Goal: Transaction & Acquisition: Purchase product/service

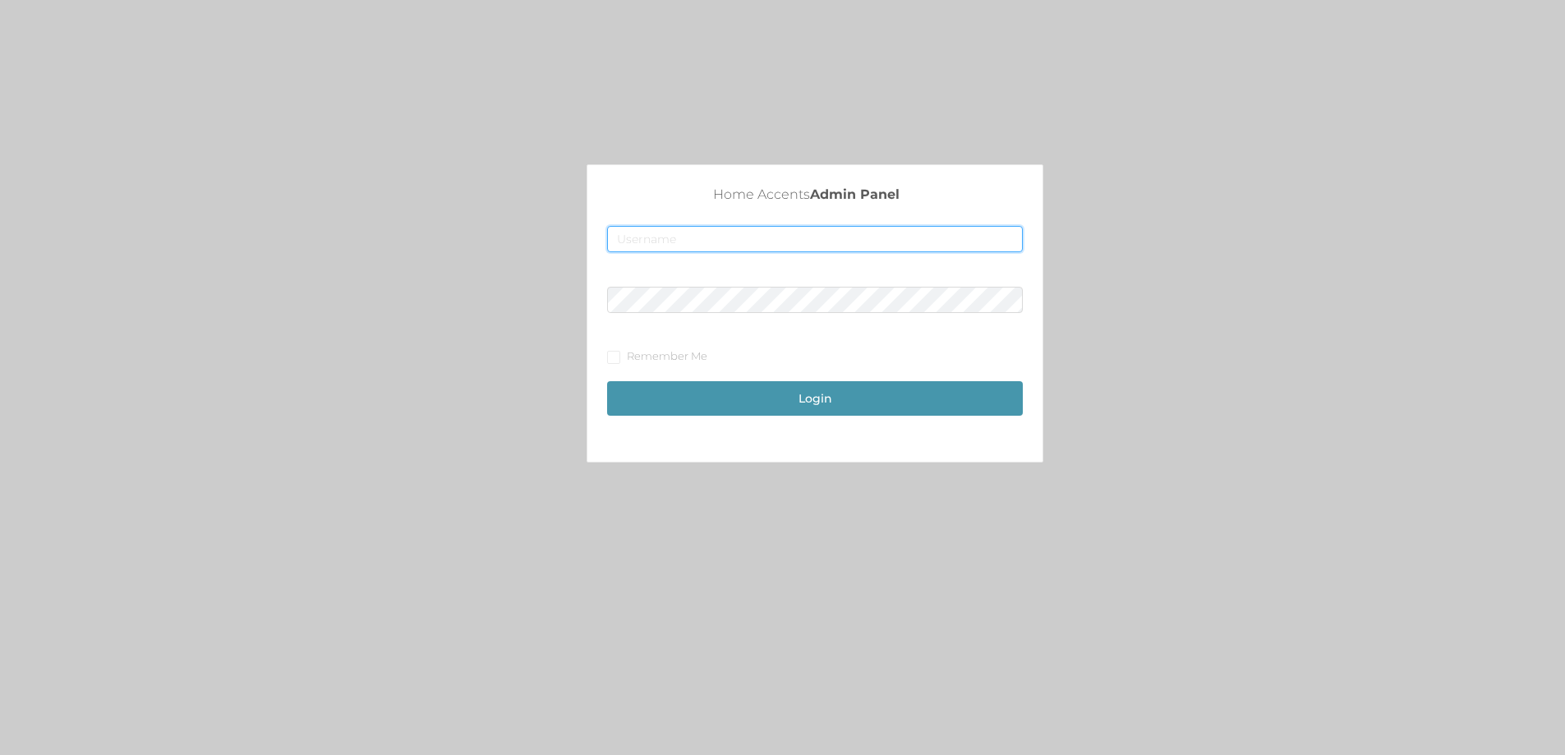
type input "merch2@accents.pw"
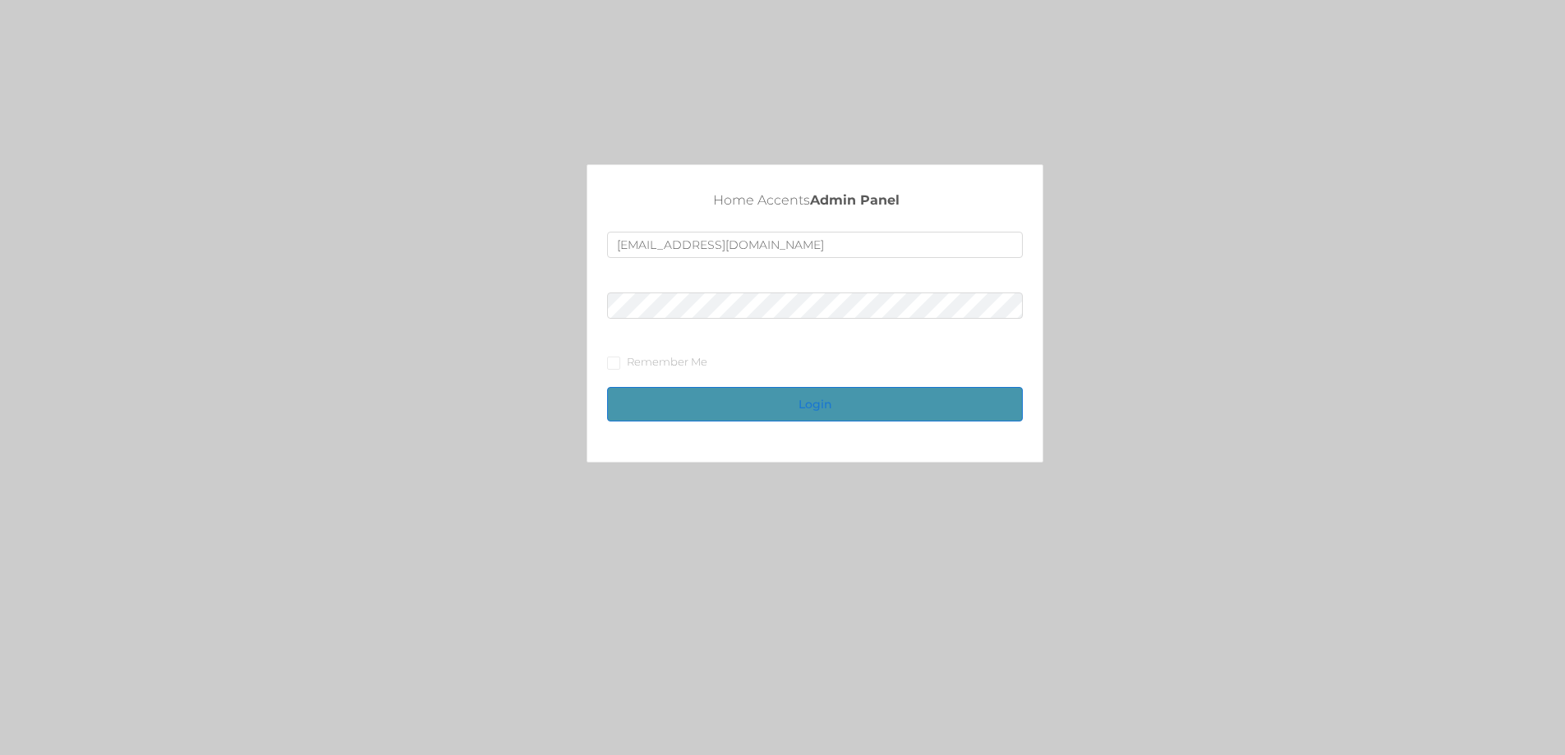
click at [879, 408] on button "Login" at bounding box center [815, 404] width 416 height 34
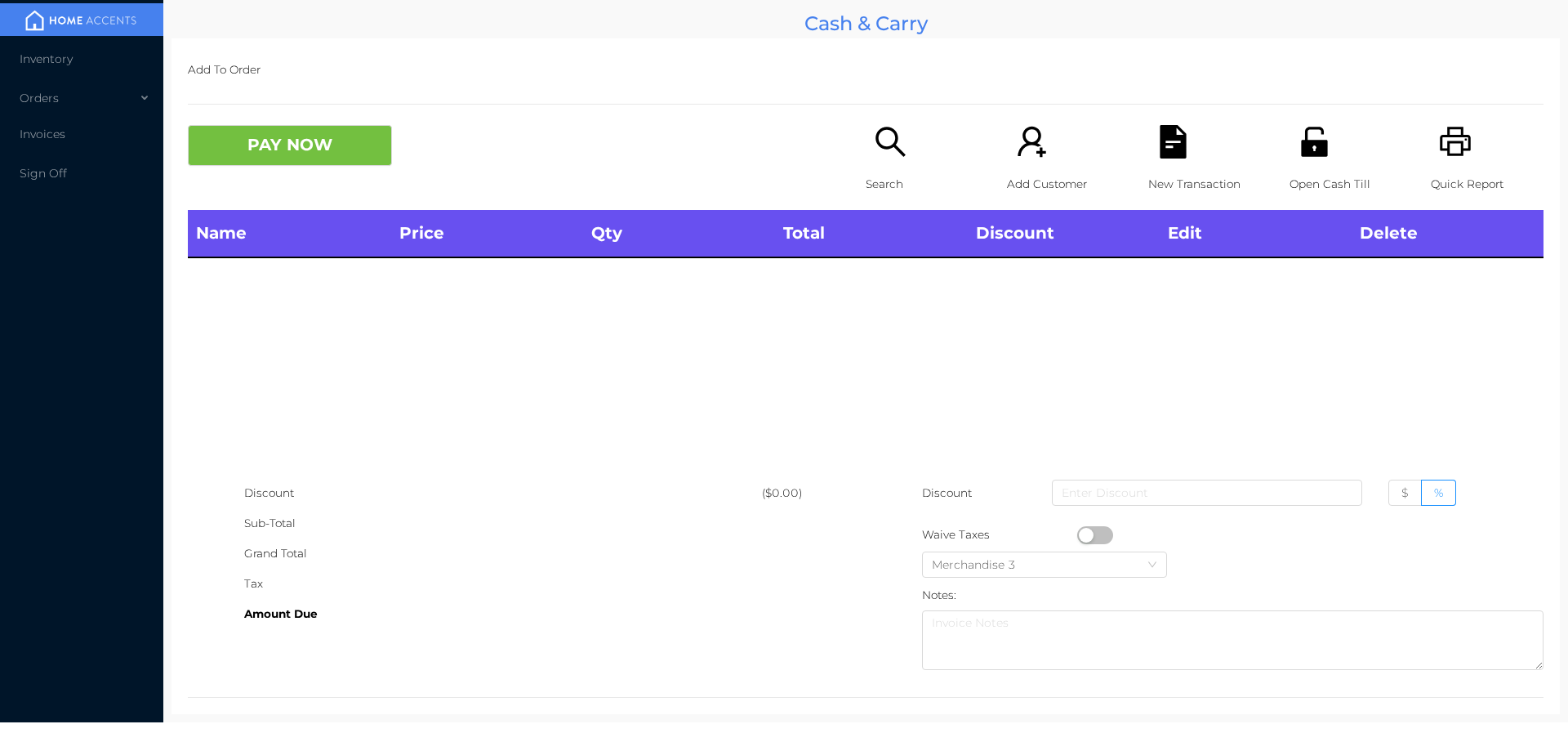
click at [1310, 136] on icon "icon: unlock" at bounding box center [1314, 142] width 34 height 34
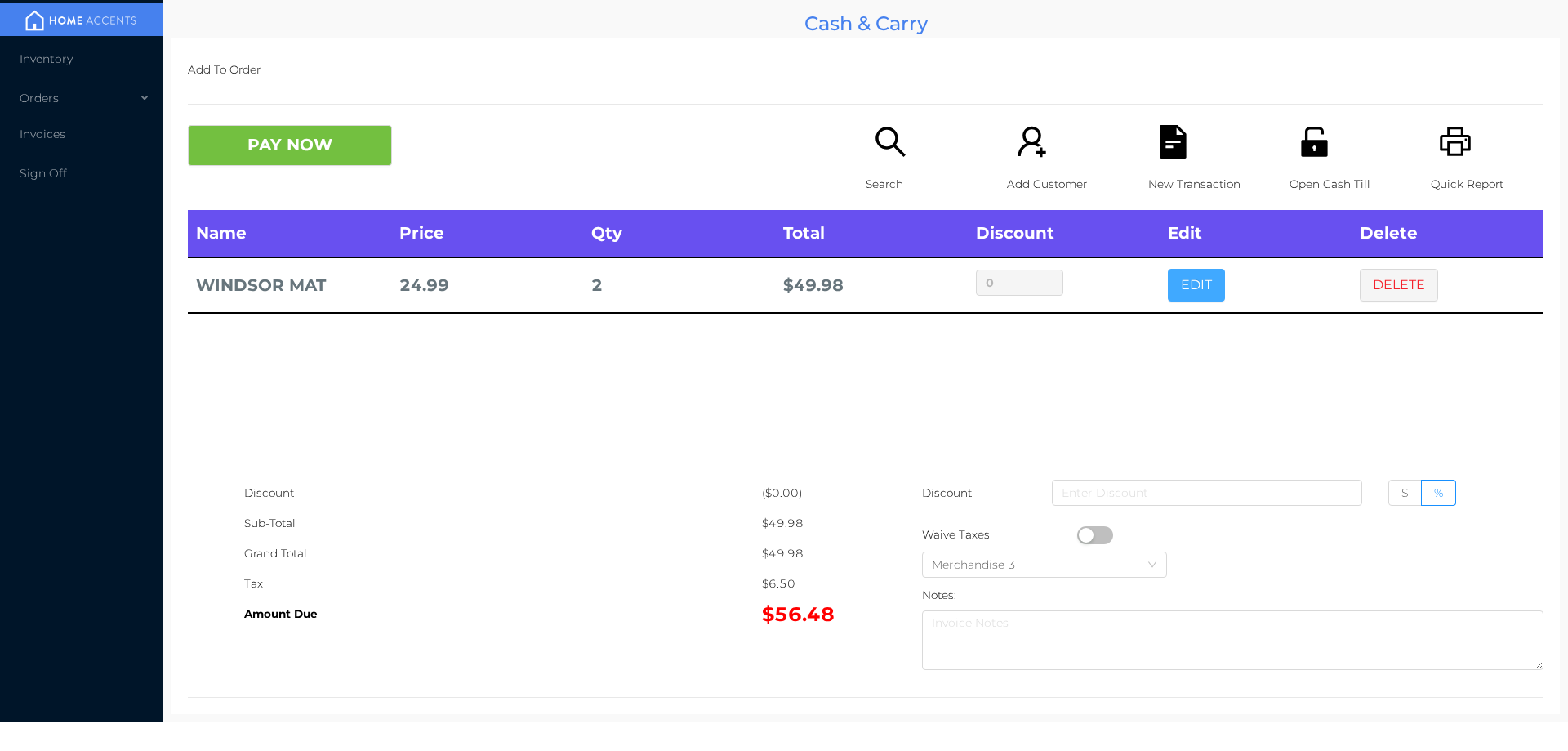
click at [1188, 293] on button "EDIT" at bounding box center [1196, 284] width 57 height 33
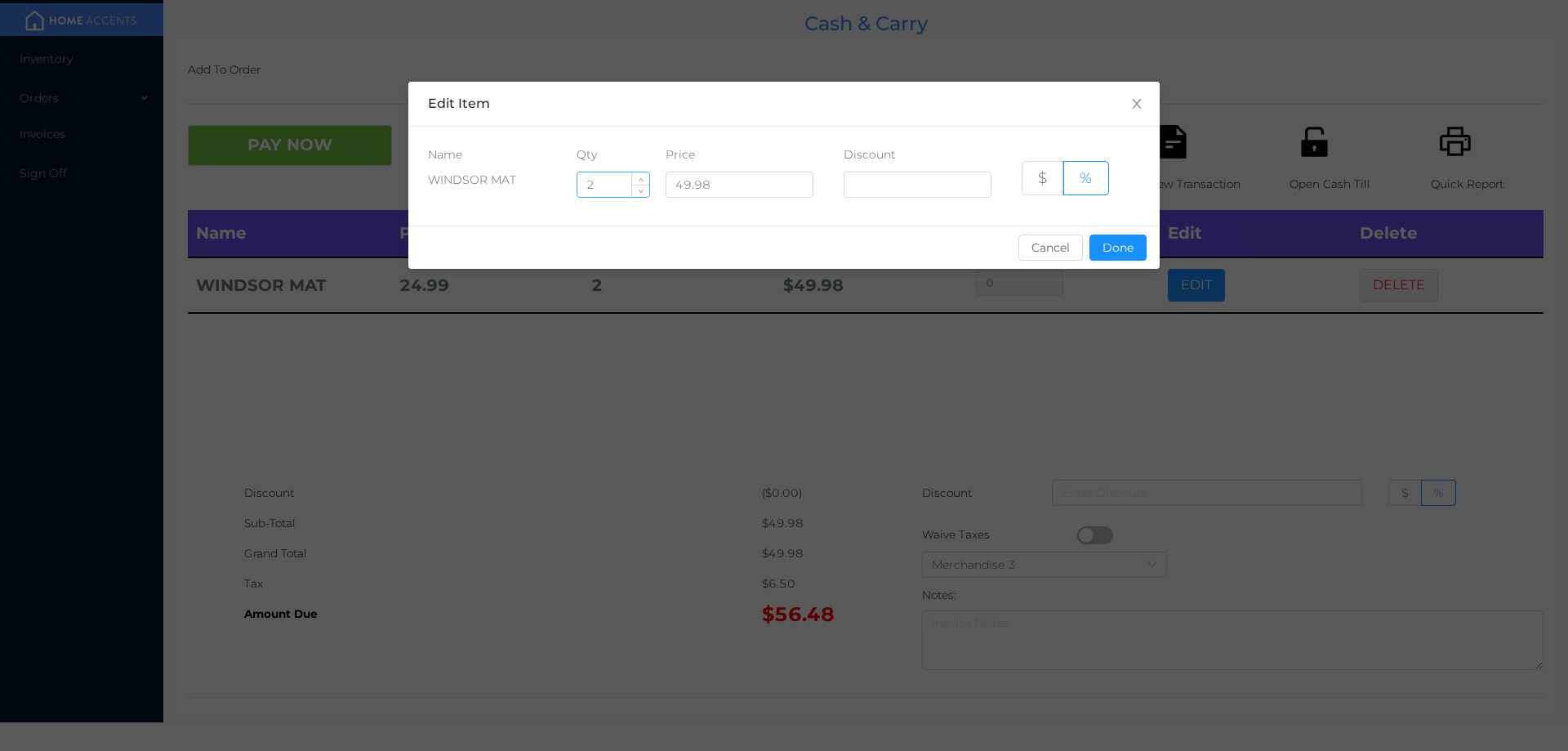
click at [623, 185] on input "2" at bounding box center [613, 184] width 72 height 25
type input "1"
click at [1133, 250] on button "Done" at bounding box center [1118, 248] width 57 height 26
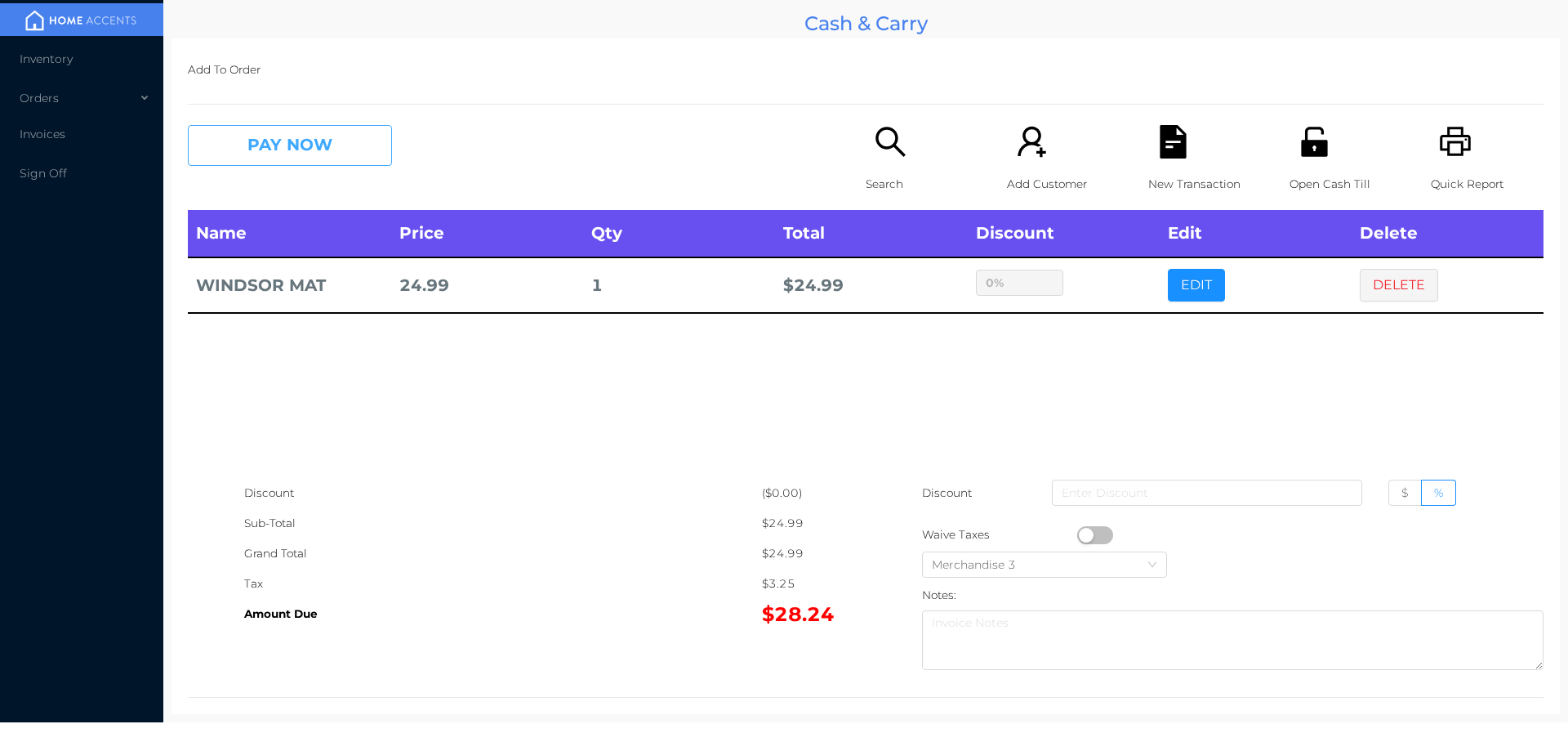
click at [329, 138] on button "PAY NOW" at bounding box center [289, 145] width 204 height 41
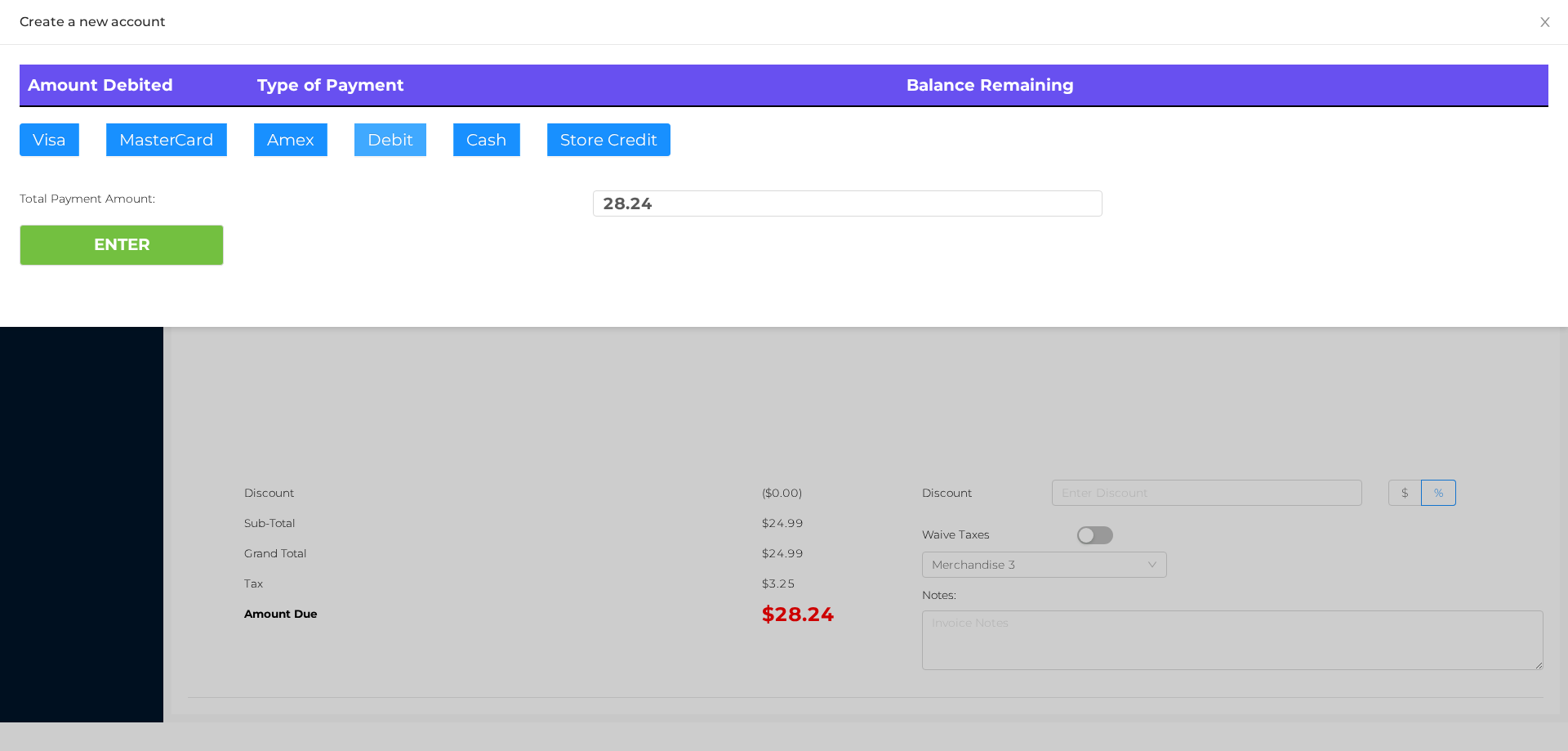
click at [387, 134] on button "Debit" at bounding box center [390, 139] width 72 height 33
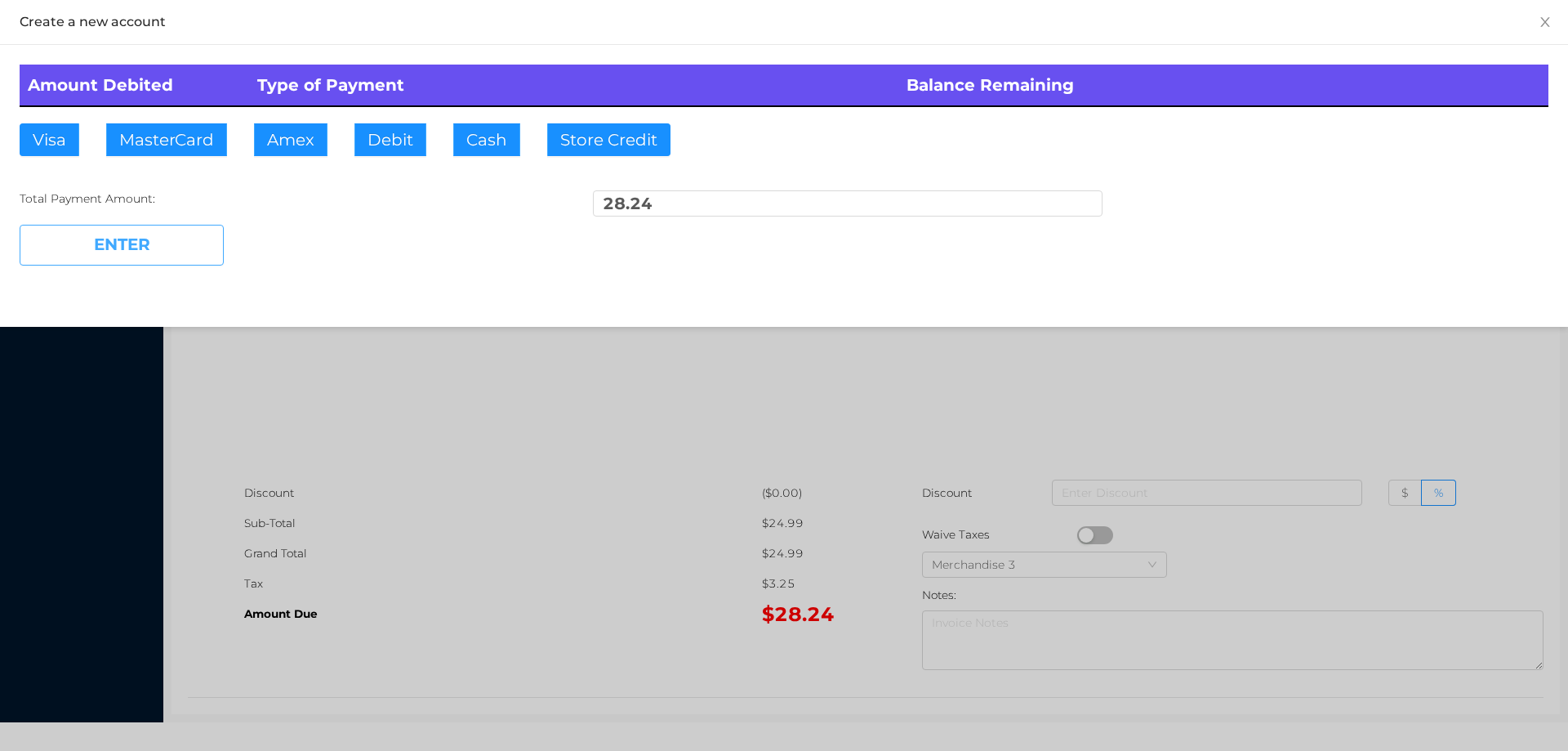
click at [174, 252] on button "ENTER" at bounding box center [121, 245] width 204 height 41
type input "0"
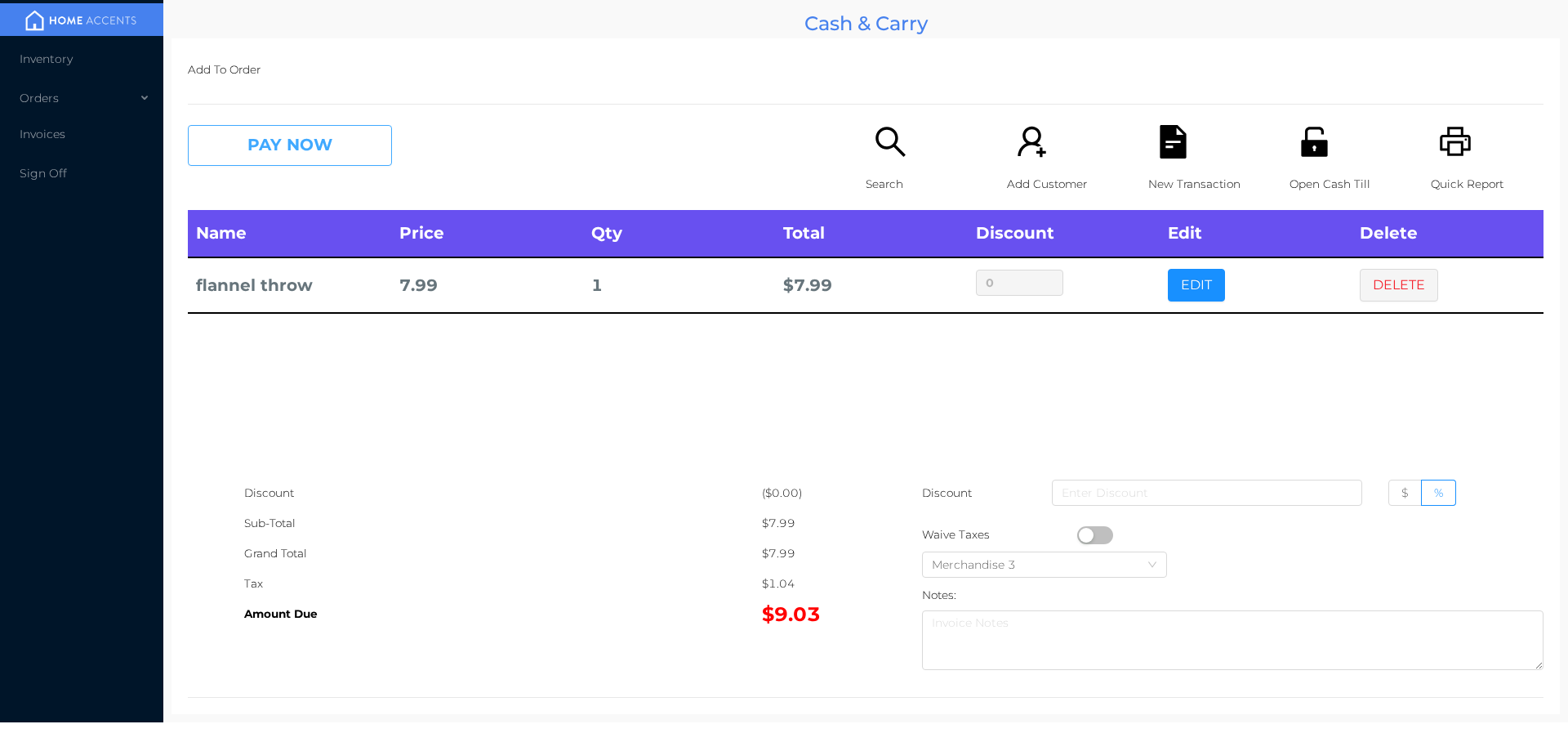
click at [286, 139] on button "PAY NOW" at bounding box center [289, 145] width 204 height 41
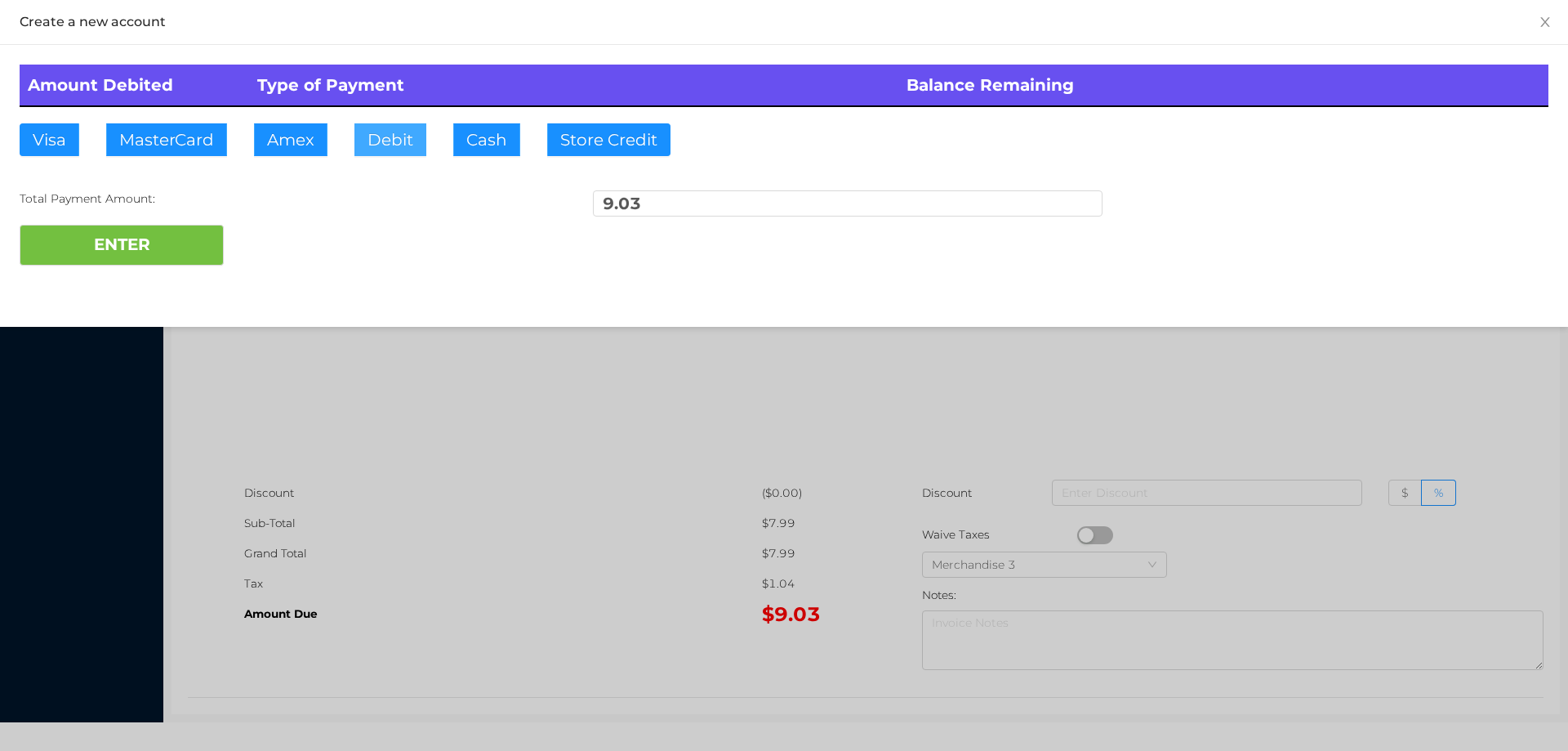
click at [393, 142] on button "Debit" at bounding box center [390, 139] width 72 height 33
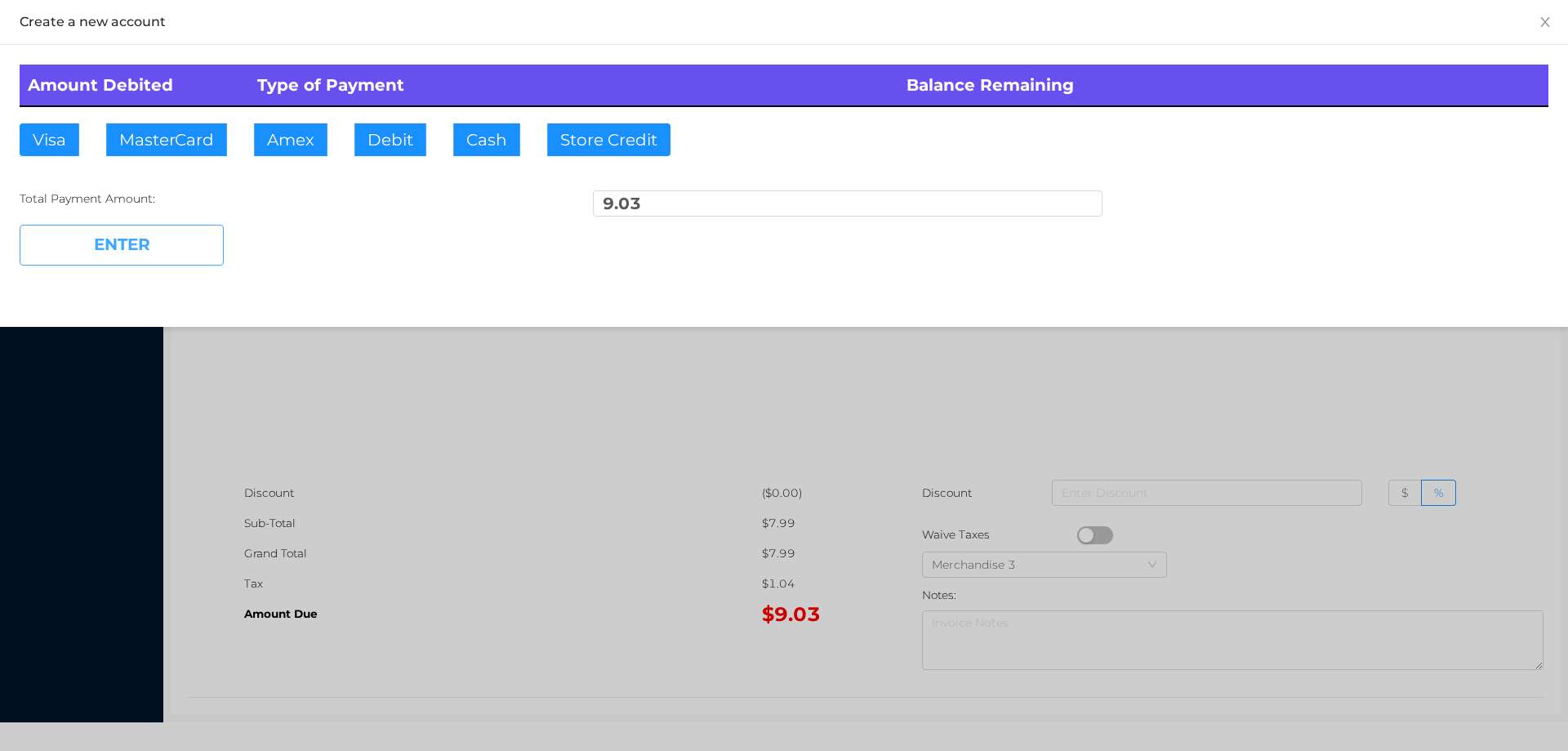
click at [148, 237] on button "ENTER" at bounding box center [121, 245] width 204 height 41
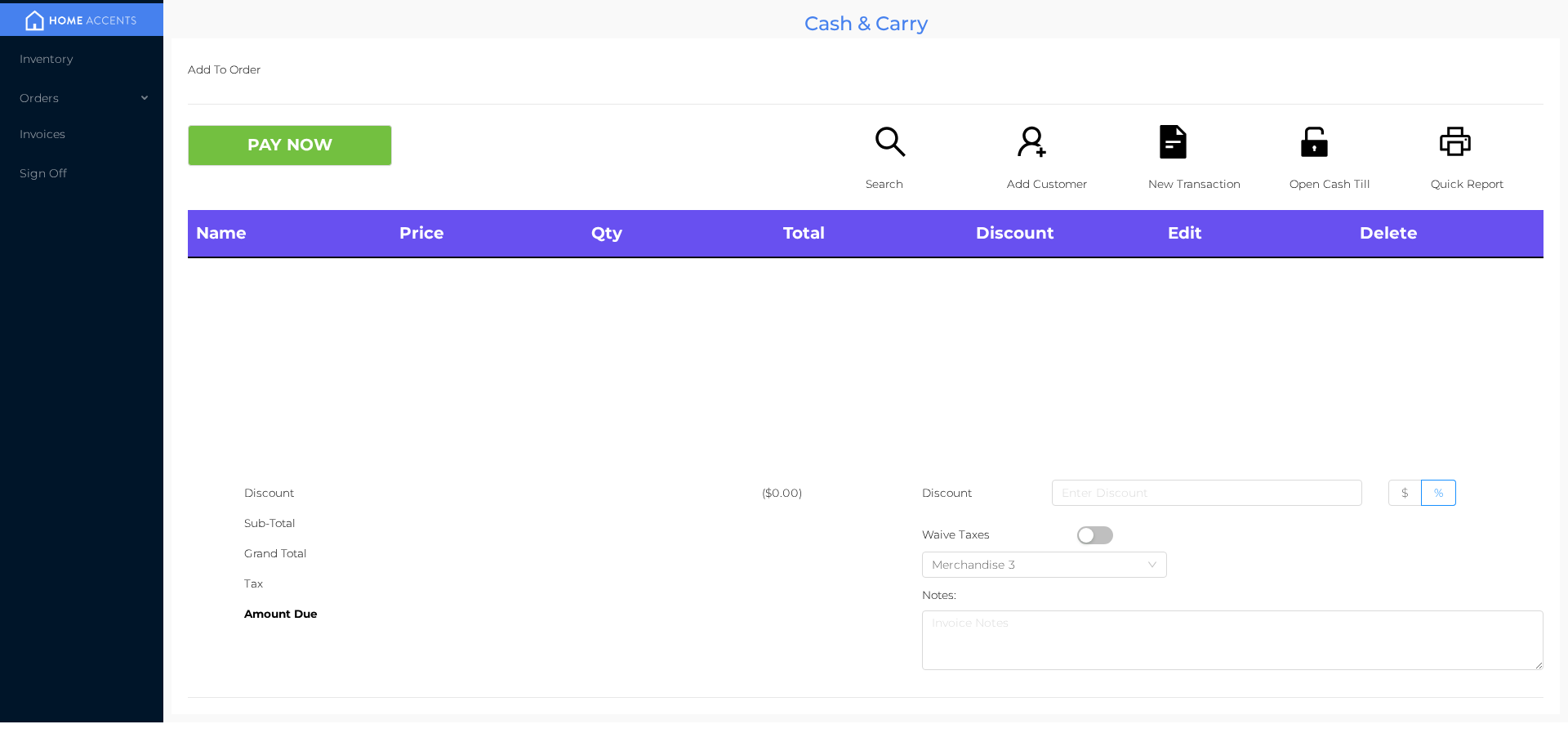
click at [875, 139] on icon "icon: search" at bounding box center [890, 141] width 30 height 30
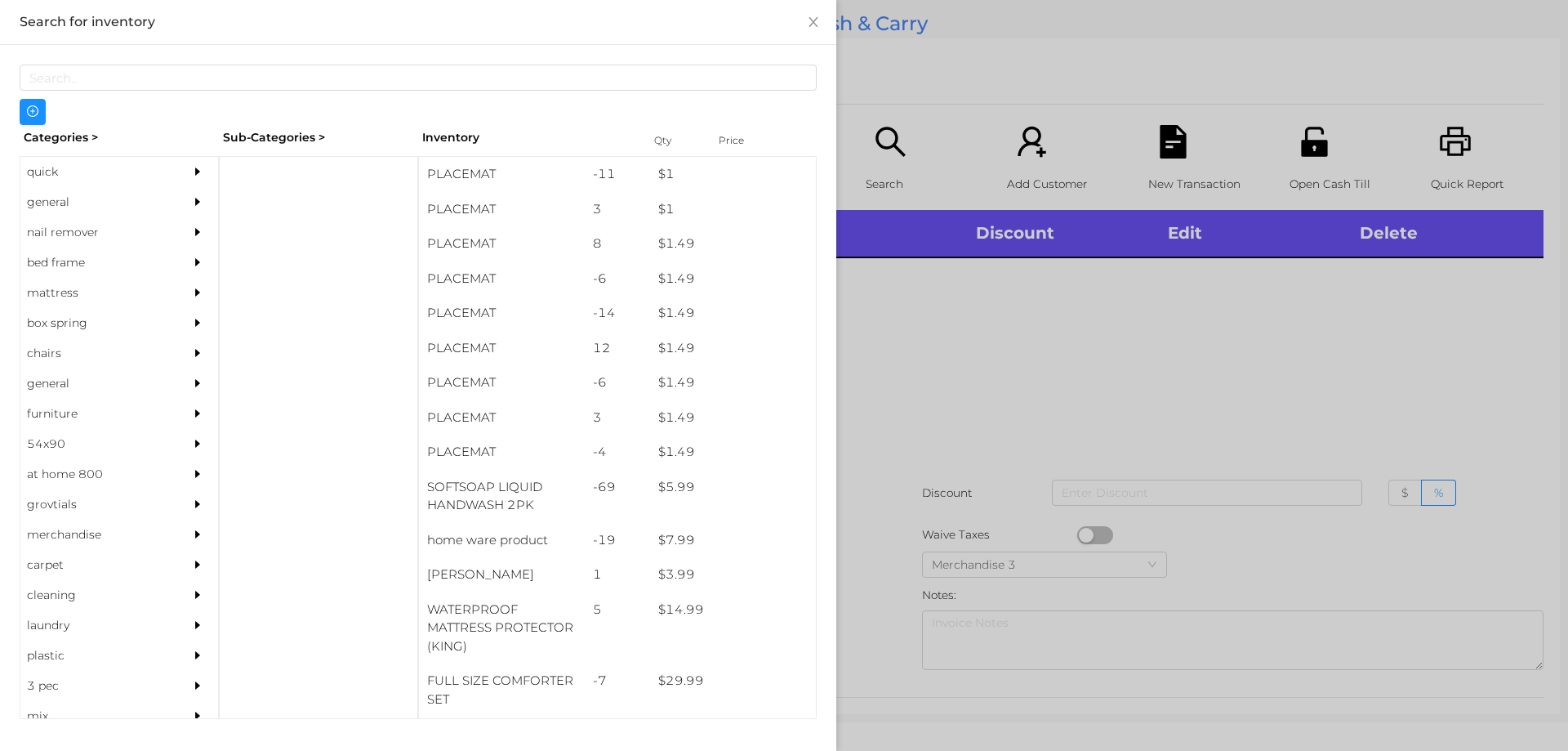
click at [62, 173] on div "quick" at bounding box center [94, 172] width 148 height 30
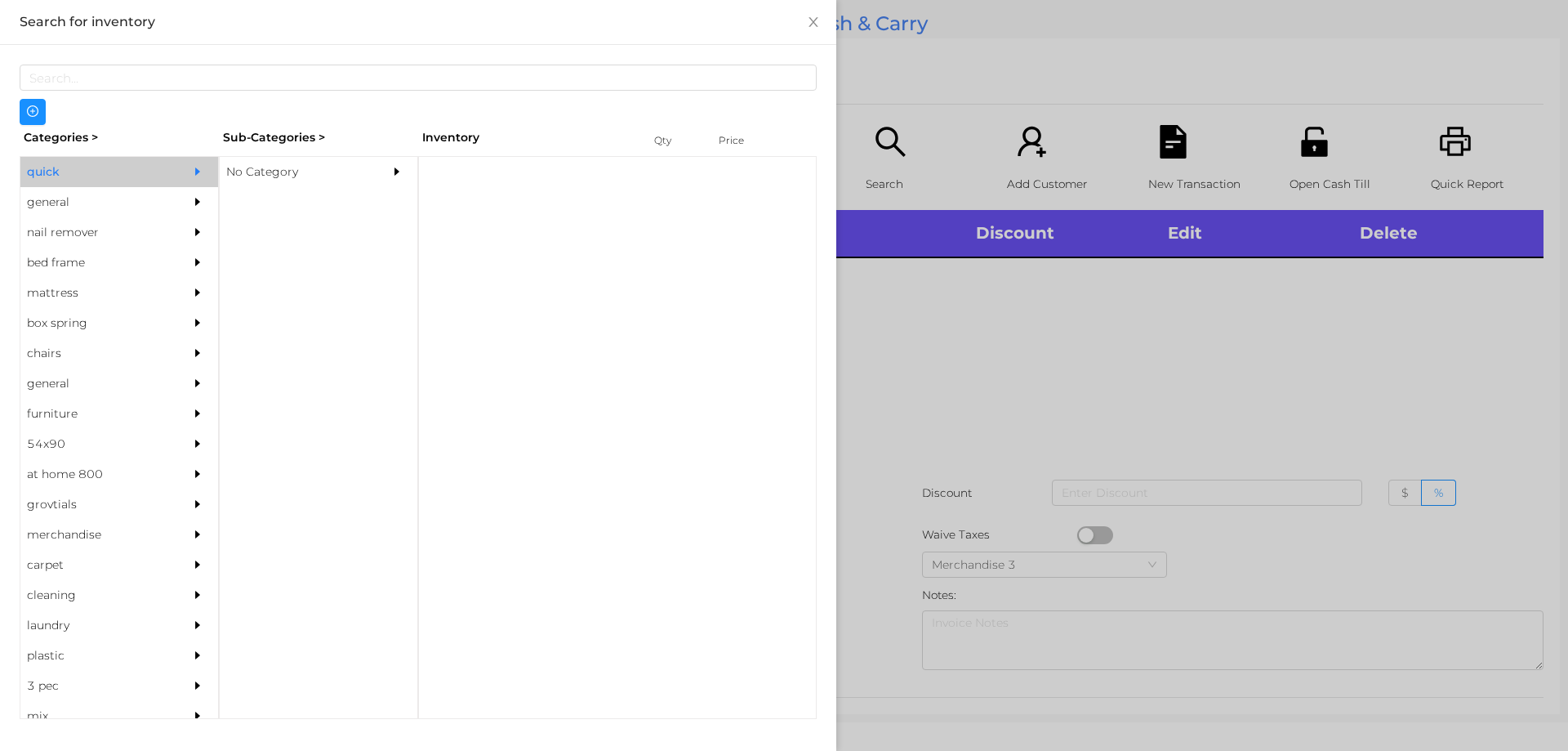
click at [299, 167] on div "No Category" at bounding box center [293, 172] width 148 height 30
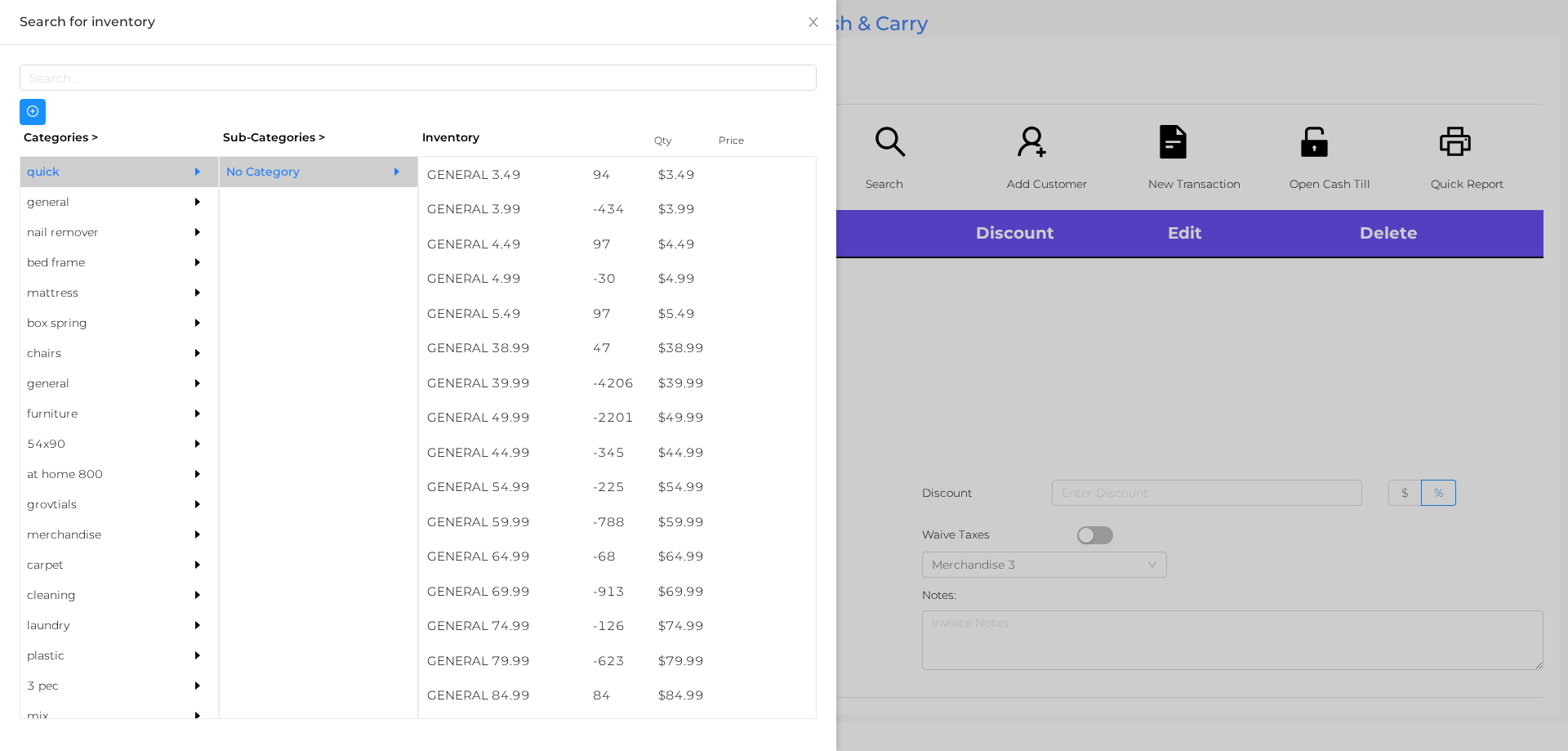
scroll to position [729, 0]
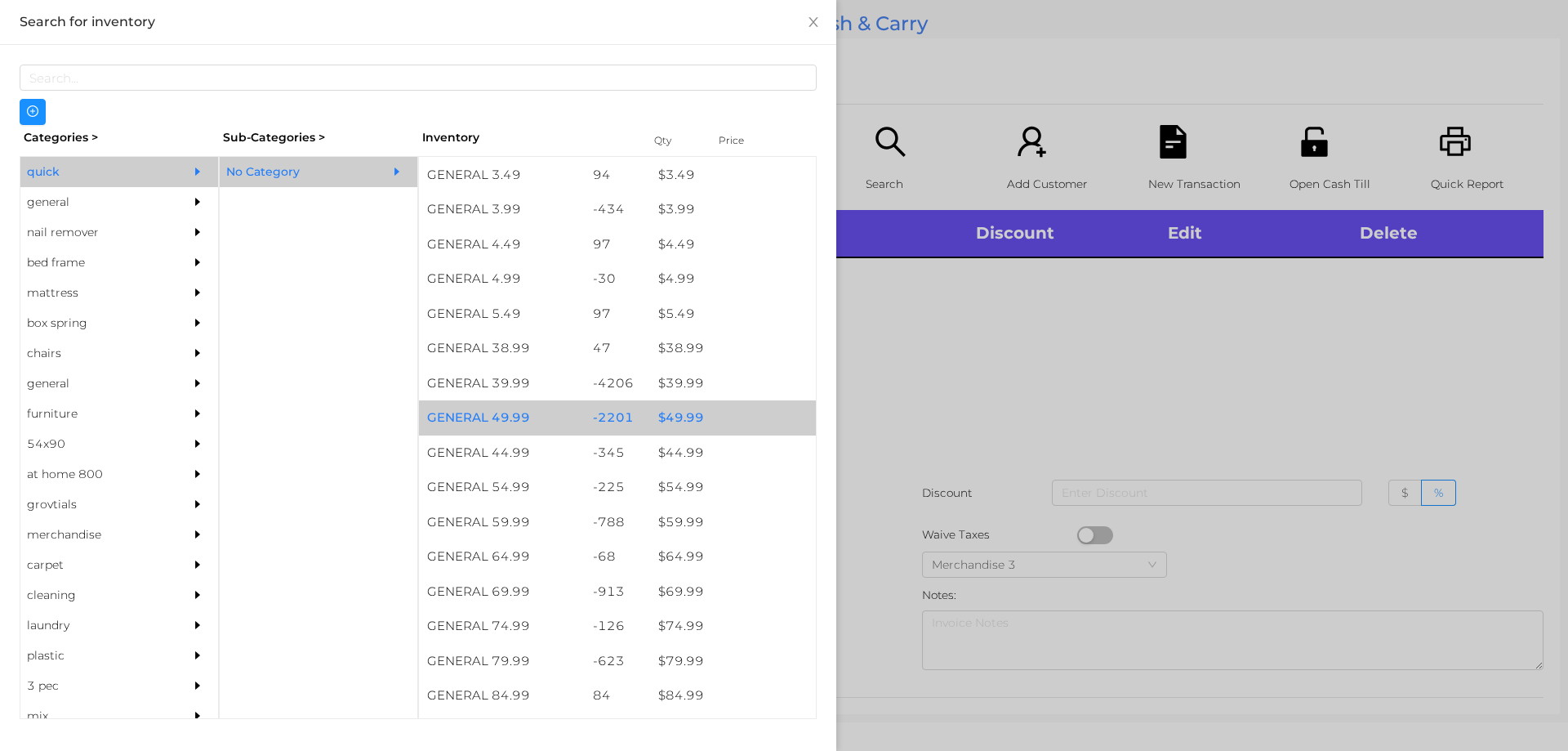
click at [686, 428] on div "$ 49.99" at bounding box center [733, 417] width 166 height 35
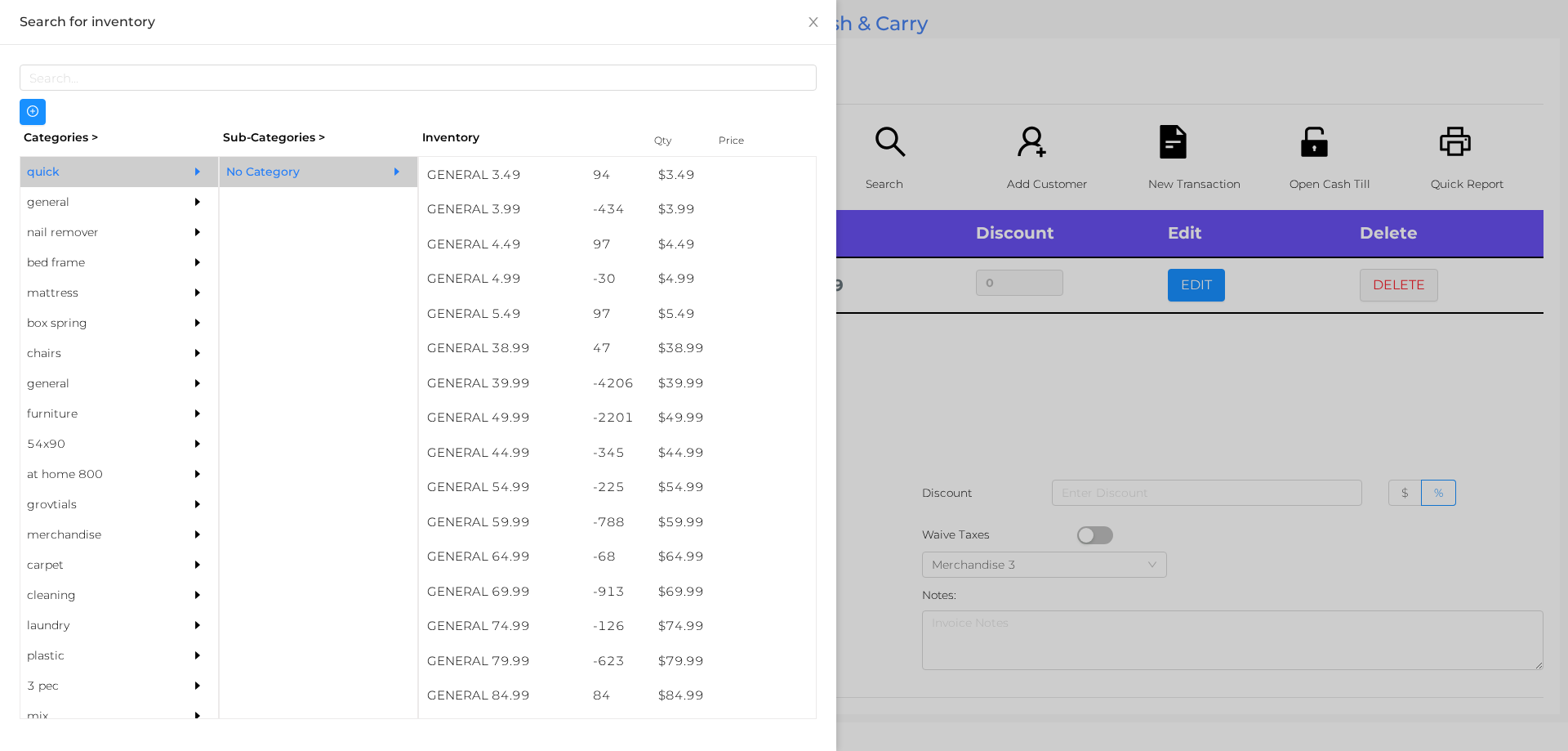
click at [932, 408] on div at bounding box center [784, 375] width 1568 height 751
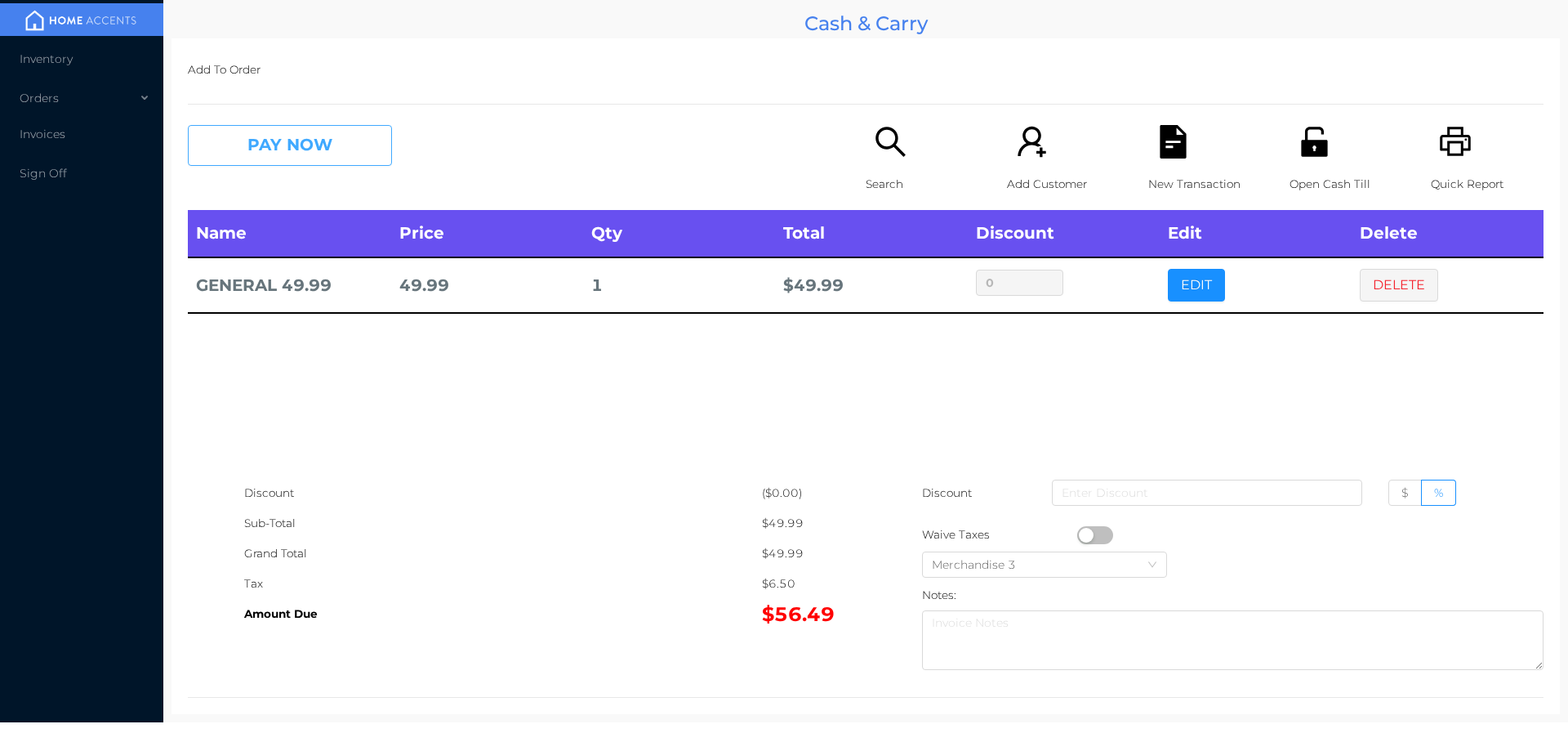
click at [318, 156] on button "PAY NOW" at bounding box center [289, 145] width 204 height 41
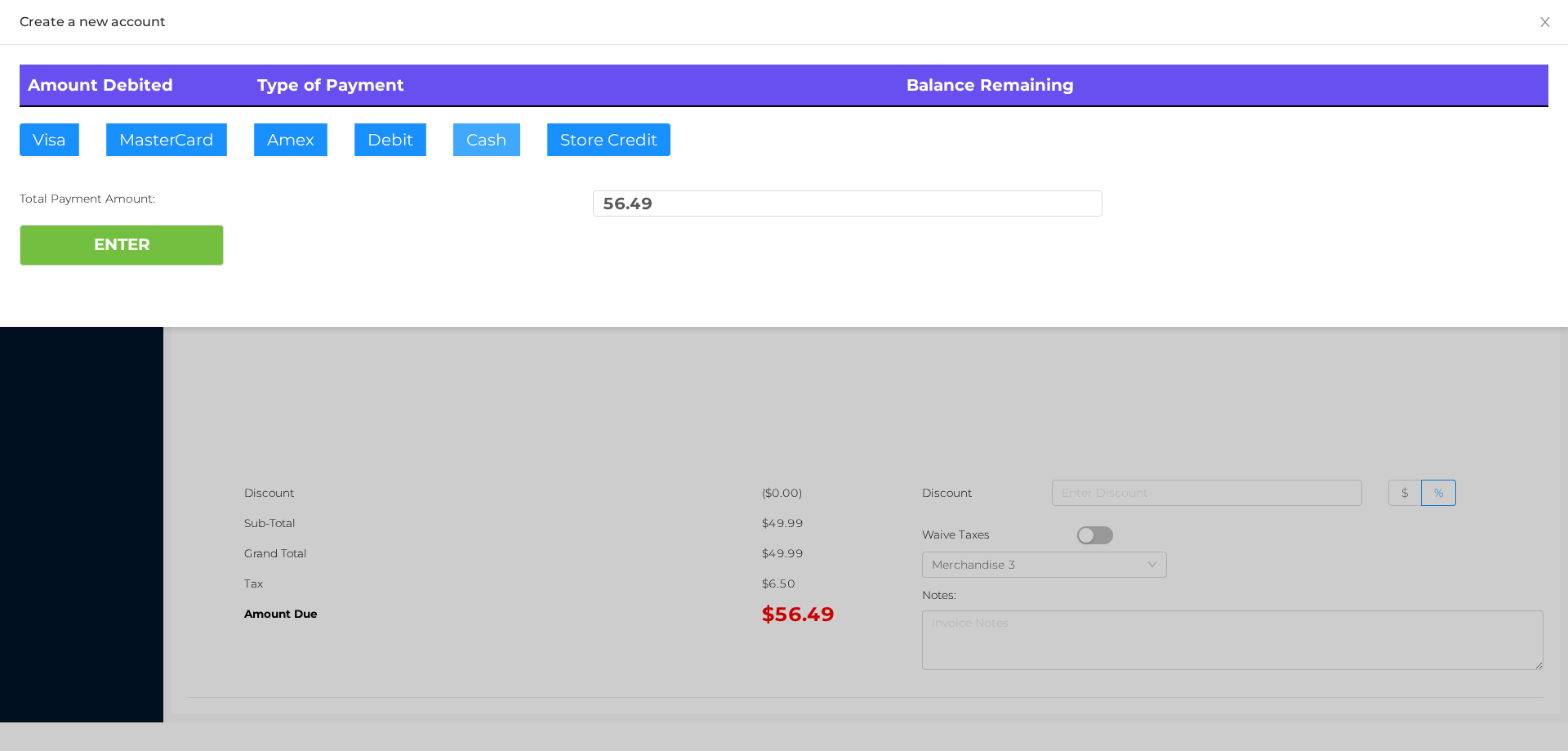
click at [489, 139] on button "Cash" at bounding box center [486, 139] width 67 height 33
type input "100"
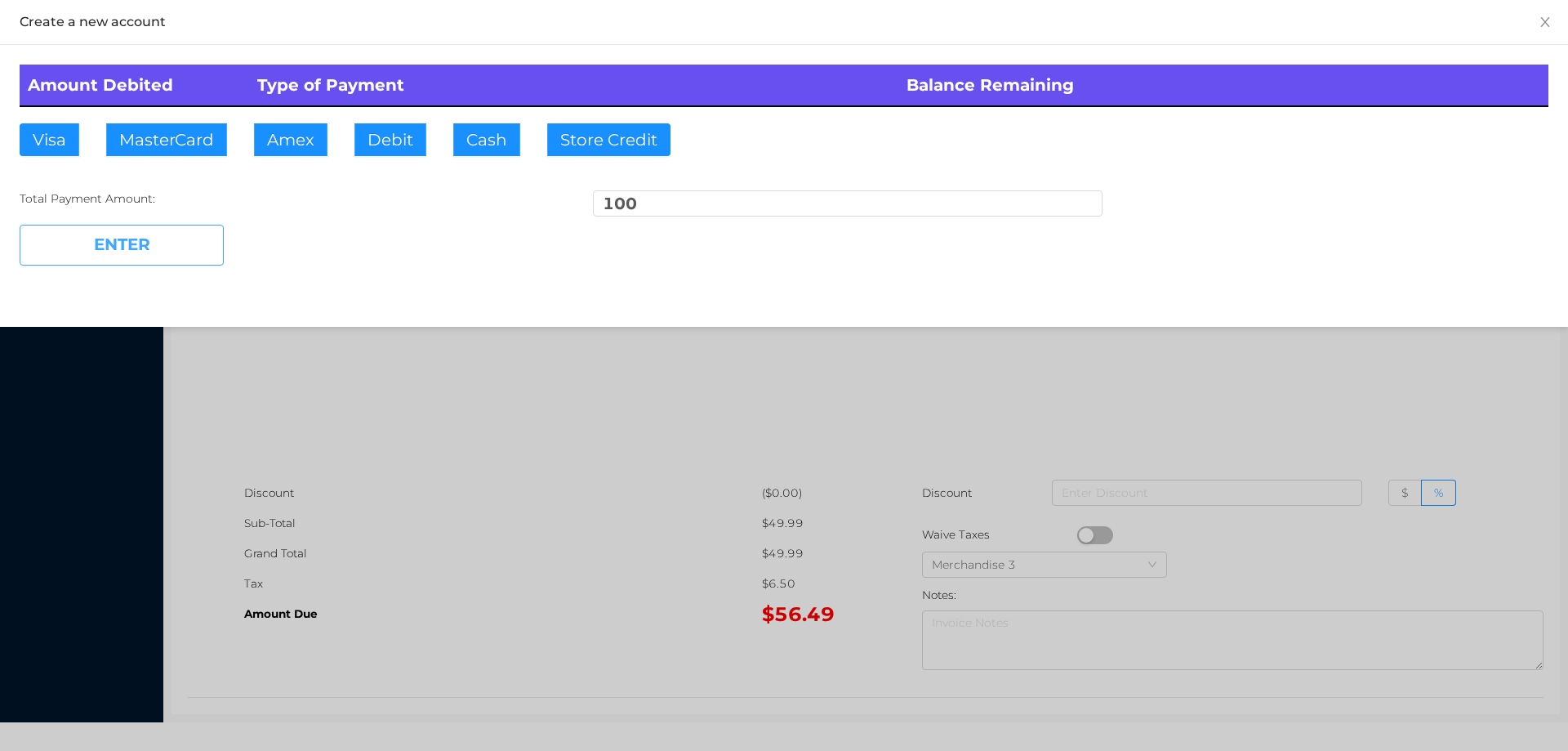
click at [186, 237] on button "ENTER" at bounding box center [121, 245] width 204 height 41
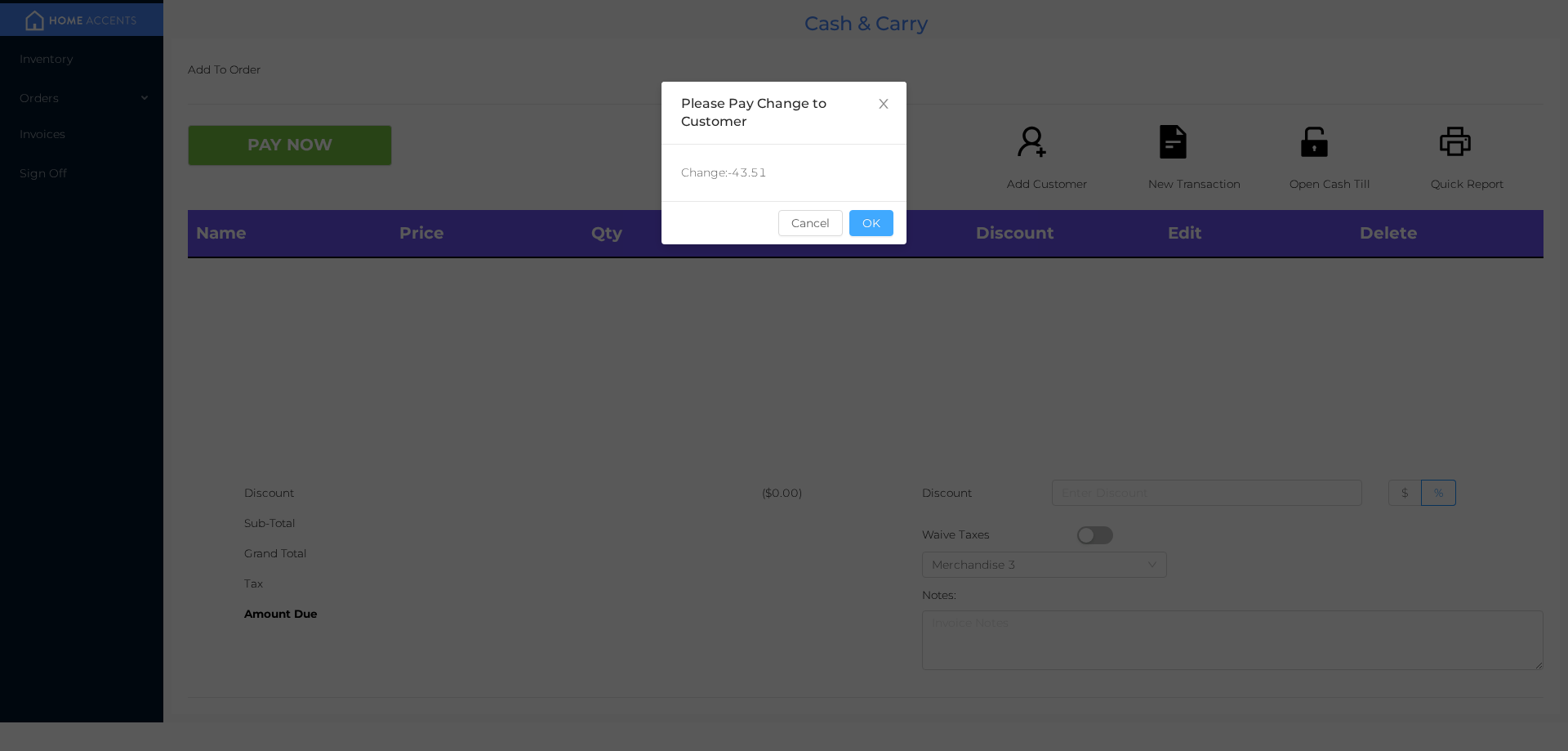
click at [862, 233] on button "OK" at bounding box center [871, 223] width 44 height 26
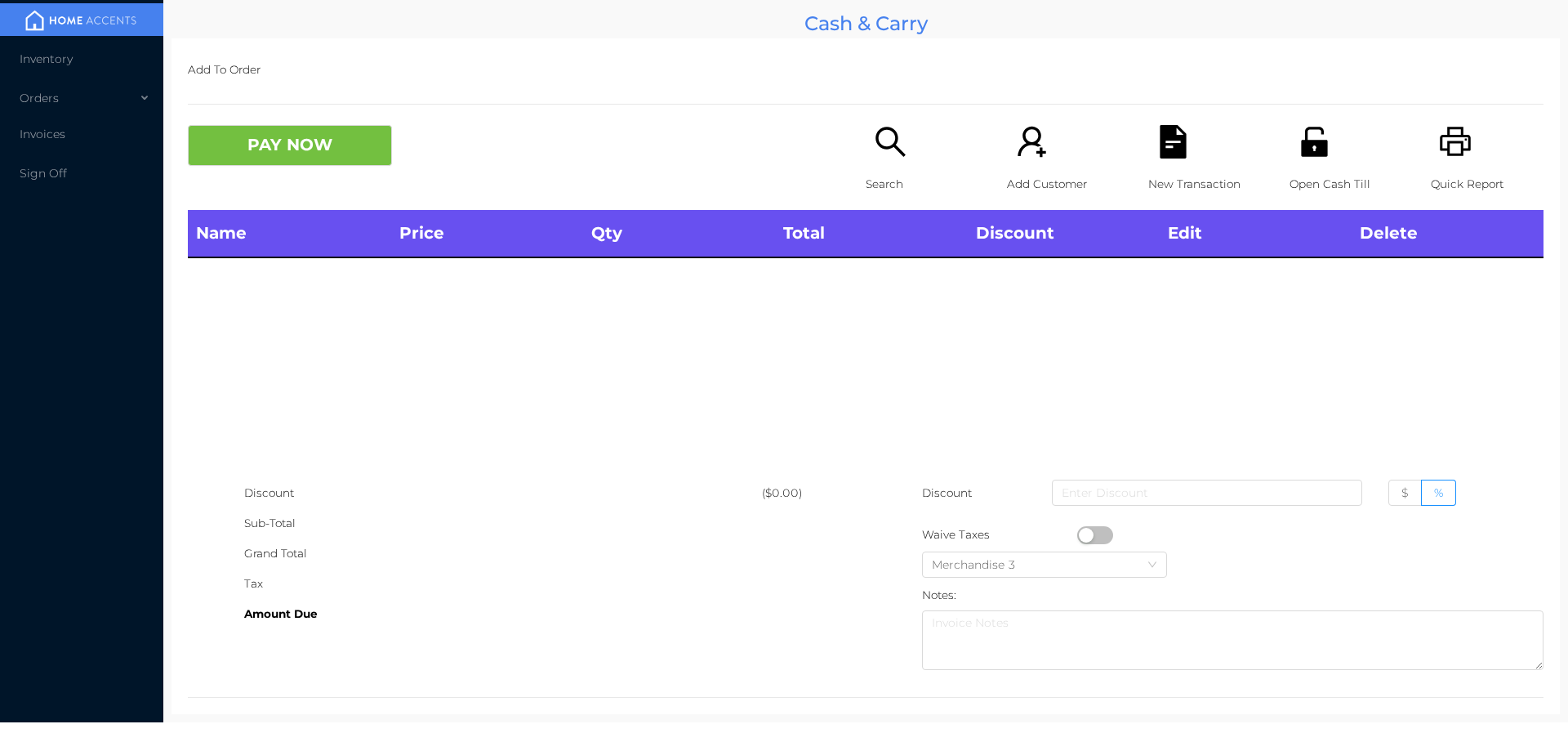
click at [879, 144] on icon "icon: search" at bounding box center [891, 142] width 34 height 34
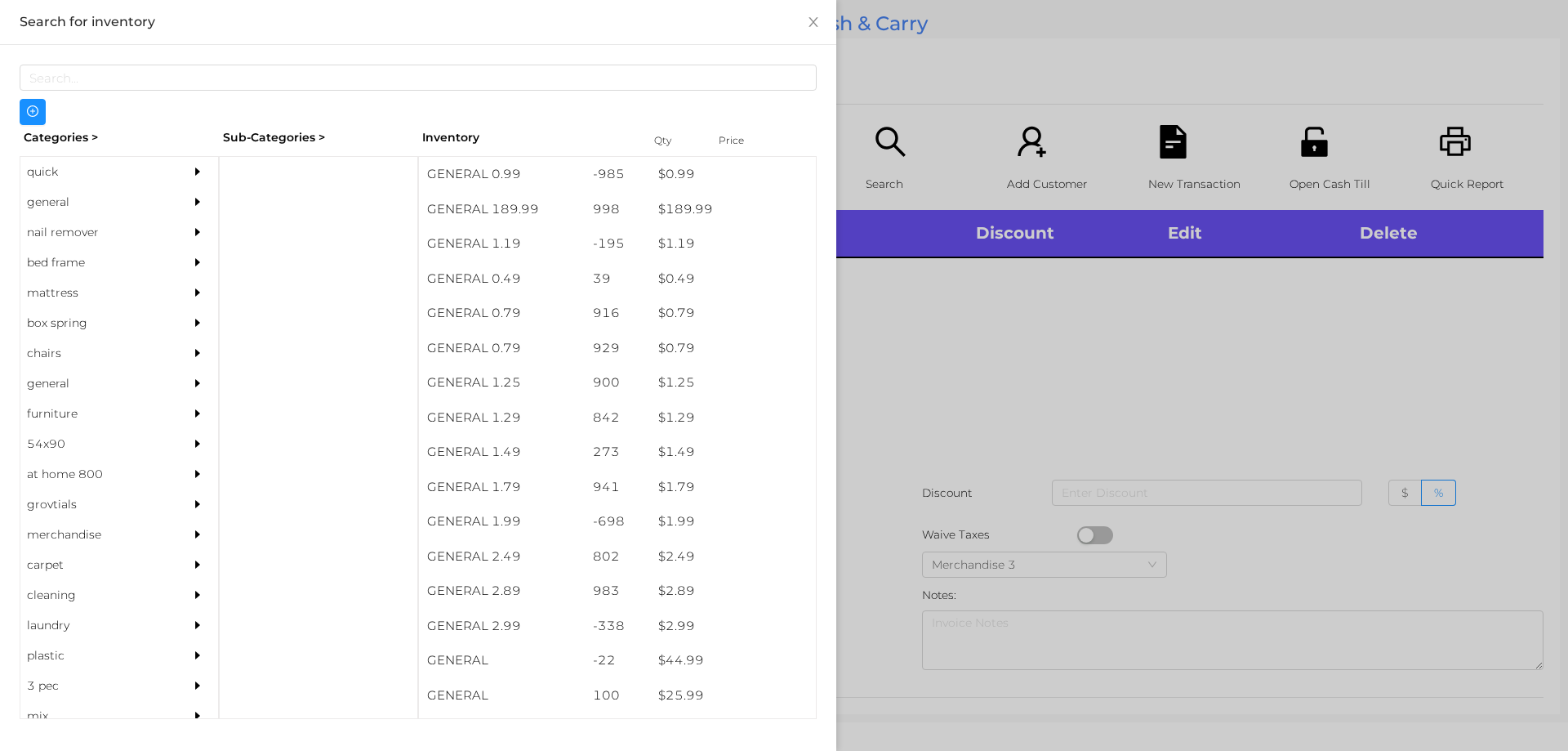
click at [62, 198] on div "general" at bounding box center [94, 202] width 148 height 30
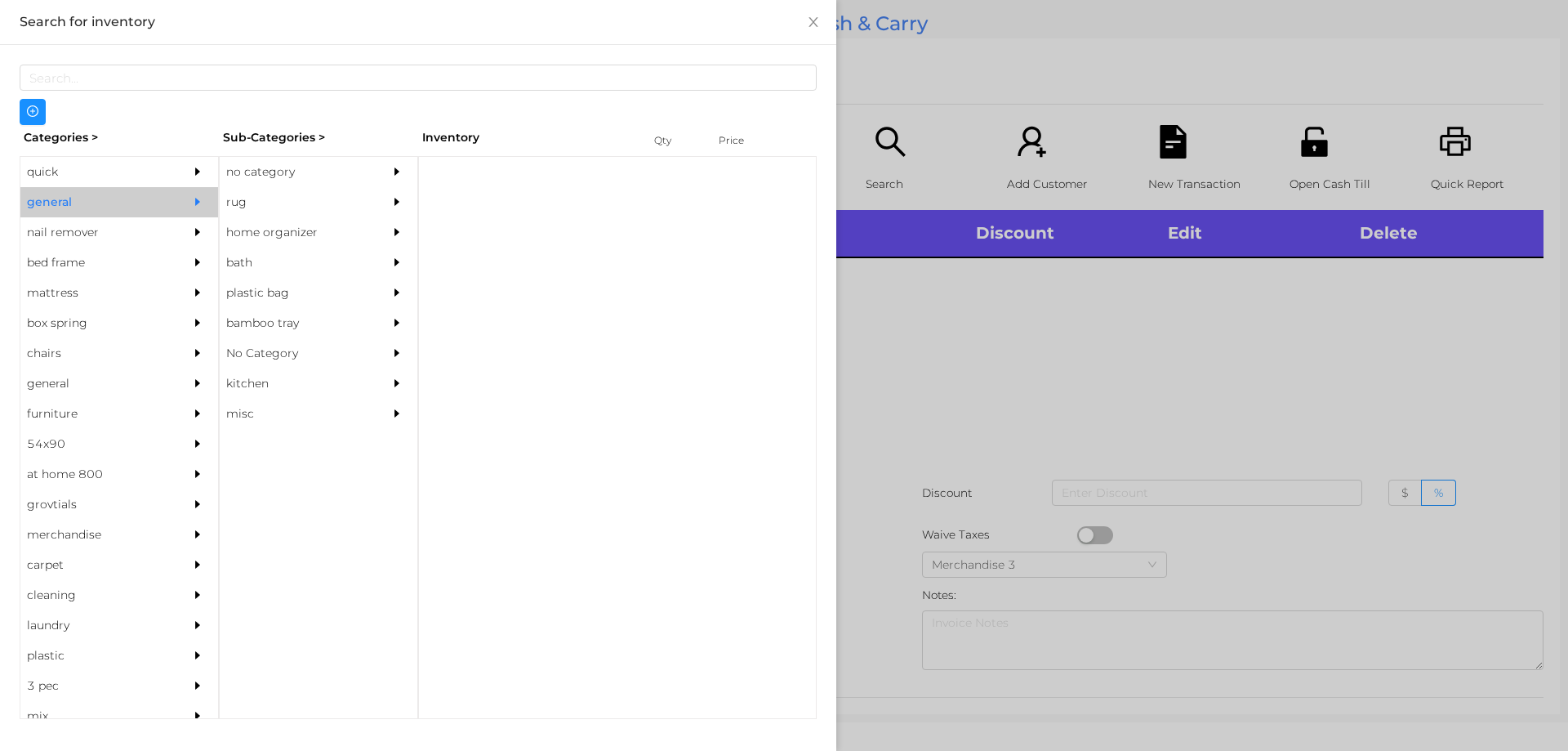
click at [234, 163] on div "no category" at bounding box center [293, 172] width 148 height 30
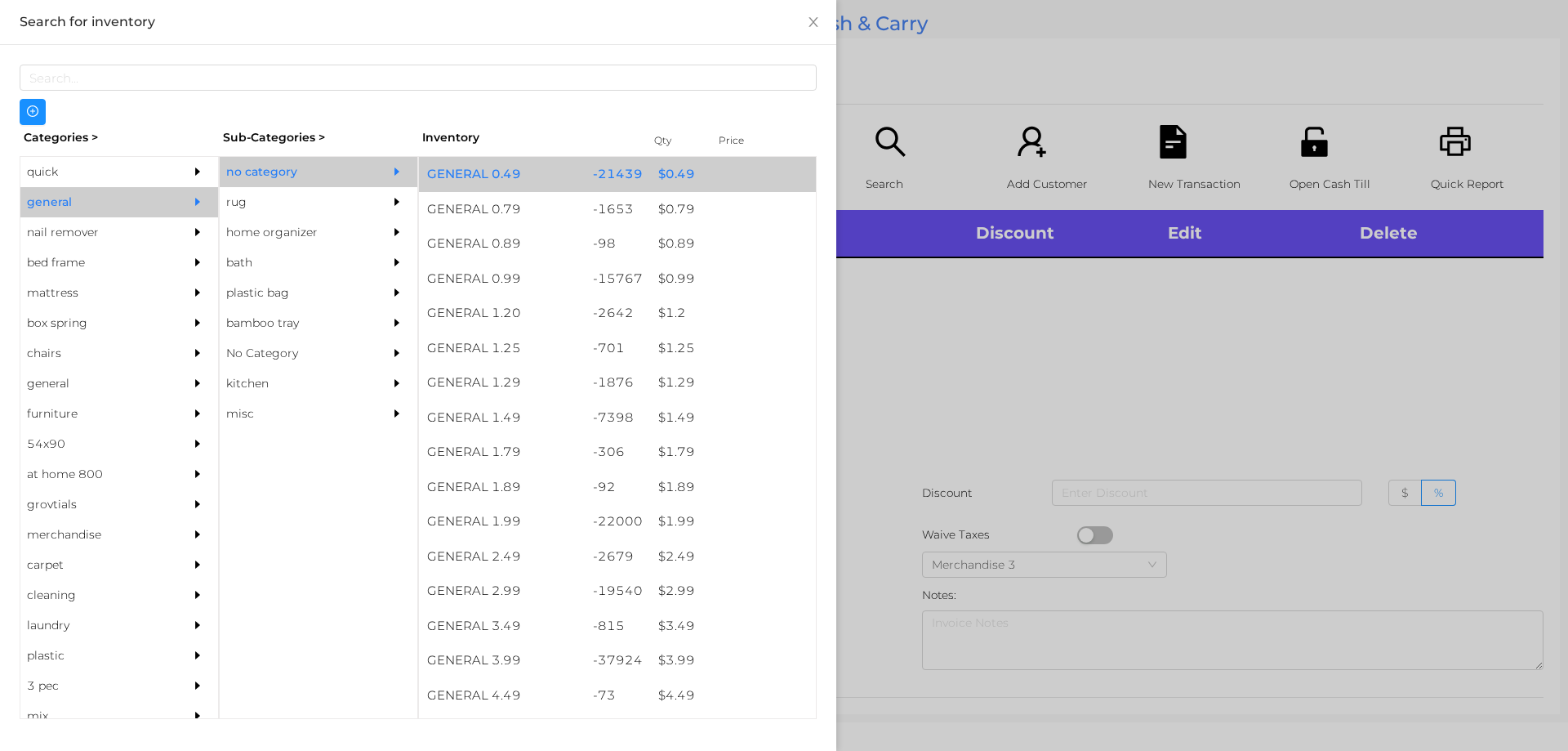
click at [683, 178] on div "$ 0.49" at bounding box center [733, 174] width 166 height 35
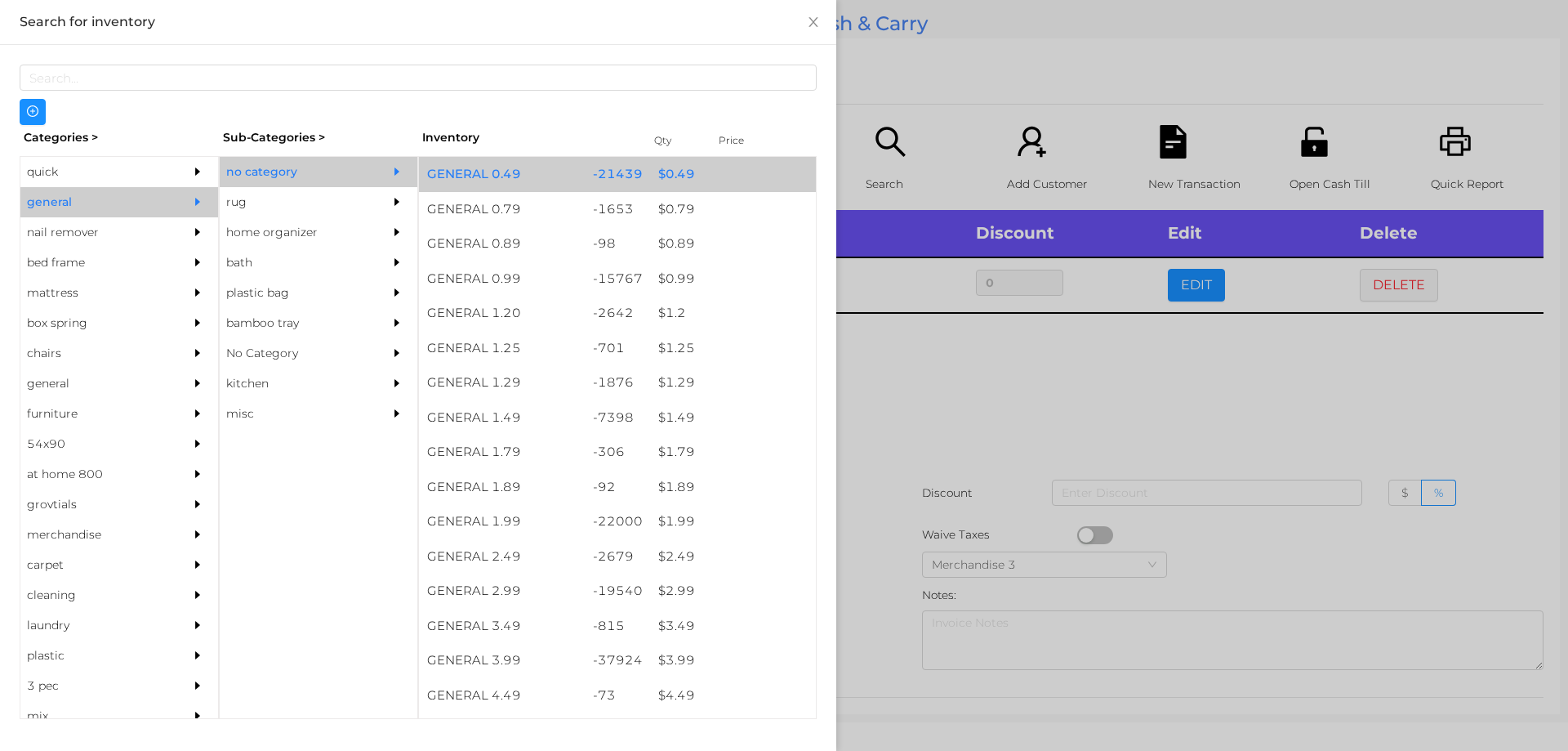
click at [655, 181] on div "$ 0.49" at bounding box center [733, 174] width 166 height 35
click at [675, 183] on div "$ 0.49" at bounding box center [733, 174] width 166 height 35
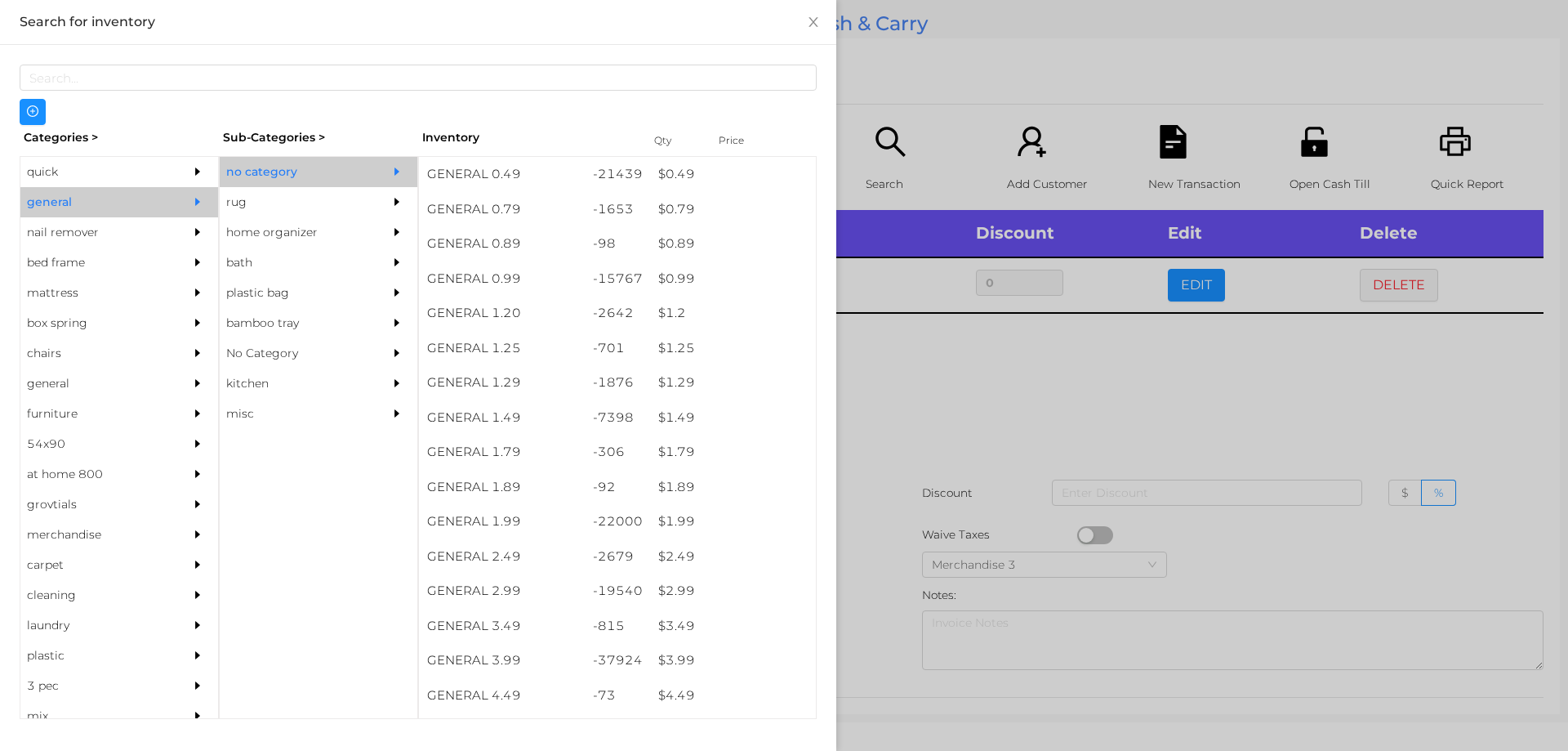
click at [930, 391] on div at bounding box center [784, 375] width 1568 height 751
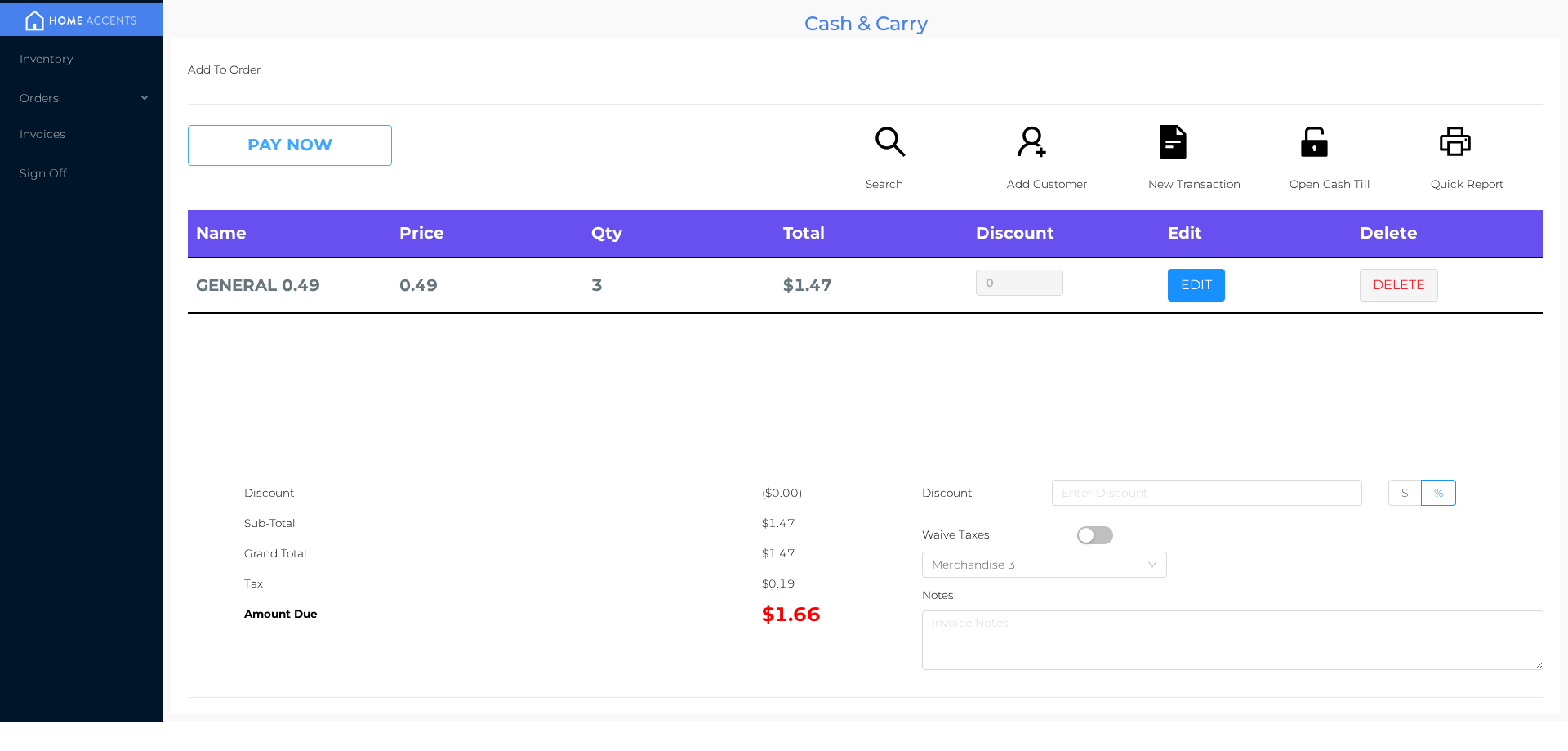
click at [291, 145] on button "PAY NOW" at bounding box center [289, 145] width 204 height 41
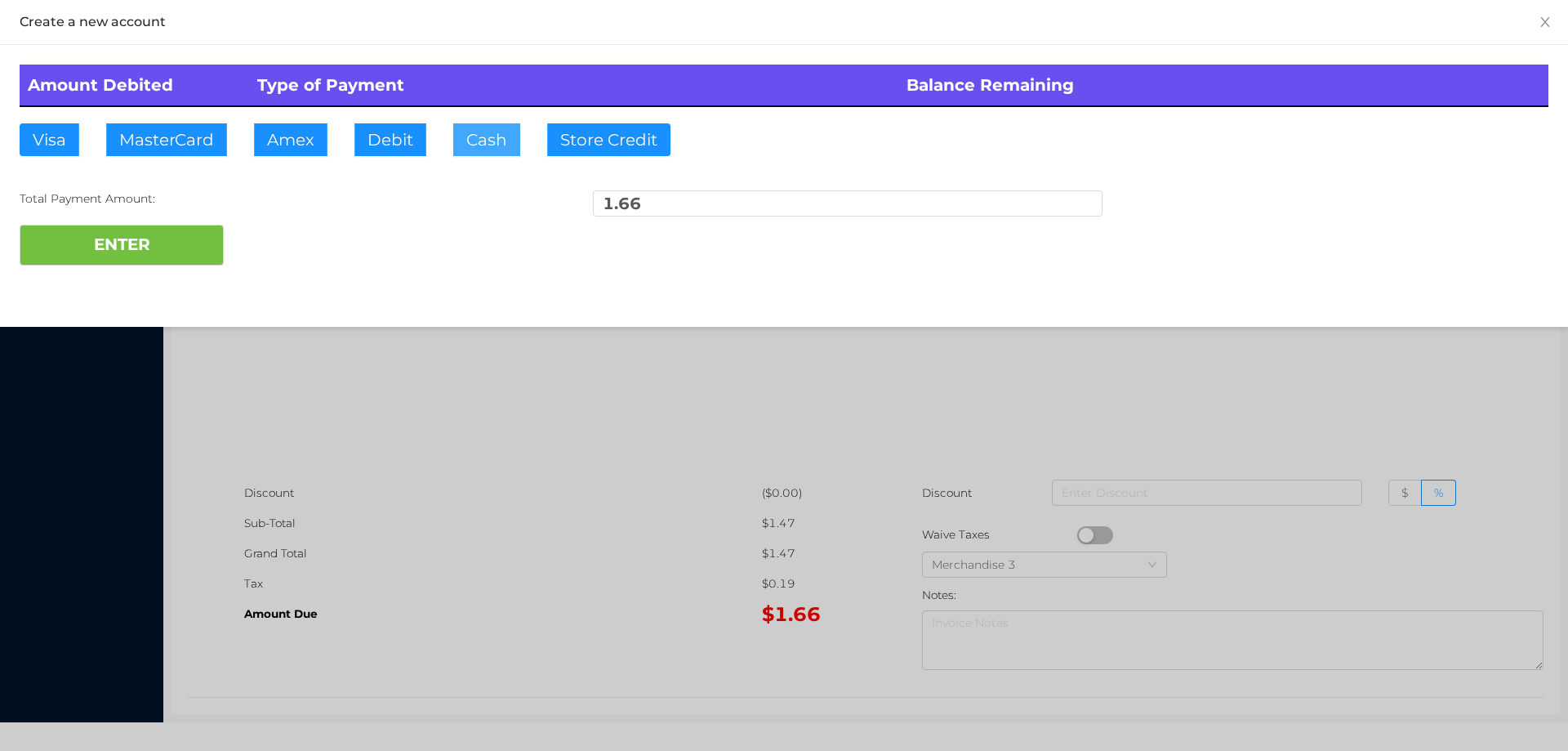
click at [476, 133] on button "Cash" at bounding box center [486, 139] width 67 height 33
type input "2."
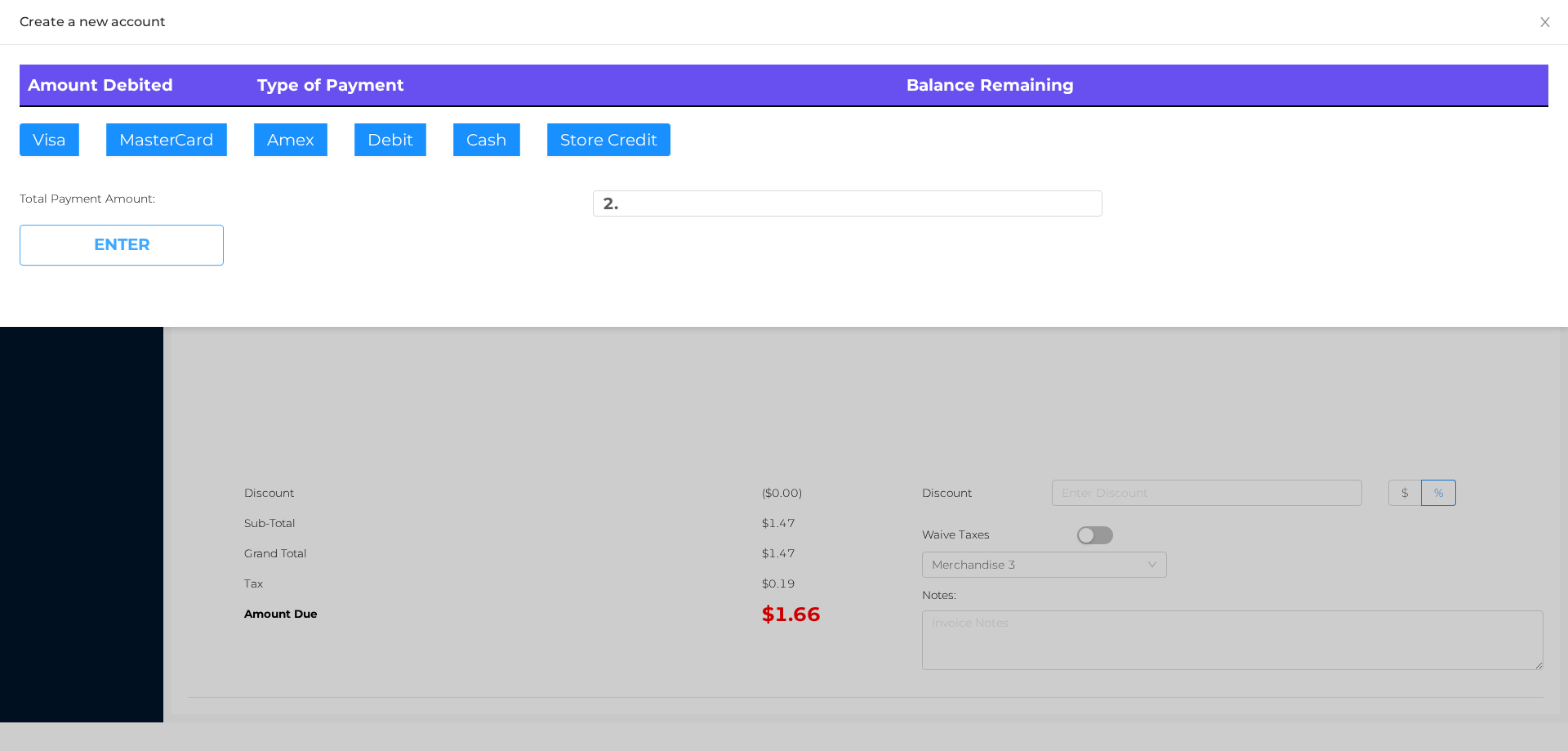
click at [147, 240] on button "ENTER" at bounding box center [121, 245] width 204 height 41
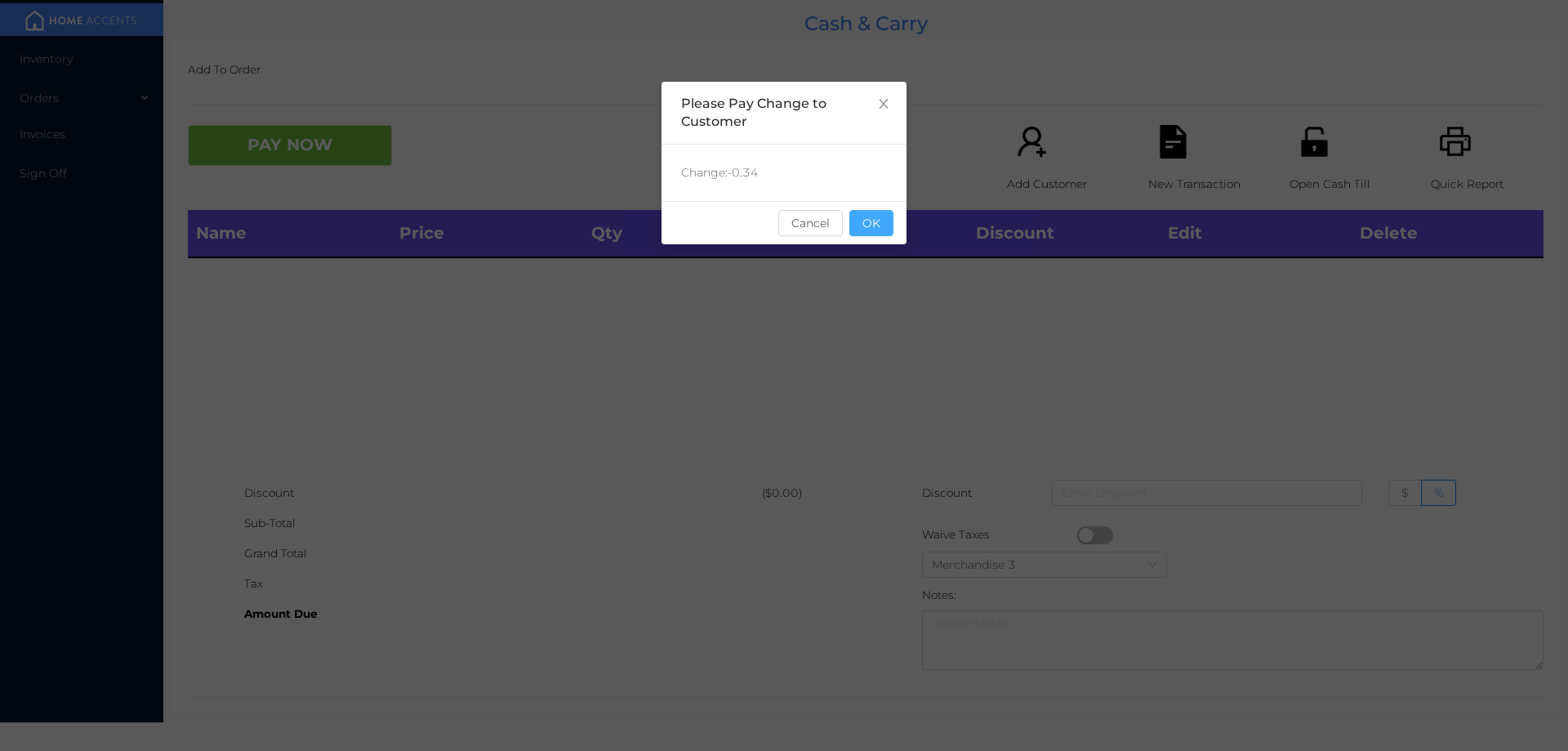
click at [857, 231] on button "OK" at bounding box center [871, 223] width 44 height 26
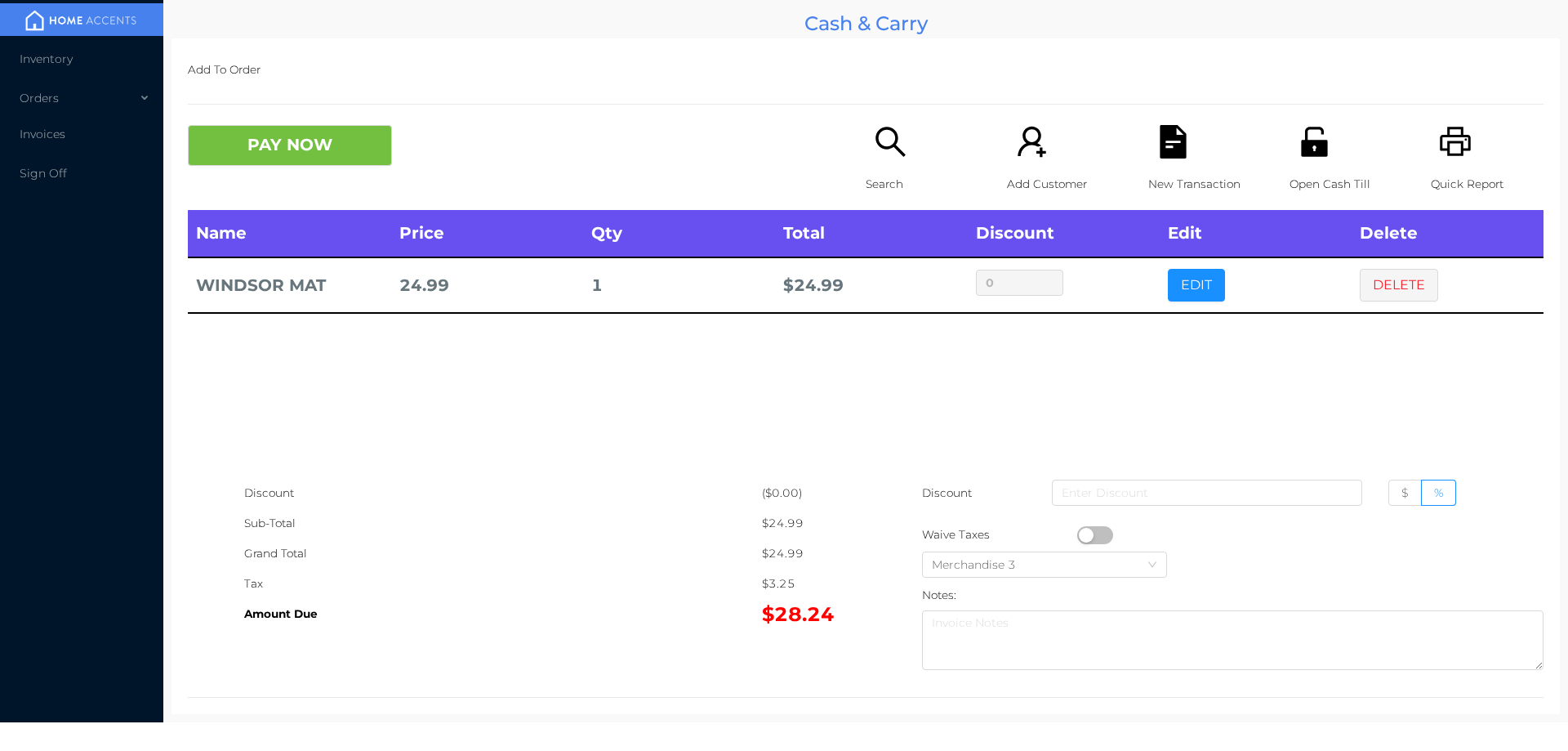
click at [880, 167] on div "Search" at bounding box center [922, 167] width 112 height 85
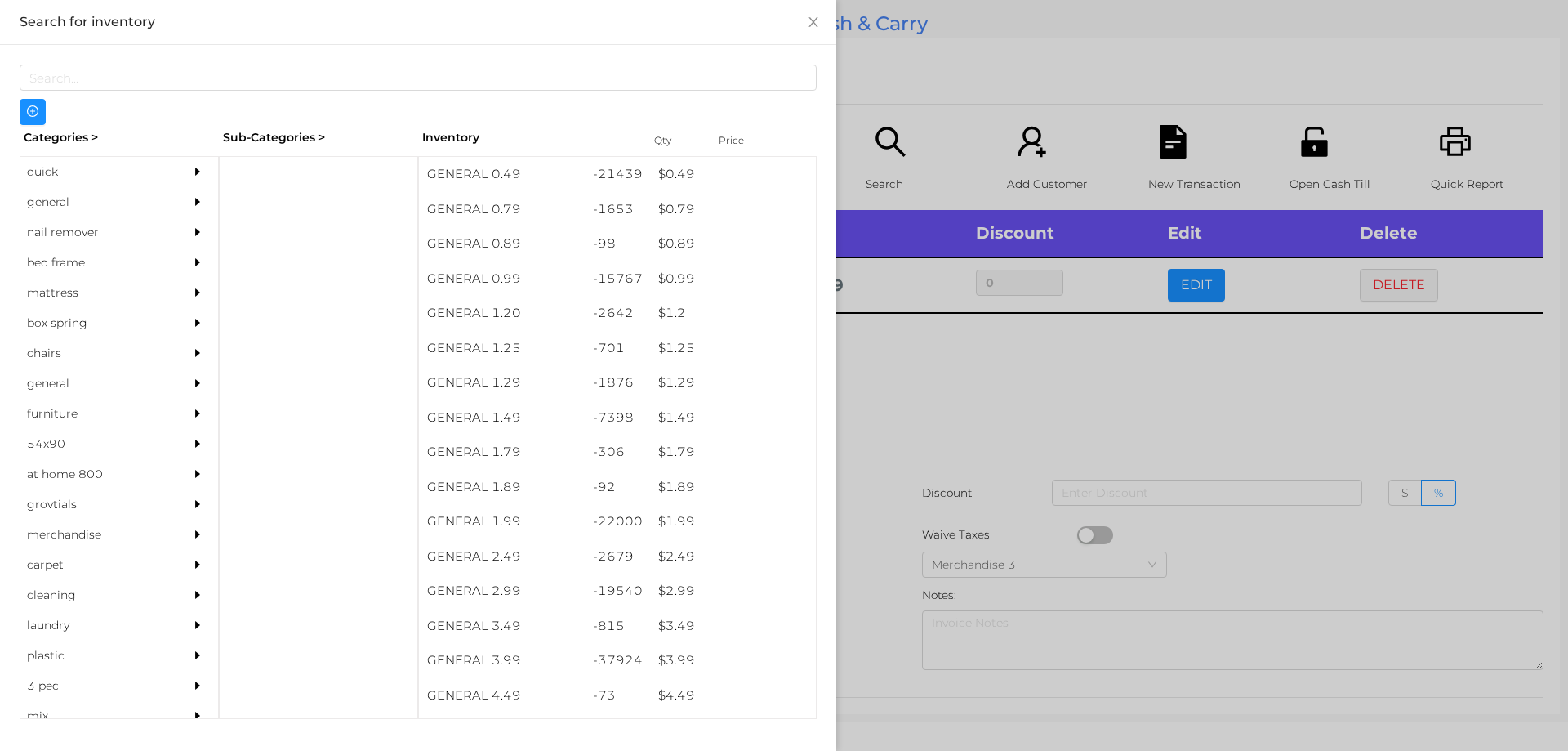
click at [55, 167] on div "quick" at bounding box center [94, 172] width 148 height 30
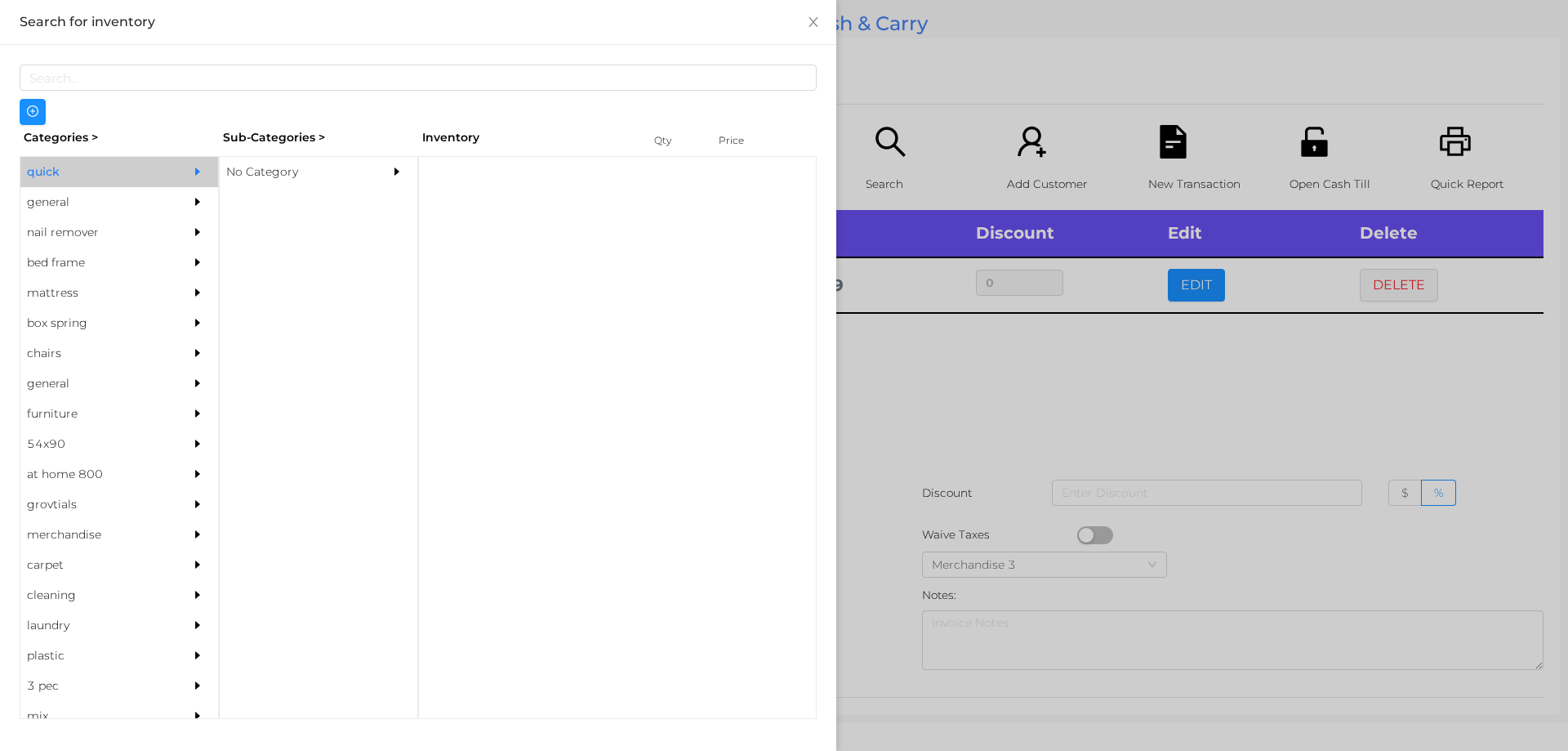
click at [303, 177] on div "No Category" at bounding box center [293, 172] width 148 height 30
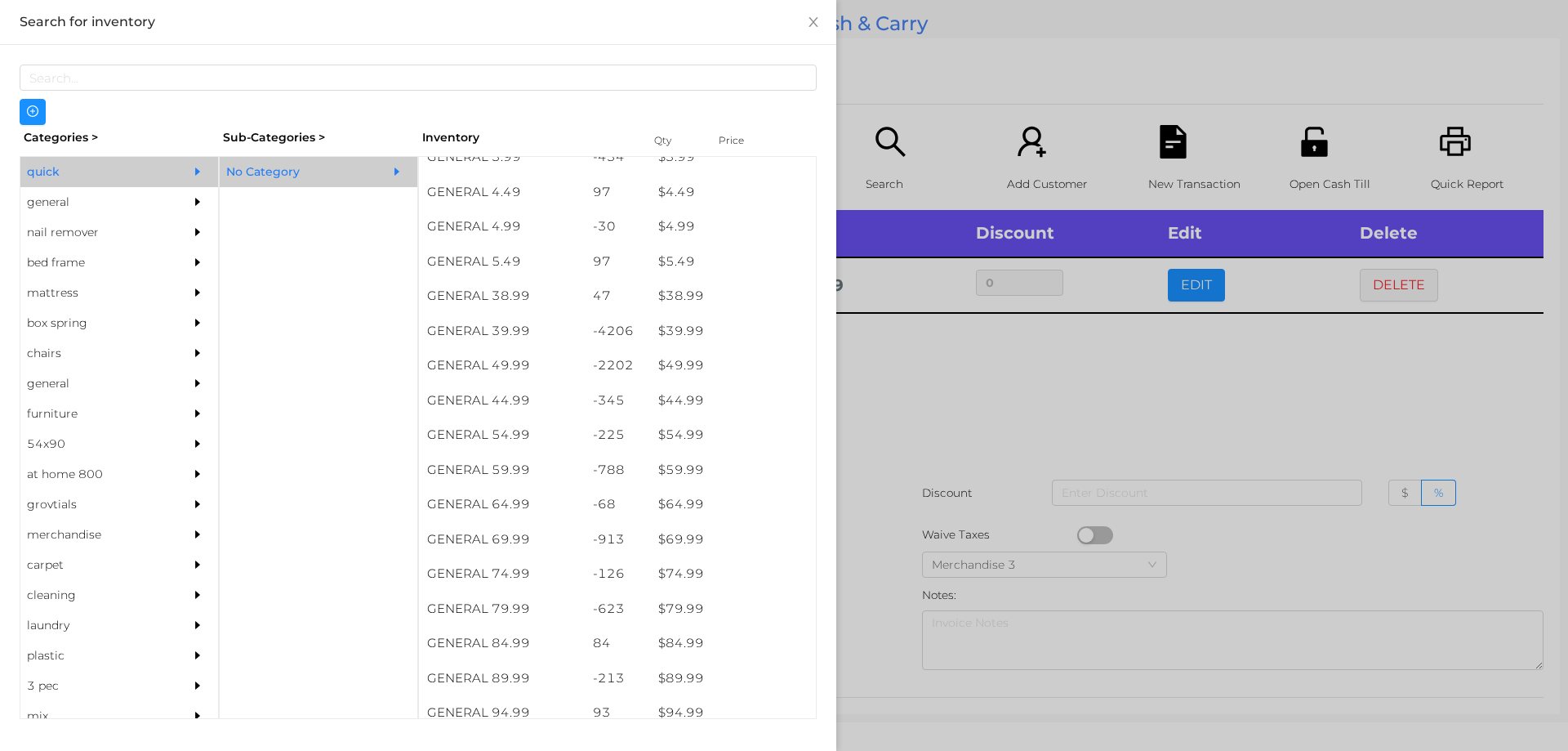
scroll to position [784, 0]
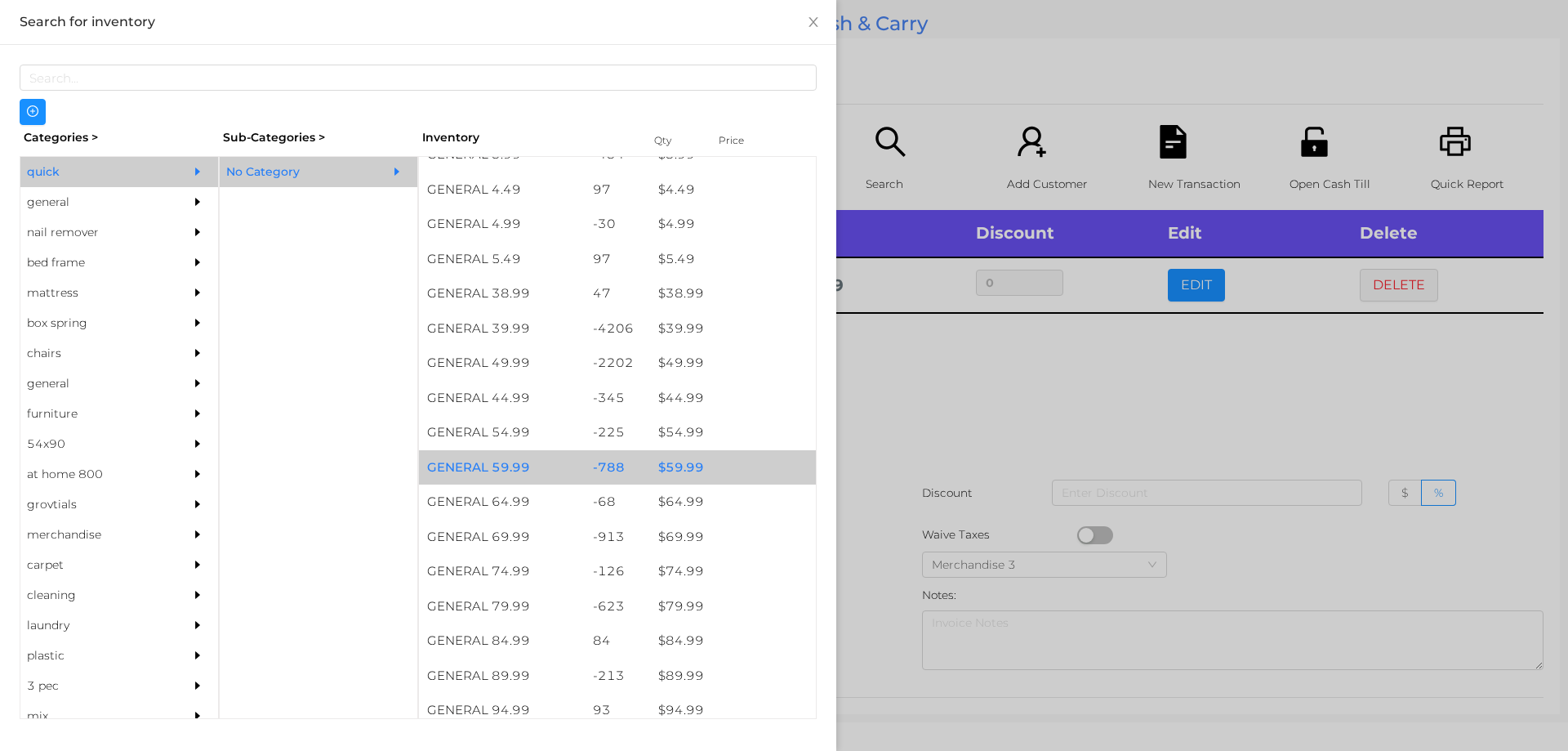
click at [683, 467] on div "$ 59.99" at bounding box center [733, 468] width 166 height 35
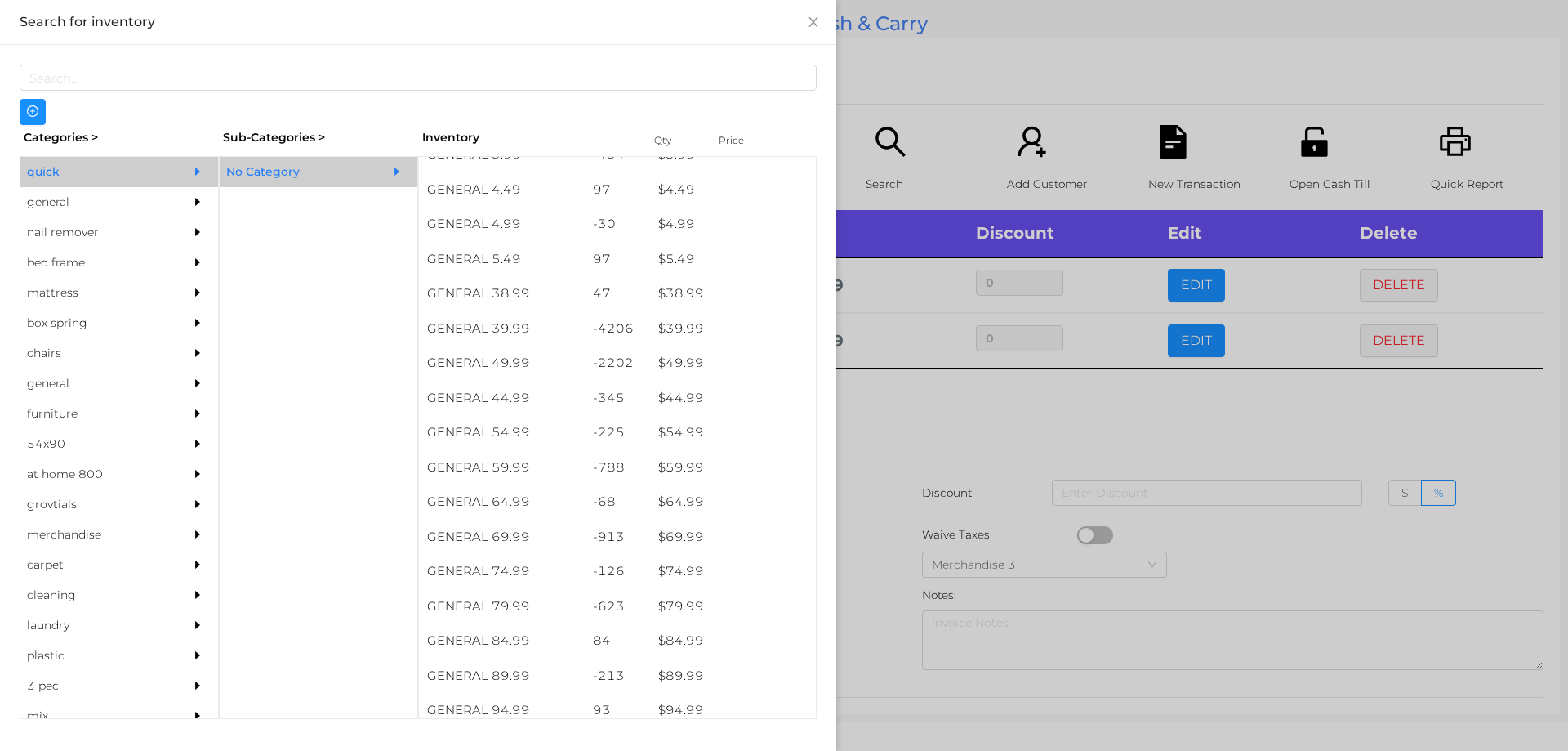
click at [919, 437] on div at bounding box center [784, 375] width 1568 height 751
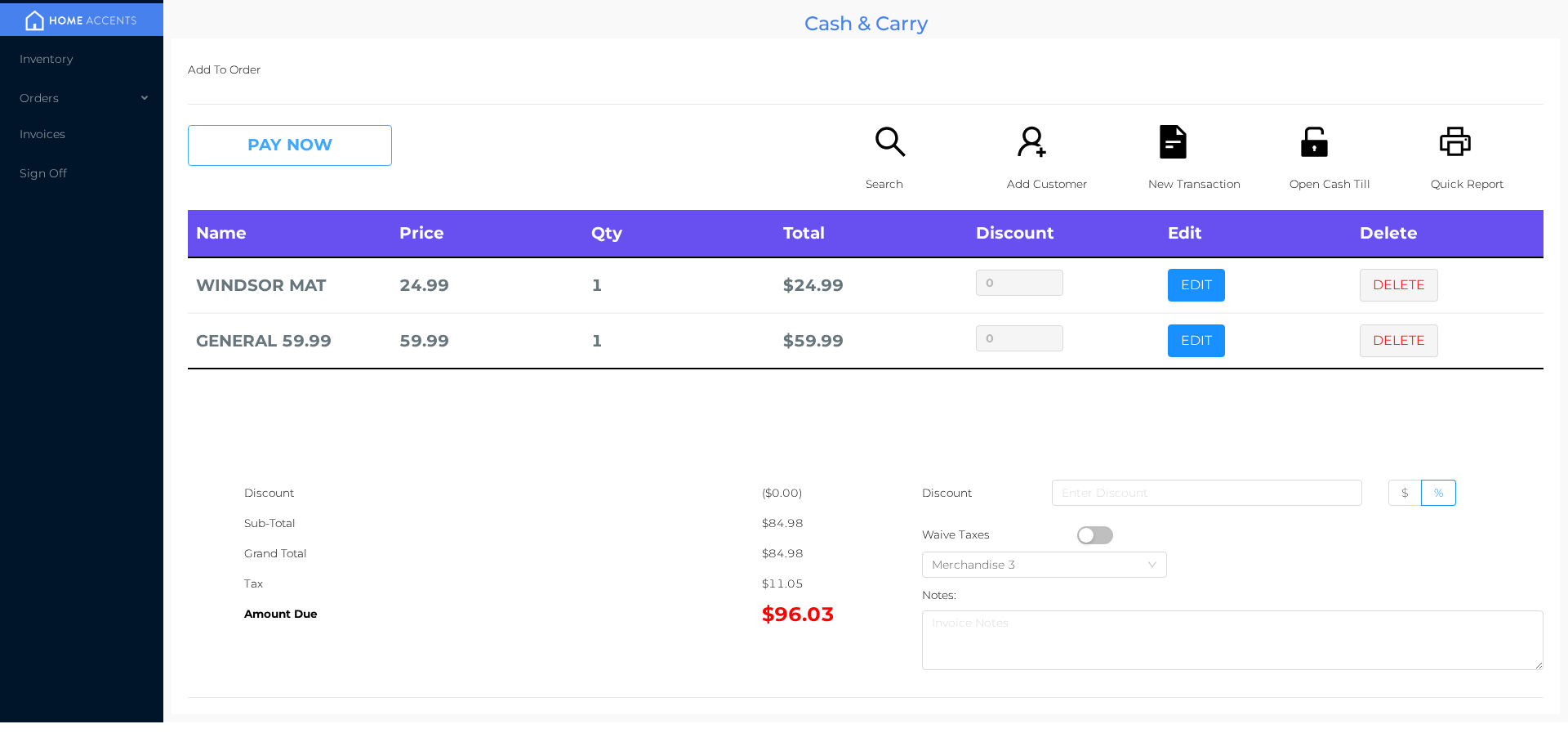
click at [324, 156] on button "PAY NOW" at bounding box center [289, 145] width 204 height 41
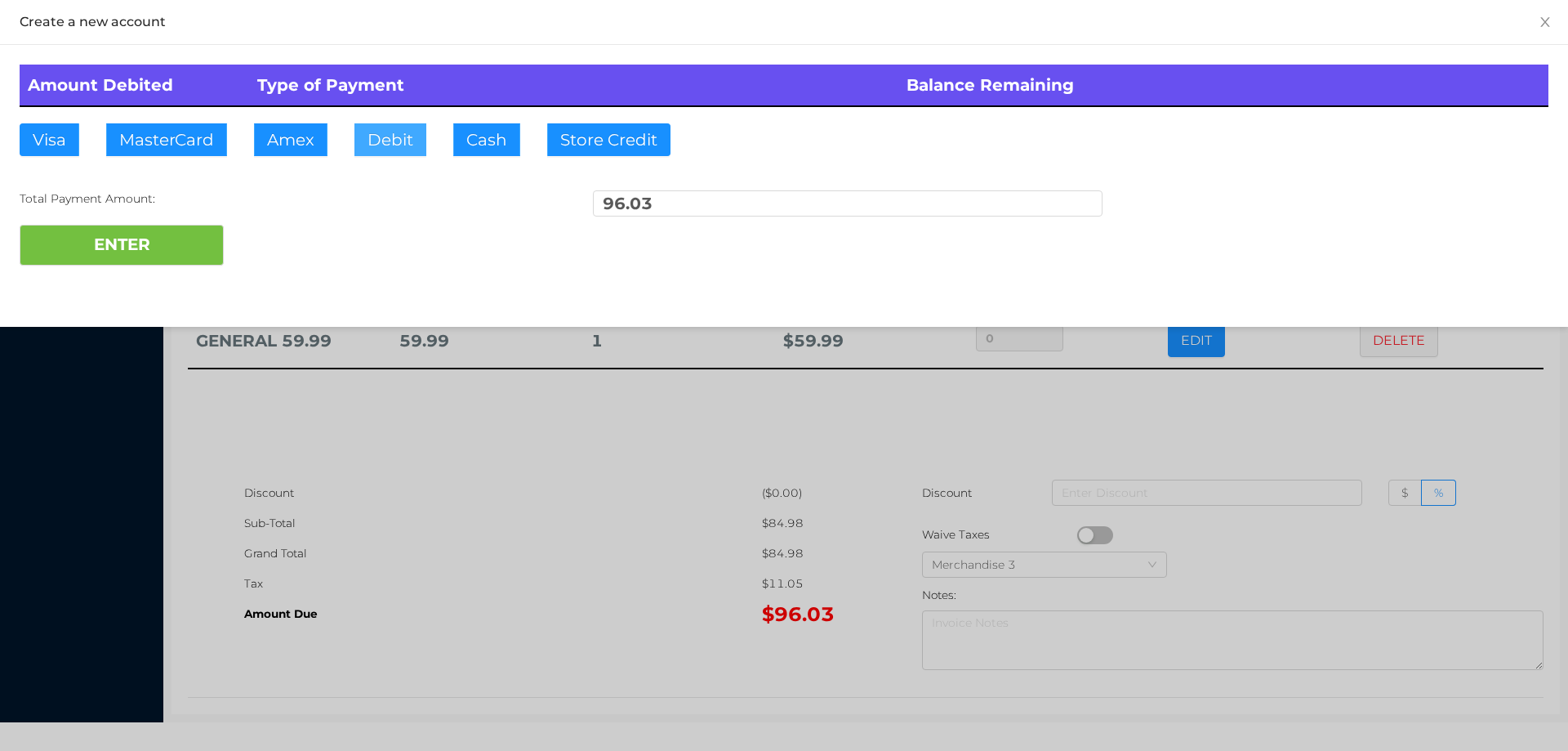
click at [378, 129] on button "Debit" at bounding box center [390, 139] width 72 height 33
type input "100."
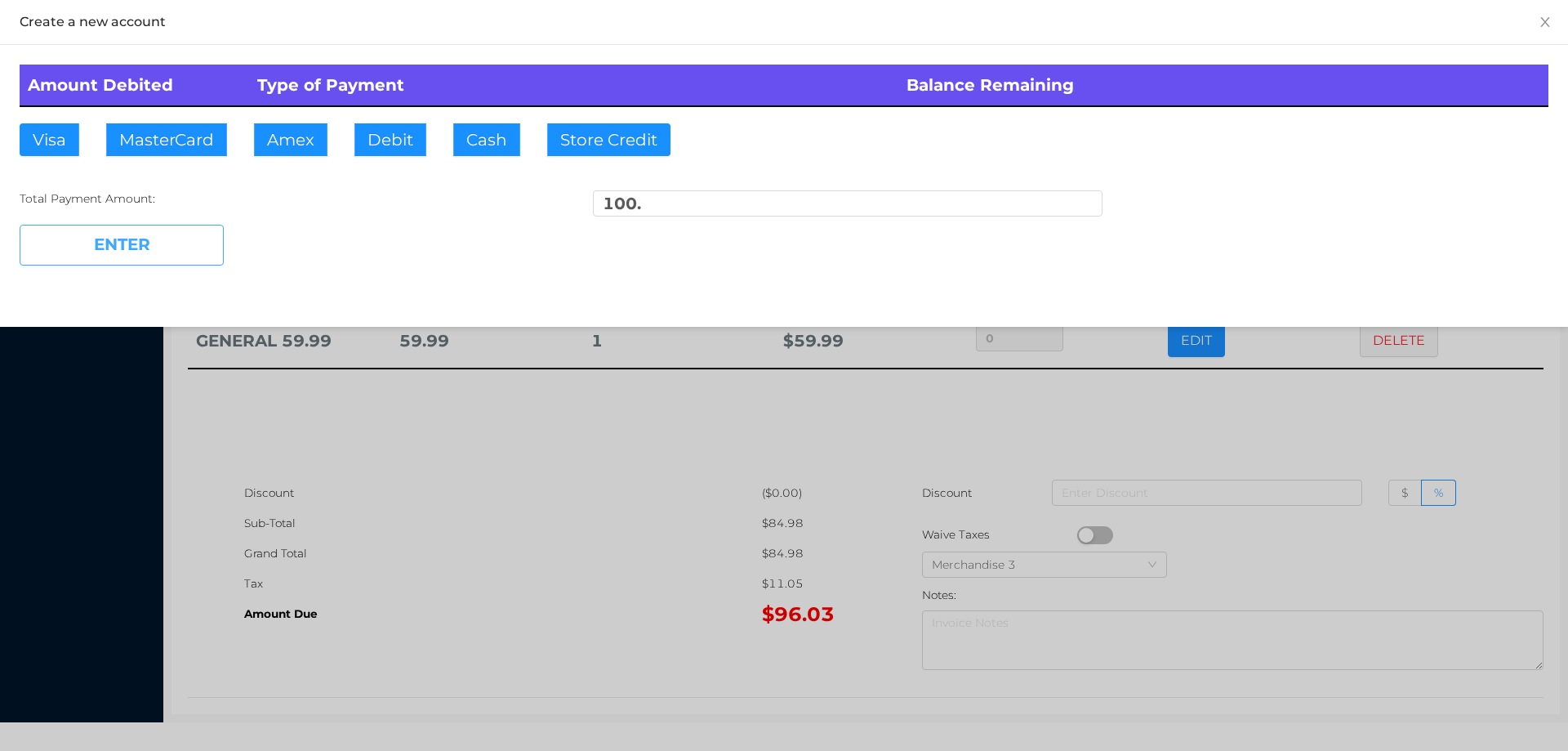
click at [175, 254] on button "ENTER" at bounding box center [121, 245] width 204 height 41
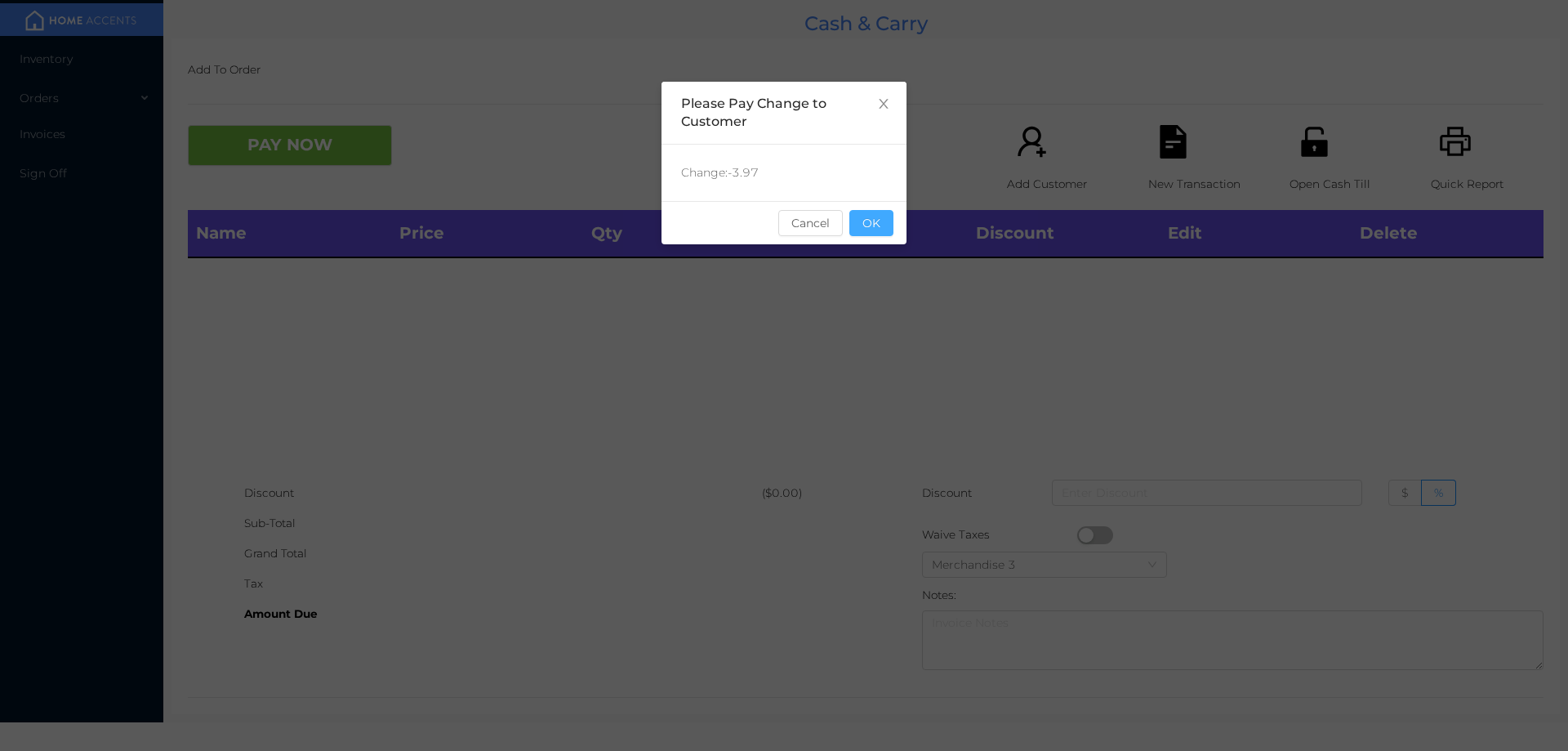
click at [864, 231] on button "OK" at bounding box center [871, 223] width 44 height 26
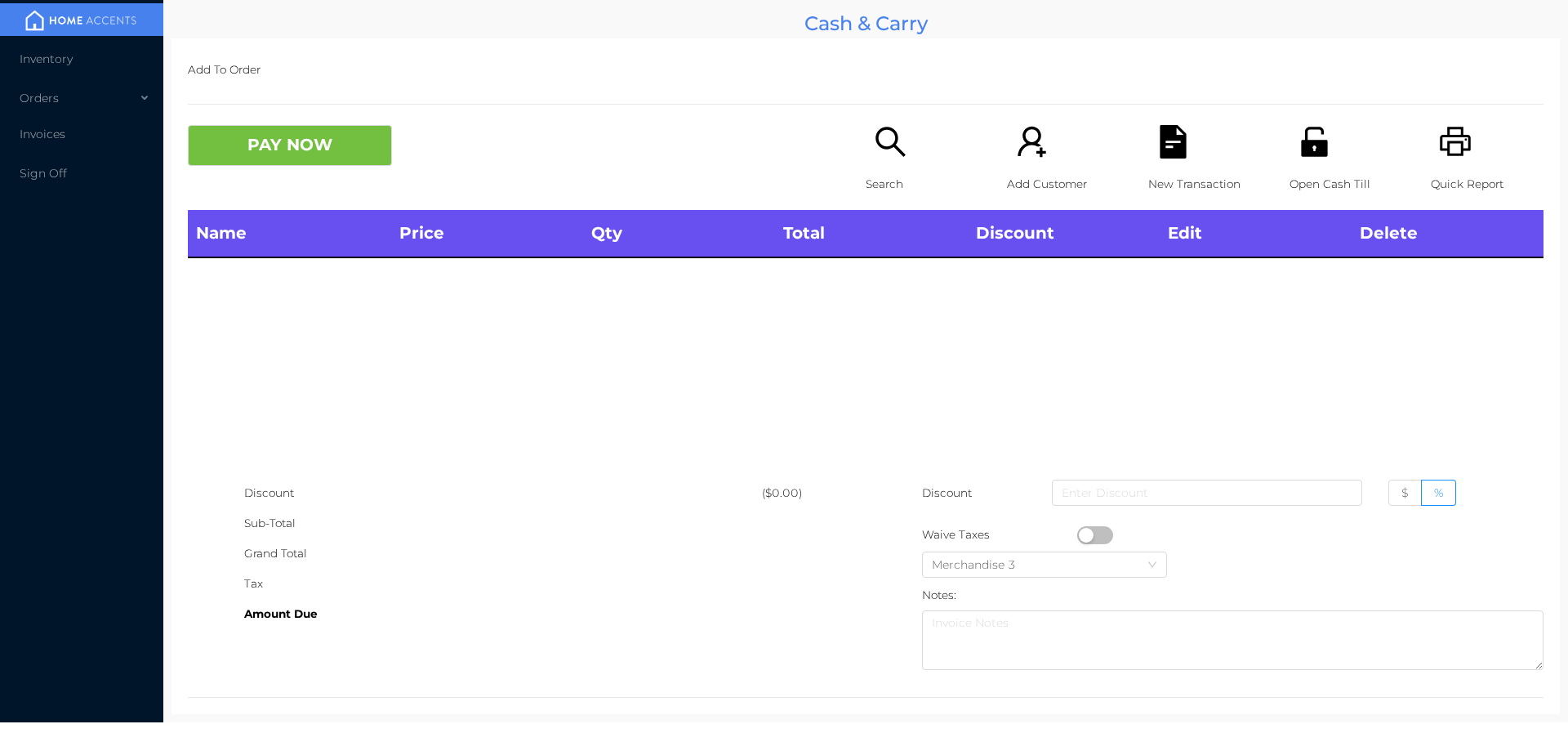
click at [882, 138] on icon "icon: search" at bounding box center [891, 142] width 34 height 34
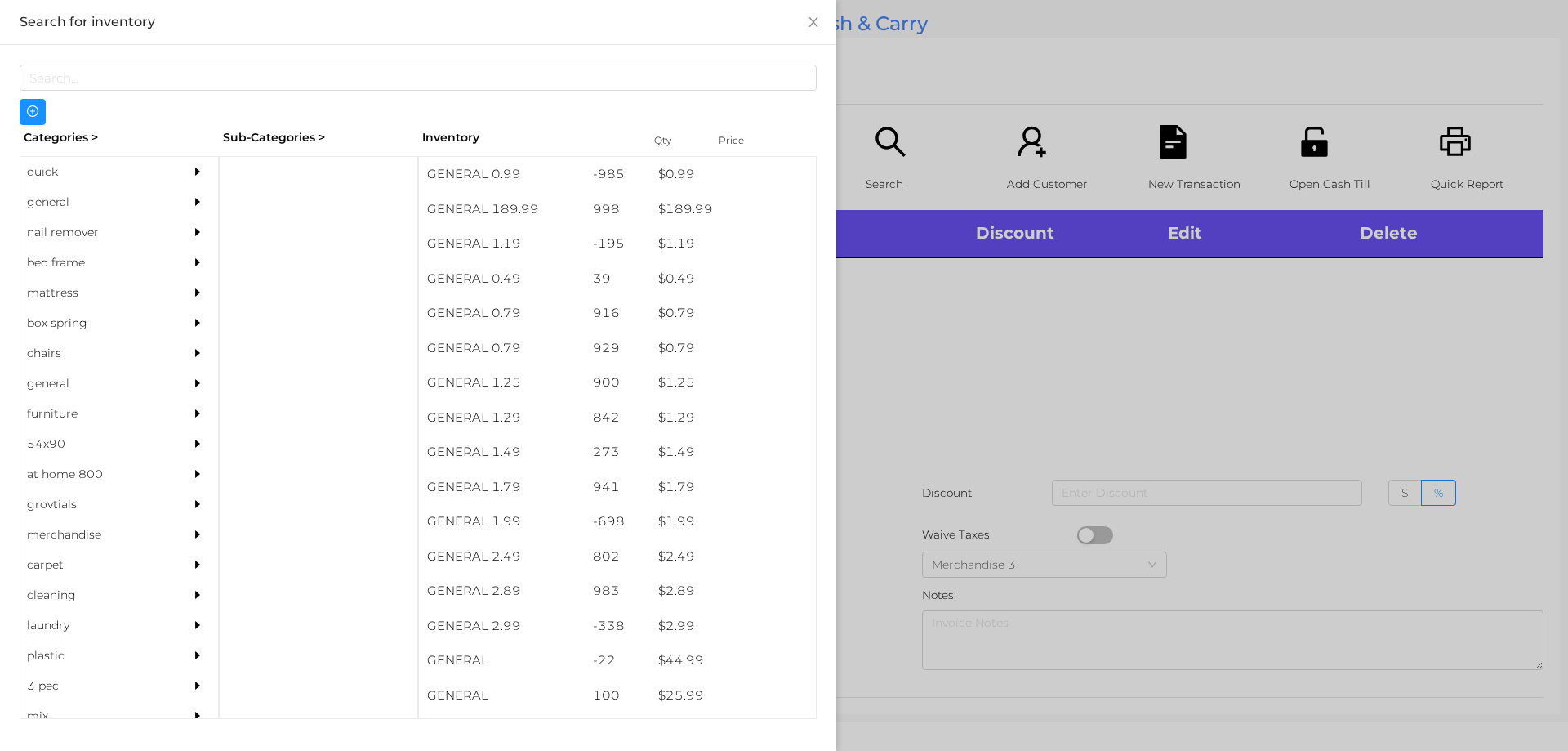
click at [67, 171] on div "quick" at bounding box center [94, 172] width 148 height 30
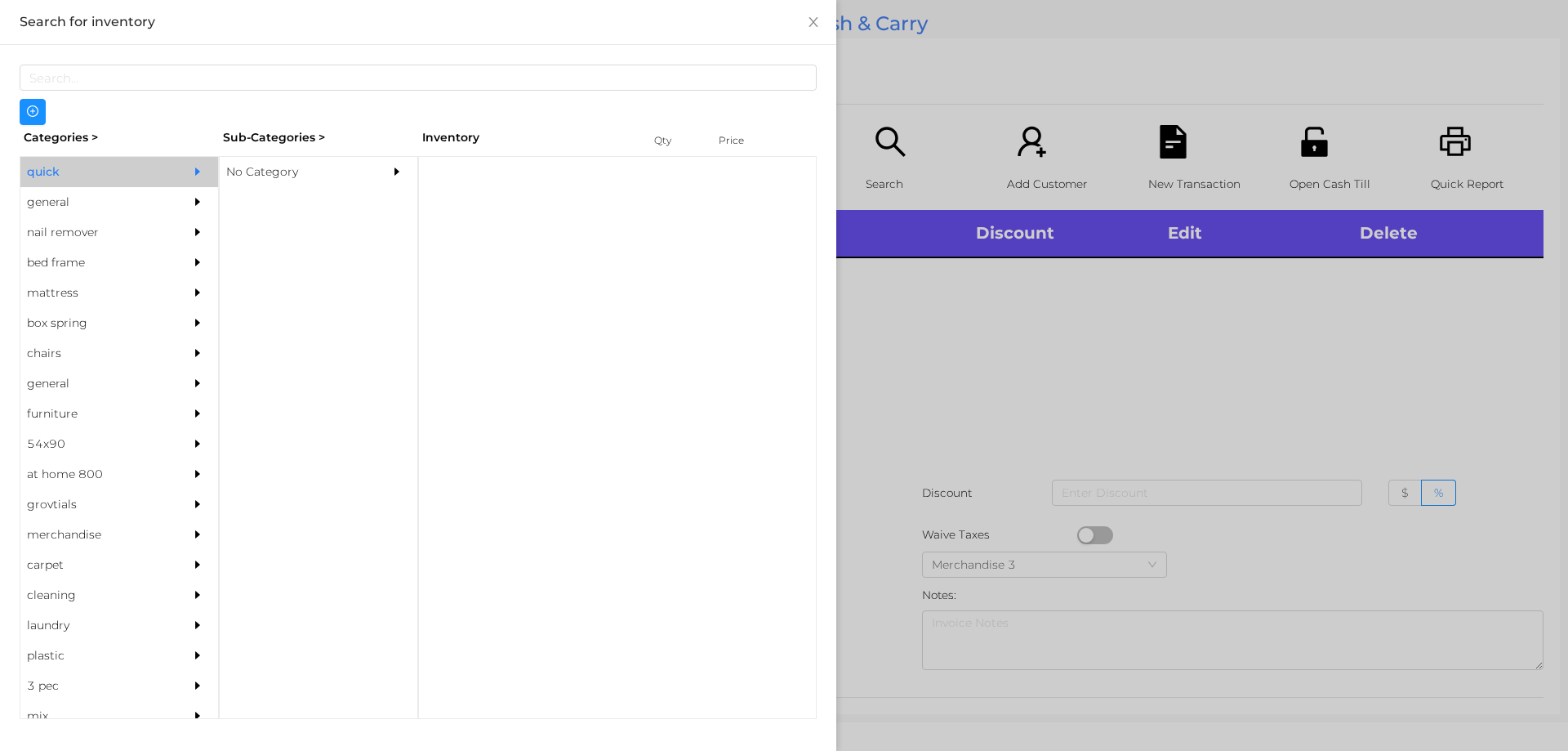
click at [285, 167] on div "No Category" at bounding box center [293, 172] width 148 height 30
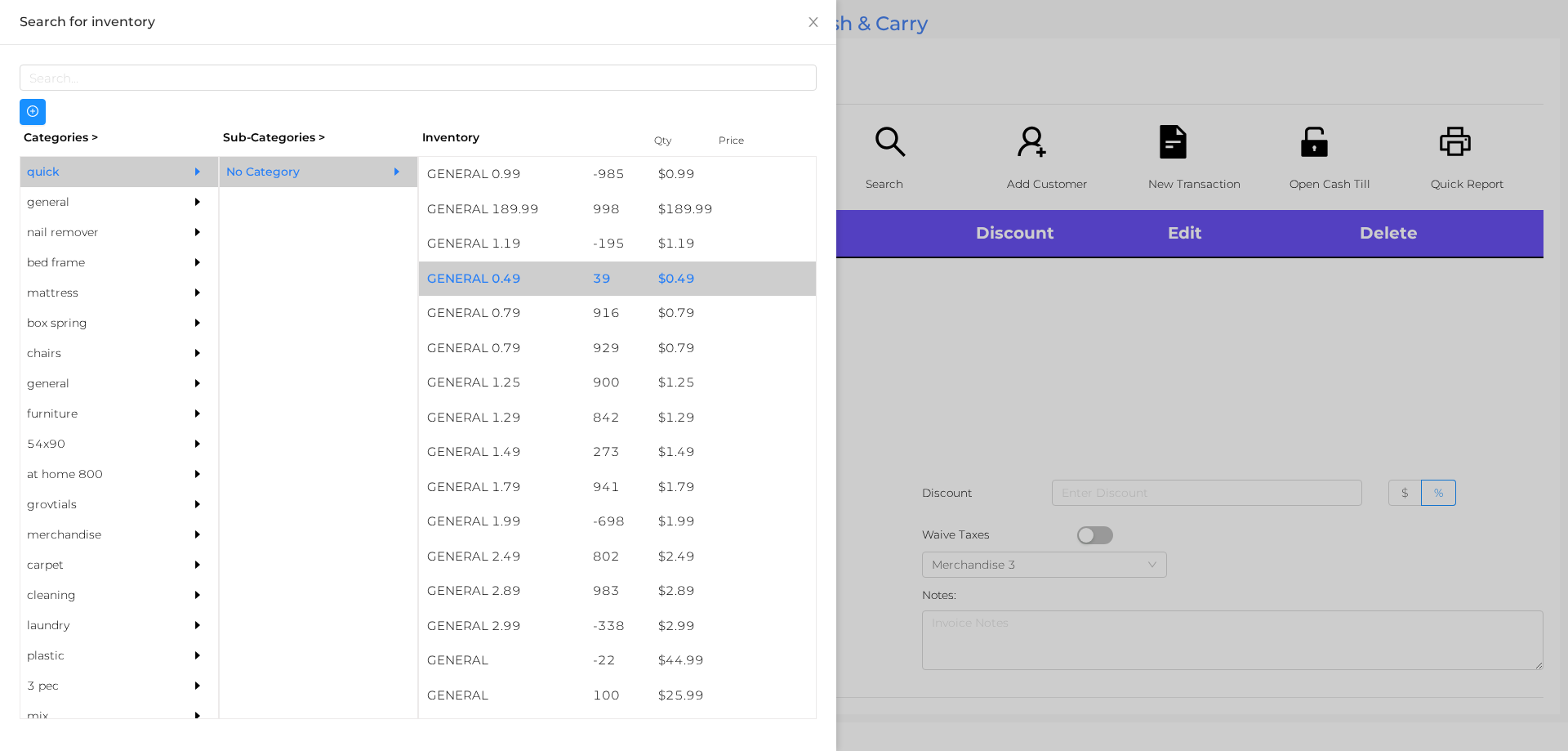
click at [671, 279] on div "$ 0.49" at bounding box center [733, 279] width 166 height 35
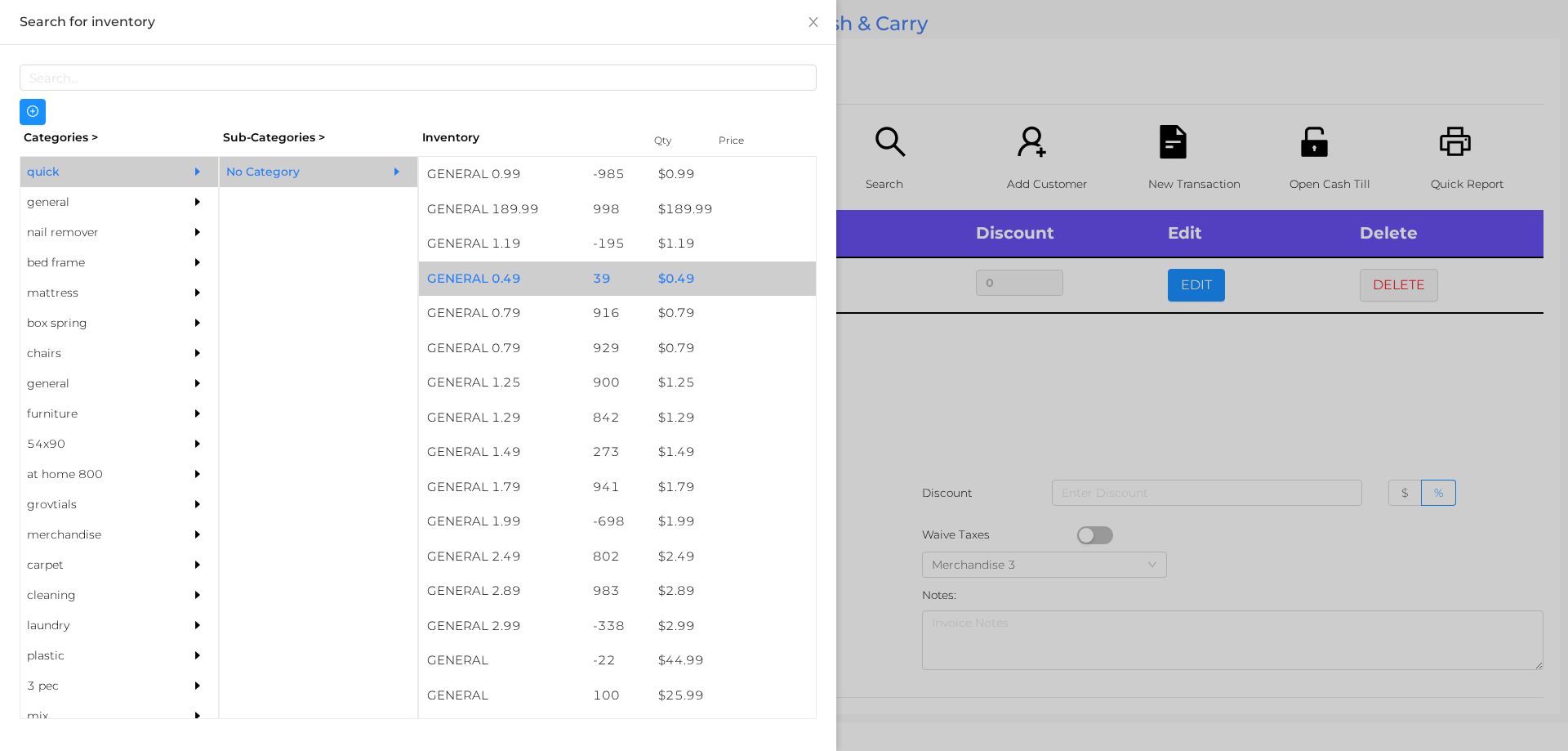
click at [679, 282] on div "$ 0.49" at bounding box center [733, 279] width 166 height 35
click at [679, 277] on div "$ 0.49" at bounding box center [733, 279] width 166 height 35
click at [664, 277] on div "$ 0.49" at bounding box center [733, 279] width 166 height 35
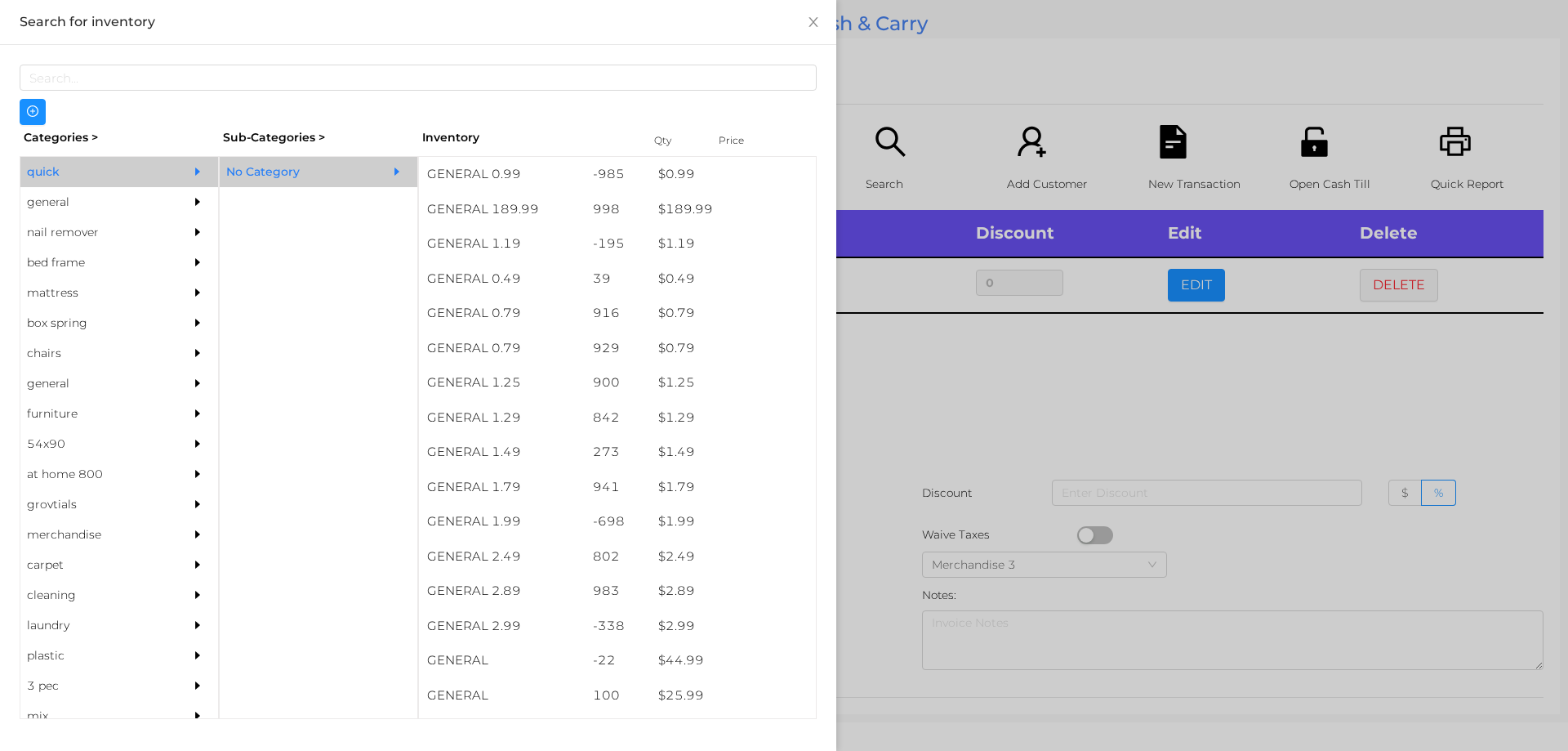
click at [906, 395] on div at bounding box center [784, 375] width 1568 height 751
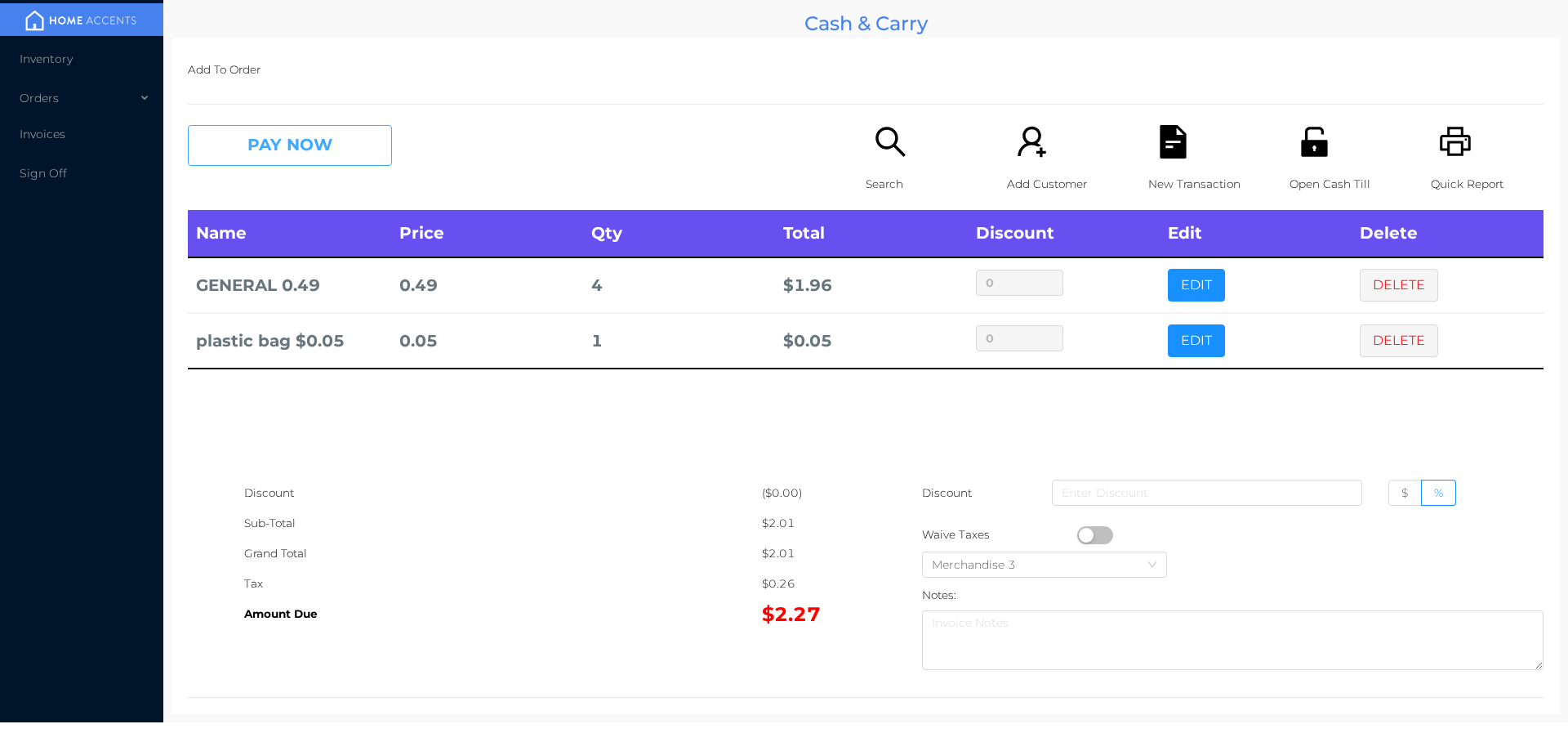
click at [279, 139] on button "PAY NOW" at bounding box center [289, 145] width 204 height 41
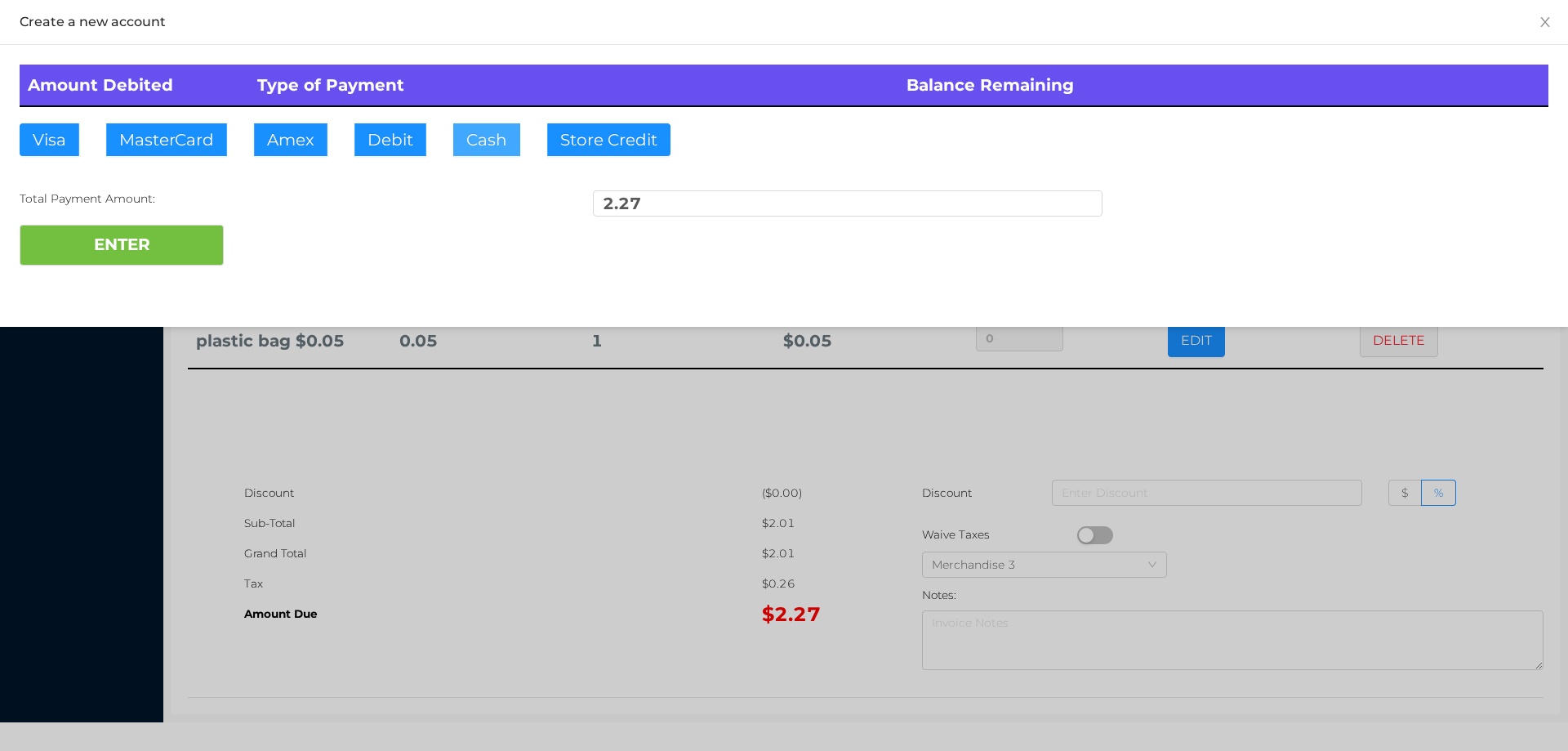
click at [484, 144] on button "Cash" at bounding box center [486, 139] width 67 height 33
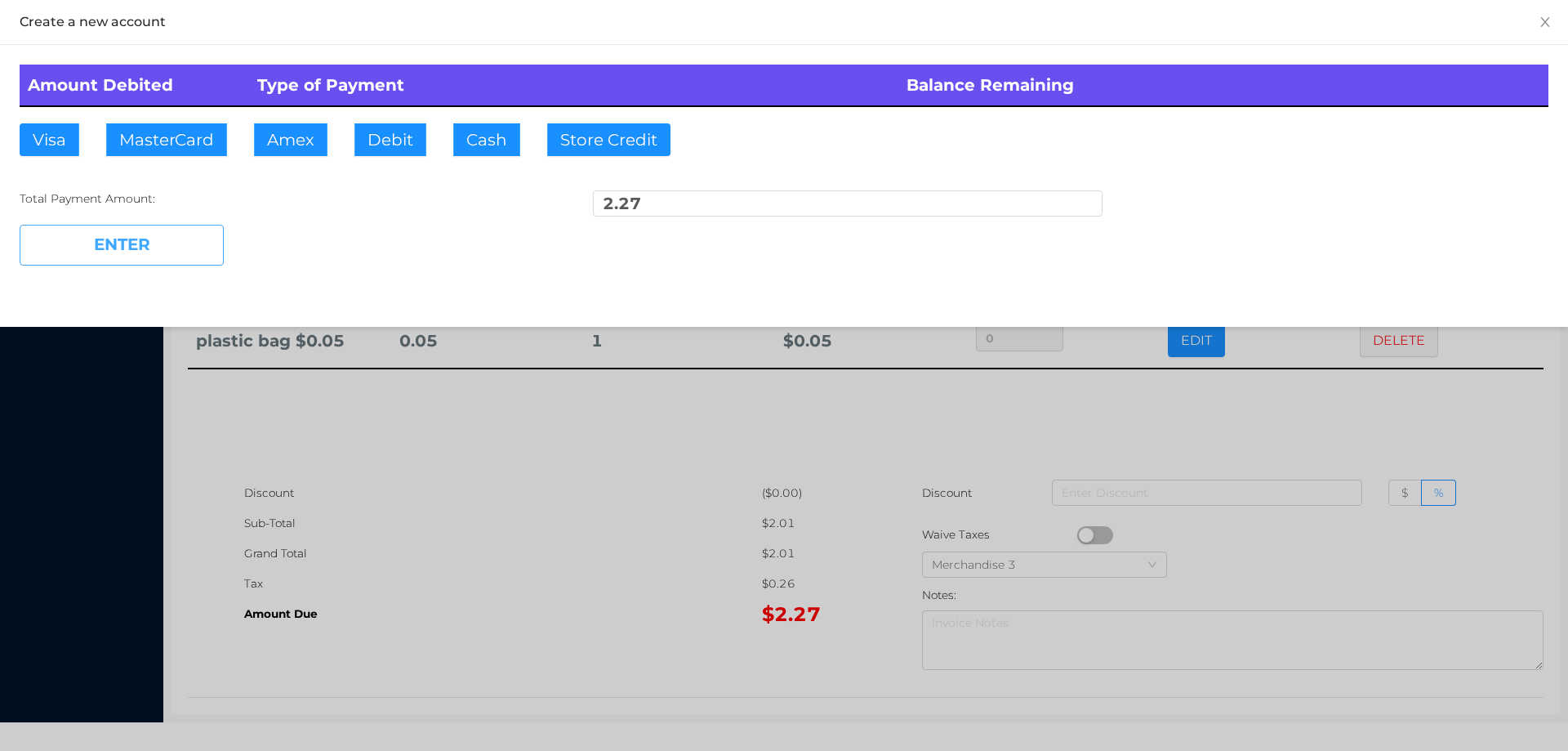
click at [143, 243] on button "ENTER" at bounding box center [121, 245] width 204 height 41
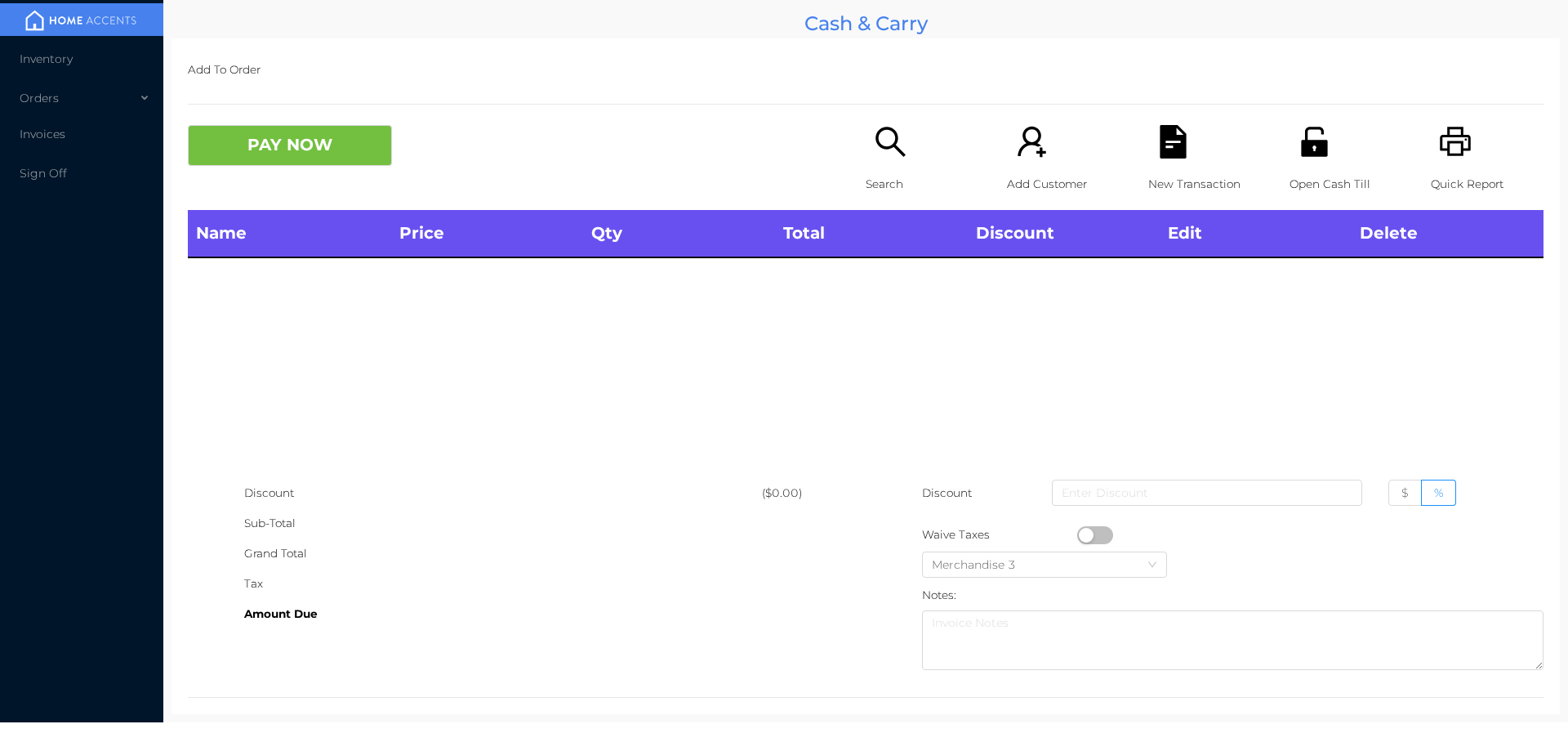
click at [866, 163] on div "Search" at bounding box center [922, 167] width 112 height 85
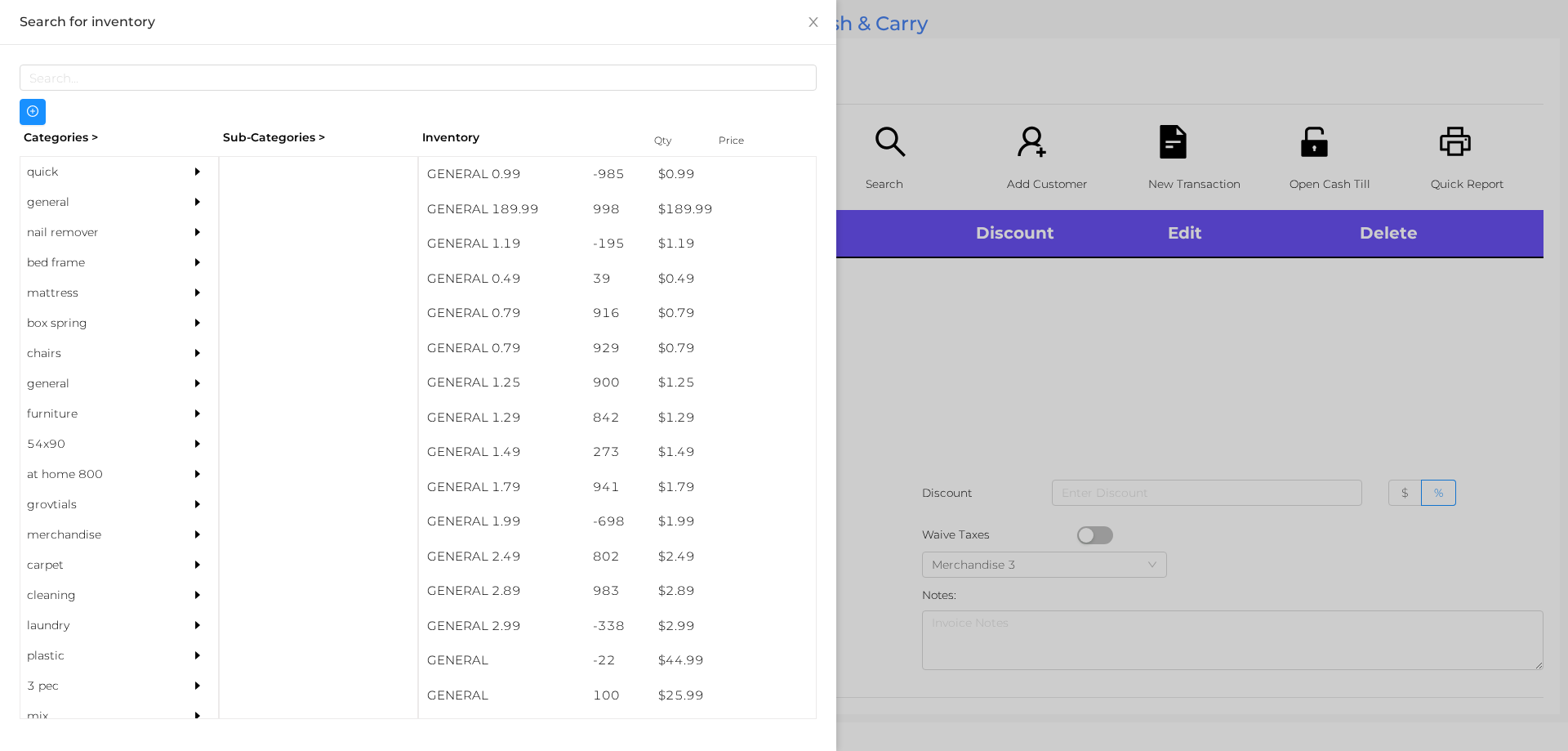
click at [53, 178] on div "quick" at bounding box center [94, 172] width 148 height 30
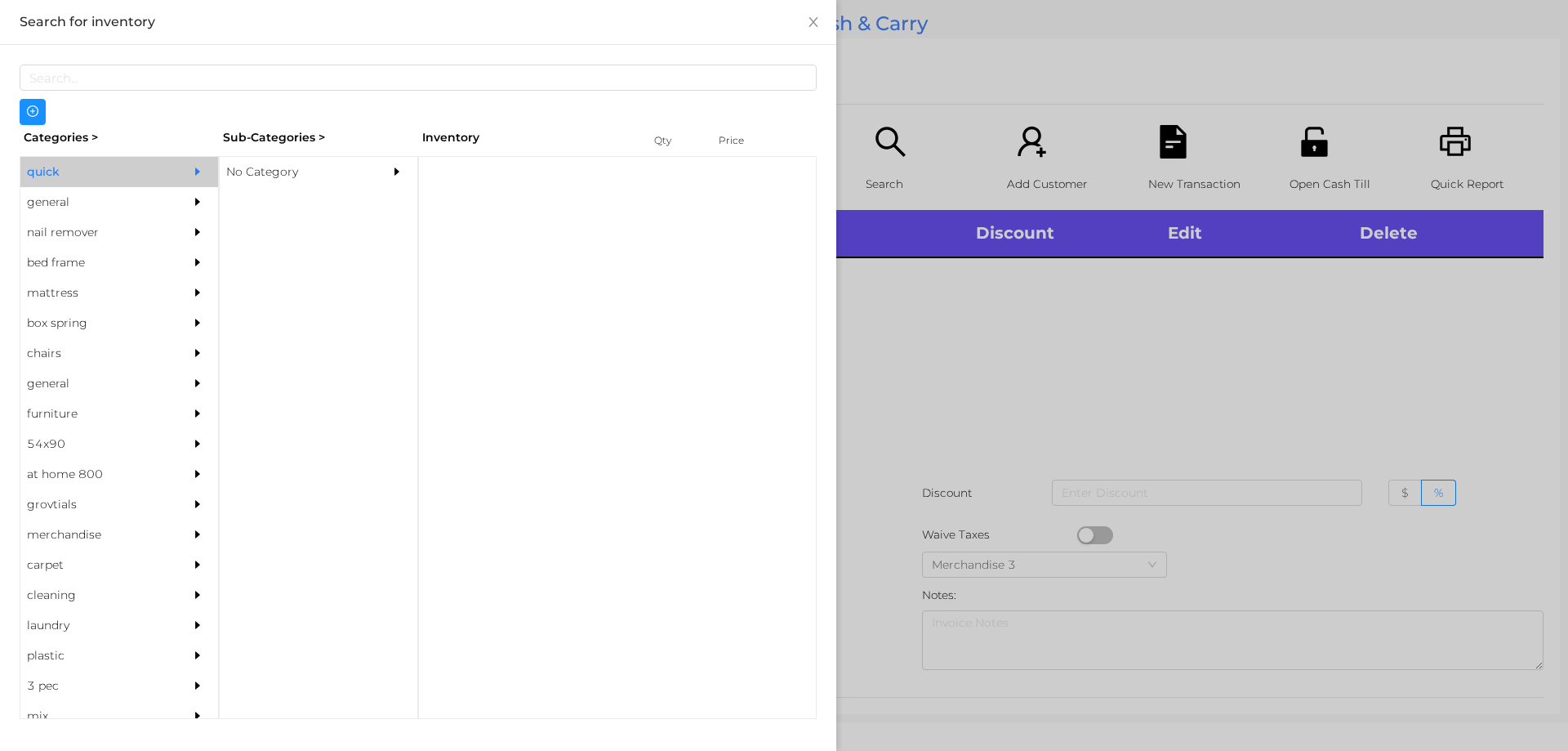
click at [260, 177] on div "No Category" at bounding box center [293, 172] width 148 height 30
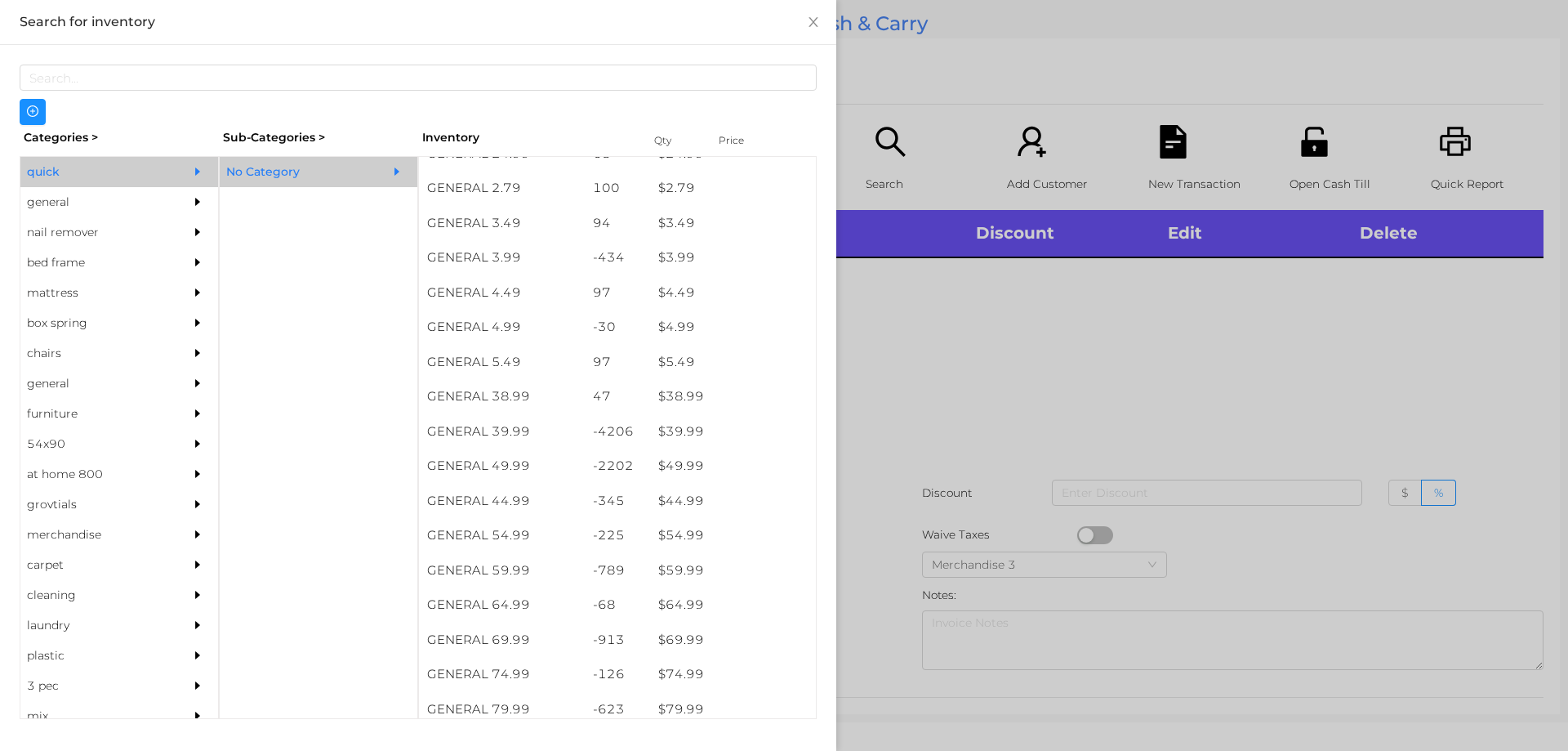
scroll to position [681, 0]
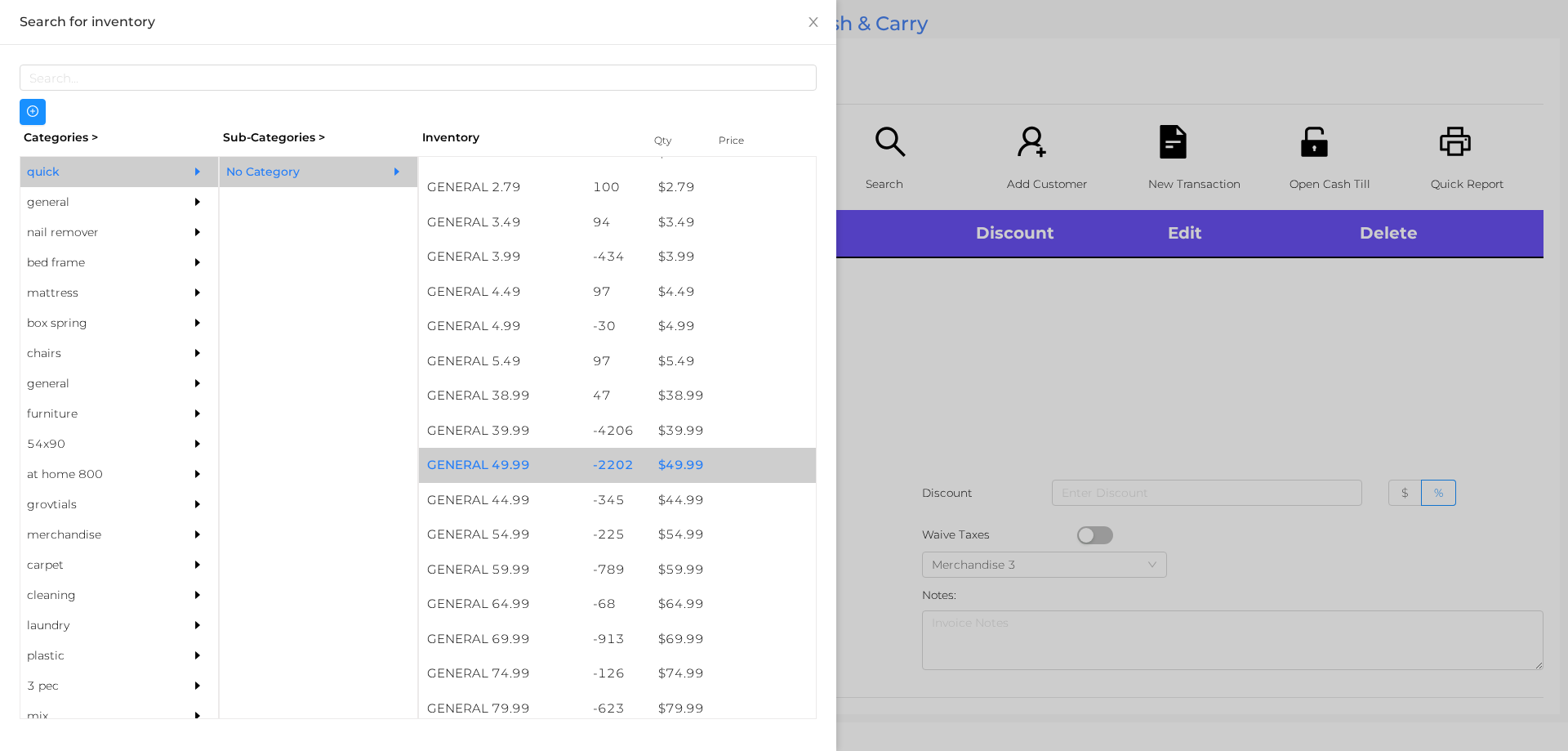
click at [695, 470] on div "$ 49.99" at bounding box center [733, 465] width 166 height 35
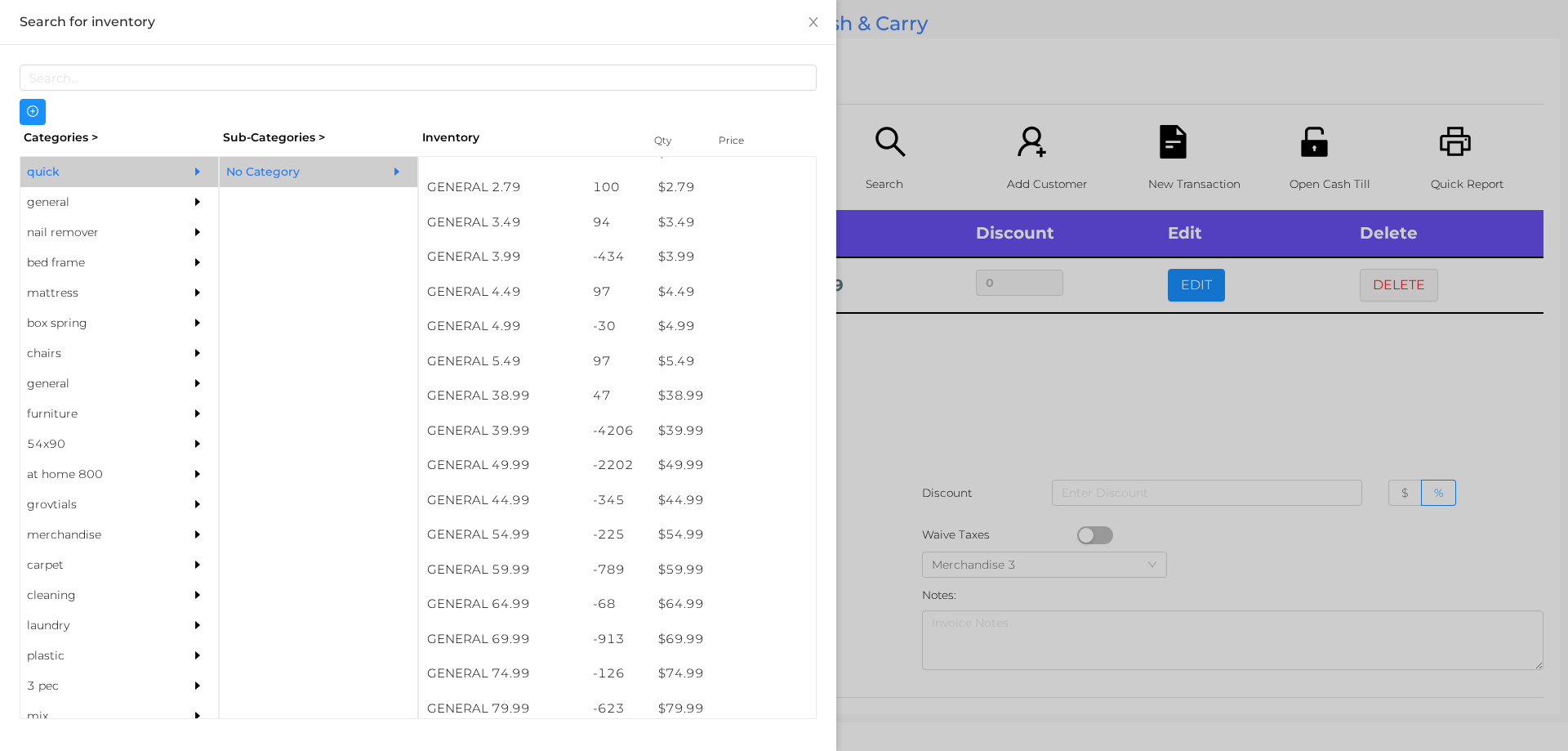
click at [961, 399] on div at bounding box center [784, 375] width 1568 height 751
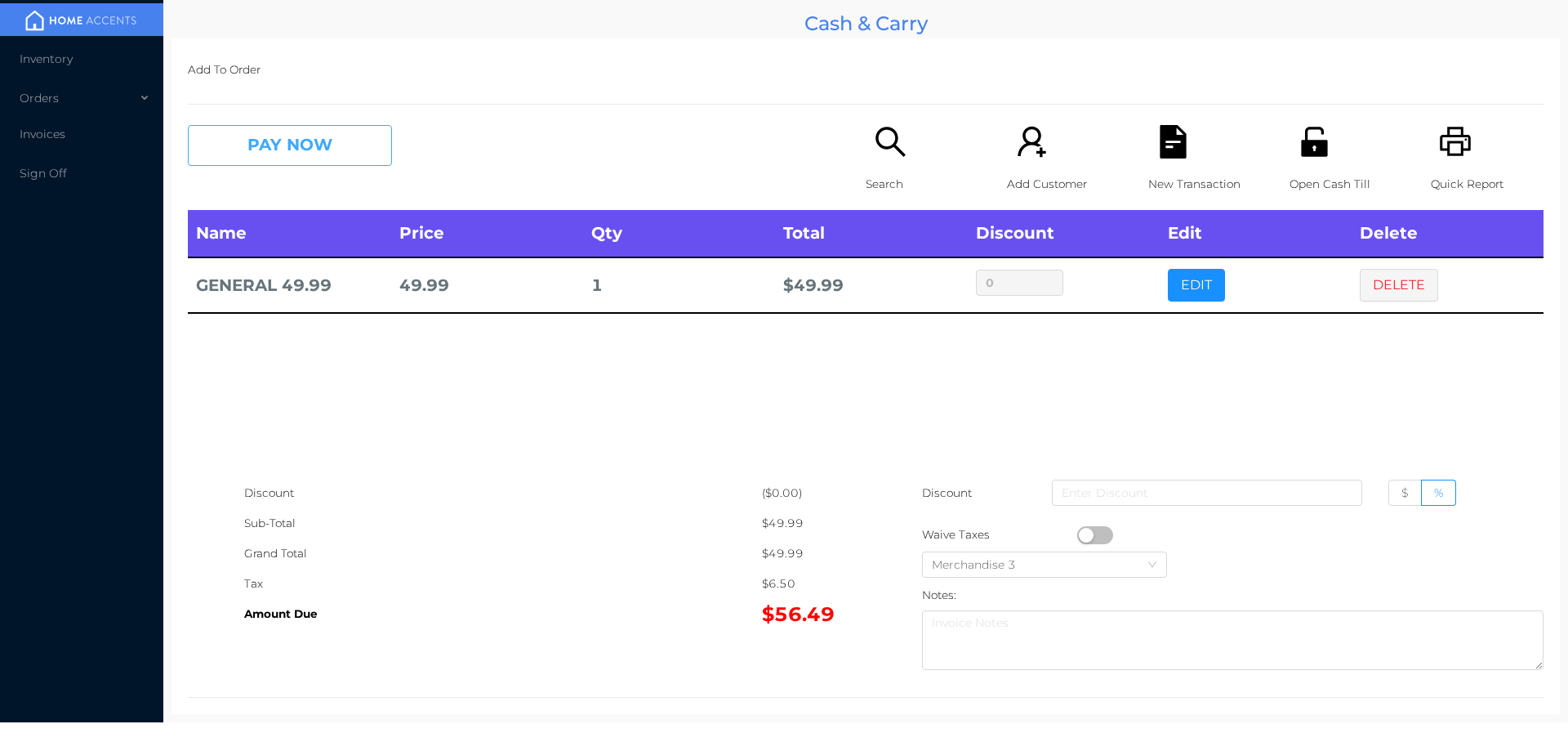
click at [350, 150] on button "PAY NOW" at bounding box center [289, 145] width 204 height 41
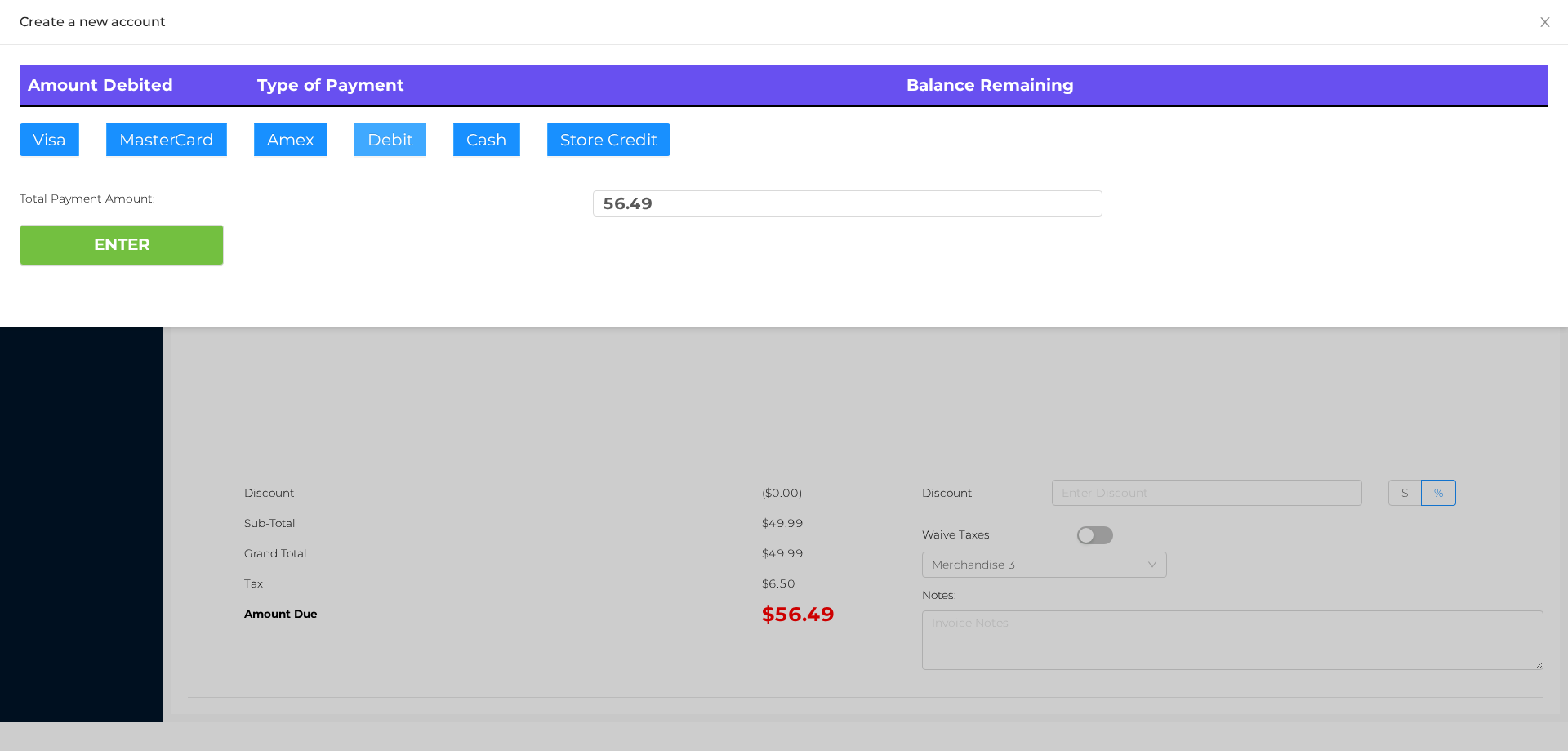
click at [399, 143] on button "Debit" at bounding box center [390, 139] width 72 height 33
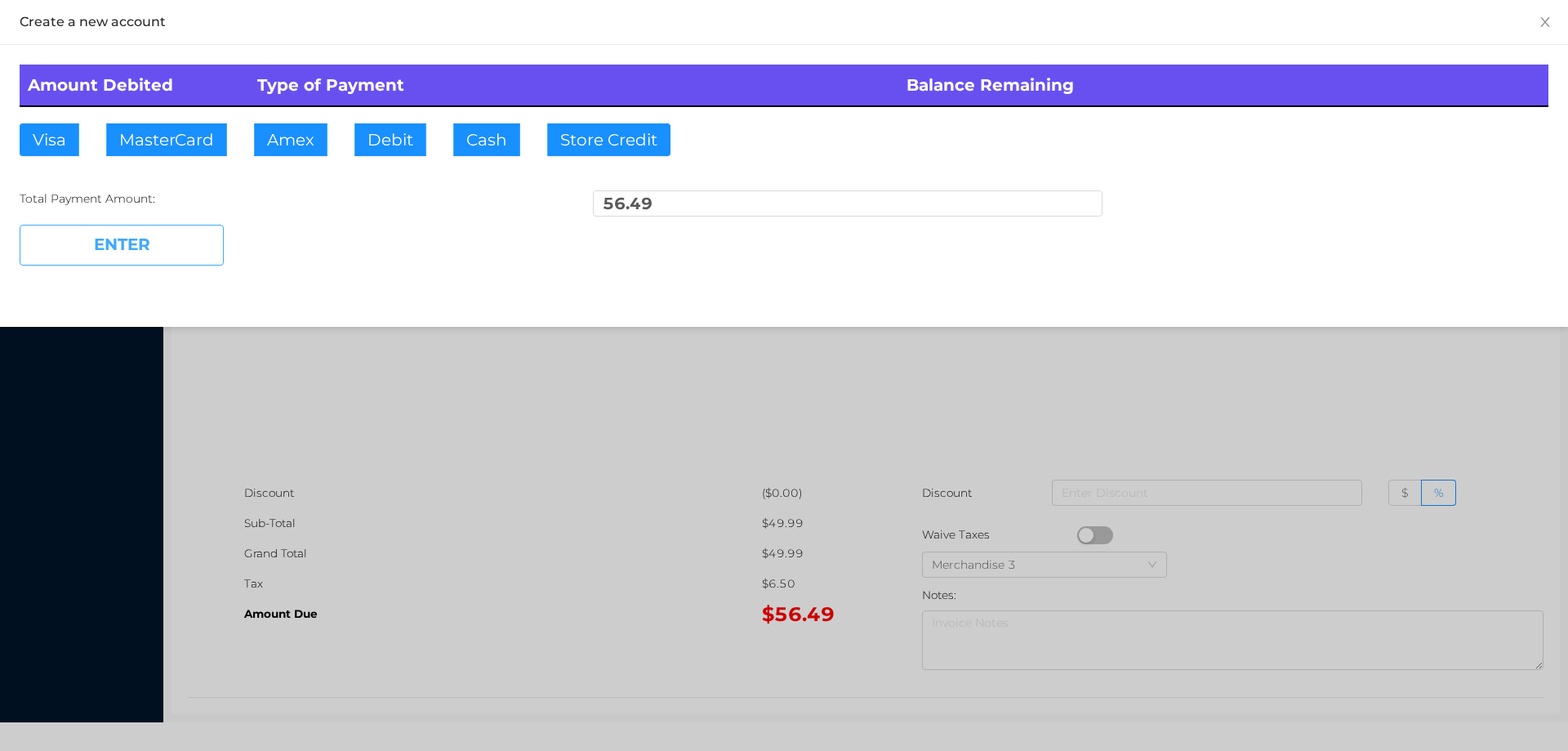
click at [173, 261] on button "ENTER" at bounding box center [121, 245] width 204 height 41
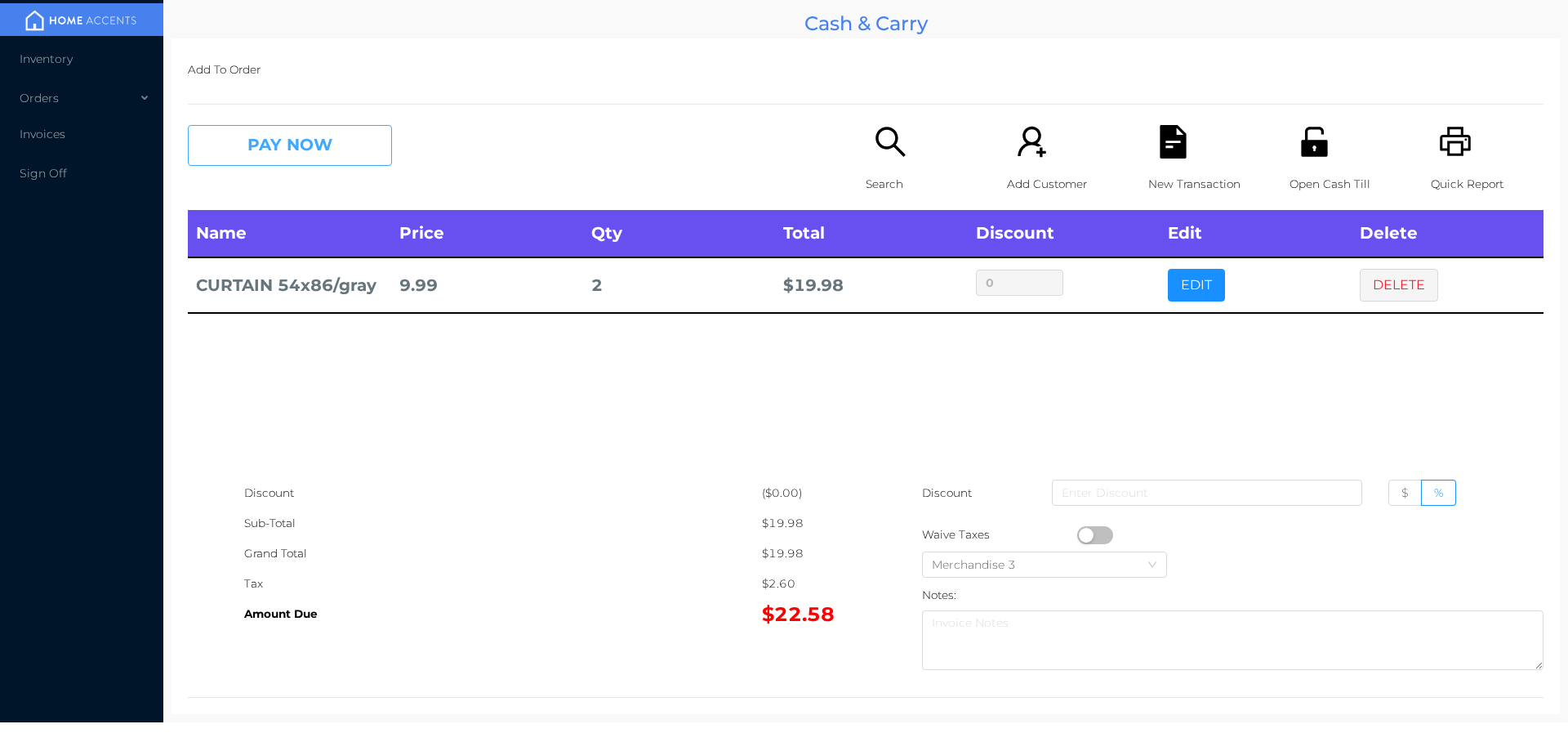
click at [347, 132] on button "PAY NOW" at bounding box center [289, 145] width 204 height 41
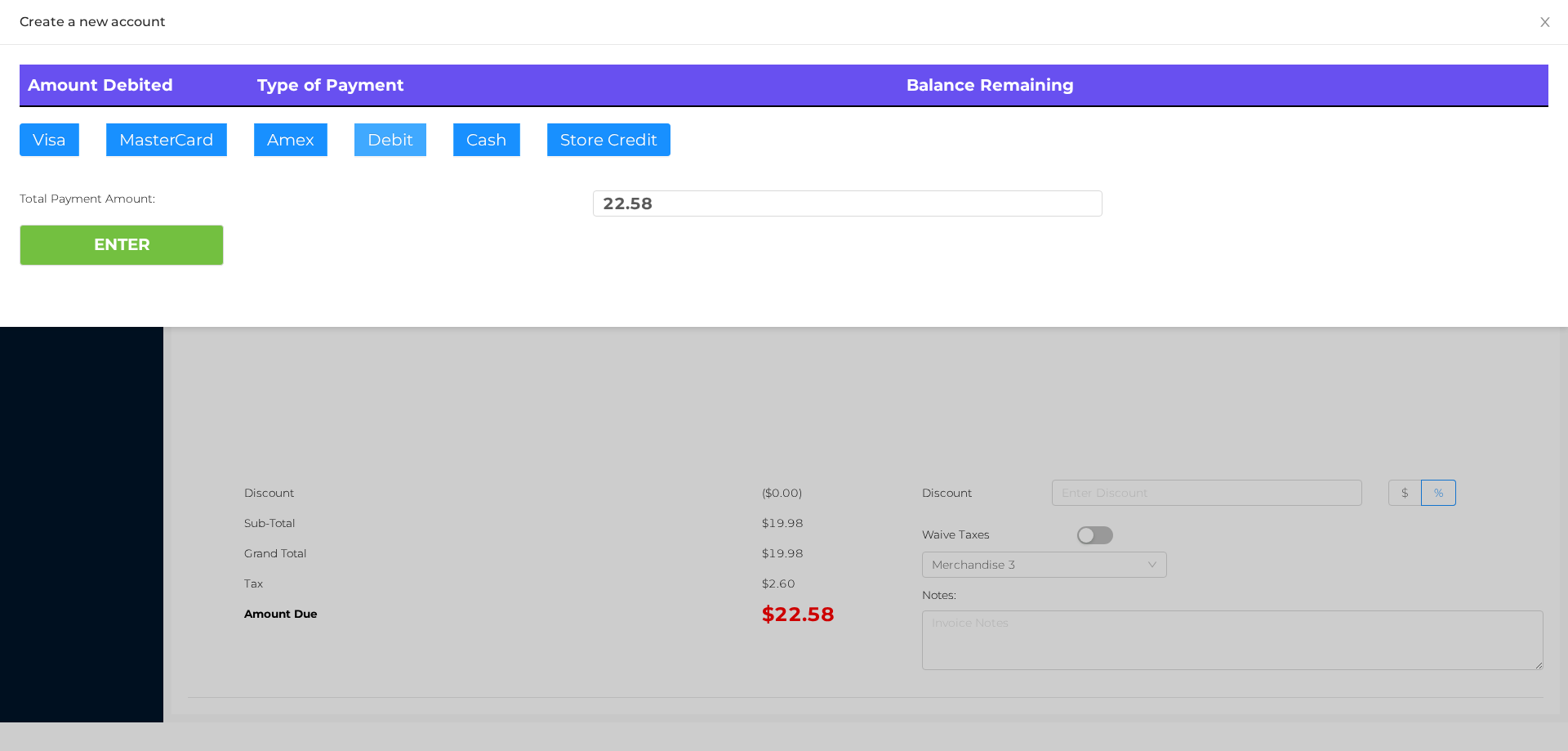
click at [385, 143] on button "Debit" at bounding box center [390, 139] width 72 height 33
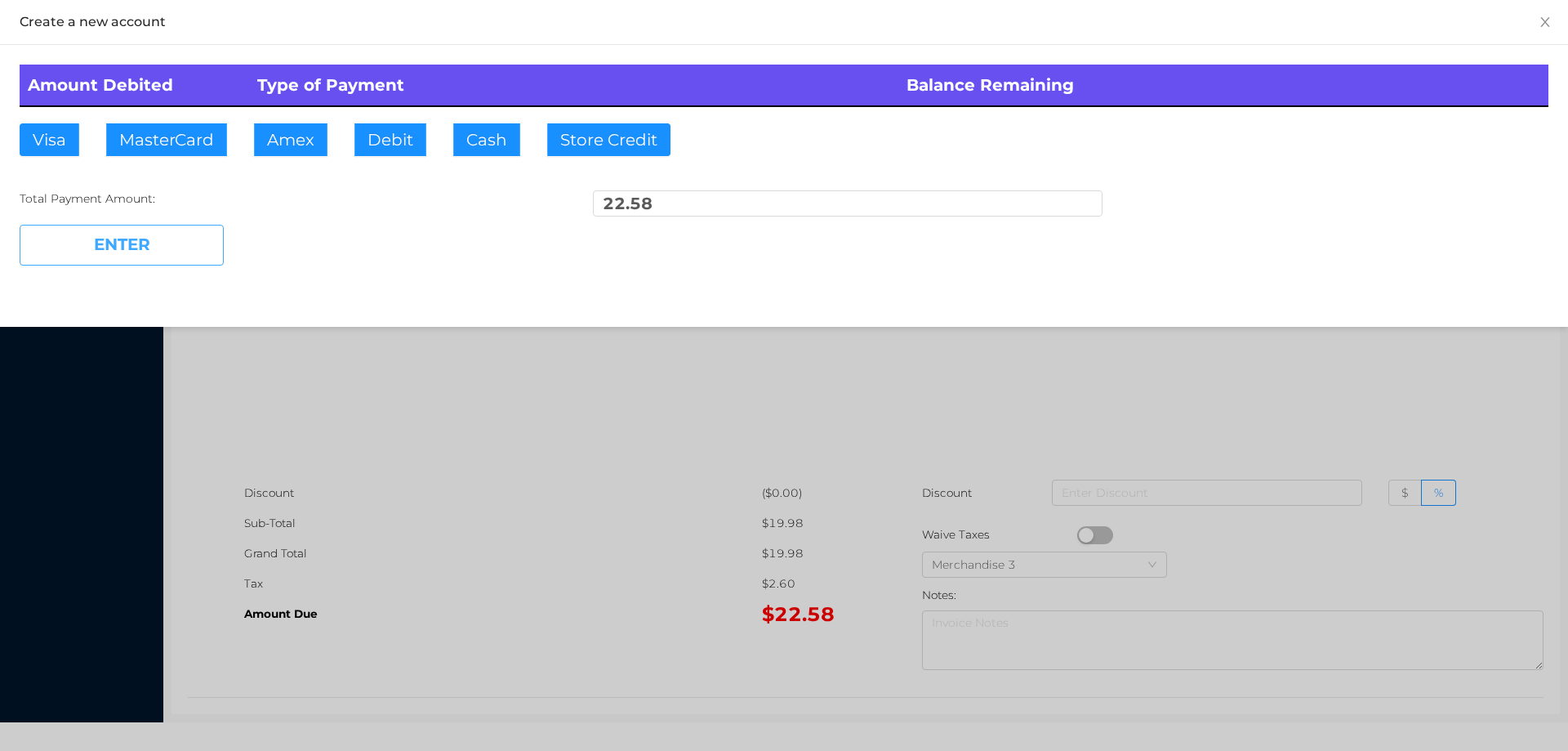
click at [163, 256] on button "ENTER" at bounding box center [121, 245] width 204 height 41
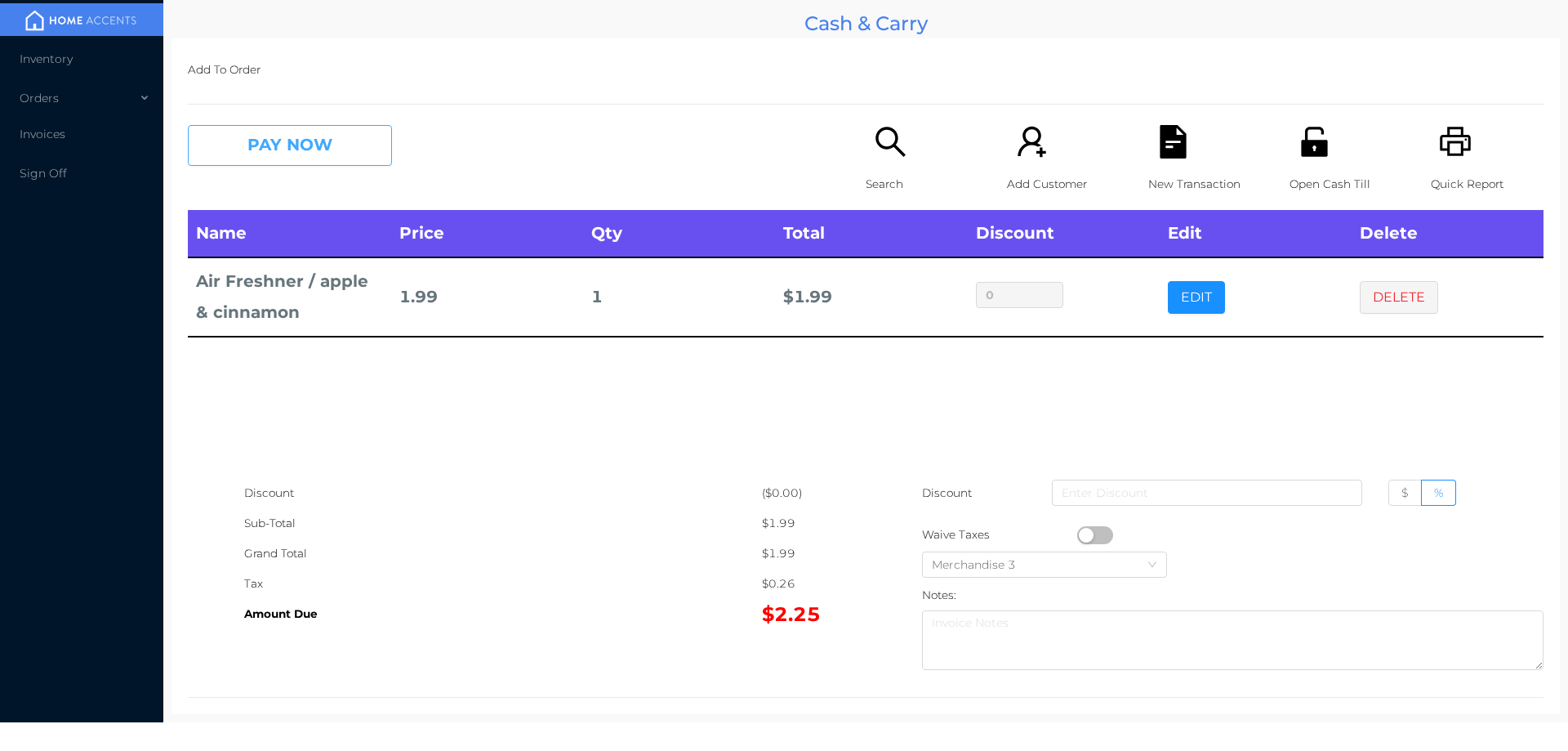
click at [294, 135] on button "PAY NOW" at bounding box center [289, 145] width 204 height 41
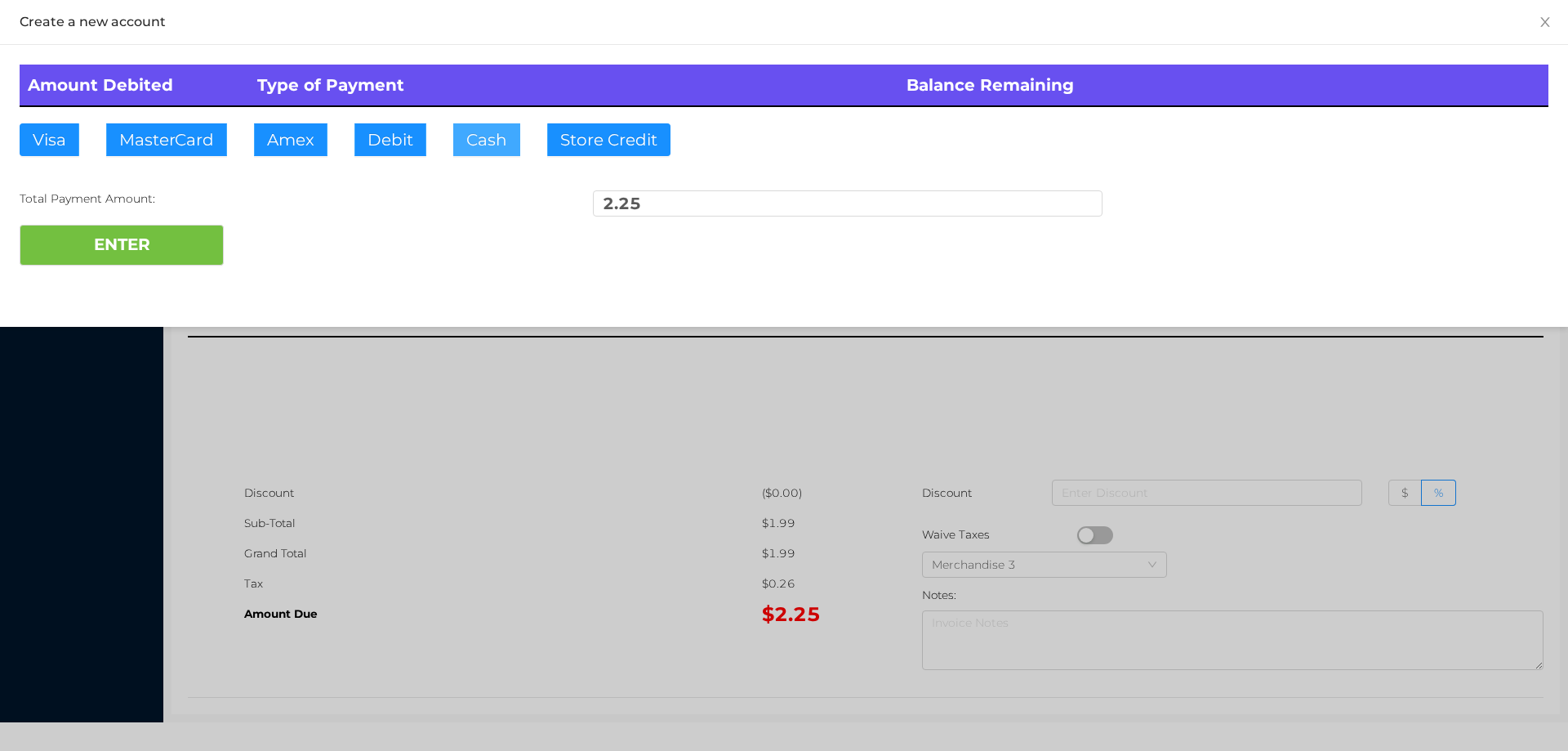
click at [483, 150] on button "Cash" at bounding box center [486, 139] width 67 height 33
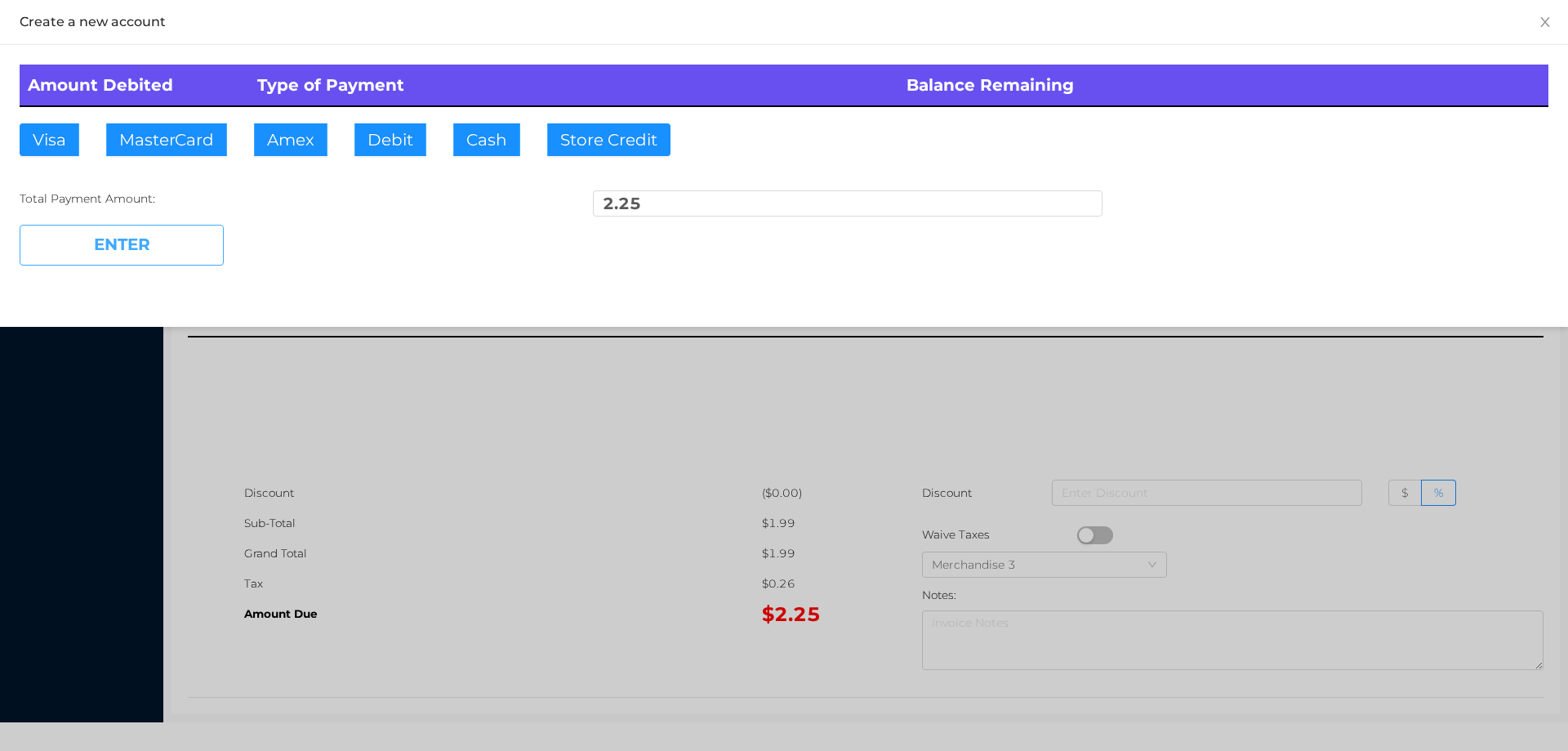
click at [151, 230] on button "ENTER" at bounding box center [121, 245] width 204 height 41
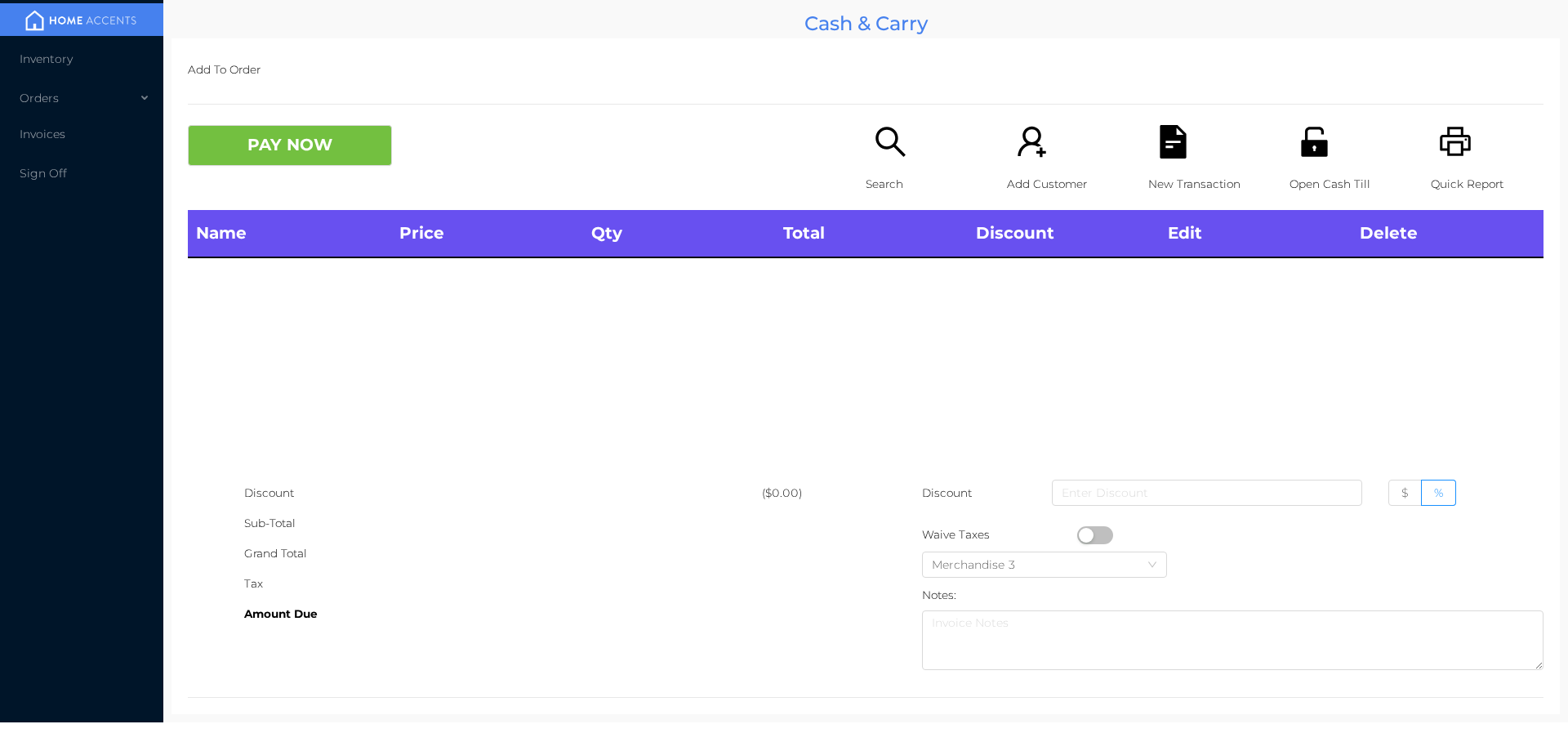
click at [886, 162] on div "Search" at bounding box center [922, 167] width 112 height 85
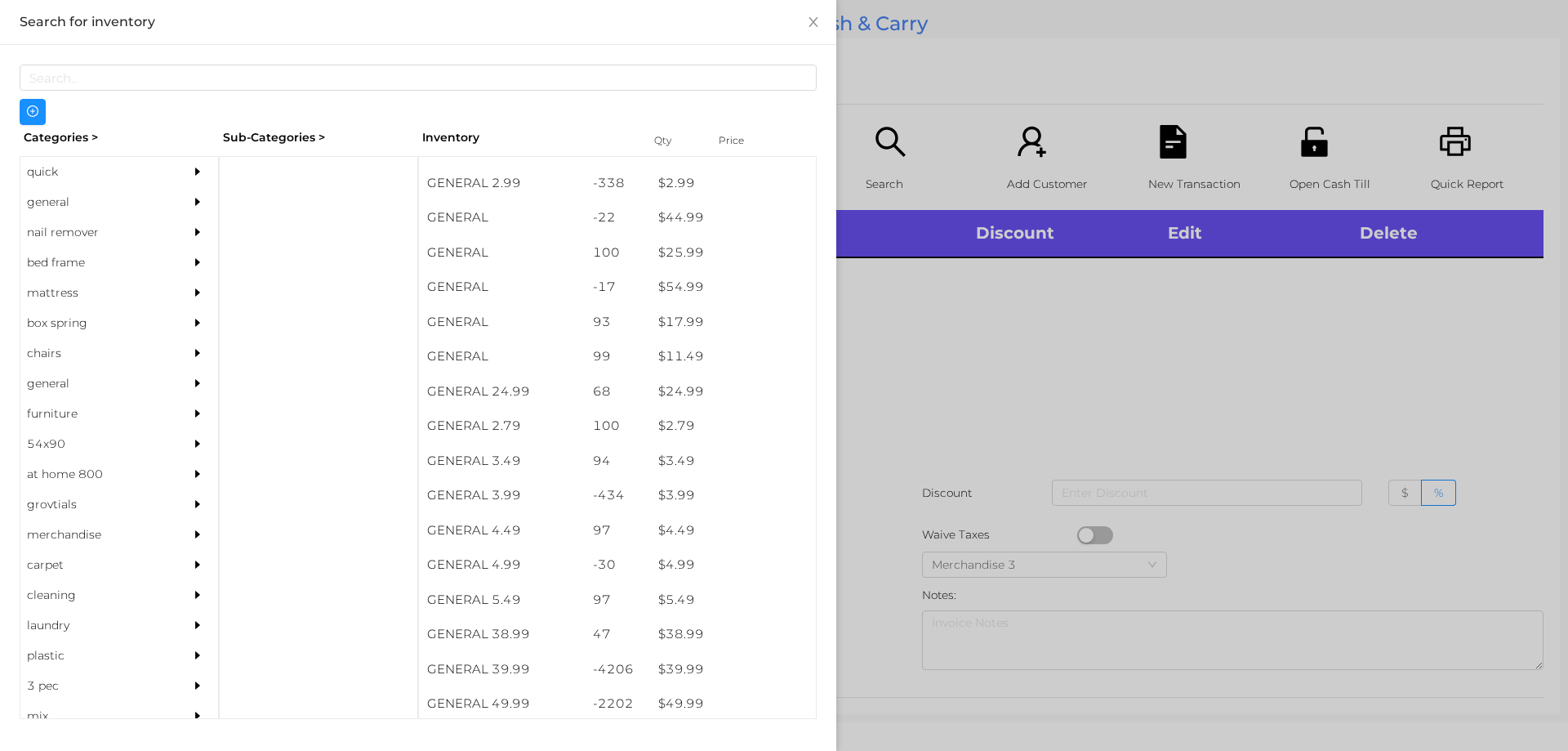
scroll to position [477, 0]
click at [39, 208] on div "general" at bounding box center [94, 202] width 148 height 30
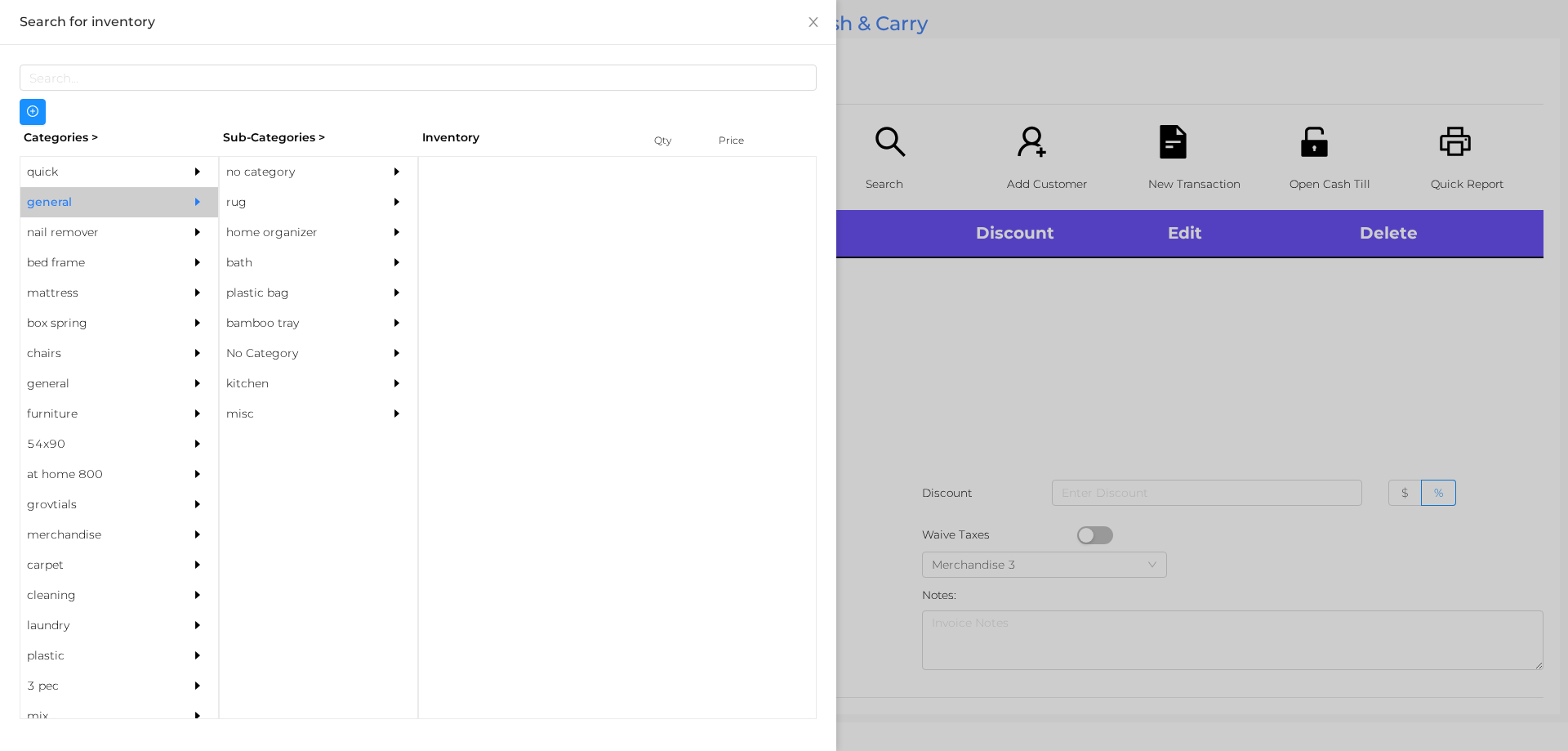
click at [254, 167] on div "no category" at bounding box center [293, 172] width 148 height 30
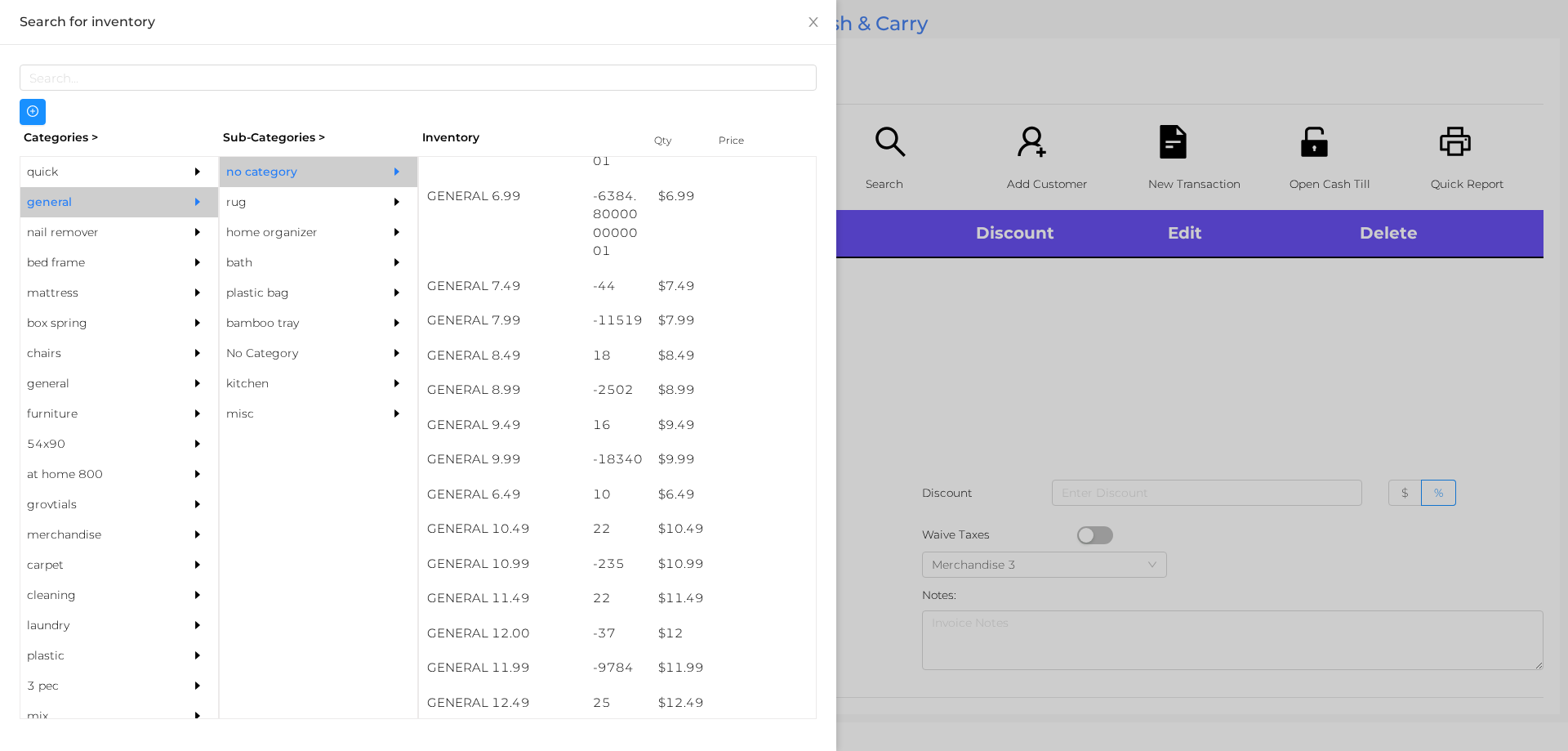
scroll to position [712, 0]
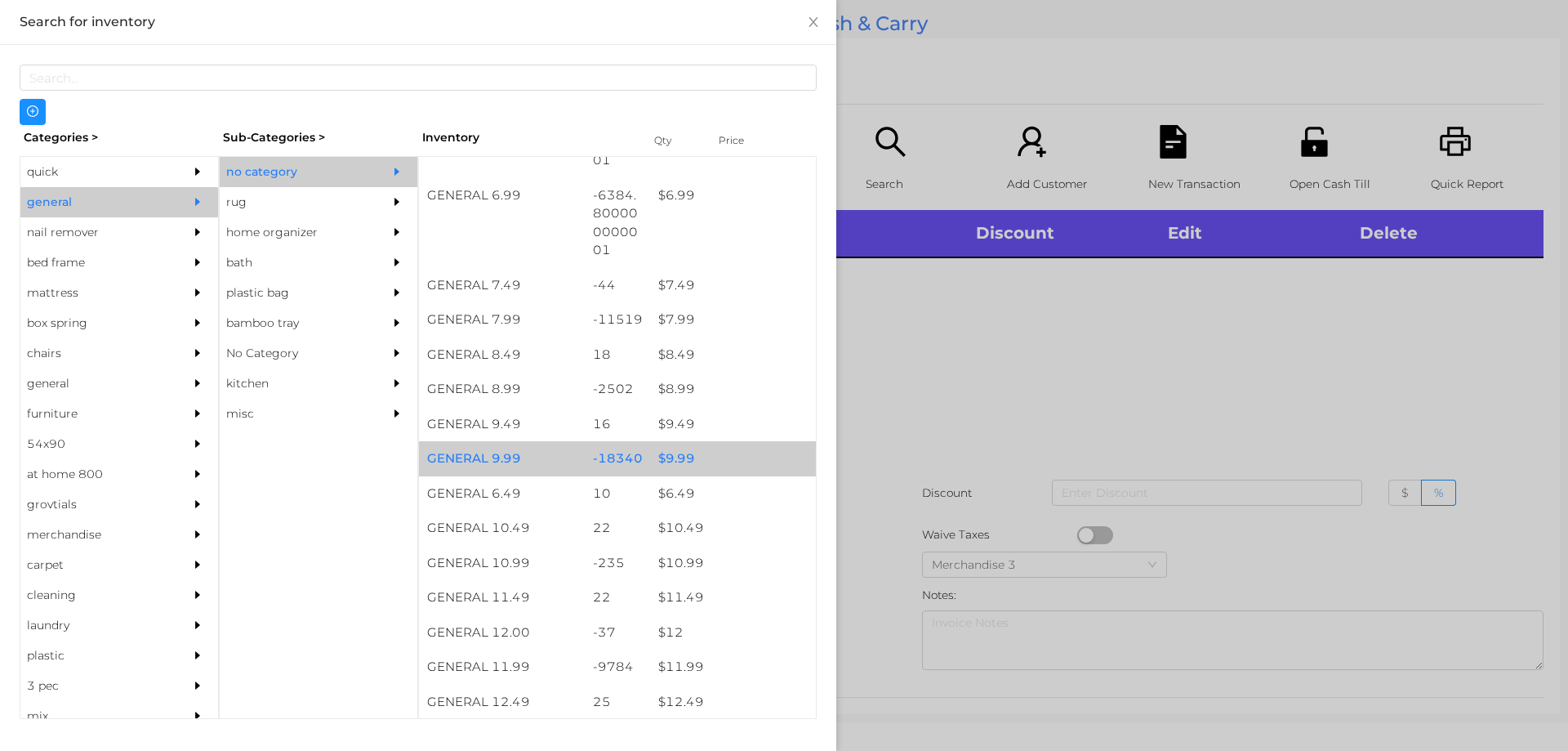
click at [667, 454] on div "$ 9.99" at bounding box center [733, 459] width 166 height 35
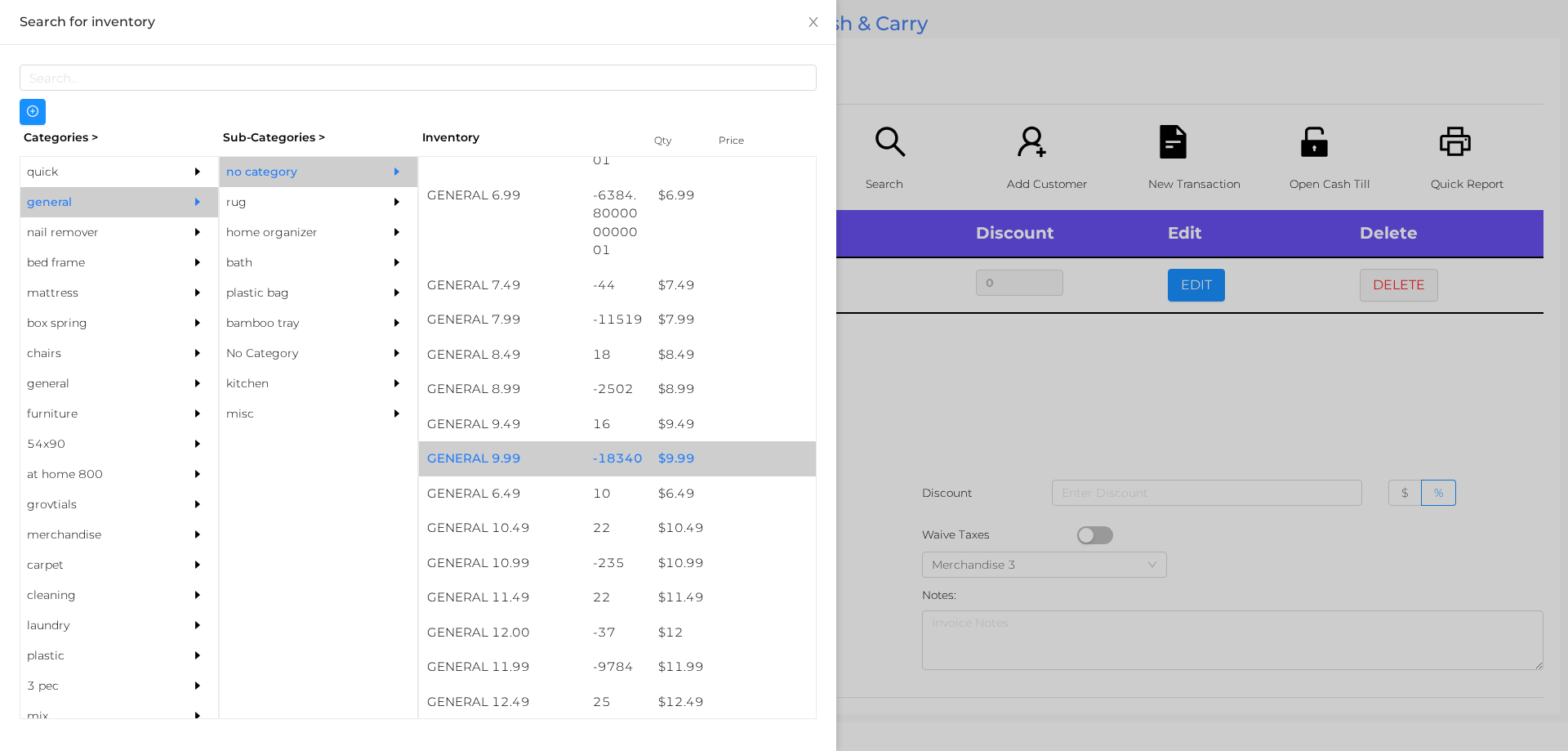
click at [672, 453] on div "$ 9.99" at bounding box center [733, 459] width 166 height 35
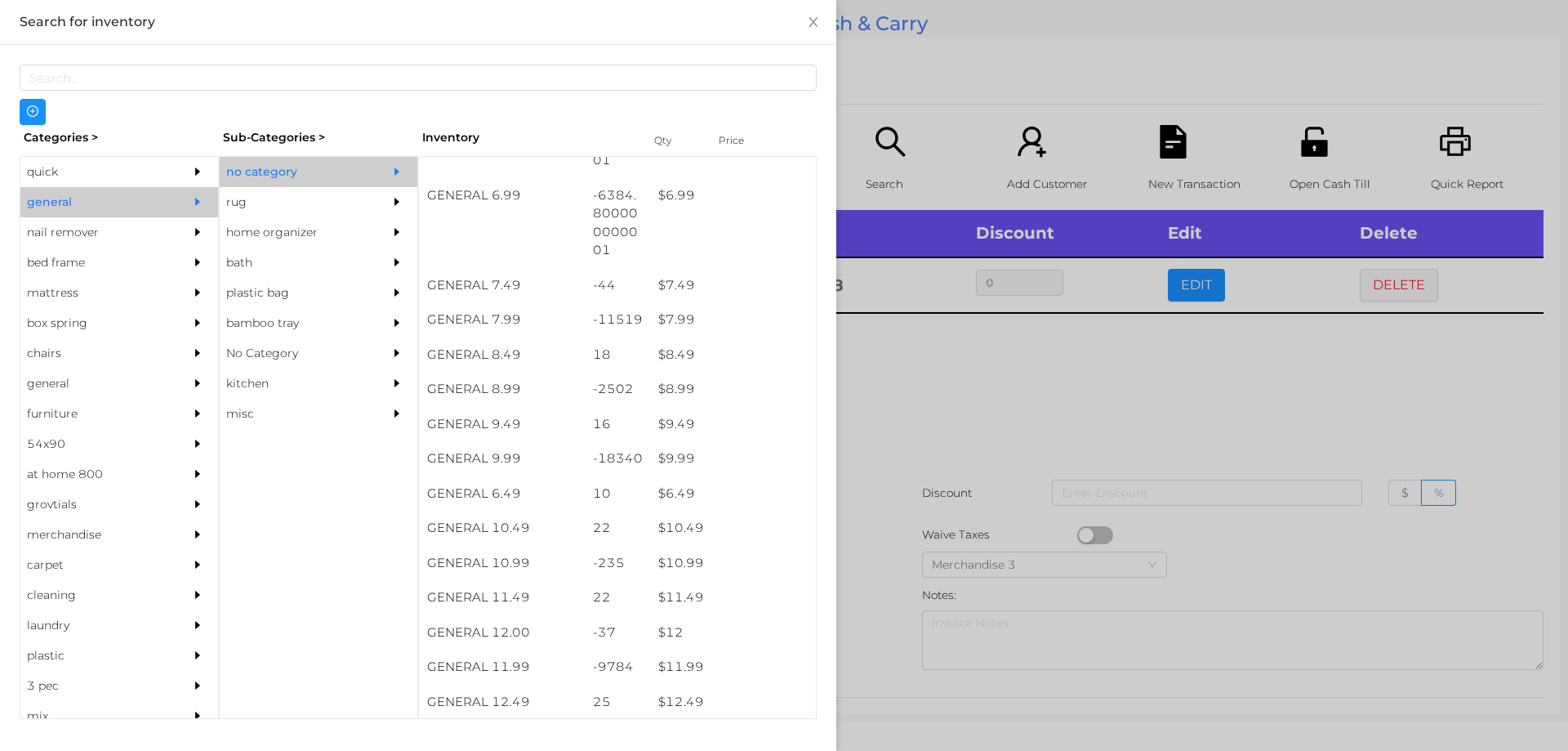
click at [893, 418] on div at bounding box center [784, 375] width 1568 height 751
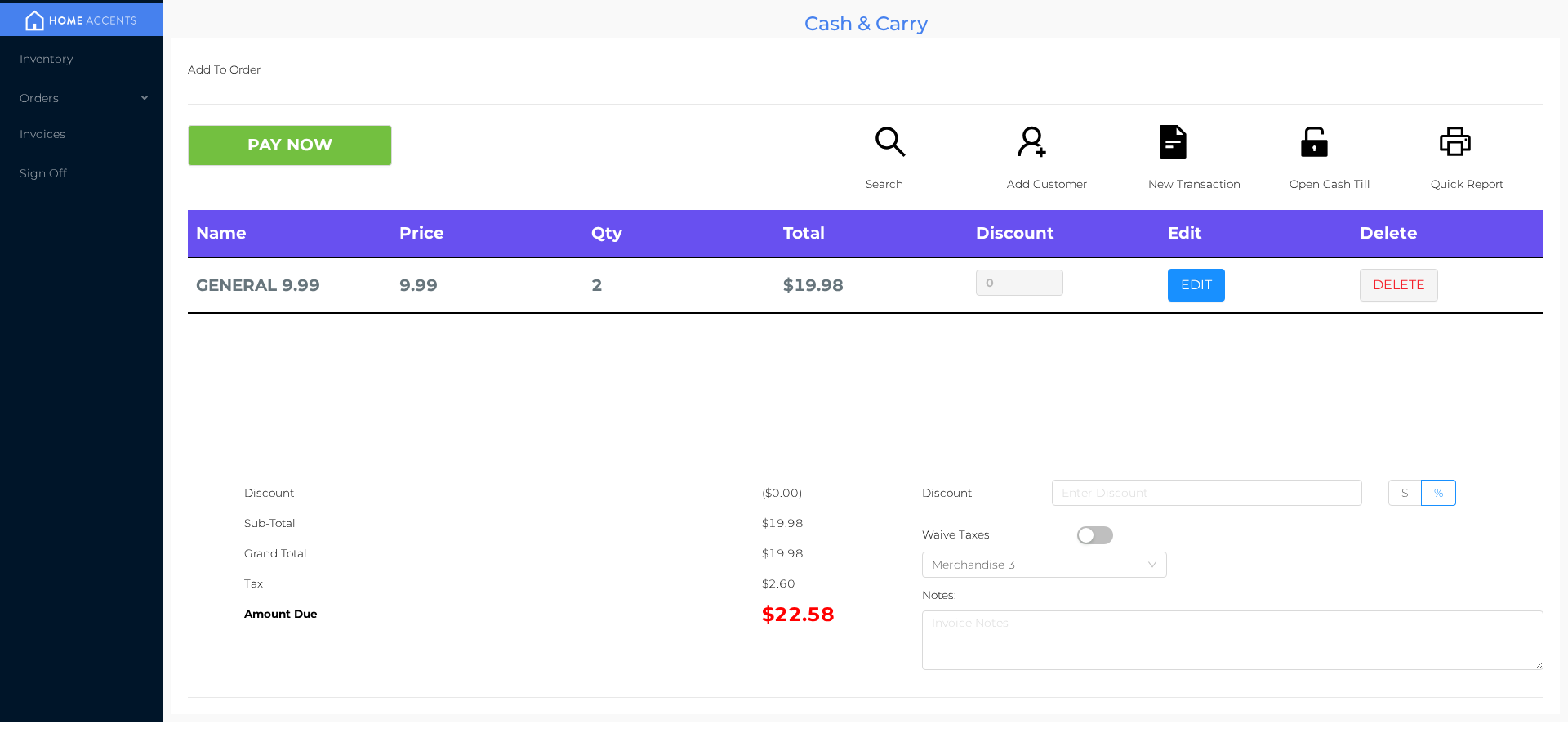
click at [894, 145] on icon "icon: search" at bounding box center [891, 142] width 34 height 34
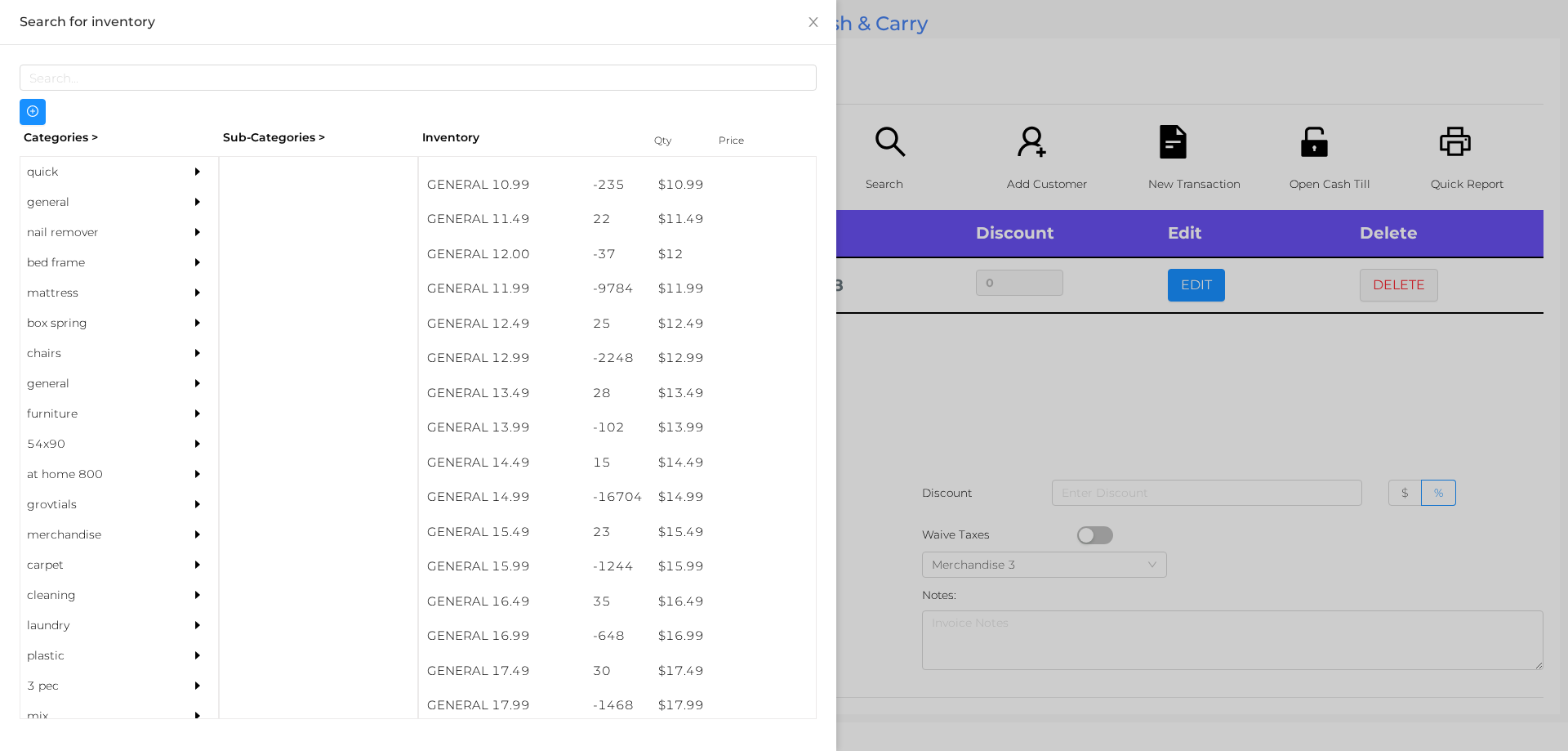
scroll to position [1091, 0]
click at [670, 491] on div "$ 14.99" at bounding box center [733, 495] width 166 height 35
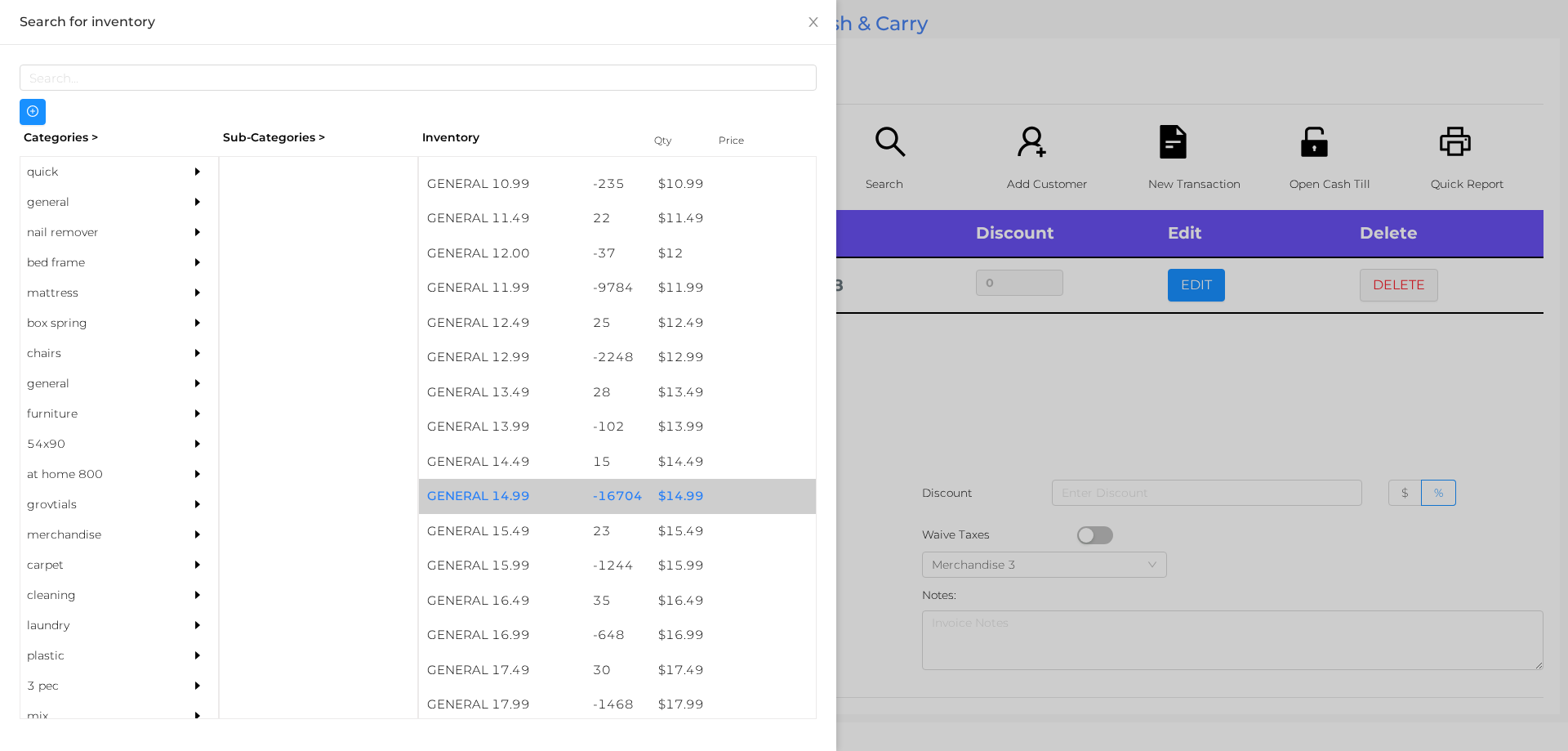
click at [671, 486] on div "$ 14.99" at bounding box center [733, 495] width 166 height 35
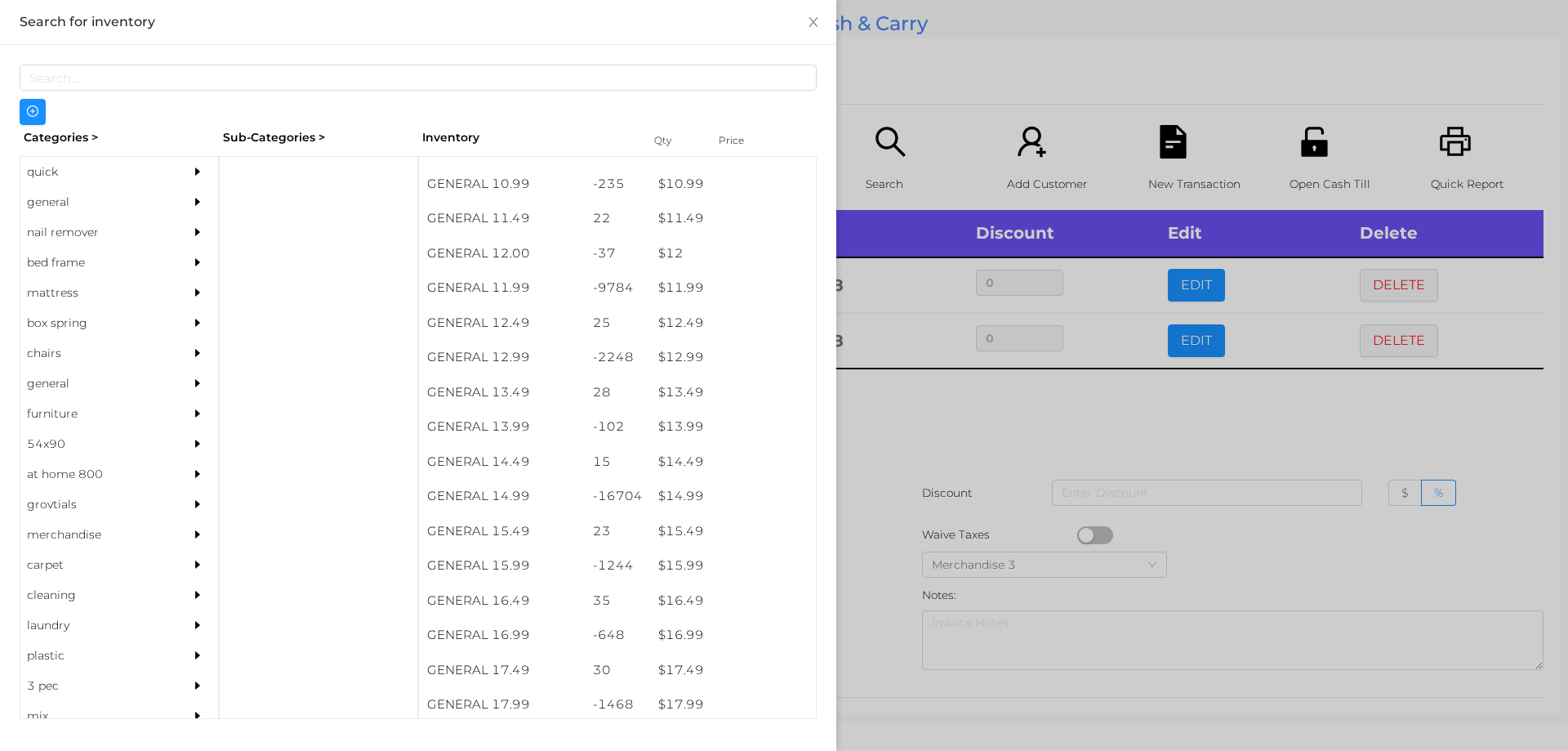
click at [896, 446] on div at bounding box center [784, 375] width 1568 height 751
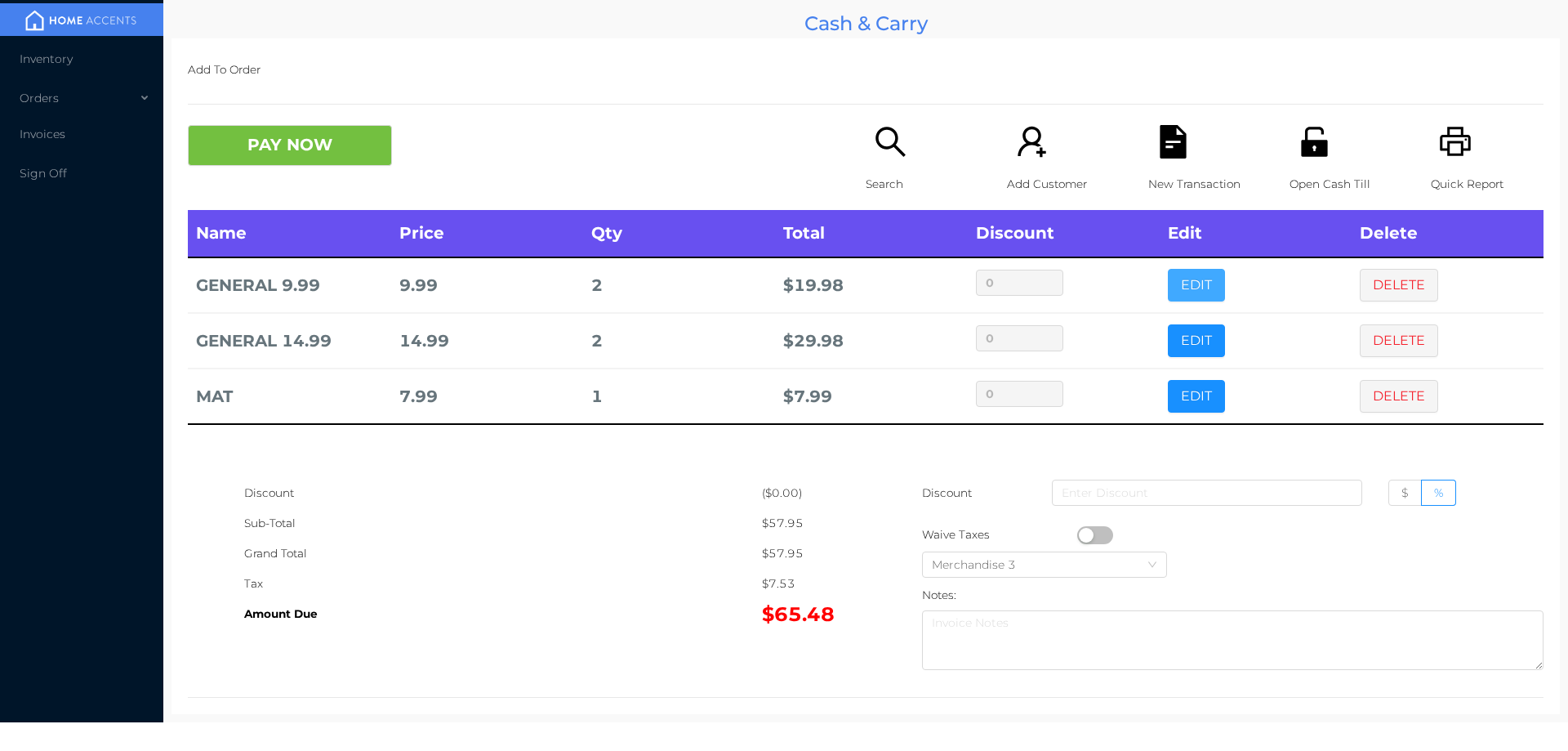
click at [1182, 299] on button "EDIT" at bounding box center [1196, 284] width 57 height 33
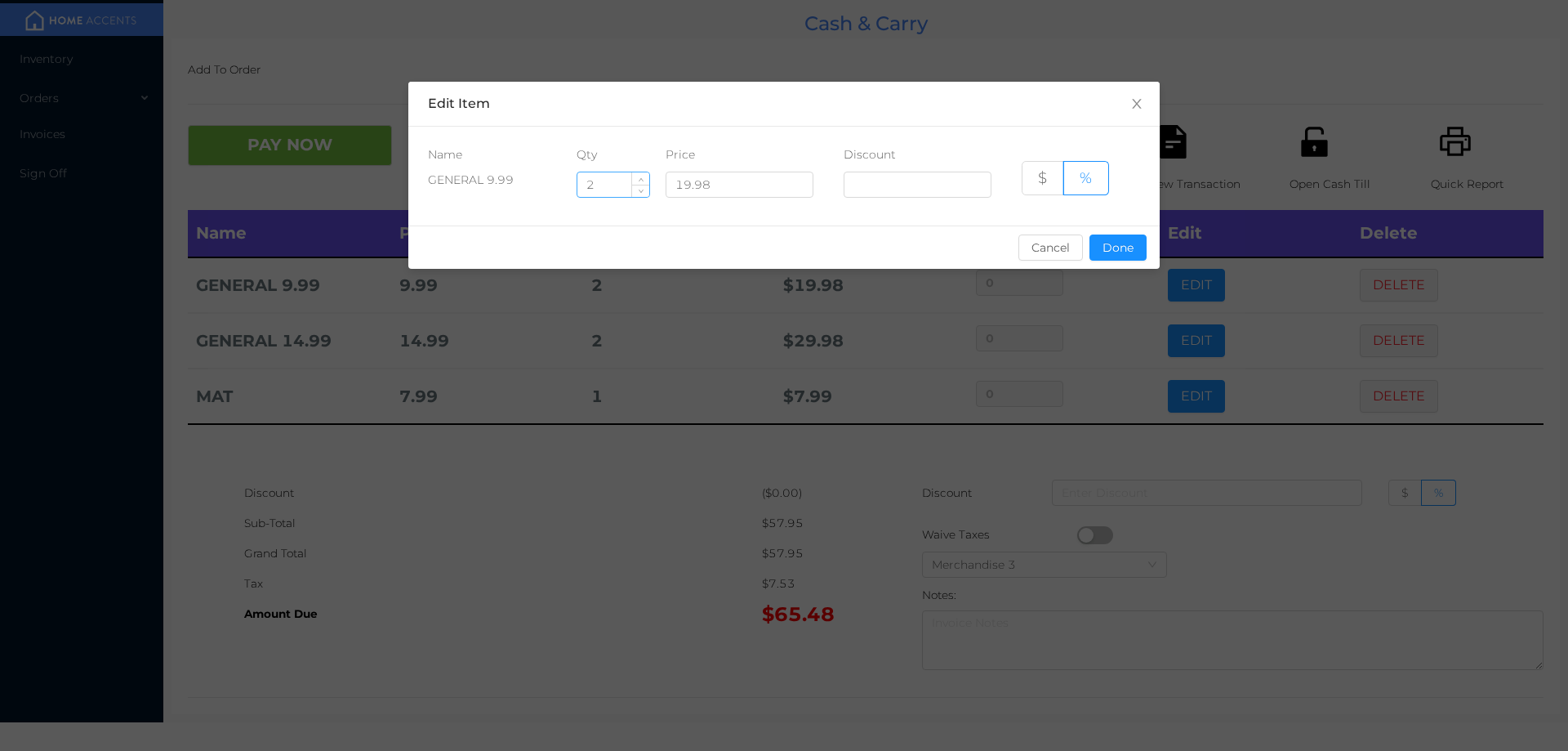
click at [626, 181] on input "2" at bounding box center [613, 184] width 72 height 25
type input "3"
click at [1127, 254] on button "Done" at bounding box center [1118, 248] width 57 height 26
type input "0%"
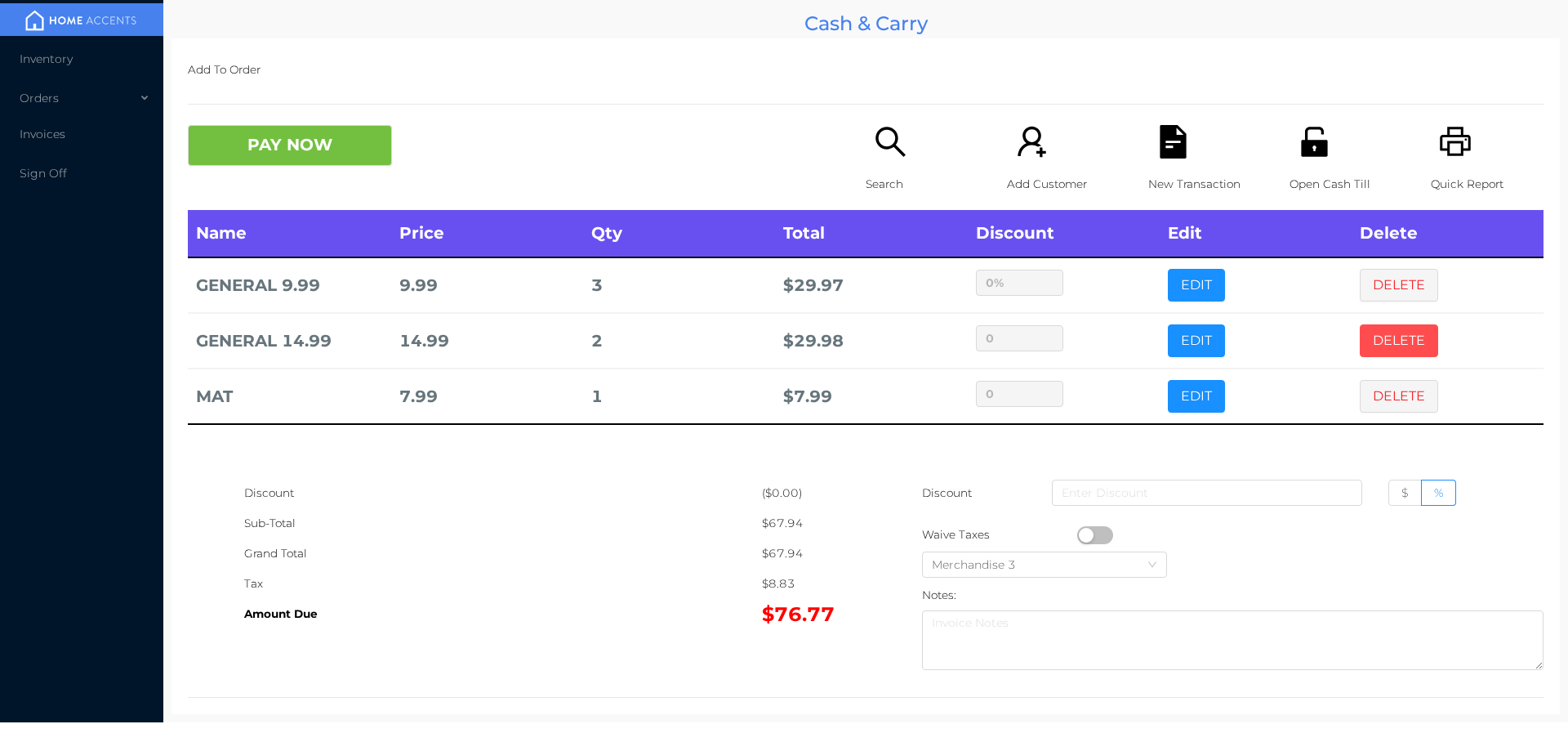
click at [1384, 340] on button "DELETE" at bounding box center [1399, 340] width 79 height 33
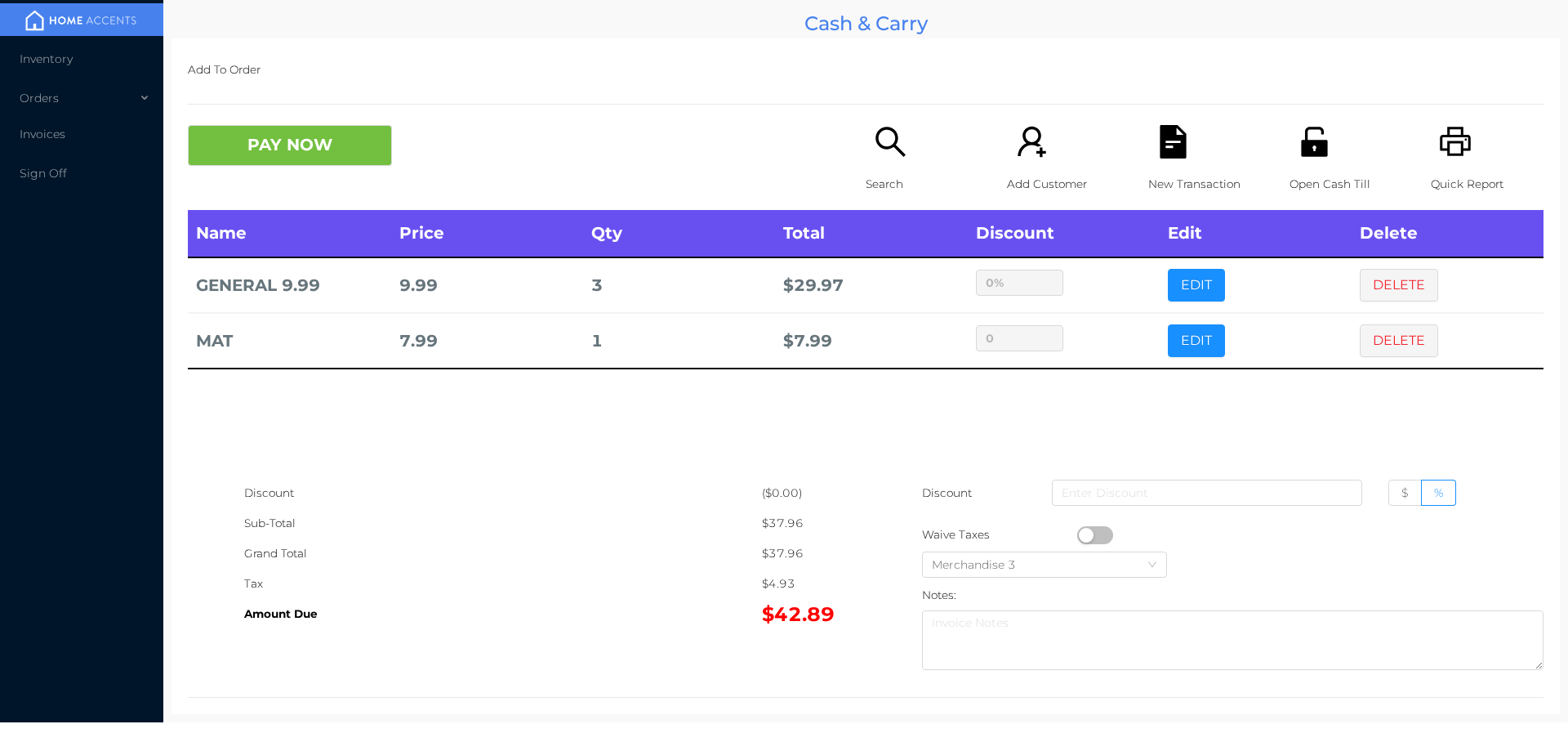
click at [866, 135] on div "Search" at bounding box center [922, 167] width 112 height 85
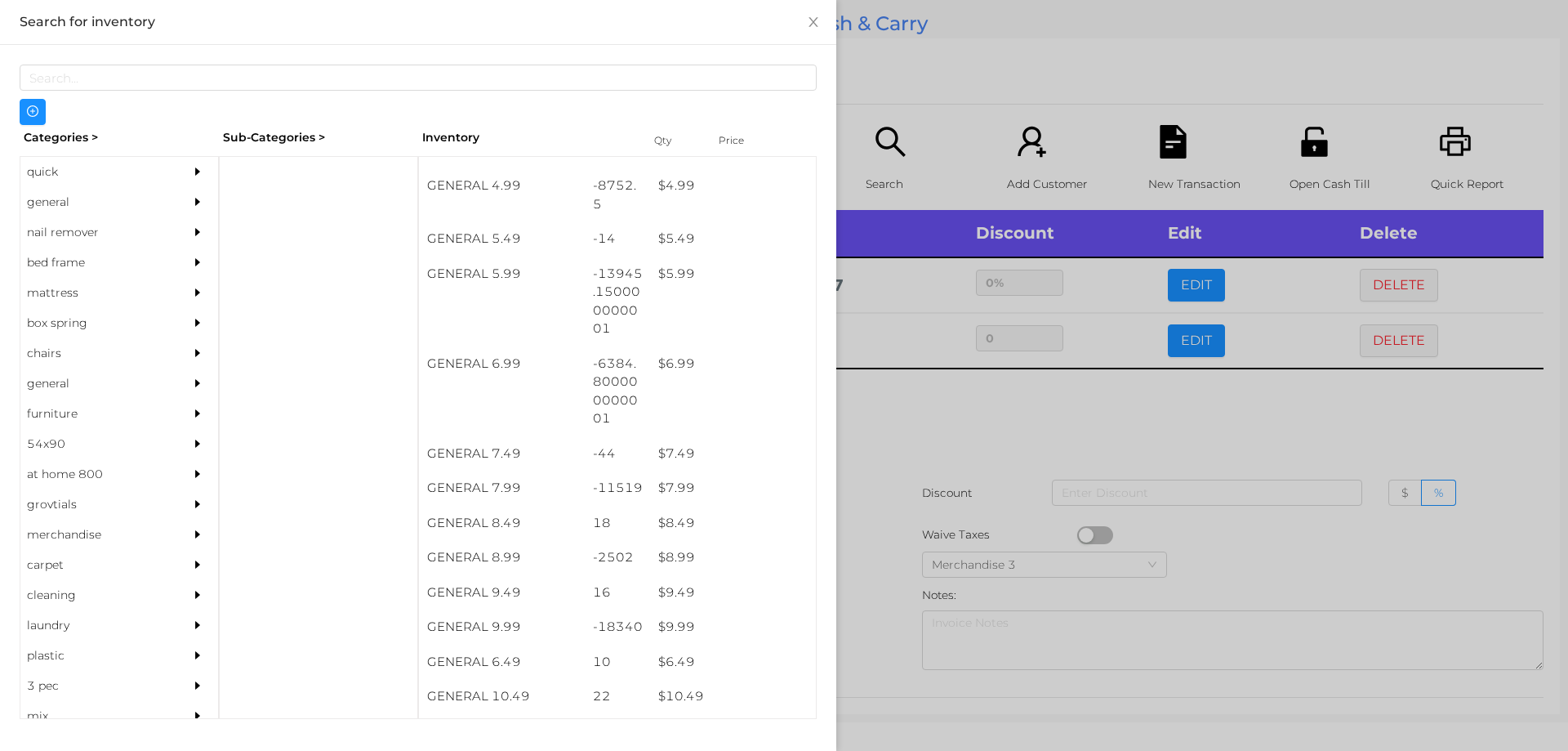
scroll to position [584, 0]
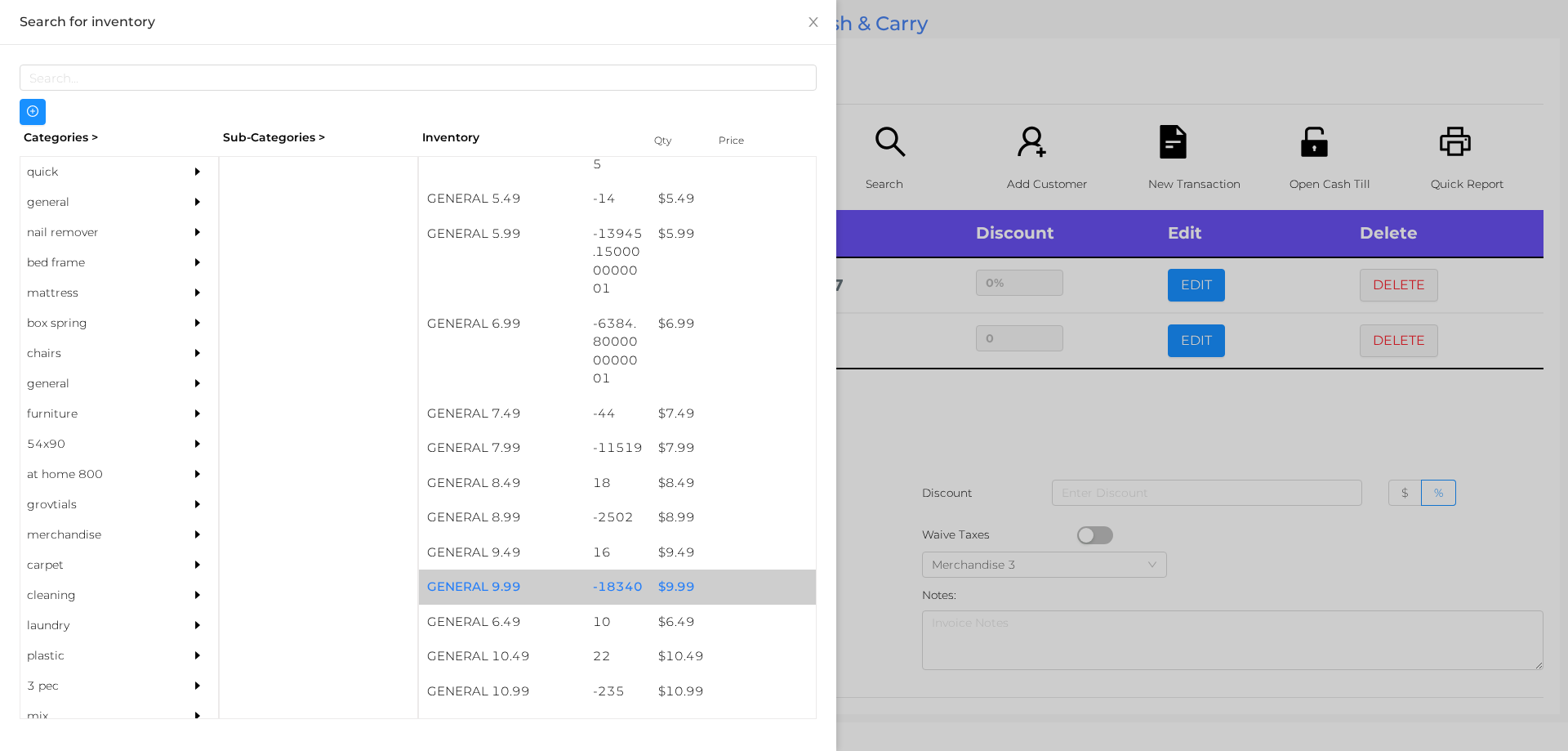
click at [675, 579] on div "$ 9.99" at bounding box center [733, 586] width 166 height 35
click at [680, 580] on div "$ 9.99" at bounding box center [733, 586] width 166 height 35
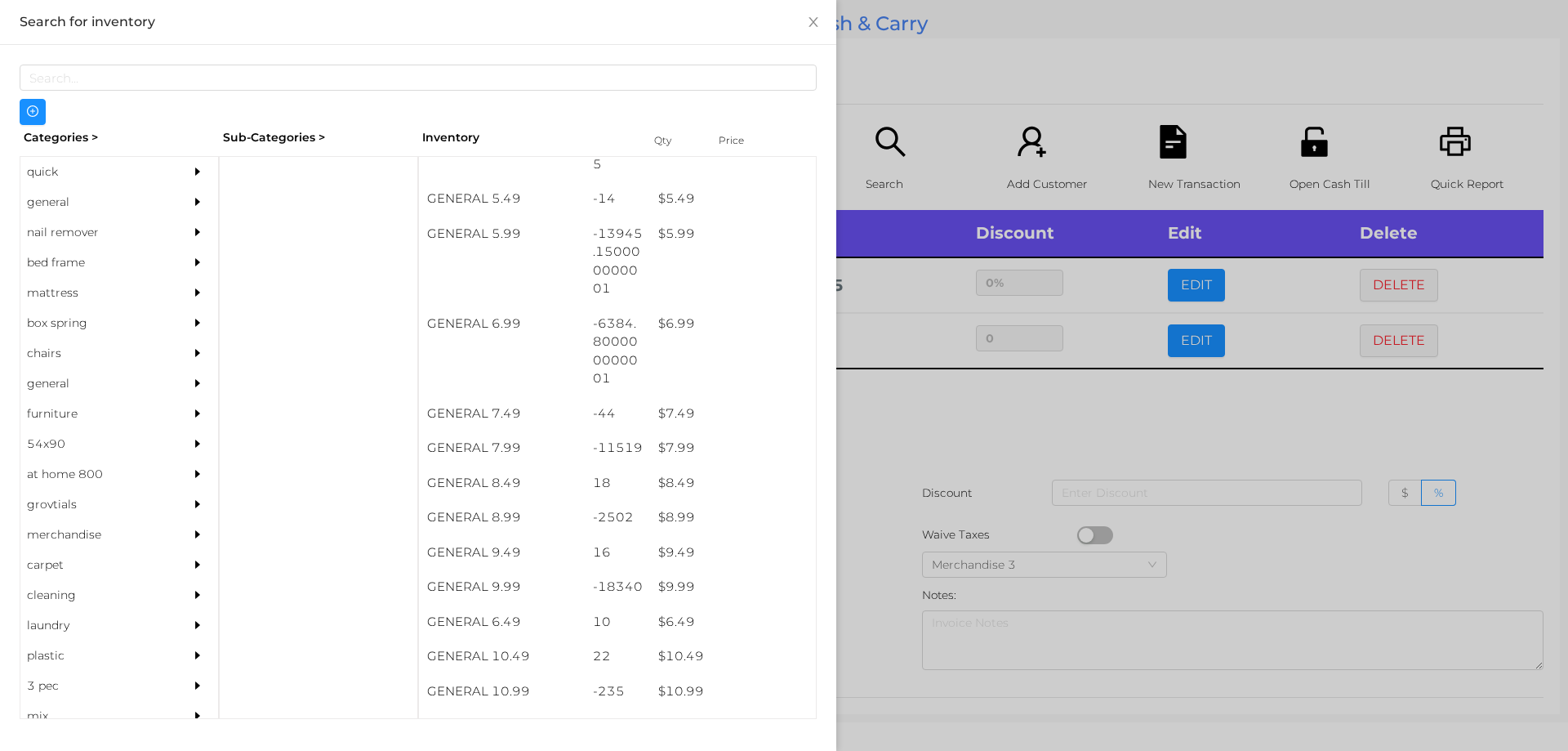
click at [888, 489] on div at bounding box center [784, 375] width 1568 height 751
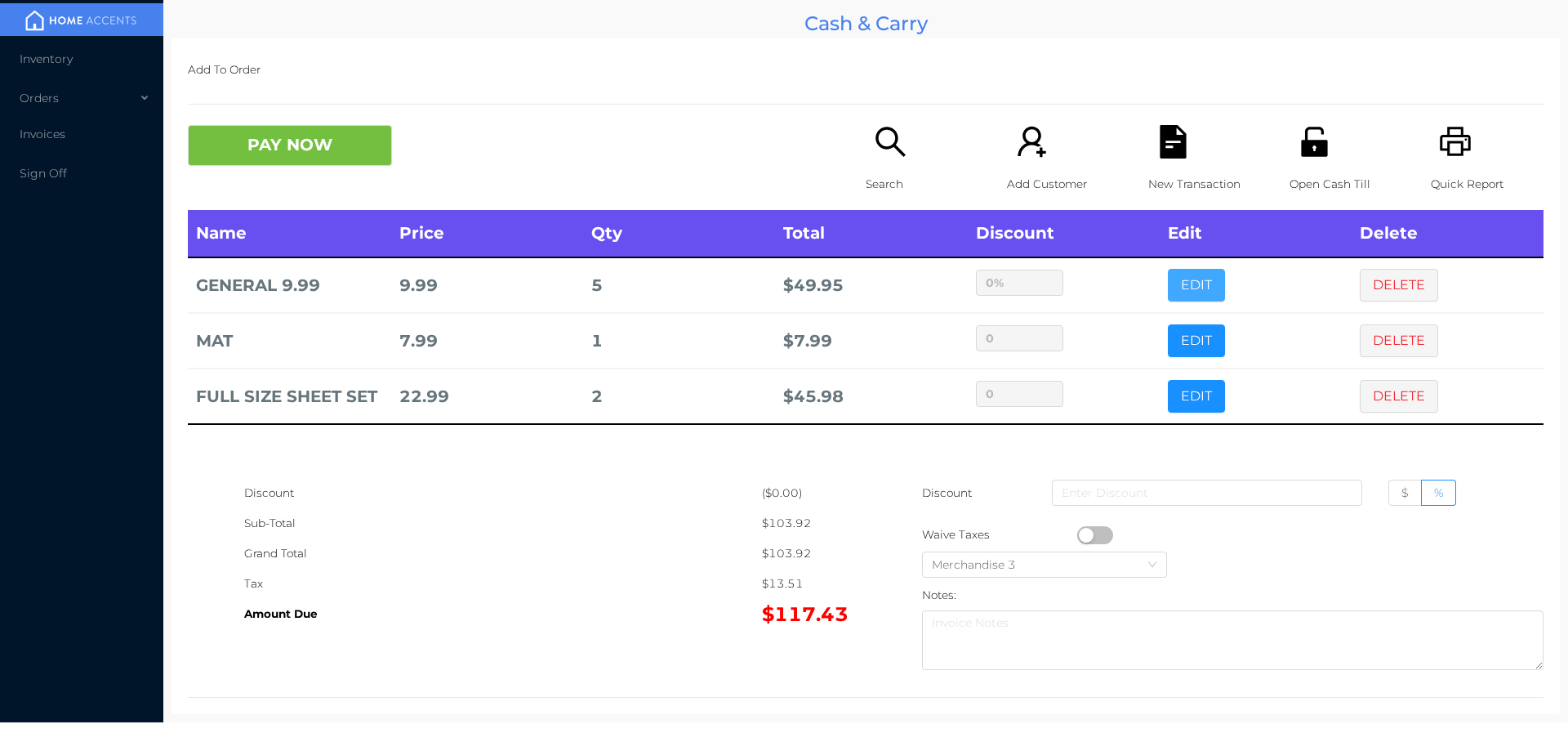
click at [1198, 282] on button "EDIT" at bounding box center [1196, 284] width 57 height 33
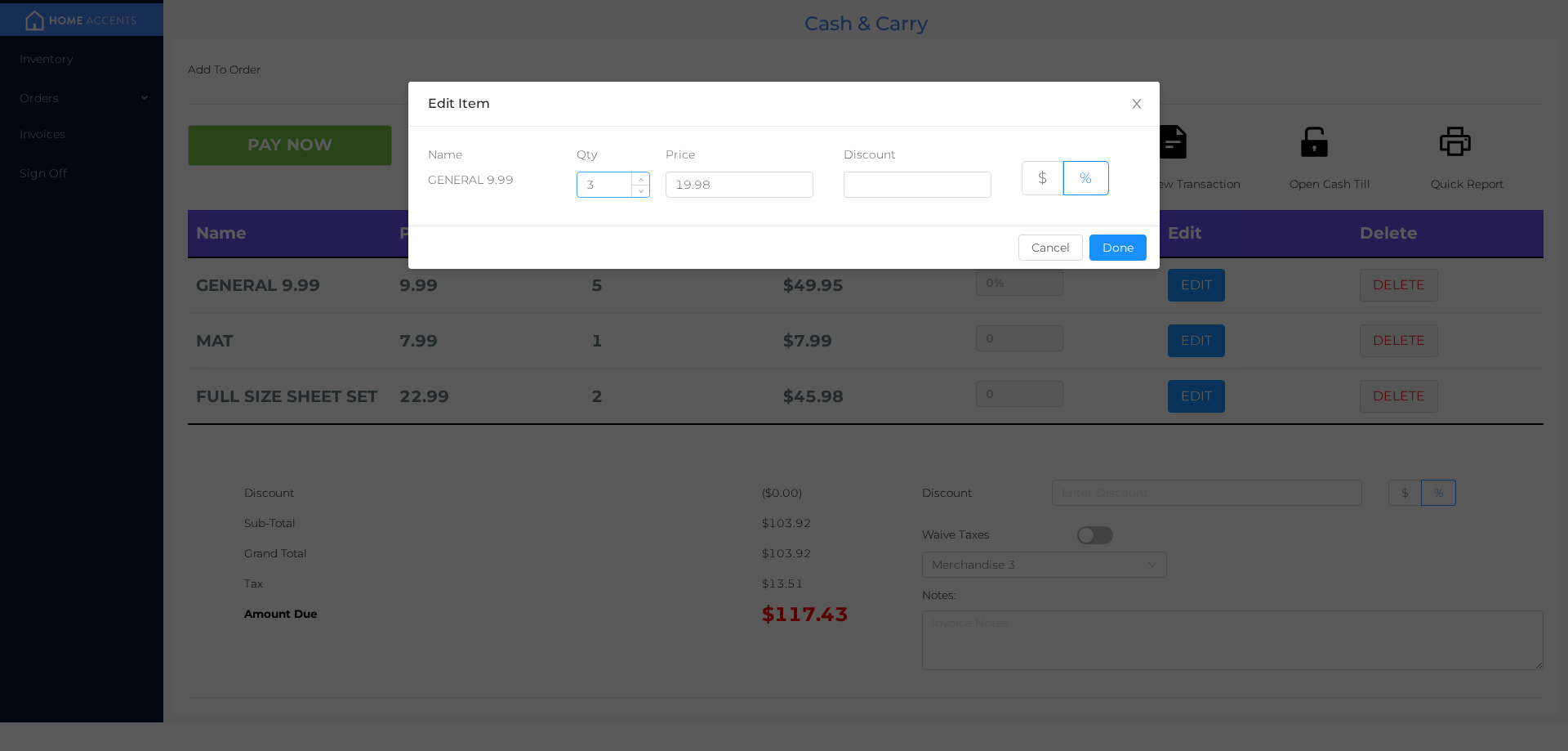
click at [602, 191] on input "3" at bounding box center [613, 184] width 72 height 25
type input "2"
click at [1122, 246] on button "Done" at bounding box center [1118, 248] width 57 height 26
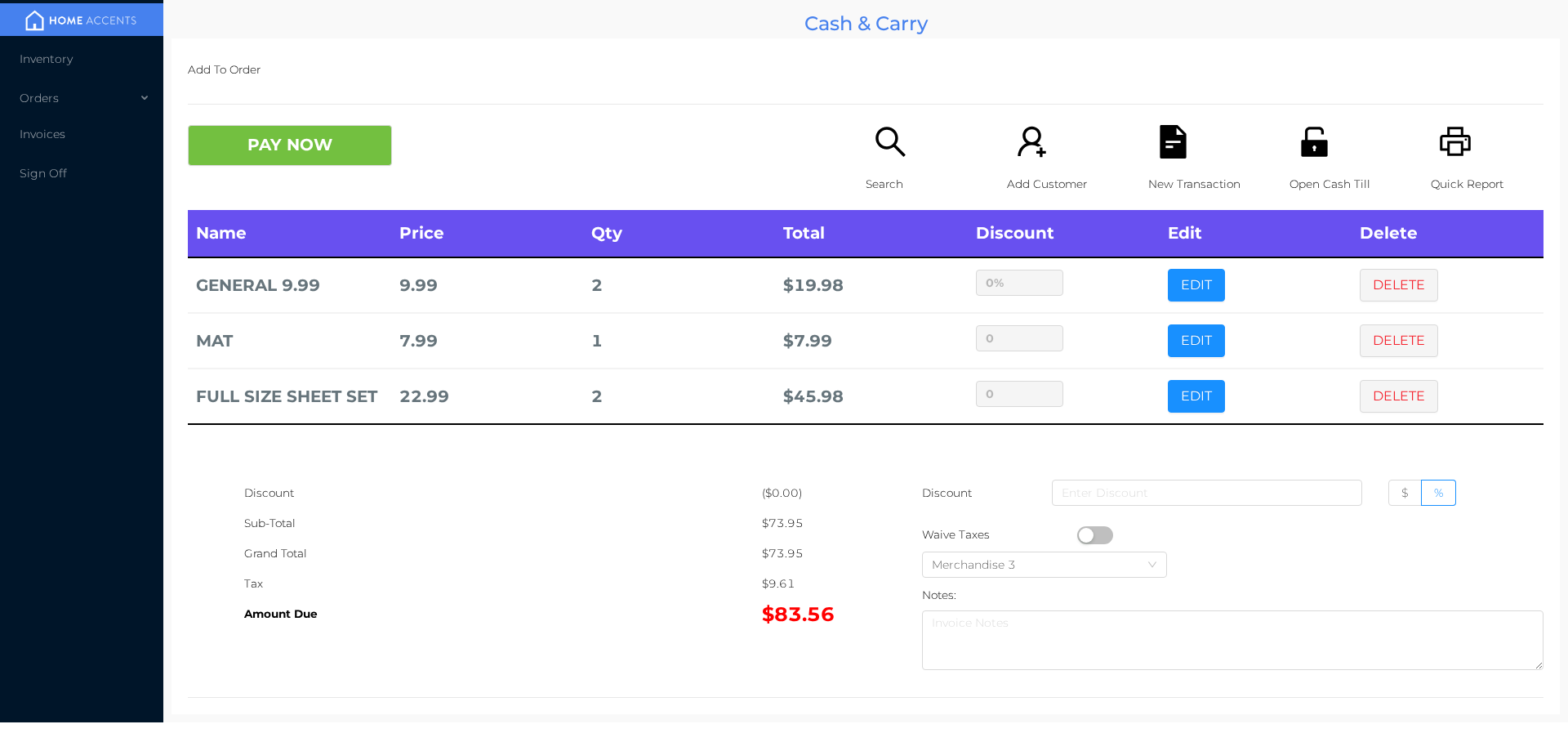
click at [663, 492] on div "Discount" at bounding box center [503, 492] width 518 height 30
click at [1195, 269] on button "EDIT" at bounding box center [1196, 284] width 57 height 33
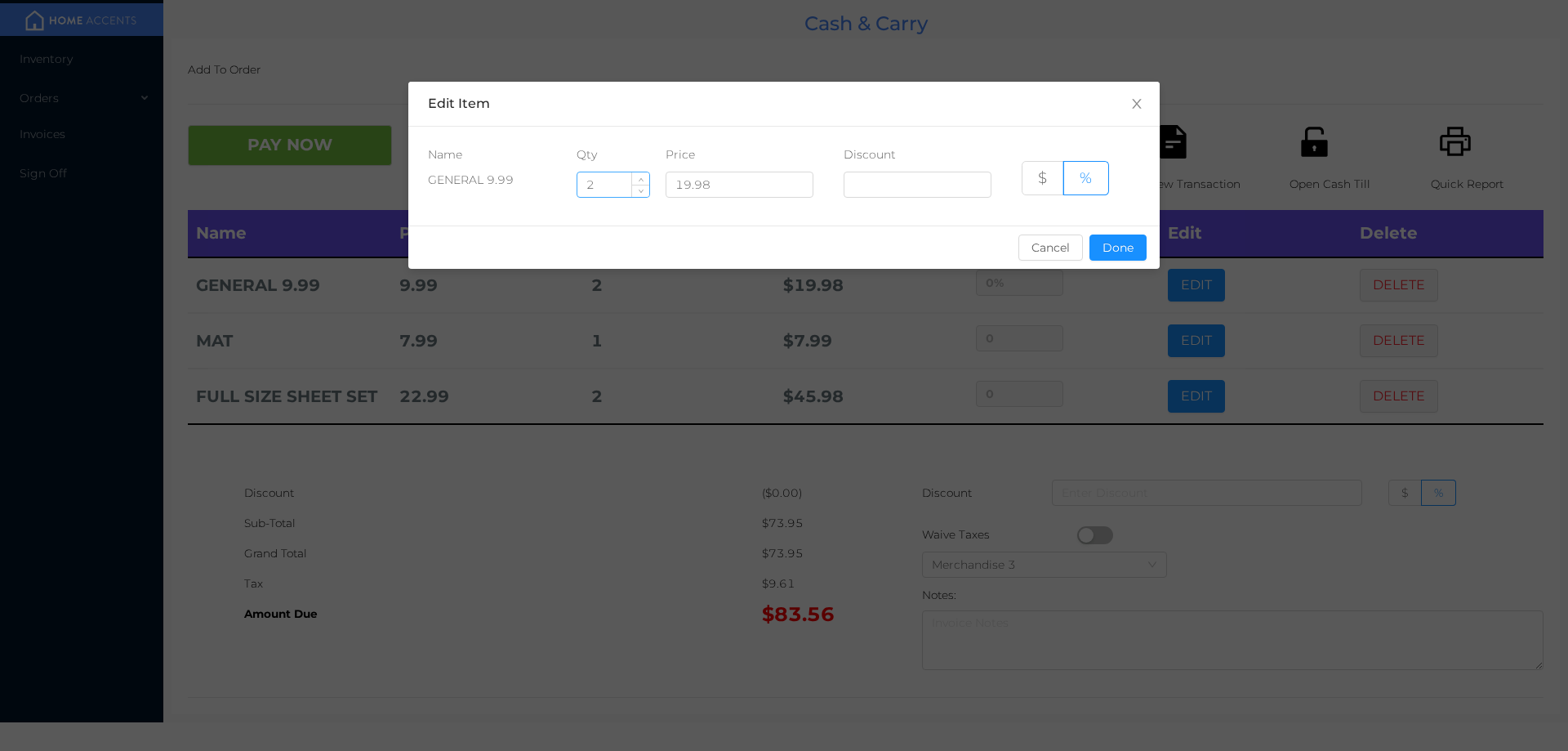
click at [620, 185] on input "2" at bounding box center [613, 184] width 72 height 25
type input "3"
click at [1119, 250] on button "Done" at bounding box center [1118, 248] width 57 height 26
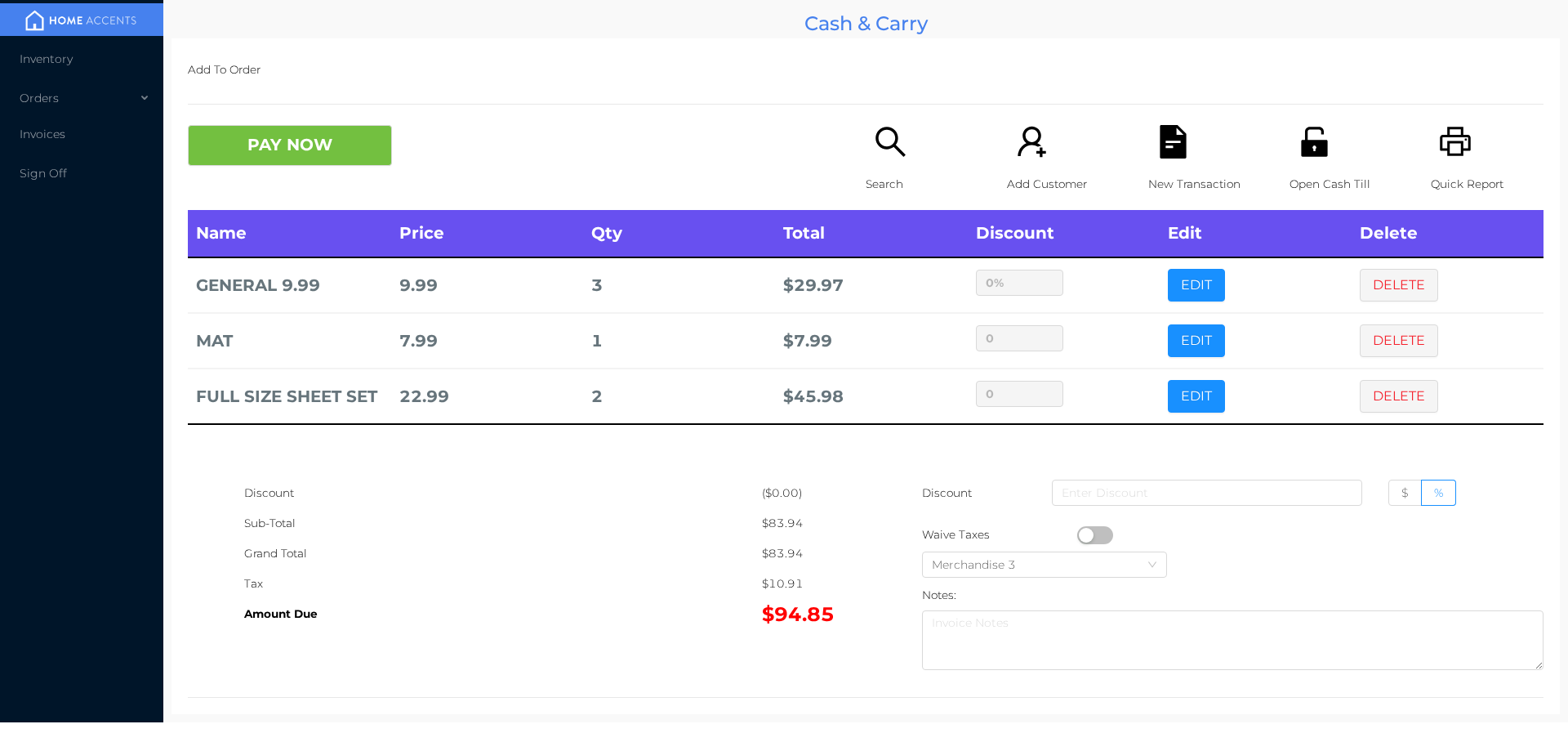
click at [1168, 144] on icon "icon: file-text" at bounding box center [1172, 142] width 26 height 34
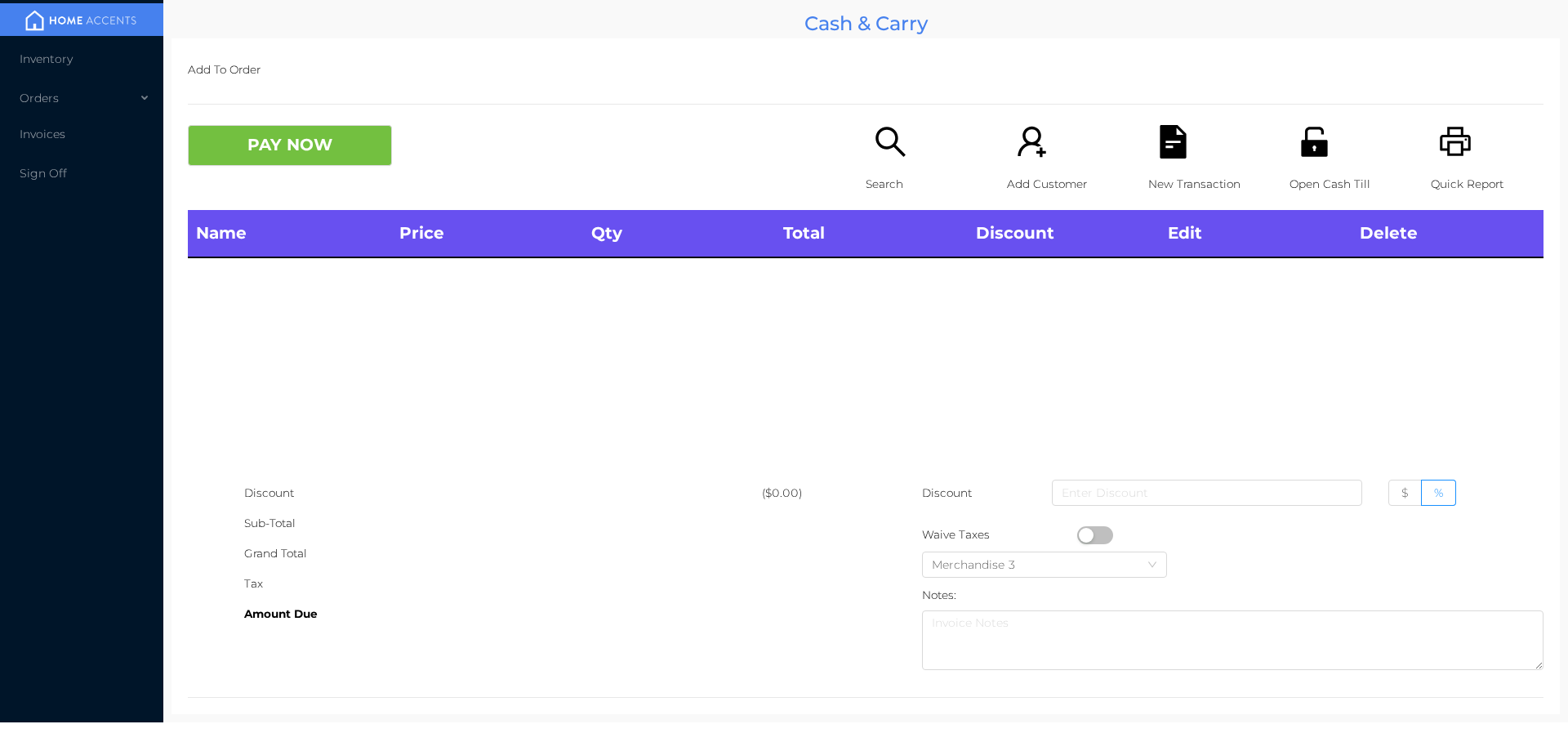
click at [1457, 143] on icon "icon: printer" at bounding box center [1456, 142] width 34 height 34
click at [1111, 149] on div "Add Customer" at bounding box center [1063, 167] width 112 height 85
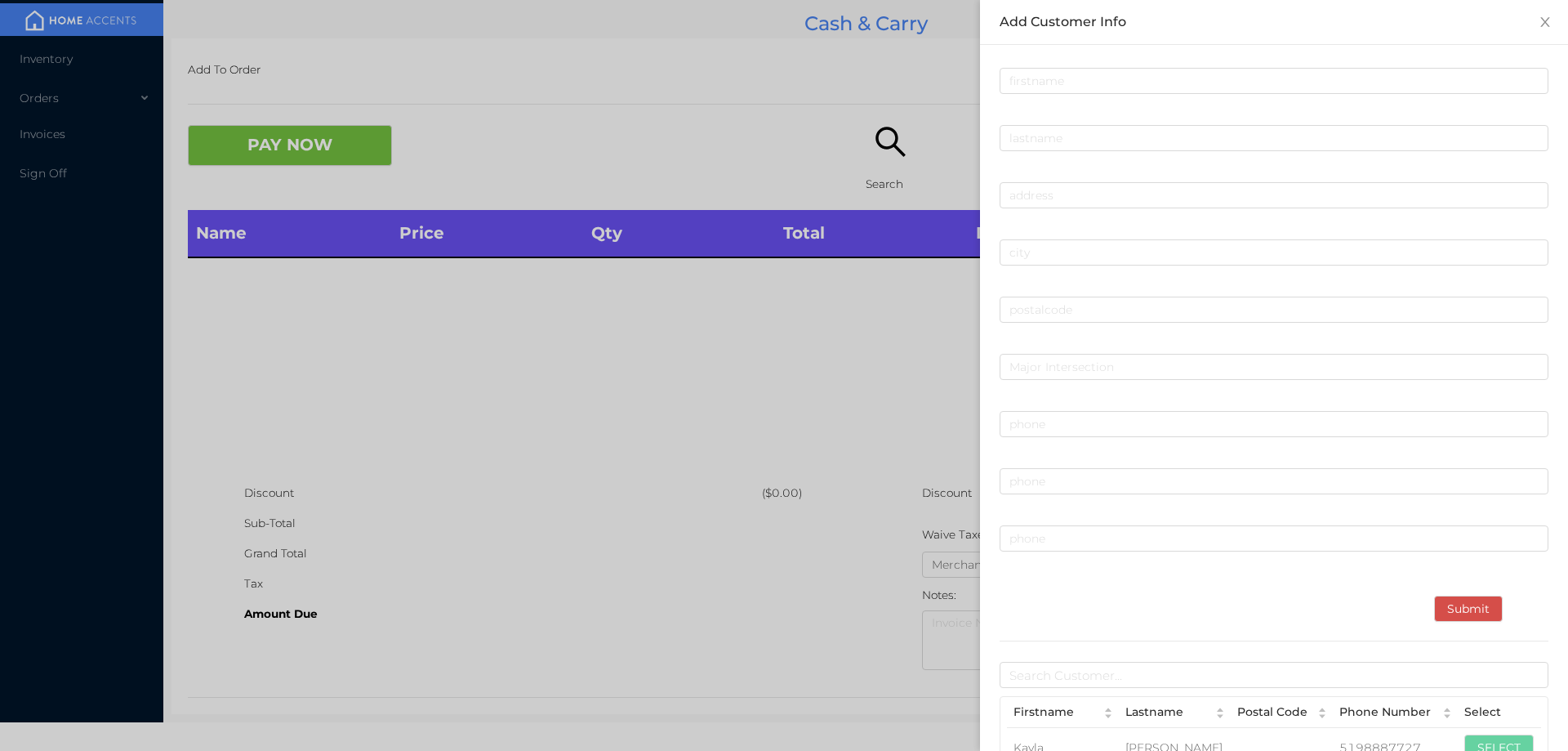
click at [343, 144] on div at bounding box center [784, 375] width 1568 height 751
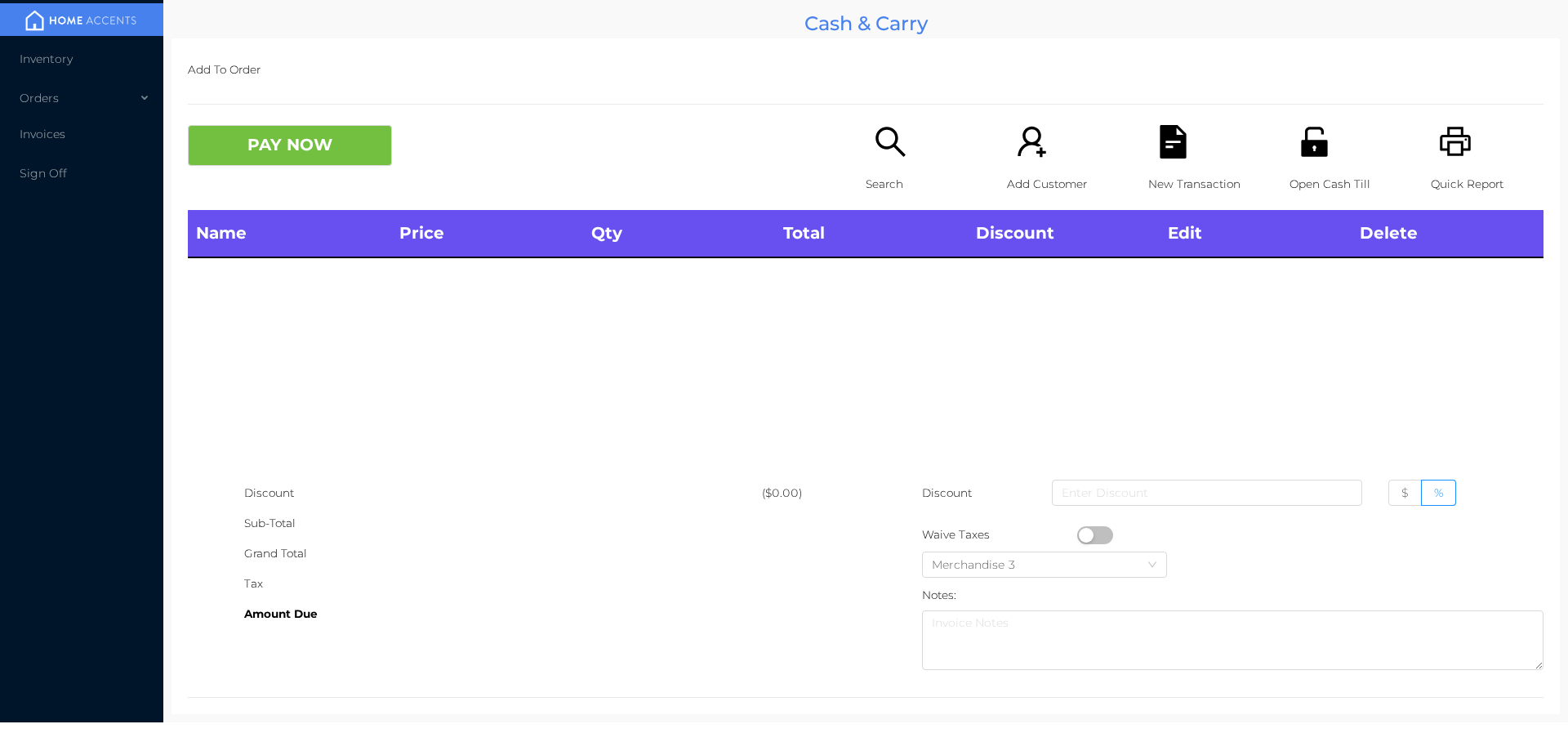
click at [429, 393] on div "Name Price Qty Total Discount Edit Delete" at bounding box center [865, 343] width 1355 height 268
click at [887, 139] on icon "icon: search" at bounding box center [891, 142] width 34 height 34
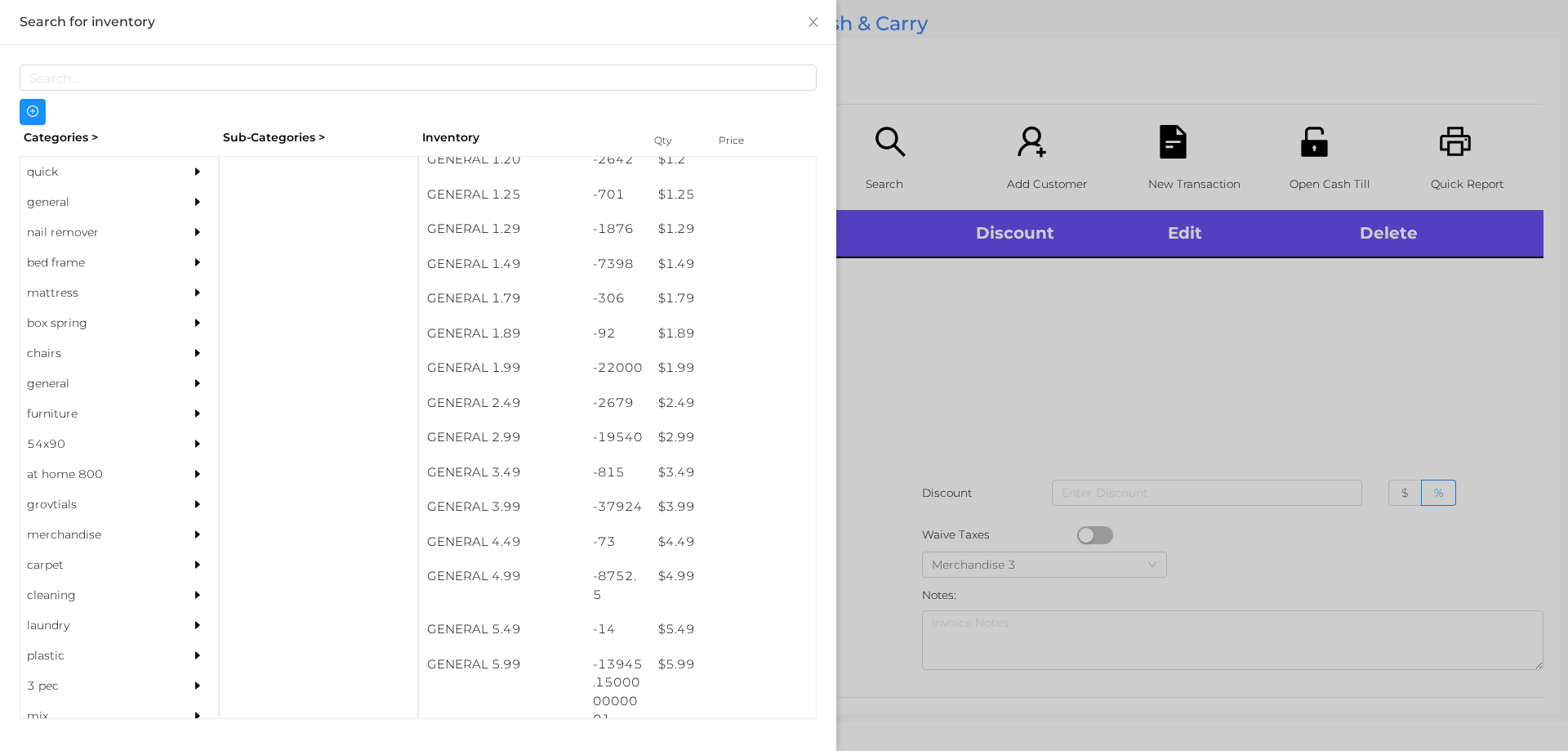
scroll to position [153, 0]
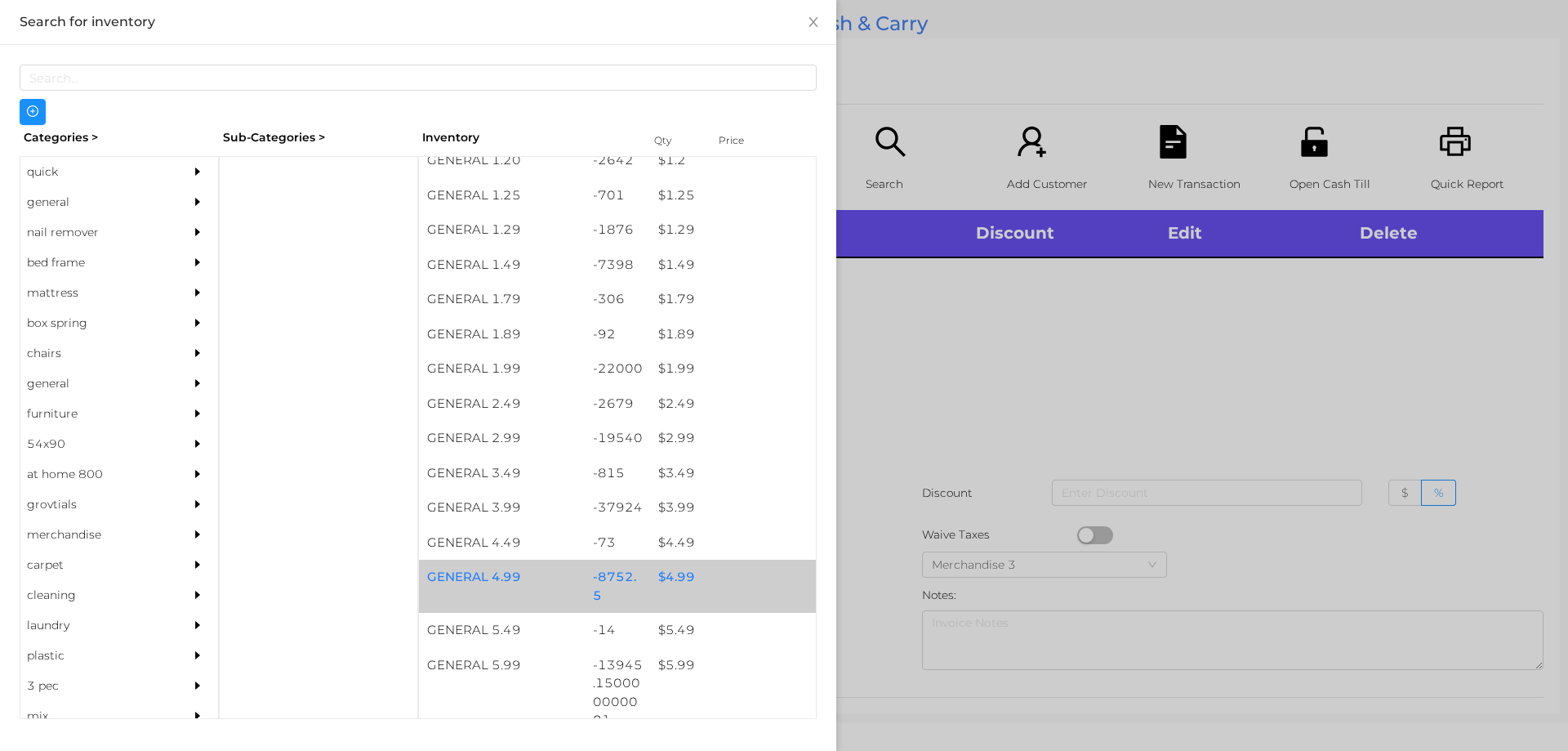
click at [666, 569] on div "$ 4.99" at bounding box center [733, 577] width 166 height 35
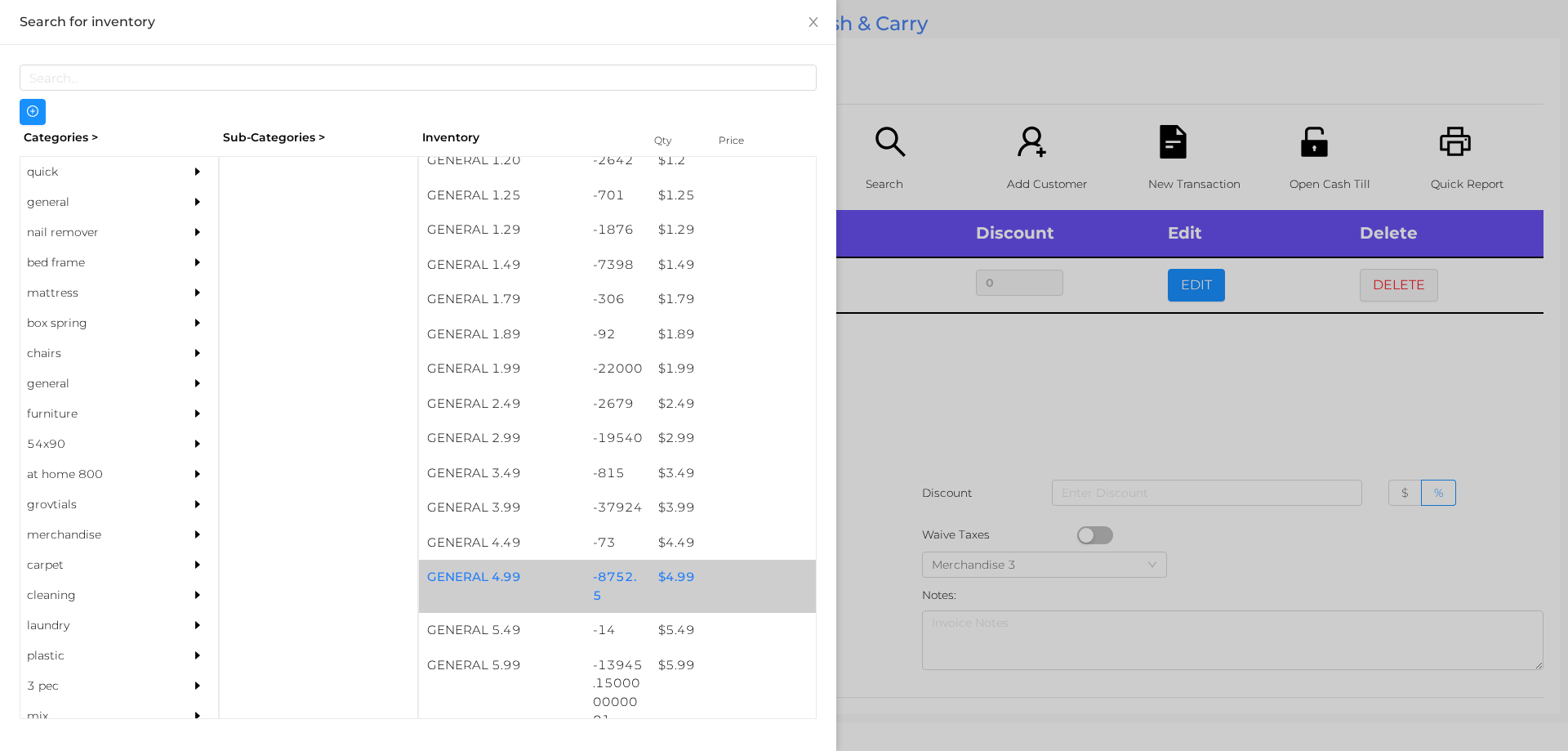
click at [677, 569] on div "$ 4.99" at bounding box center [733, 577] width 166 height 35
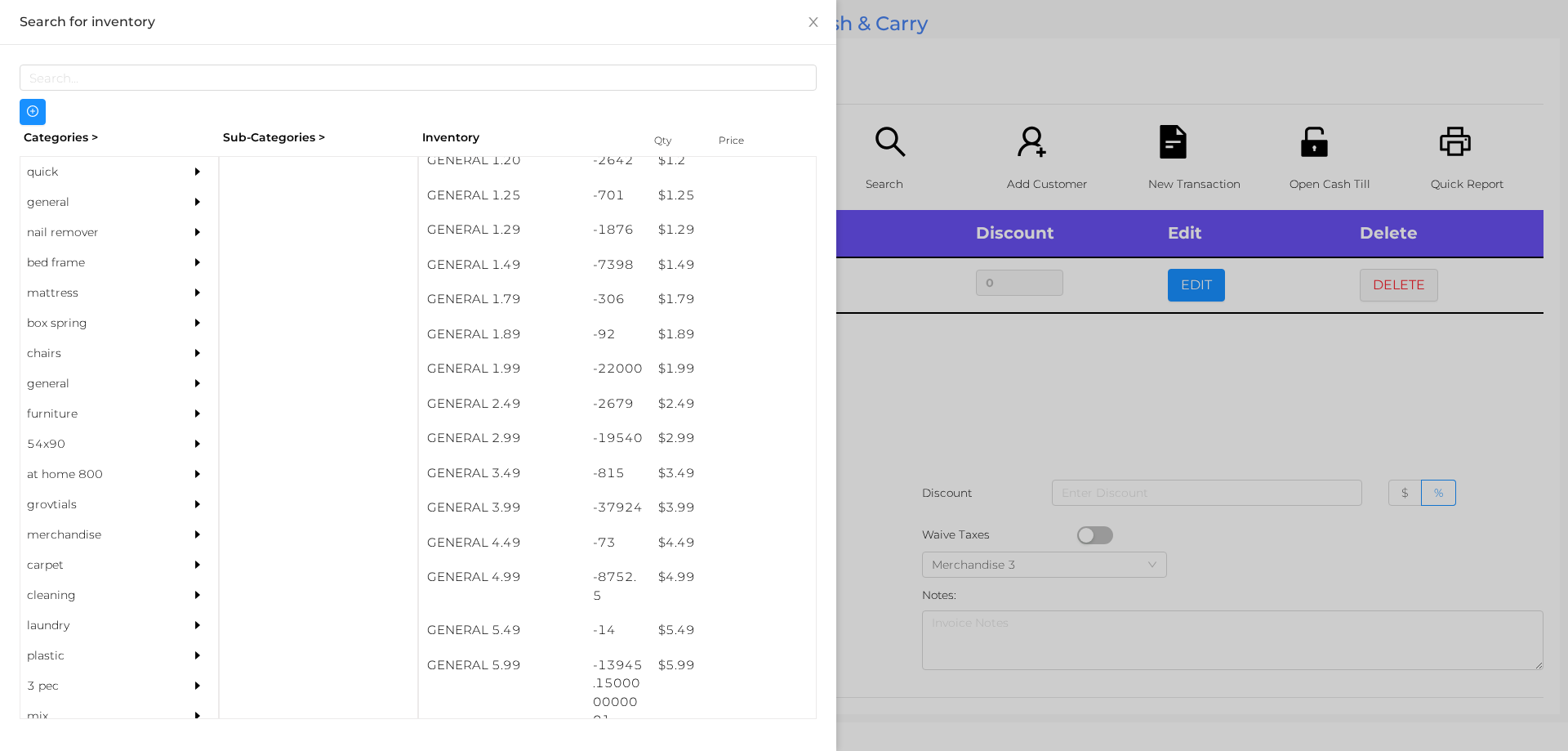
click at [930, 390] on div at bounding box center [784, 375] width 1568 height 751
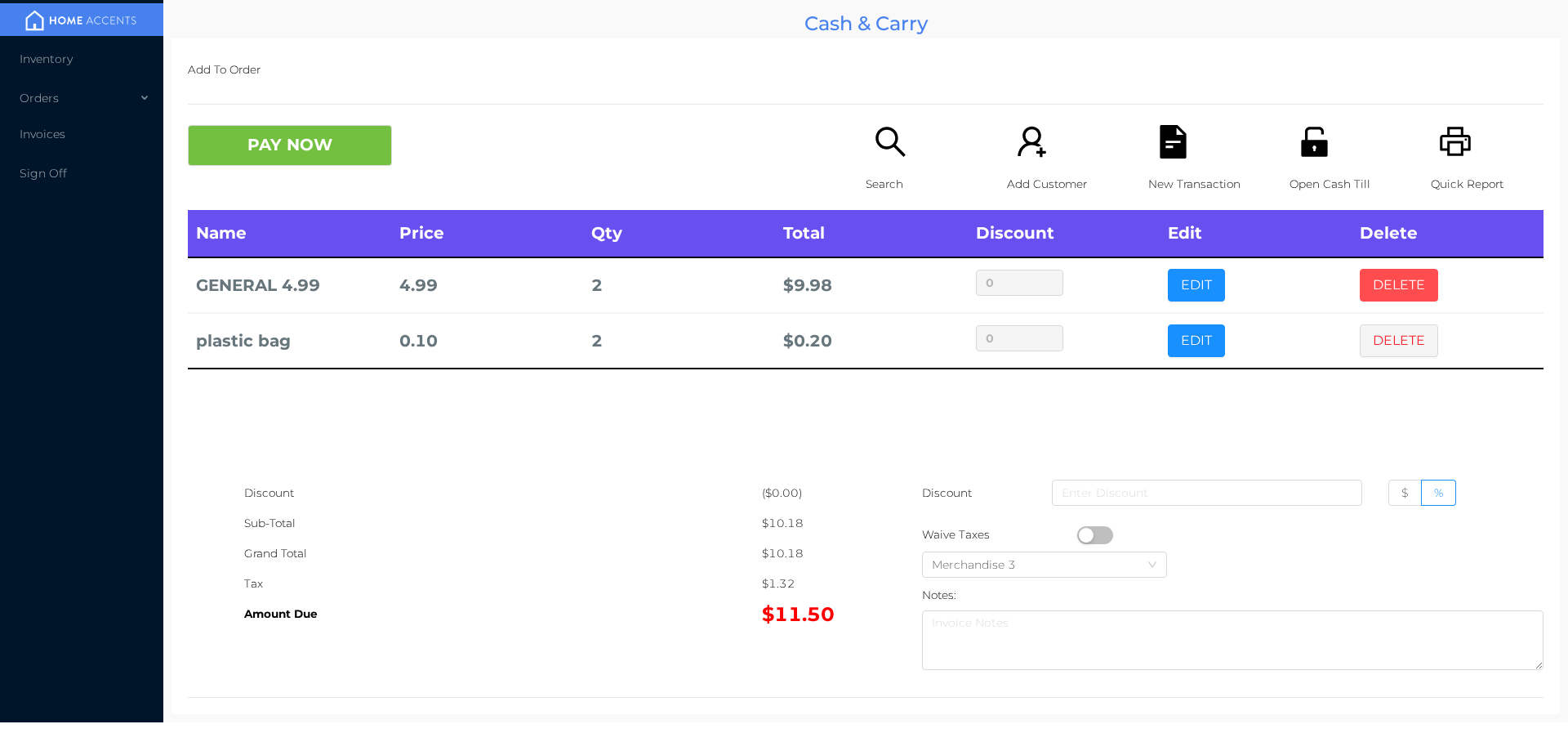
click at [1397, 290] on button "DELETE" at bounding box center [1399, 284] width 79 height 33
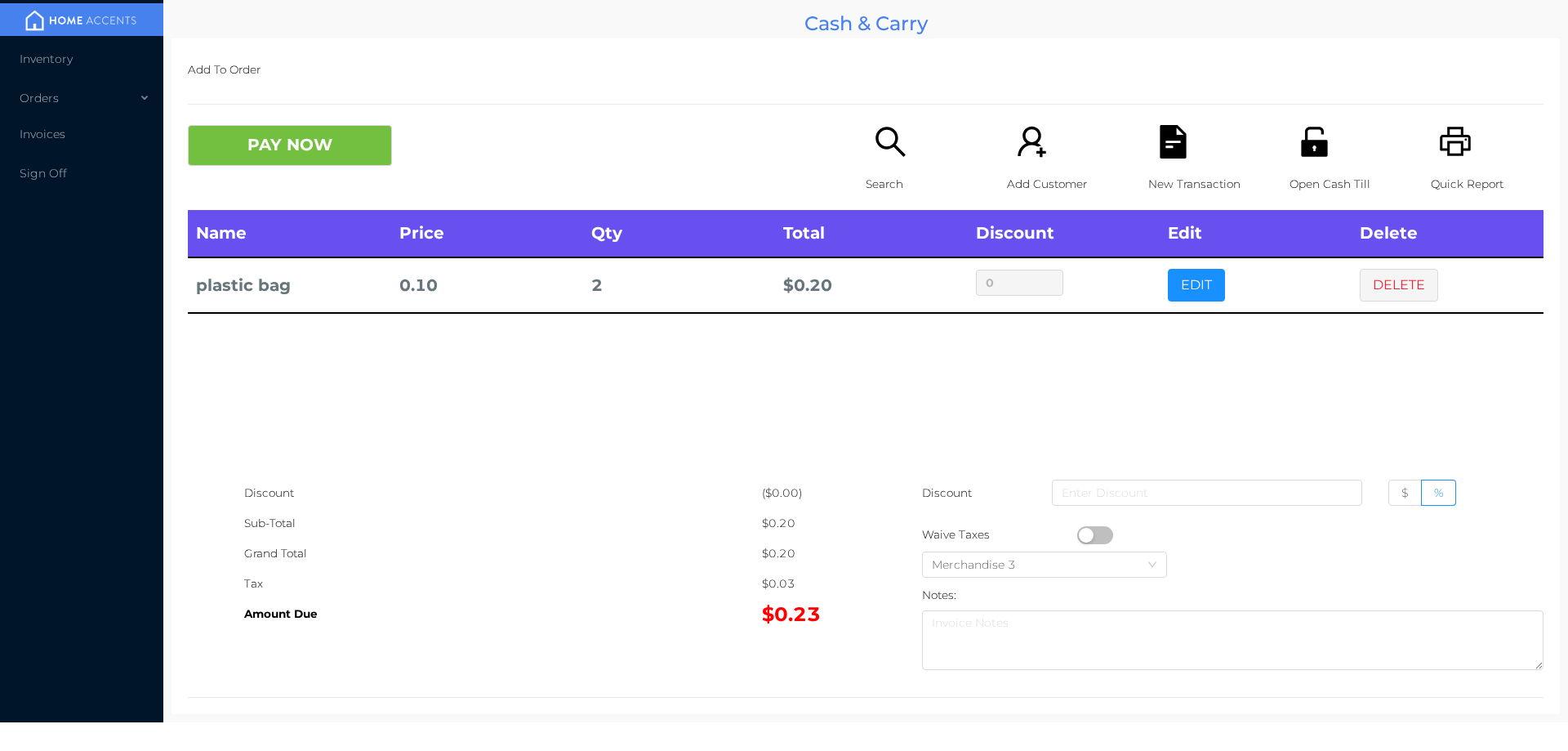
click at [866, 161] on div "Search" at bounding box center [922, 167] width 112 height 85
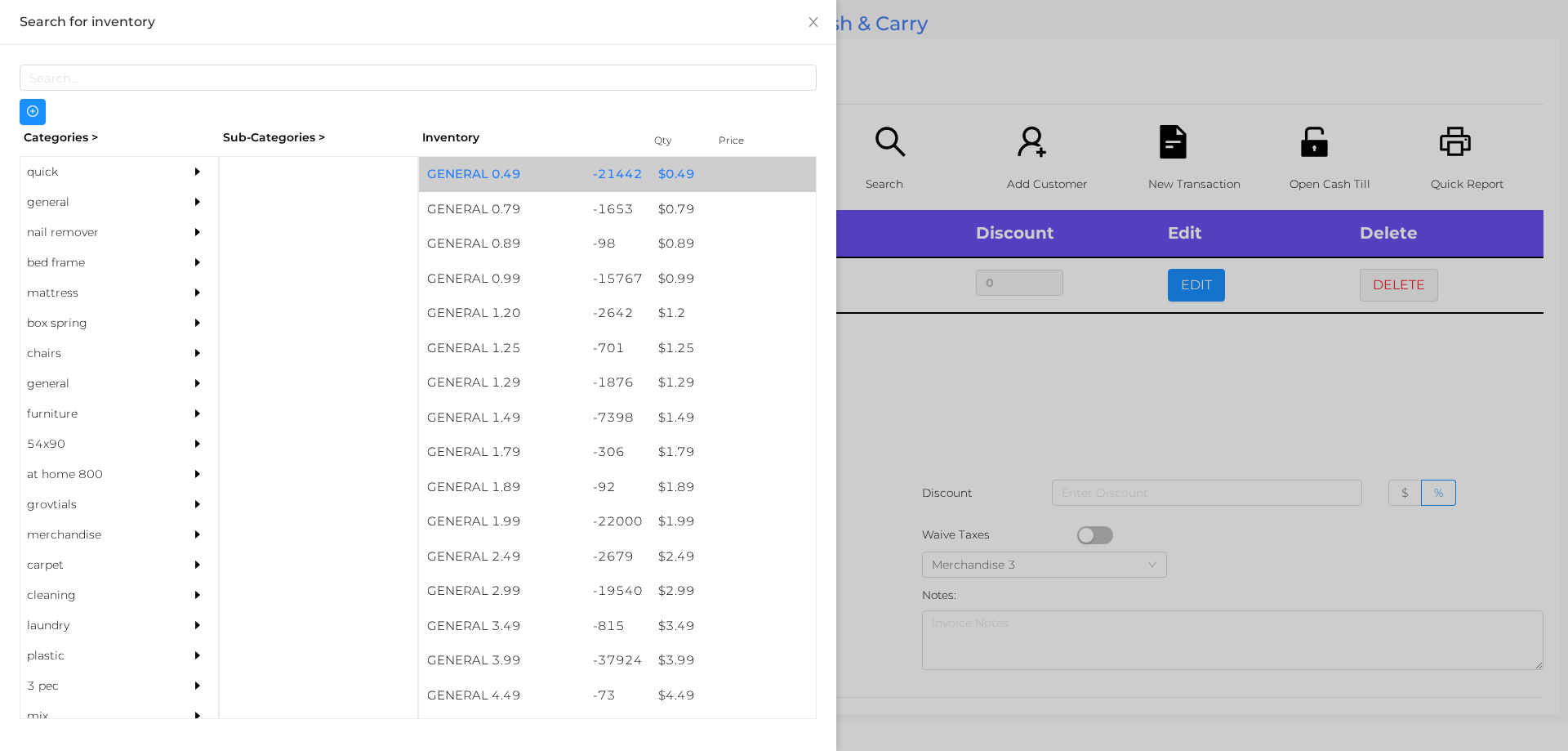
click at [665, 180] on div "$ 0.49" at bounding box center [733, 174] width 166 height 35
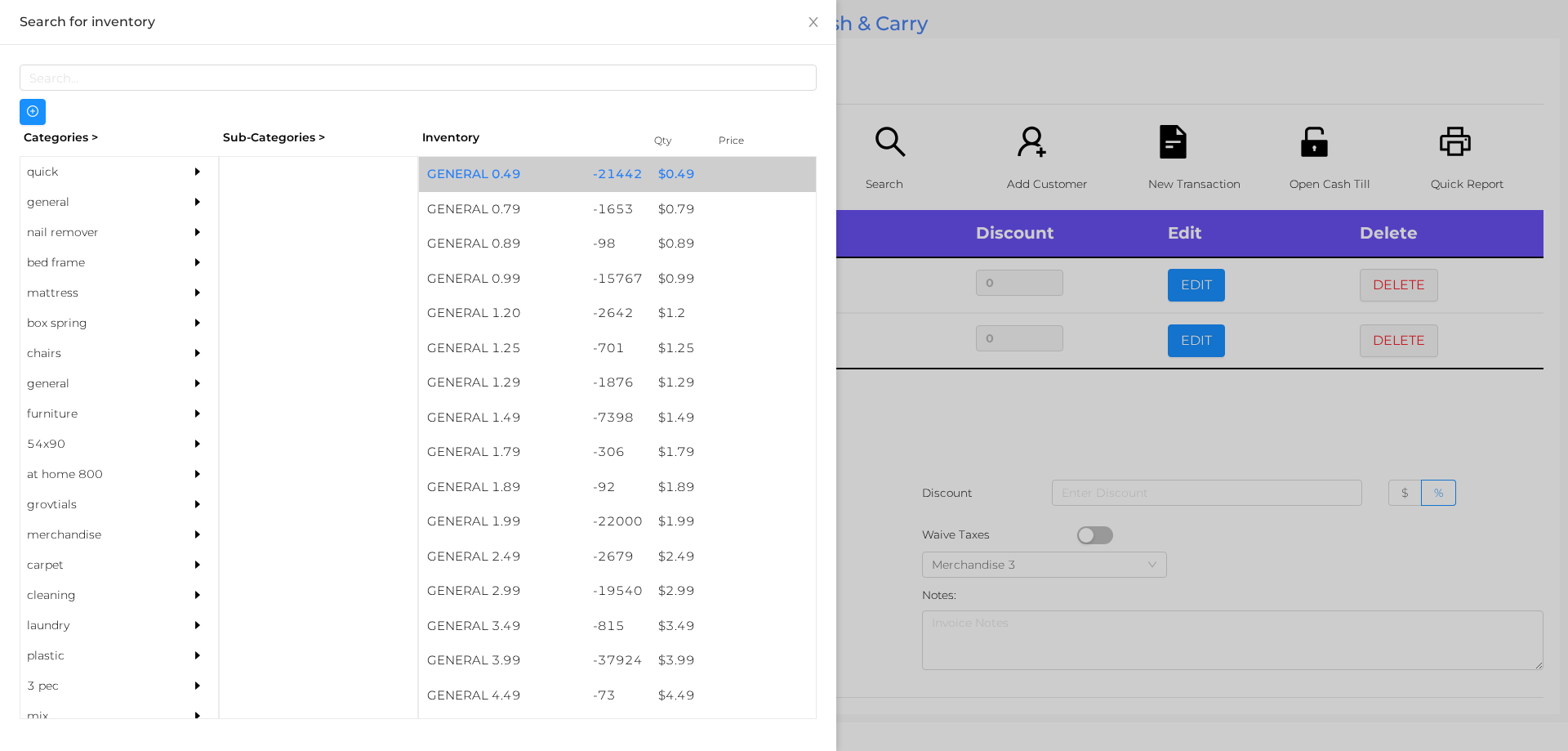
click at [660, 186] on div "$ 0.49" at bounding box center [733, 174] width 166 height 35
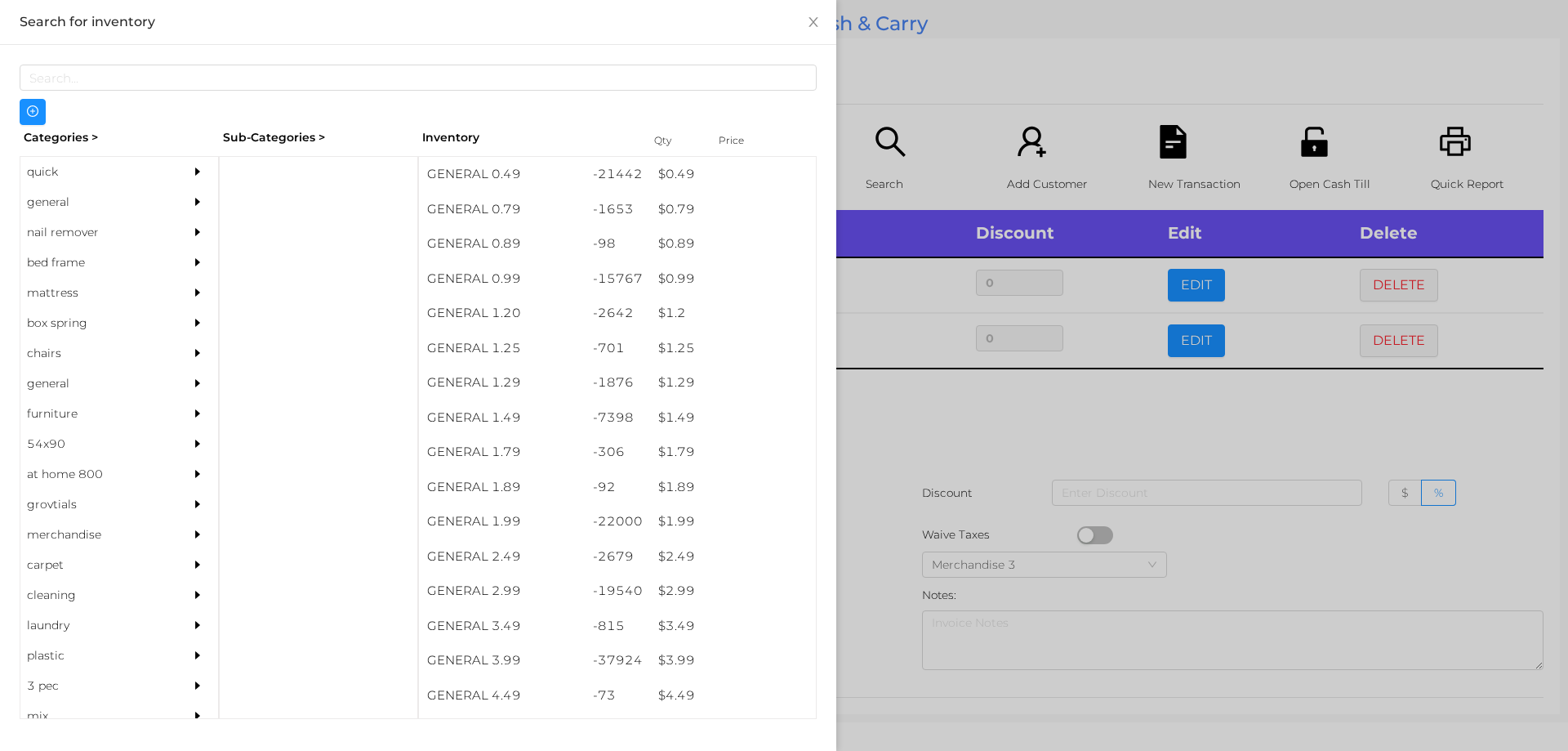
click at [901, 402] on div at bounding box center [784, 375] width 1568 height 751
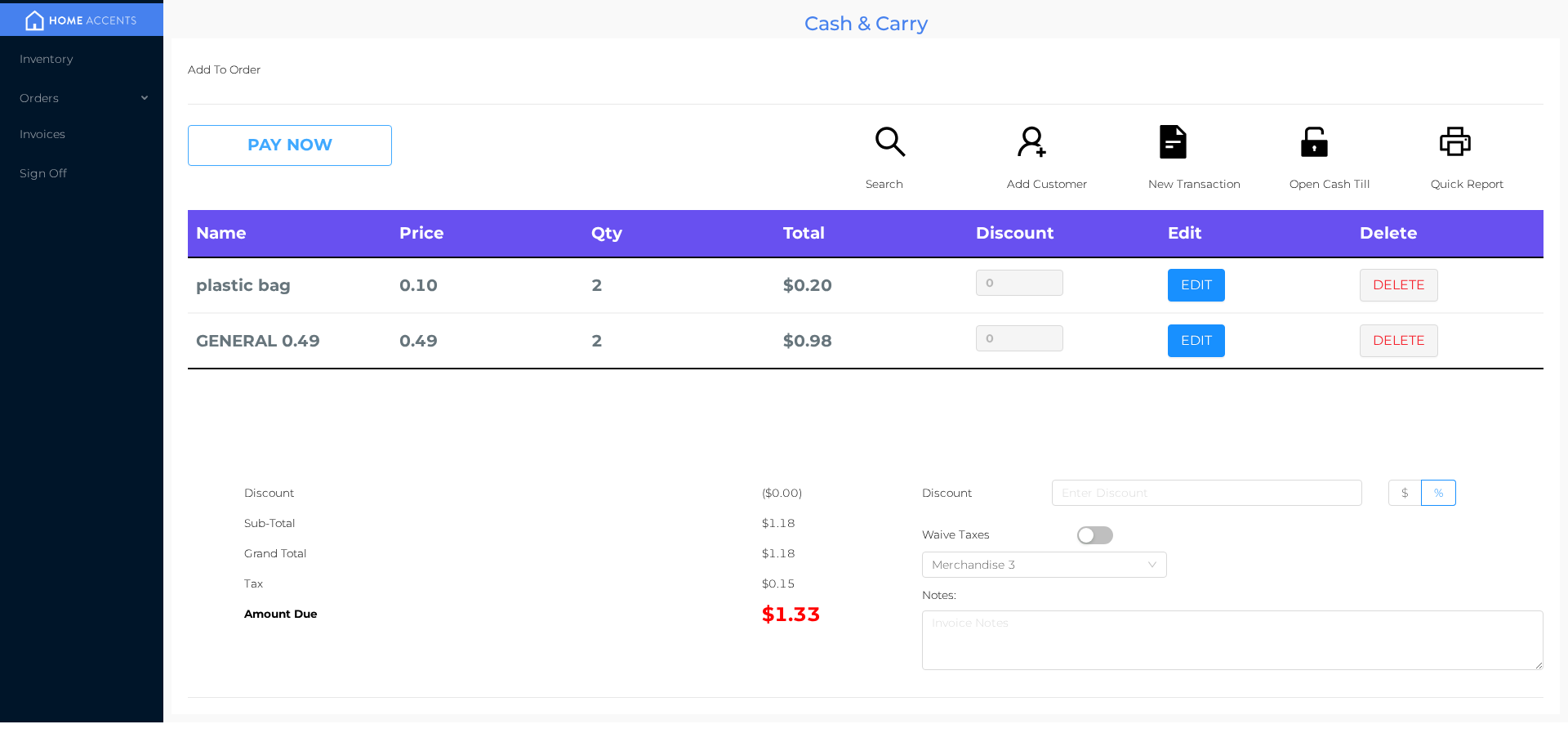
click at [298, 135] on button "PAY NOW" at bounding box center [289, 145] width 204 height 41
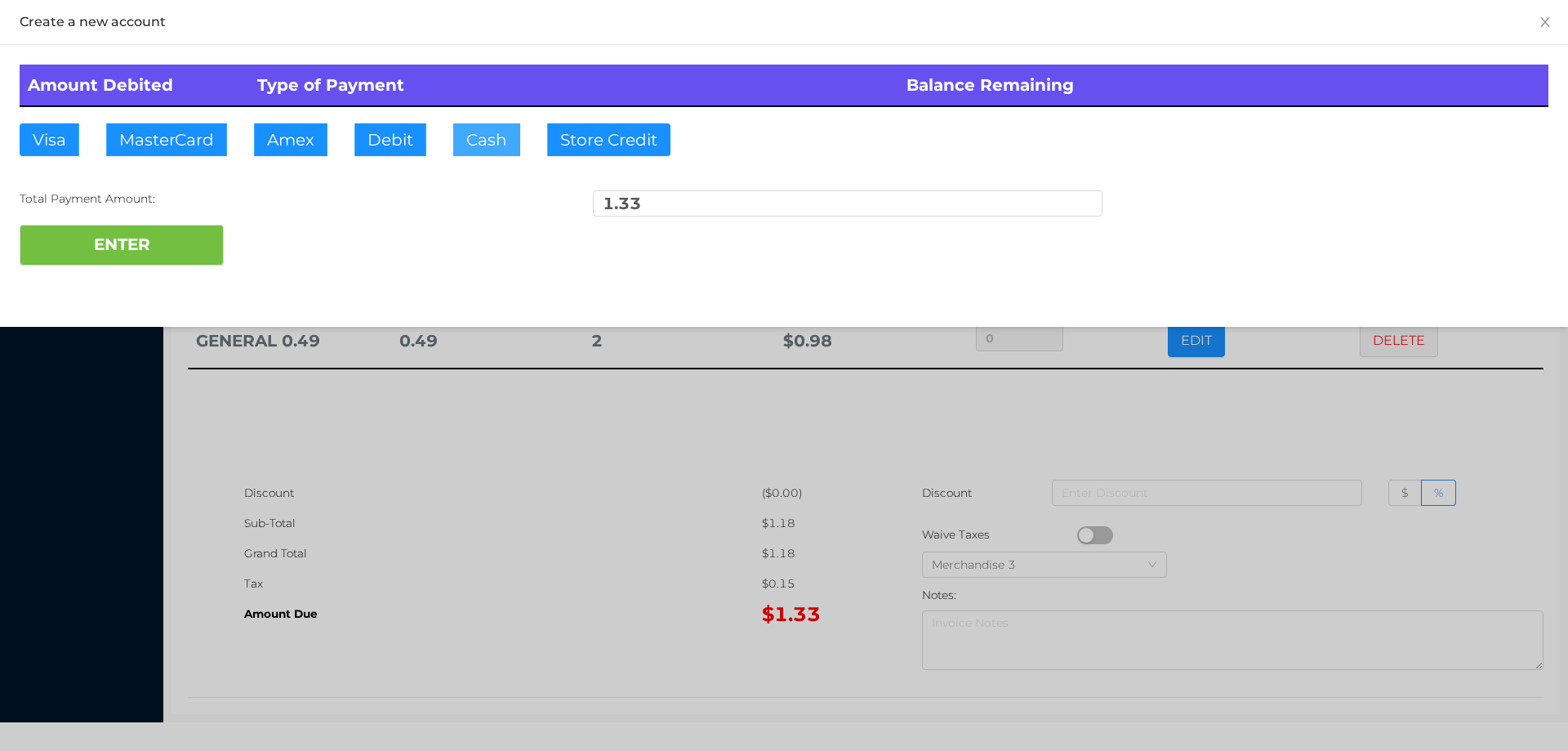
click at [467, 128] on button "Cash" at bounding box center [486, 139] width 67 height 33
type input "5."
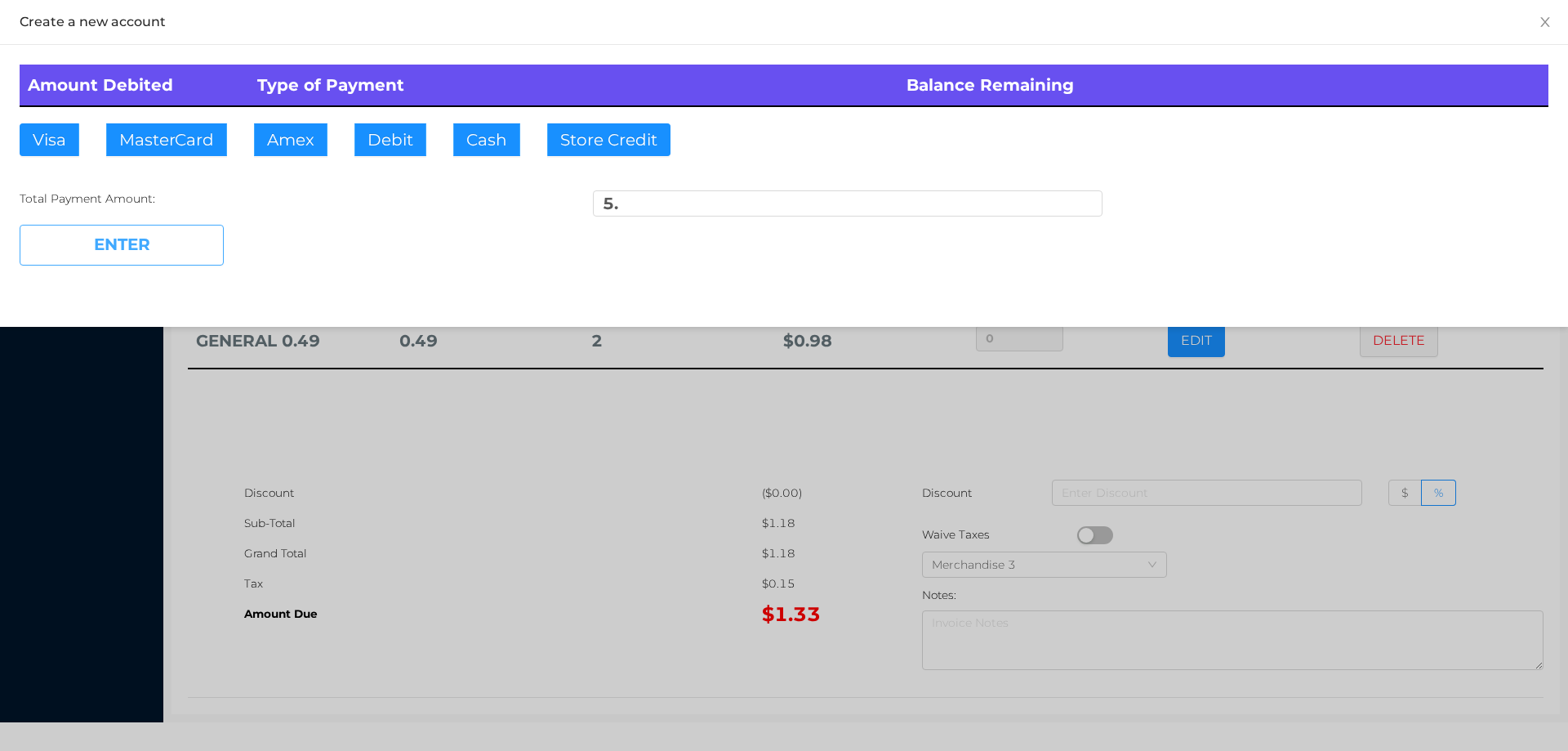
click at [135, 254] on button "ENTER" at bounding box center [121, 245] width 204 height 41
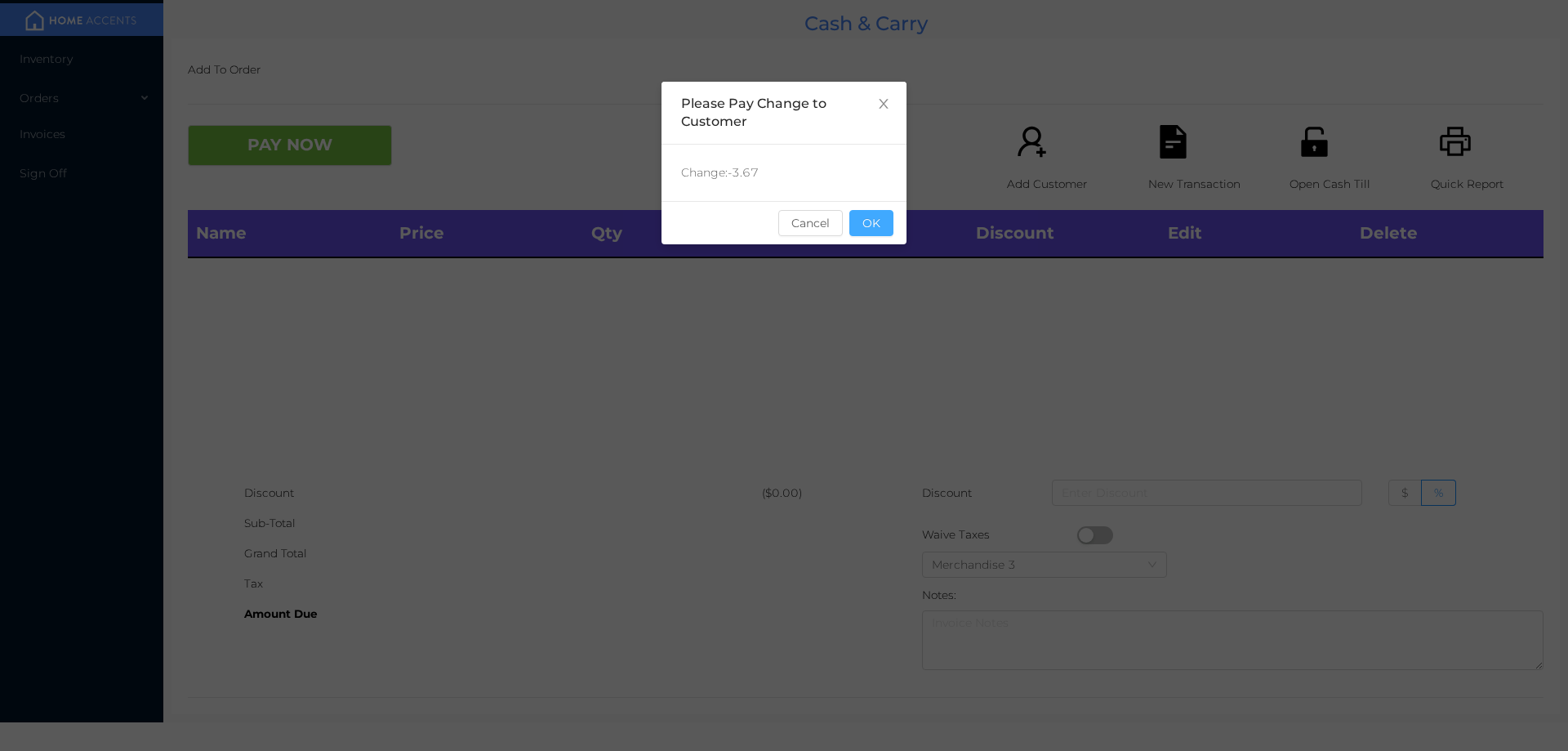
click at [880, 210] on button "OK" at bounding box center [871, 223] width 44 height 26
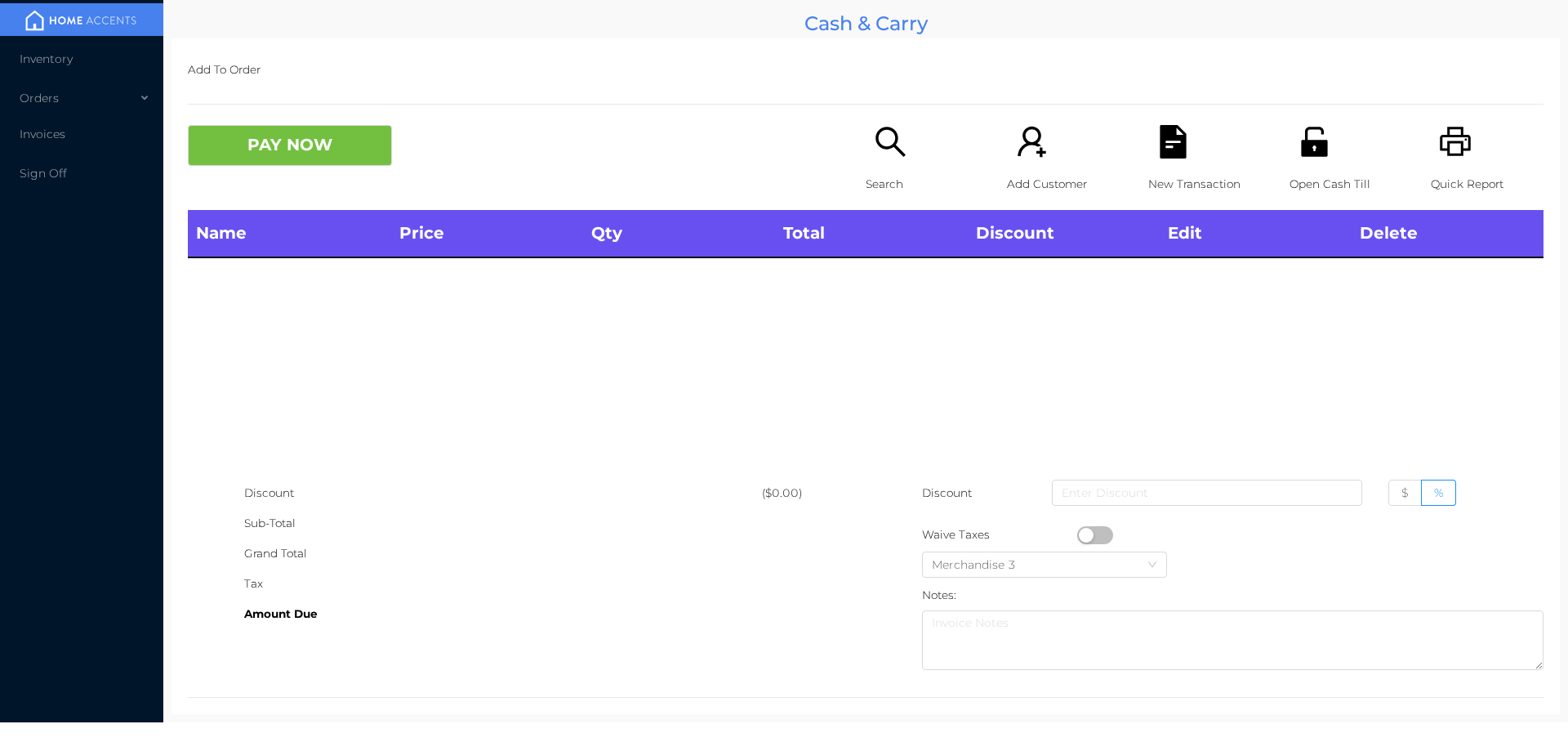
click at [889, 172] on p "Search" at bounding box center [922, 184] width 112 height 30
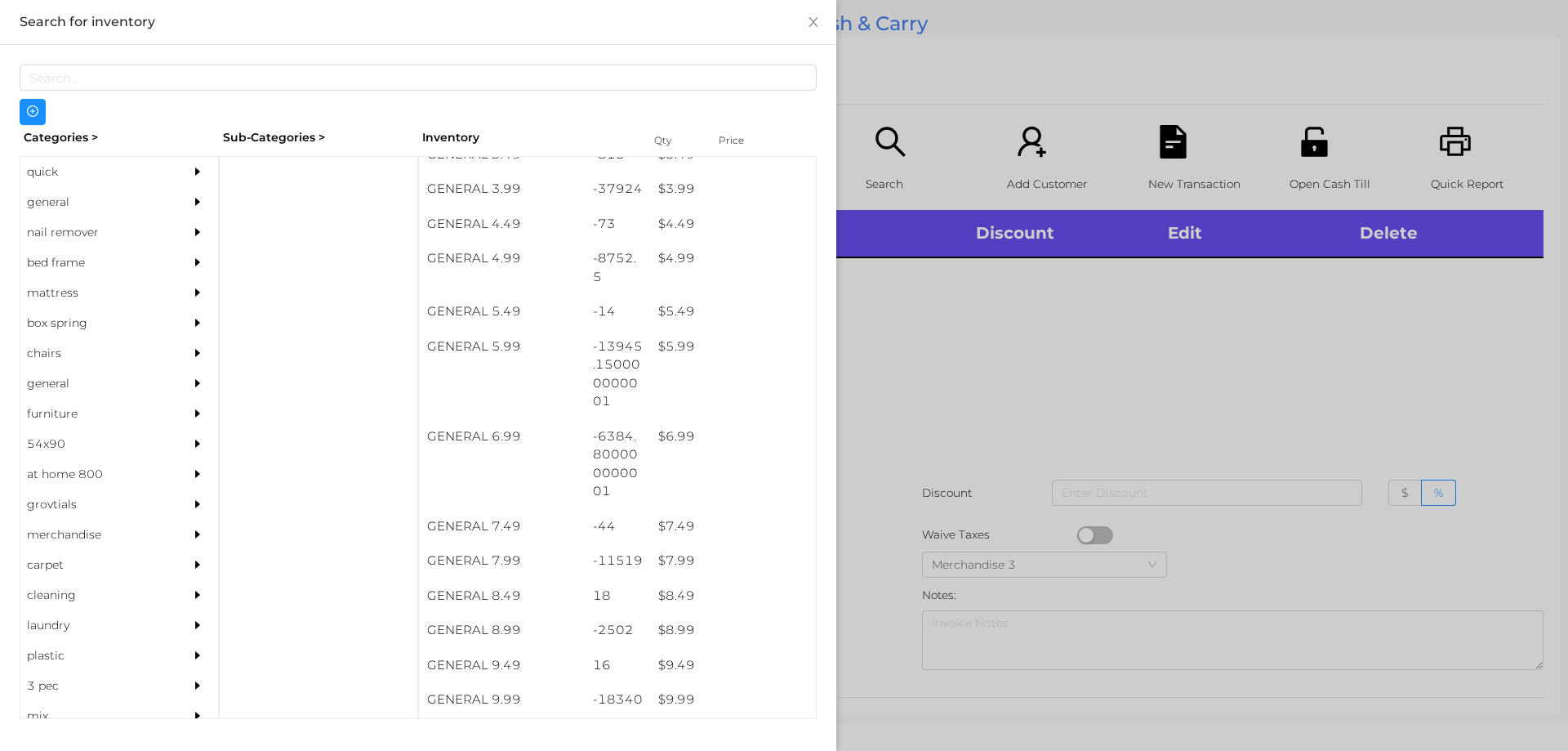
scroll to position [475, 0]
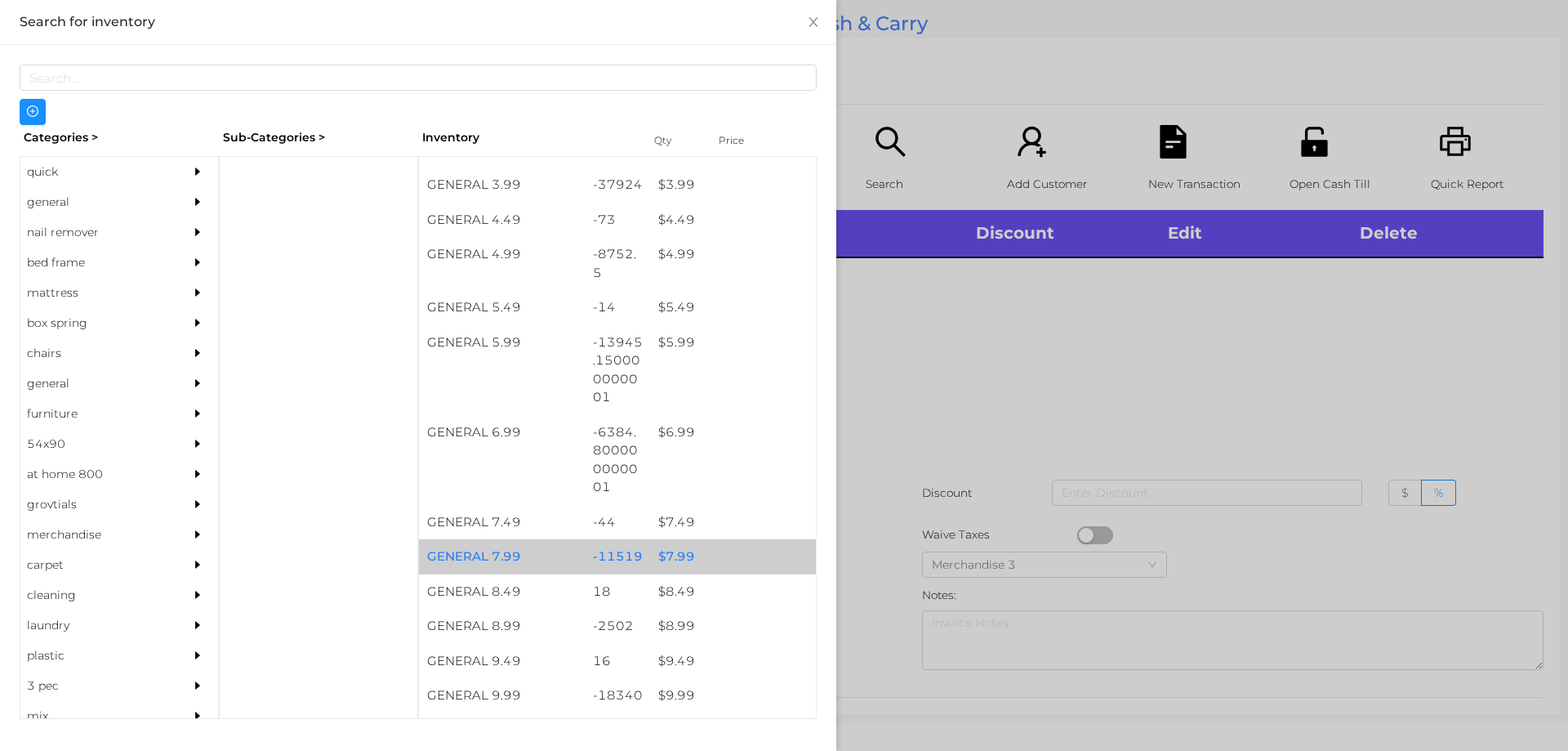
click at [674, 556] on div "$ 7.99" at bounding box center [733, 556] width 166 height 35
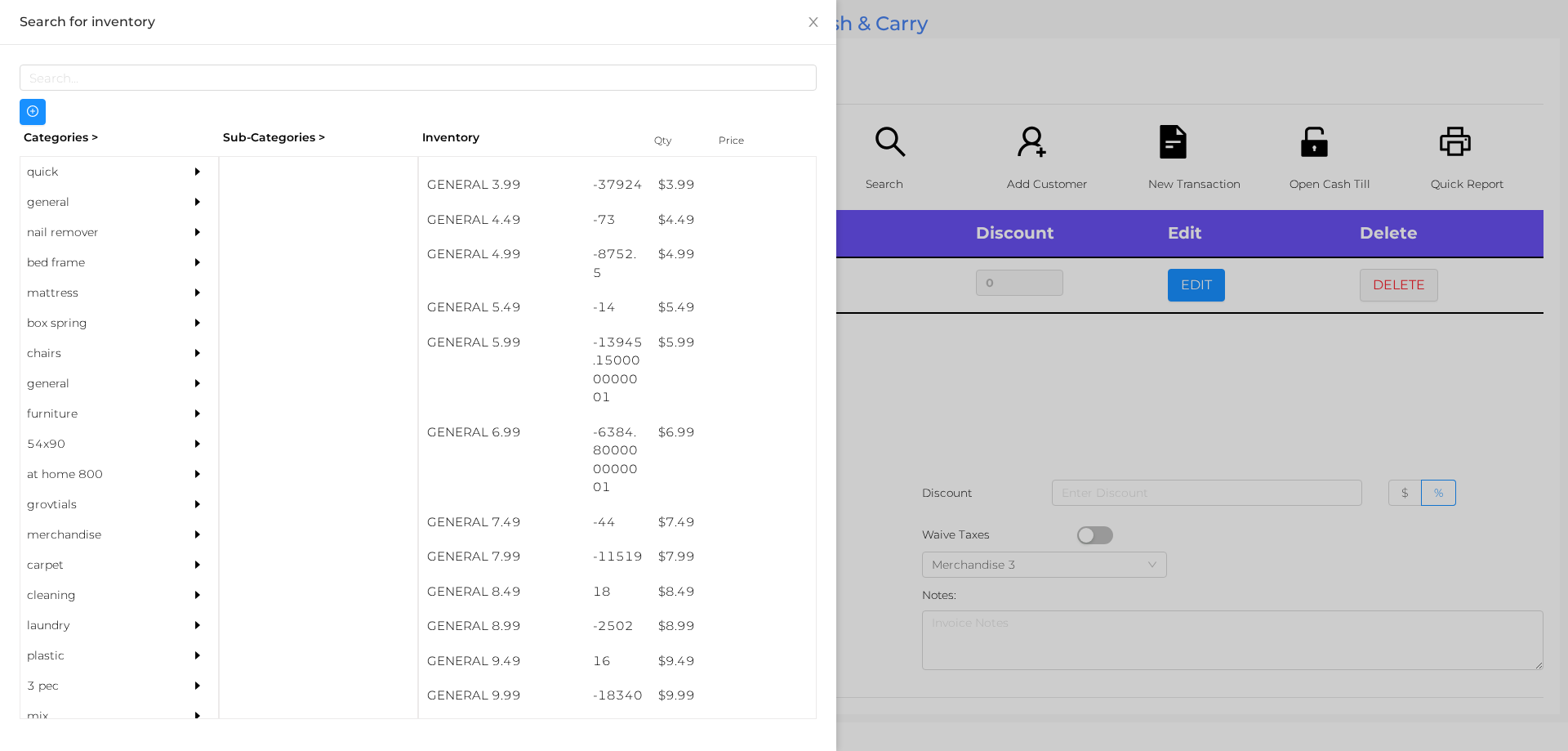
click at [904, 452] on div at bounding box center [784, 375] width 1568 height 751
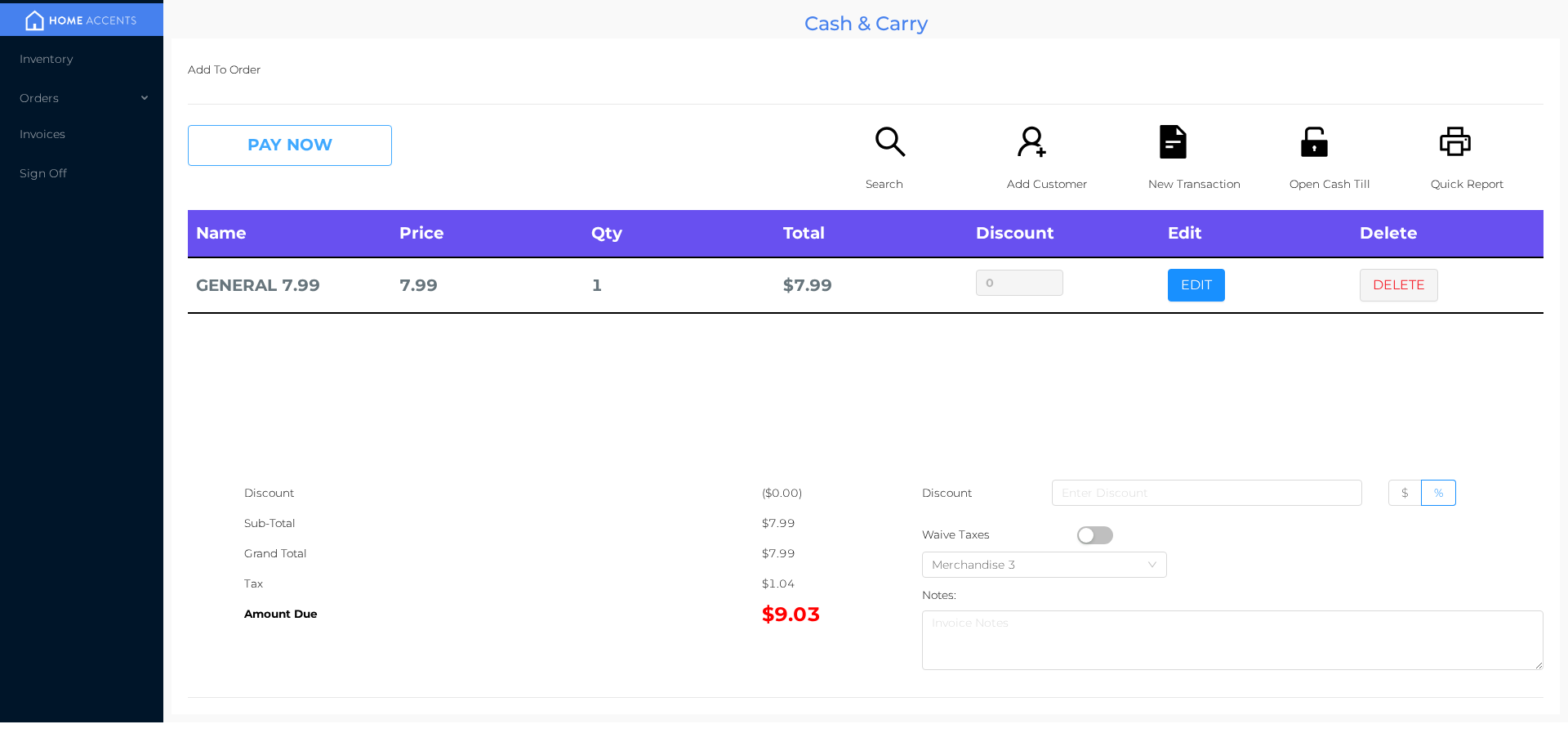
click at [326, 160] on button "PAY NOW" at bounding box center [289, 145] width 204 height 41
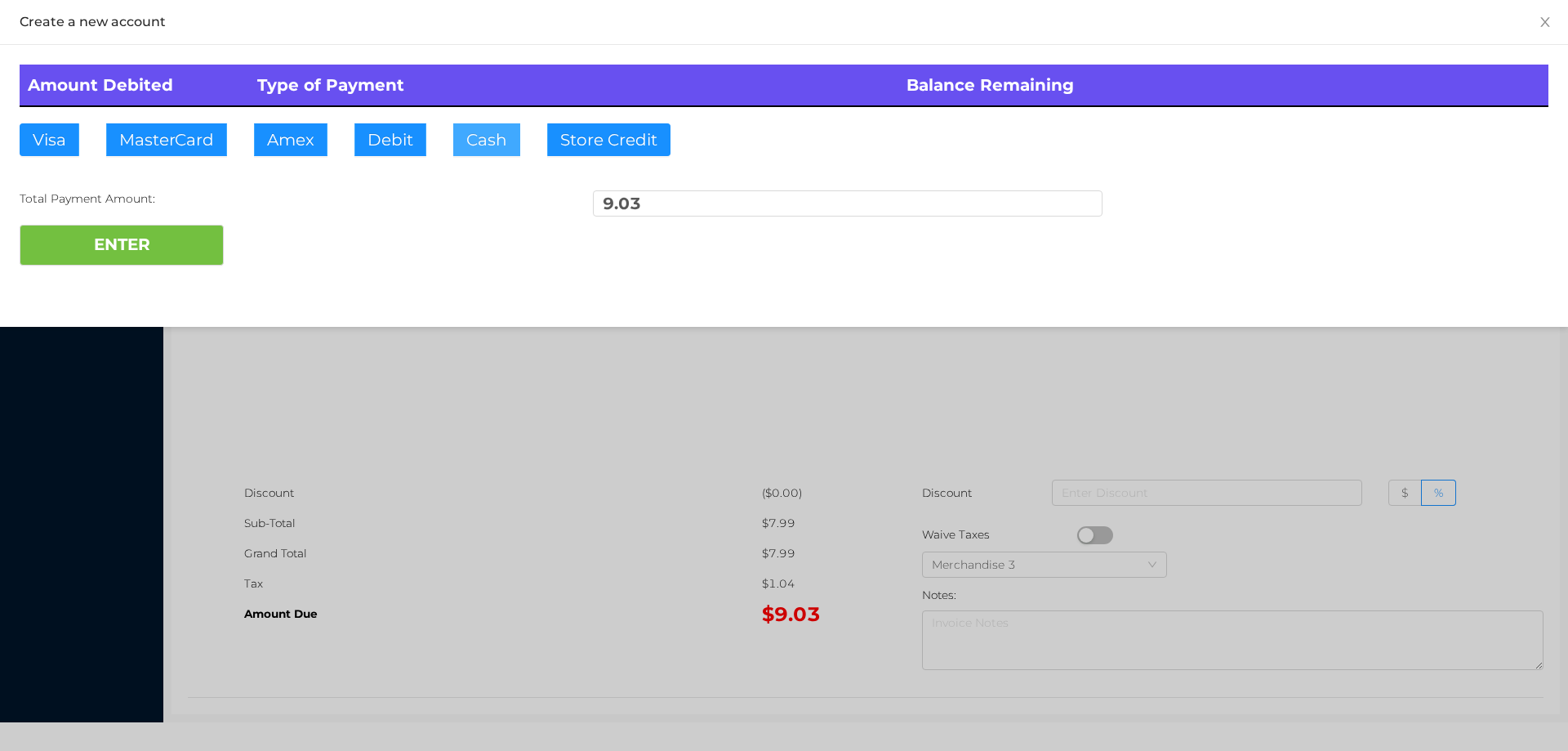
click at [480, 155] on button "Cash" at bounding box center [486, 139] width 67 height 33
type input "20."
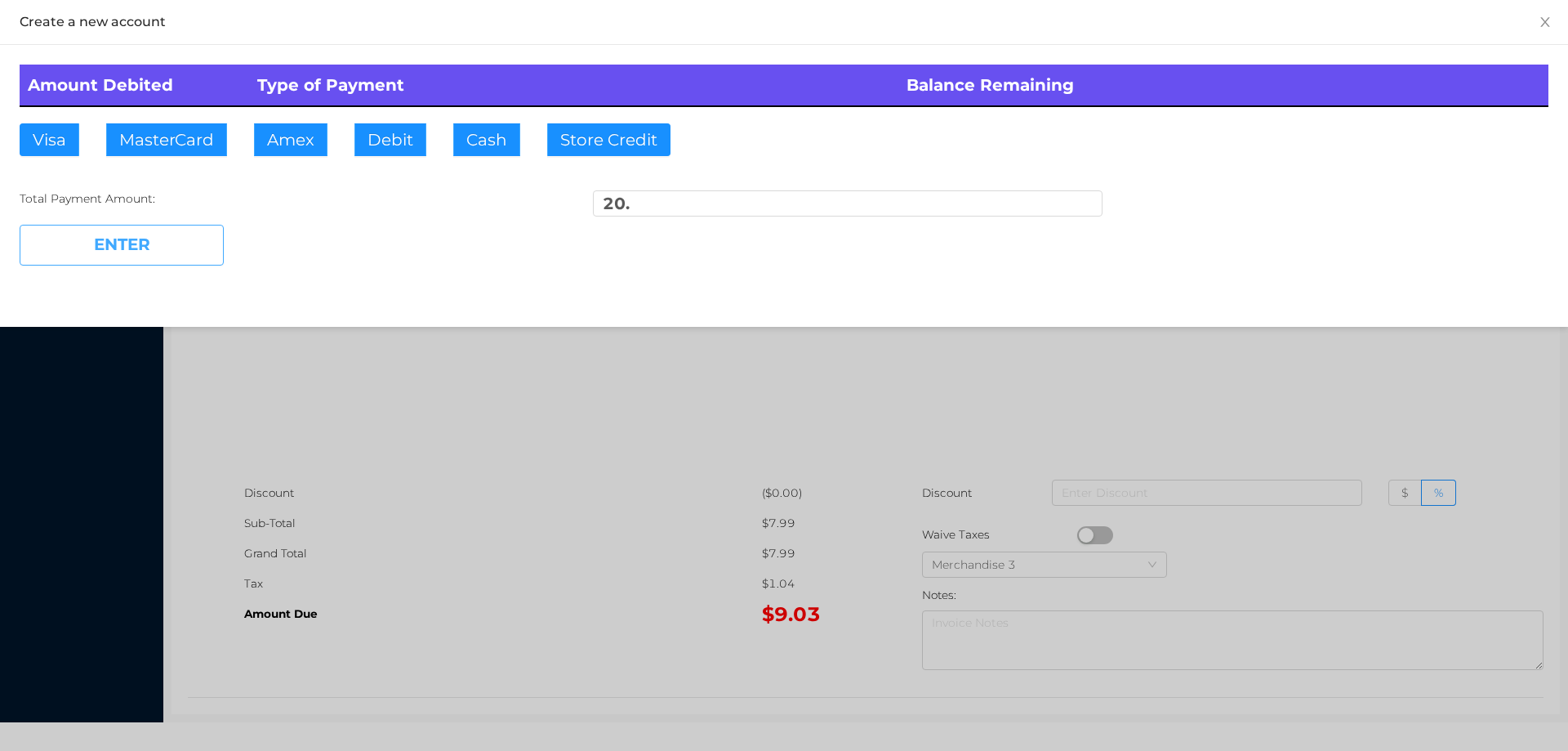
click at [158, 246] on button "ENTER" at bounding box center [121, 245] width 204 height 41
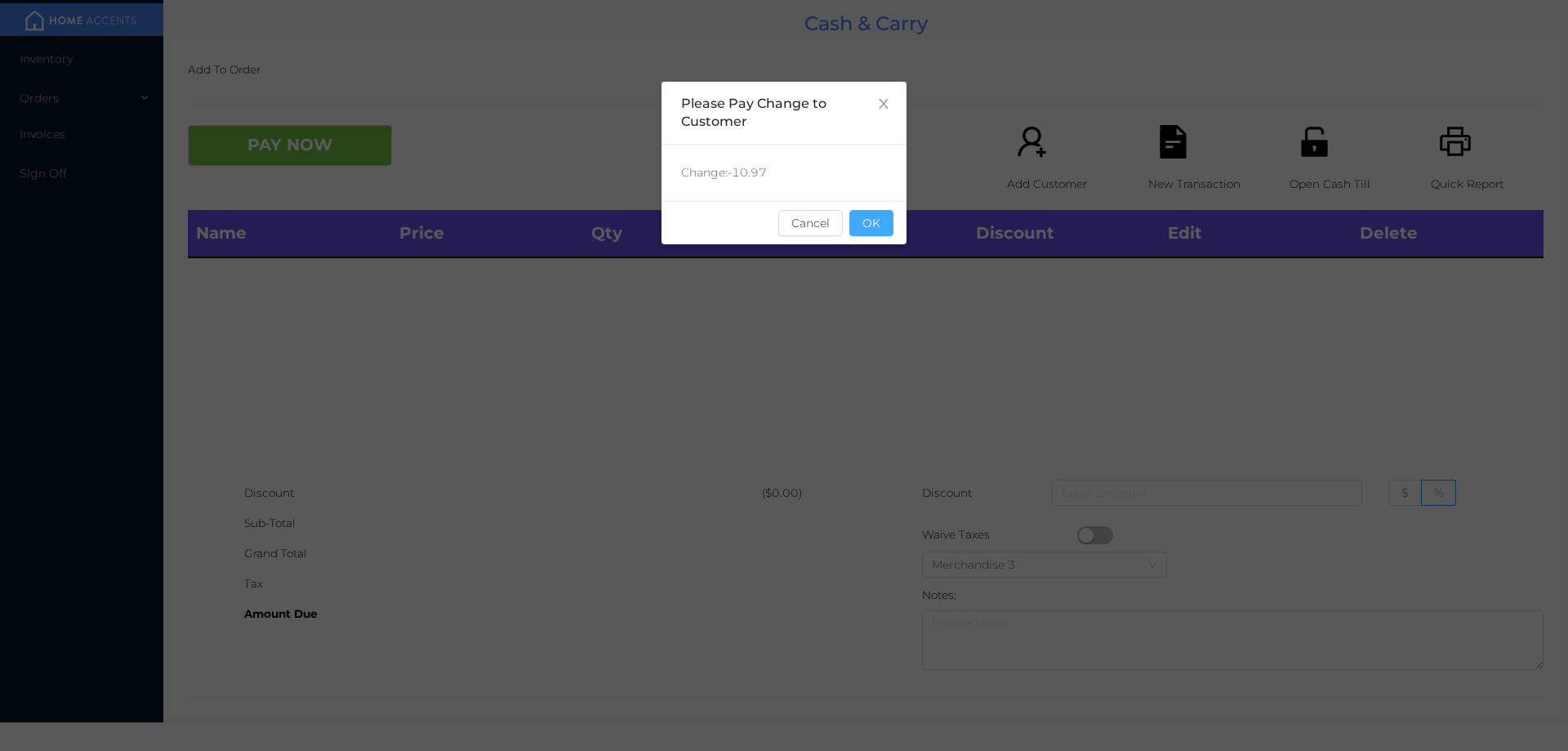
click at [883, 222] on button "OK" at bounding box center [871, 223] width 44 height 26
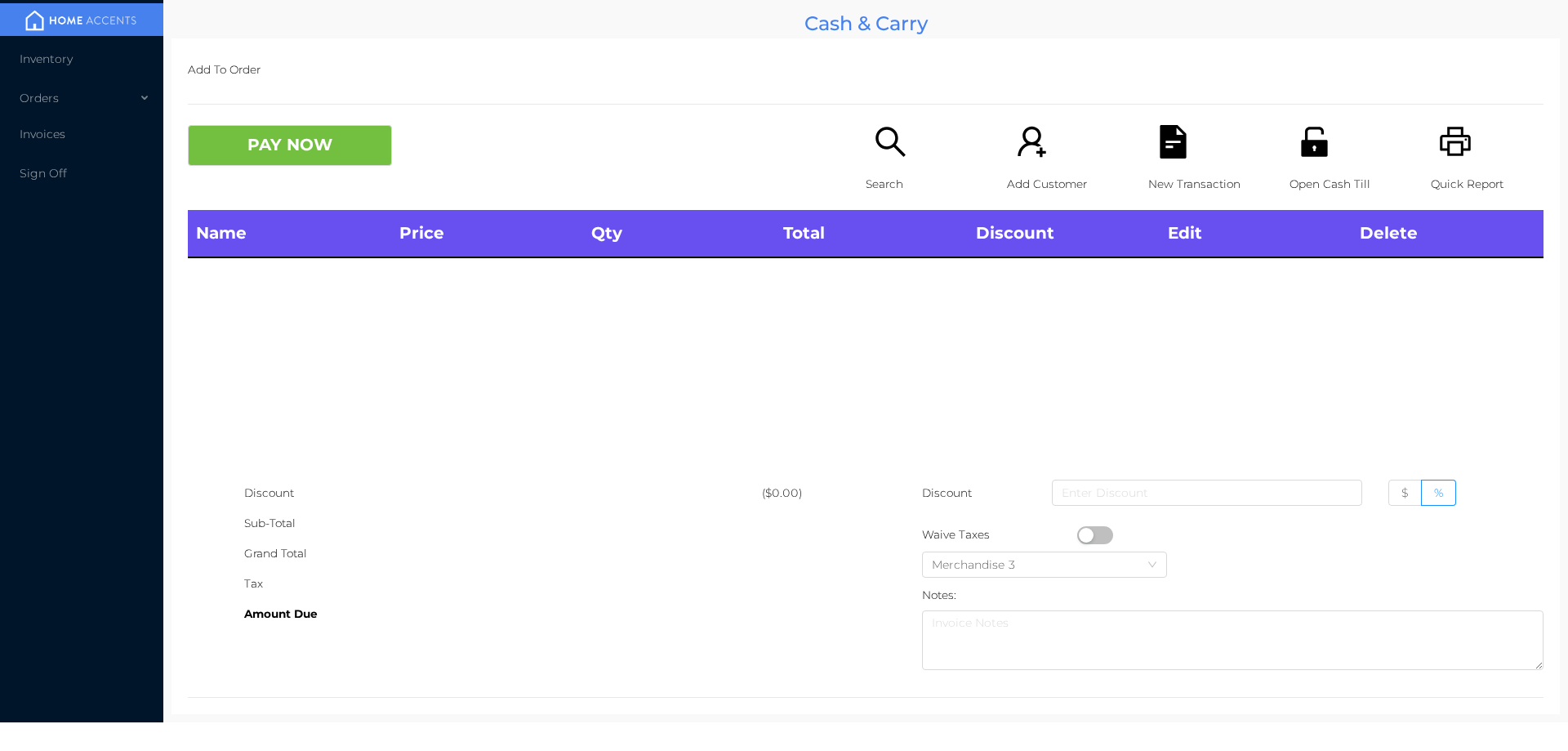
click at [884, 153] on icon "icon: search" at bounding box center [891, 142] width 34 height 34
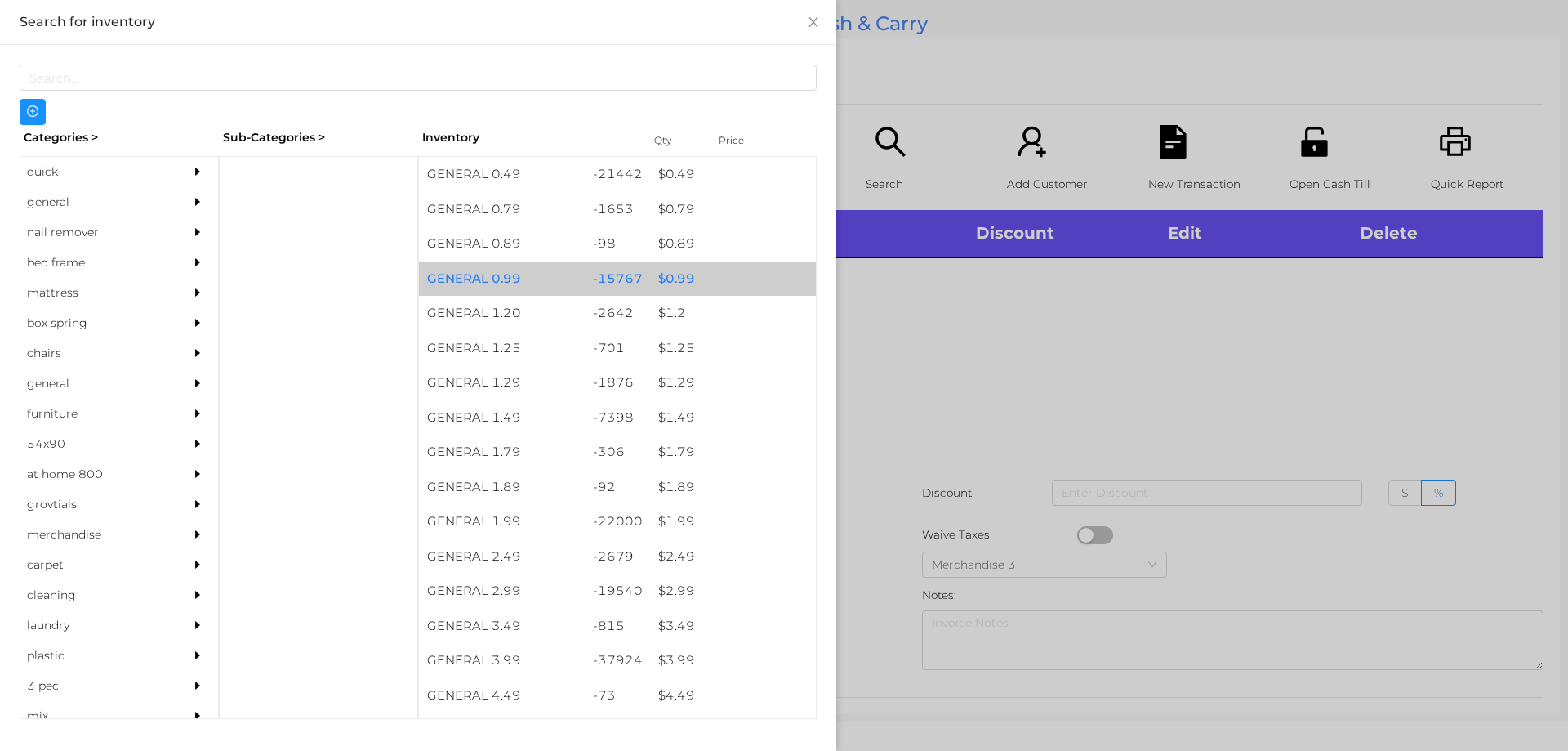
click at [663, 273] on div "$ 0.99" at bounding box center [733, 279] width 166 height 35
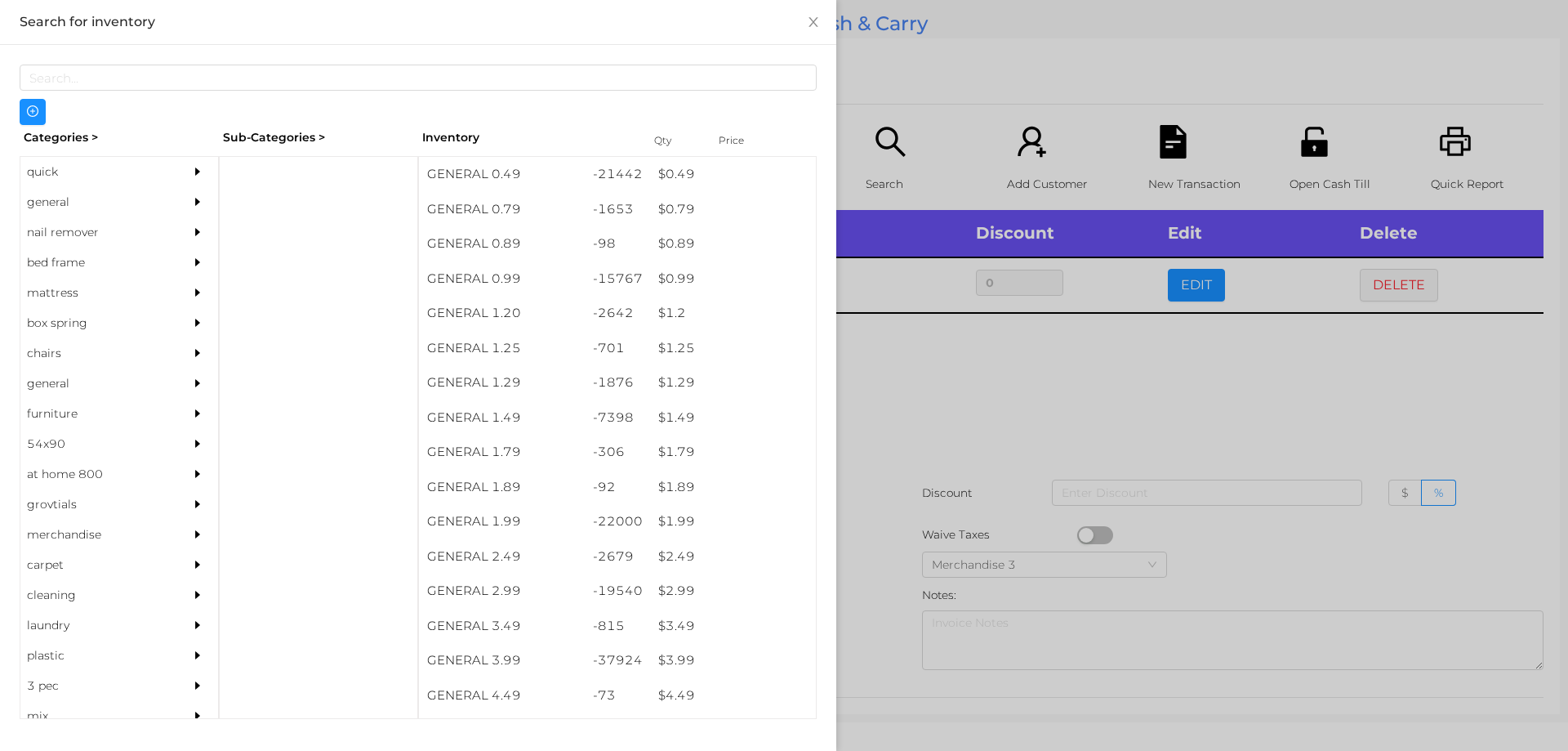
click at [885, 432] on div at bounding box center [784, 375] width 1568 height 751
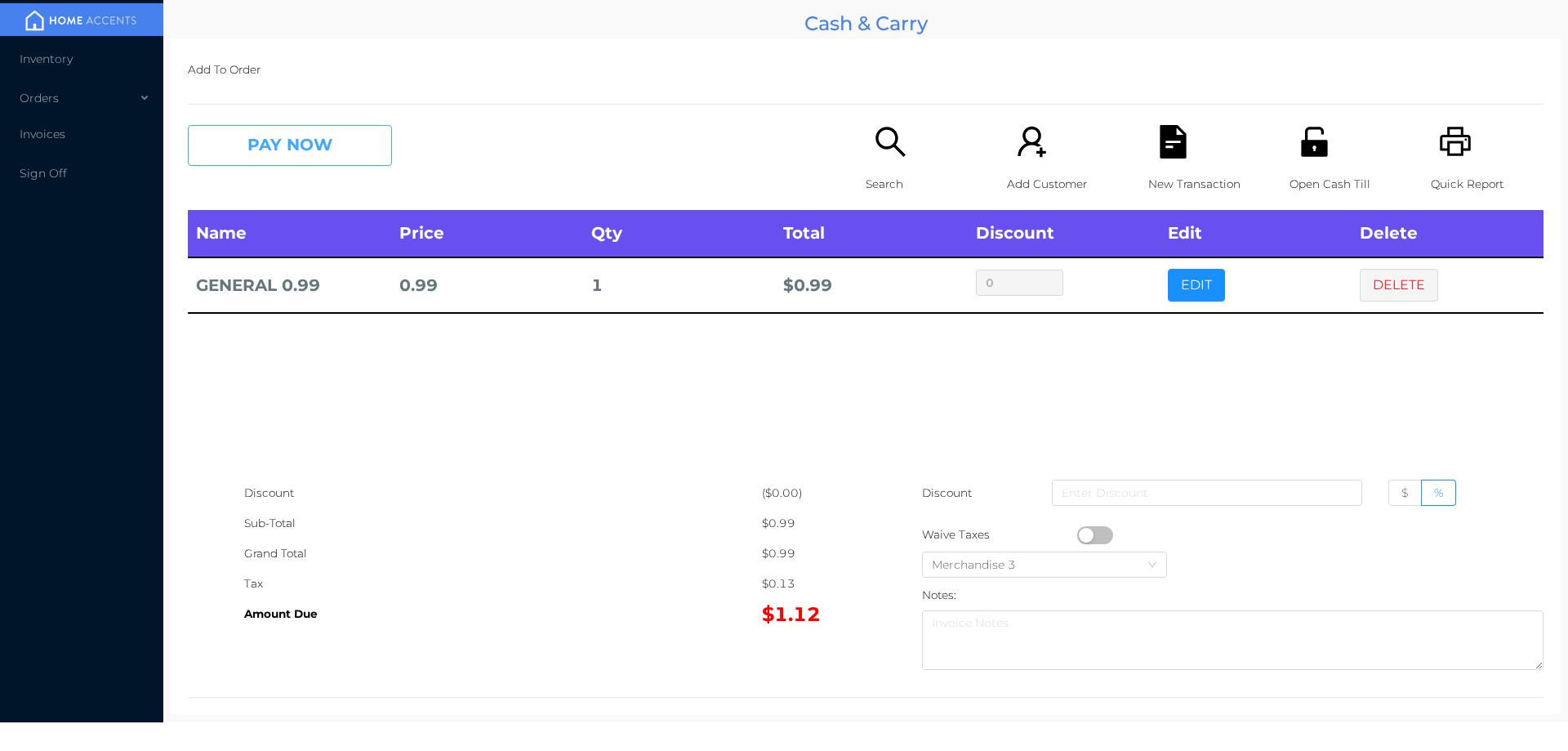
click at [271, 146] on button "PAY NOW" at bounding box center [289, 145] width 204 height 41
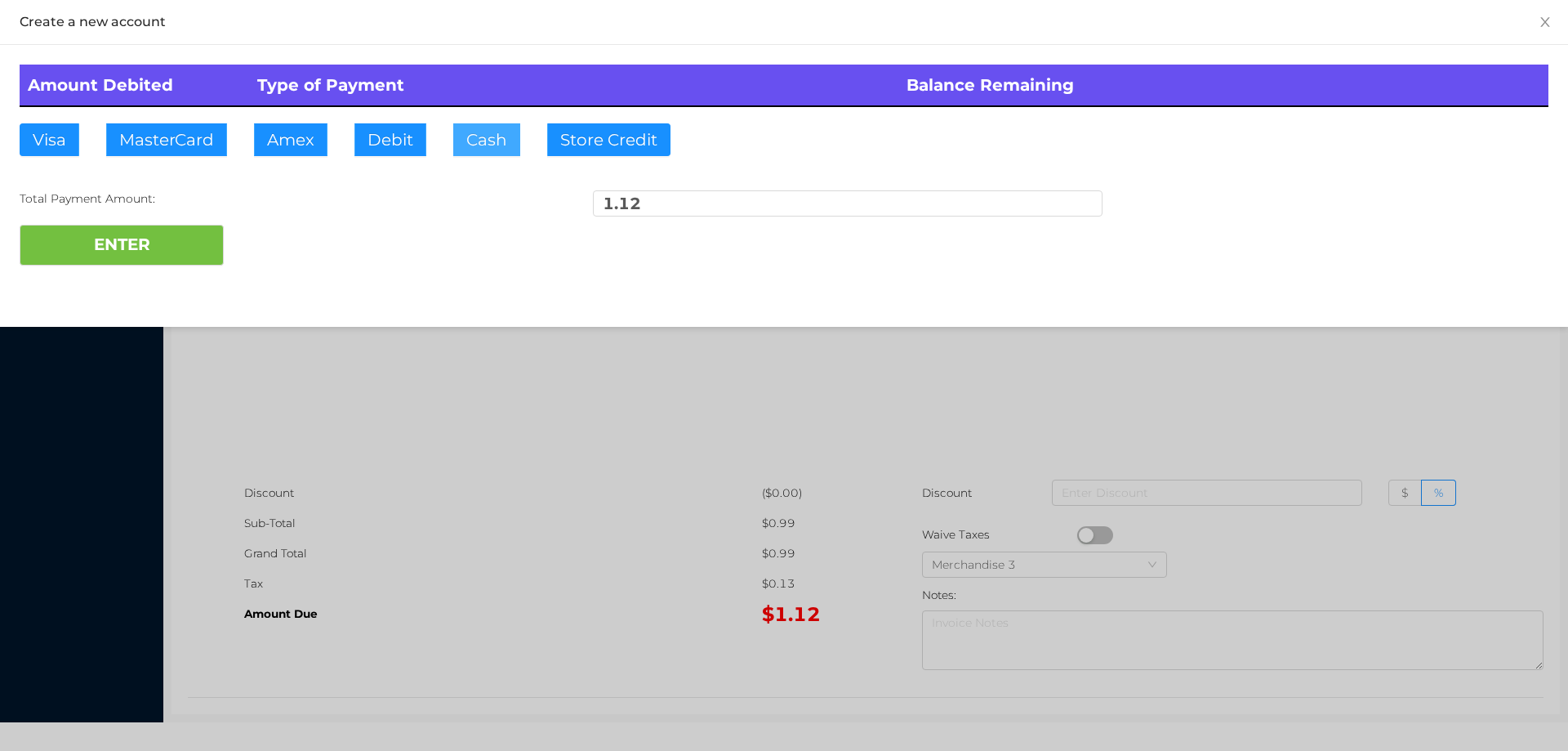
click at [482, 136] on button "Cash" at bounding box center [486, 139] width 67 height 33
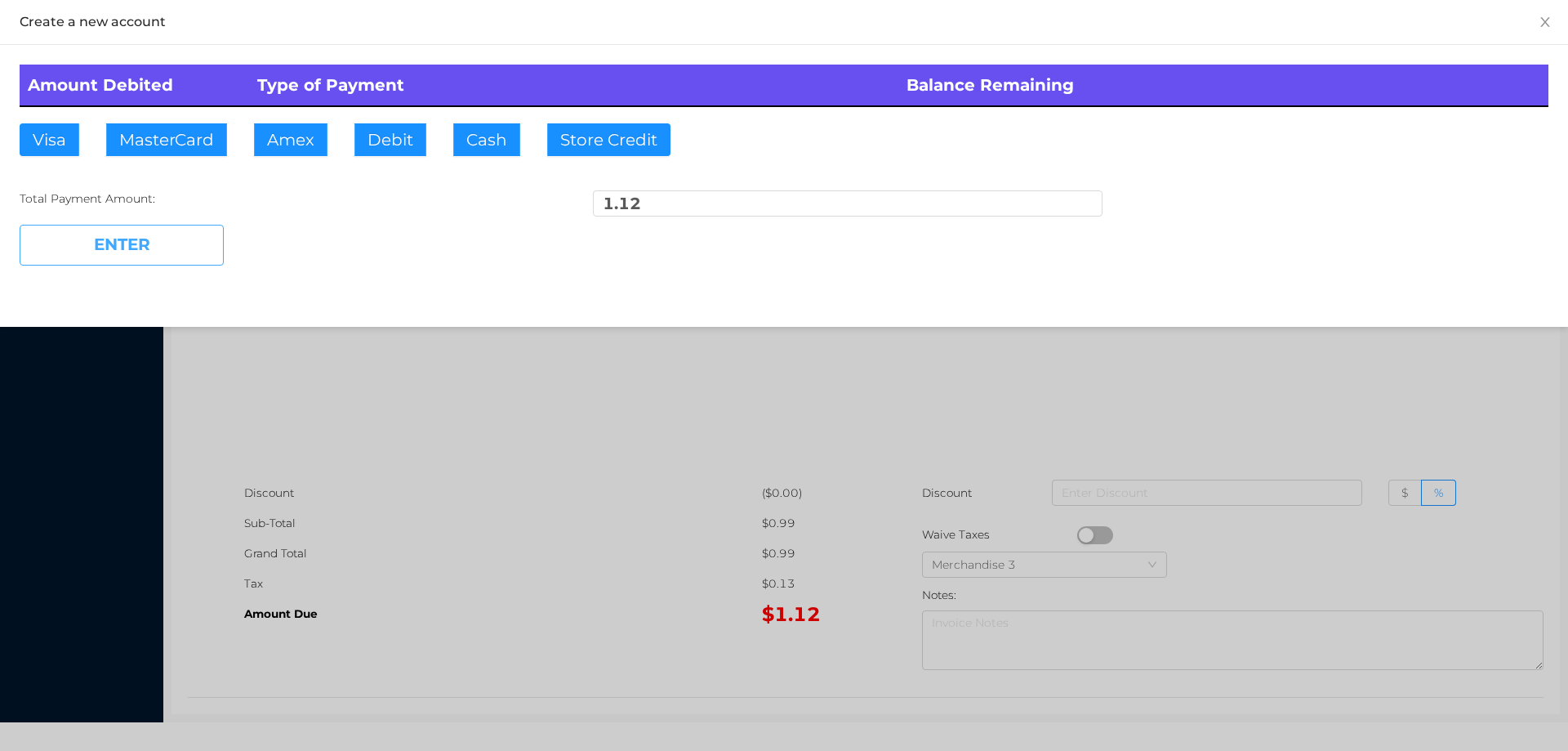
click at [142, 233] on button "ENTER" at bounding box center [121, 245] width 204 height 41
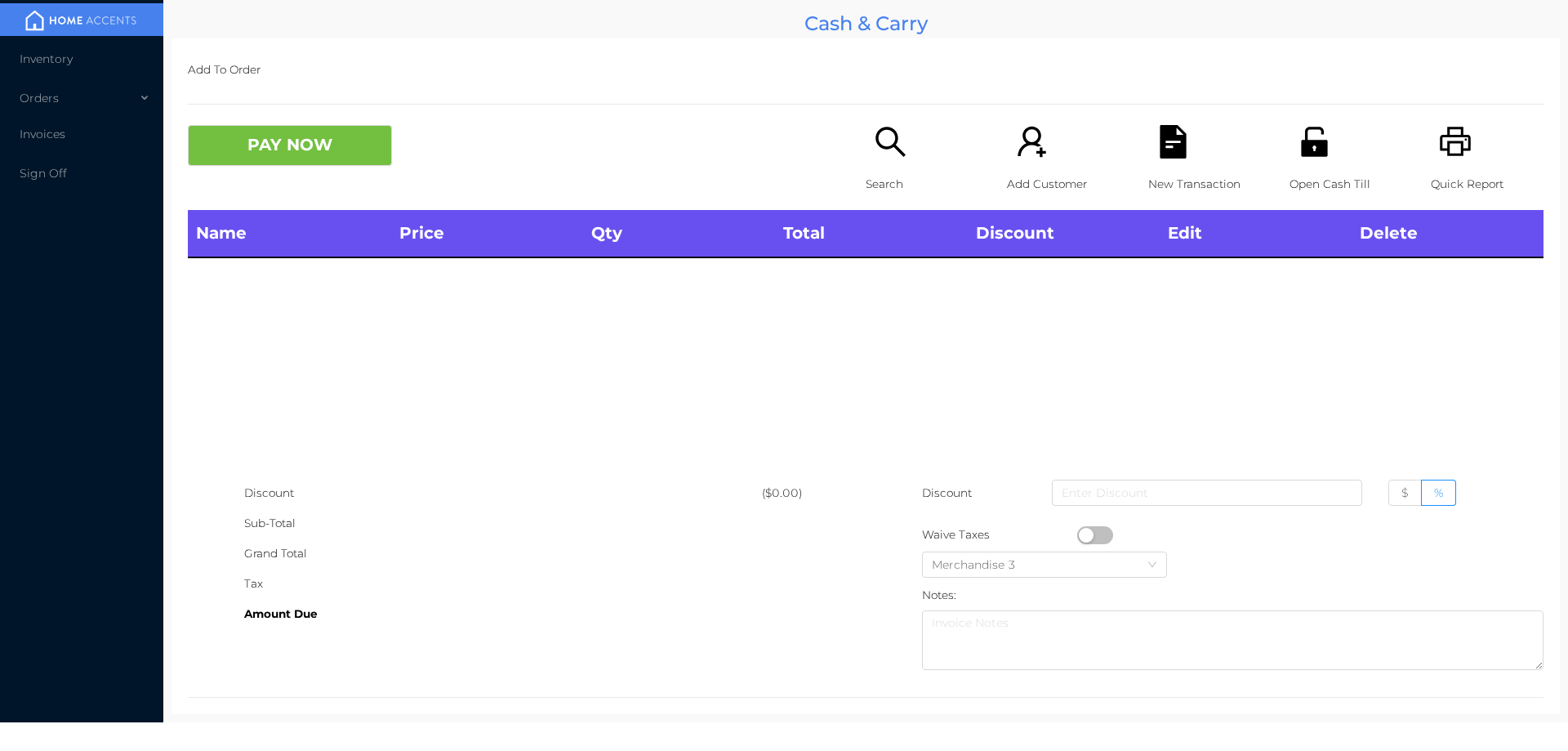
click at [1308, 167] on div "Open Cash Till" at bounding box center [1345, 167] width 112 height 85
click at [881, 153] on icon "icon: search" at bounding box center [891, 142] width 34 height 34
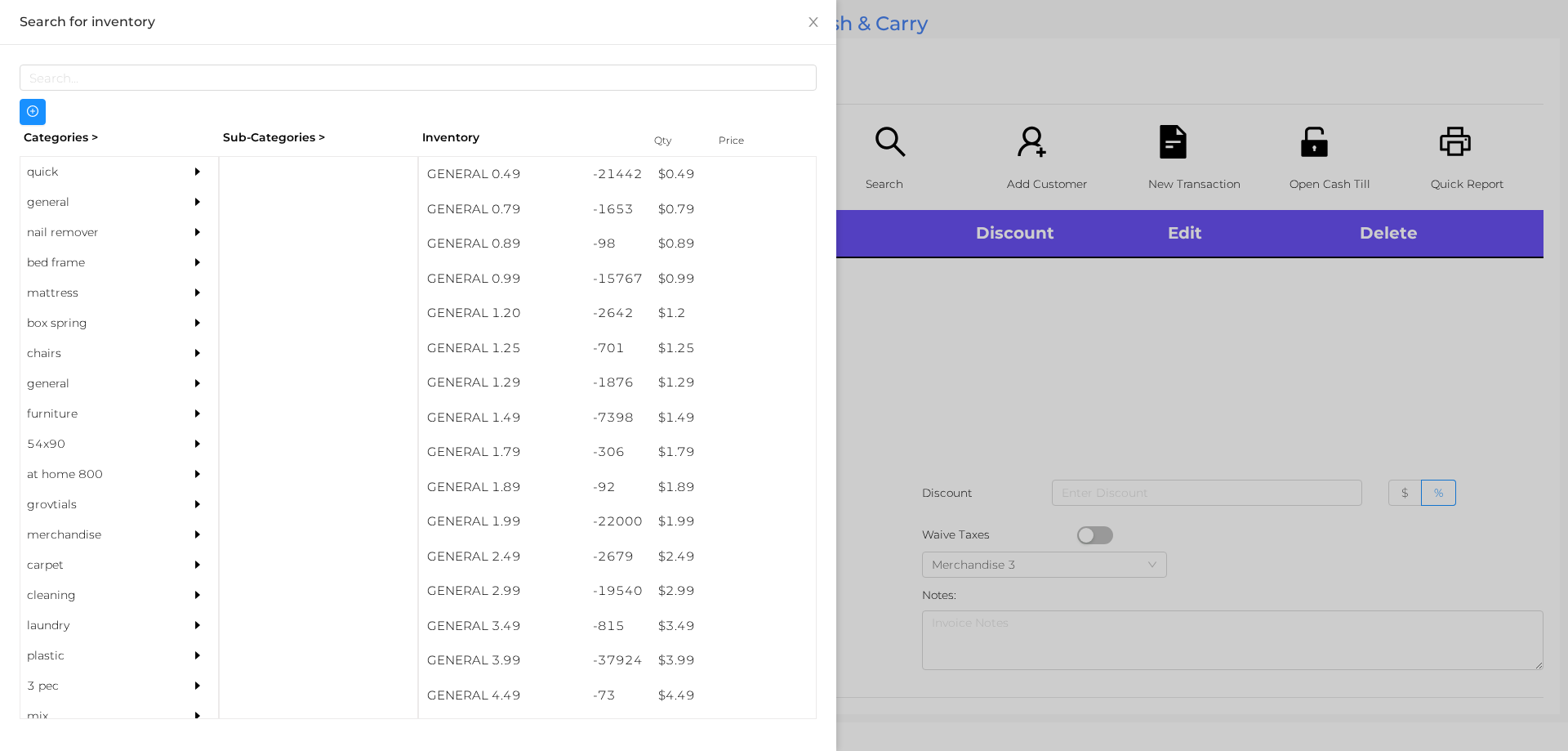
click at [58, 171] on div "quick" at bounding box center [94, 172] width 148 height 30
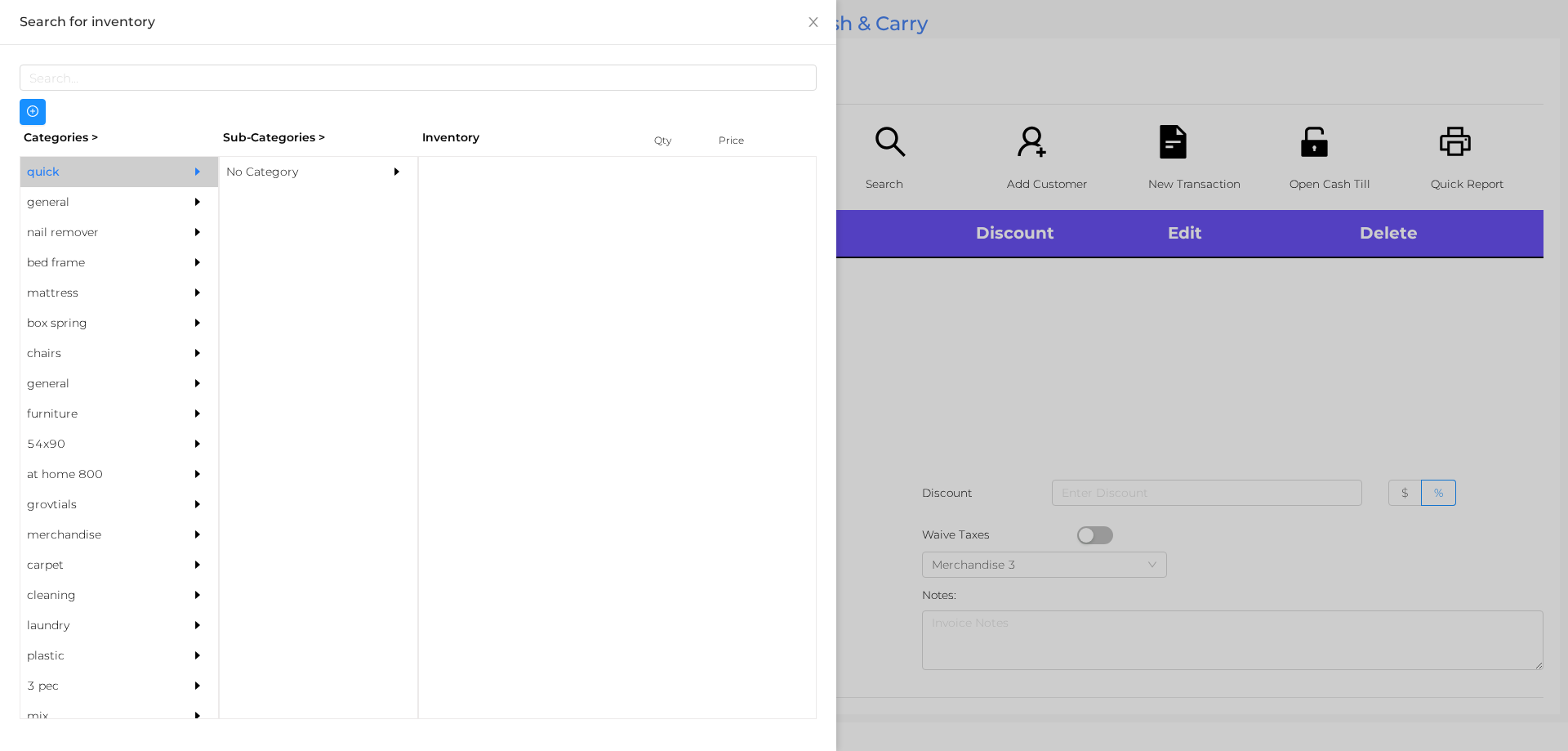
click at [270, 182] on div "No Category" at bounding box center [293, 172] width 148 height 30
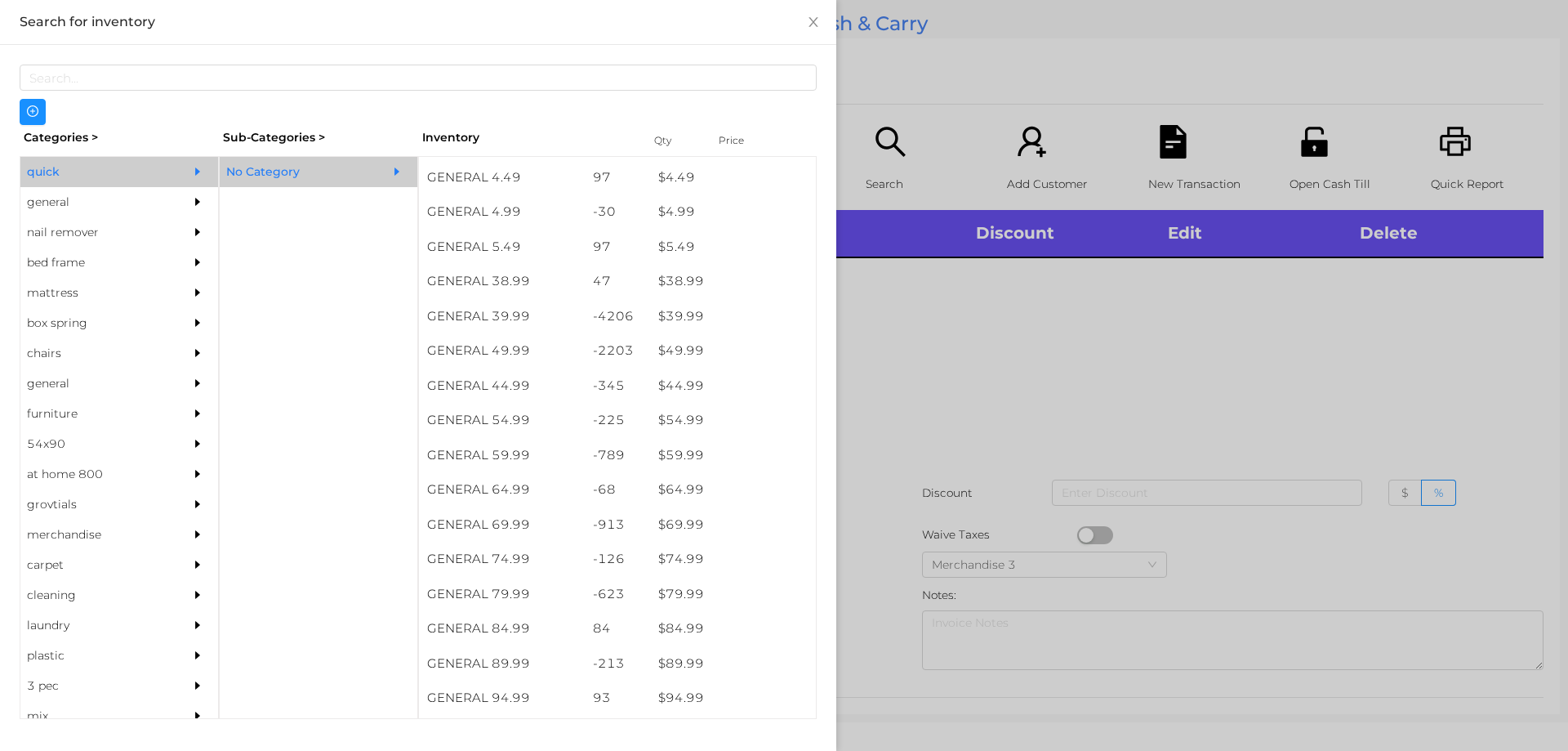
scroll to position [812, 0]
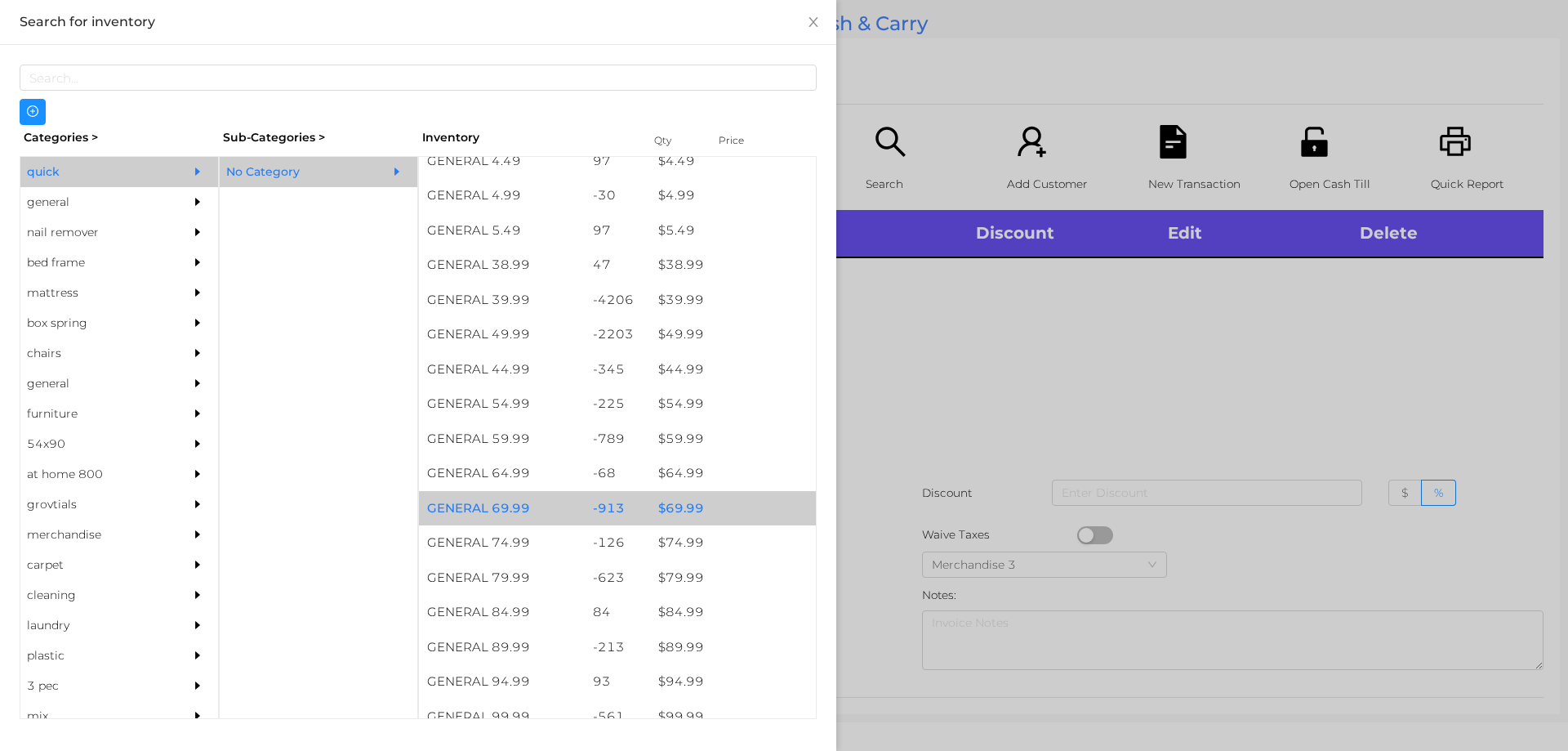
click at [682, 505] on div "$ 69.99" at bounding box center [733, 508] width 166 height 35
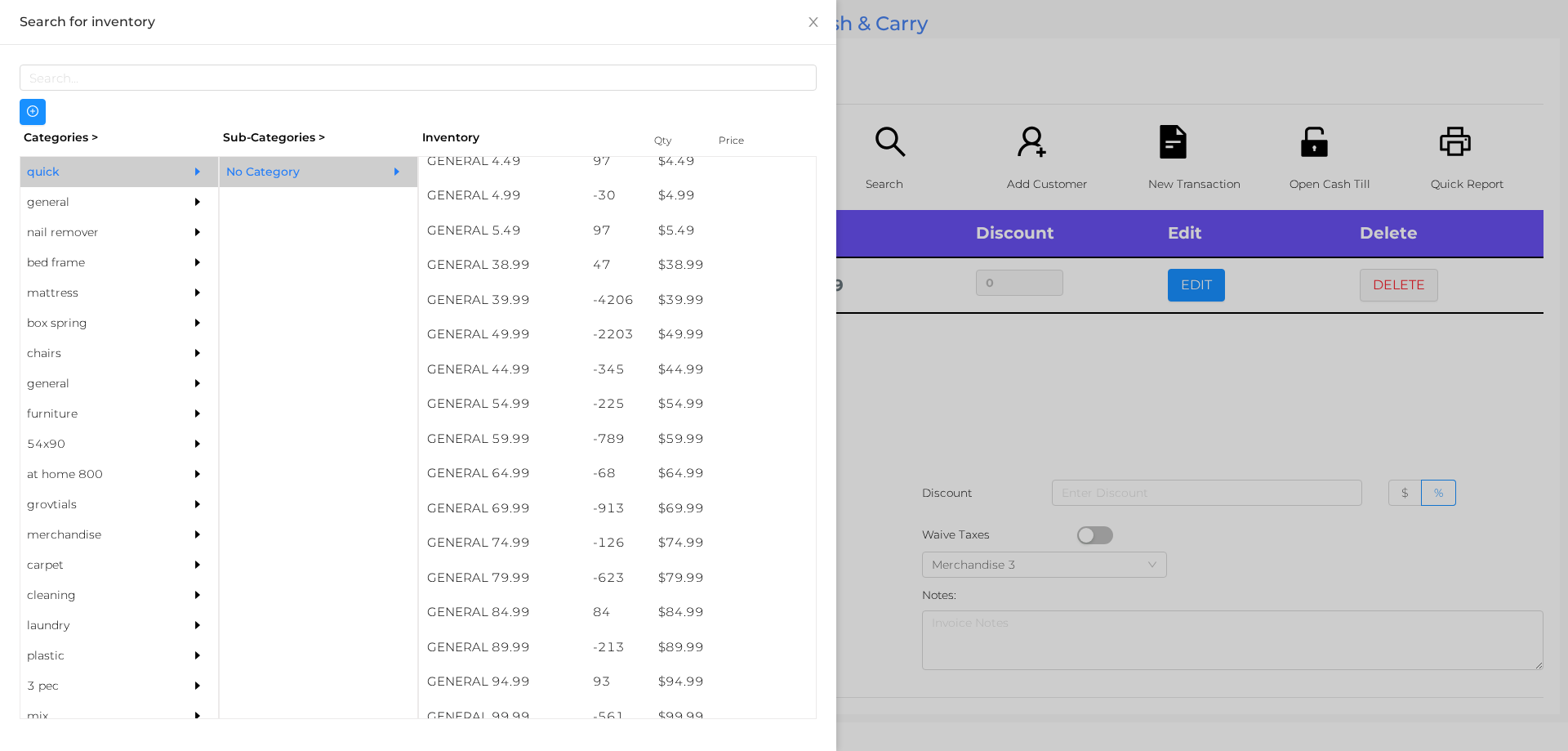
click at [942, 392] on div at bounding box center [784, 375] width 1568 height 751
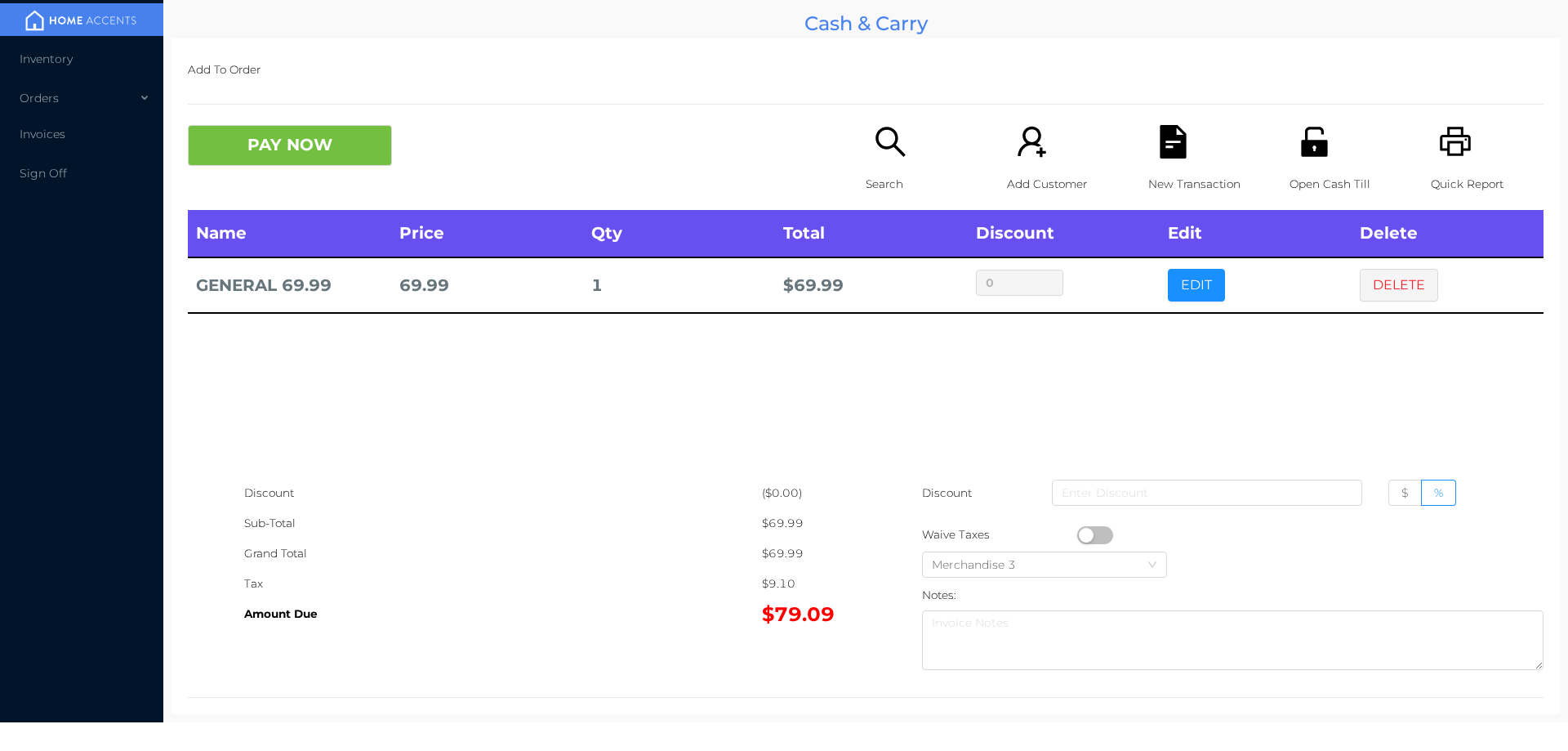
click at [889, 163] on div "Search" at bounding box center [922, 167] width 112 height 85
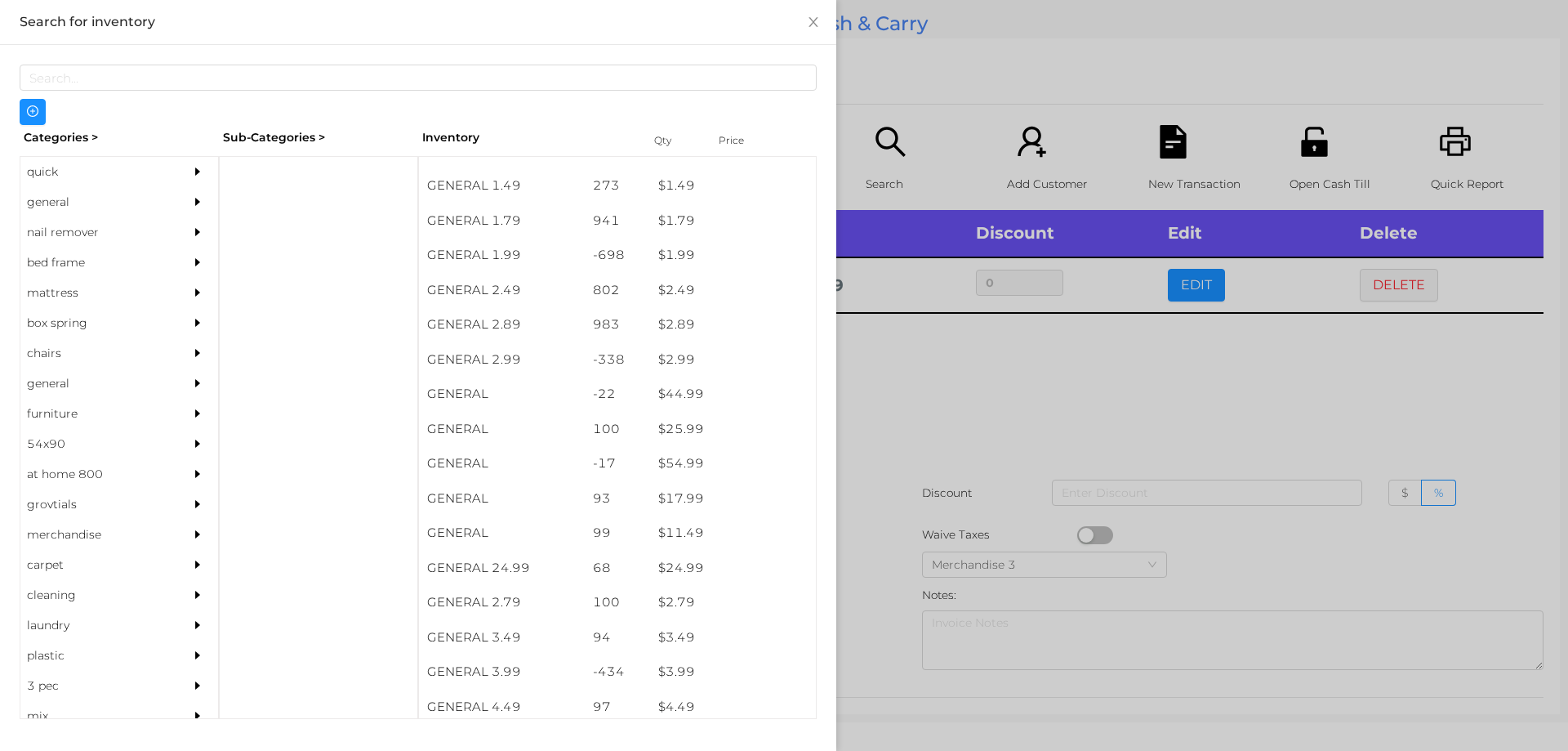
scroll to position [270, 0]
click at [40, 197] on div "general" at bounding box center [94, 202] width 148 height 30
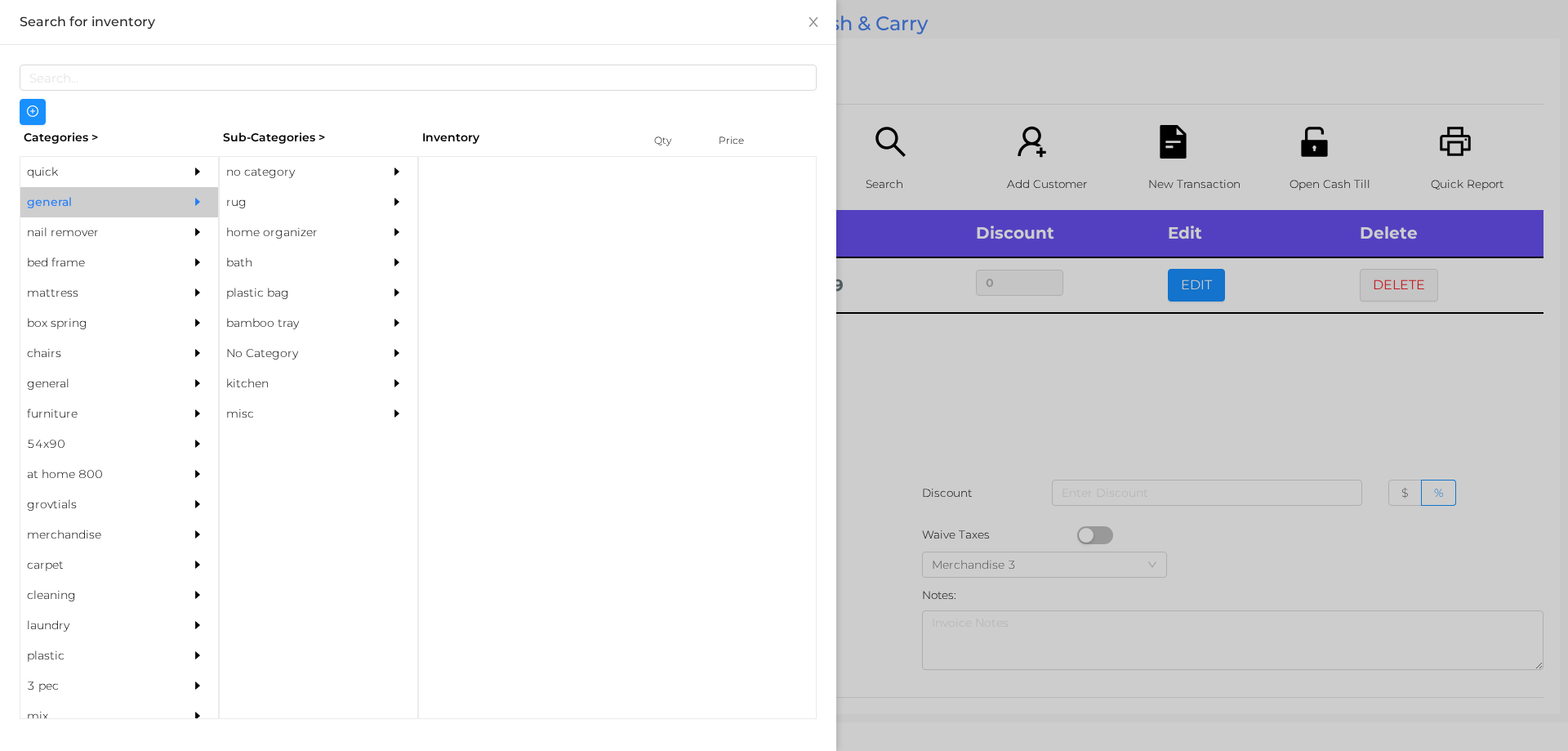
click at [262, 170] on div "no category" at bounding box center [293, 172] width 148 height 30
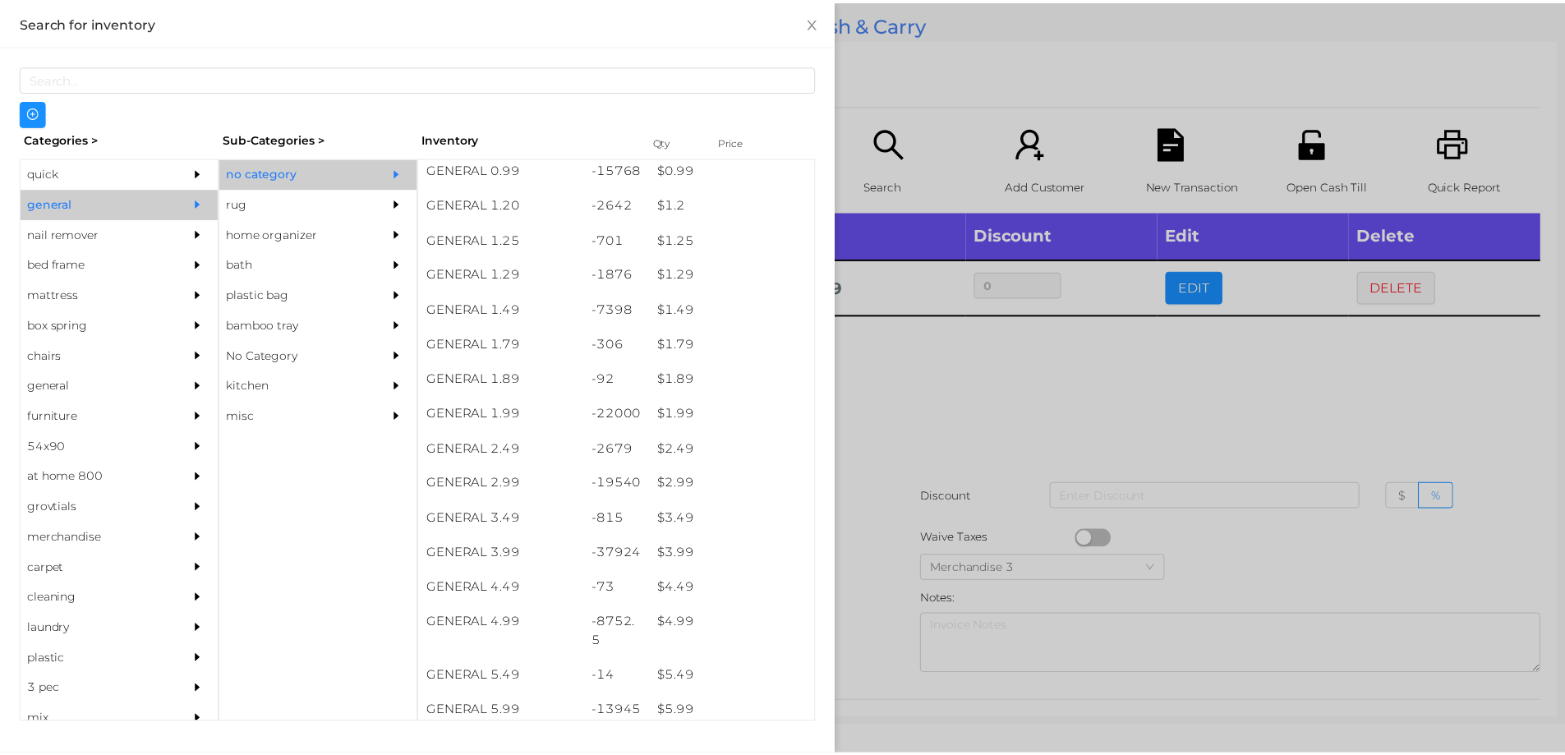
scroll to position [112, 0]
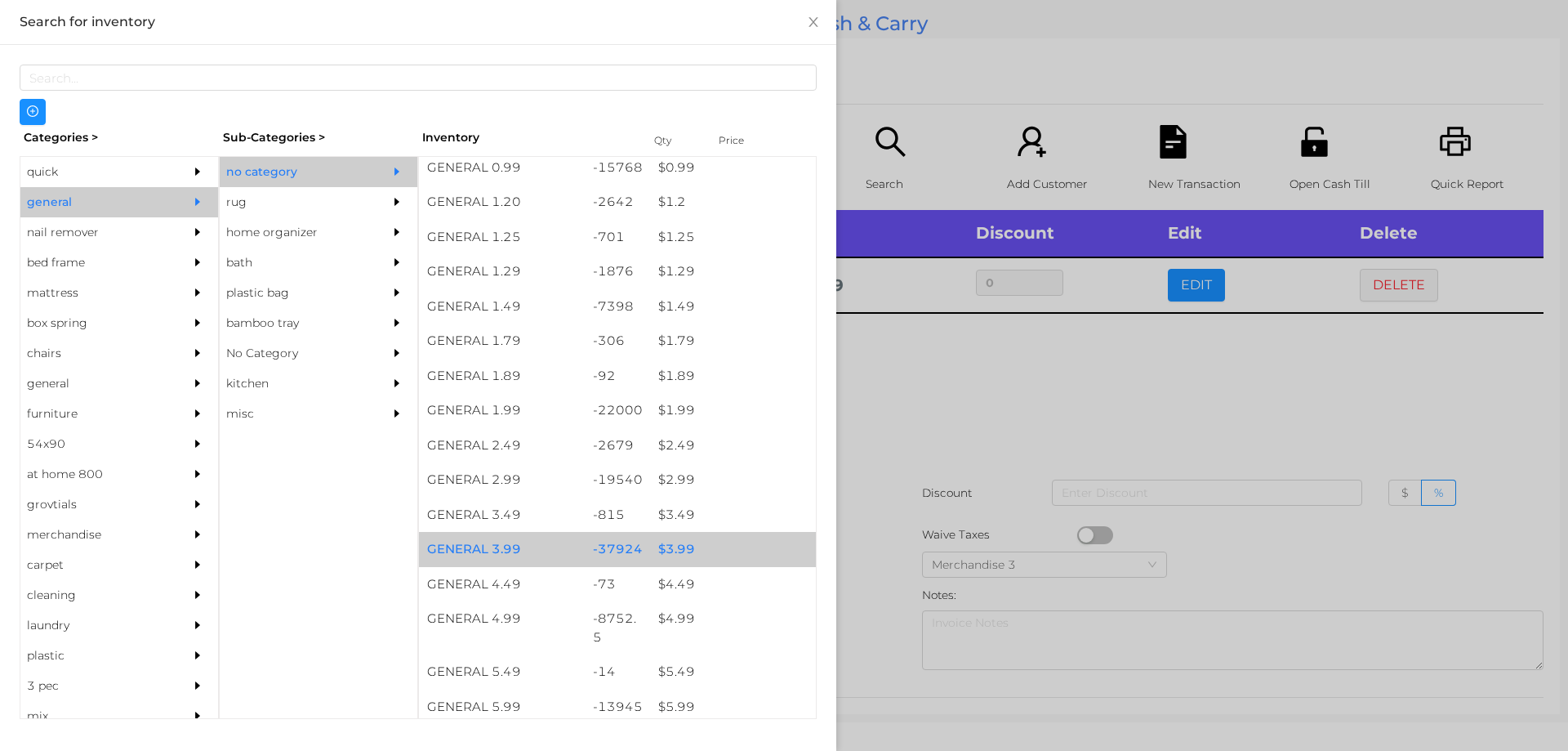
click at [660, 549] on div "$ 3.99" at bounding box center [733, 549] width 166 height 35
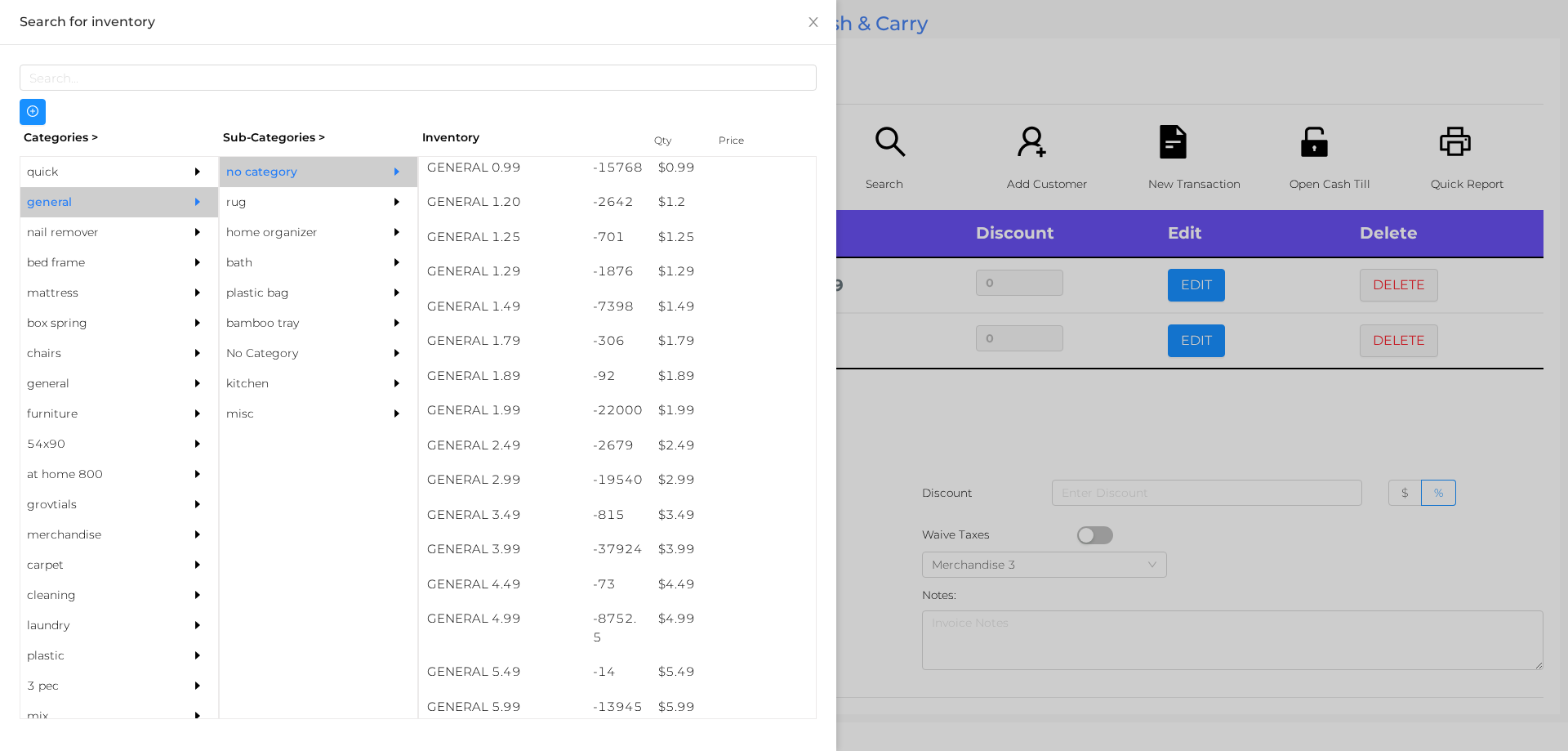
click at [876, 500] on div at bounding box center [784, 375] width 1568 height 751
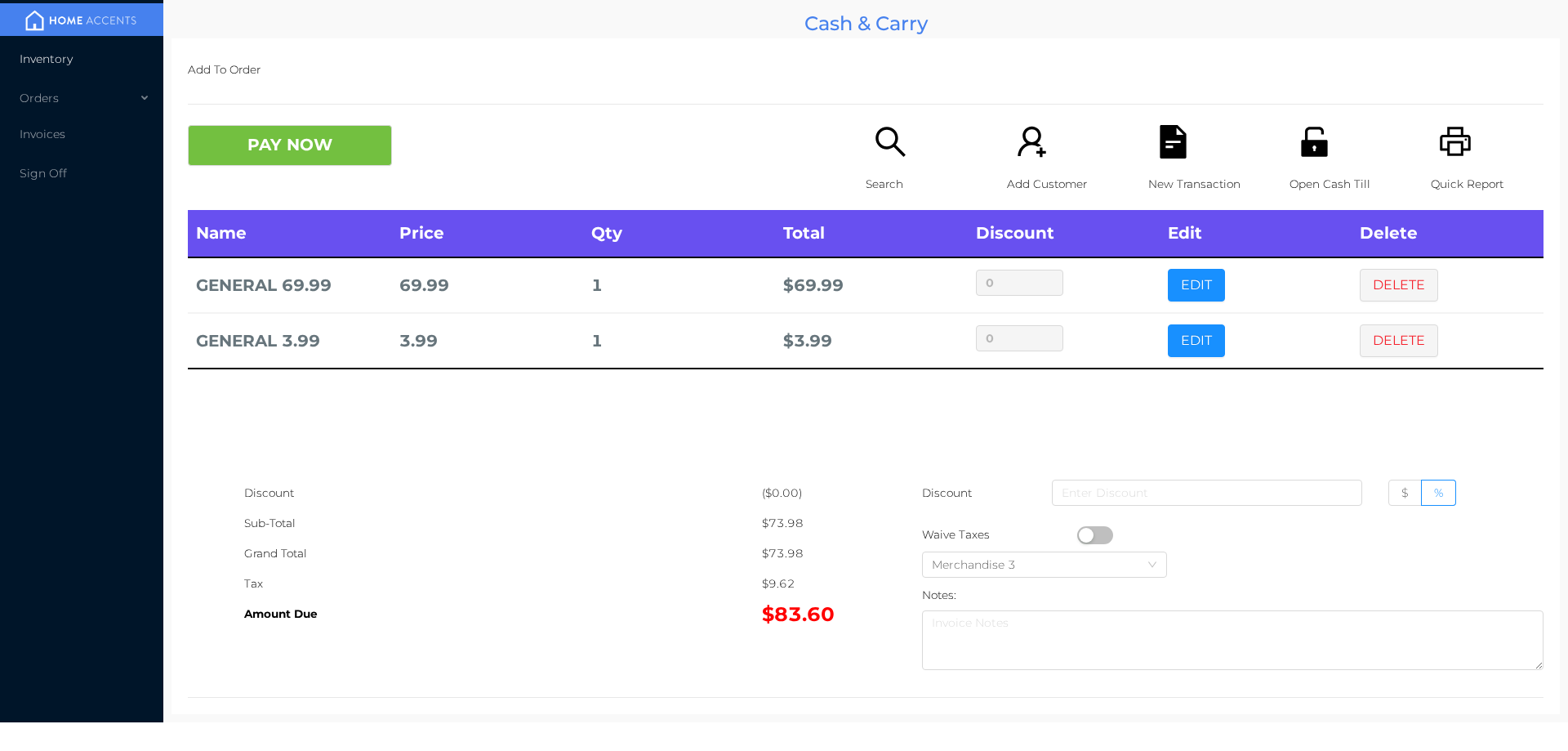
click at [46, 55] on span "Inventory" at bounding box center [46, 59] width 53 height 15
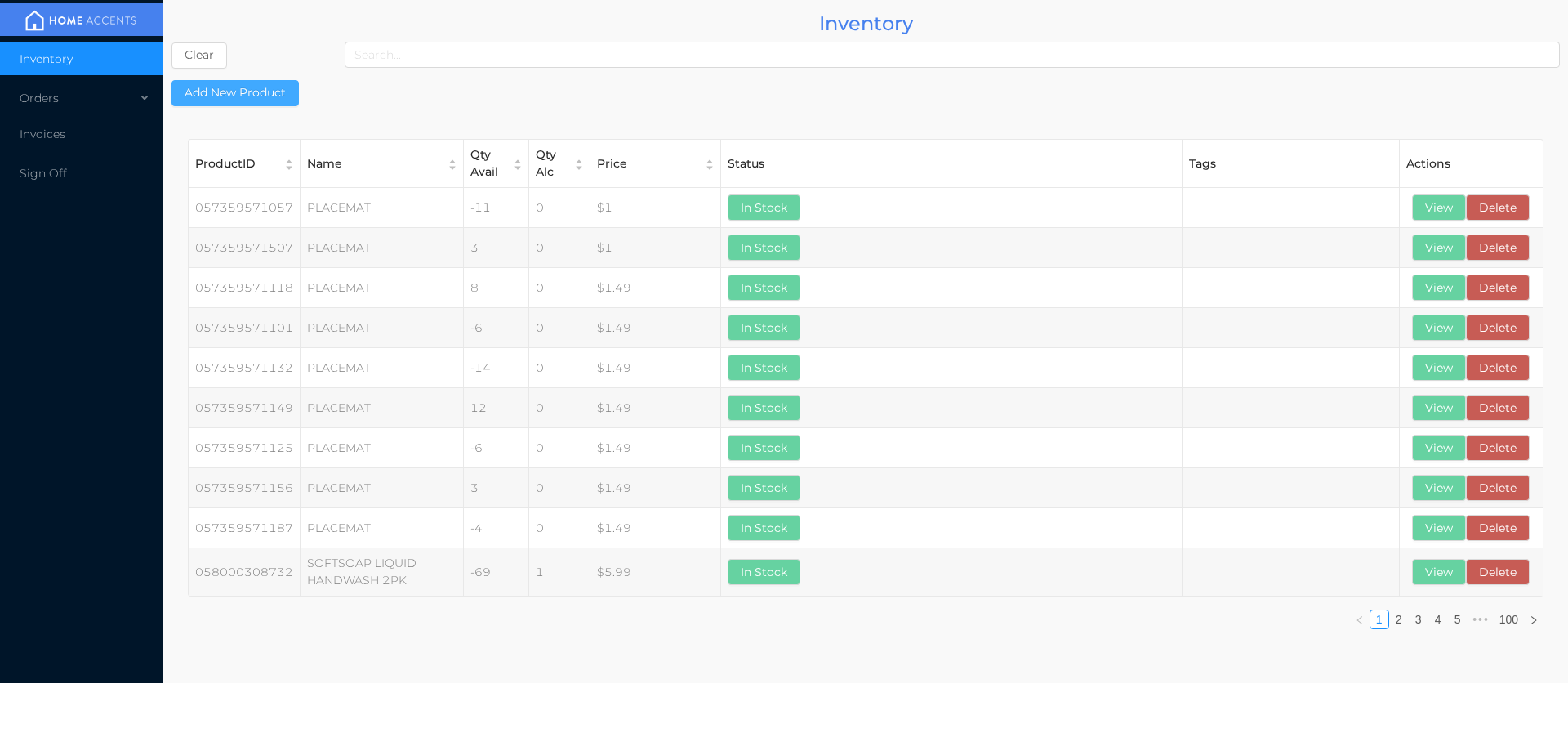
click at [239, 95] on button "Add New Product" at bounding box center [235, 93] width 127 height 26
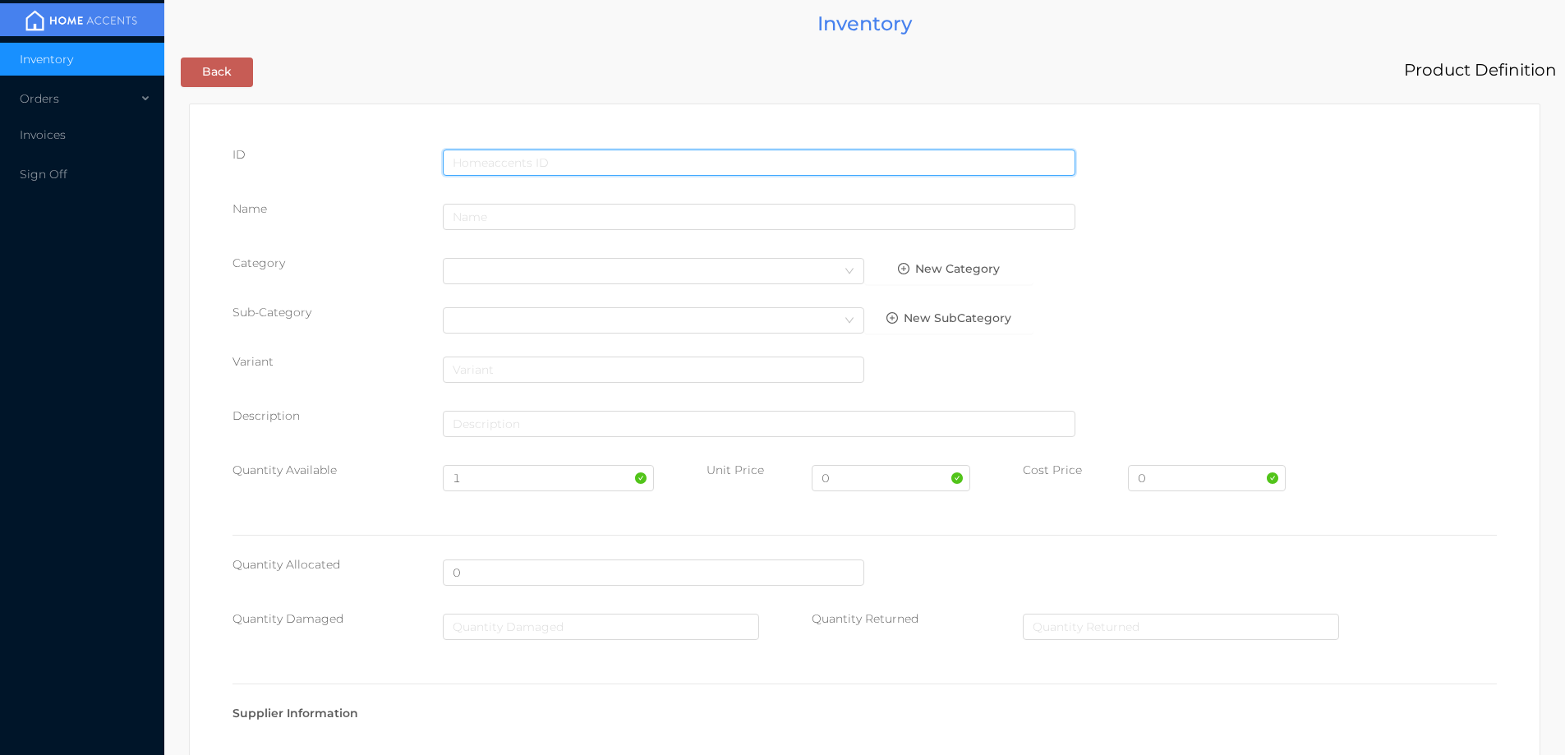
click at [508, 157] on input "text" at bounding box center [759, 162] width 632 height 26
type input "6"
type input "628719165843"
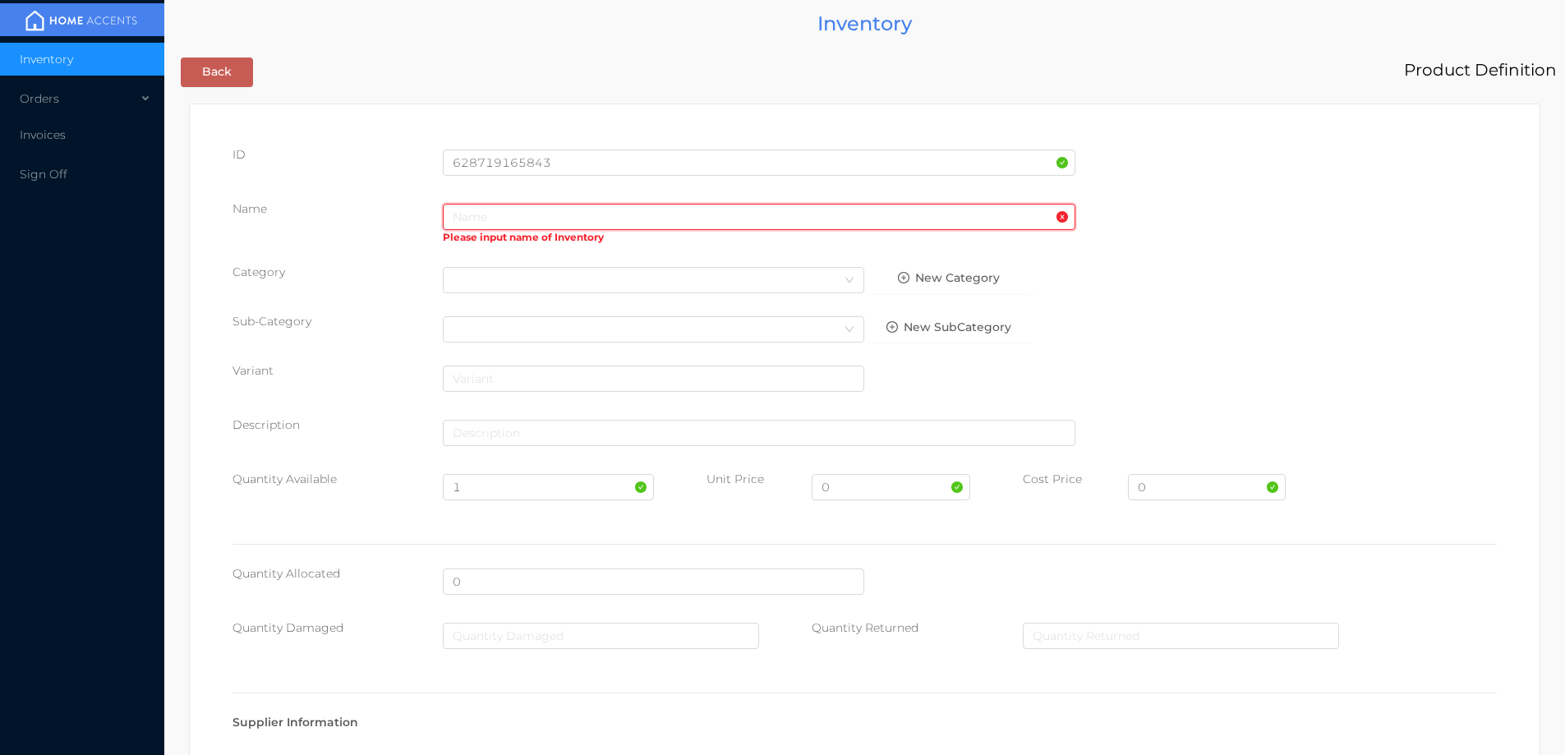
click at [510, 214] on input "text" at bounding box center [759, 217] width 632 height 26
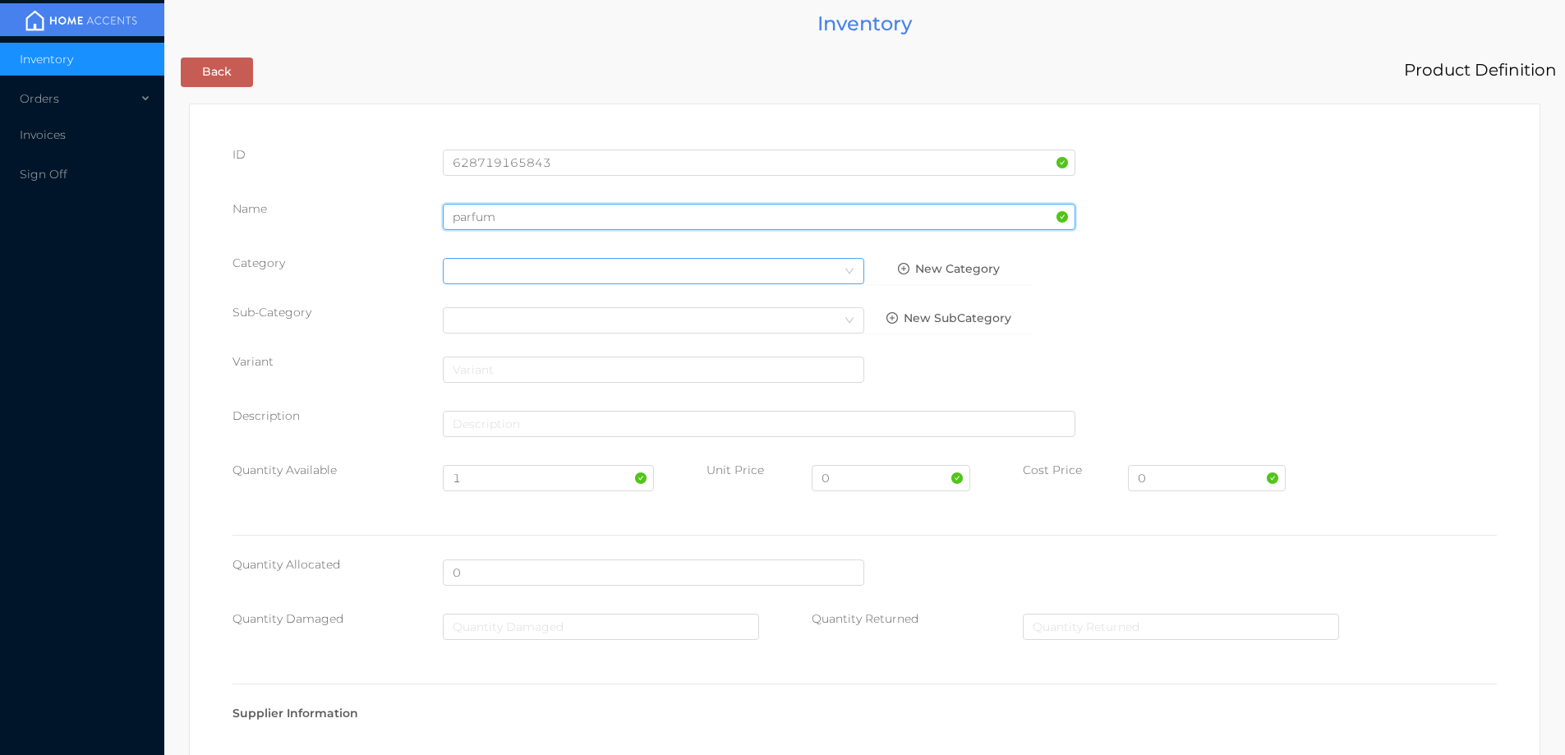
type input "parfum"
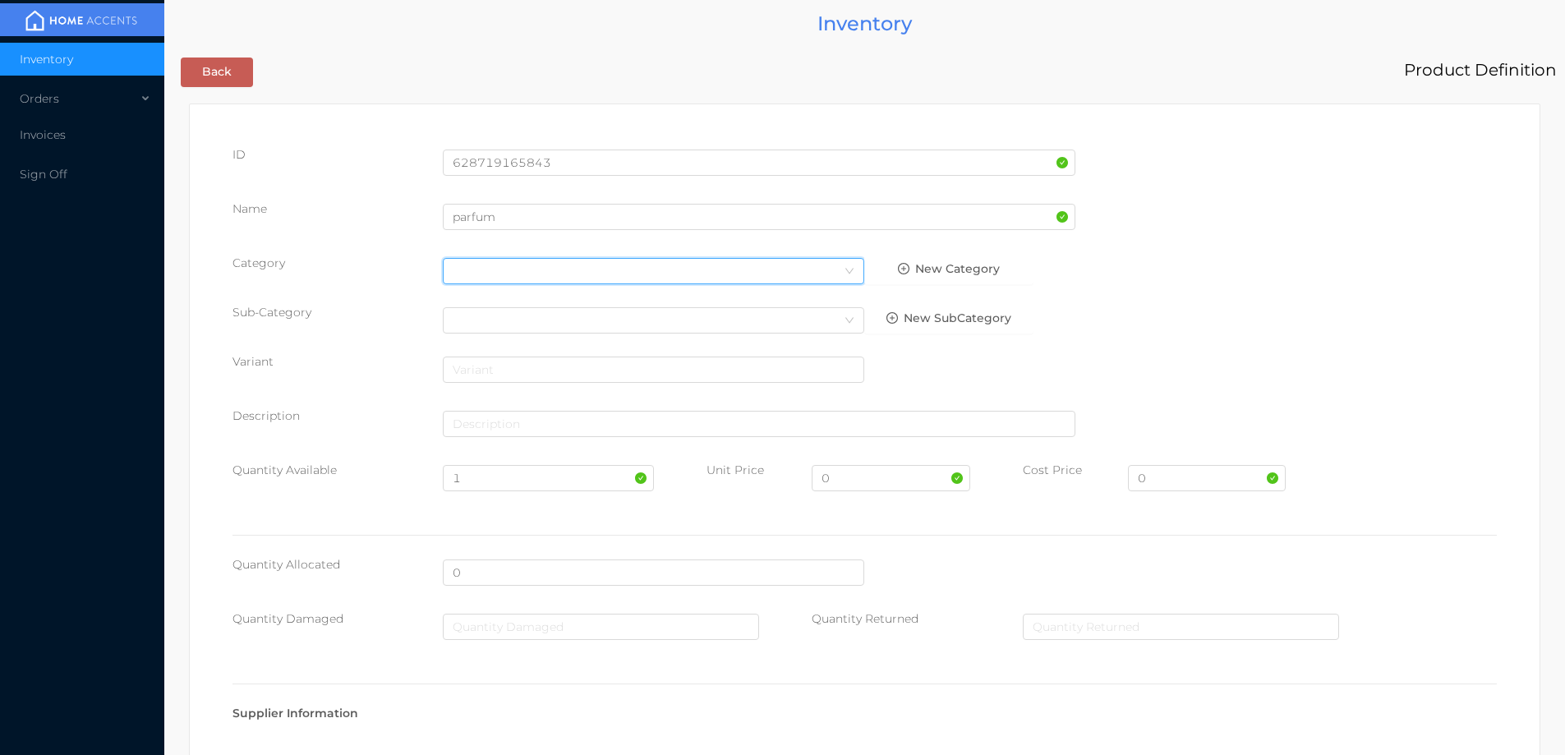
click at [501, 266] on div "Select Category" at bounding box center [654, 271] width 402 height 25
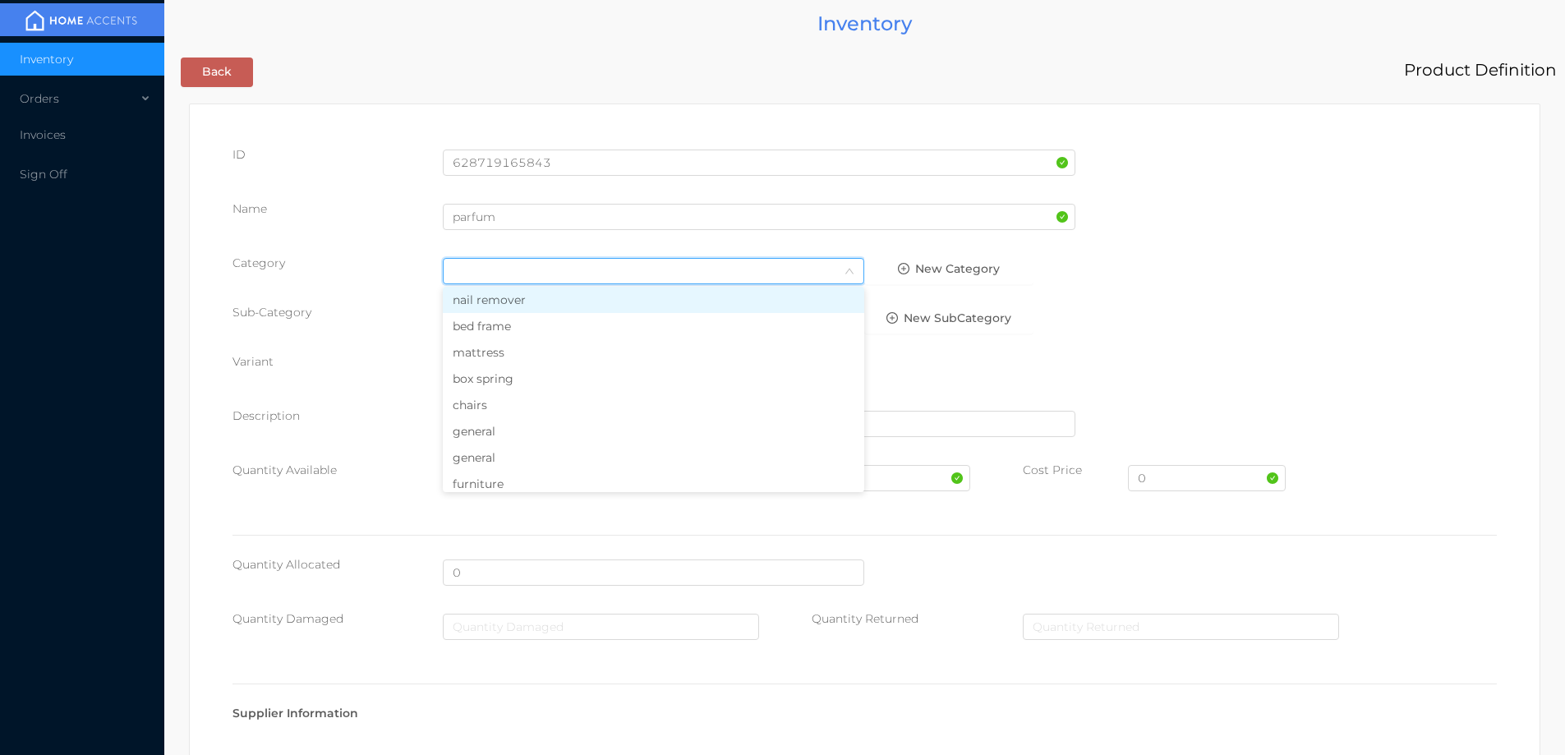
click at [474, 435] on li "general" at bounding box center [653, 431] width 421 height 26
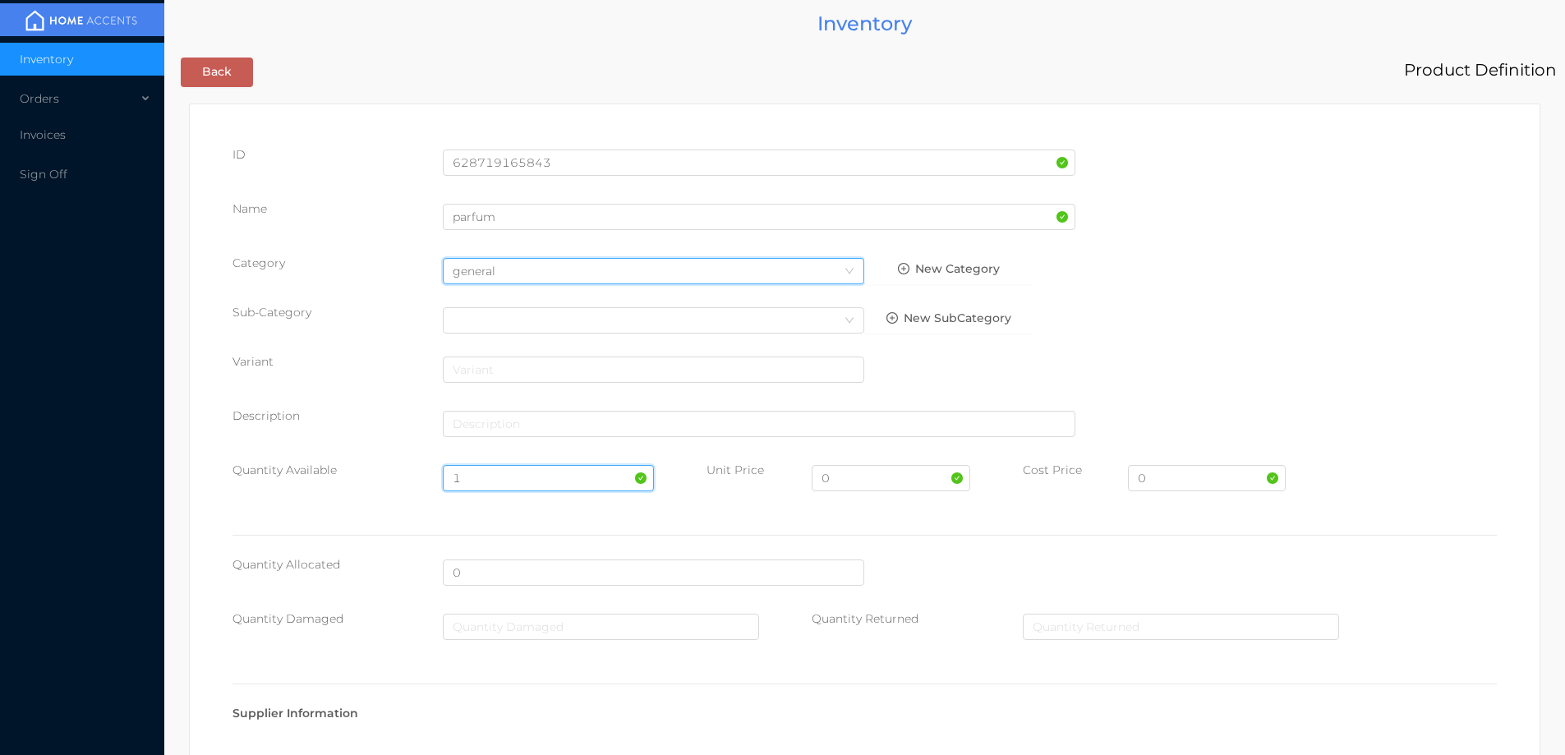
click at [492, 478] on input "1" at bounding box center [548, 478] width 210 height 26
type input "100"
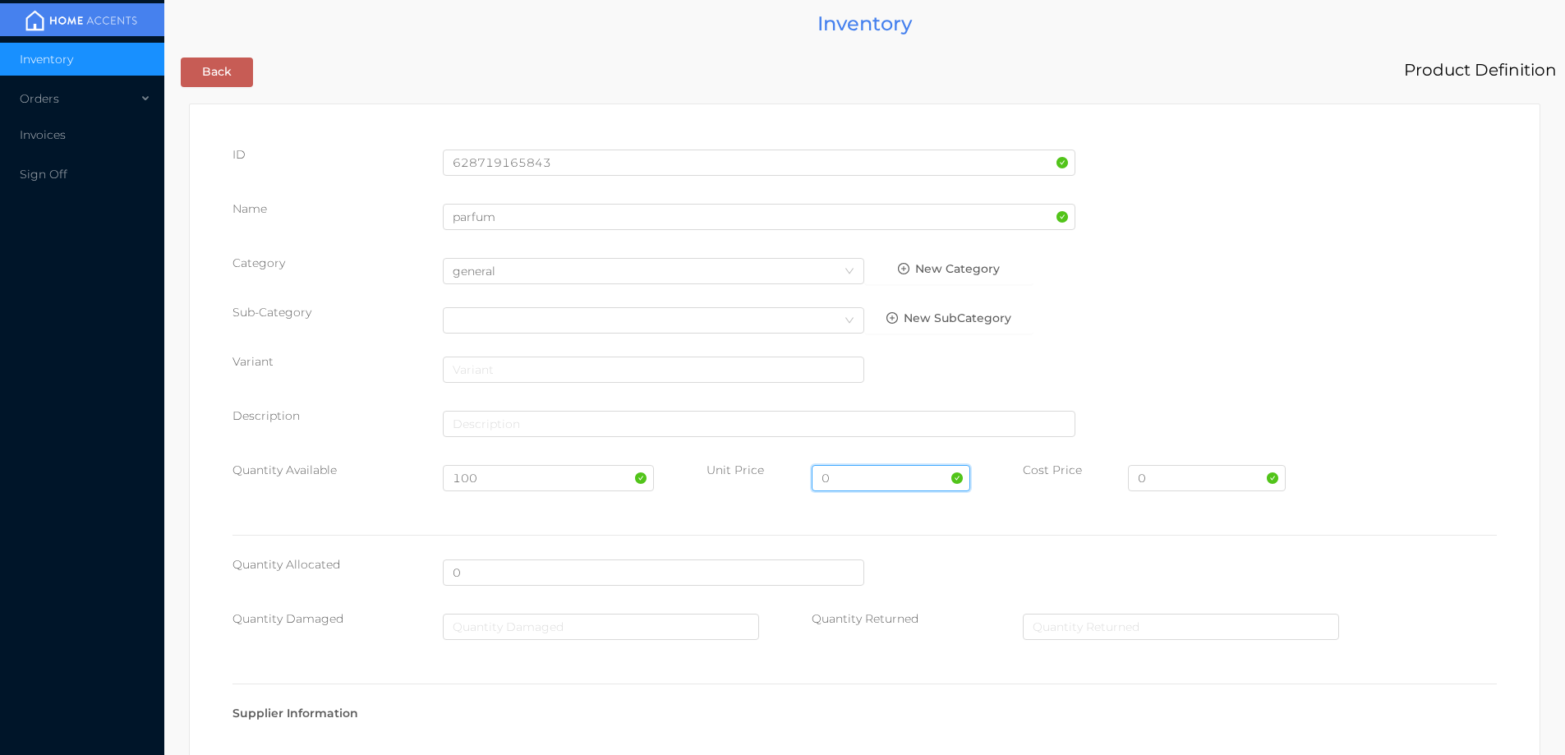
click at [861, 479] on input "0" at bounding box center [891, 478] width 158 height 26
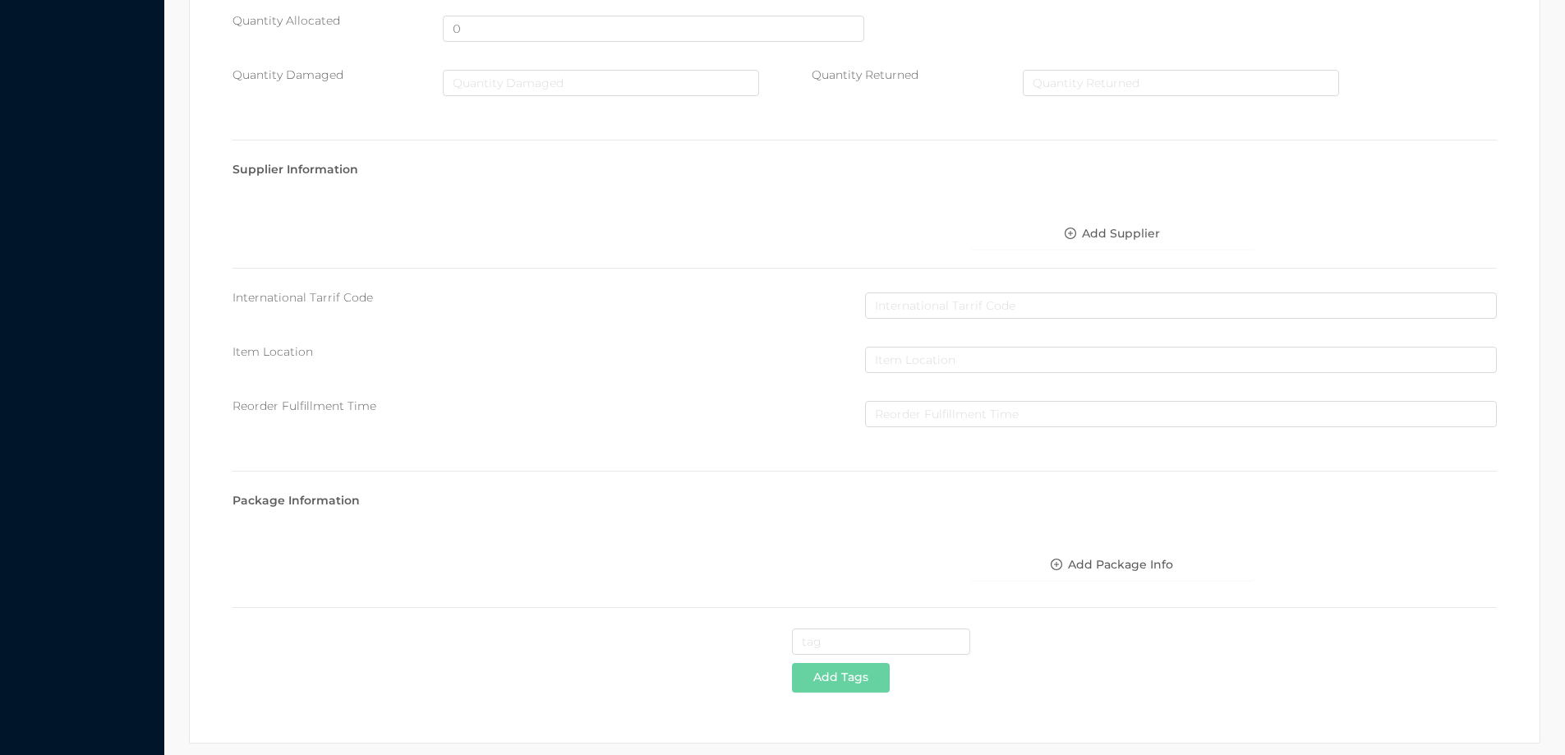
scroll to position [609, 0]
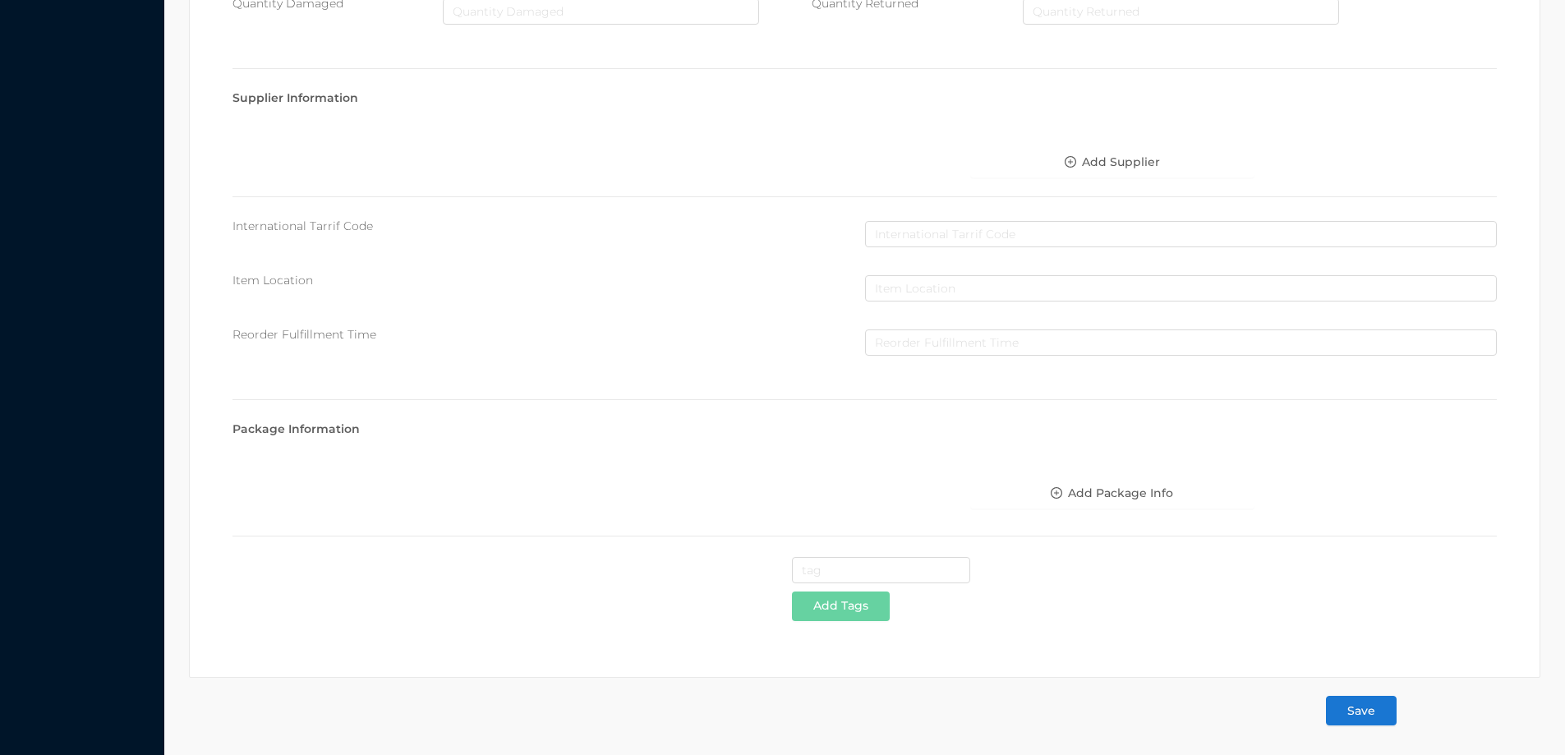
type input "3.99"
click at [1359, 714] on button "Save" at bounding box center [1361, 711] width 71 height 30
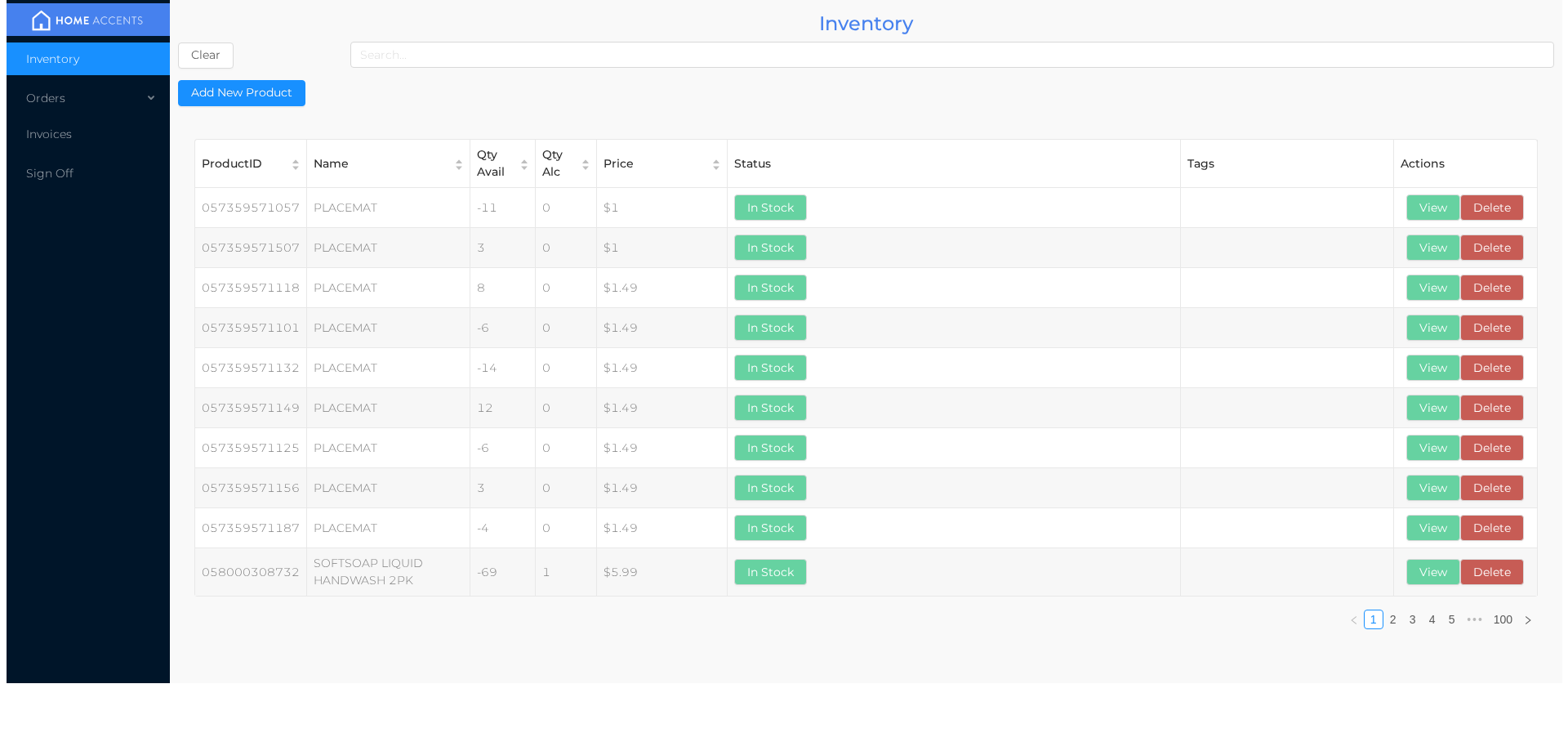
scroll to position [0, 0]
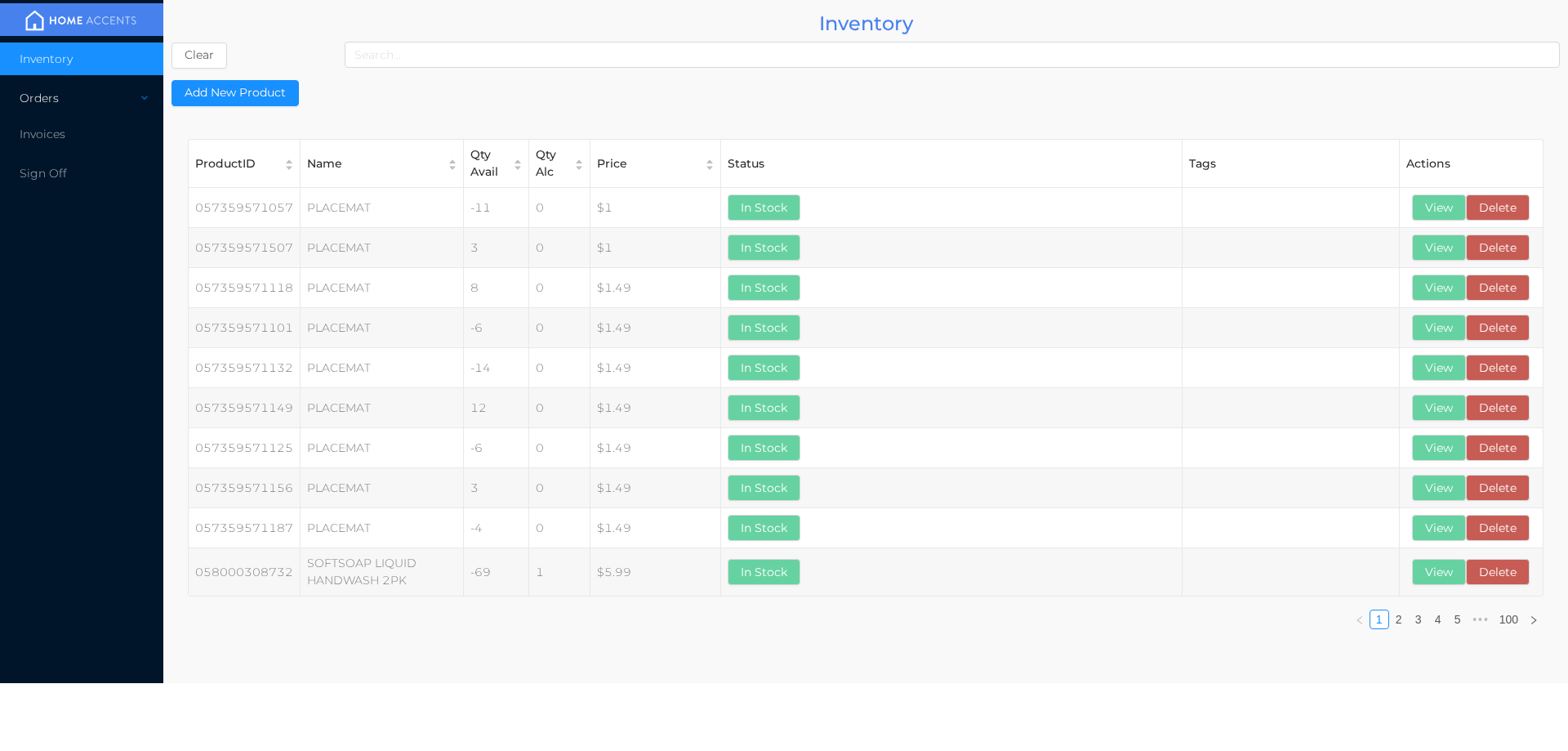
click at [46, 93] on div "Orders" at bounding box center [82, 97] width 163 height 33
click at [84, 139] on span "Cash & Carry" at bounding box center [75, 137] width 72 height 15
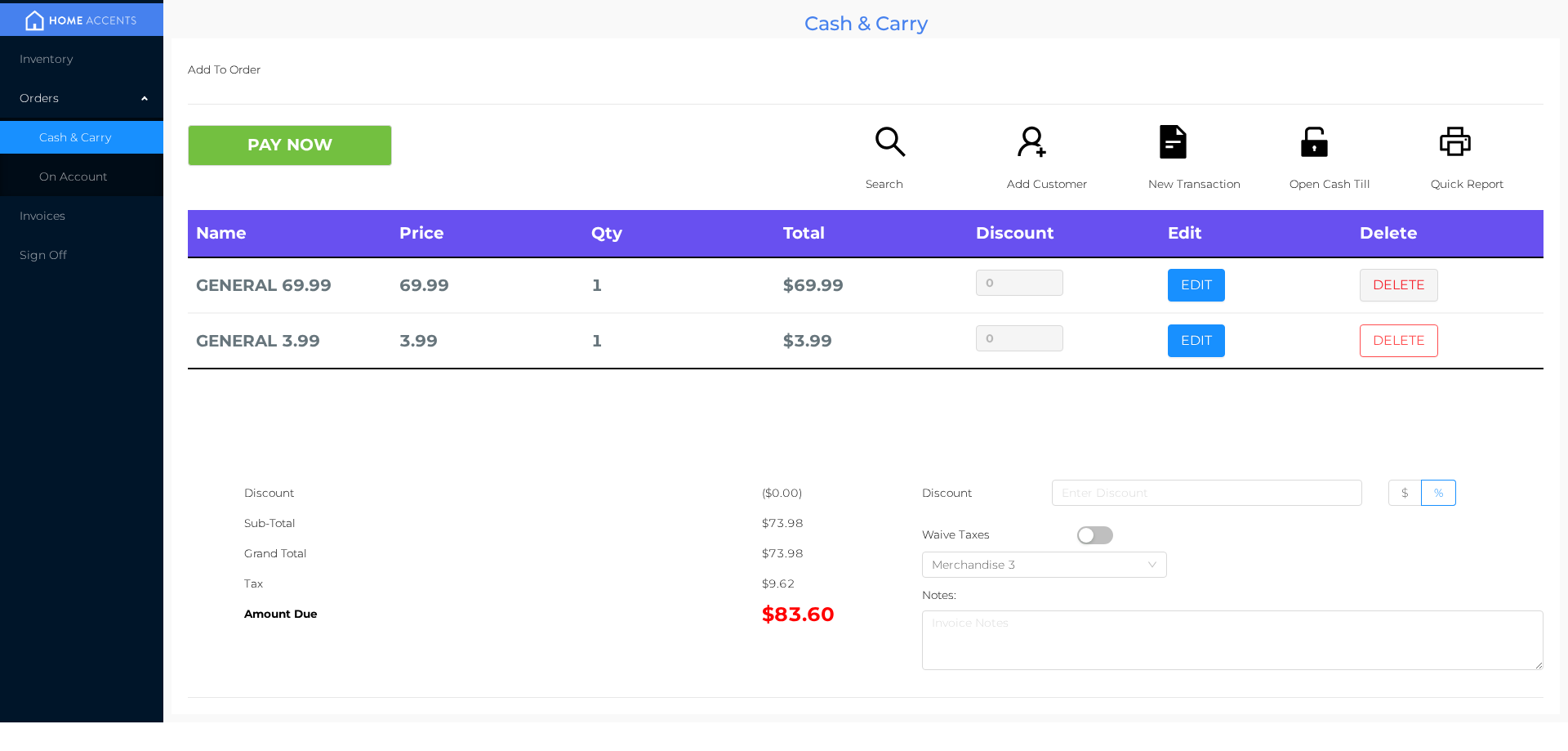
click at [1374, 345] on button "DELETE" at bounding box center [1399, 340] width 79 height 33
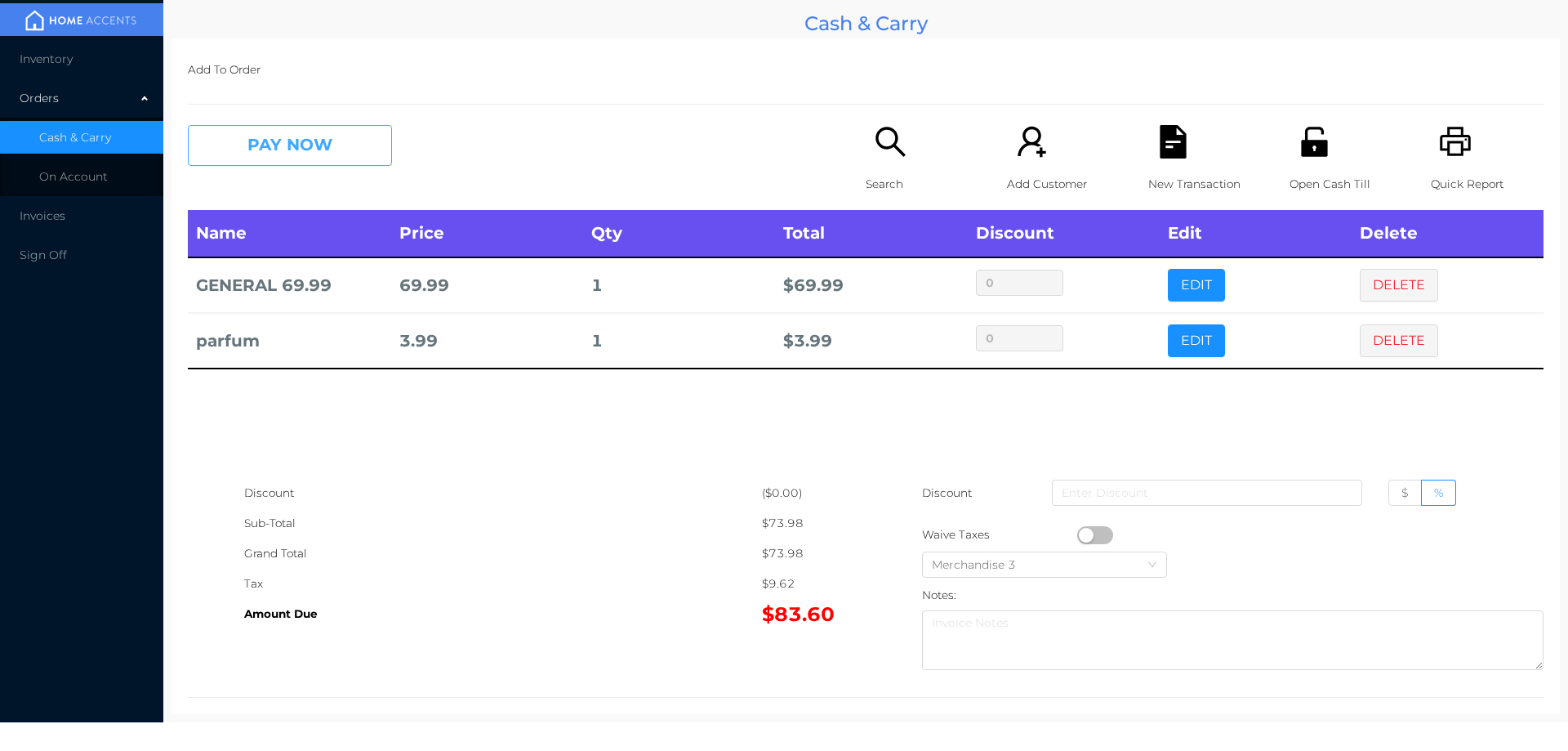
click at [334, 159] on button "PAY NOW" at bounding box center [289, 145] width 204 height 41
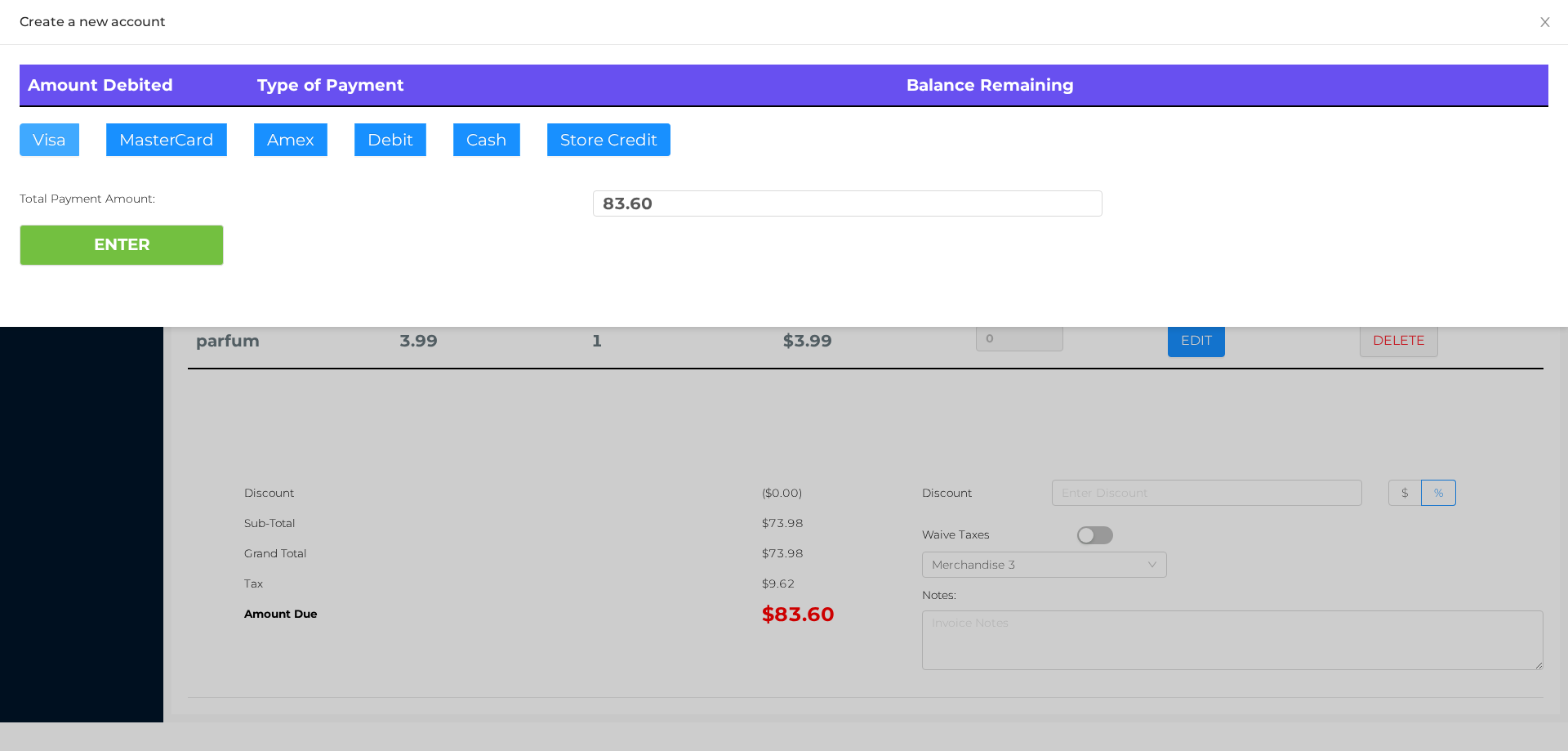
click at [30, 151] on button "Visa" at bounding box center [50, 139] width 60 height 33
click at [116, 251] on button "ENTER" at bounding box center [121, 245] width 204 height 41
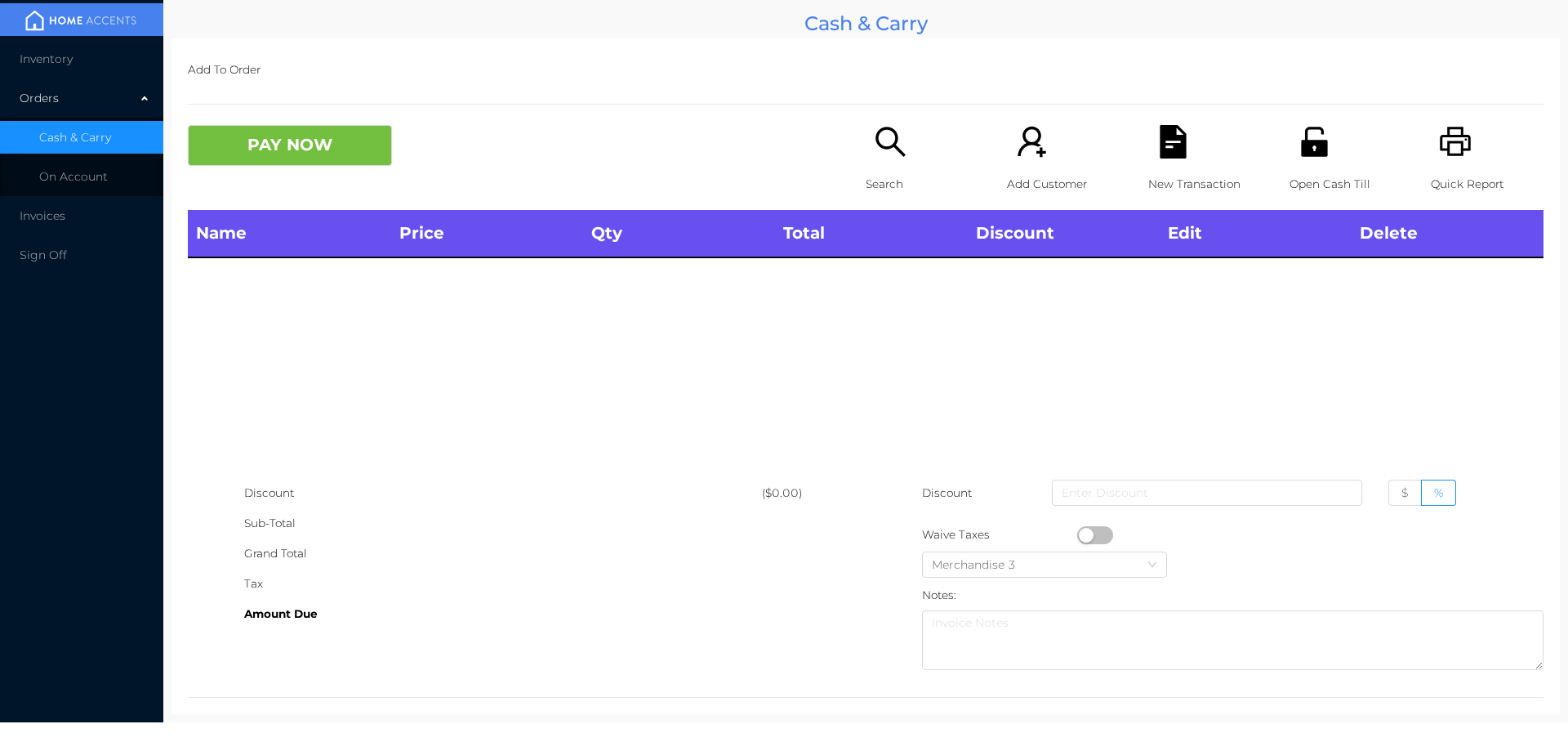
click at [890, 144] on icon "icon: search" at bounding box center [891, 142] width 34 height 34
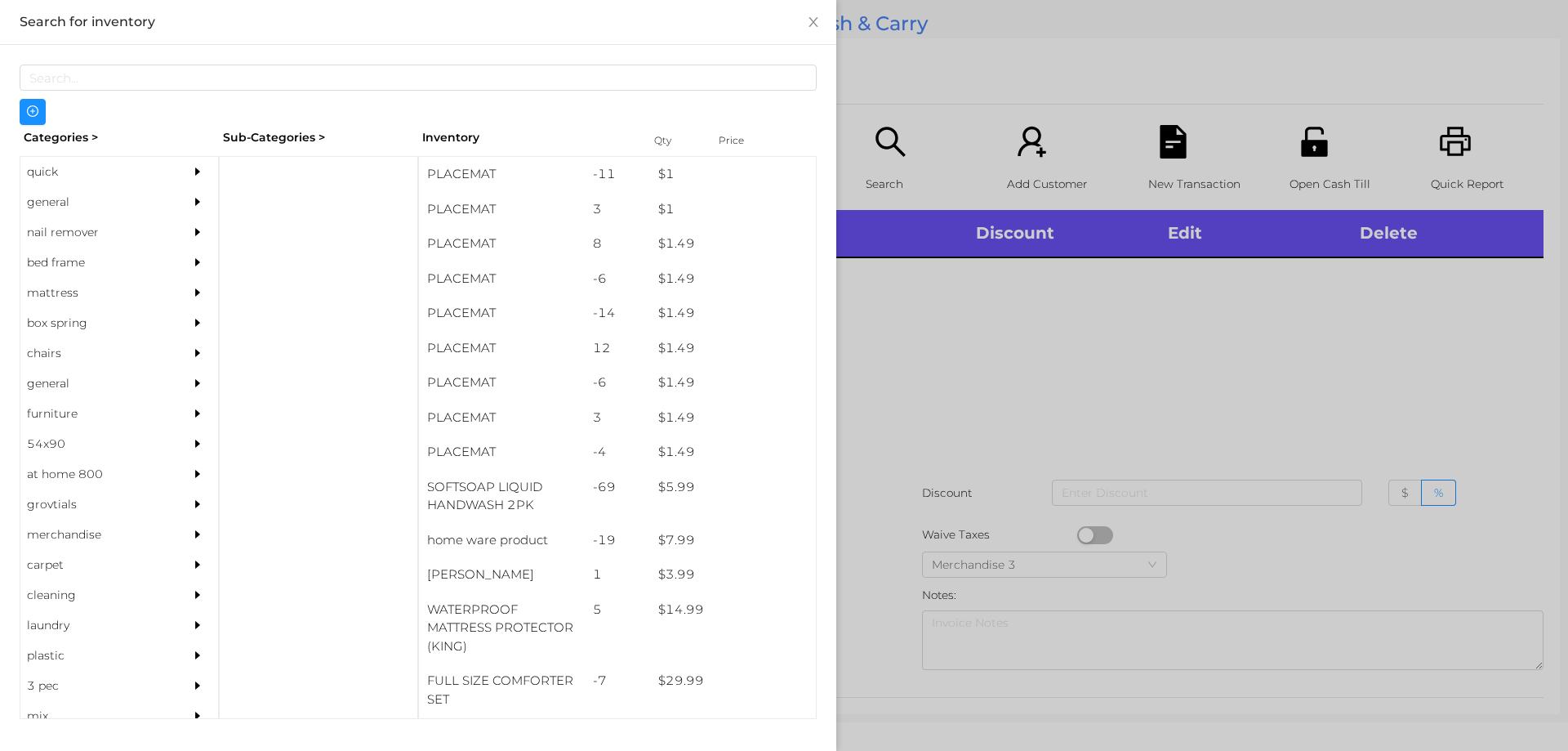
click at [49, 196] on div "general" at bounding box center [94, 202] width 148 height 30
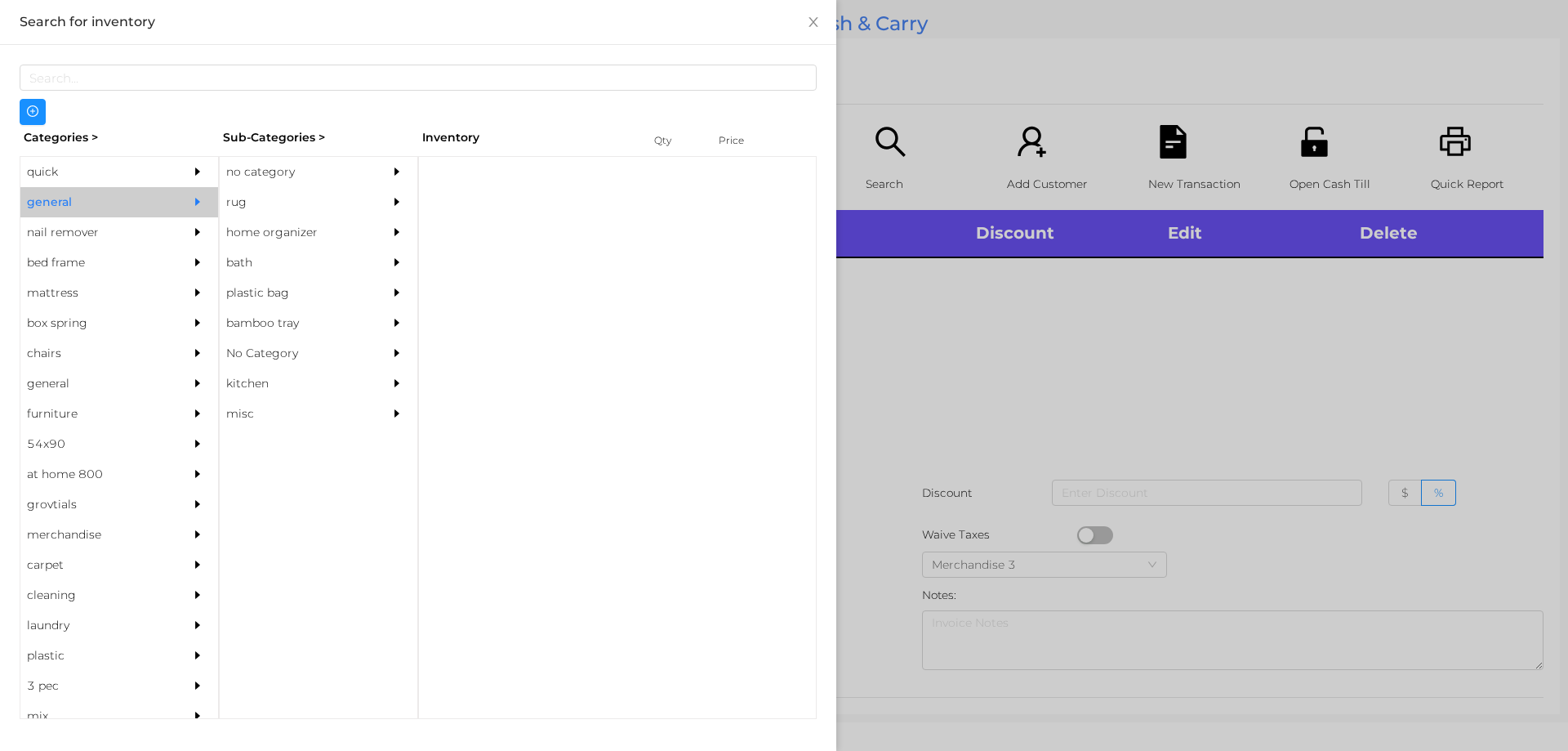
click at [289, 167] on div "no category" at bounding box center [293, 172] width 148 height 30
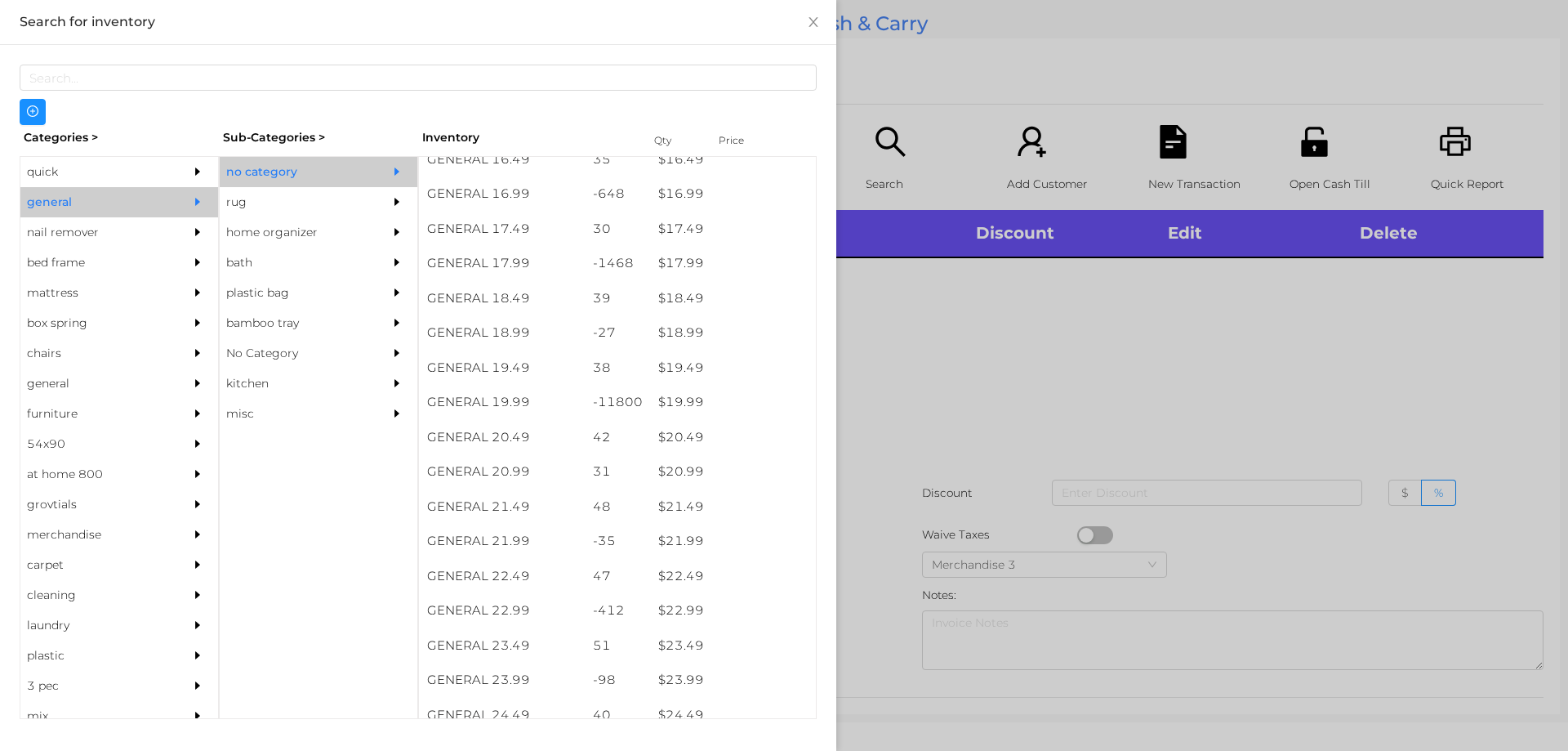
scroll to position [1544, 0]
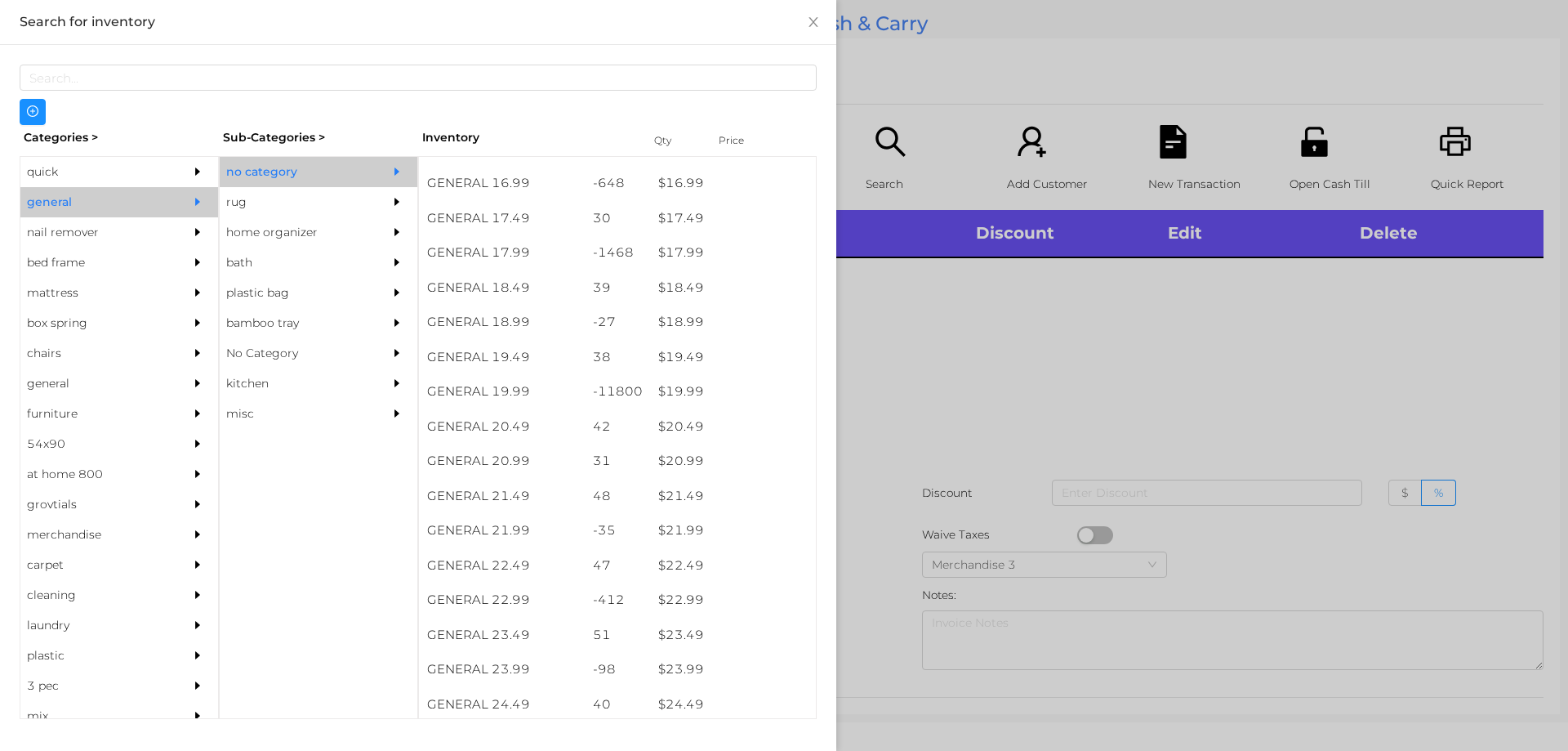
click at [675, 396] on div "$ 19.99" at bounding box center [733, 391] width 166 height 35
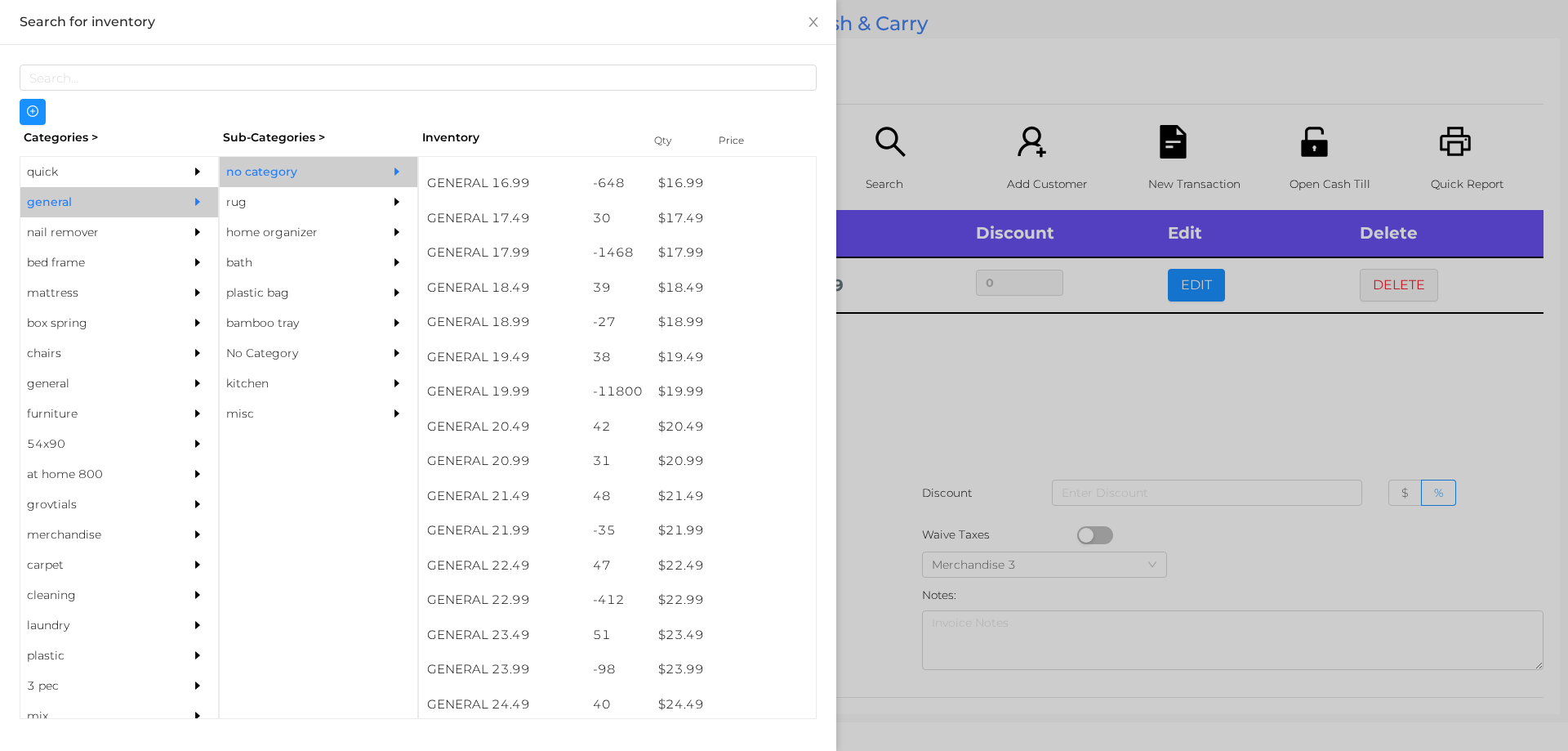
click at [958, 389] on div at bounding box center [784, 375] width 1568 height 751
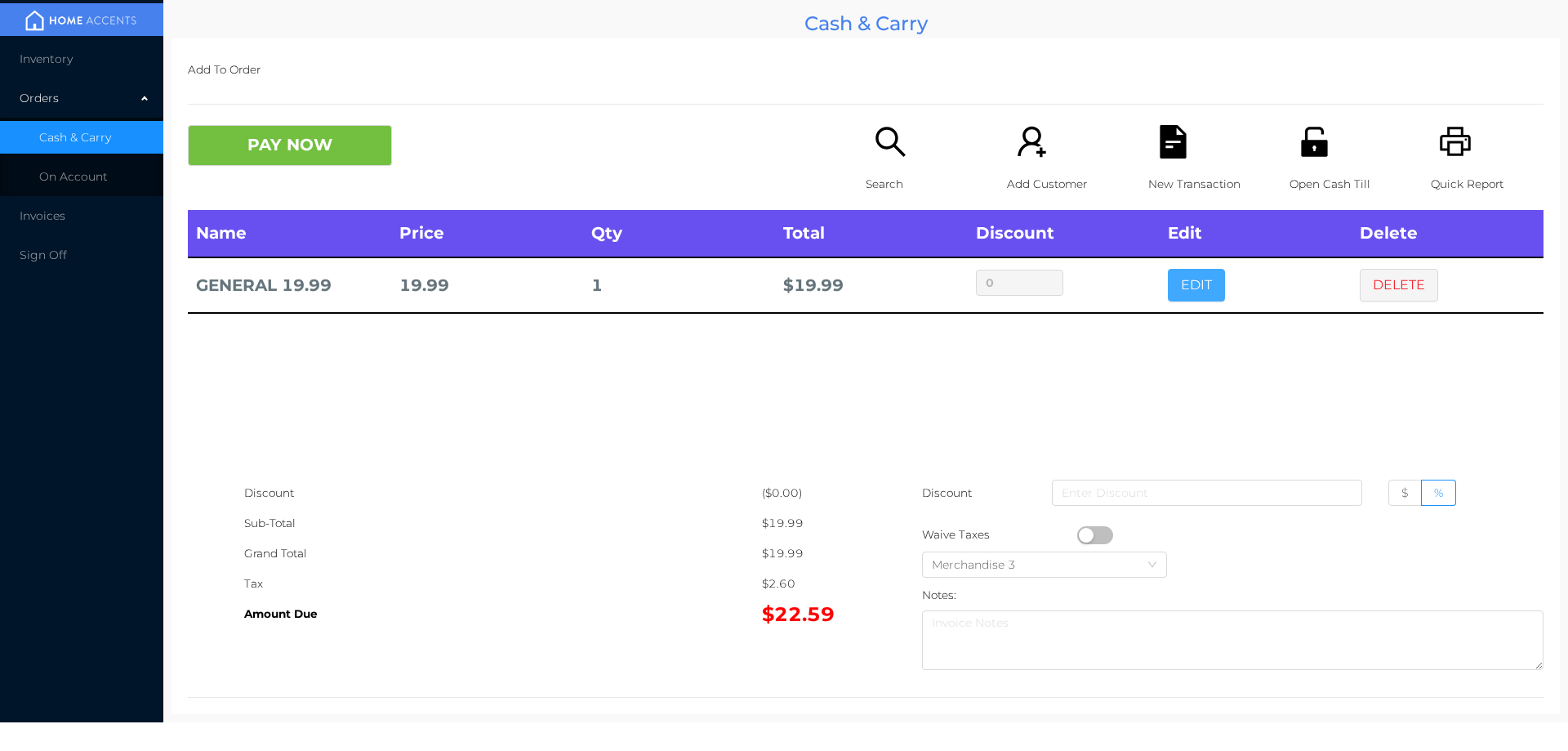
click at [1209, 299] on button "EDIT" at bounding box center [1196, 284] width 57 height 33
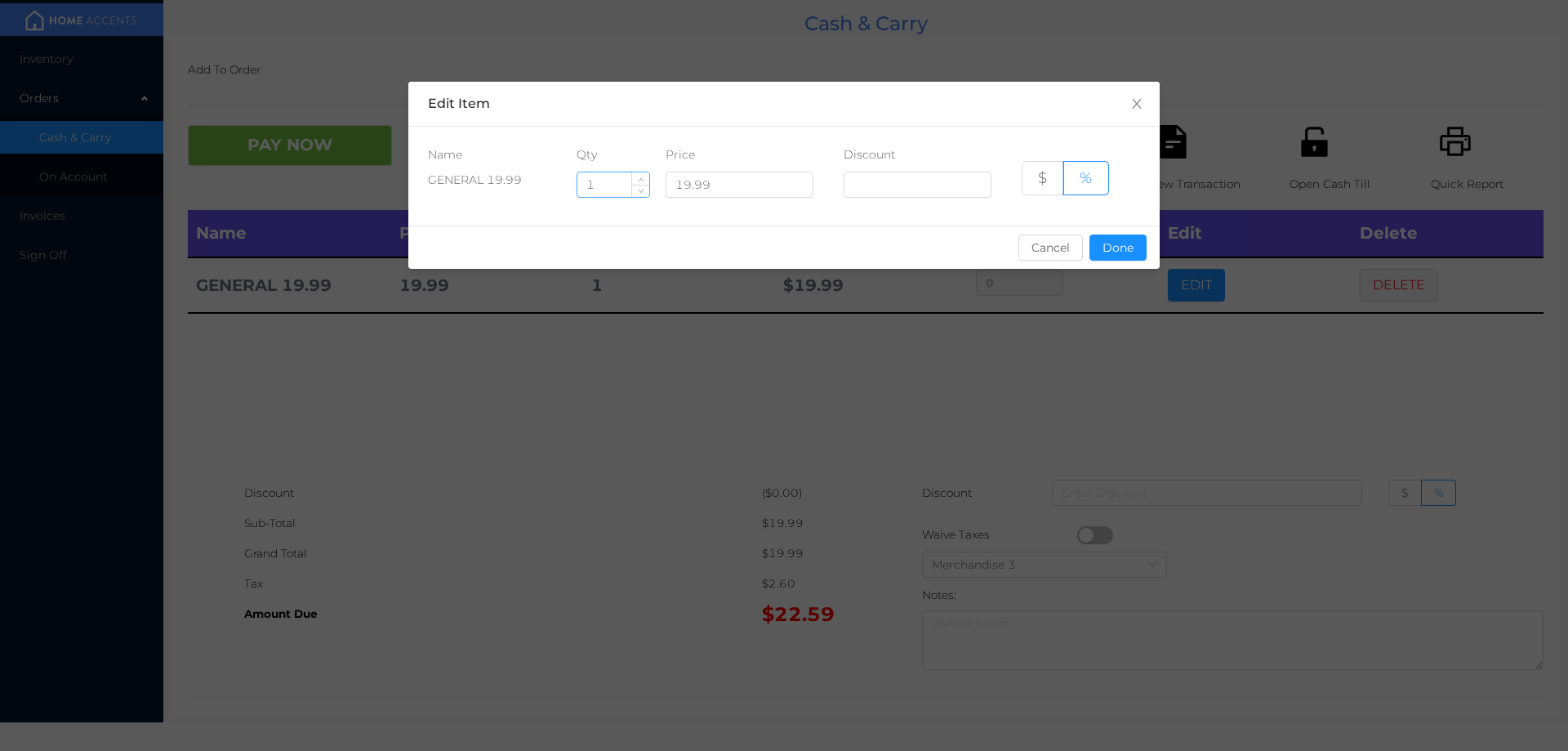
click at [619, 188] on input "1" at bounding box center [613, 184] width 72 height 25
type input "5"
click at [1117, 242] on button "Done" at bounding box center [1118, 248] width 57 height 26
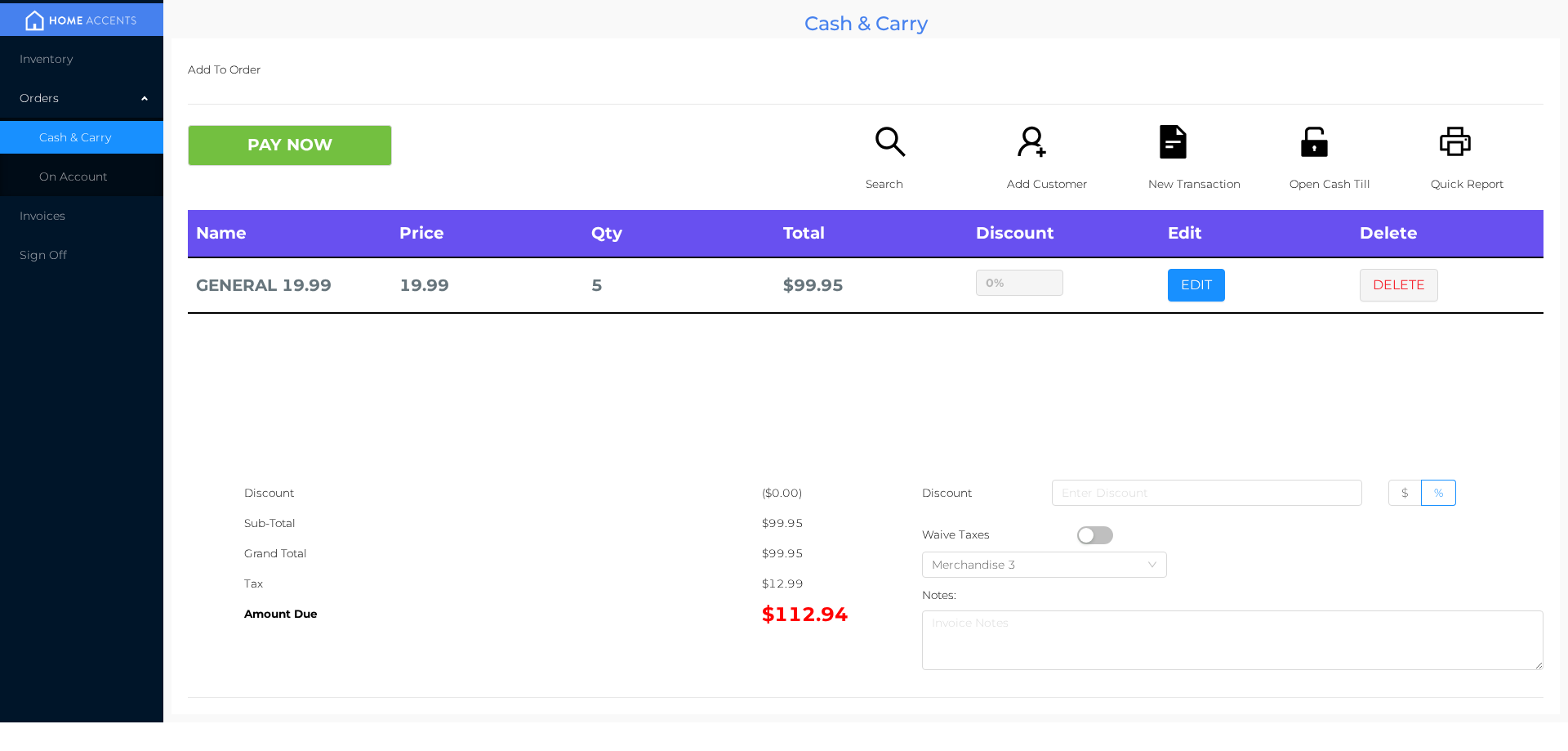
click at [1123, 325] on div "sentinelStart Edit Item Name Qty Price Discount GENERAL 19.99 5 19.99 $ % Cance…" at bounding box center [784, 375] width 1568 height 751
click at [263, 162] on button "PAY NOW" at bounding box center [289, 145] width 204 height 41
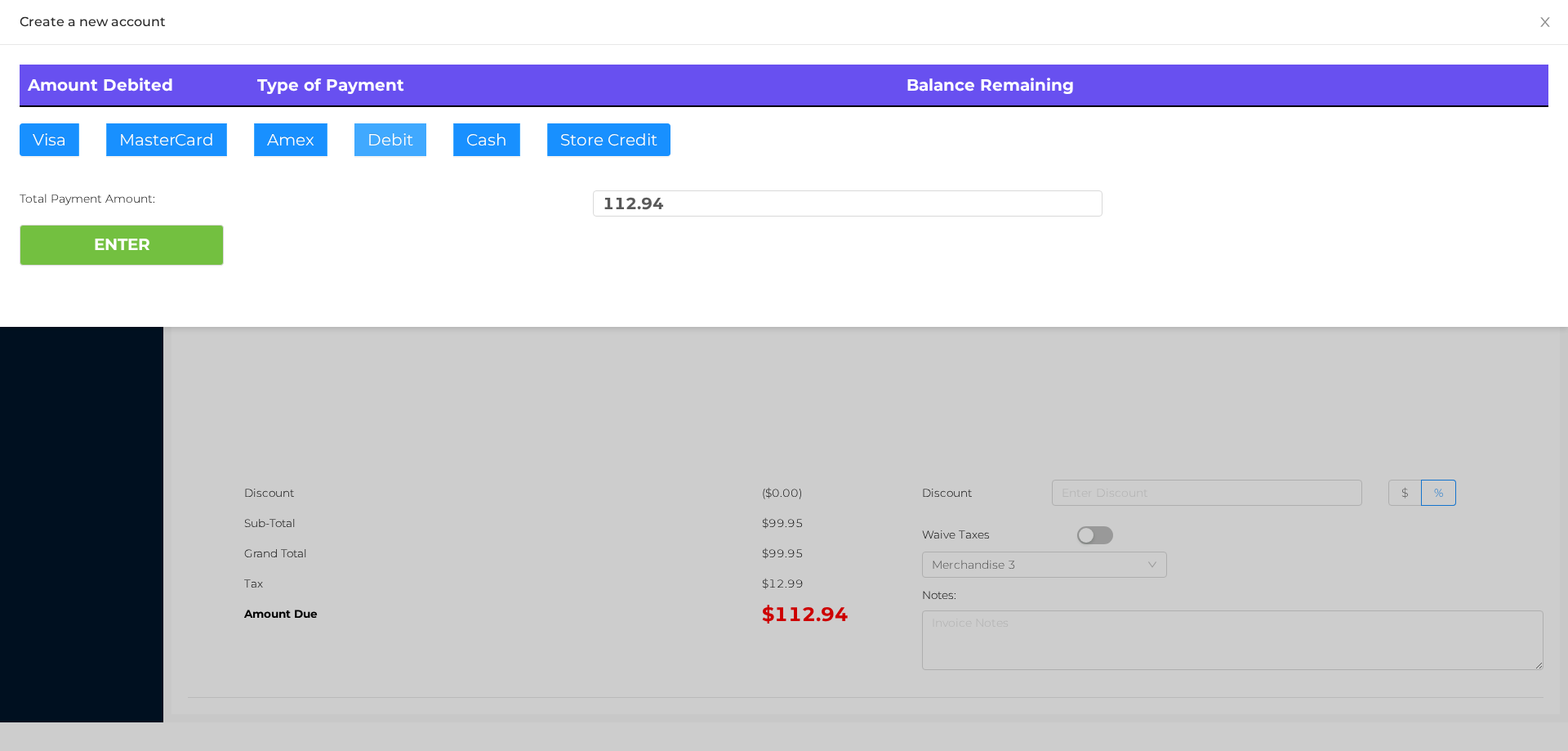
click at [368, 138] on button "Debit" at bounding box center [390, 139] width 72 height 33
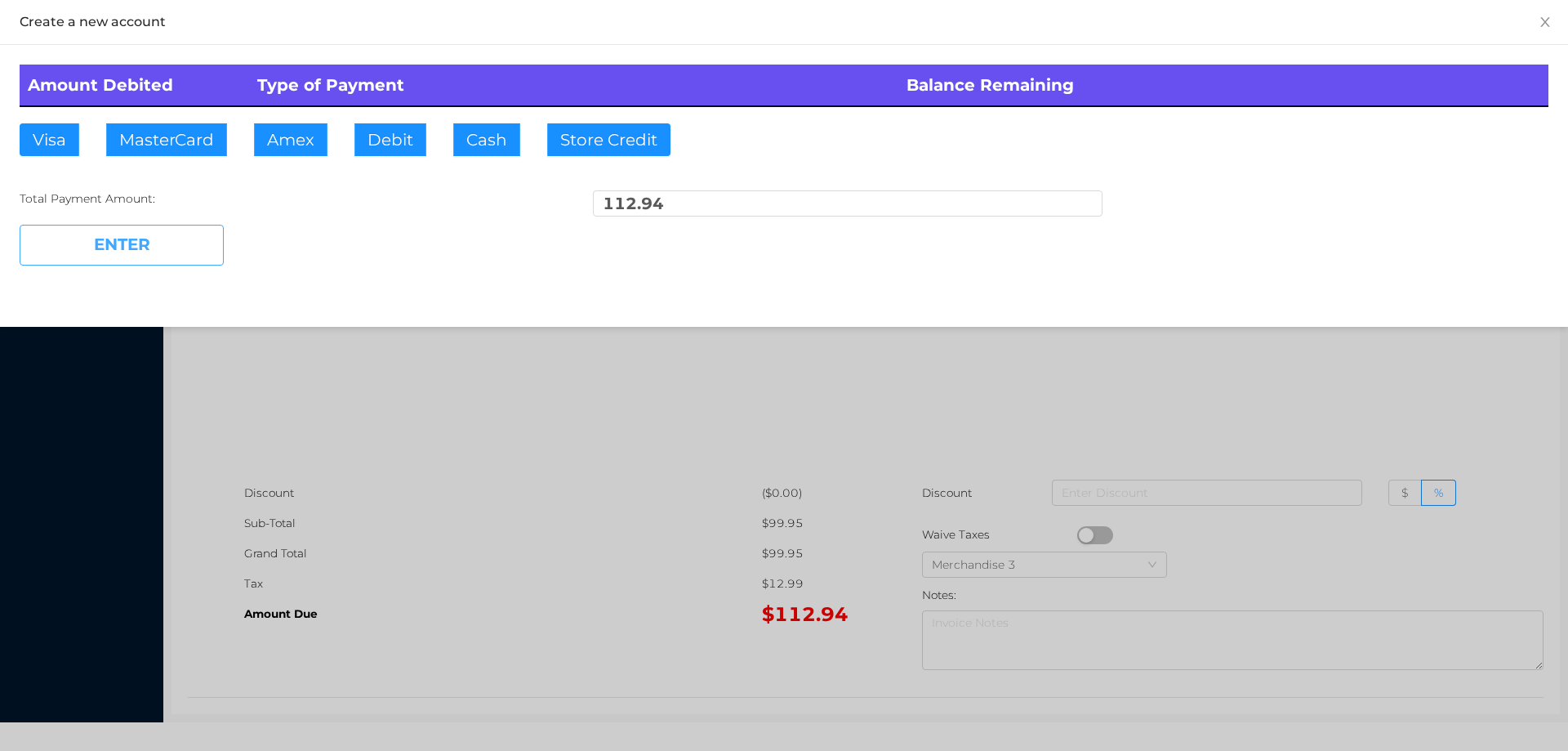
click at [158, 259] on button "ENTER" at bounding box center [121, 245] width 204 height 41
type input "0"
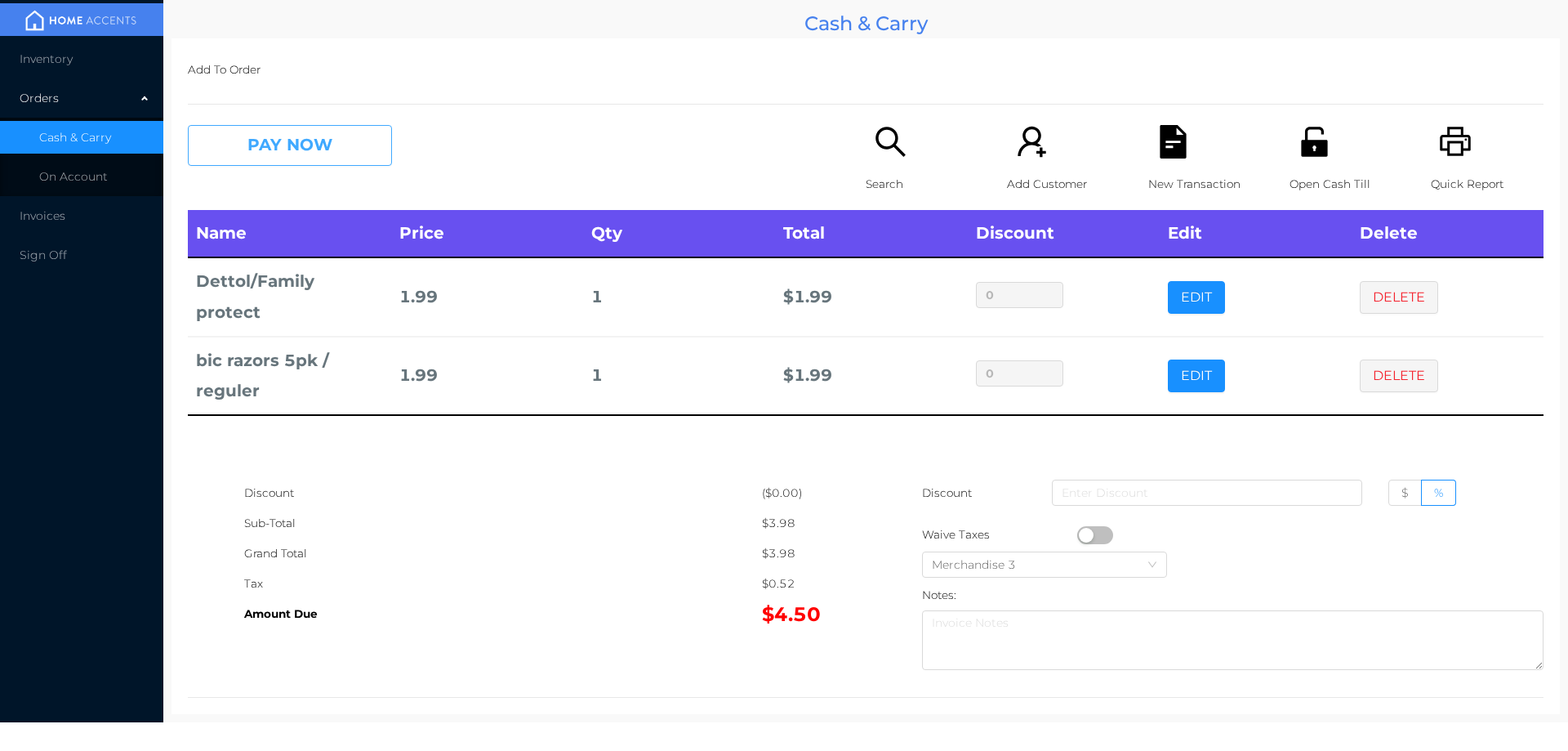
click at [326, 135] on button "PAY NOW" at bounding box center [289, 145] width 204 height 41
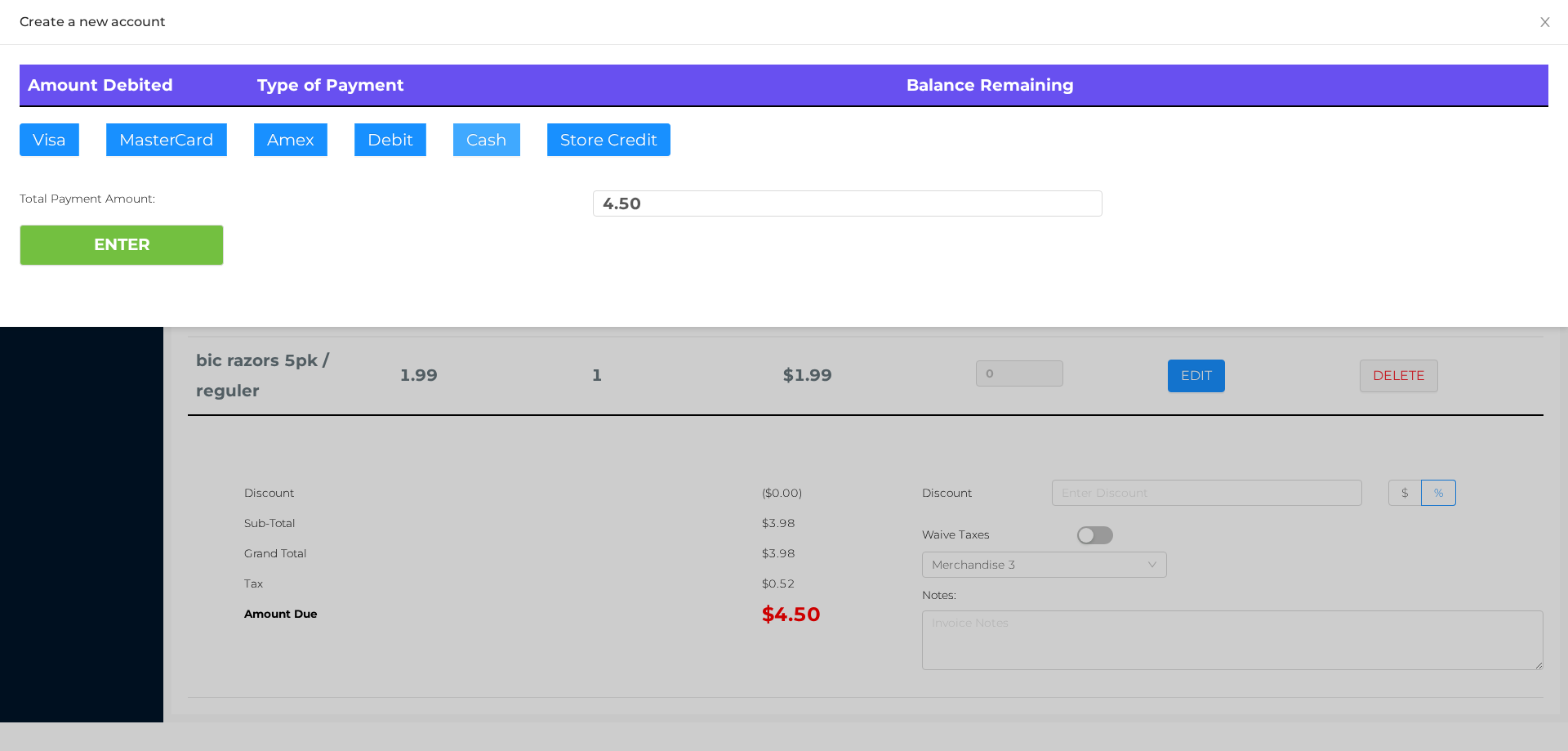
click at [471, 145] on button "Cash" at bounding box center [486, 139] width 67 height 33
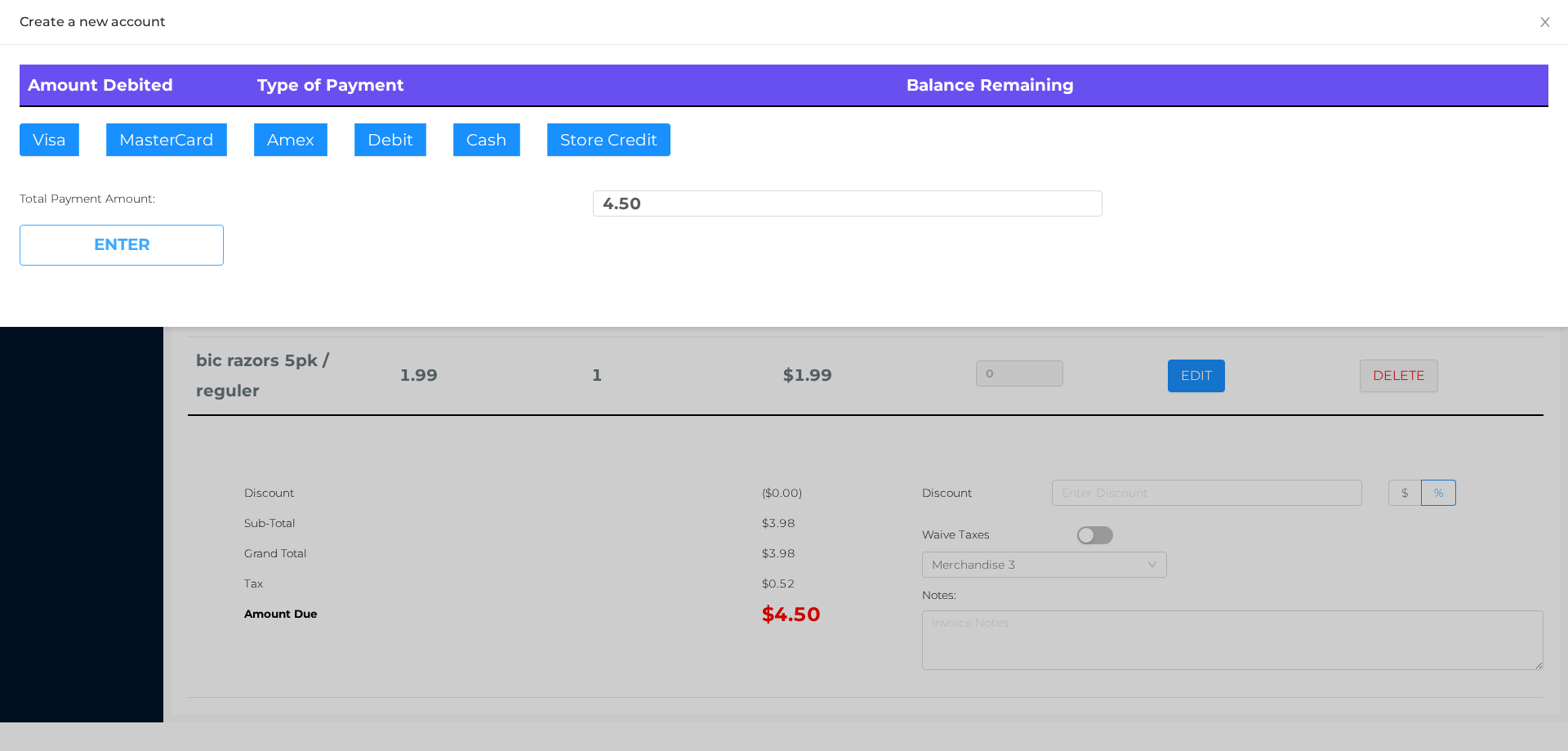
click at [159, 235] on button "ENTER" at bounding box center [121, 245] width 204 height 41
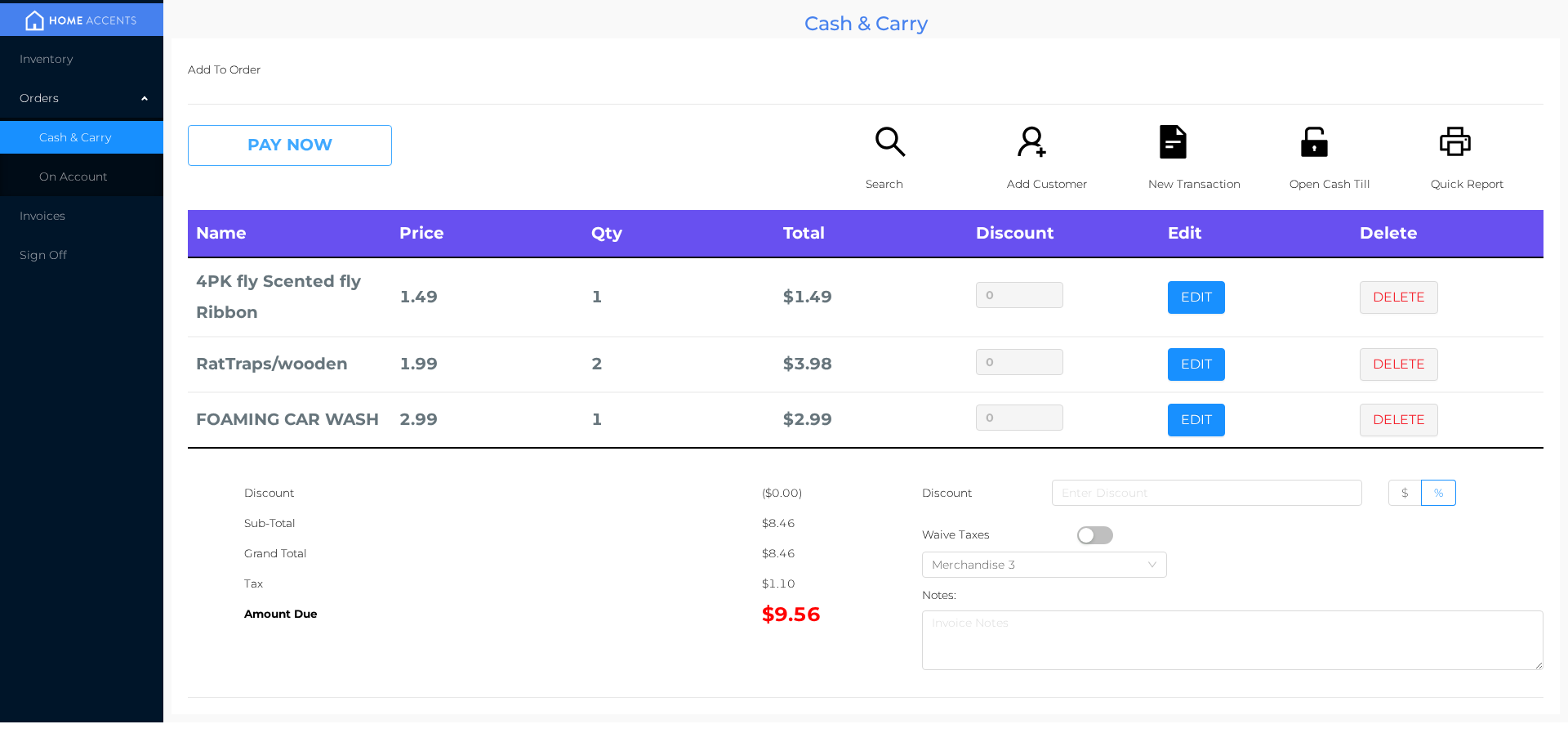
click at [325, 150] on button "PAY NOW" at bounding box center [289, 145] width 204 height 41
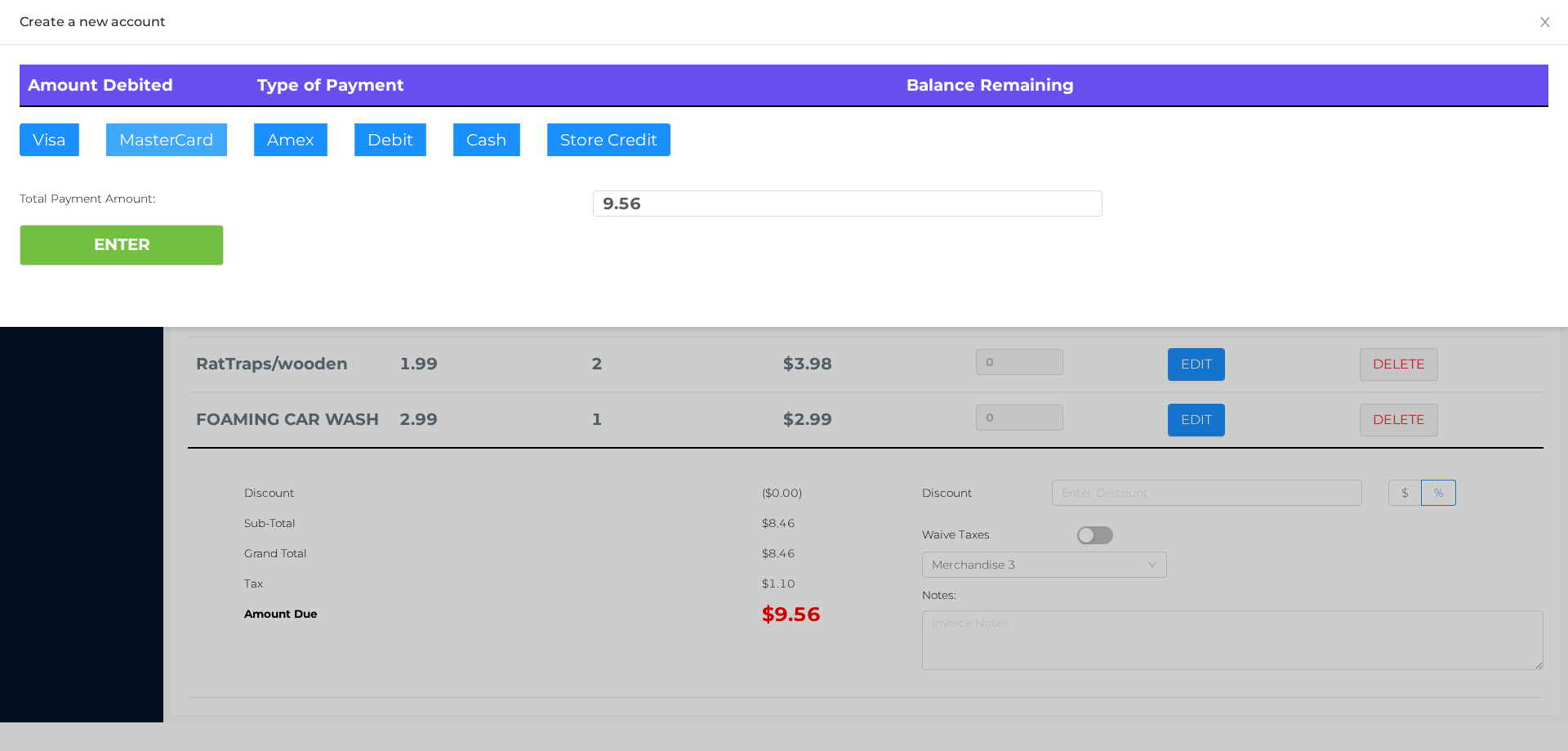
click at [162, 141] on button "MasterCard" at bounding box center [167, 139] width 121 height 33
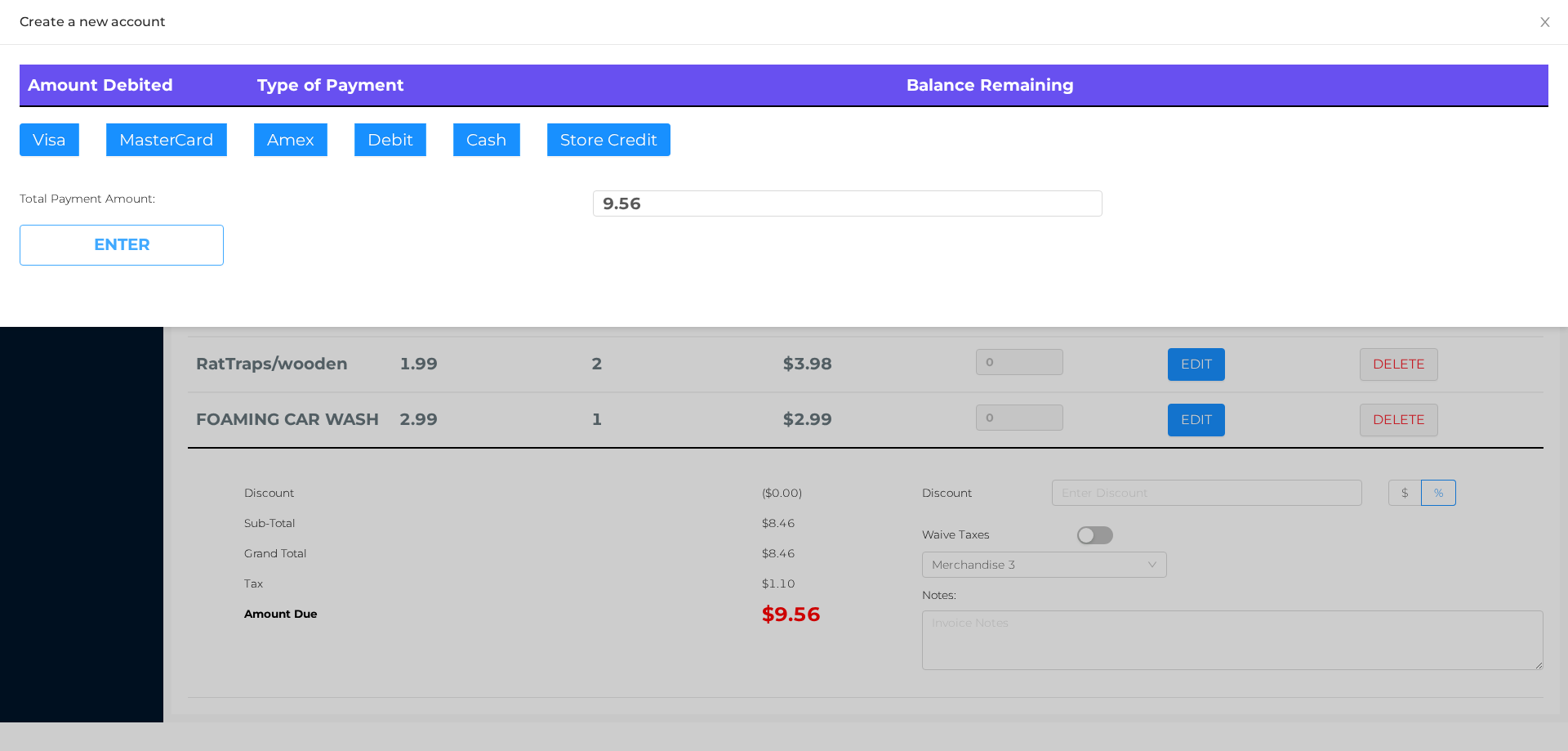
click at [169, 260] on button "ENTER" at bounding box center [121, 245] width 204 height 41
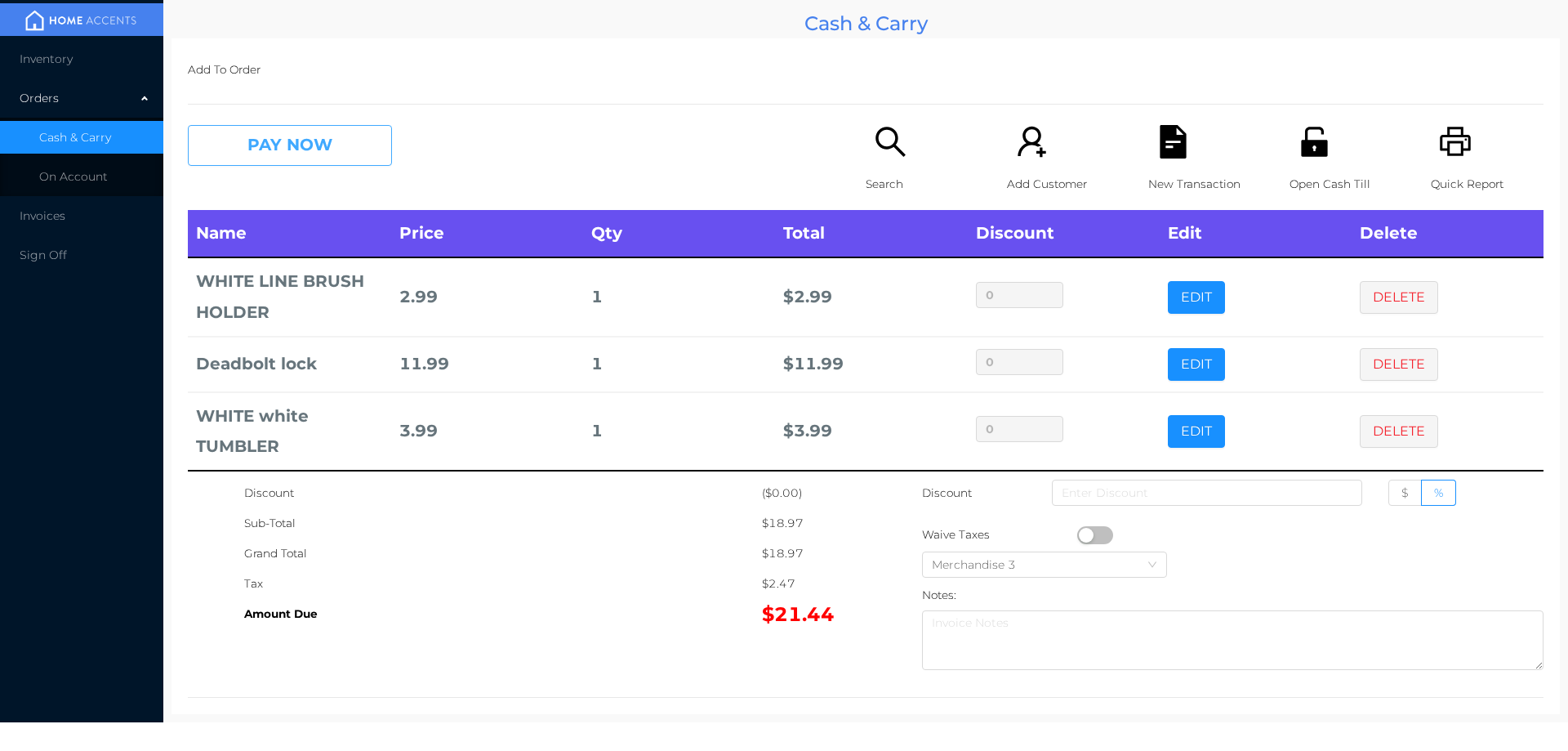
click at [331, 146] on button "PAY NOW" at bounding box center [289, 145] width 204 height 41
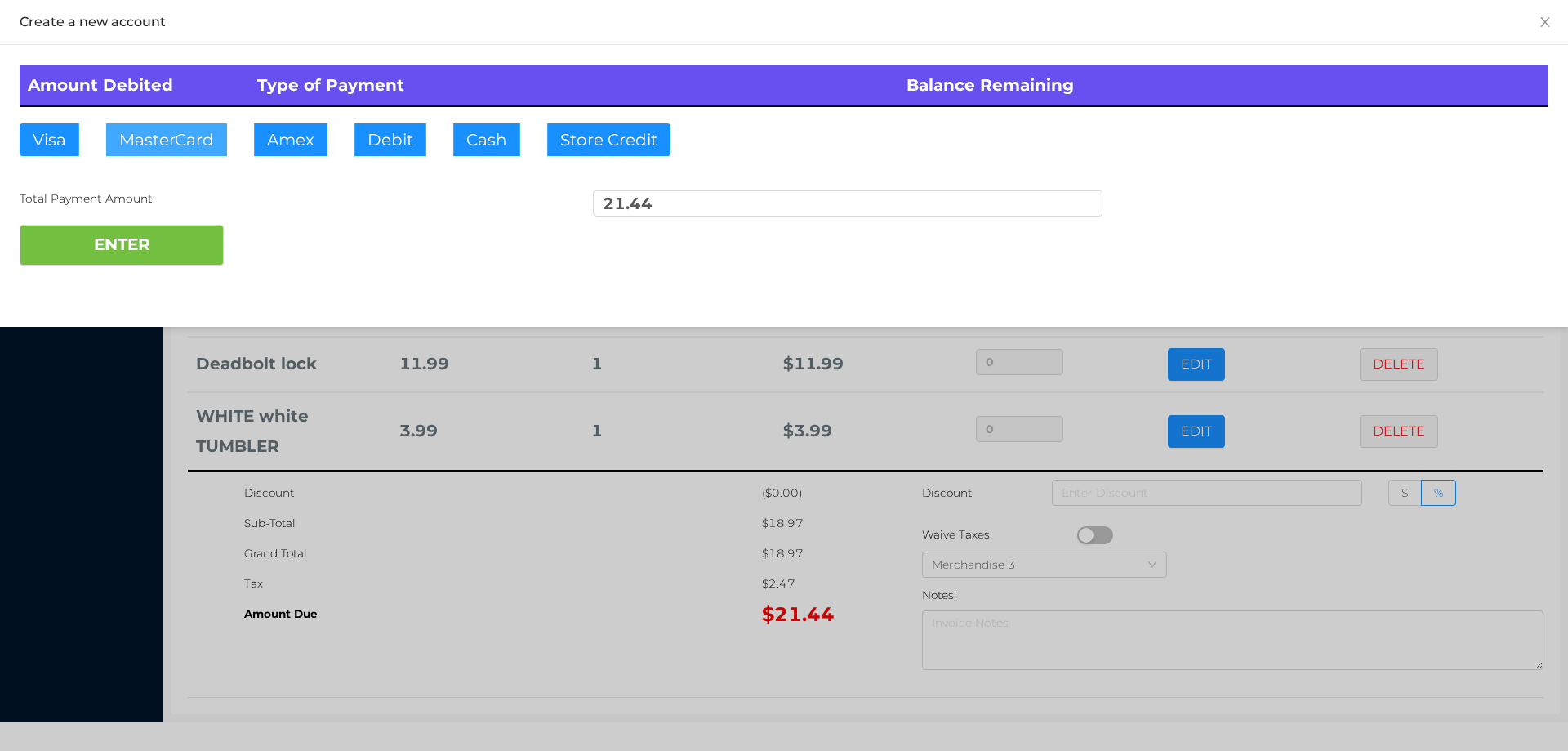
click at [167, 135] on button "MasterCard" at bounding box center [167, 139] width 121 height 33
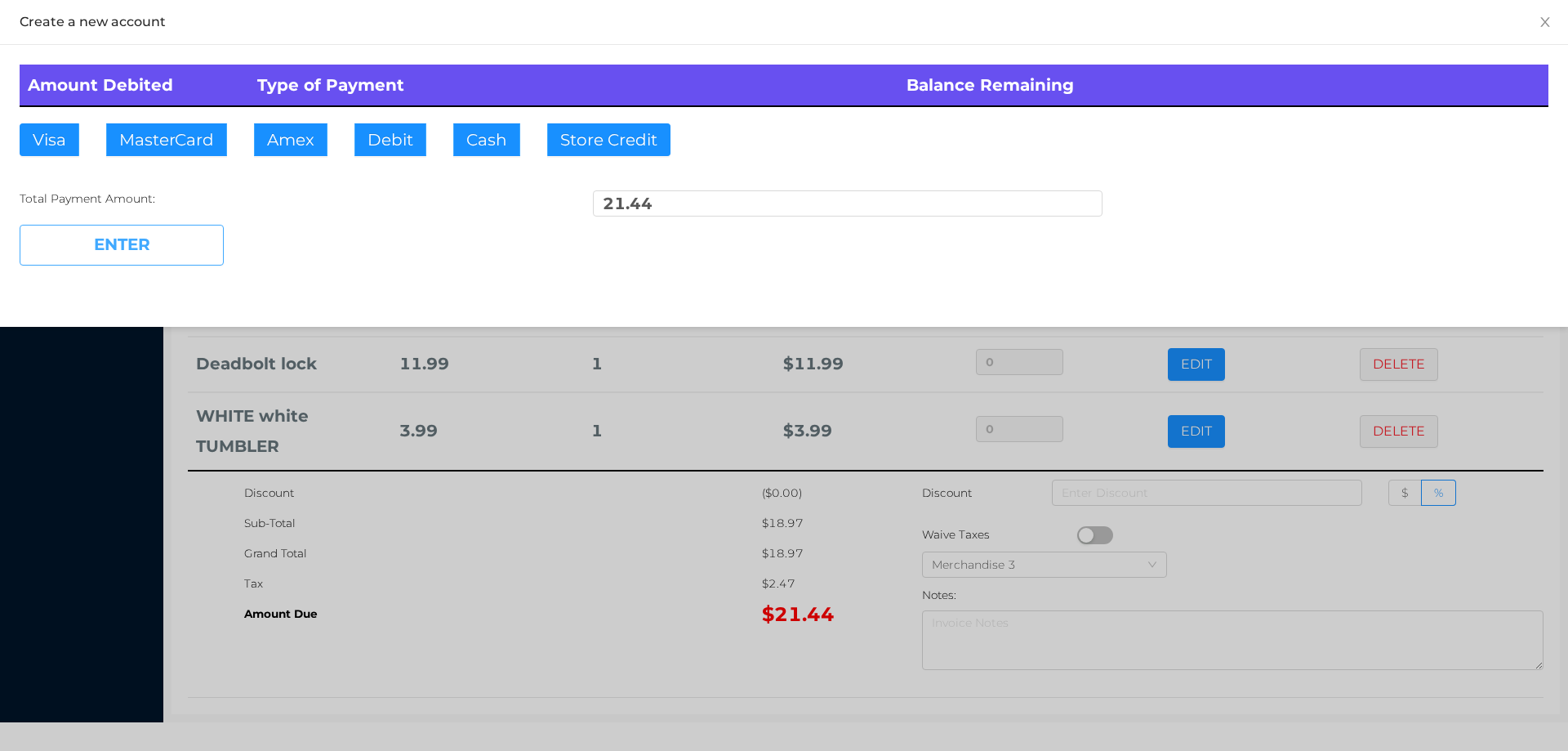
click at [122, 257] on button "ENTER" at bounding box center [121, 245] width 204 height 41
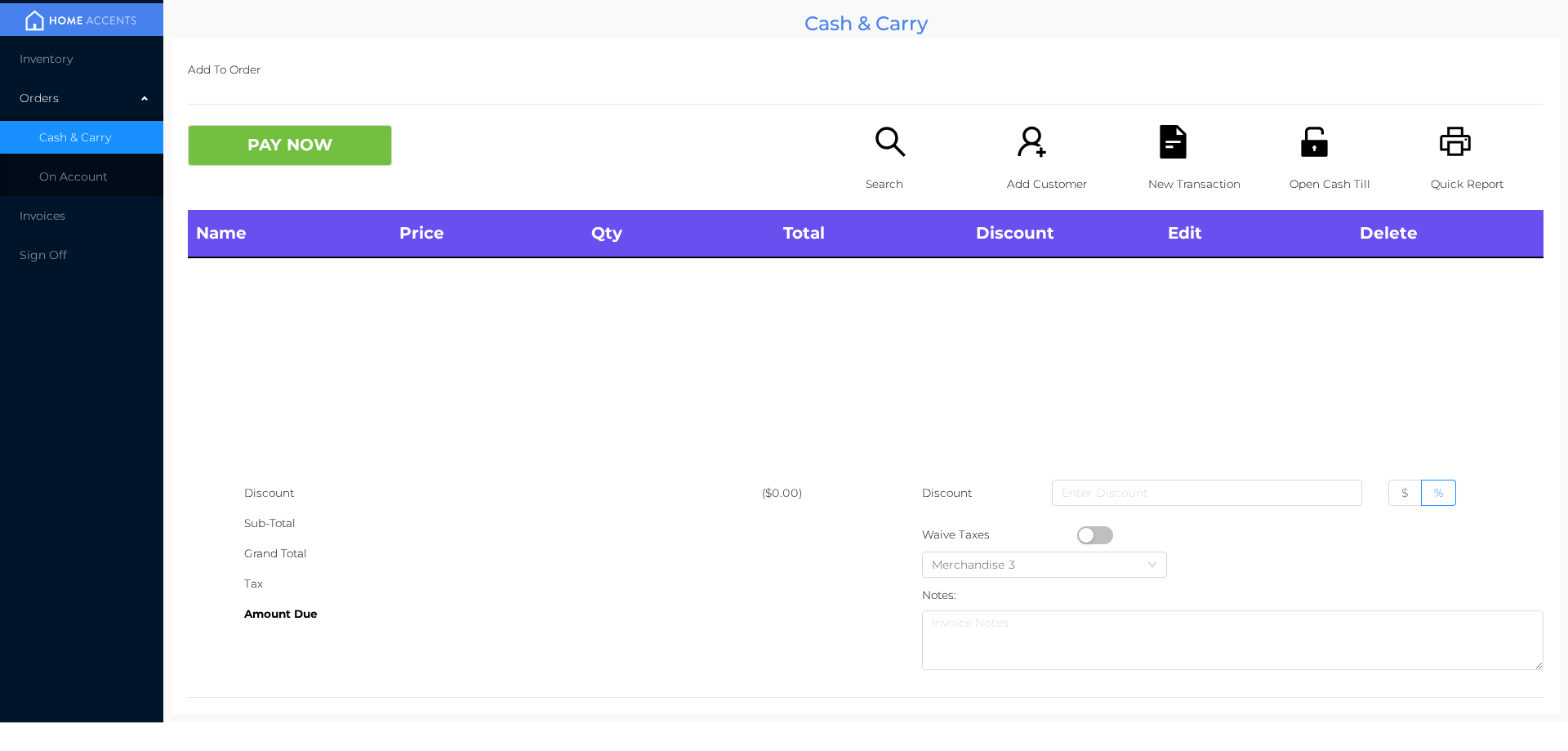
click at [880, 132] on icon "icon: search" at bounding box center [891, 142] width 34 height 34
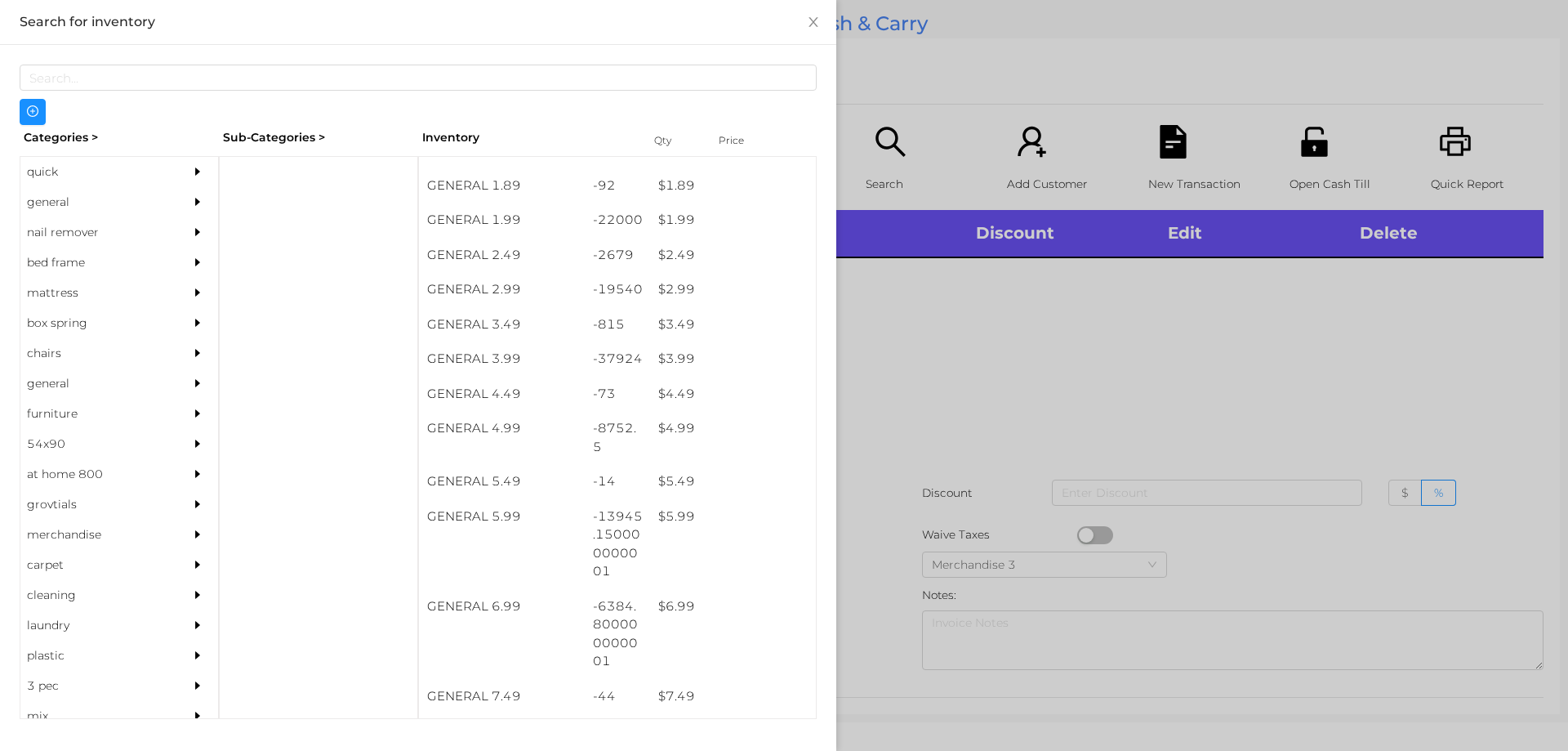
scroll to position [270, 0]
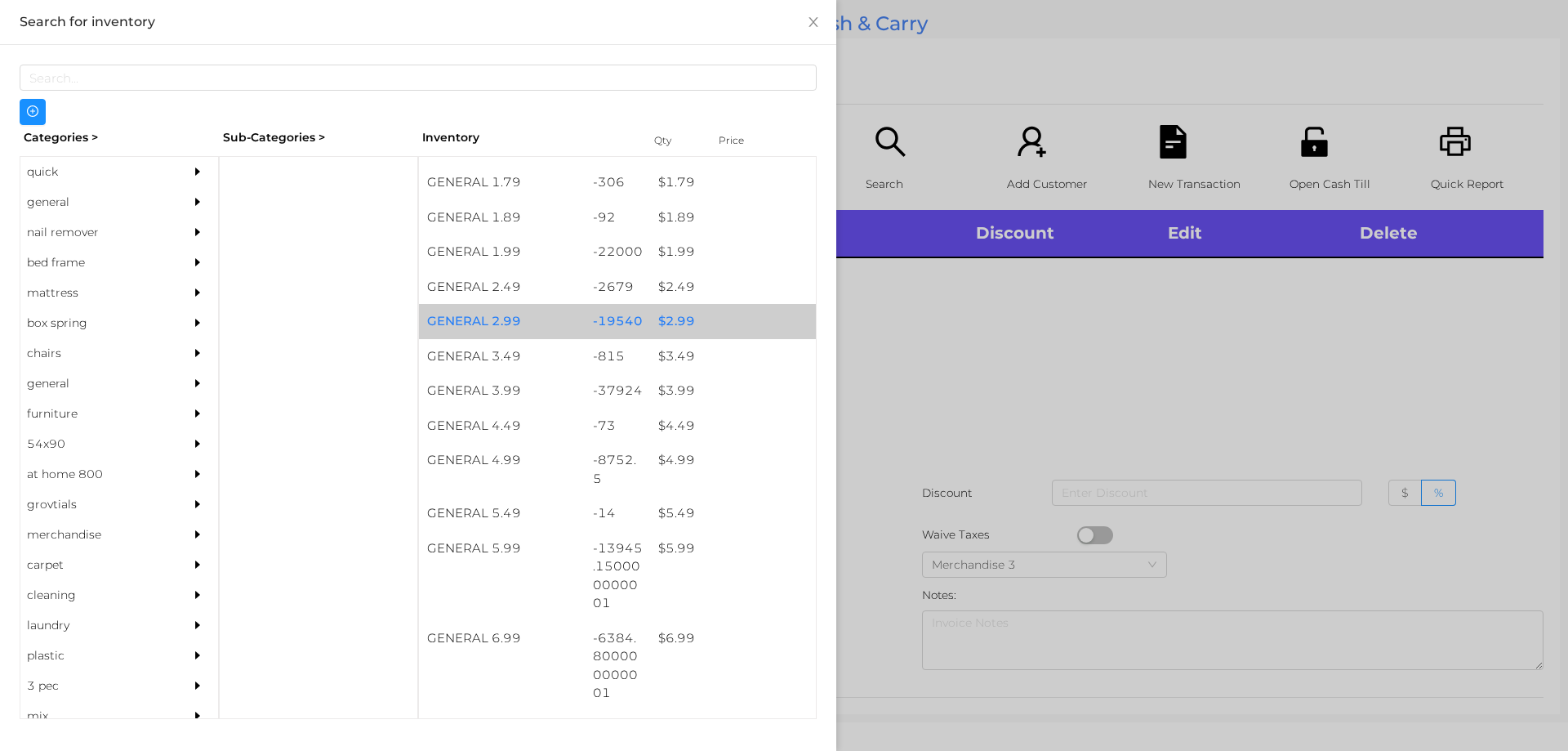
click at [666, 318] on div "$ 2.99" at bounding box center [733, 321] width 166 height 35
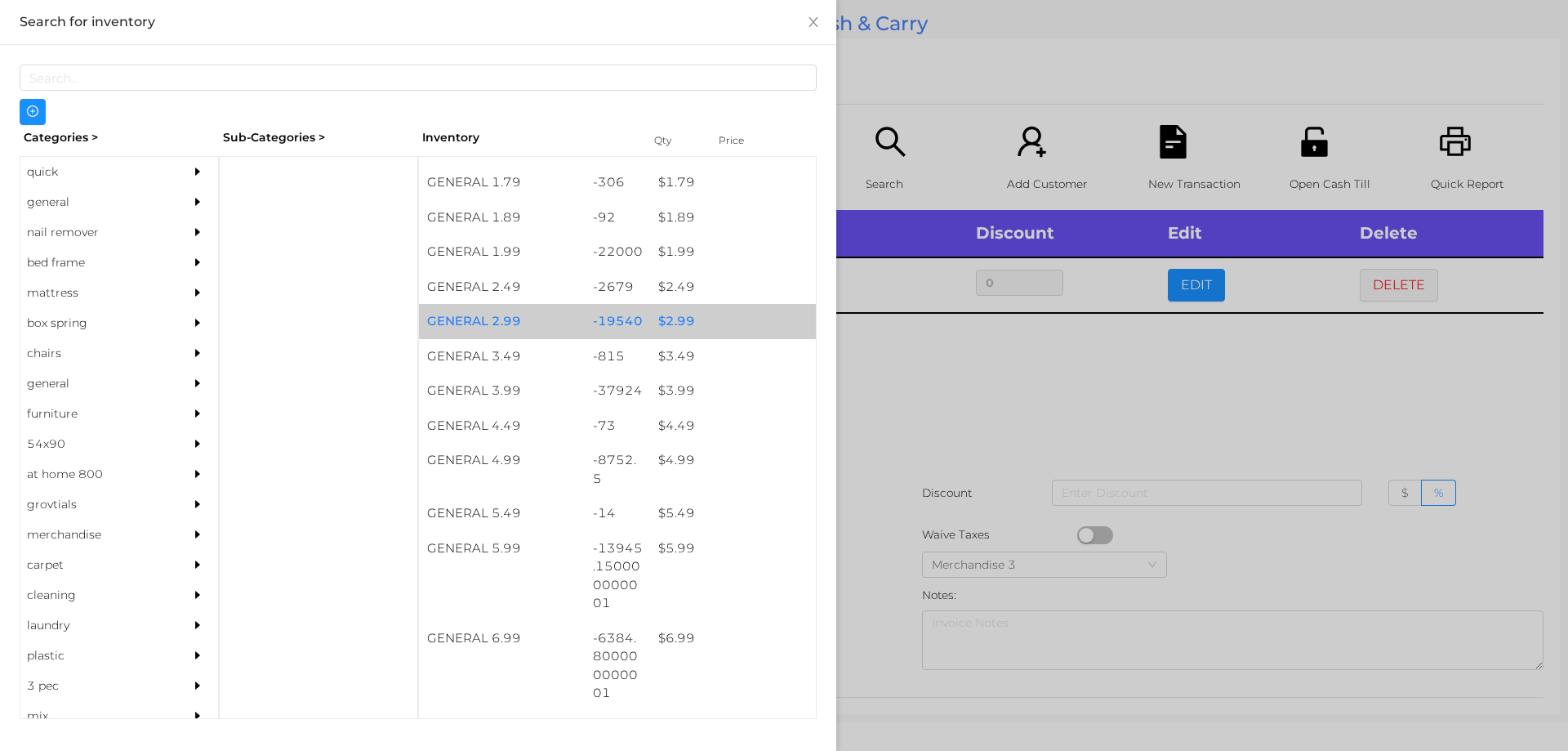
click at [665, 309] on div "$ 2.99" at bounding box center [733, 321] width 166 height 35
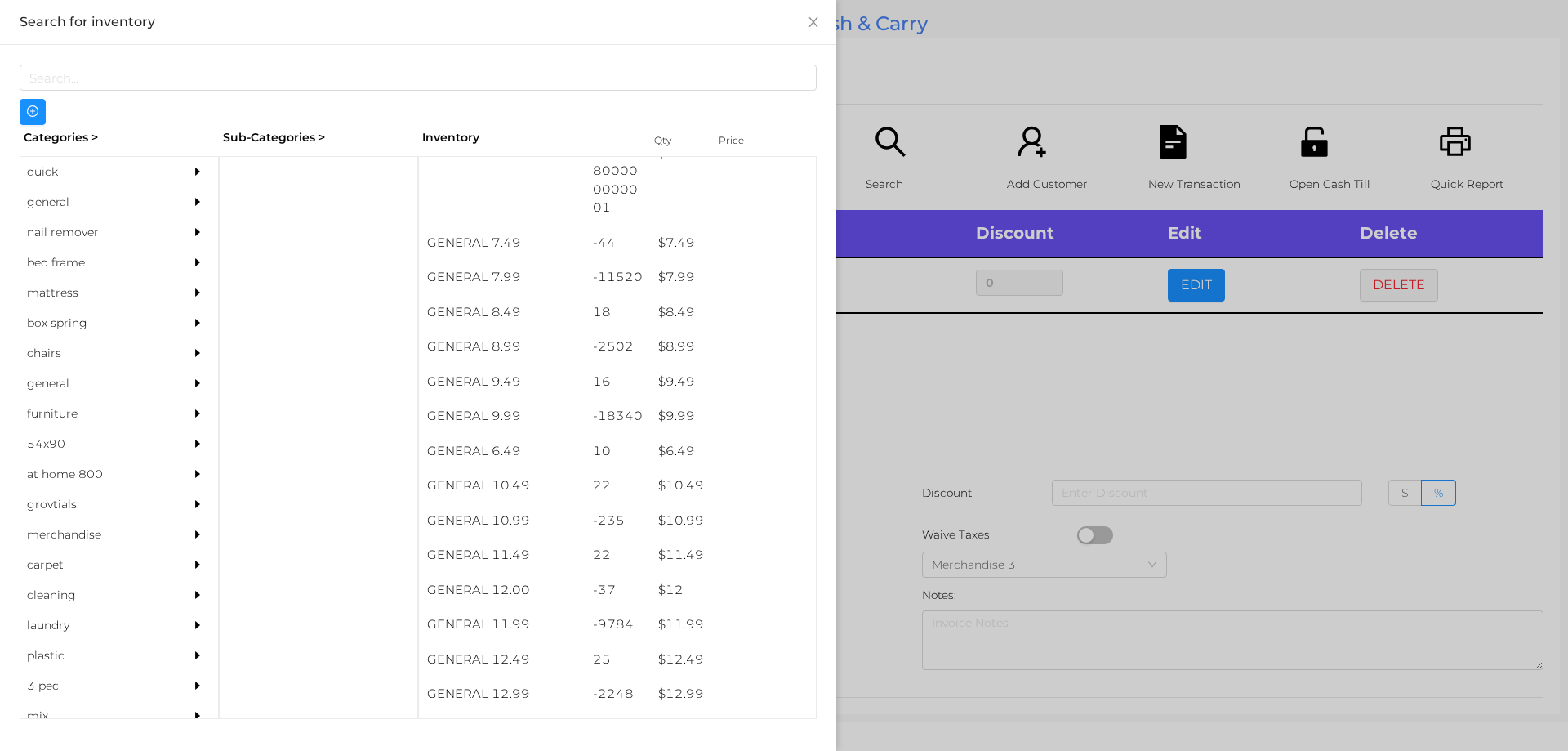
scroll to position [755, 0]
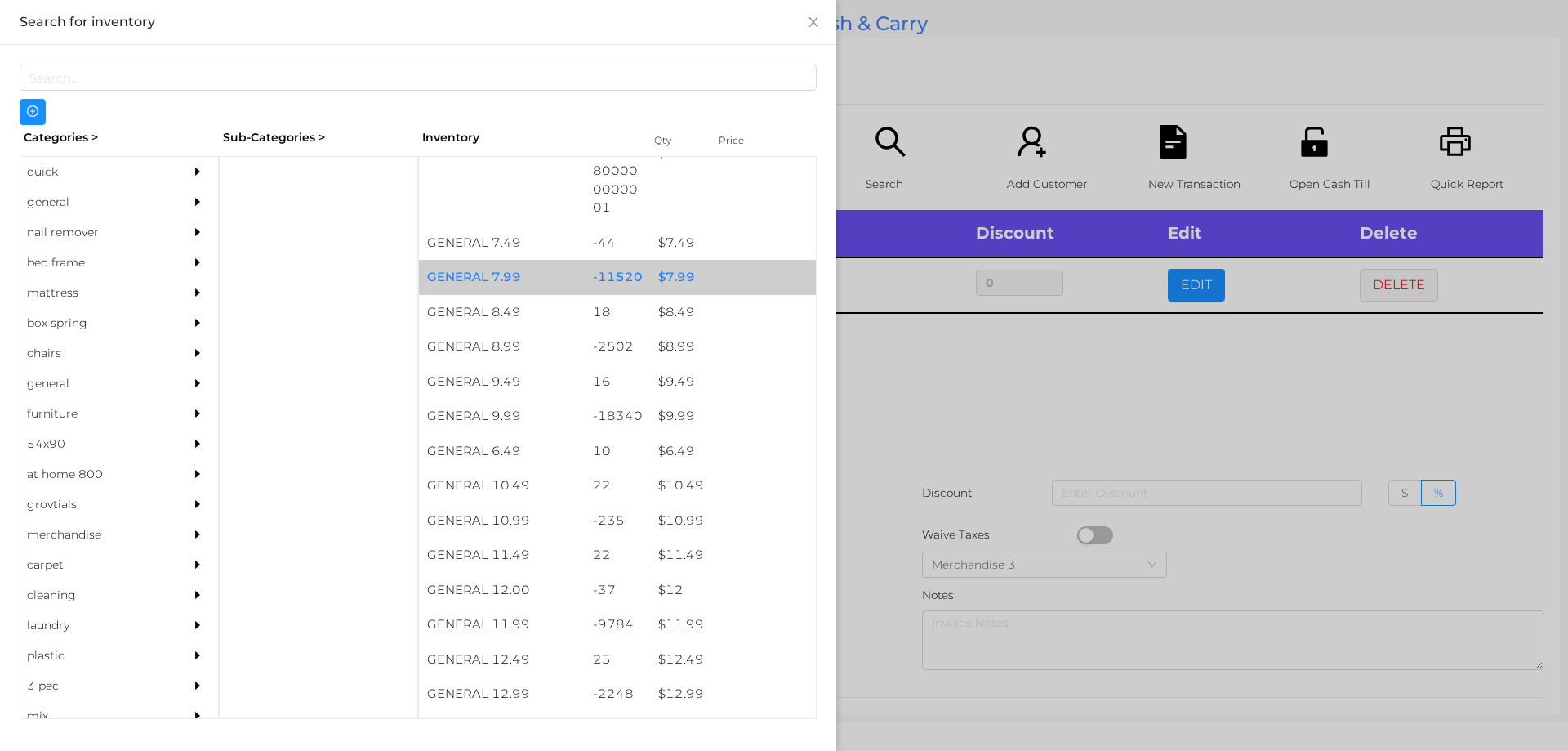
click at [667, 280] on div "$ 7.99" at bounding box center [733, 277] width 166 height 35
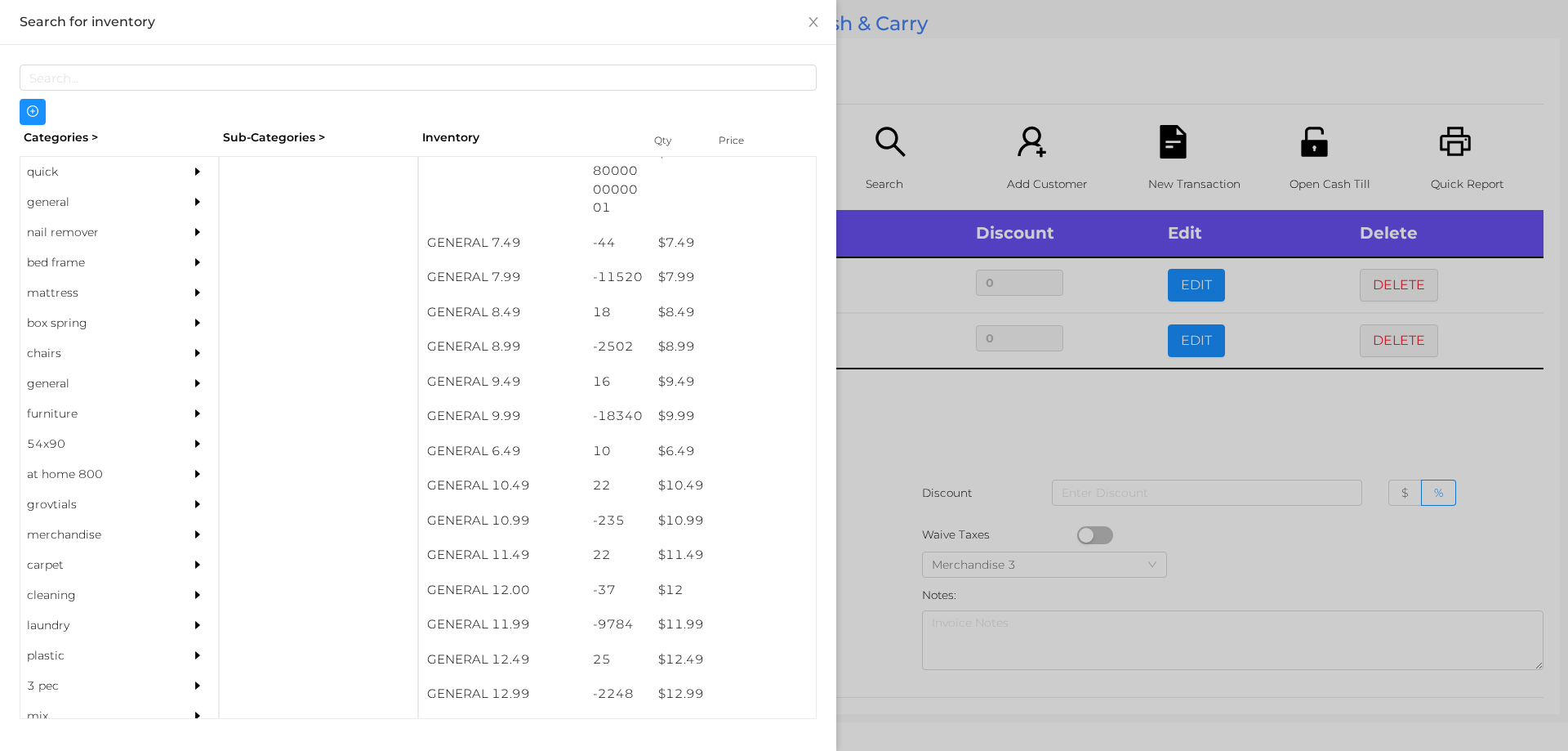
click at [903, 426] on div at bounding box center [784, 375] width 1568 height 751
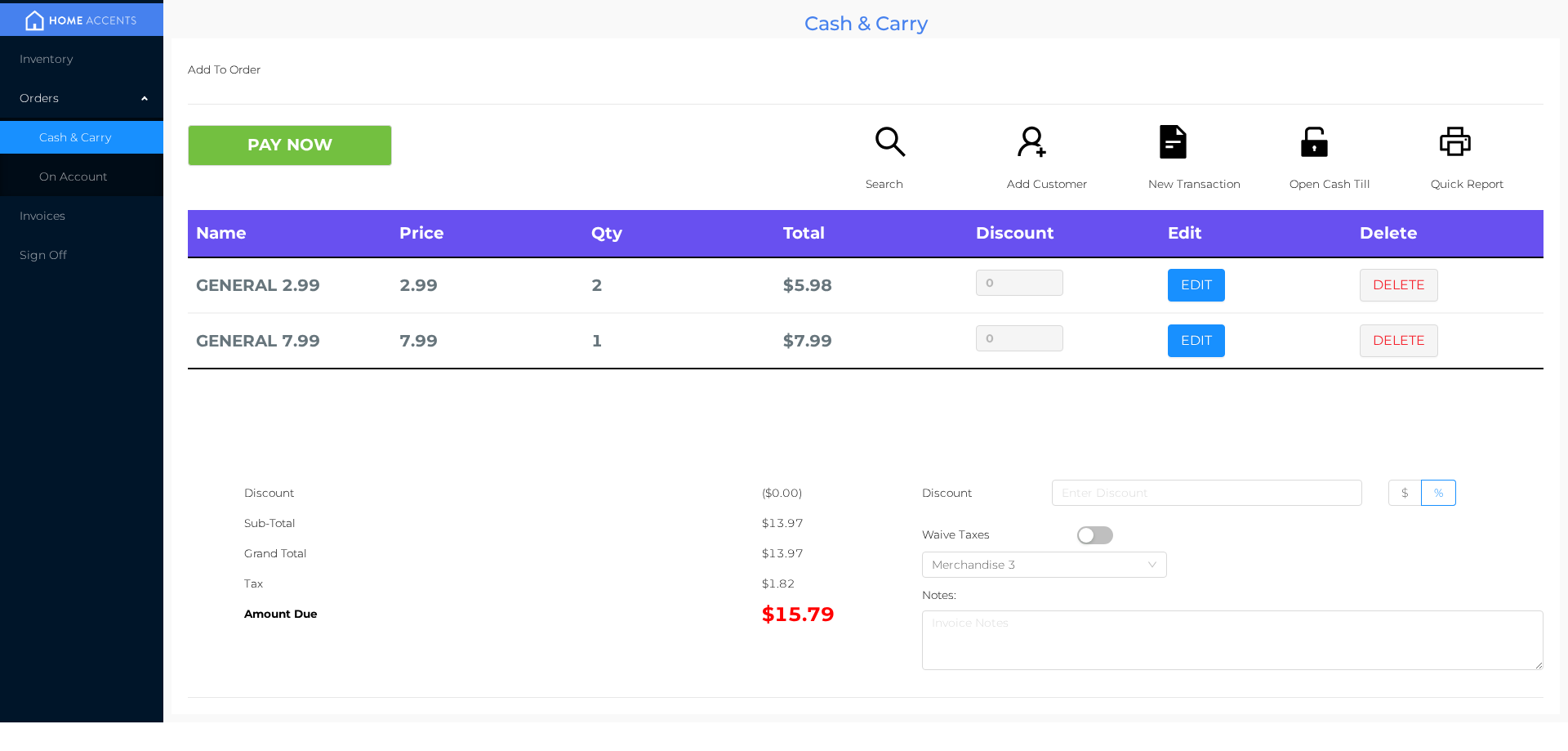
click at [879, 176] on p "Search" at bounding box center [922, 184] width 112 height 30
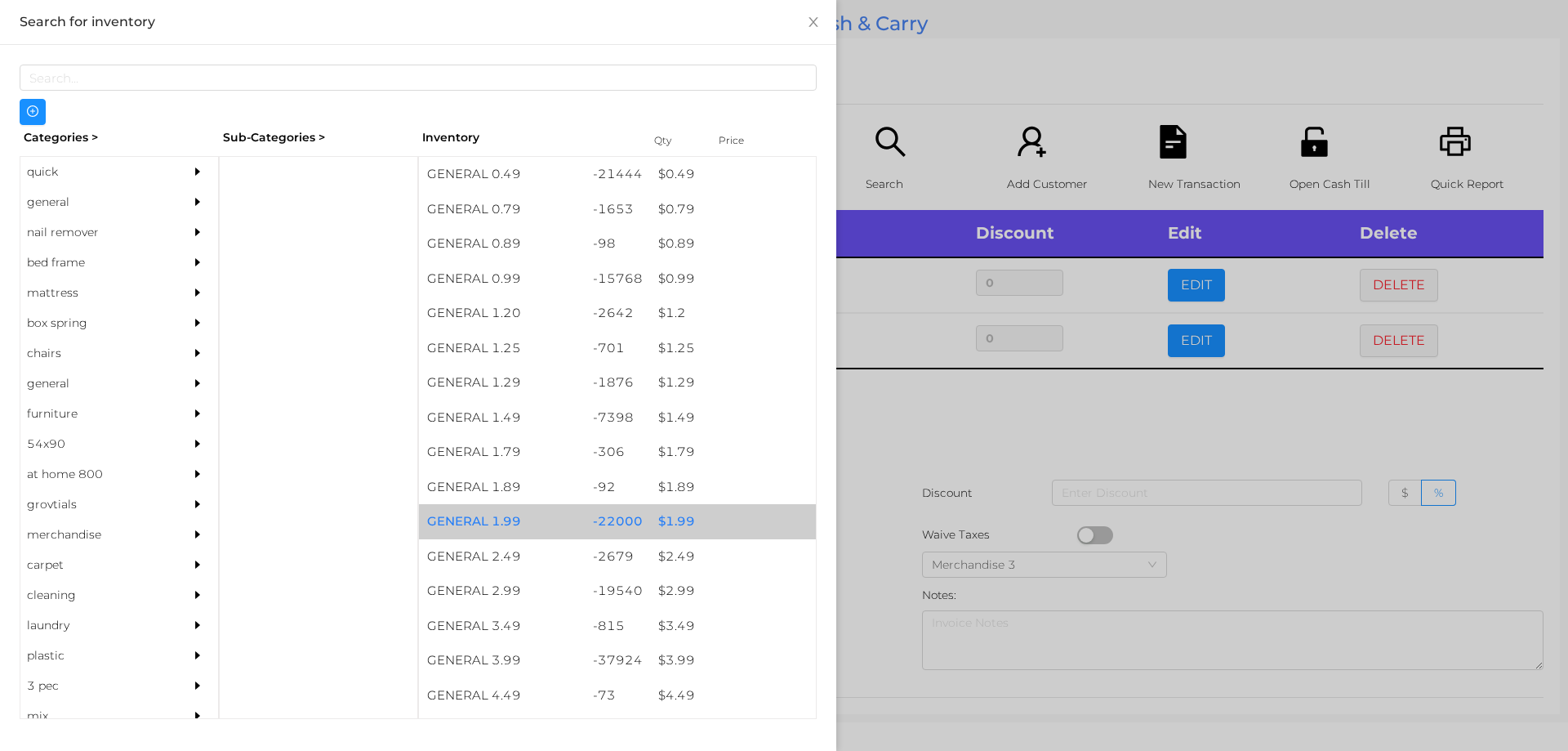
click at [673, 514] on div "$ 1.99" at bounding box center [733, 521] width 166 height 35
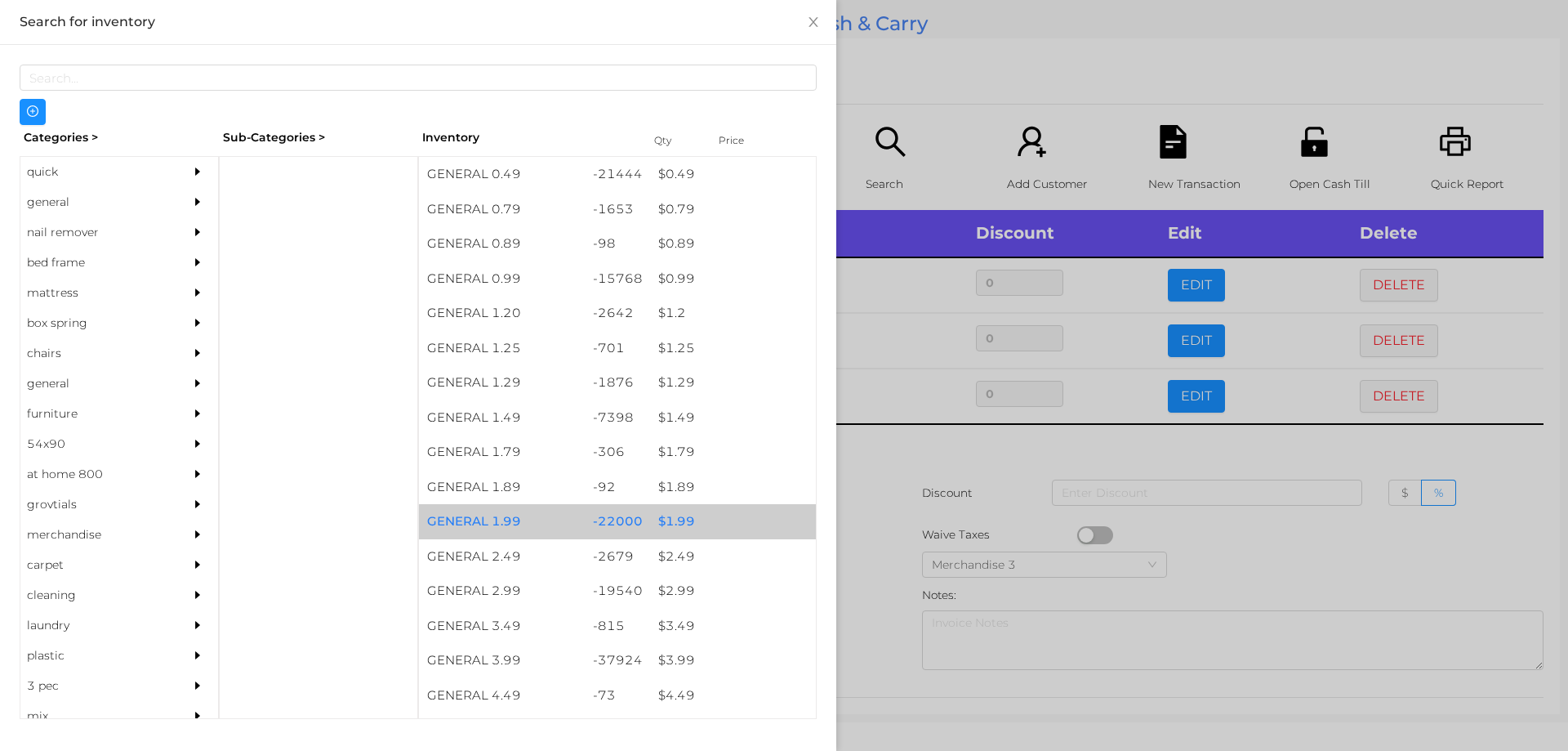
click at [674, 514] on div "$ 1.99" at bounding box center [733, 521] width 166 height 35
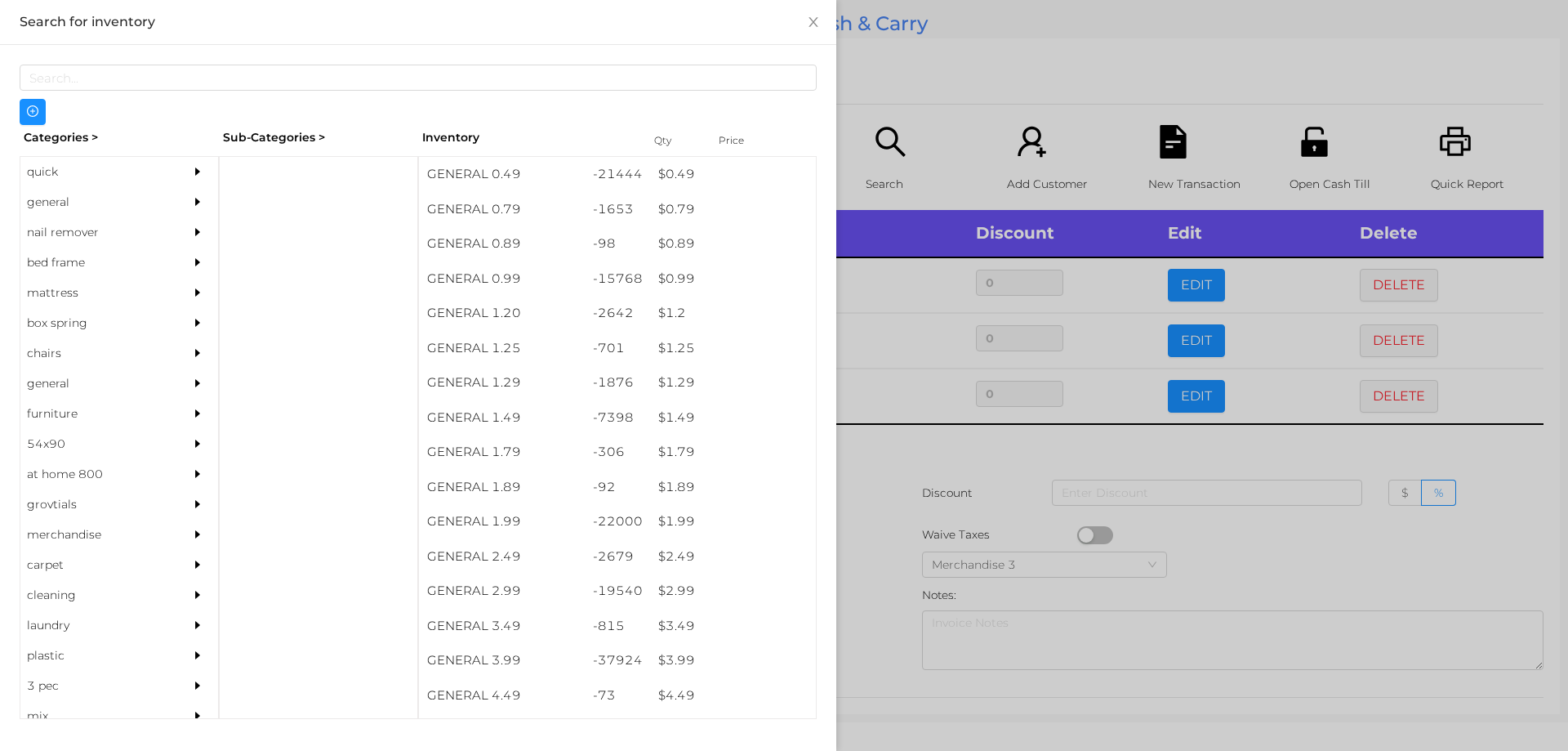
click at [894, 449] on div at bounding box center [784, 375] width 1568 height 751
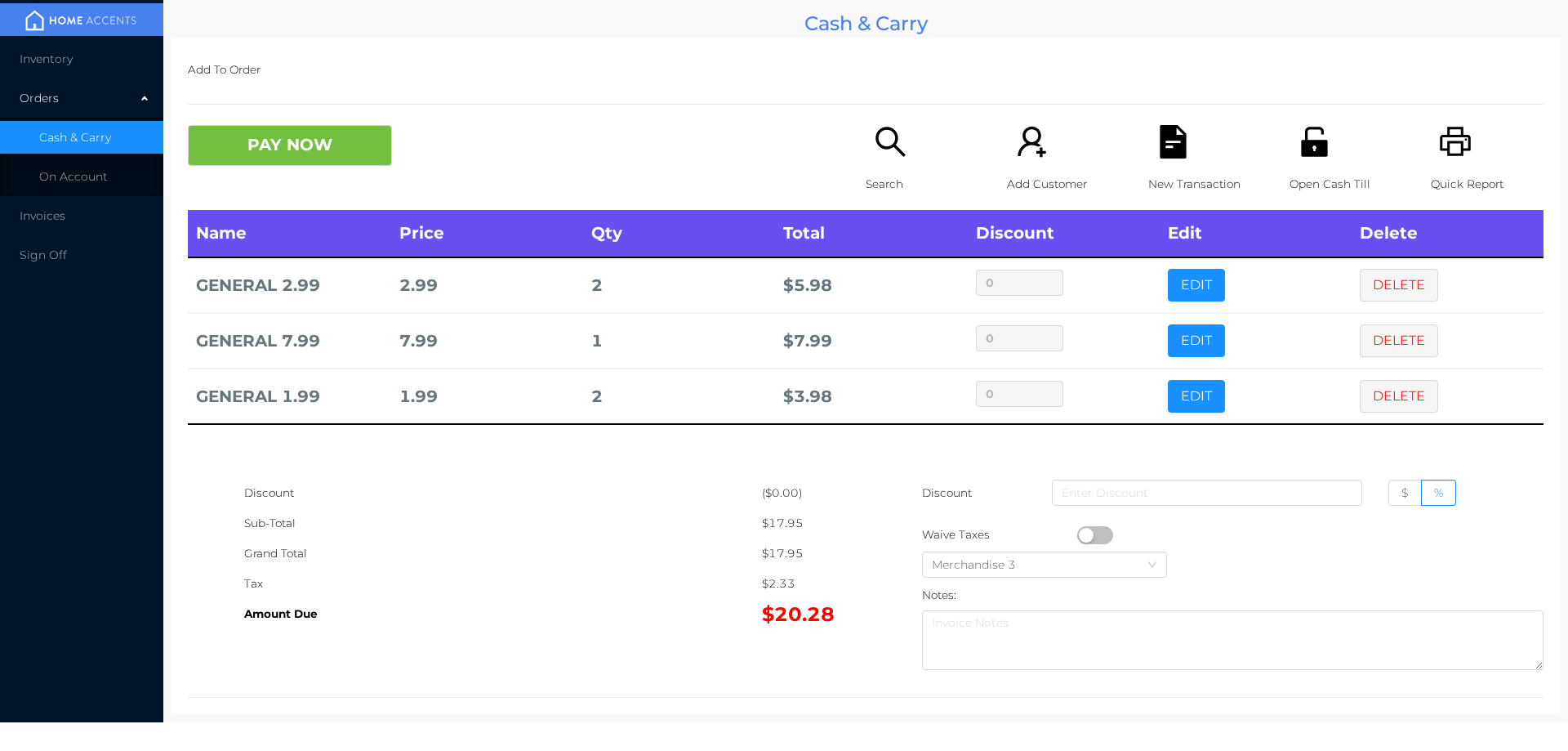
click at [875, 144] on icon "icon: search" at bounding box center [890, 141] width 30 height 30
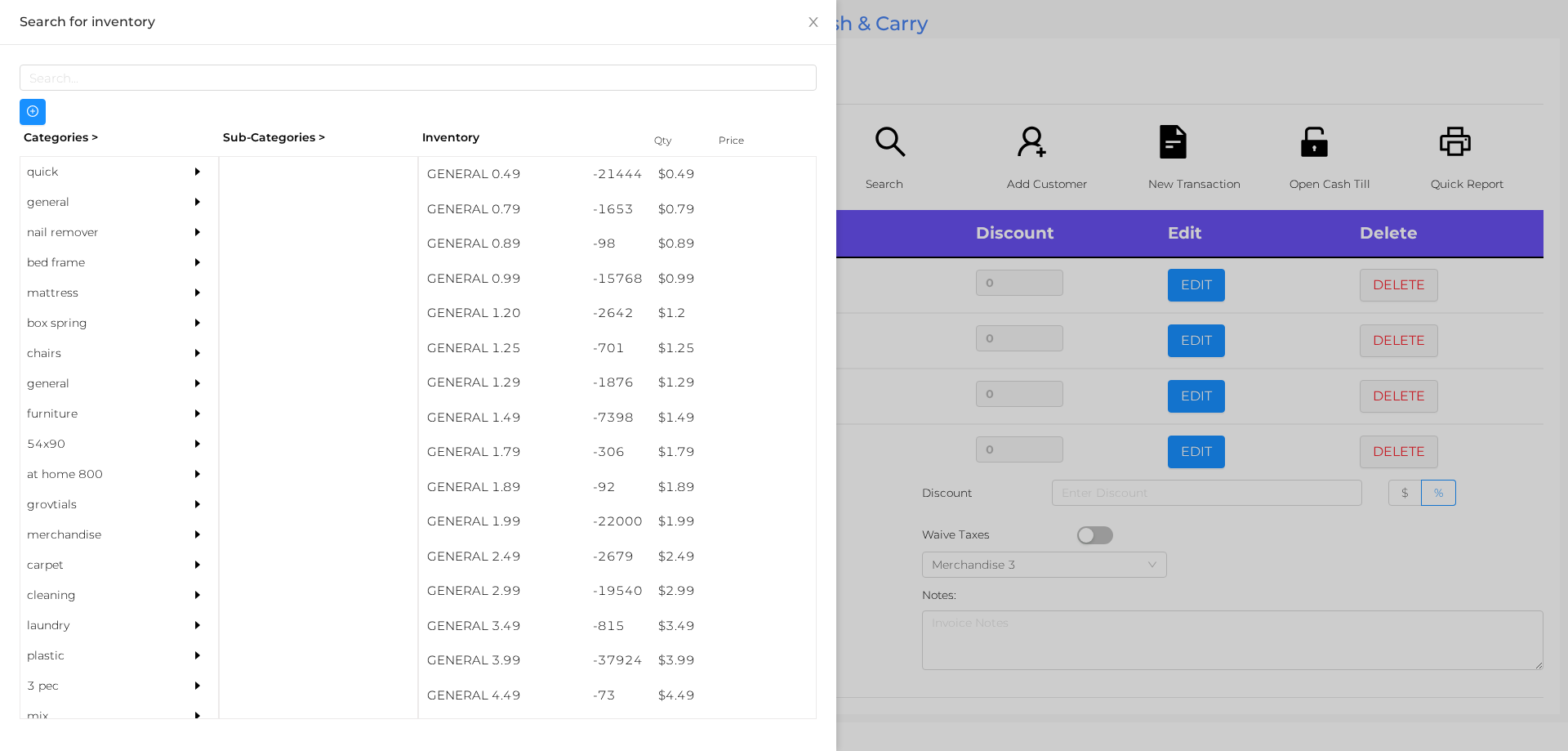
click at [1178, 542] on div at bounding box center [784, 375] width 1568 height 751
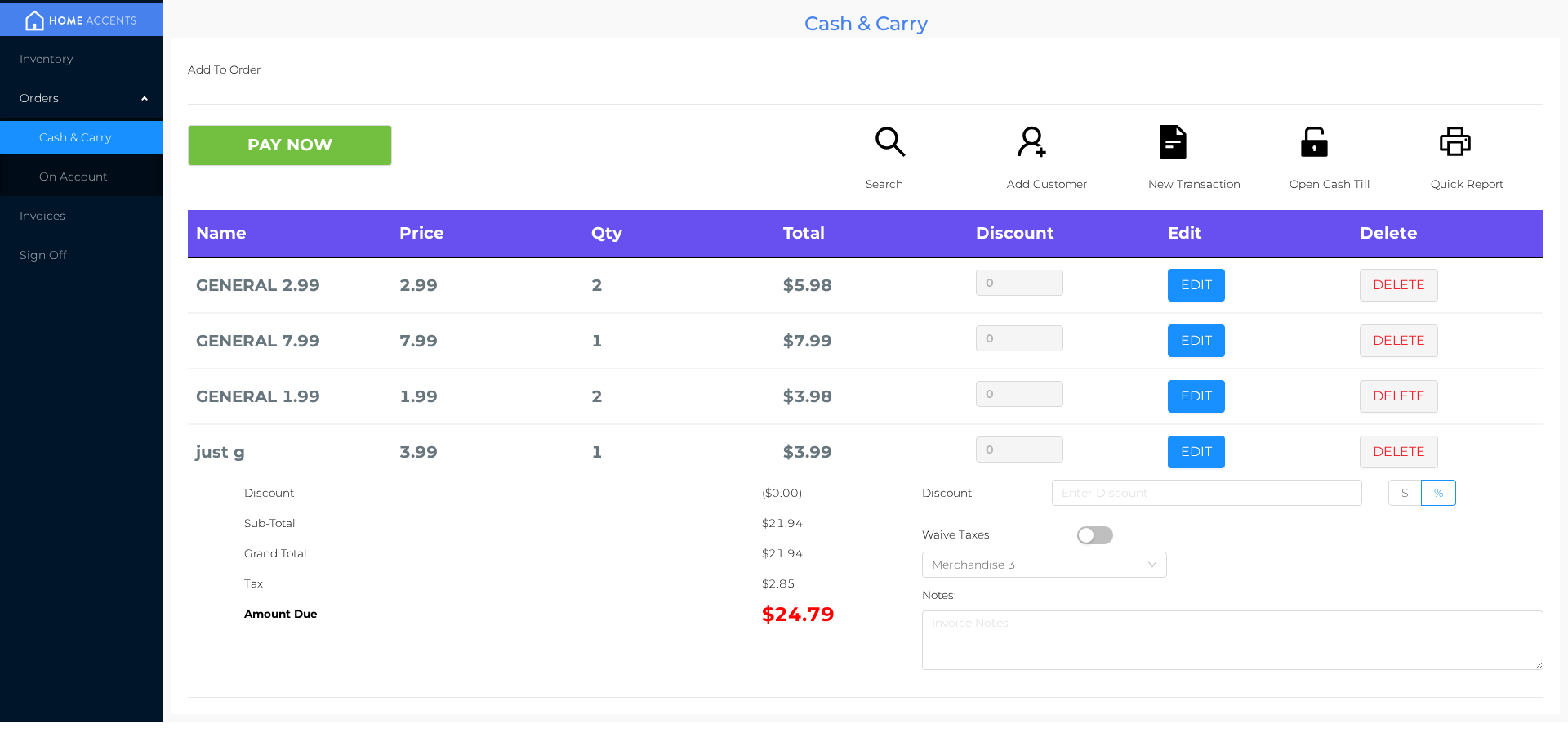
scroll to position [19, 0]
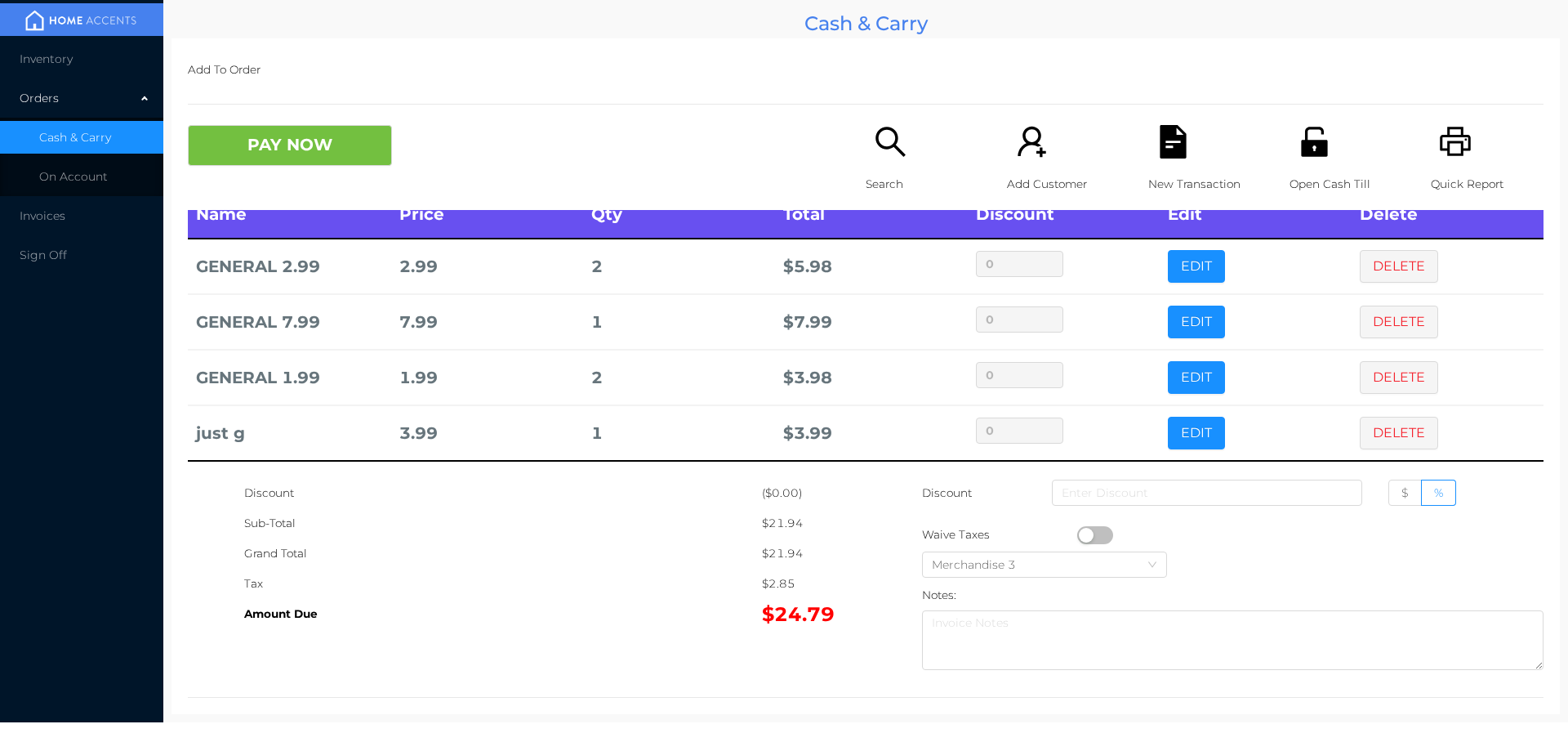
click at [1366, 430] on button "DELETE" at bounding box center [1399, 433] width 79 height 33
click at [1190, 432] on button "EDIT" at bounding box center [1196, 433] width 57 height 33
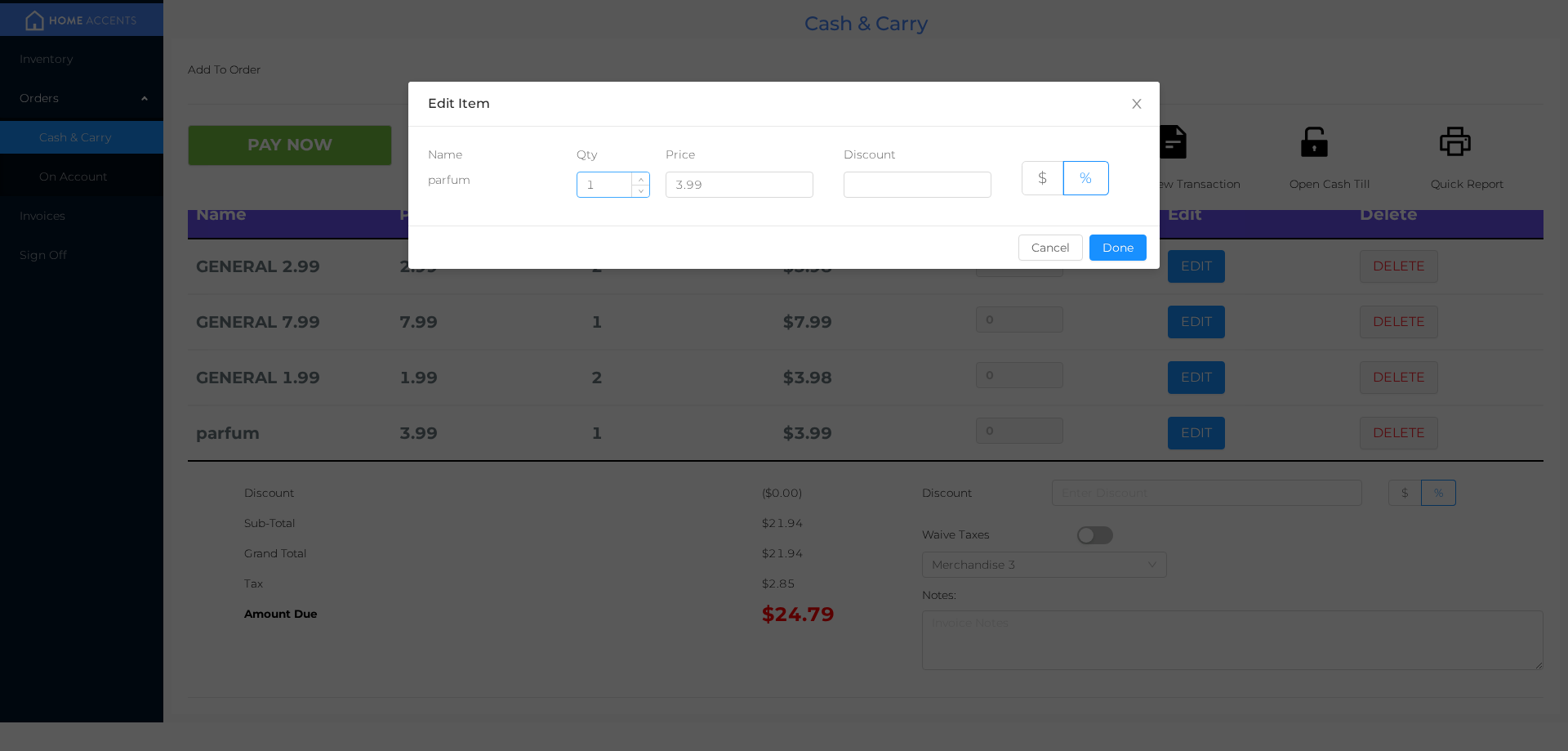
click at [616, 187] on input "1" at bounding box center [613, 184] width 72 height 25
type input "5"
click at [1100, 250] on button "Done" at bounding box center [1118, 248] width 57 height 26
type input "0%"
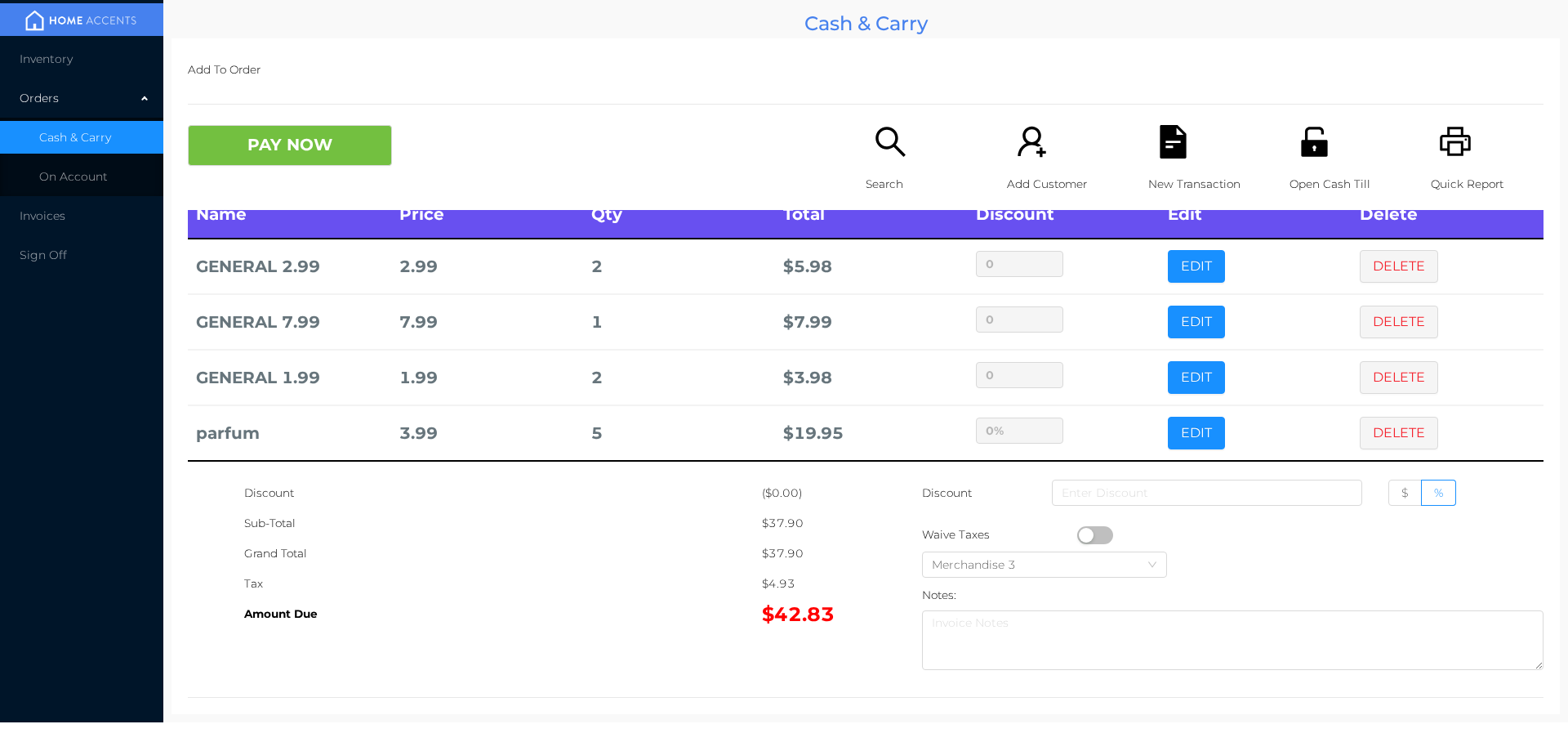
click at [646, 558] on div "Grand Total" at bounding box center [503, 553] width 518 height 30
click at [258, 152] on button "PAY NOW" at bounding box center [289, 145] width 204 height 41
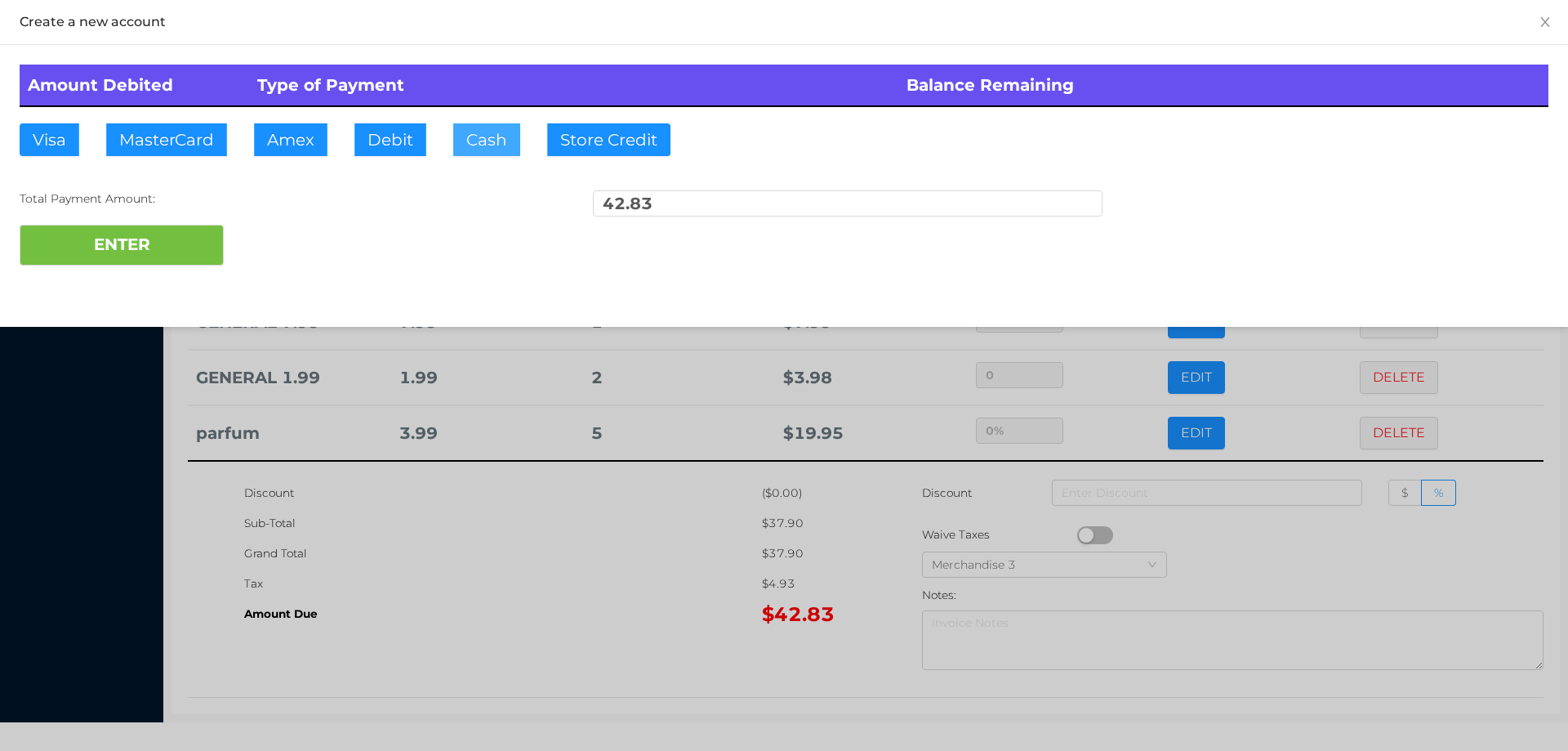
click at [461, 150] on button "Cash" at bounding box center [486, 139] width 67 height 33
type input "100."
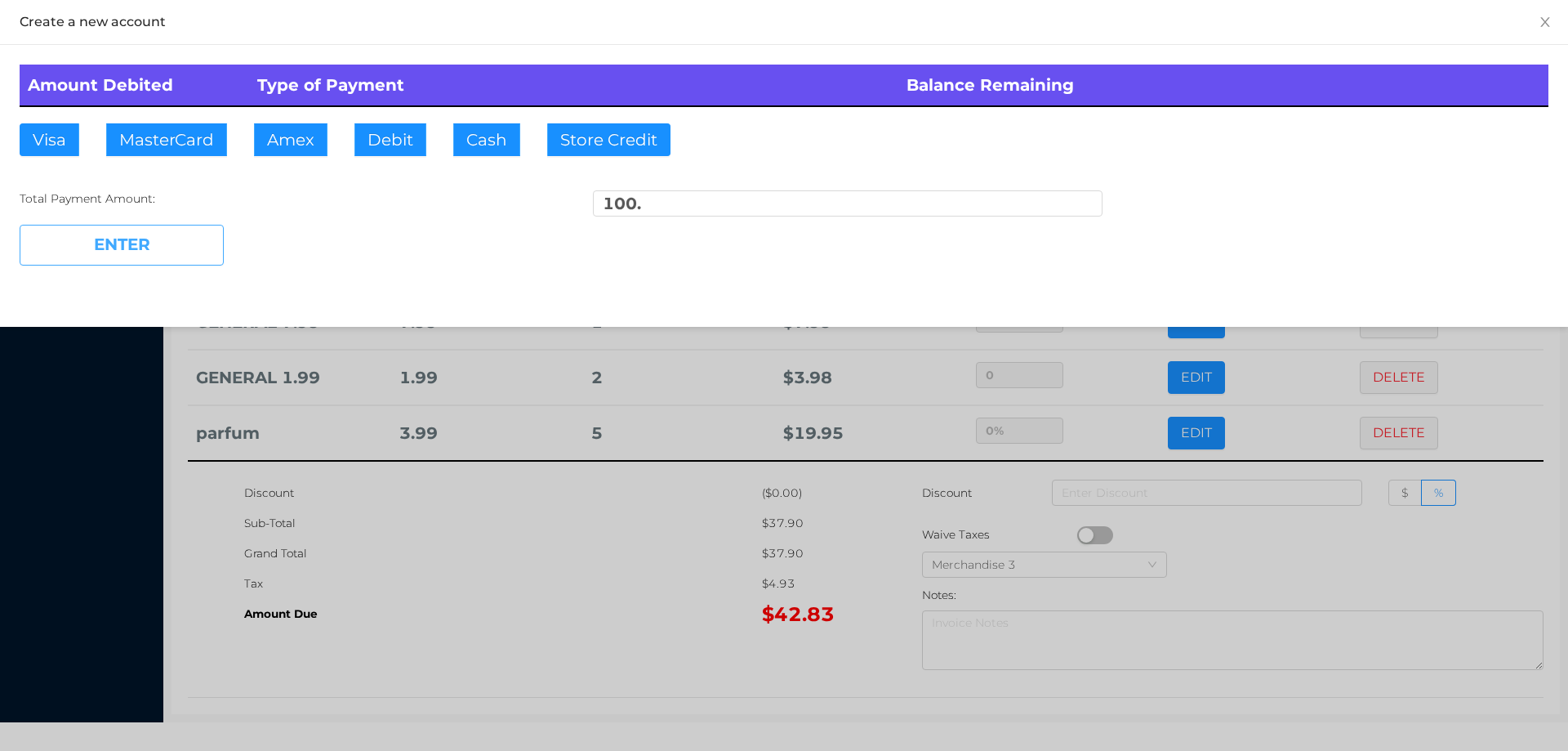
click at [151, 261] on button "ENTER" at bounding box center [121, 245] width 204 height 41
type input "0"
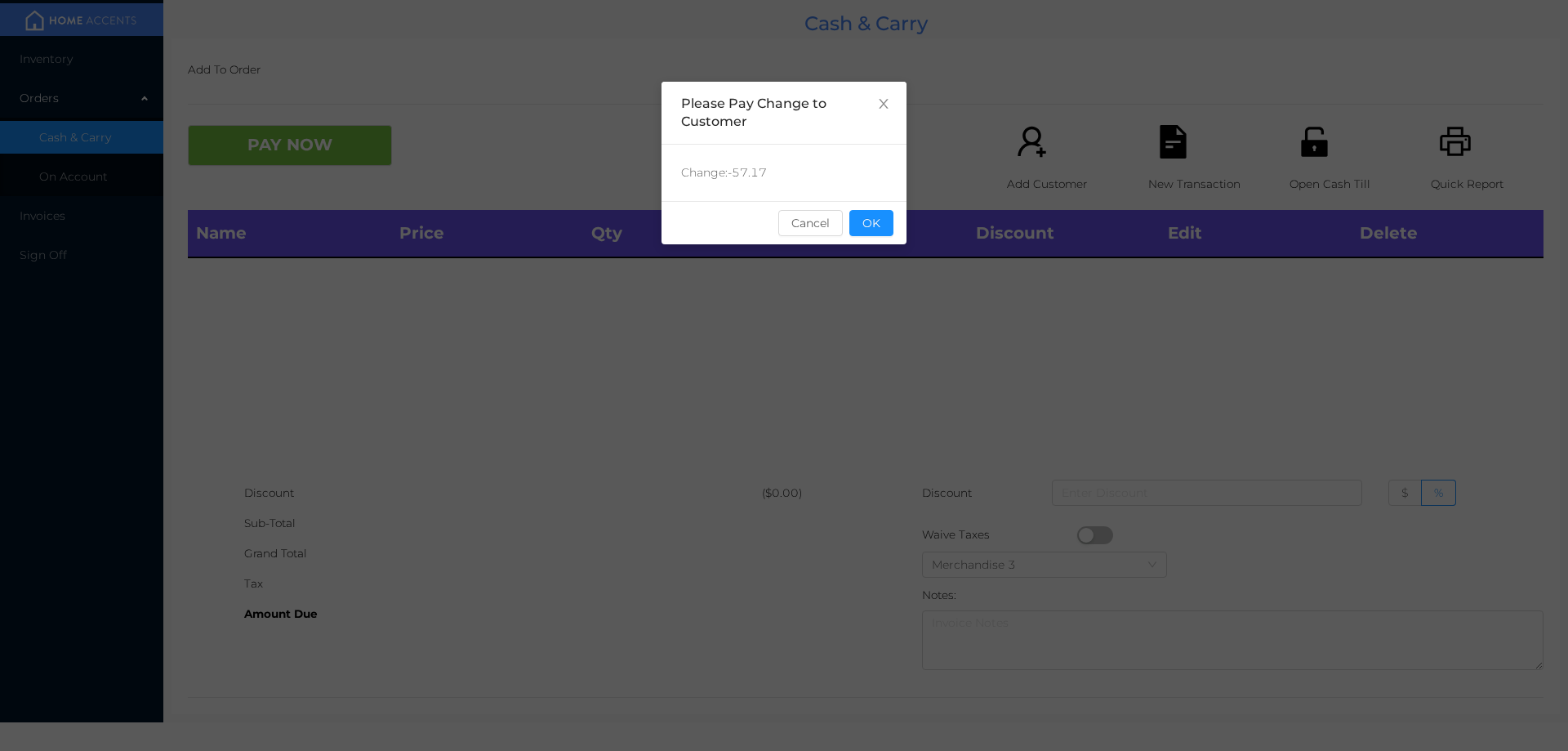
scroll to position [0, 0]
click at [883, 231] on button "OK" at bounding box center [871, 223] width 44 height 26
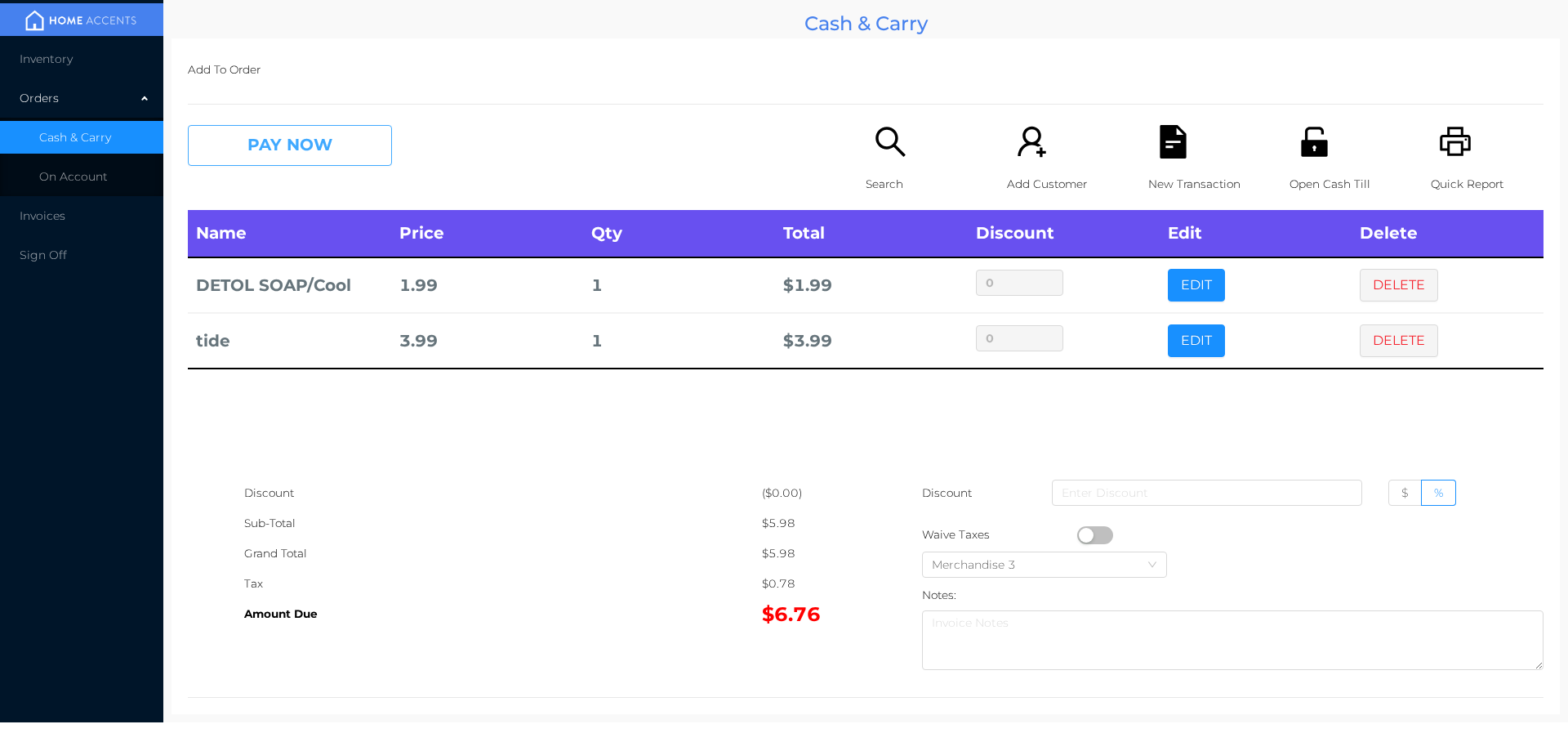
click at [294, 144] on button "PAY NOW" at bounding box center [289, 145] width 204 height 41
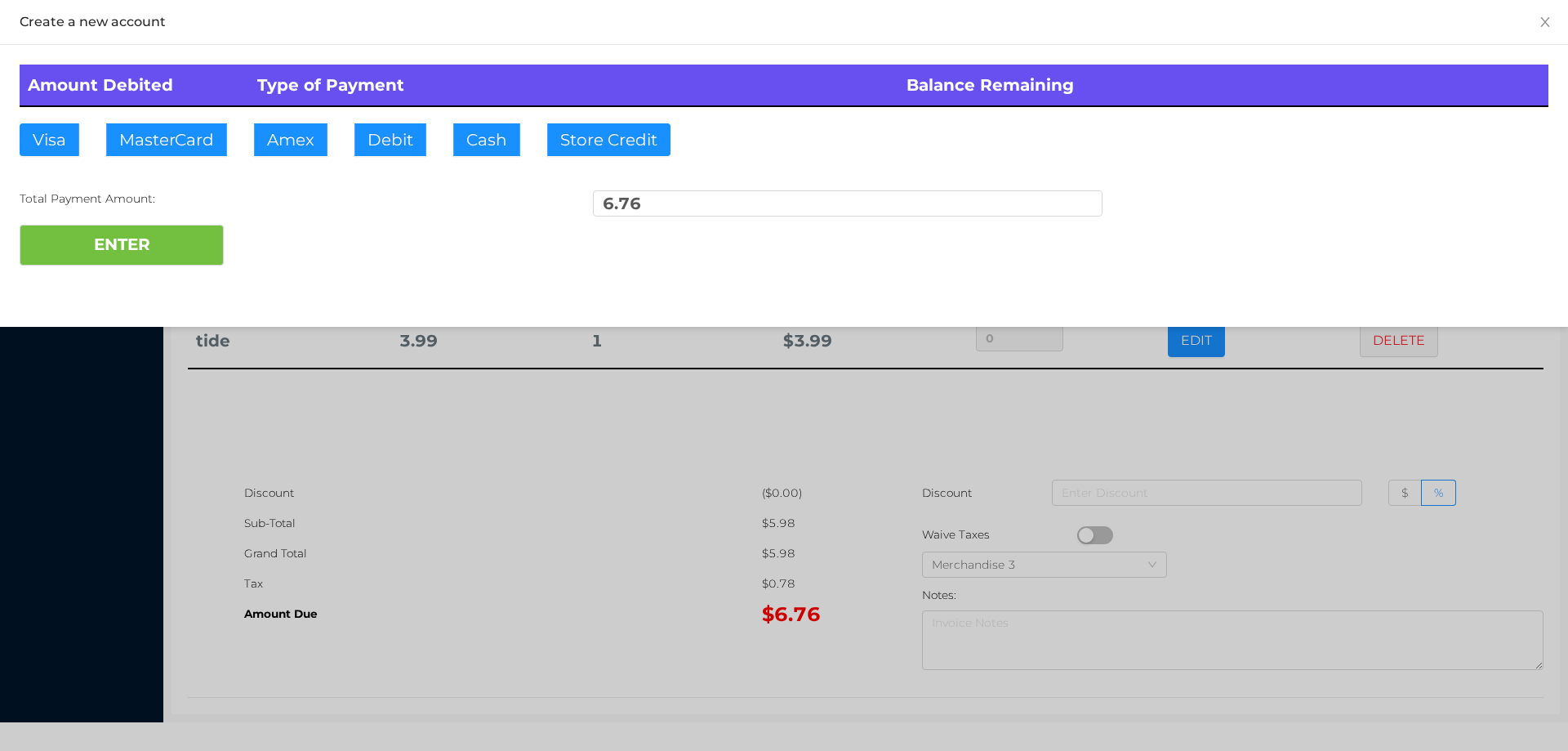
click at [1369, 401] on div at bounding box center [784, 375] width 1568 height 751
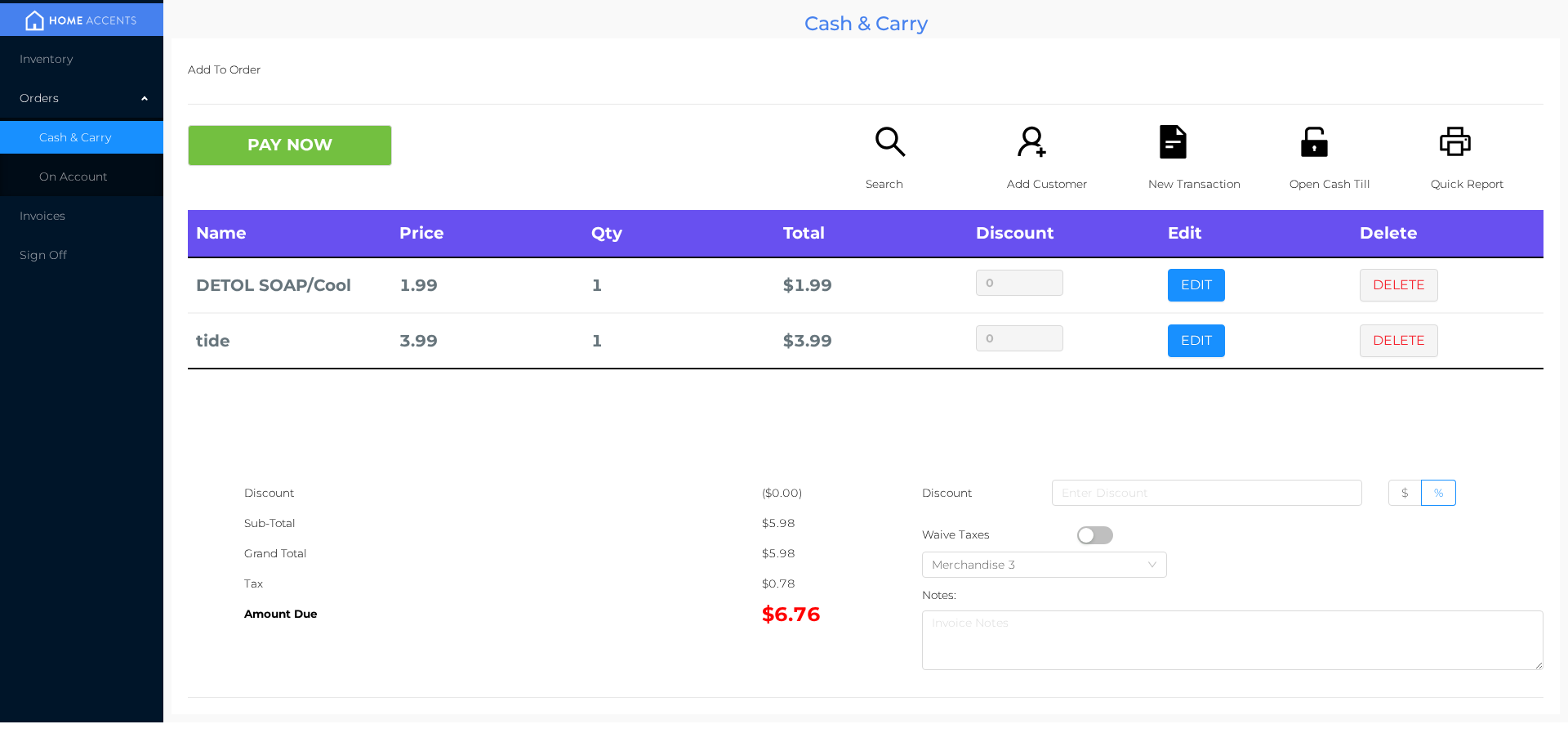
click at [1174, 138] on icon "icon: file-text" at bounding box center [1172, 142] width 26 height 34
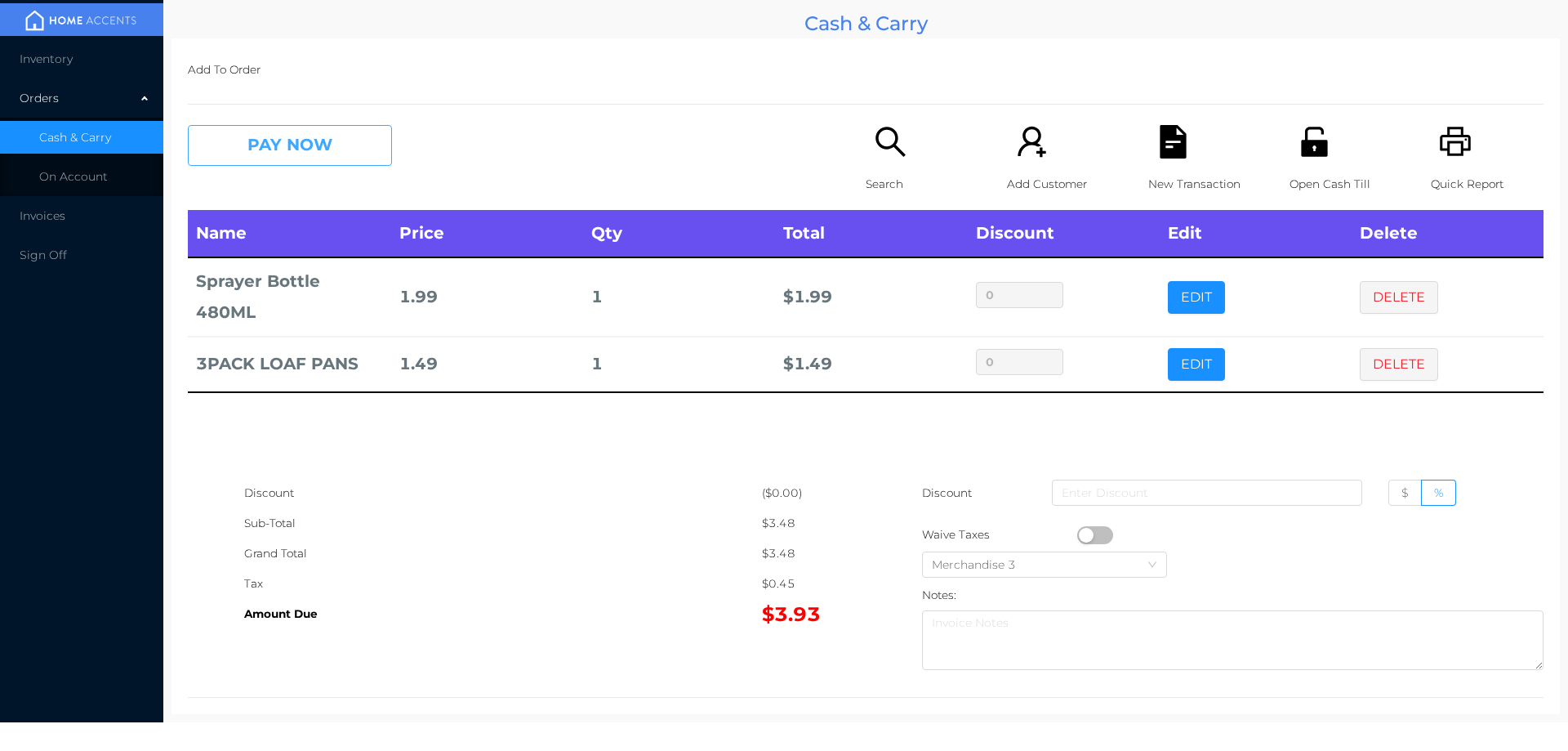
click at [243, 150] on button "PAY NOW" at bounding box center [289, 145] width 204 height 41
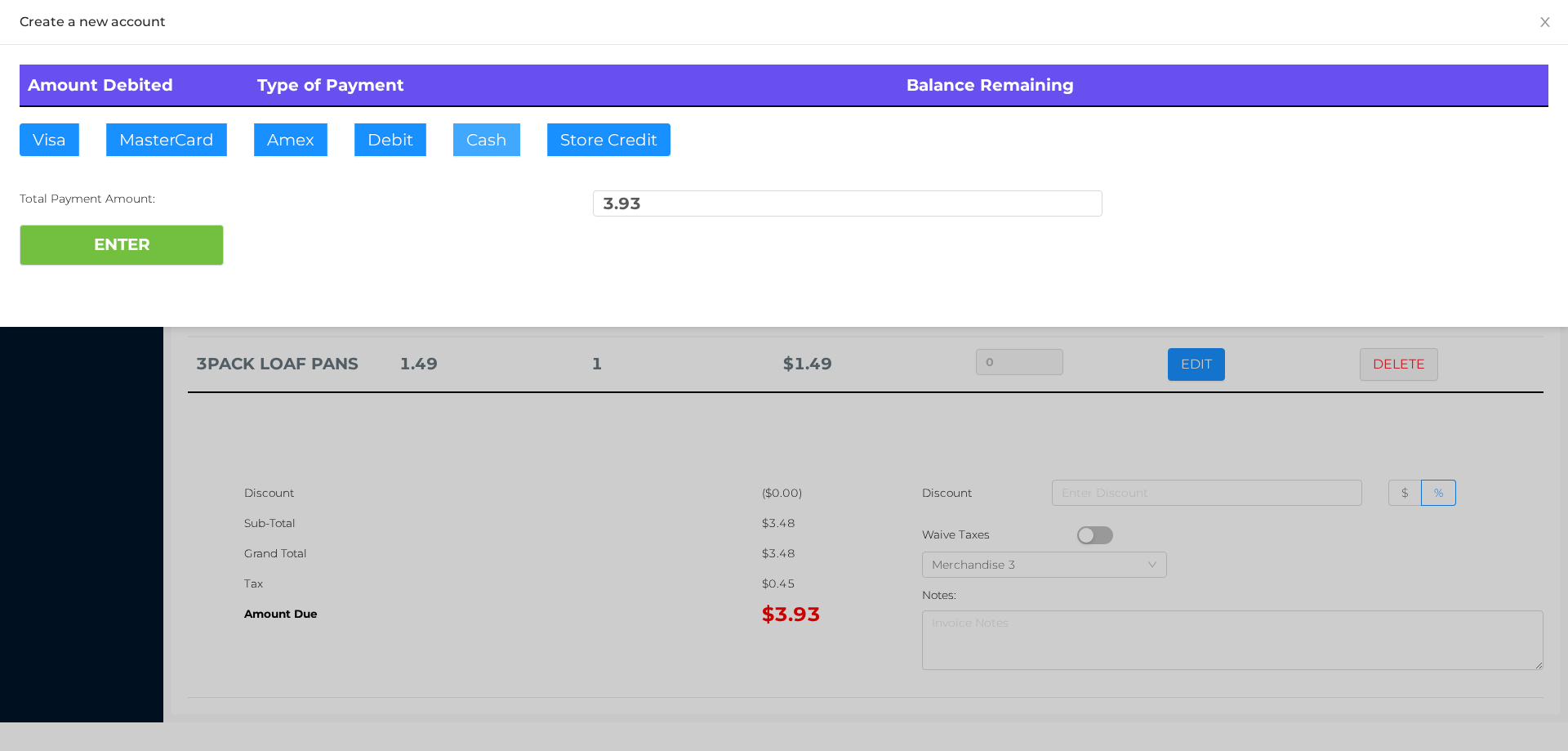
click at [477, 131] on button "Cash" at bounding box center [486, 139] width 67 height 33
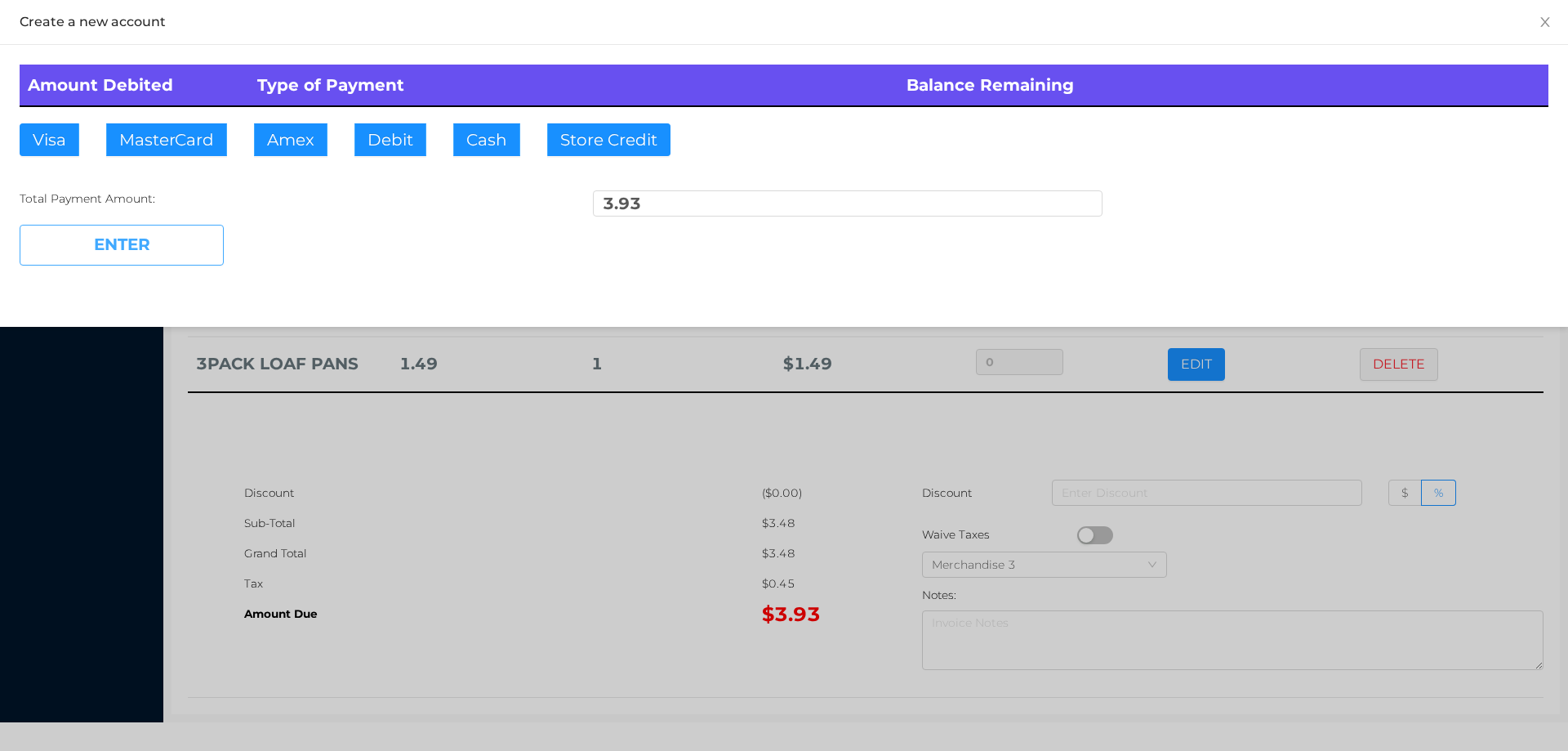
click at [157, 258] on button "ENTER" at bounding box center [121, 245] width 204 height 41
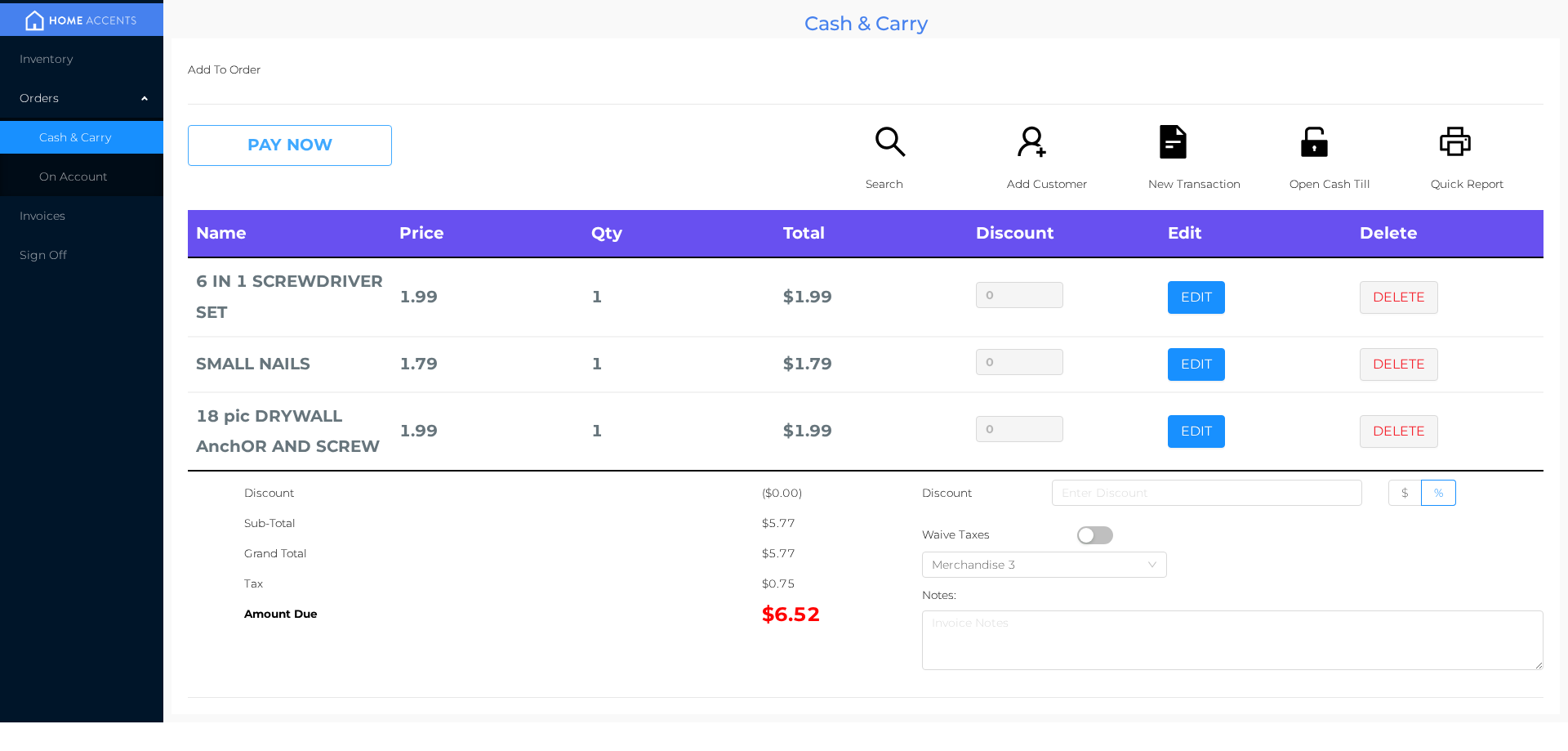
click at [346, 153] on button "PAY NOW" at bounding box center [289, 145] width 204 height 41
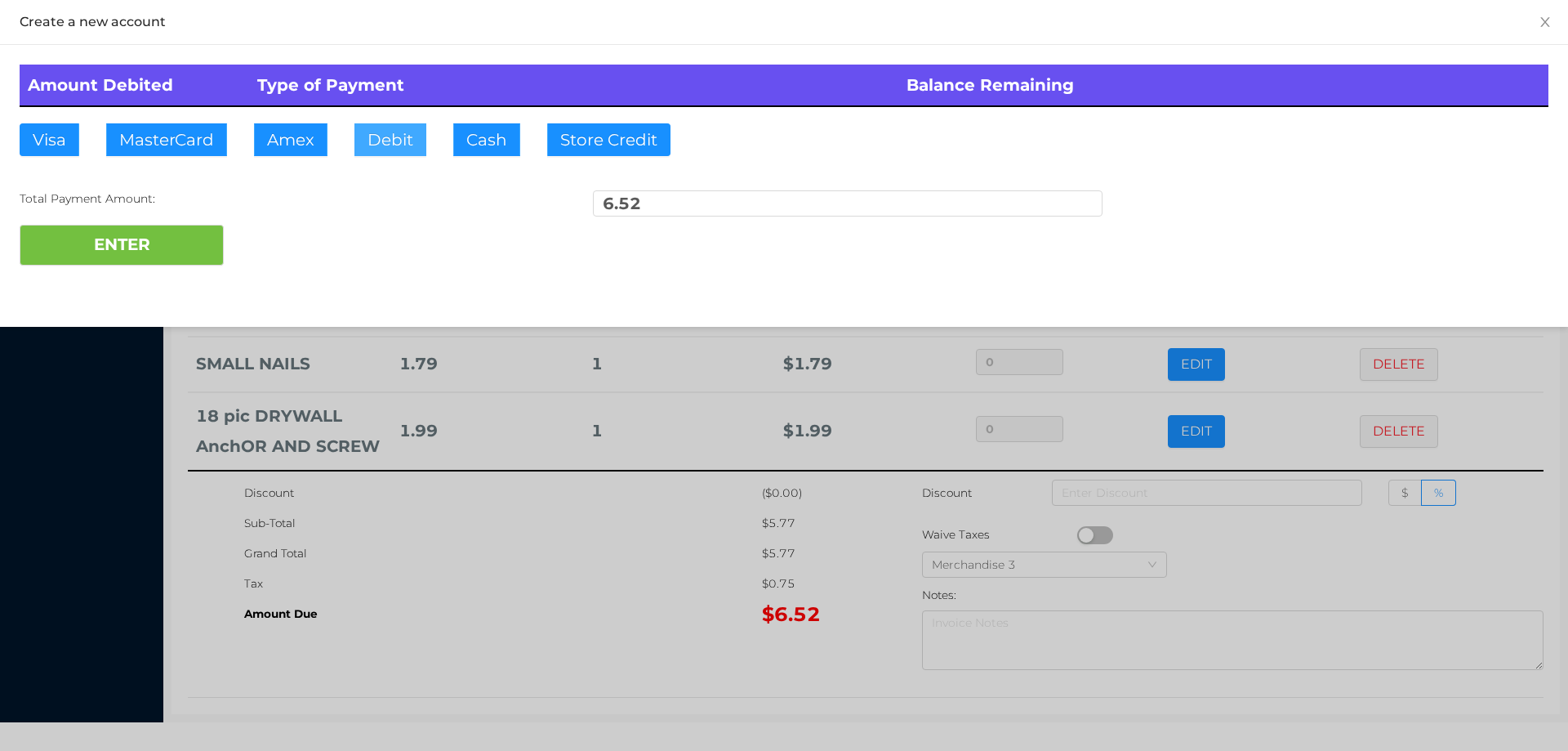
click at [385, 142] on button "Debit" at bounding box center [390, 139] width 72 height 33
click at [278, 235] on div "ENTER" at bounding box center [784, 245] width 1529 height 41
click at [656, 599] on div at bounding box center [784, 375] width 1568 height 751
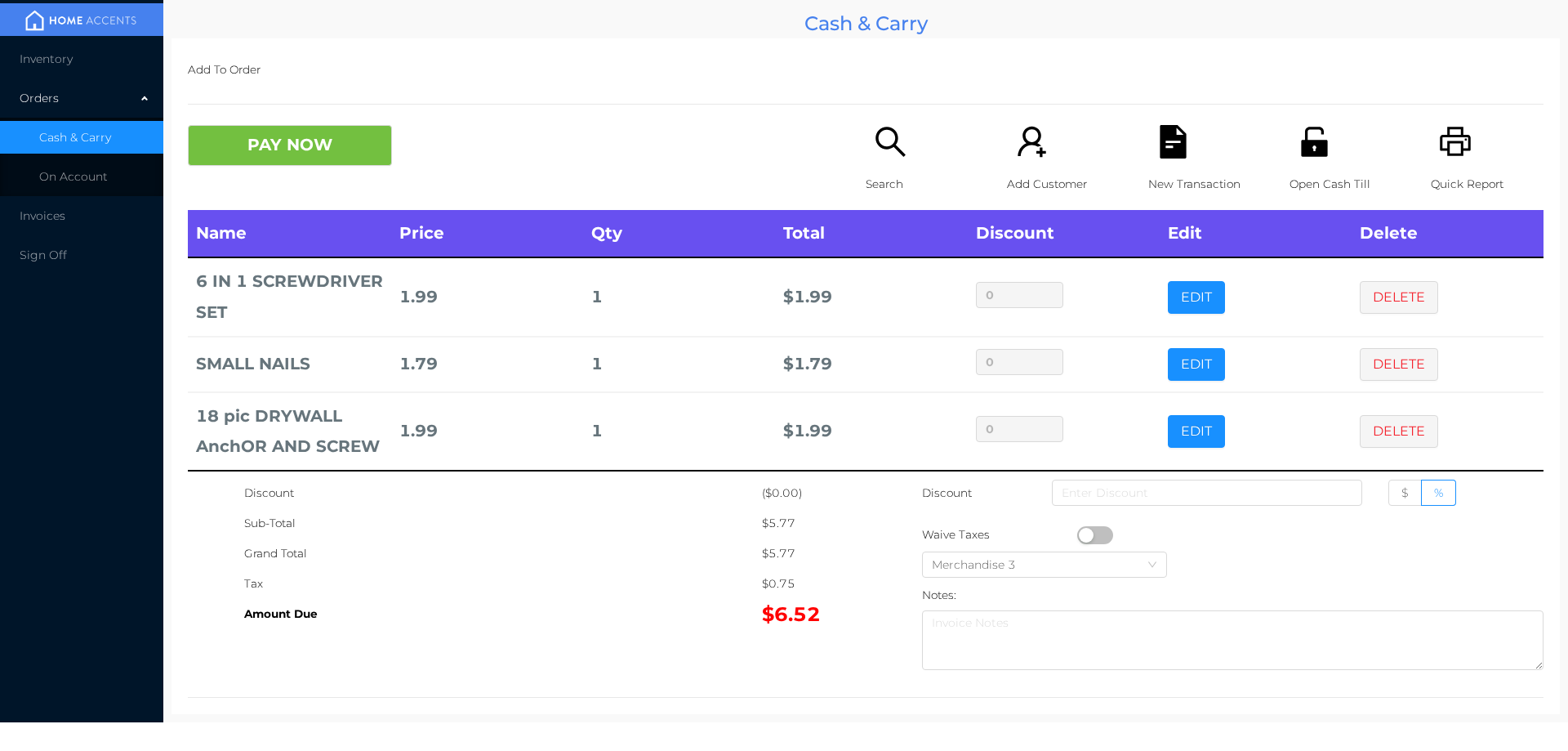
click at [1177, 159] on div "New Transaction" at bounding box center [1204, 167] width 112 height 85
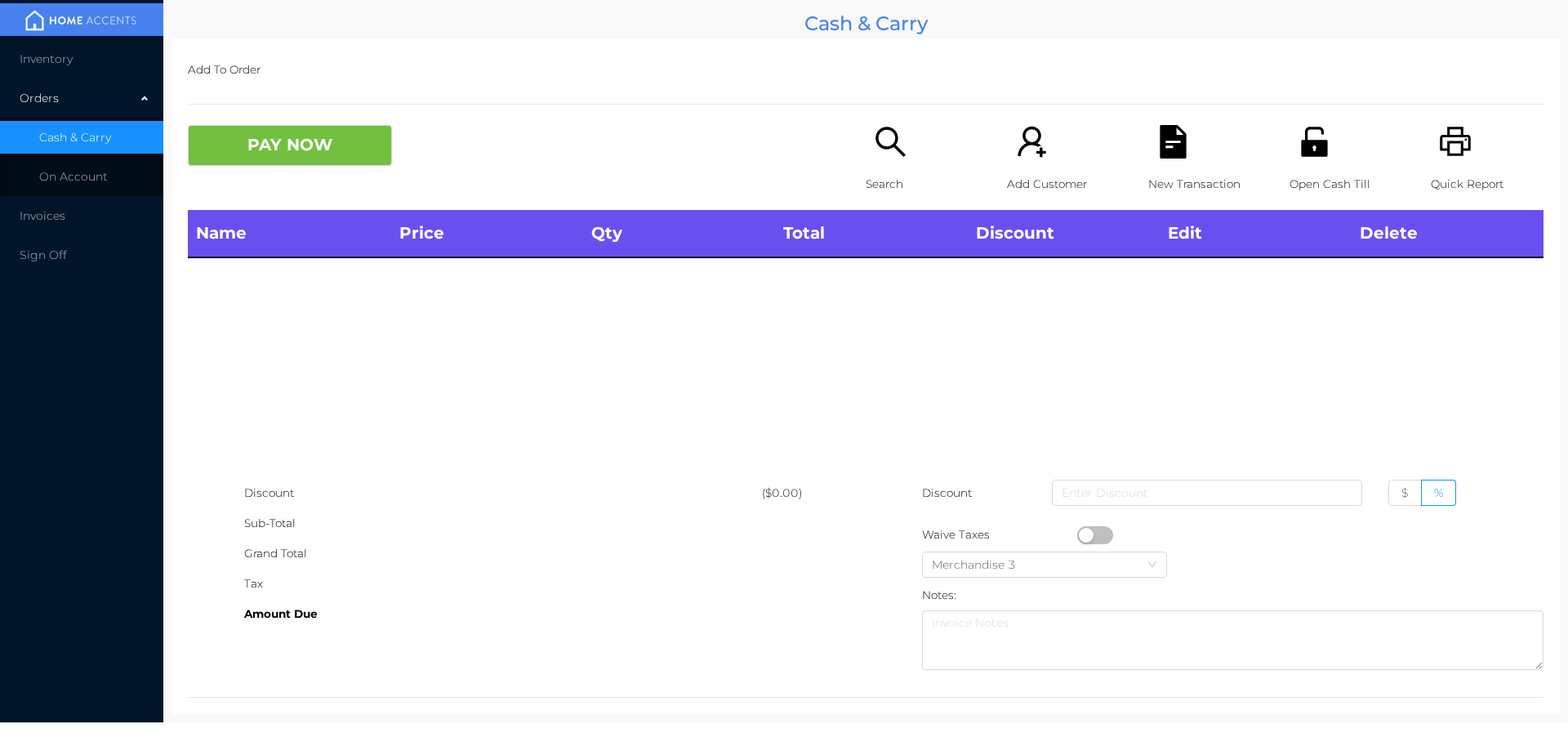
click at [882, 148] on icon "icon: search" at bounding box center [890, 141] width 30 height 30
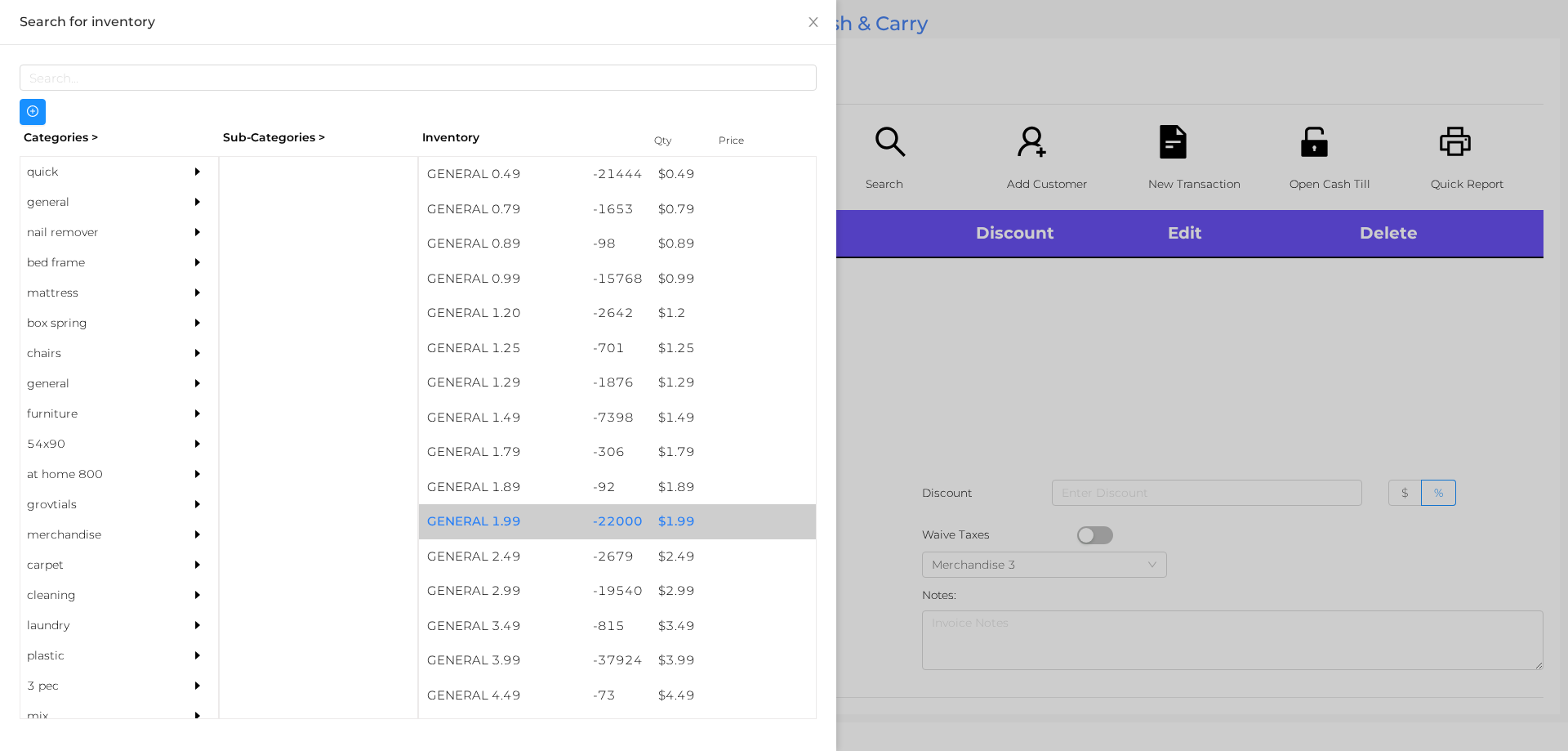
click at [670, 522] on div "$ 1.99" at bounding box center [733, 521] width 166 height 35
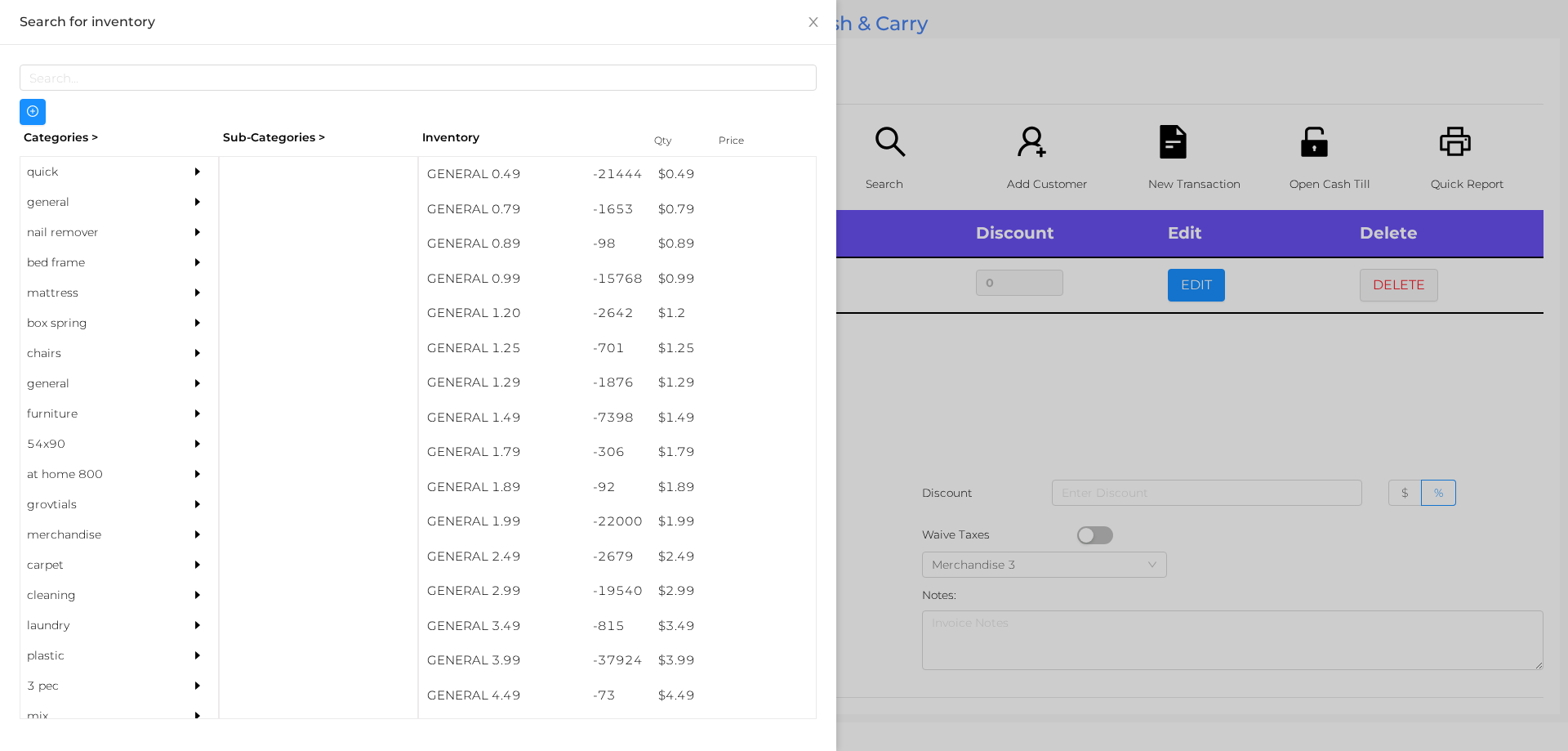
click at [875, 419] on div at bounding box center [784, 375] width 1568 height 751
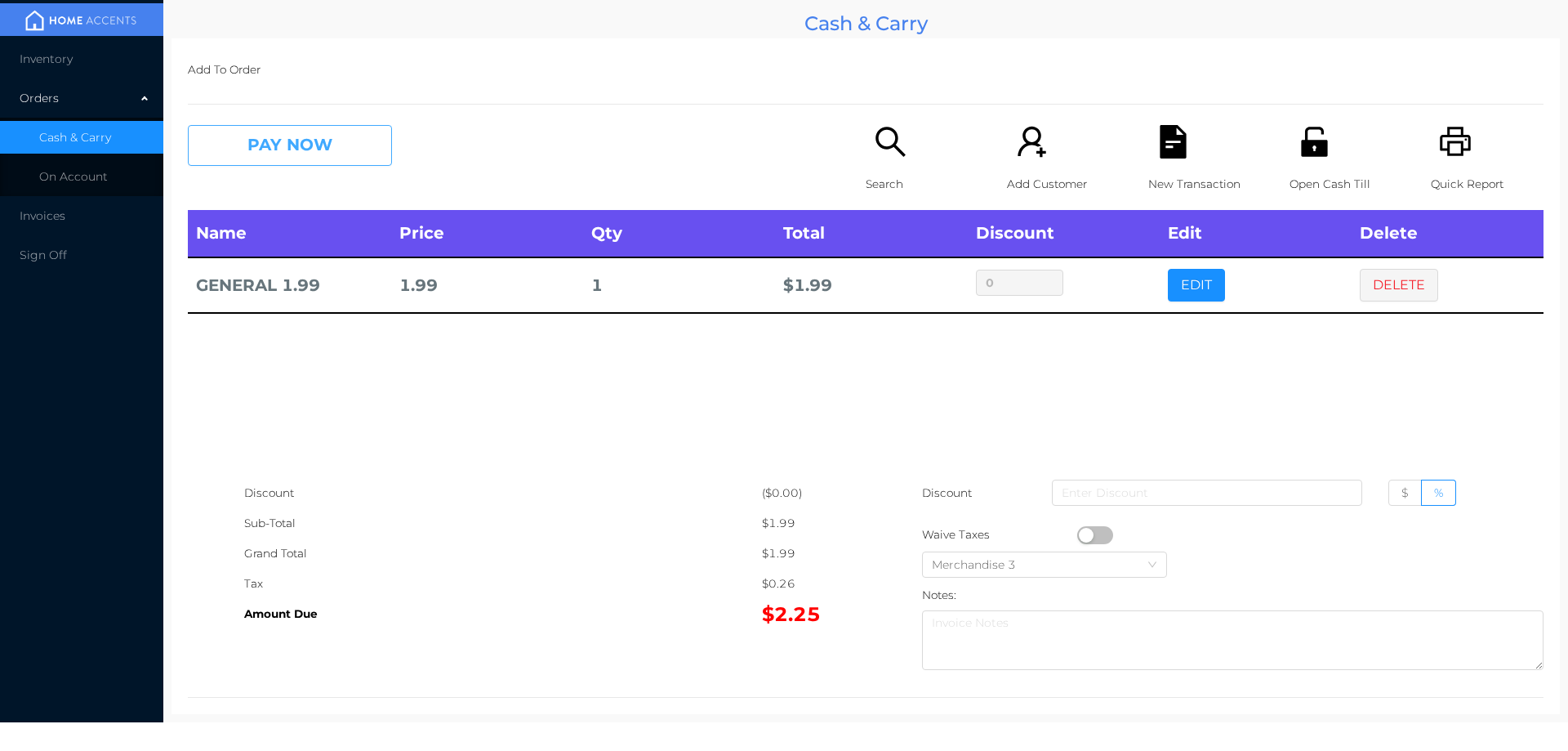
click at [284, 163] on button "PAY NOW" at bounding box center [289, 145] width 204 height 41
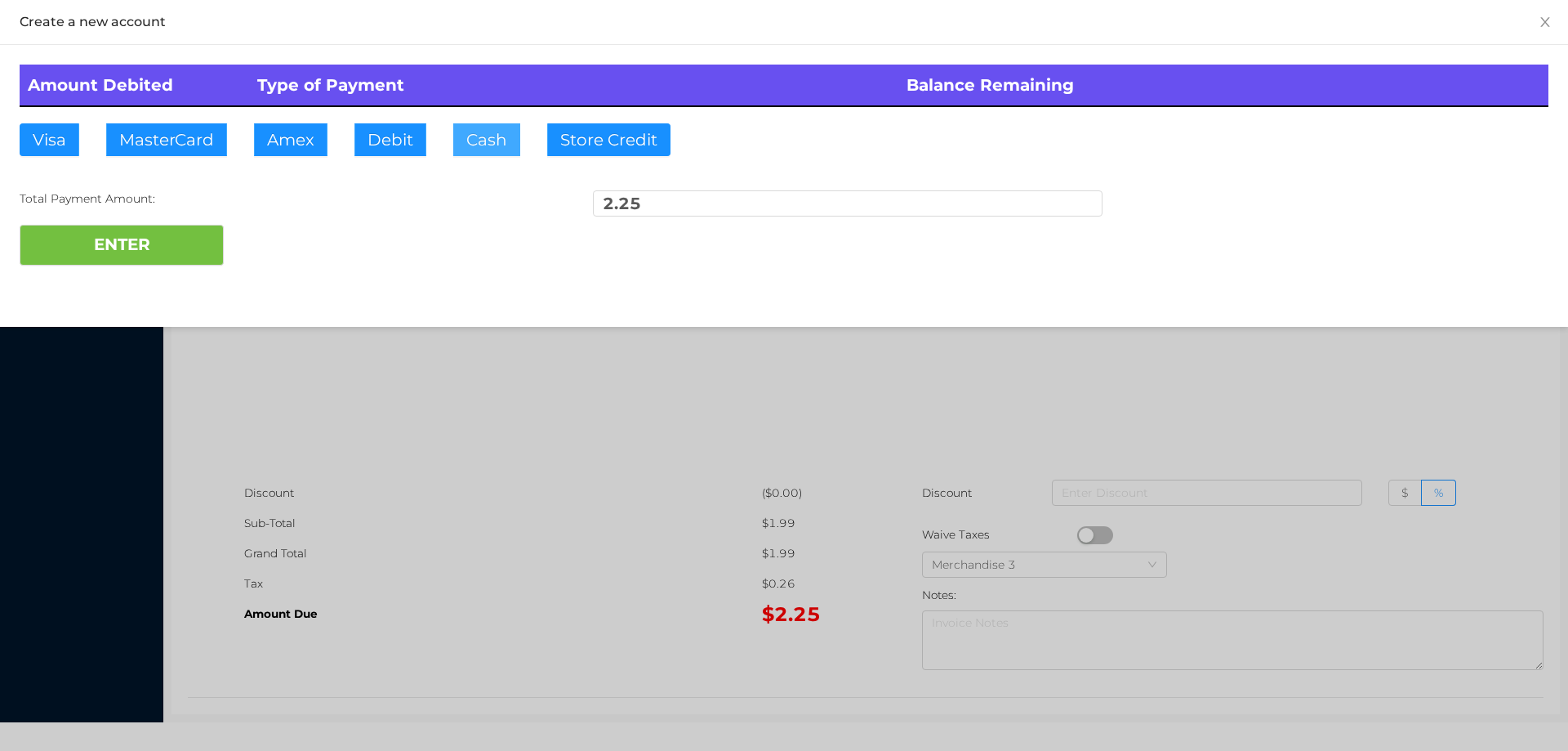
click at [473, 150] on button "Cash" at bounding box center [486, 139] width 67 height 33
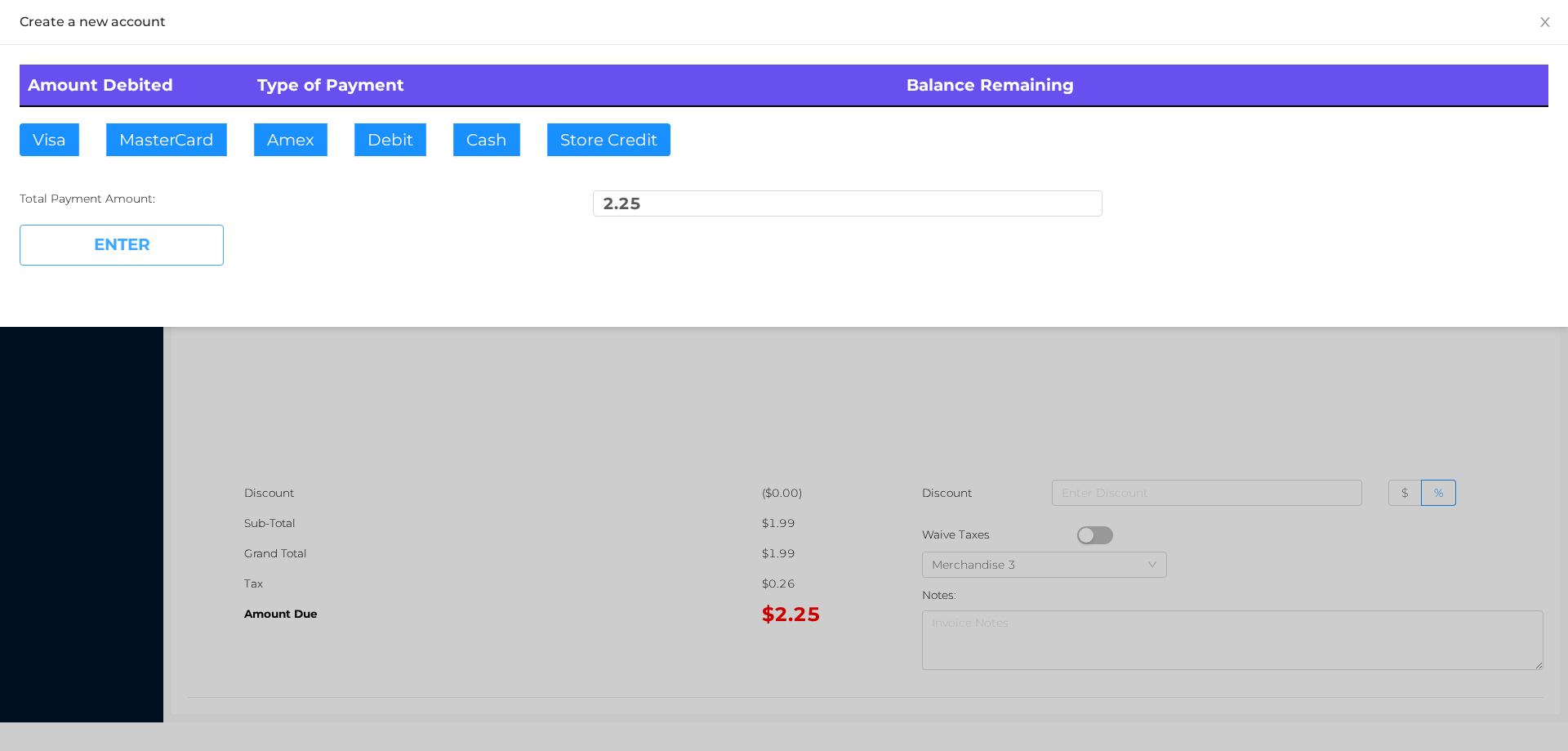
click at [137, 260] on button "ENTER" at bounding box center [121, 245] width 204 height 41
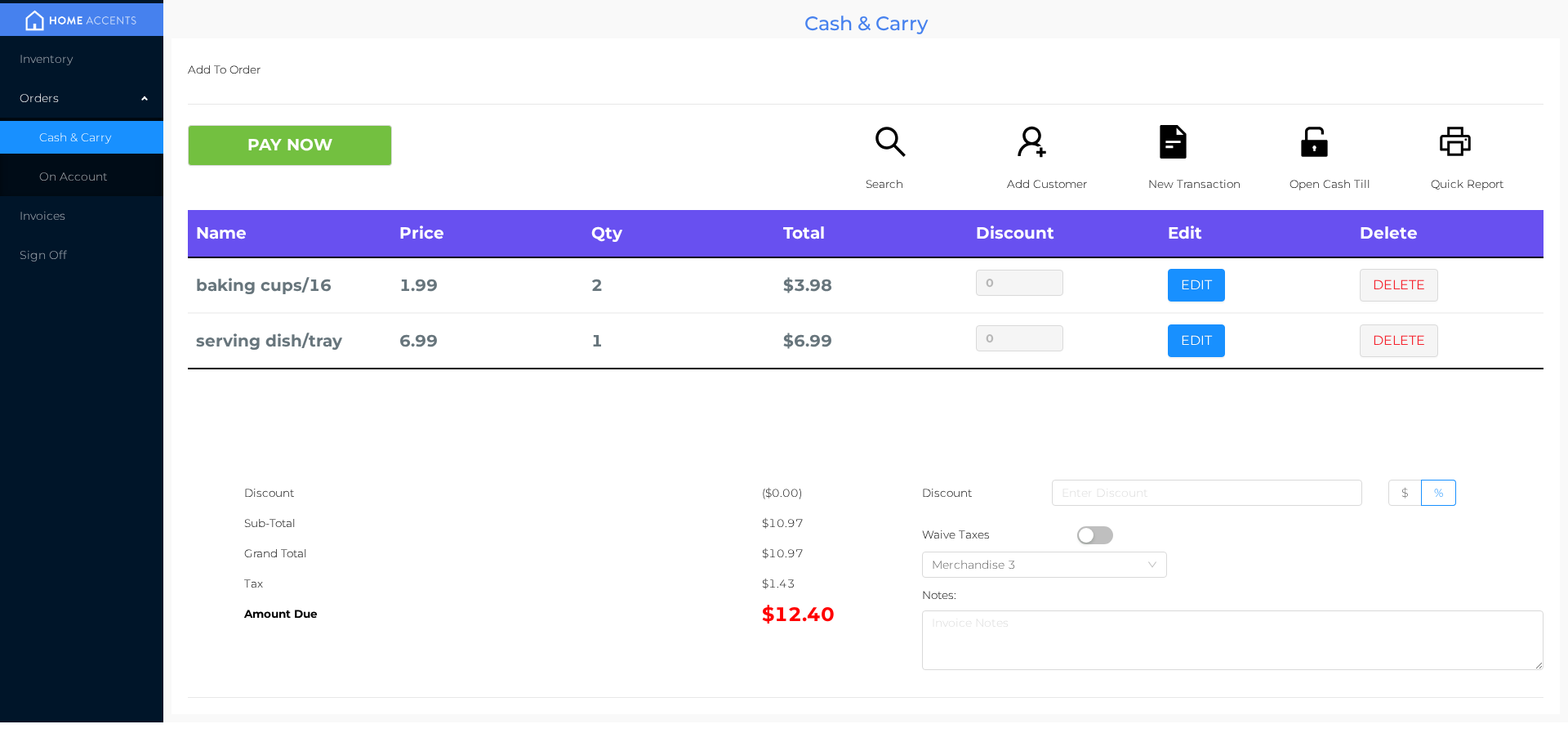
click at [294, 141] on button "PAY NOW" at bounding box center [289, 145] width 204 height 41
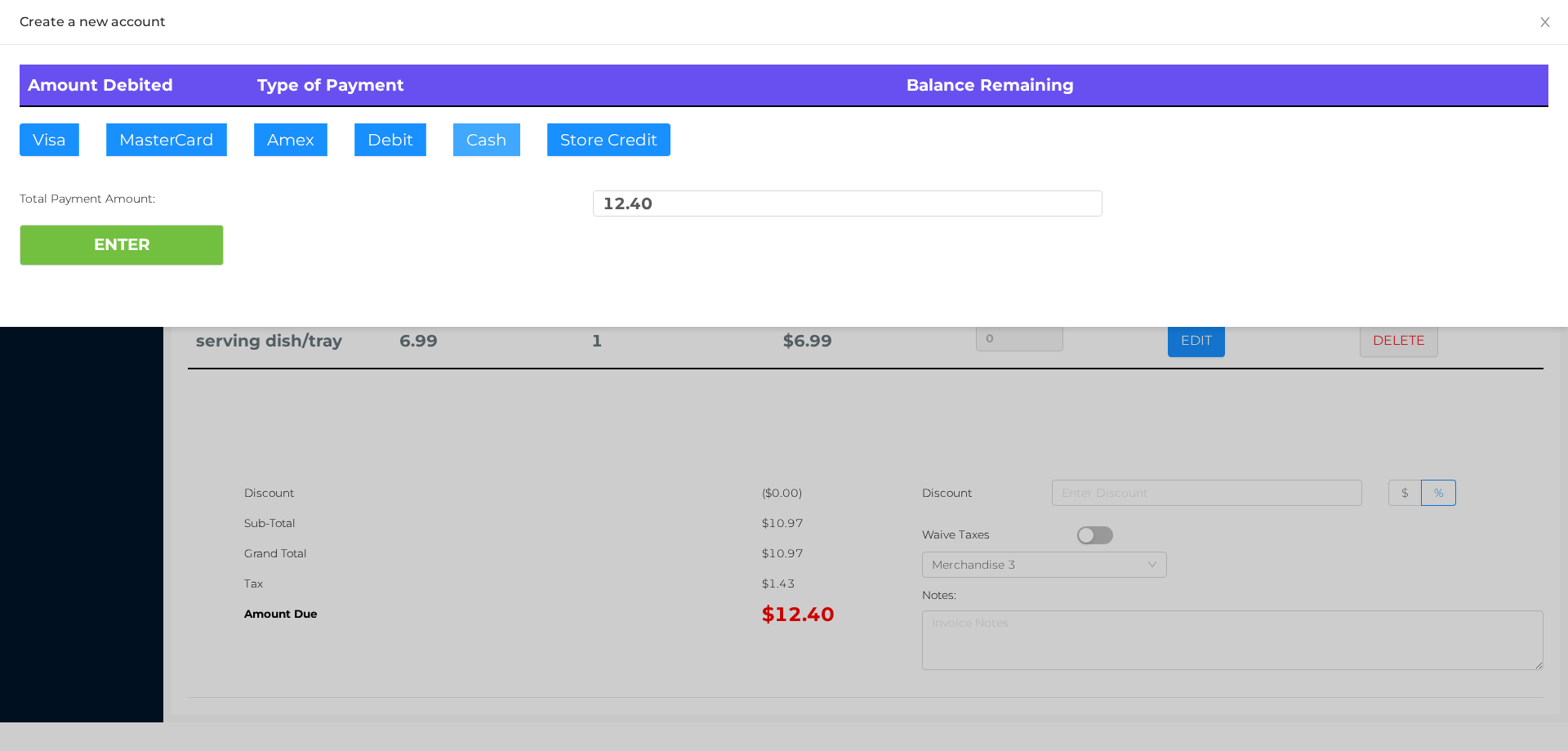
click at [481, 148] on button "Cash" at bounding box center [486, 139] width 67 height 33
type input "20."
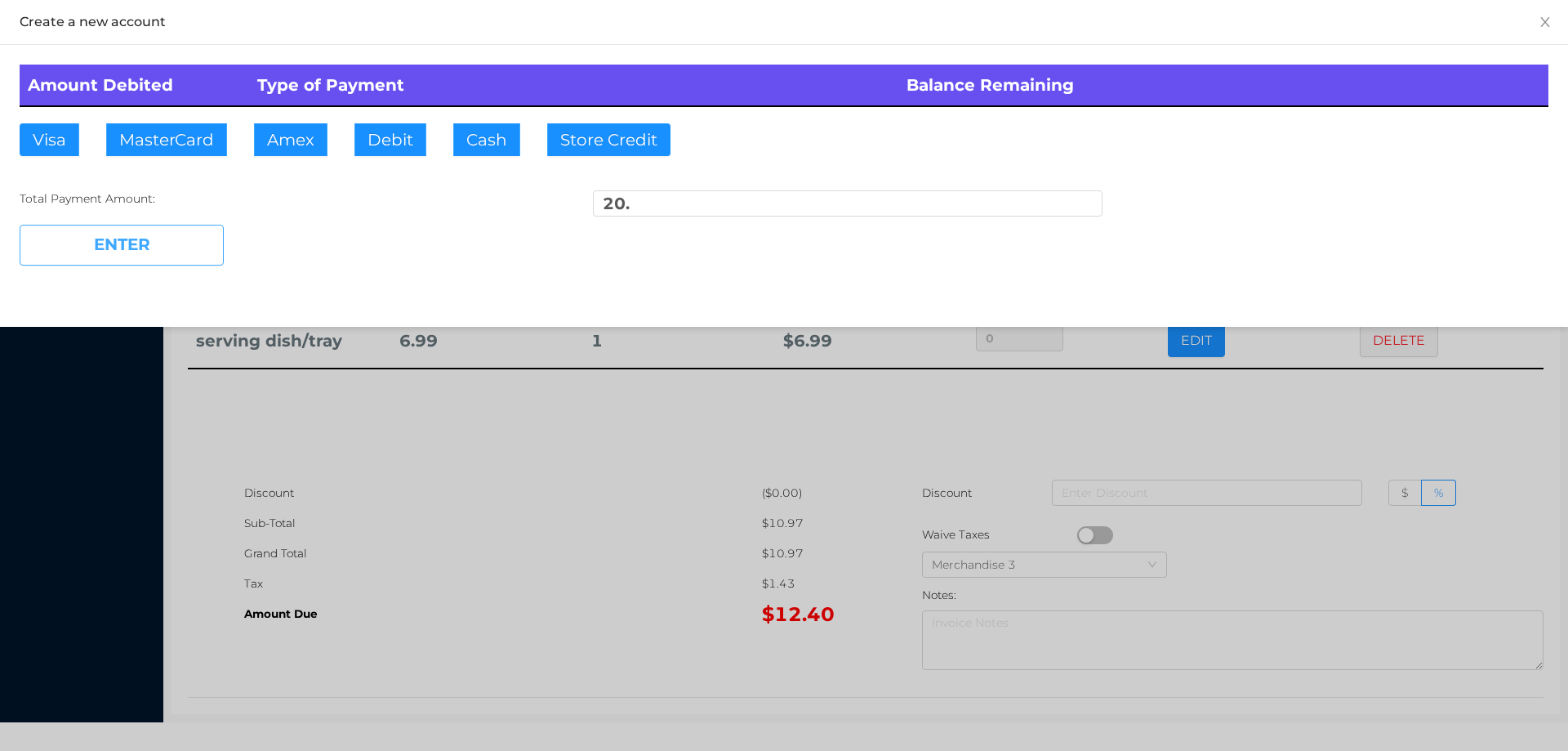
click at [126, 242] on button "ENTER" at bounding box center [121, 245] width 204 height 41
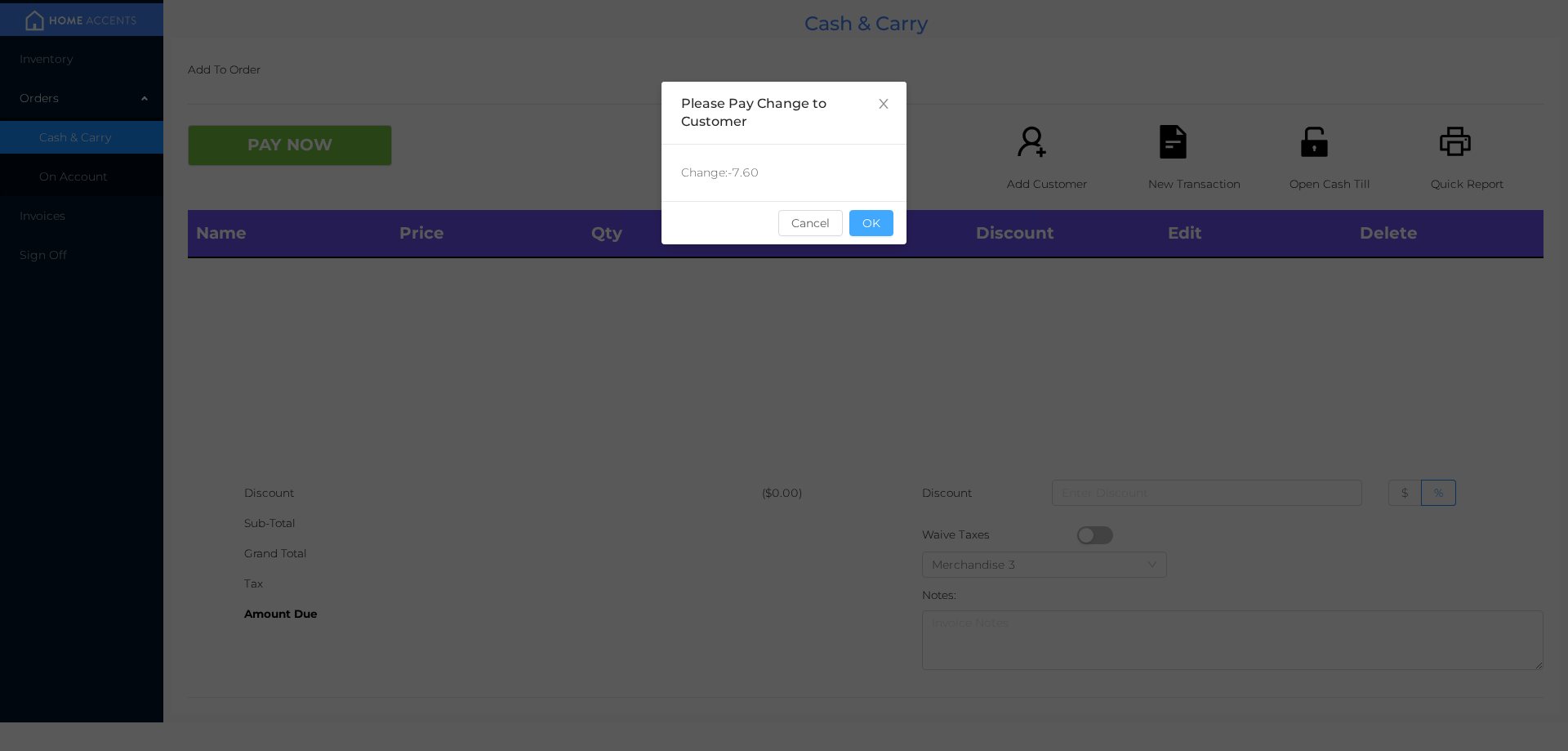
click at [888, 228] on button "OK" at bounding box center [871, 223] width 44 height 26
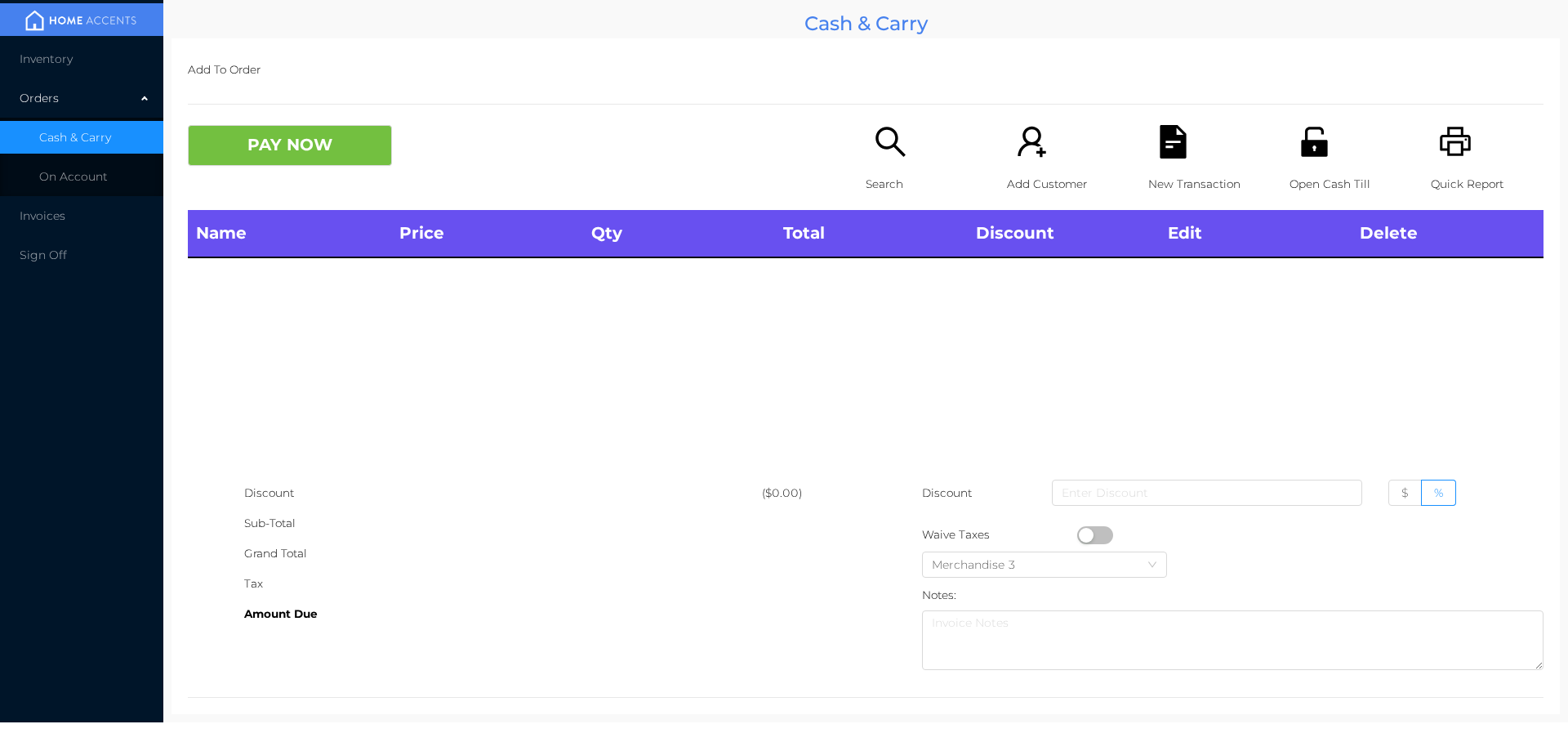
click at [887, 310] on div "Name Price Qty Total Discount Edit Delete" at bounding box center [865, 343] width 1355 height 268
click at [871, 160] on div "Search" at bounding box center [922, 167] width 112 height 85
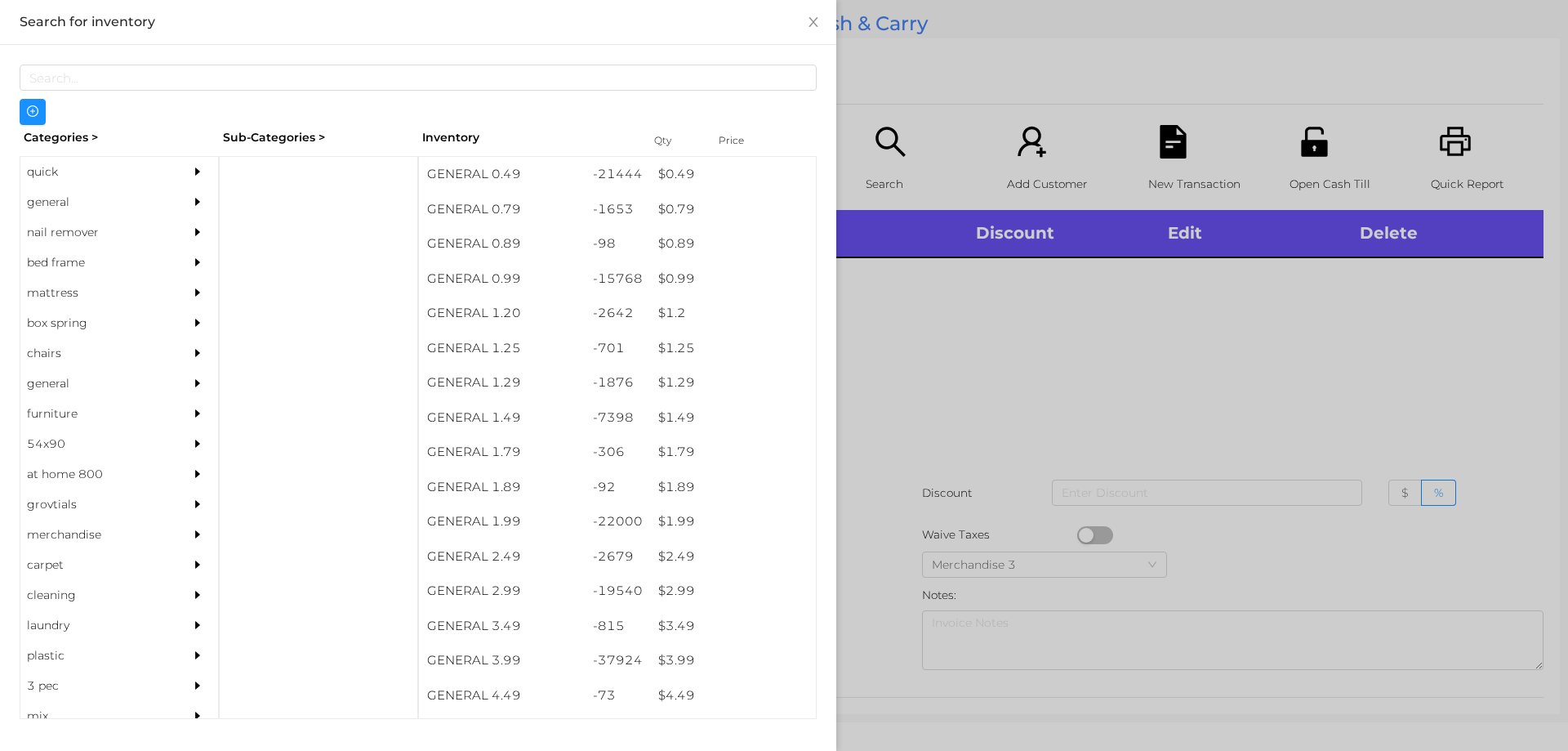
click at [48, 200] on div "general" at bounding box center [94, 202] width 148 height 30
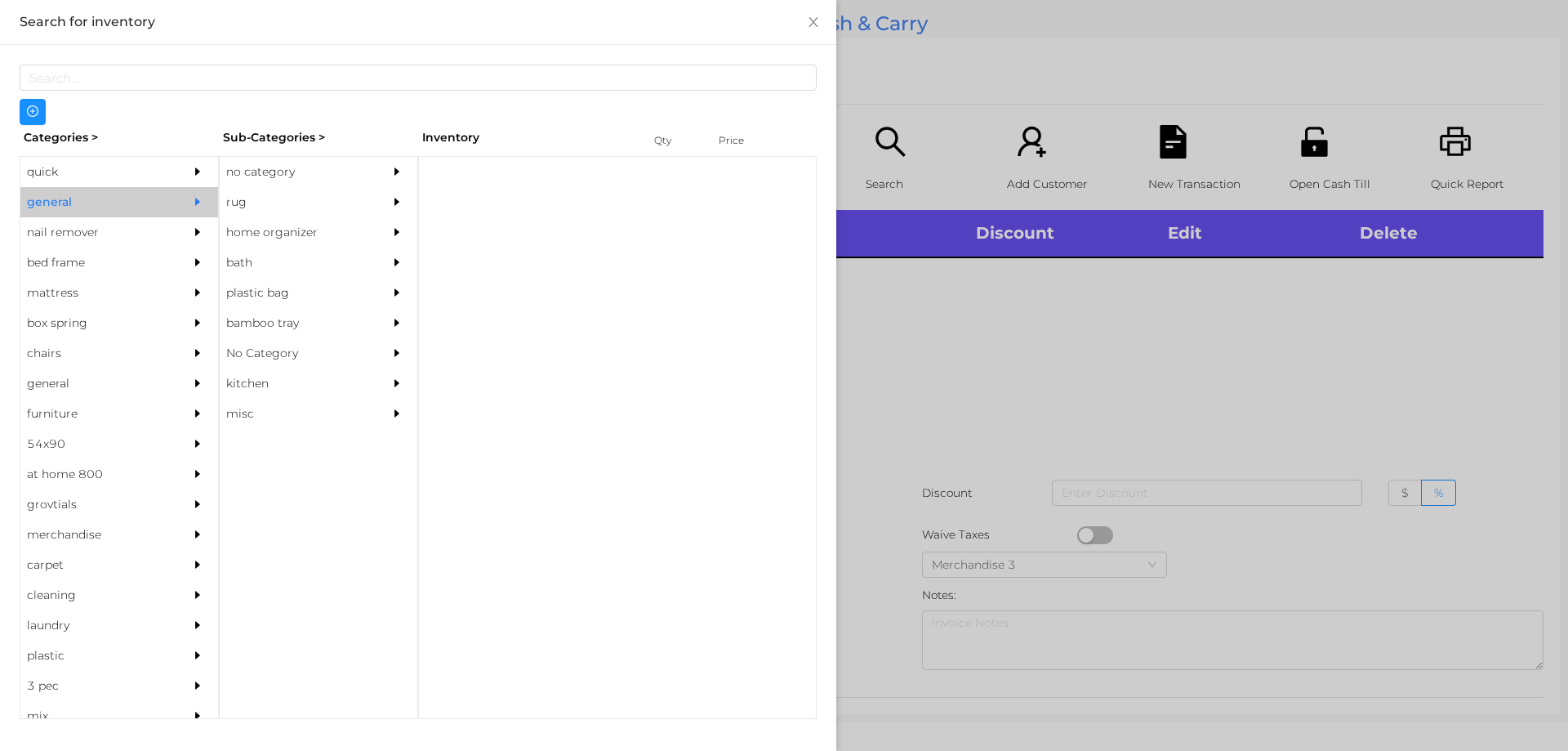
click at [271, 170] on div "no category" at bounding box center [293, 172] width 148 height 30
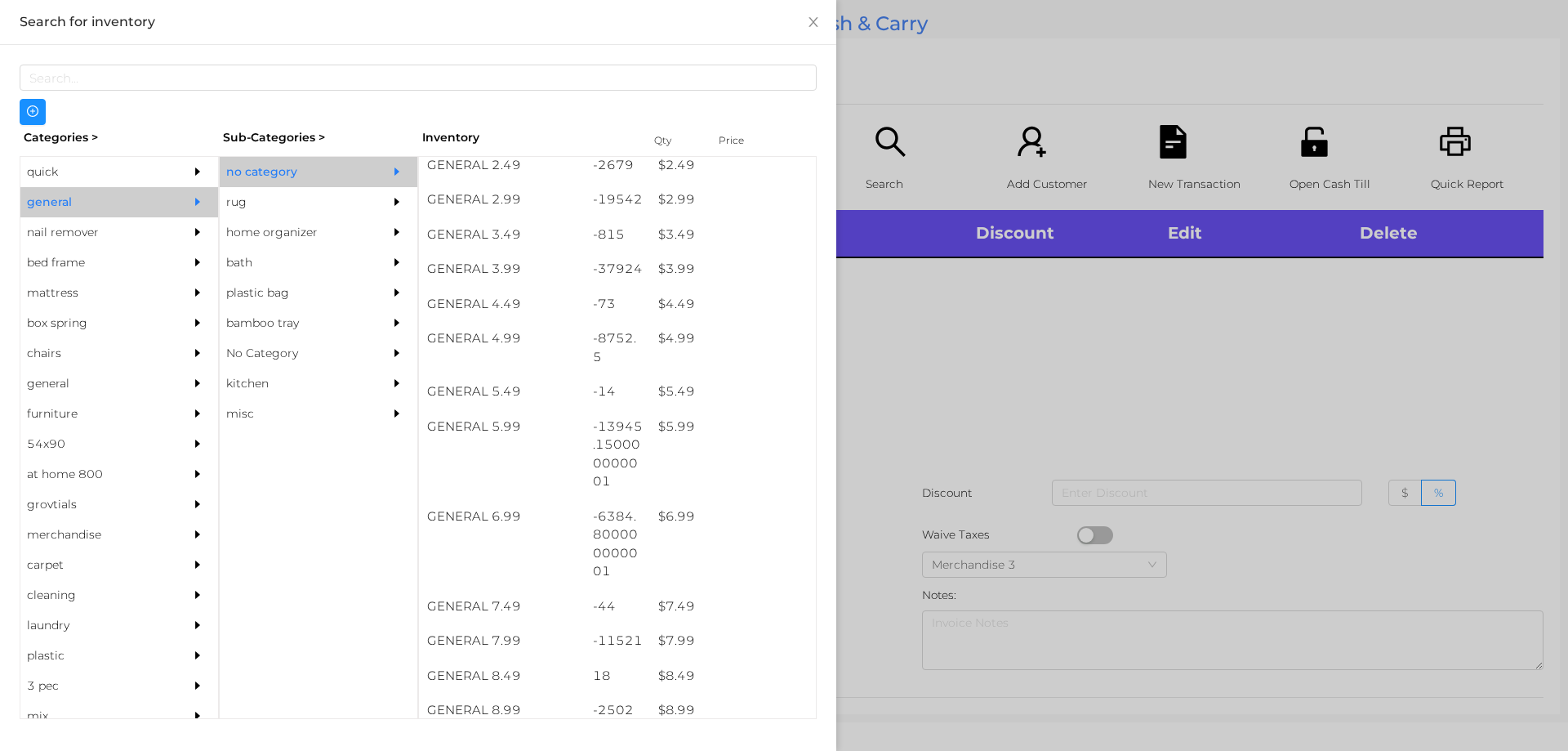
scroll to position [477, 0]
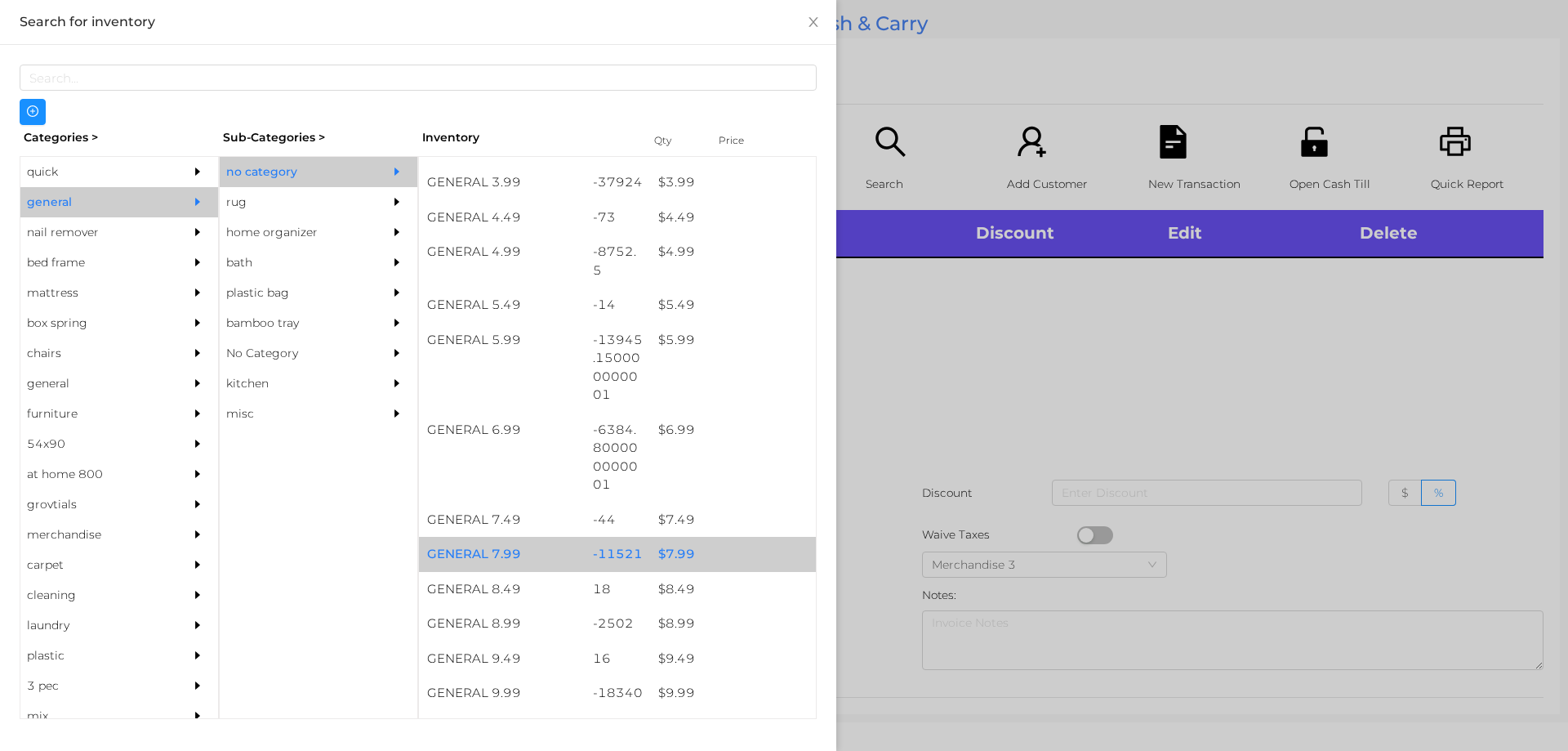
click at [653, 555] on div "$ 7.99" at bounding box center [733, 554] width 166 height 35
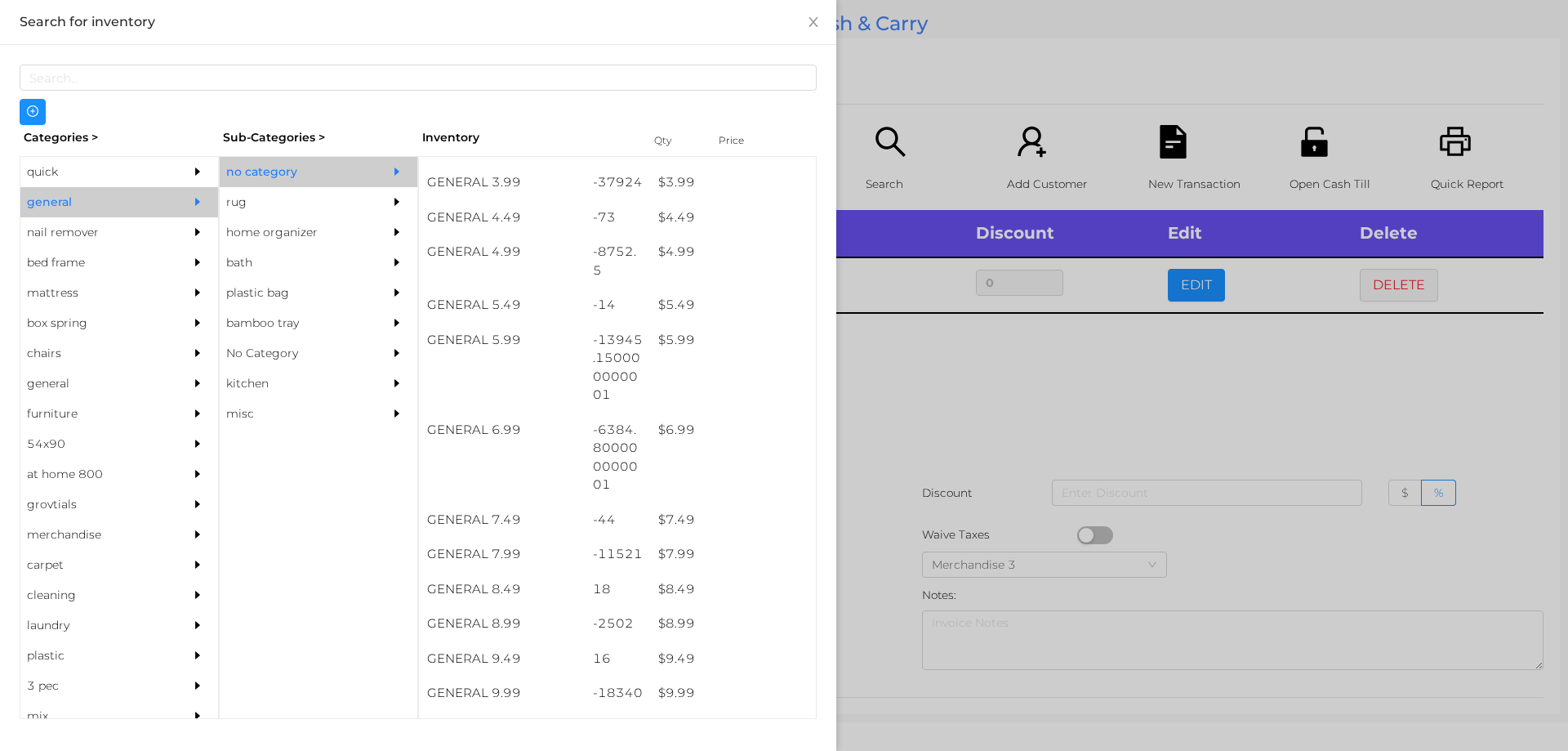
click at [877, 399] on div at bounding box center [784, 375] width 1568 height 751
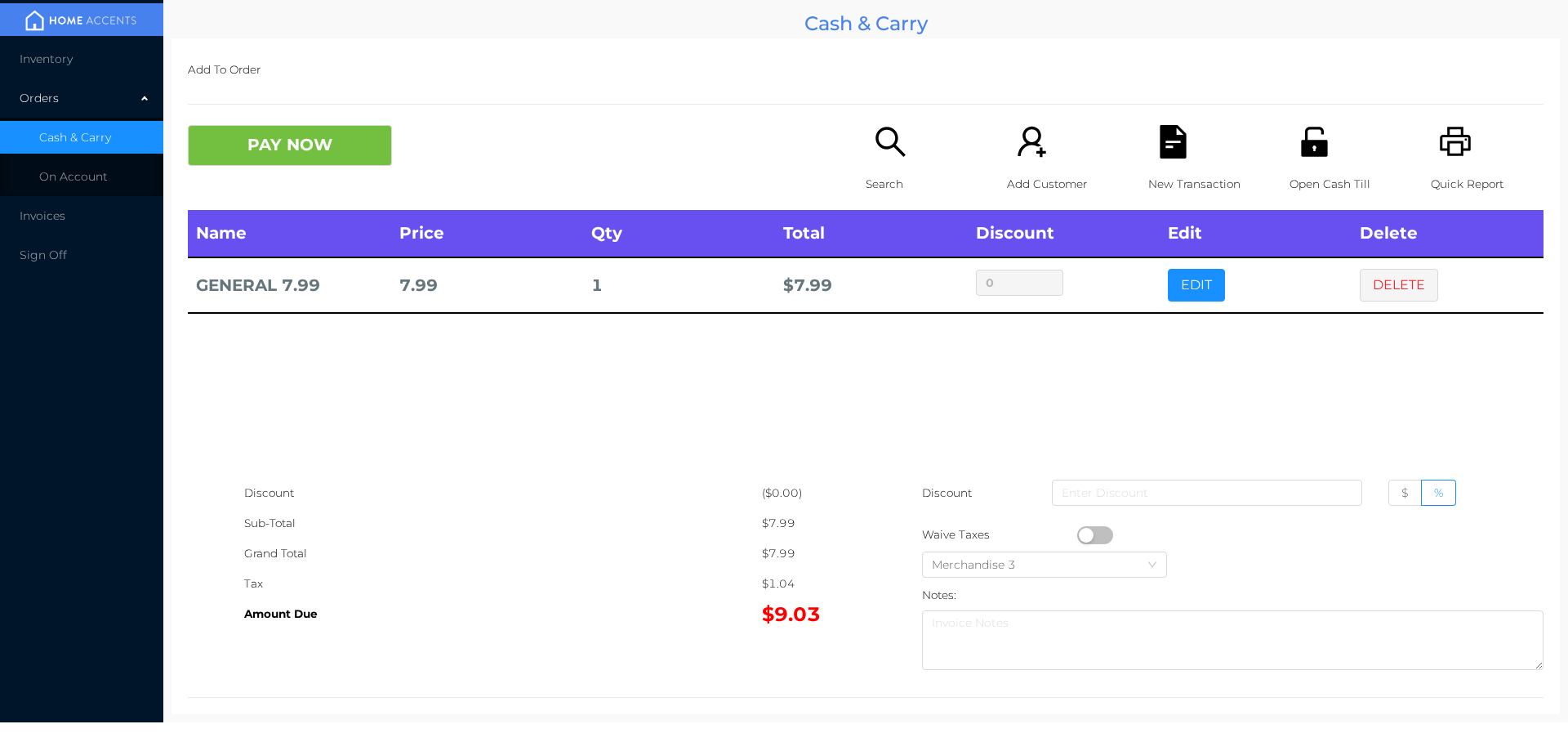
click at [874, 154] on icon "icon: search" at bounding box center [891, 142] width 34 height 34
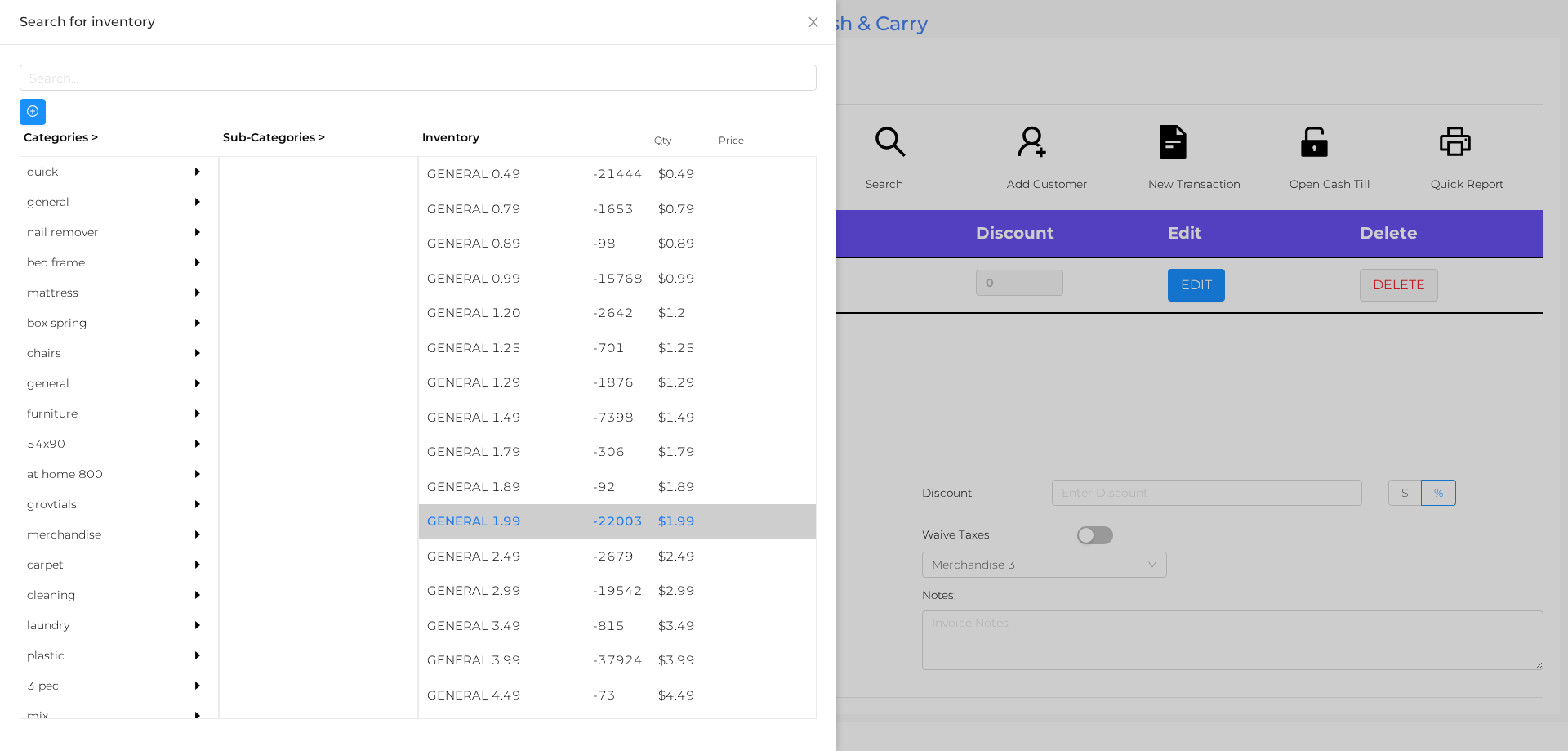
click at [668, 525] on div "$ 1.99" at bounding box center [733, 521] width 166 height 35
click at [669, 516] on div "$ 1.99" at bounding box center [733, 521] width 166 height 35
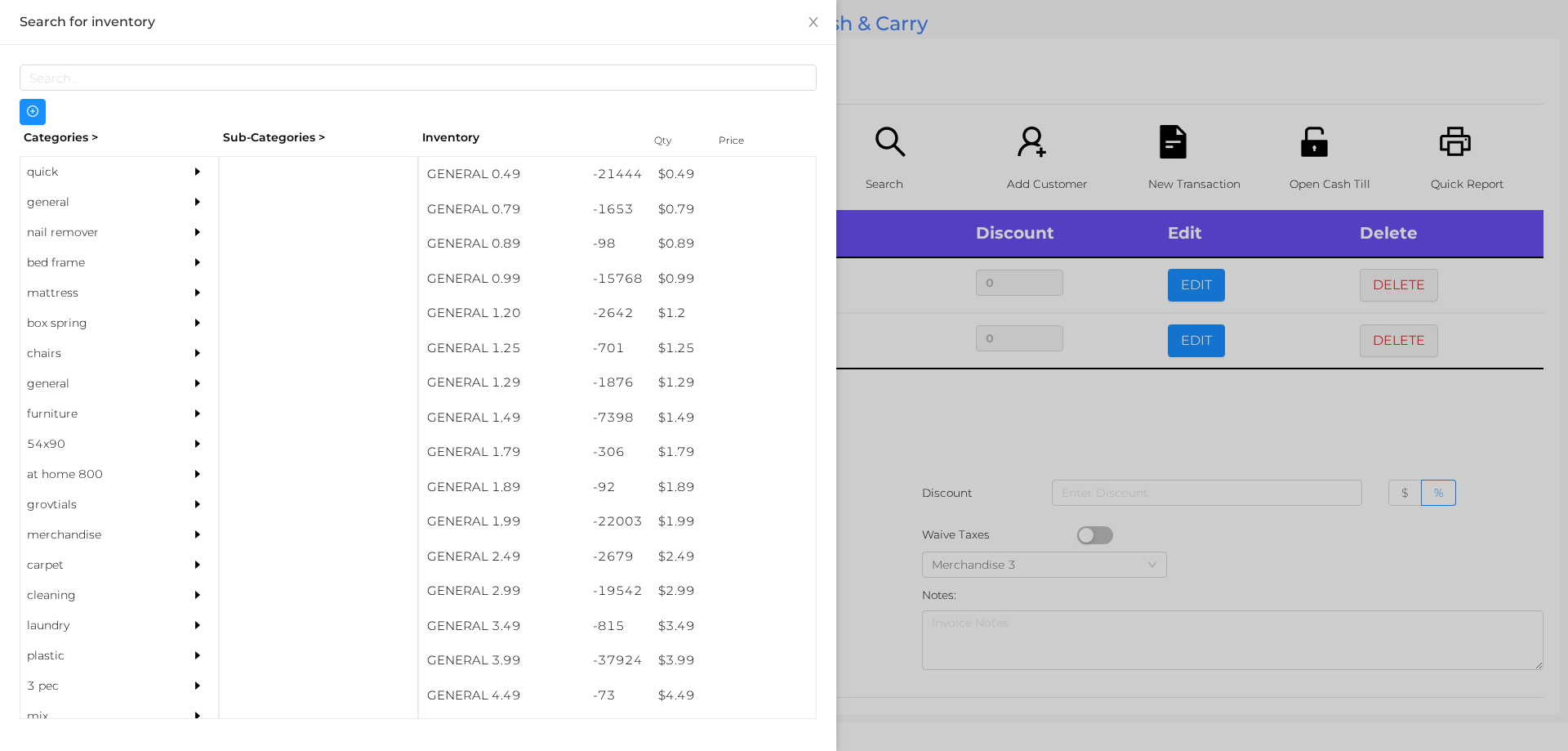
click at [886, 446] on div at bounding box center [784, 375] width 1568 height 751
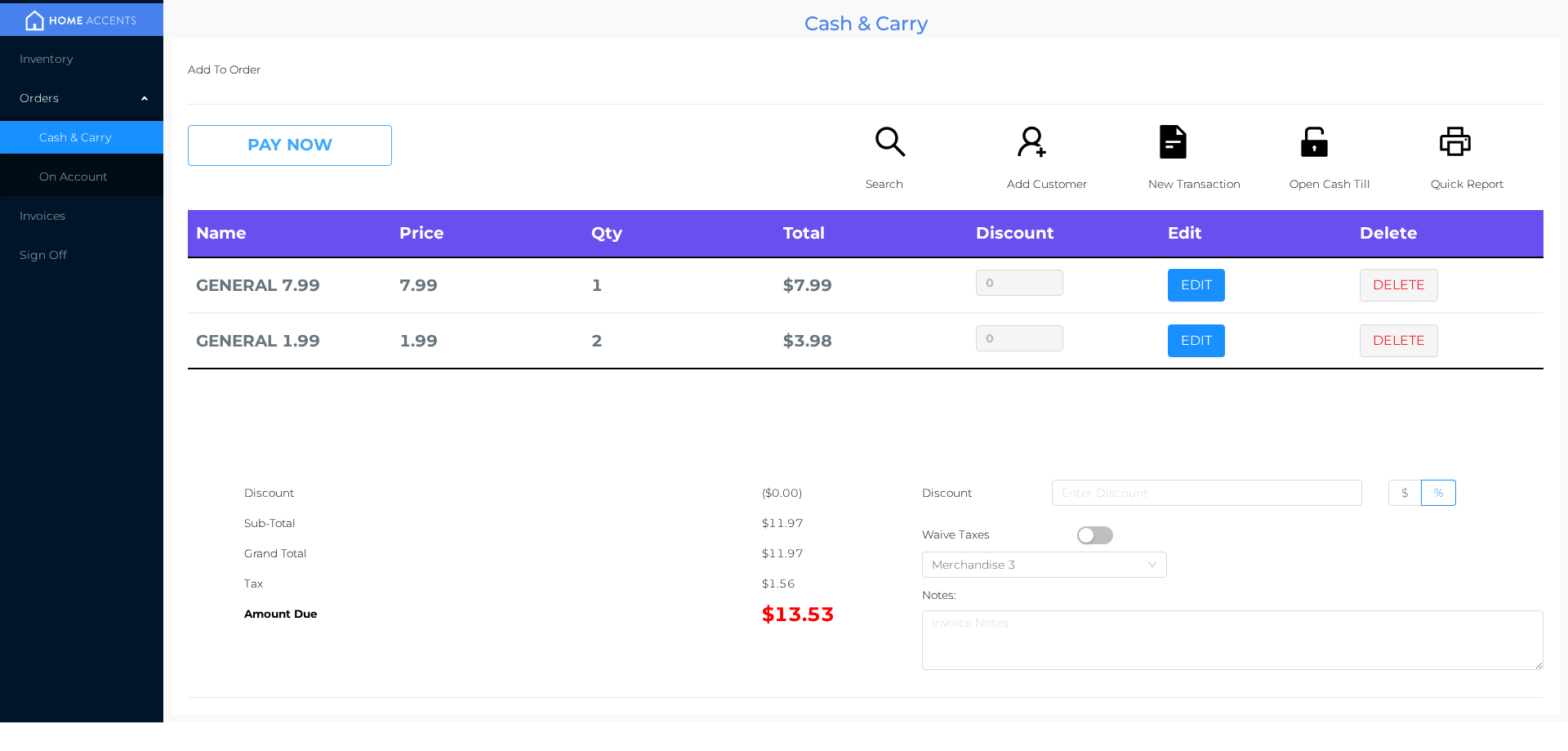
click at [331, 146] on button "PAY NOW" at bounding box center [289, 145] width 204 height 41
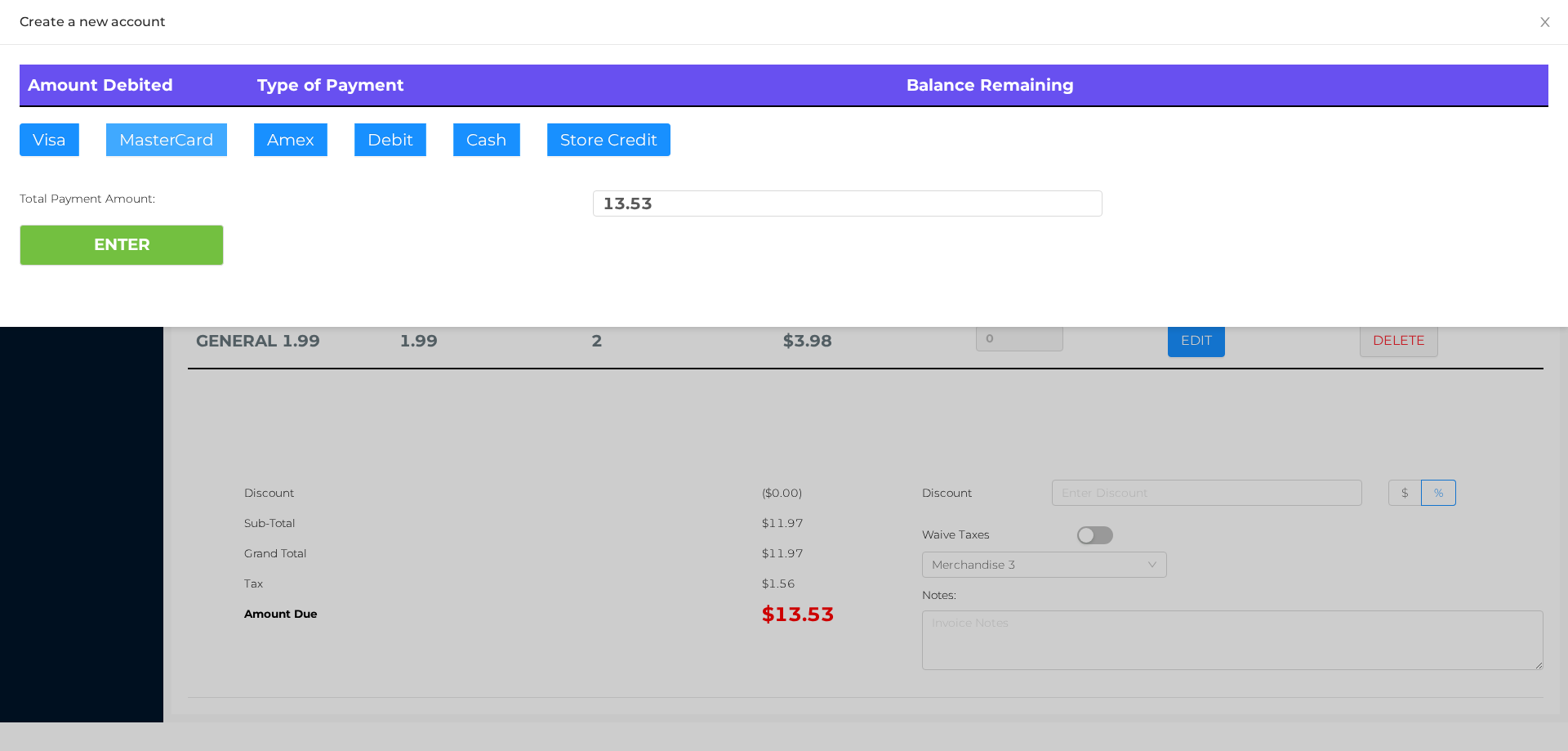
click at [161, 139] on button "MasterCard" at bounding box center [167, 139] width 121 height 33
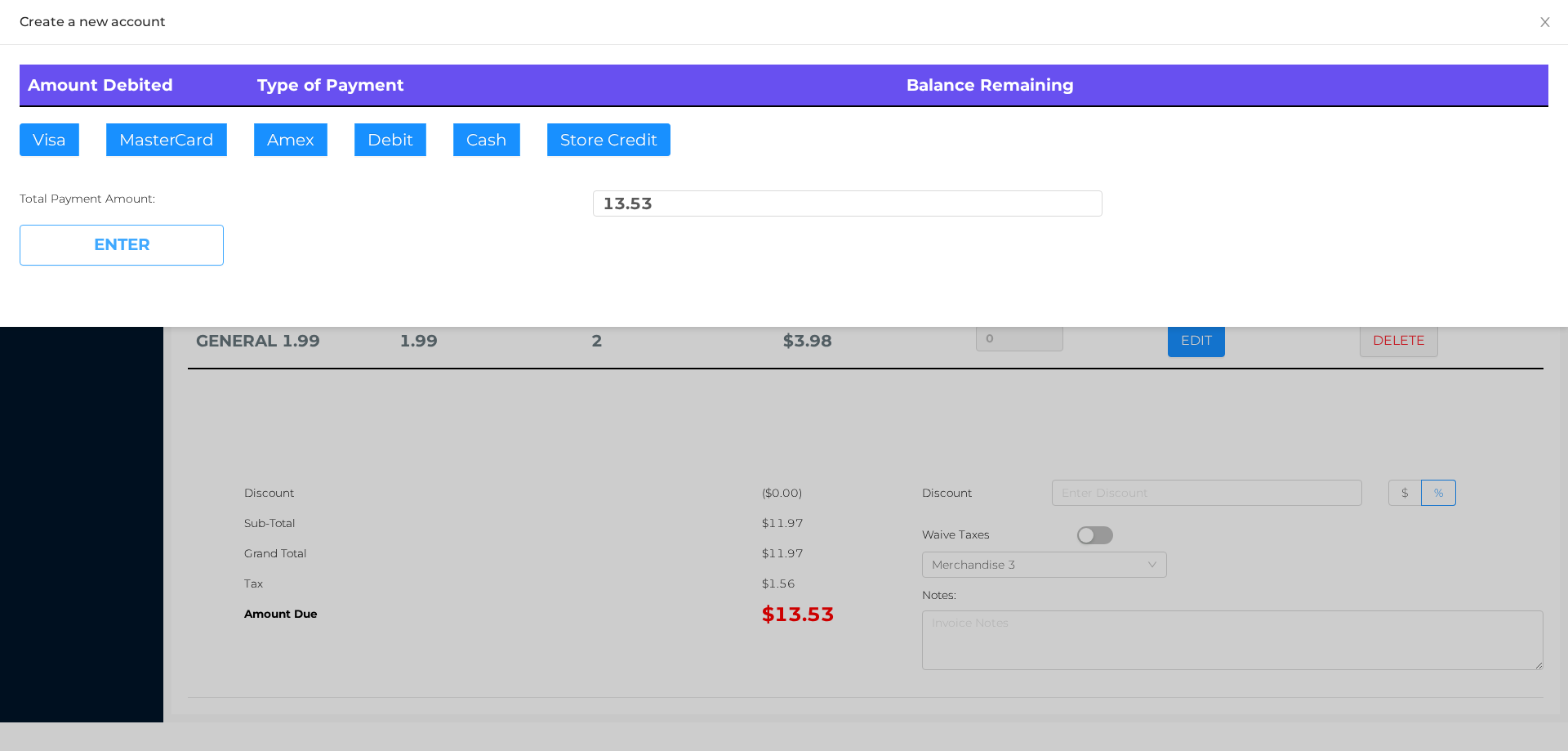
click at [176, 256] on button "ENTER" at bounding box center [121, 245] width 204 height 41
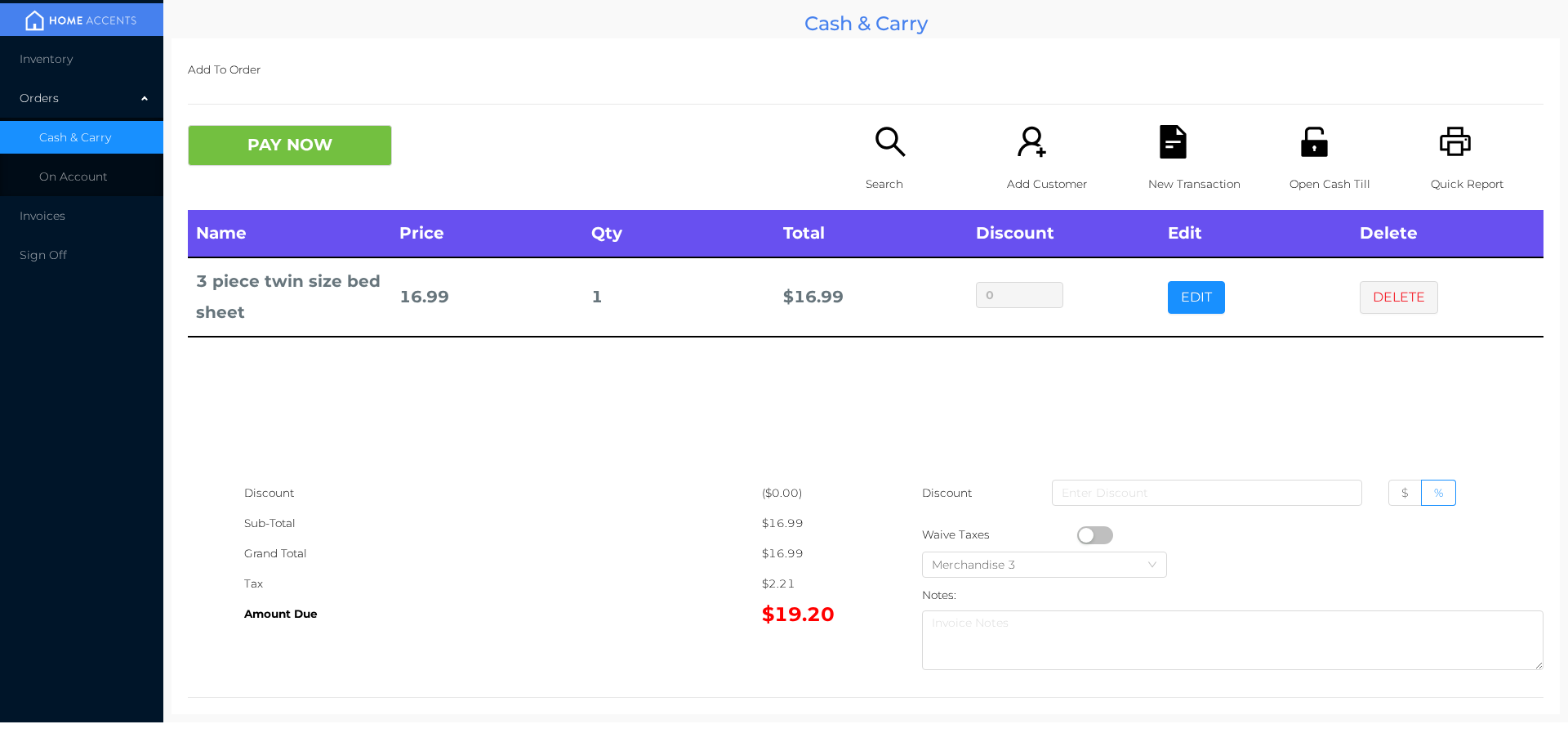
click at [885, 149] on icon "icon: search" at bounding box center [891, 142] width 34 height 34
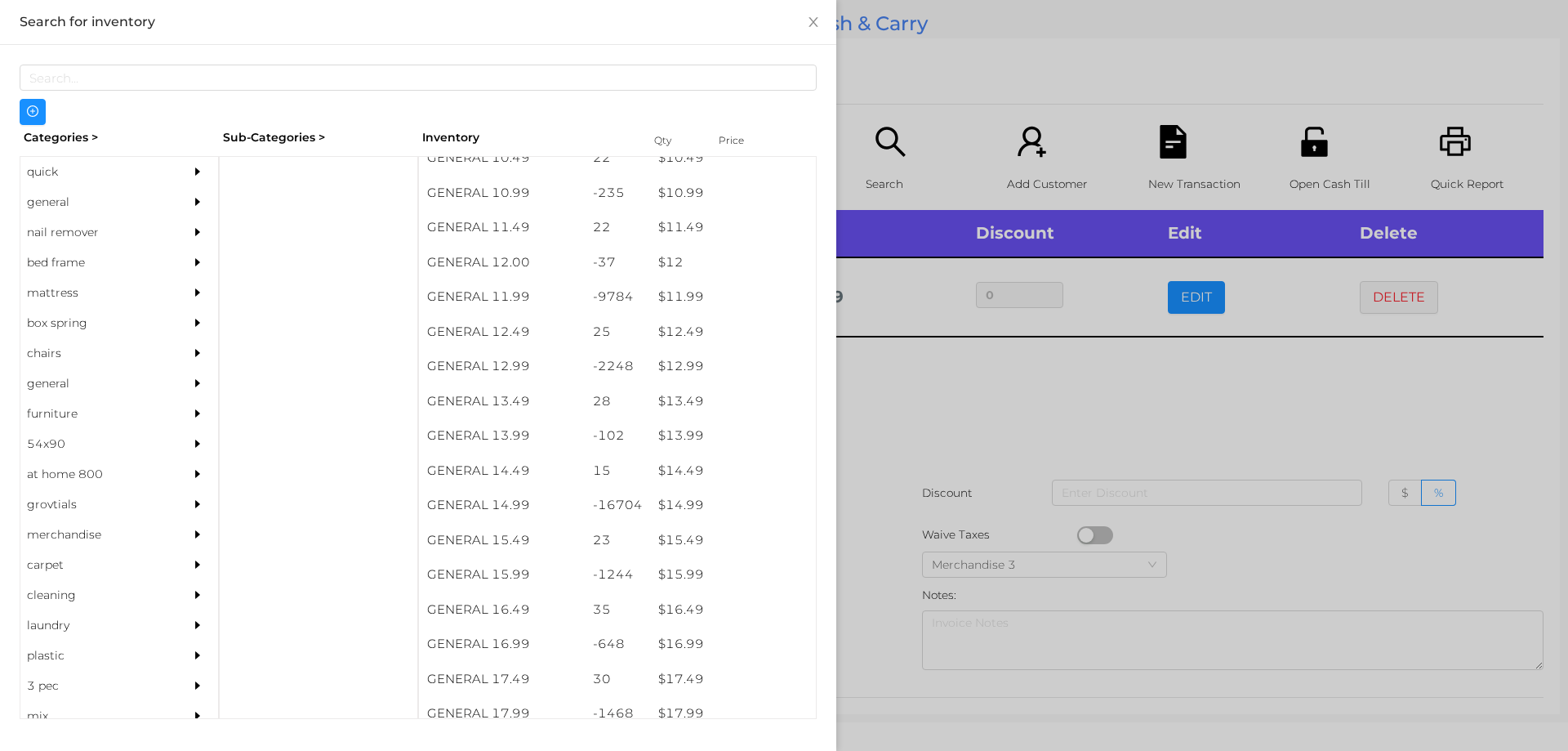
scroll to position [1093, 0]
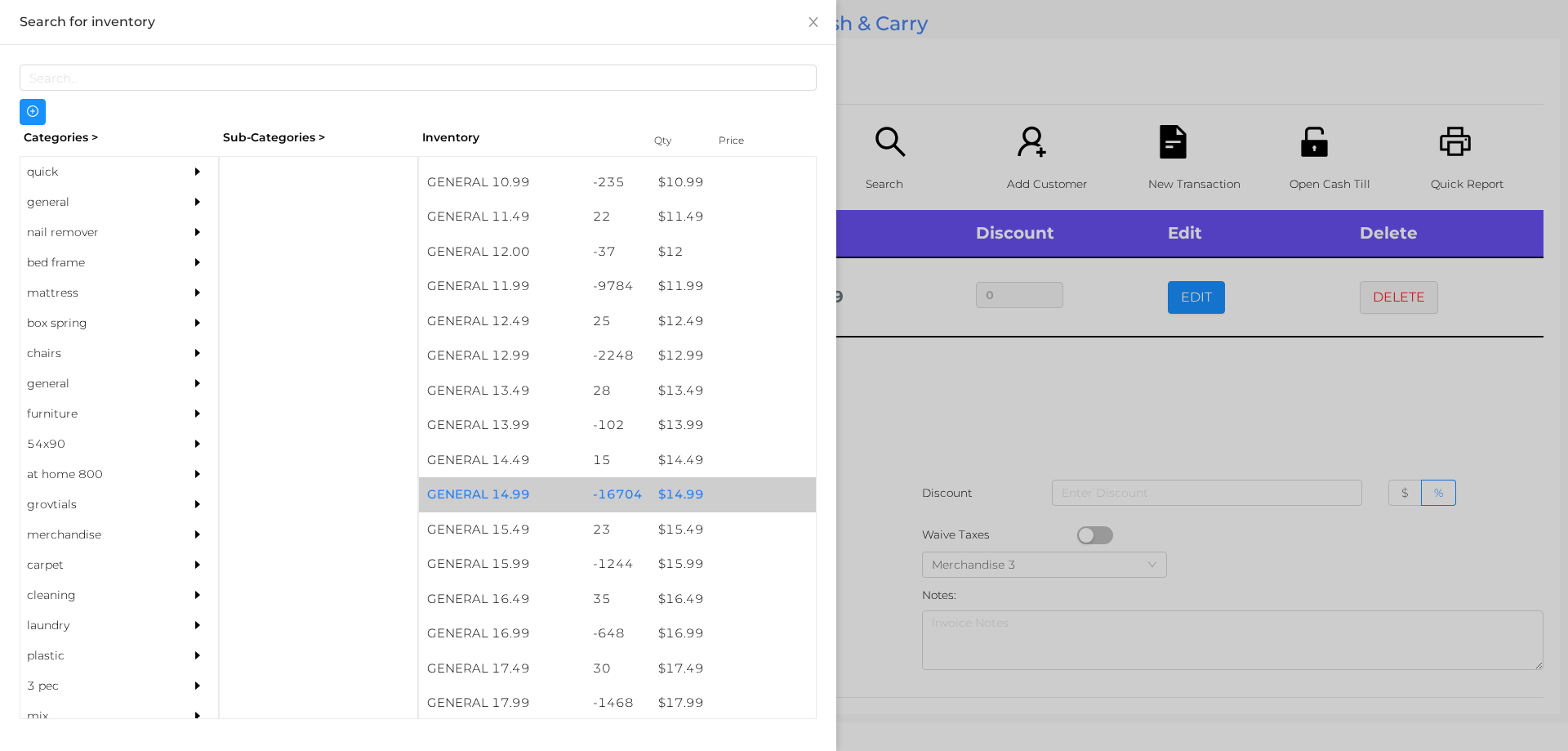
click at [670, 505] on div "$ 14.99" at bounding box center [733, 494] width 166 height 35
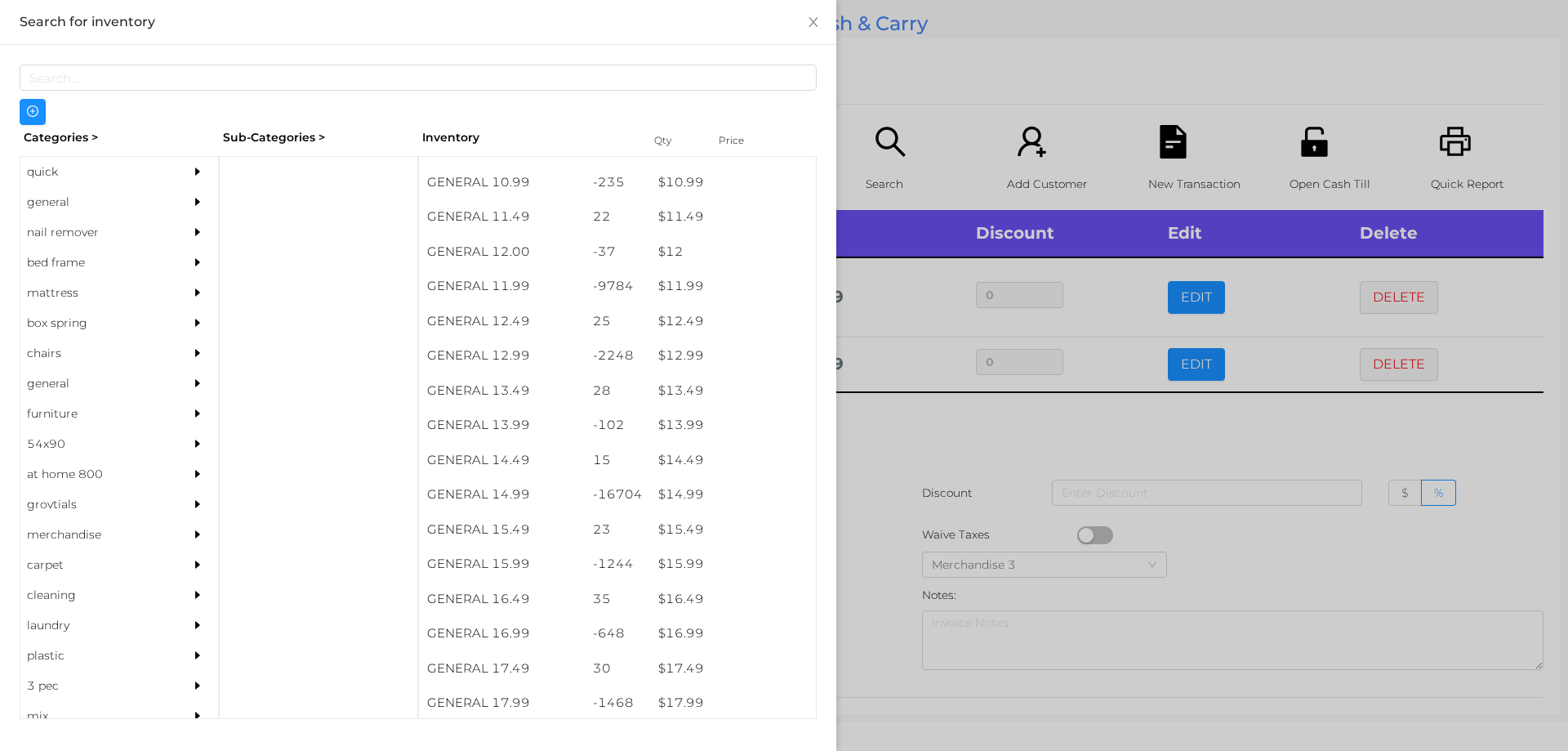
click at [980, 432] on div at bounding box center [784, 375] width 1568 height 751
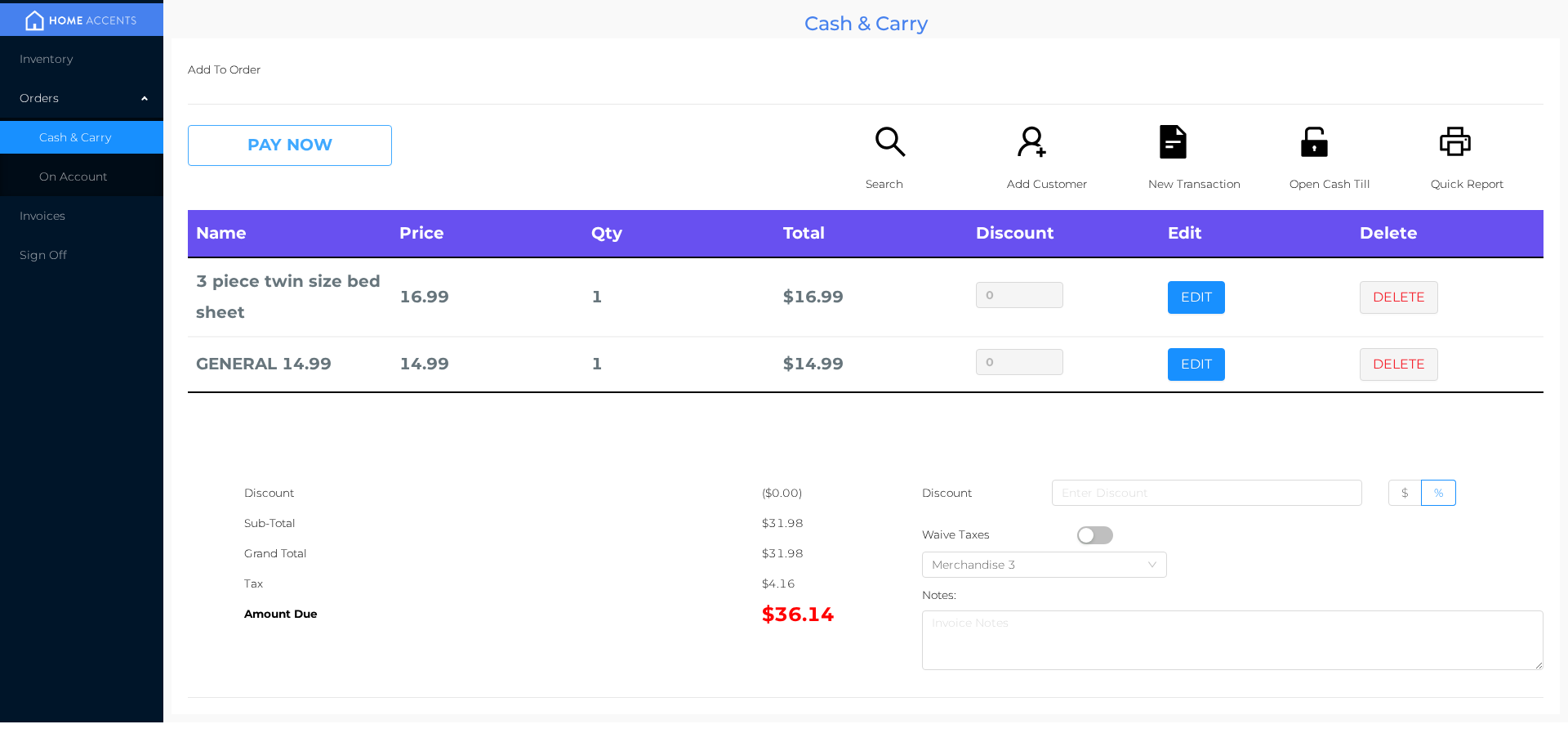
click at [307, 138] on button "PAY NOW" at bounding box center [289, 145] width 204 height 41
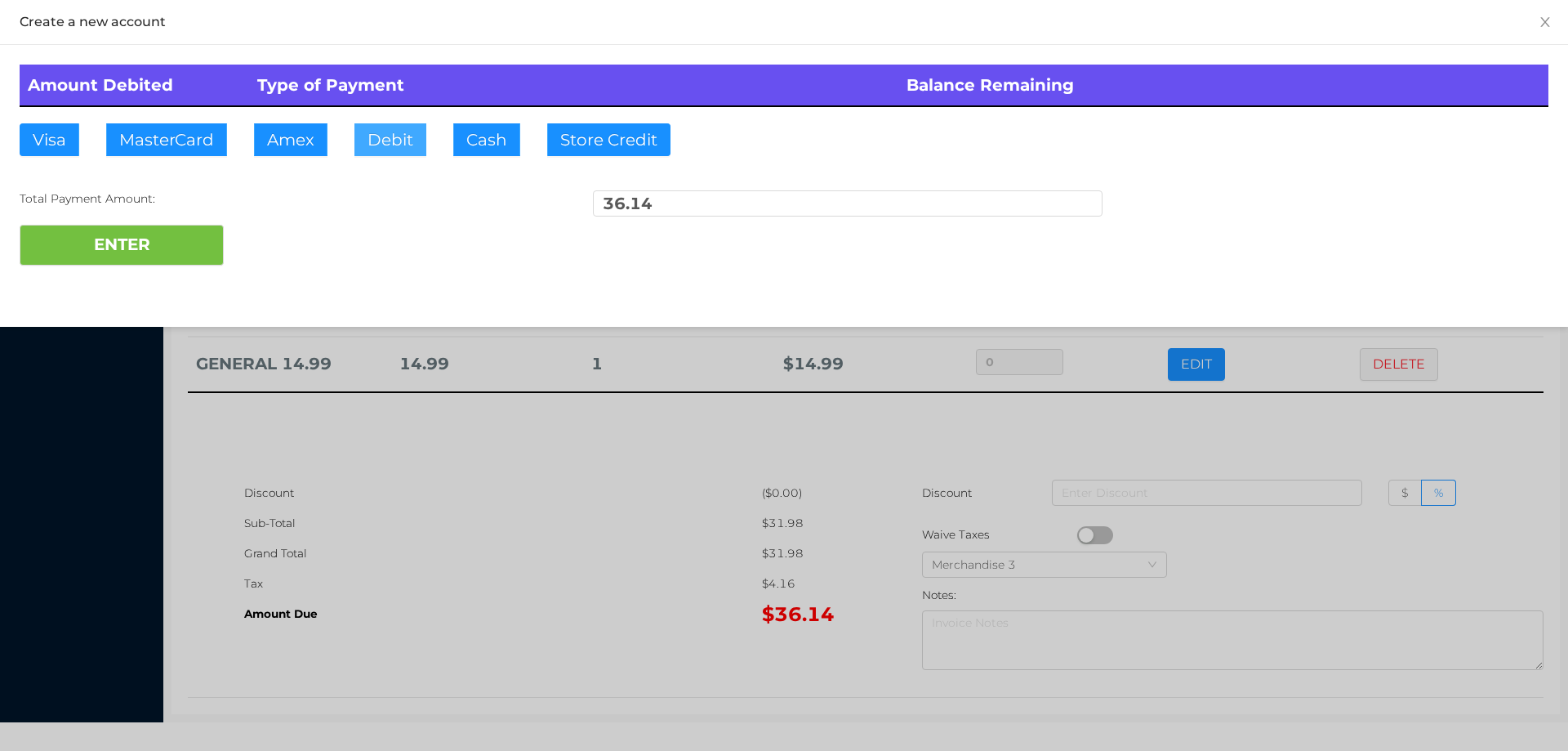
click at [396, 135] on button "Debit" at bounding box center [390, 139] width 72 height 33
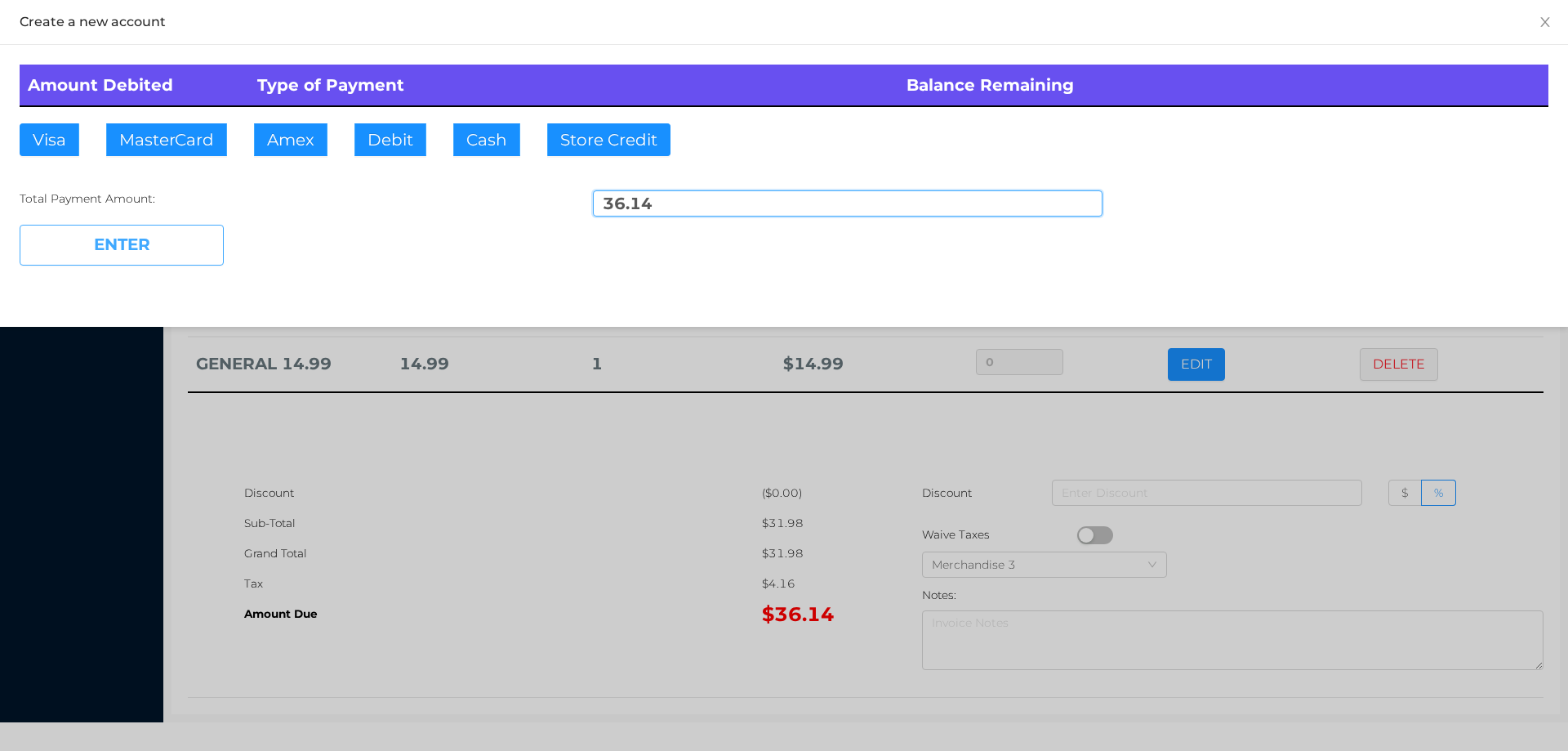
click at [142, 236] on button "ENTER" at bounding box center [121, 245] width 204 height 41
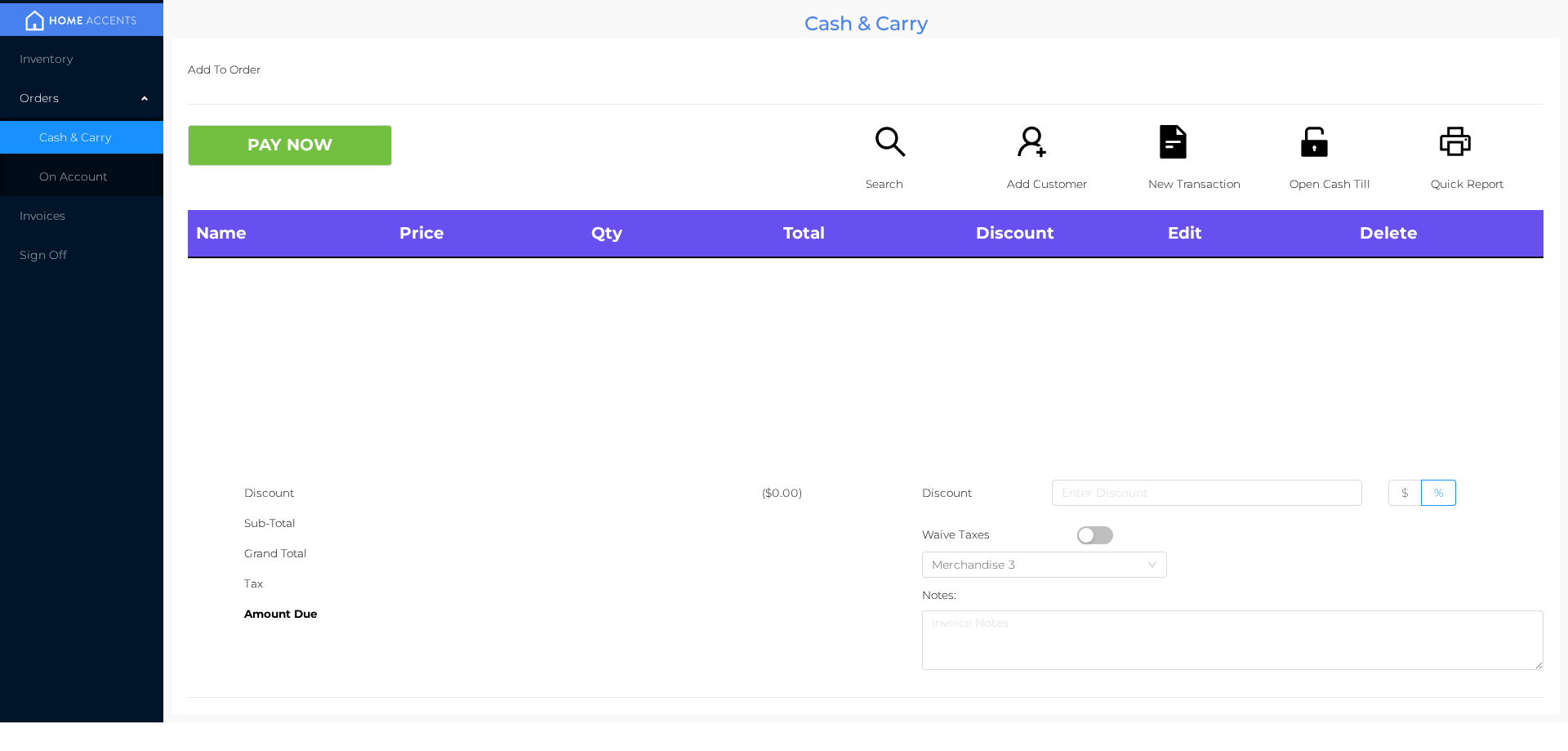
click at [1456, 169] on p "Quick Report" at bounding box center [1486, 184] width 112 height 30
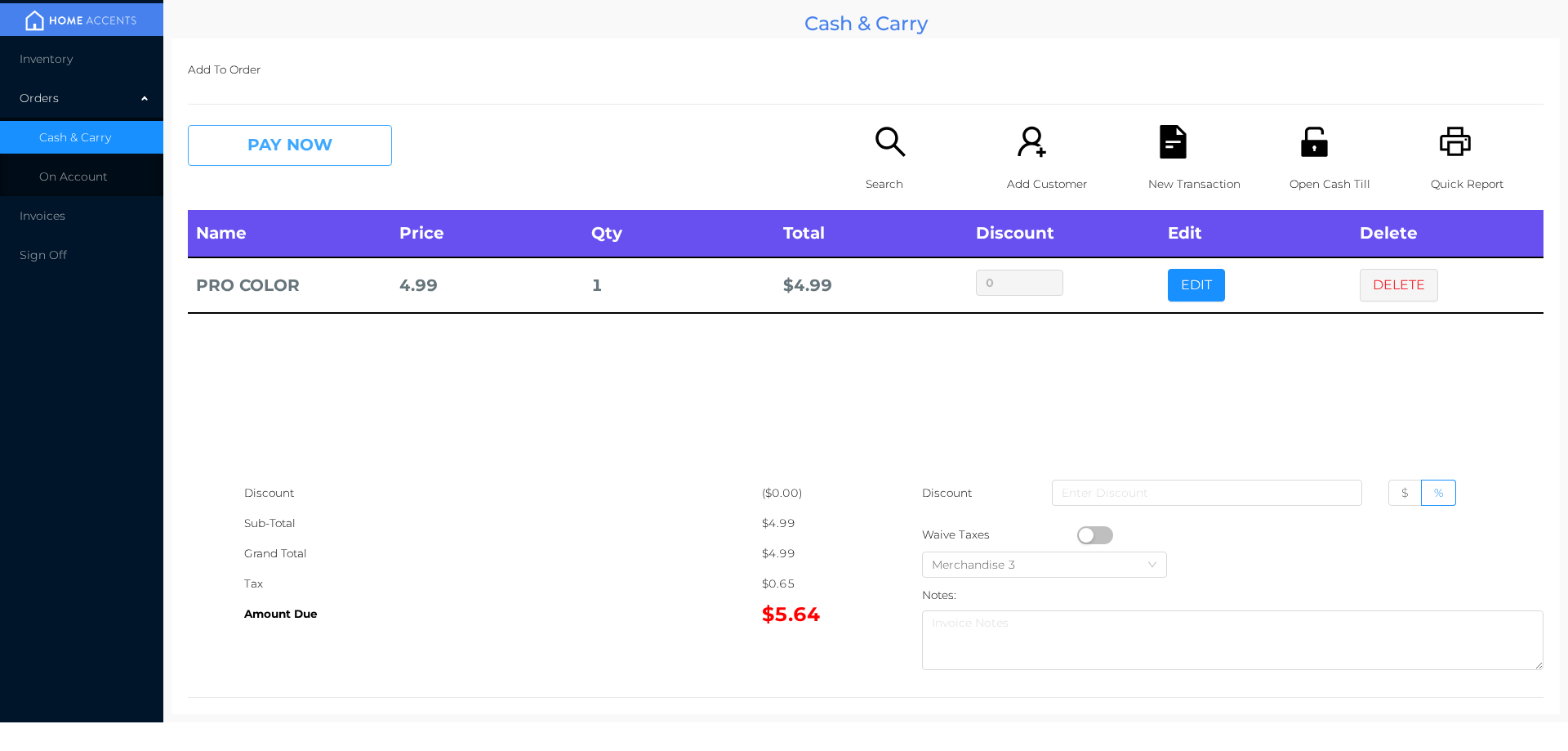
click at [309, 149] on button "PAY NOW" at bounding box center [289, 145] width 204 height 41
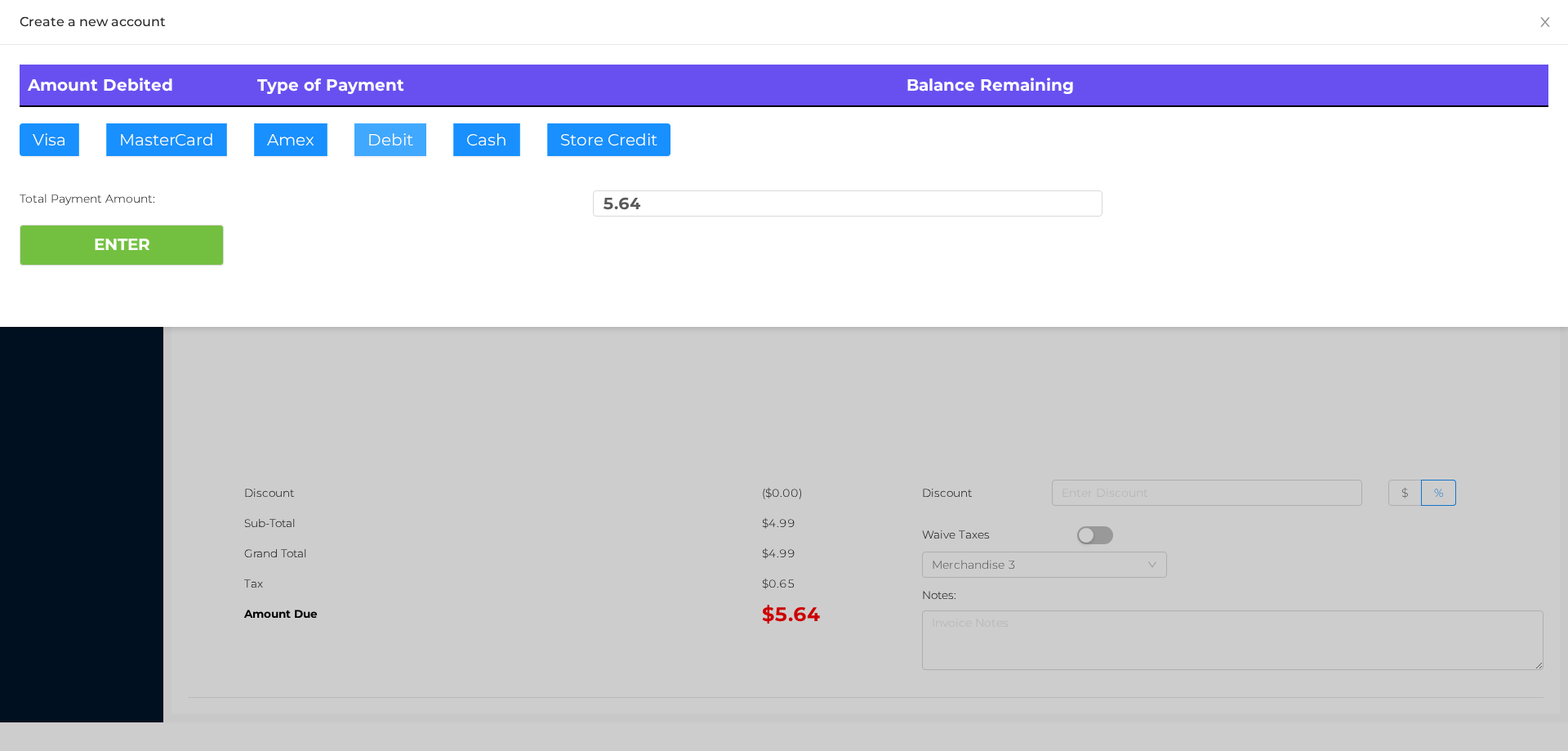
click at [374, 136] on button "Debit" at bounding box center [390, 139] width 72 height 33
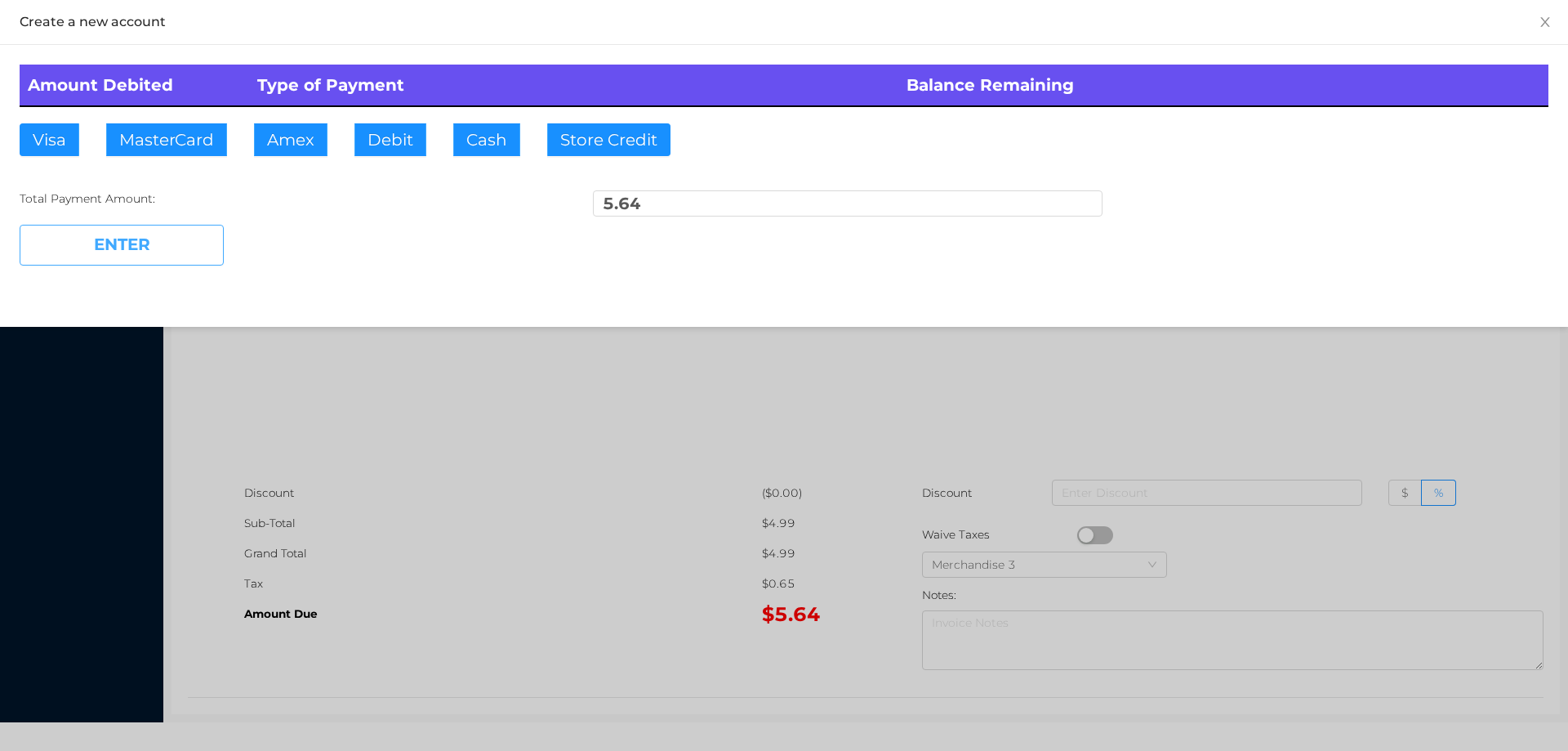
click at [180, 238] on button "ENTER" at bounding box center [121, 245] width 204 height 41
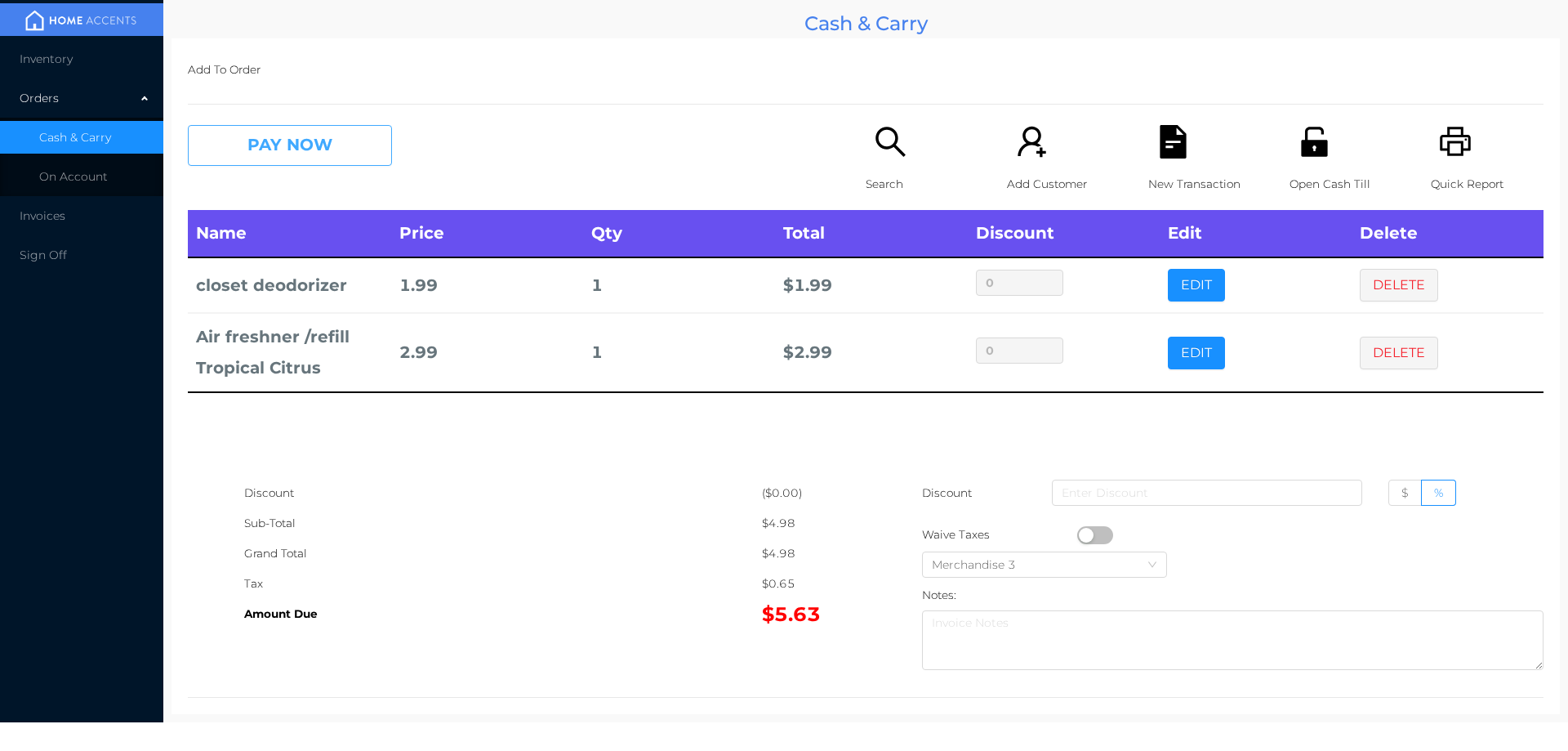
click at [269, 150] on button "PAY NOW" at bounding box center [289, 145] width 204 height 41
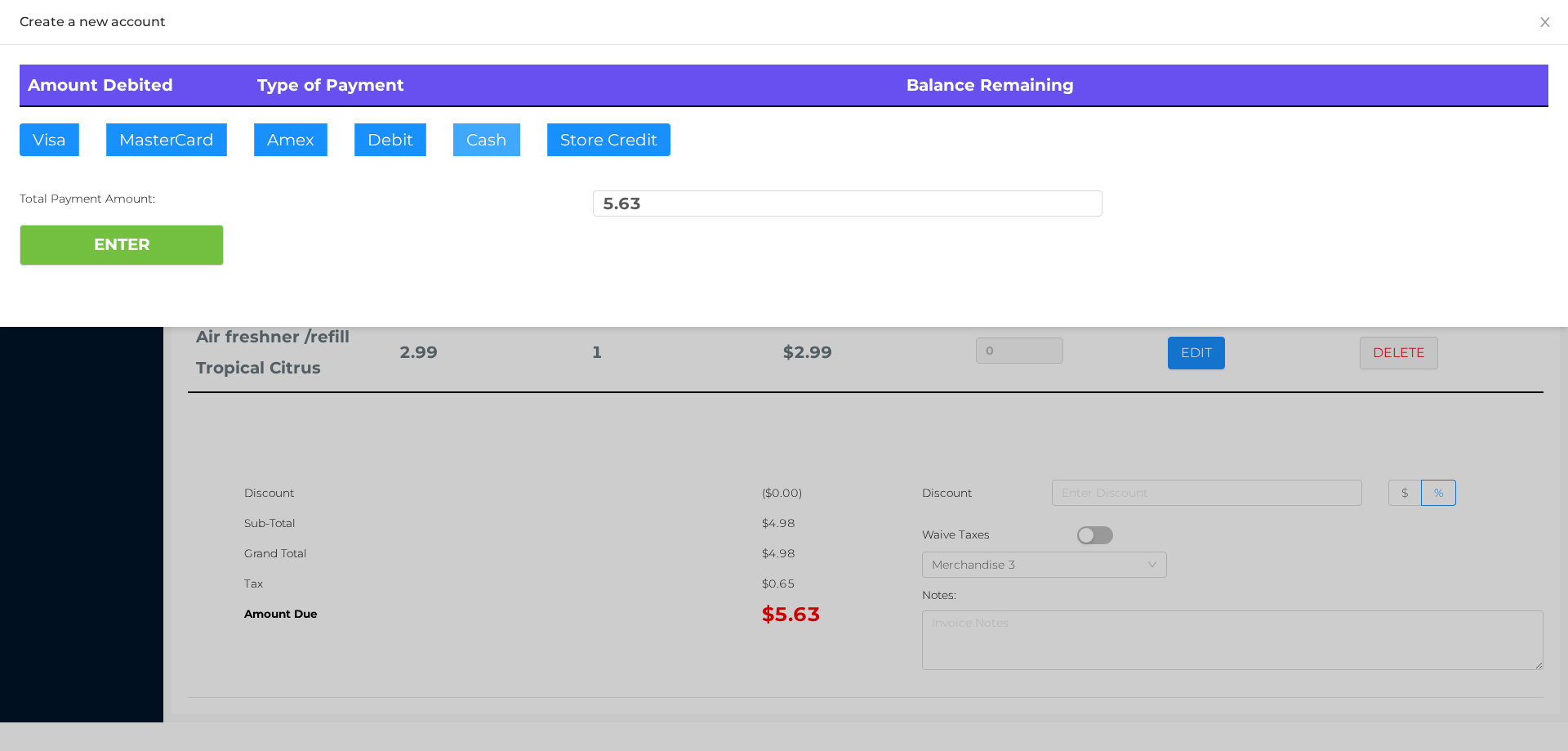
click at [477, 144] on button "Cash" at bounding box center [486, 139] width 67 height 33
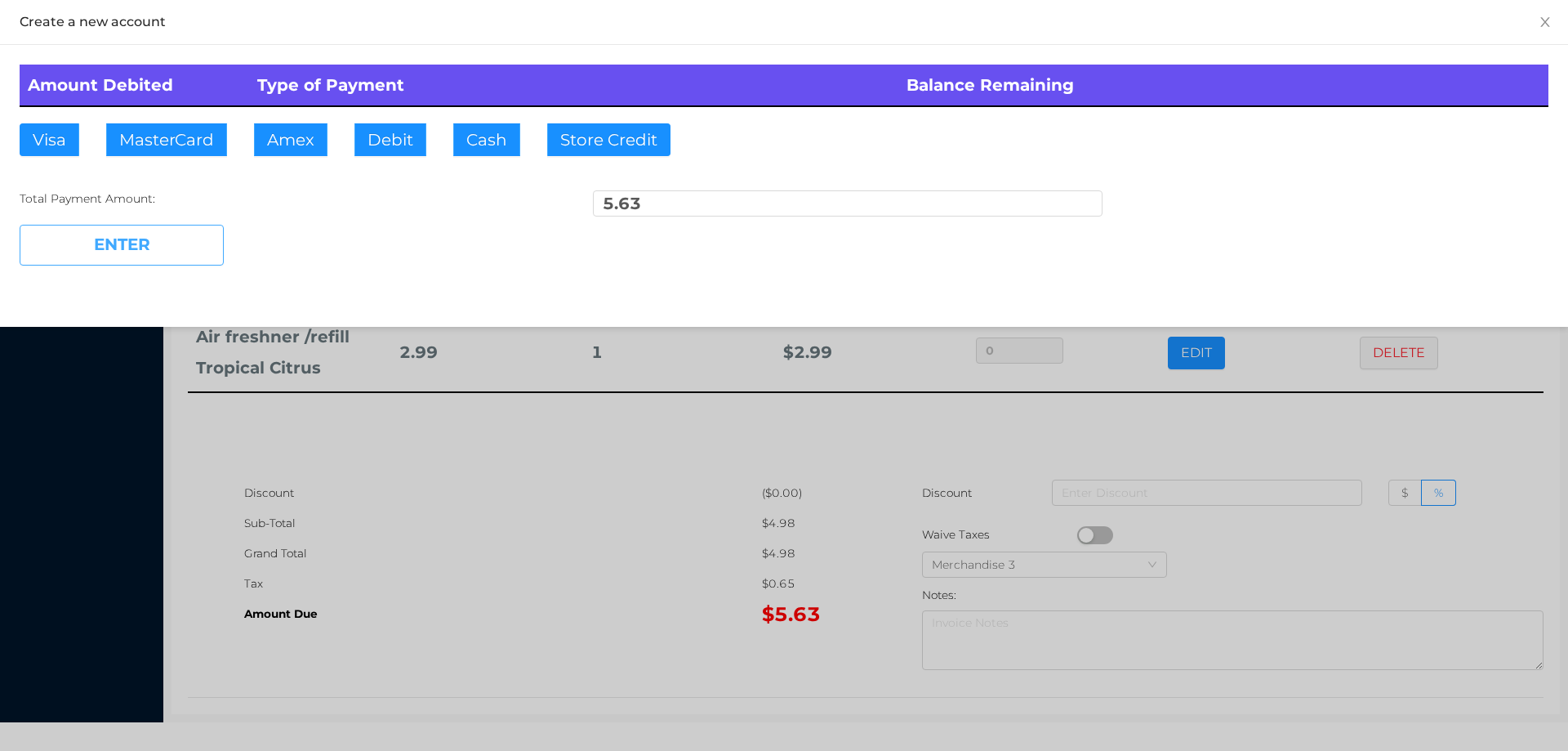
click at [128, 245] on button "ENTER" at bounding box center [121, 245] width 204 height 41
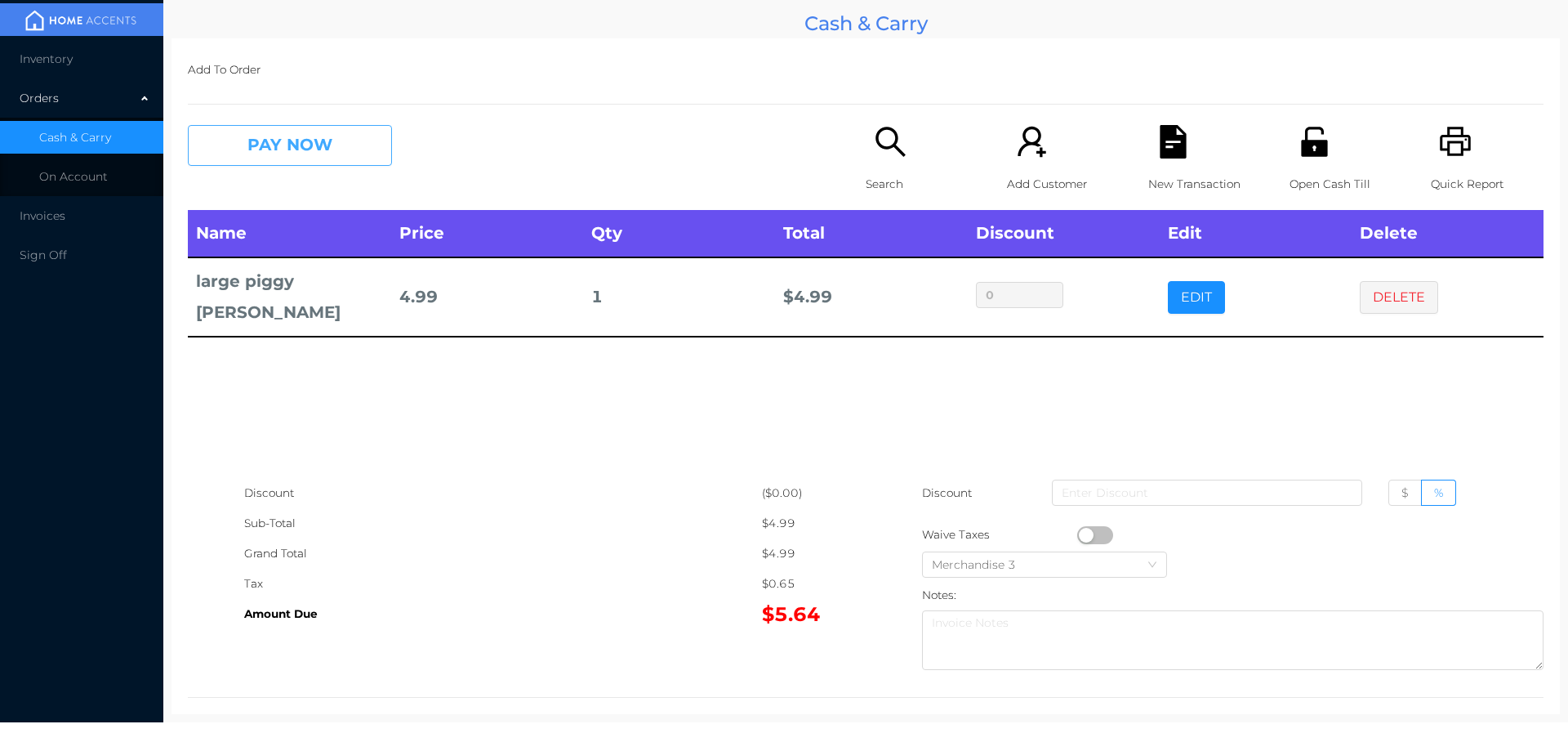
click at [318, 148] on button "PAY NOW" at bounding box center [289, 145] width 204 height 41
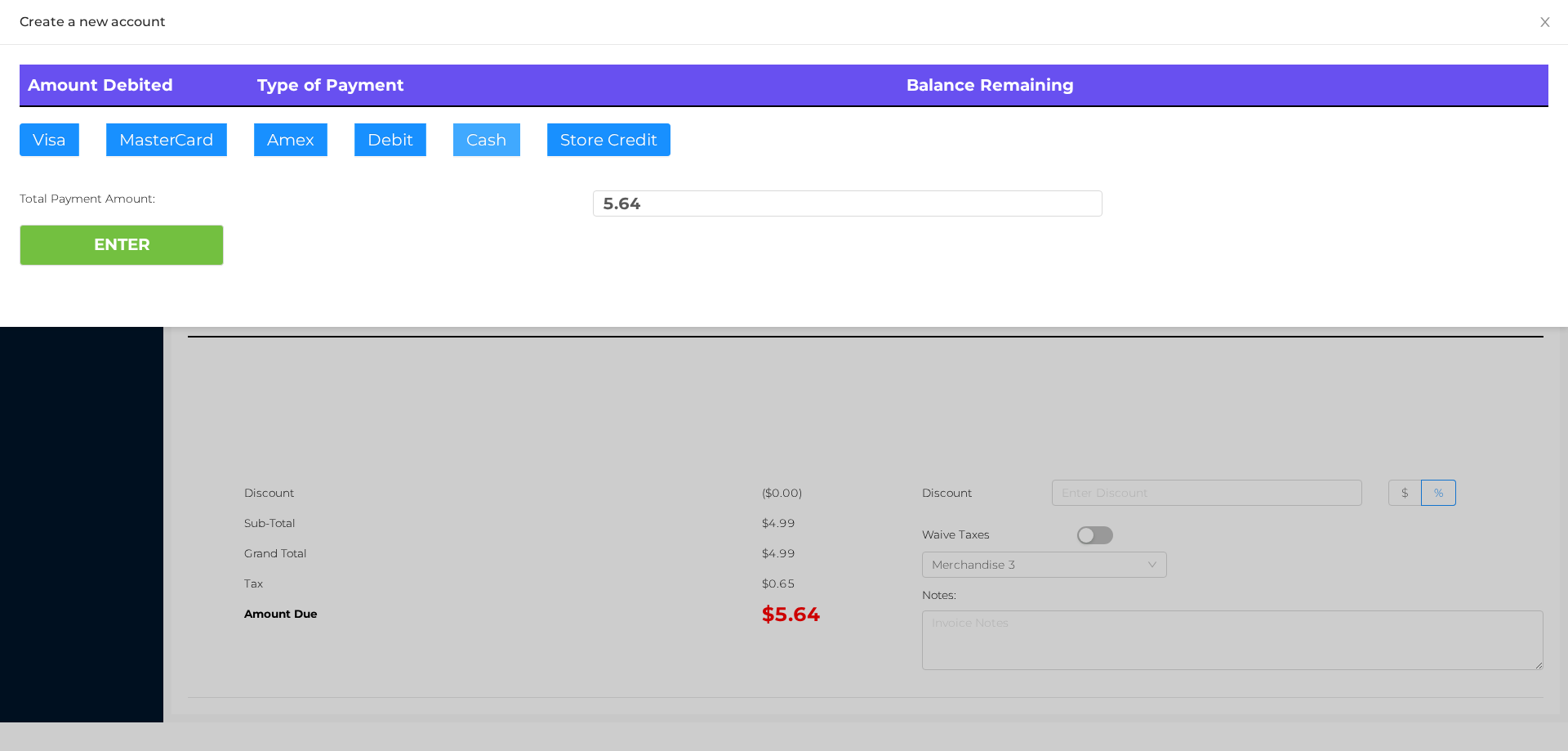
click at [487, 137] on button "Cash" at bounding box center [486, 139] width 67 height 33
type input "7."
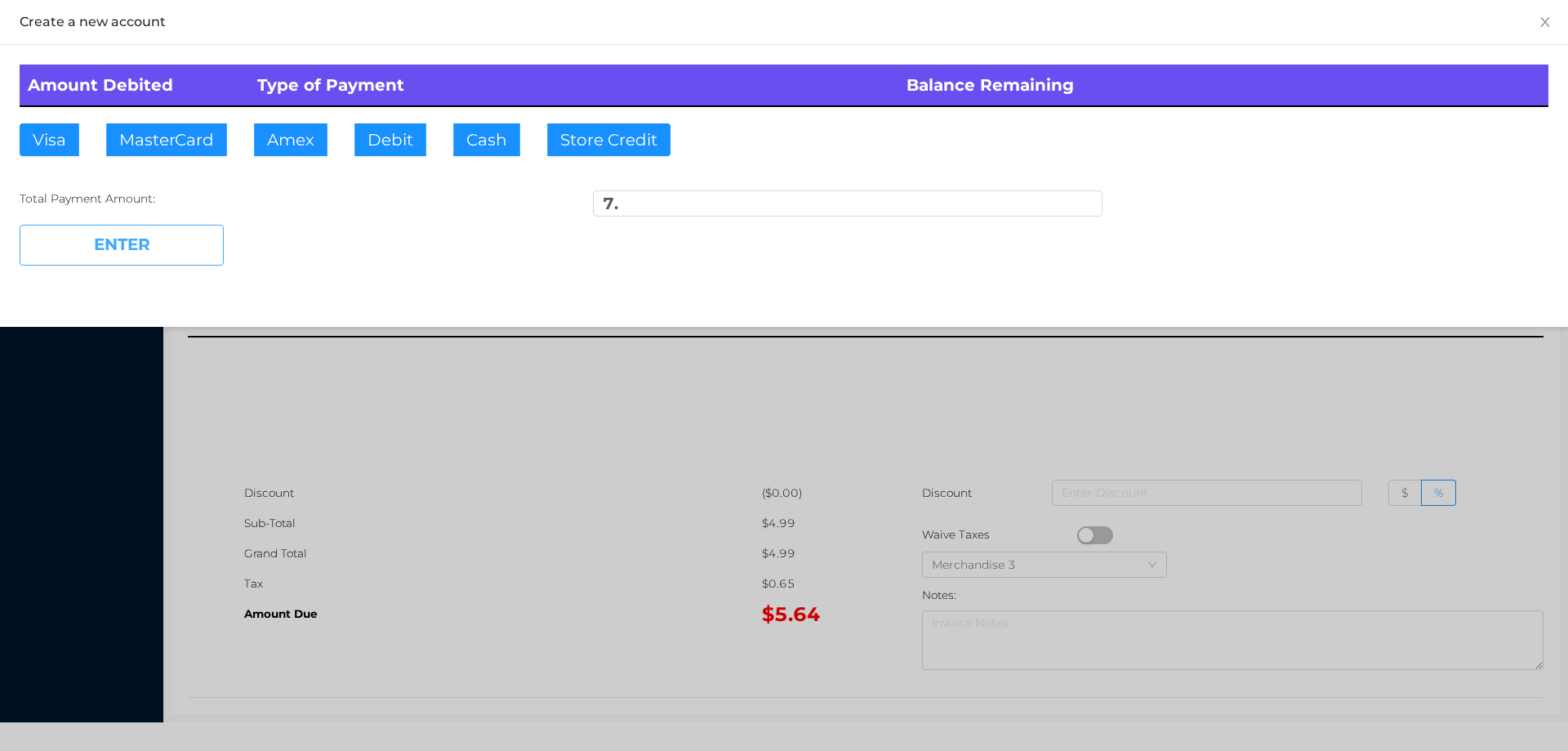
click at [156, 265] on button "ENTER" at bounding box center [121, 245] width 204 height 41
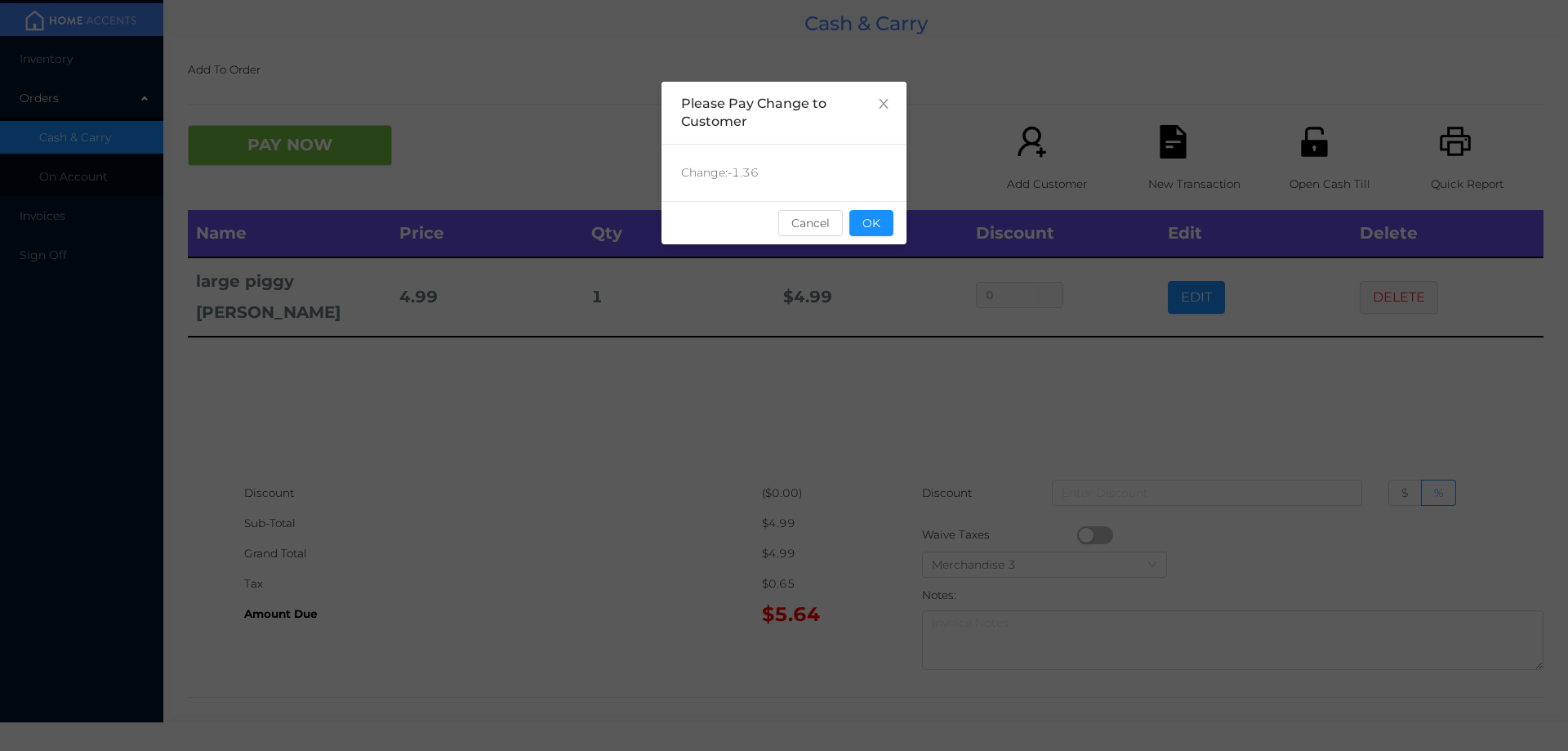
click at [941, 380] on div "sentinelStart Please Pay Change to Customer Change: -1.36 Cancel OK sentinelEnd" at bounding box center [784, 375] width 1568 height 751
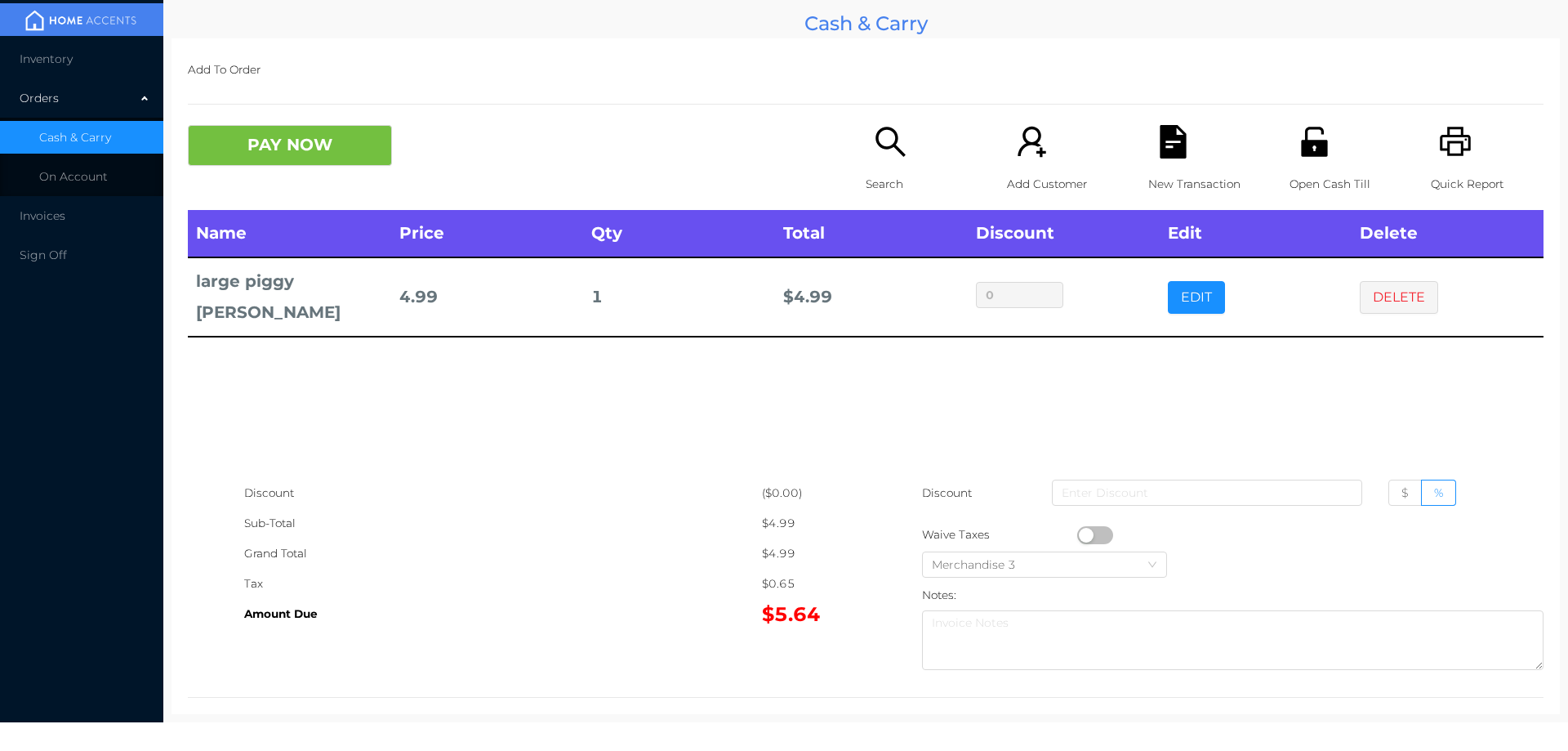
click at [1318, 150] on icon "icon: unlock" at bounding box center [1314, 142] width 34 height 34
click at [1375, 283] on button "DELETE" at bounding box center [1399, 297] width 79 height 33
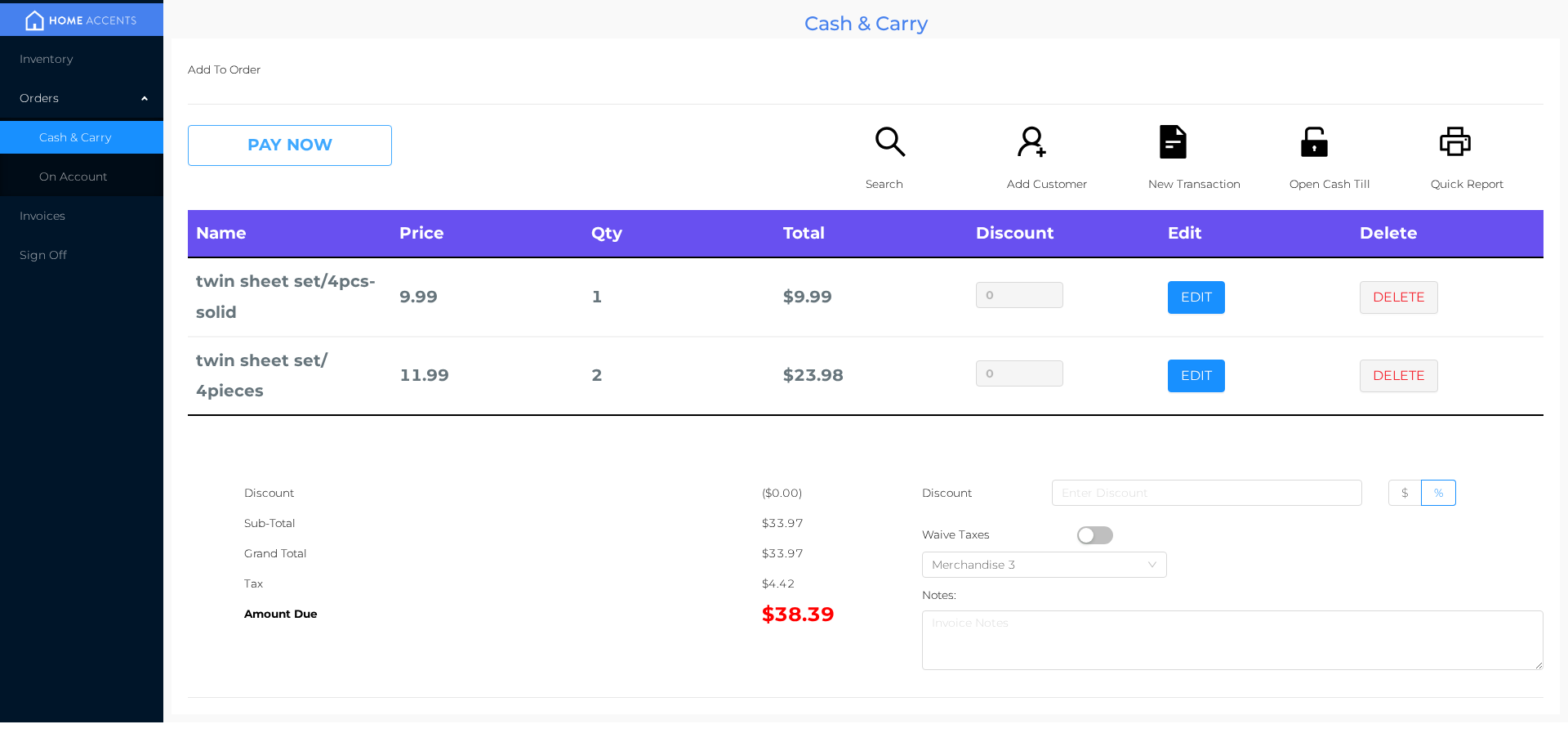
click at [285, 144] on button "PAY NOW" at bounding box center [289, 145] width 204 height 41
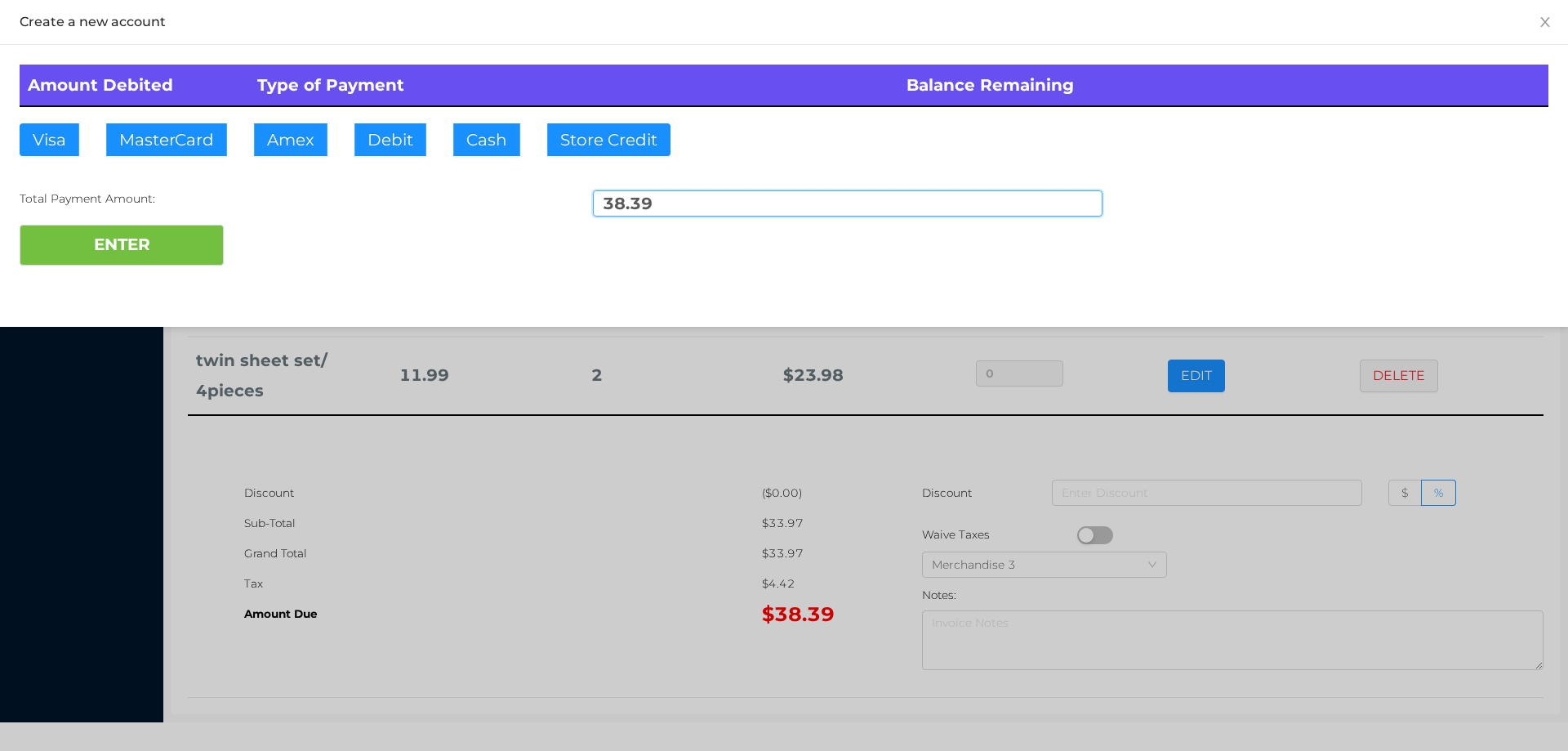
click at [683, 208] on input "38.39" at bounding box center [847, 203] width 510 height 26
type input "3"
type input "100."
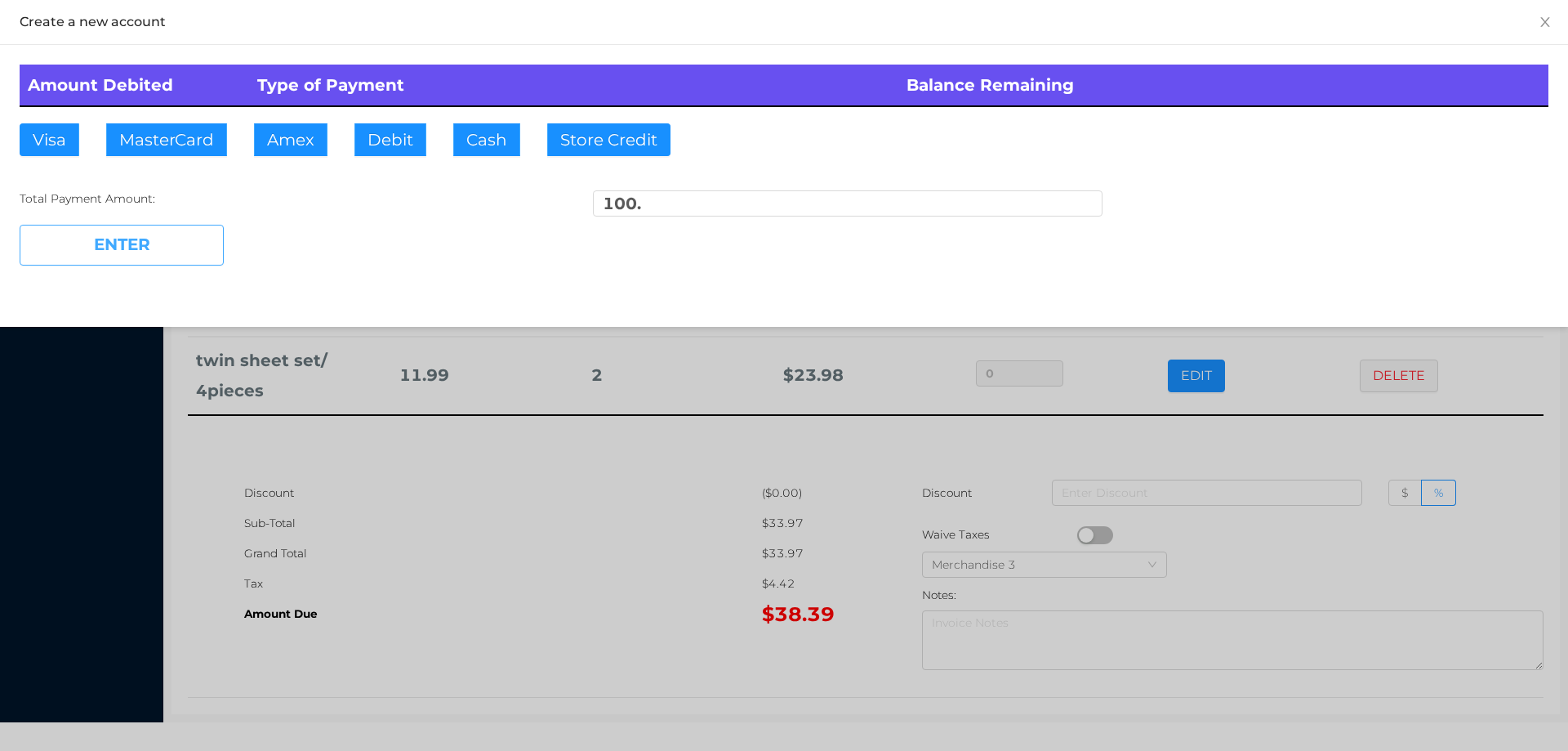
click at [190, 252] on button "ENTER" at bounding box center [121, 245] width 204 height 41
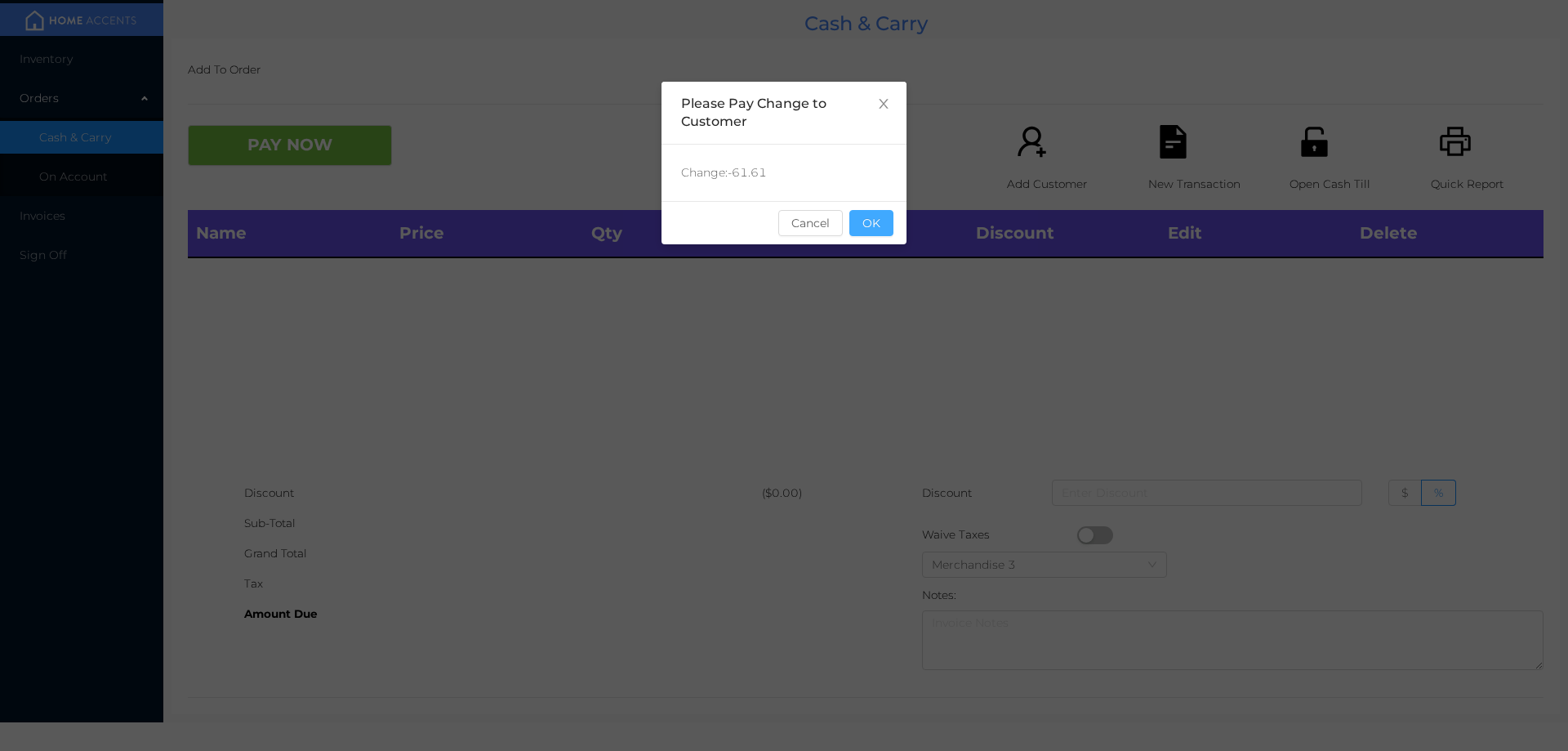
click at [873, 216] on button "OK" at bounding box center [871, 223] width 44 height 26
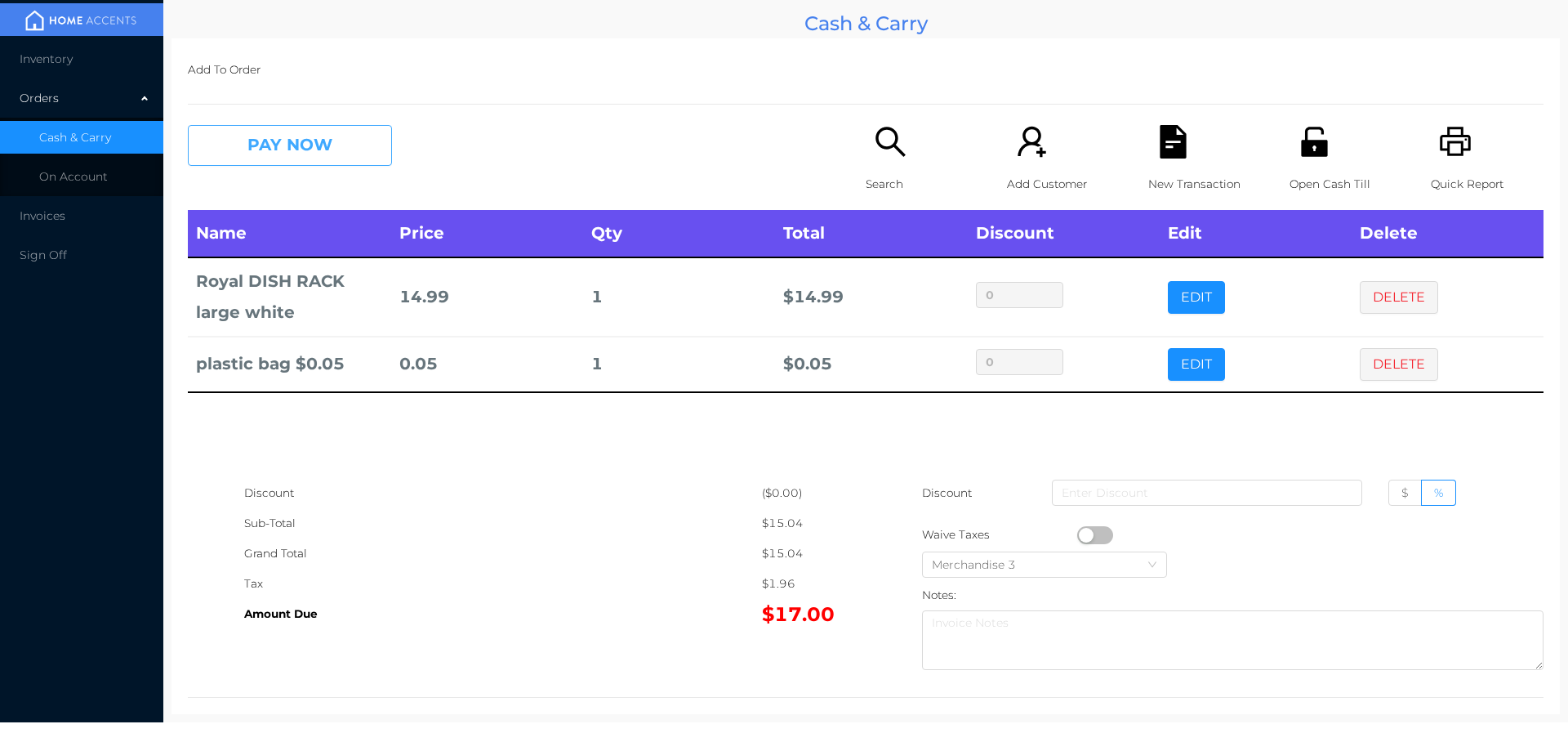
click at [254, 137] on button "PAY NOW" at bounding box center [289, 145] width 204 height 41
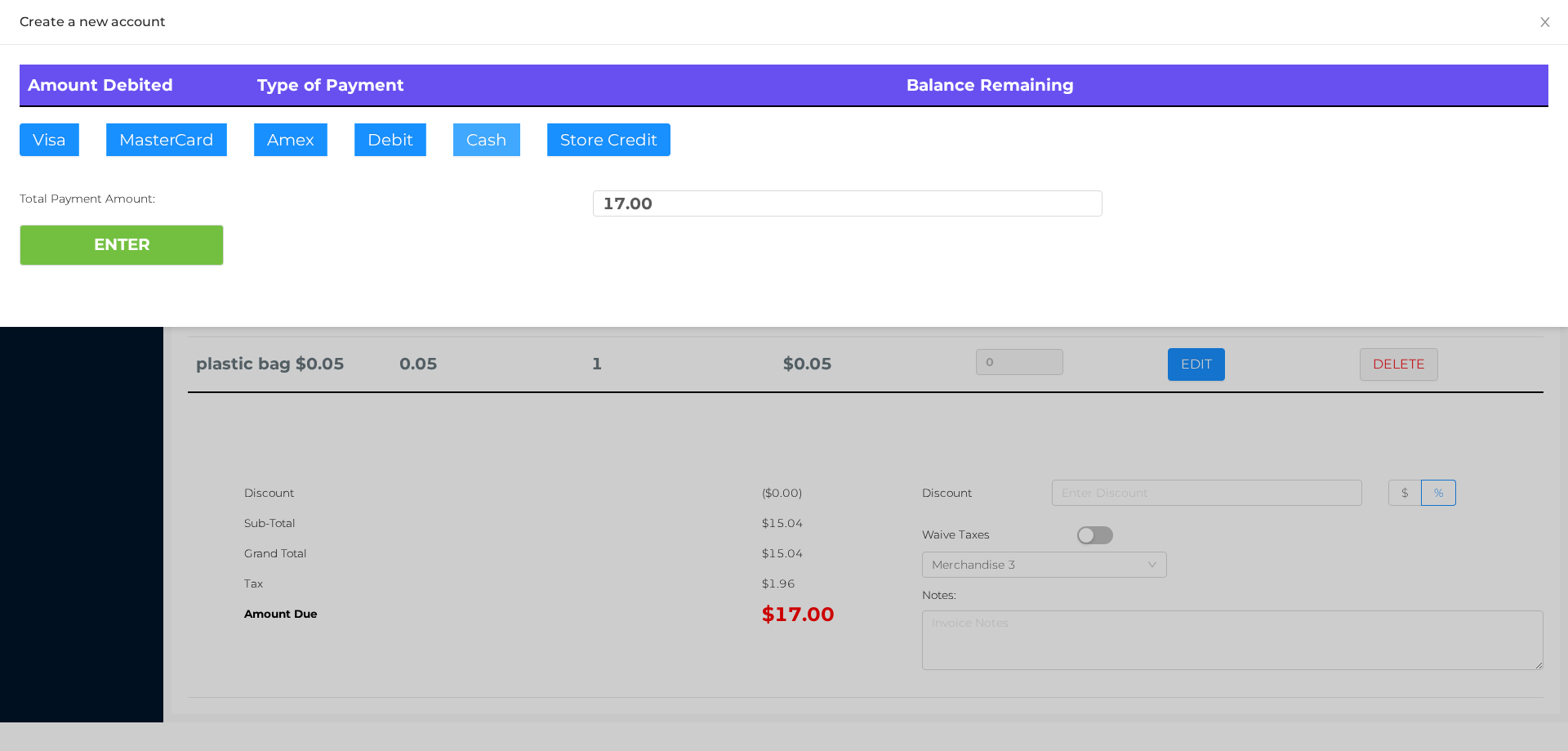
click at [465, 132] on button "Cash" at bounding box center [486, 139] width 67 height 33
type input "20."
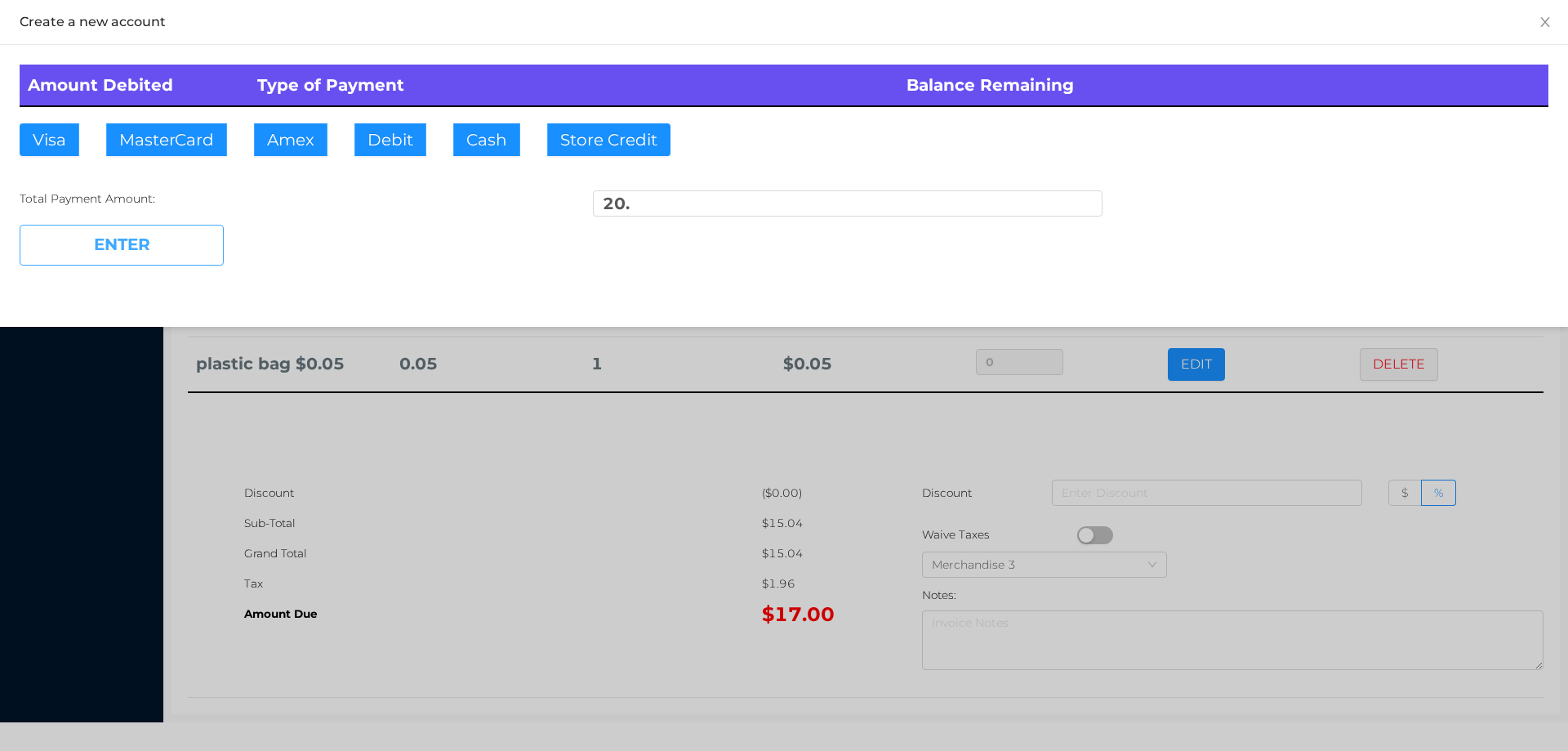
click at [153, 258] on button "ENTER" at bounding box center [121, 245] width 204 height 41
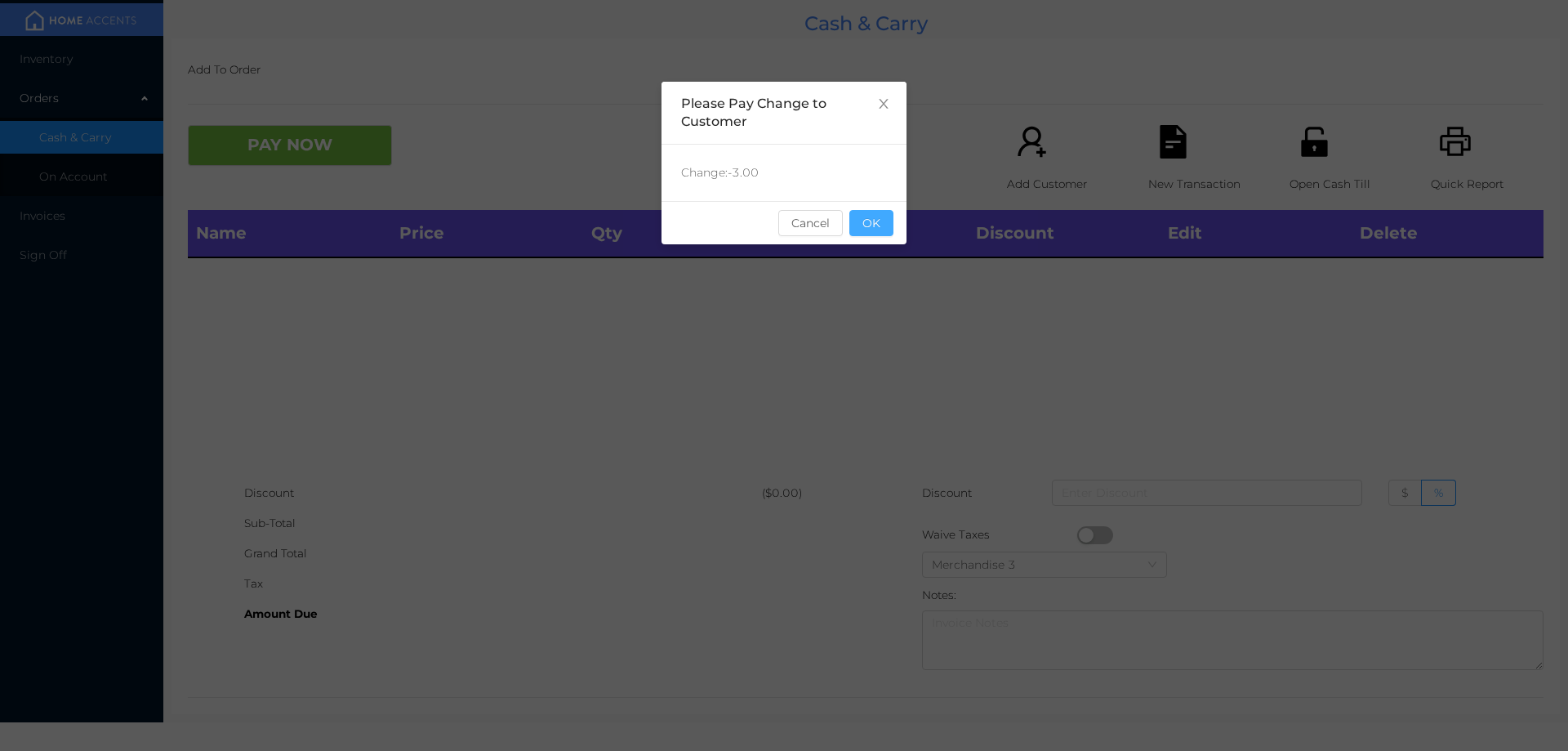
click at [871, 217] on button "OK" at bounding box center [871, 223] width 44 height 26
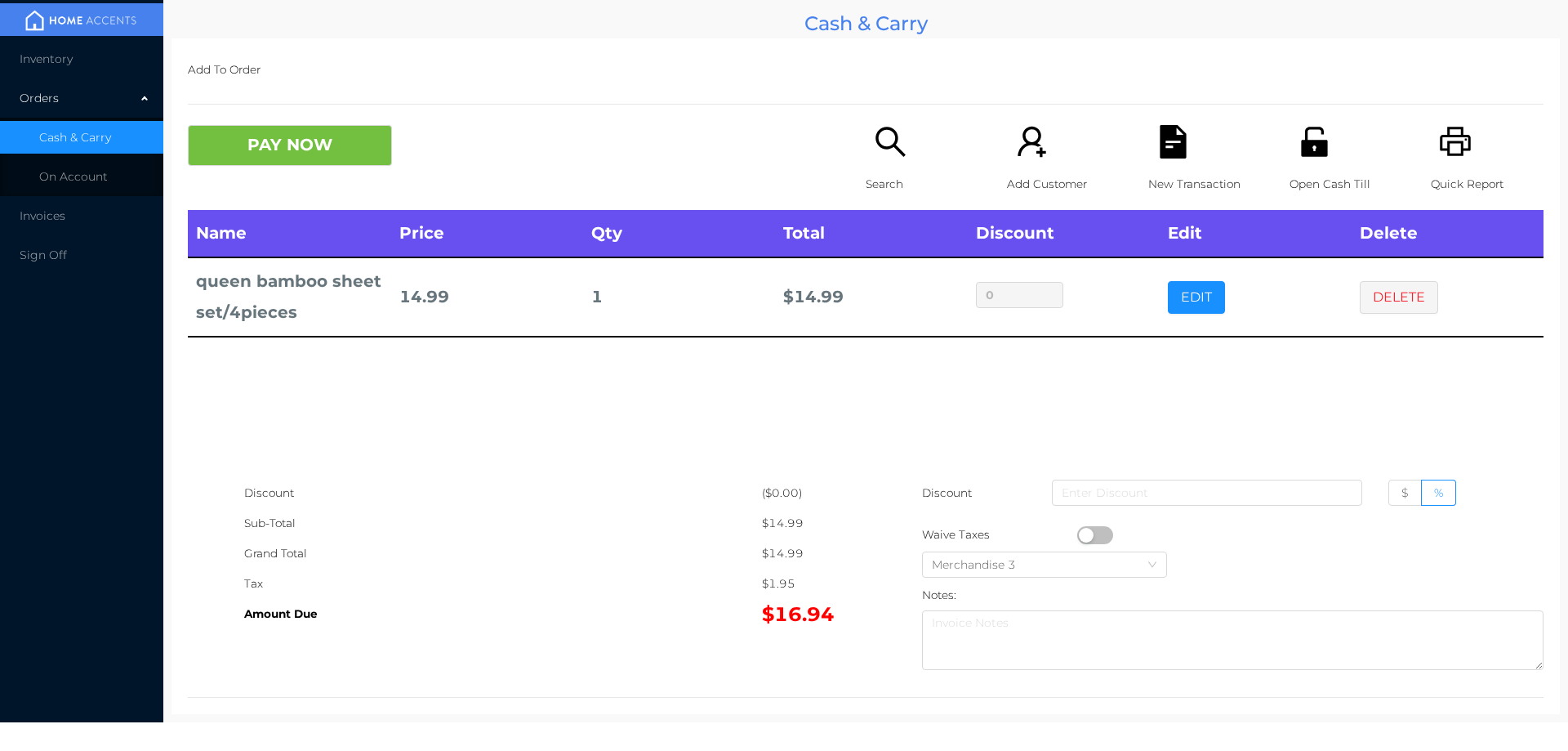
click at [887, 175] on p "Search" at bounding box center [922, 184] width 112 height 30
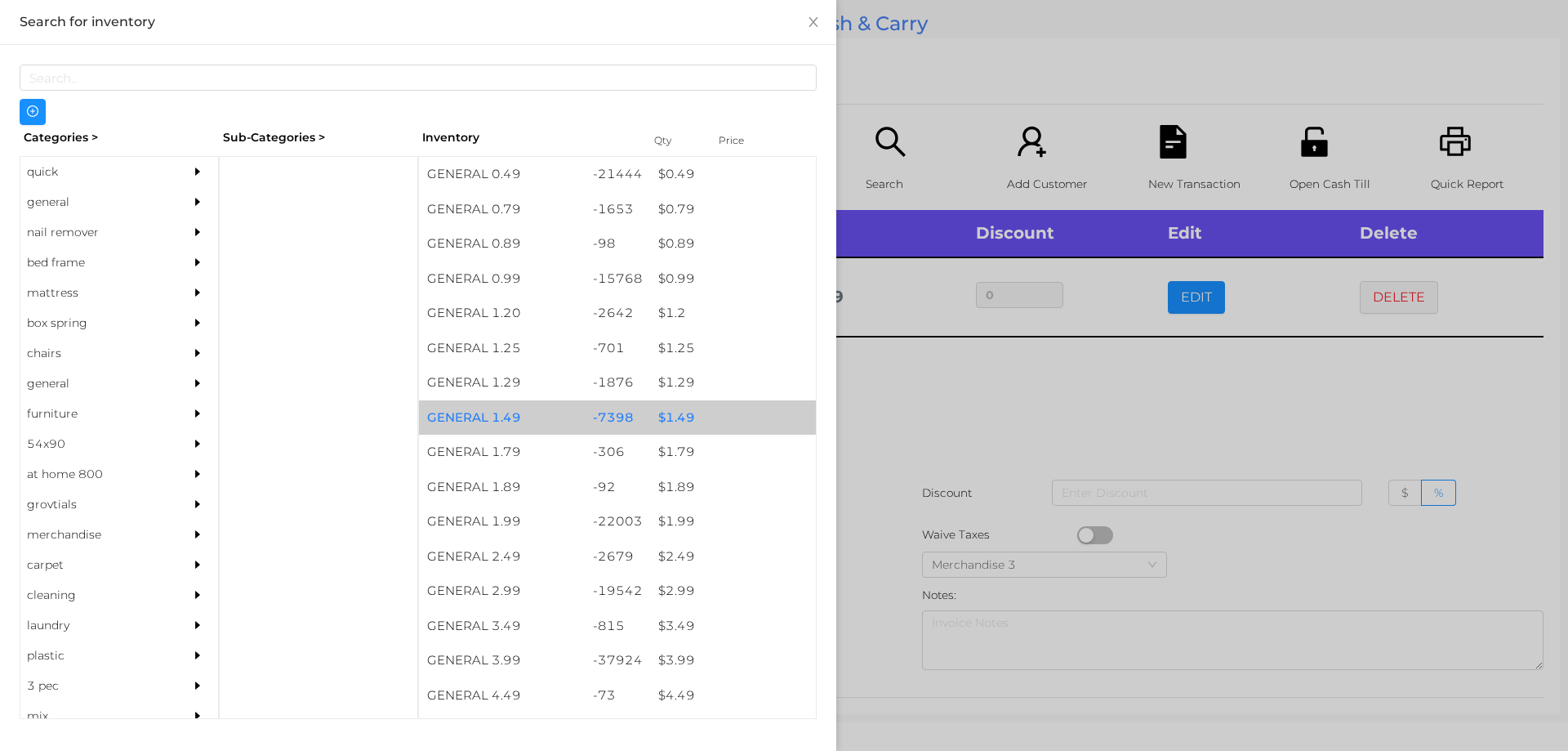
click at [679, 425] on div "$ 1.49" at bounding box center [733, 417] width 166 height 35
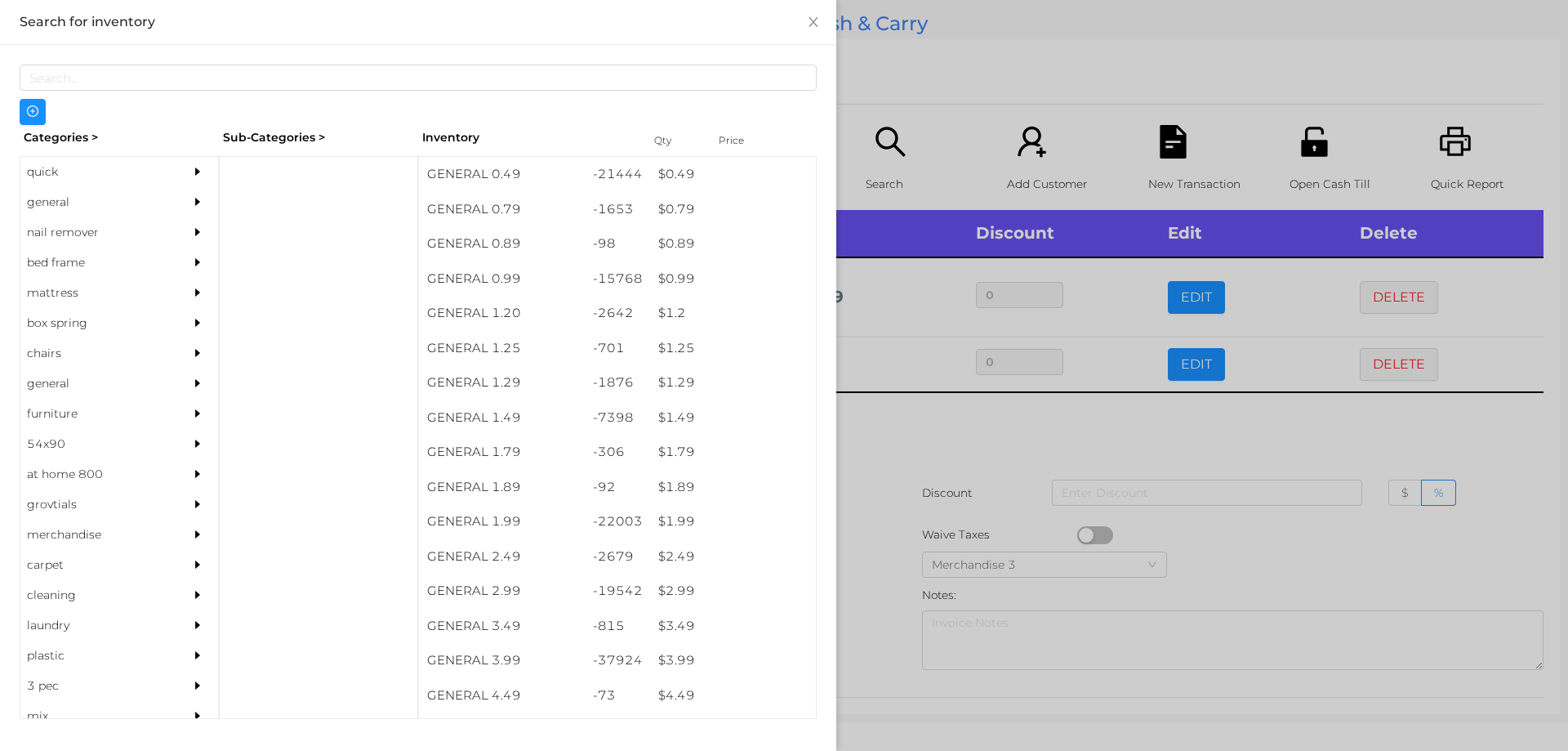
click at [908, 447] on div at bounding box center [784, 375] width 1568 height 751
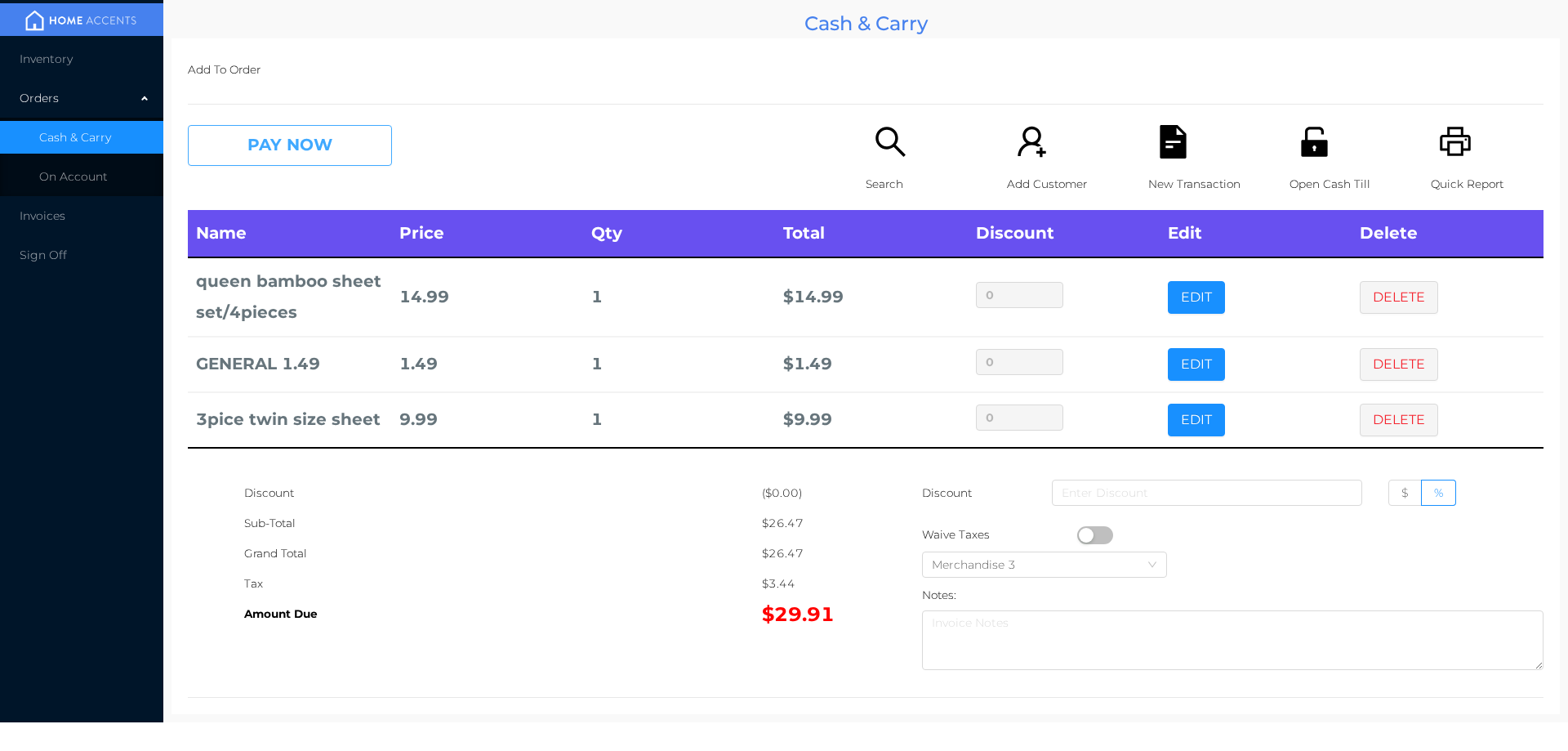
click at [279, 128] on button "PAY NOW" at bounding box center [289, 145] width 204 height 41
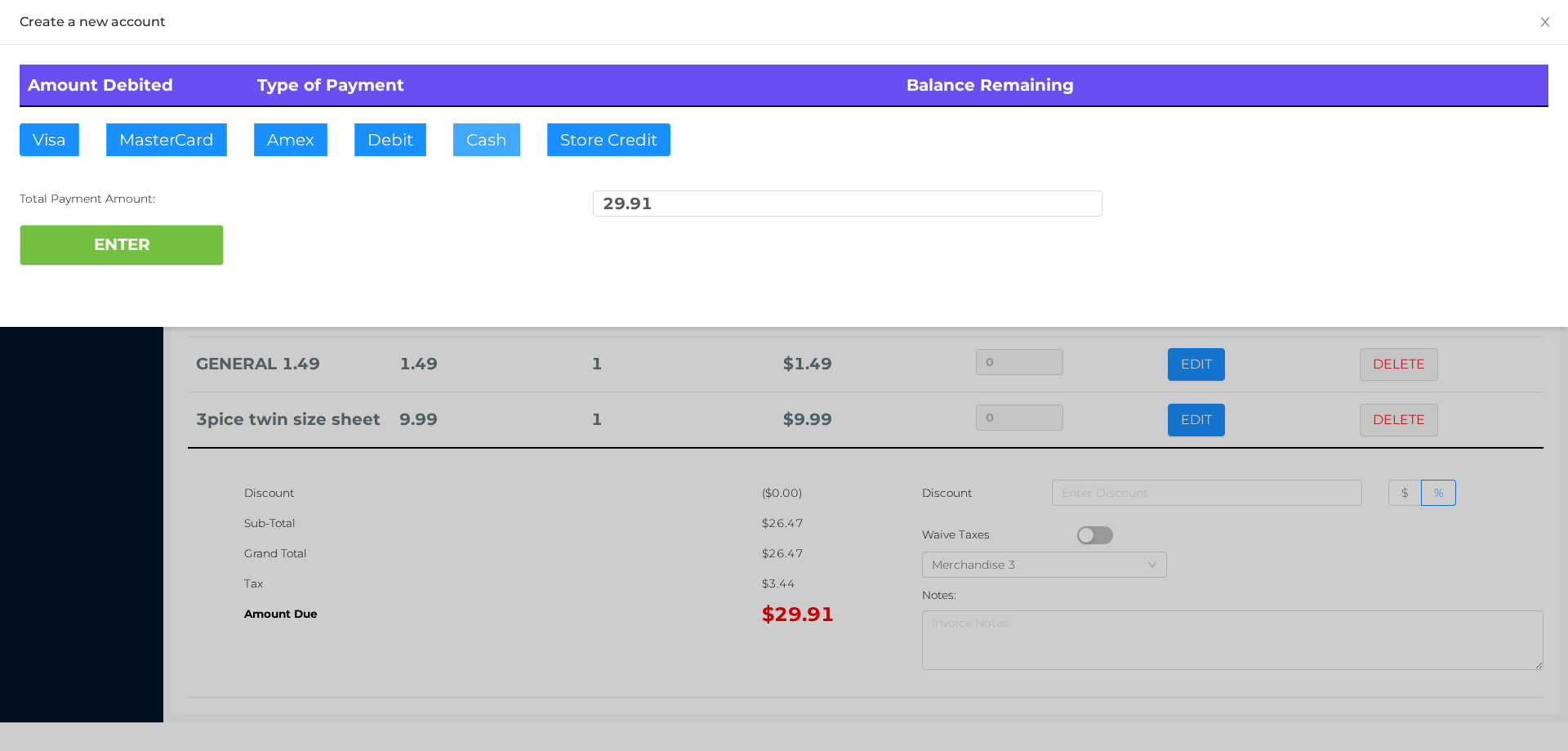
click at [482, 136] on button "Cash" at bounding box center [486, 139] width 67 height 33
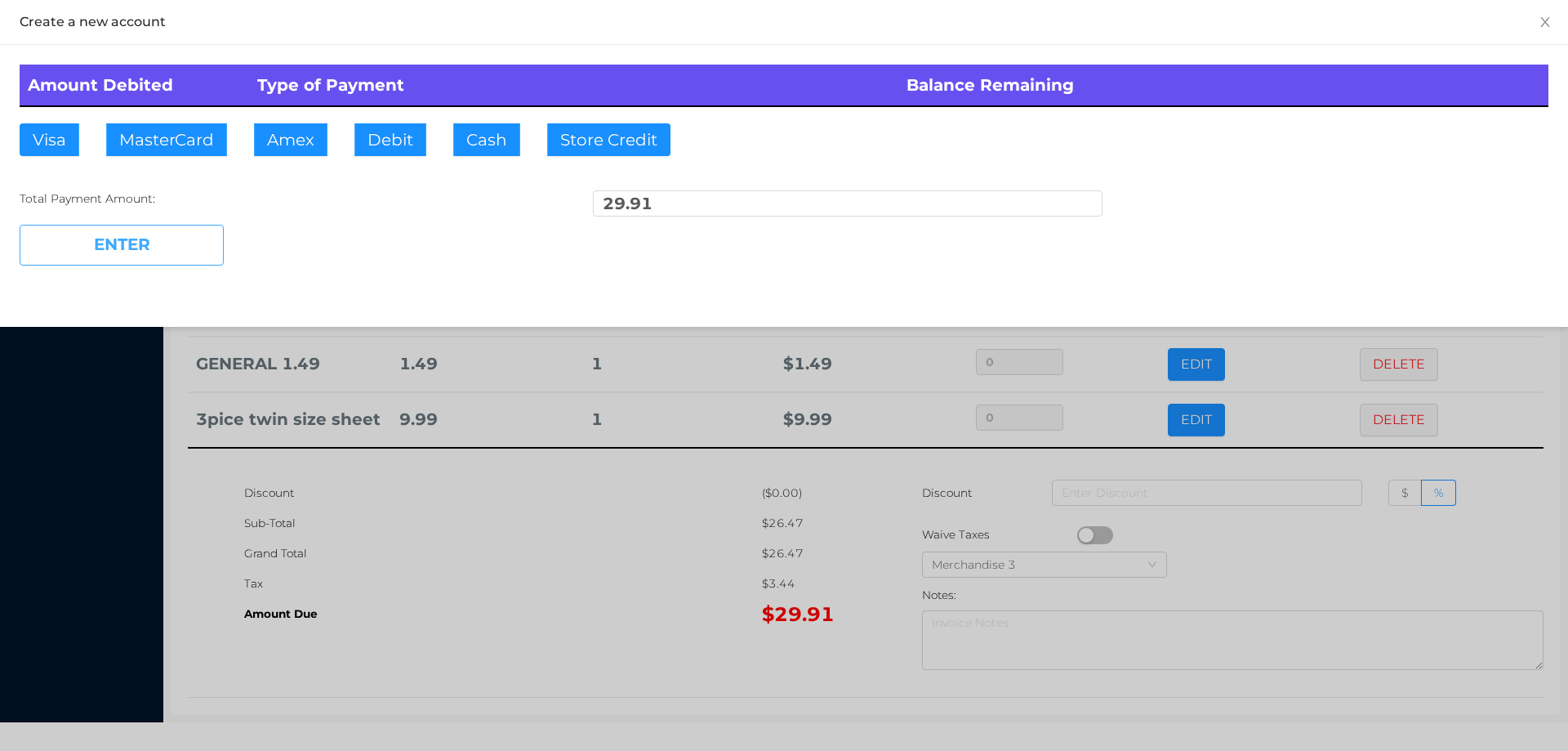
click at [153, 225] on button "ENTER" at bounding box center [121, 245] width 204 height 41
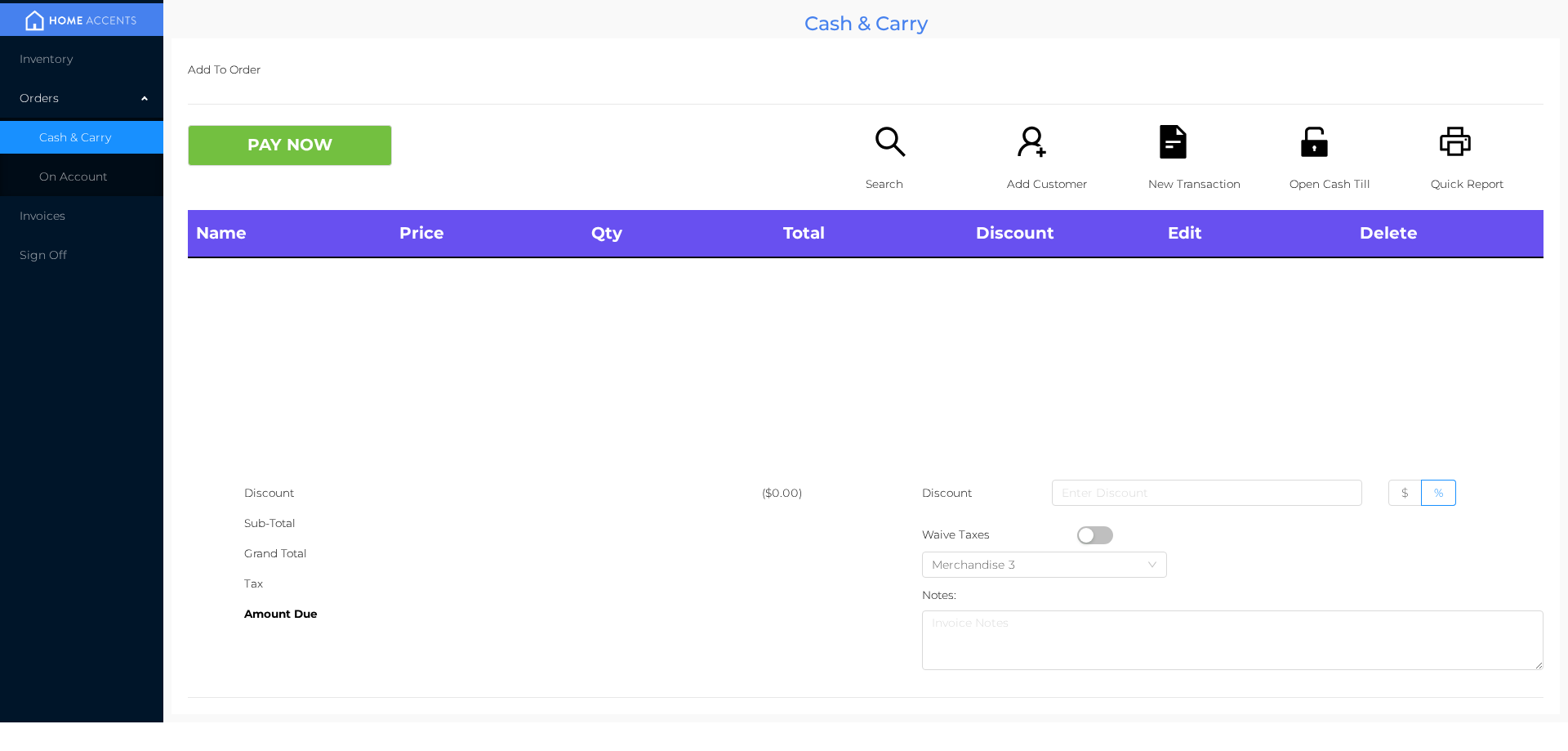
click at [1301, 151] on icon "icon: unlock" at bounding box center [1313, 141] width 26 height 30
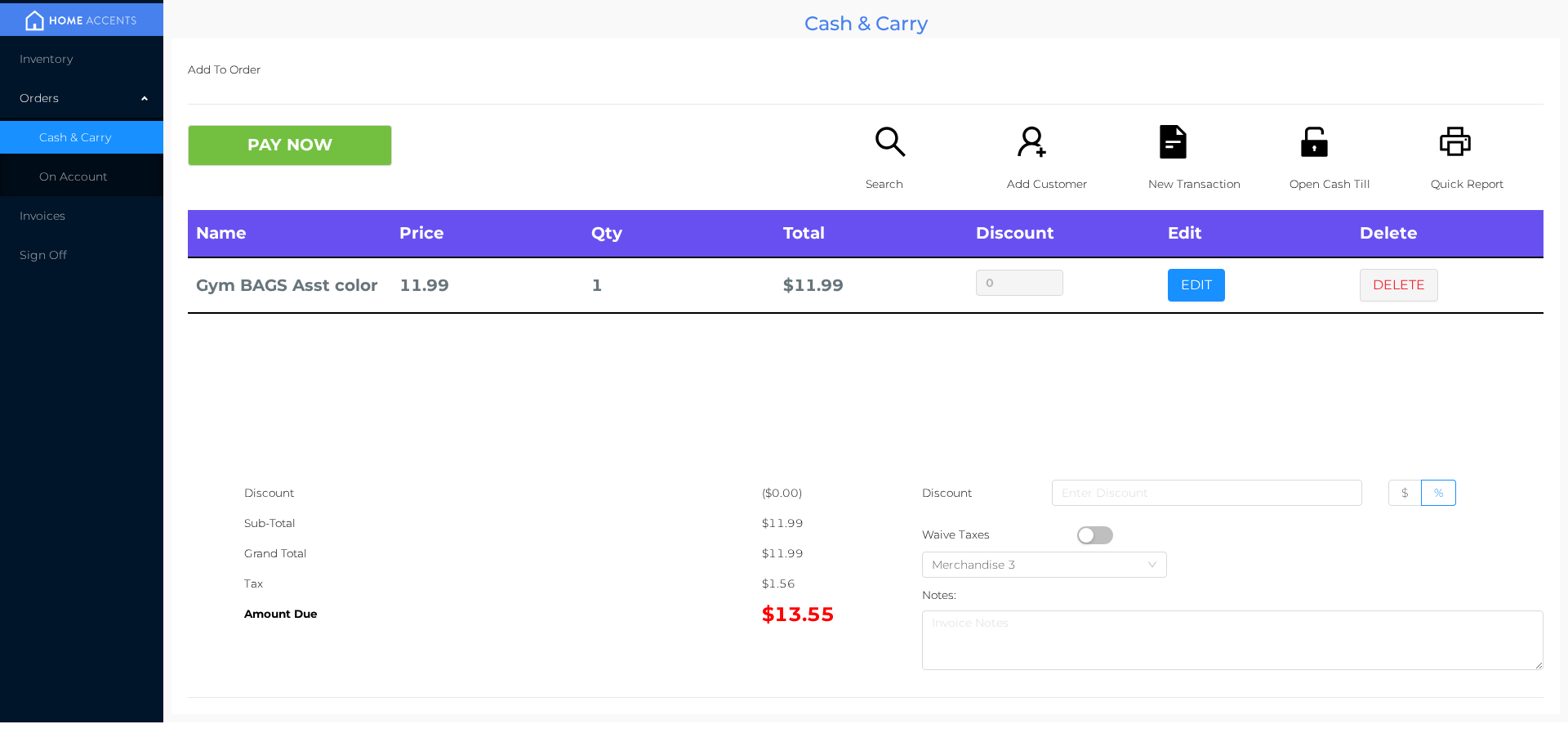
click at [309, 153] on button "PAY NOW" at bounding box center [289, 145] width 204 height 41
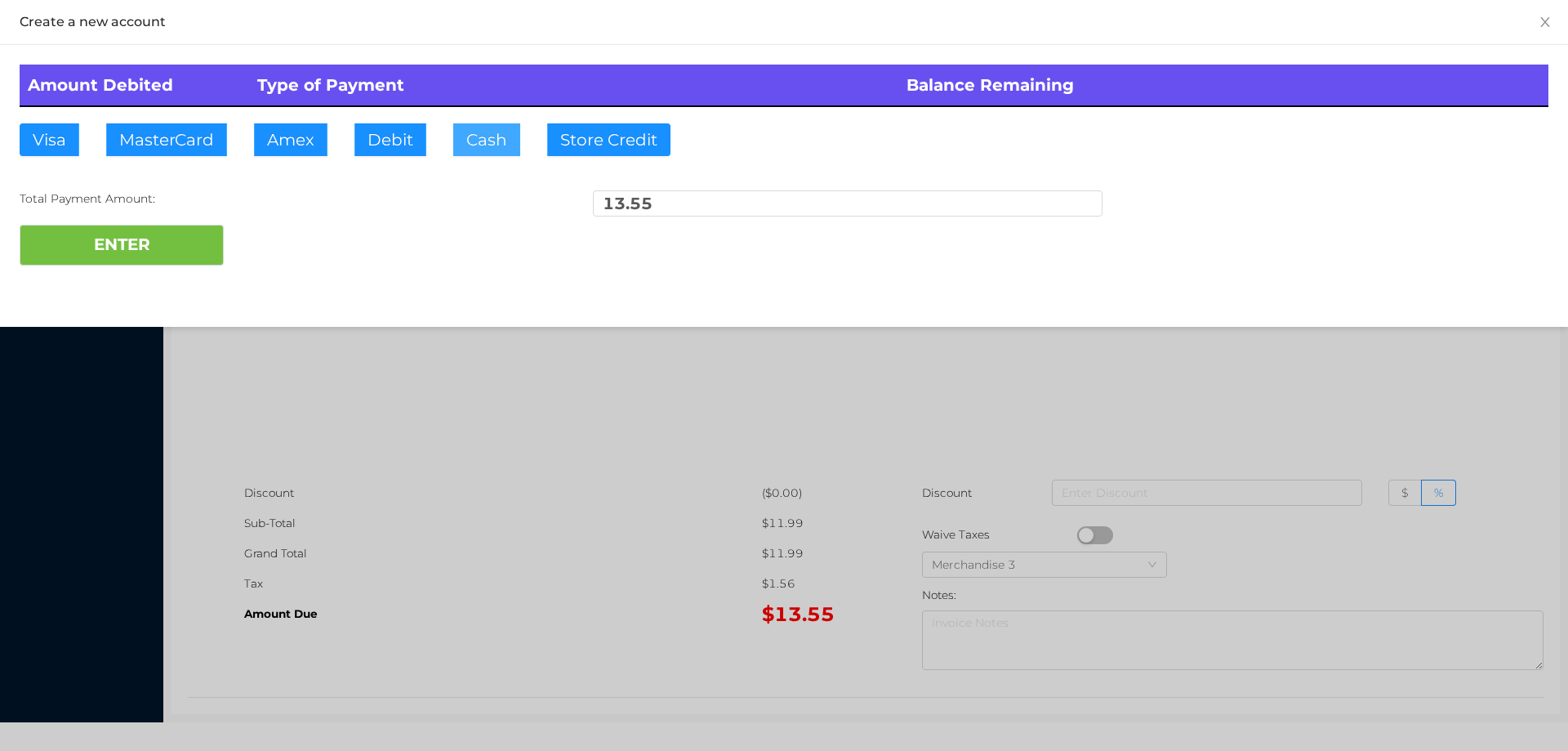
click at [487, 137] on button "Cash" at bounding box center [486, 139] width 67 height 33
type input "103.55"
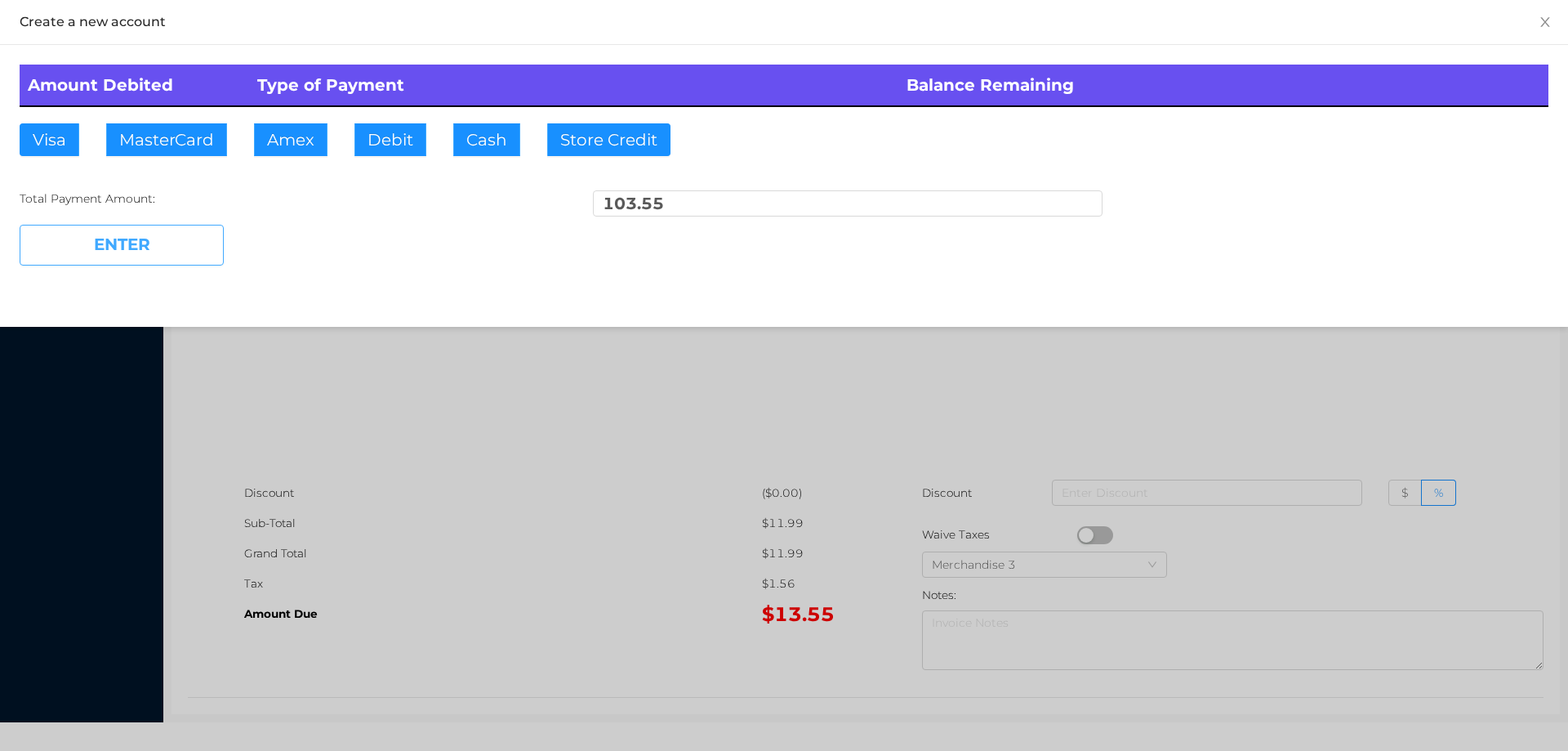
click at [148, 242] on button "ENTER" at bounding box center [121, 245] width 204 height 41
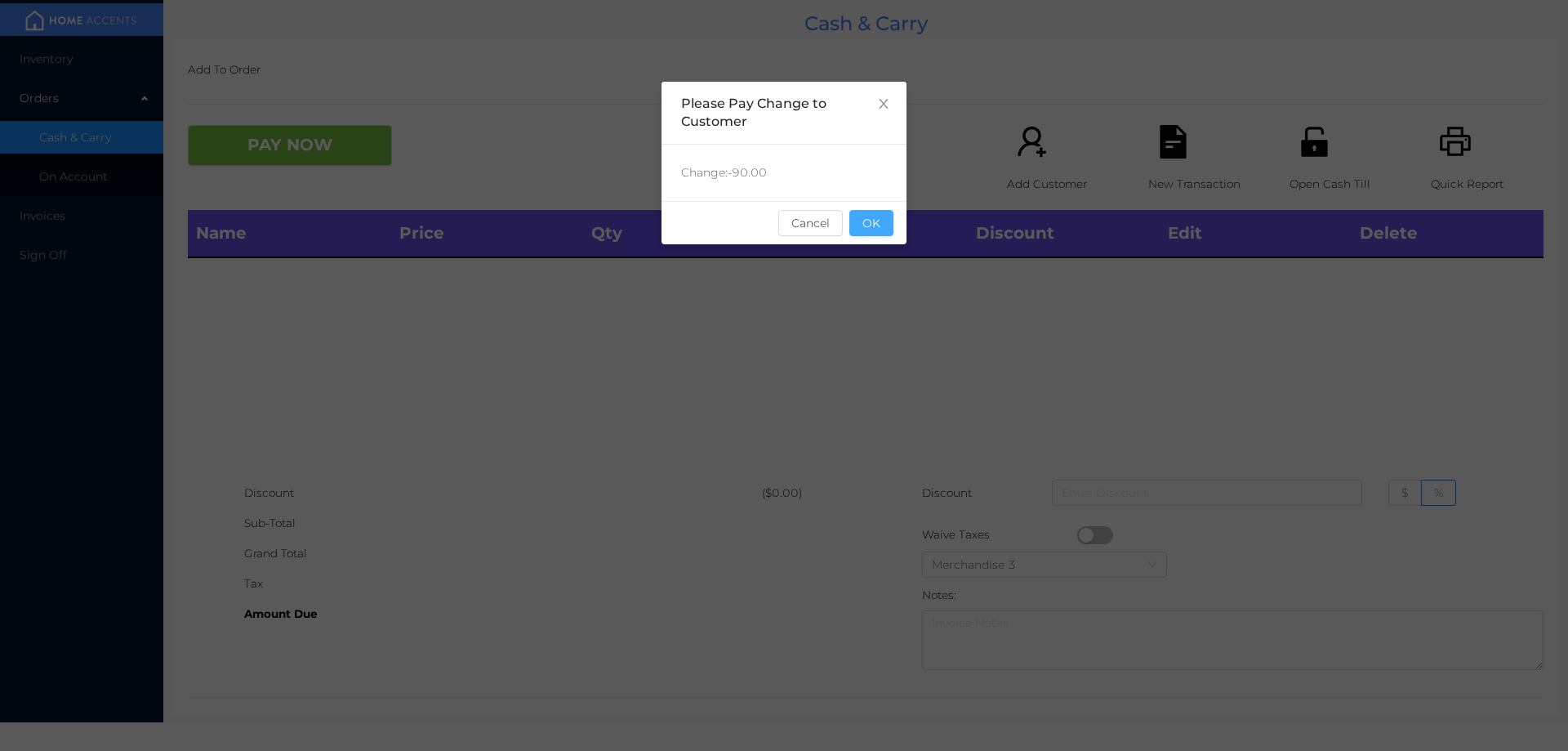
click at [880, 231] on button "OK" at bounding box center [871, 223] width 44 height 26
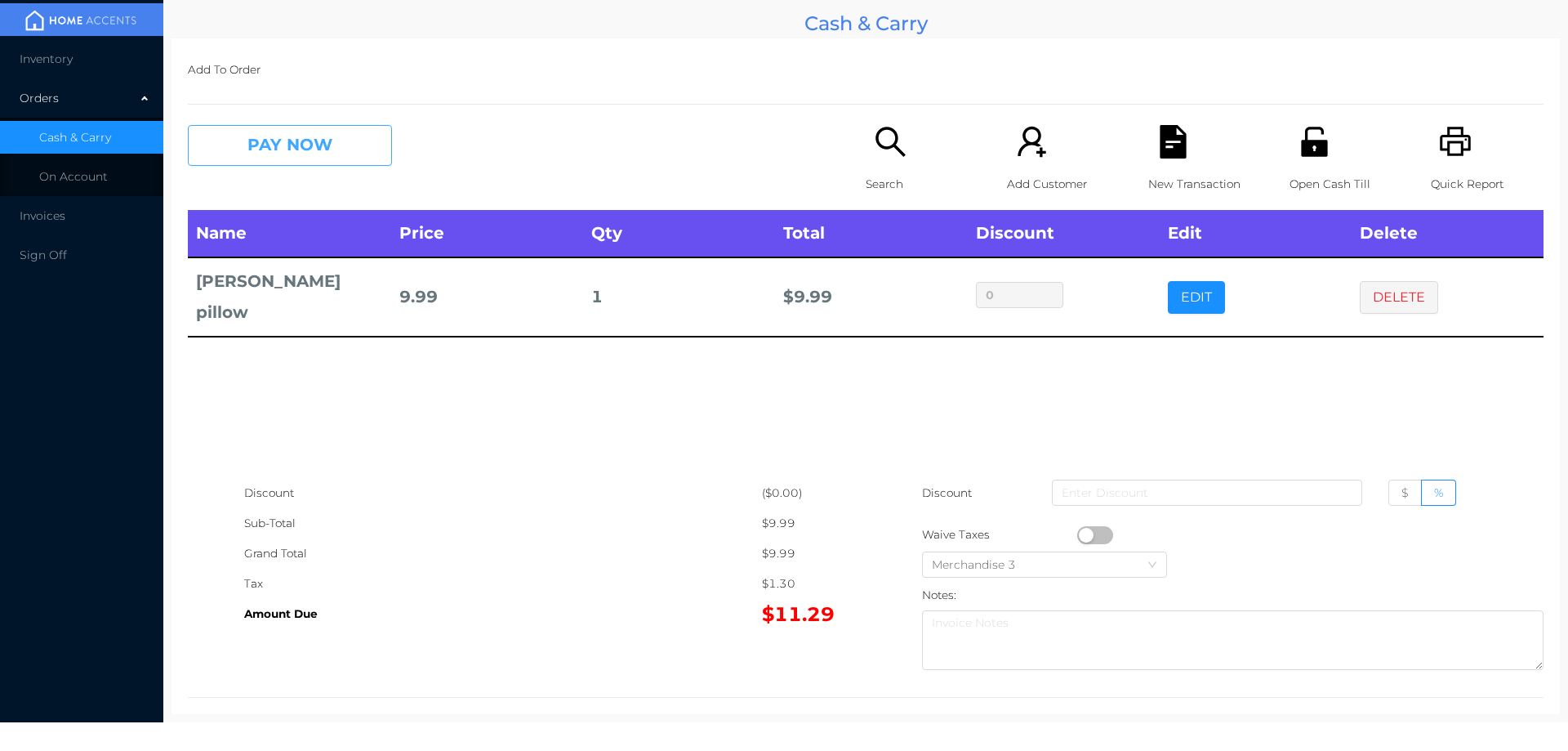
click at [334, 141] on button "PAY NOW" at bounding box center [289, 145] width 204 height 41
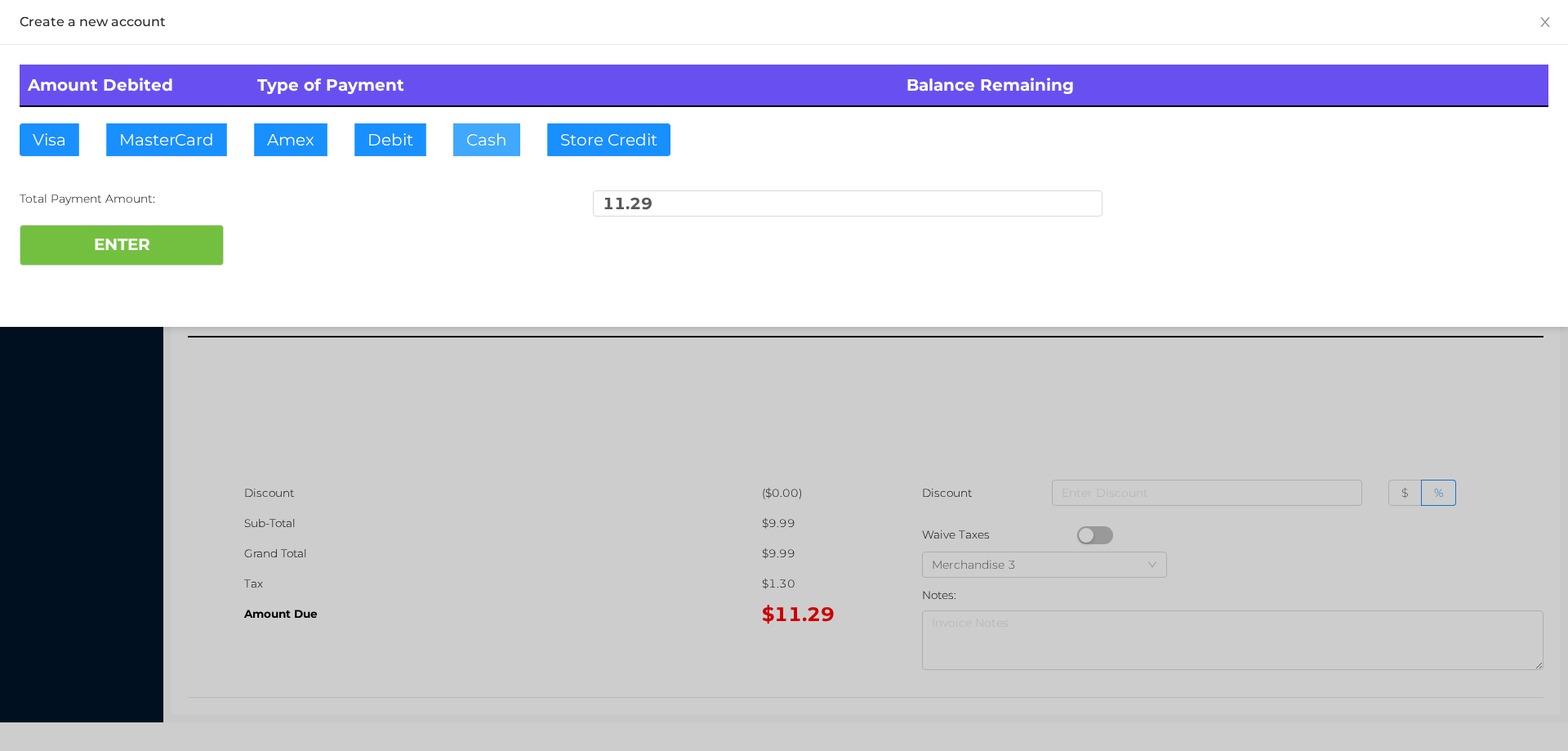
click at [505, 143] on button "Cash" at bounding box center [486, 139] width 67 height 33
type input "20"
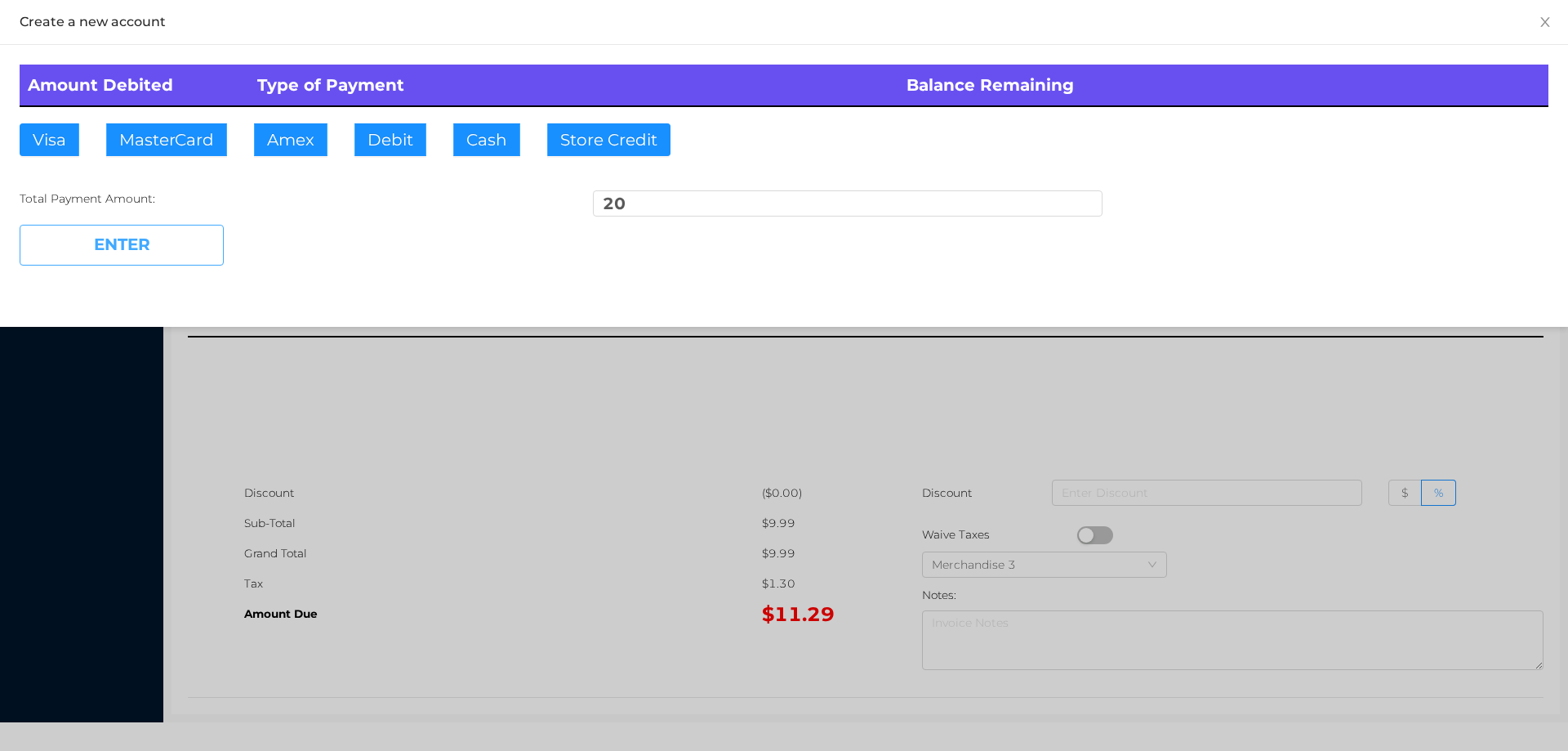
click at [188, 259] on button "ENTER" at bounding box center [121, 245] width 204 height 41
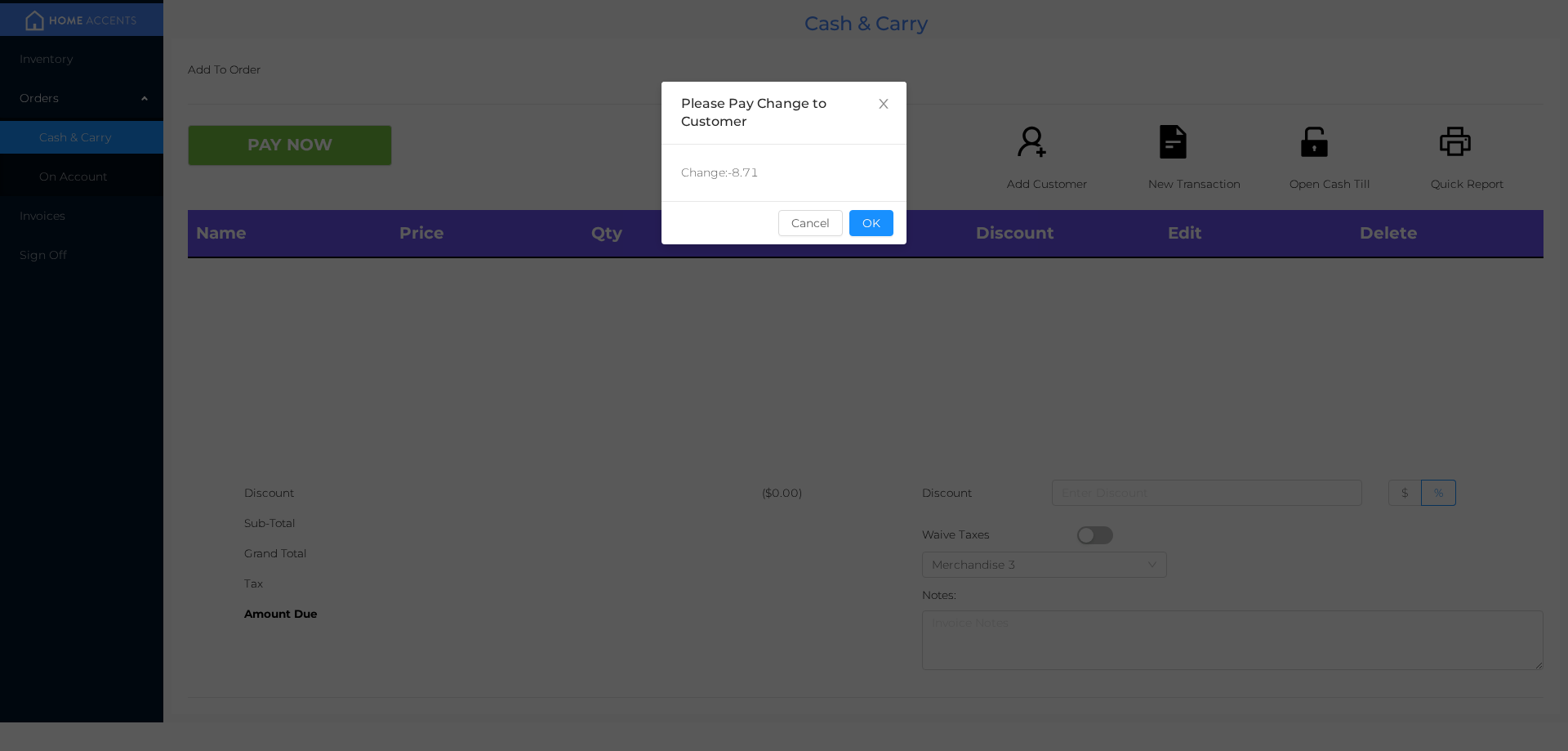
click at [766, 366] on div "sentinelStart Please Pay Change to Customer Change: -8.71 Cancel OK sentinelEnd" at bounding box center [784, 245] width 245 height 327
click at [868, 229] on button "OK" at bounding box center [871, 223] width 44 height 26
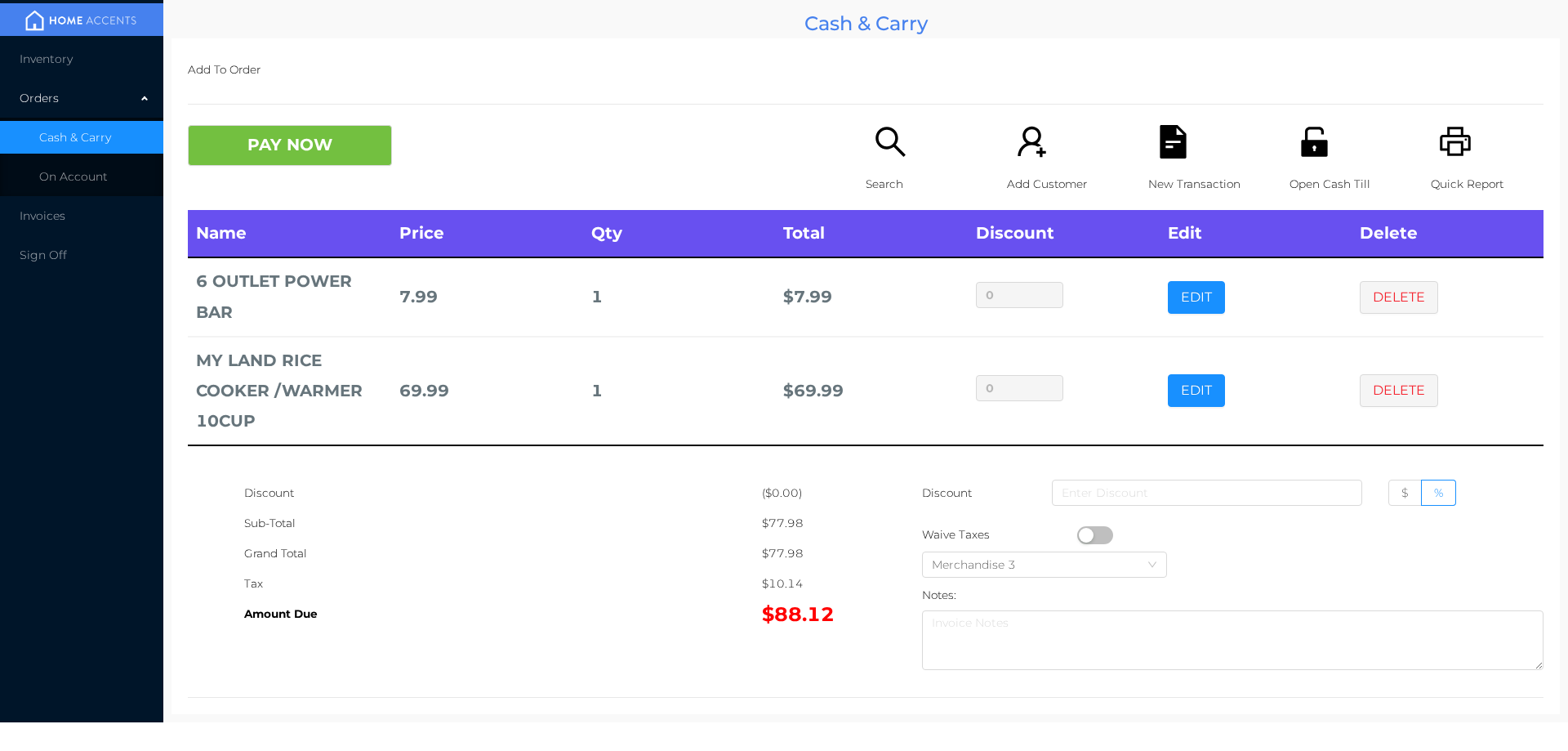
click at [875, 140] on icon "icon: search" at bounding box center [890, 141] width 30 height 30
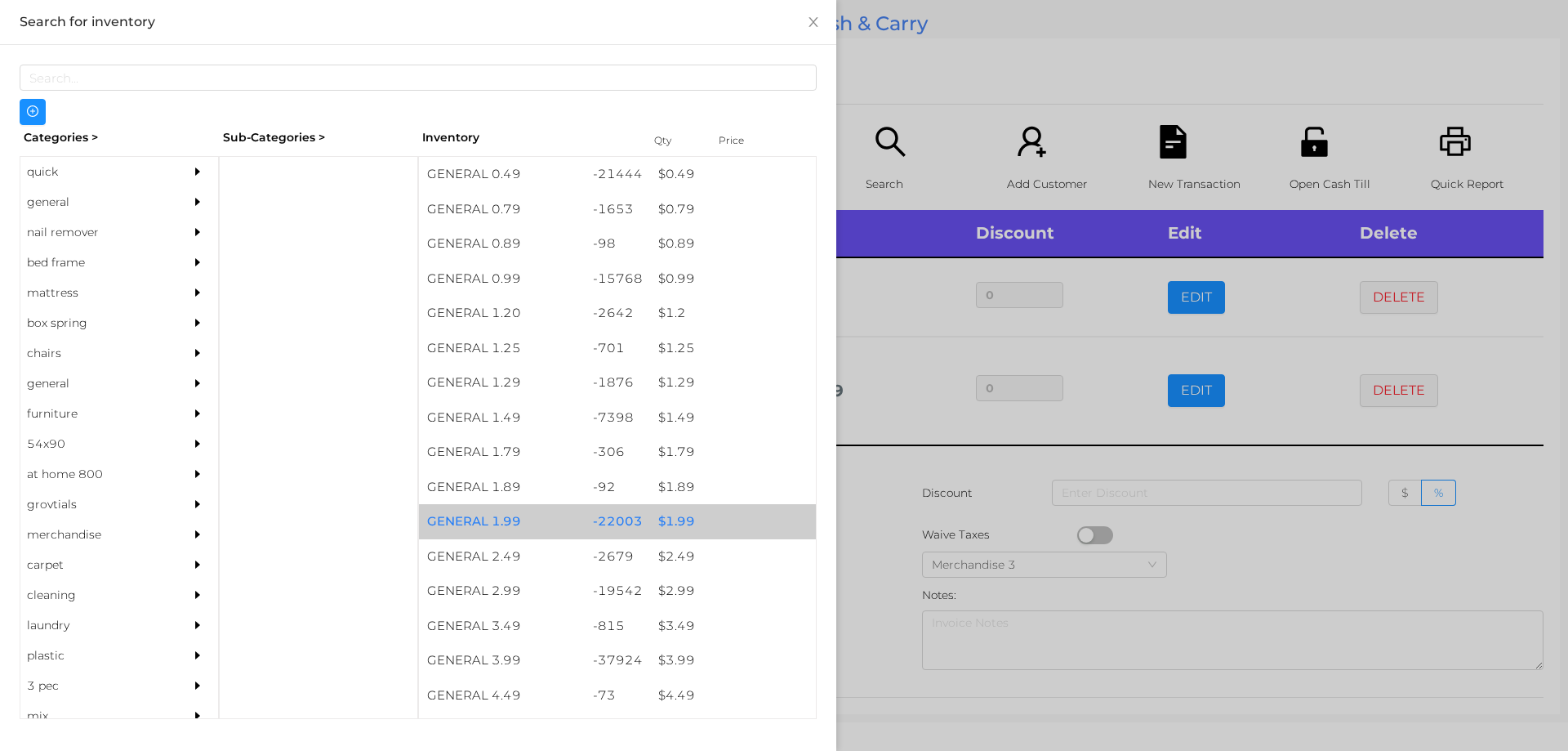
click at [687, 516] on div "$ 1.99" at bounding box center [733, 521] width 166 height 35
click at [686, 515] on div "$ 1.99" at bounding box center [733, 521] width 166 height 35
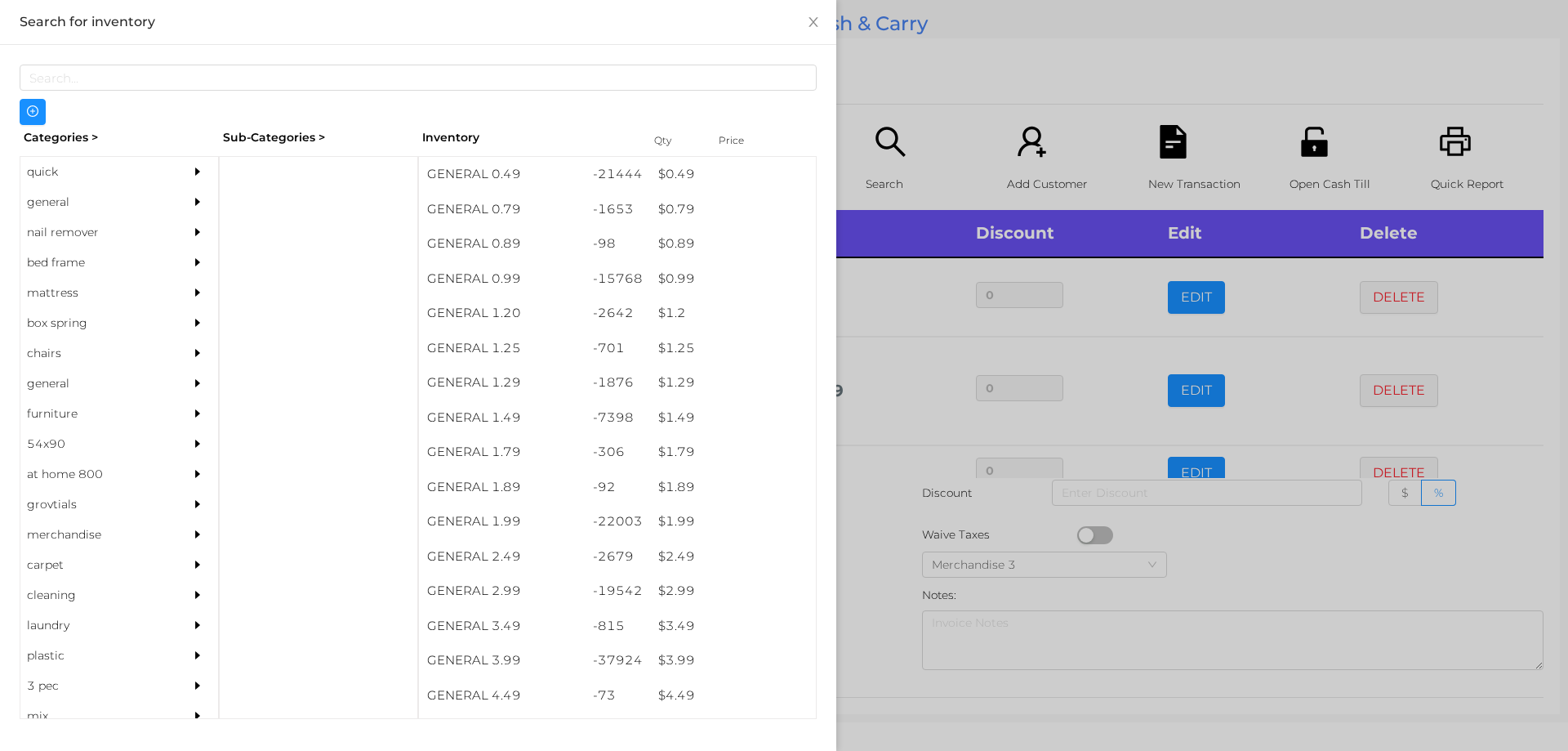
click at [880, 583] on div at bounding box center [784, 375] width 1568 height 751
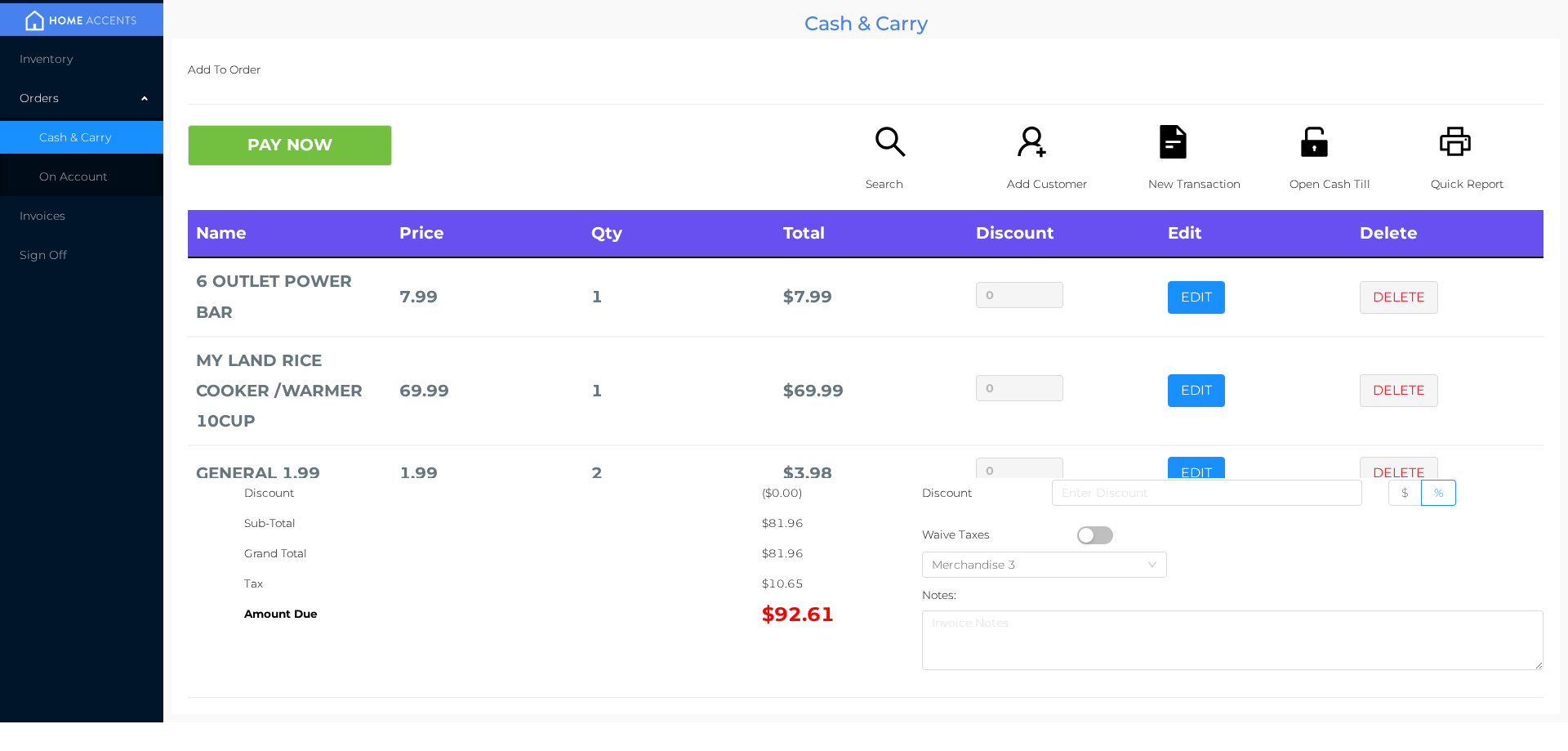
scroll to position [40, 0]
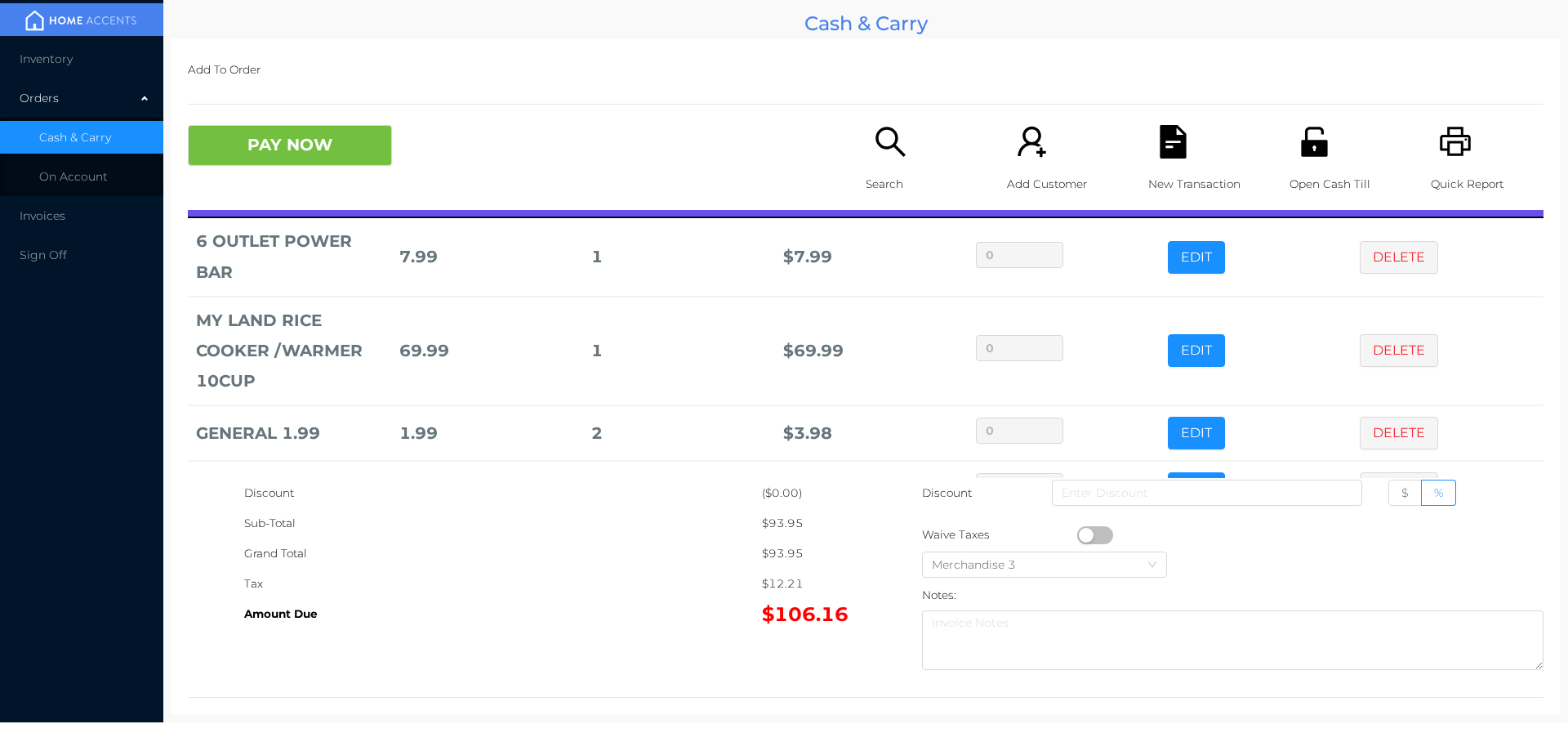
click at [894, 143] on icon "icon: search" at bounding box center [891, 142] width 34 height 34
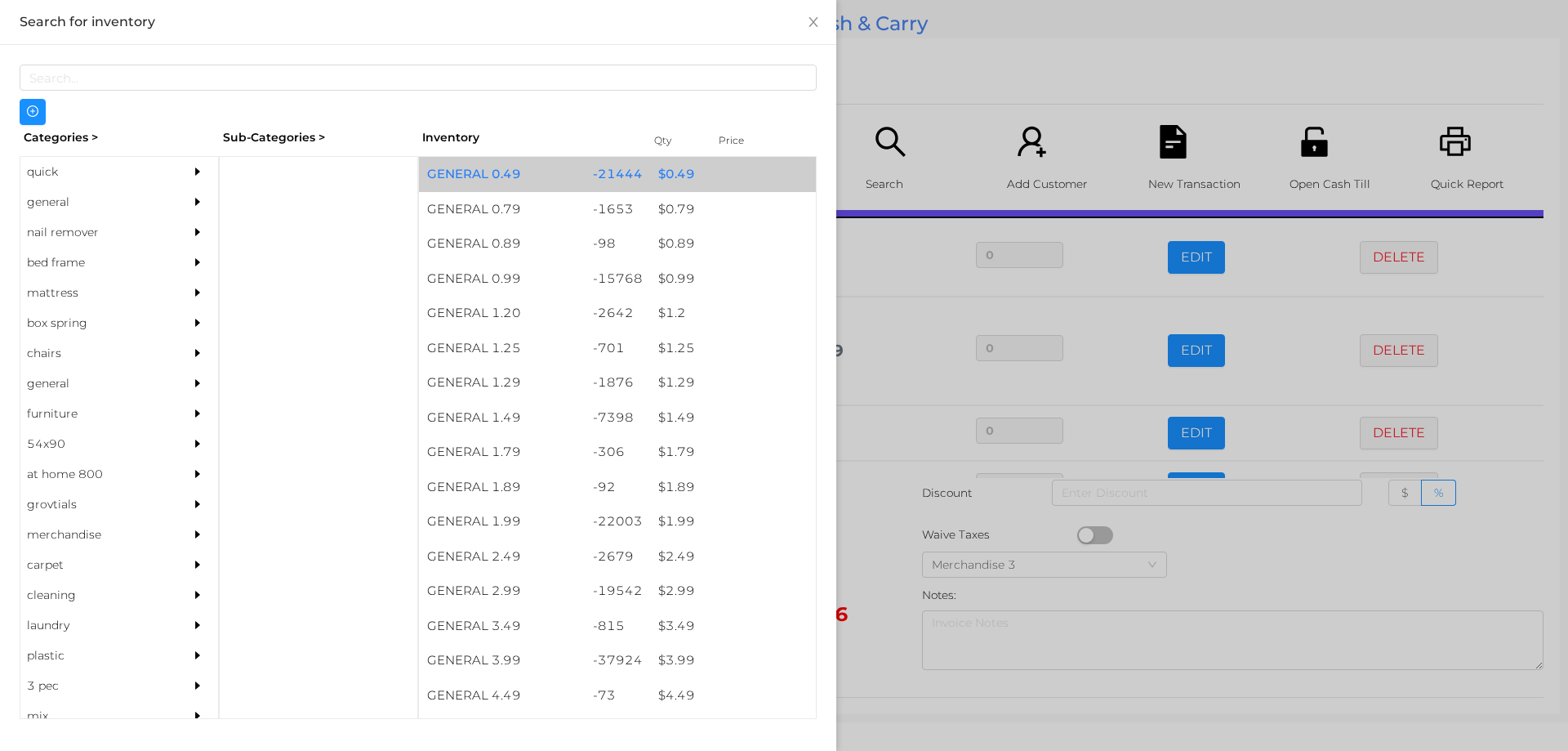
click at [685, 176] on div "$ 0.49" at bounding box center [733, 174] width 166 height 35
click at [697, 181] on div "$ 0.49" at bounding box center [733, 174] width 166 height 35
click at [688, 175] on div "$ 0.49" at bounding box center [733, 174] width 166 height 35
click at [685, 177] on div "$ 0.49" at bounding box center [733, 174] width 166 height 35
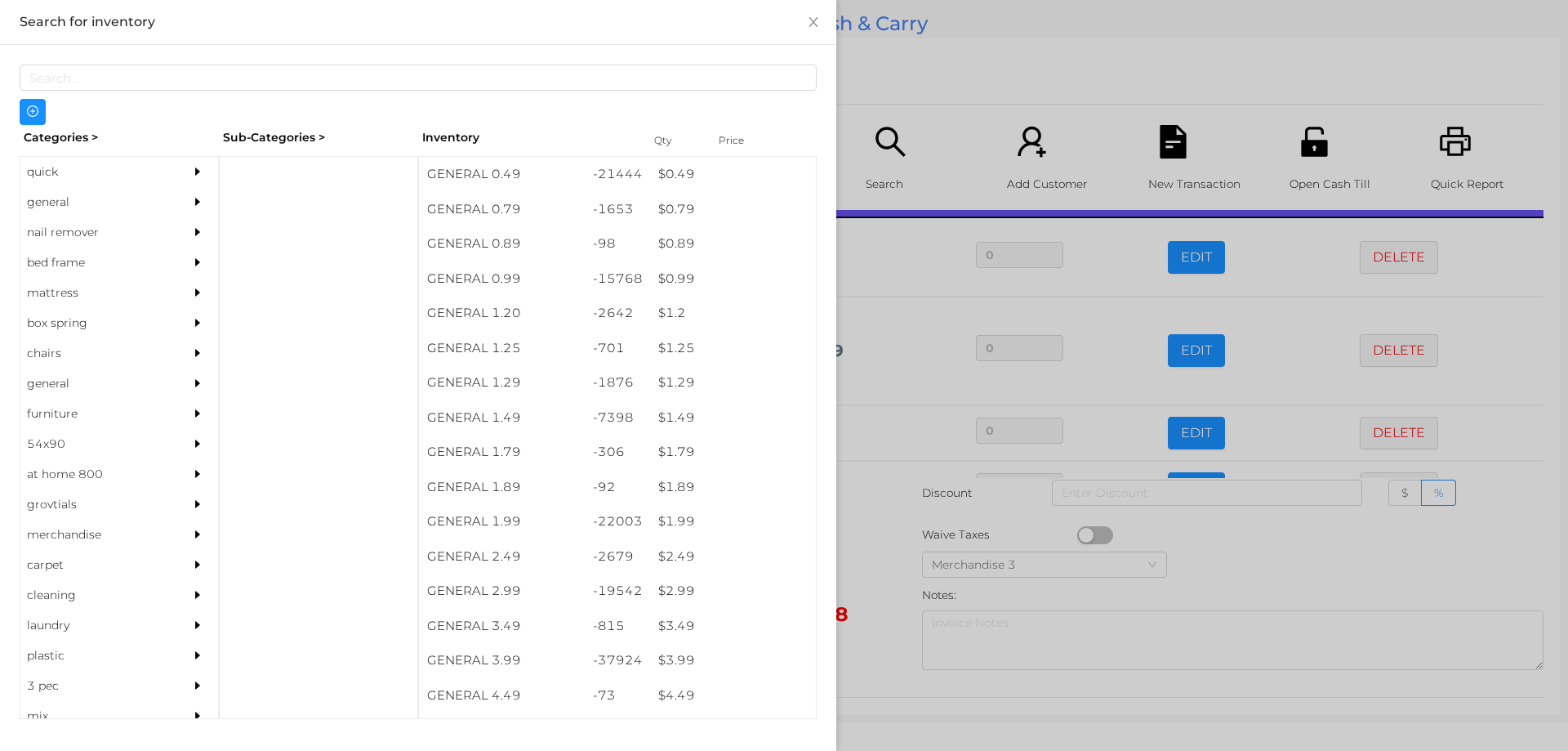
click at [895, 652] on div at bounding box center [784, 375] width 1568 height 751
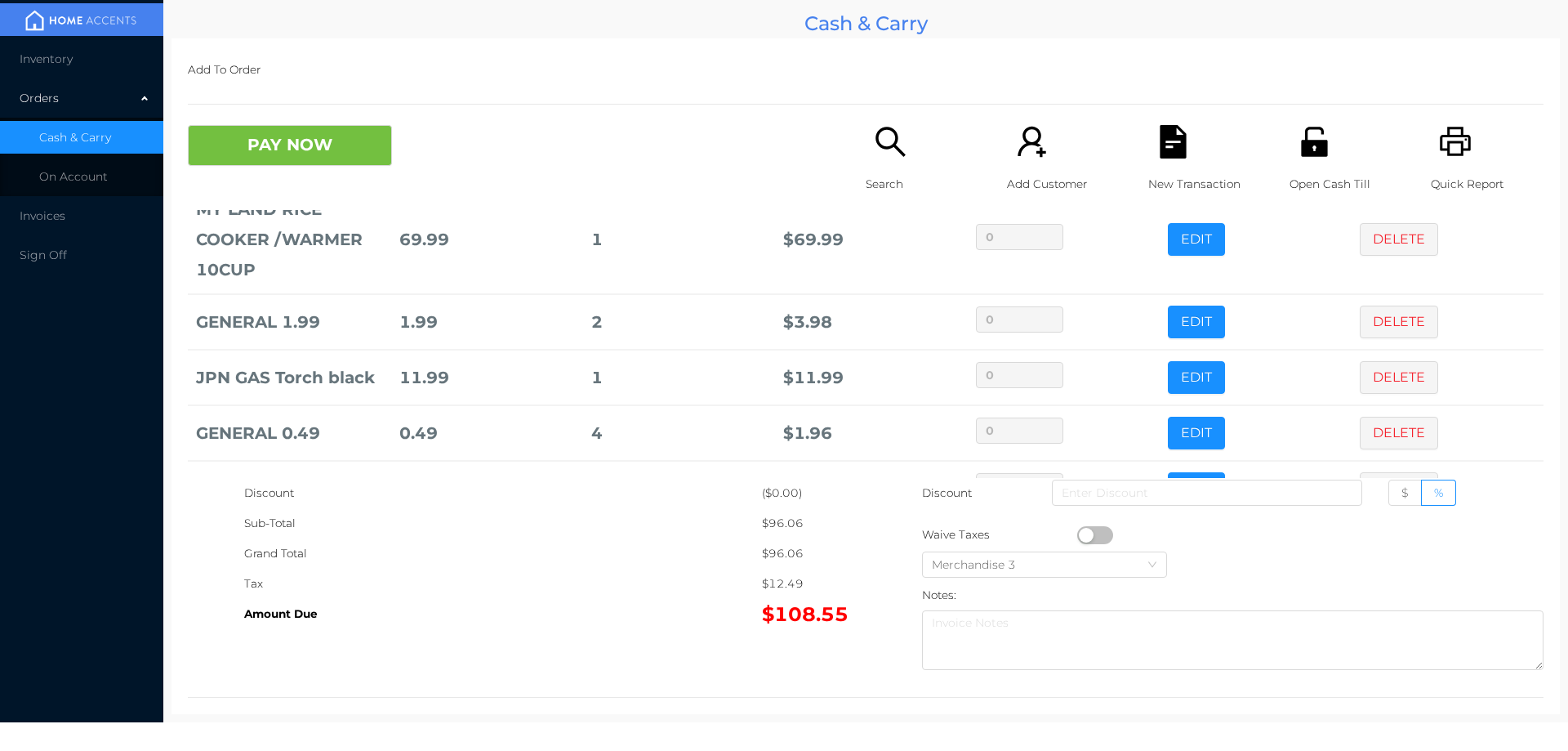
scroll to position [207, 0]
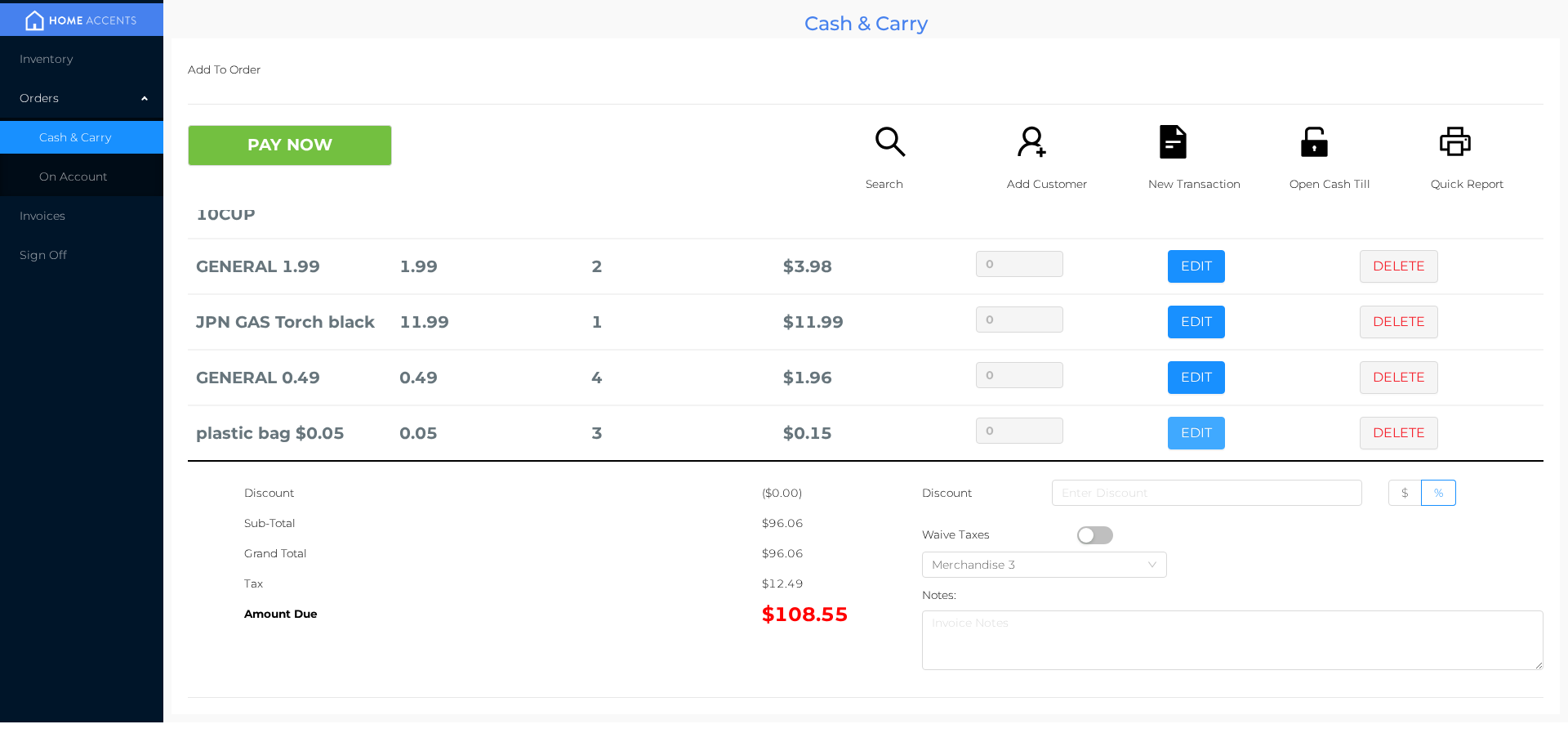
click at [1181, 437] on button "EDIT" at bounding box center [1196, 433] width 57 height 33
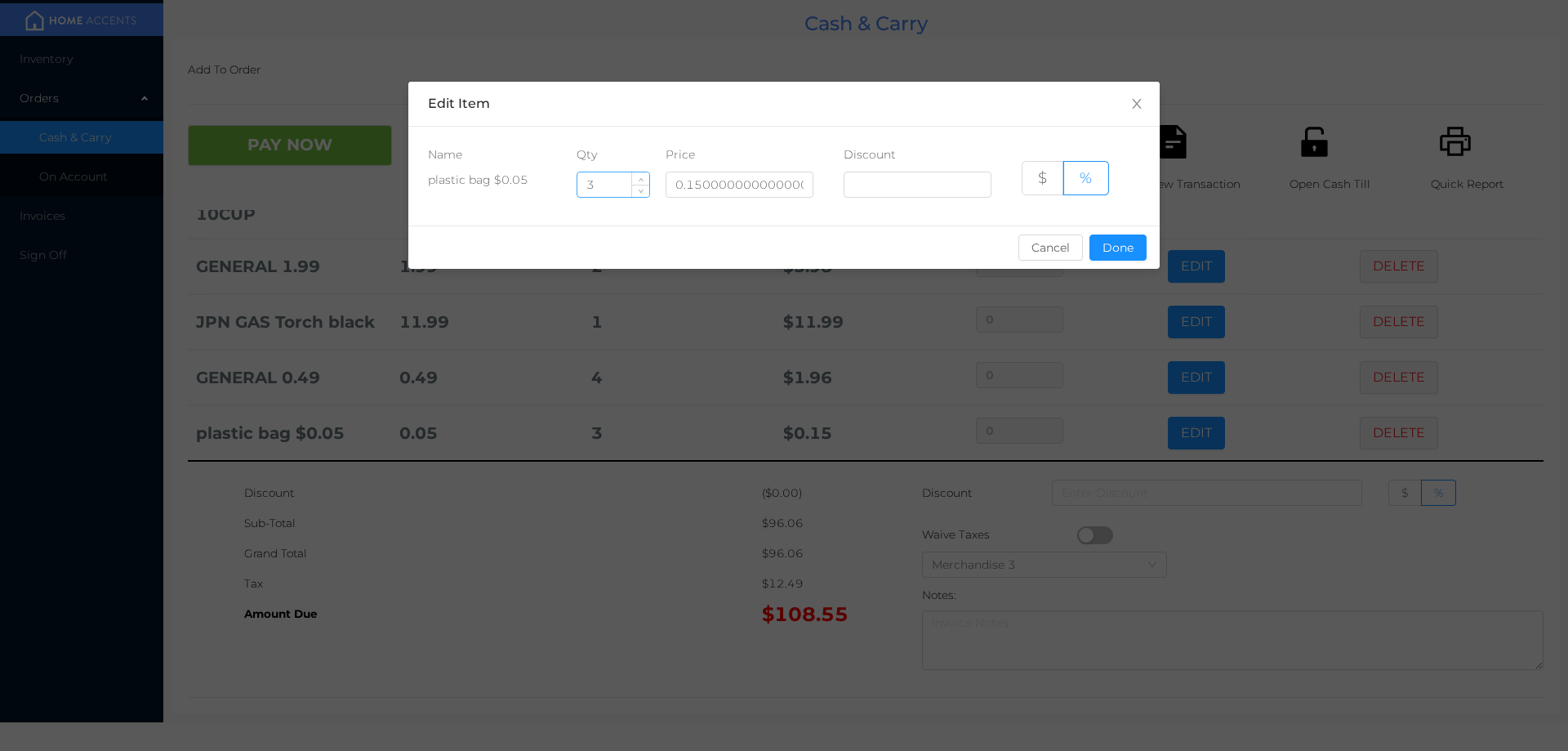
click at [616, 181] on input "3" at bounding box center [613, 184] width 72 height 25
type input "2"
click at [1123, 244] on button "Done" at bounding box center [1118, 248] width 57 height 26
type input "0%"
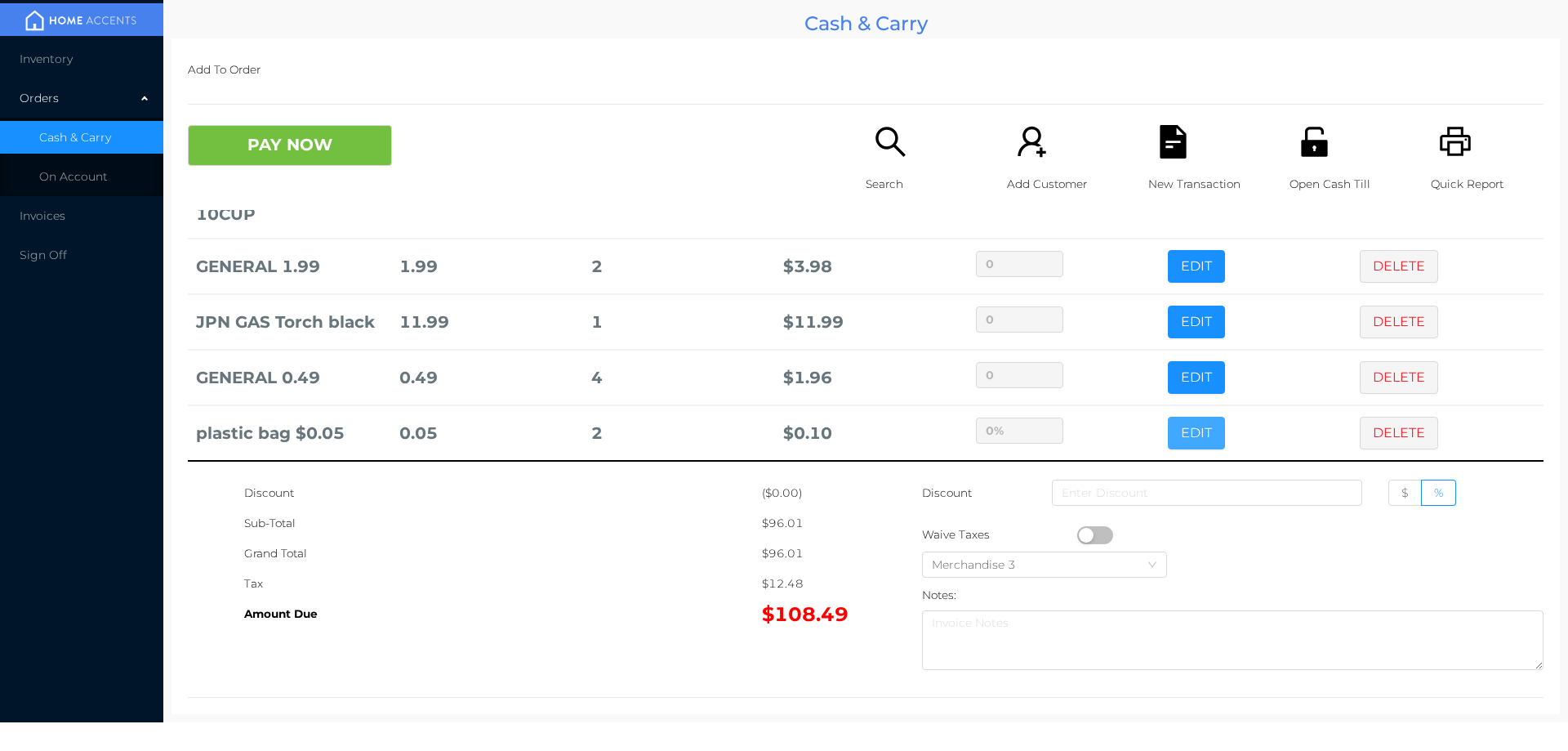
click at [1168, 417] on button "EDIT" at bounding box center [1196, 433] width 57 height 33
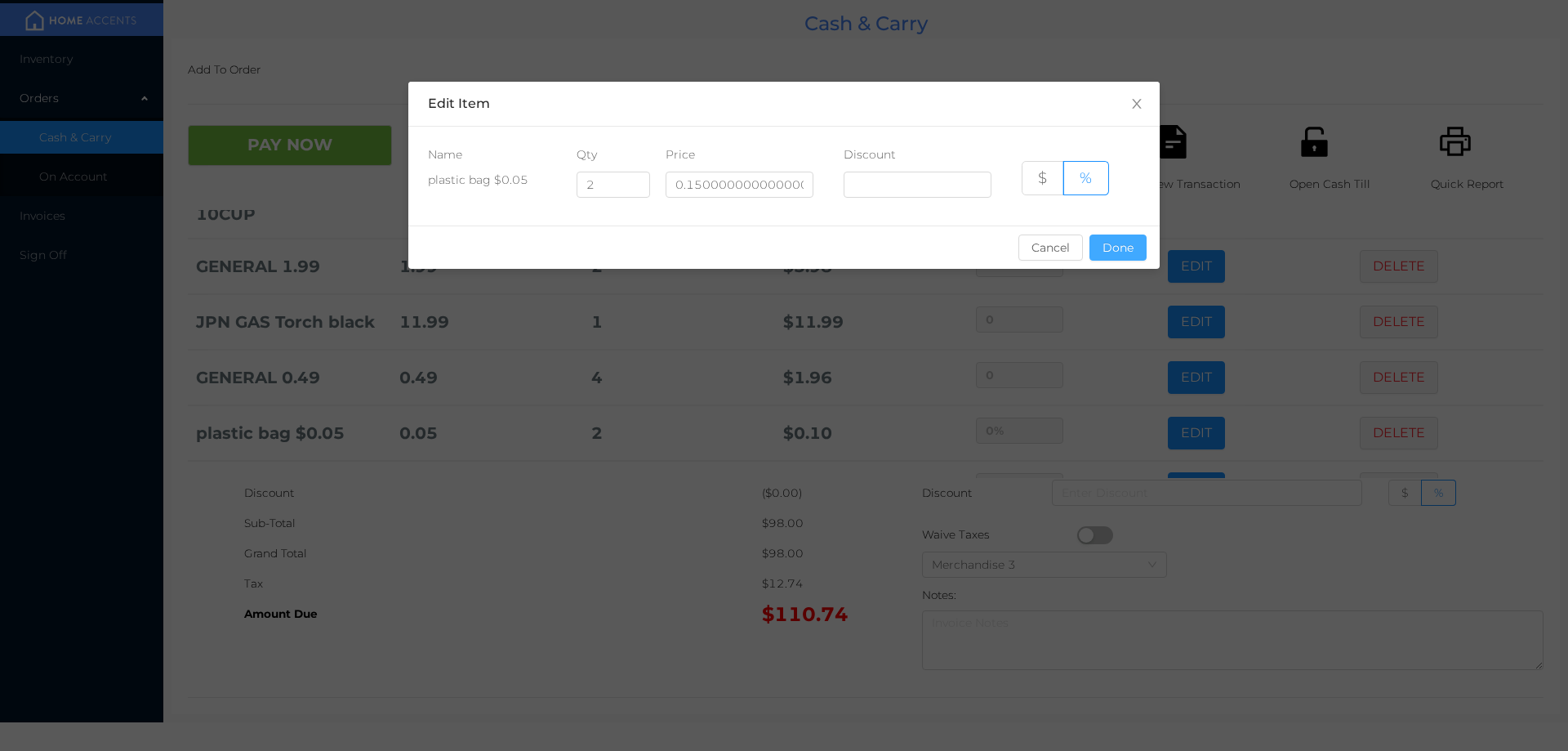
click at [1123, 245] on button "Done" at bounding box center [1118, 248] width 57 height 26
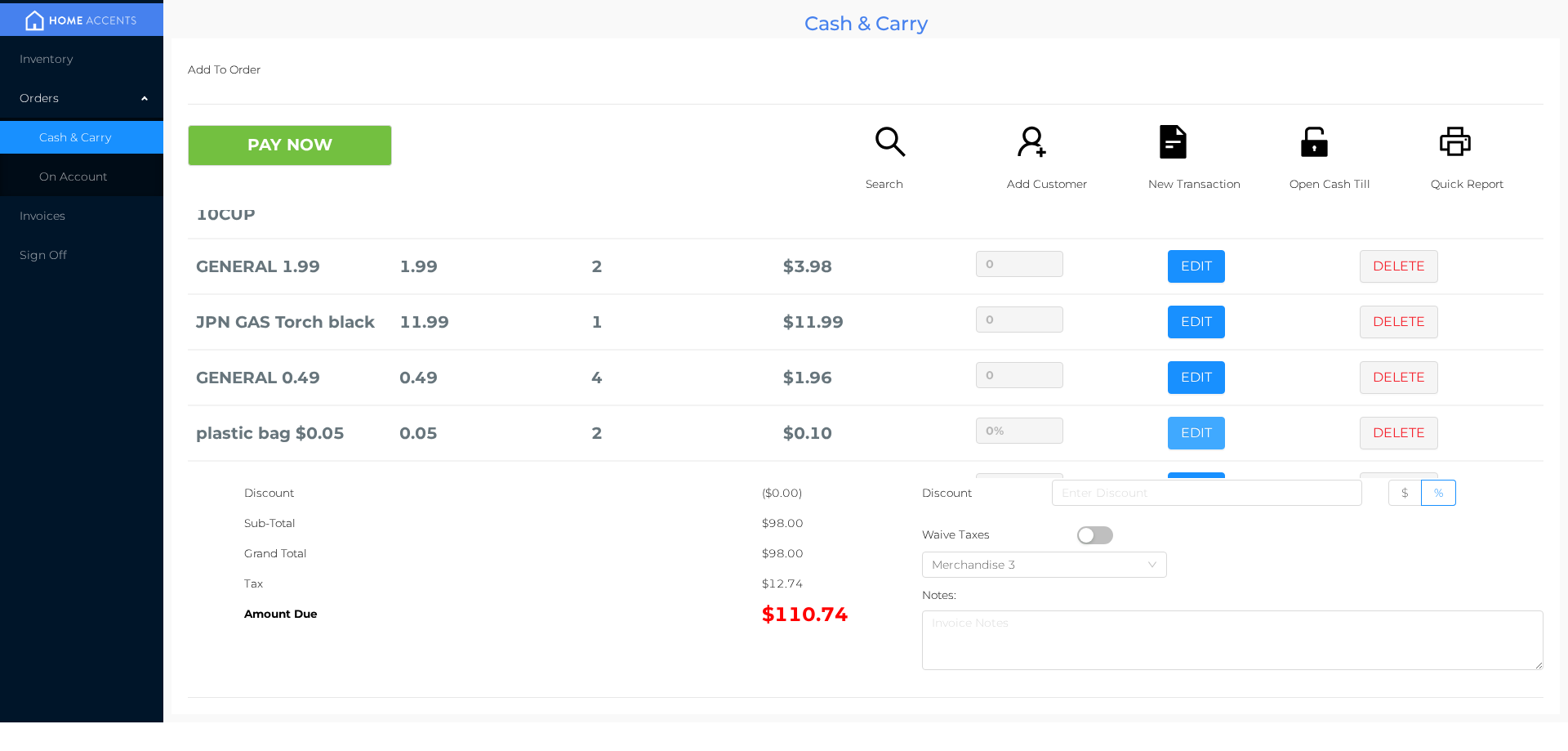
scroll to position [263, 0]
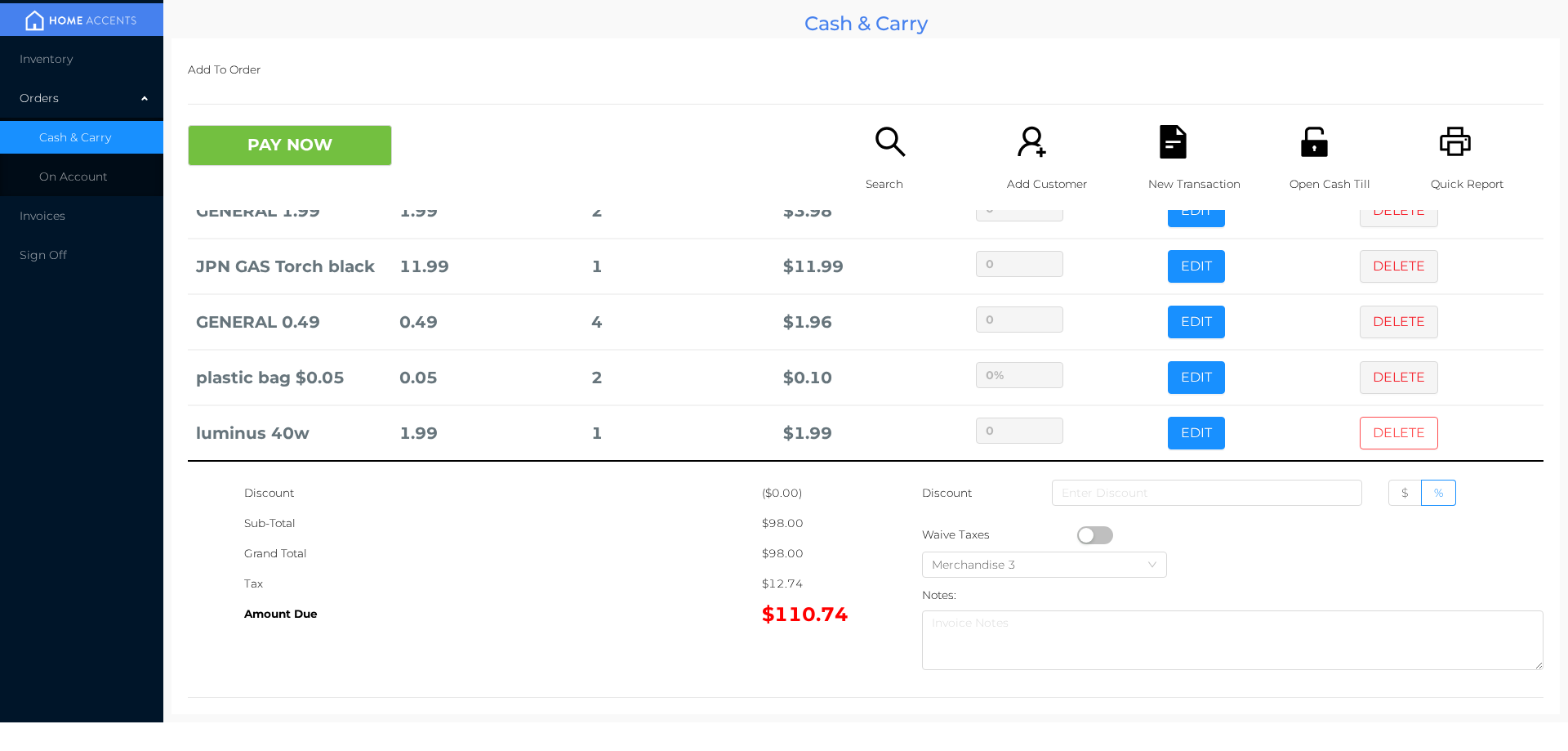
click at [1377, 433] on button "DELETE" at bounding box center [1399, 433] width 79 height 33
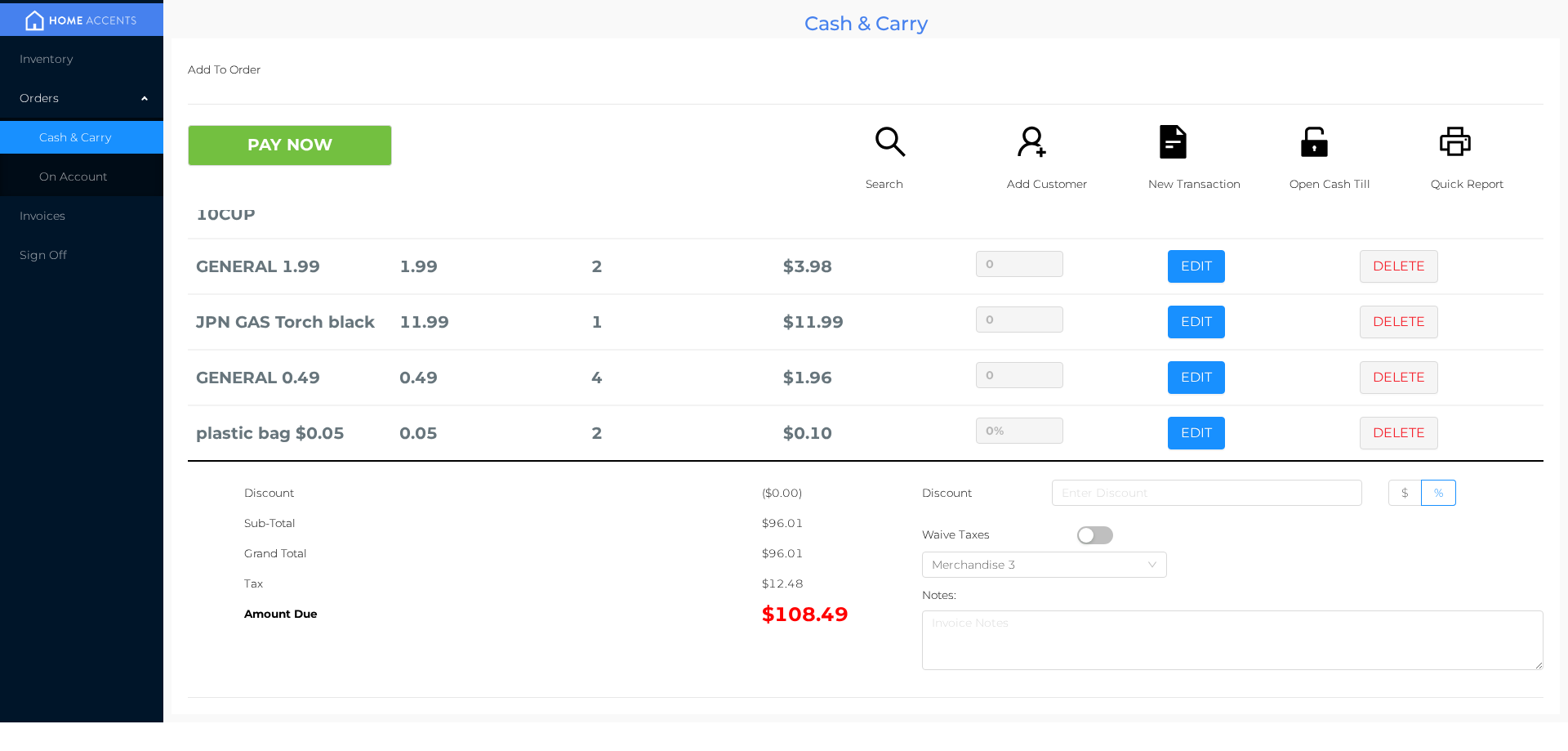
scroll to position [207, 0]
click at [336, 140] on button "PAY NOW" at bounding box center [289, 145] width 204 height 41
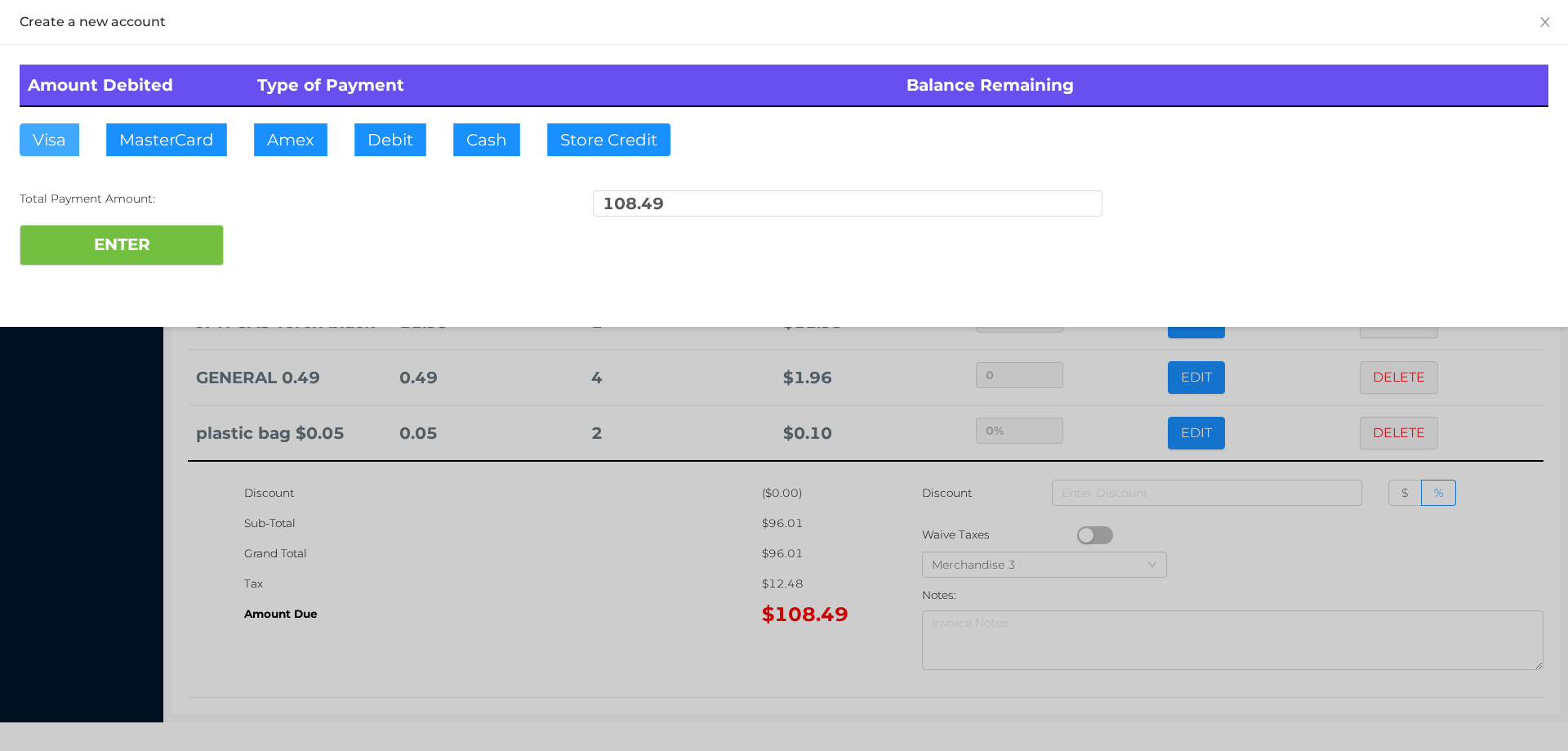
click at [62, 132] on button "Visa" at bounding box center [50, 139] width 60 height 33
click at [174, 240] on button "ENTER" at bounding box center [121, 245] width 204 height 41
type input "0"
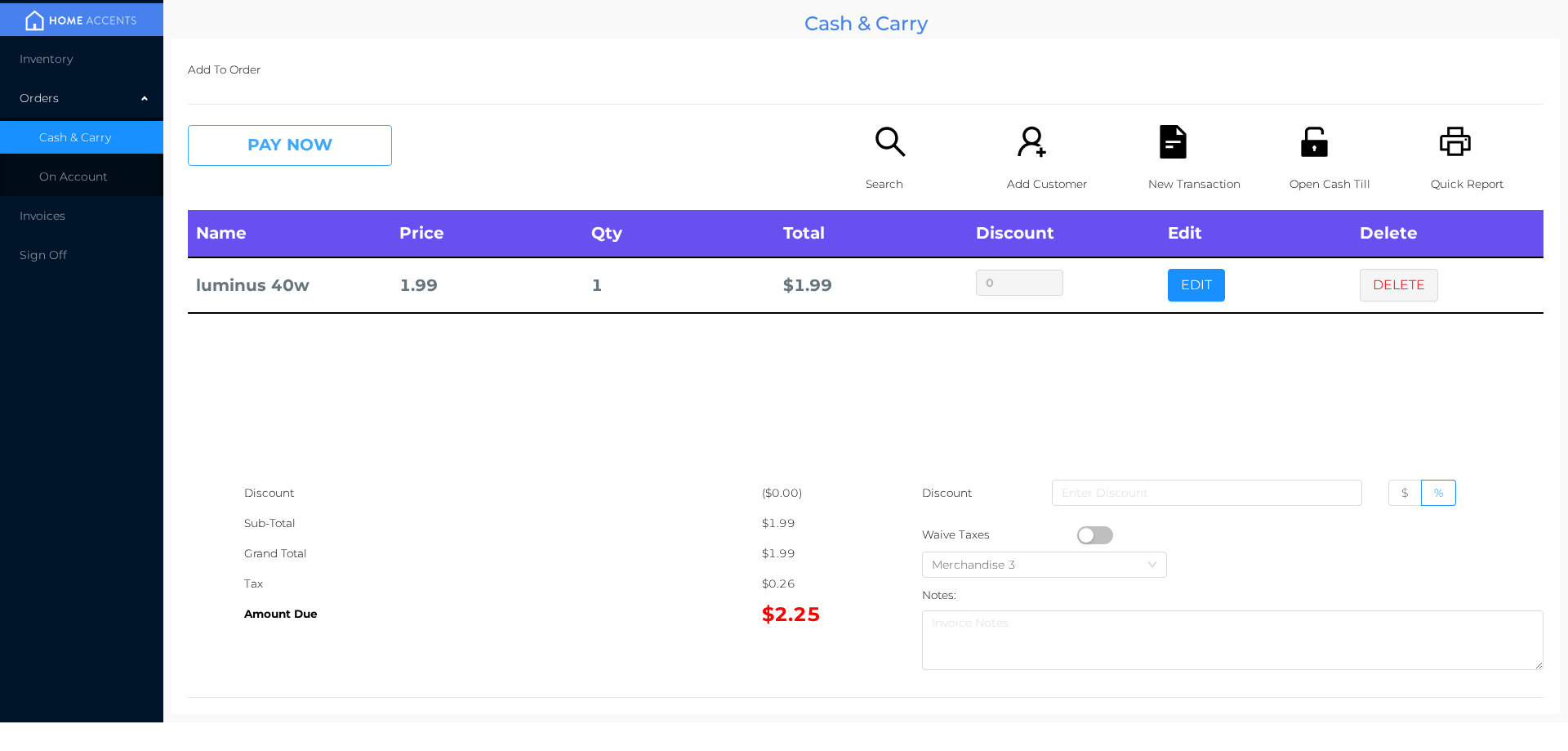
click at [327, 131] on button "PAY NOW" at bounding box center [289, 145] width 204 height 41
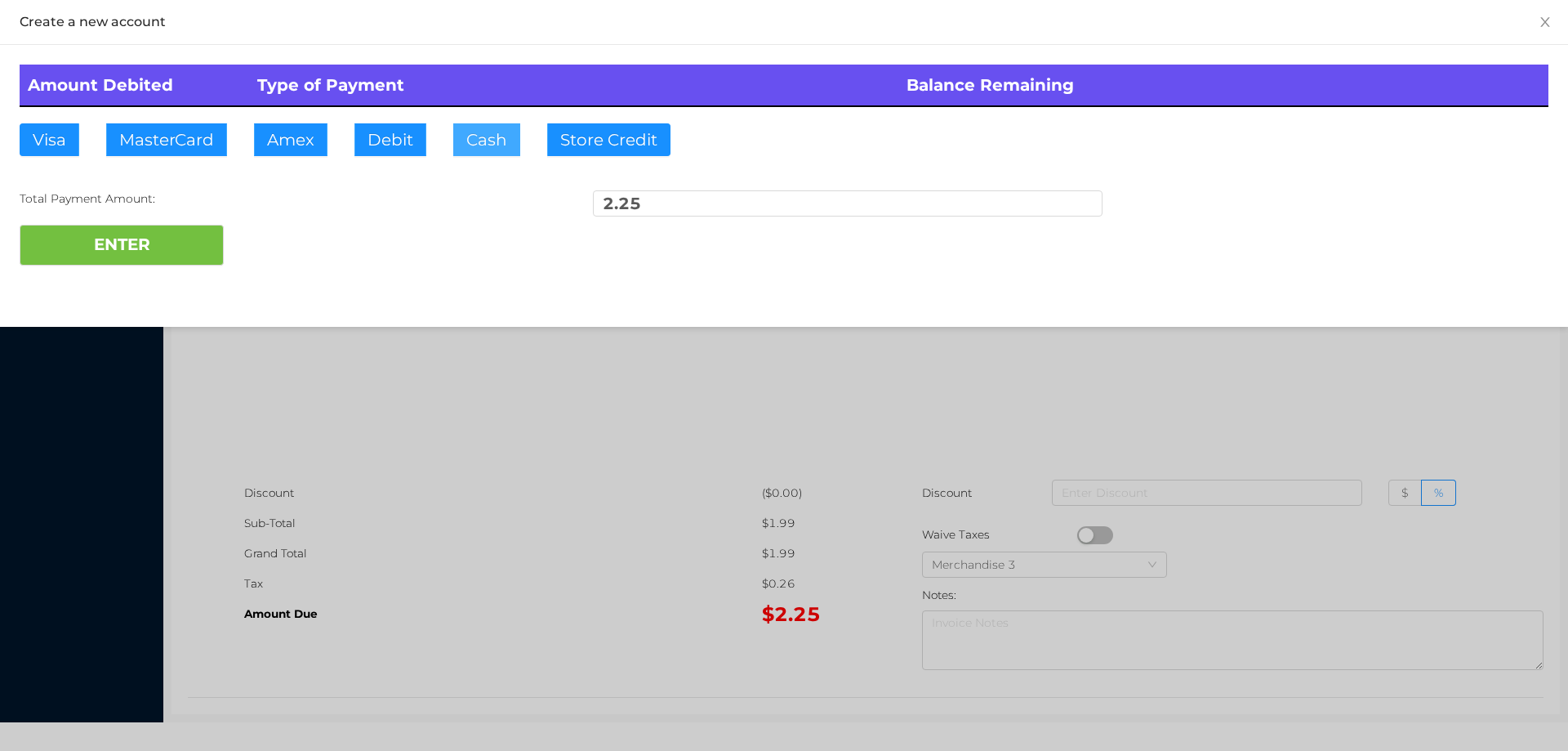
click at [491, 145] on button "Cash" at bounding box center [486, 139] width 67 height 33
type input "10"
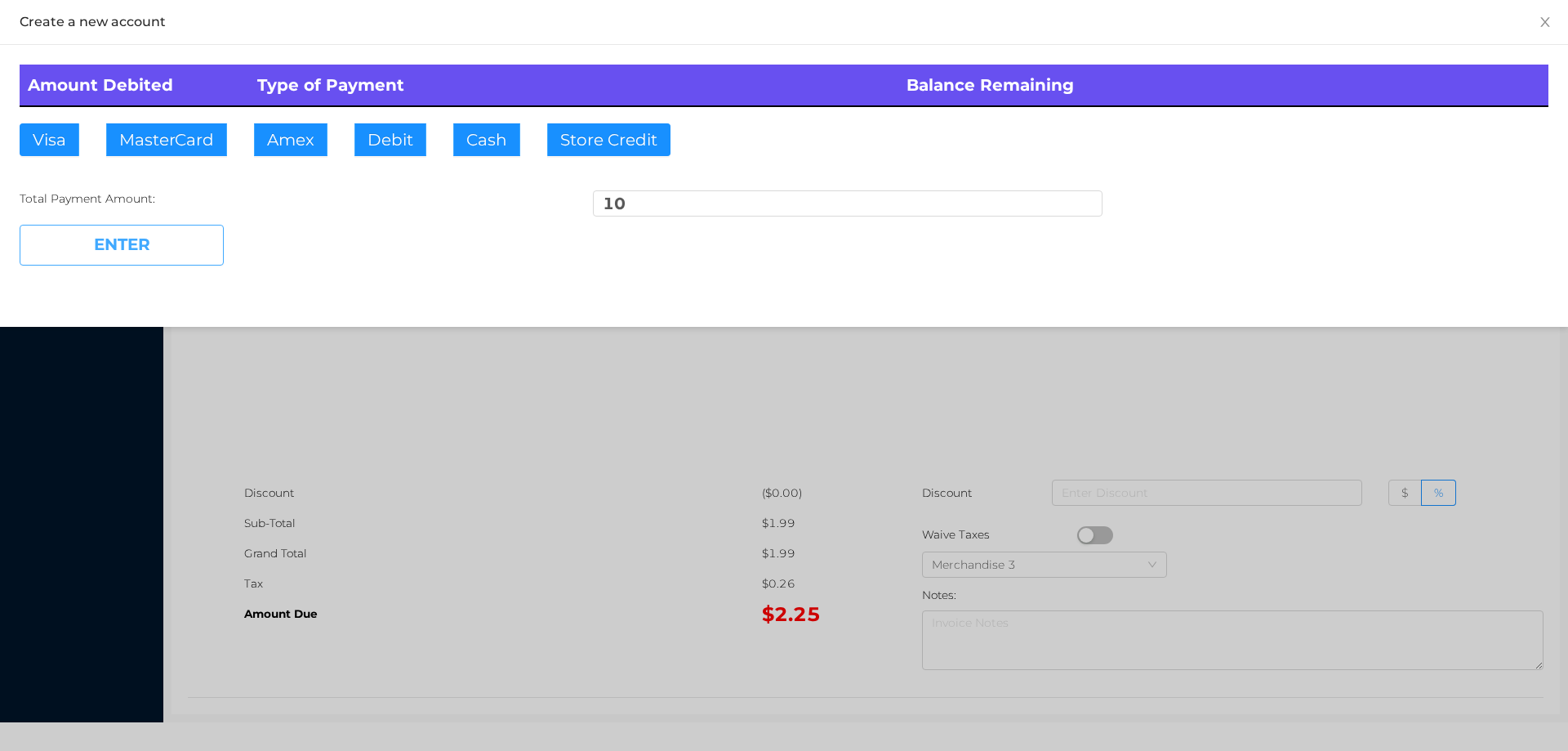
click at [182, 254] on button "ENTER" at bounding box center [121, 245] width 204 height 41
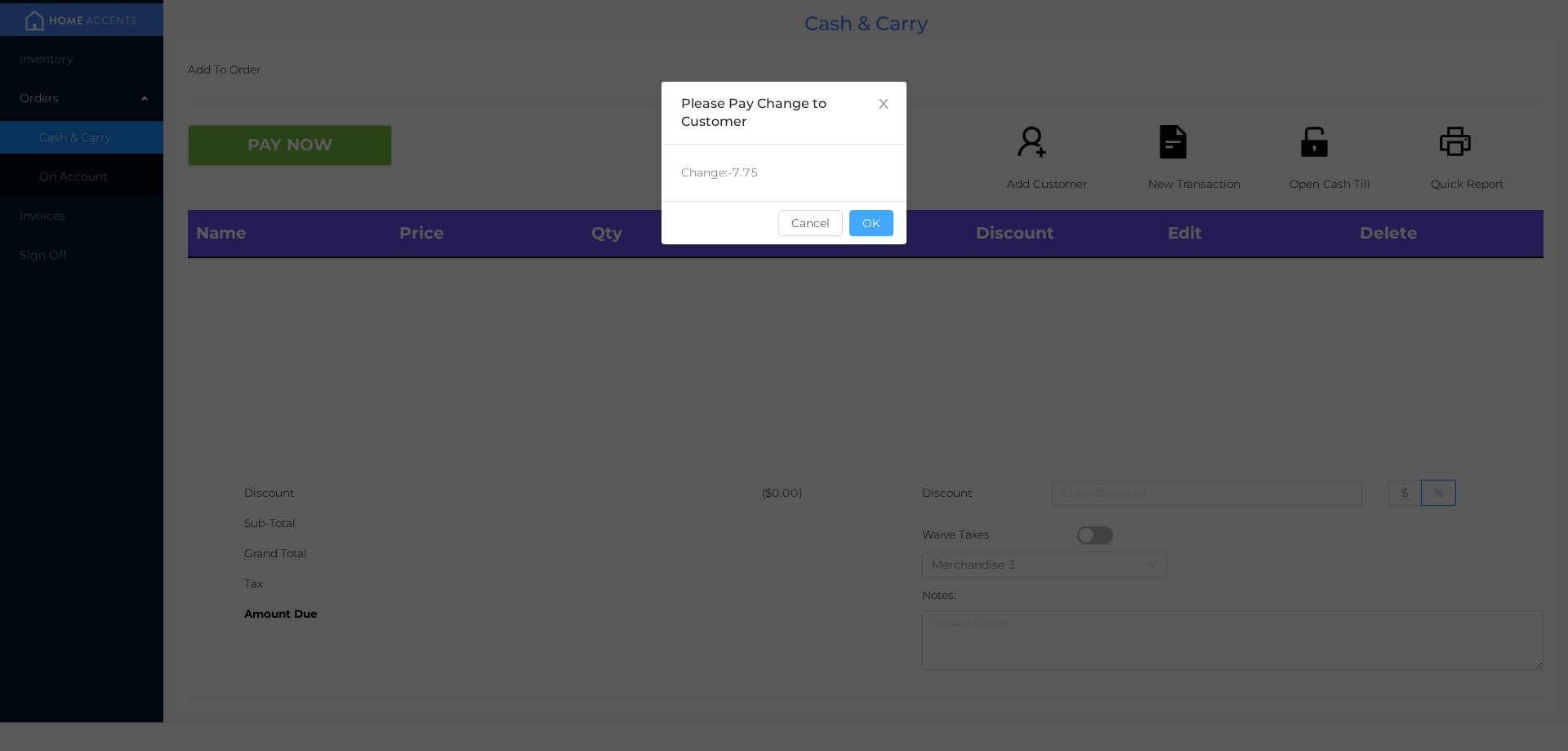
click at [872, 229] on button "OK" at bounding box center [871, 223] width 44 height 26
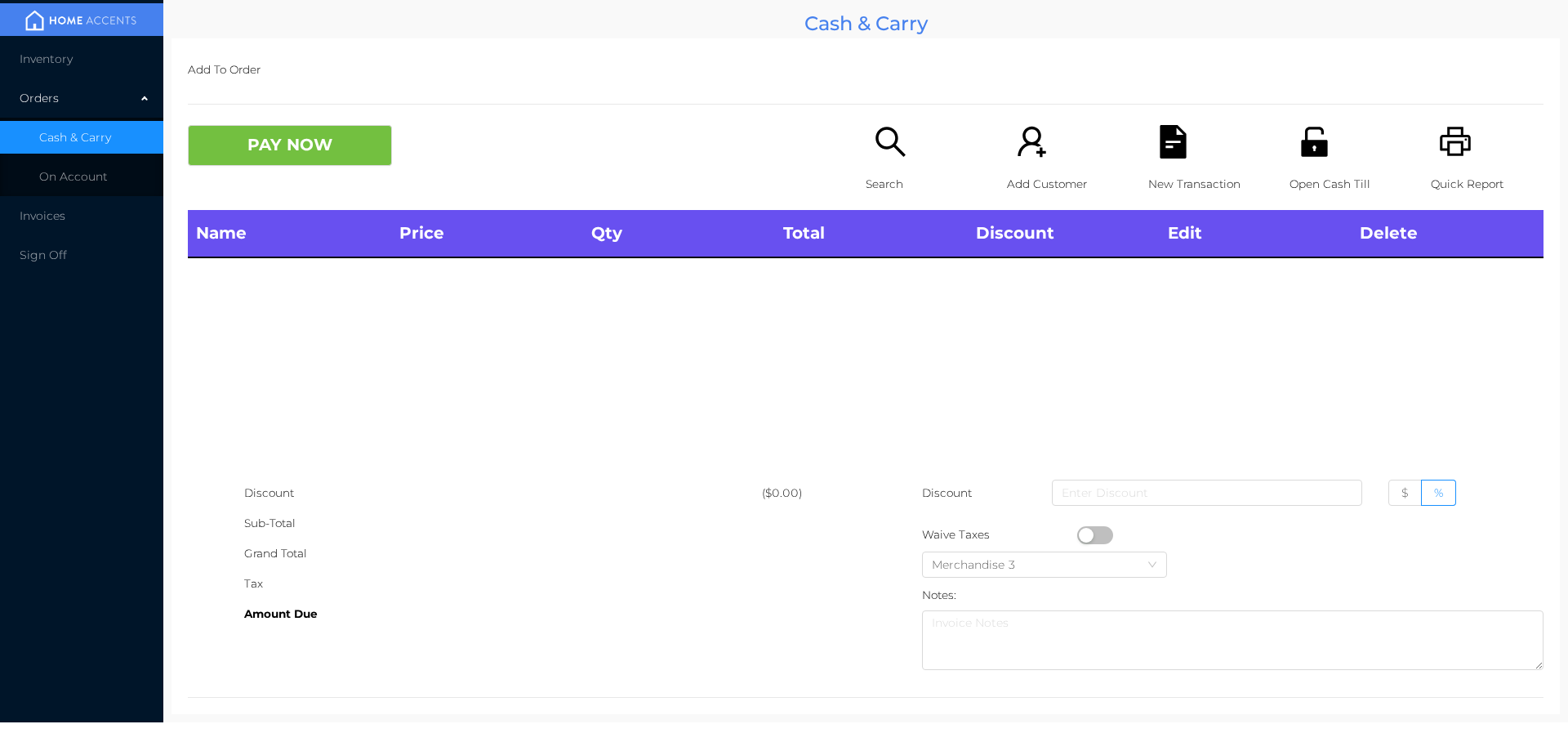
click at [1303, 144] on icon "icon: unlock" at bounding box center [1313, 141] width 26 height 30
click at [879, 143] on icon "icon: search" at bounding box center [891, 142] width 34 height 34
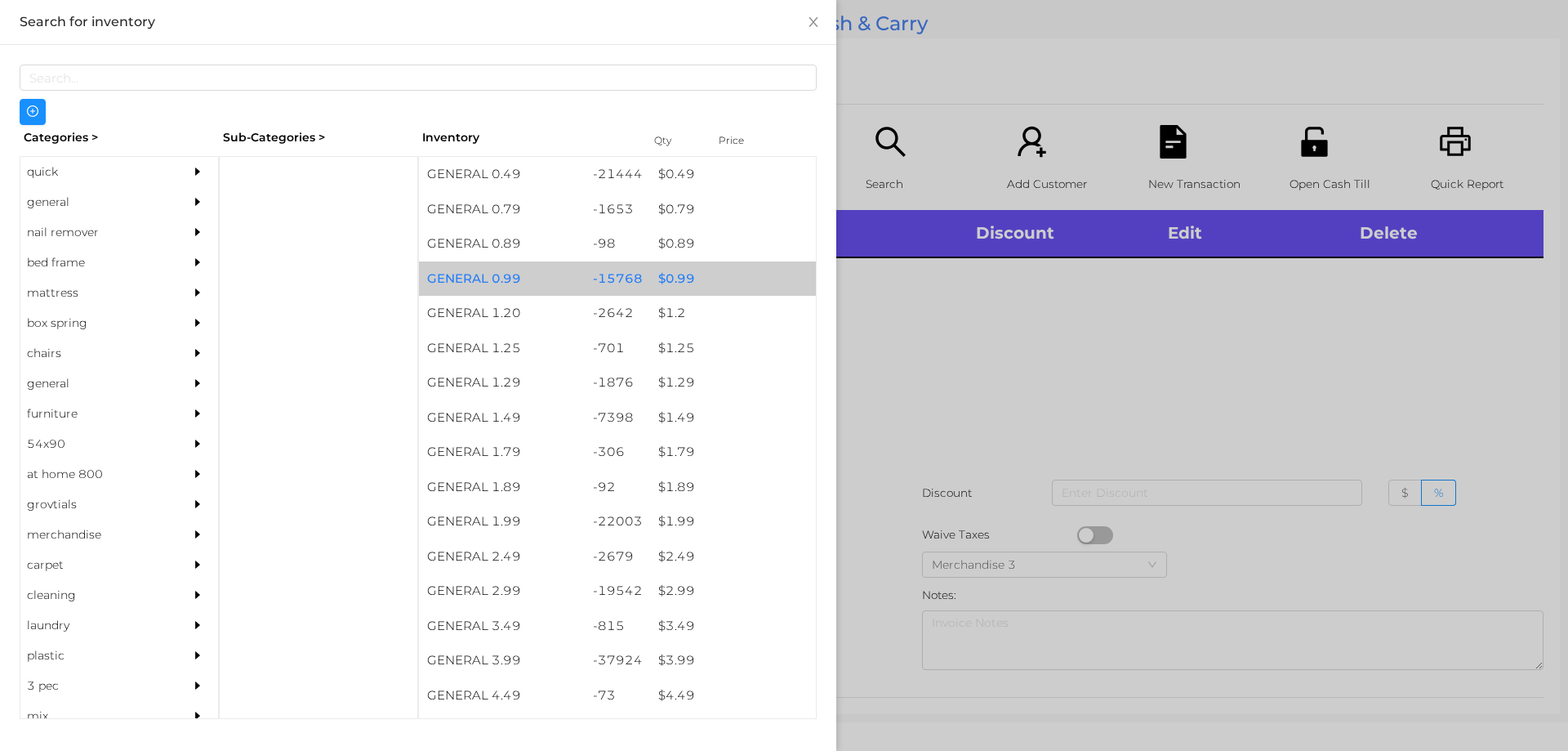
click at [655, 278] on div "$ 0.99" at bounding box center [733, 279] width 166 height 35
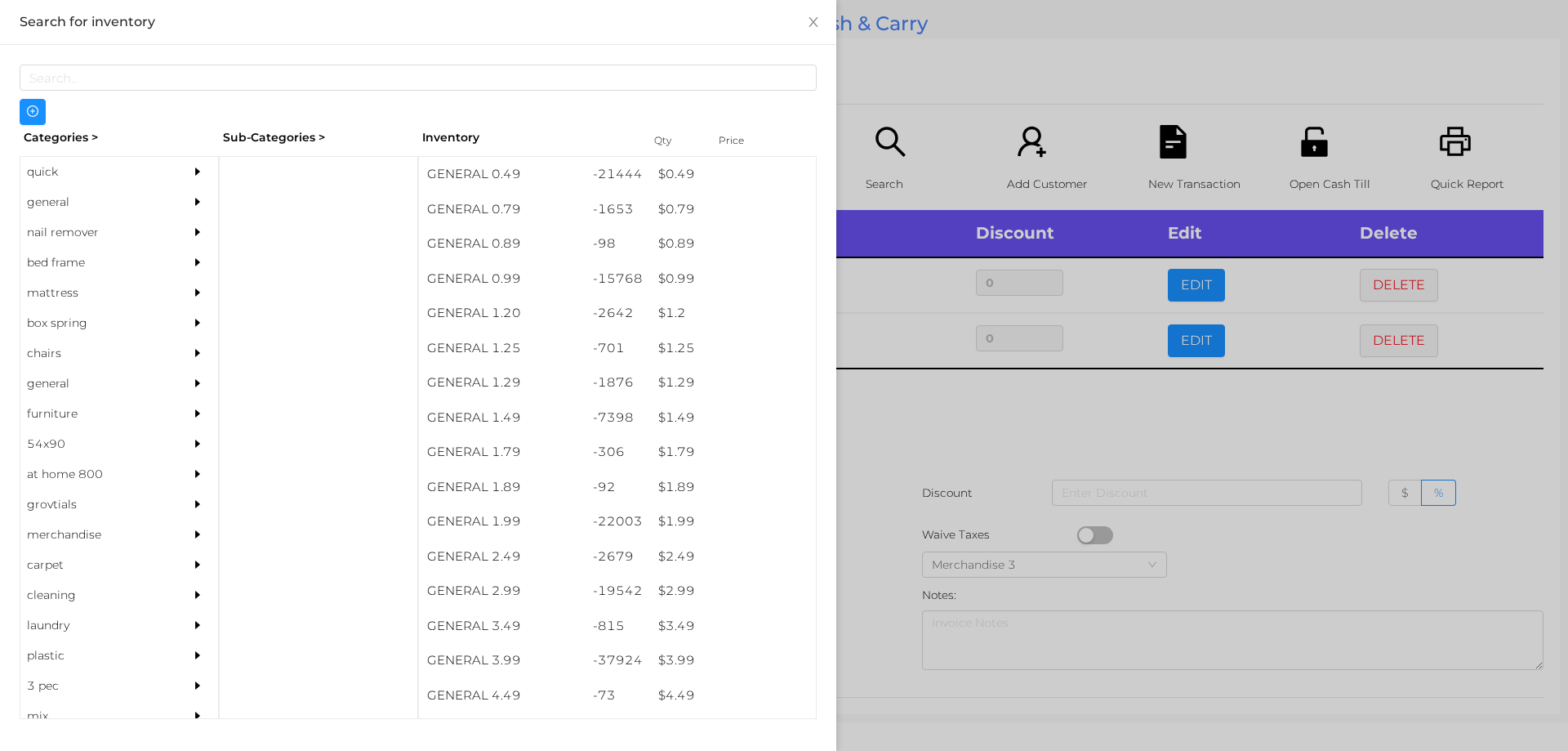
click at [907, 438] on div at bounding box center [784, 375] width 1568 height 751
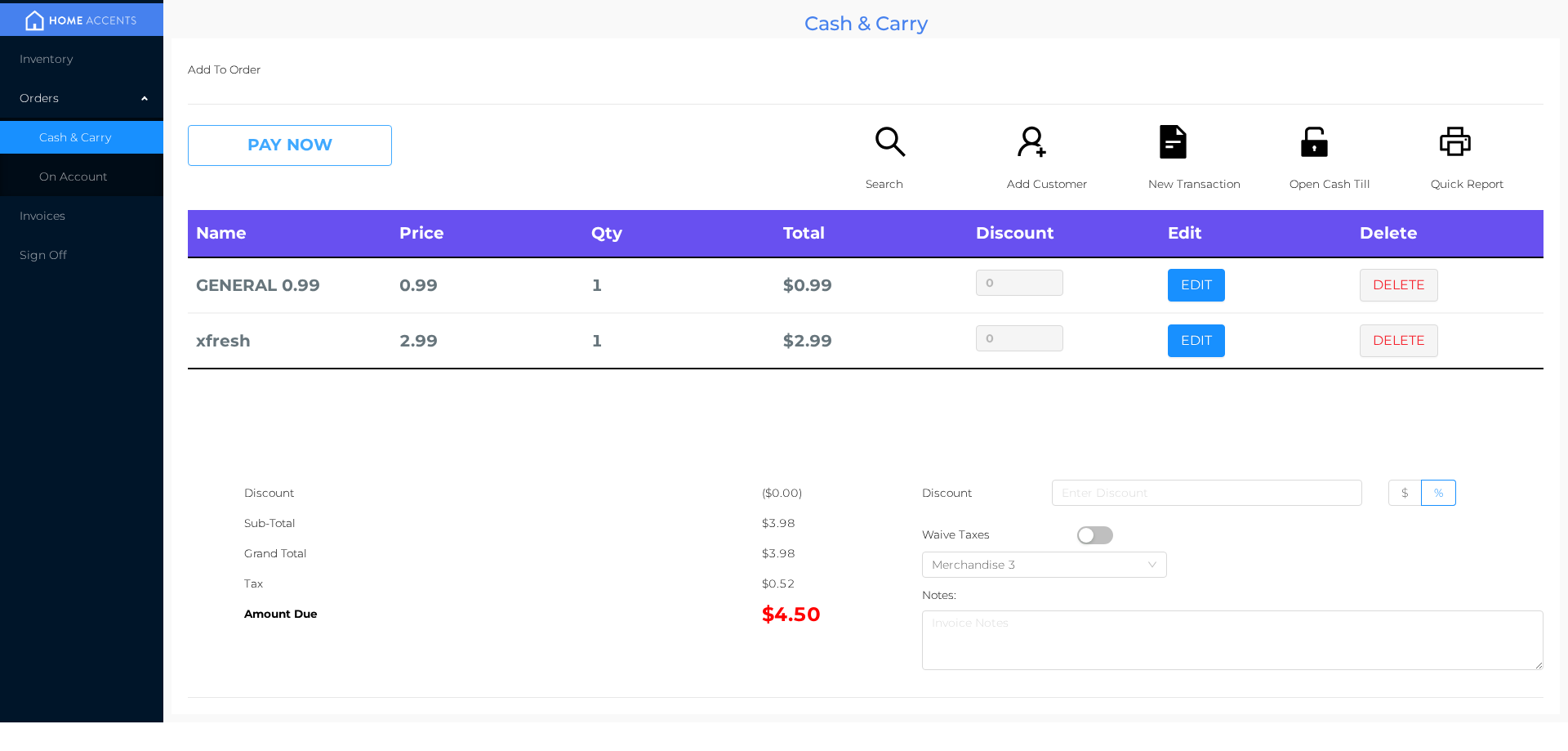
click at [331, 137] on button "PAY NOW" at bounding box center [289, 145] width 204 height 41
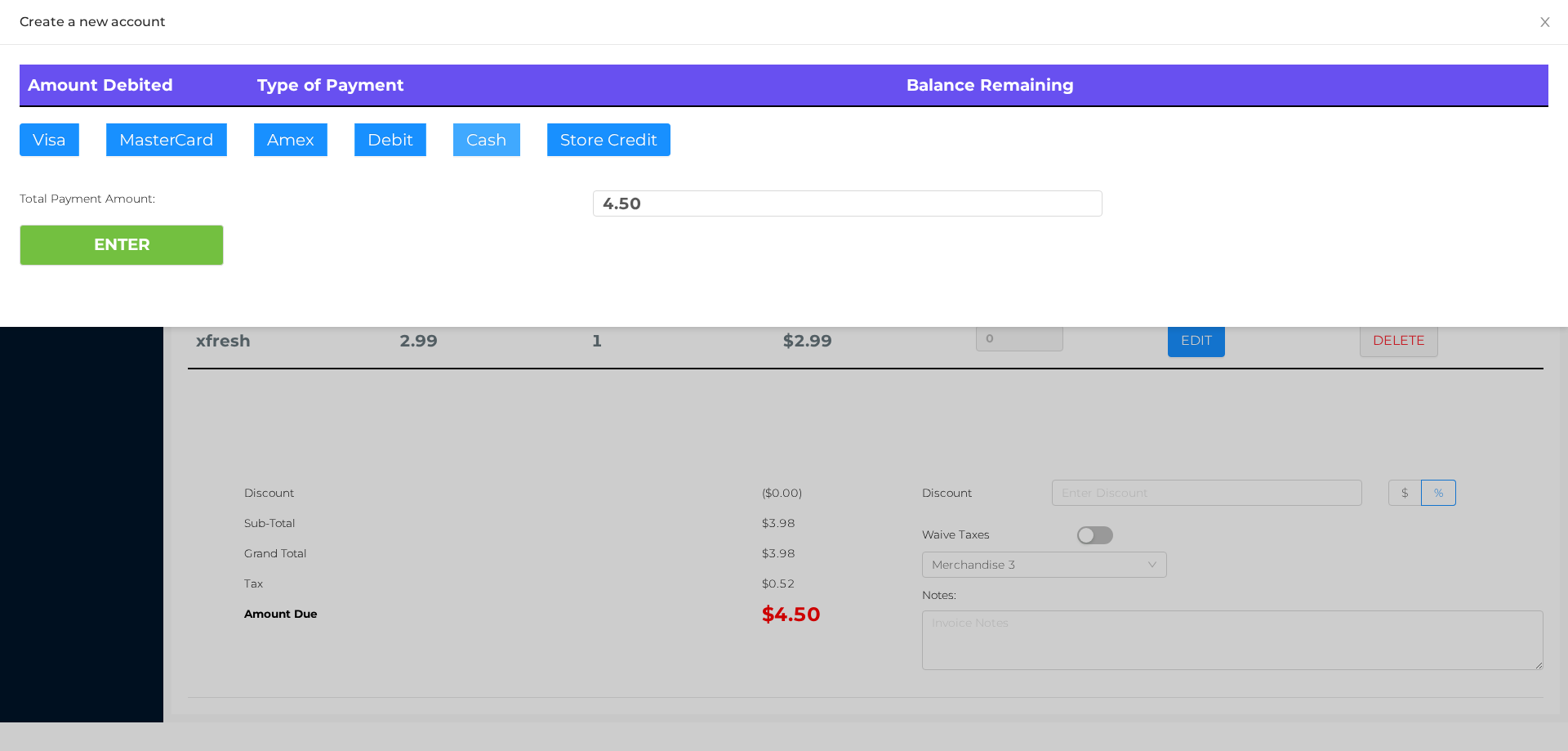
click at [495, 137] on button "Cash" at bounding box center [486, 139] width 67 height 33
type input "5"
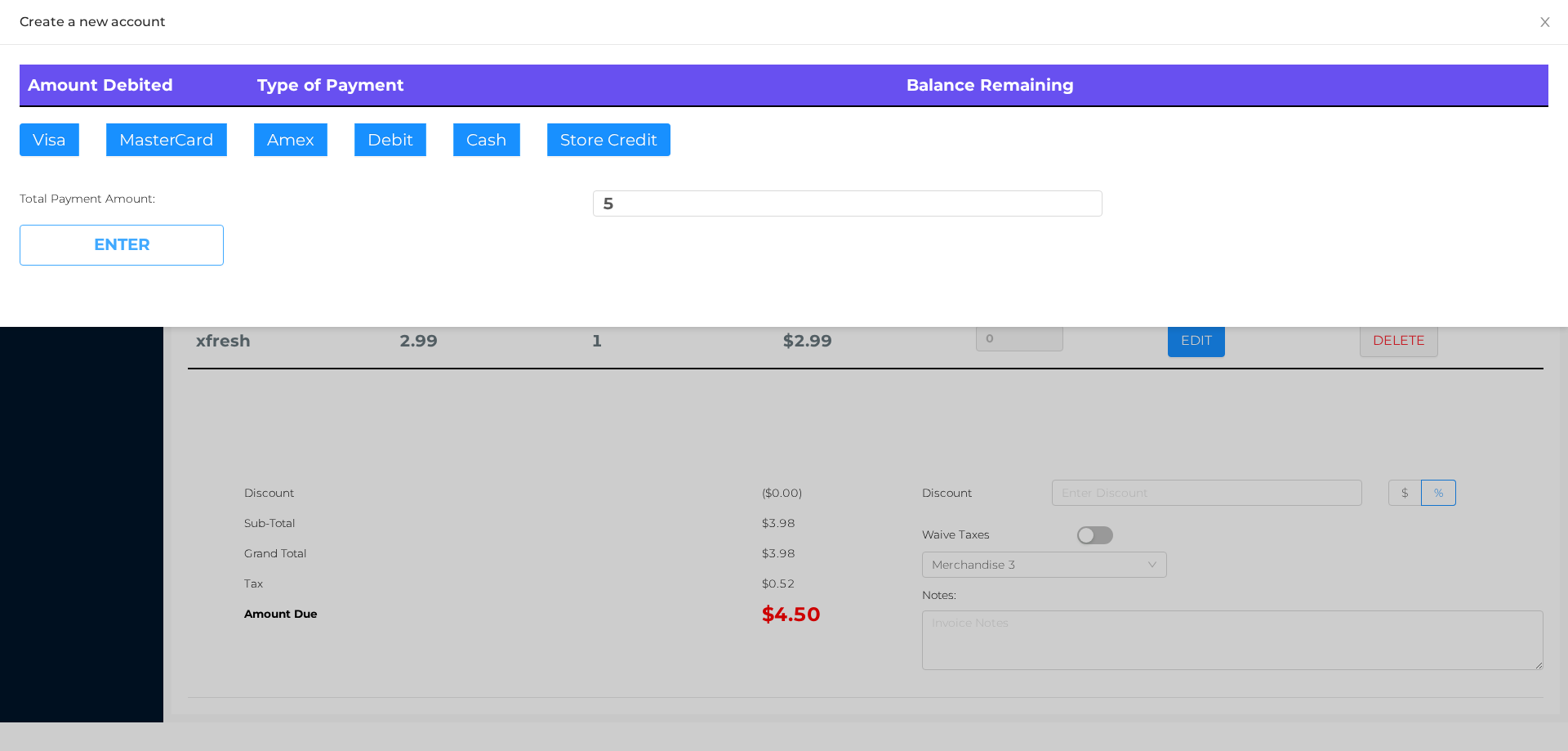
click at [165, 236] on button "ENTER" at bounding box center [121, 245] width 204 height 41
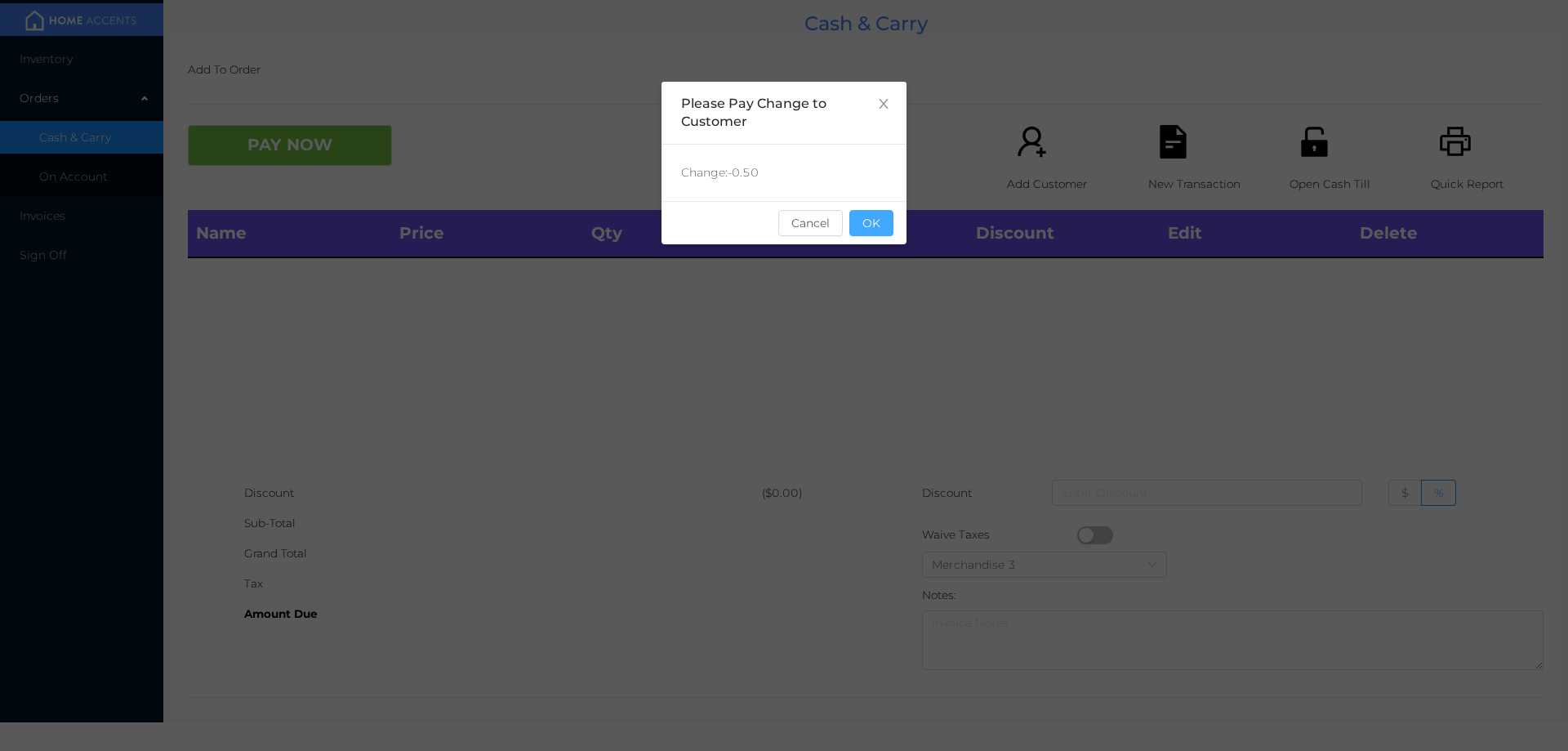
click at [880, 231] on button "OK" at bounding box center [871, 223] width 44 height 26
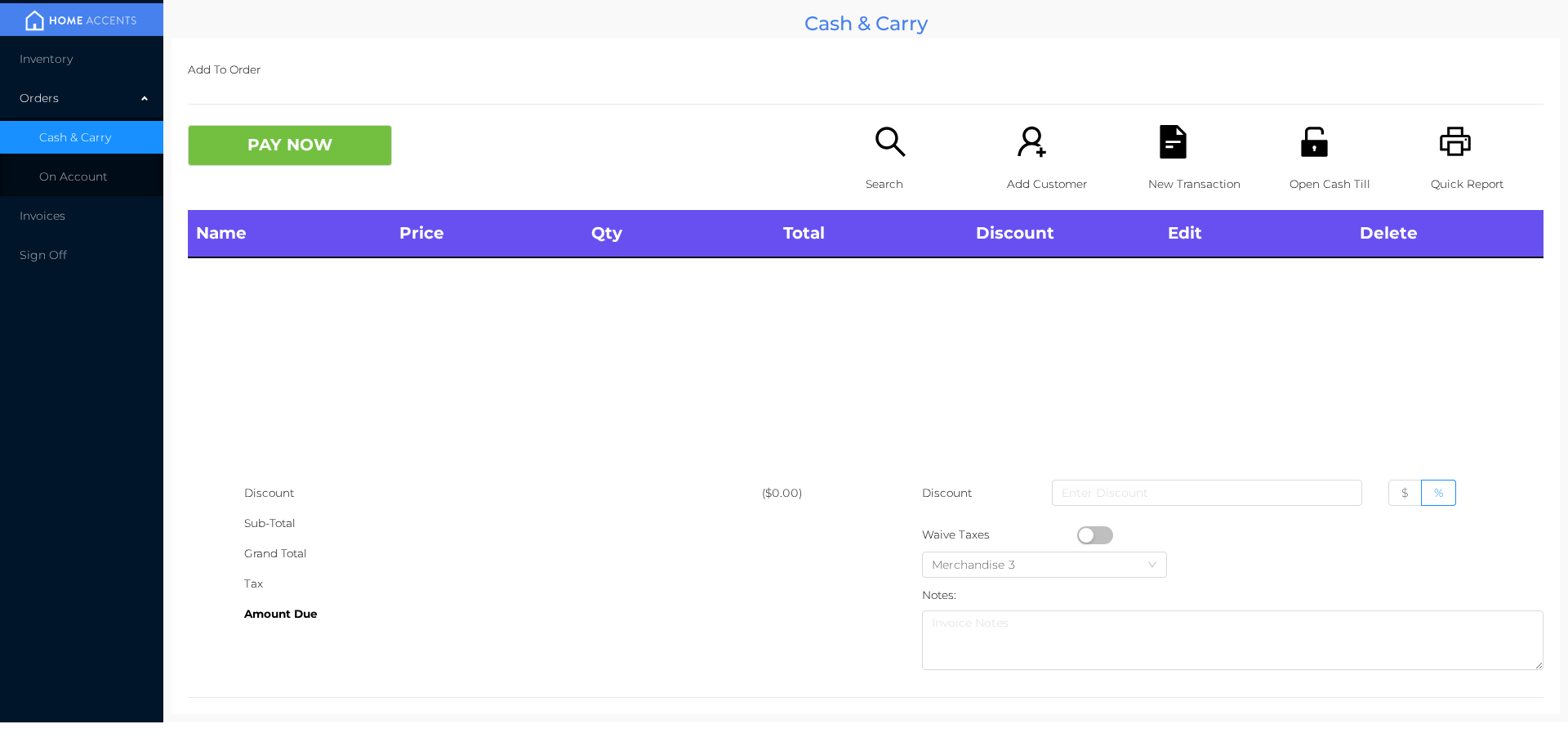
click at [899, 148] on icon "icon: search" at bounding box center [891, 142] width 34 height 34
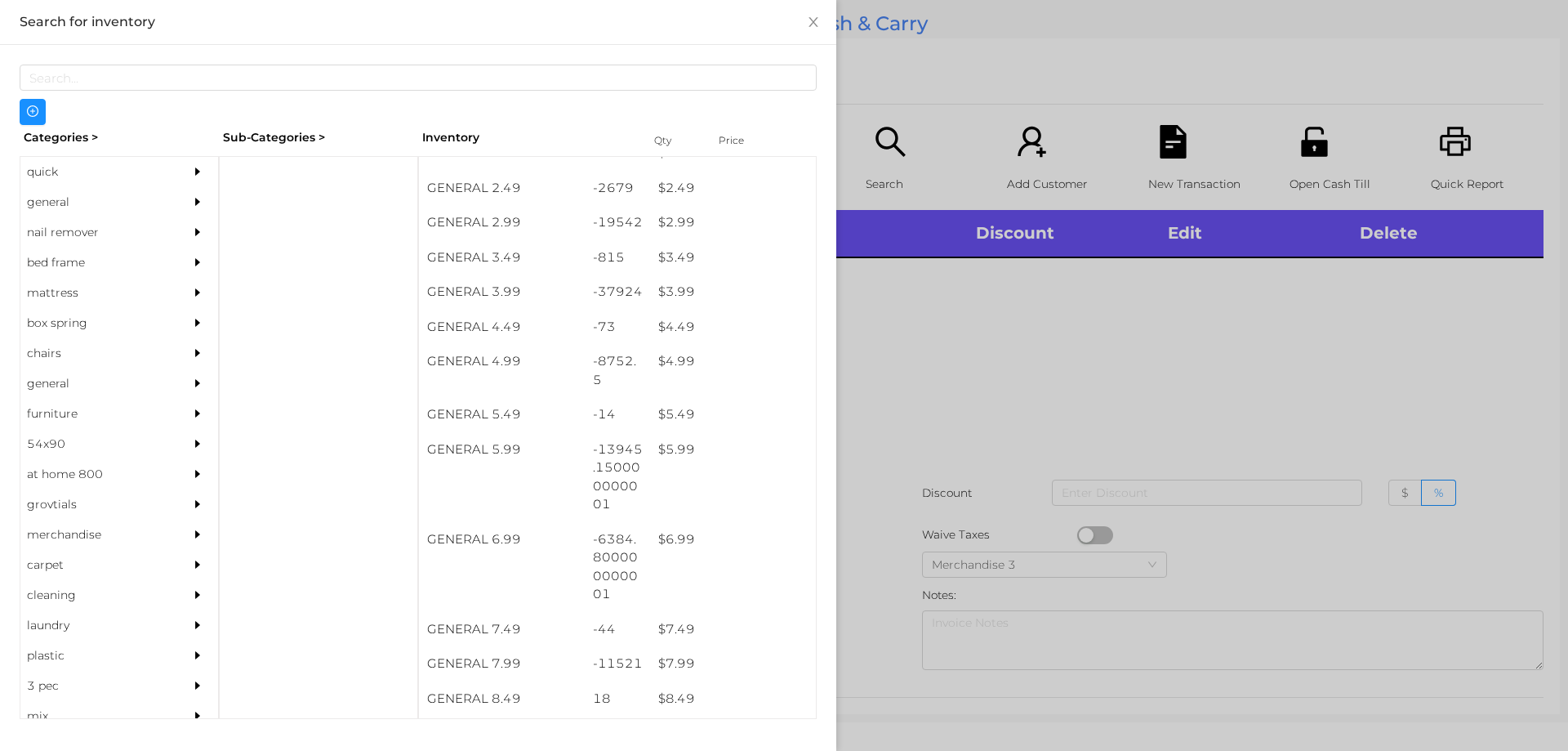
scroll to position [373, 0]
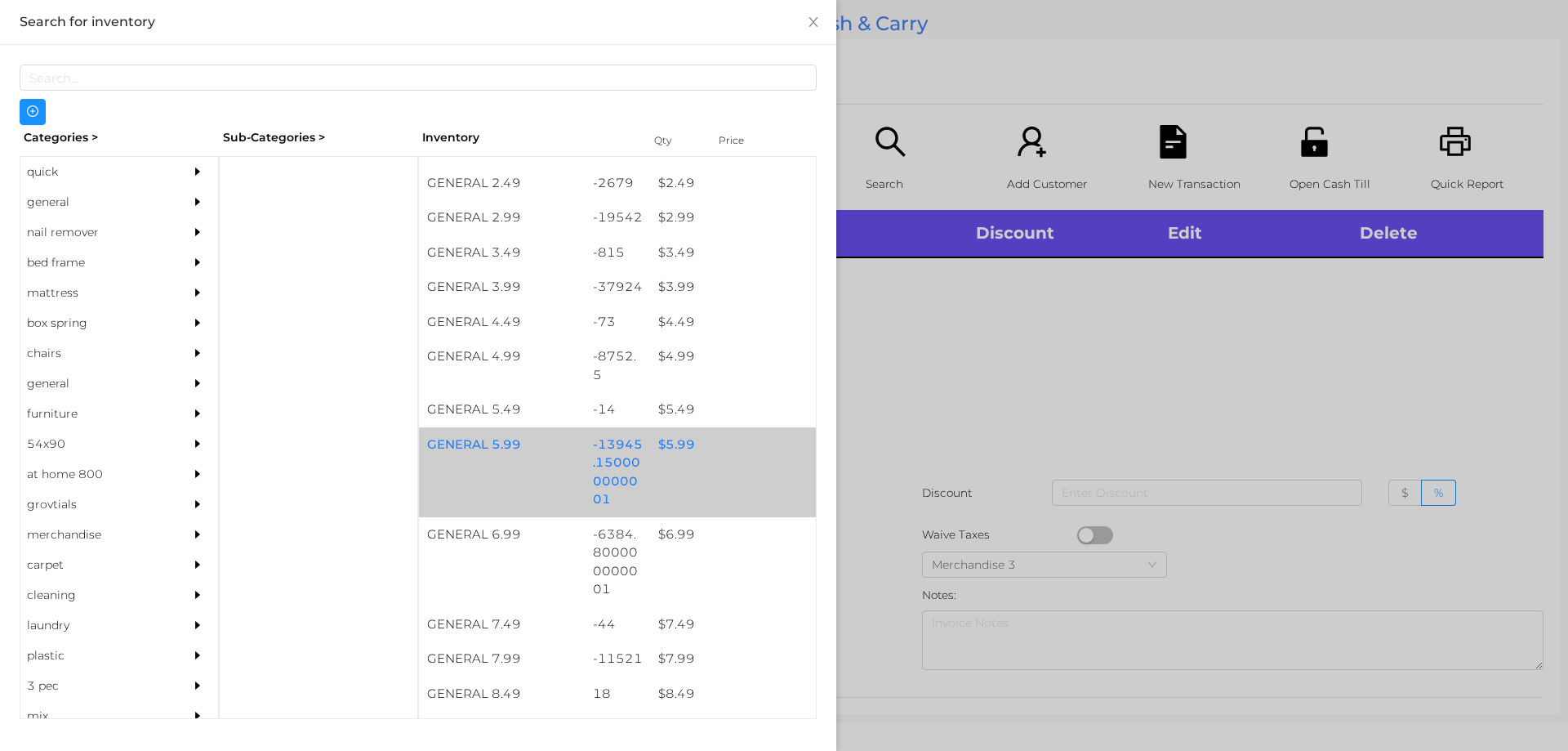
click at [654, 448] on div "$ 5.99" at bounding box center [733, 445] width 166 height 35
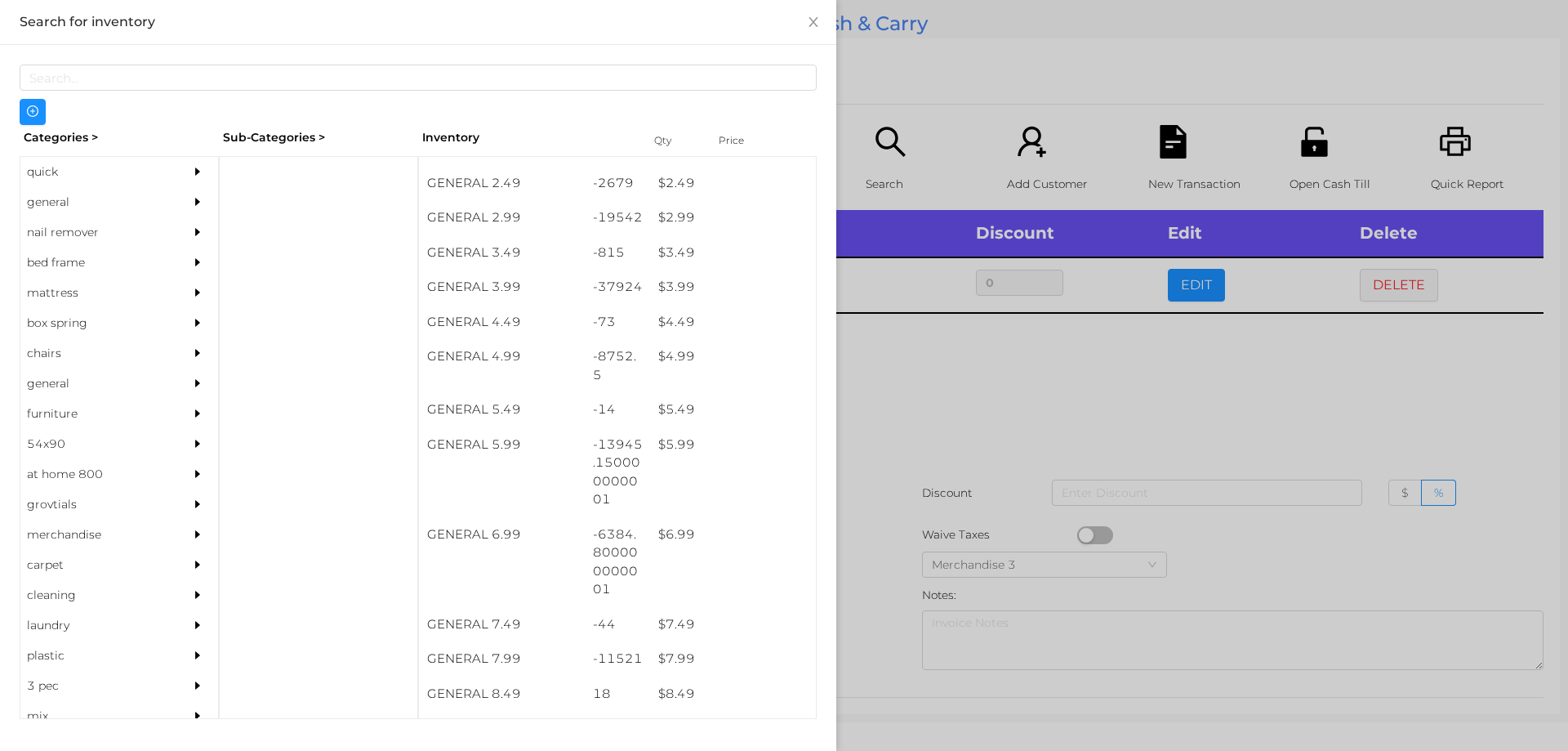
click at [926, 400] on div at bounding box center [784, 375] width 1568 height 751
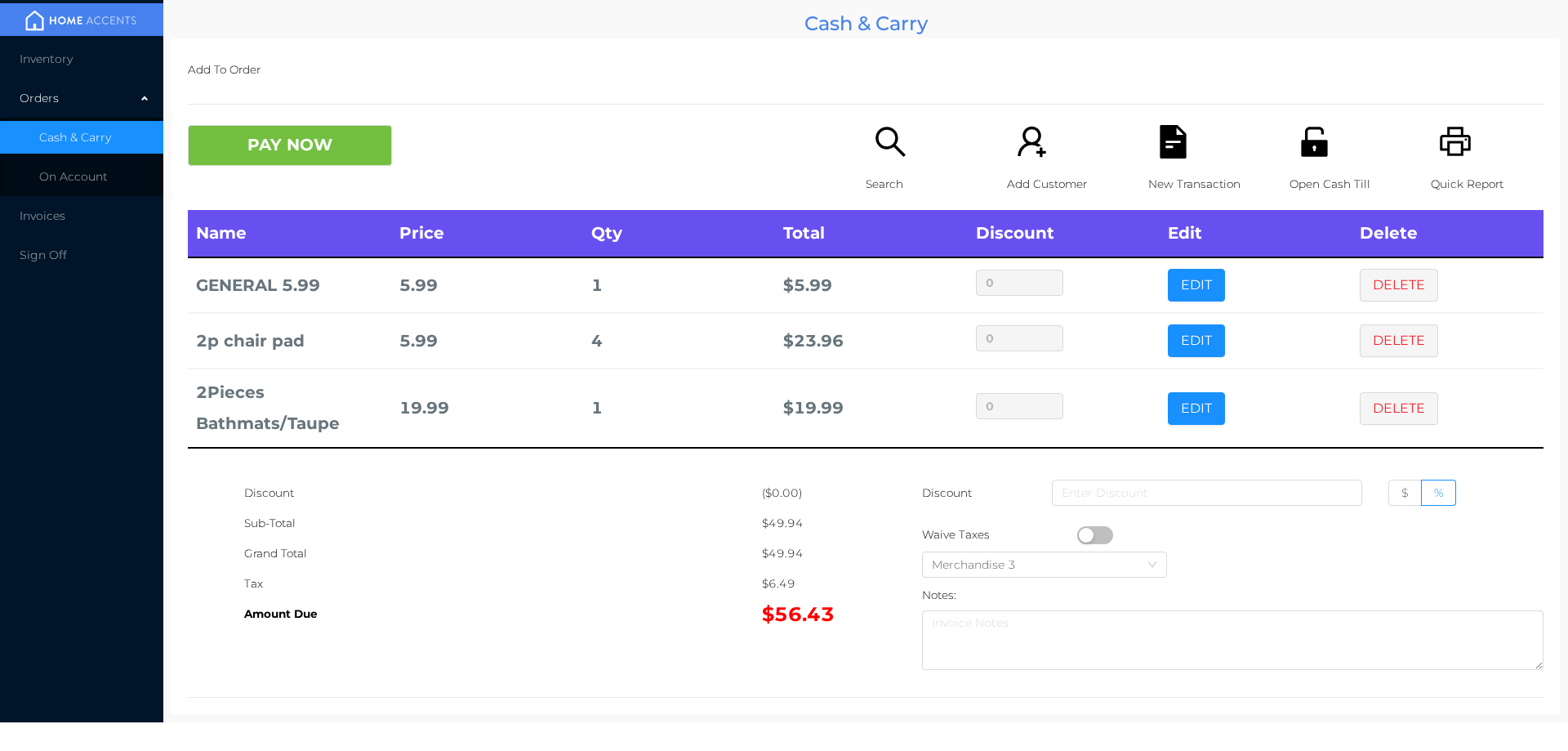
scroll to position [21, 0]
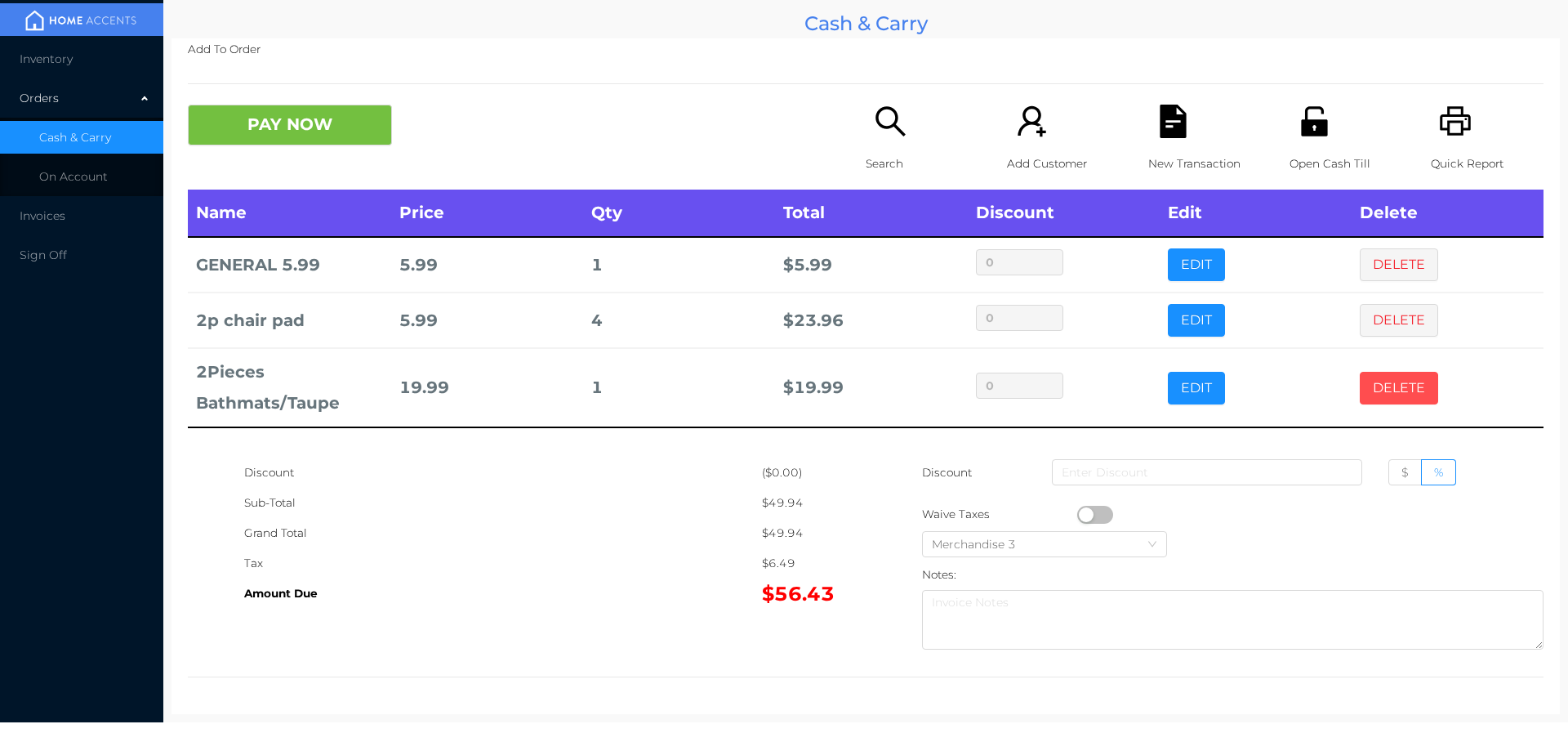
click at [1389, 387] on button "DELETE" at bounding box center [1399, 388] width 79 height 33
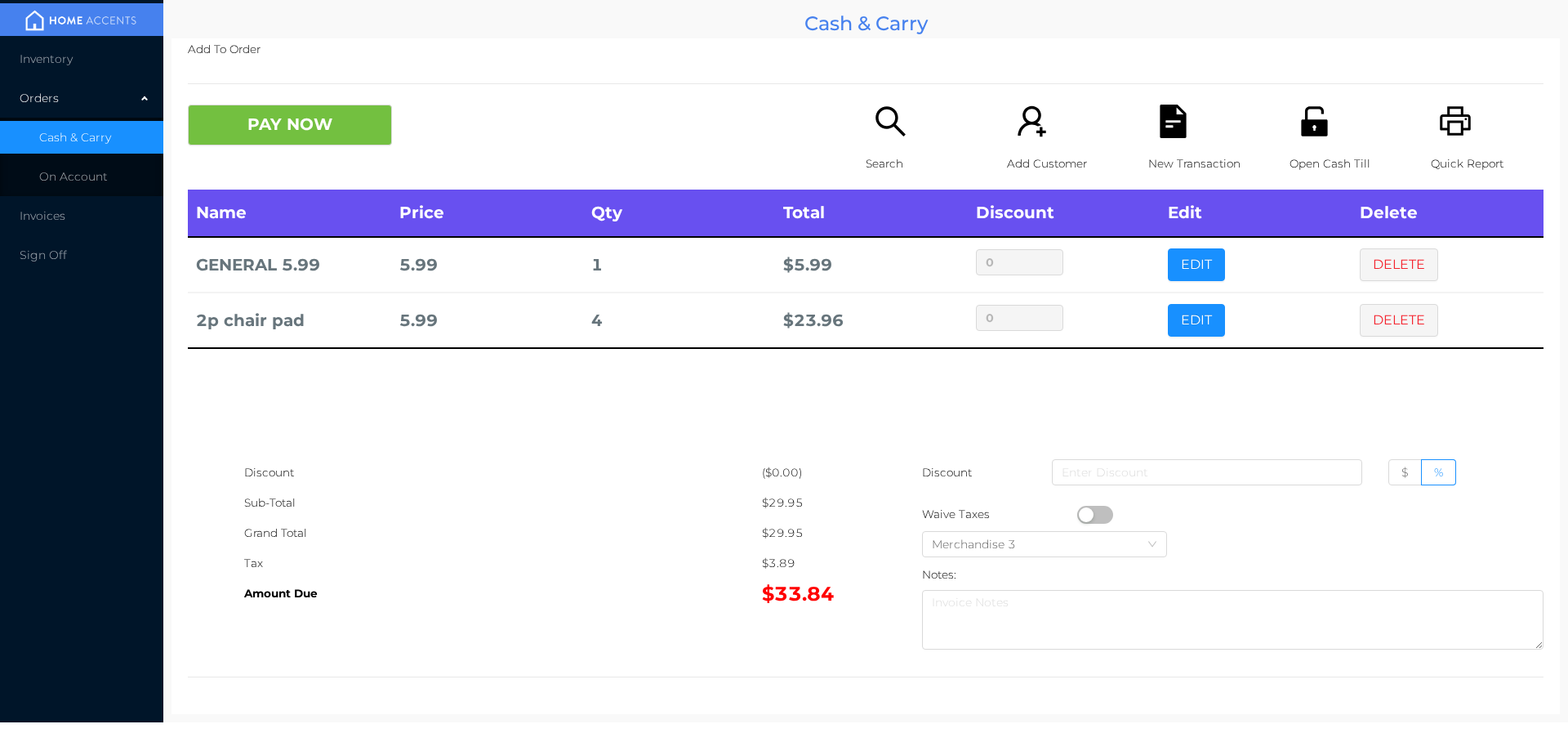
scroll to position [0, 0]
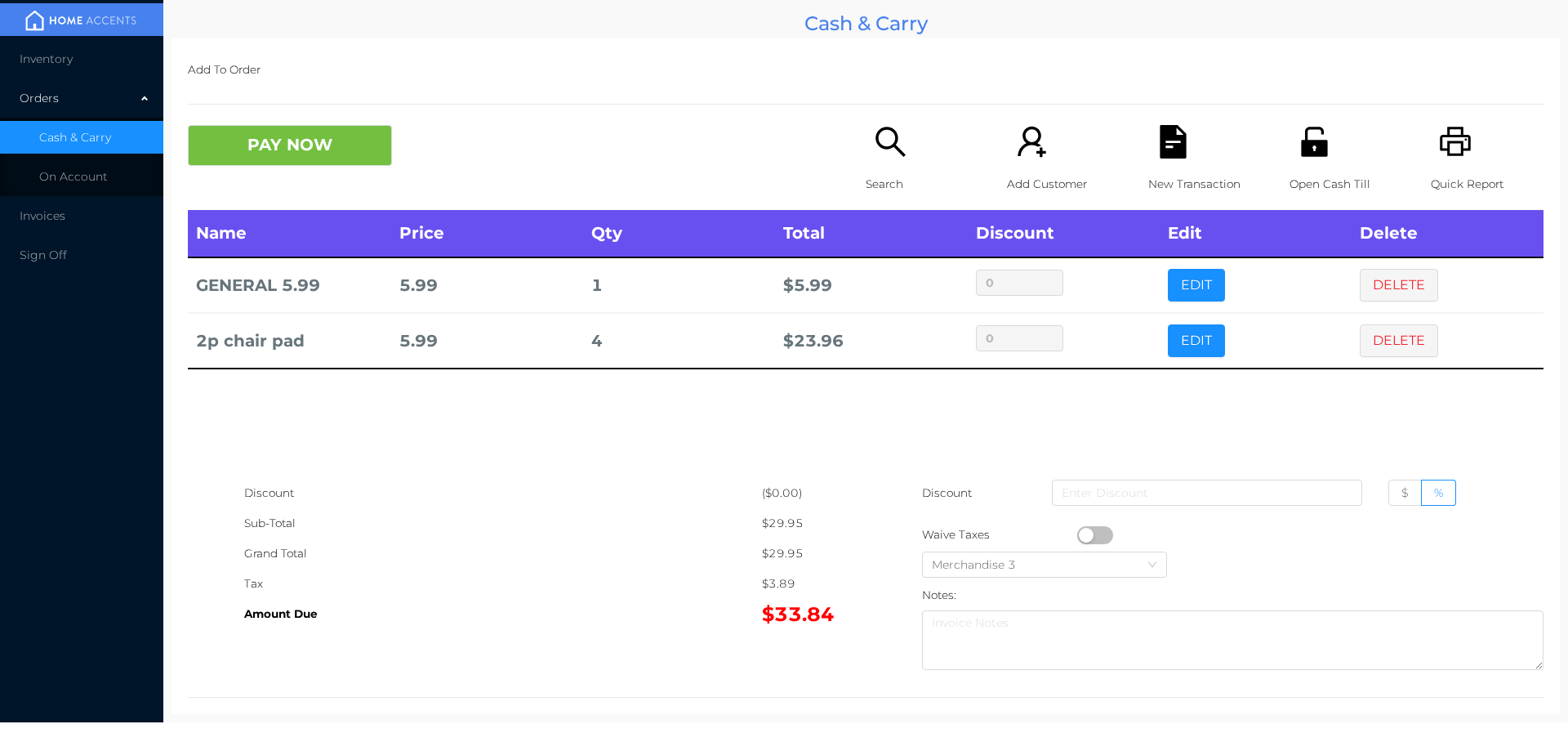
click at [886, 134] on icon "icon: search" at bounding box center [891, 142] width 34 height 34
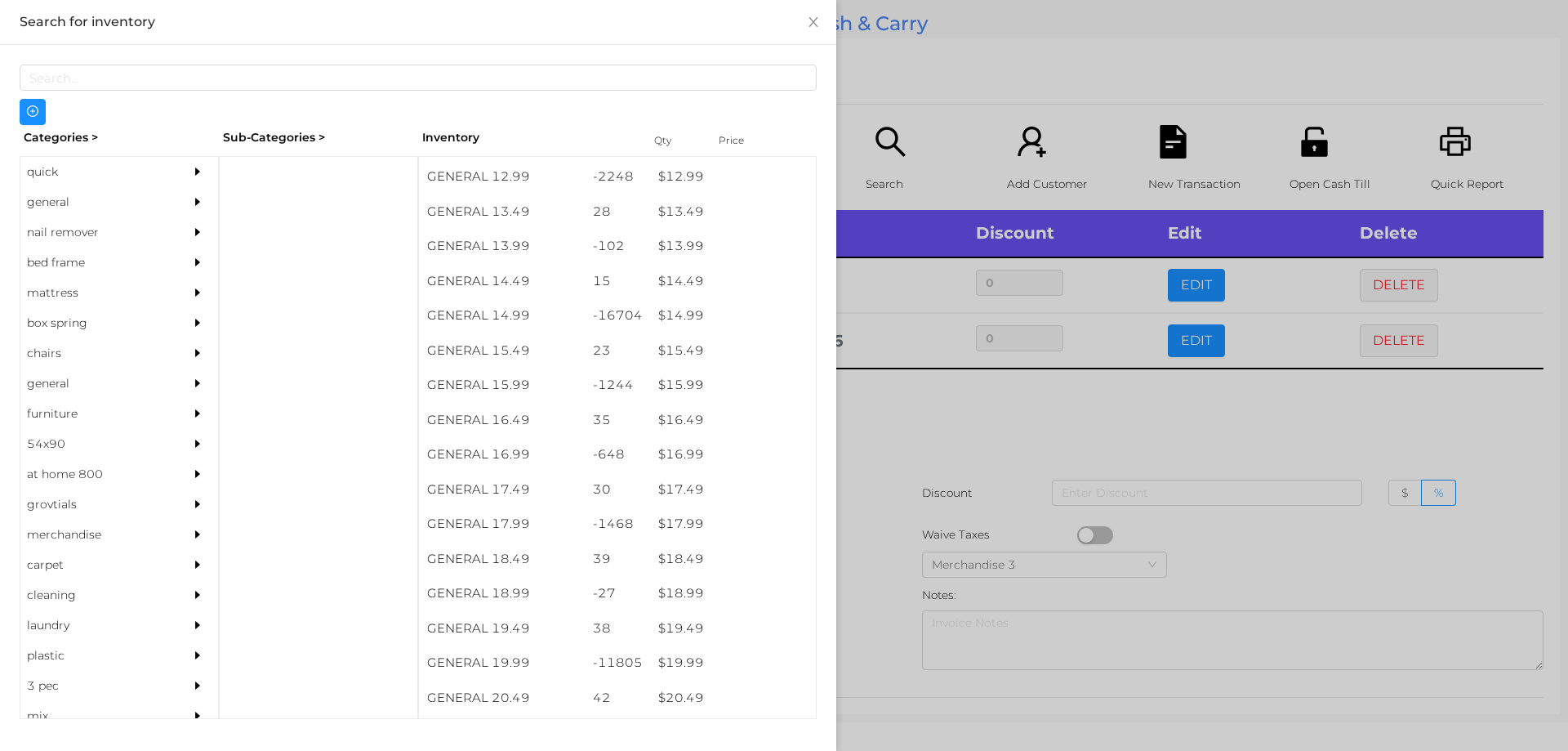
scroll to position [1272, 0]
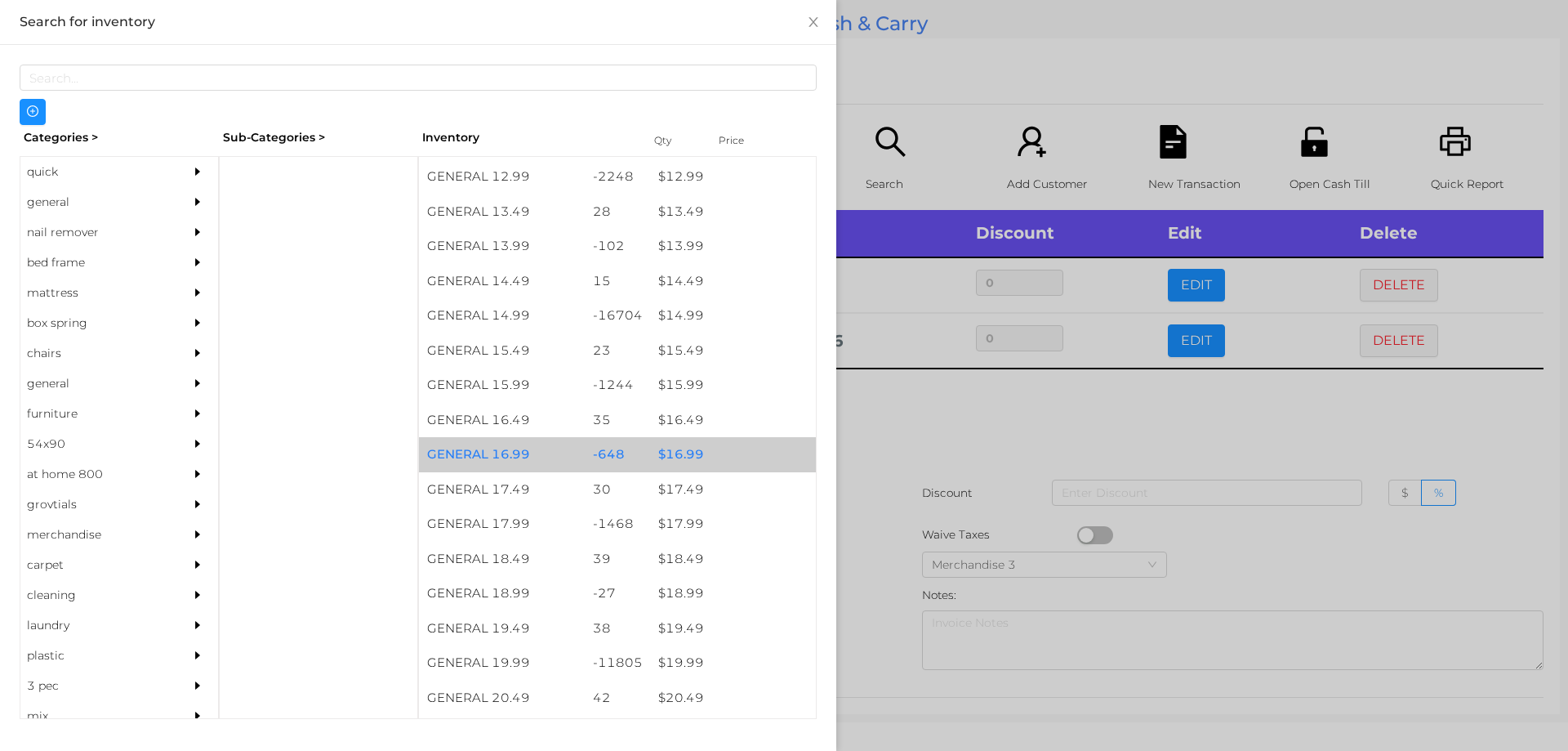
click at [692, 458] on div "$ 16.99" at bounding box center [733, 454] width 166 height 35
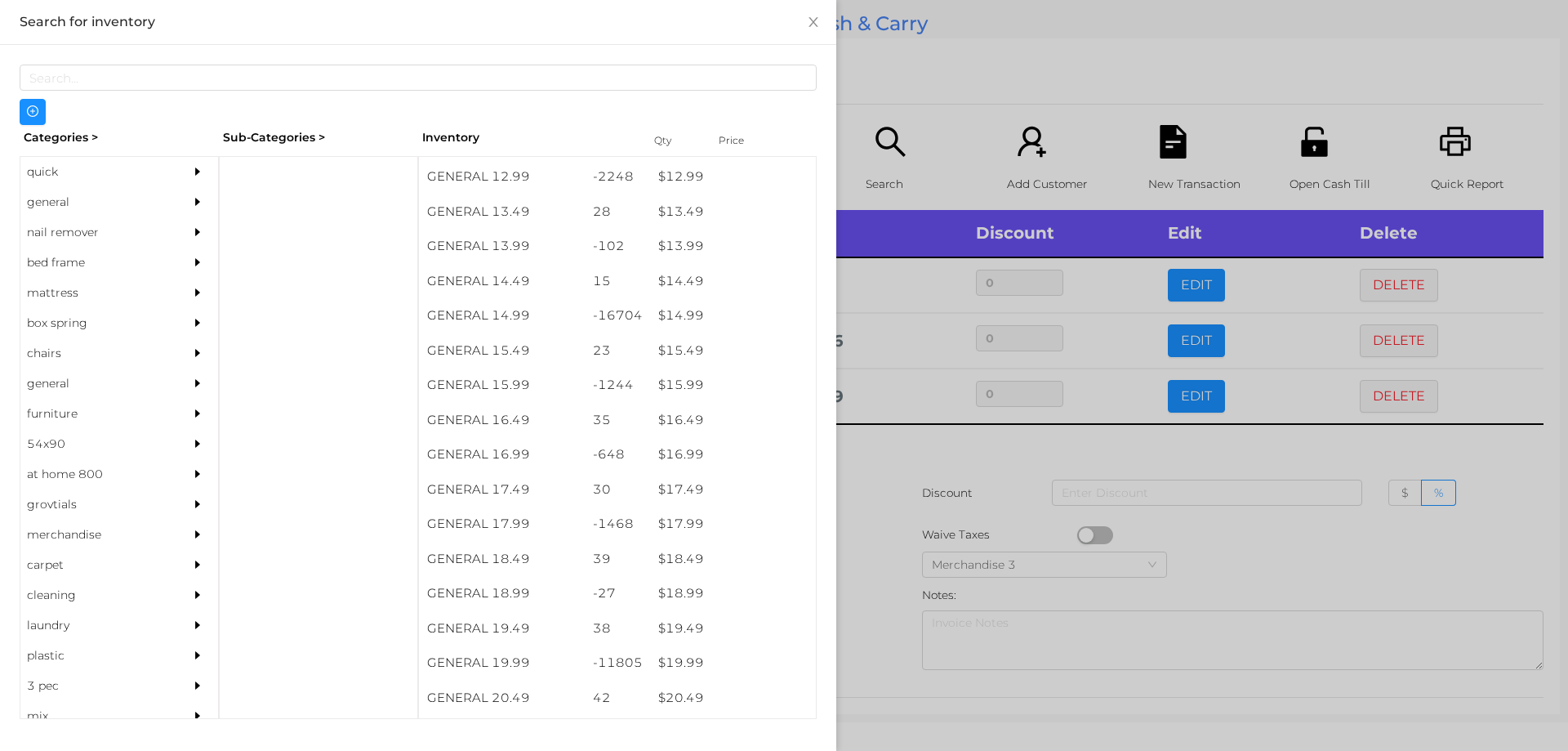
click at [934, 498] on div at bounding box center [784, 375] width 1568 height 751
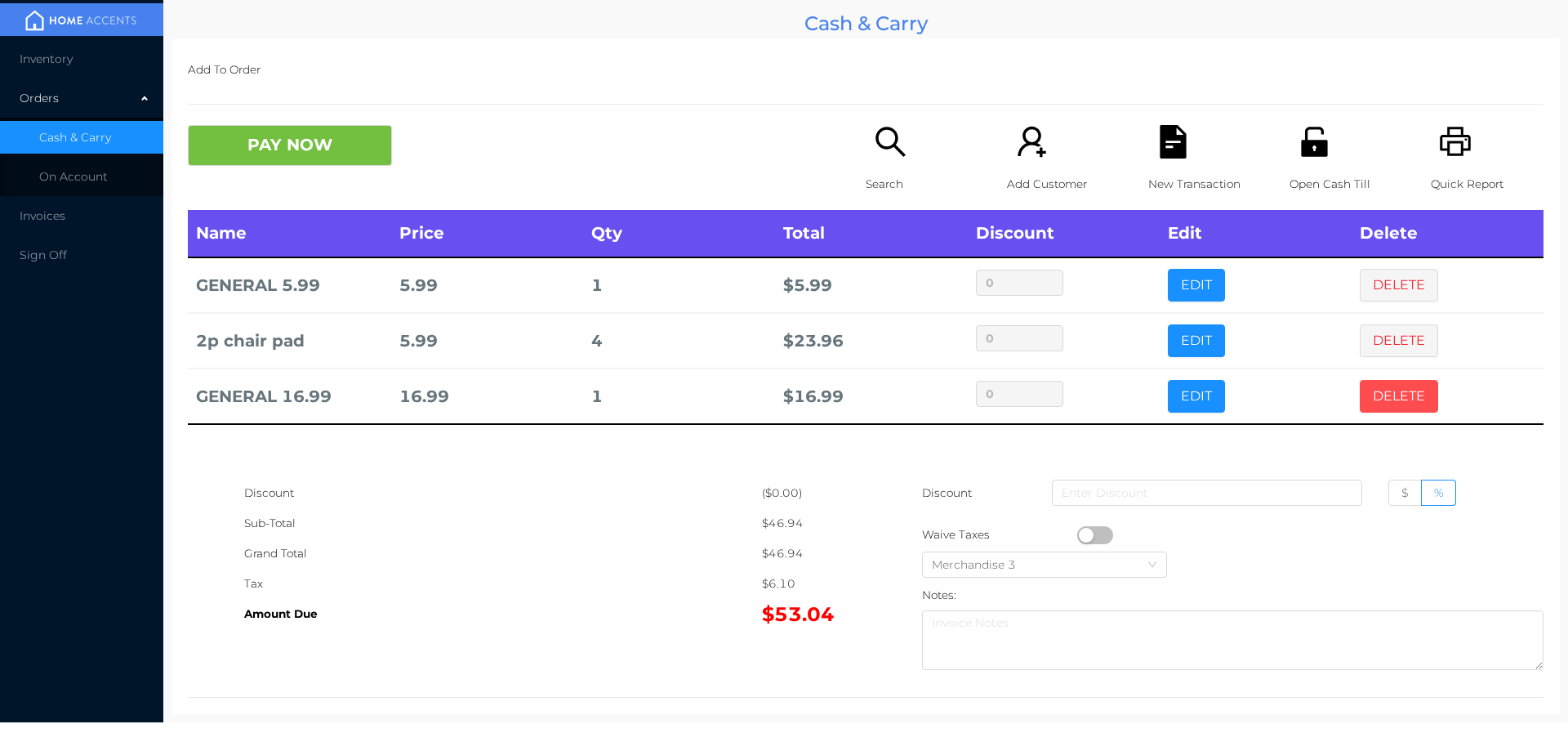
click at [1375, 396] on button "DELETE" at bounding box center [1399, 396] width 79 height 33
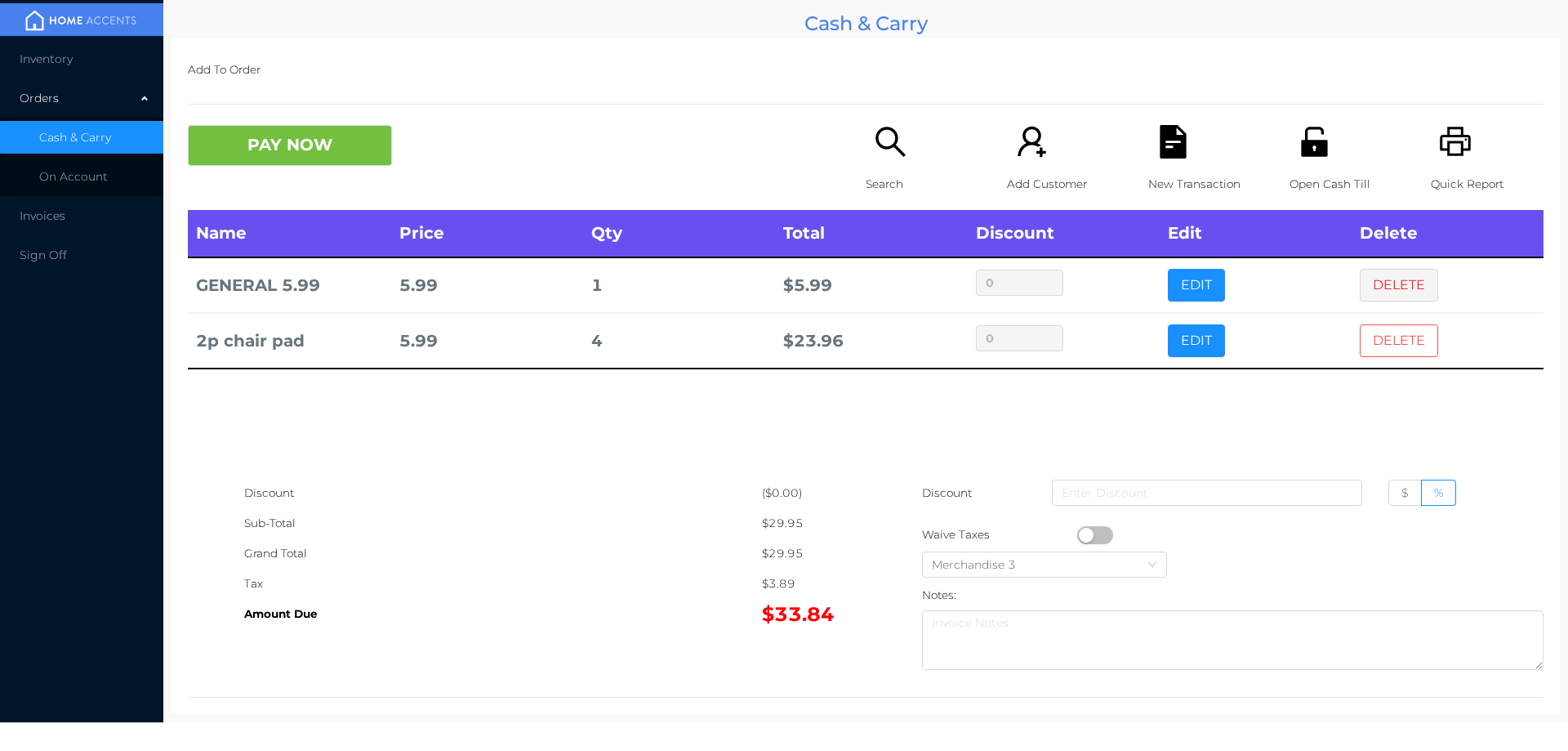
click at [1384, 338] on button "DELETE" at bounding box center [1399, 340] width 79 height 33
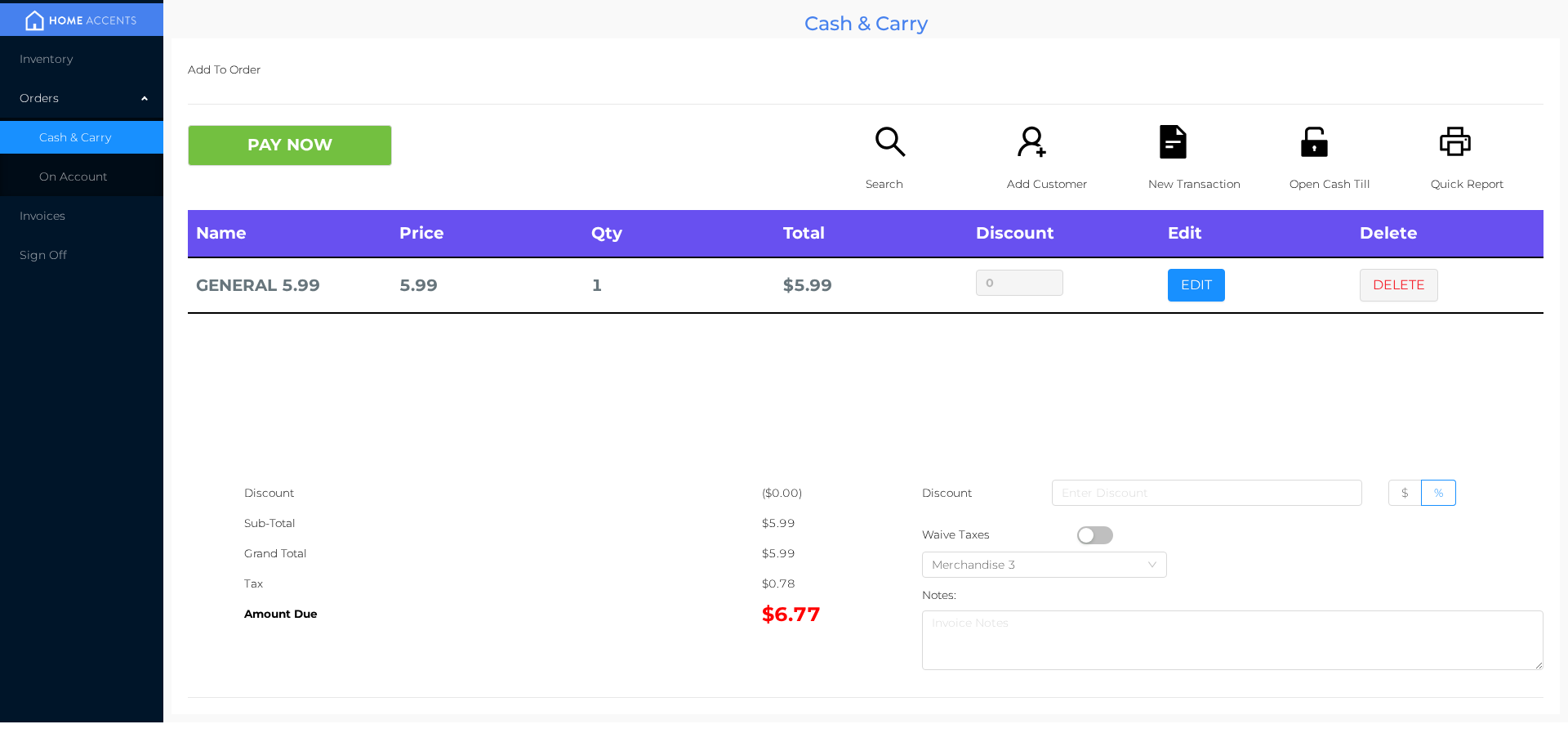
click at [1028, 381] on div "Name Price Qty Total Discount Edit Delete GENERAL 5.99 5.99 1 $ 5.99 0 EDIT DEL…" at bounding box center [865, 343] width 1355 height 268
click at [1397, 274] on button "DELETE" at bounding box center [1399, 284] width 79 height 33
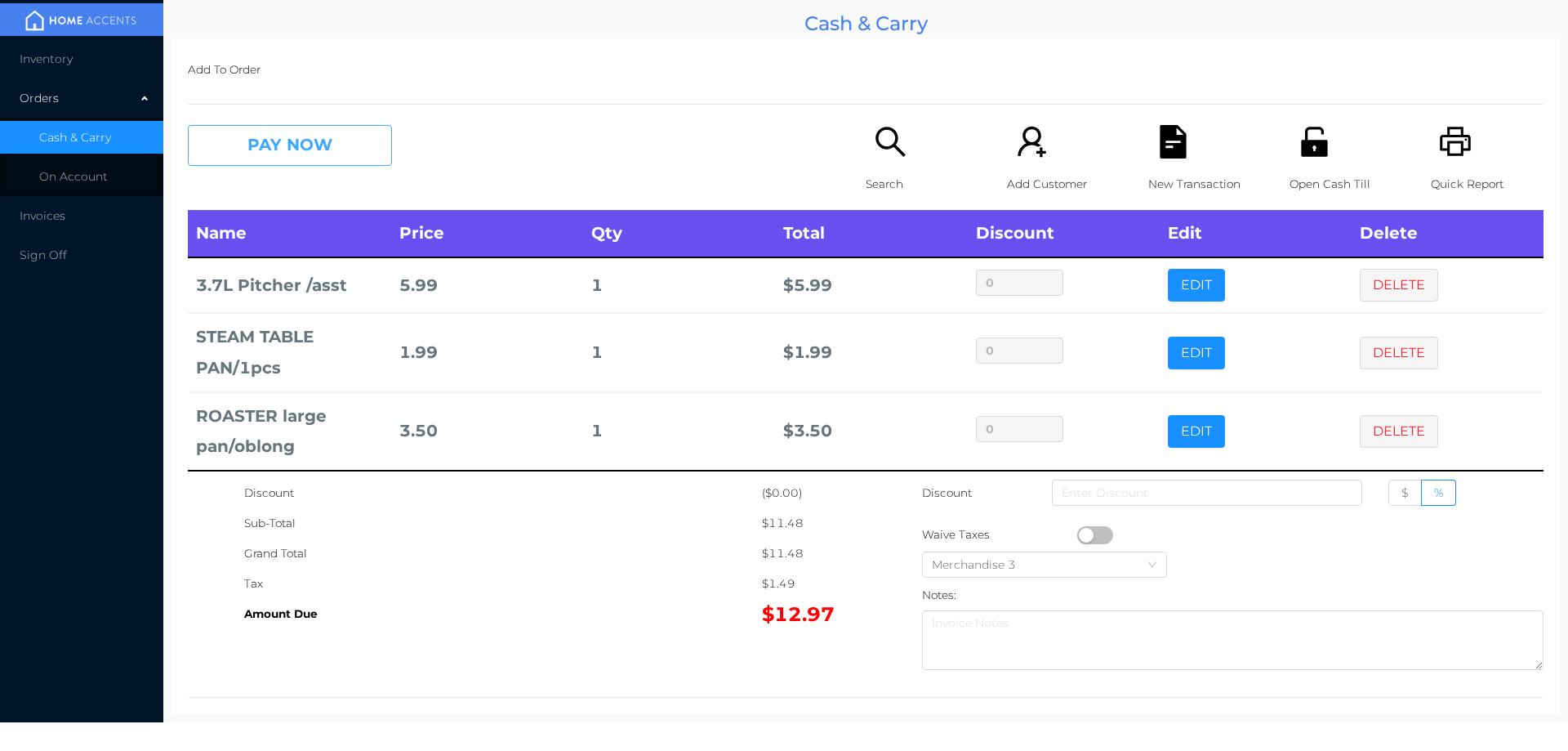
click at [321, 140] on button "PAY NOW" at bounding box center [289, 145] width 204 height 41
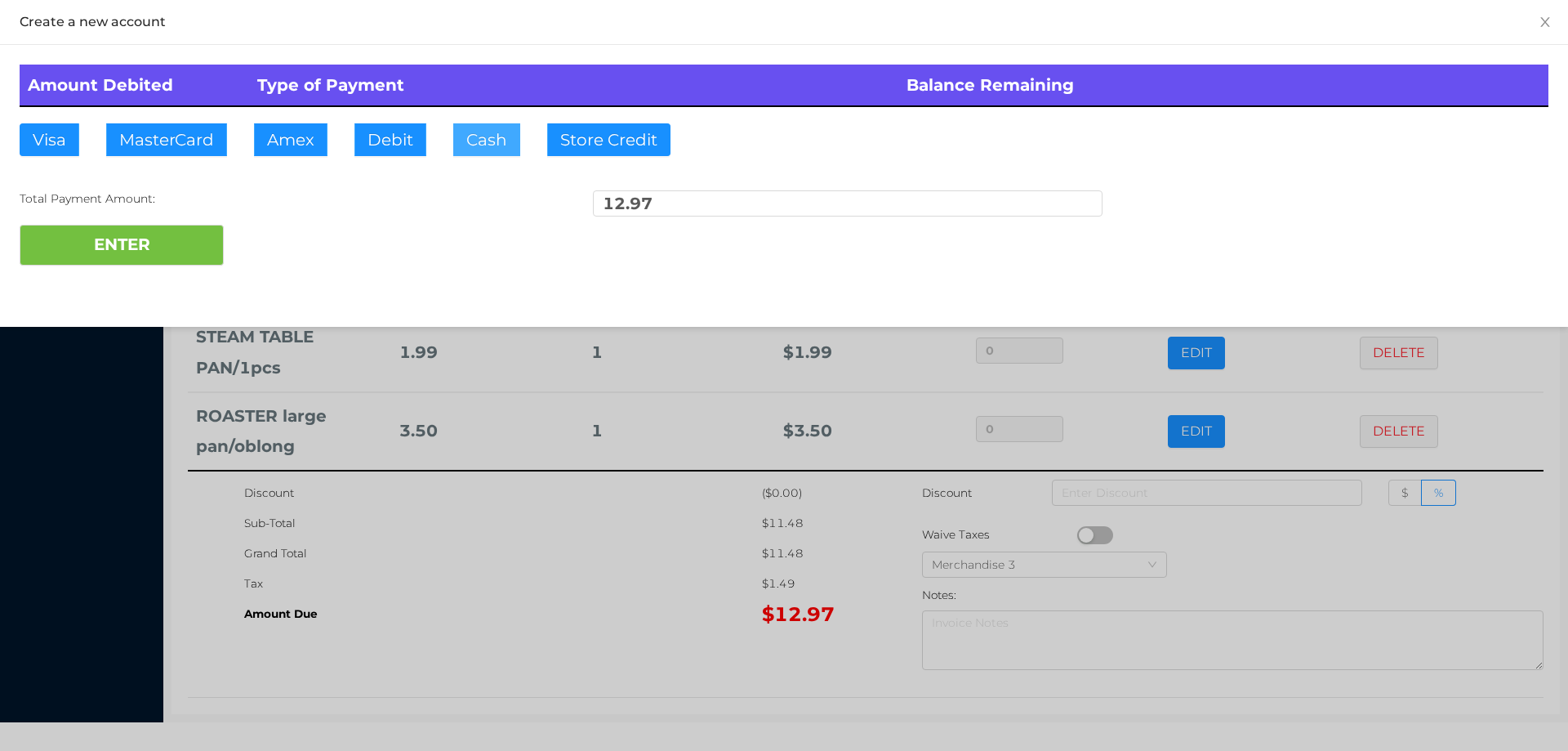
click at [490, 134] on button "Cash" at bounding box center [486, 139] width 67 height 33
click at [487, 138] on button "Cash" at bounding box center [486, 139] width 67 height 33
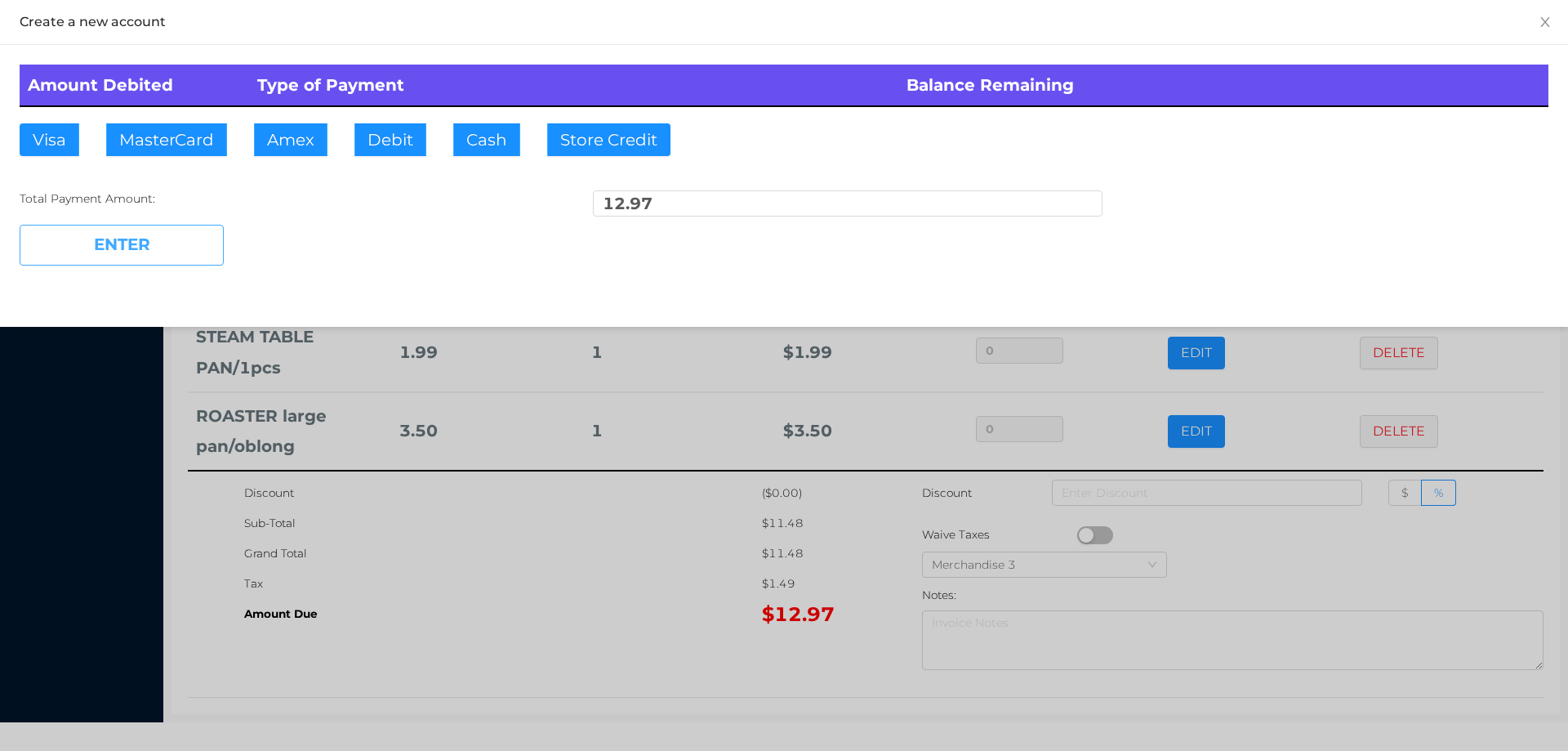
click at [177, 249] on button "ENTER" at bounding box center [121, 245] width 204 height 41
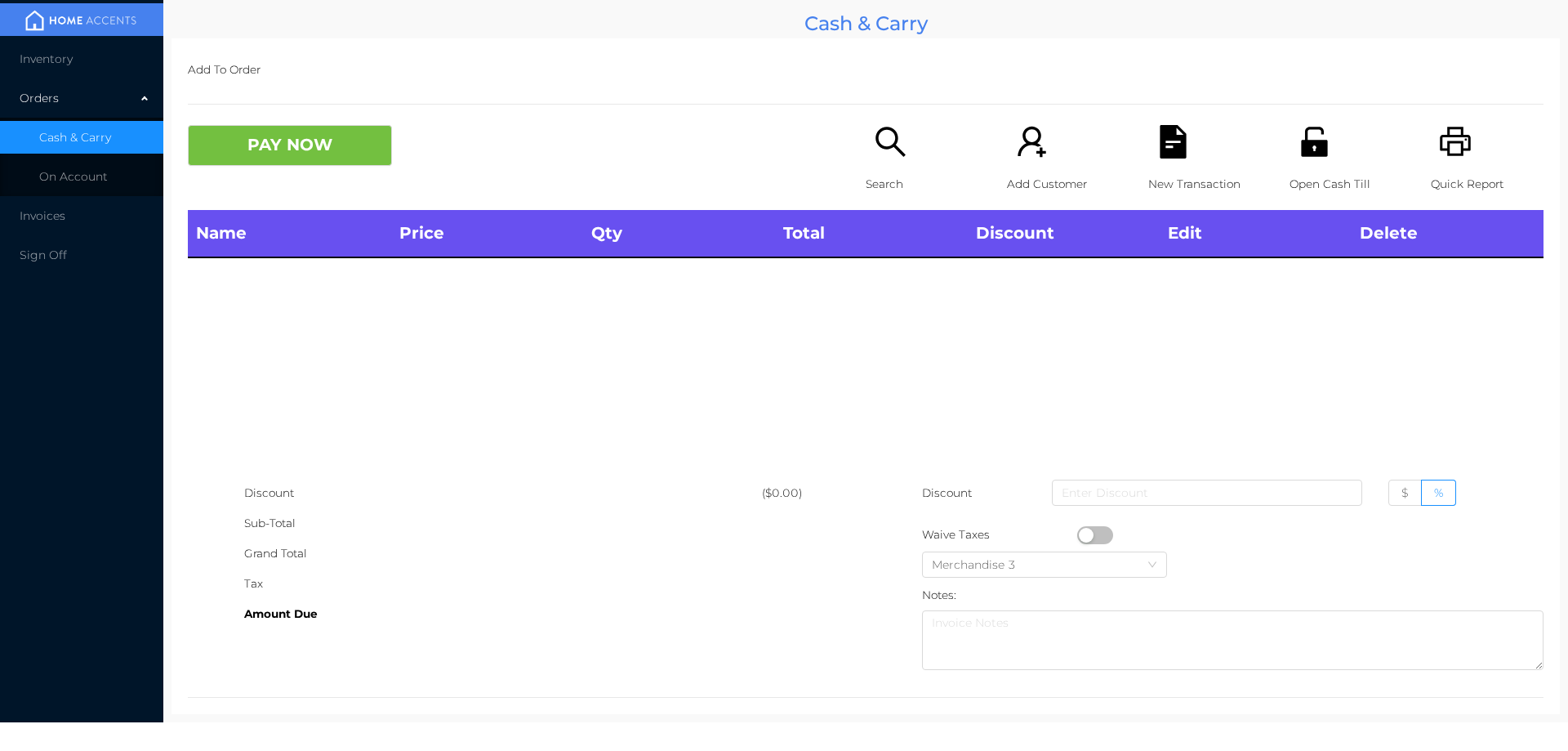
click at [890, 144] on icon "icon: search" at bounding box center [890, 141] width 30 height 30
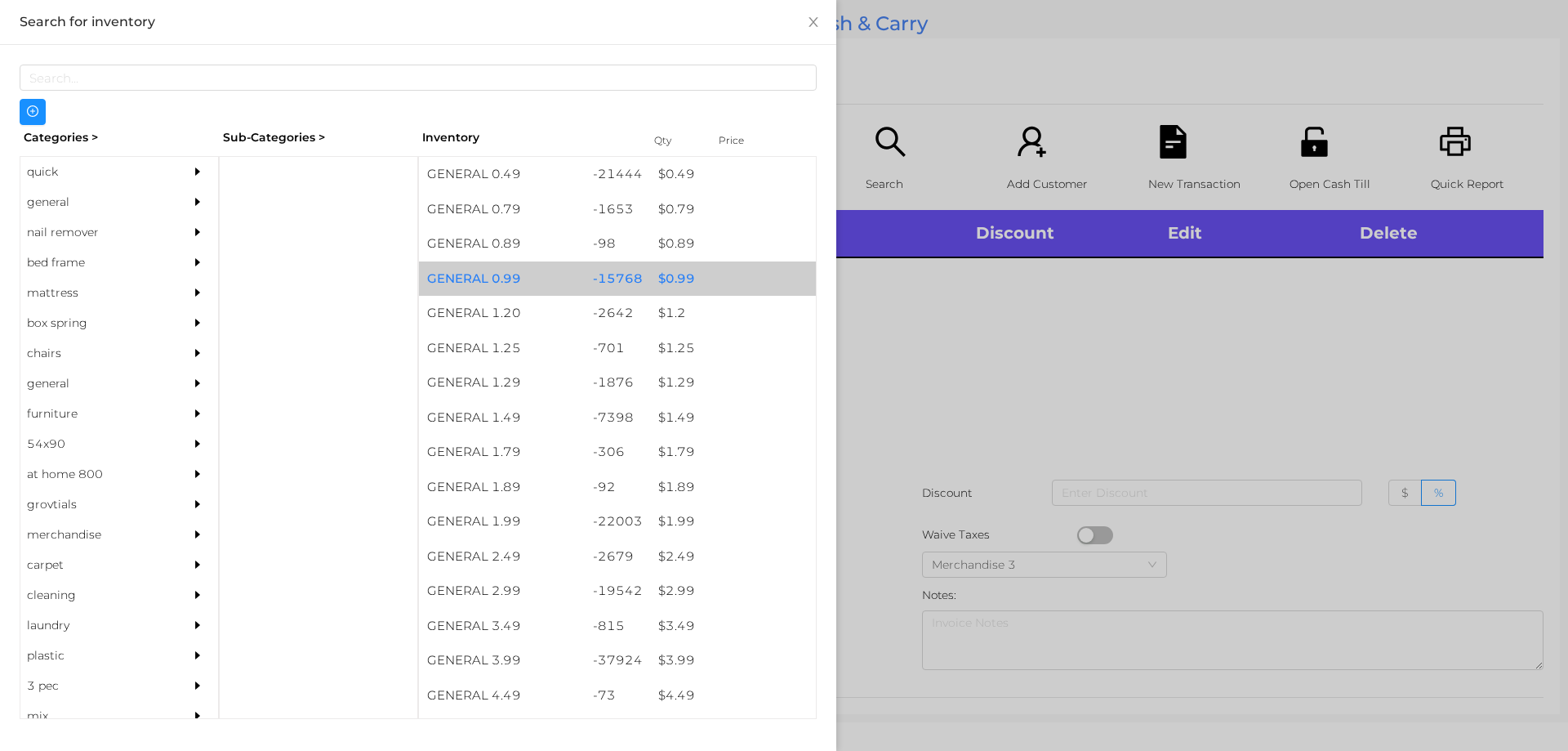
click at [671, 277] on div "$ 0.99" at bounding box center [733, 279] width 166 height 35
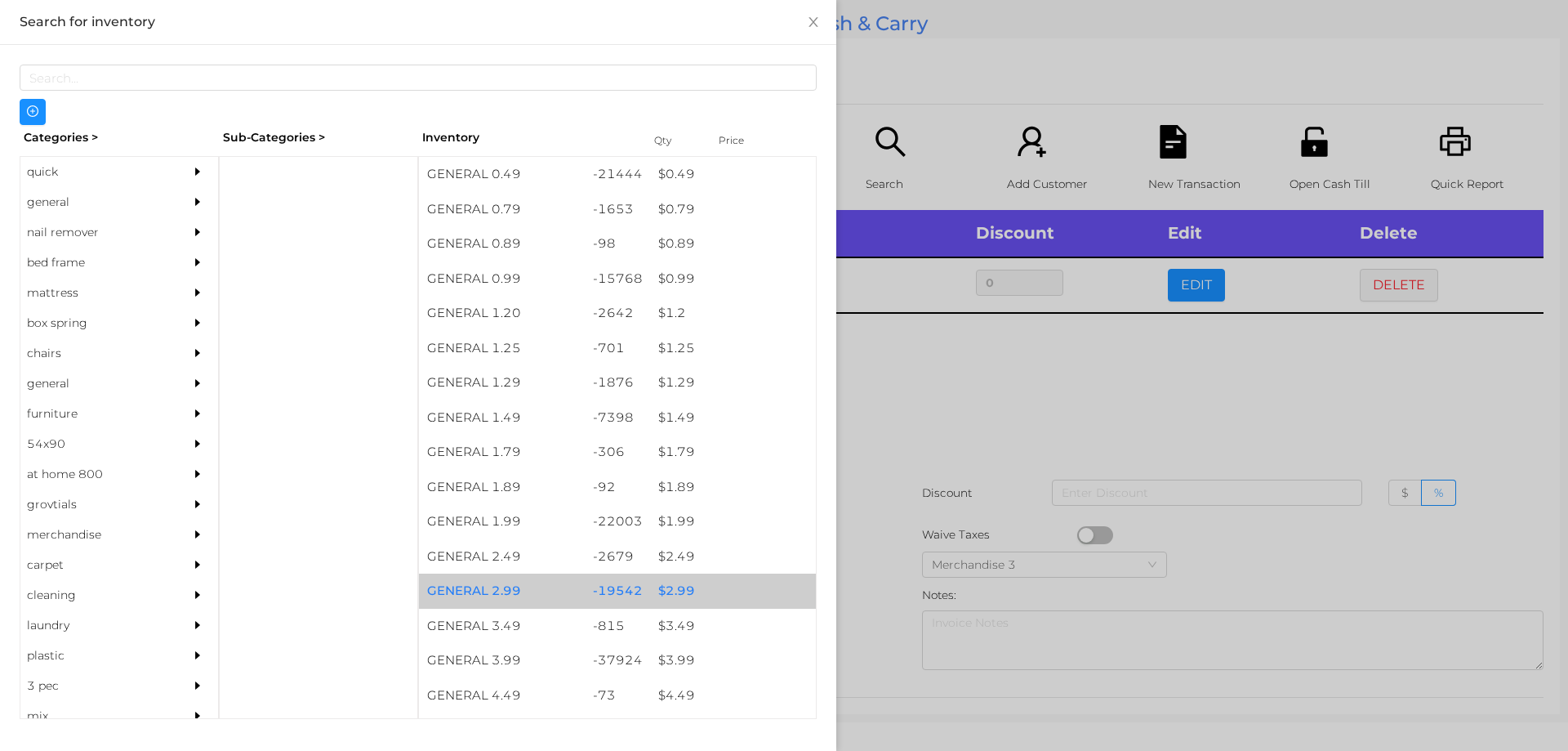
click at [665, 580] on div "$ 2.99" at bounding box center [733, 591] width 166 height 35
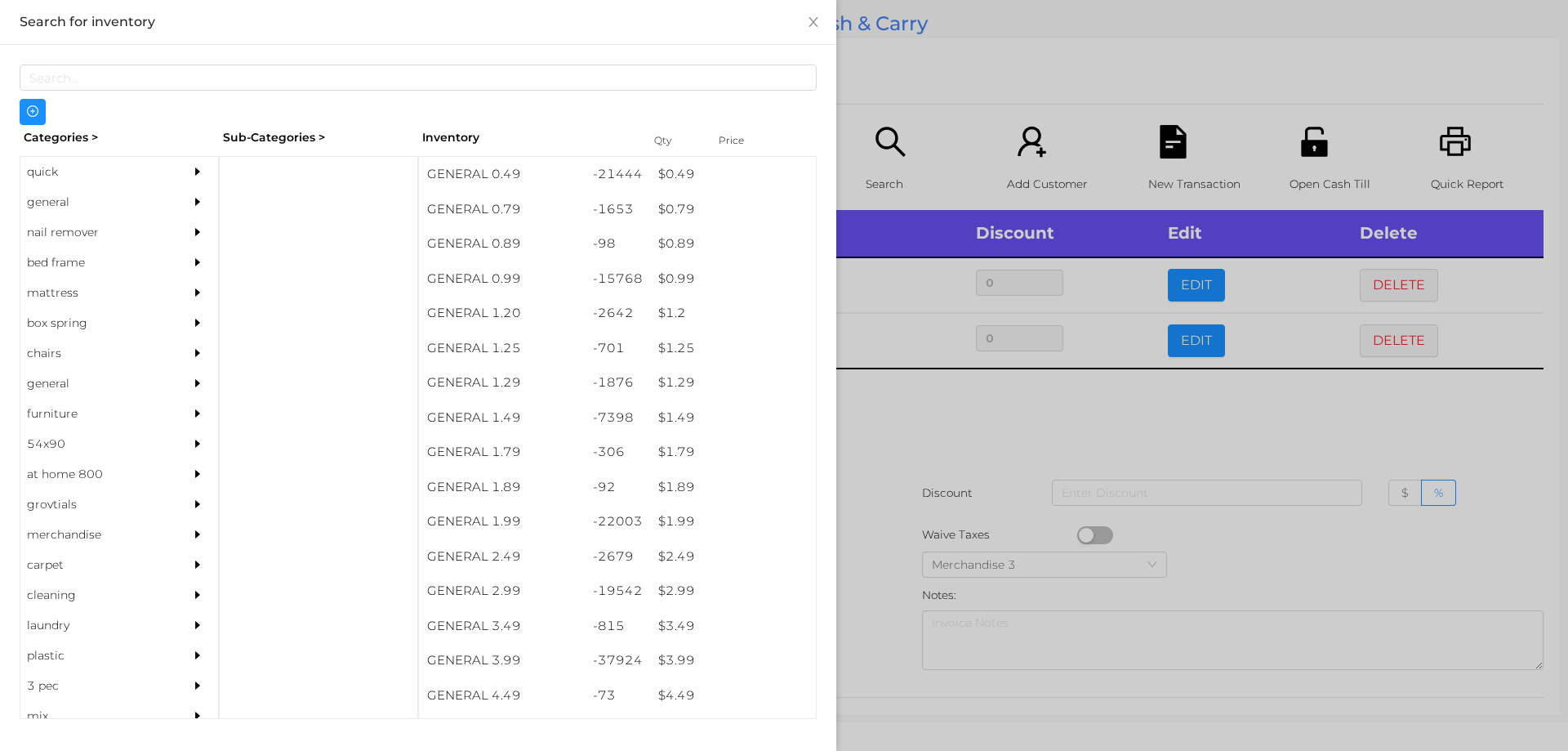
click at [901, 446] on div at bounding box center [784, 375] width 1568 height 751
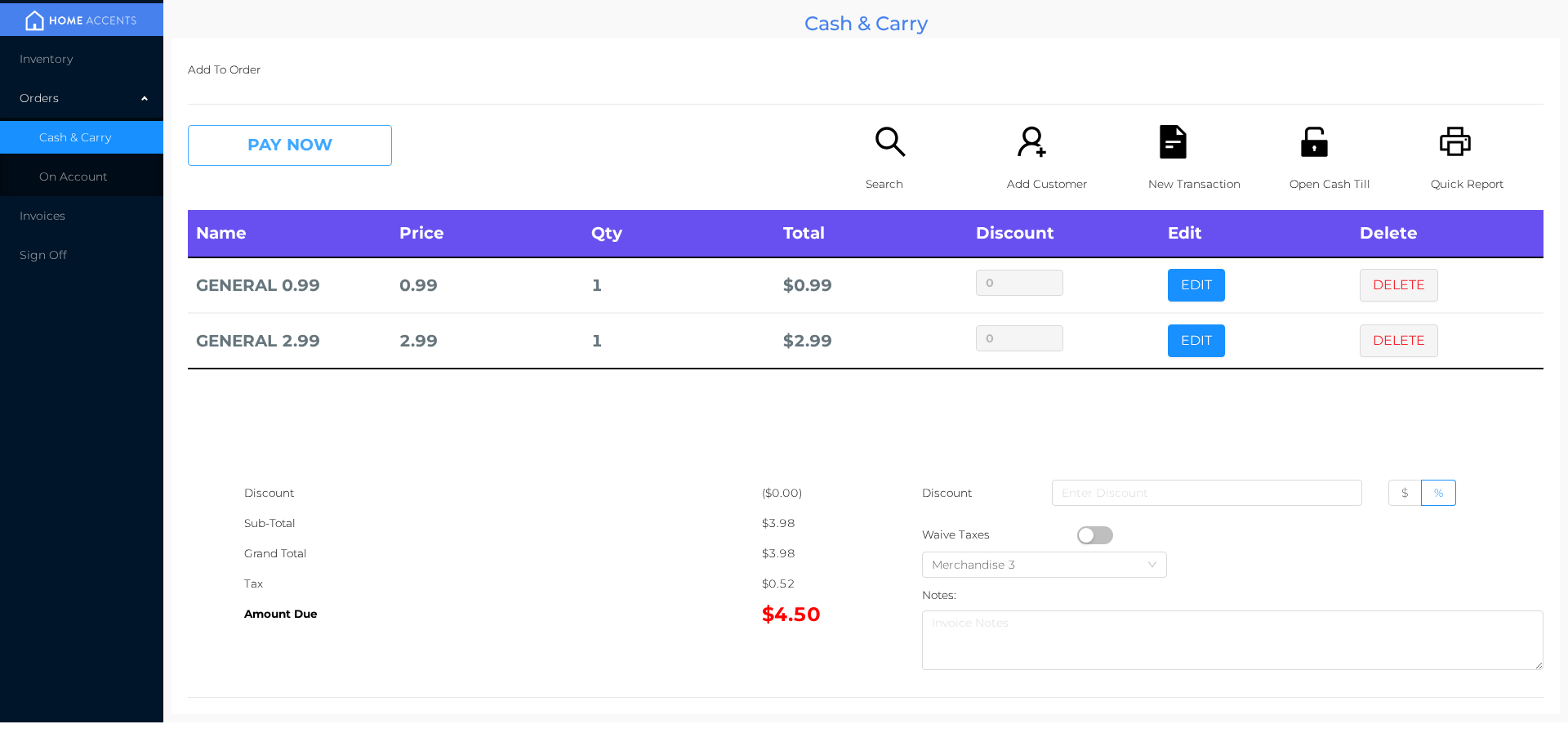
click at [313, 136] on button "PAY NOW" at bounding box center [289, 145] width 204 height 41
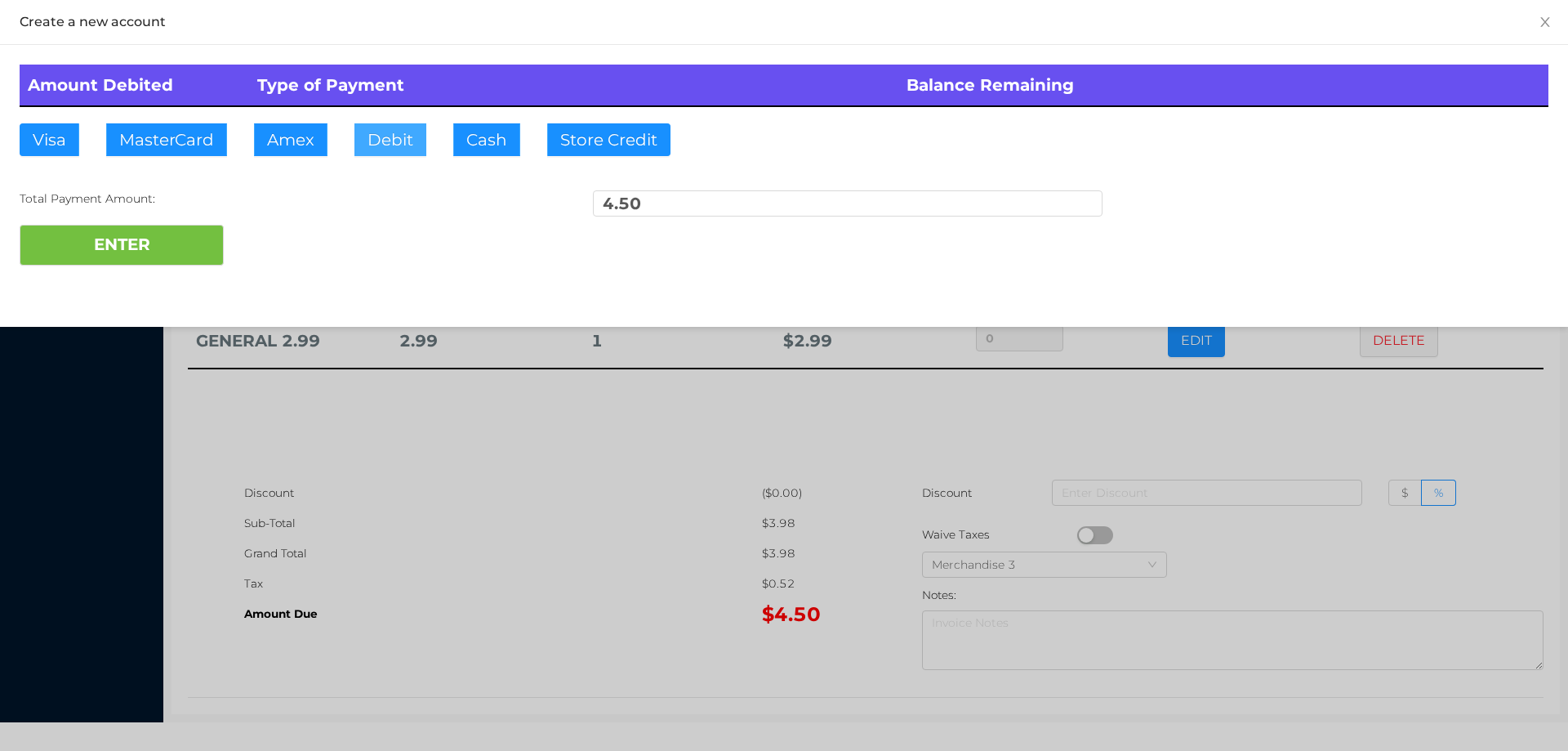
click at [400, 131] on button "Debit" at bounding box center [390, 139] width 72 height 33
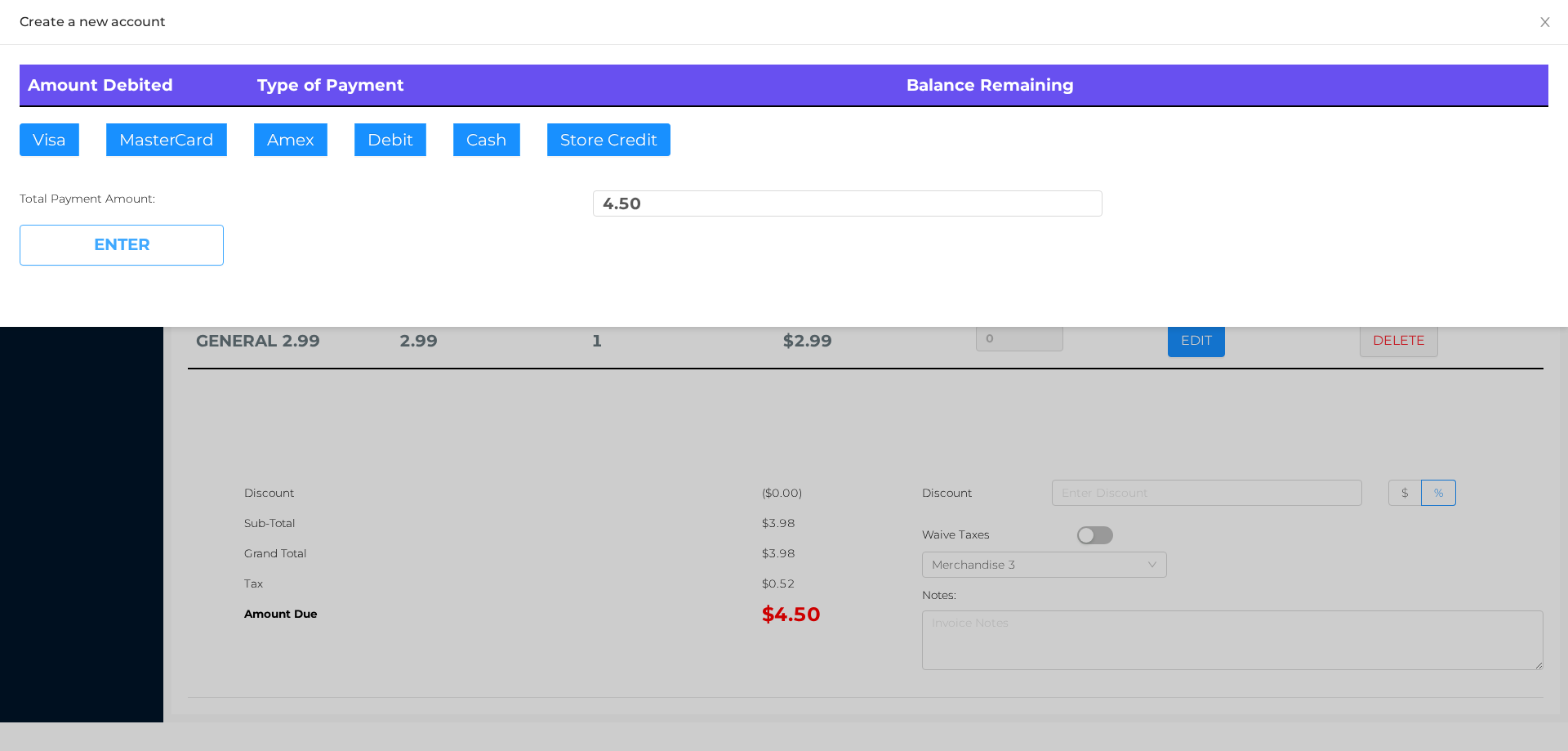
click at [158, 231] on button "ENTER" at bounding box center [121, 245] width 204 height 41
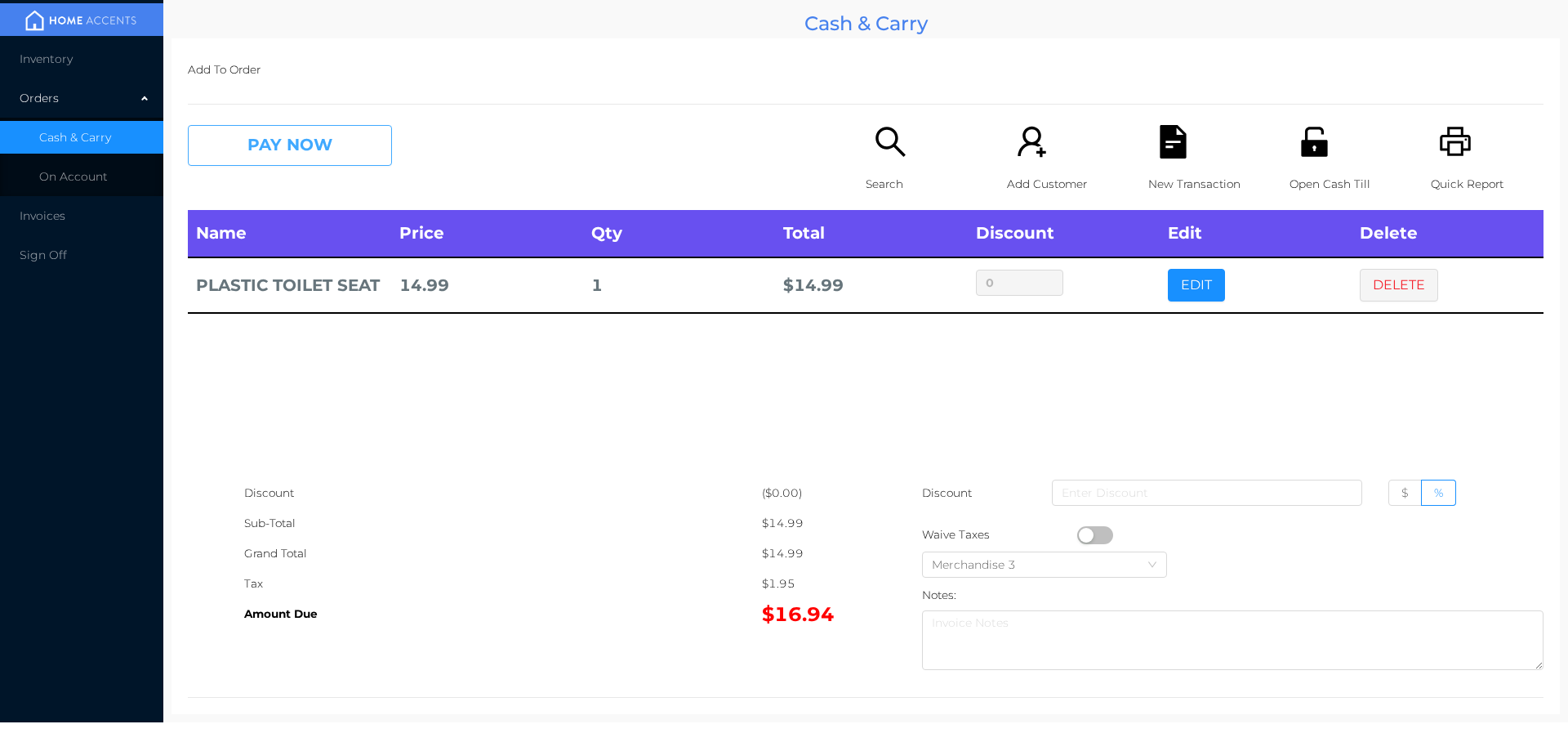
click at [299, 142] on button "PAY NOW" at bounding box center [289, 145] width 204 height 41
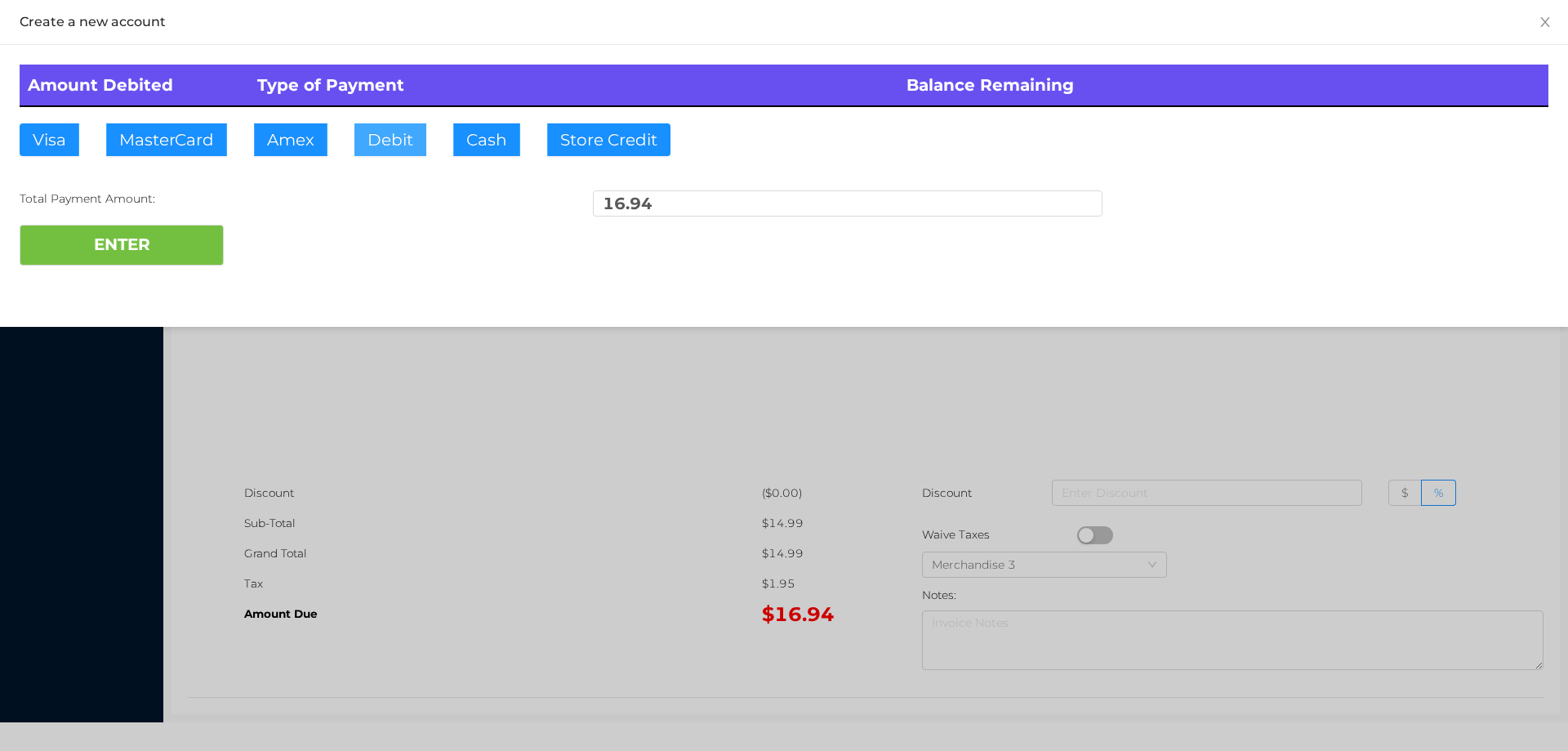
click at [404, 135] on button "Debit" at bounding box center [390, 139] width 72 height 33
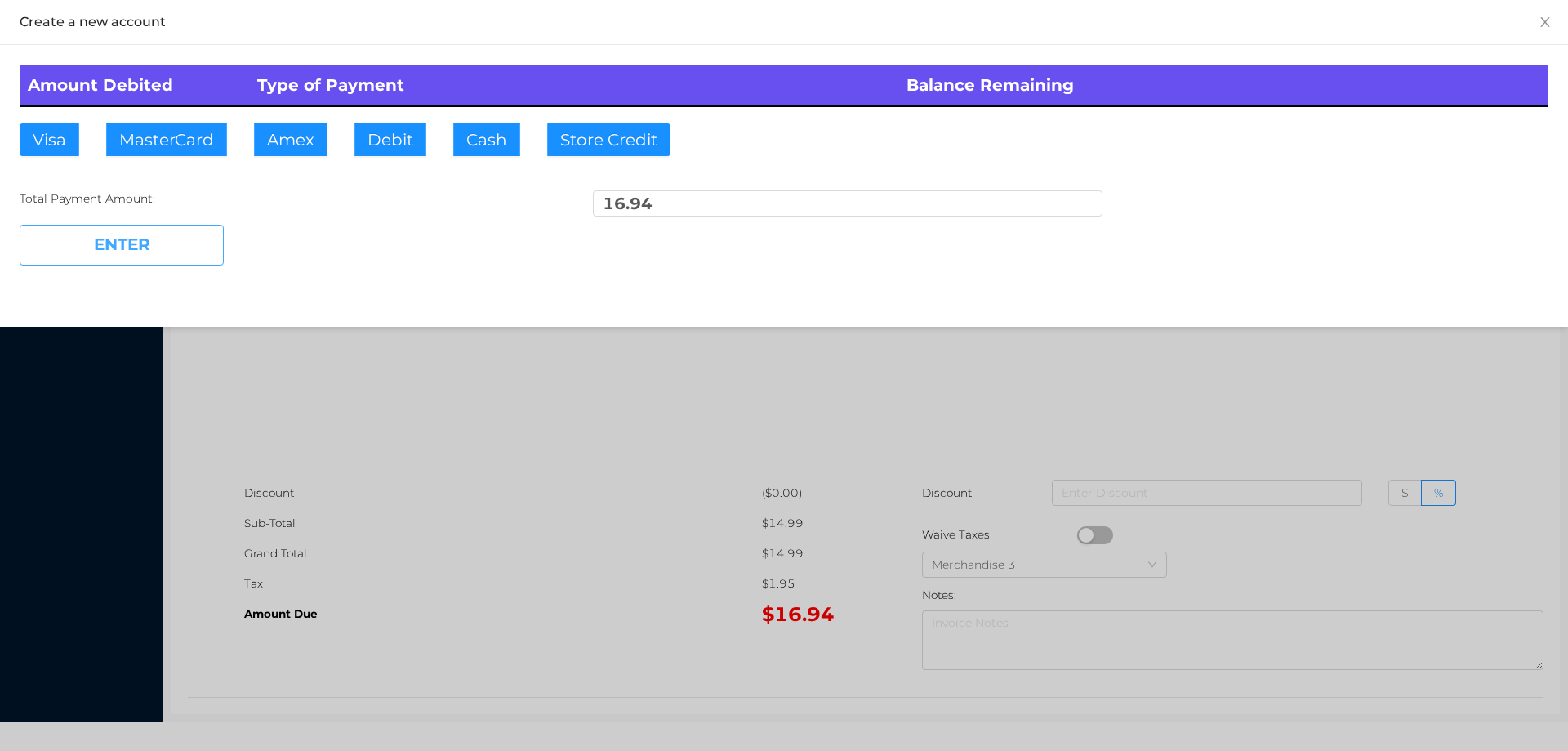
click at [180, 255] on button "ENTER" at bounding box center [121, 245] width 204 height 41
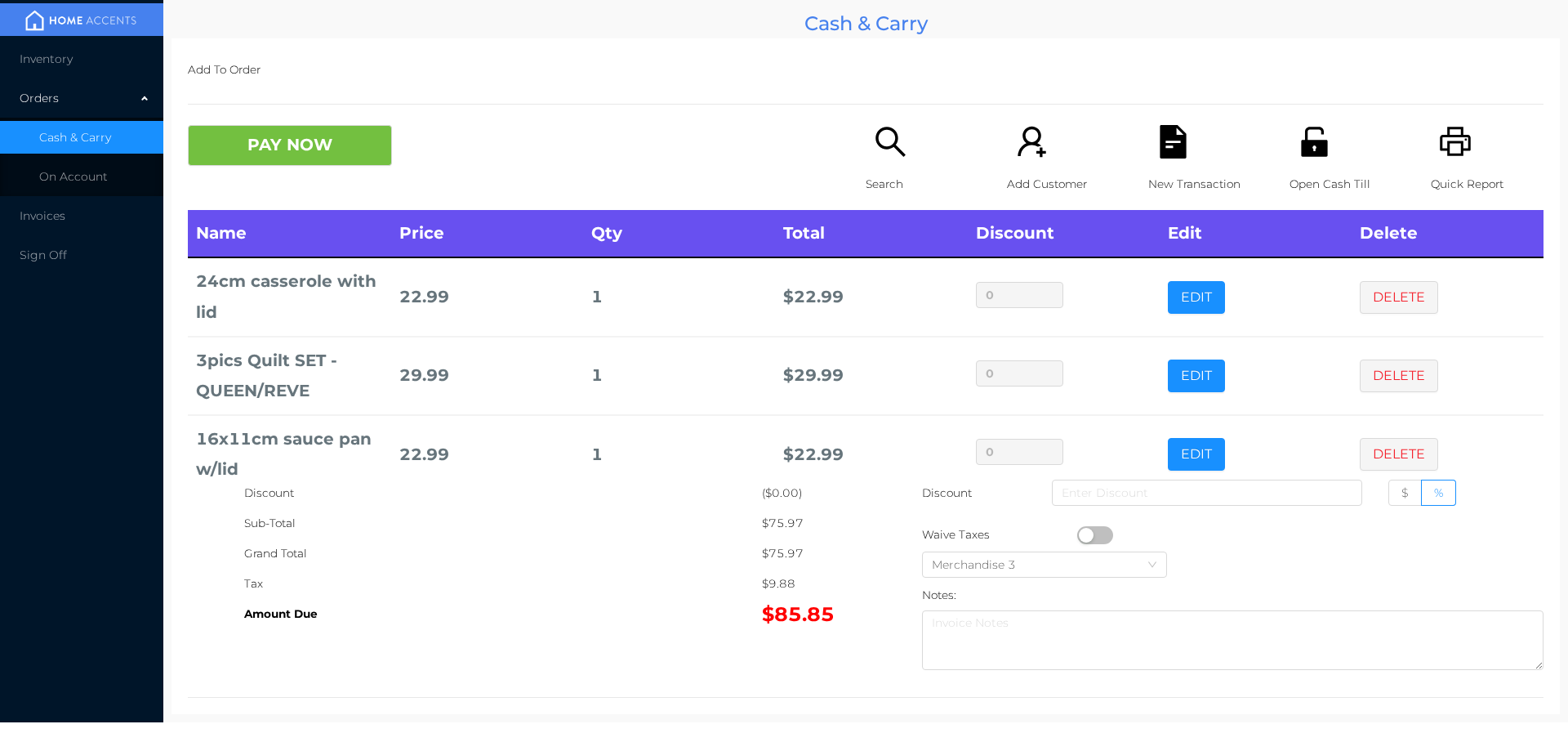
click at [874, 142] on icon "icon: search" at bounding box center [891, 142] width 34 height 34
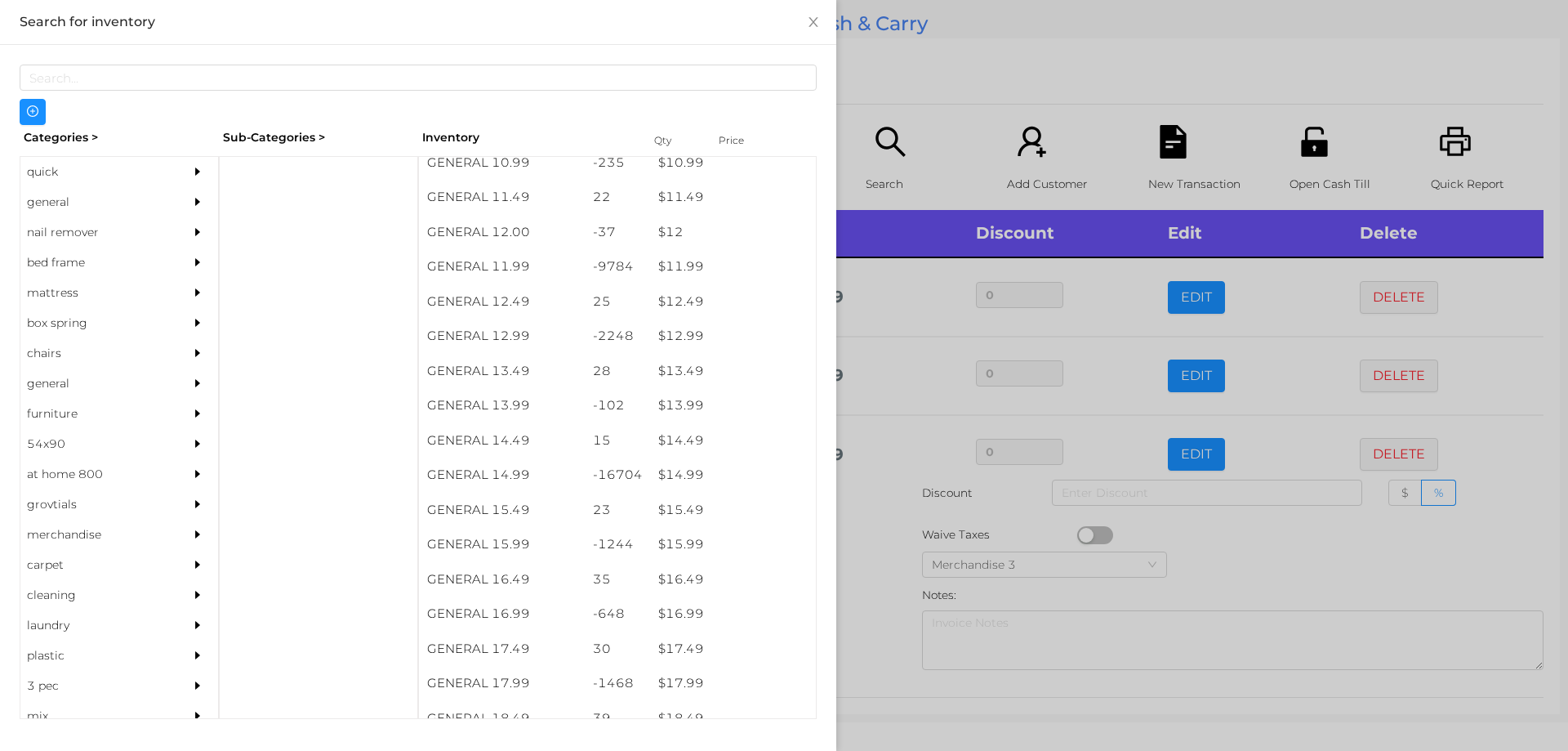
scroll to position [1113, 0]
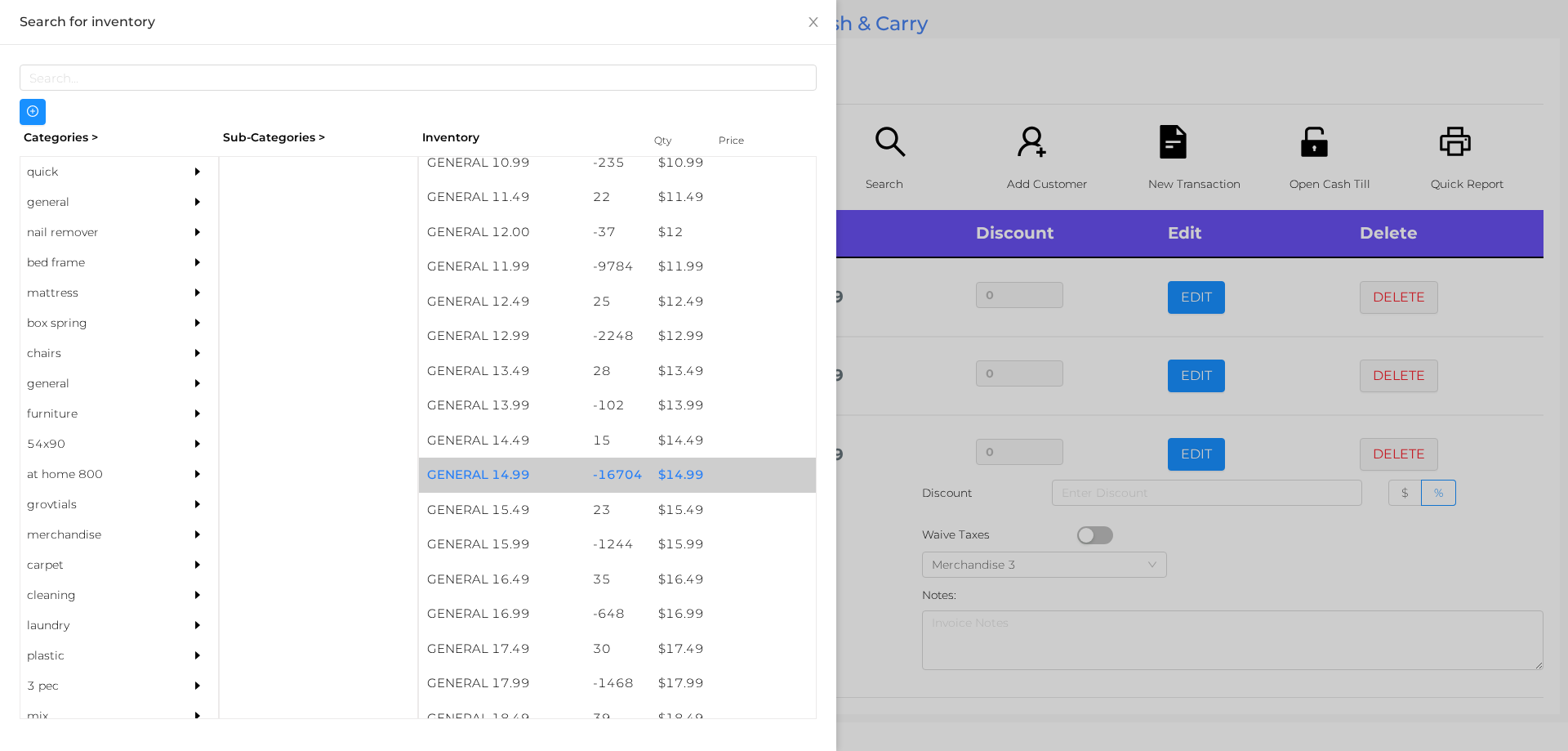
click at [677, 477] on div "$ 14.99" at bounding box center [733, 474] width 166 height 35
click at [675, 469] on div "$ 14.99" at bounding box center [733, 474] width 166 height 35
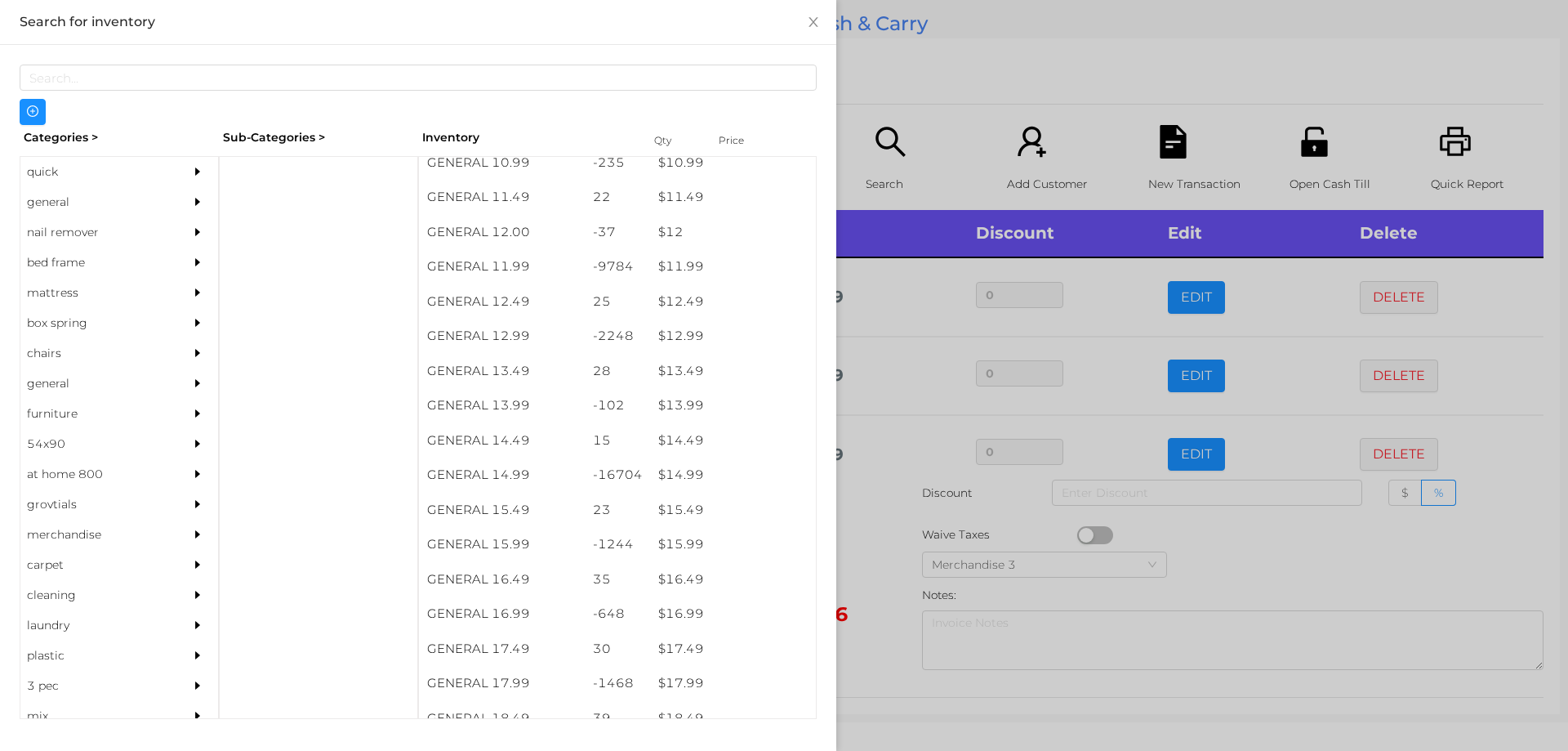
click at [880, 595] on div at bounding box center [784, 375] width 1568 height 751
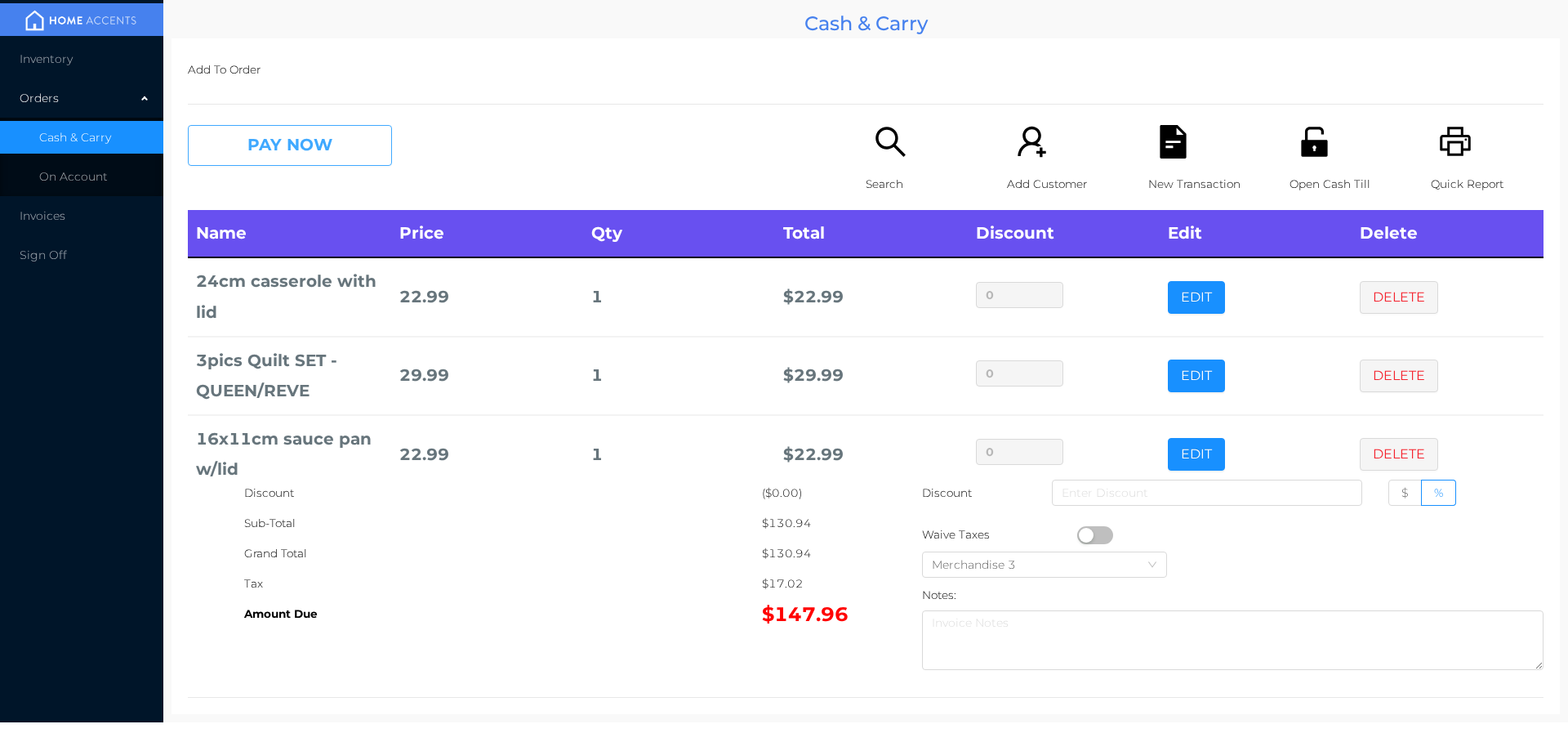
click at [347, 133] on button "PAY NOW" at bounding box center [289, 145] width 204 height 41
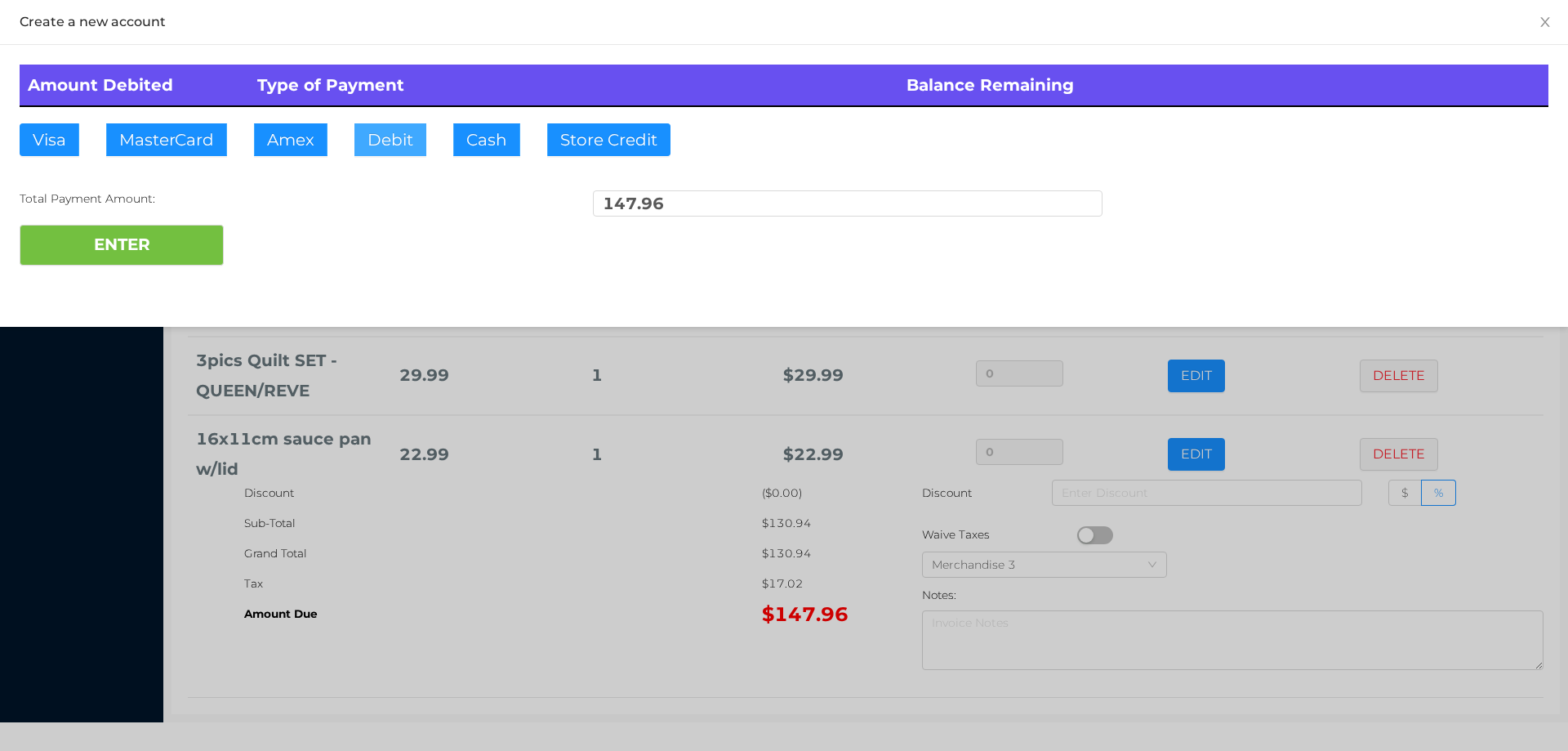
click at [392, 131] on button "Debit" at bounding box center [390, 139] width 72 height 33
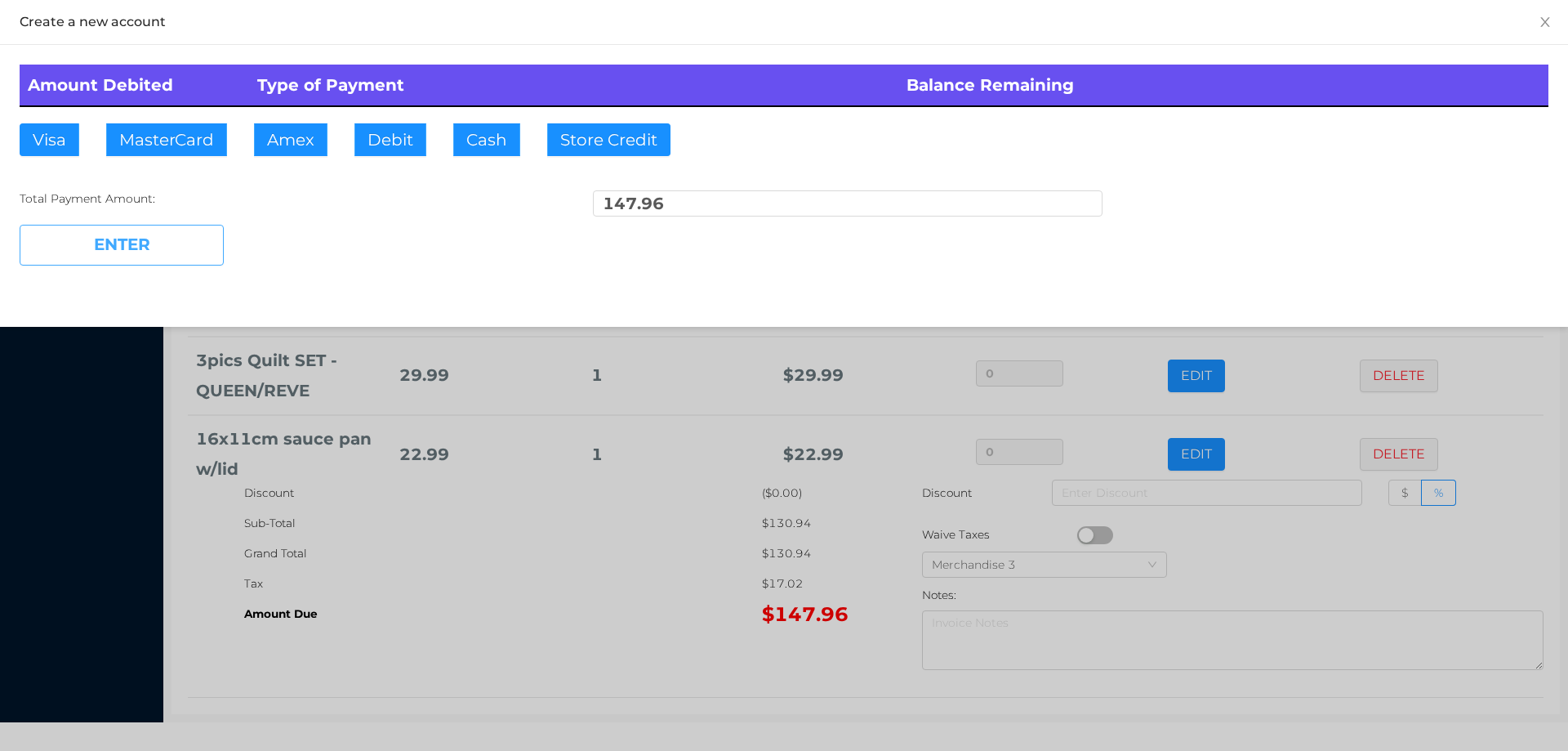
click at [166, 225] on button "ENTER" at bounding box center [121, 245] width 204 height 41
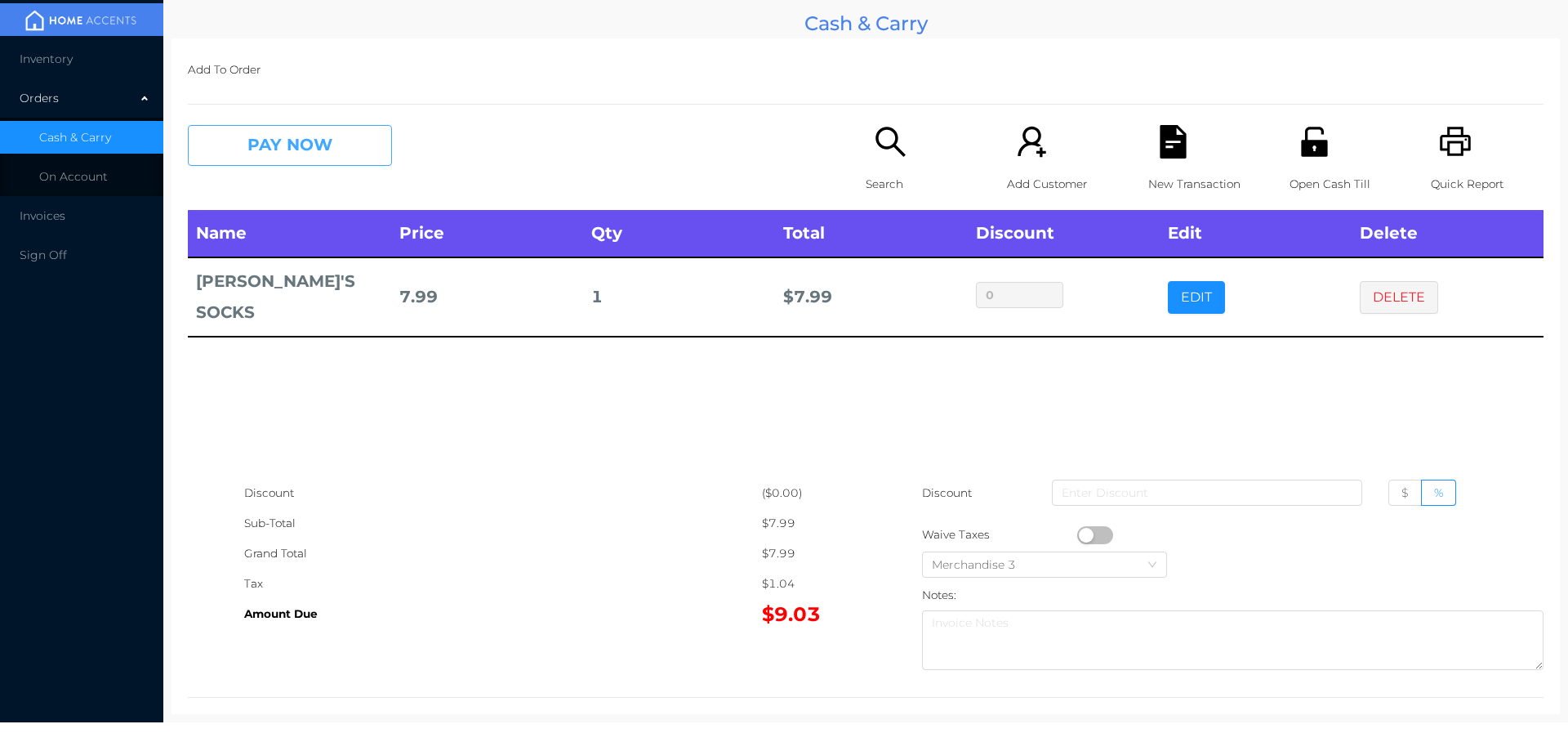
click at [331, 139] on button "PAY NOW" at bounding box center [289, 145] width 204 height 41
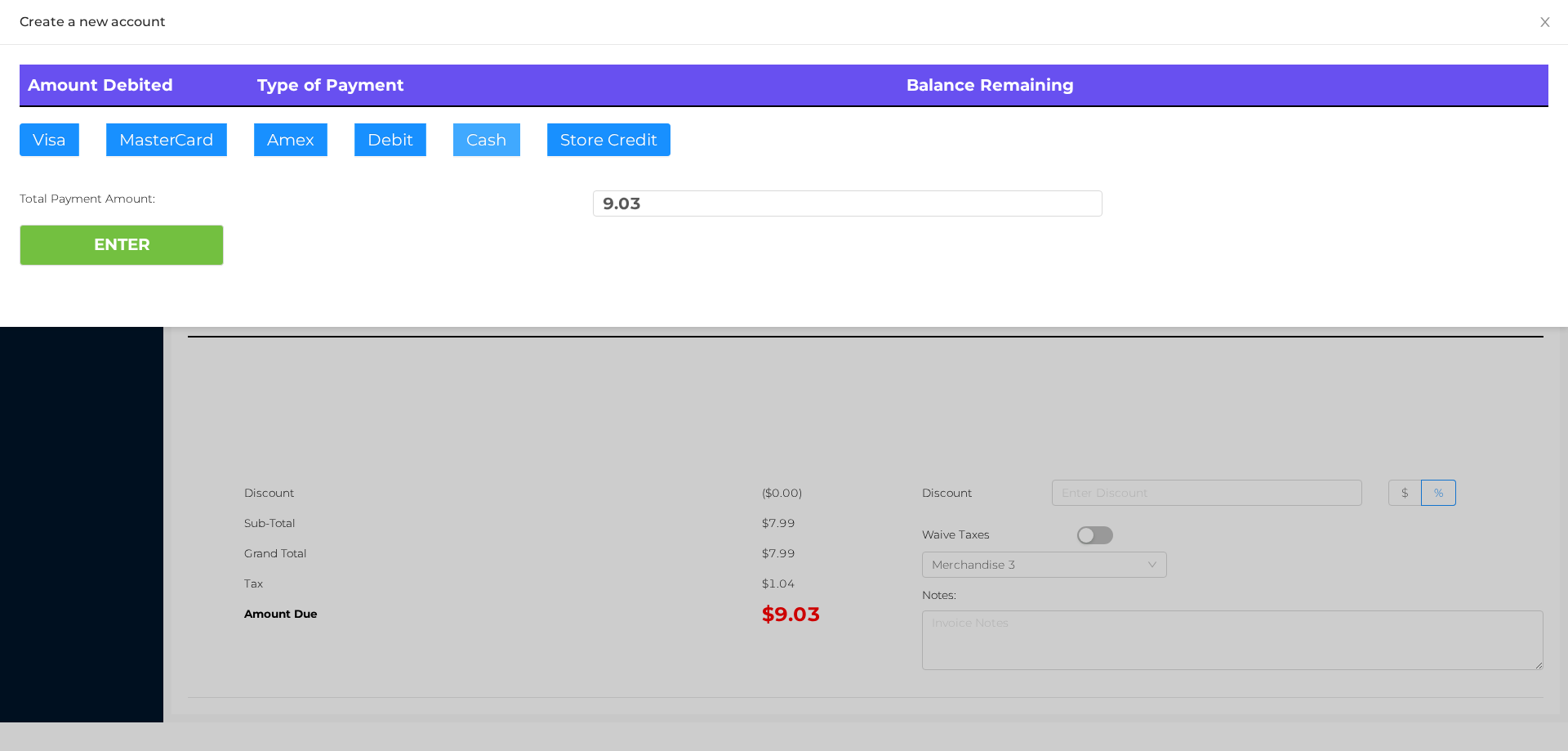
click at [495, 148] on button "Cash" at bounding box center [486, 139] width 67 height 33
type input "10.10"
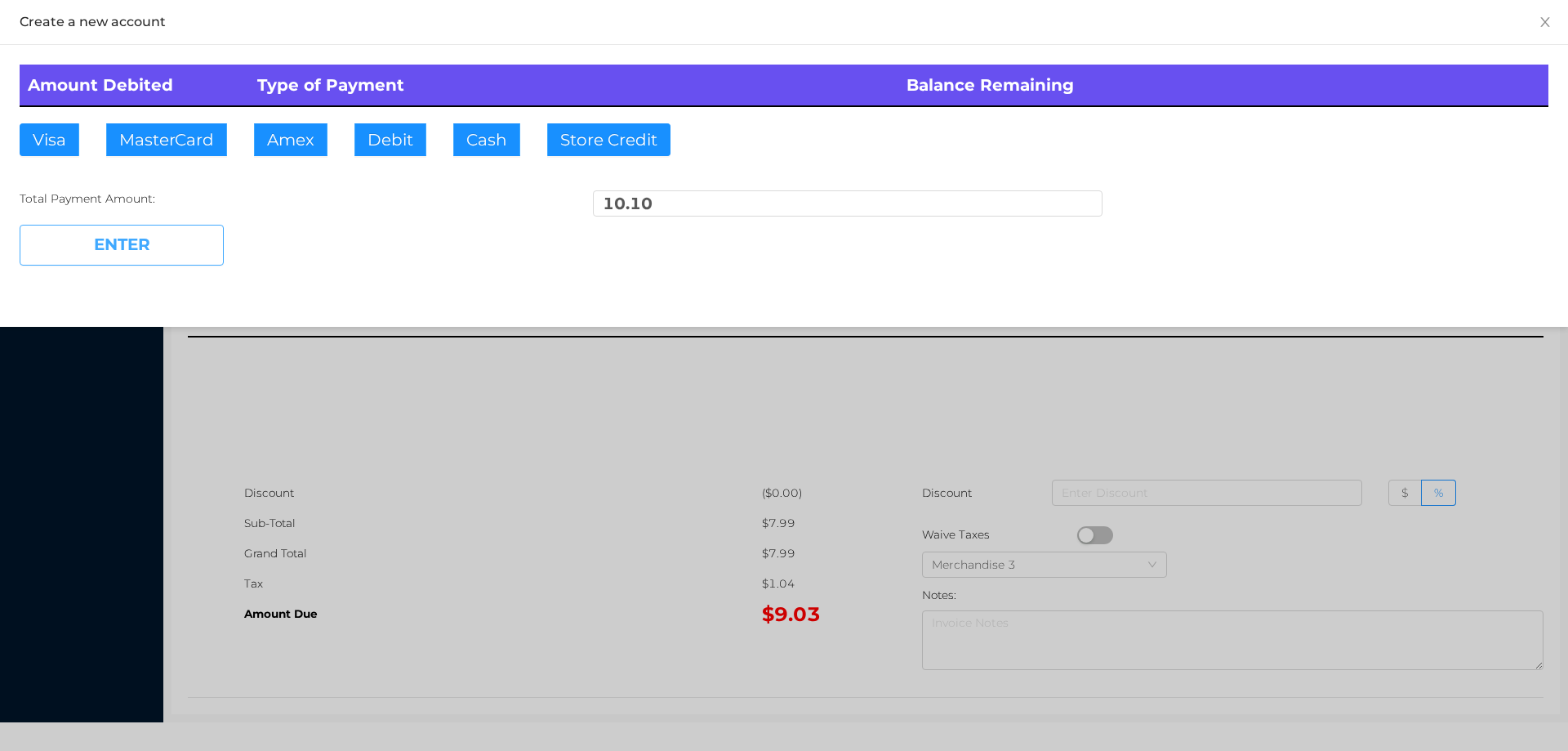
click at [189, 243] on button "ENTER" at bounding box center [121, 245] width 204 height 41
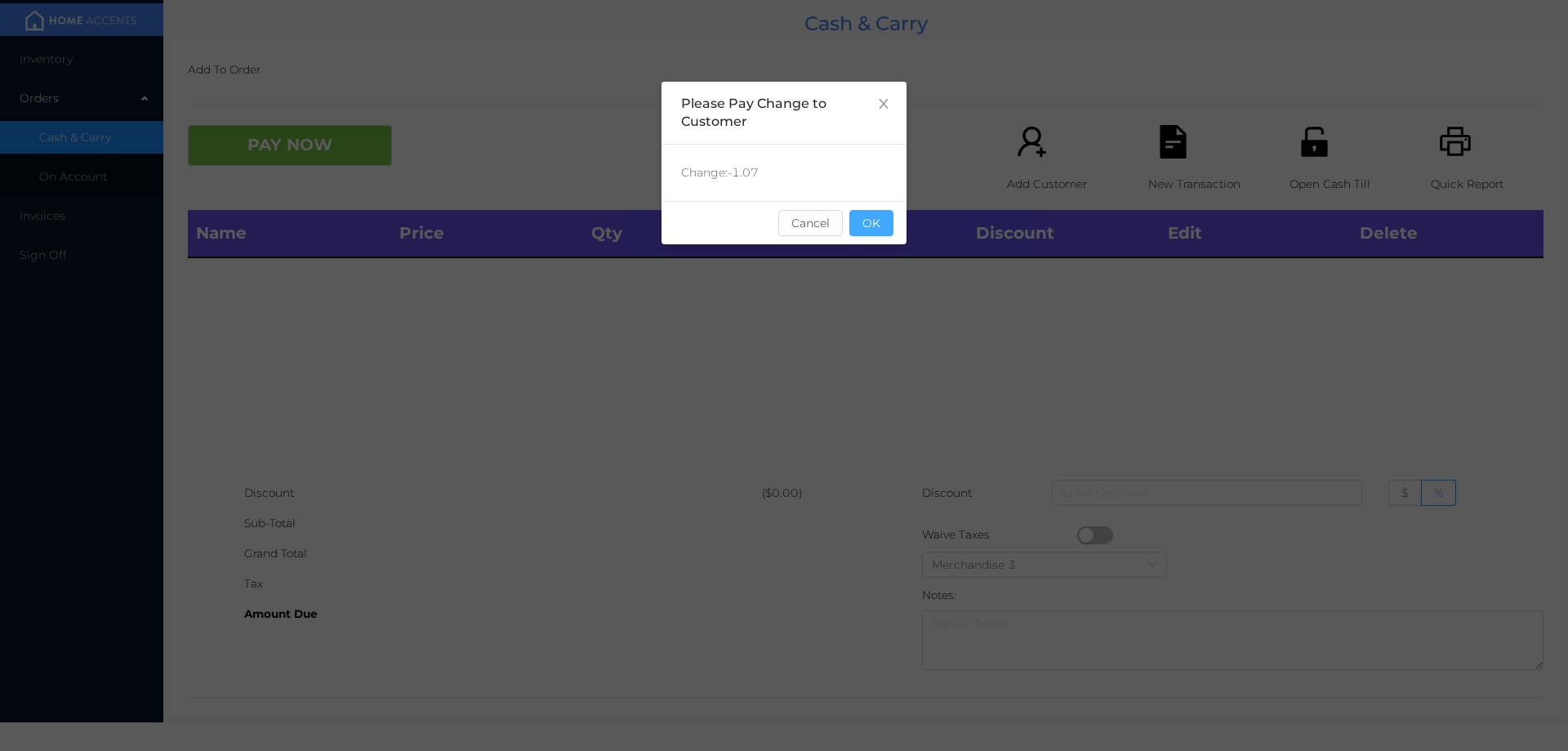
click at [875, 222] on button "OK" at bounding box center [871, 223] width 44 height 26
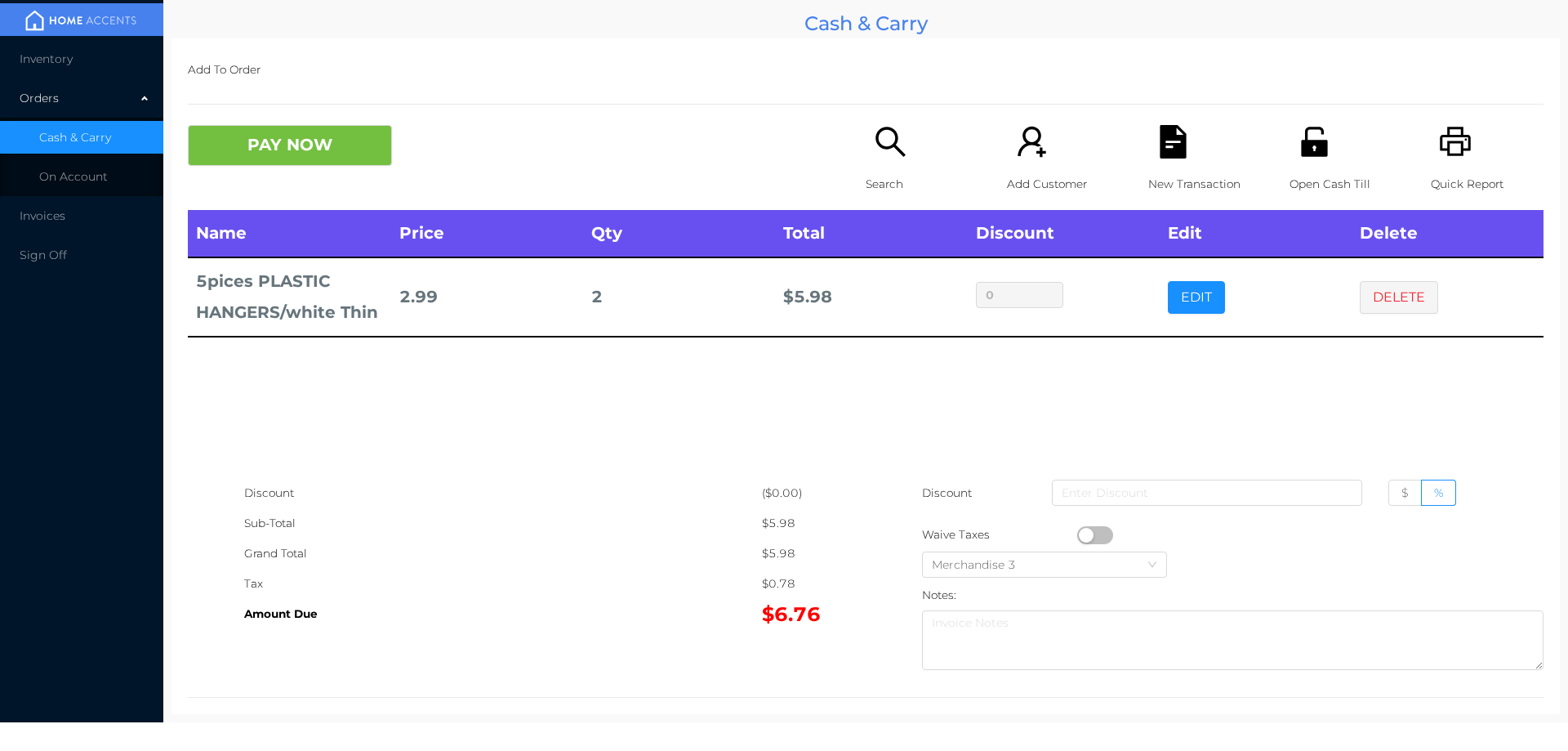
click at [289, 137] on button "PAY NOW" at bounding box center [289, 145] width 204 height 41
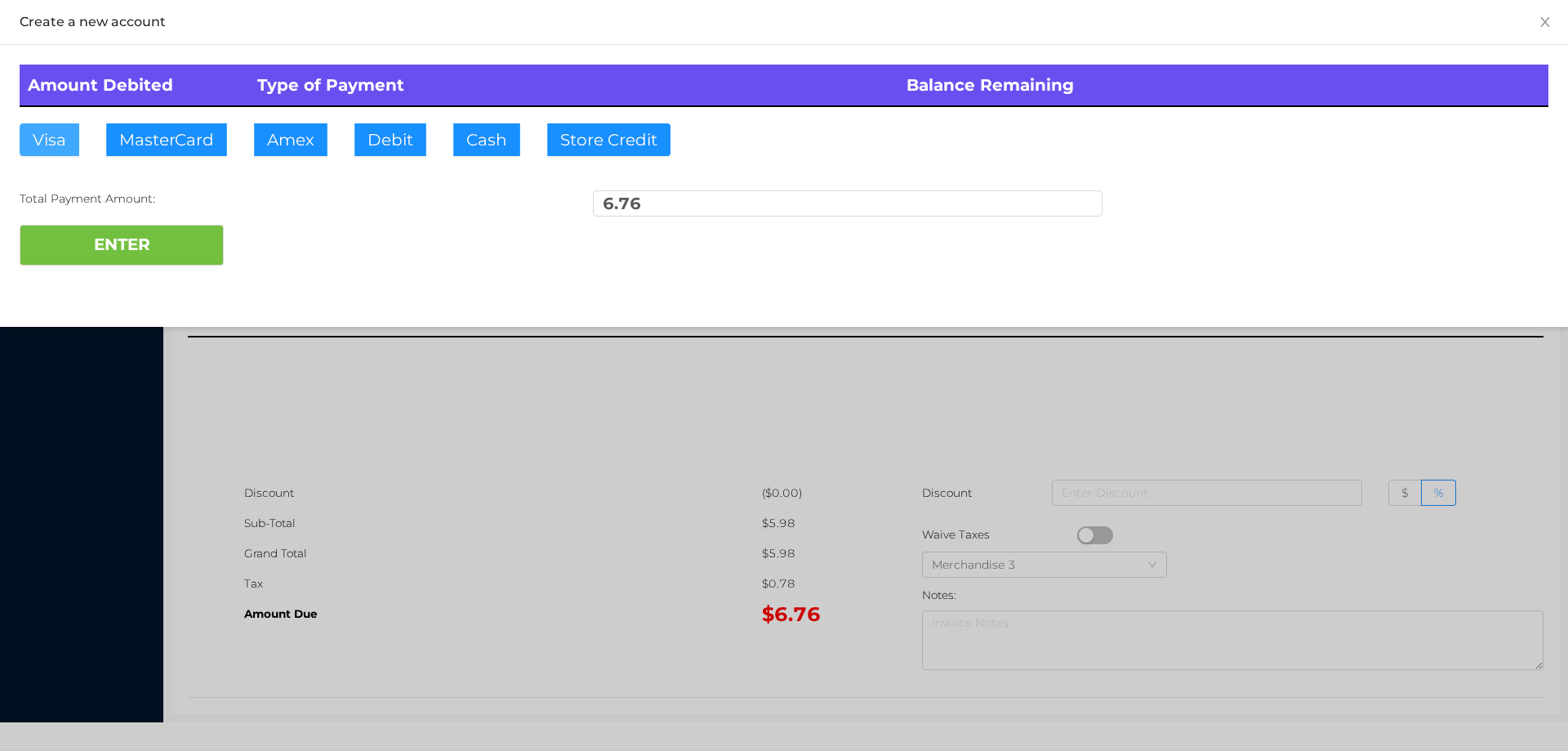
click at [57, 146] on button "Visa" at bounding box center [50, 139] width 60 height 33
click at [118, 250] on button "ENTER" at bounding box center [121, 245] width 204 height 41
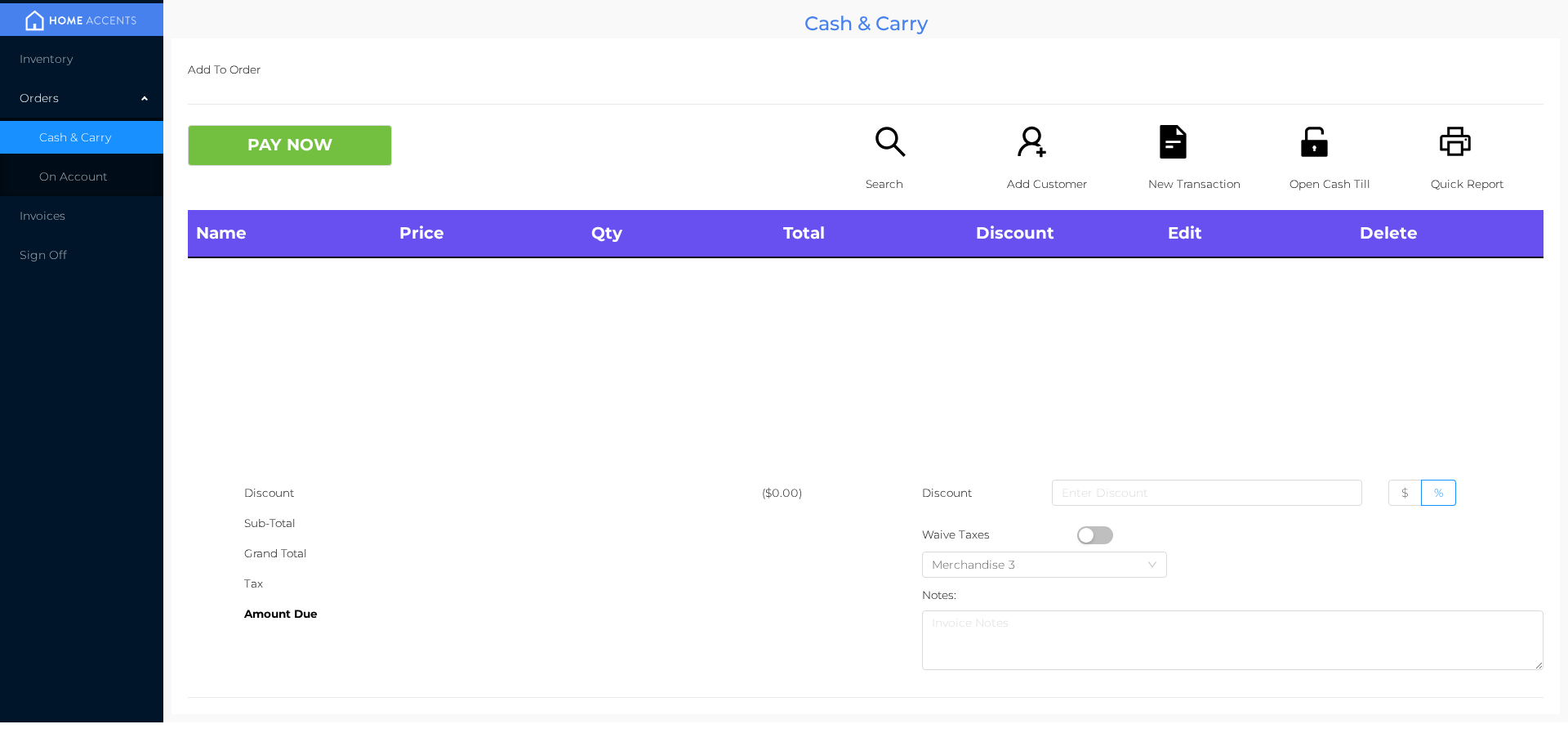
click at [872, 181] on p "Search" at bounding box center [922, 184] width 112 height 30
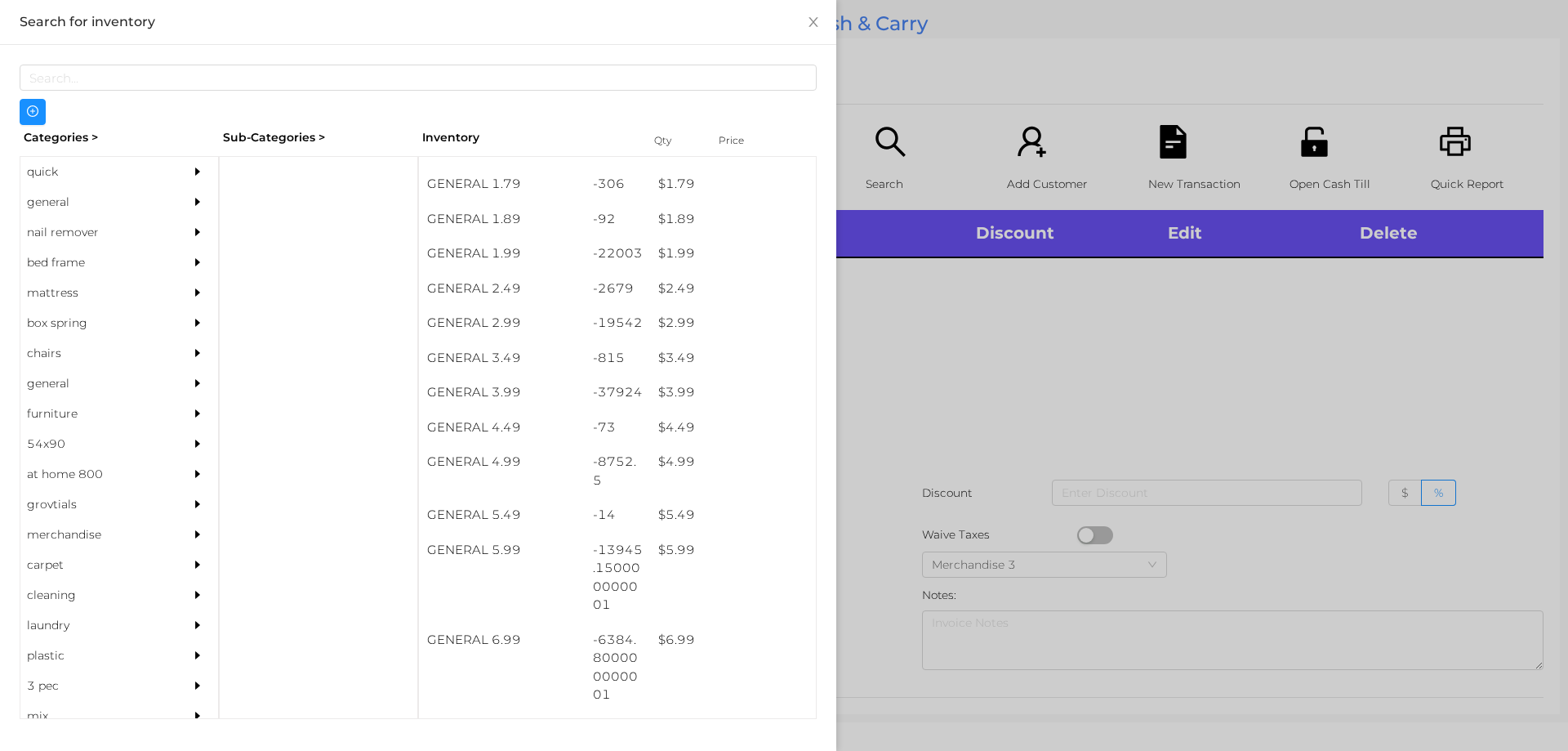
scroll to position [268, 0]
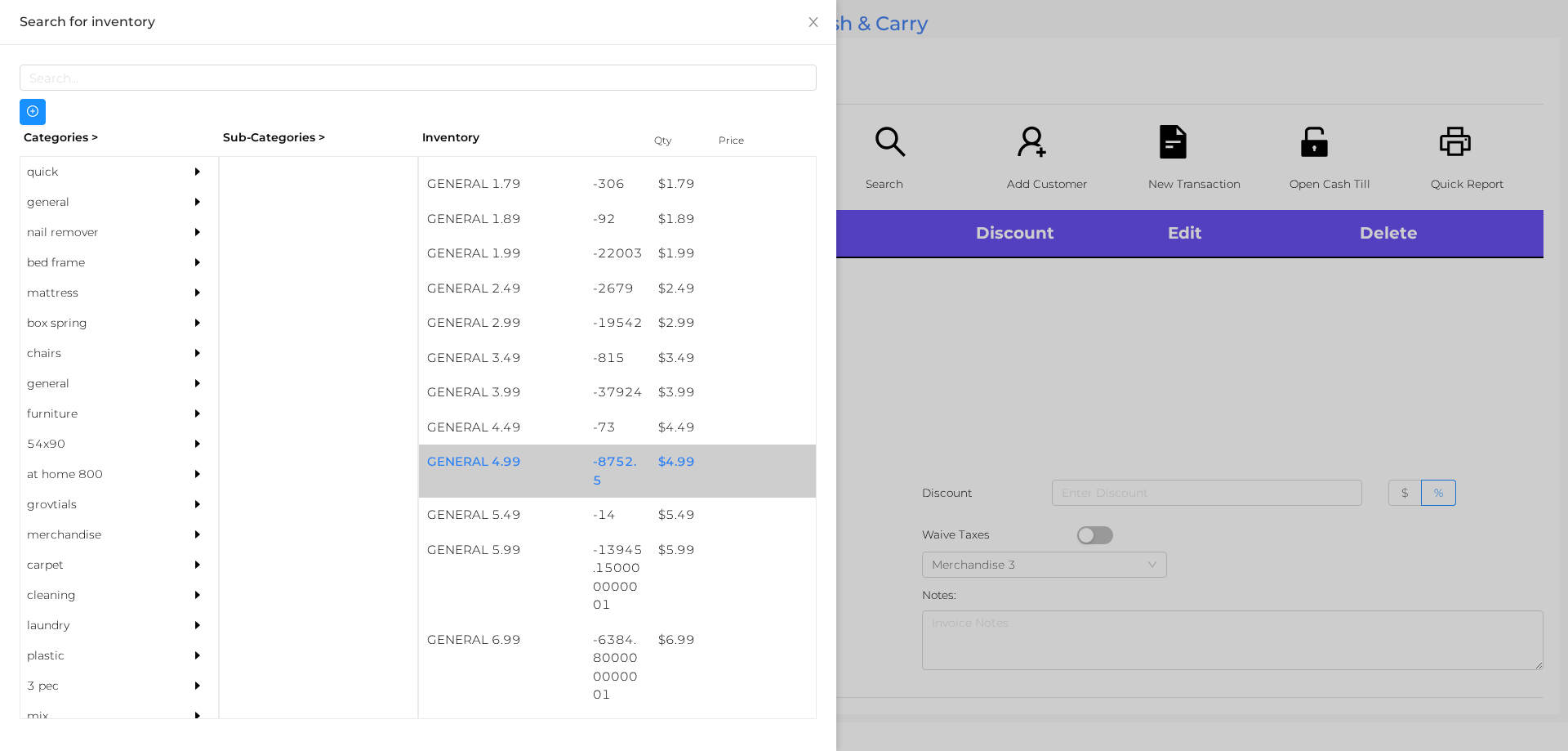
click at [665, 466] on div "$ 4.99" at bounding box center [733, 462] width 166 height 35
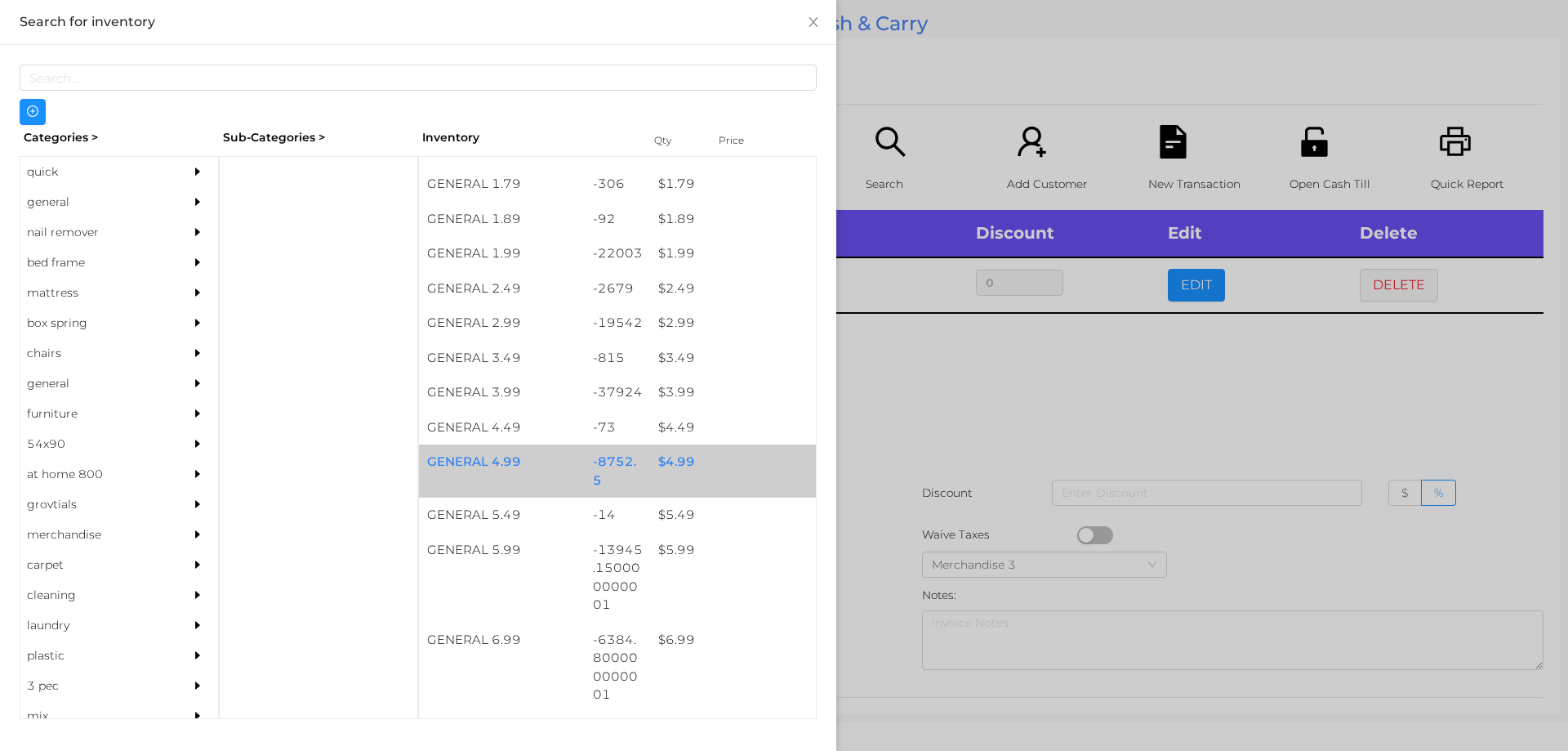
click at [671, 456] on div "$ 4.99" at bounding box center [733, 462] width 166 height 35
click at [679, 457] on div "$ 4.99" at bounding box center [733, 462] width 166 height 35
click at [679, 460] on div "$ 4.99" at bounding box center [733, 462] width 166 height 35
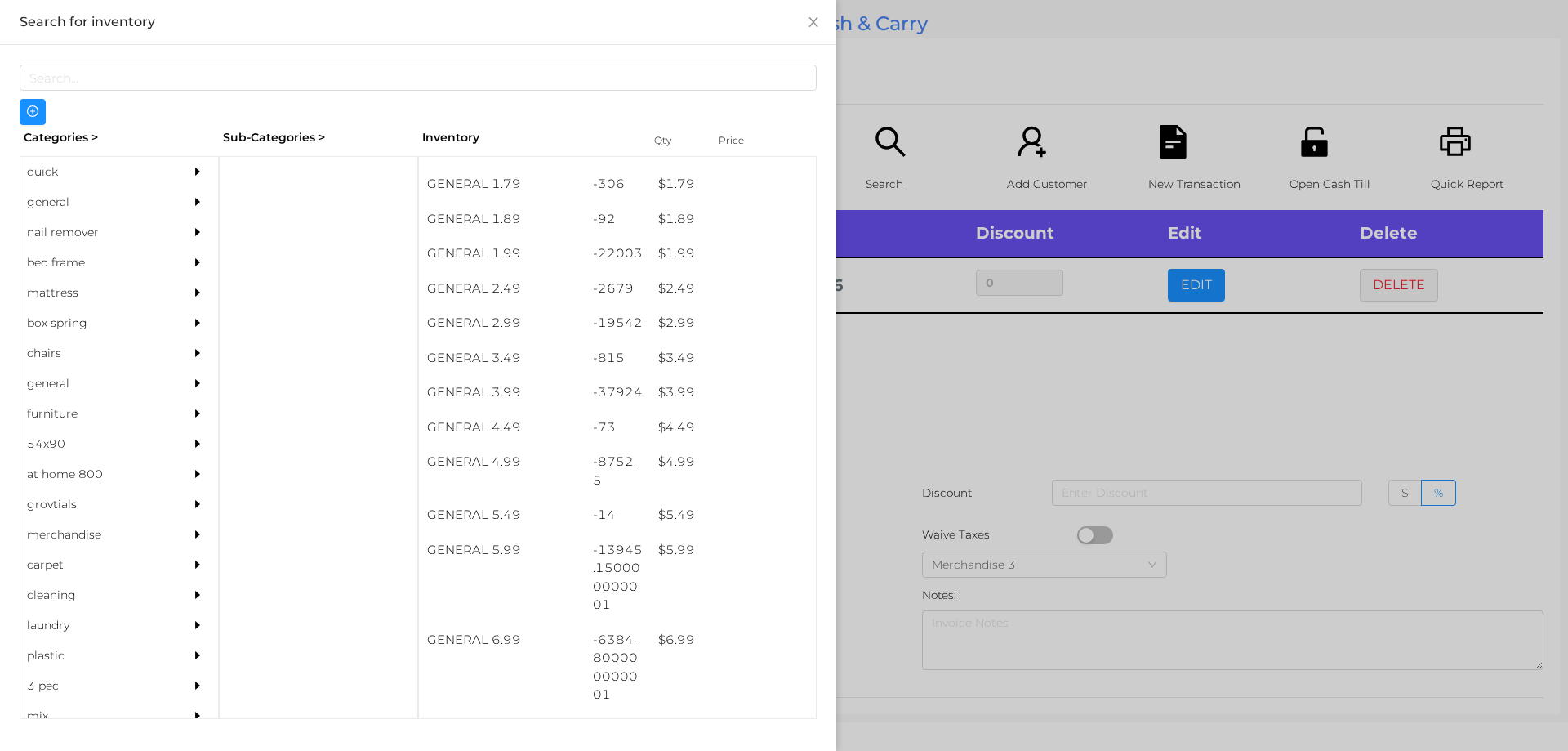
click at [902, 364] on div at bounding box center [784, 375] width 1568 height 751
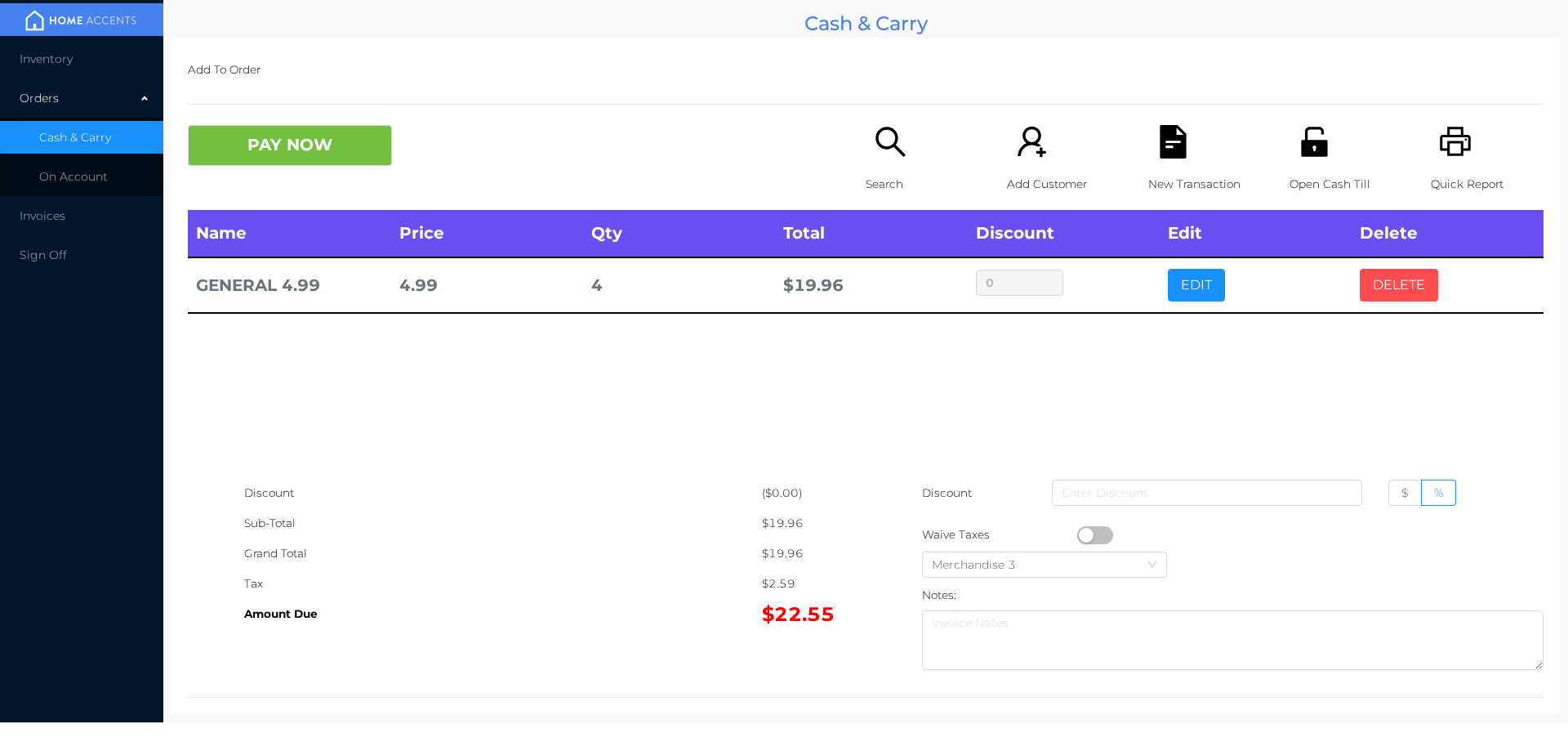
click at [1386, 285] on button "DELETE" at bounding box center [1399, 284] width 79 height 33
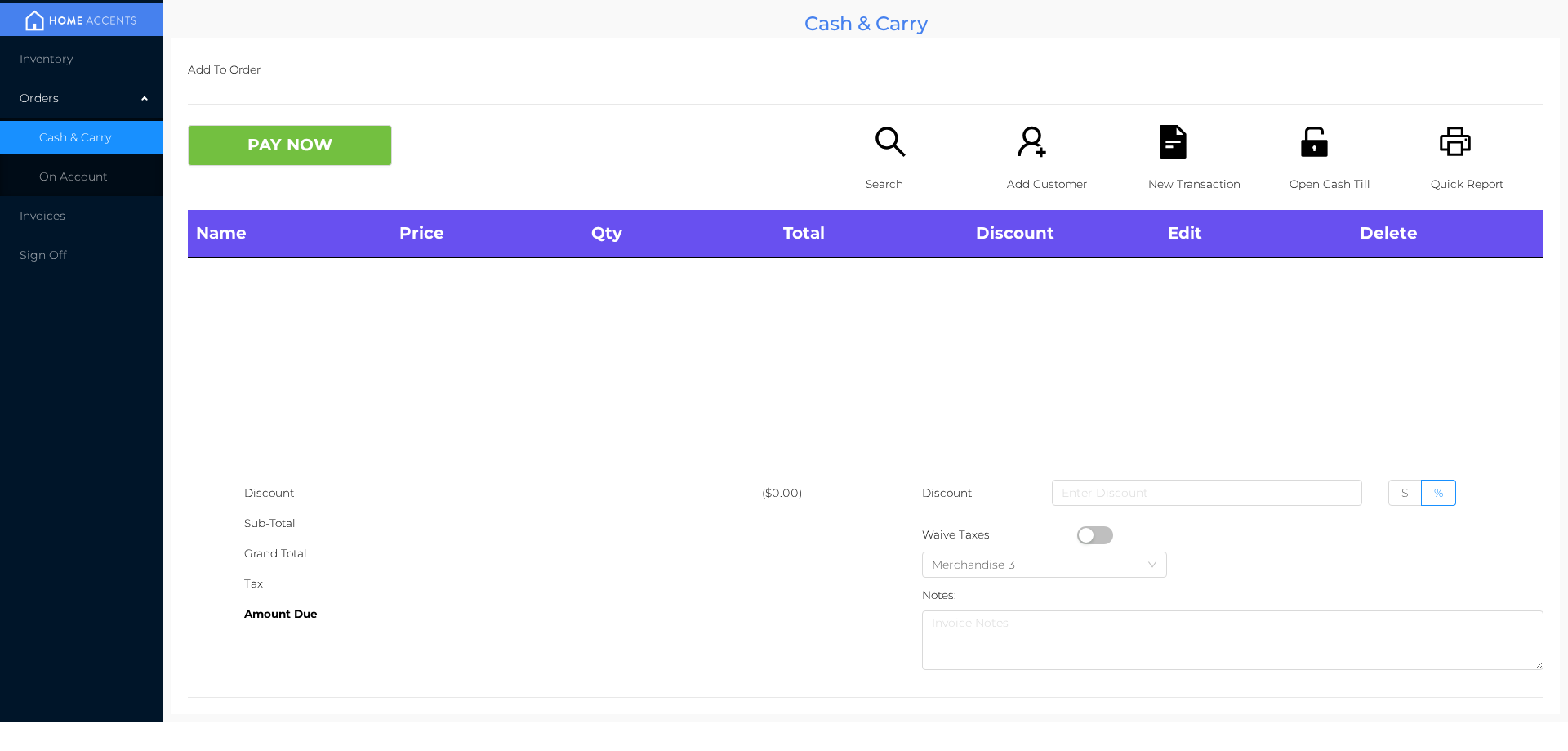
click at [1456, 158] on icon "icon: printer" at bounding box center [1456, 142] width 34 height 34
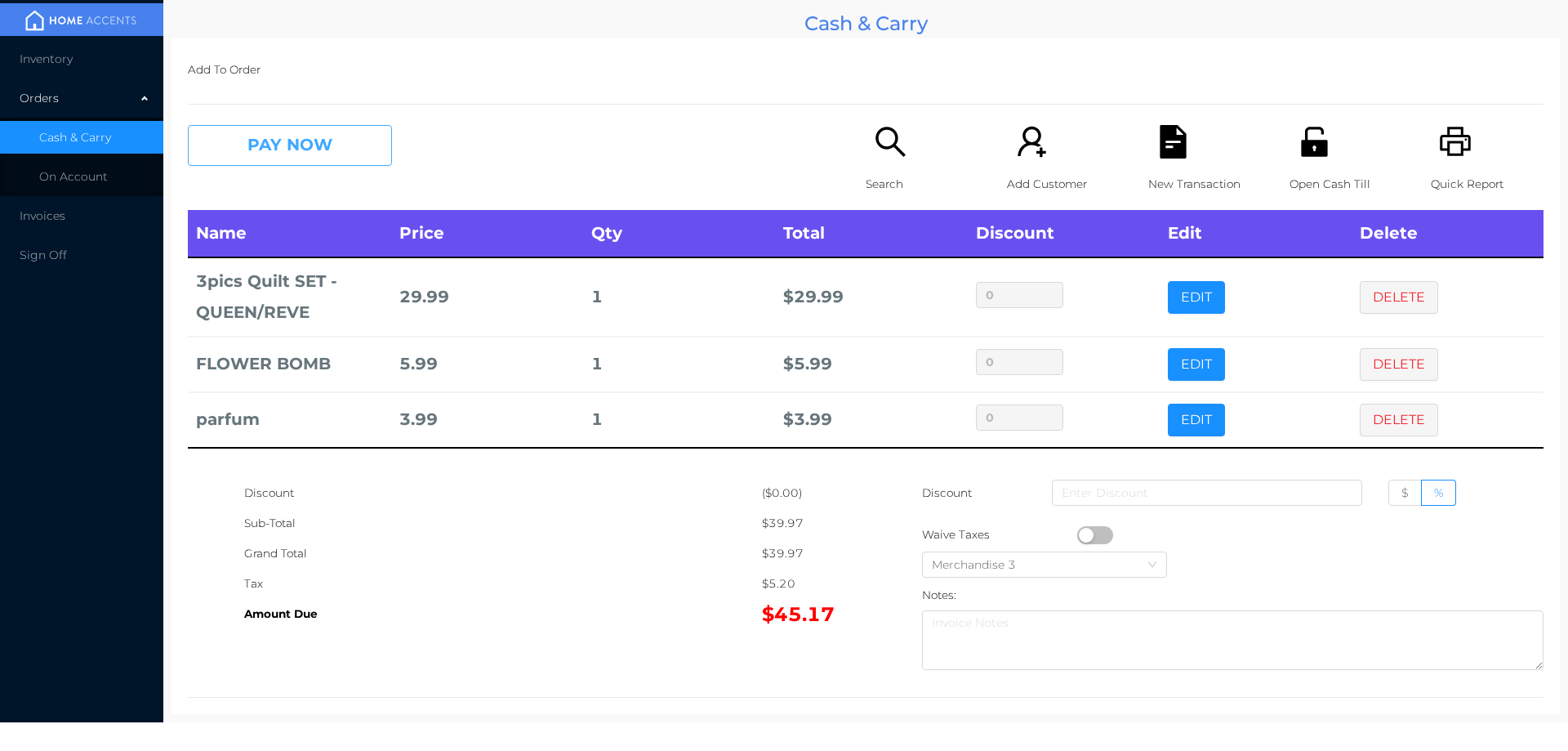
click at [355, 140] on button "PAY NOW" at bounding box center [289, 145] width 204 height 41
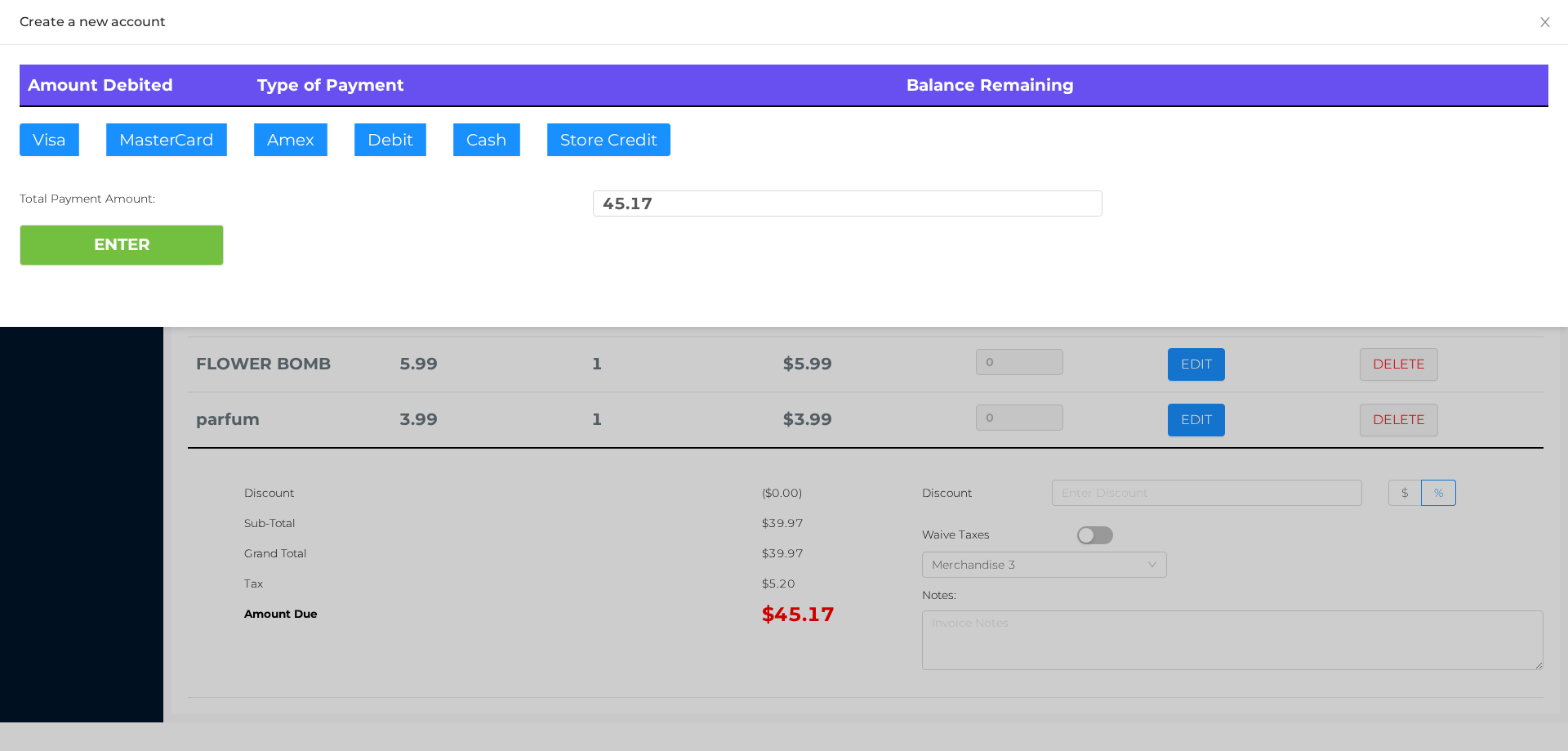
click at [273, 247] on div "ENTER" at bounding box center [784, 245] width 1529 height 41
click at [532, 559] on div at bounding box center [784, 375] width 1568 height 751
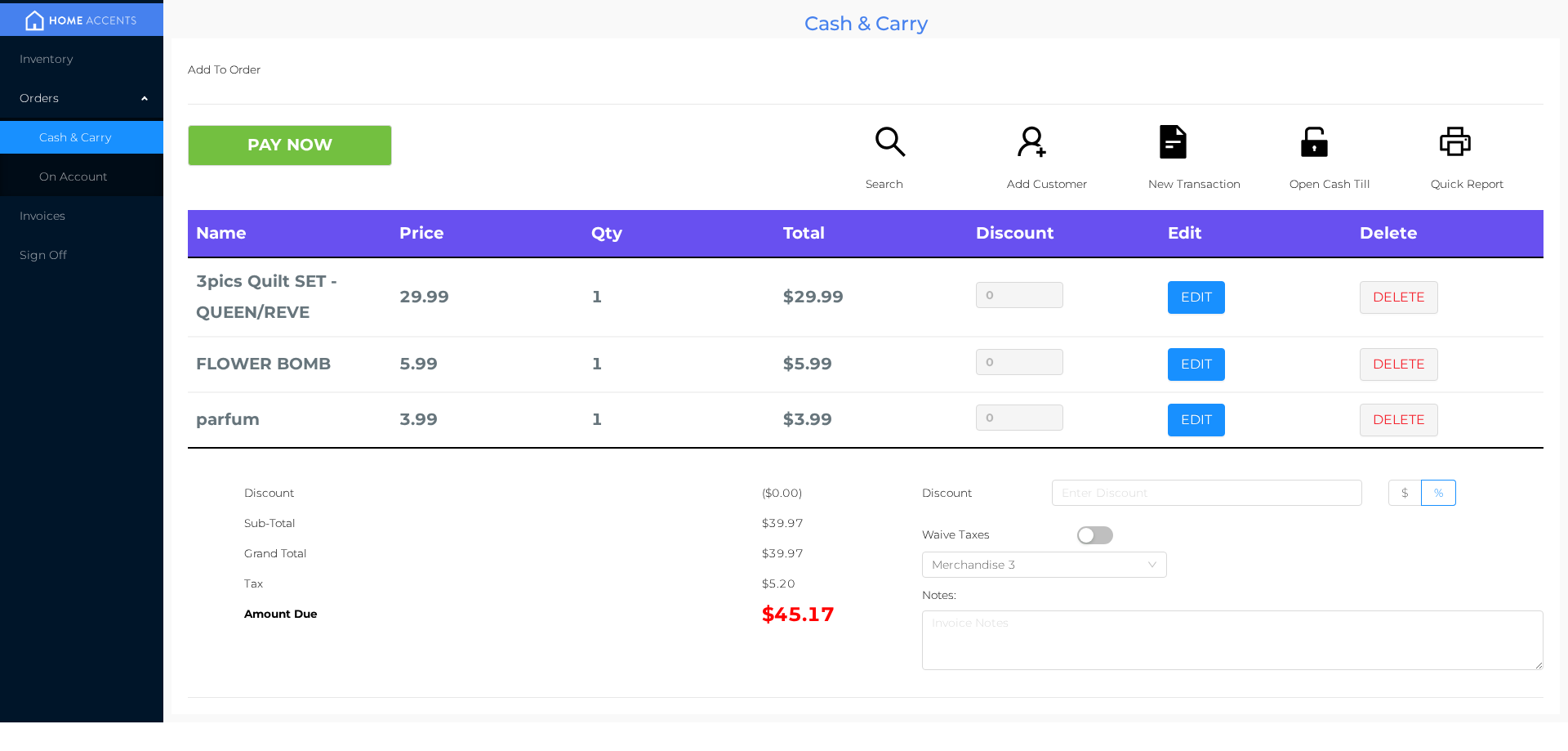
click at [428, 144] on div "PAY NOW" at bounding box center [357, 145] width 339 height 41
click at [1169, 154] on icon "icon: file-text" at bounding box center [1172, 142] width 26 height 34
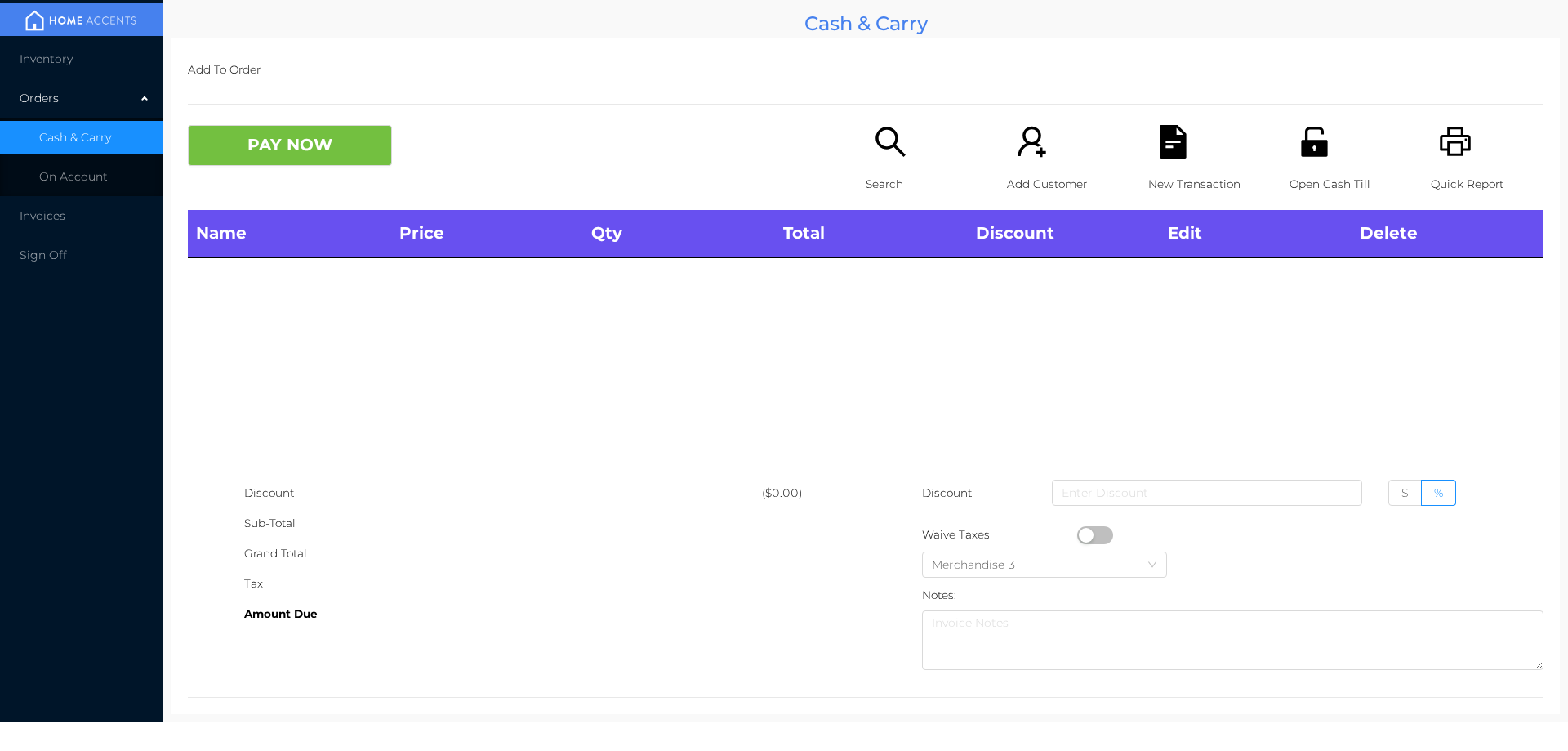
click at [1315, 150] on icon "icon: unlock" at bounding box center [1313, 141] width 26 height 30
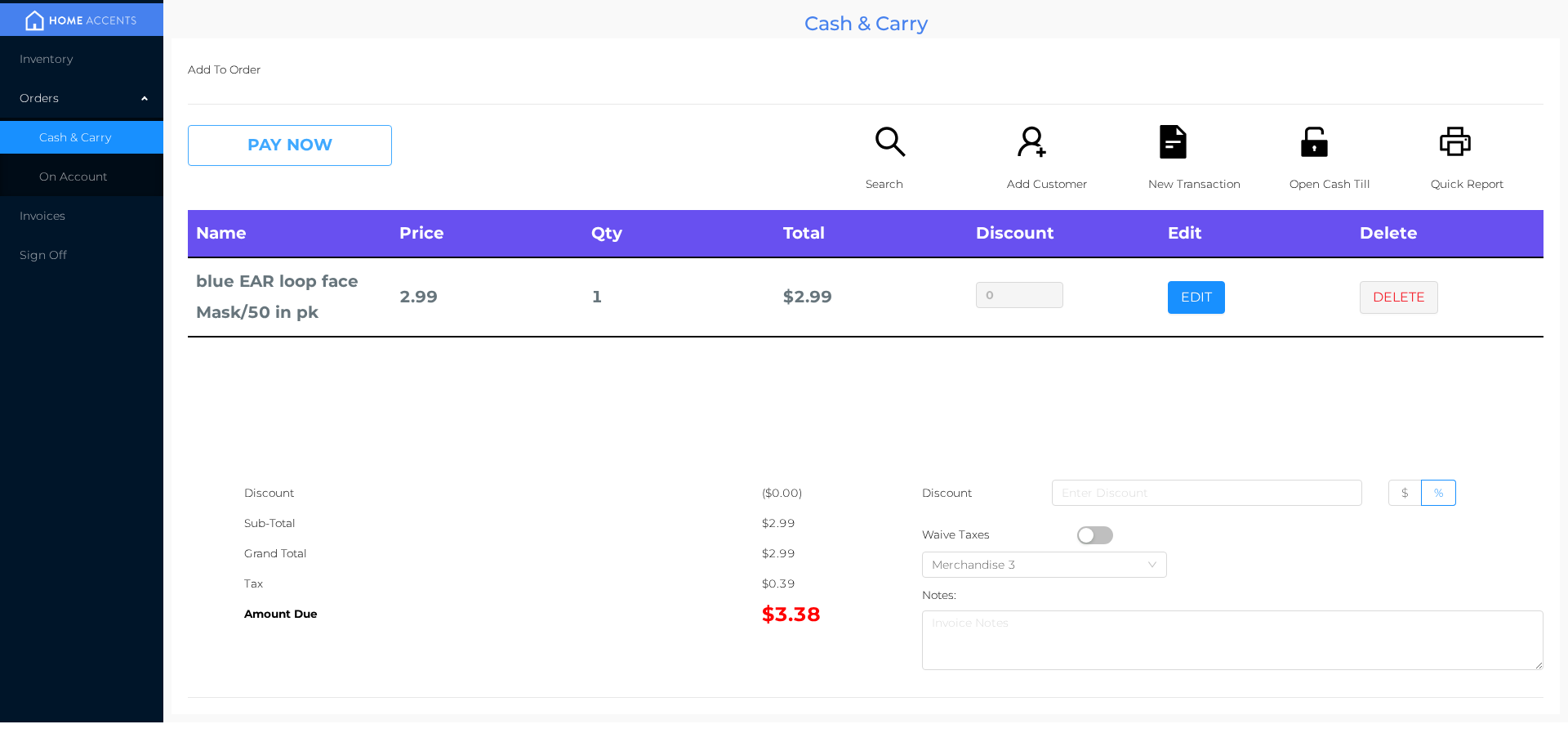
click at [260, 162] on button "PAY NOW" at bounding box center [289, 145] width 204 height 41
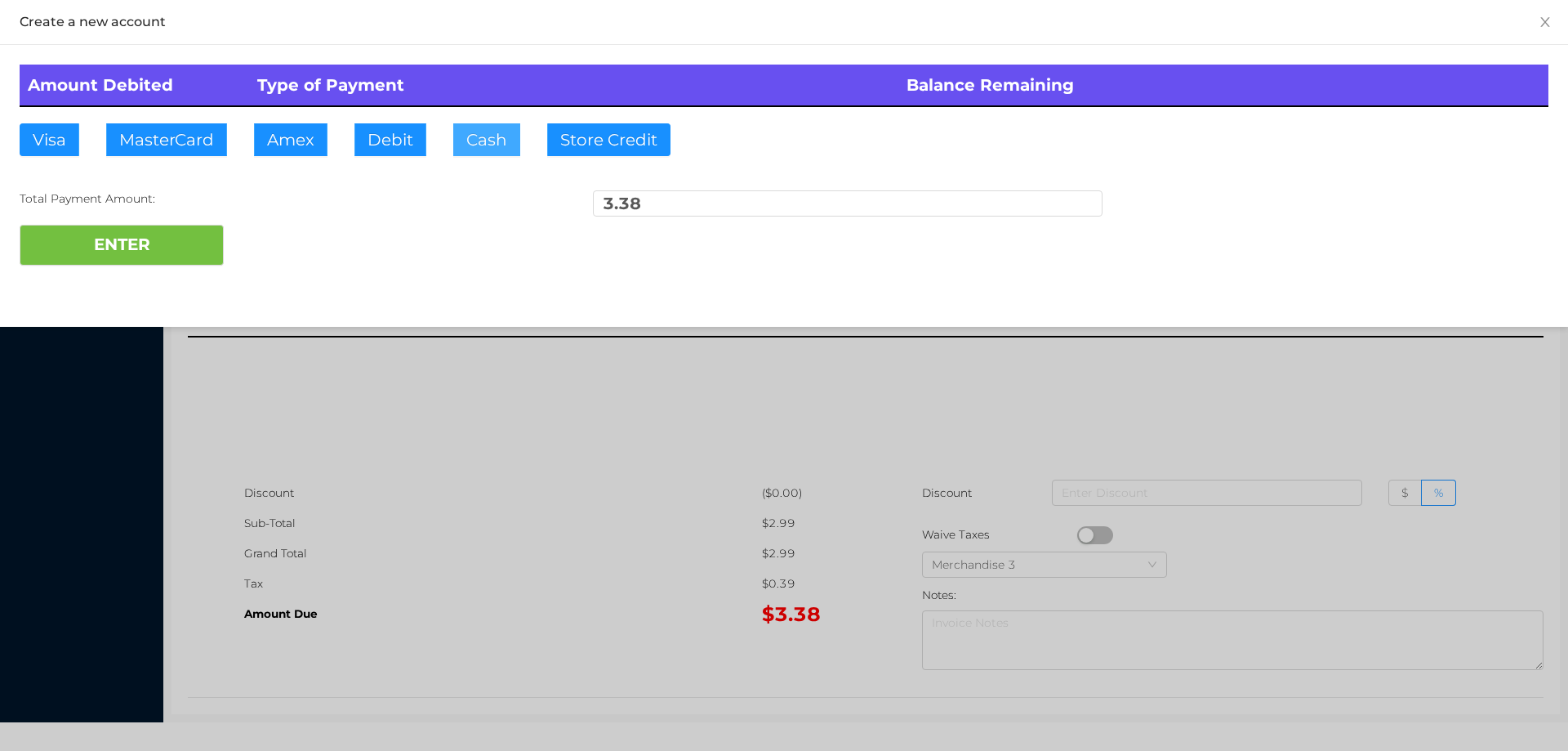
click at [511, 153] on button "Cash" at bounding box center [486, 139] width 67 height 33
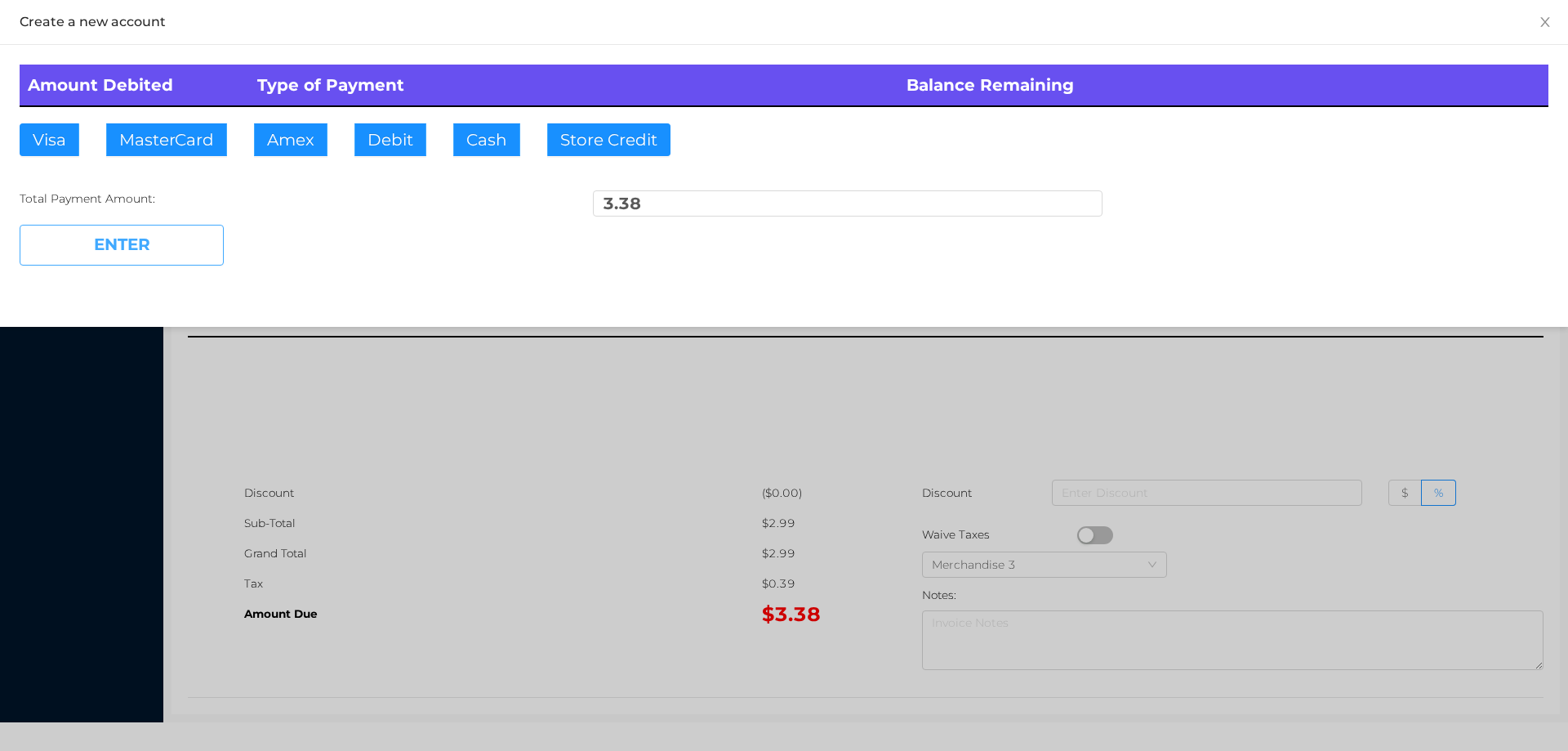
click at [120, 248] on button "ENTER" at bounding box center [121, 245] width 204 height 41
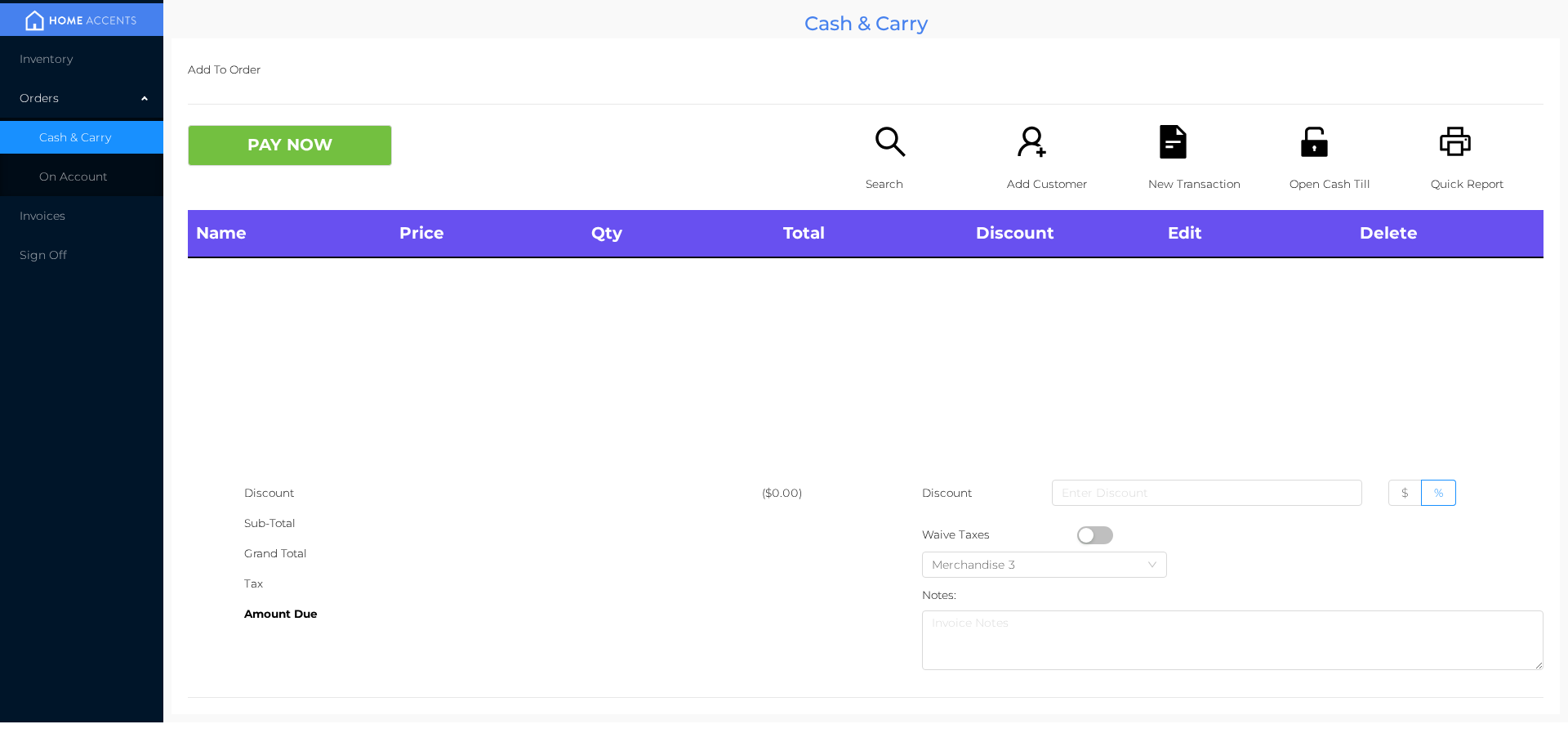
click at [1297, 179] on p "Open Cash Till" at bounding box center [1345, 184] width 112 height 30
click at [895, 171] on p "Search" at bounding box center [922, 184] width 112 height 30
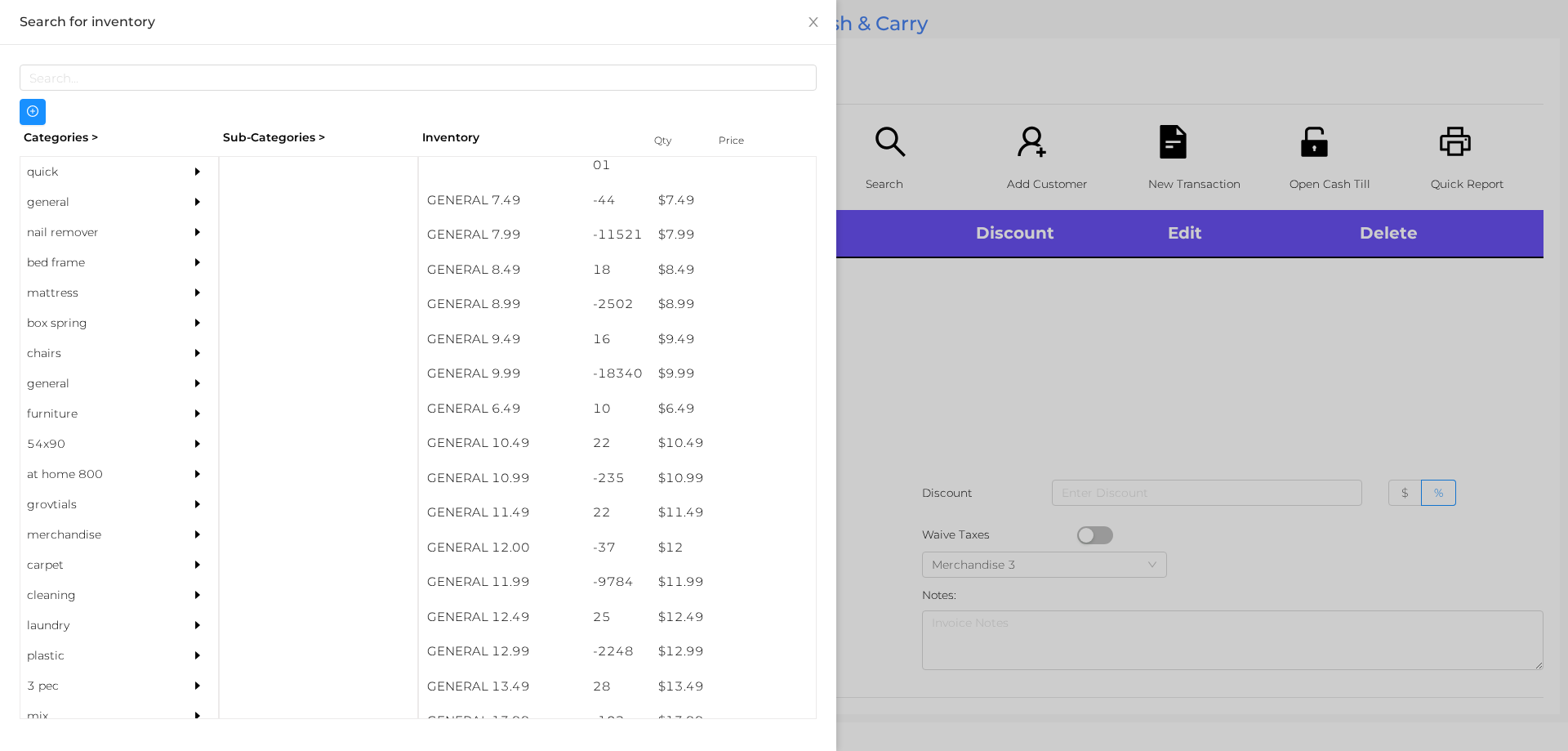
scroll to position [798, 0]
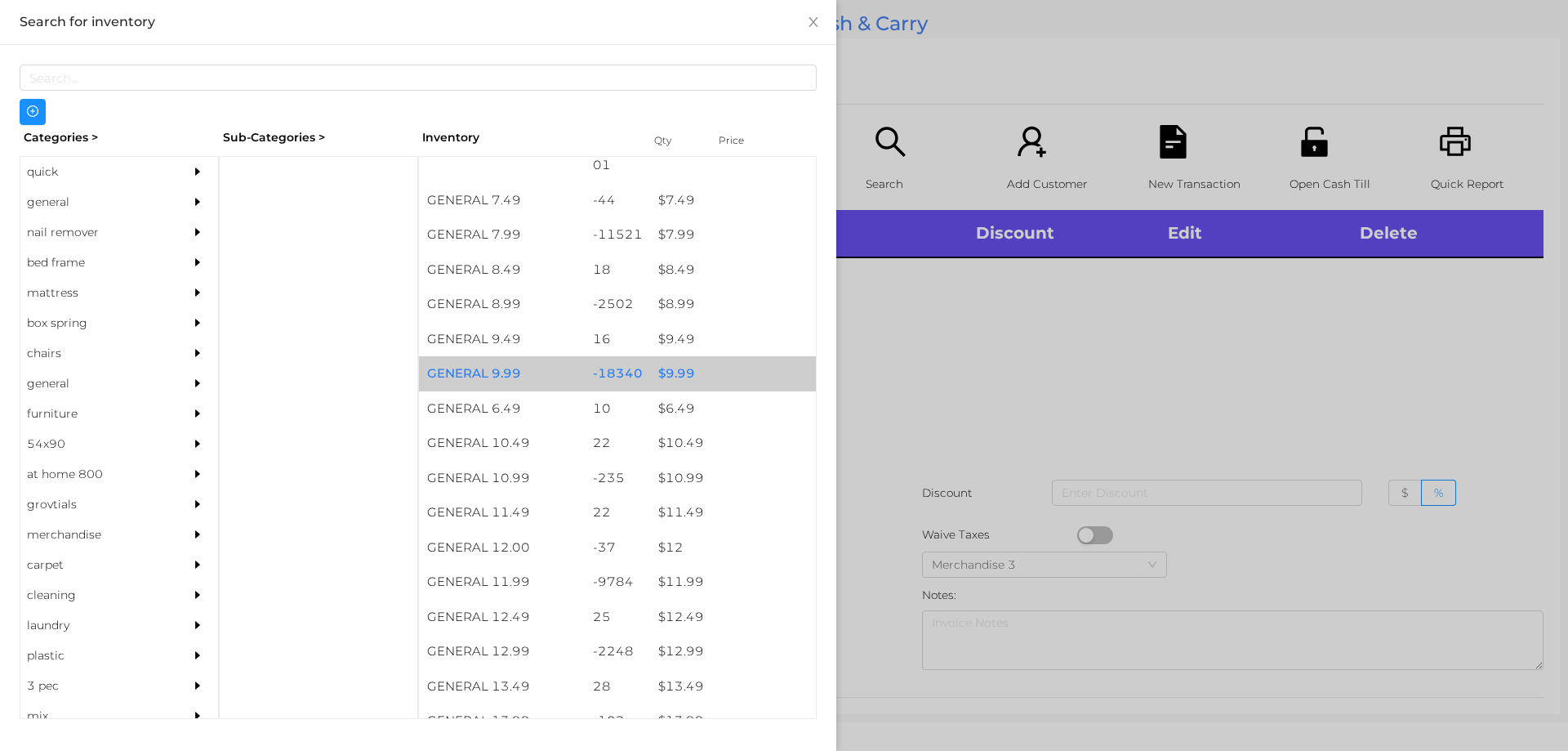
click at [666, 371] on div "$ 9.99" at bounding box center [733, 373] width 166 height 35
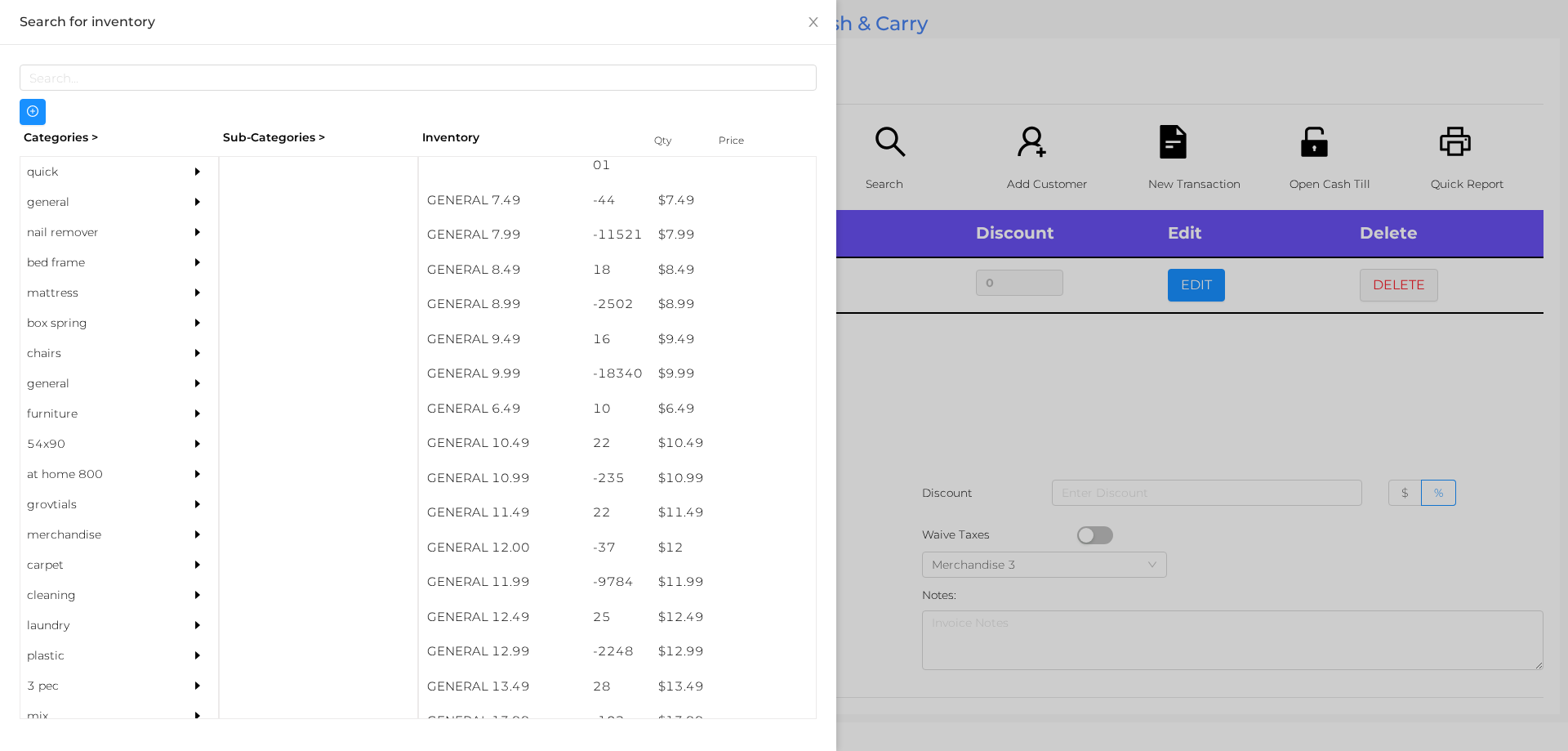
click at [926, 387] on div at bounding box center [784, 375] width 1568 height 751
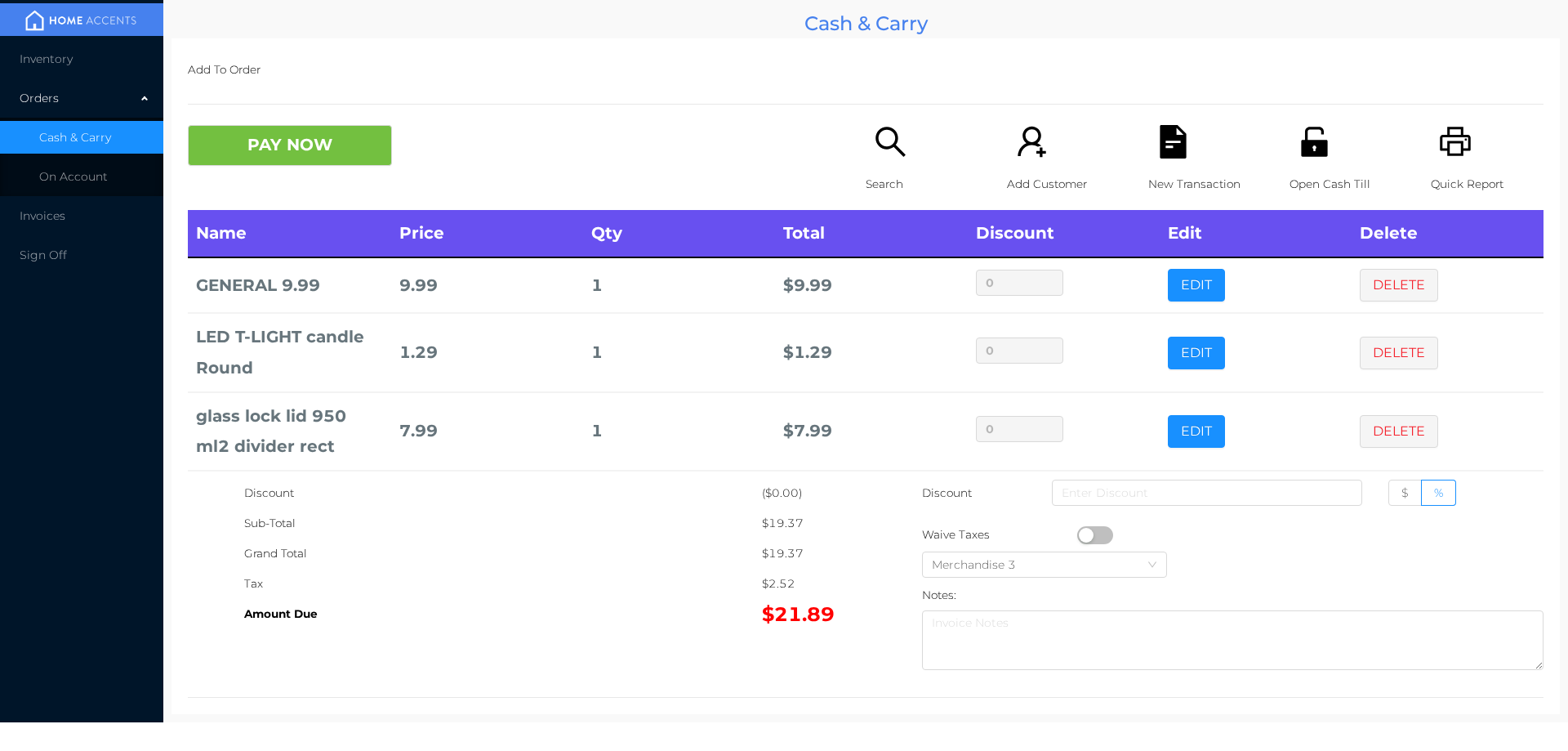
click at [278, 151] on button "PAY NOW" at bounding box center [289, 145] width 204 height 41
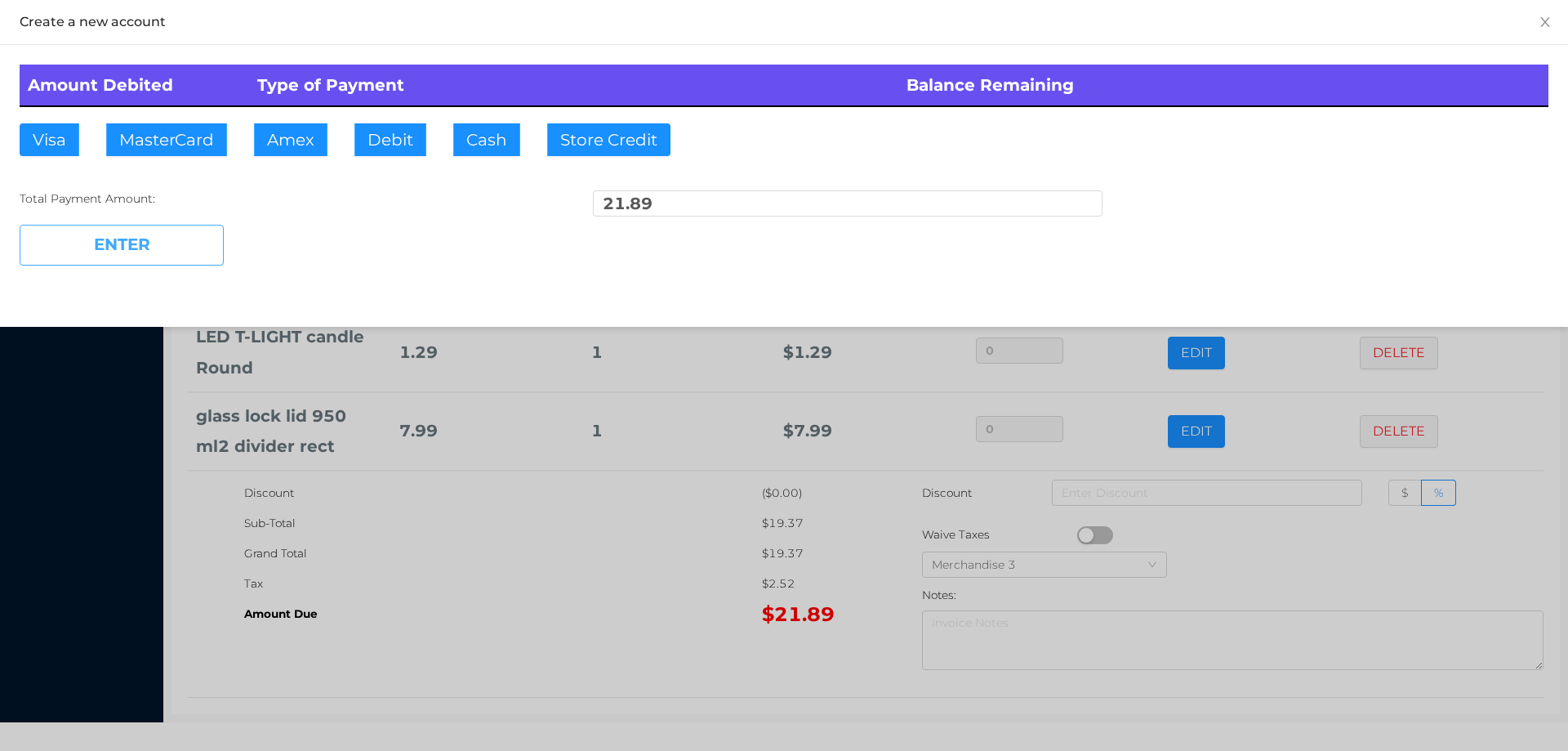
click at [170, 239] on button "ENTER" at bounding box center [121, 245] width 204 height 41
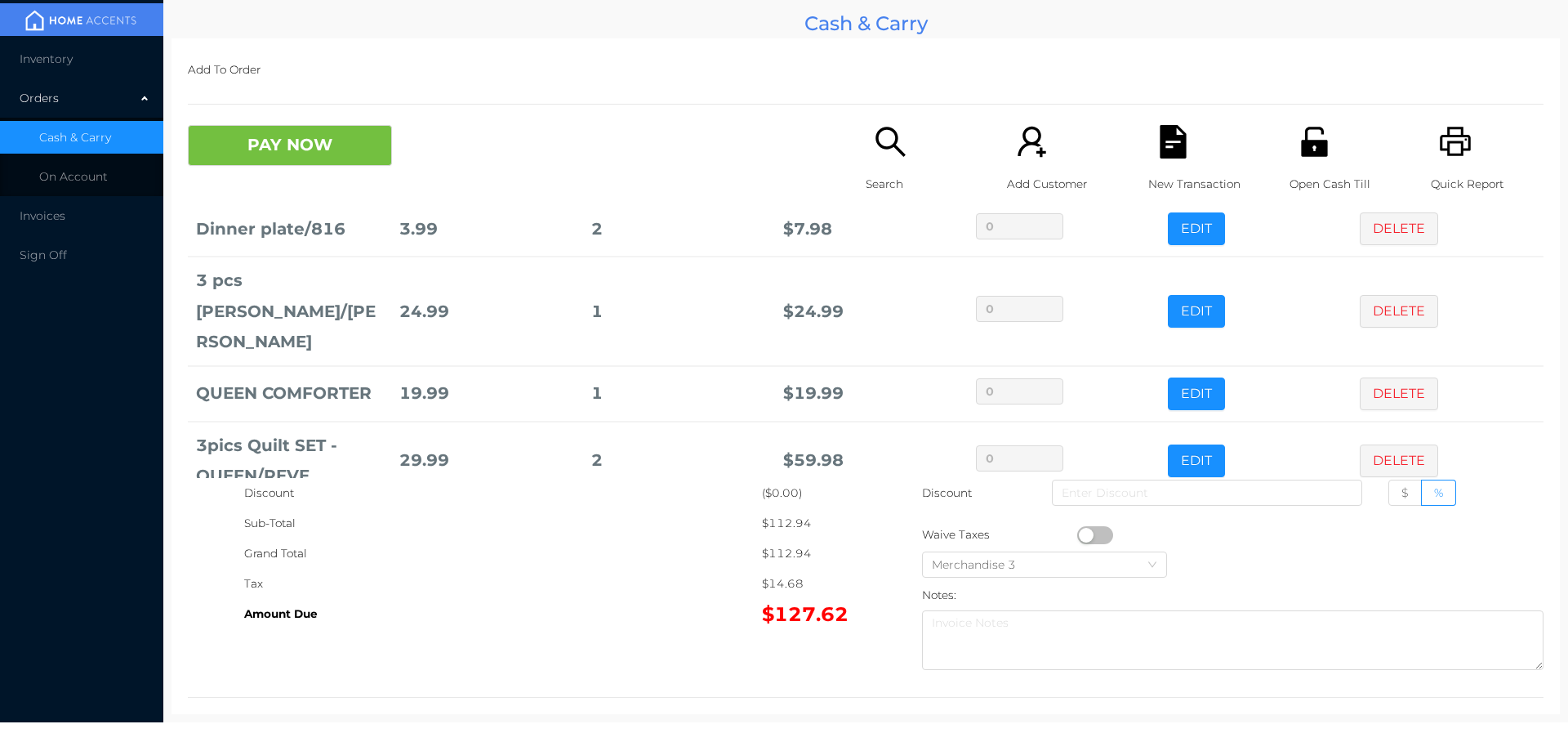
scroll to position [66, 0]
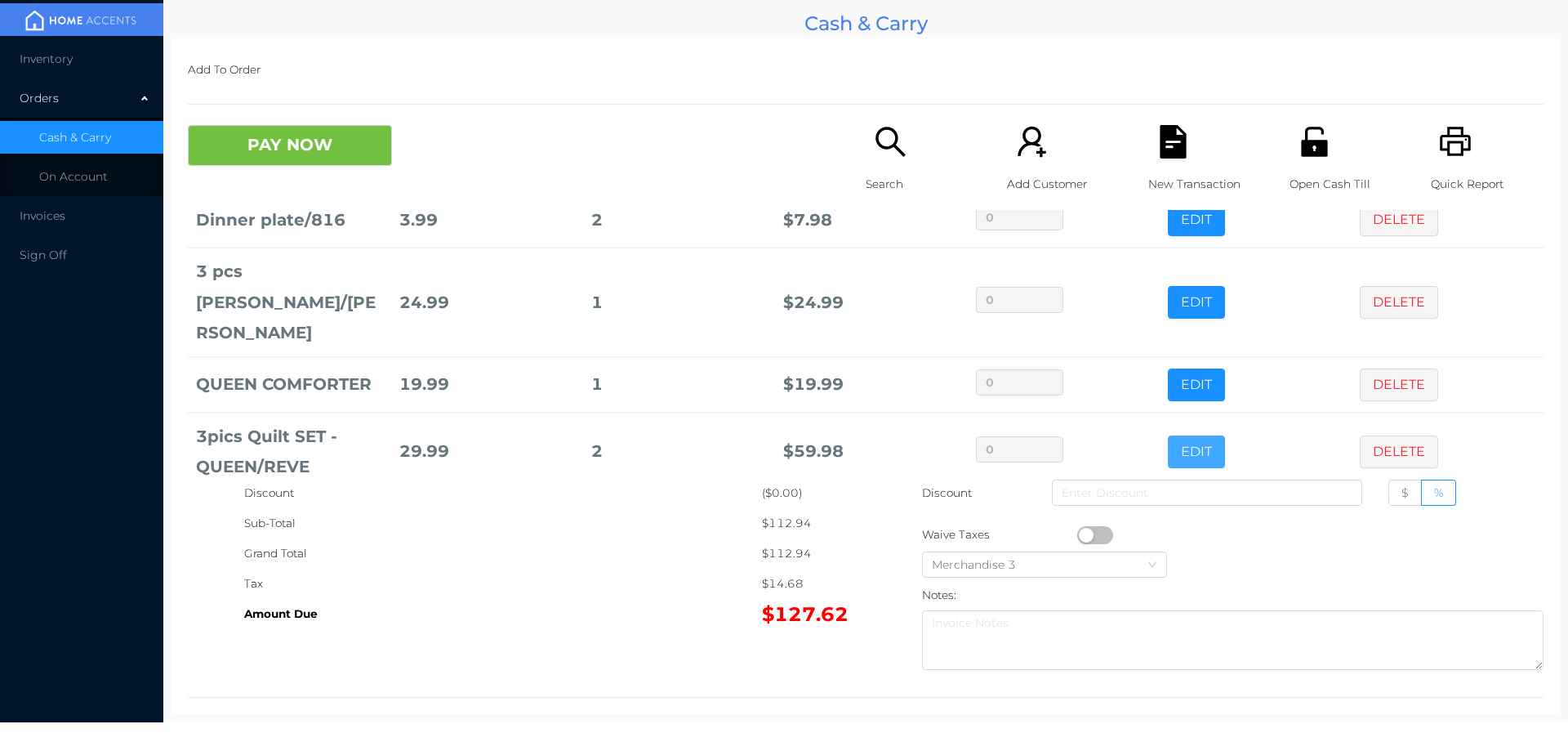
click at [1171, 436] on button "EDIT" at bounding box center [1196, 452] width 57 height 33
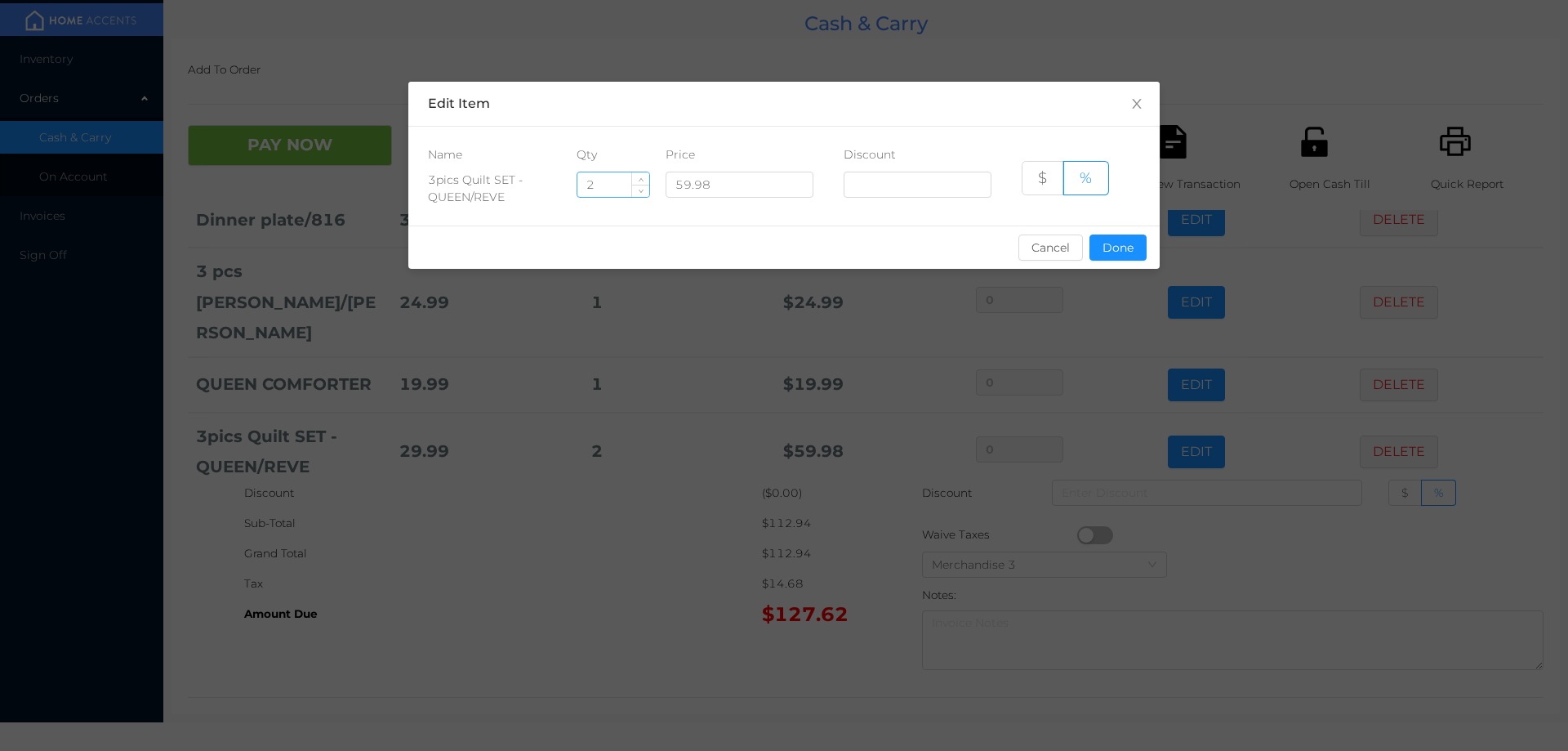
click at [602, 187] on input "2" at bounding box center [613, 184] width 72 height 25
type input "1"
click at [1120, 258] on button "Done" at bounding box center [1118, 248] width 57 height 26
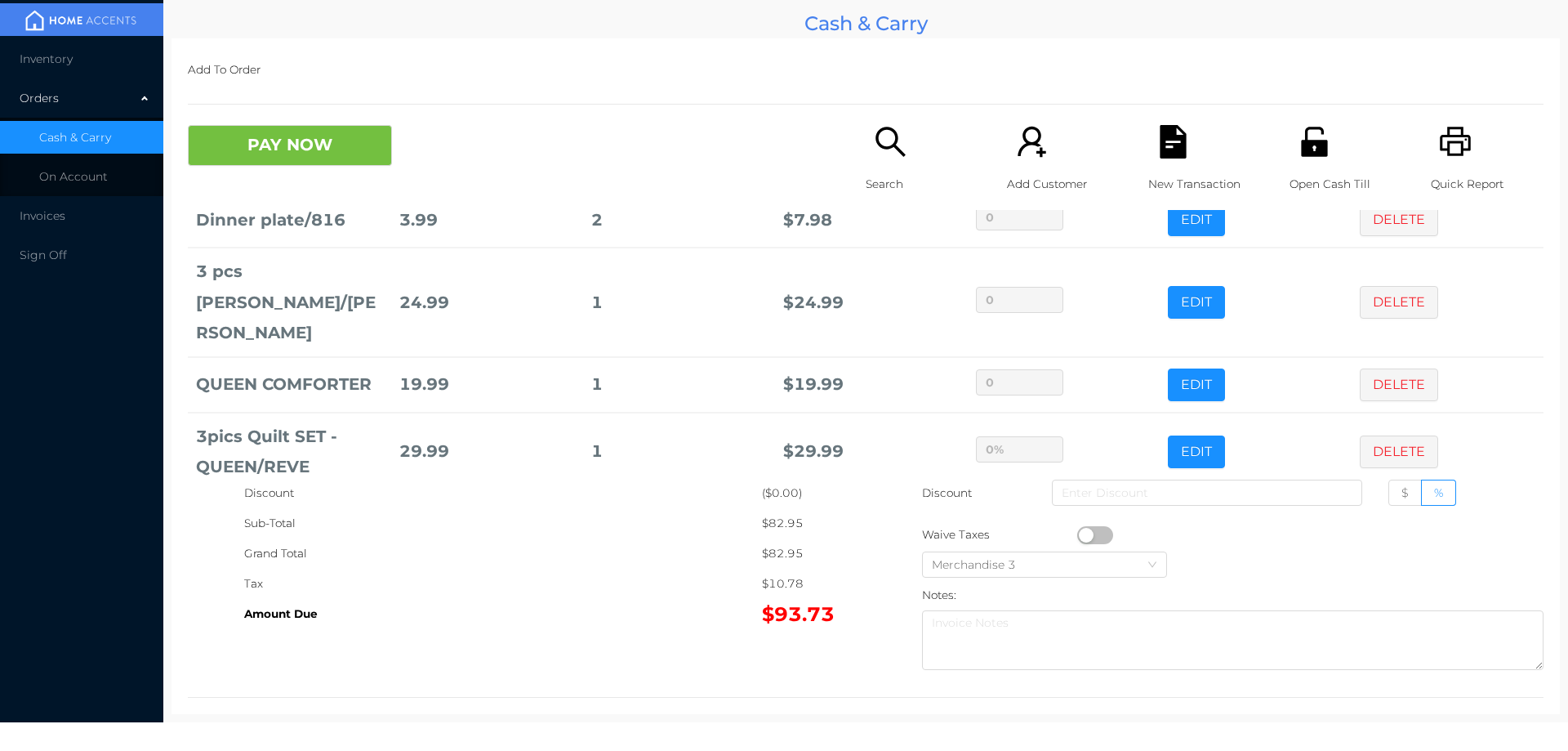
click at [589, 618] on div "Amount Due" at bounding box center [503, 614] width 518 height 30
click at [901, 146] on icon "icon: search" at bounding box center [891, 142] width 34 height 34
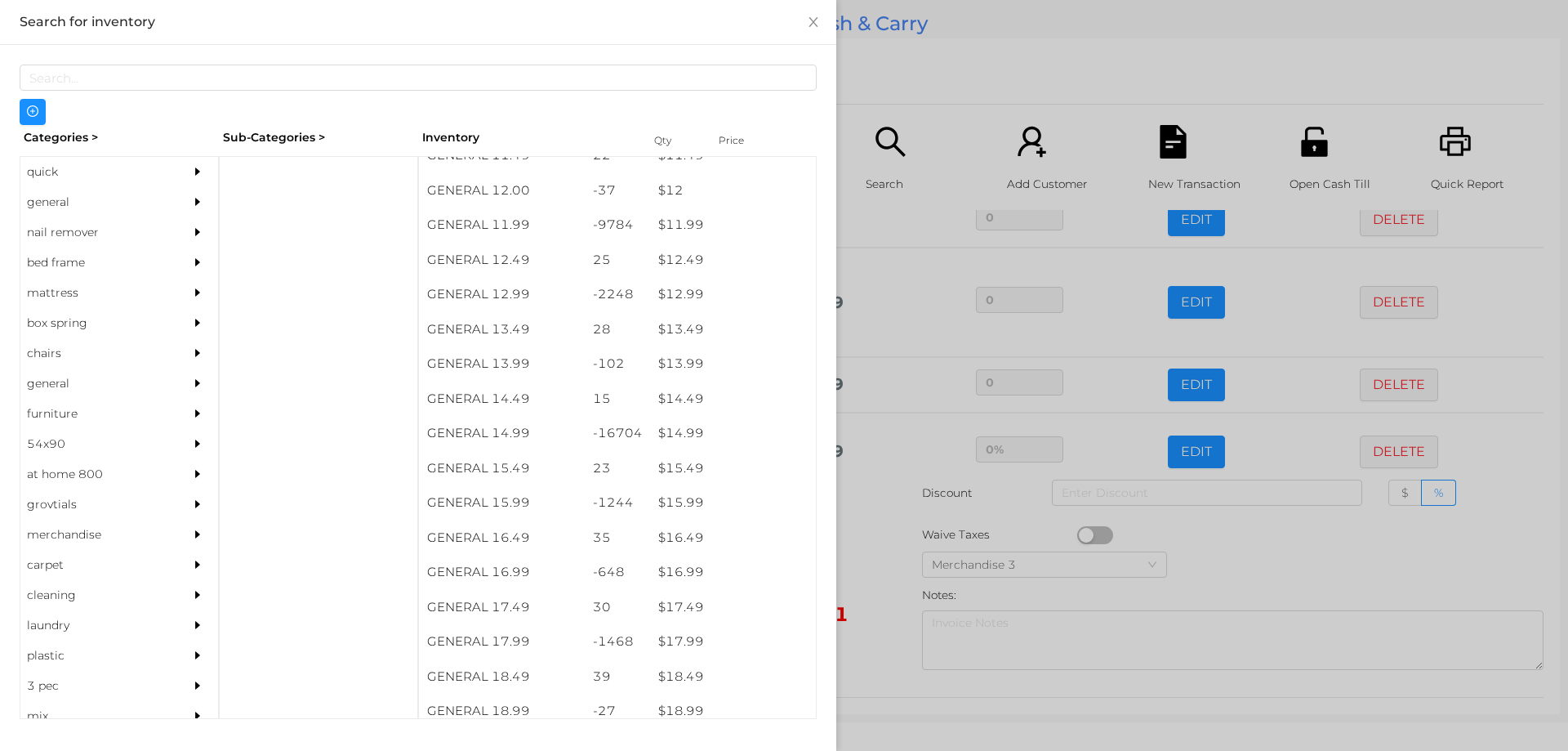
scroll to position [1155, 0]
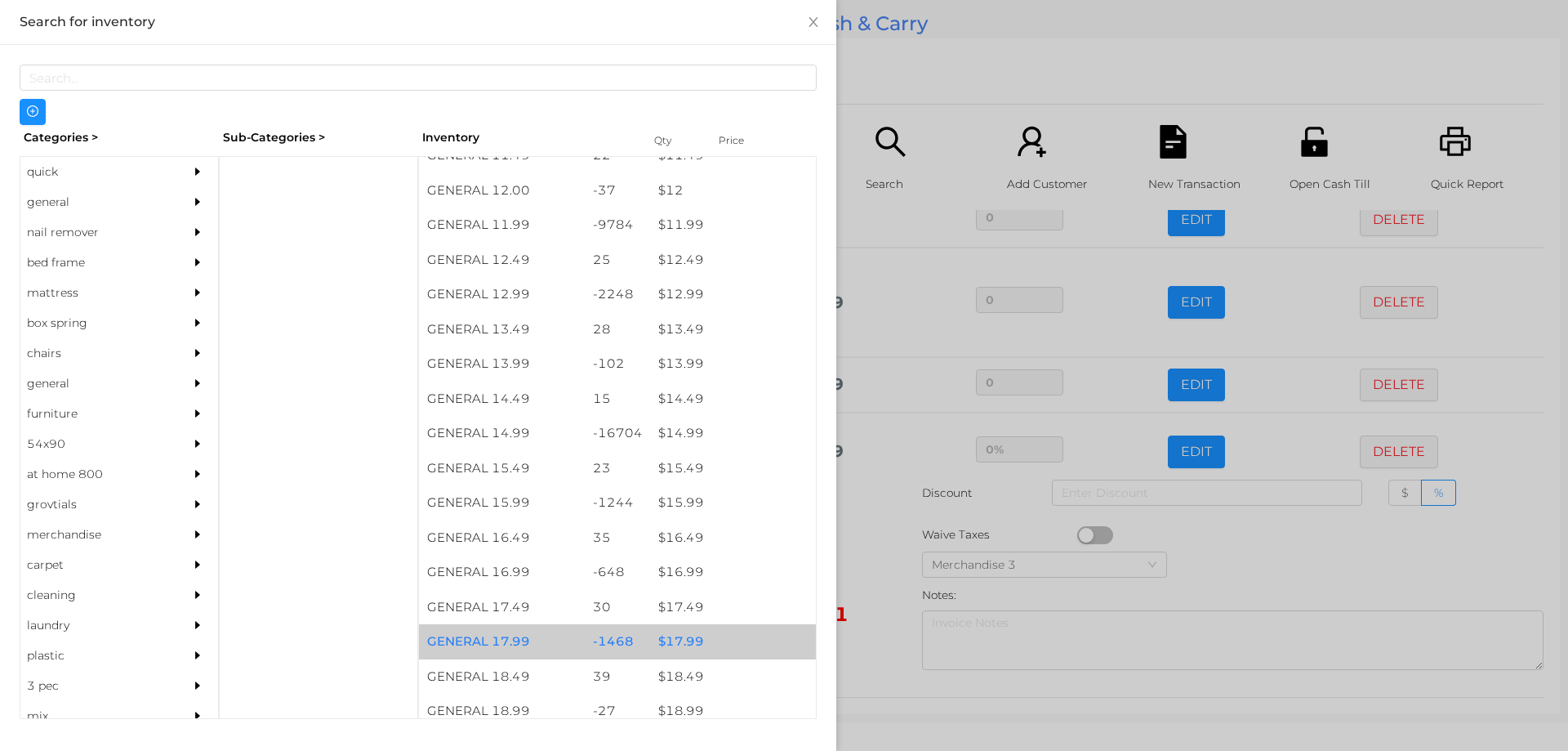
click at [669, 645] on div "$ 17.99" at bounding box center [733, 642] width 166 height 35
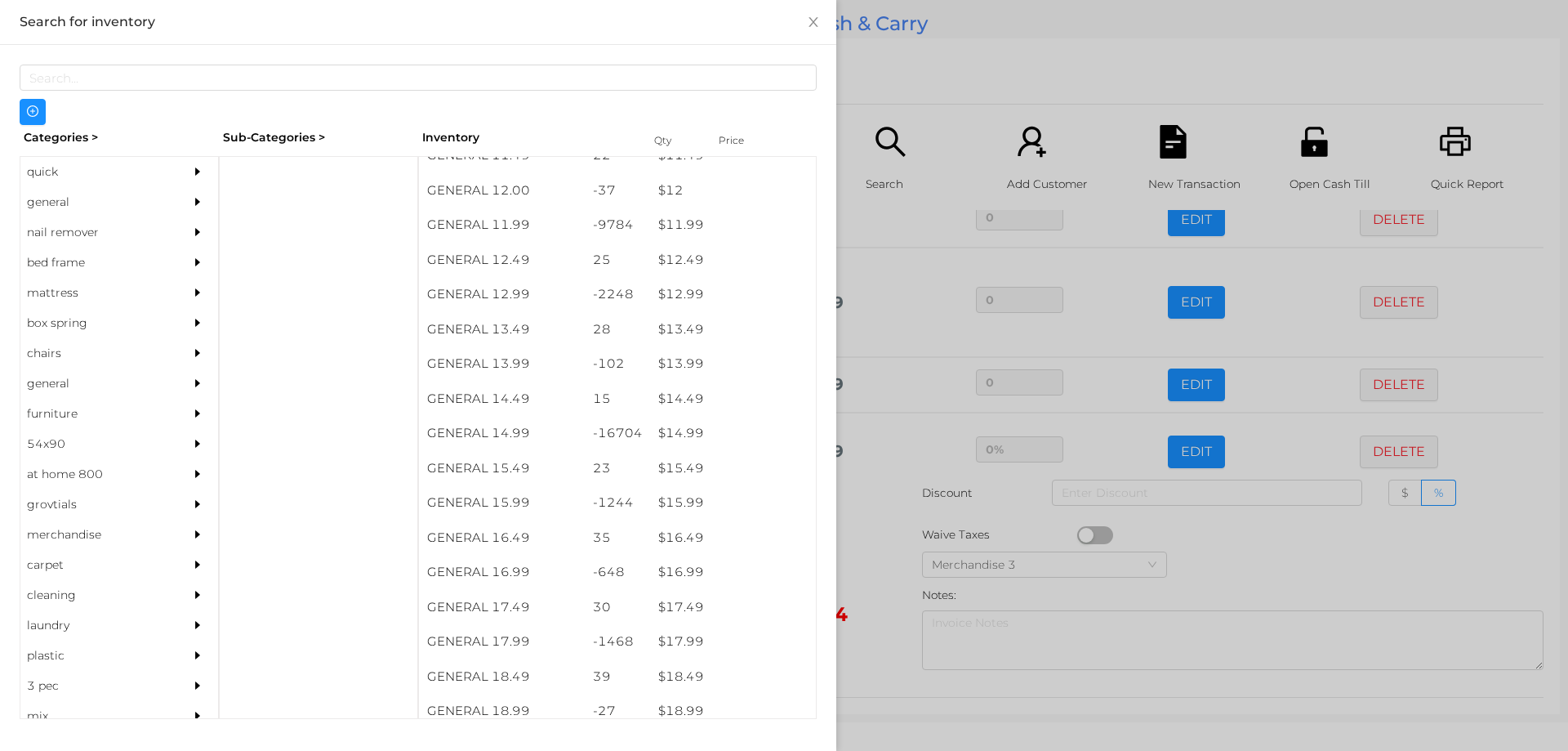
click at [871, 627] on div at bounding box center [784, 375] width 1568 height 751
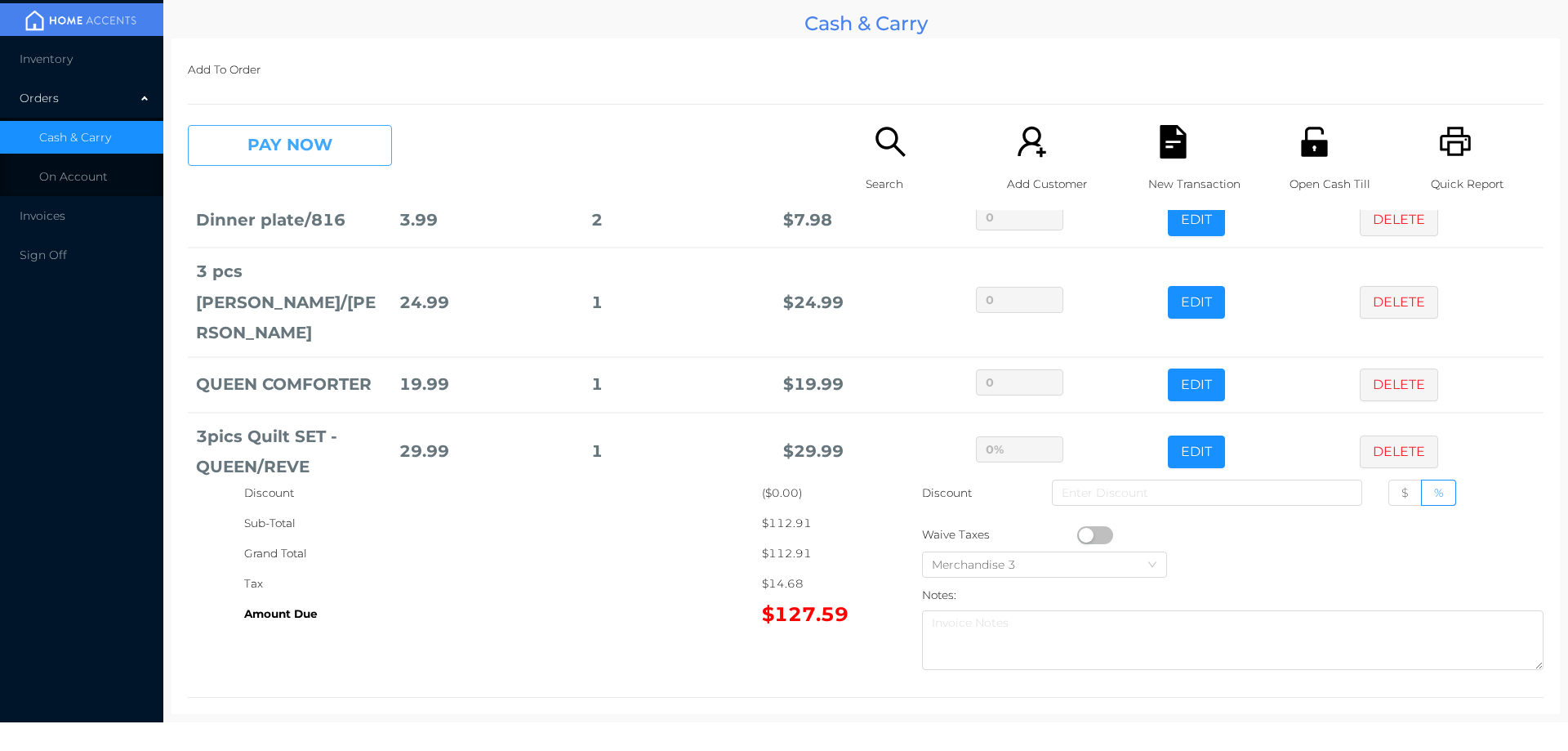
click at [255, 130] on button "PAY NOW" at bounding box center [289, 145] width 204 height 41
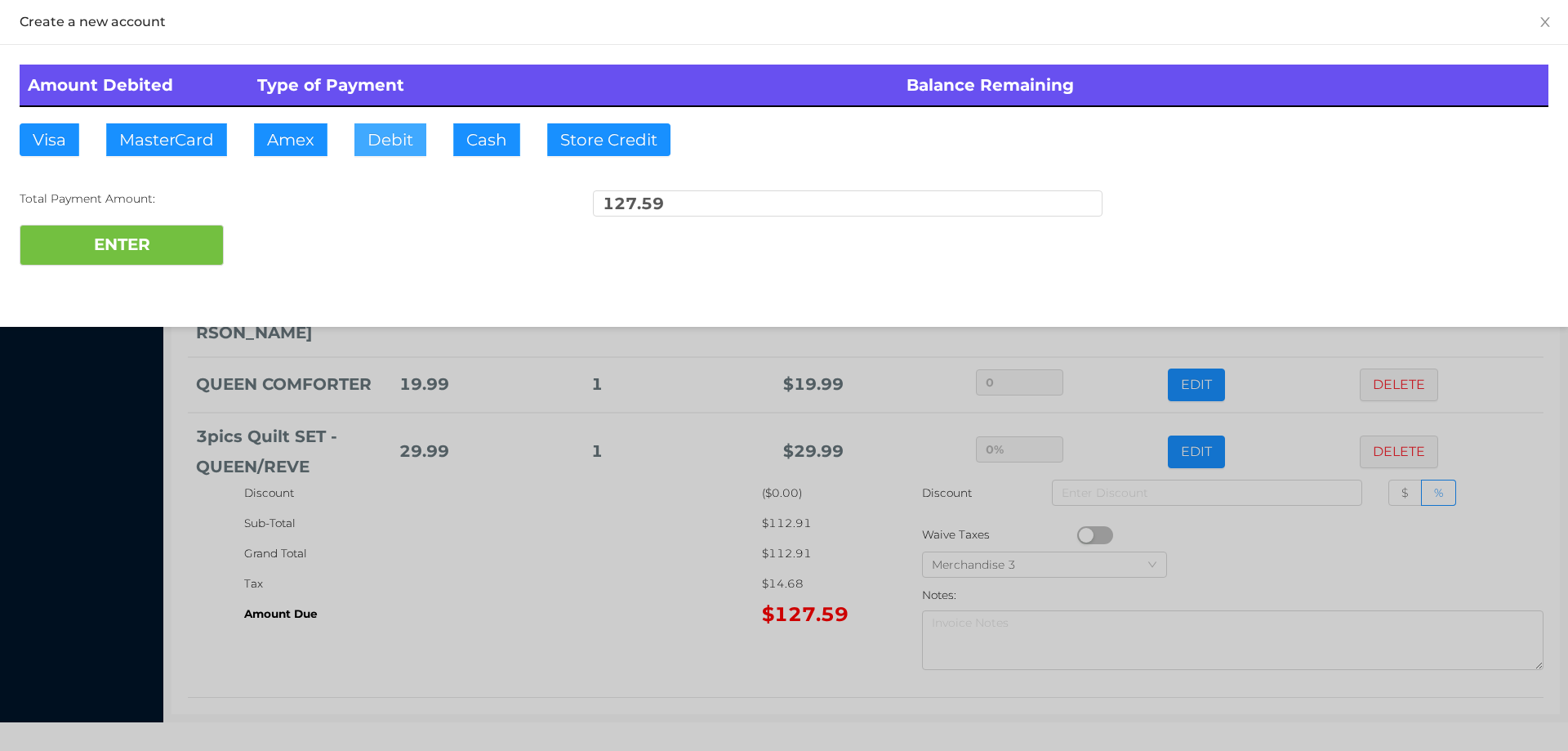
click at [384, 139] on button "Debit" at bounding box center [390, 139] width 72 height 33
click at [482, 579] on div at bounding box center [784, 375] width 1568 height 751
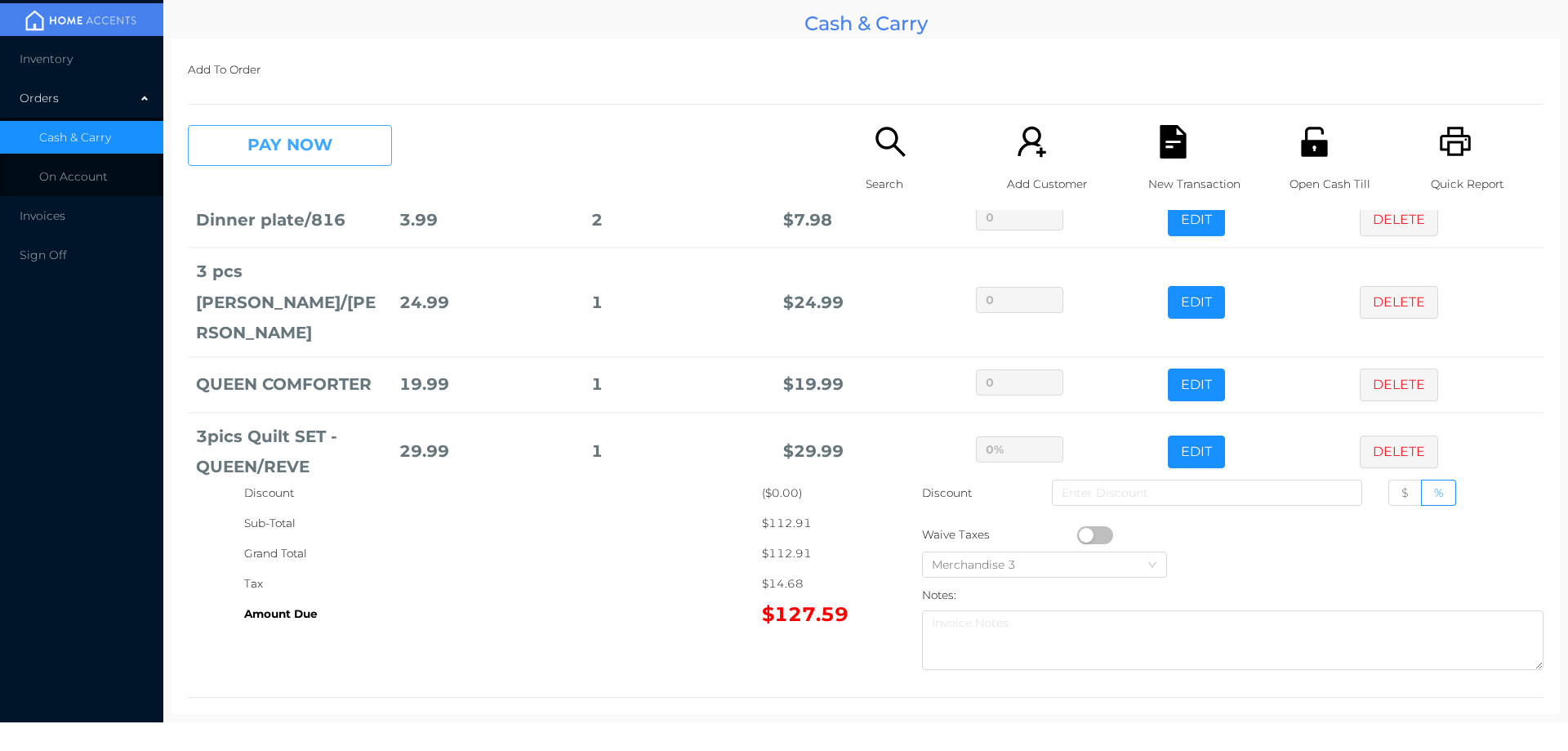
click at [242, 139] on button "PAY NOW" at bounding box center [289, 145] width 204 height 41
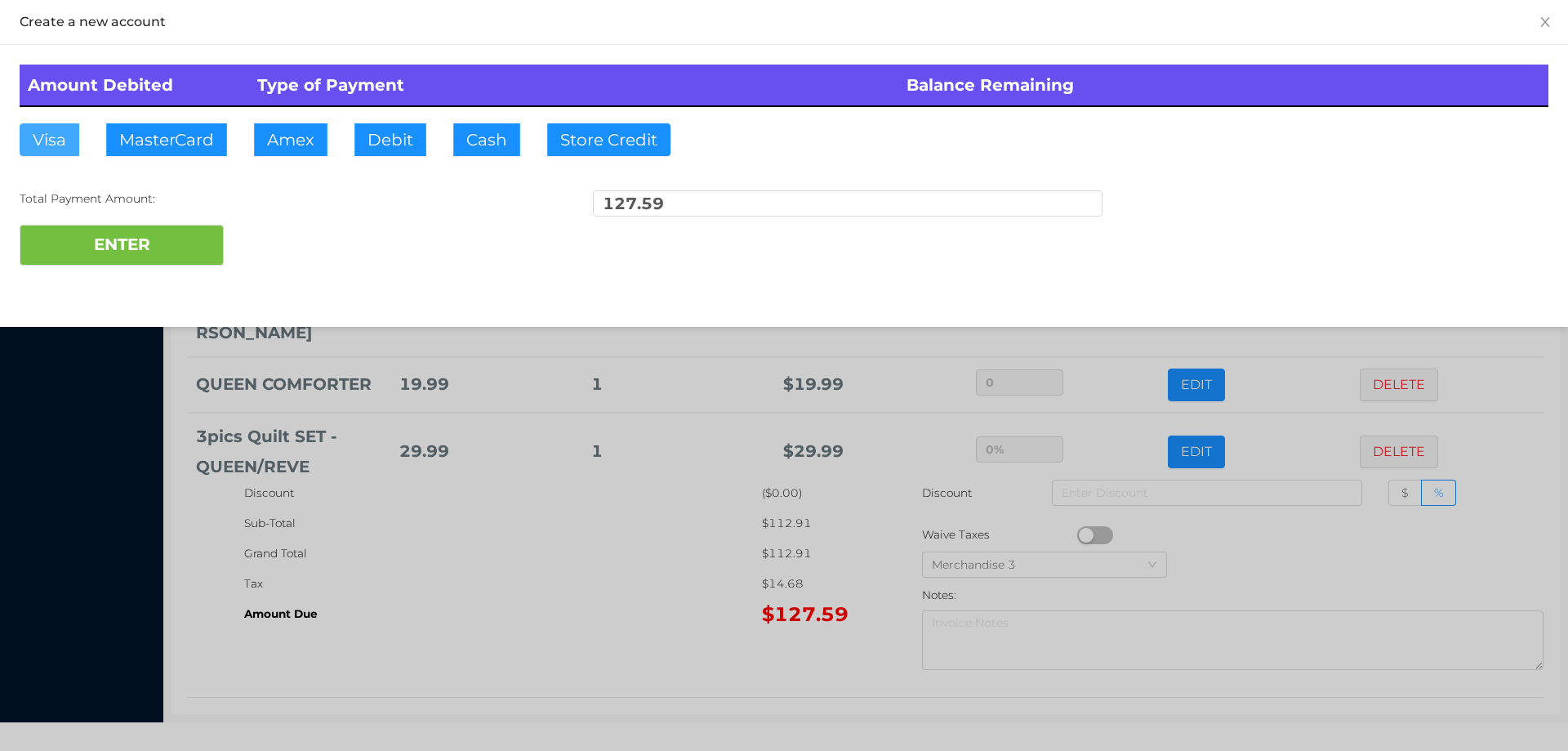
click at [49, 144] on button "Visa" at bounding box center [50, 139] width 60 height 33
click at [117, 245] on button "ENTER" at bounding box center [121, 245] width 204 height 41
type input "0"
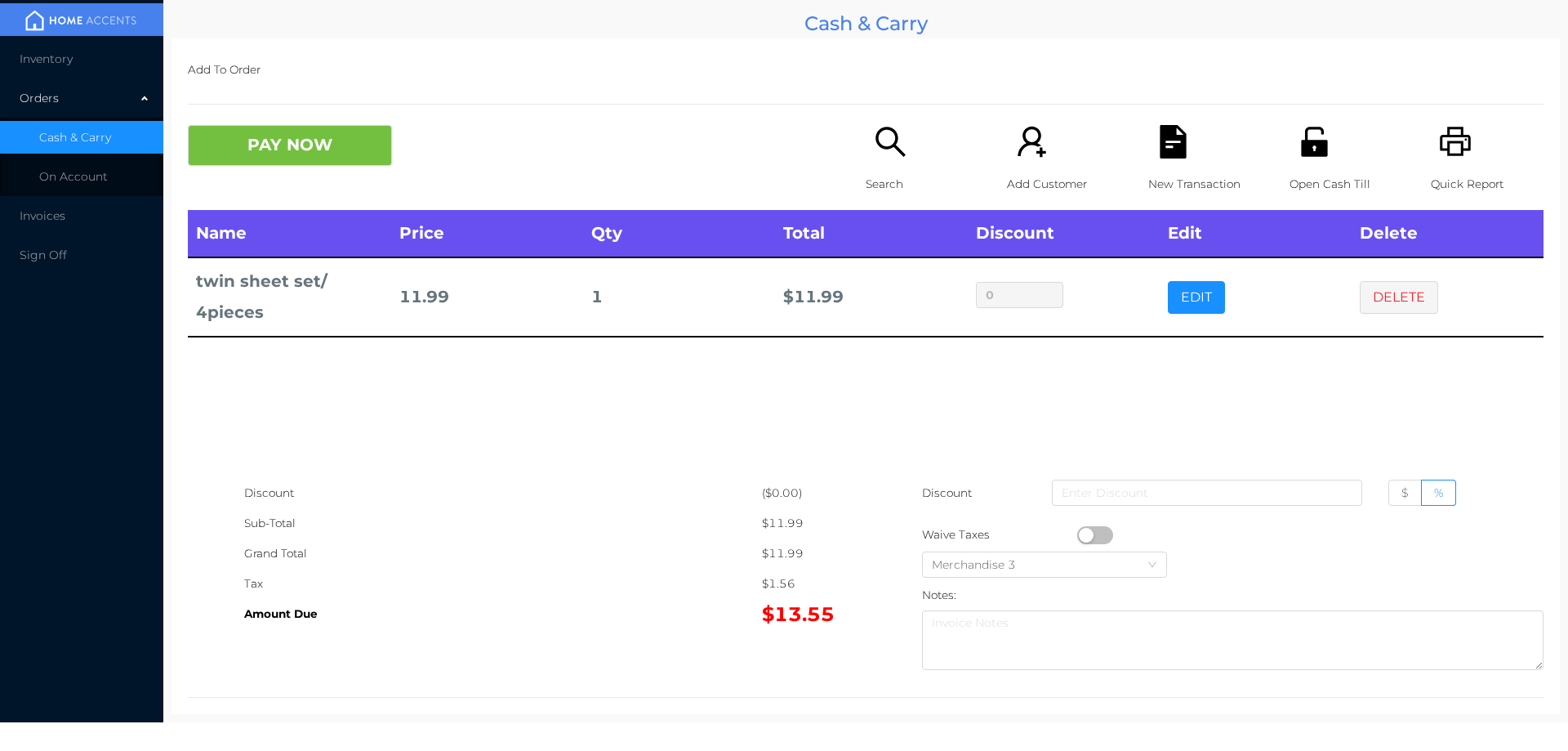
click at [870, 171] on p "Search" at bounding box center [922, 184] width 112 height 30
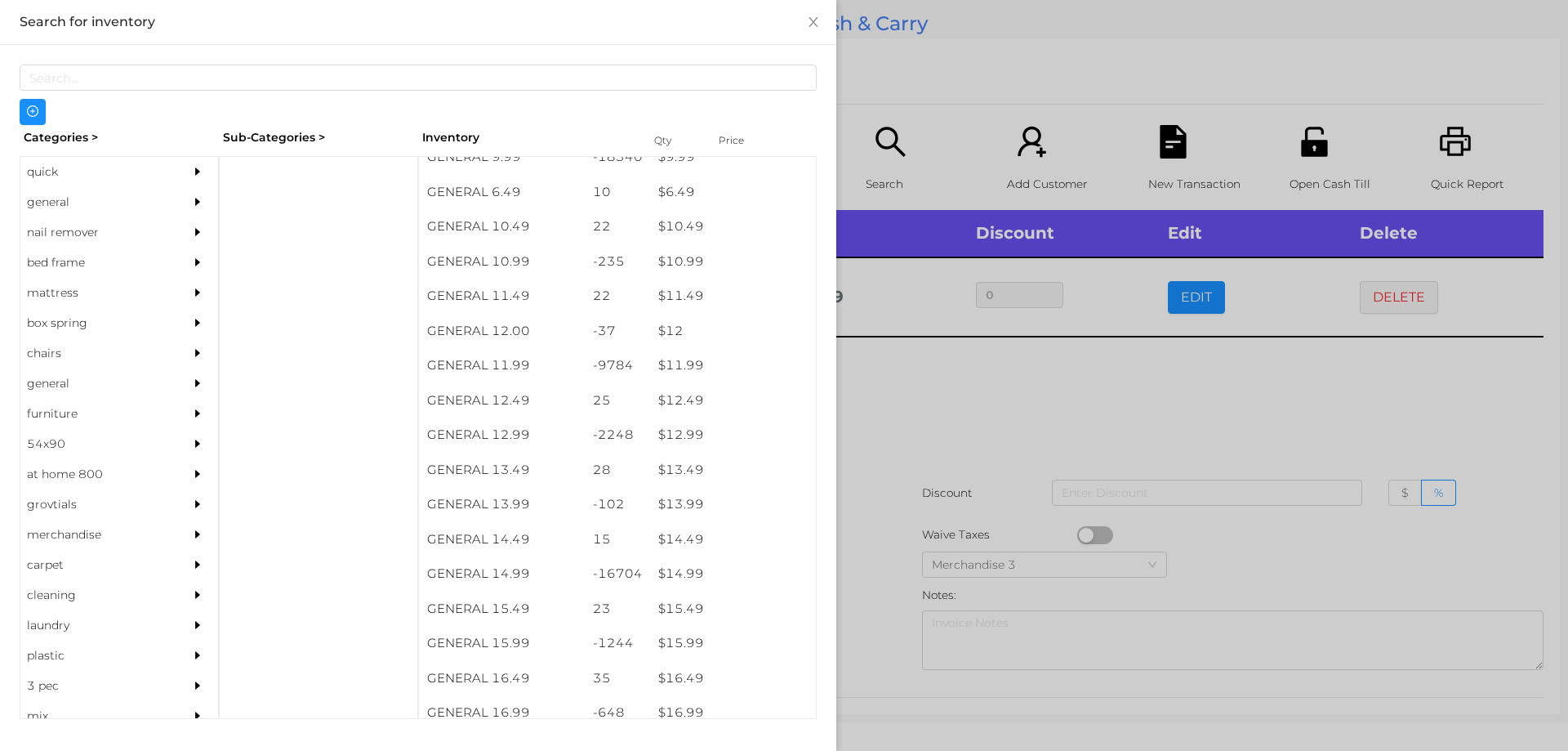
scroll to position [1020, 0]
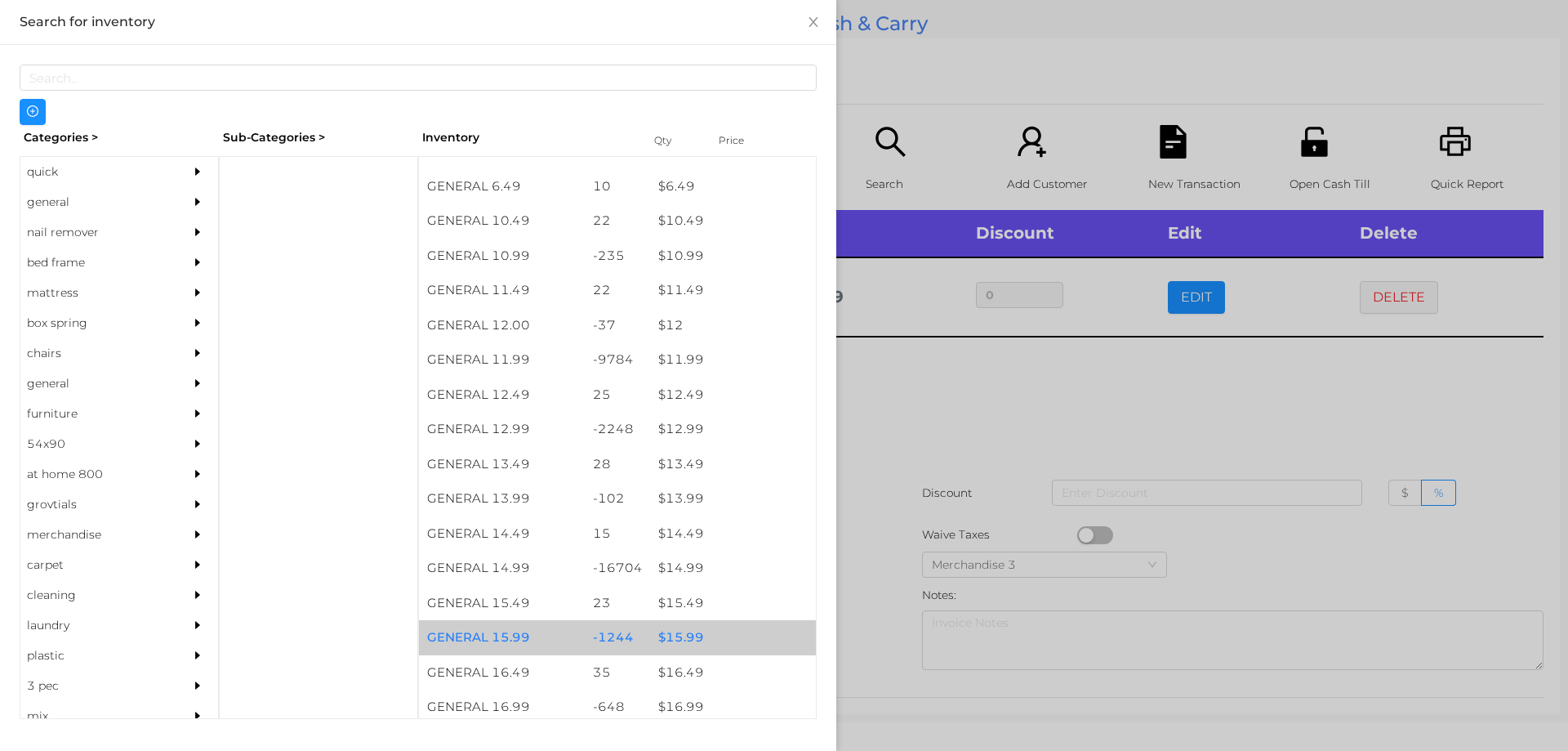
click at [666, 644] on div "$ 15.99" at bounding box center [733, 637] width 166 height 35
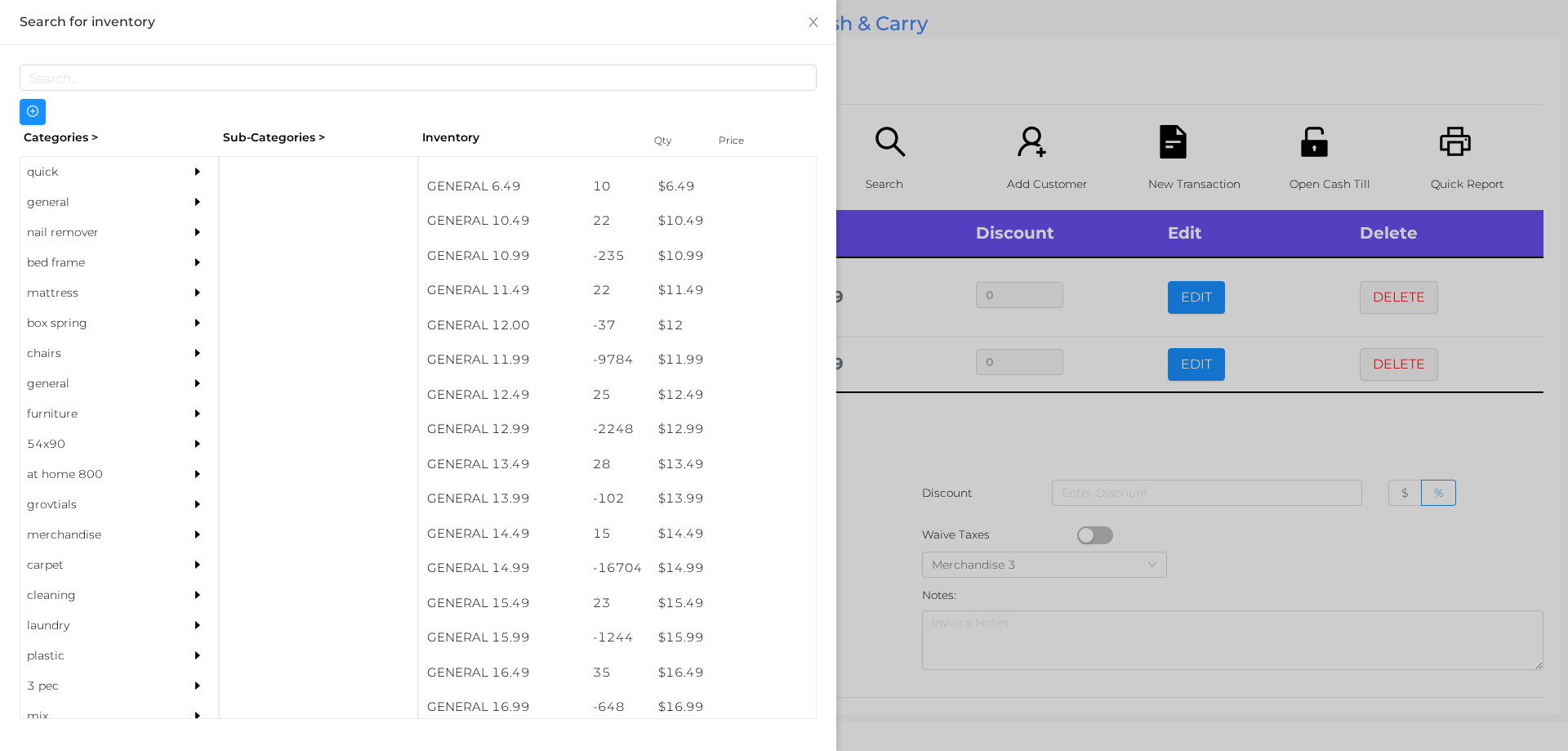
click at [862, 634] on div at bounding box center [784, 375] width 1568 height 751
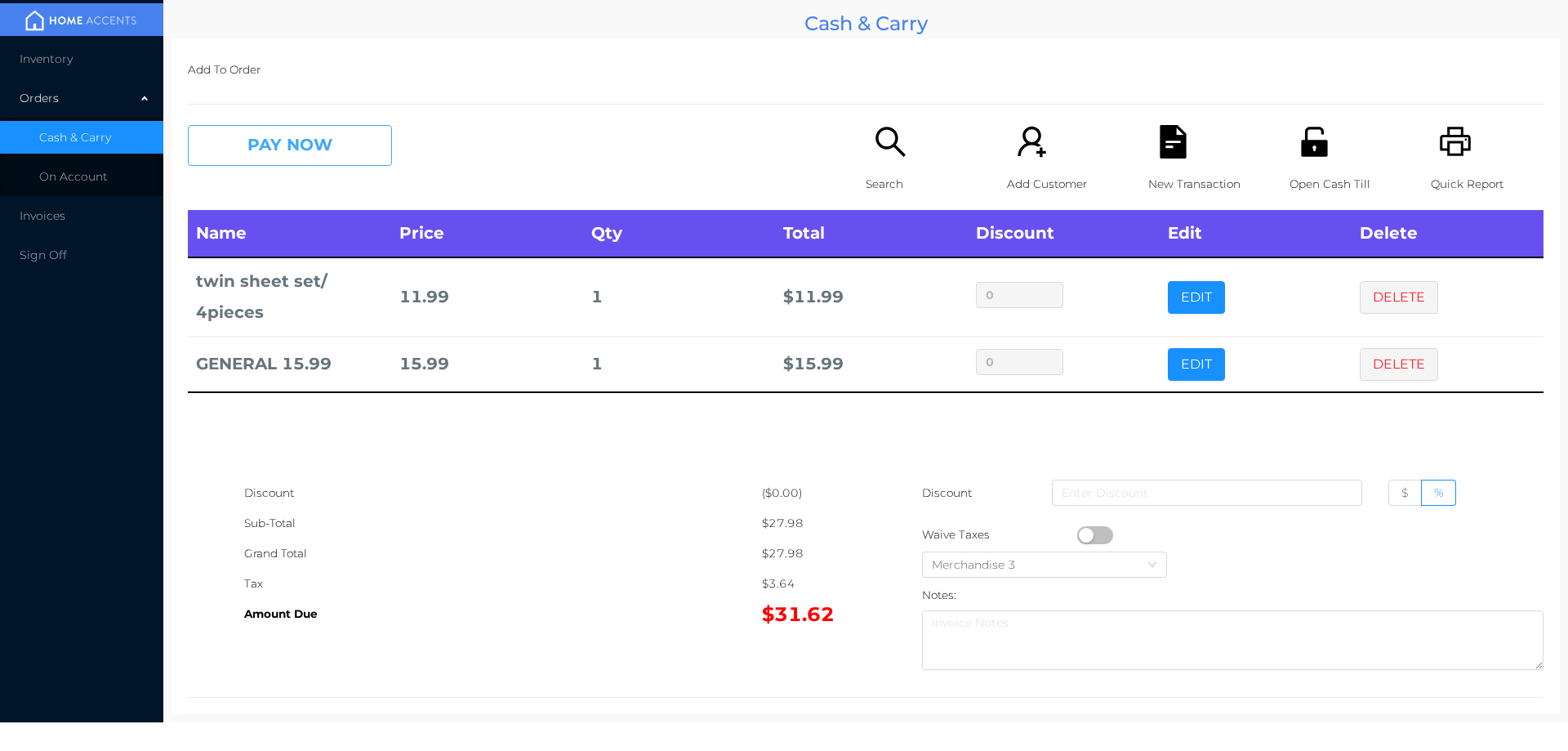
click at [262, 130] on button "PAY NOW" at bounding box center [289, 145] width 204 height 41
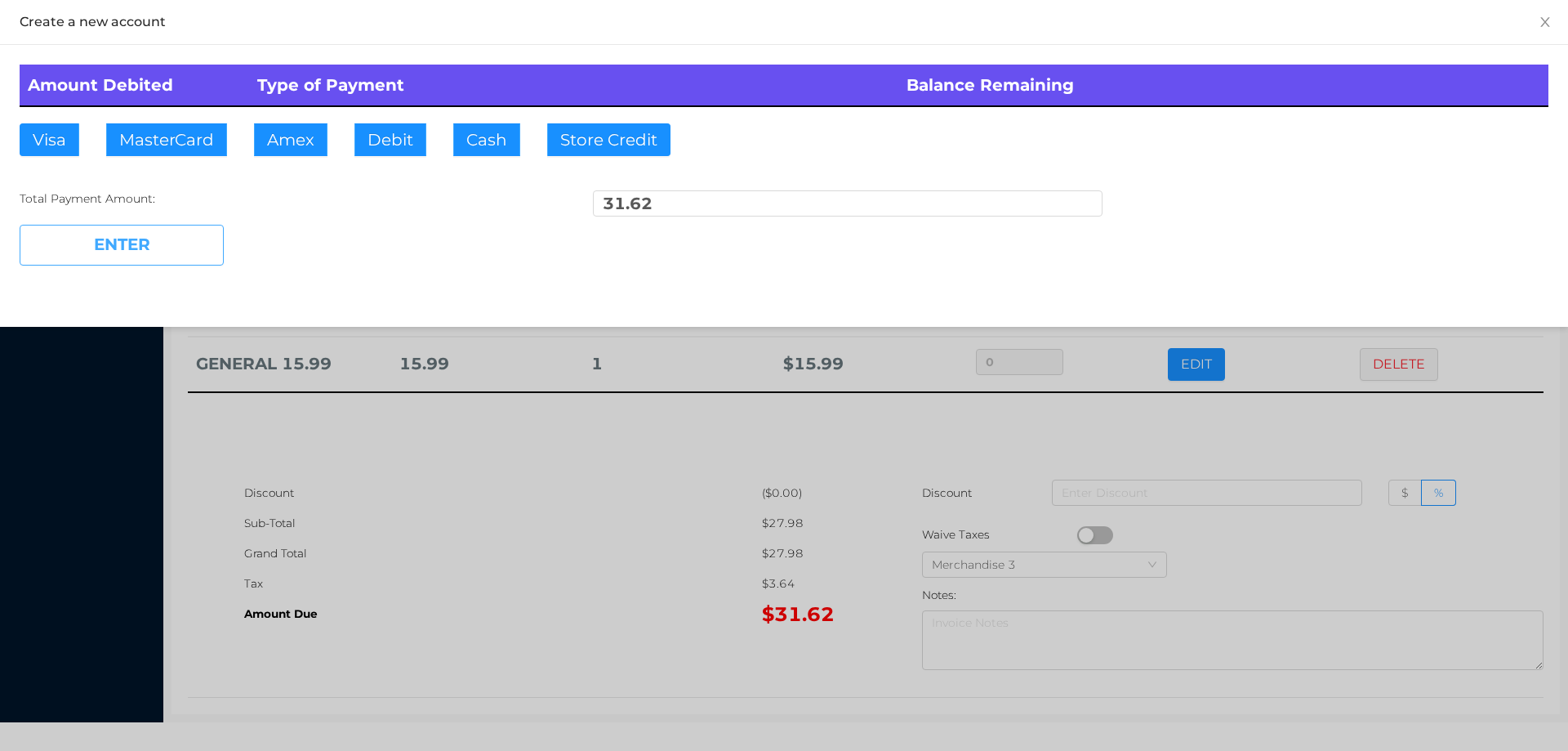
click at [109, 227] on button "ENTER" at bounding box center [121, 245] width 204 height 41
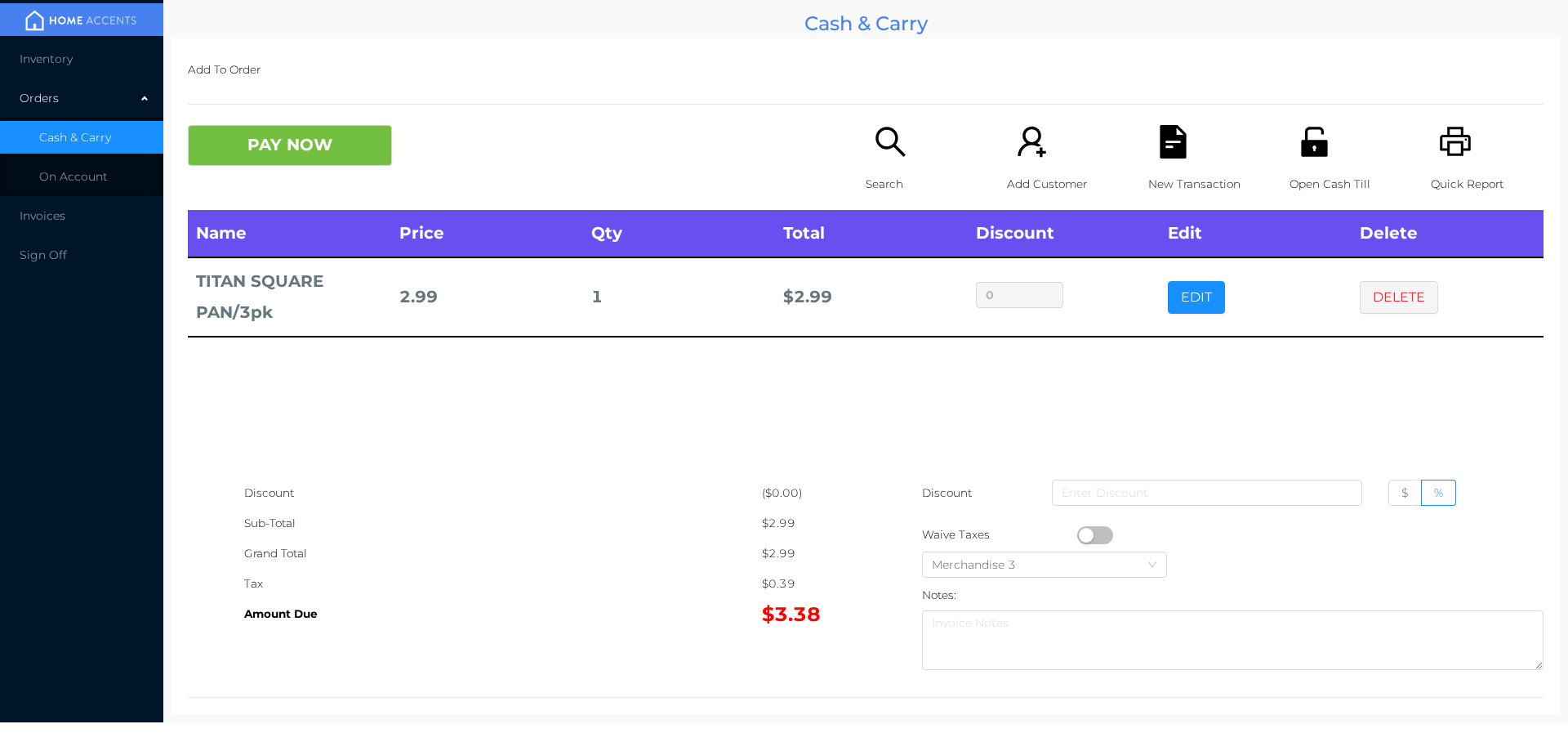
click at [875, 160] on div "Search" at bounding box center [922, 167] width 112 height 85
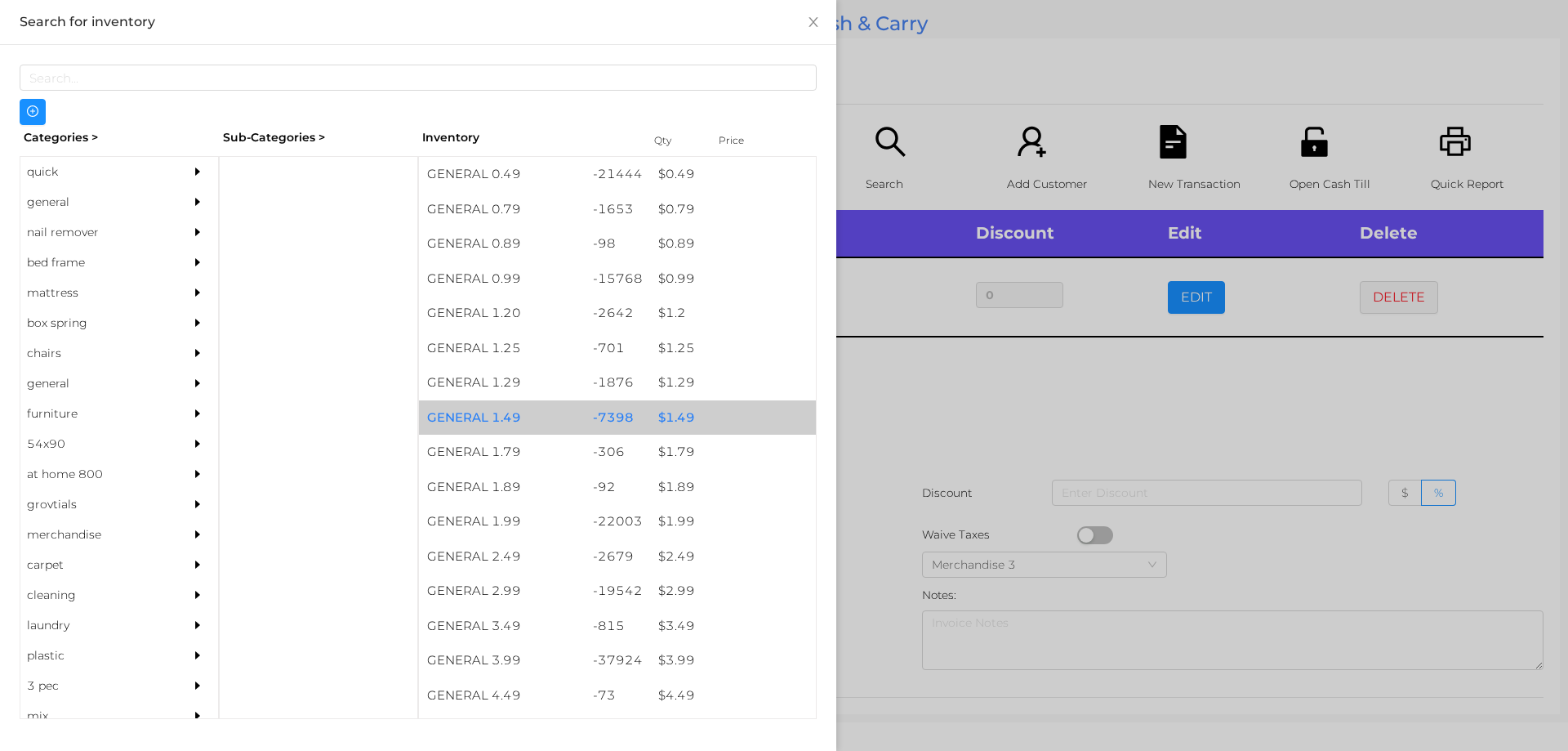
click at [667, 422] on div "$ 1.49" at bounding box center [733, 417] width 166 height 35
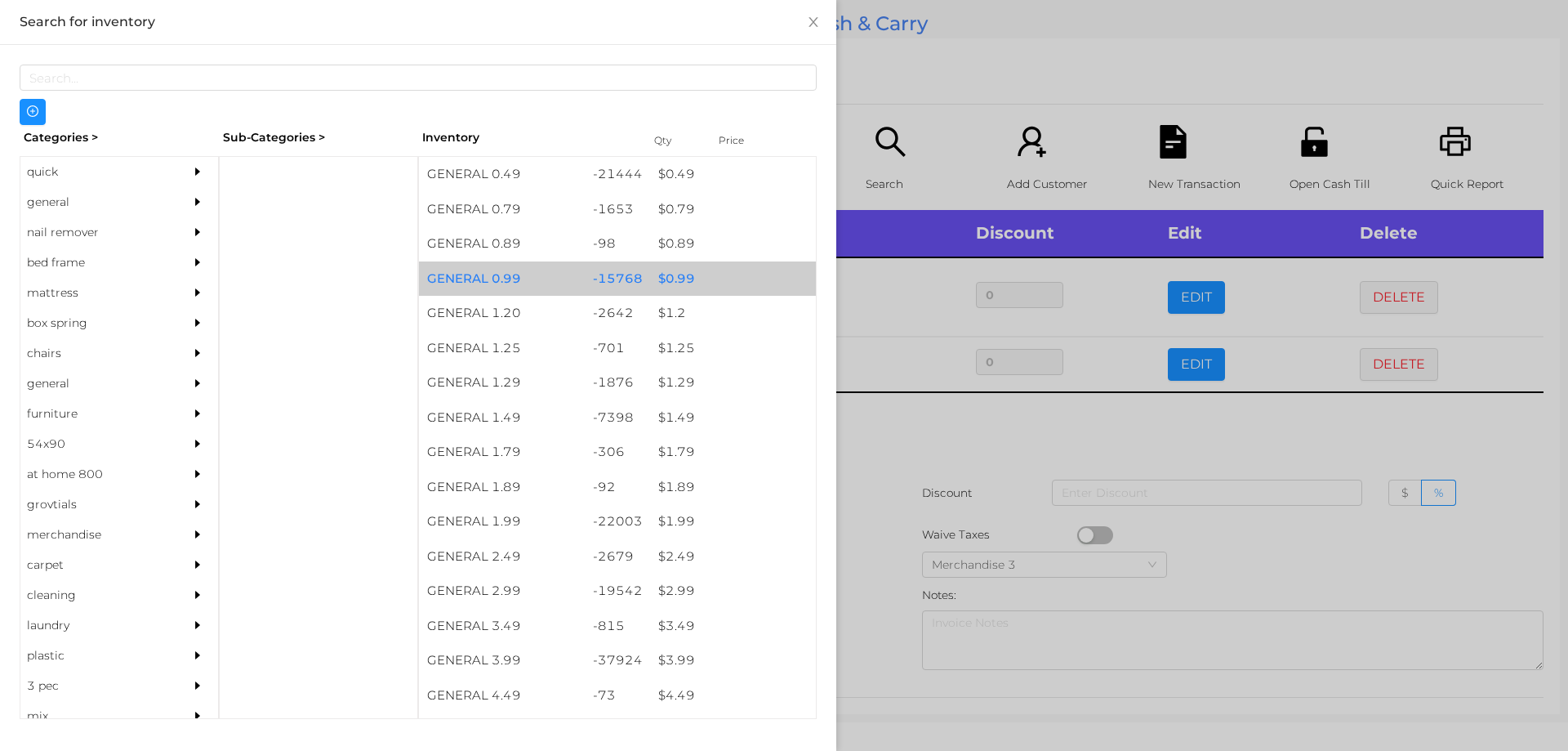
click at [675, 285] on div "$ 0.99" at bounding box center [733, 279] width 166 height 35
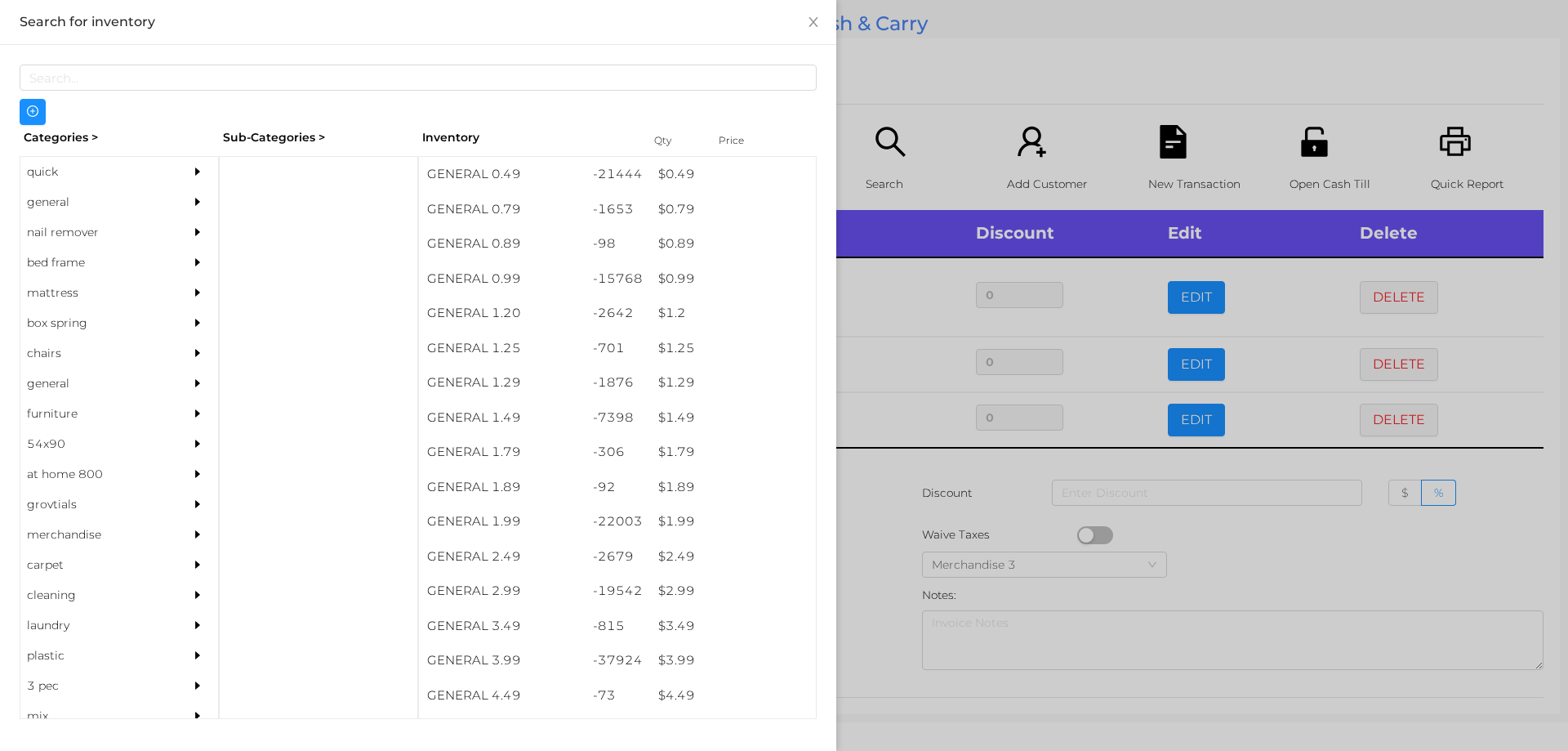
click at [880, 475] on div at bounding box center [784, 375] width 1568 height 751
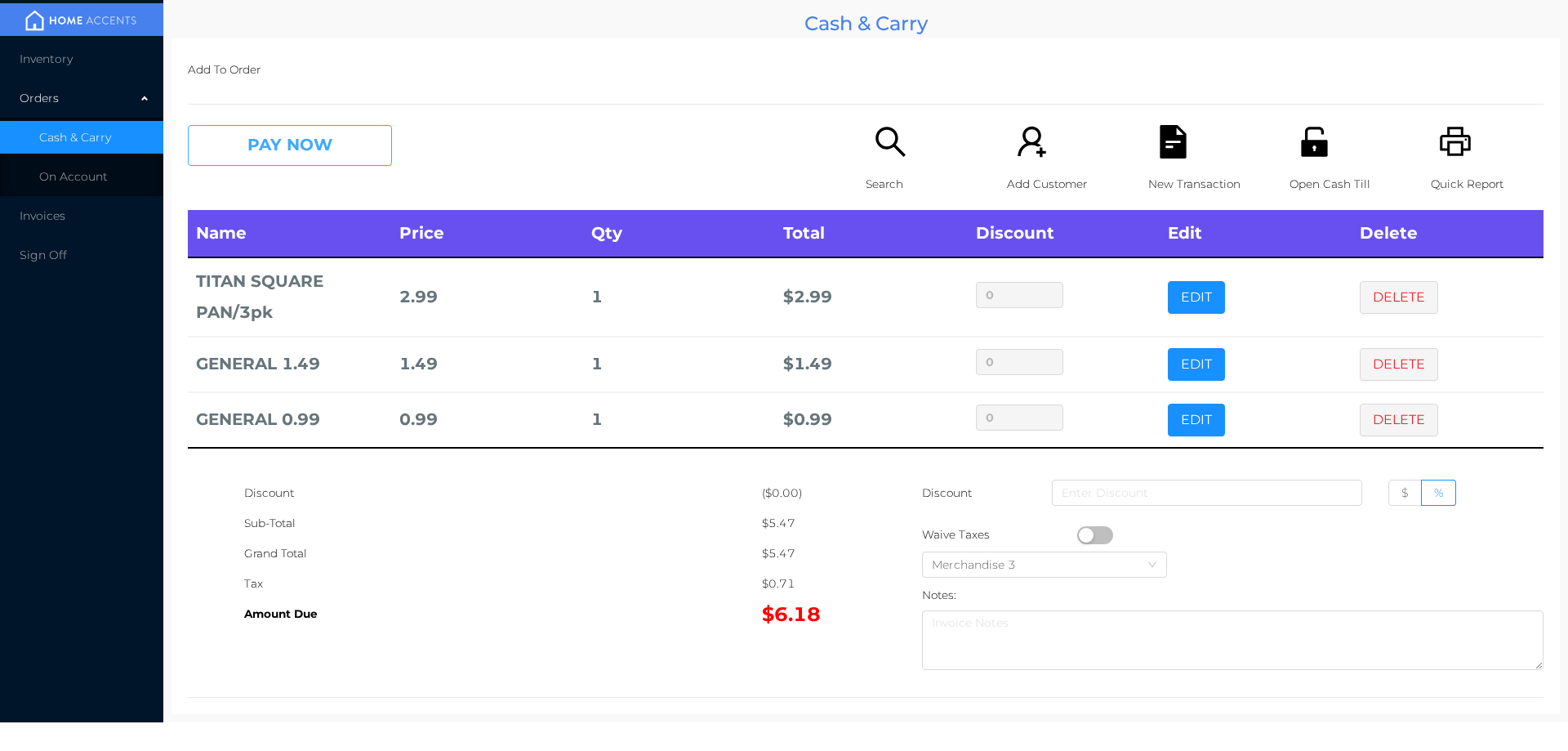
click at [273, 146] on button "PAY NOW" at bounding box center [289, 145] width 204 height 41
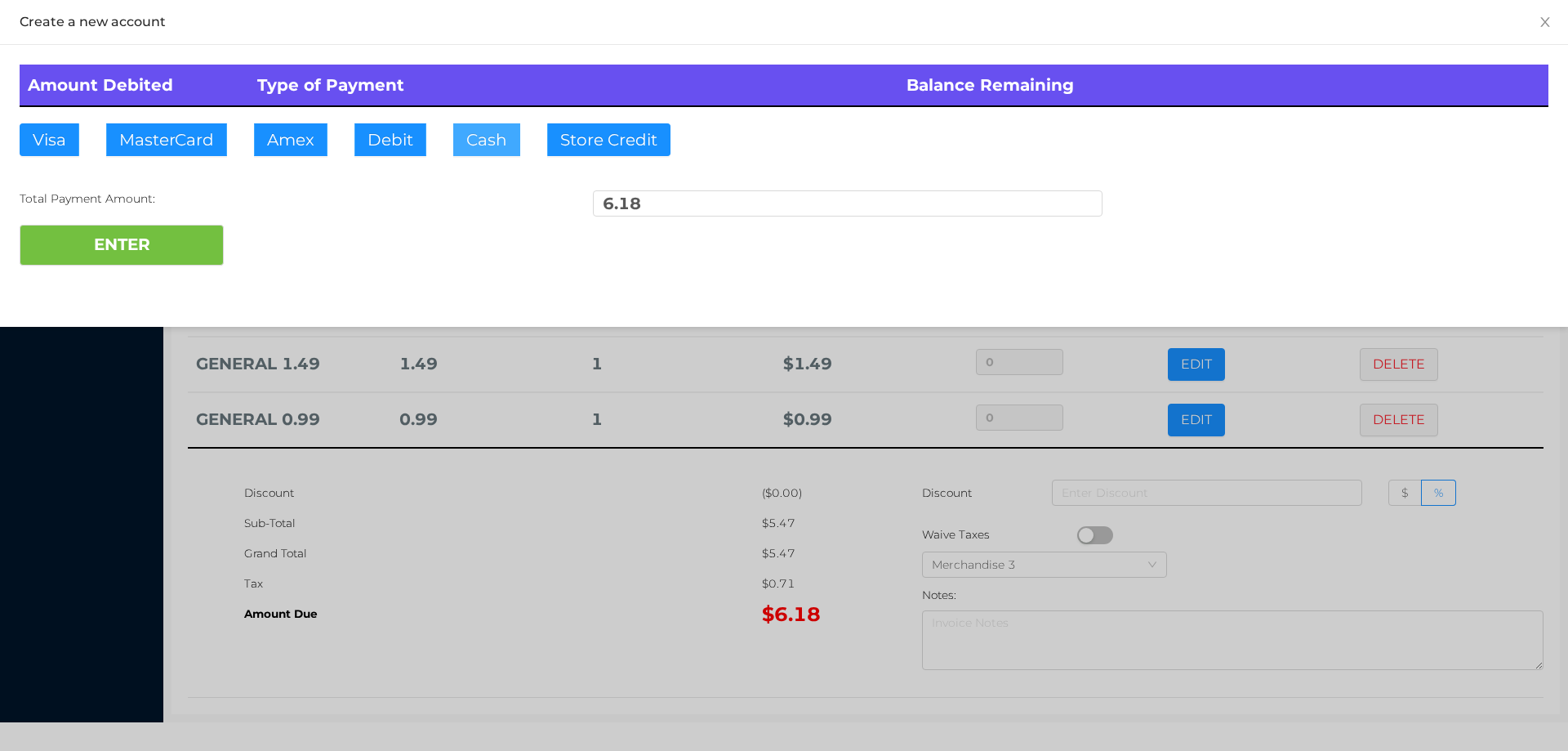
click at [474, 142] on button "Cash" at bounding box center [486, 139] width 67 height 33
type input "50."
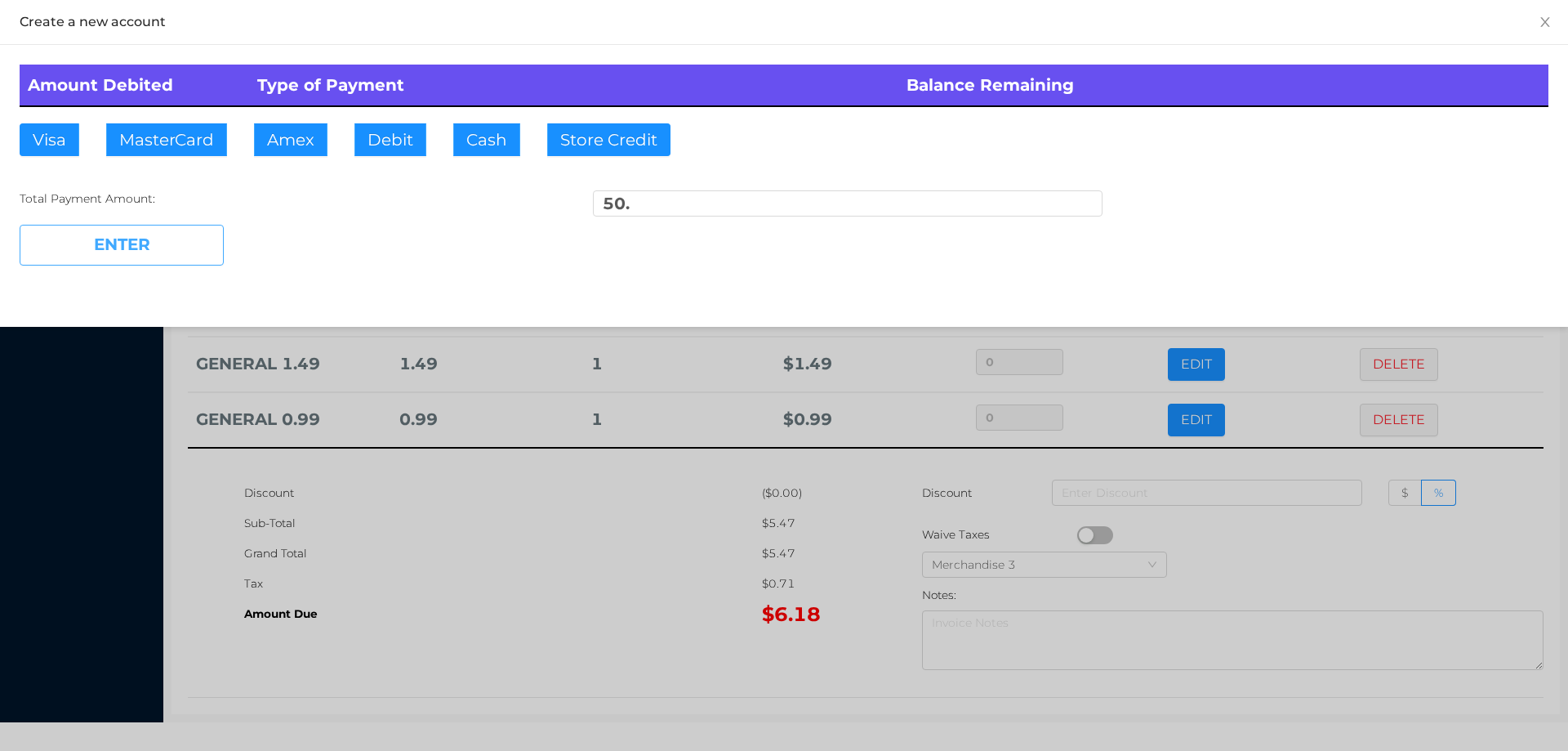
click at [162, 245] on button "ENTER" at bounding box center [121, 245] width 204 height 41
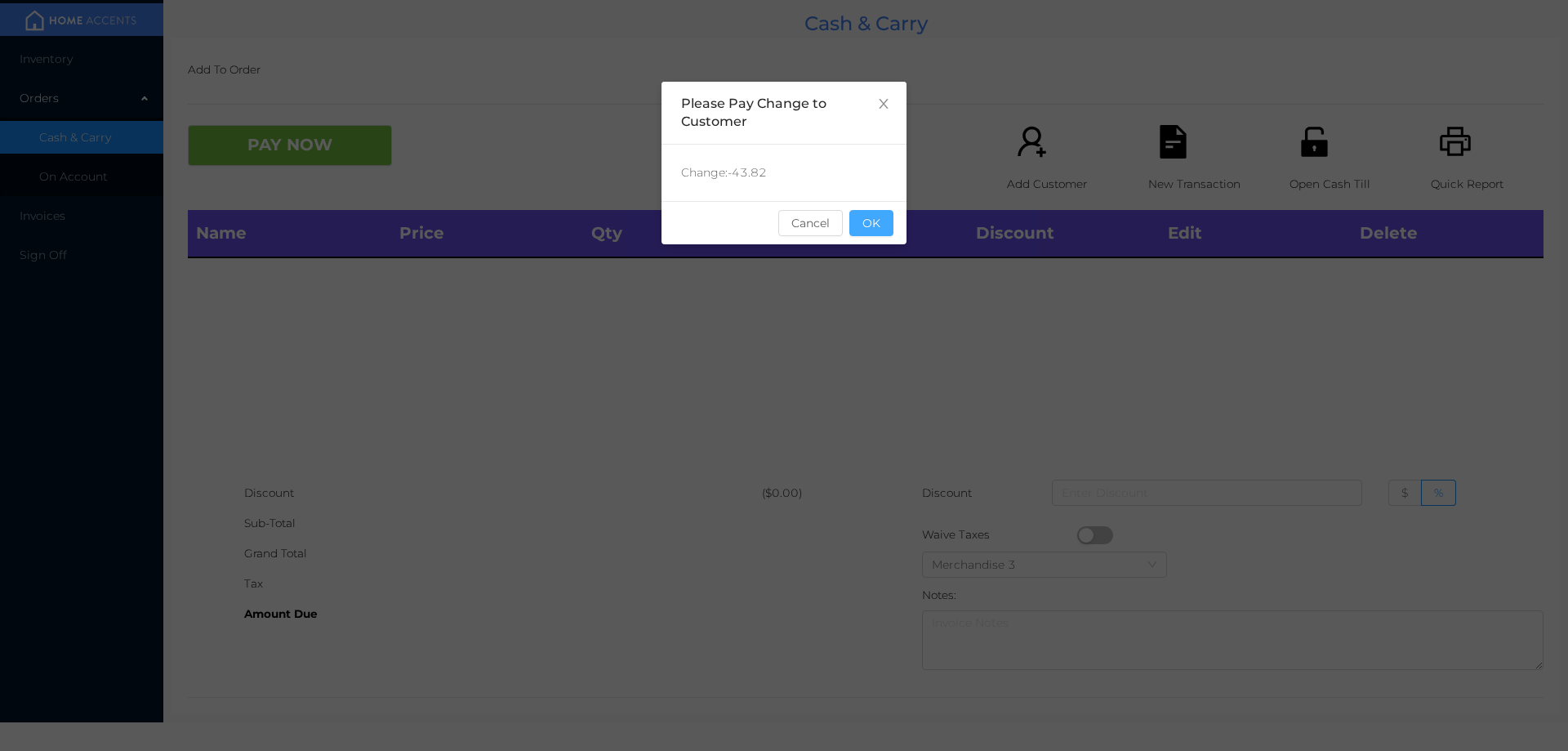
click at [871, 225] on button "OK" at bounding box center [871, 223] width 44 height 26
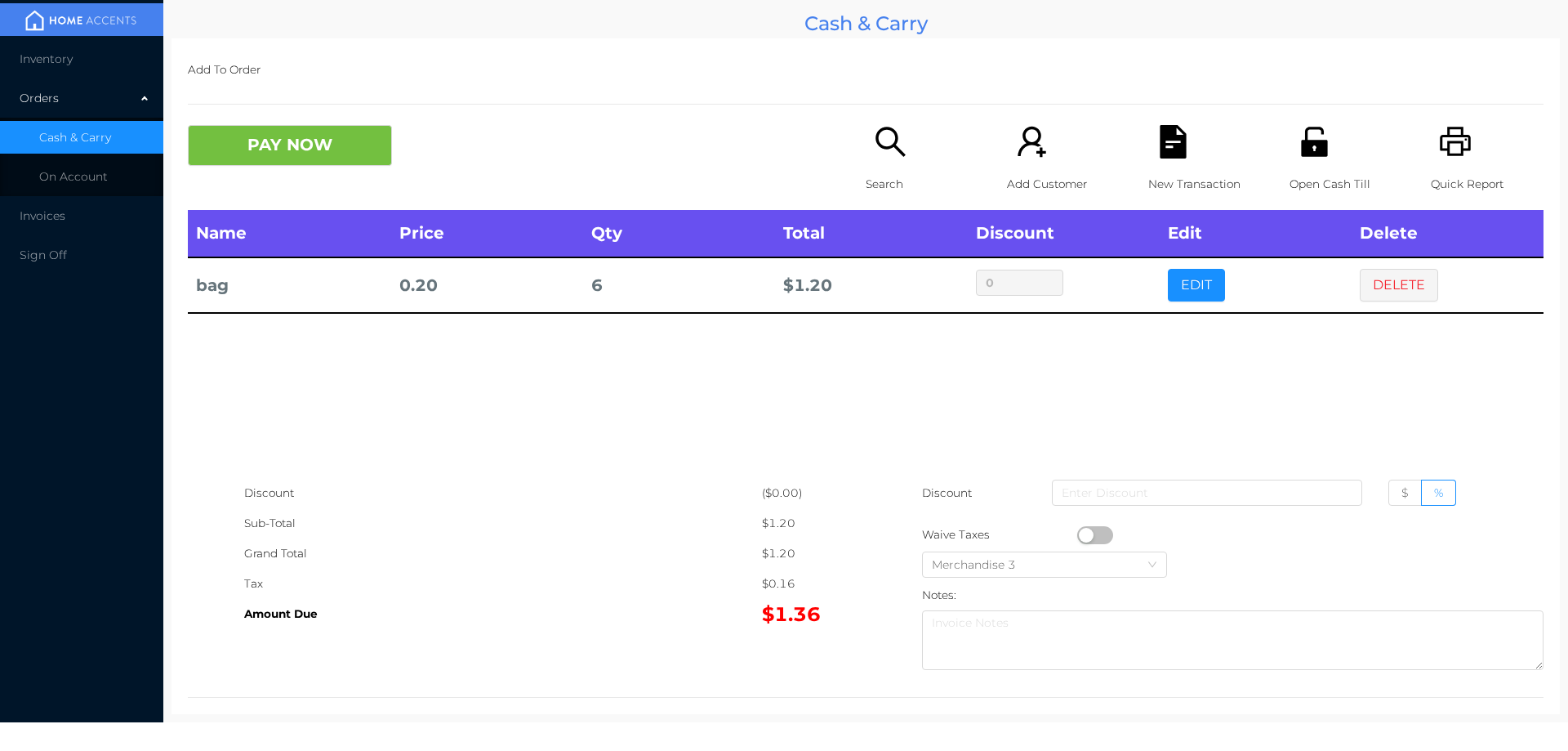
click at [882, 127] on icon "icon: search" at bounding box center [890, 141] width 30 height 30
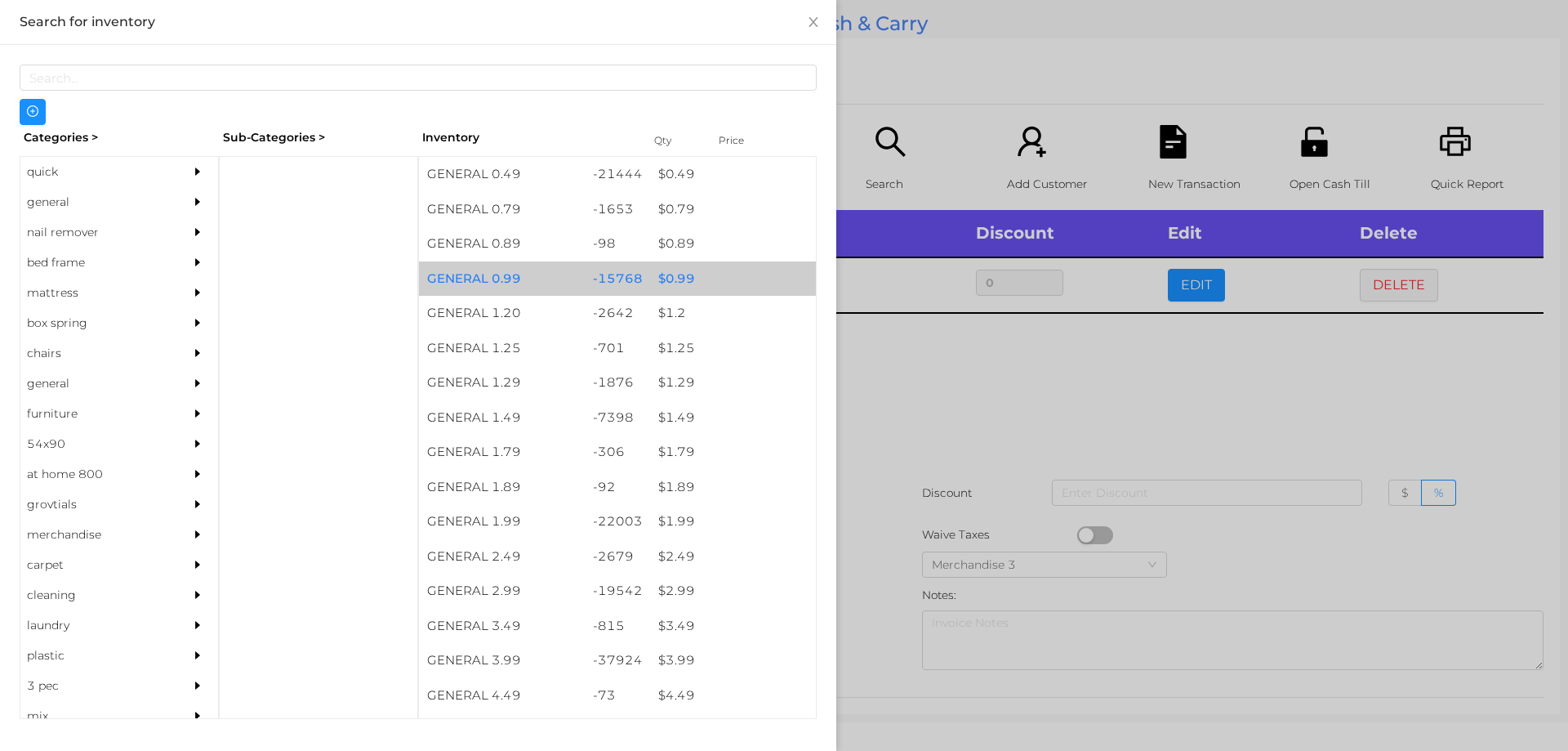
click at [670, 277] on div "$ 0.99" at bounding box center [733, 279] width 166 height 35
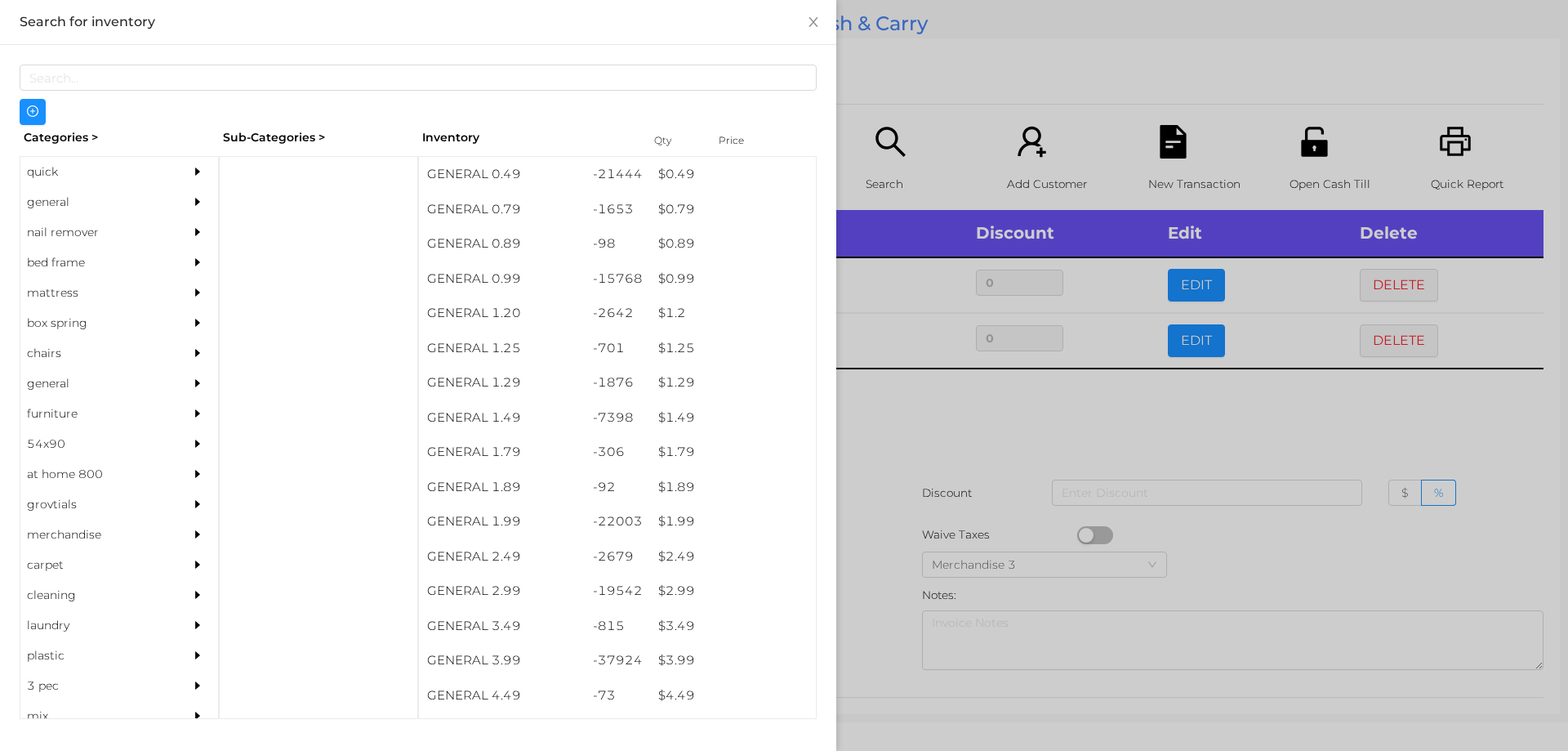
click at [871, 420] on div at bounding box center [784, 375] width 1568 height 751
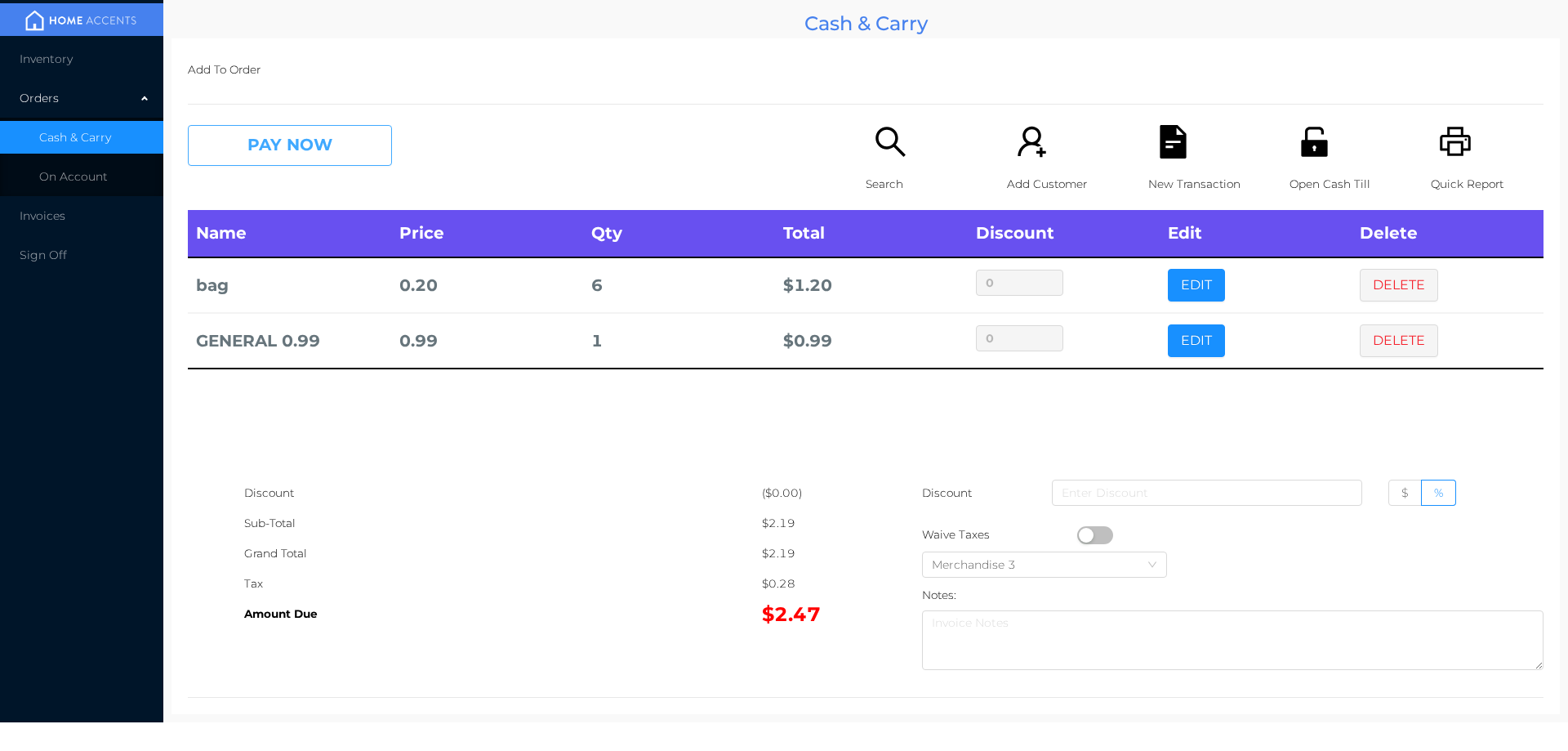
click at [263, 154] on button "PAY NOW" at bounding box center [289, 145] width 204 height 41
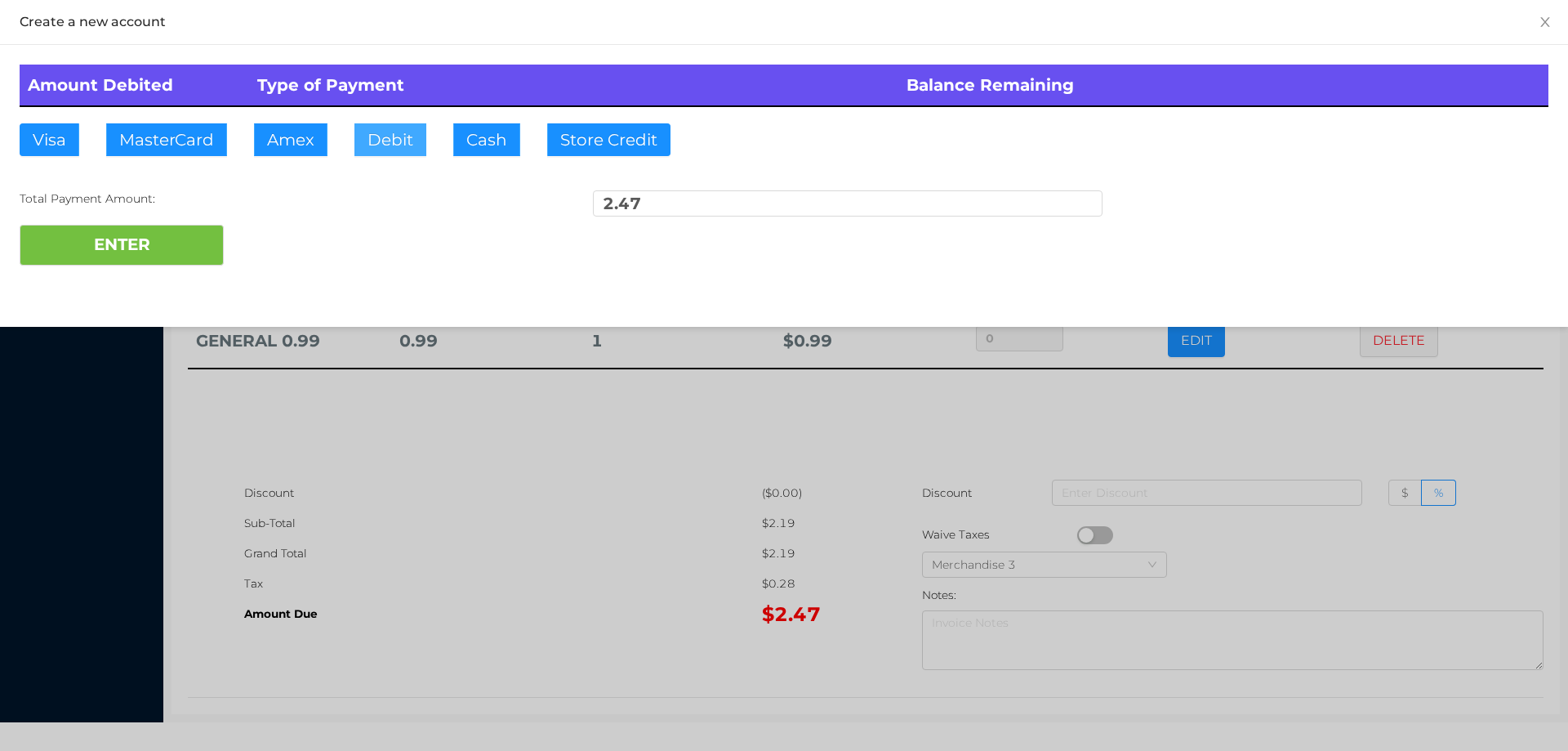
click at [369, 140] on button "Debit" at bounding box center [390, 139] width 72 height 33
type input "5."
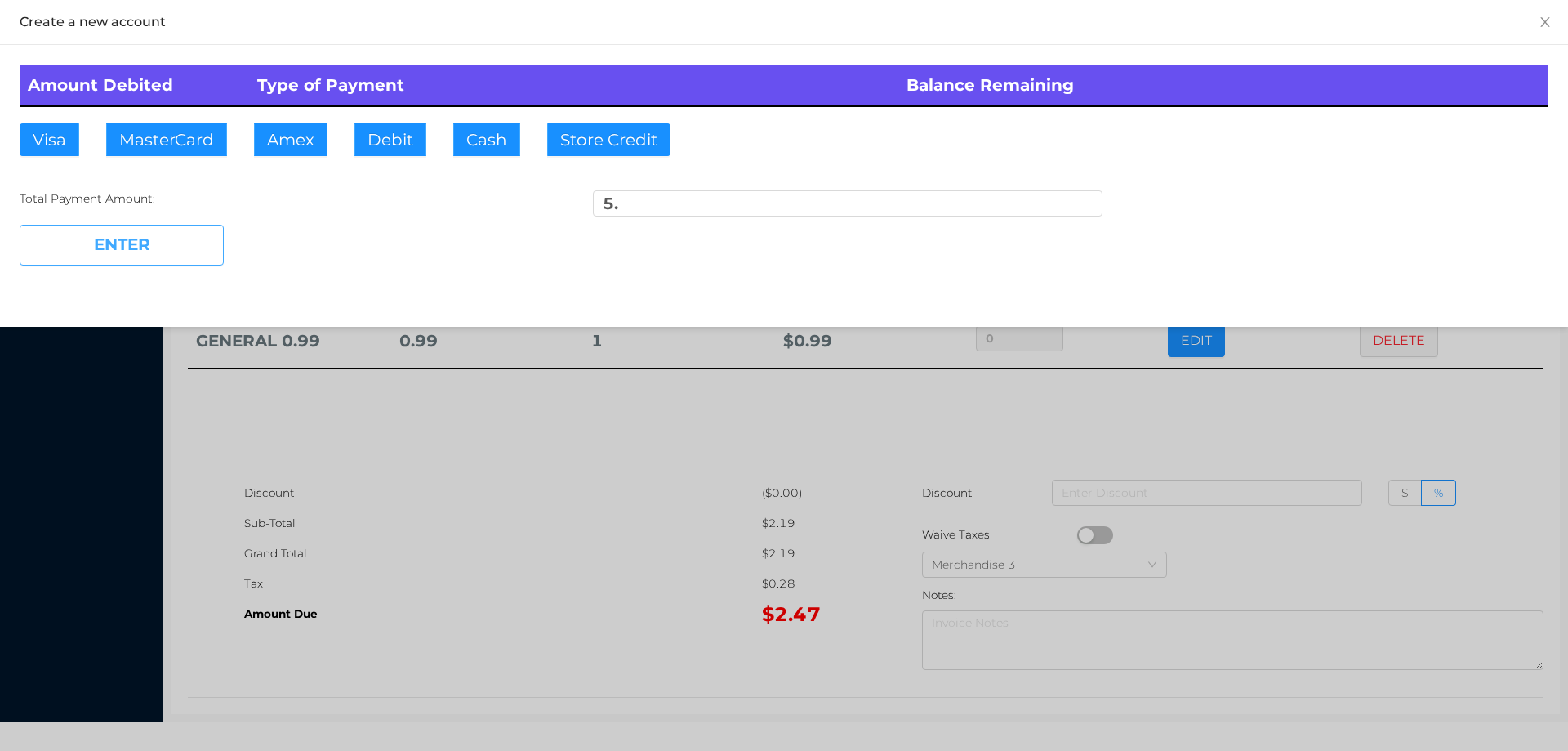
click at [160, 254] on button "ENTER" at bounding box center [121, 245] width 204 height 41
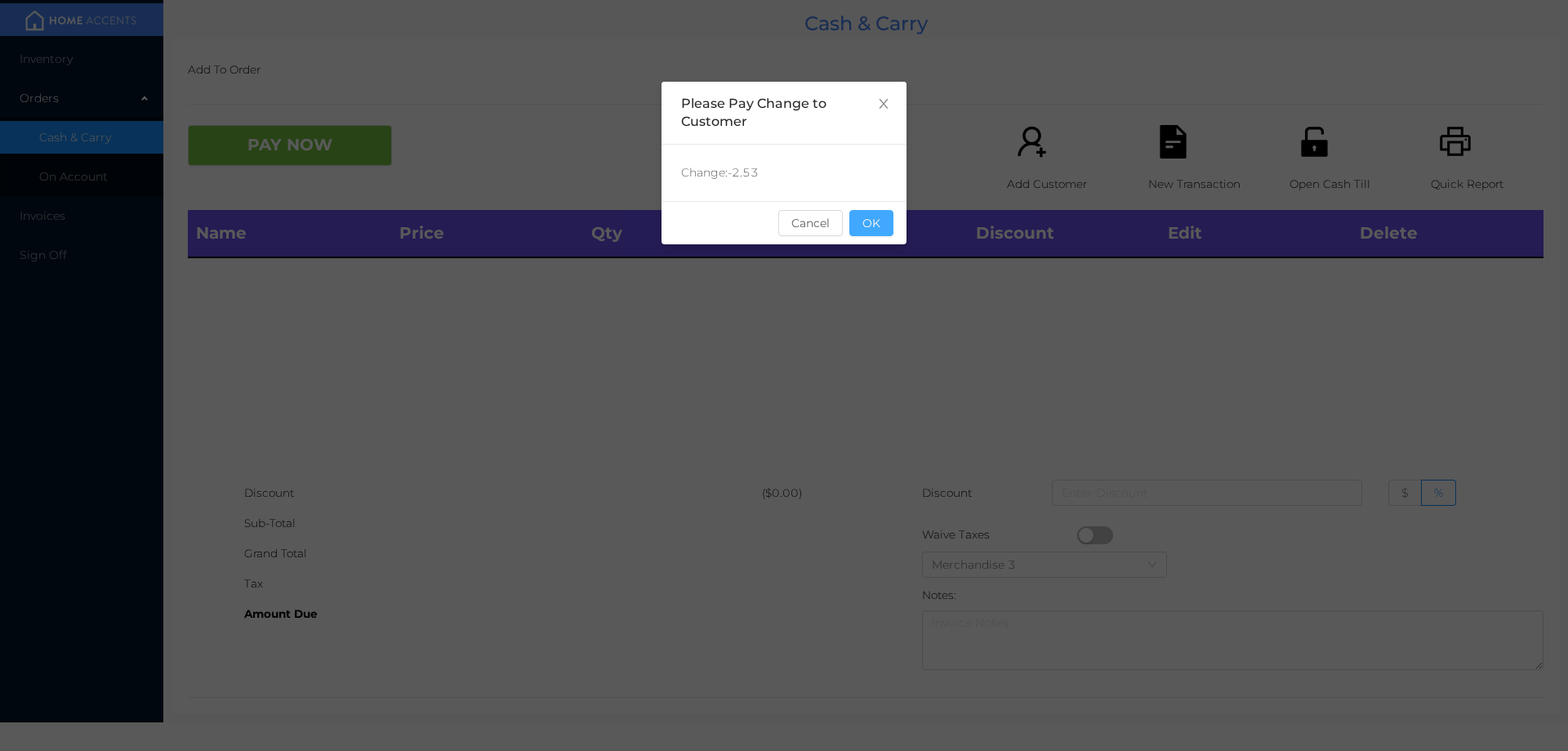
click at [858, 228] on button "OK" at bounding box center [871, 223] width 44 height 26
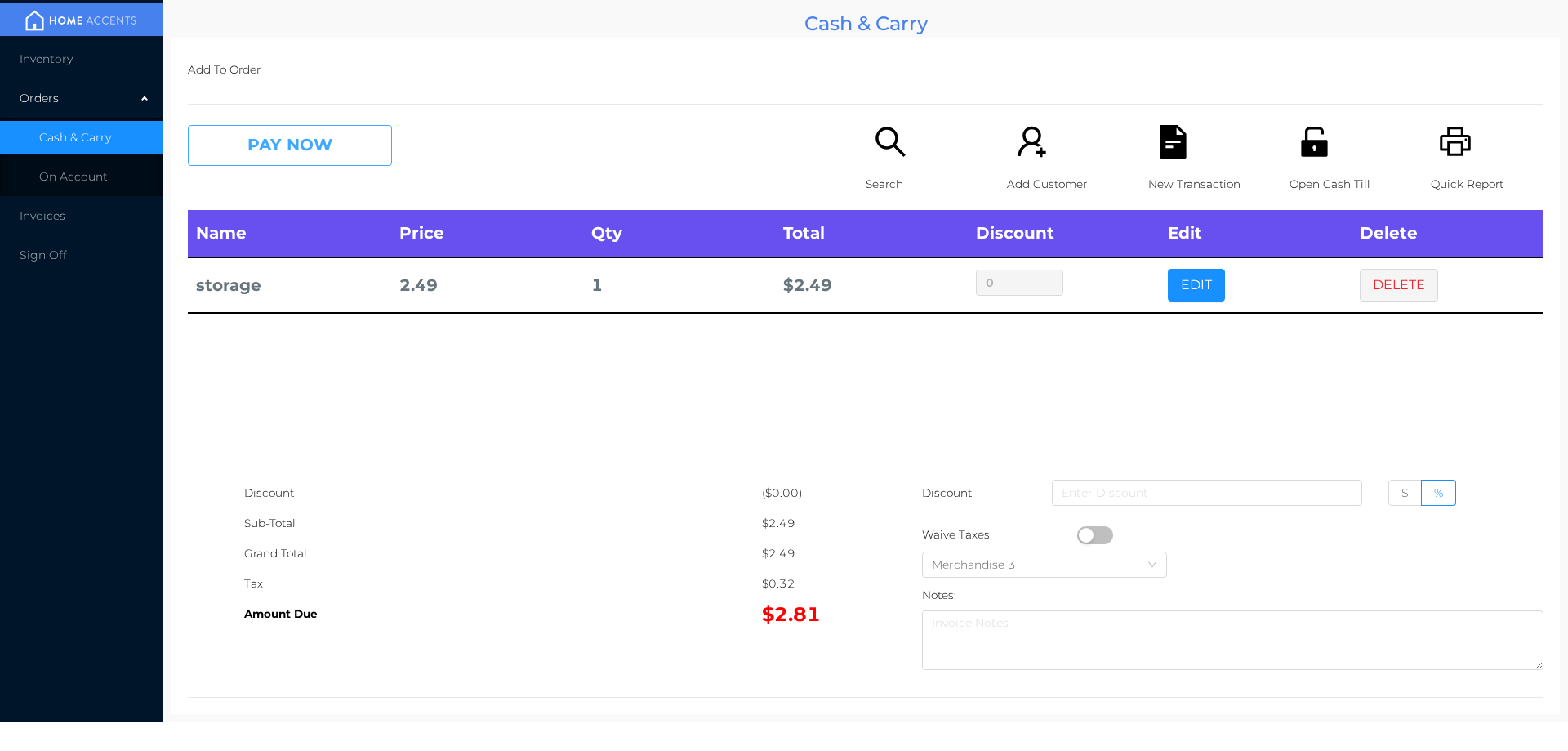
click at [273, 134] on button "PAY NOW" at bounding box center [289, 145] width 204 height 41
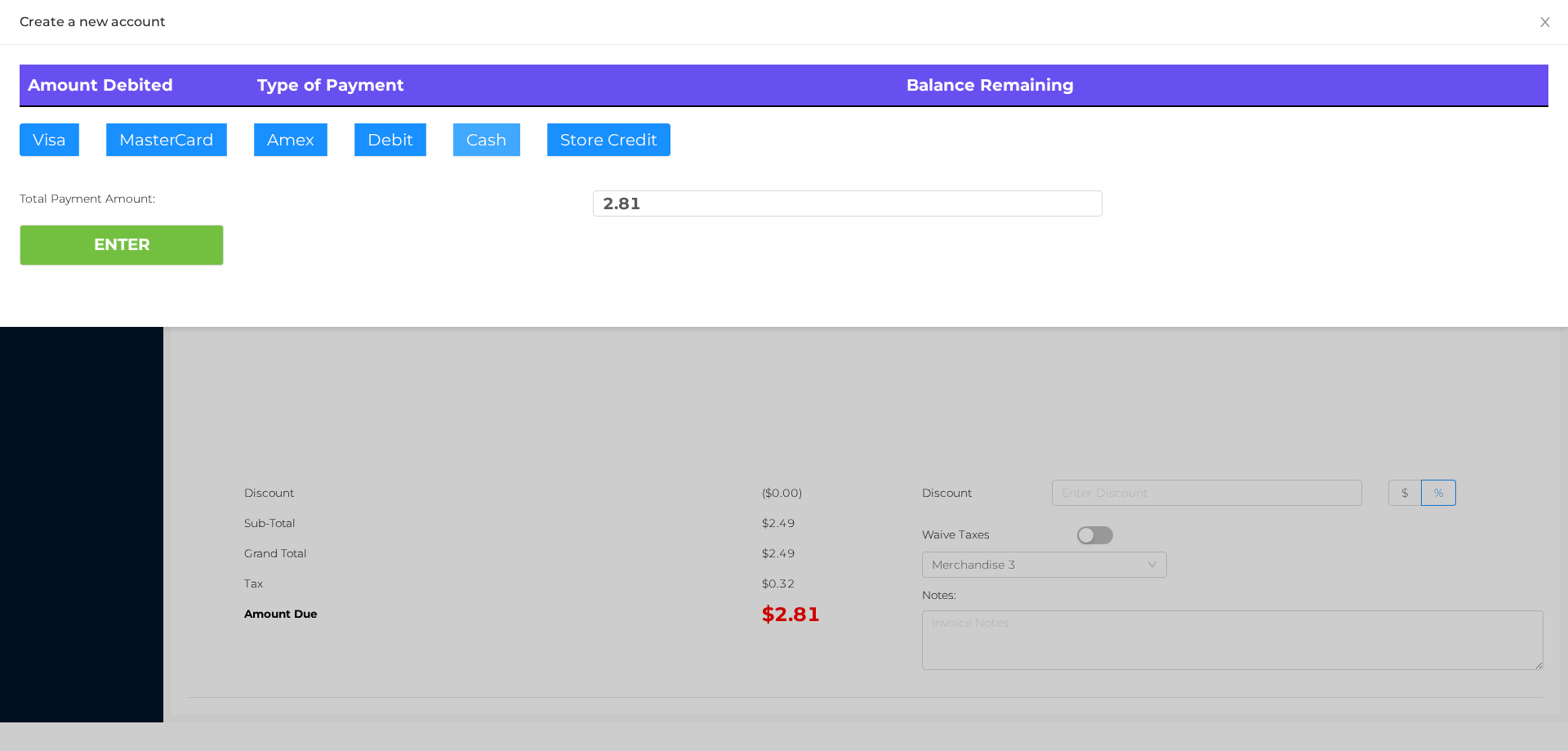
click at [479, 135] on button "Cash" at bounding box center [486, 139] width 67 height 33
type input "5."
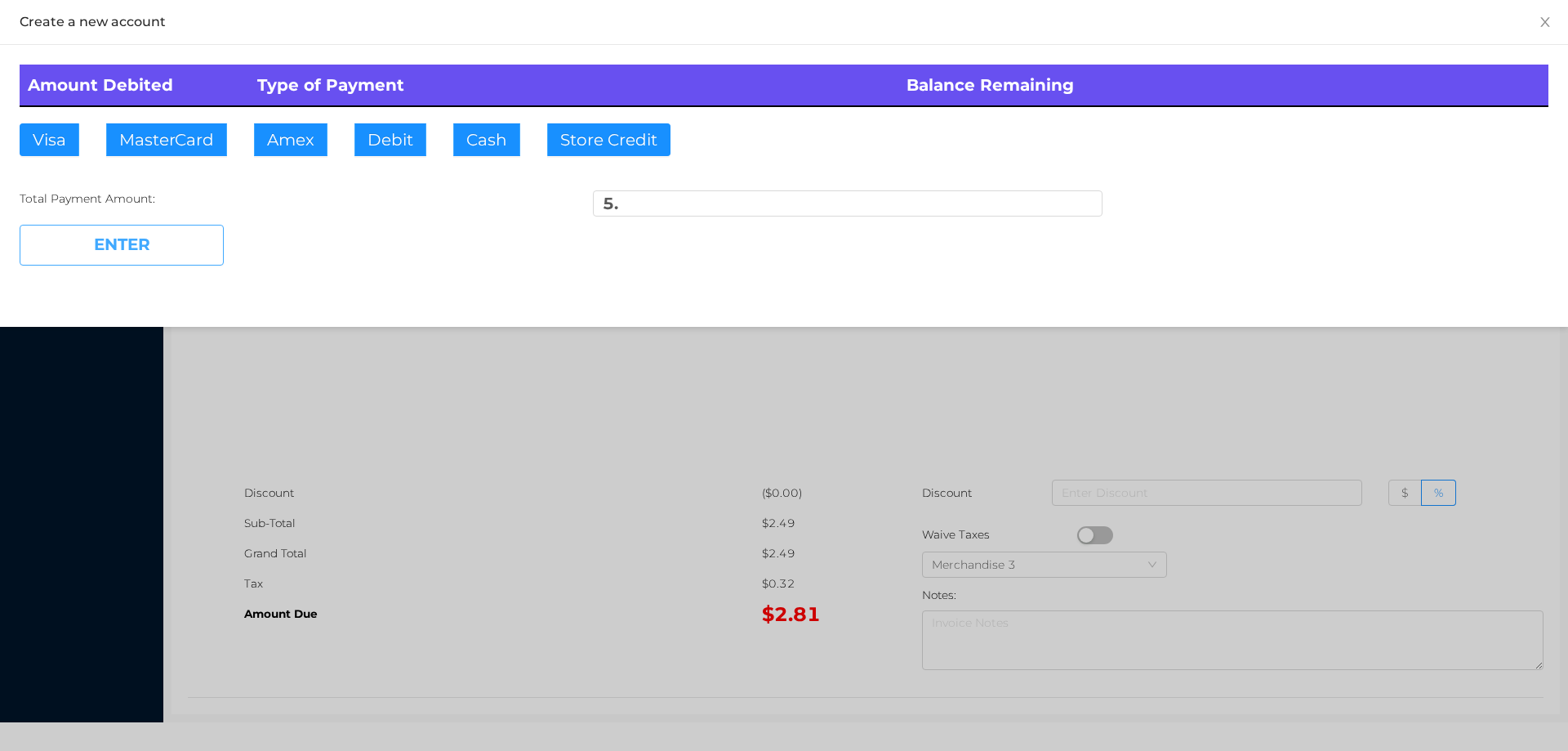
click at [171, 263] on button "ENTER" at bounding box center [121, 245] width 204 height 41
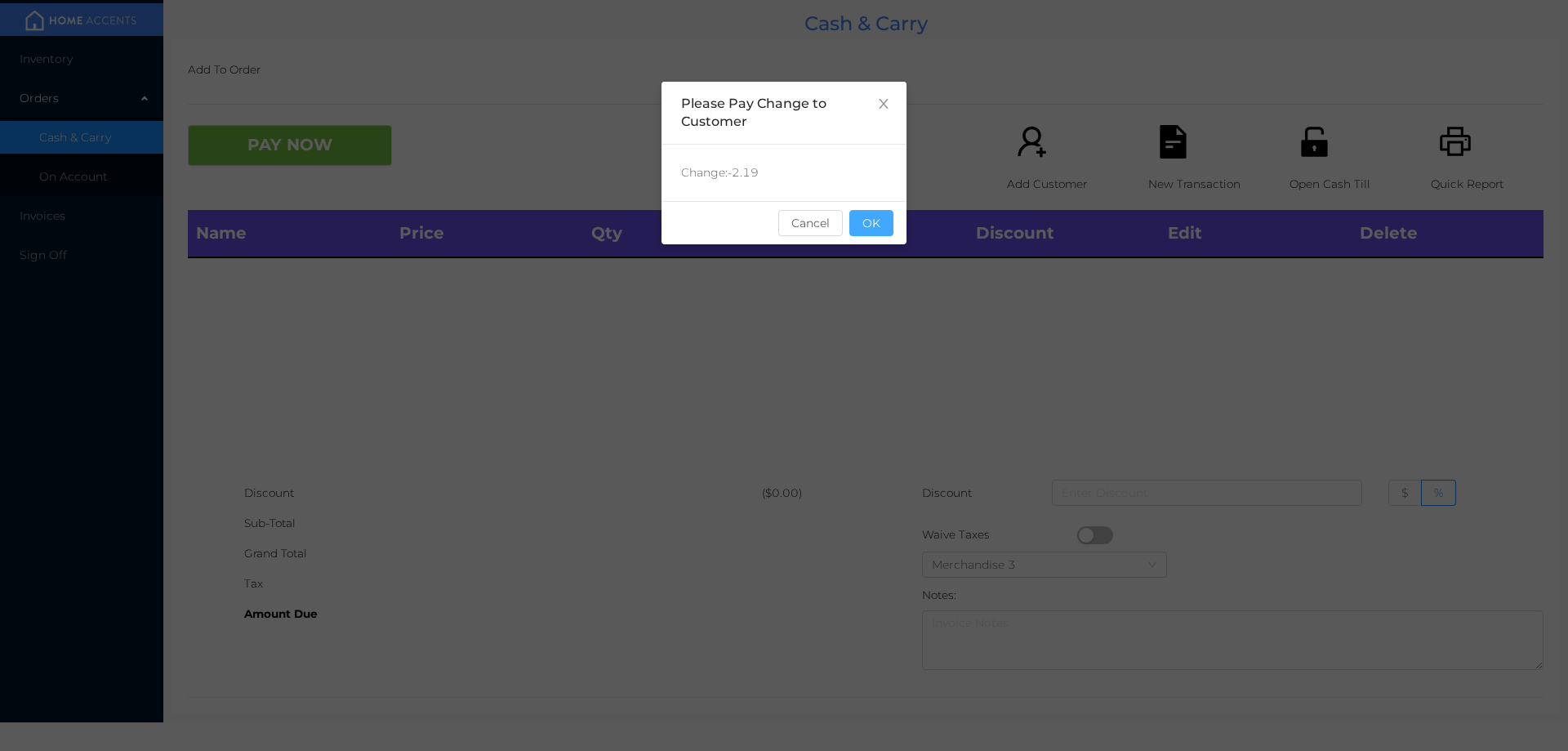
click at [862, 229] on button "OK" at bounding box center [871, 223] width 44 height 26
click at [892, 309] on div "Name Price Qty Total Discount Edit Delete" at bounding box center [865, 343] width 1355 height 268
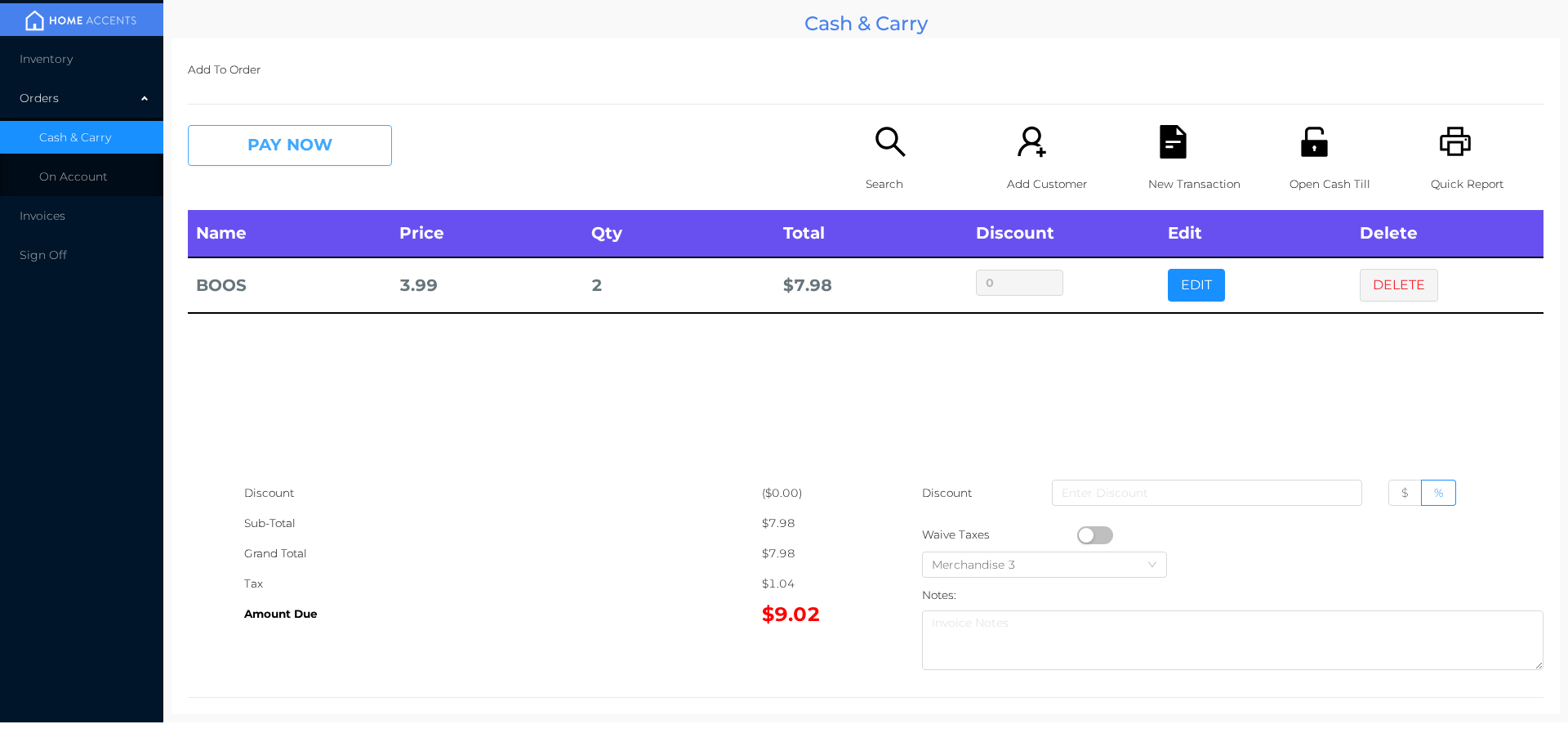
click at [349, 153] on button "PAY NOW" at bounding box center [289, 145] width 204 height 41
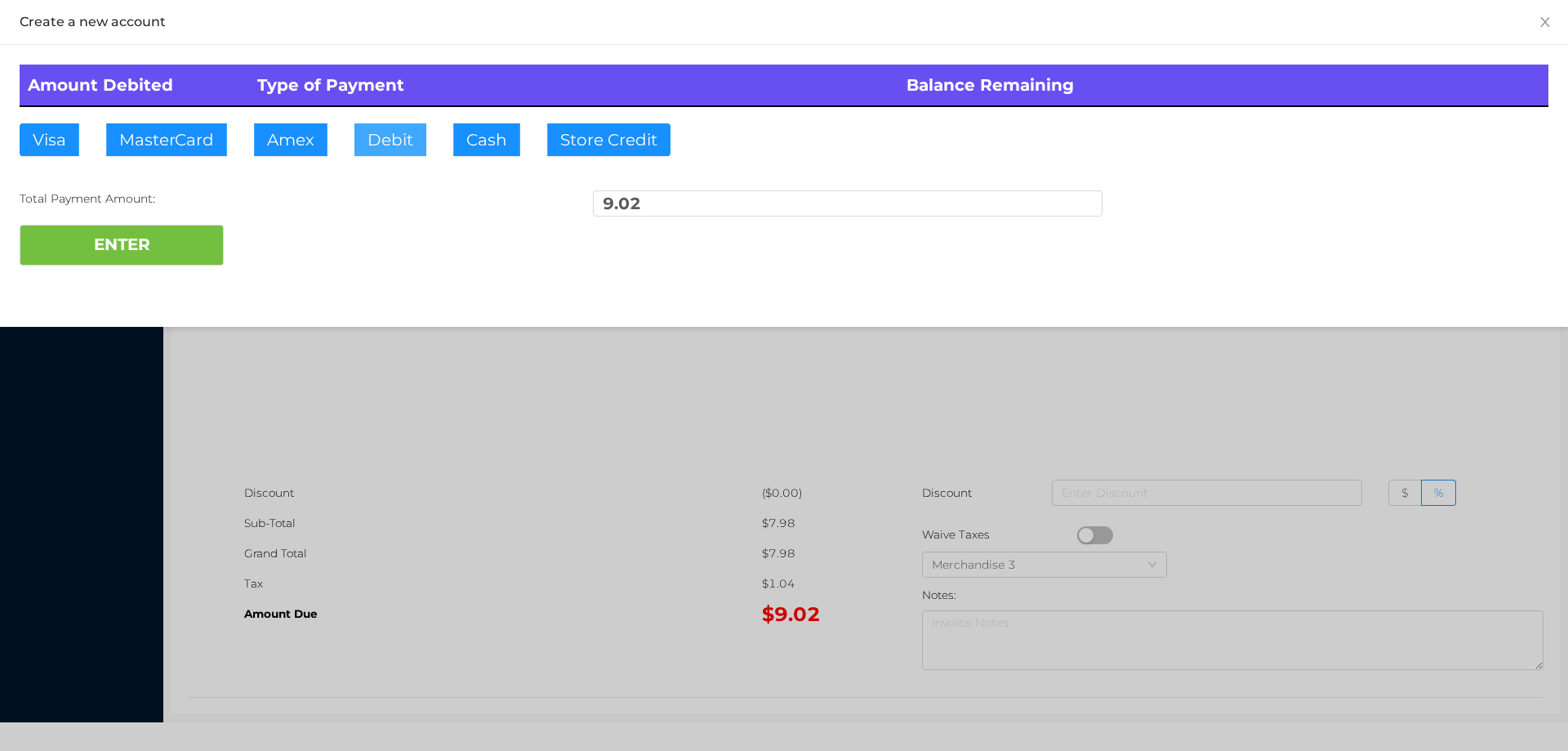
click at [375, 148] on button "Debit" at bounding box center [390, 139] width 72 height 33
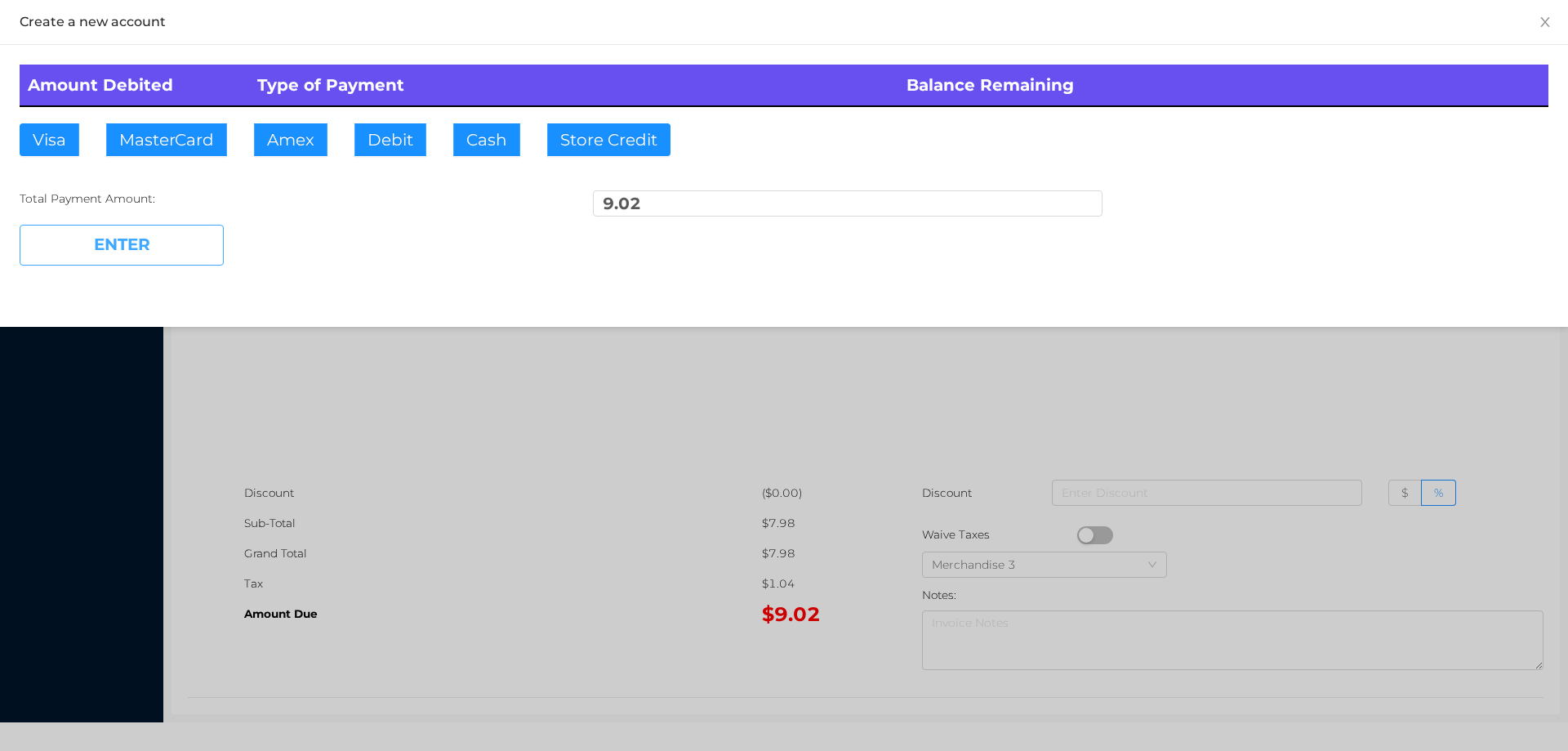
click at [213, 239] on button "ENTER" at bounding box center [121, 245] width 204 height 41
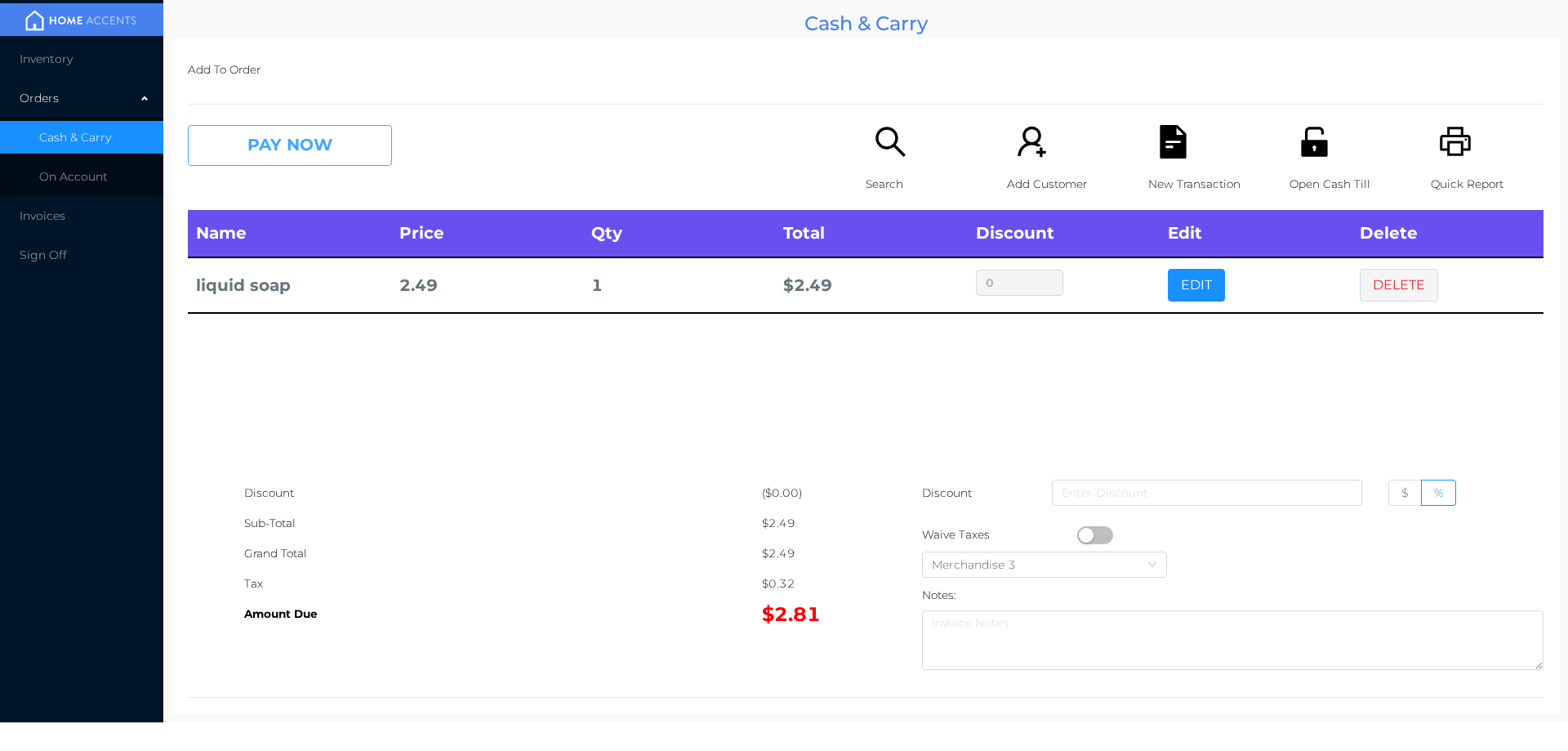
click at [253, 164] on button "PAY NOW" at bounding box center [289, 145] width 204 height 41
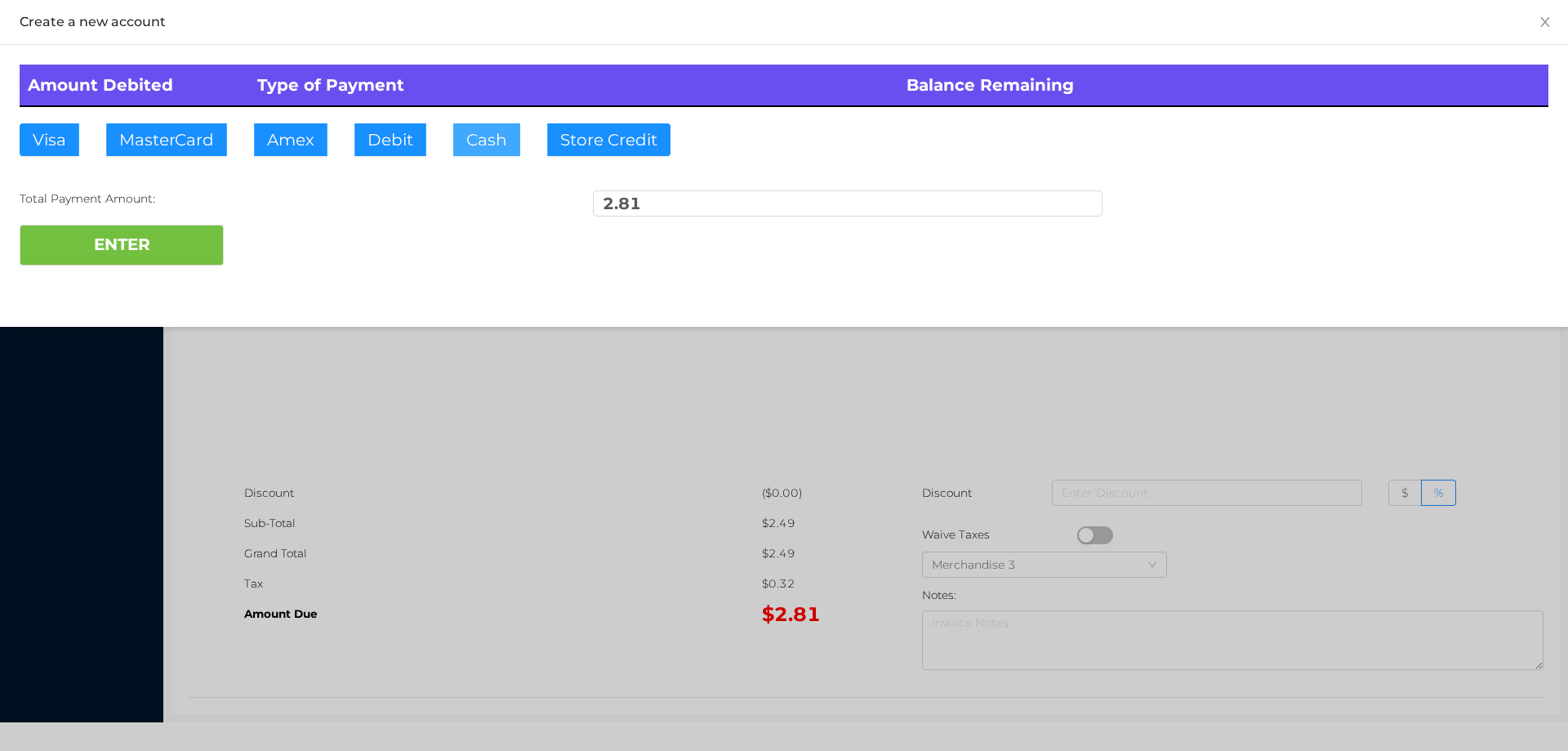
click at [465, 143] on button "Cash" at bounding box center [486, 139] width 67 height 33
type input "5."
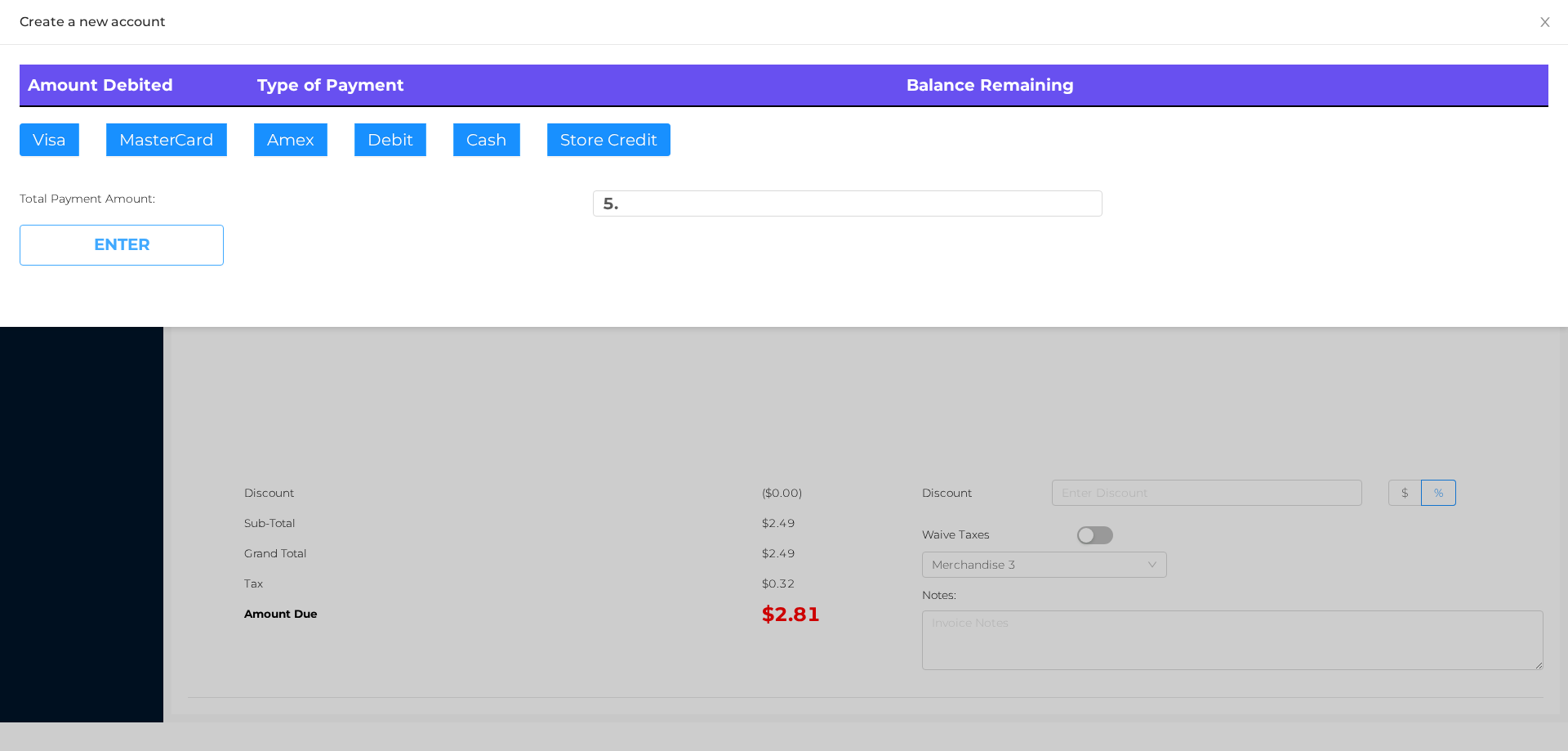
click at [125, 260] on button "ENTER" at bounding box center [121, 245] width 204 height 41
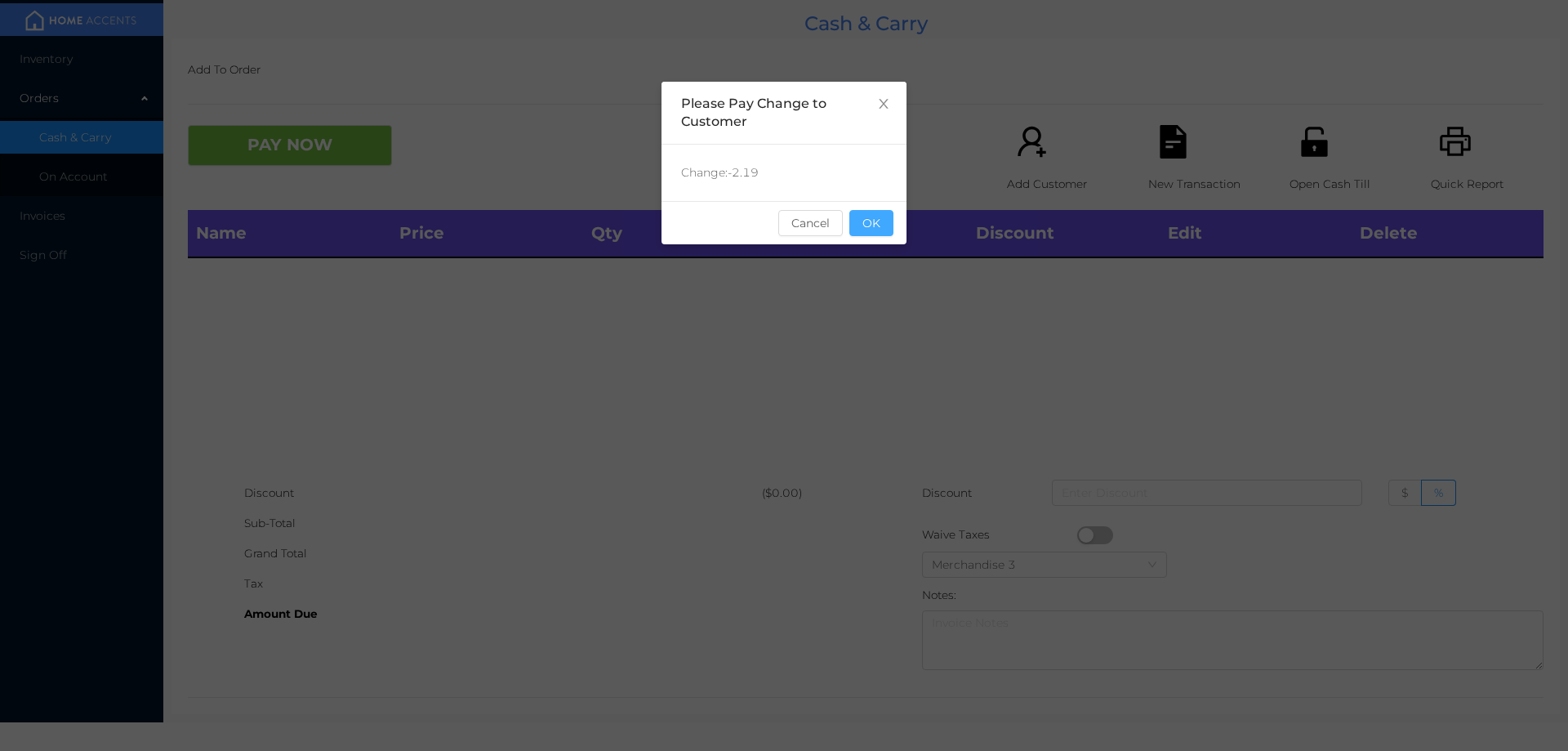
click at [888, 226] on button "OK" at bounding box center [871, 223] width 44 height 26
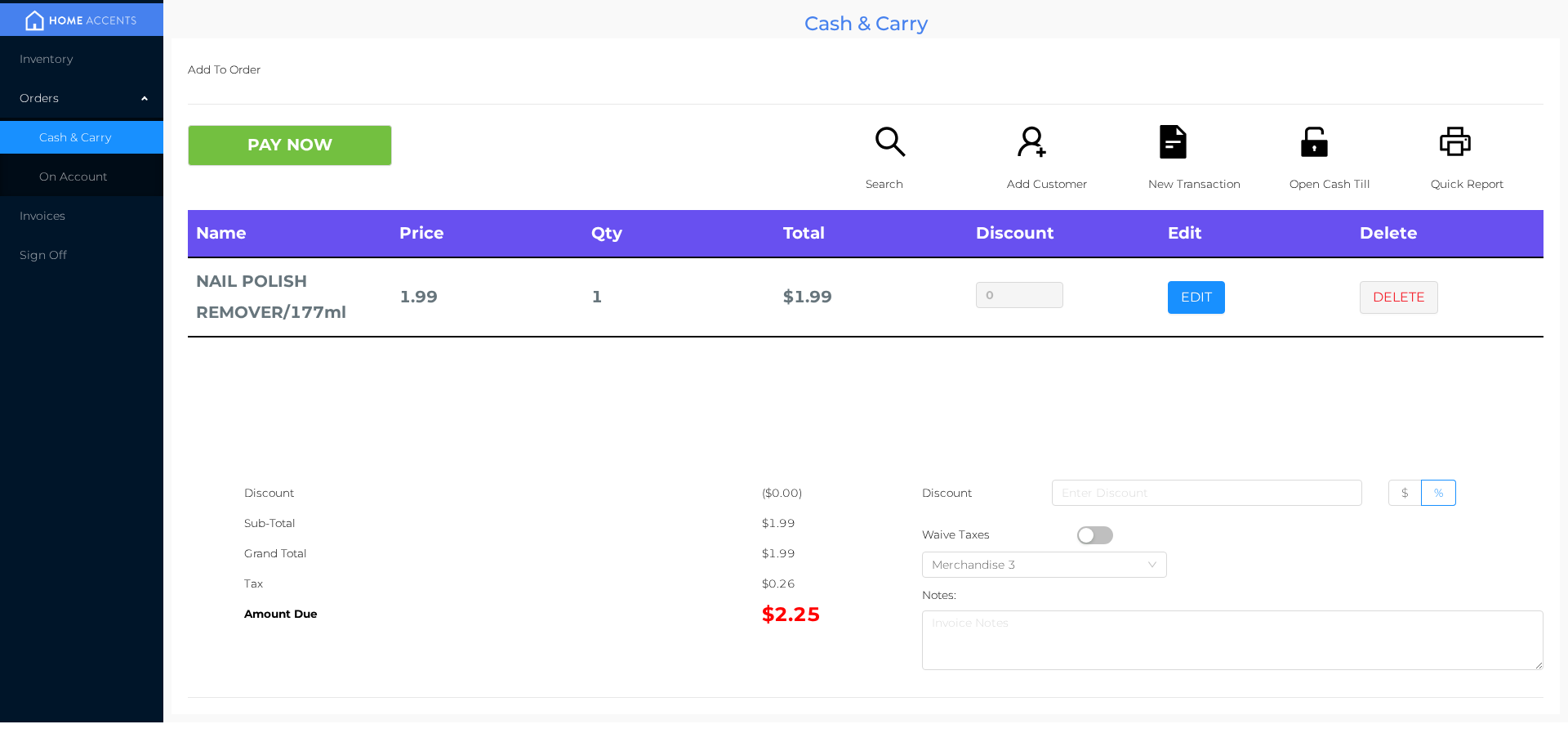
click at [888, 169] on p "Search" at bounding box center [922, 184] width 112 height 30
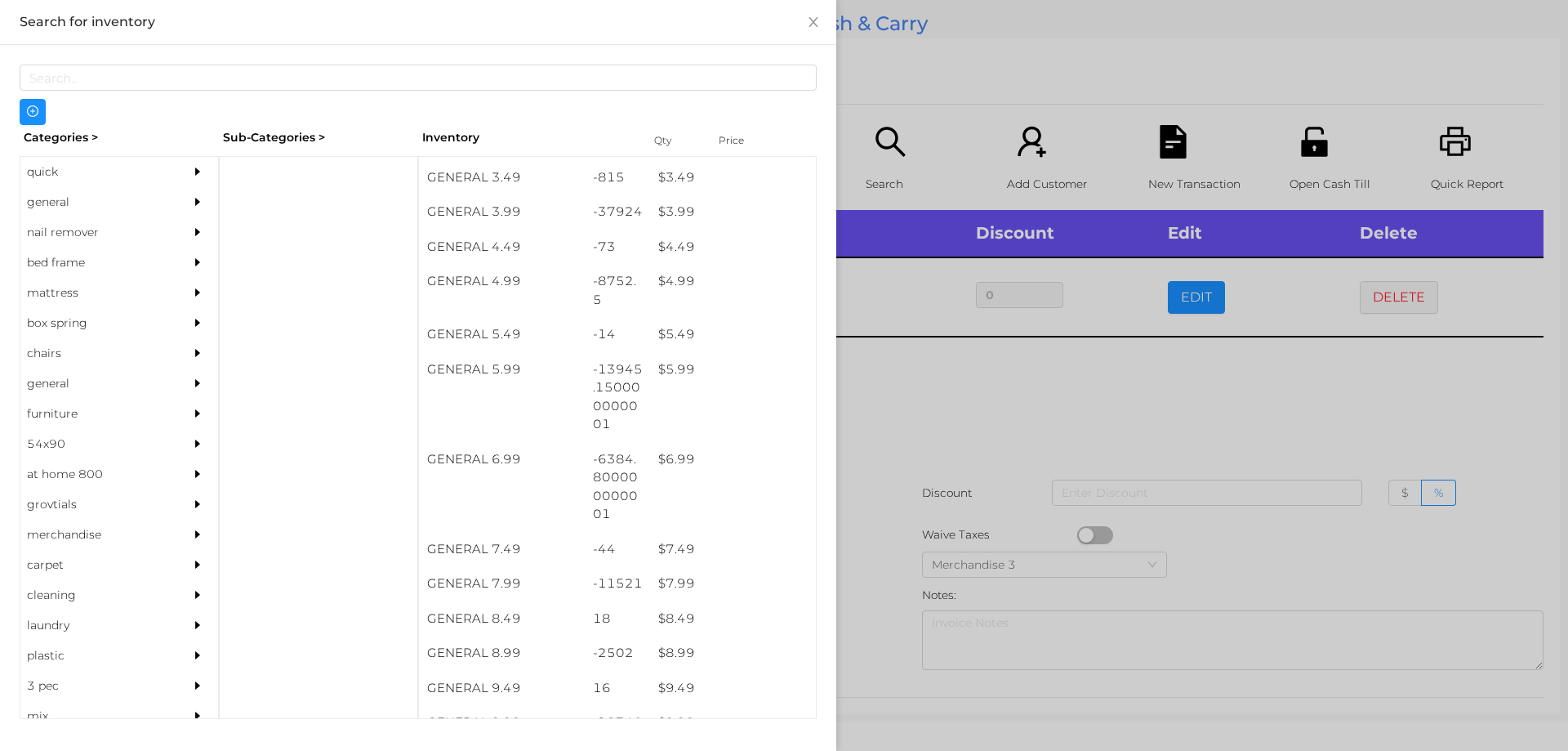
scroll to position [455, 0]
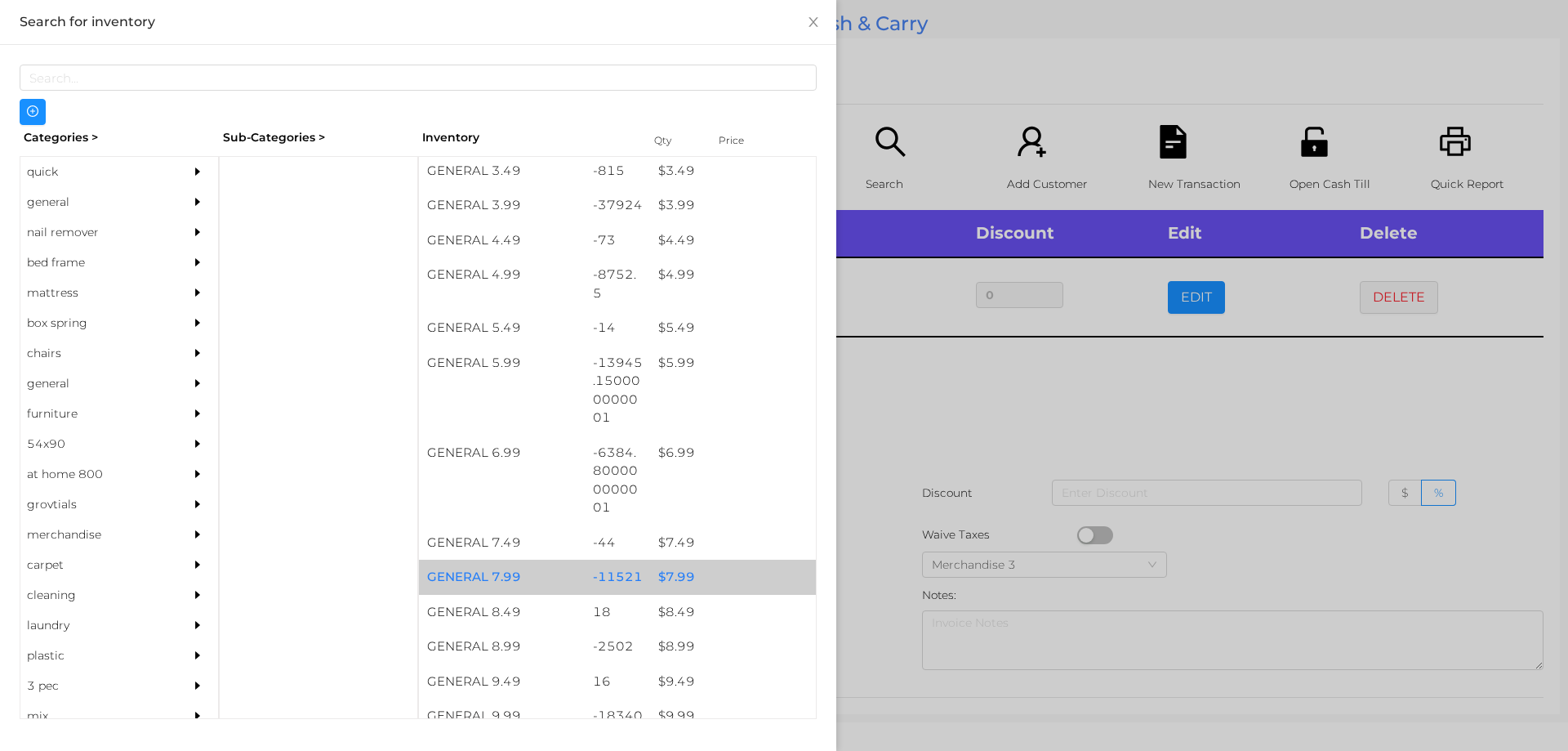
click at [670, 576] on div "$ 7.99" at bounding box center [733, 577] width 166 height 35
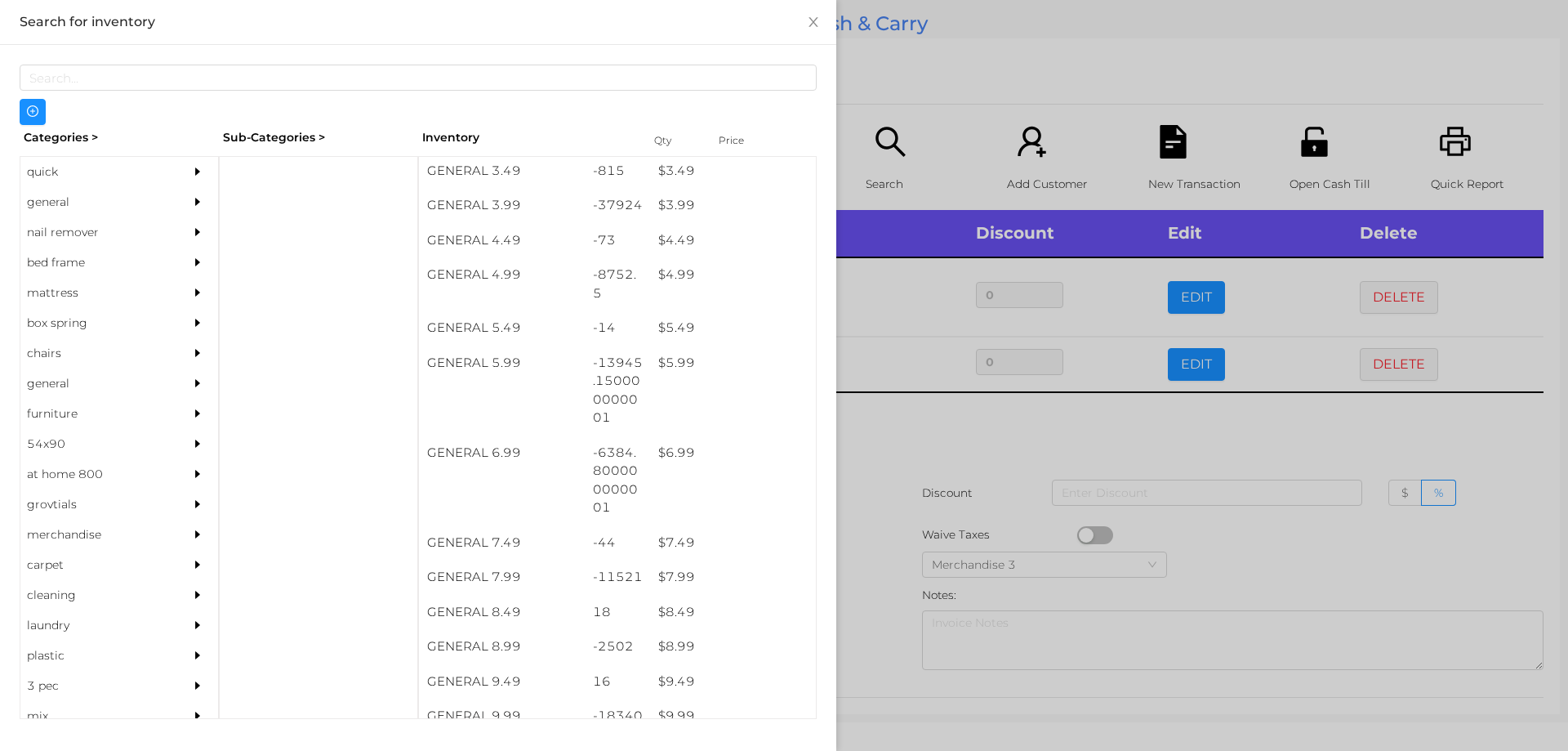
click at [982, 446] on div at bounding box center [784, 375] width 1568 height 751
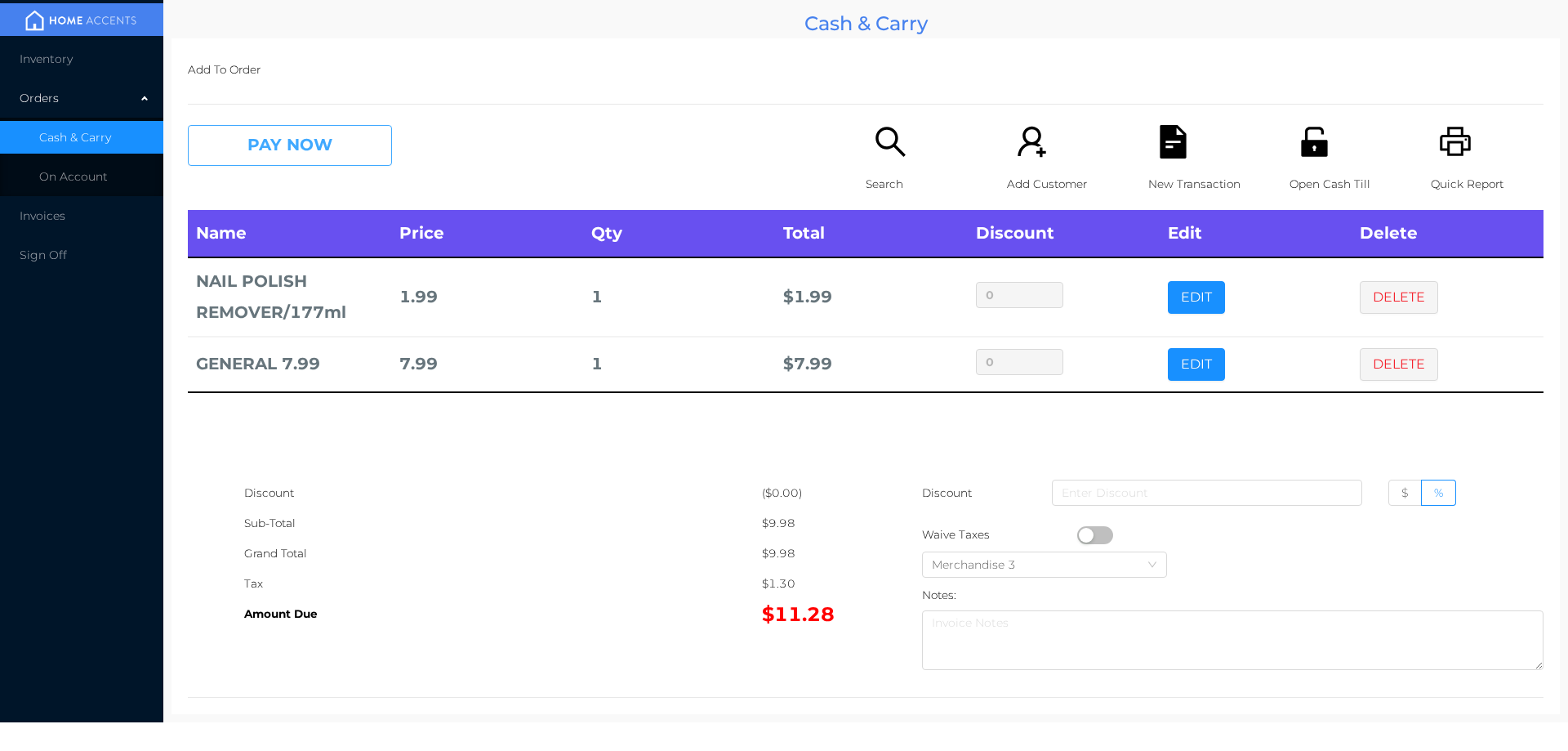
click at [250, 142] on button "PAY NOW" at bounding box center [289, 145] width 204 height 41
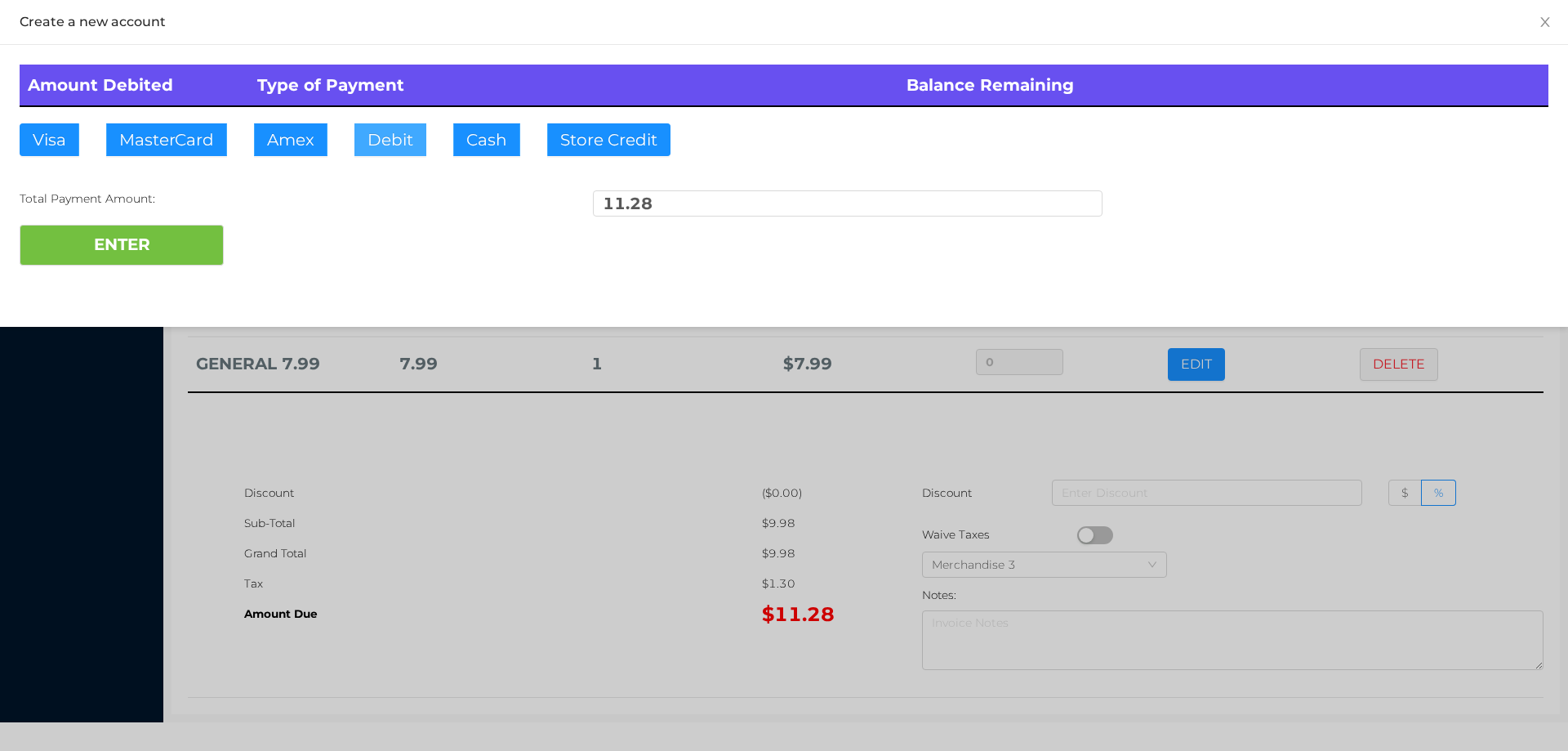
click at [371, 136] on button "Debit" at bounding box center [390, 139] width 72 height 33
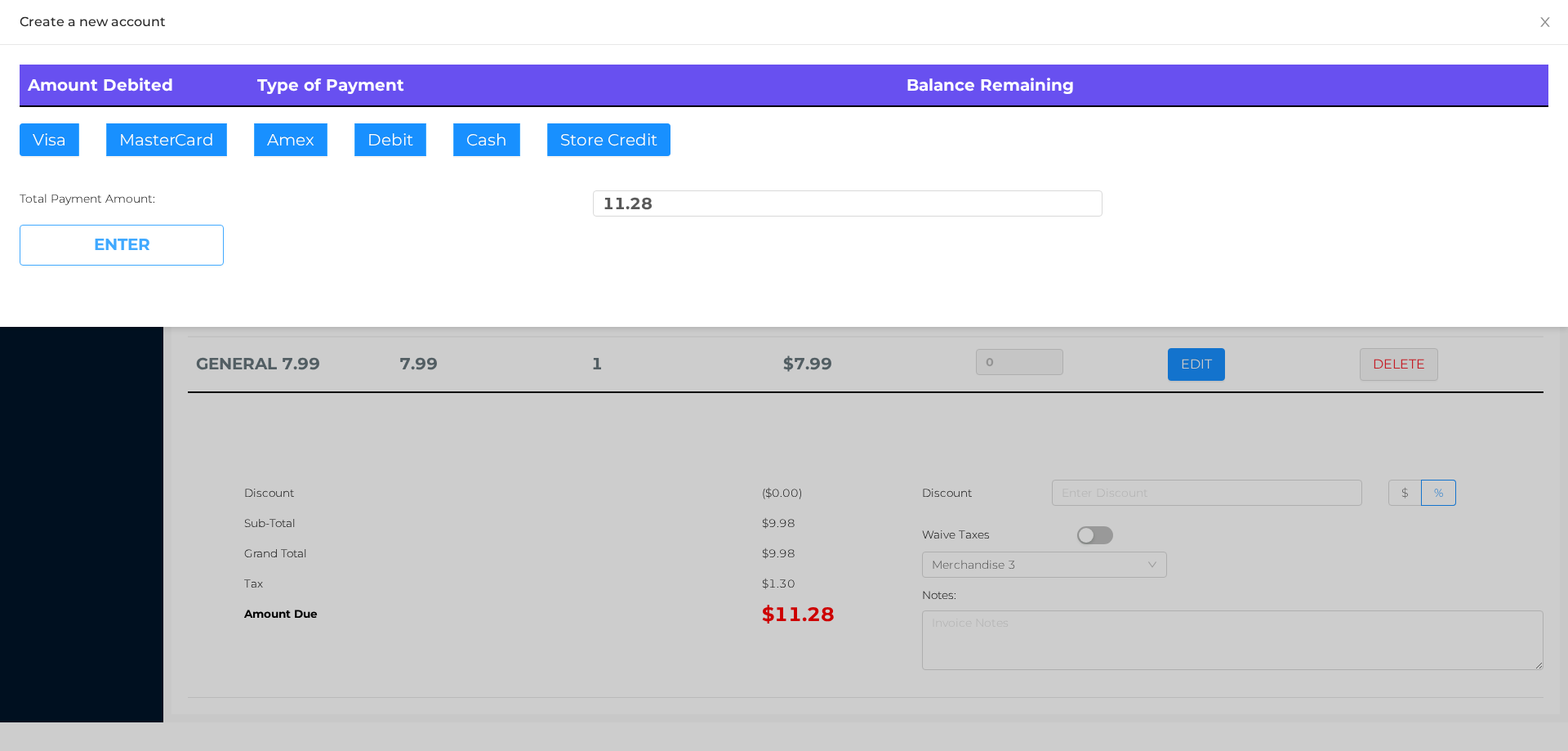
click at [153, 254] on button "ENTER" at bounding box center [121, 245] width 204 height 41
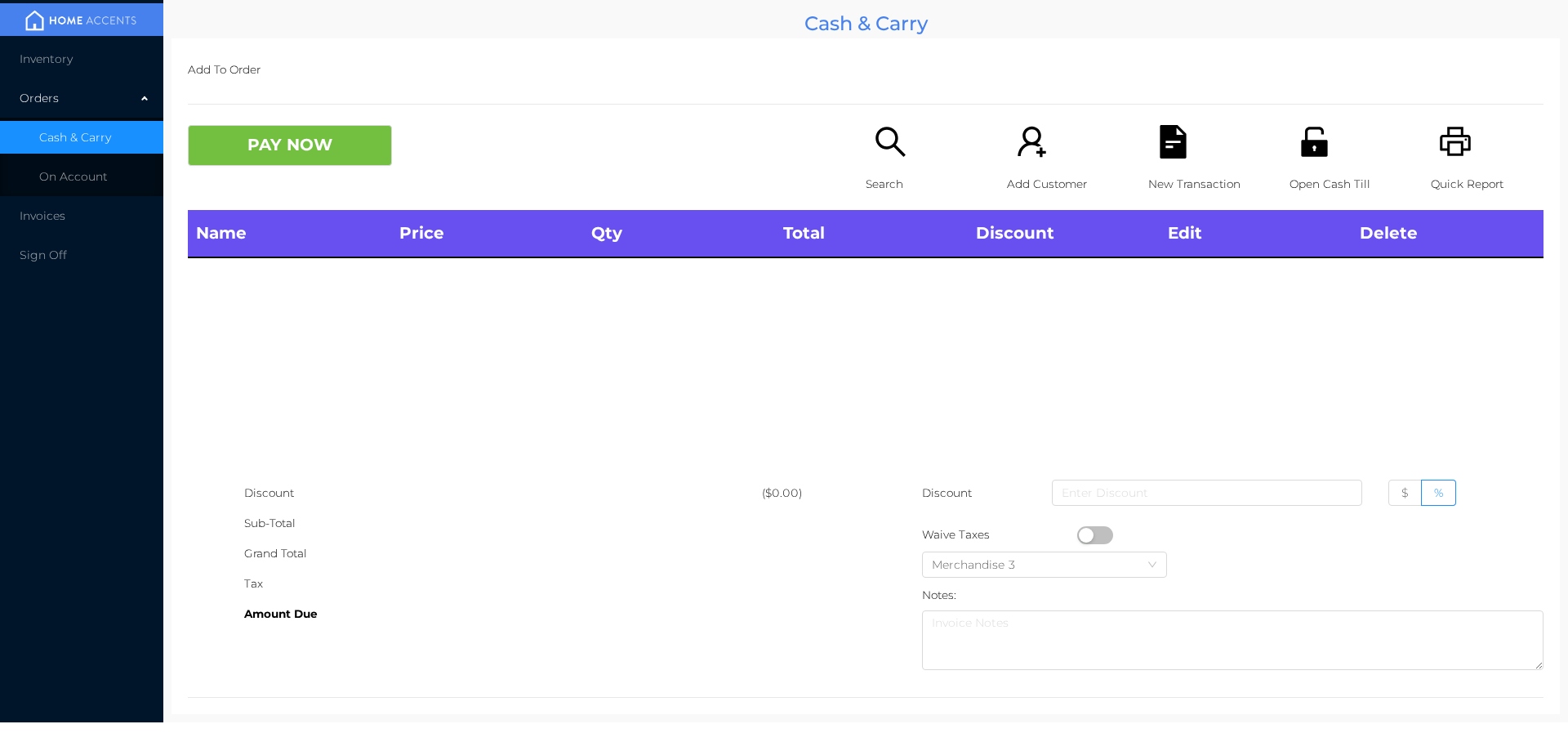
click at [875, 176] on p "Search" at bounding box center [922, 184] width 112 height 30
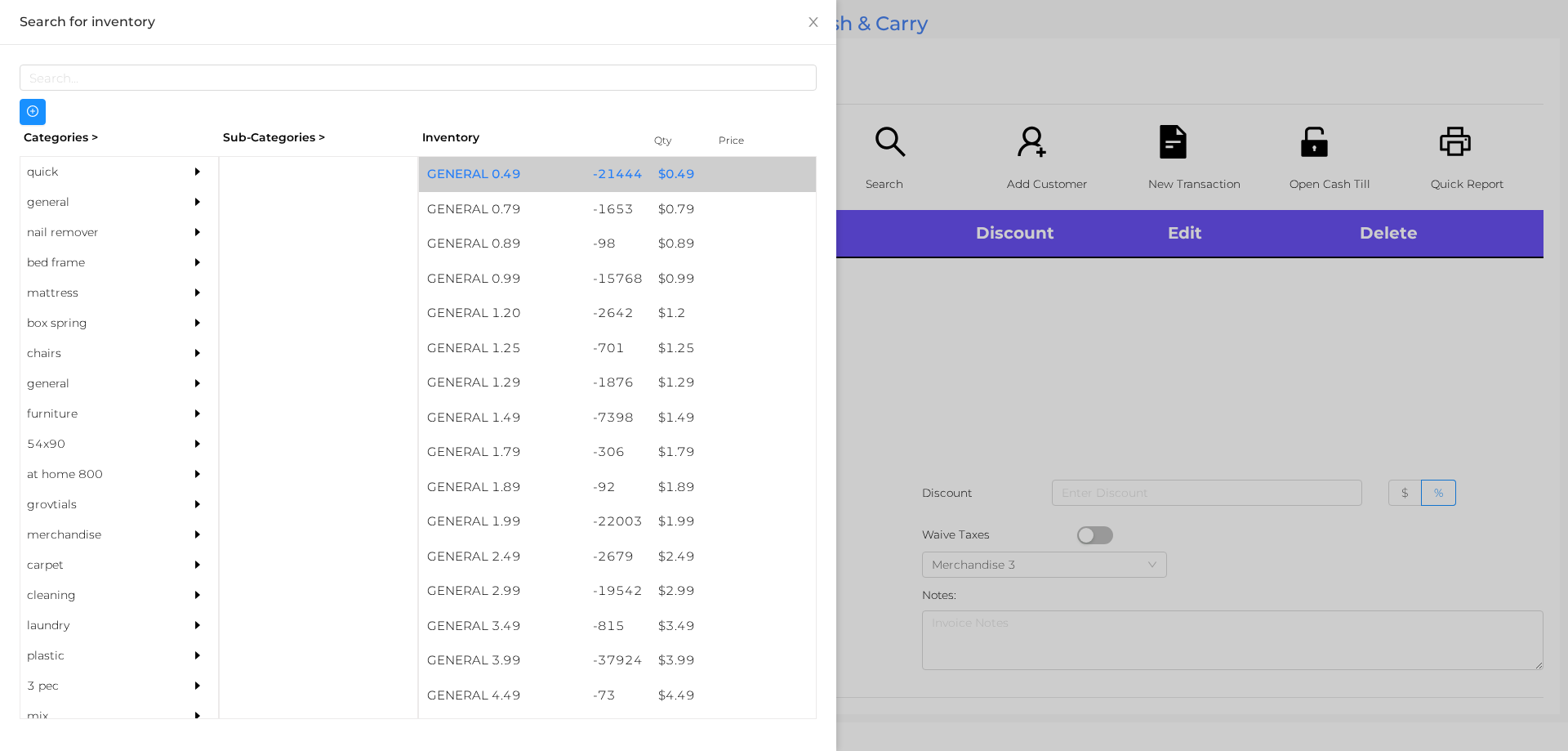
click at [668, 177] on div "$ 0.49" at bounding box center [733, 174] width 166 height 35
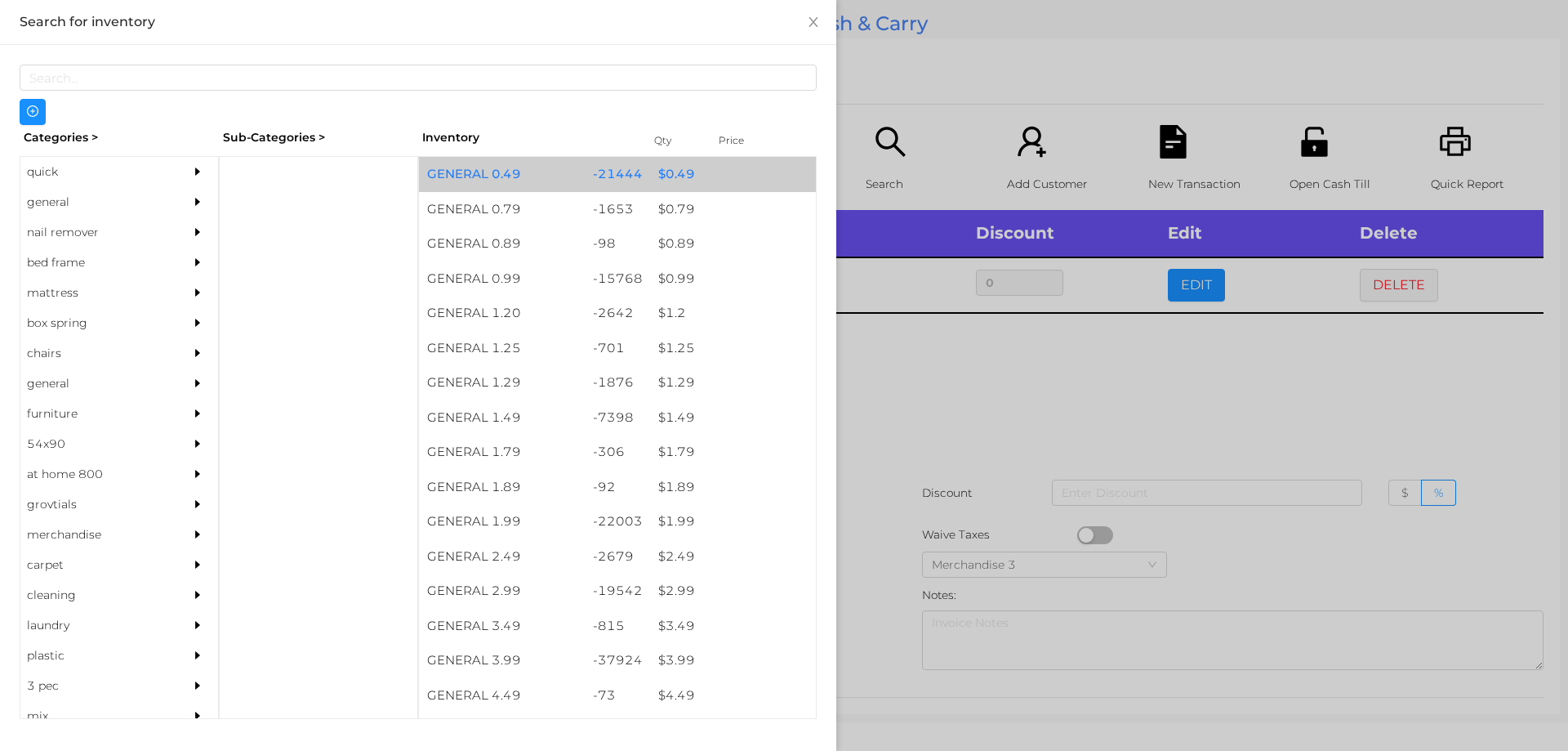
click at [676, 180] on div "$ 0.49" at bounding box center [733, 174] width 166 height 35
click at [677, 177] on div "$ 0.49" at bounding box center [733, 174] width 166 height 35
click at [674, 168] on div "$ 0.49" at bounding box center [733, 174] width 166 height 35
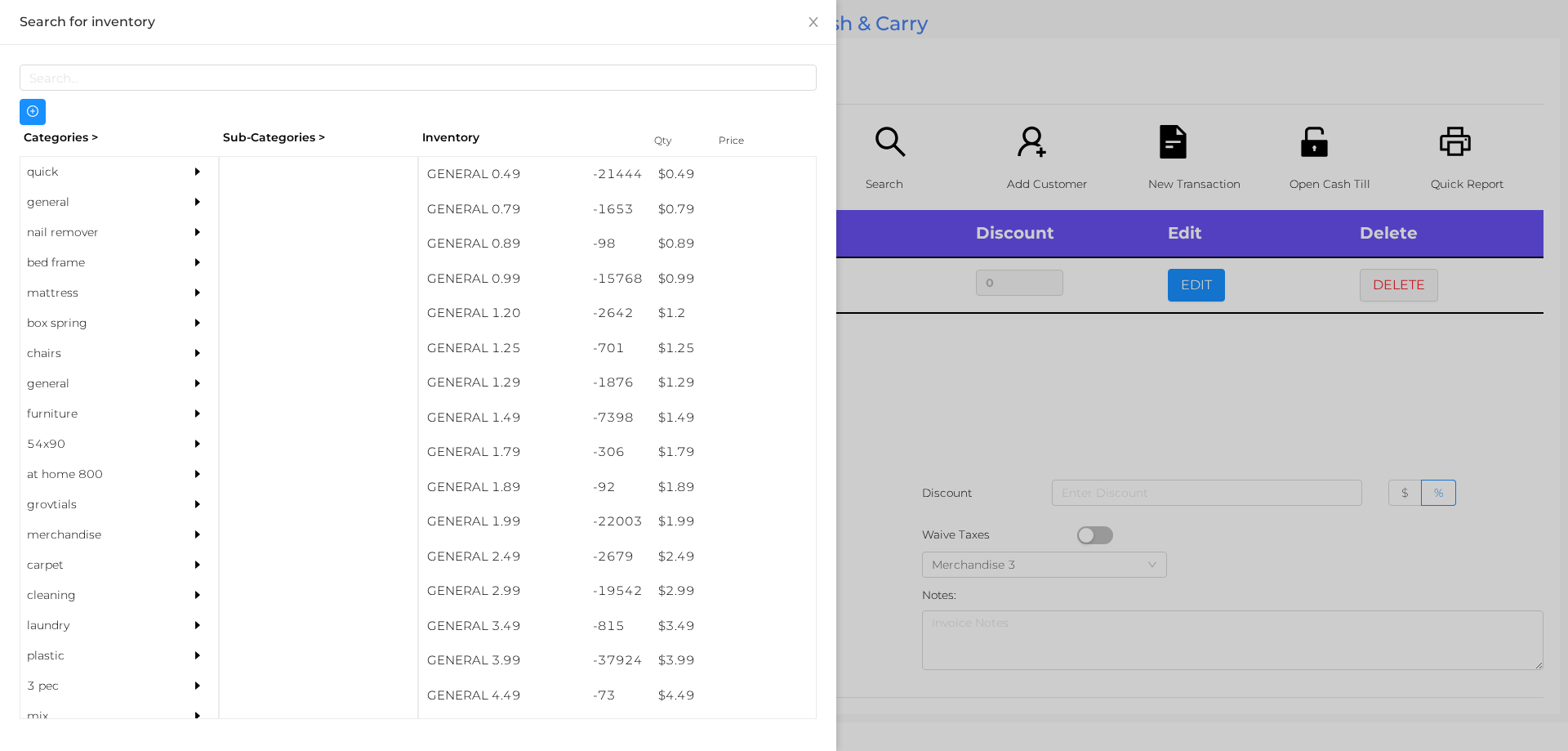
click at [936, 396] on div at bounding box center [784, 375] width 1568 height 751
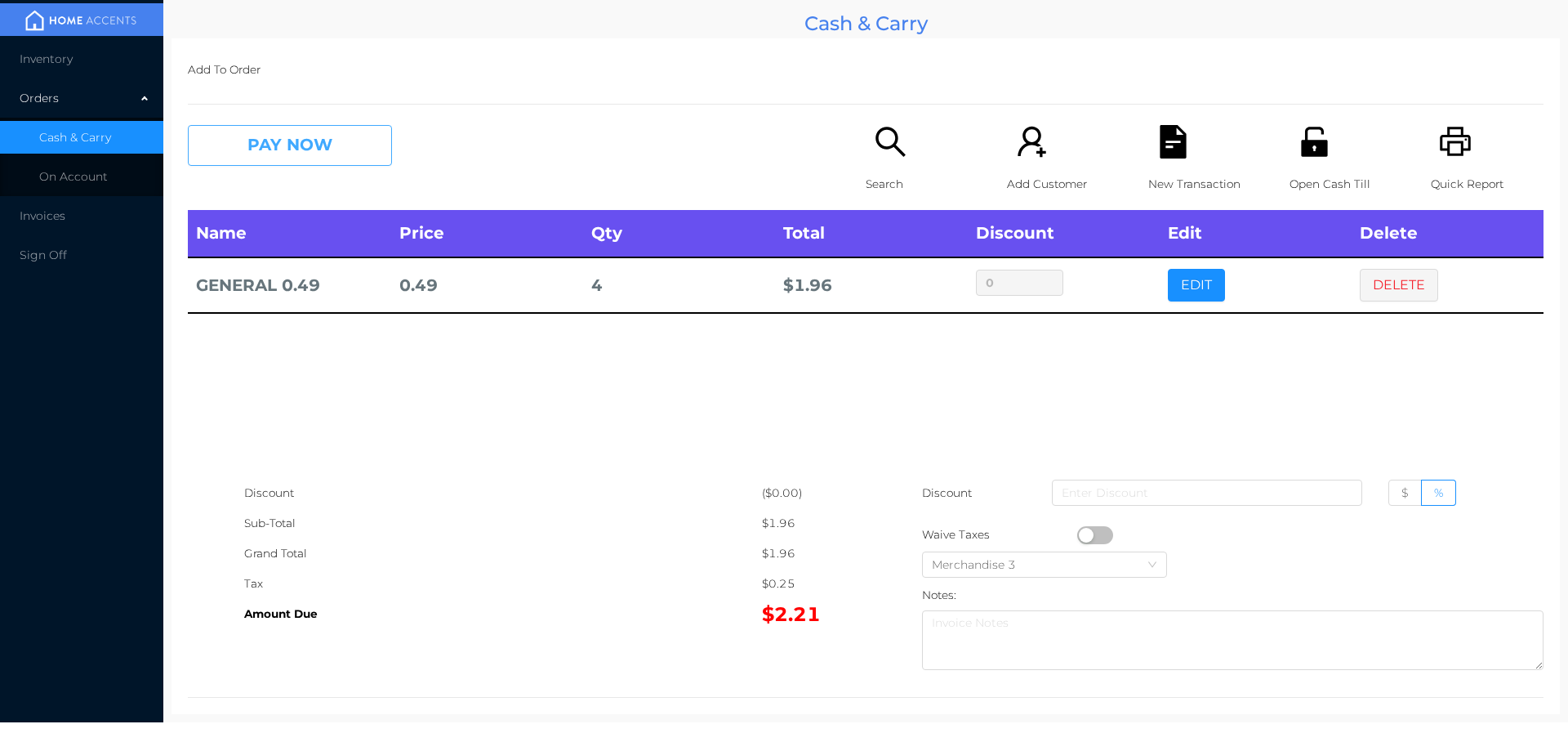
click at [346, 132] on button "PAY NOW" at bounding box center [289, 145] width 204 height 41
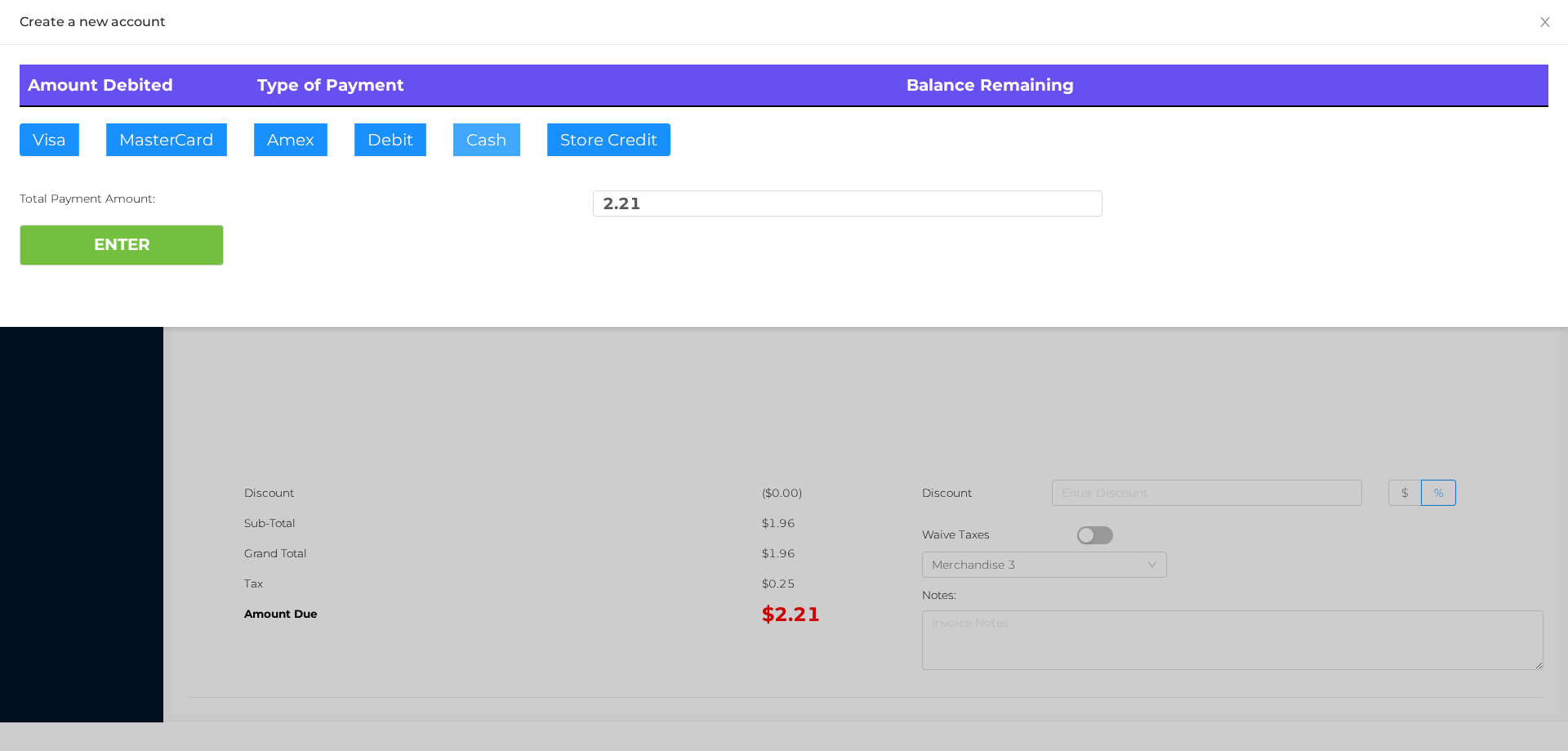
click at [471, 144] on button "Cash" at bounding box center [486, 139] width 67 height 33
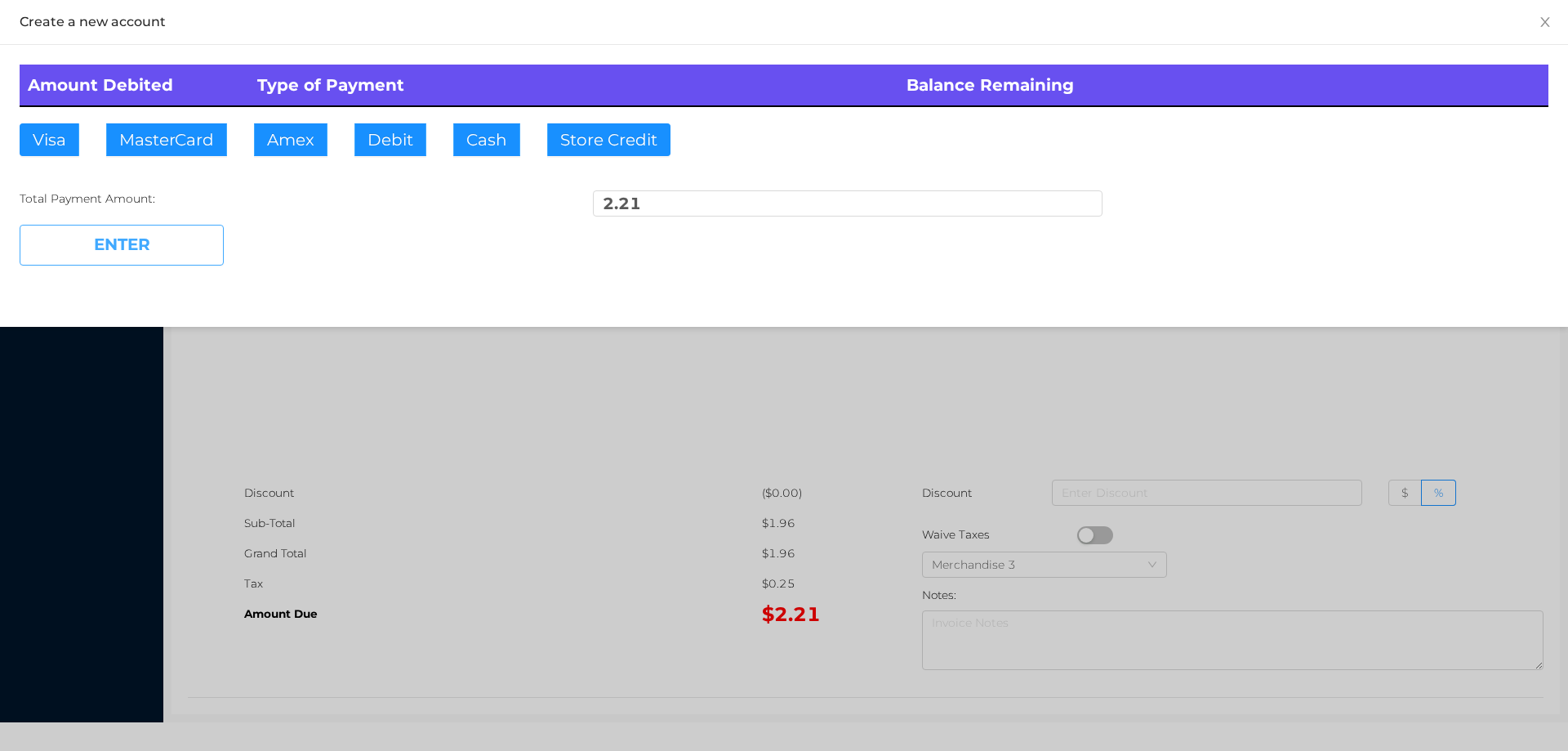
click at [190, 227] on button "ENTER" at bounding box center [121, 245] width 204 height 41
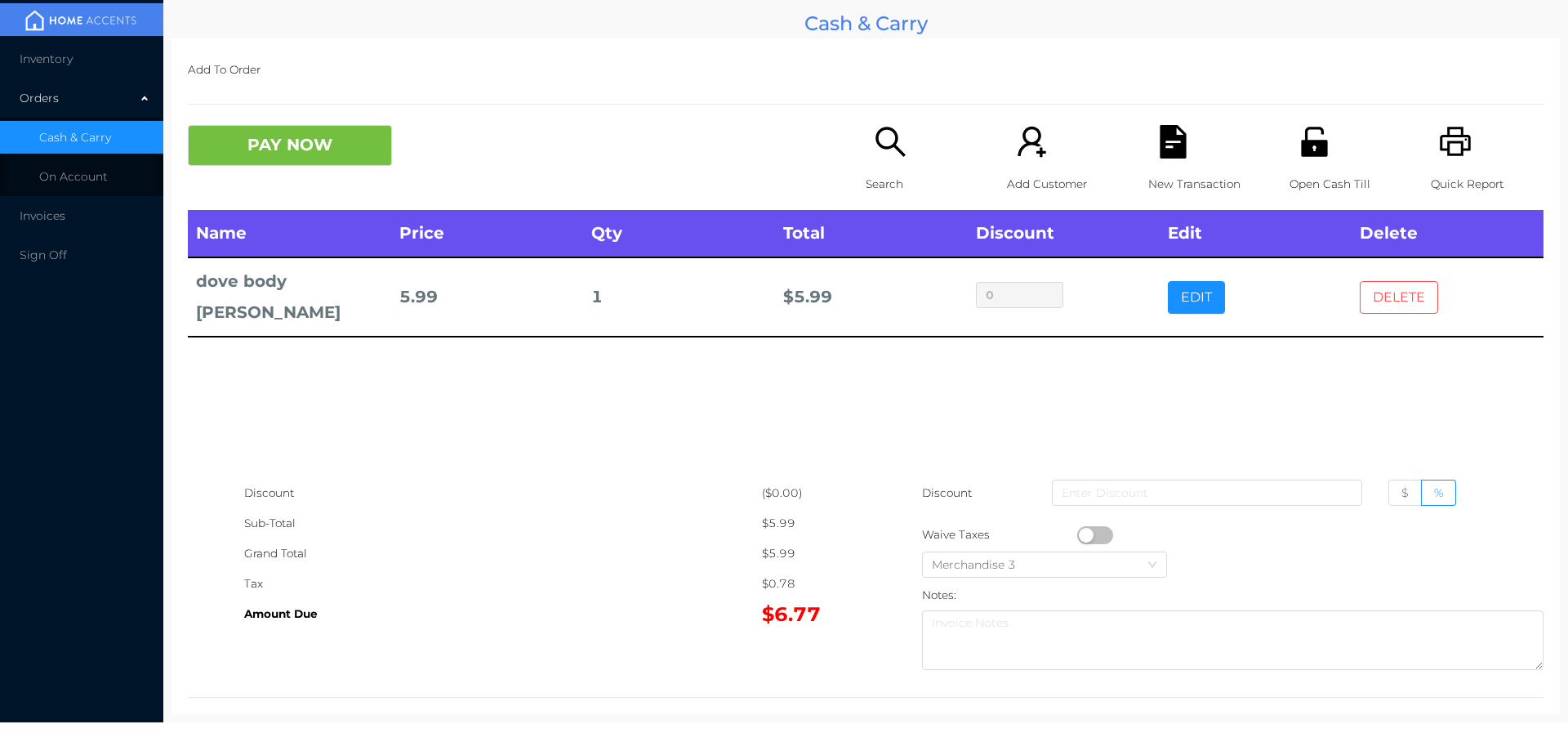
click at [1396, 282] on button "DELETE" at bounding box center [1399, 297] width 79 height 33
click at [1458, 159] on div "Quick Report" at bounding box center [1486, 167] width 112 height 85
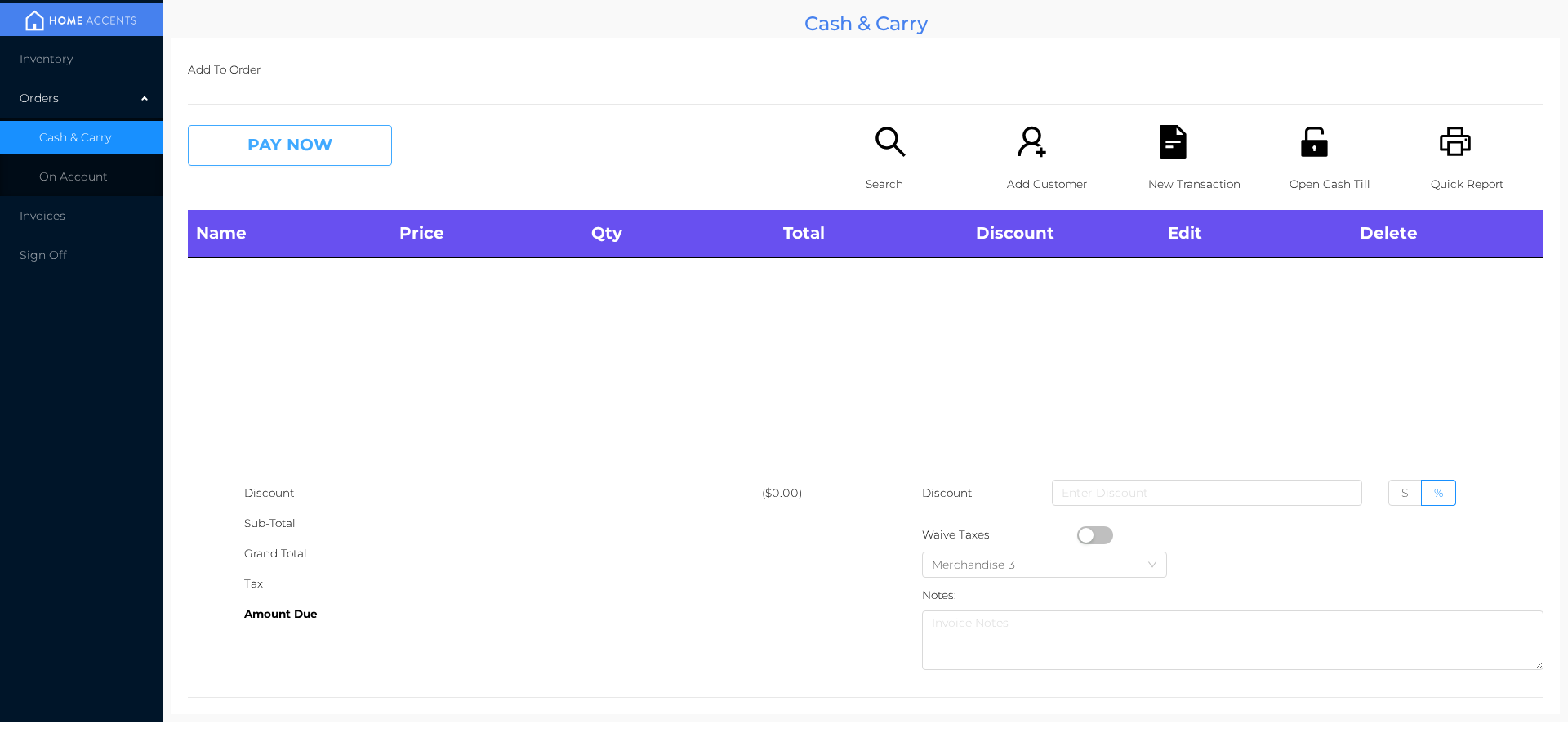
click at [330, 129] on button "PAY NOW" at bounding box center [289, 145] width 204 height 41
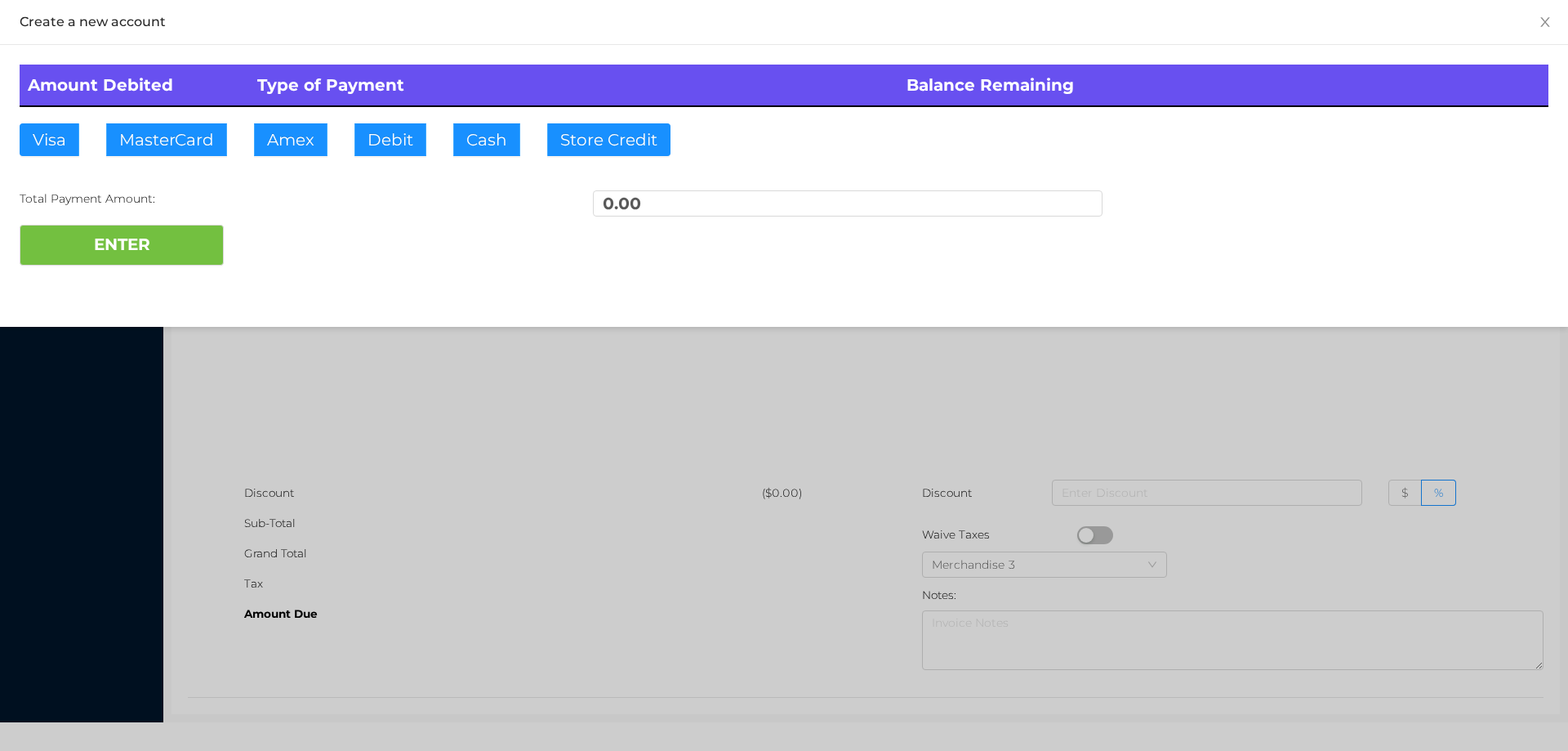
click at [374, 384] on div at bounding box center [784, 375] width 1568 height 751
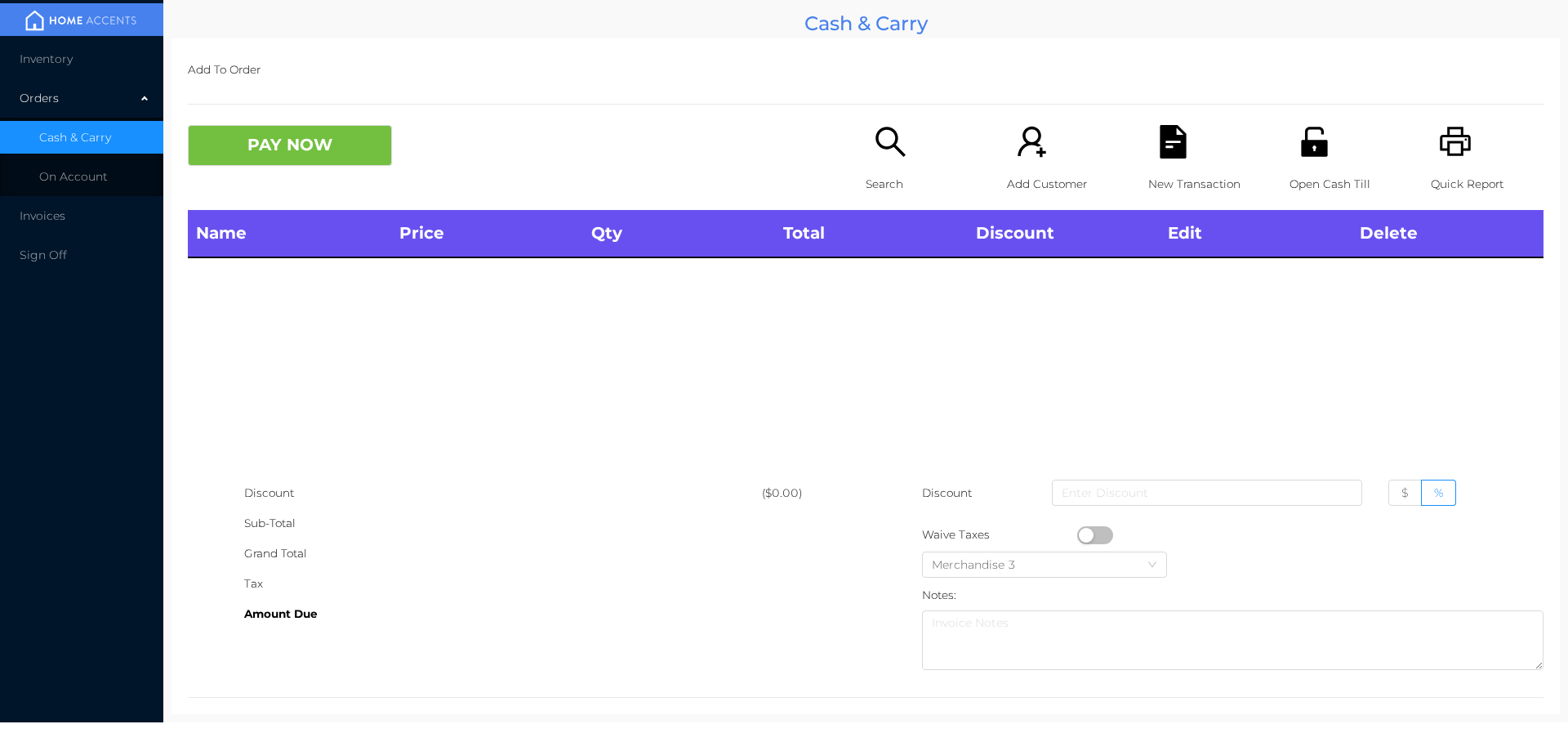
click at [875, 180] on p "Search" at bounding box center [922, 184] width 112 height 30
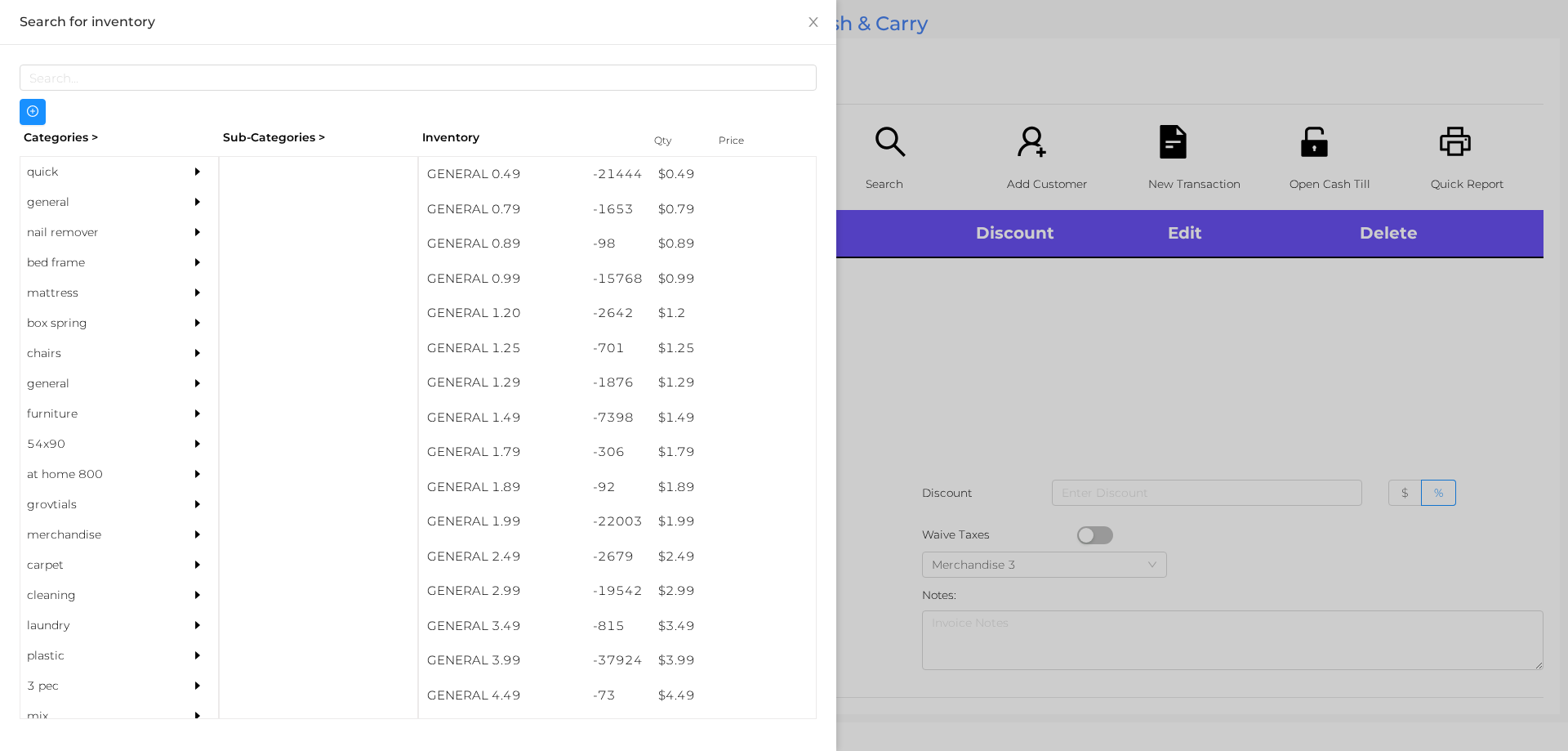
click at [43, 207] on div "general" at bounding box center [94, 202] width 148 height 30
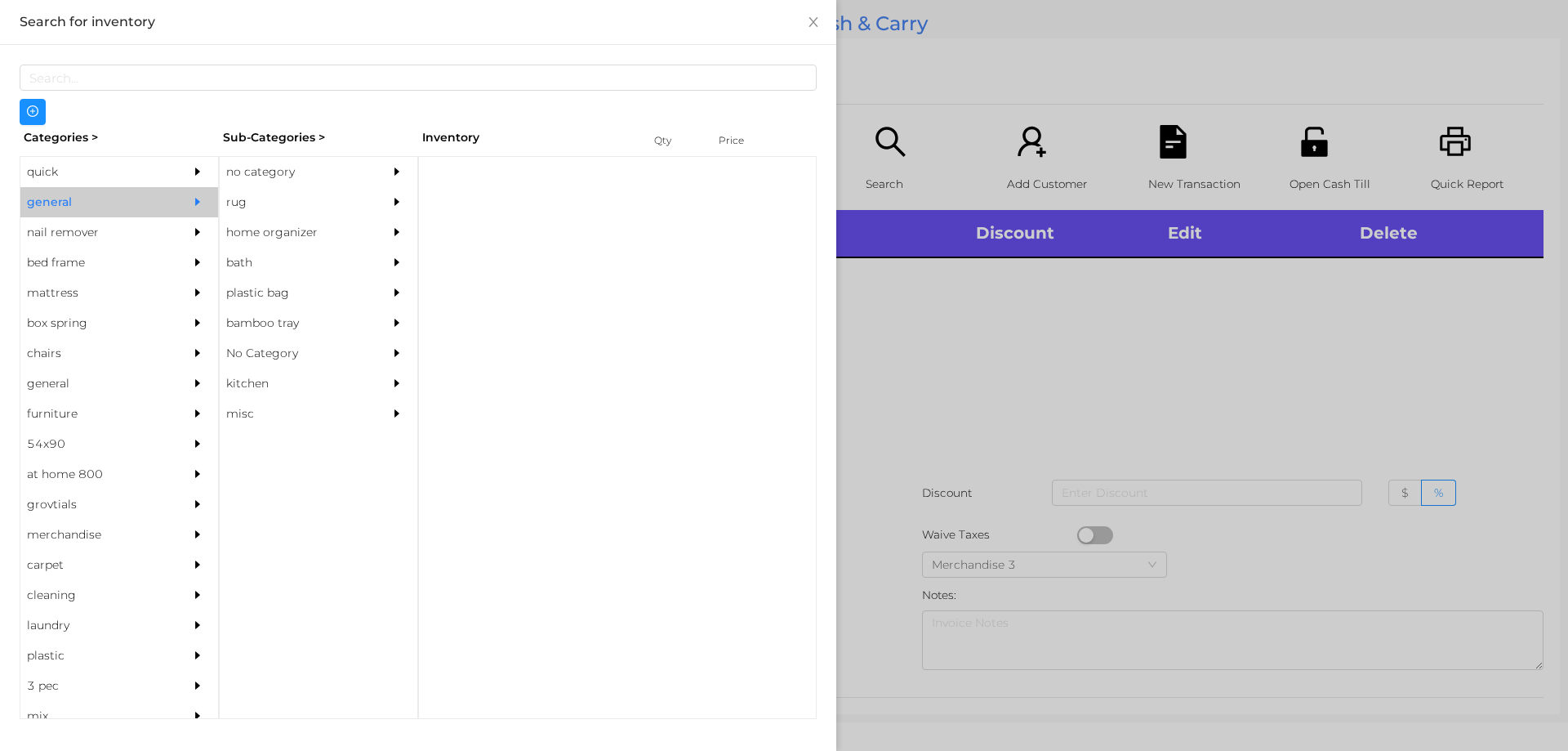
click at [251, 178] on div "no category" at bounding box center [293, 172] width 148 height 30
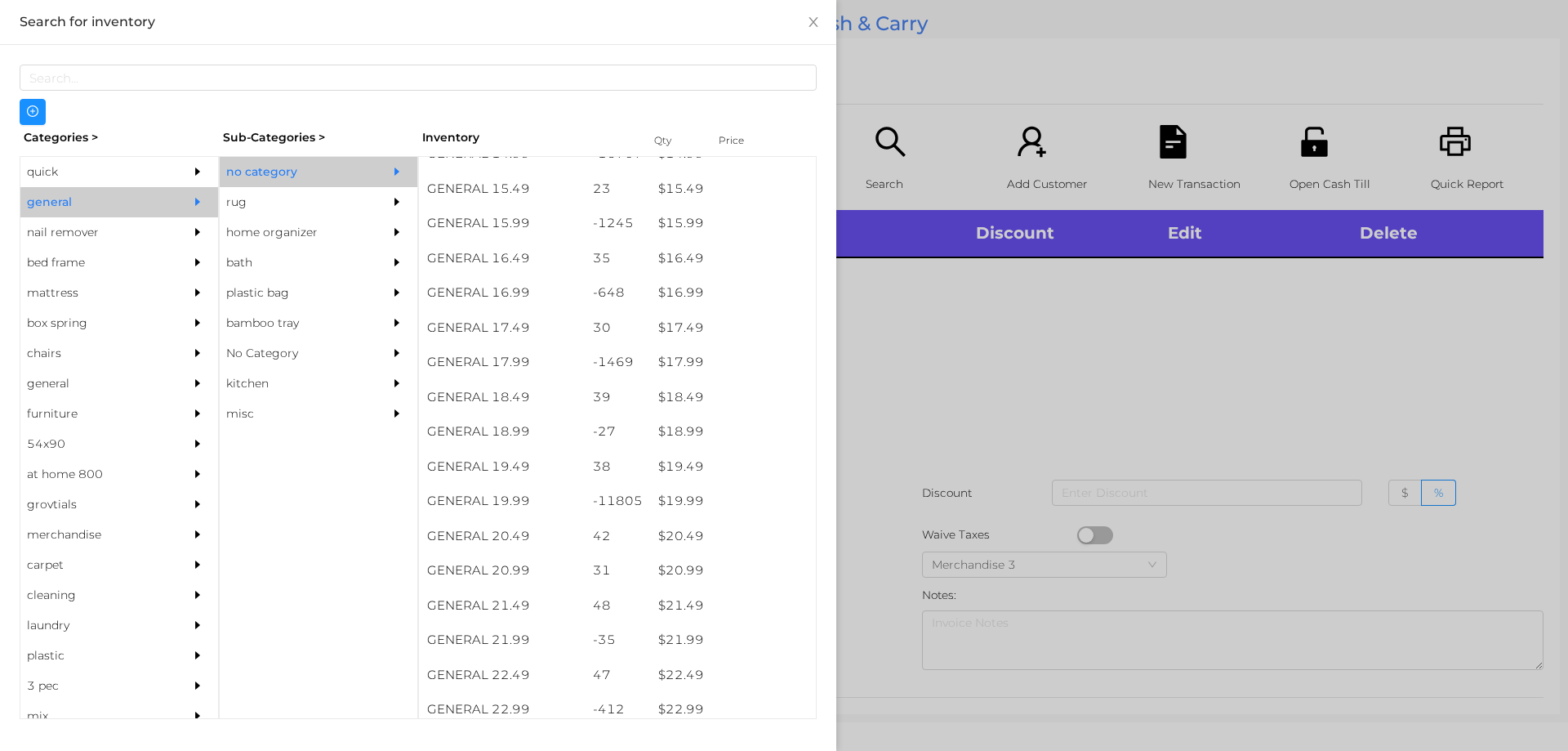
scroll to position [1445, 0]
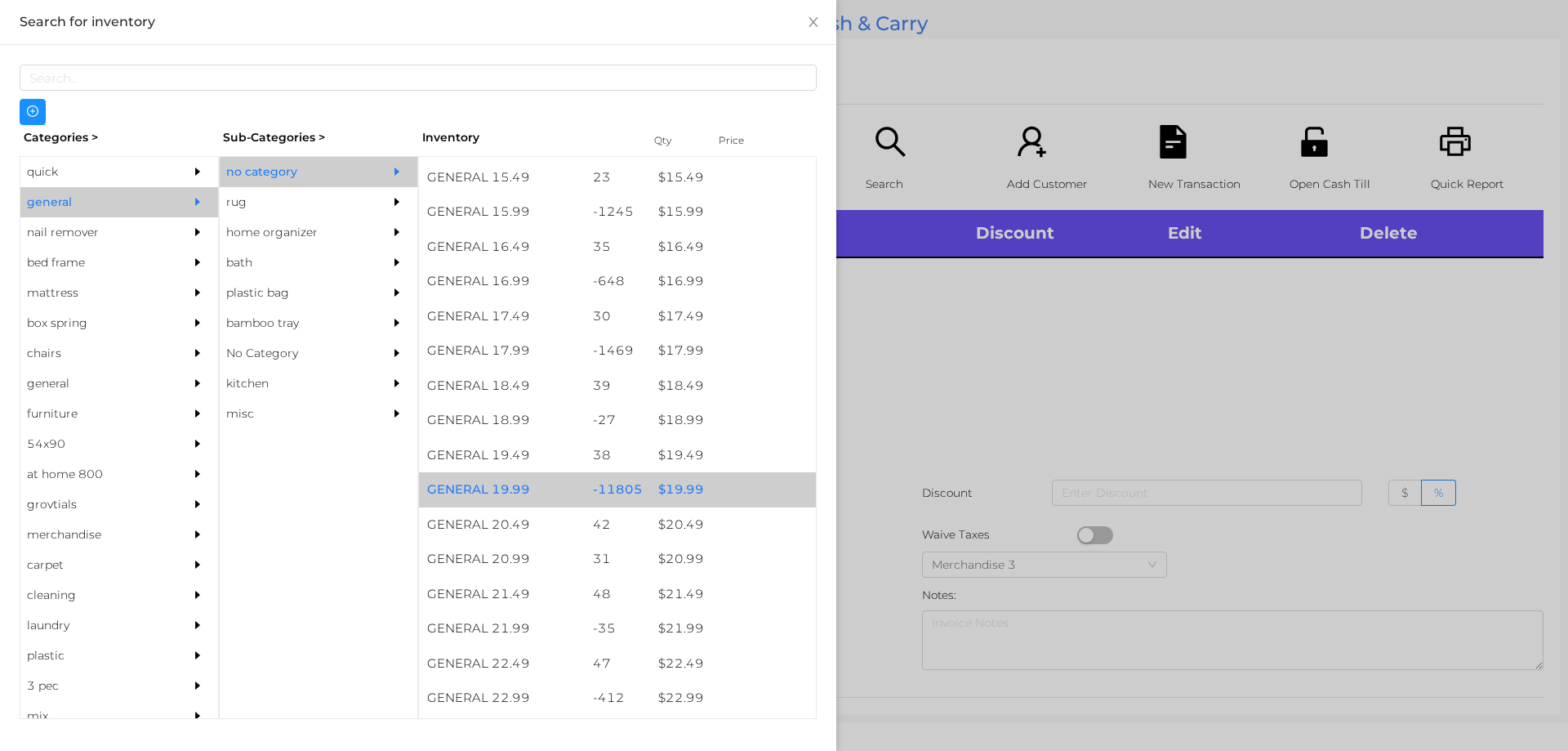
click at [675, 490] on div "$ 19.99" at bounding box center [733, 489] width 166 height 35
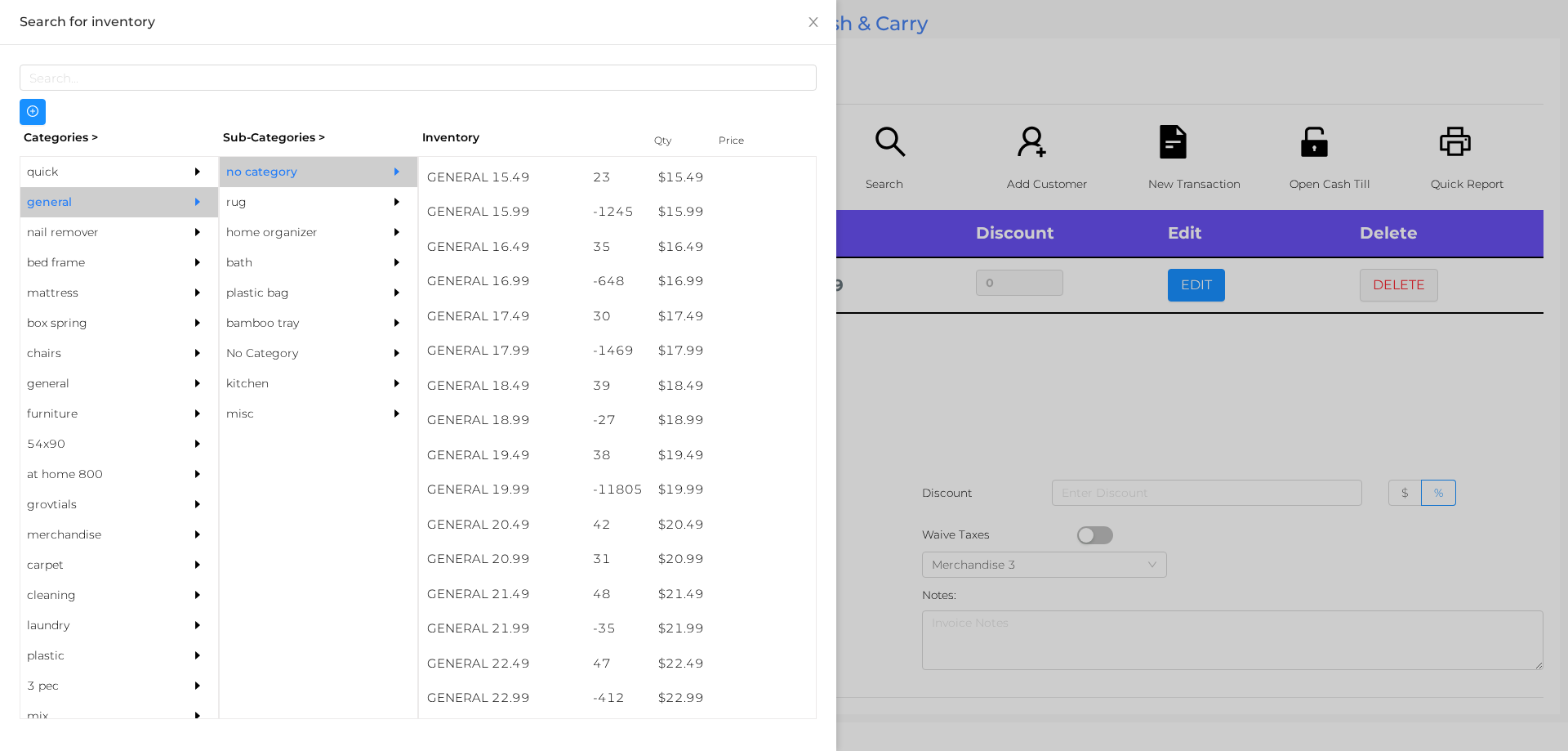
click at [900, 464] on div at bounding box center [784, 375] width 1568 height 751
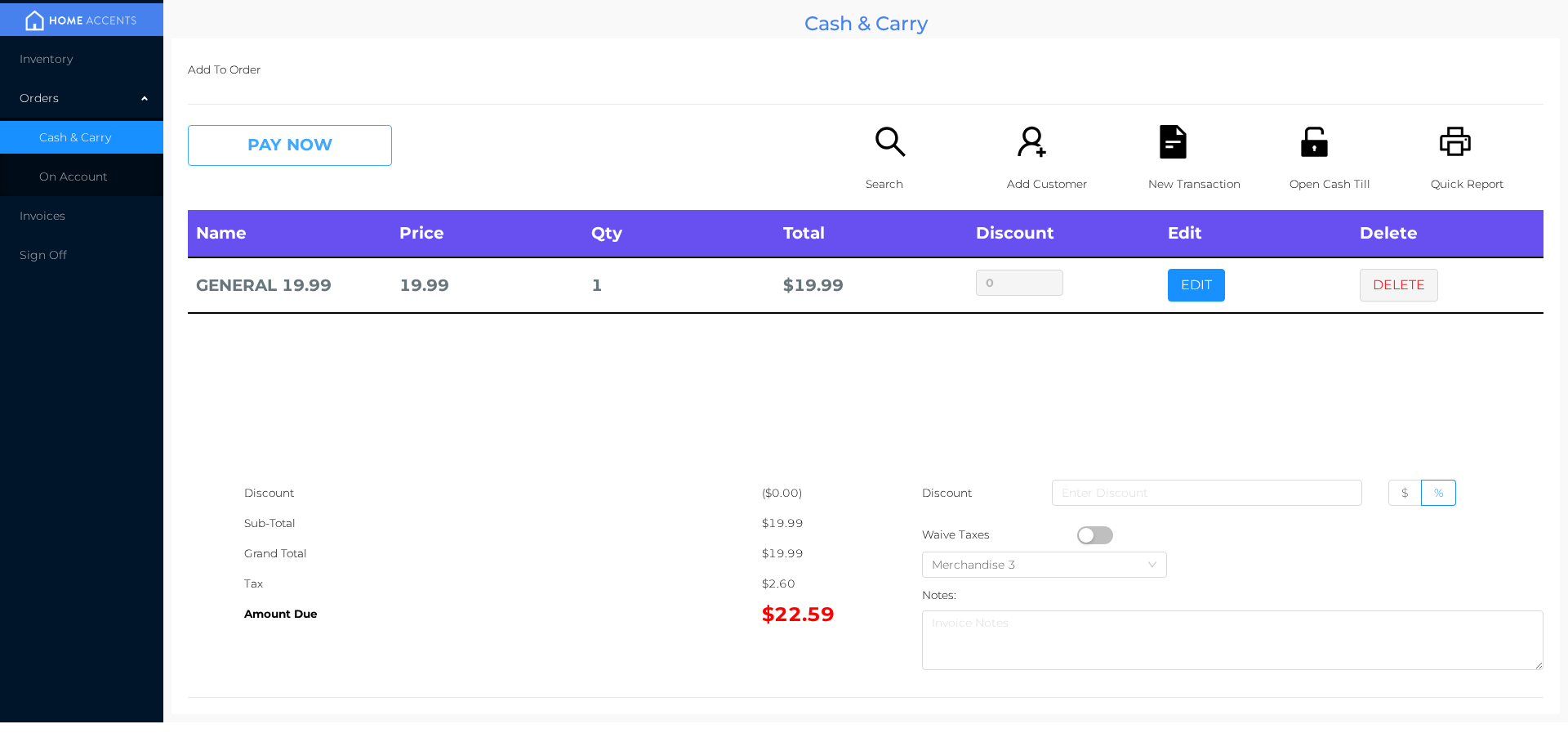
click at [261, 156] on button "PAY NOW" at bounding box center [289, 145] width 204 height 41
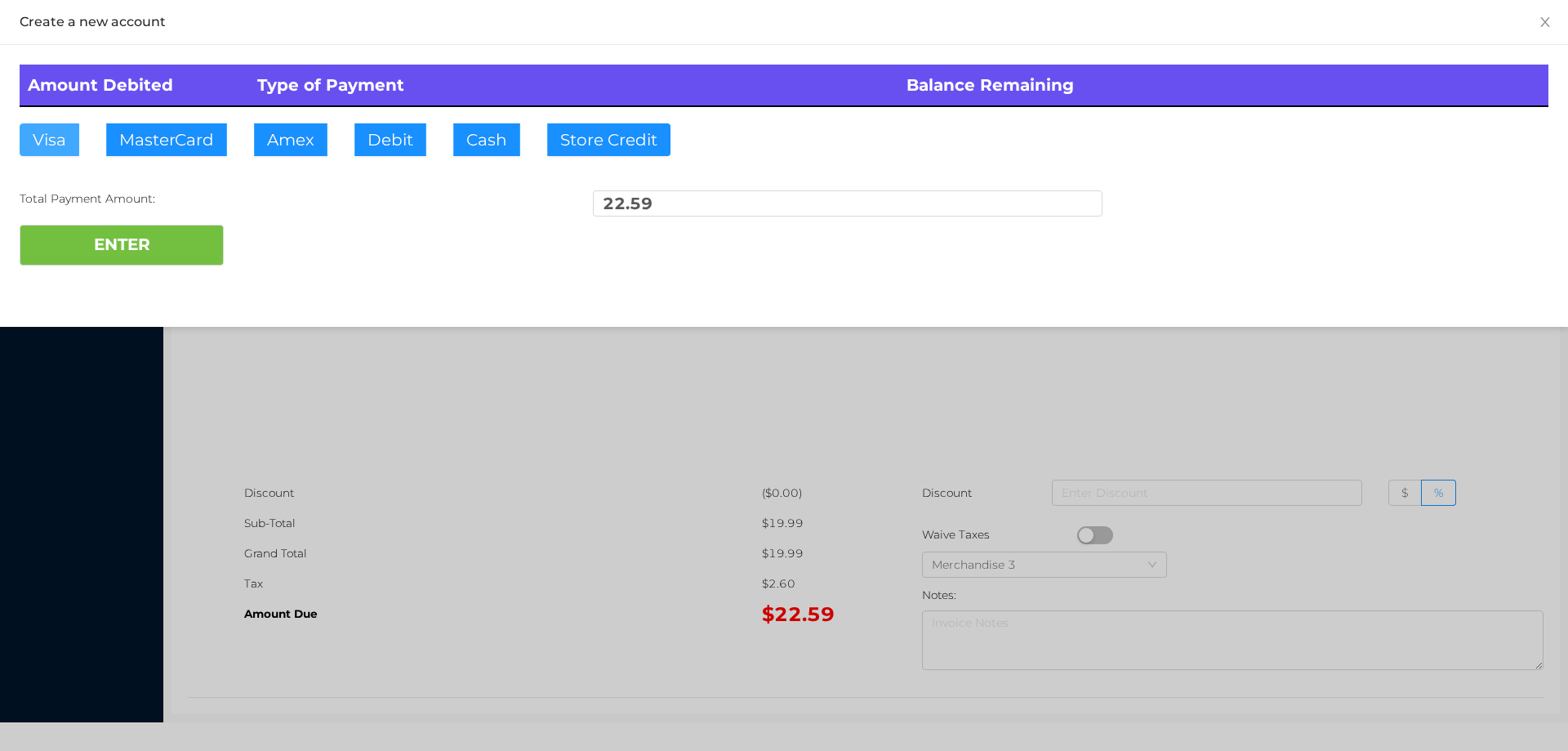
click at [51, 143] on button "Visa" at bounding box center [50, 139] width 60 height 33
click at [61, 243] on button "ENTER" at bounding box center [121, 245] width 204 height 41
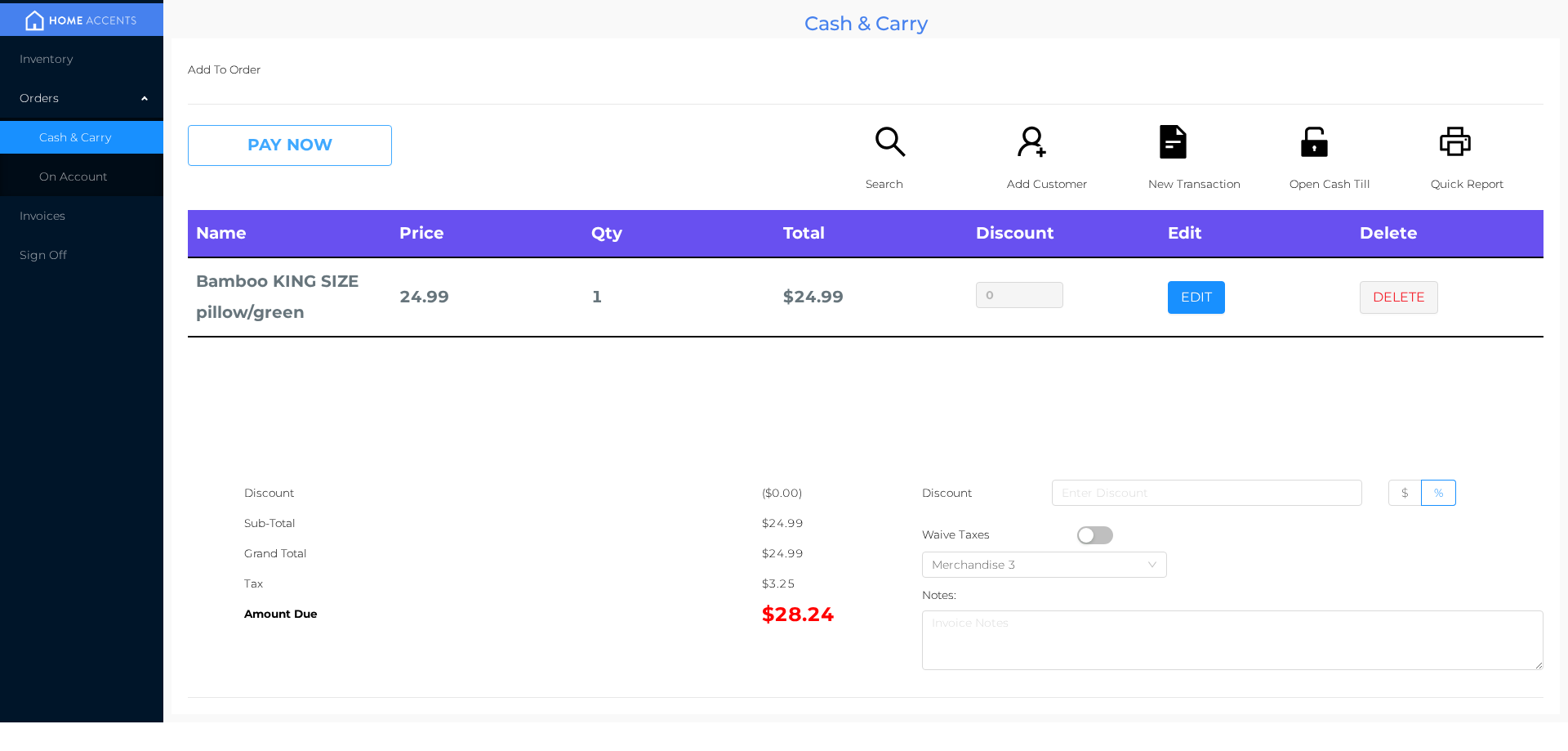
click at [272, 137] on button "PAY NOW" at bounding box center [289, 145] width 204 height 41
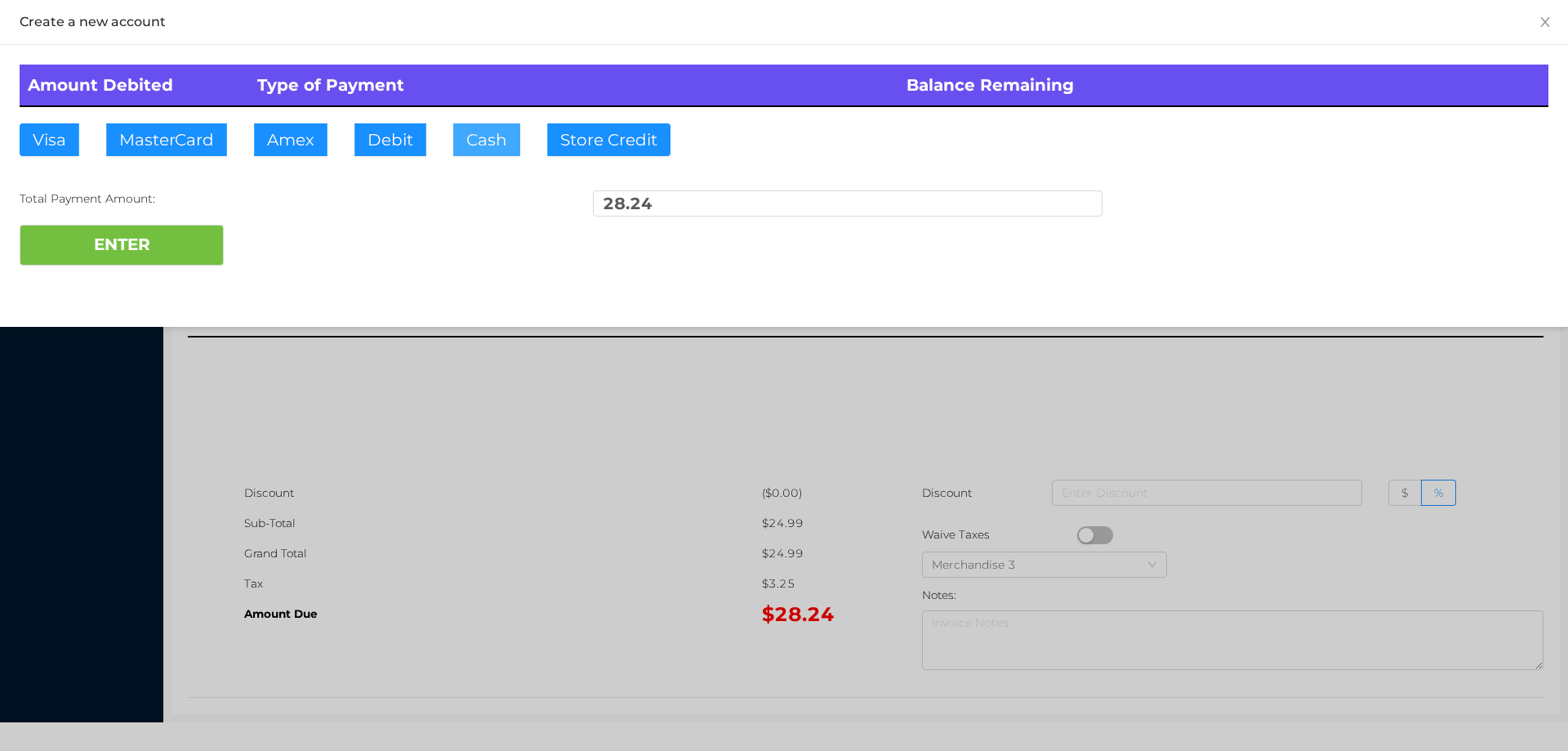
click at [480, 132] on button "Cash" at bounding box center [486, 139] width 67 height 33
type input "100."
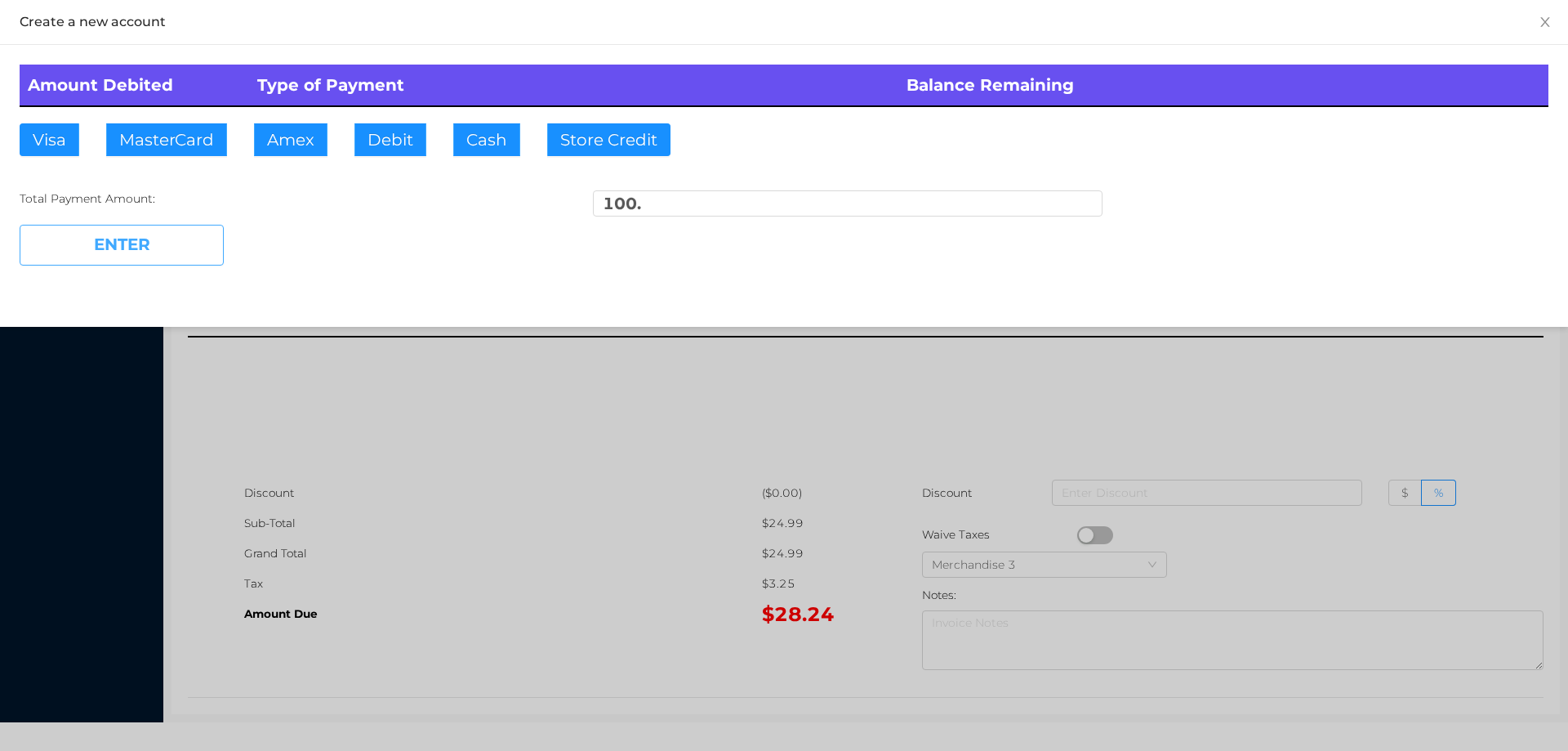
click at [163, 253] on button "ENTER" at bounding box center [121, 245] width 204 height 41
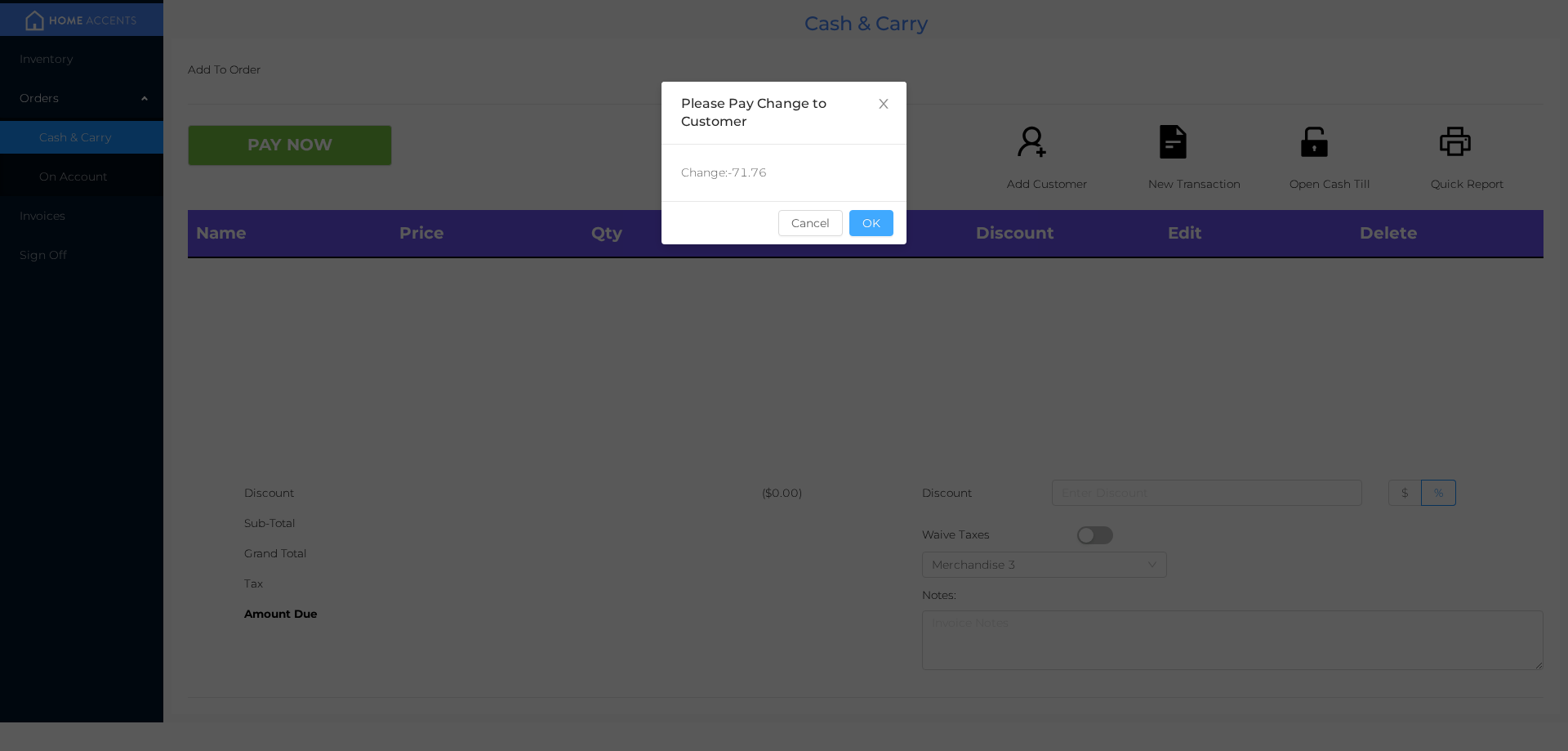
click at [886, 234] on button "OK" at bounding box center [871, 223] width 44 height 26
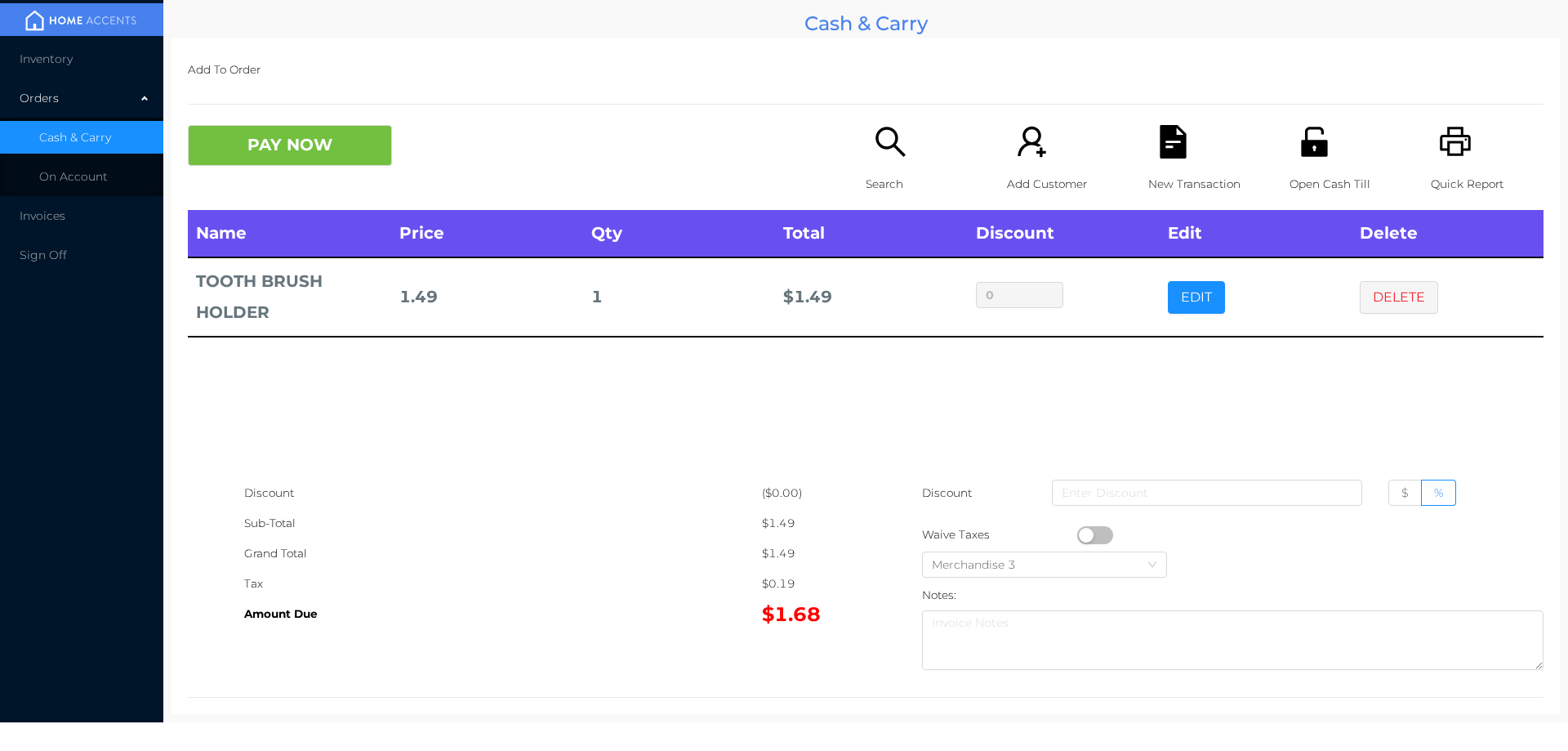
click at [874, 138] on icon "icon: search" at bounding box center [891, 142] width 34 height 34
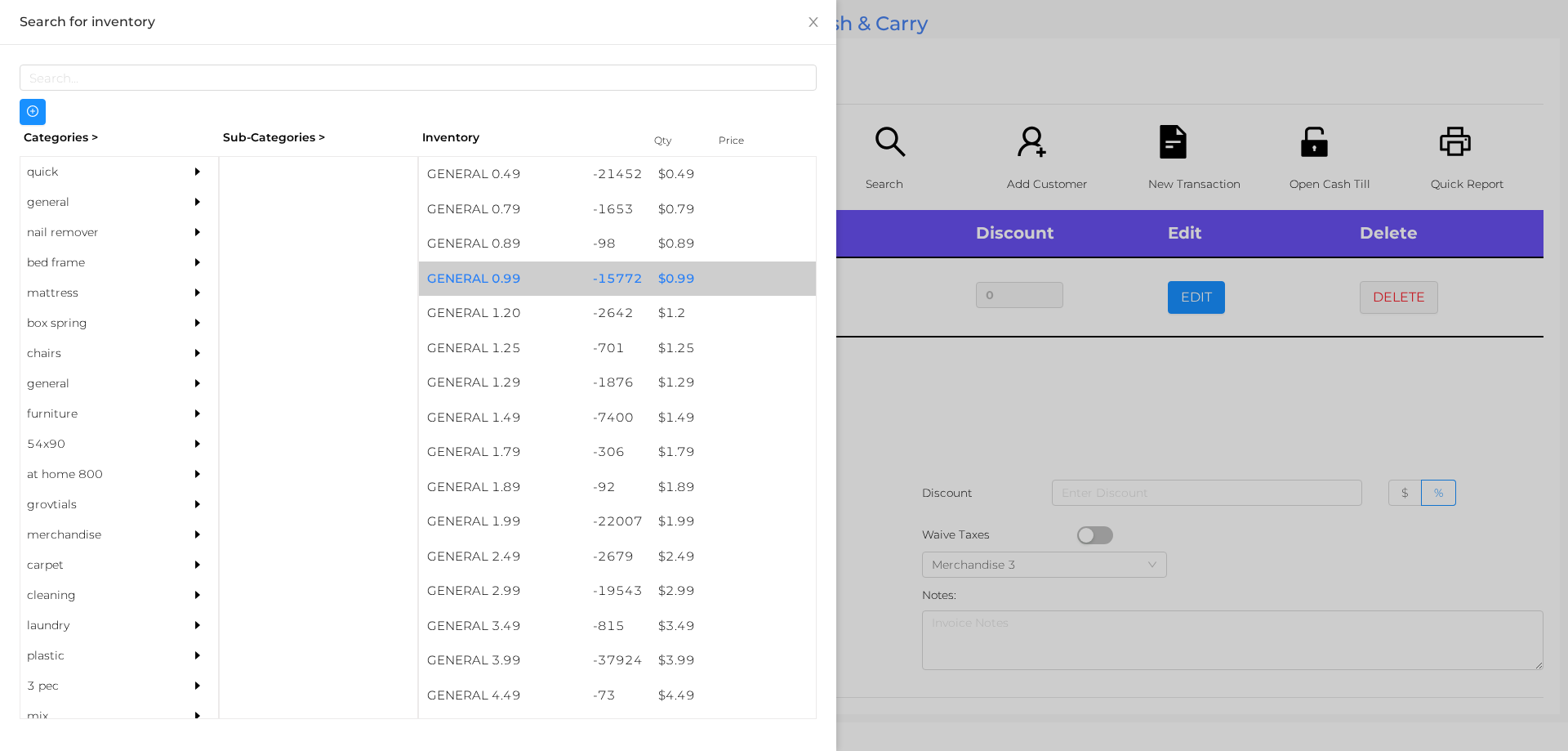
click at [669, 282] on div "$ 0.99" at bounding box center [733, 279] width 166 height 35
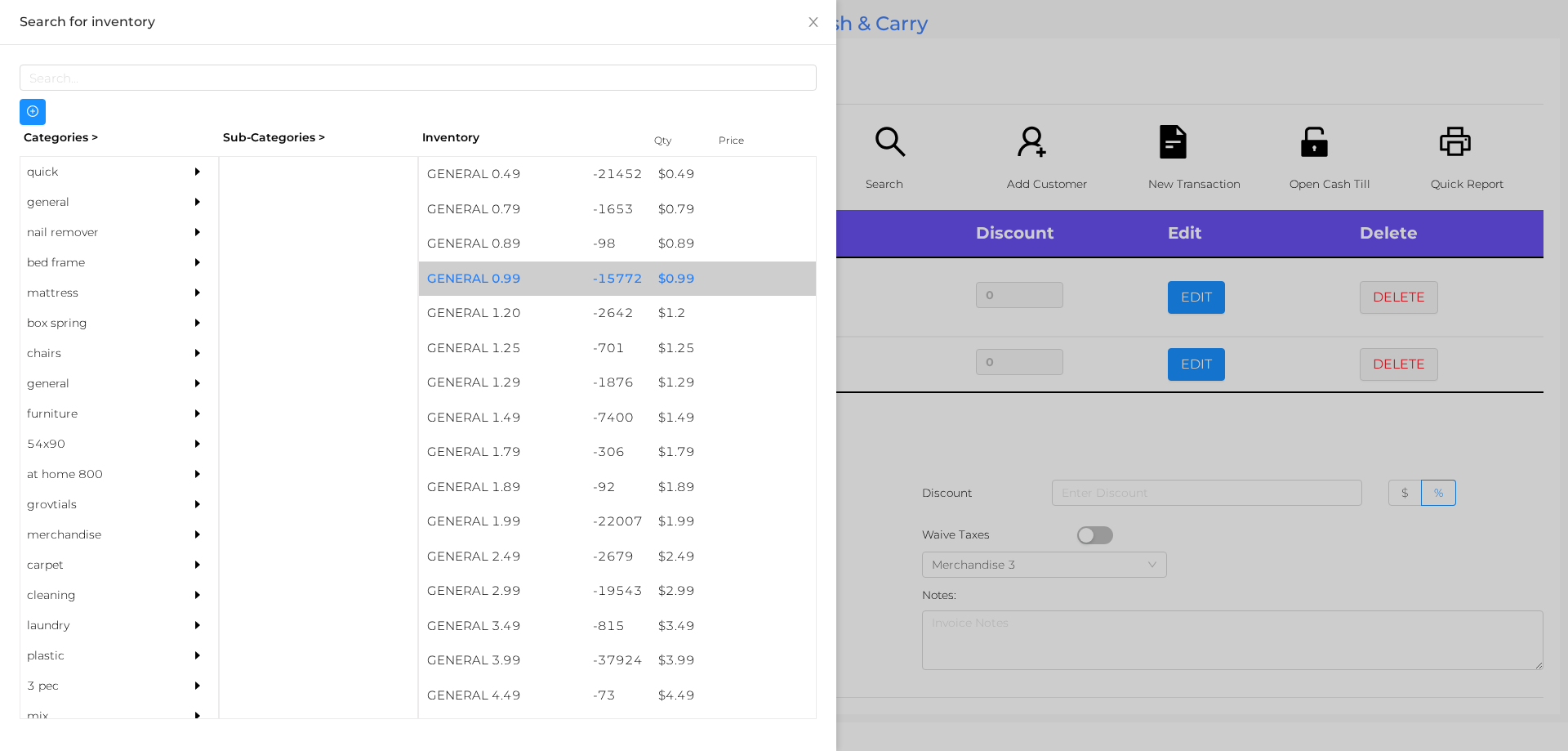
click at [672, 278] on div "$ 0.99" at bounding box center [733, 279] width 166 height 35
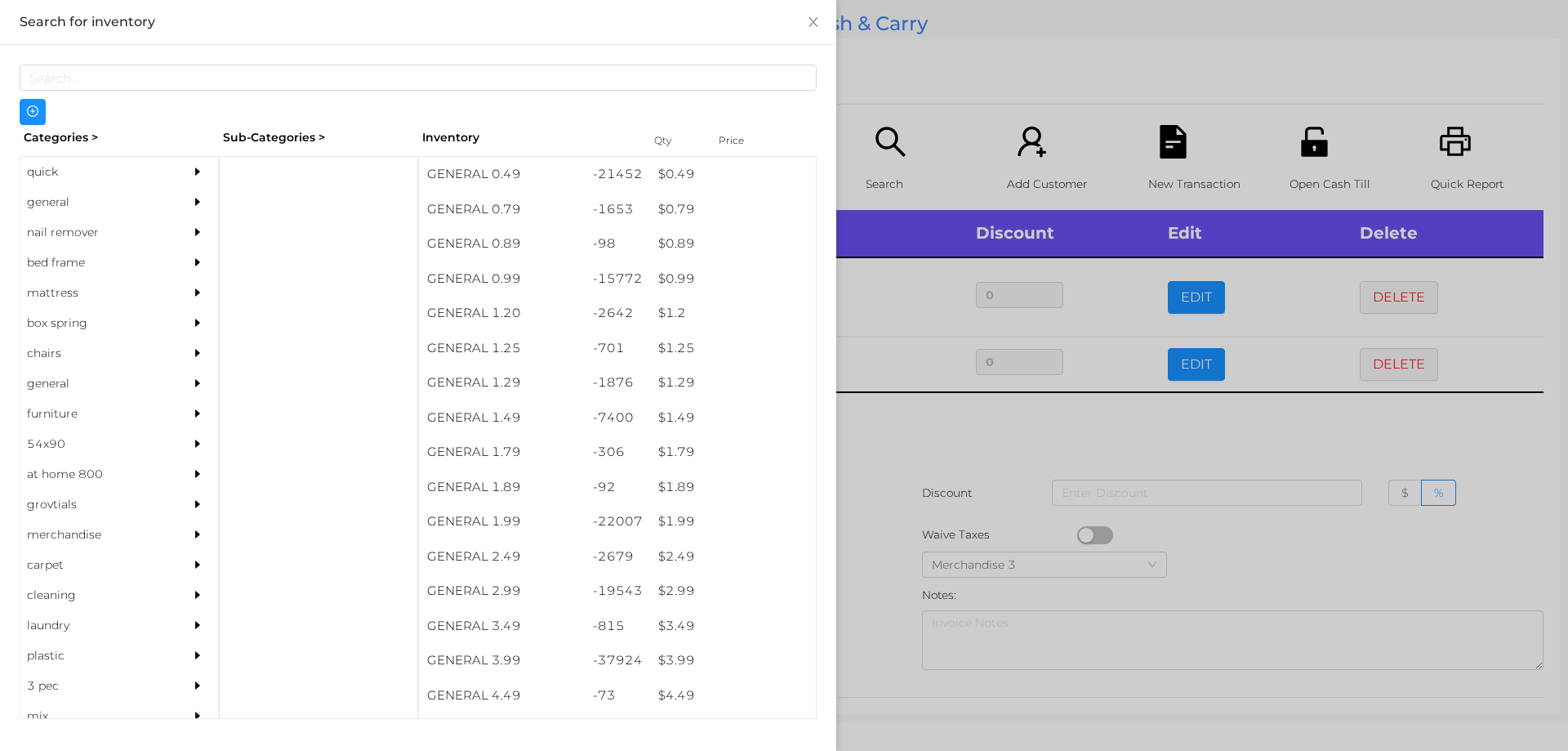
click at [894, 451] on div at bounding box center [784, 375] width 1568 height 751
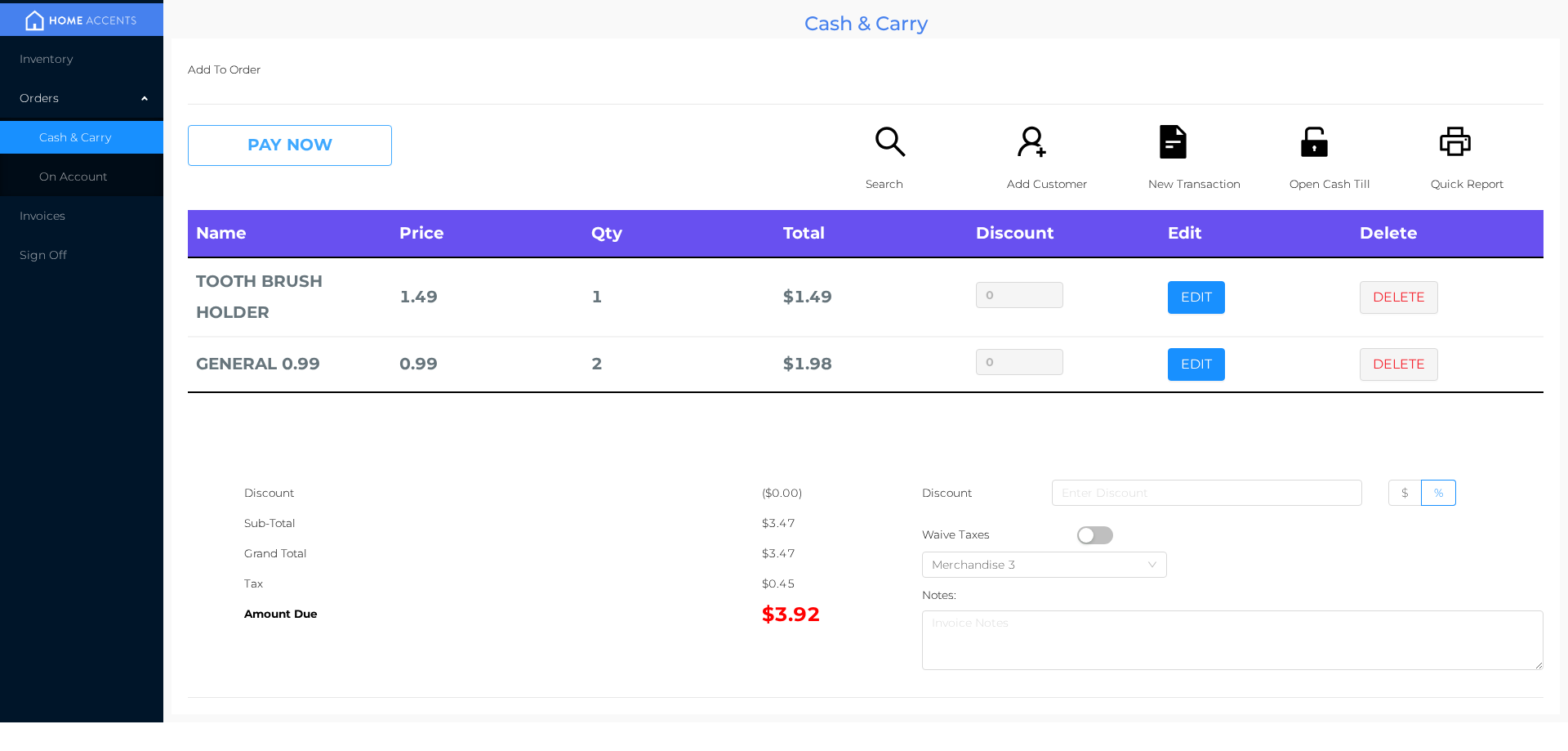
click at [231, 127] on button "PAY NOW" at bounding box center [289, 145] width 204 height 41
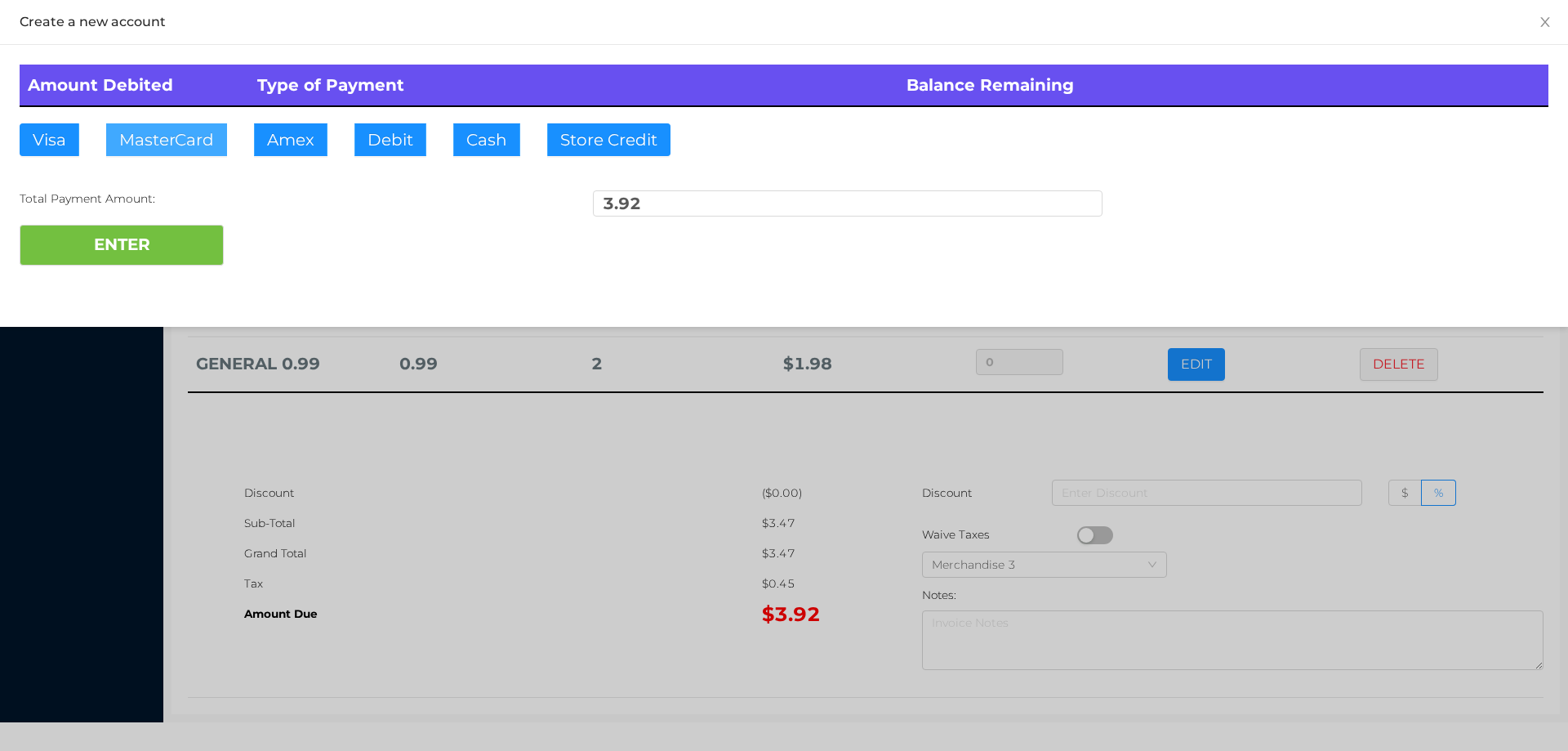
click at [146, 137] on button "MasterCard" at bounding box center [167, 139] width 121 height 33
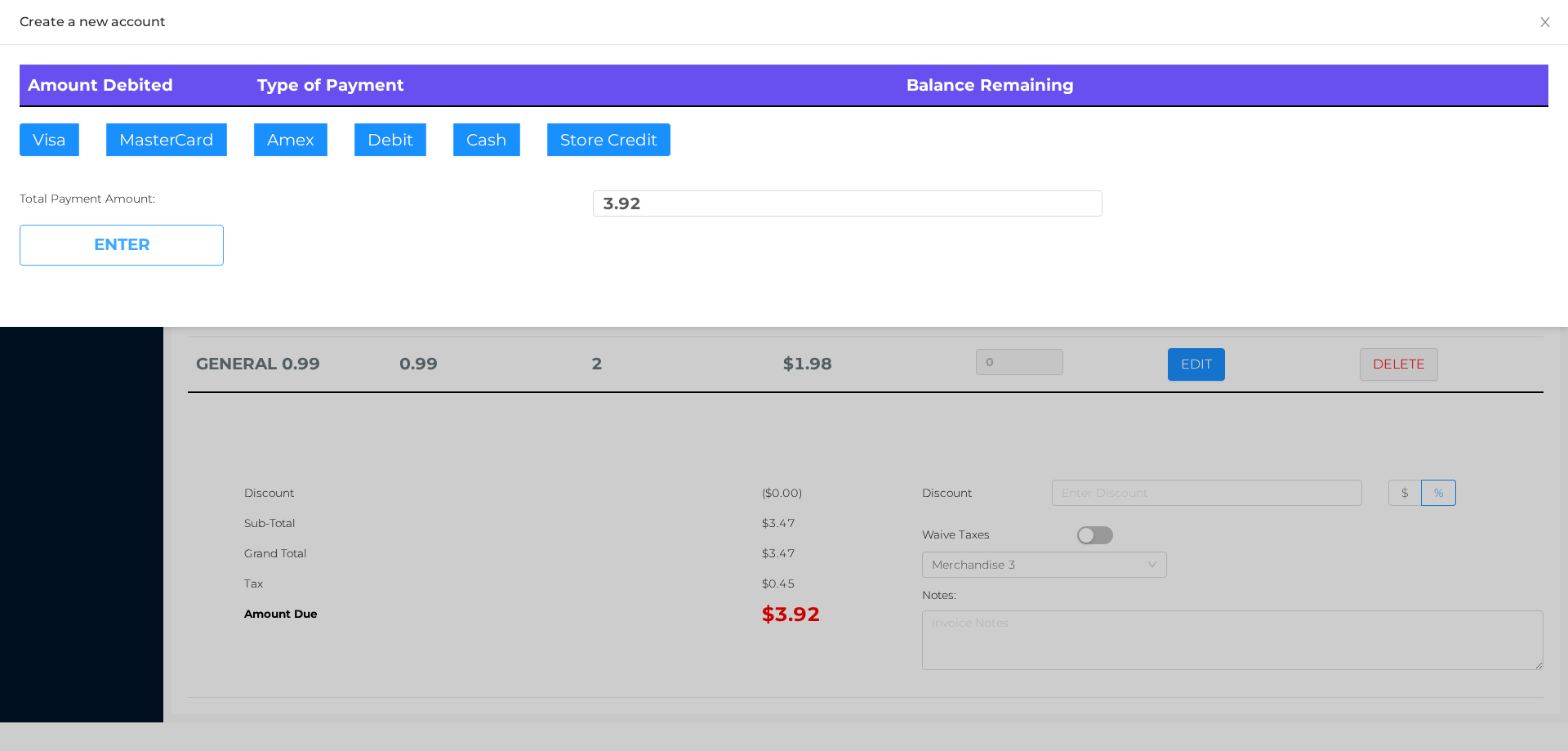
click at [137, 226] on button "ENTER" at bounding box center [121, 245] width 204 height 41
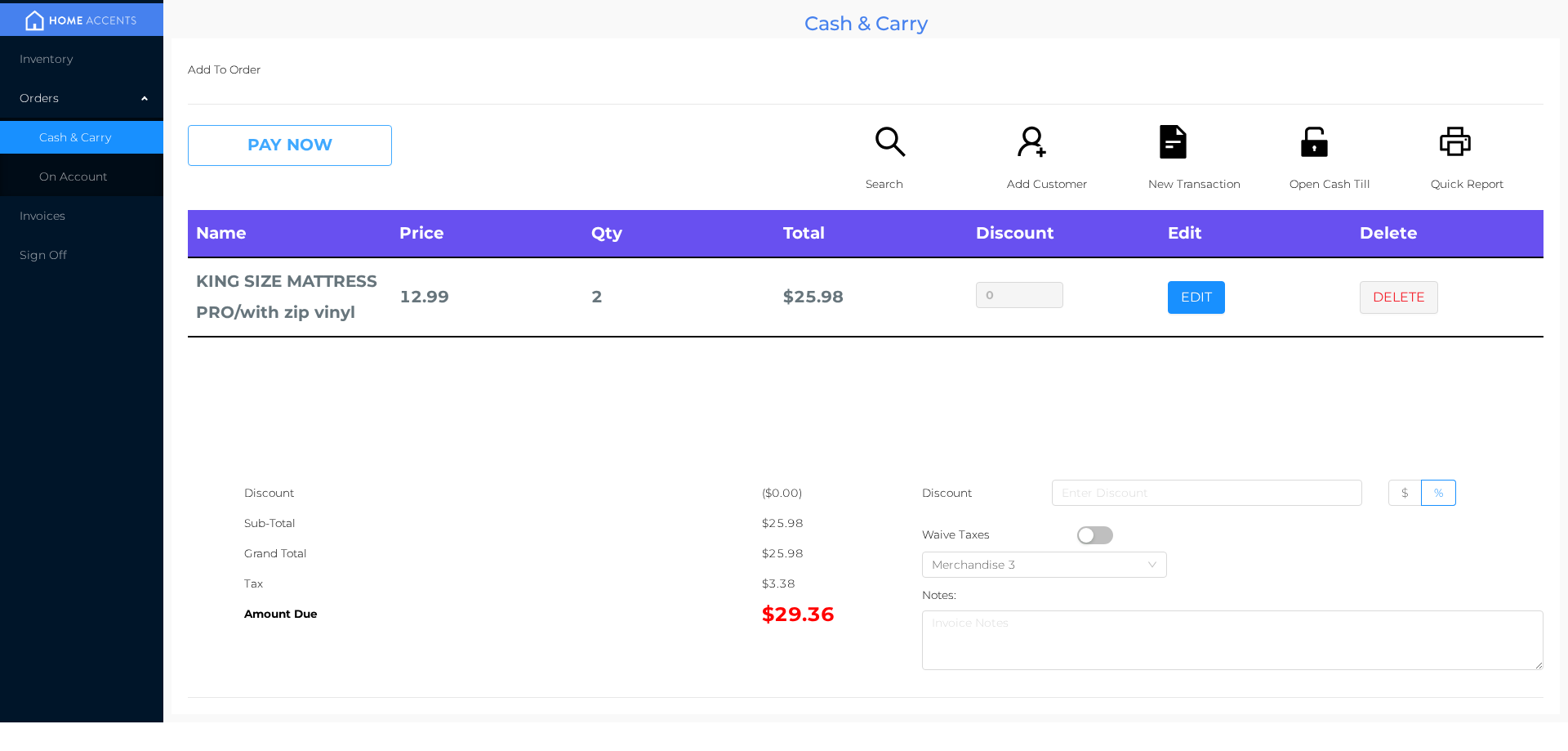
click at [290, 127] on button "PAY NOW" at bounding box center [289, 145] width 204 height 41
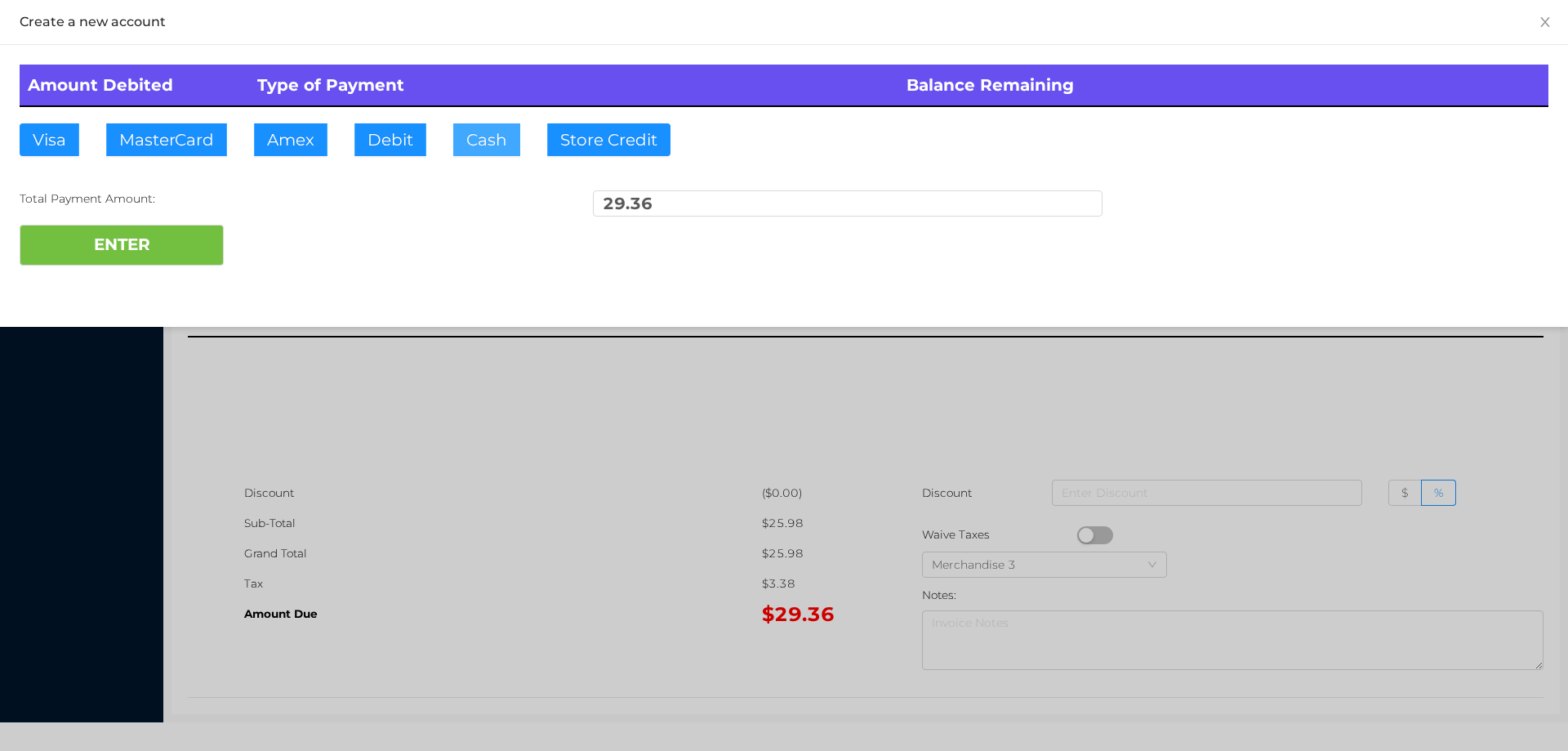
click at [459, 149] on button "Cash" at bounding box center [486, 139] width 67 height 33
type input "30."
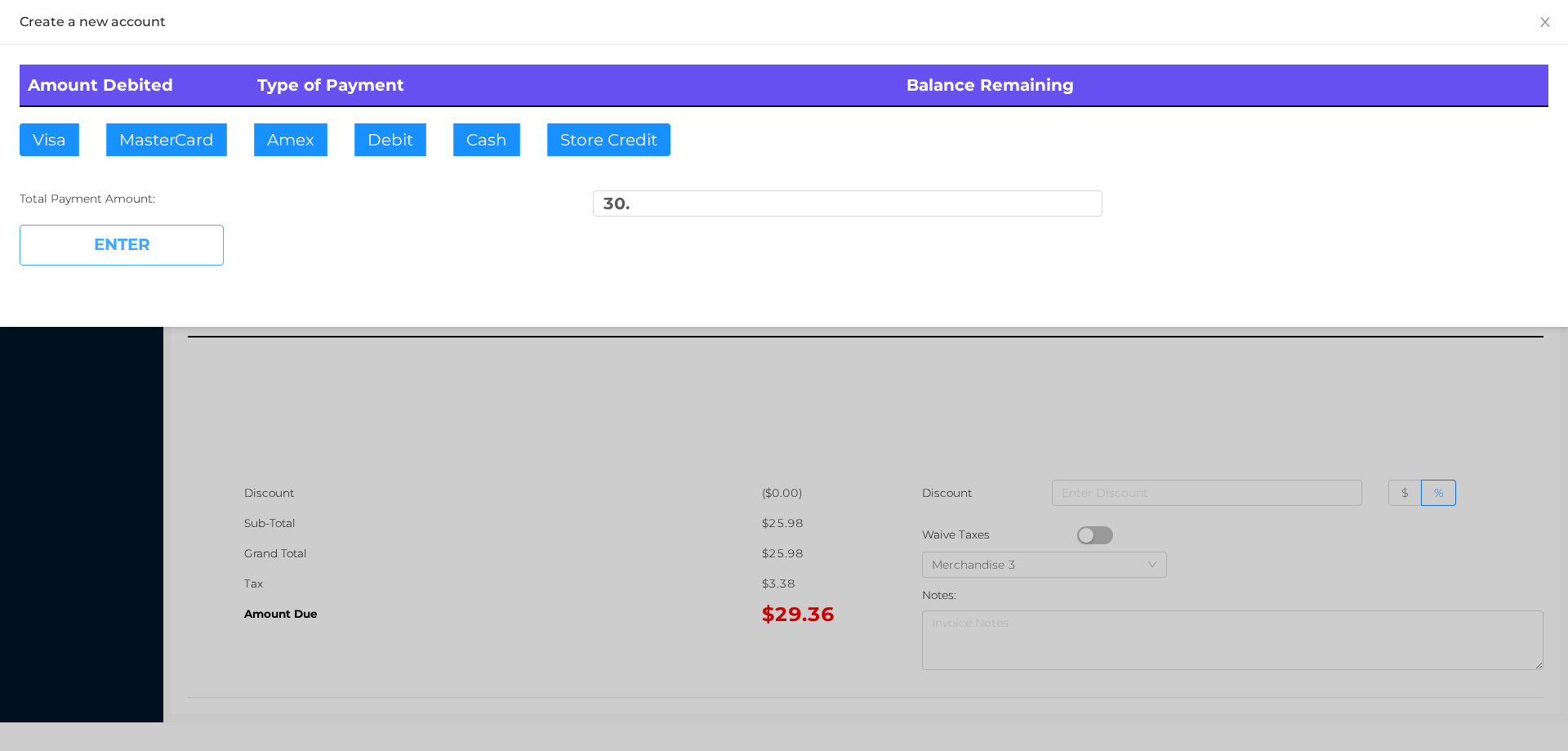
click at [154, 252] on button "ENTER" at bounding box center [121, 245] width 204 height 41
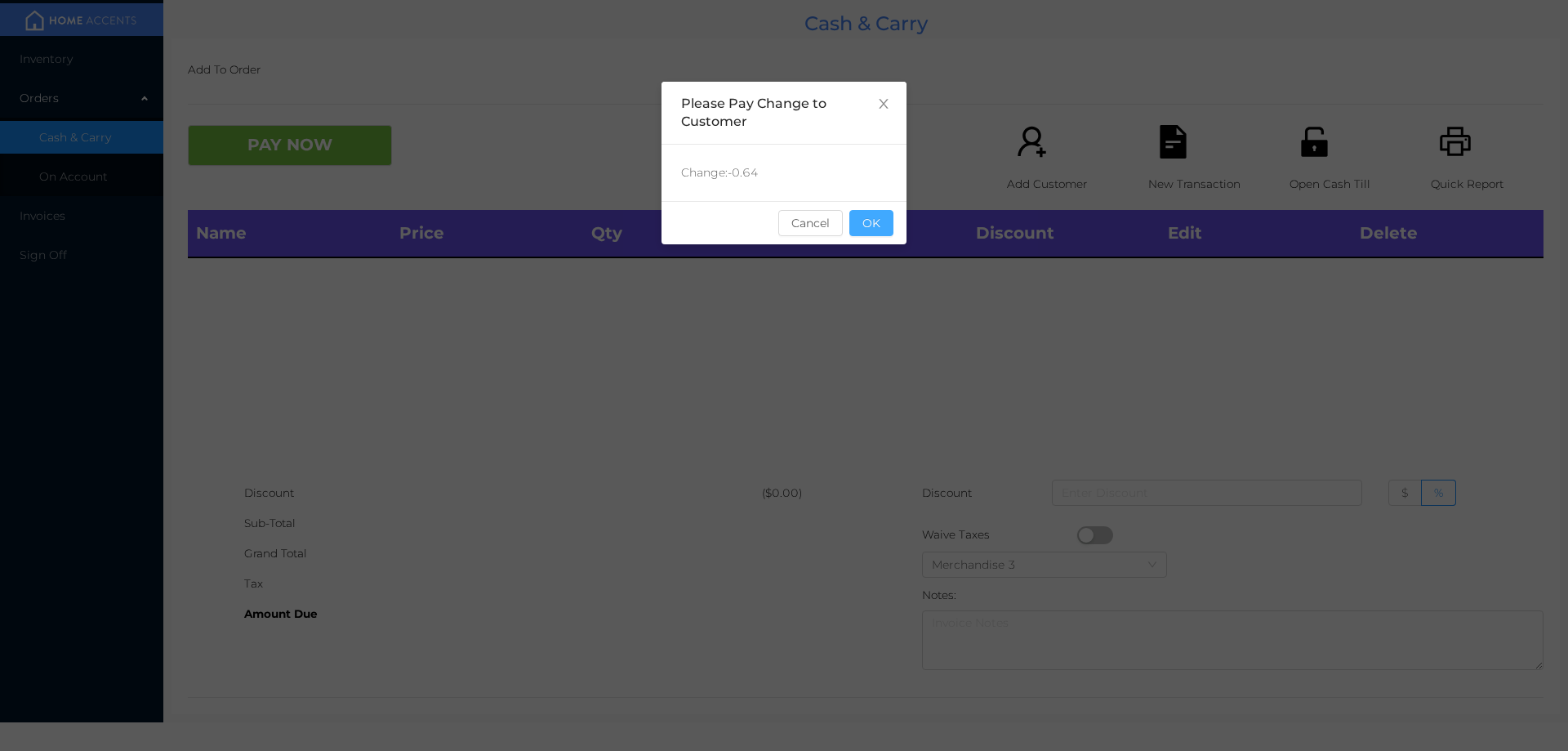
click at [858, 230] on button "OK" at bounding box center [871, 223] width 44 height 26
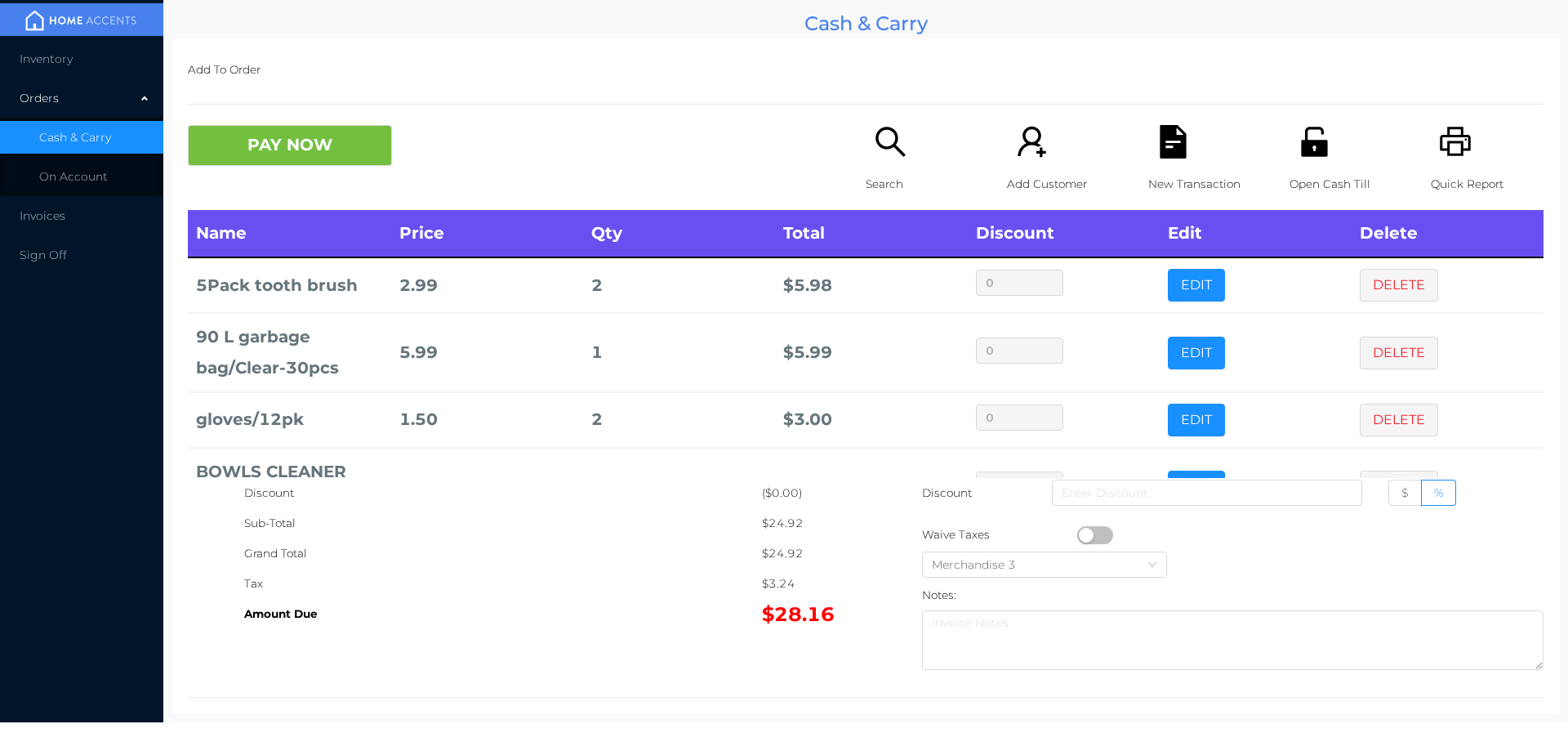
click at [881, 164] on div "Search" at bounding box center [922, 167] width 112 height 85
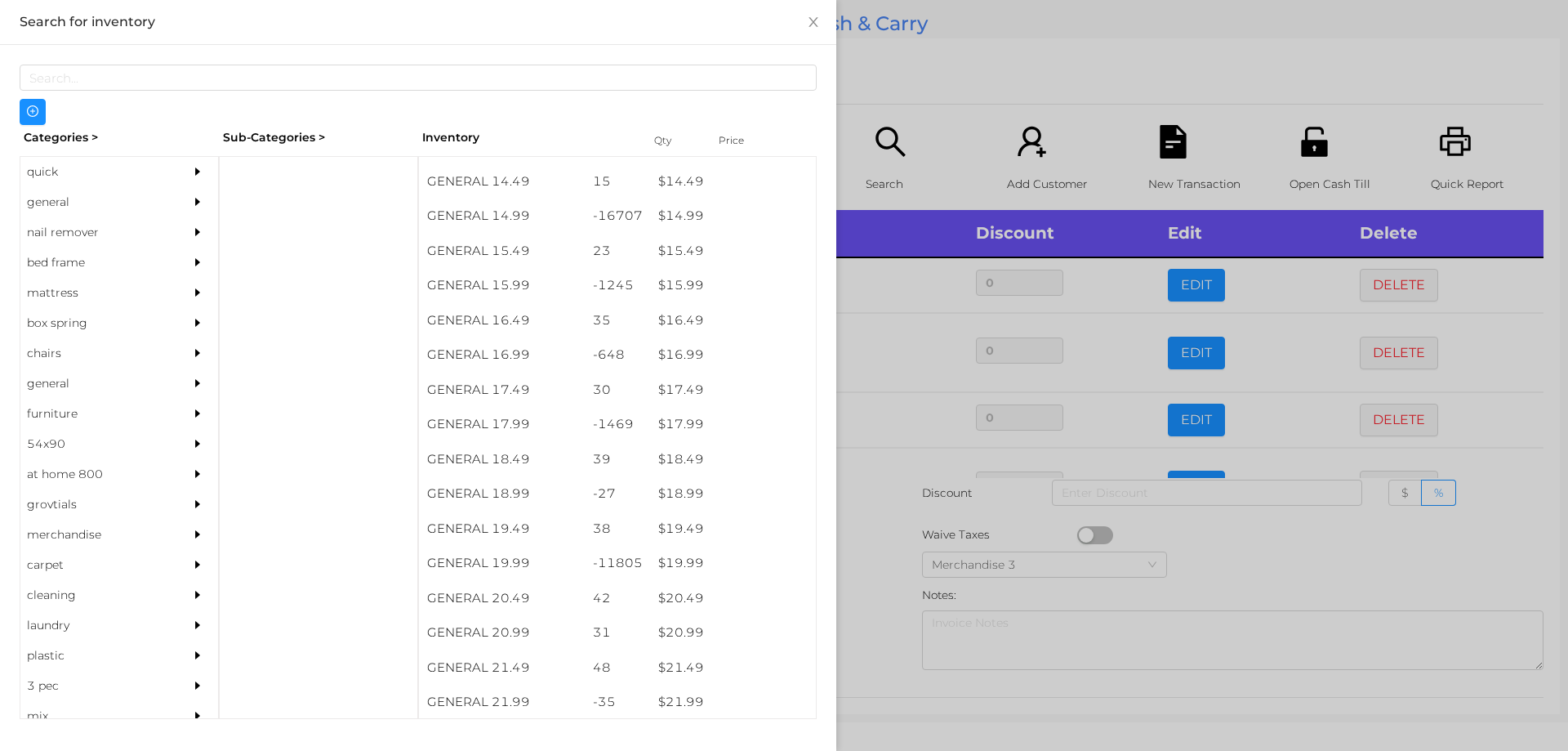
scroll to position [1372, 0]
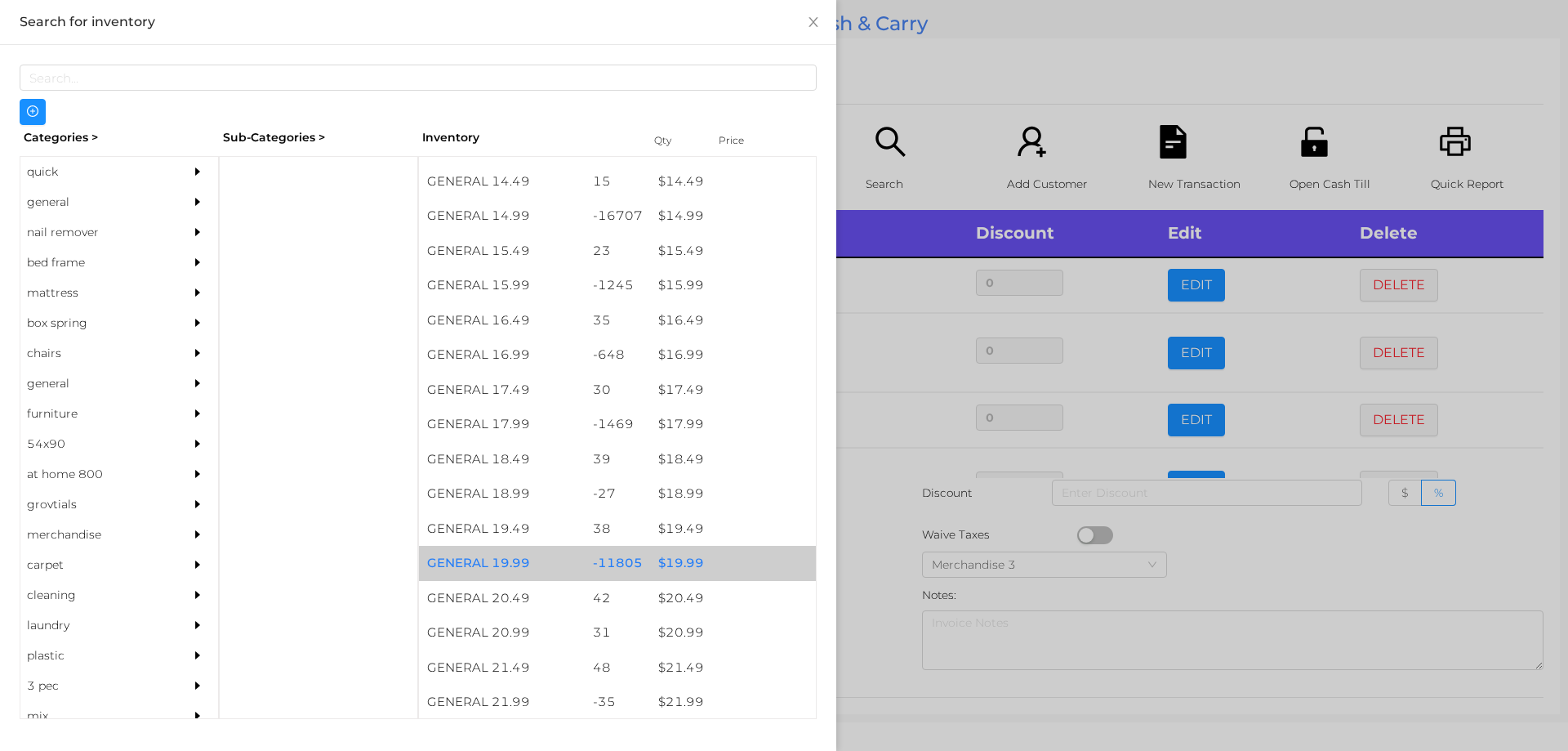
click at [693, 558] on div "$ 19.99" at bounding box center [733, 563] width 166 height 35
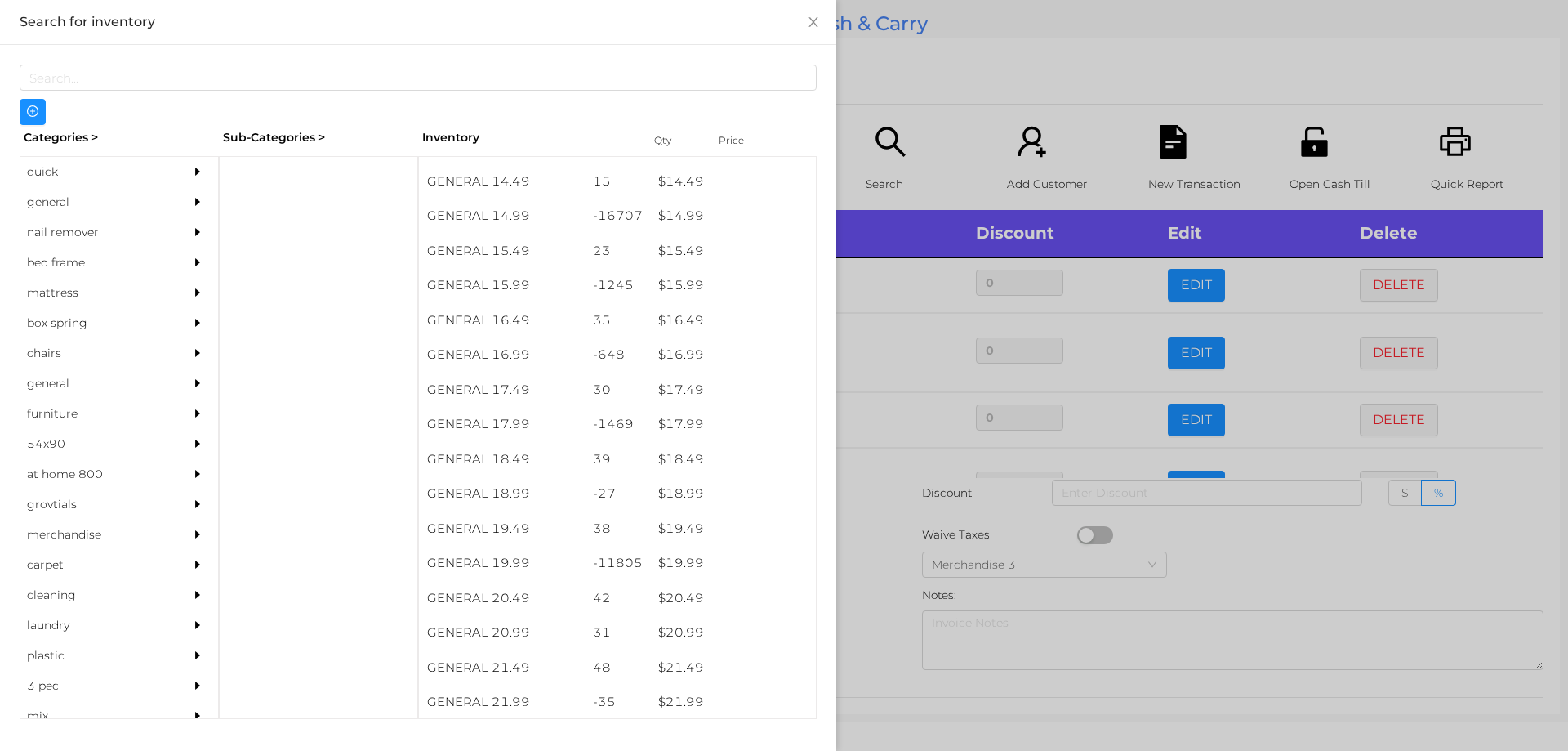
click at [885, 577] on div at bounding box center [784, 375] width 1568 height 751
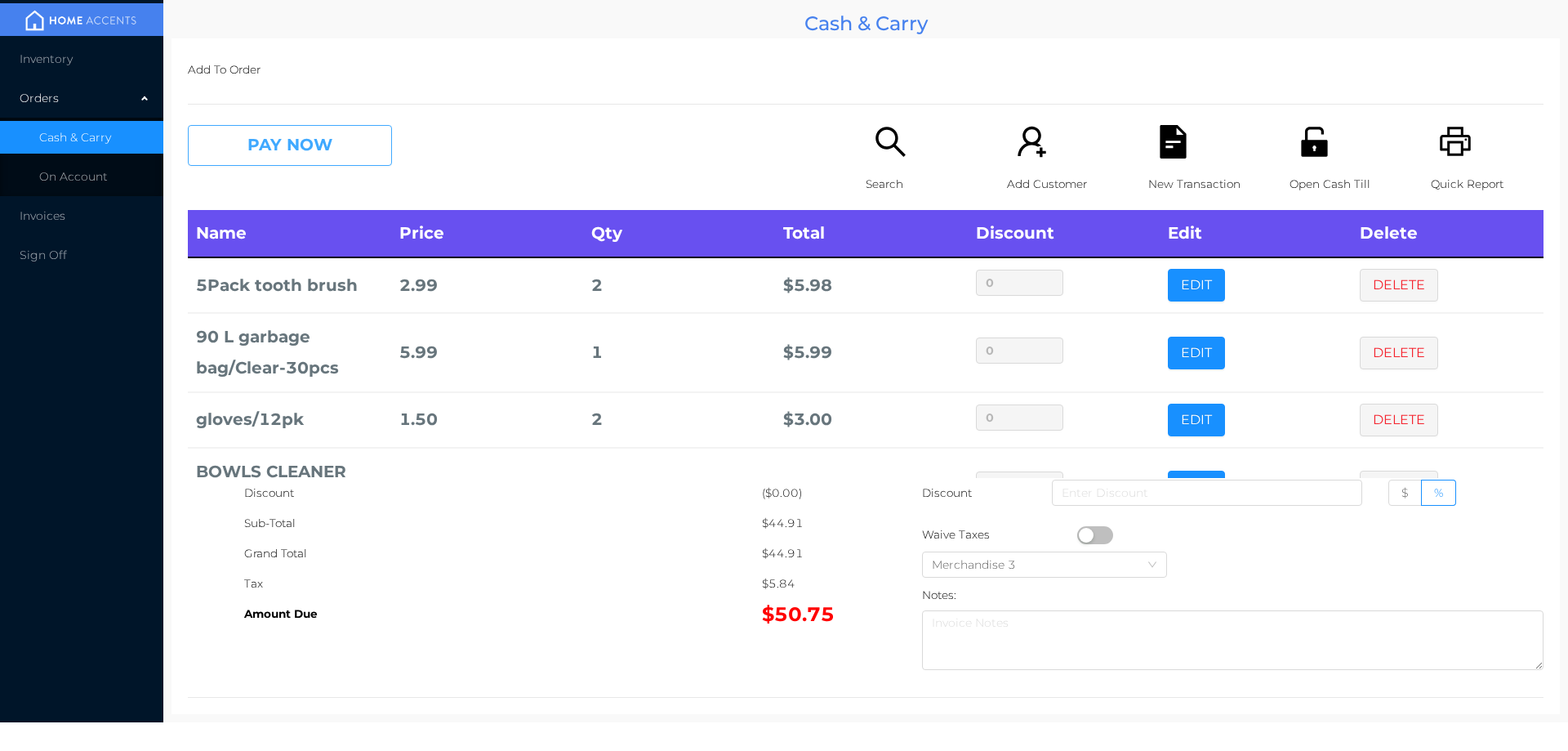
click at [277, 150] on button "PAY NOW" at bounding box center [289, 145] width 204 height 41
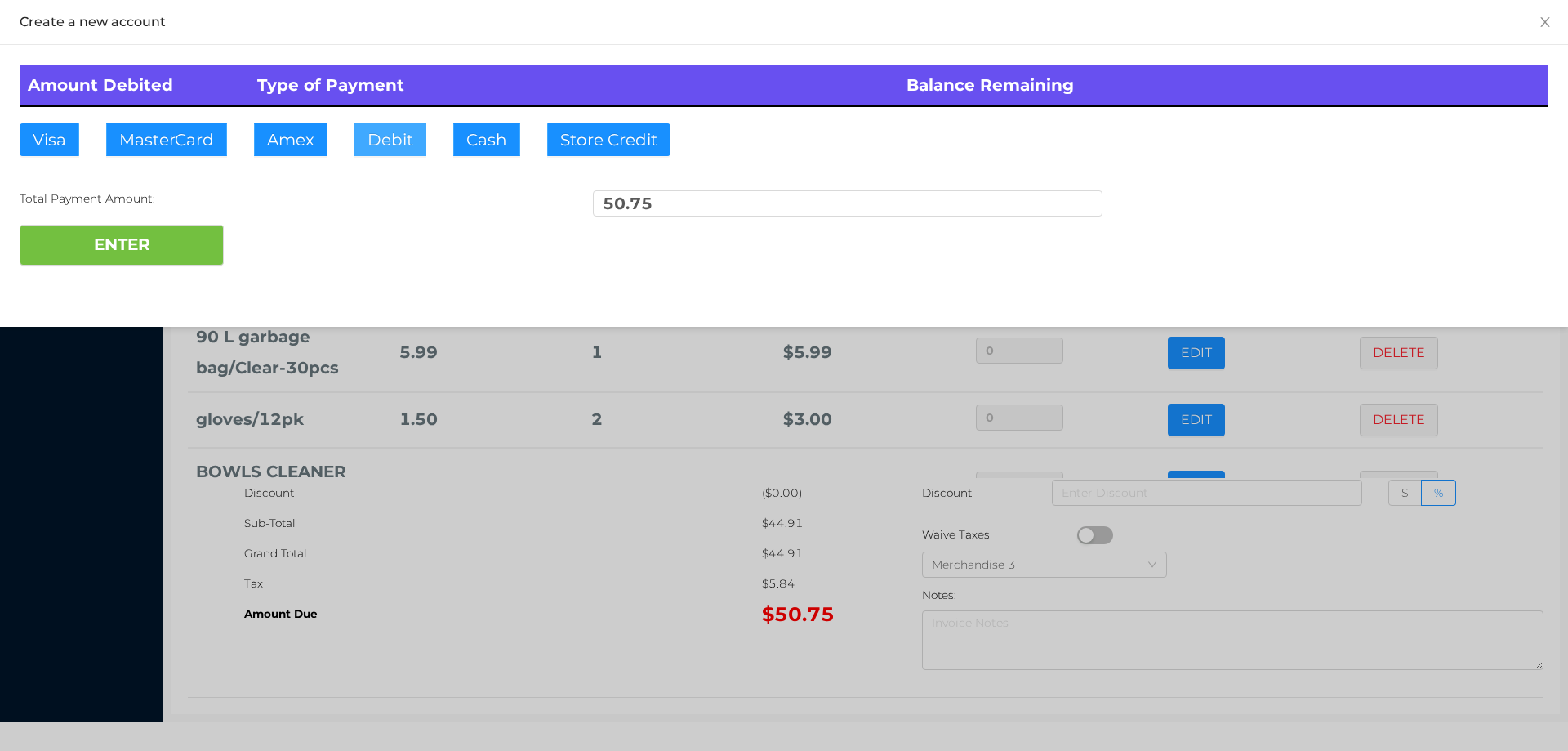
click at [397, 131] on button "Debit" at bounding box center [390, 139] width 72 height 33
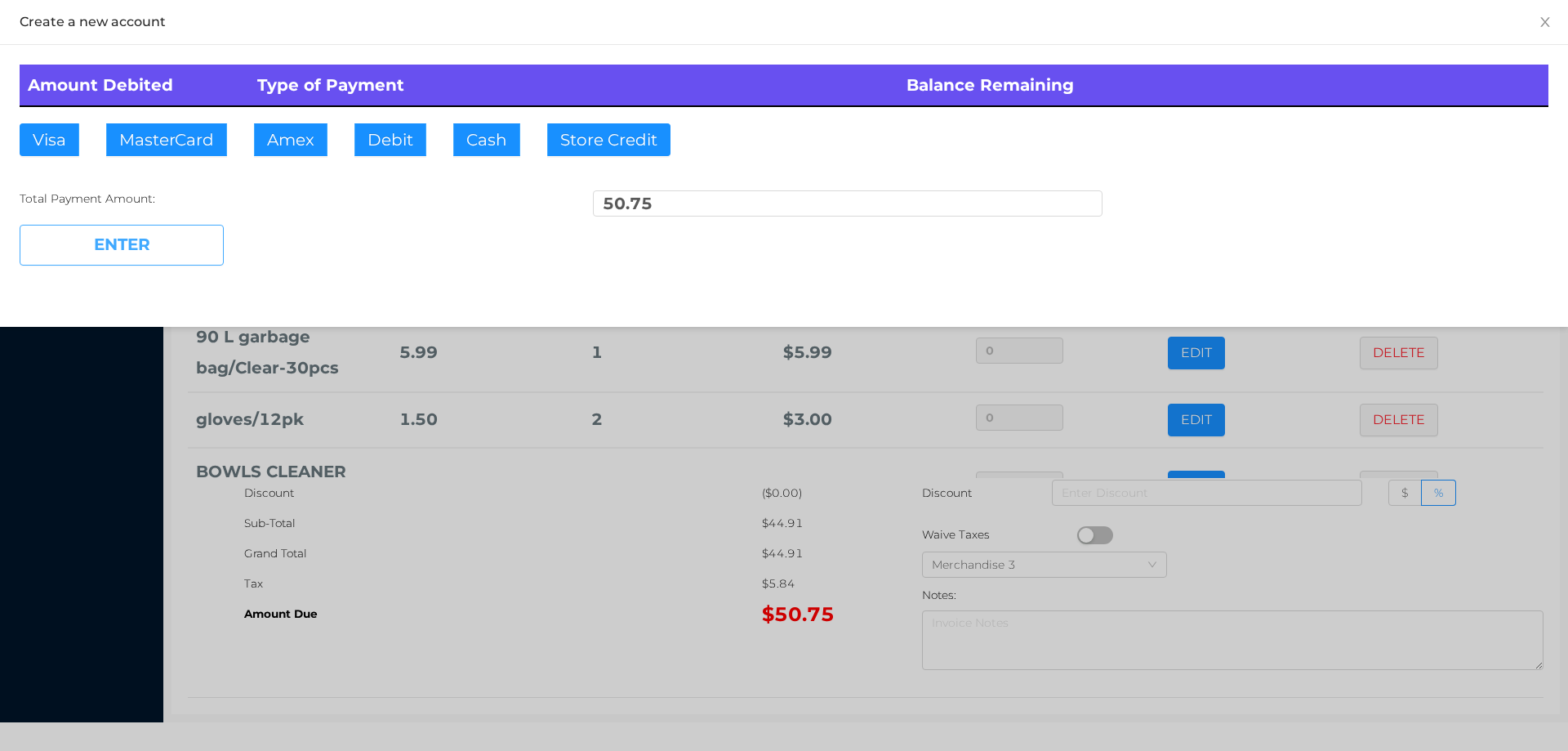
click at [132, 243] on button "ENTER" at bounding box center [121, 245] width 204 height 41
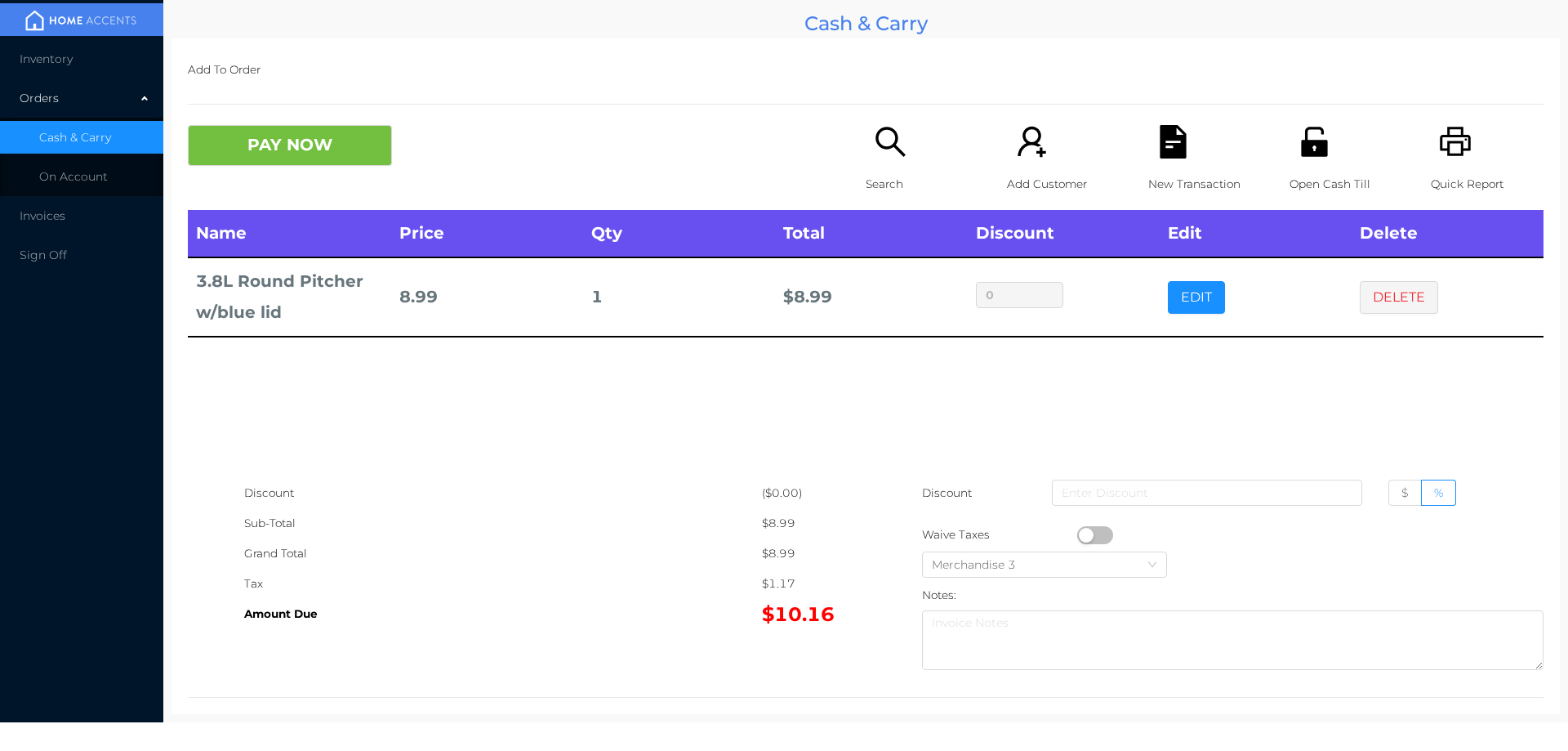
click at [298, 137] on button "PAY NOW" at bounding box center [289, 145] width 204 height 41
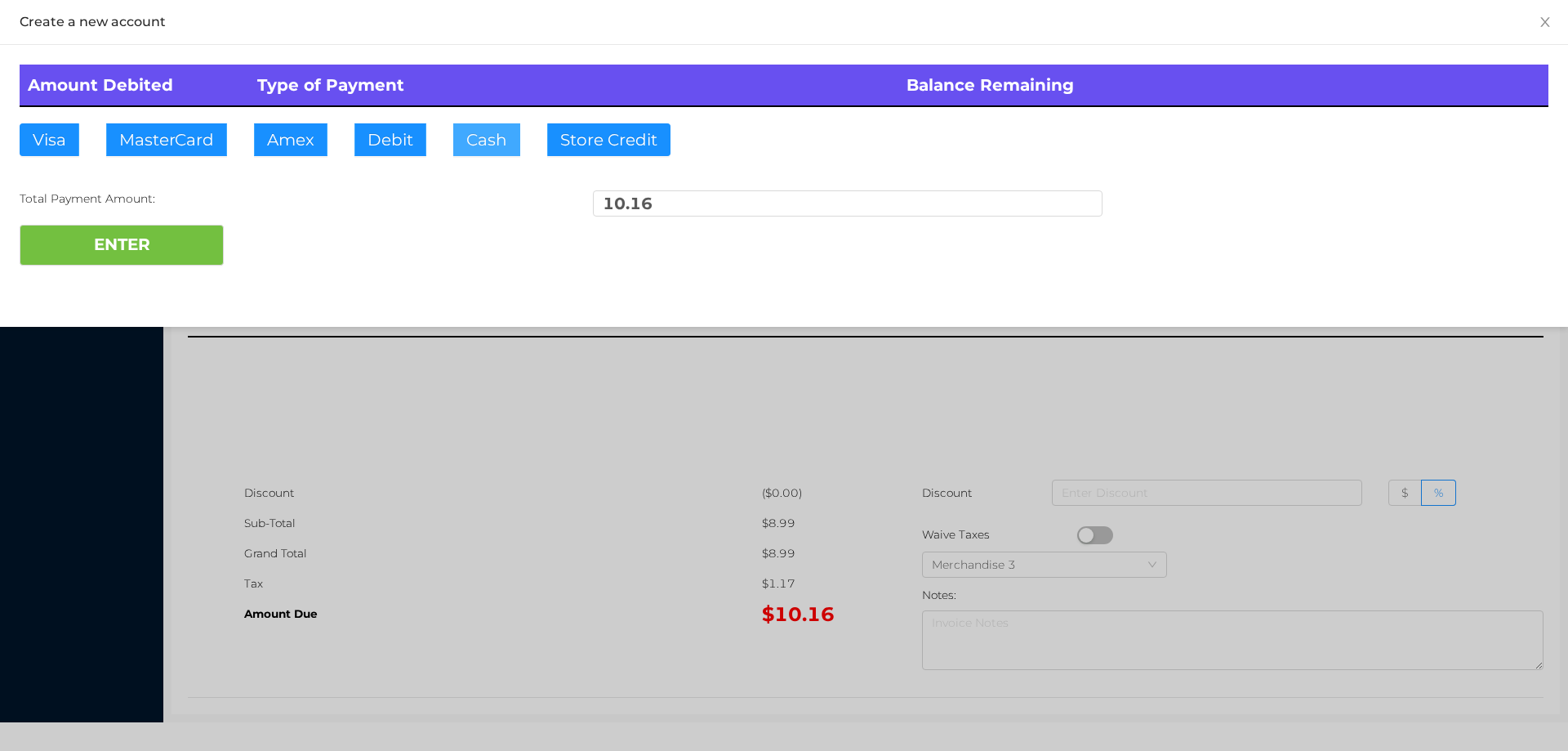
click at [480, 134] on button "Cash" at bounding box center [486, 139] width 67 height 33
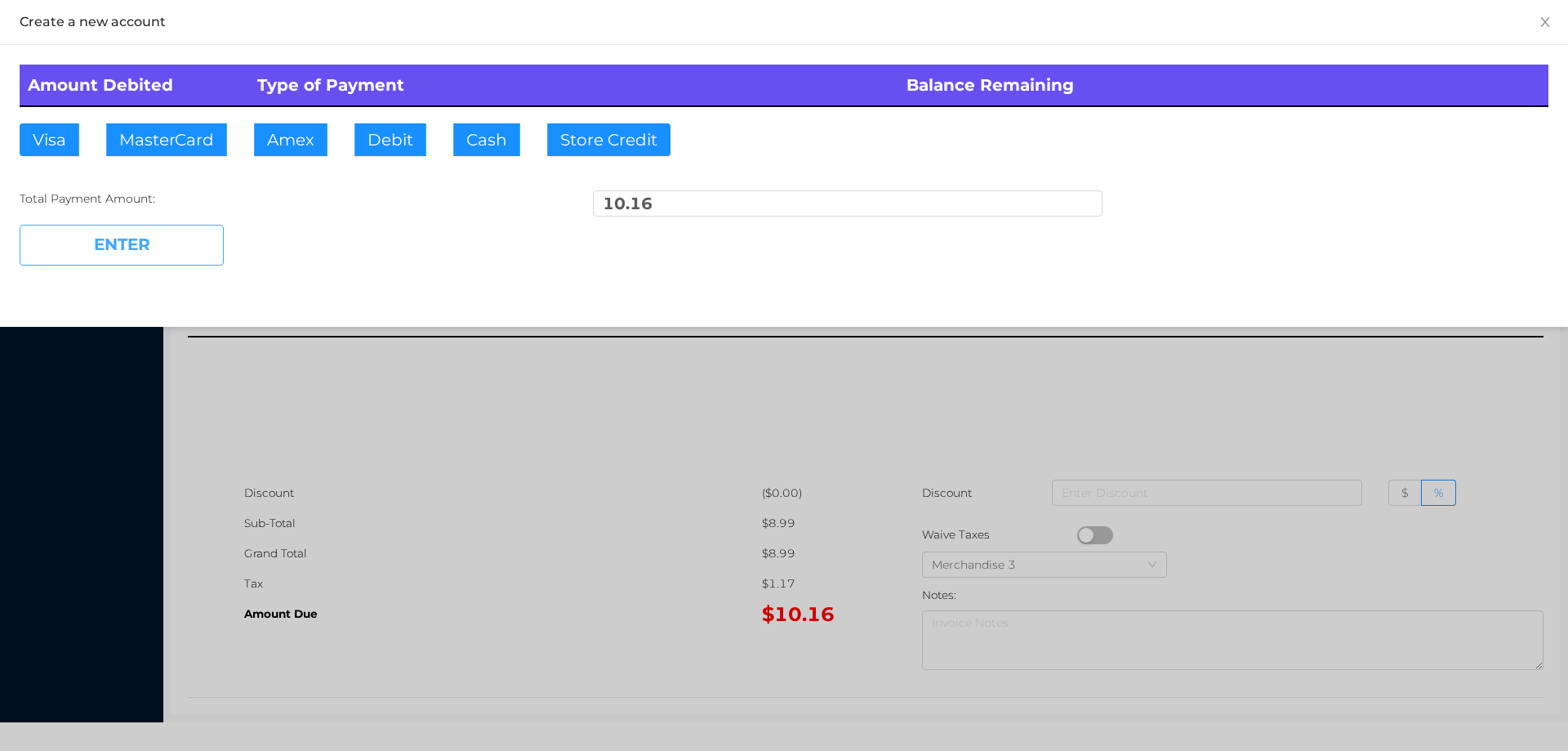
click at [111, 243] on button "ENTER" at bounding box center [121, 245] width 204 height 41
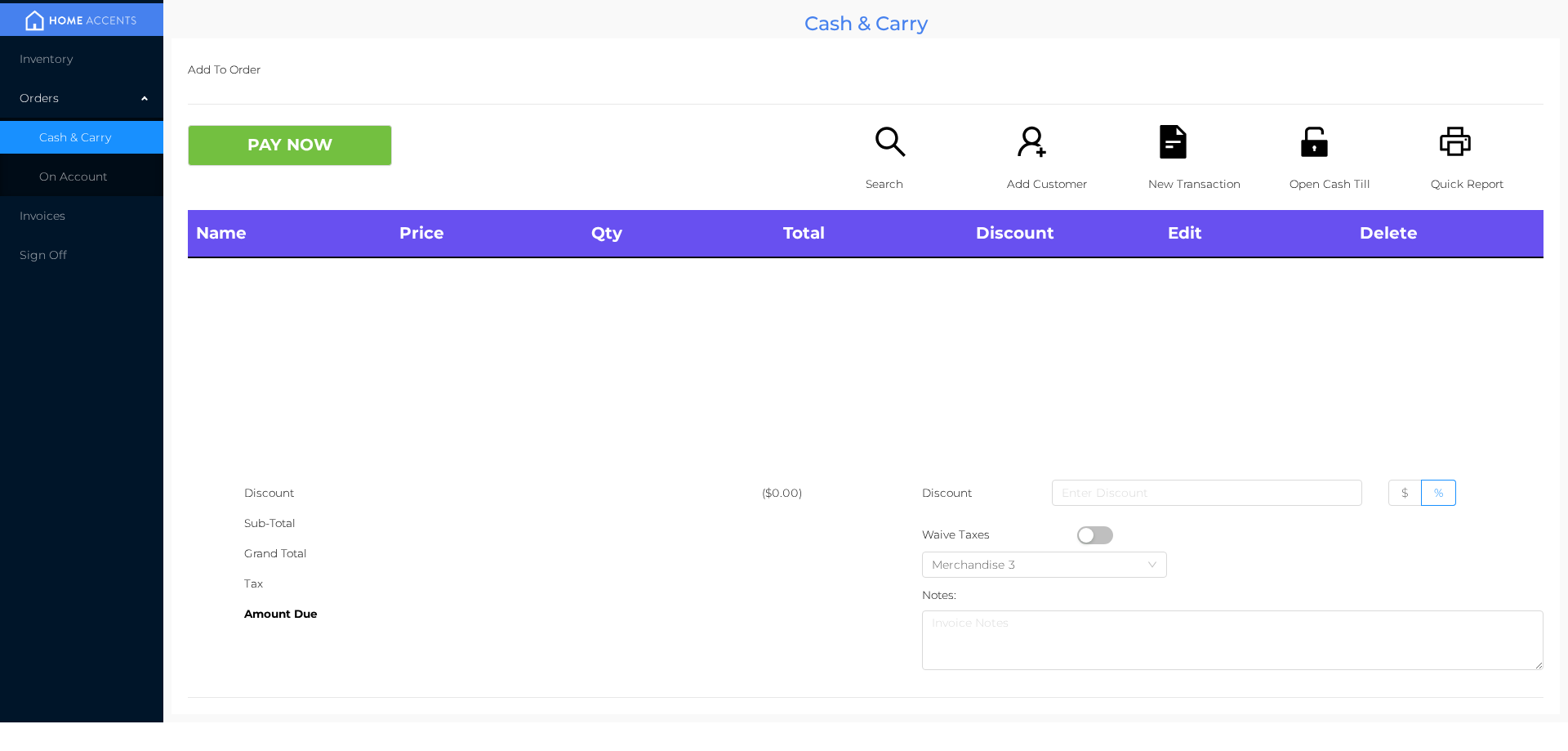
click at [881, 151] on icon "icon: search" at bounding box center [891, 142] width 34 height 34
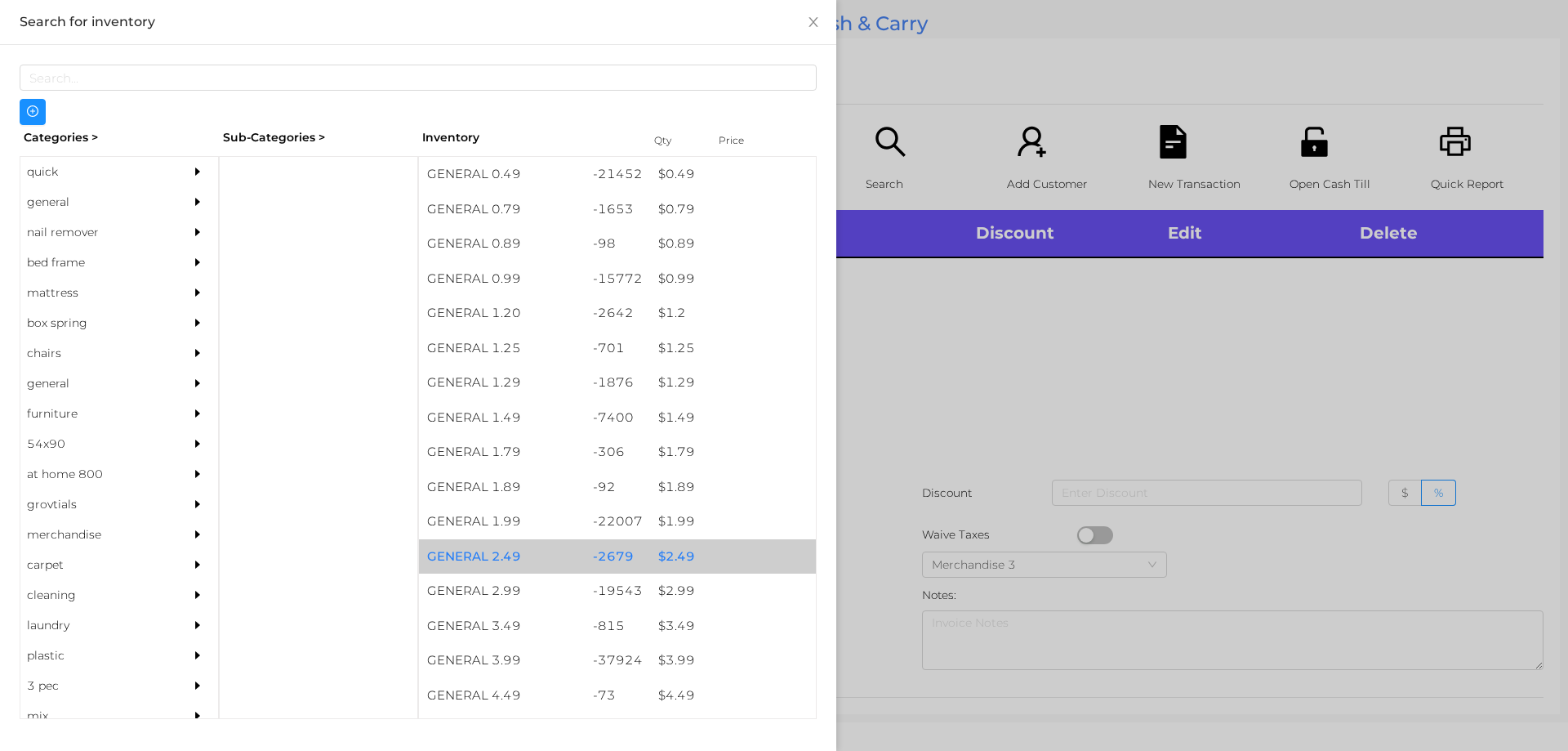
click at [670, 556] on div "$ 2.49" at bounding box center [733, 556] width 166 height 35
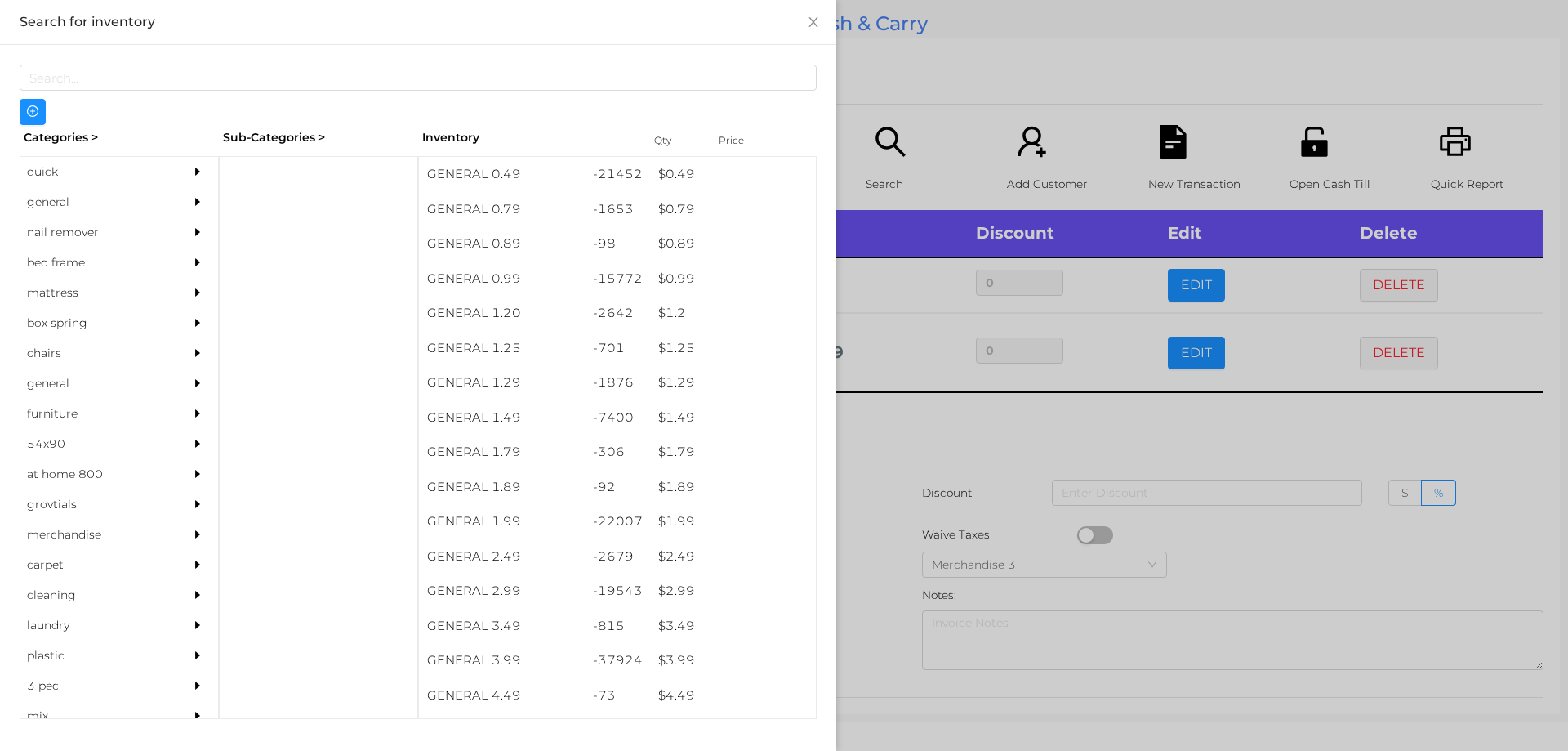
click at [1251, 545] on div at bounding box center [784, 375] width 1568 height 751
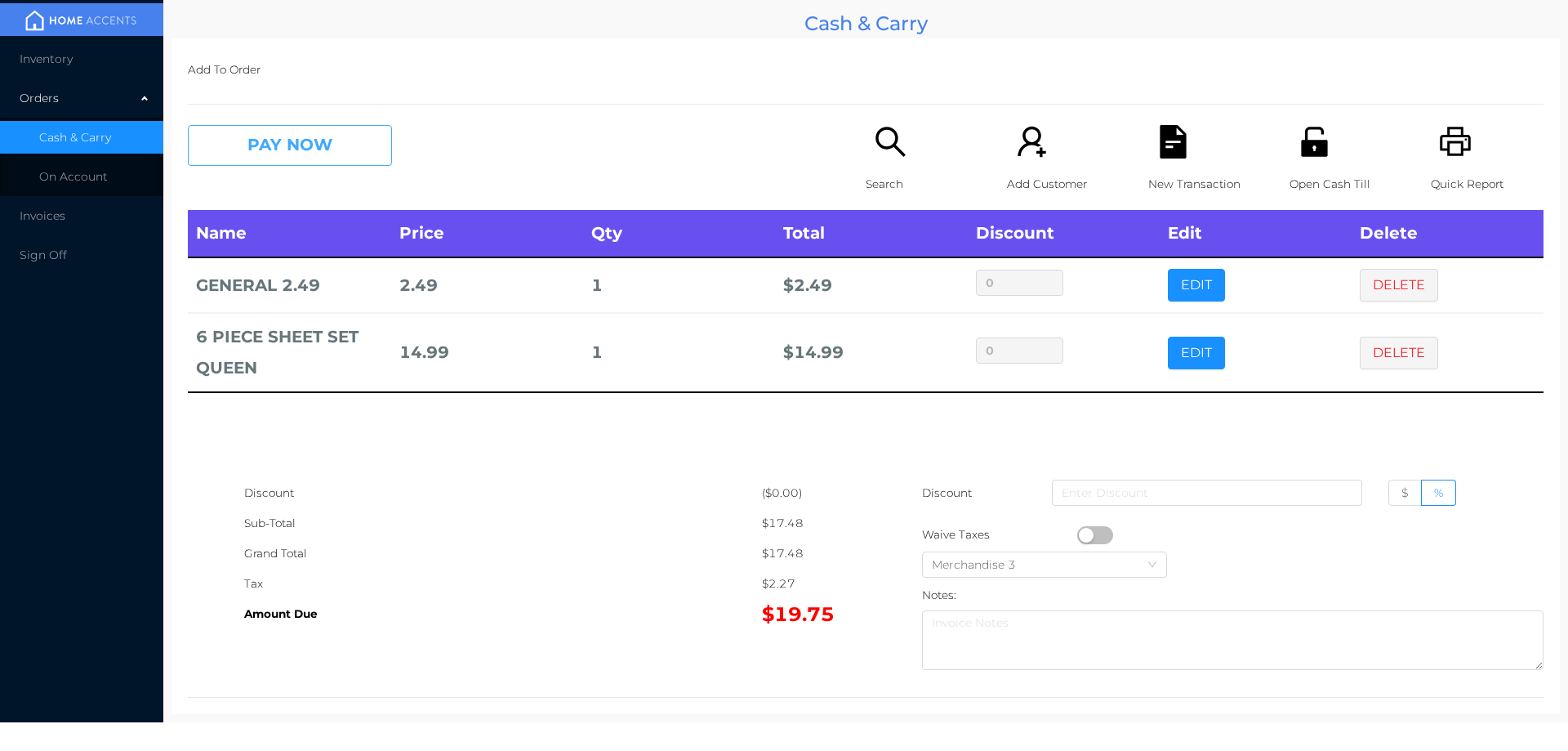
click at [249, 144] on button "PAY NOW" at bounding box center [289, 145] width 204 height 41
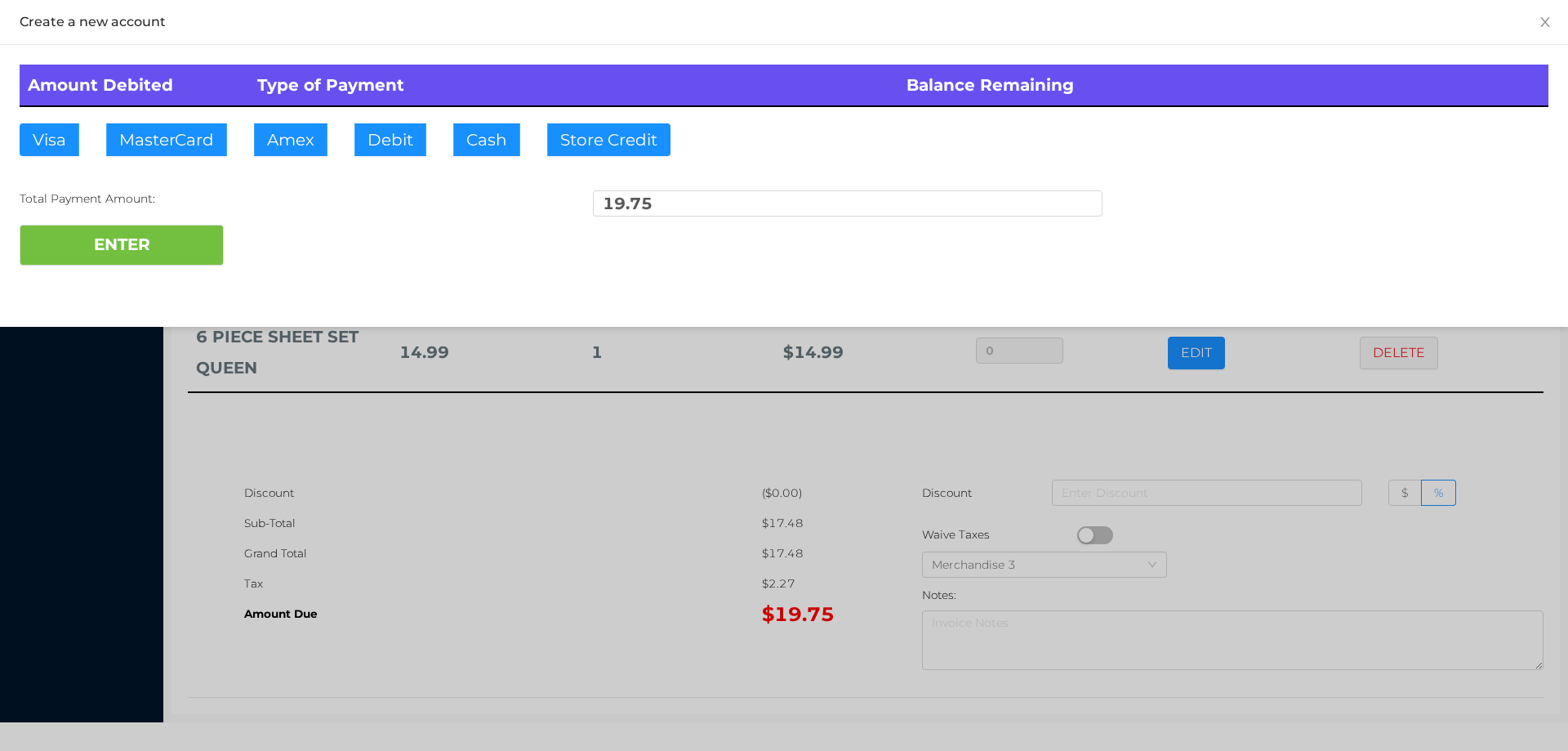
click at [268, 240] on div "ENTER" at bounding box center [784, 245] width 1529 height 41
click at [130, 255] on button "ENTER" at bounding box center [121, 245] width 204 height 41
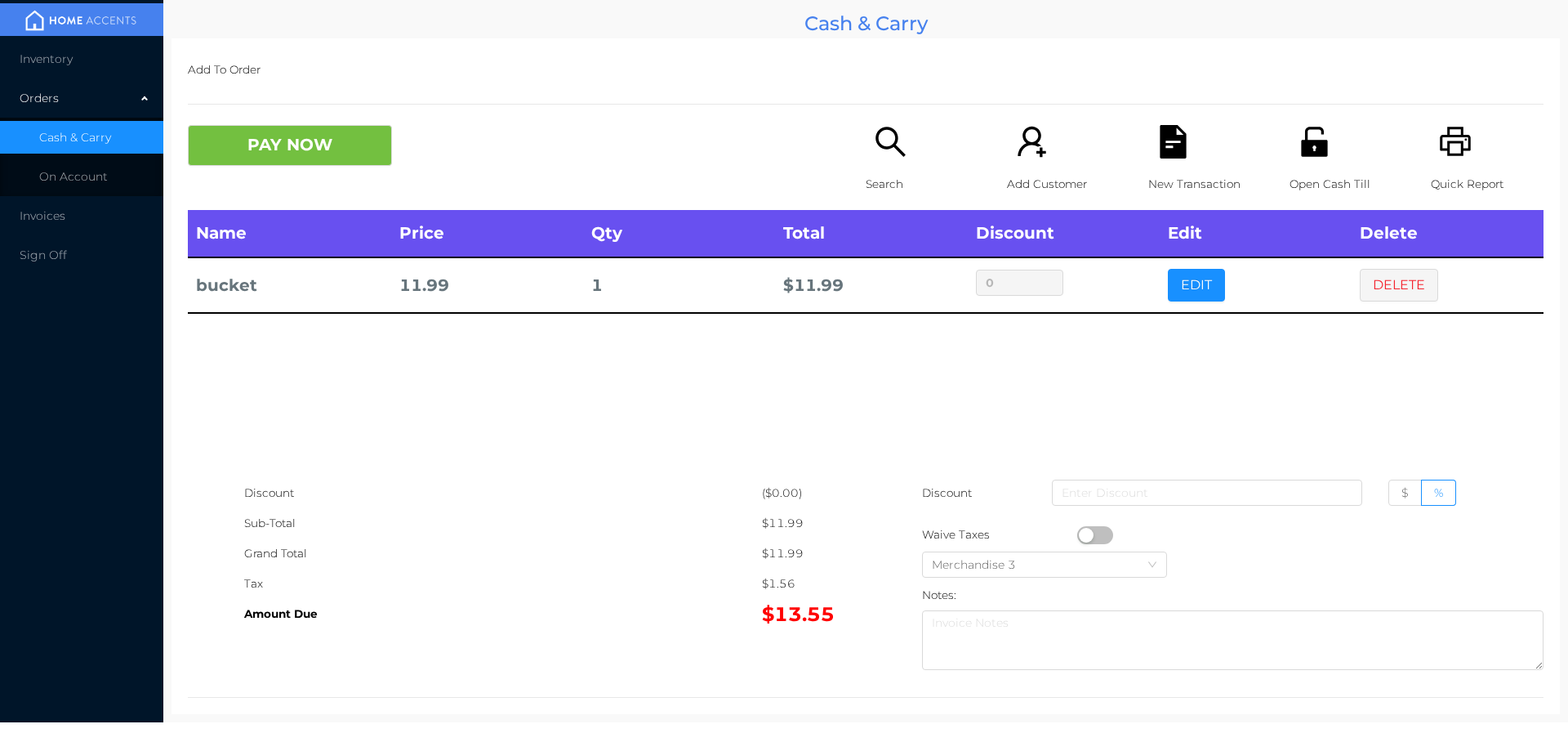
click at [293, 144] on button "PAY NOW" at bounding box center [289, 145] width 204 height 41
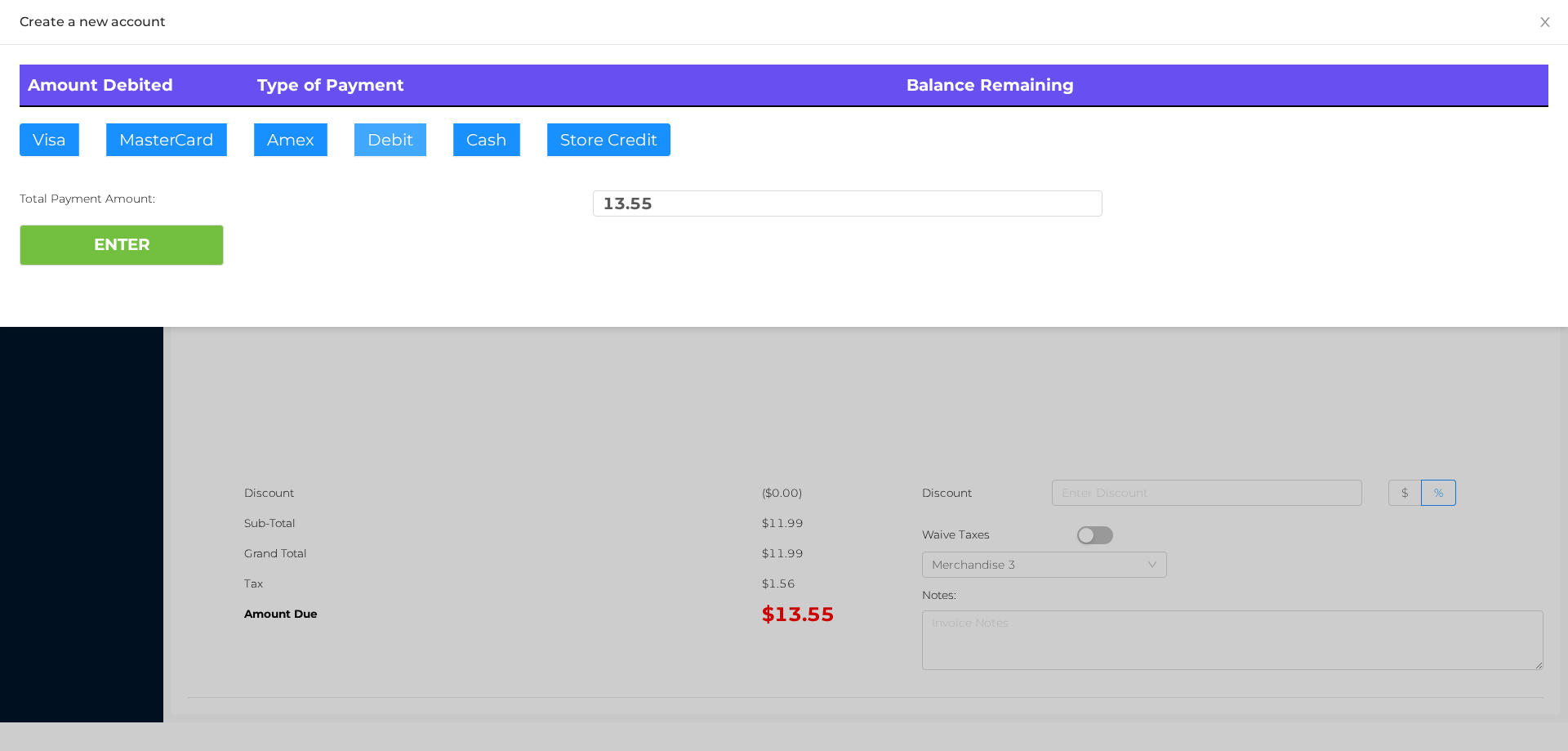
click at [389, 132] on button "Debit" at bounding box center [390, 139] width 72 height 33
click at [285, 244] on div "ENTER" at bounding box center [784, 245] width 1529 height 41
click at [1409, 402] on div at bounding box center [784, 375] width 1568 height 751
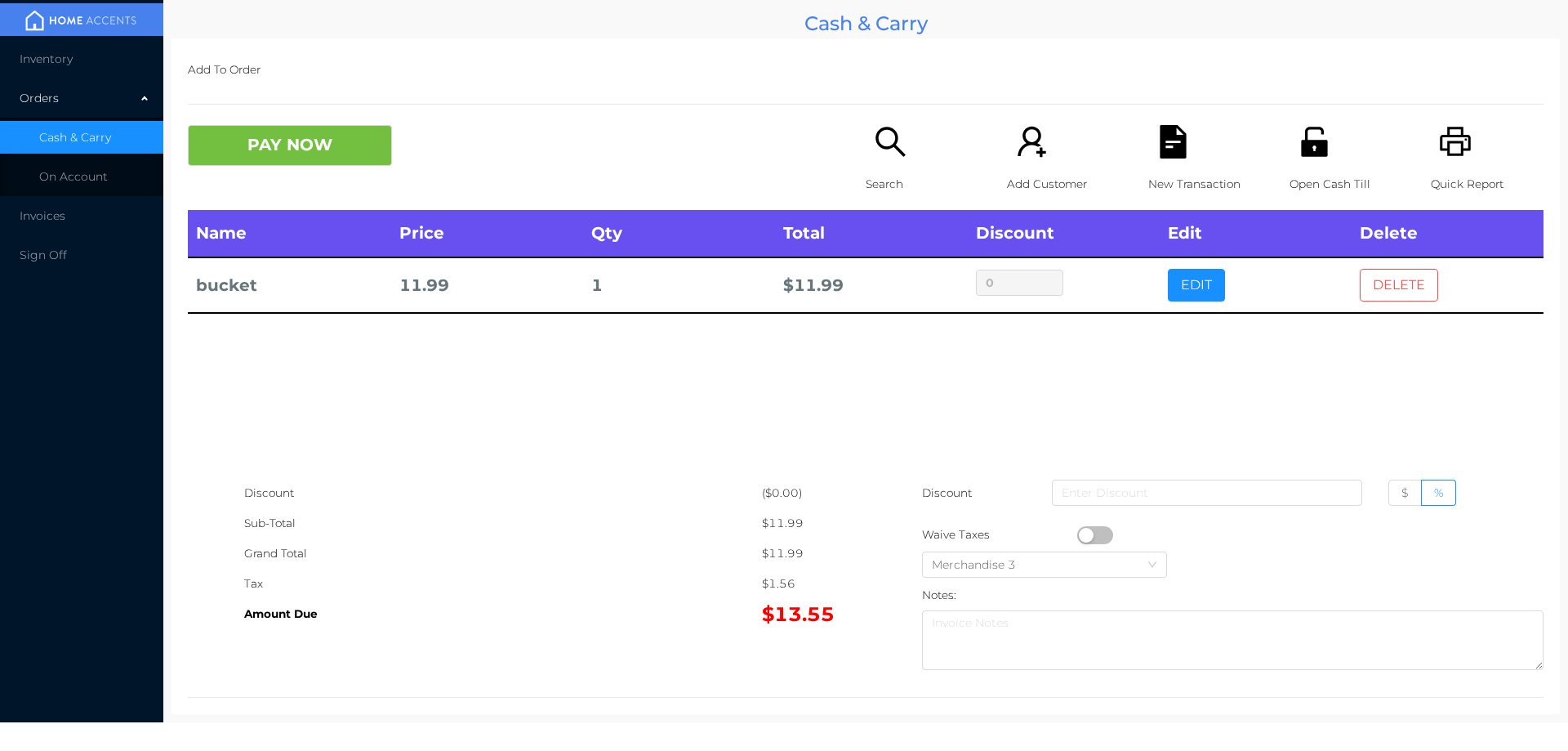
click at [1397, 271] on button "DELETE" at bounding box center [1399, 284] width 79 height 33
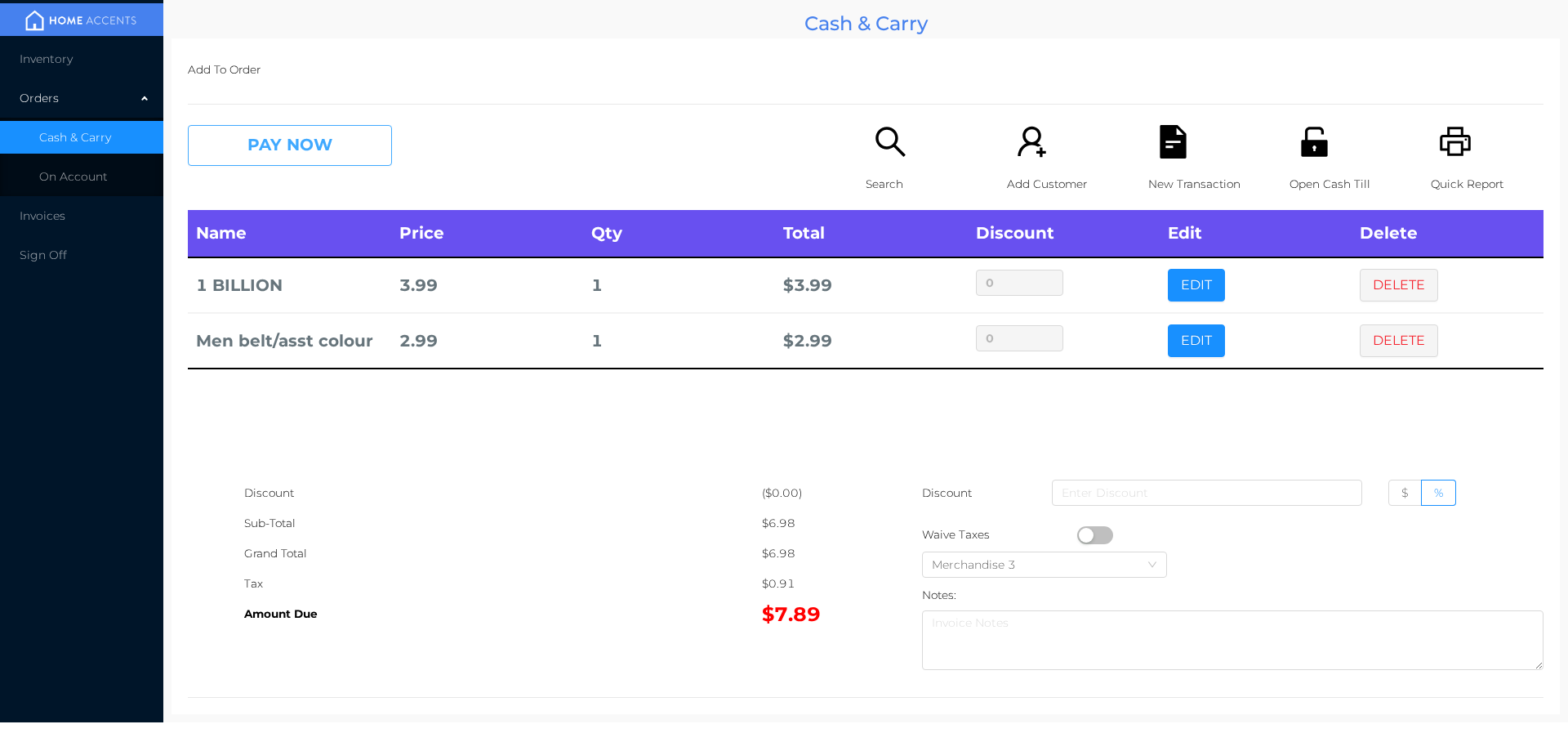
click at [261, 126] on button "PAY NOW" at bounding box center [289, 145] width 204 height 41
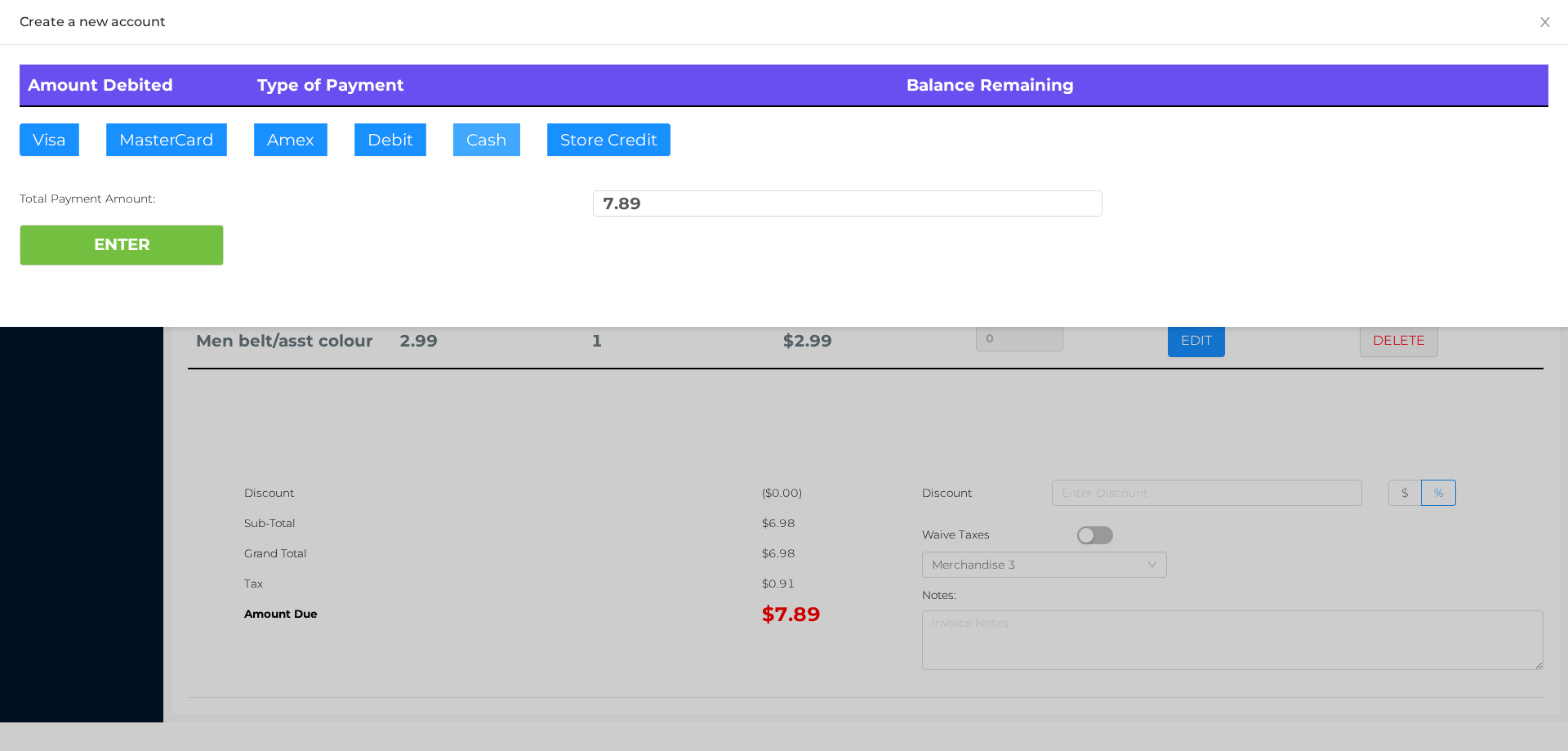
click at [495, 139] on button "Cash" at bounding box center [486, 139] width 67 height 33
type input "20."
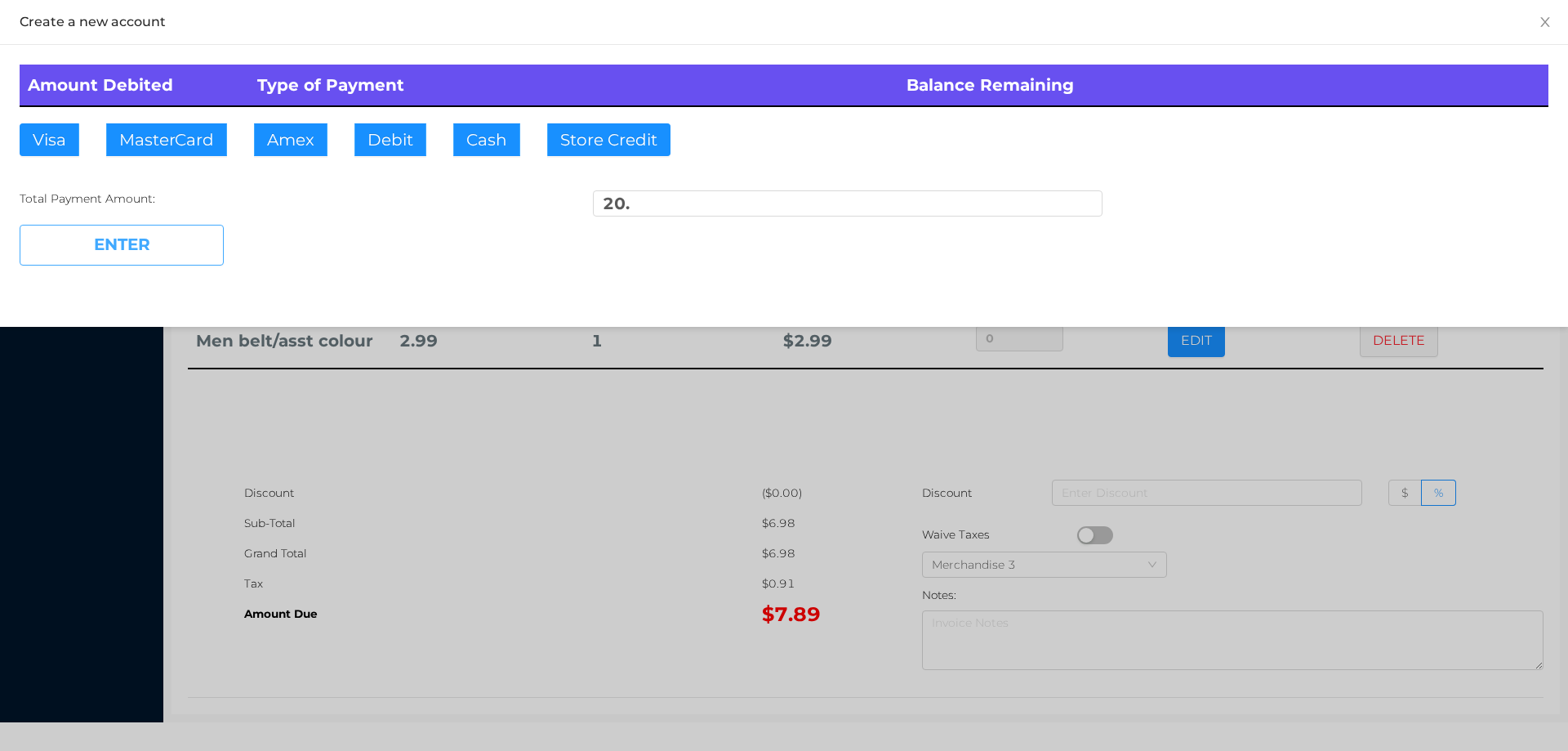
click at [159, 249] on button "ENTER" at bounding box center [121, 245] width 204 height 41
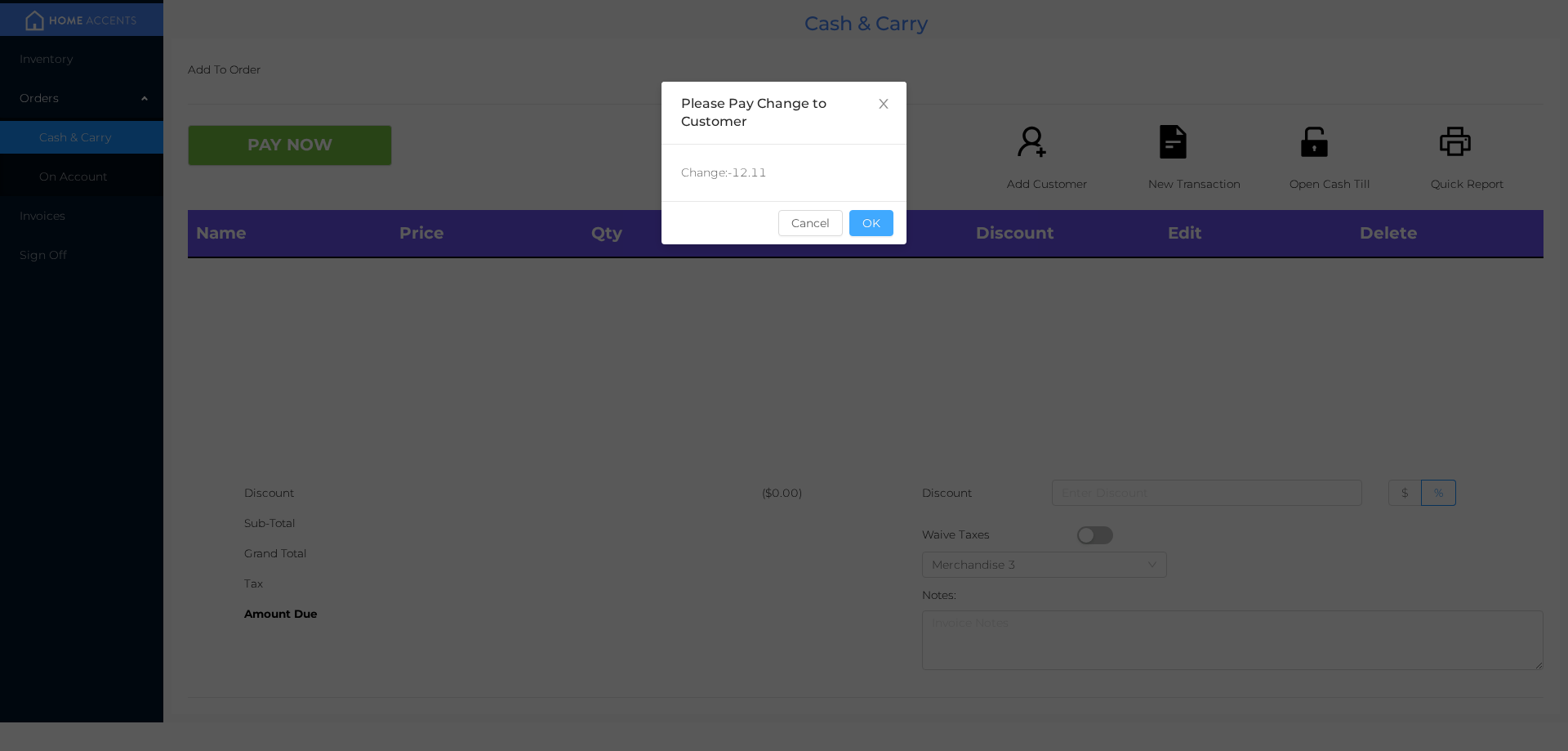
click at [882, 232] on button "OK" at bounding box center [871, 223] width 44 height 26
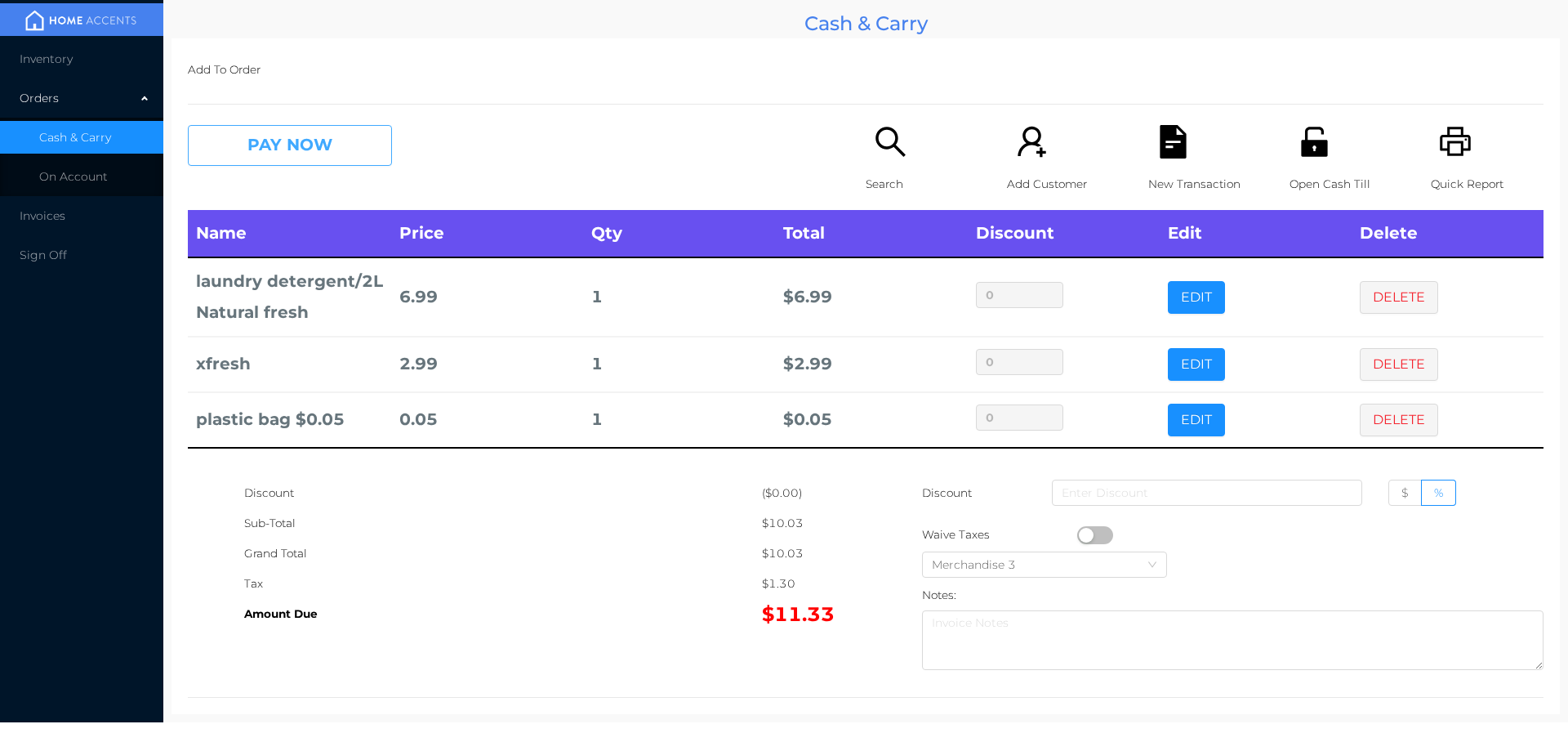
click at [262, 163] on button "PAY NOW" at bounding box center [289, 145] width 204 height 41
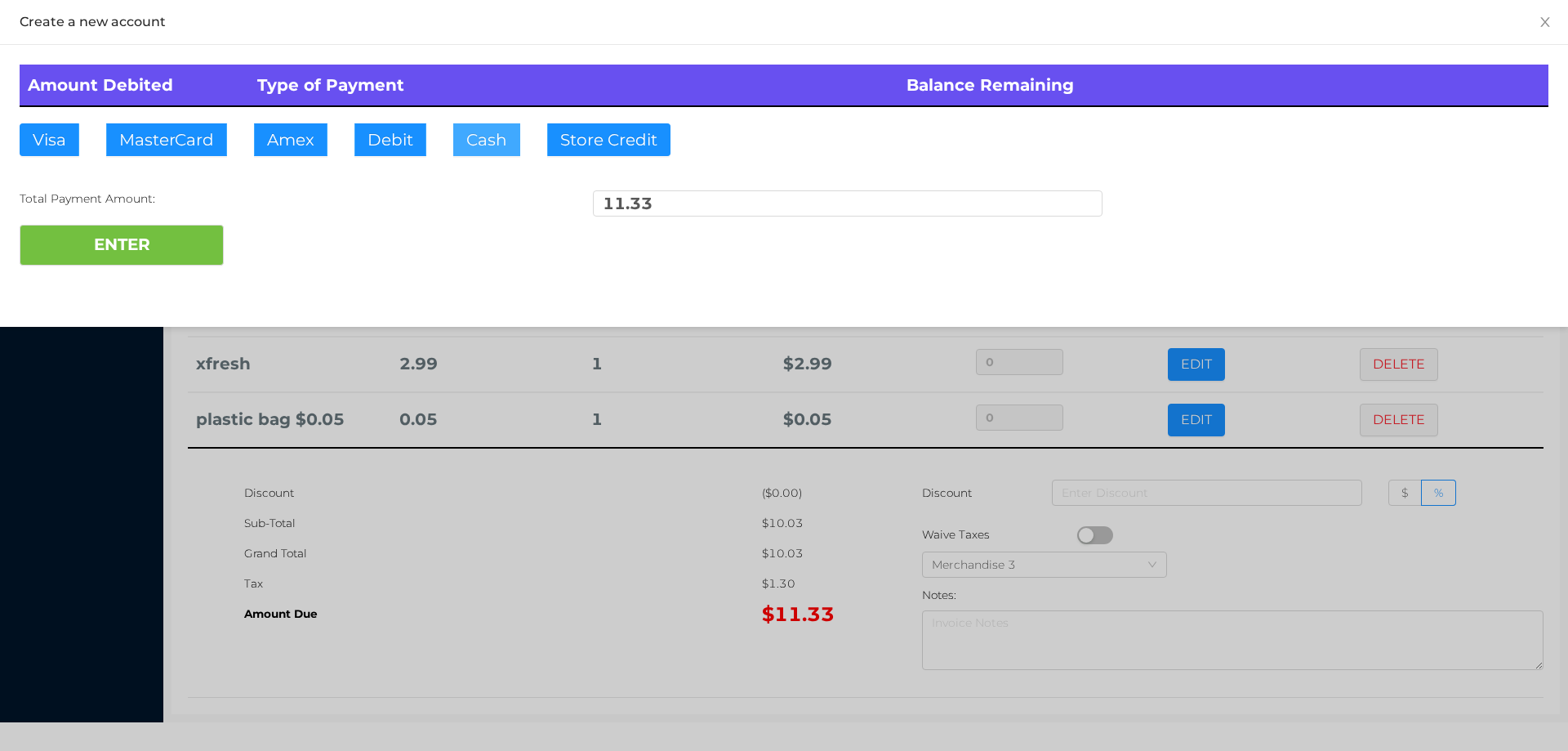
click at [482, 139] on button "Cash" at bounding box center [486, 139] width 67 height 33
type input "15."
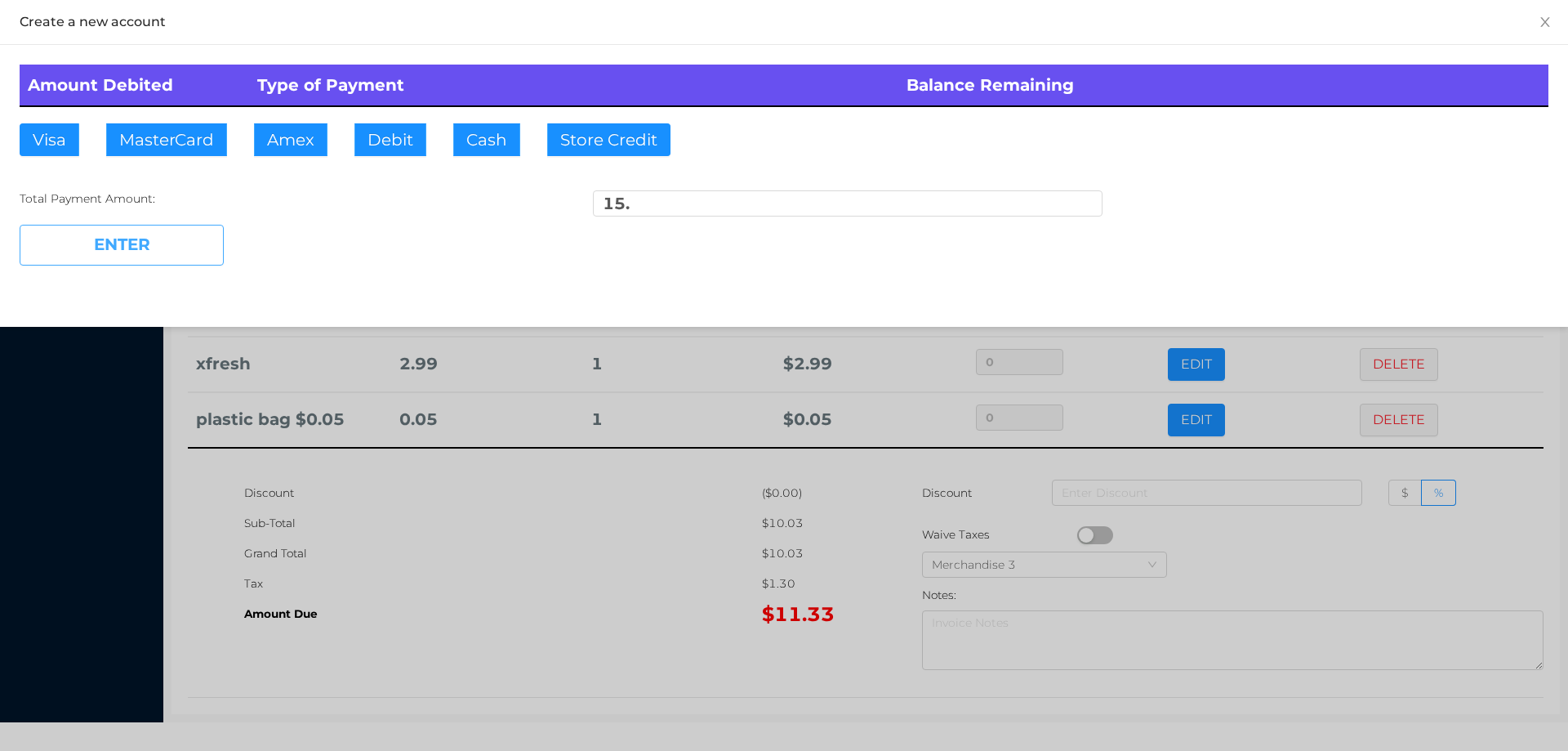
click at [177, 254] on button "ENTER" at bounding box center [121, 245] width 204 height 41
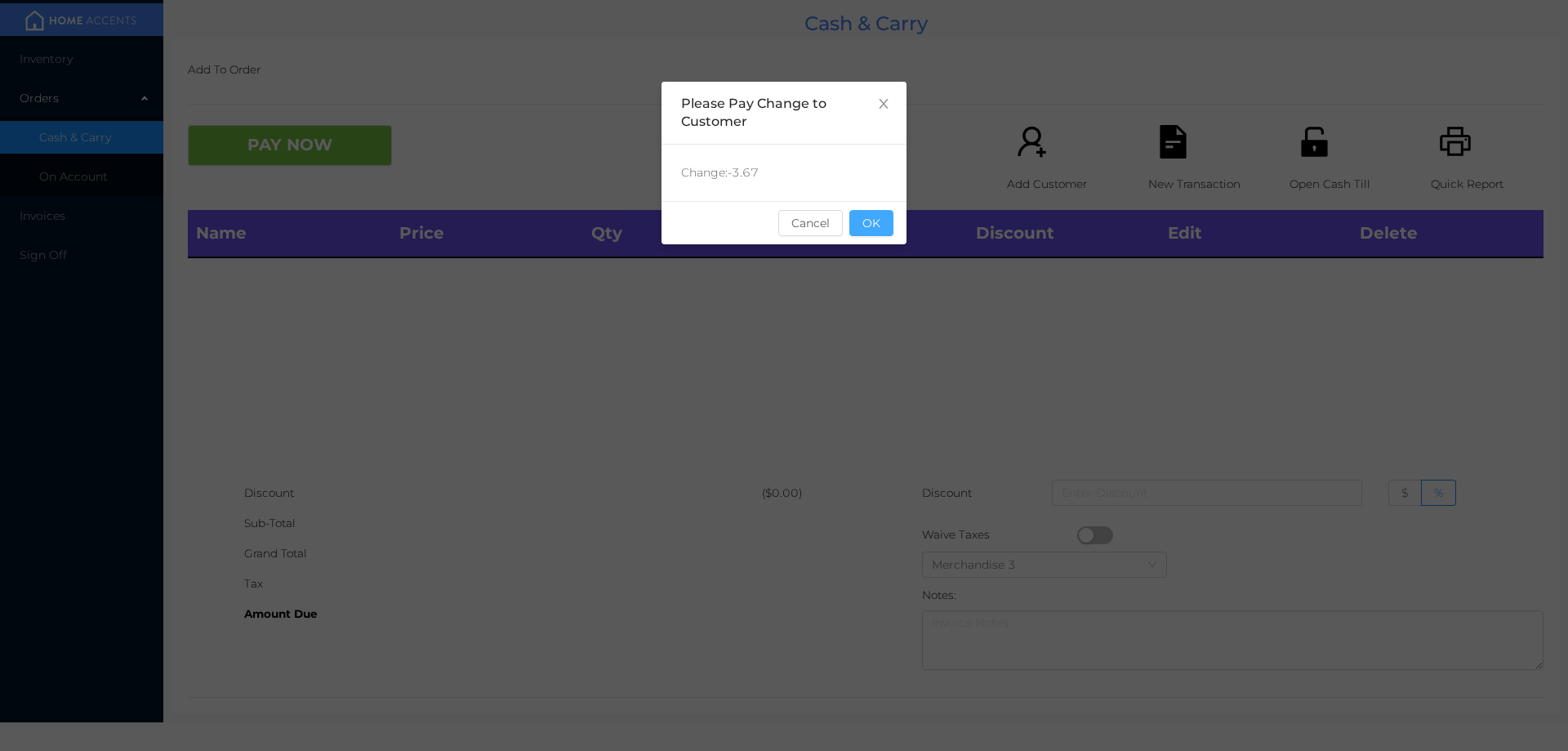
click at [880, 215] on button "OK" at bounding box center [871, 223] width 44 height 26
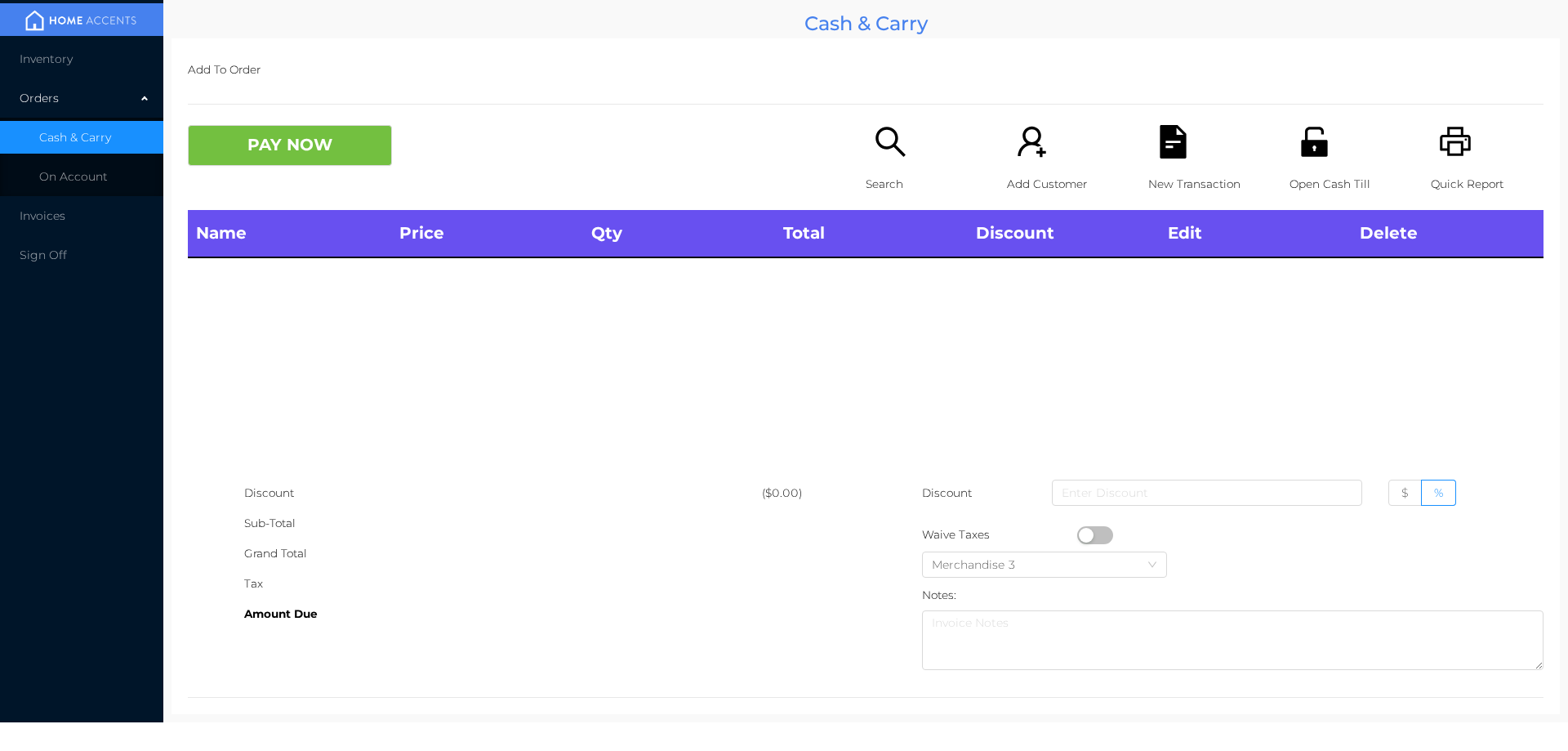
click at [888, 261] on div "Name Price Qty Total Discount Edit Delete" at bounding box center [865, 343] width 1355 height 268
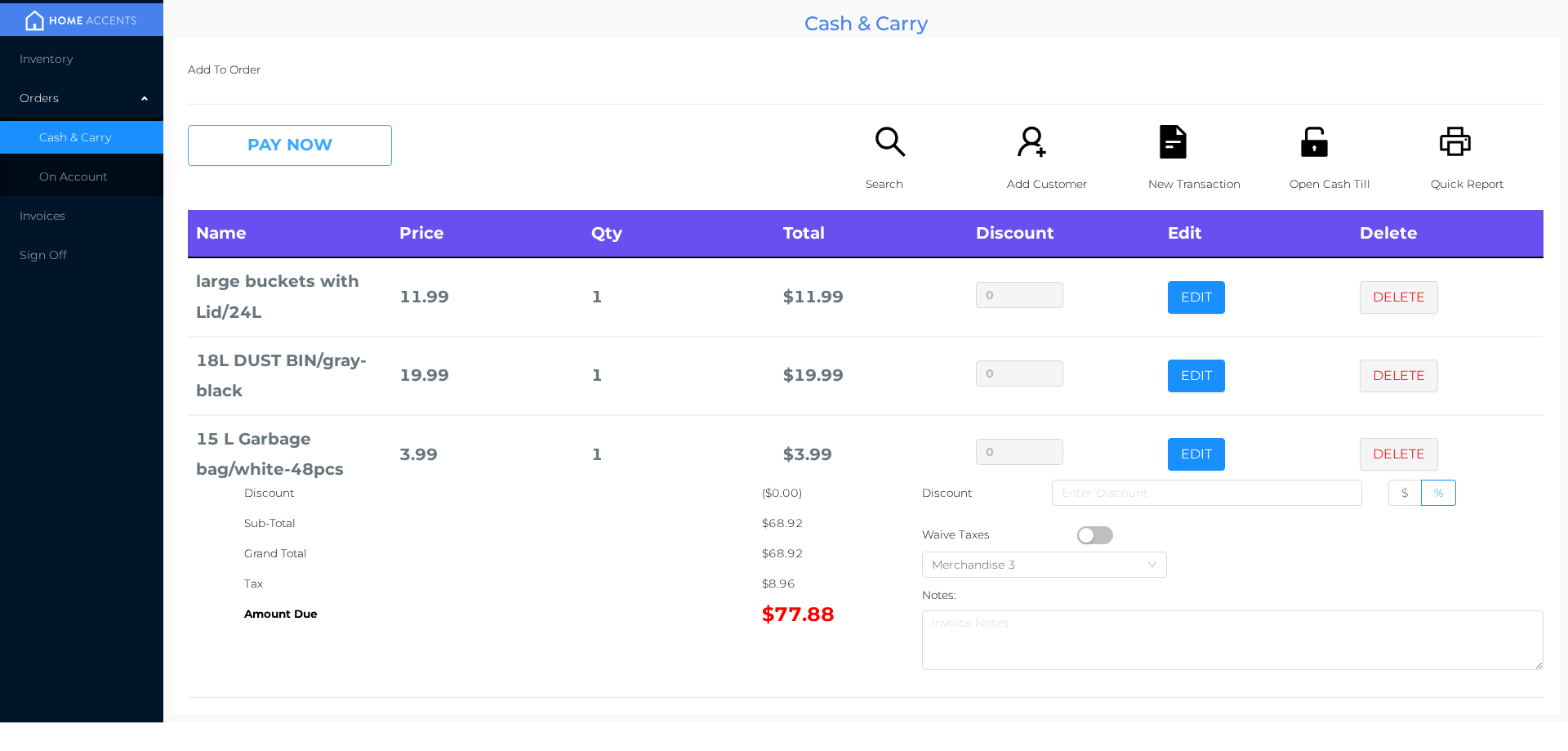
click at [327, 151] on button "PAY NOW" at bounding box center [289, 145] width 204 height 41
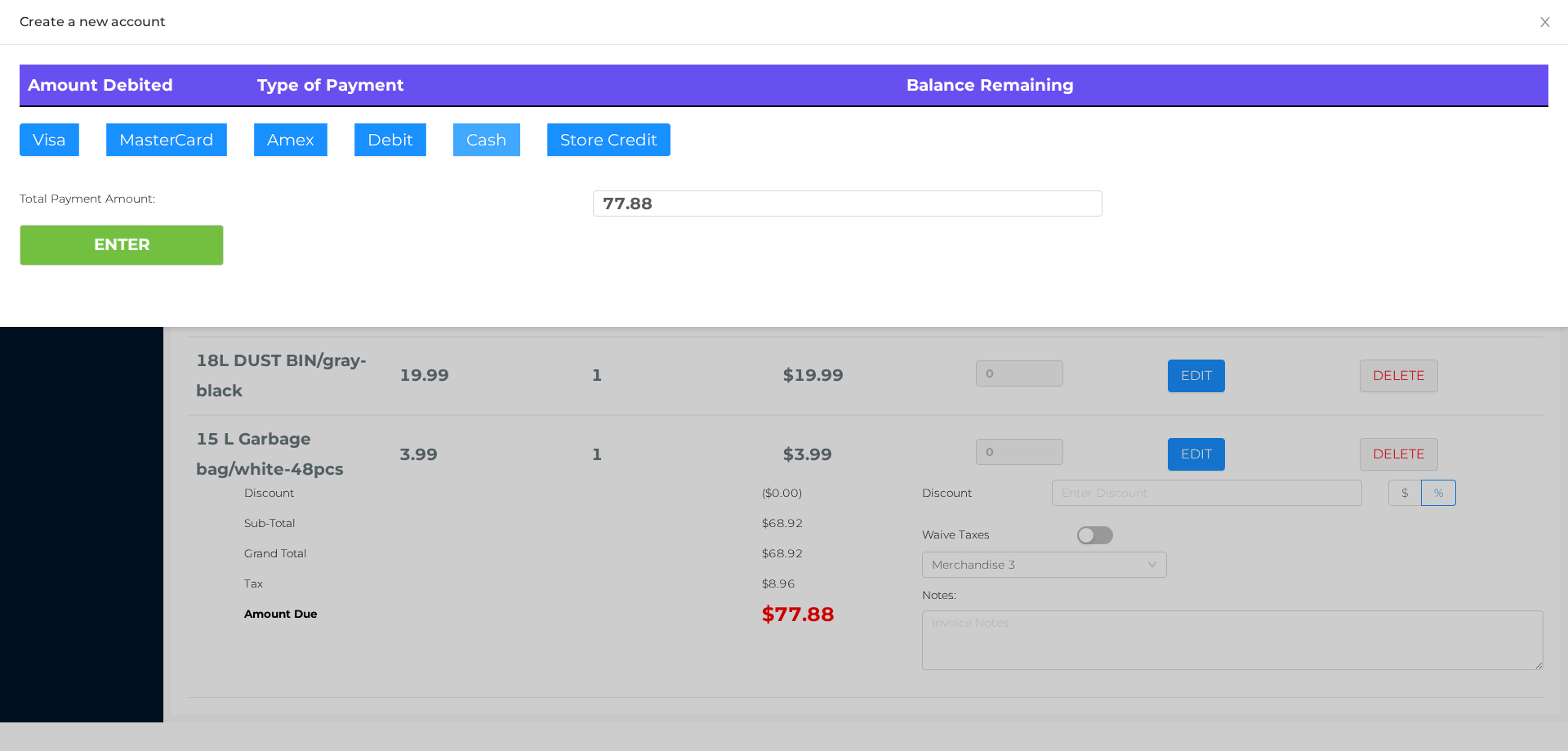
click at [475, 138] on button "Cash" at bounding box center [486, 139] width 67 height 33
type input "90."
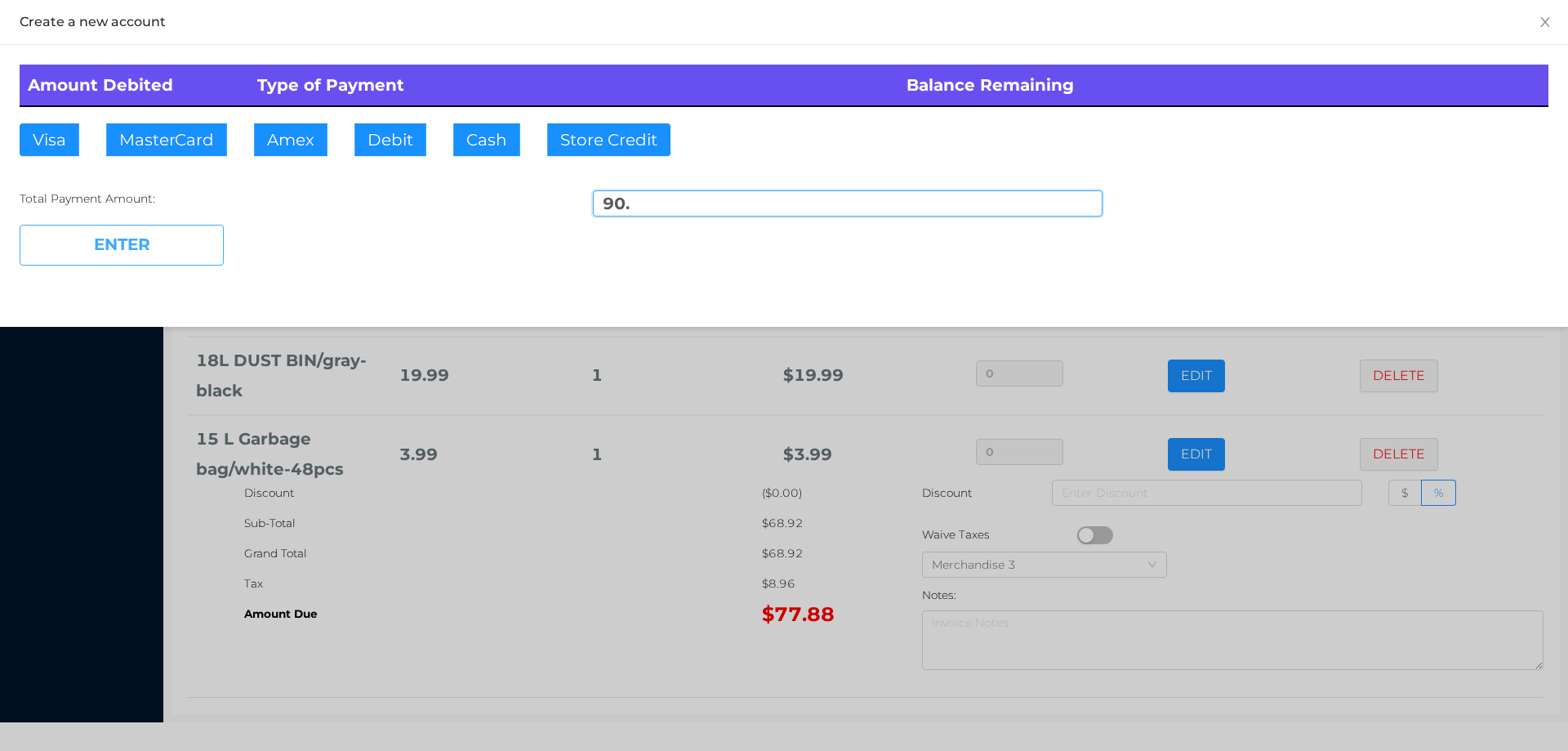
click at [210, 252] on button "ENTER" at bounding box center [121, 245] width 204 height 41
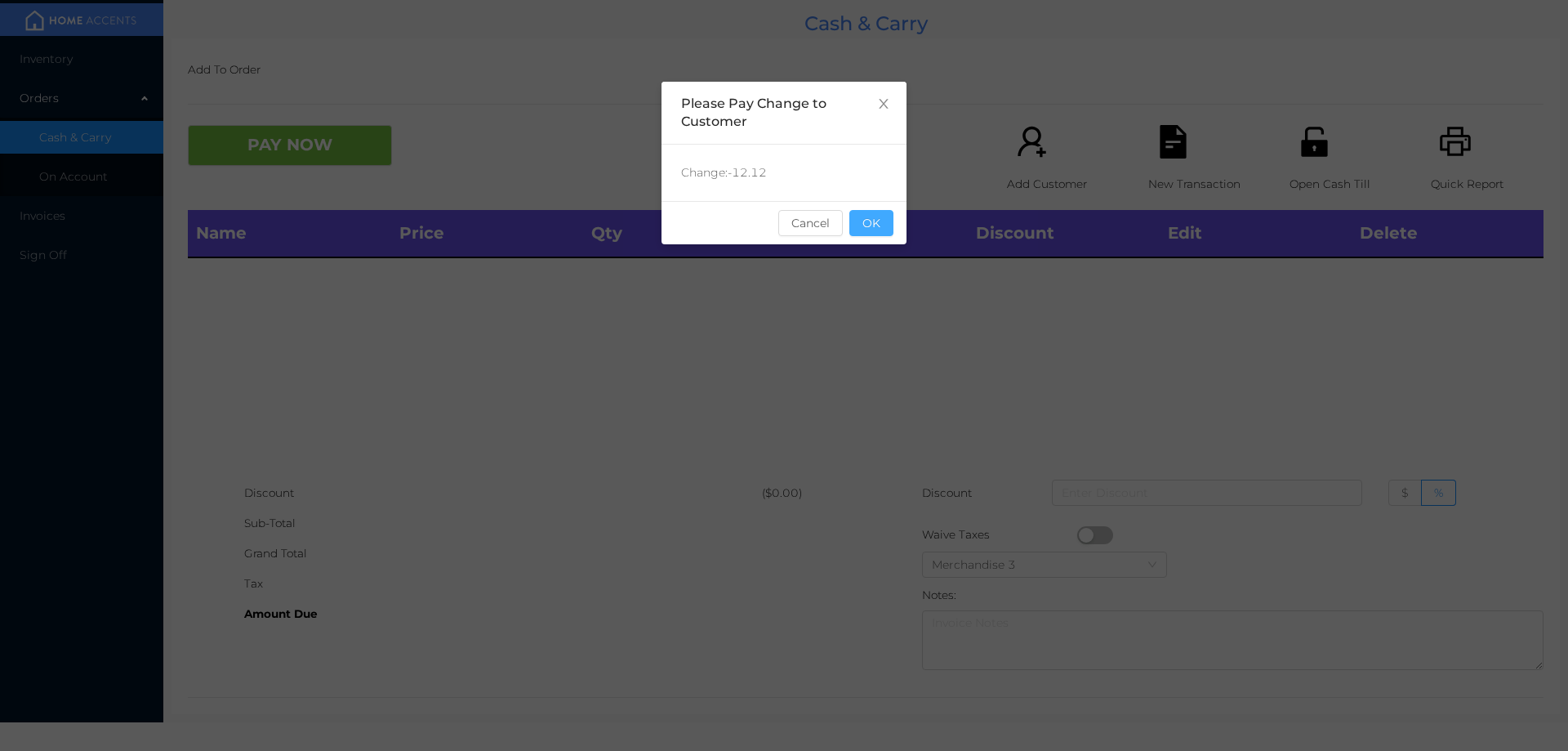
click at [882, 227] on button "OK" at bounding box center [871, 223] width 44 height 26
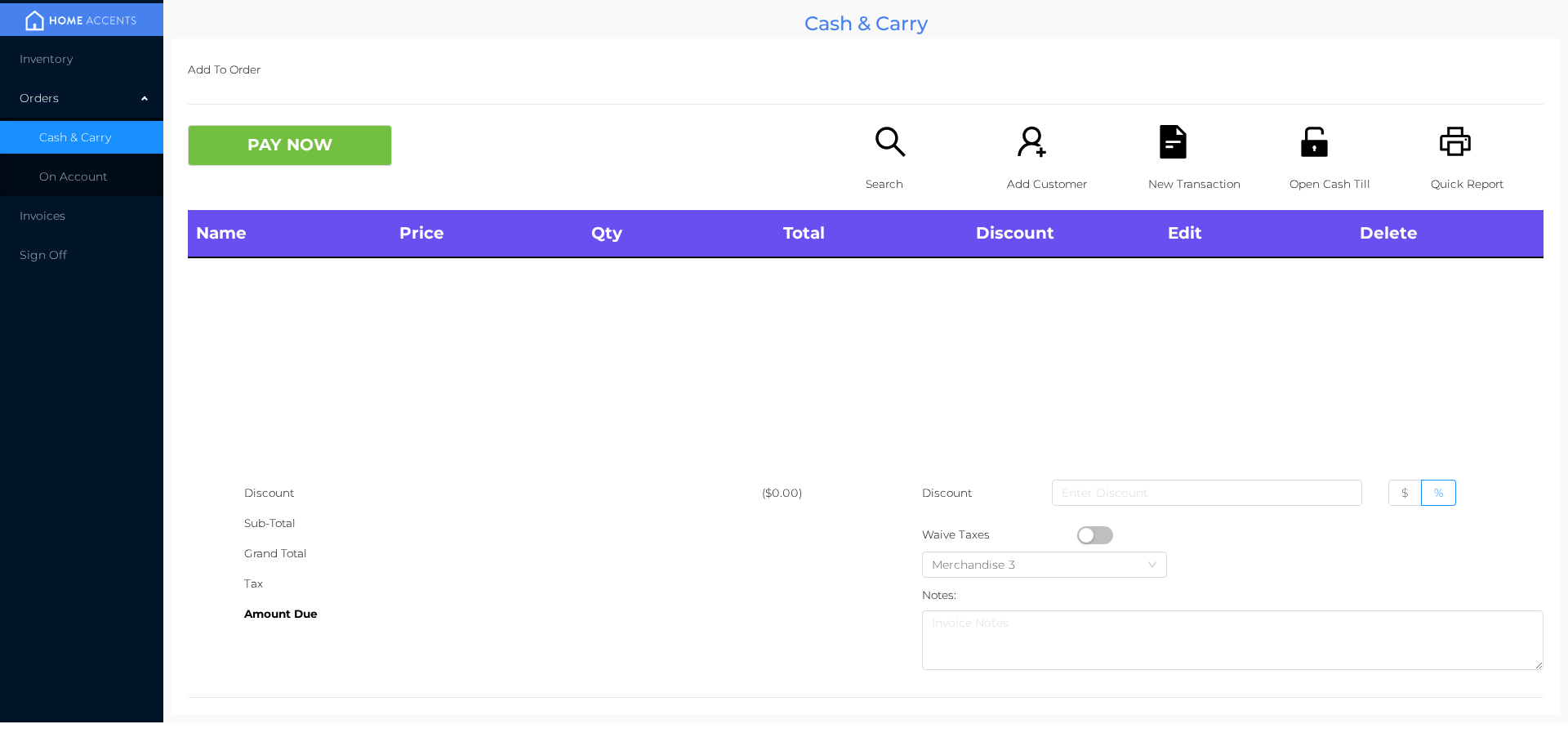
click at [877, 148] on icon "icon: search" at bounding box center [890, 141] width 30 height 30
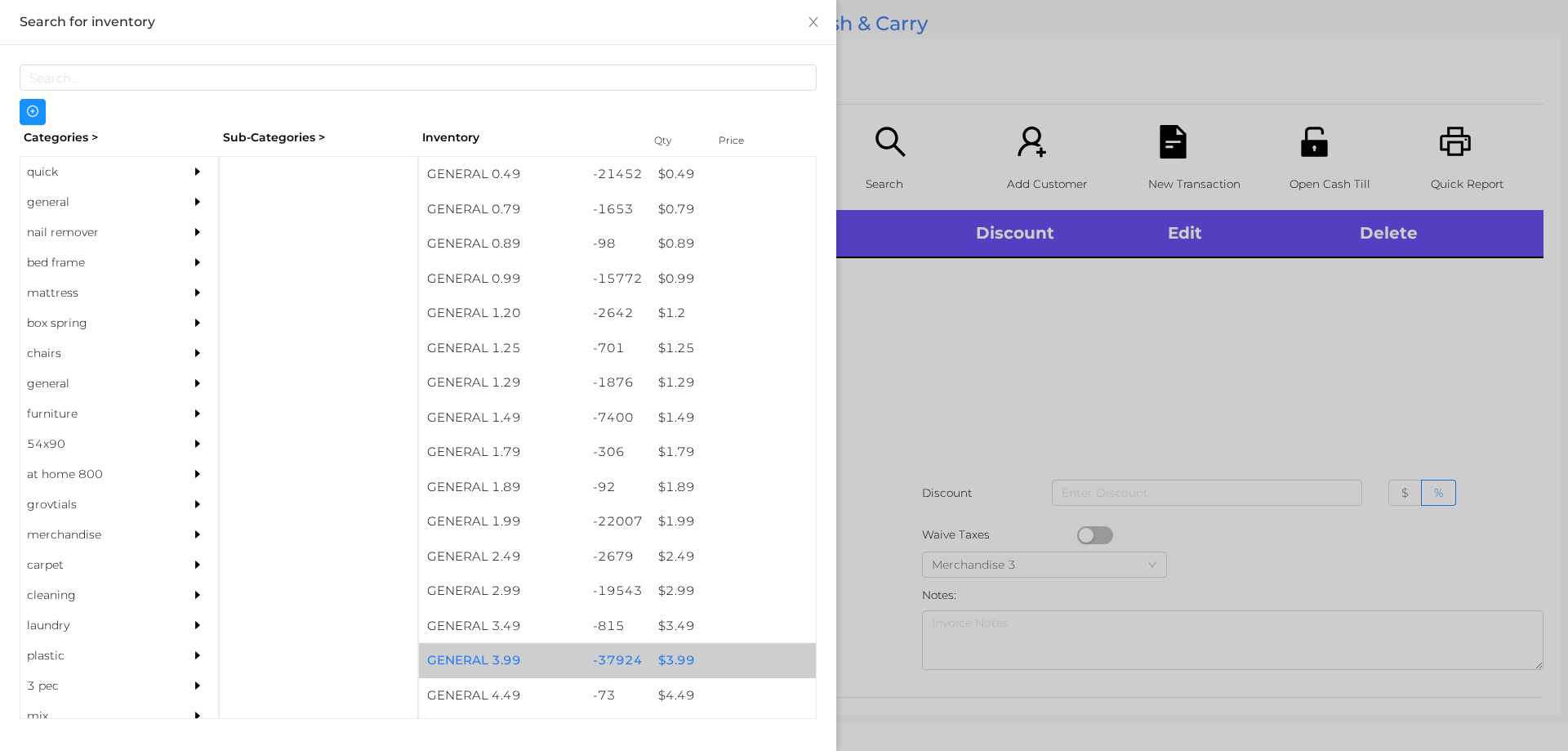
click at [663, 656] on div "$ 3.99" at bounding box center [733, 659] width 166 height 35
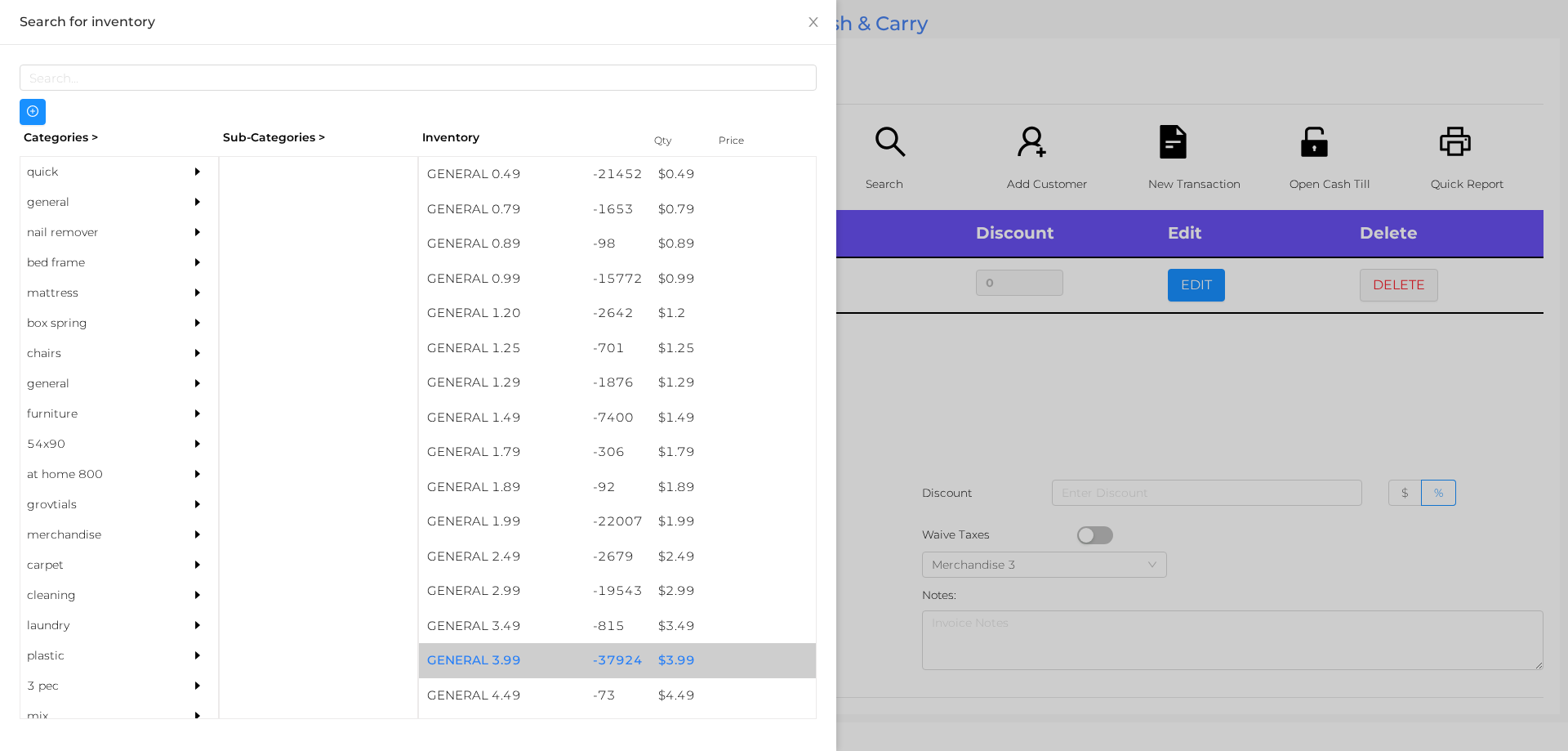
click at [666, 655] on div "$ 3.99" at bounding box center [733, 659] width 166 height 35
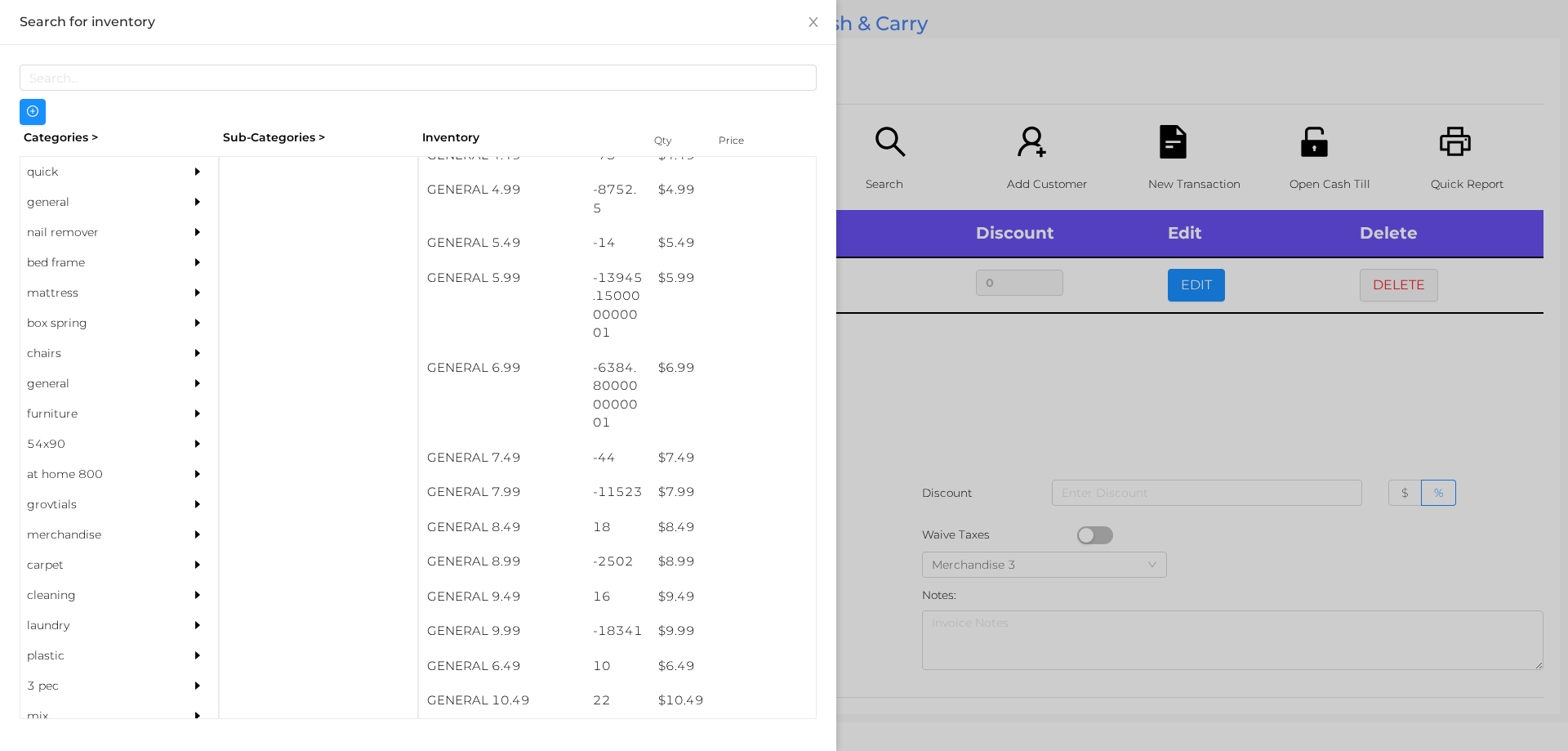
scroll to position [540, 0]
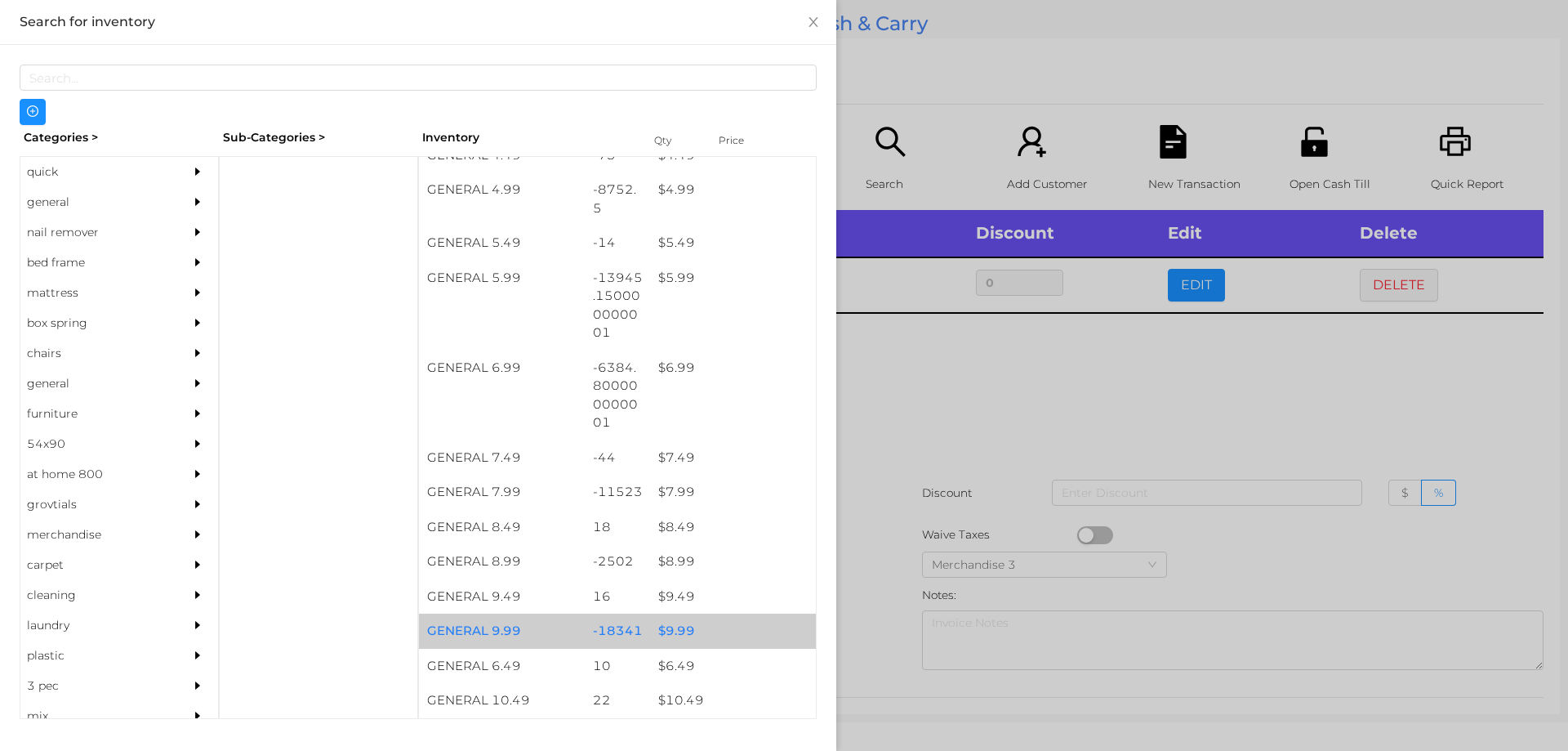
click at [671, 636] on div "$ 9.99" at bounding box center [733, 631] width 166 height 35
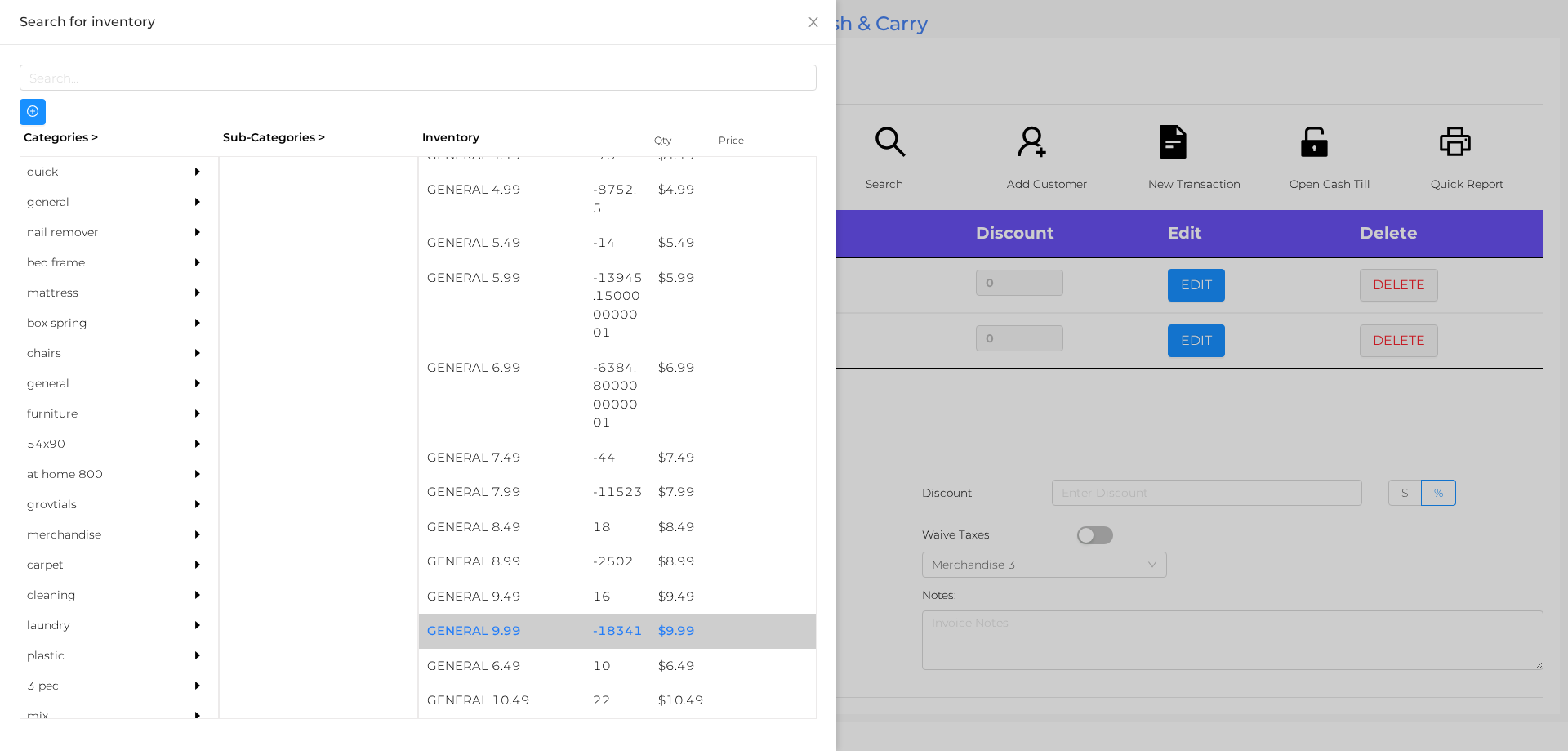
click at [667, 628] on div "$ 9.99" at bounding box center [733, 631] width 166 height 35
click at [658, 638] on div "$ 9.99" at bounding box center [733, 631] width 166 height 35
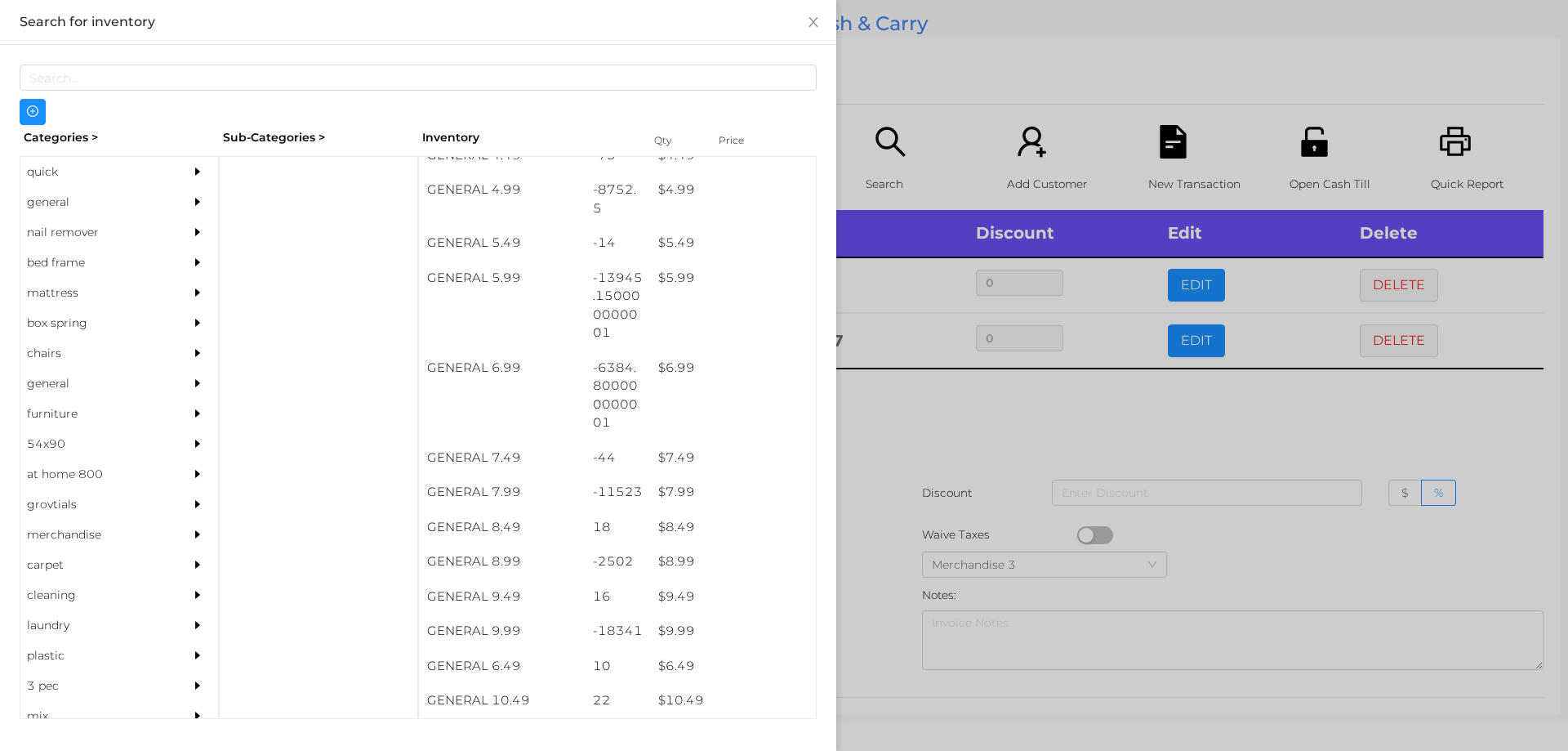
click at [935, 424] on div at bounding box center [784, 375] width 1568 height 751
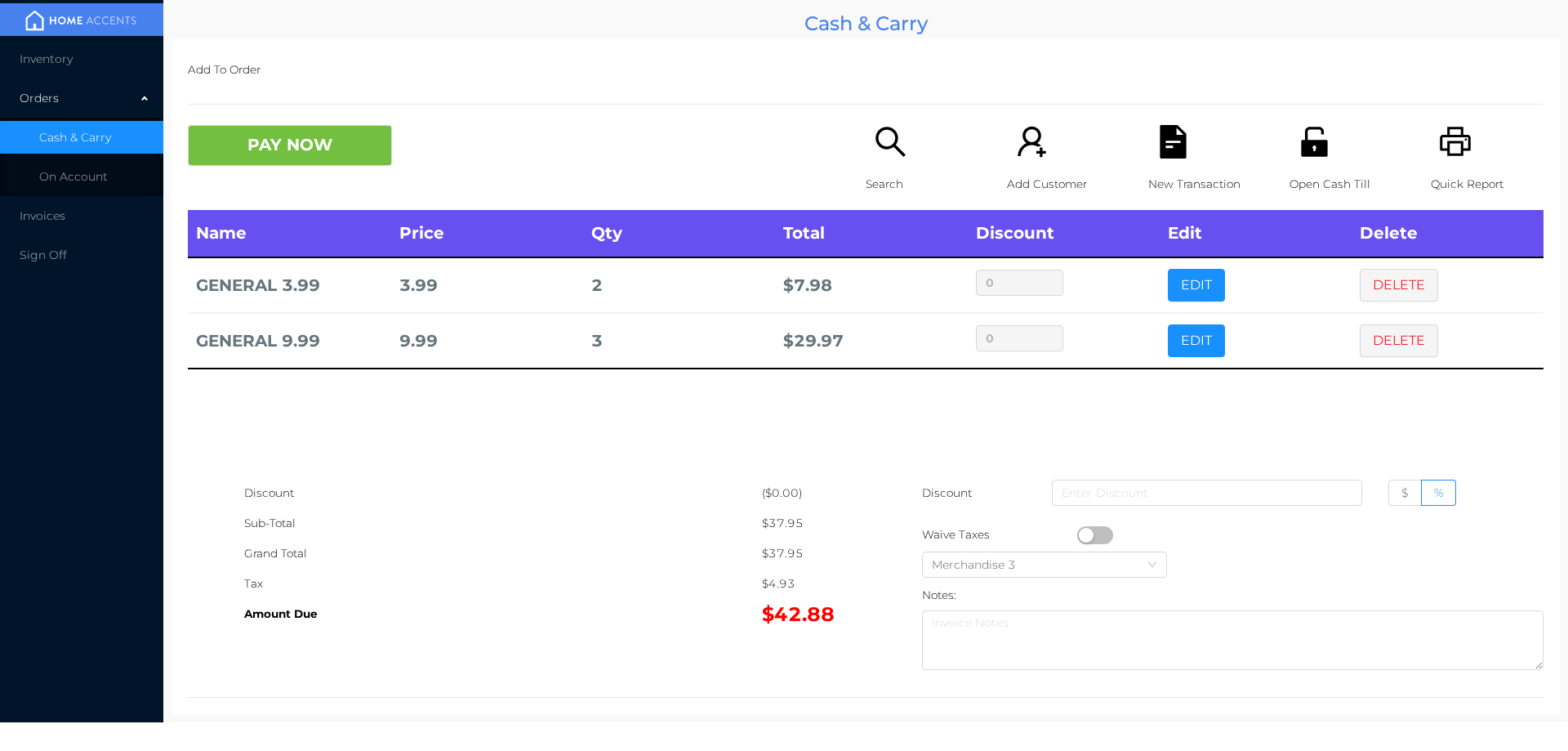
click at [262, 151] on button "PAY NOW" at bounding box center [289, 145] width 204 height 41
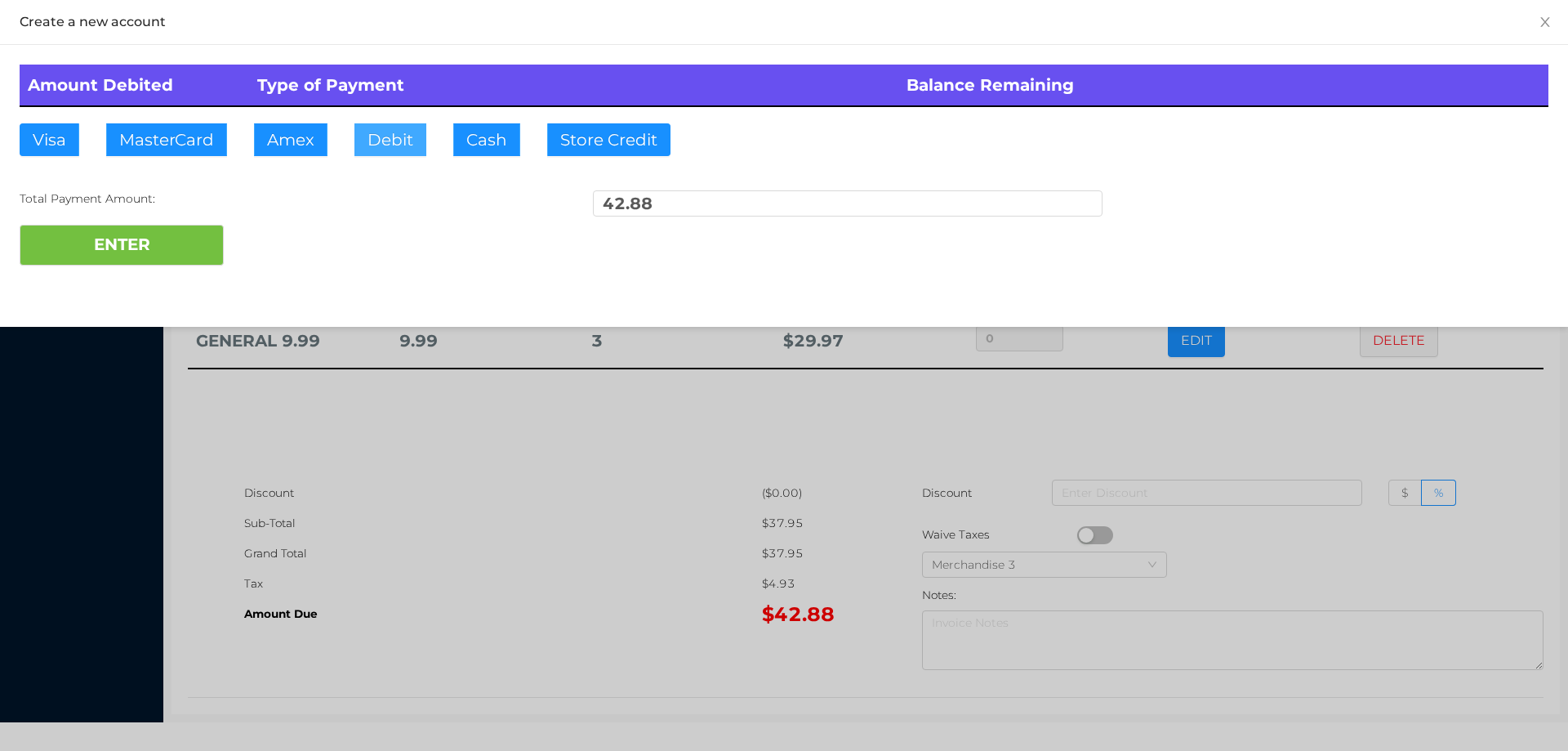
click at [372, 141] on button "Debit" at bounding box center [390, 139] width 72 height 33
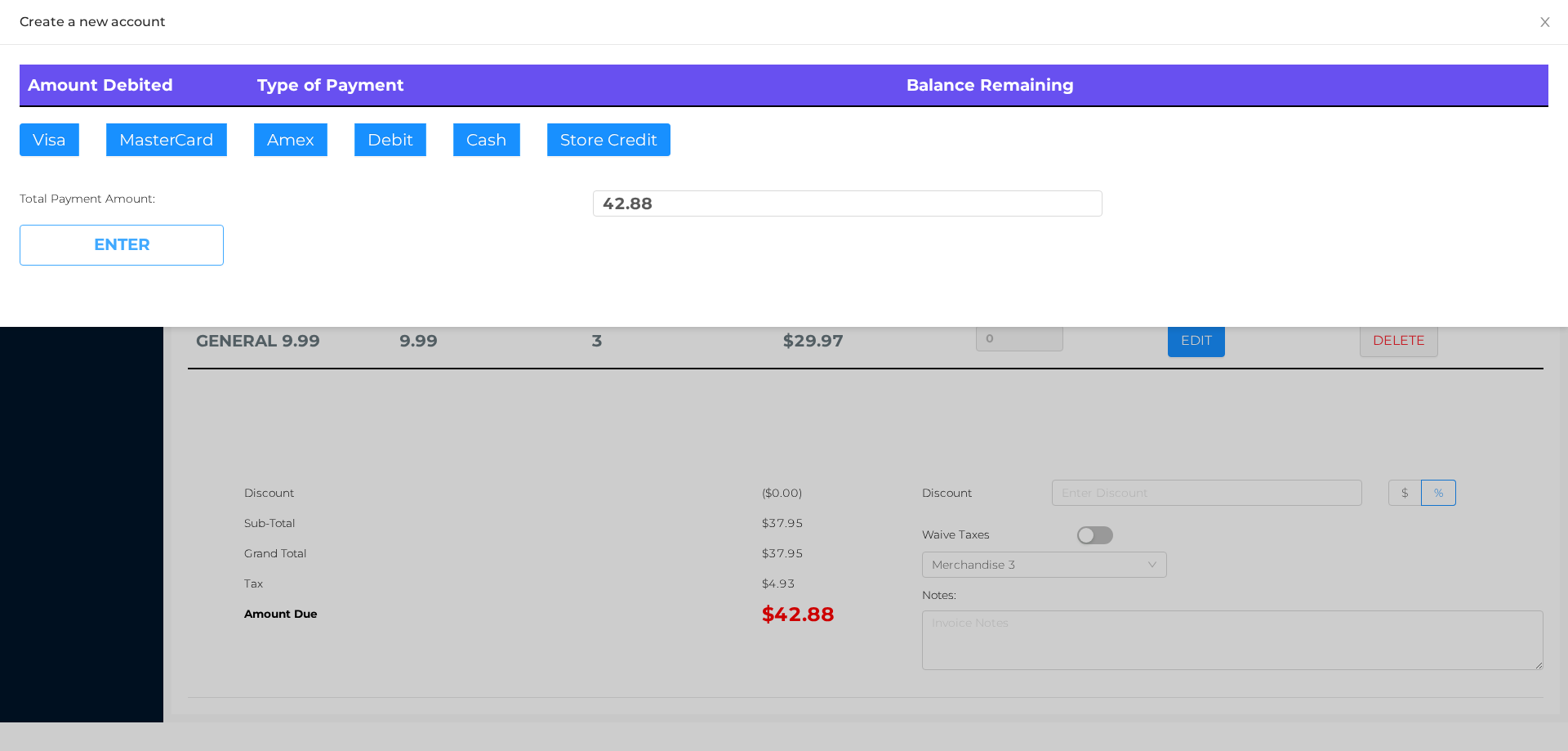
click at [134, 231] on button "ENTER" at bounding box center [121, 245] width 204 height 41
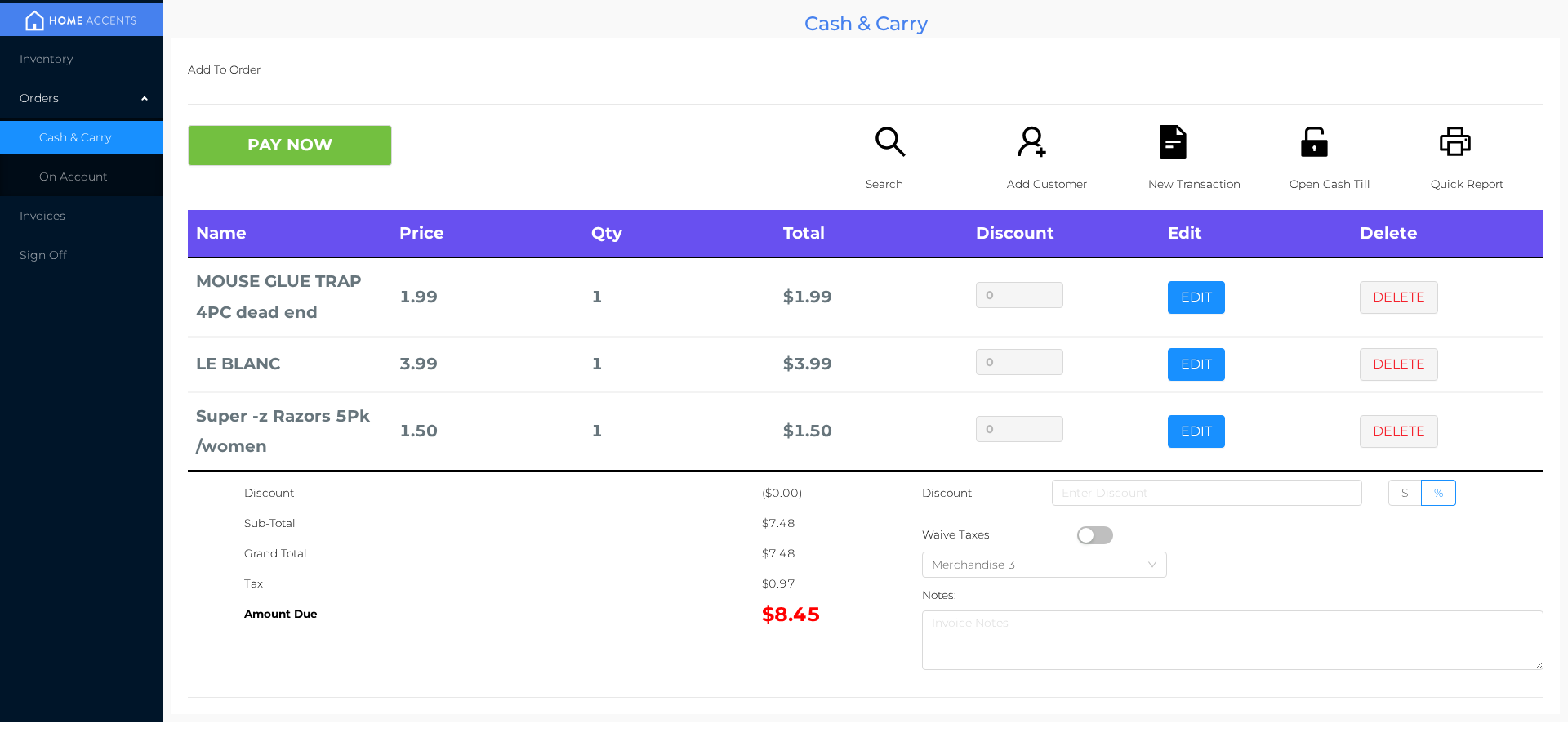
click at [866, 162] on div "Search" at bounding box center [922, 167] width 112 height 85
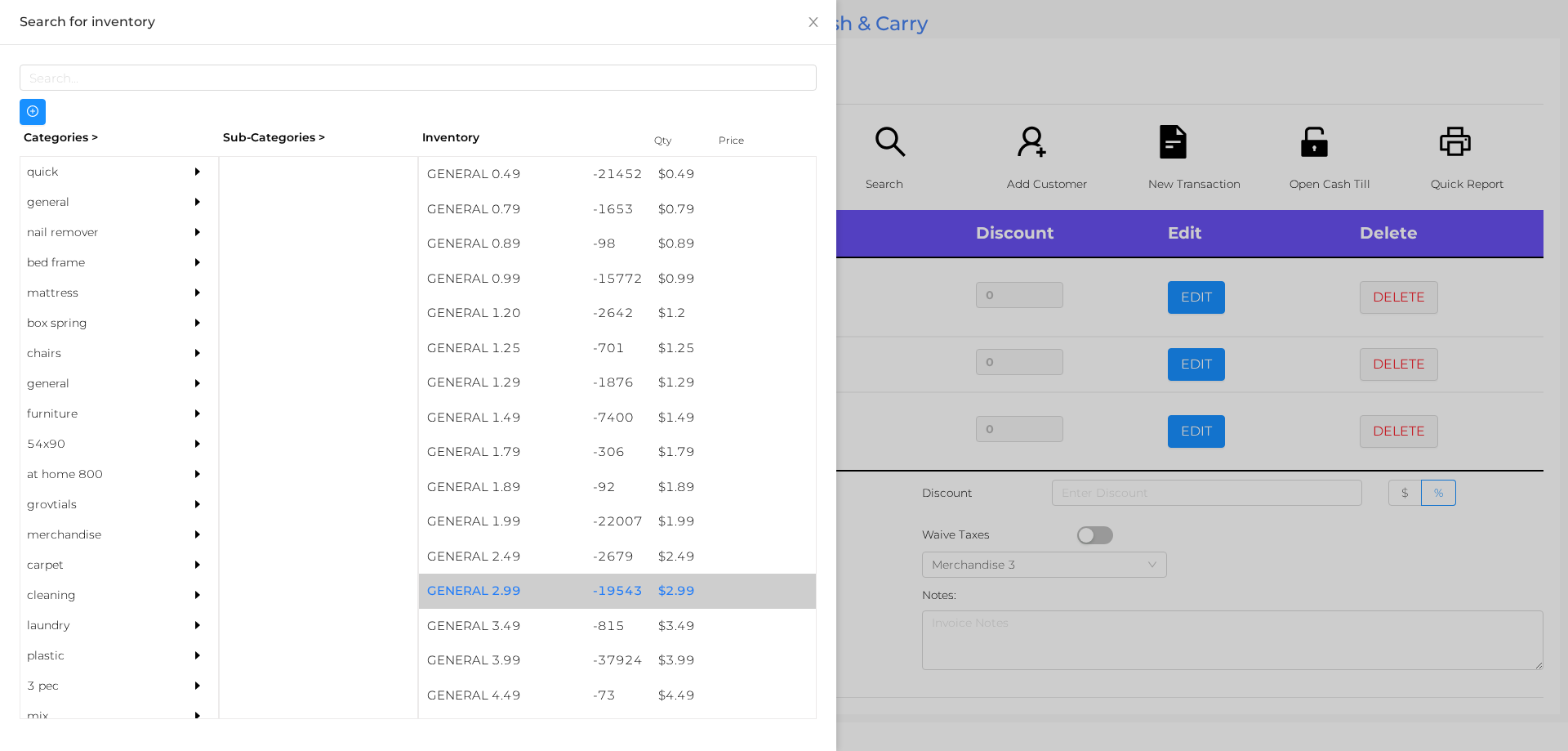
click at [655, 590] on div "$ 2.99" at bounding box center [733, 591] width 166 height 35
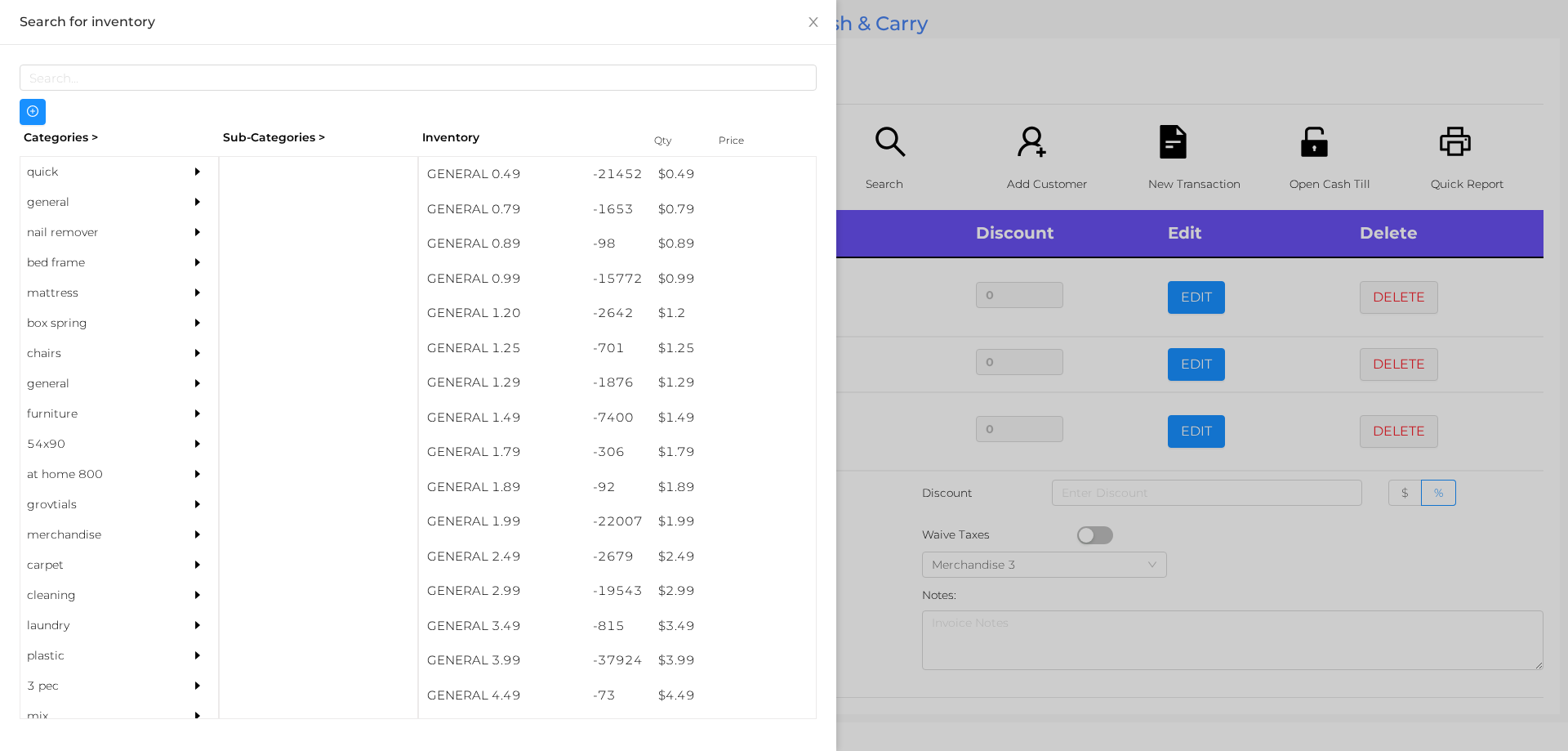
click at [887, 574] on div at bounding box center [784, 375] width 1568 height 751
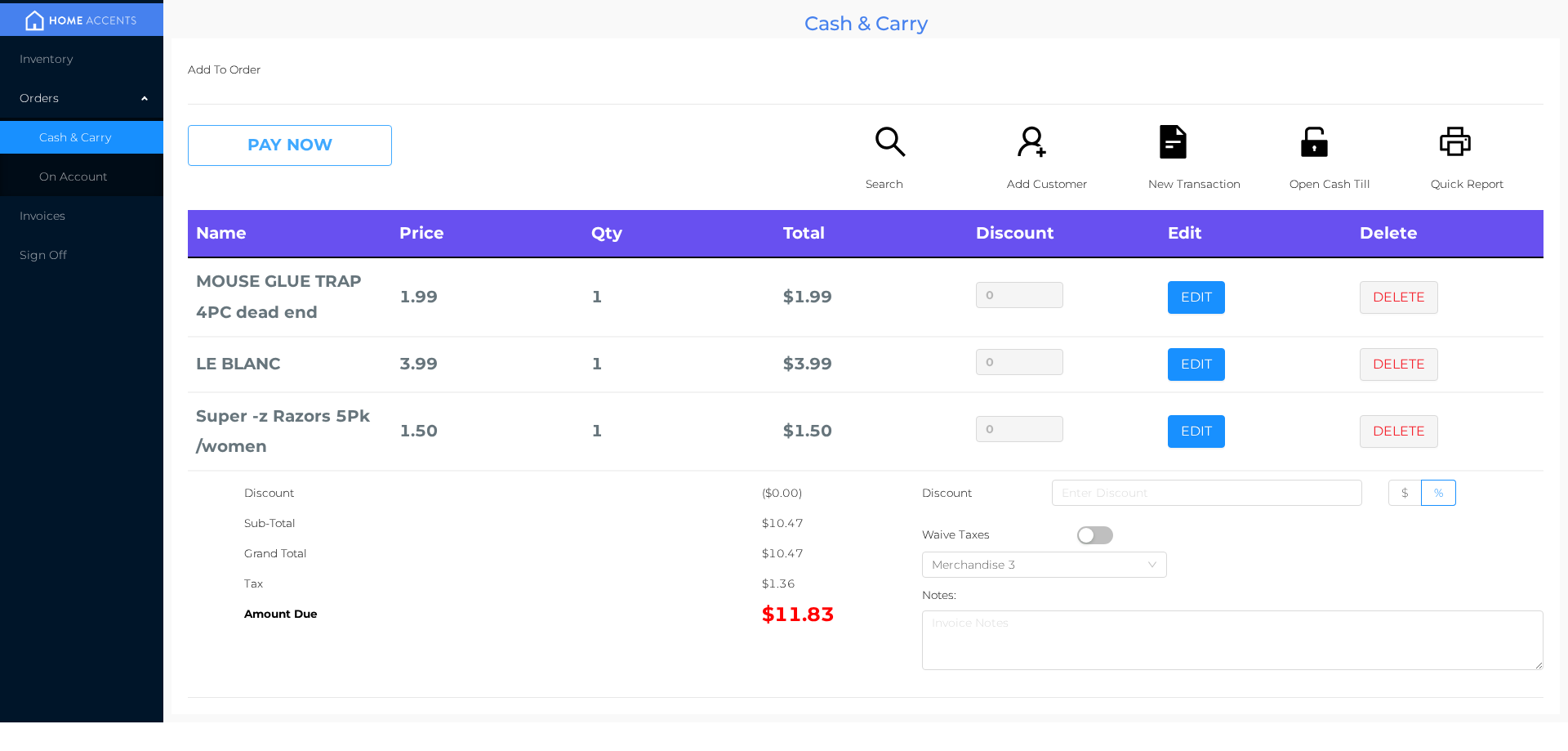
click at [352, 146] on button "PAY NOW" at bounding box center [289, 145] width 204 height 41
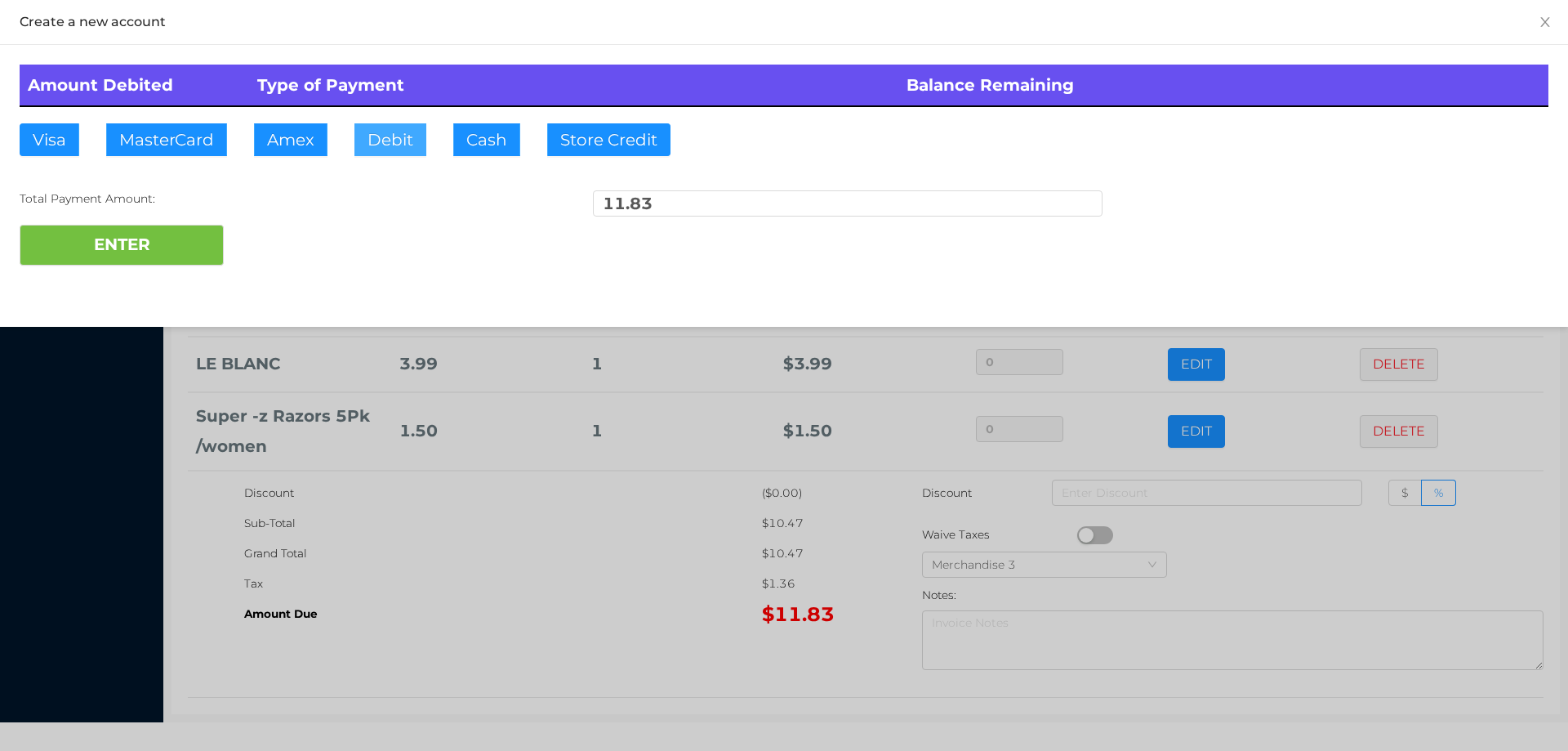
click at [387, 151] on button "Debit" at bounding box center [390, 139] width 72 height 33
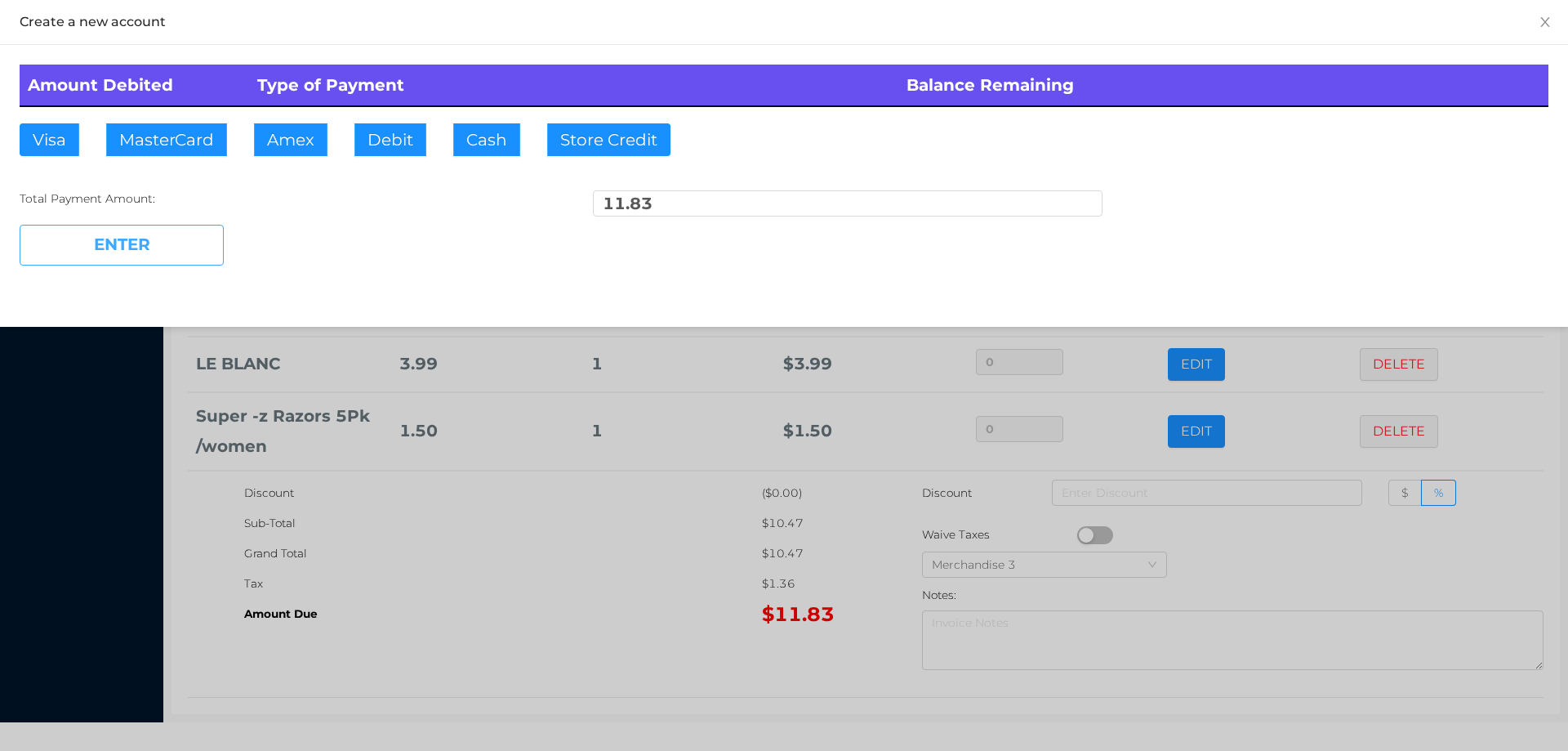
click at [181, 253] on button "ENTER" at bounding box center [121, 245] width 204 height 41
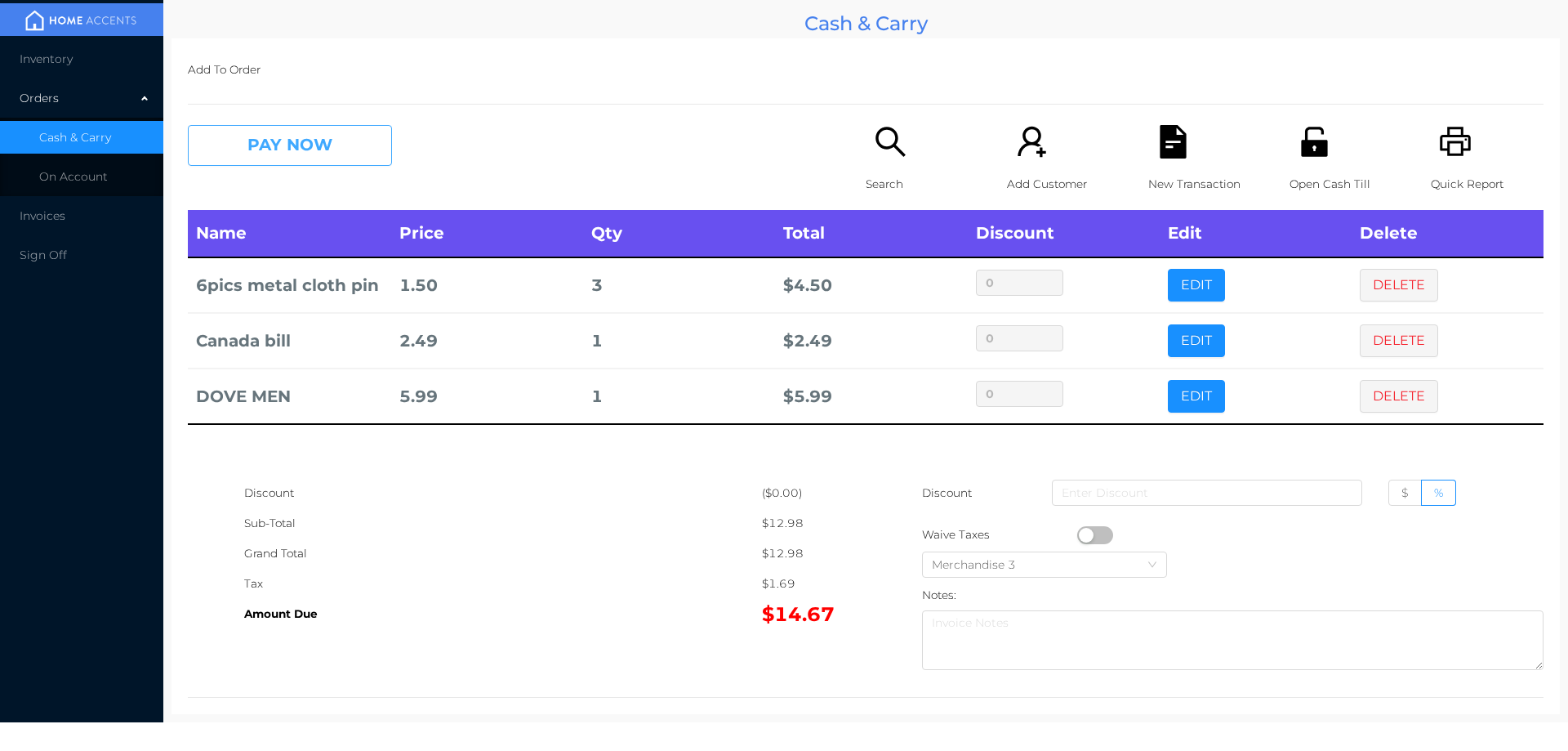
click at [295, 151] on button "PAY NOW" at bounding box center [289, 145] width 204 height 41
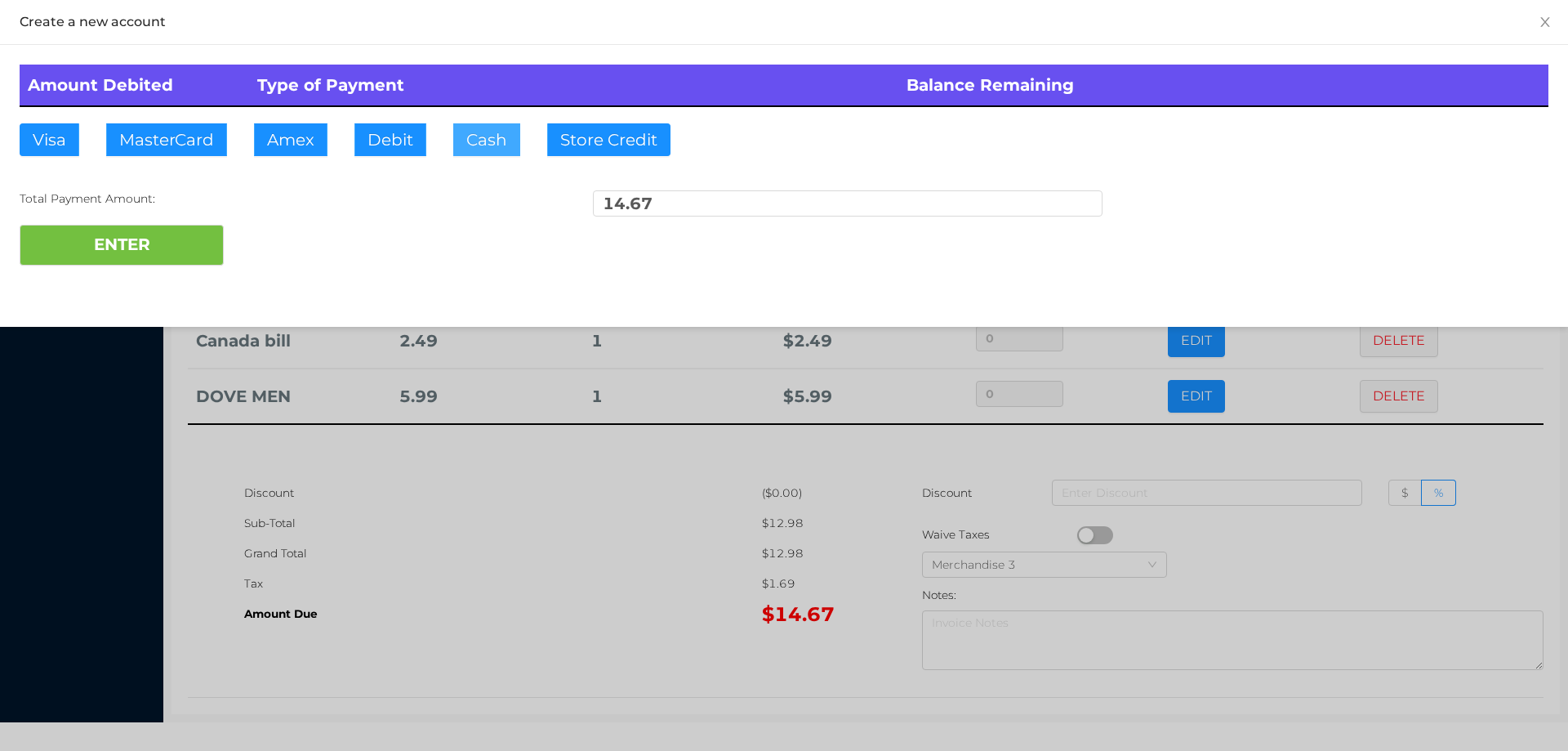
click at [482, 139] on button "Cash" at bounding box center [486, 139] width 67 height 33
type input "15."
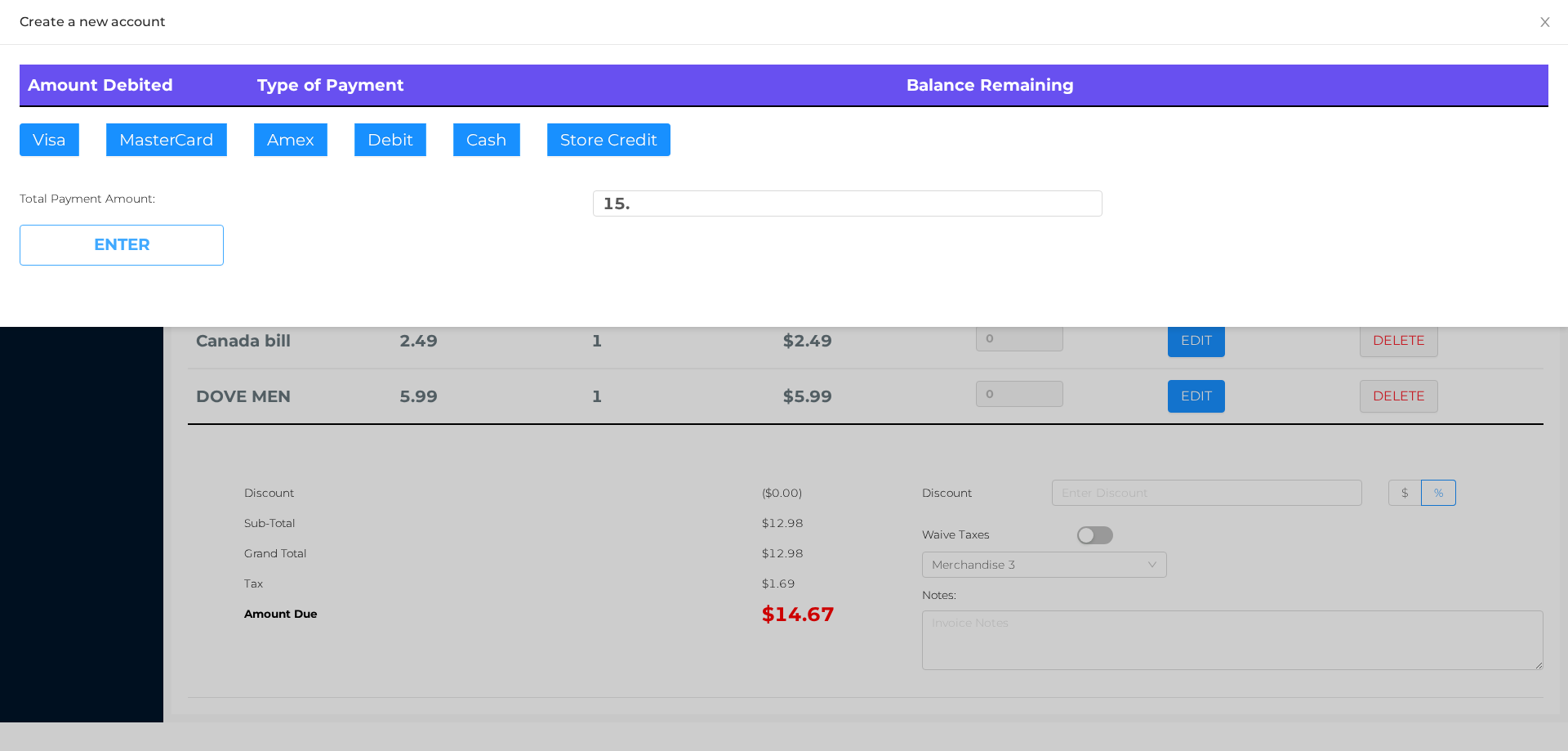
click at [184, 240] on button "ENTER" at bounding box center [121, 245] width 204 height 41
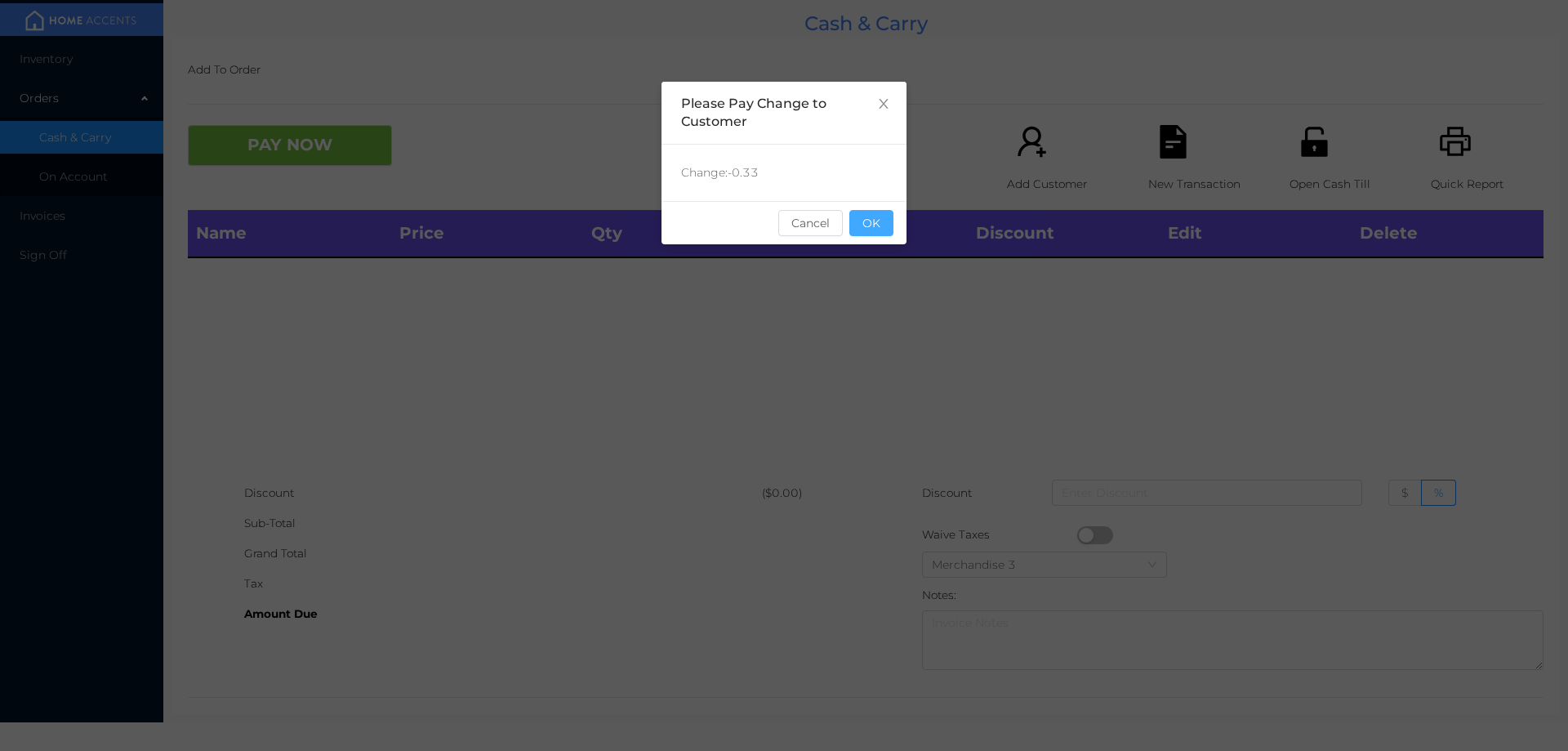
click at [887, 226] on button "OK" at bounding box center [871, 223] width 44 height 26
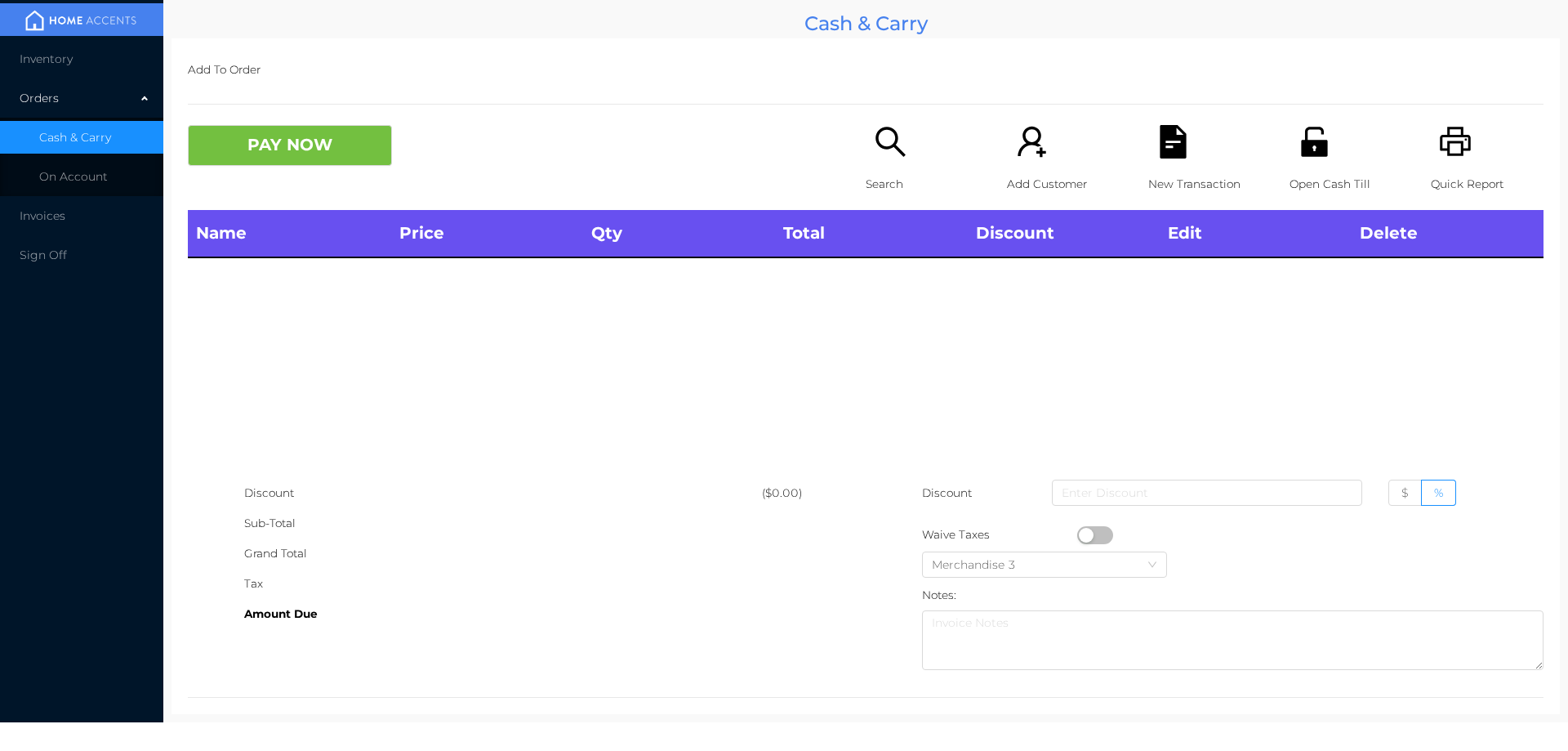
click at [903, 288] on div "Name Price Qty Total Discount Edit Delete" at bounding box center [865, 343] width 1355 height 268
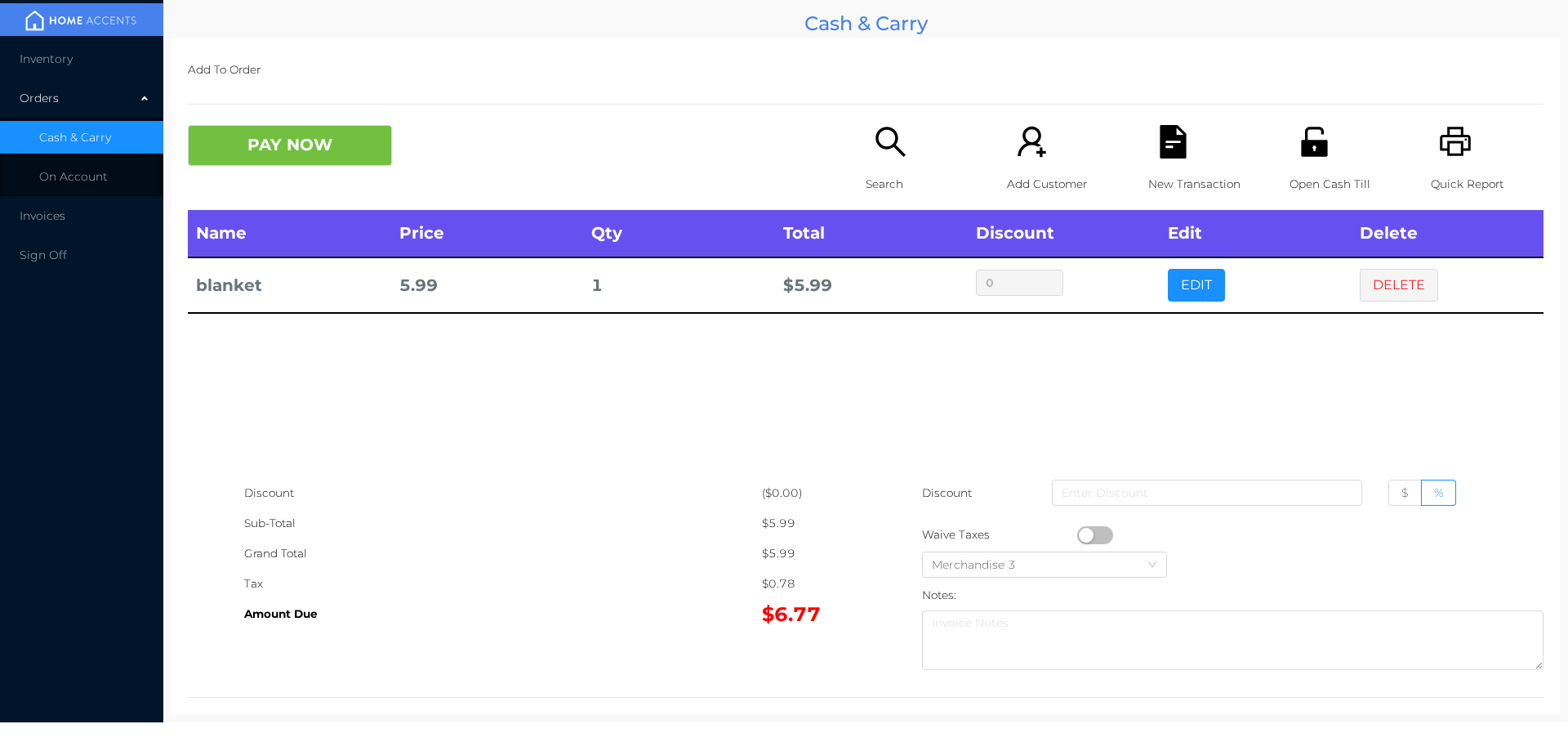
click at [875, 147] on icon "icon: search" at bounding box center [890, 141] width 30 height 30
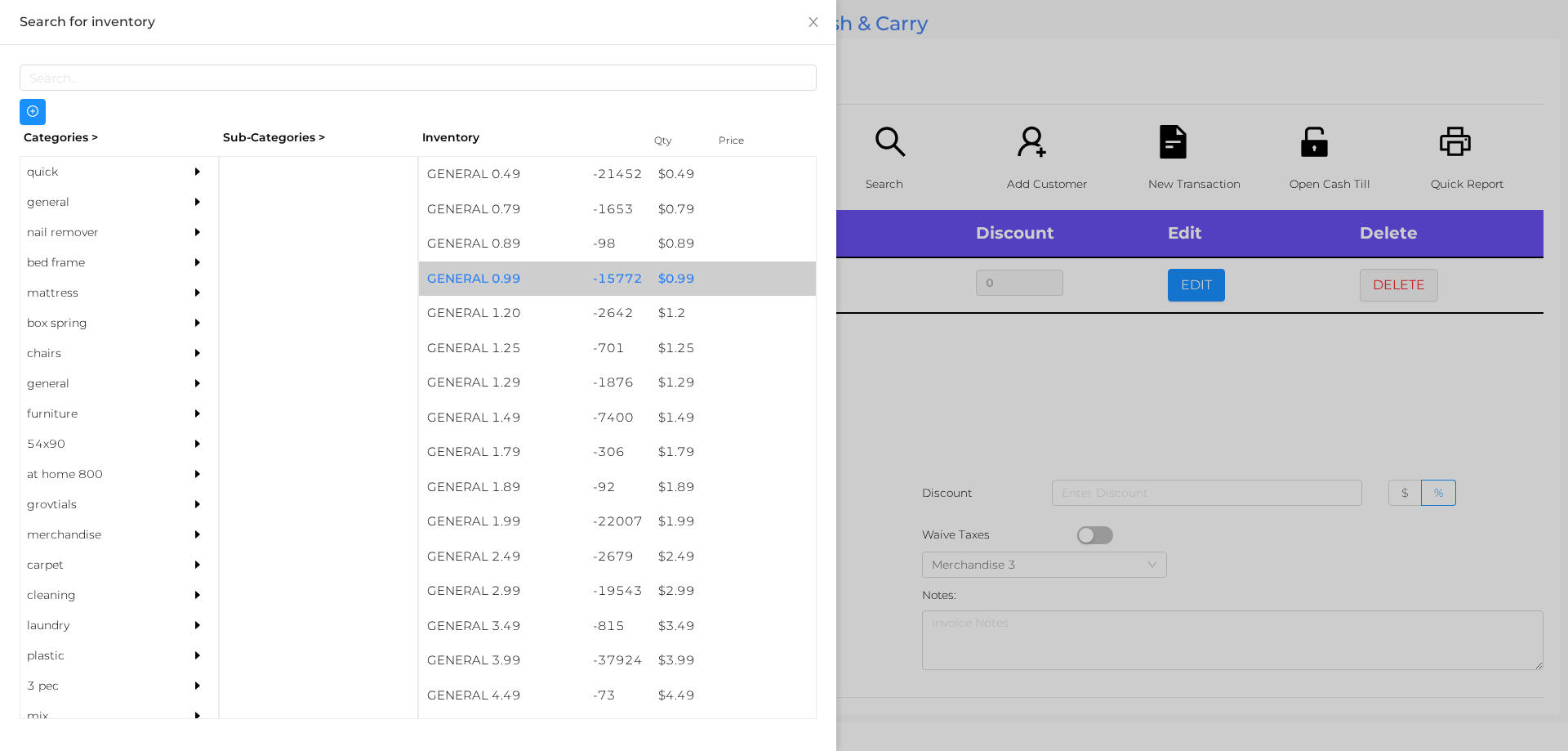
click at [678, 277] on div "$ 0.99" at bounding box center [733, 279] width 166 height 35
click at [679, 277] on div "$ 0.99" at bounding box center [733, 279] width 166 height 35
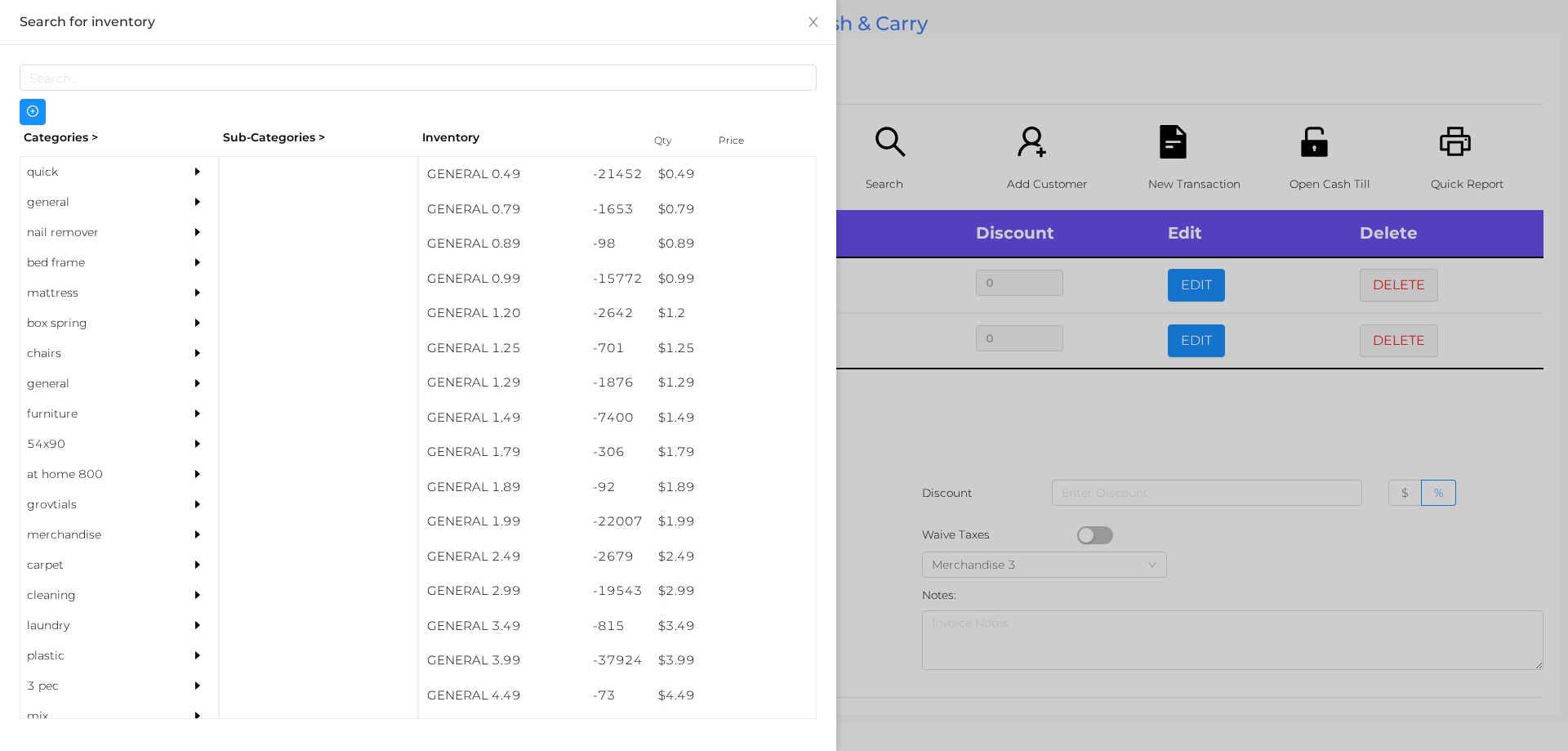
click at [871, 383] on div at bounding box center [784, 375] width 1568 height 751
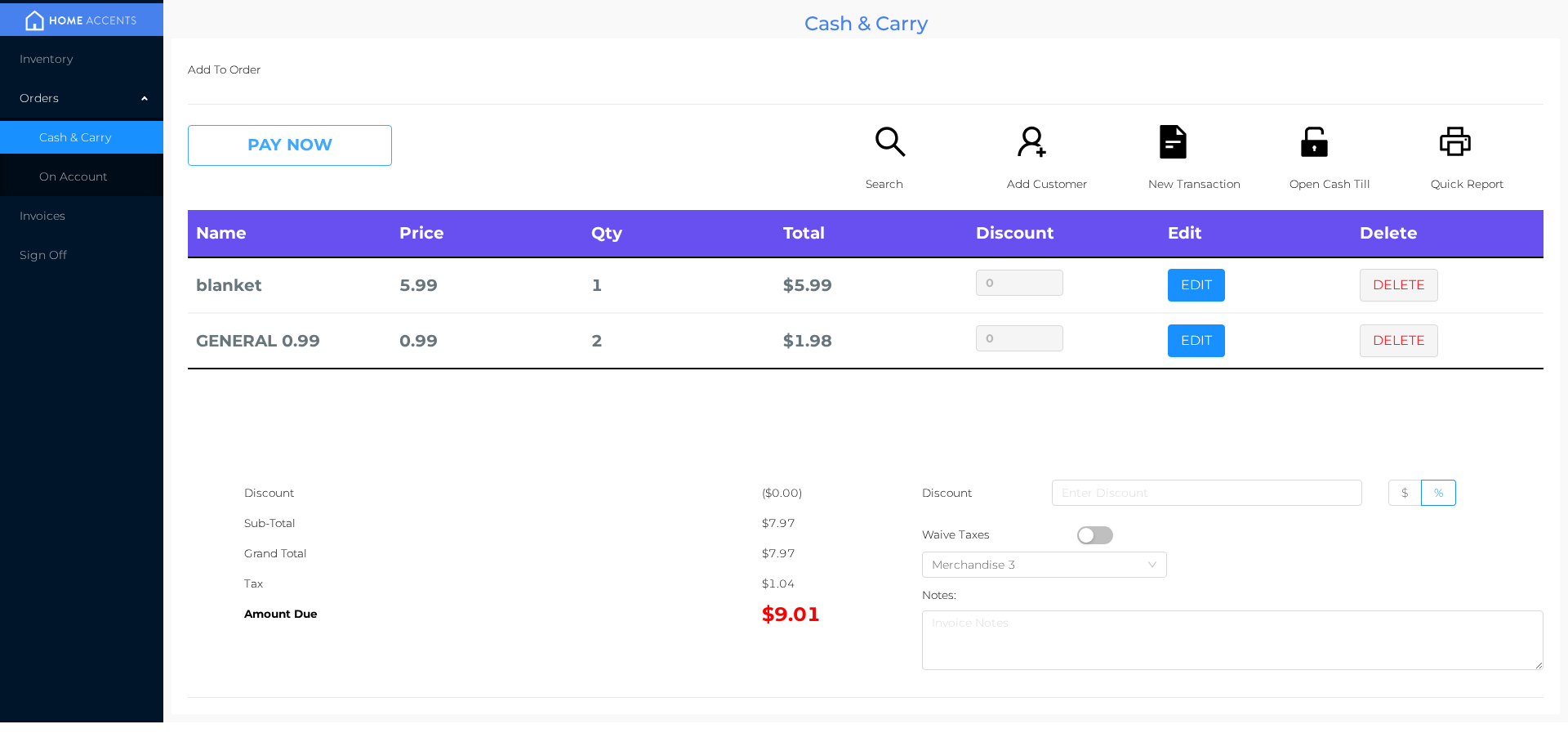
click at [309, 143] on button "PAY NOW" at bounding box center [289, 145] width 204 height 41
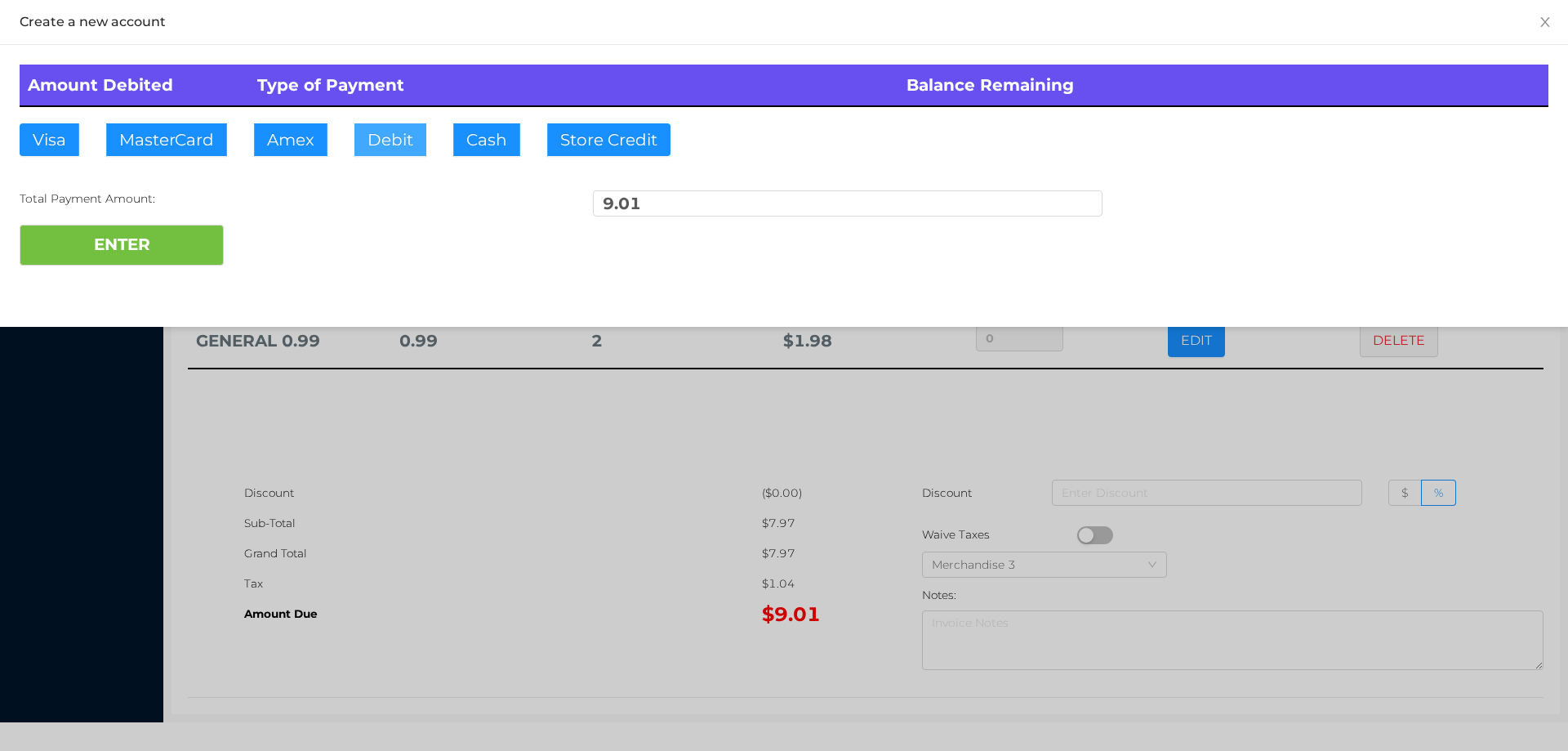
click at [390, 134] on button "Debit" at bounding box center [390, 139] width 72 height 33
click at [537, 471] on div at bounding box center [784, 375] width 1568 height 751
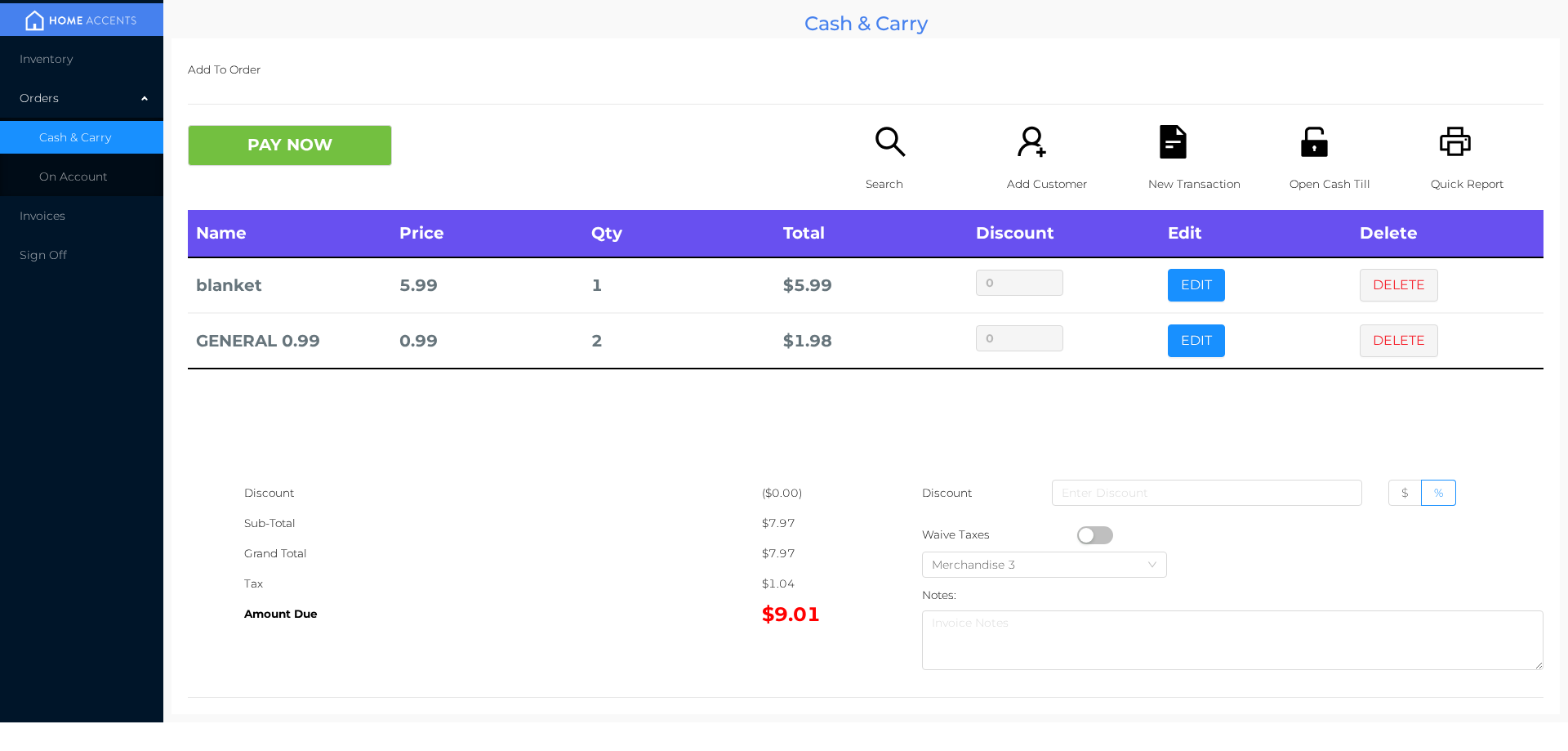
click at [1161, 156] on icon "icon: file-text" at bounding box center [1172, 142] width 26 height 34
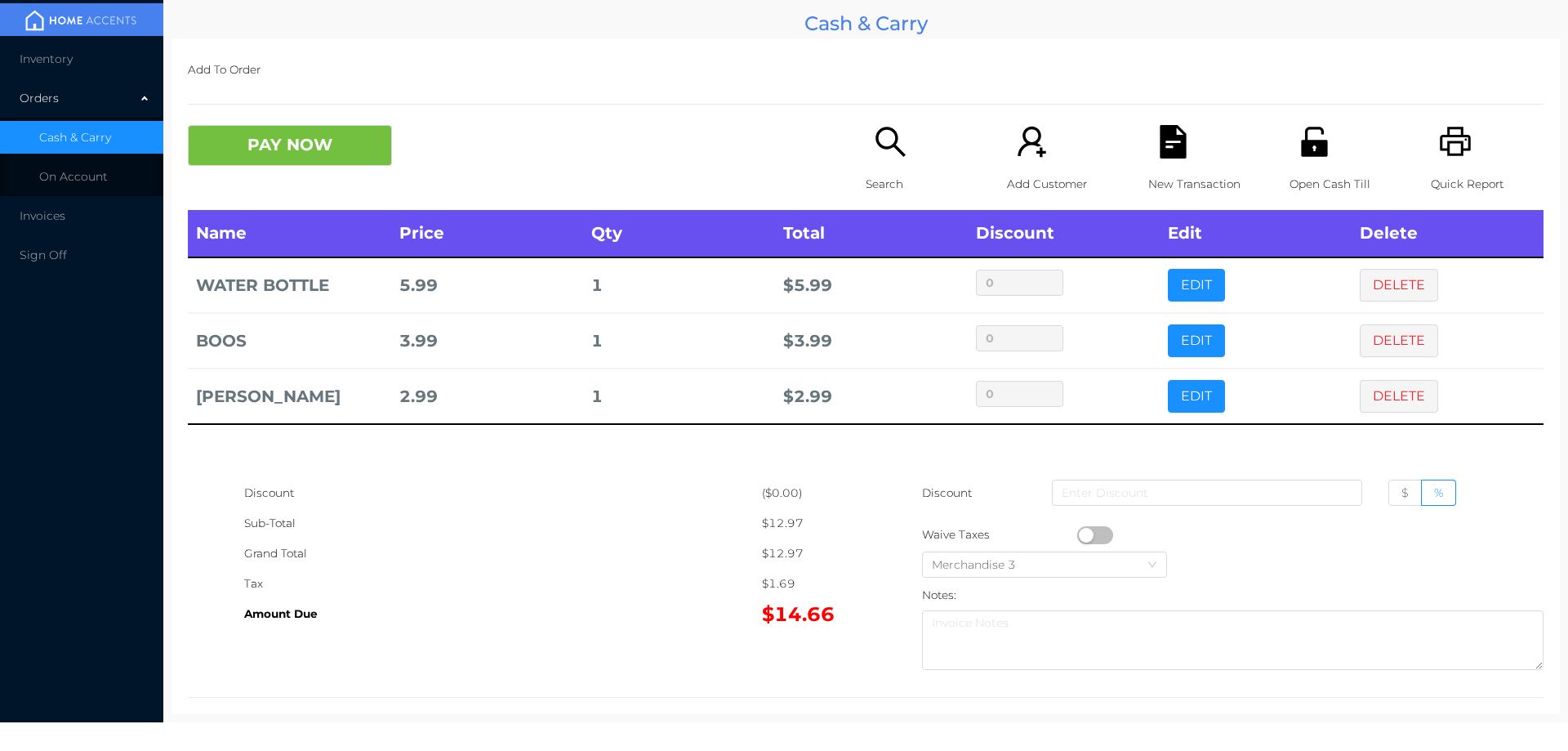
click at [889, 165] on div "Search" at bounding box center [922, 167] width 112 height 85
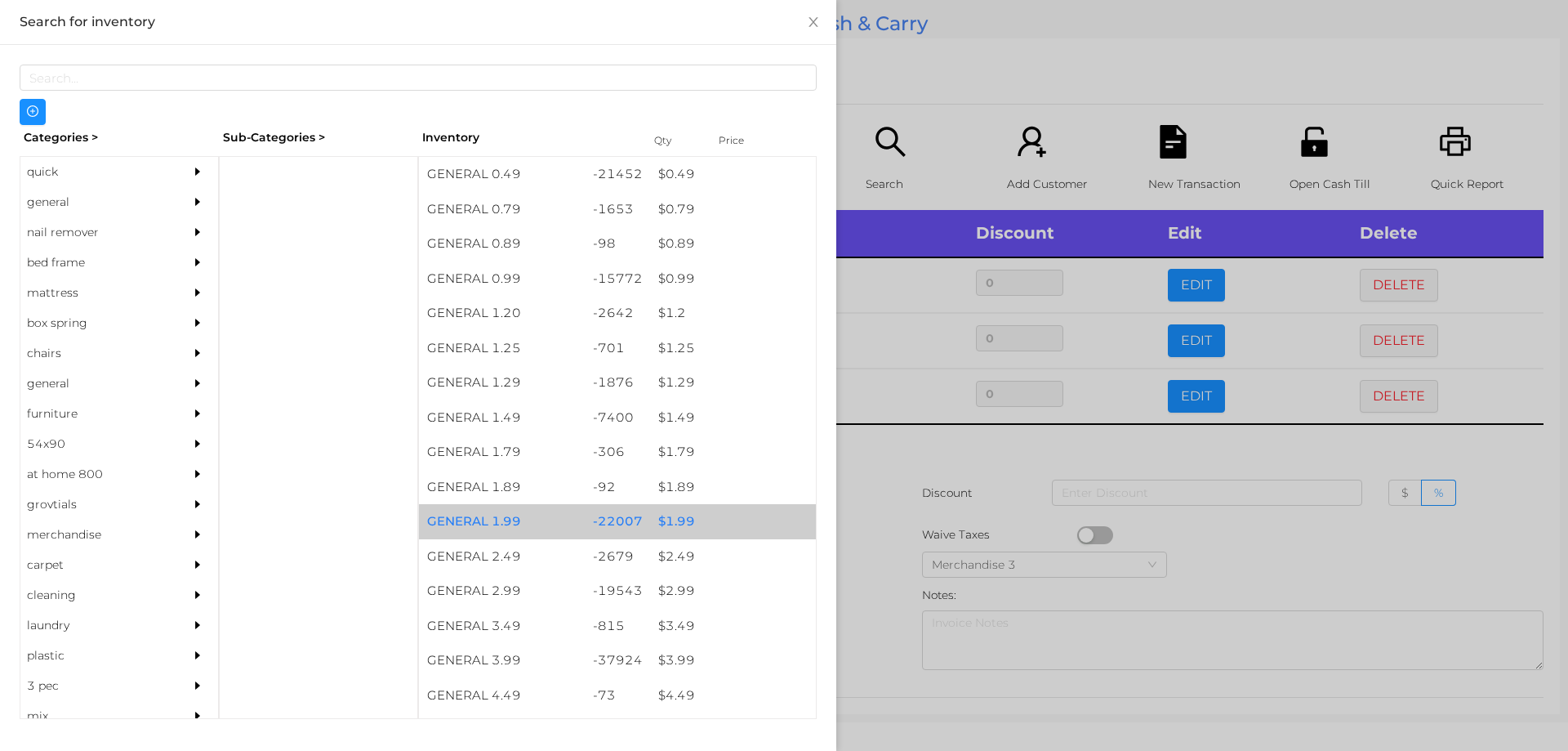
click at [679, 518] on div "$ 1.99" at bounding box center [733, 521] width 166 height 35
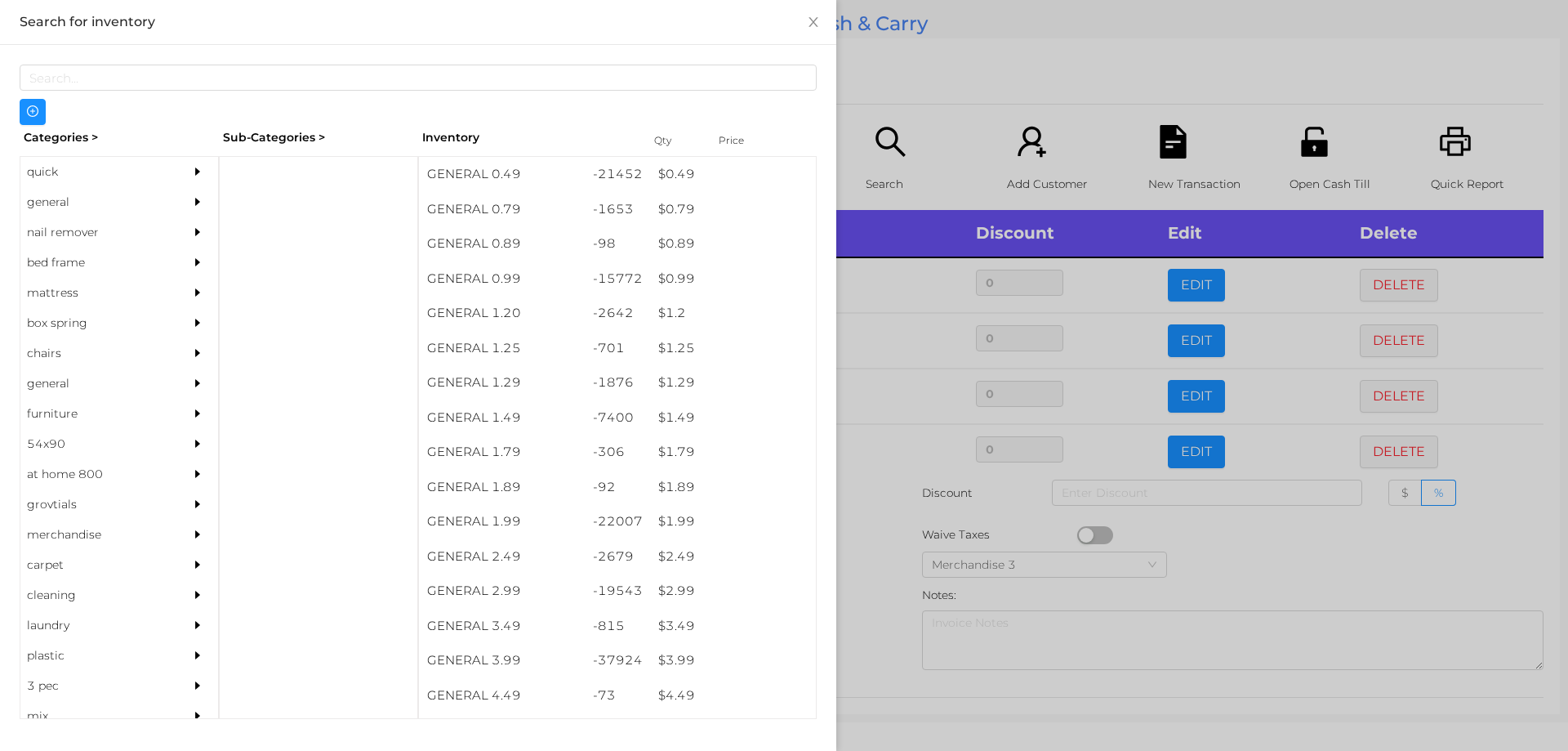
click at [861, 519] on div at bounding box center [784, 375] width 1568 height 751
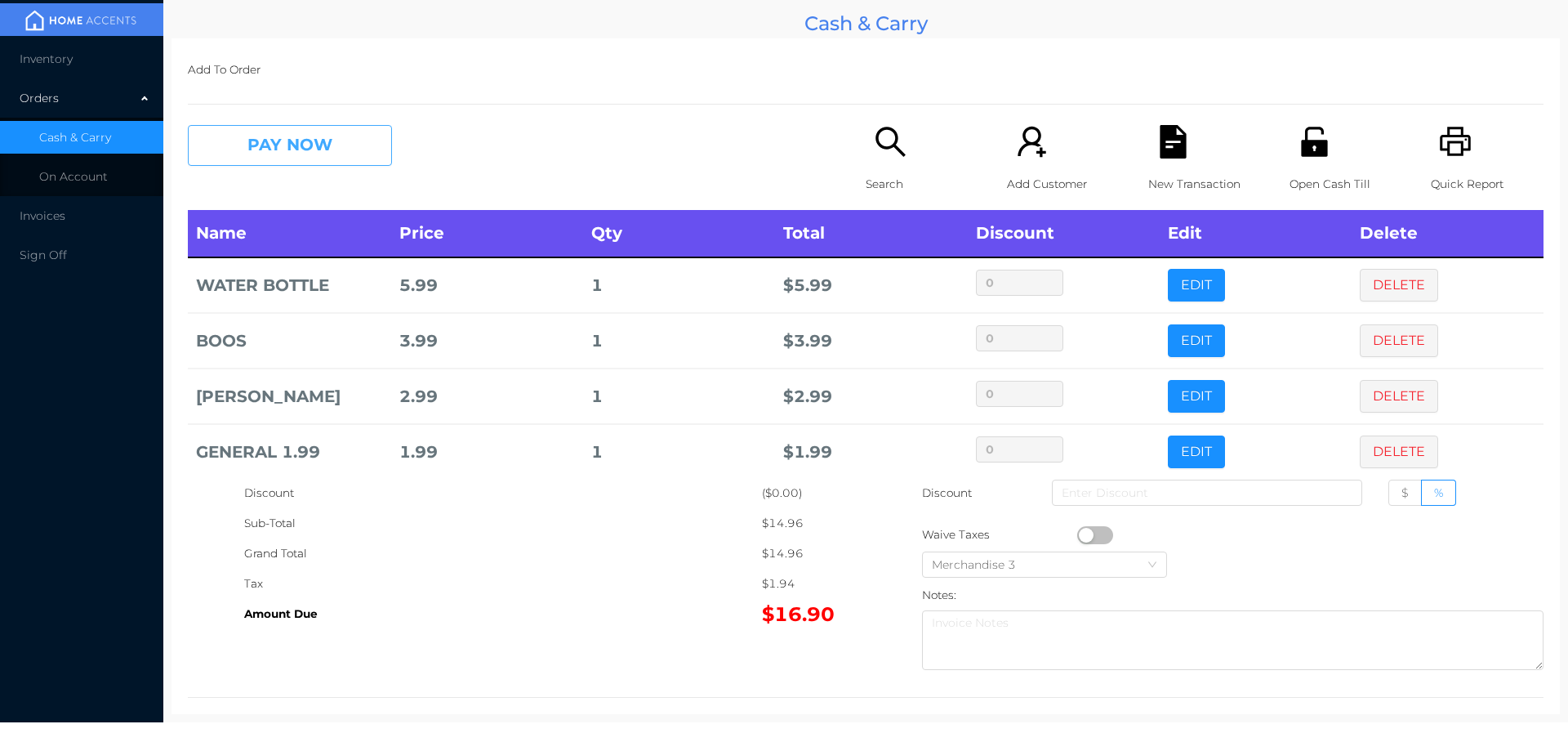
click at [284, 142] on button "PAY NOW" at bounding box center [289, 145] width 204 height 41
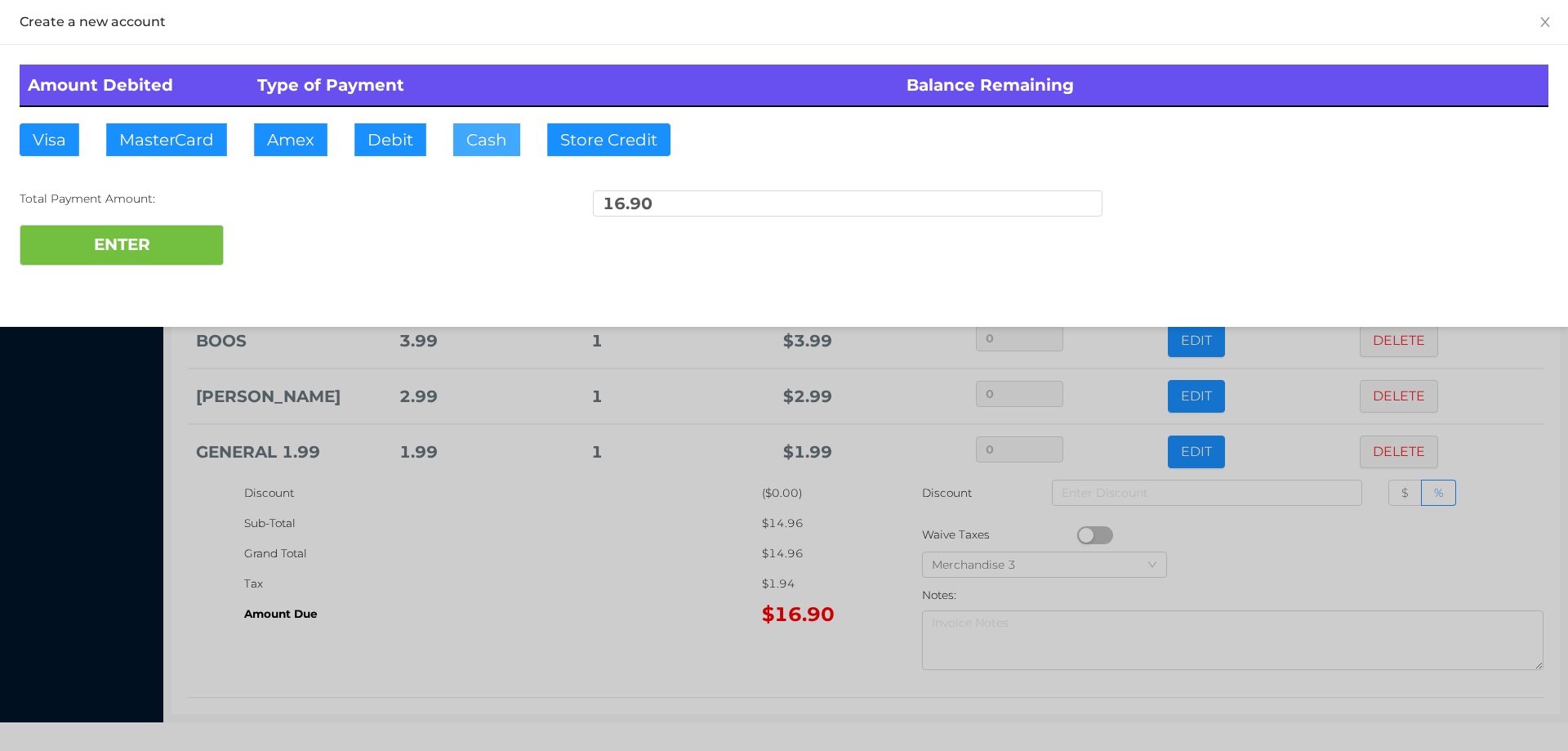
click at [482, 127] on button "Cash" at bounding box center [486, 139] width 67 height 33
type input "22."
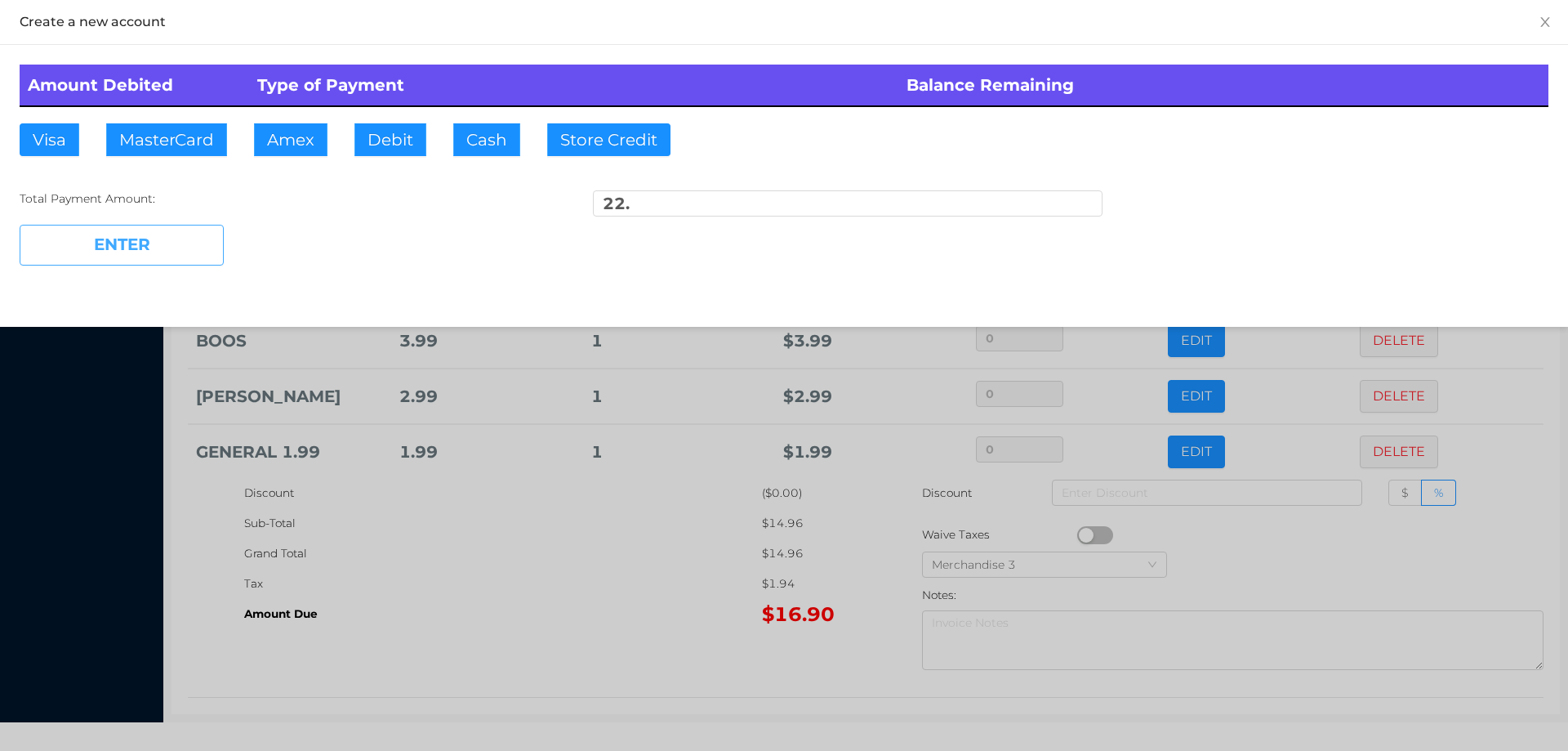
click at [127, 237] on button "ENTER" at bounding box center [121, 245] width 204 height 41
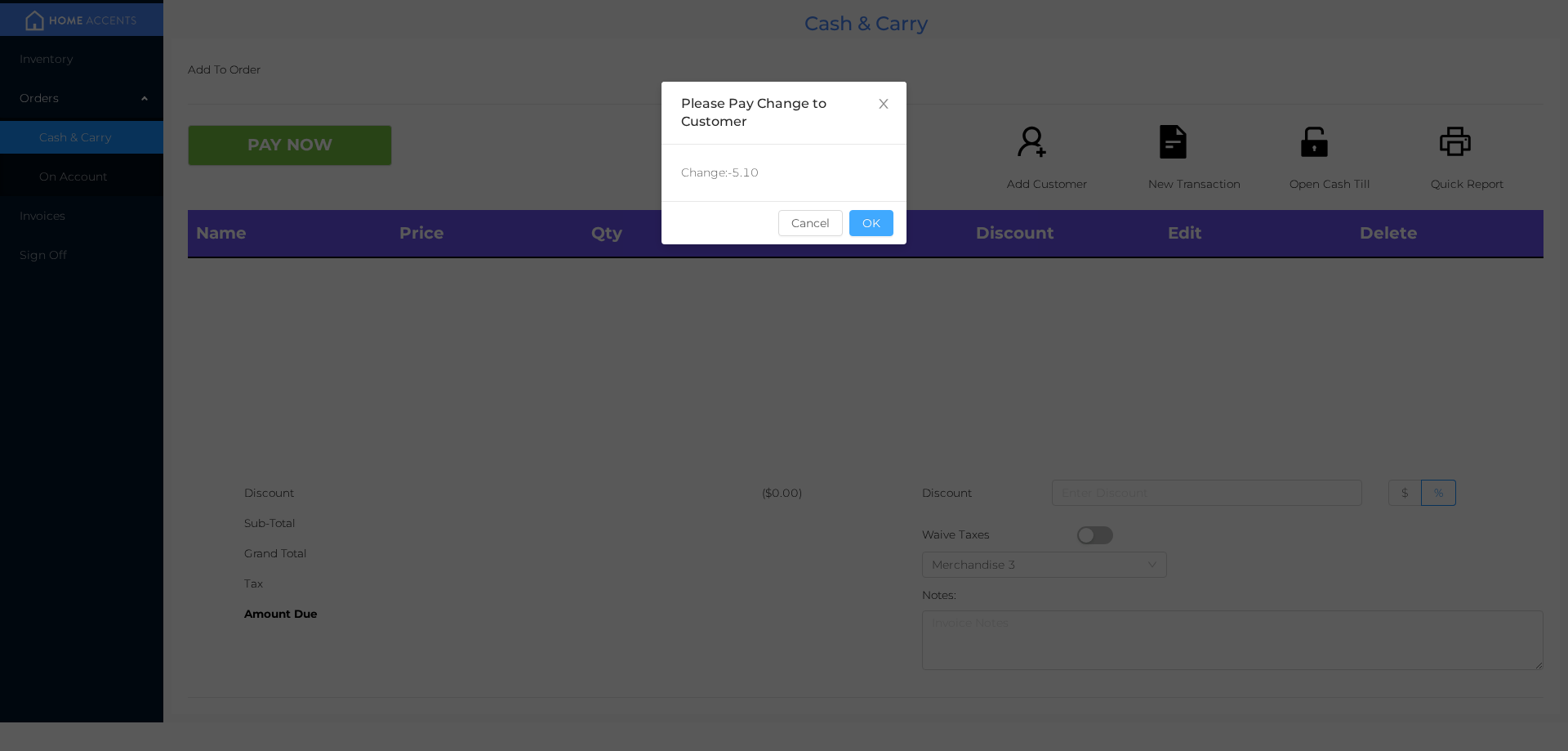
click at [887, 226] on button "OK" at bounding box center [871, 223] width 44 height 26
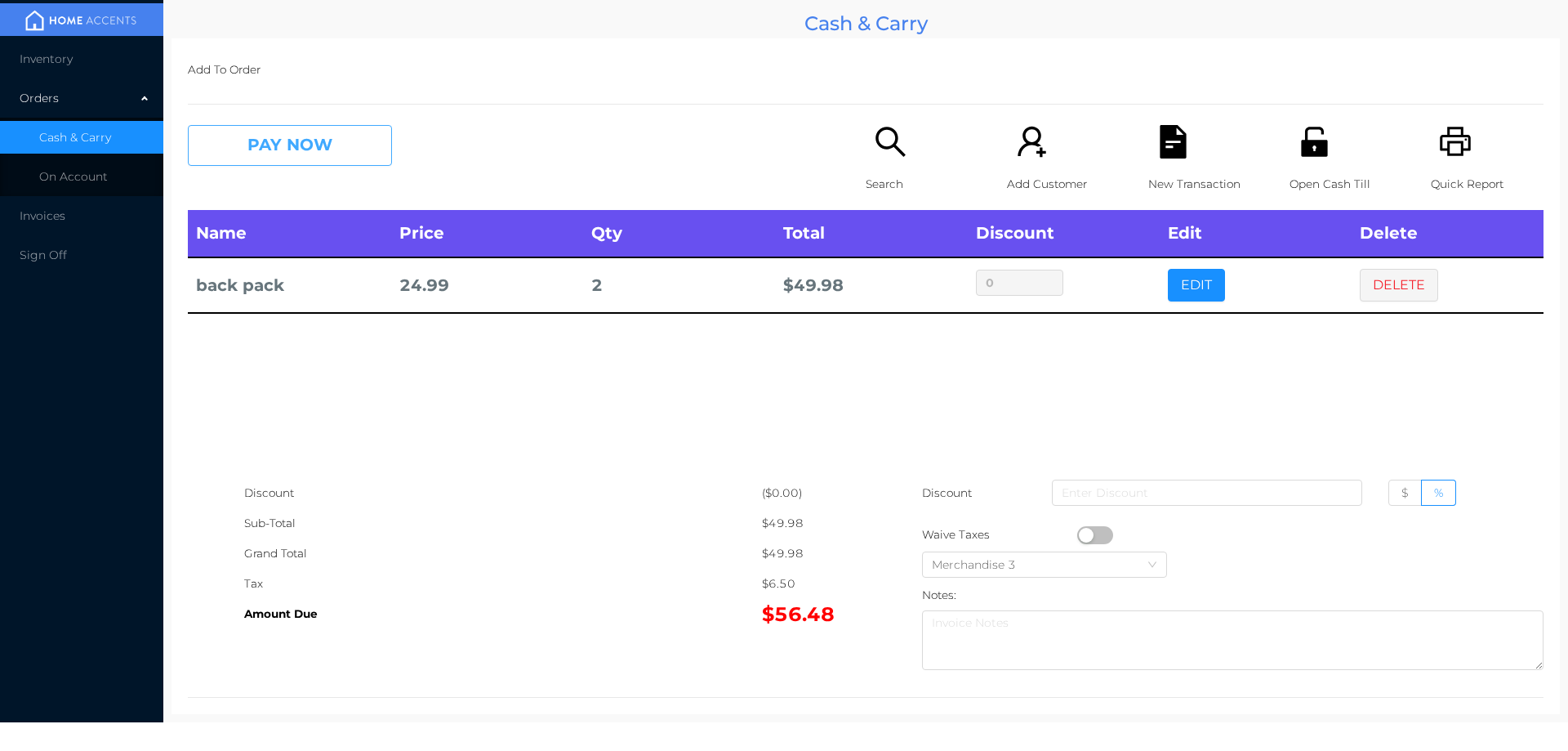
click at [368, 142] on button "PAY NOW" at bounding box center [289, 145] width 204 height 41
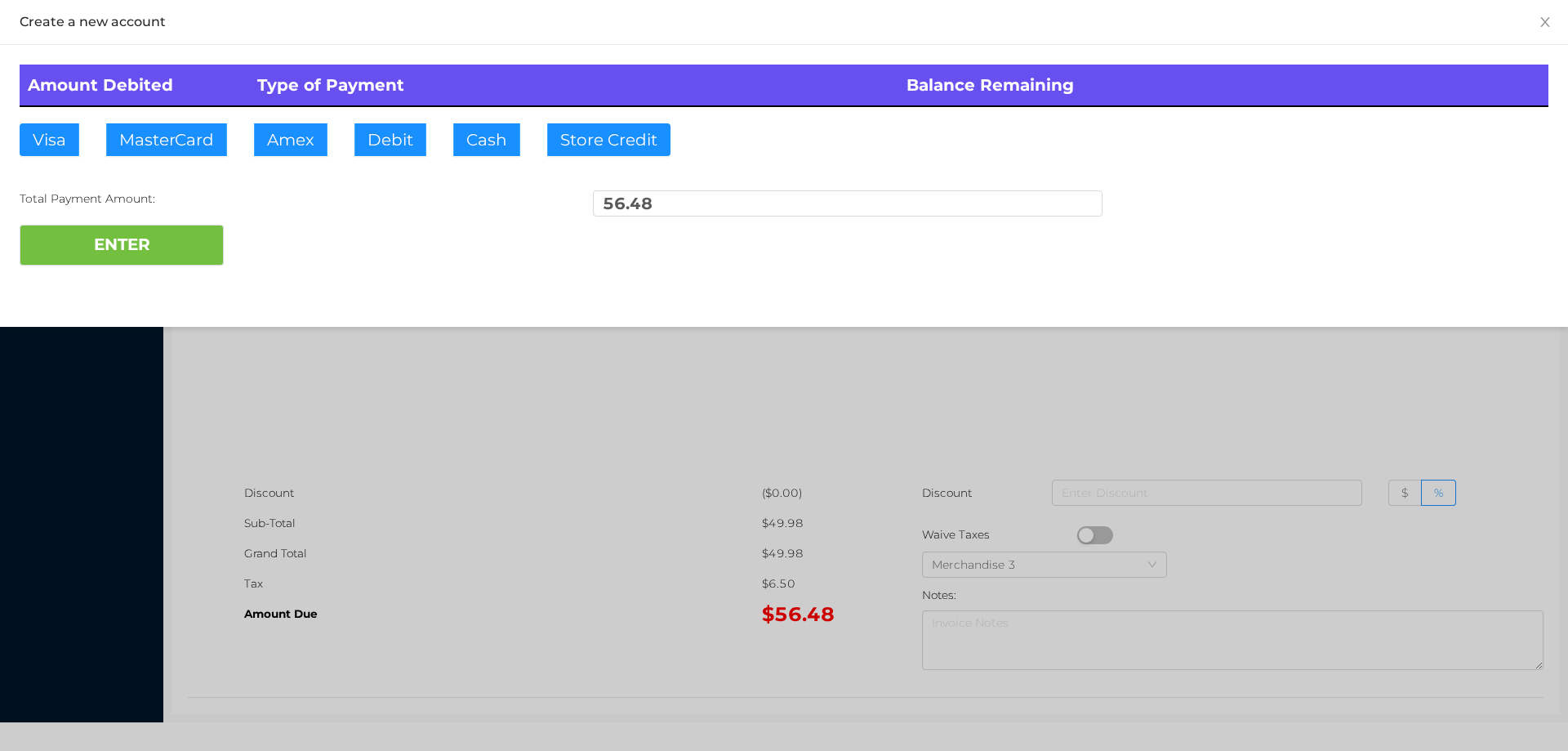
click at [282, 241] on div "ENTER" at bounding box center [784, 245] width 1529 height 41
click at [305, 410] on div at bounding box center [784, 375] width 1568 height 751
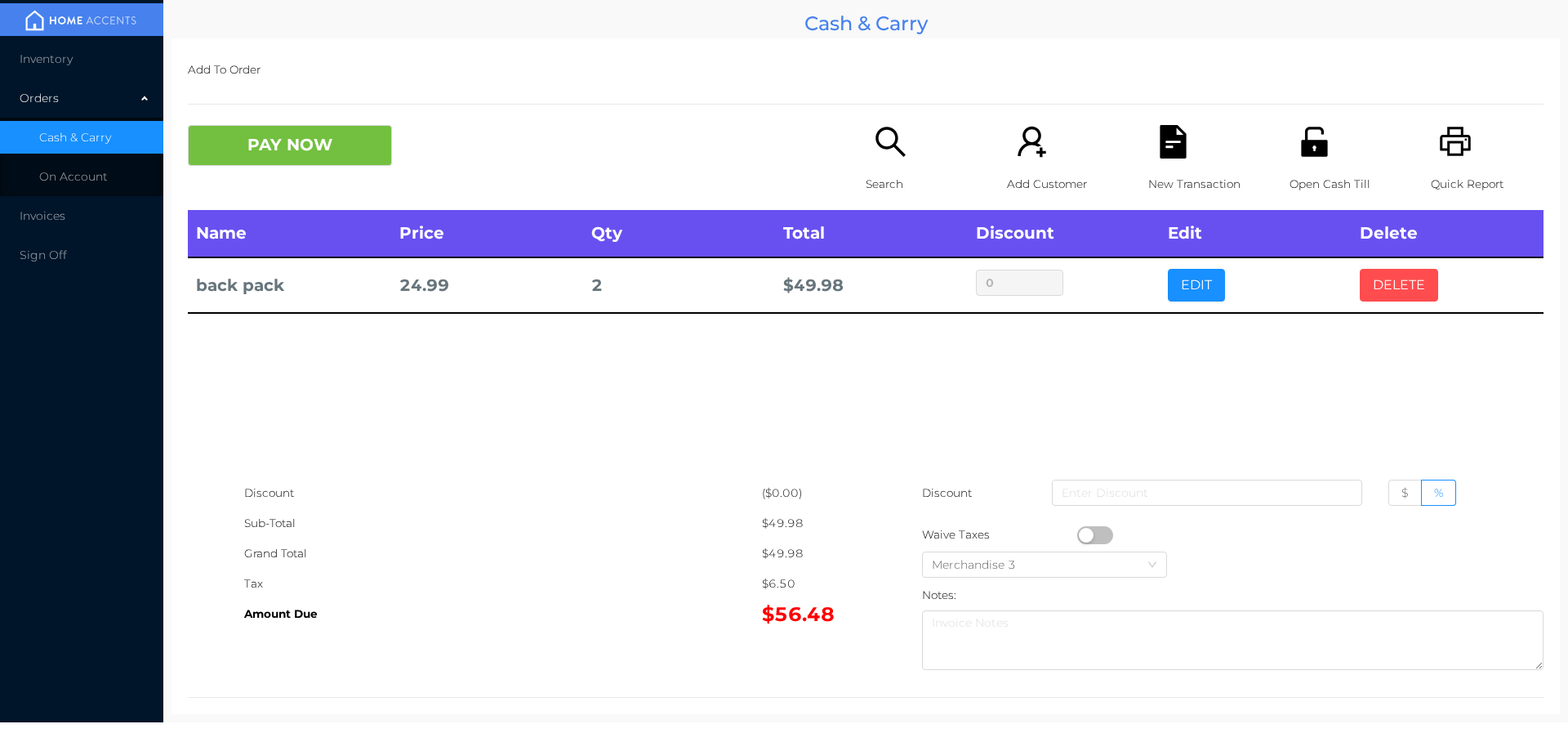
click at [1389, 290] on button "DELETE" at bounding box center [1399, 284] width 79 height 33
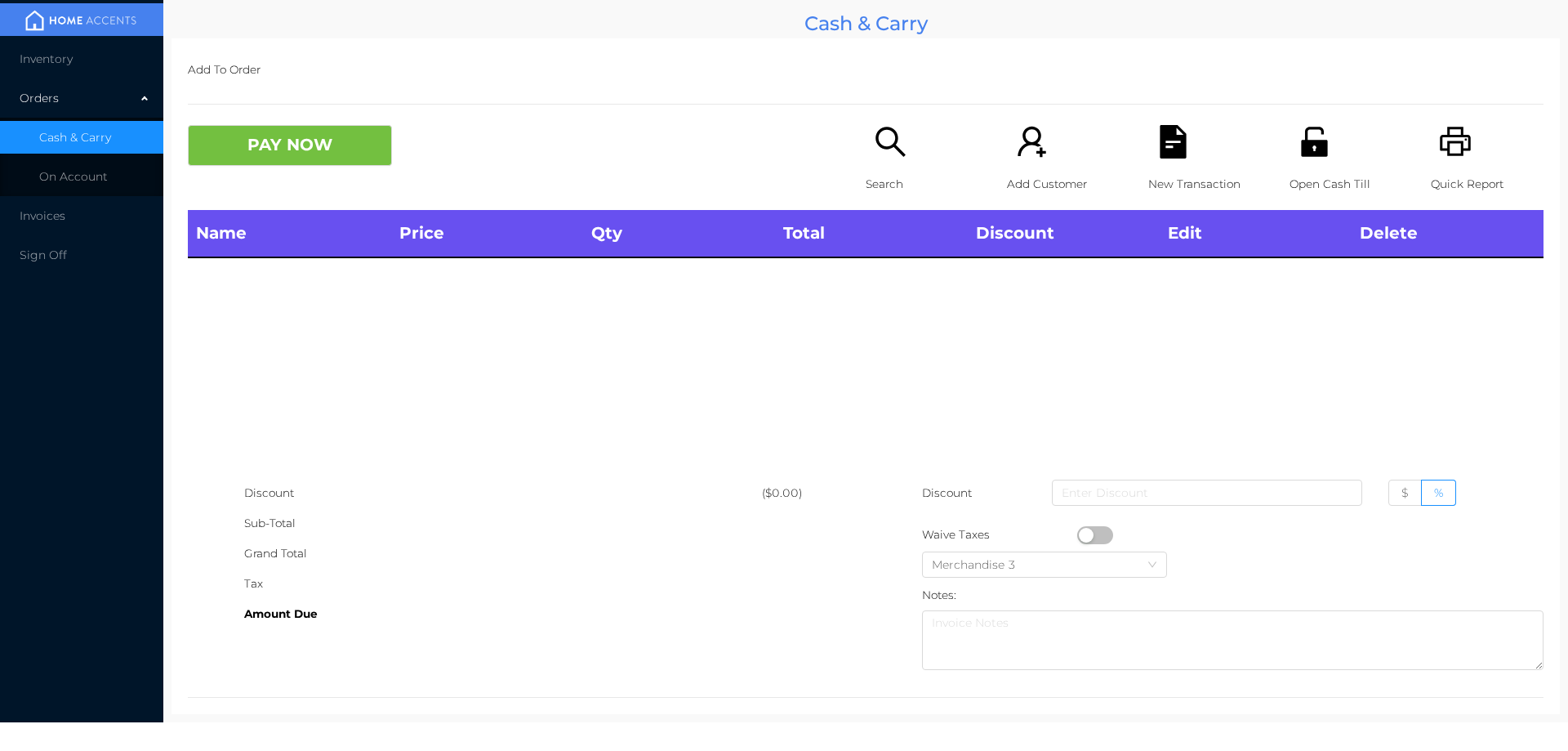
click at [1452, 144] on icon "icon: printer" at bounding box center [1455, 141] width 31 height 30
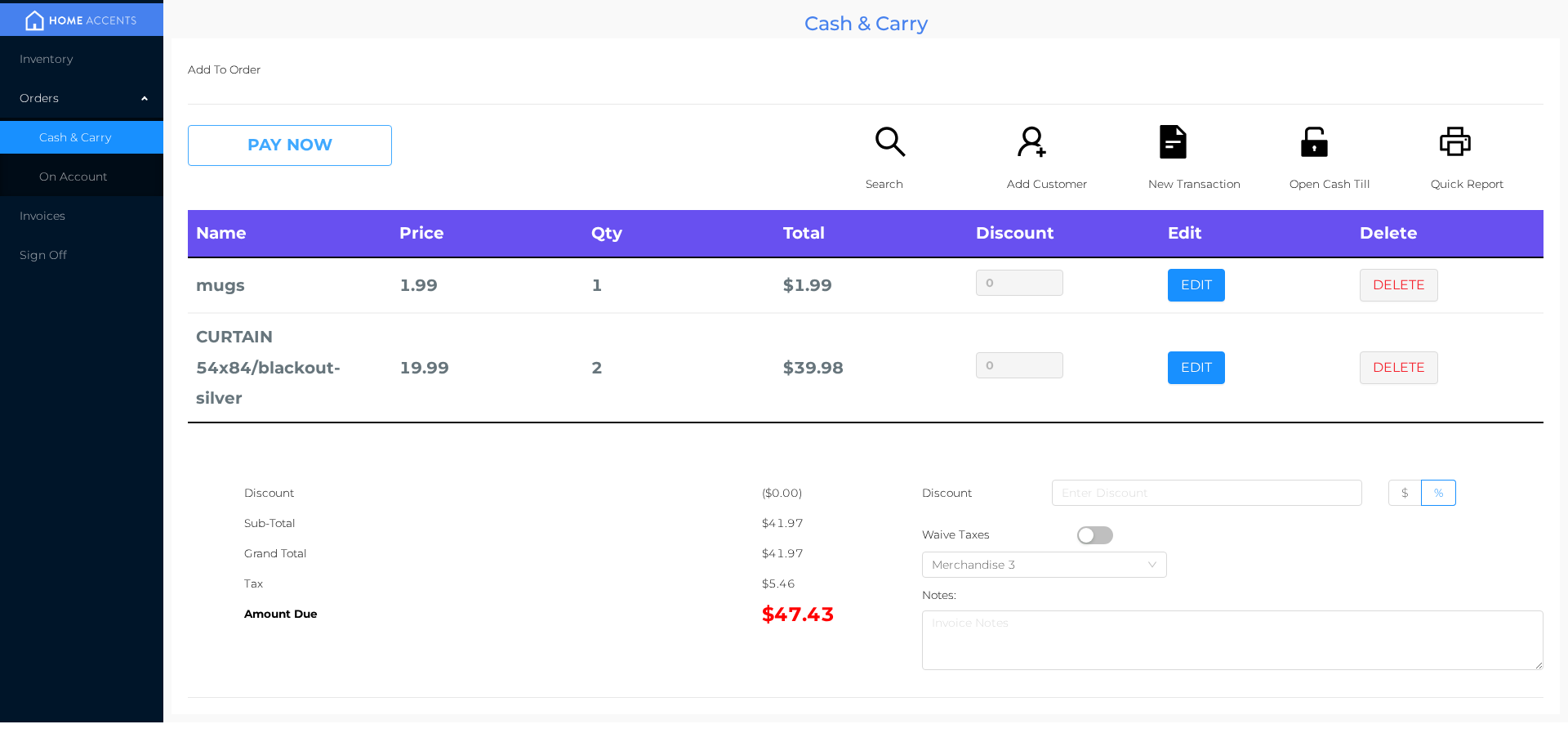
click at [266, 148] on button "PAY NOW" at bounding box center [289, 145] width 204 height 41
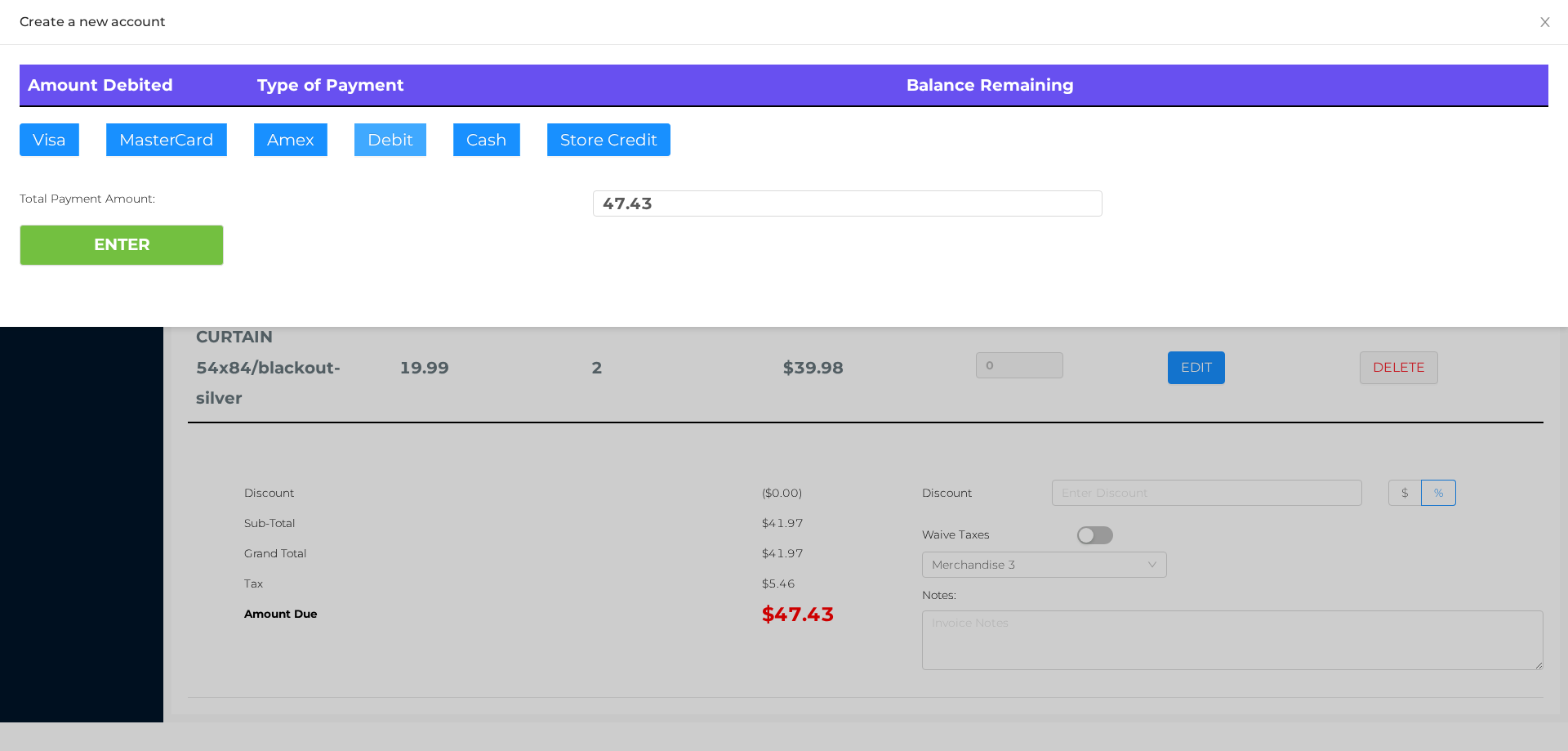
click at [374, 144] on button "Debit" at bounding box center [390, 139] width 72 height 33
type input "50."
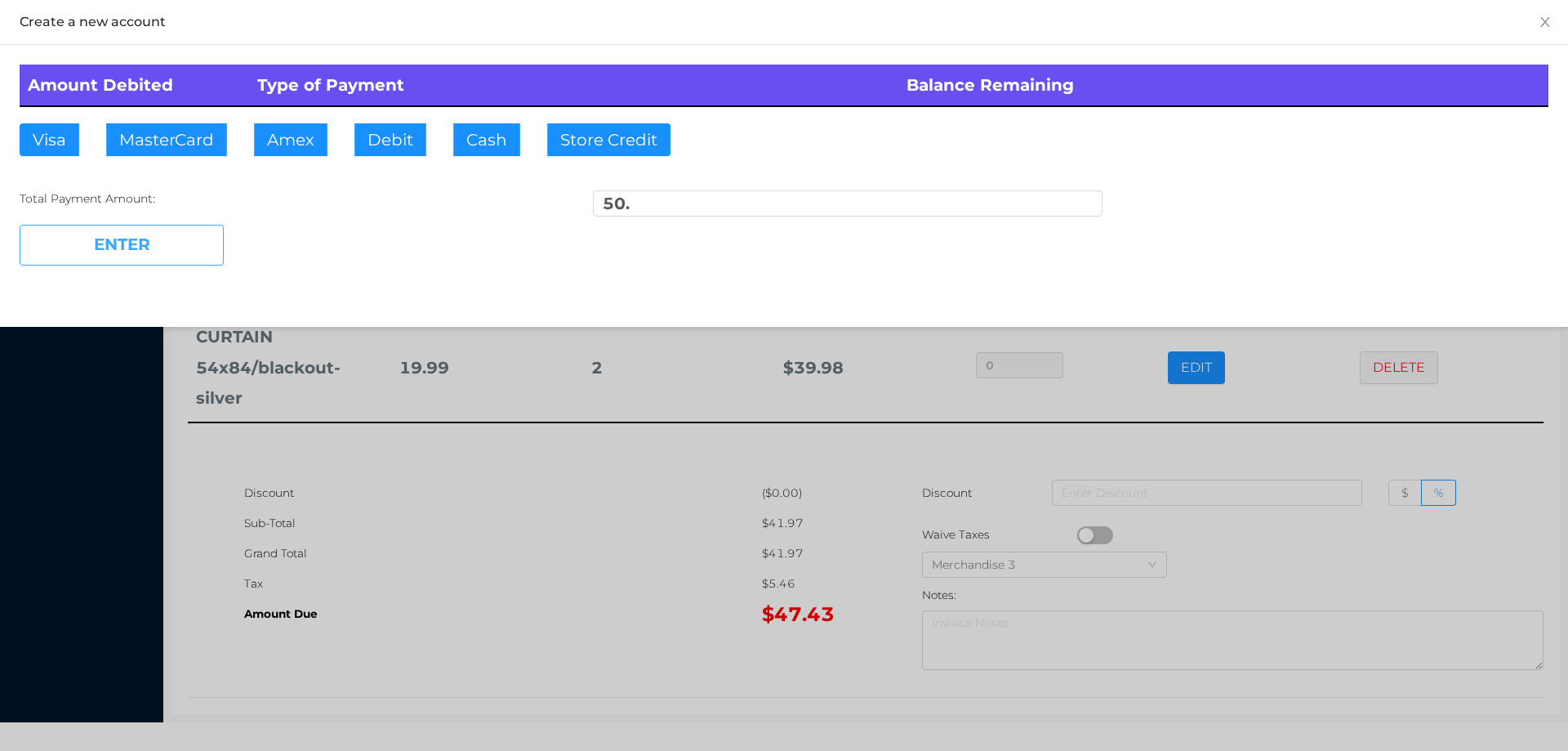
click at [176, 259] on button "ENTER" at bounding box center [121, 245] width 204 height 41
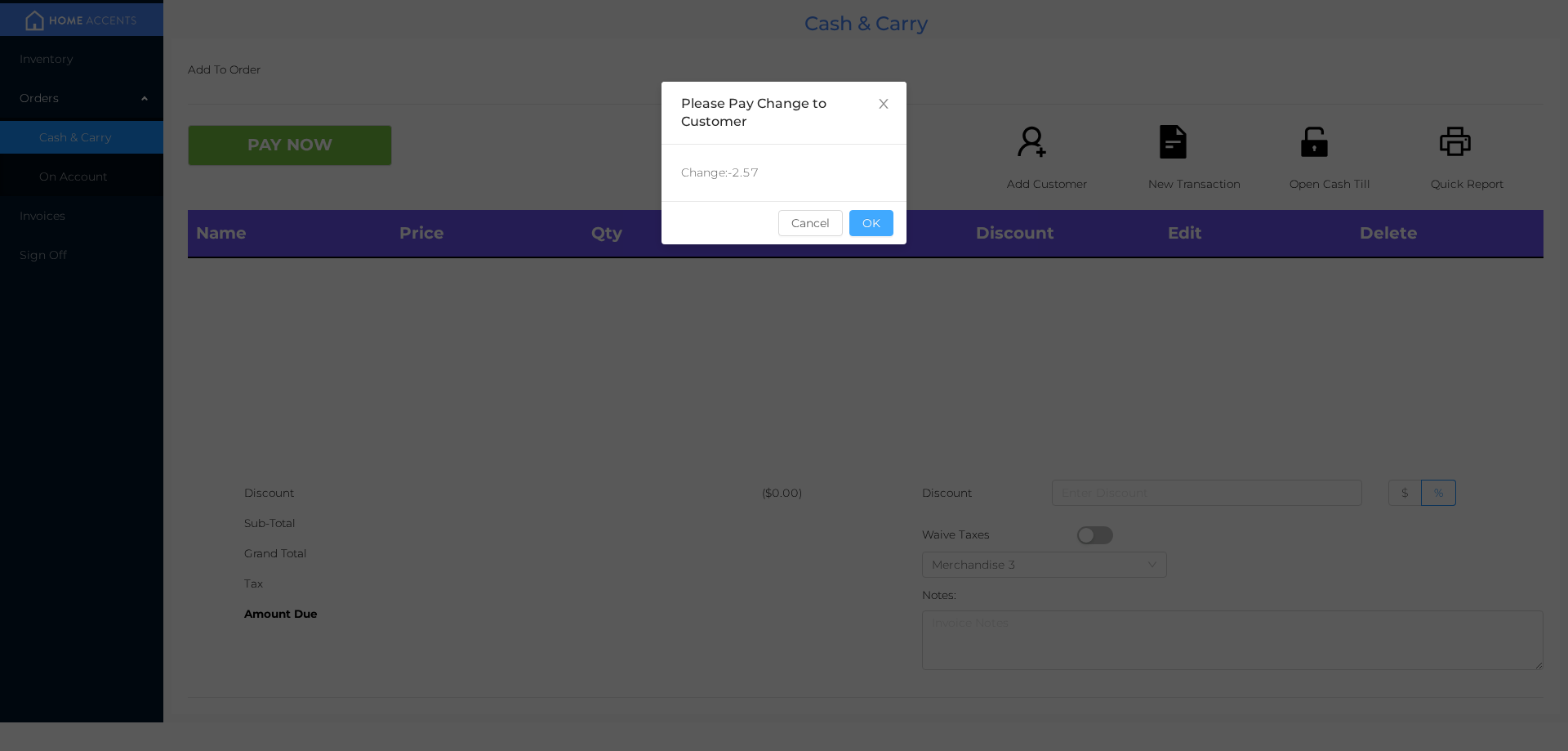
click at [867, 215] on button "OK" at bounding box center [871, 223] width 44 height 26
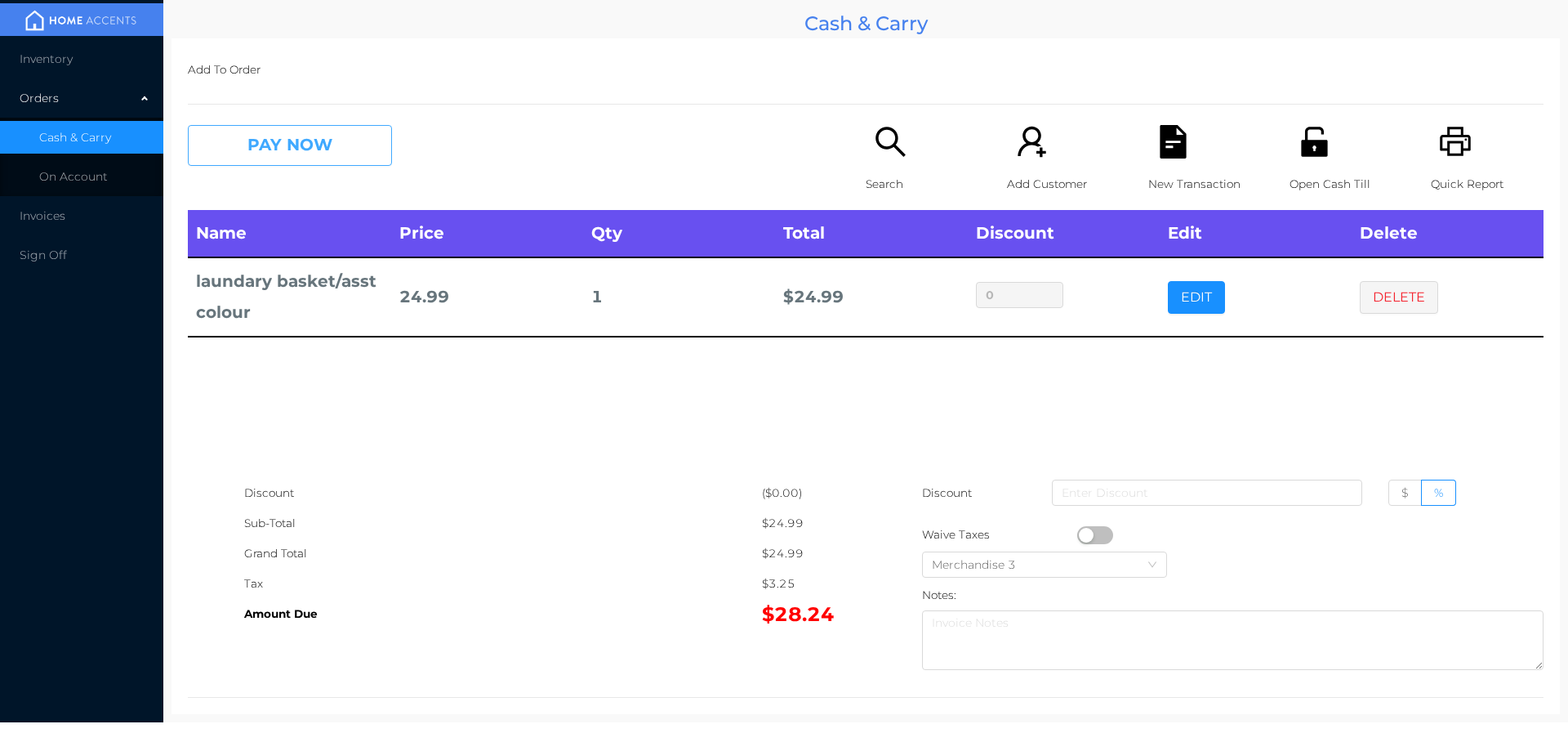
click at [309, 144] on button "PAY NOW" at bounding box center [289, 145] width 204 height 41
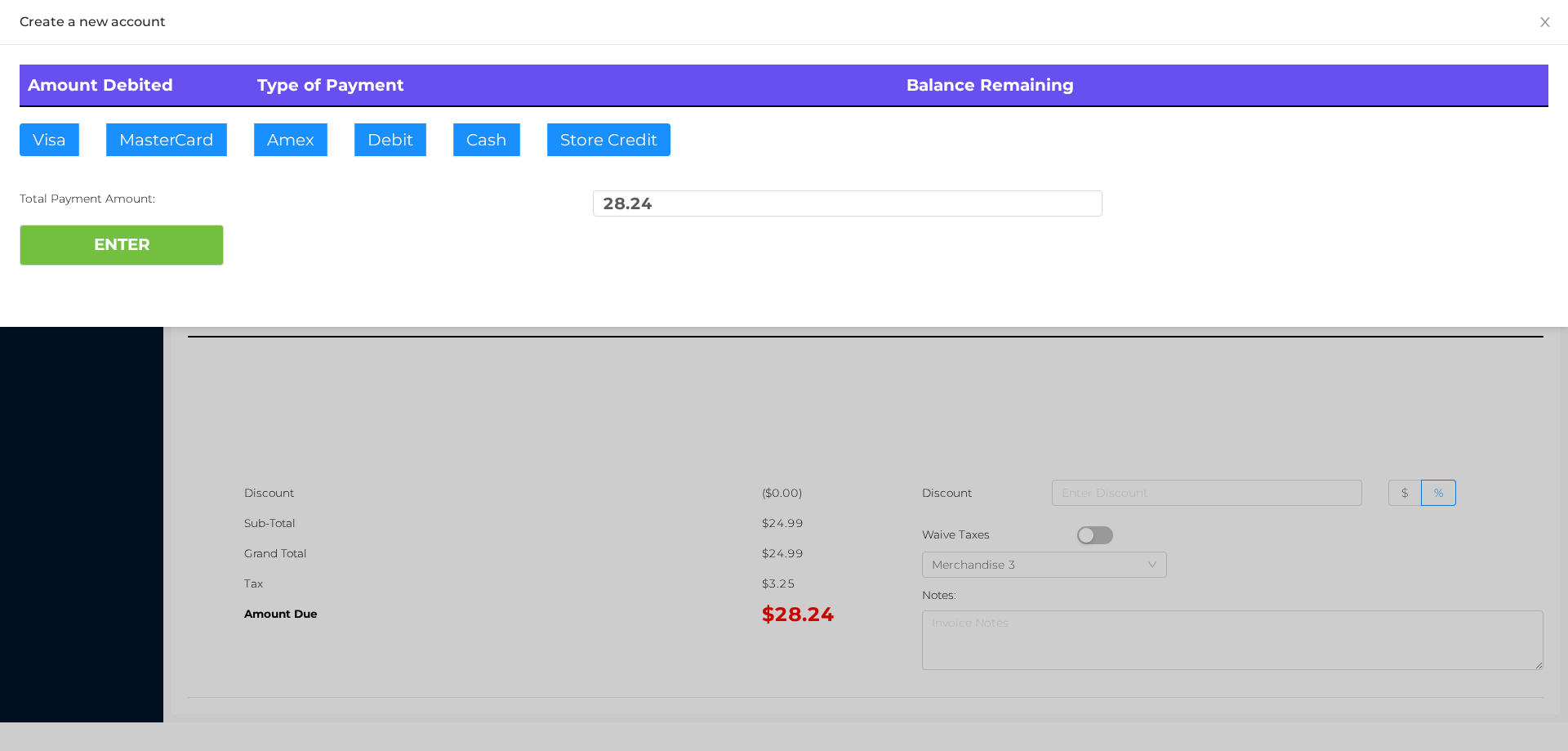
click at [262, 235] on div "ENTER" at bounding box center [784, 245] width 1529 height 41
click at [483, 460] on div at bounding box center [784, 375] width 1568 height 751
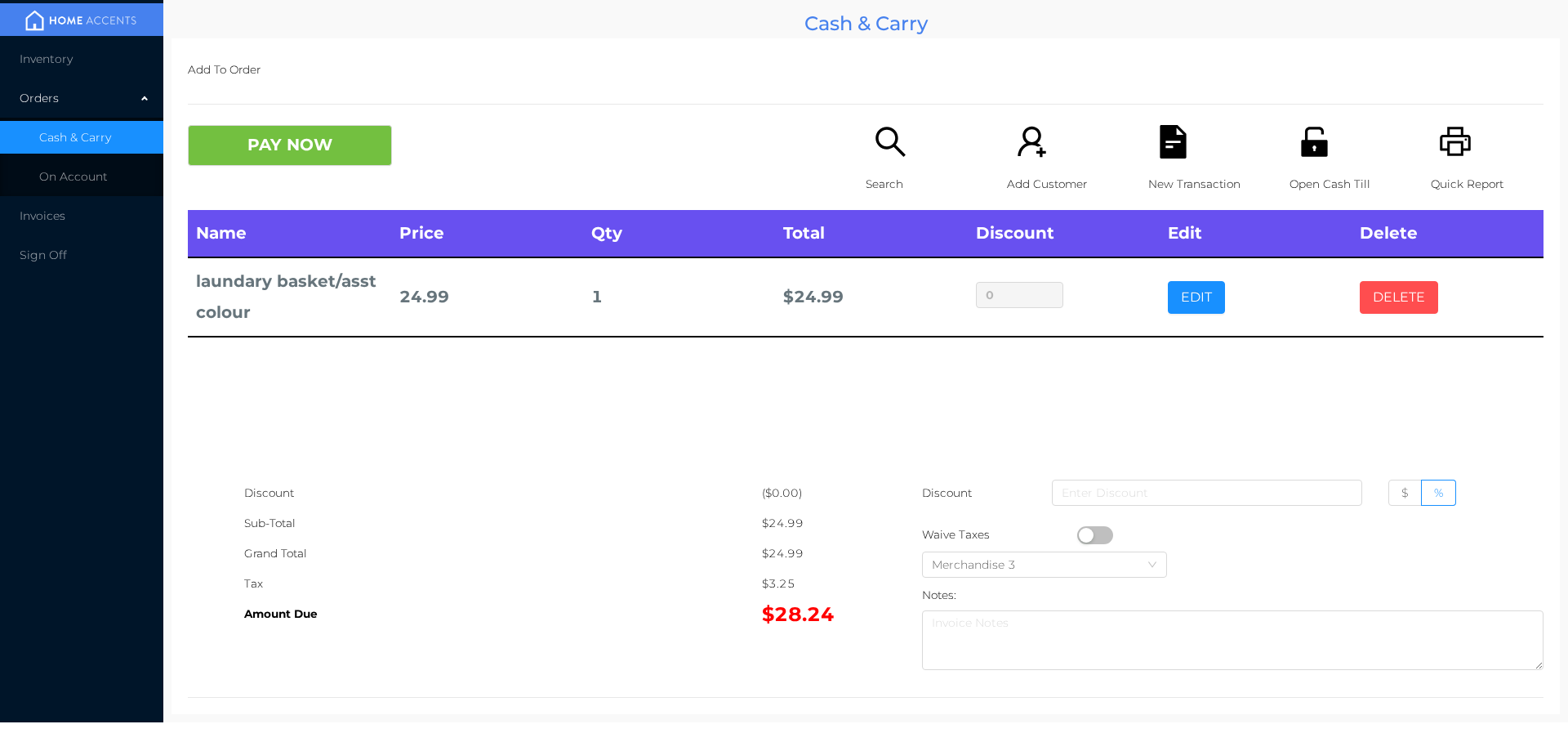
click at [1392, 300] on button "DELETE" at bounding box center [1399, 297] width 79 height 33
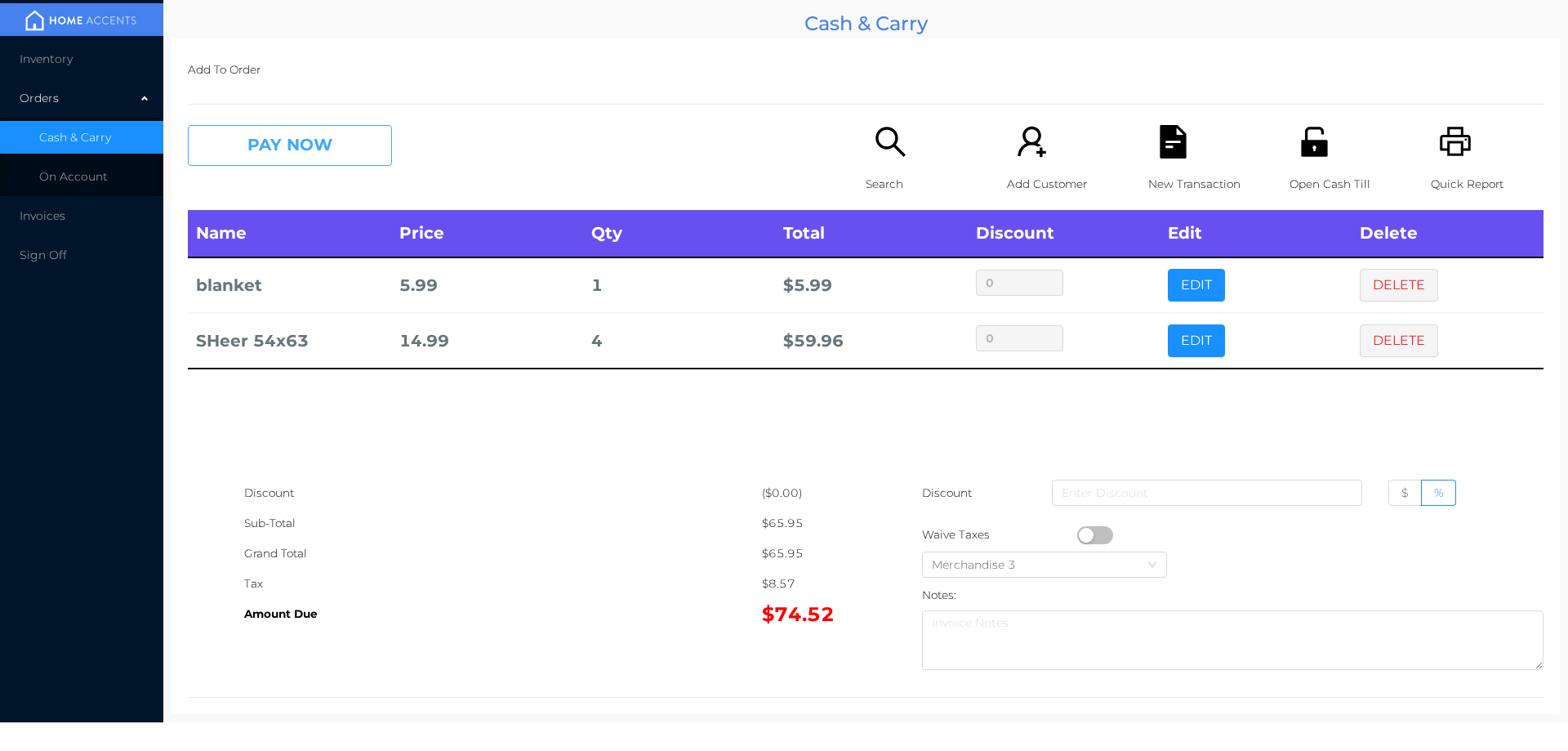
click at [327, 153] on button "PAY NOW" at bounding box center [289, 145] width 204 height 41
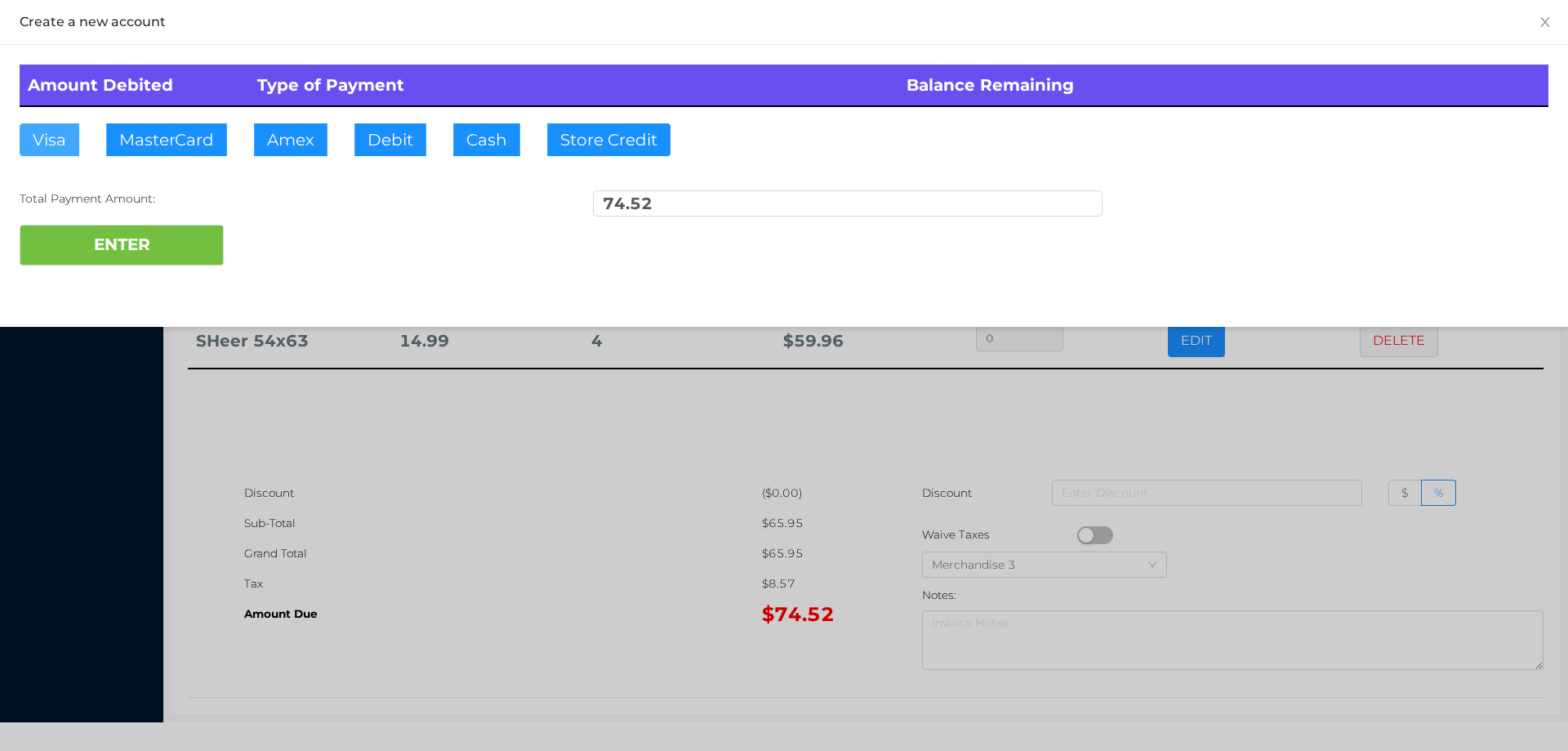
click at [49, 139] on button "Visa" at bounding box center [50, 139] width 60 height 33
click at [85, 243] on button "ENTER" at bounding box center [121, 245] width 204 height 41
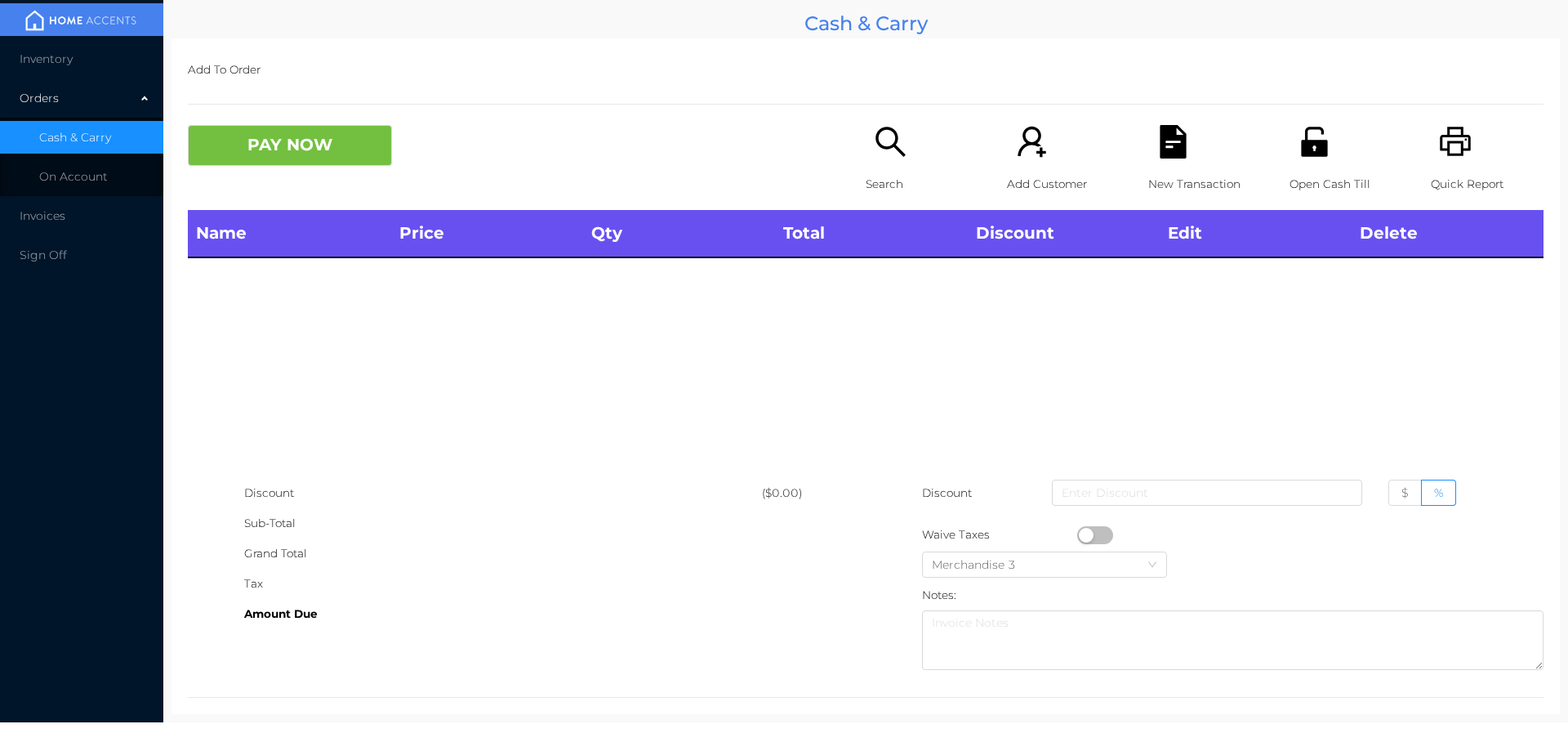
click at [874, 152] on icon "icon: search" at bounding box center [891, 142] width 34 height 34
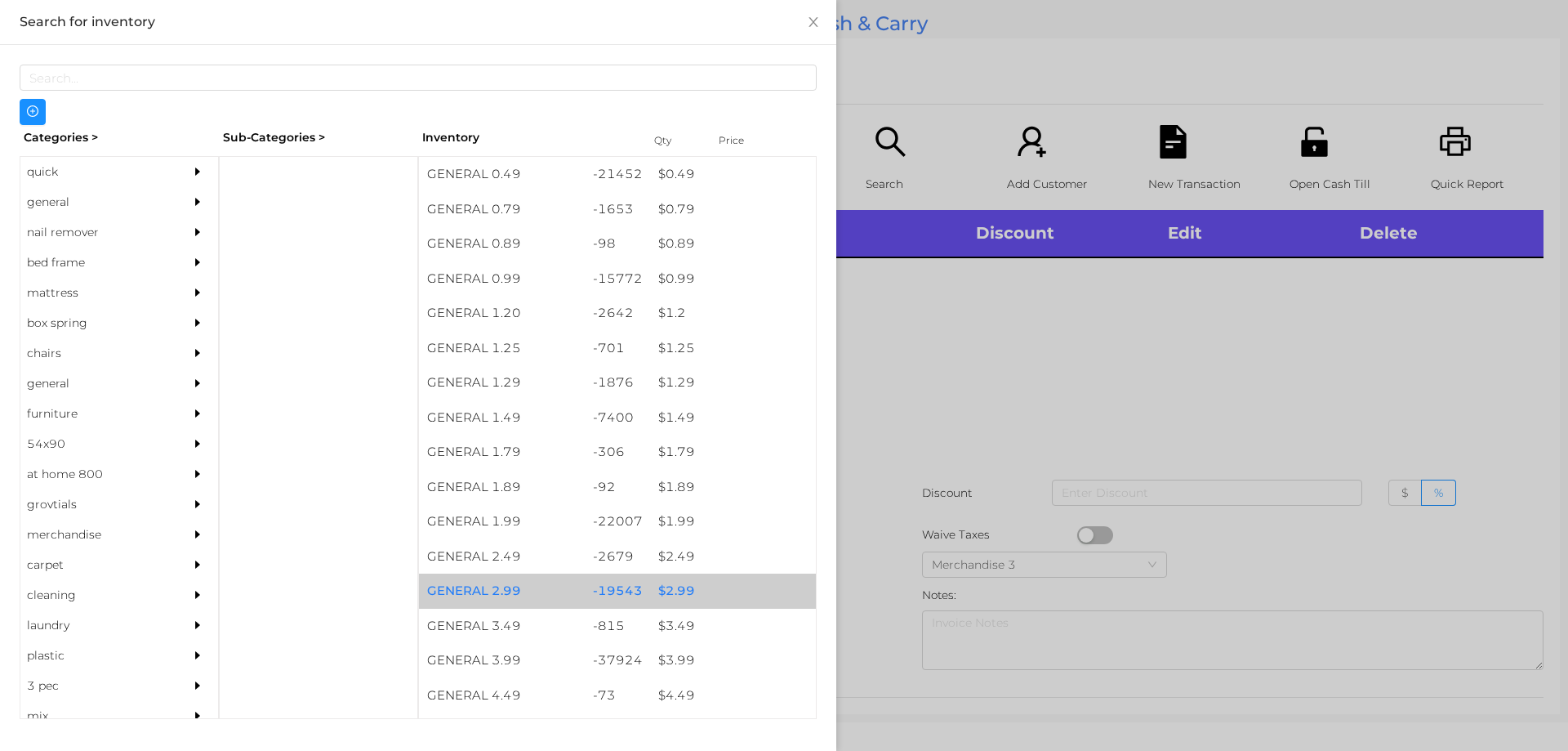
click at [653, 586] on div "$ 2.99" at bounding box center [733, 591] width 166 height 35
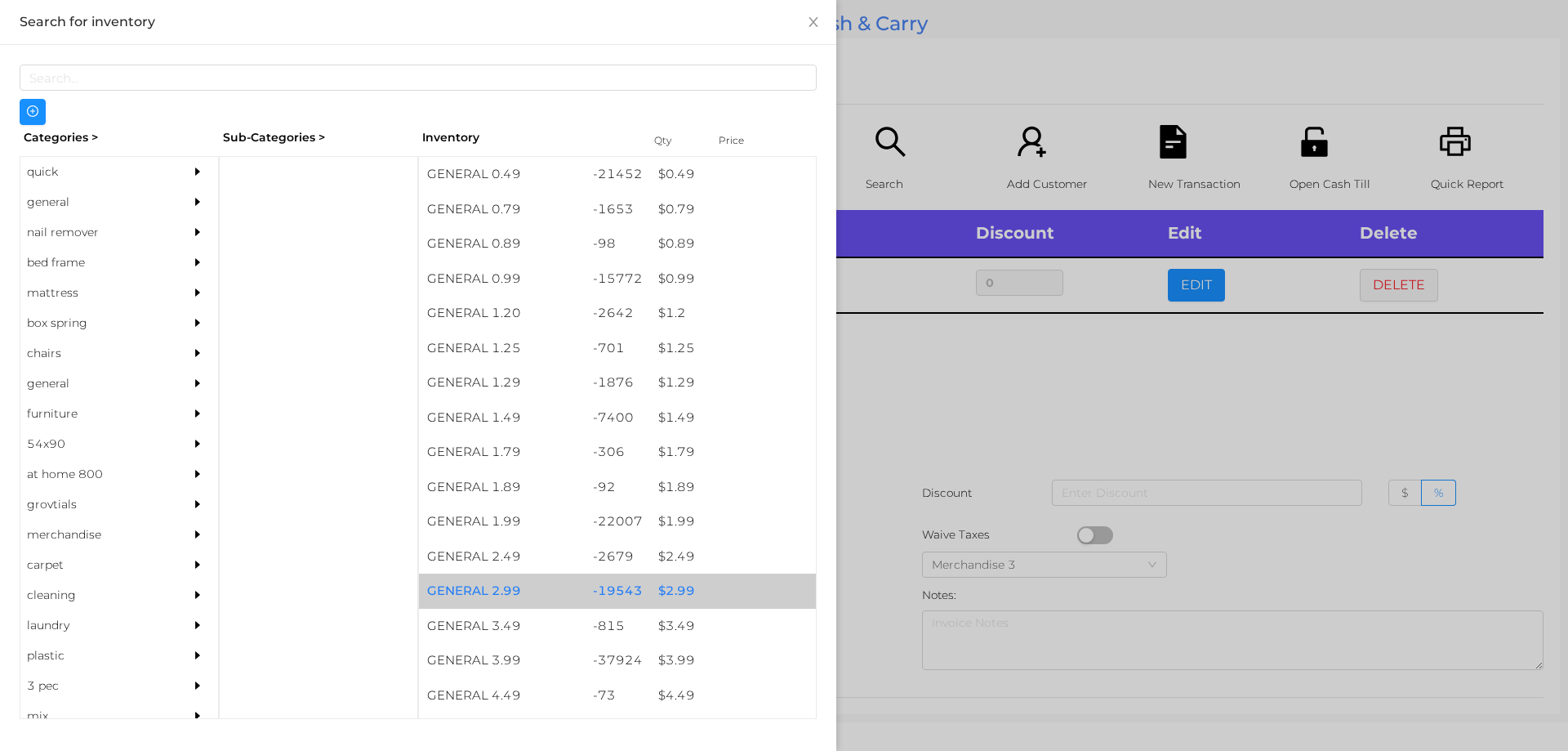
click at [671, 586] on div "$ 2.99" at bounding box center [733, 591] width 166 height 35
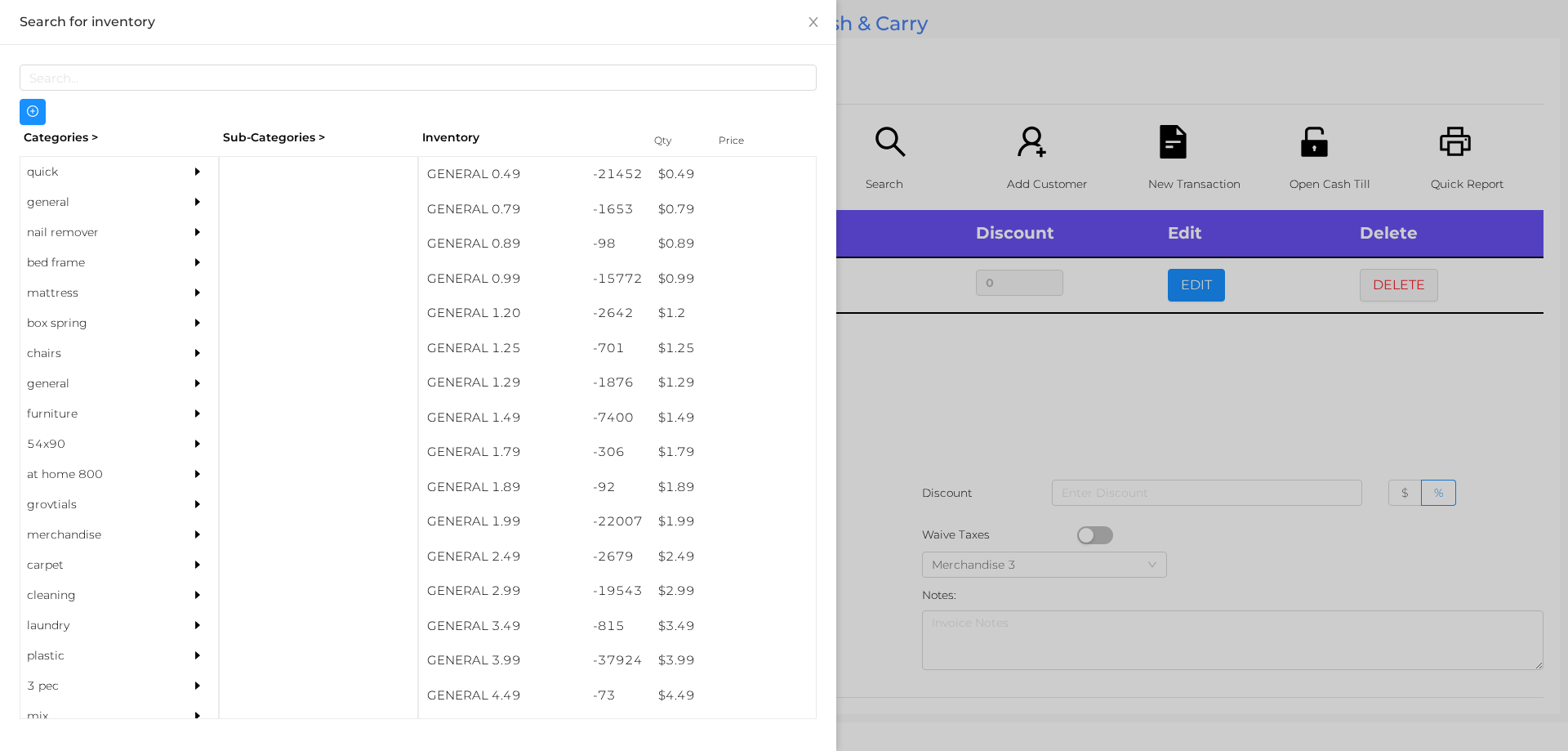
click at [958, 430] on div at bounding box center [784, 375] width 1568 height 751
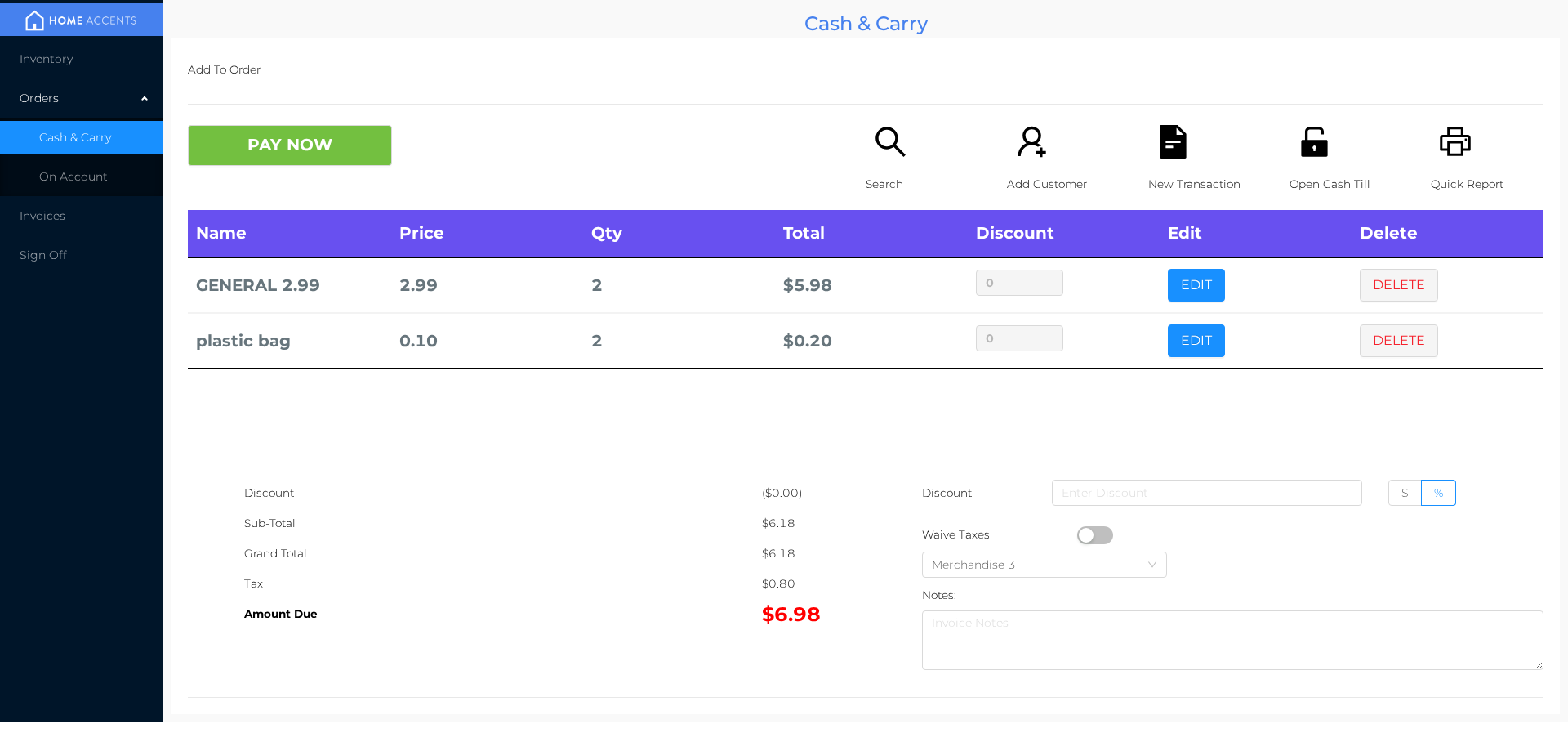
click at [878, 162] on div "Search" at bounding box center [922, 167] width 112 height 85
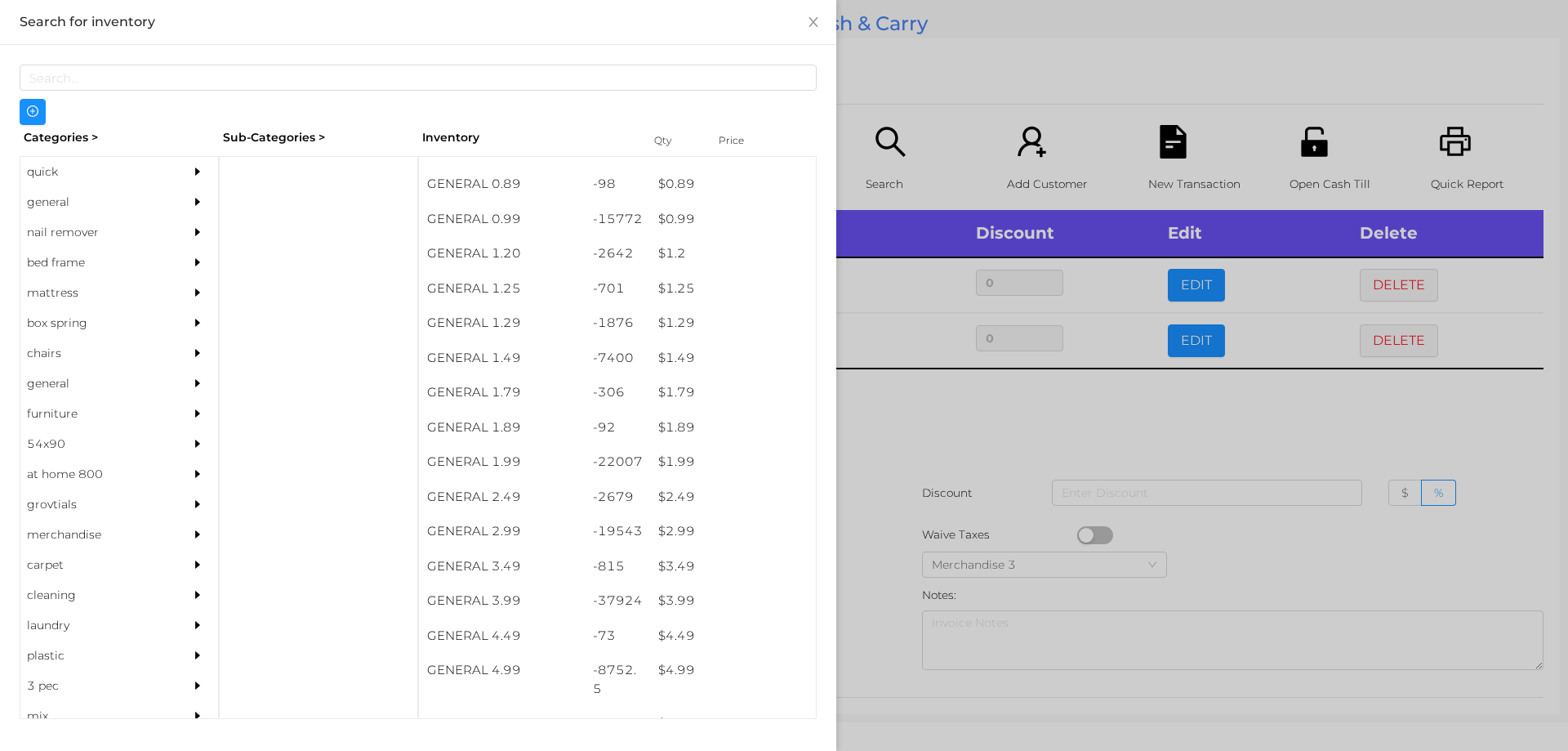
scroll to position [111, 0]
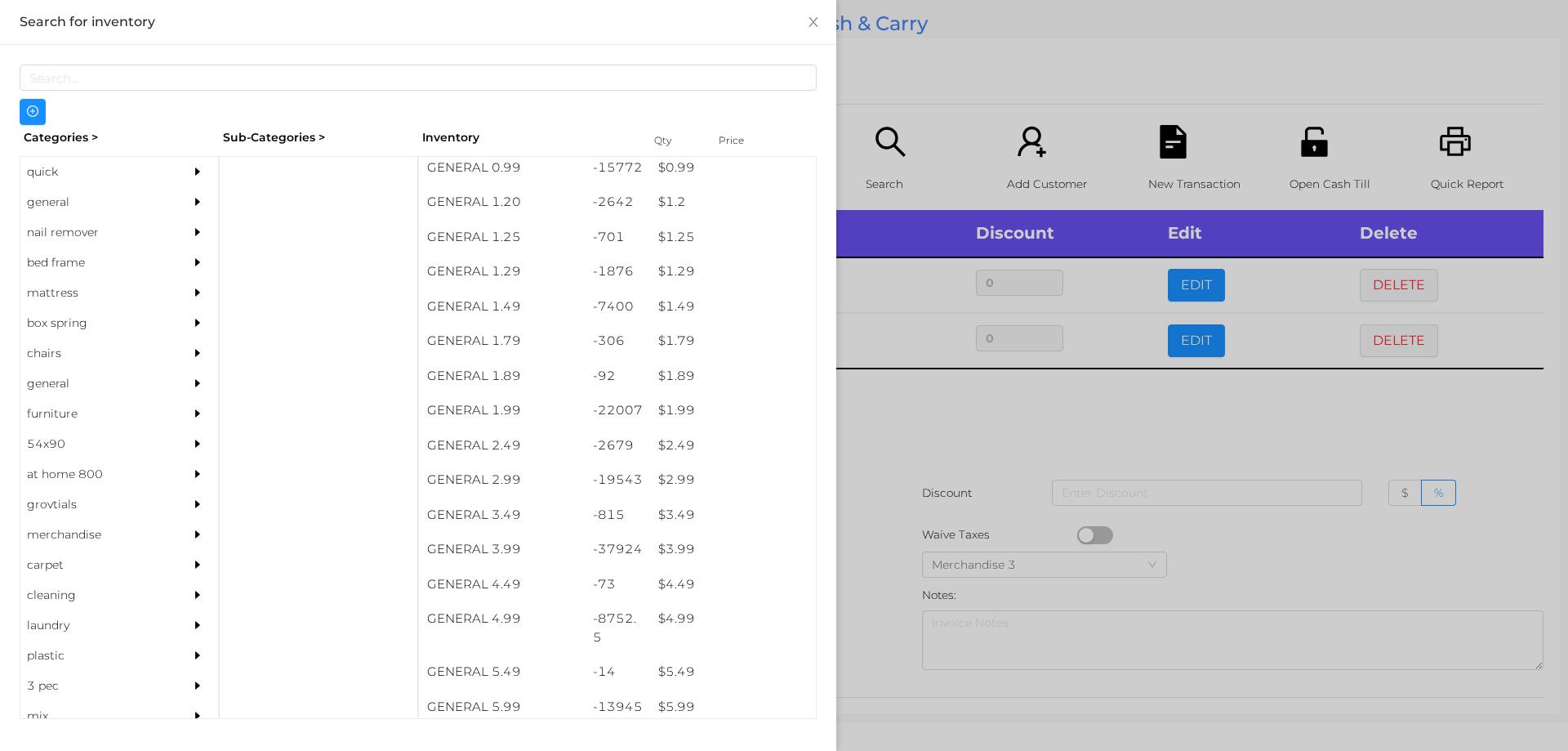
click at [674, 616] on div "$ 4.99" at bounding box center [733, 619] width 166 height 35
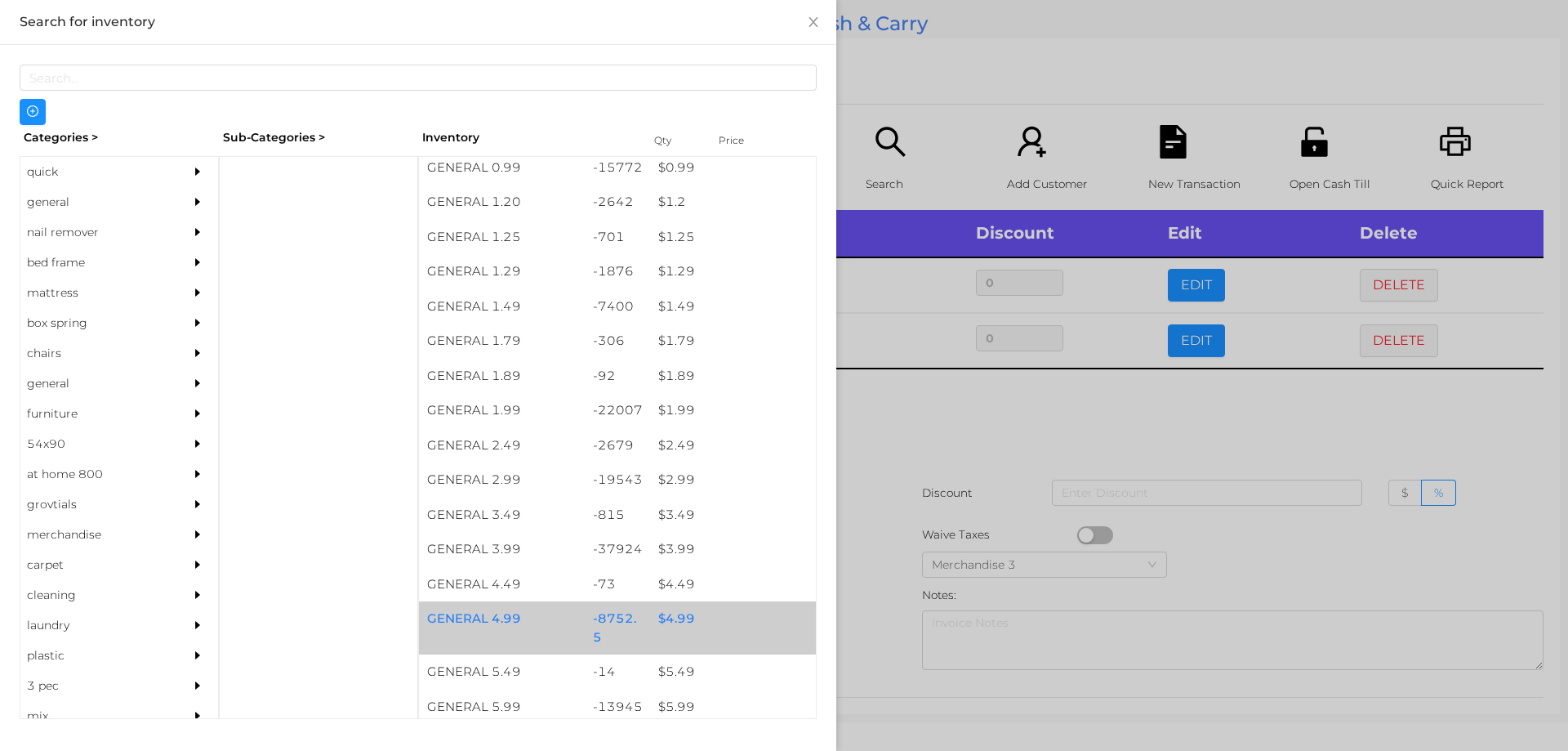
click at [677, 615] on div "$ 4.99" at bounding box center [733, 619] width 166 height 35
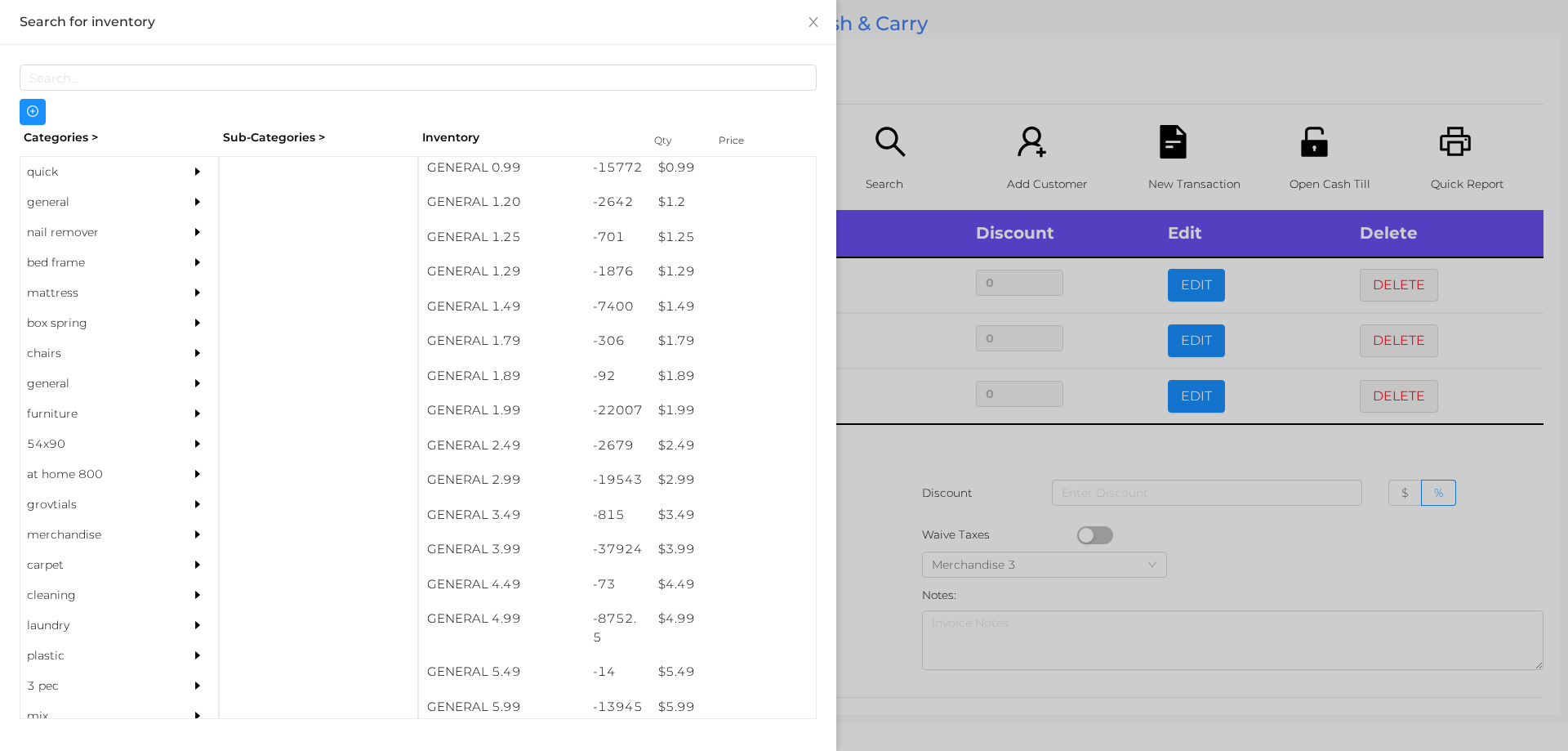
click at [858, 585] on div at bounding box center [784, 375] width 1568 height 751
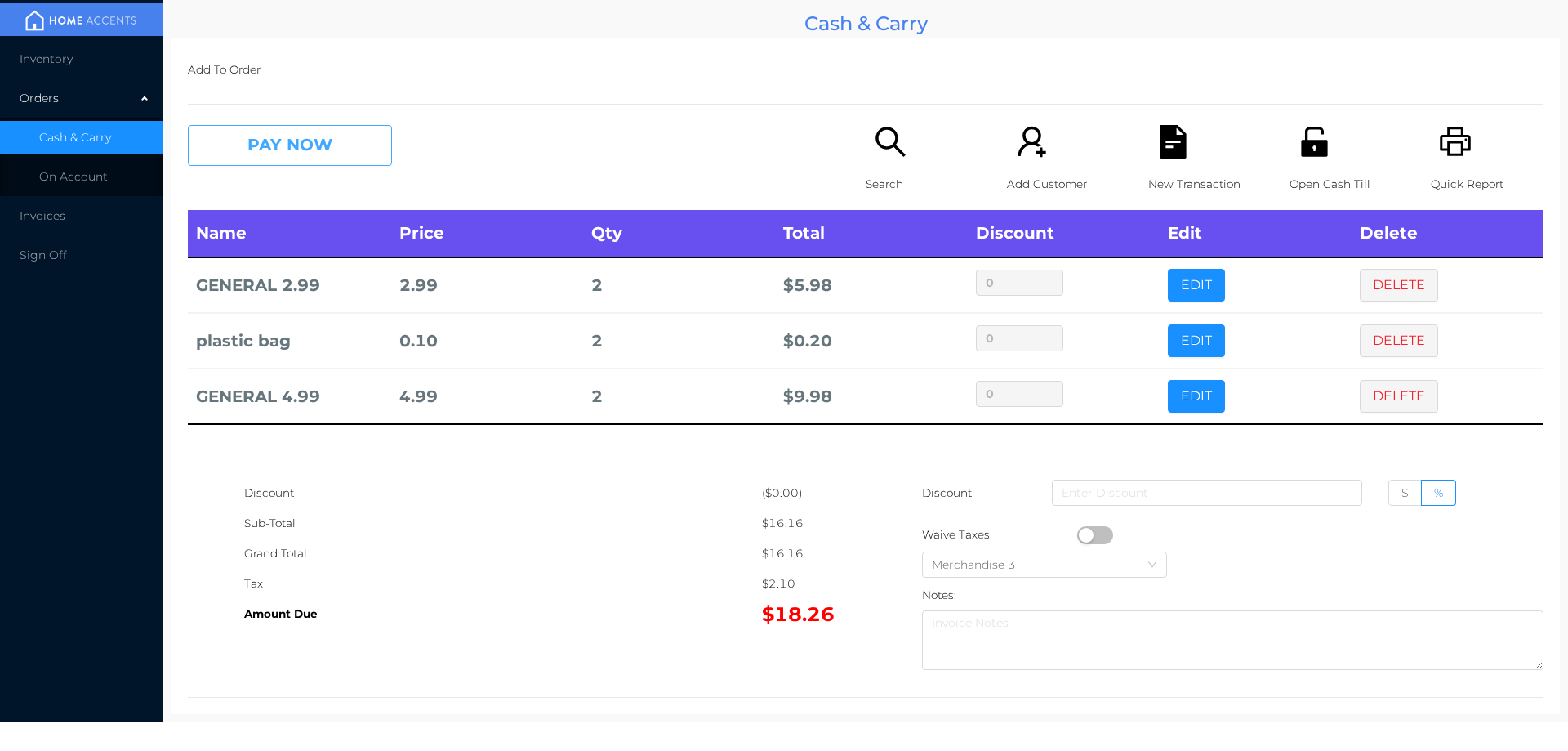
click at [264, 144] on button "PAY NOW" at bounding box center [289, 145] width 204 height 41
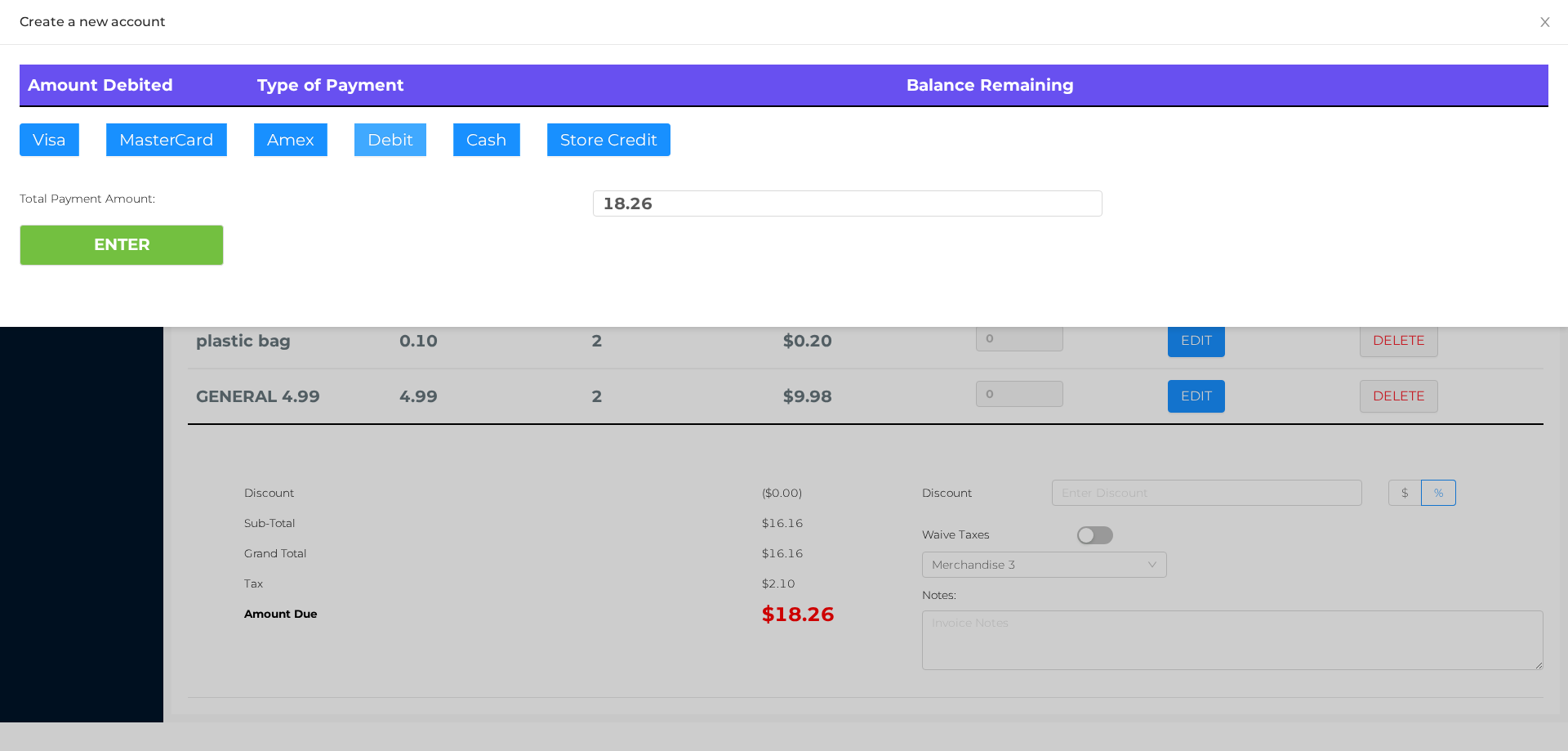
click at [377, 138] on button "Debit" at bounding box center [390, 139] width 72 height 33
type input "20."
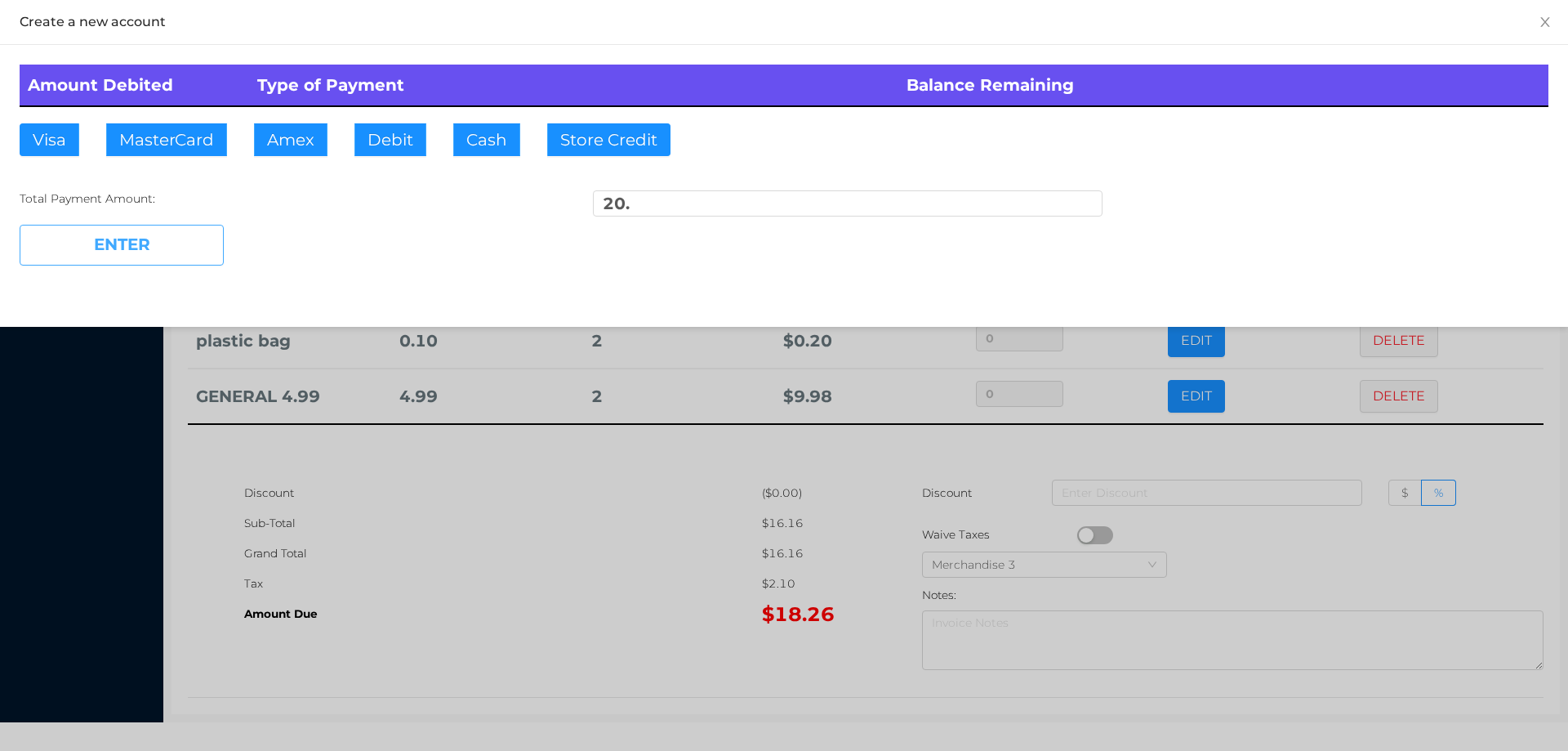
click at [106, 240] on button "ENTER" at bounding box center [121, 245] width 204 height 41
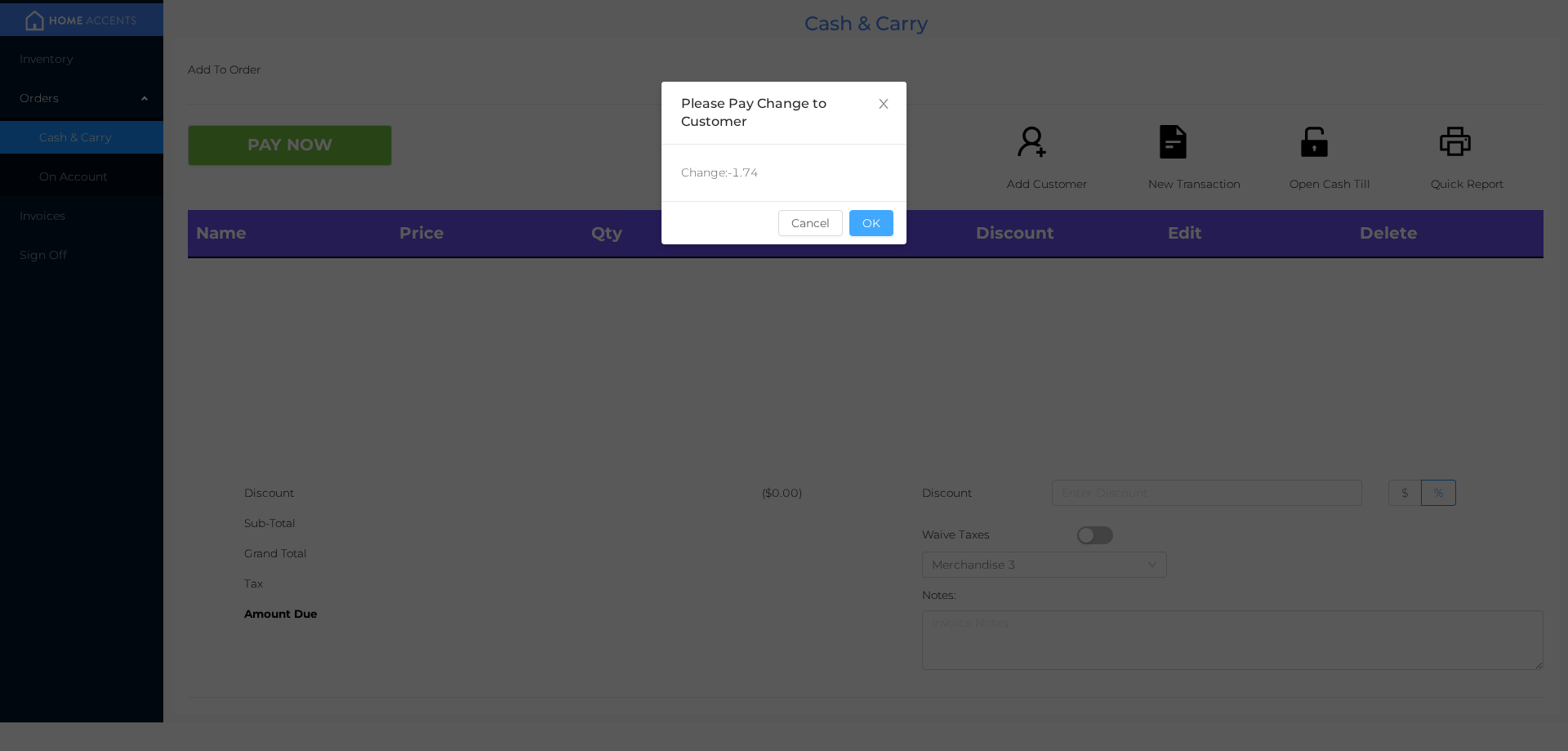
click at [875, 227] on button "OK" at bounding box center [871, 223] width 44 height 26
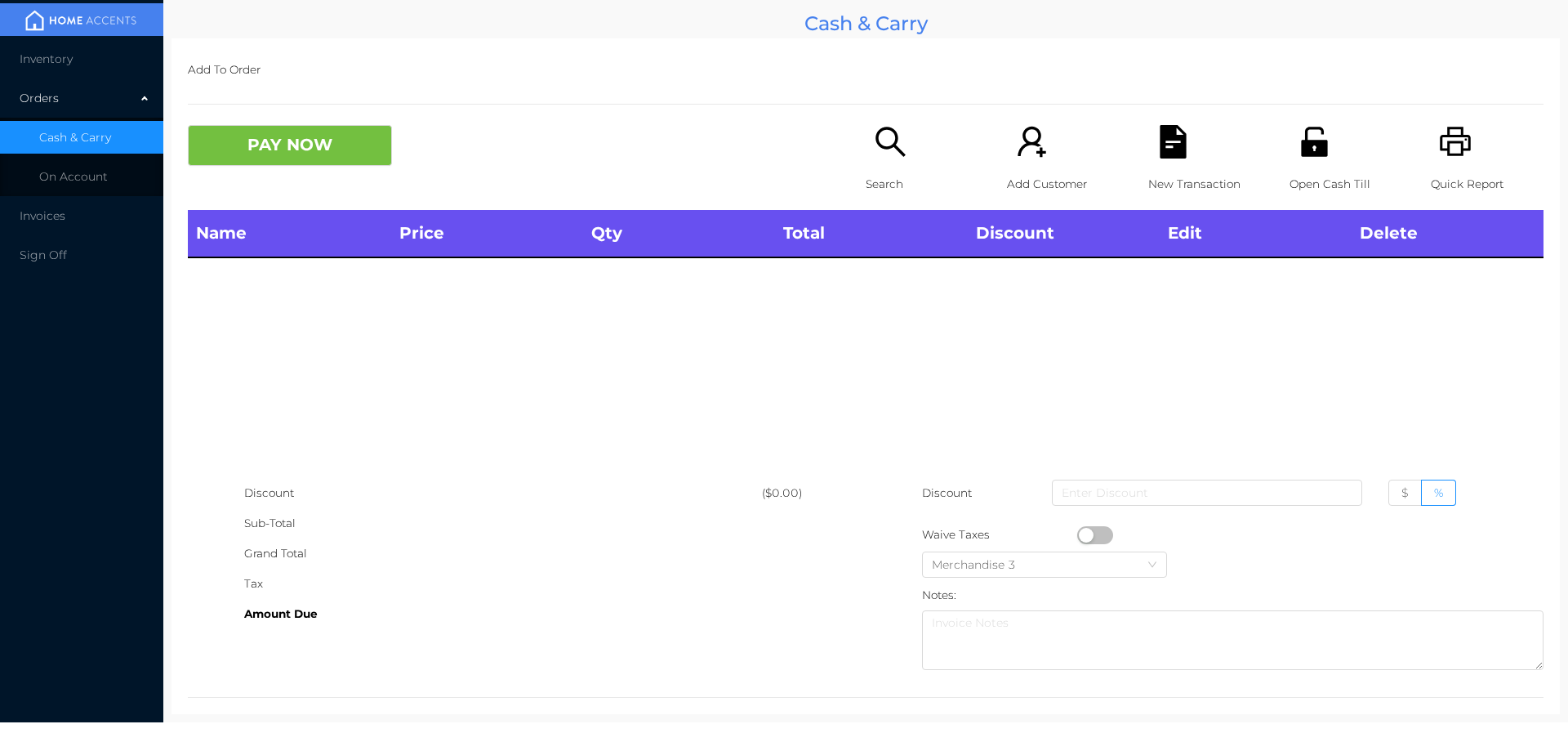
click at [891, 148] on icon "icon: search" at bounding box center [890, 141] width 30 height 30
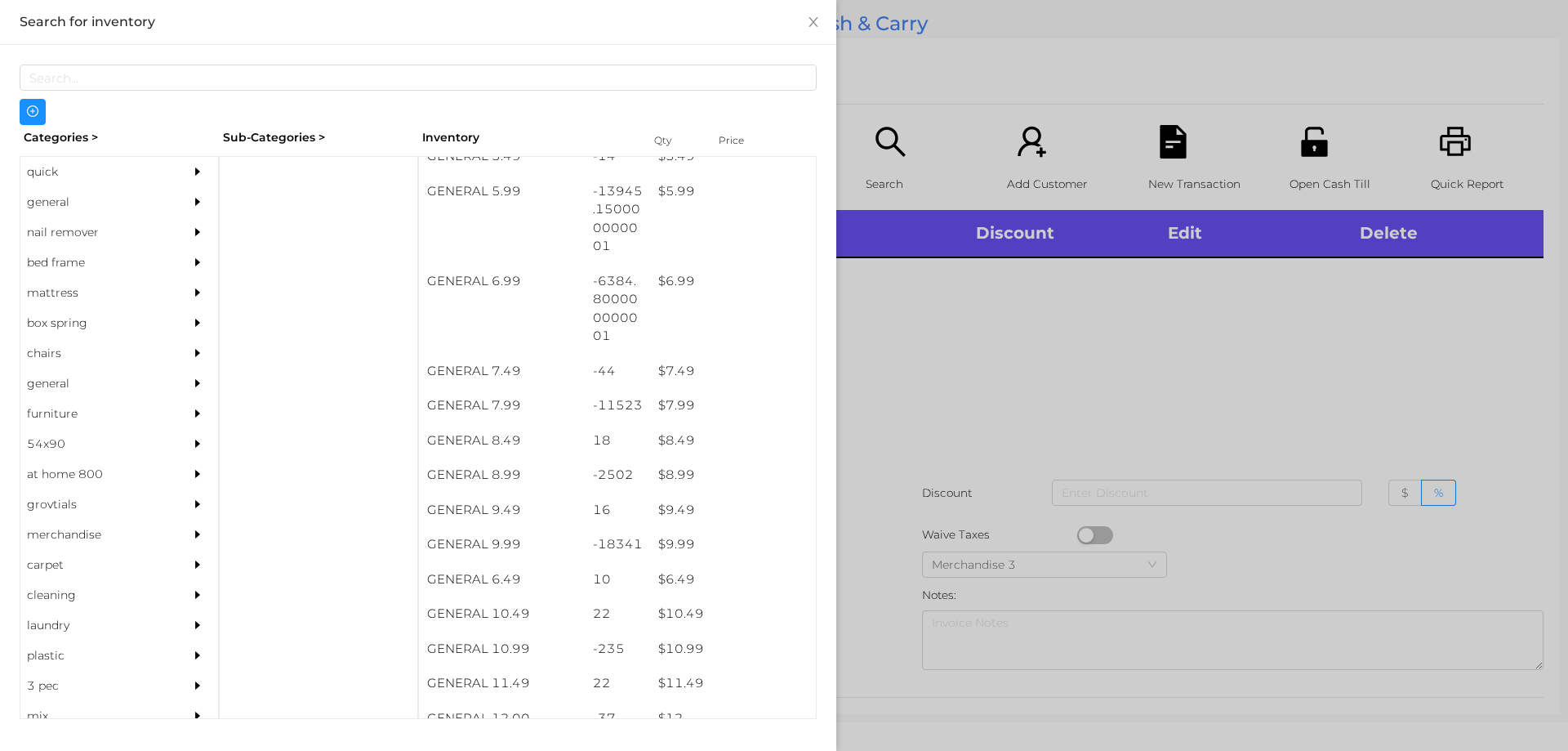
scroll to position [629, 0]
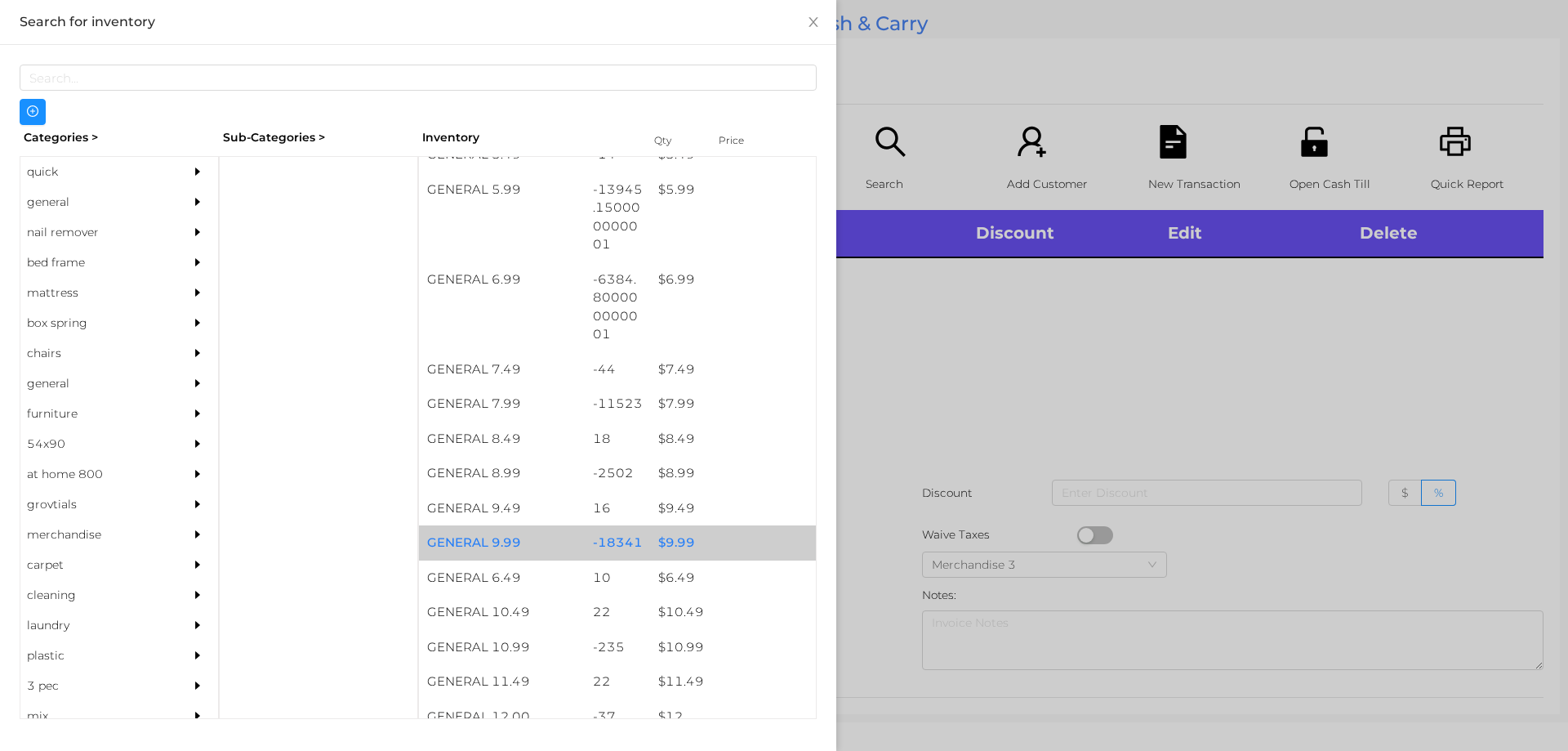
click at [680, 539] on div "$ 9.99" at bounding box center [733, 542] width 166 height 35
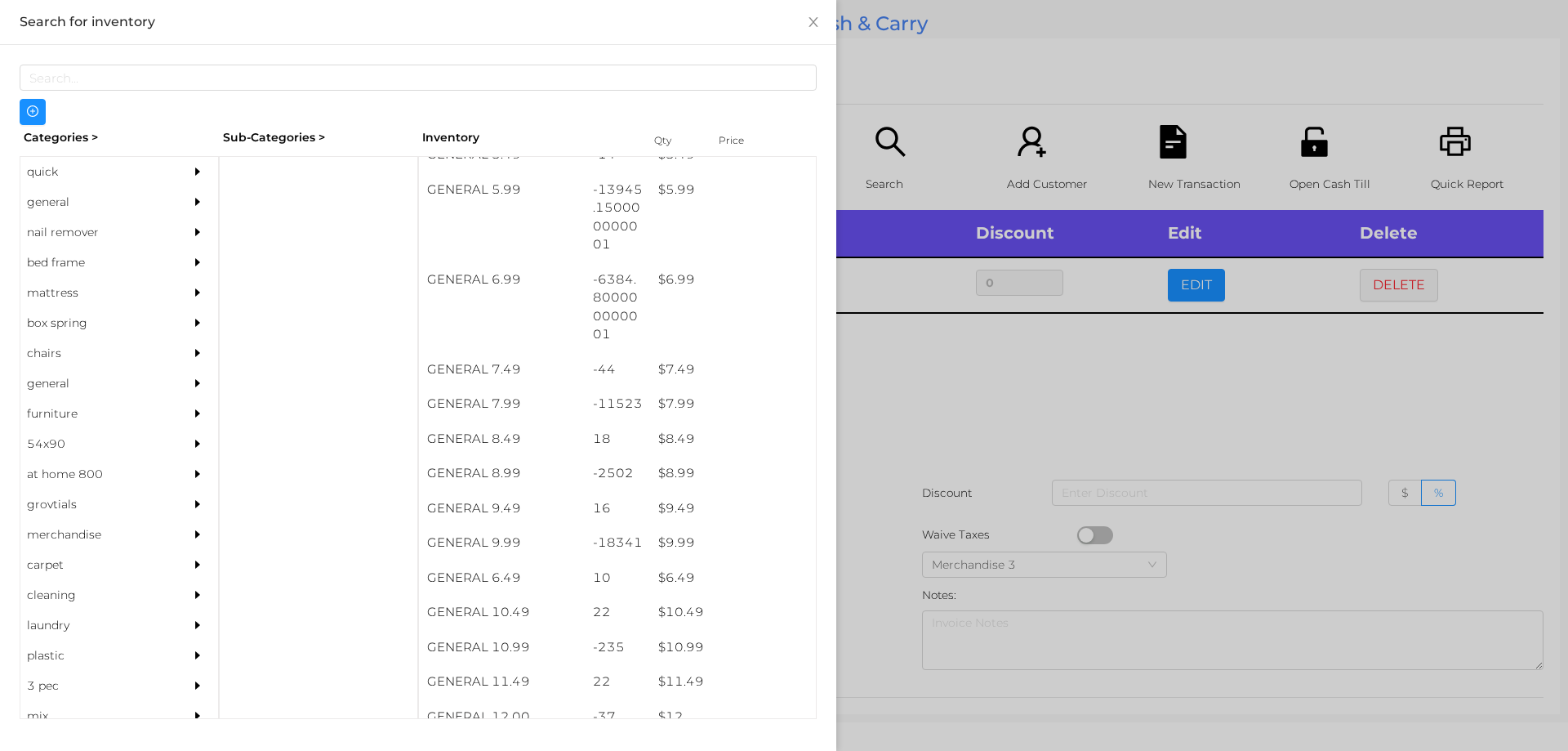
click at [871, 463] on div at bounding box center [784, 375] width 1568 height 751
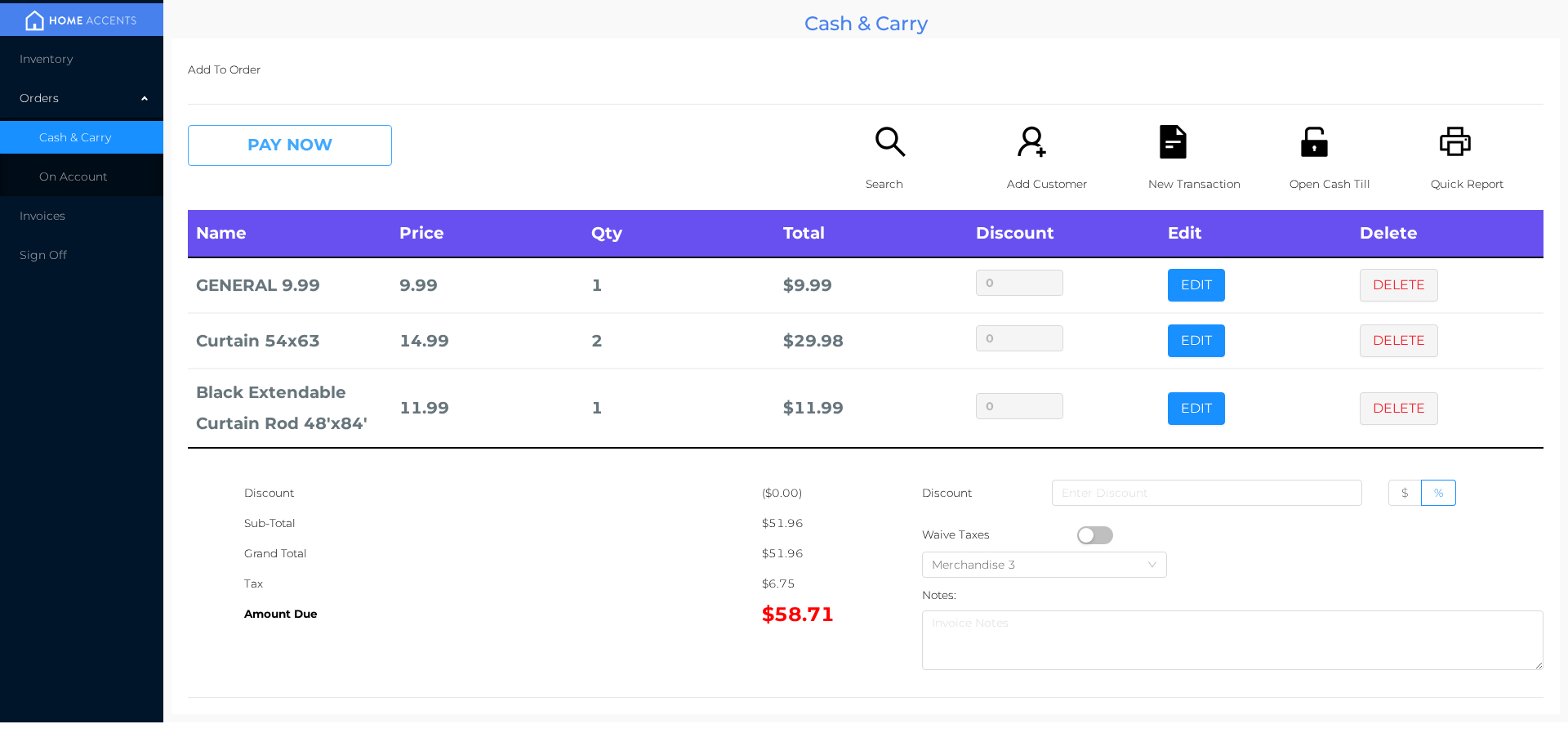
click at [299, 161] on button "PAY NOW" at bounding box center [289, 145] width 204 height 41
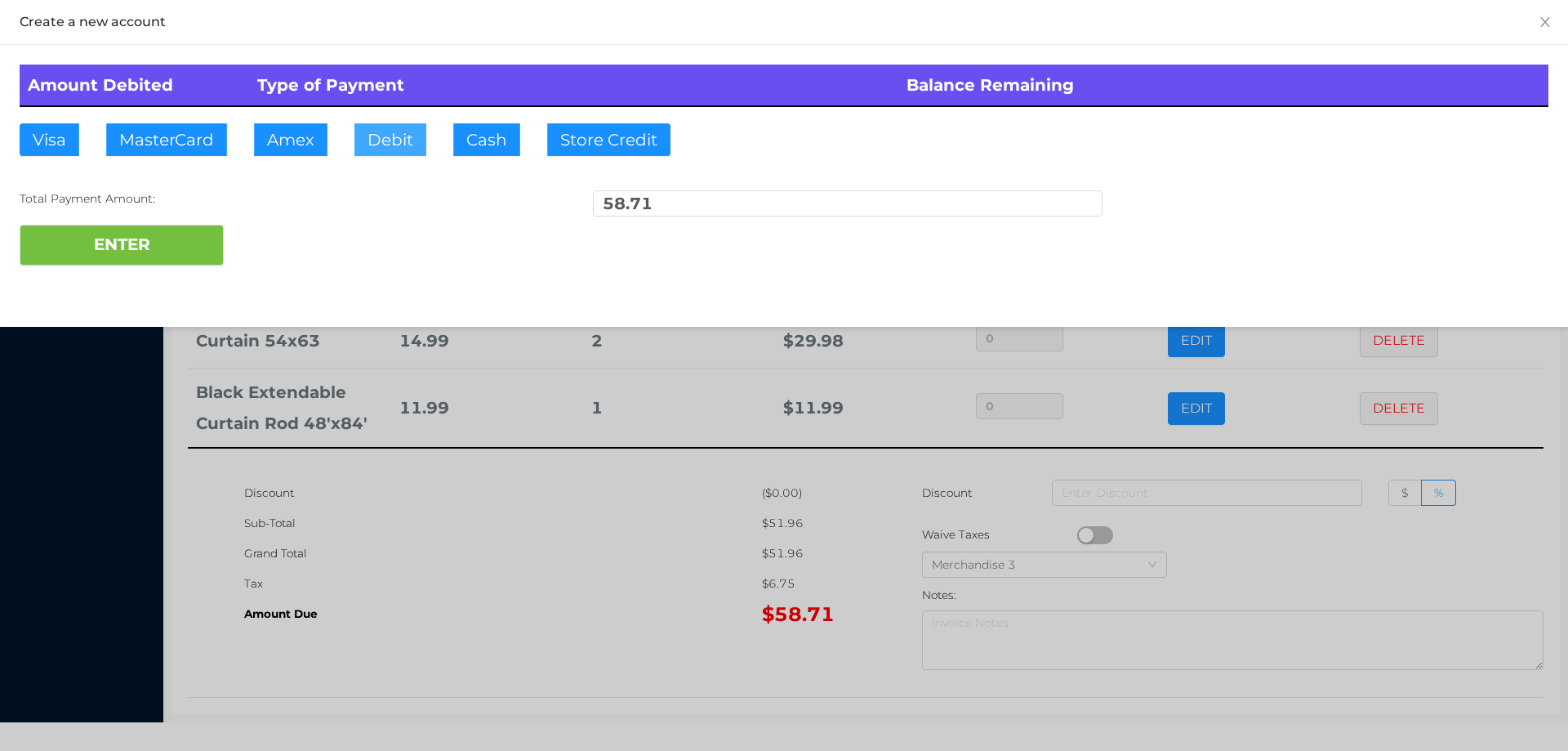
click at [387, 141] on button "Debit" at bounding box center [390, 139] width 72 height 33
click at [578, 565] on div at bounding box center [784, 375] width 1568 height 751
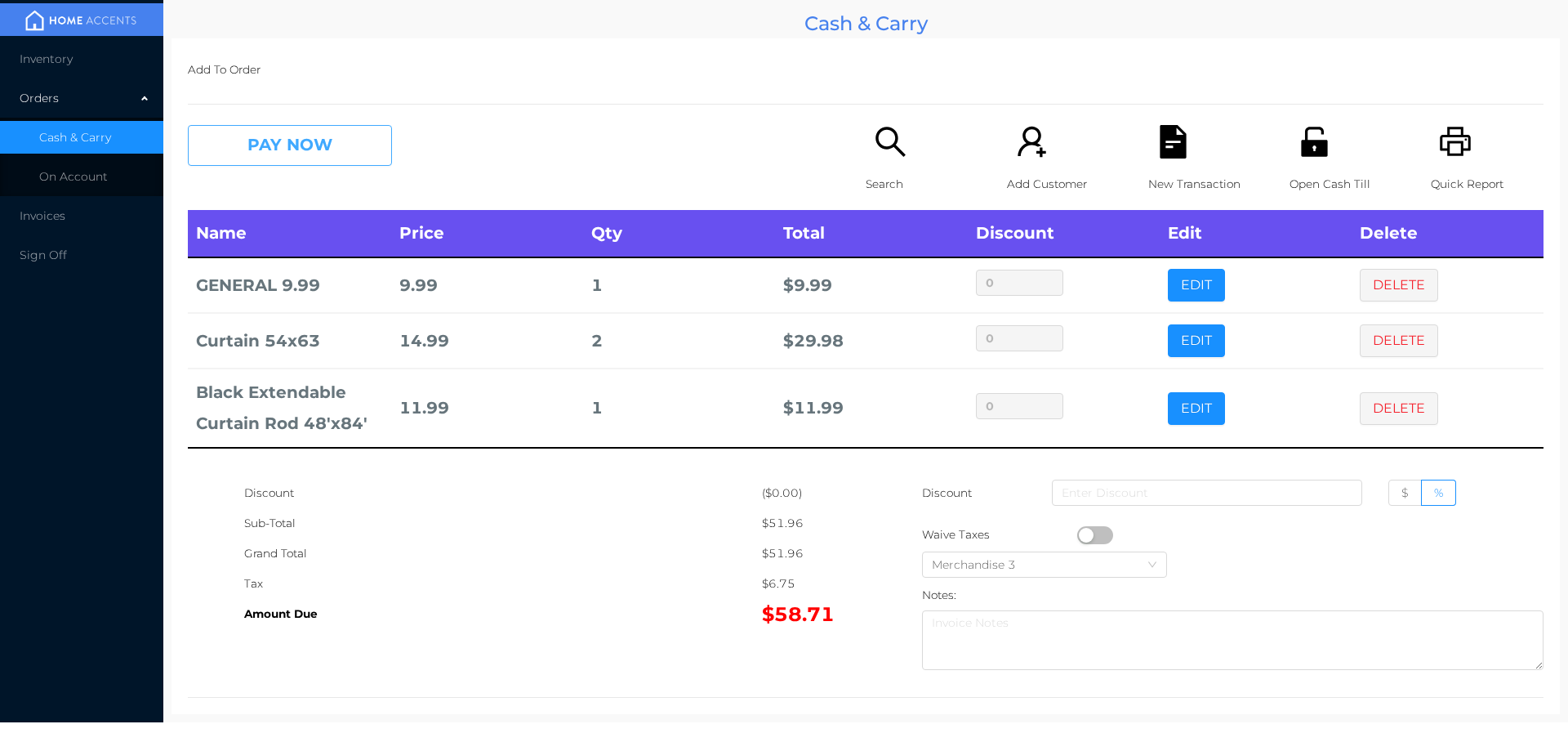
click at [253, 135] on button "PAY NOW" at bounding box center [289, 145] width 204 height 41
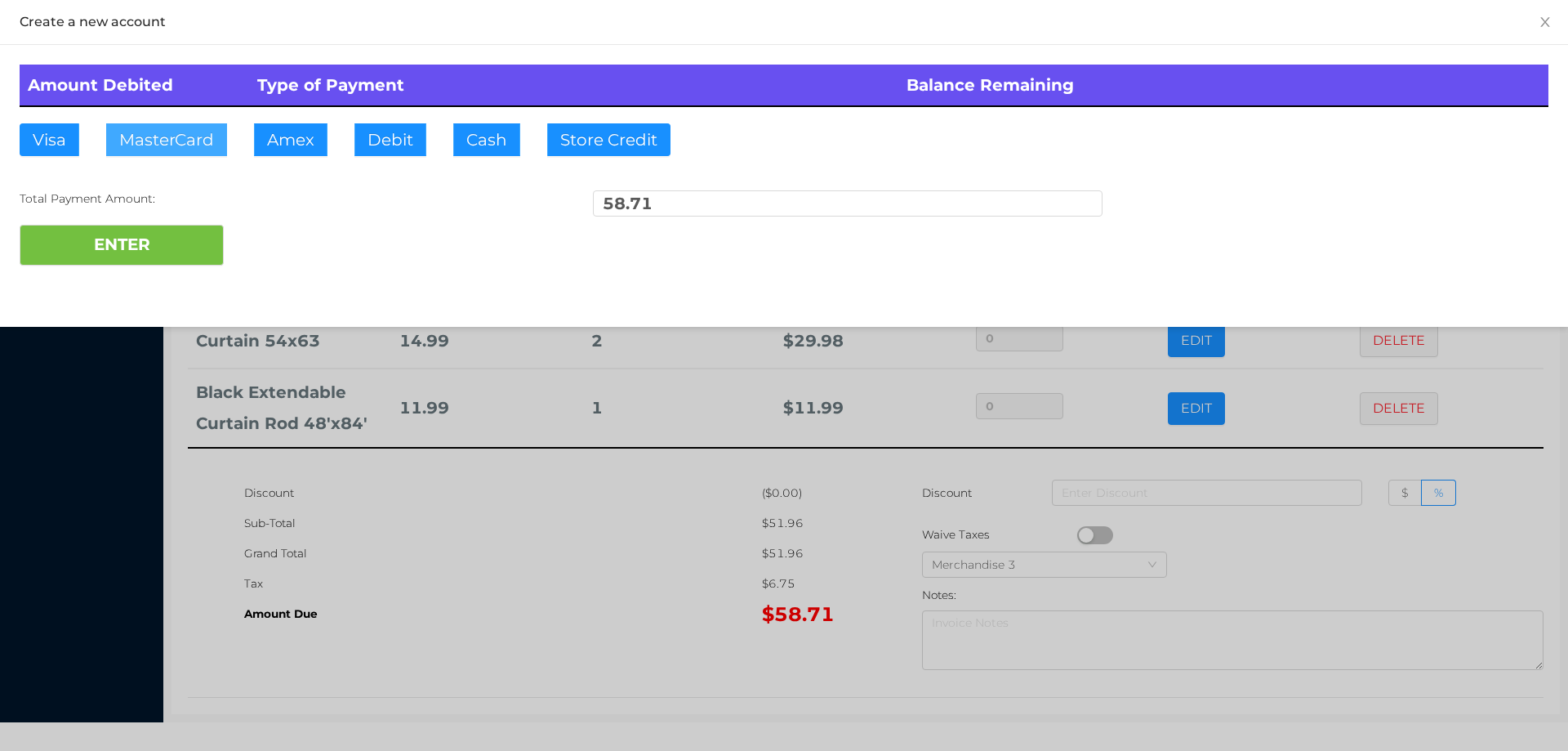
click at [173, 143] on button "MasterCard" at bounding box center [167, 139] width 121 height 33
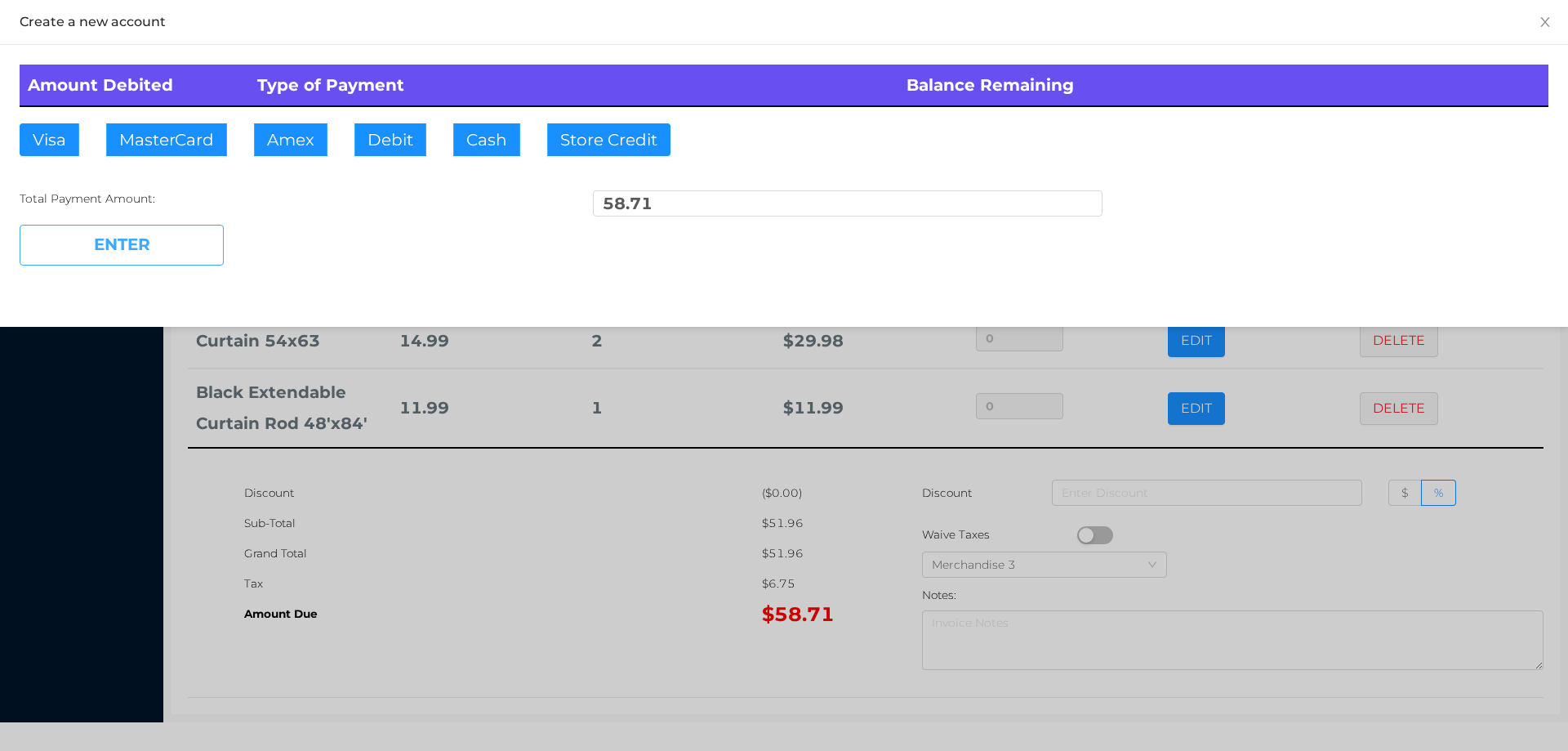
click at [128, 244] on button "ENTER" at bounding box center [121, 245] width 204 height 41
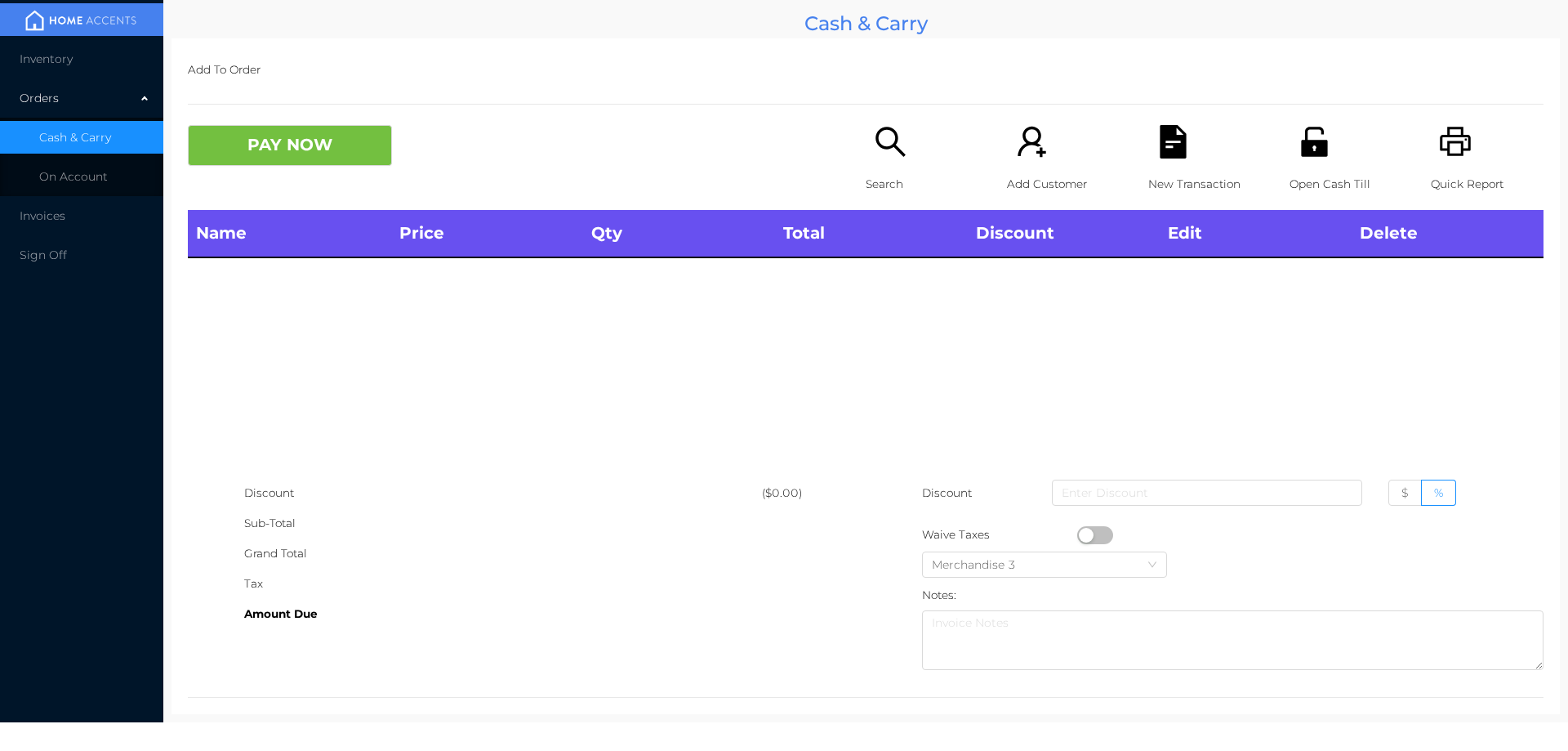
click at [879, 177] on p "Search" at bounding box center [922, 184] width 112 height 30
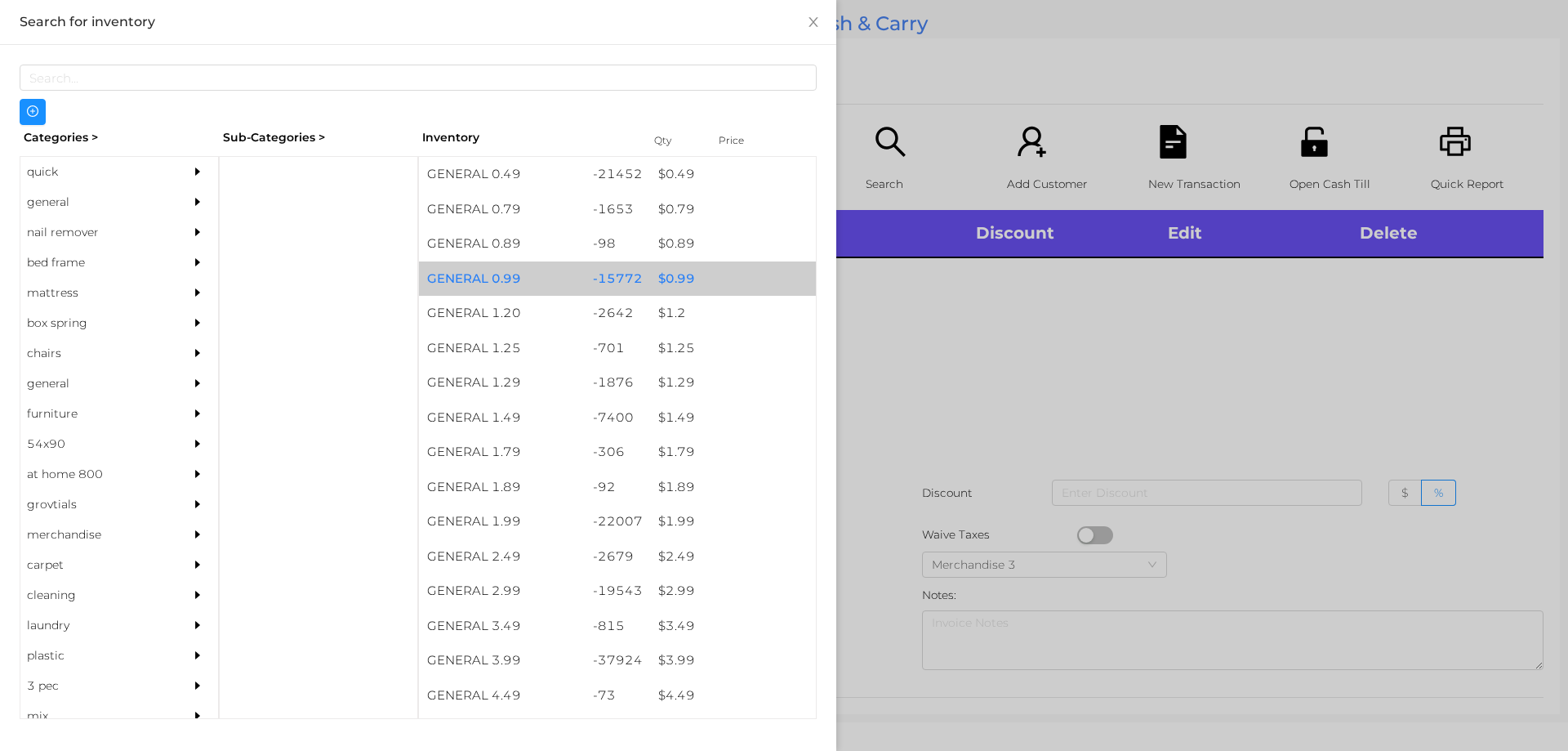
click at [662, 278] on div "$ 0.99" at bounding box center [733, 279] width 166 height 35
click at [666, 277] on div "$ 0.99" at bounding box center [733, 279] width 166 height 35
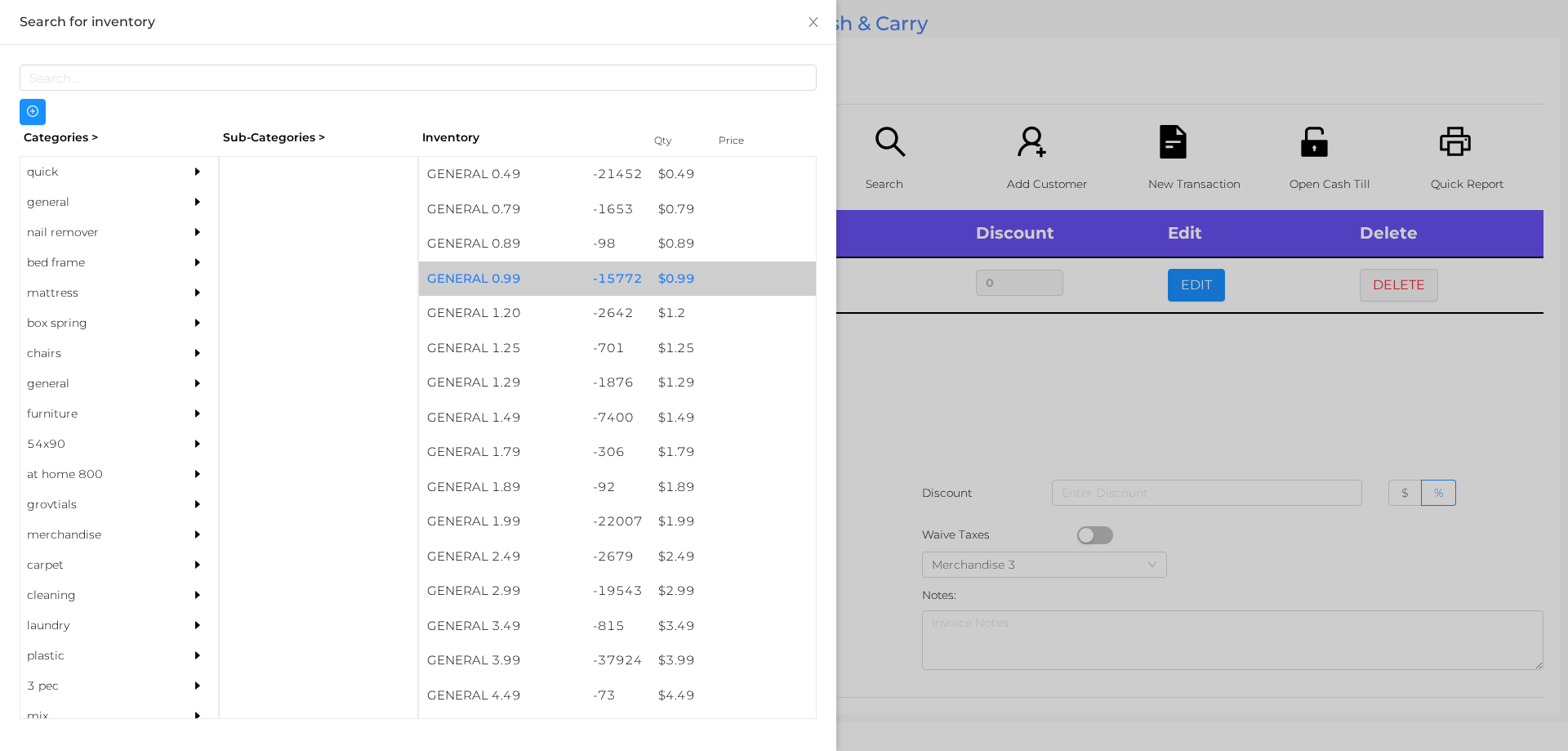
click at [680, 281] on div "$ 0.99" at bounding box center [733, 279] width 166 height 35
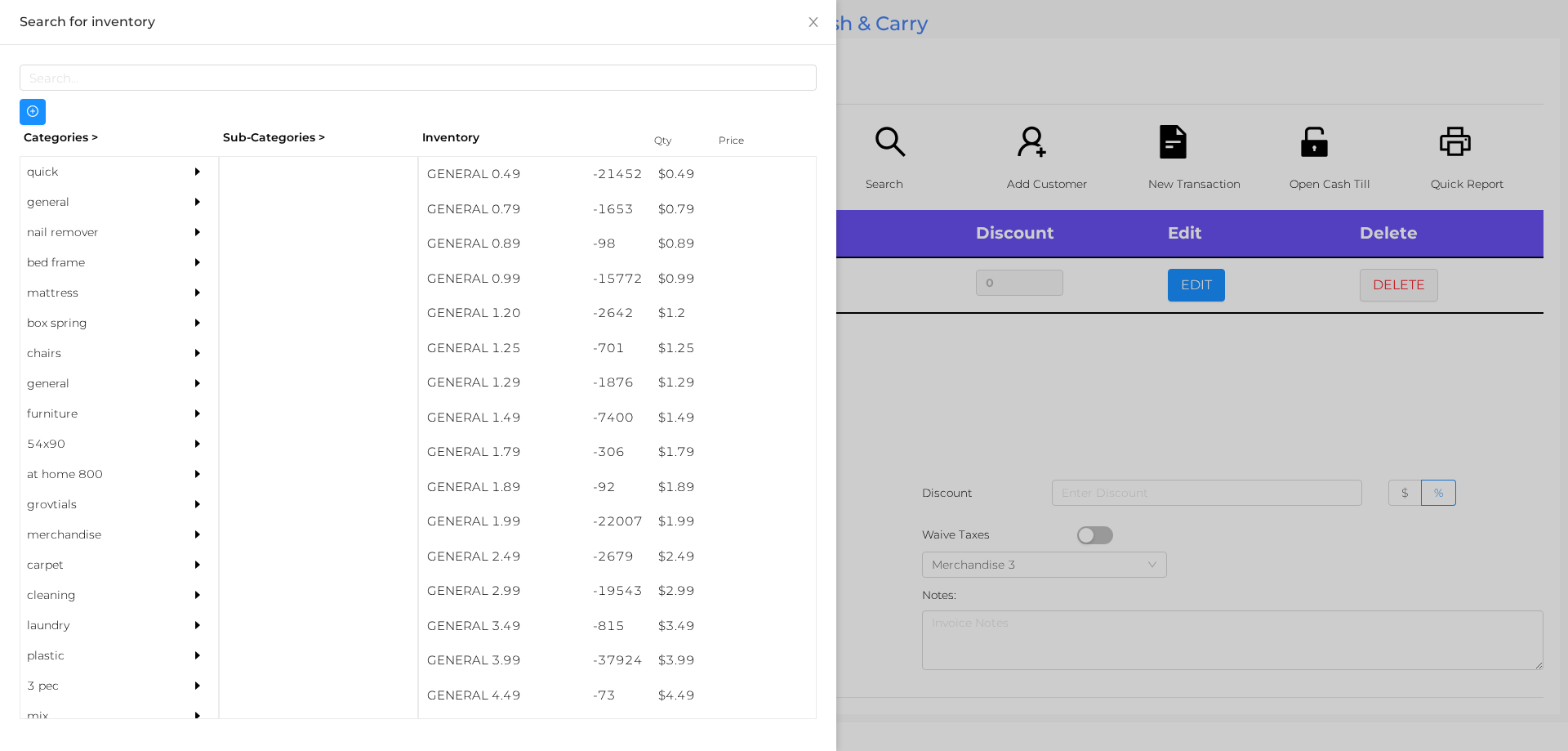
click at [887, 405] on div at bounding box center [784, 375] width 1568 height 751
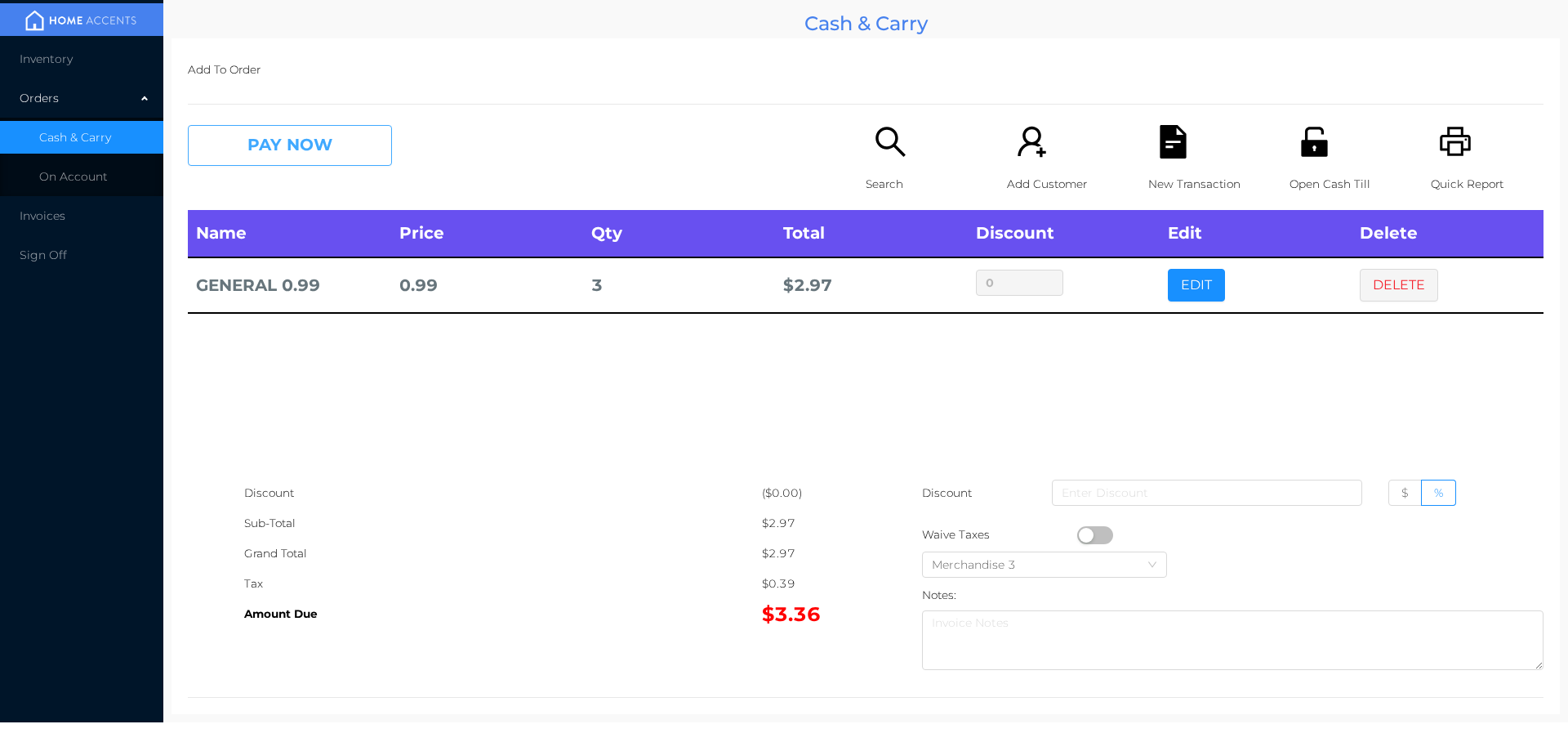
click at [283, 138] on button "PAY NOW" at bounding box center [289, 145] width 204 height 41
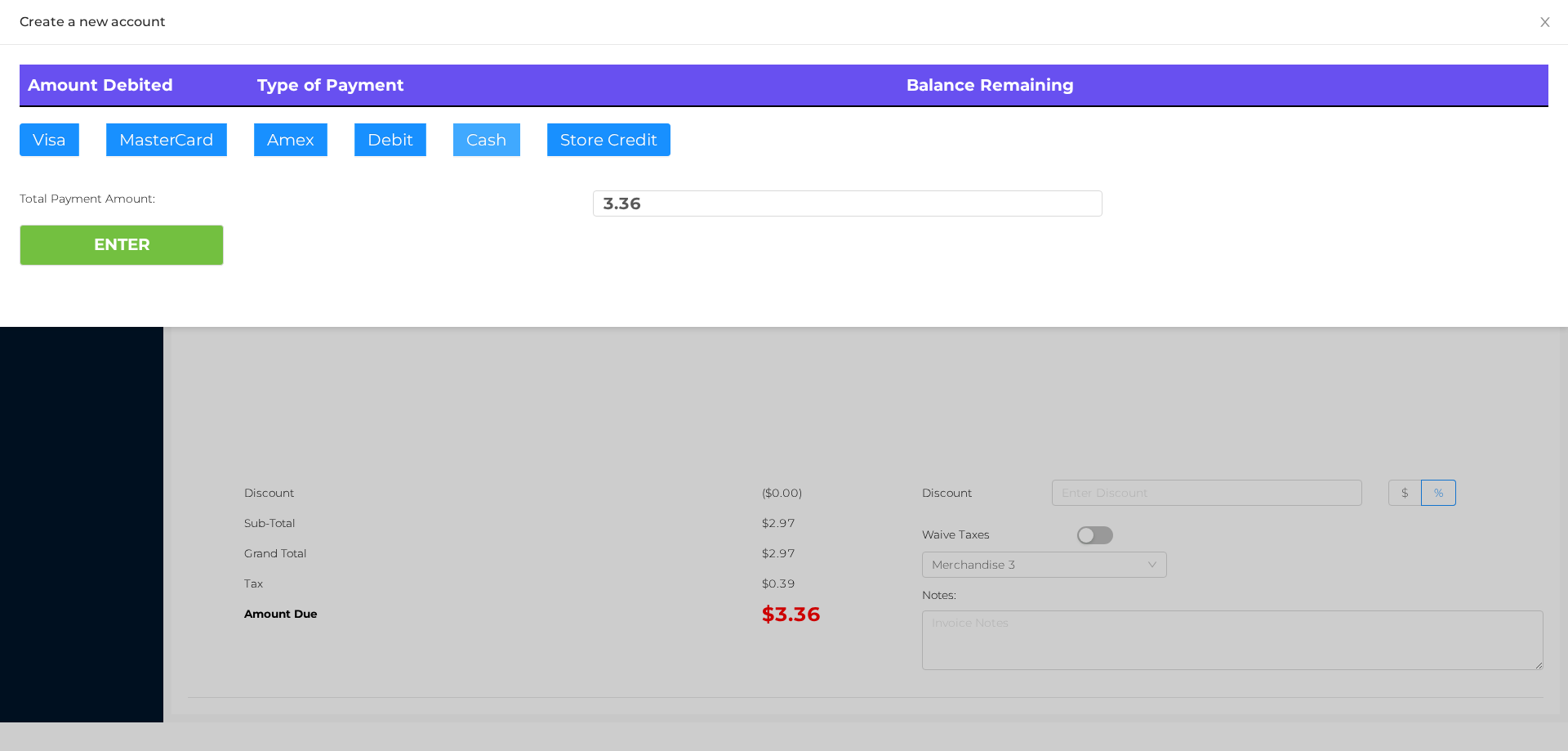
click at [468, 150] on button "Cash" at bounding box center [486, 139] width 67 height 33
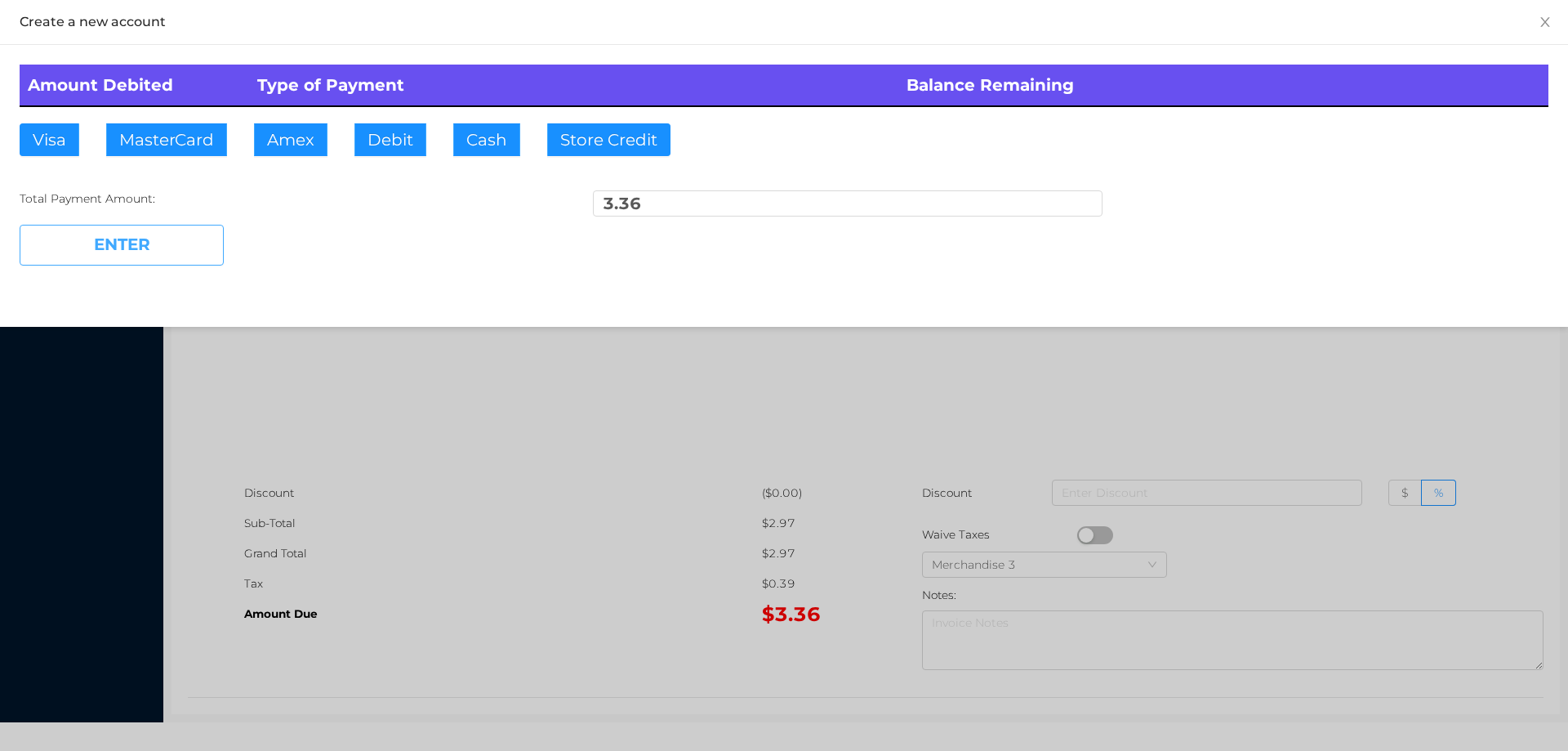
click at [139, 235] on button "ENTER" at bounding box center [121, 245] width 204 height 41
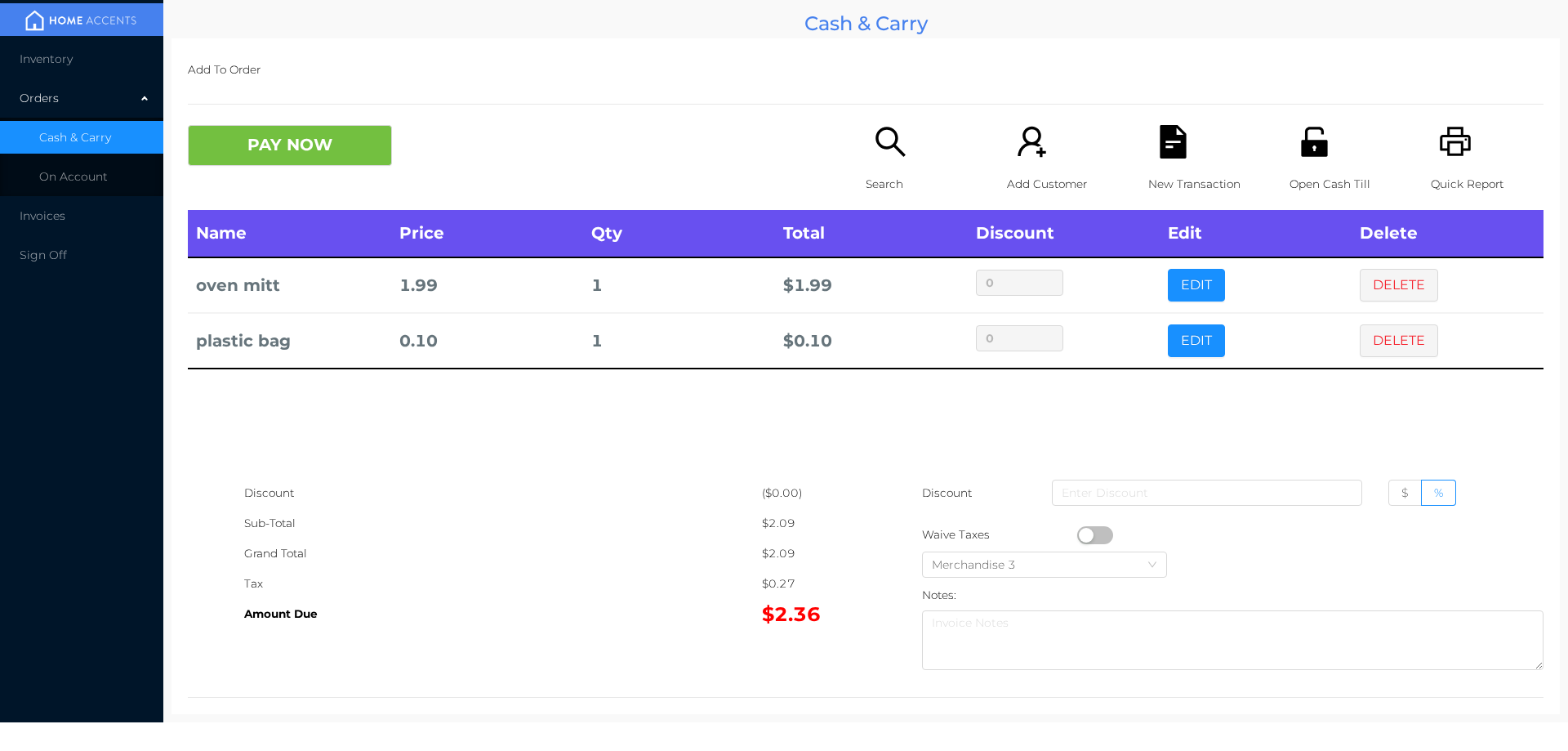
click at [866, 157] on div "Search" at bounding box center [922, 167] width 112 height 85
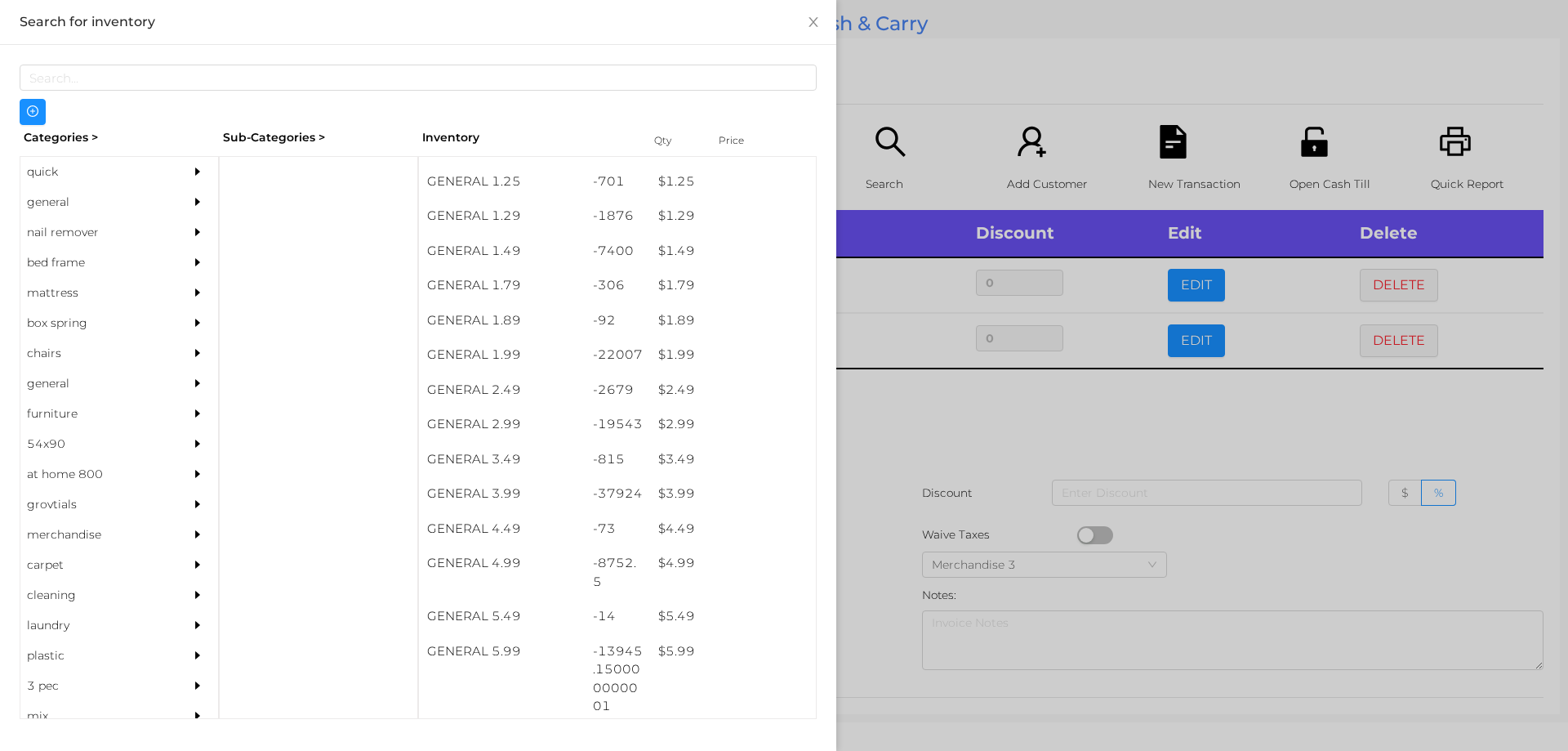
scroll to position [167, 0]
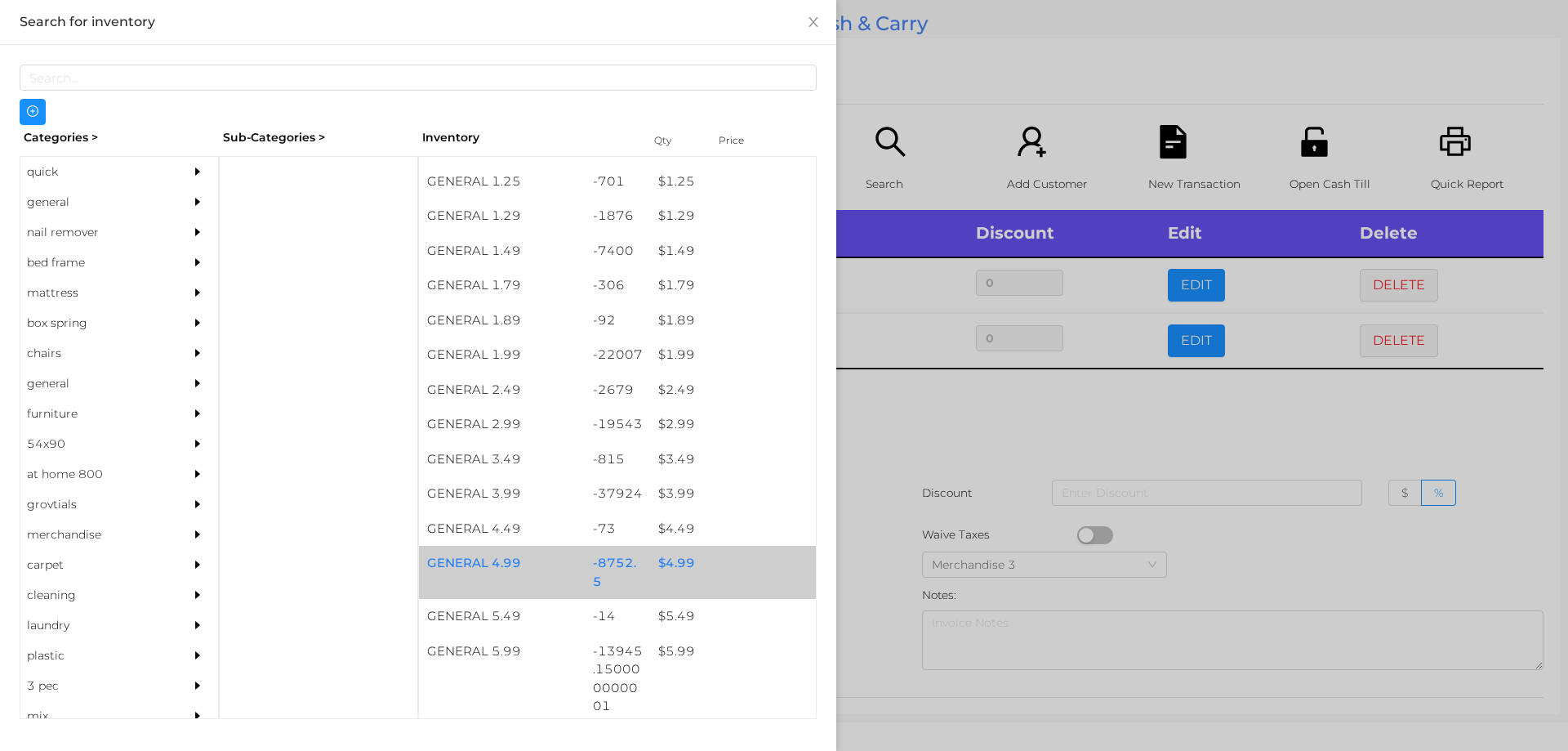
click at [671, 568] on div "$ 4.99" at bounding box center [733, 563] width 166 height 35
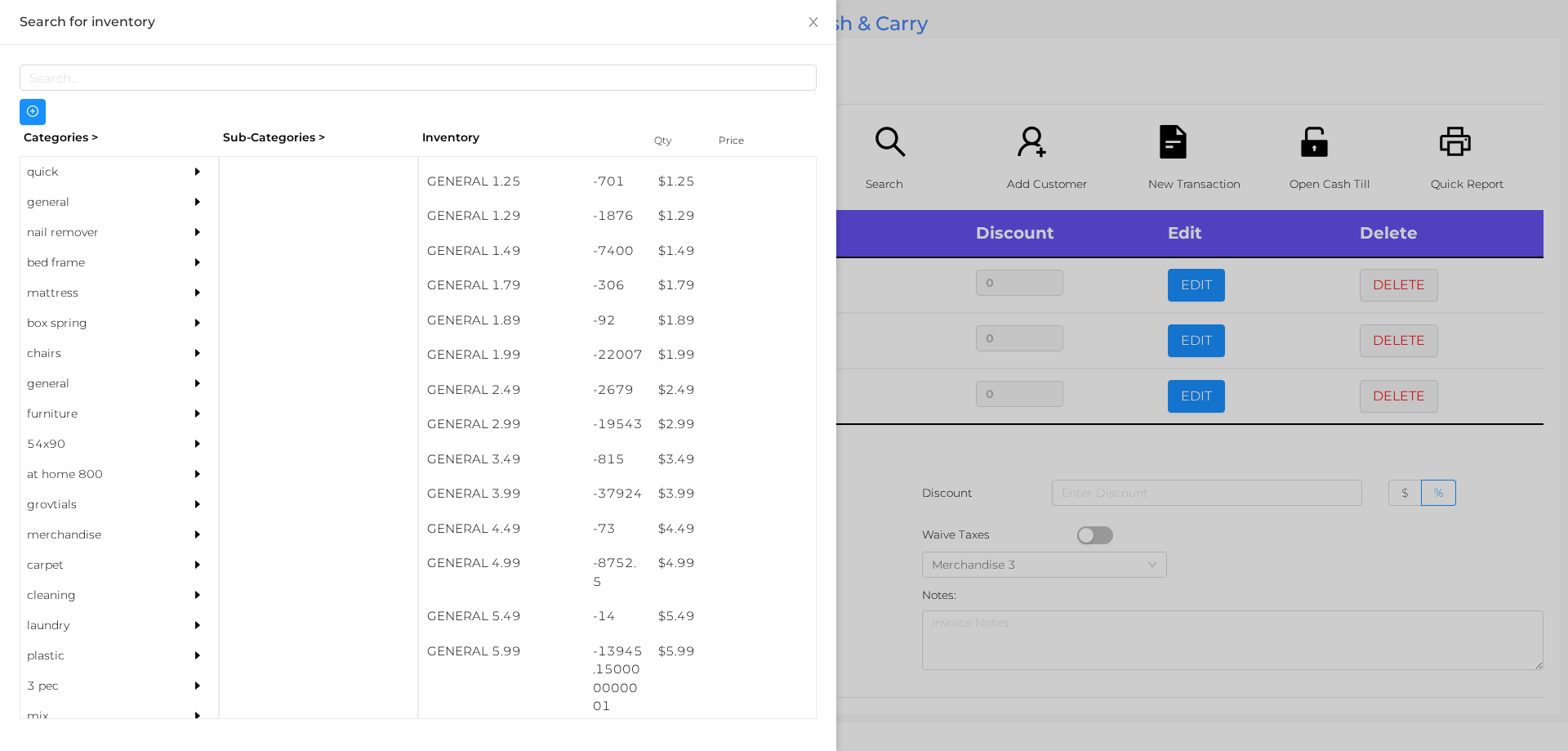
click at [889, 581] on div at bounding box center [784, 375] width 1568 height 751
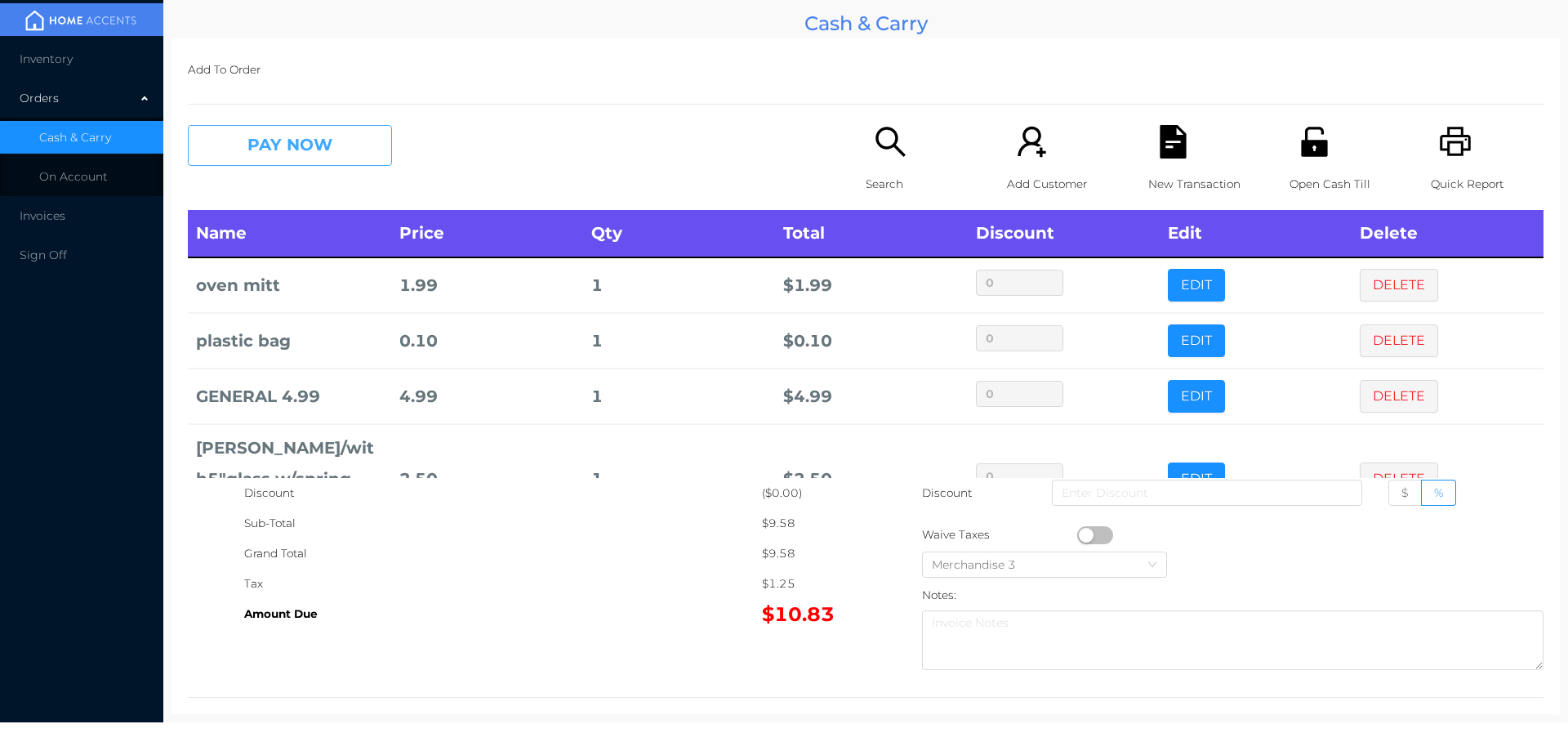
click at [269, 147] on button "PAY NOW" at bounding box center [289, 145] width 204 height 41
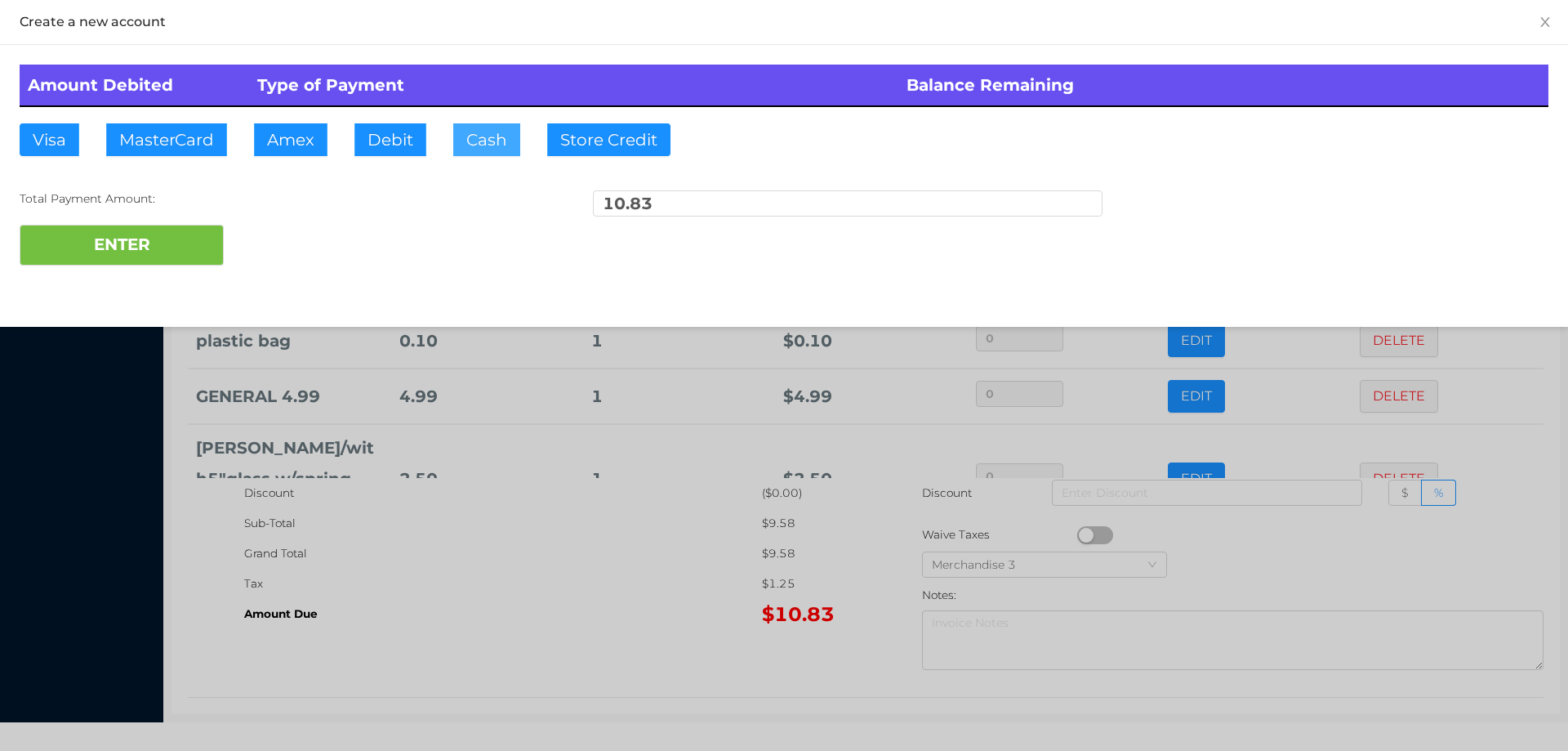
click at [460, 128] on button "Cash" at bounding box center [486, 139] width 67 height 33
type input "20."
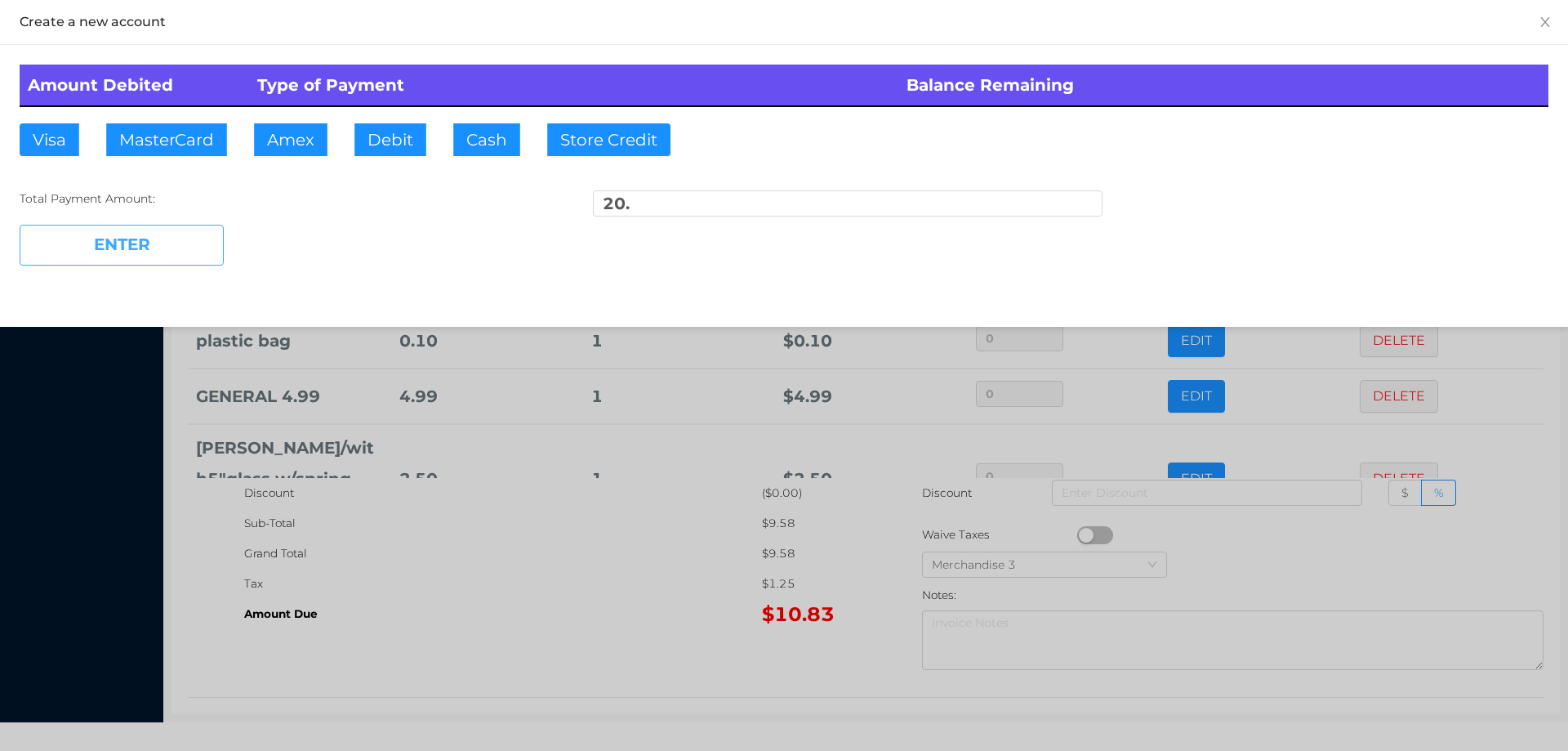
click at [176, 246] on button "ENTER" at bounding box center [121, 245] width 204 height 41
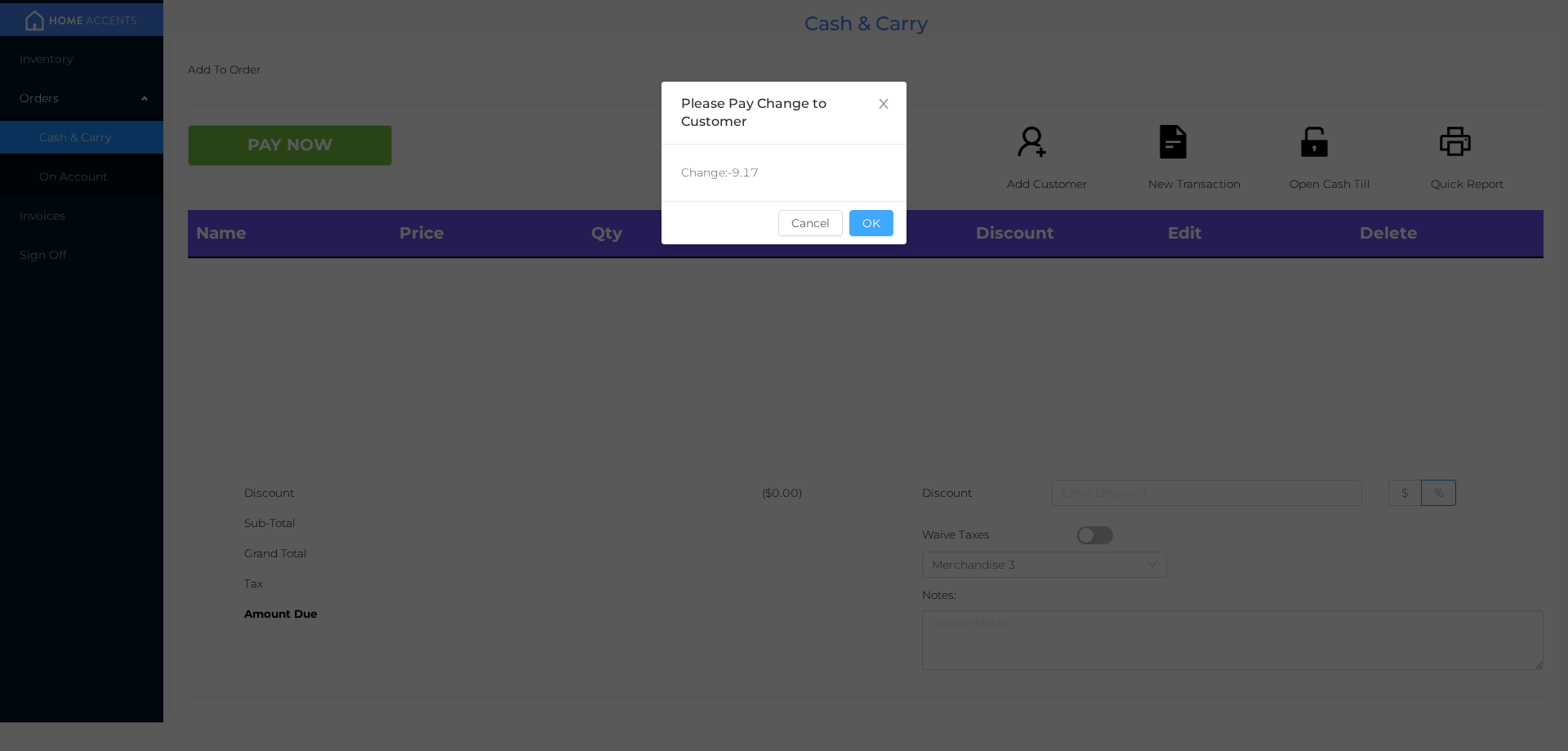
click at [876, 224] on button "OK" at bounding box center [871, 223] width 44 height 26
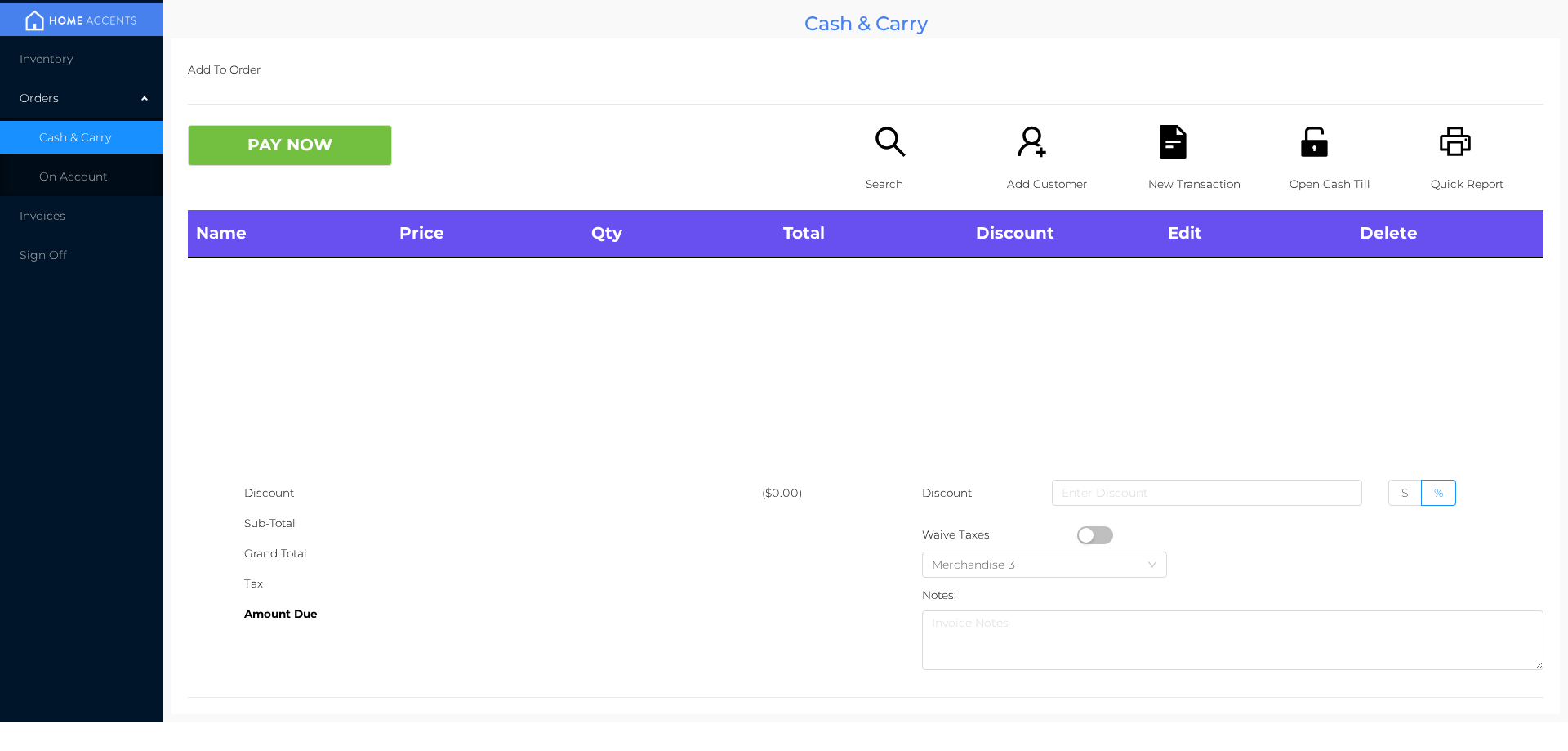
click at [974, 350] on div "Name Price Qty Total Discount Edit Delete" at bounding box center [865, 343] width 1355 height 268
click at [1309, 158] on icon "icon: unlock" at bounding box center [1314, 142] width 34 height 34
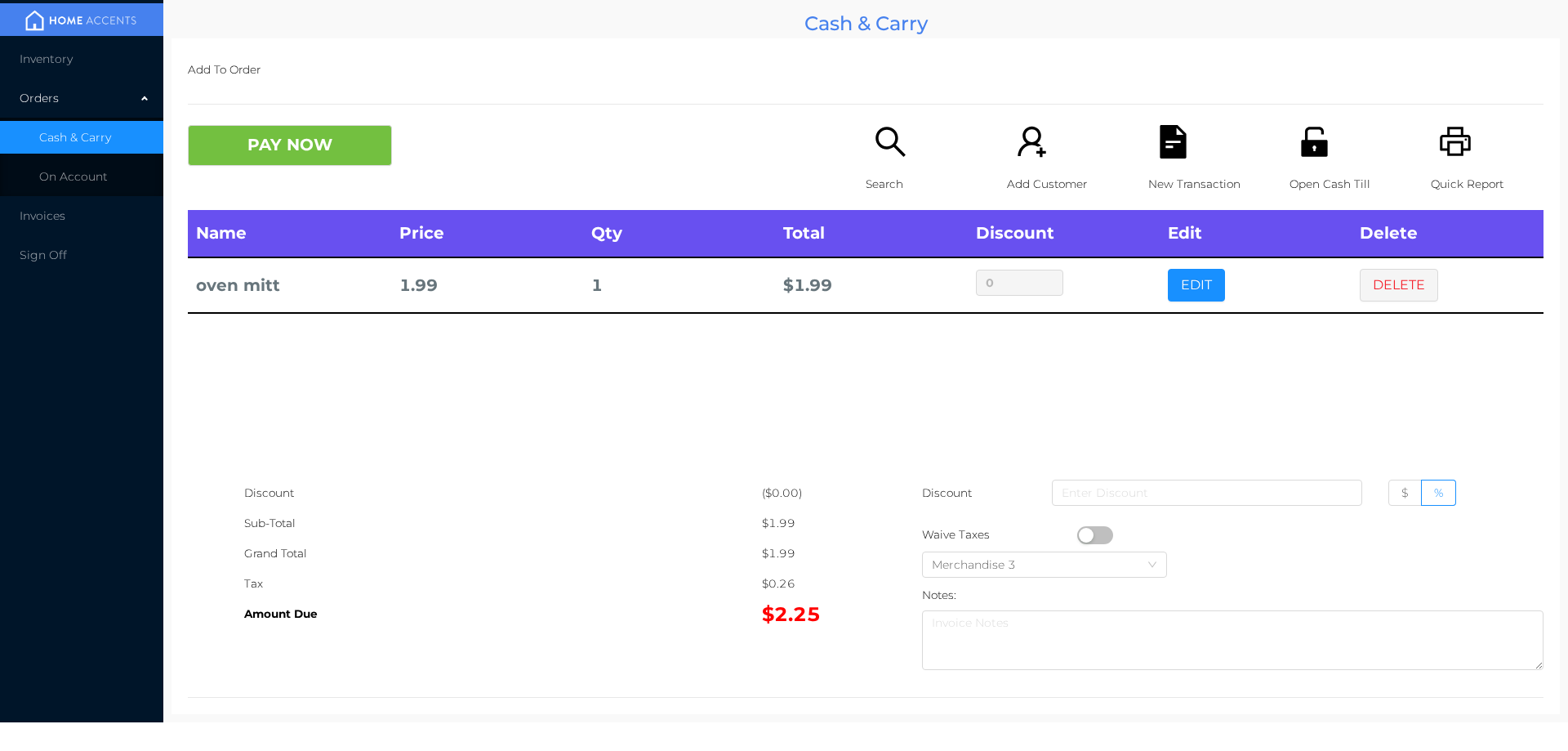
click at [894, 151] on icon "icon: search" at bounding box center [890, 141] width 30 height 30
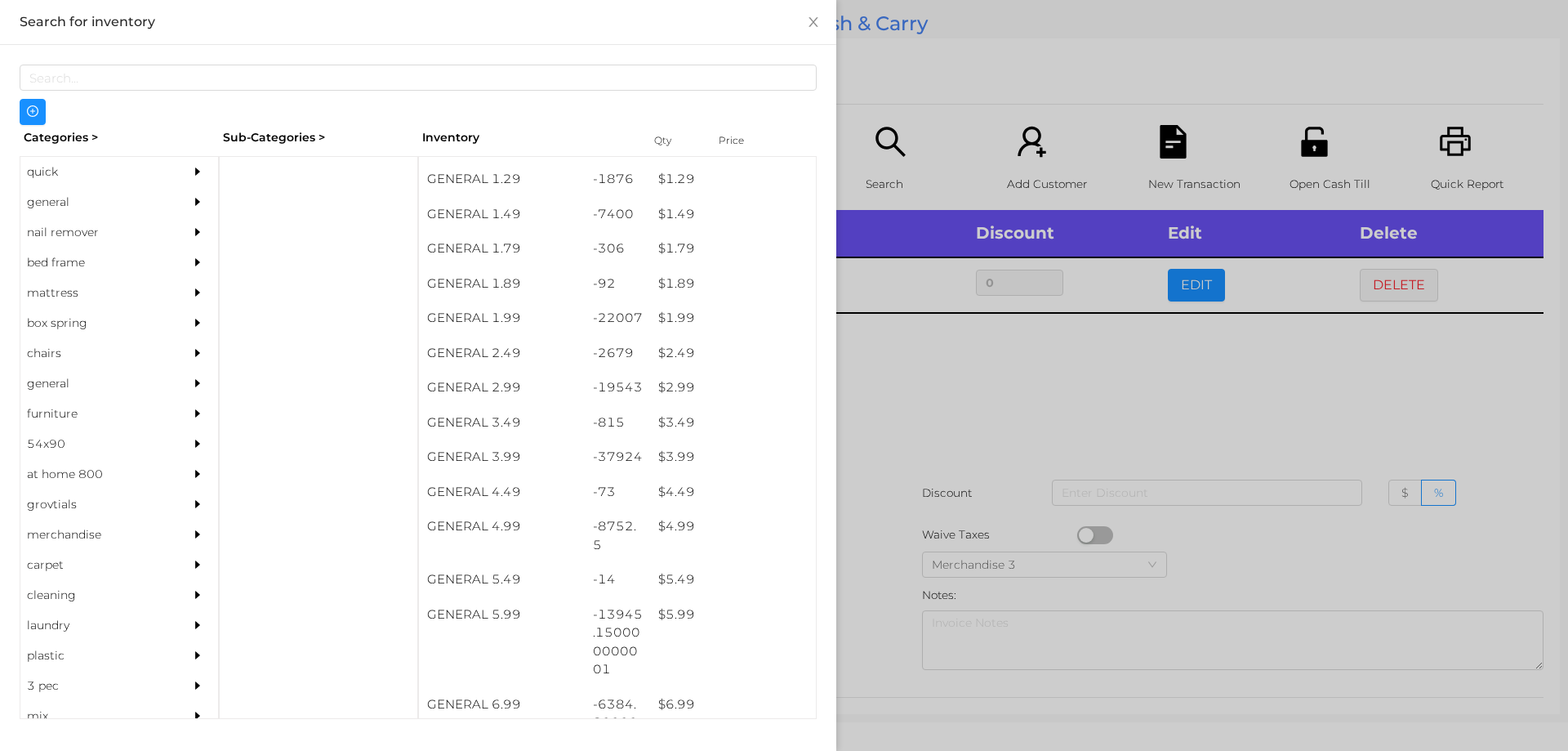
scroll to position [204, 0]
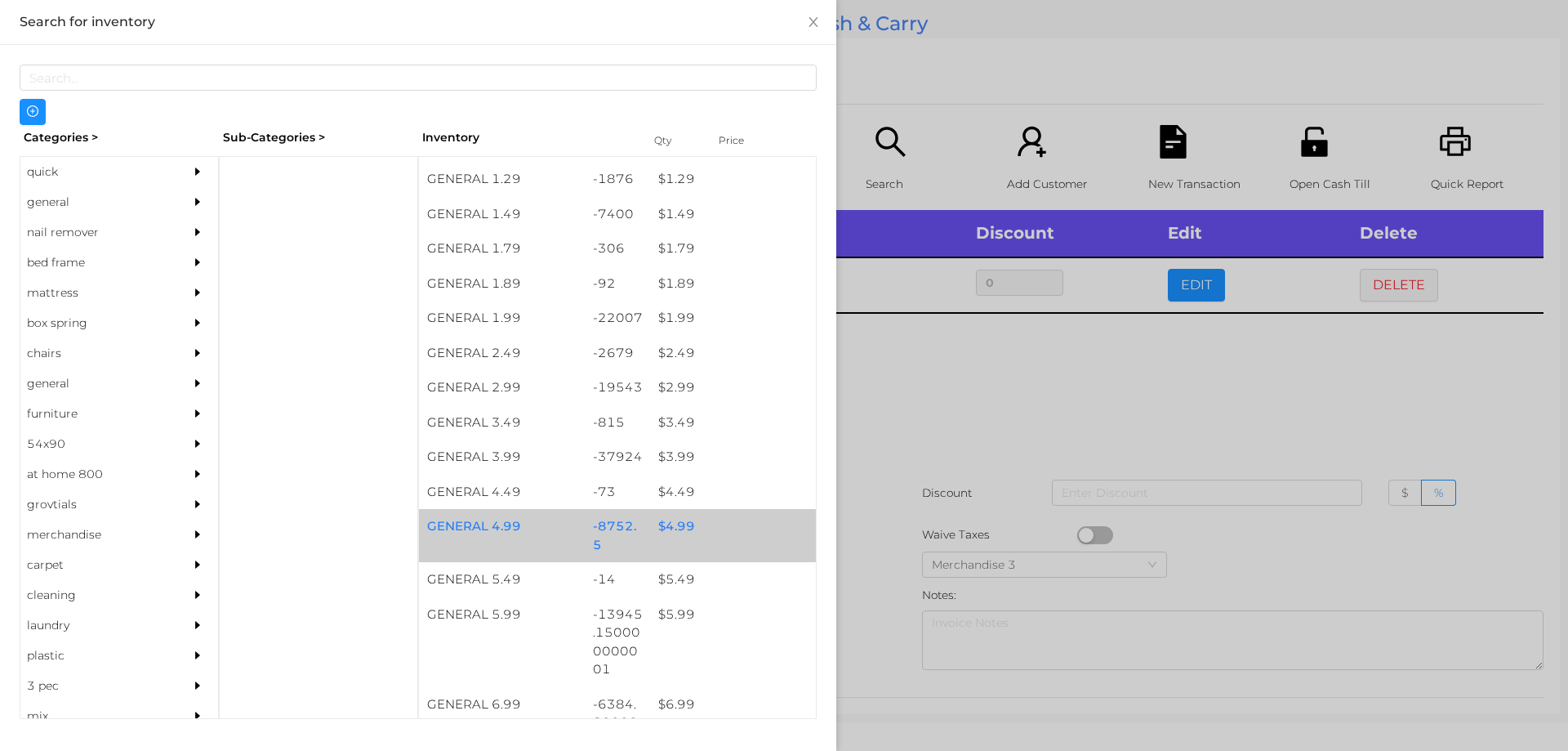
click at [679, 531] on div "$ 4.99" at bounding box center [733, 526] width 166 height 35
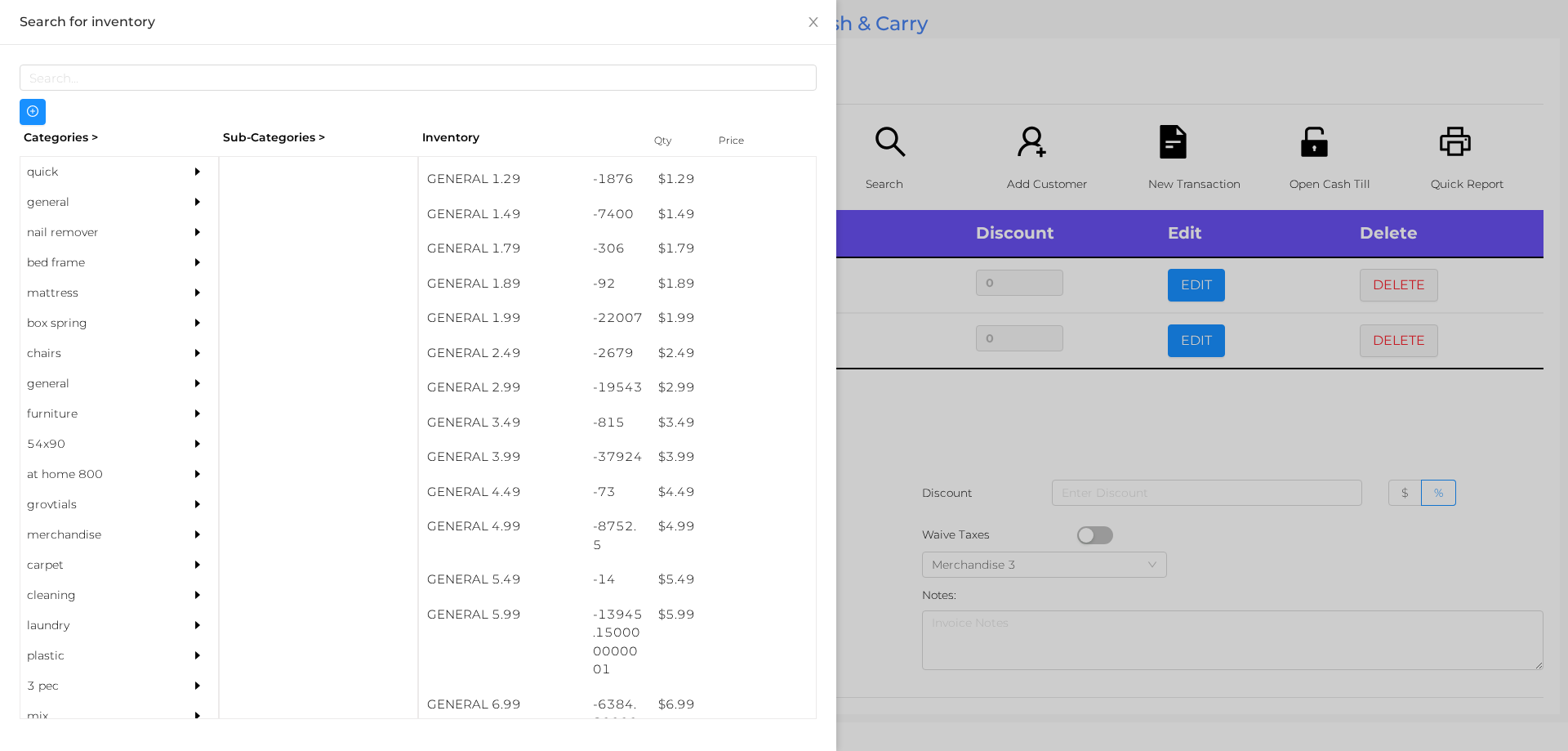
click at [886, 486] on div at bounding box center [784, 375] width 1568 height 751
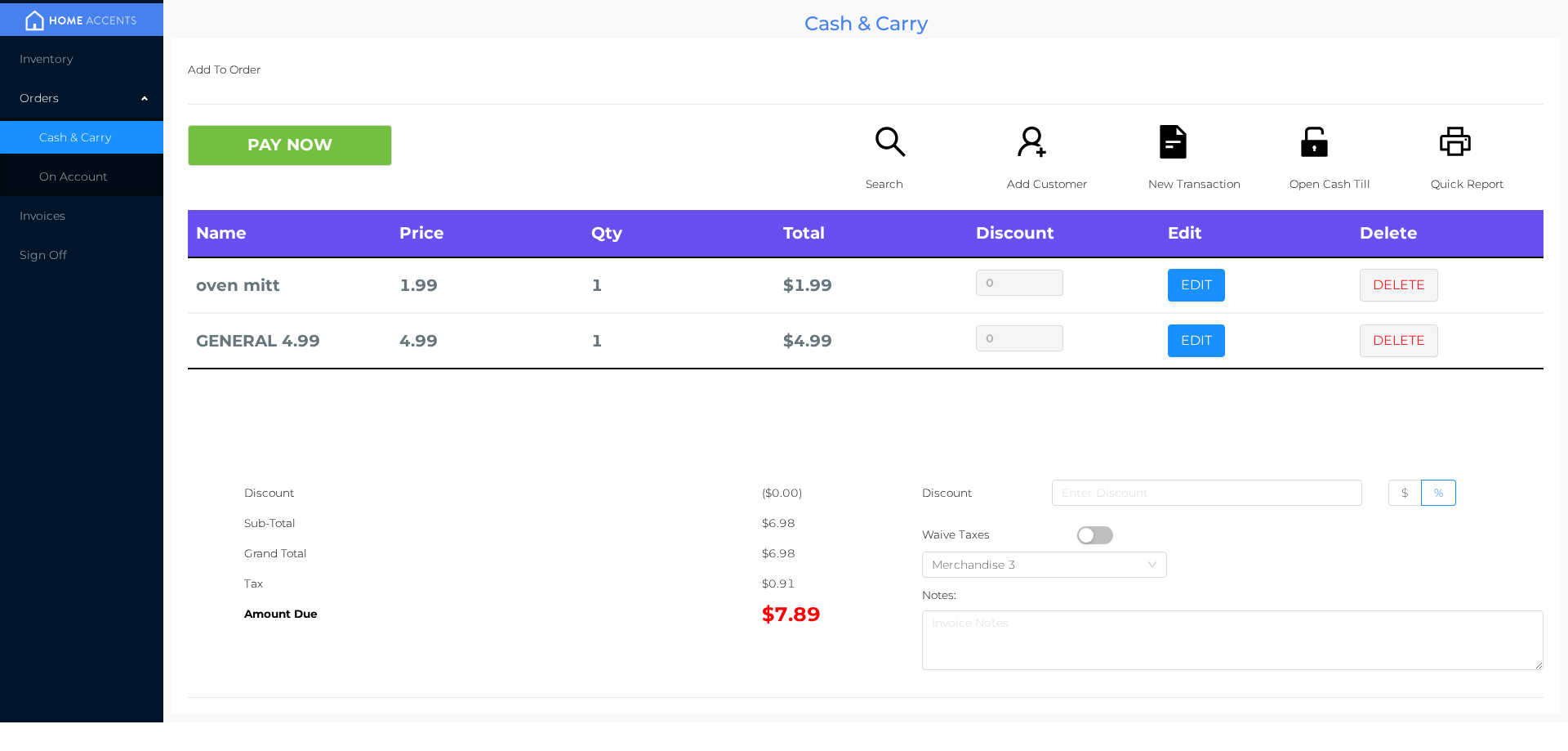
click at [247, 103] on div at bounding box center [865, 103] width 1355 height 1
click at [309, 143] on button "PAY NOW" at bounding box center [289, 145] width 204 height 41
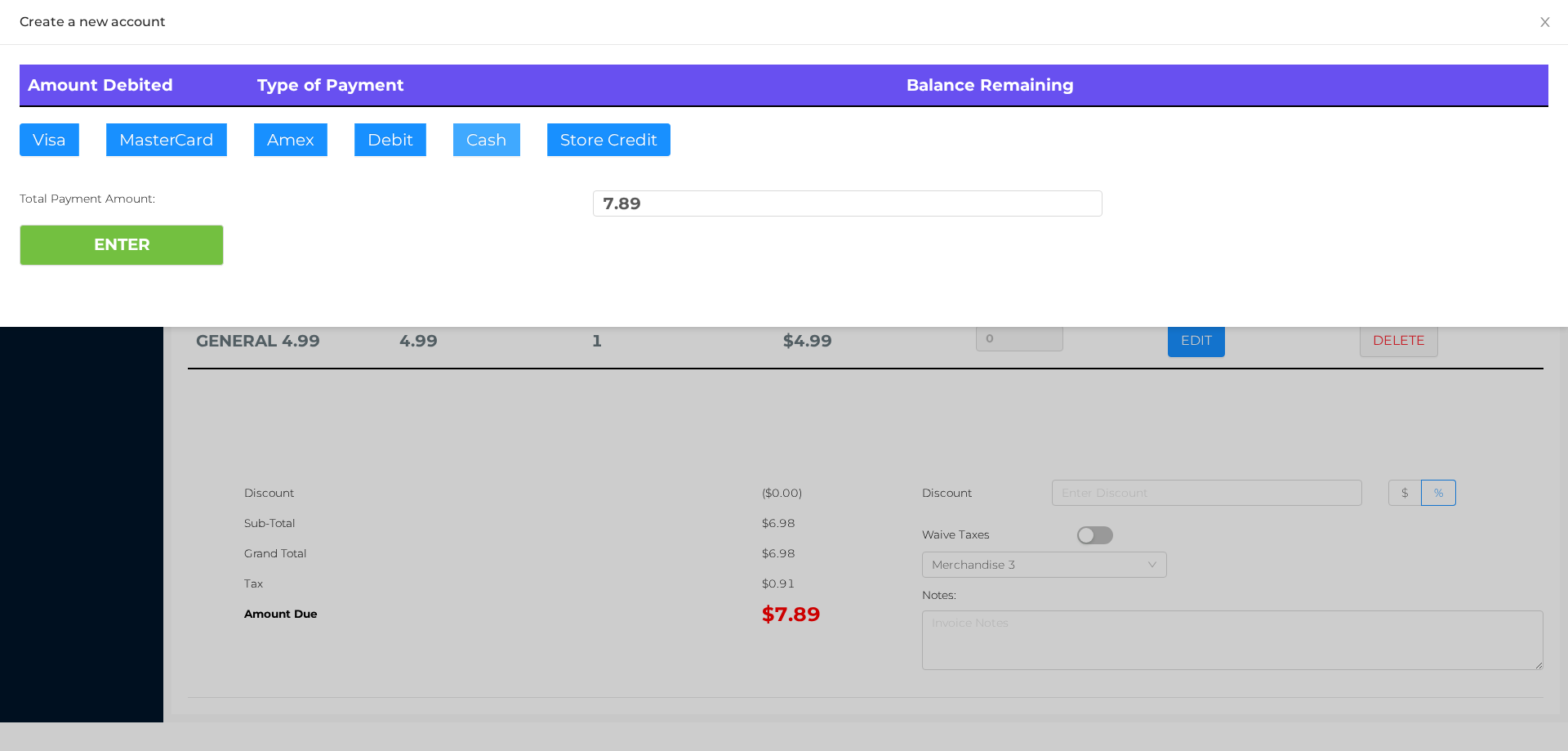
click at [505, 155] on button "Cash" at bounding box center [486, 139] width 67 height 33
type input "10."
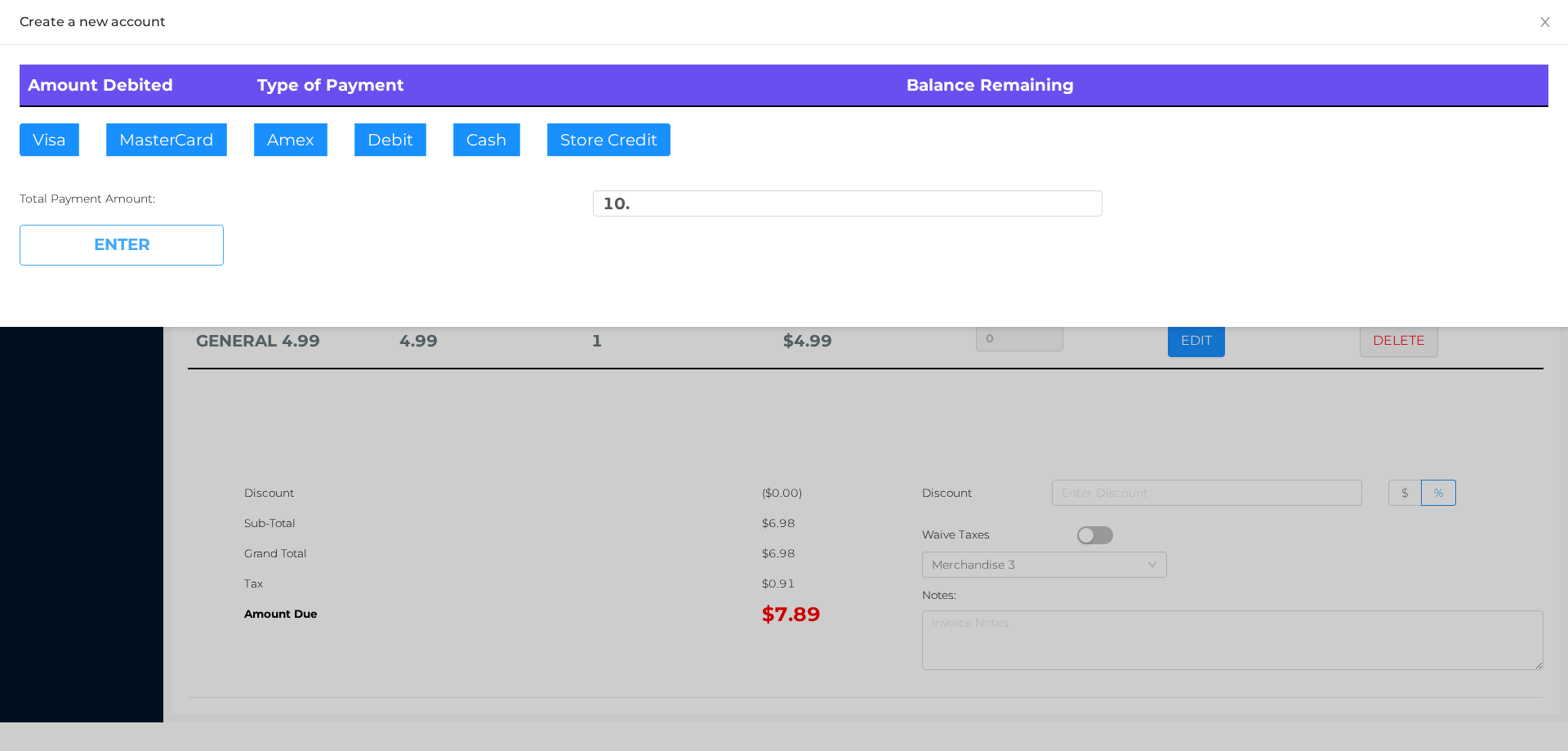
click at [159, 230] on button "ENTER" at bounding box center [121, 245] width 204 height 41
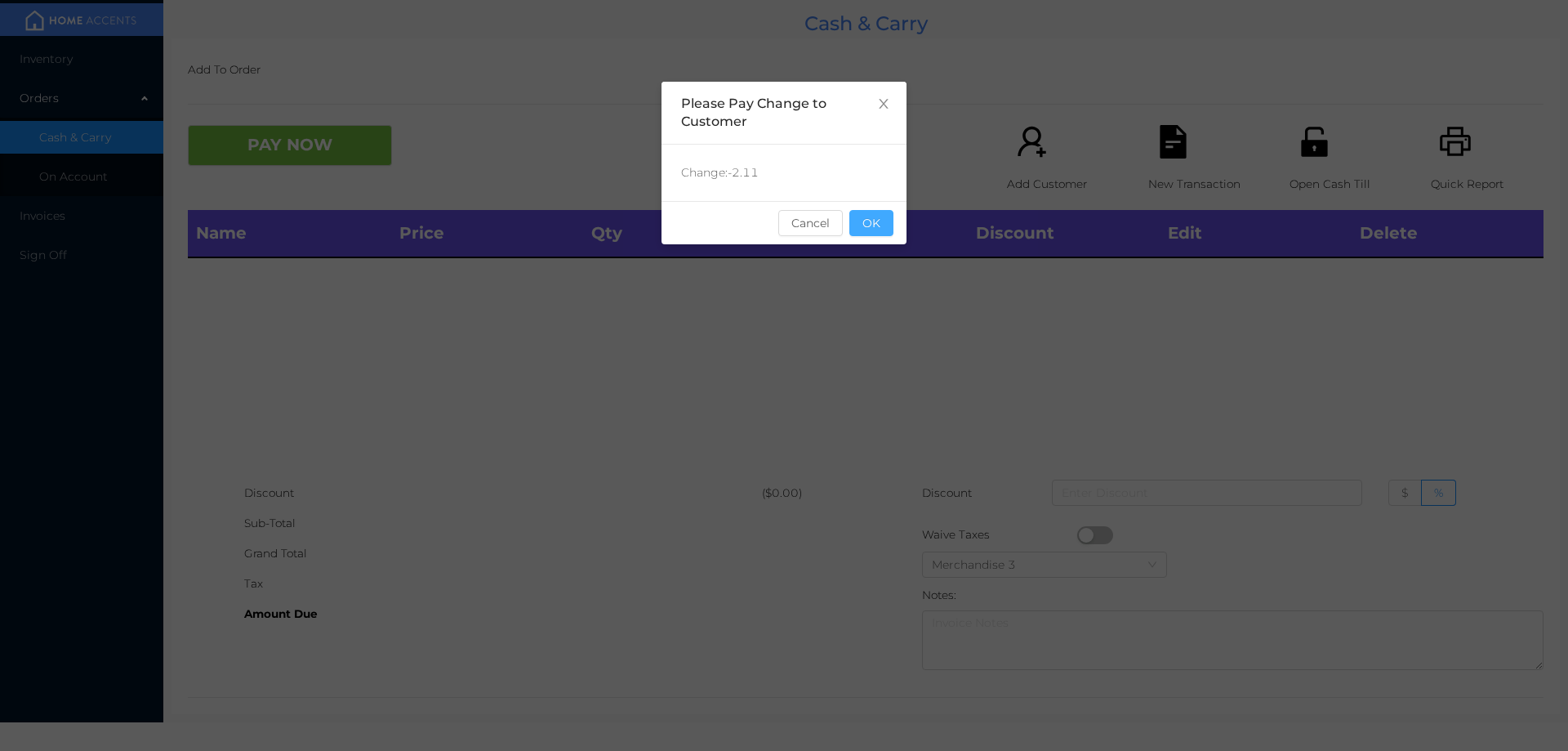
click at [866, 216] on button "OK" at bounding box center [871, 223] width 44 height 26
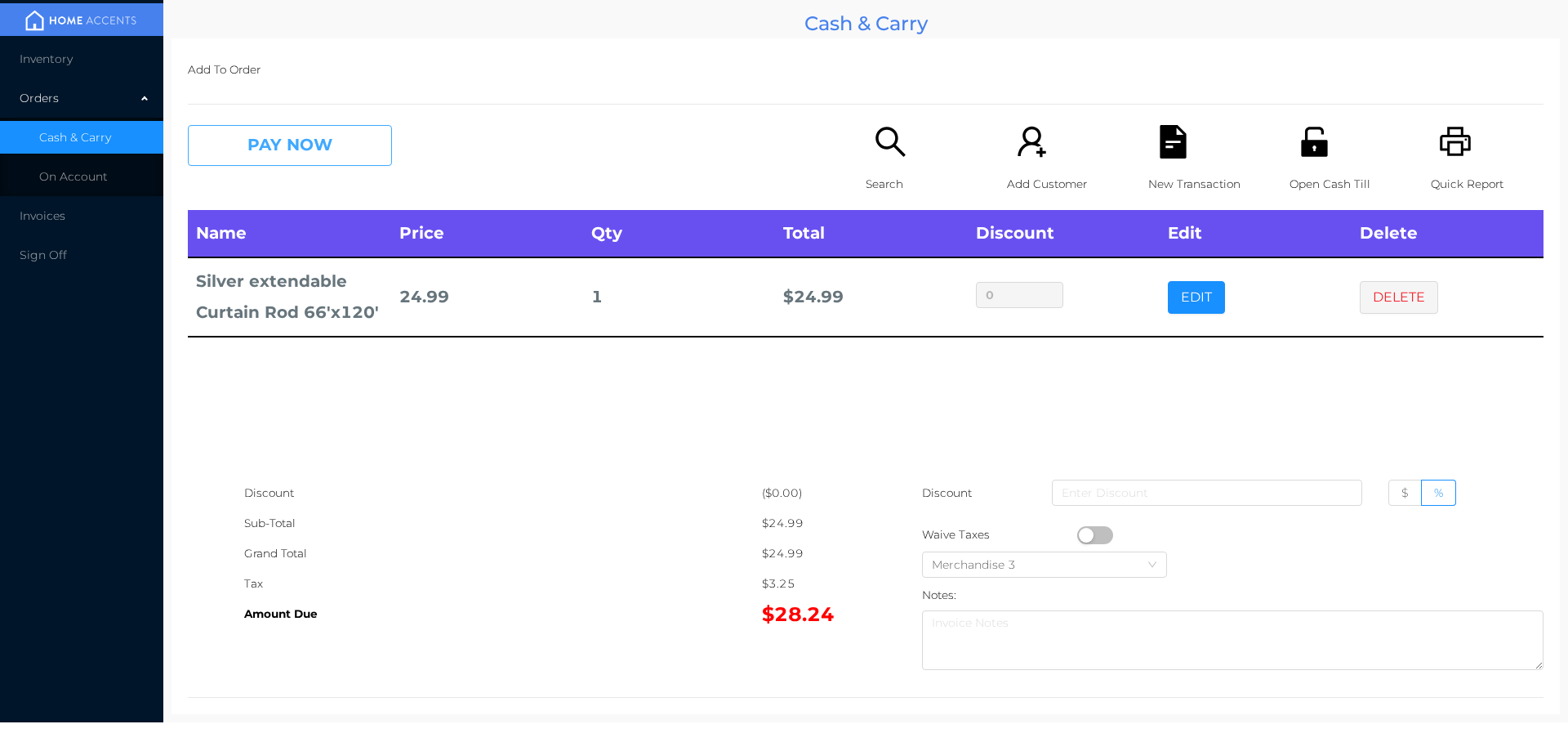
click at [327, 152] on button "PAY NOW" at bounding box center [289, 145] width 204 height 41
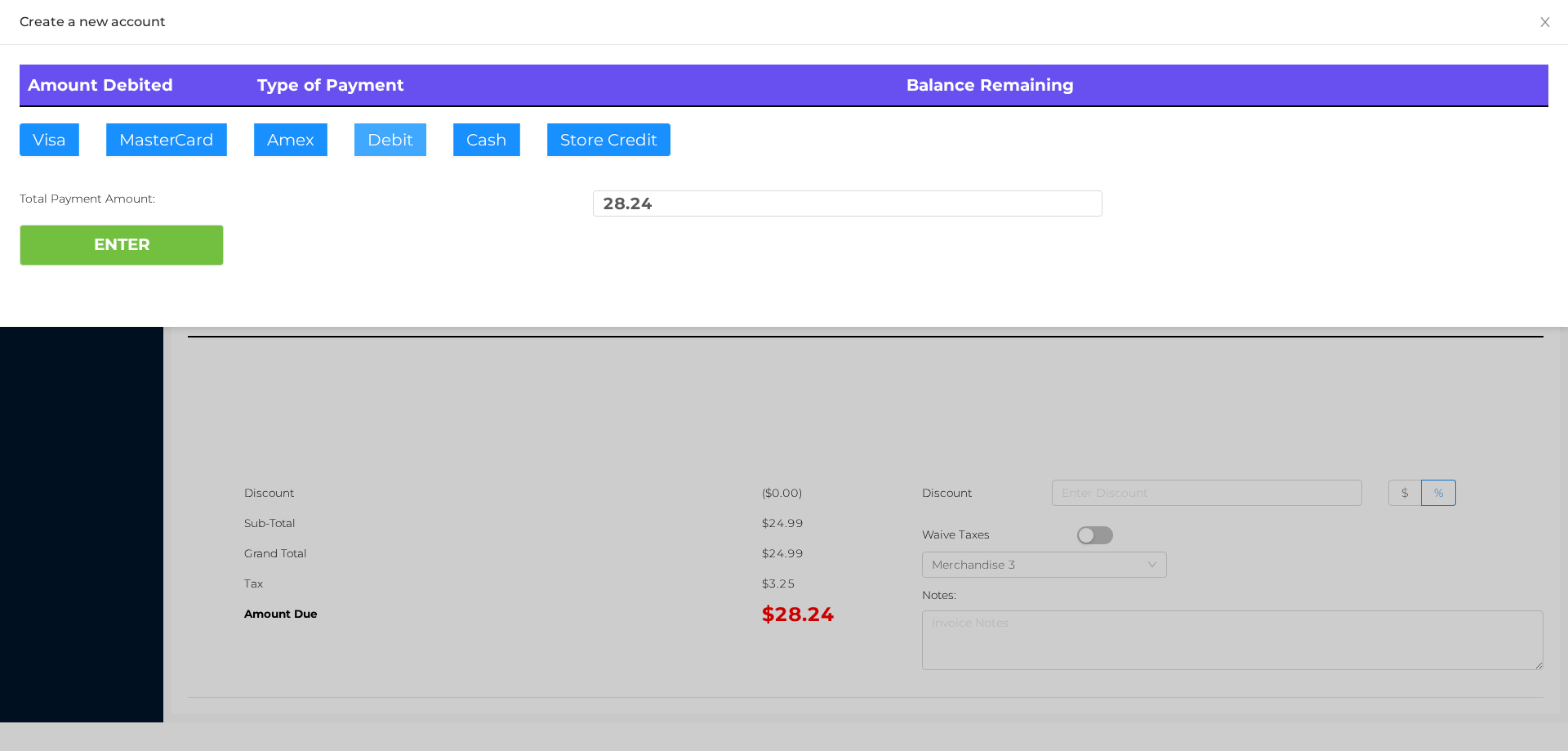
click at [383, 146] on button "Debit" at bounding box center [390, 139] width 72 height 33
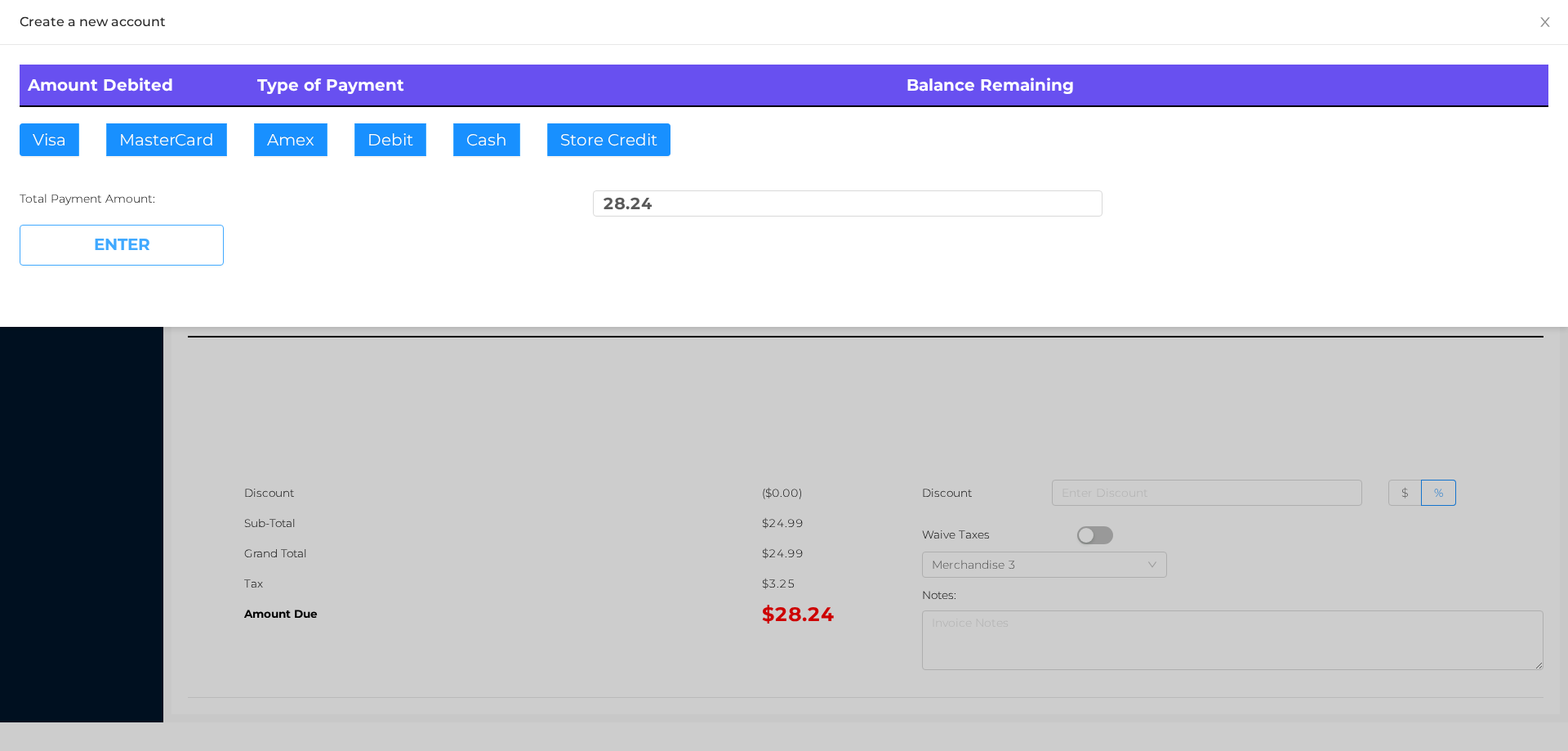
click at [190, 245] on button "ENTER" at bounding box center [121, 245] width 204 height 41
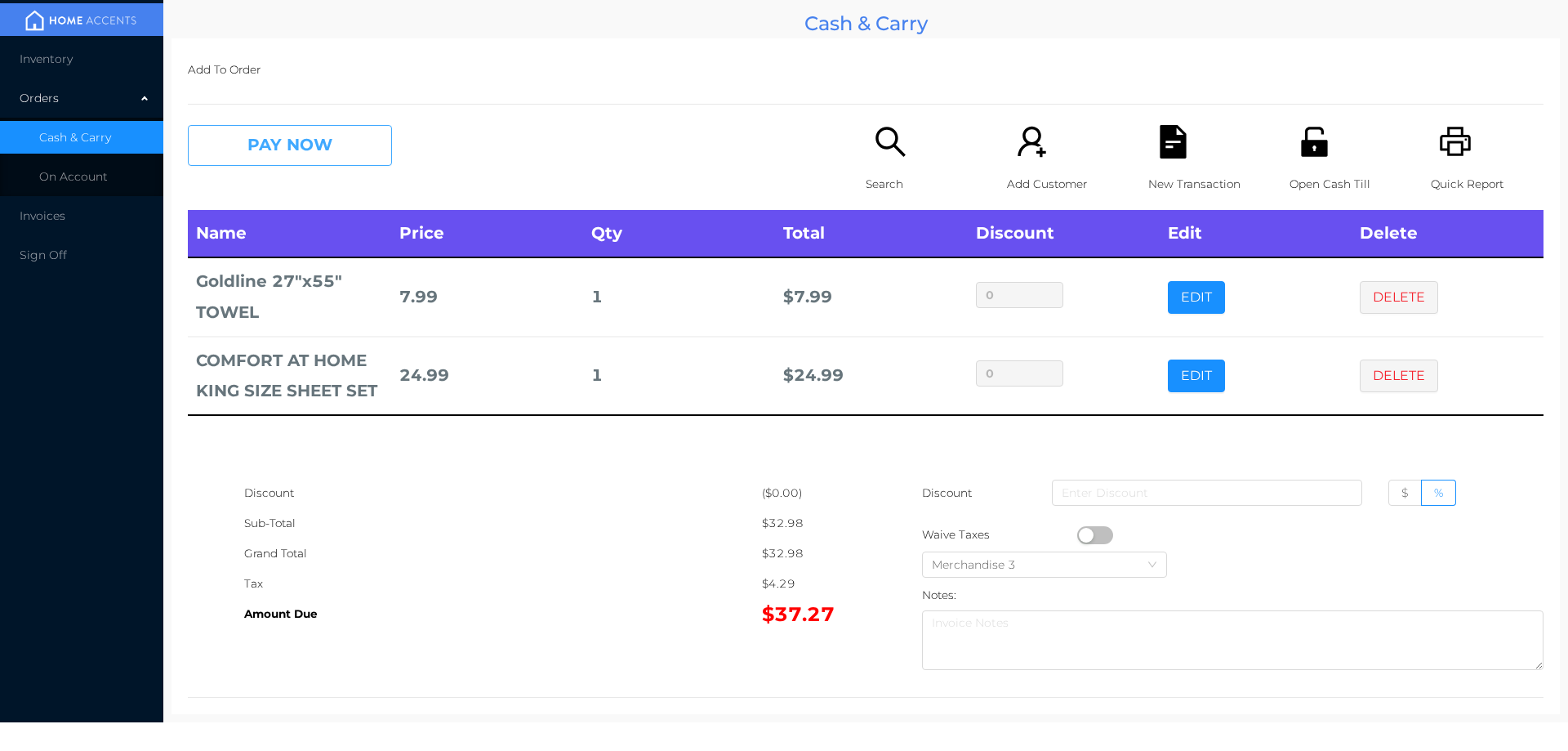
click at [319, 151] on button "PAY NOW" at bounding box center [289, 145] width 204 height 41
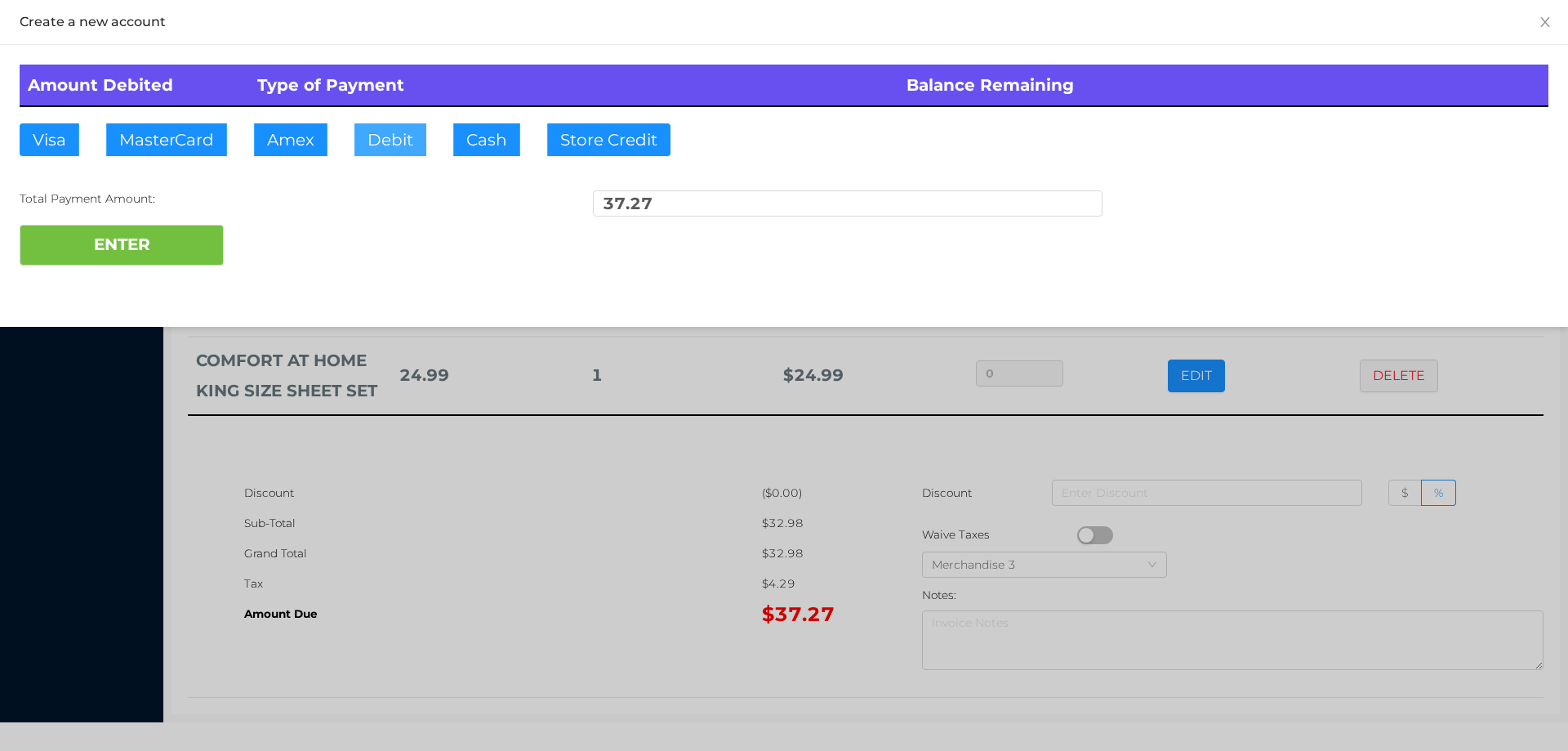
click at [378, 140] on button "Debit" at bounding box center [390, 139] width 72 height 33
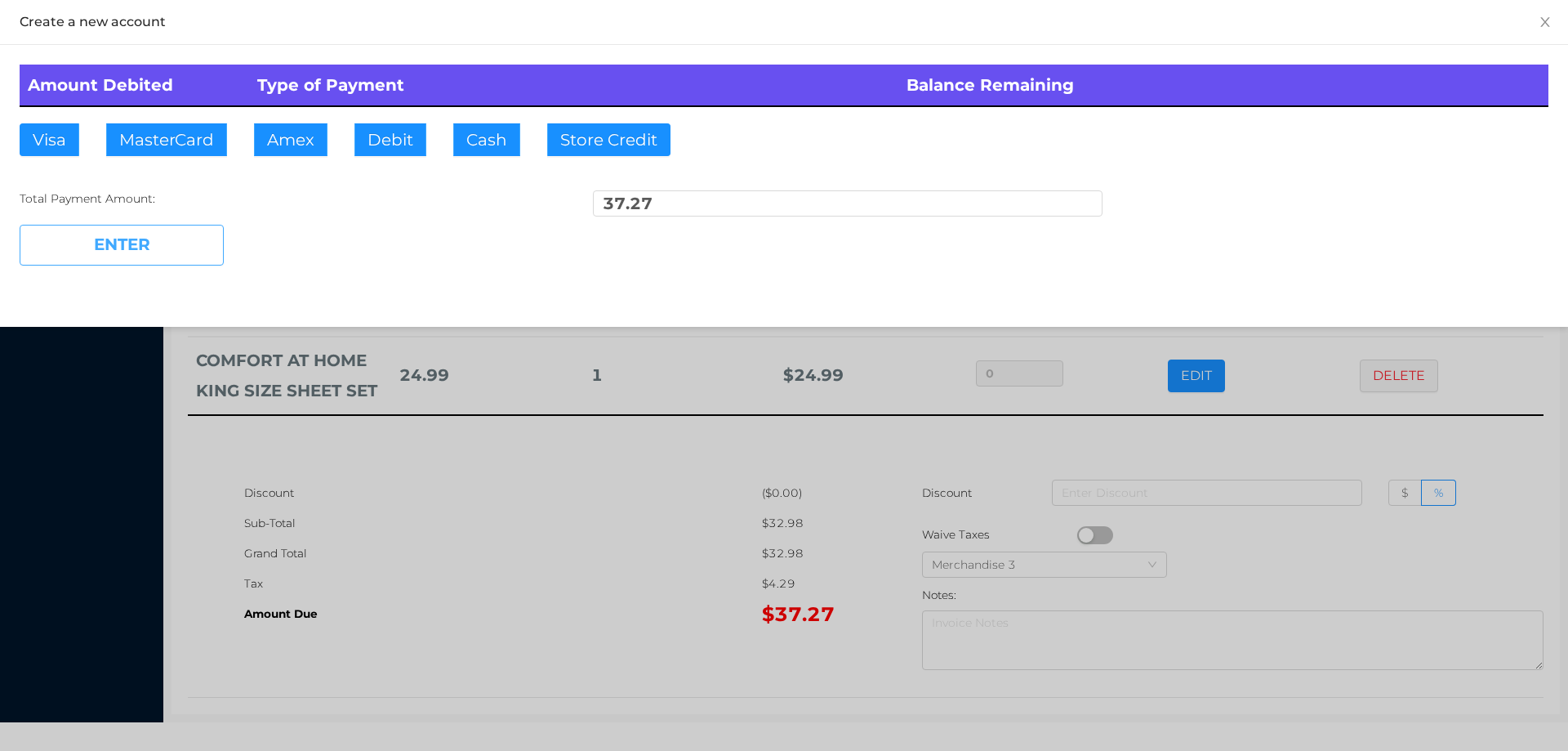
click at [189, 254] on button "ENTER" at bounding box center [121, 245] width 204 height 41
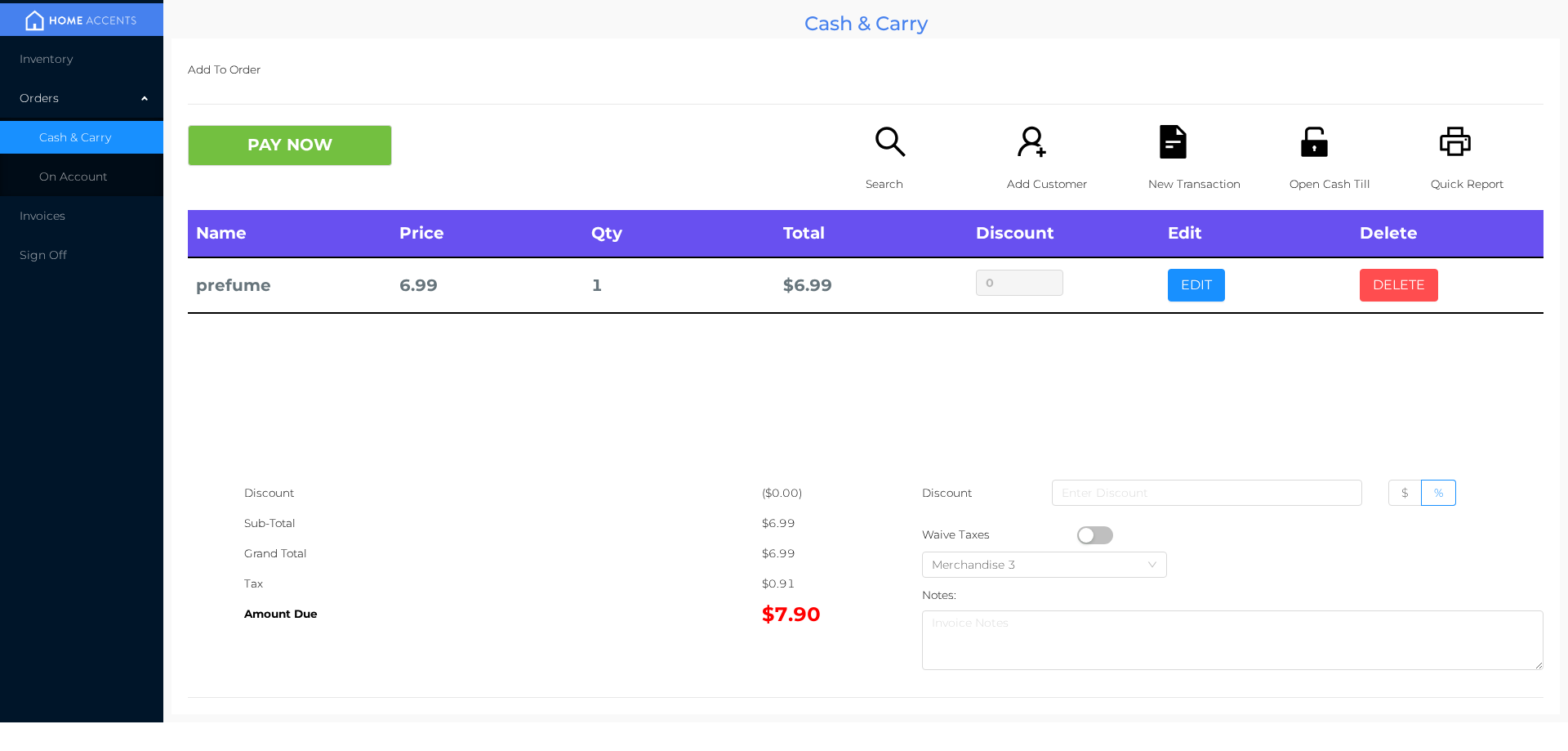
click at [1380, 286] on button "DELETE" at bounding box center [1399, 284] width 79 height 33
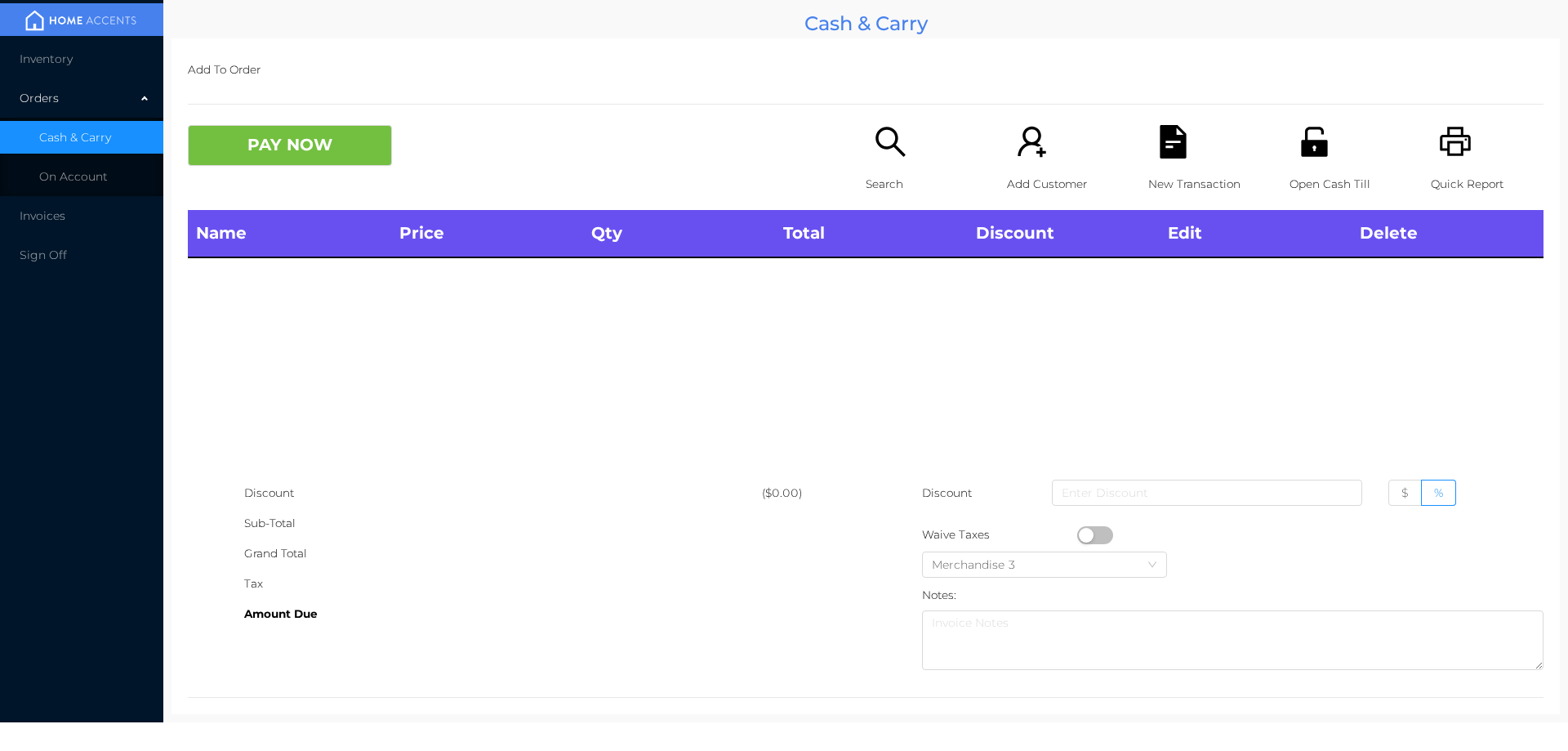
click at [1439, 144] on icon "icon: printer" at bounding box center [1456, 142] width 34 height 34
click at [270, 158] on button "PAY NOW" at bounding box center [289, 145] width 204 height 41
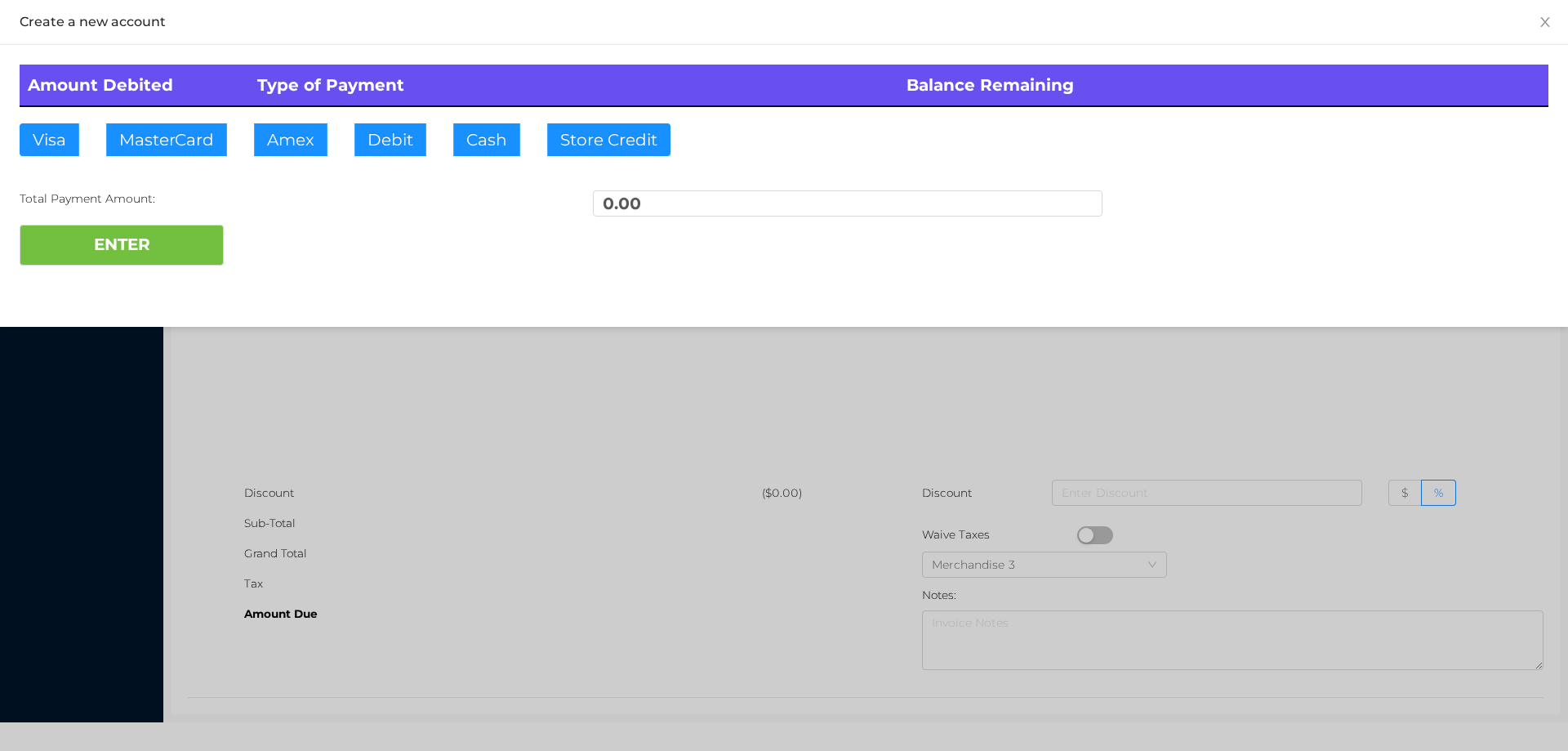
click at [546, 387] on div at bounding box center [784, 375] width 1568 height 751
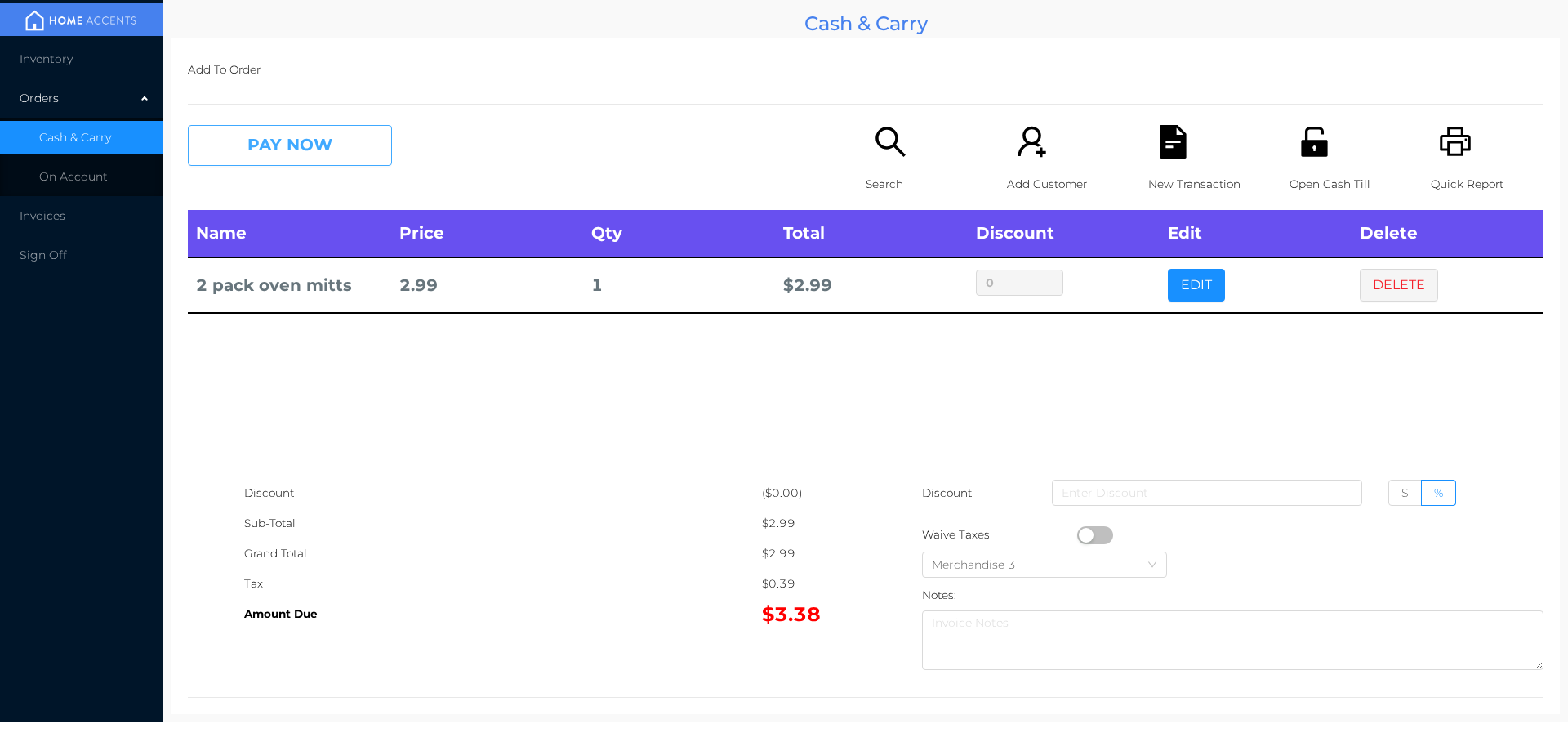
click at [282, 158] on button "PAY NOW" at bounding box center [289, 145] width 204 height 41
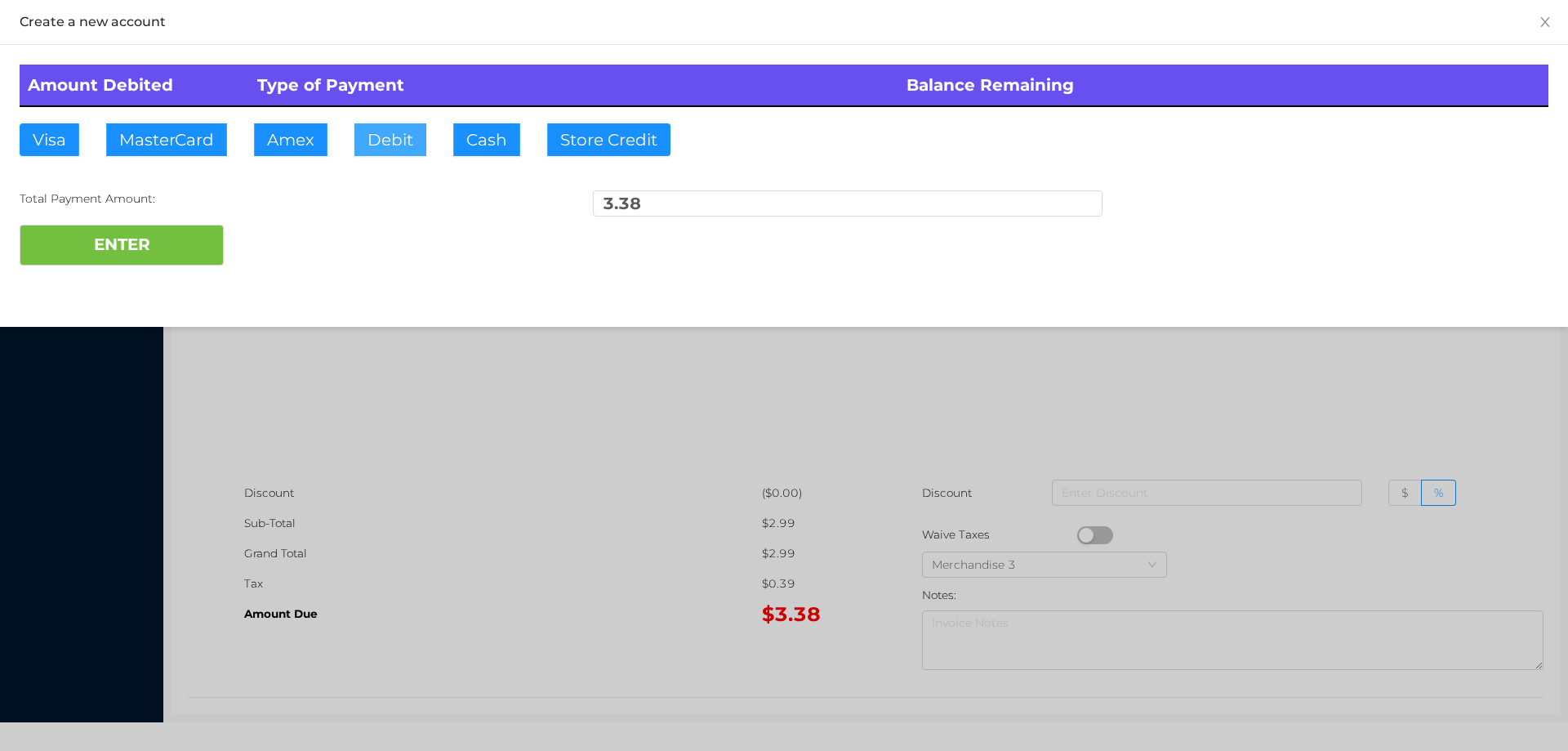
click at [405, 155] on button "Debit" at bounding box center [390, 139] width 72 height 33
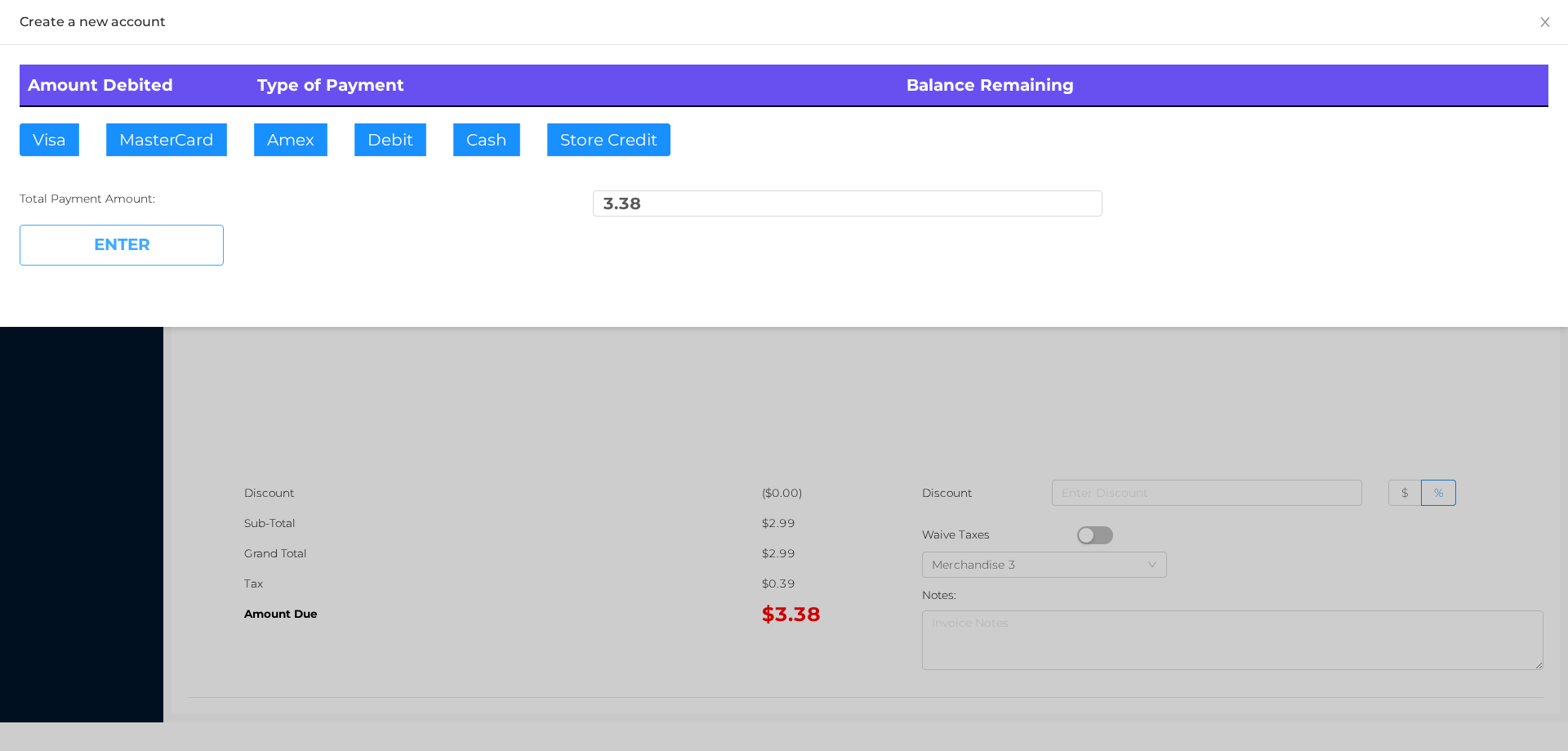
click at [196, 230] on button "ENTER" at bounding box center [121, 245] width 204 height 41
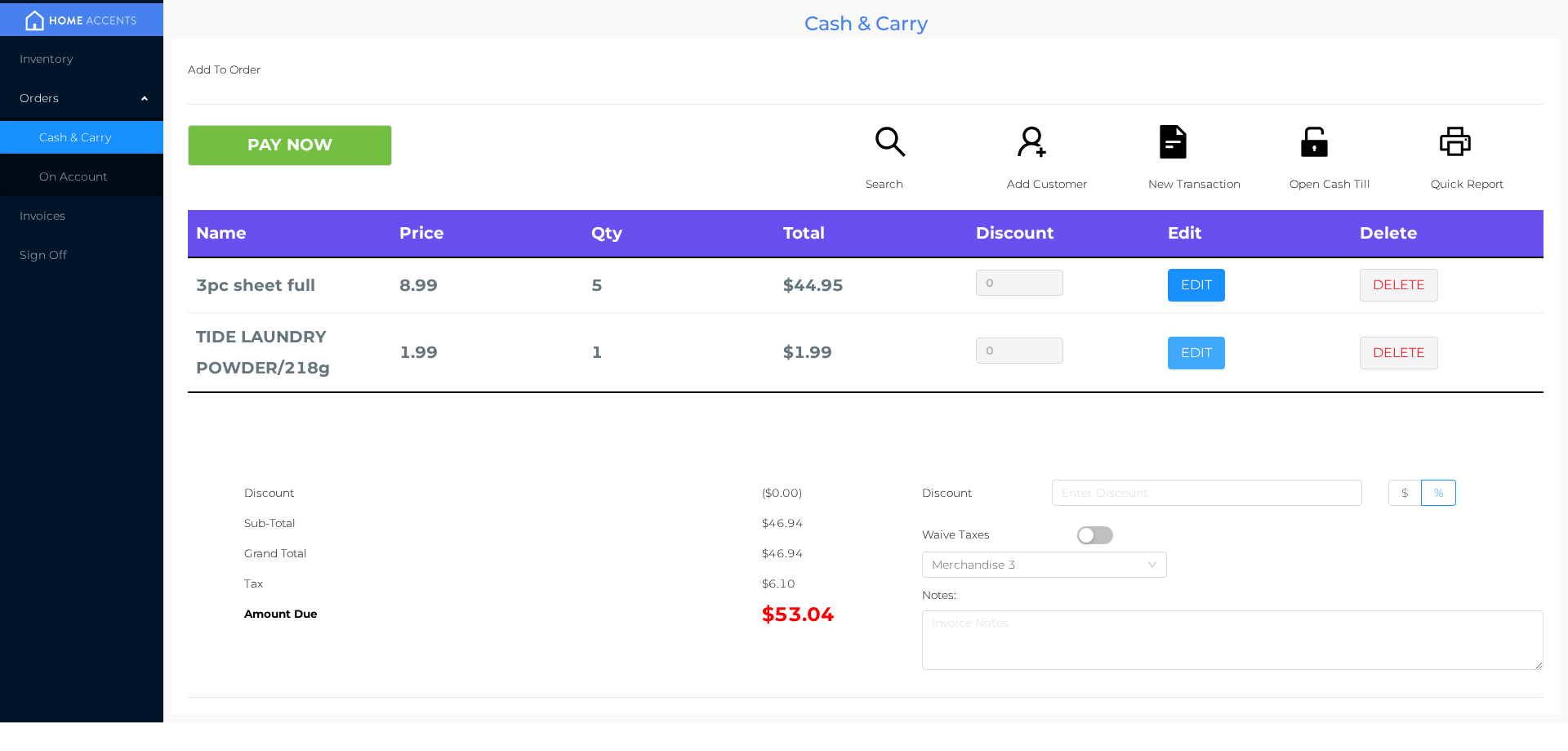
click at [1181, 356] on button "EDIT" at bounding box center [1196, 352] width 57 height 33
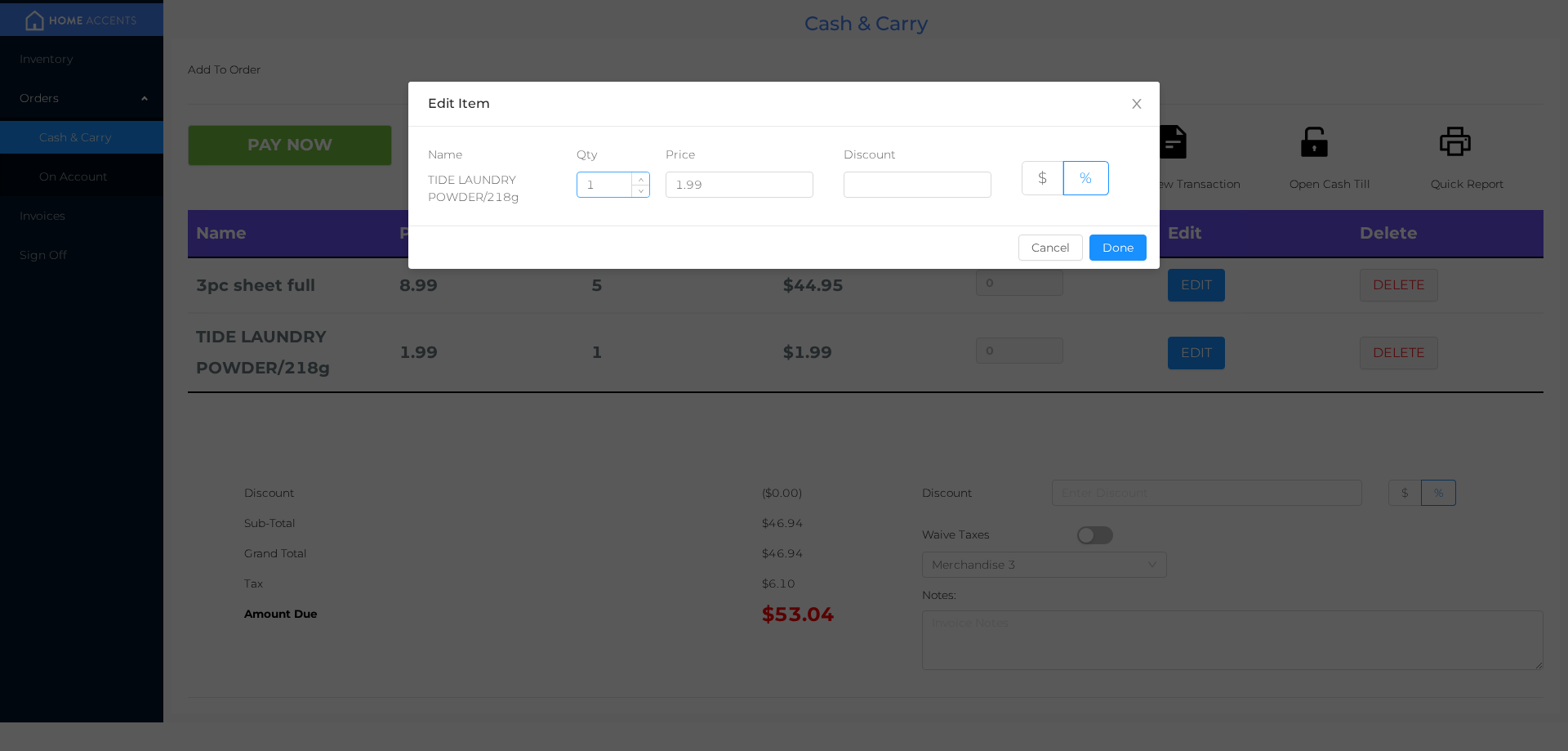
click at [612, 187] on input "1" at bounding box center [613, 184] width 72 height 25
type input "10"
click at [1116, 250] on button "Done" at bounding box center [1118, 248] width 57 height 26
type input "0%"
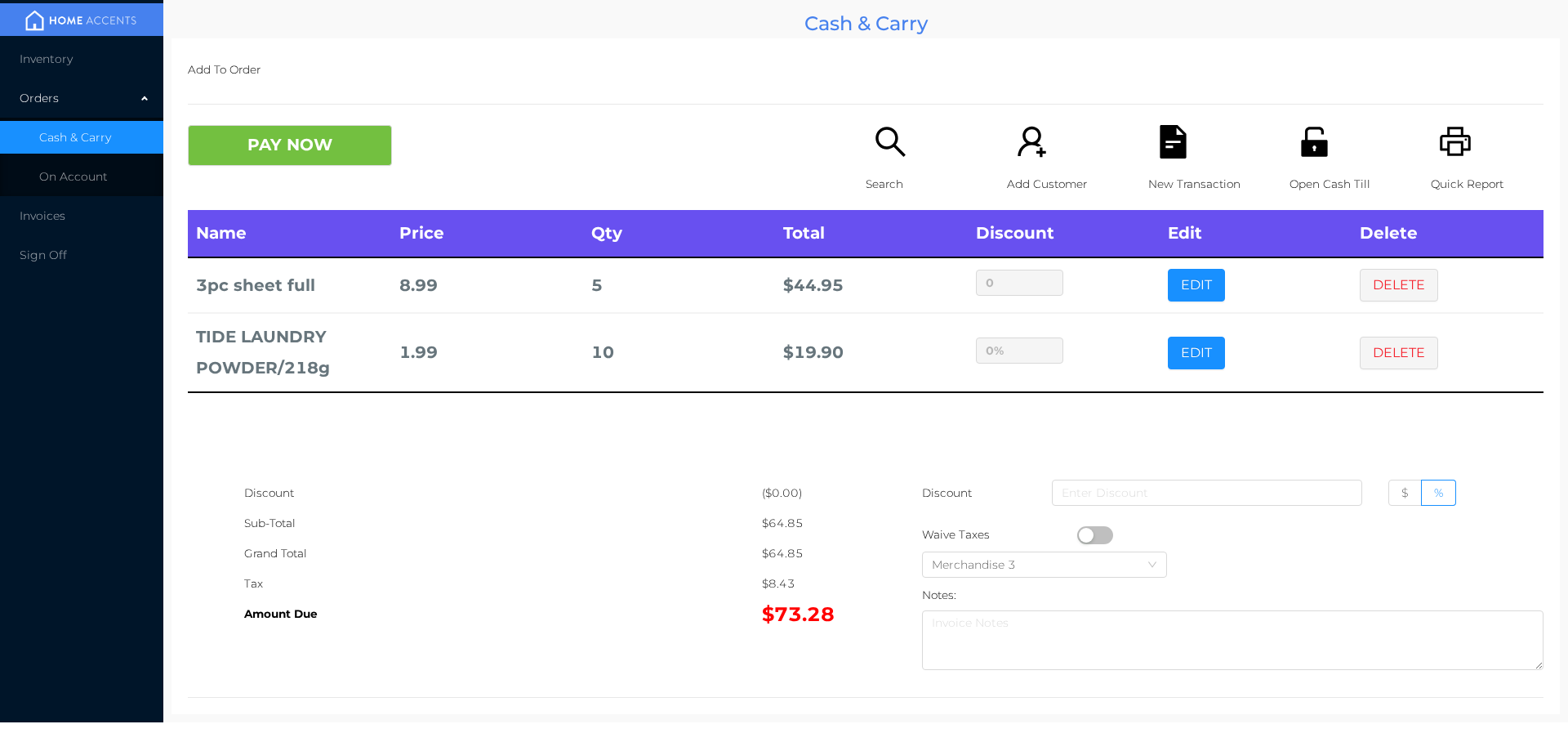
click at [669, 501] on div "Discount" at bounding box center [503, 492] width 518 height 30
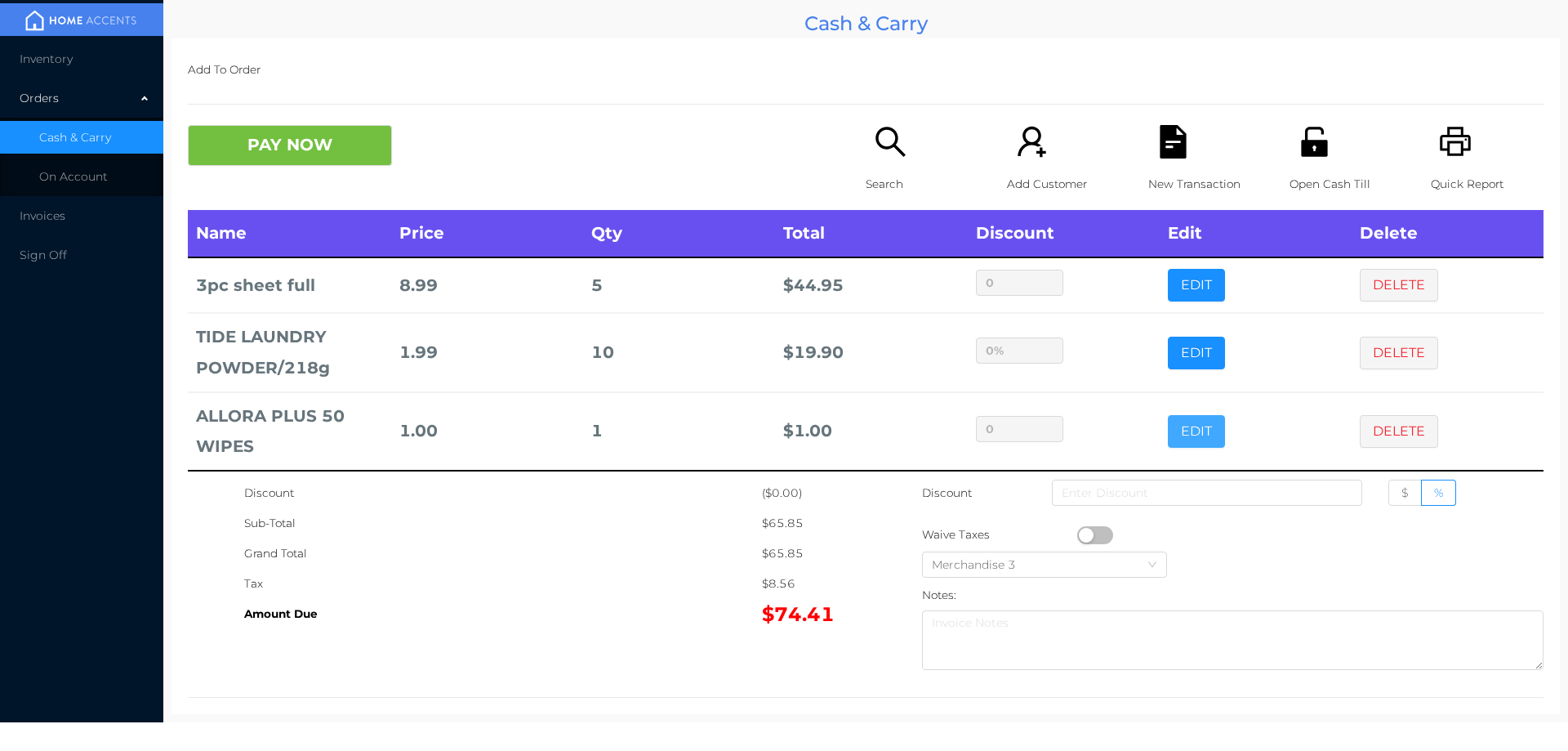
click at [1168, 426] on button "EDIT" at bounding box center [1196, 431] width 57 height 33
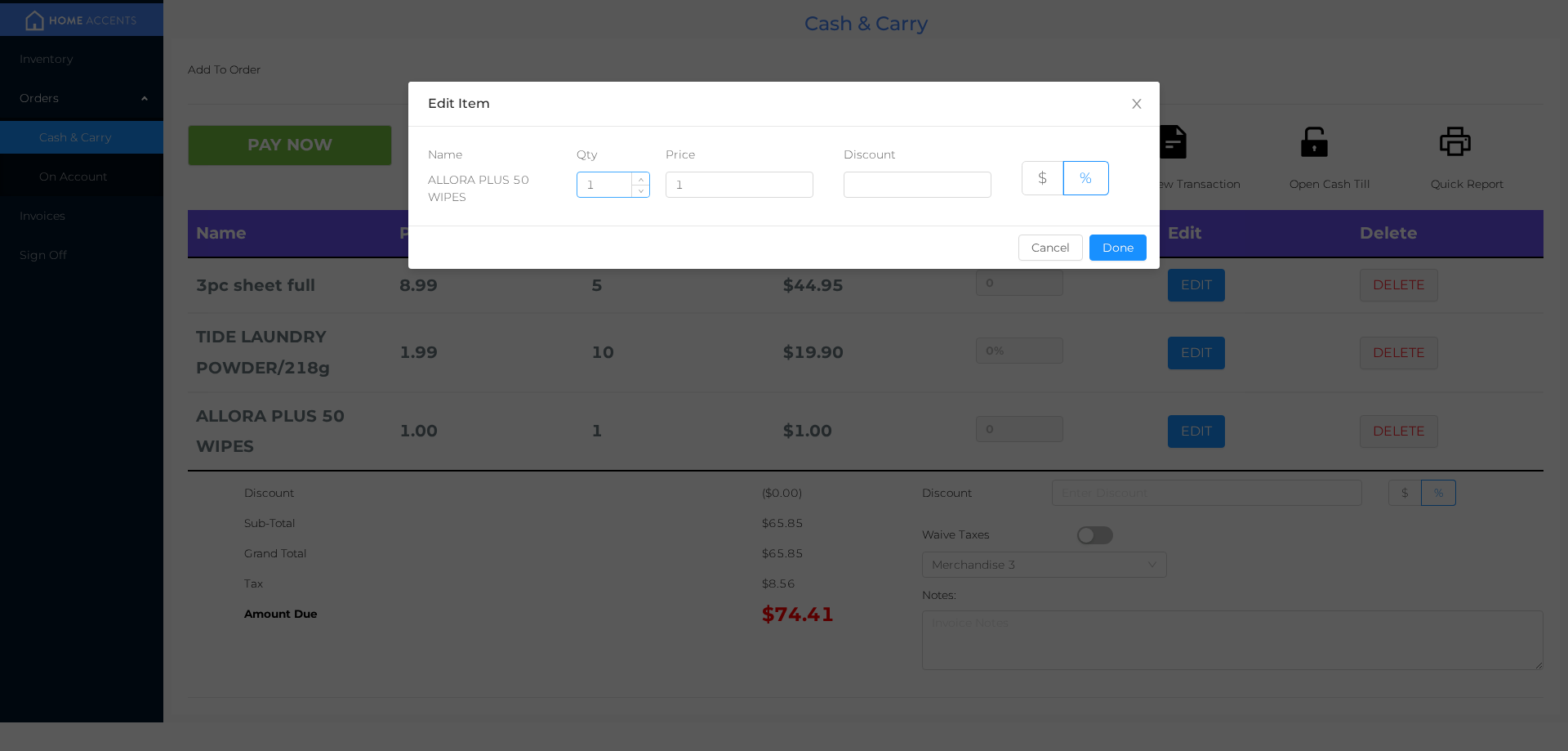
click at [608, 186] on input "1" at bounding box center [613, 184] width 72 height 25
type input "10"
click at [1107, 240] on button "Done" at bounding box center [1118, 248] width 57 height 26
type input "0%"
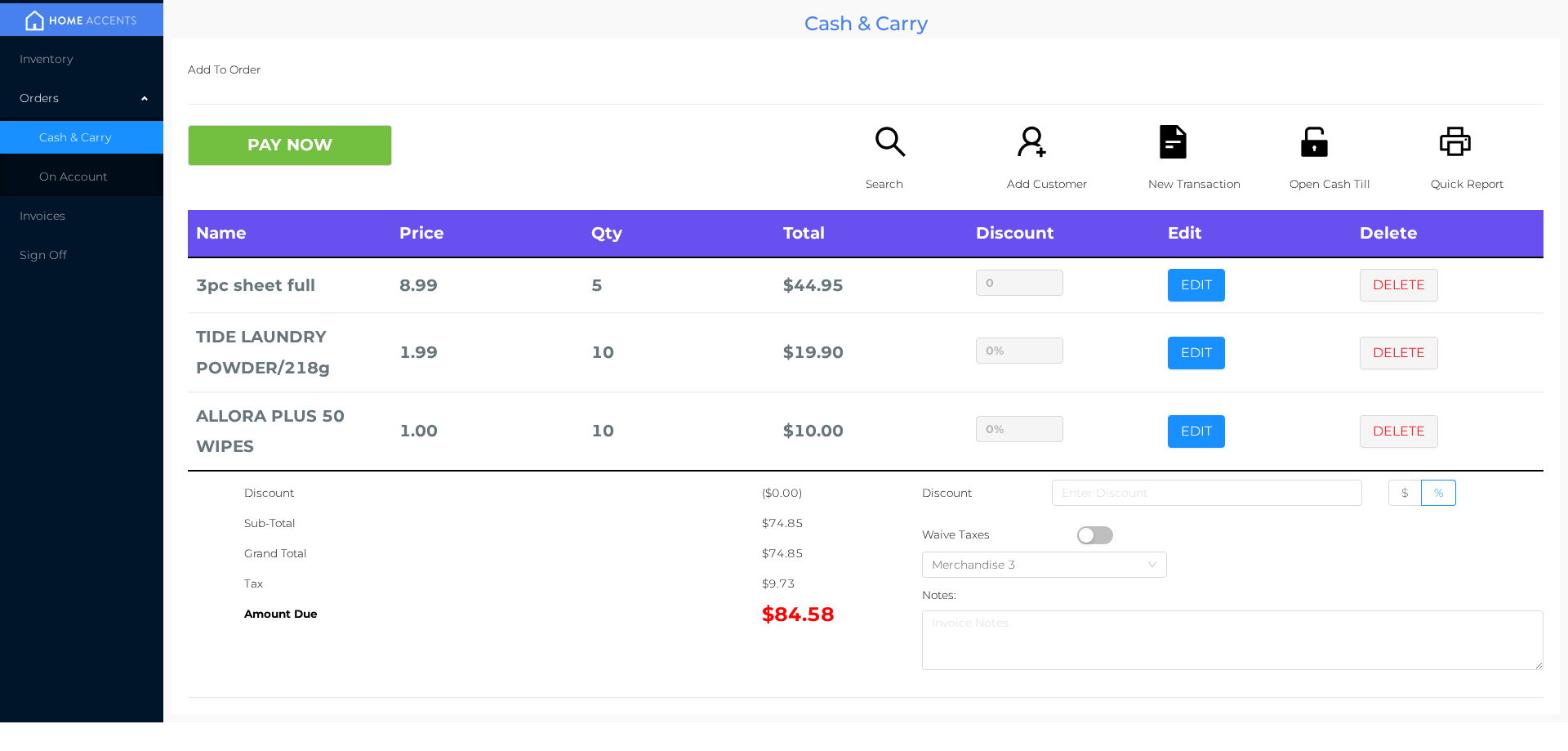
click at [684, 514] on div "Sub-Total" at bounding box center [503, 523] width 518 height 30
click at [881, 156] on icon "icon: search" at bounding box center [891, 142] width 34 height 34
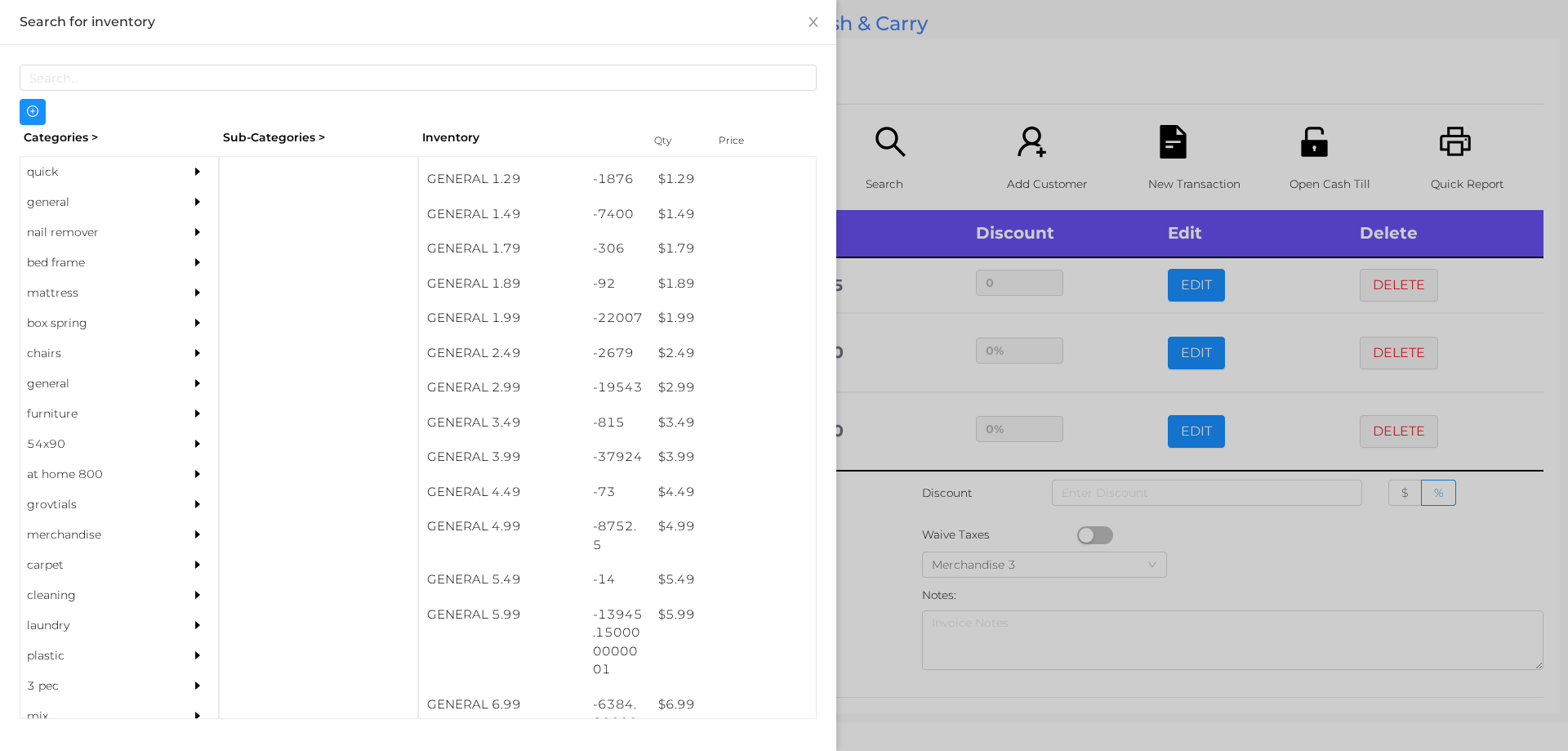
scroll to position [205, 0]
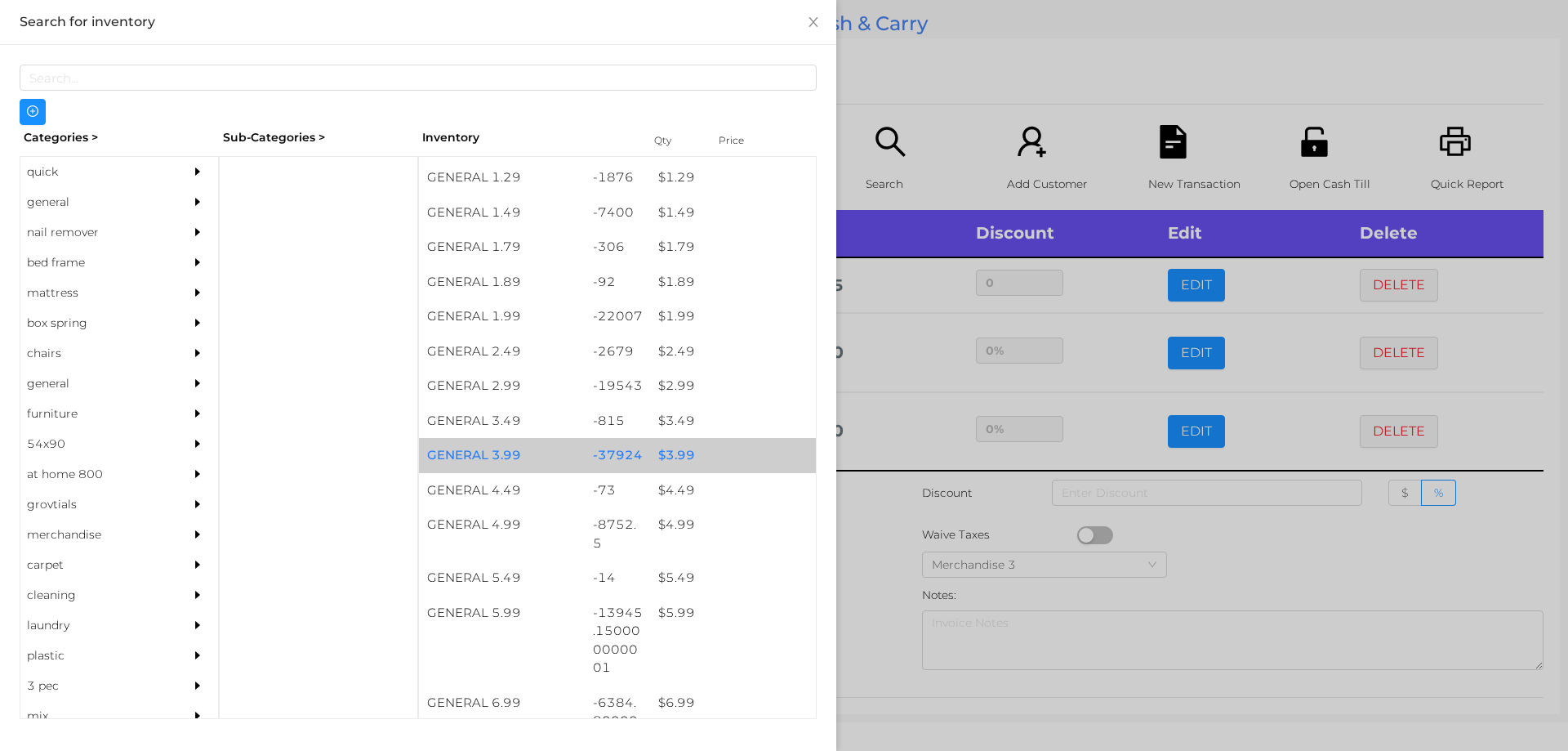
click at [666, 455] on div "$ 3.99" at bounding box center [733, 455] width 166 height 35
click at [669, 446] on div "$ 3.99" at bounding box center [733, 455] width 166 height 35
click at [675, 442] on div "$ 3.99" at bounding box center [733, 455] width 166 height 35
click at [682, 450] on div "$ 3.99" at bounding box center [733, 455] width 166 height 35
click at [680, 449] on div "$ 3.99" at bounding box center [733, 455] width 166 height 35
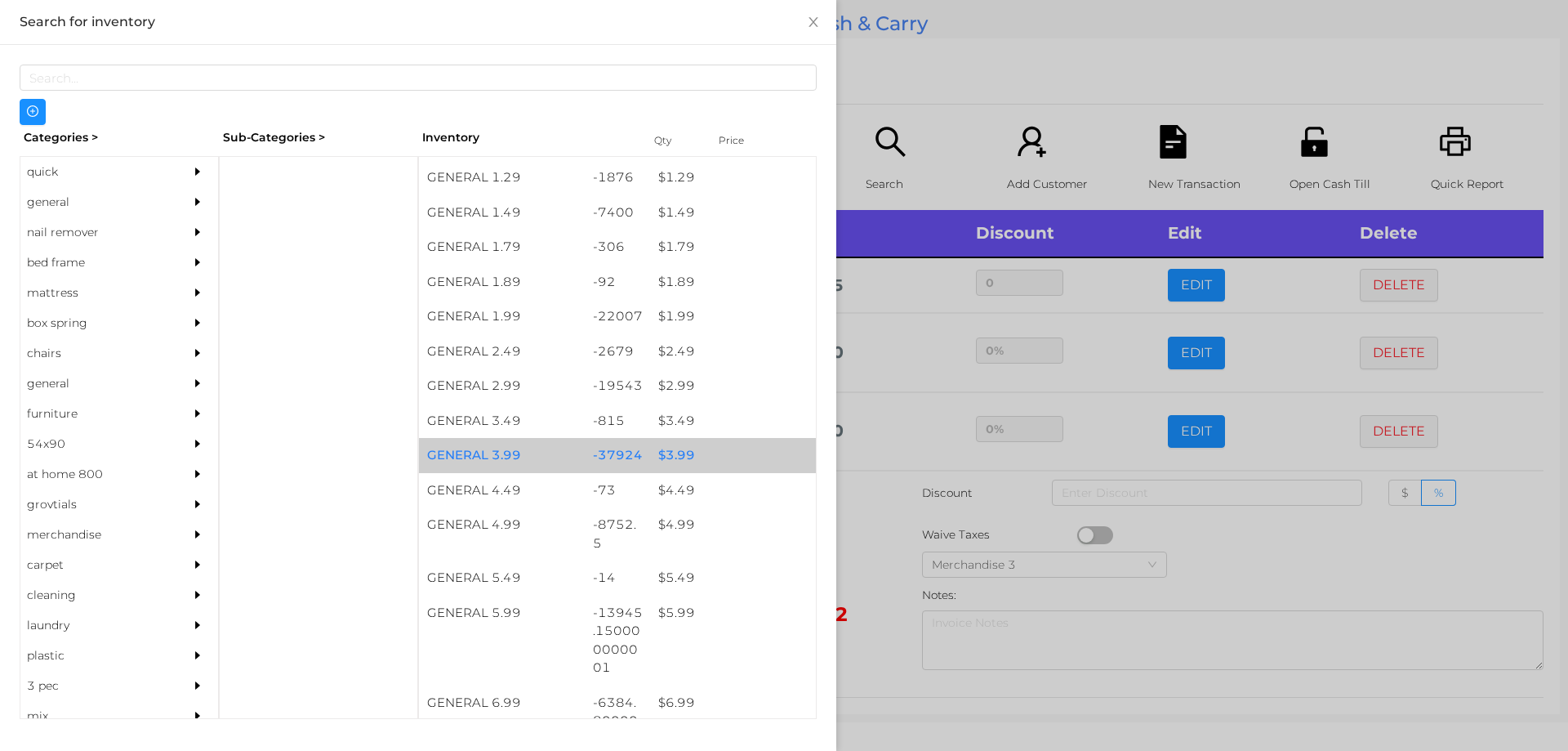
click at [686, 452] on div "$ 3.99" at bounding box center [733, 455] width 166 height 35
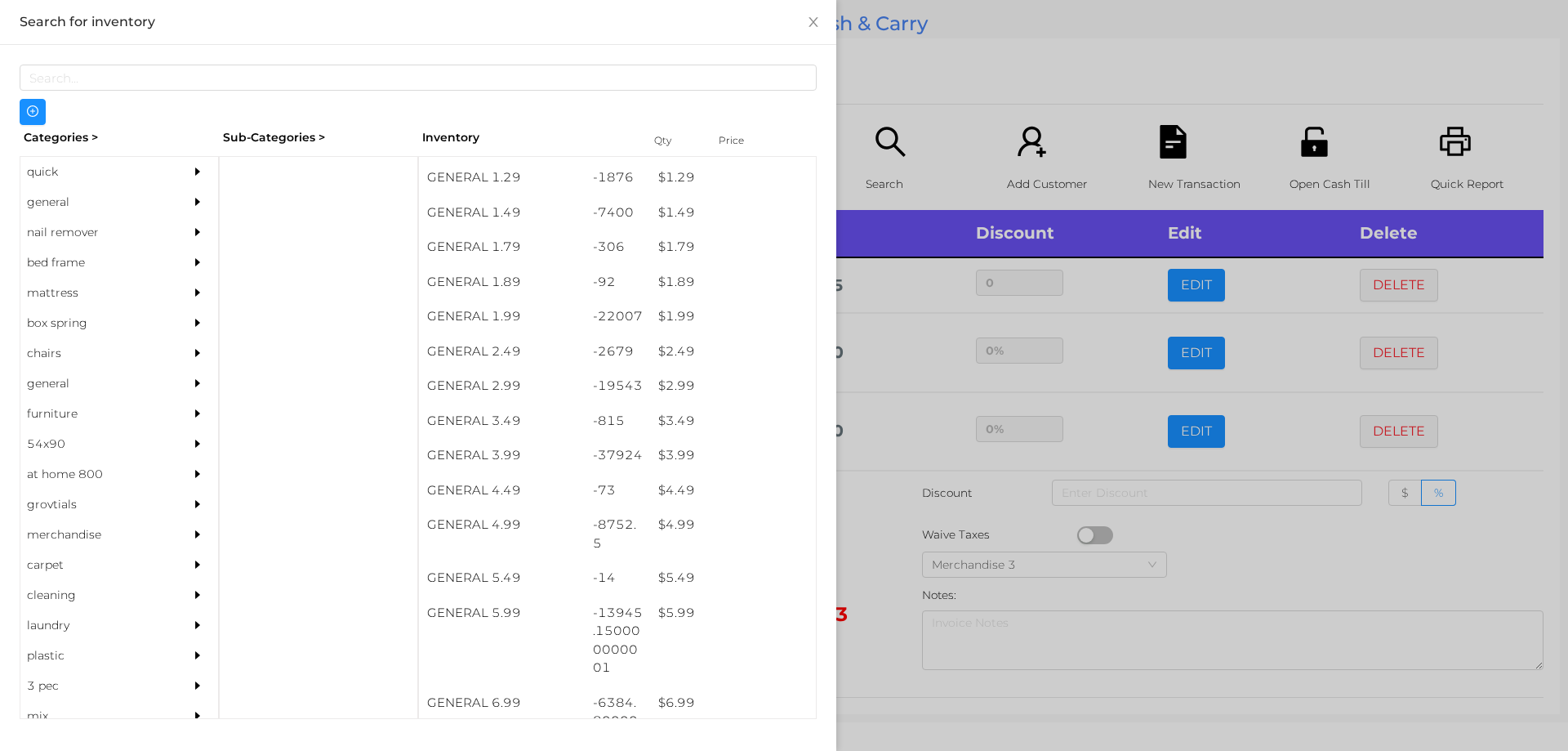
click at [871, 518] on div at bounding box center [784, 375] width 1568 height 751
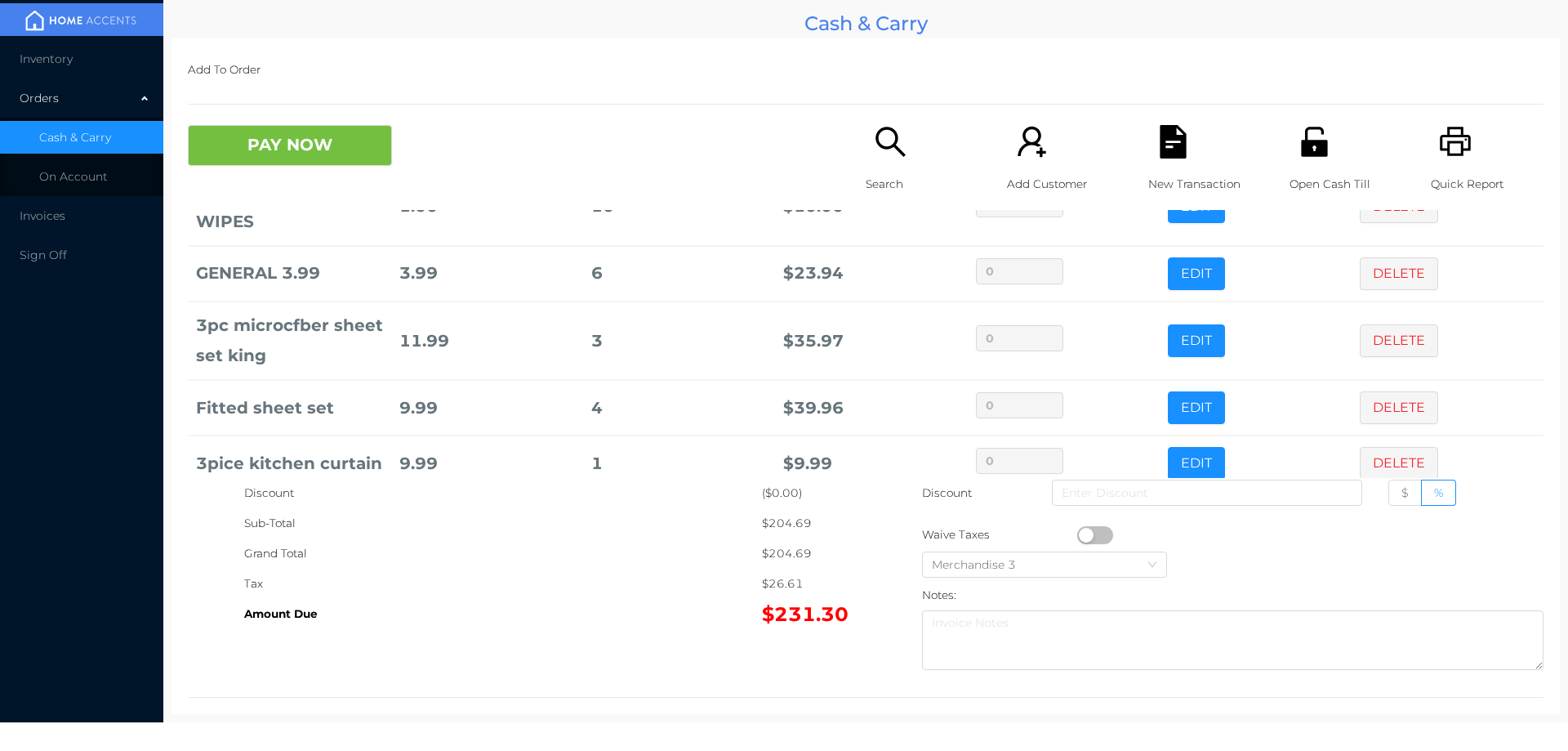
scroll to position [389, 0]
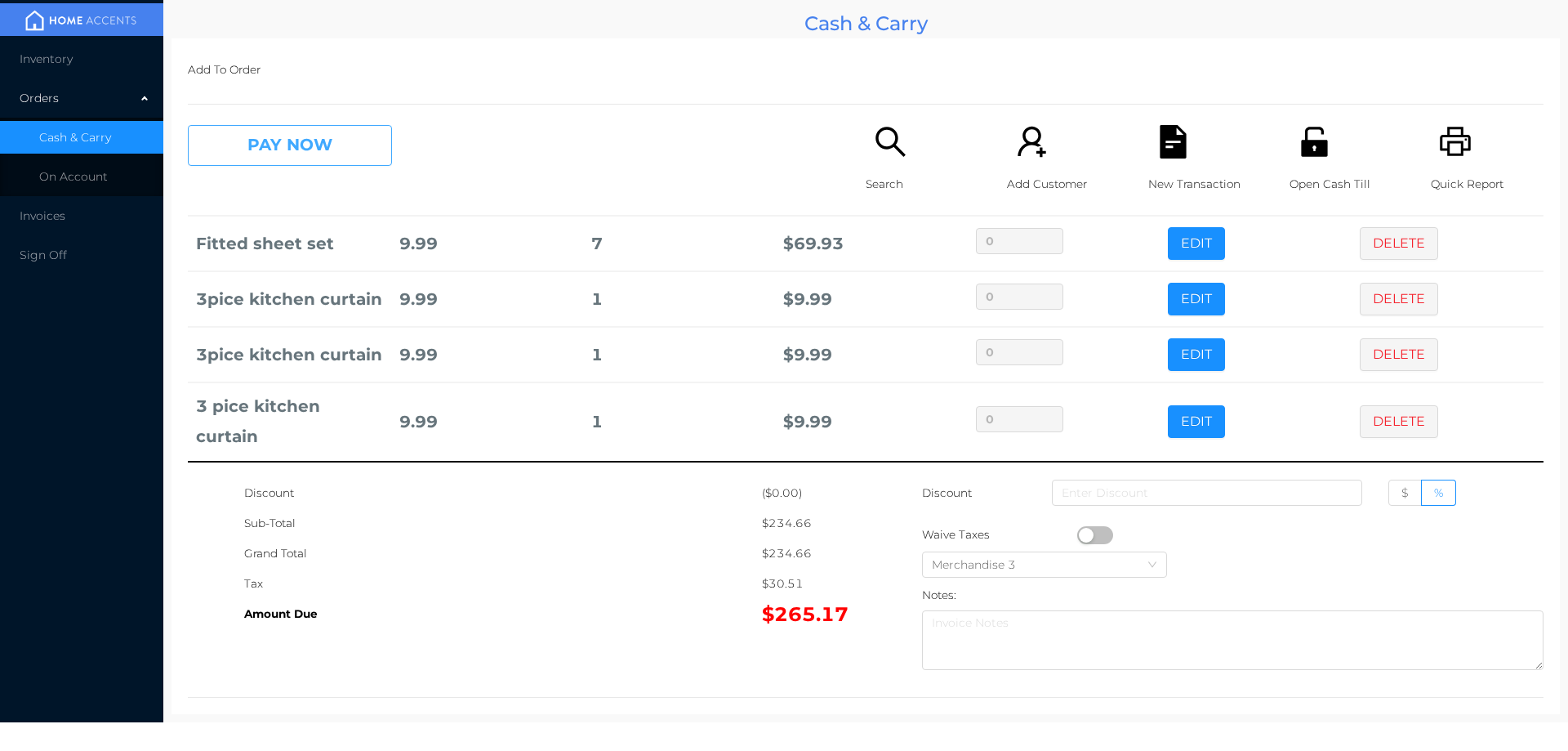
click at [318, 158] on button "PAY NOW" at bounding box center [289, 145] width 204 height 41
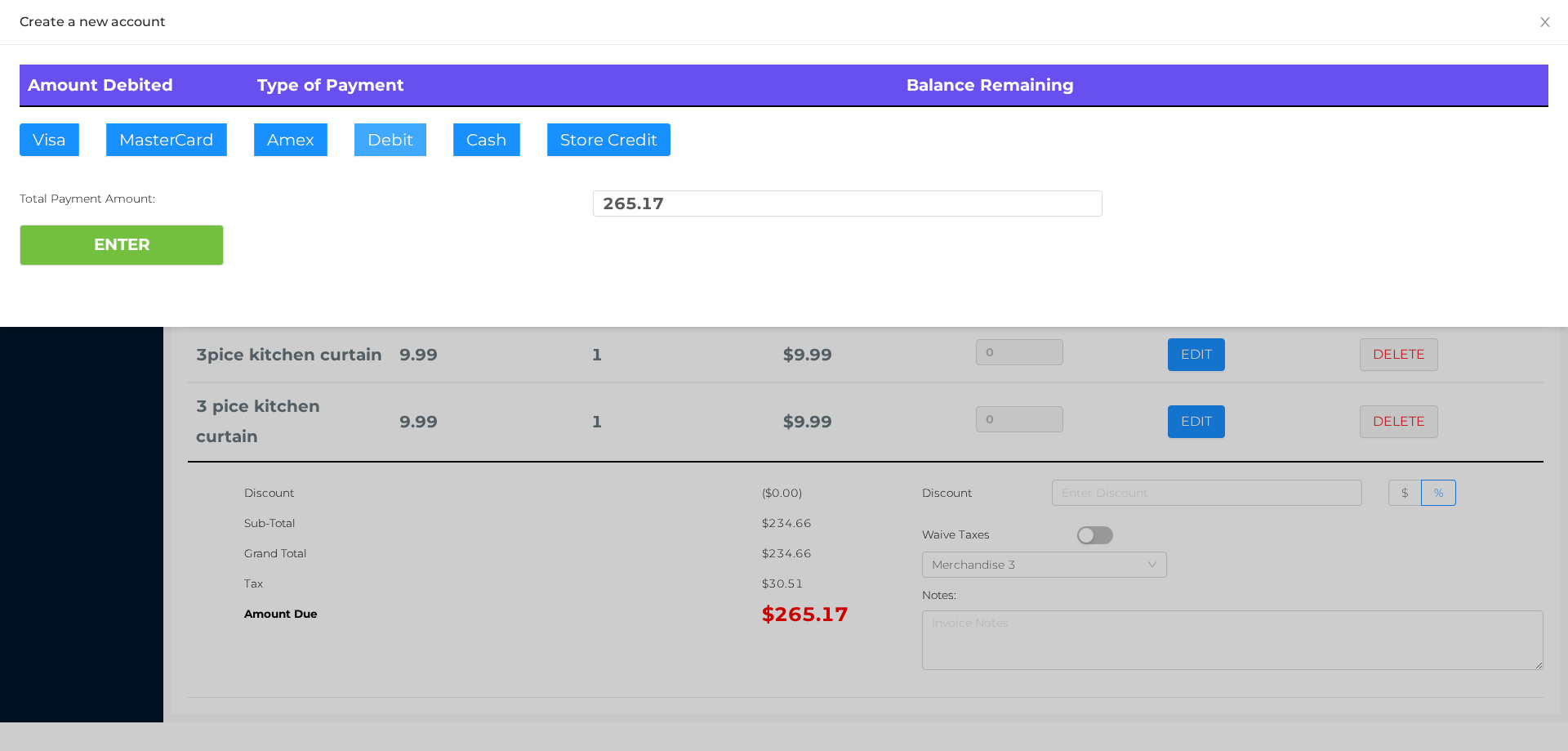
click at [370, 148] on button "Debit" at bounding box center [390, 139] width 72 height 33
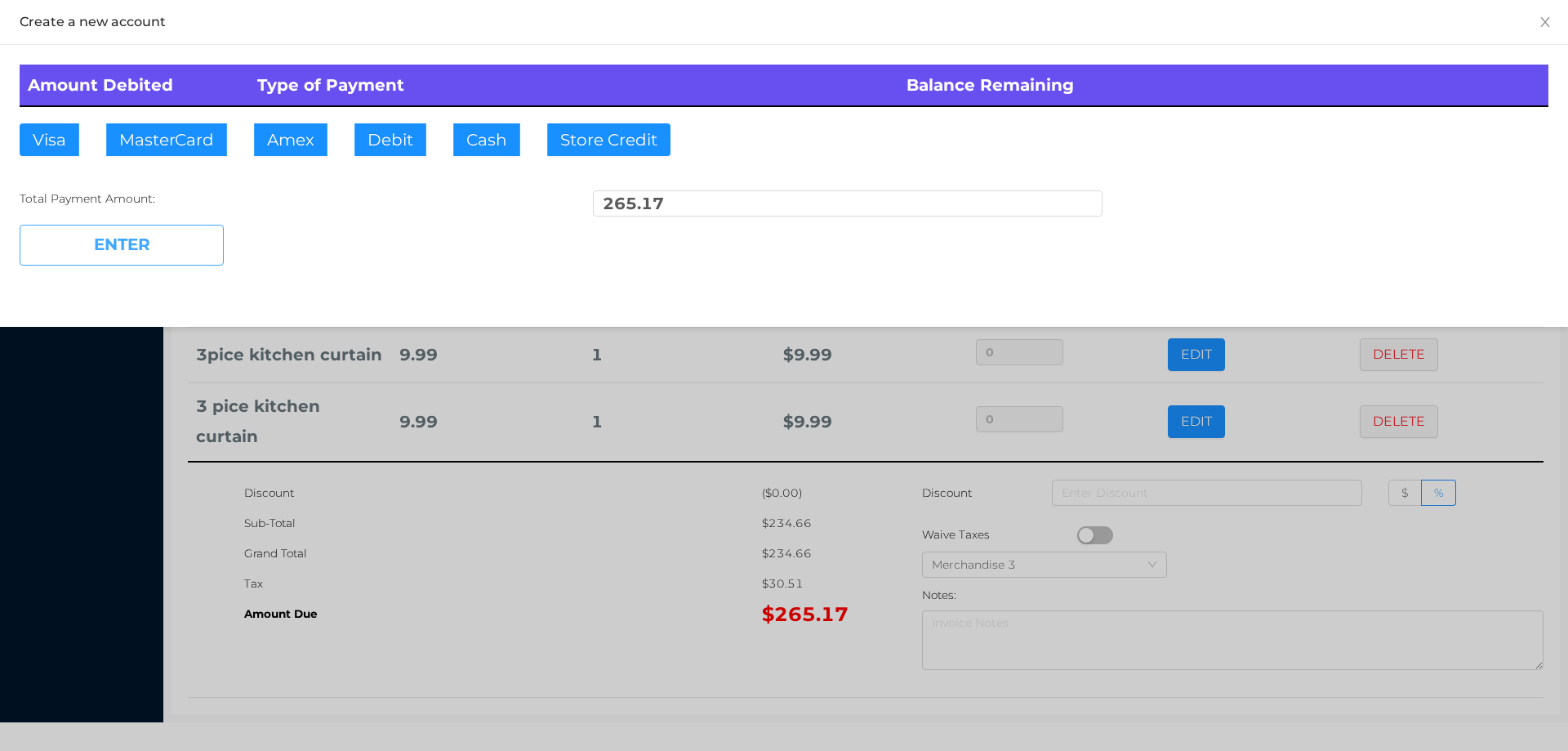
click at [177, 252] on button "ENTER" at bounding box center [121, 245] width 204 height 41
type input "0"
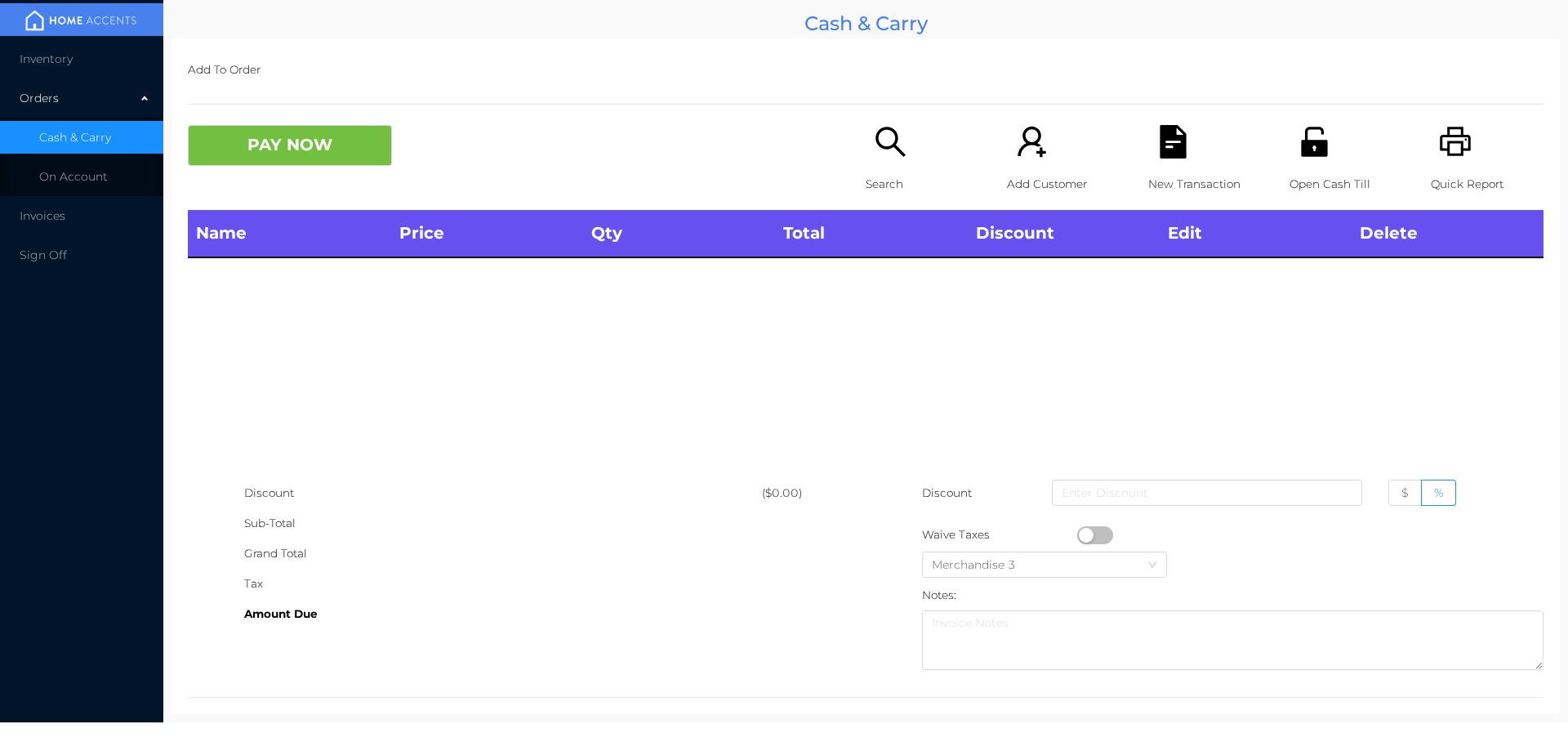
click at [896, 169] on p "Search" at bounding box center [922, 184] width 112 height 30
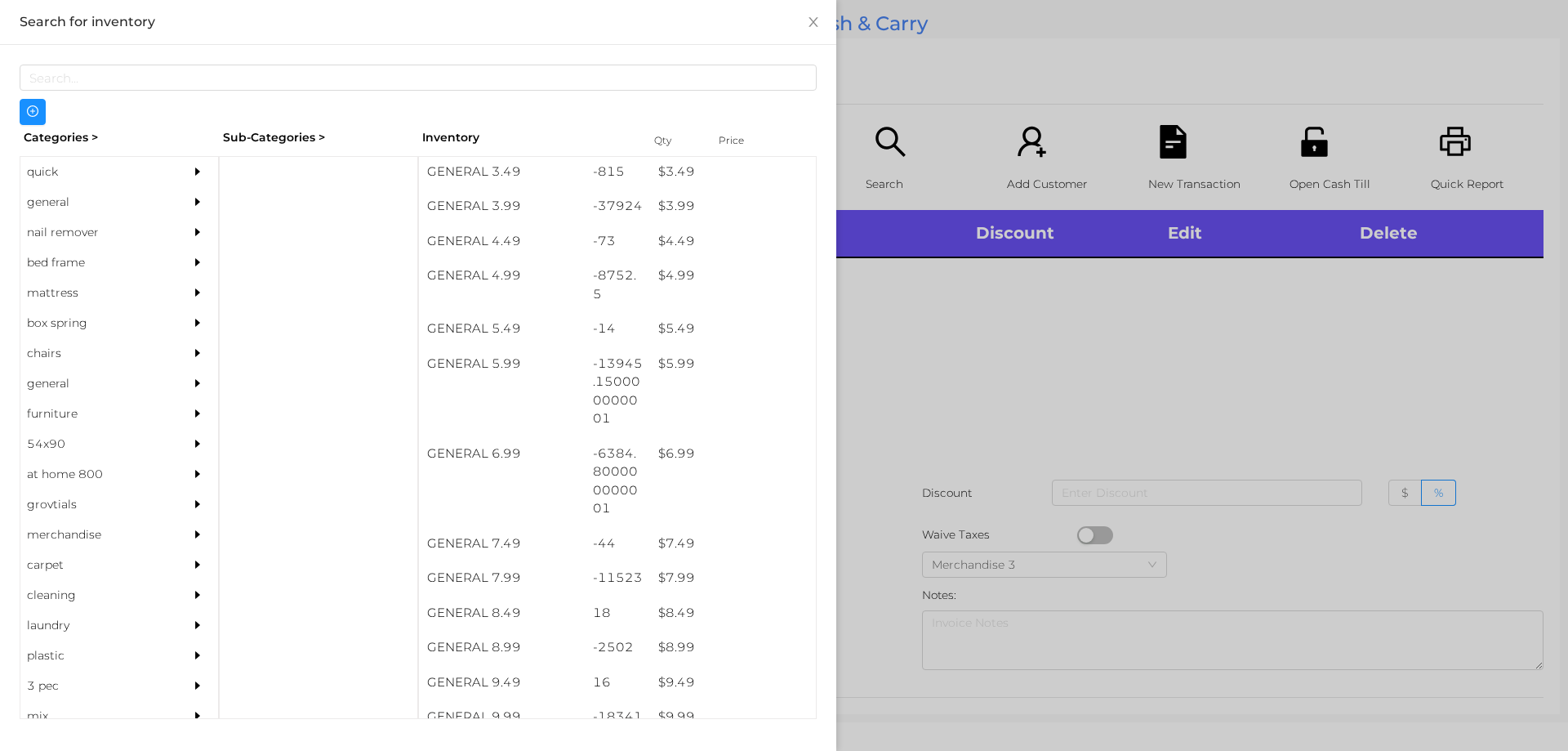
scroll to position [498, 0]
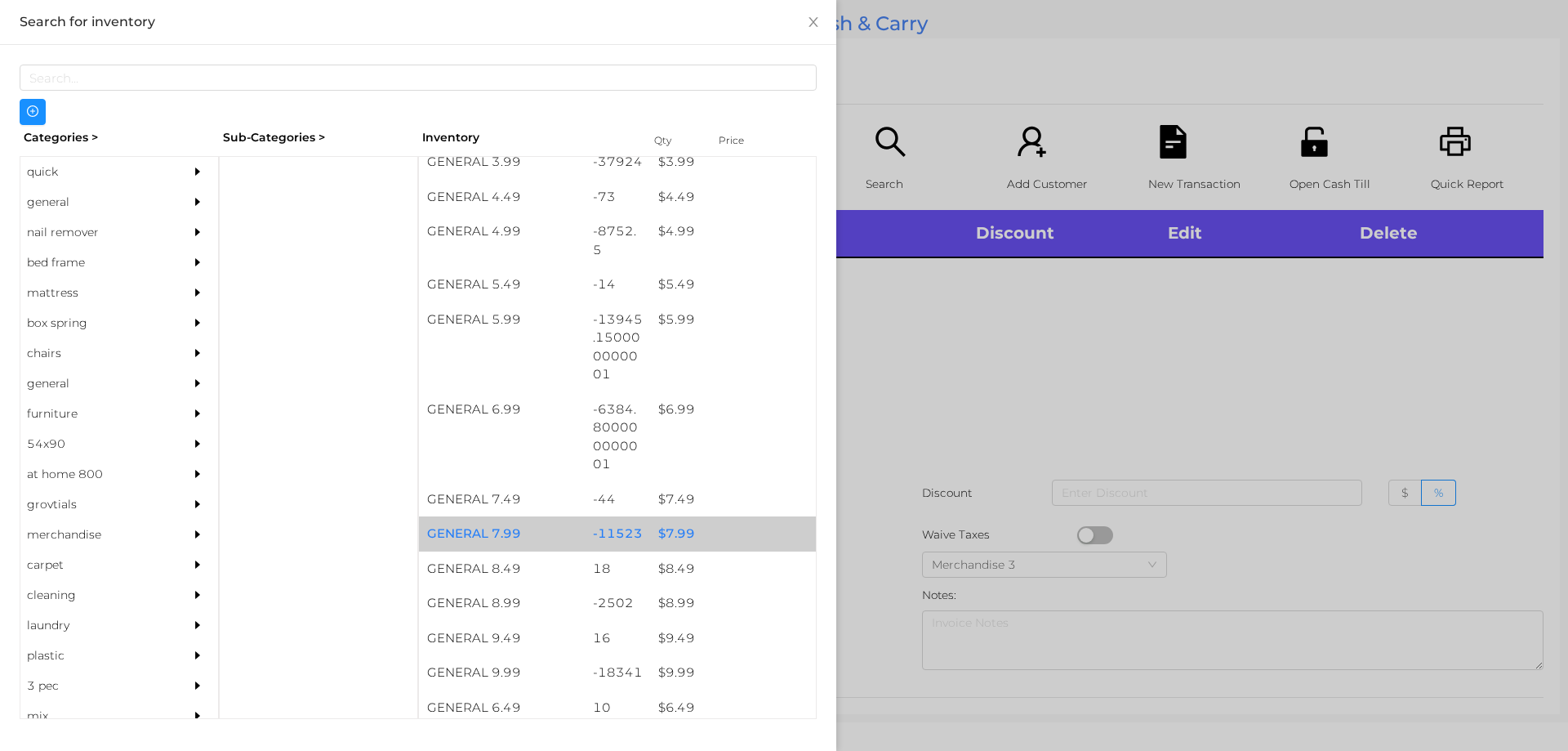
click at [670, 541] on div "$ 7.99" at bounding box center [733, 533] width 166 height 35
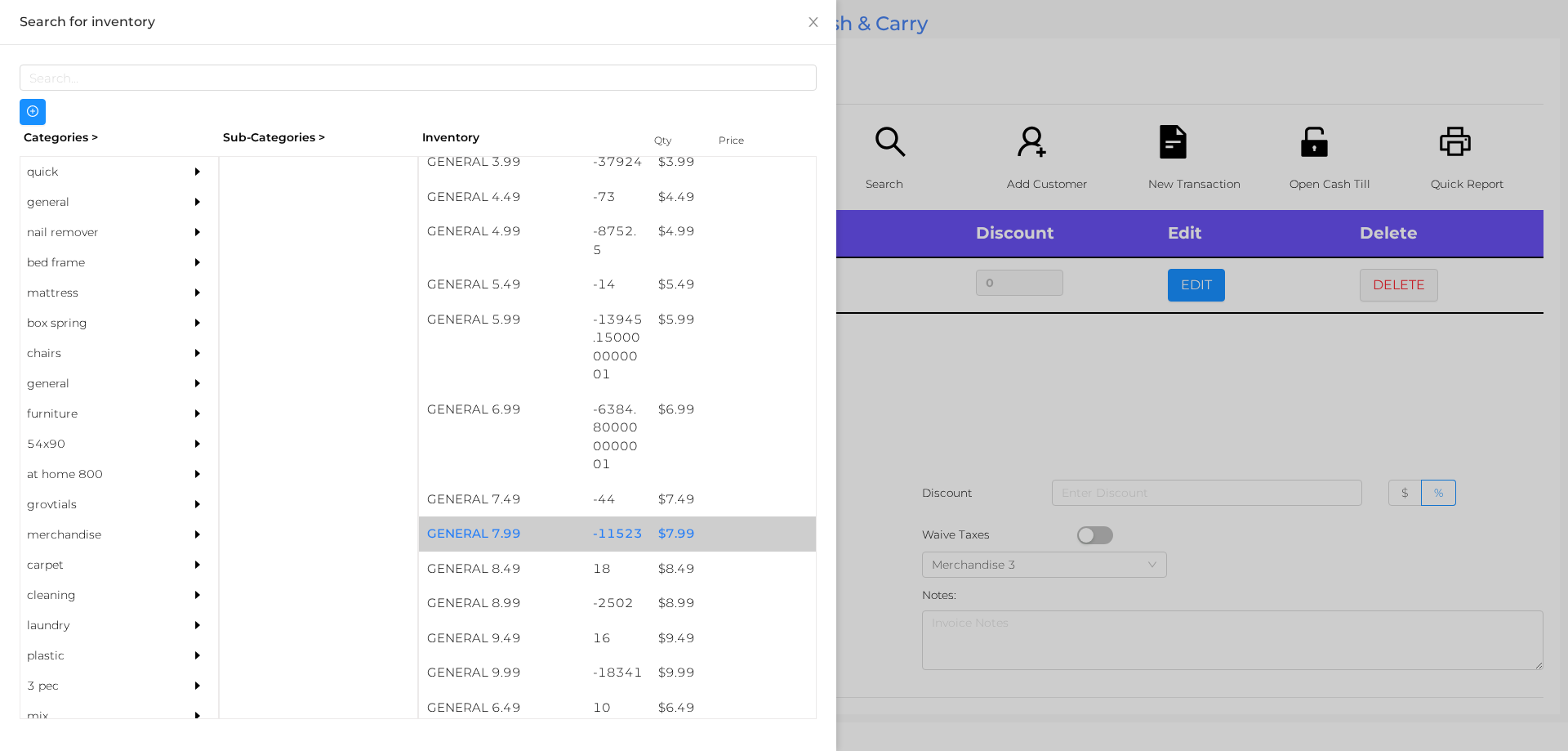
click at [674, 522] on div "$ 7.99" at bounding box center [733, 533] width 166 height 35
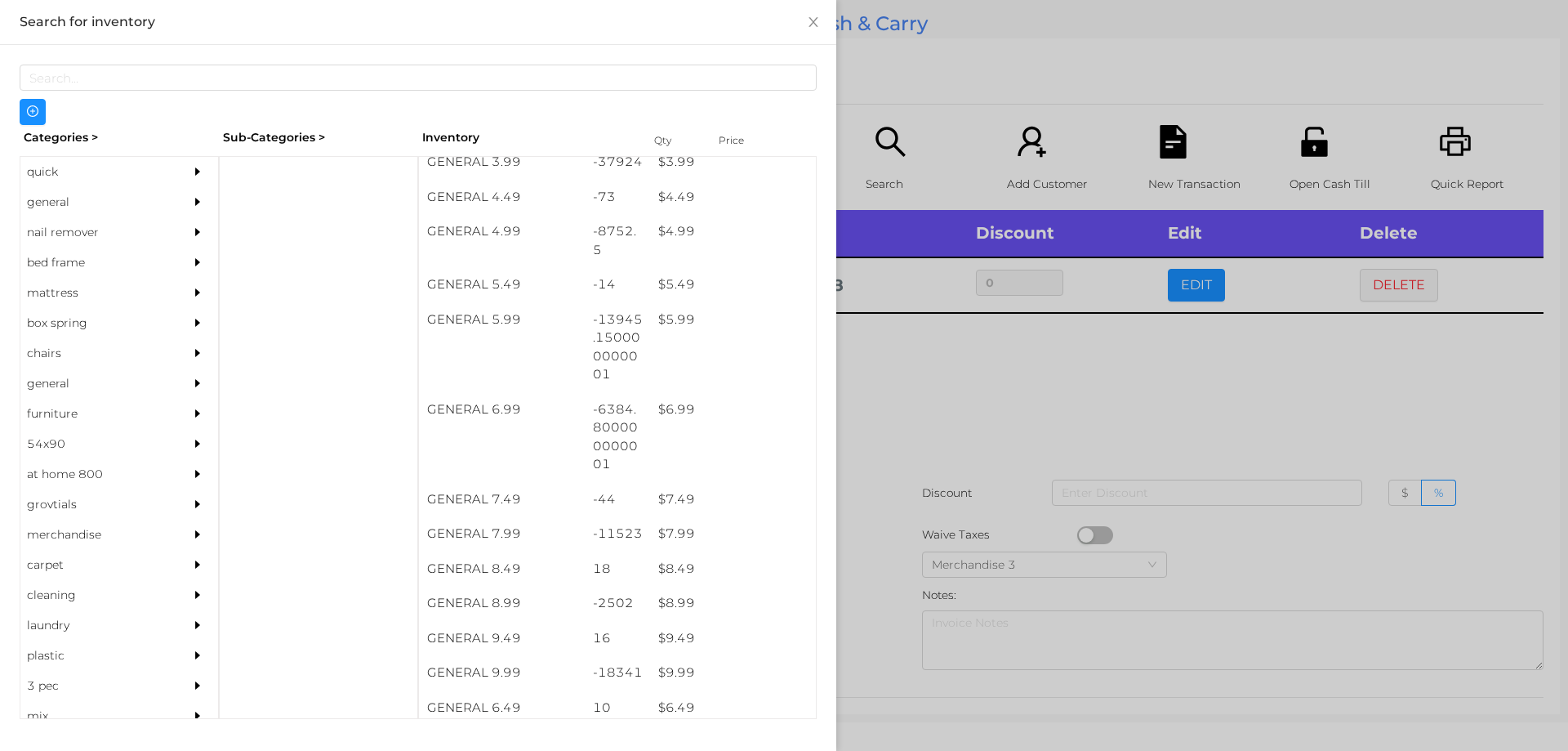
click at [926, 423] on div at bounding box center [784, 375] width 1568 height 751
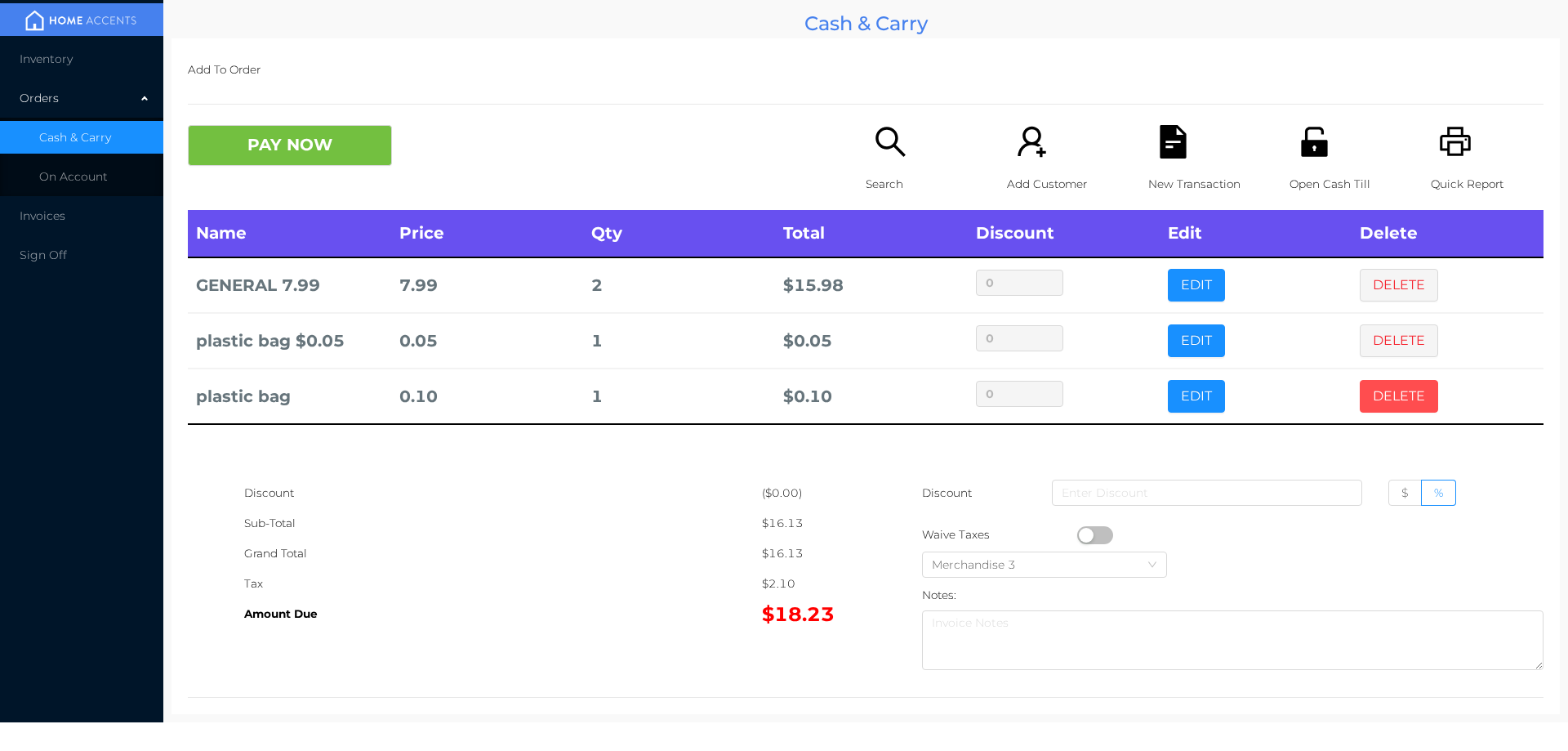
click at [1382, 408] on button "DELETE" at bounding box center [1399, 396] width 79 height 33
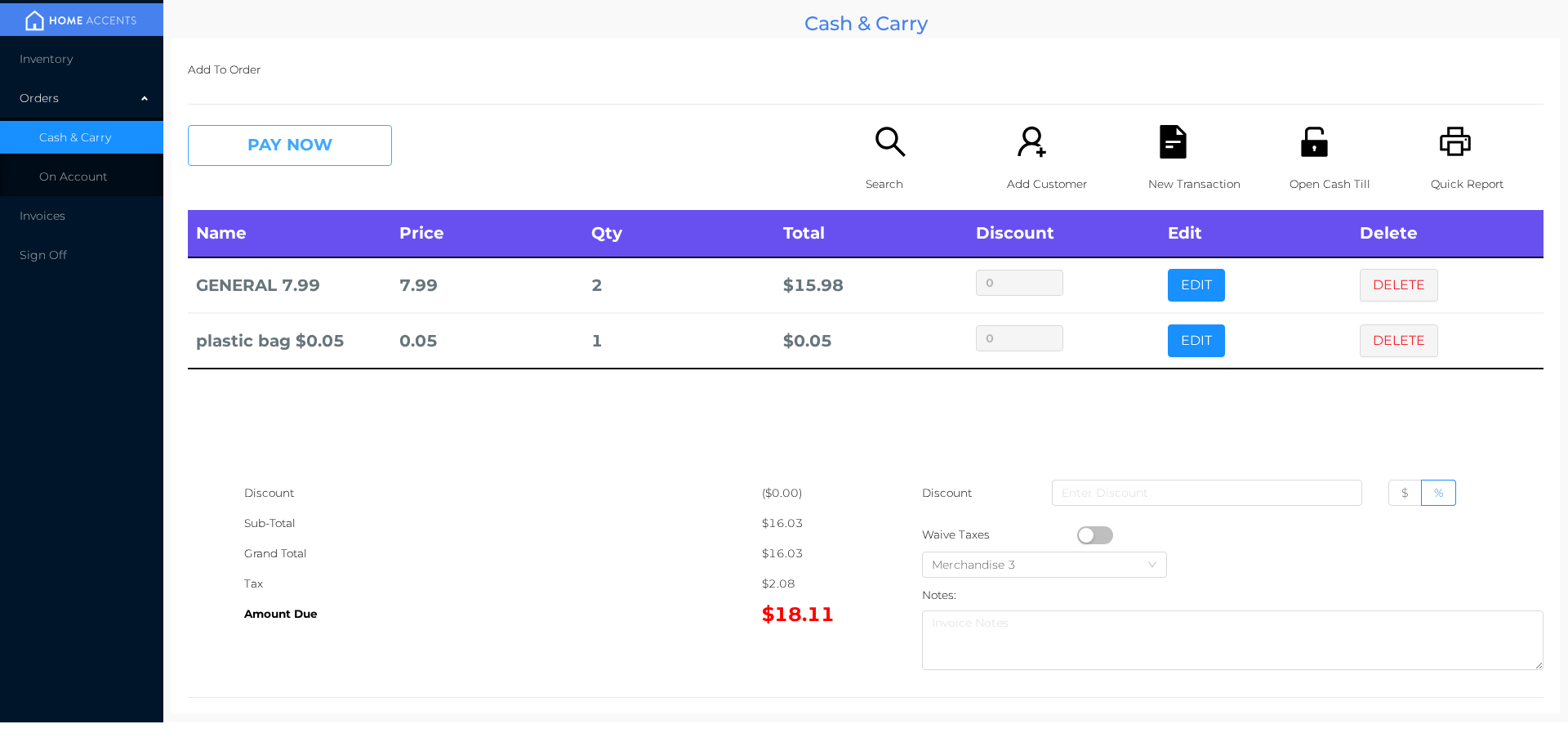
click at [326, 148] on button "PAY NOW" at bounding box center [289, 145] width 204 height 41
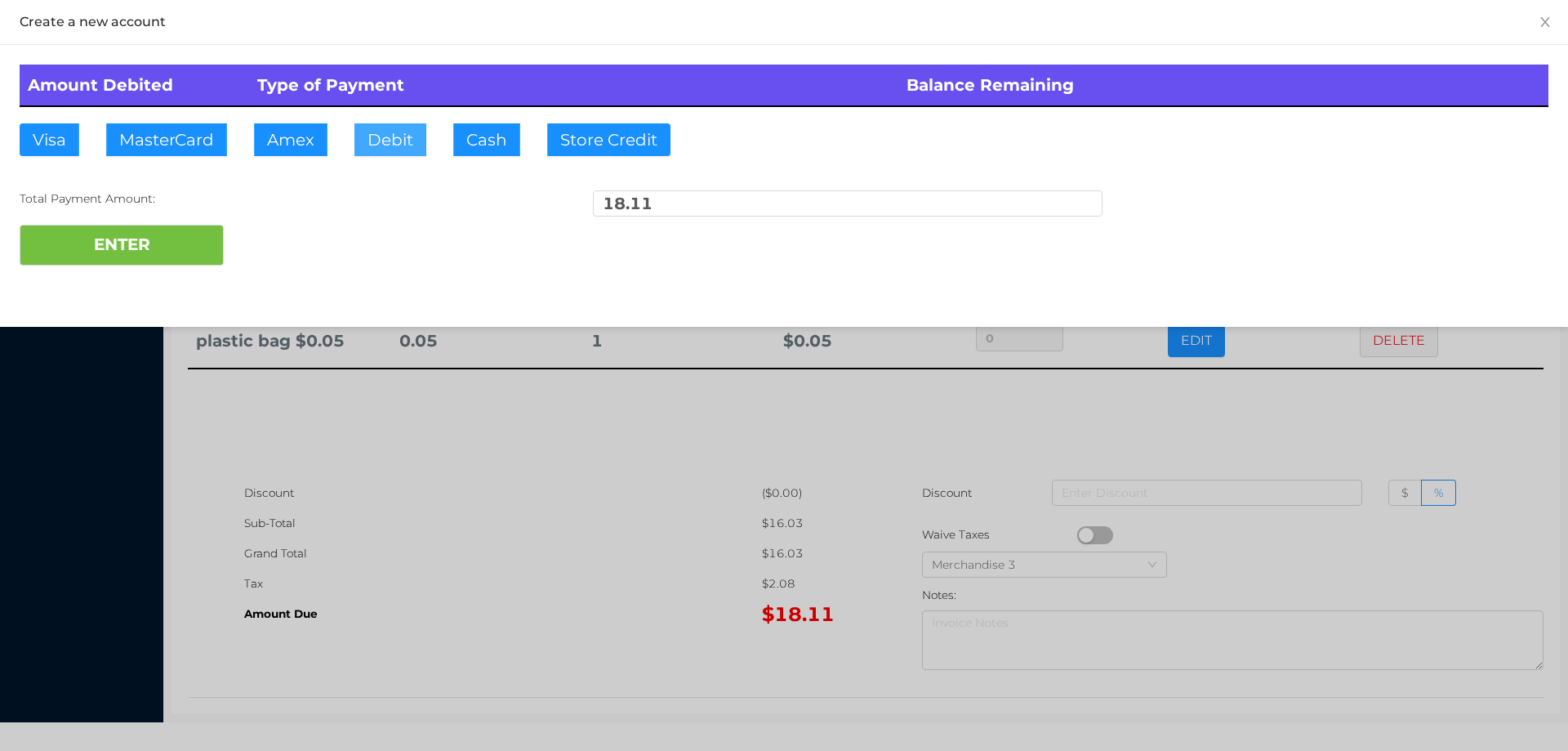
click at [391, 139] on button "Debit" at bounding box center [390, 139] width 72 height 33
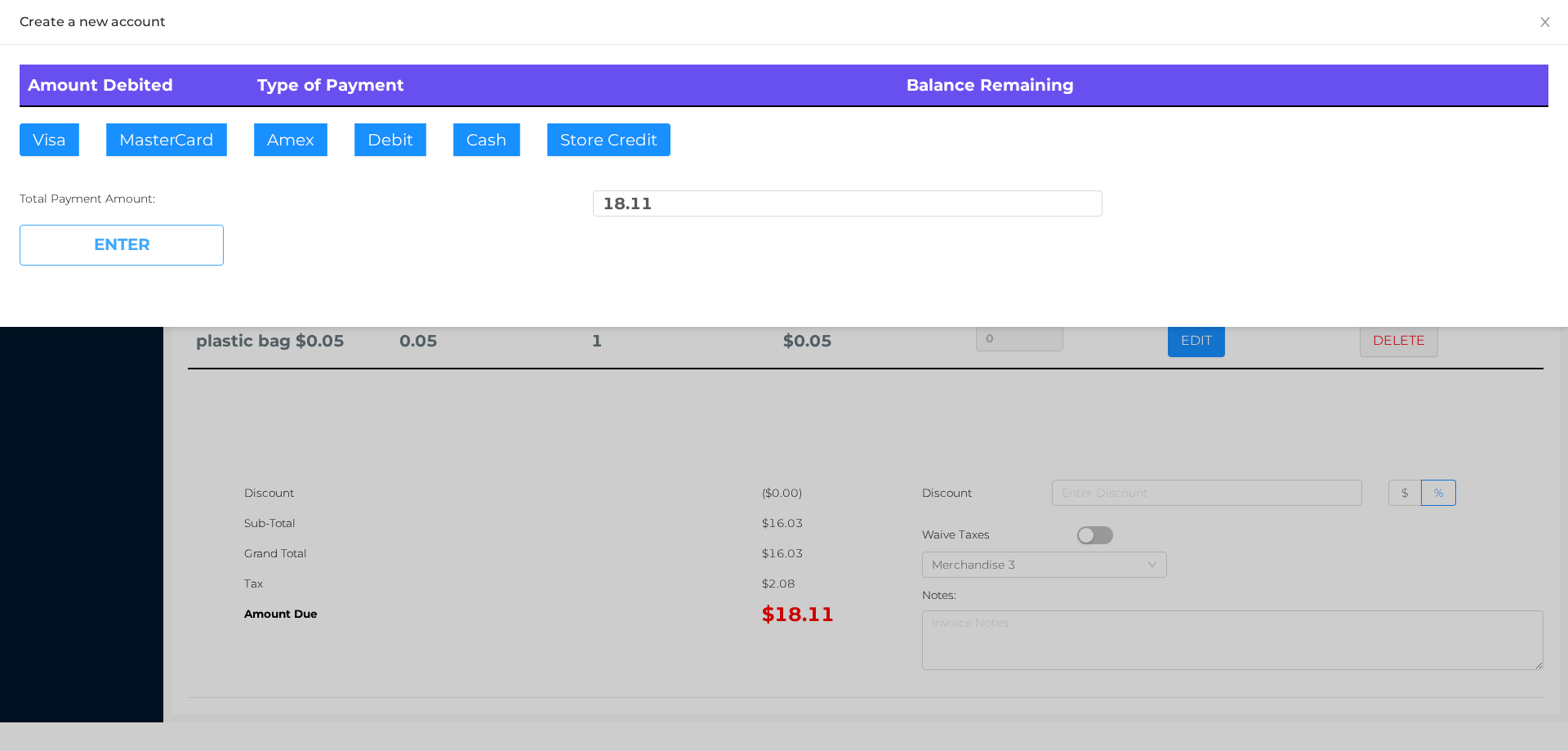
click at [140, 259] on button "ENTER" at bounding box center [121, 245] width 204 height 41
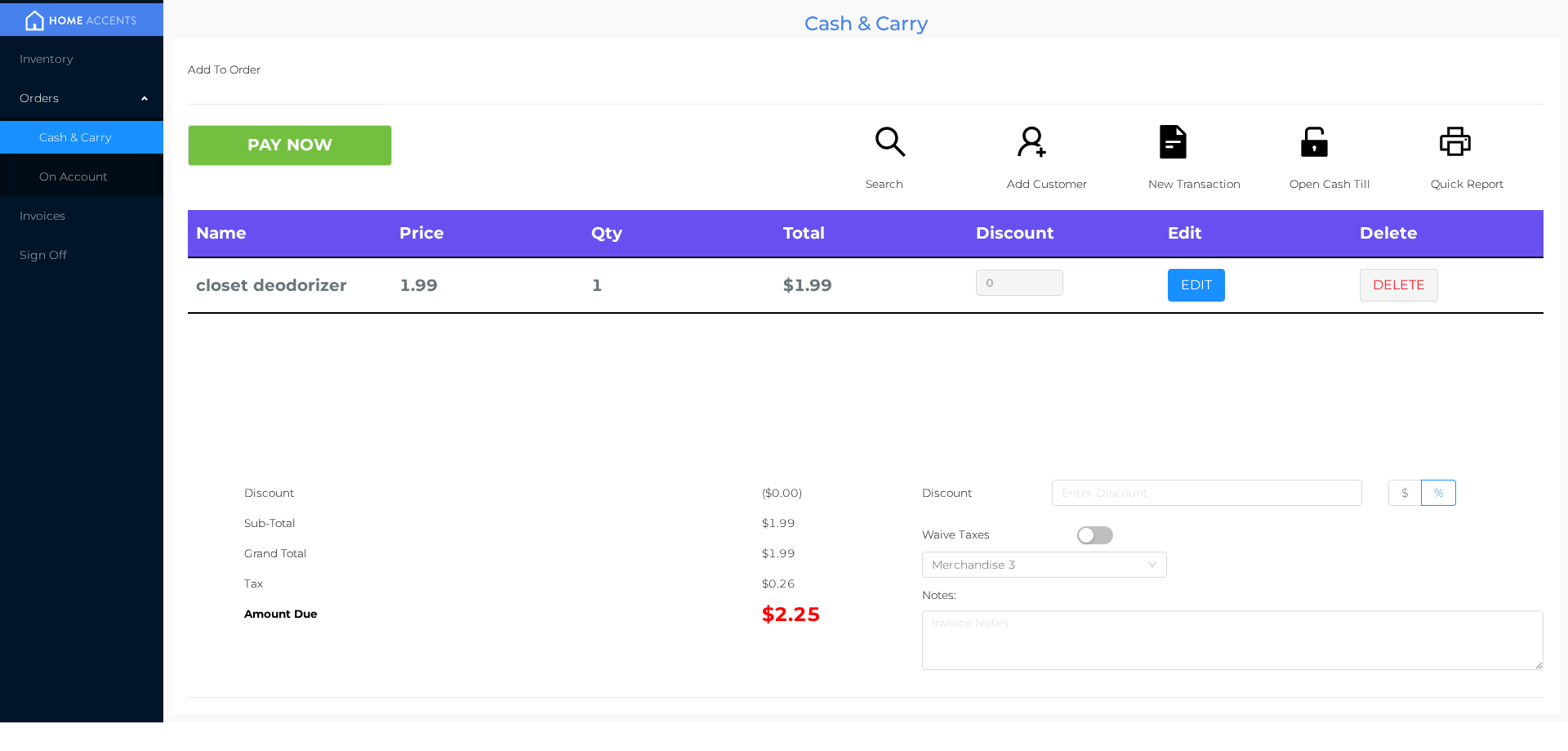
click at [870, 160] on div "Search" at bounding box center [922, 167] width 112 height 85
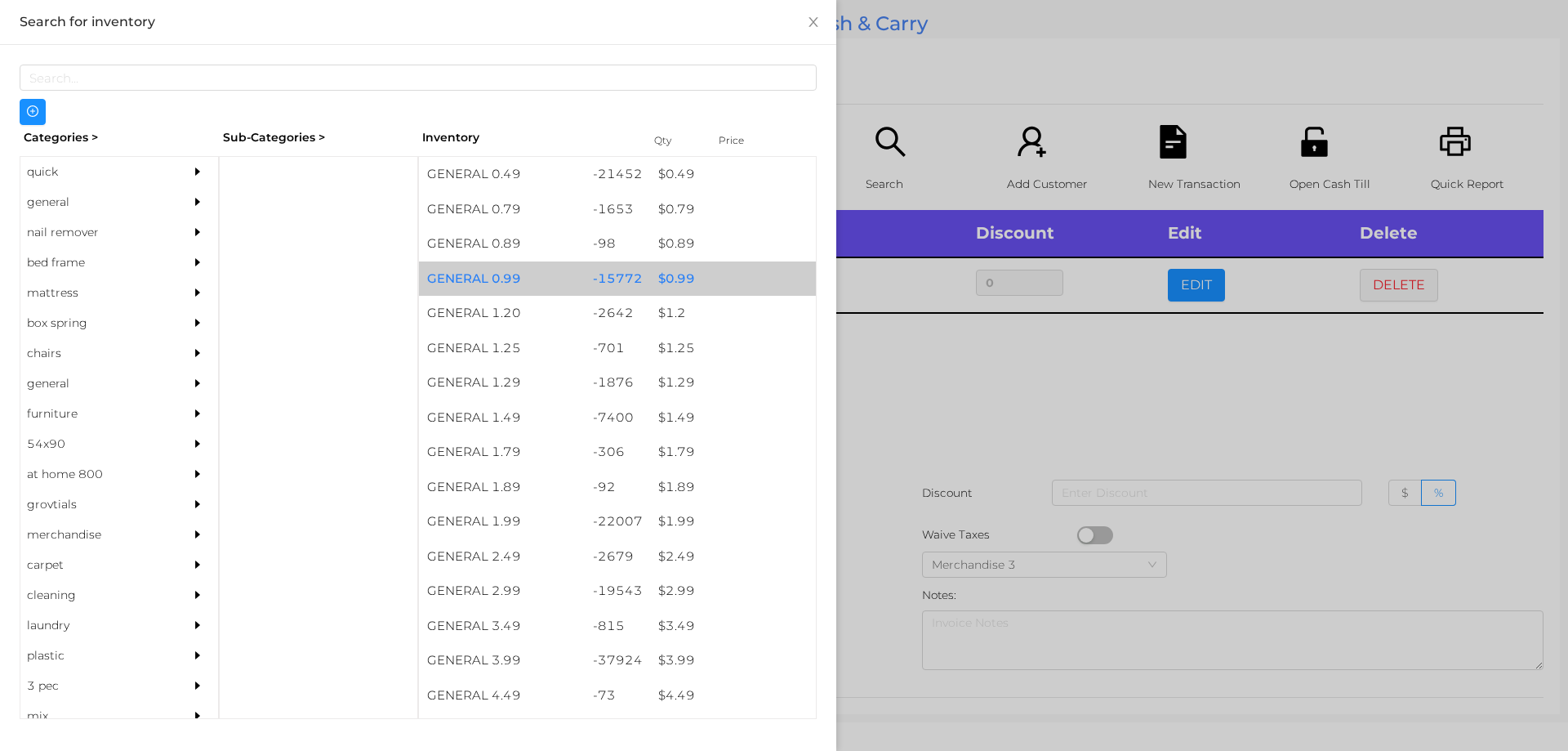
click at [687, 273] on div "$ 0.99" at bounding box center [733, 279] width 166 height 35
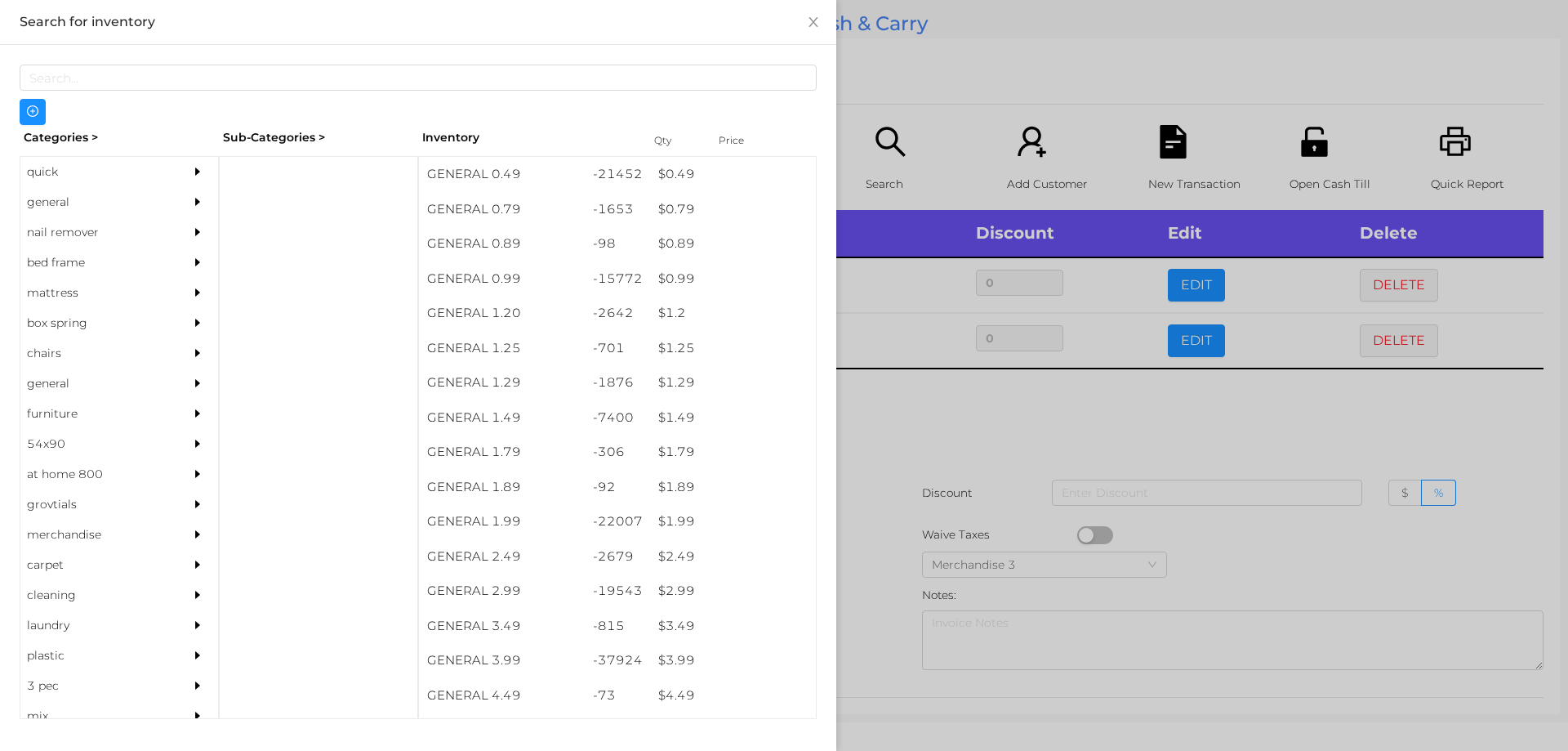
click at [899, 391] on div at bounding box center [784, 375] width 1568 height 751
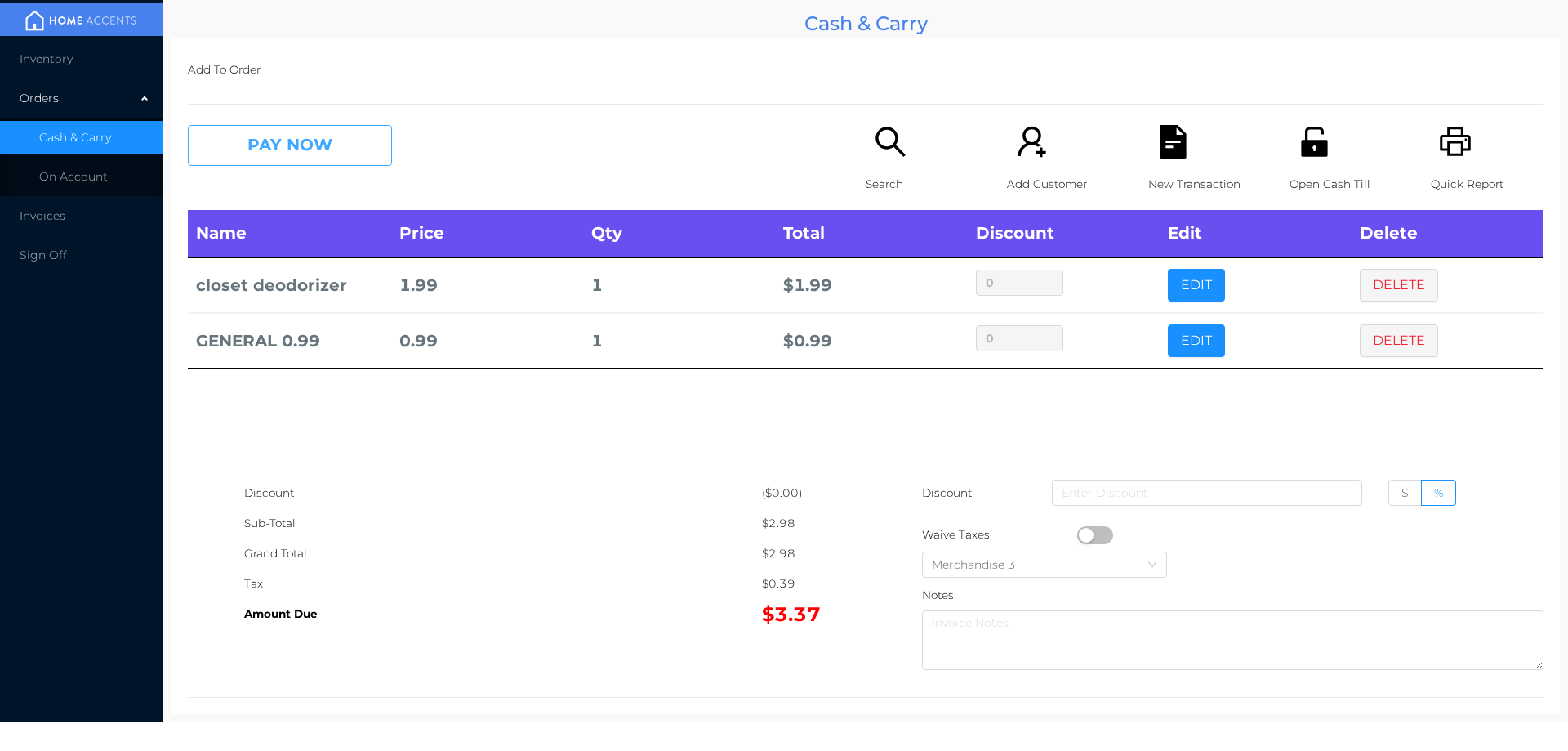
click at [304, 155] on button "PAY NOW" at bounding box center [289, 145] width 204 height 41
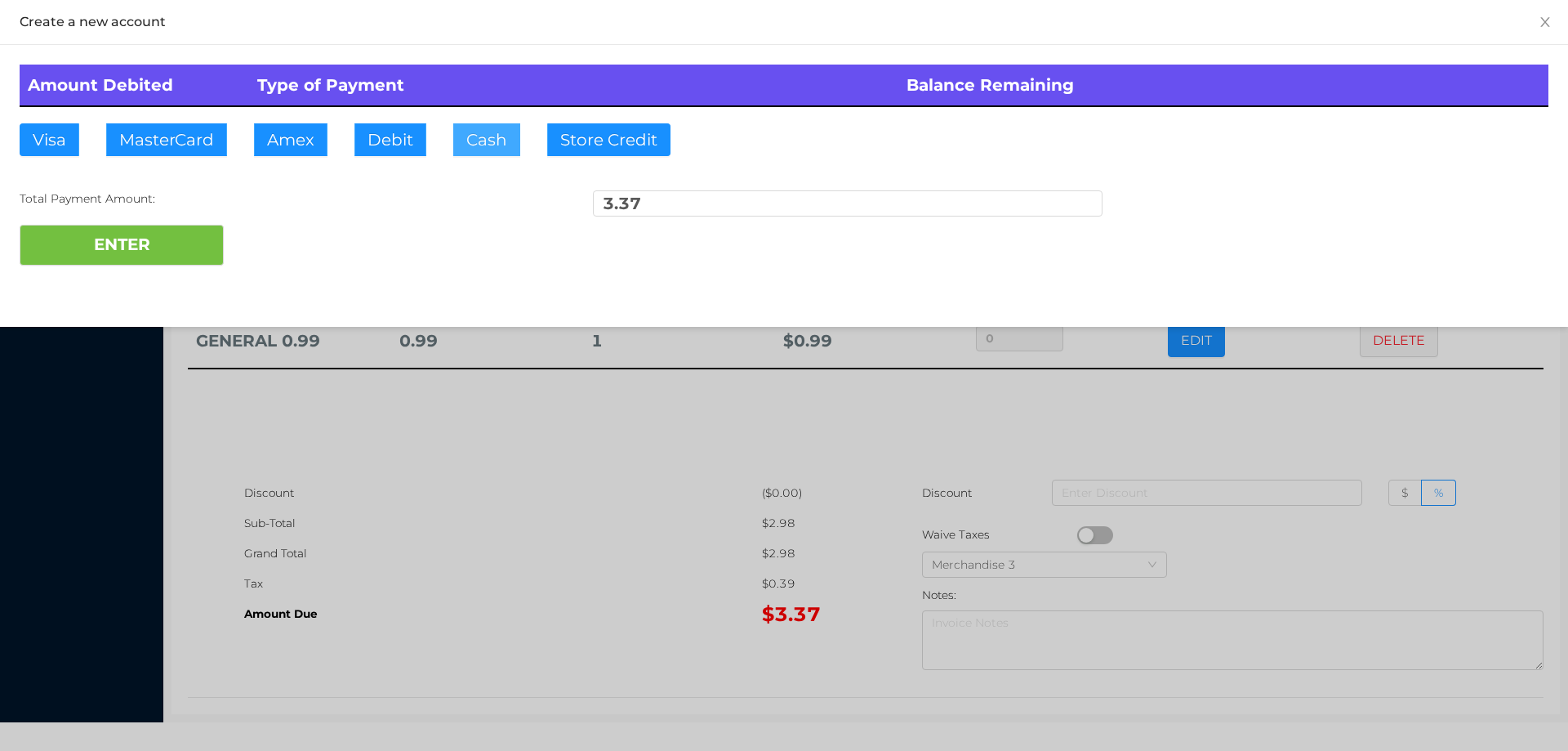
click at [478, 141] on button "Cash" at bounding box center [486, 139] width 67 height 33
type input "5."
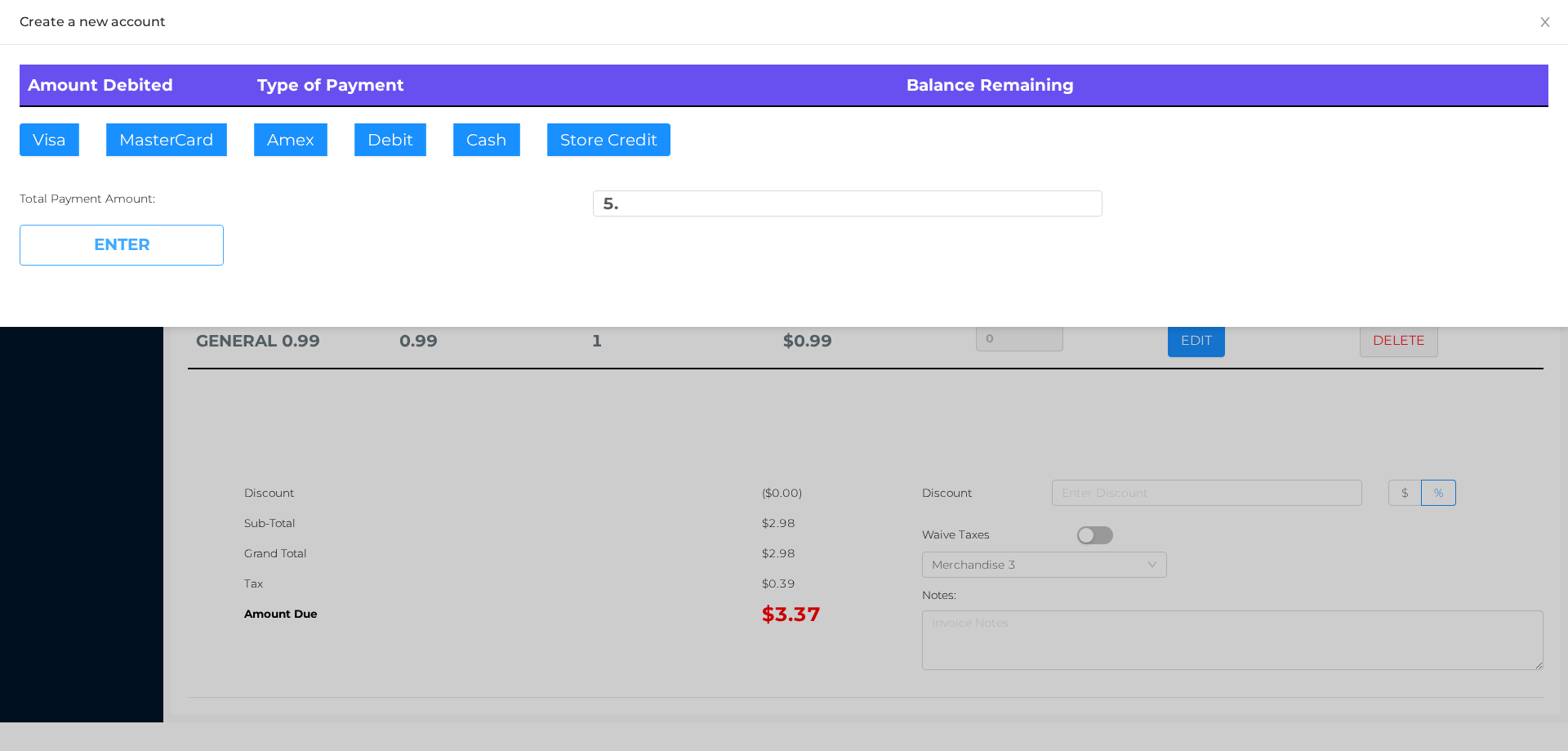
click at [172, 252] on button "ENTER" at bounding box center [121, 245] width 204 height 41
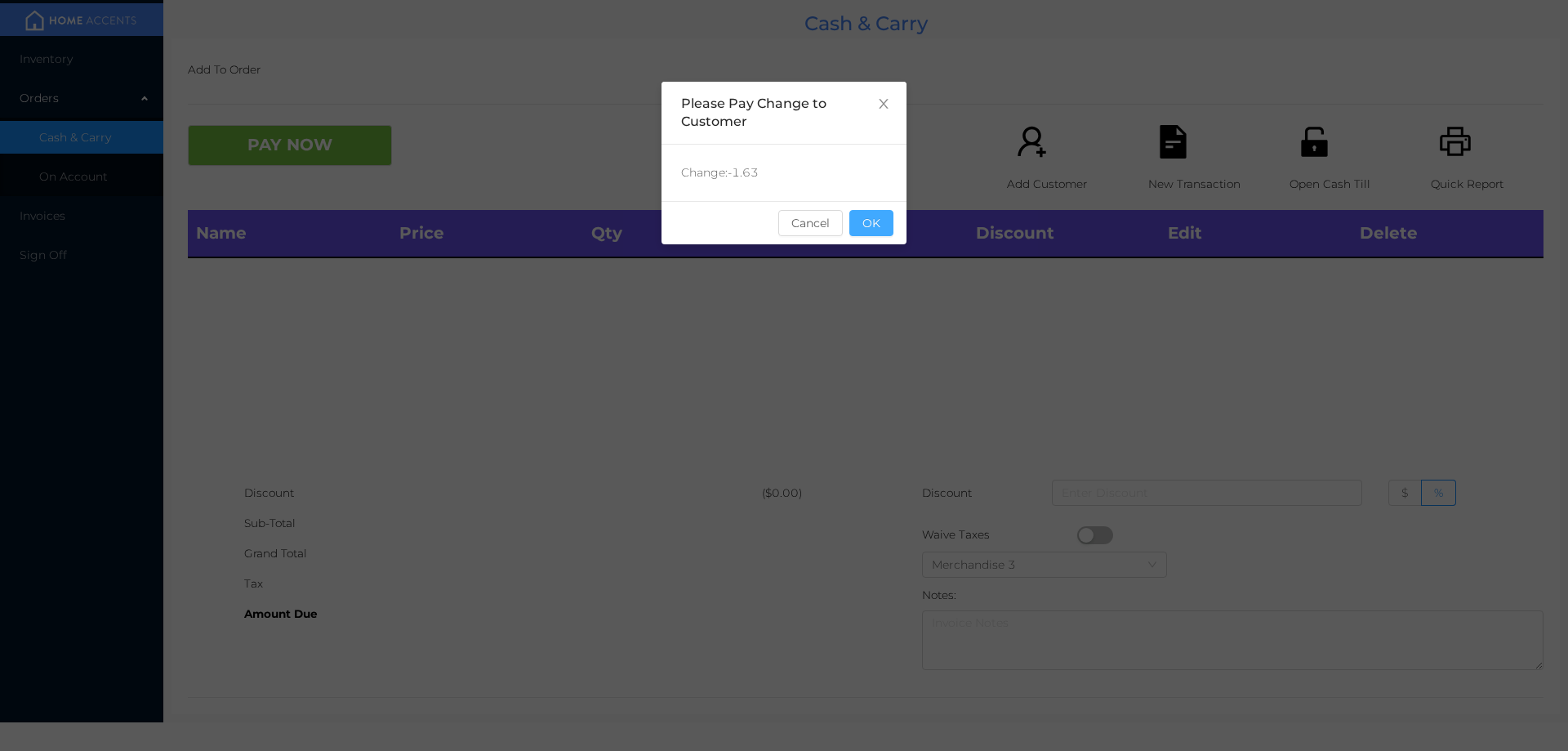
click at [871, 232] on button "OK" at bounding box center [871, 223] width 44 height 26
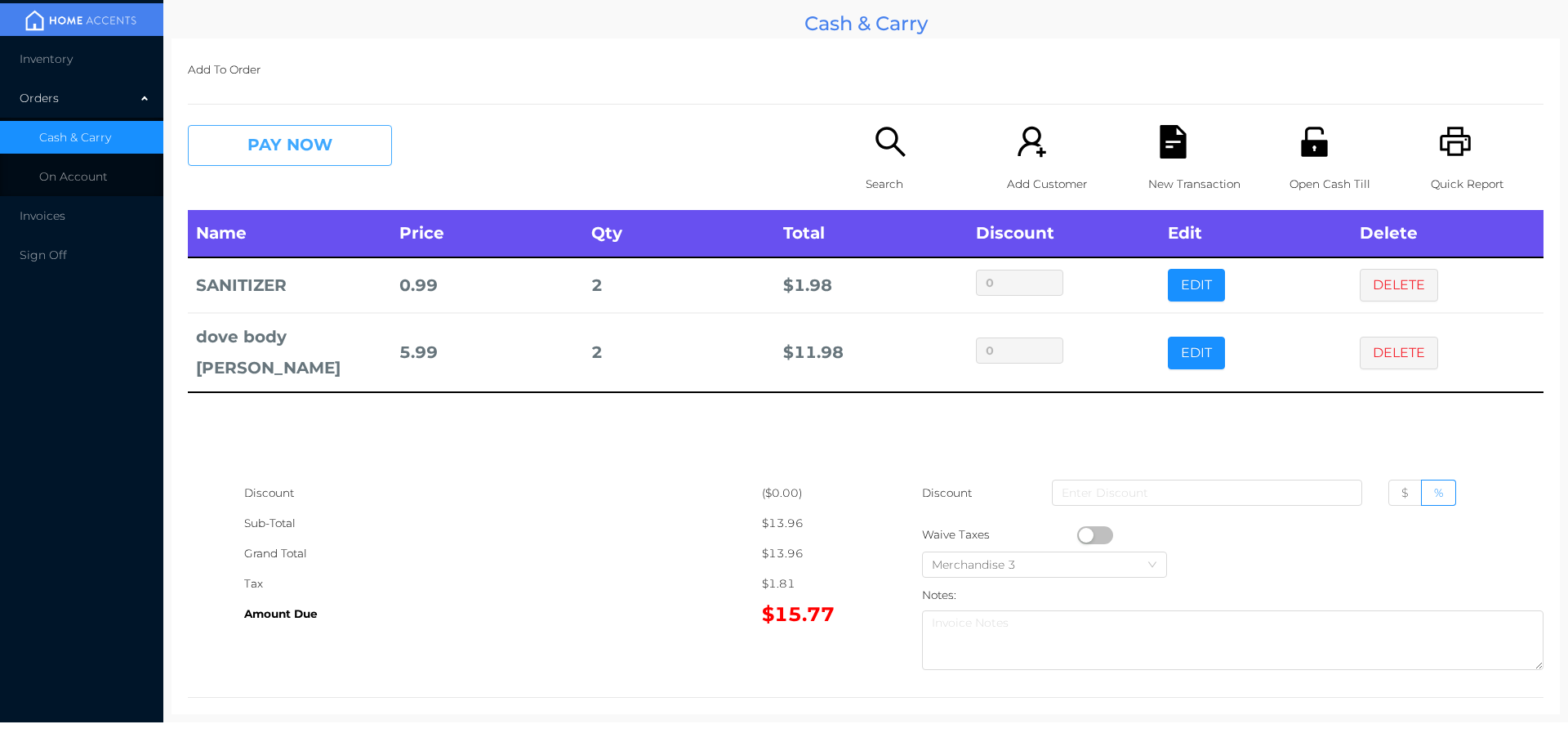
click at [313, 147] on button "PAY NOW" at bounding box center [289, 145] width 204 height 41
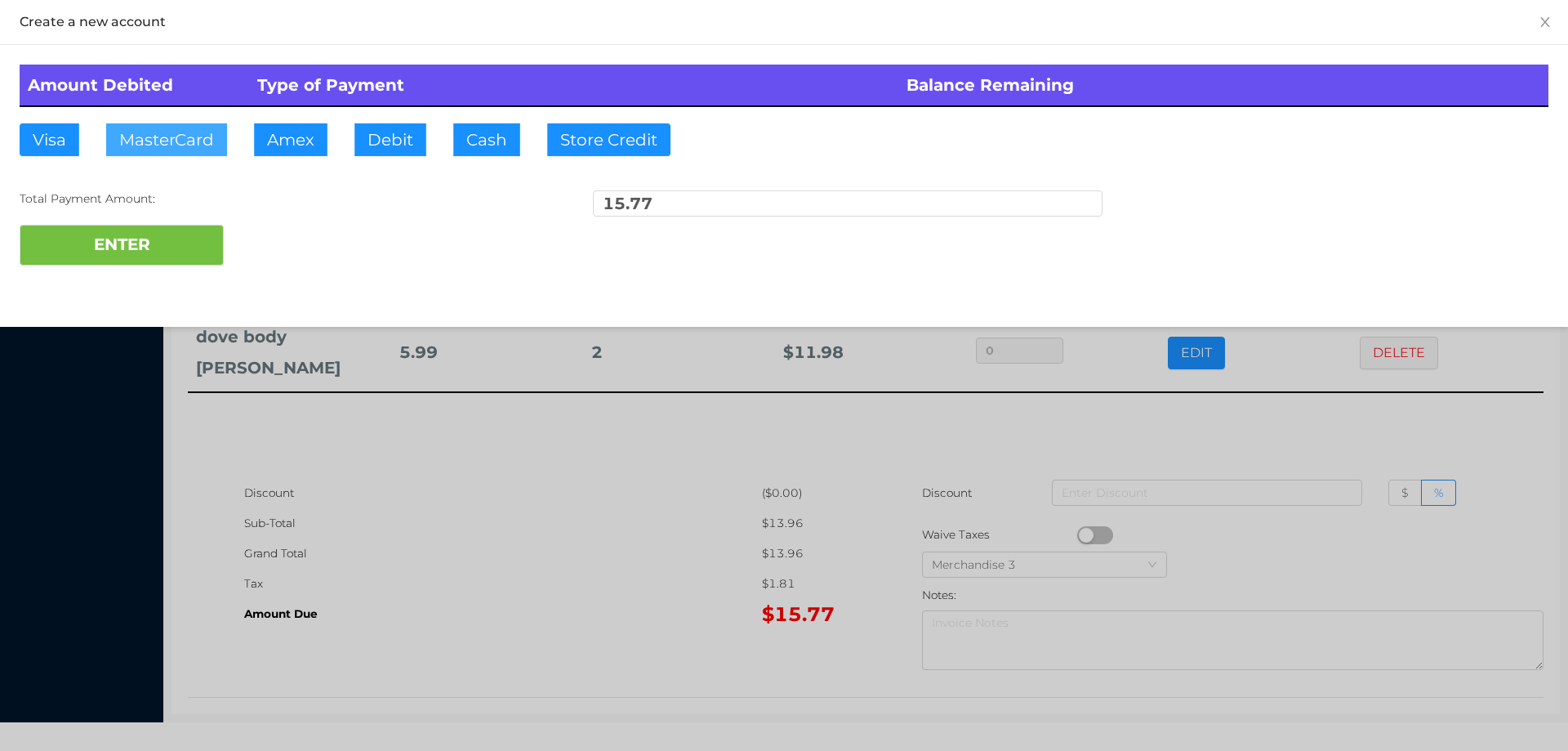
click at [167, 146] on button "MasterCard" at bounding box center [167, 139] width 121 height 33
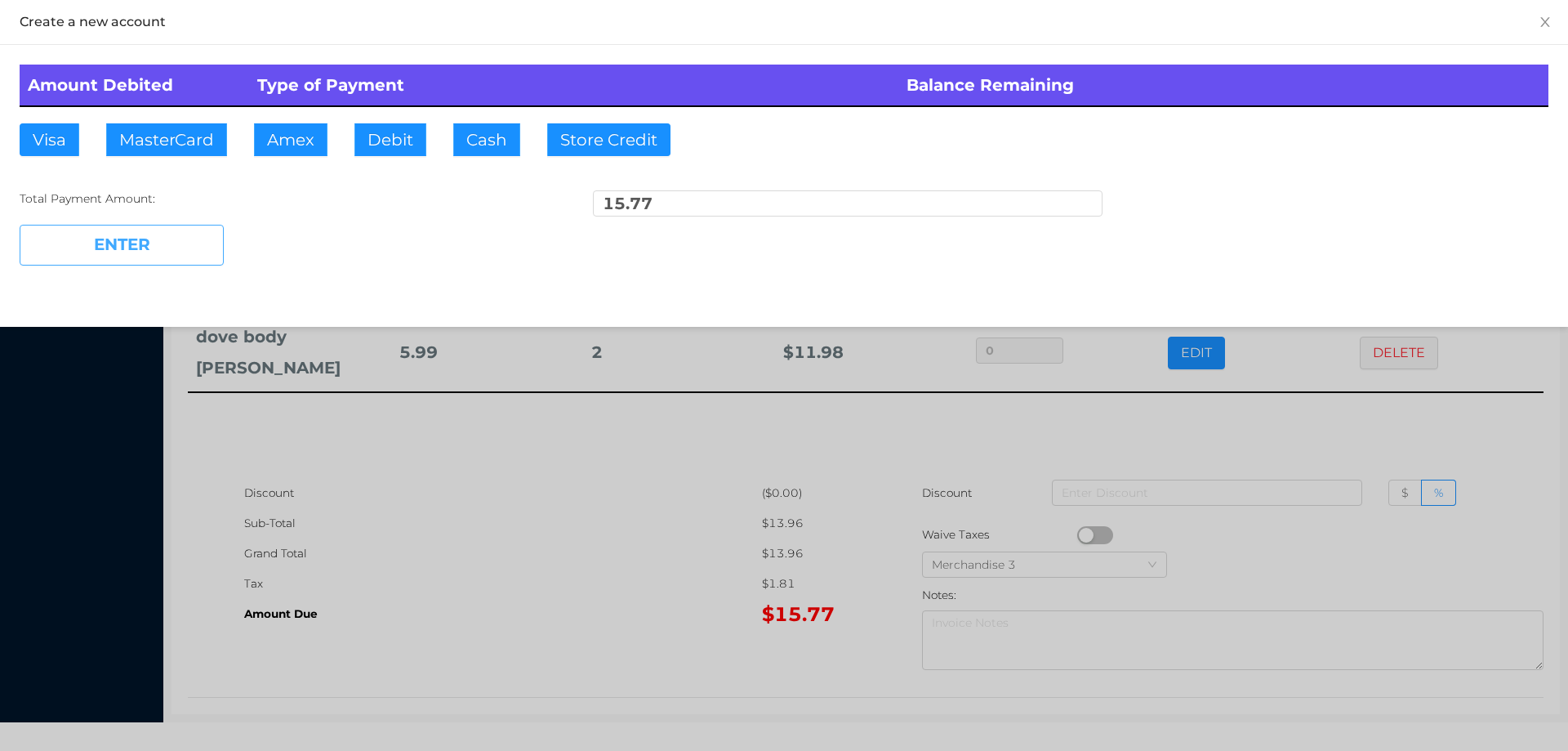
click at [157, 241] on button "ENTER" at bounding box center [121, 245] width 204 height 41
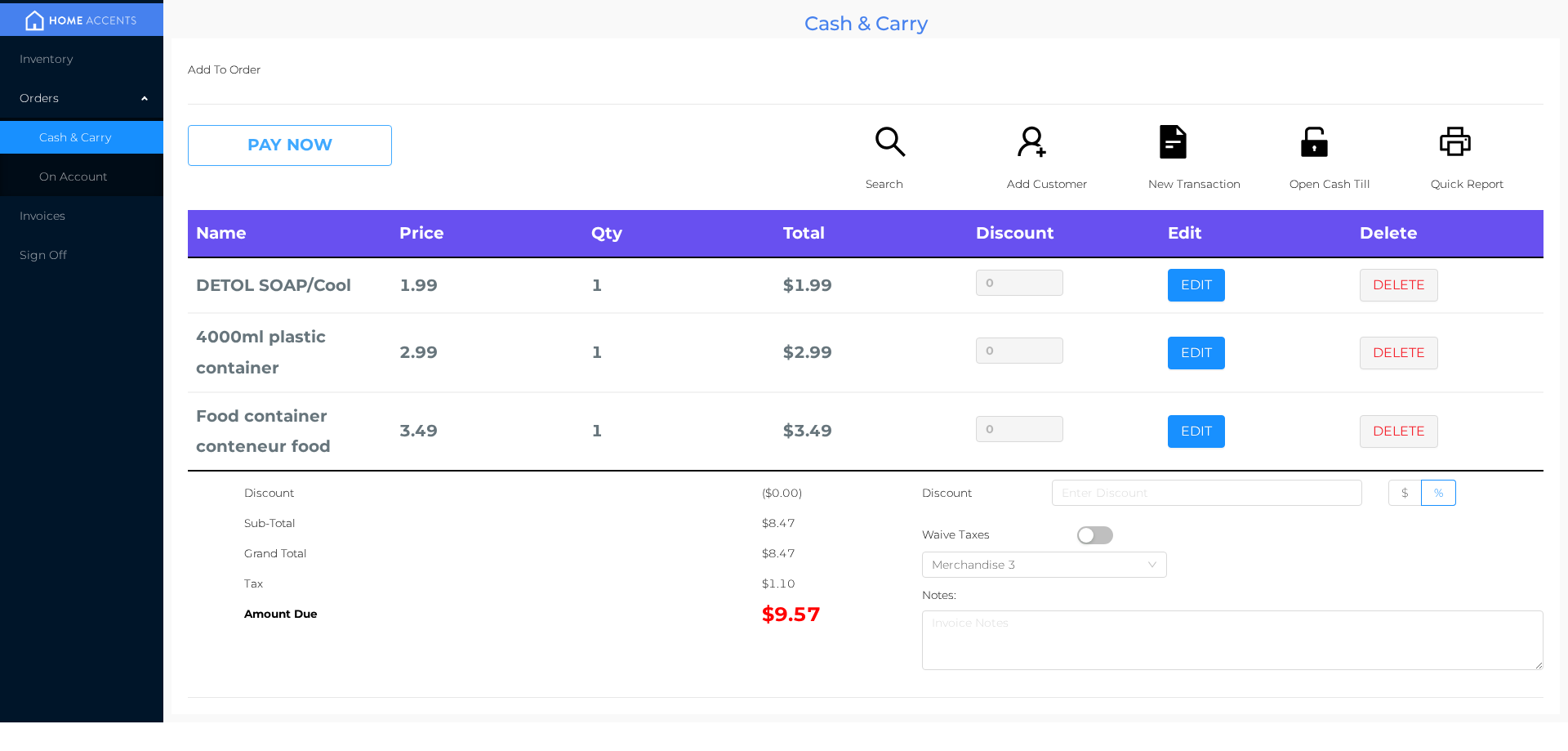
click at [340, 137] on button "PAY NOW" at bounding box center [289, 145] width 204 height 41
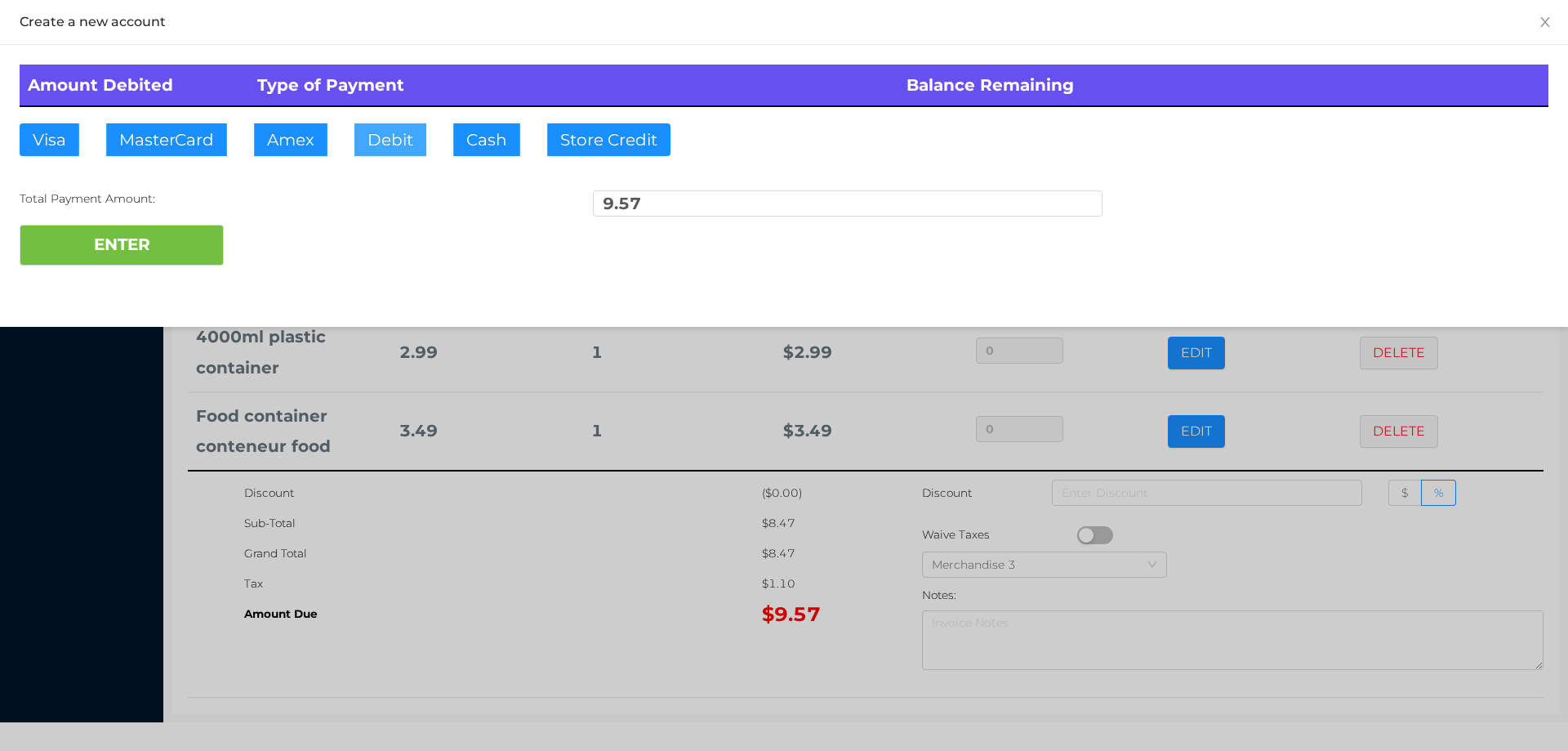
click at [382, 143] on button "Debit" at bounding box center [390, 139] width 72 height 33
click at [498, 547] on div at bounding box center [784, 375] width 1568 height 751
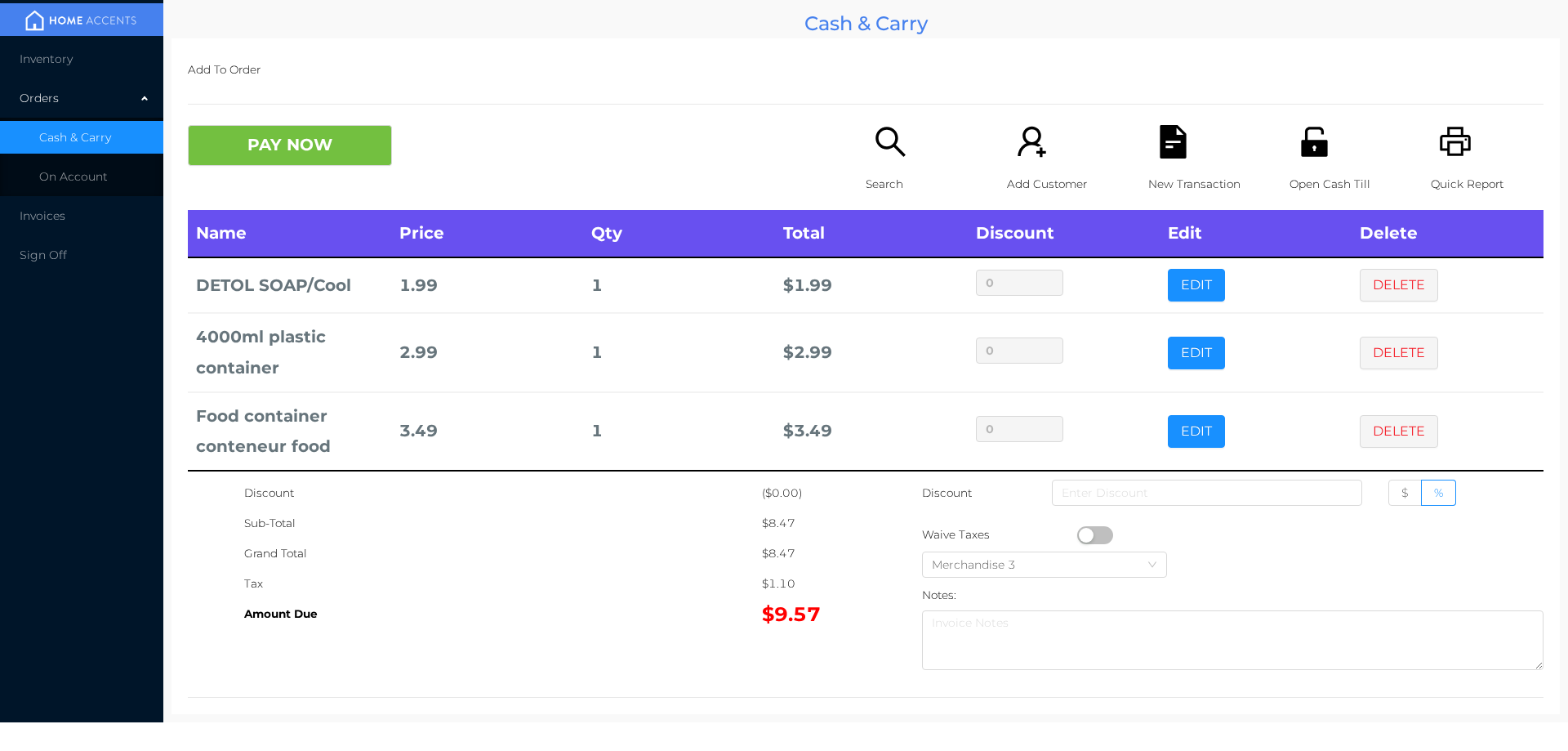
click at [1173, 156] on icon "icon: file-text" at bounding box center [1172, 142] width 26 height 34
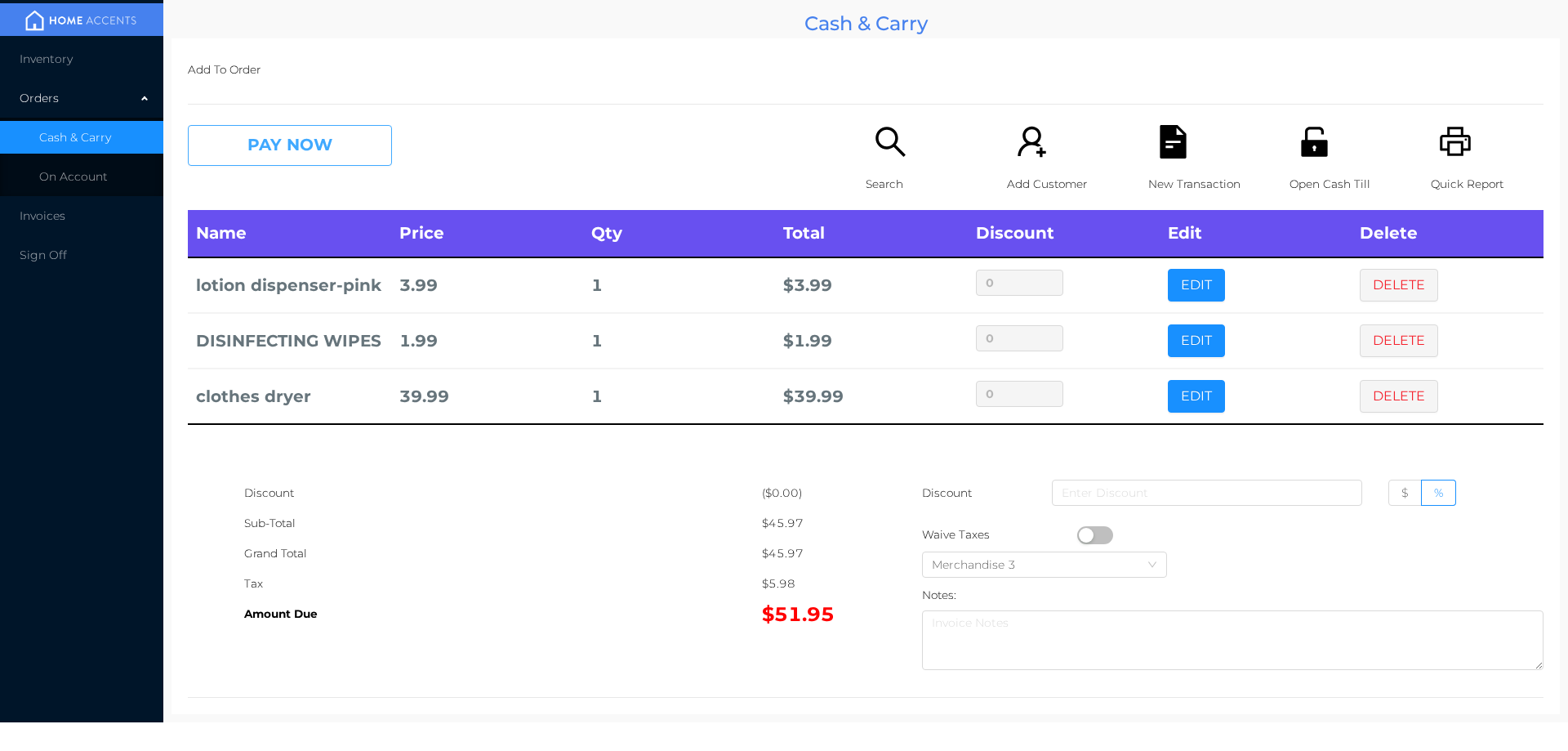
click at [314, 147] on button "PAY NOW" at bounding box center [289, 145] width 204 height 41
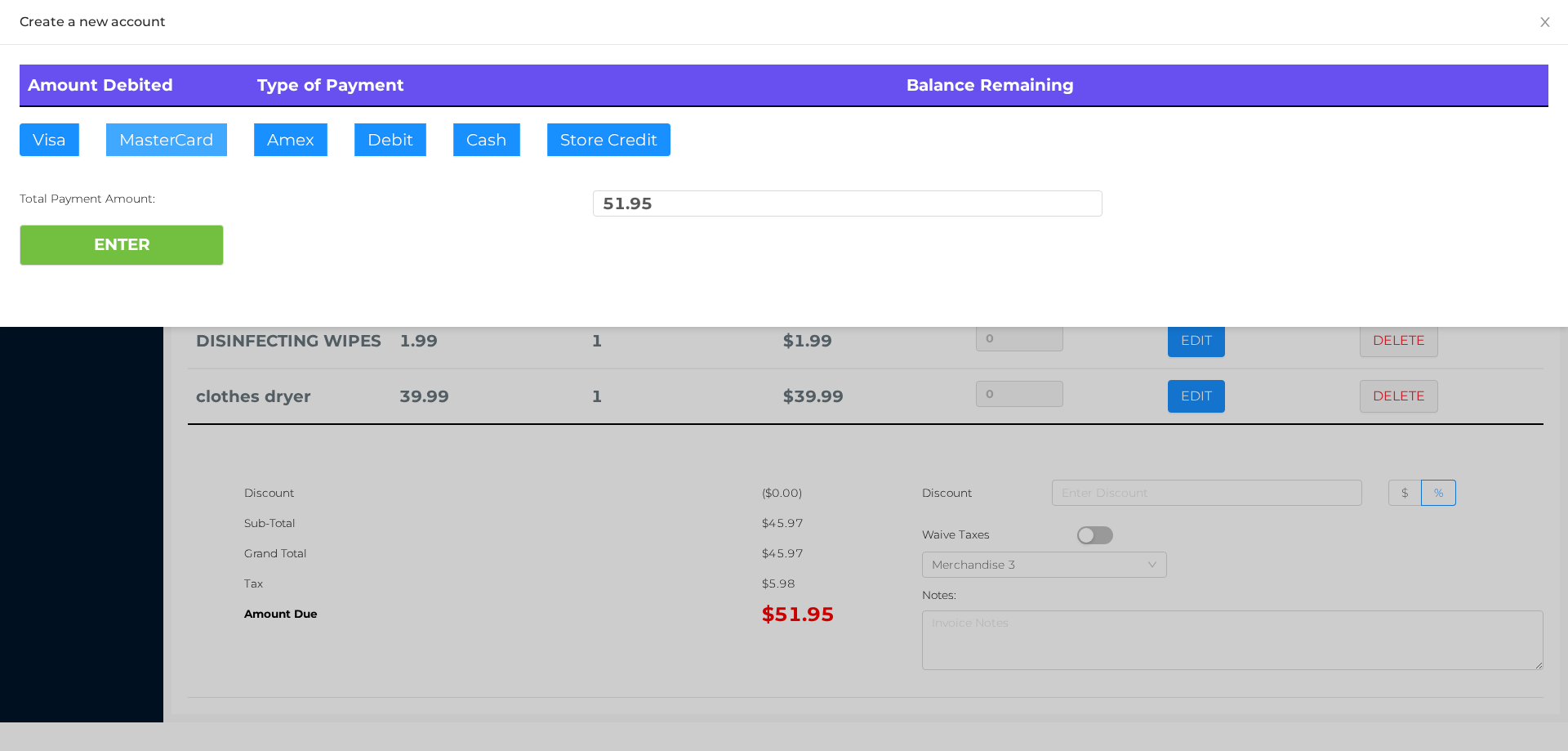
click at [154, 132] on button "MasterCard" at bounding box center [167, 139] width 121 height 33
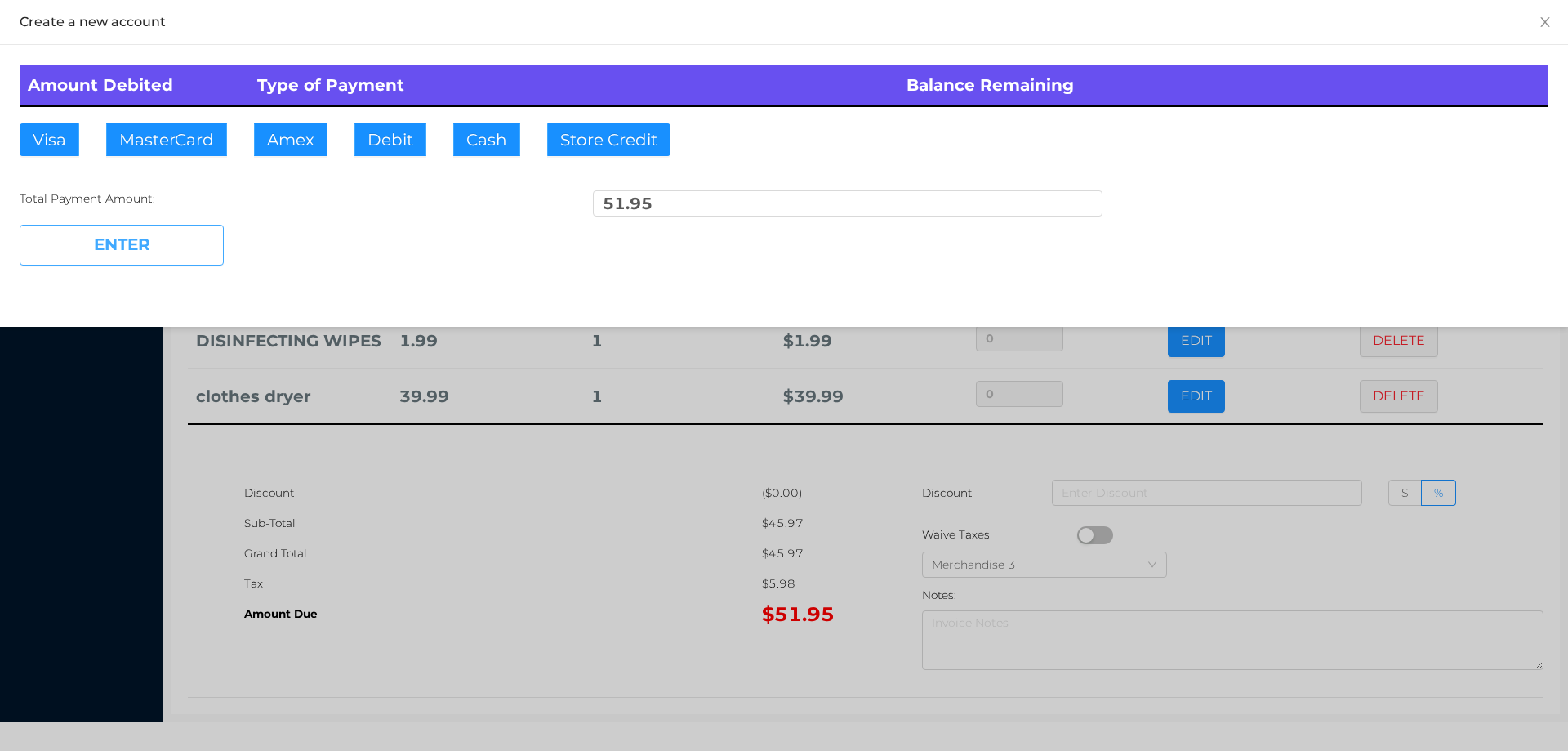
click at [141, 258] on button "ENTER" at bounding box center [121, 245] width 204 height 41
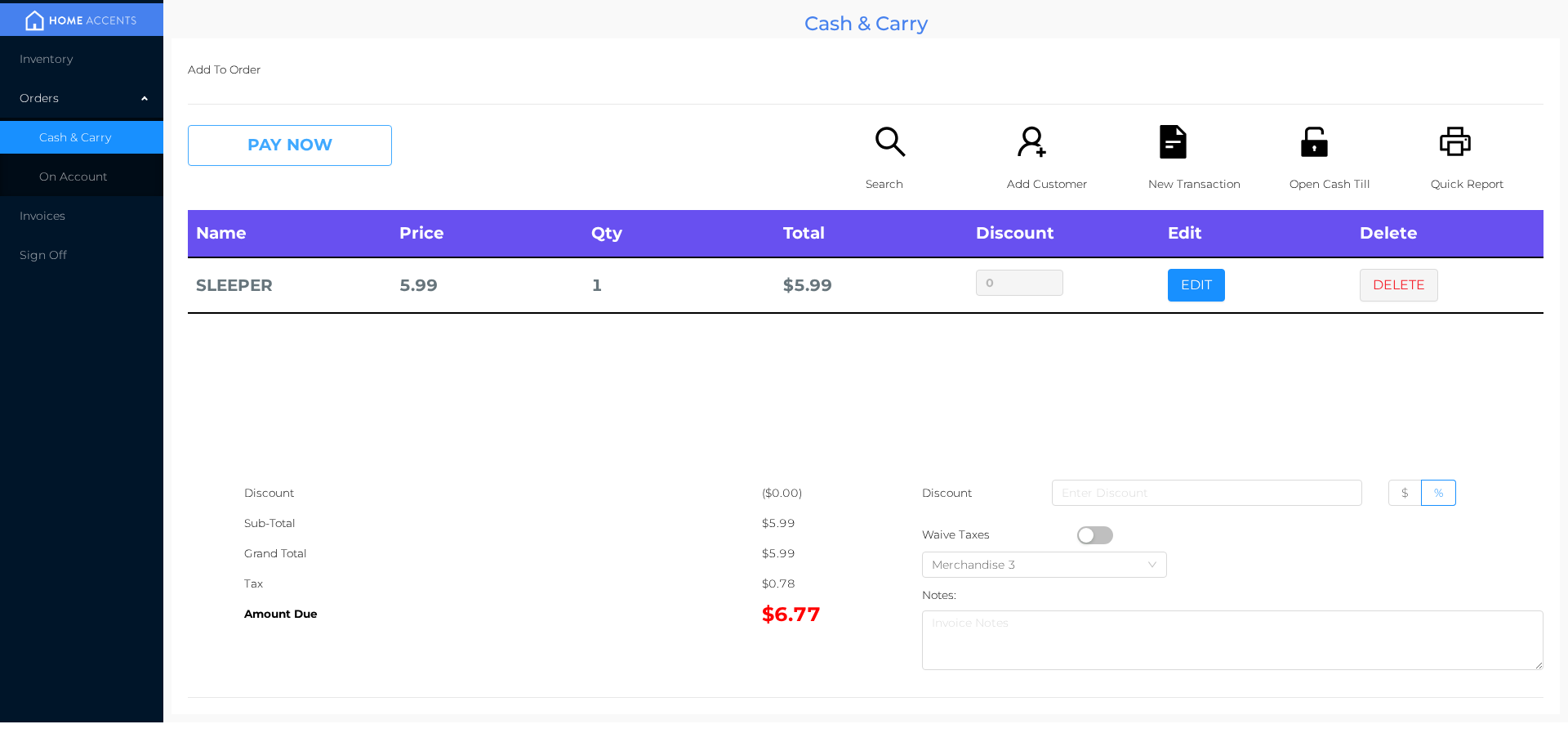
click at [252, 153] on button "PAY NOW" at bounding box center [289, 145] width 204 height 41
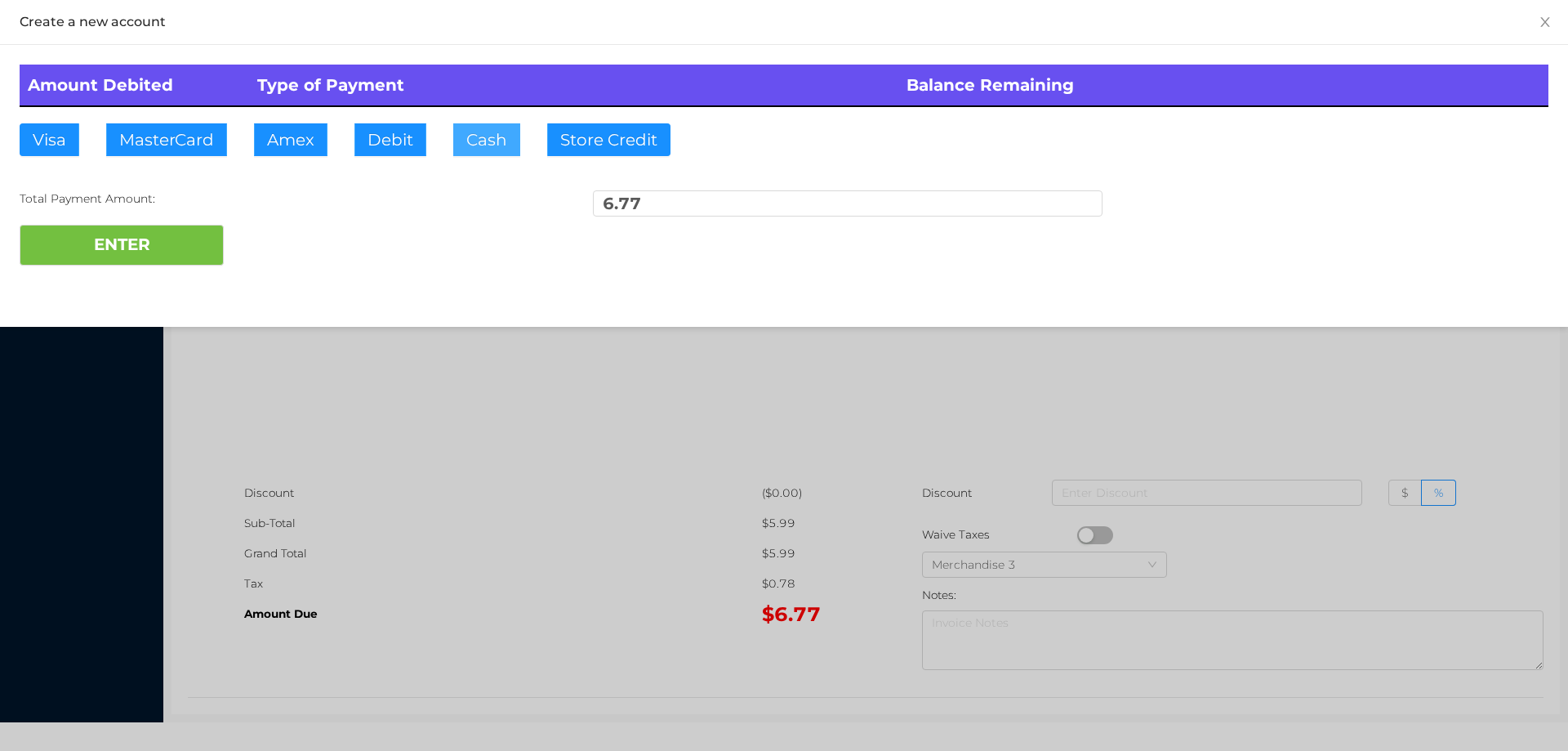
click at [471, 130] on button "Cash" at bounding box center [486, 139] width 67 height 33
type input "10."
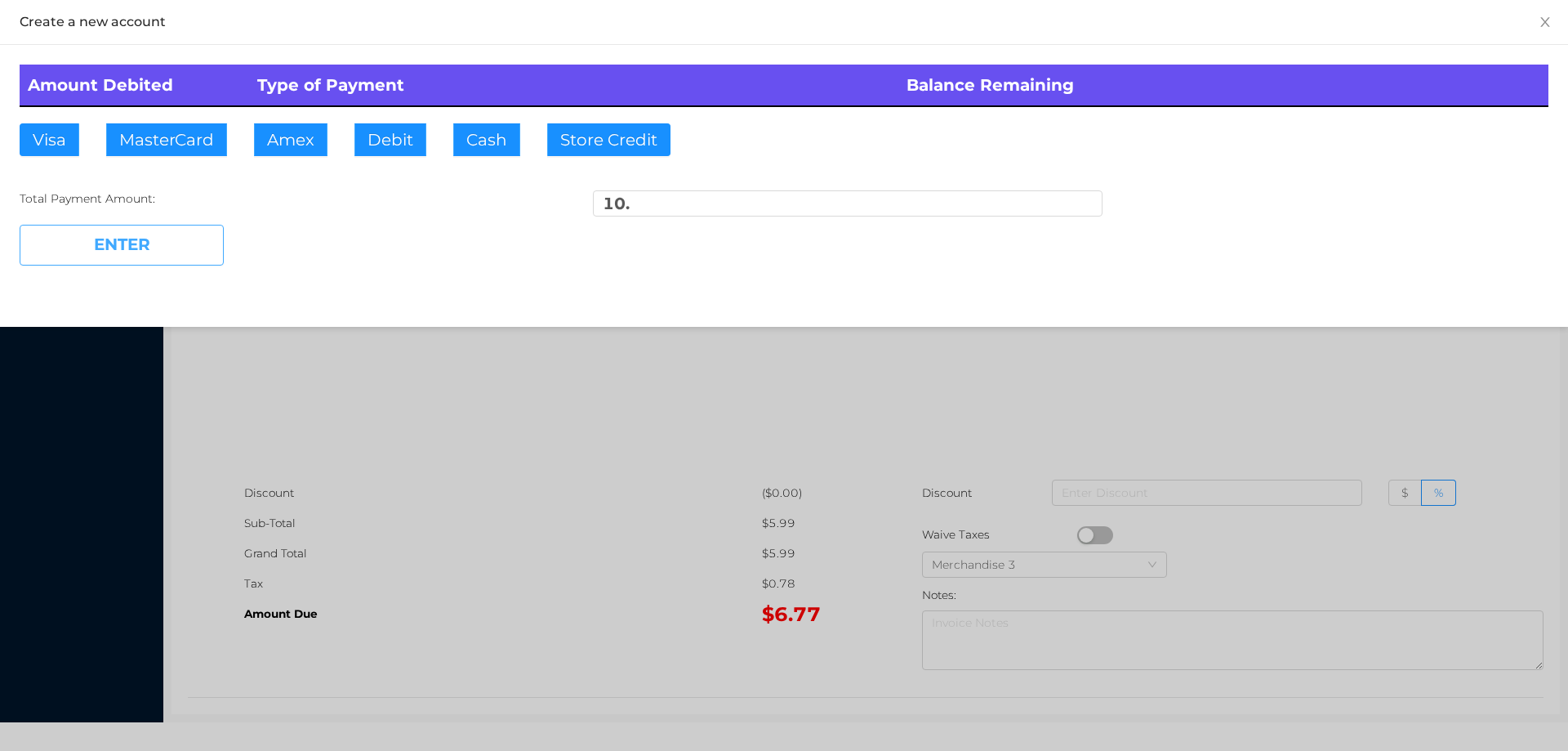
click at [140, 259] on button "ENTER" at bounding box center [121, 245] width 204 height 41
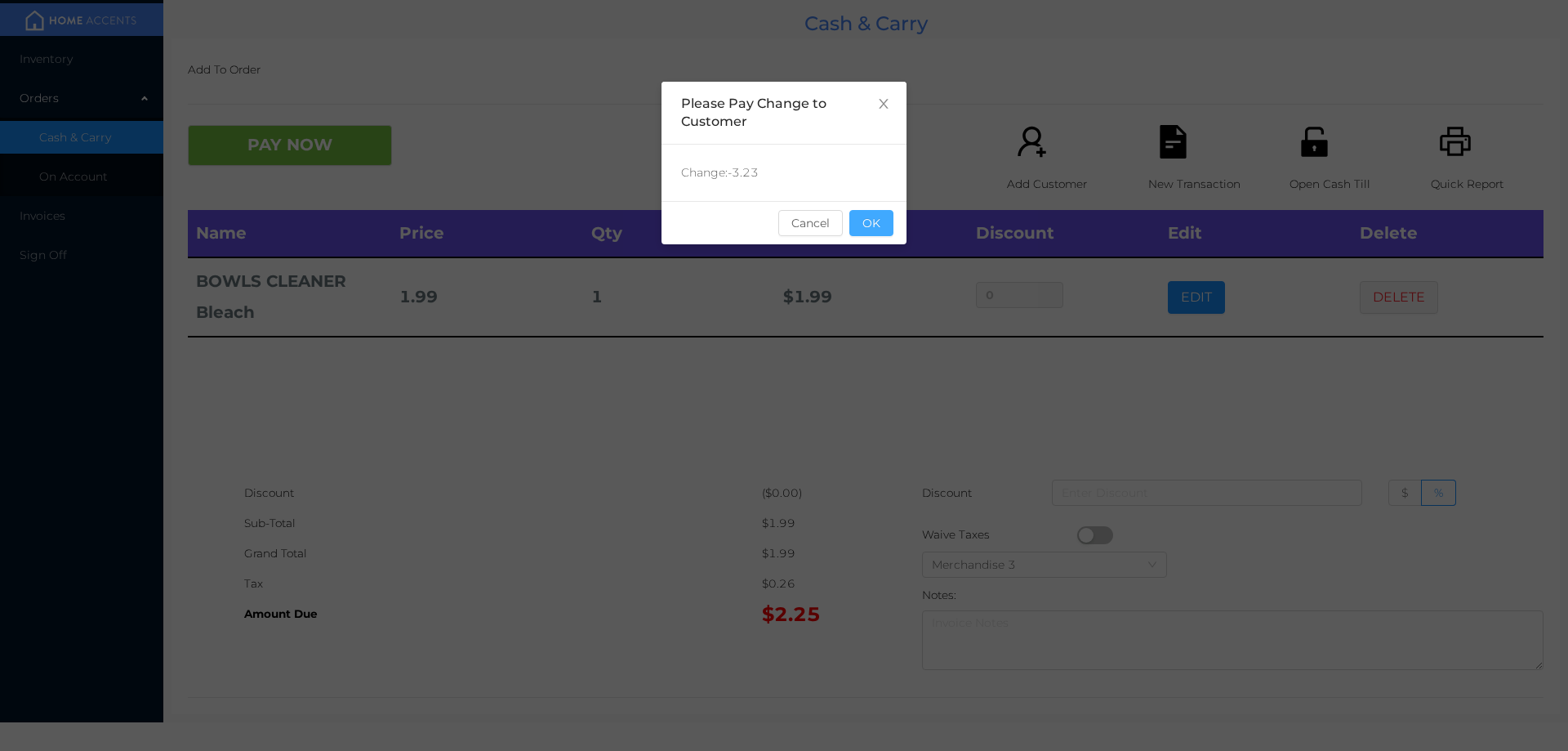
click at [871, 236] on button "OK" at bounding box center [871, 223] width 44 height 26
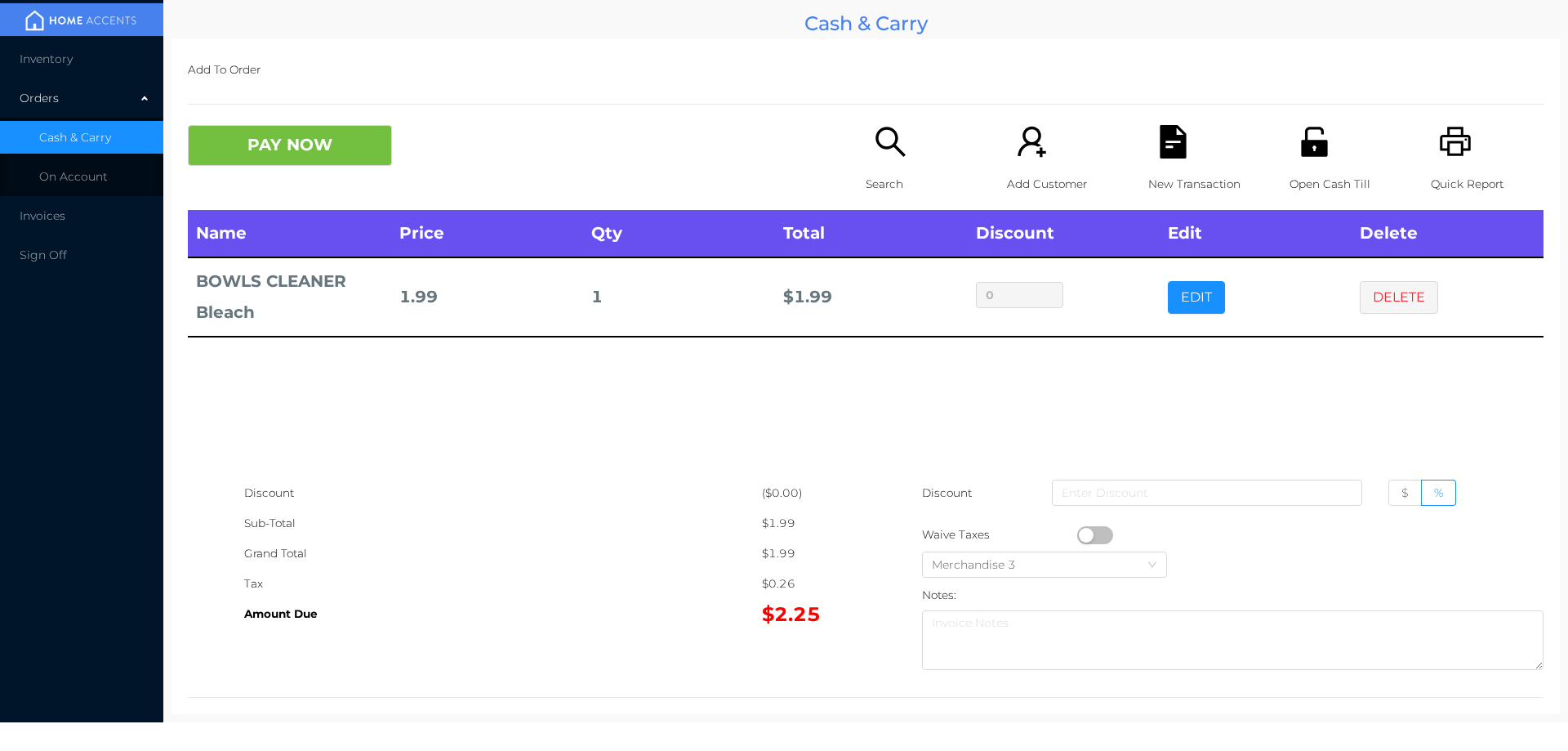
click at [862, 360] on div "Name Price Qty Total Discount Edit Delete BOWLS CLEANER Bleach 1.99 1 $ 1.99 0 …" at bounding box center [865, 343] width 1355 height 268
click at [267, 153] on button "PAY NOW" at bounding box center [289, 145] width 204 height 41
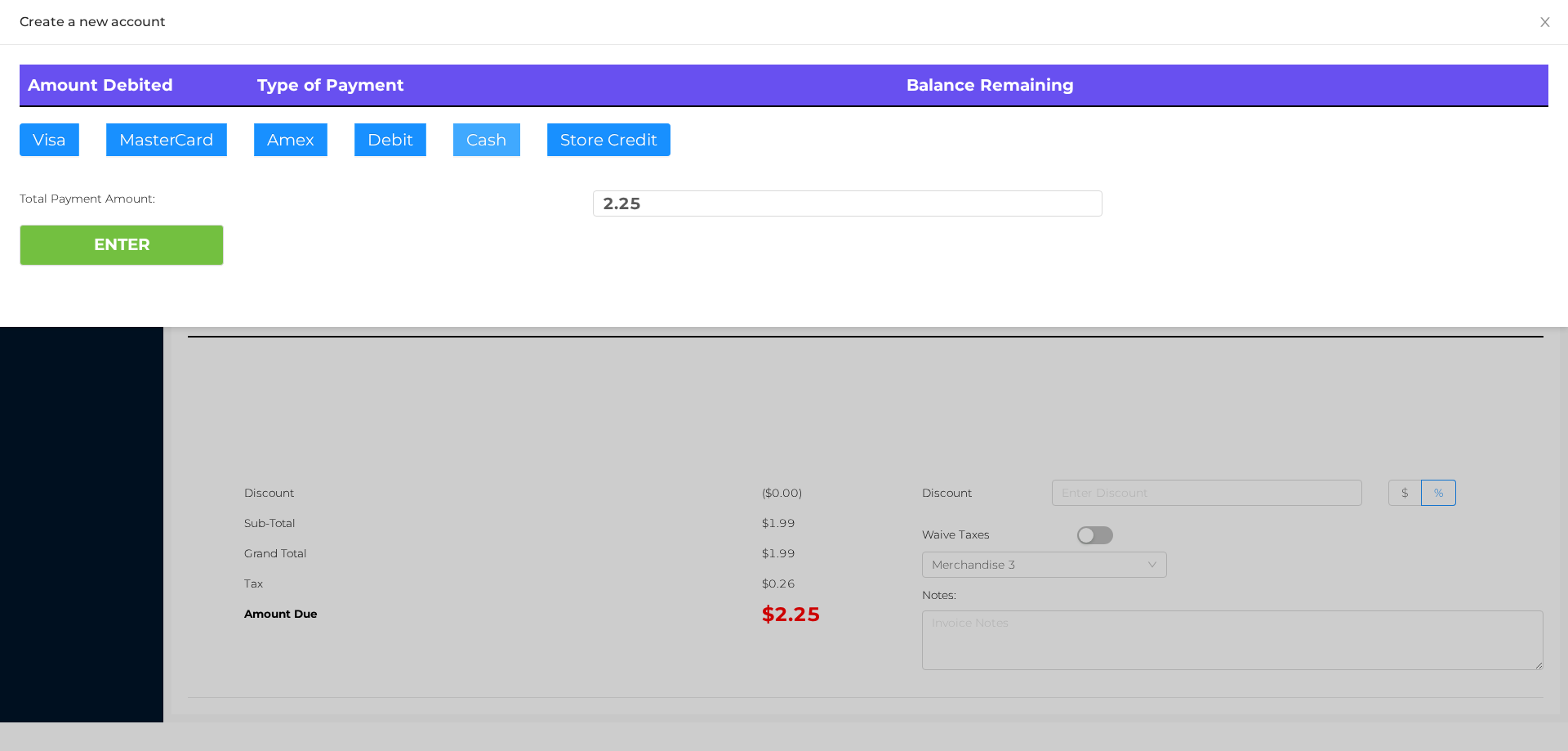
click at [456, 143] on button "Cash" at bounding box center [486, 139] width 67 height 33
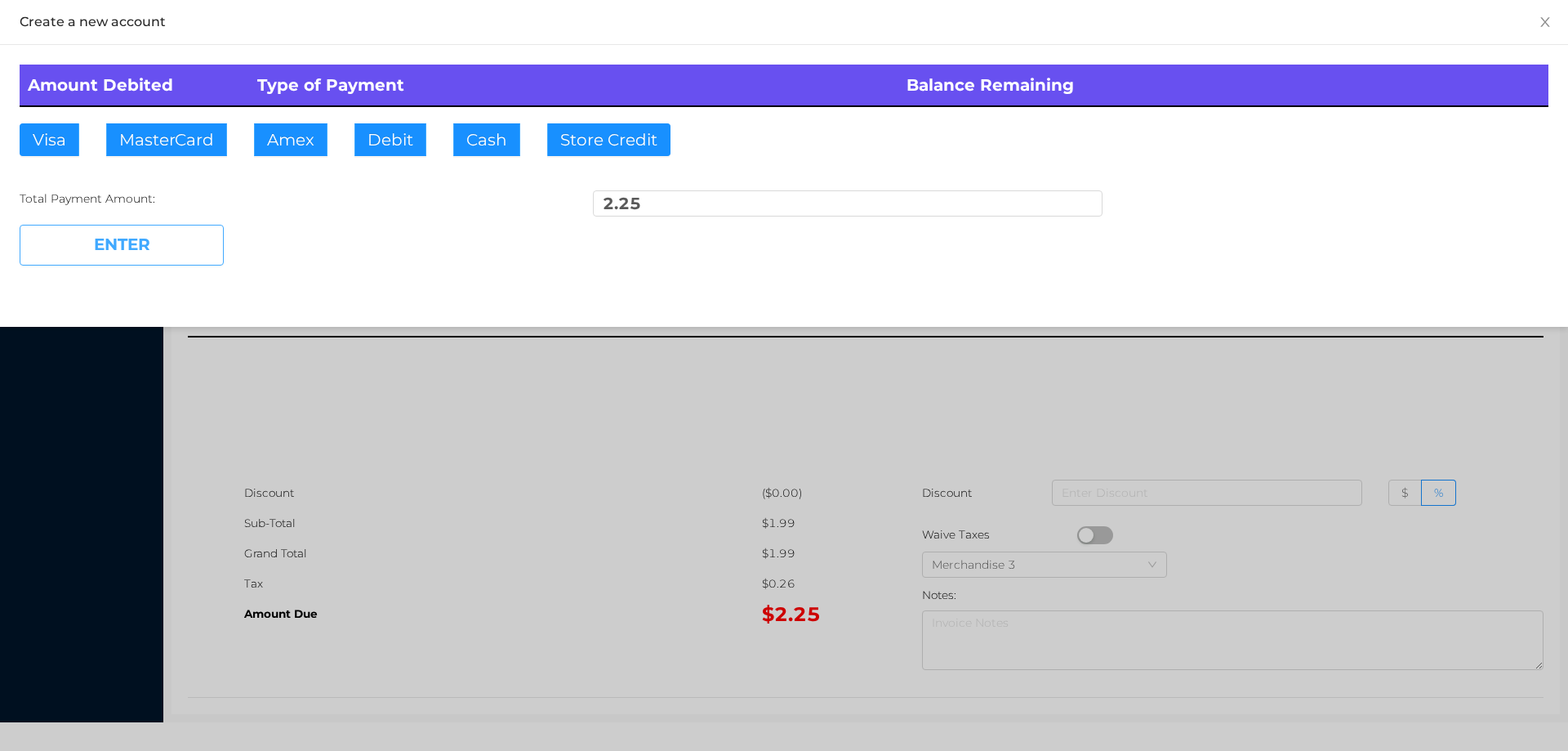
click at [134, 248] on button "ENTER" at bounding box center [121, 245] width 204 height 41
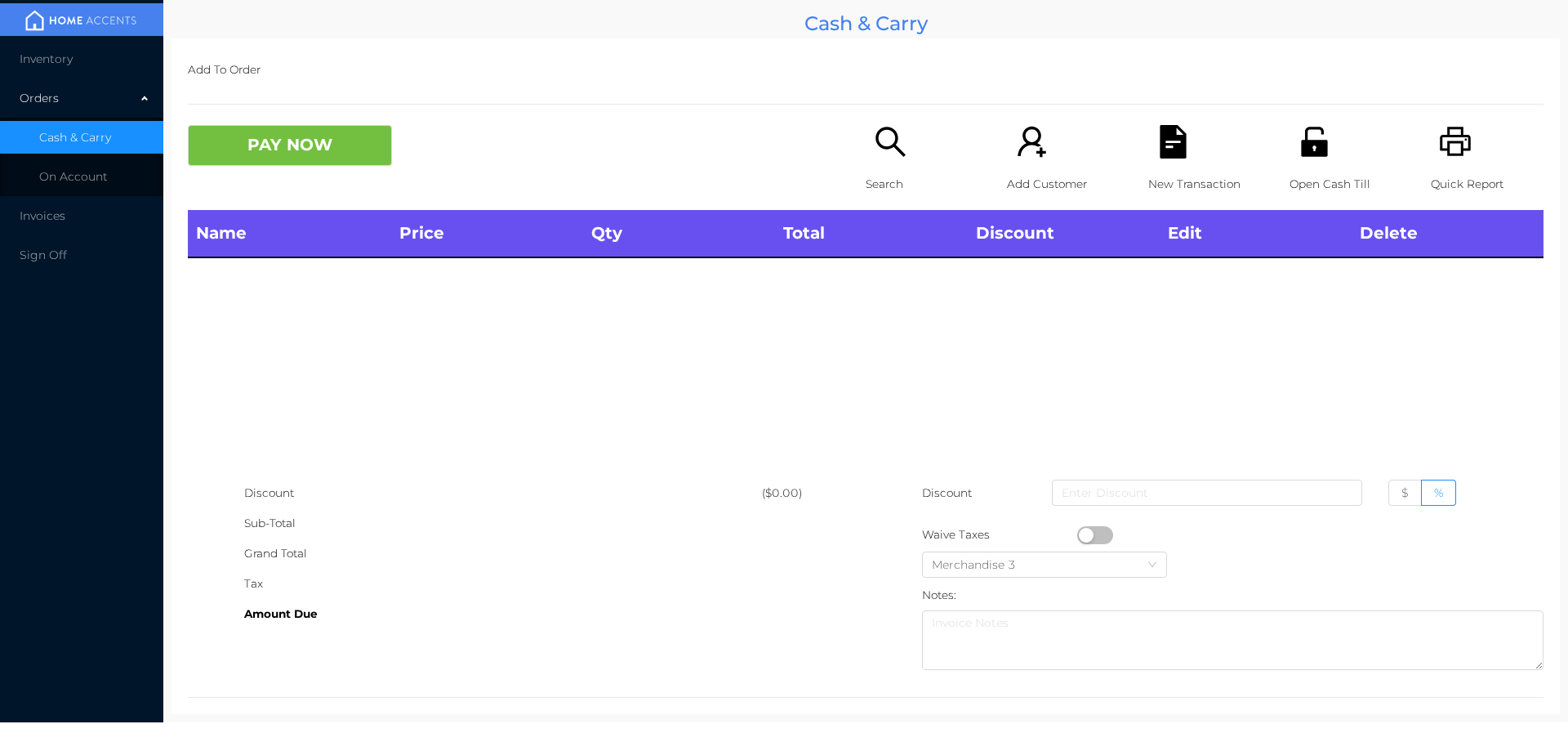
click at [868, 175] on p "Search" at bounding box center [922, 184] width 112 height 30
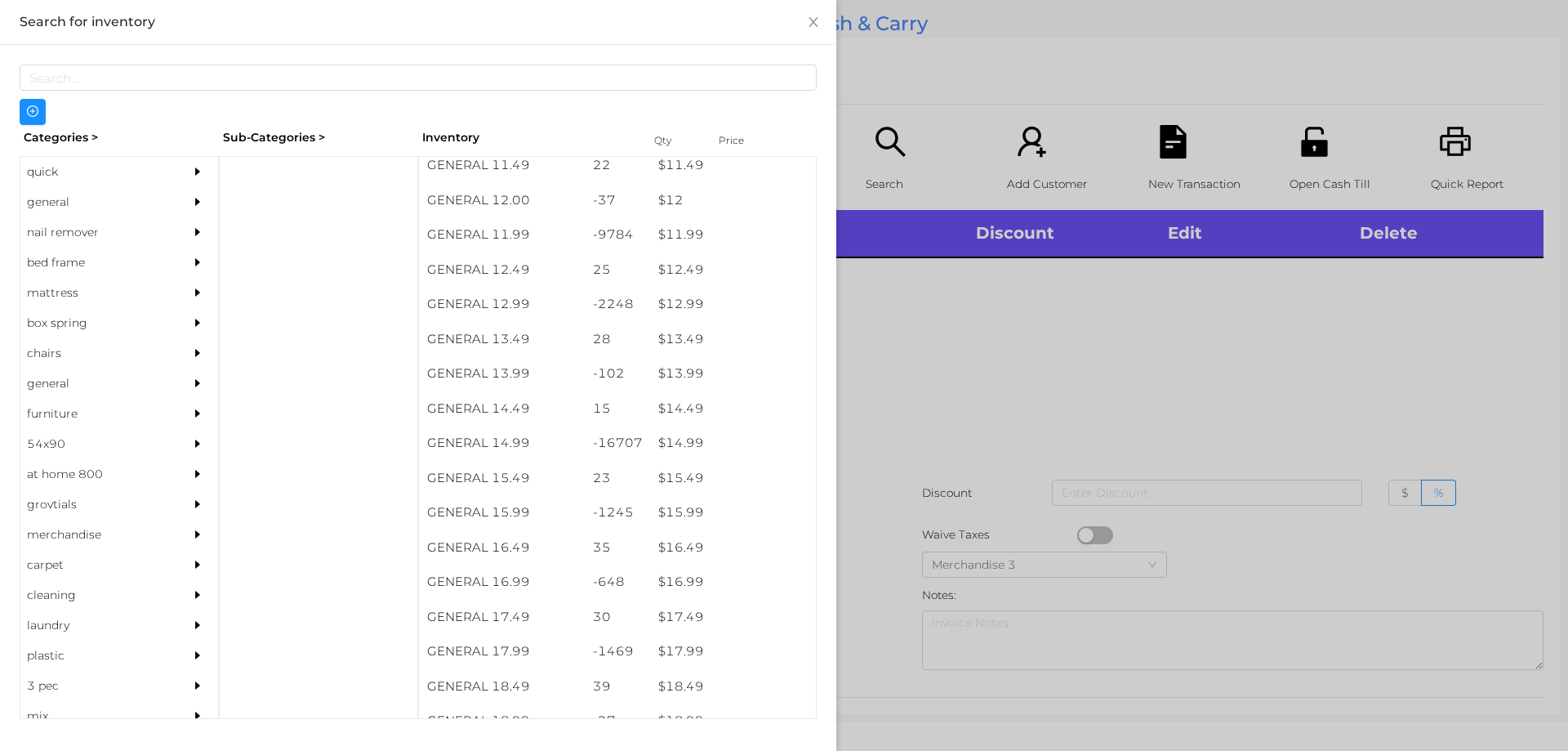
scroll to position [1169, 0]
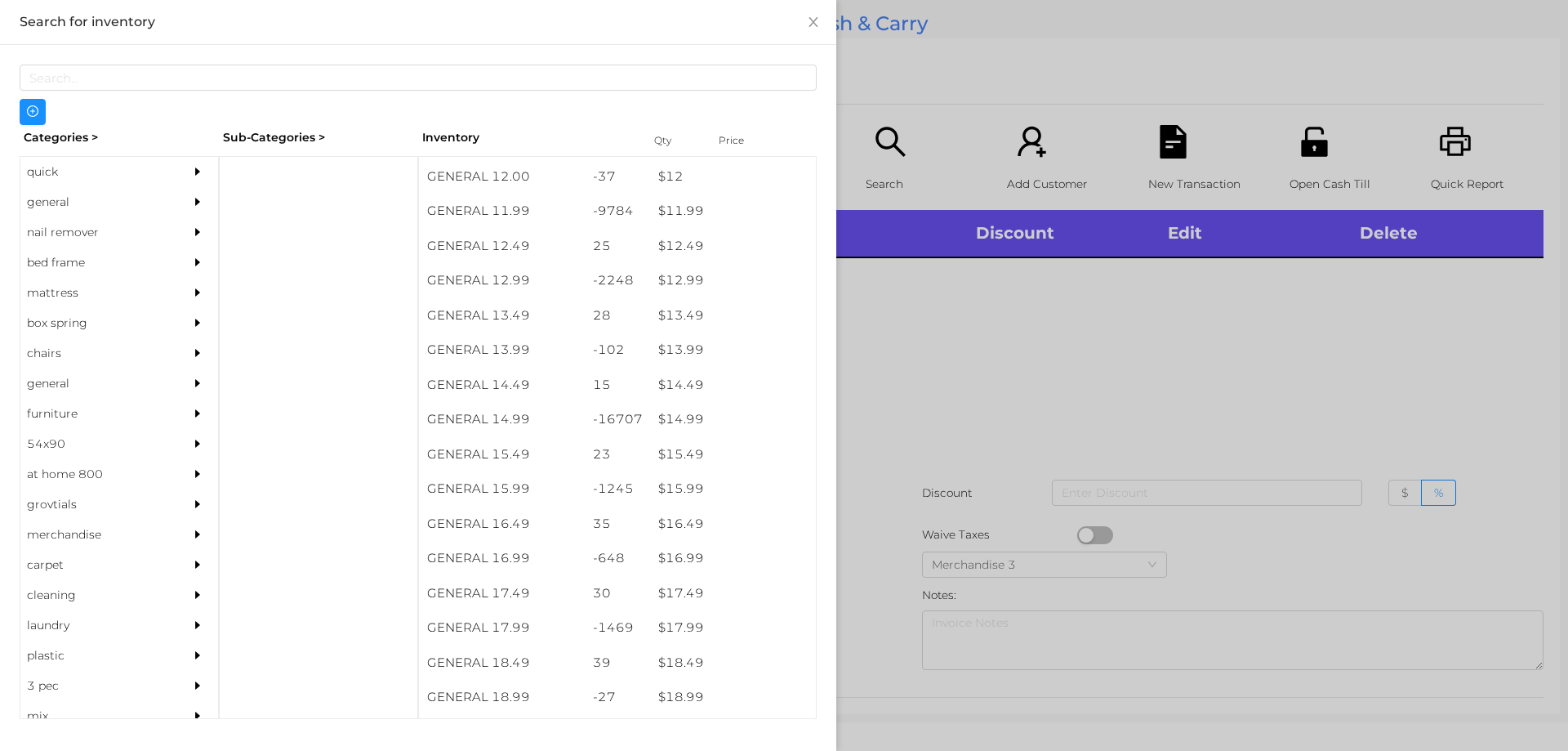
click at [679, 420] on div "$ 14.99" at bounding box center [733, 419] width 166 height 35
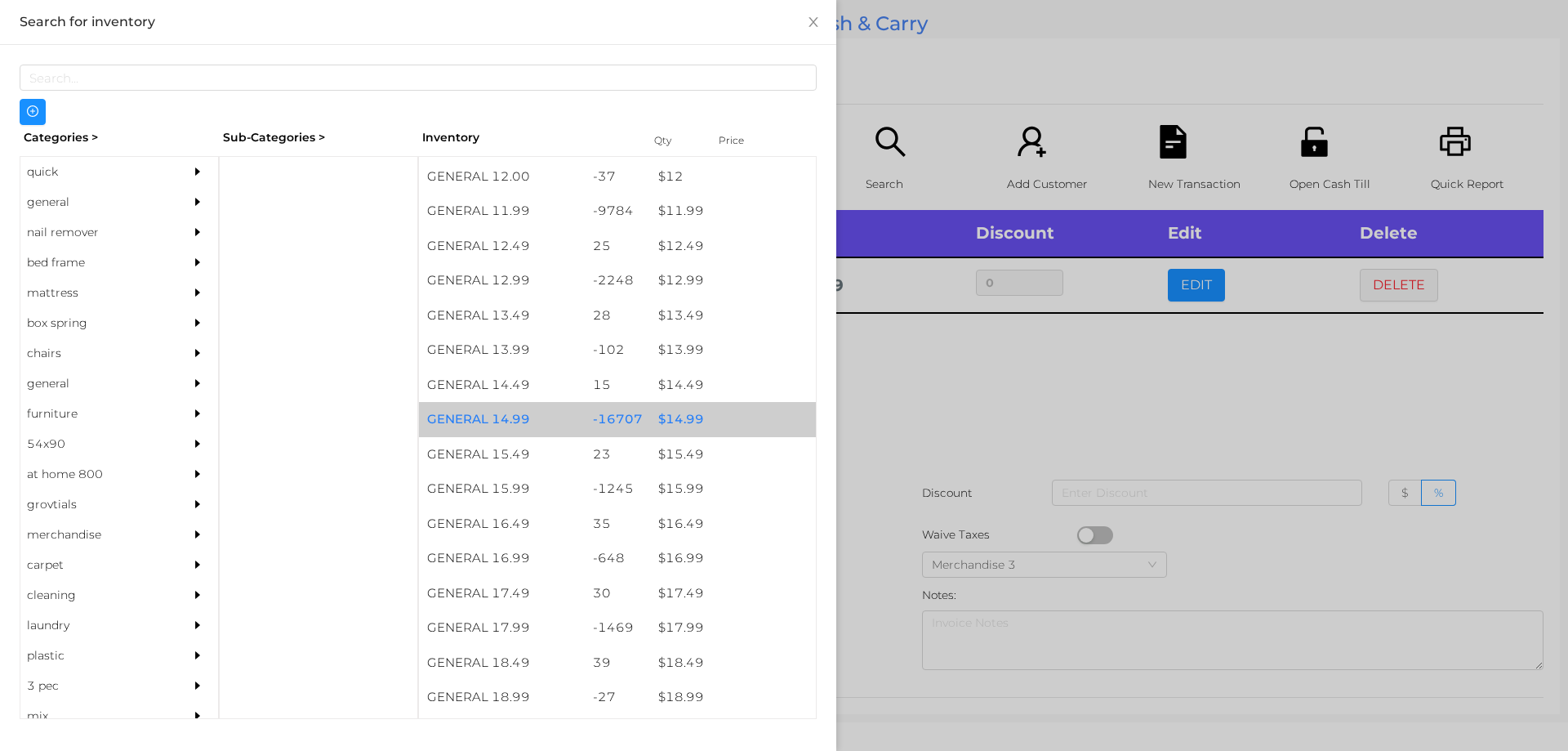
click at [687, 414] on div "$ 14.99" at bounding box center [733, 419] width 166 height 35
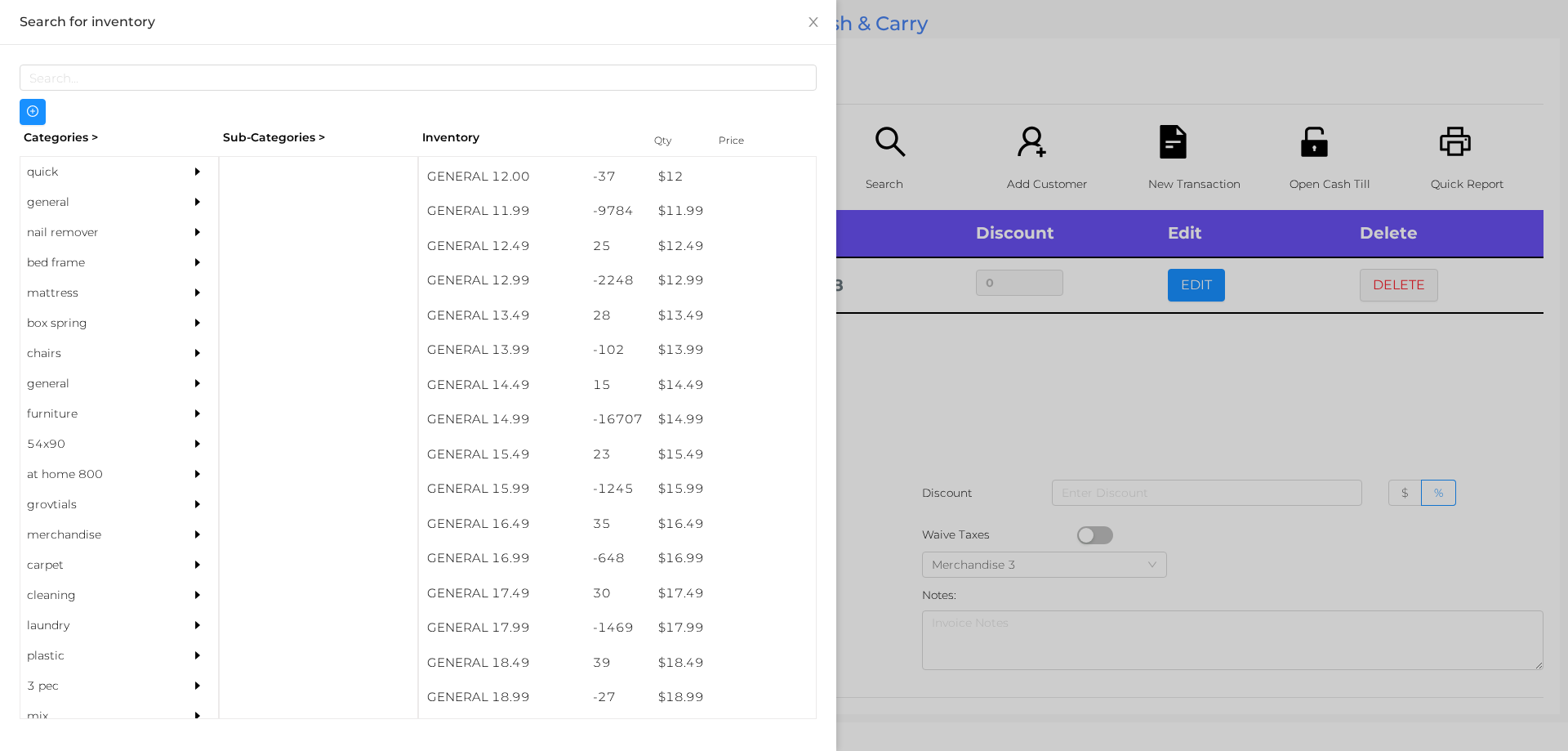
click at [913, 440] on div at bounding box center [784, 375] width 1568 height 751
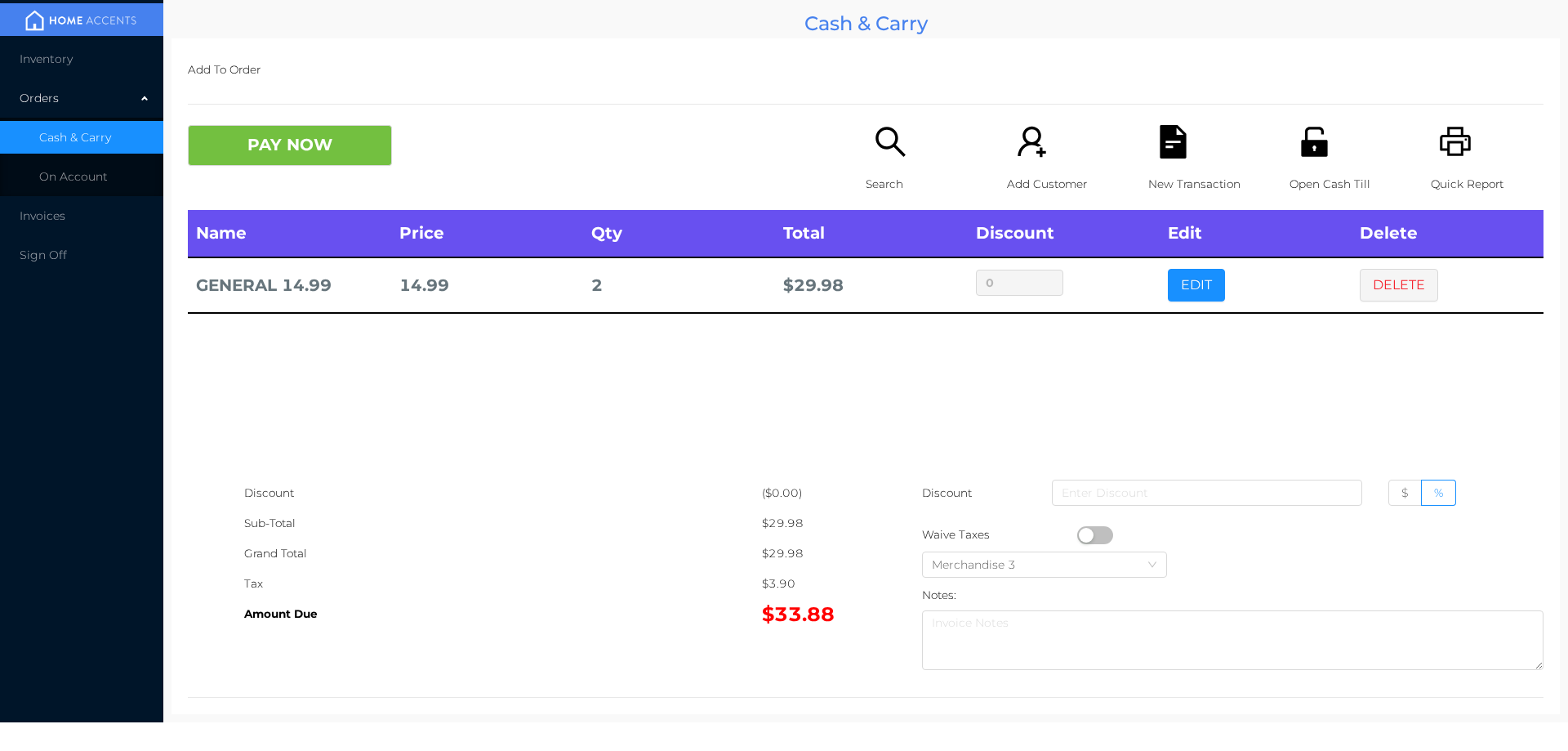
click at [257, 127] on button "PAY NOW" at bounding box center [289, 145] width 204 height 41
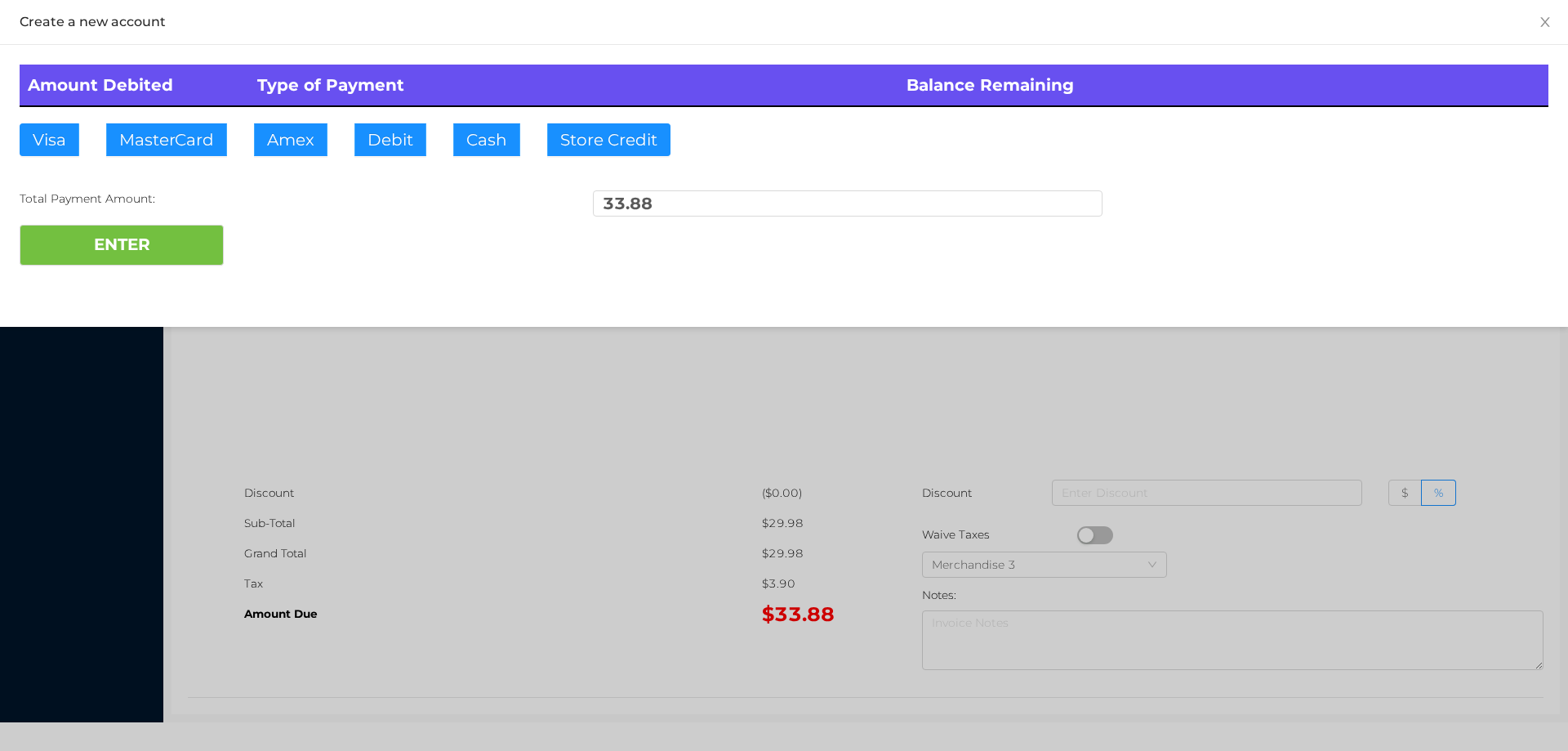
click at [313, 252] on div "ENTER" at bounding box center [784, 245] width 1529 height 41
click at [1358, 384] on div at bounding box center [784, 375] width 1568 height 751
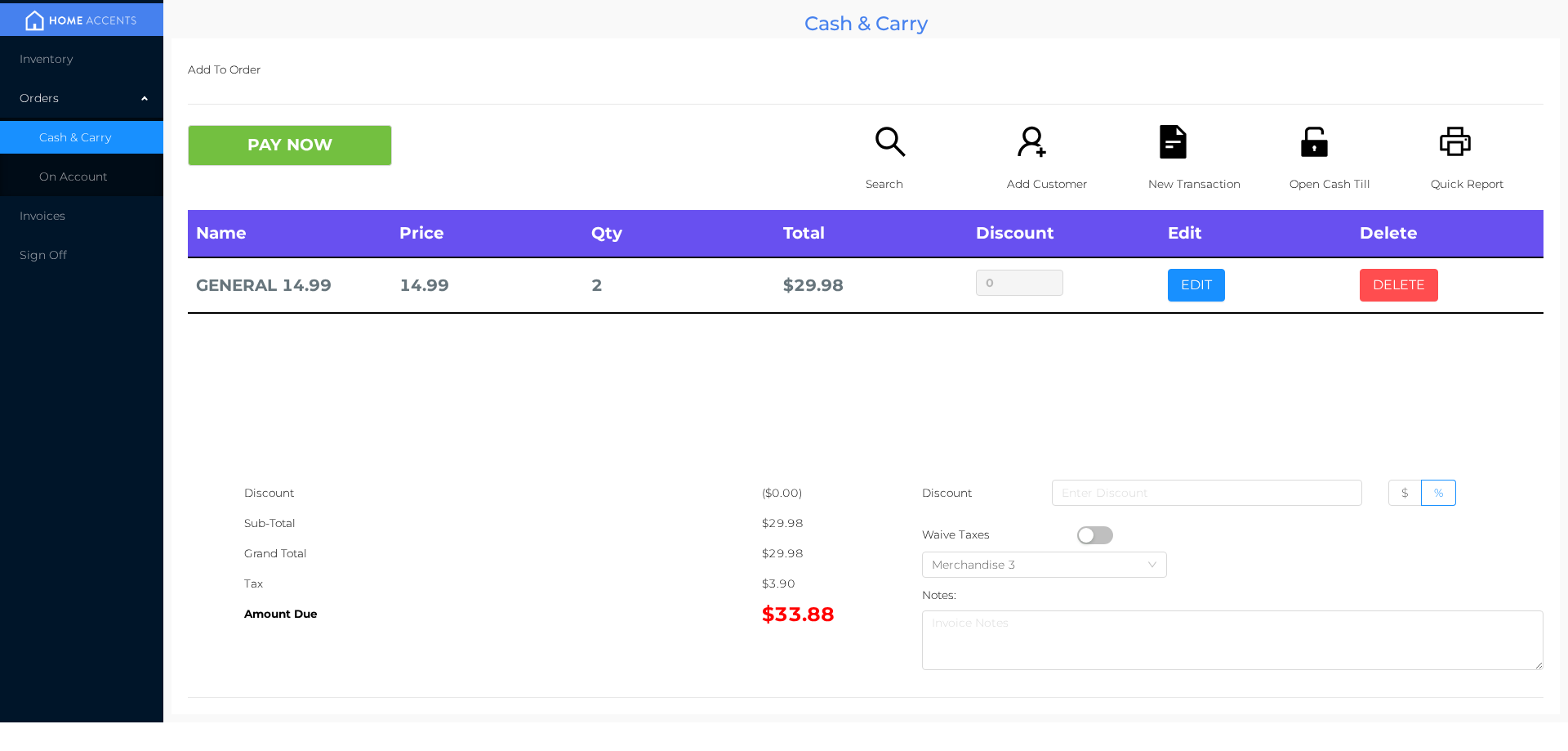
click at [1416, 290] on button "DELETE" at bounding box center [1399, 284] width 79 height 33
click at [322, 146] on button "PAY NOW" at bounding box center [289, 145] width 204 height 41
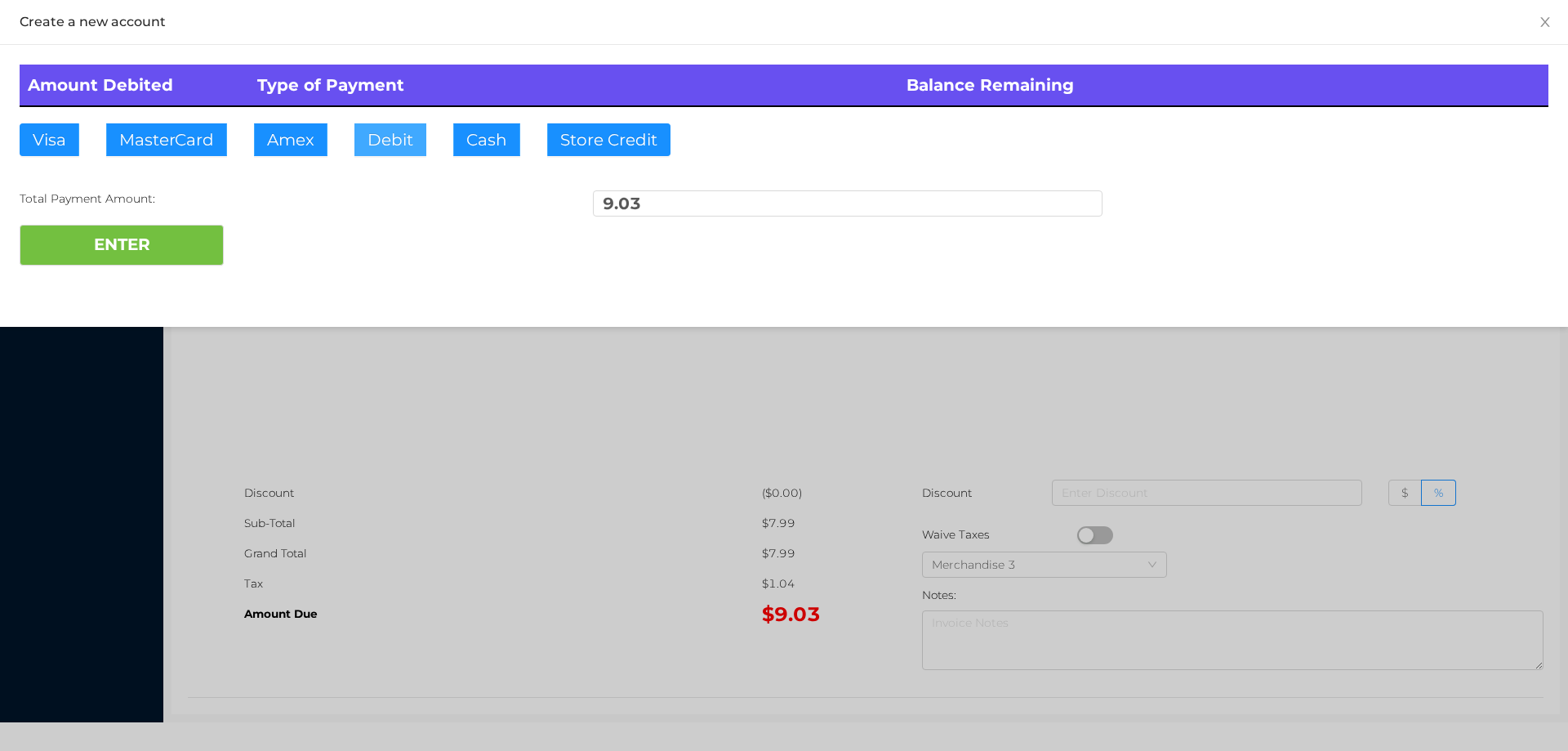
click at [377, 132] on button "Debit" at bounding box center [390, 139] width 72 height 33
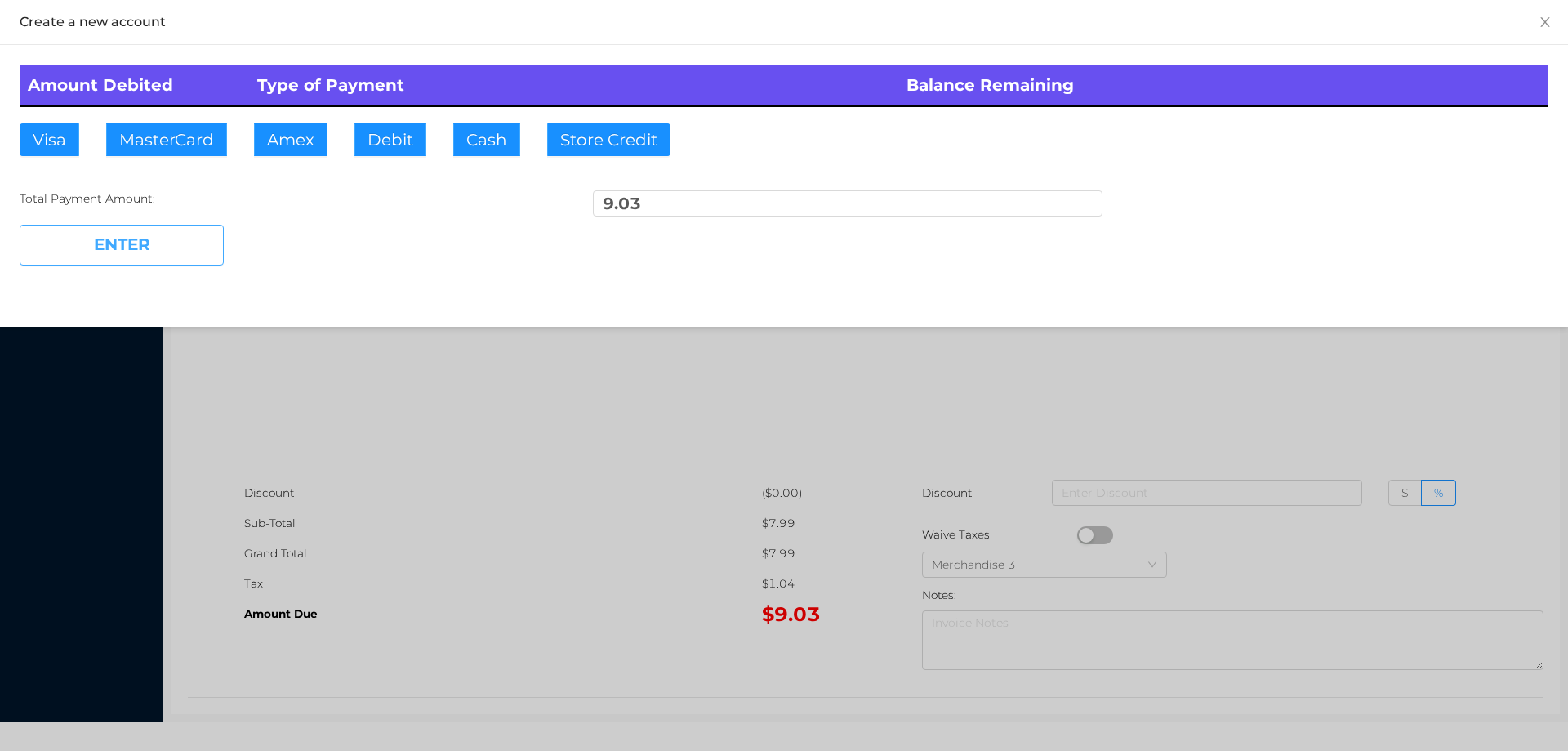
click at [174, 256] on button "ENTER" at bounding box center [121, 245] width 204 height 41
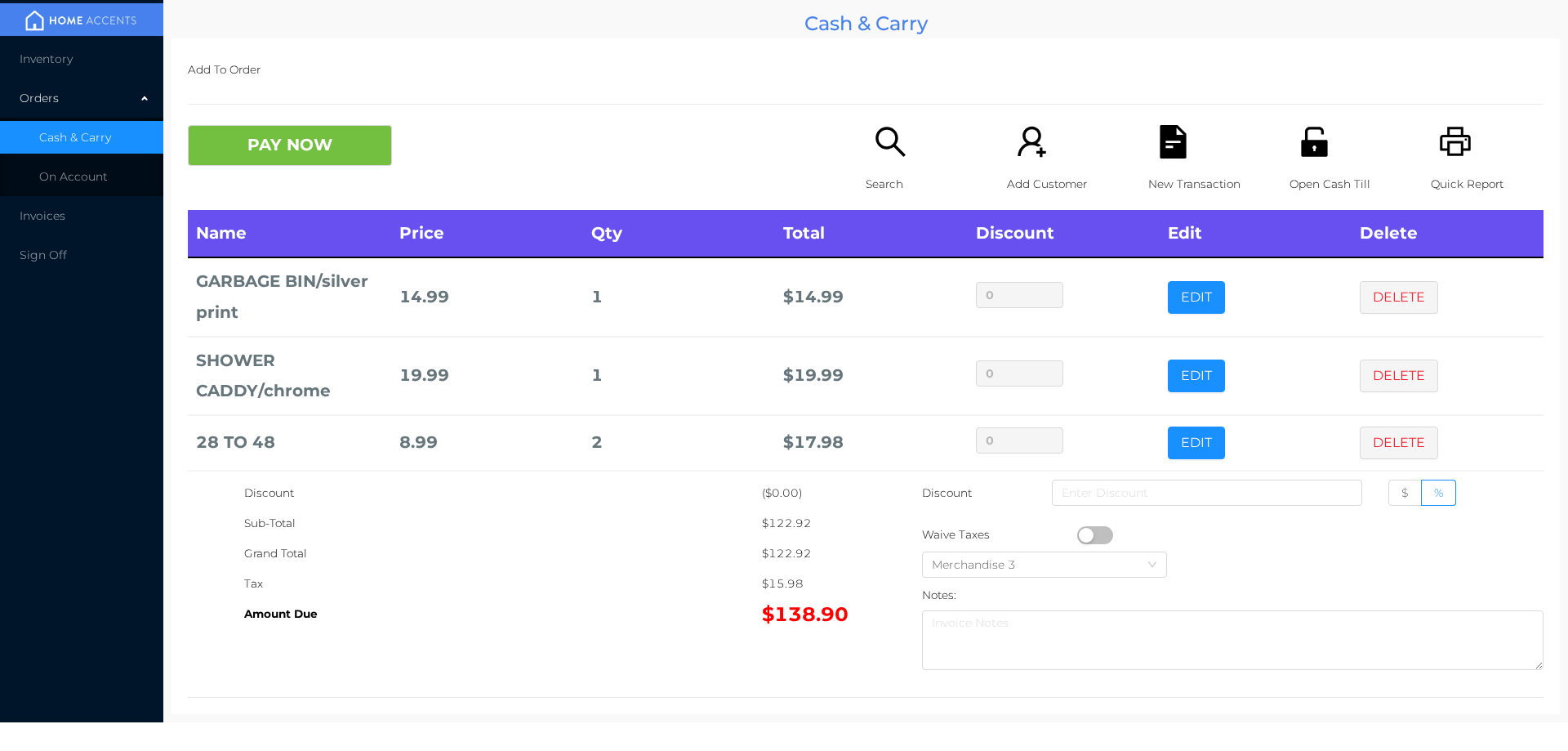
click at [881, 167] on div "Search" at bounding box center [922, 167] width 112 height 85
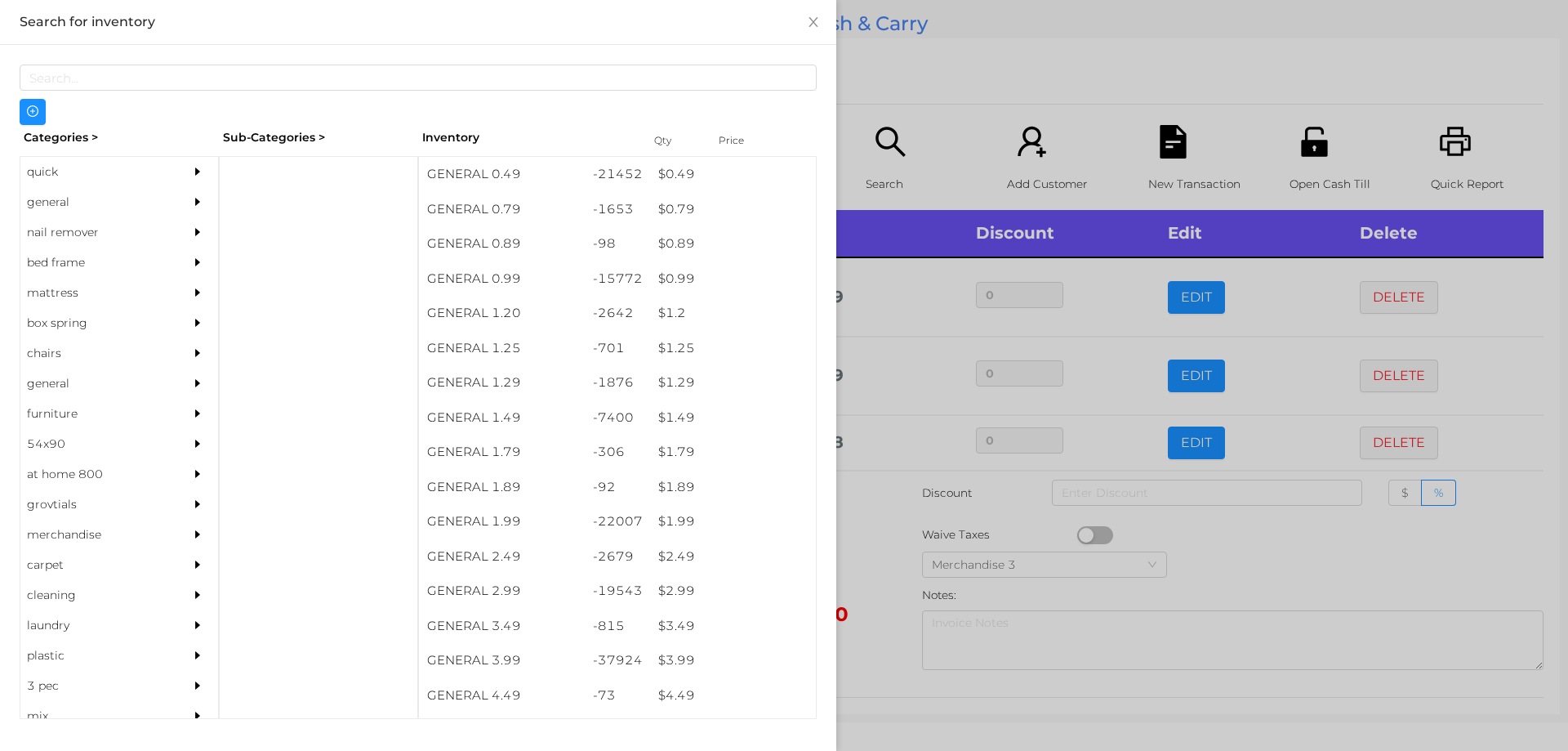
click at [44, 185] on div "quick" at bounding box center [94, 172] width 148 height 30
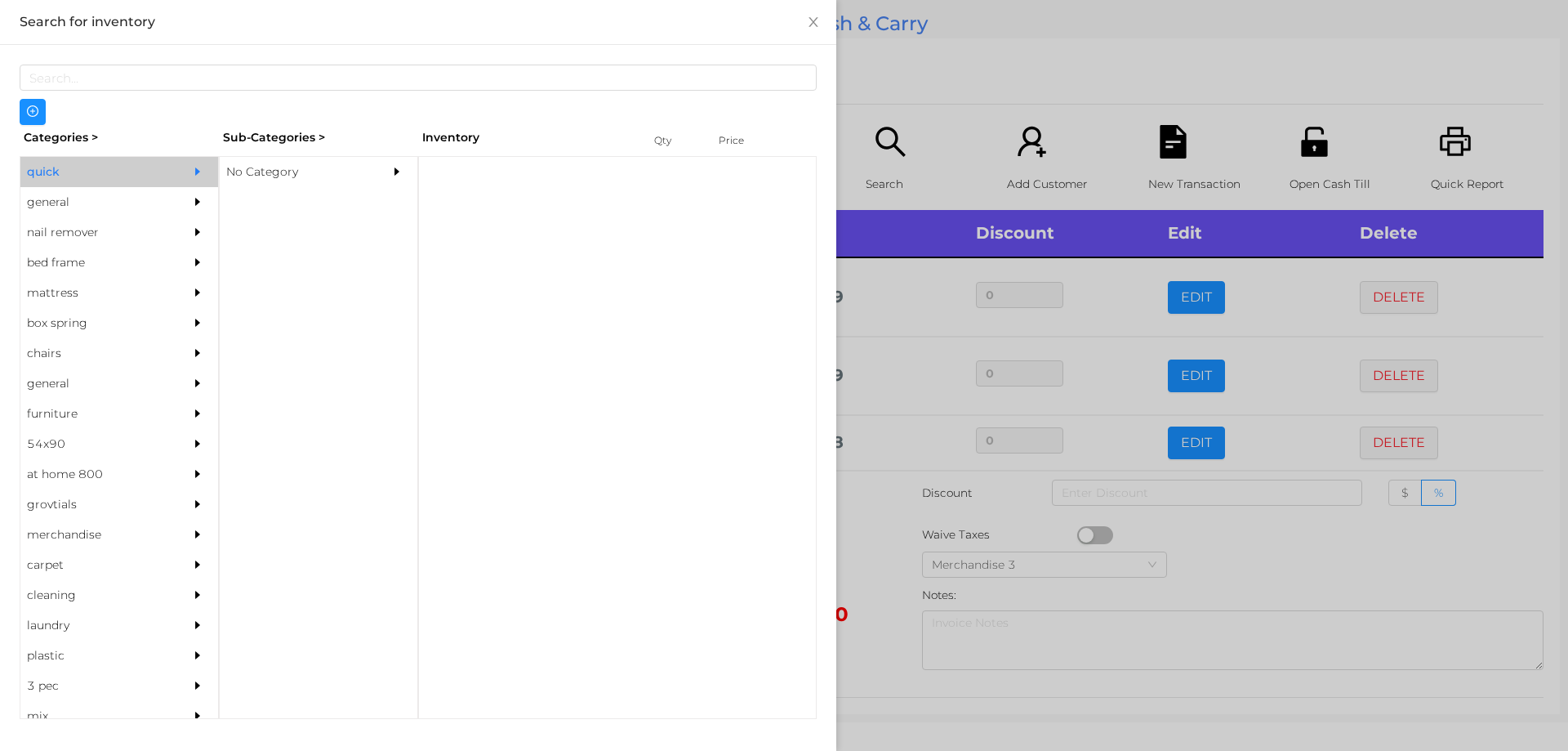
click at [254, 177] on div "No Category" at bounding box center [293, 172] width 148 height 30
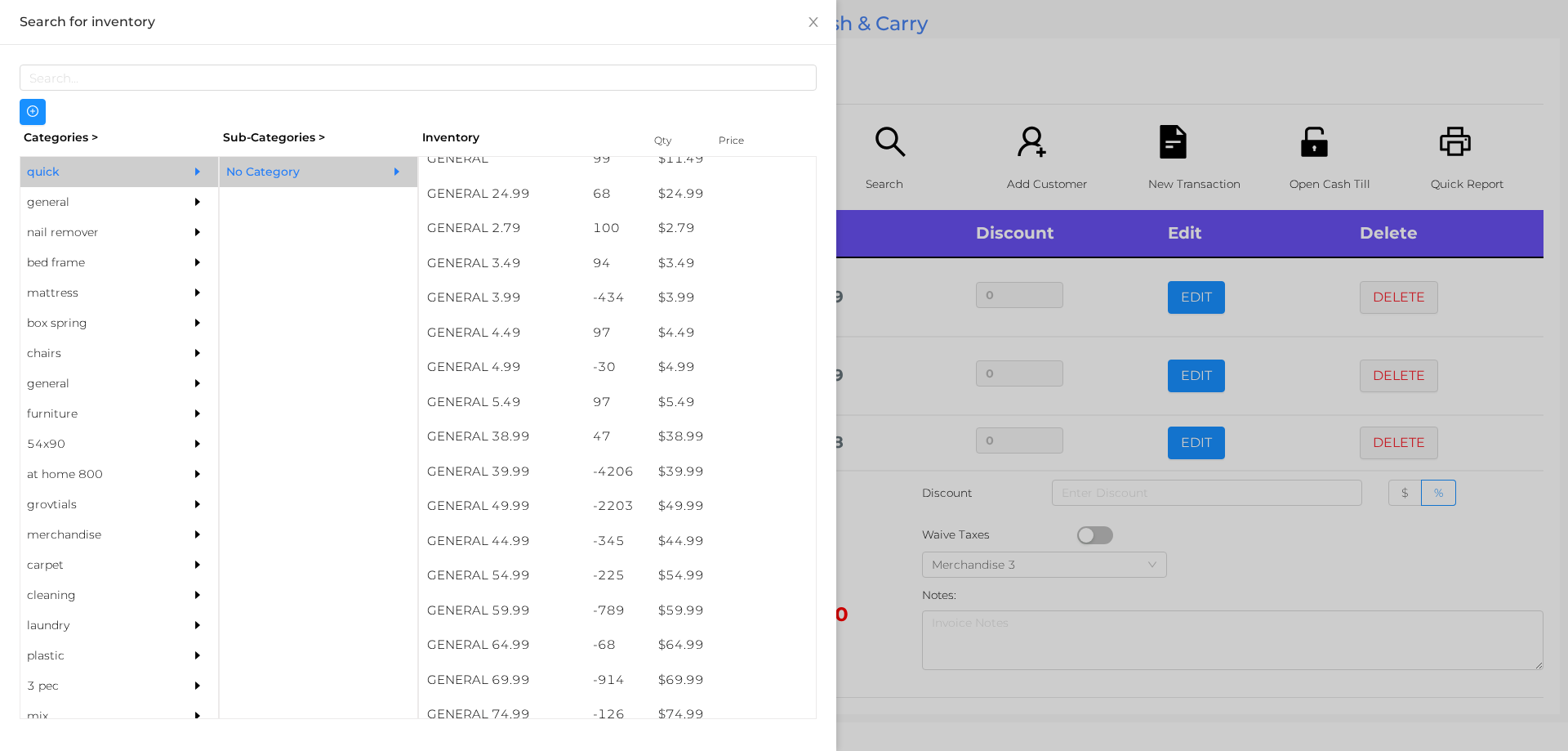
scroll to position [640, 0]
click at [670, 475] on div "$ 39.99" at bounding box center [733, 471] width 166 height 35
click at [879, 565] on div at bounding box center [784, 375] width 1568 height 751
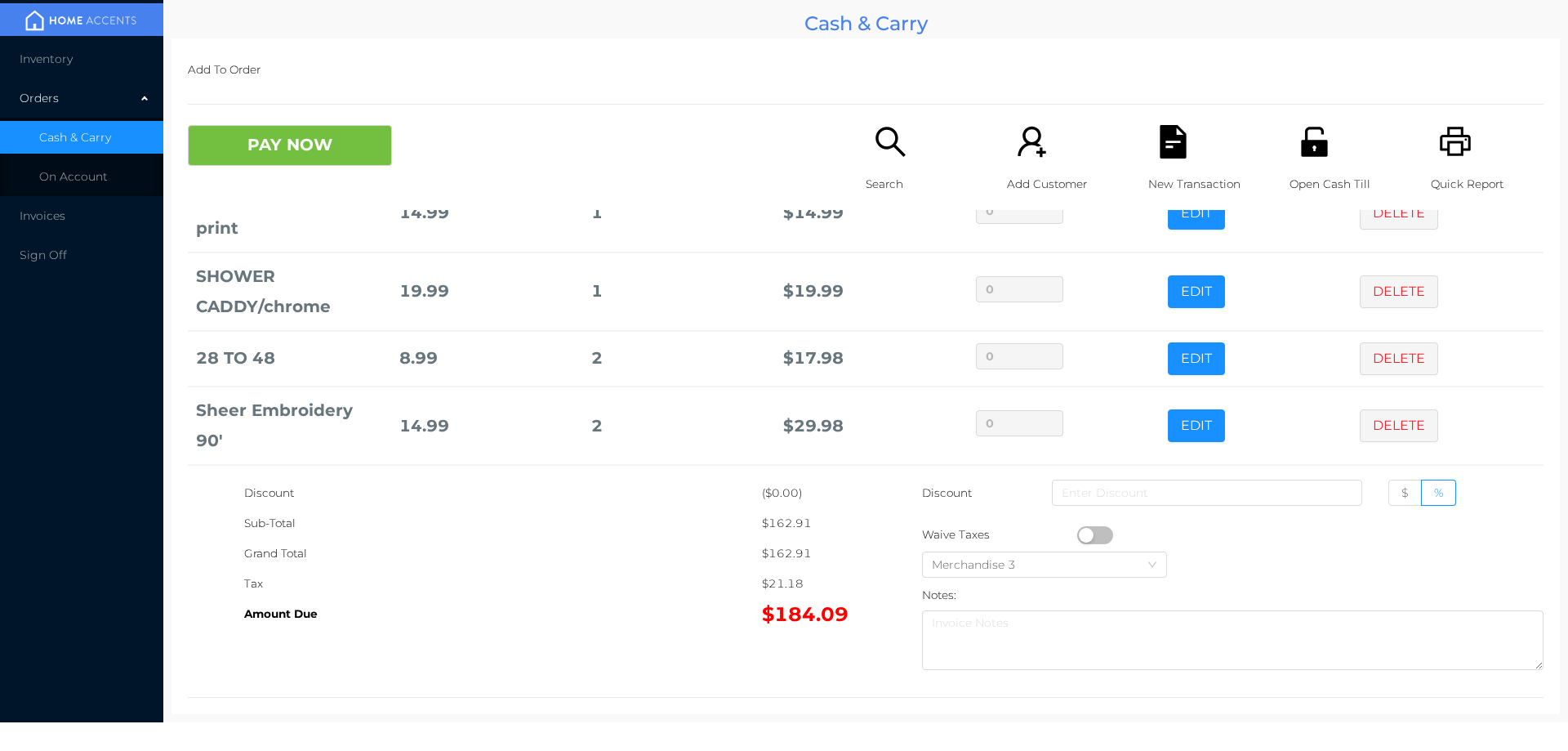
scroll to position [222, 0]
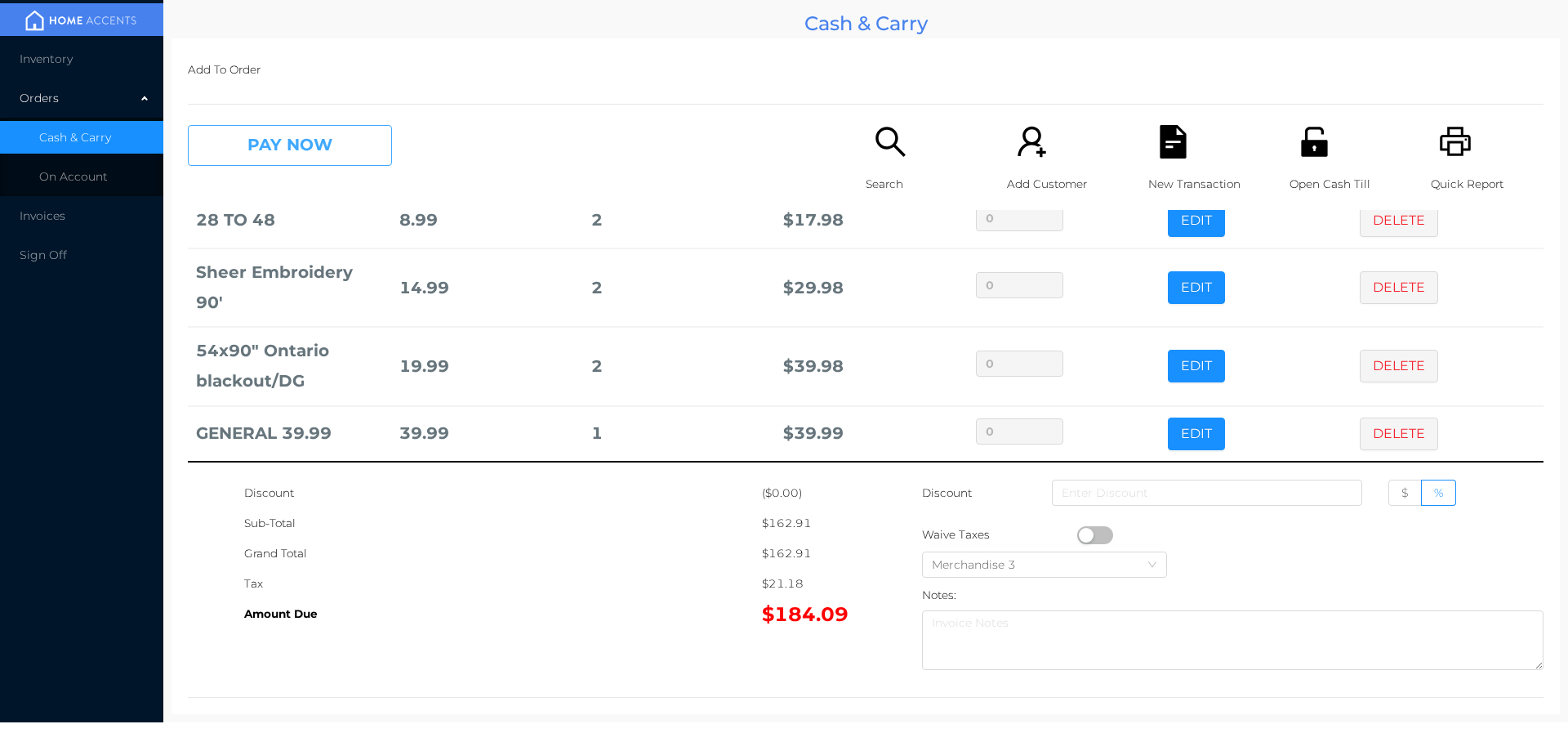
click at [249, 142] on button "PAY NOW" at bounding box center [289, 145] width 204 height 41
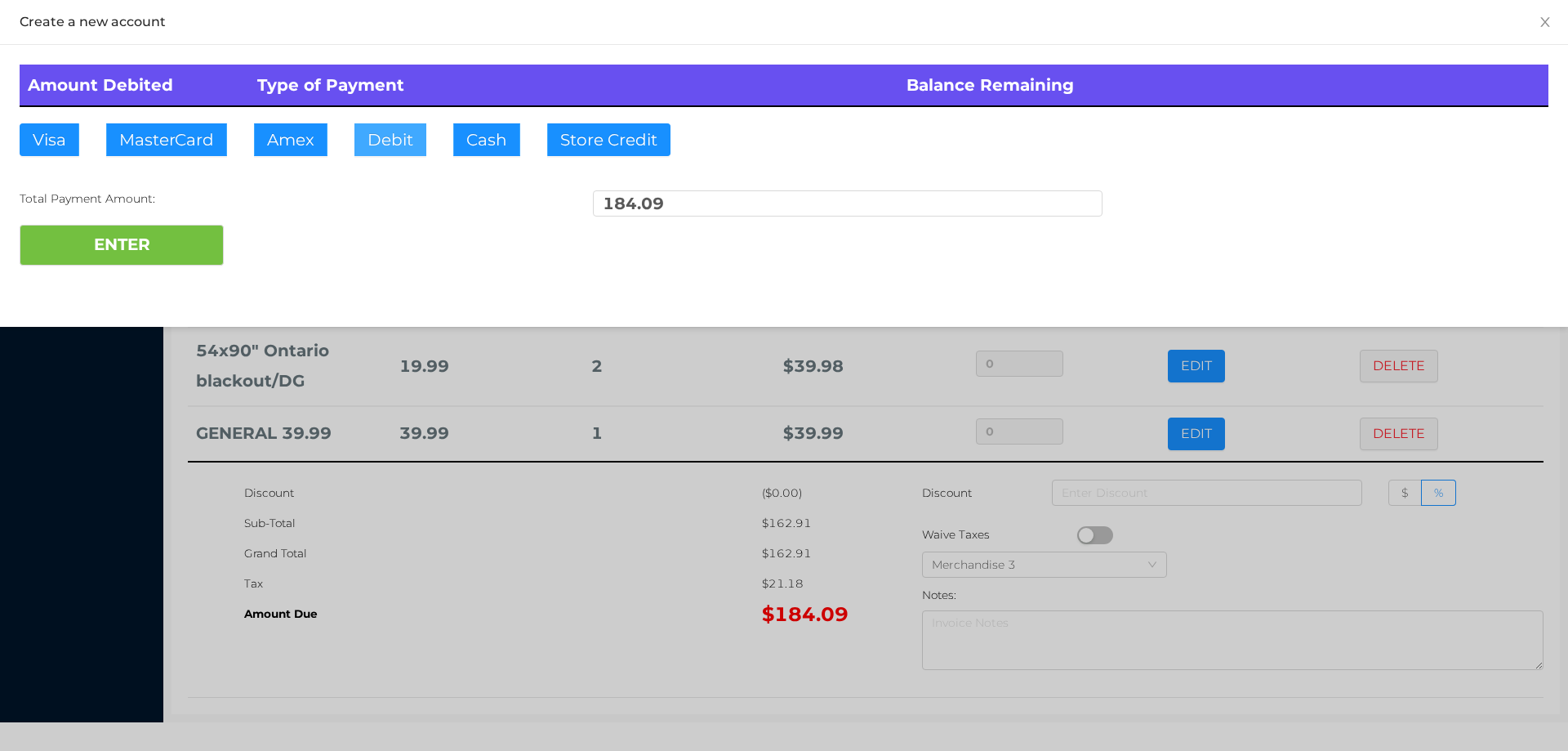
click at [378, 139] on button "Debit" at bounding box center [390, 139] width 72 height 33
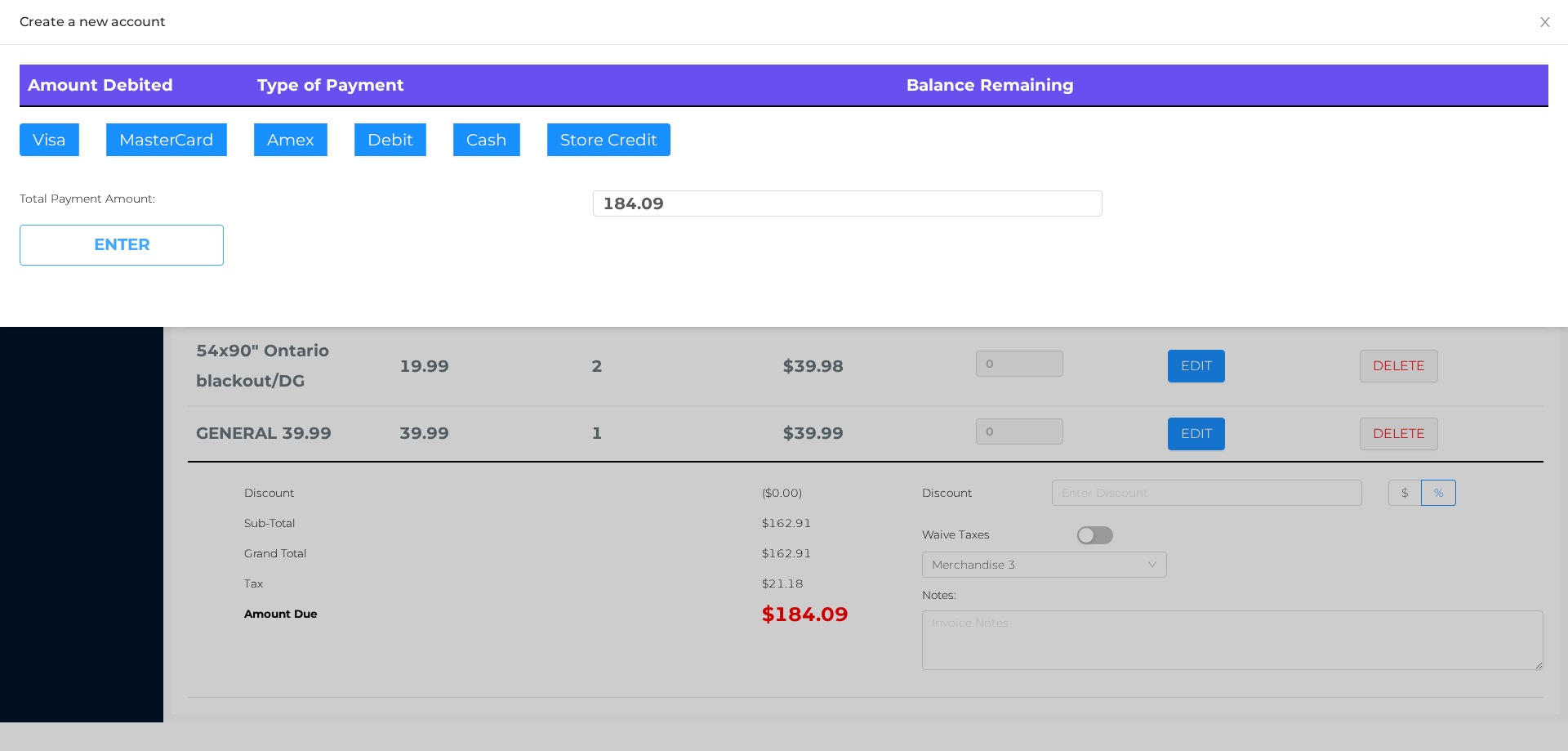
click at [139, 245] on button "ENTER" at bounding box center [121, 245] width 204 height 41
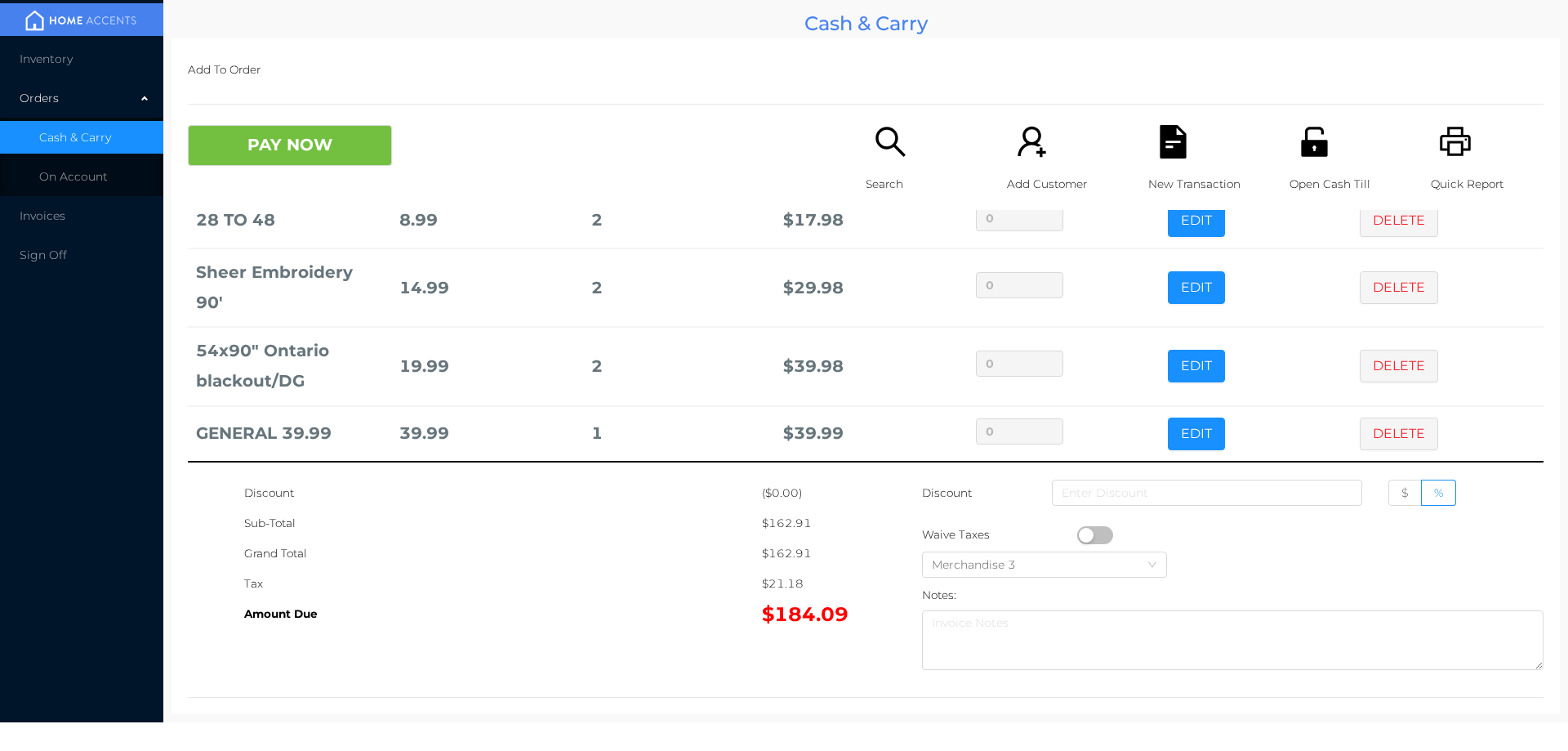
scroll to position [0, 0]
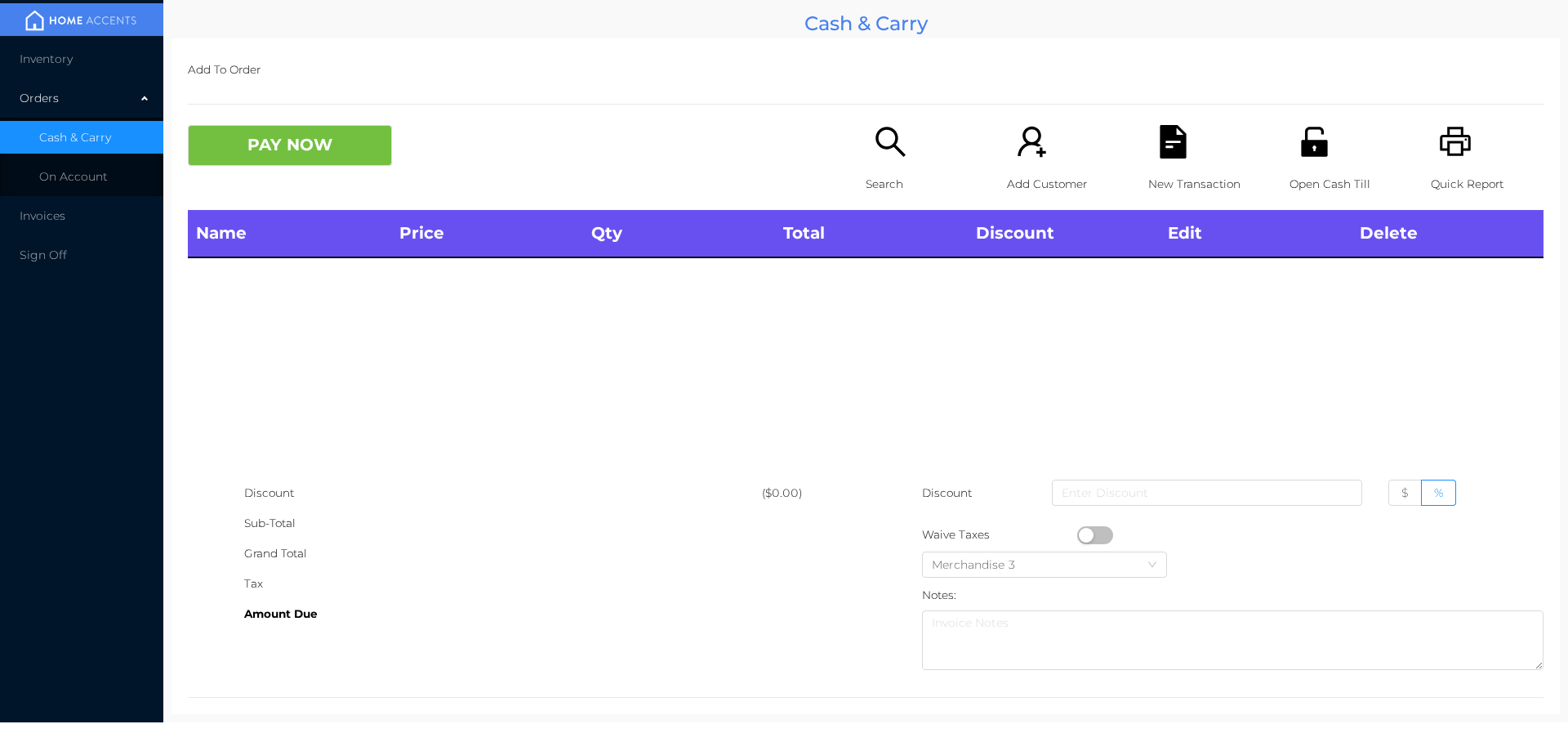
click at [1454, 144] on icon "icon: printer" at bounding box center [1456, 142] width 34 height 34
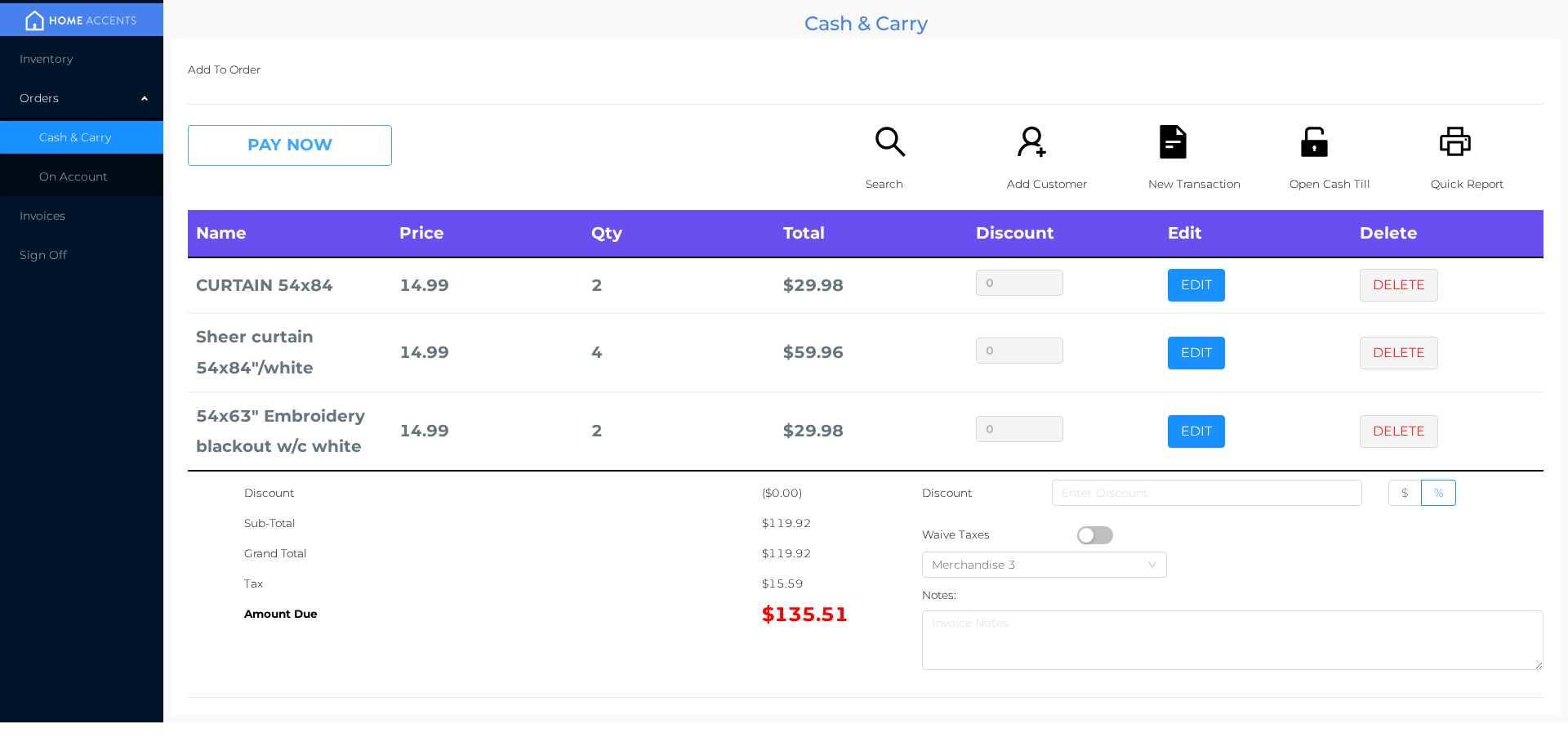
click at [285, 153] on button "PAY NOW" at bounding box center [289, 145] width 204 height 41
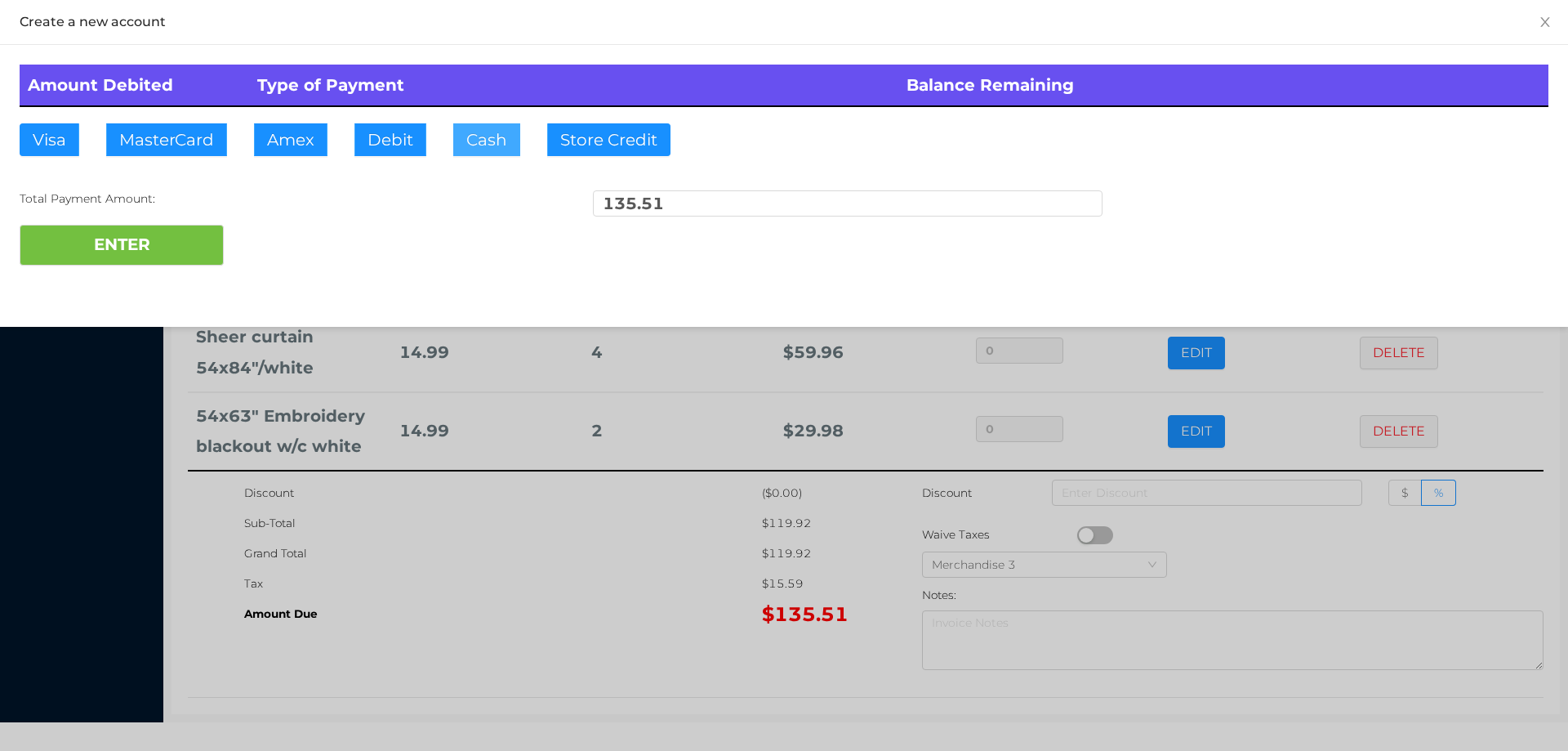
click at [483, 136] on button "Cash" at bounding box center [486, 139] width 67 height 33
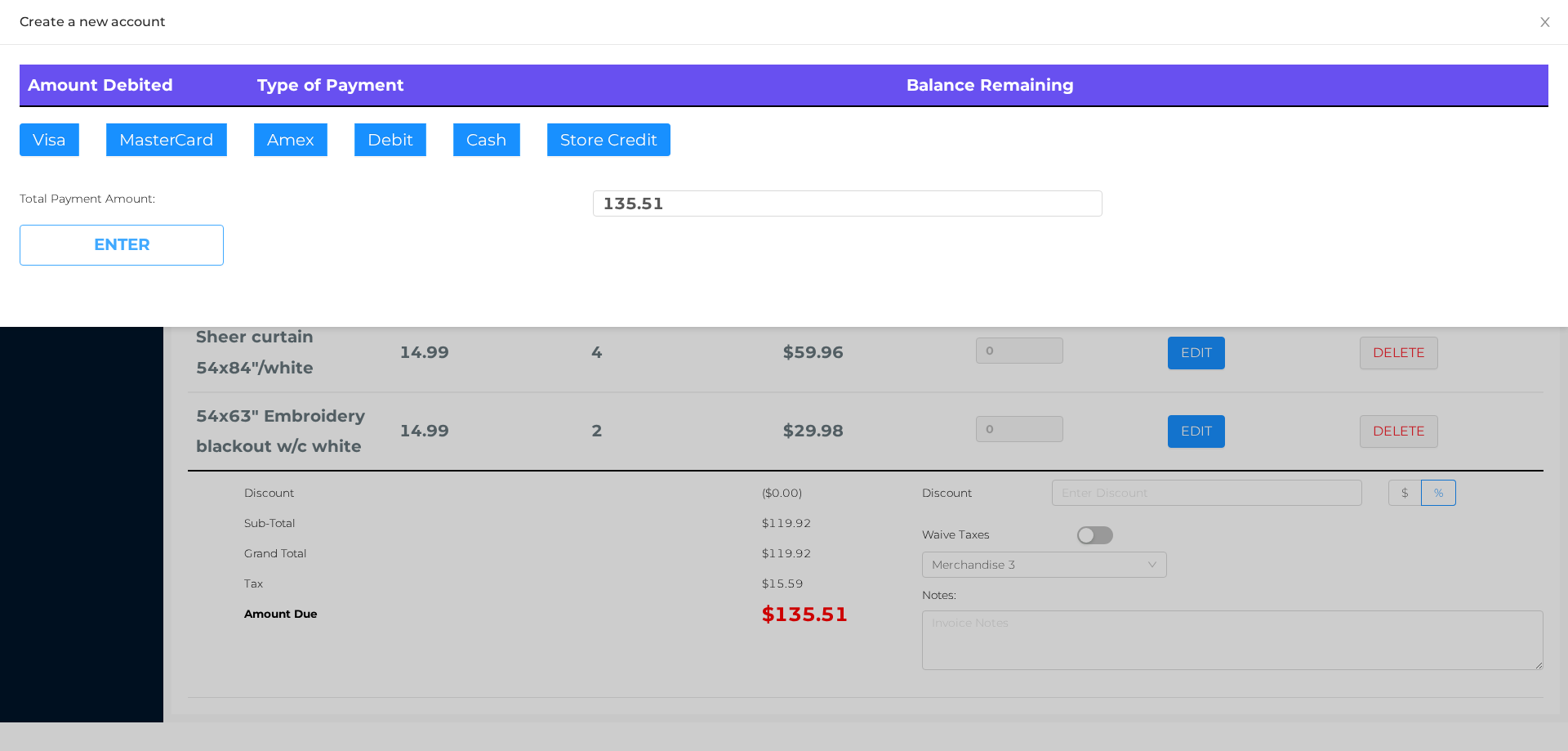
click at [138, 259] on button "ENTER" at bounding box center [121, 245] width 204 height 41
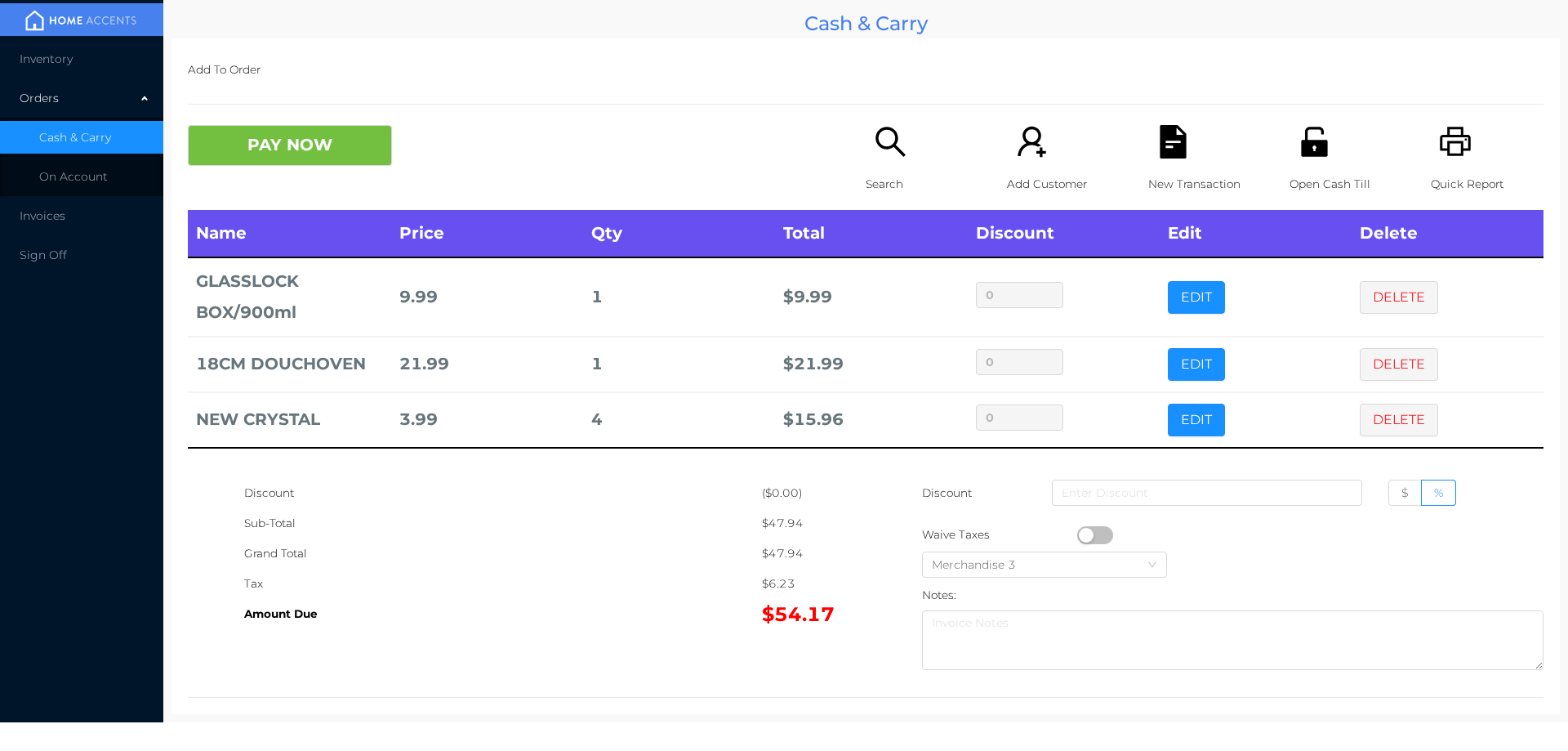
click at [875, 141] on icon "icon: search" at bounding box center [891, 142] width 34 height 34
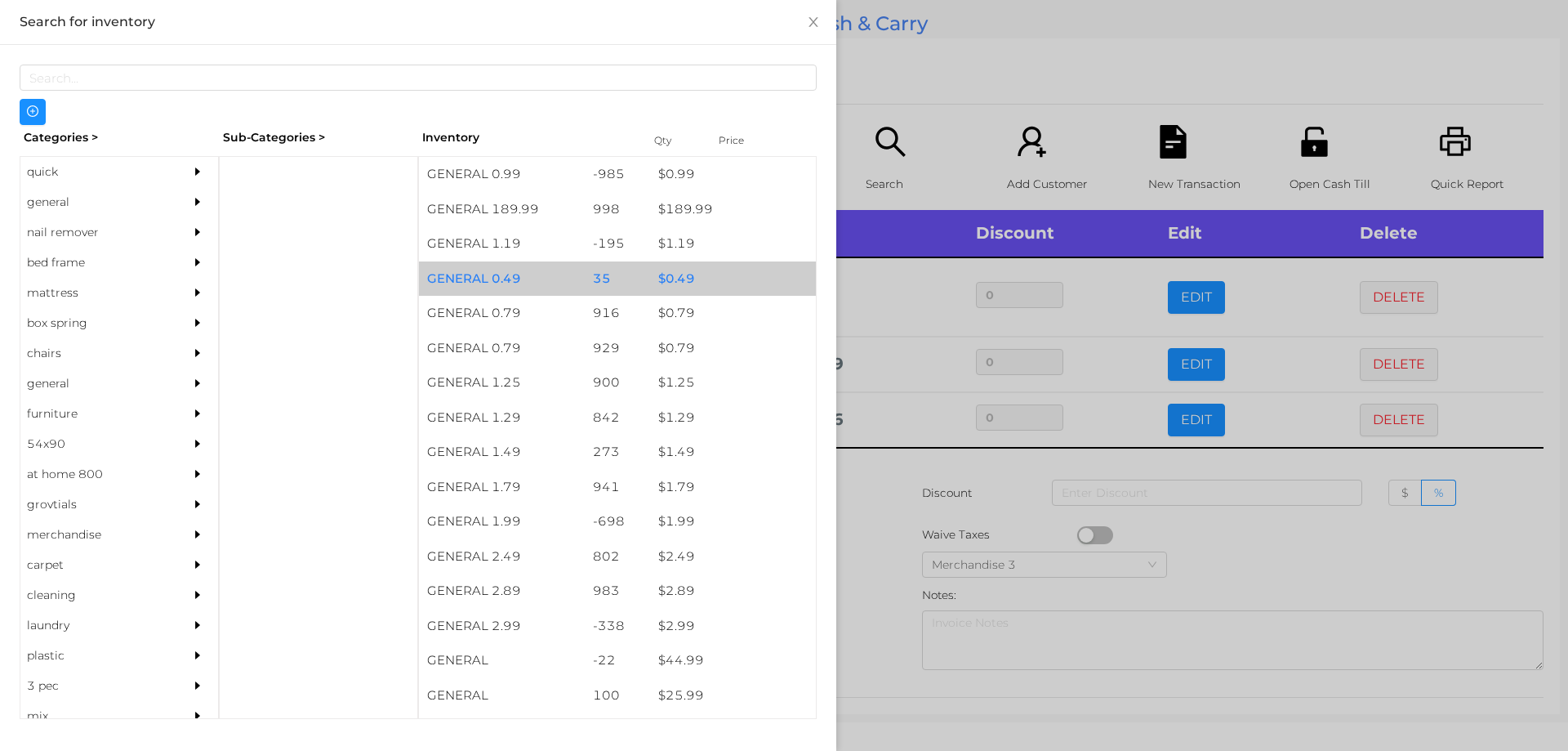
click at [665, 273] on div "$ 0.49" at bounding box center [733, 279] width 166 height 35
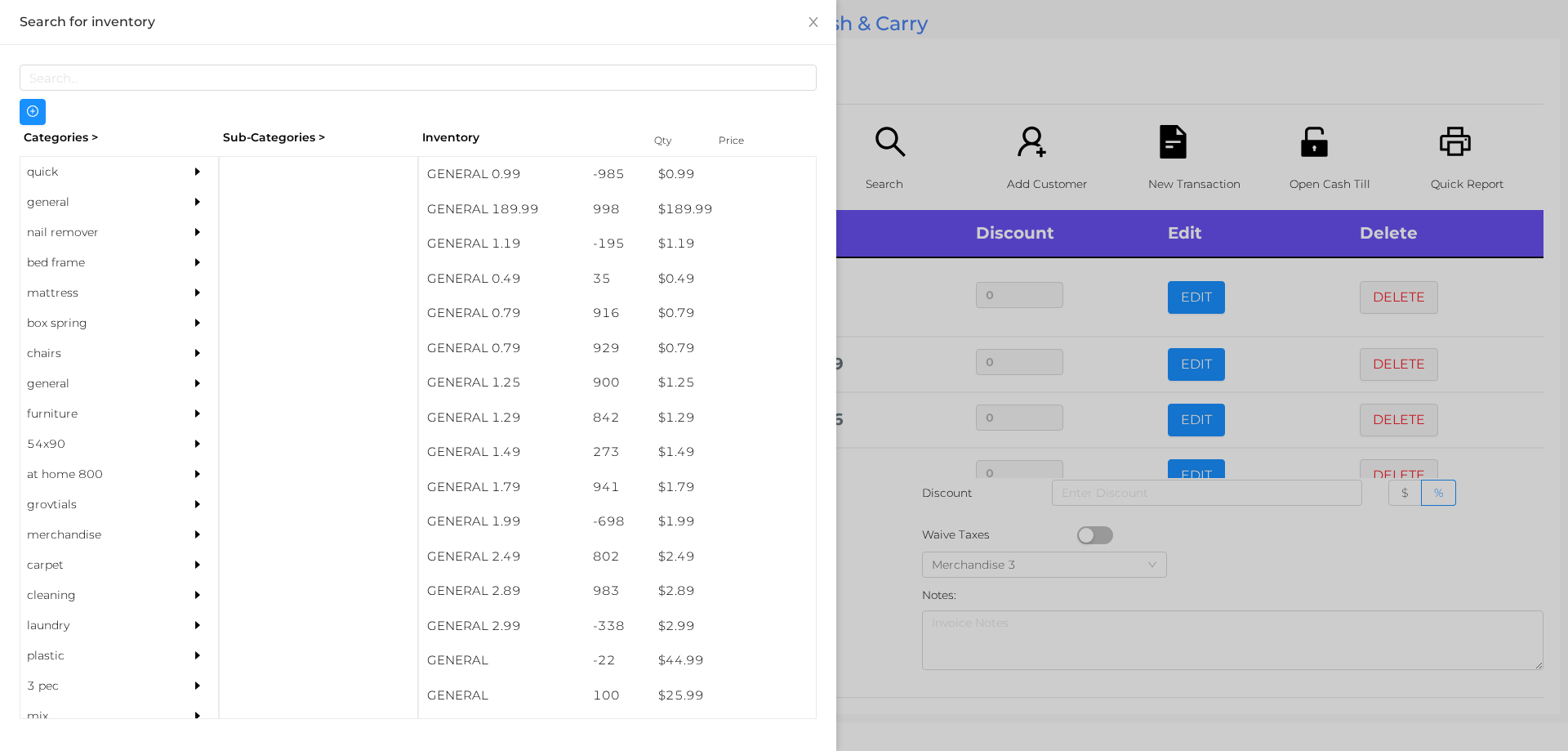
click at [893, 533] on div at bounding box center [784, 375] width 1568 height 751
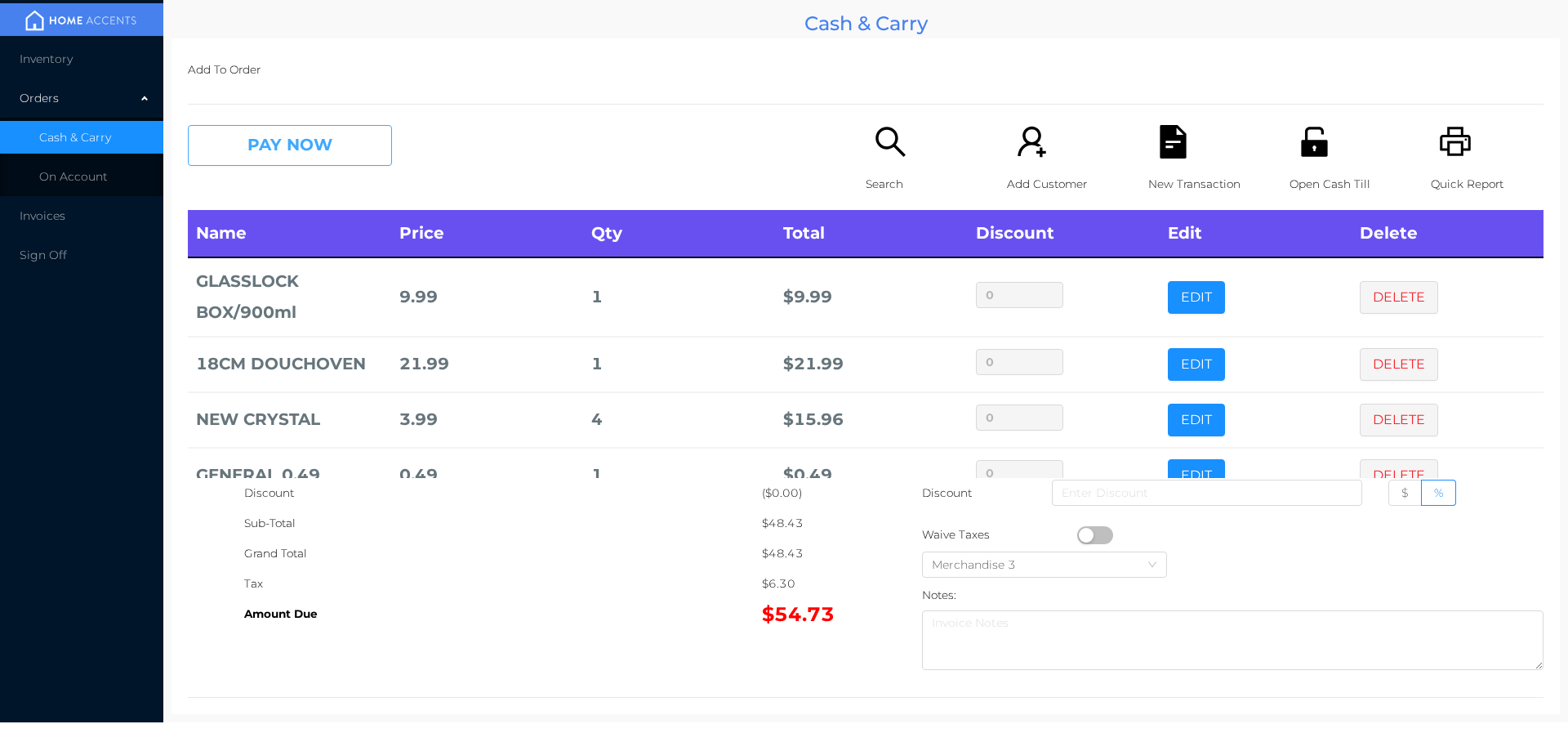
click at [343, 138] on button "PAY NOW" at bounding box center [289, 145] width 204 height 41
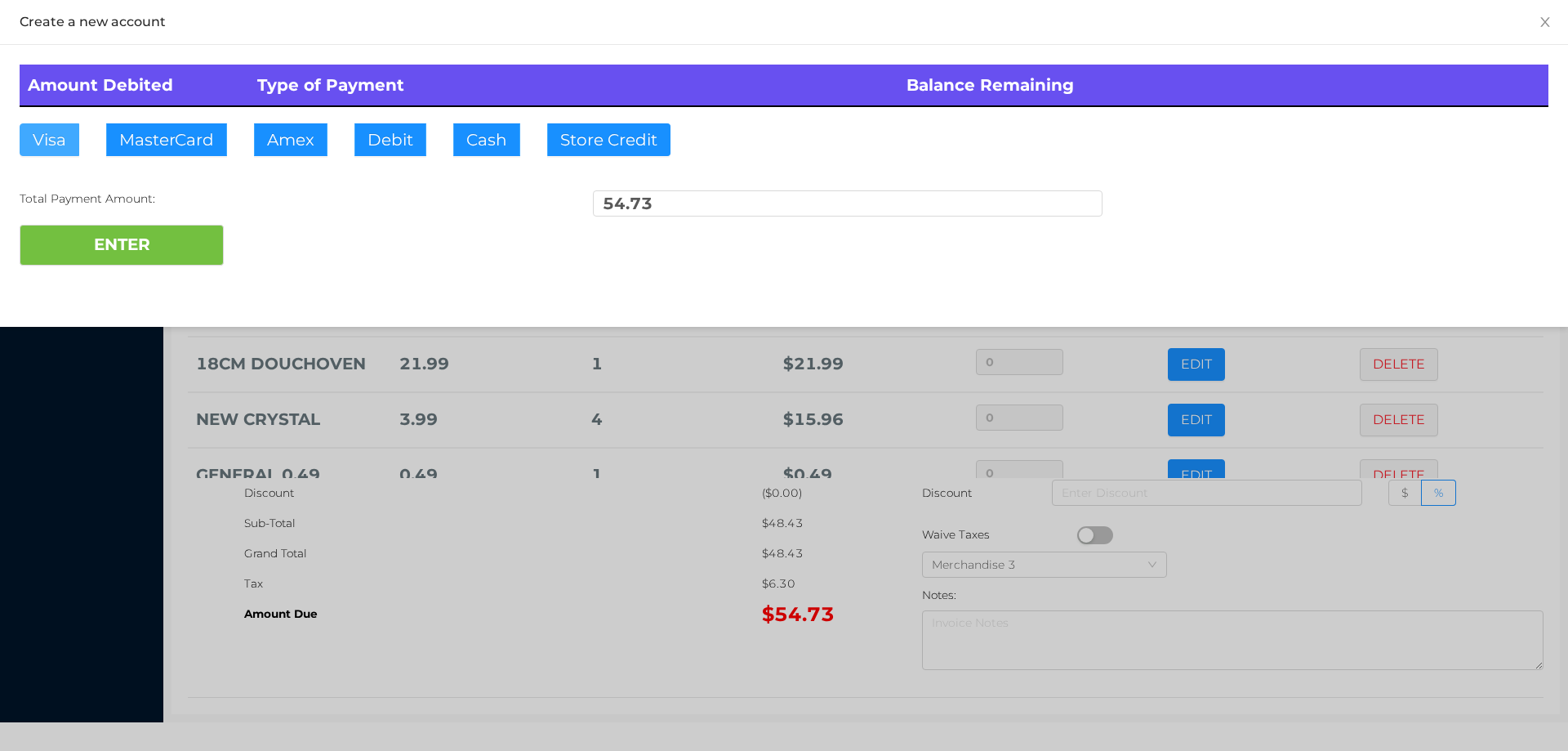
click at [48, 134] on button "Visa" at bounding box center [50, 139] width 60 height 33
click at [101, 234] on button "ENTER" at bounding box center [121, 245] width 204 height 41
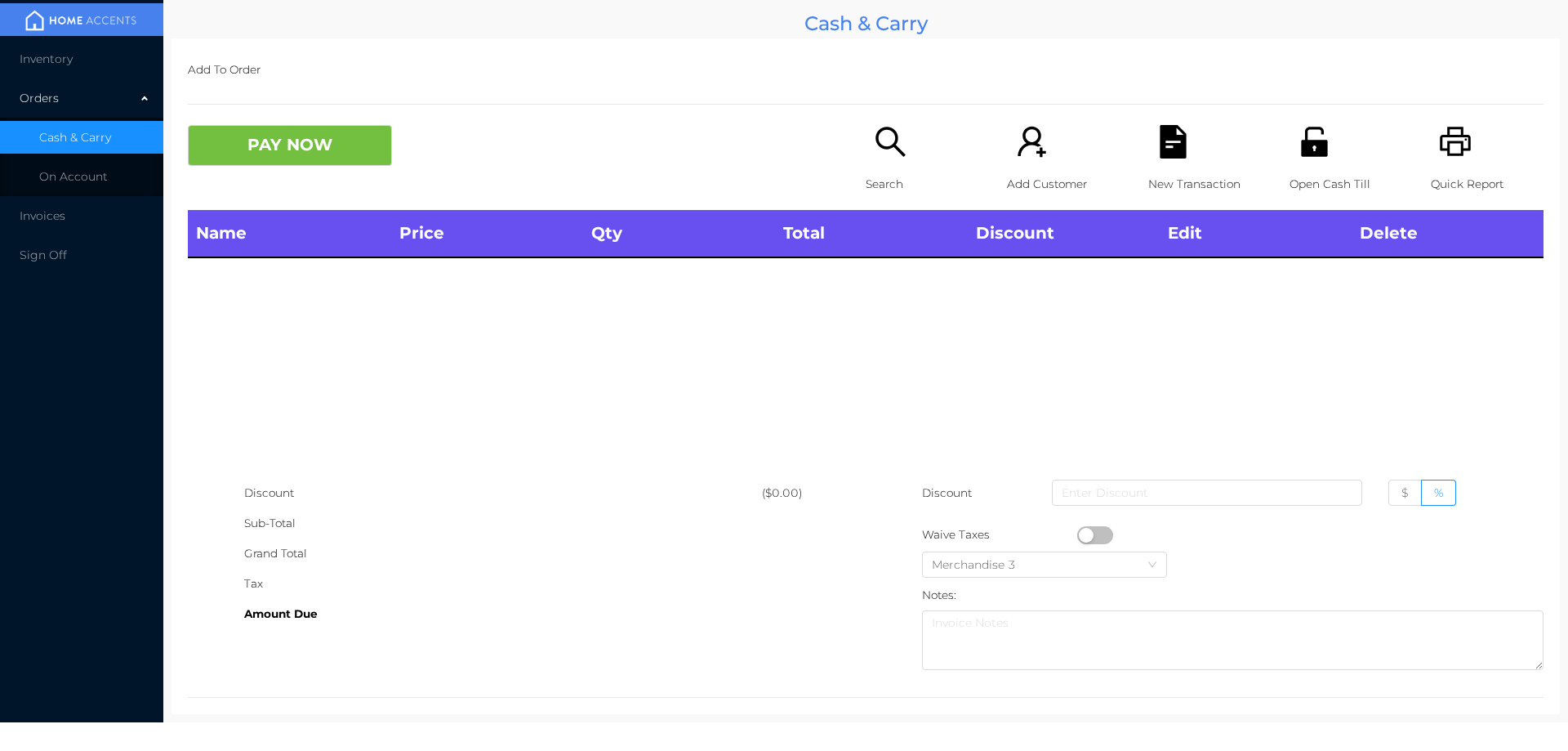
click at [885, 134] on icon "icon: search" at bounding box center [891, 142] width 34 height 34
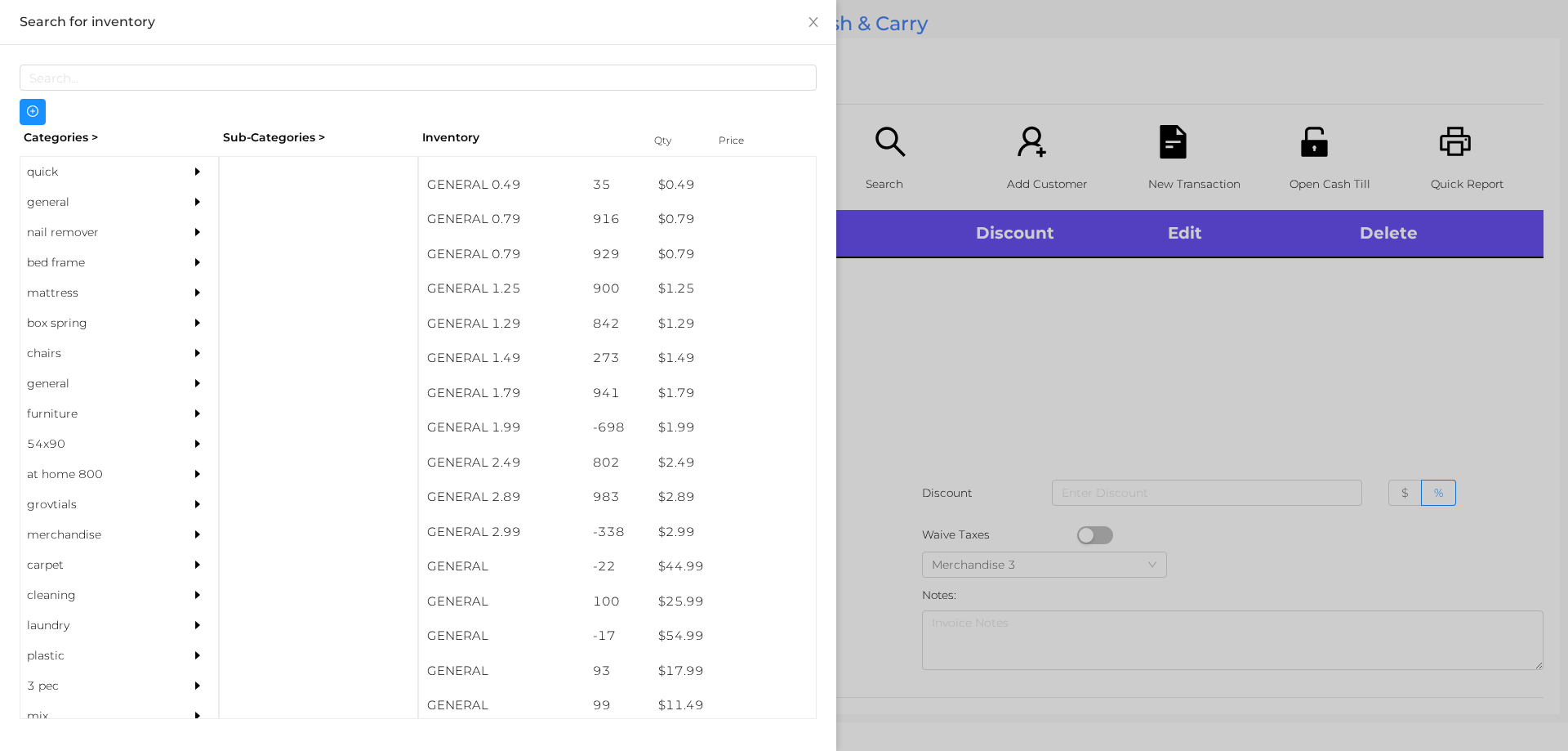
scroll to position [94, 0]
click at [48, 207] on div "general" at bounding box center [94, 202] width 148 height 30
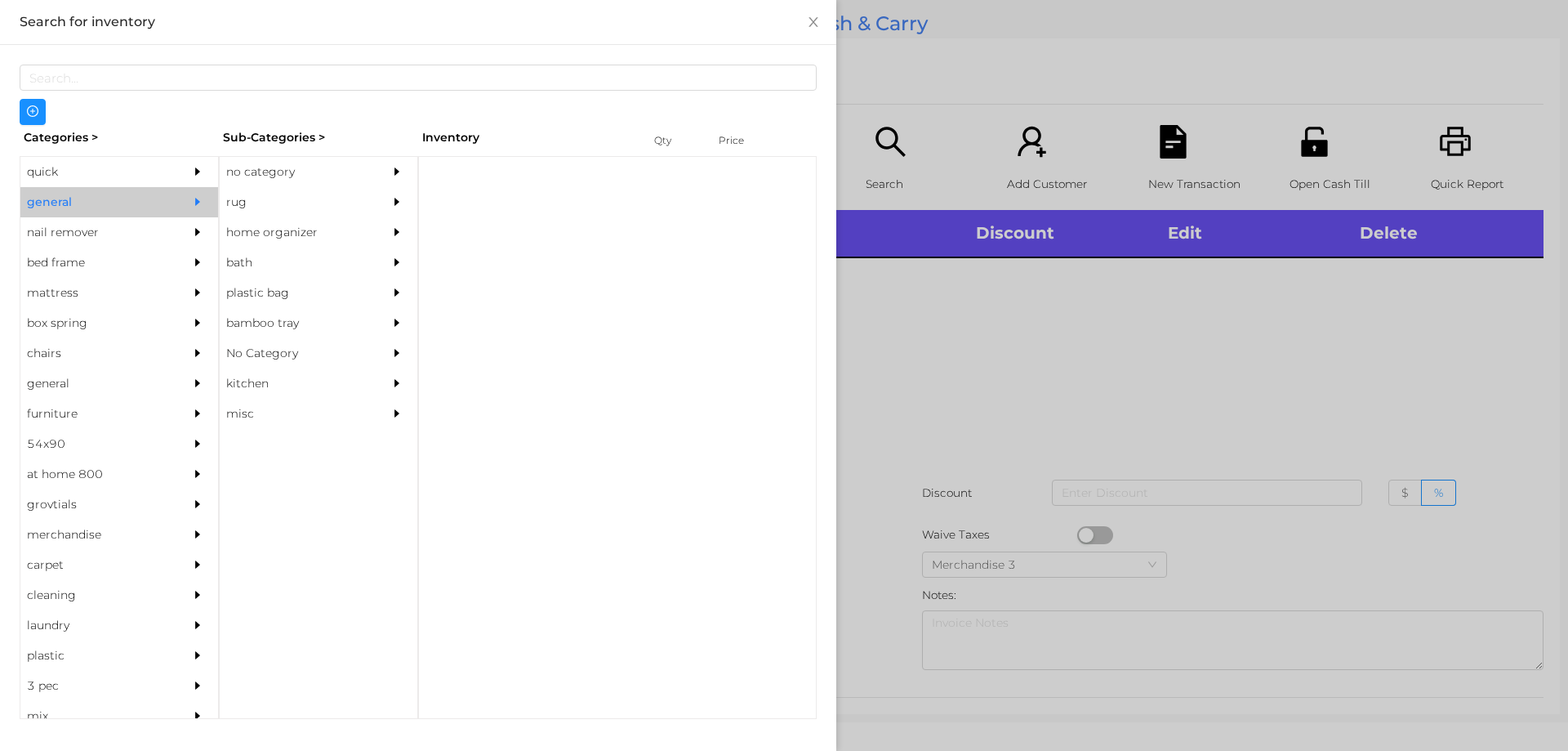
click at [268, 161] on div "no category" at bounding box center [293, 172] width 148 height 30
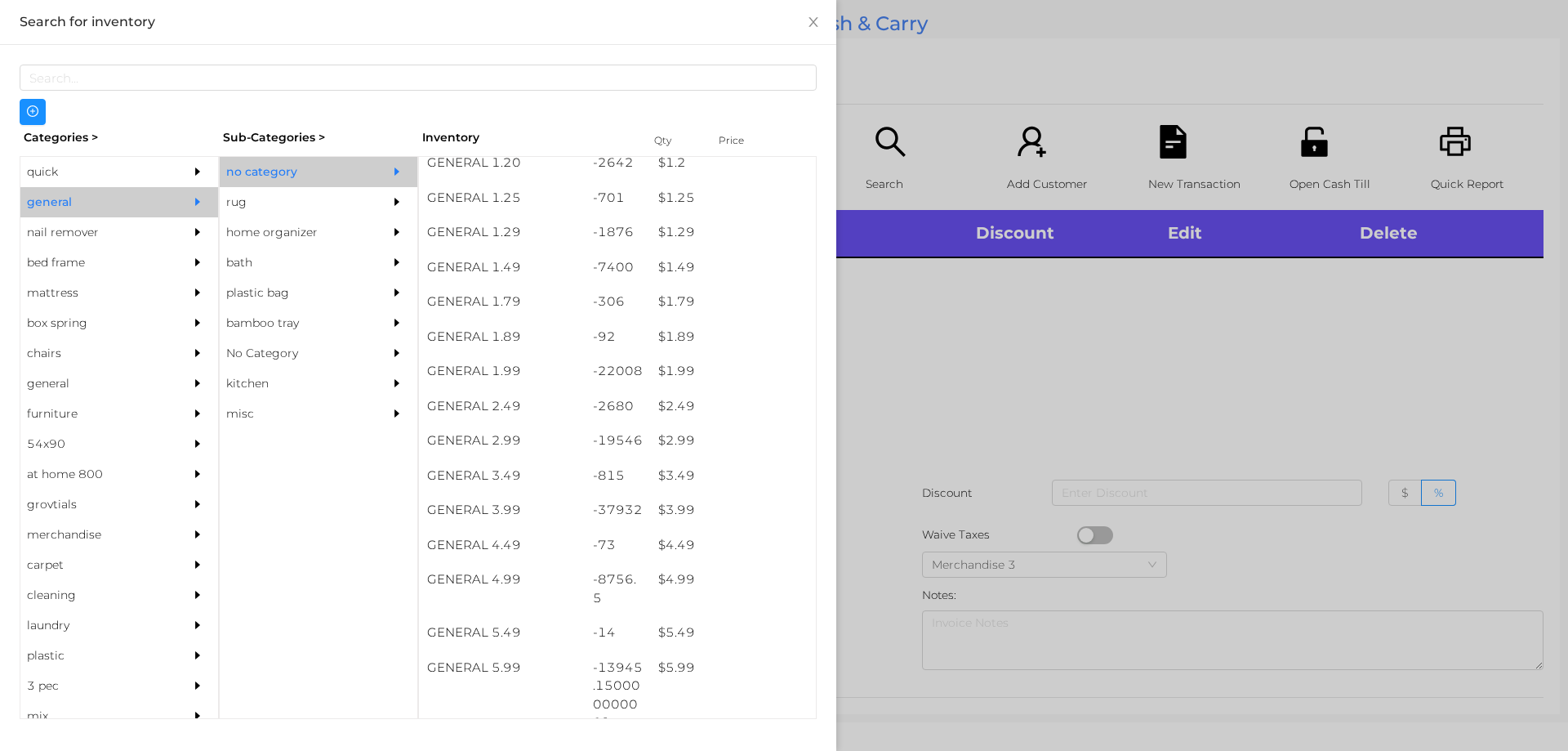
scroll to position [149, 0]
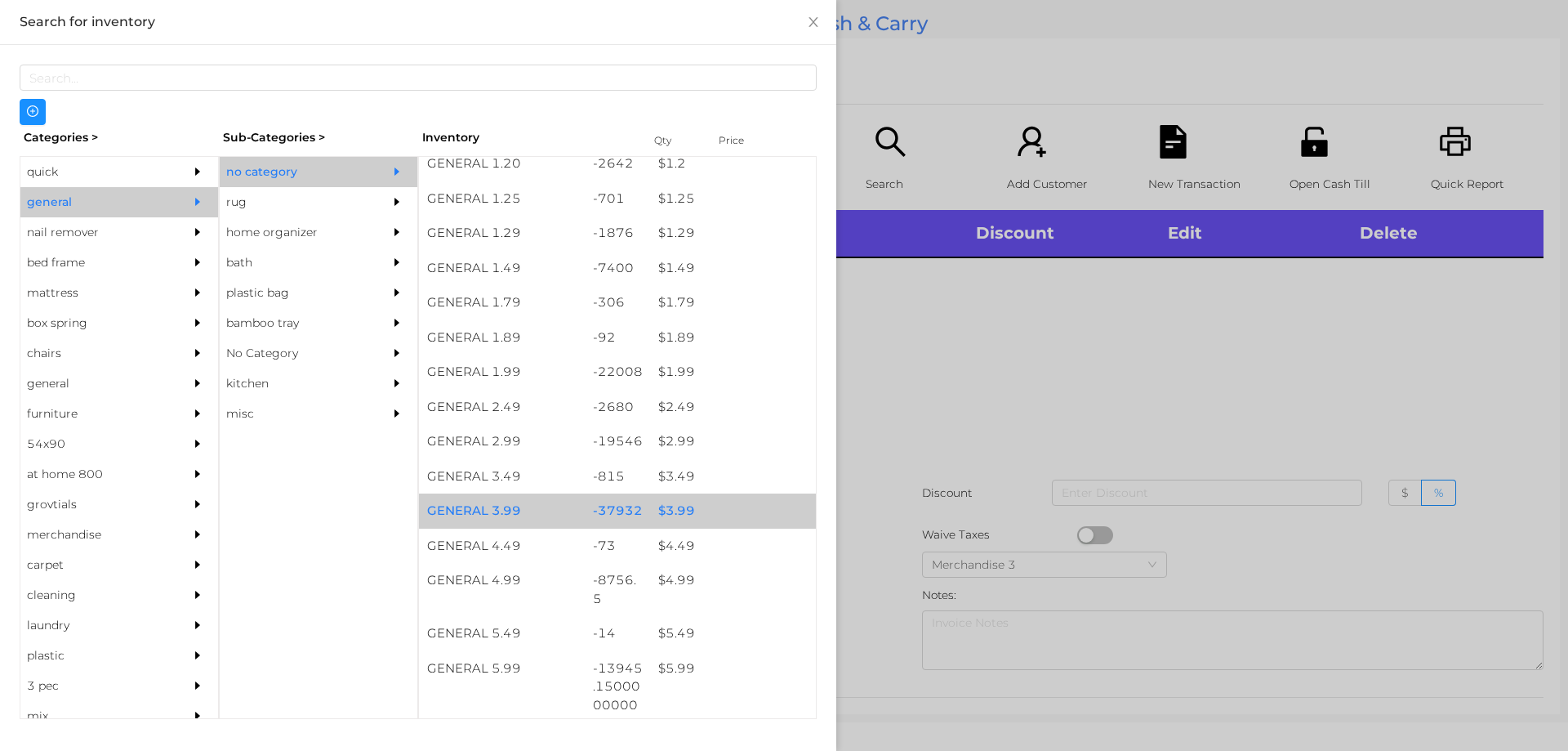
click at [665, 508] on div "$ 3.99" at bounding box center [733, 510] width 166 height 35
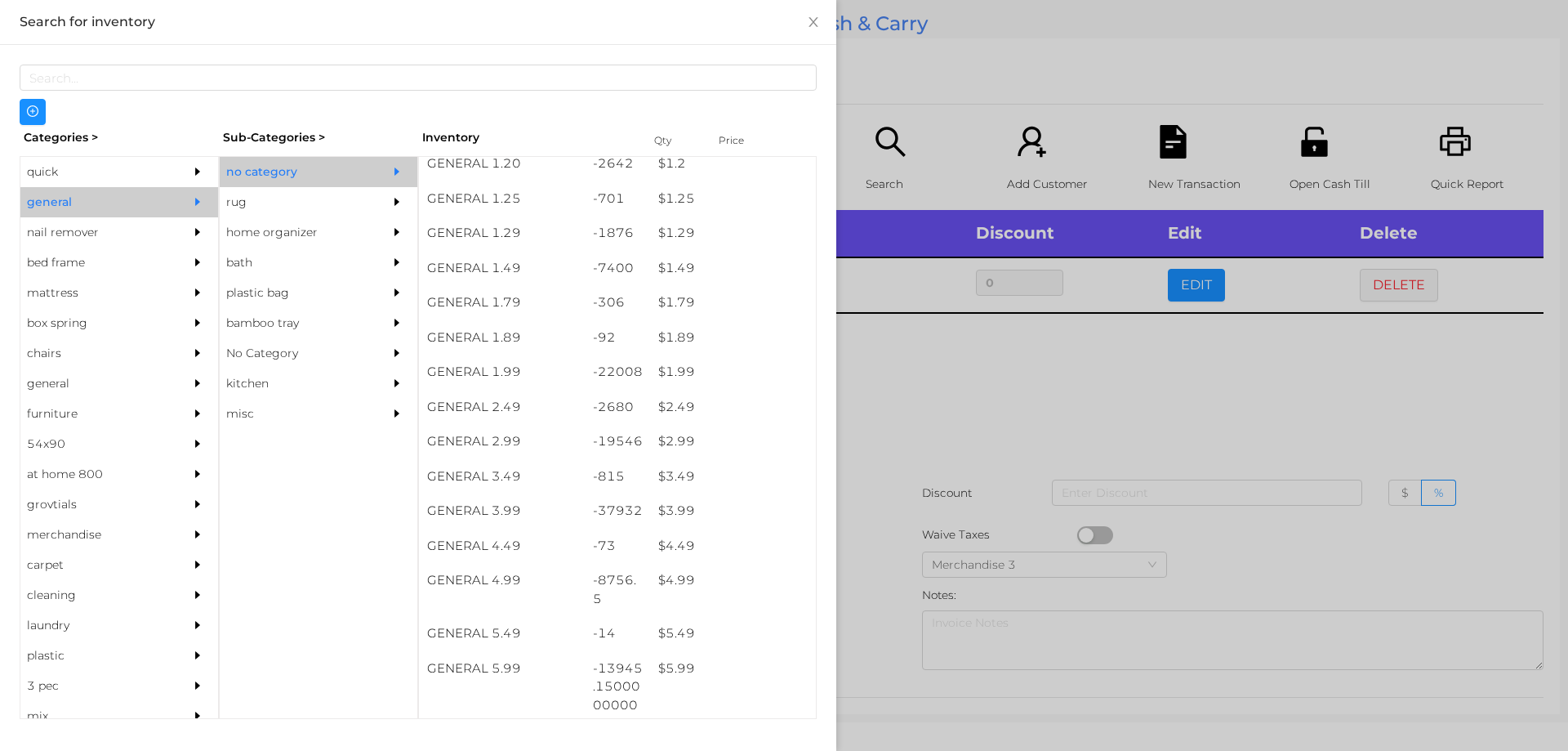
click at [969, 390] on div at bounding box center [784, 375] width 1568 height 751
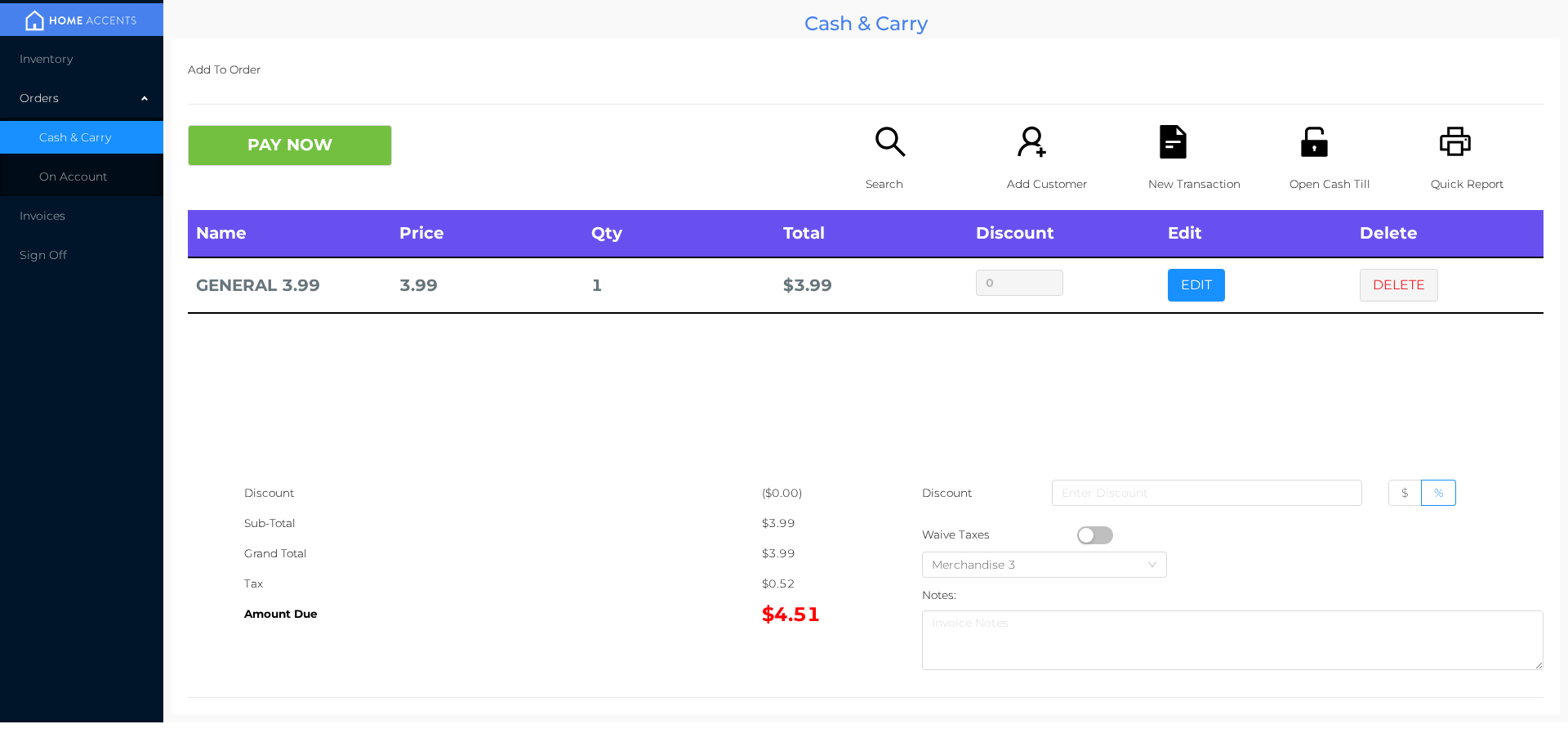
click at [1083, 535] on button "button" at bounding box center [1095, 535] width 36 height 18
click at [767, 363] on div "Name Price Qty Total Discount Edit Delete GENERAL 3.99 3.99 1 $ 3.53 0 EDIT DEL…" at bounding box center [865, 343] width 1355 height 268
click at [652, 451] on div "Name Price Qty Total Discount Edit Delete GENERAL 3.99 3.99 1 $ 3.53 0 EDIT DEL…" at bounding box center [865, 343] width 1355 height 268
click at [1077, 542] on button "button" at bounding box center [1095, 535] width 36 height 18
click at [1373, 274] on button "DELETE" at bounding box center [1399, 284] width 79 height 33
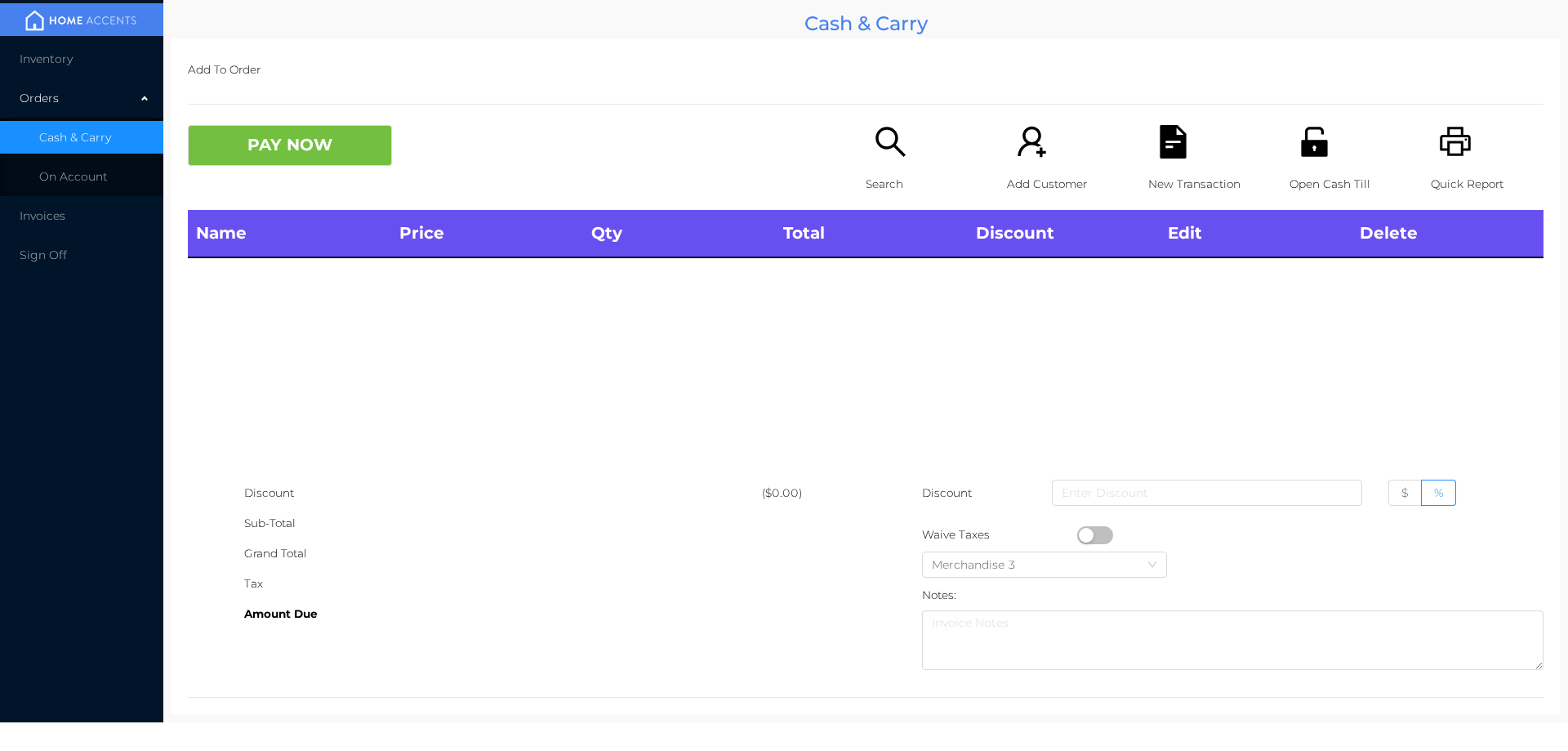
click at [1290, 162] on div "Open Cash Till" at bounding box center [1345, 167] width 112 height 85
click at [906, 162] on div "Search" at bounding box center [922, 167] width 112 height 85
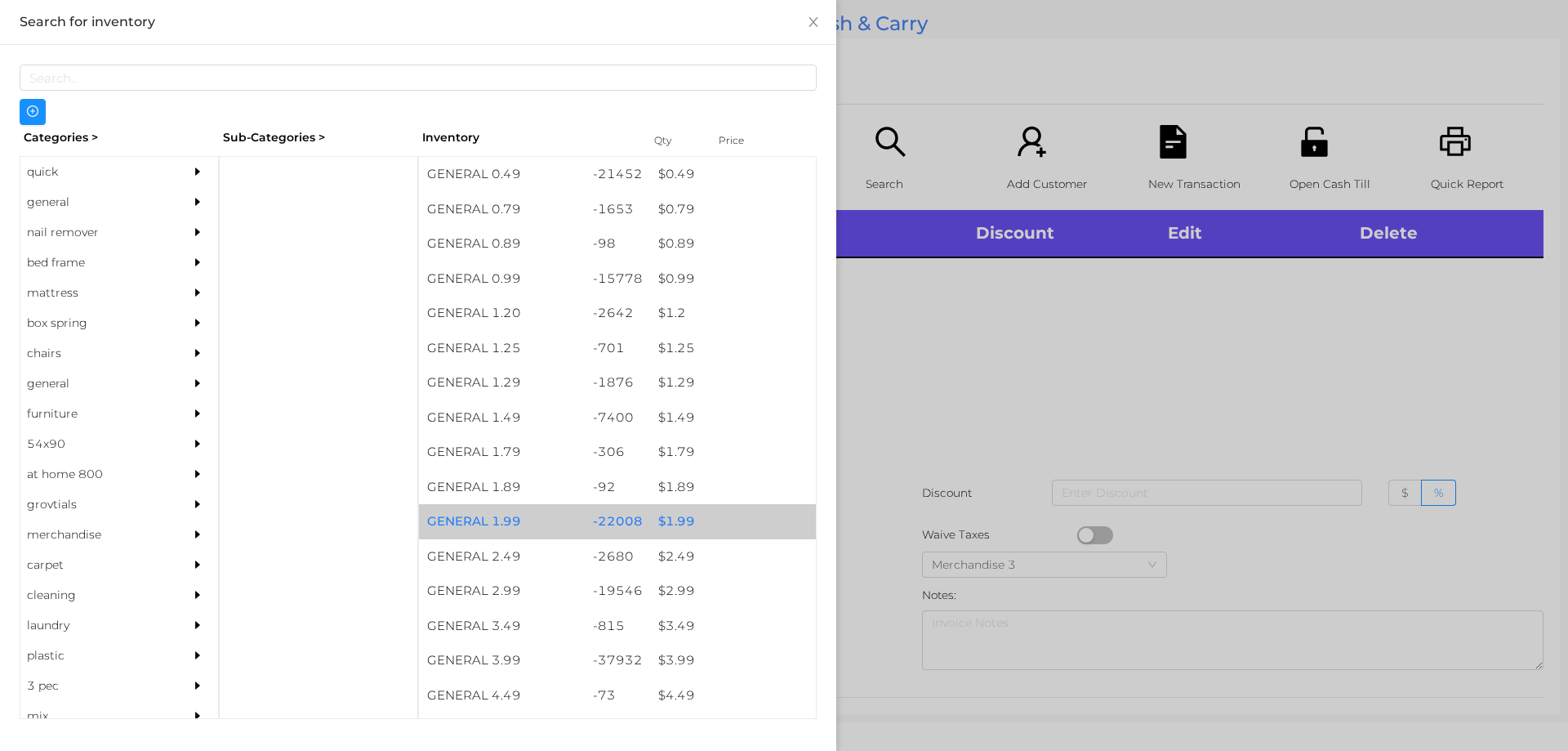
click at [654, 519] on div "$ 1.99" at bounding box center [733, 521] width 166 height 35
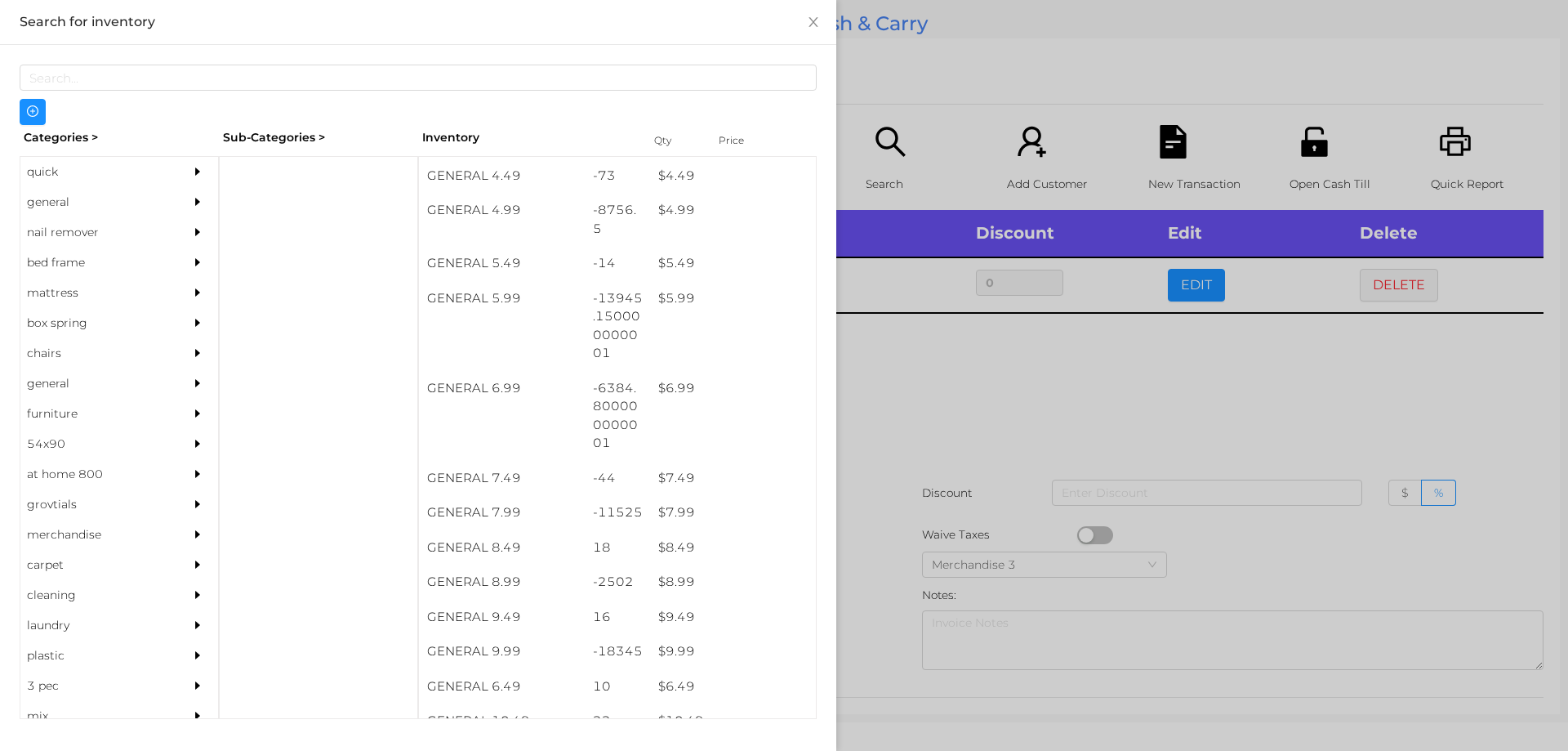
scroll to position [523, 0]
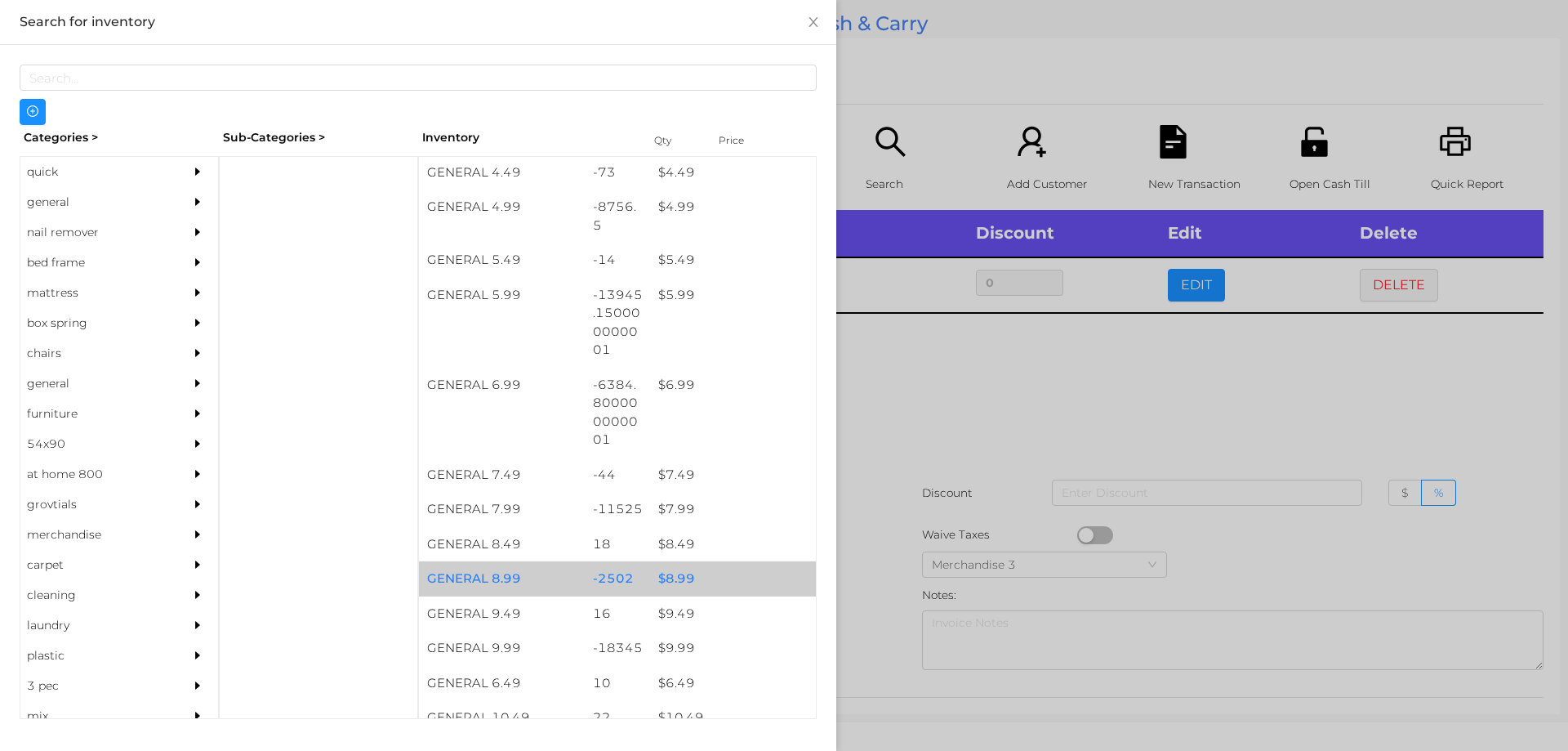
click at [675, 583] on div "$ 8.99" at bounding box center [733, 578] width 166 height 35
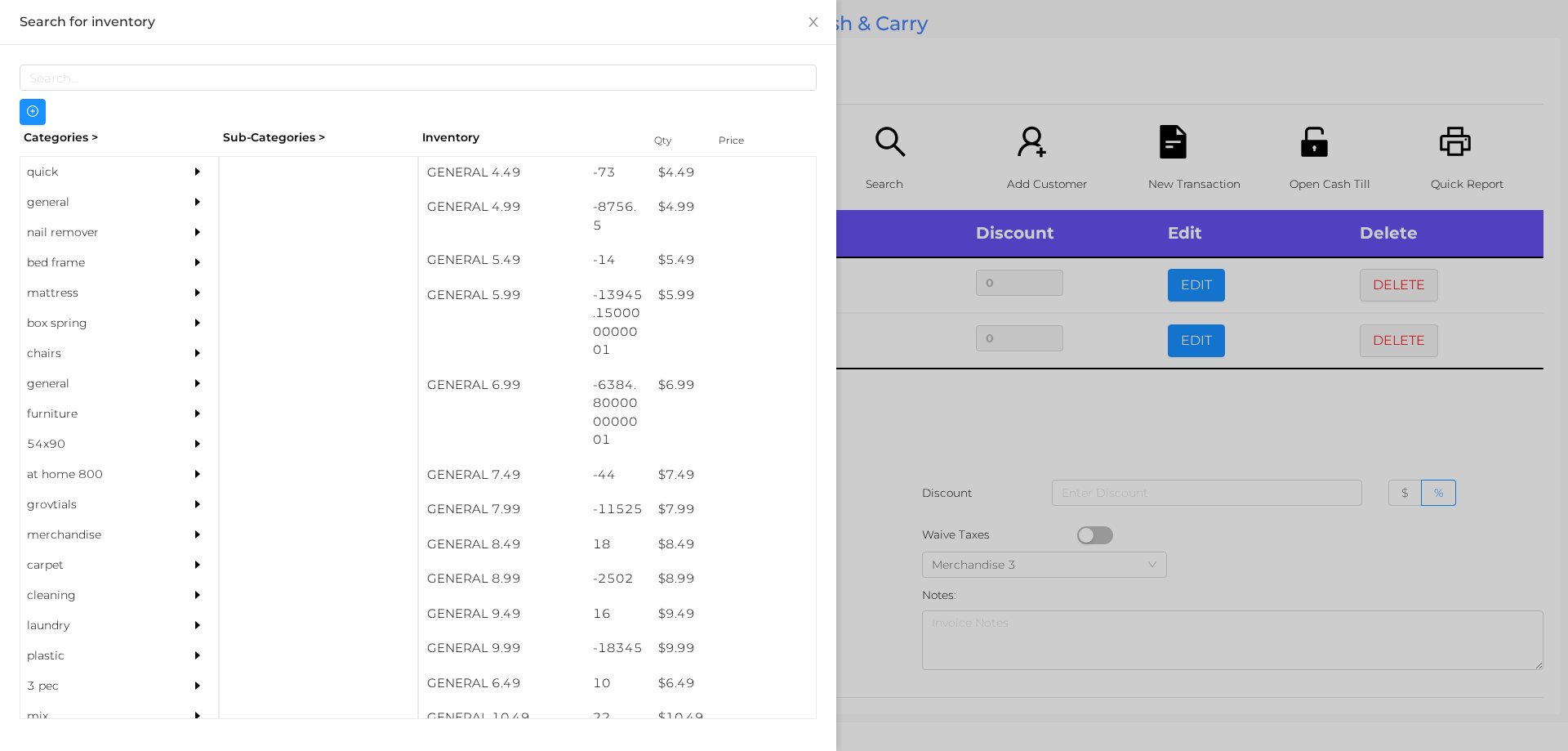
click at [877, 579] on div at bounding box center [784, 375] width 1568 height 751
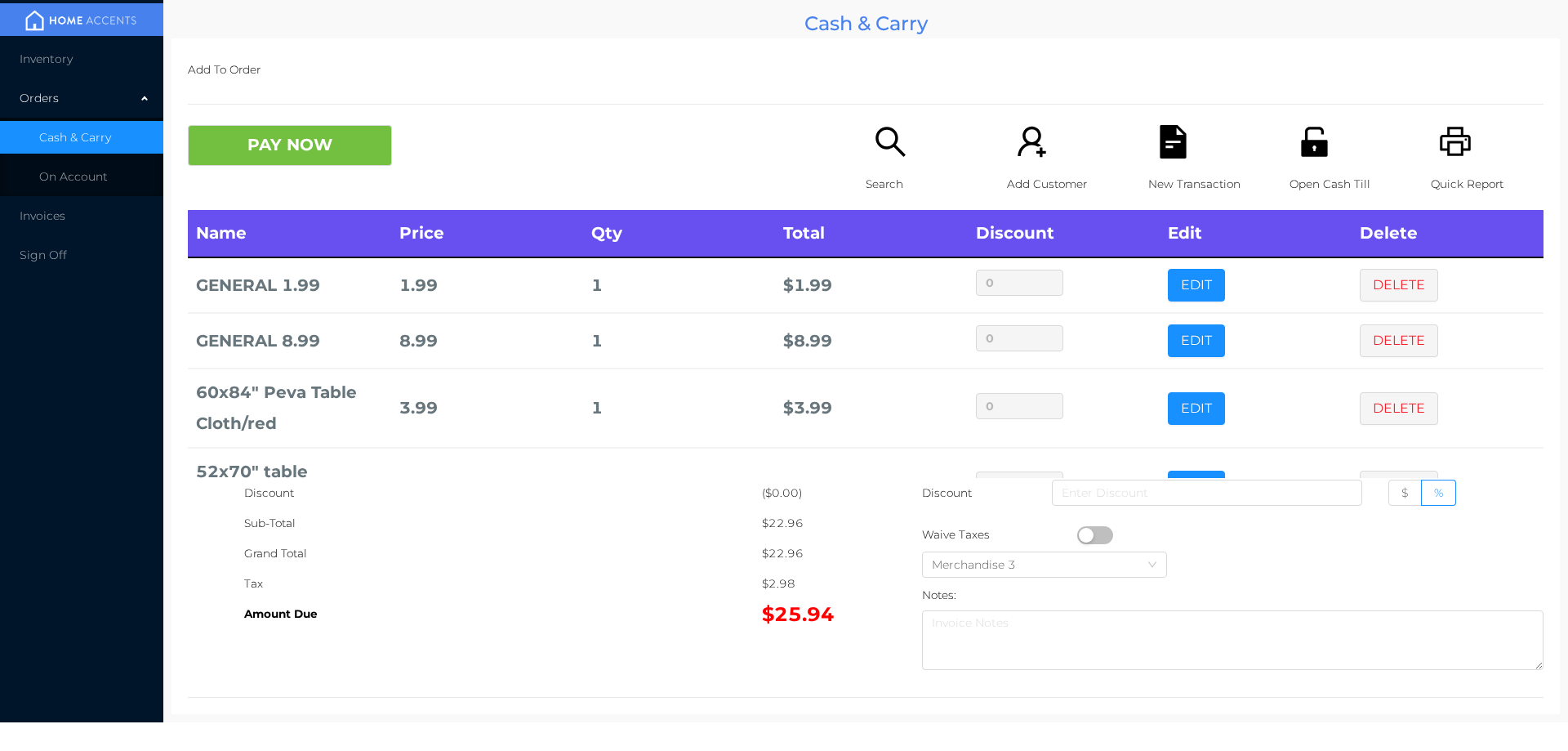
click at [878, 162] on div "Search" at bounding box center [922, 167] width 112 height 85
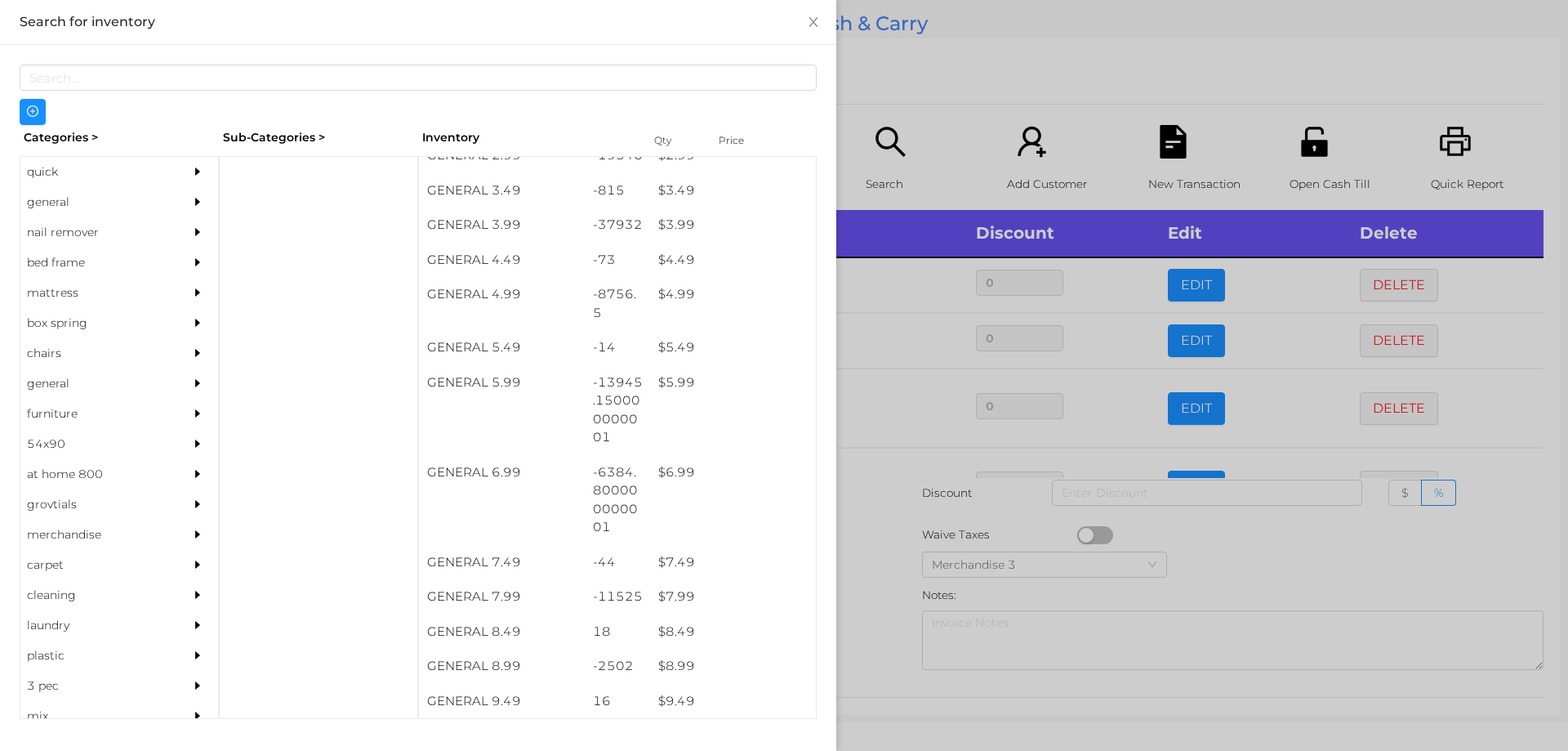
scroll to position [449, 0]
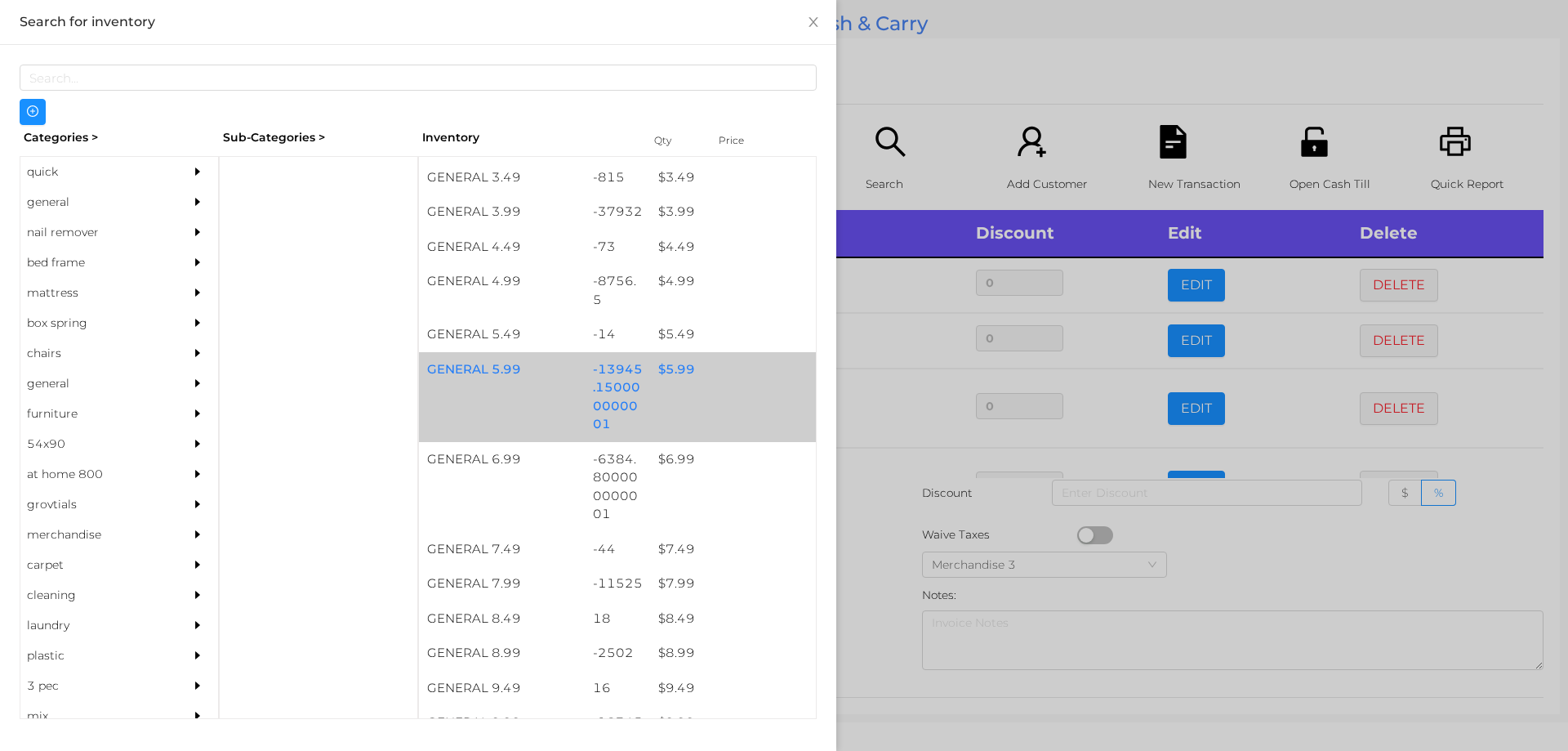
click at [666, 373] on div "$ 5.99" at bounding box center [733, 369] width 166 height 35
click at [678, 376] on div "$ 5.99" at bounding box center [733, 369] width 166 height 35
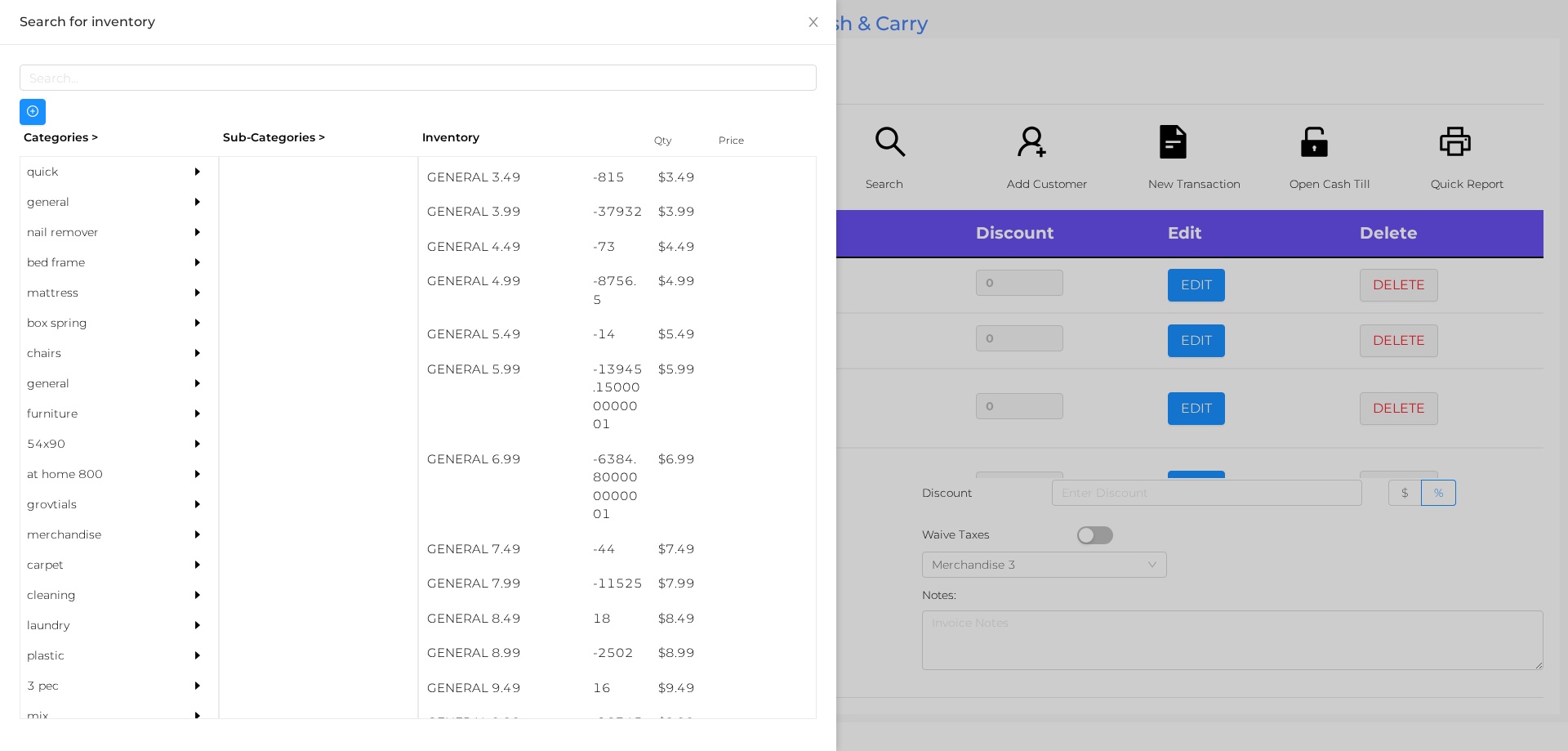
click at [878, 551] on div at bounding box center [784, 375] width 1568 height 751
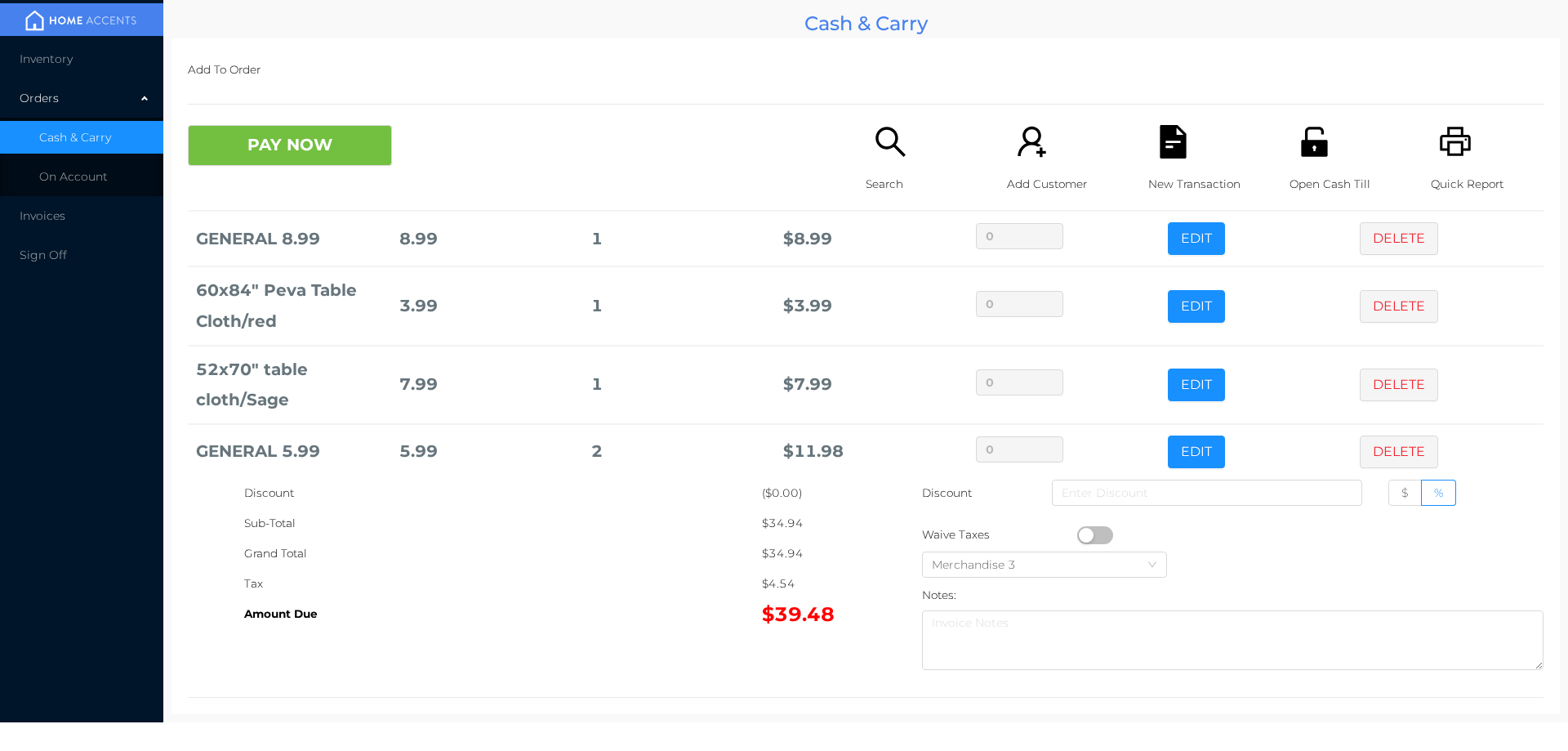
scroll to position [121, 0]
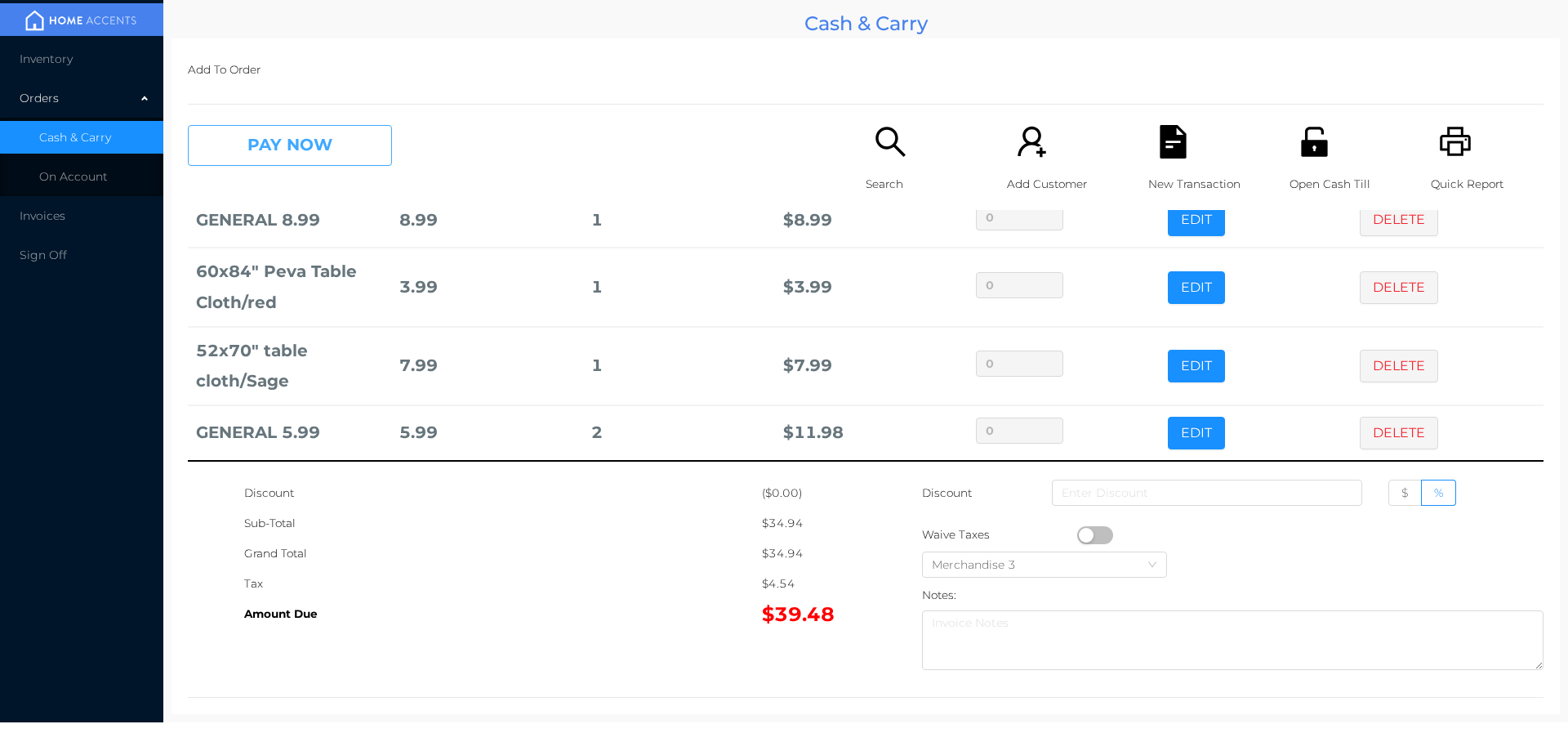
click at [329, 129] on button "PAY NOW" at bounding box center [289, 145] width 204 height 41
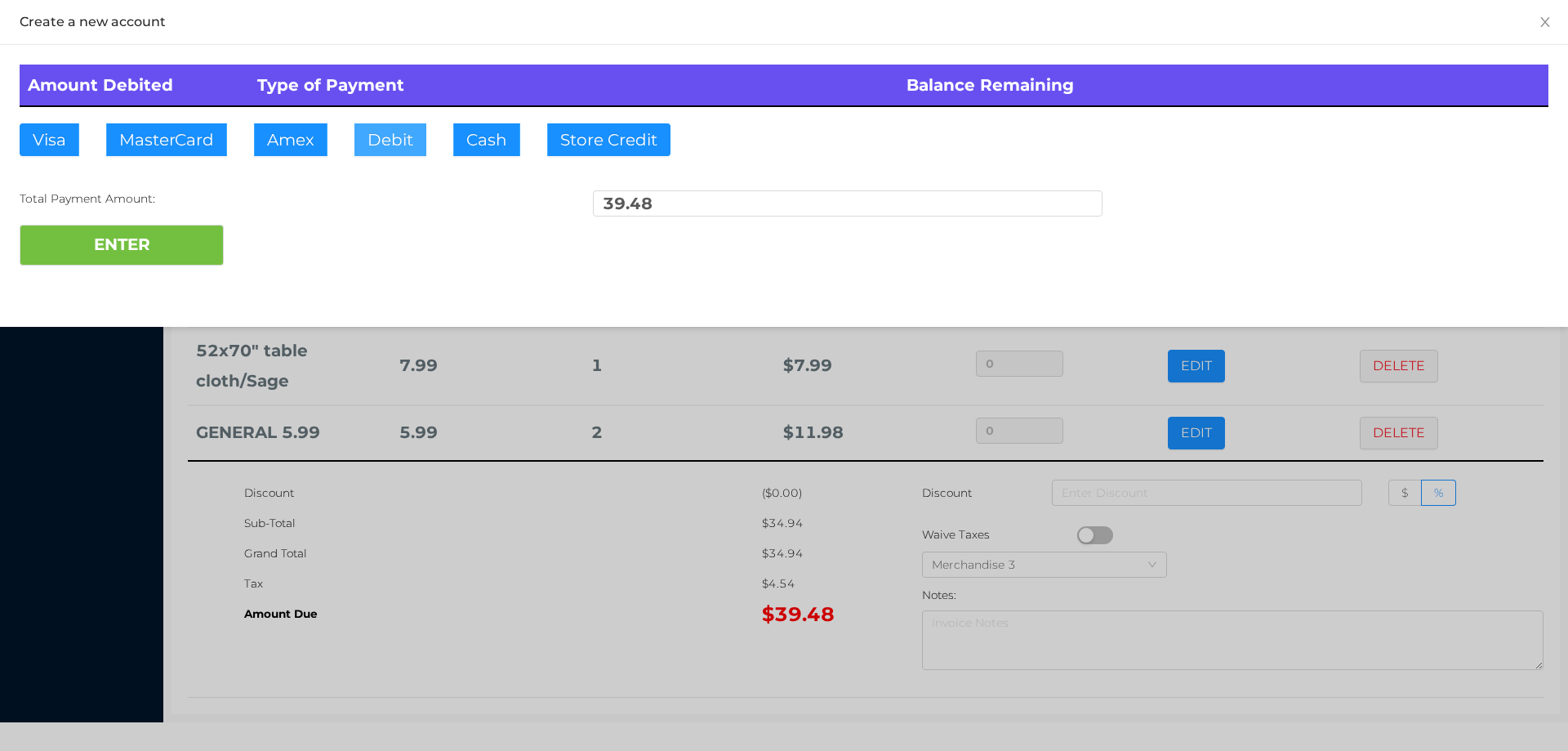
click at [370, 127] on button "Debit" at bounding box center [390, 139] width 72 height 33
type input "50."
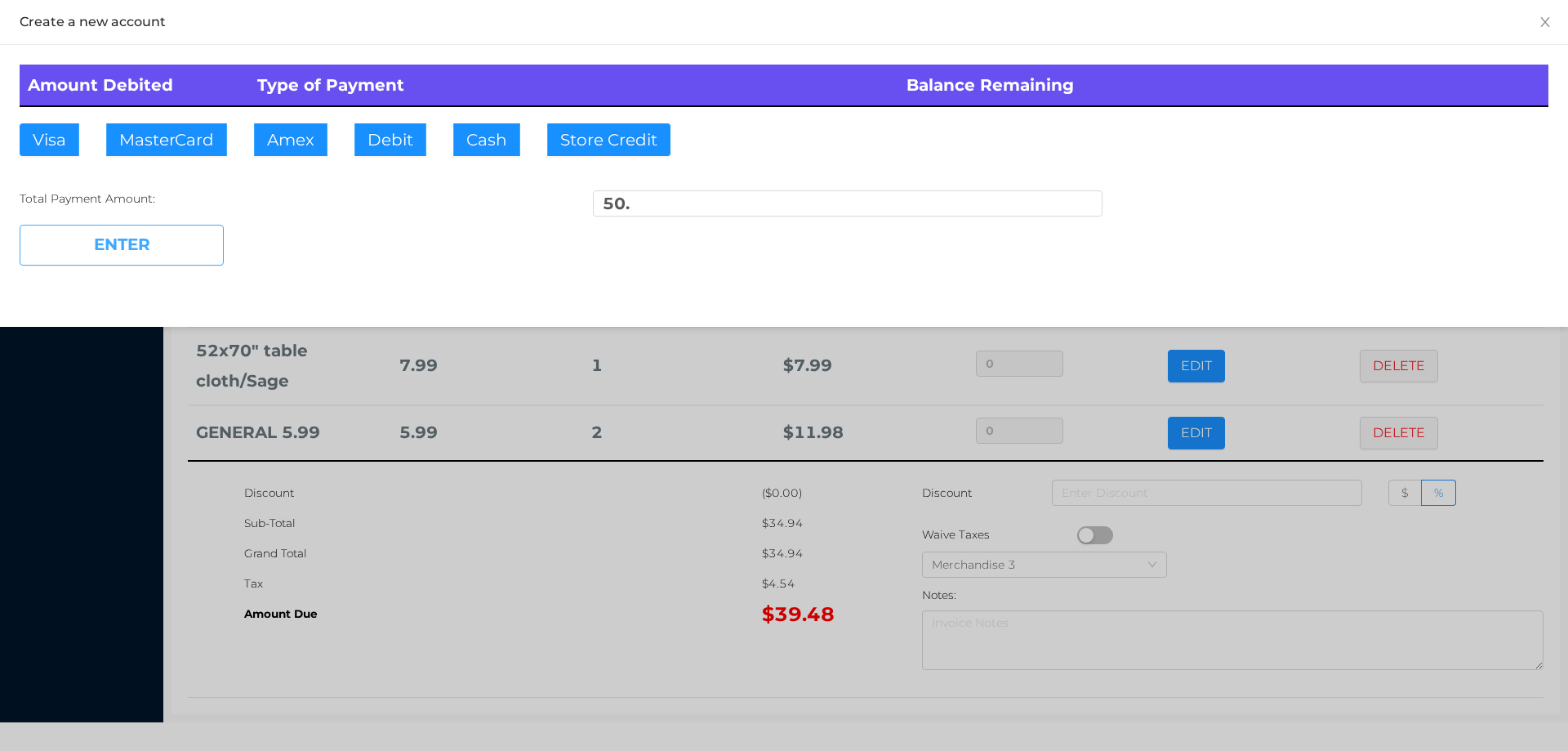
click at [205, 240] on button "ENTER" at bounding box center [121, 245] width 204 height 41
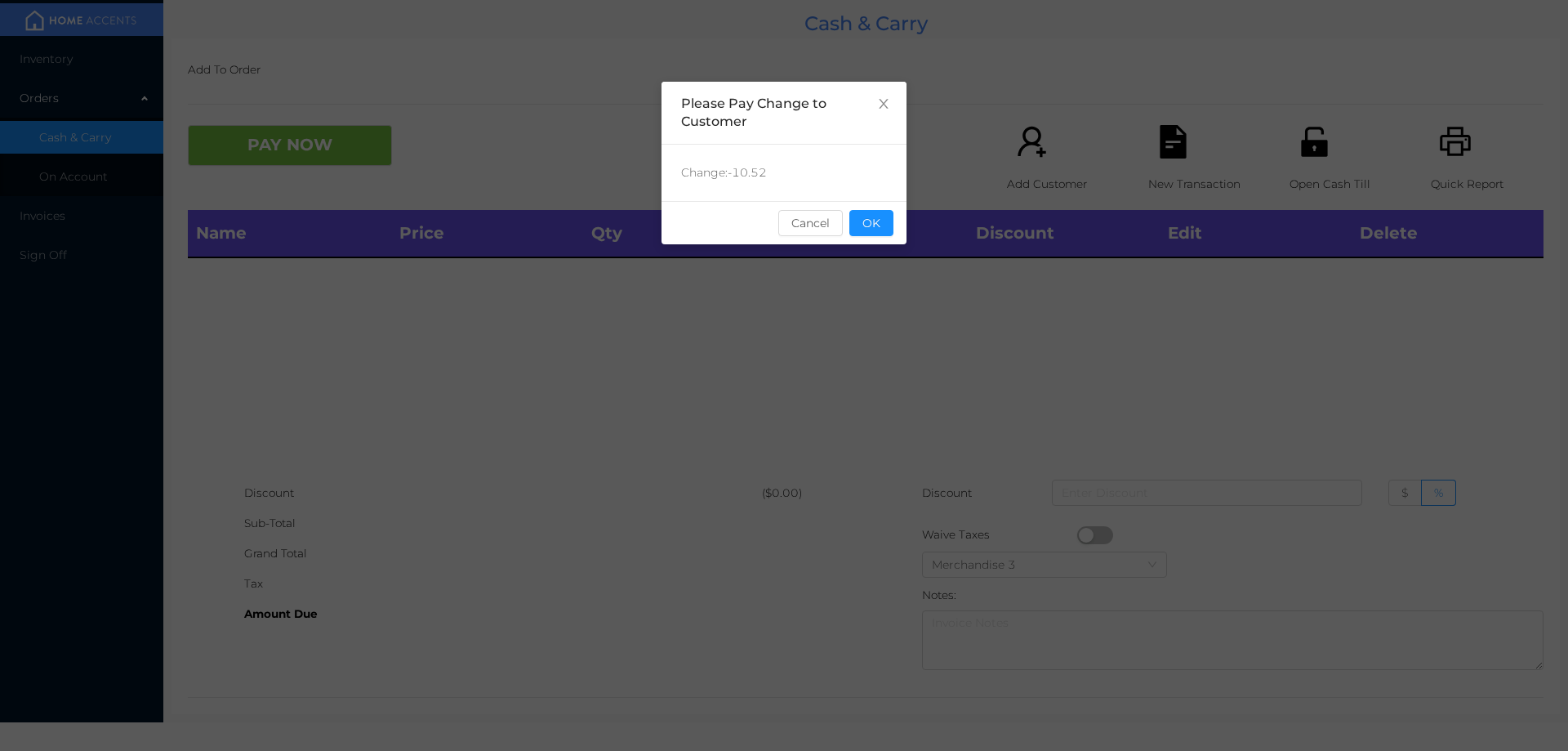
scroll to position [0, 0]
click at [889, 220] on button "OK" at bounding box center [871, 223] width 44 height 26
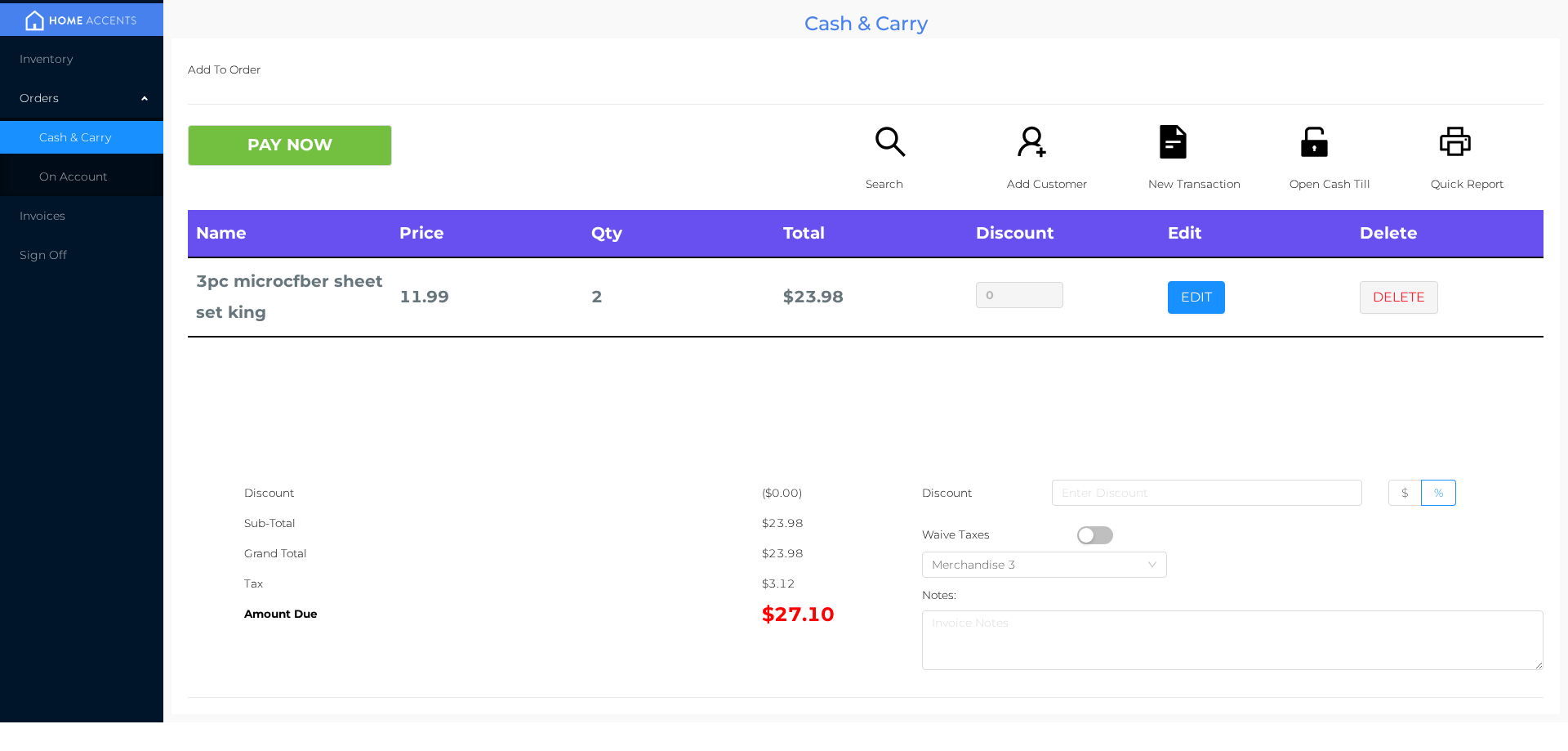
click at [880, 159] on div "Search" at bounding box center [922, 167] width 112 height 85
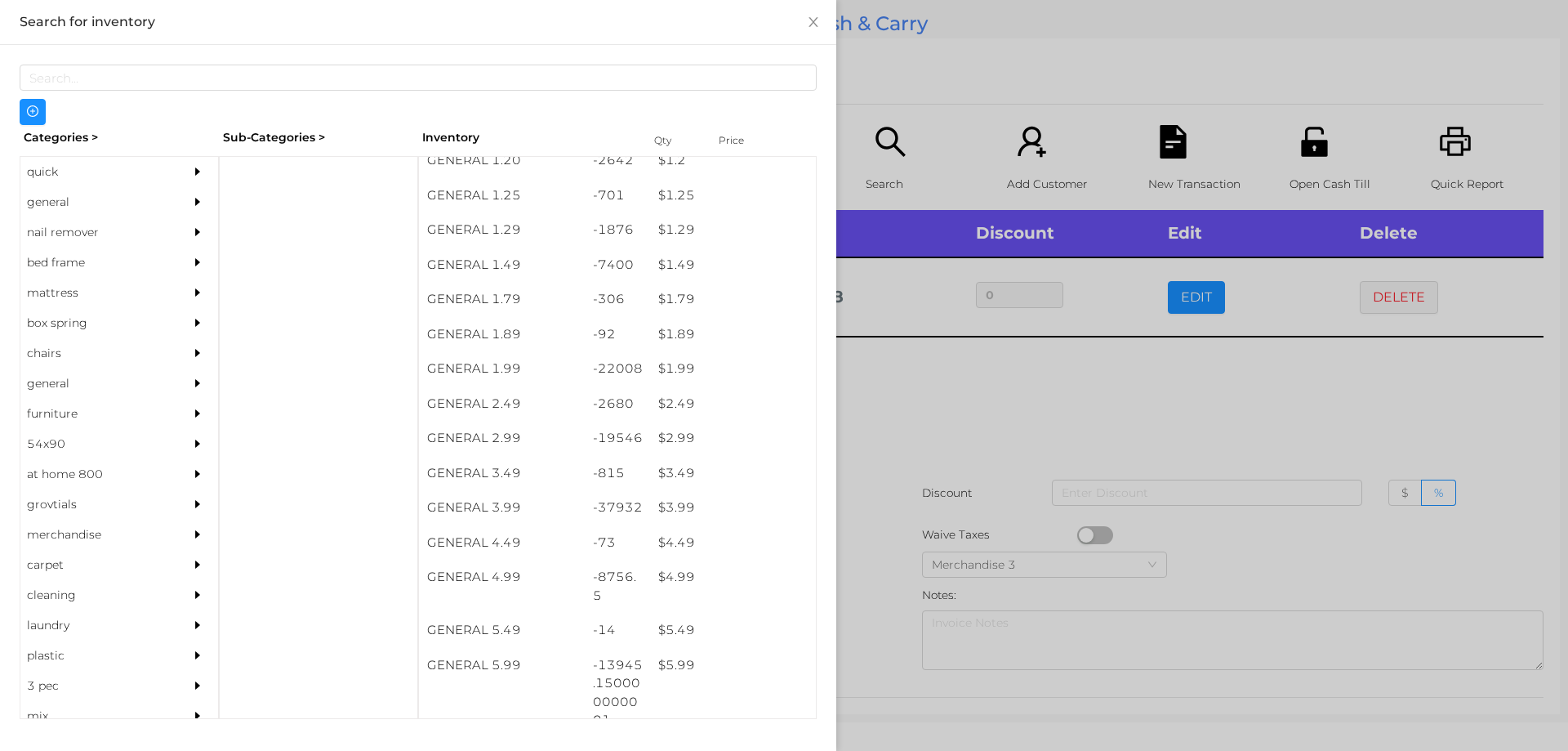
scroll to position [153, 0]
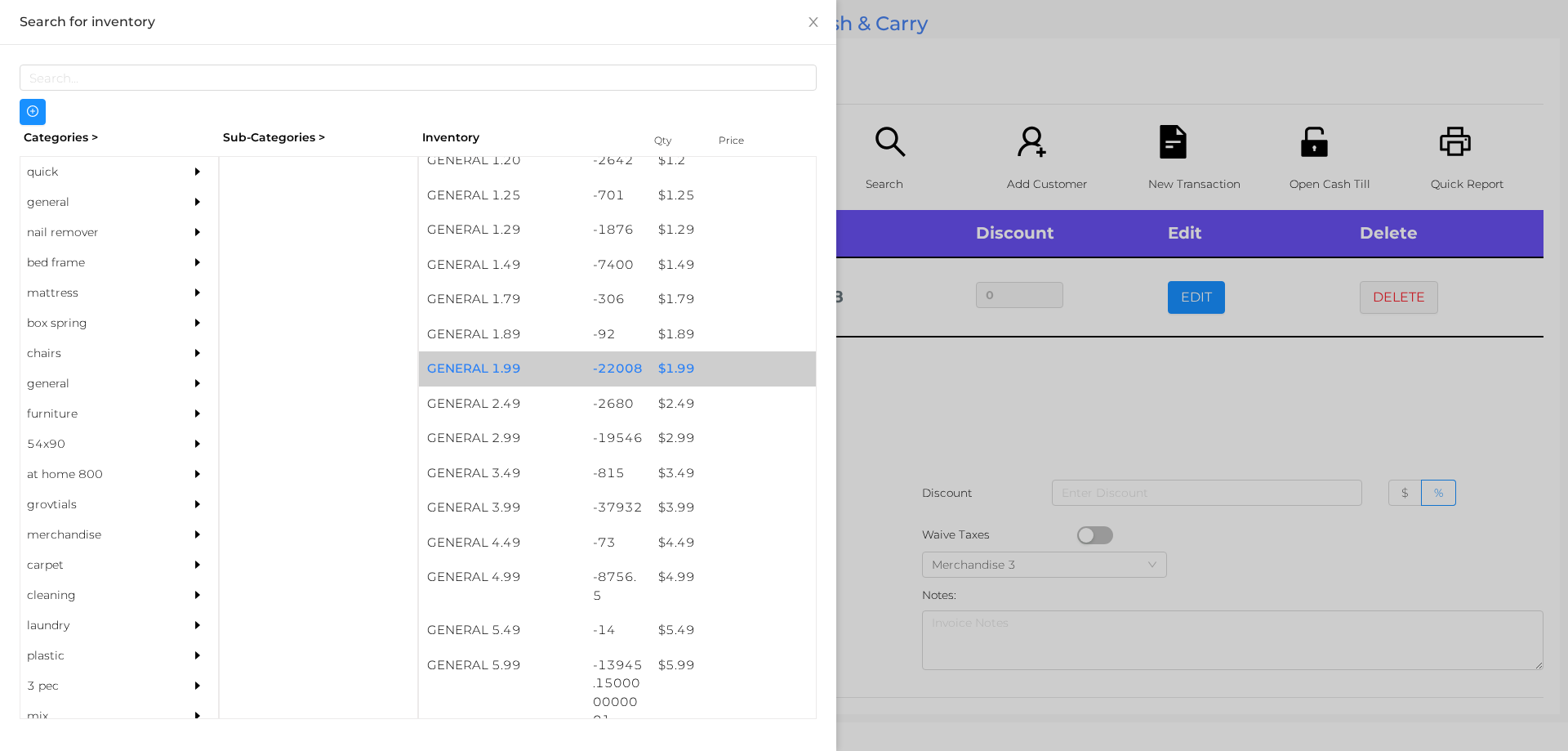
click at [650, 376] on div "$ 1.99" at bounding box center [733, 368] width 166 height 35
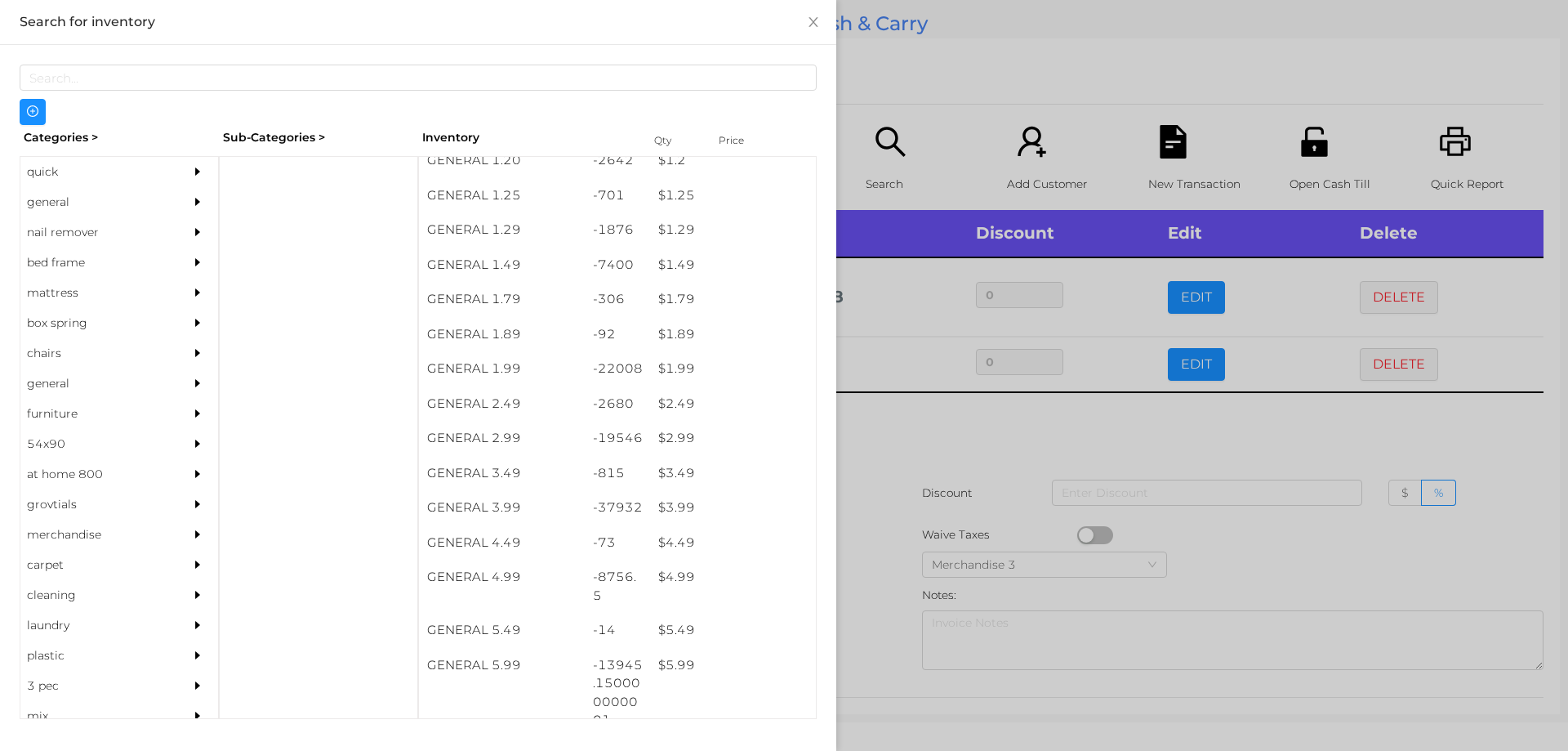
click at [903, 443] on div at bounding box center [784, 375] width 1568 height 751
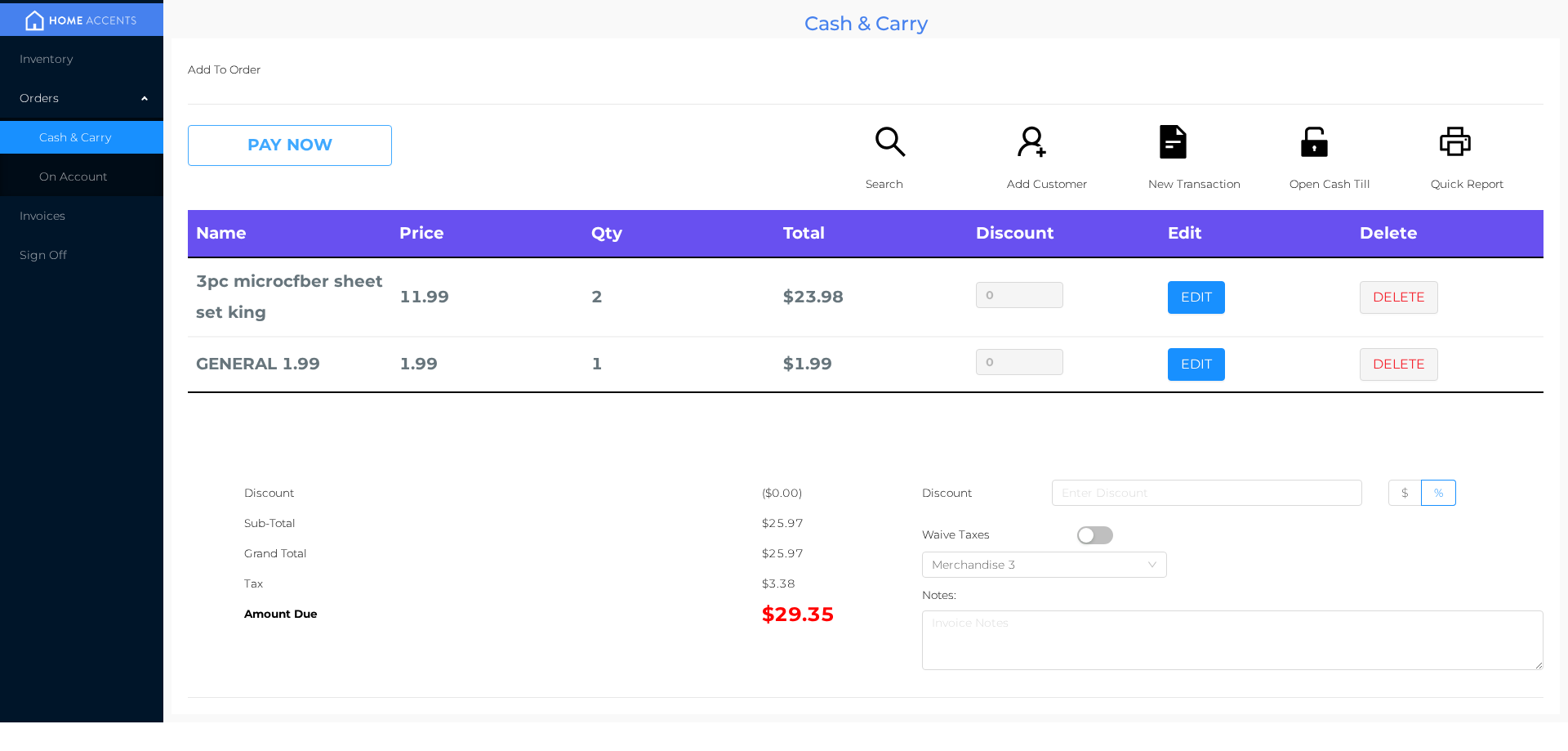
click at [266, 144] on button "PAY NOW" at bounding box center [289, 145] width 204 height 41
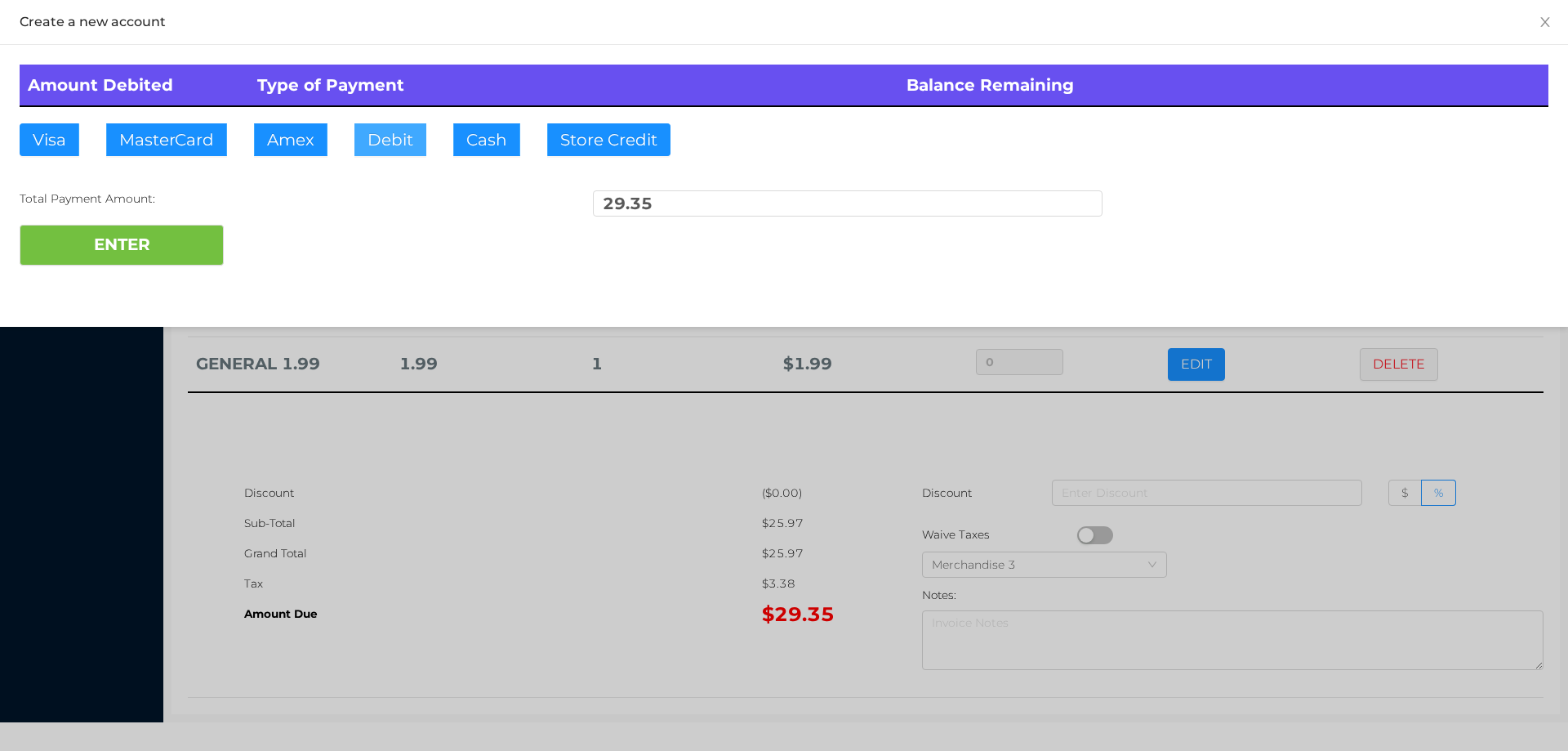
click at [376, 135] on button "Debit" at bounding box center [390, 139] width 72 height 33
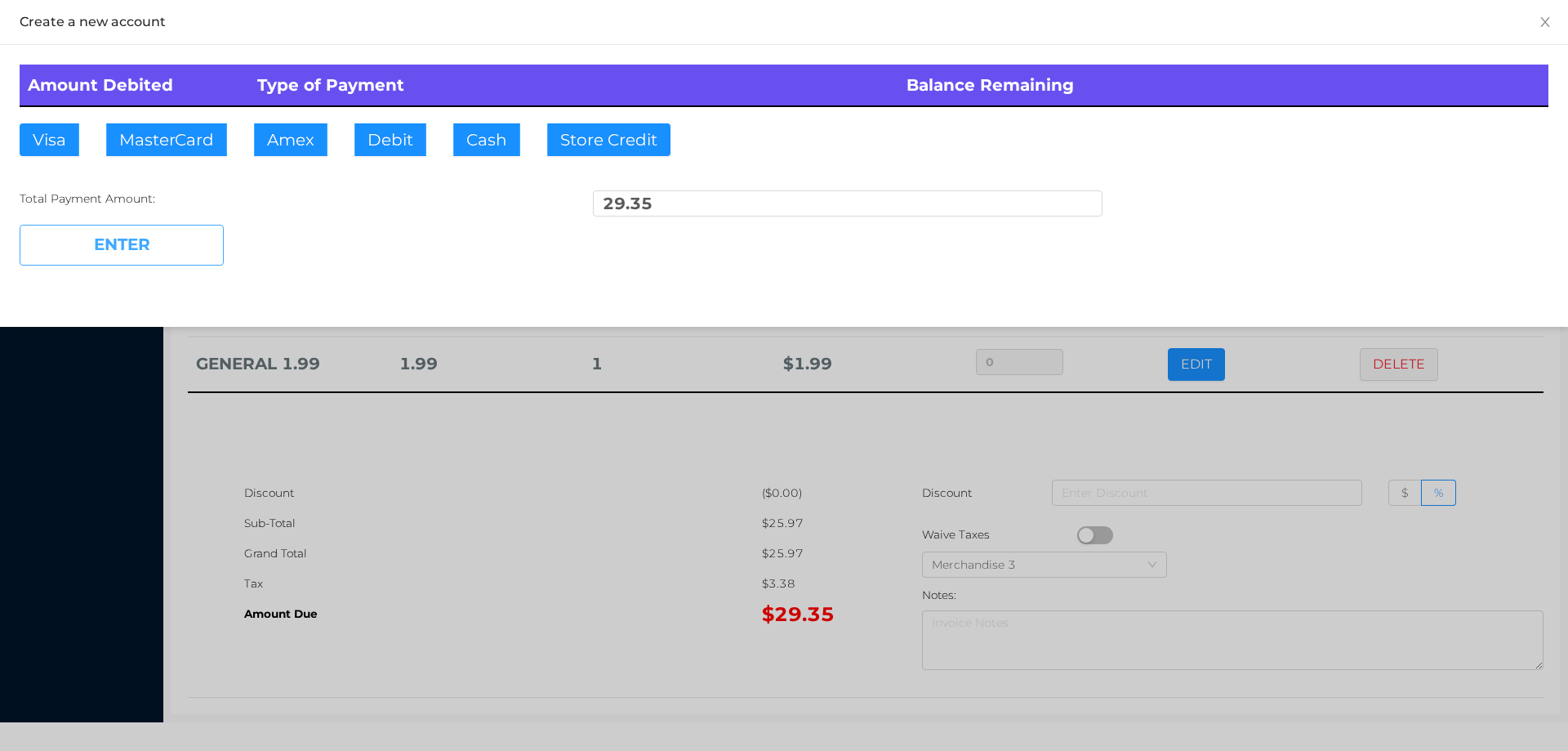
click at [153, 244] on button "ENTER" at bounding box center [121, 245] width 204 height 41
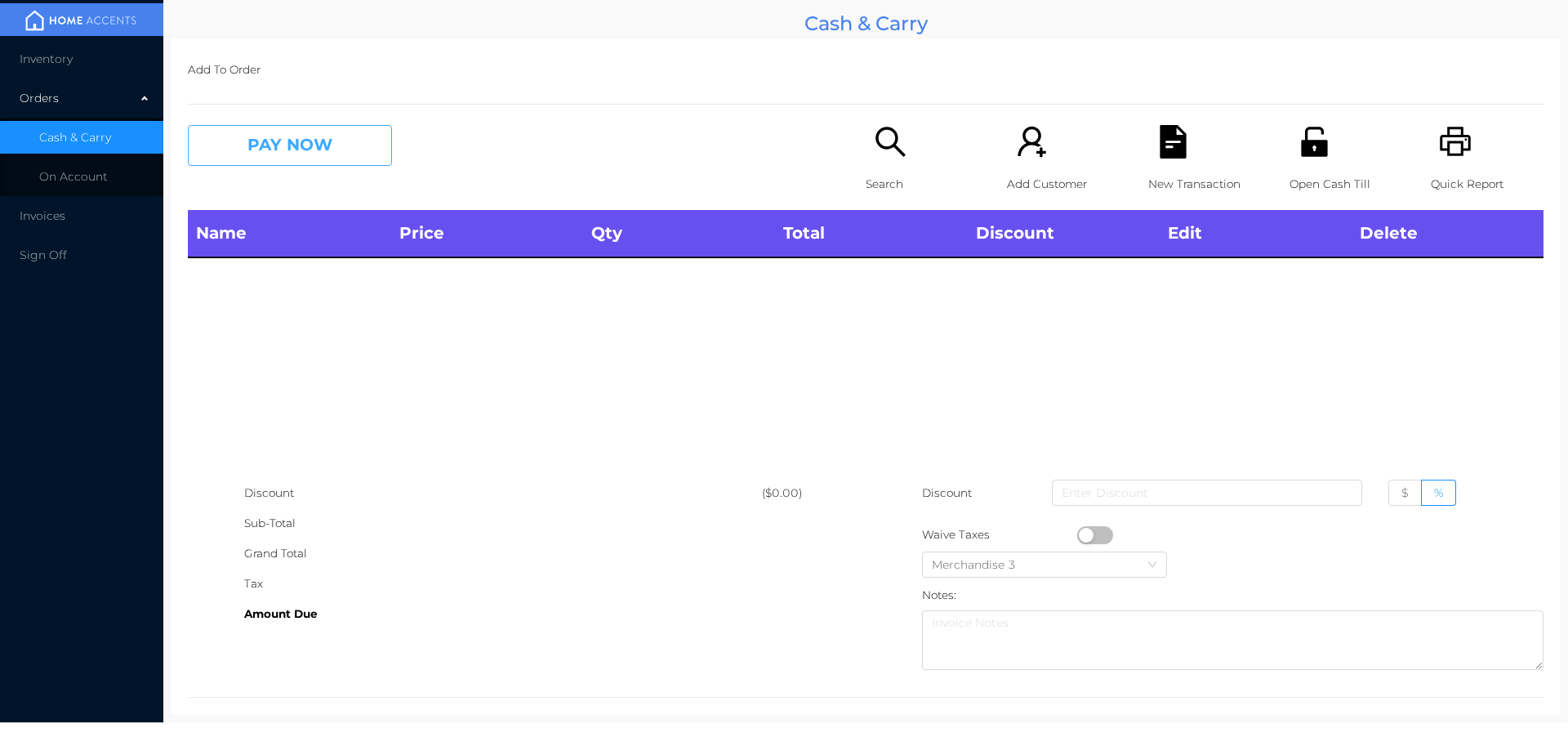
click at [321, 149] on button "PAY NOW" at bounding box center [289, 145] width 204 height 41
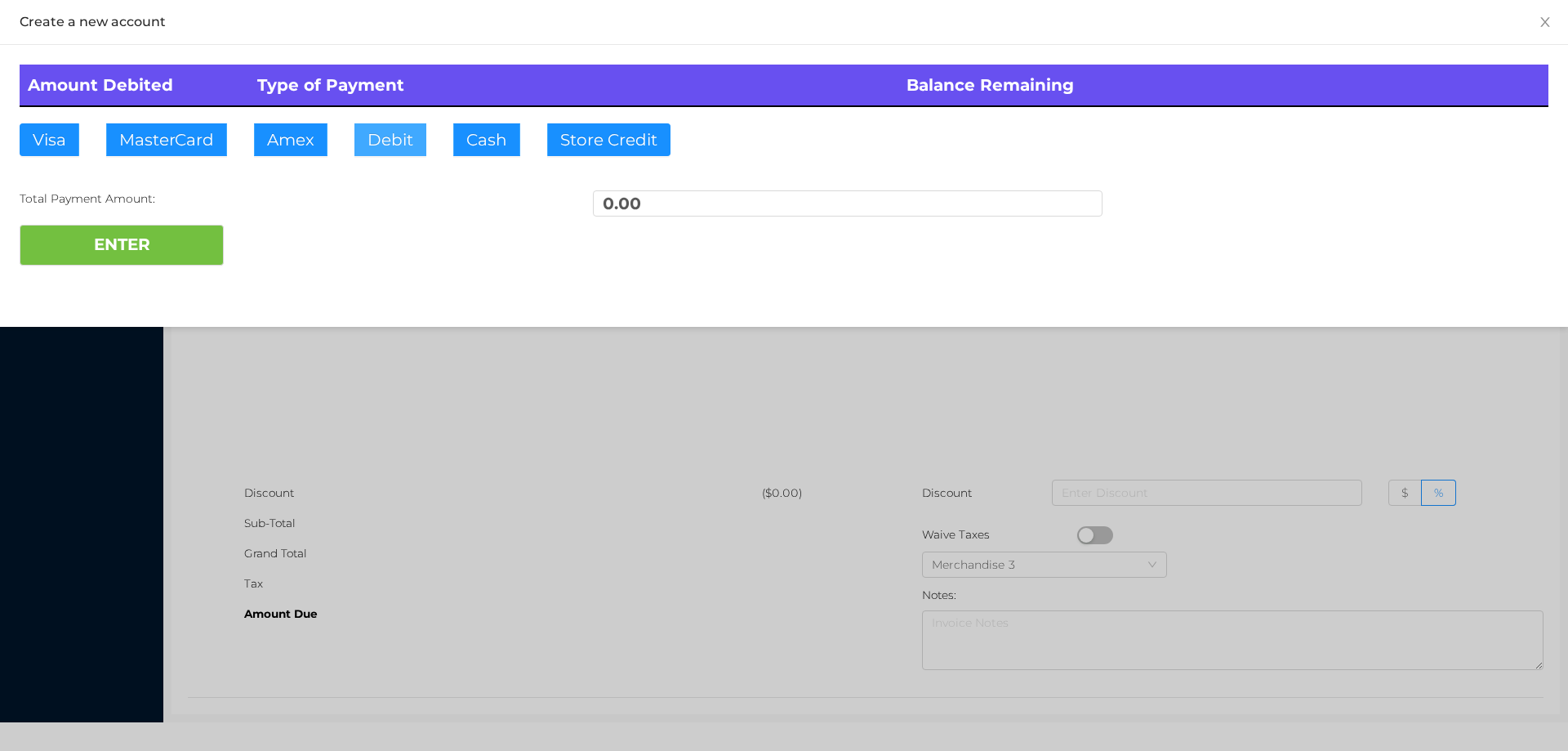
click at [398, 125] on button "Debit" at bounding box center [390, 139] width 72 height 33
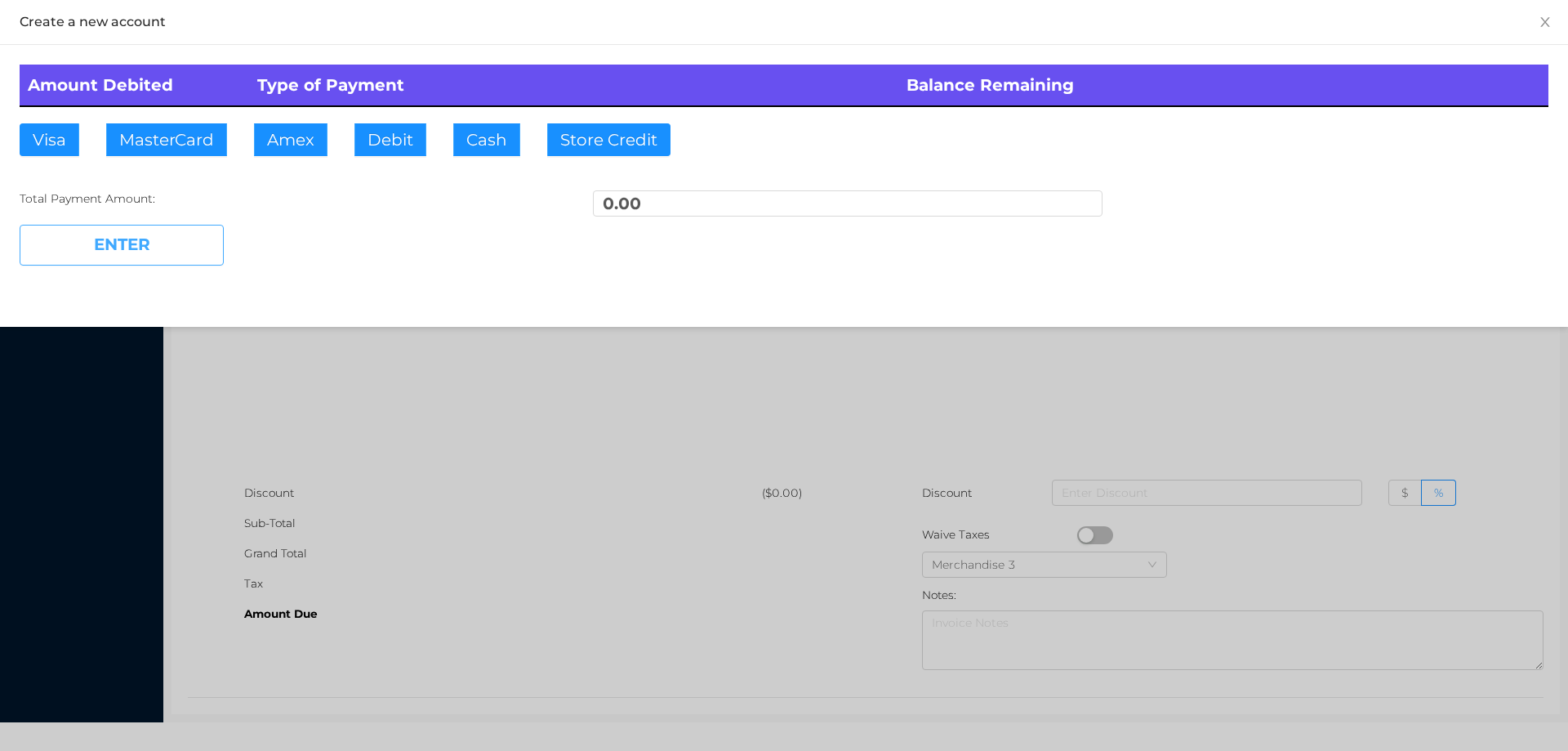
click at [171, 228] on button "ENTER" at bounding box center [121, 245] width 204 height 41
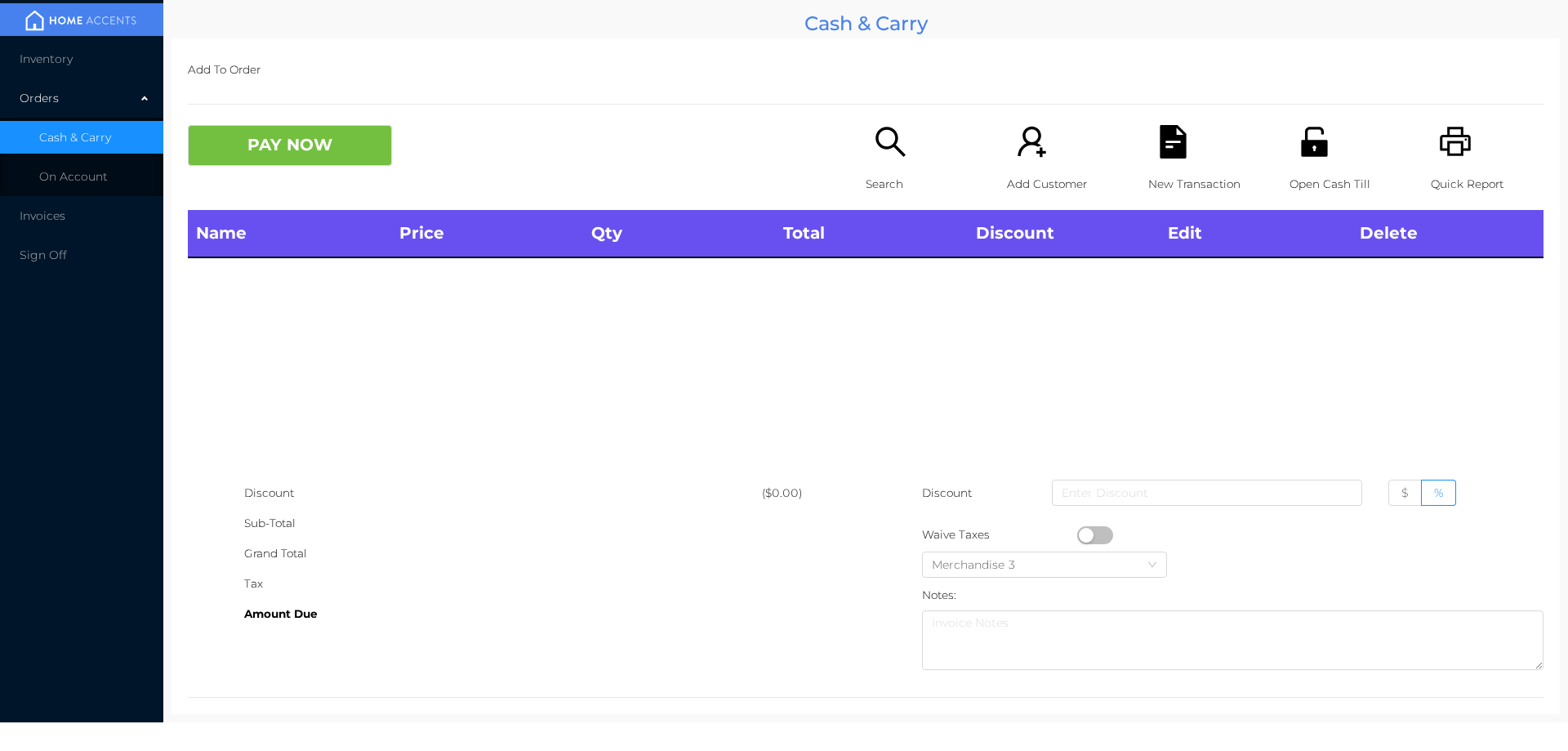
click at [881, 153] on icon "icon: search" at bounding box center [891, 142] width 34 height 34
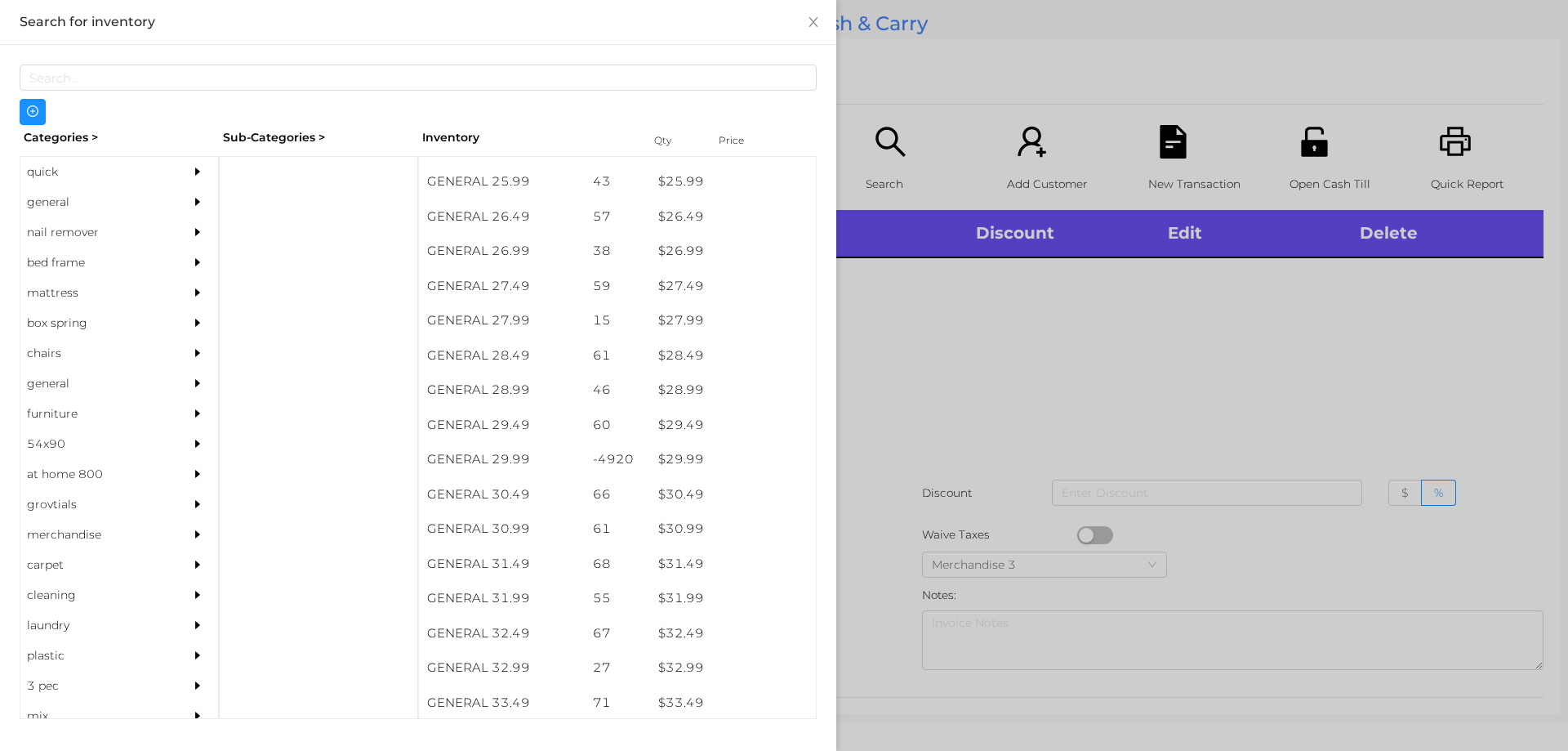
scroll to position [2162, 0]
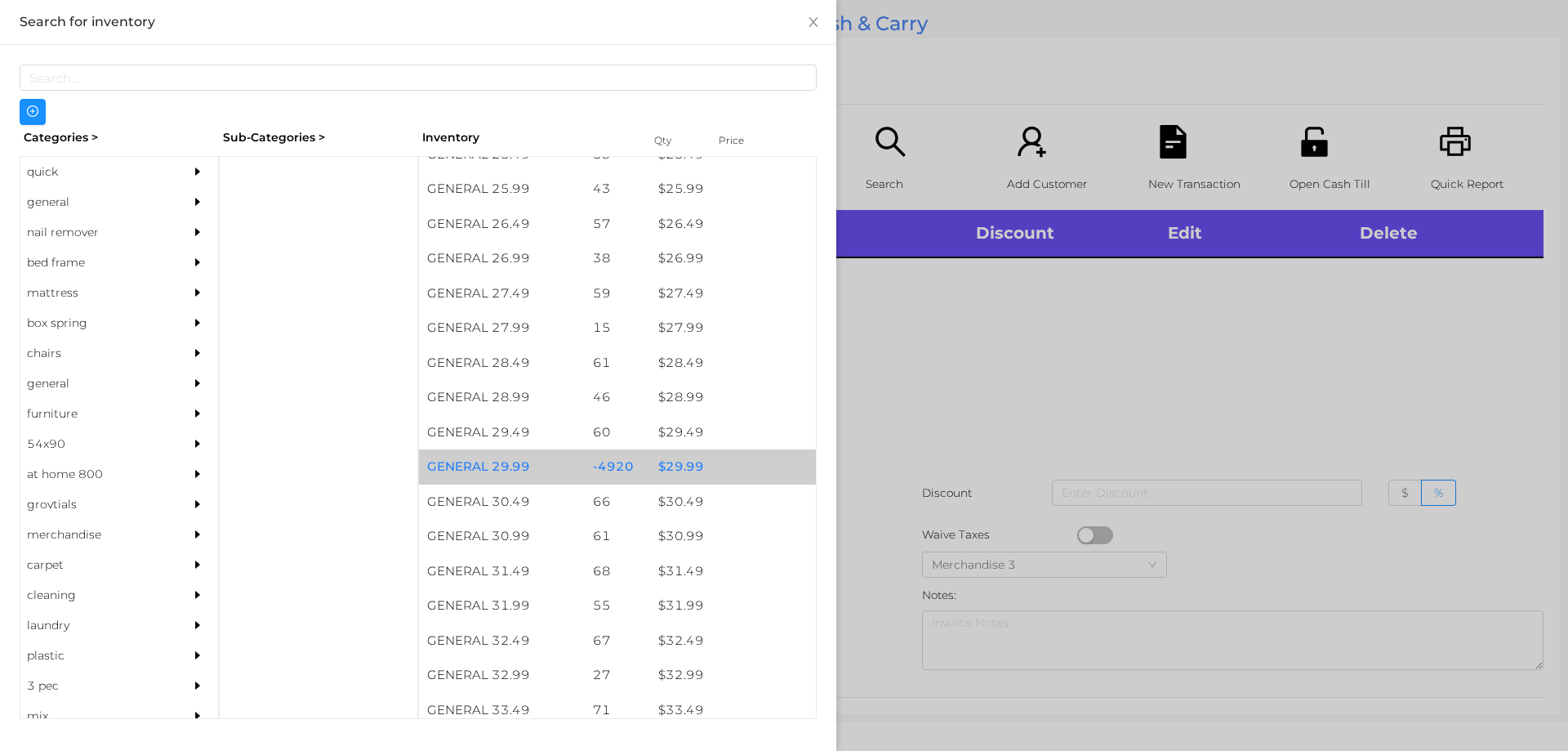
click at [674, 458] on div "$ 29.99" at bounding box center [733, 467] width 166 height 35
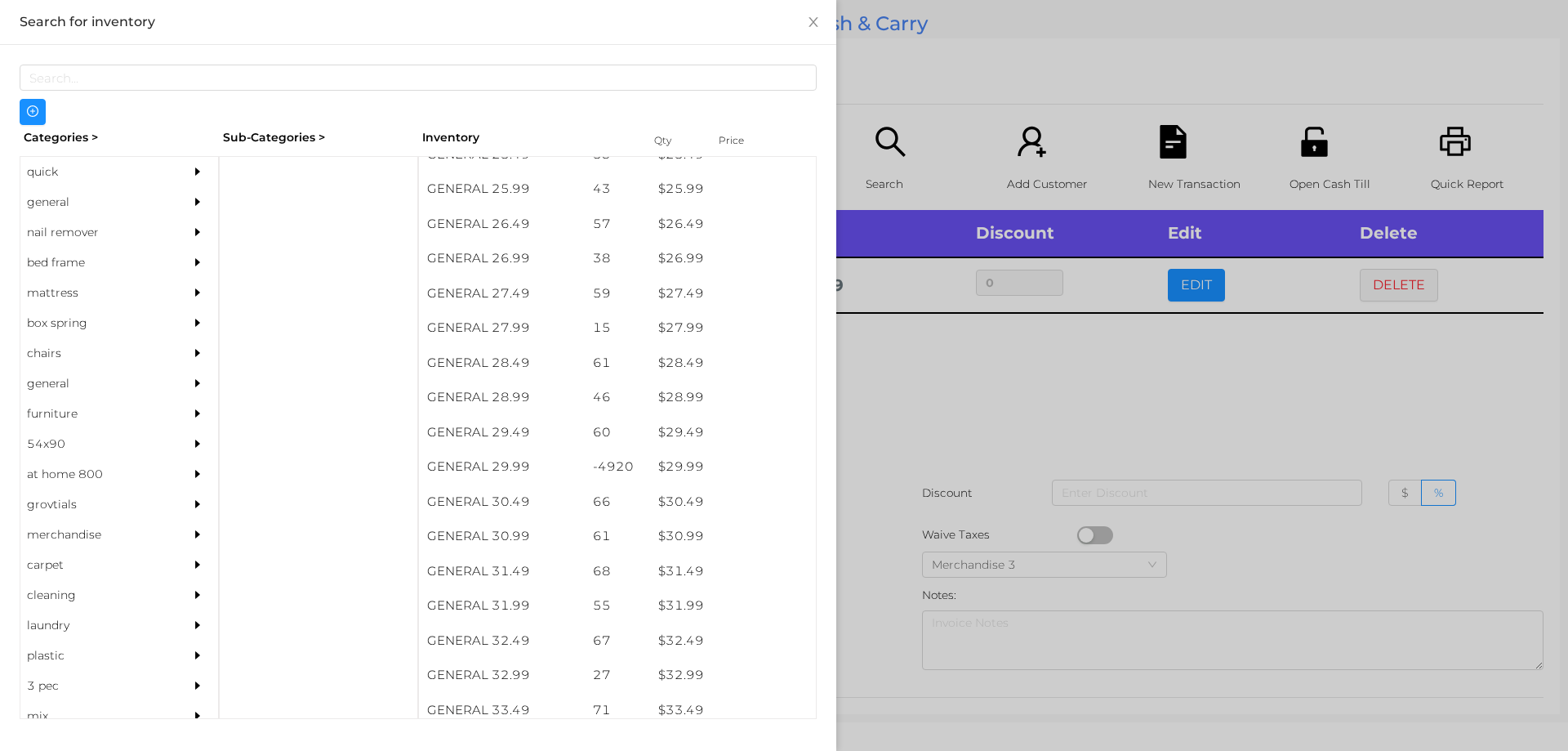
click at [929, 451] on div at bounding box center [784, 375] width 1568 height 751
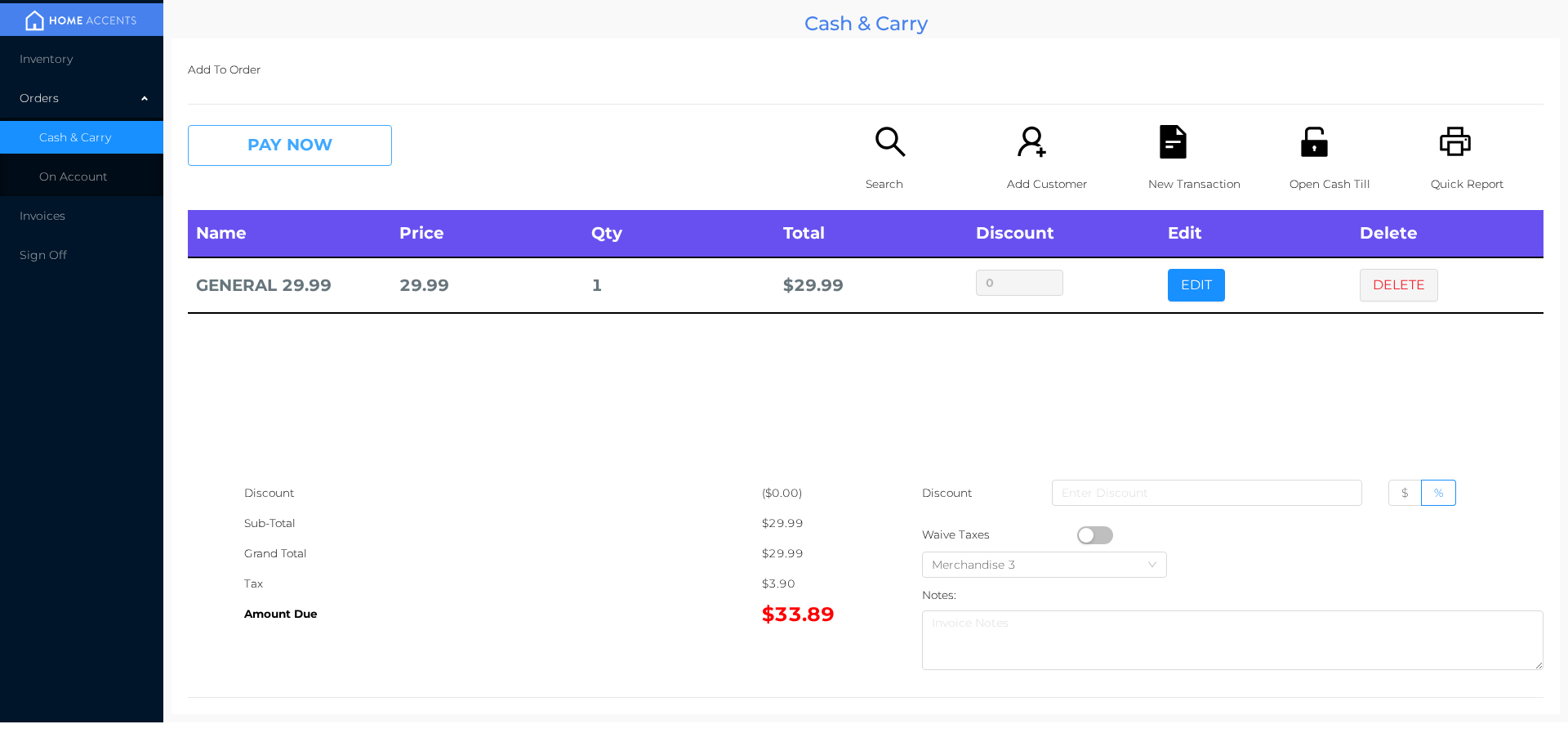
click at [284, 147] on button "PAY NOW" at bounding box center [289, 145] width 204 height 41
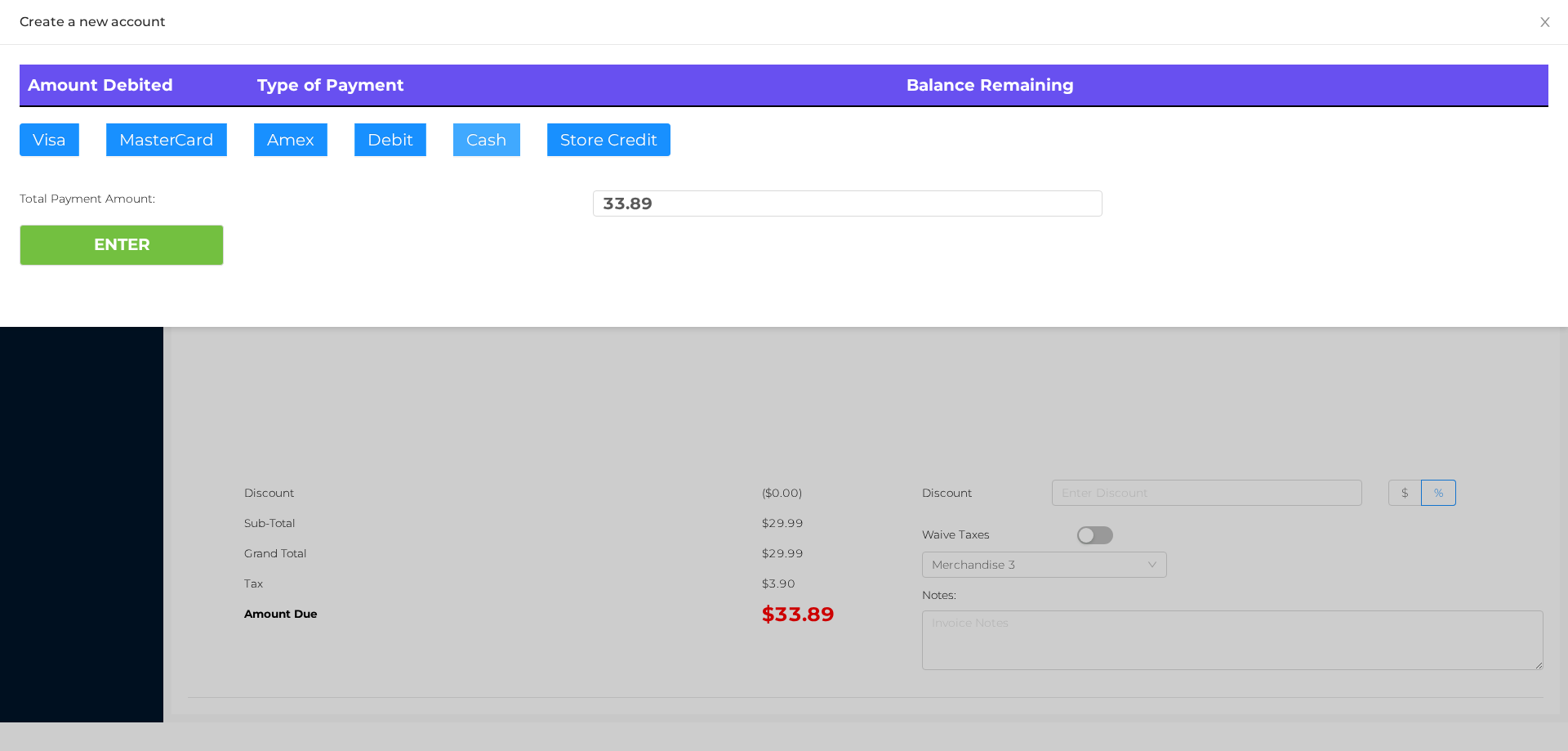
click at [471, 144] on button "Cash" at bounding box center [486, 139] width 67 height 33
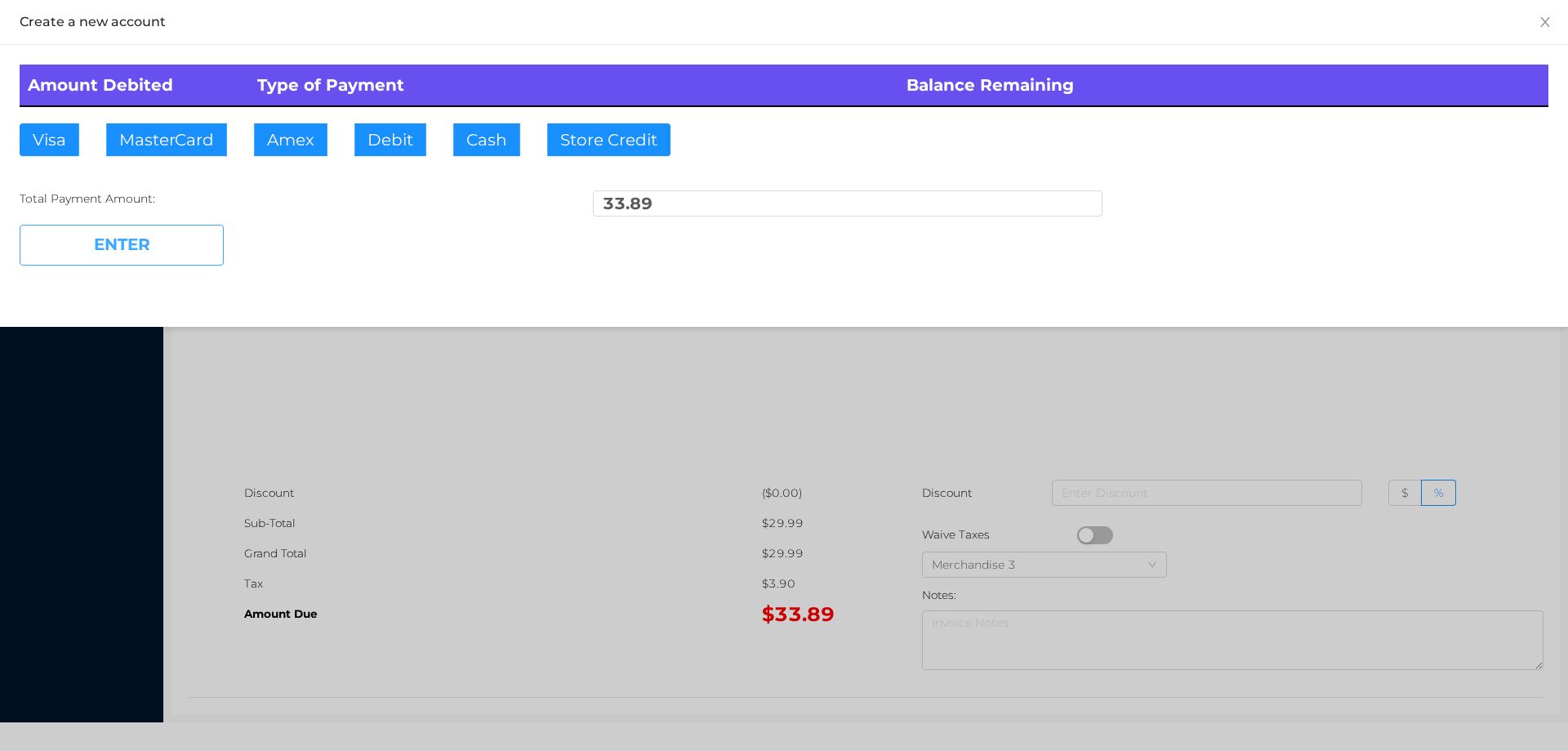
click at [148, 229] on button "ENTER" at bounding box center [121, 245] width 204 height 41
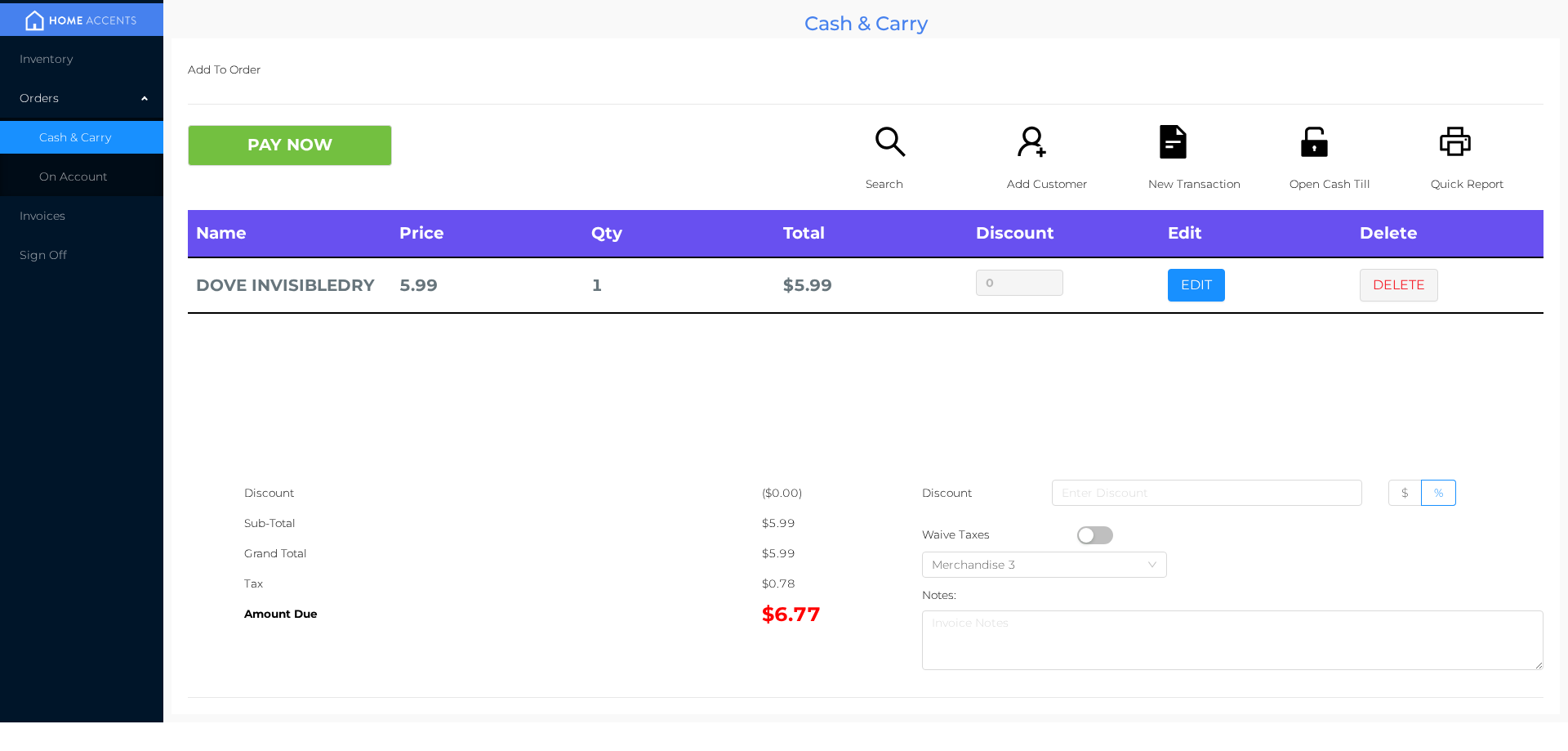
click at [569, 512] on div "Sub-Total" at bounding box center [503, 523] width 518 height 30
click at [1404, 295] on button "DELETE" at bounding box center [1399, 284] width 79 height 33
click at [1461, 160] on div "Quick Report" at bounding box center [1486, 167] width 112 height 85
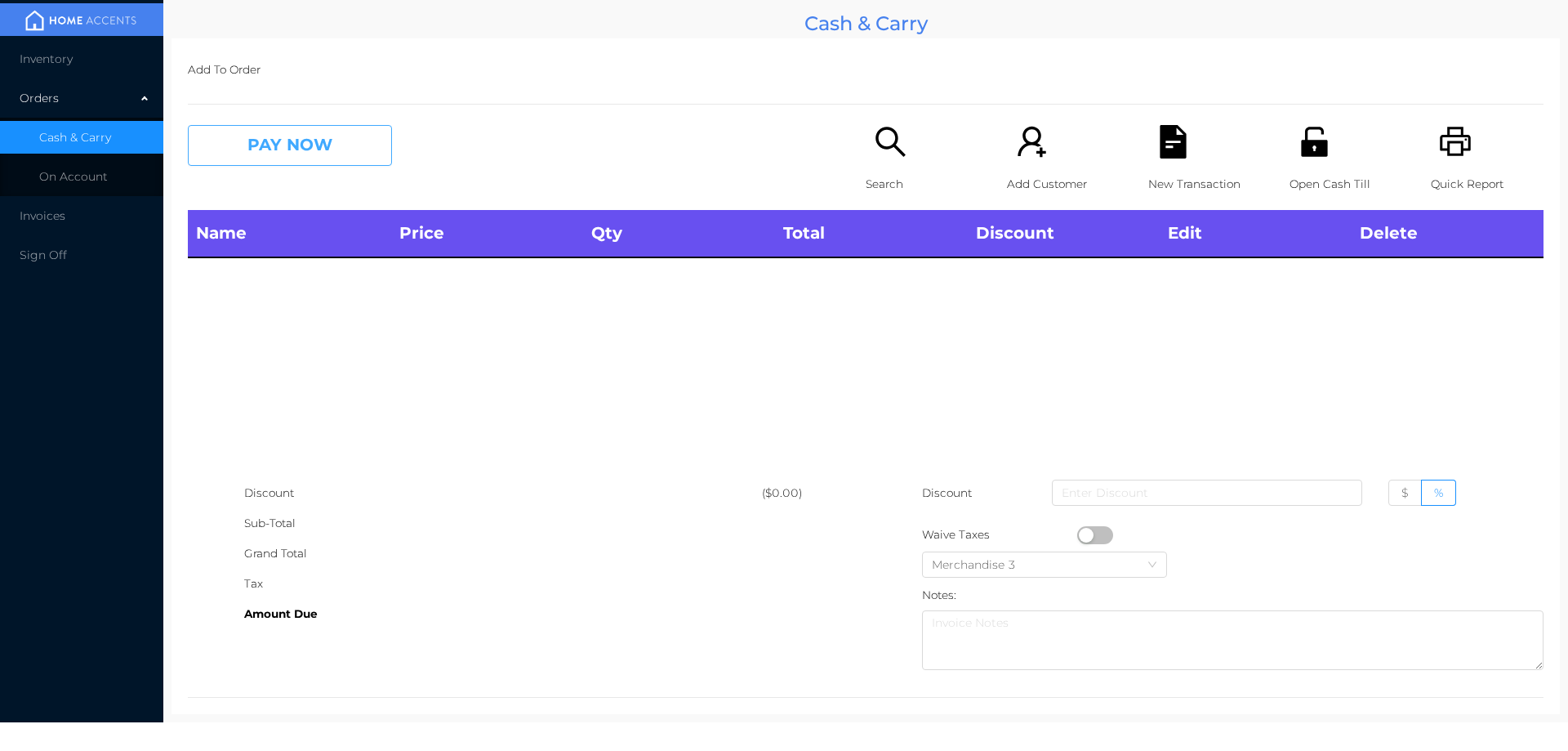
click at [294, 148] on button "PAY NOW" at bounding box center [289, 145] width 204 height 41
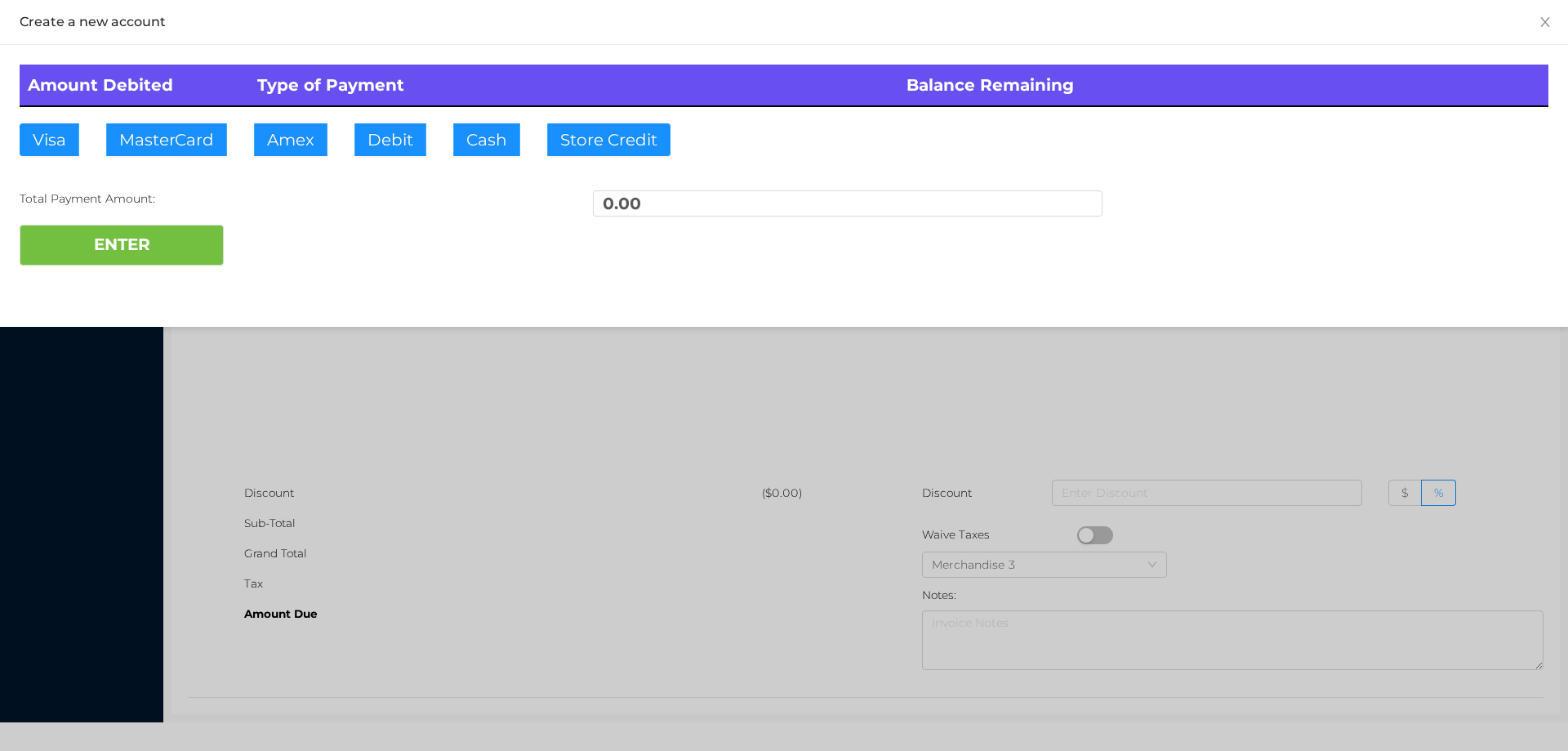
click at [381, 384] on div at bounding box center [784, 375] width 1568 height 751
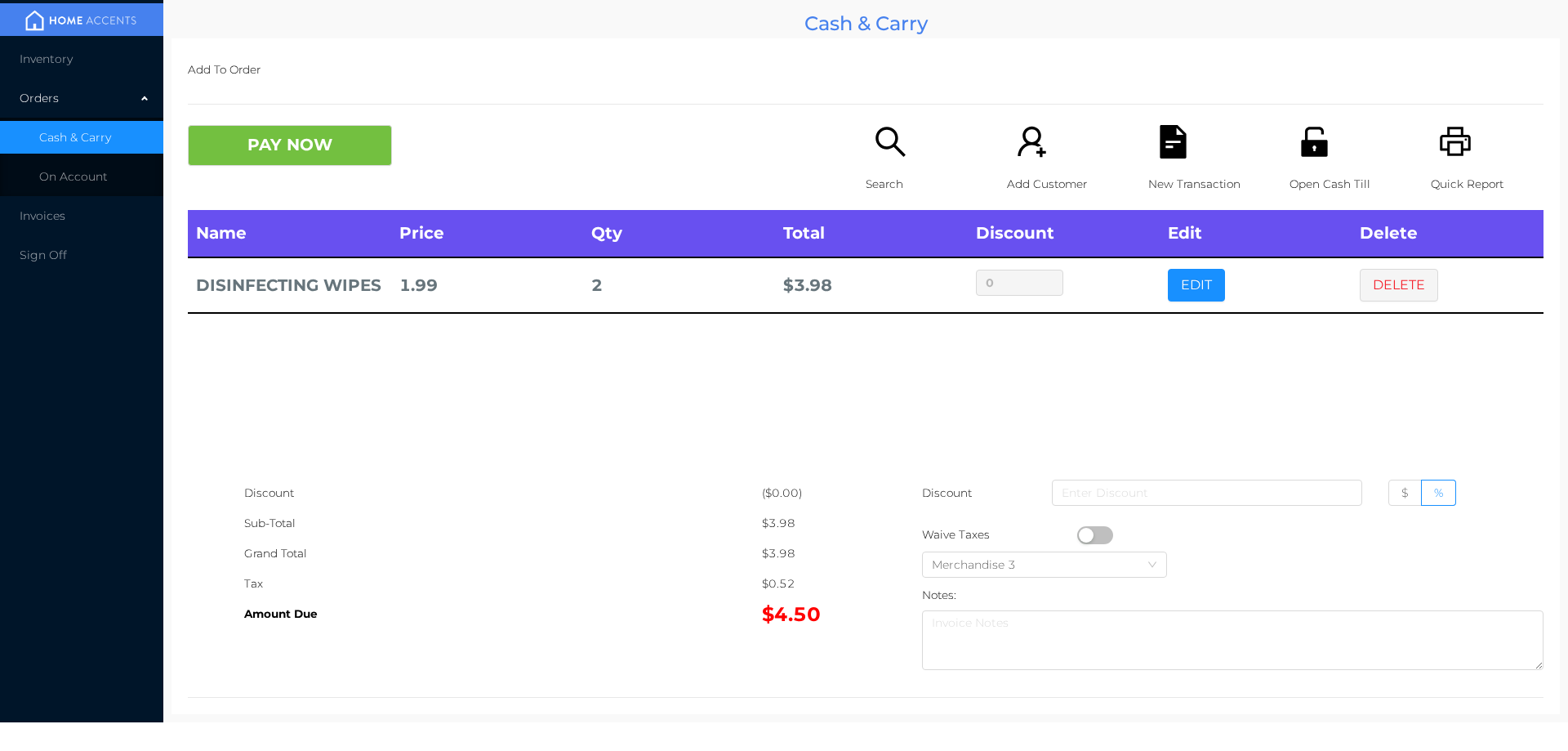
click at [1338, 128] on div "Open Cash Till" at bounding box center [1345, 167] width 112 height 85
click at [329, 125] on button "PAY NOW" at bounding box center [289, 145] width 204 height 41
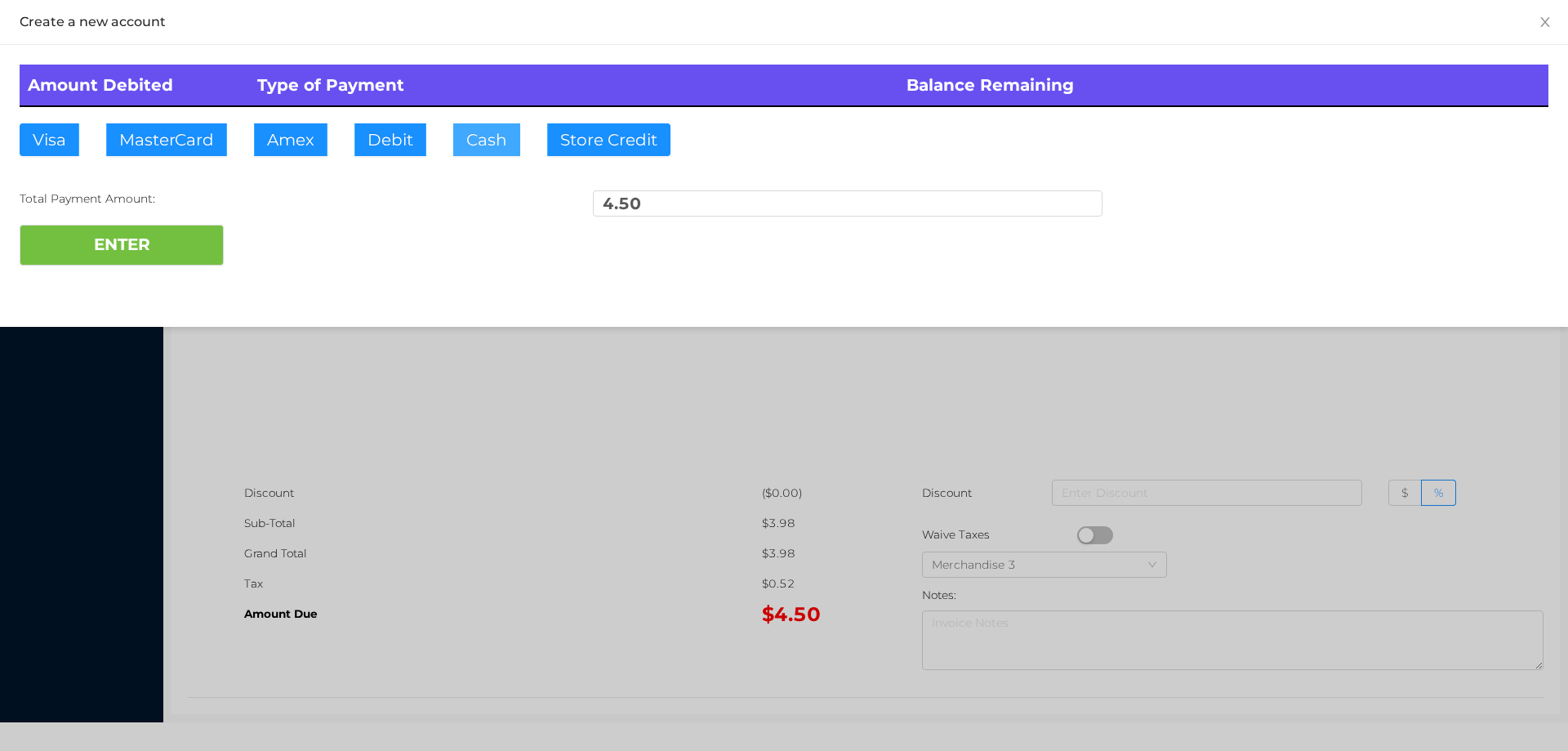
click at [474, 130] on button "Cash" at bounding box center [486, 139] width 67 height 33
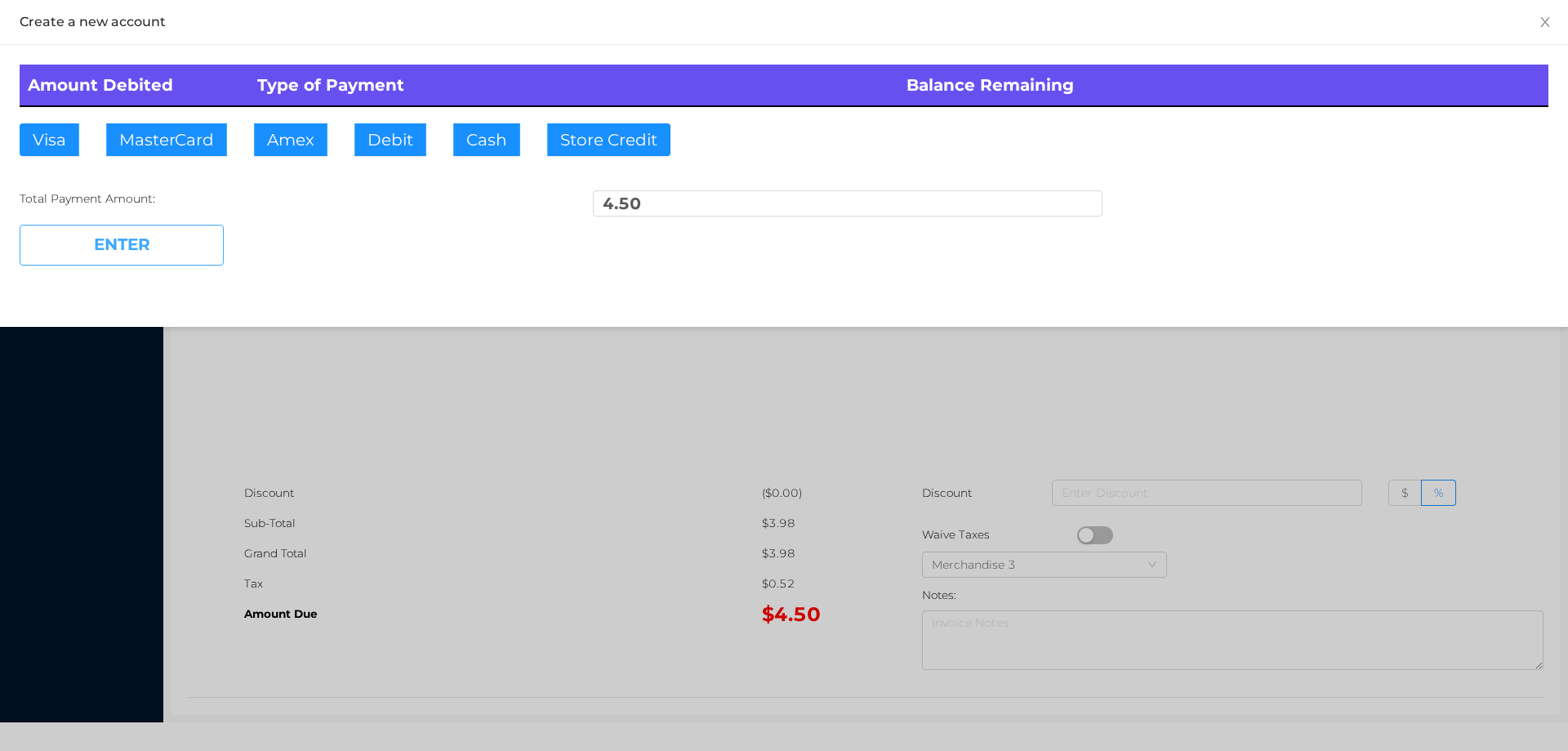
click at [176, 227] on button "ENTER" at bounding box center [121, 245] width 204 height 41
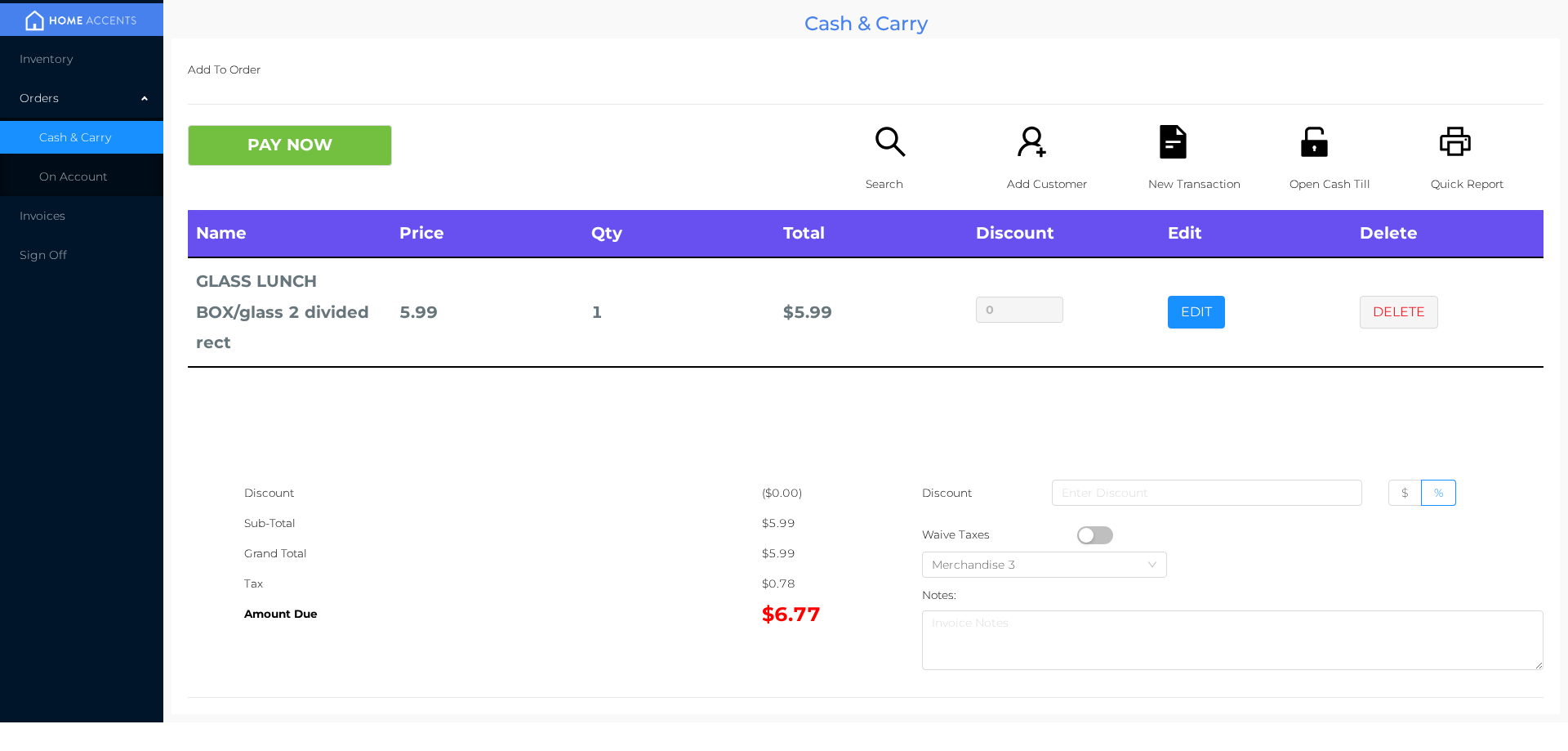
click at [875, 160] on div "Search" at bounding box center [922, 167] width 112 height 85
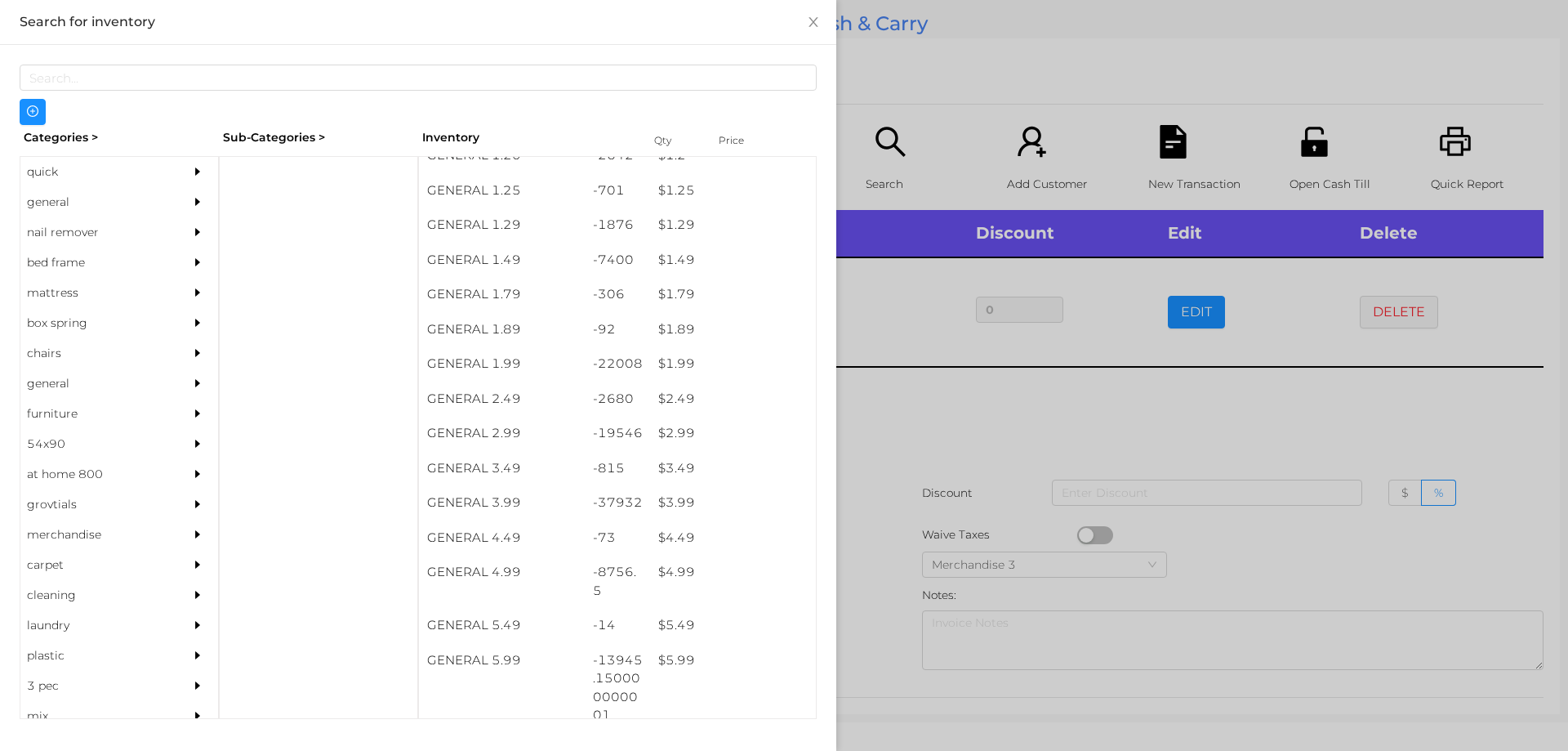
scroll to position [0, 0]
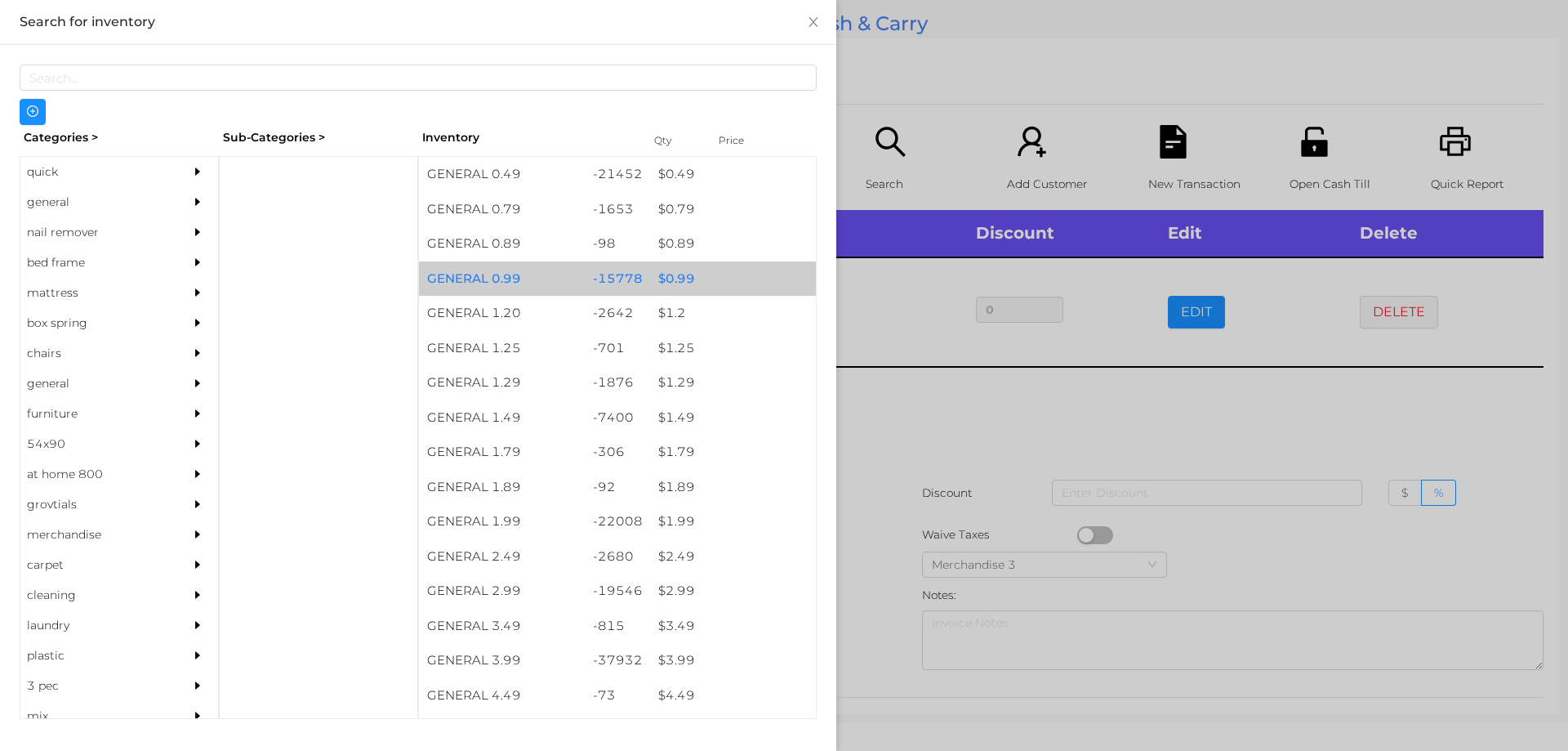
click at [668, 279] on div "$ 0.99" at bounding box center [733, 279] width 166 height 35
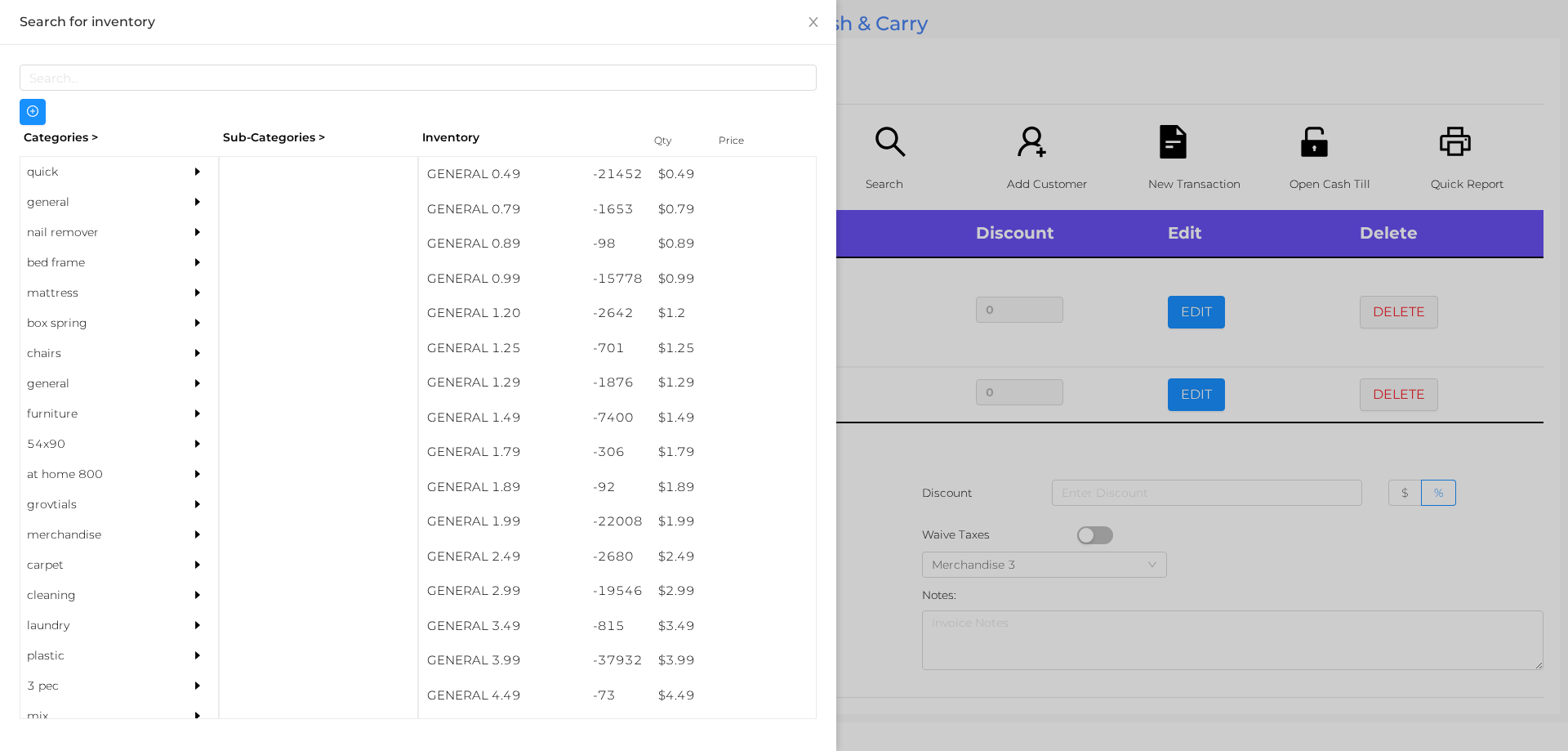
click at [861, 473] on div at bounding box center [784, 375] width 1568 height 751
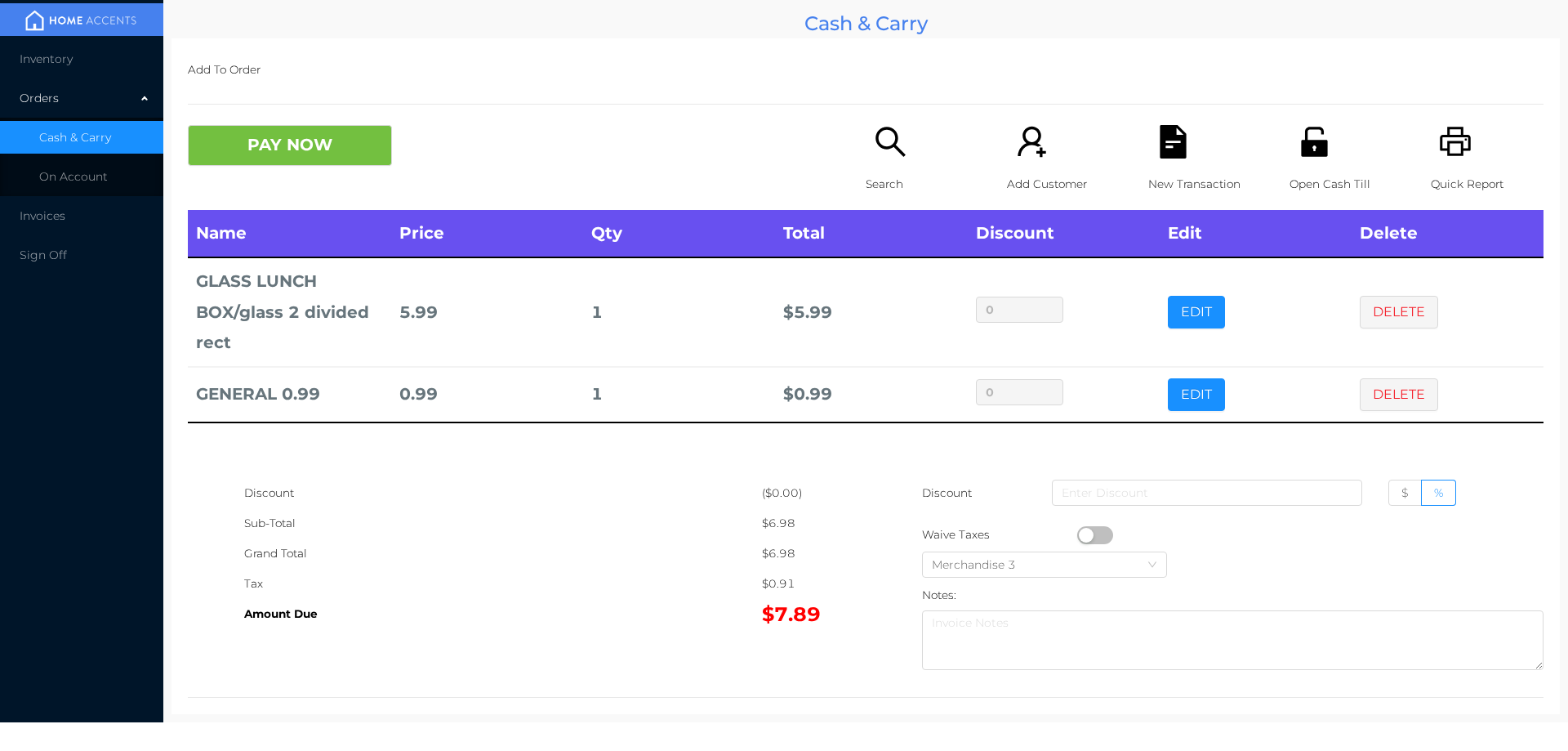
click at [297, 148] on button "PAY NOW" at bounding box center [289, 145] width 204 height 41
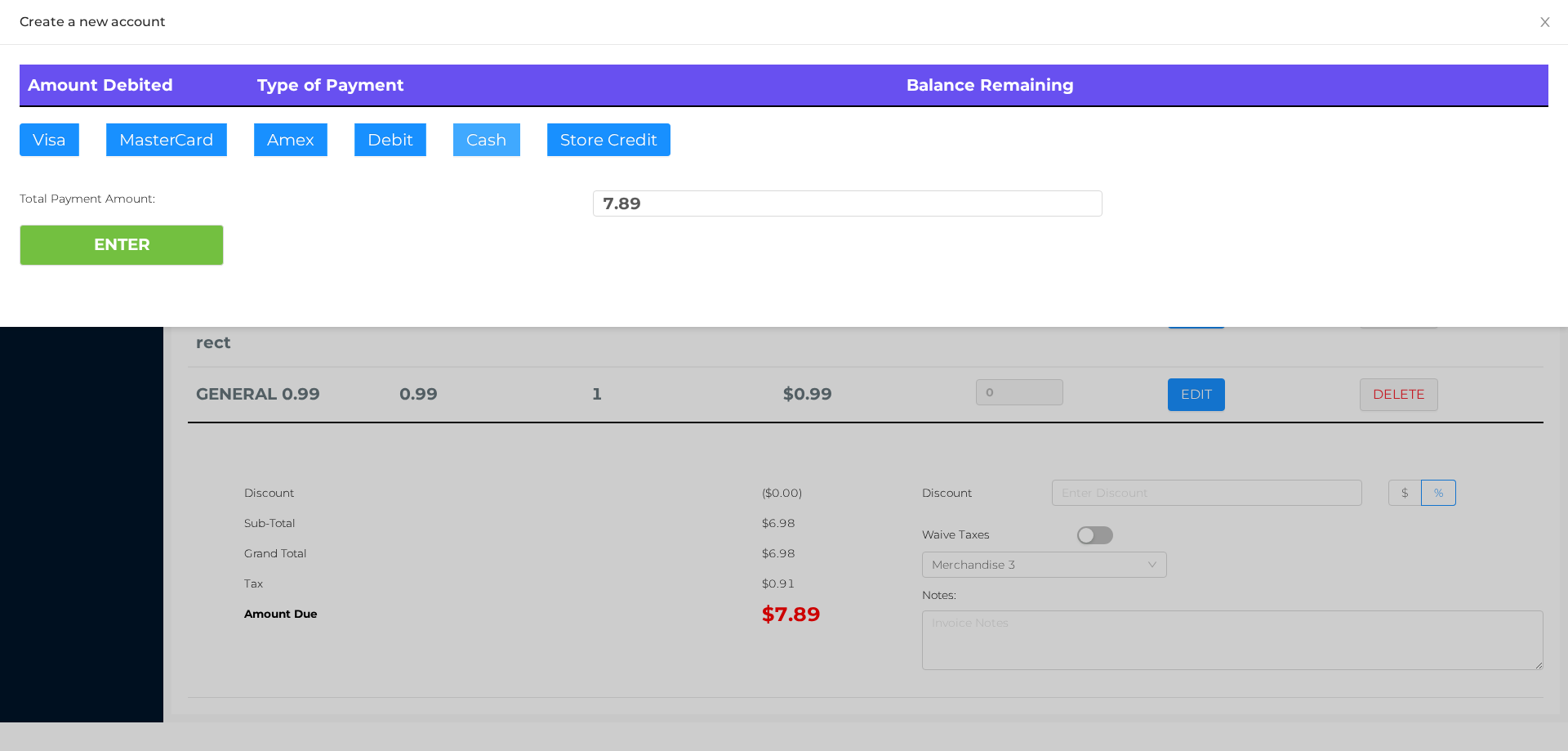
click at [467, 155] on button "Cash" at bounding box center [486, 139] width 67 height 33
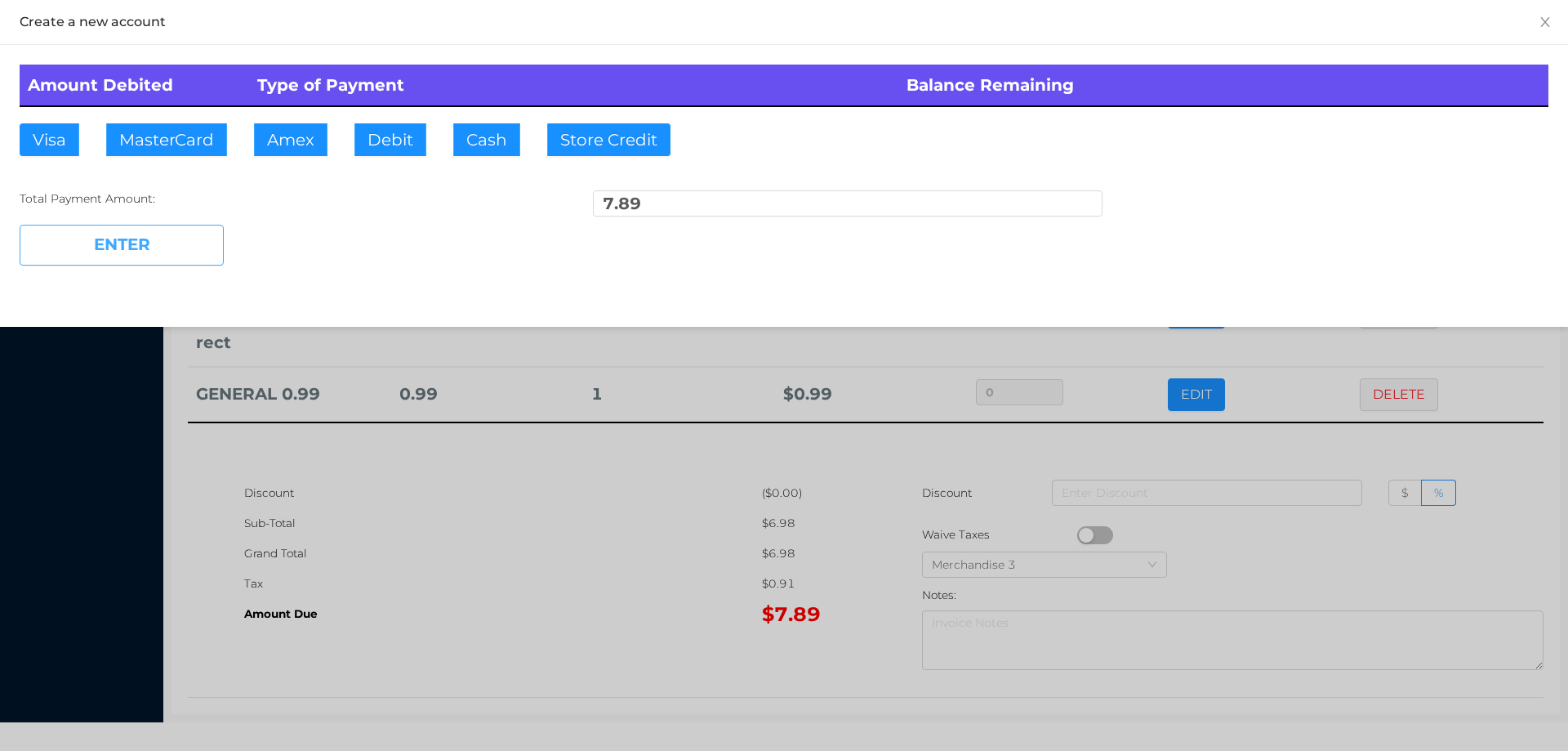
click at [170, 227] on button "ENTER" at bounding box center [121, 245] width 204 height 41
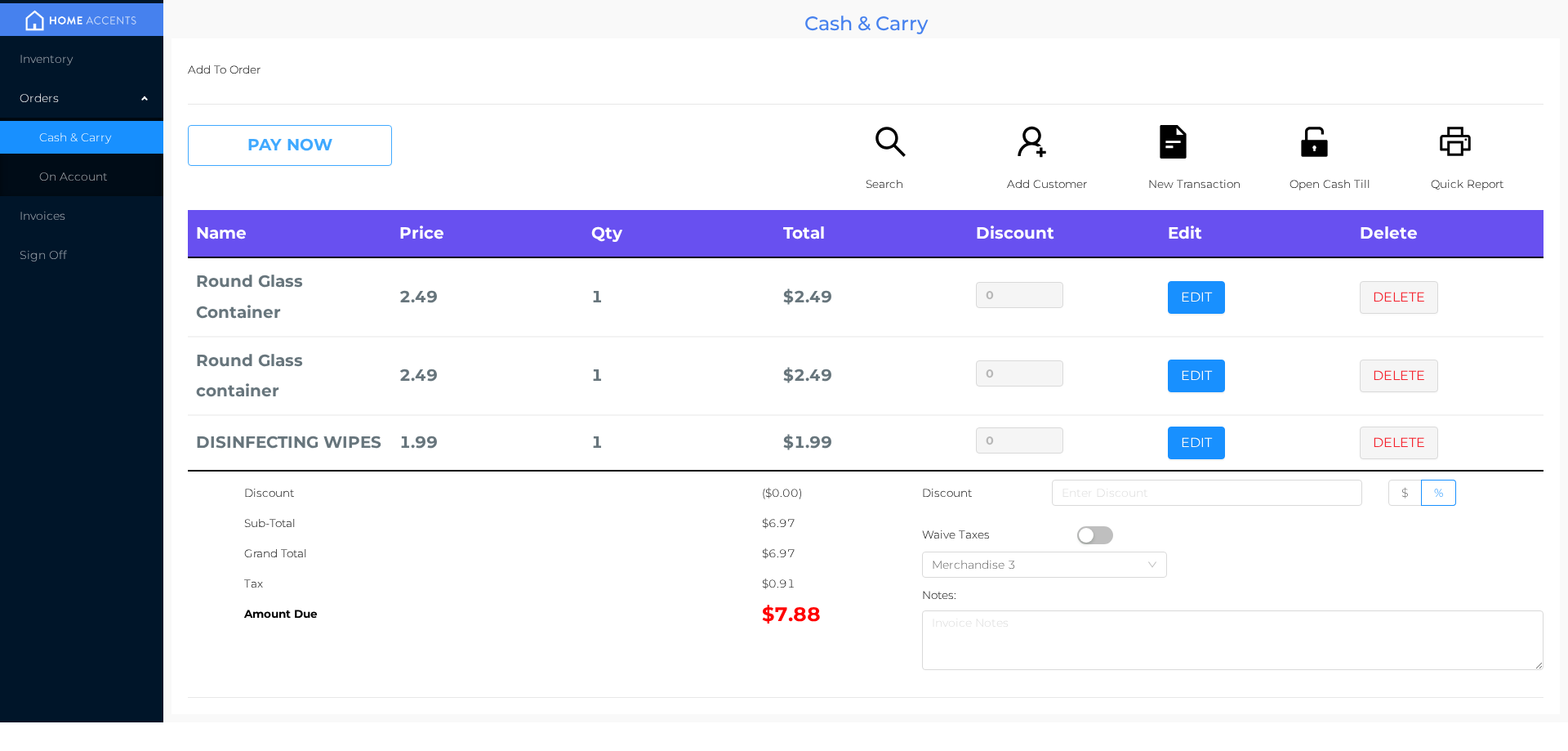
click at [341, 130] on button "PAY NOW" at bounding box center [289, 145] width 204 height 41
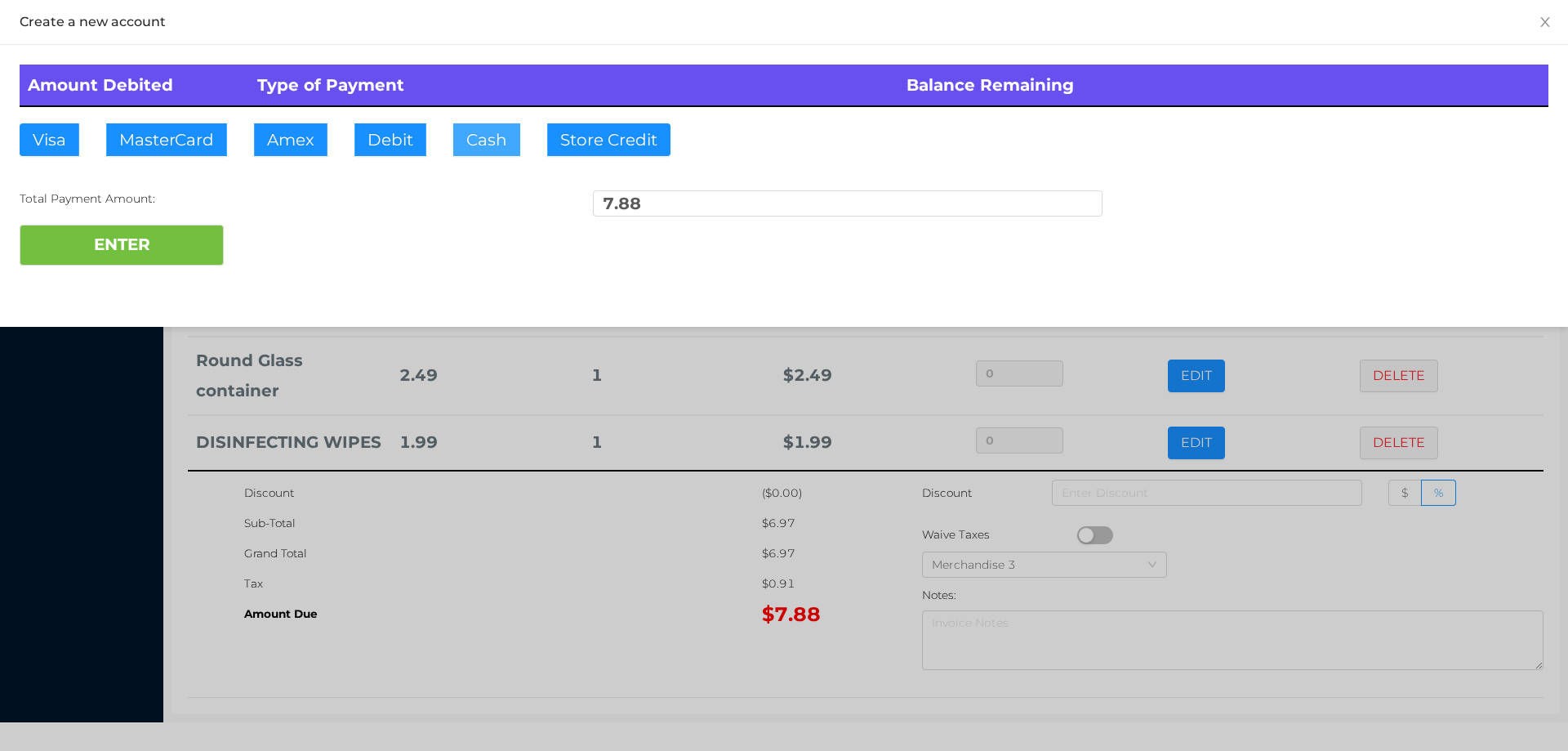
click at [468, 137] on button "Cash" at bounding box center [486, 139] width 67 height 33
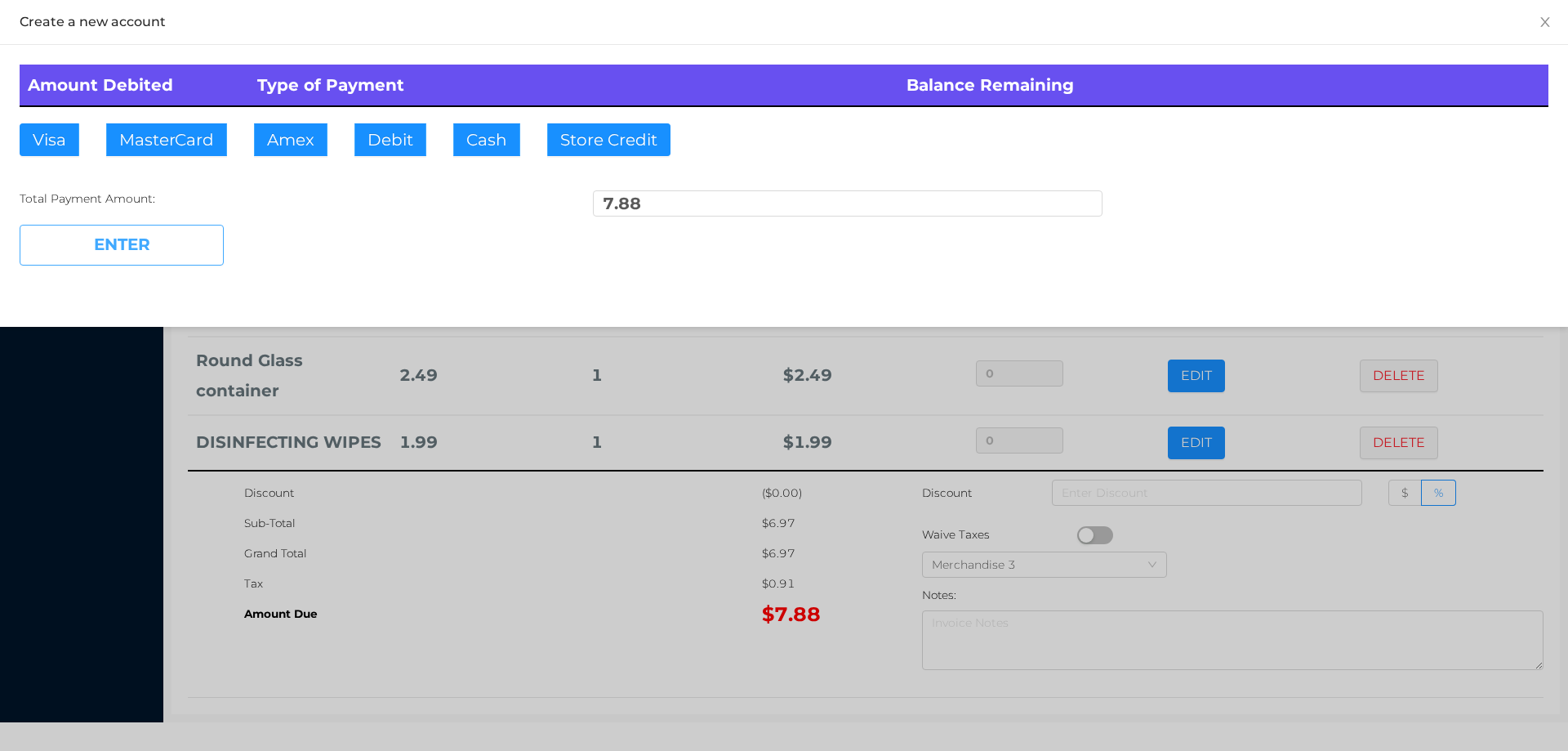
click at [141, 240] on button "ENTER" at bounding box center [121, 245] width 204 height 41
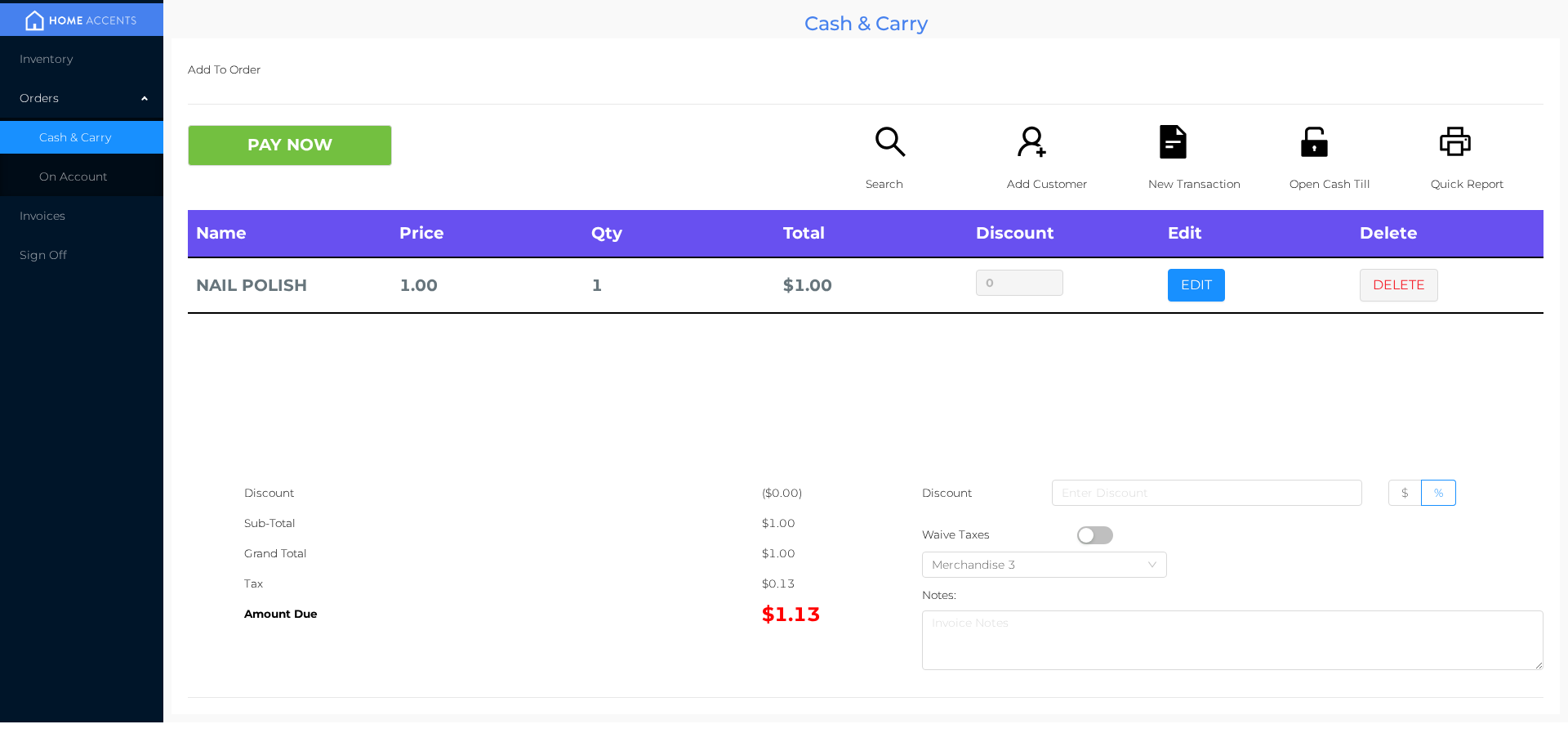
click at [1173, 288] on button "EDIT" at bounding box center [1196, 284] width 57 height 33
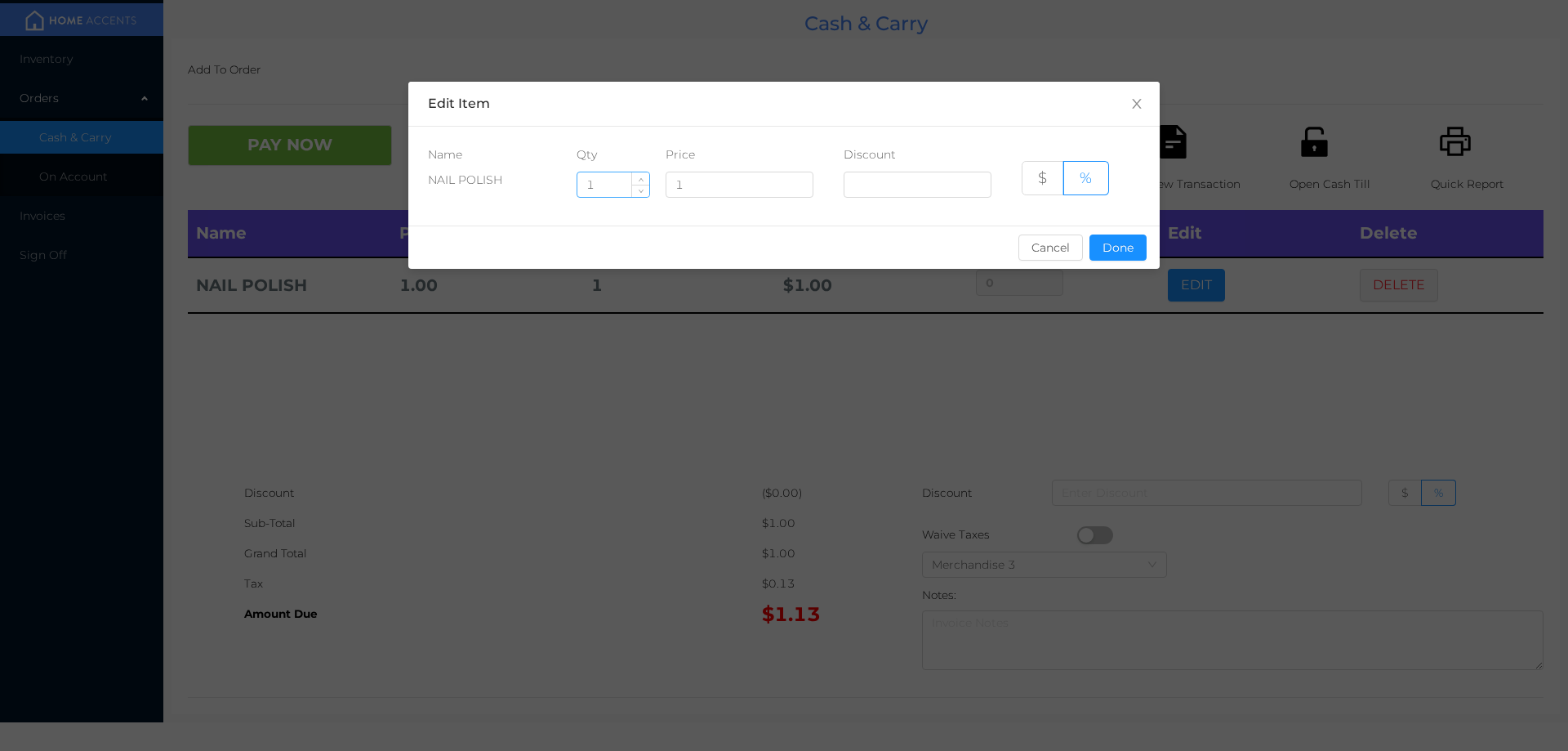
click at [606, 183] on input "1" at bounding box center [613, 184] width 72 height 25
type input "5"
click at [1122, 251] on button "Done" at bounding box center [1118, 248] width 57 height 26
type input "0%"
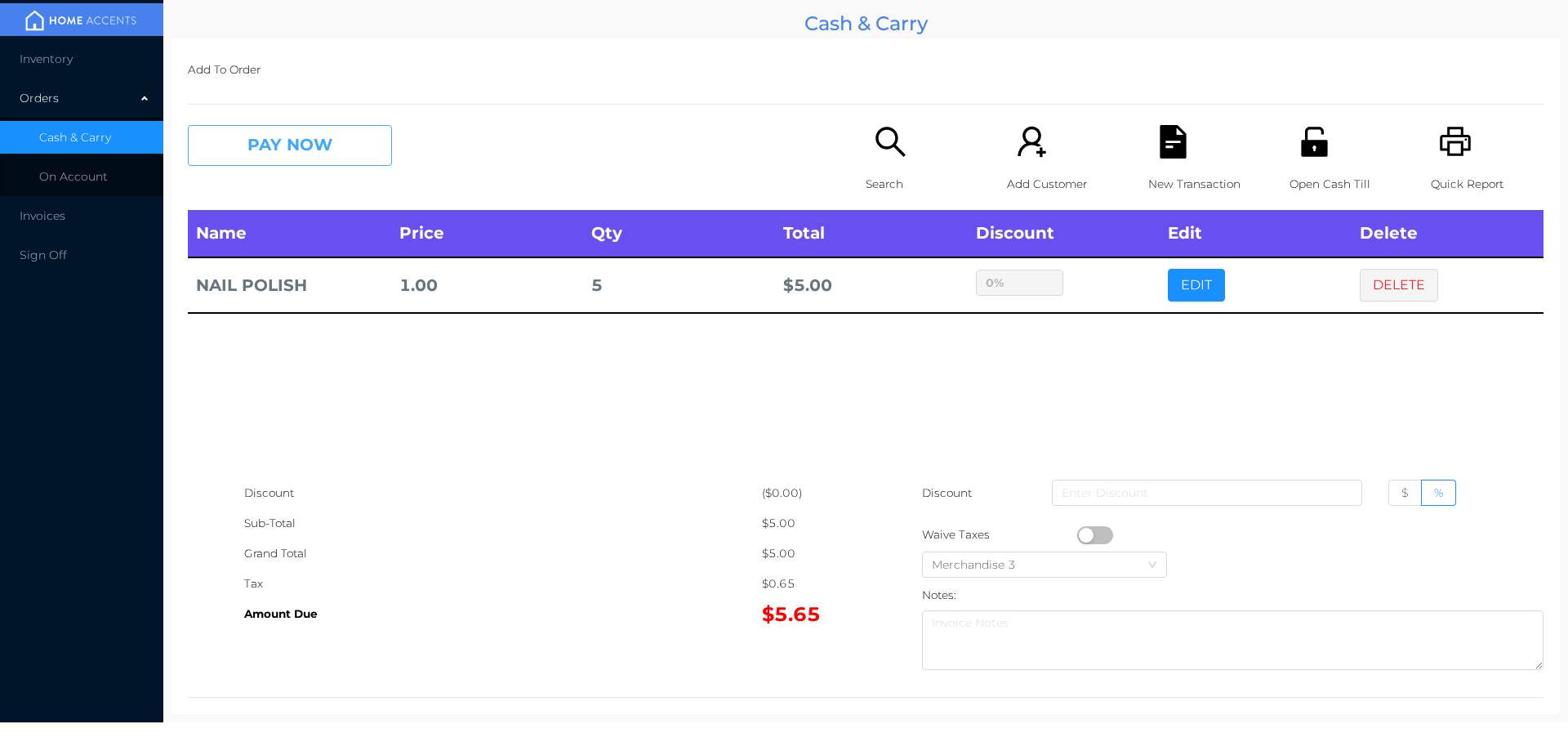
click at [295, 130] on button "PAY NOW" at bounding box center [289, 145] width 204 height 41
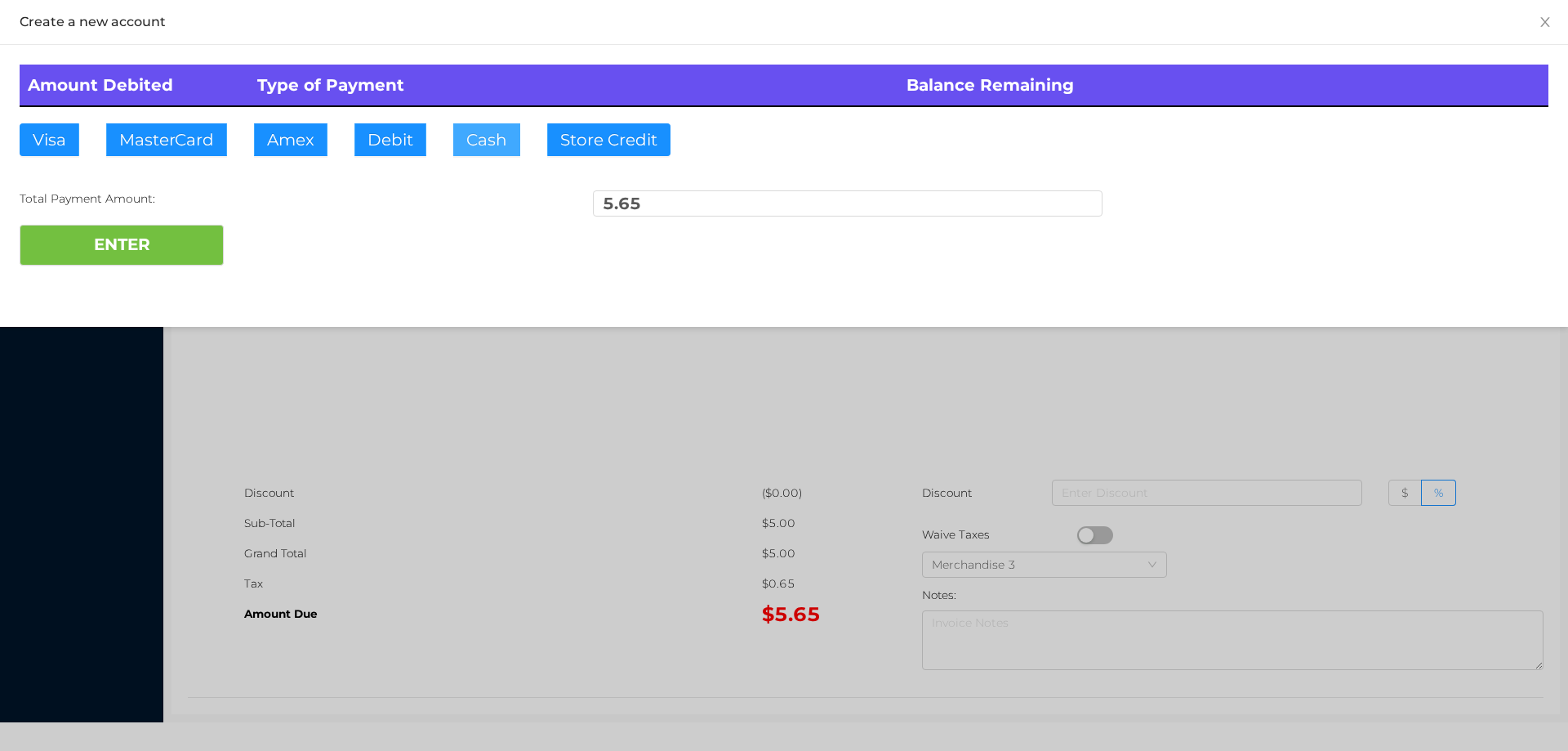
click at [478, 152] on button "Cash" at bounding box center [486, 139] width 67 height 33
type input "20."
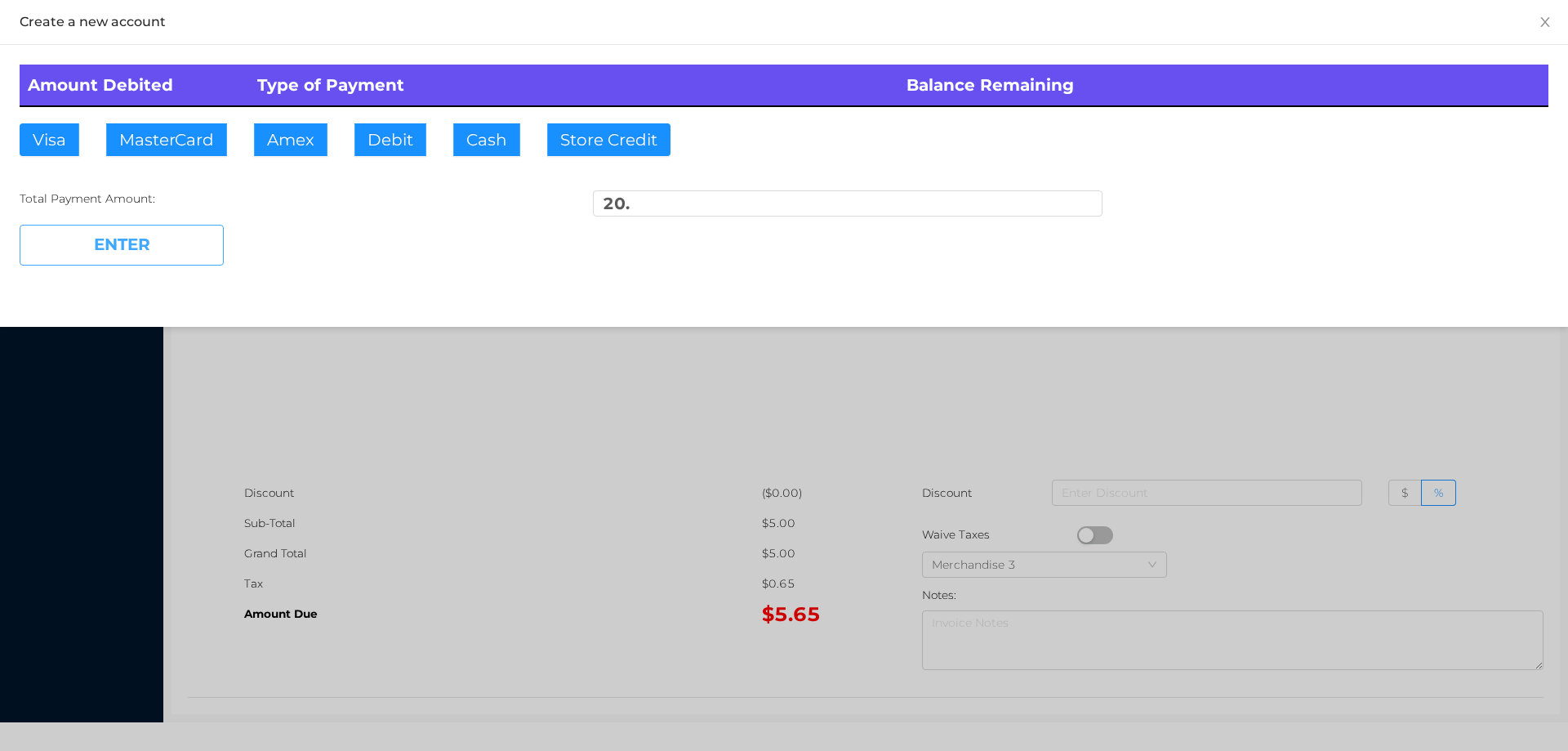
click at [144, 245] on button "ENTER" at bounding box center [121, 245] width 204 height 41
type input "0"
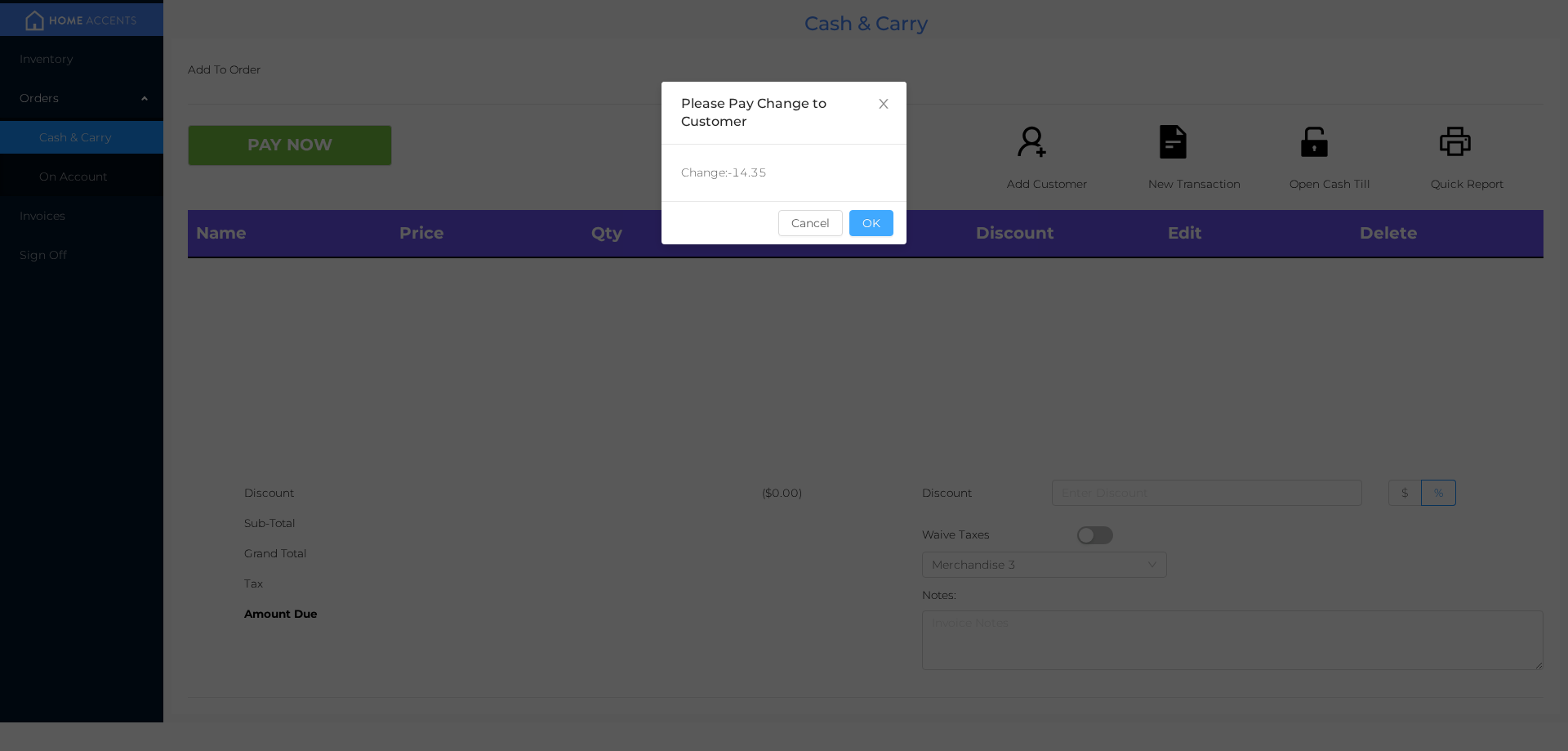
click at [871, 217] on button "OK" at bounding box center [871, 223] width 44 height 26
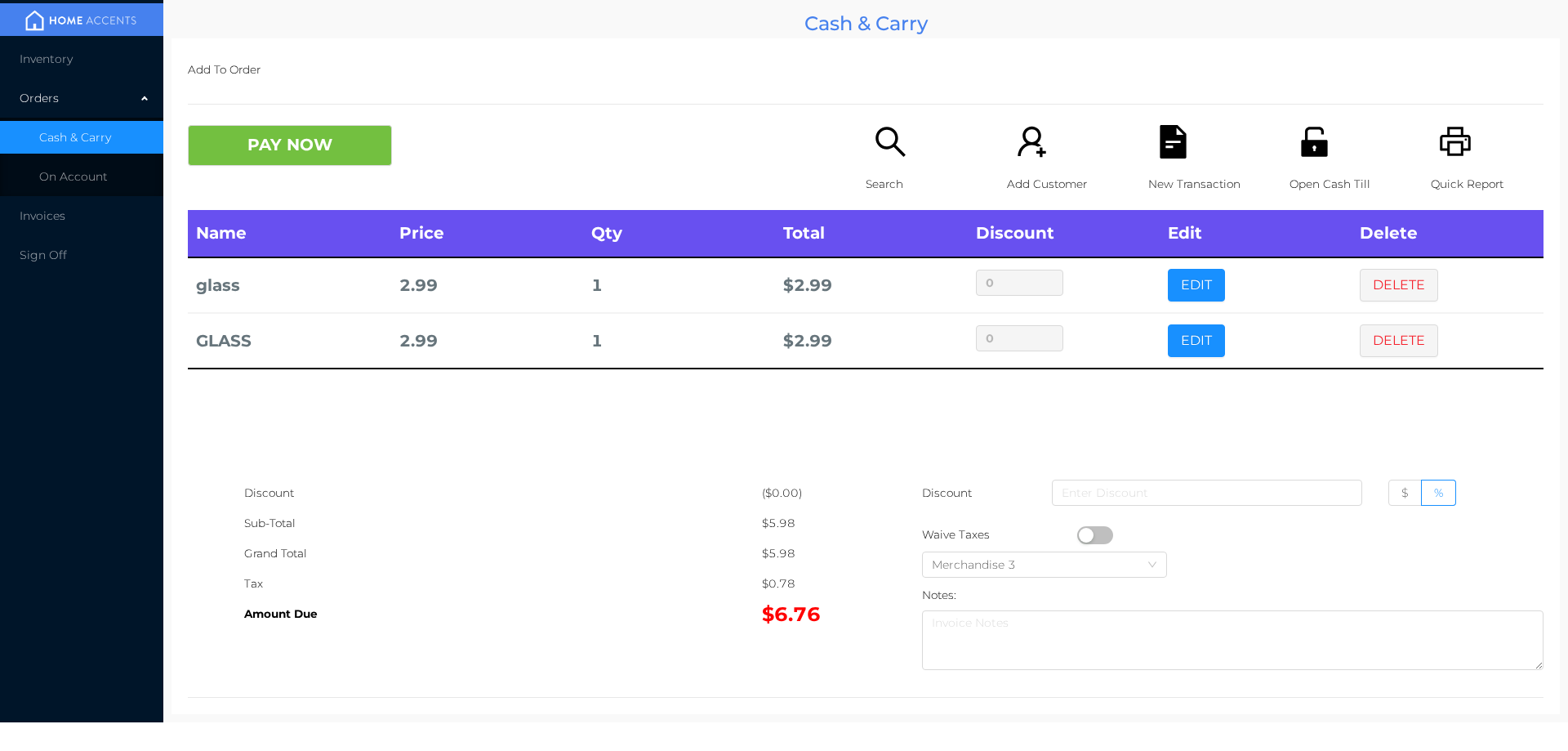
click at [882, 171] on p "Search" at bounding box center [922, 184] width 112 height 30
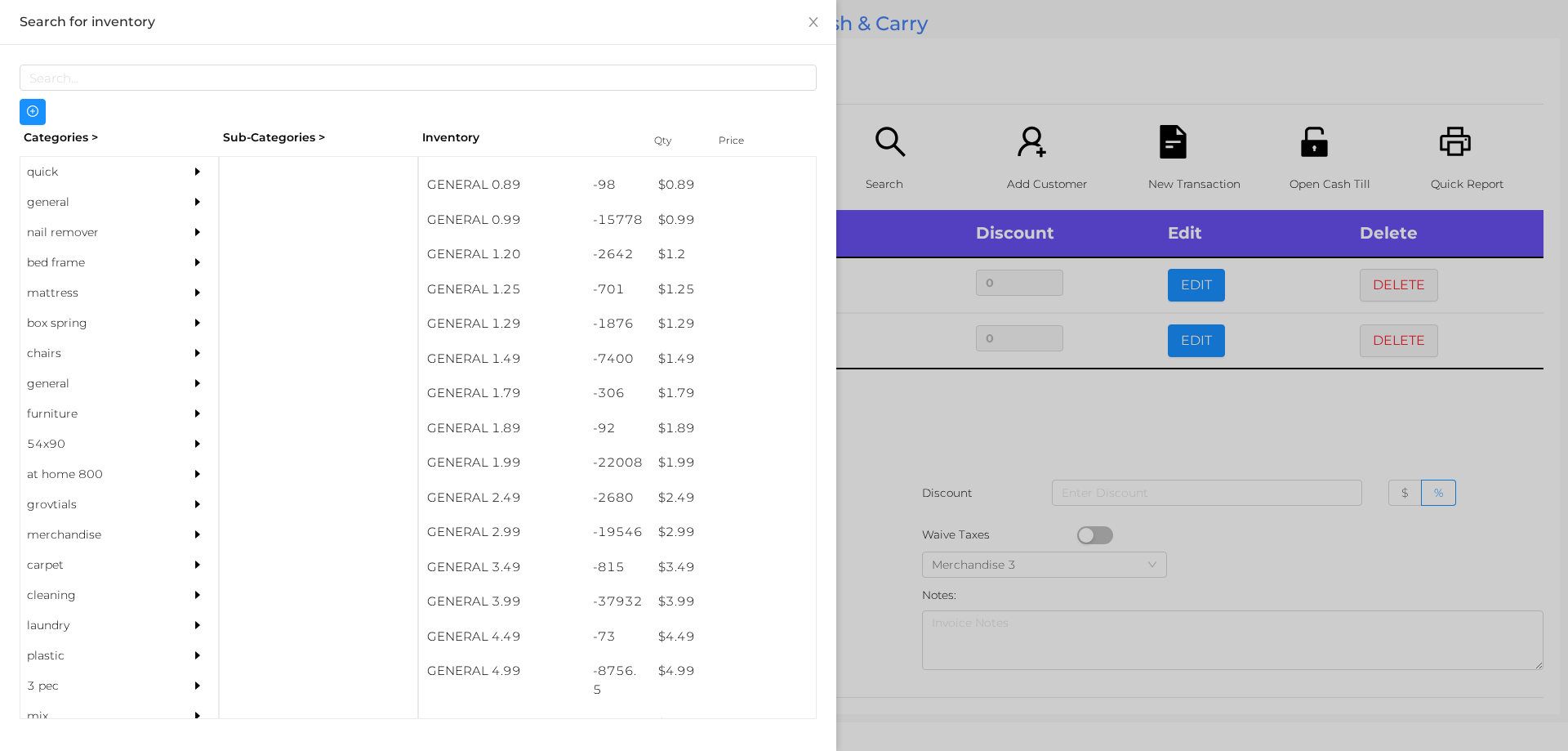
scroll to position [67, 0]
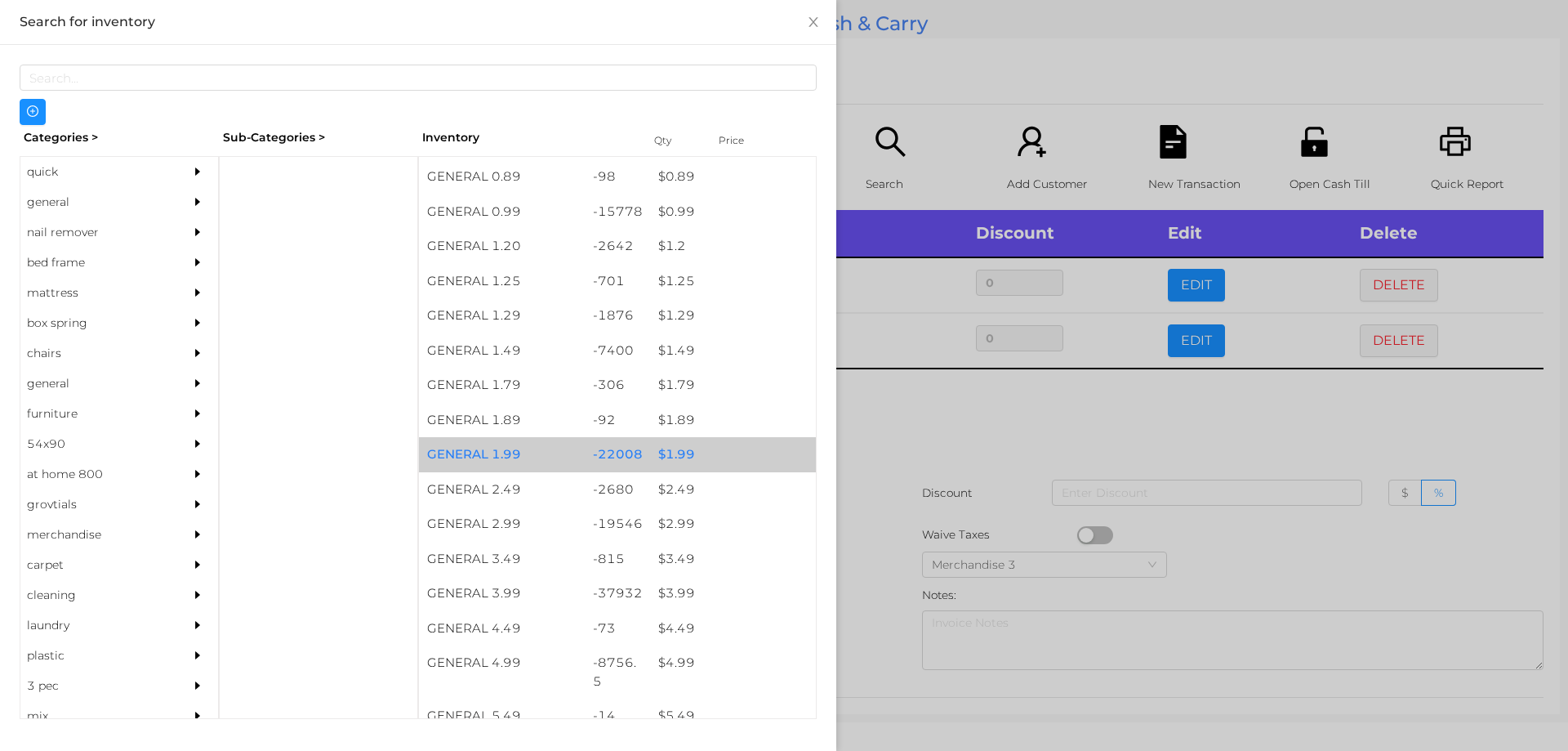
click at [669, 451] on div "$ 1.99" at bounding box center [733, 454] width 166 height 35
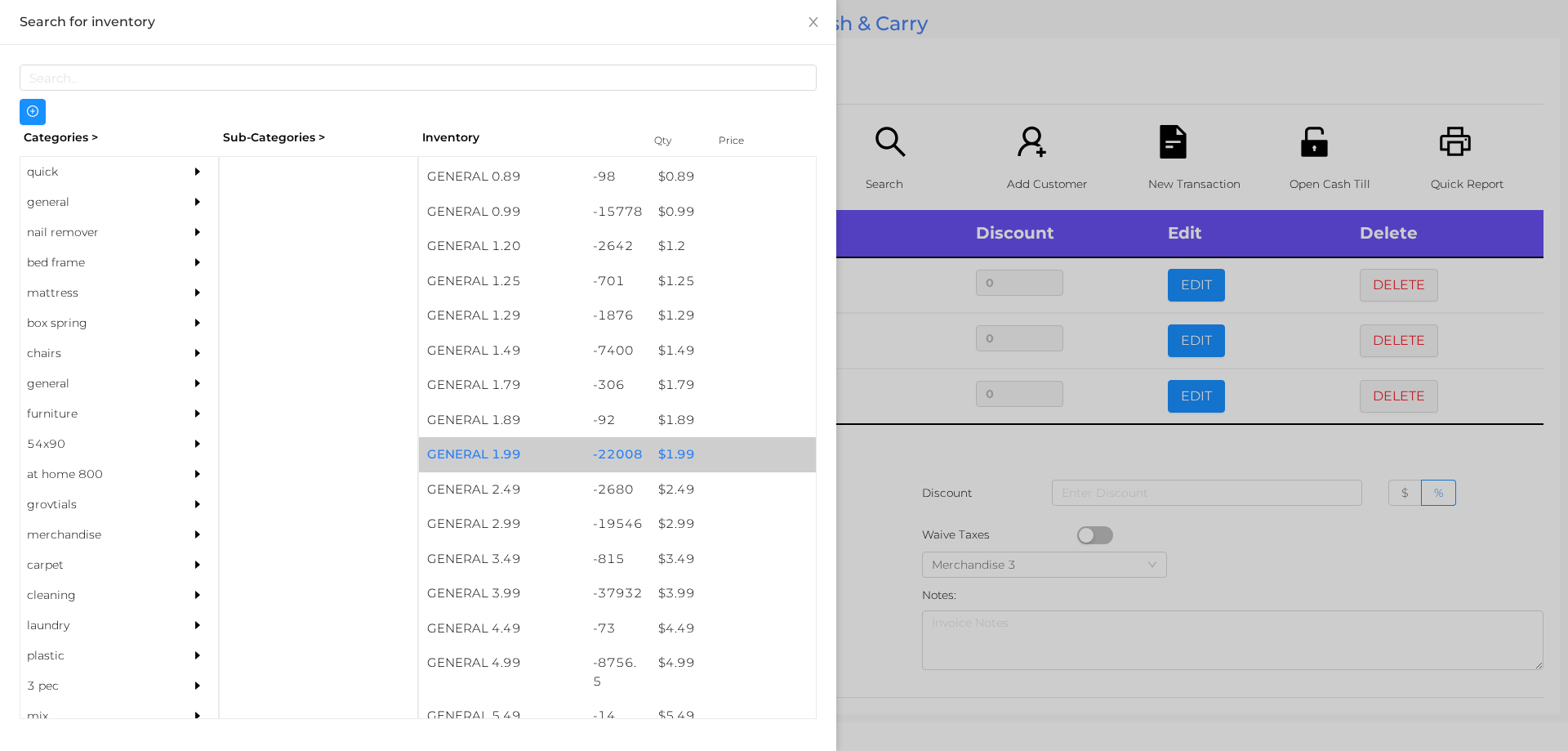
click at [686, 451] on div "$ 1.99" at bounding box center [733, 454] width 166 height 35
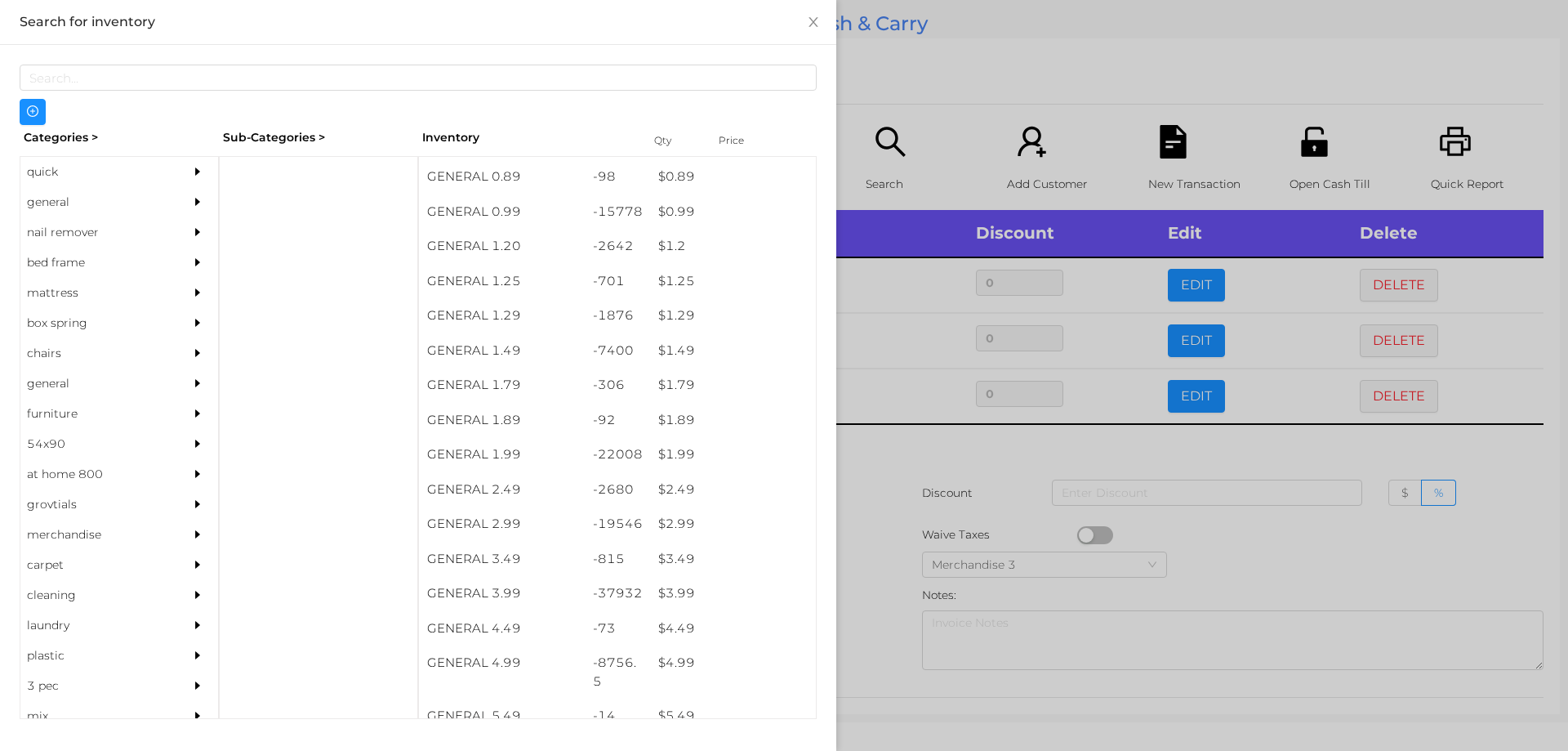
click at [875, 482] on div at bounding box center [784, 375] width 1568 height 751
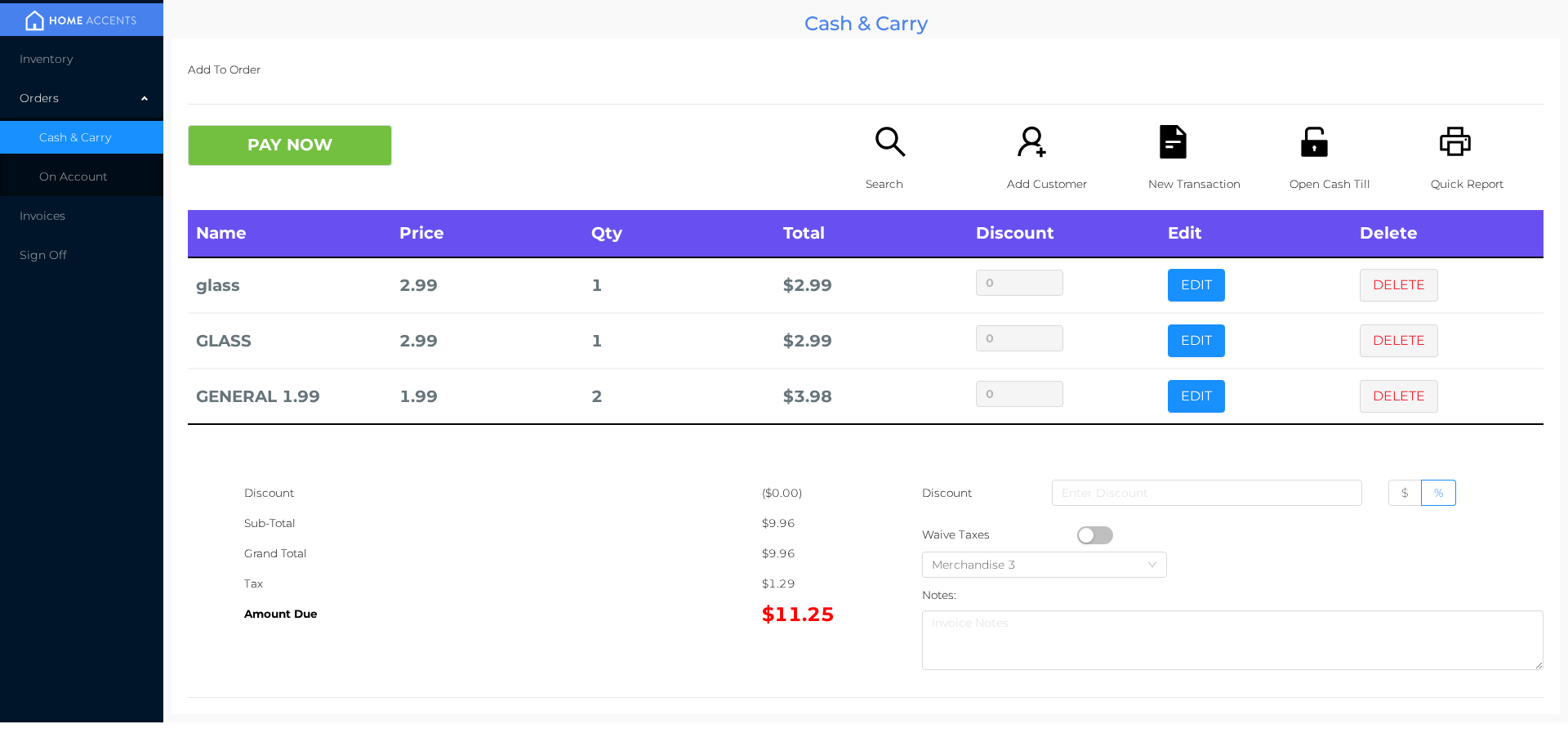
click at [269, 153] on button "PAY NOW" at bounding box center [289, 145] width 204 height 41
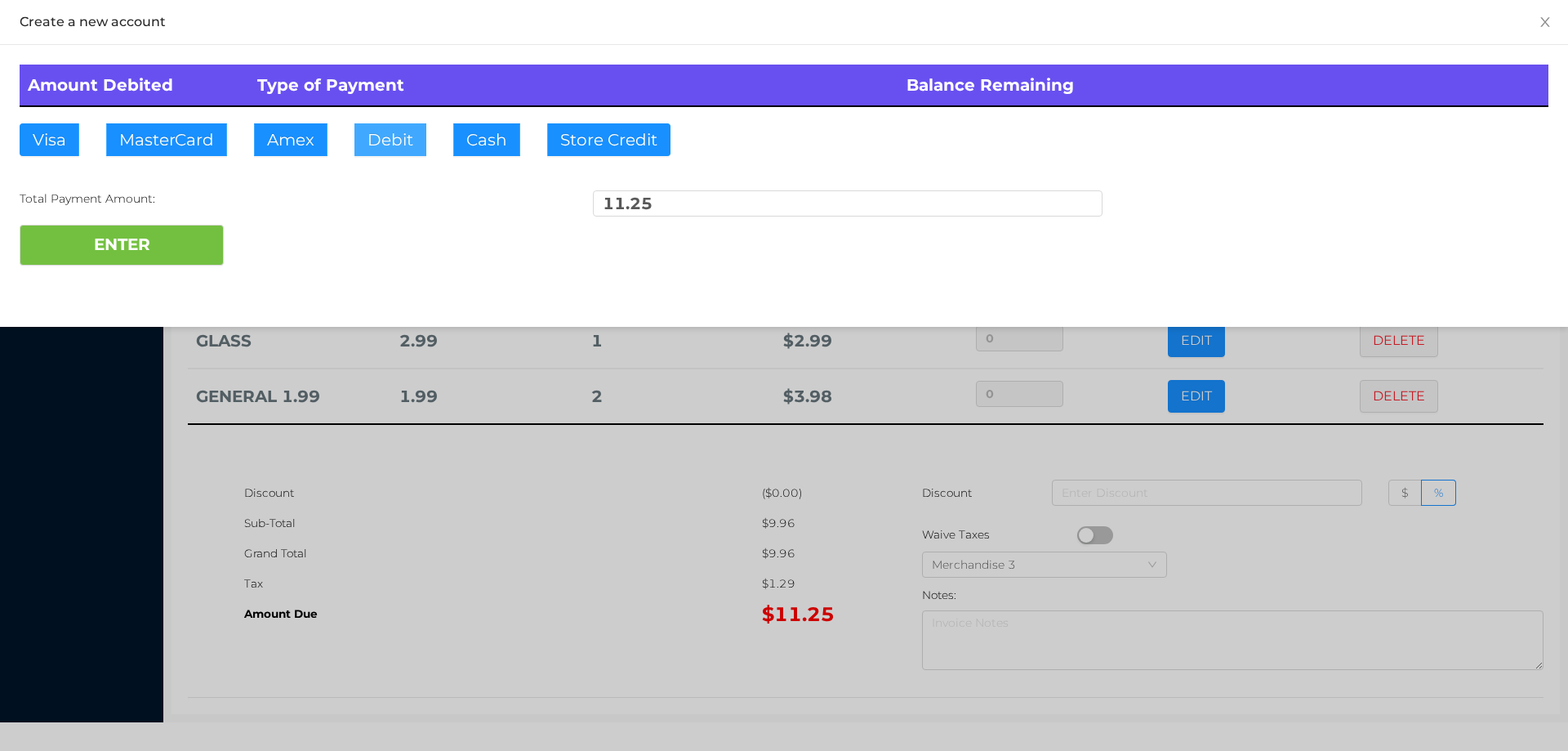
click at [362, 132] on button "Debit" at bounding box center [390, 139] width 72 height 33
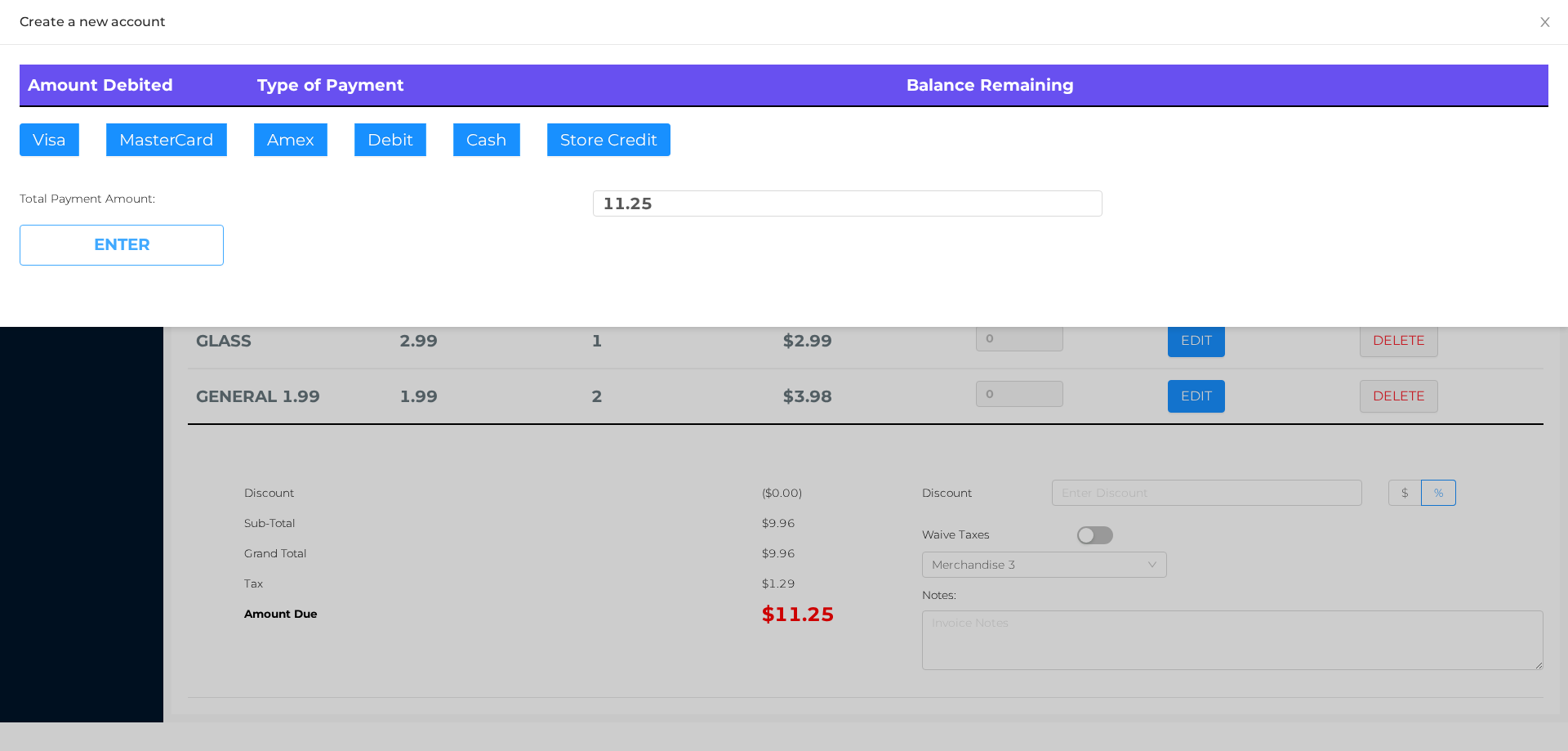
click at [142, 263] on button "ENTER" at bounding box center [121, 245] width 204 height 41
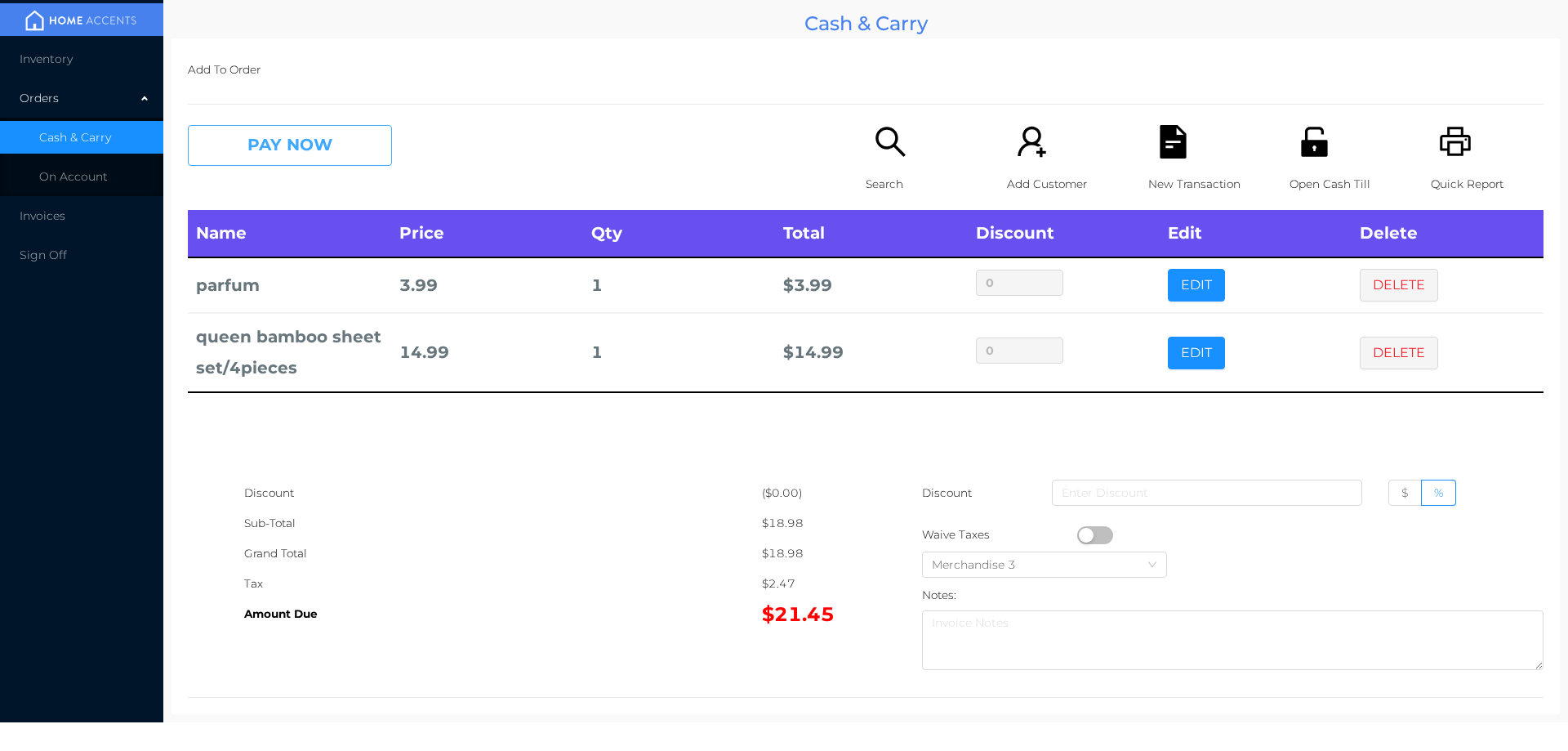
click at [304, 145] on button "PAY NOW" at bounding box center [289, 145] width 204 height 41
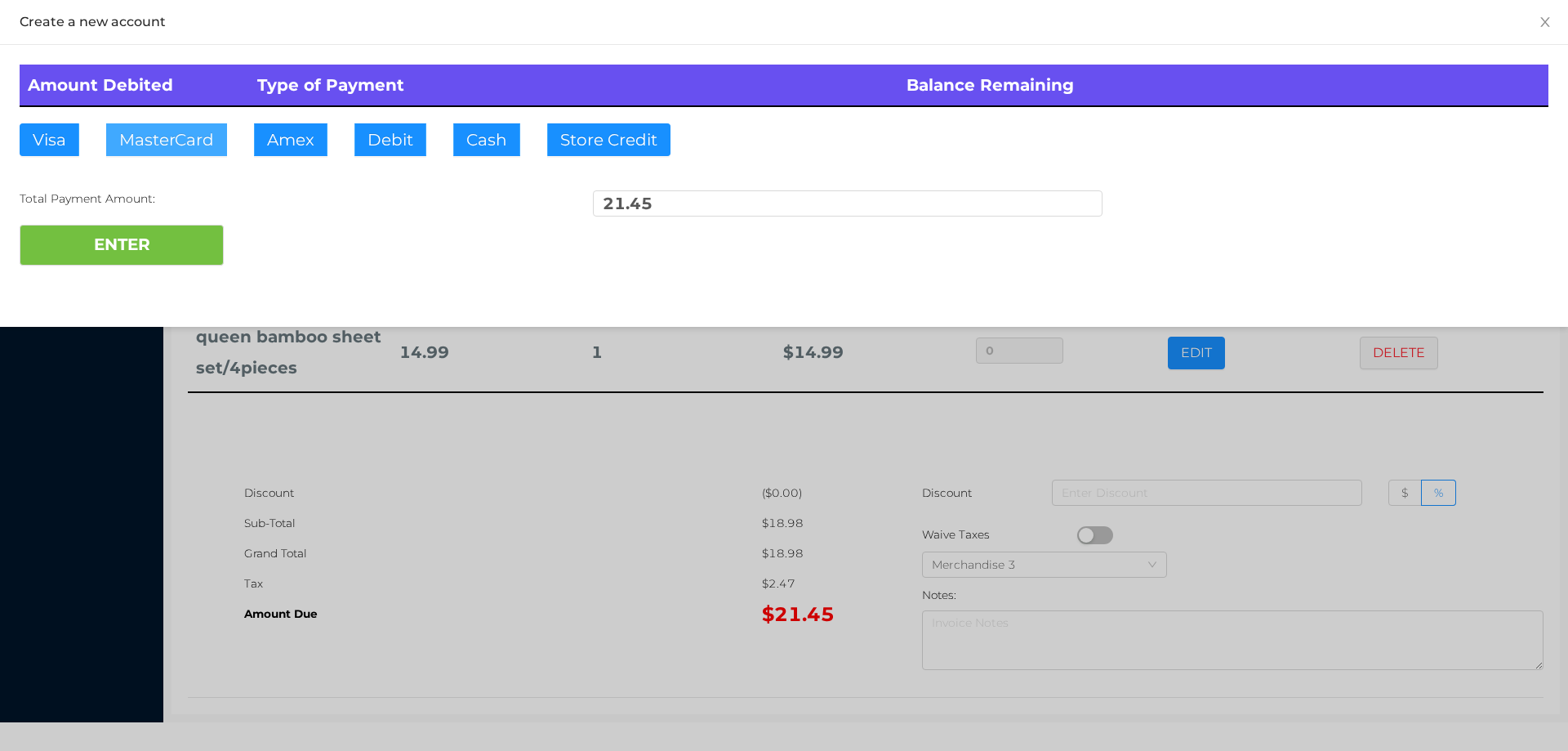
click at [170, 151] on button "MasterCard" at bounding box center [167, 139] width 121 height 33
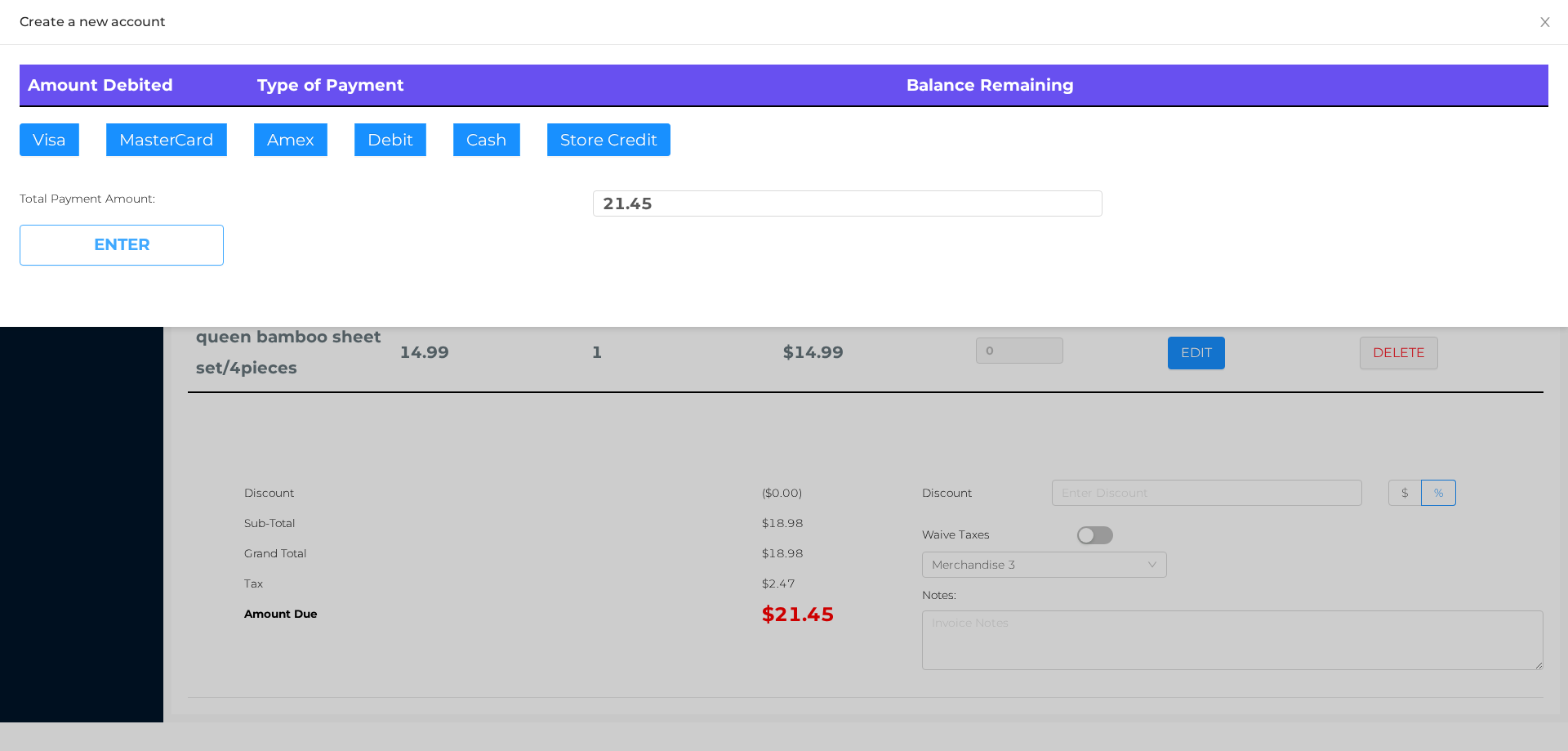
click at [162, 234] on button "ENTER" at bounding box center [121, 245] width 204 height 41
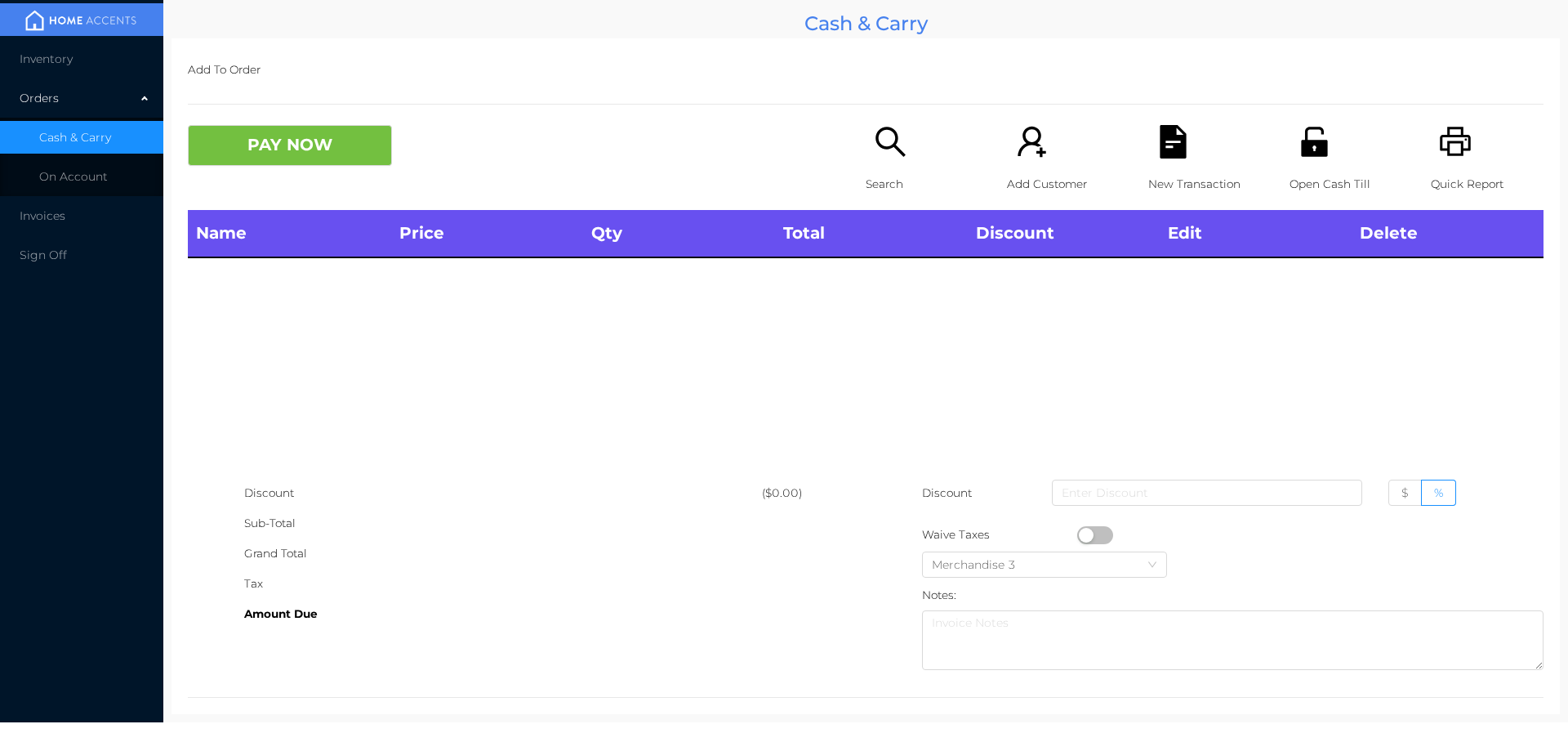
click at [901, 155] on icon "icon: search" at bounding box center [891, 142] width 34 height 34
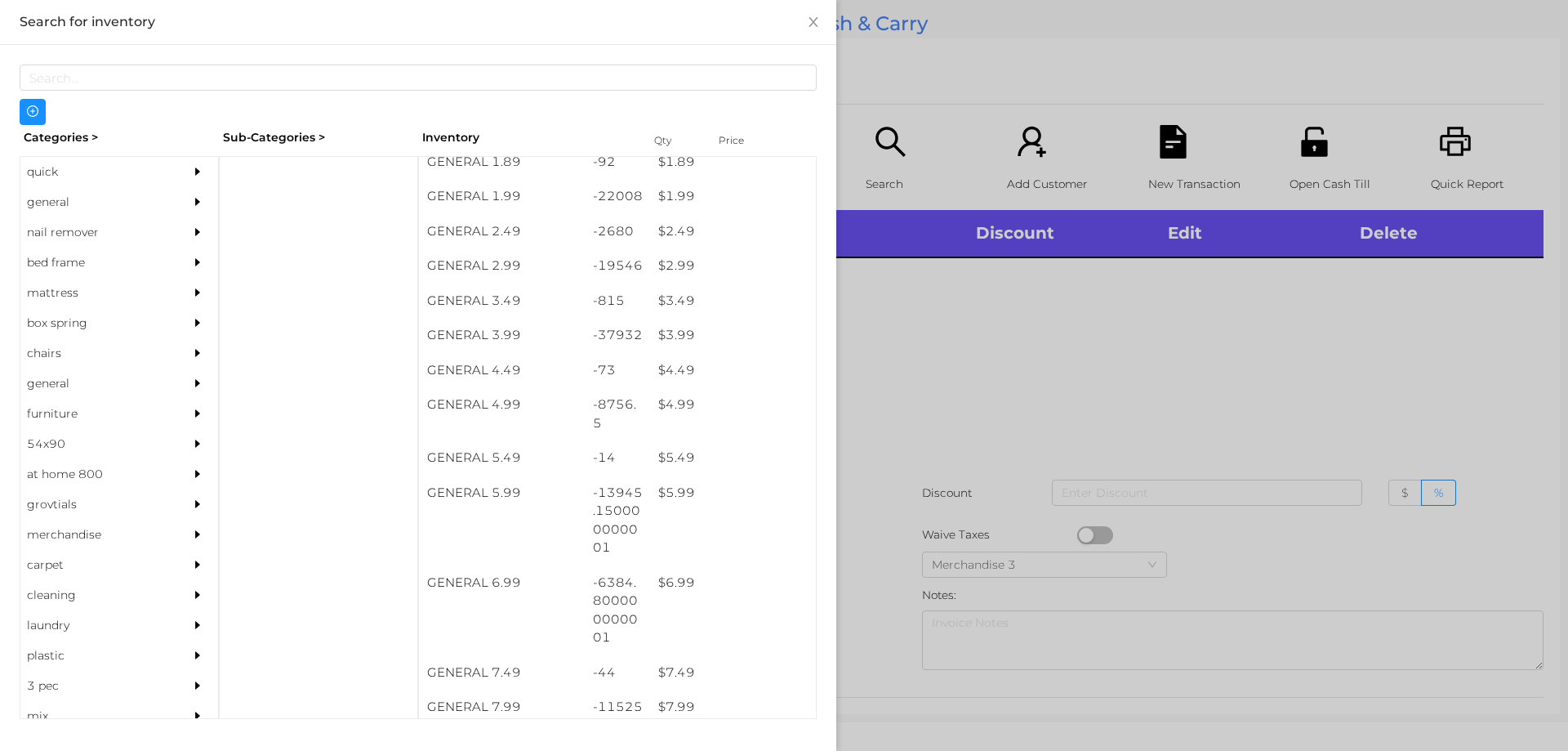
scroll to position [317, 0]
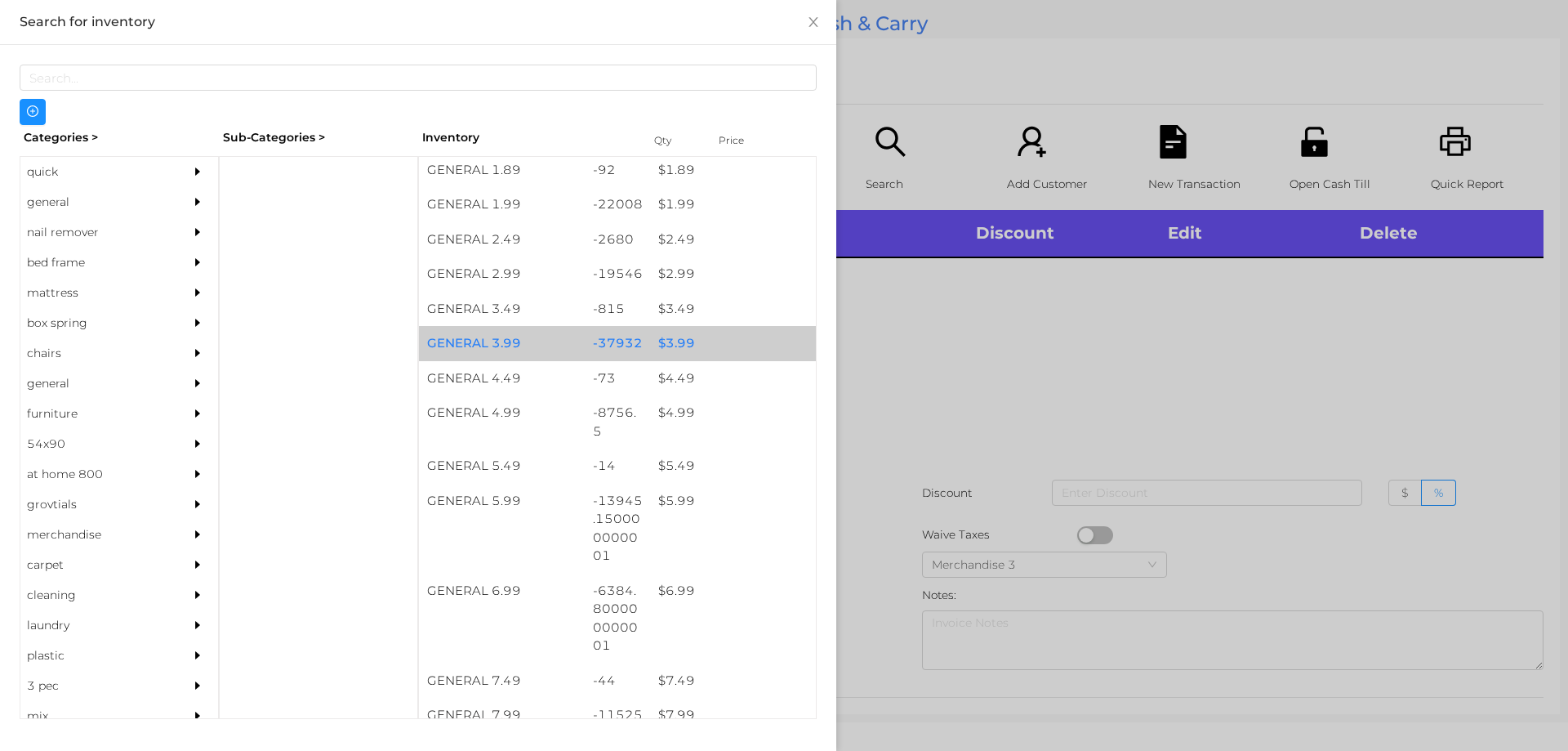
click at [674, 338] on div "$ 3.99" at bounding box center [733, 343] width 166 height 35
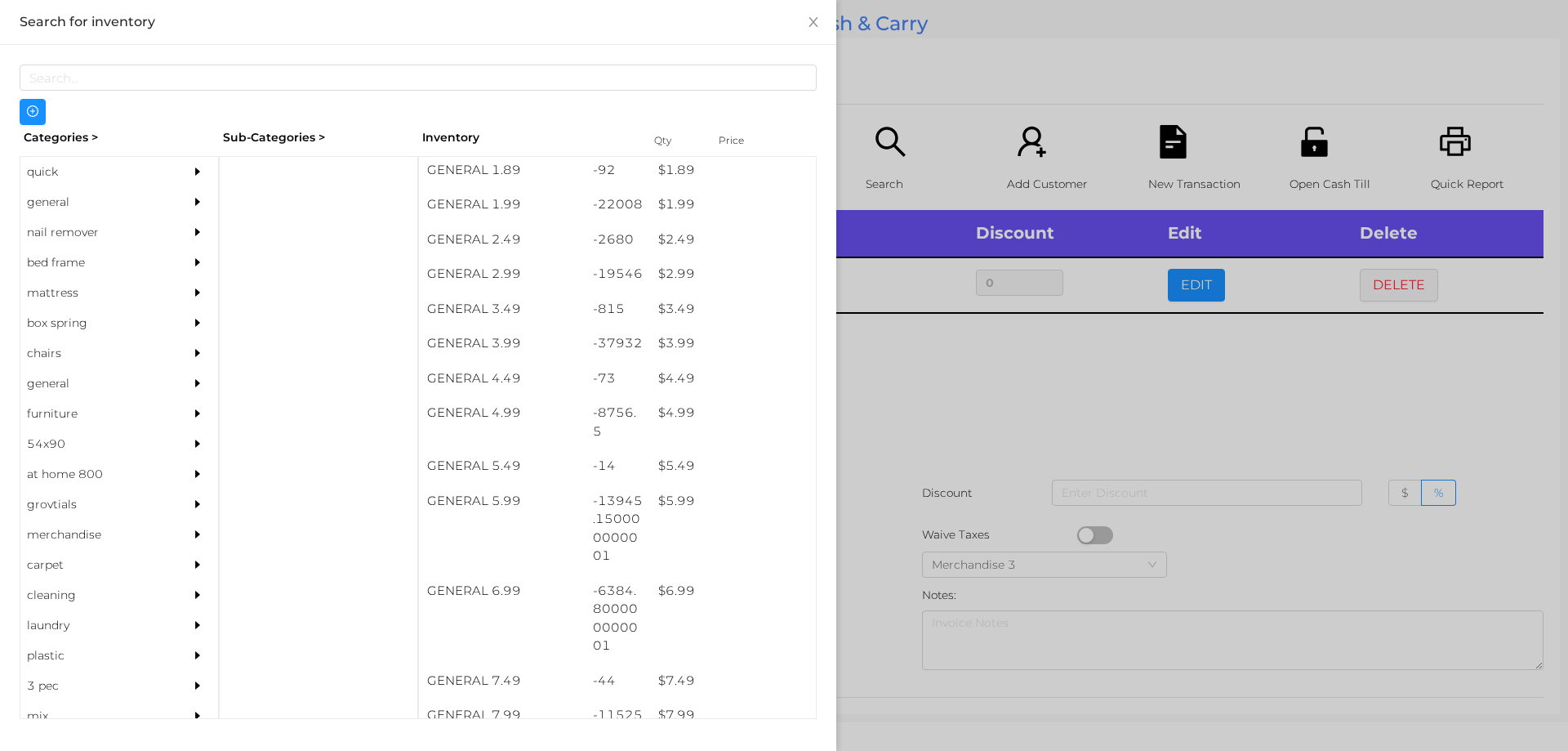
click at [975, 359] on div at bounding box center [784, 375] width 1568 height 751
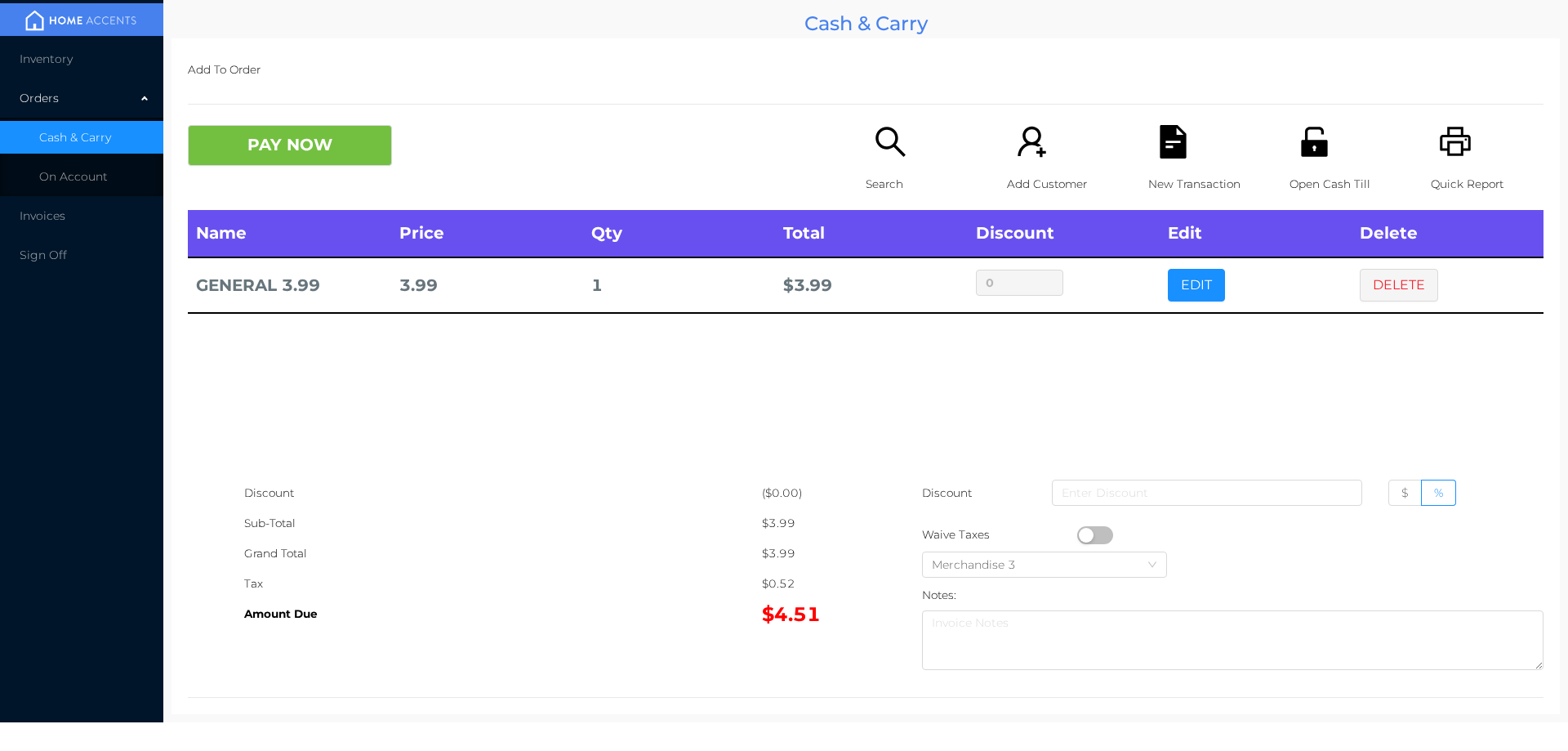
click at [886, 170] on p "Search" at bounding box center [922, 184] width 112 height 30
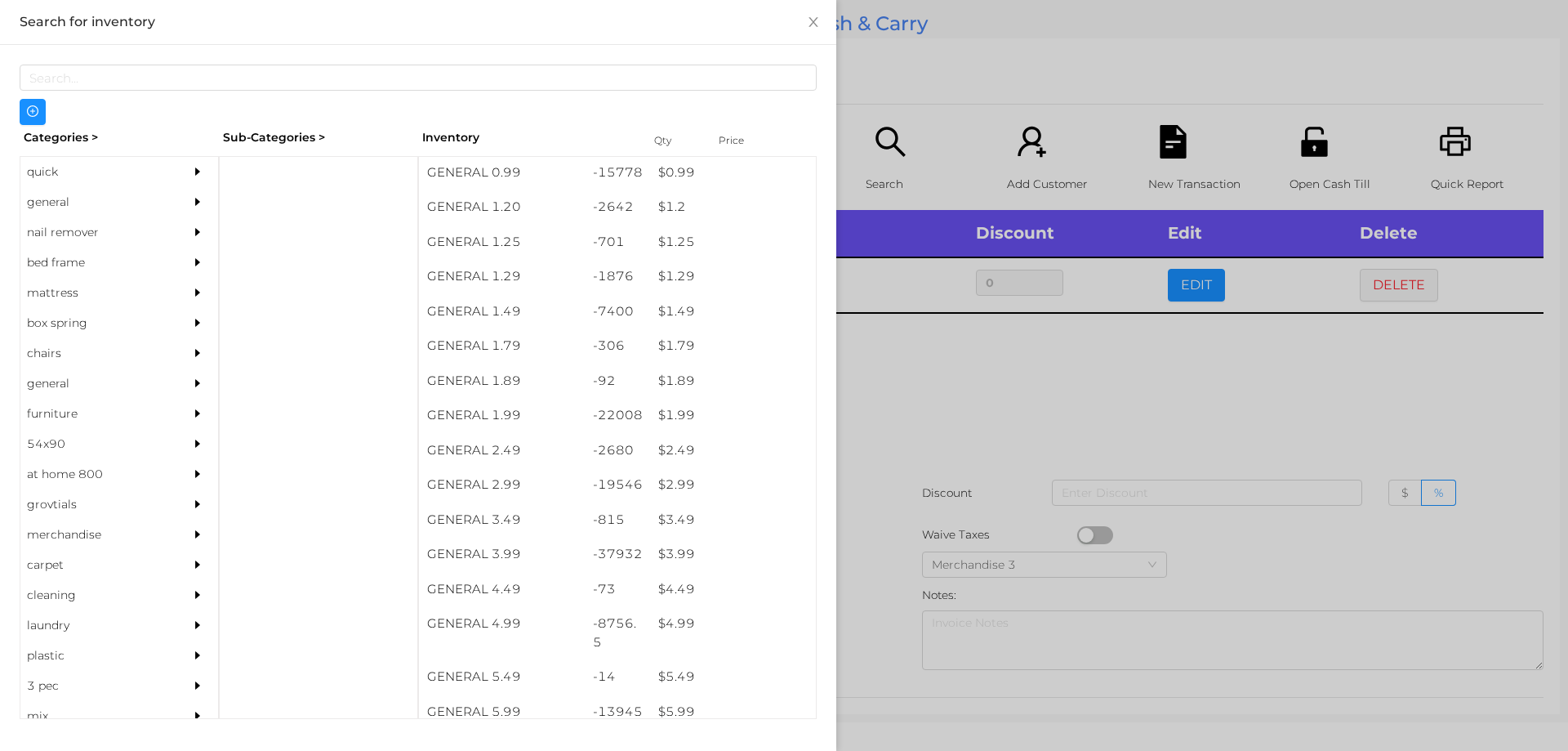
scroll to position [144, 0]
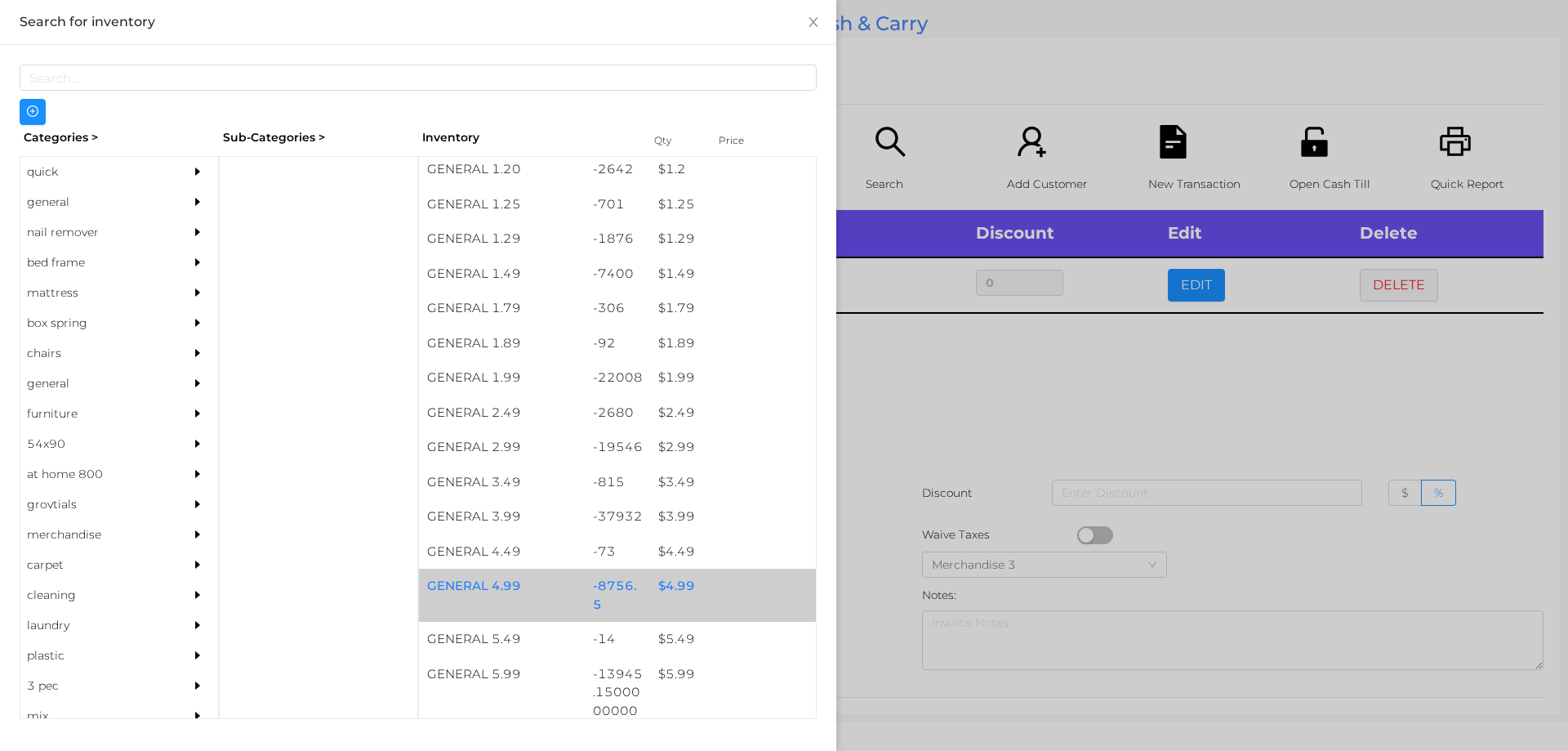
click at [655, 585] on div "$ 4.99" at bounding box center [733, 586] width 166 height 35
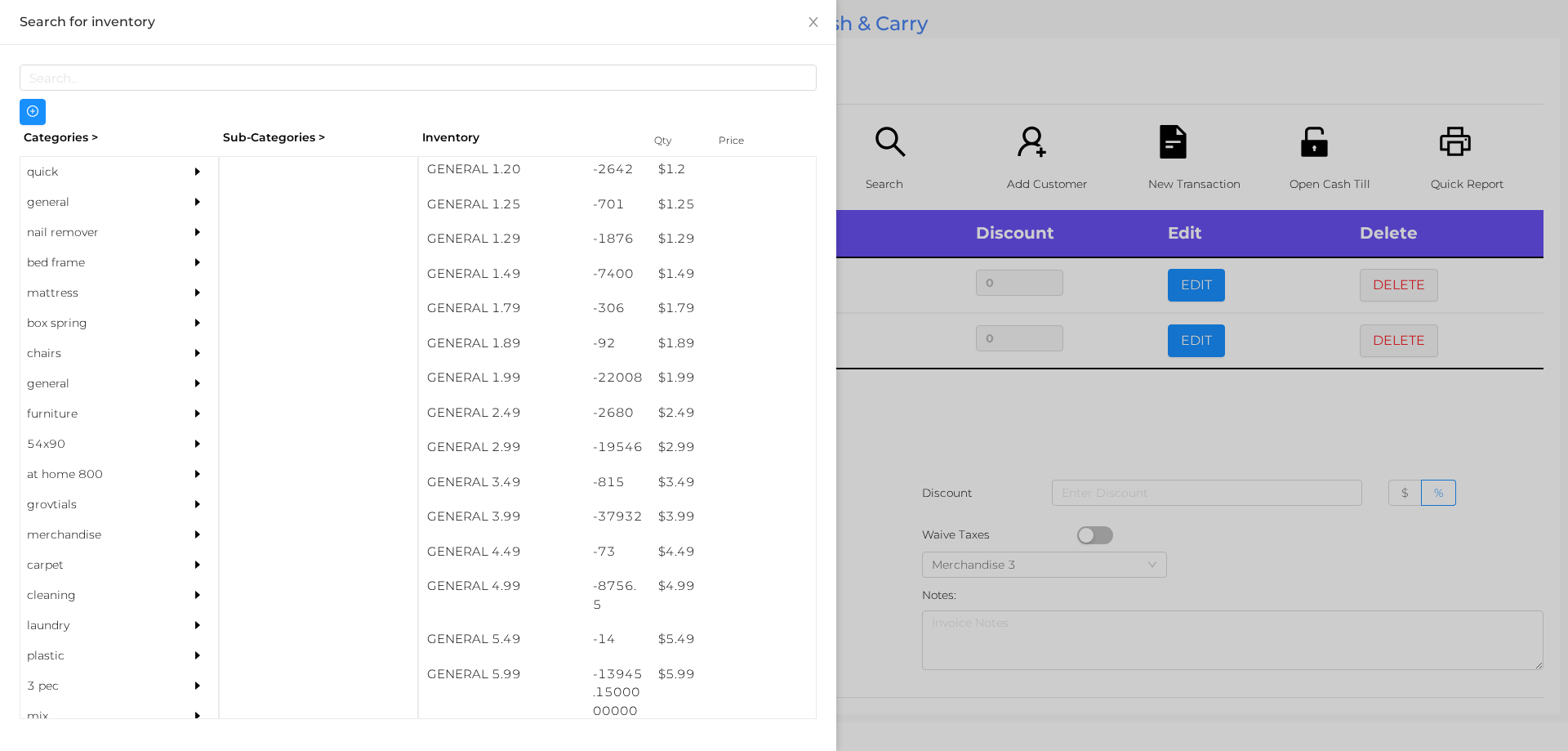
click at [929, 432] on div at bounding box center [784, 375] width 1568 height 751
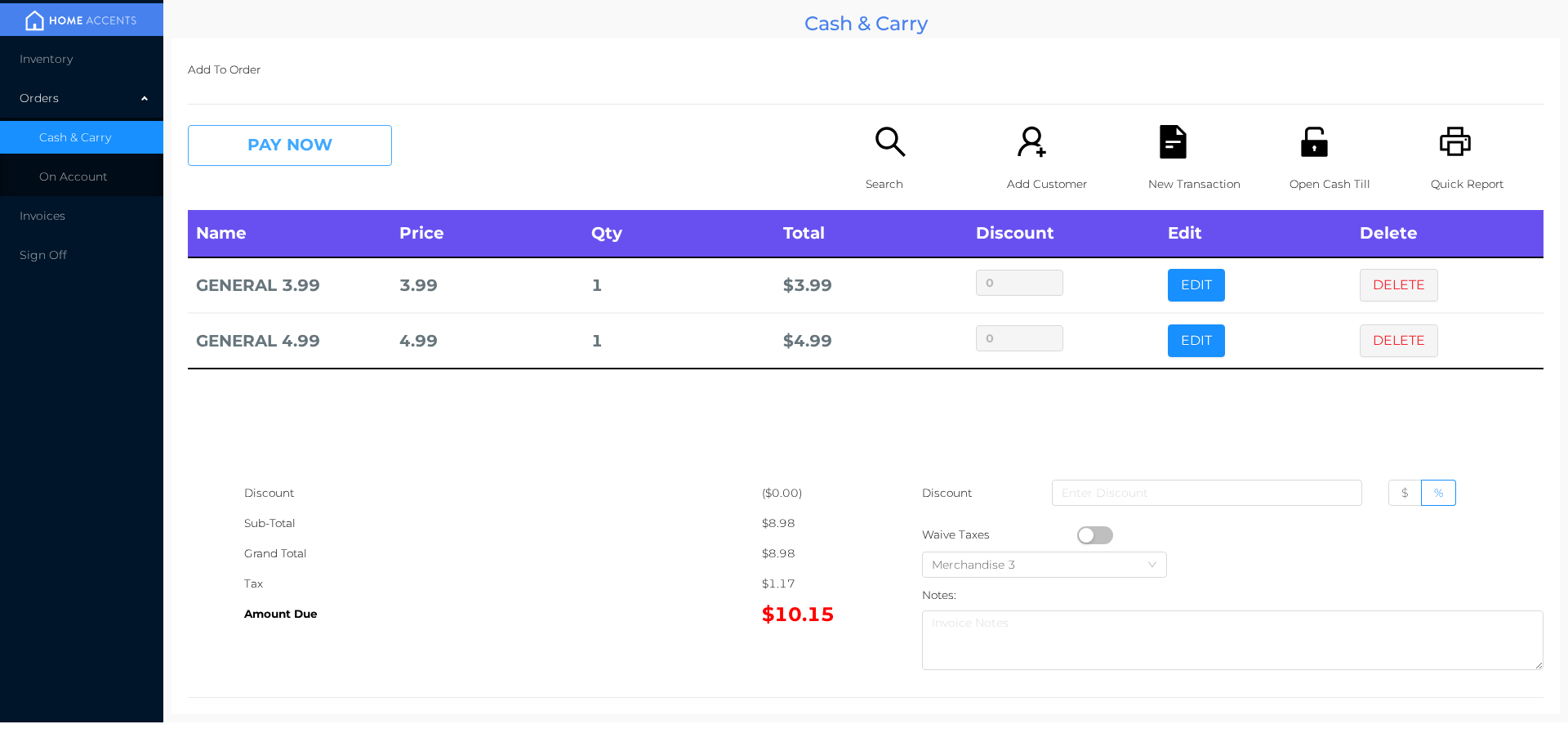
click at [313, 151] on button "PAY NOW" at bounding box center [289, 145] width 204 height 41
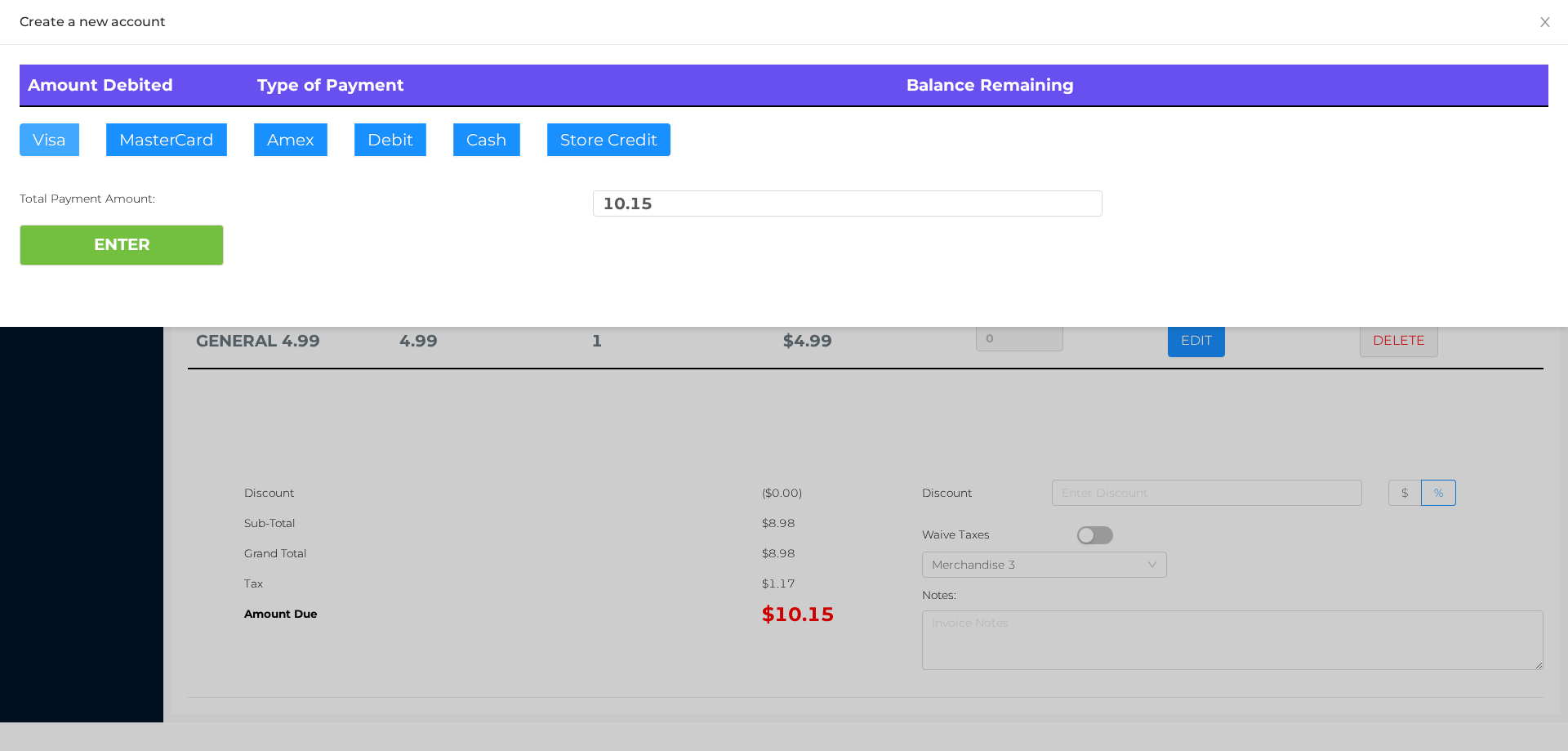
click at [50, 138] on button "Visa" at bounding box center [50, 139] width 60 height 33
click at [91, 253] on button "ENTER" at bounding box center [121, 245] width 204 height 41
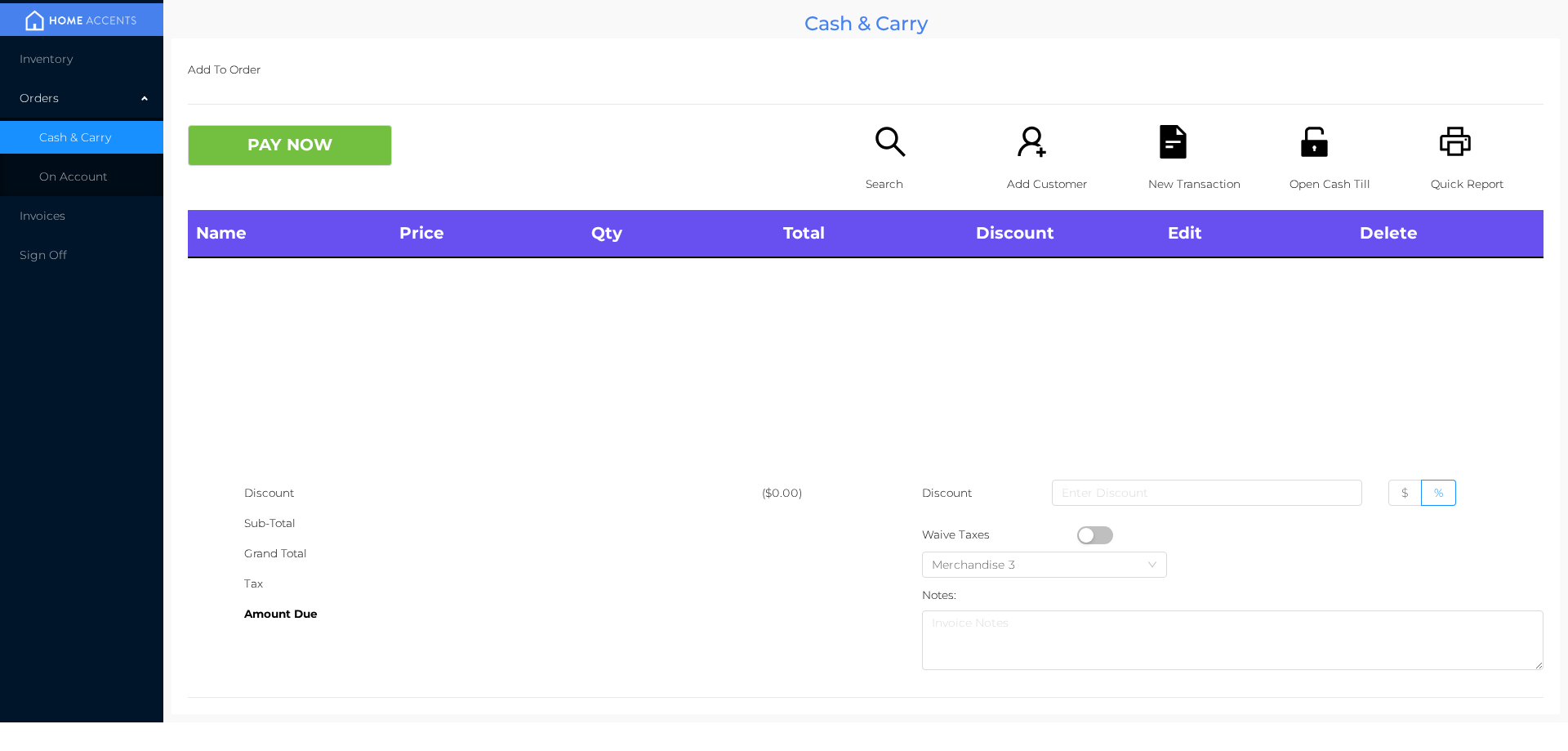
click at [881, 136] on icon "icon: search" at bounding box center [891, 142] width 34 height 34
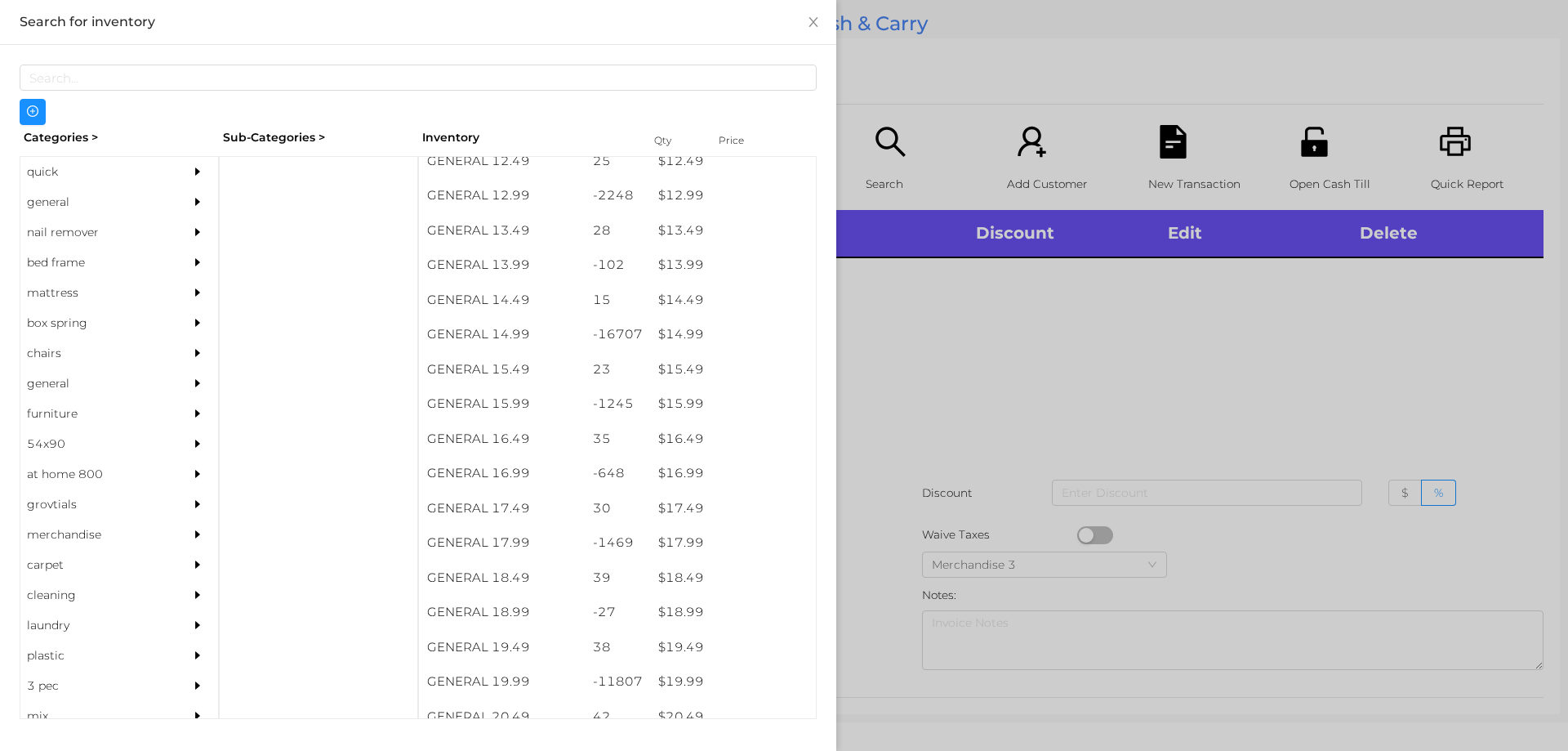
scroll to position [1260, 0]
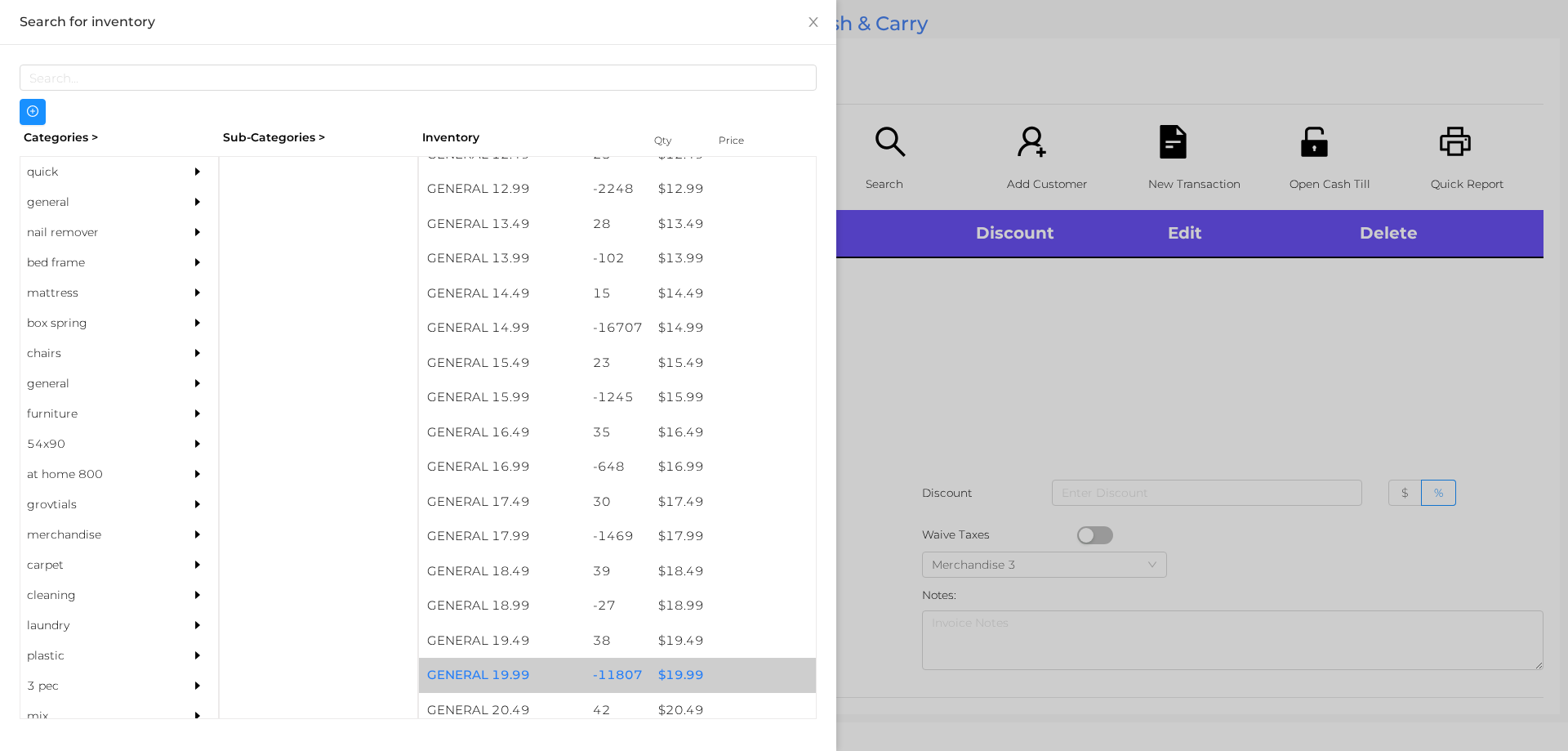
click at [671, 671] on div "$ 19.99" at bounding box center [733, 674] width 166 height 35
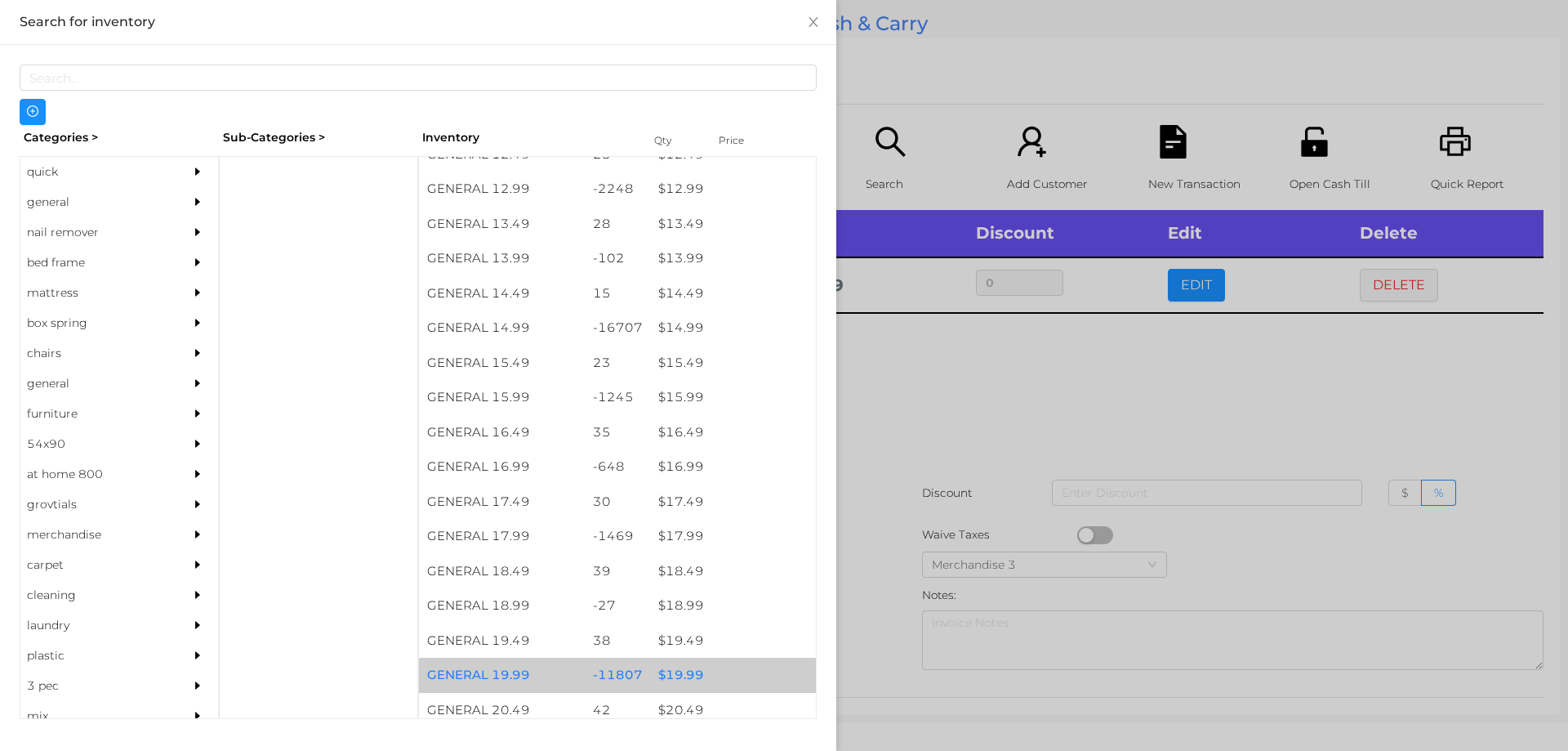
click at [685, 674] on div "$ 19.99" at bounding box center [733, 674] width 166 height 35
click at [682, 668] on div "$ 19.99" at bounding box center [733, 674] width 166 height 35
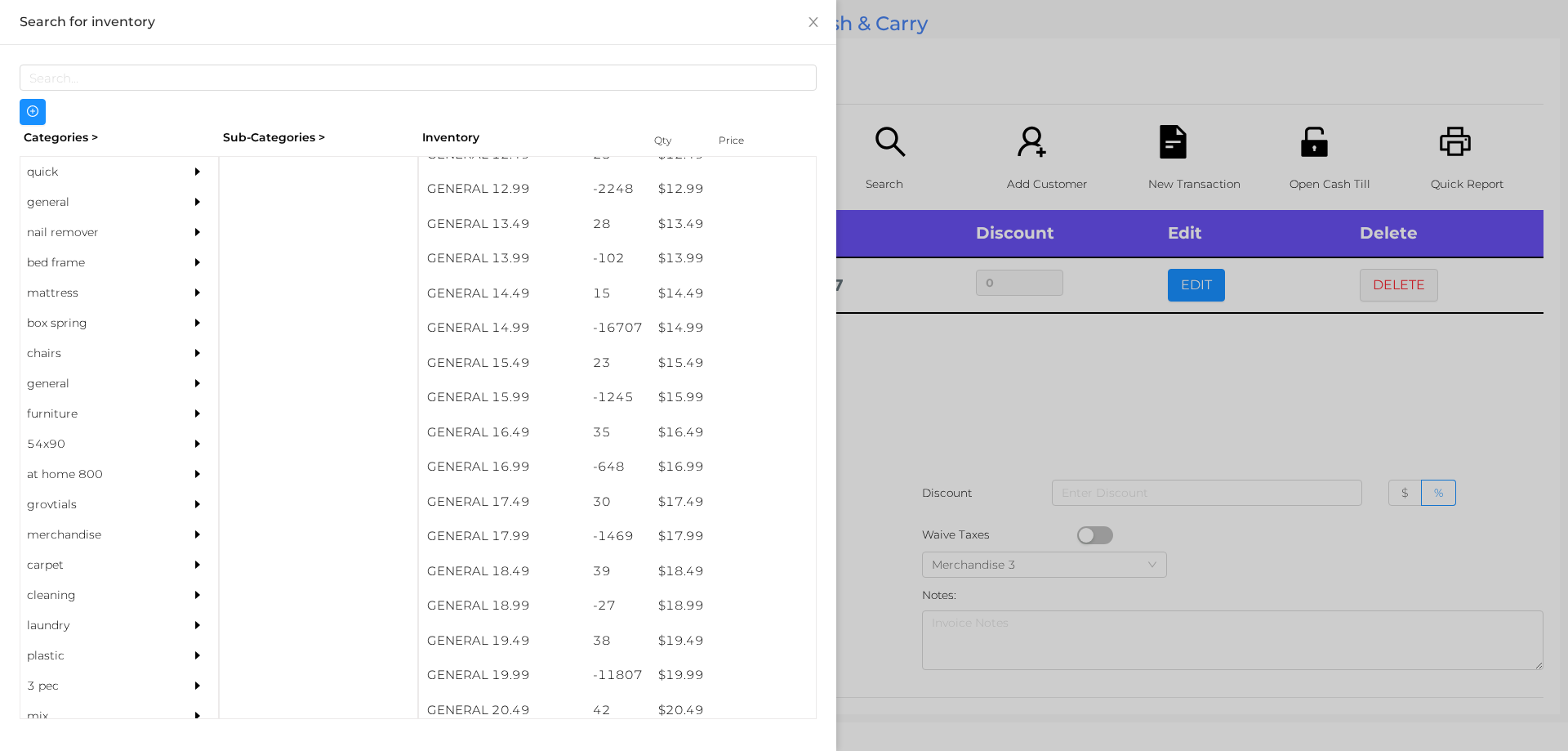
click at [880, 609] on div at bounding box center [784, 375] width 1568 height 751
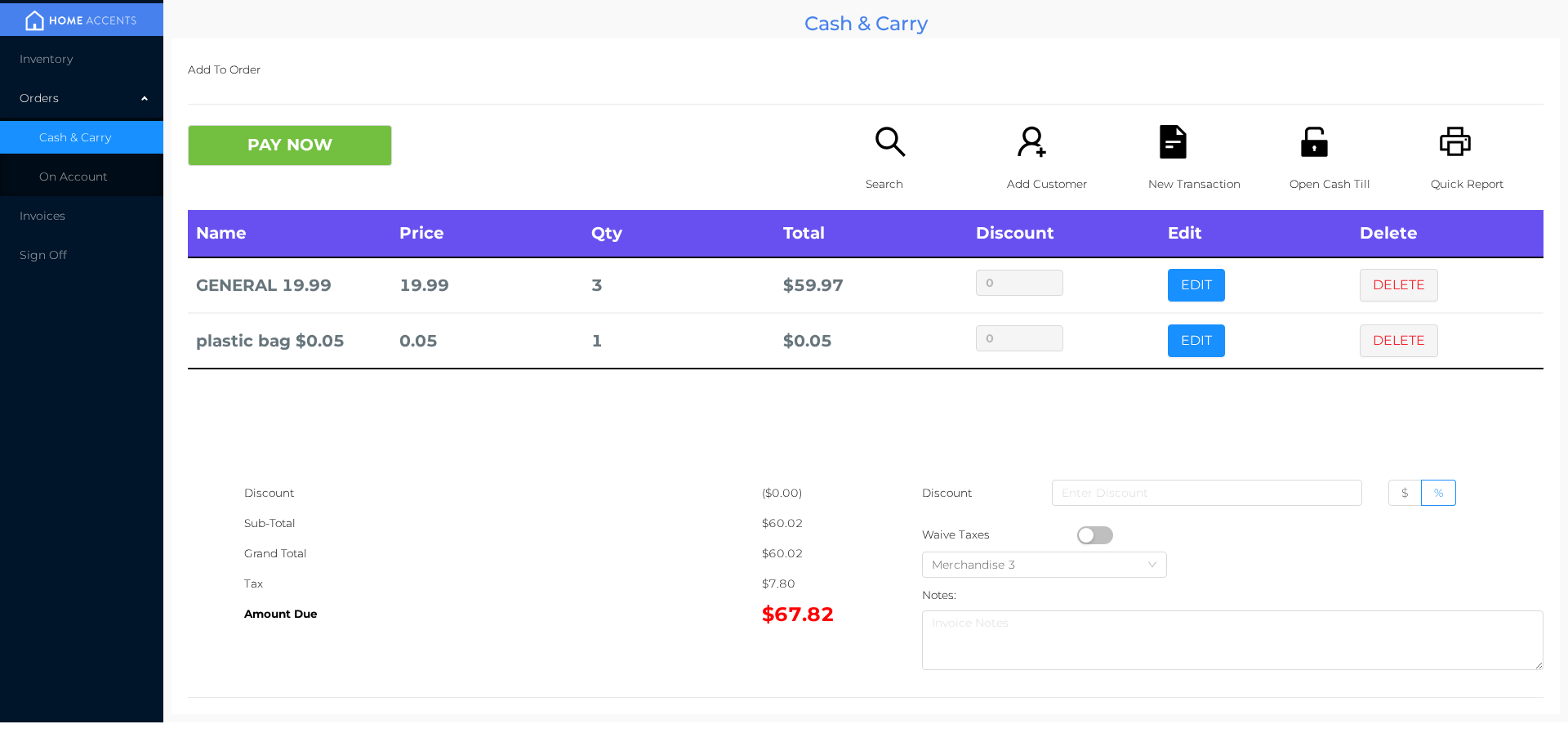
click at [245, 153] on button "PAY NOW" at bounding box center [289, 145] width 204 height 41
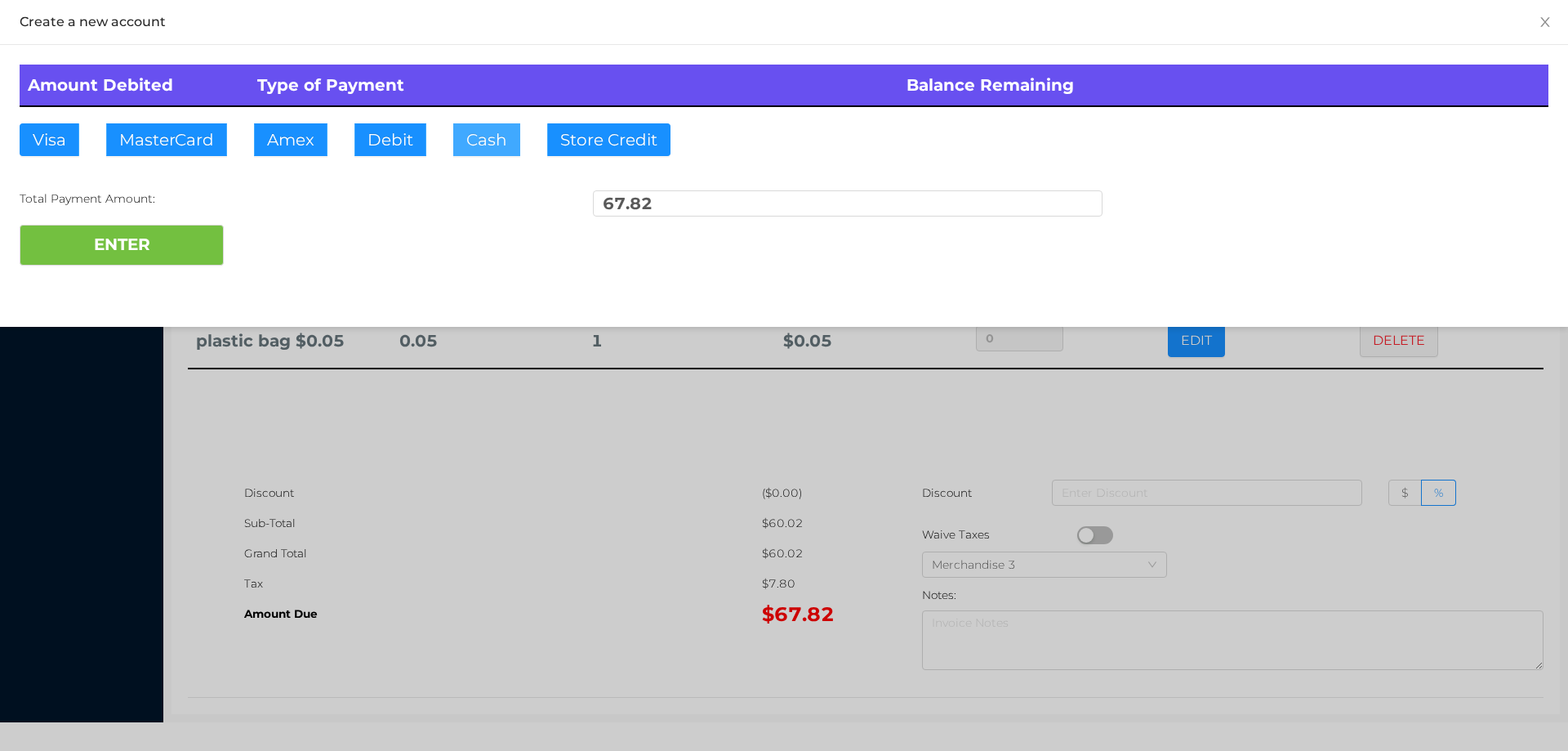
click at [473, 145] on button "Cash" at bounding box center [486, 139] width 67 height 33
type input "100."
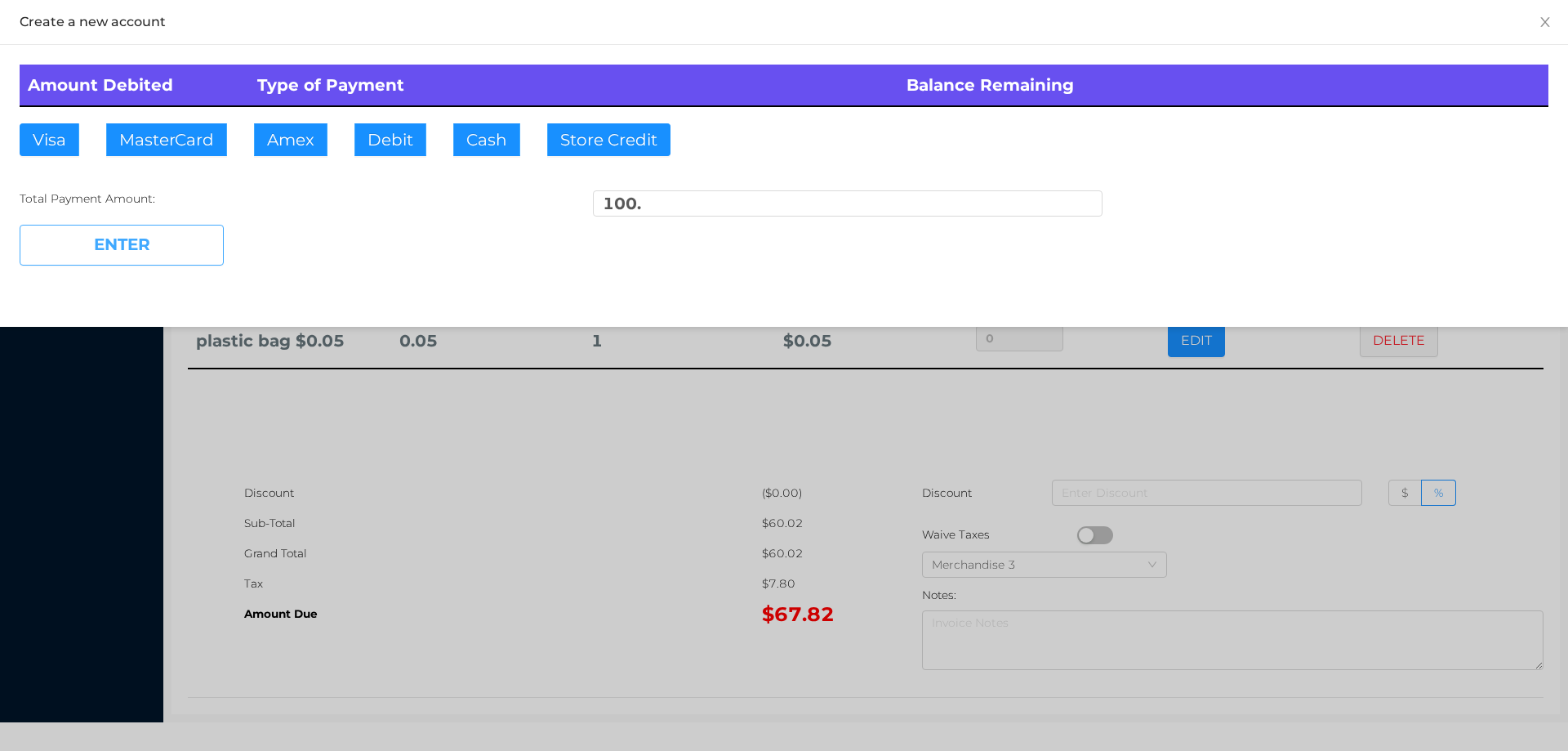
click at [119, 259] on button "ENTER" at bounding box center [121, 245] width 204 height 41
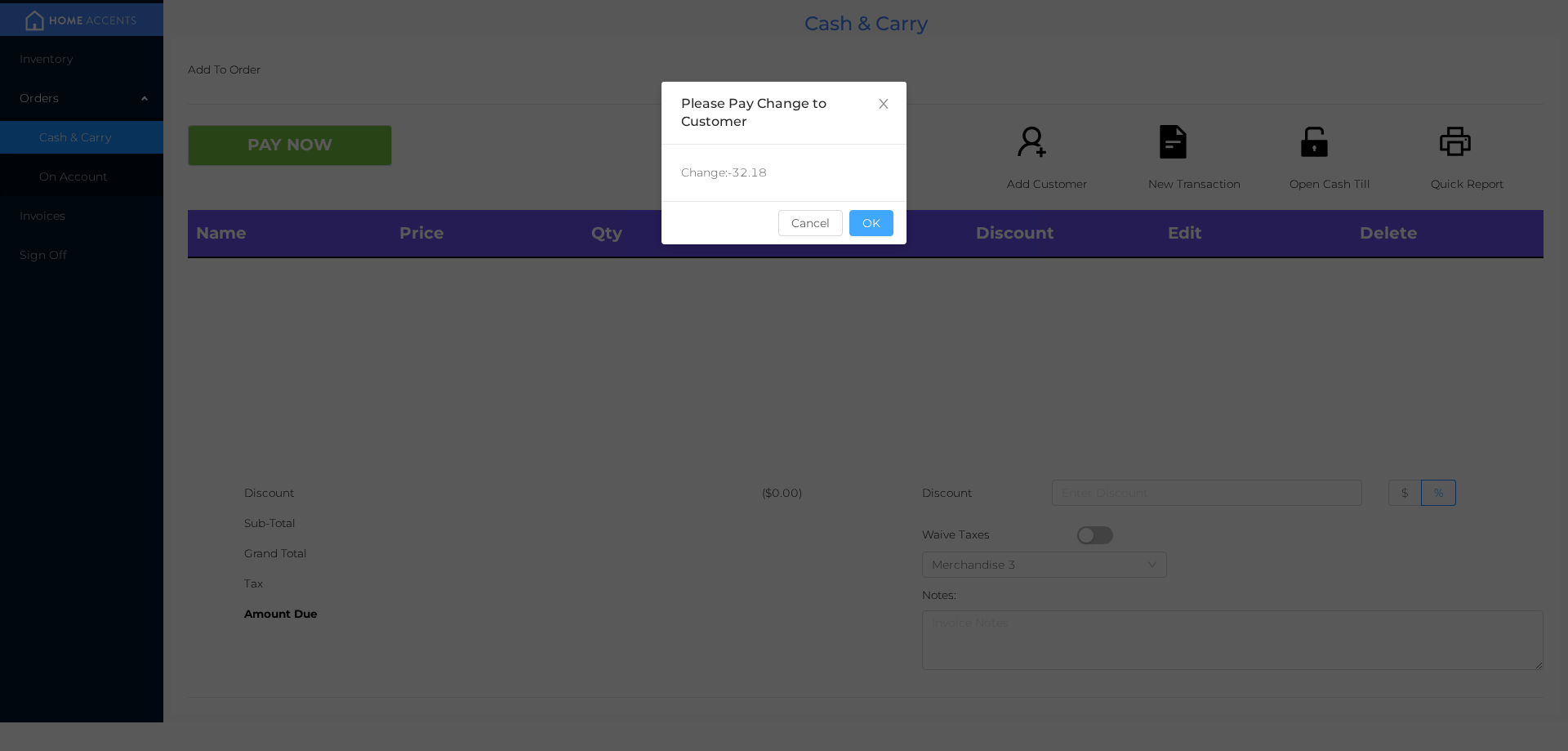
click at [882, 231] on button "OK" at bounding box center [871, 223] width 44 height 26
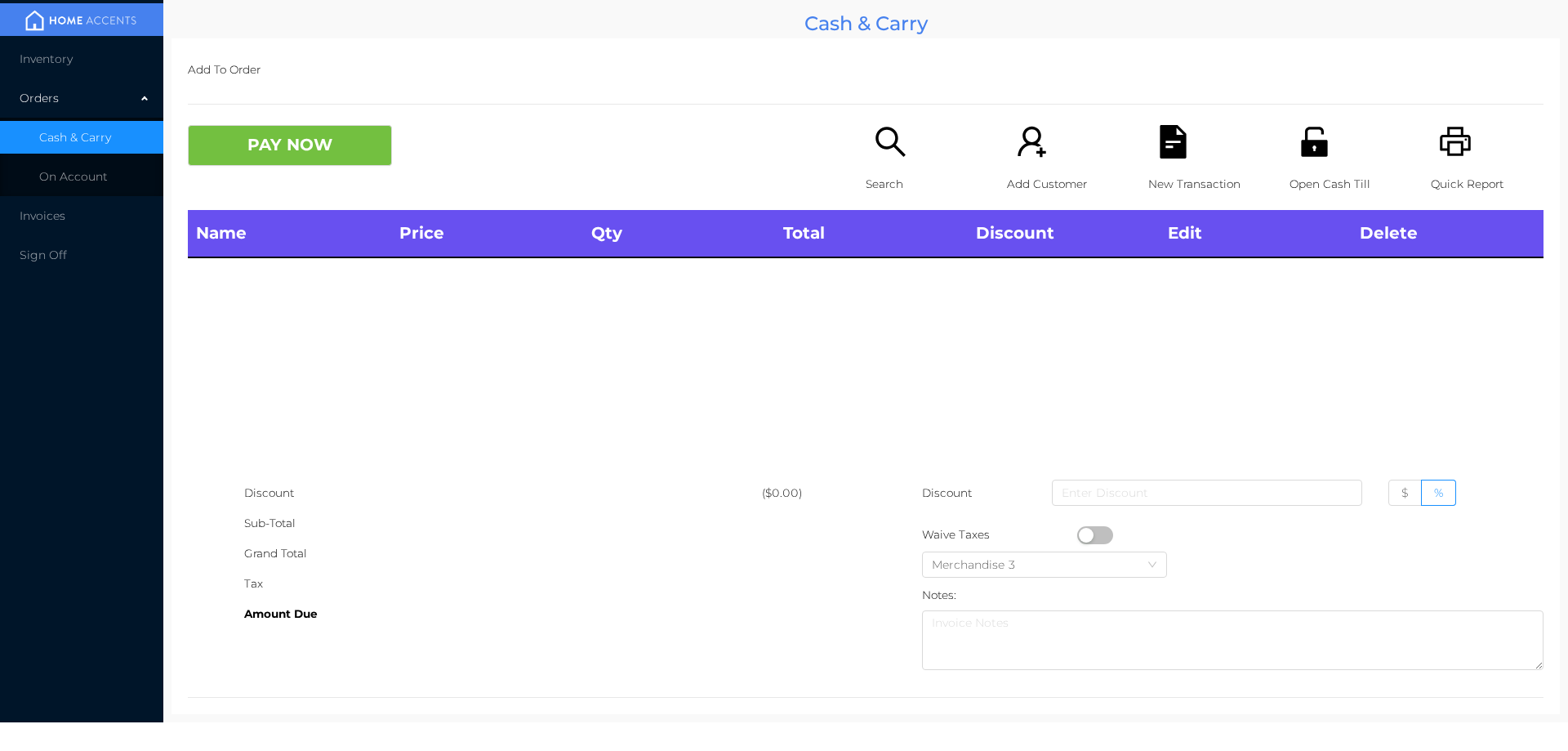
click at [868, 308] on div "Name Price Qty Total Discount Edit Delete" at bounding box center [865, 343] width 1355 height 268
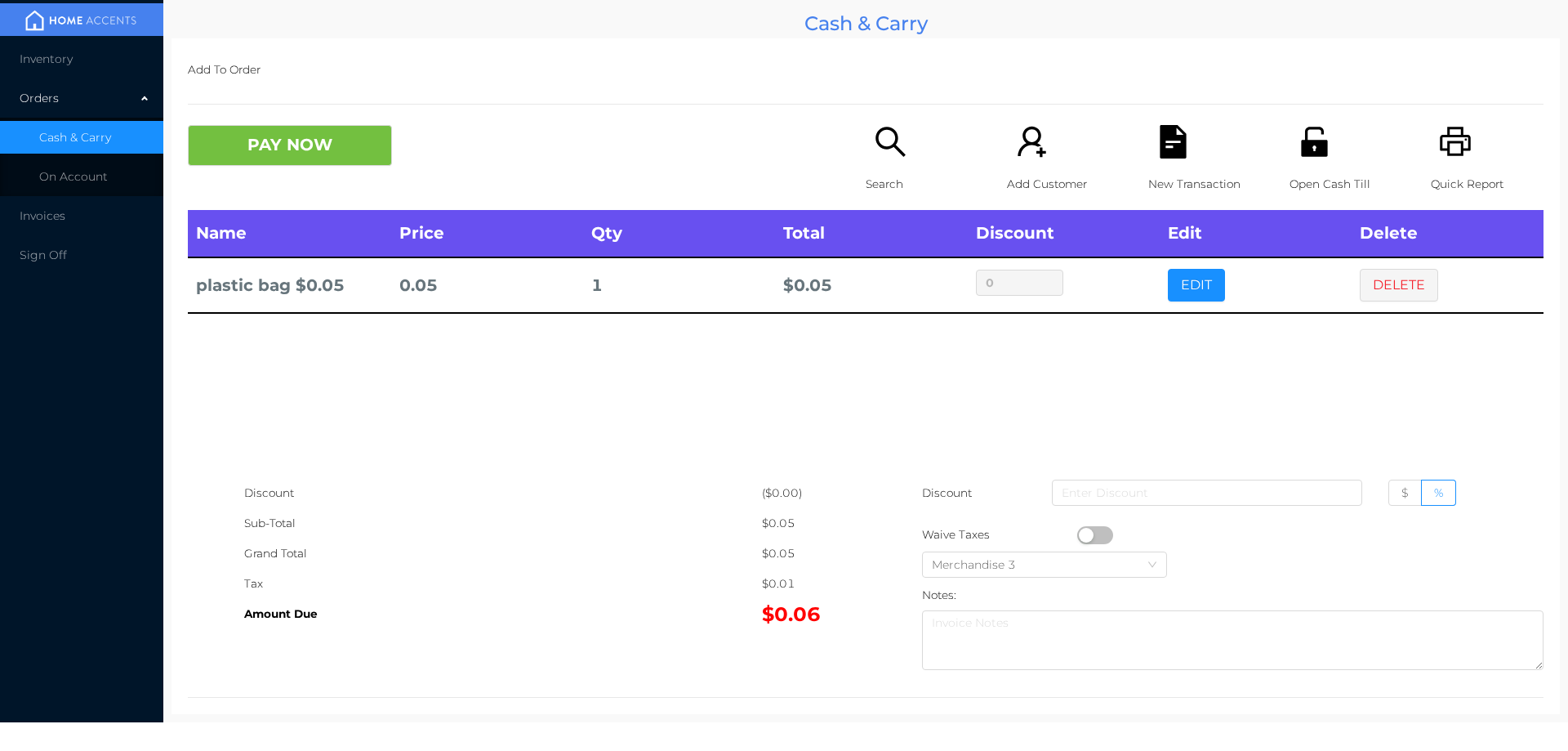
click at [866, 165] on div "Search" at bounding box center [922, 167] width 112 height 85
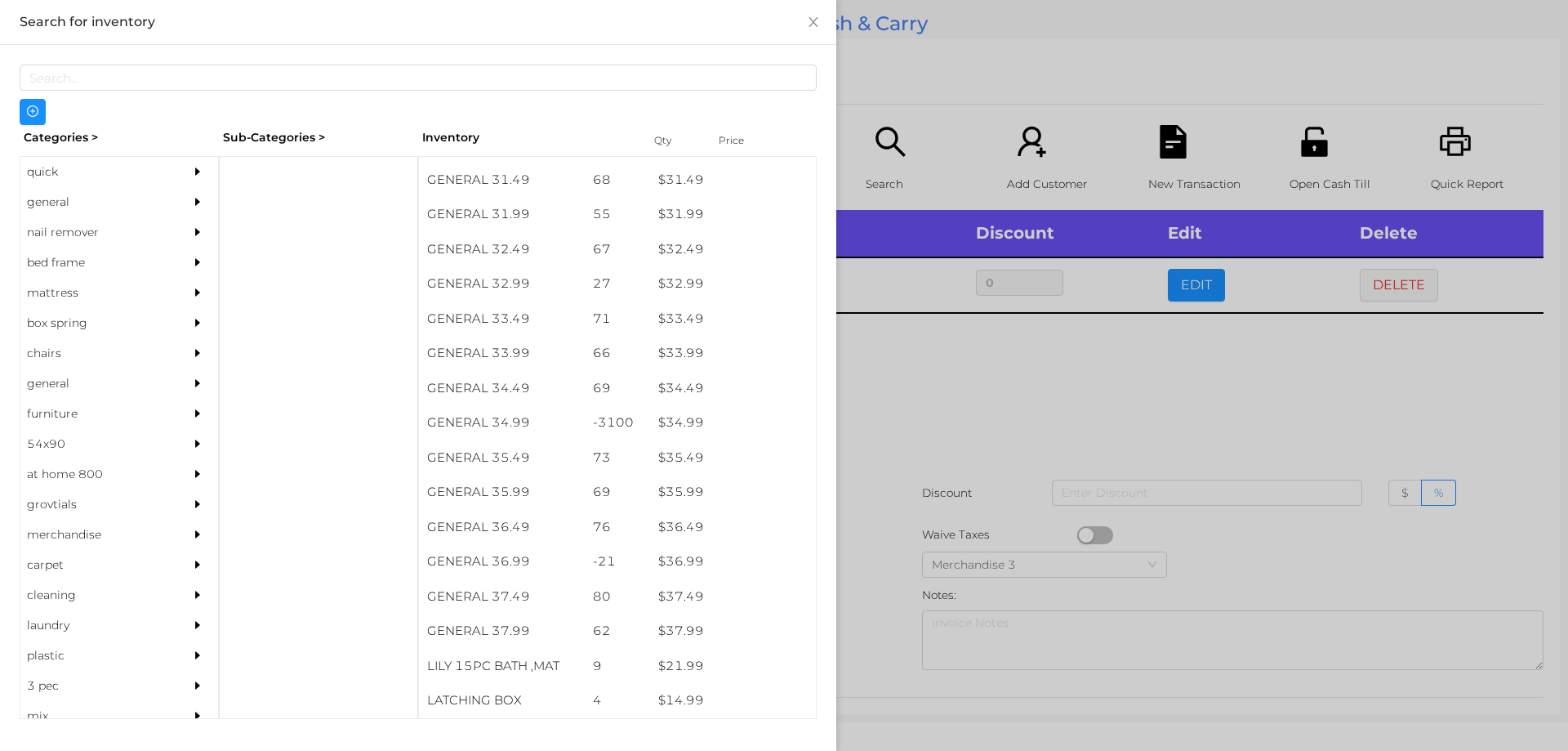
scroll to position [2553, 0]
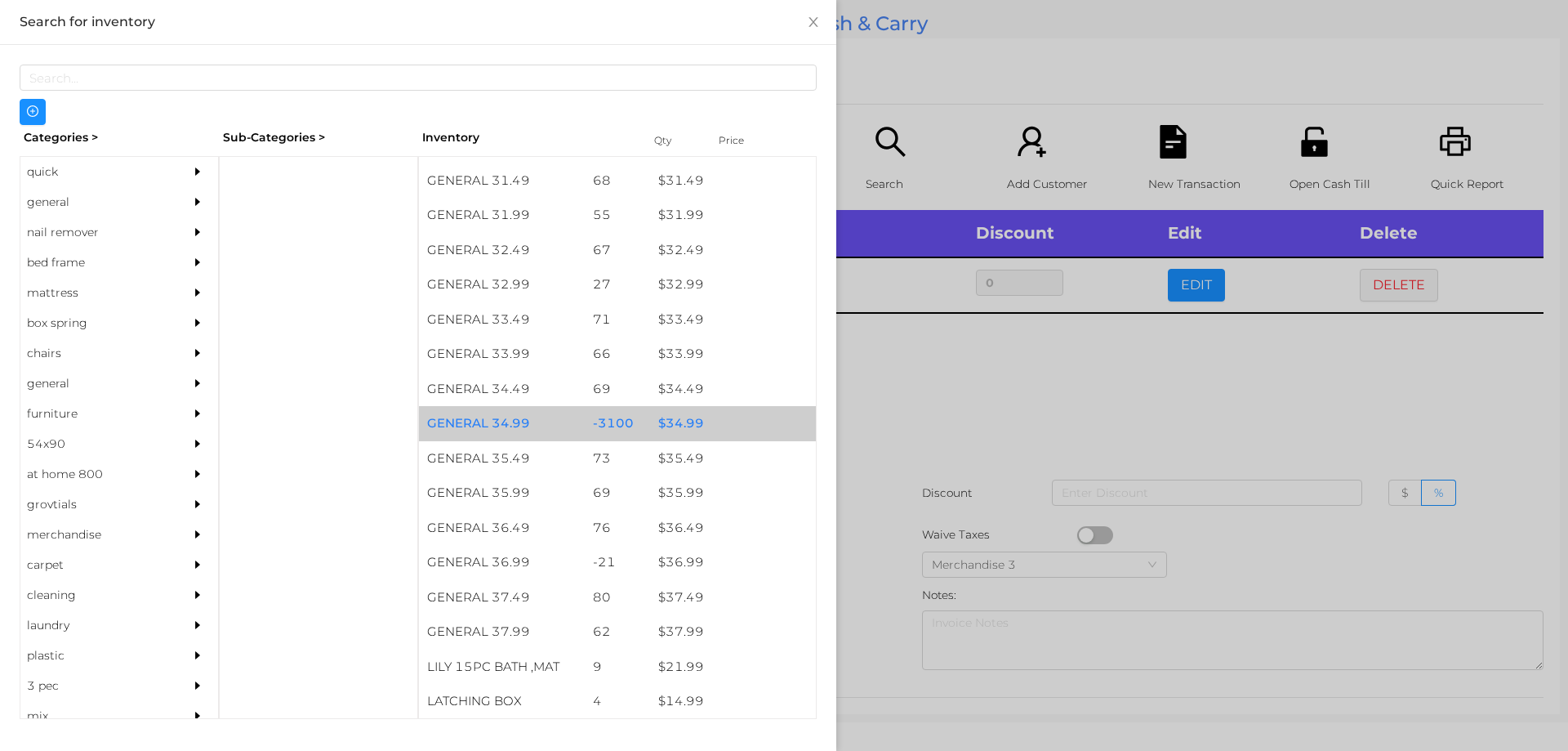
click at [677, 423] on div "$ 34.99" at bounding box center [733, 423] width 166 height 35
click at [679, 410] on div "$ 34.99" at bounding box center [733, 423] width 166 height 35
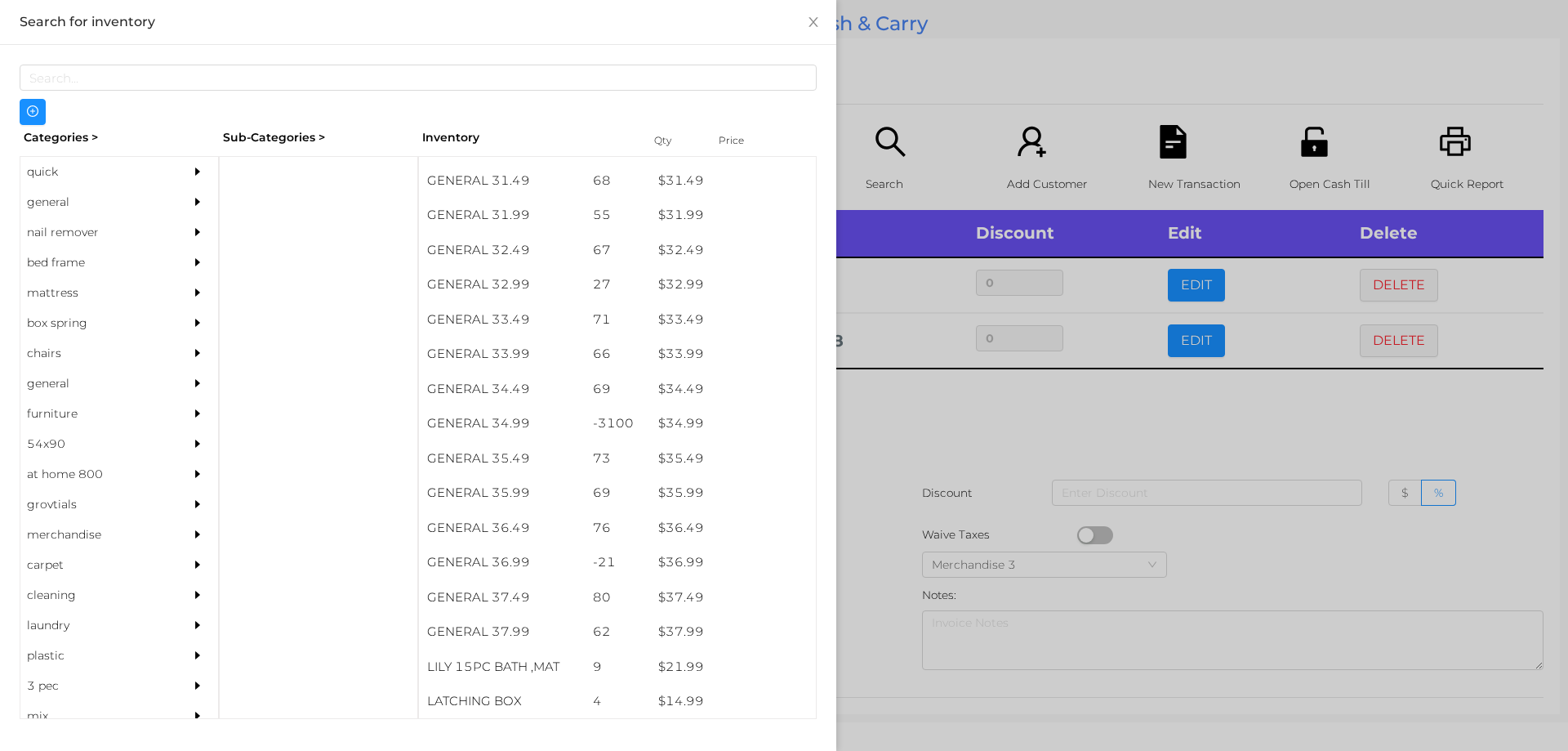
click at [927, 417] on div at bounding box center [784, 375] width 1568 height 751
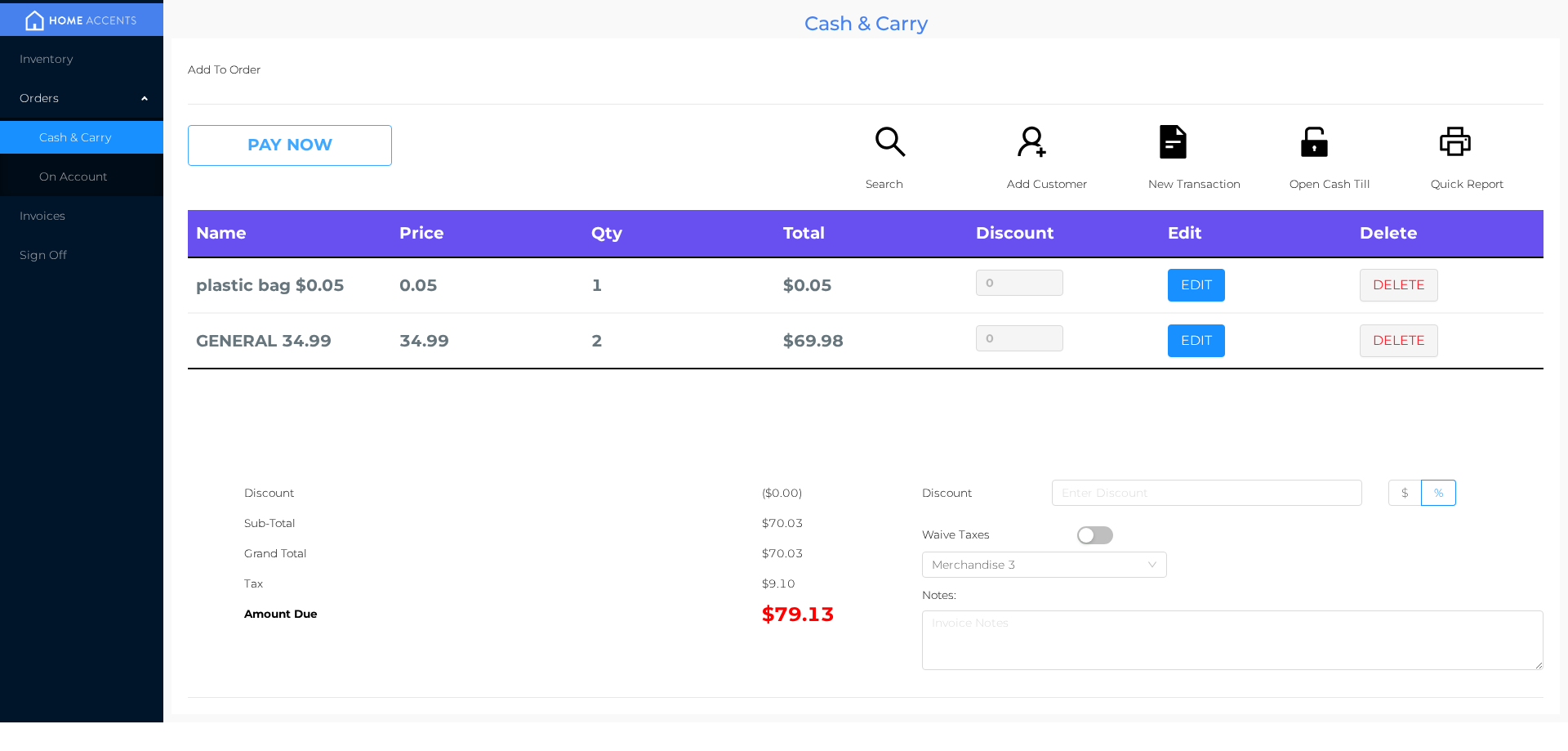
click at [286, 139] on button "PAY NOW" at bounding box center [289, 145] width 204 height 41
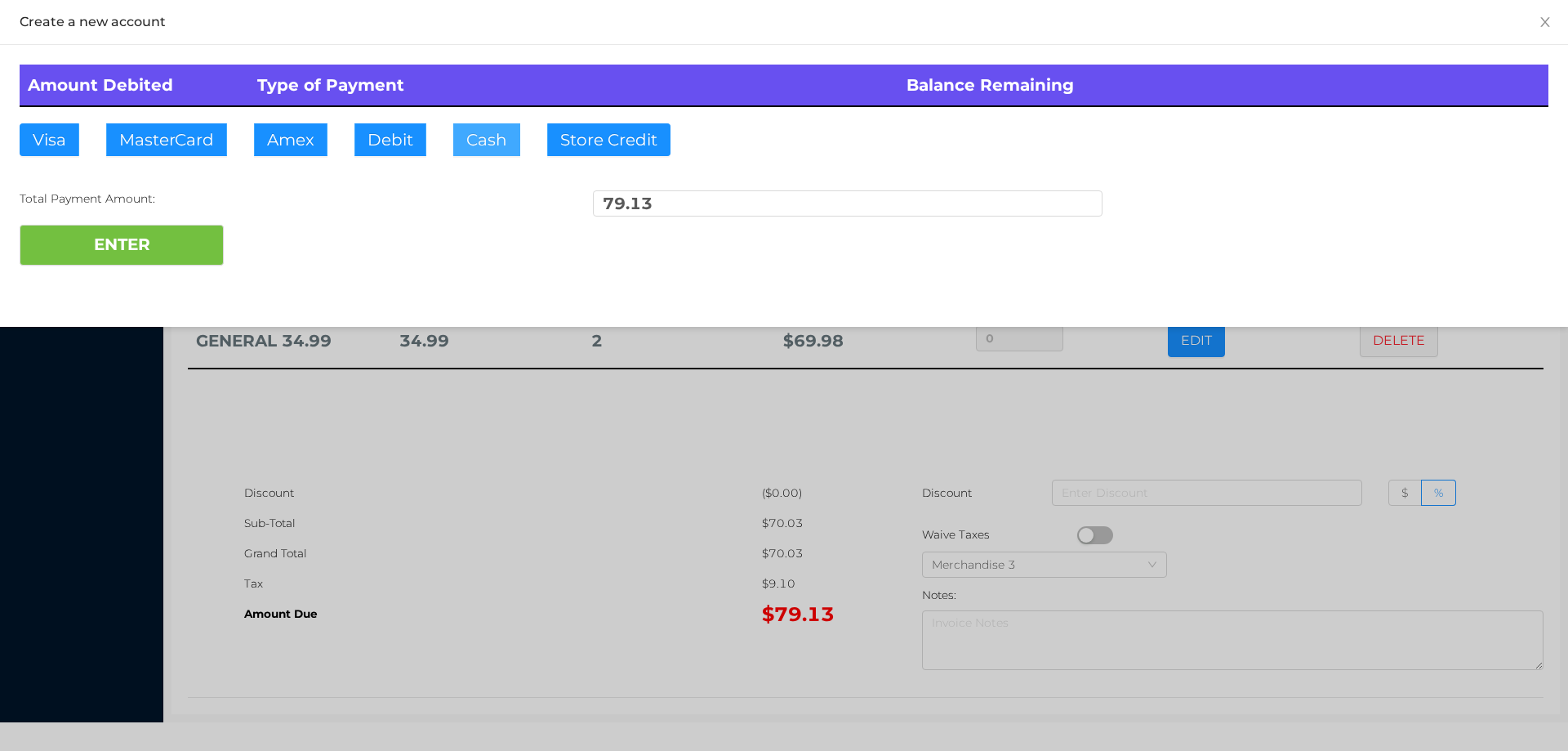
click at [486, 125] on button "Cash" at bounding box center [486, 139] width 67 height 33
type input "80."
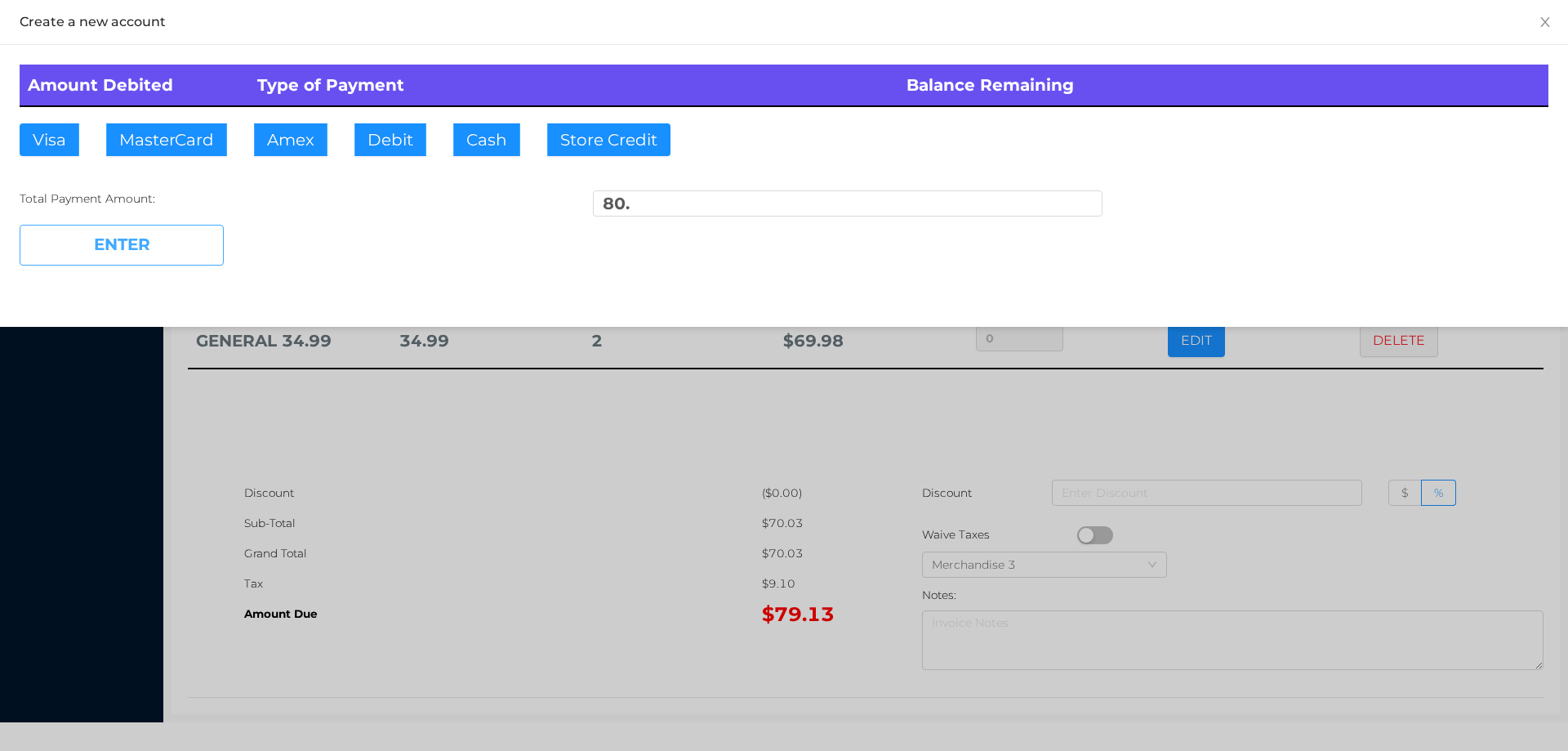
click at [179, 260] on button "ENTER" at bounding box center [121, 245] width 204 height 41
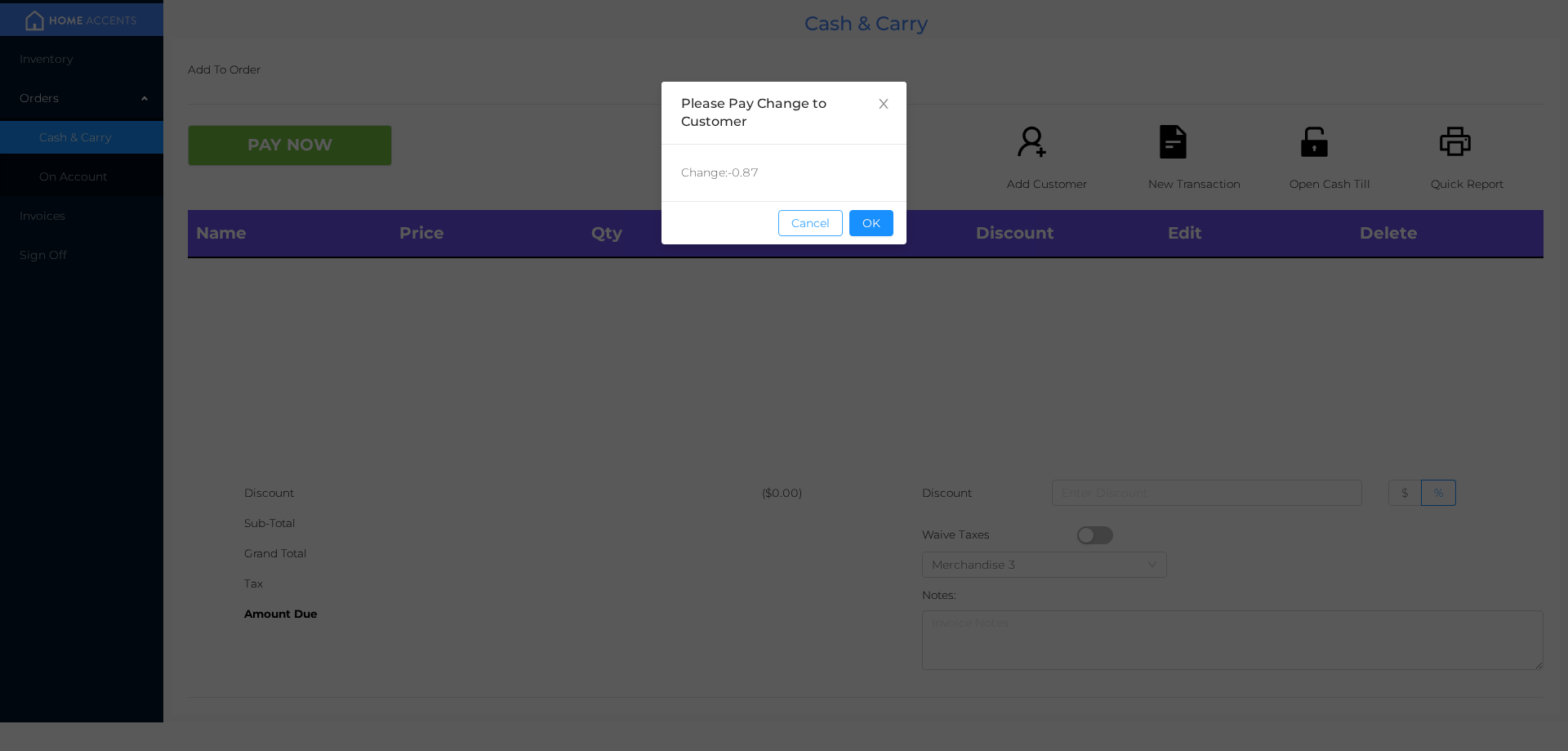
click at [841, 214] on button "Cancel" at bounding box center [810, 223] width 65 height 26
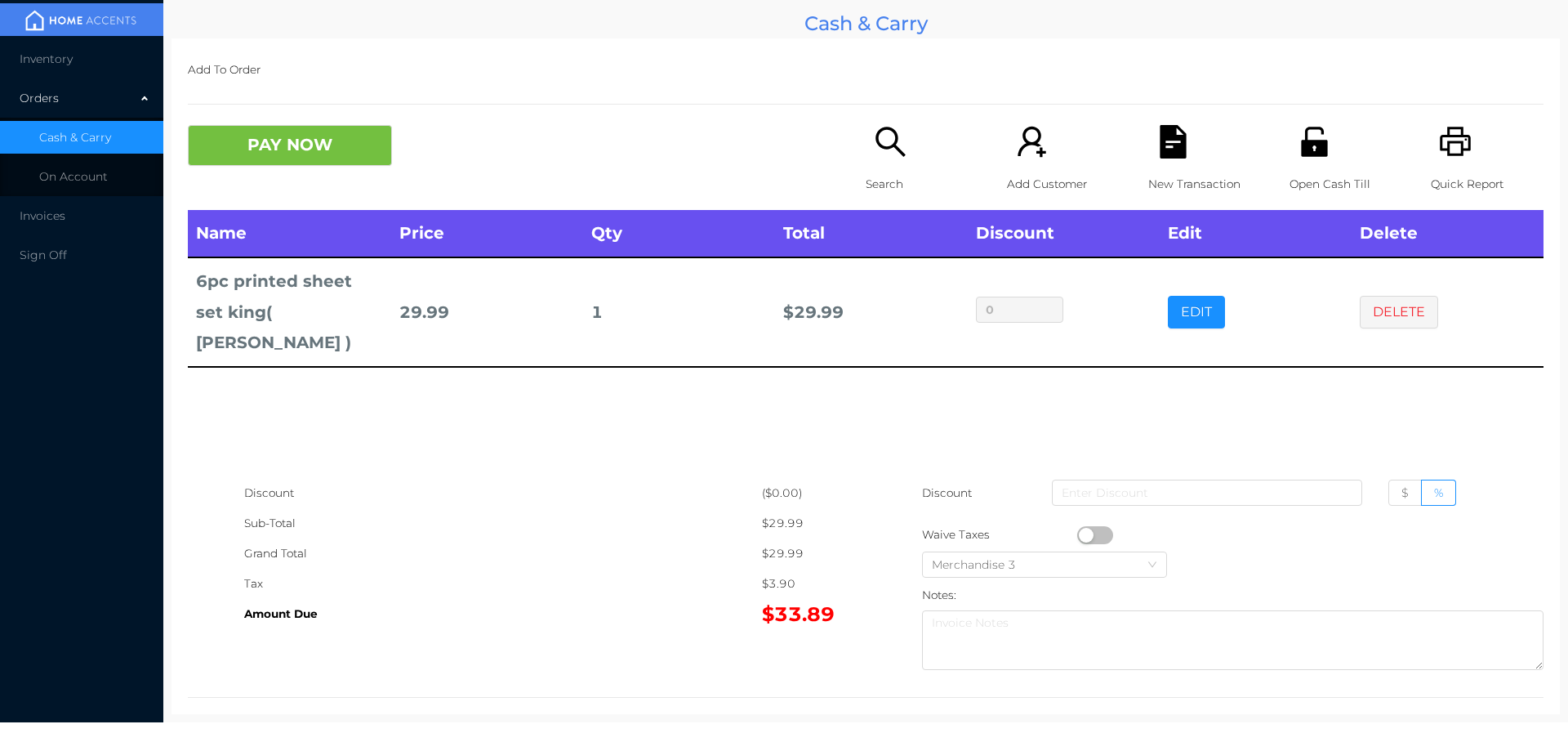
click at [272, 144] on button "PAY NOW" at bounding box center [289, 145] width 204 height 41
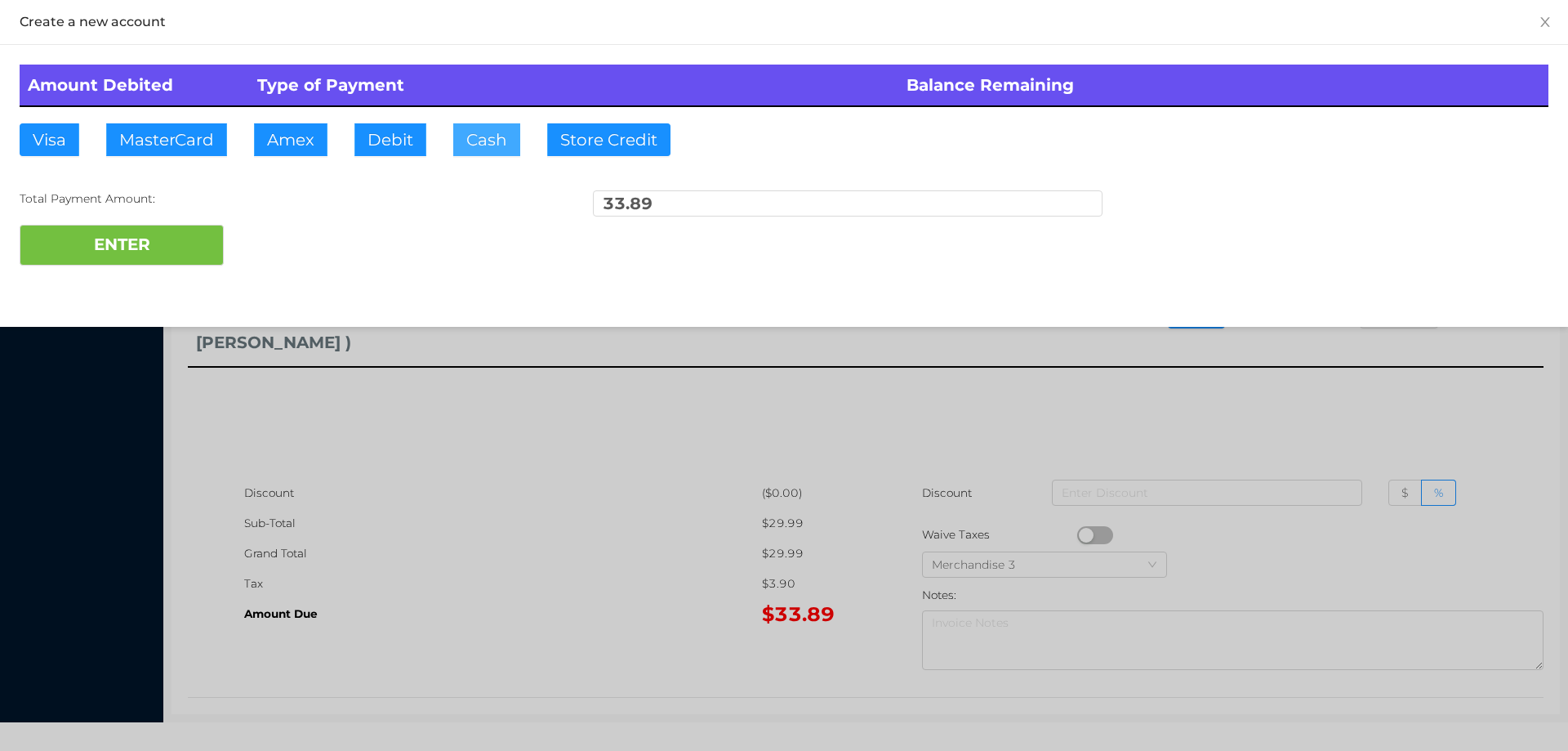
click at [467, 141] on button "Cash" at bounding box center [486, 139] width 67 height 33
type input "40."
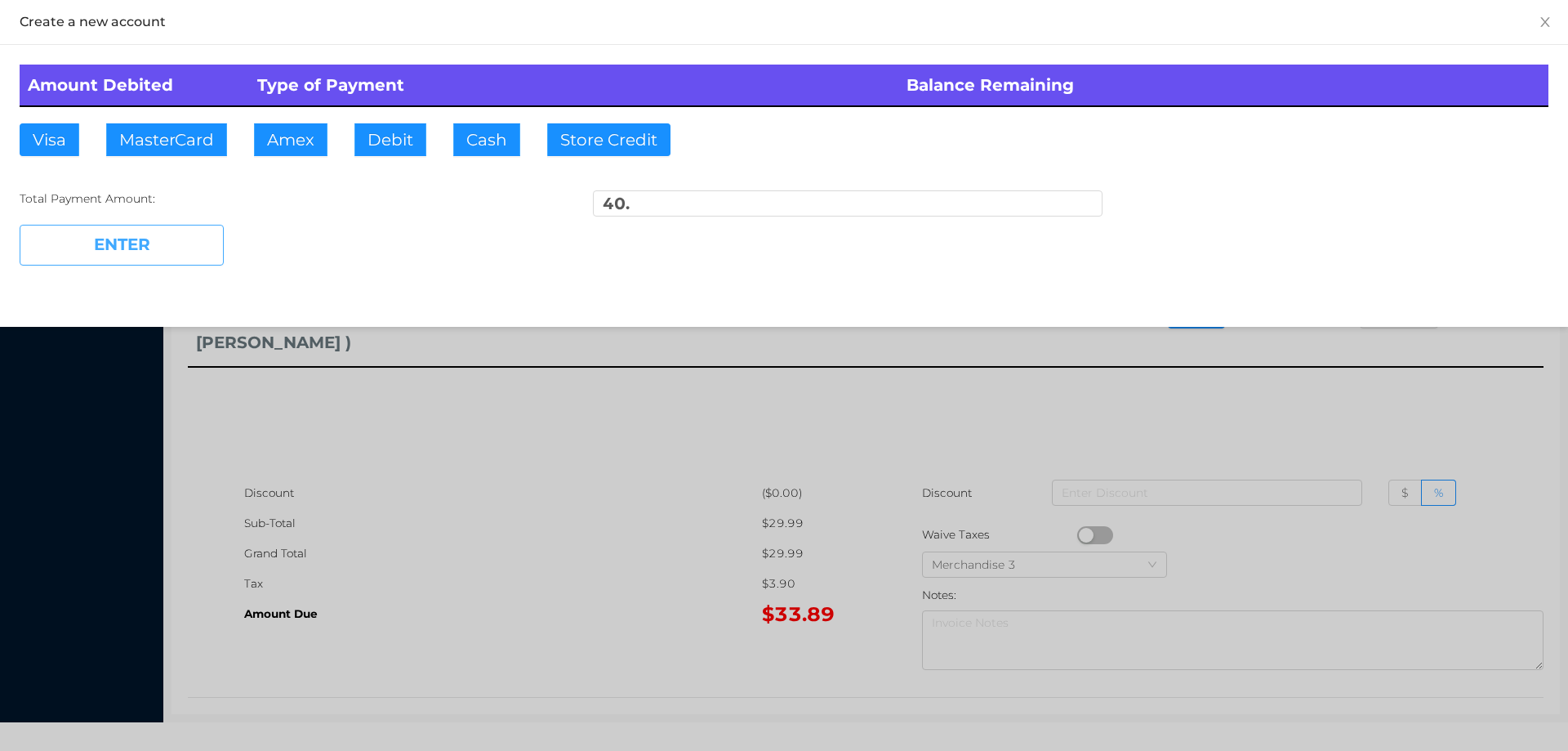
click at [125, 227] on button "ENTER" at bounding box center [121, 245] width 204 height 41
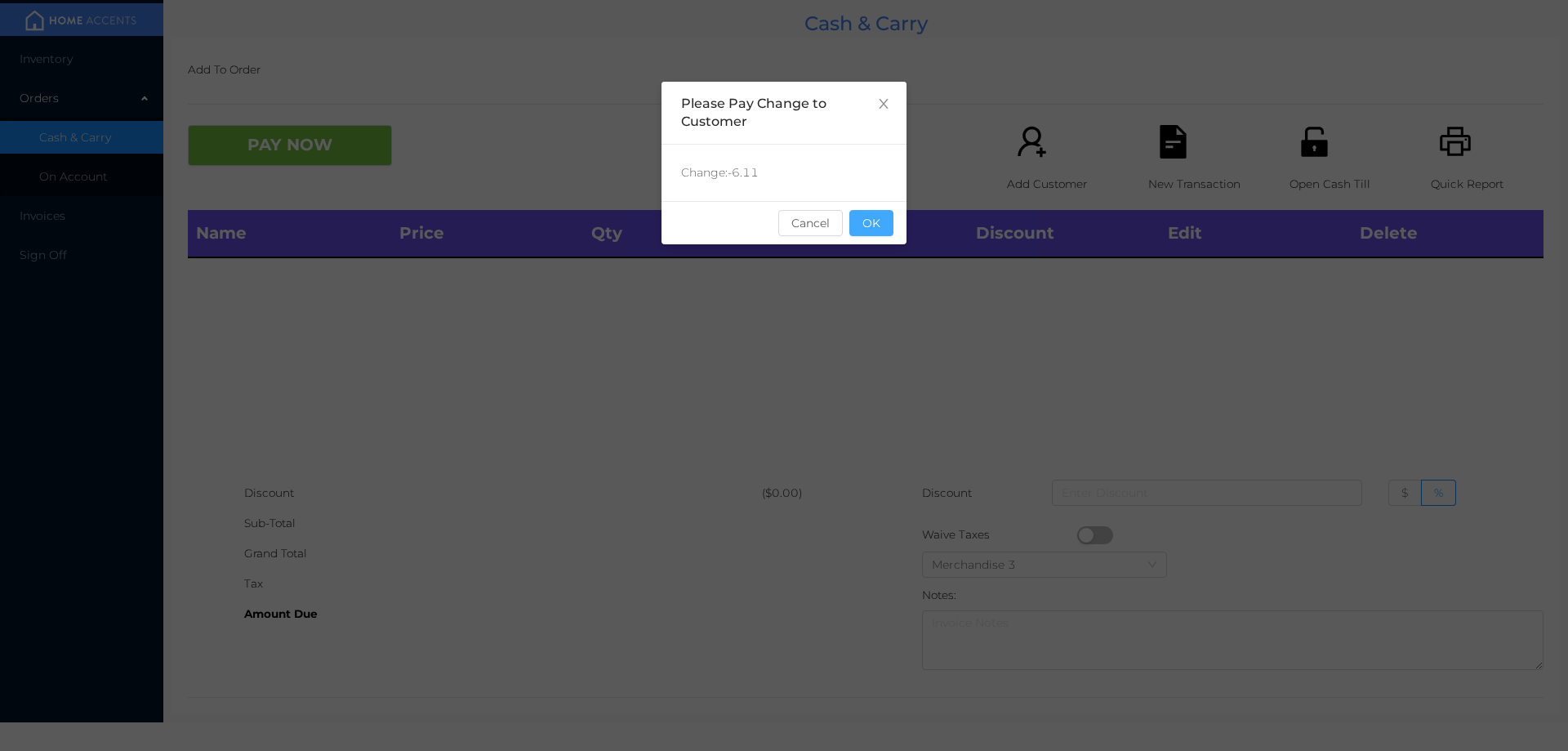
click at [892, 227] on button "OK" at bounding box center [871, 223] width 44 height 26
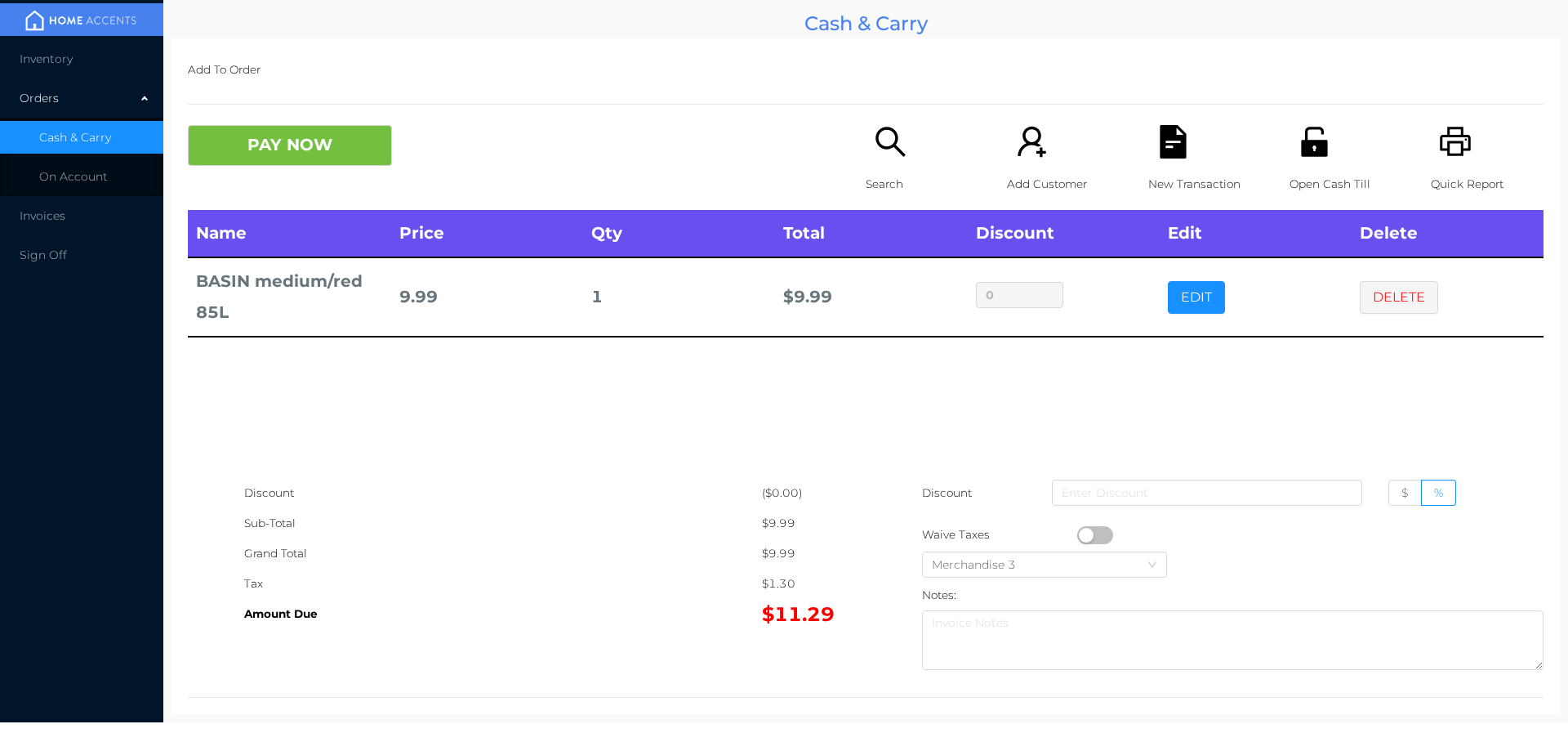
click at [290, 160] on button "PAY NOW" at bounding box center [289, 145] width 204 height 41
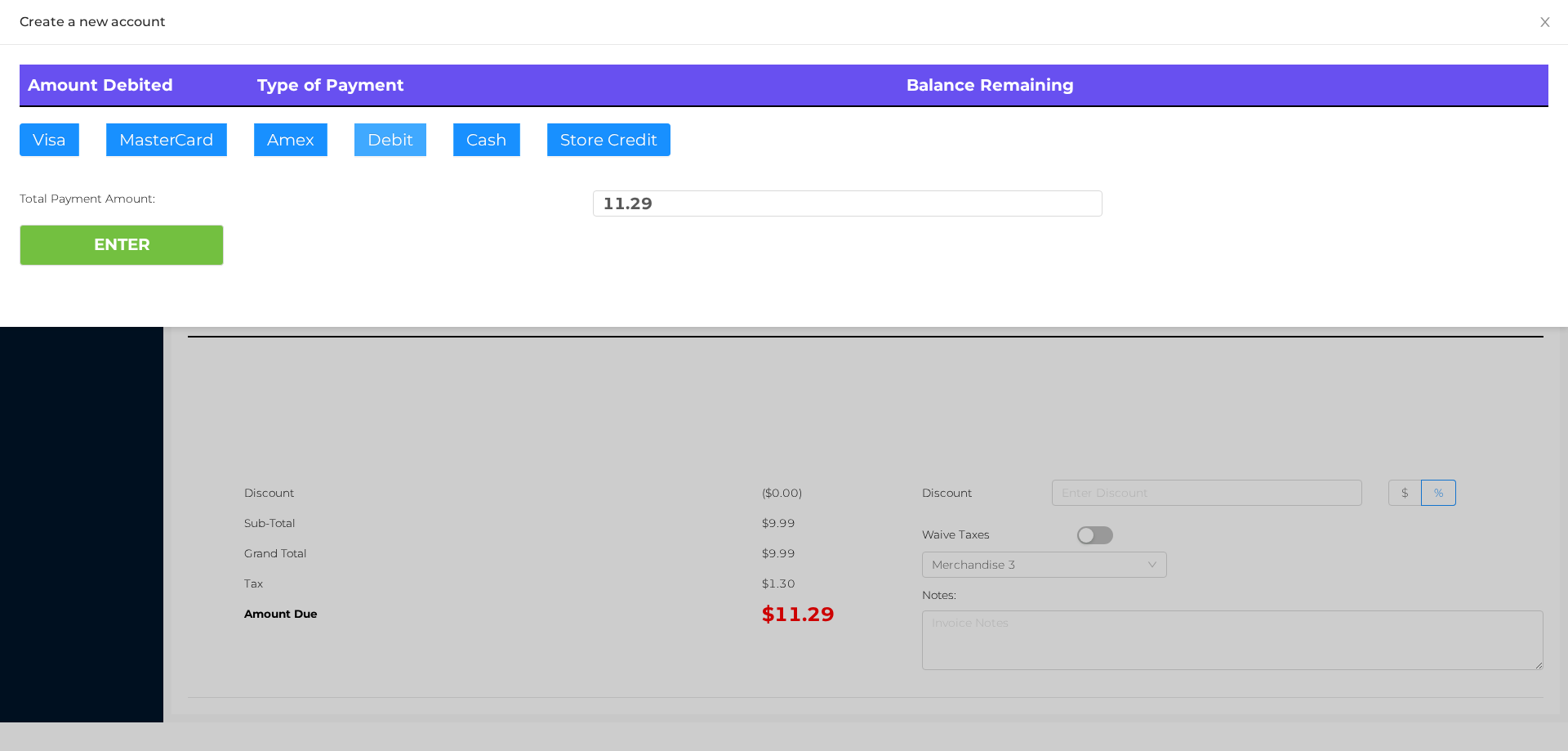
click at [378, 135] on button "Debit" at bounding box center [390, 139] width 72 height 33
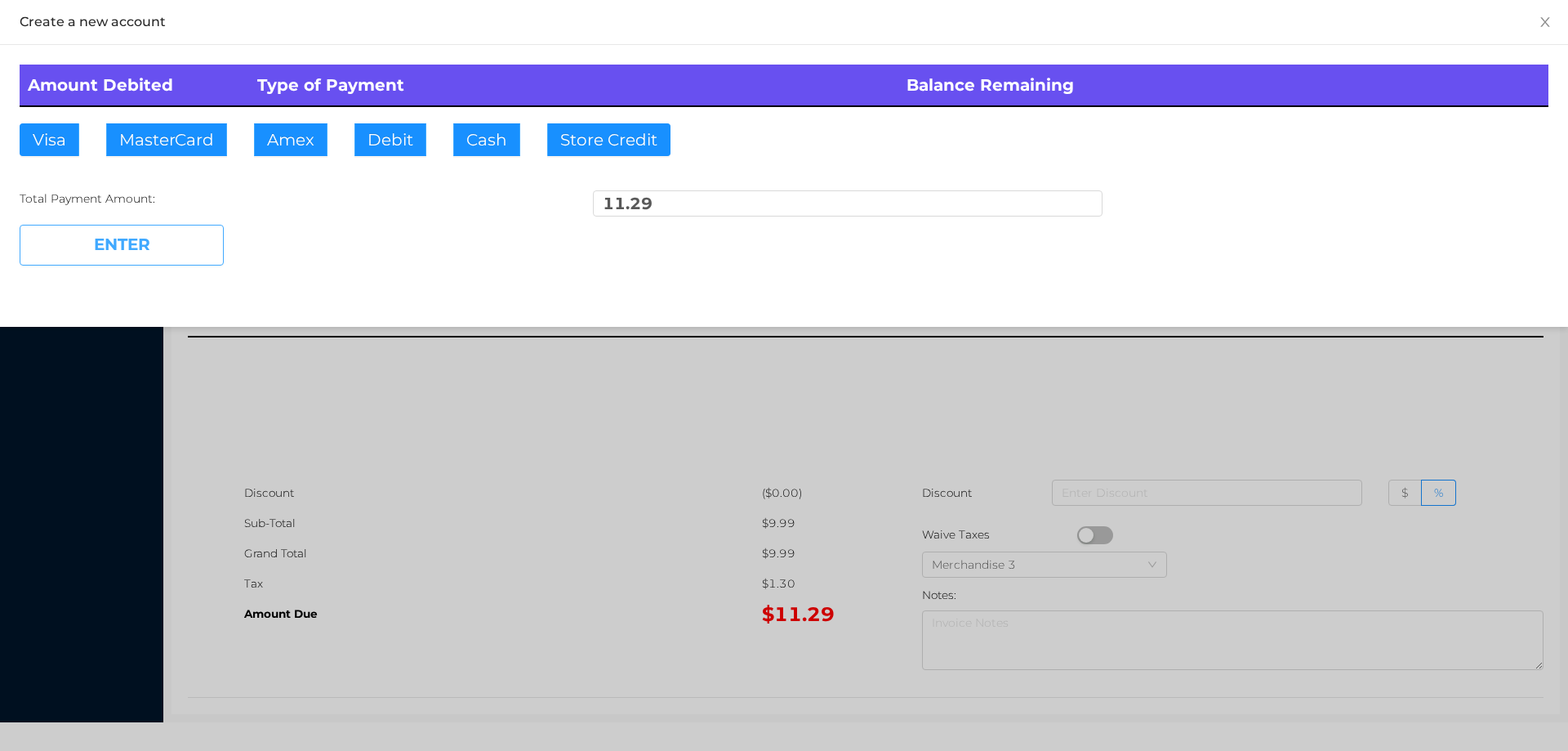
click at [147, 240] on button "ENTER" at bounding box center [121, 245] width 204 height 41
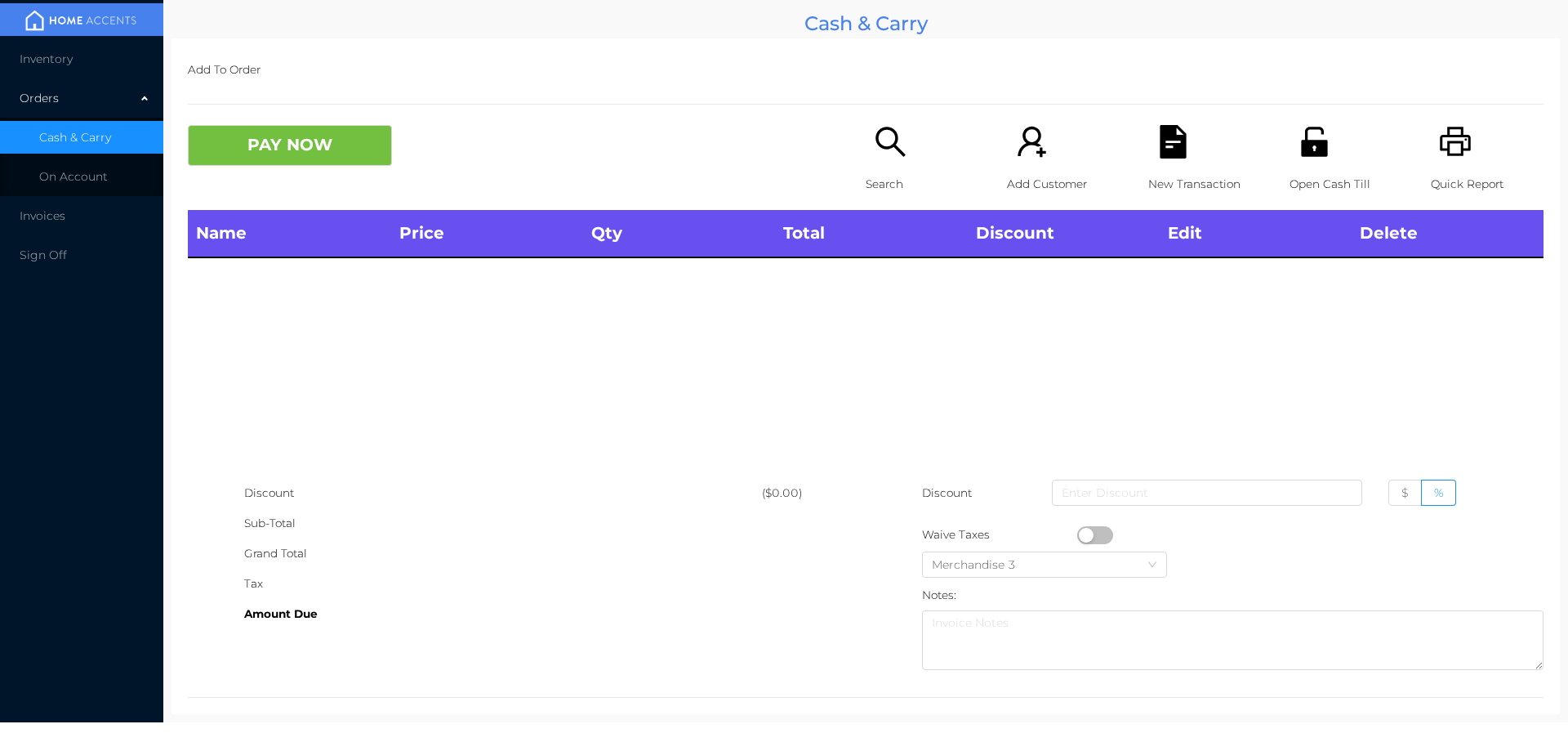
click at [874, 149] on icon "icon: search" at bounding box center [891, 142] width 34 height 34
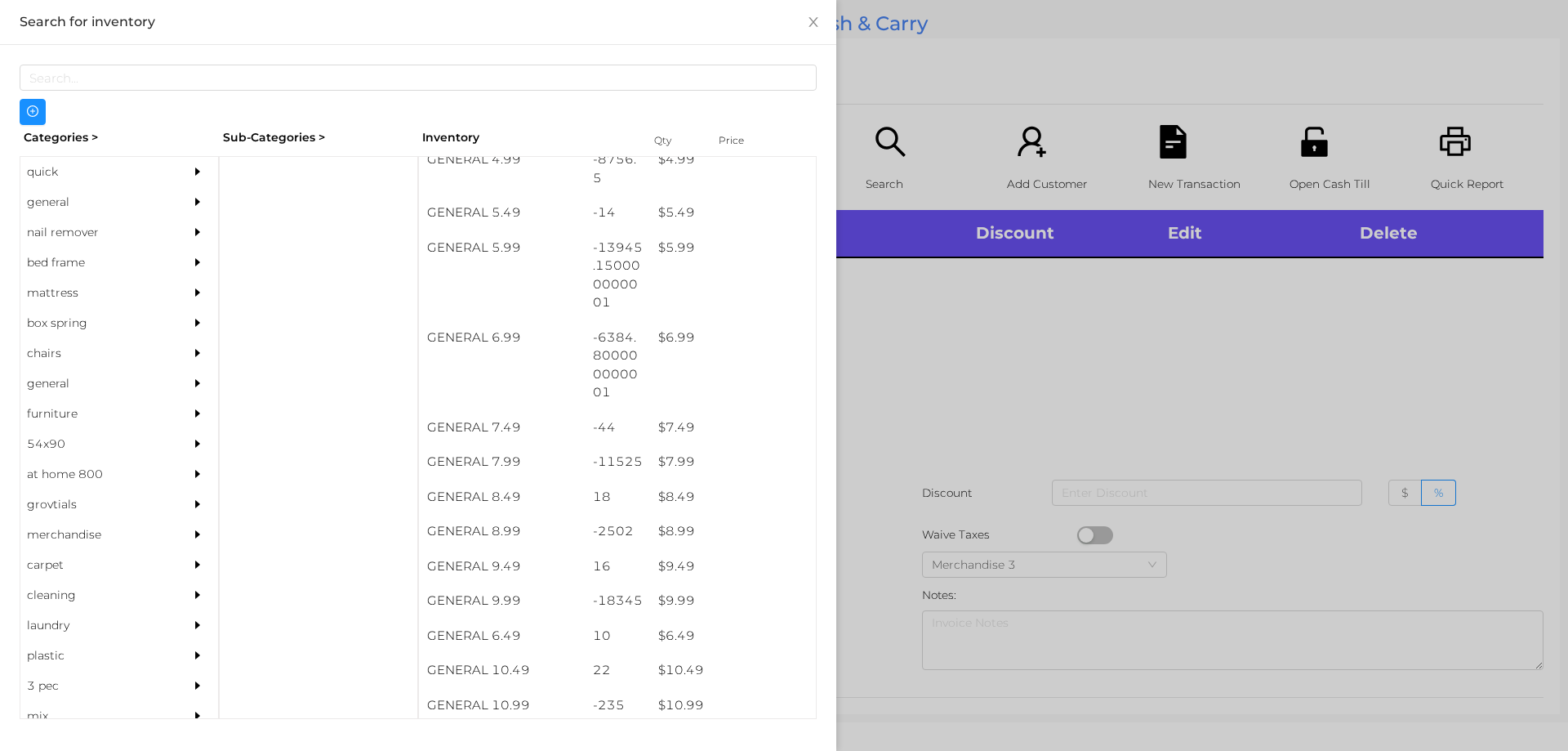
scroll to position [571, 0]
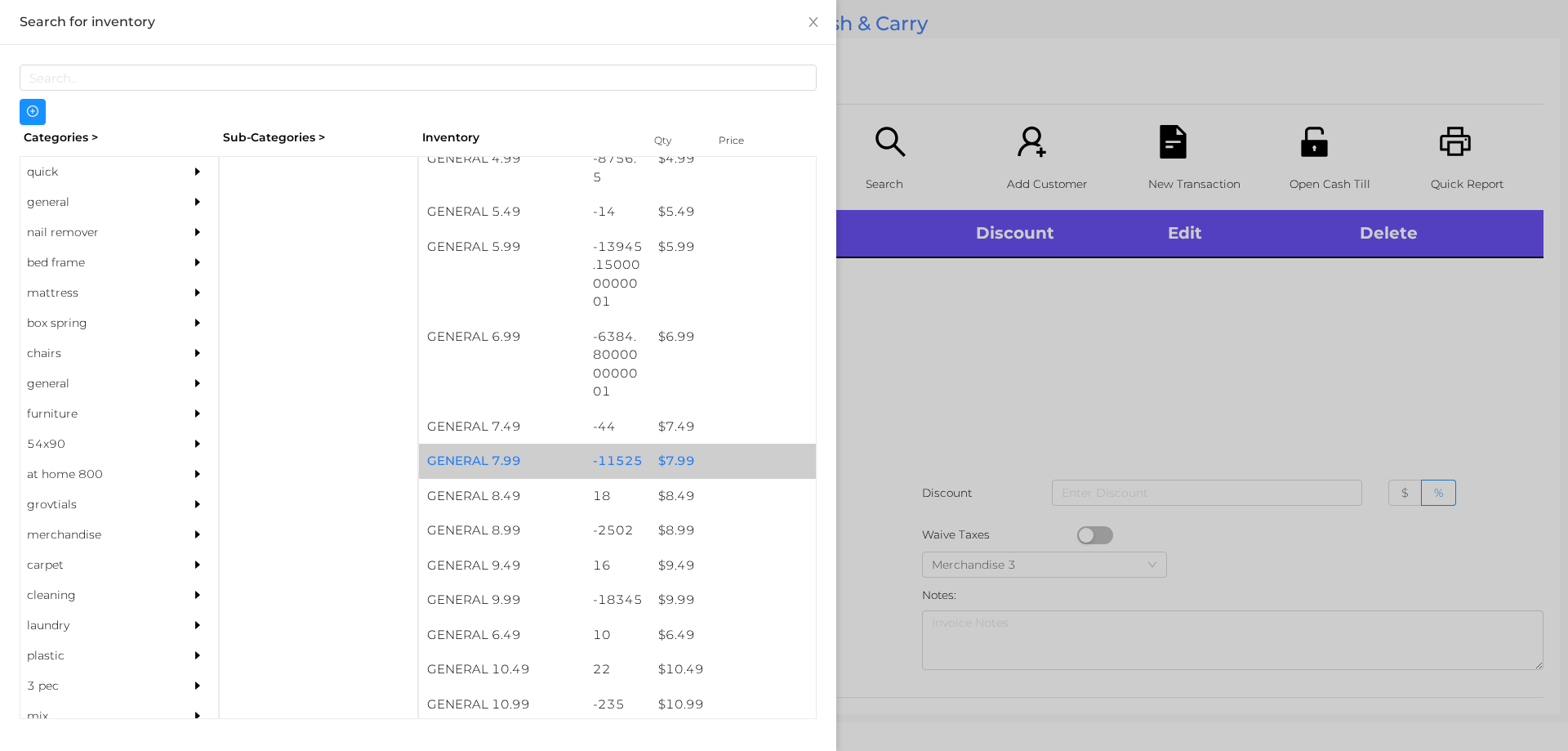
click at [675, 457] on div "$ 7.99" at bounding box center [733, 461] width 166 height 35
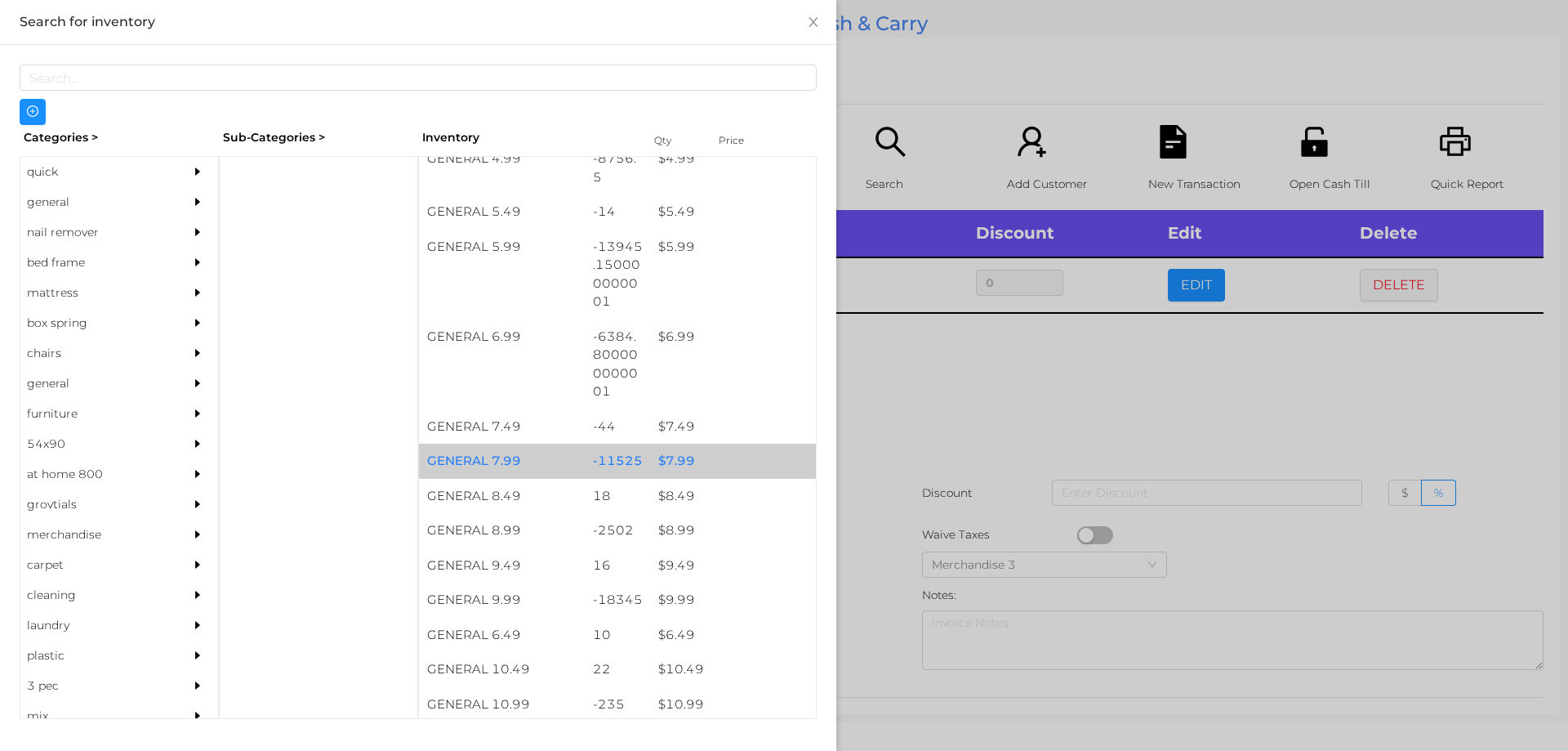
click at [671, 451] on div "$ 7.99" at bounding box center [733, 461] width 166 height 35
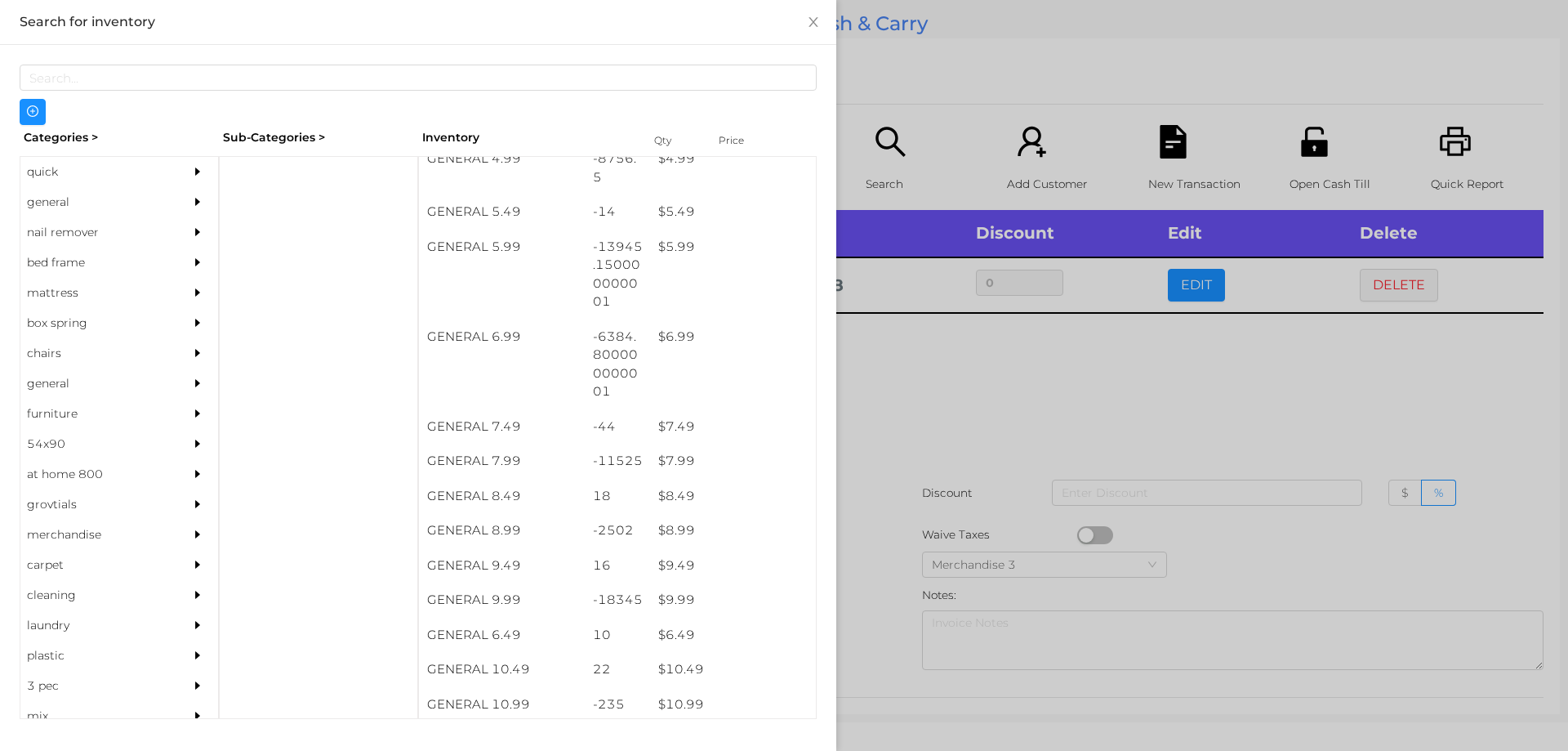
click at [917, 438] on div at bounding box center [784, 375] width 1568 height 751
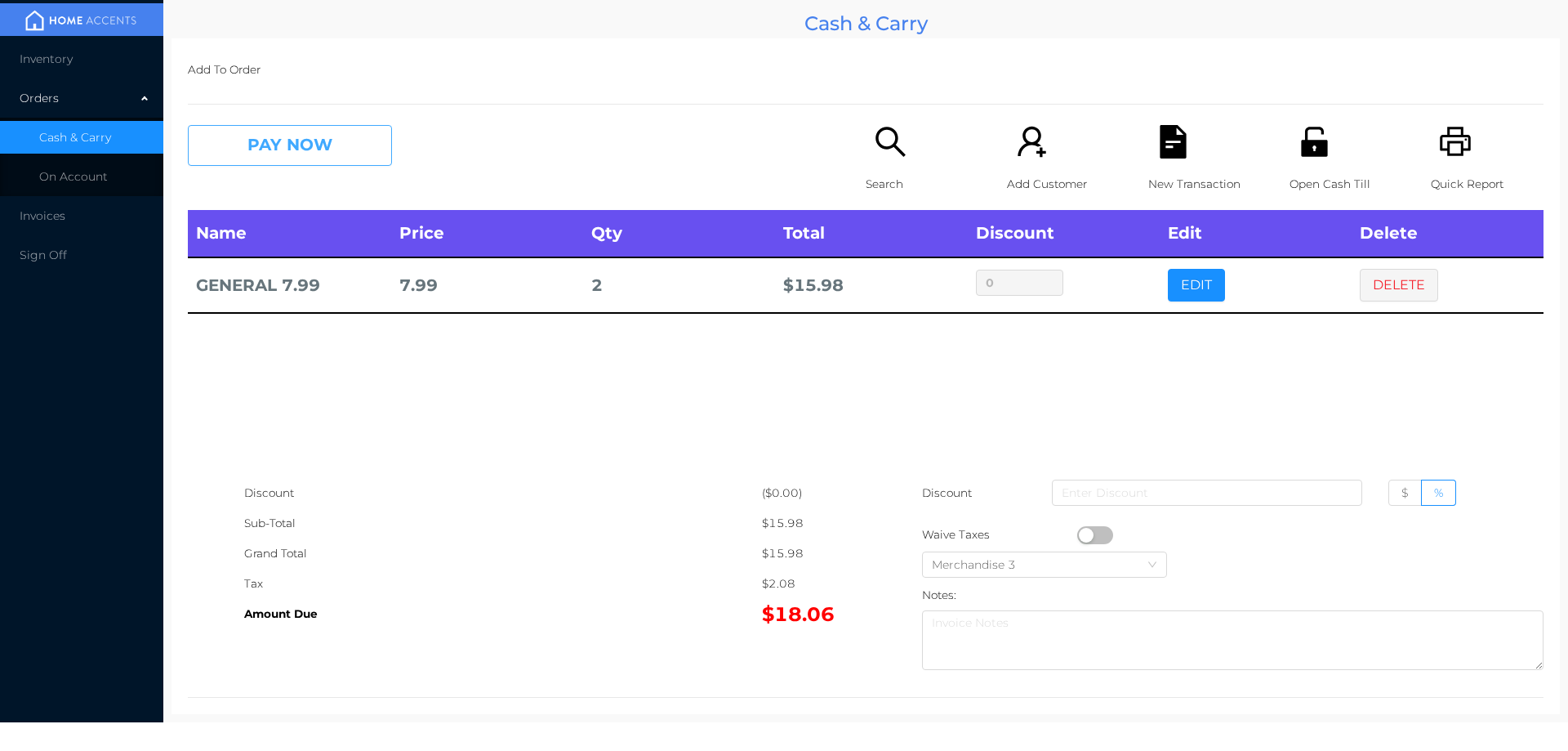
click at [336, 156] on button "PAY NOW" at bounding box center [289, 145] width 204 height 41
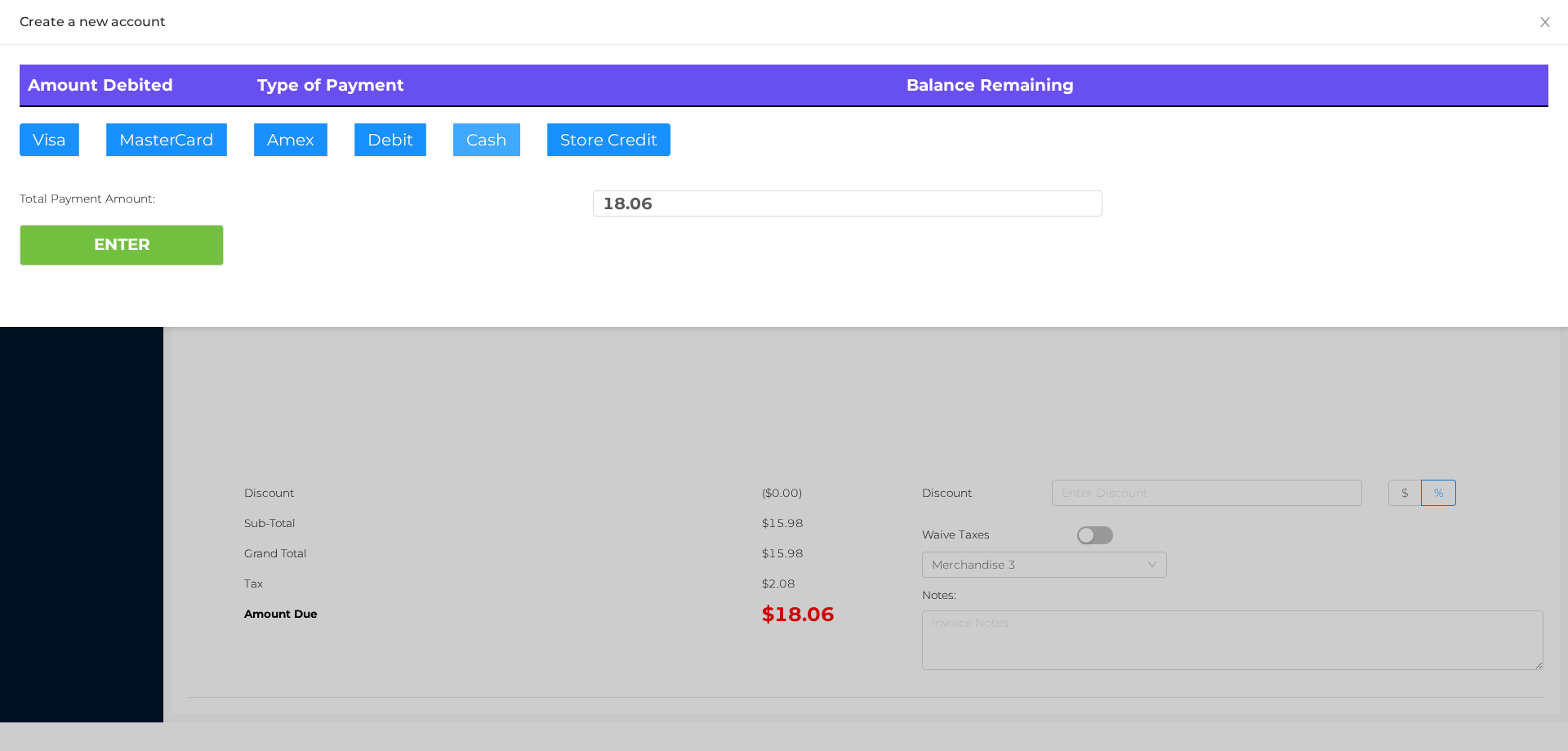
click at [483, 136] on button "Cash" at bounding box center [486, 139] width 67 height 33
type input "100."
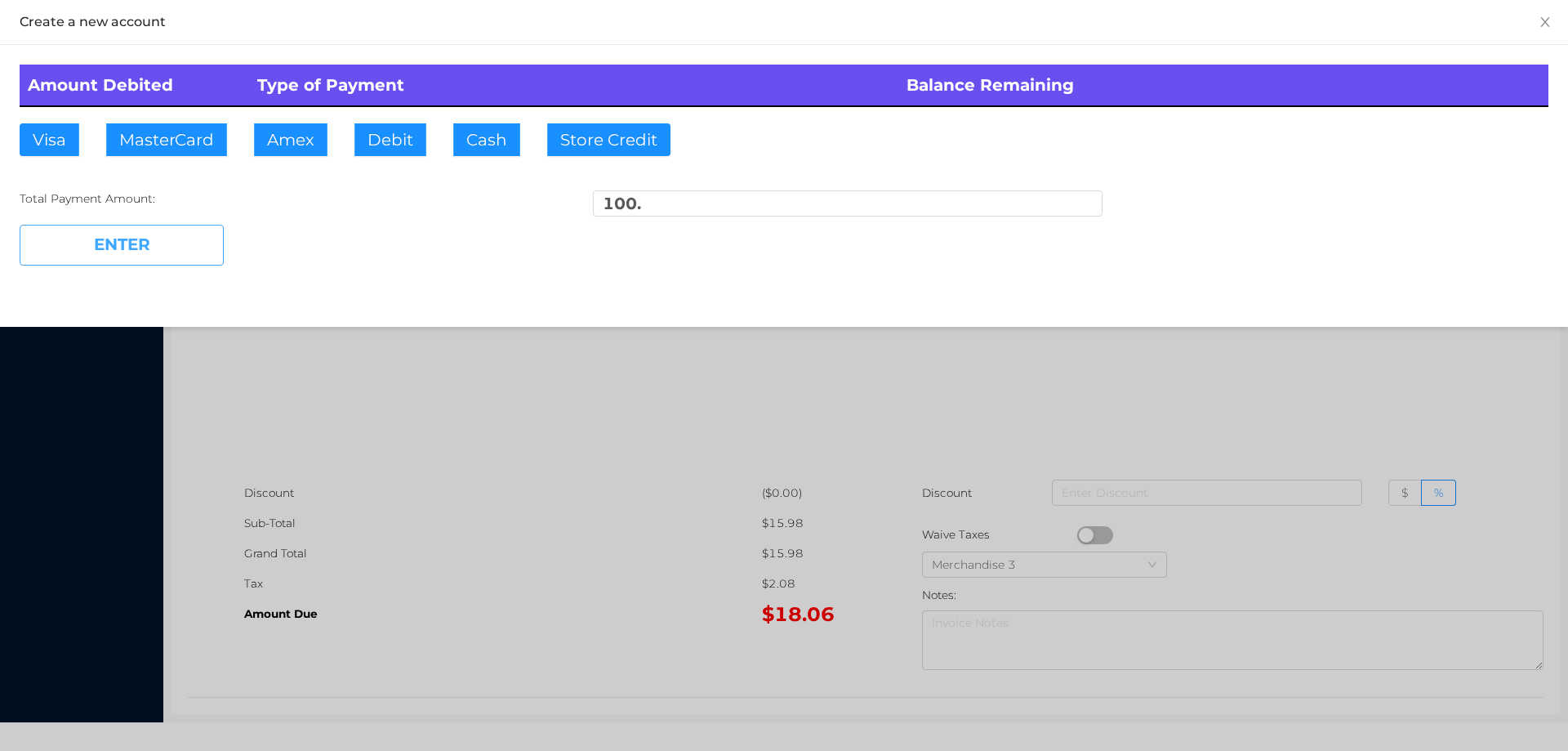
click at [175, 242] on button "ENTER" at bounding box center [121, 245] width 204 height 41
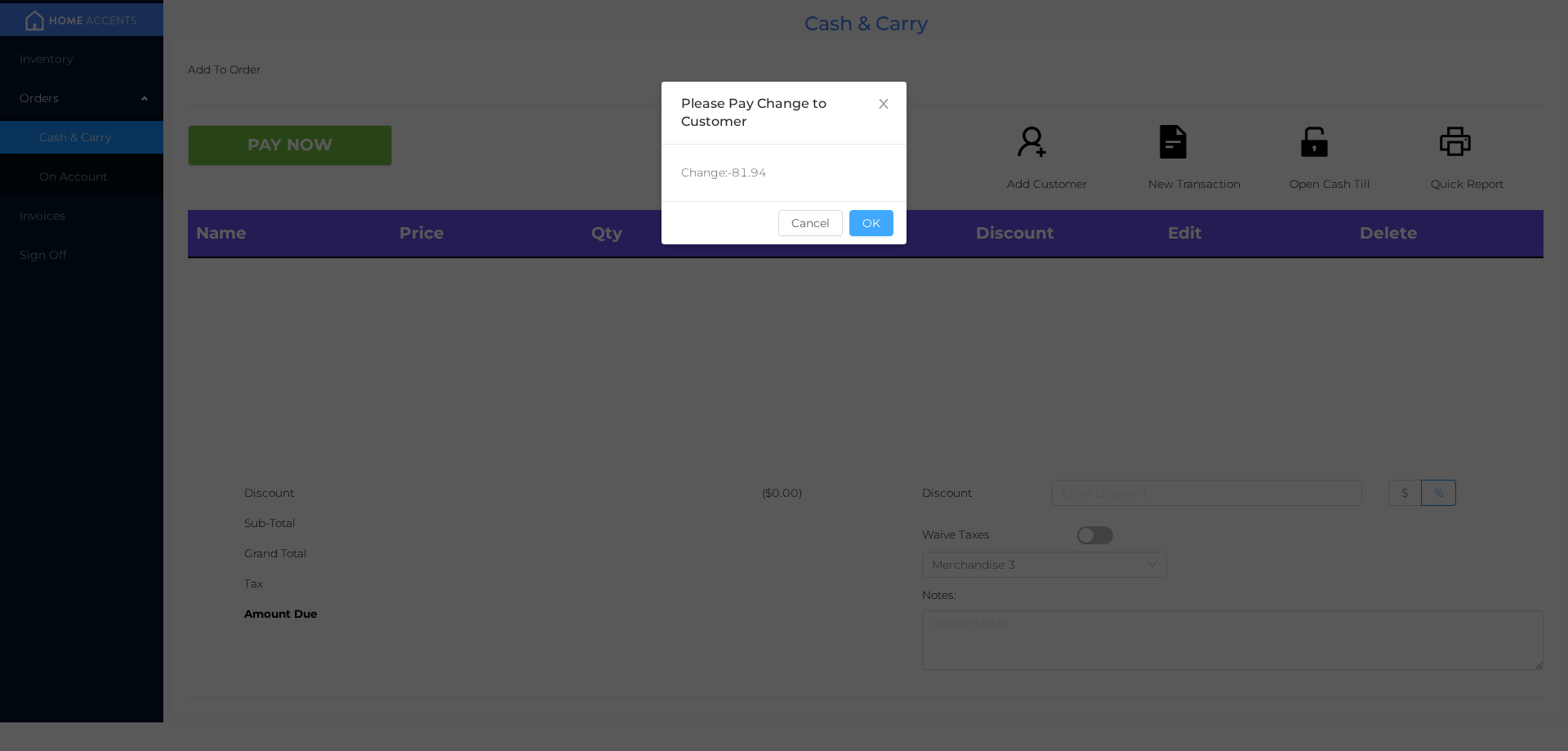
click at [859, 215] on button "OK" at bounding box center [871, 223] width 44 height 26
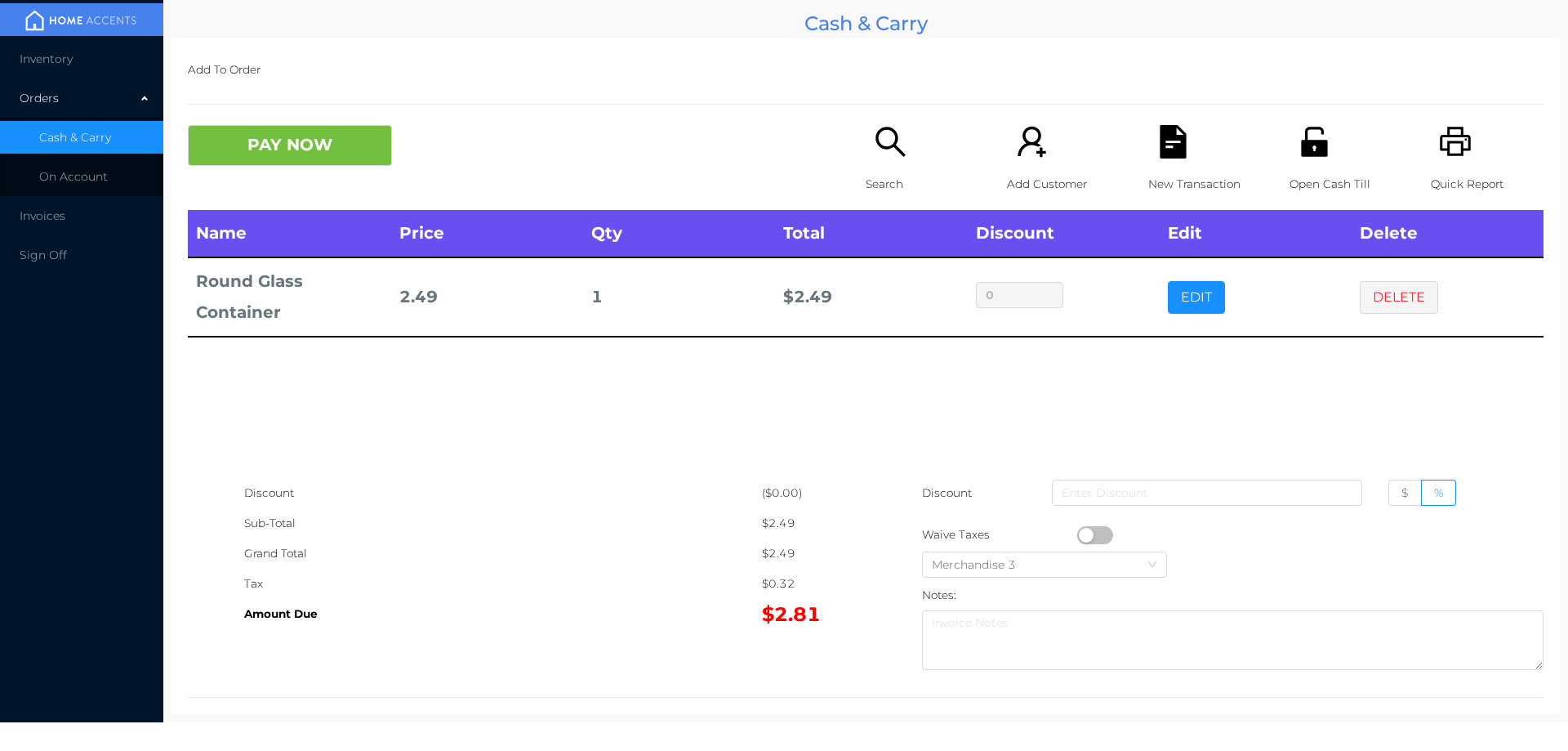
click at [285, 135] on button "PAY NOW" at bounding box center [289, 145] width 204 height 41
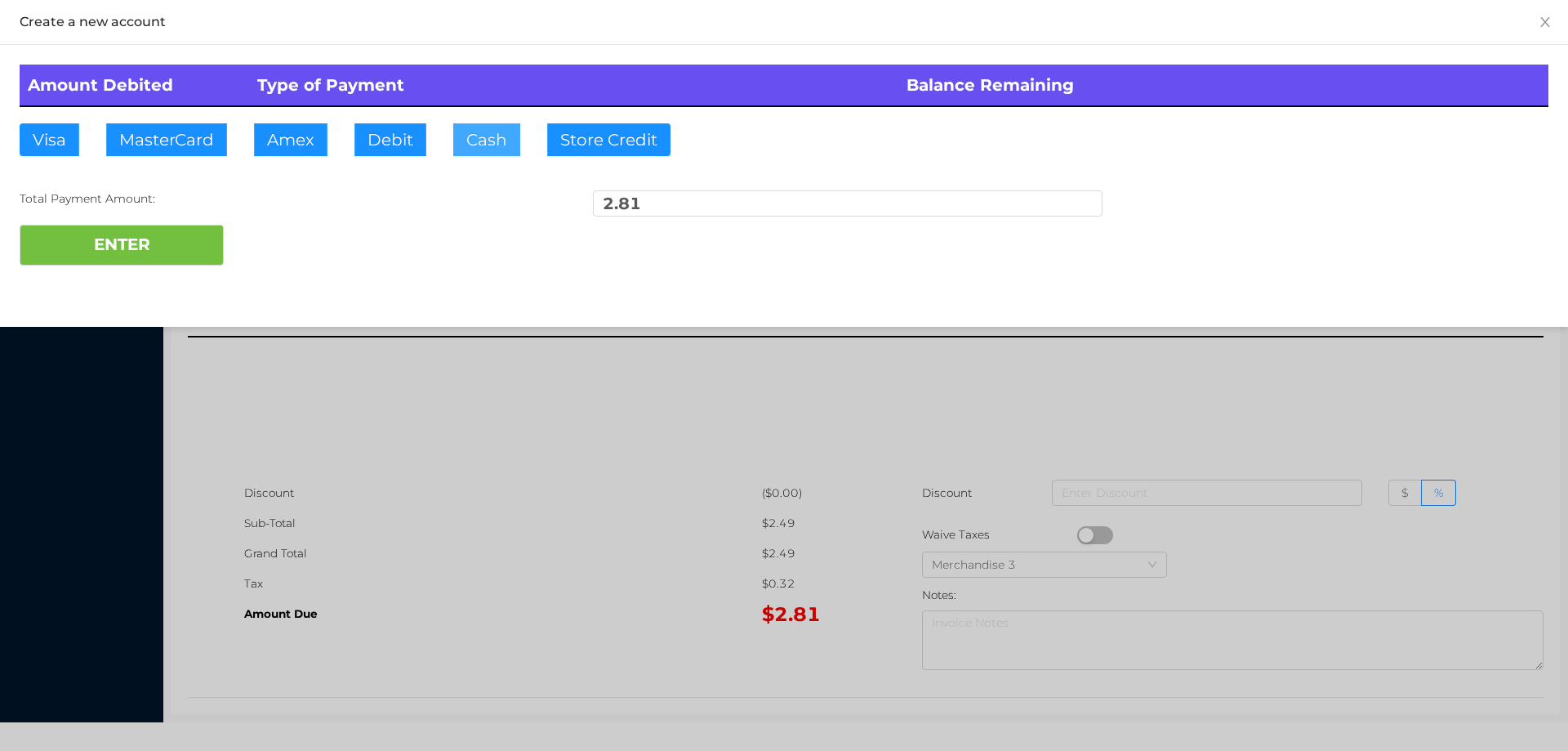
click at [469, 150] on button "Cash" at bounding box center [486, 139] width 67 height 33
type input "5."
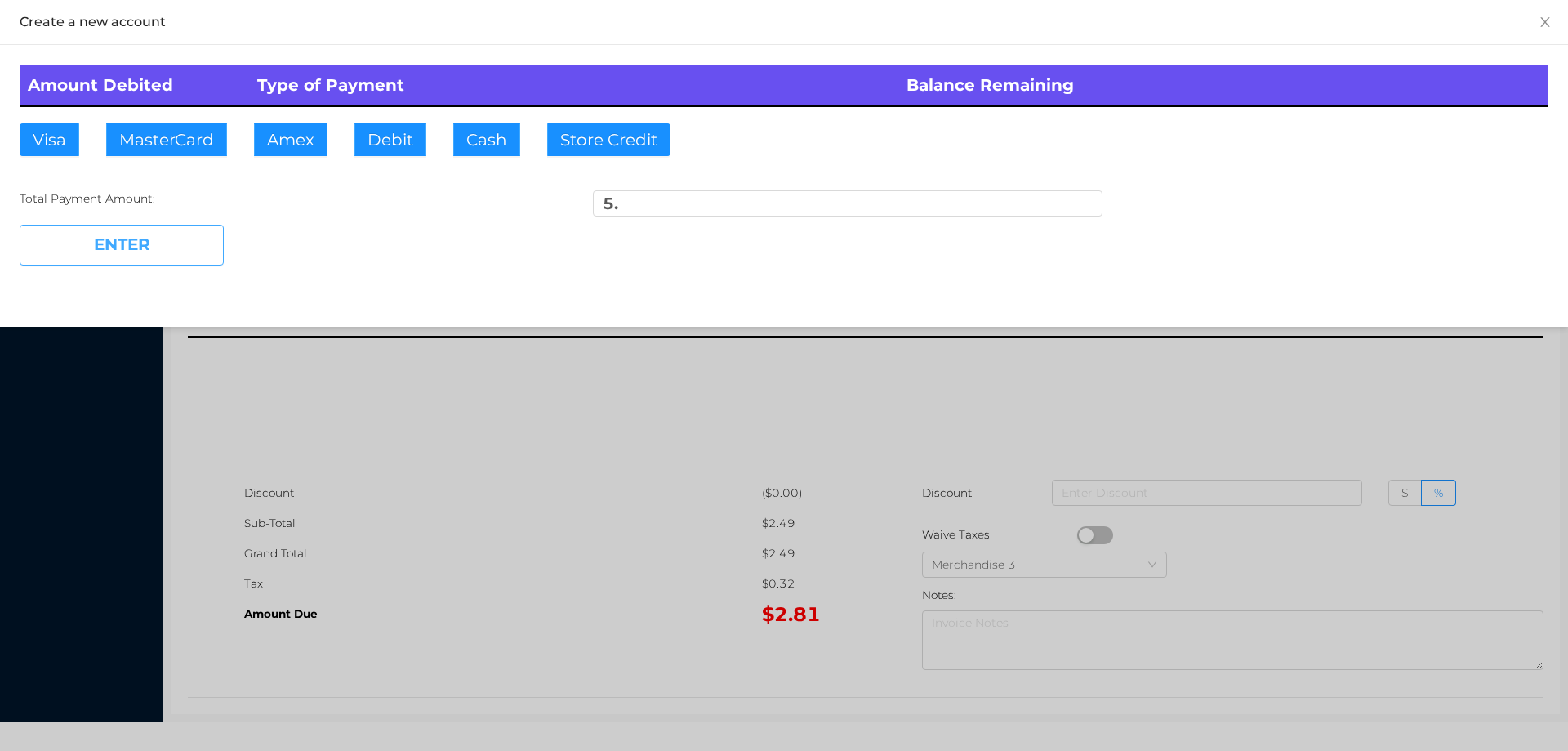
click at [112, 242] on button "ENTER" at bounding box center [121, 245] width 204 height 41
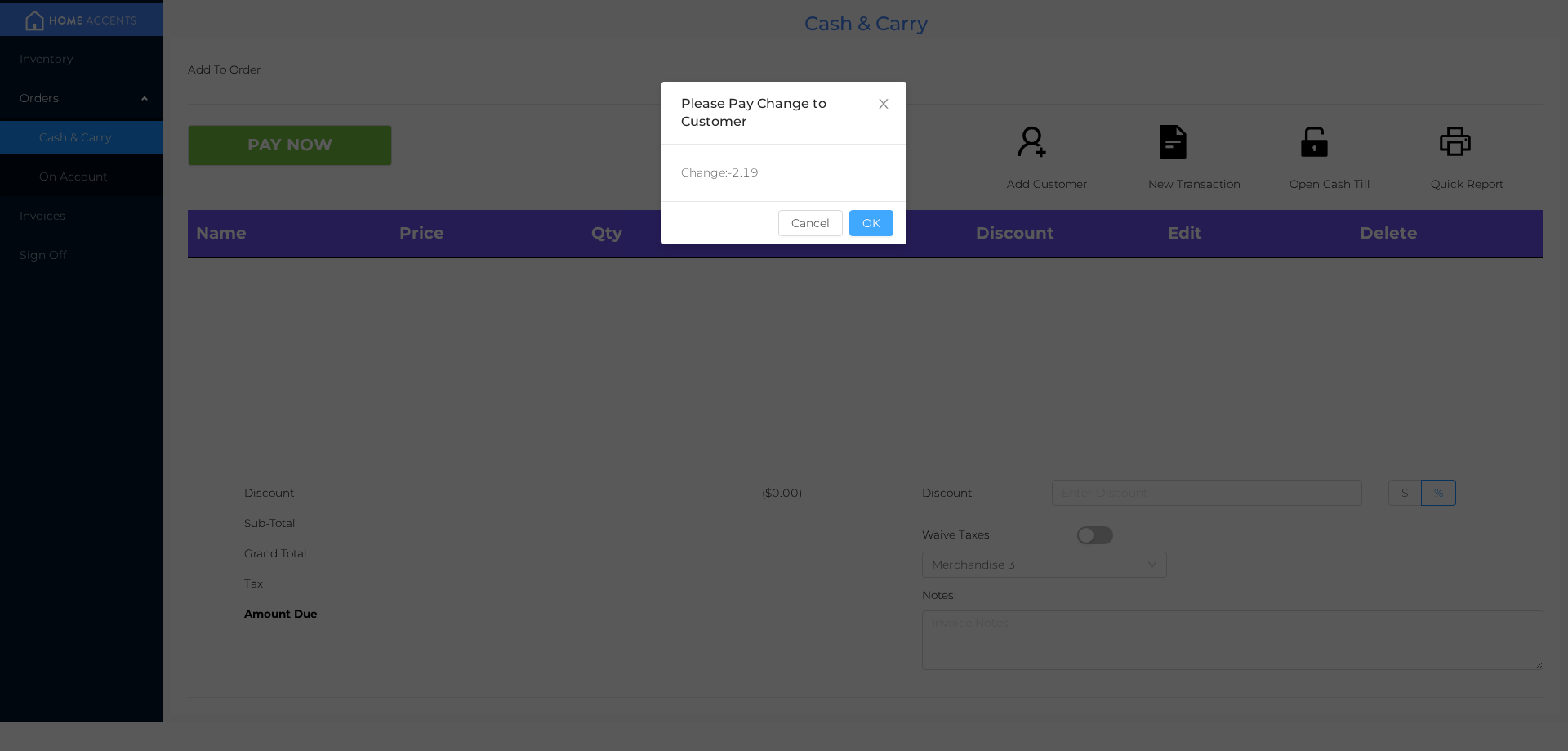
click at [871, 217] on button "OK" at bounding box center [871, 223] width 44 height 26
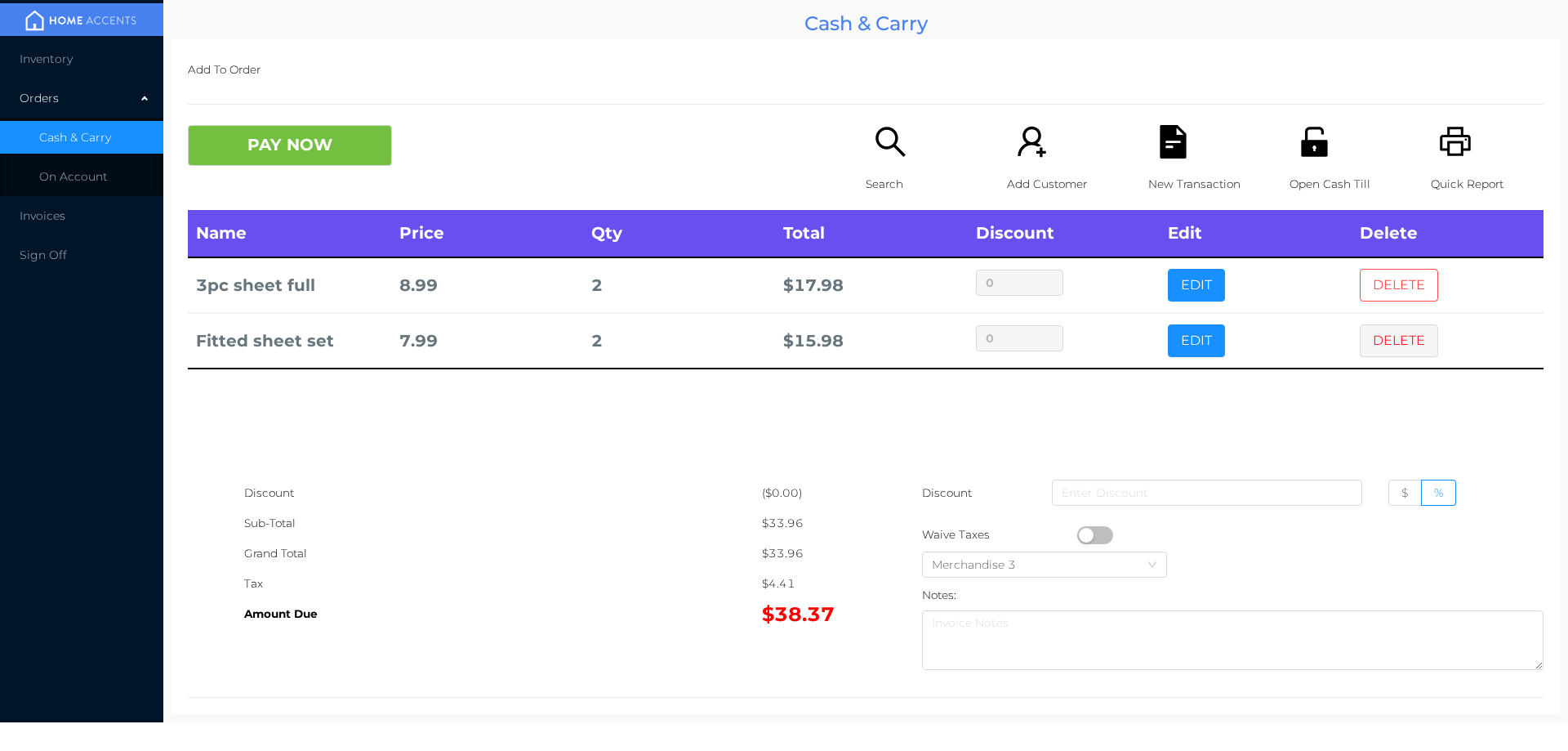
click at [1394, 282] on button "DELETE" at bounding box center [1399, 284] width 79 height 33
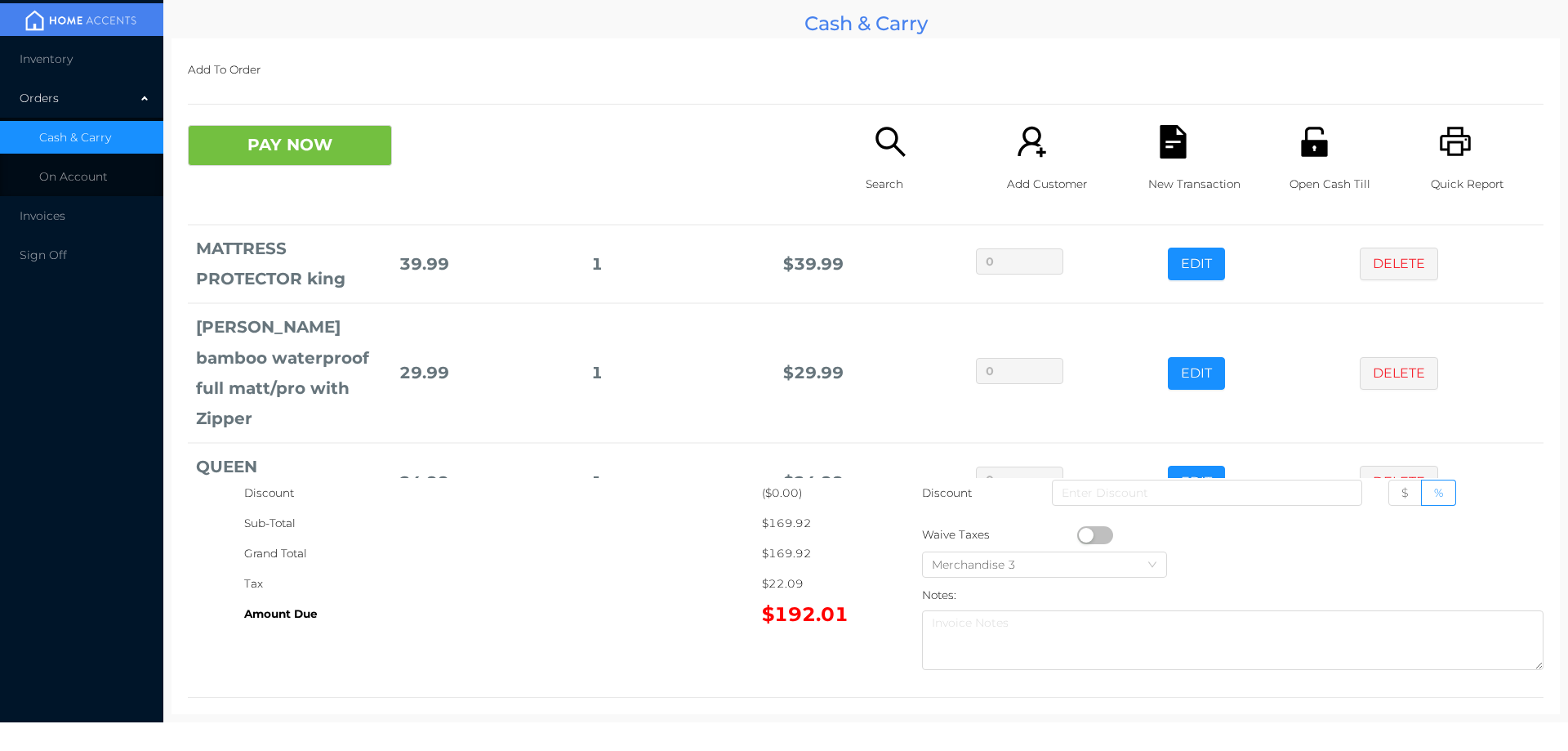
scroll to position [313, 0]
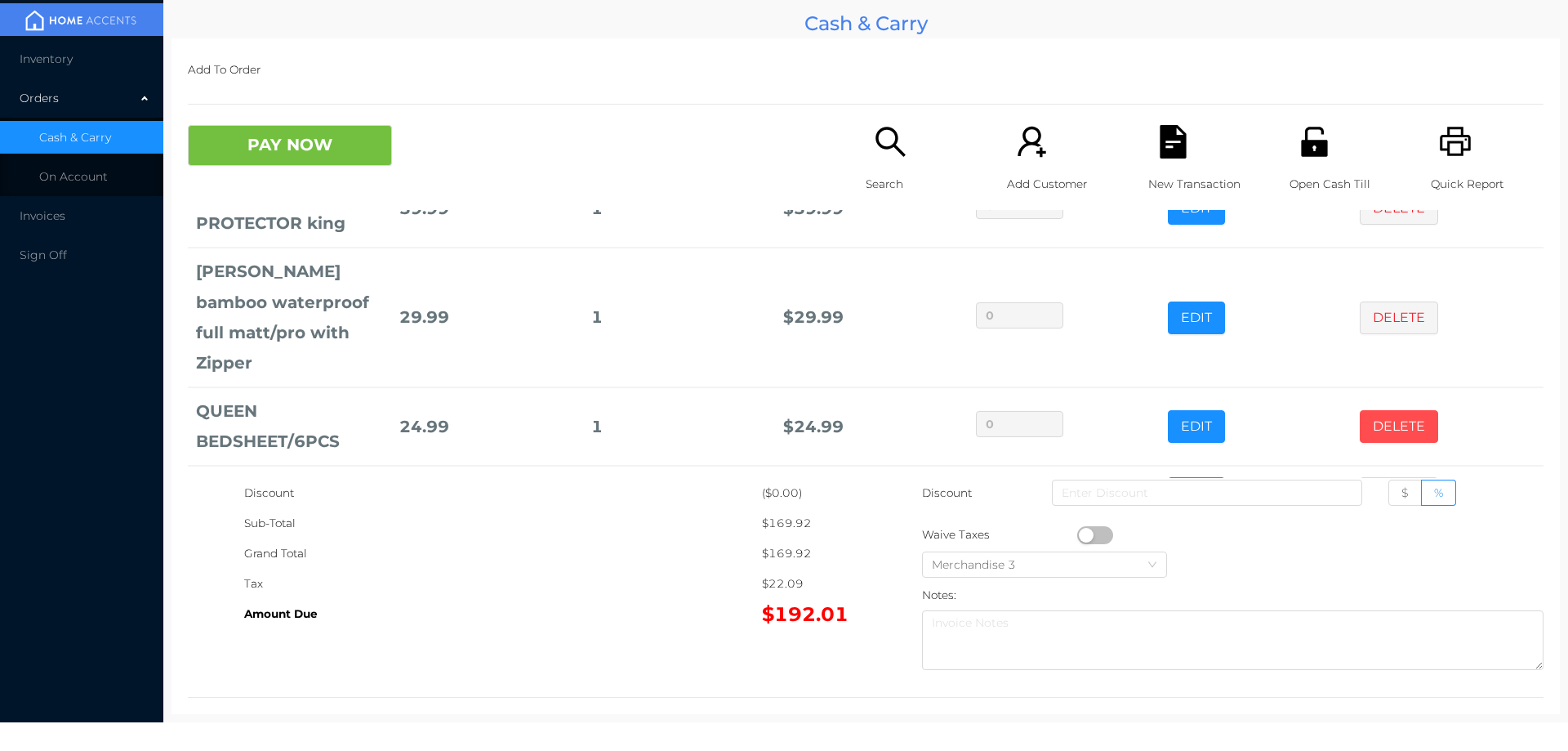
click at [1382, 410] on button "DELETE" at bounding box center [1399, 426] width 79 height 33
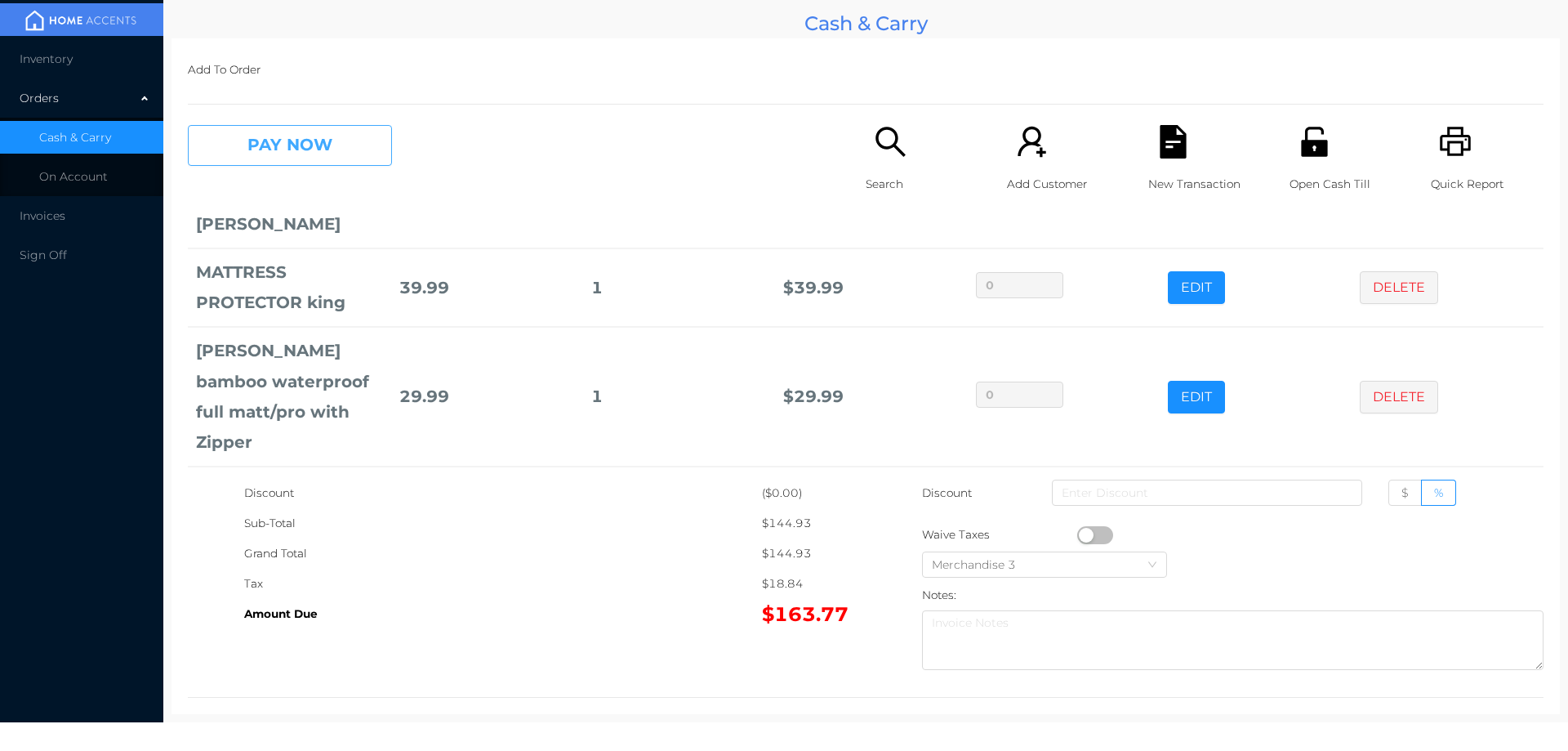
click at [258, 164] on button "PAY NOW" at bounding box center [289, 145] width 204 height 41
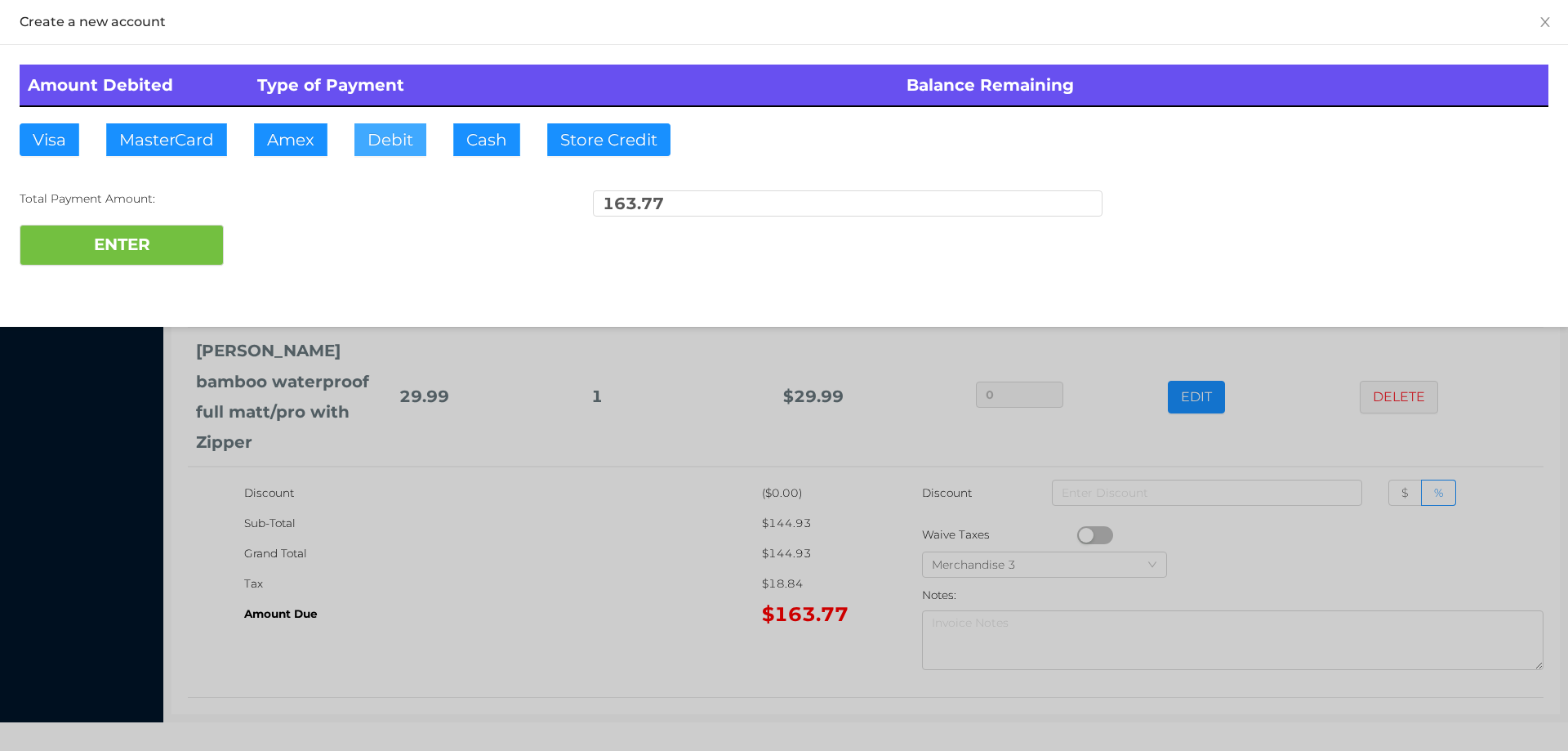
click at [374, 137] on button "Debit" at bounding box center [390, 139] width 72 height 33
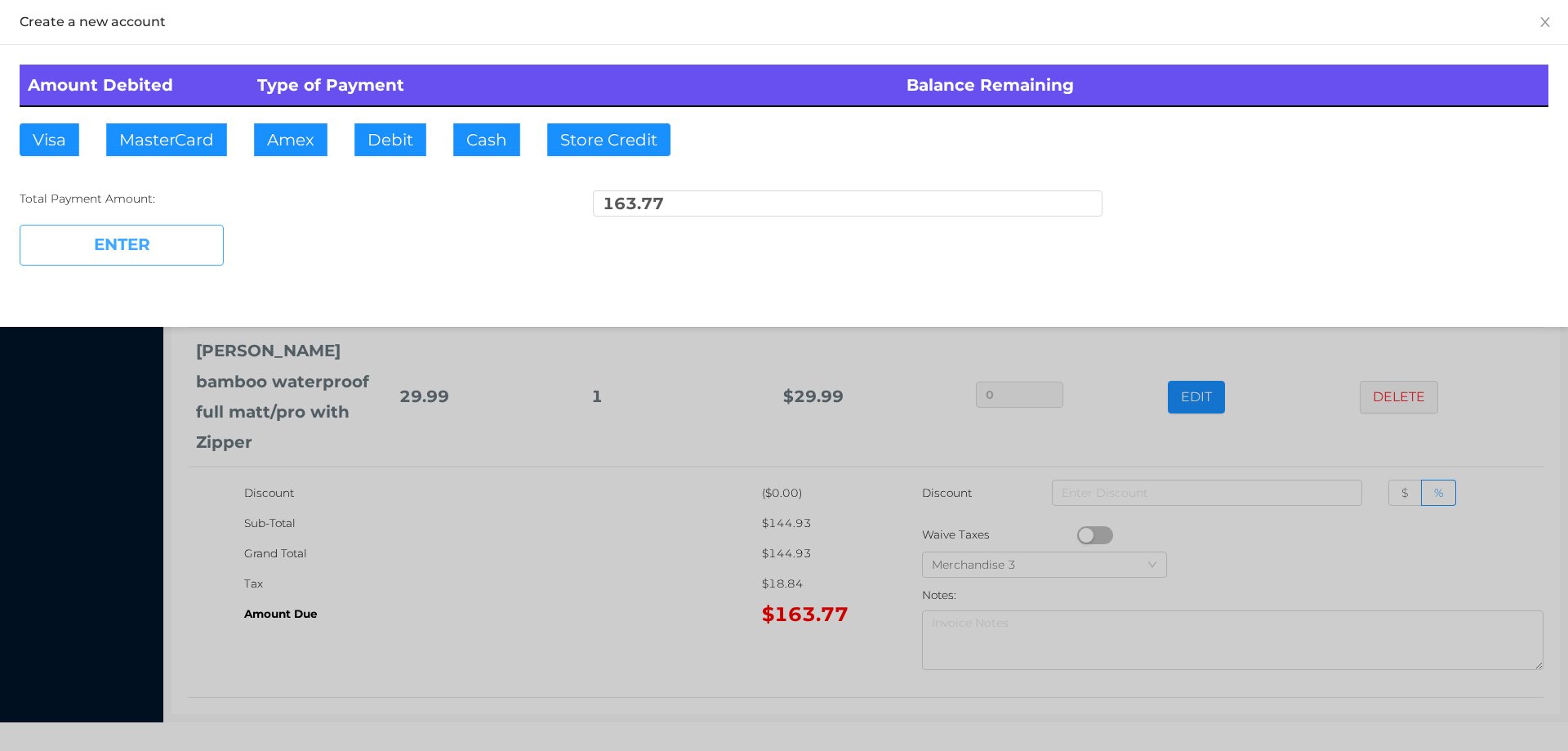
click at [128, 257] on button "ENTER" at bounding box center [121, 245] width 204 height 41
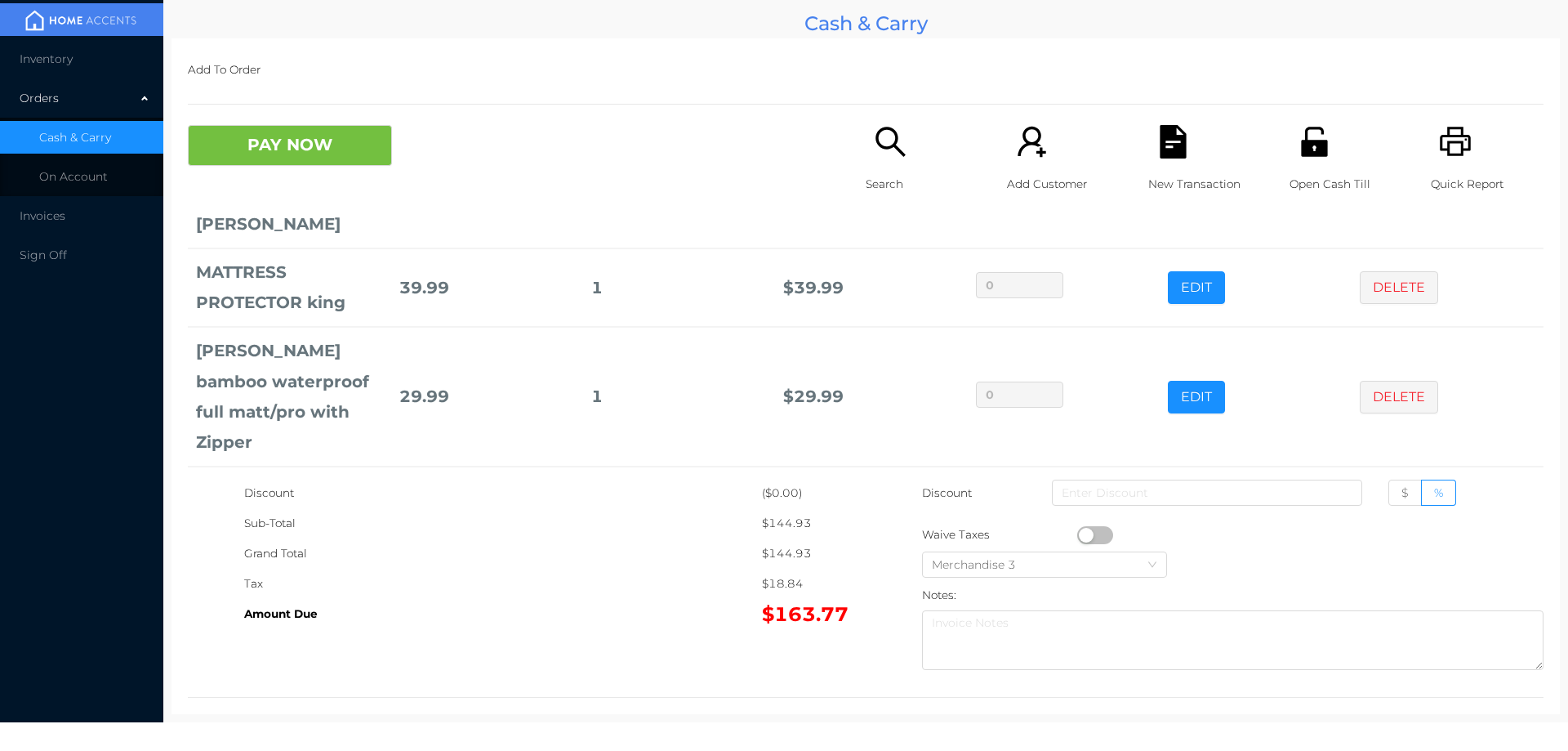
scroll to position [0, 0]
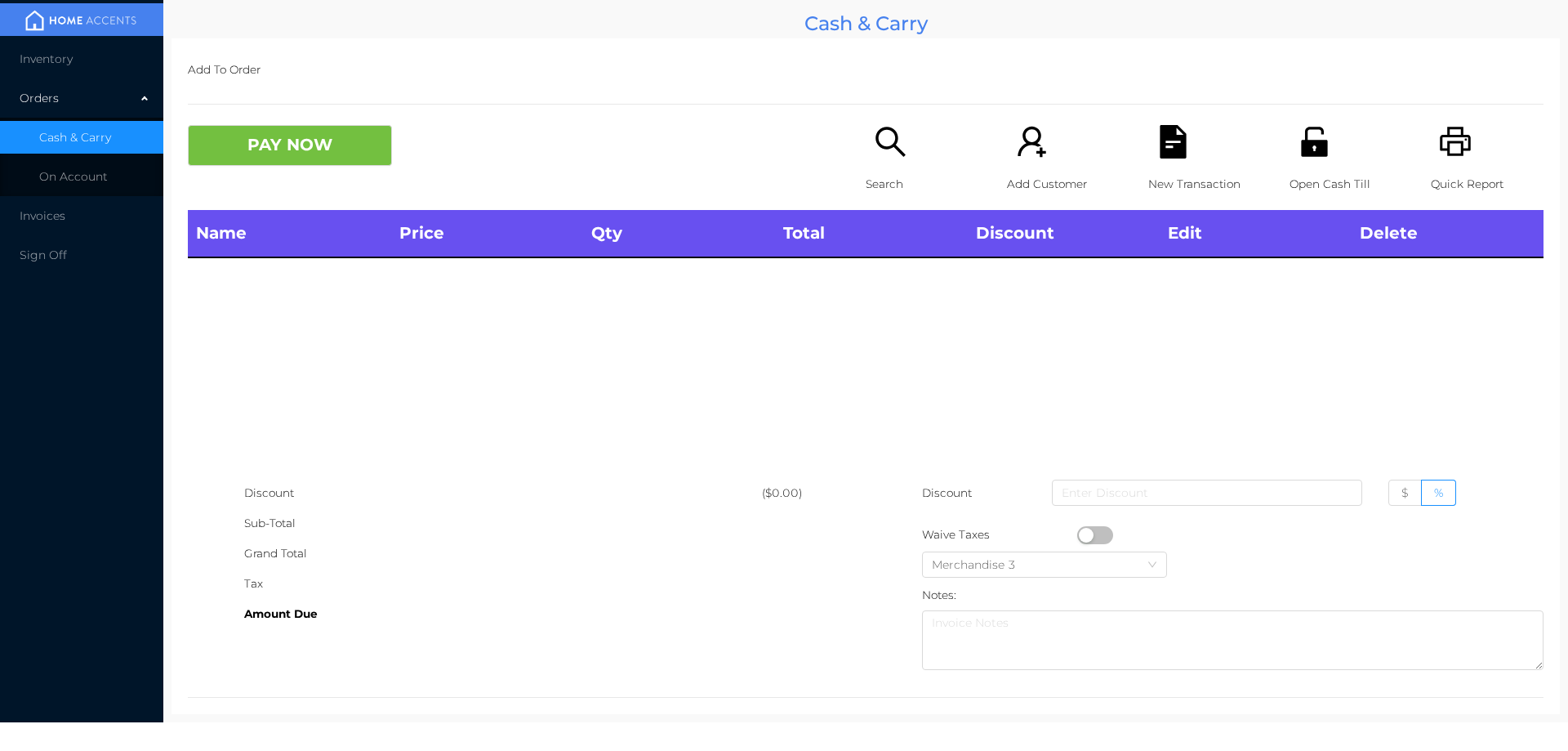
click at [884, 192] on p "Search" at bounding box center [922, 184] width 112 height 30
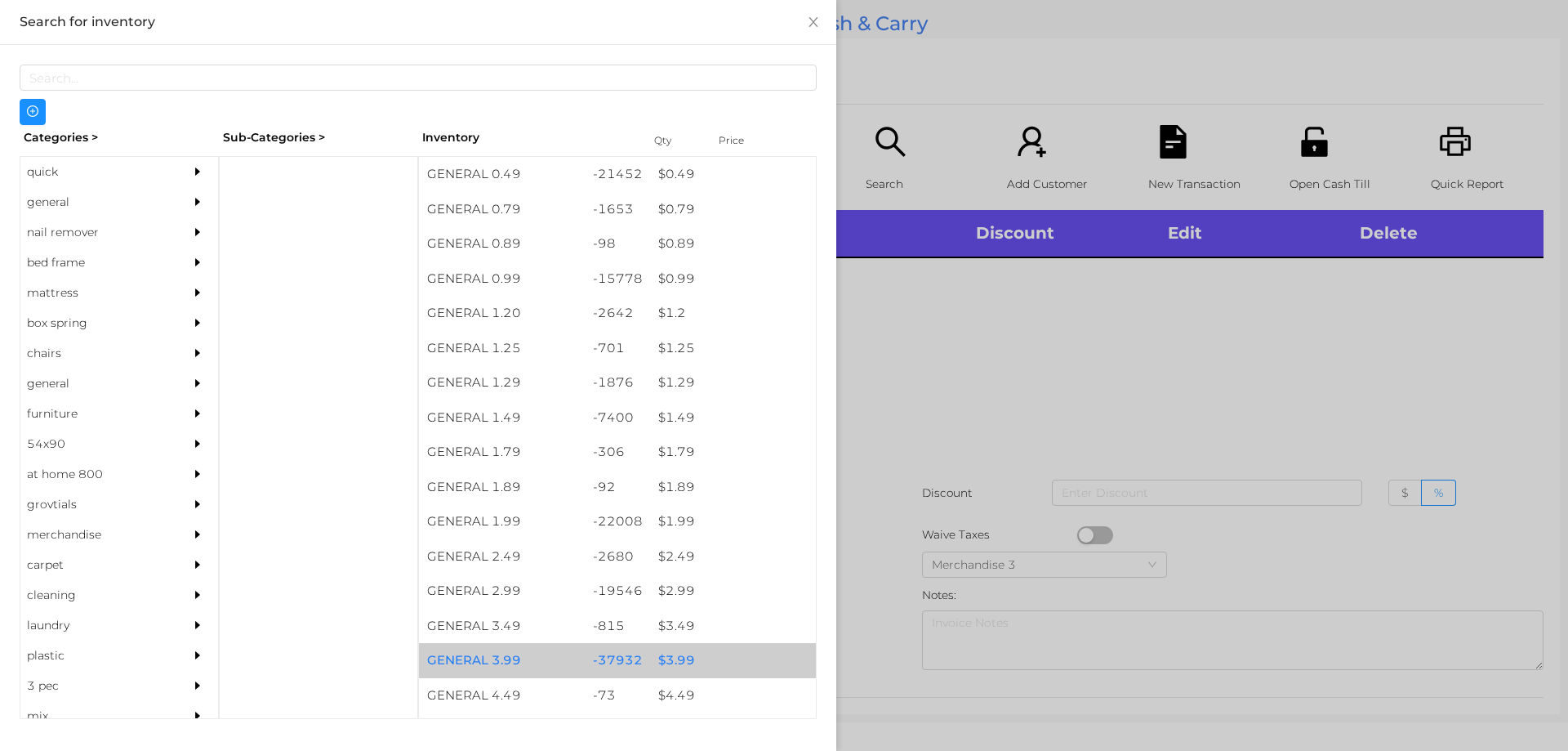
click at [670, 660] on div "$ 3.99" at bounding box center [733, 659] width 166 height 35
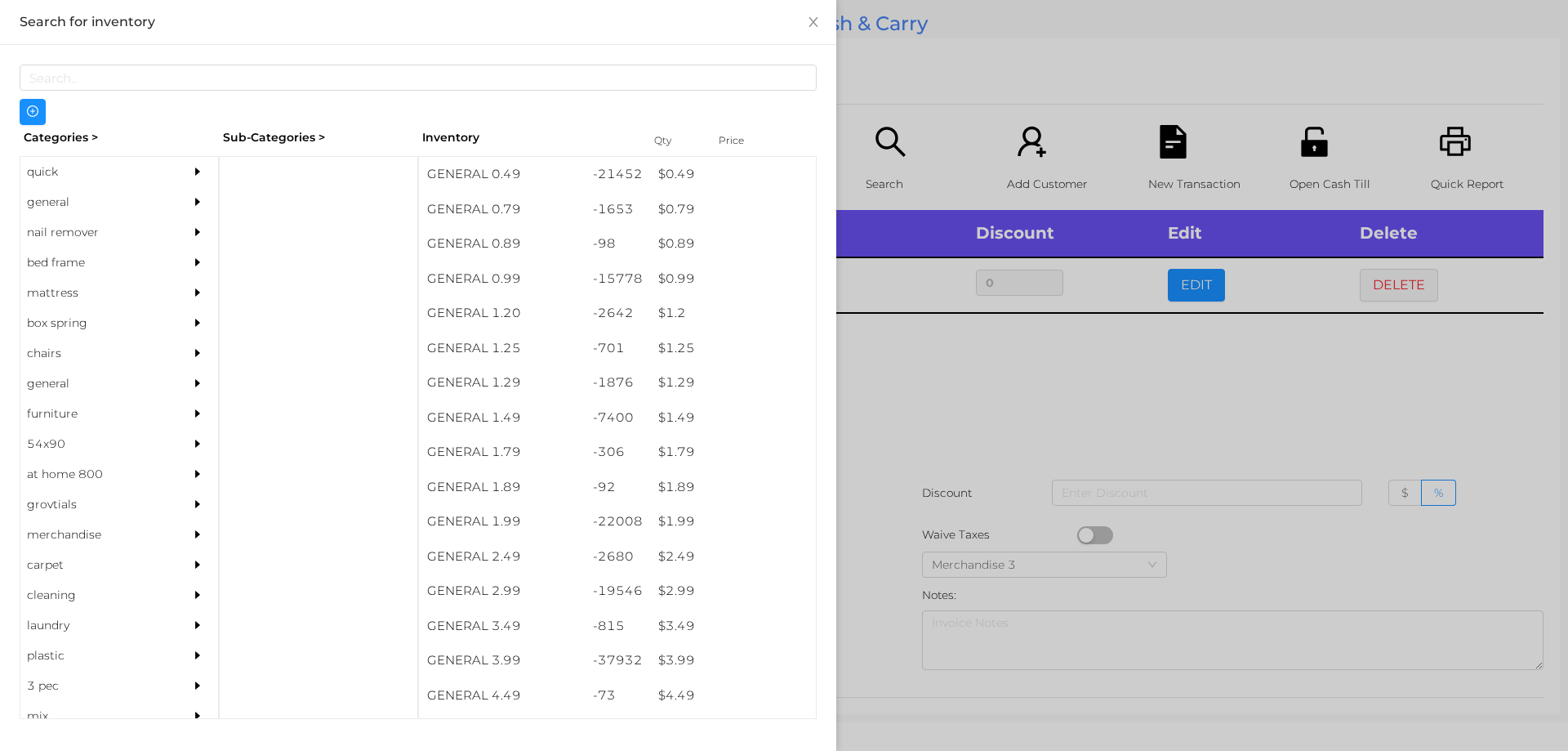
click at [919, 399] on div at bounding box center [784, 375] width 1568 height 751
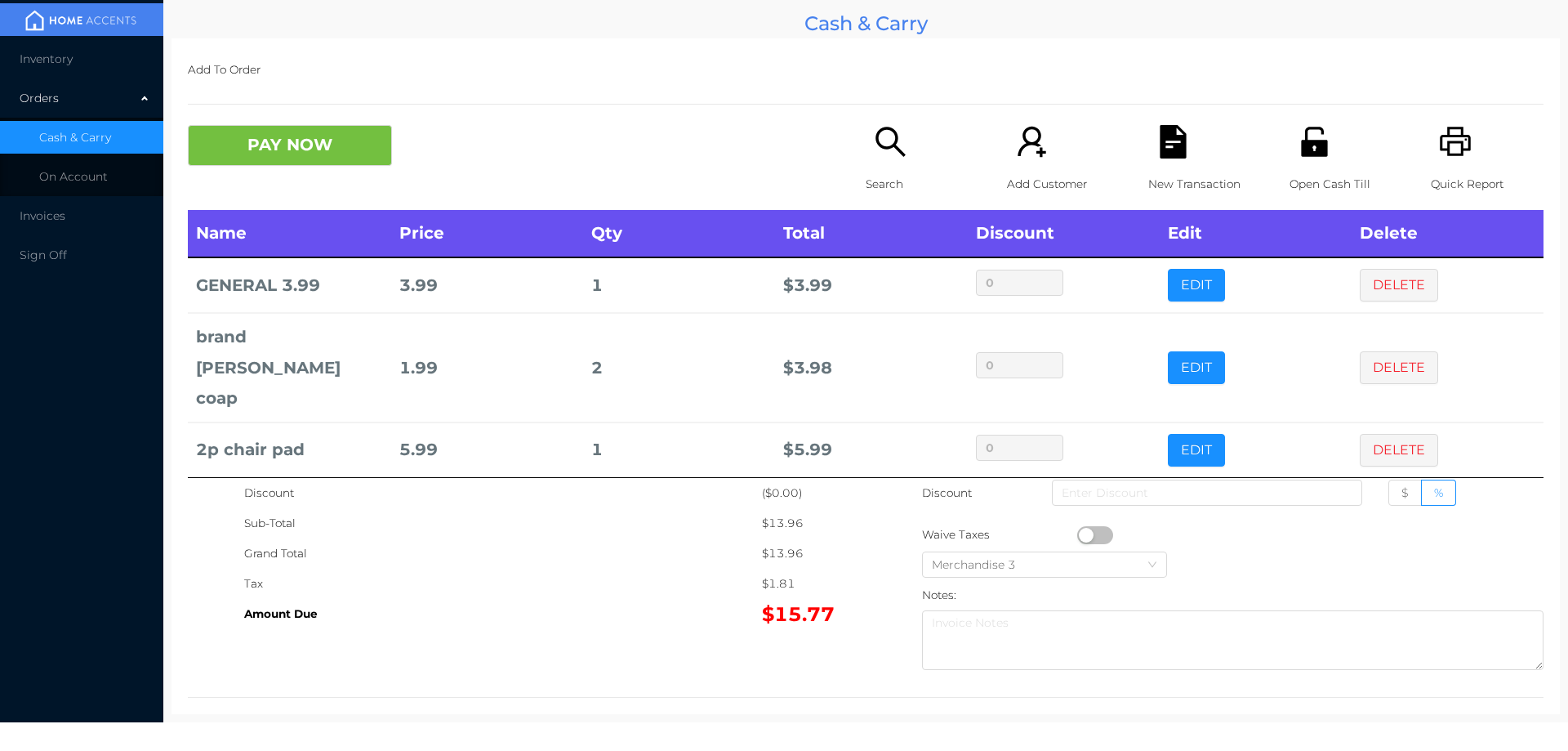
click at [330, 146] on button "PAY NOW" at bounding box center [289, 145] width 204 height 41
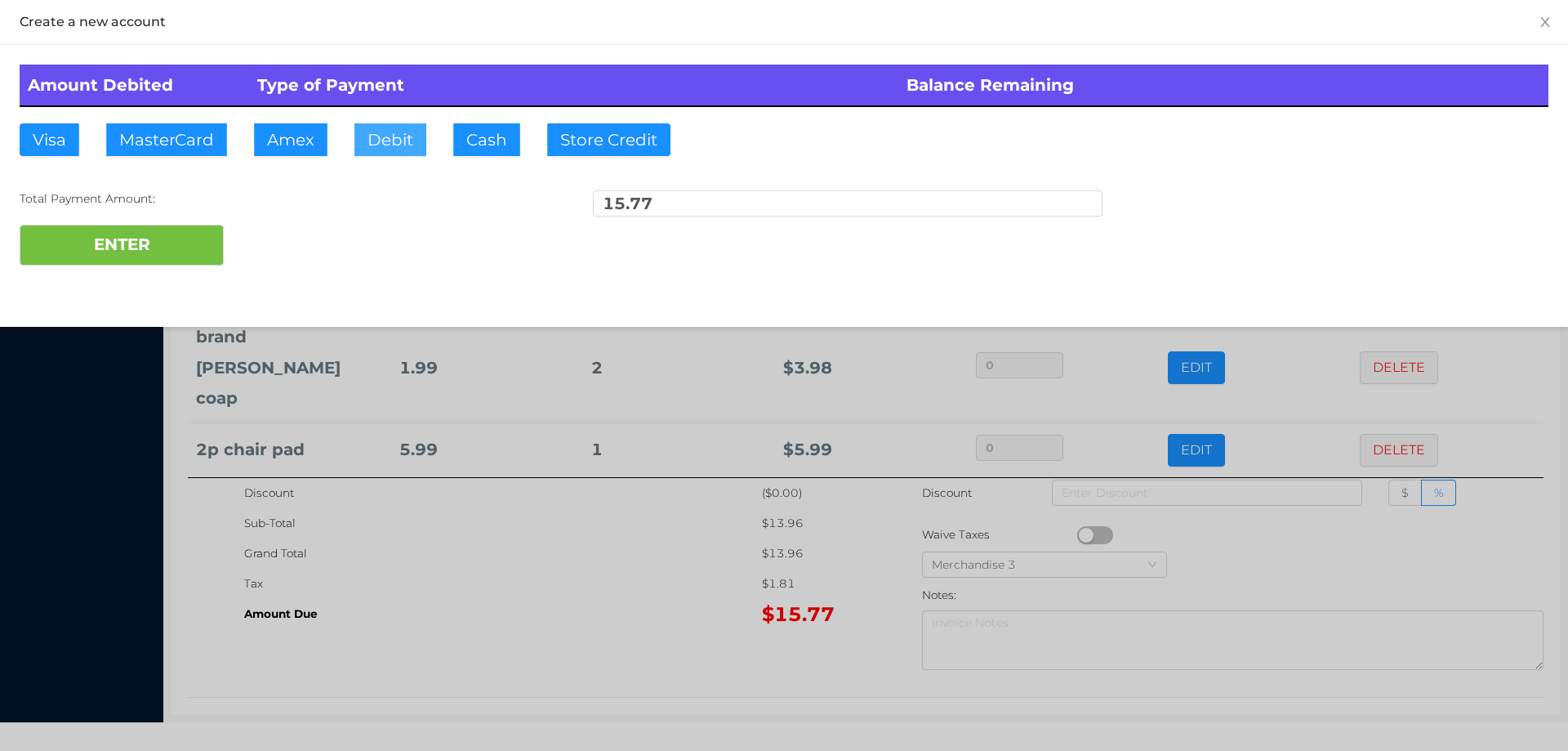
click at [382, 144] on button "Debit" at bounding box center [390, 139] width 72 height 33
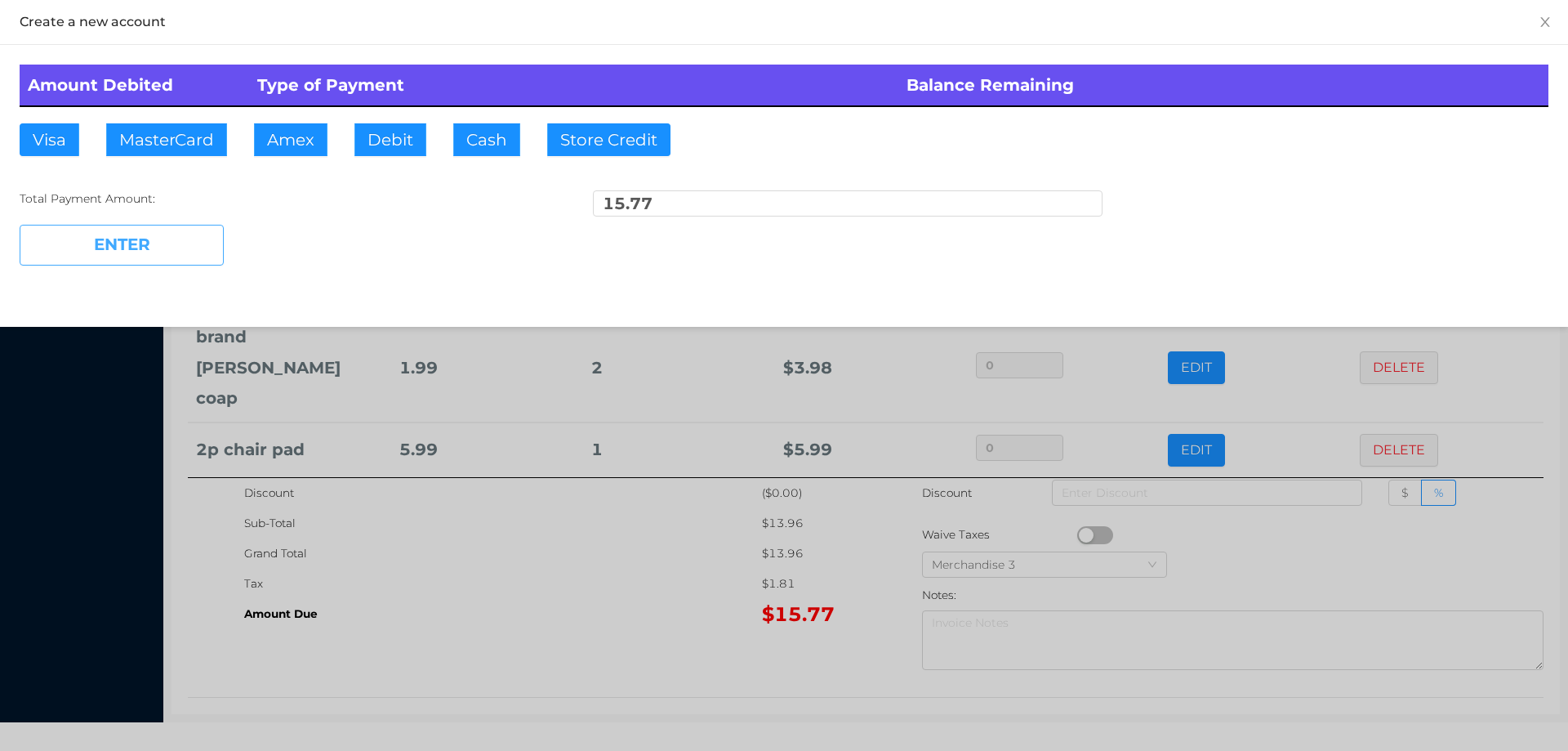
click at [182, 239] on button "ENTER" at bounding box center [121, 245] width 204 height 41
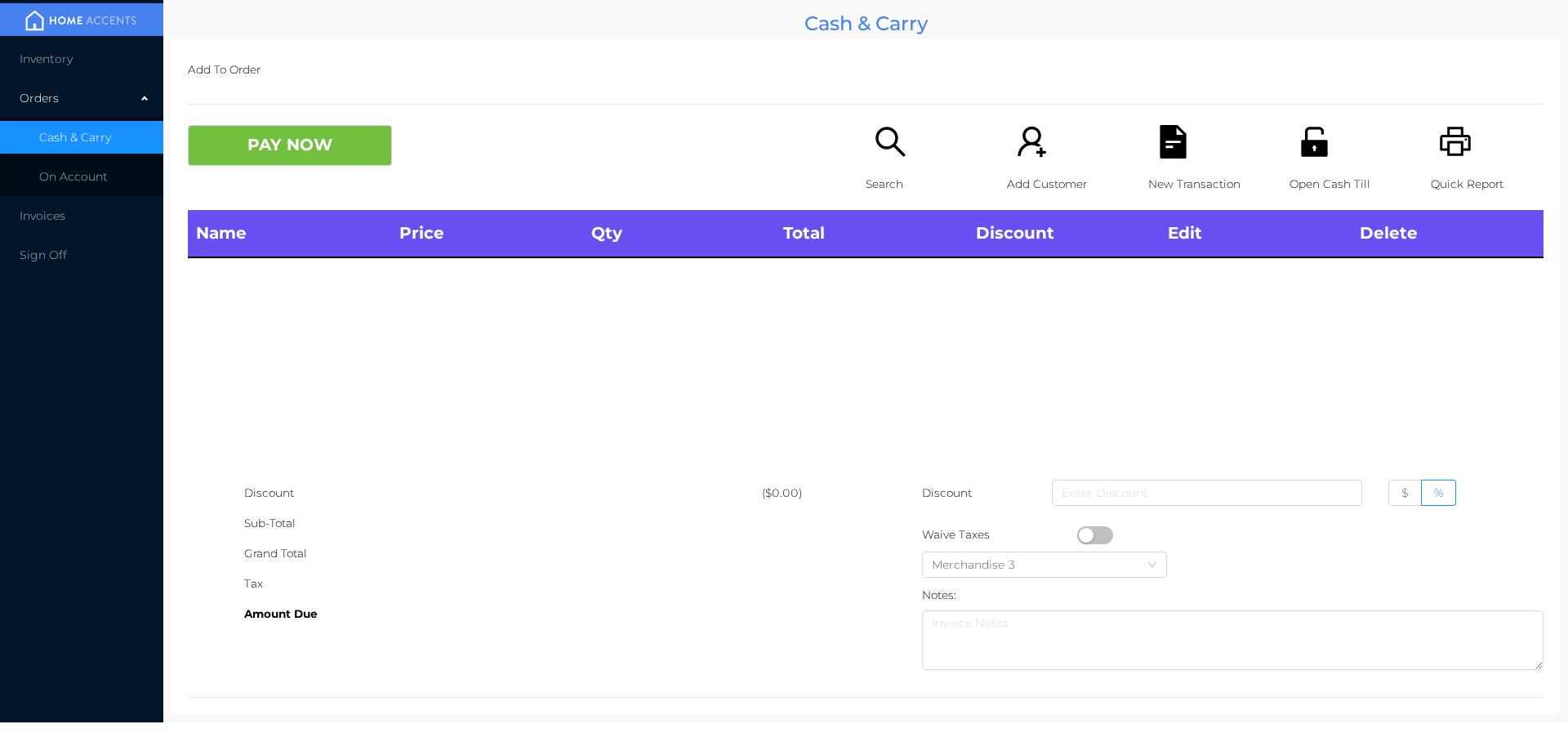
click at [886, 156] on icon "icon: search" at bounding box center [891, 142] width 34 height 34
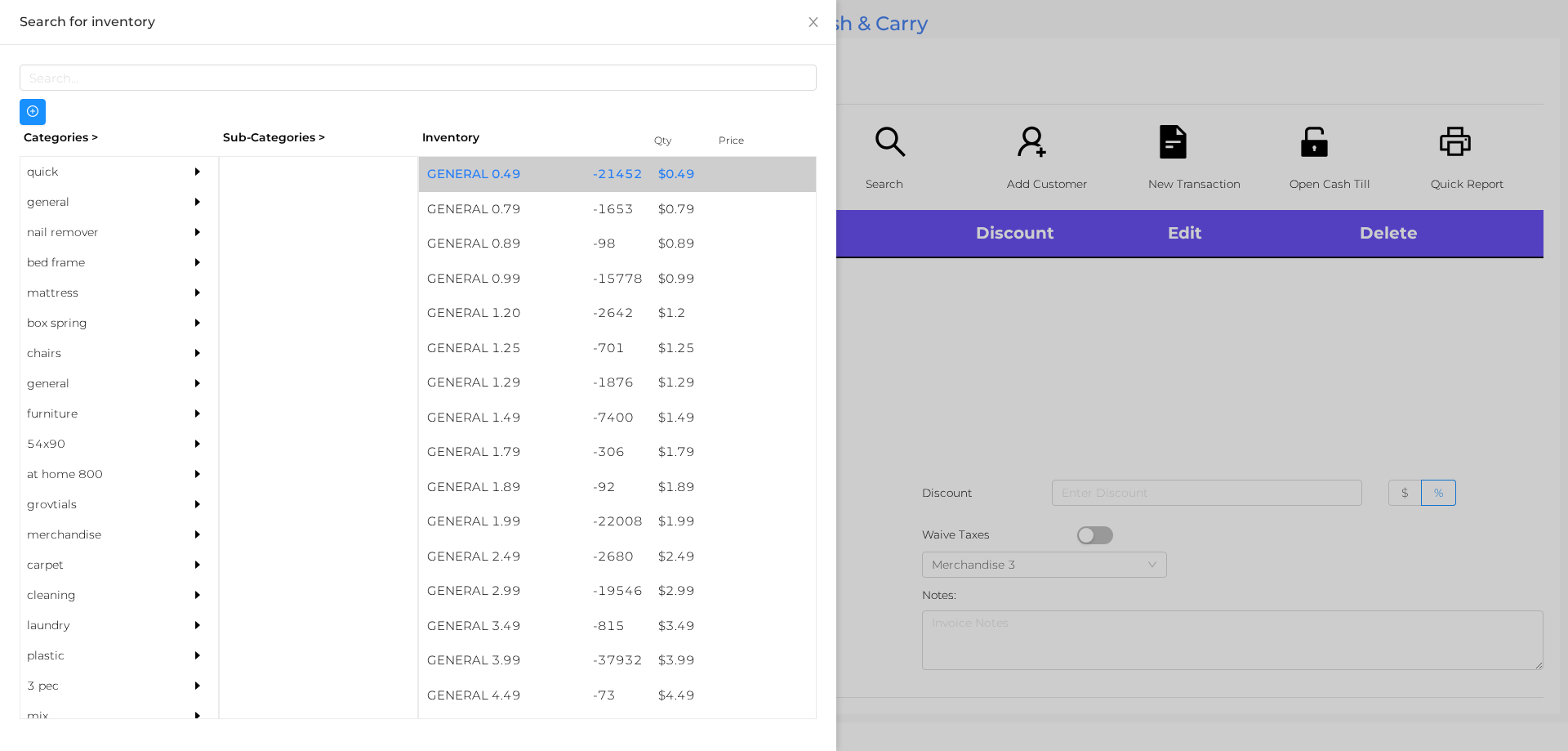
click at [652, 179] on div "$ 0.49" at bounding box center [733, 174] width 166 height 35
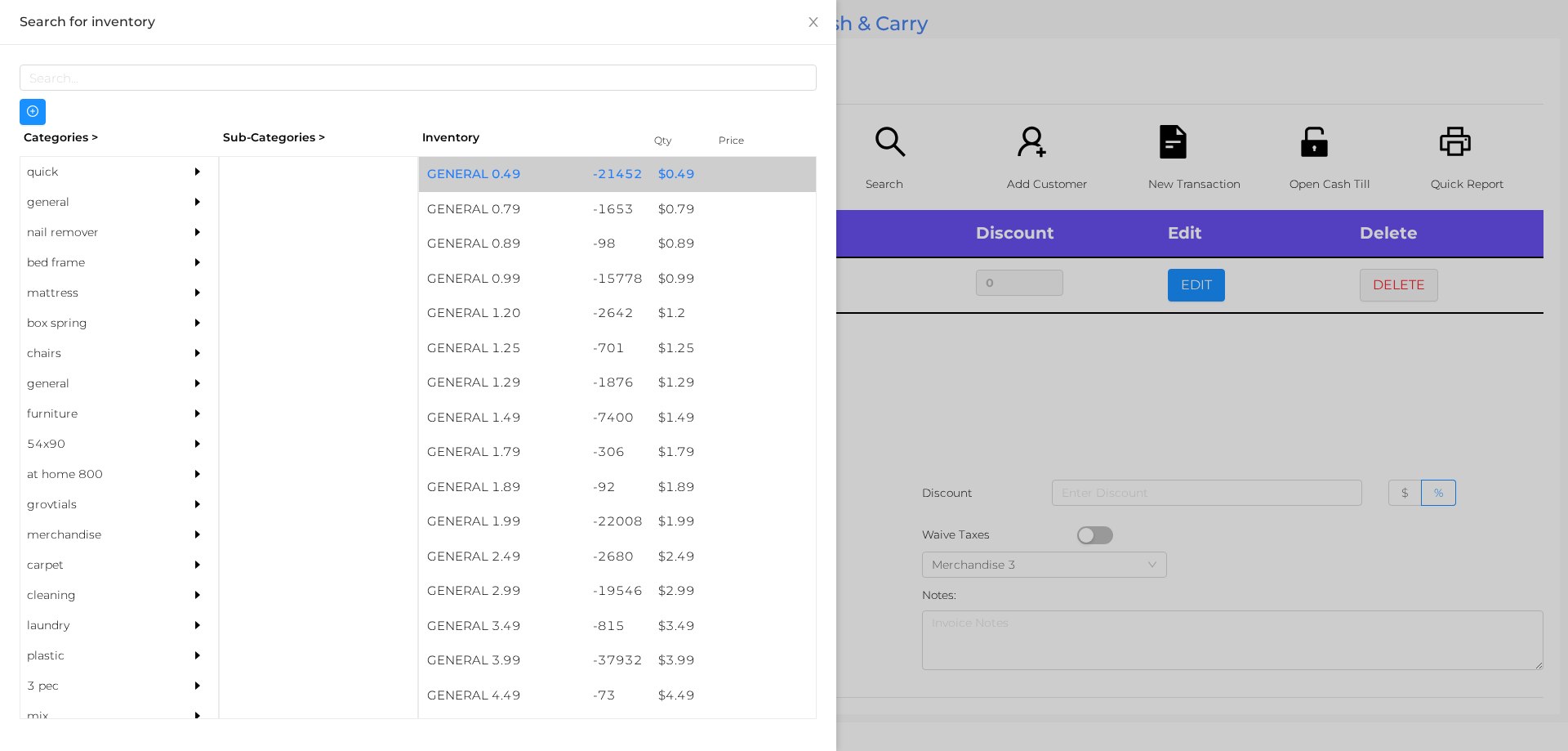
click at [651, 175] on div "$ 0.49" at bounding box center [733, 174] width 166 height 35
click at [650, 170] on div "$ 0.49" at bounding box center [733, 174] width 166 height 35
click at [673, 173] on div "$ 0.49" at bounding box center [733, 174] width 166 height 35
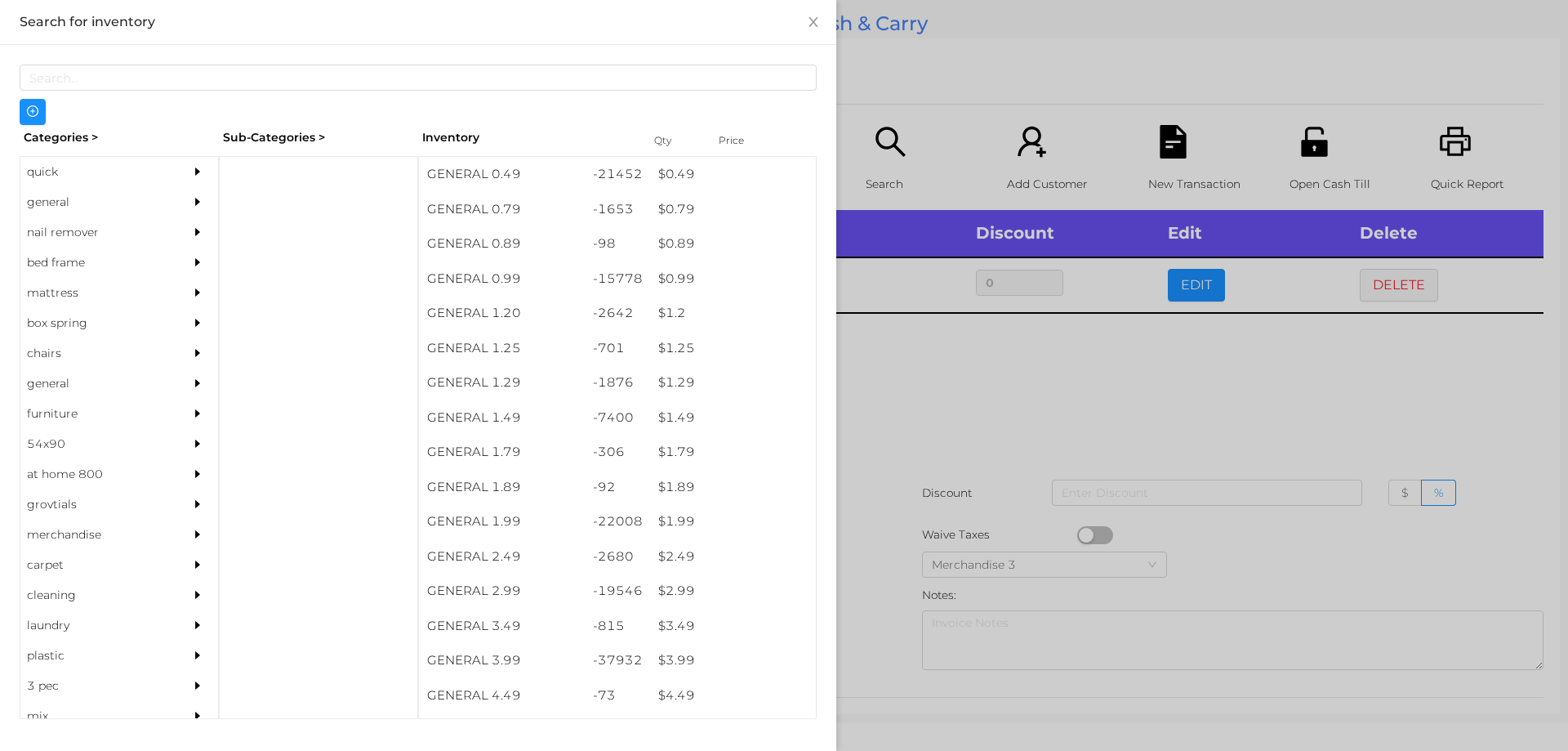
click at [910, 420] on div at bounding box center [784, 375] width 1568 height 751
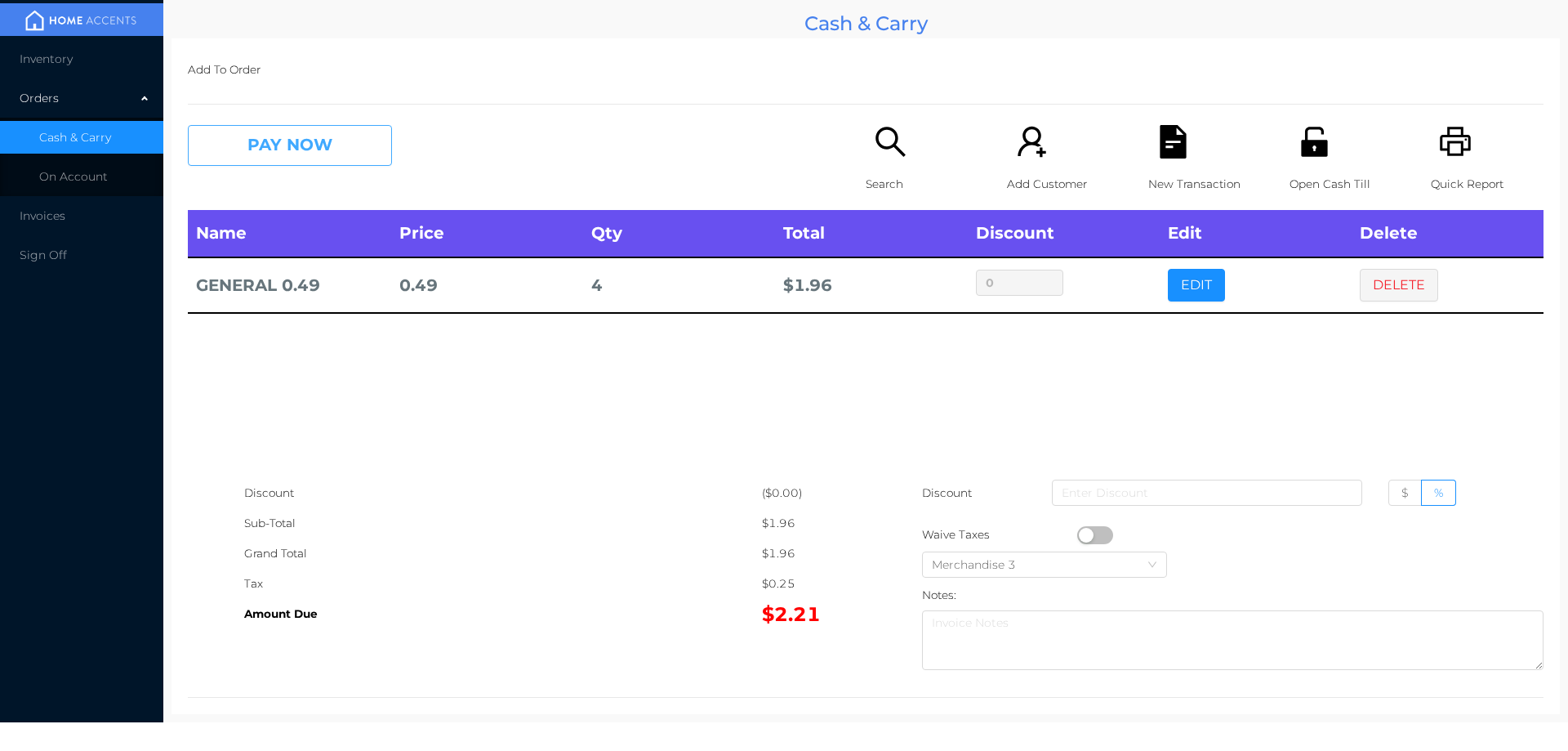
click at [264, 156] on button "PAY NOW" at bounding box center [289, 145] width 204 height 41
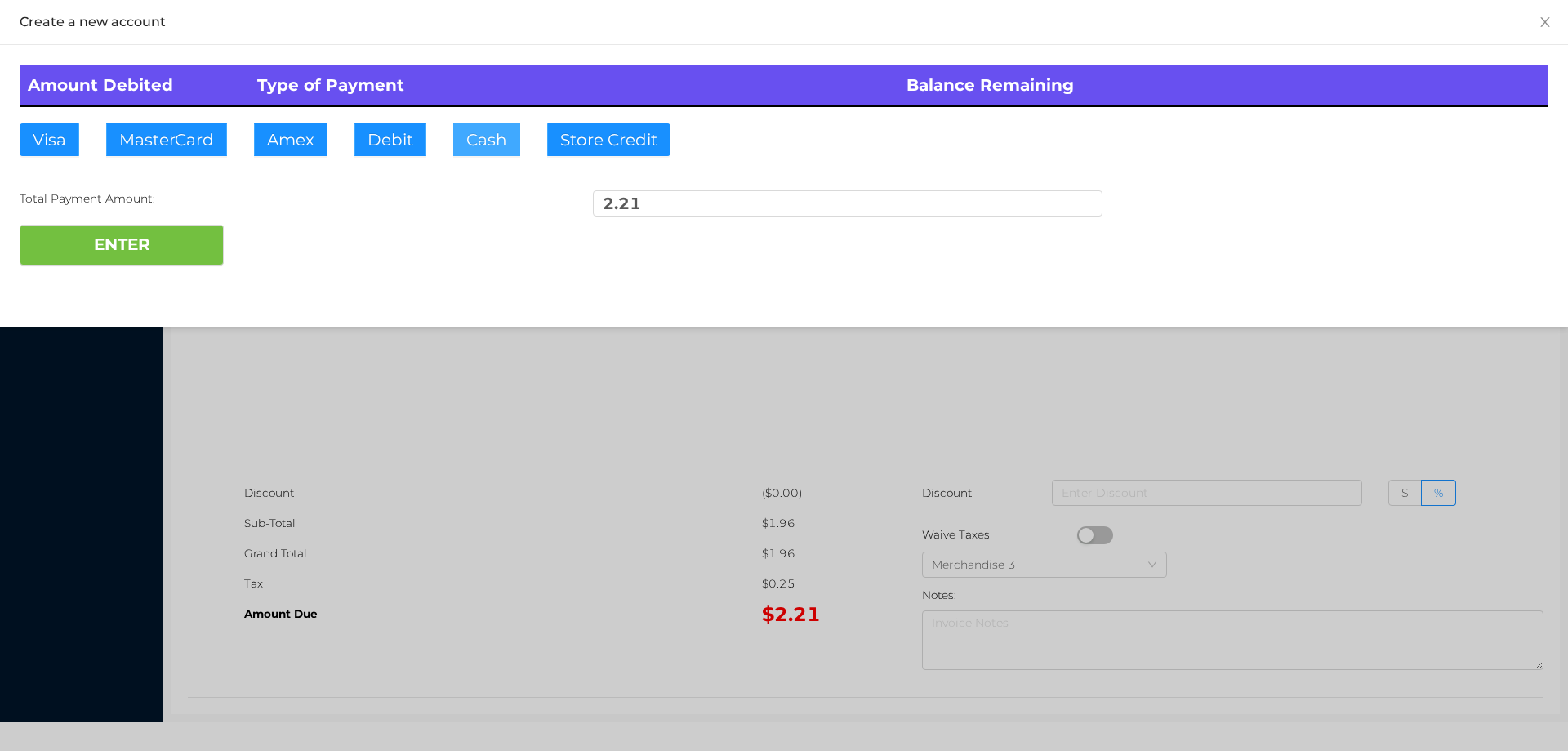
click at [459, 127] on button "Cash" at bounding box center [486, 139] width 67 height 33
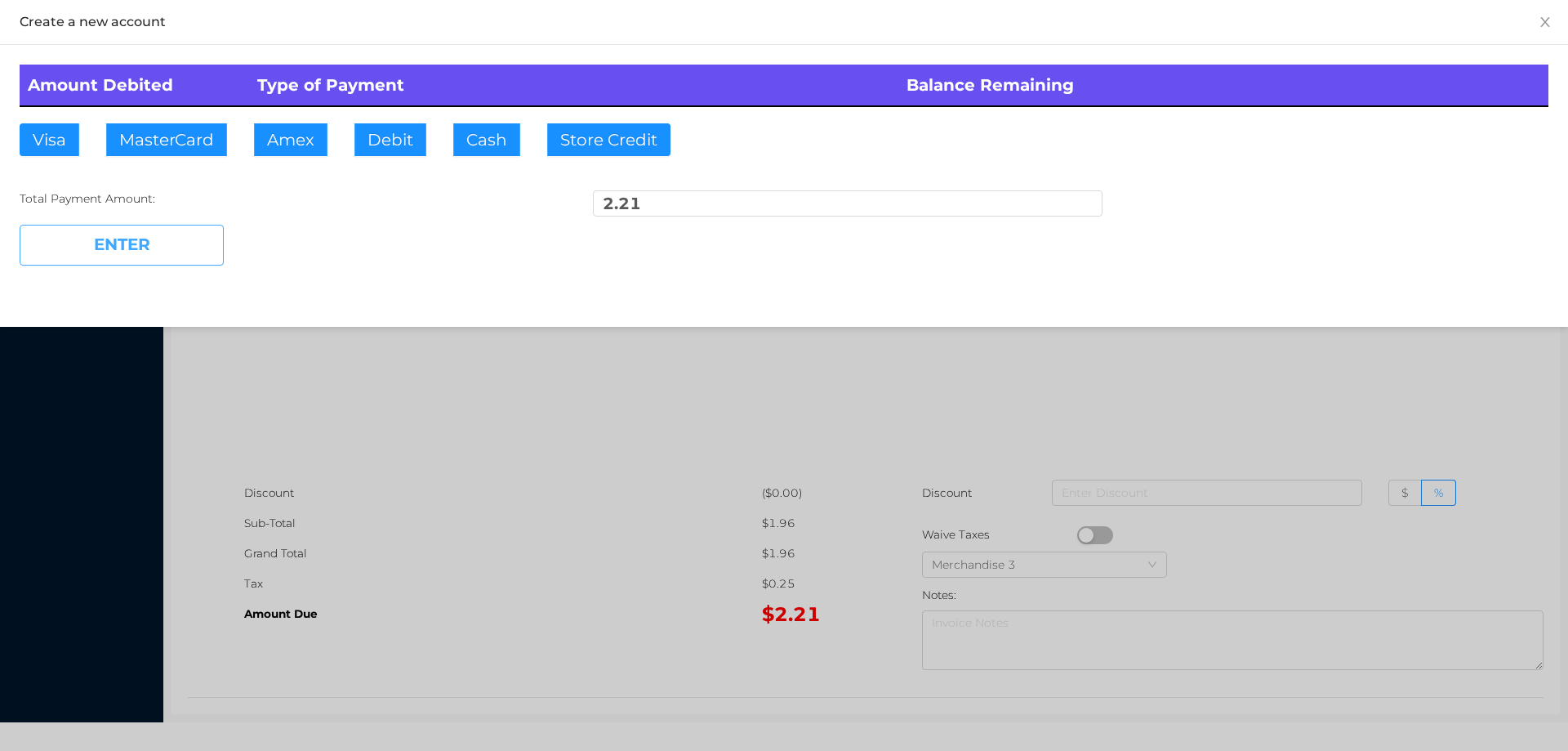
click at [111, 259] on button "ENTER" at bounding box center [121, 245] width 204 height 41
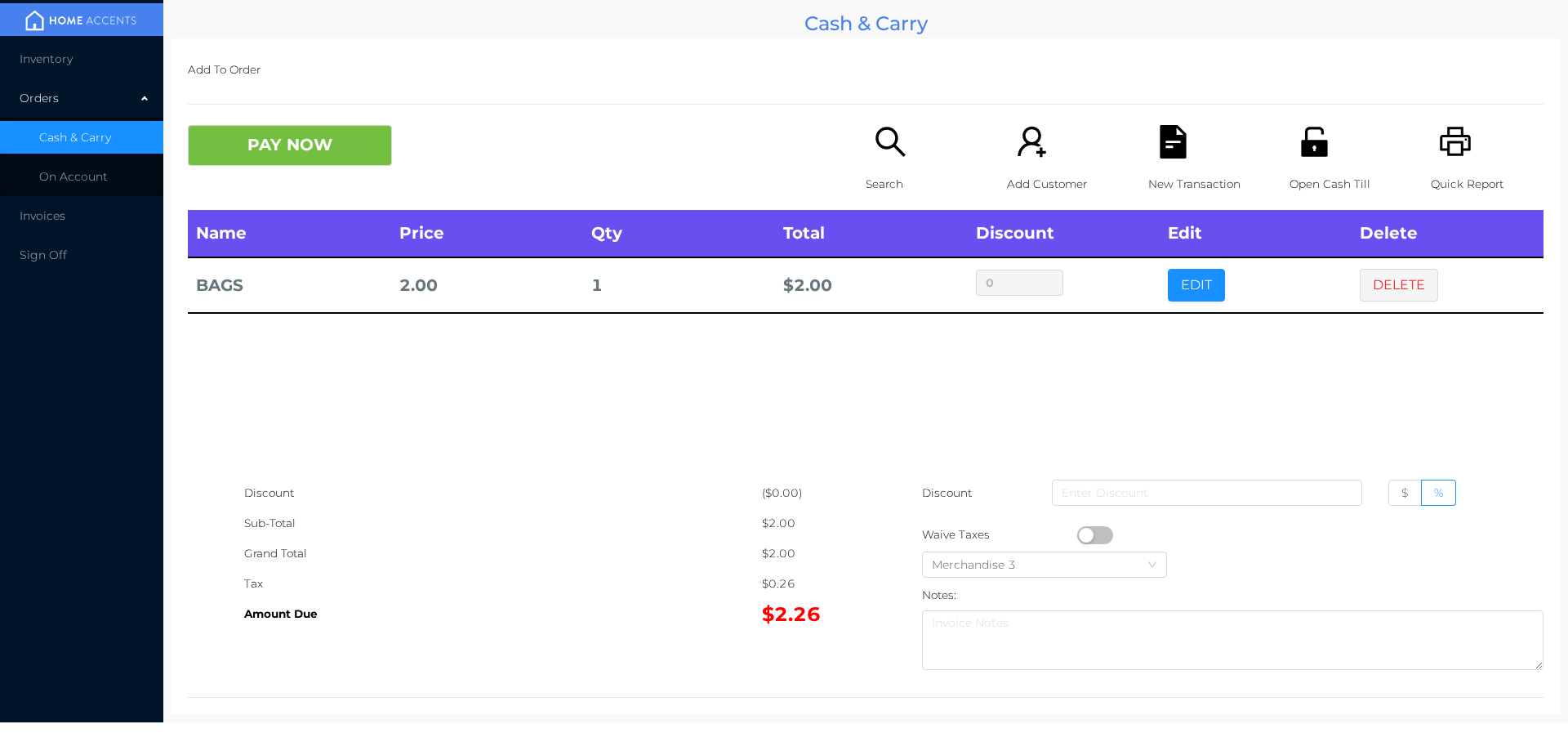
click at [889, 171] on p "Search" at bounding box center [922, 184] width 112 height 30
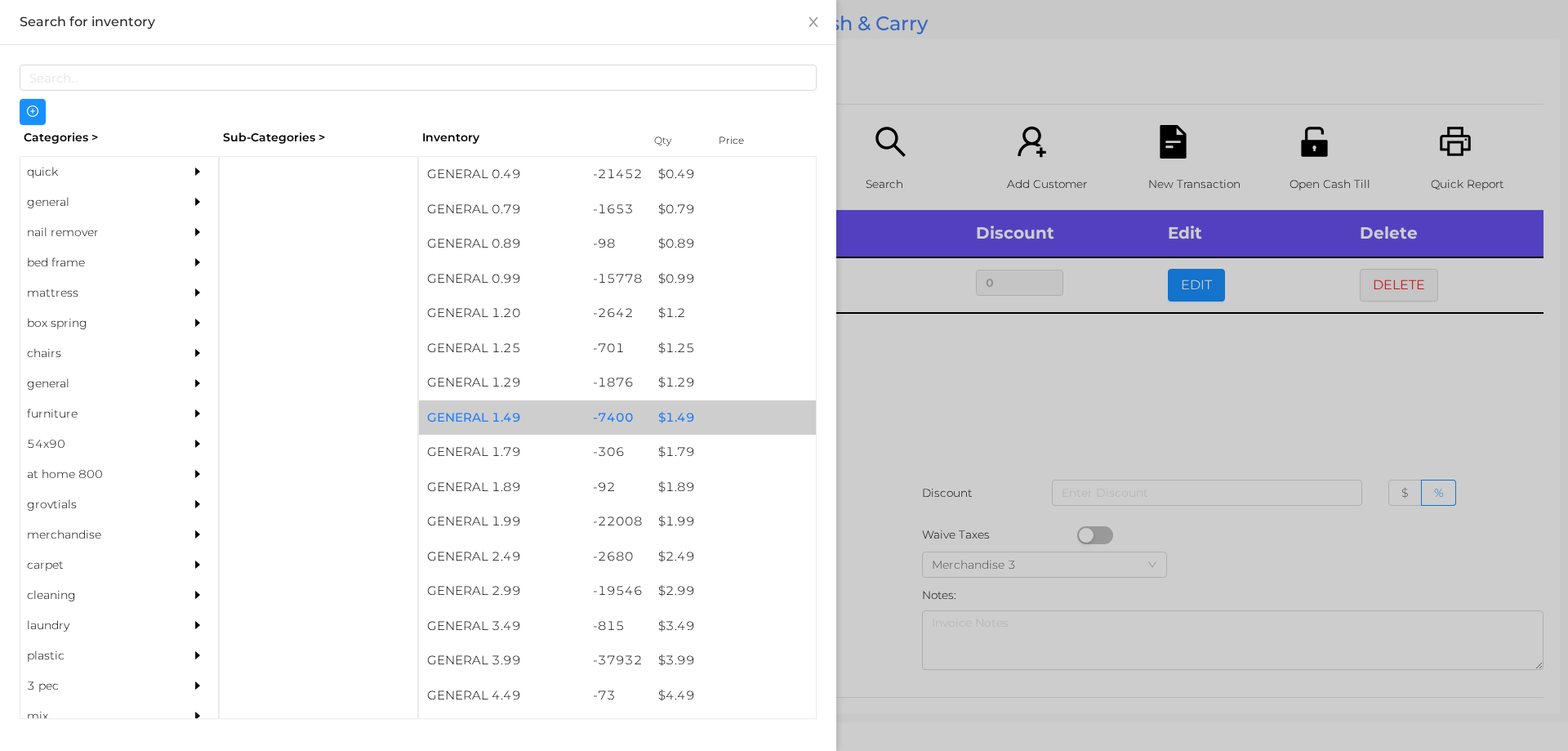
click at [679, 408] on div "$ 1.49" at bounding box center [733, 417] width 166 height 35
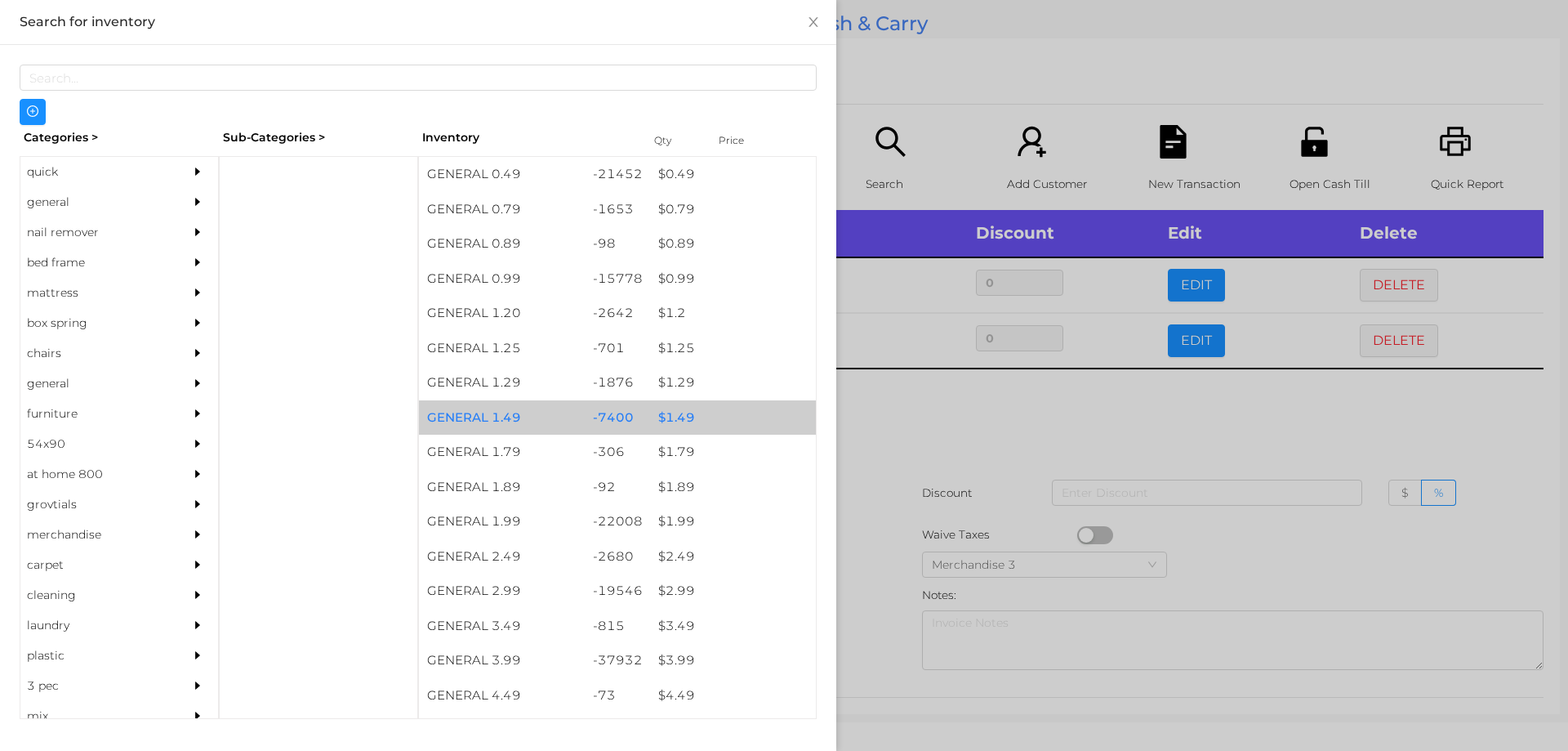
click at [678, 410] on div "$ 1.49" at bounding box center [733, 417] width 166 height 35
click at [676, 411] on div "$ 1.49" at bounding box center [733, 417] width 166 height 35
click at [686, 414] on div "$ 1.49" at bounding box center [733, 417] width 166 height 35
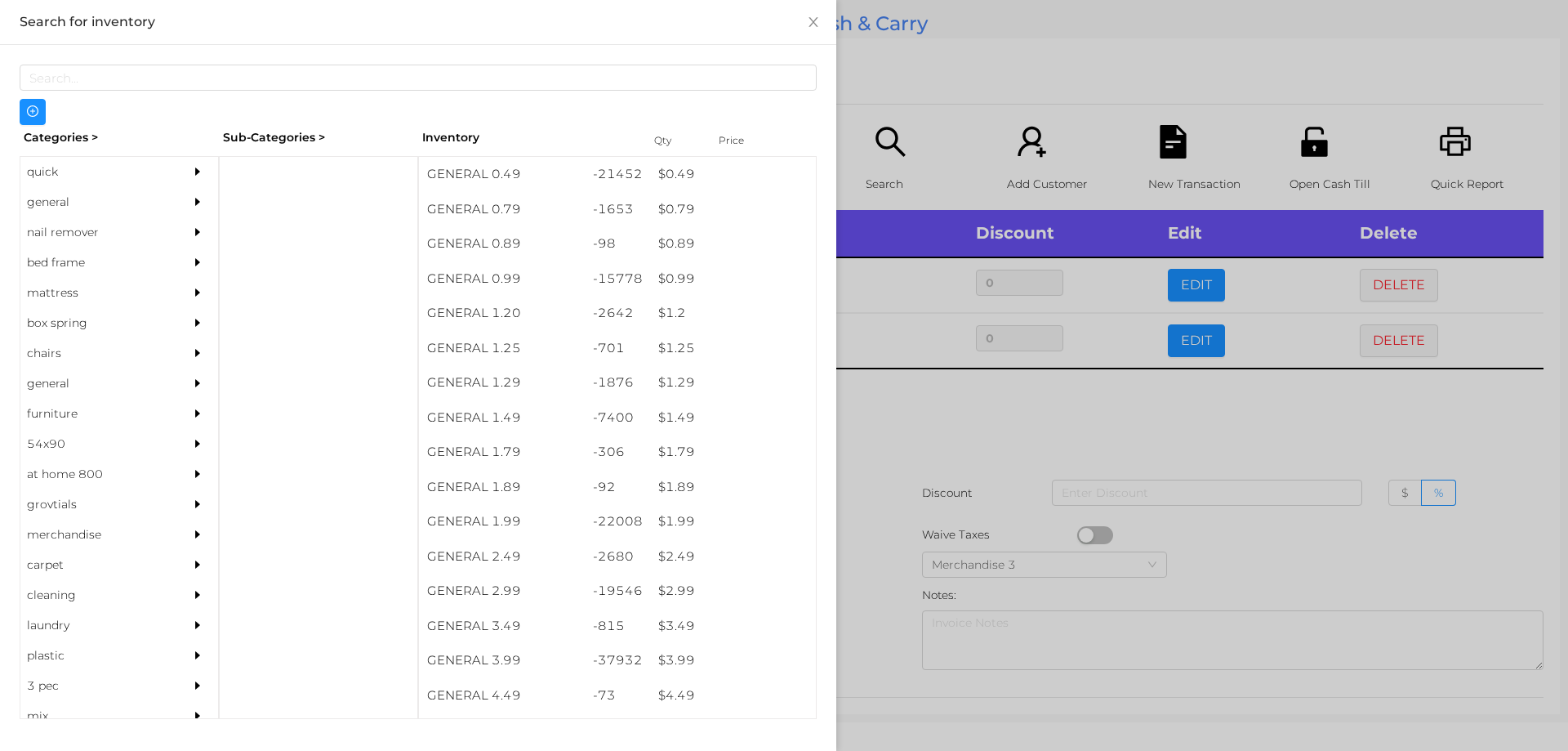
click at [925, 425] on div at bounding box center [784, 375] width 1568 height 751
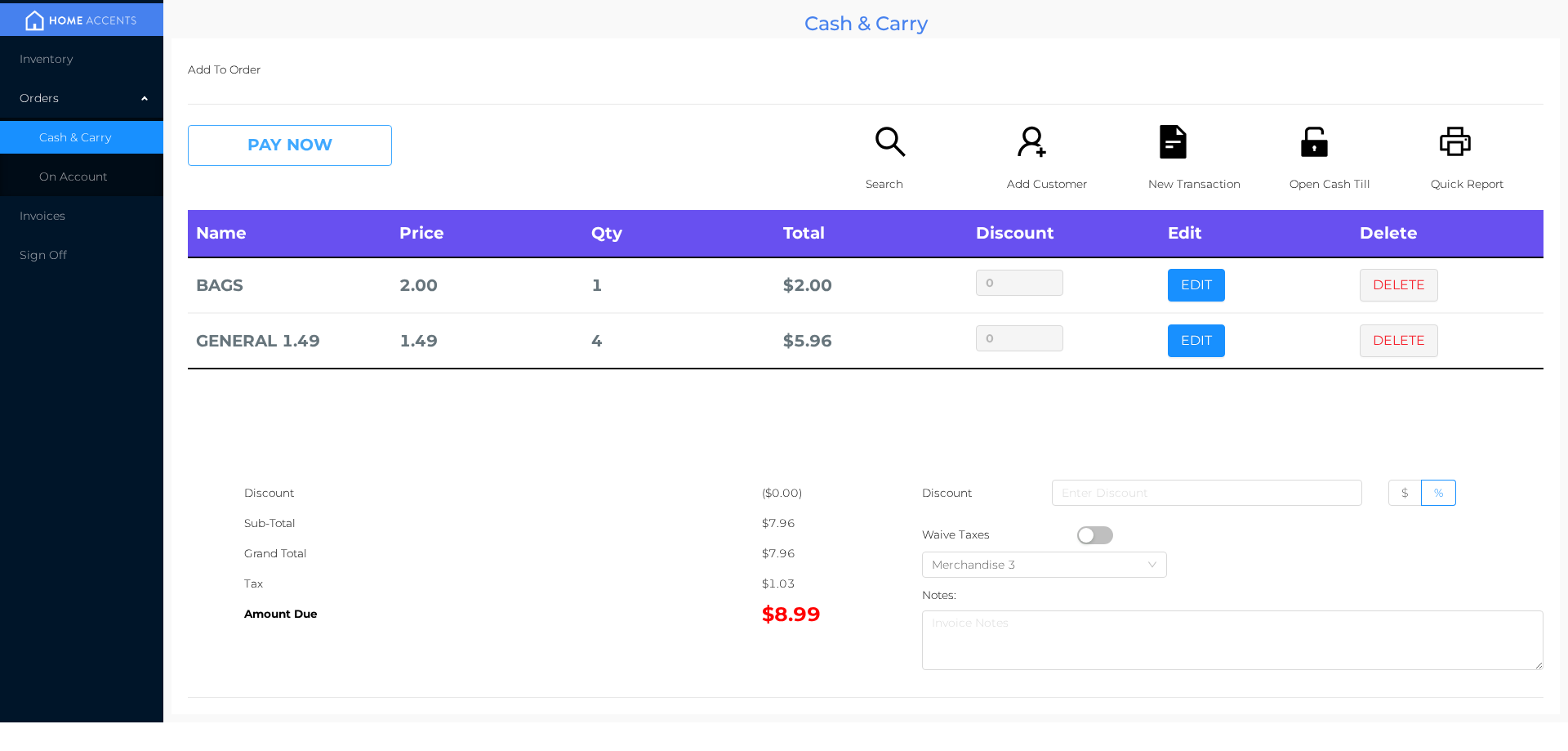
click at [254, 141] on button "PAY NOW" at bounding box center [289, 145] width 204 height 41
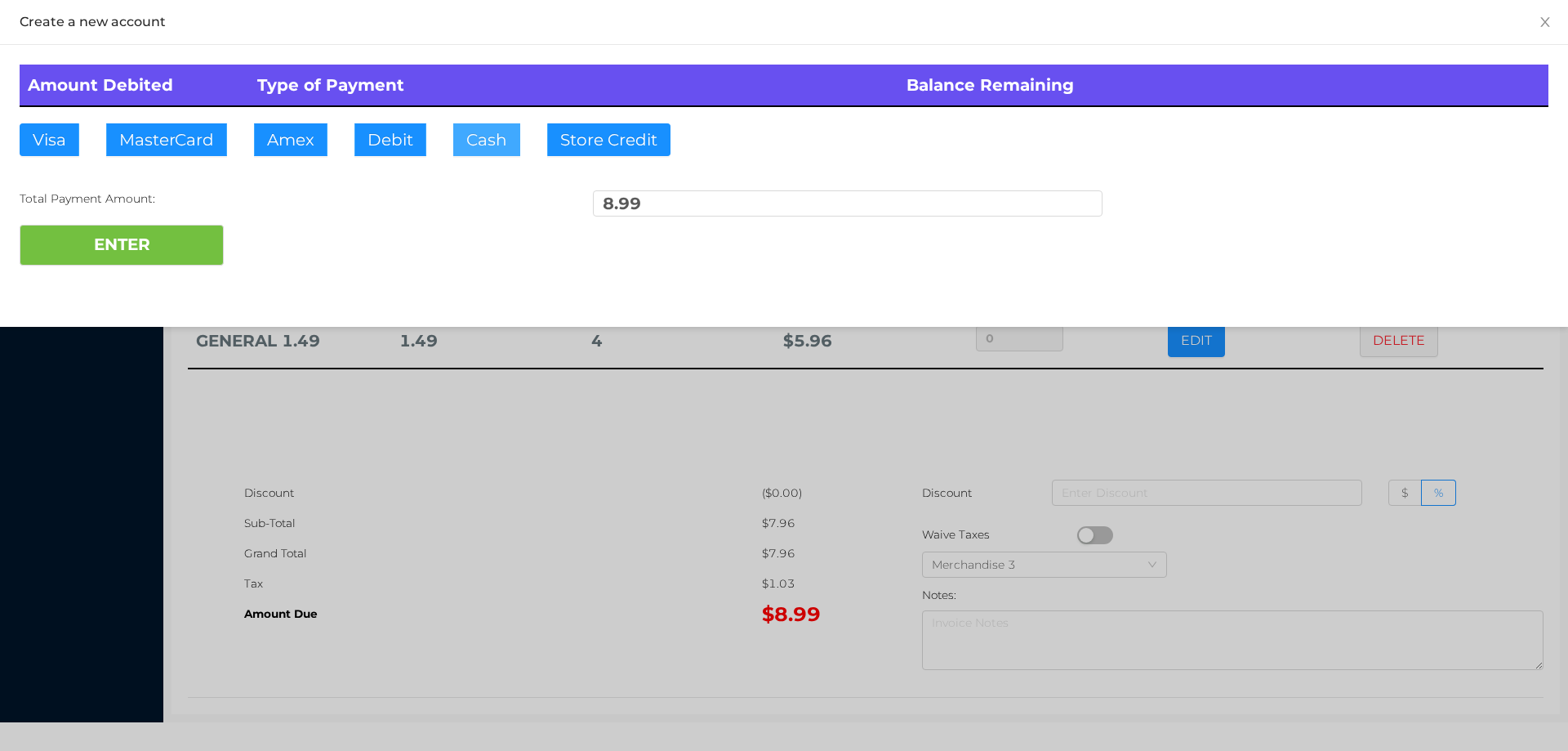
click at [466, 135] on button "Cash" at bounding box center [486, 139] width 67 height 33
type input "20."
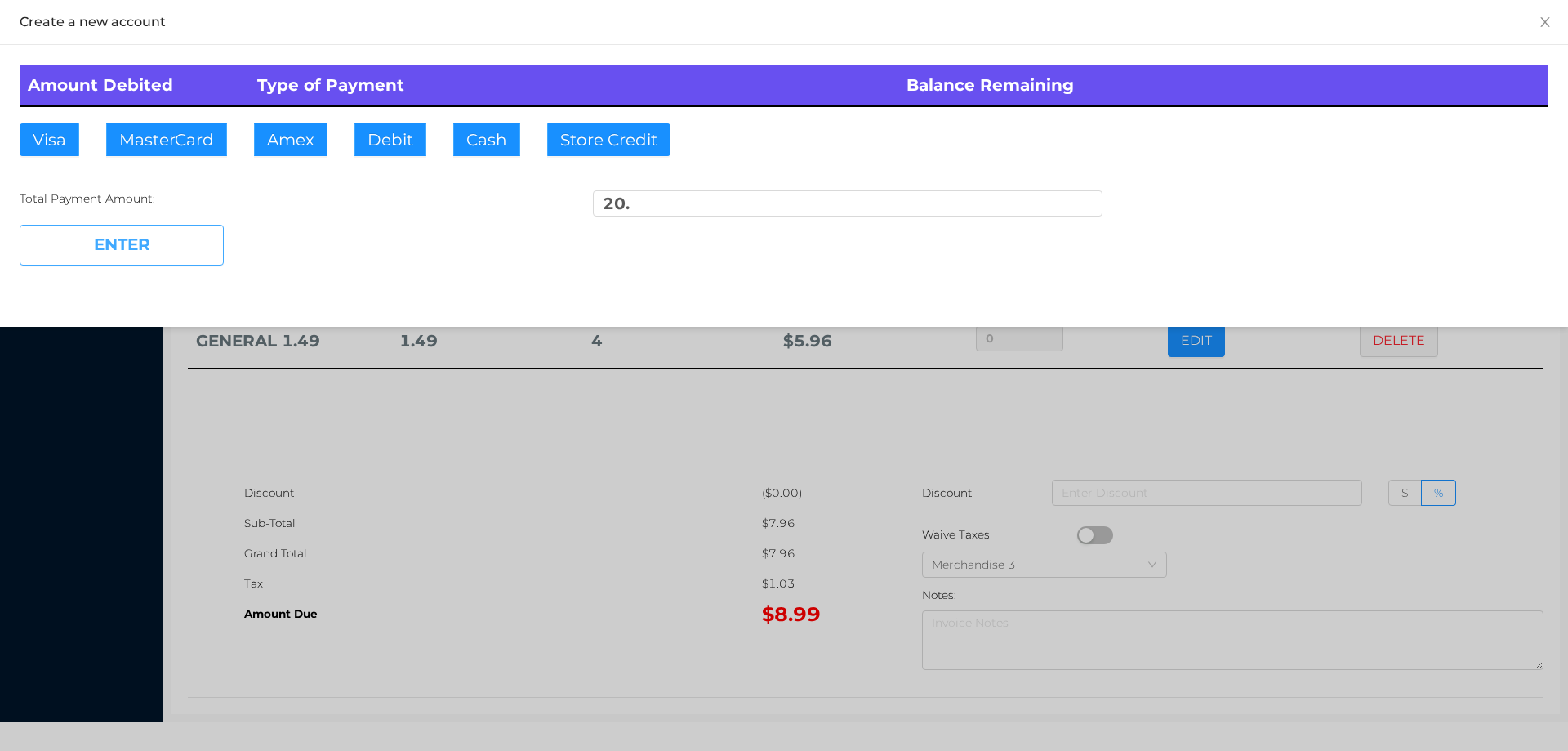
click at [156, 260] on button "ENTER" at bounding box center [121, 245] width 204 height 41
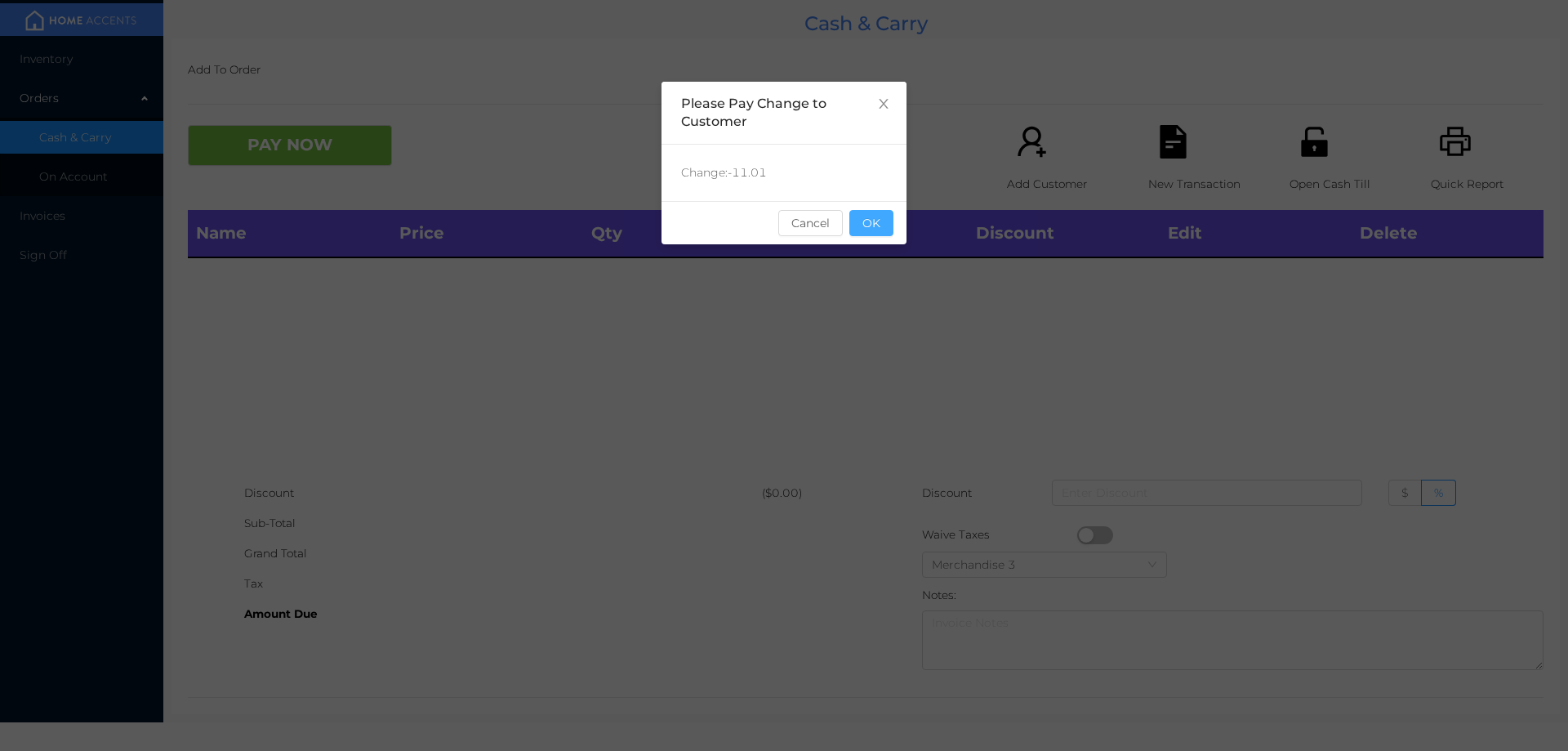
click at [871, 217] on button "OK" at bounding box center [871, 223] width 44 height 26
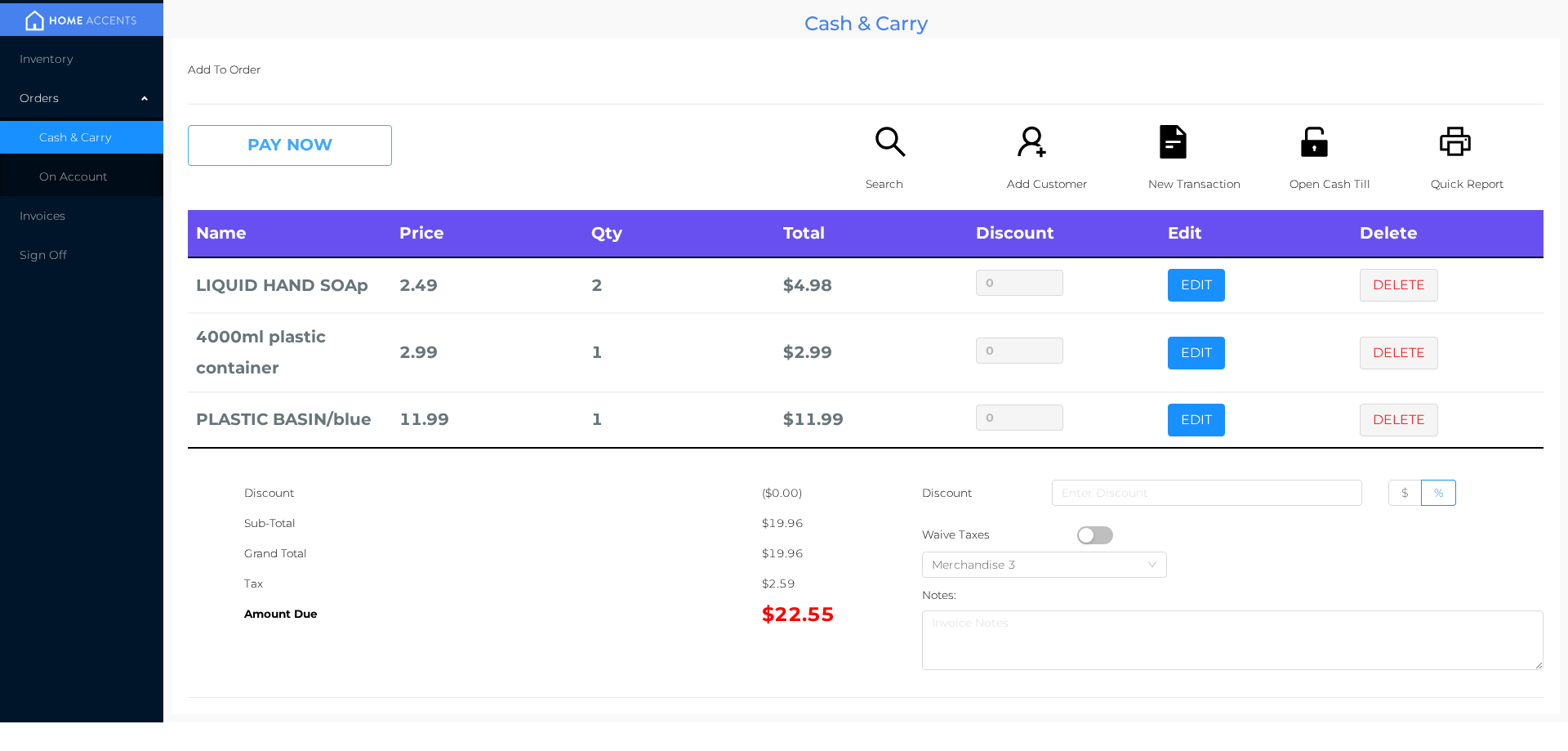
click at [322, 143] on button "PAY NOW" at bounding box center [289, 145] width 204 height 41
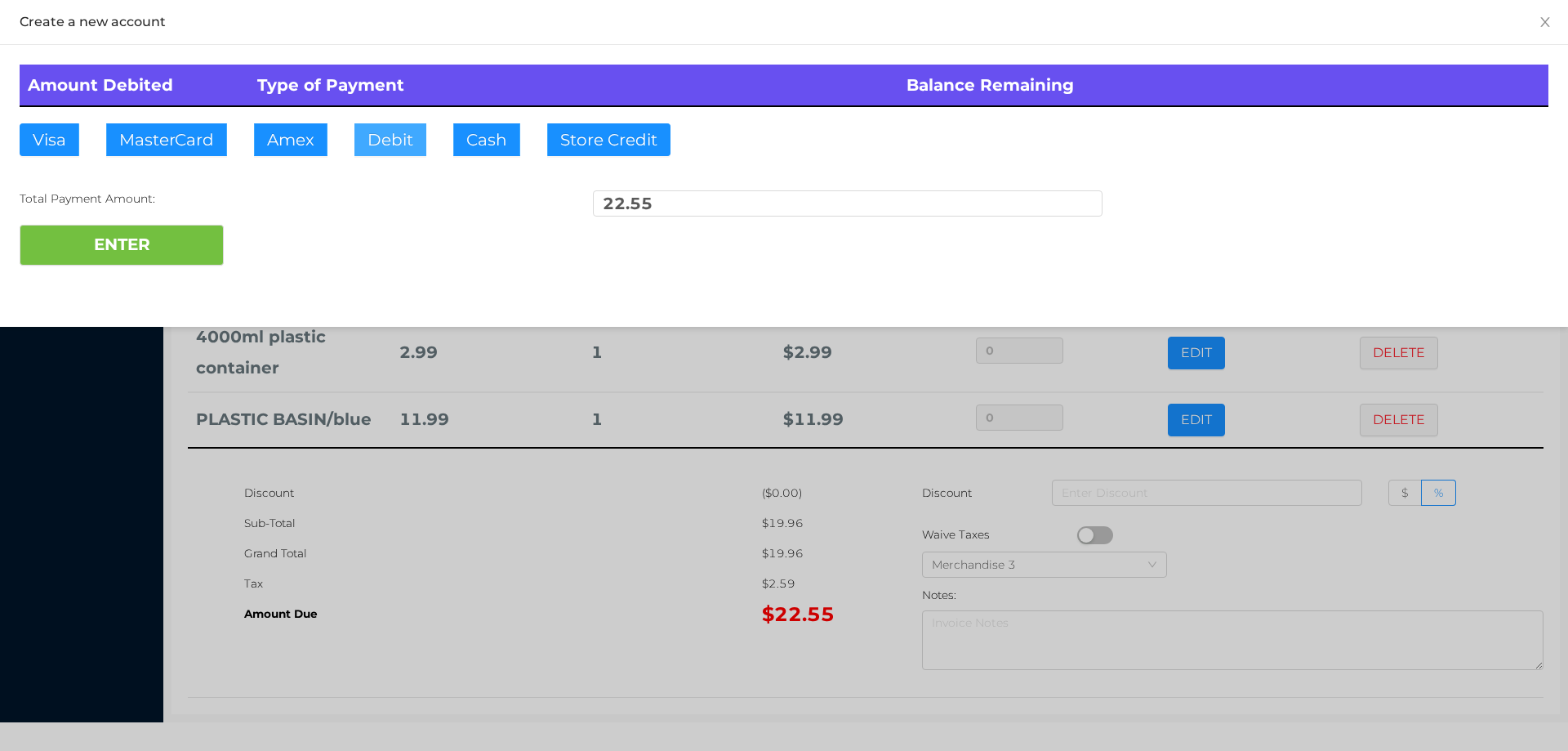
click at [413, 132] on button "Debit" at bounding box center [390, 139] width 72 height 33
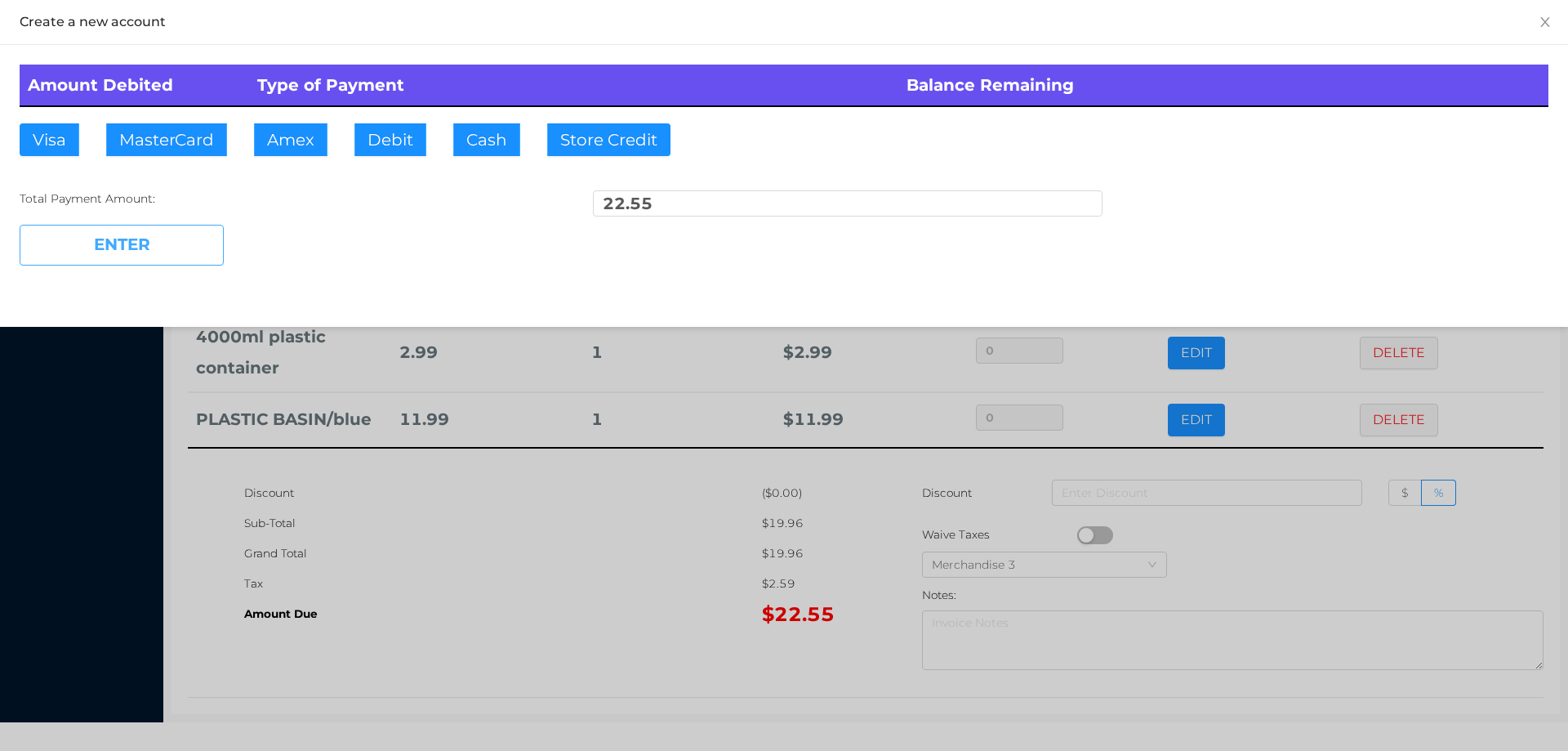
click at [156, 245] on button "ENTER" at bounding box center [121, 245] width 204 height 41
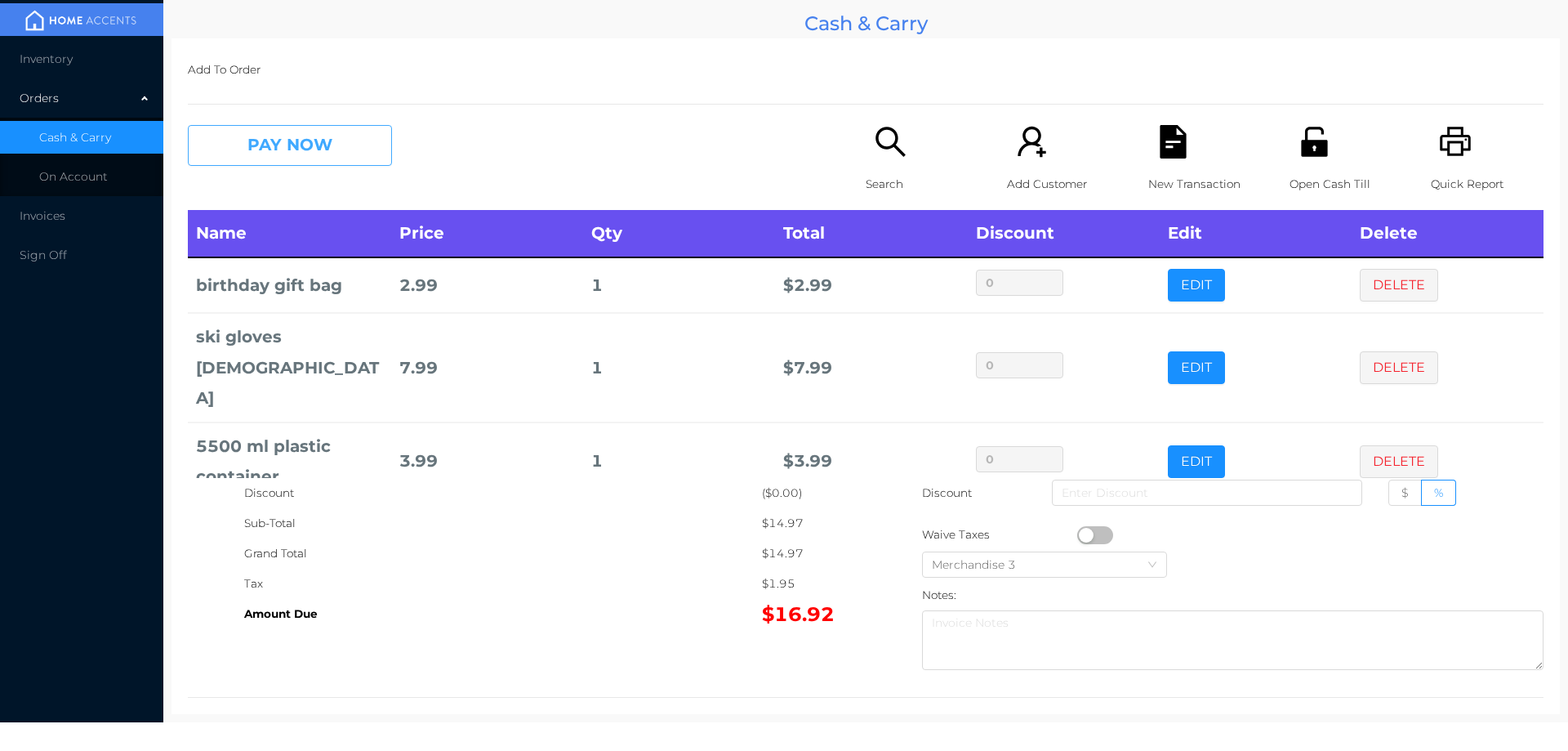
click at [296, 162] on button "PAY NOW" at bounding box center [289, 145] width 204 height 41
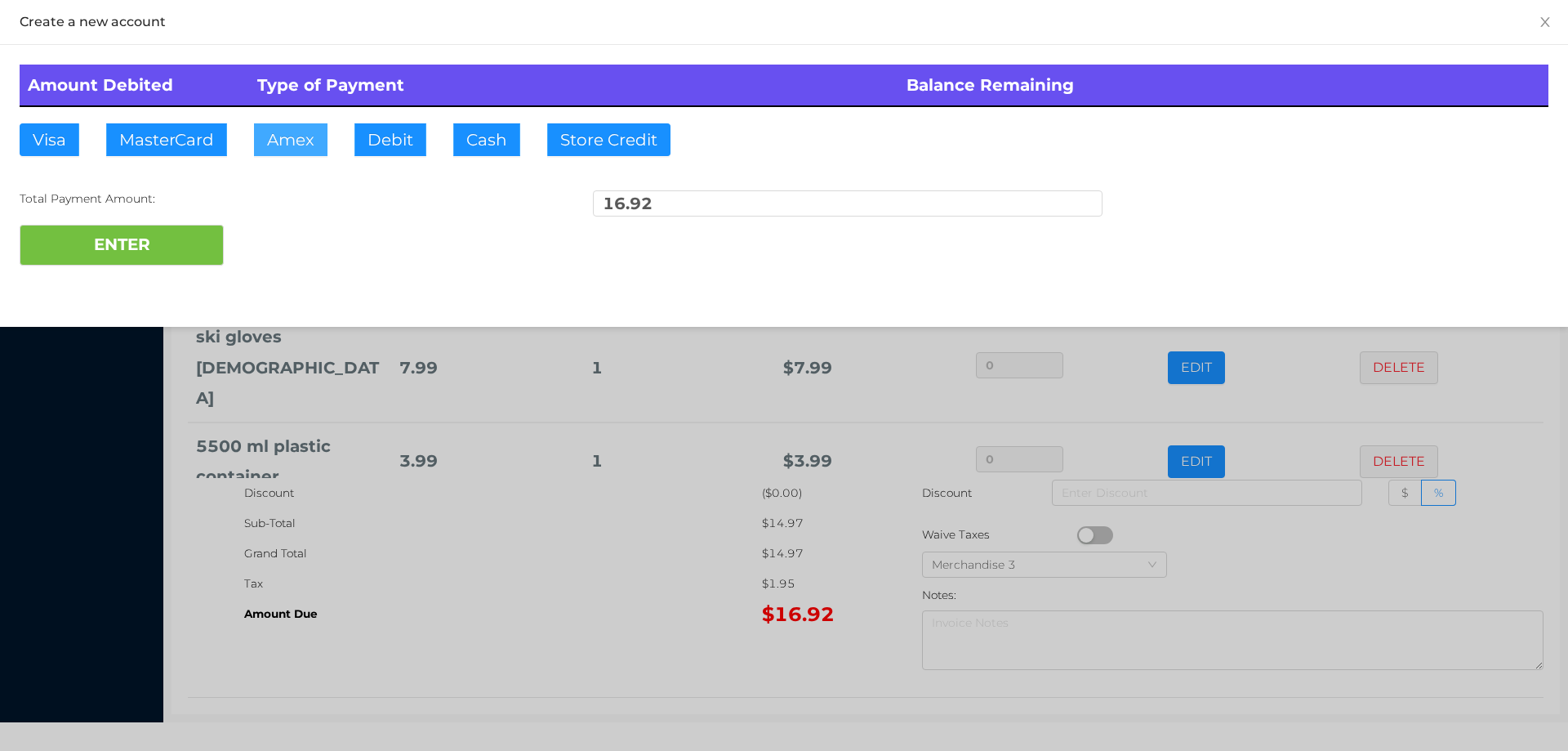
click at [295, 143] on button "Amex" at bounding box center [290, 139] width 74 height 33
click at [510, 469] on div at bounding box center [784, 375] width 1568 height 751
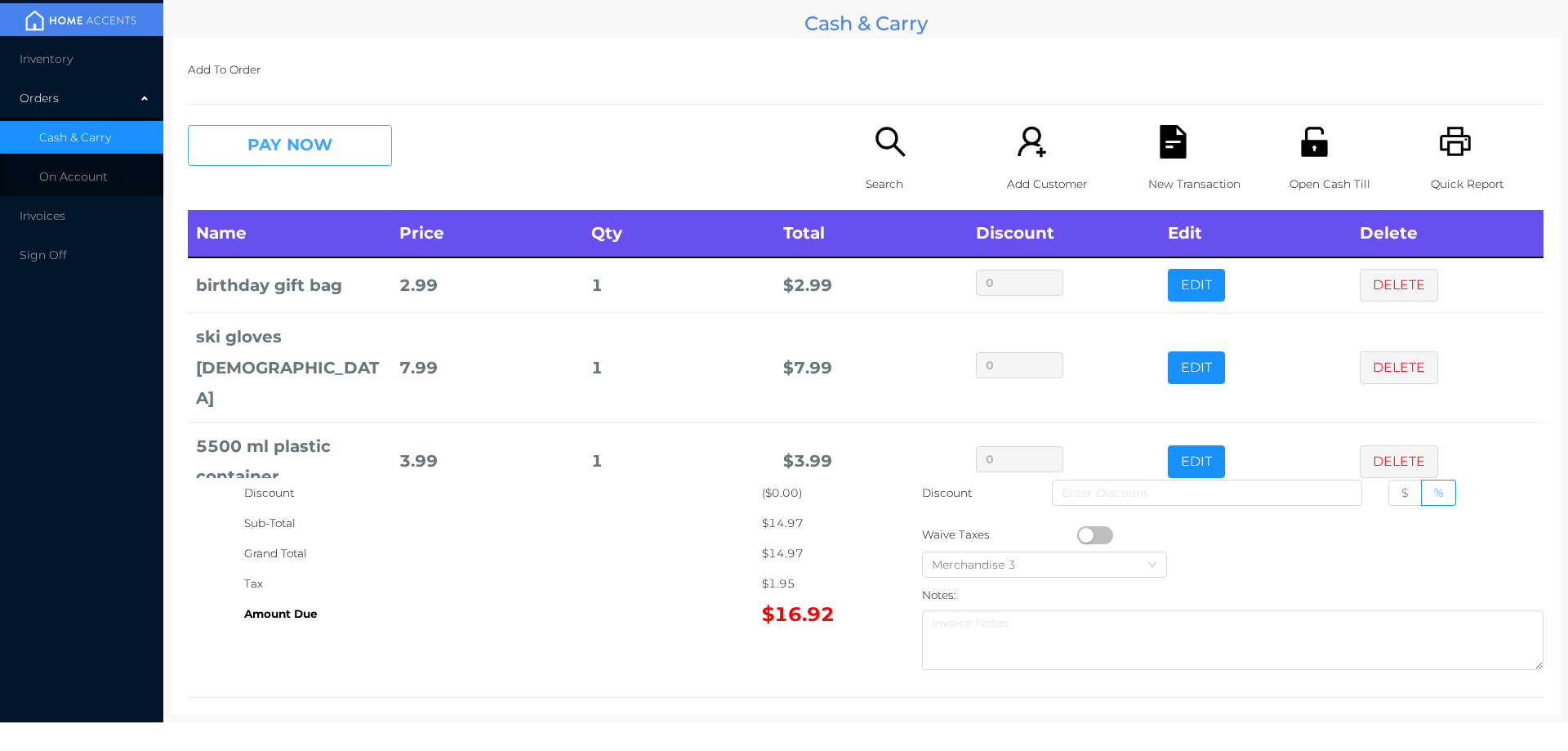
click at [336, 145] on button "PAY NOW" at bounding box center [289, 145] width 204 height 41
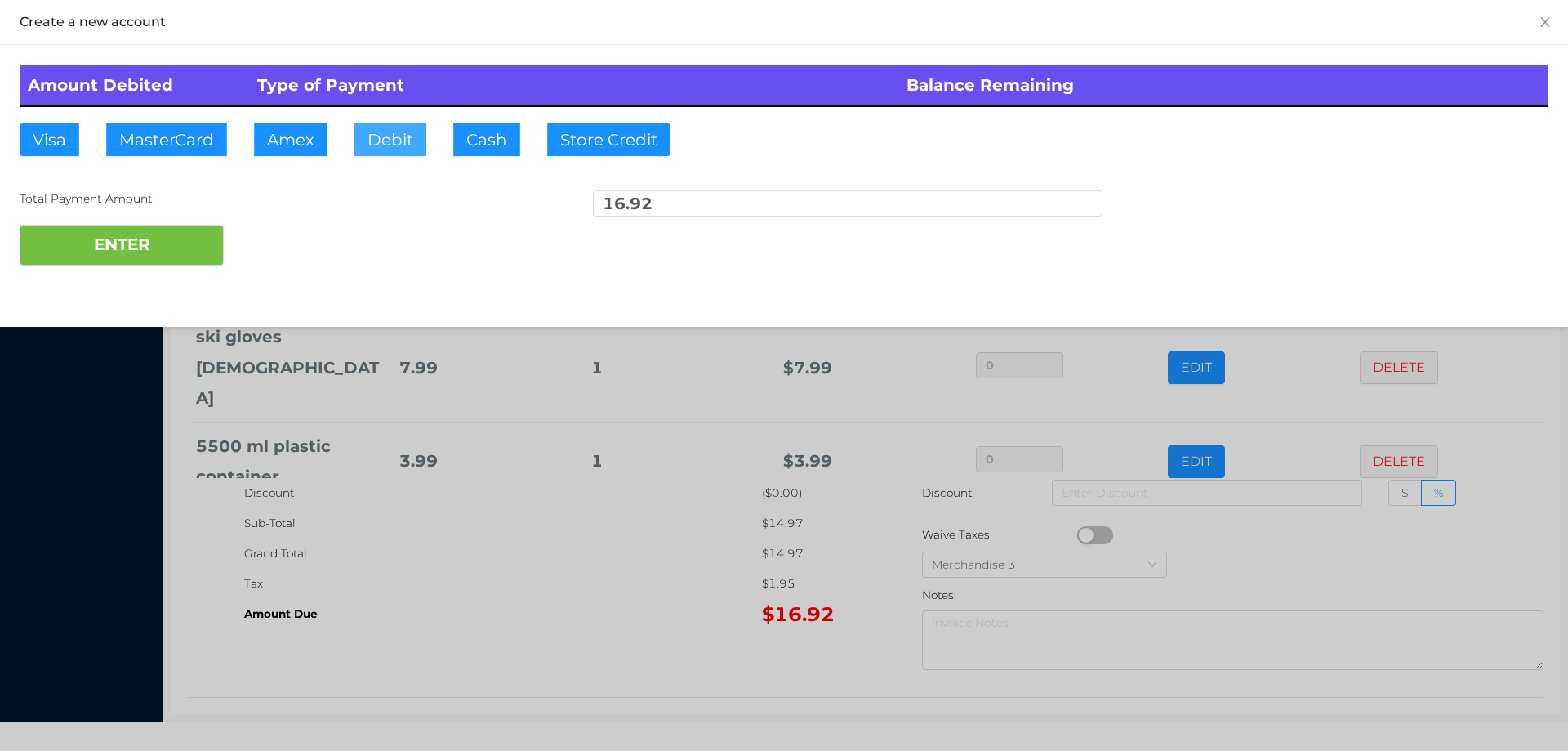
click at [382, 142] on button "Debit" at bounding box center [390, 139] width 72 height 33
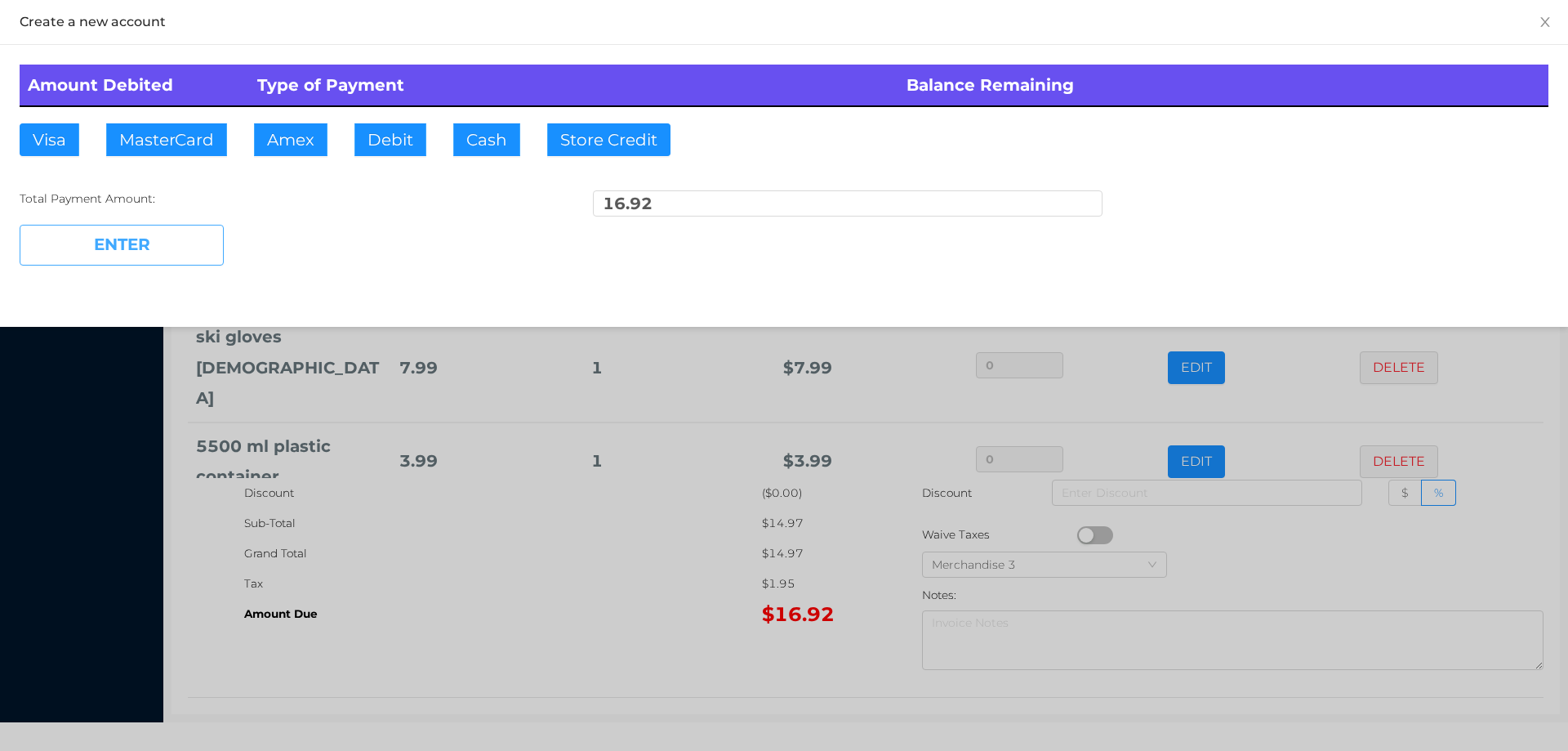
click at [169, 259] on button "ENTER" at bounding box center [121, 245] width 204 height 41
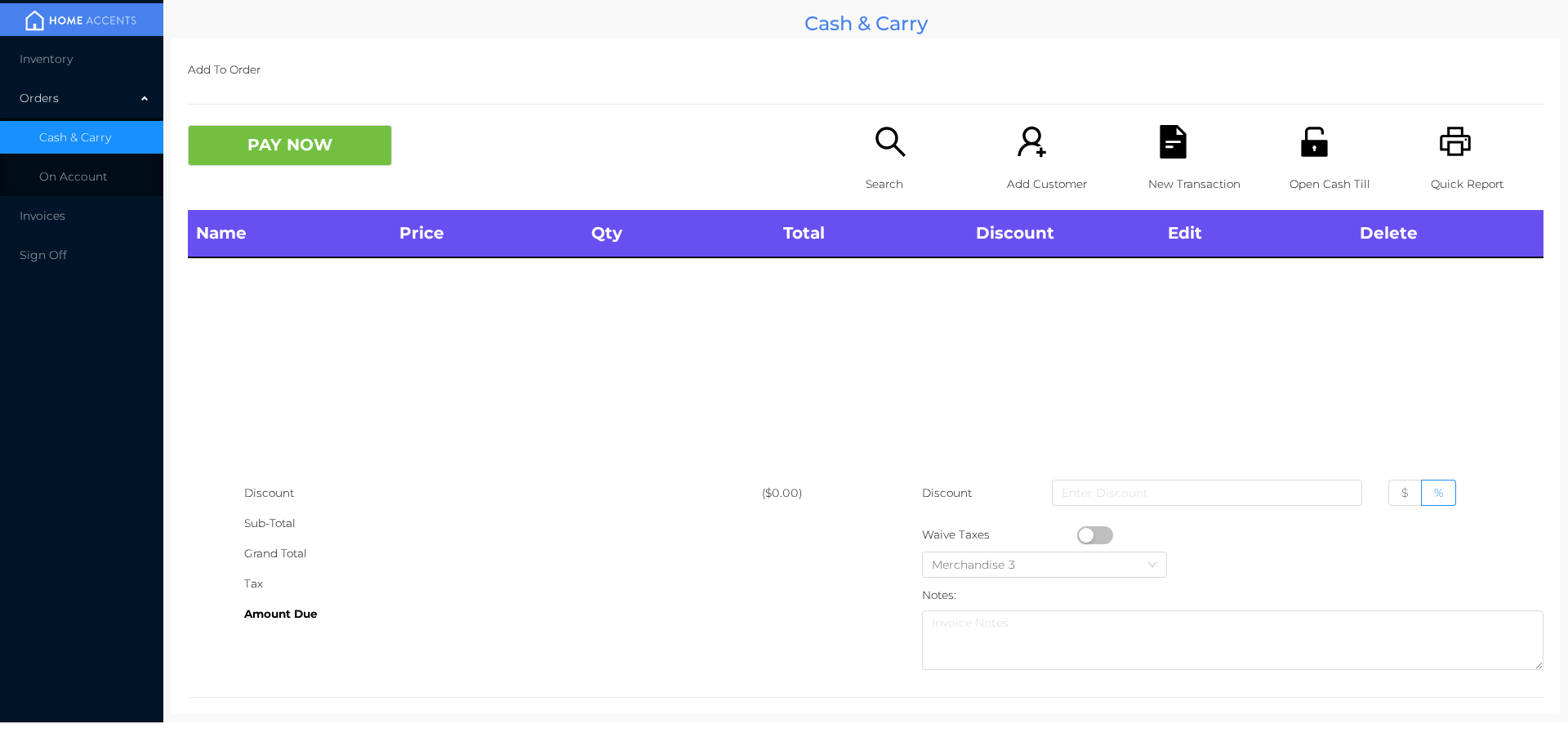
click at [880, 155] on icon "icon: search" at bounding box center [891, 142] width 34 height 34
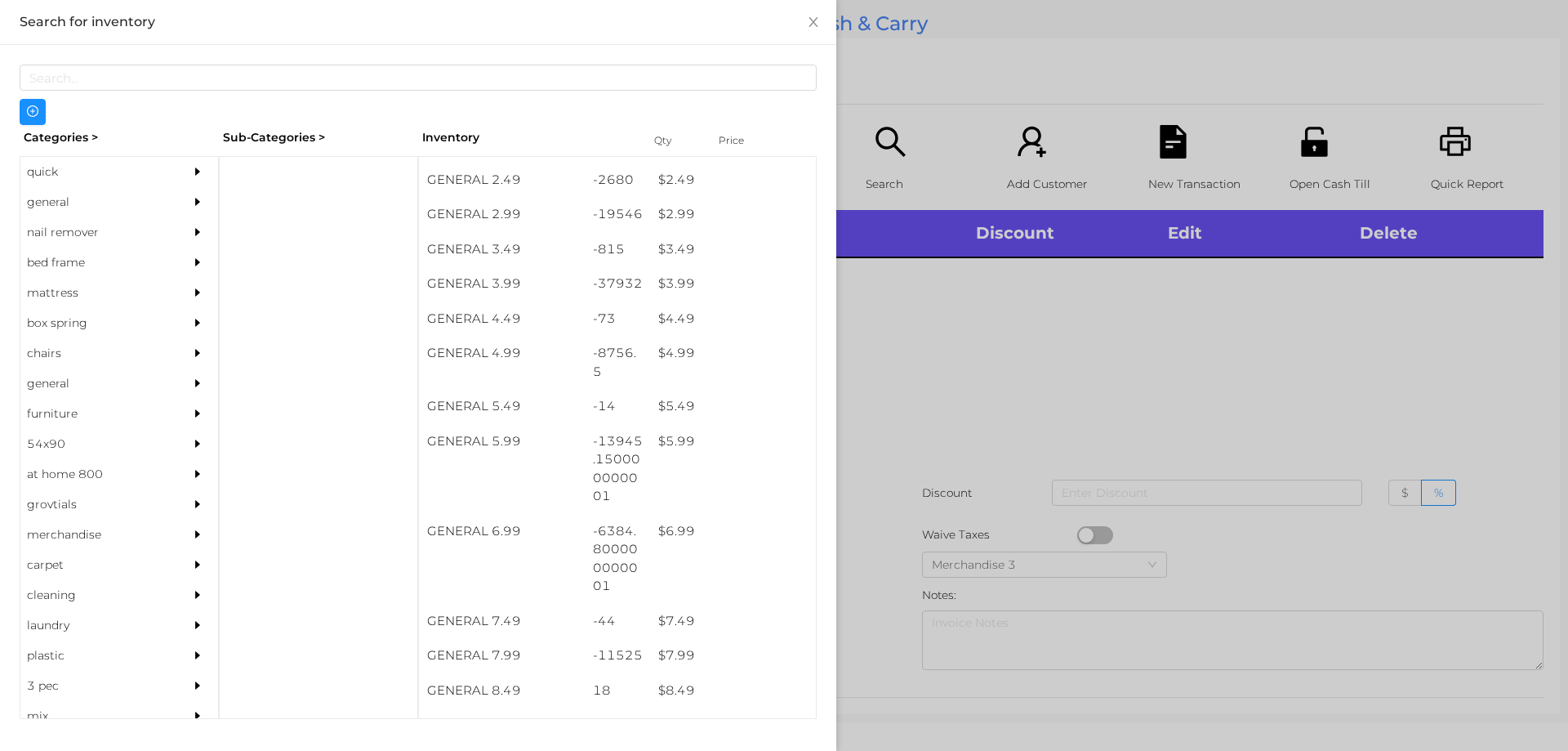
scroll to position [400, 0]
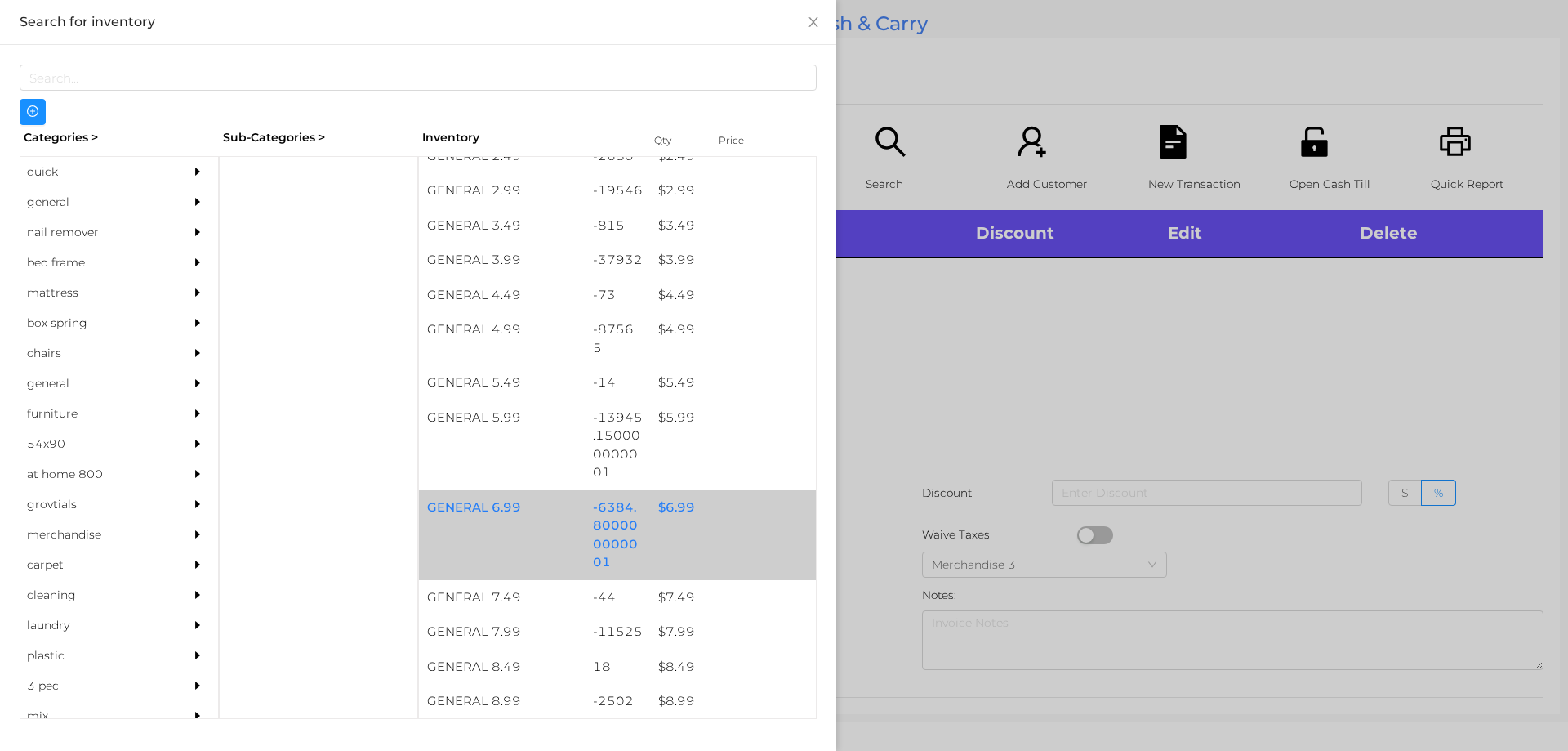
click at [667, 505] on div "$ 6.99" at bounding box center [733, 507] width 166 height 35
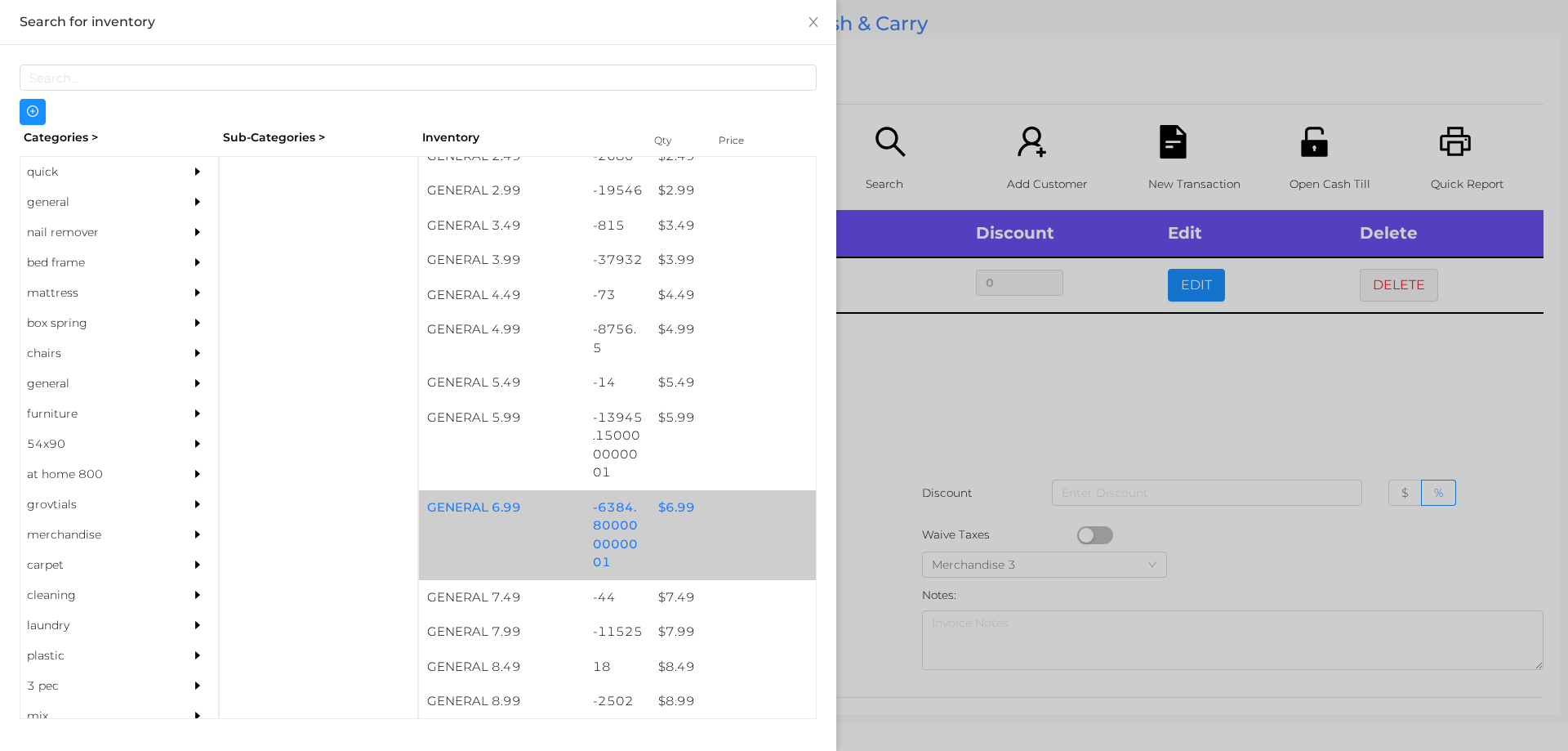
click at [671, 504] on div "$ 6.99" at bounding box center [733, 507] width 166 height 35
click at [678, 510] on div "$ 6.99" at bounding box center [733, 507] width 166 height 35
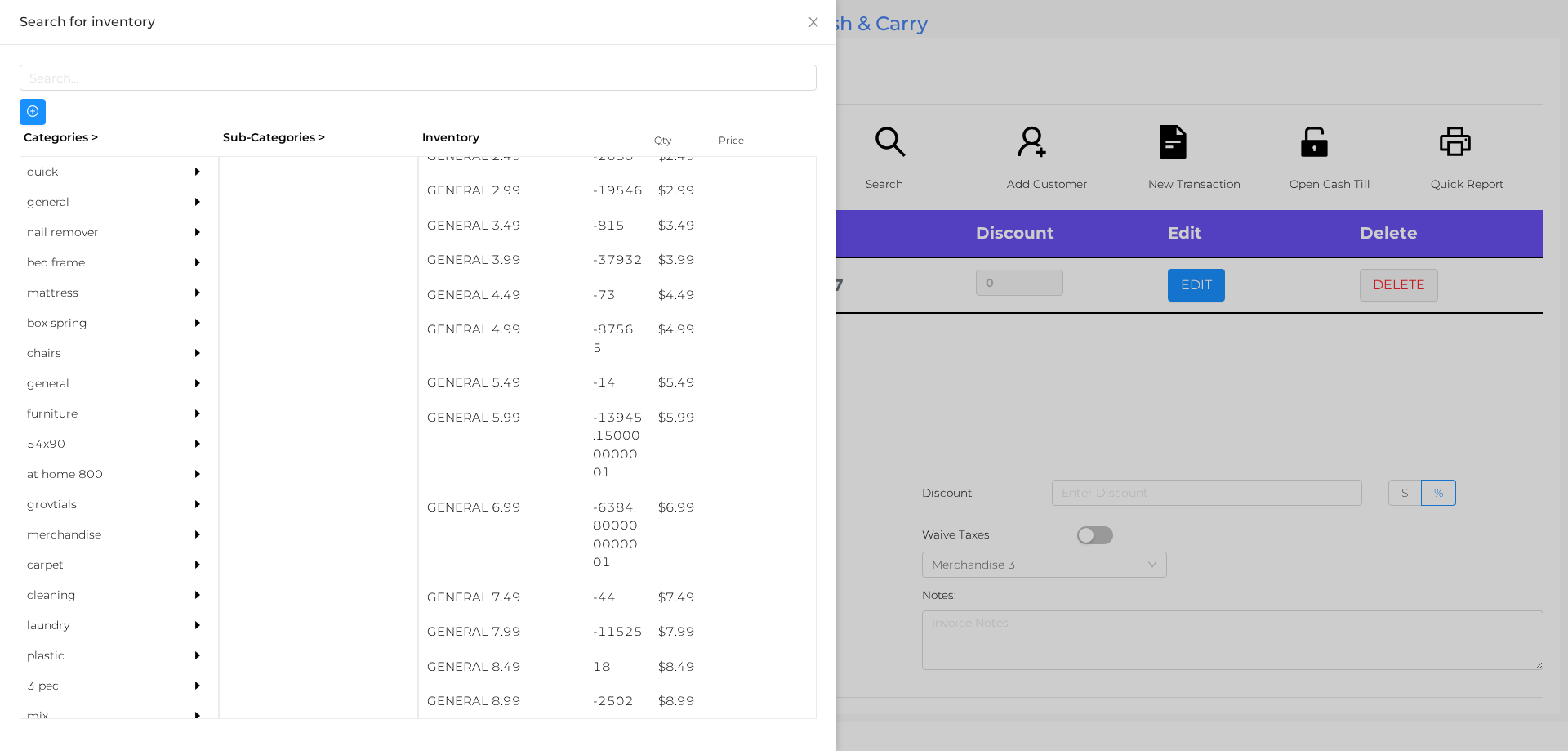
click at [932, 387] on div at bounding box center [784, 375] width 1568 height 751
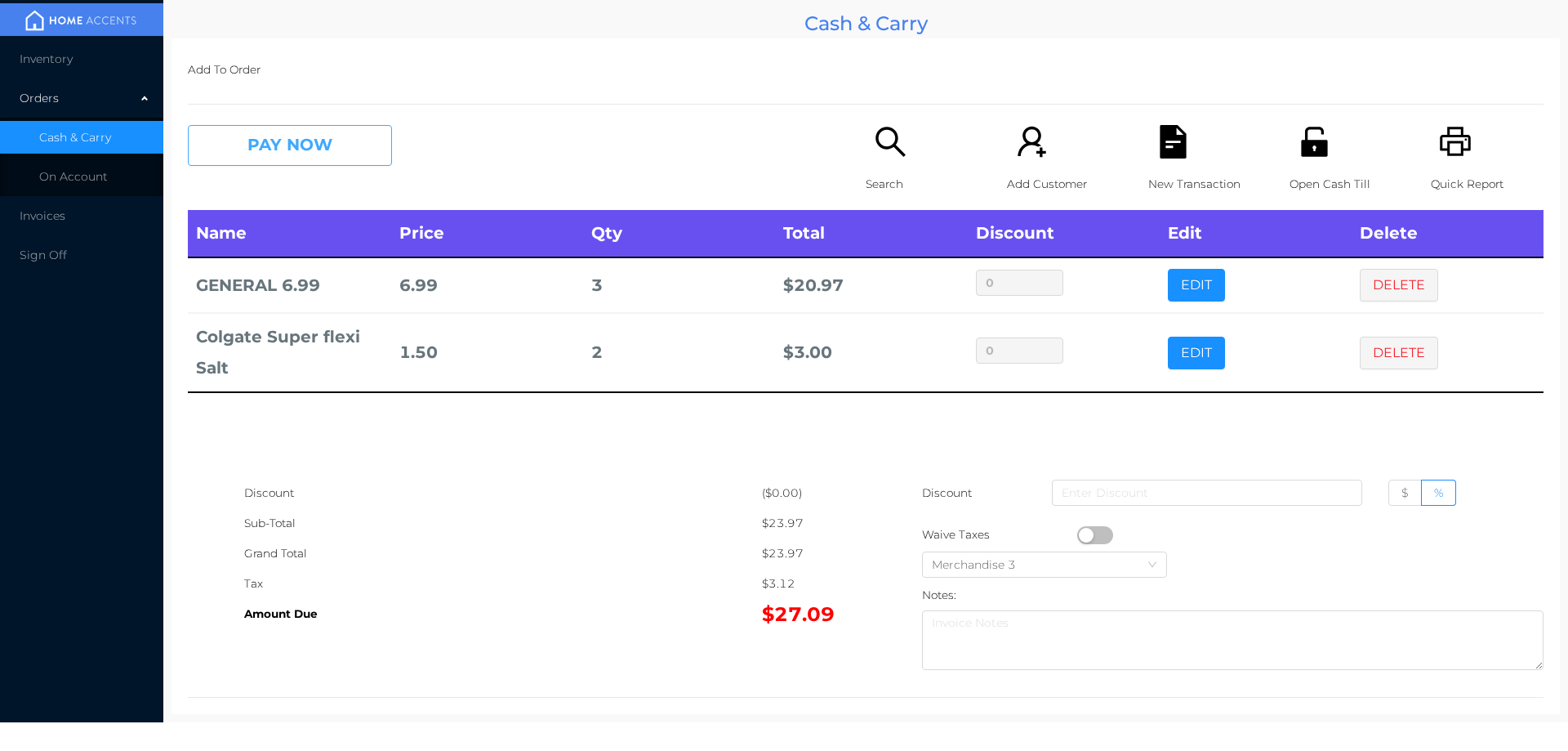
click at [355, 147] on button "PAY NOW" at bounding box center [289, 145] width 204 height 41
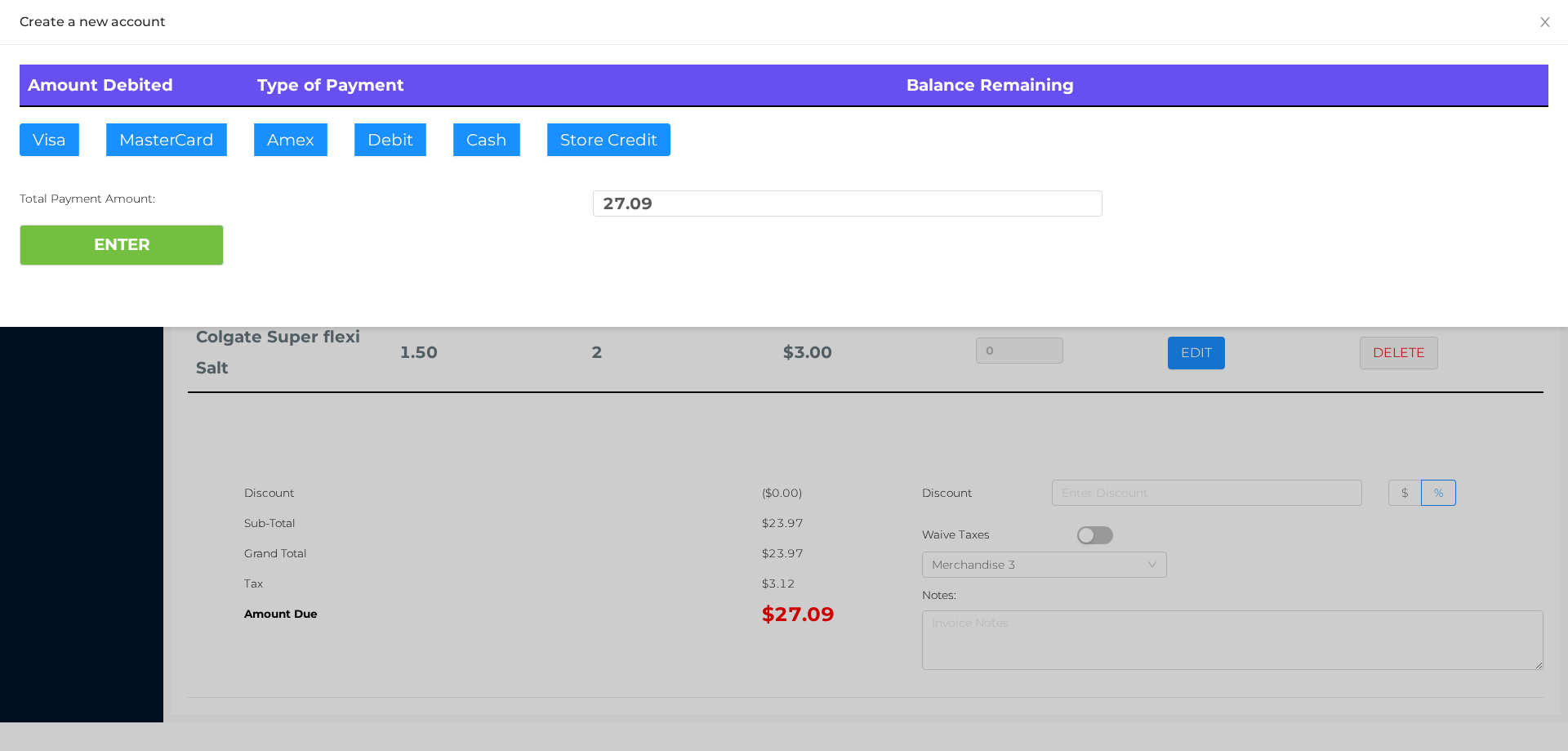
click at [299, 239] on div "ENTER" at bounding box center [784, 245] width 1529 height 41
click at [409, 510] on div at bounding box center [784, 375] width 1568 height 751
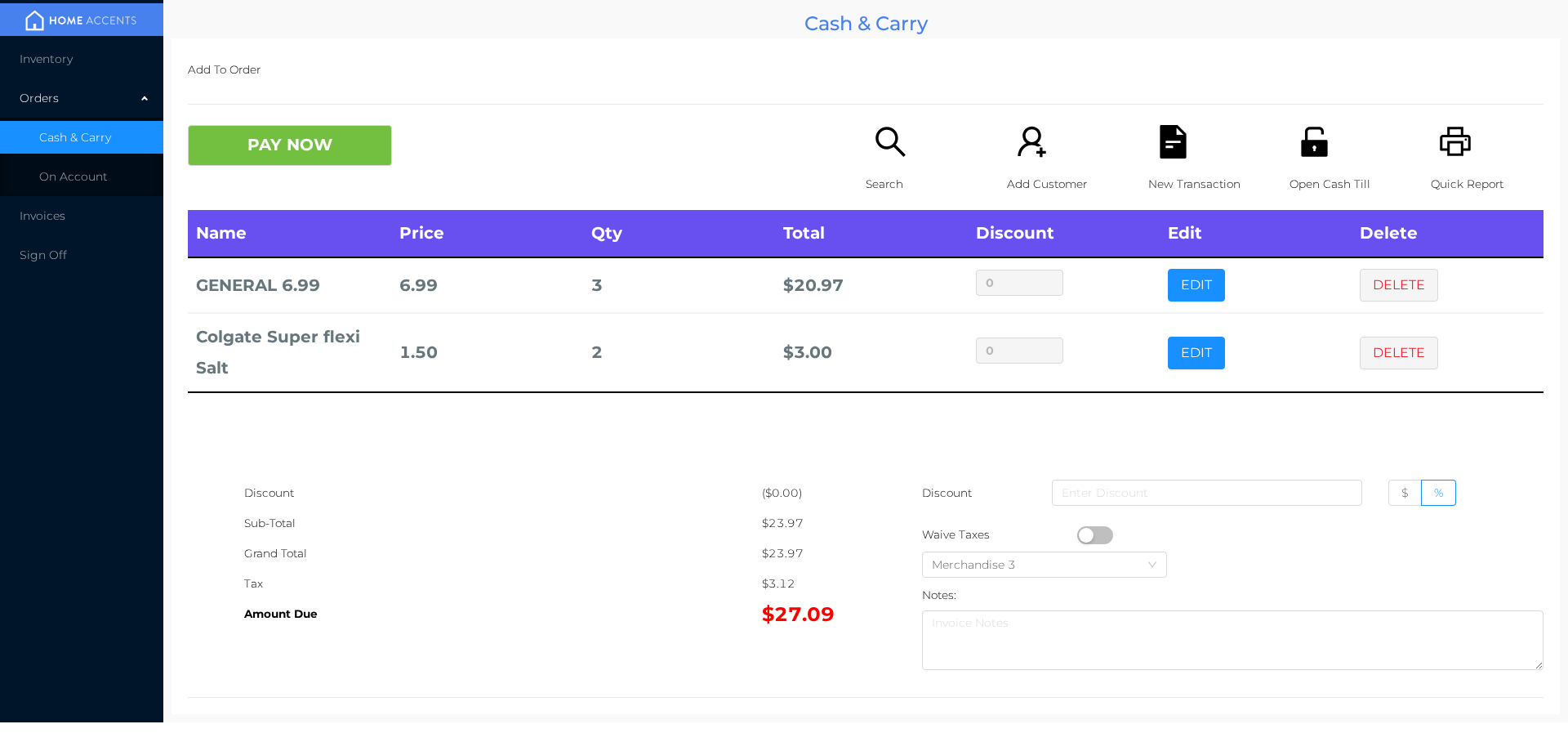
click at [1179, 130] on icon "icon: file-text" at bounding box center [1173, 142] width 34 height 34
click at [1191, 353] on button "EDIT" at bounding box center [1196, 352] width 57 height 33
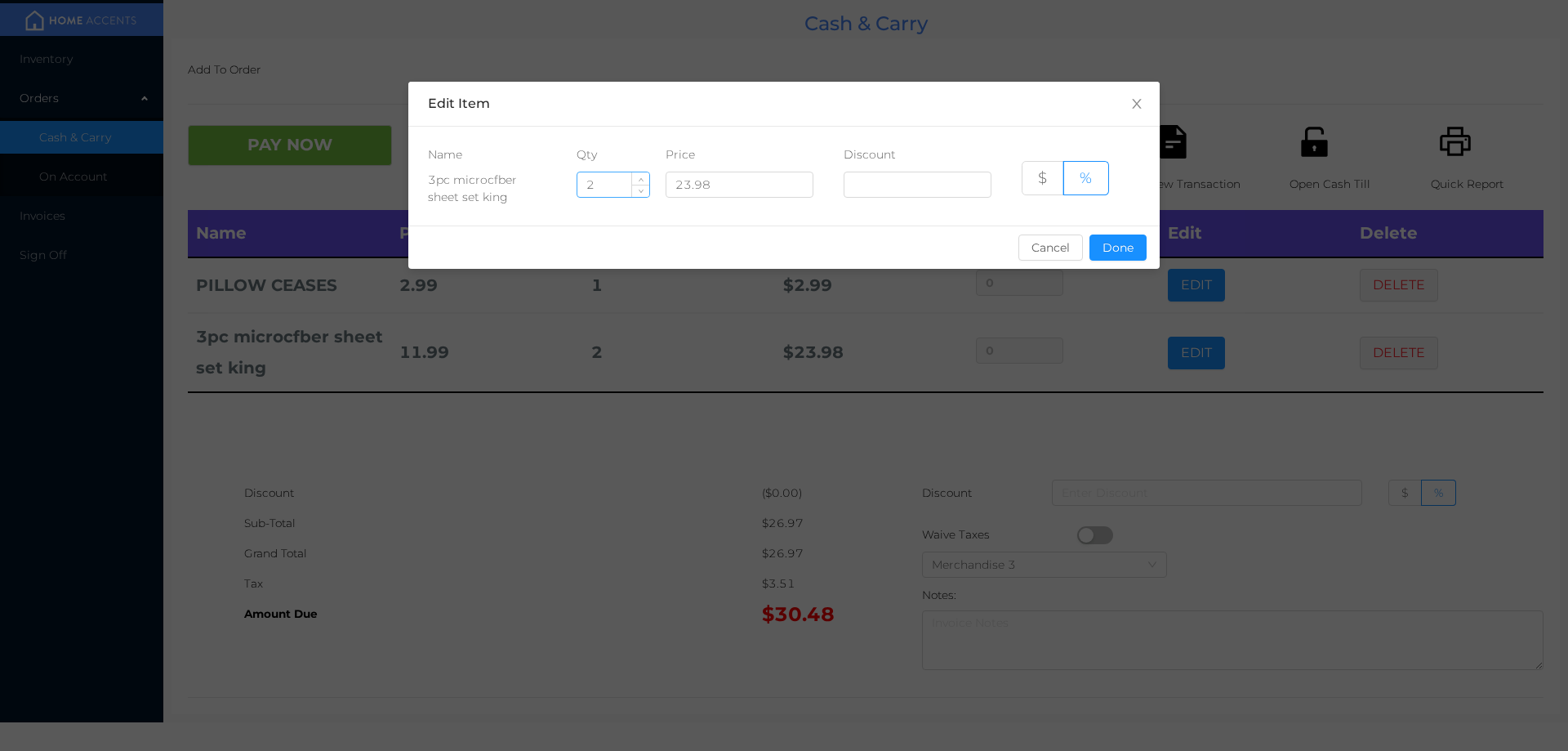
click at [612, 191] on input "2" at bounding box center [613, 184] width 72 height 25
type input "1"
click at [1123, 246] on button "Done" at bounding box center [1118, 248] width 57 height 26
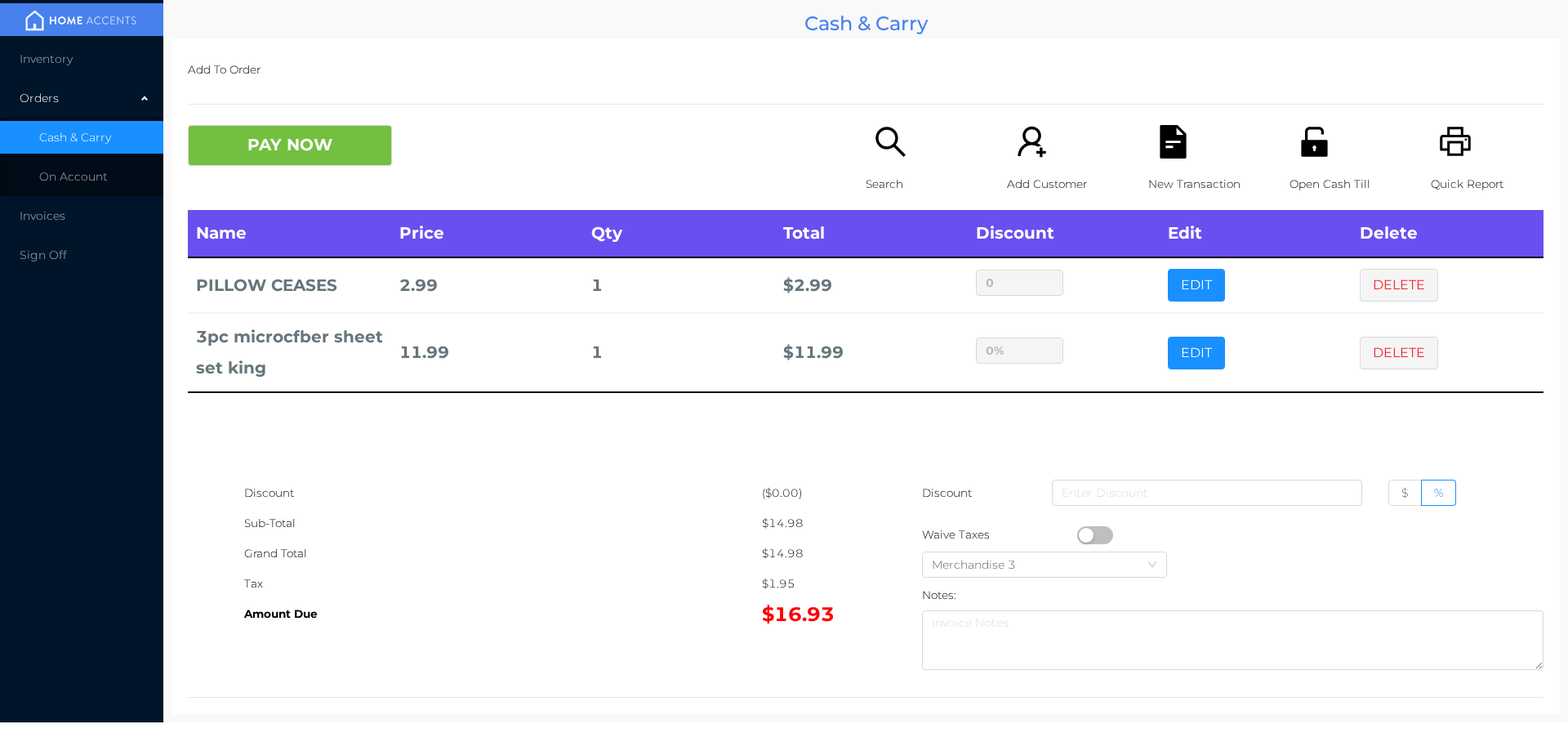
click at [1123, 428] on div "Name Price Qty Total Discount Edit Delete PILLOW CEASES 2.99 1 $ 2.99 0 EDIT DE…" at bounding box center [865, 343] width 1355 height 268
click at [1022, 145] on icon "icon: user-add" at bounding box center [1032, 142] width 34 height 34
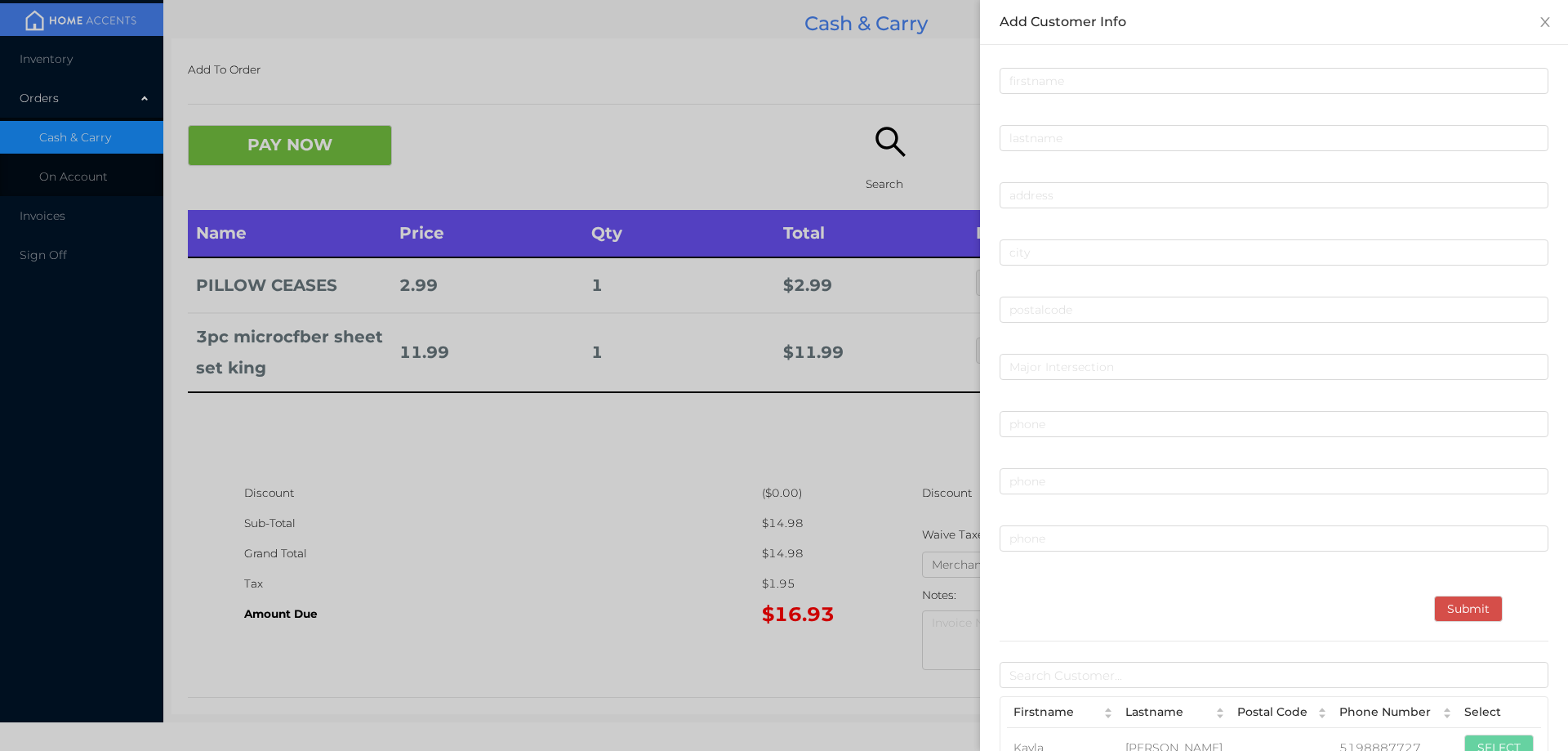
click at [630, 477] on div at bounding box center [784, 375] width 1568 height 751
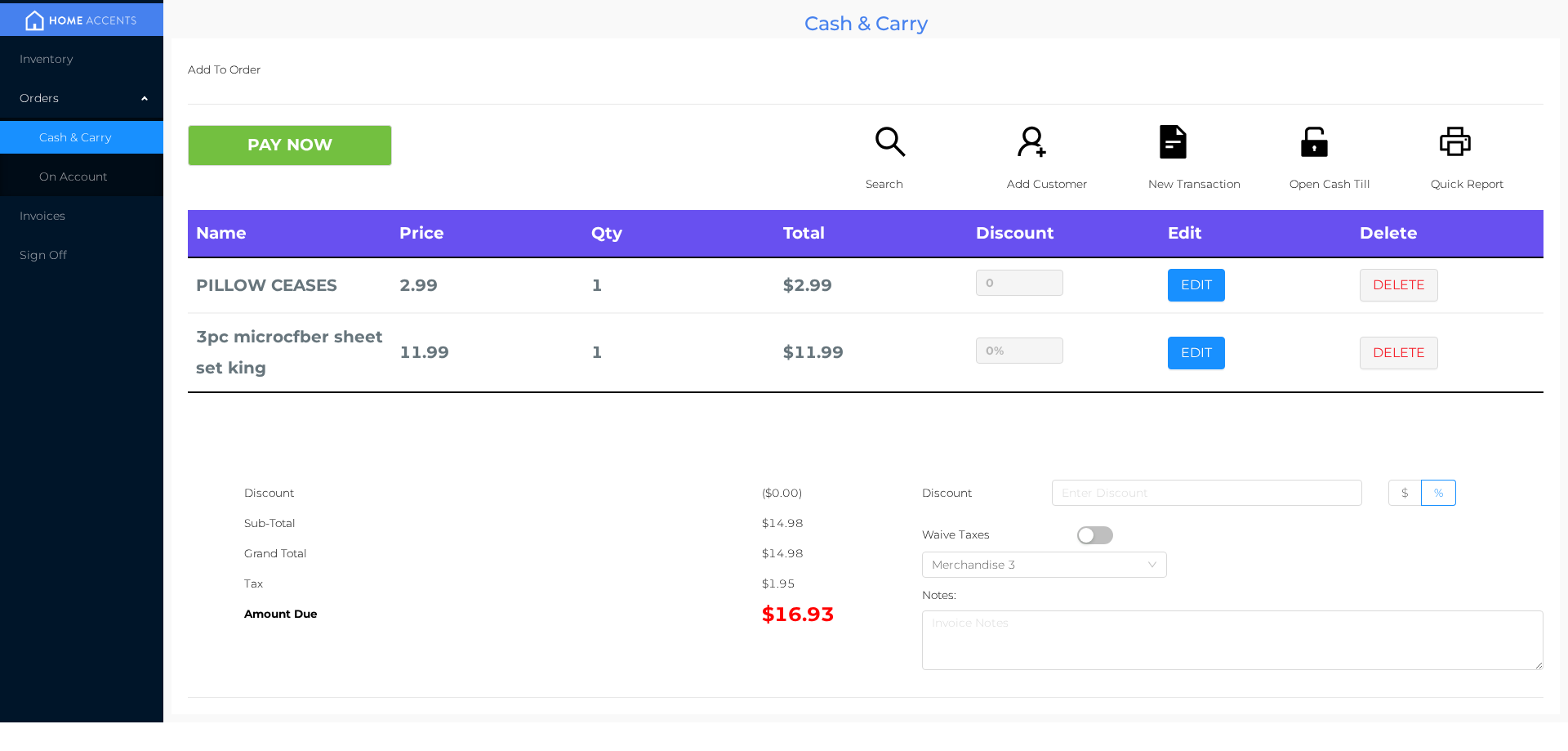
click at [896, 163] on div "Search" at bounding box center [922, 167] width 112 height 85
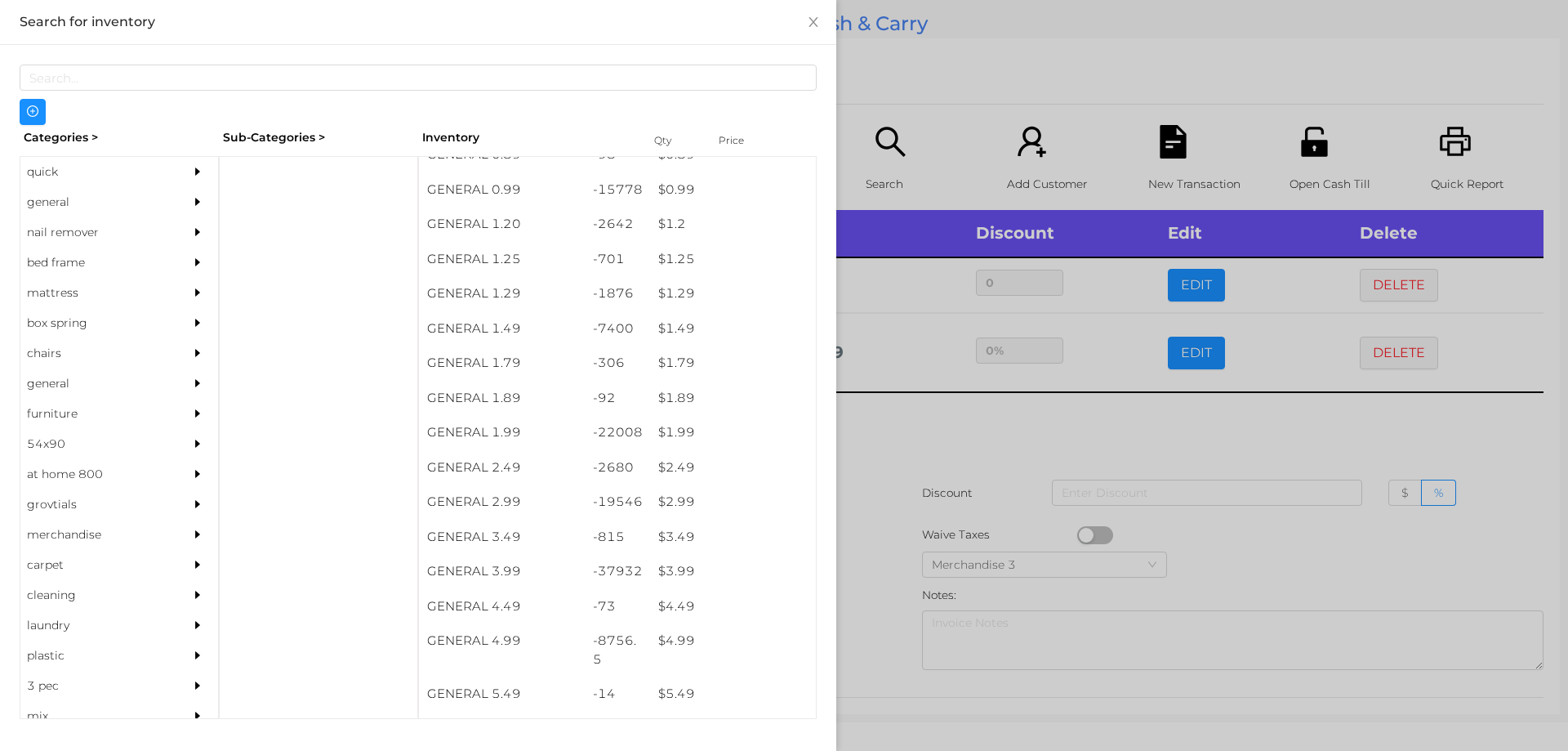
scroll to position [0, 0]
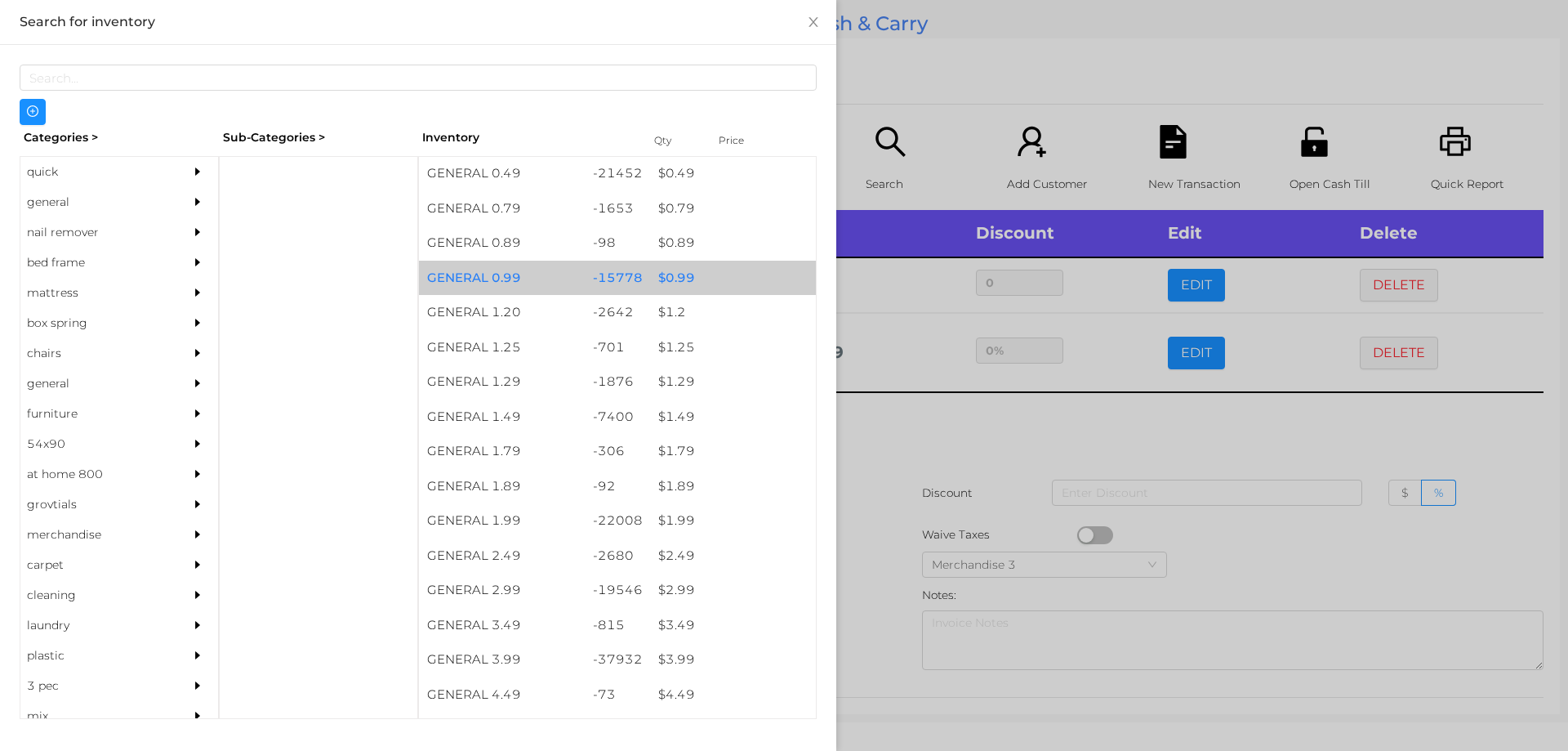
click at [668, 282] on div "$ 0.99" at bounding box center [733, 278] width 166 height 35
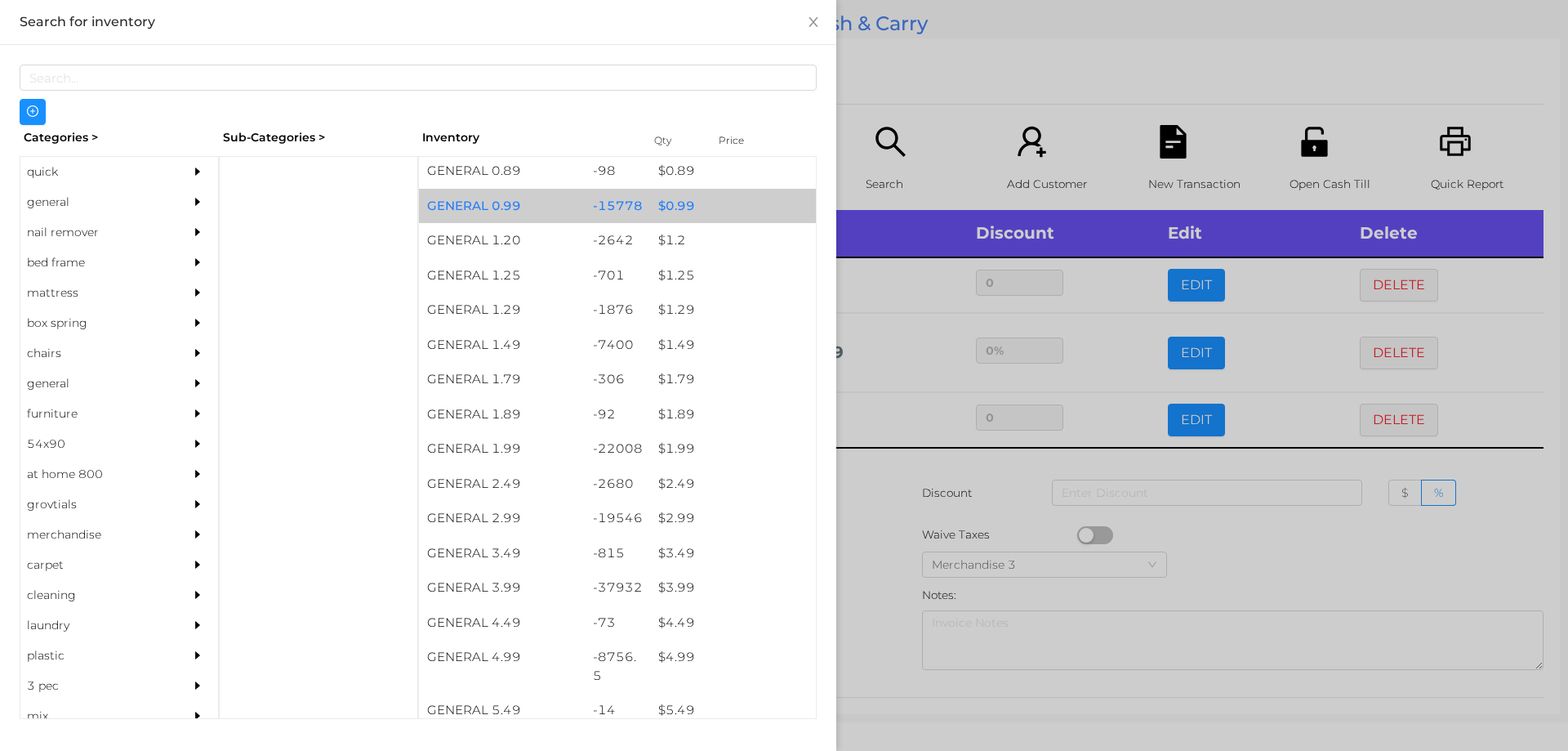
scroll to position [72, 0]
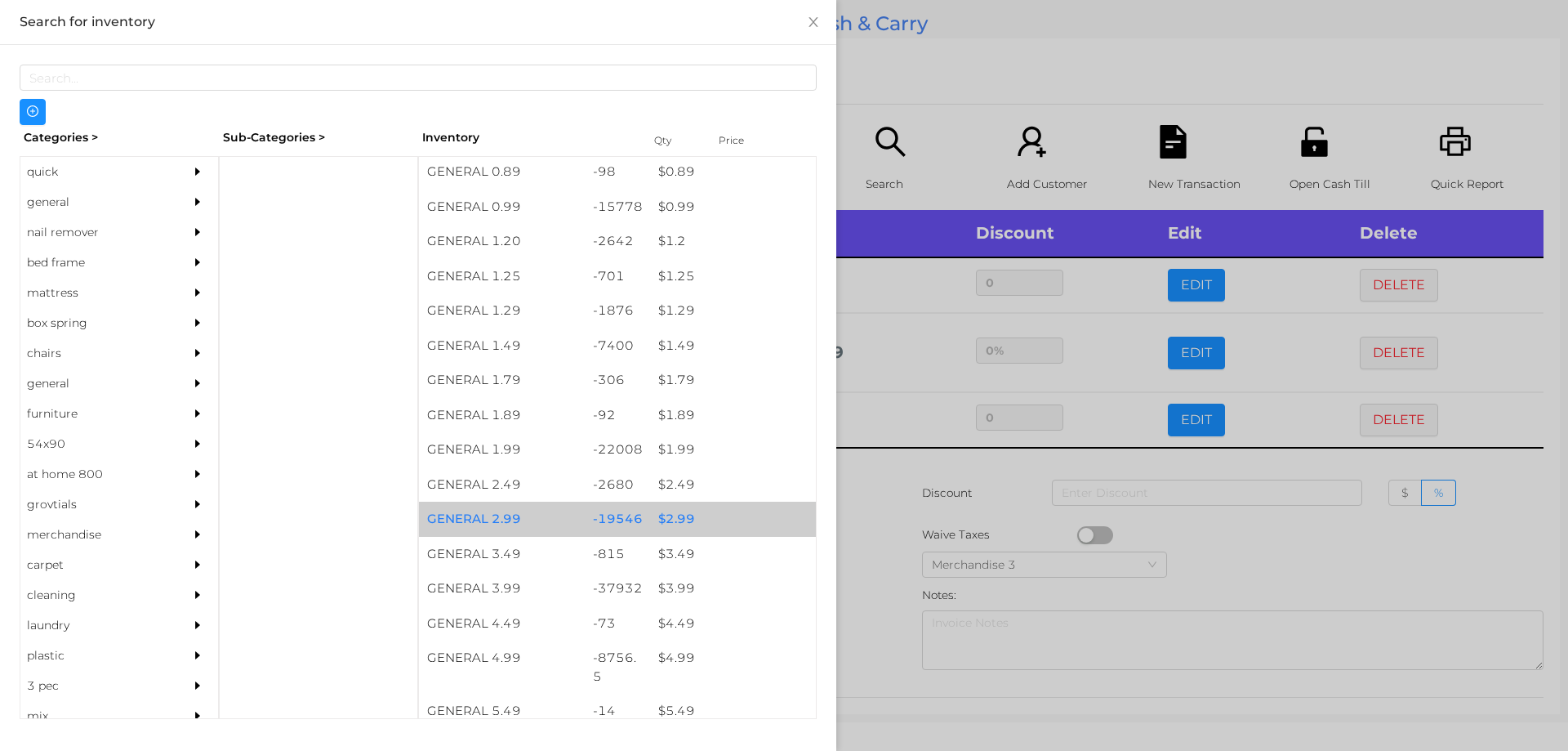
click at [670, 514] on div "$ 2.99" at bounding box center [733, 518] width 166 height 35
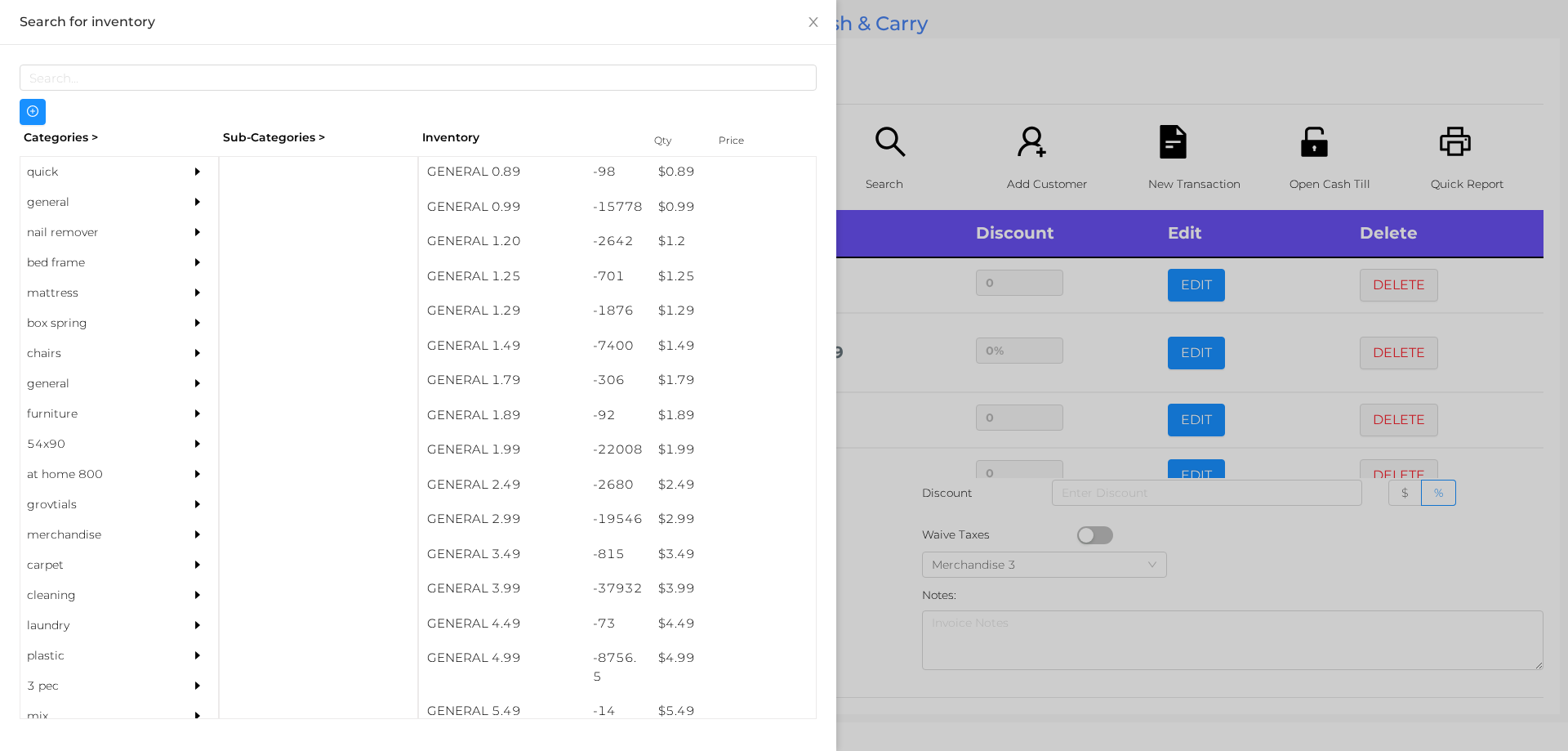
click at [879, 548] on div at bounding box center [784, 375] width 1568 height 751
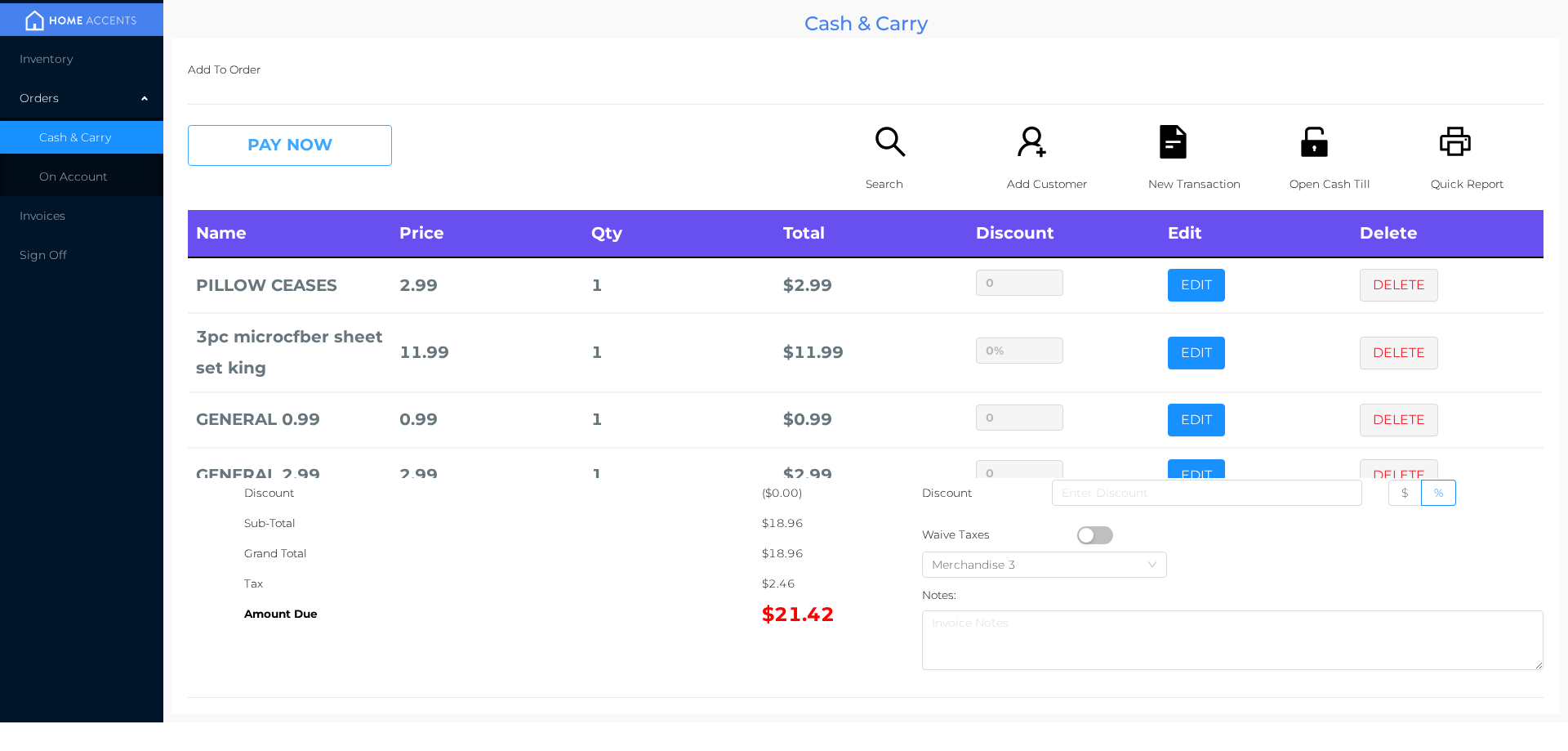
click at [336, 133] on button "PAY NOW" at bounding box center [289, 145] width 204 height 41
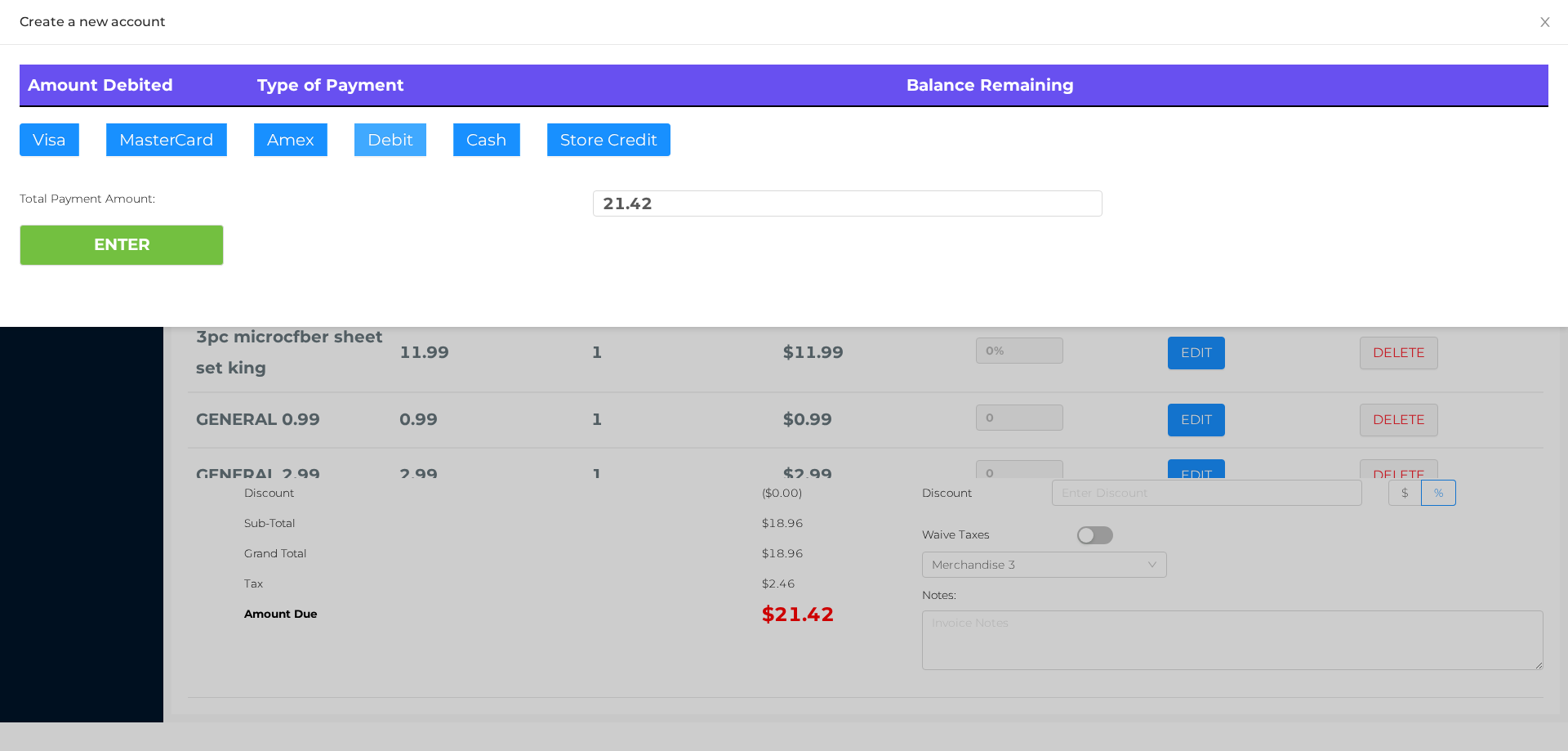
click at [398, 144] on button "Debit" at bounding box center [390, 139] width 72 height 33
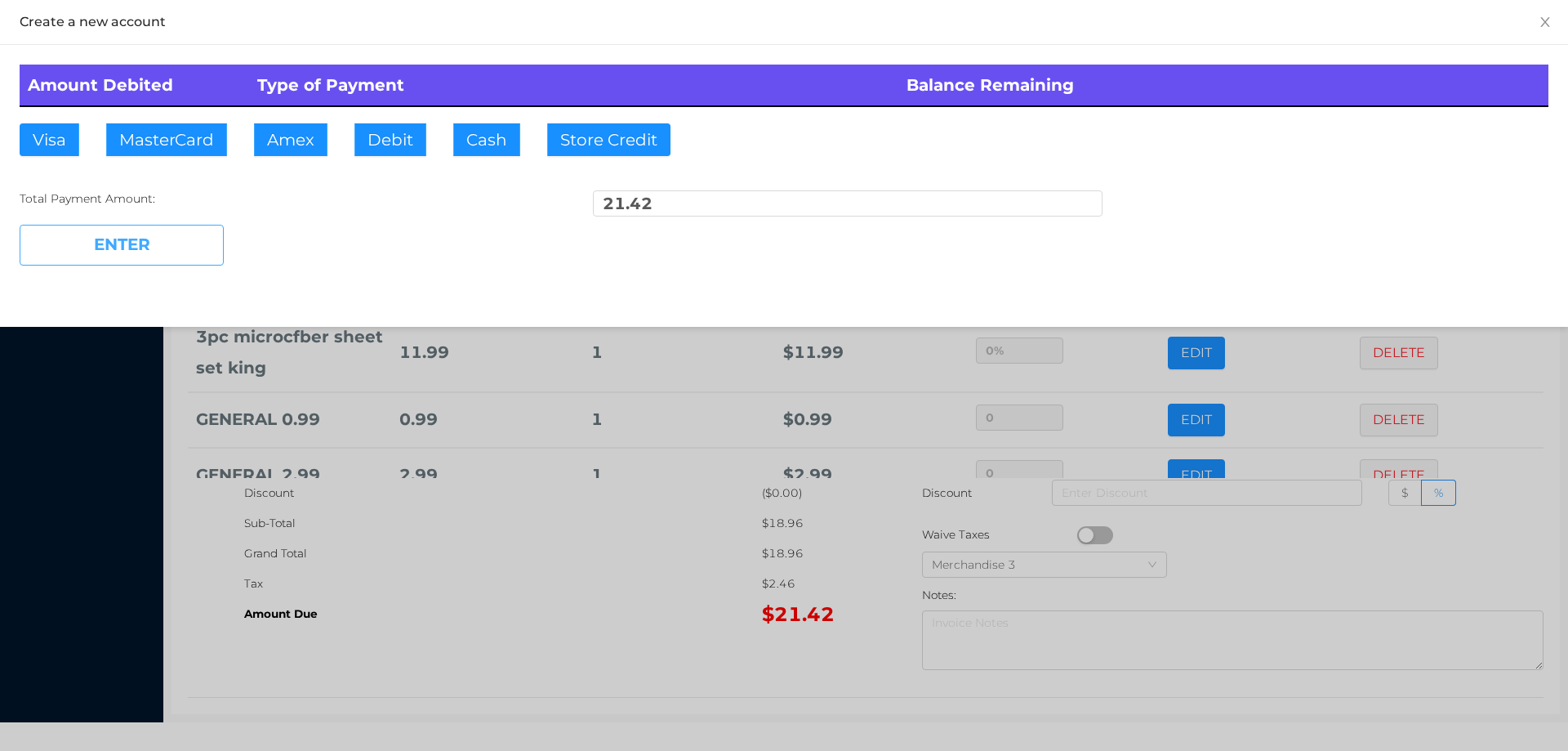
click at [155, 242] on button "ENTER" at bounding box center [121, 245] width 204 height 41
type input "0"
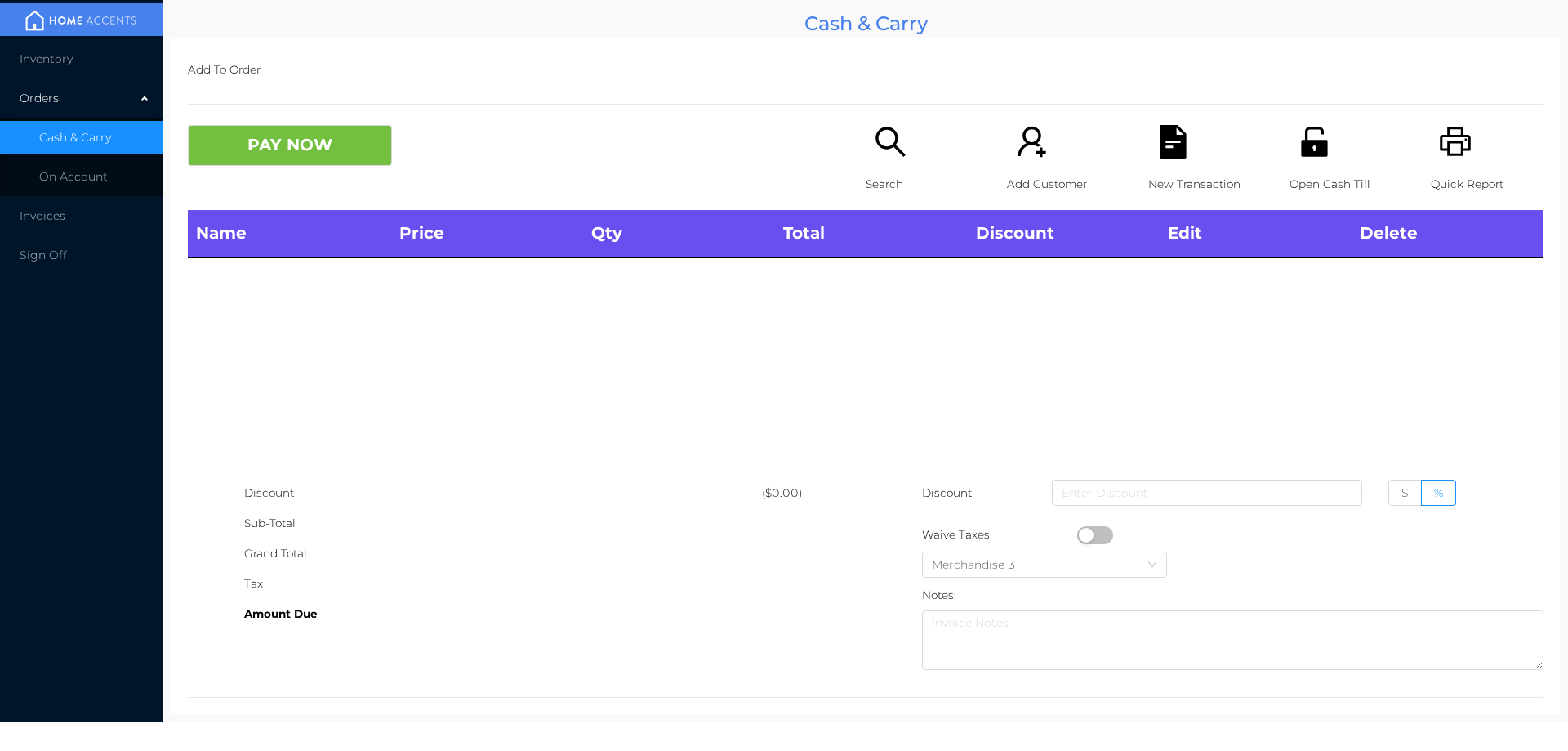
click at [1321, 142] on div "Open Cash Till" at bounding box center [1345, 167] width 112 height 85
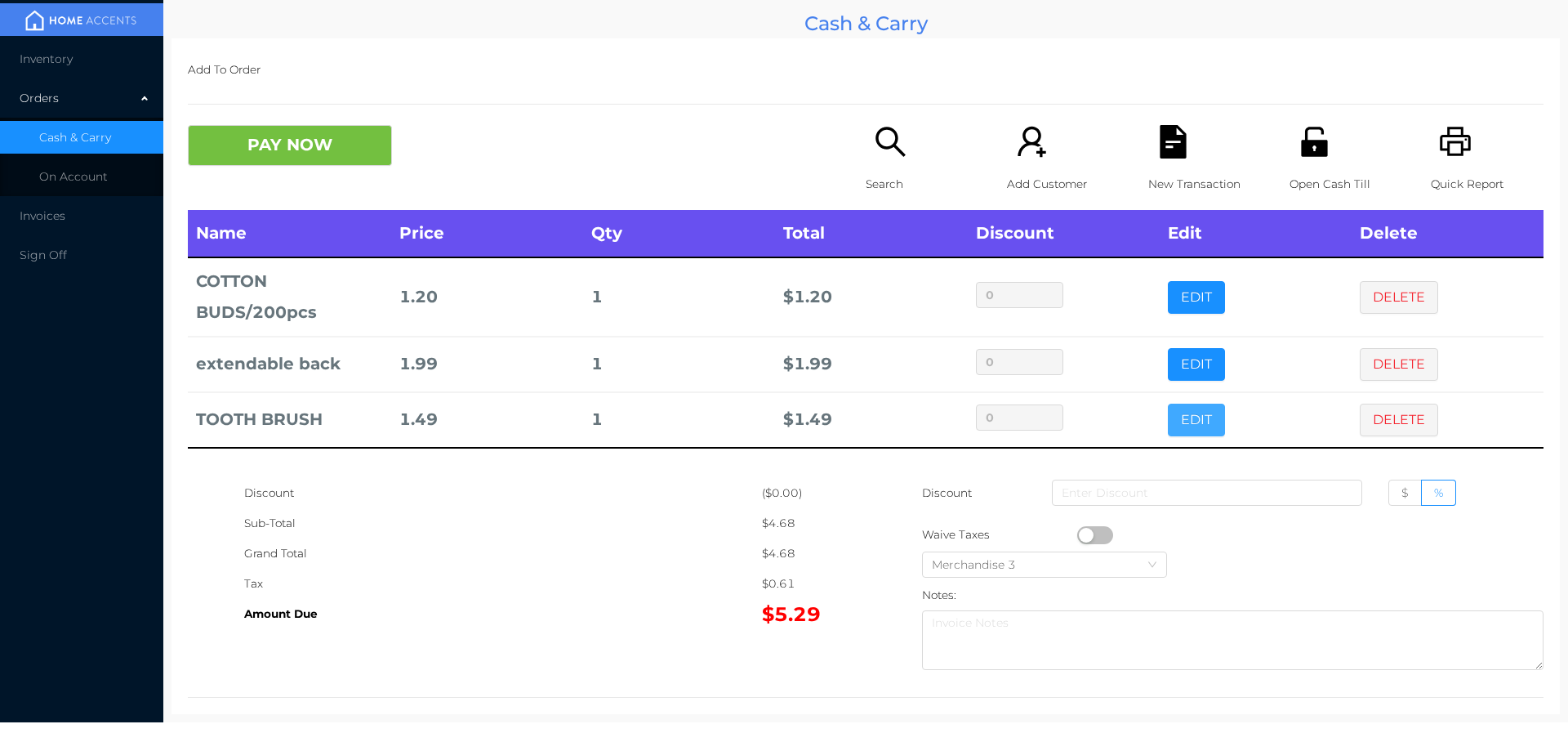
click at [1175, 408] on button "EDIT" at bounding box center [1196, 420] width 57 height 33
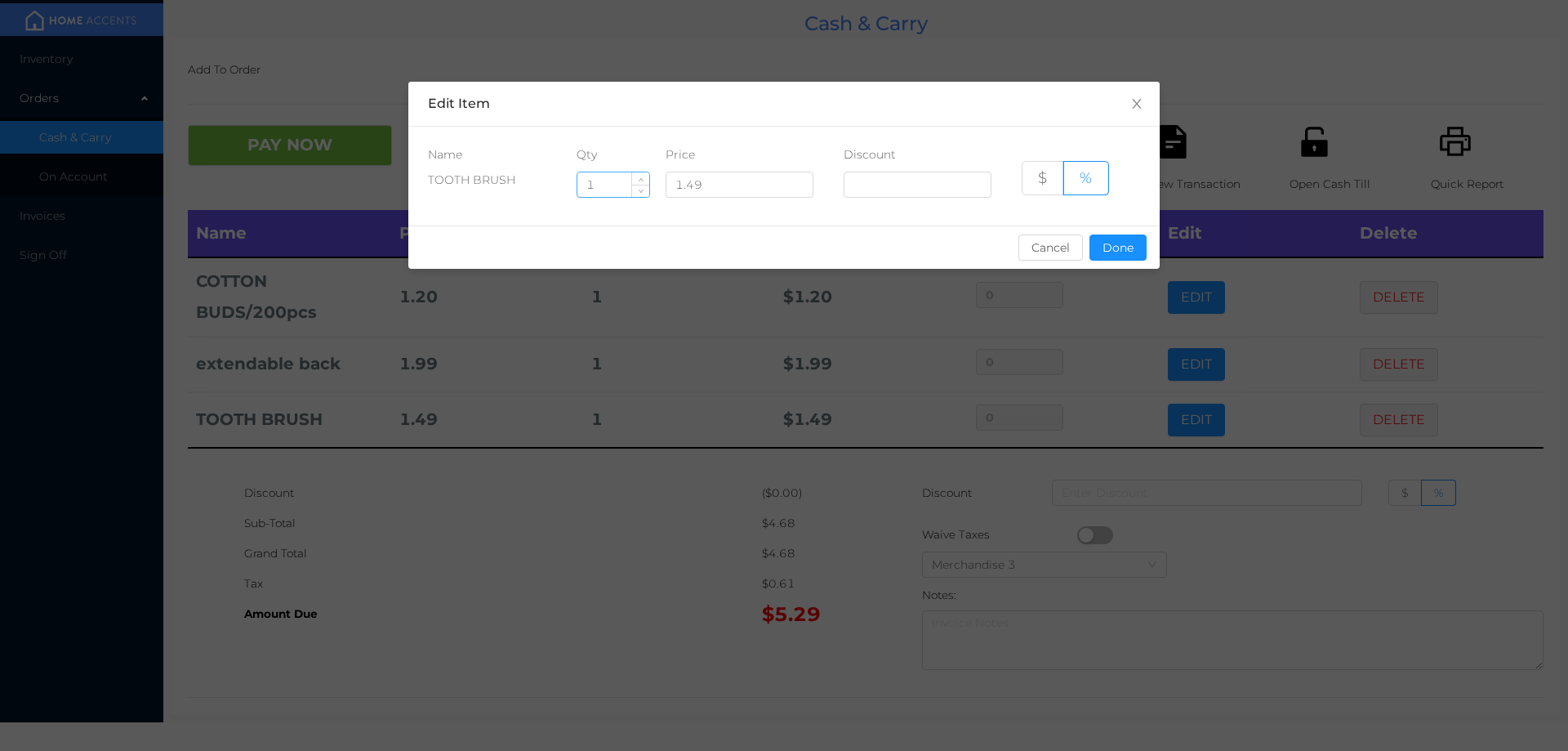
click at [606, 190] on input "1" at bounding box center [613, 184] width 72 height 25
type input "11"
click at [1111, 256] on button "Done" at bounding box center [1118, 248] width 57 height 26
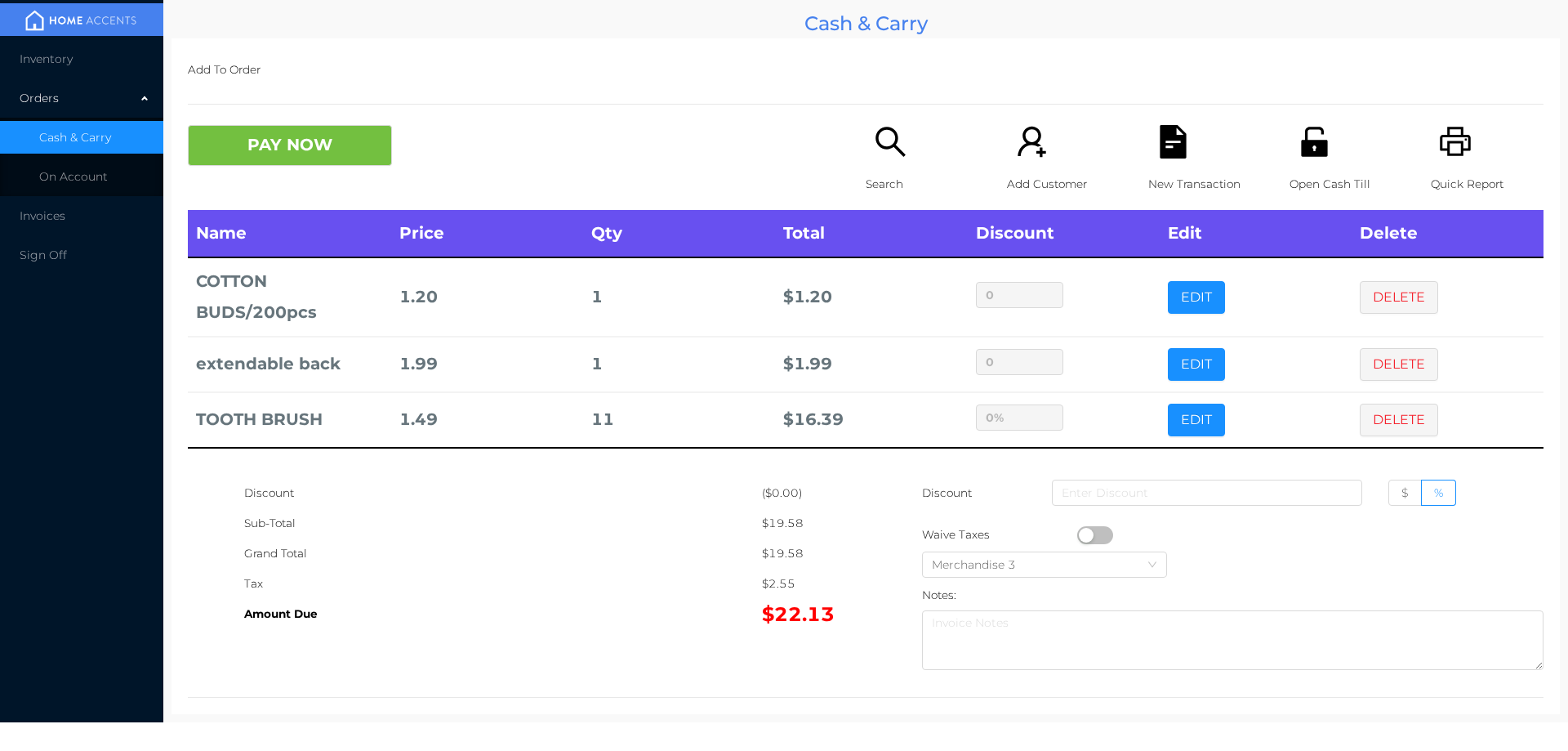
click at [650, 617] on div "Amount Due" at bounding box center [503, 614] width 518 height 30
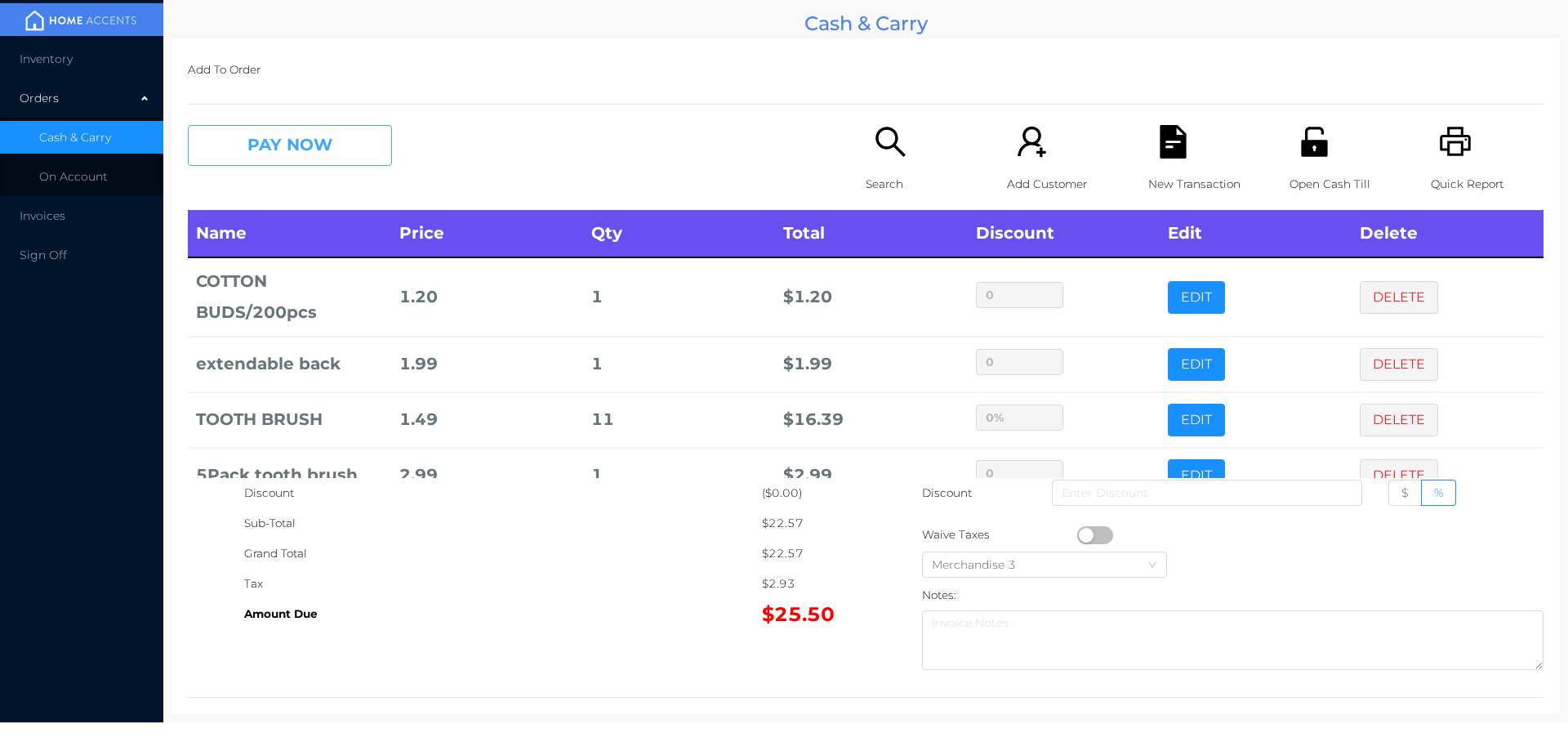
click at [347, 152] on button "PAY NOW" at bounding box center [289, 145] width 204 height 41
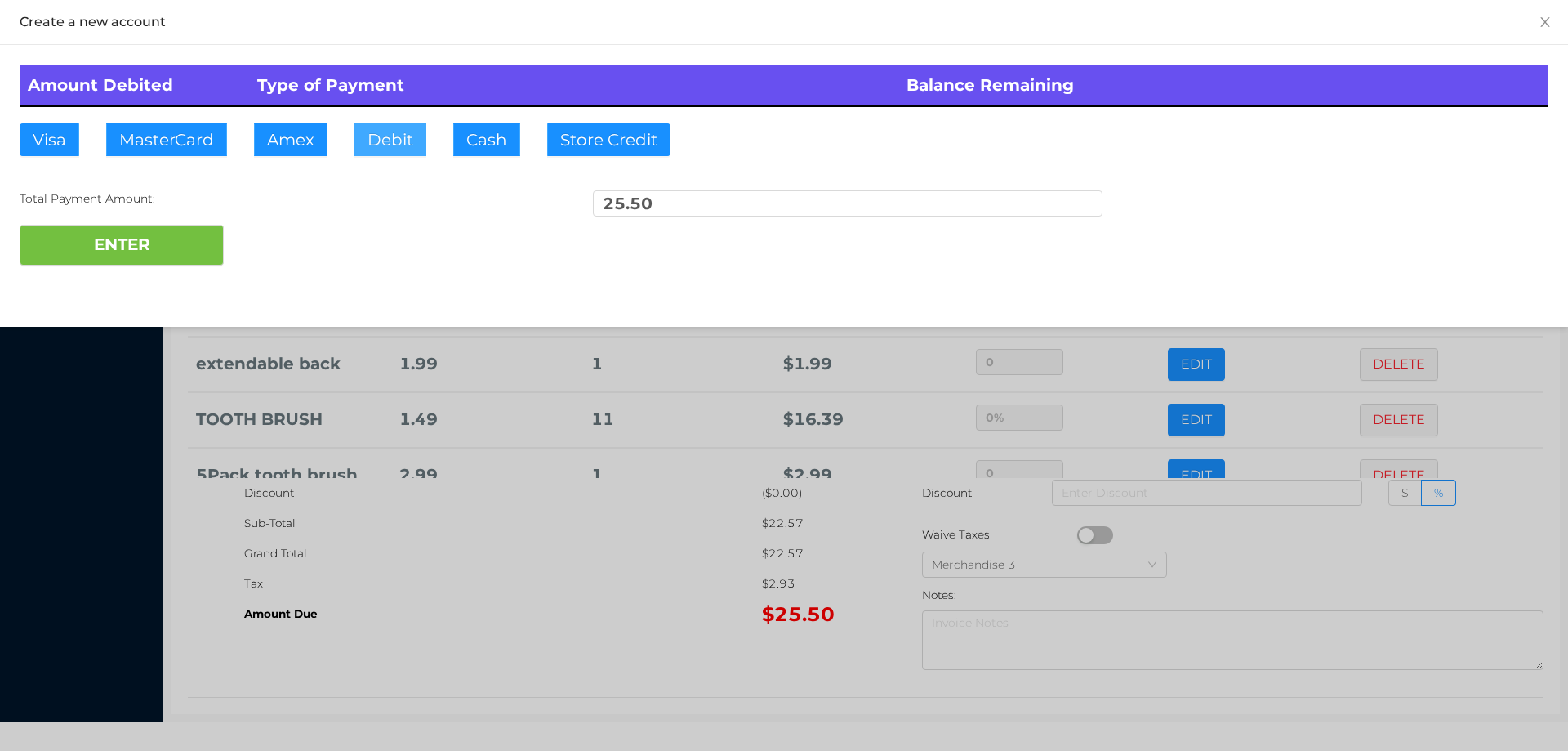
click at [393, 140] on button "Debit" at bounding box center [390, 139] width 72 height 33
click at [647, 574] on div at bounding box center [784, 375] width 1568 height 751
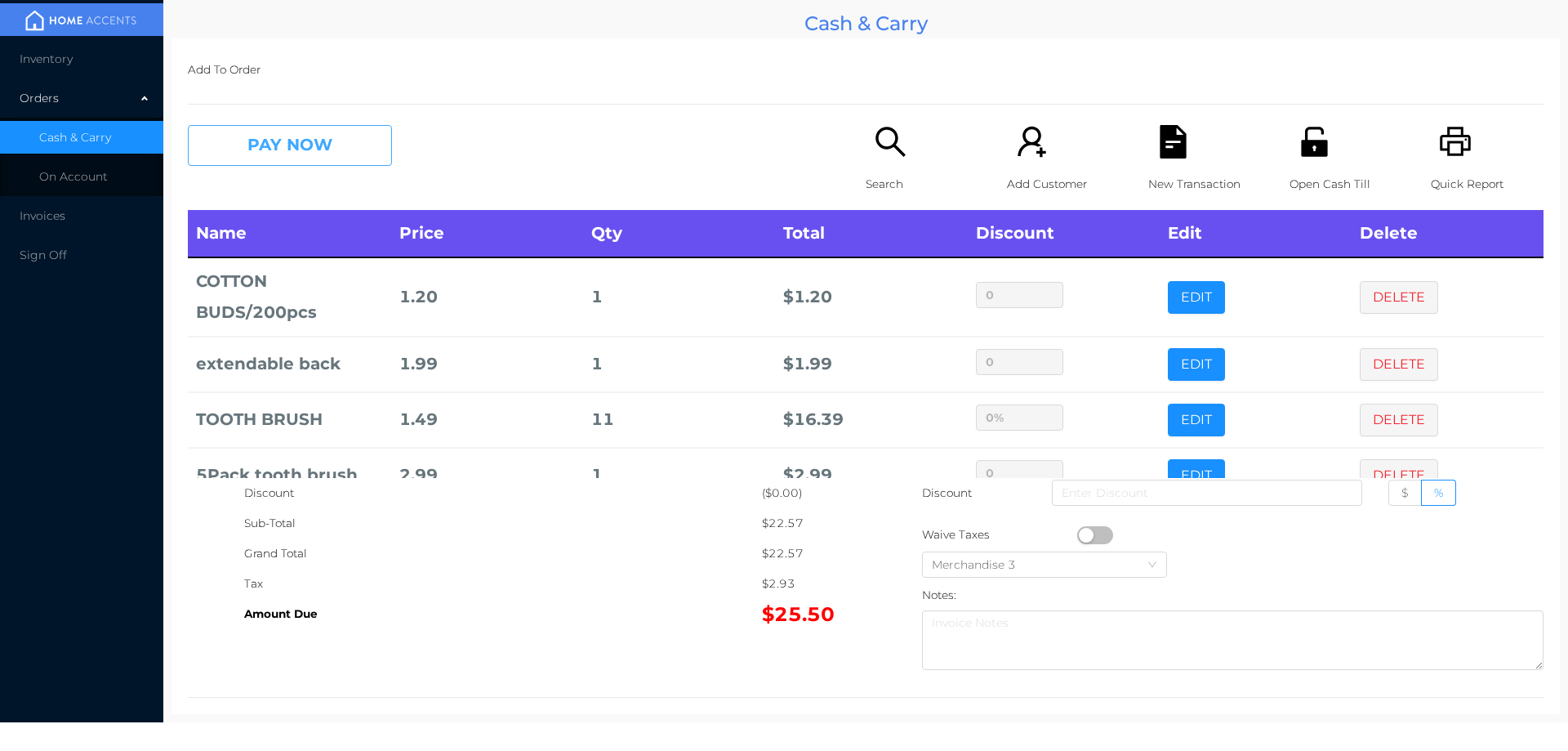
click at [337, 138] on button "PAY NOW" at bounding box center [289, 145] width 204 height 41
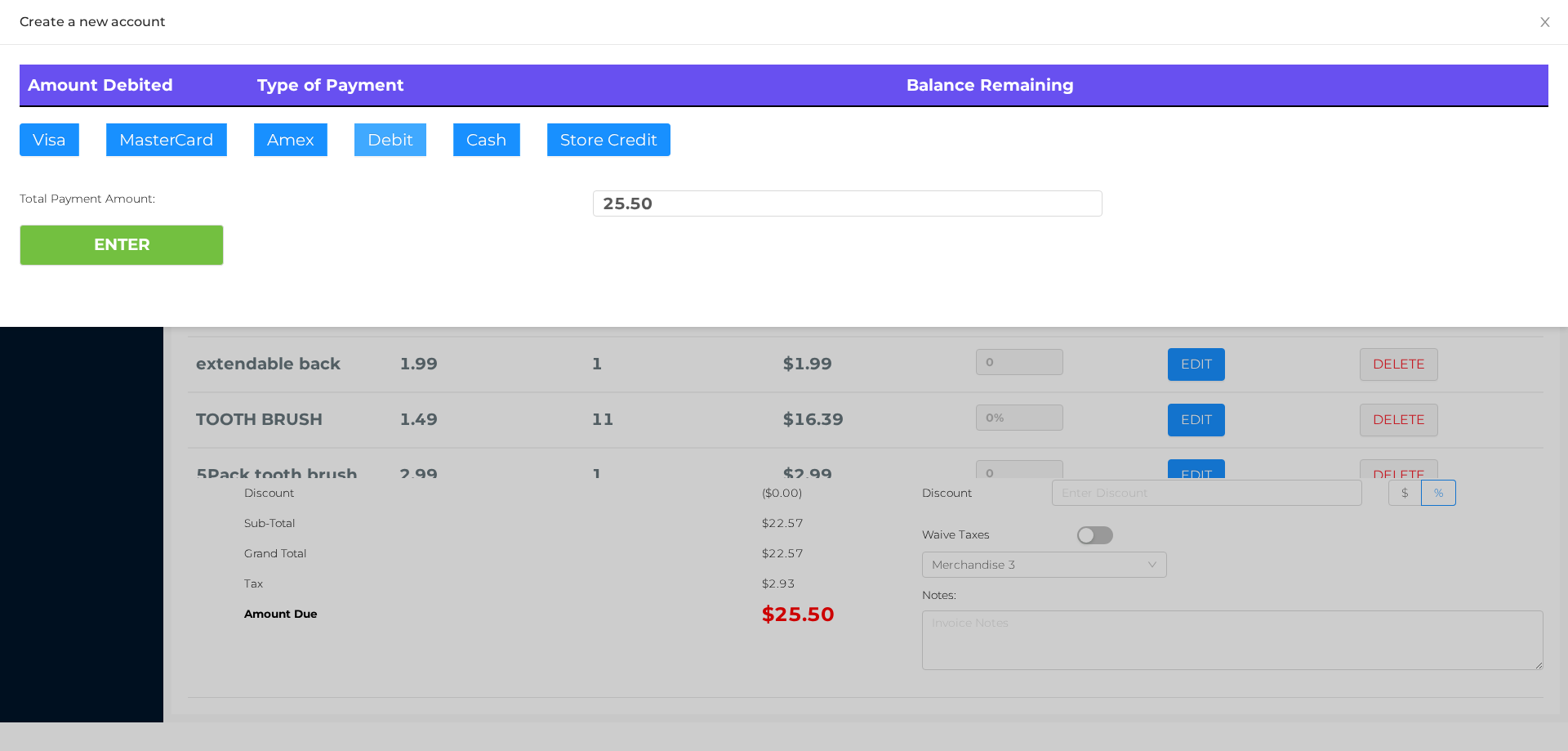
click at [381, 131] on button "Debit" at bounding box center [390, 139] width 72 height 33
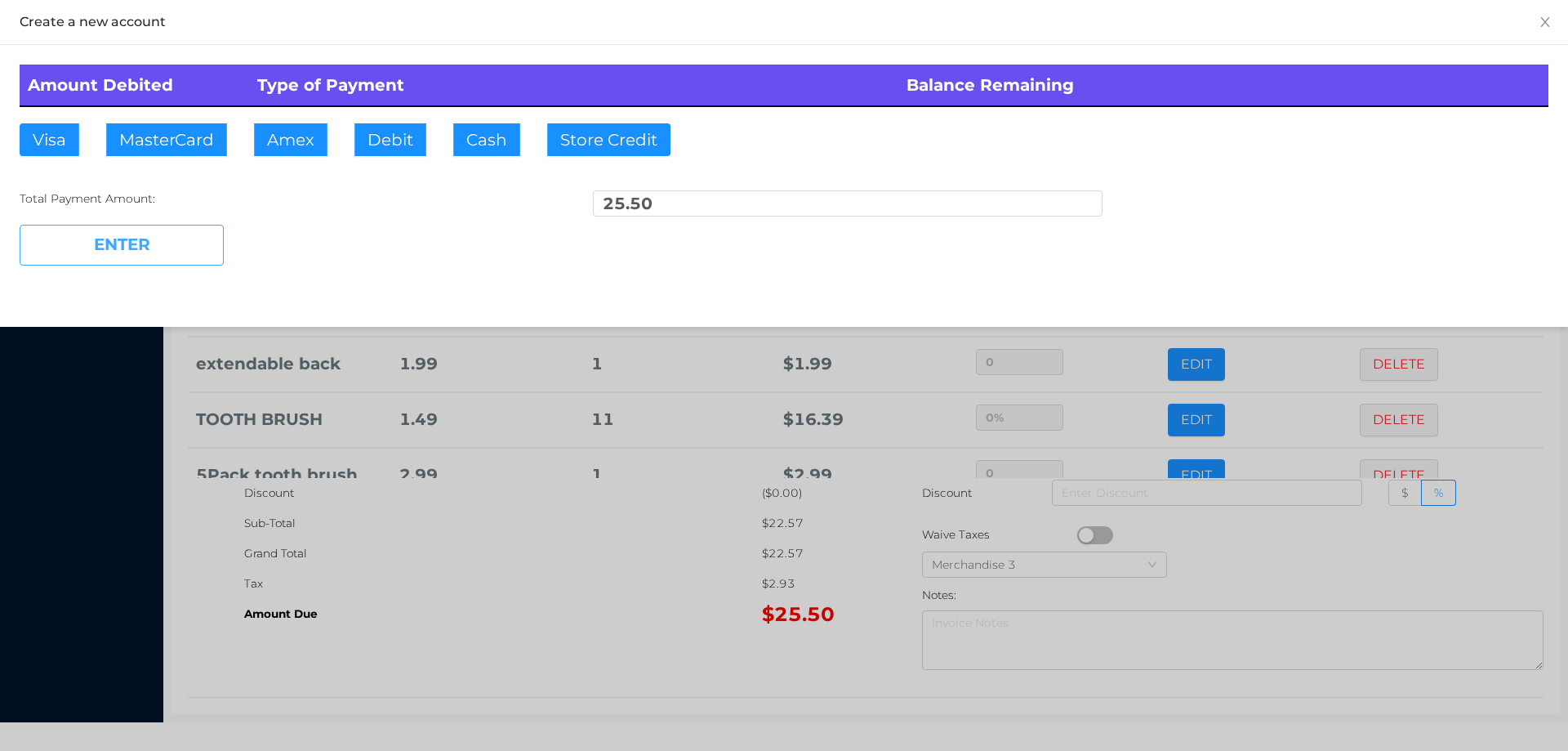
click at [171, 246] on button "ENTER" at bounding box center [121, 245] width 204 height 41
type input "0"
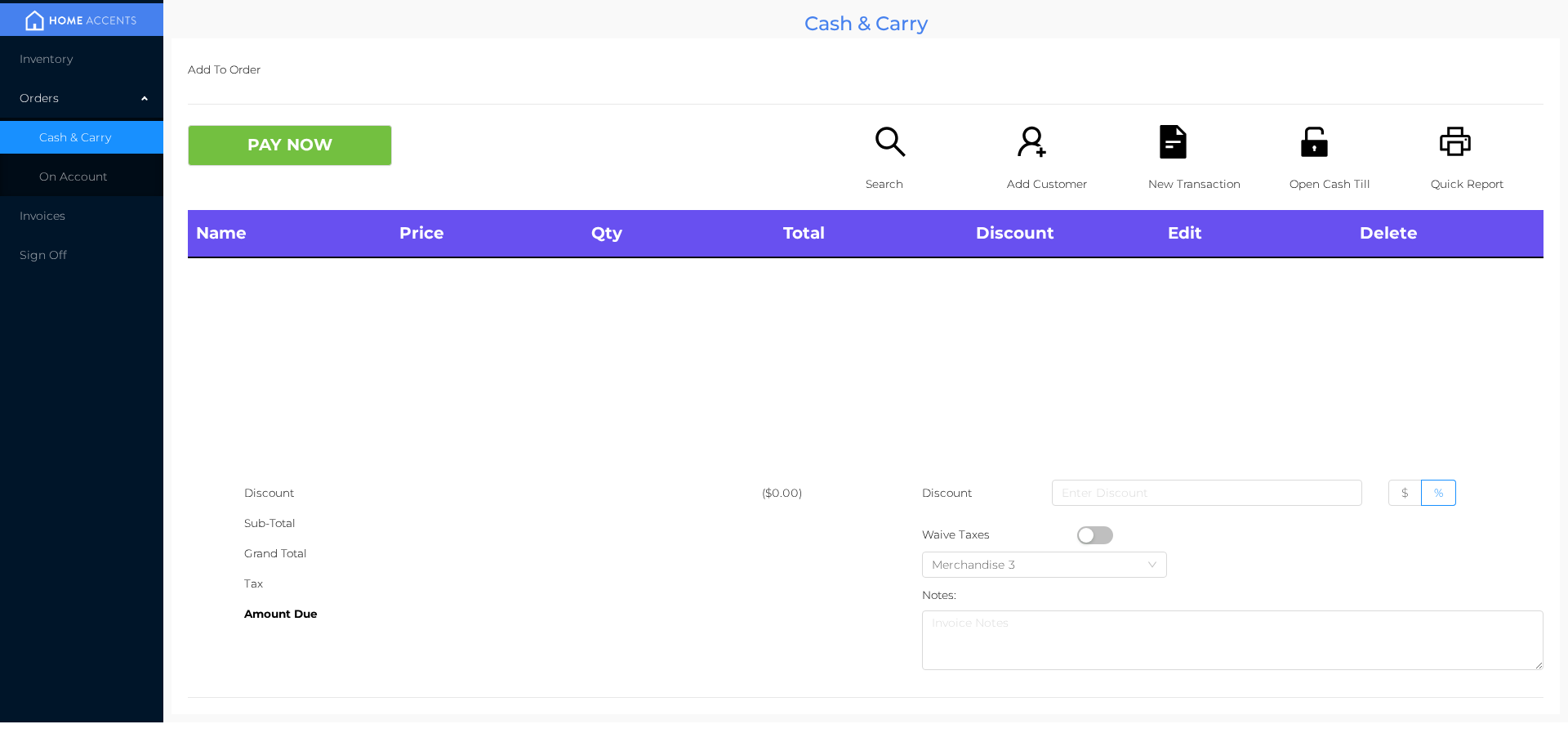
click at [882, 170] on p "Search" at bounding box center [922, 184] width 112 height 30
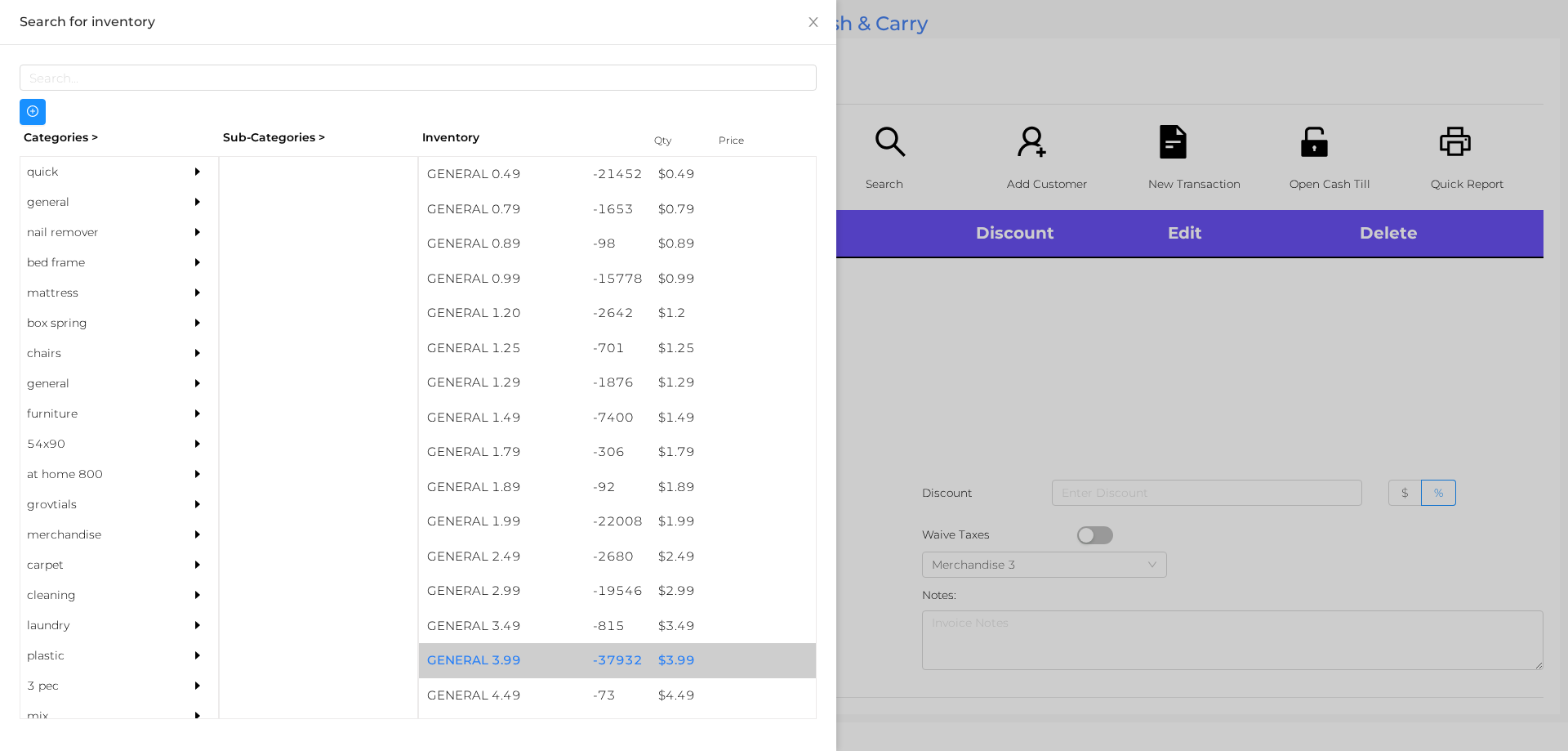
click at [665, 660] on div "$ 3.99" at bounding box center [733, 659] width 166 height 35
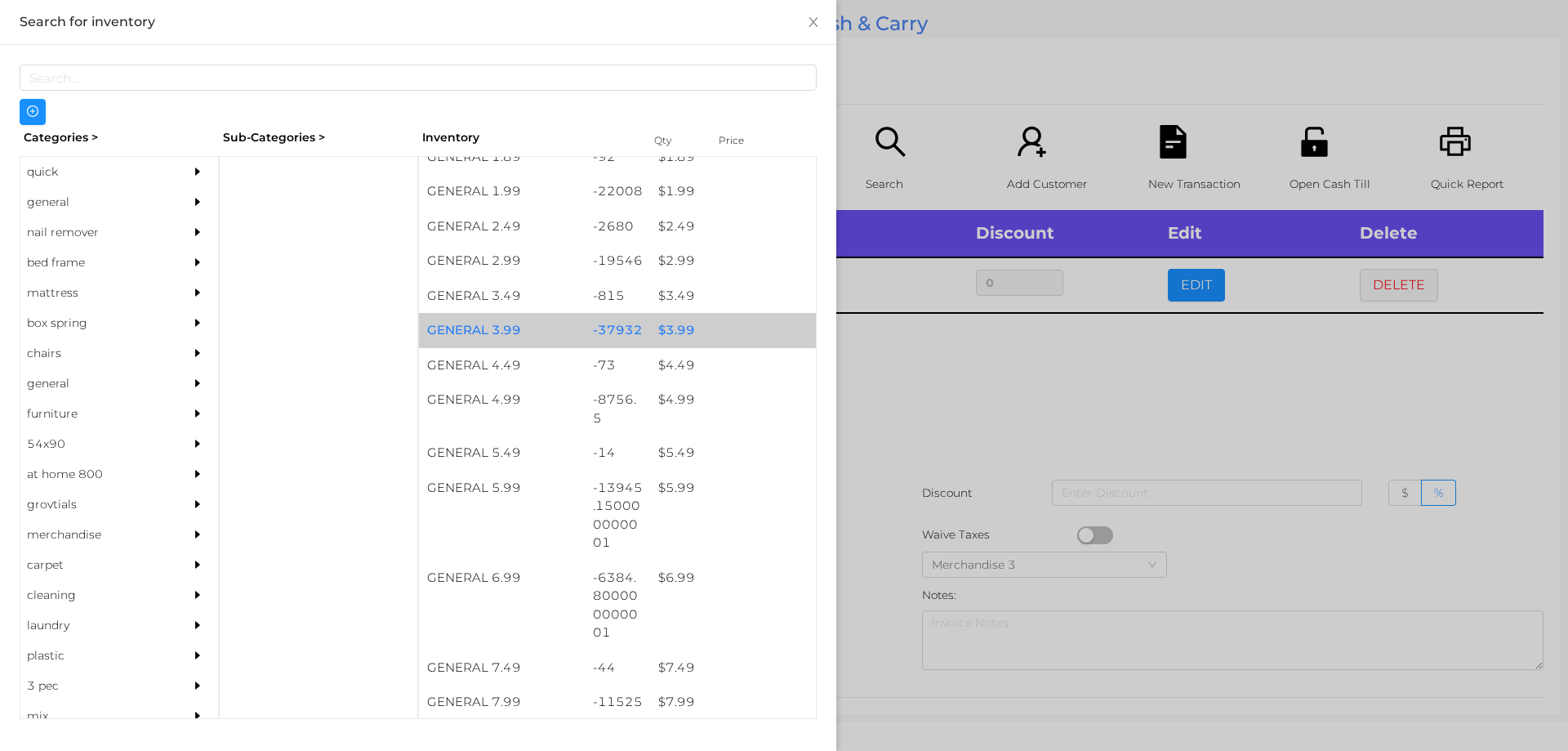
scroll to position [344, 0]
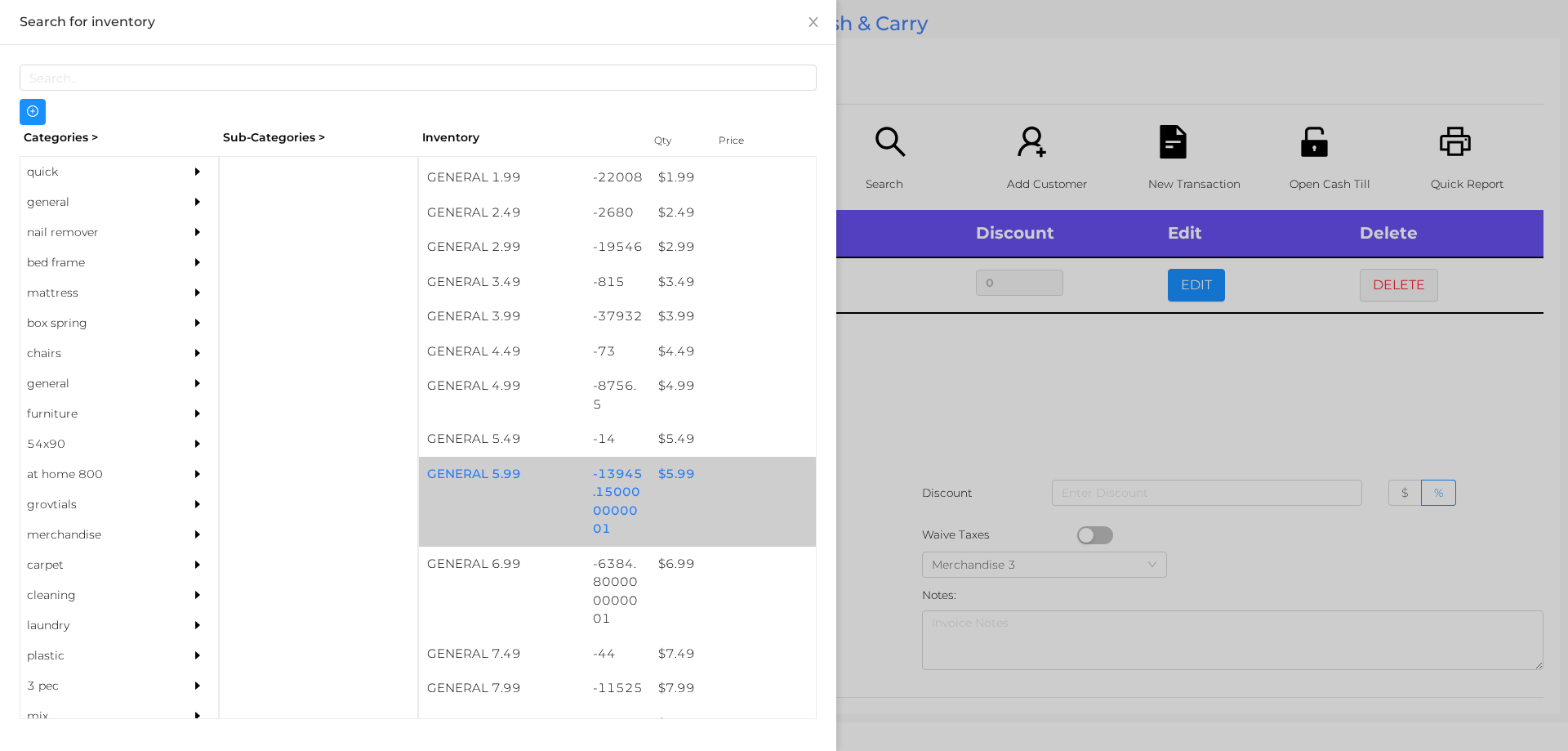
click at [668, 478] on div "$ 5.99" at bounding box center [733, 473] width 166 height 35
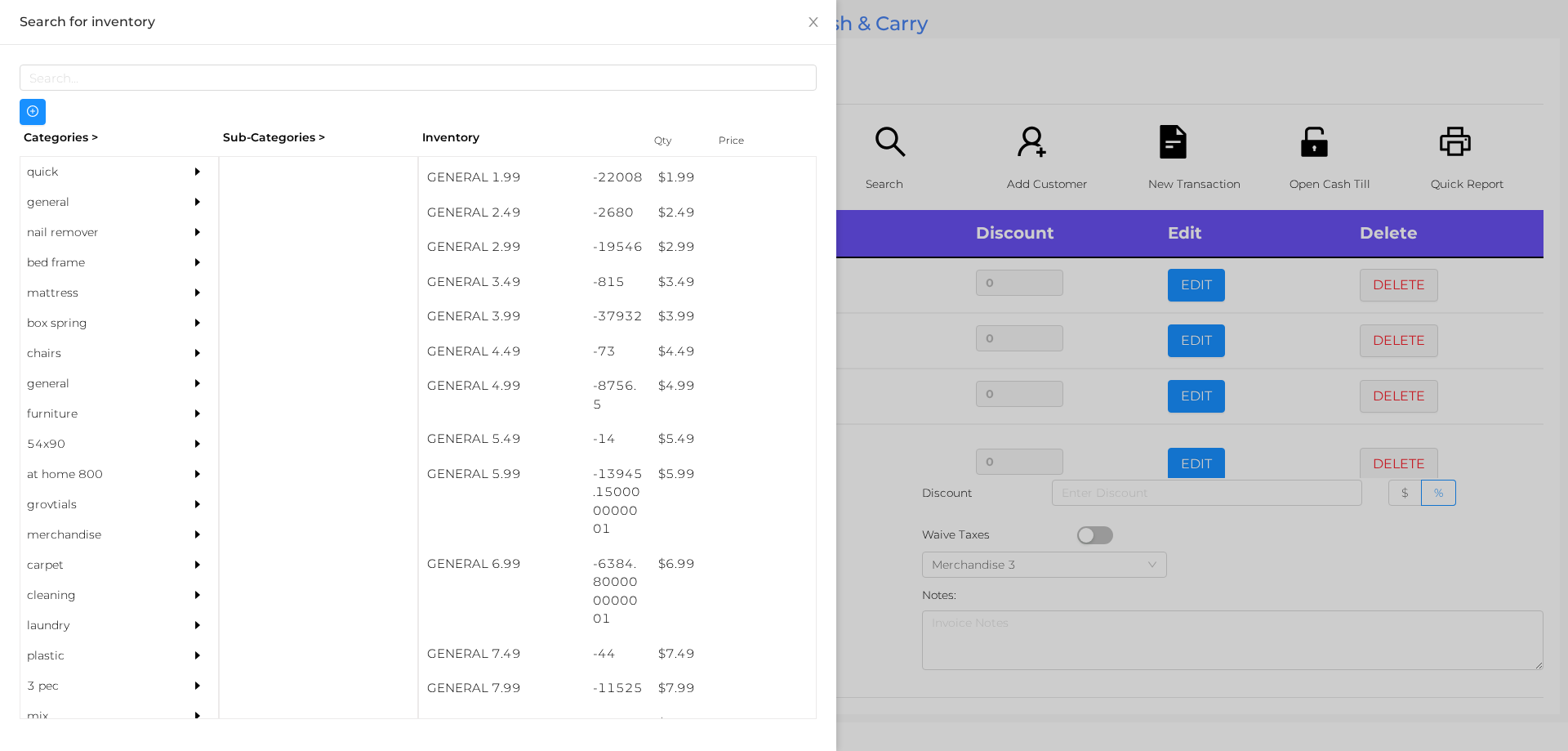
click at [1186, 555] on div at bounding box center [784, 375] width 1568 height 751
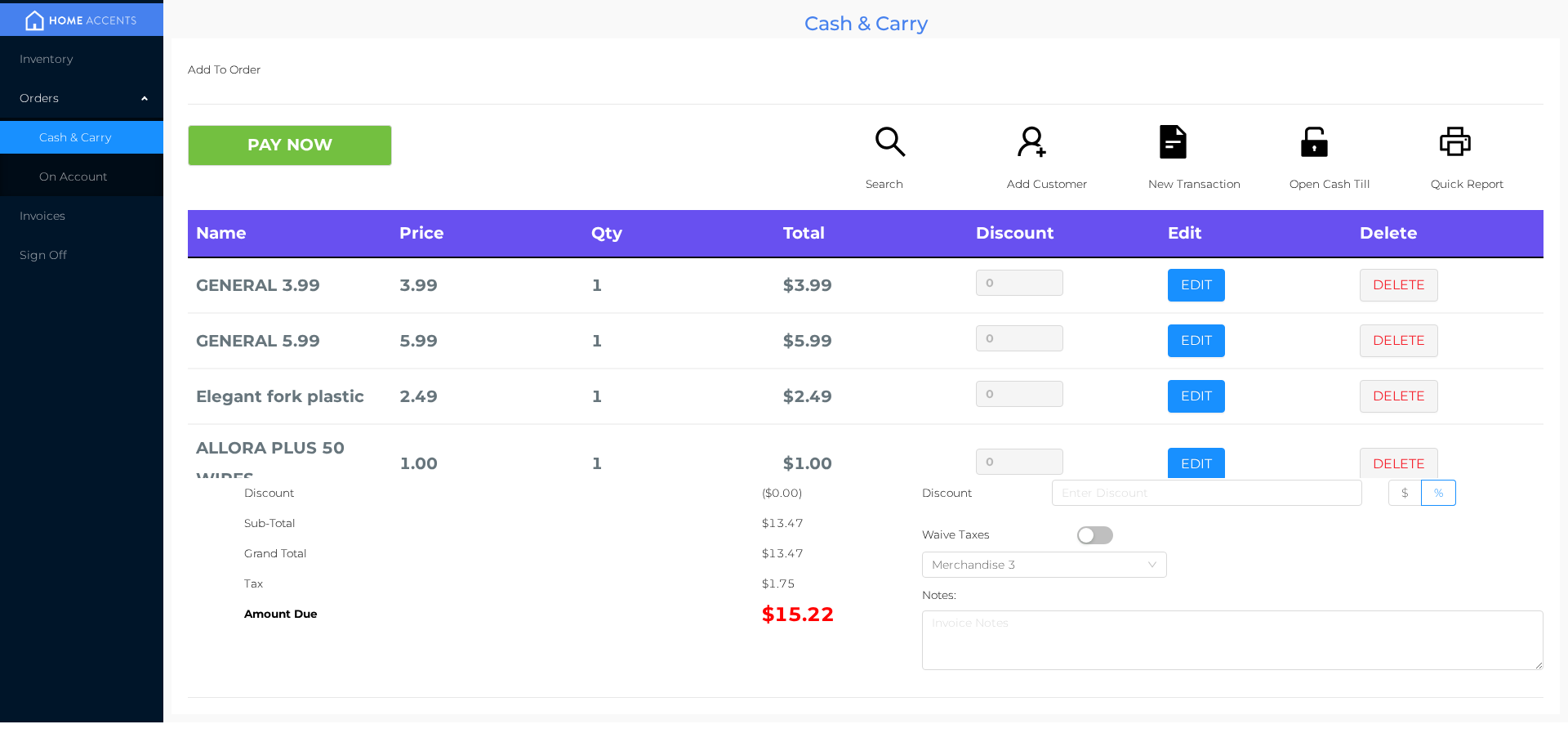
click at [1159, 139] on icon "icon: file-text" at bounding box center [1172, 142] width 26 height 34
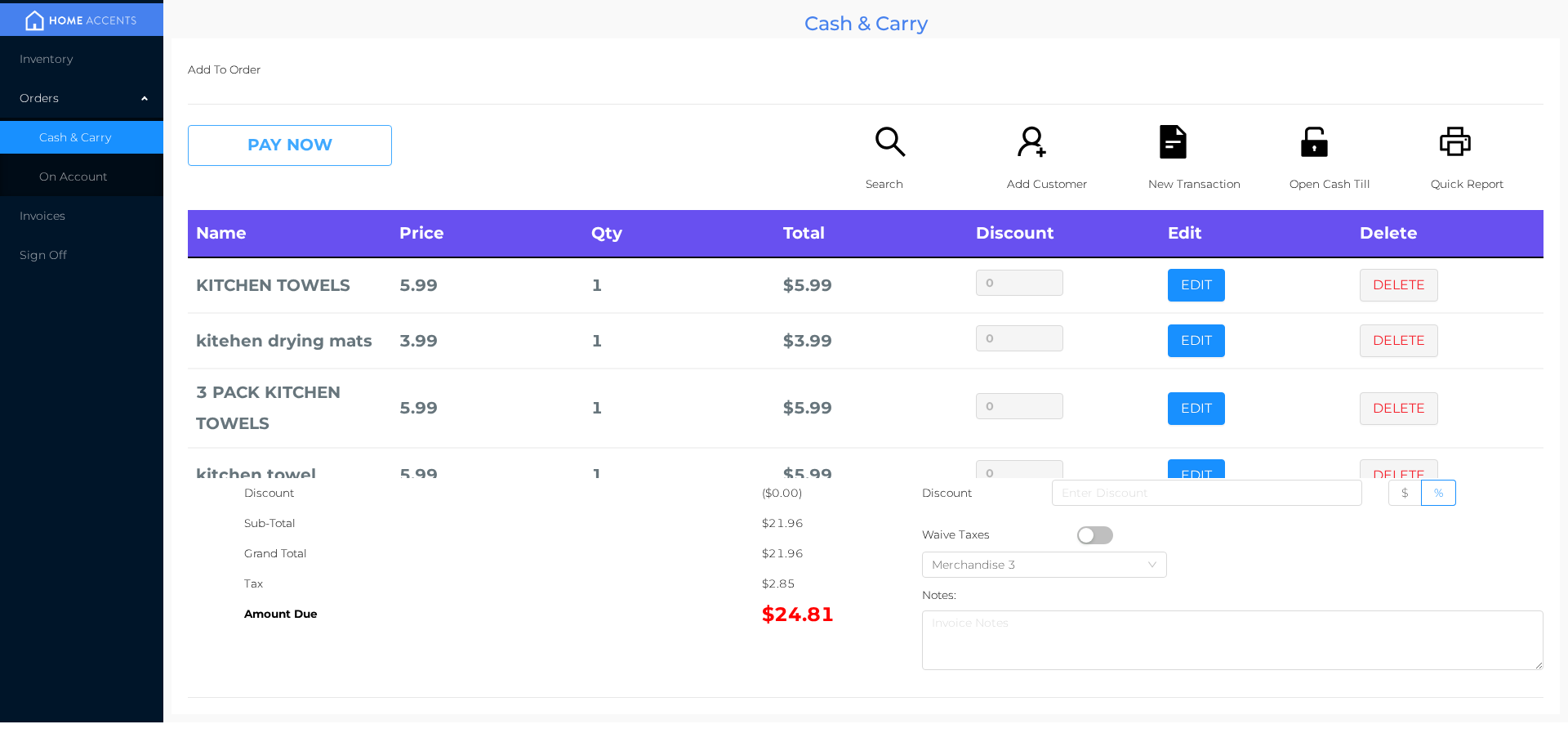
click at [336, 128] on button "PAY NOW" at bounding box center [289, 145] width 204 height 41
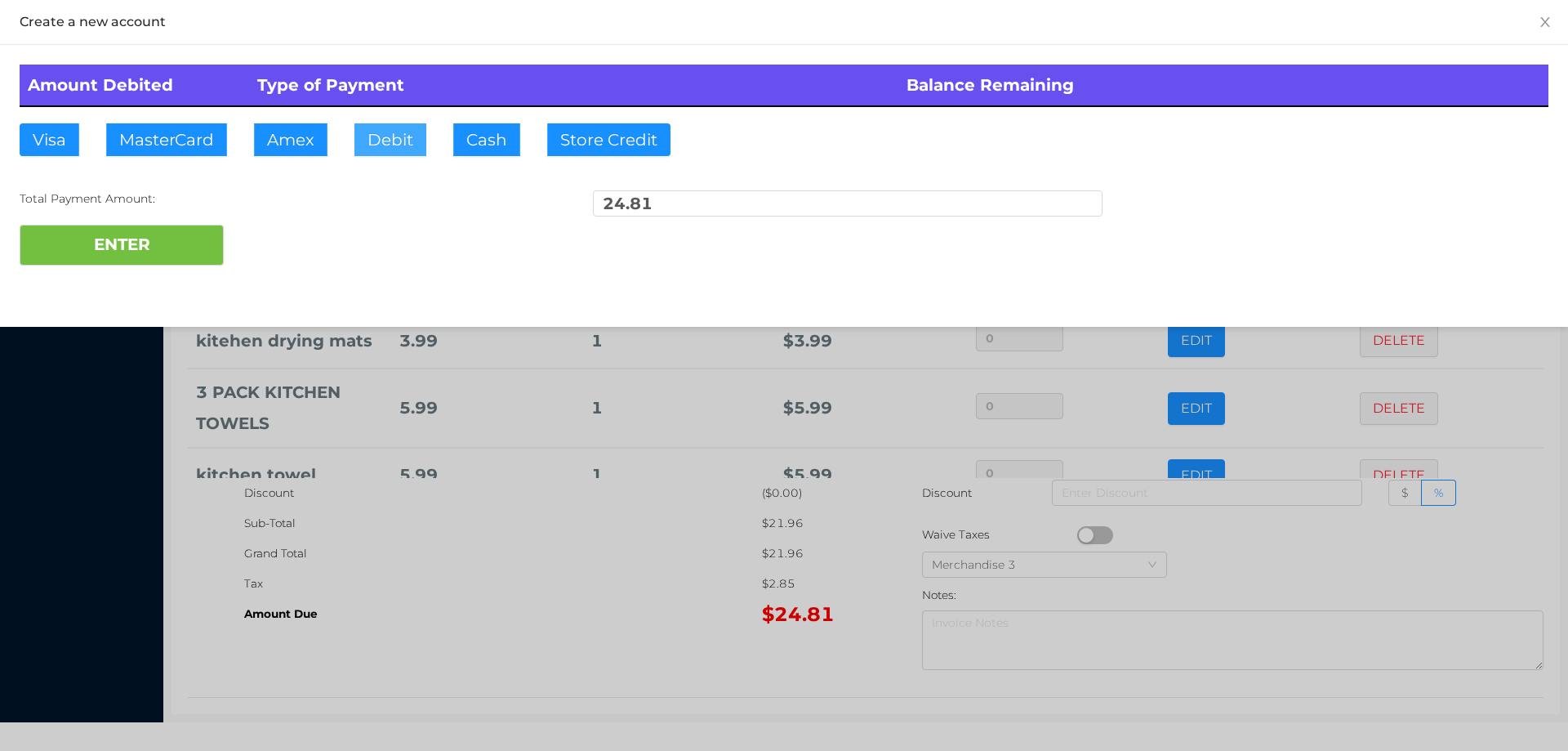
click at [391, 140] on button "Debit" at bounding box center [390, 139] width 72 height 33
type input "40."
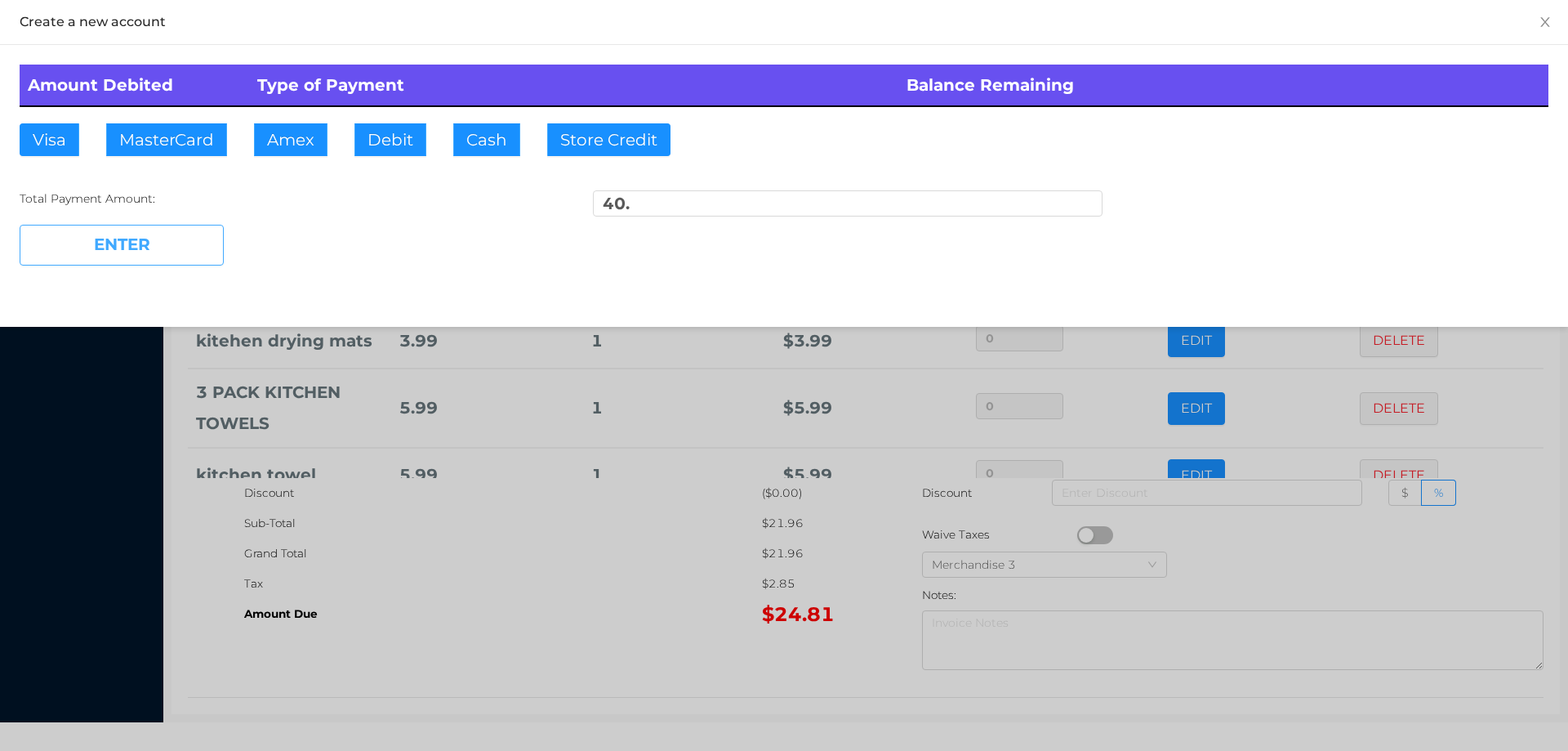
click at [138, 263] on button "ENTER" at bounding box center [121, 245] width 204 height 41
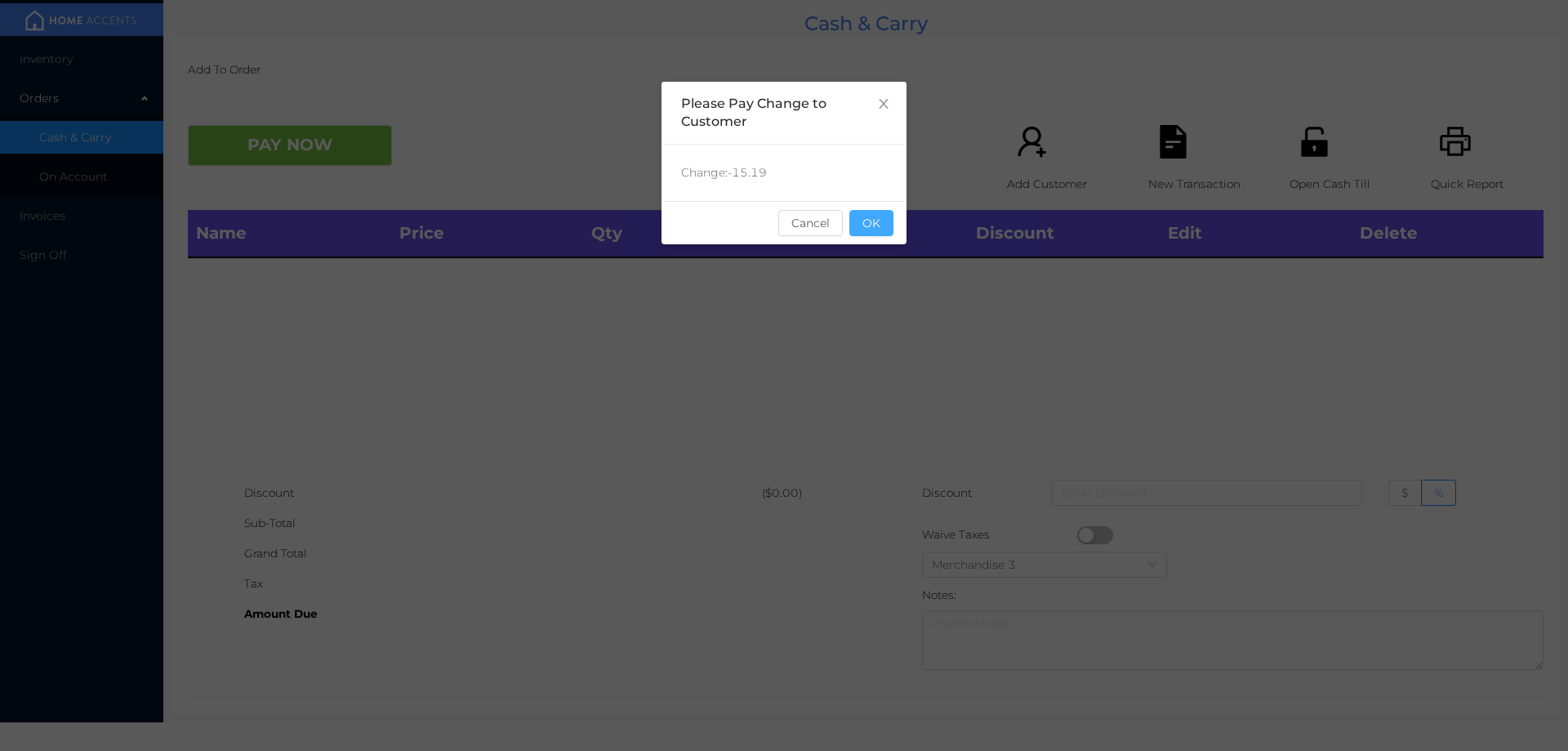
click at [866, 234] on button "OK" at bounding box center [871, 223] width 44 height 26
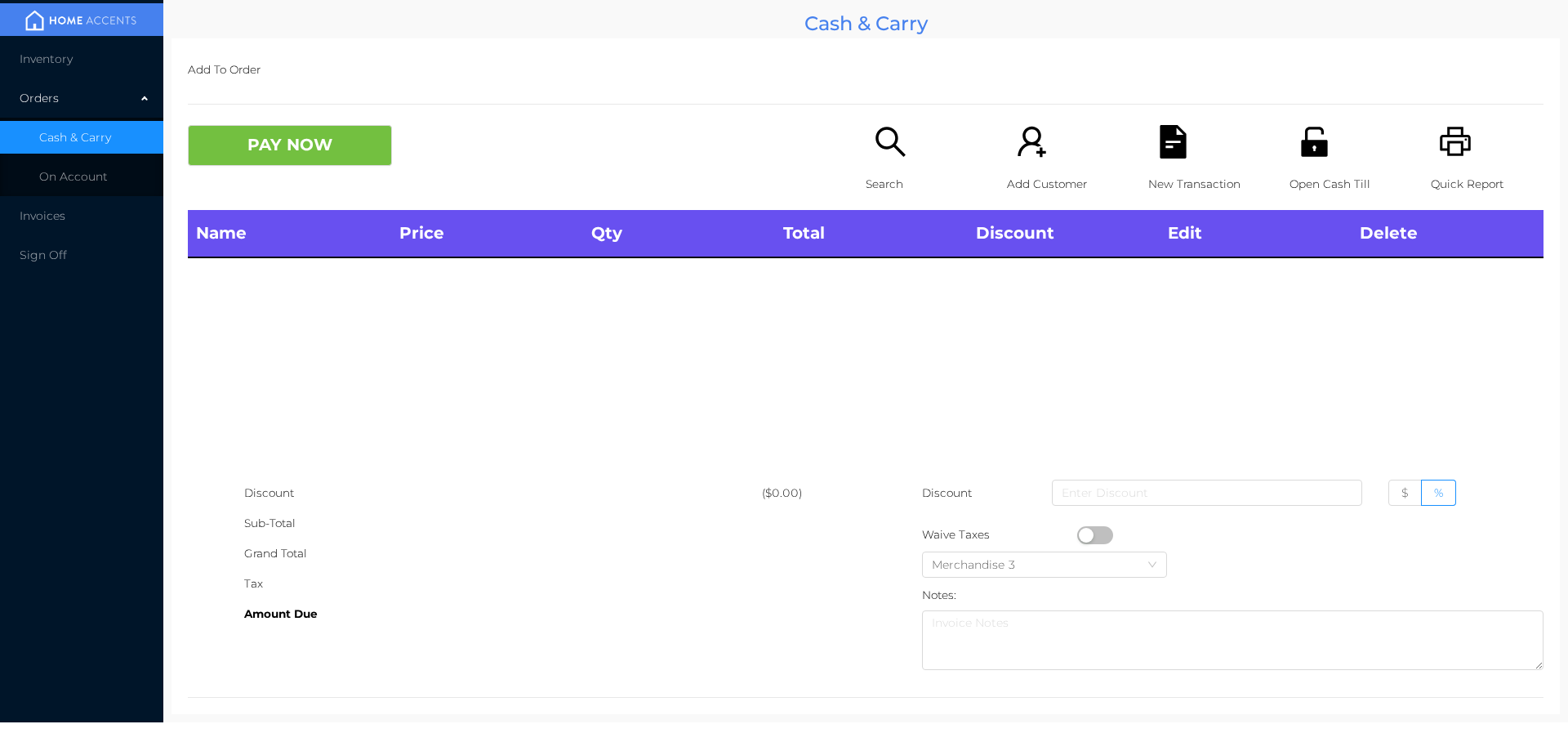
click at [858, 280] on div "Name Price Qty Total Discount Edit Delete" at bounding box center [865, 343] width 1355 height 268
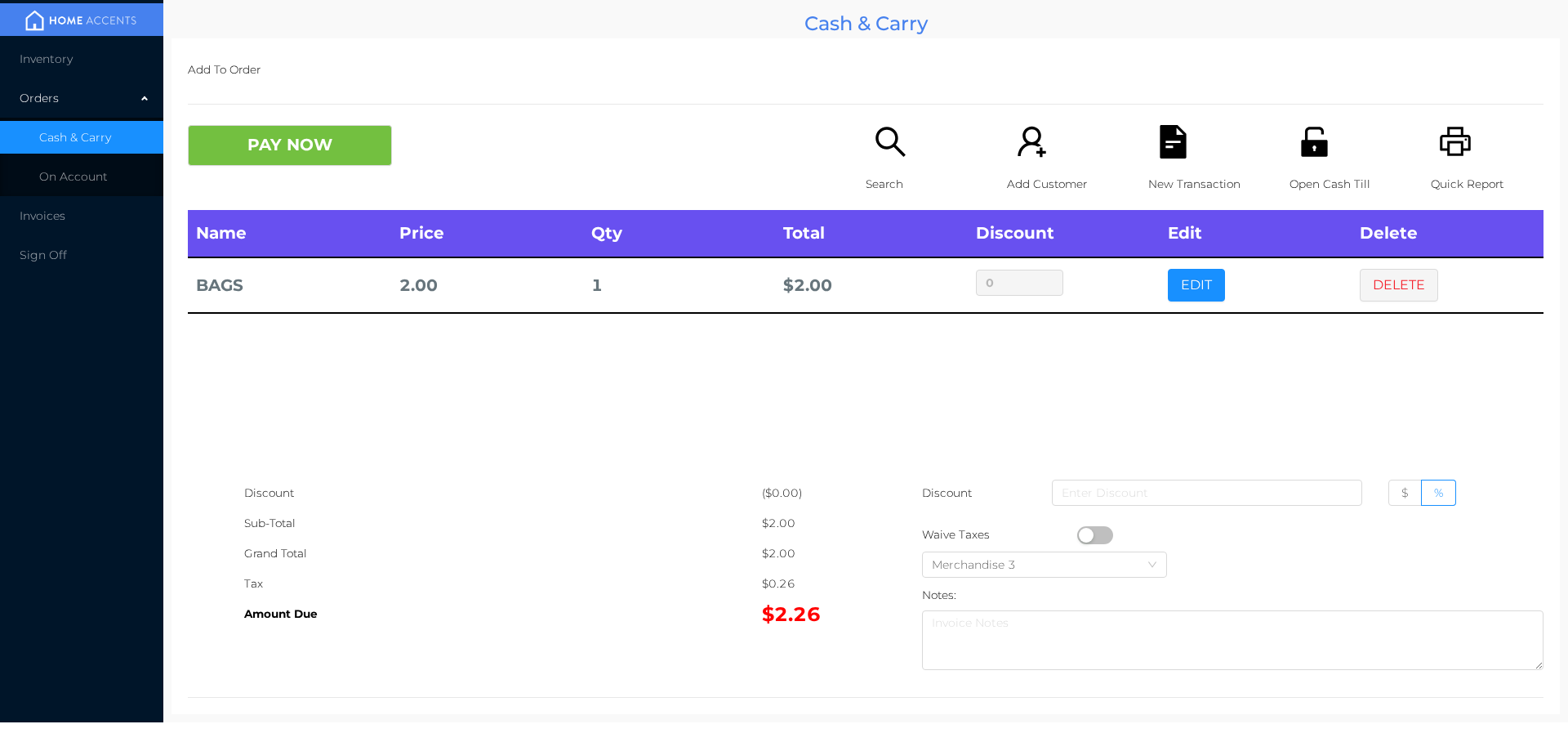
click at [886, 167] on div "Search" at bounding box center [922, 167] width 112 height 85
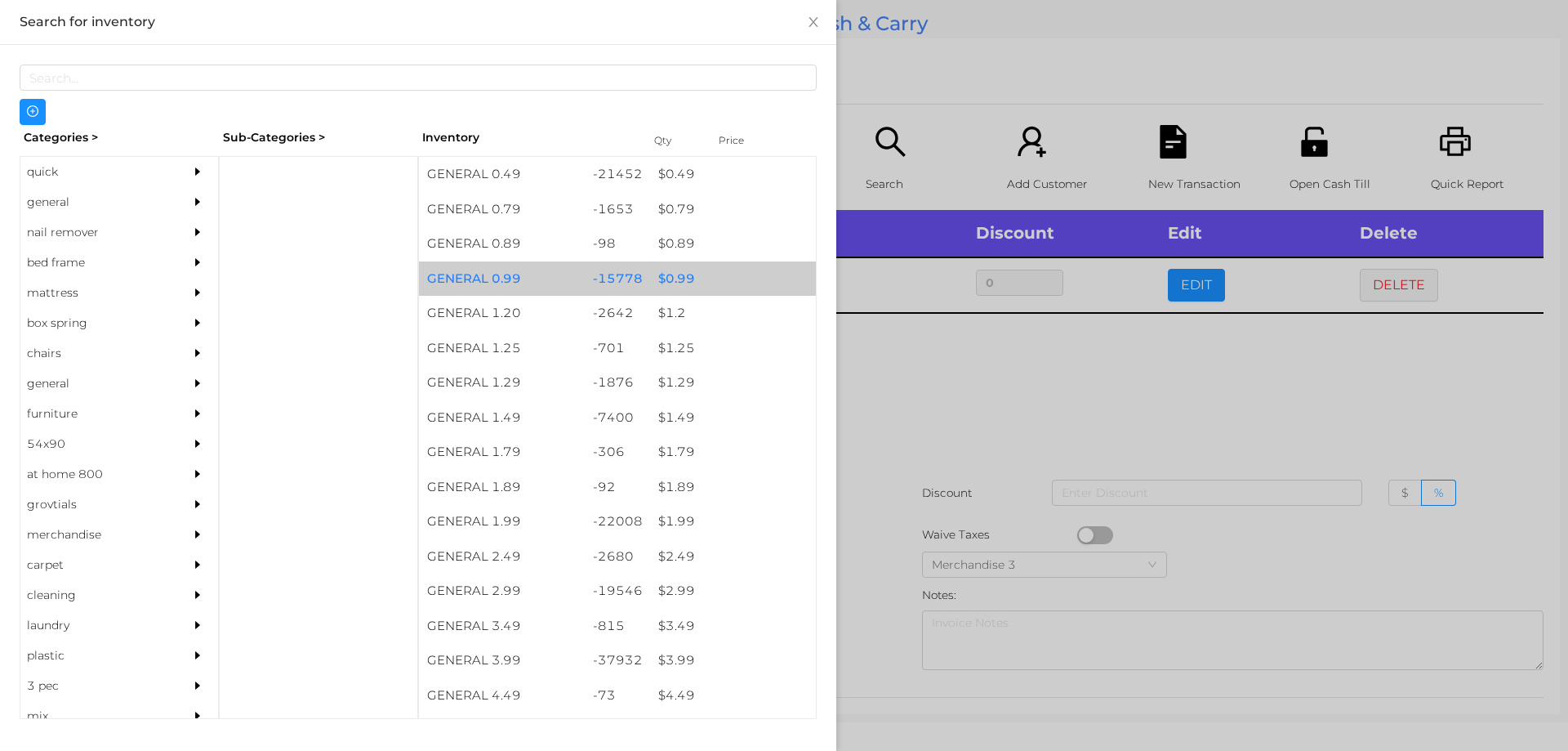
click at [670, 273] on div "$ 0.99" at bounding box center [733, 279] width 166 height 35
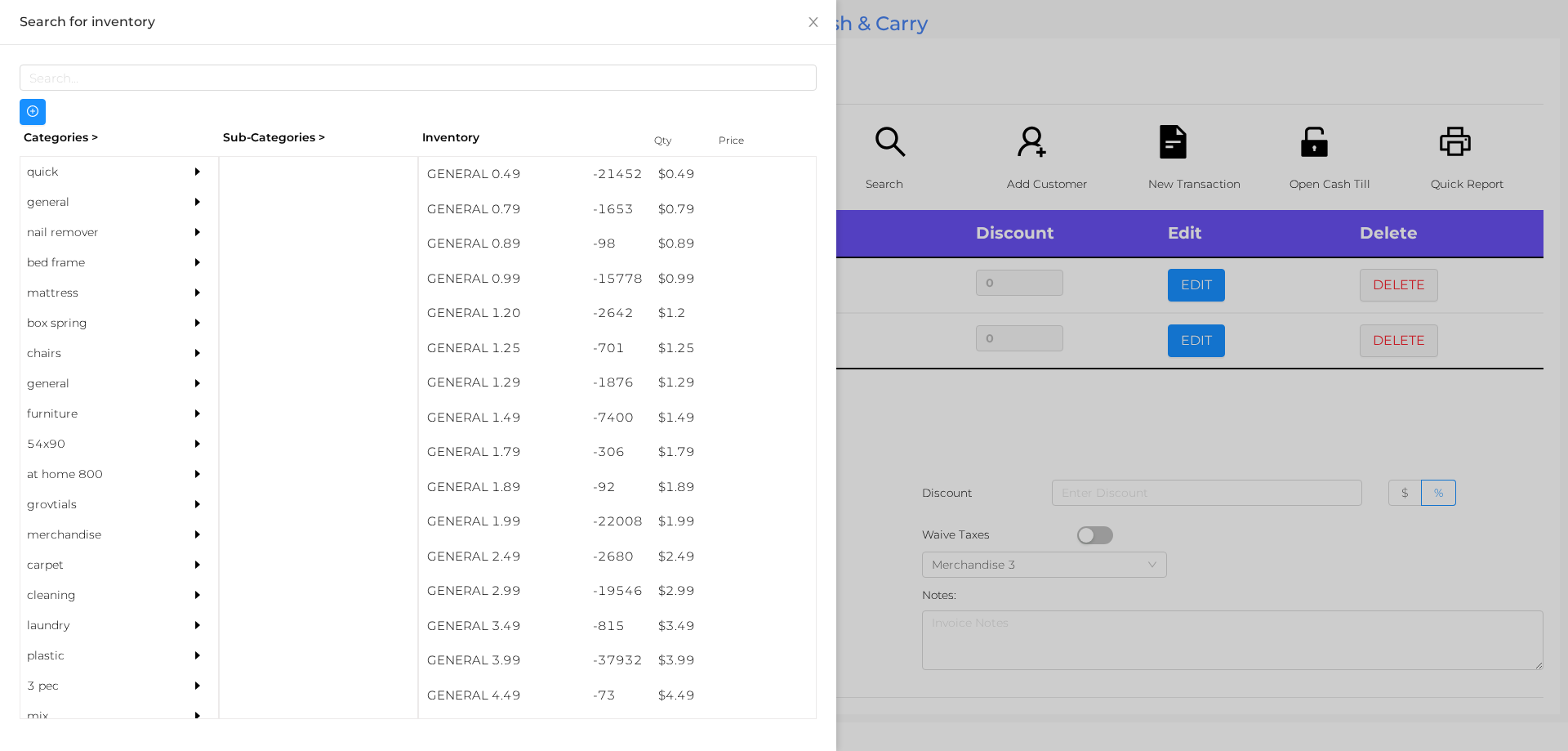
click at [850, 470] on div at bounding box center [784, 375] width 1568 height 751
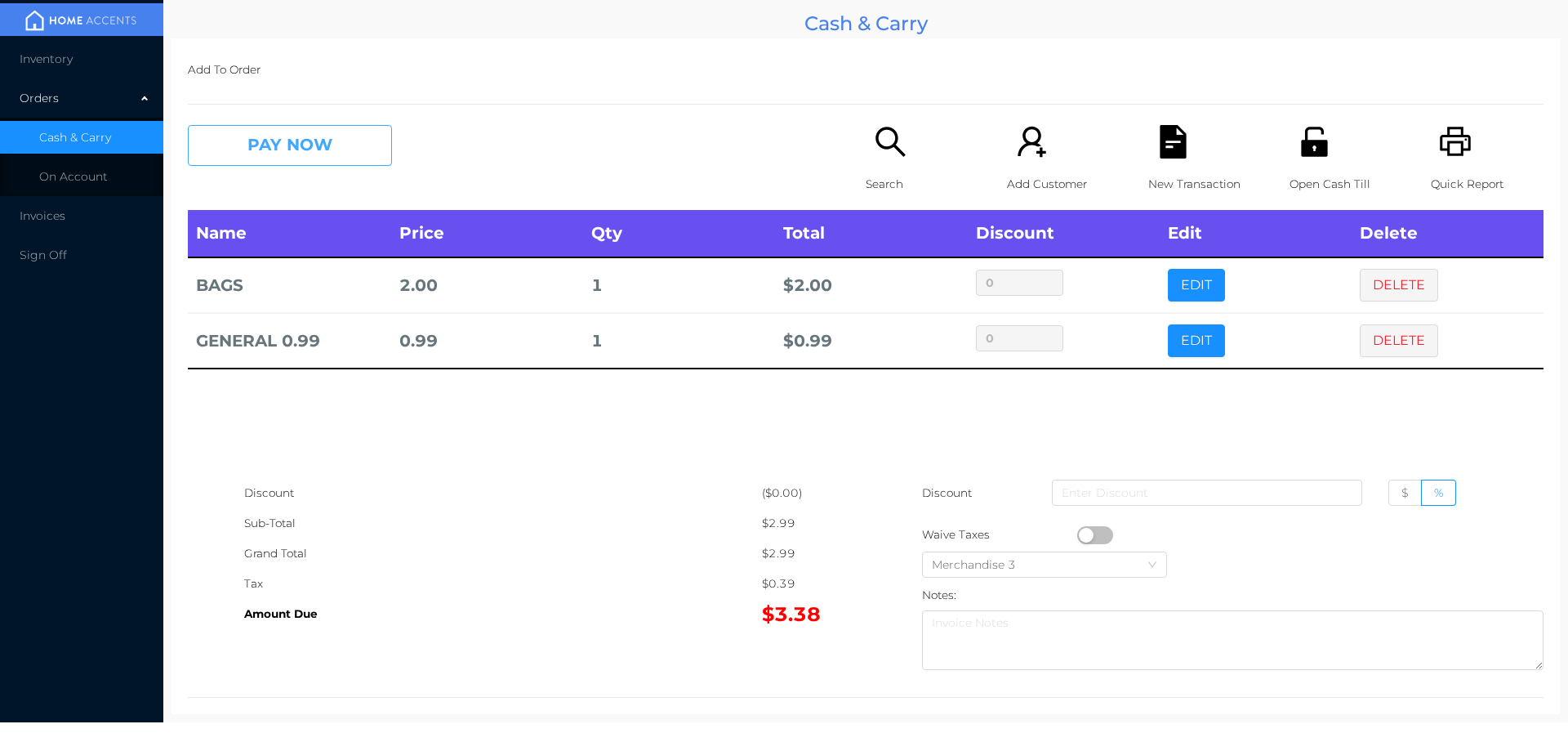
click at [283, 138] on button "PAY NOW" at bounding box center [289, 145] width 204 height 41
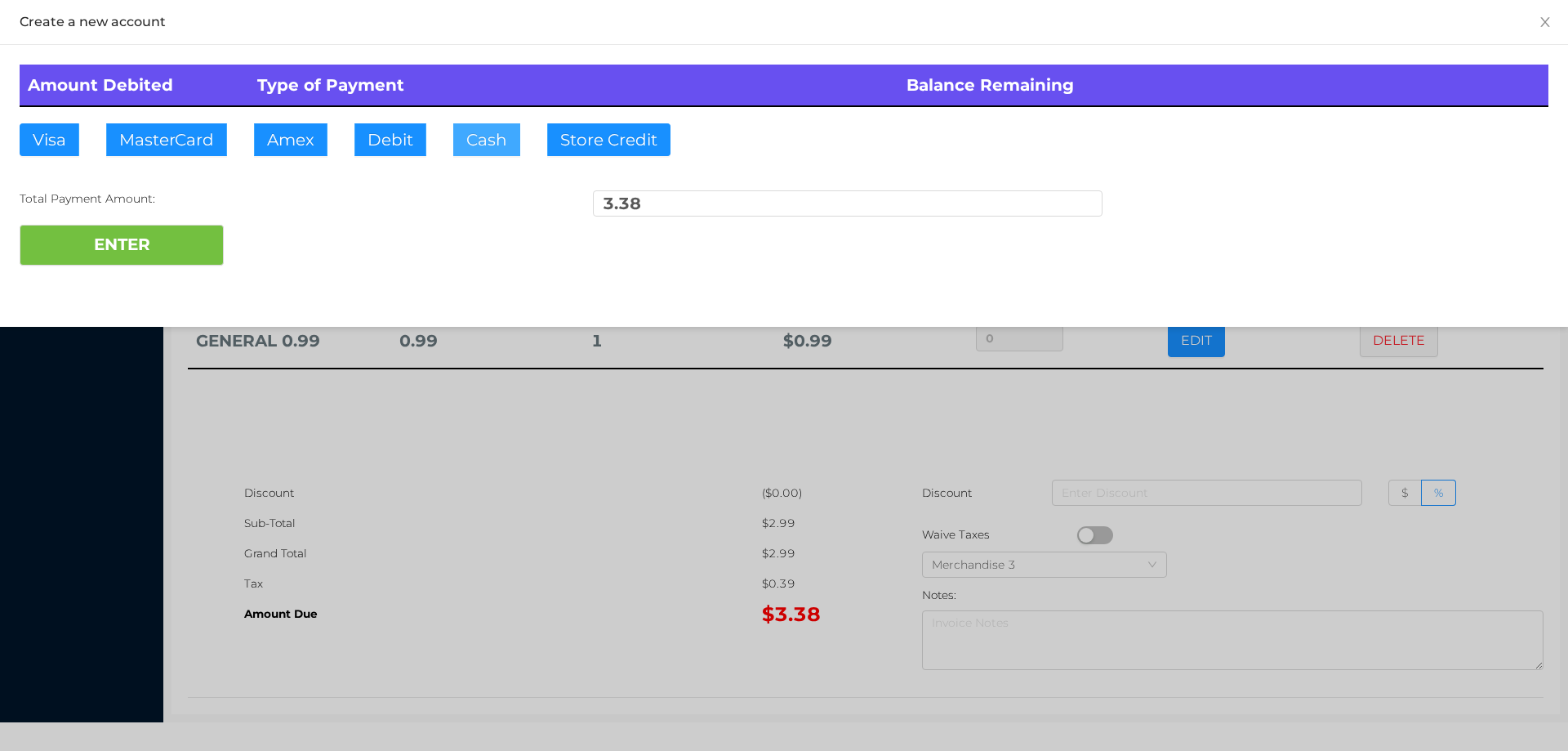
click at [480, 141] on button "Cash" at bounding box center [486, 139] width 67 height 33
type input "5."
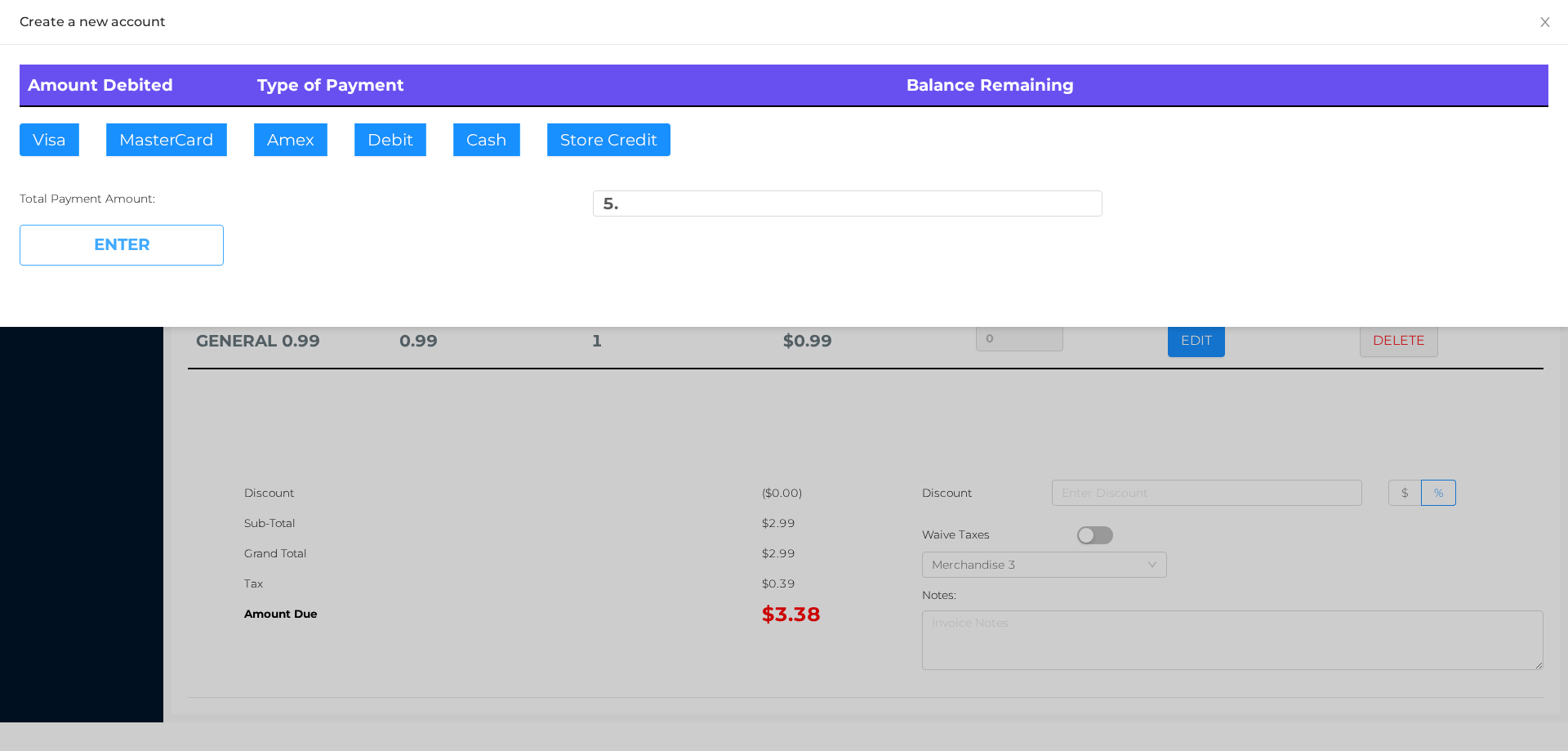
click at [175, 257] on button "ENTER" at bounding box center [121, 245] width 204 height 41
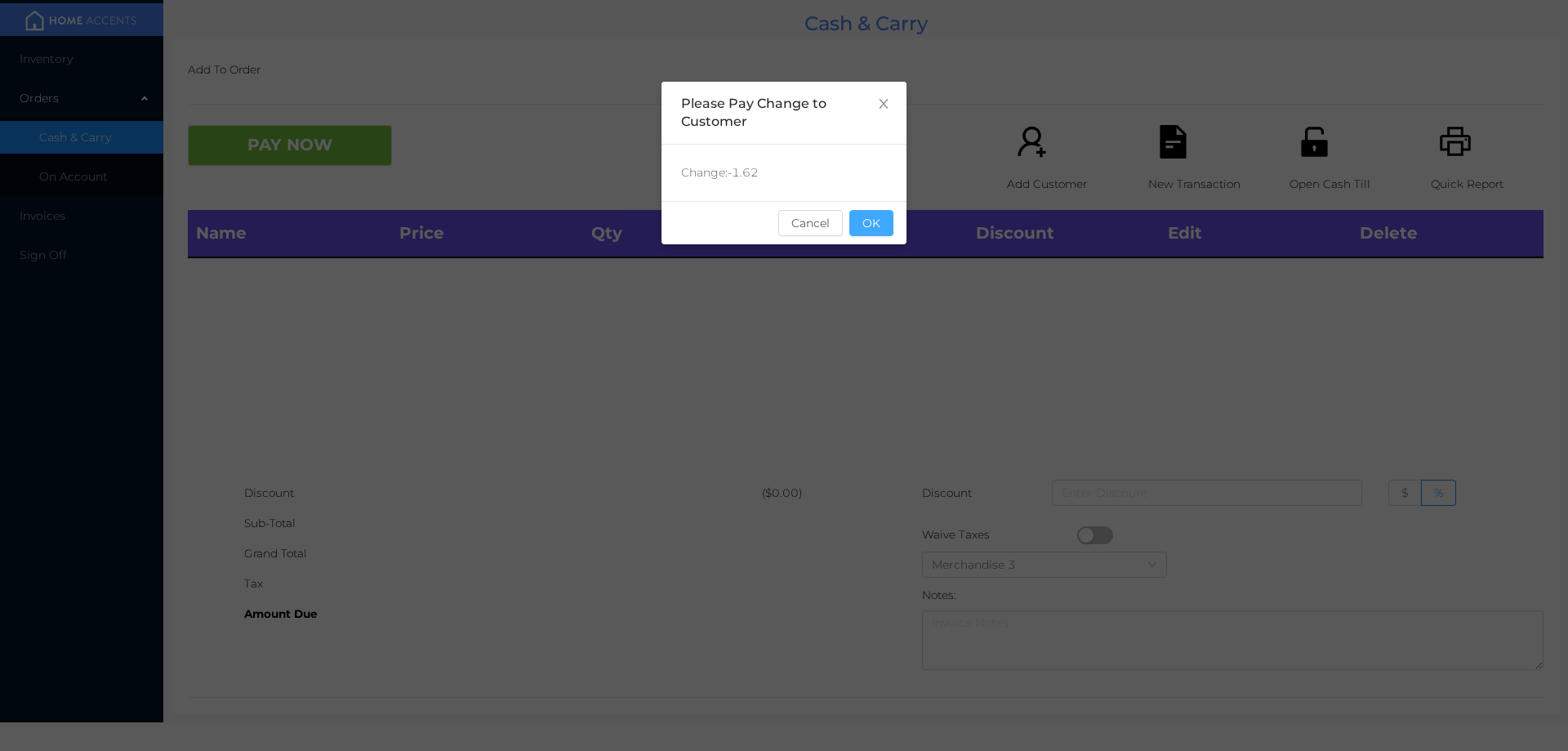
click at [864, 213] on button "OK" at bounding box center [871, 223] width 44 height 26
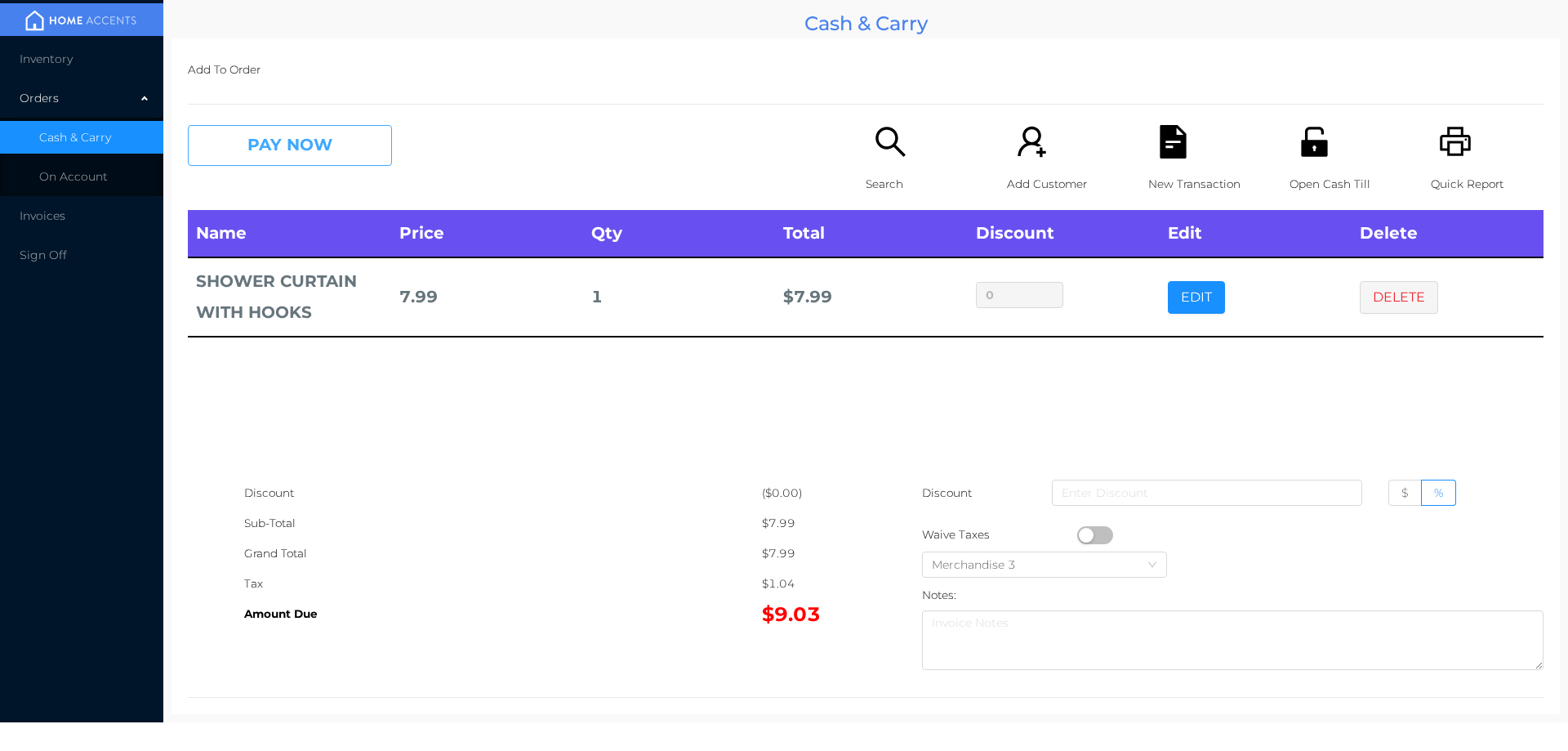
click at [337, 153] on button "PAY NOW" at bounding box center [289, 145] width 204 height 41
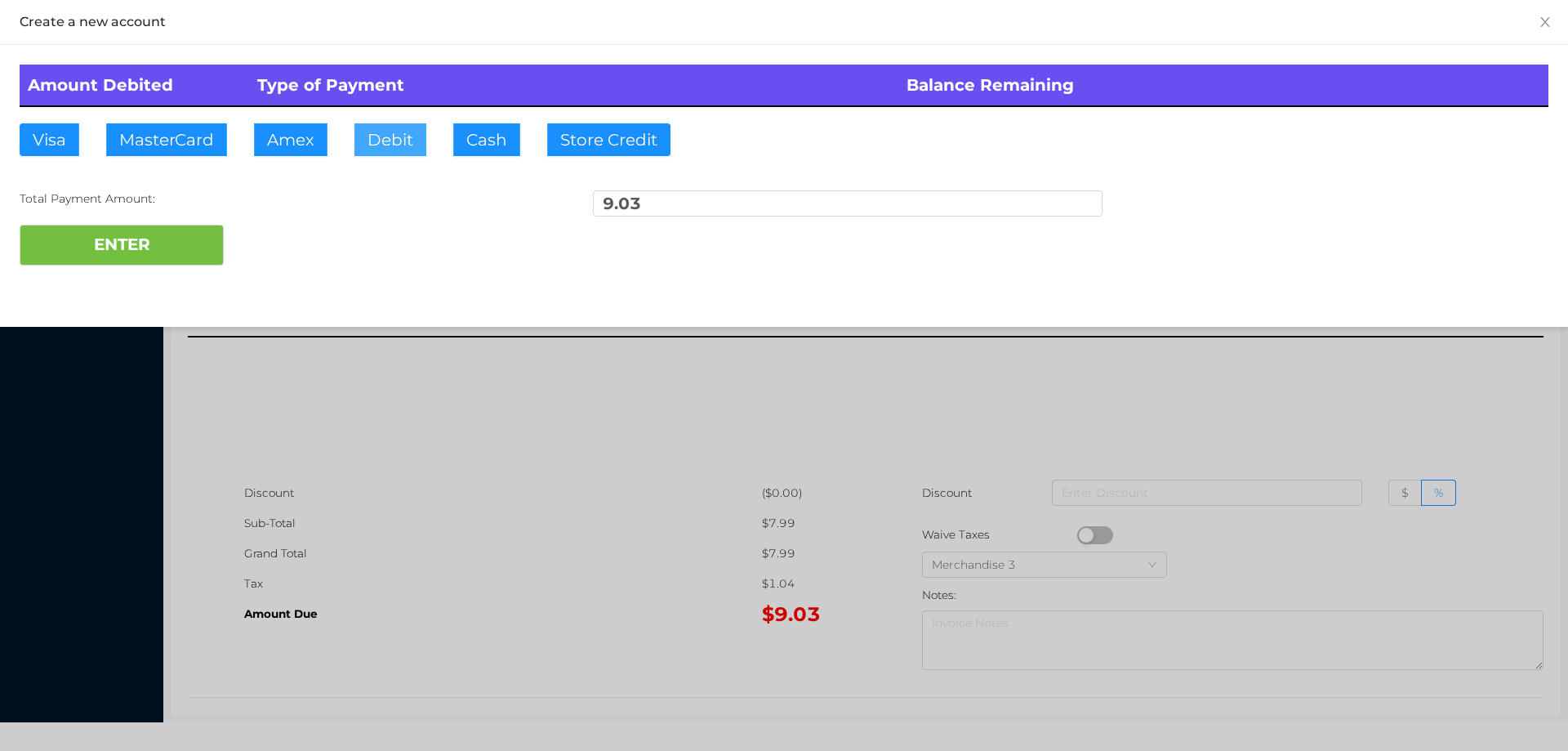
click at [396, 132] on button "Debit" at bounding box center [390, 139] width 72 height 33
click at [294, 223] on div "Total Payment Amount: 9.03" at bounding box center [784, 207] width 1529 height 34
click at [433, 445] on div at bounding box center [784, 375] width 1568 height 751
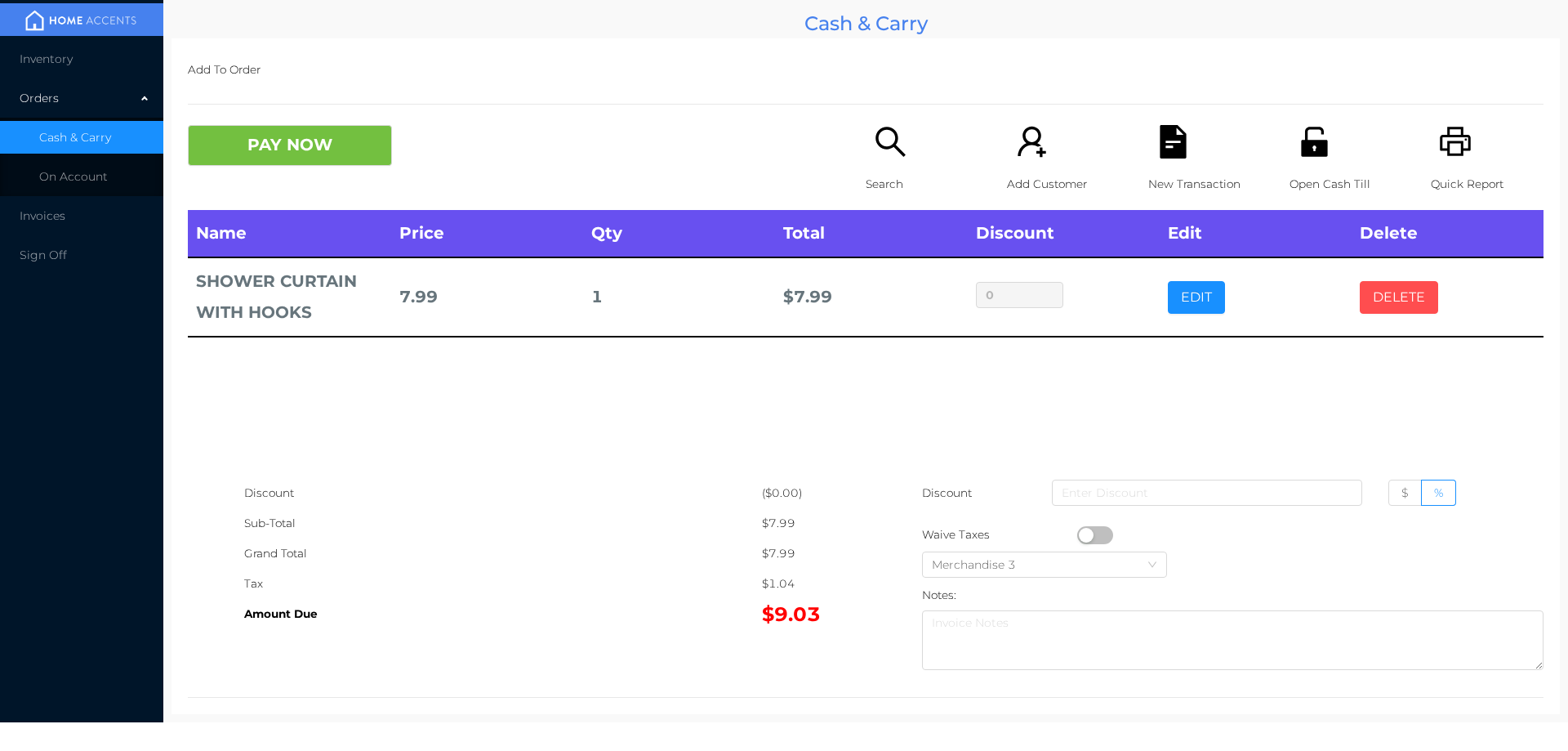
click at [1369, 308] on button "DELETE" at bounding box center [1399, 297] width 79 height 33
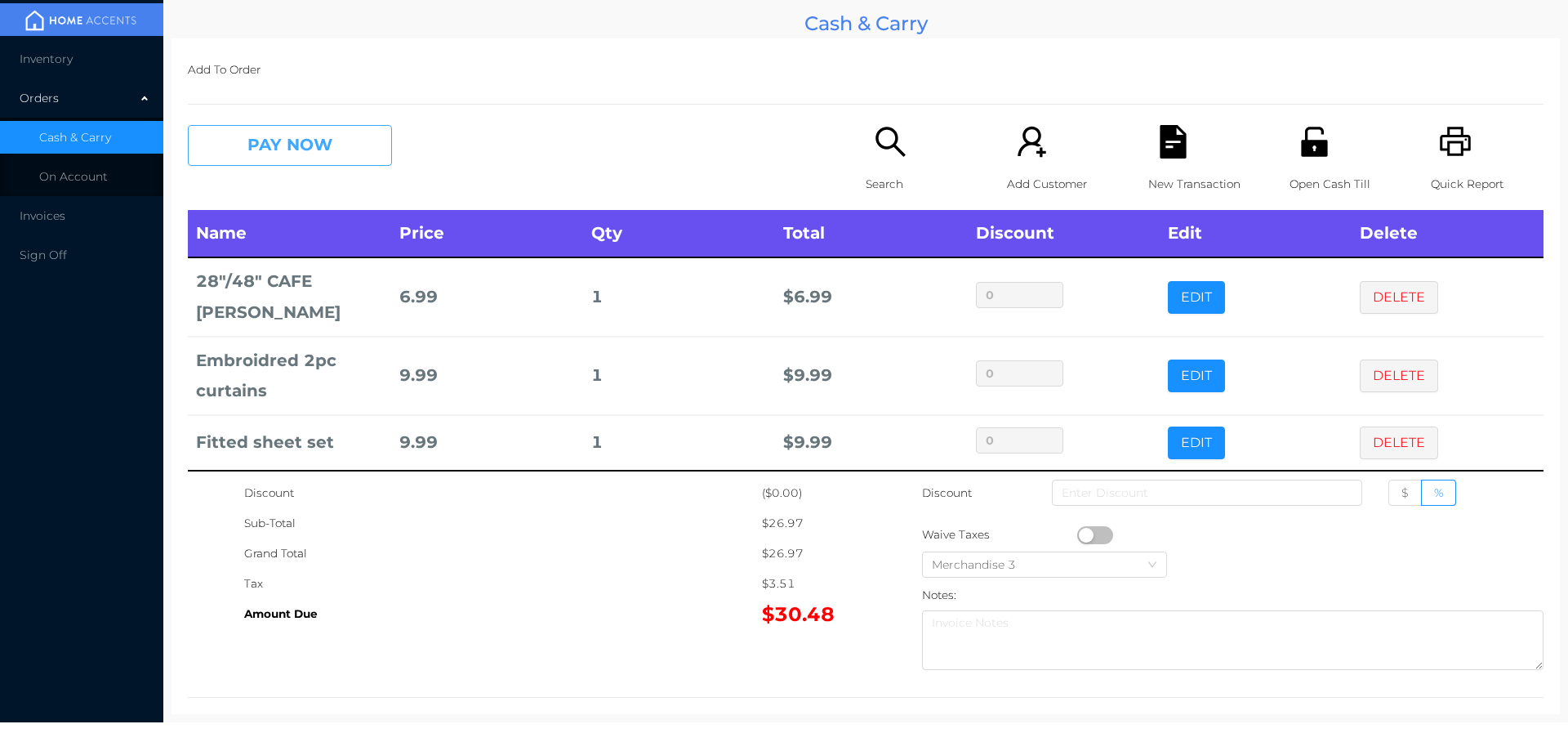
click at [336, 148] on button "PAY NOW" at bounding box center [289, 145] width 204 height 41
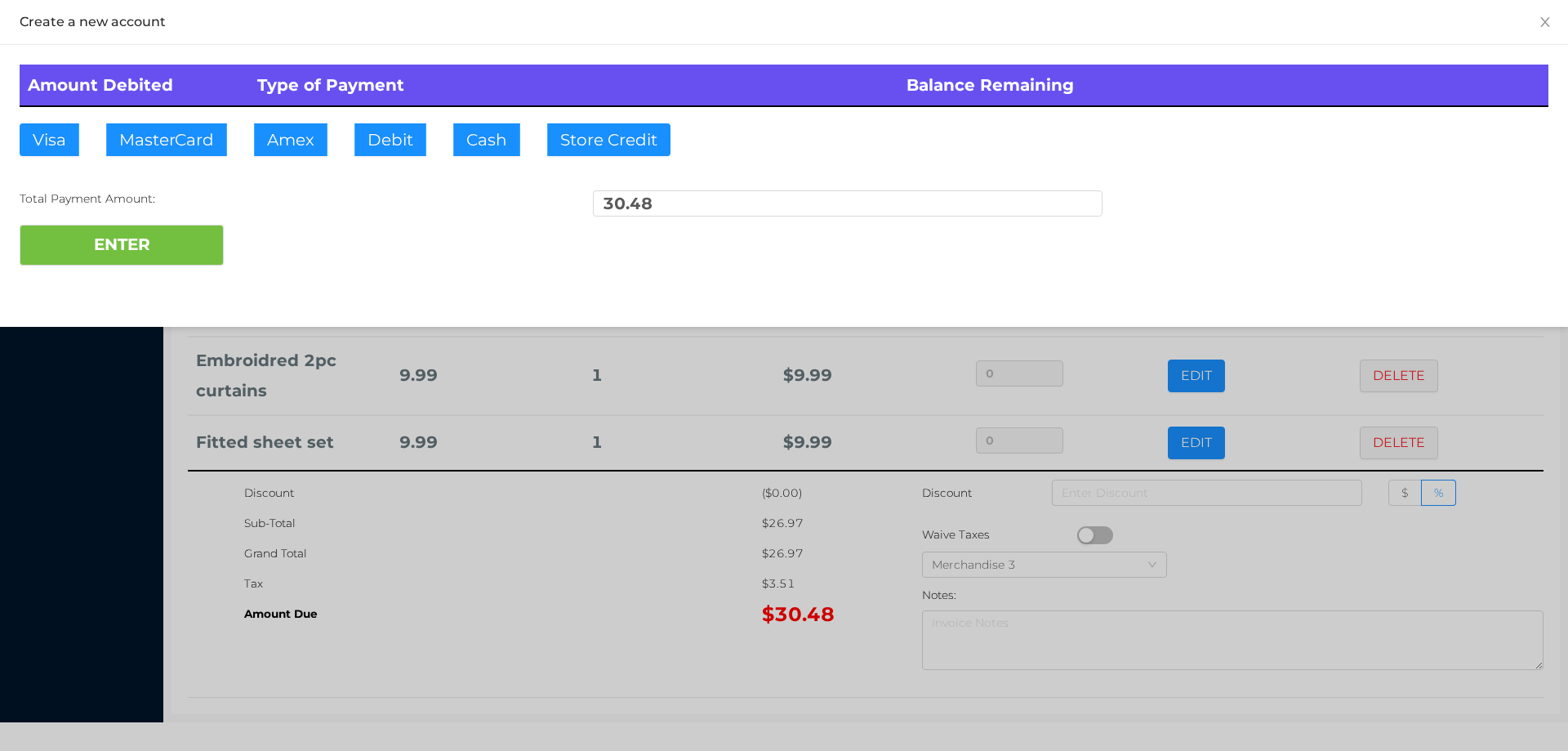
click at [277, 239] on div "ENTER" at bounding box center [784, 245] width 1529 height 41
click at [588, 560] on div at bounding box center [784, 375] width 1568 height 751
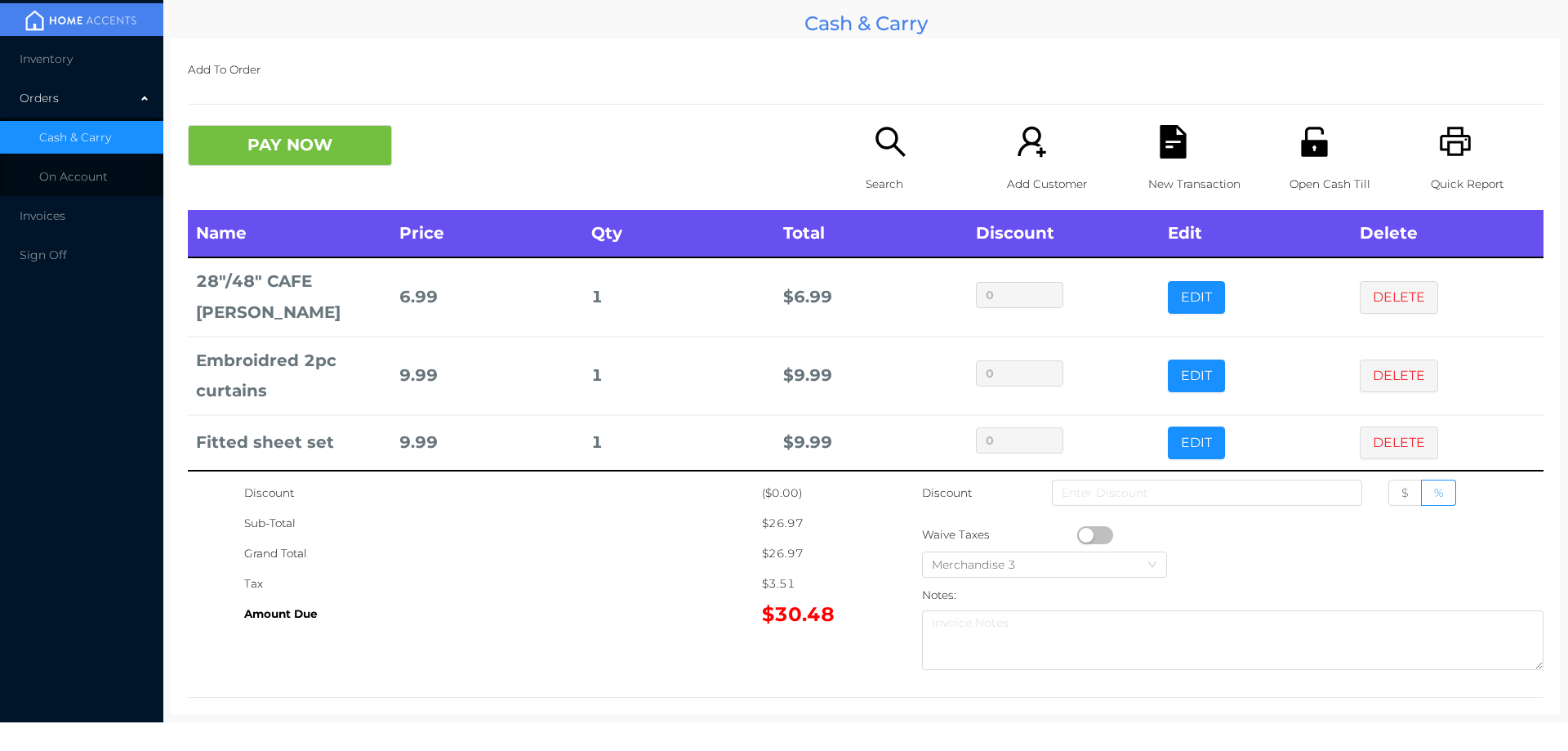
click at [1156, 159] on div "New Transaction" at bounding box center [1204, 167] width 112 height 85
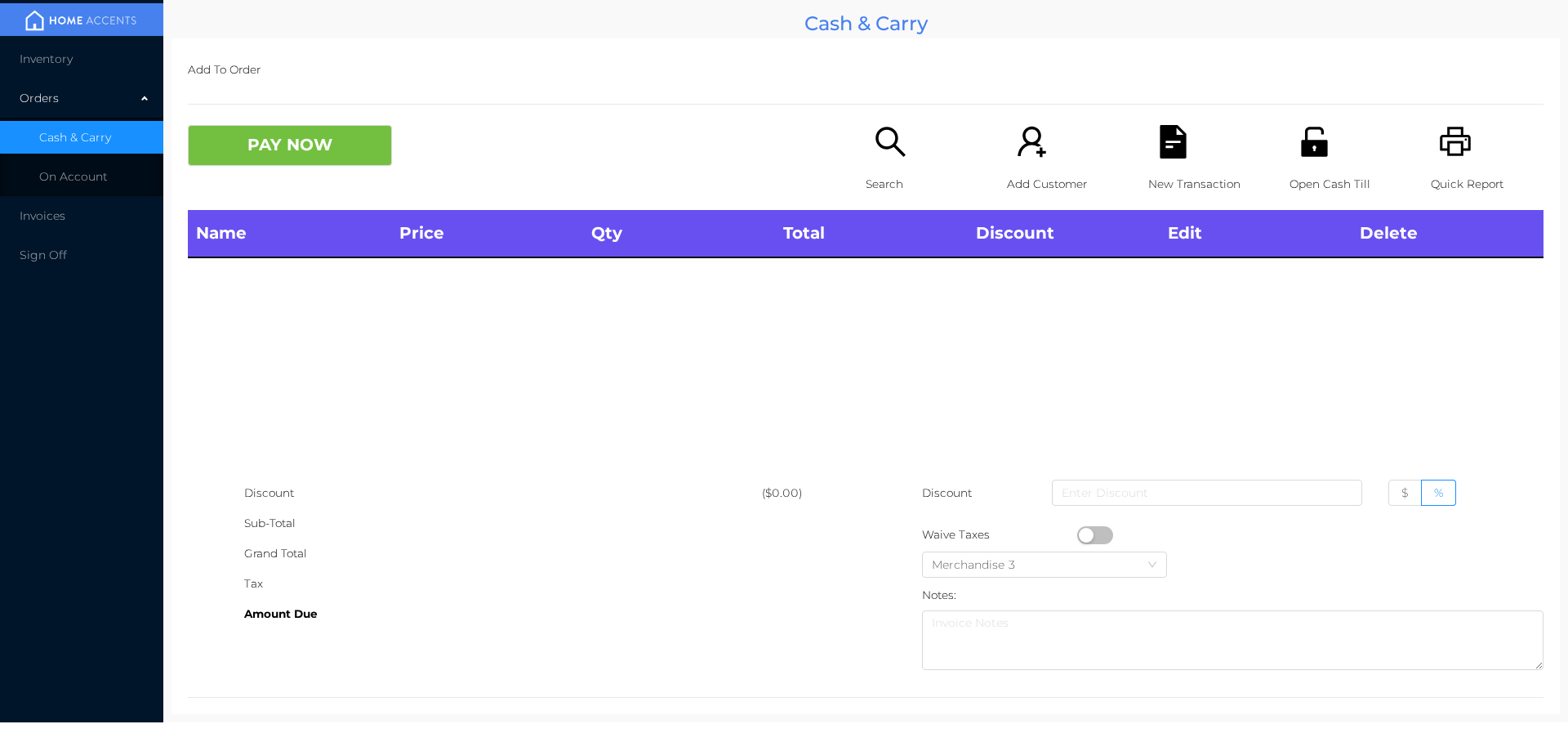
click at [1442, 164] on div "Quick Report" at bounding box center [1486, 167] width 112 height 85
click at [315, 150] on button "PAY NOW" at bounding box center [289, 145] width 204 height 41
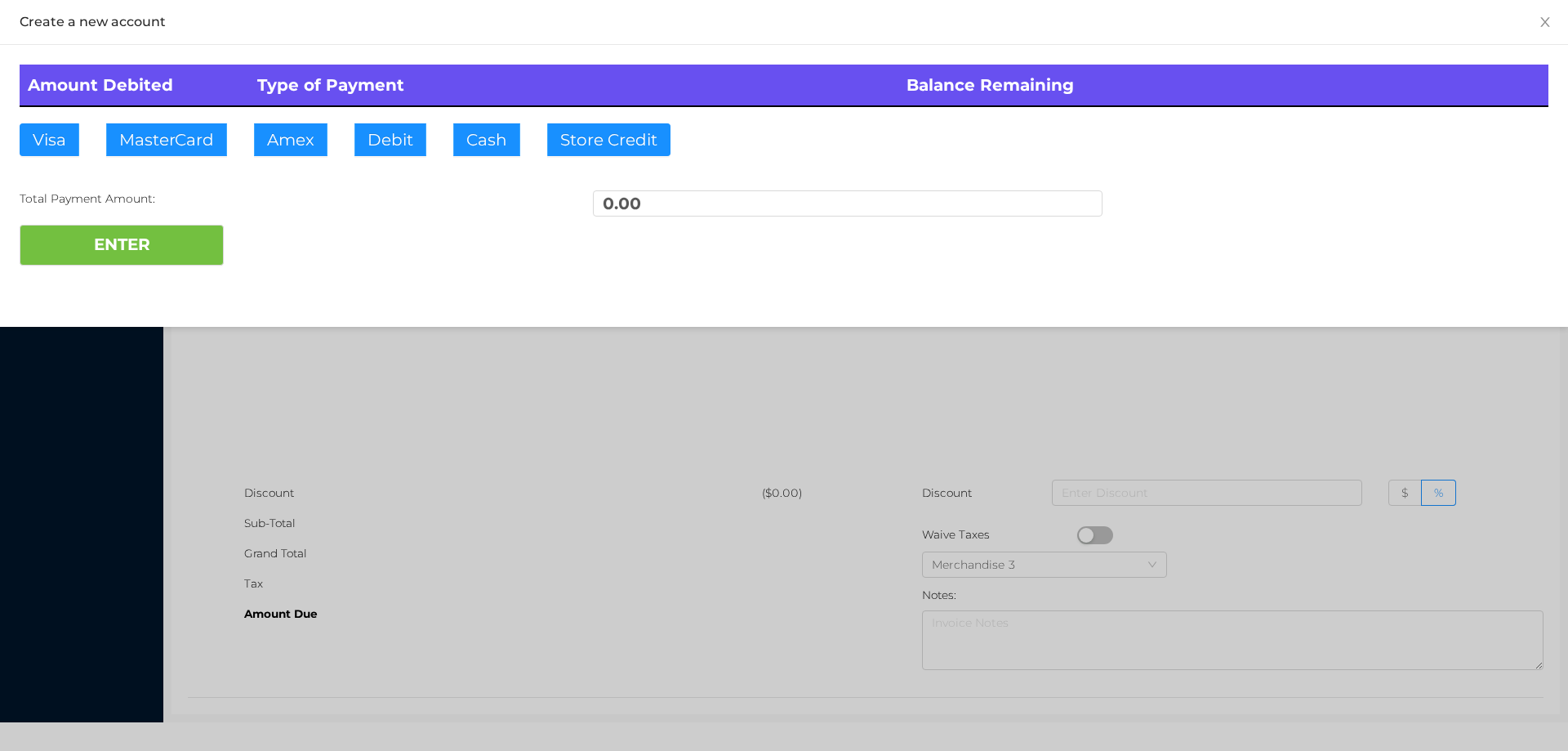
click at [620, 397] on div at bounding box center [784, 375] width 1568 height 751
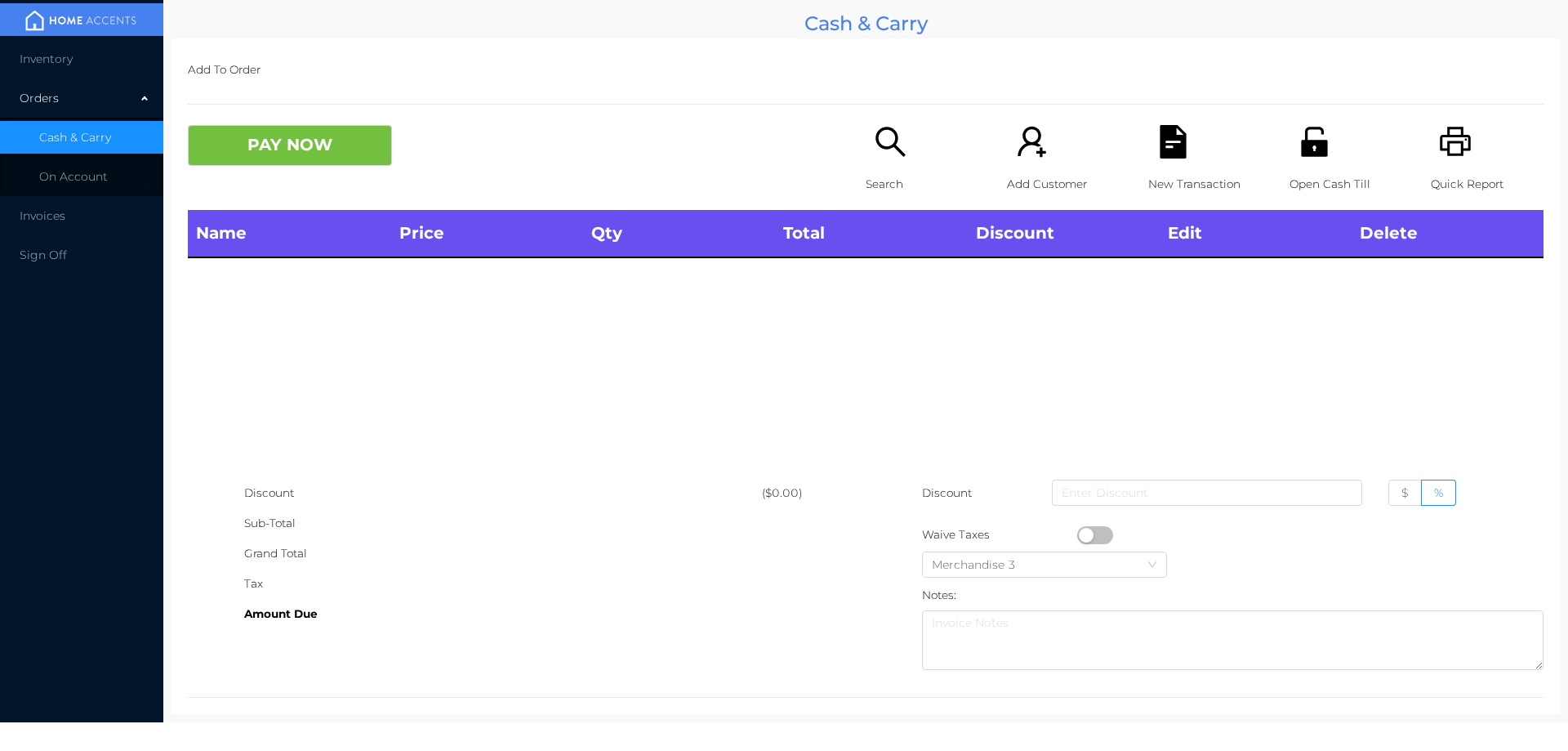
click at [874, 163] on div "Search" at bounding box center [922, 167] width 112 height 85
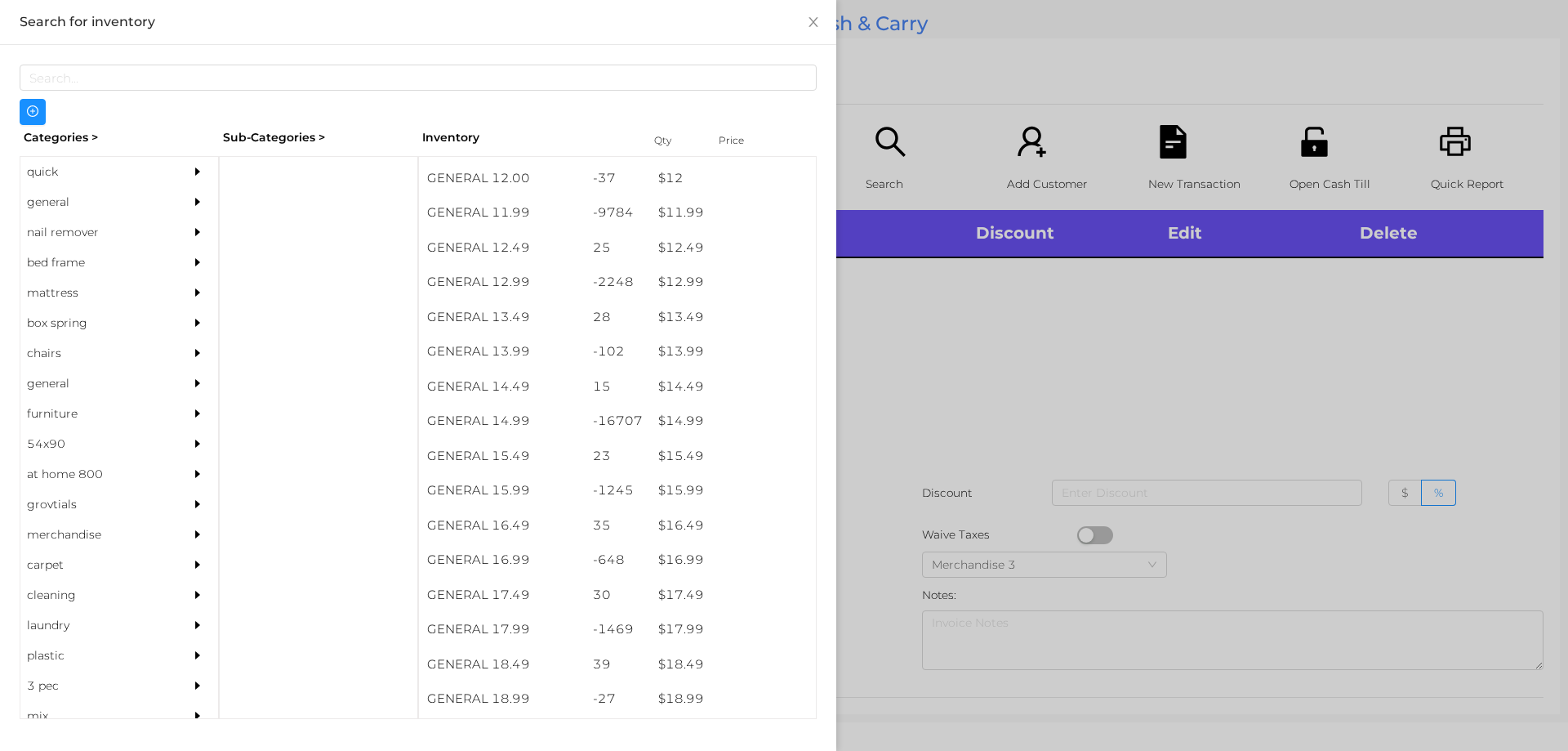
scroll to position [1168, 0]
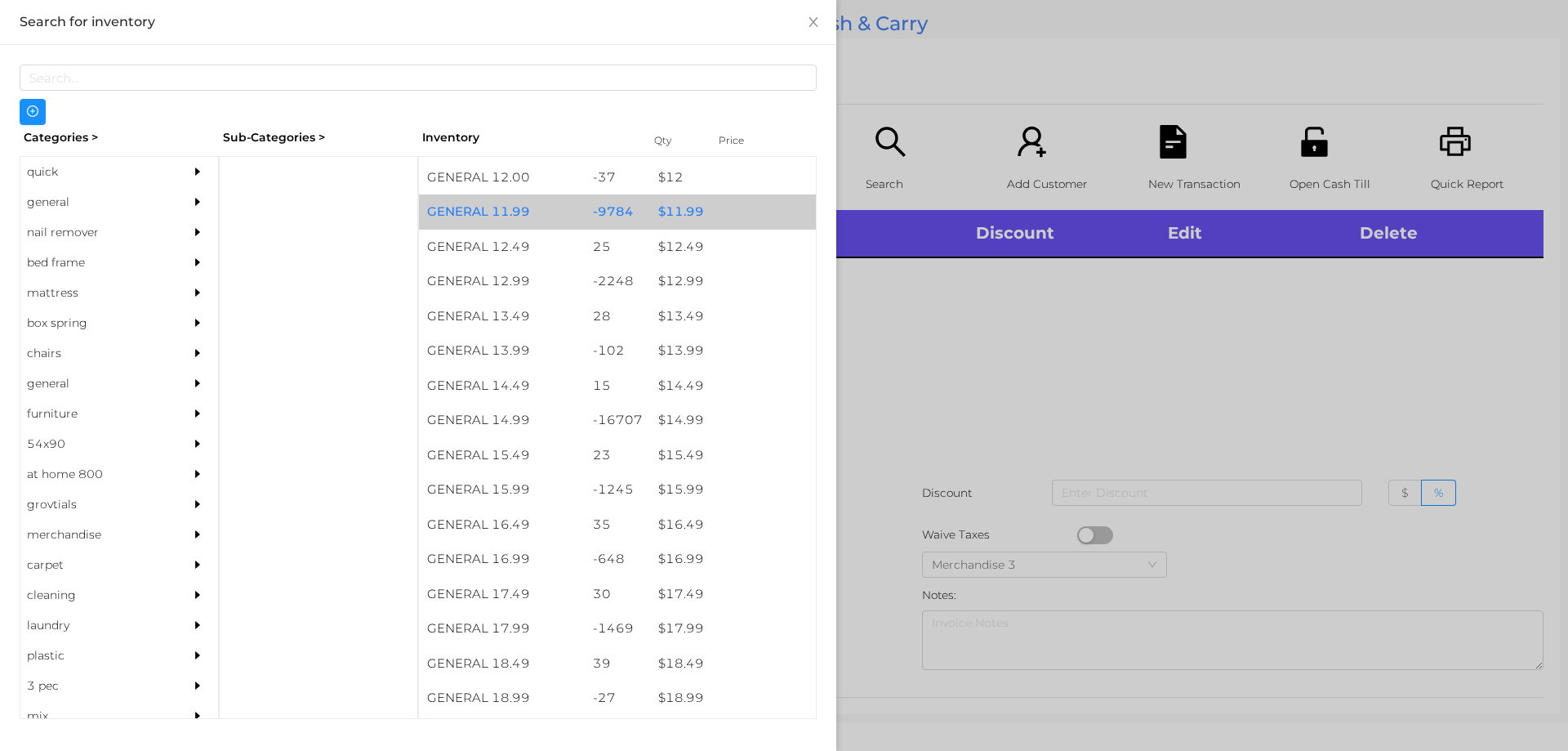
click at [680, 213] on div "$ 11.99" at bounding box center [733, 211] width 166 height 35
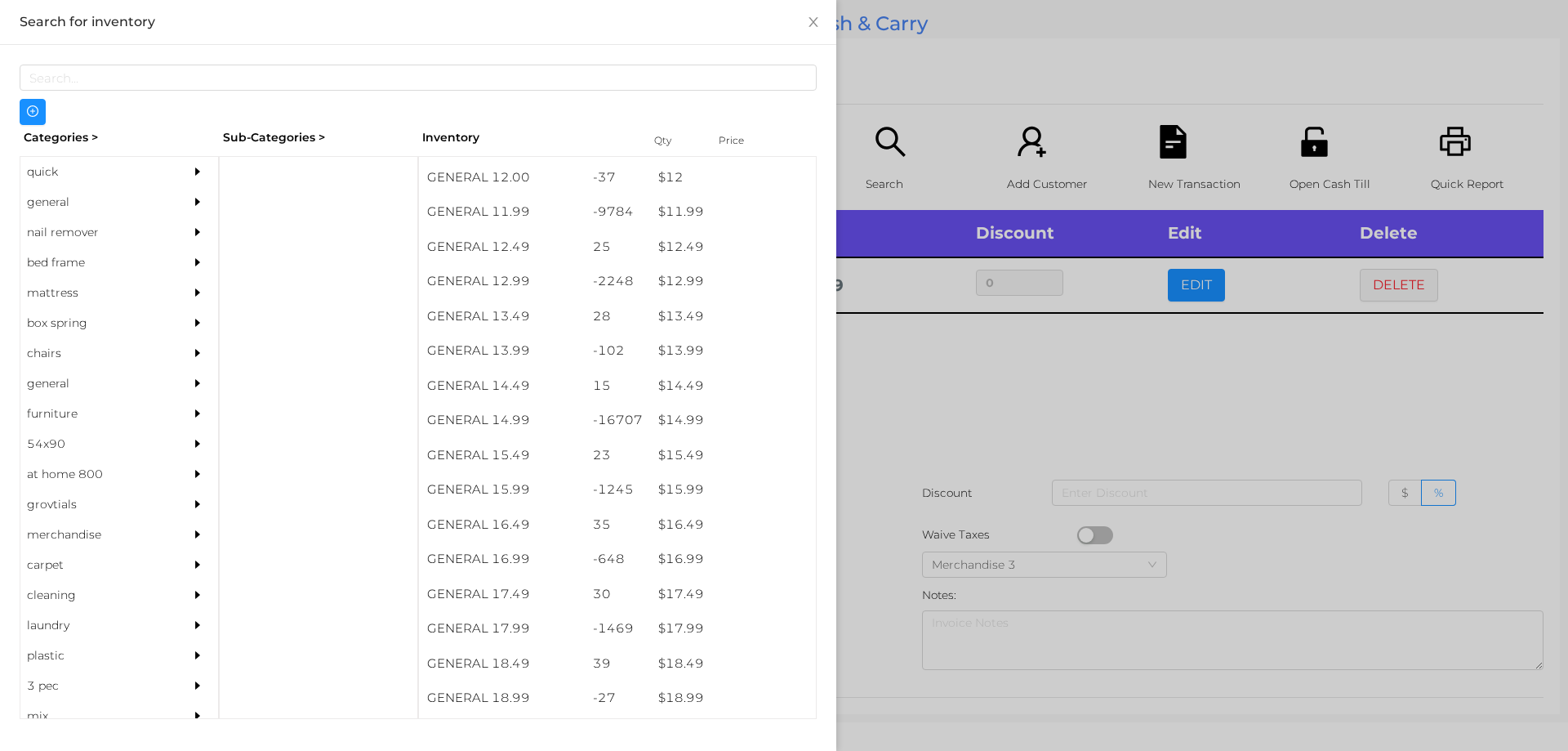
click at [894, 401] on div at bounding box center [784, 375] width 1568 height 751
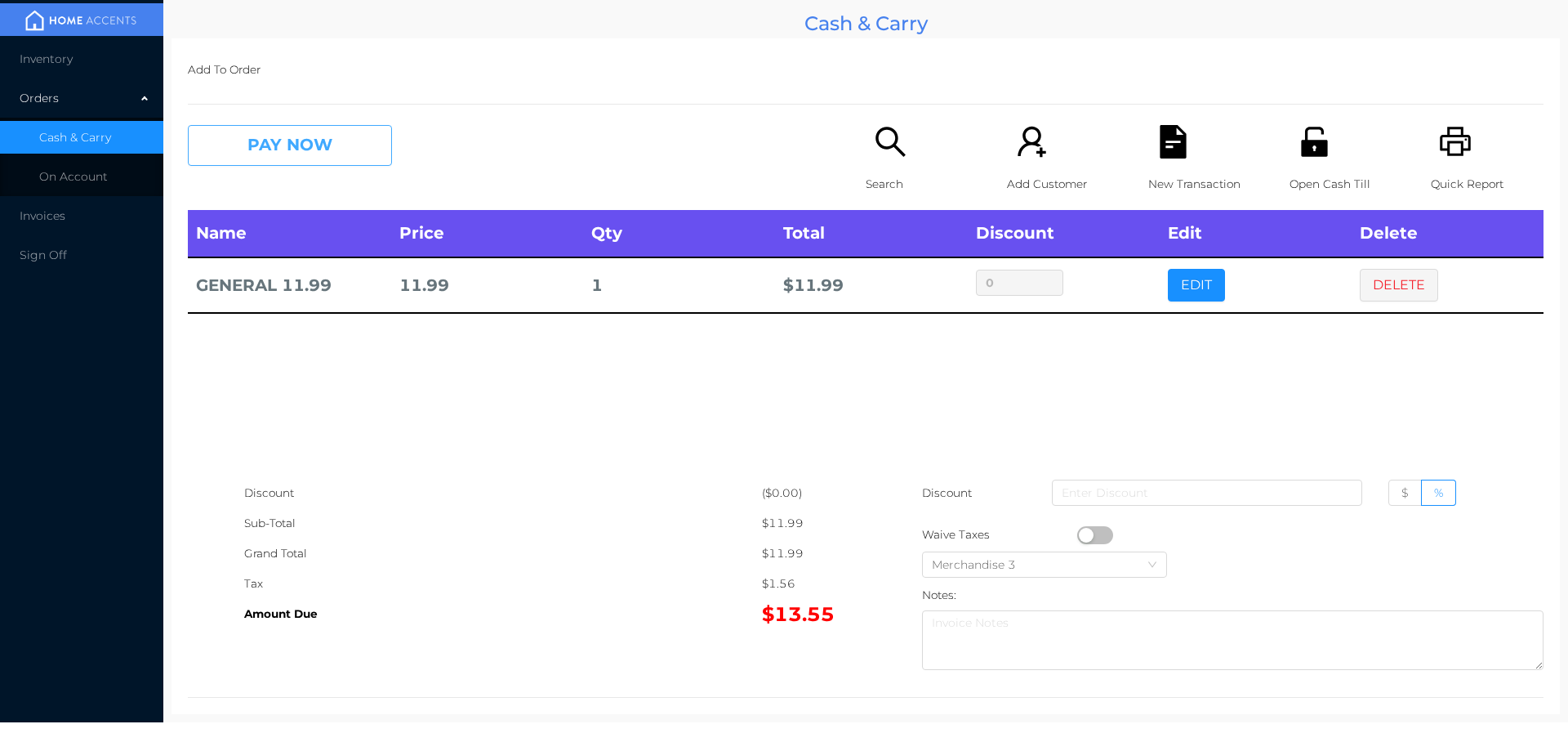
click at [254, 129] on button "PAY NOW" at bounding box center [289, 145] width 204 height 41
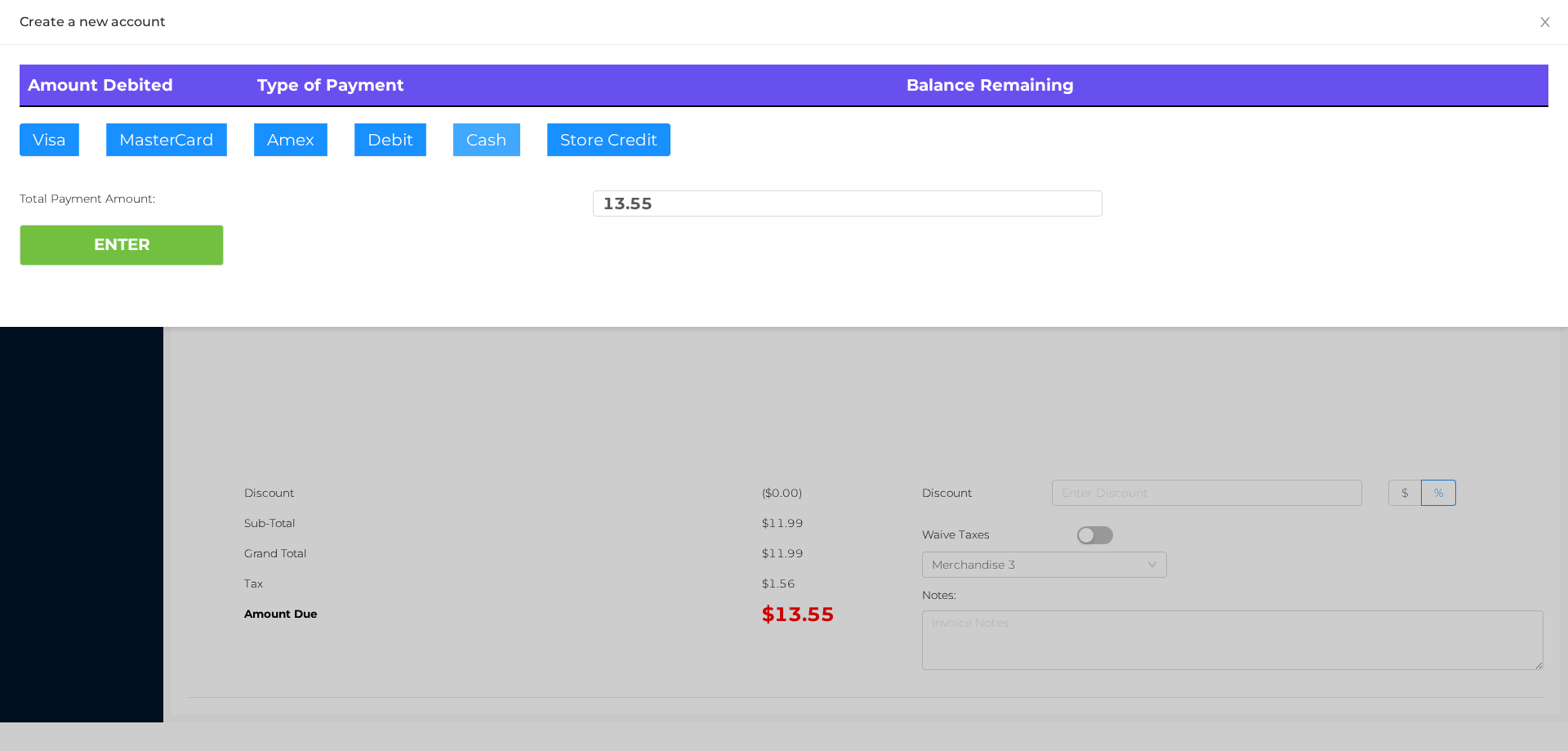
click at [479, 146] on button "Cash" at bounding box center [486, 139] width 67 height 33
type input "15."
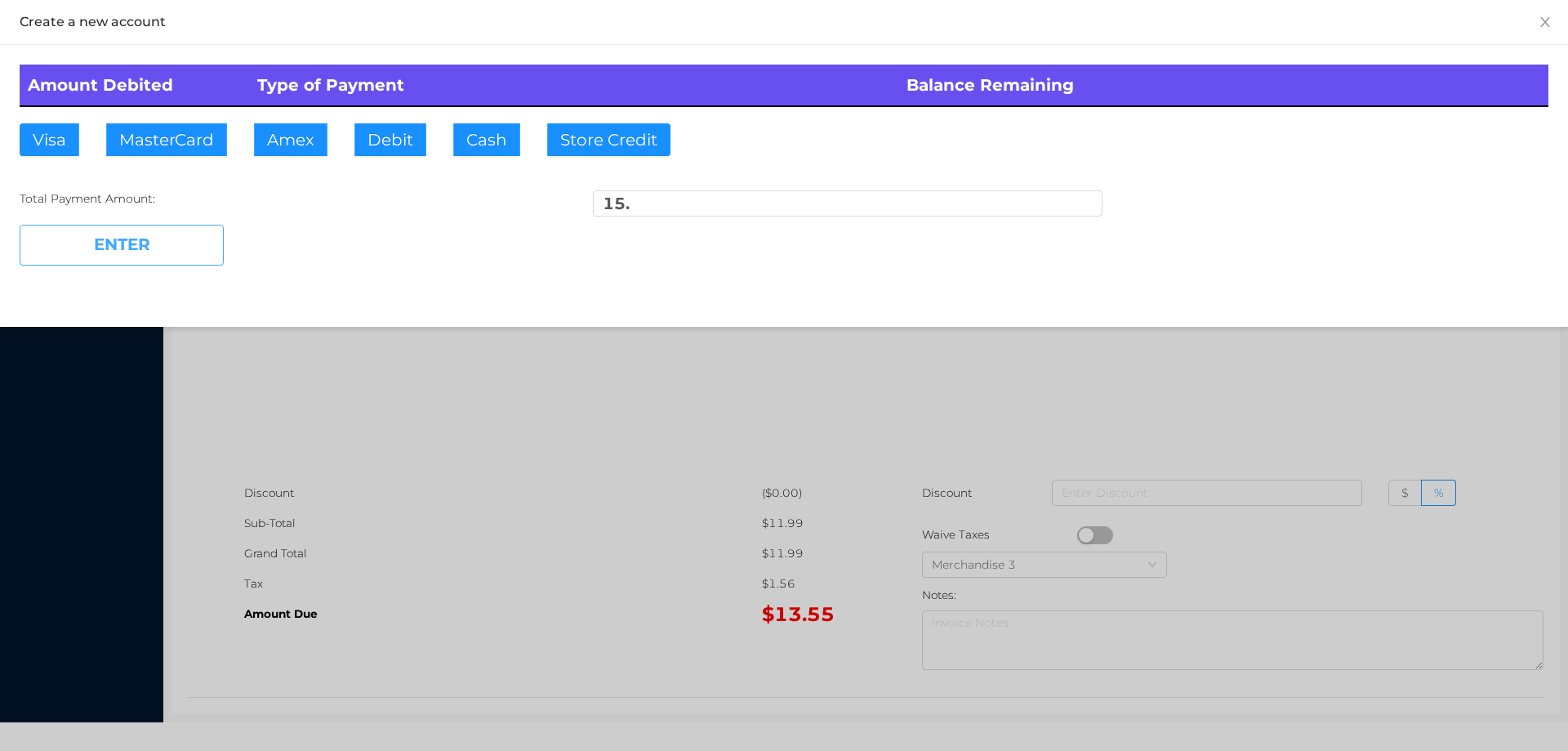
click at [156, 240] on button "ENTER" at bounding box center [121, 245] width 204 height 41
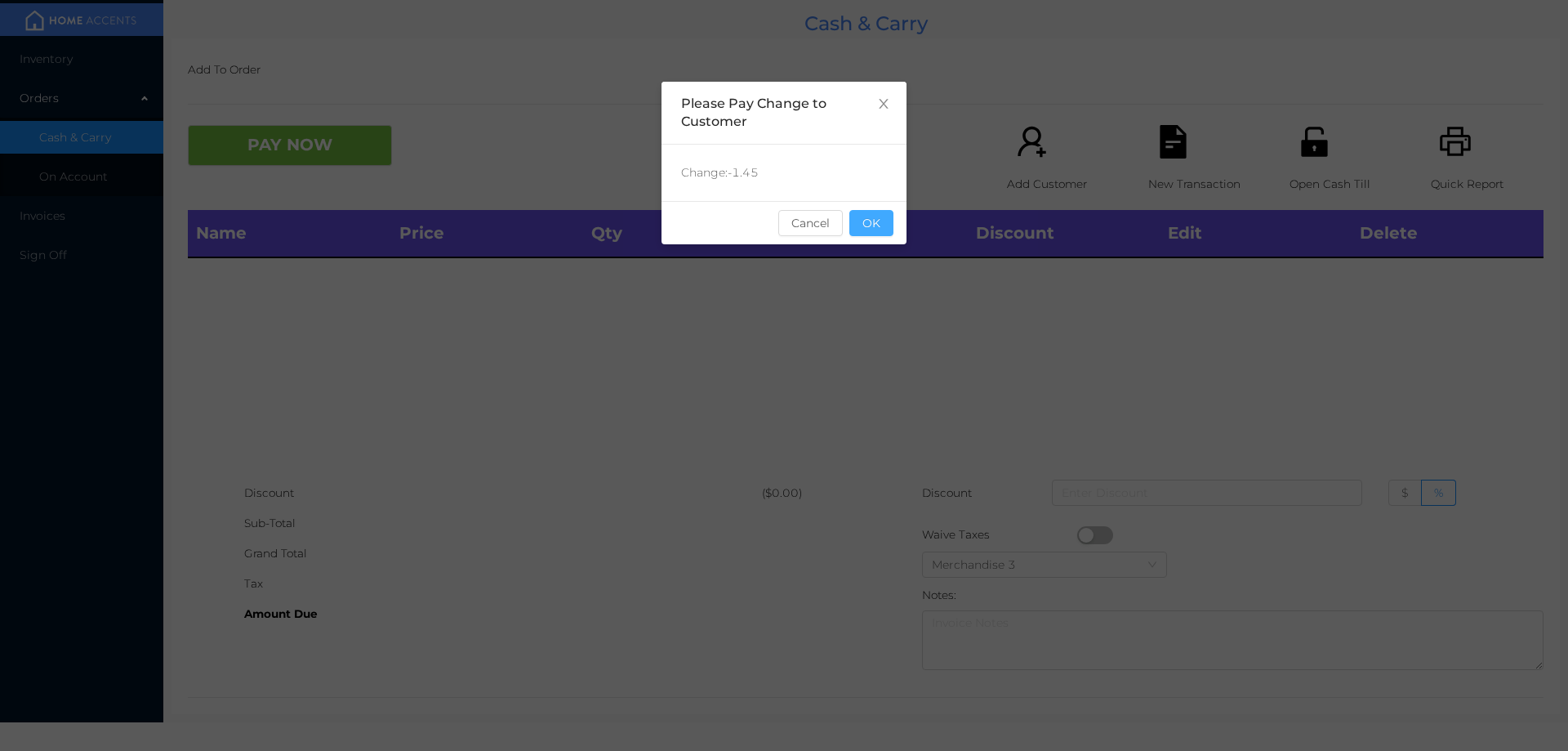
click at [859, 230] on button "OK" at bounding box center [871, 223] width 44 height 26
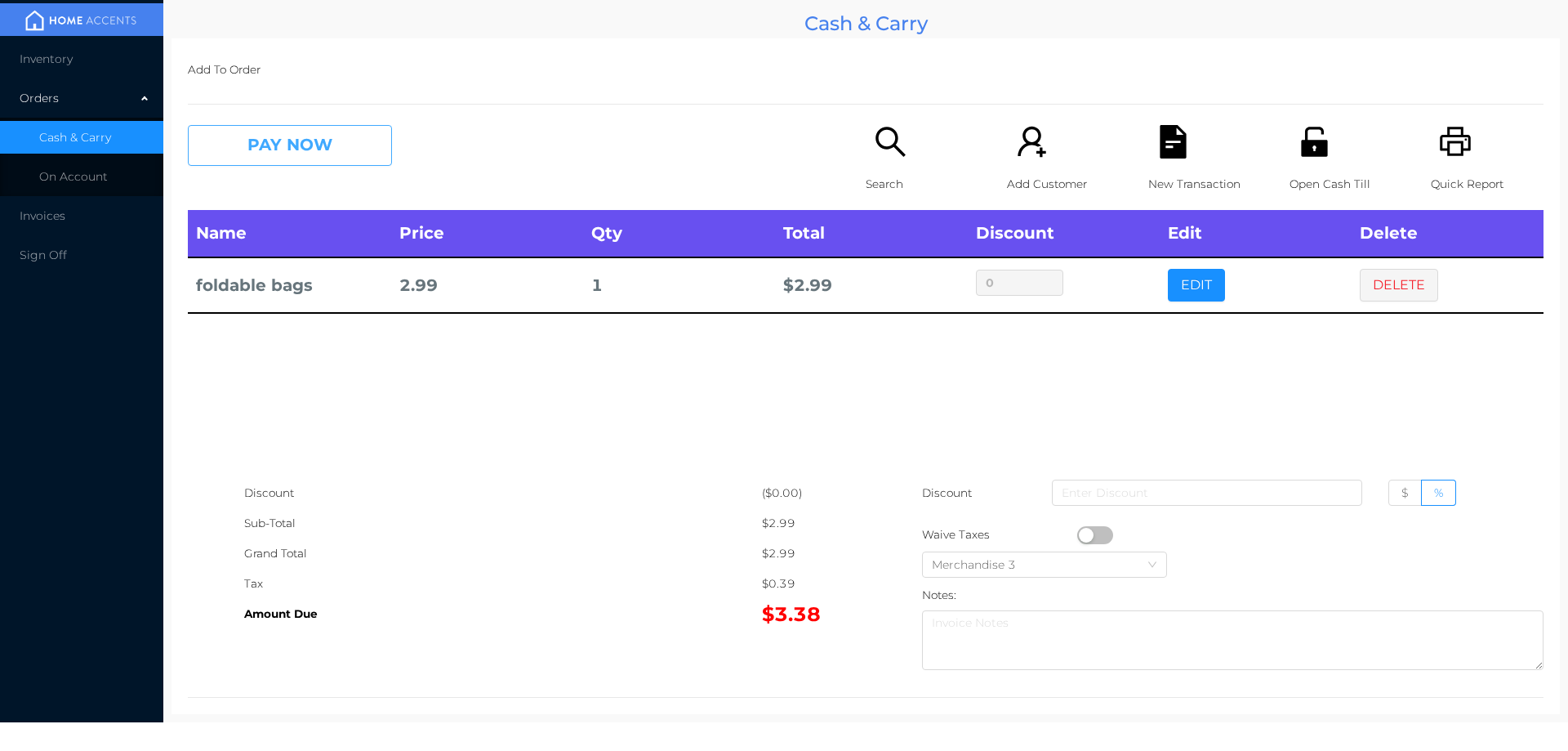
click at [239, 163] on button "PAY NOW" at bounding box center [289, 145] width 204 height 41
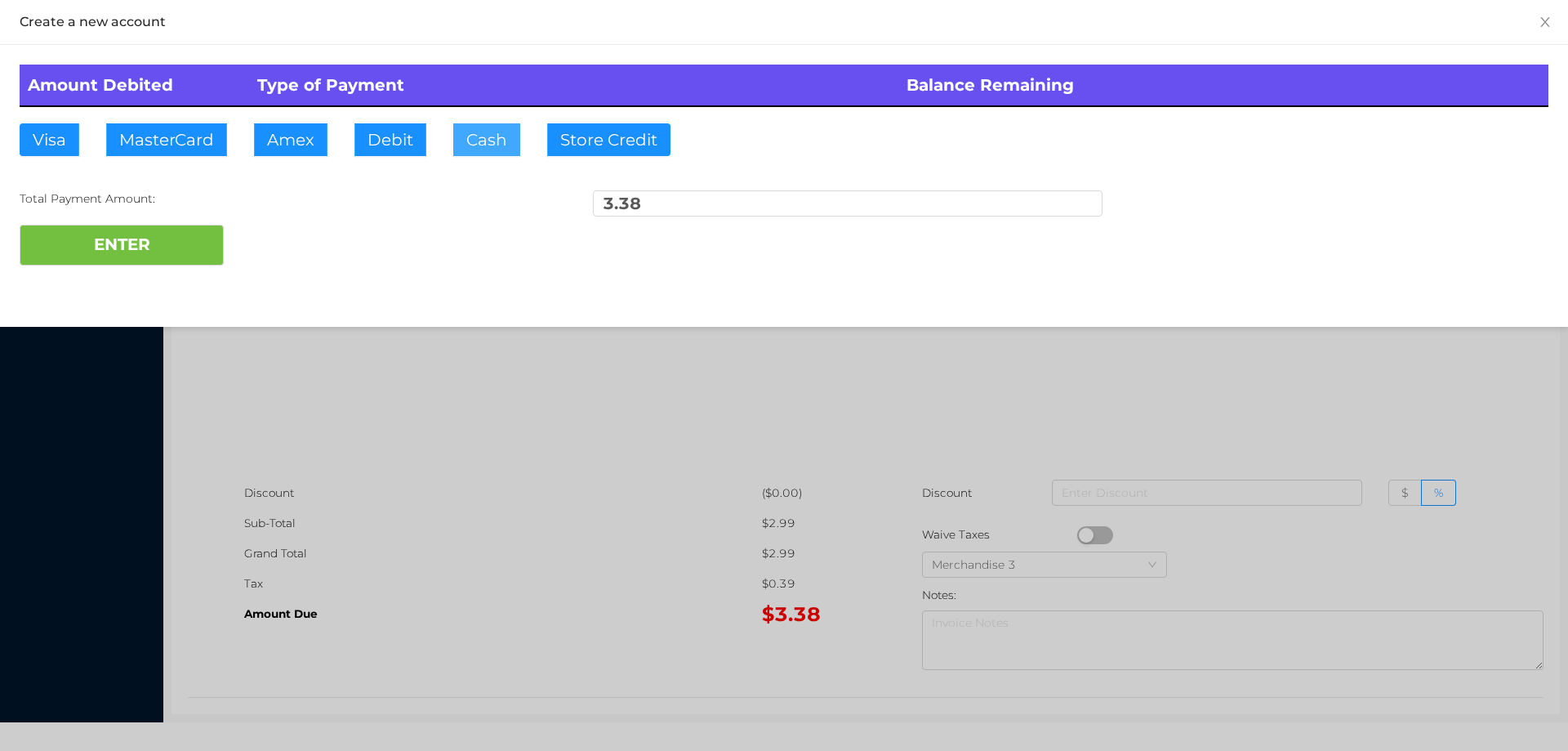
click at [477, 149] on button "Cash" at bounding box center [486, 139] width 67 height 33
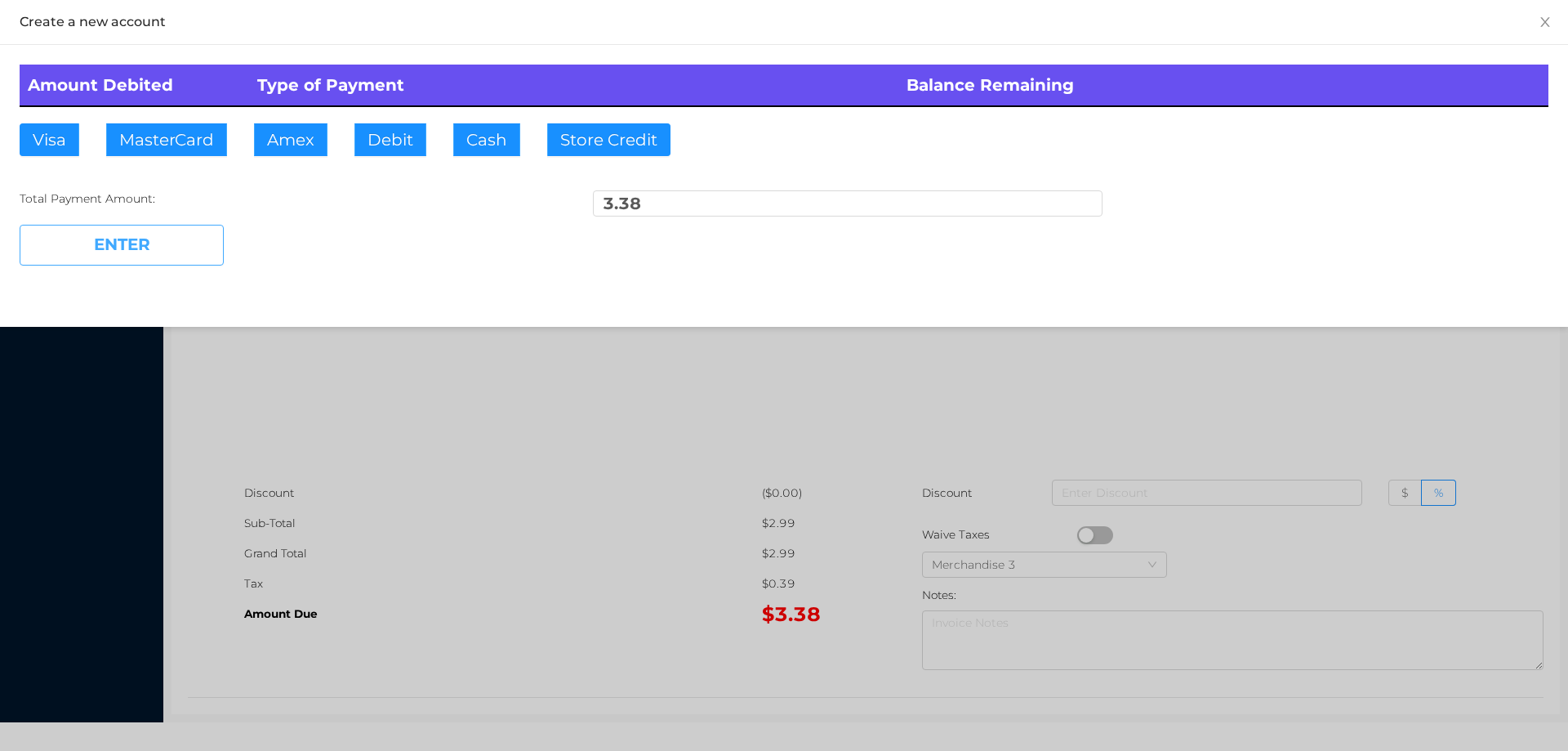
click at [161, 248] on button "ENTER" at bounding box center [121, 245] width 204 height 41
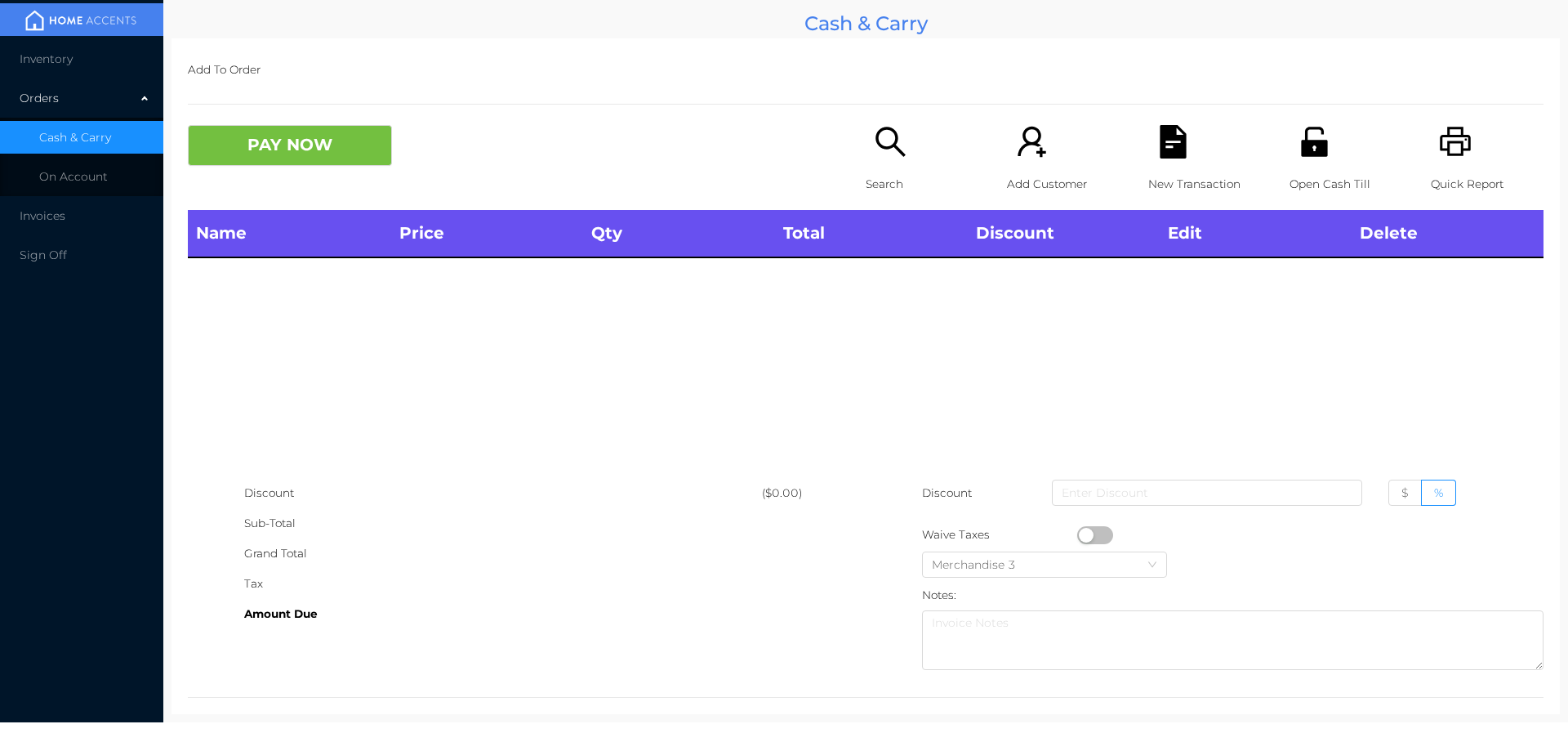
click at [890, 150] on icon "icon: search" at bounding box center [891, 142] width 34 height 34
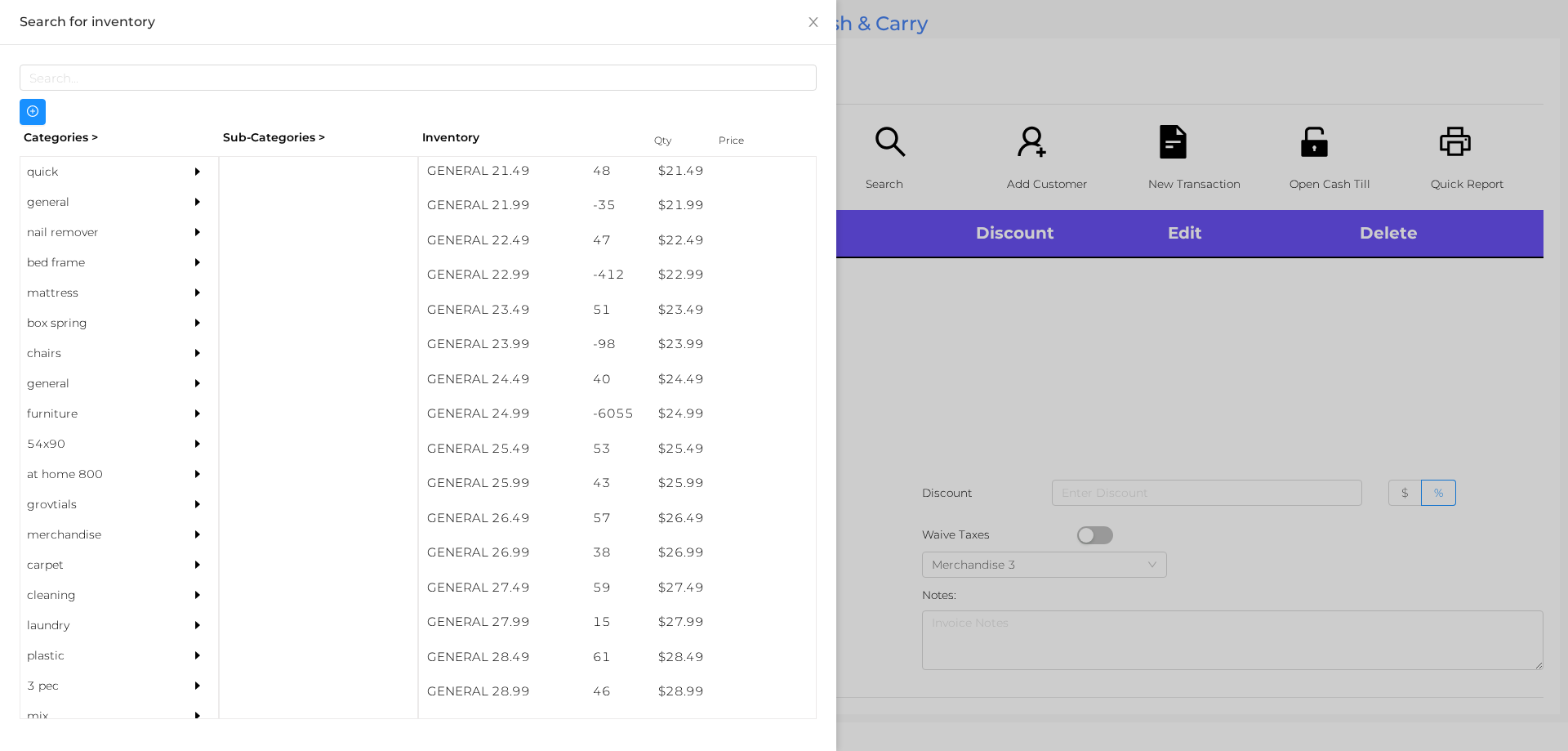
scroll to position [1868, 0]
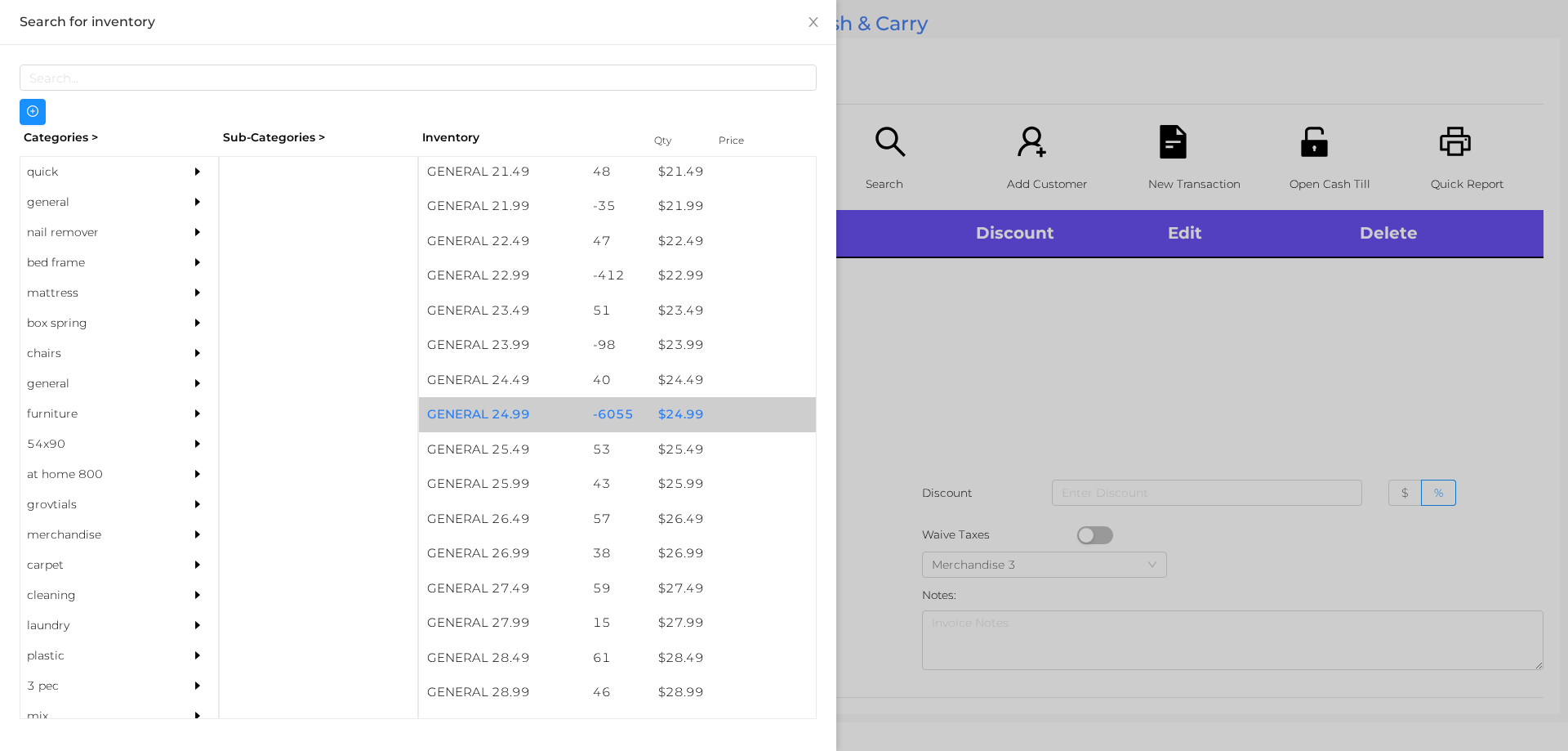
click at [679, 407] on div "$ 24.99" at bounding box center [733, 414] width 166 height 35
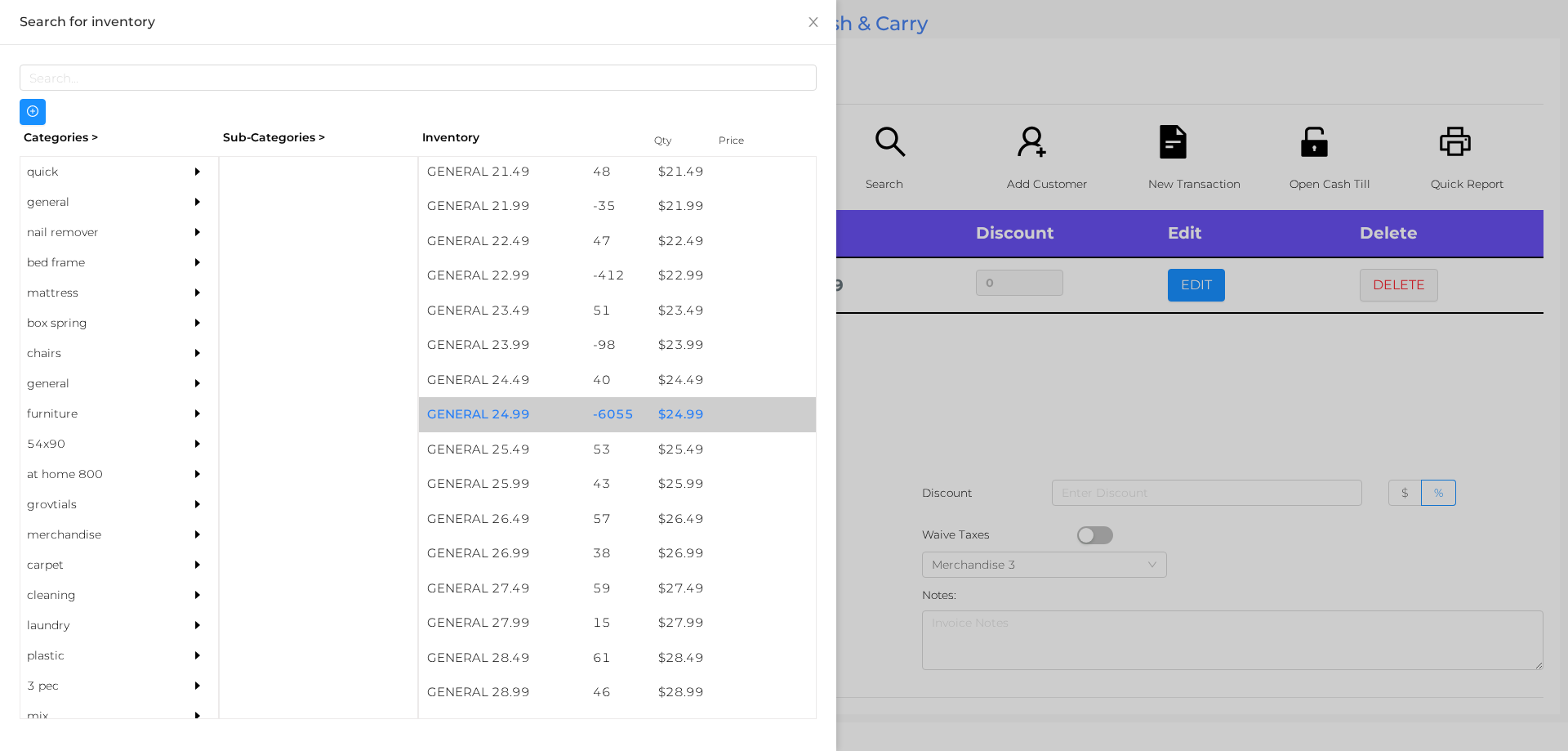
click at [682, 409] on div "$ 24.99" at bounding box center [733, 414] width 166 height 35
click at [687, 410] on div "$ 24.99" at bounding box center [733, 414] width 166 height 35
click at [703, 413] on div "$ 24.99" at bounding box center [733, 414] width 166 height 35
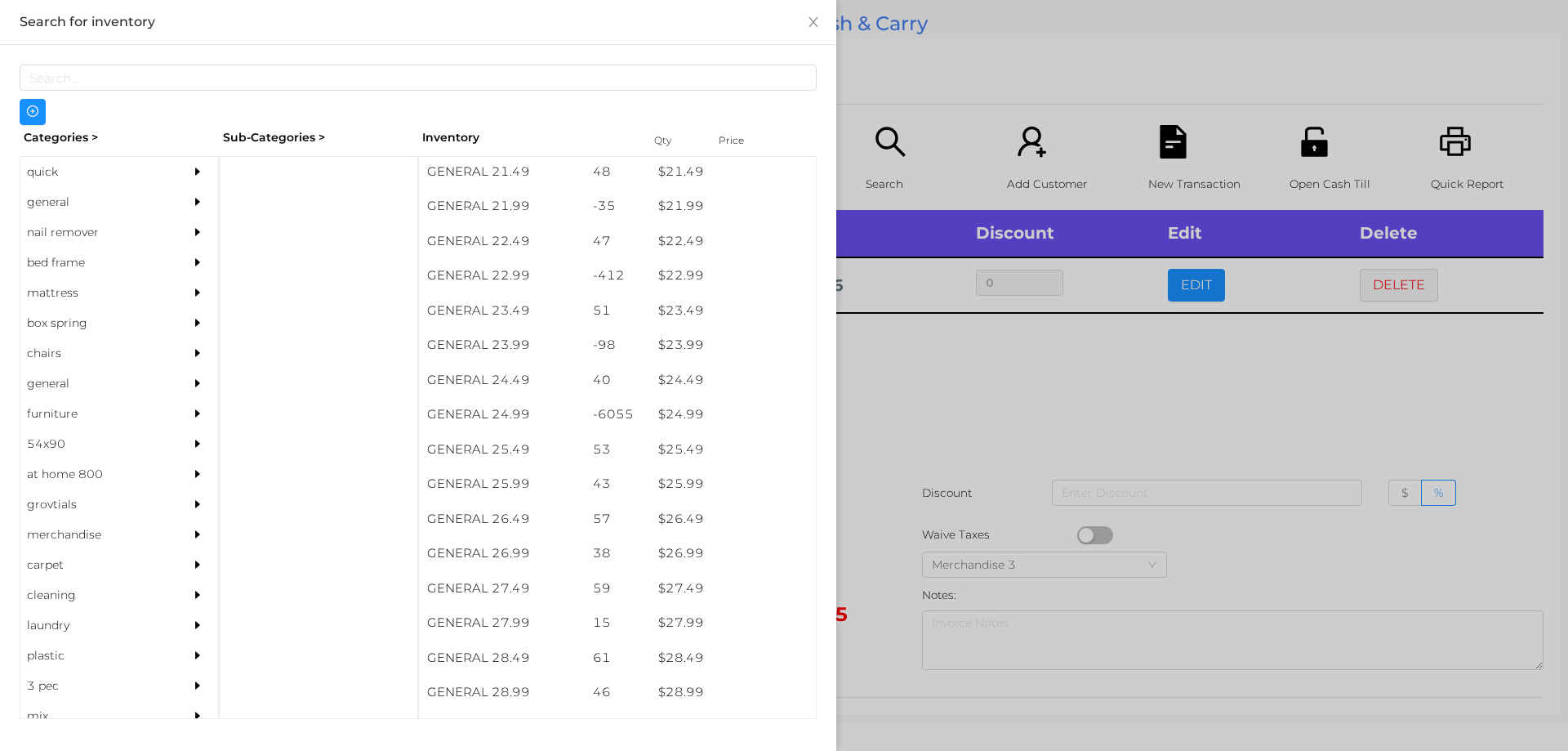
click at [940, 354] on div at bounding box center [784, 375] width 1568 height 751
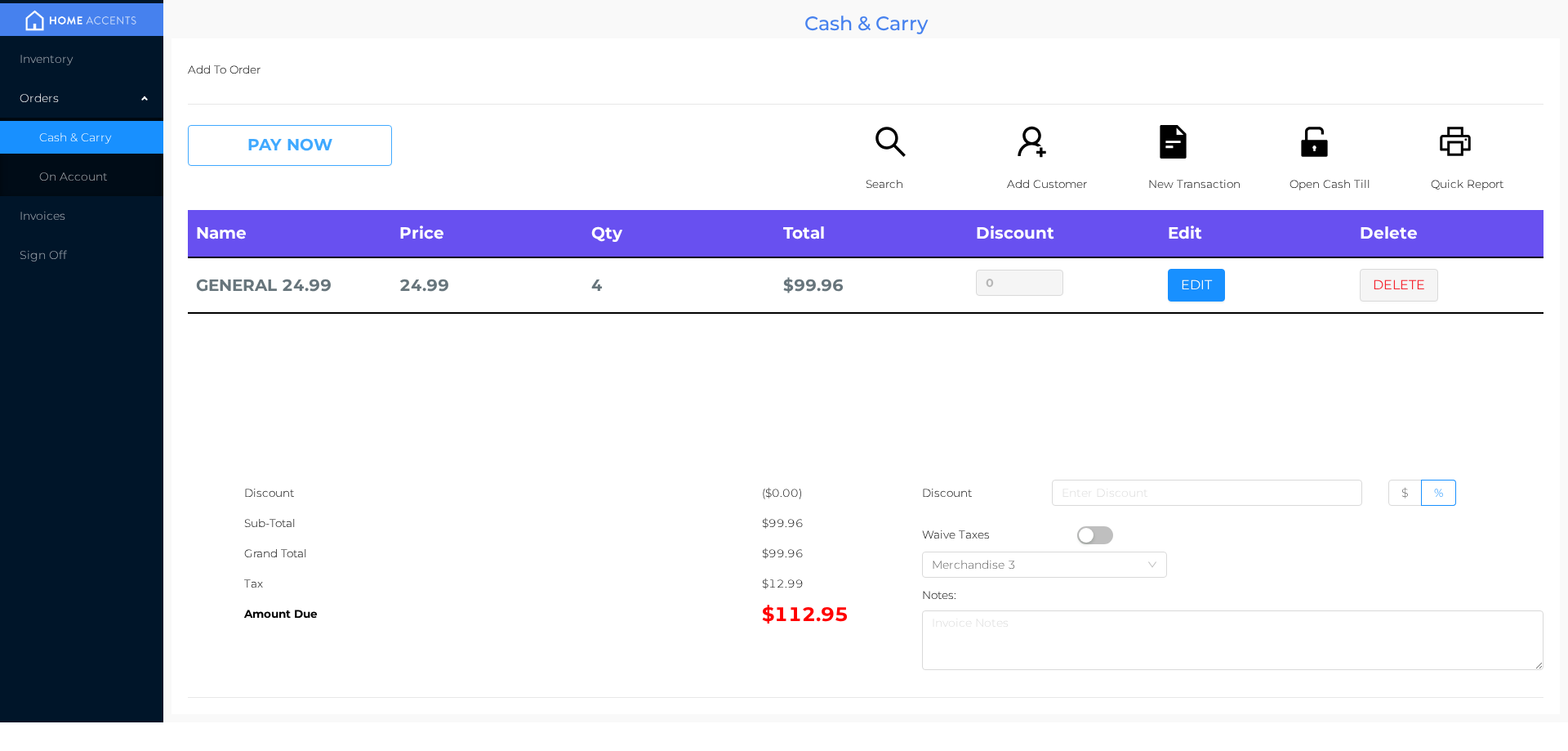
click at [252, 130] on button "PAY NOW" at bounding box center [289, 145] width 204 height 41
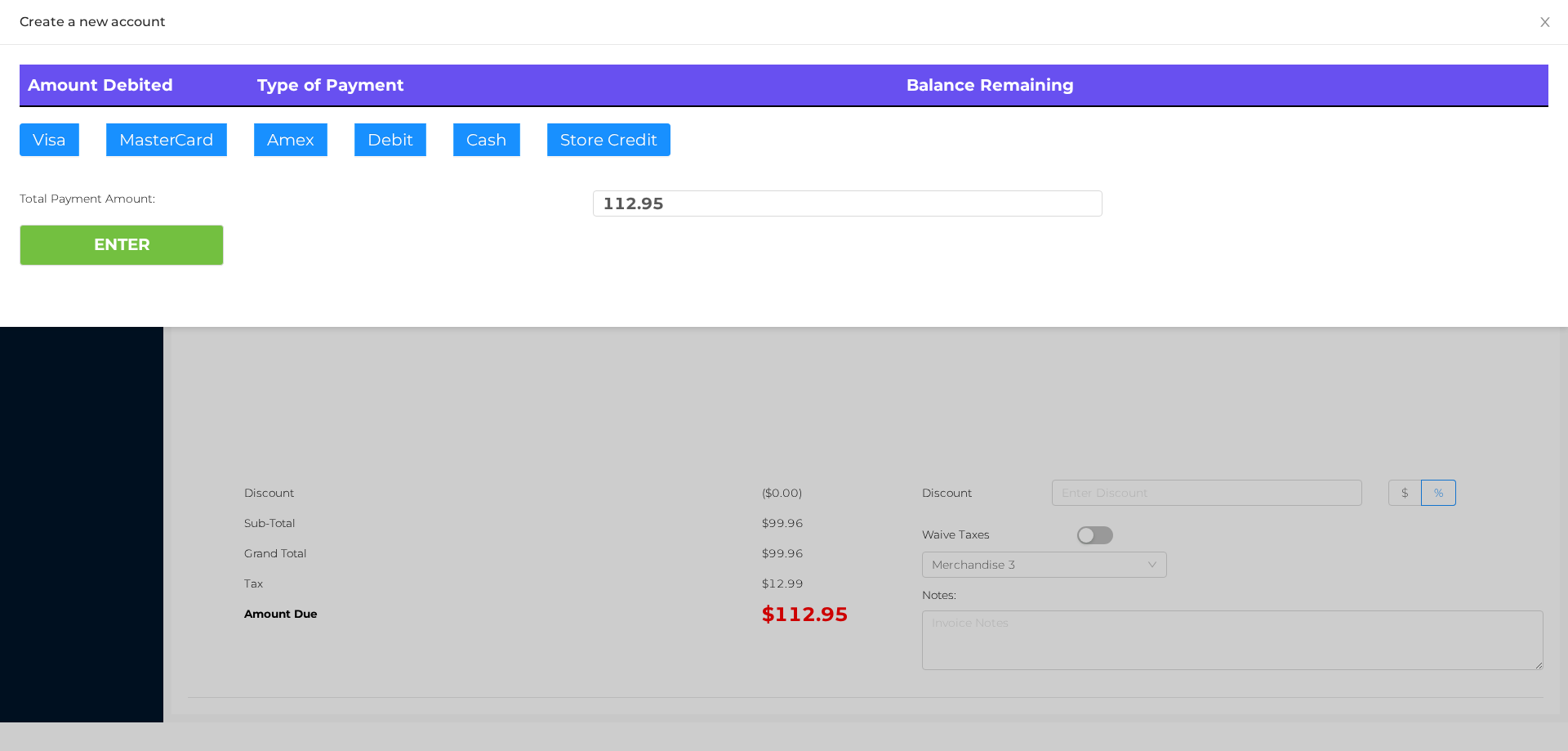
click at [290, 251] on div "ENTER" at bounding box center [784, 245] width 1529 height 41
click at [1304, 397] on div at bounding box center [784, 375] width 1568 height 751
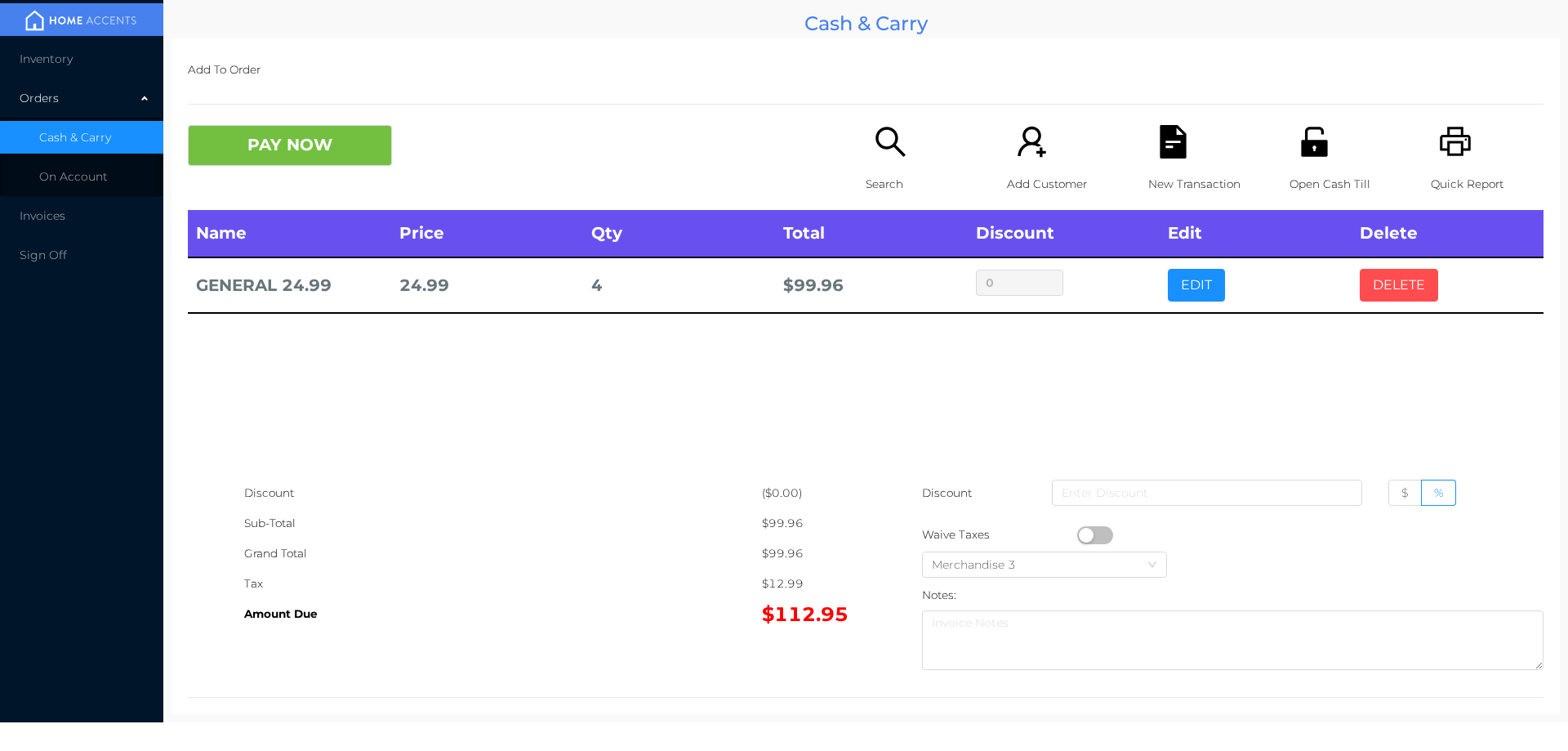
click at [1404, 285] on button "DELETE" at bounding box center [1399, 284] width 79 height 33
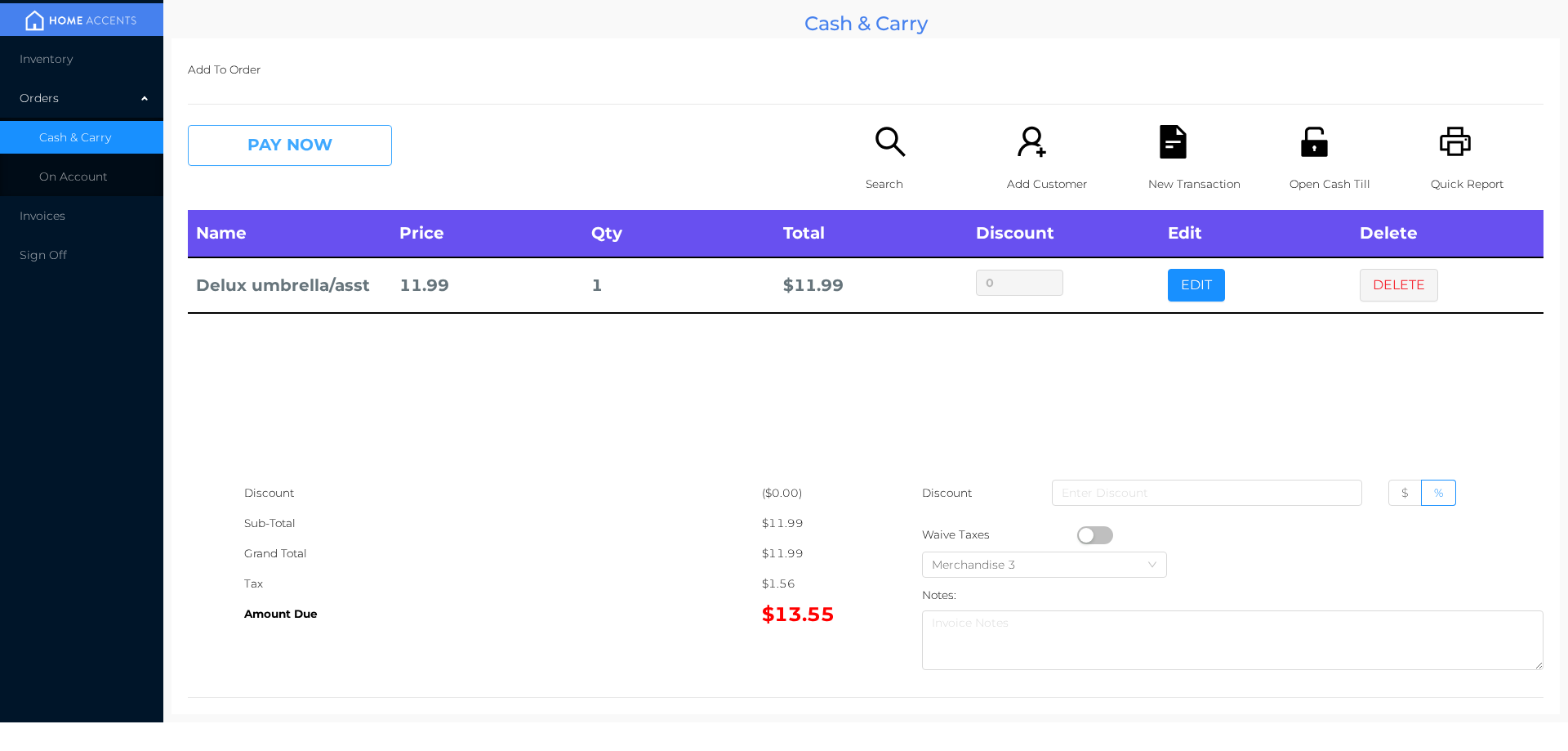
click at [354, 144] on button "PAY NOW" at bounding box center [289, 145] width 204 height 41
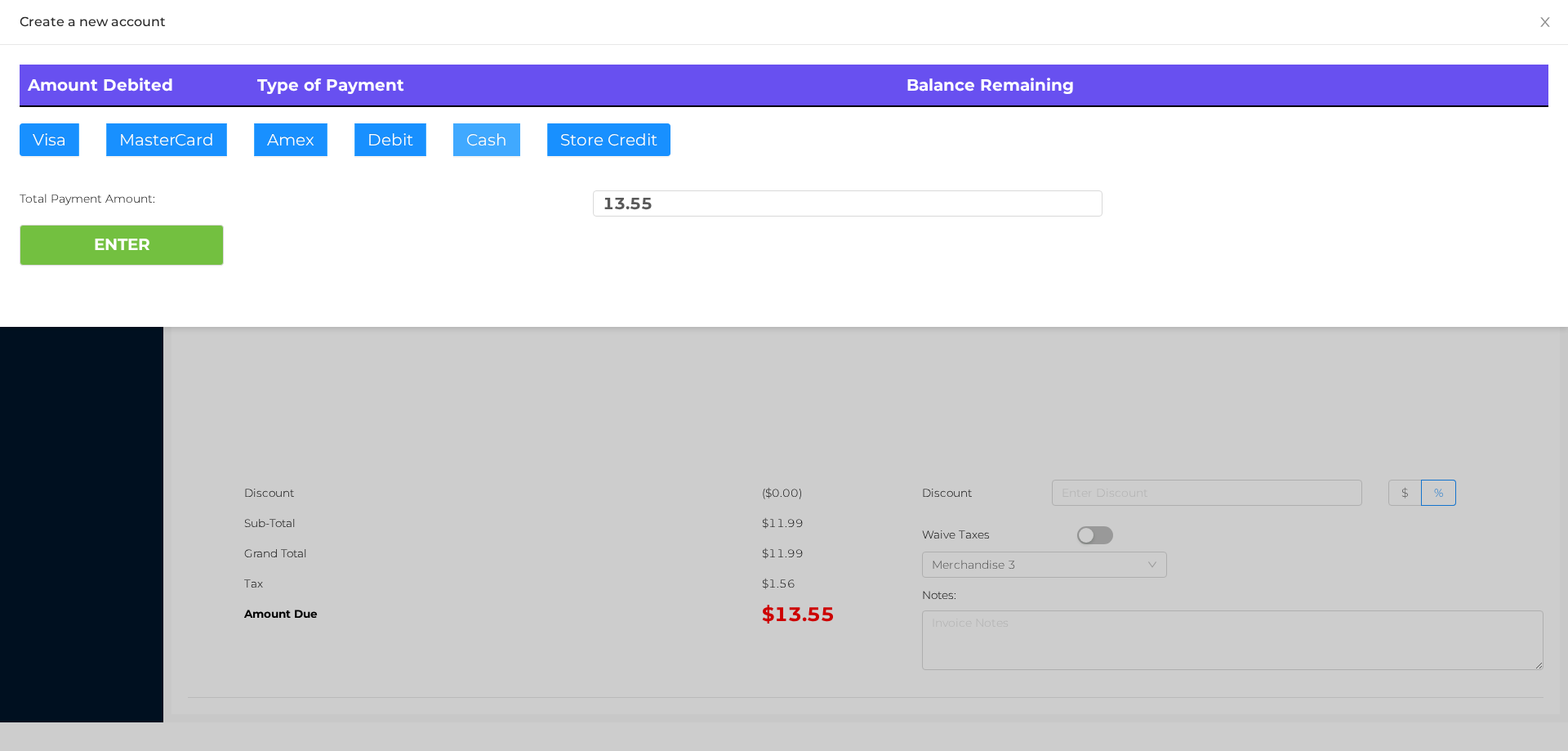
click at [464, 139] on button "Cash" at bounding box center [486, 139] width 67 height 33
type input "20."
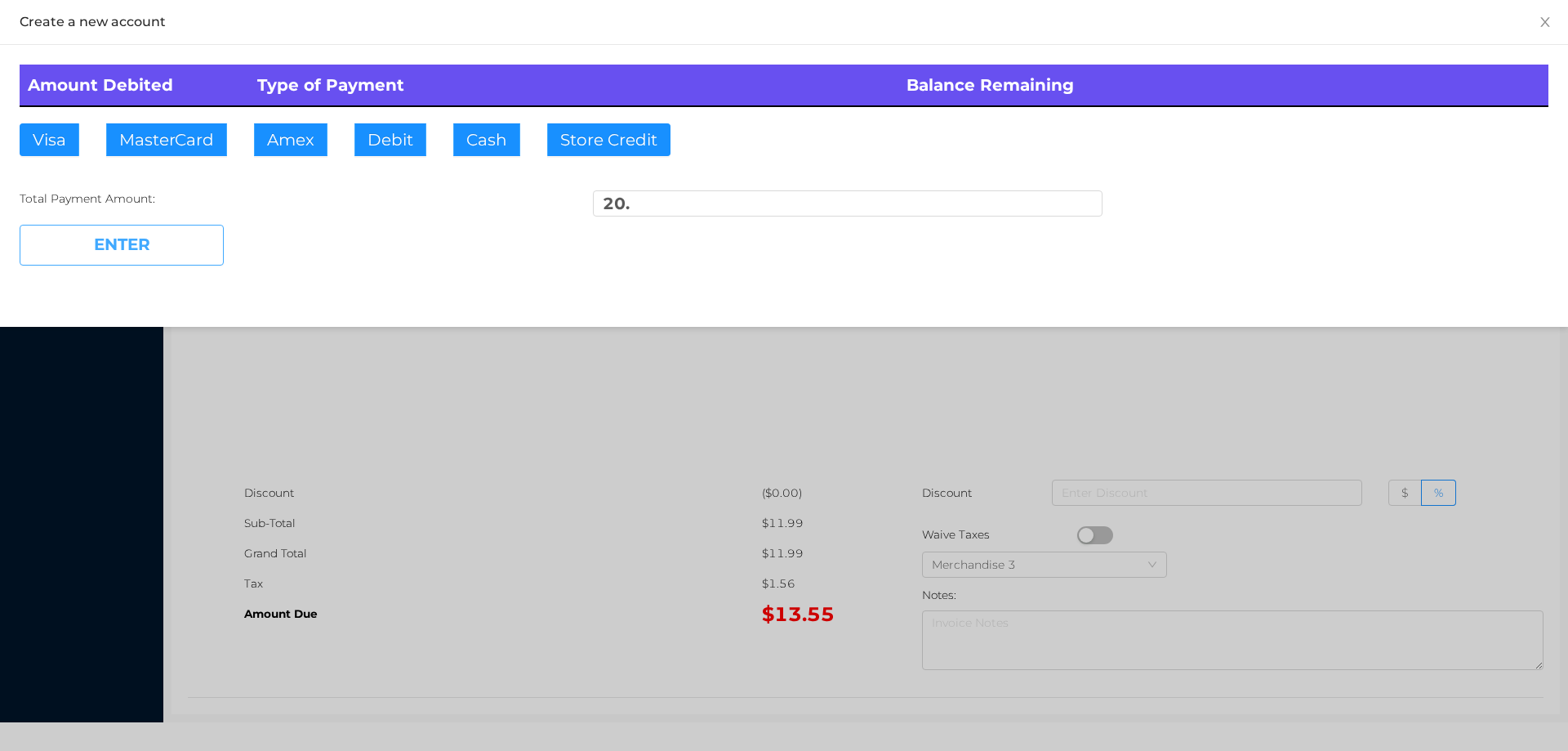
click at [178, 245] on button "ENTER" at bounding box center [121, 245] width 204 height 41
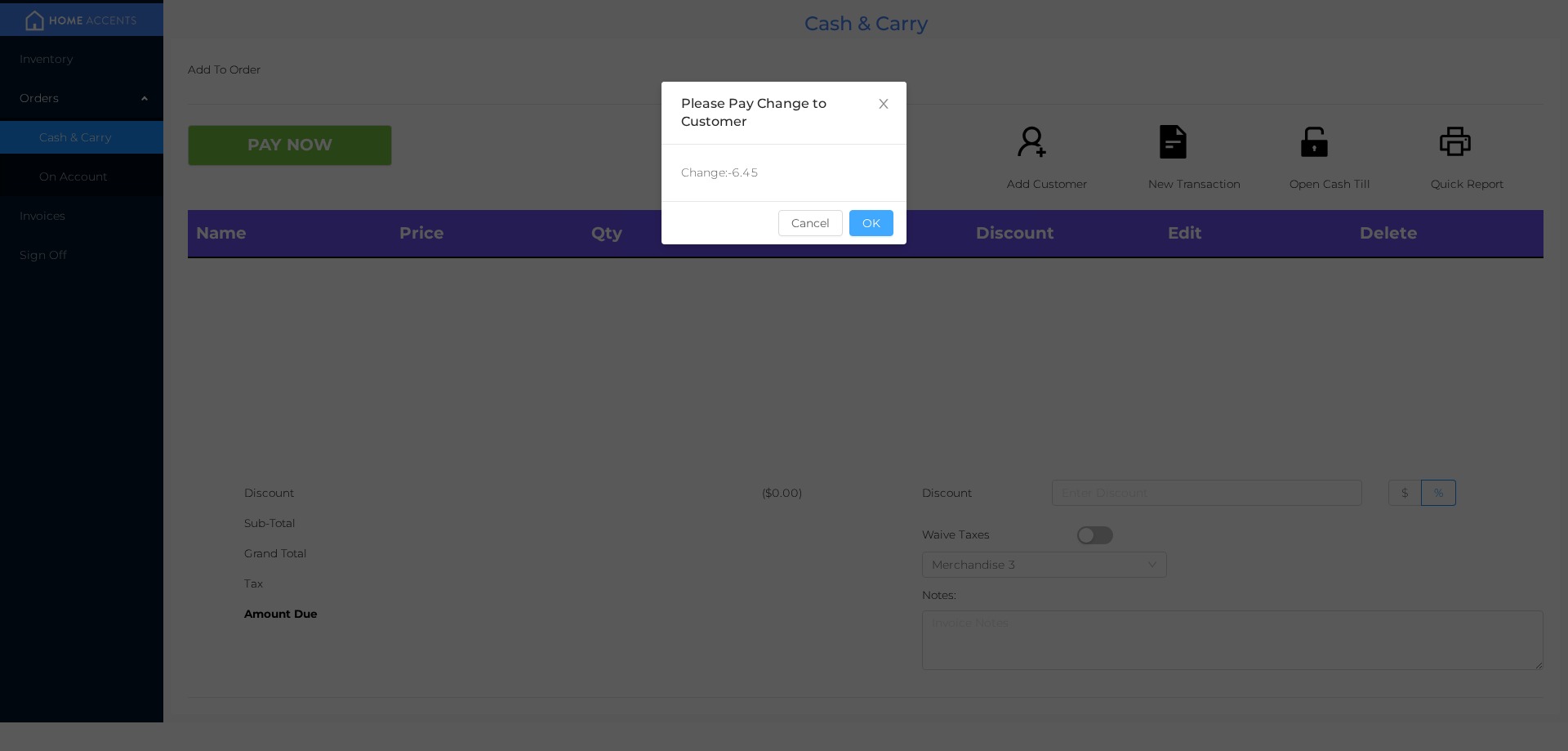
click at [880, 221] on button "OK" at bounding box center [871, 223] width 44 height 26
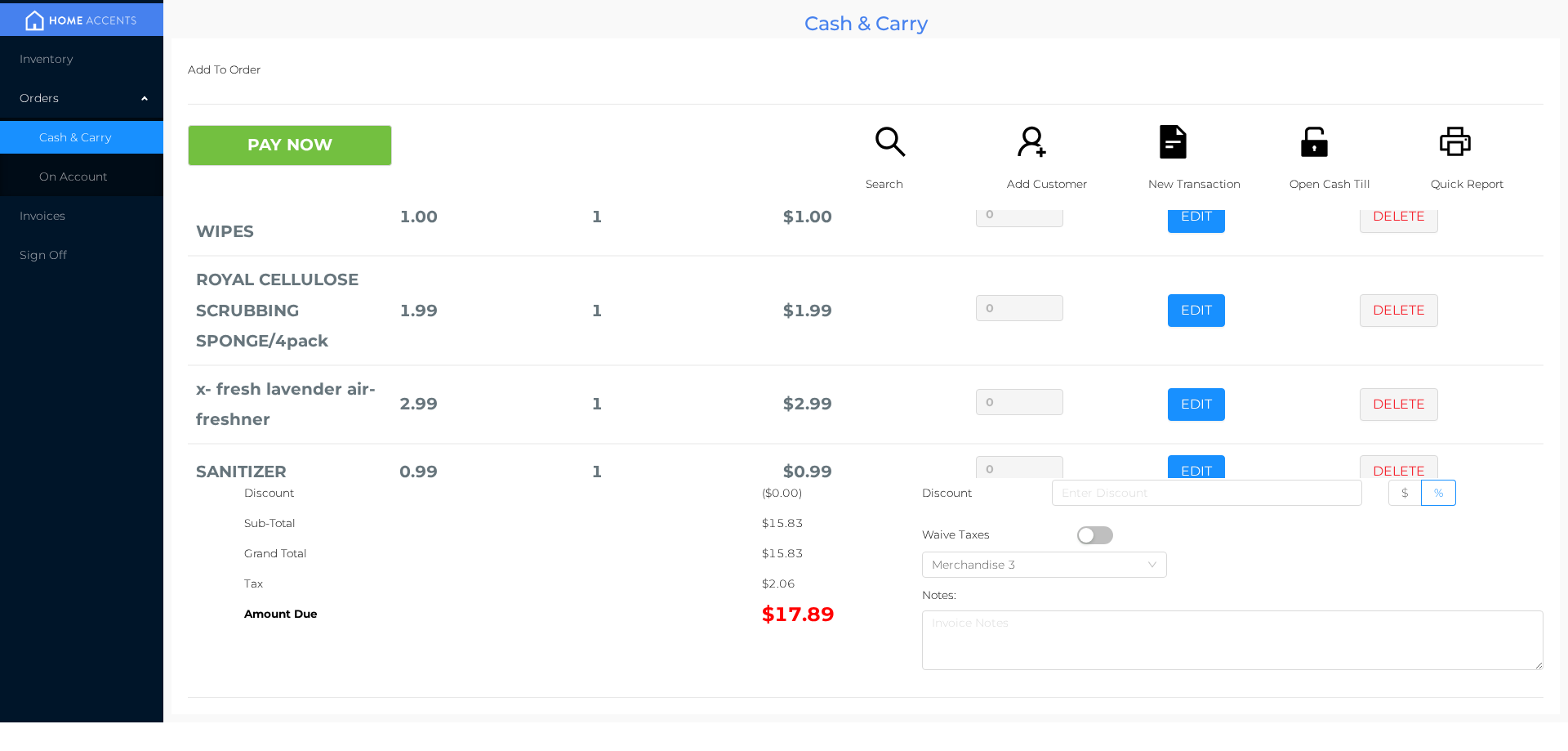
scroll to position [331, 0]
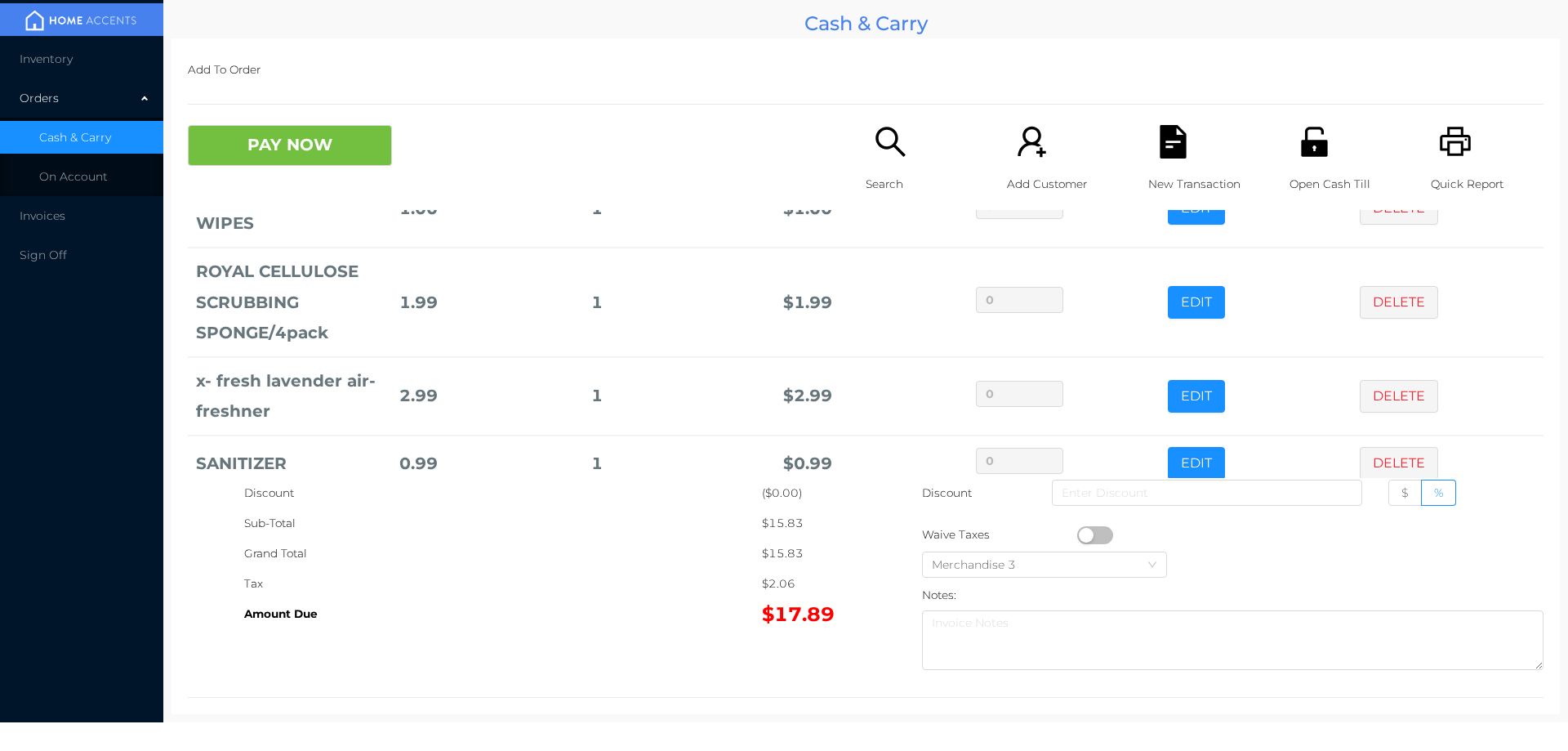
click at [875, 143] on icon "icon: search" at bounding box center [891, 142] width 34 height 34
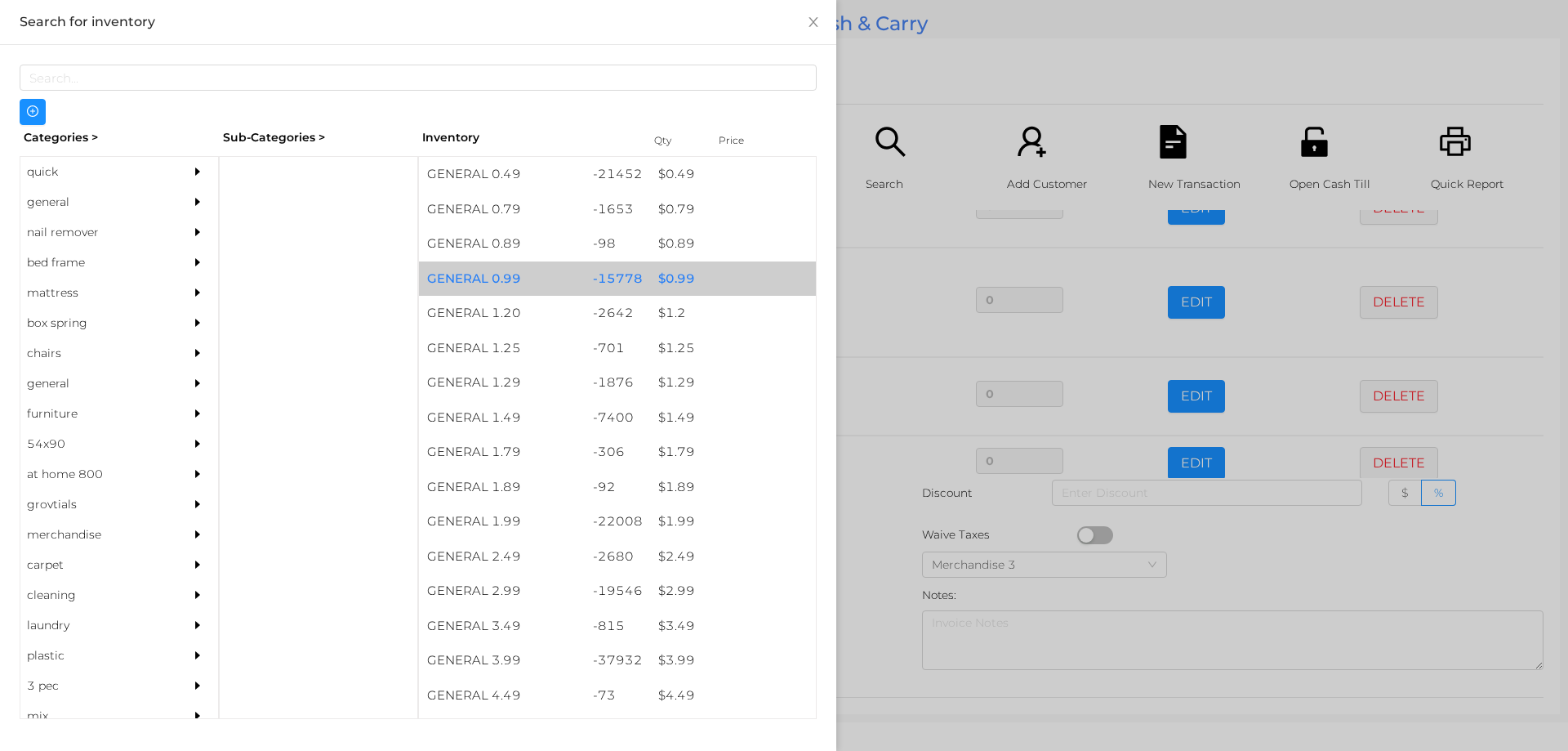
click at [674, 277] on div "$ 0.99" at bounding box center [733, 279] width 166 height 35
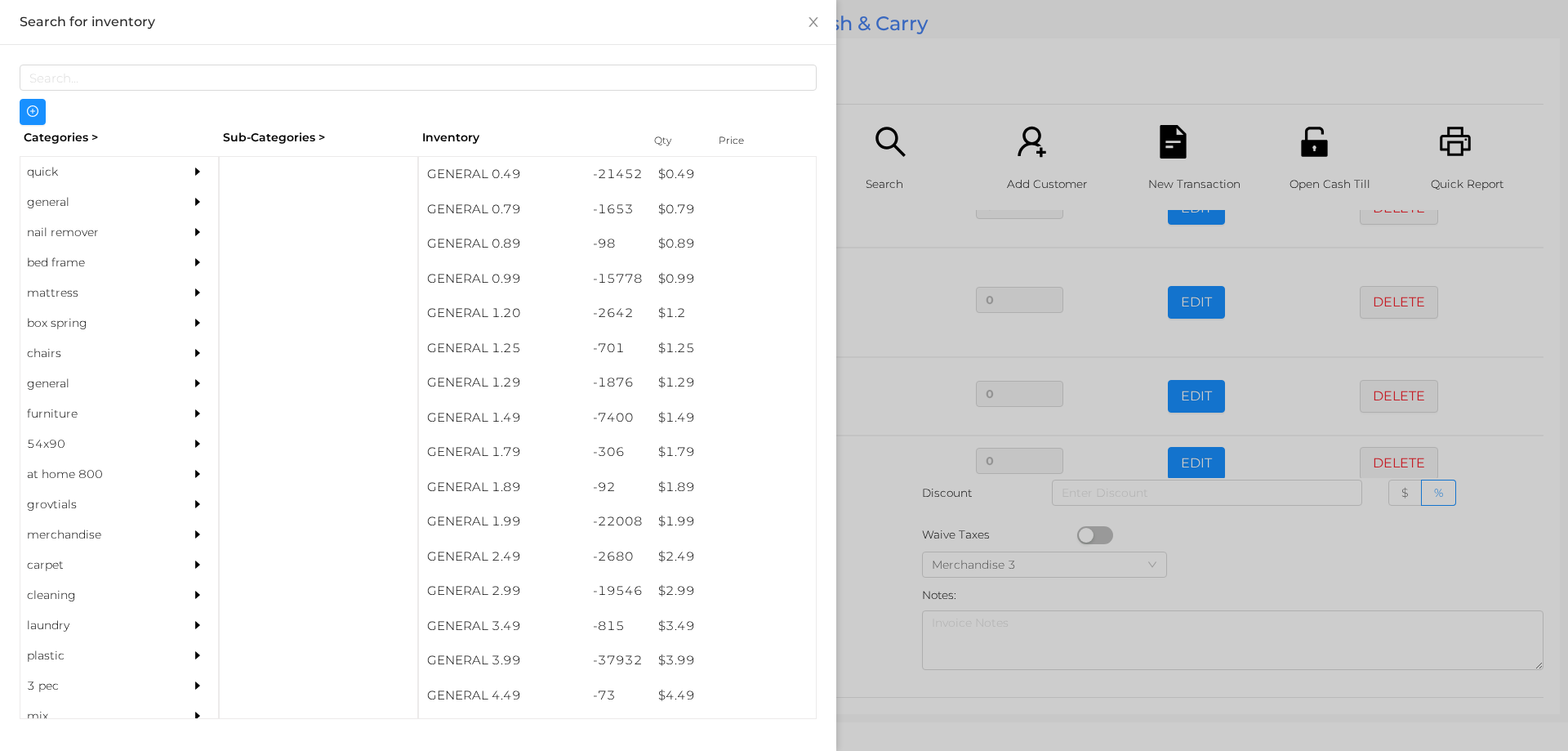
click at [893, 552] on div at bounding box center [784, 375] width 1568 height 751
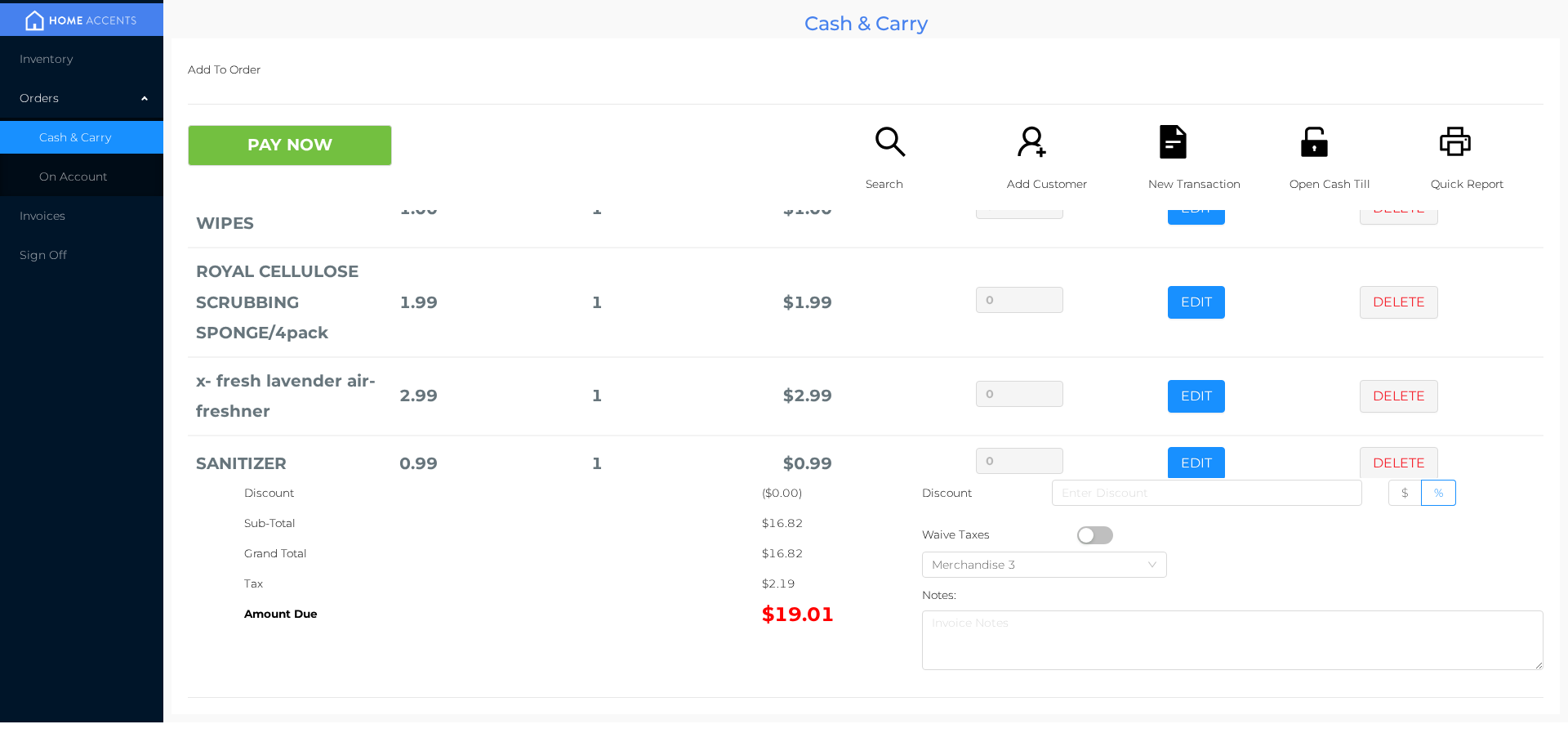
click at [866, 174] on p "Search" at bounding box center [922, 184] width 112 height 30
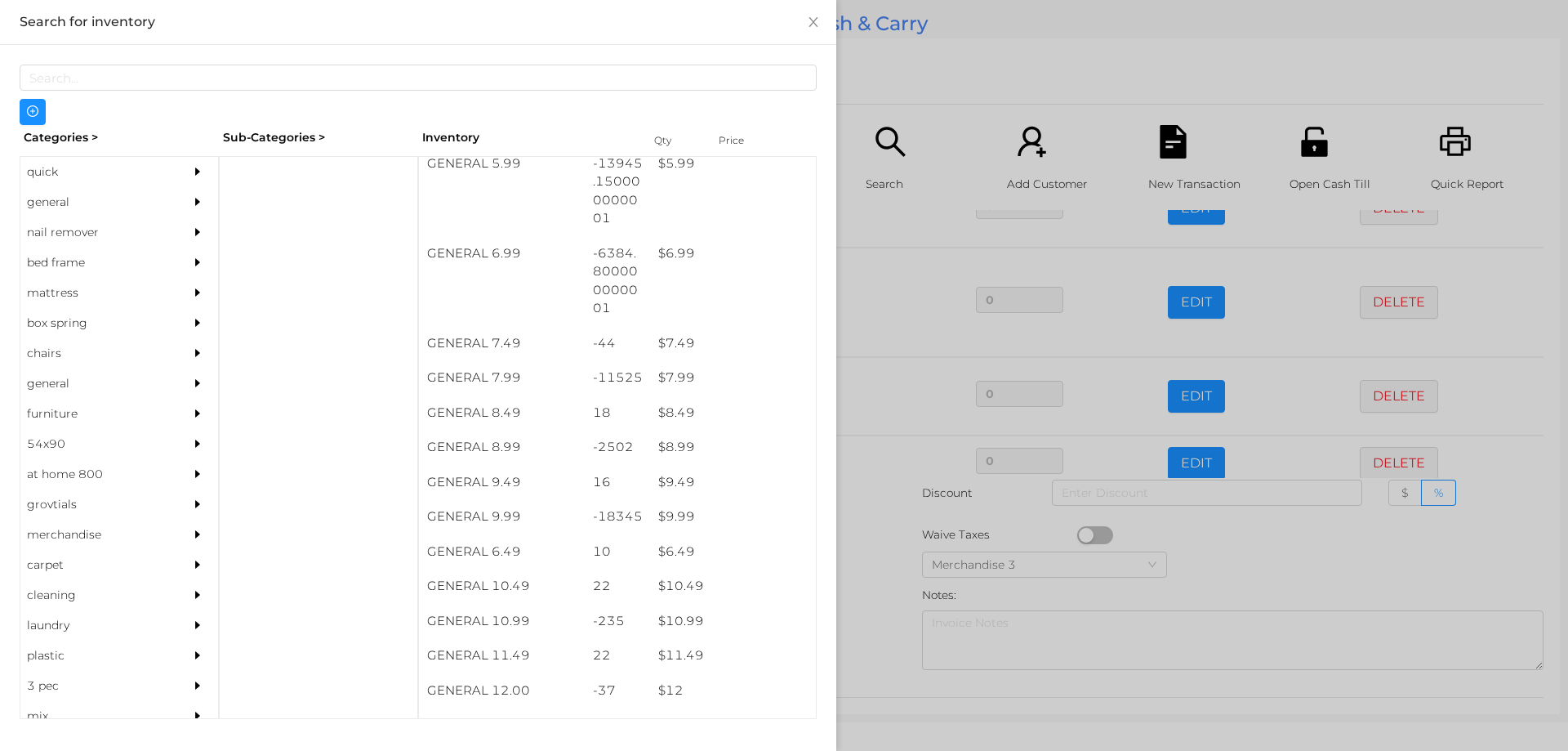
scroll to position [655, 0]
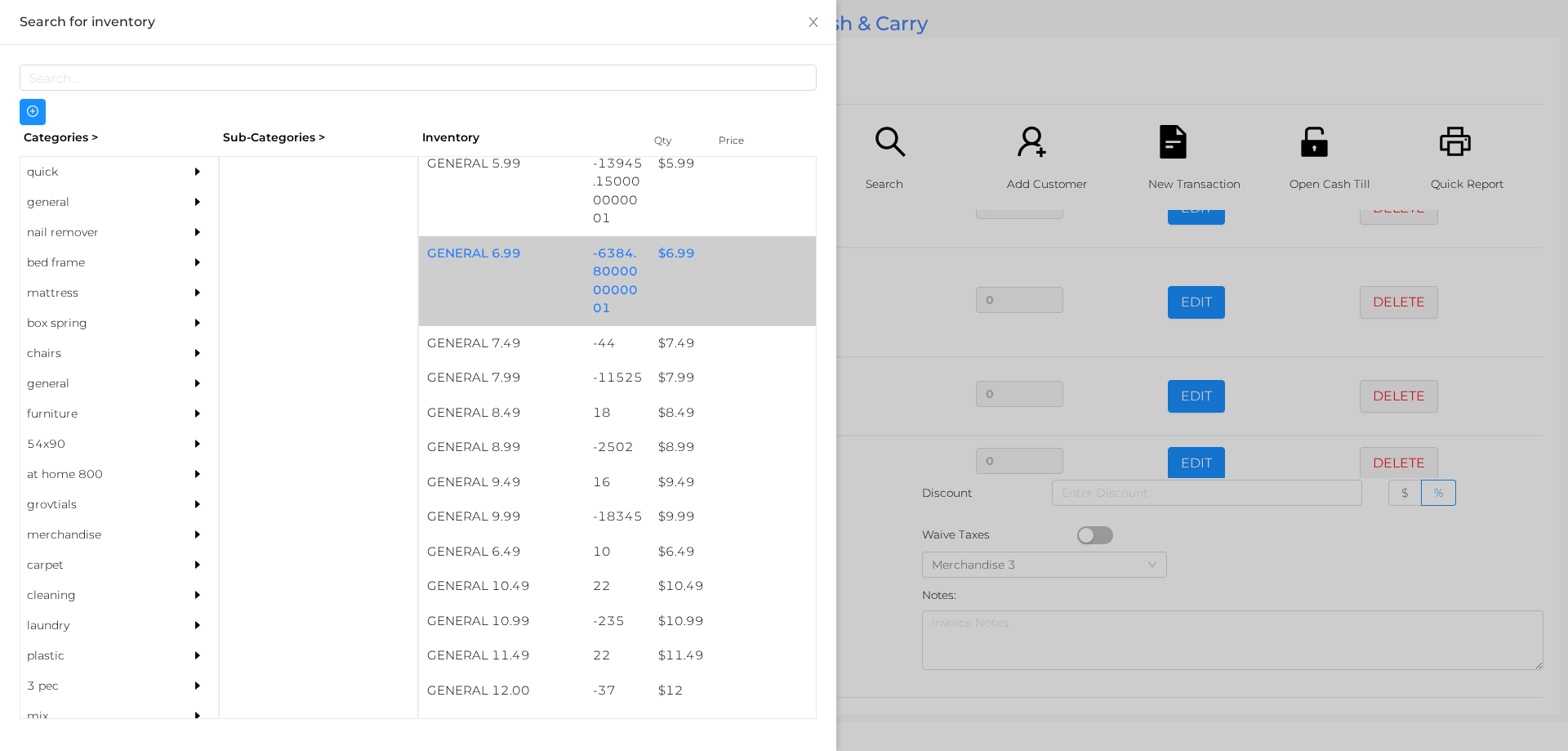
click at [672, 246] on div "$ 6.99" at bounding box center [733, 253] width 166 height 35
click at [679, 251] on div "$ 6.99" at bounding box center [733, 253] width 166 height 35
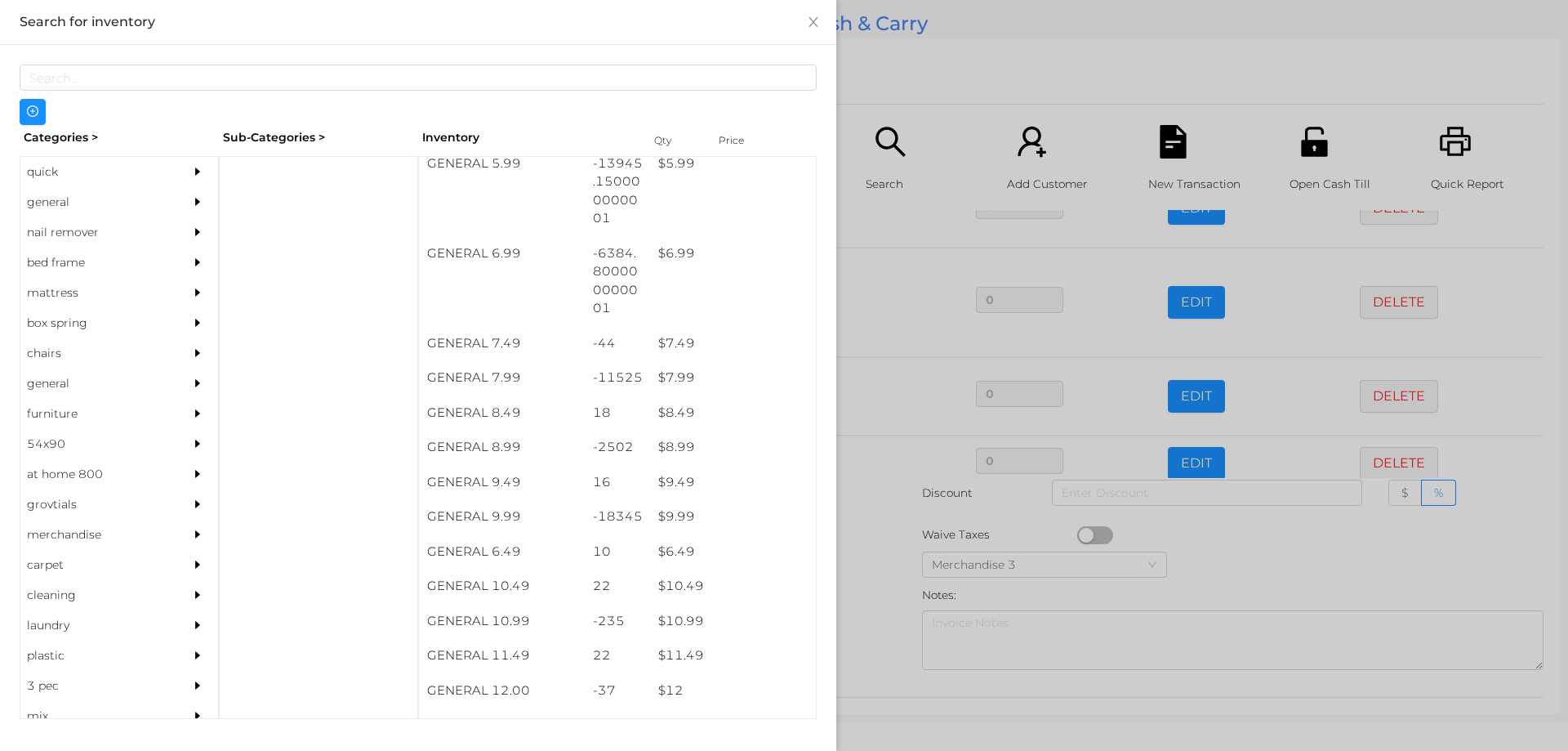
click at [863, 571] on div at bounding box center [784, 375] width 1568 height 751
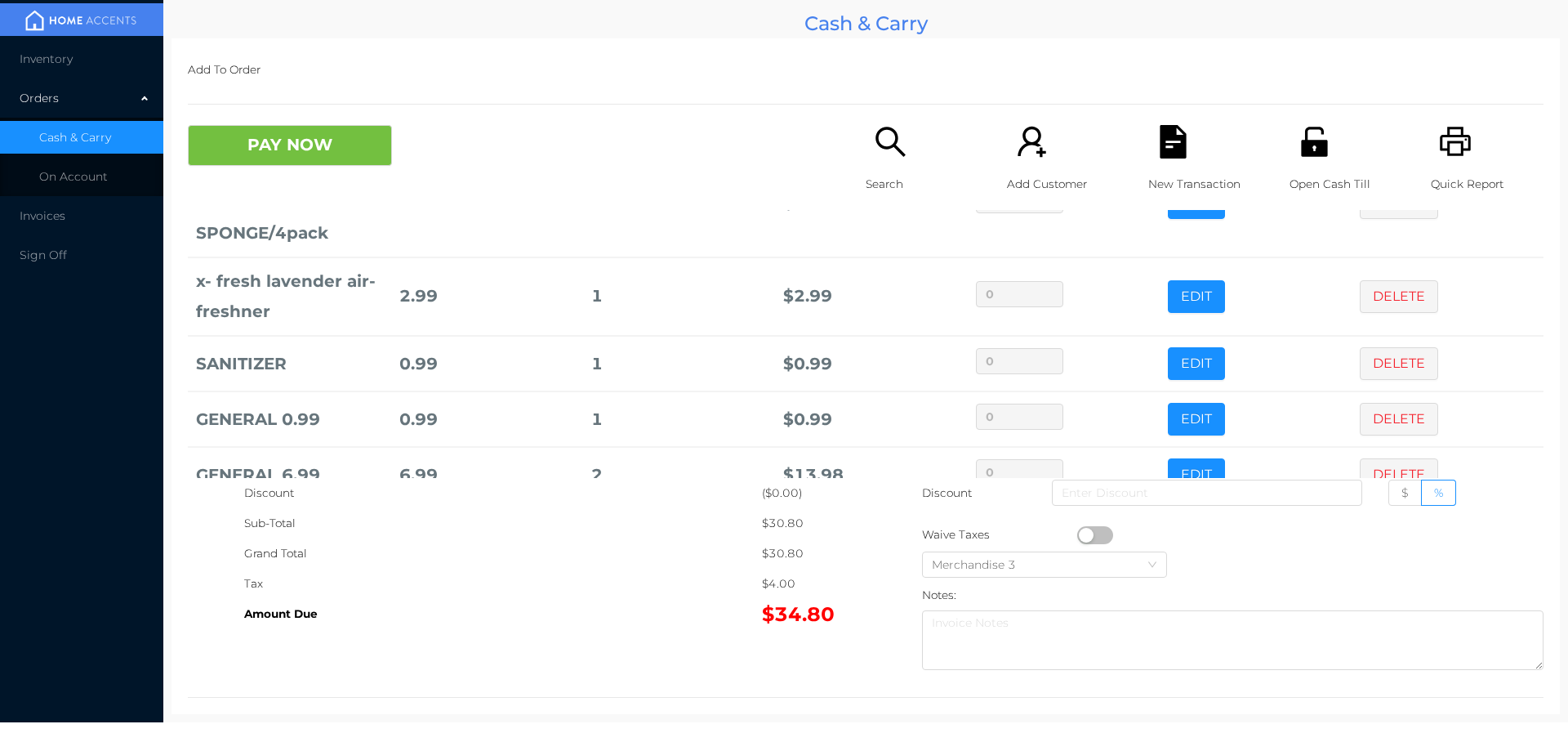
scroll to position [443, 0]
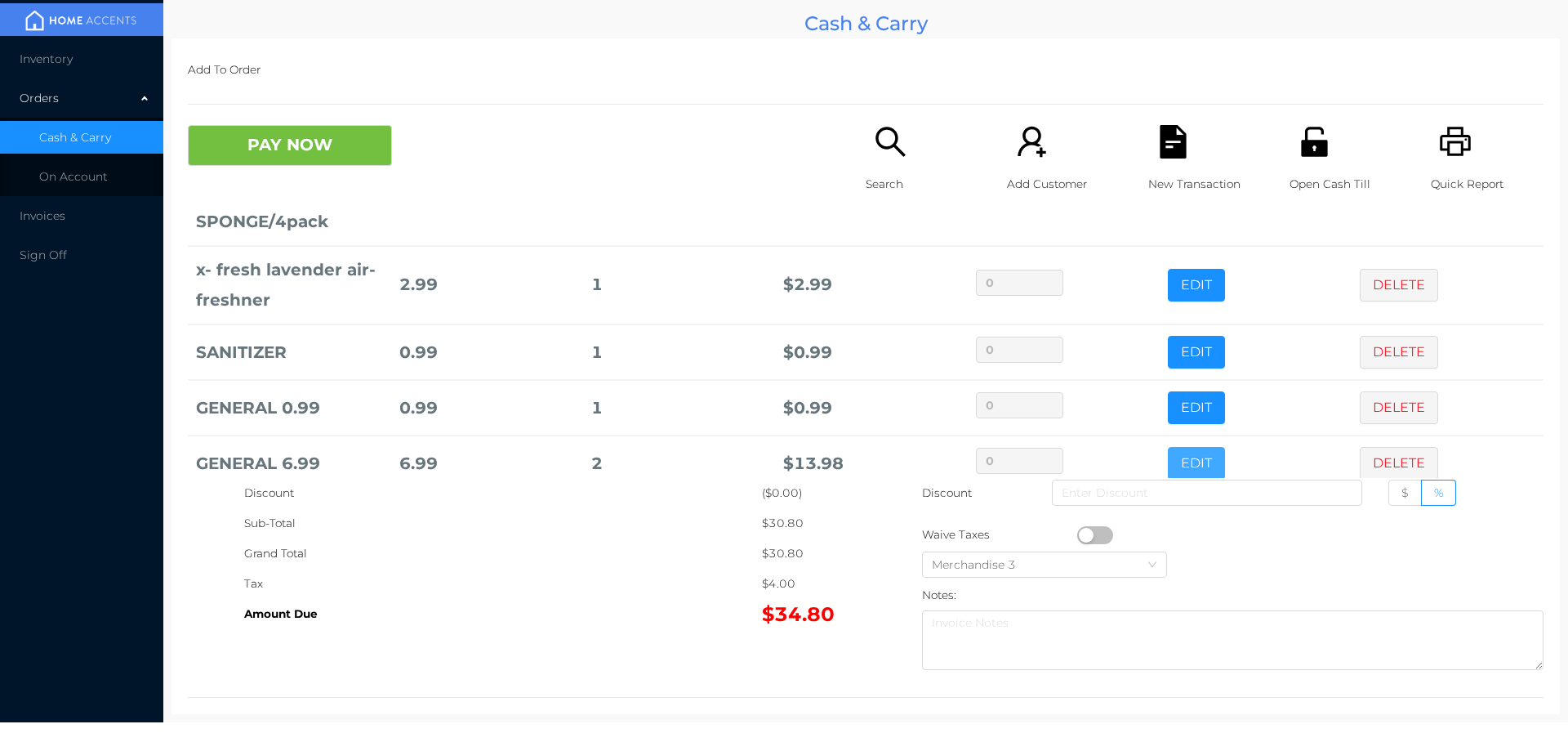
click at [1168, 447] on button "EDIT" at bounding box center [1196, 463] width 57 height 33
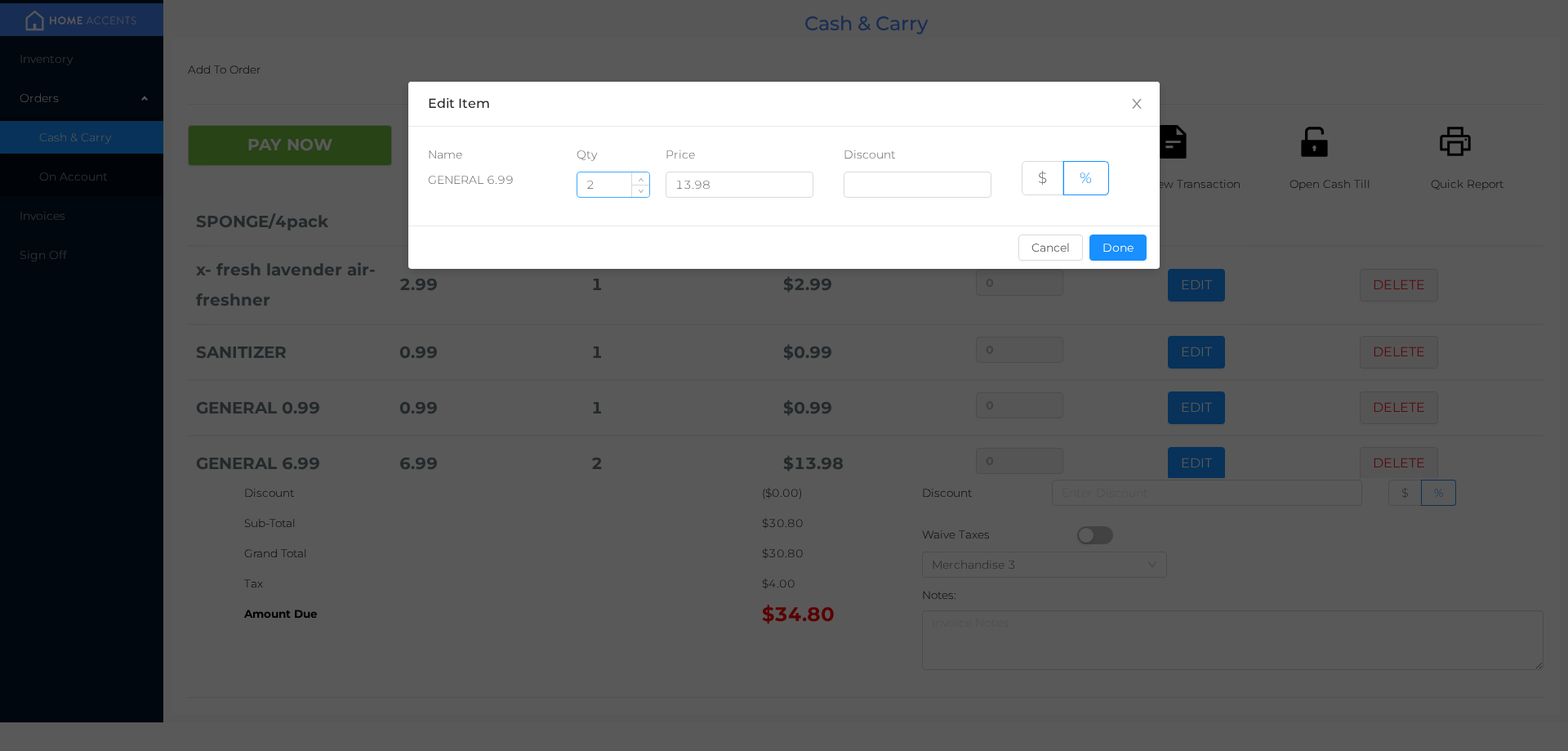
click at [606, 184] on input "2" at bounding box center [613, 184] width 72 height 25
type input "2.5"
click at [1121, 246] on button "Done" at bounding box center [1118, 248] width 57 height 26
type input "0%"
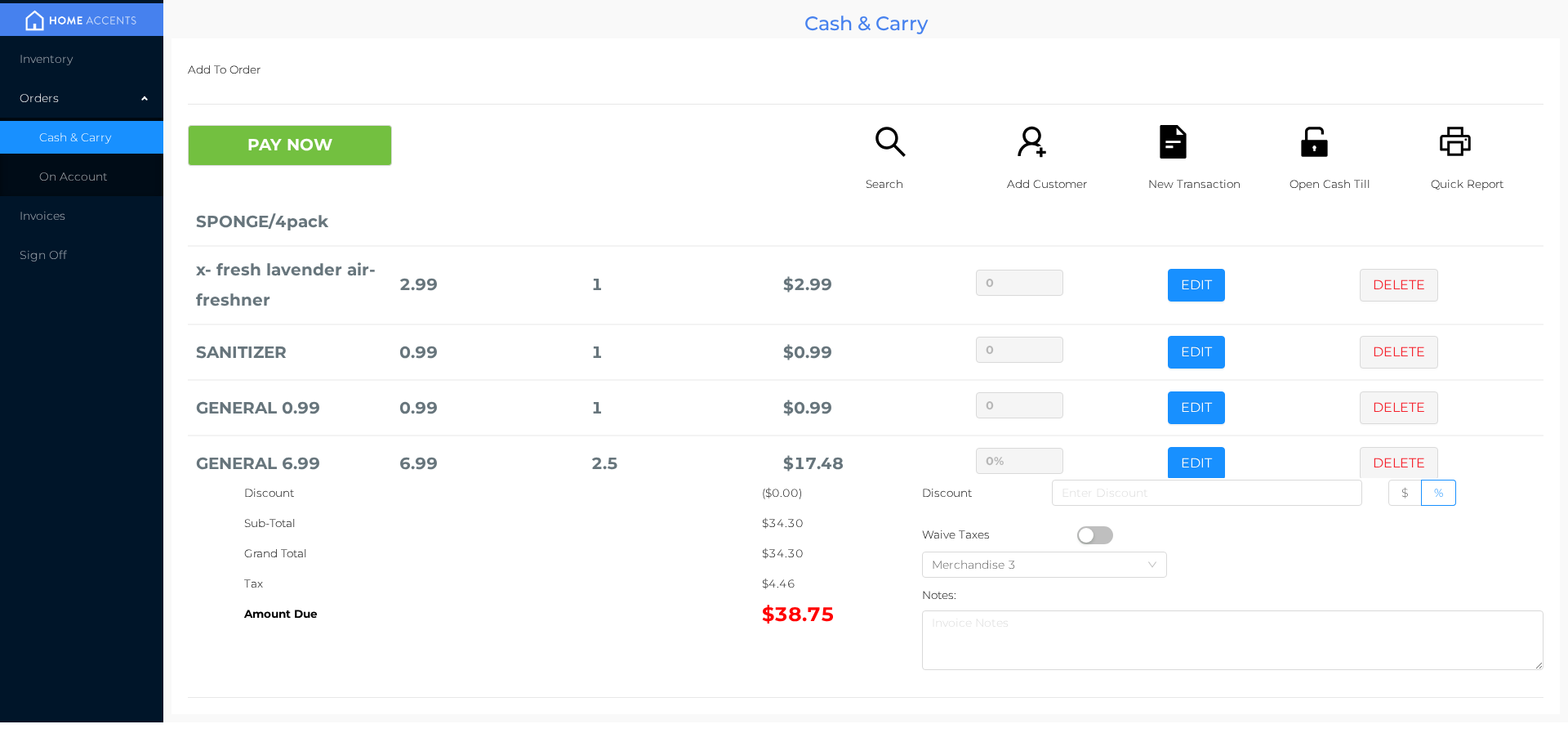
click at [682, 551] on div "Grand Total" at bounding box center [503, 553] width 518 height 30
click at [276, 139] on button "PAY NOW" at bounding box center [289, 145] width 204 height 41
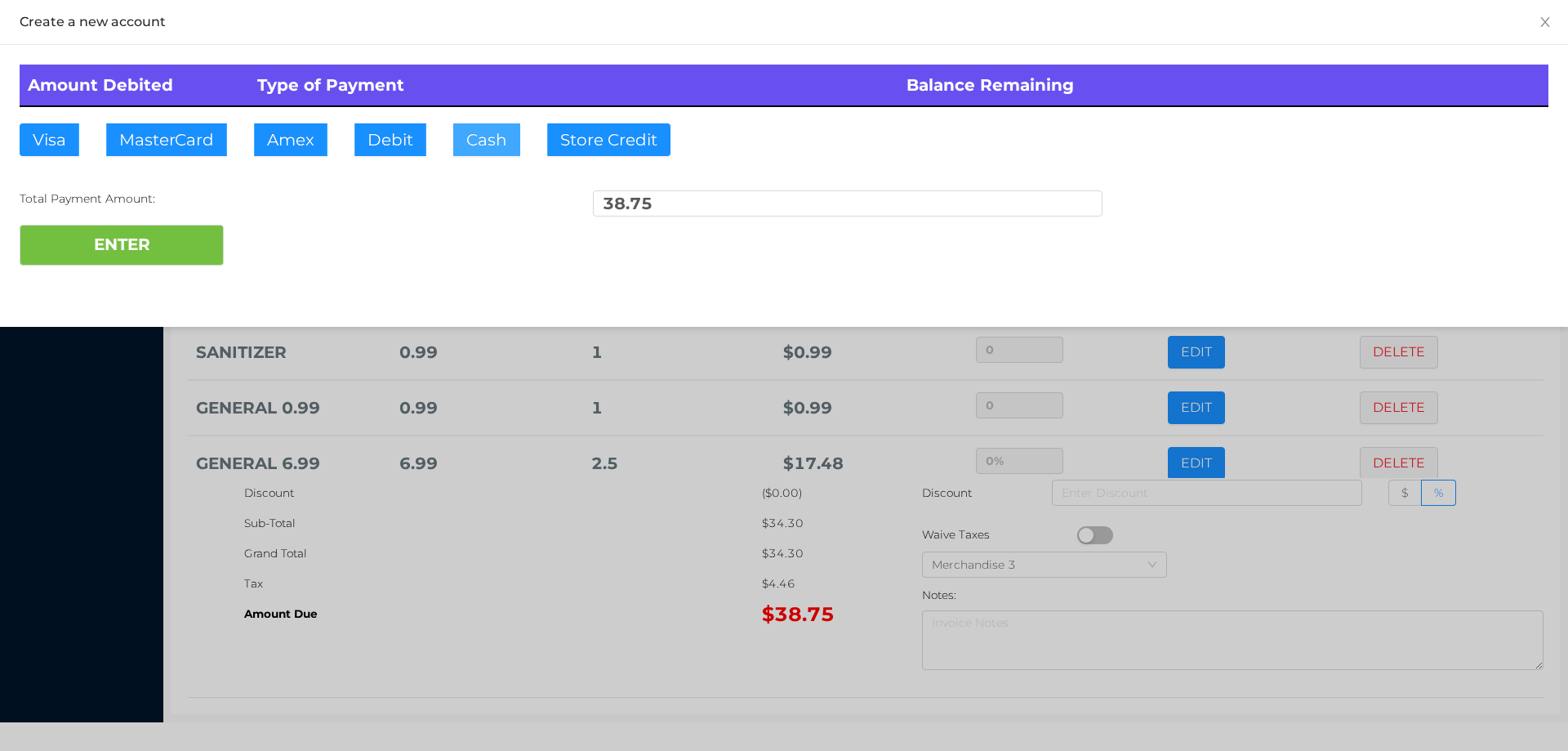
click at [482, 152] on button "Cash" at bounding box center [486, 139] width 67 height 33
type input "100."
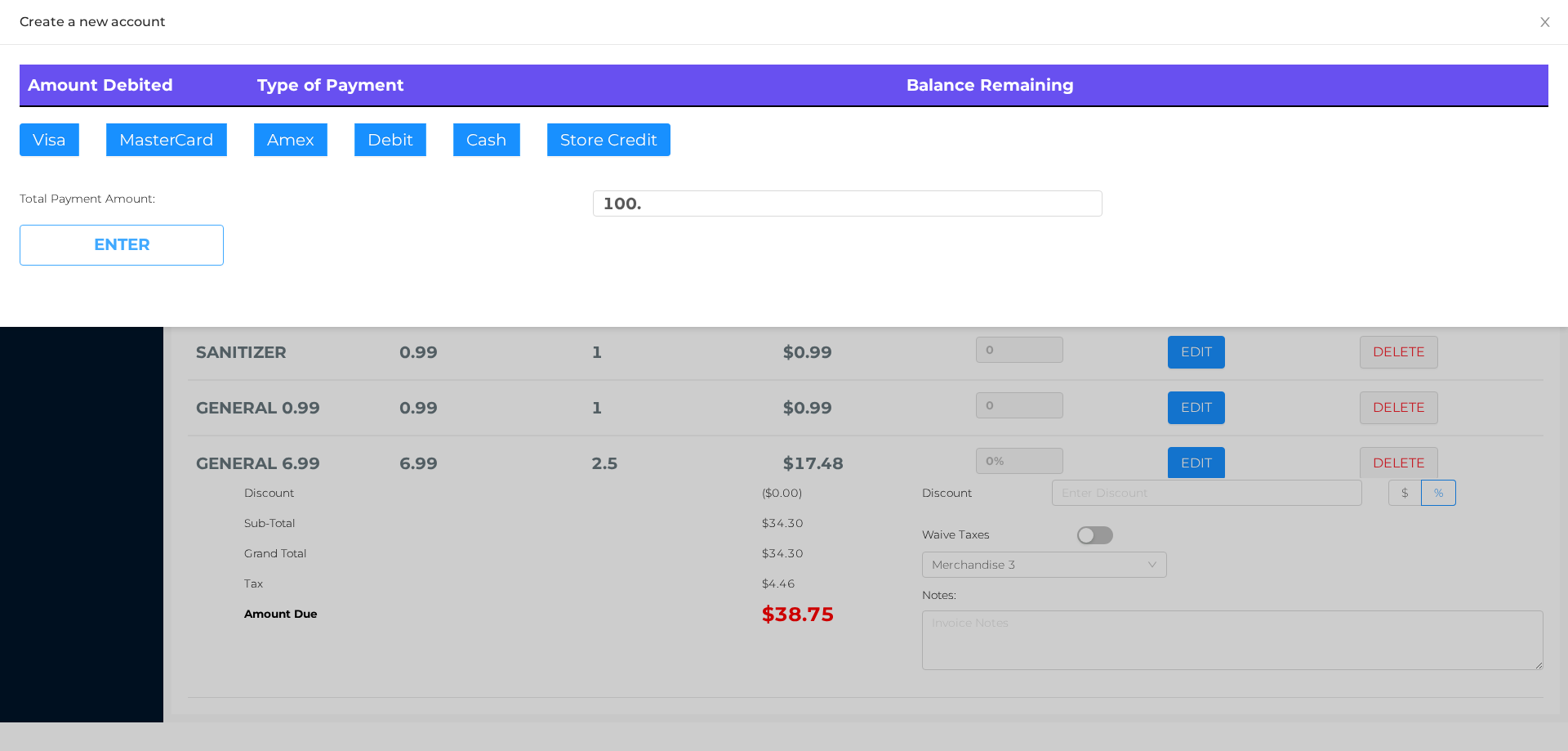
click at [179, 249] on button "ENTER" at bounding box center [121, 245] width 204 height 41
type input "0"
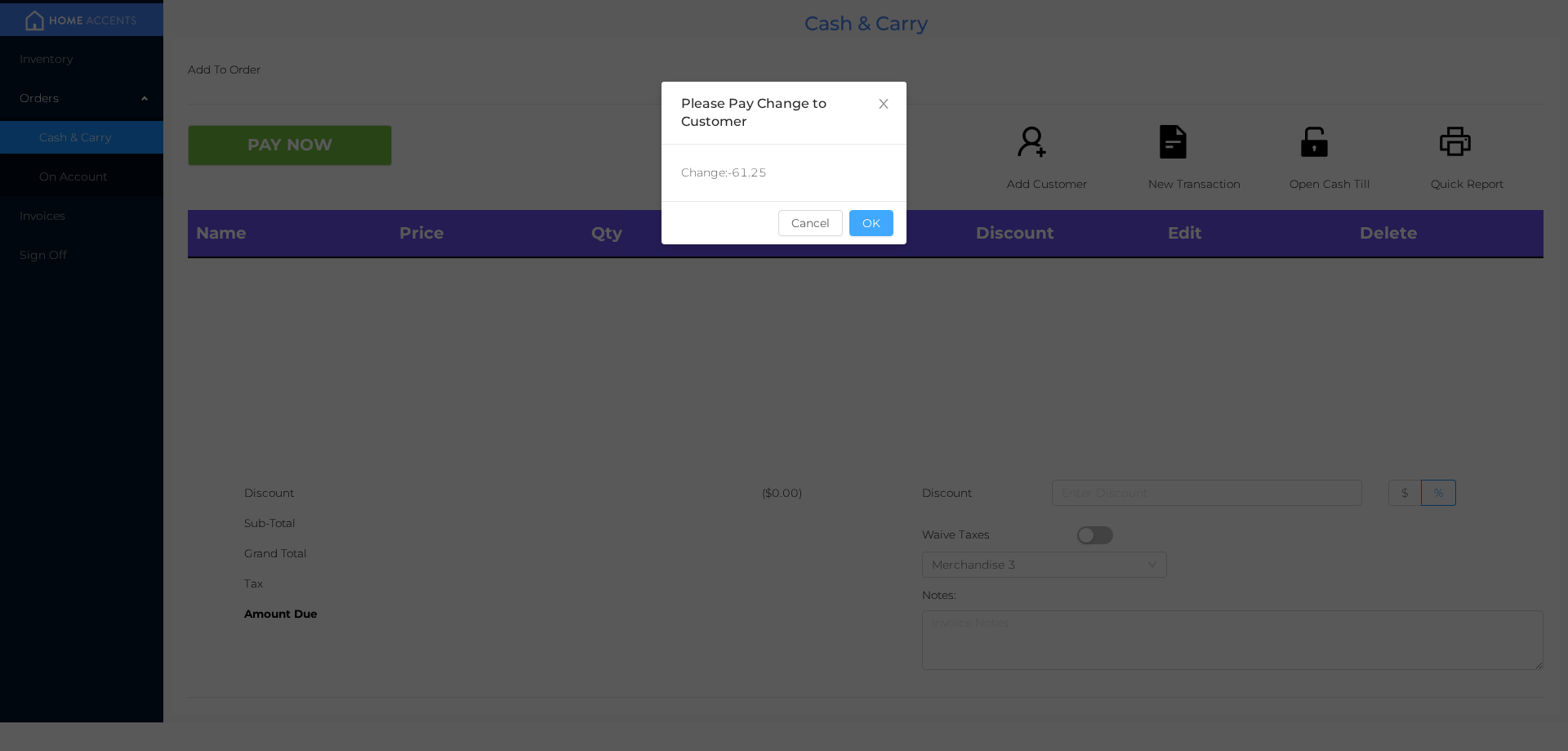
click at [887, 230] on button "OK" at bounding box center [871, 223] width 44 height 26
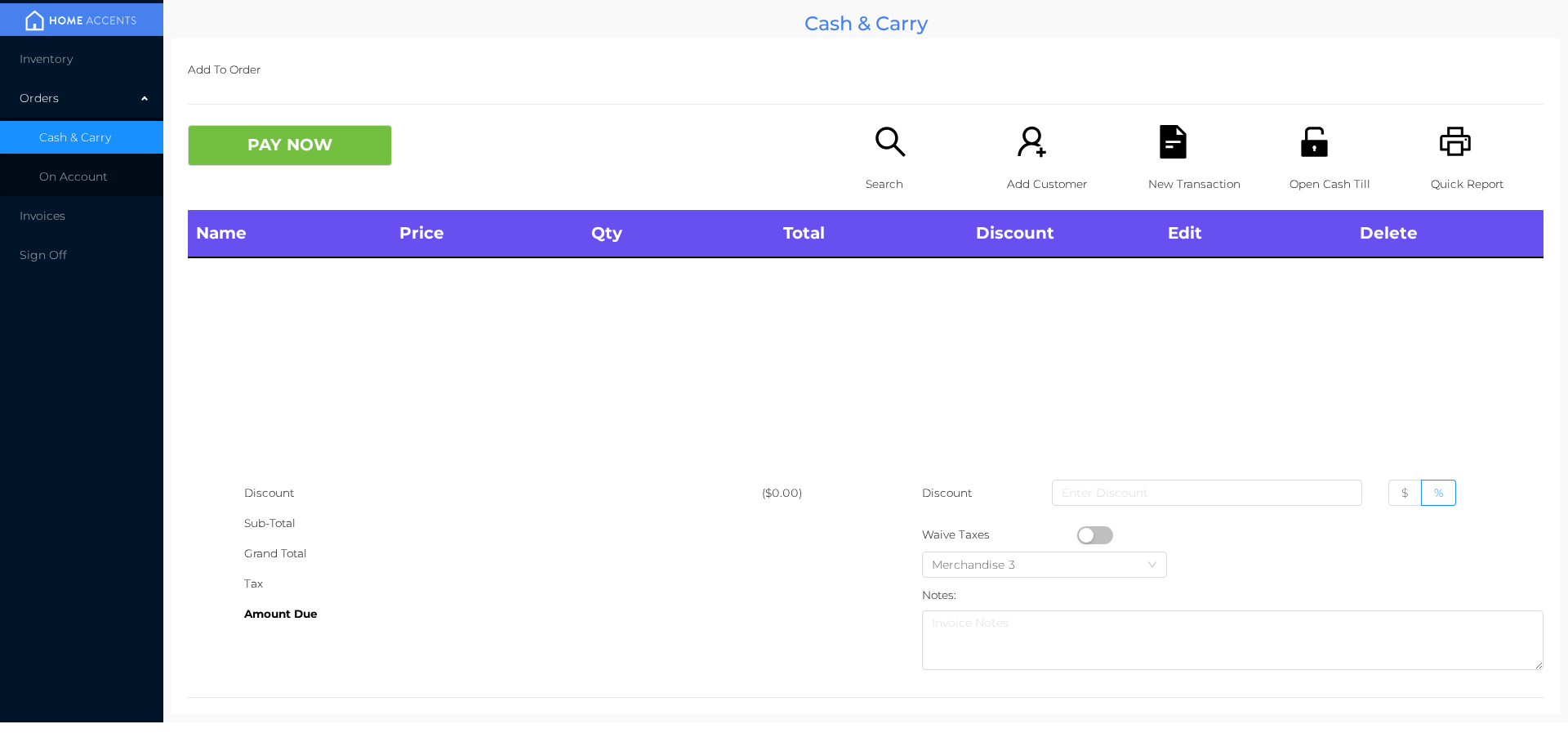
click at [843, 390] on div "Name Price Qty Total Discount Edit Delete" at bounding box center [865, 343] width 1355 height 268
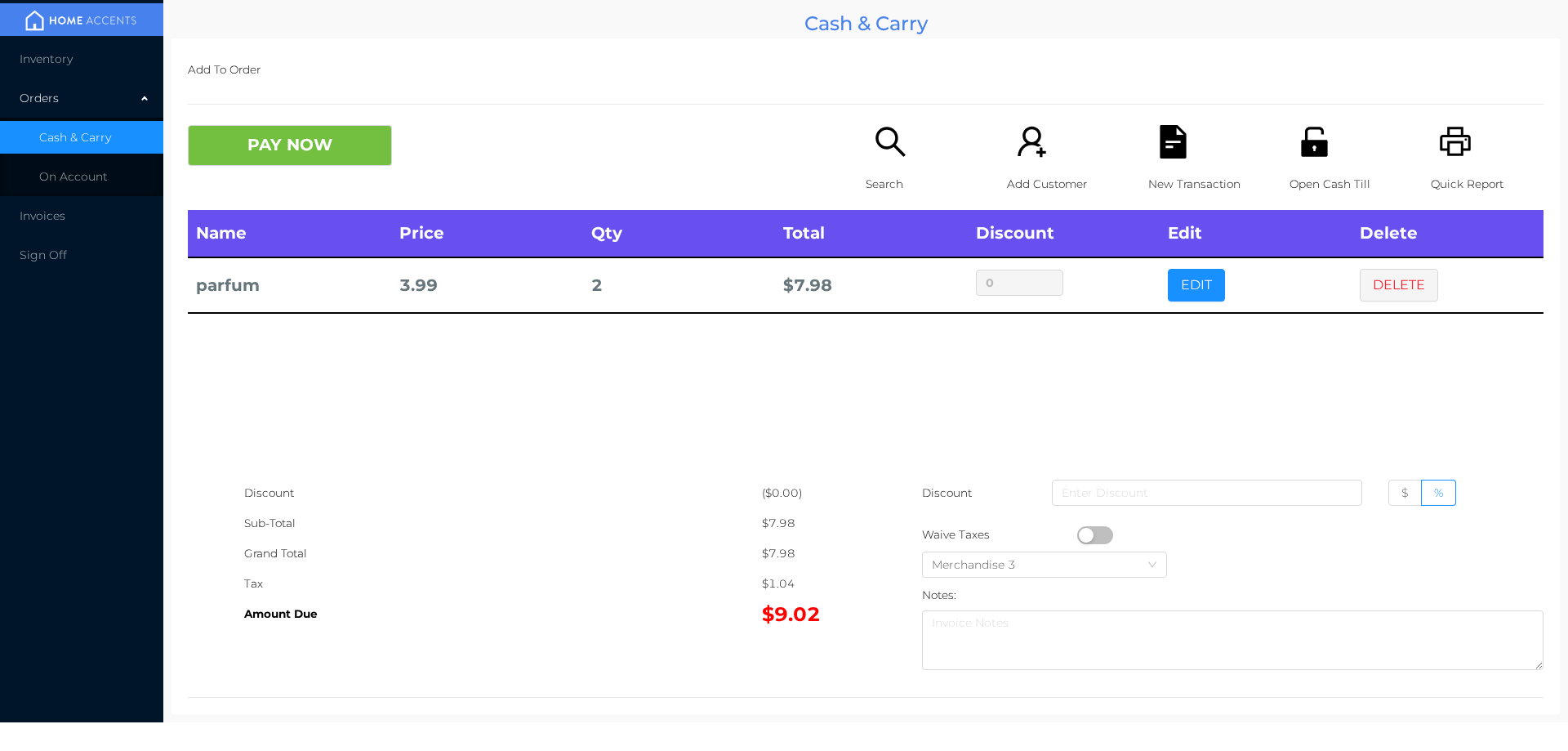
click at [872, 167] on div "Search" at bounding box center [922, 167] width 112 height 85
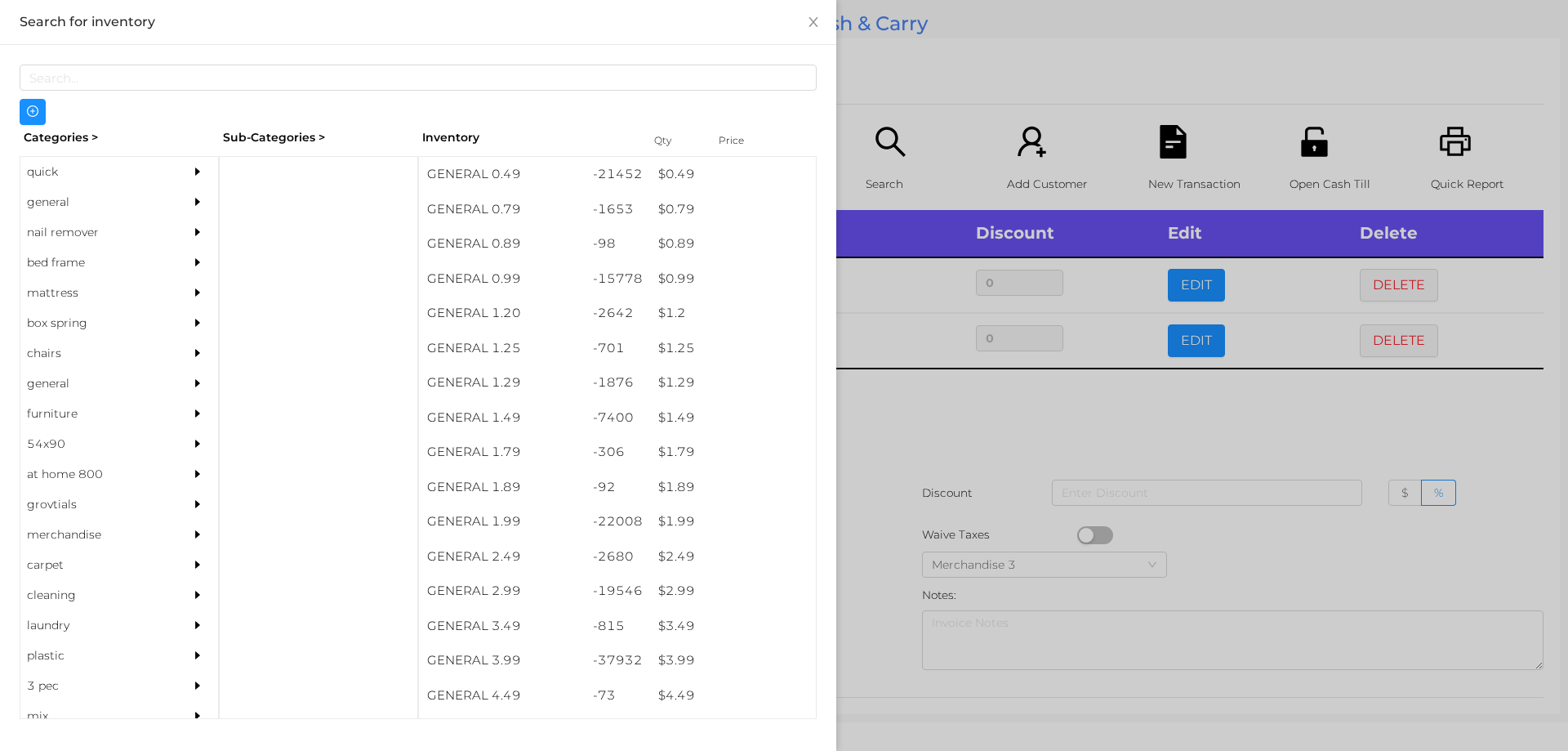
click at [1232, 547] on div at bounding box center [784, 375] width 1568 height 751
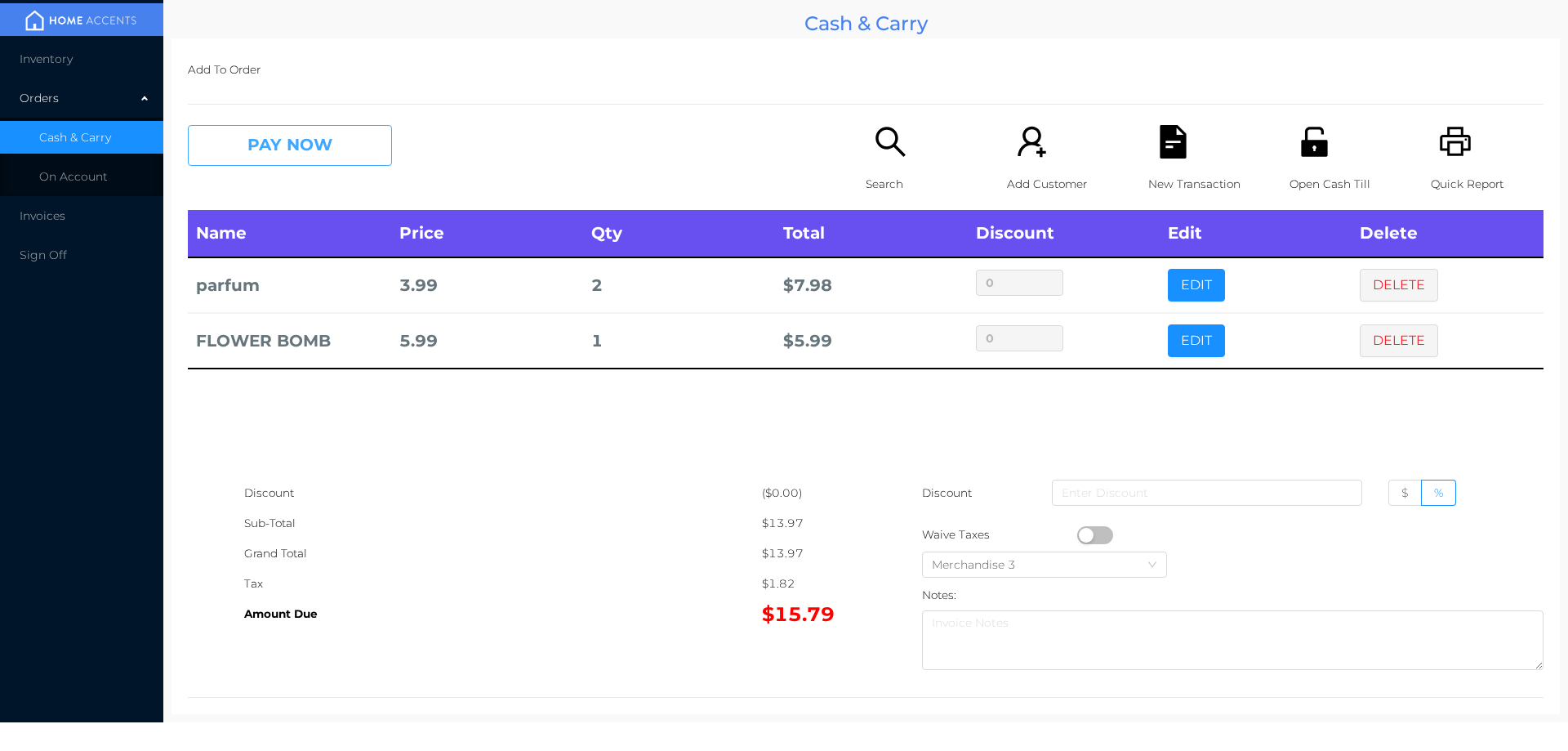
click at [254, 143] on button "PAY NOW" at bounding box center [289, 145] width 204 height 41
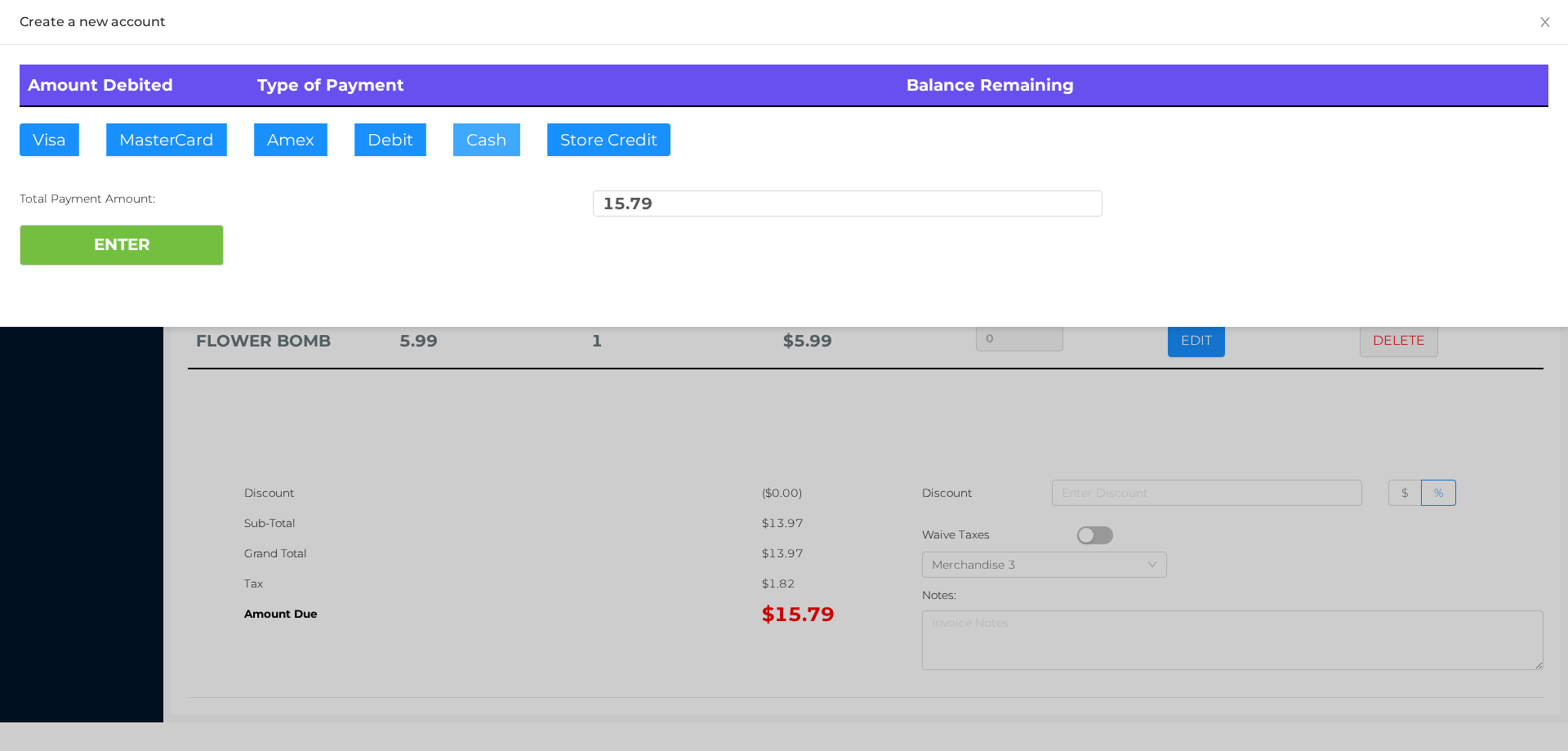
click at [469, 139] on button "Cash" at bounding box center [486, 139] width 67 height 33
type input "20."
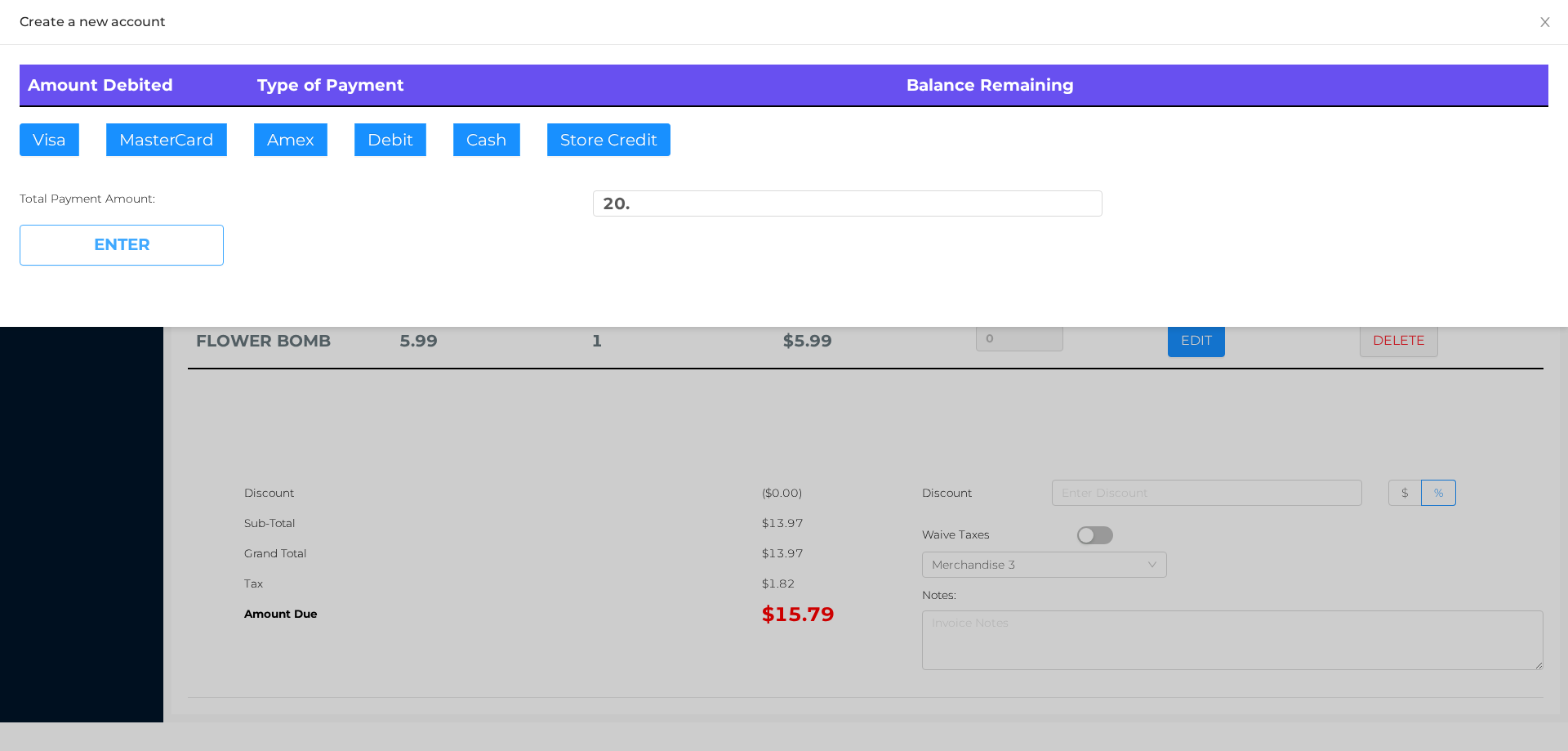
click at [139, 263] on button "ENTER" at bounding box center [121, 245] width 204 height 41
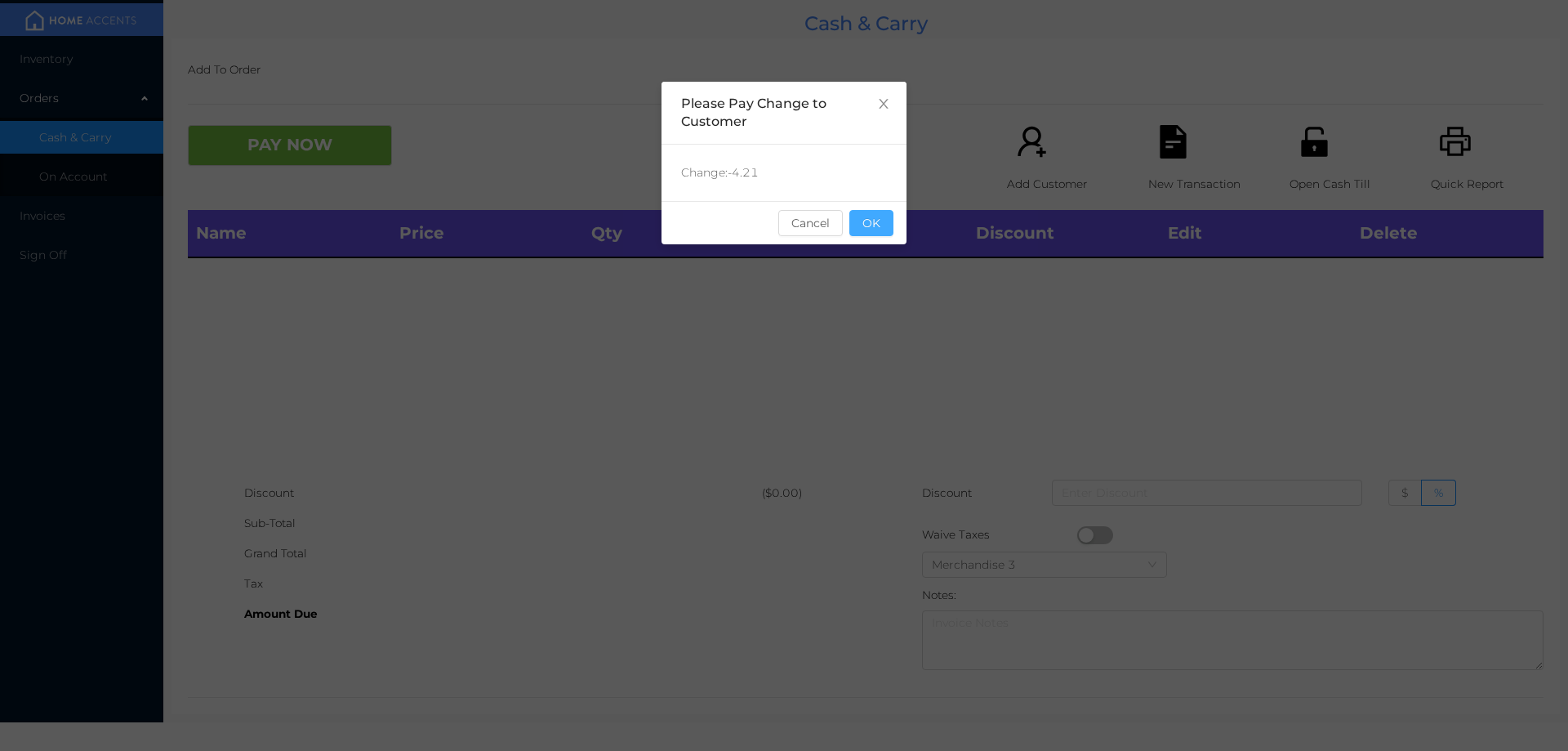
click at [880, 230] on button "OK" at bounding box center [871, 223] width 44 height 26
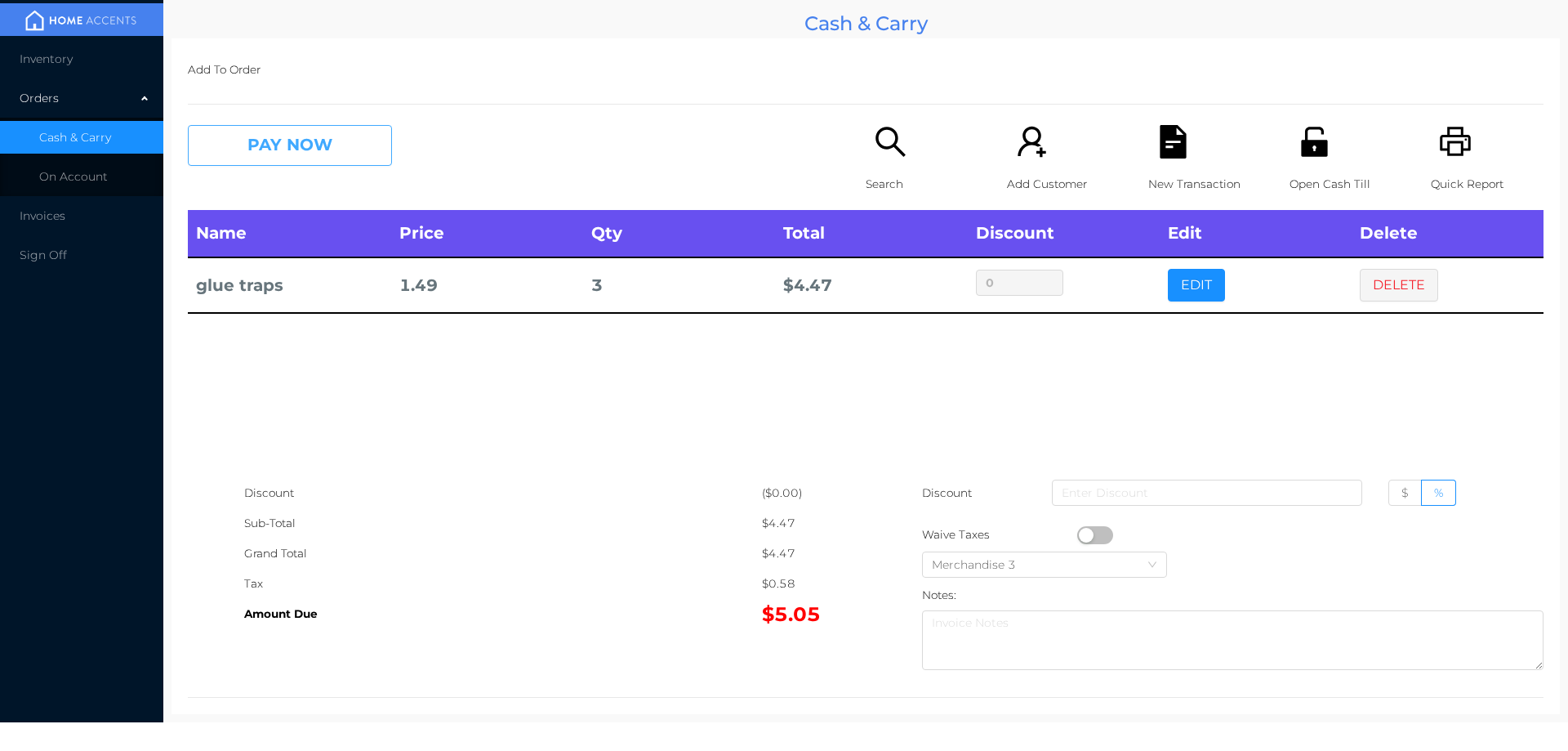
click at [313, 153] on button "PAY NOW" at bounding box center [289, 145] width 204 height 41
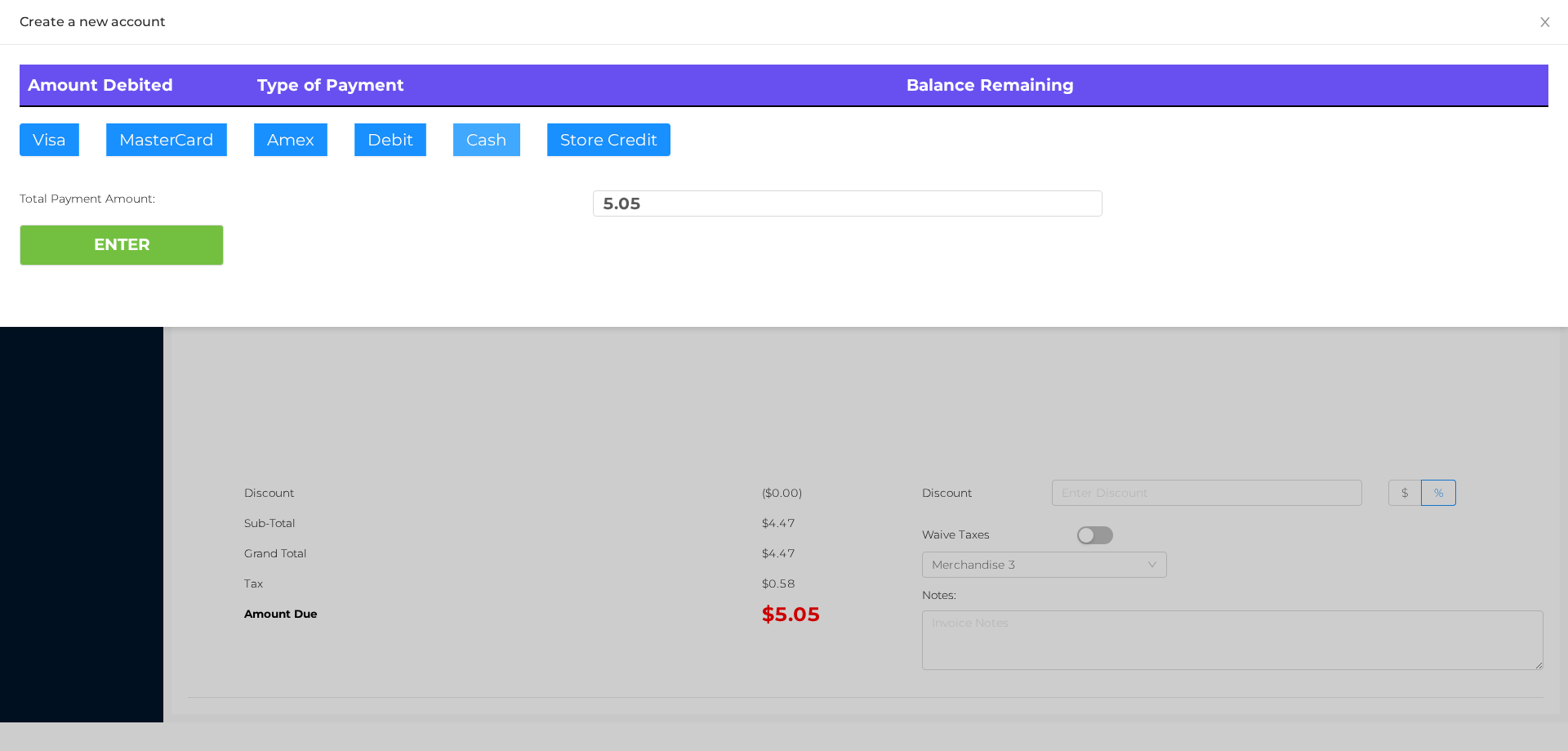
click at [486, 155] on button "Cash" at bounding box center [486, 139] width 67 height 33
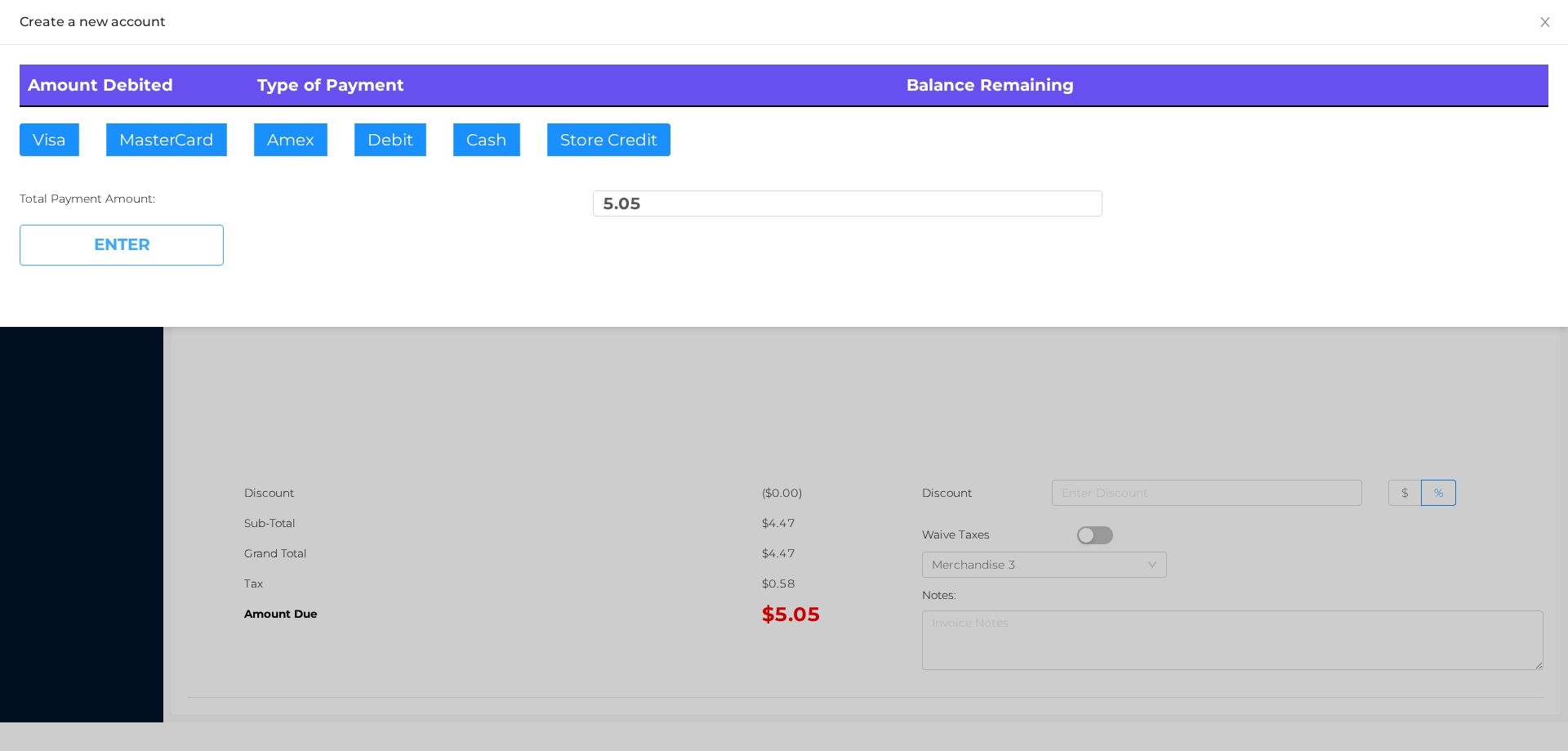
click at [143, 263] on button "ENTER" at bounding box center [121, 245] width 204 height 41
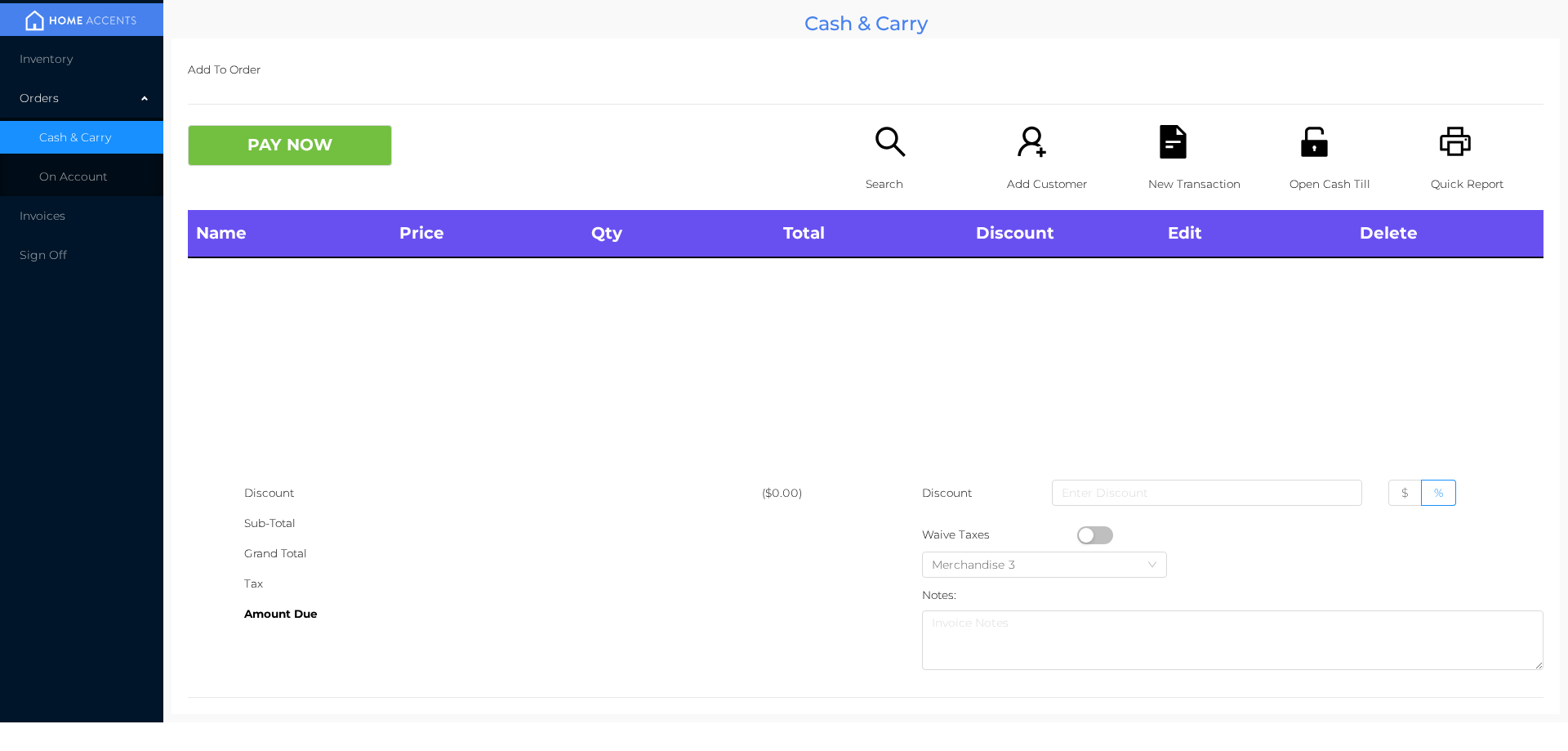
click at [868, 167] on div "Search" at bounding box center [922, 167] width 112 height 85
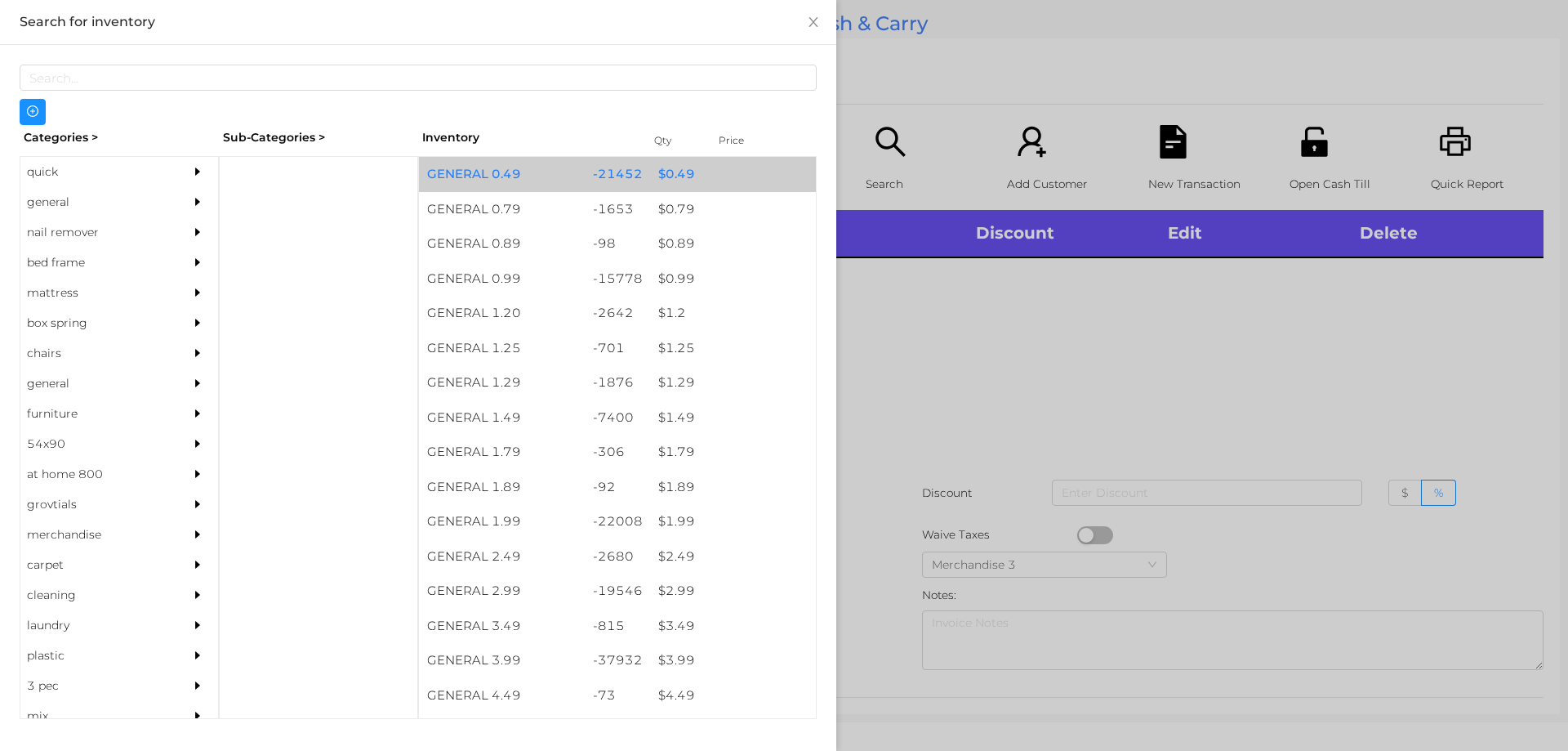
click at [652, 185] on div "$ 0.49" at bounding box center [733, 174] width 166 height 35
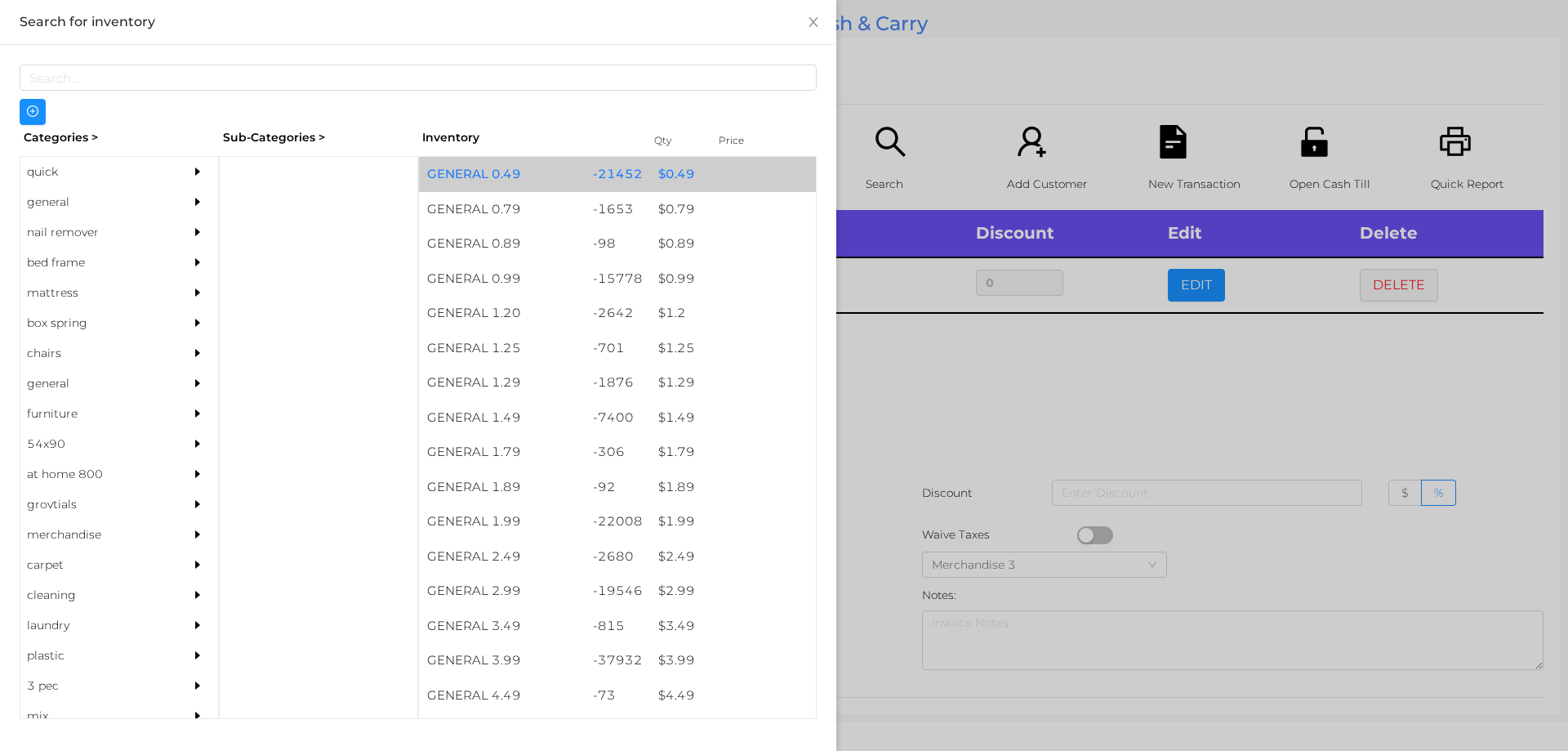
click at [661, 171] on div "$ 0.49" at bounding box center [733, 174] width 166 height 35
click at [657, 167] on div "$ 0.49" at bounding box center [733, 174] width 166 height 35
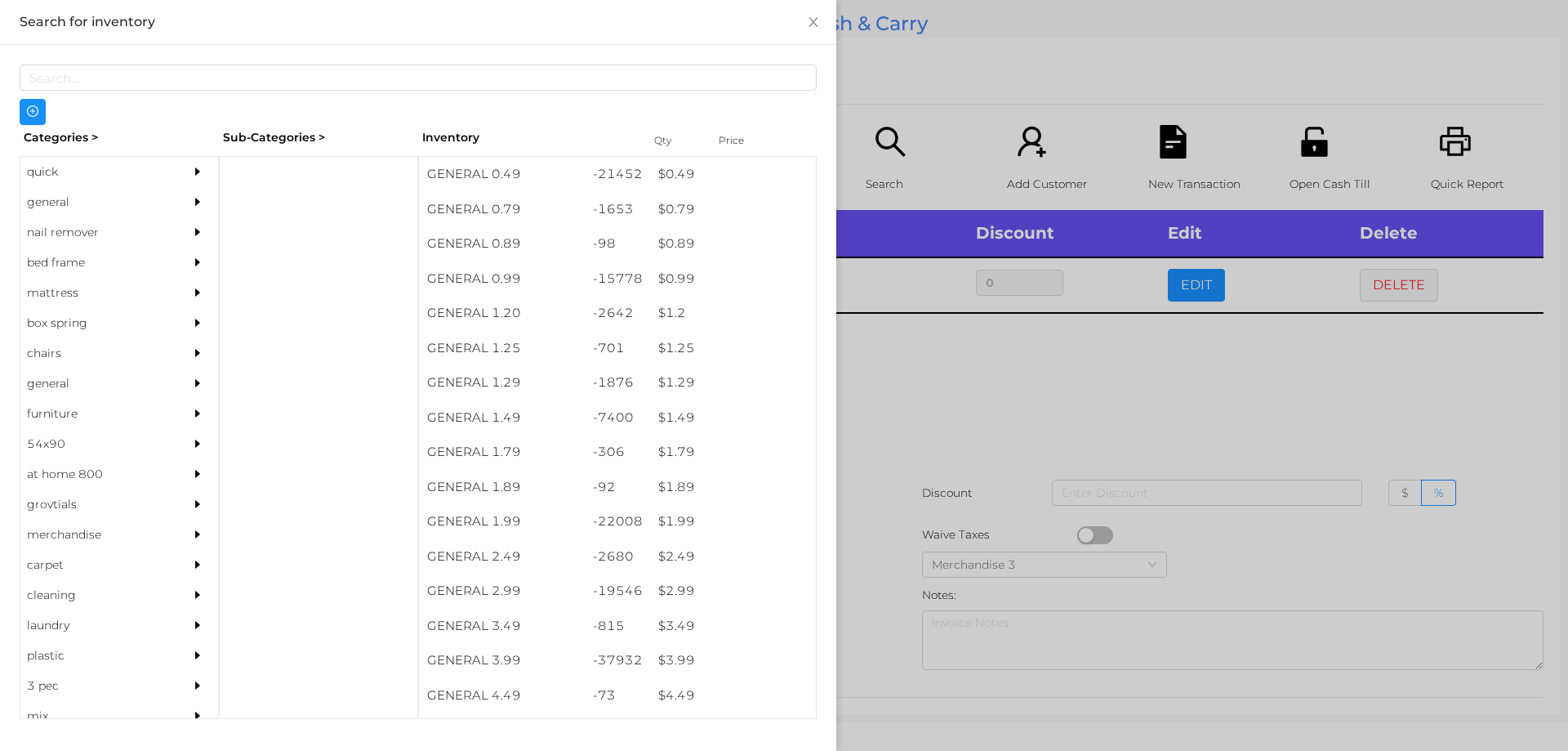
click at [924, 402] on div at bounding box center [784, 375] width 1568 height 751
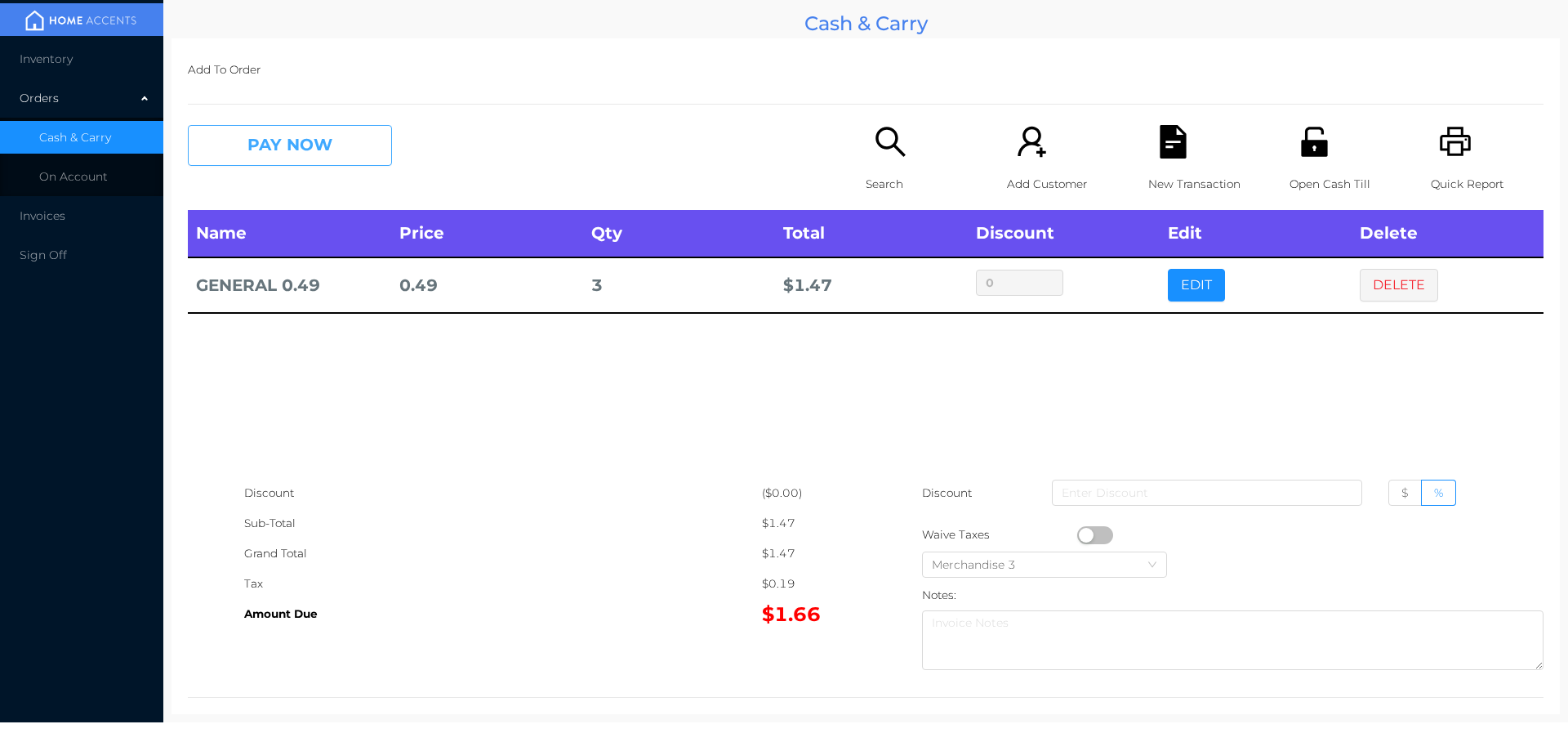
click at [242, 134] on button "PAY NOW" at bounding box center [289, 145] width 204 height 41
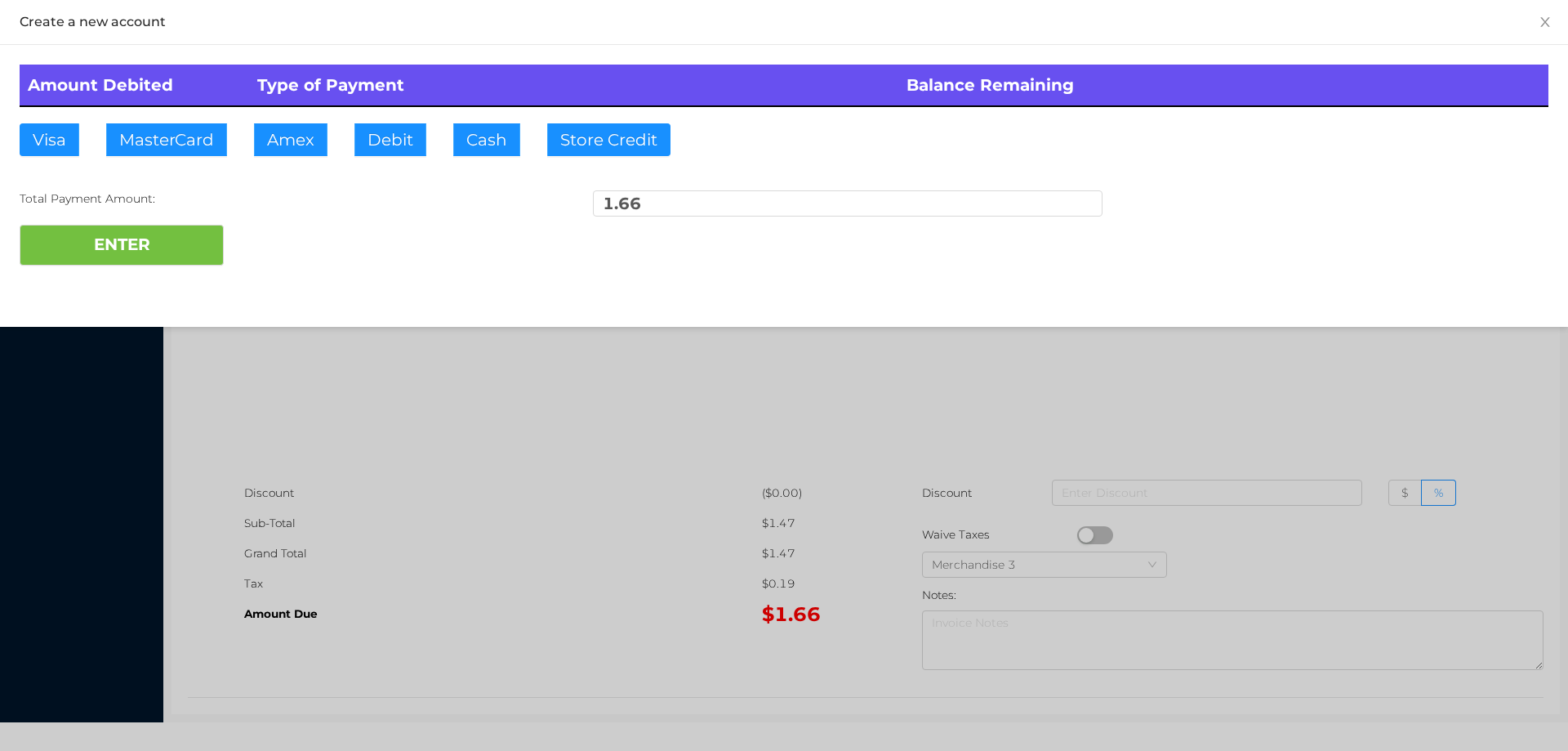
click at [1163, 352] on div at bounding box center [784, 375] width 1568 height 751
click at [1201, 415] on div "Name Price Qty Total Discount Edit Delete GENERAL 0.49 0.49 3 $ 1.47 0 EDIT DEL…" at bounding box center [865, 343] width 1355 height 268
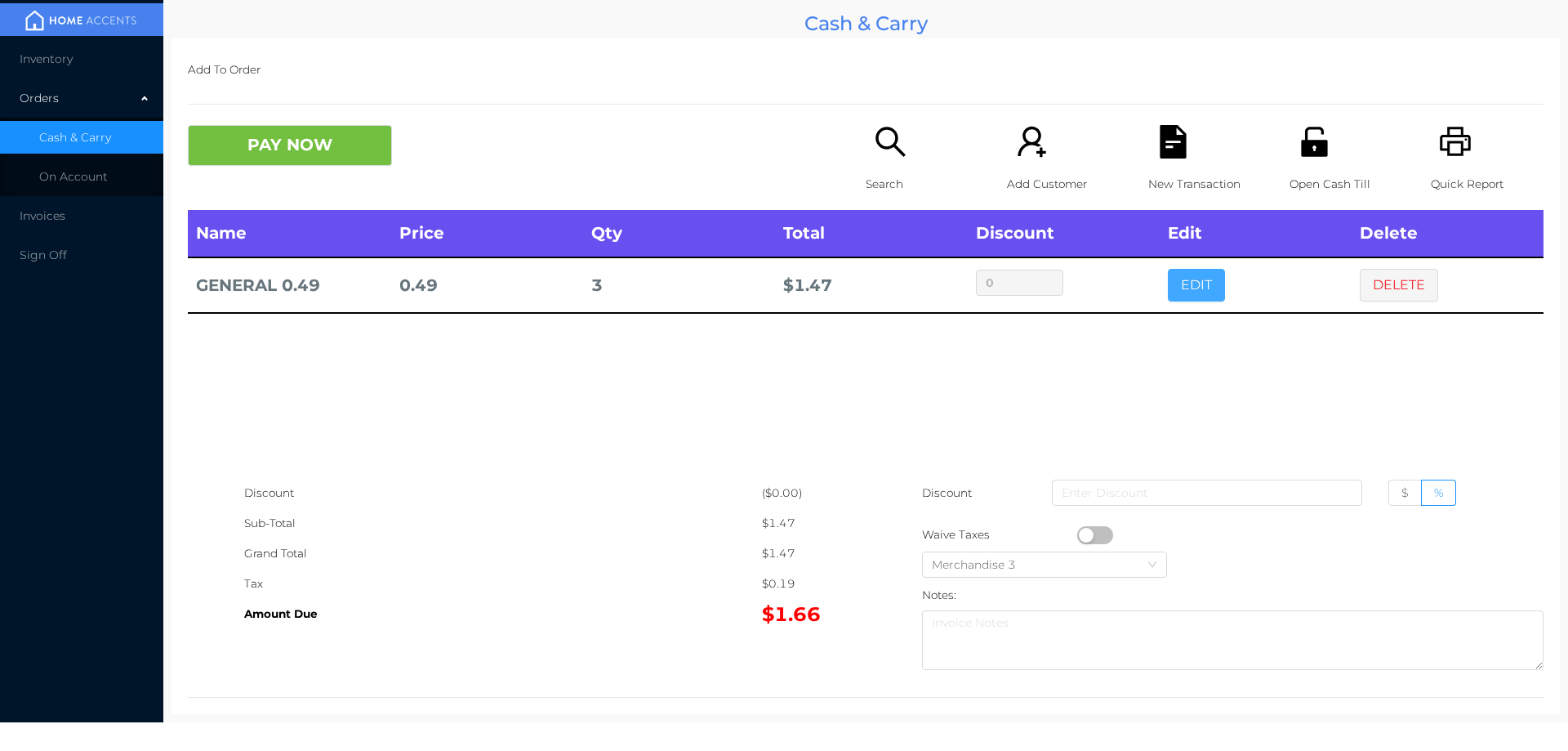
click at [1190, 295] on button "EDIT" at bounding box center [1196, 284] width 57 height 33
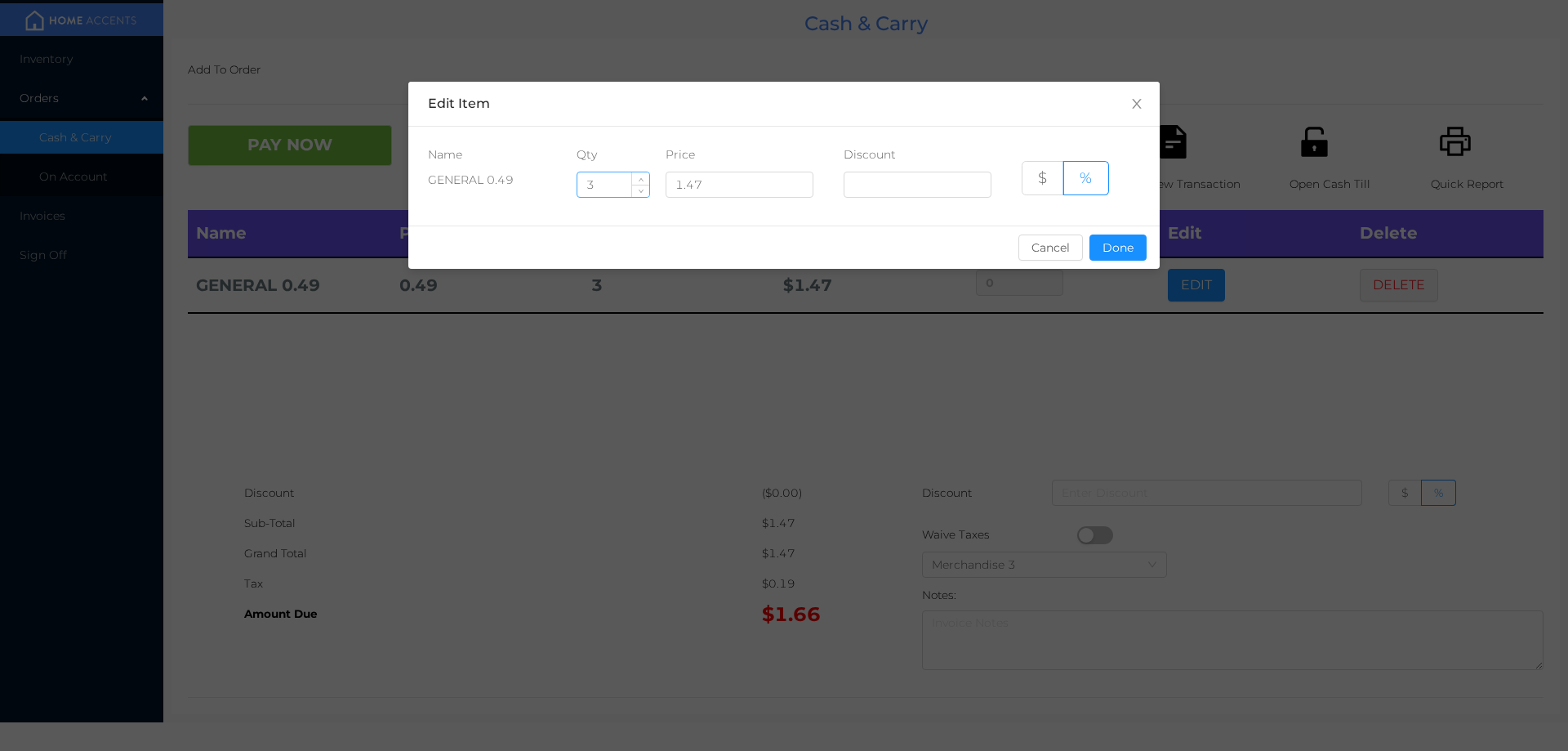
click at [622, 186] on input "3" at bounding box center [613, 184] width 72 height 25
type input "4"
click at [1124, 255] on button "Done" at bounding box center [1118, 248] width 57 height 26
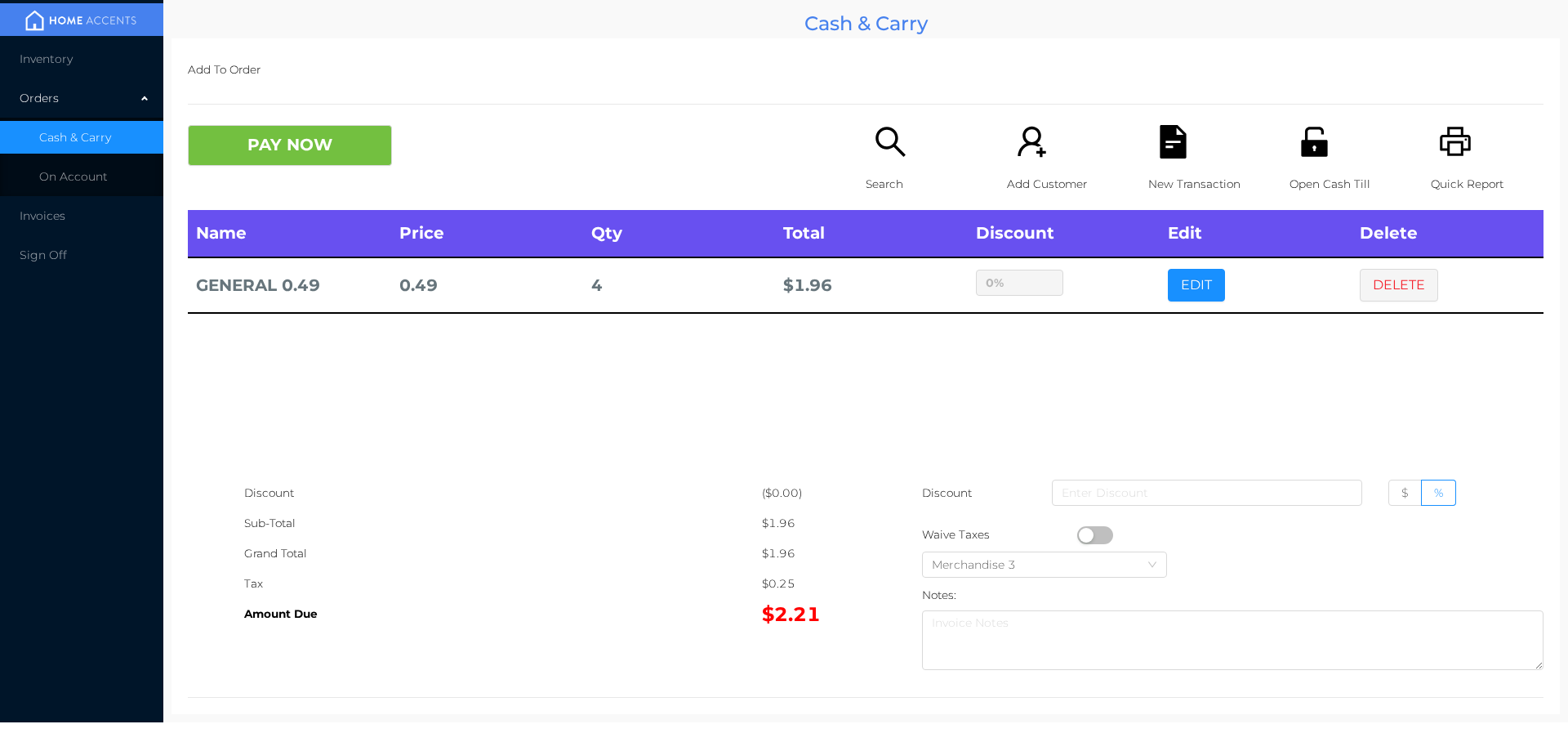
click at [904, 430] on div "Name Price Qty Total Discount Edit Delete GENERAL 0.49 0.49 4 $ 1.96 0% EDIT DE…" at bounding box center [865, 343] width 1355 height 268
click at [281, 157] on button "PAY NOW" at bounding box center [289, 145] width 204 height 41
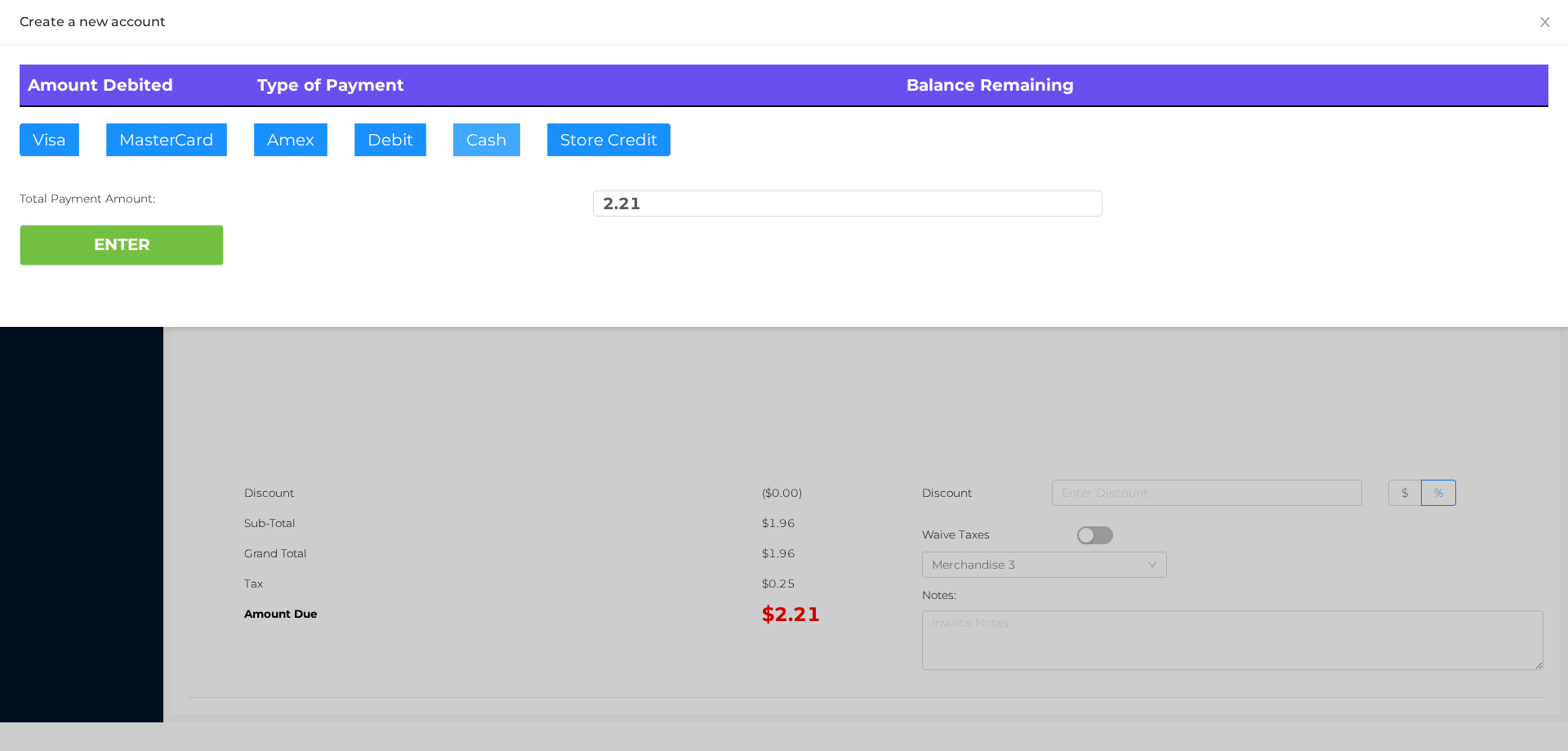
click at [485, 144] on button "Cash" at bounding box center [486, 139] width 67 height 33
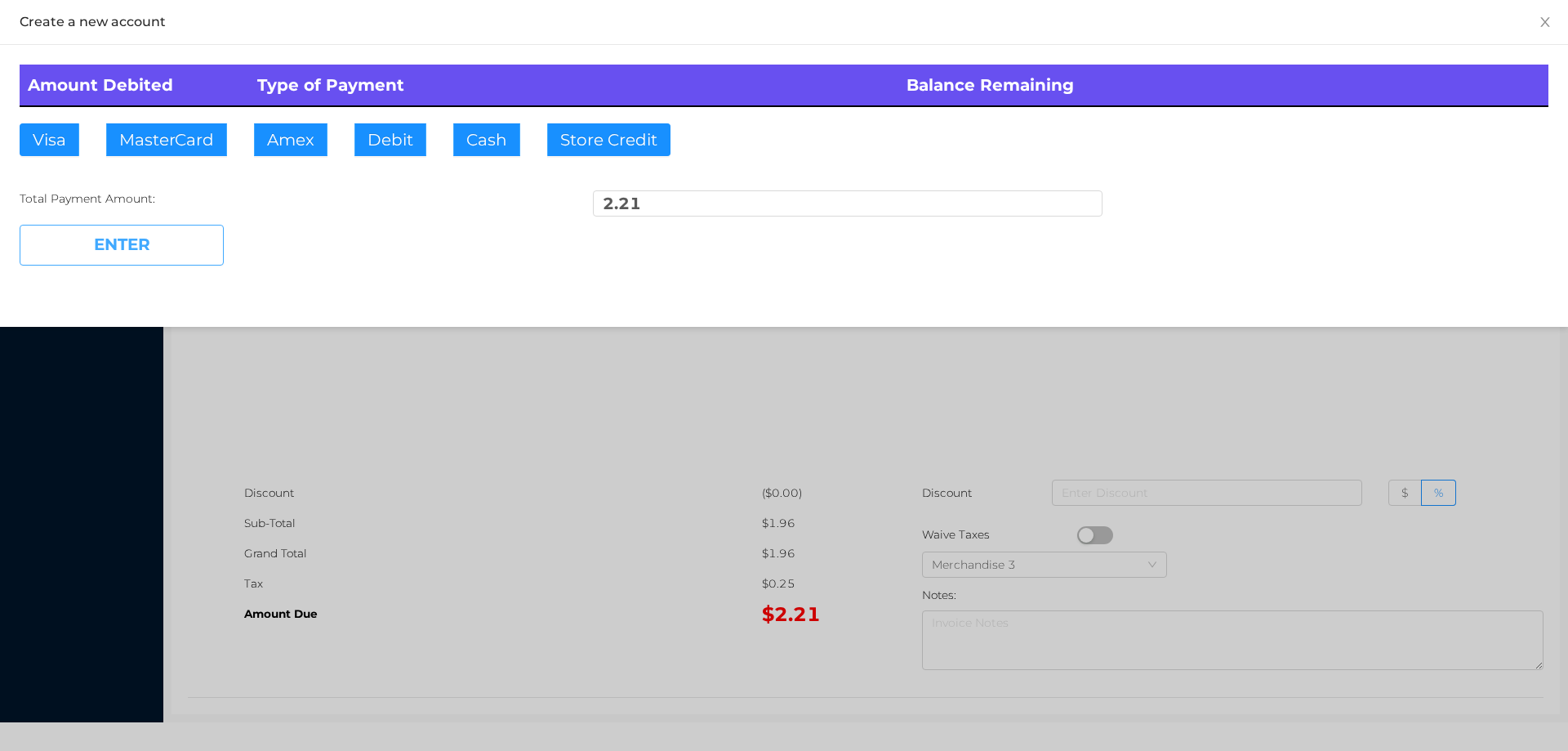
click at [98, 263] on button "ENTER" at bounding box center [121, 245] width 204 height 41
type input "0"
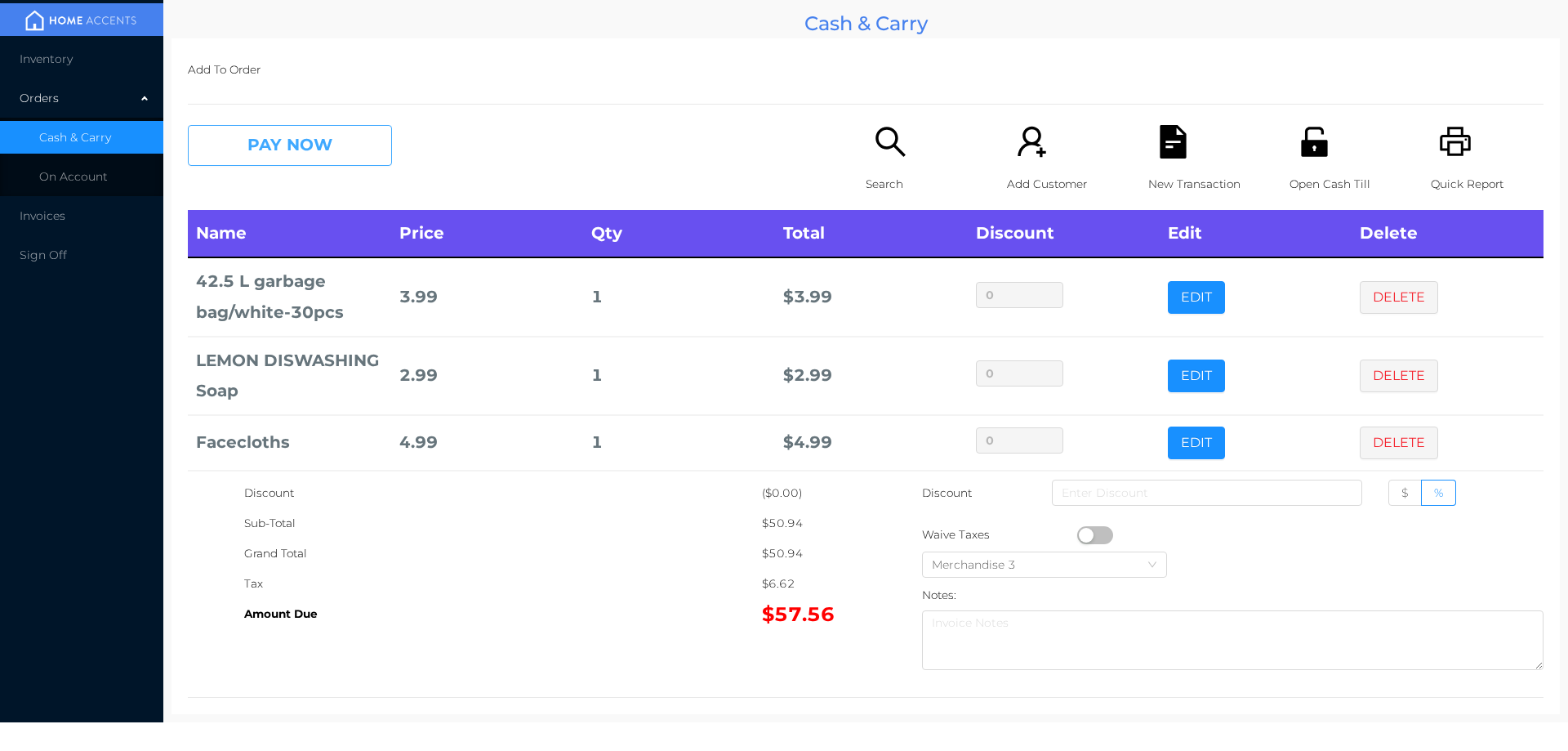
click at [273, 140] on button "PAY NOW" at bounding box center [289, 145] width 204 height 41
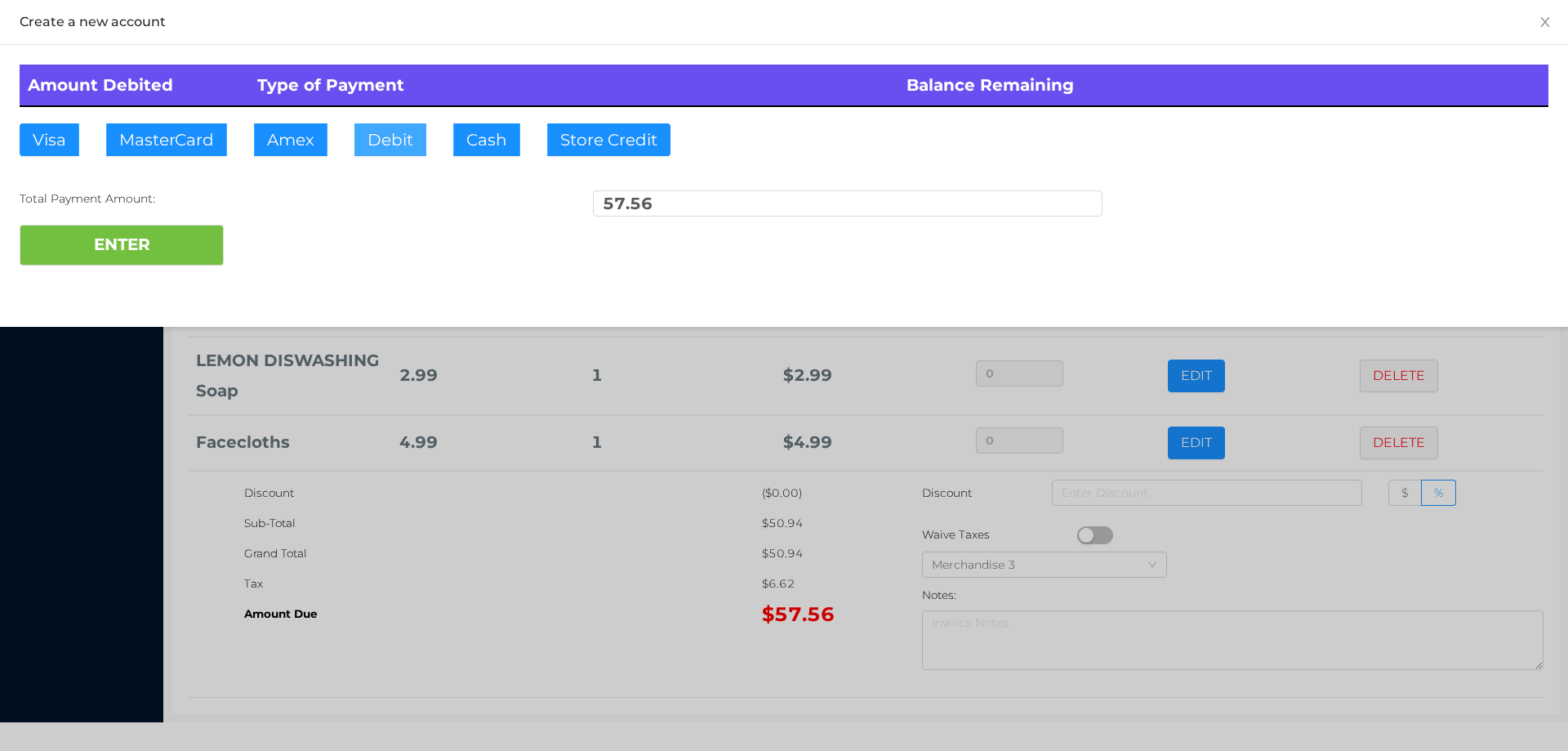
click at [381, 147] on button "Debit" at bounding box center [390, 139] width 72 height 33
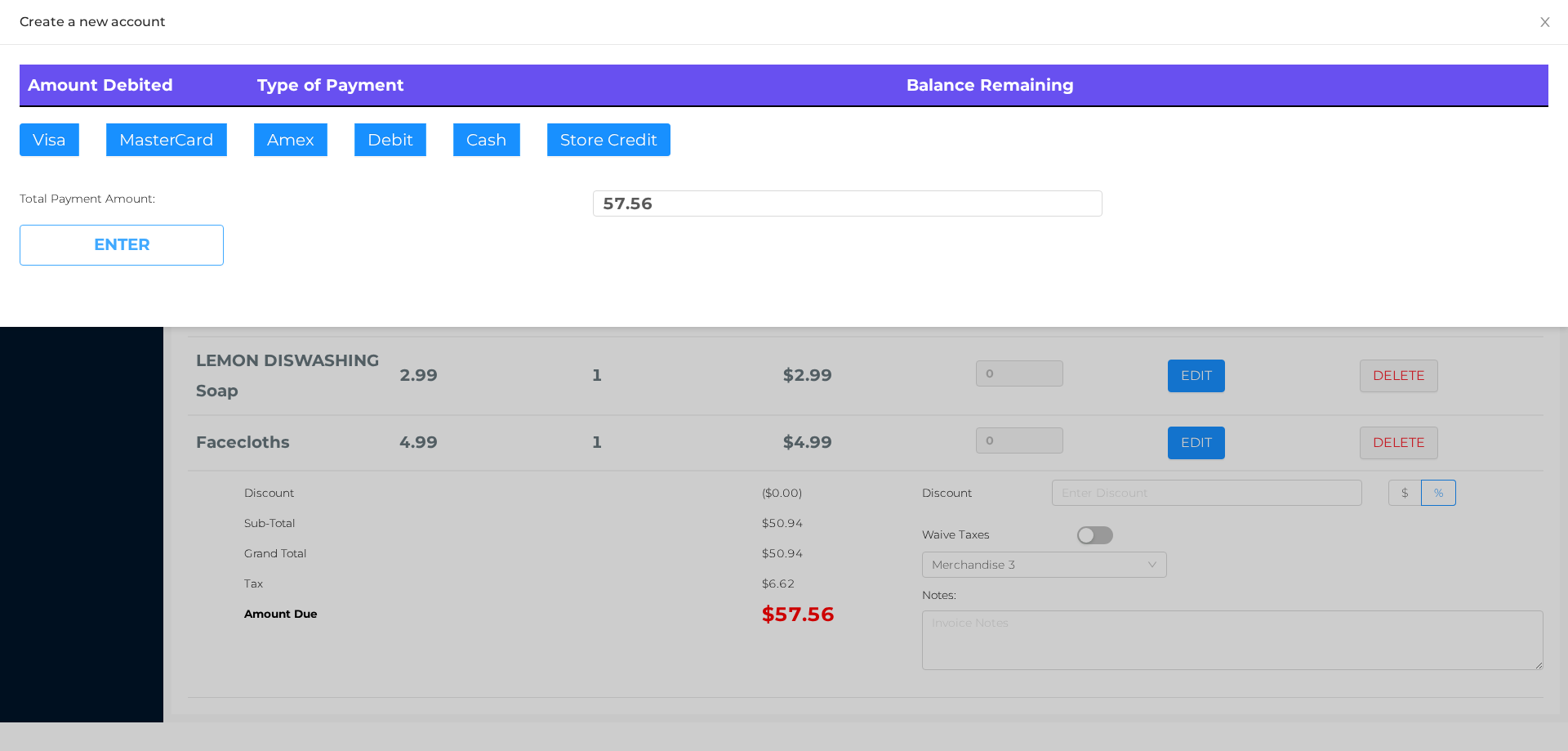
click at [134, 258] on button "ENTER" at bounding box center [121, 245] width 204 height 41
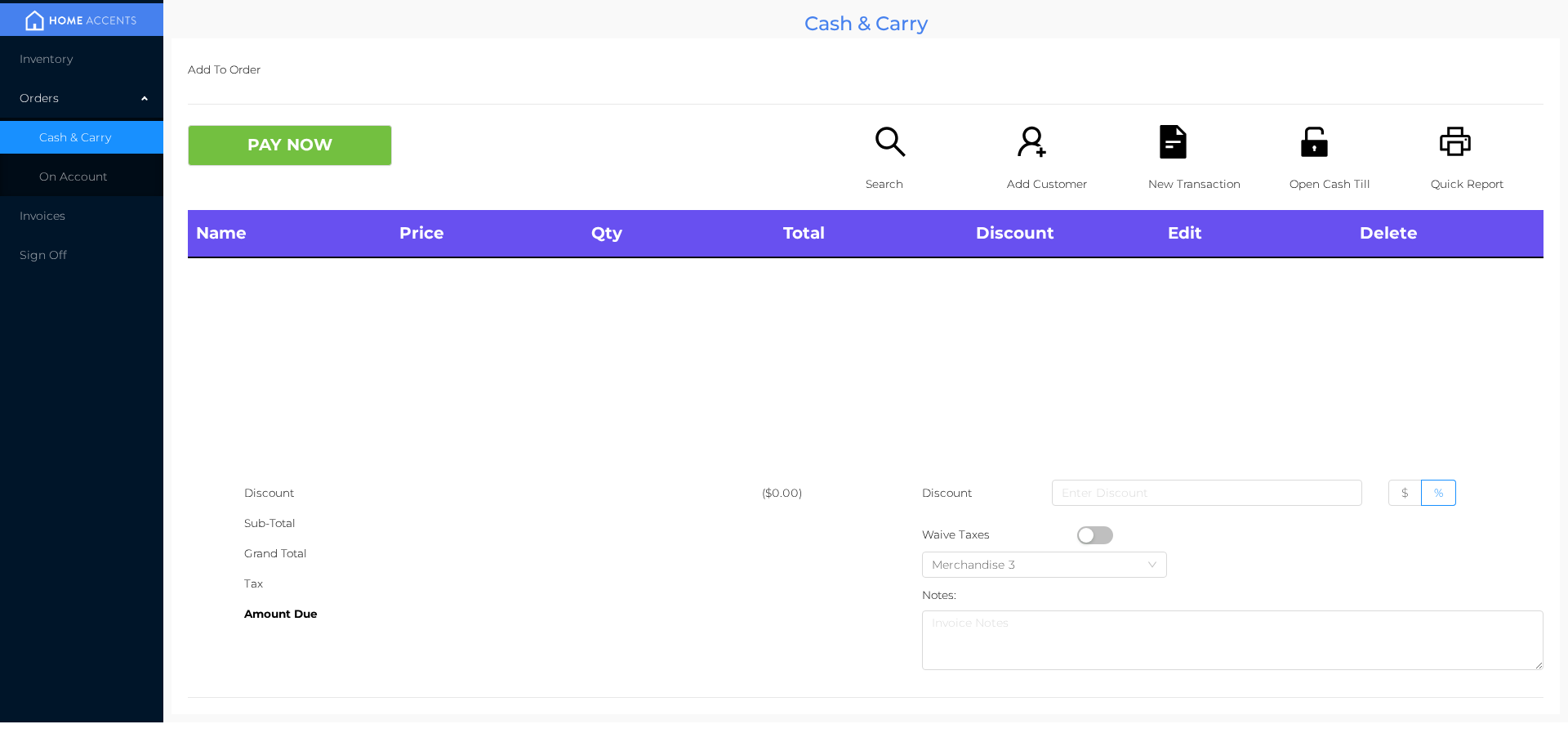
click at [1304, 169] on p "Open Cash Till" at bounding box center [1345, 184] width 112 height 30
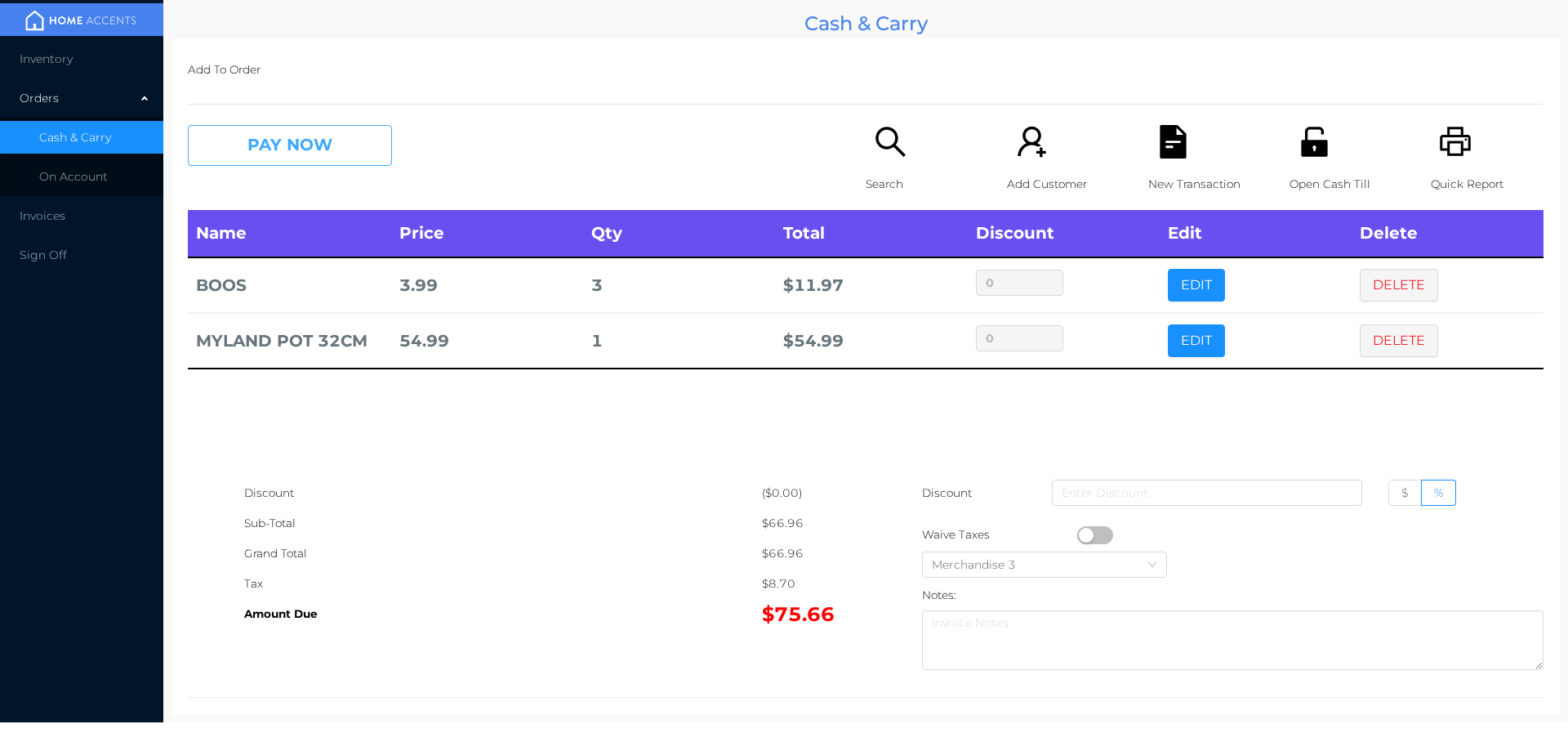
click at [231, 135] on button "PAY NOW" at bounding box center [289, 145] width 204 height 41
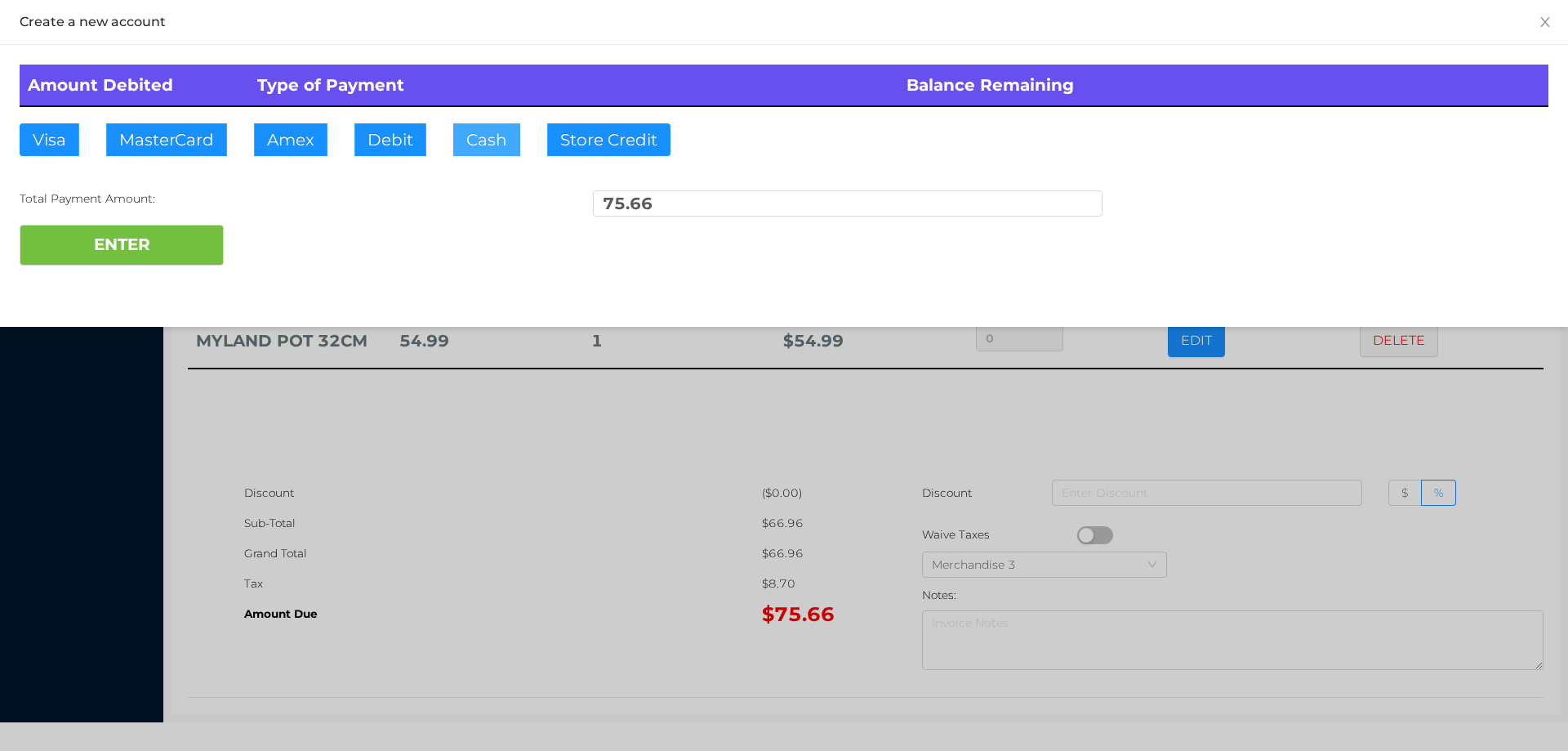
click at [465, 136] on button "Cash" at bounding box center [486, 139] width 67 height 33
type input "102."
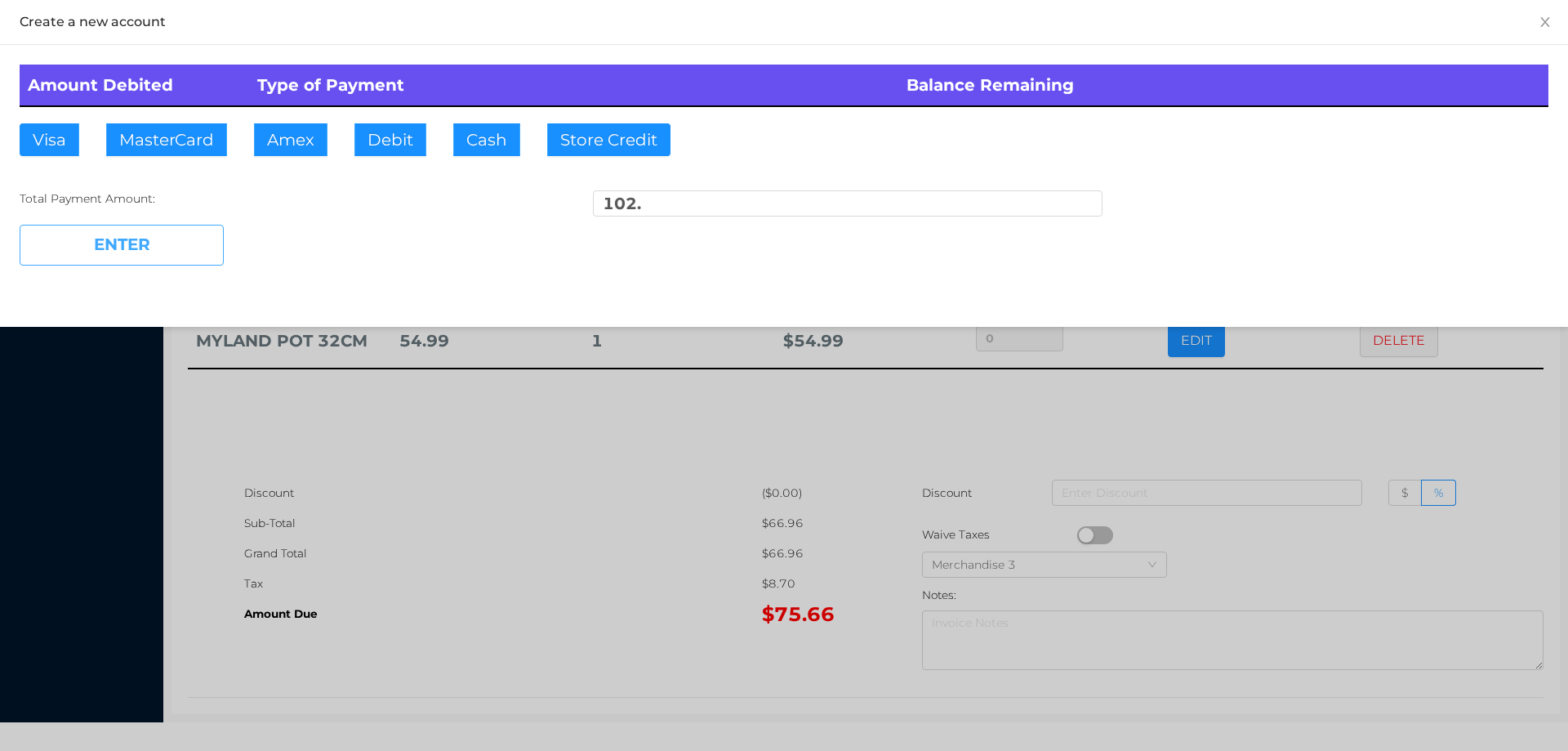
click at [169, 263] on button "ENTER" at bounding box center [121, 245] width 204 height 41
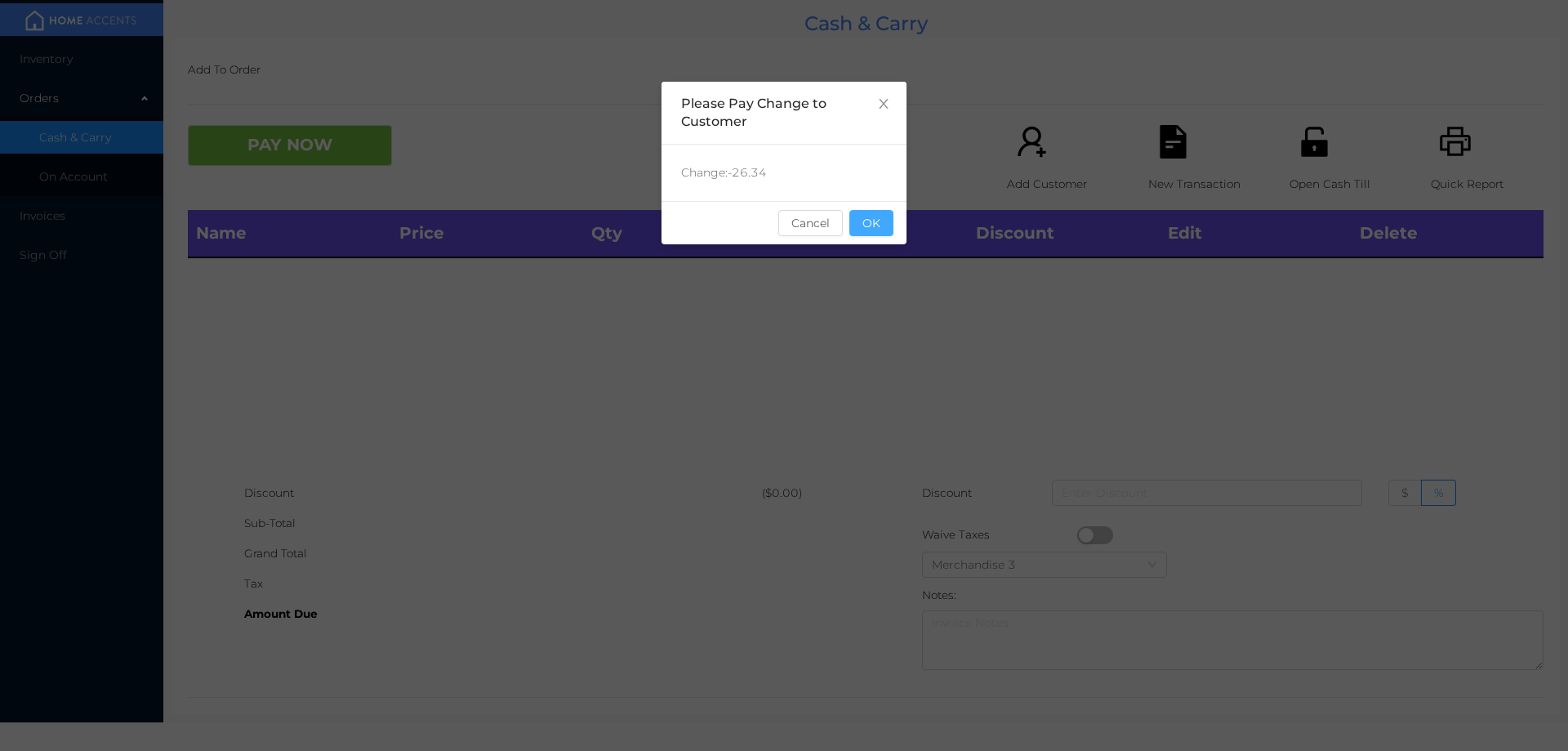
click at [879, 231] on button "OK" at bounding box center [871, 223] width 44 height 26
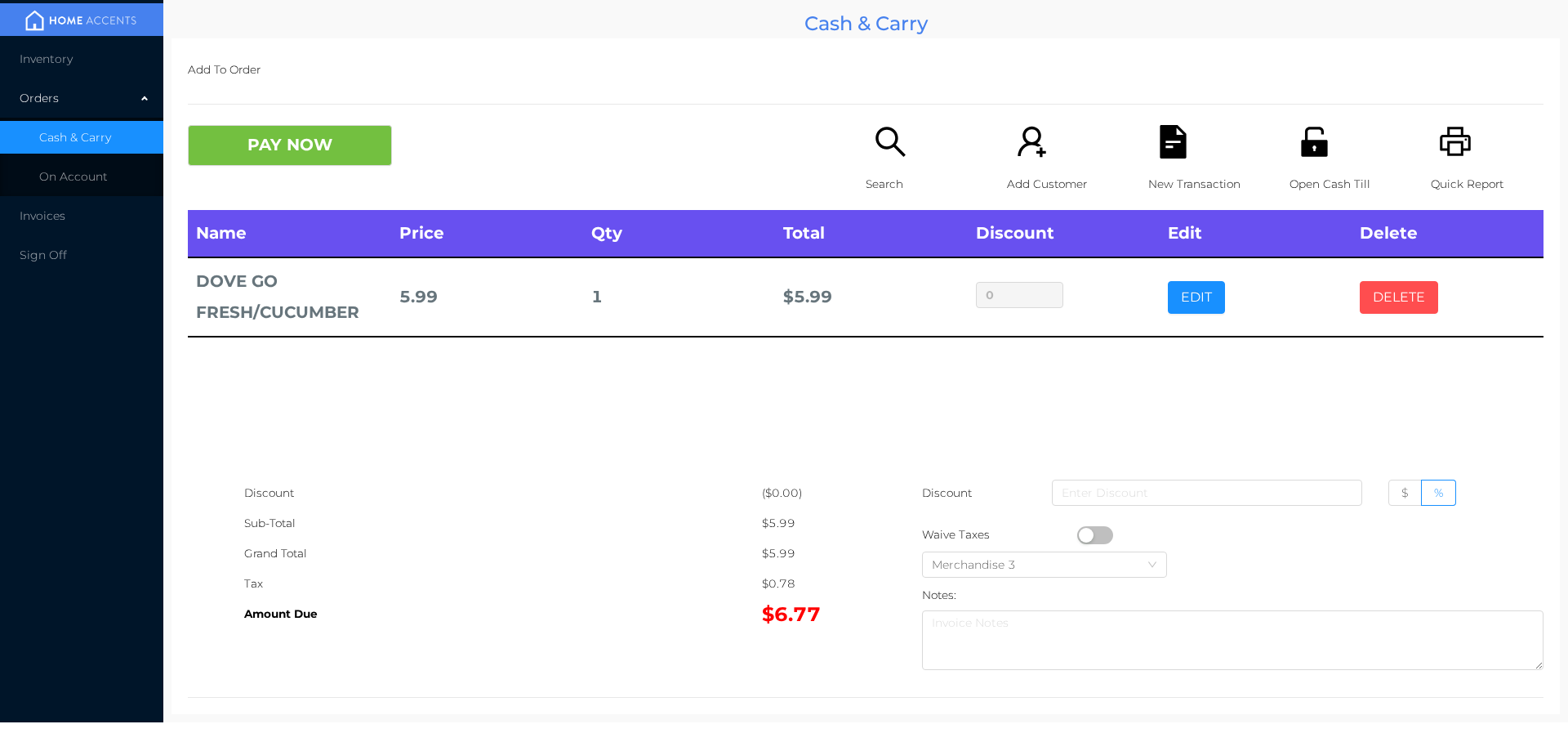
click at [1386, 293] on button "DELETE" at bounding box center [1399, 297] width 79 height 33
click at [1446, 142] on icon "icon: printer" at bounding box center [1455, 141] width 31 height 30
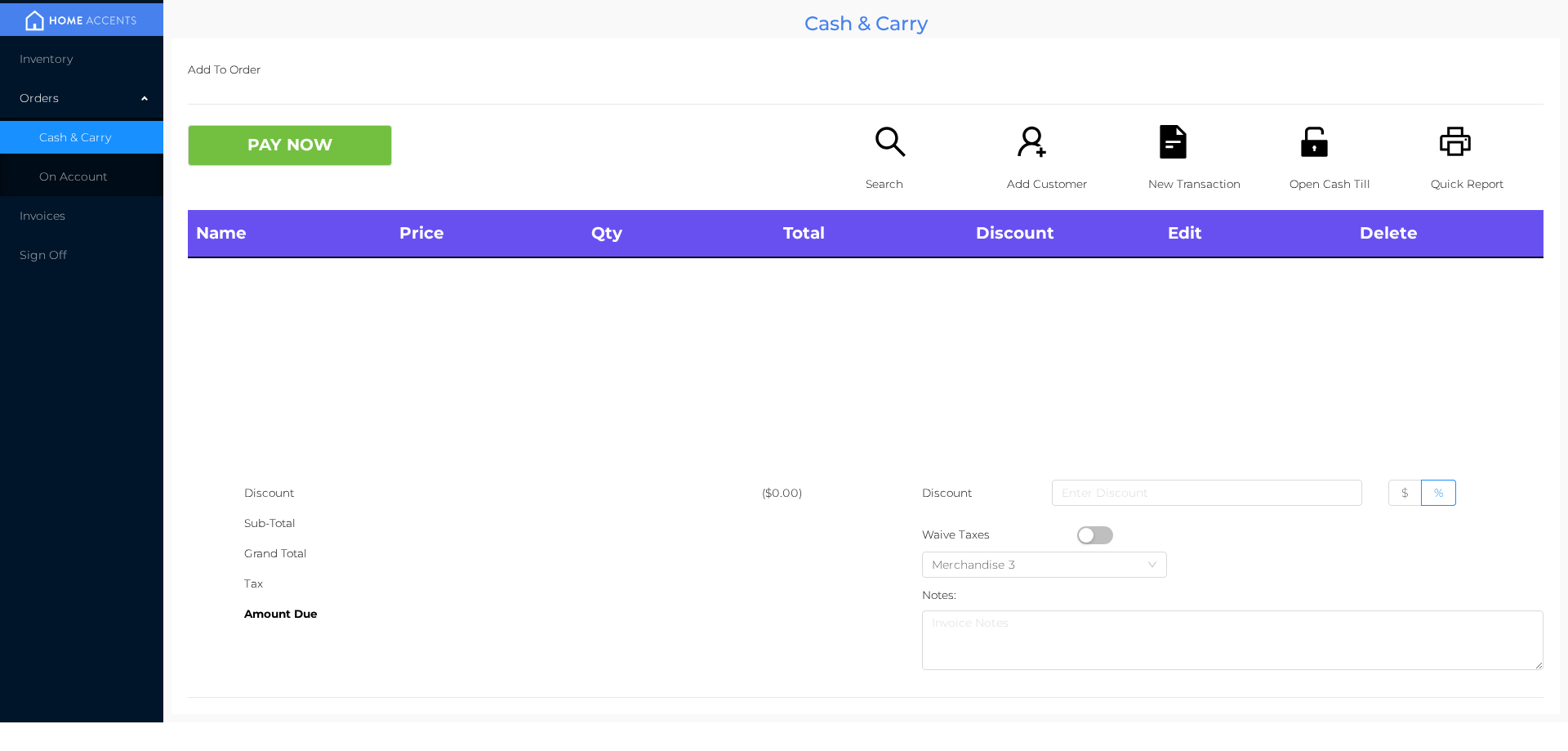
click at [338, 355] on div "Name Price Qty Total Discount Edit Delete" at bounding box center [865, 343] width 1355 height 268
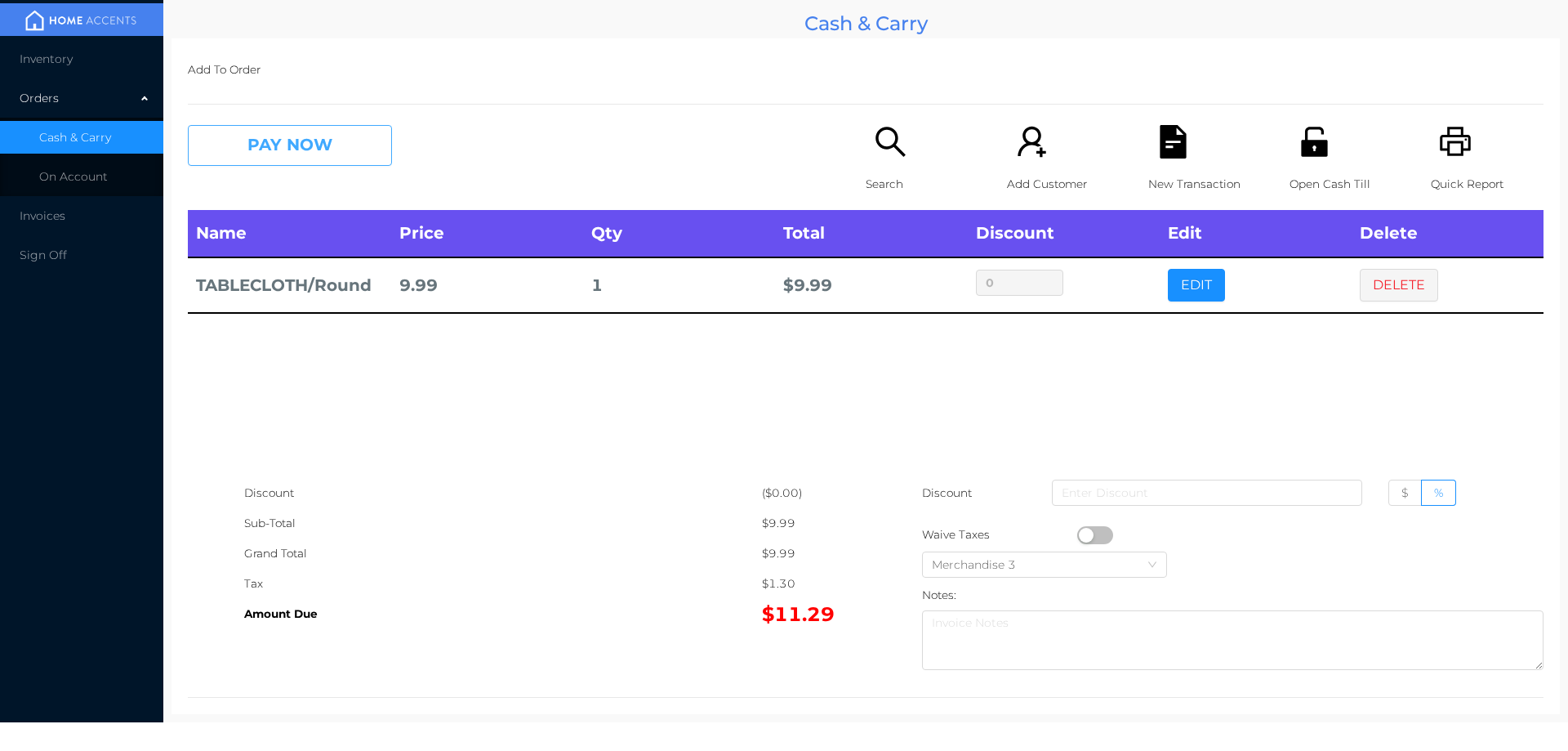
click at [297, 148] on button "PAY NOW" at bounding box center [289, 145] width 204 height 41
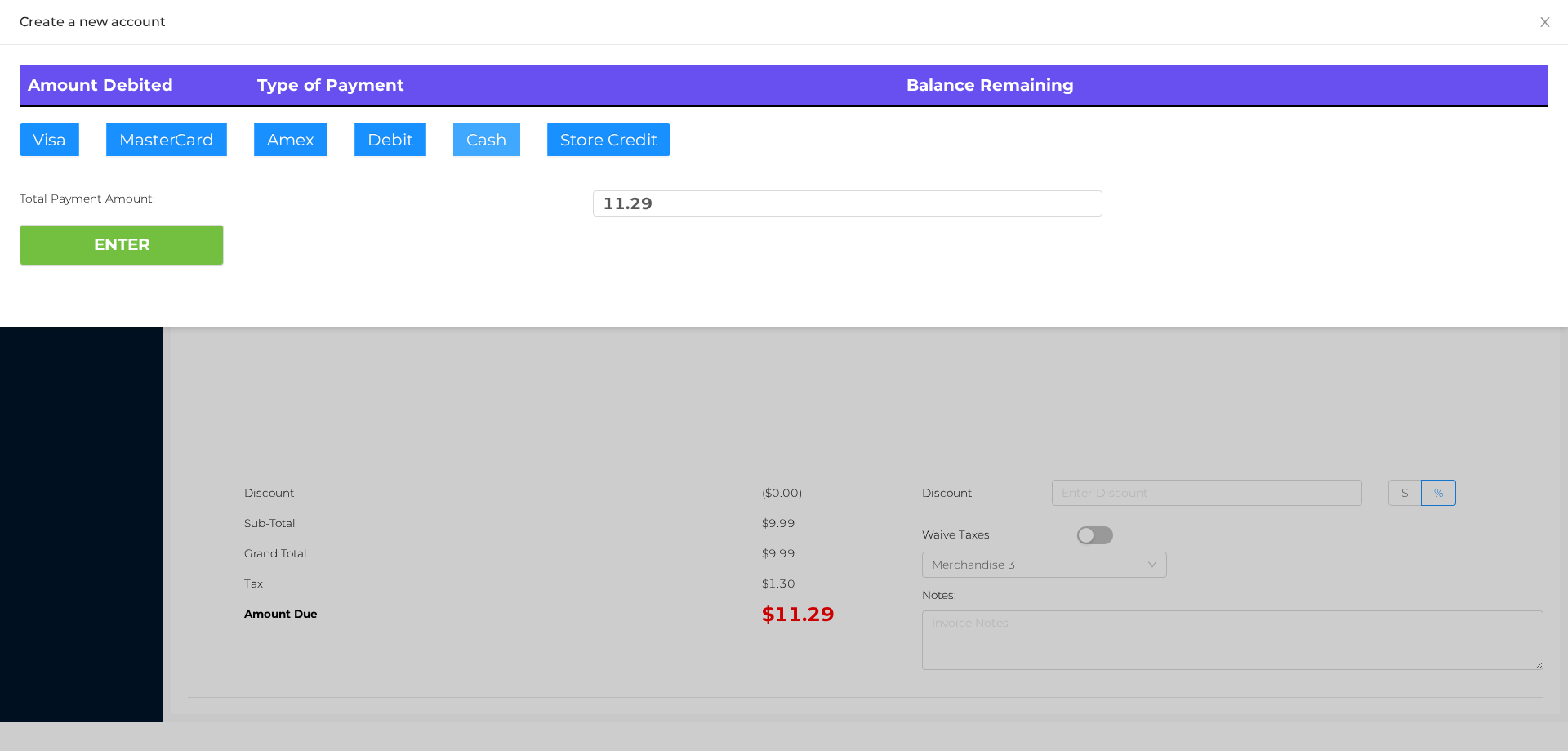
click at [471, 139] on button "Cash" at bounding box center [486, 139] width 67 height 33
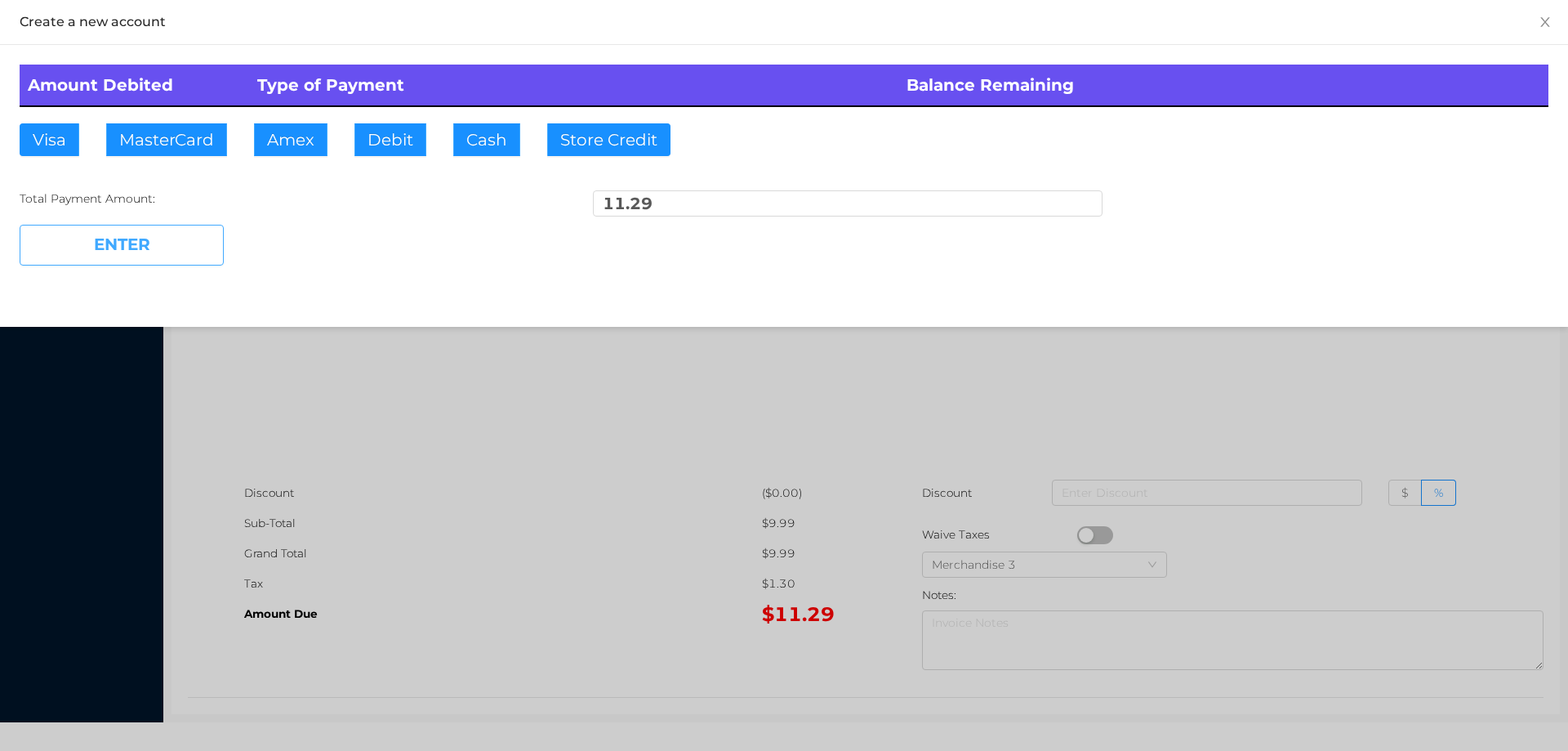
click at [163, 236] on button "ENTER" at bounding box center [121, 245] width 204 height 41
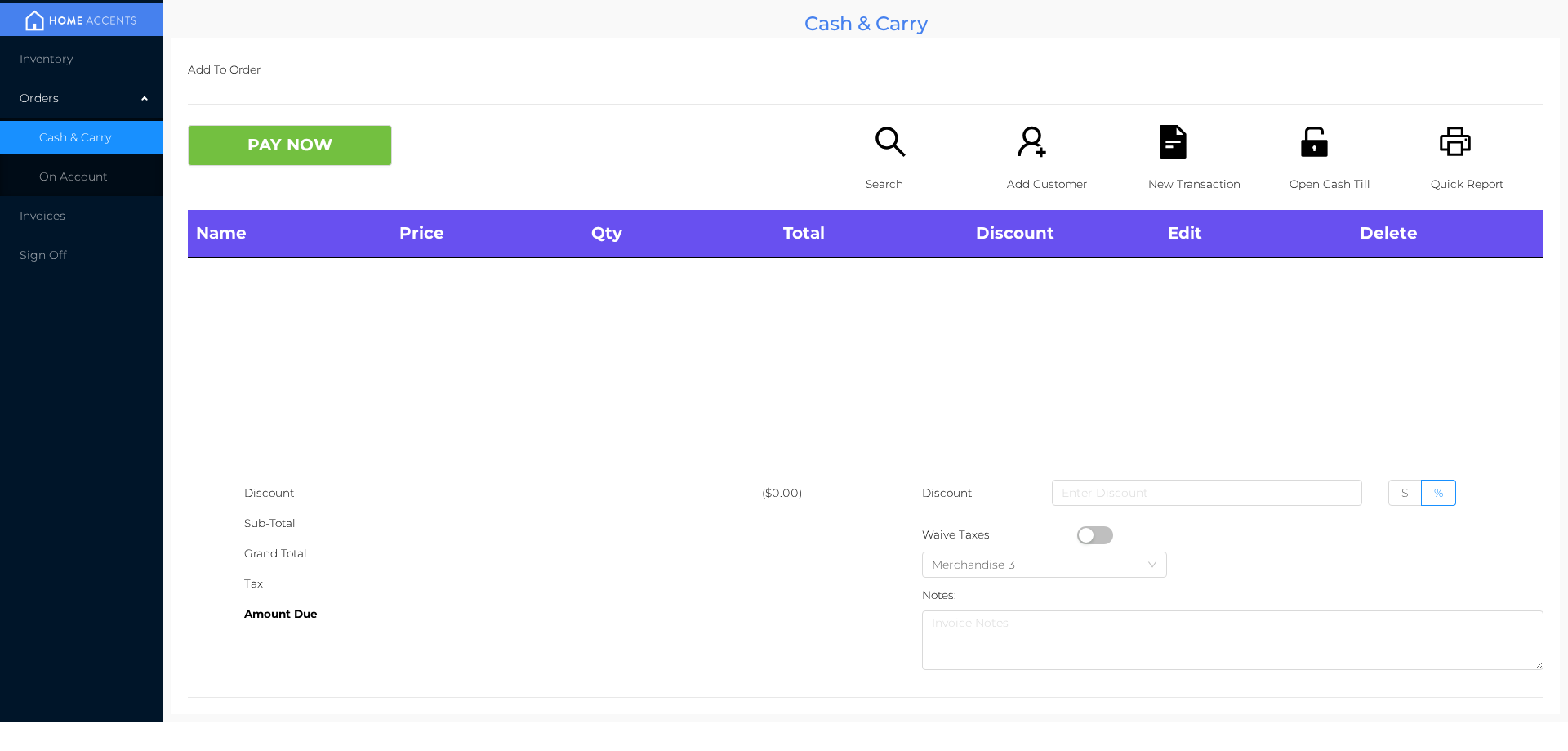
click at [880, 152] on icon "icon: search" at bounding box center [891, 142] width 34 height 34
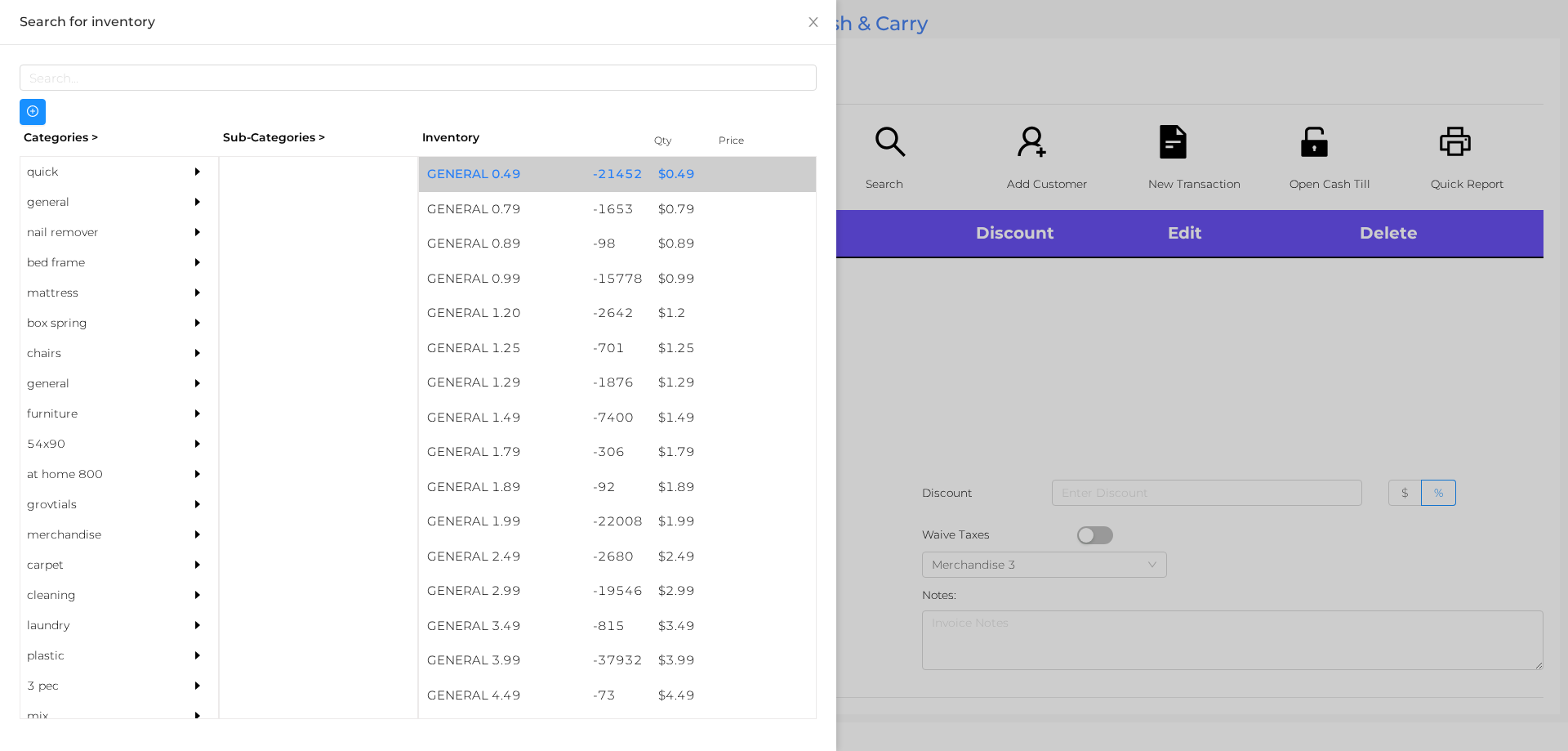
click at [672, 173] on div "$ 0.49" at bounding box center [733, 174] width 166 height 35
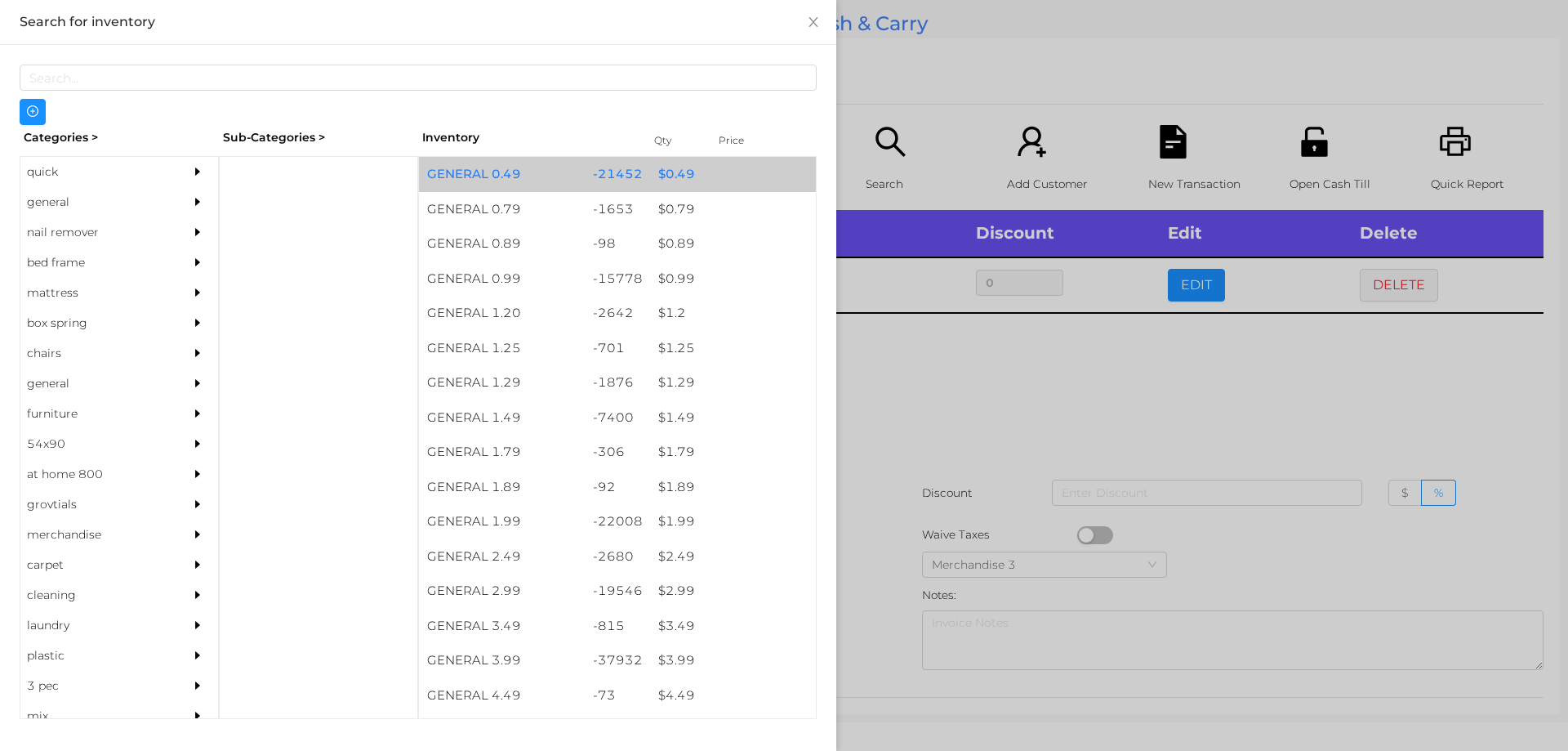
click at [677, 170] on div "$ 0.49" at bounding box center [733, 174] width 166 height 35
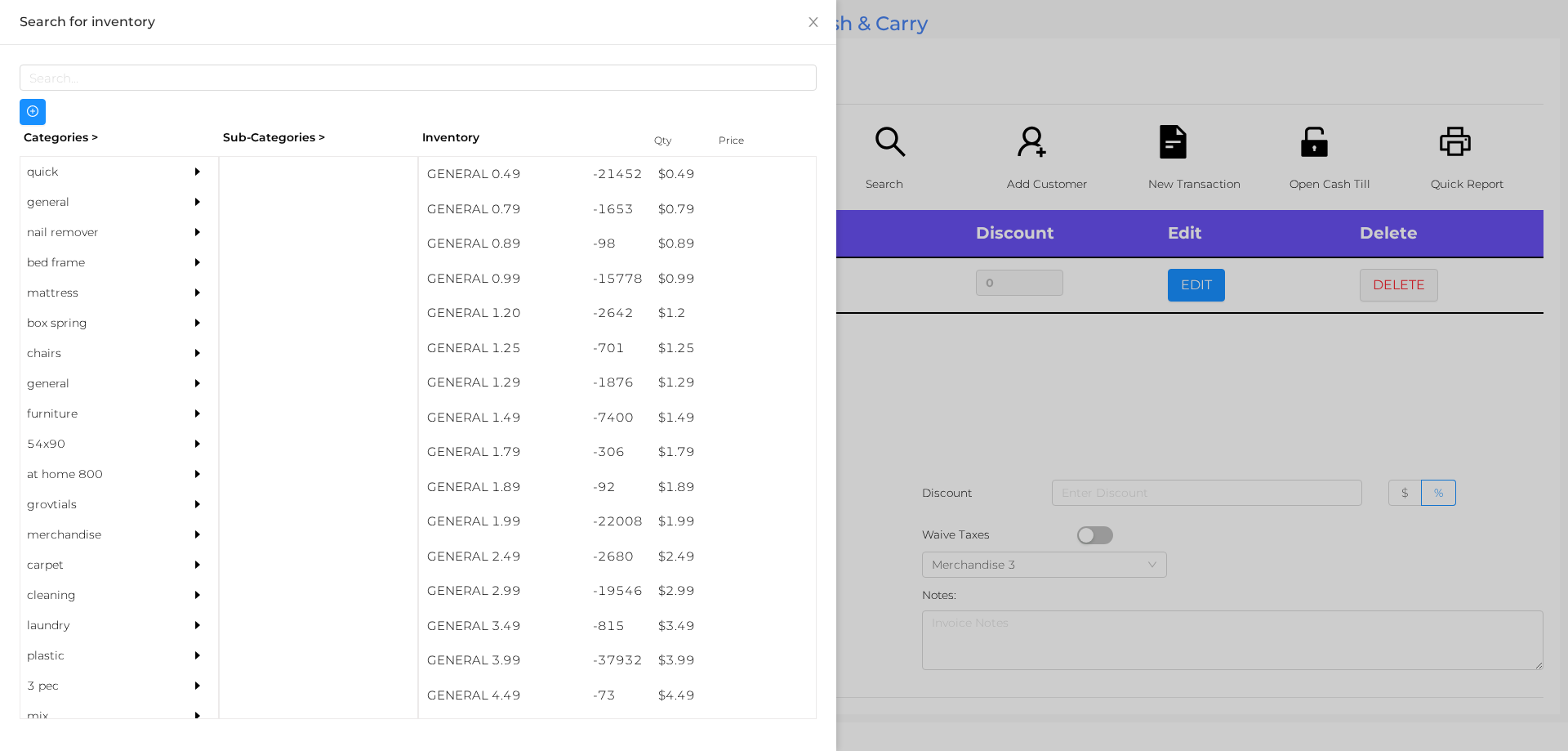
click at [1038, 423] on div at bounding box center [784, 375] width 1568 height 751
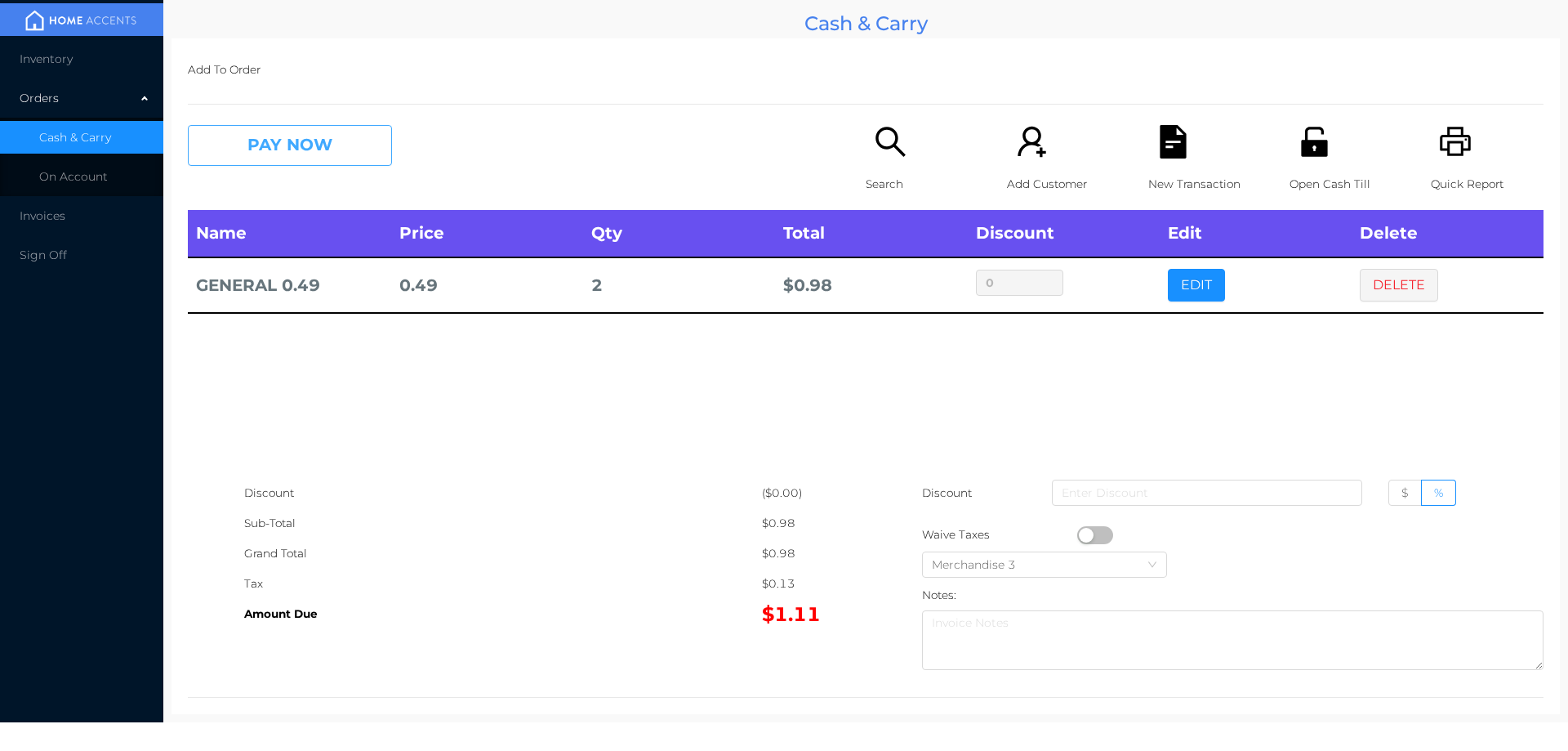
click at [276, 147] on button "PAY NOW" at bounding box center [289, 145] width 204 height 41
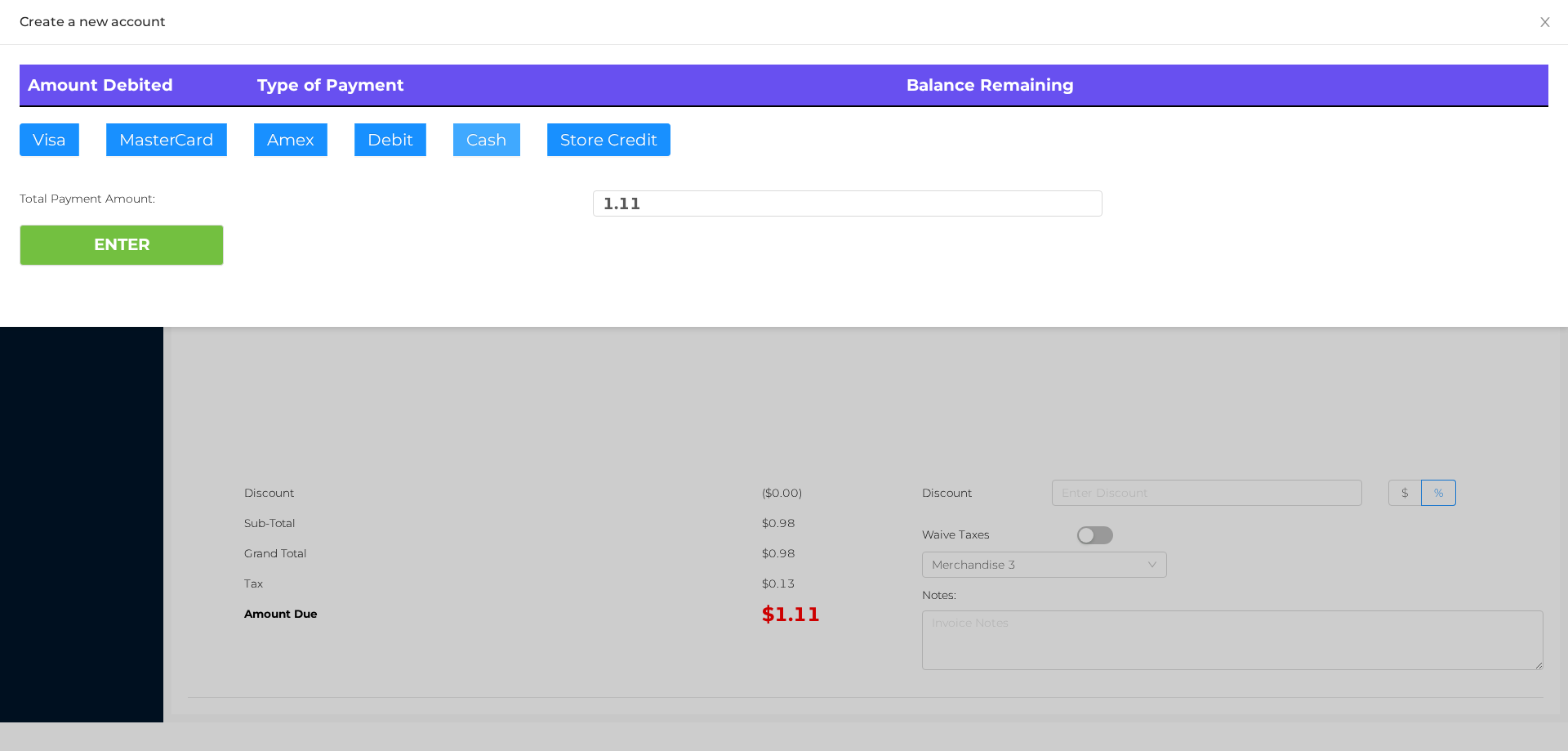
click at [482, 133] on button "Cash" at bounding box center [486, 139] width 67 height 33
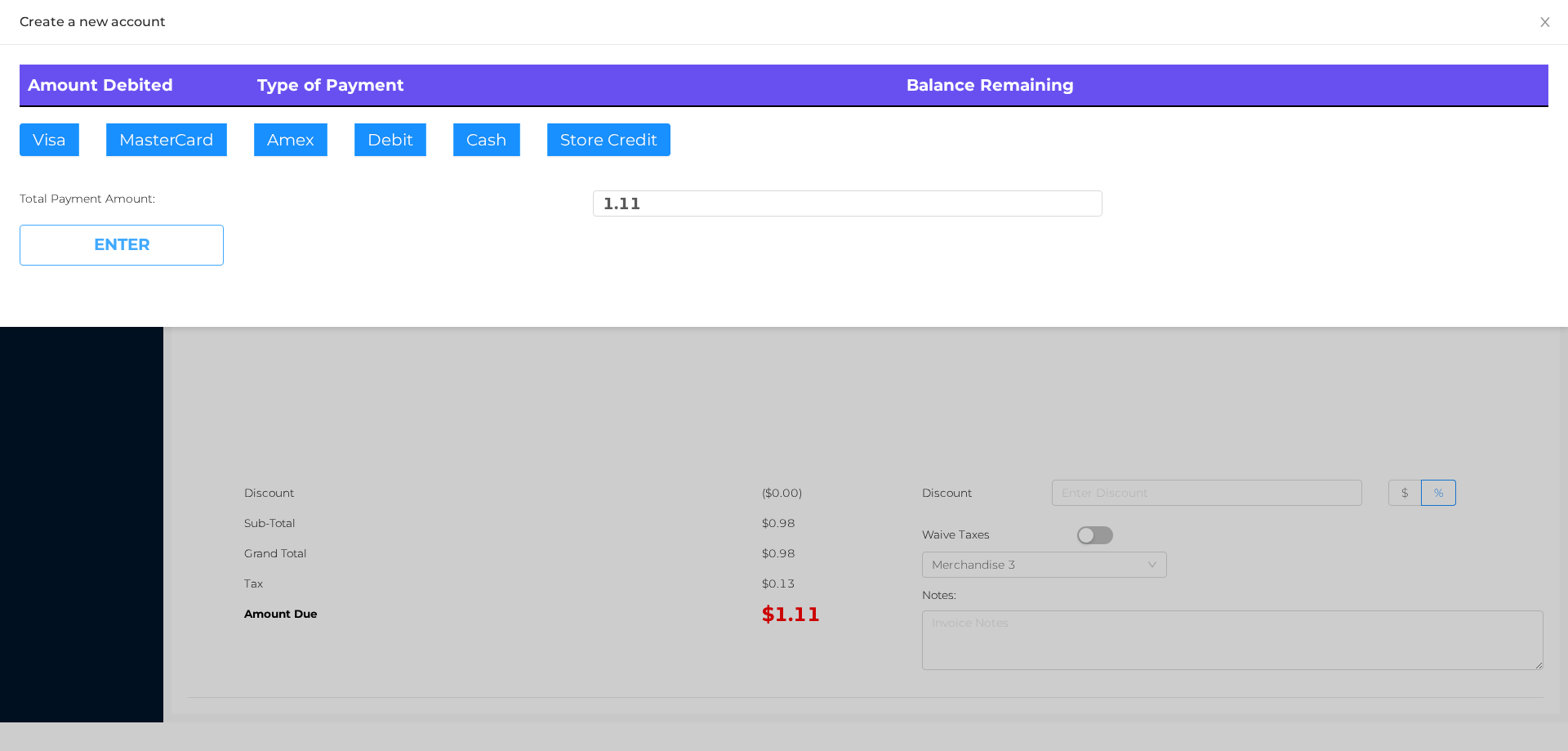
click at [181, 234] on button "ENTER" at bounding box center [121, 245] width 204 height 41
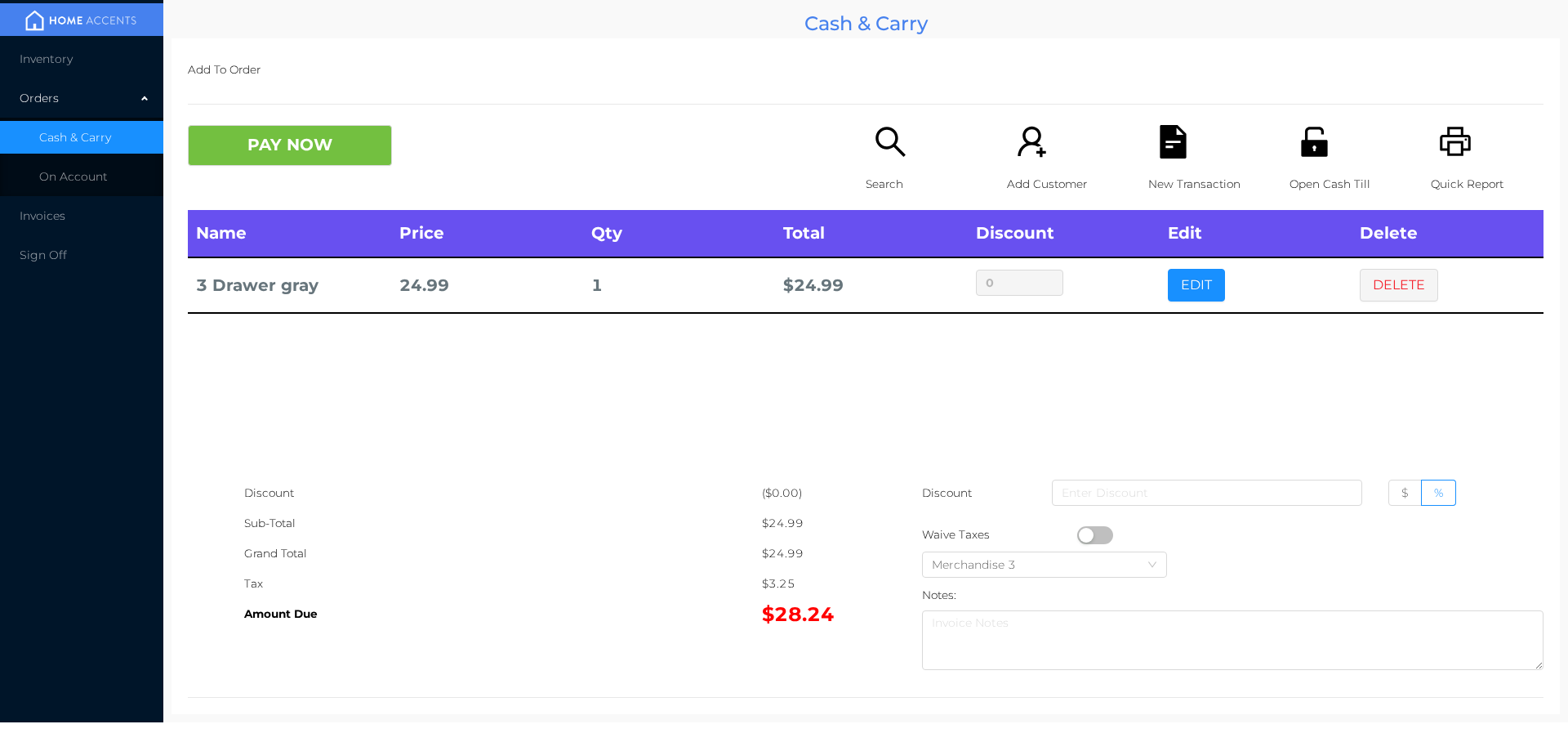
click at [276, 149] on button "PAY NOW" at bounding box center [289, 145] width 204 height 41
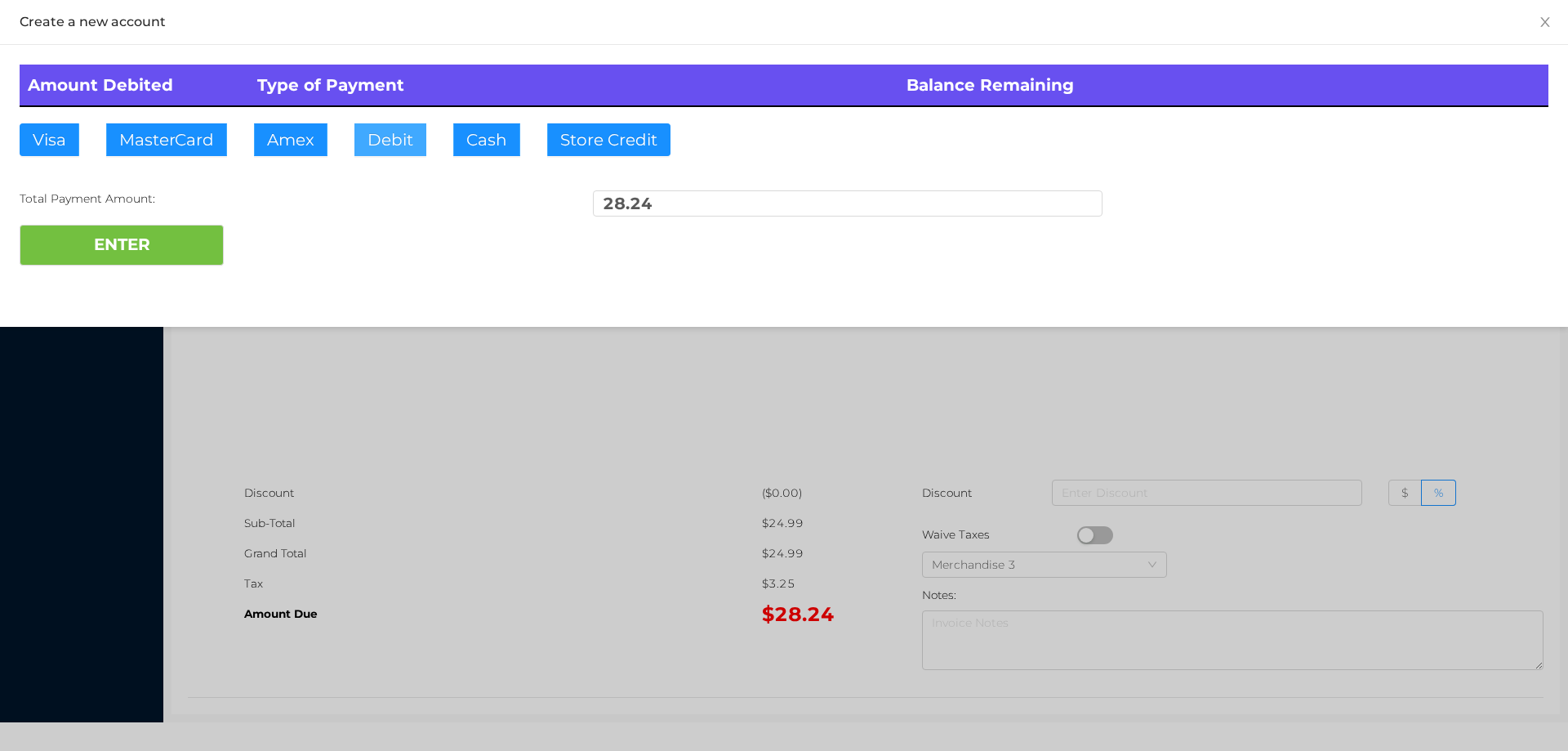
click at [367, 142] on button "Debit" at bounding box center [390, 139] width 72 height 33
type input "50."
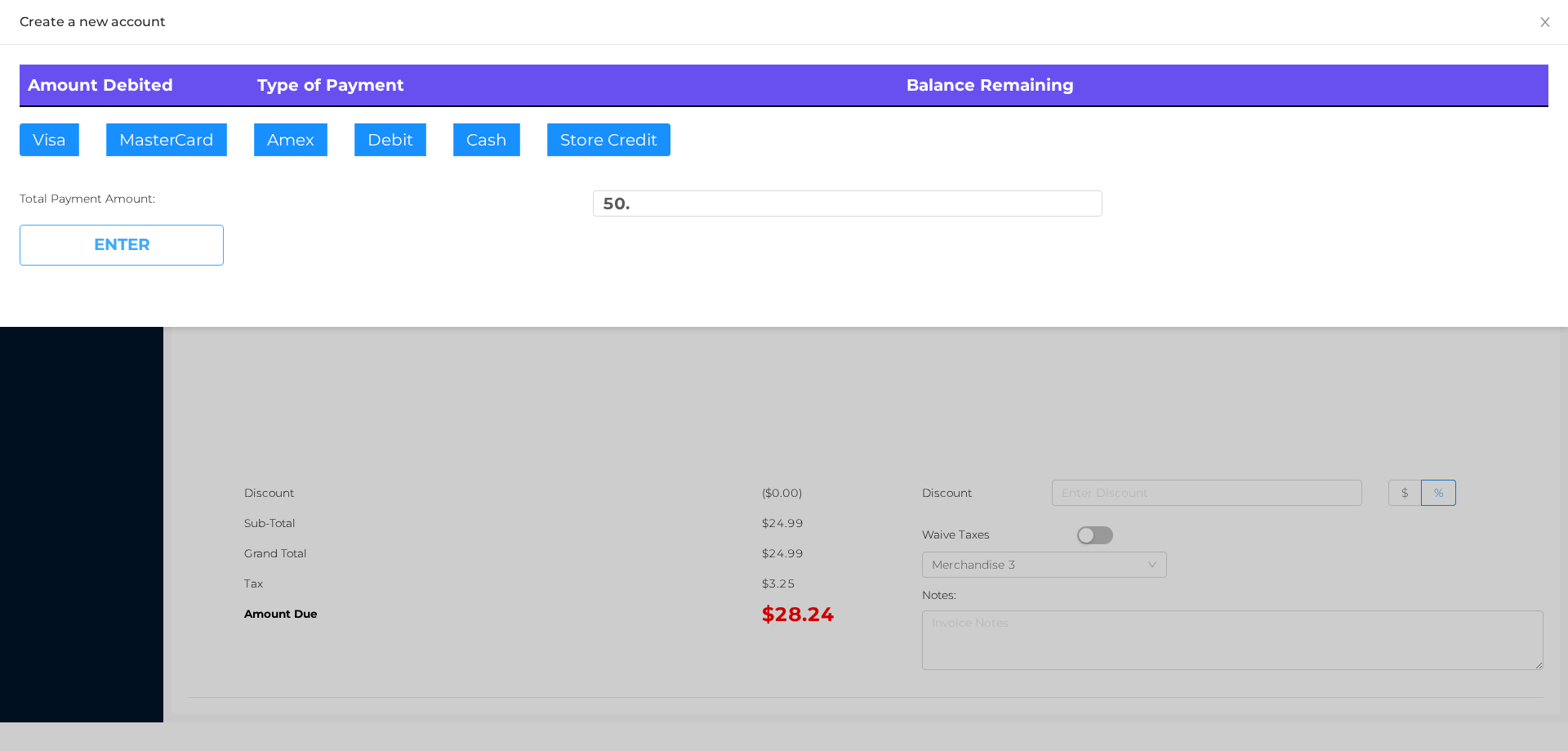
click at [149, 257] on button "ENTER" at bounding box center [121, 245] width 204 height 41
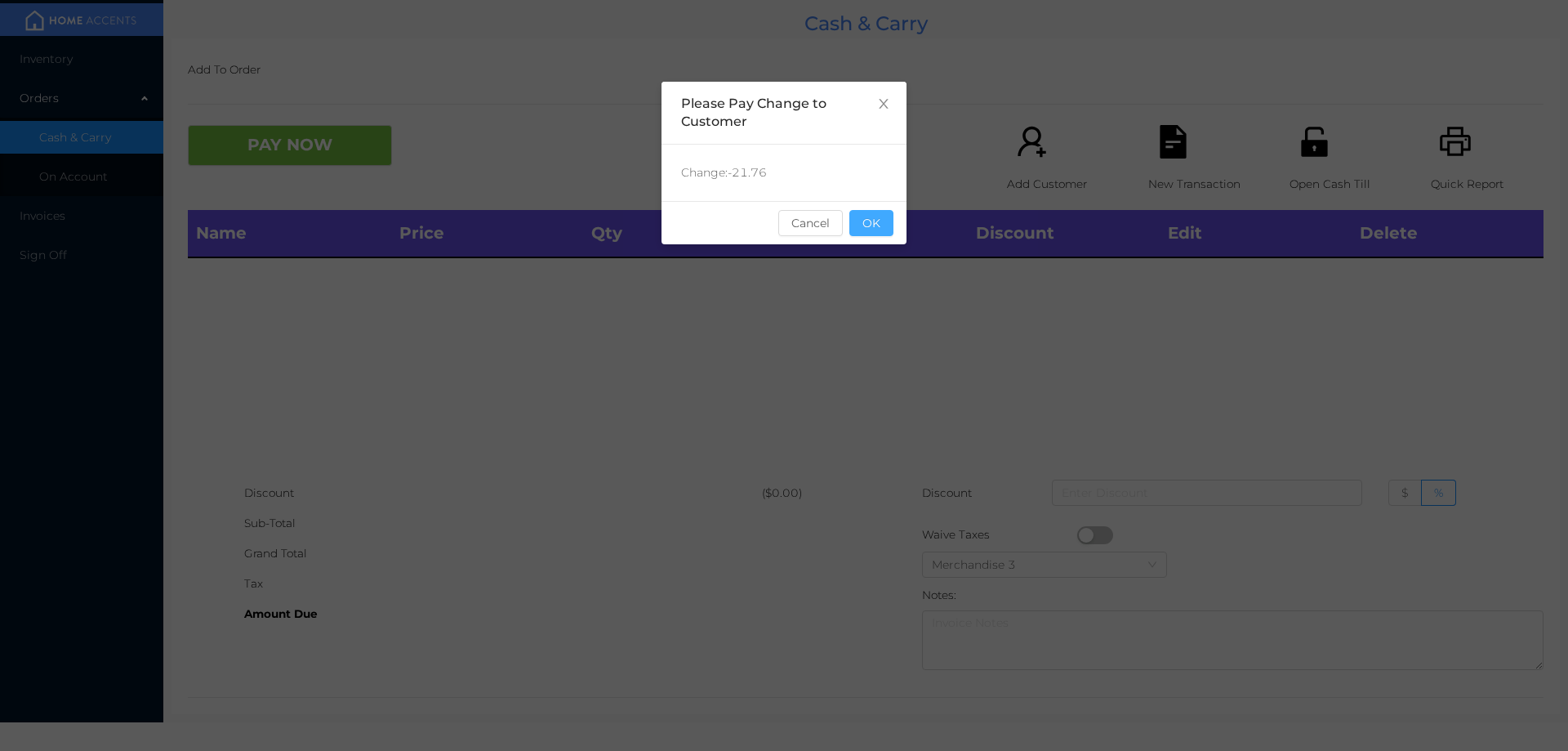
click at [875, 213] on button "OK" at bounding box center [871, 223] width 44 height 26
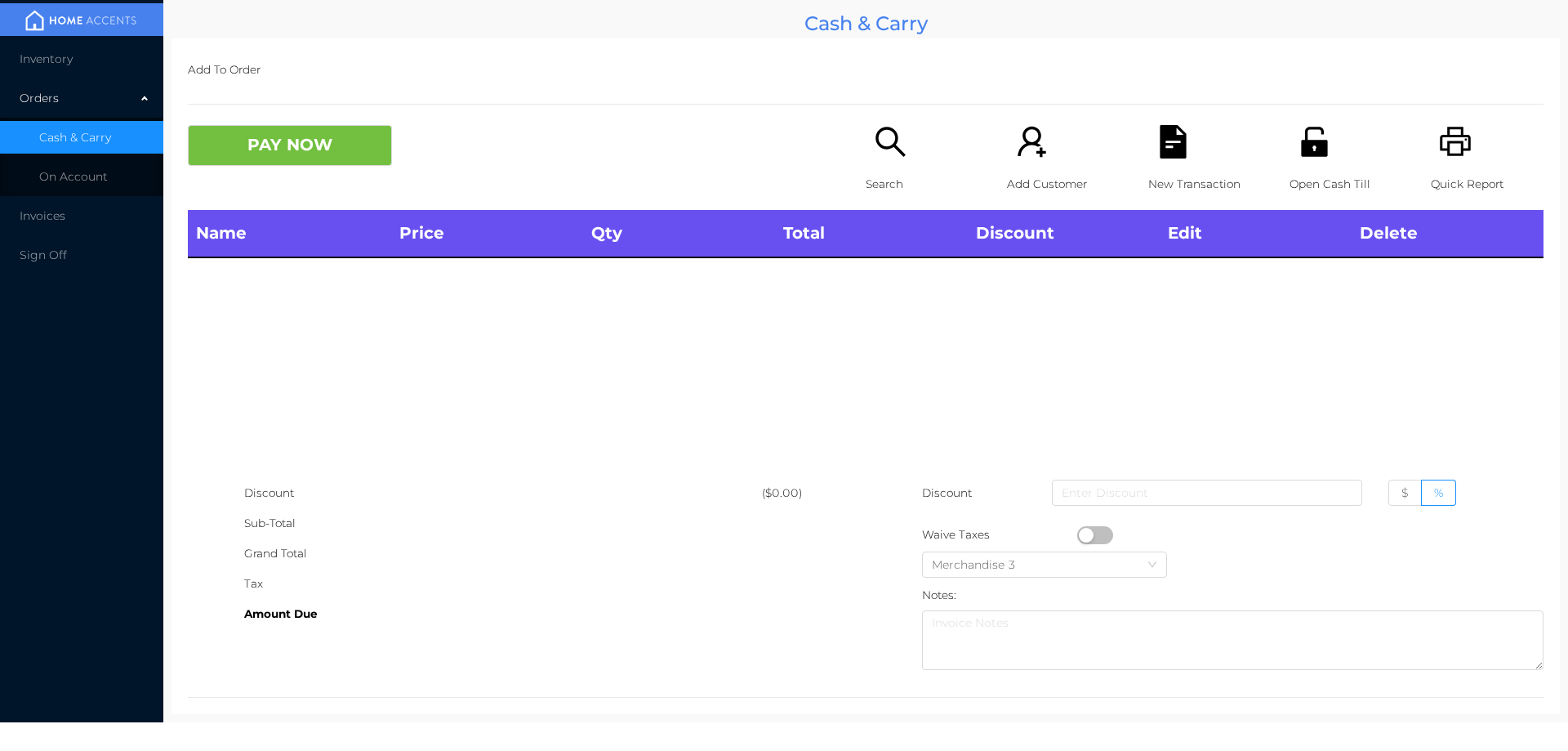
click at [895, 148] on icon "icon: search" at bounding box center [891, 142] width 34 height 34
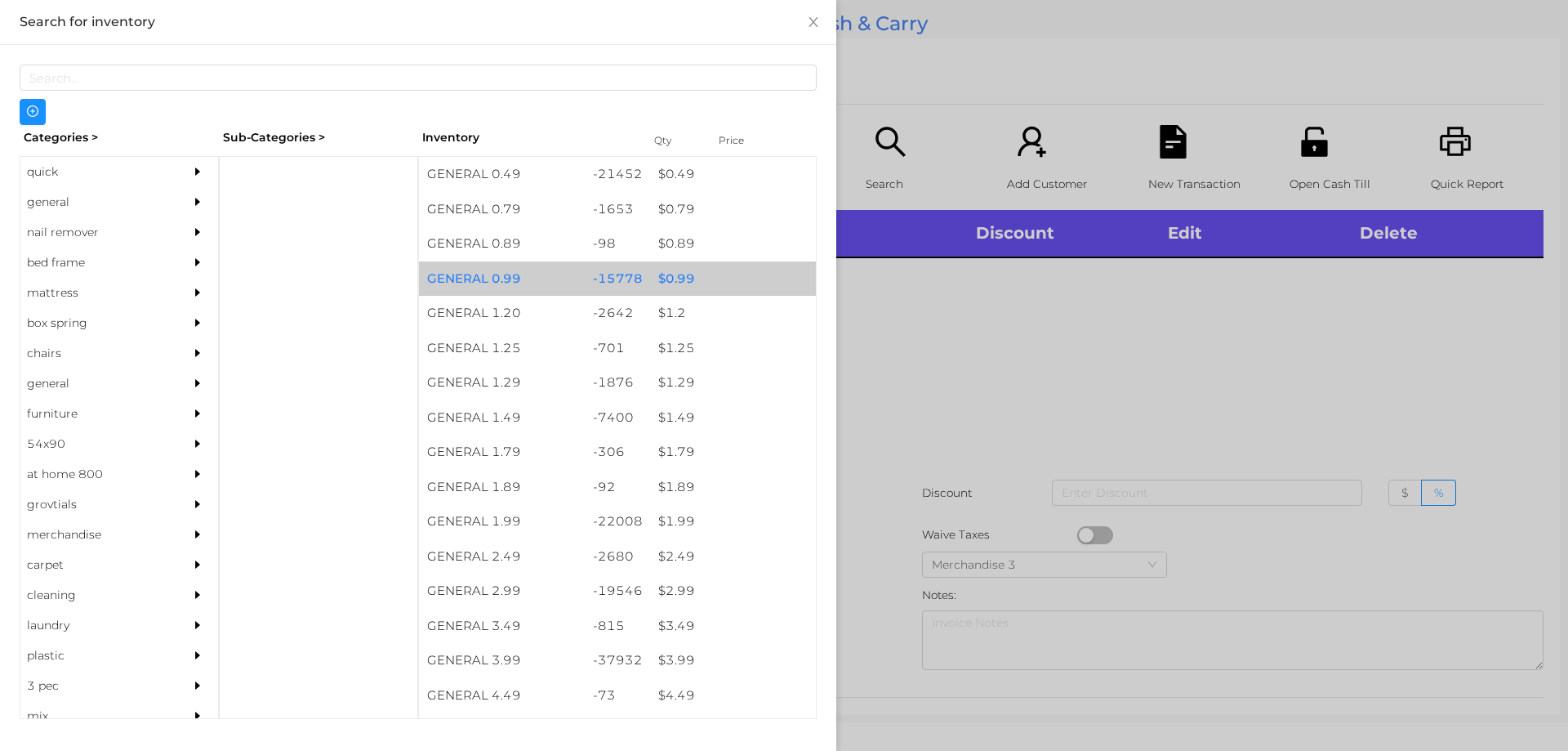
click at [706, 278] on div "$ 0.99" at bounding box center [733, 279] width 166 height 35
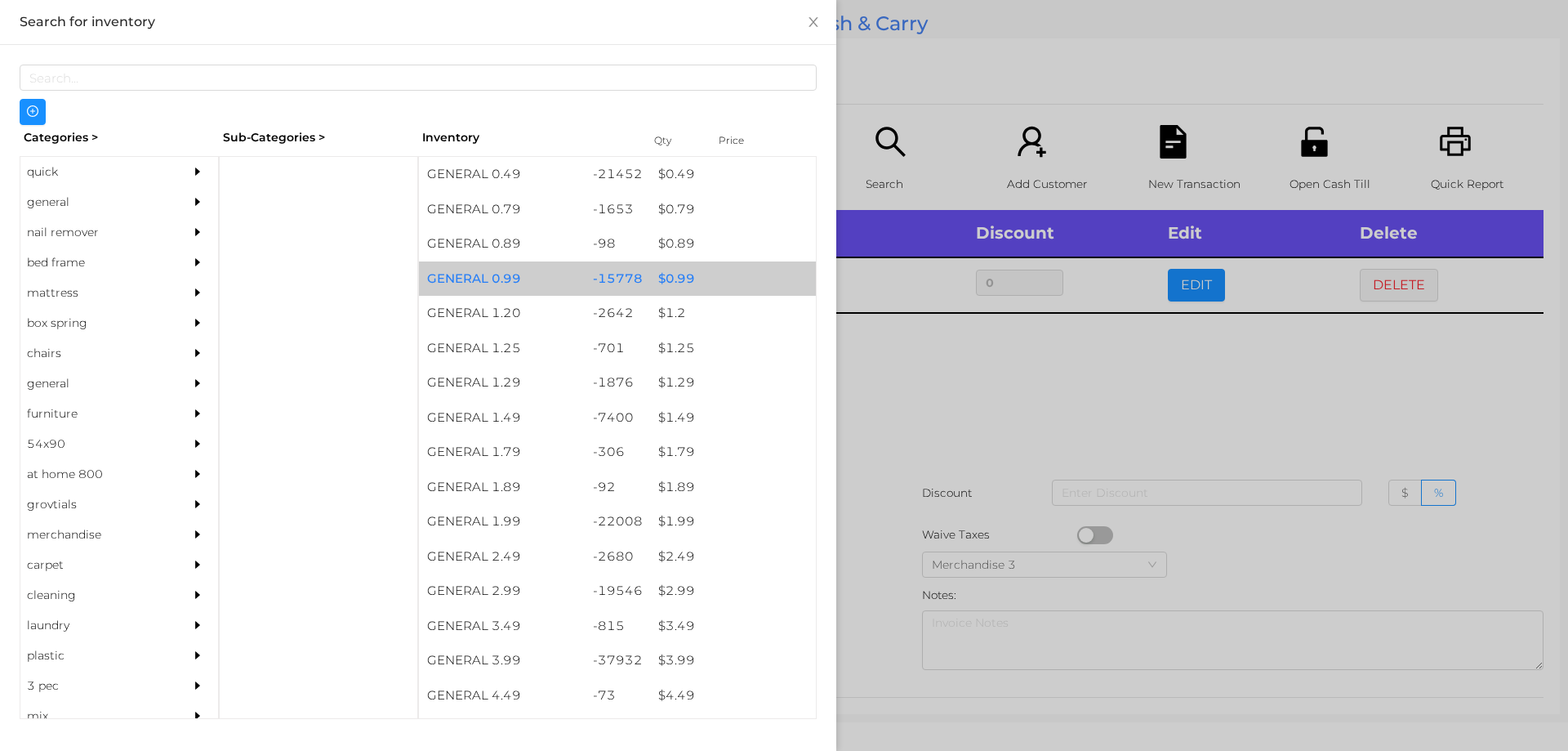
click at [724, 285] on div "$ 0.99" at bounding box center [733, 279] width 166 height 35
click at [706, 275] on div "$ 0.99" at bounding box center [733, 279] width 166 height 35
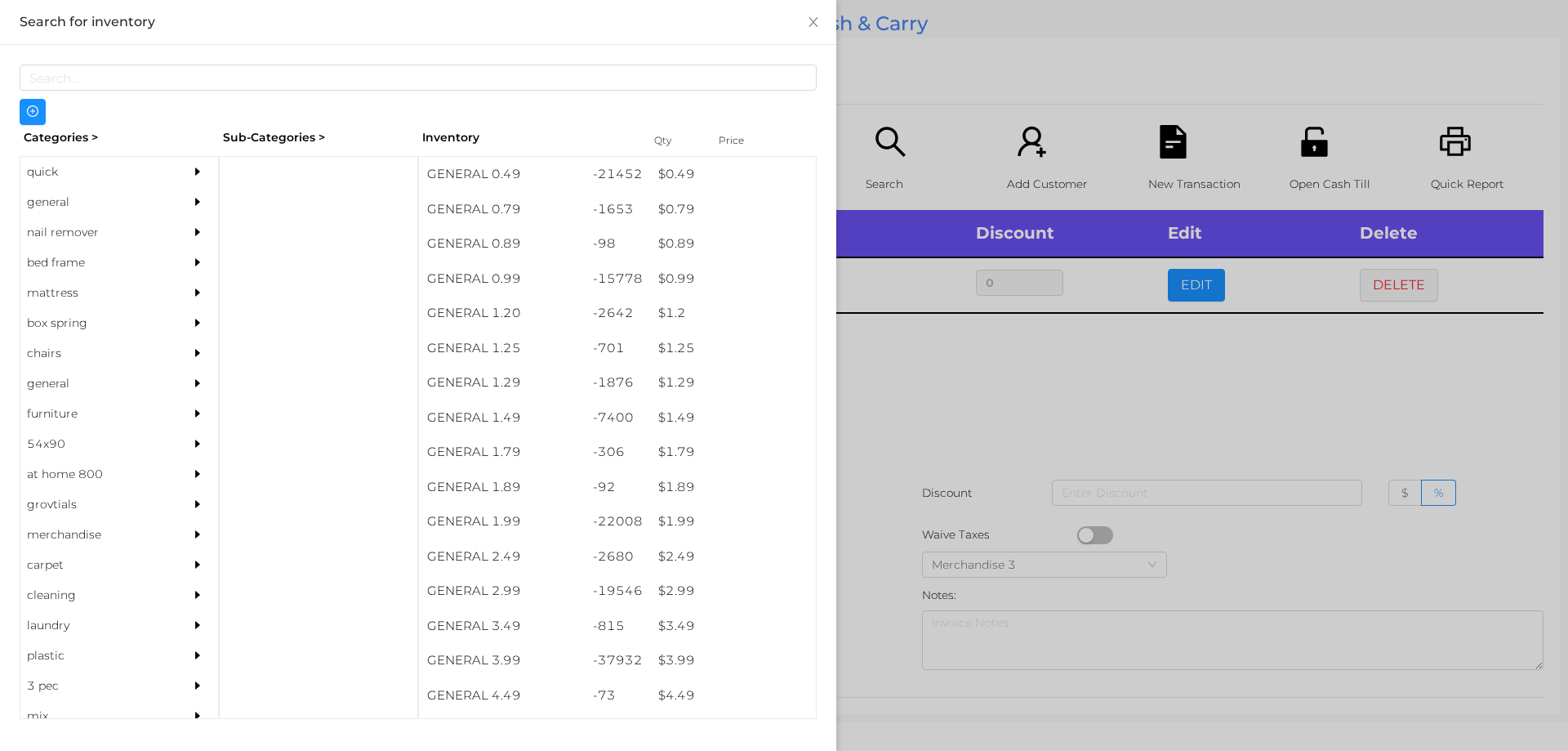
click at [905, 369] on div at bounding box center [784, 375] width 1568 height 751
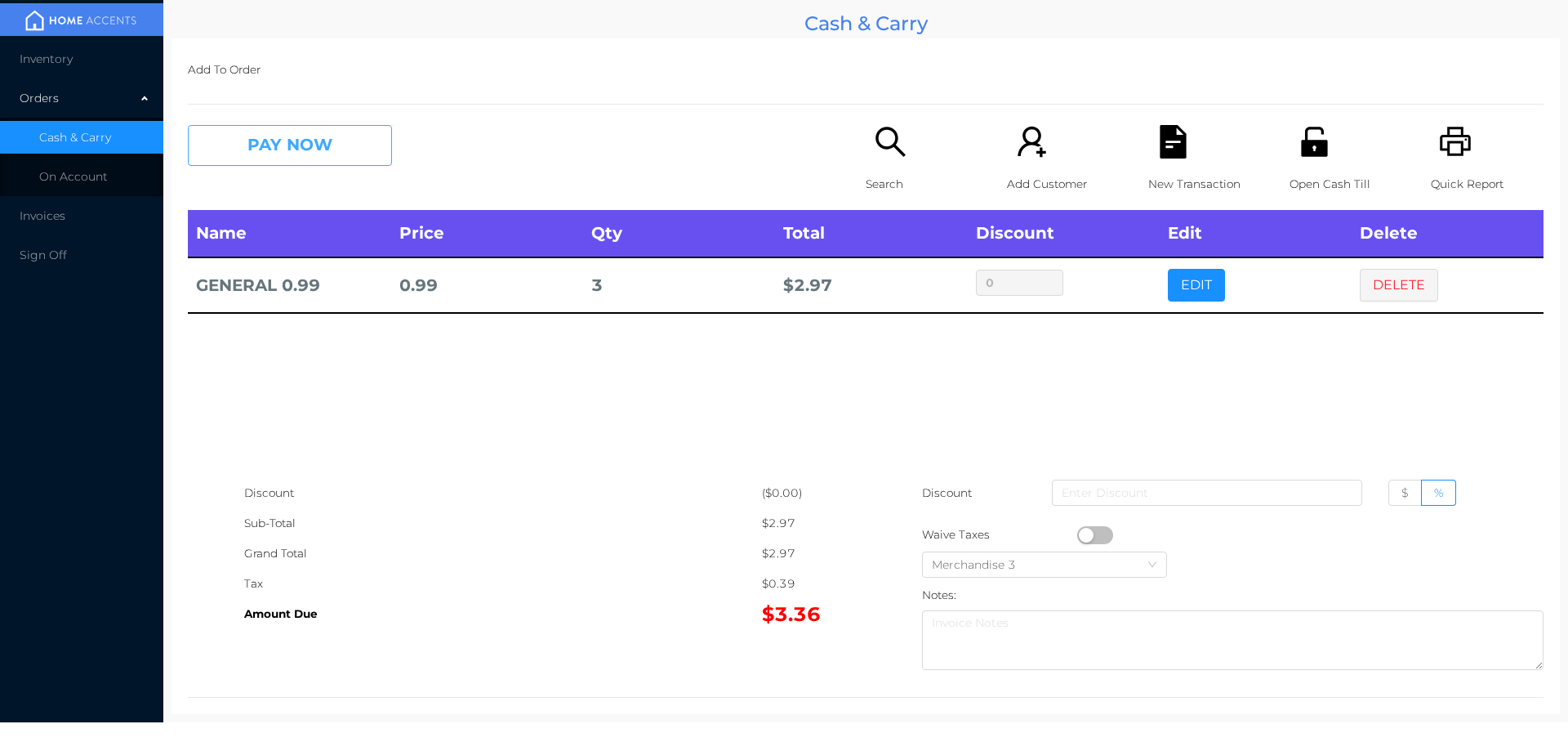
click at [295, 139] on button "PAY NOW" at bounding box center [289, 145] width 204 height 41
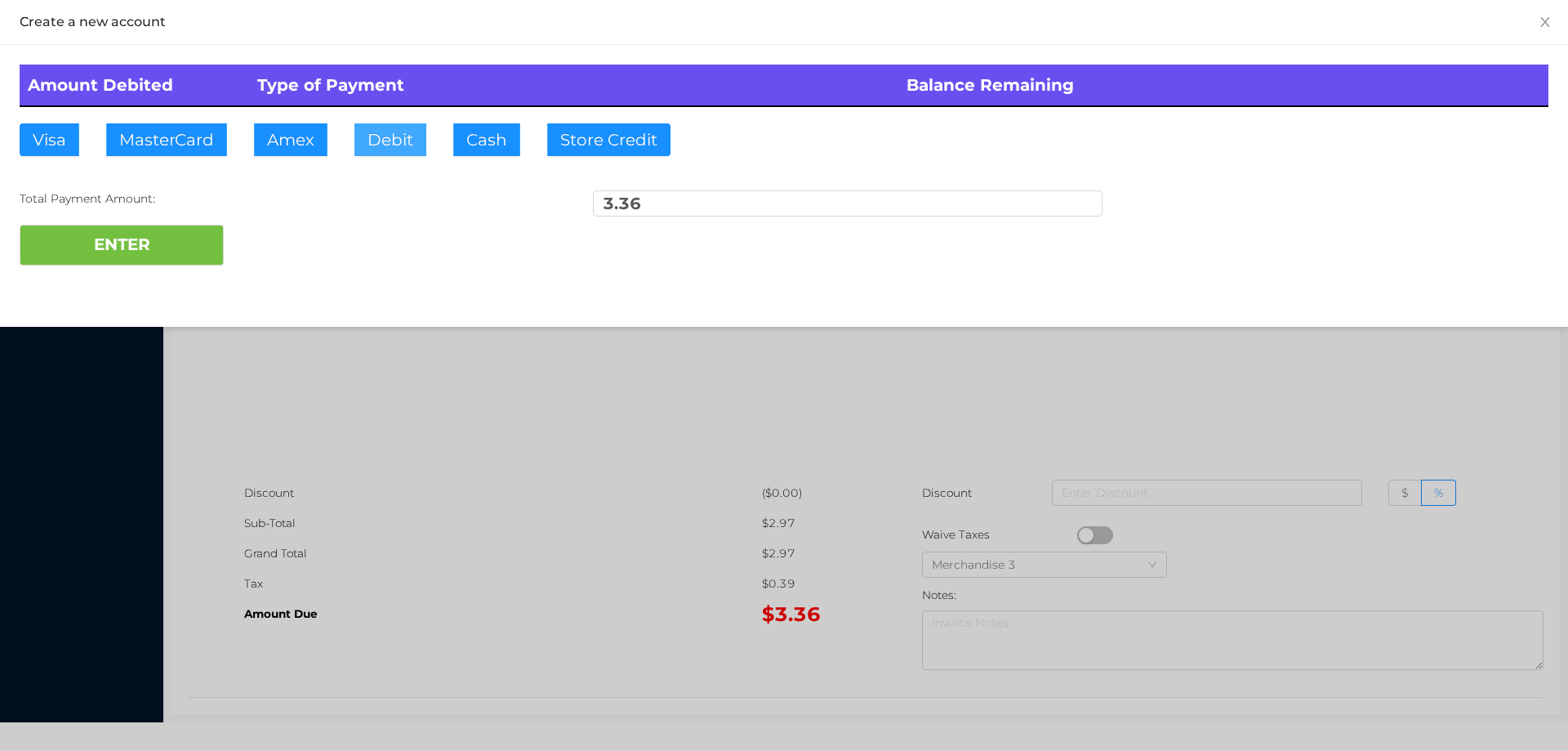
click at [388, 139] on button "Debit" at bounding box center [390, 139] width 72 height 33
click at [405, 436] on div at bounding box center [784, 375] width 1568 height 751
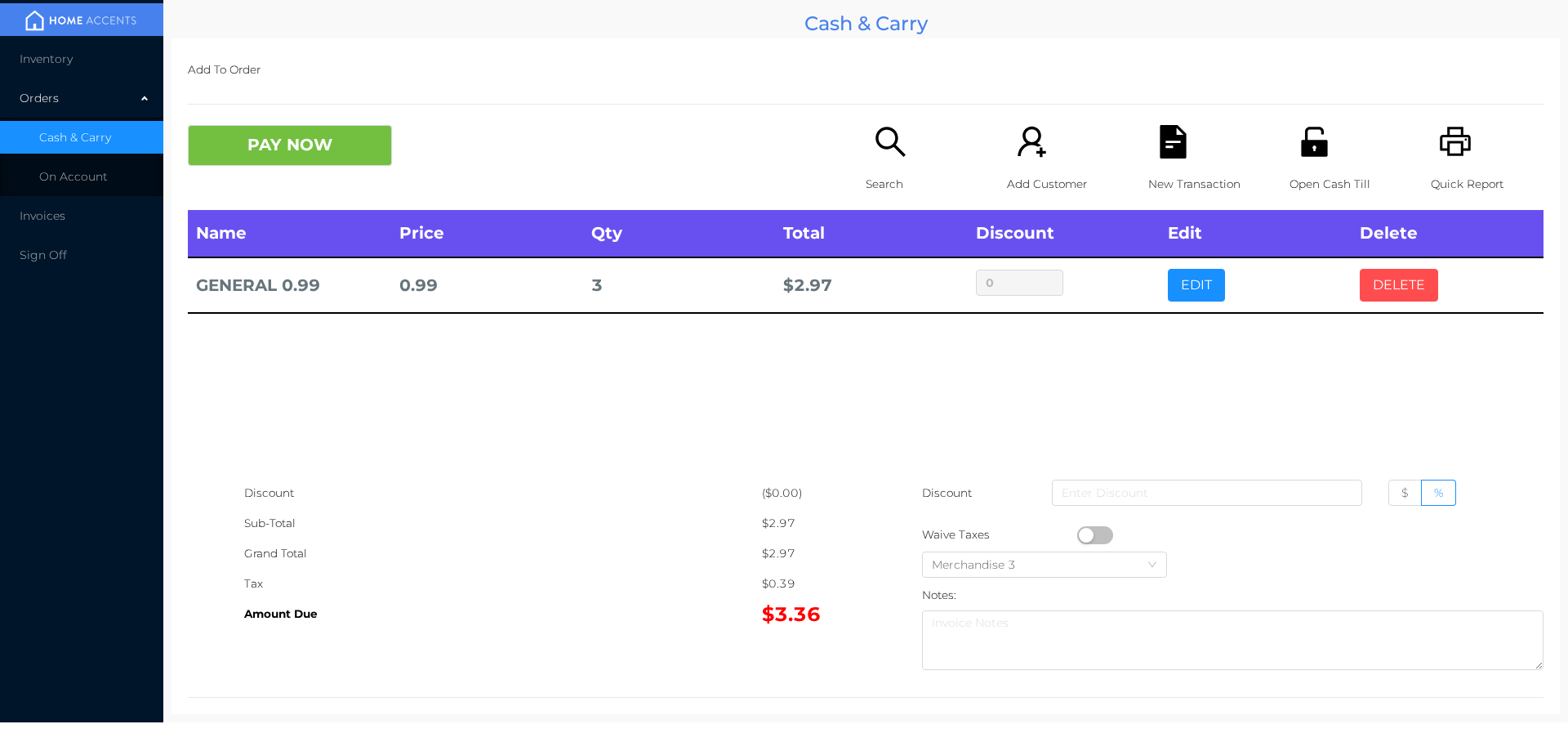
click at [1386, 290] on button "DELETE" at bounding box center [1399, 284] width 79 height 33
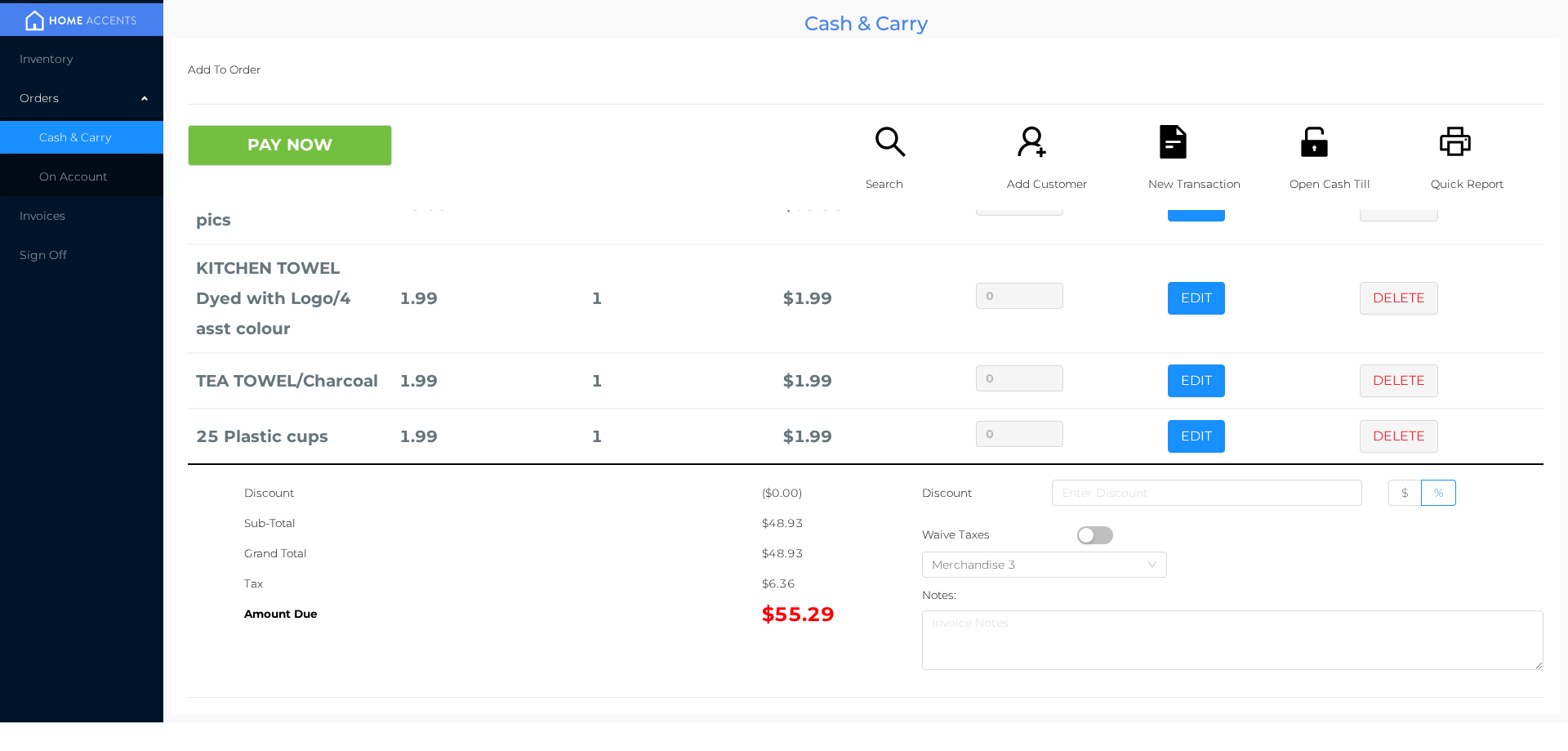
scroll to position [151, 0]
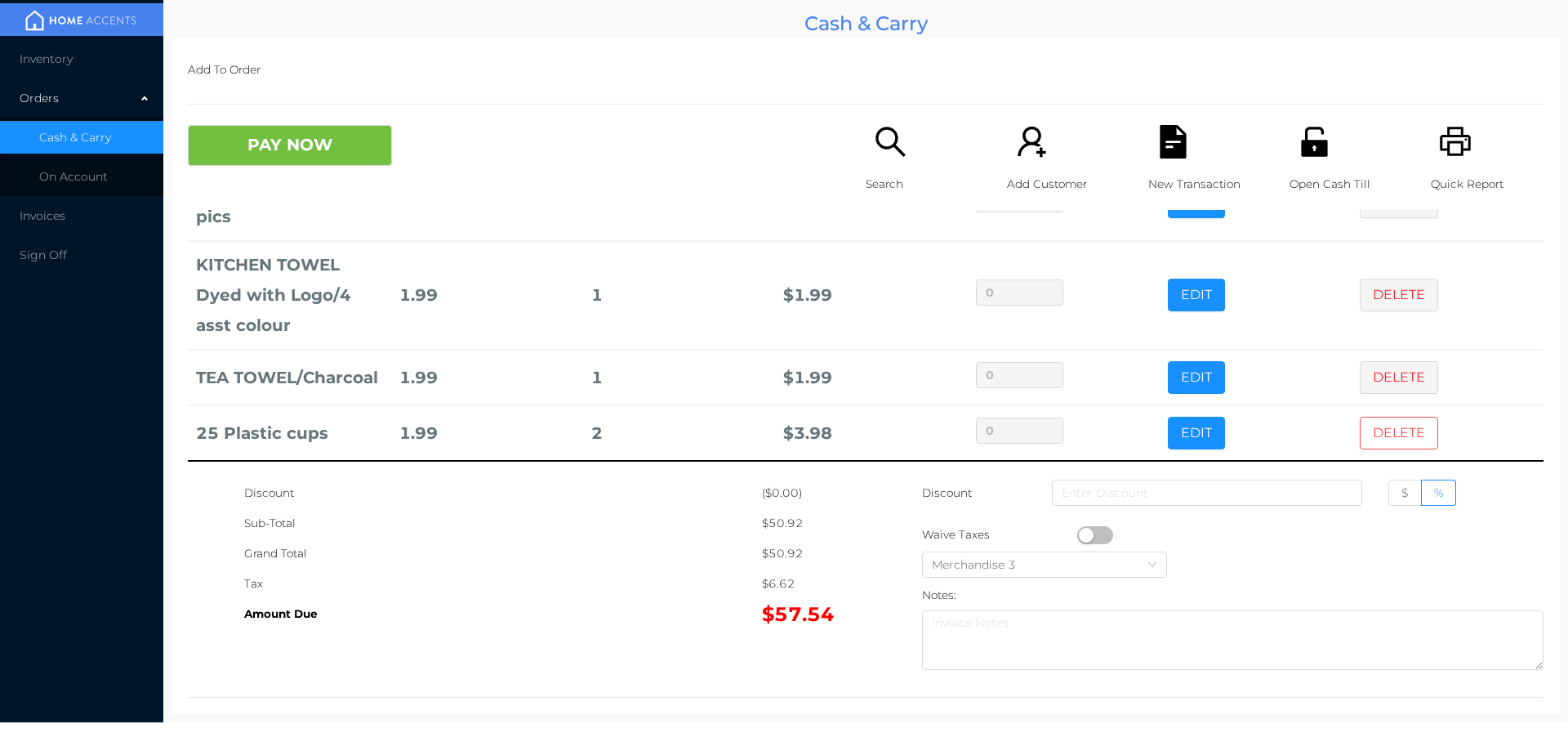
click at [1383, 427] on button "DELETE" at bounding box center [1399, 433] width 79 height 33
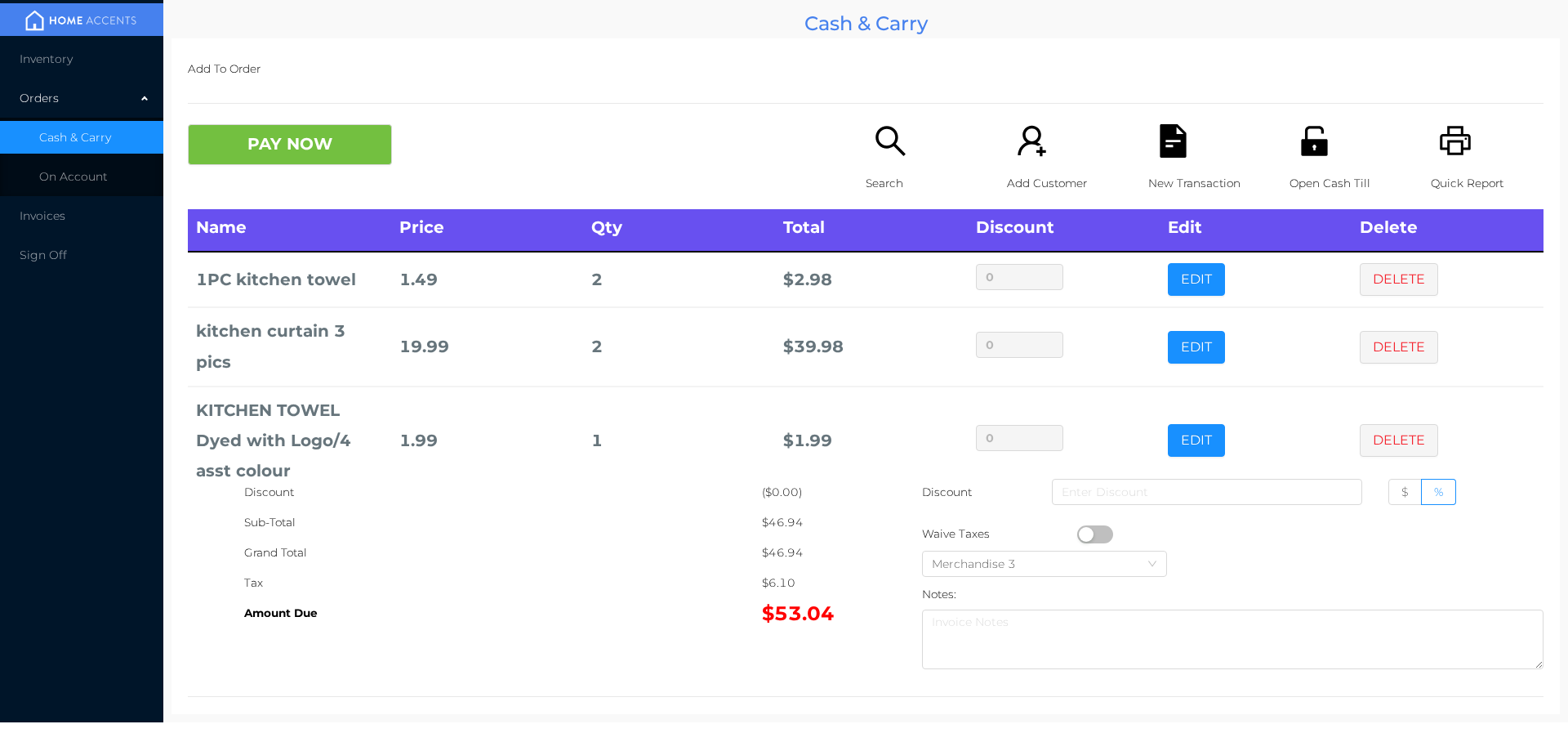
scroll to position [0, 0]
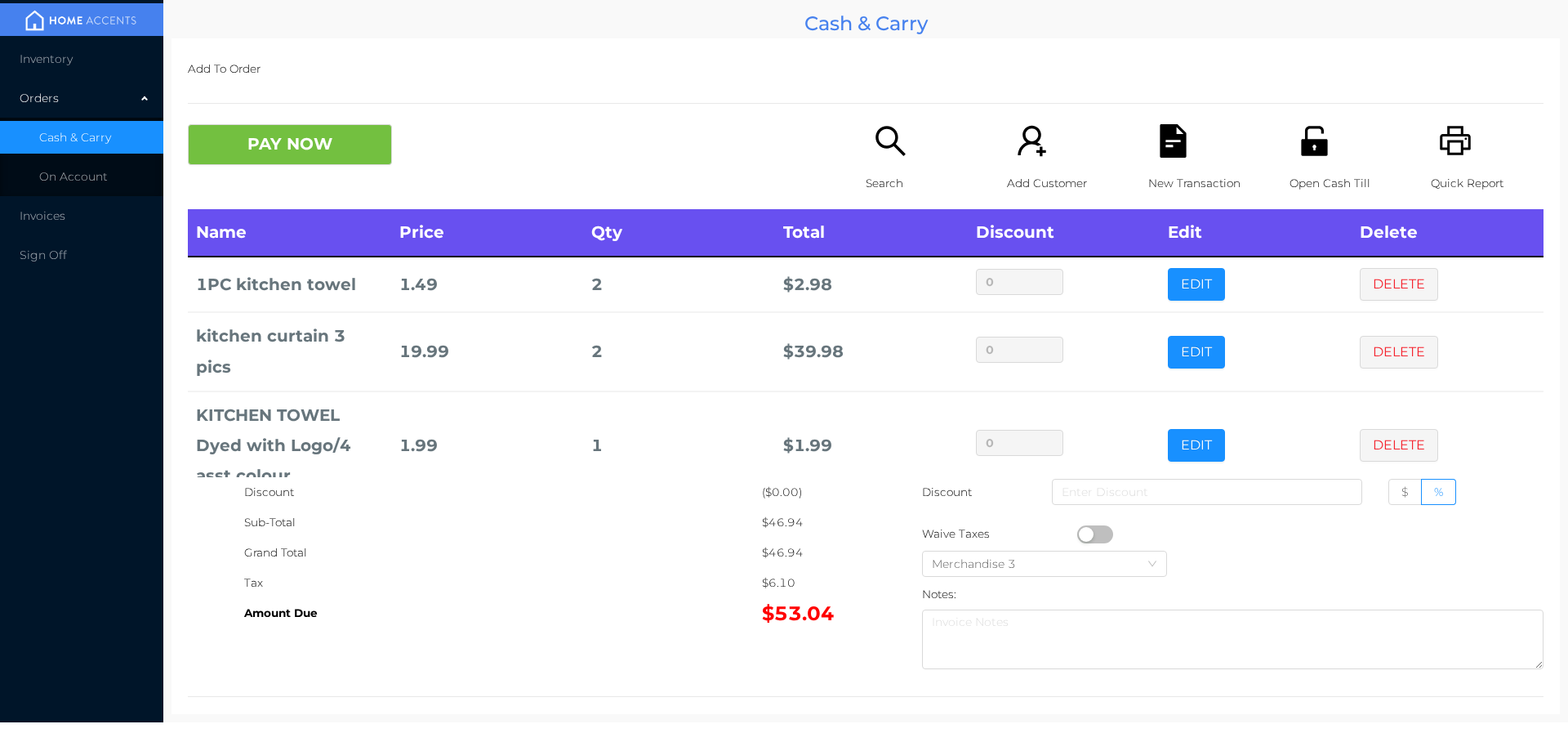
click at [281, 141] on button "PAY NOW" at bounding box center [289, 144] width 204 height 41
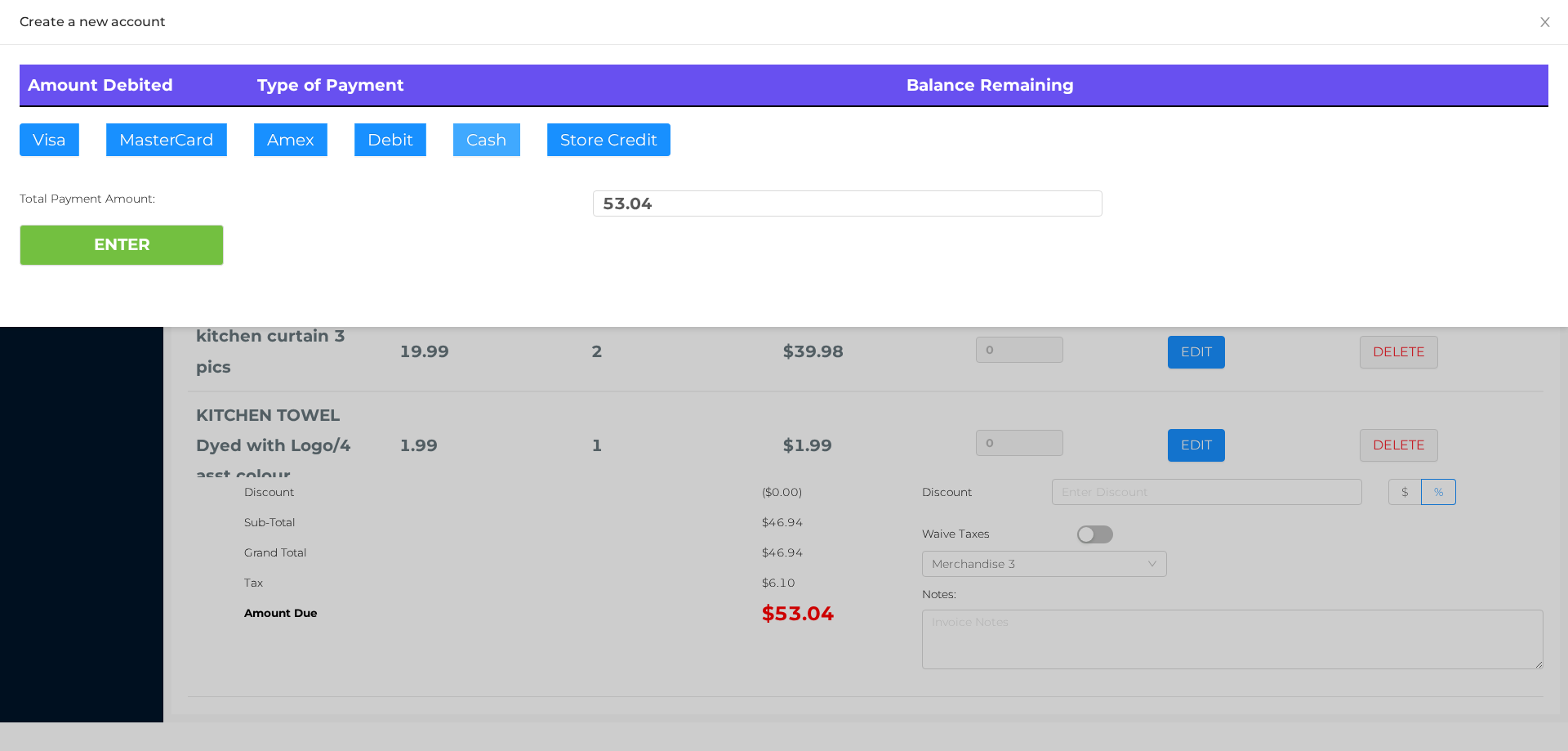
click at [486, 141] on button "Cash" at bounding box center [486, 139] width 67 height 33
type input "100.00"
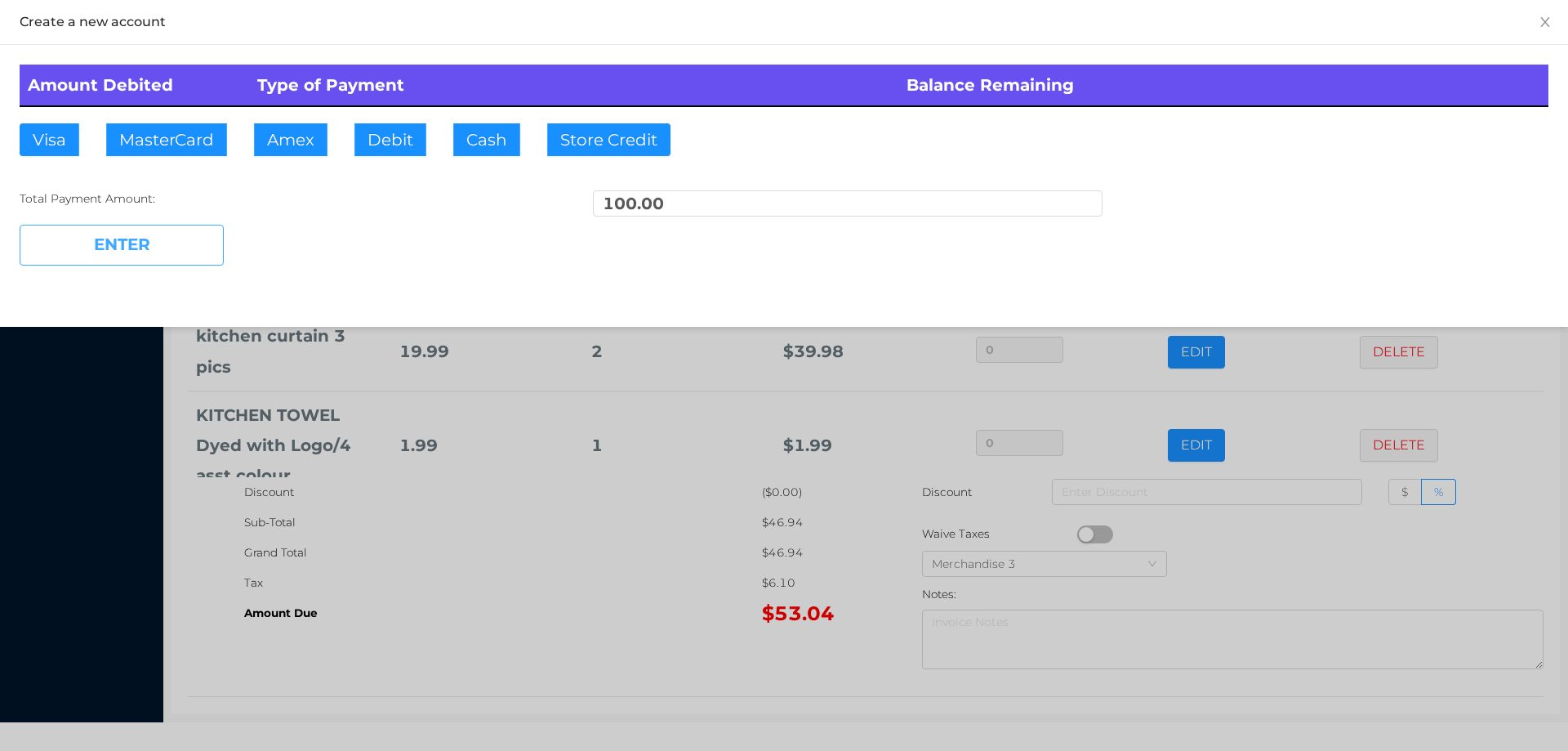
click at [105, 254] on button "ENTER" at bounding box center [121, 245] width 204 height 41
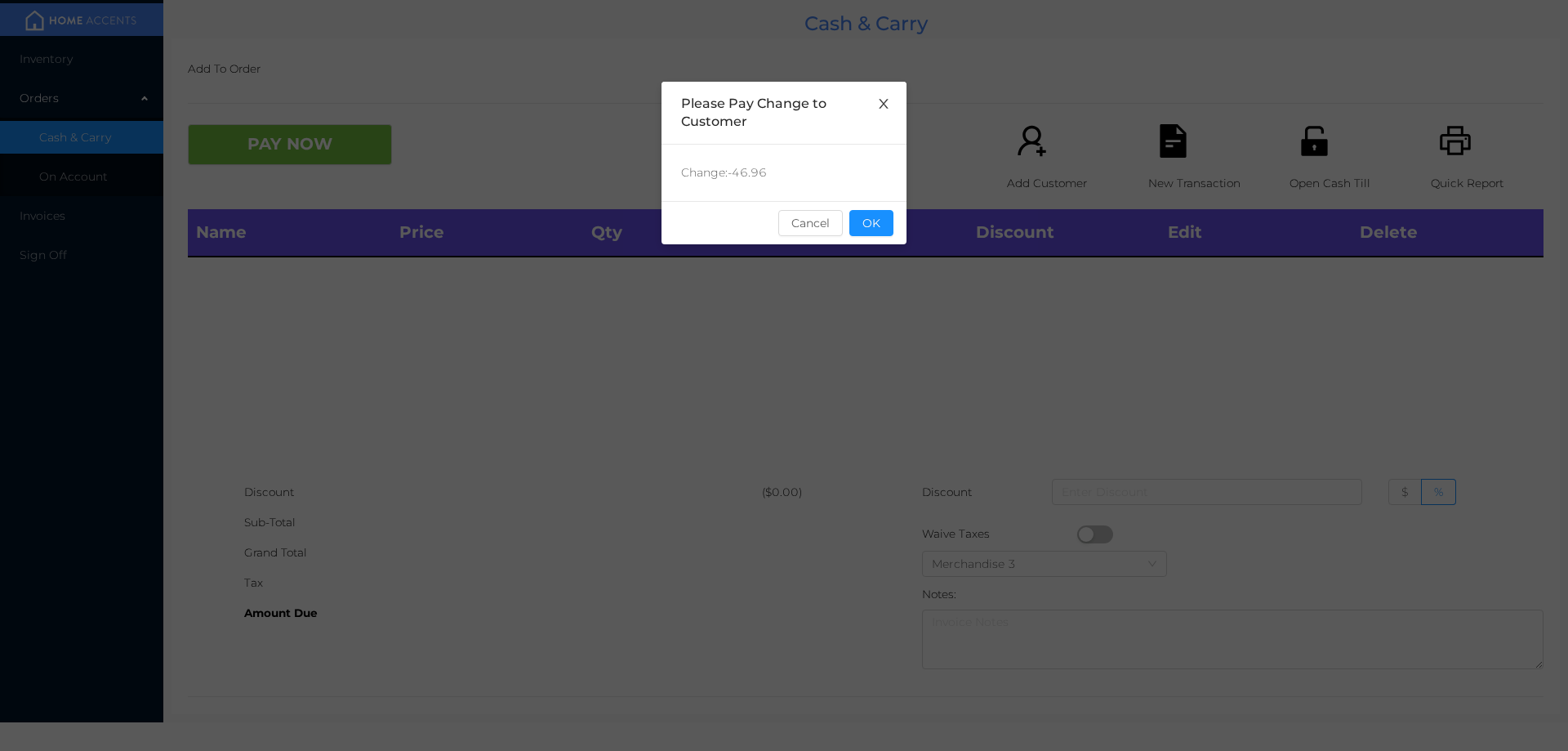
click at [884, 104] on icon "icon: close" at bounding box center [883, 103] width 9 height 10
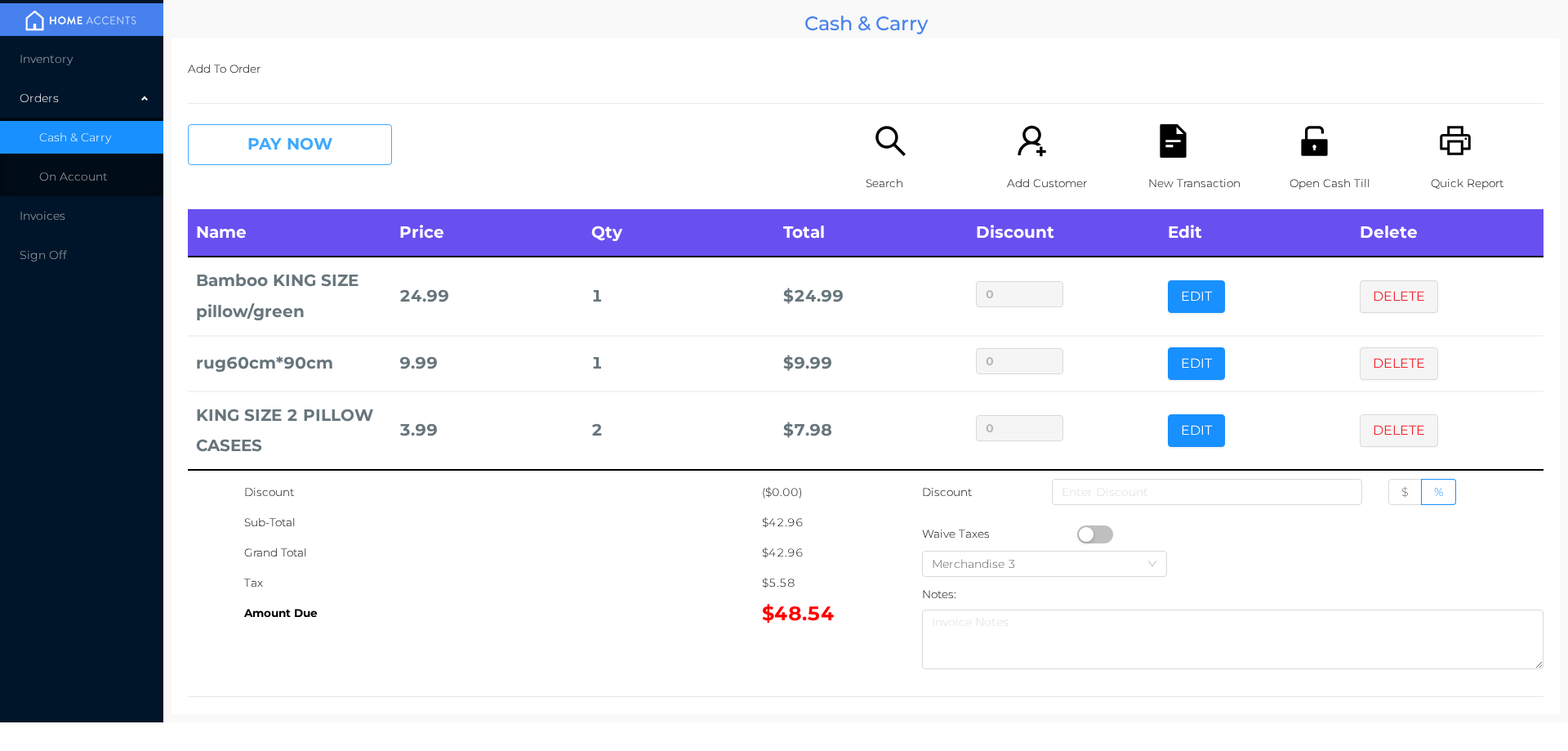
click at [277, 132] on button "PAY NOW" at bounding box center [289, 144] width 204 height 41
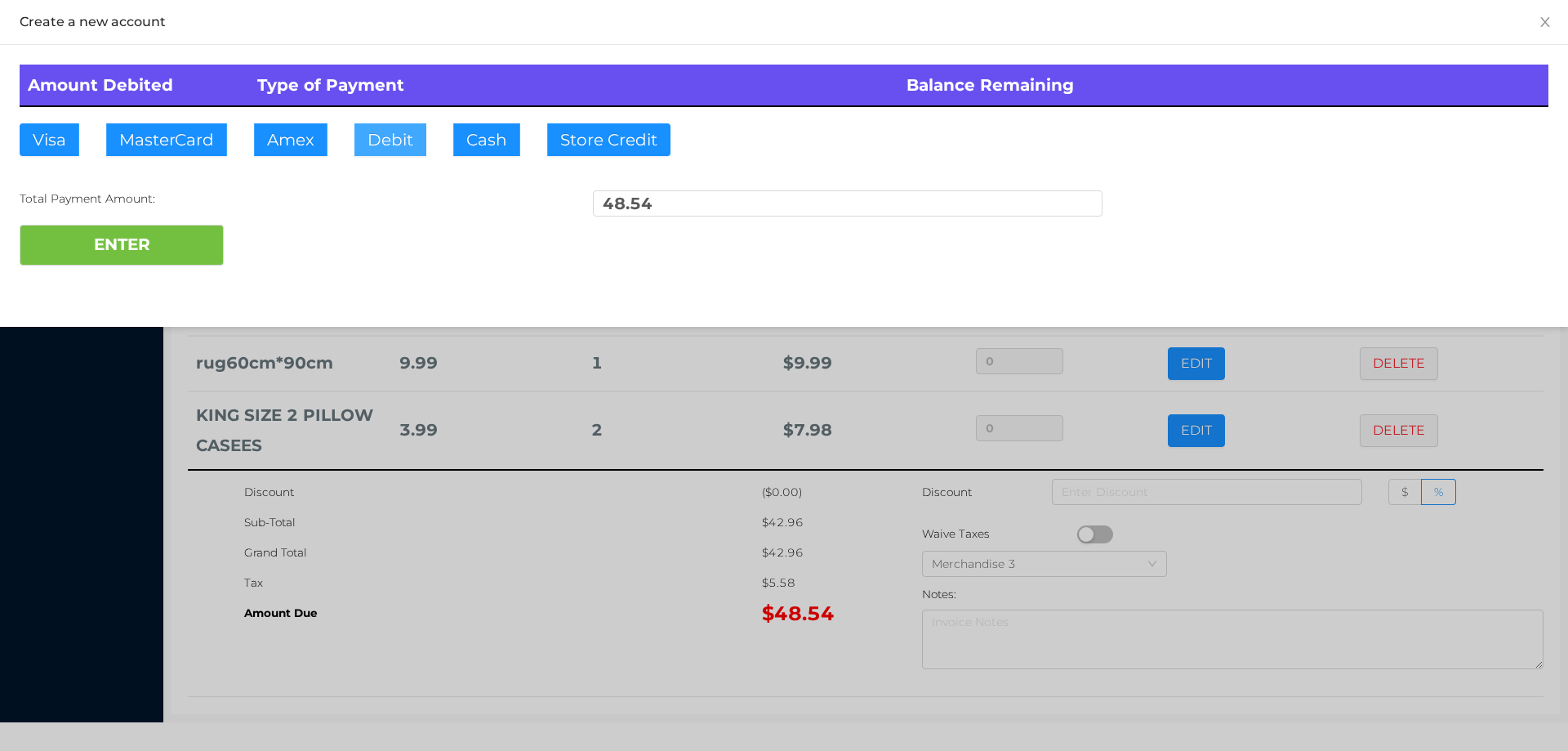
click at [391, 143] on button "Debit" at bounding box center [390, 139] width 72 height 33
click at [533, 551] on div at bounding box center [784, 375] width 1568 height 751
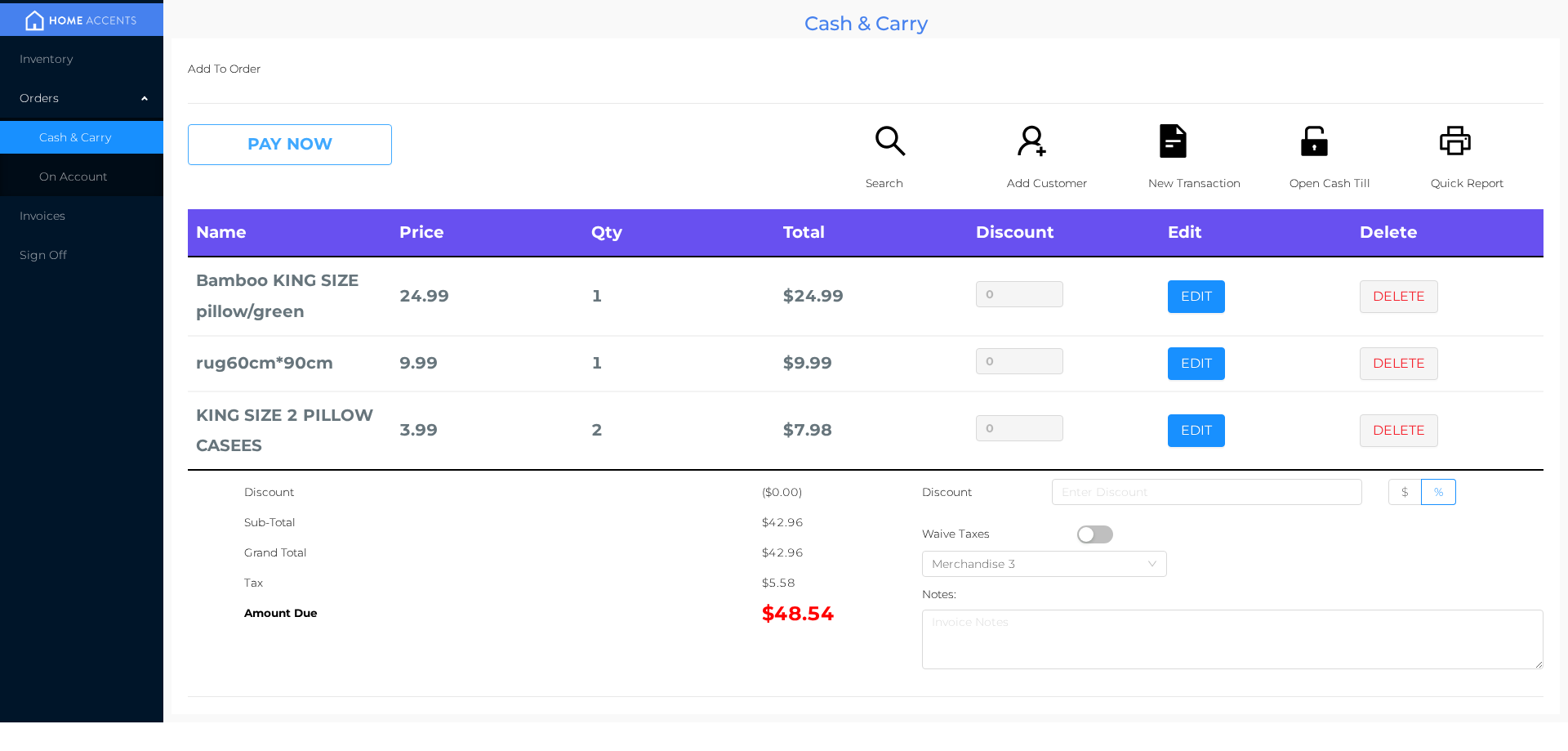
click at [290, 148] on button "PAY NOW" at bounding box center [289, 144] width 204 height 41
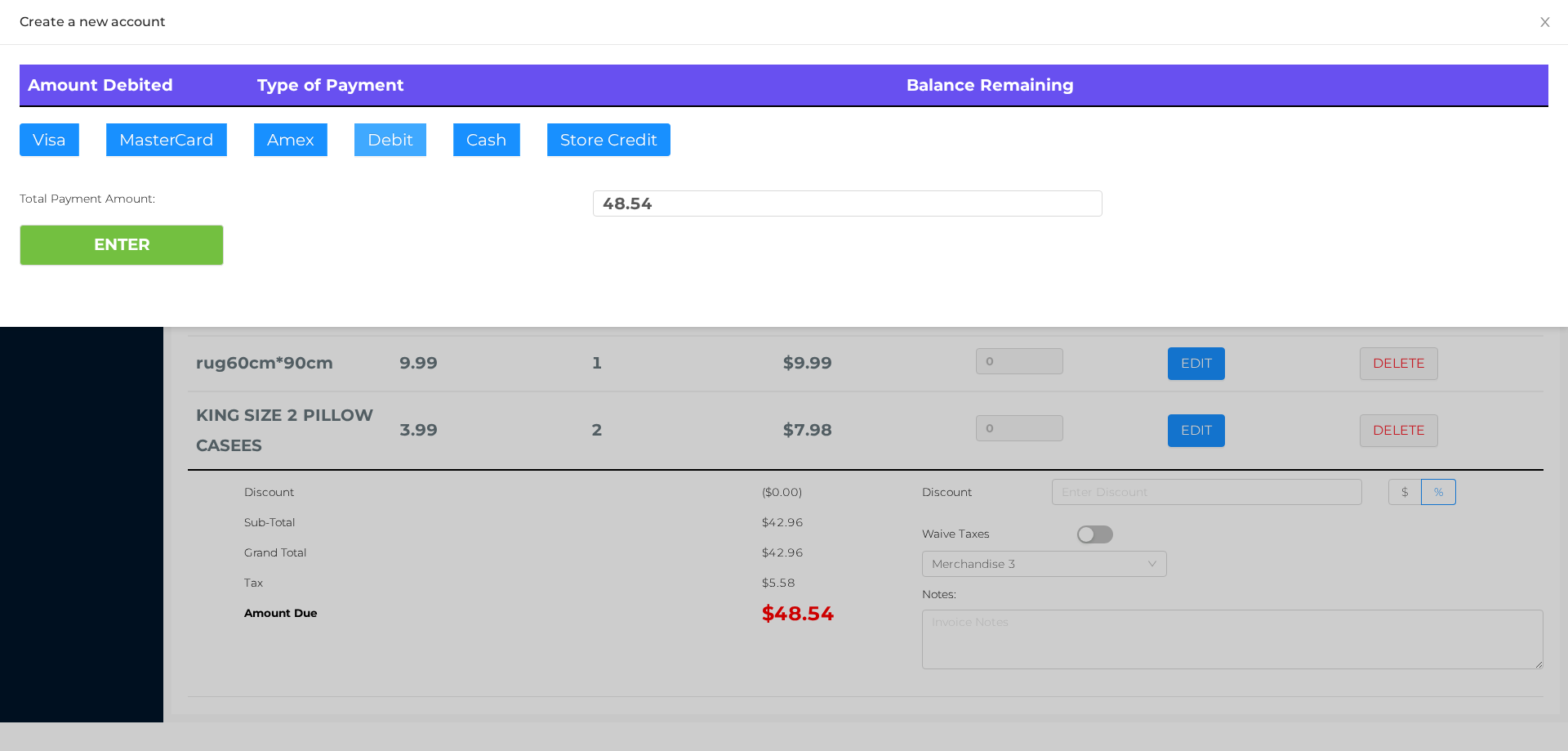
click at [393, 136] on button "Debit" at bounding box center [390, 139] width 72 height 33
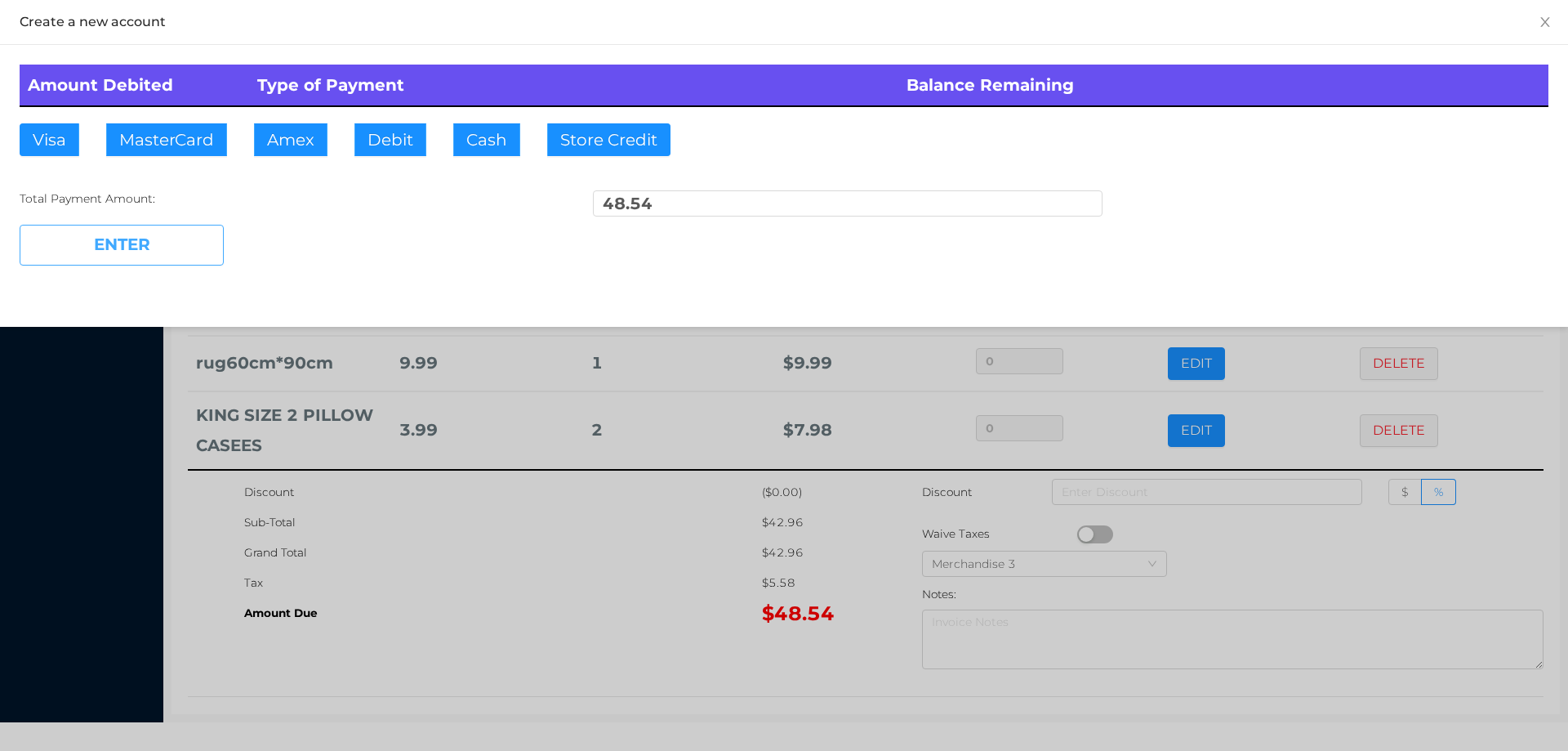
click at [163, 255] on button "ENTER" at bounding box center [121, 245] width 204 height 41
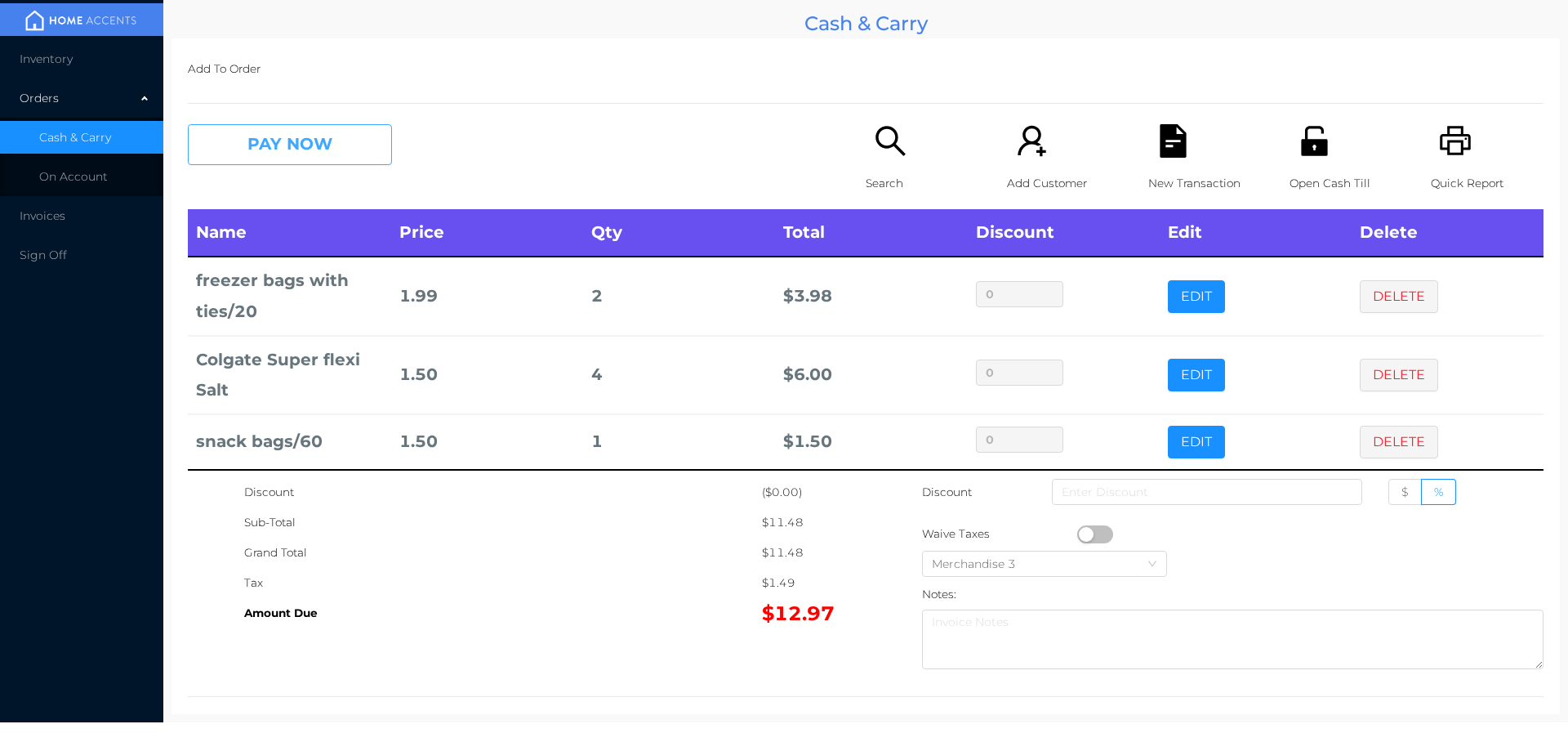
click at [318, 151] on button "PAY NOW" at bounding box center [289, 144] width 204 height 41
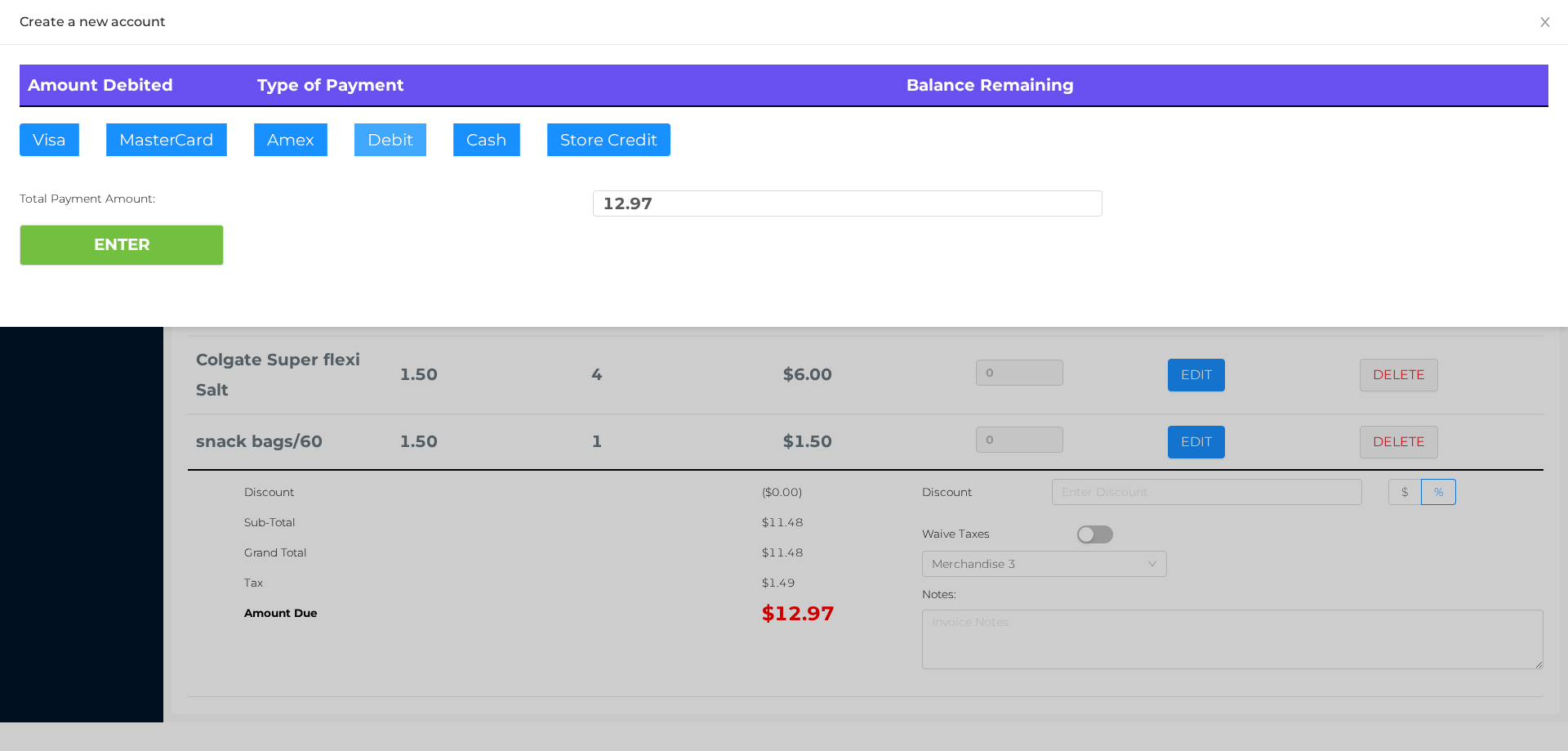
click at [389, 142] on button "Debit" at bounding box center [390, 139] width 72 height 33
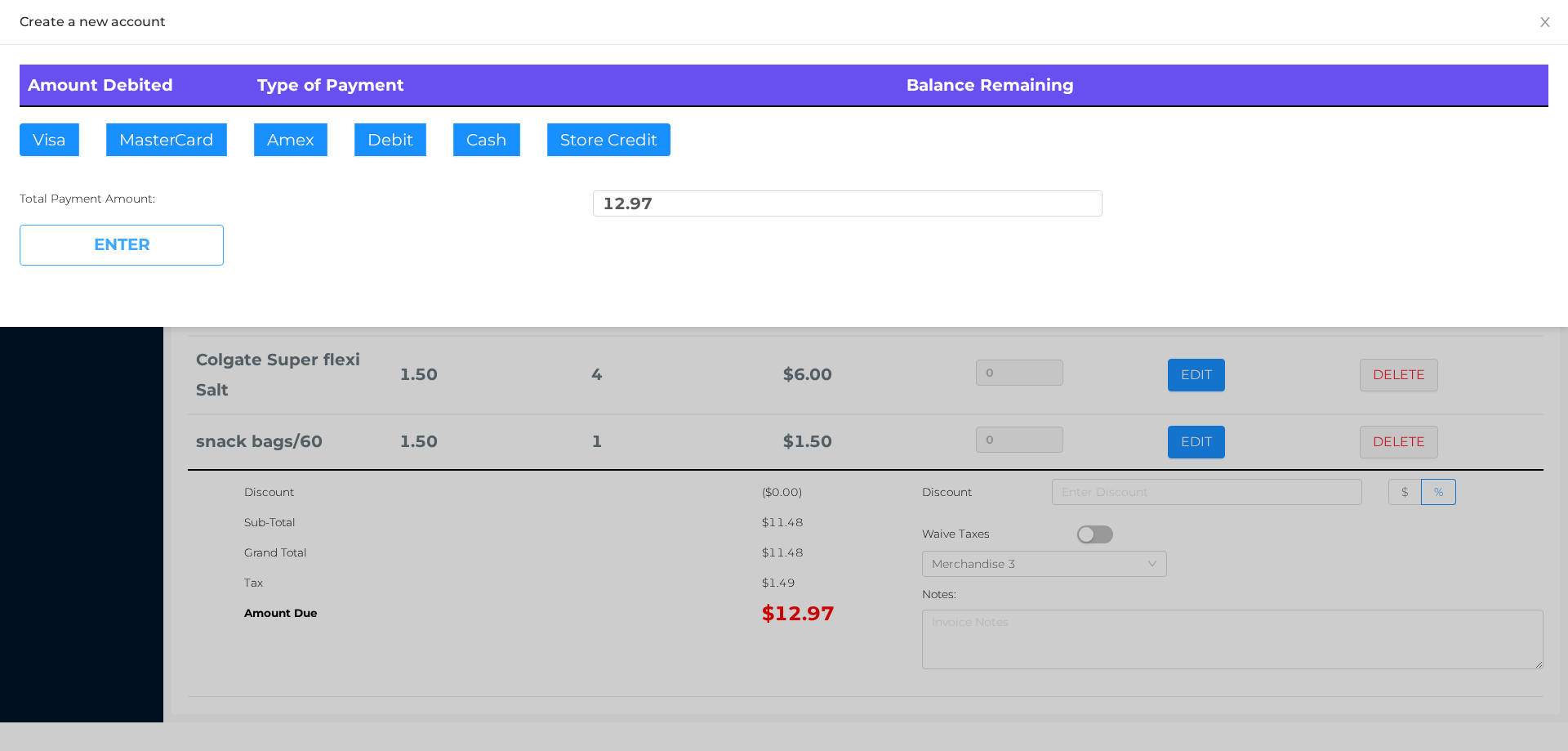
click at [215, 231] on button "ENTER" at bounding box center [121, 245] width 204 height 41
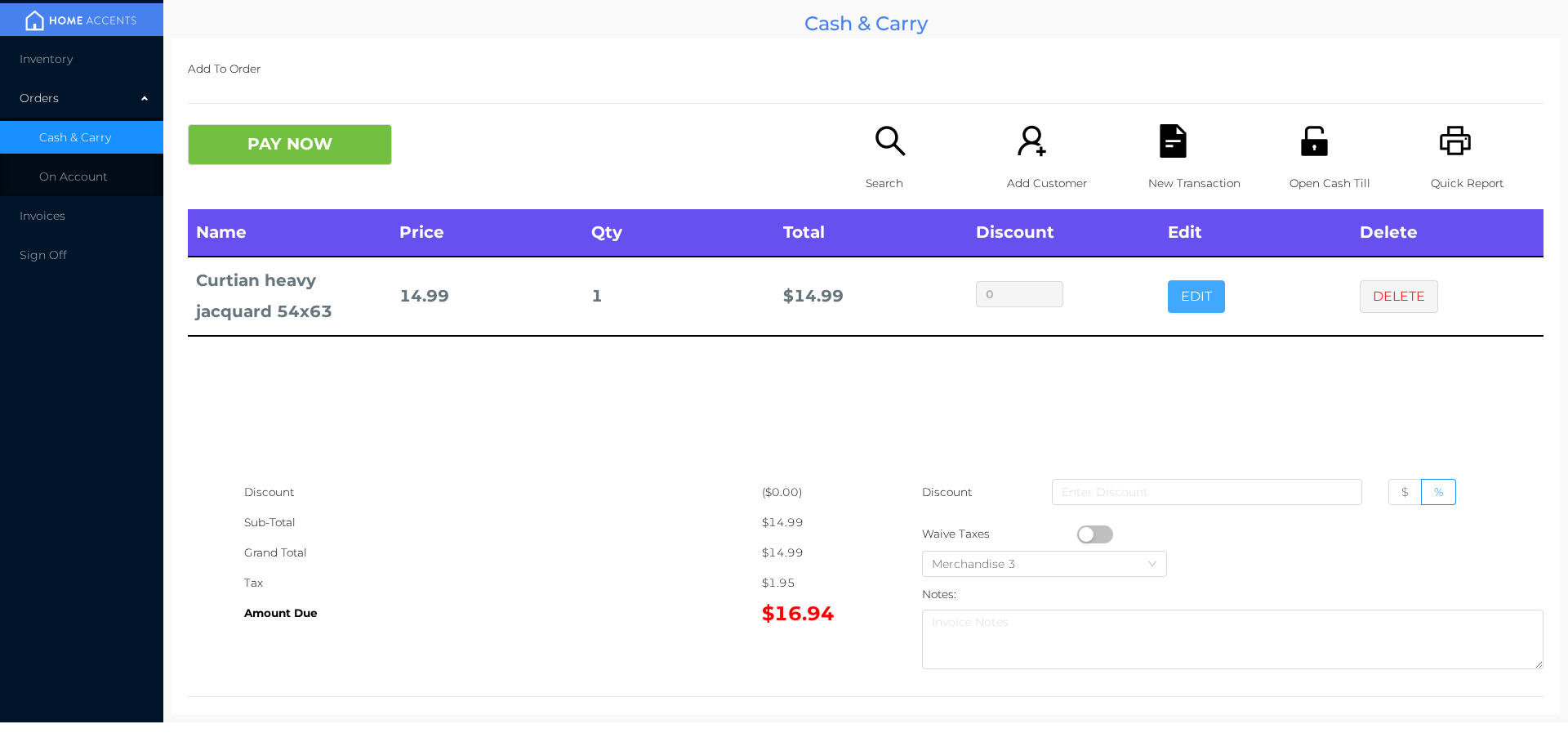
click at [1174, 288] on button "EDIT" at bounding box center [1196, 296] width 57 height 33
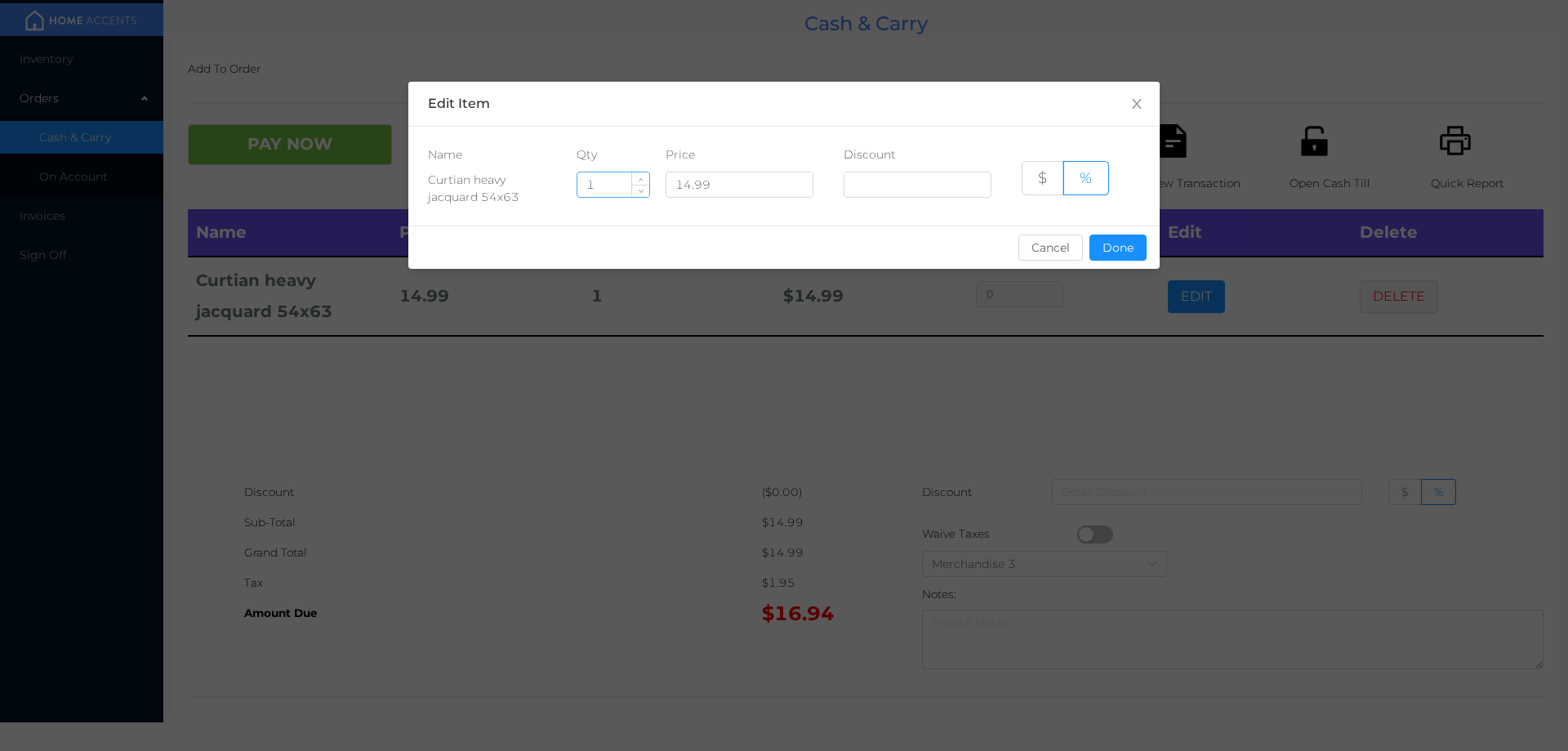
click at [608, 187] on input "1" at bounding box center [613, 184] width 72 height 25
type input "6"
click at [1122, 237] on button "Done" at bounding box center [1118, 248] width 57 height 26
type input "0%"
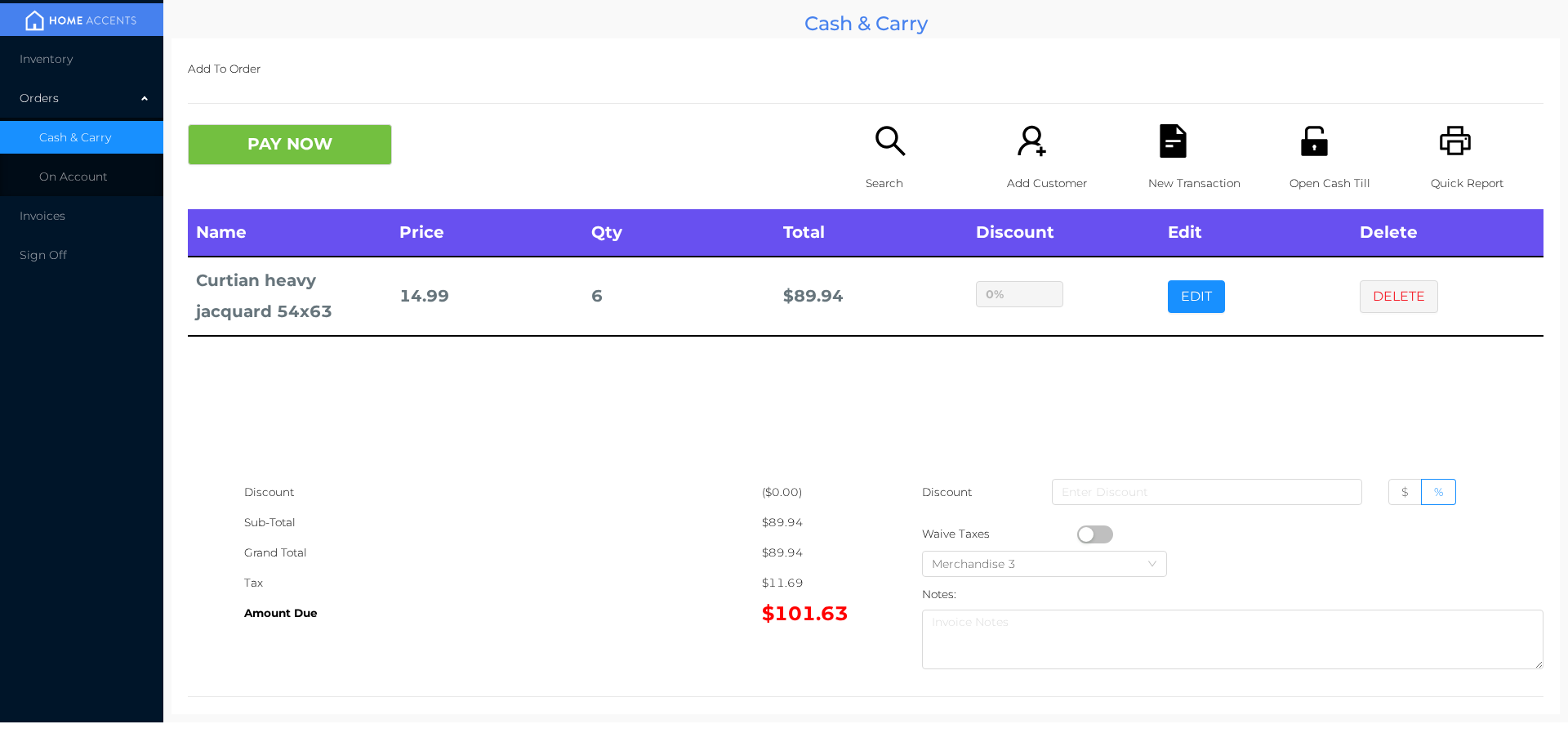
click at [1119, 355] on div "sentinelStart Edit Item Name Qty Price Discount Curtian heavy jacquard 54x63 6 …" at bounding box center [784, 375] width 1568 height 751
click at [1188, 294] on button "EDIT" at bounding box center [1196, 296] width 57 height 33
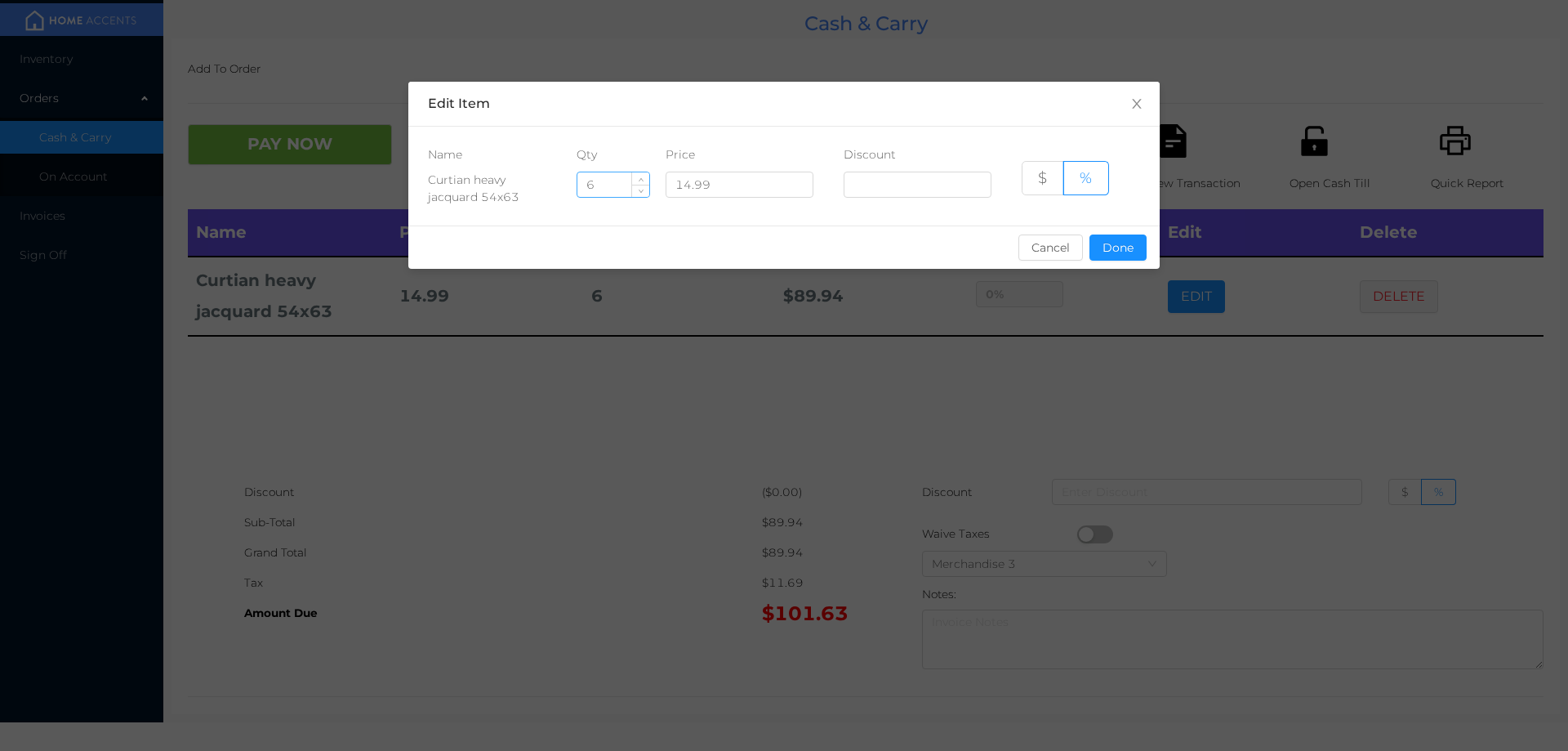
click at [610, 191] on input "6" at bounding box center [613, 184] width 72 height 25
type input "5"
click at [1114, 260] on button "Done" at bounding box center [1118, 248] width 57 height 26
click at [1104, 350] on div "sentinelStart Edit Item Name Qty Price Discount Curtian heavy jacquard 54x63 5 …" at bounding box center [784, 375] width 1568 height 751
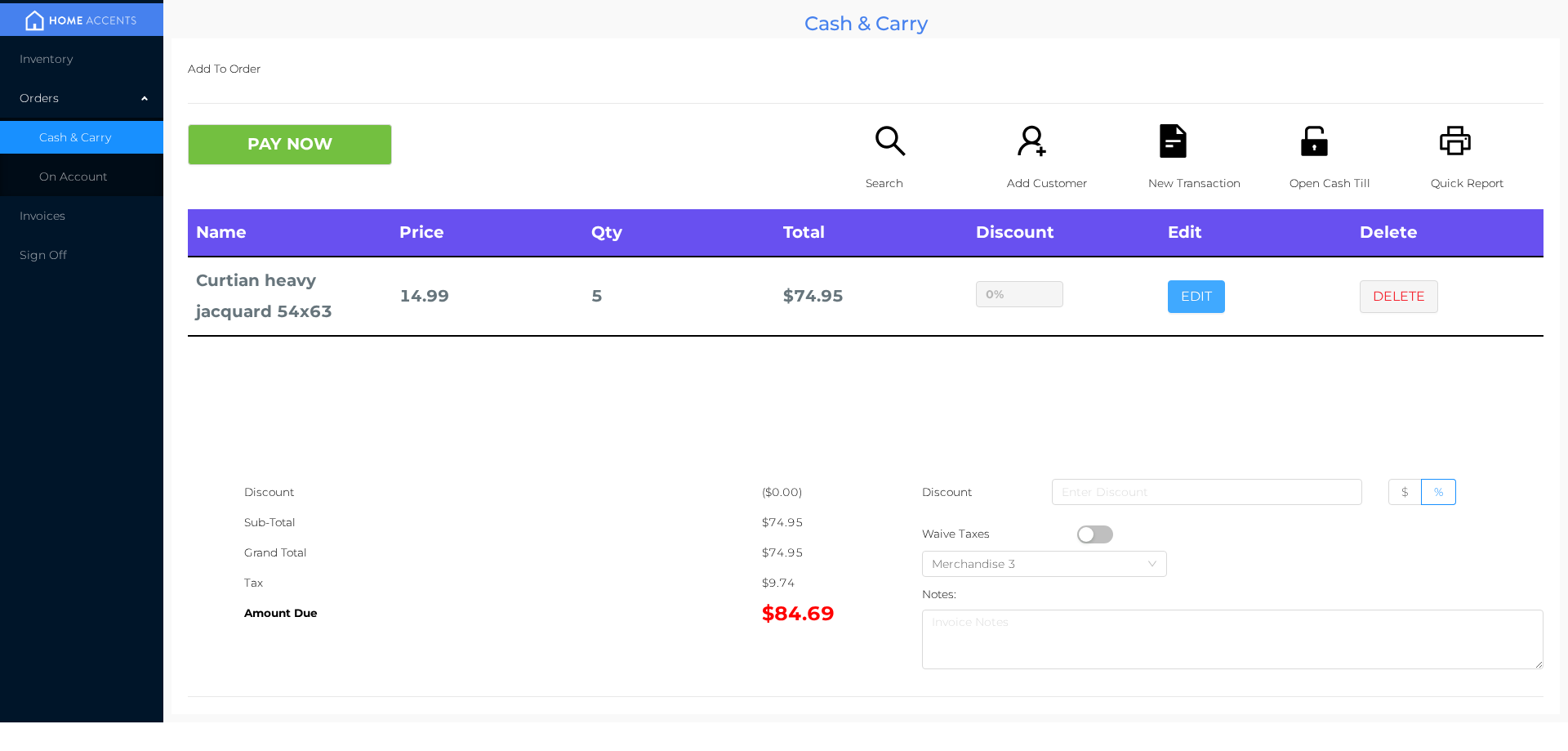
click at [1195, 291] on button "EDIT" at bounding box center [1196, 296] width 57 height 33
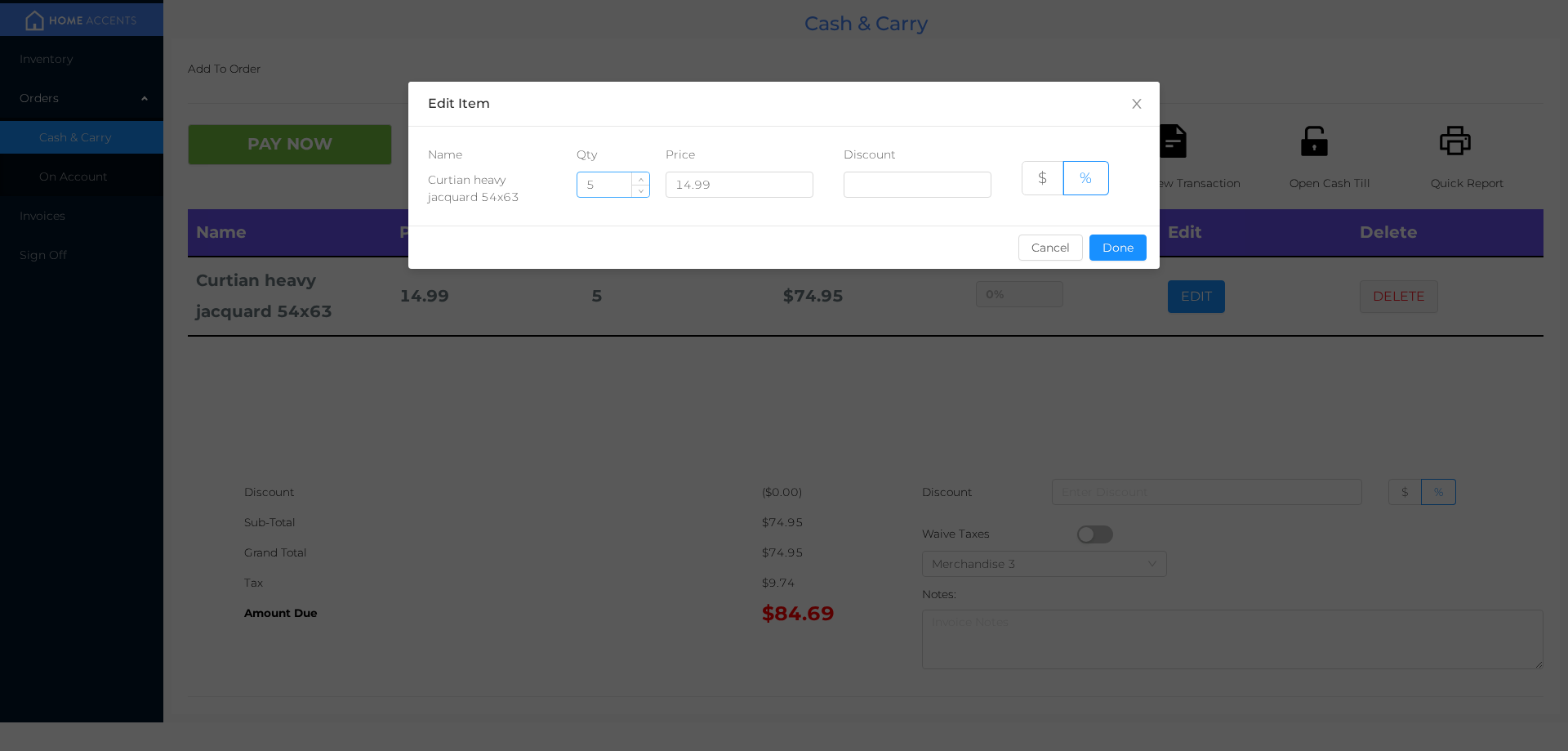
click at [606, 185] on input "5" at bounding box center [613, 184] width 72 height 25
type input "6"
click at [1112, 254] on button "Done" at bounding box center [1118, 248] width 57 height 26
click at [1059, 393] on div "sentinelStart Edit Item Name Qty Price Discount Curtian heavy jacquard 54x63 6 …" at bounding box center [784, 375] width 1568 height 751
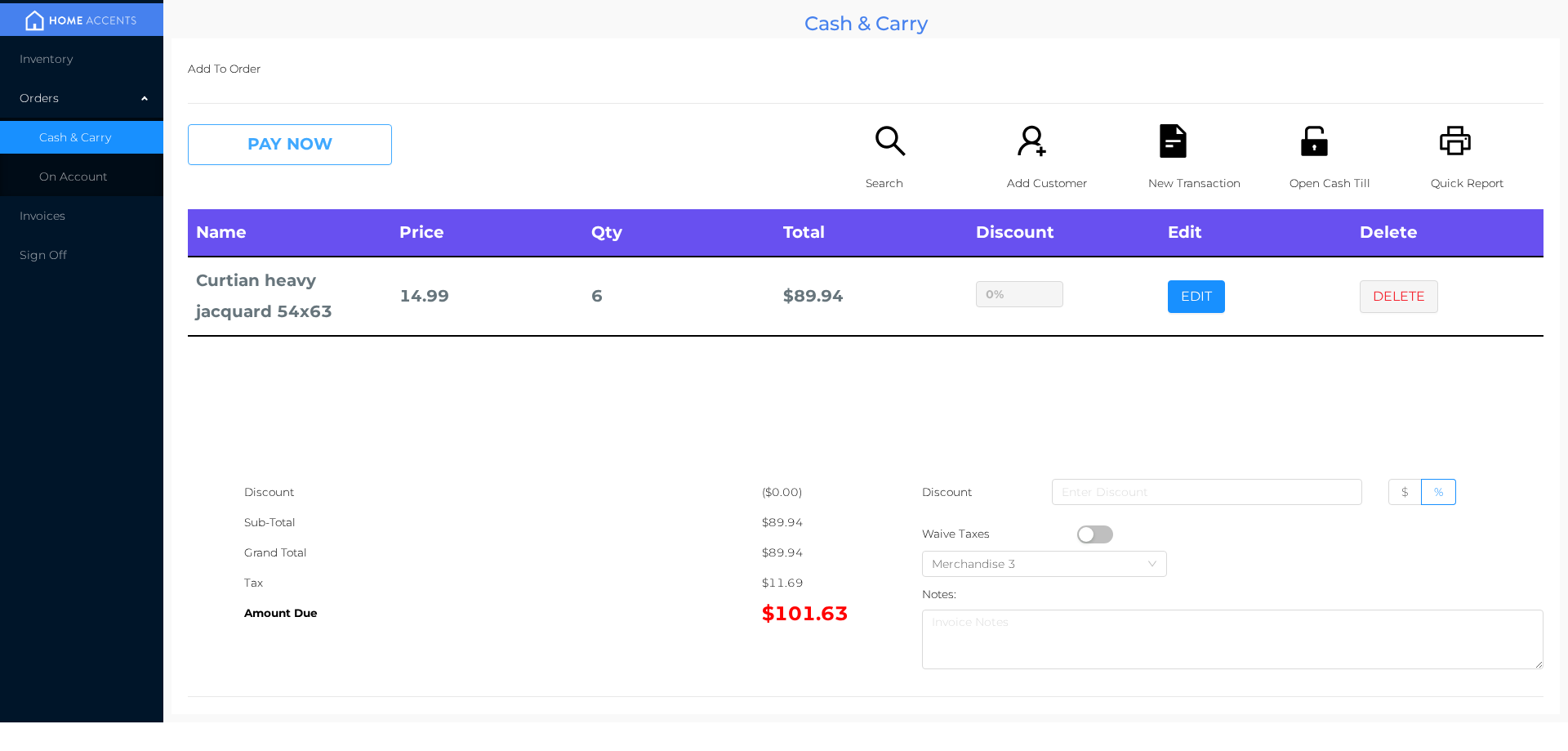
click at [262, 157] on button "PAY NOW" at bounding box center [289, 144] width 204 height 41
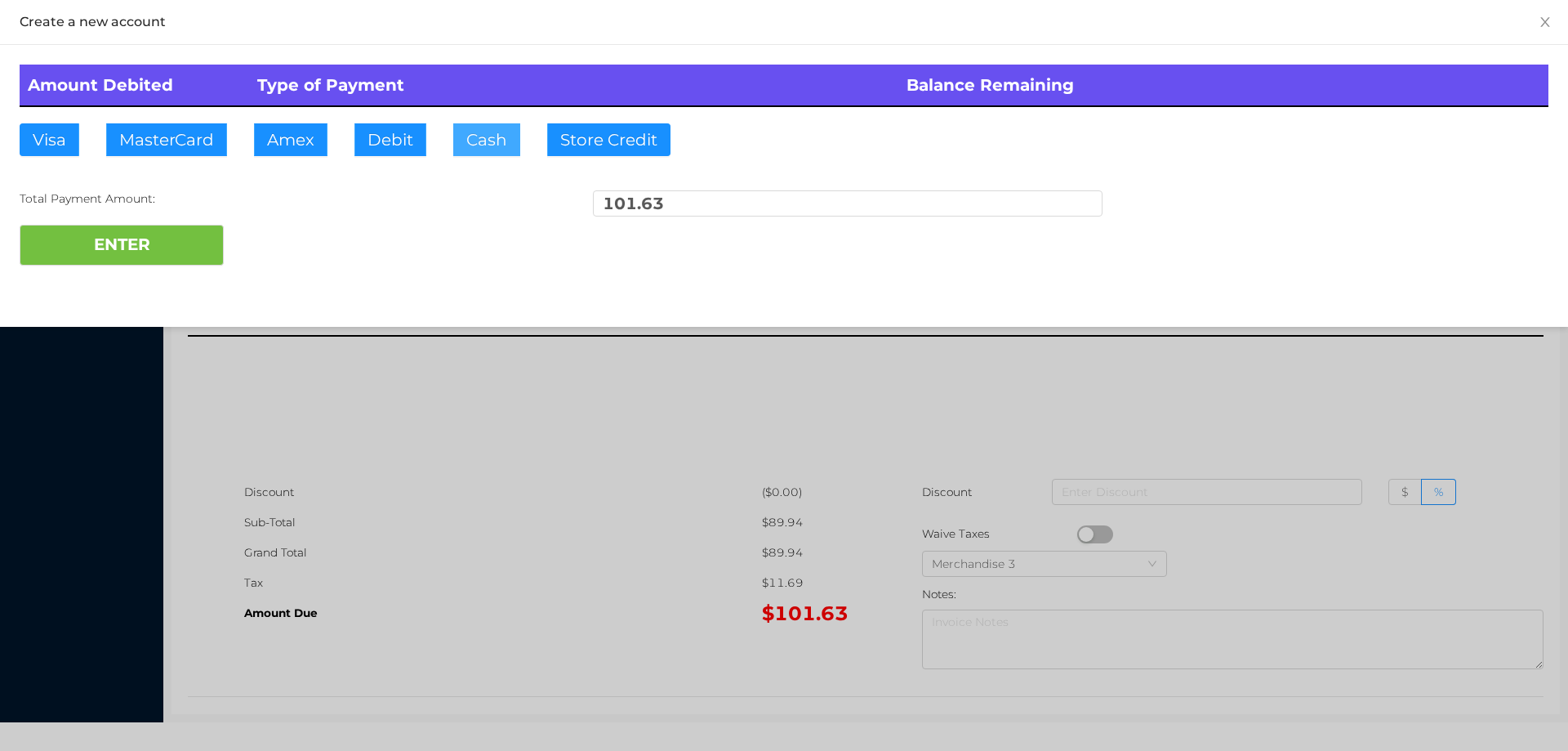
click at [470, 148] on button "Cash" at bounding box center [486, 139] width 67 height 33
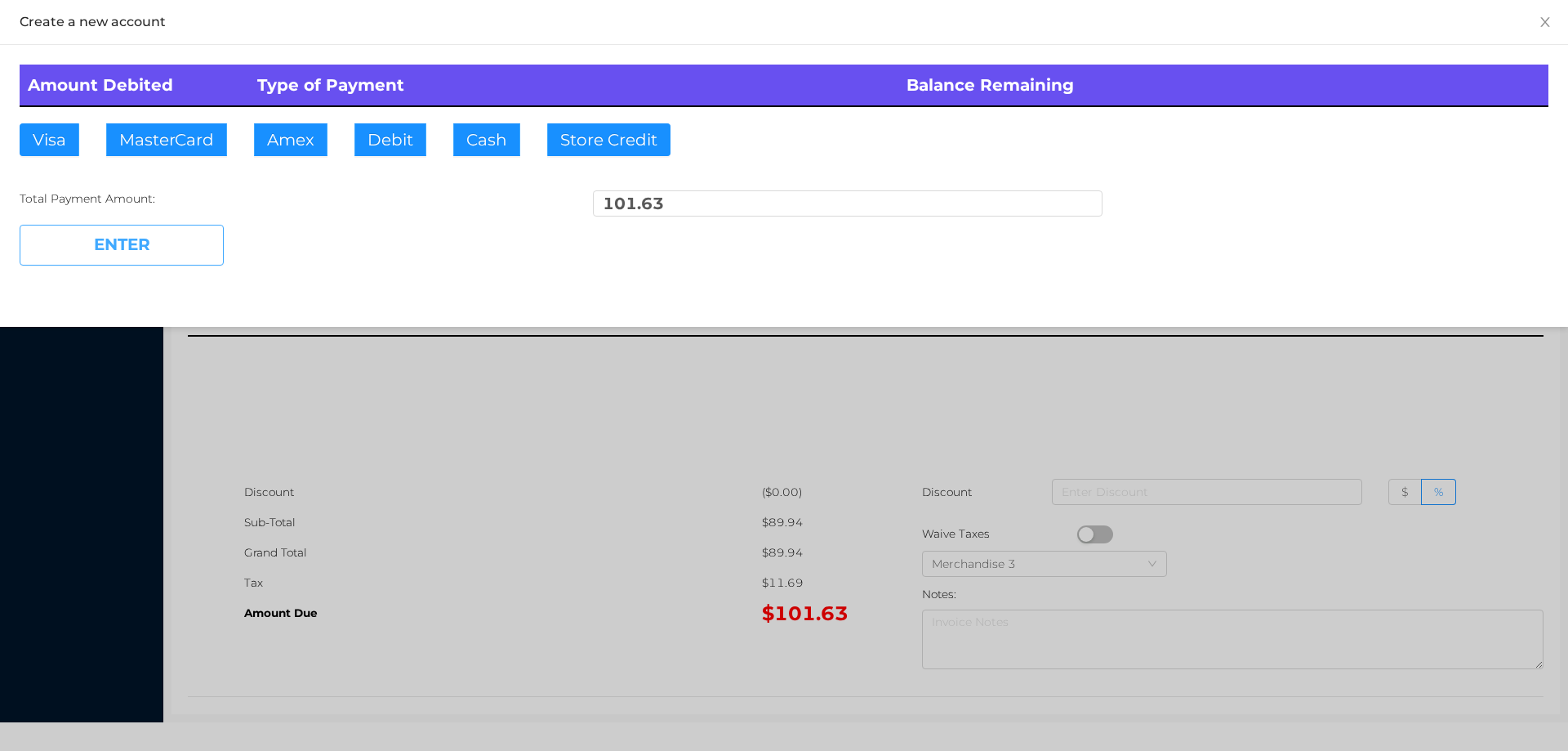
click at [121, 247] on button "ENTER" at bounding box center [121, 245] width 204 height 41
type input "0"
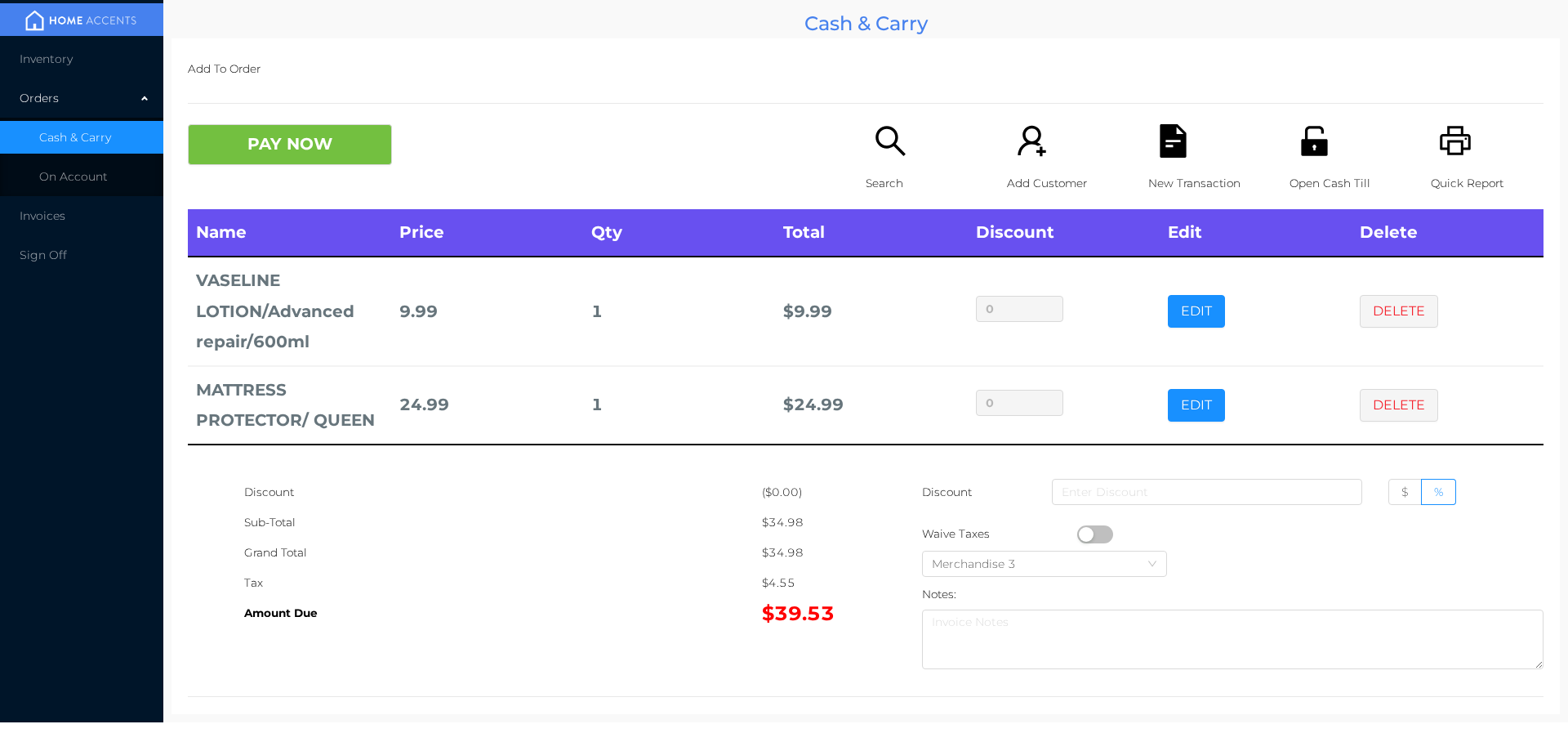
click at [869, 167] on div "Search" at bounding box center [922, 166] width 112 height 85
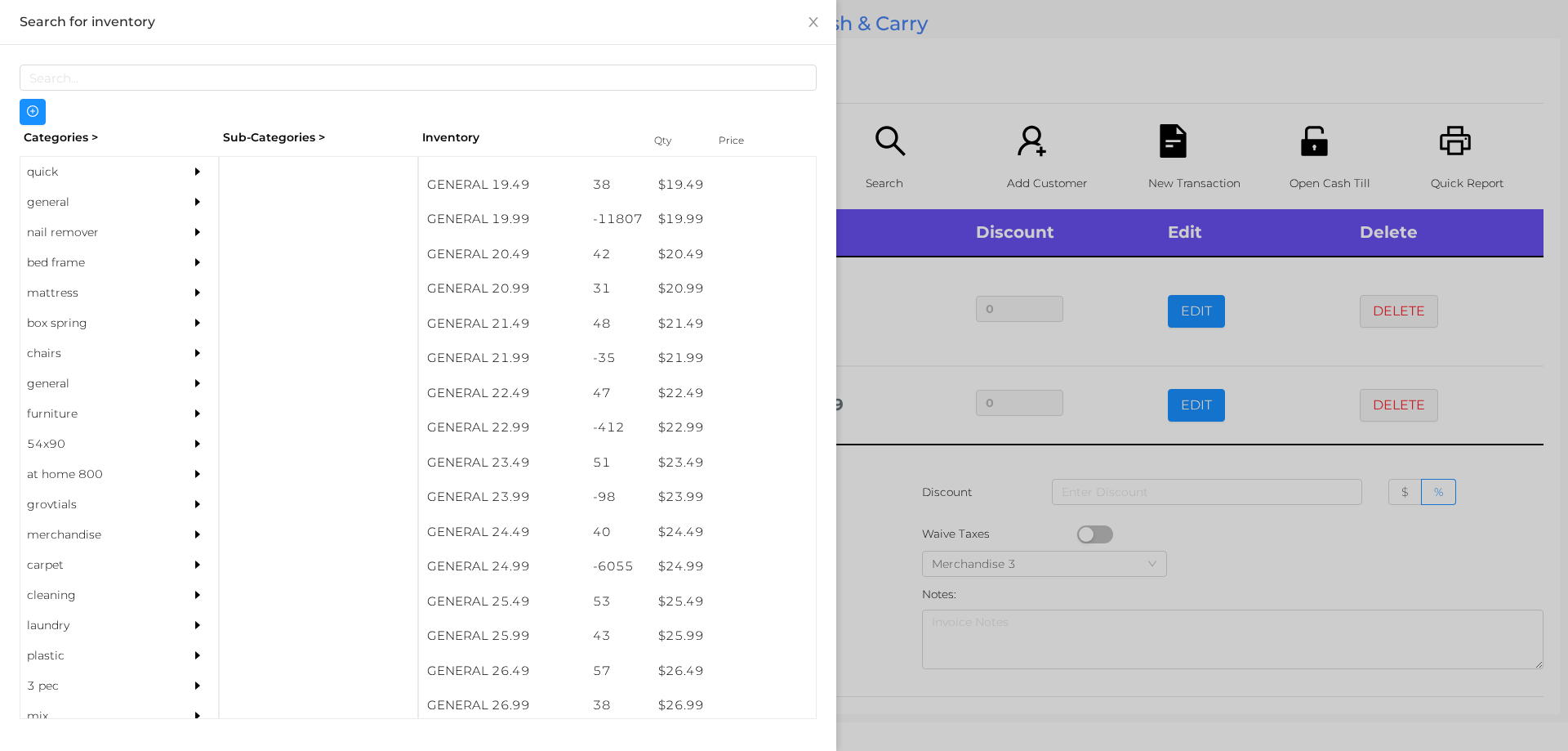
scroll to position [1716, 0]
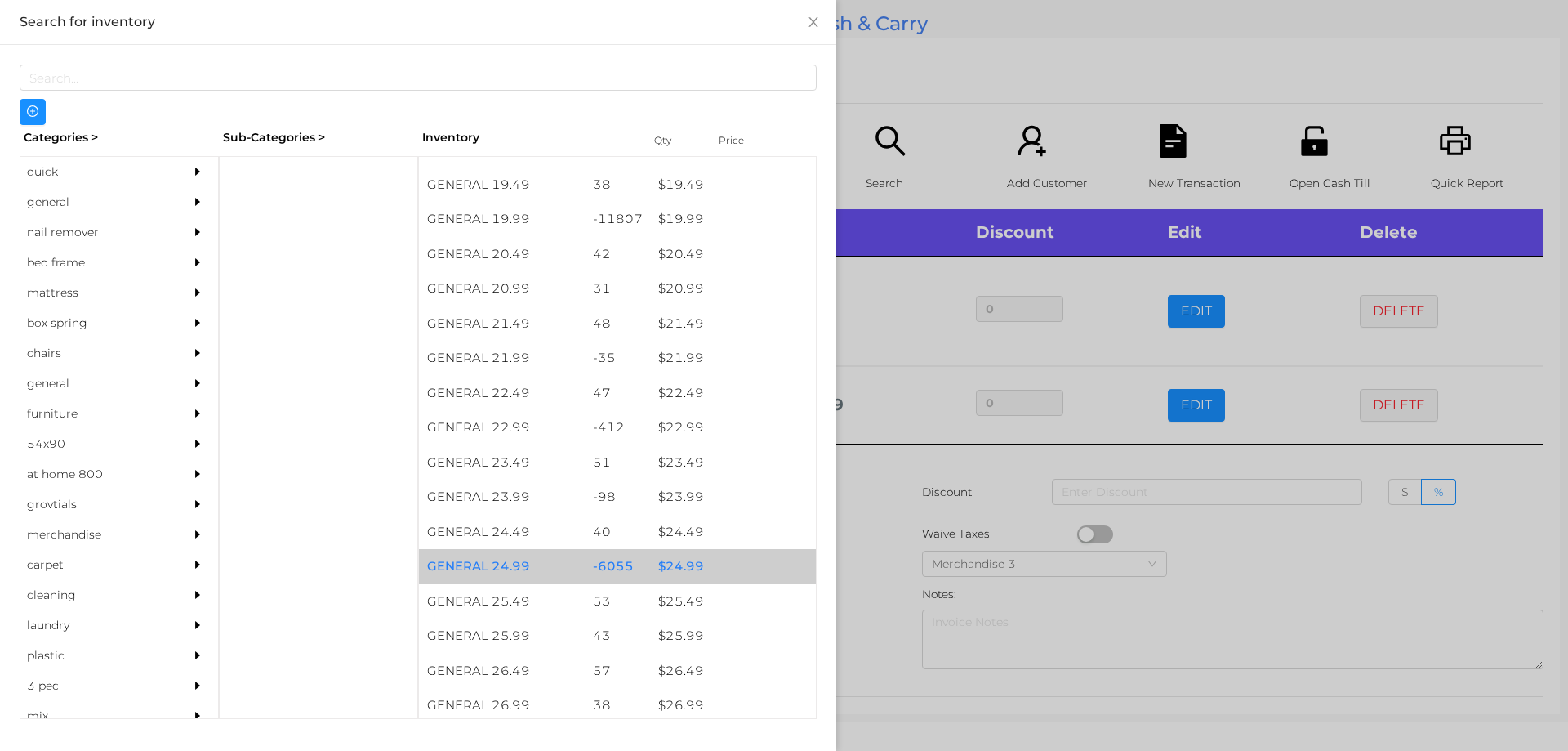
click at [672, 563] on div "$ 24.99" at bounding box center [733, 566] width 166 height 35
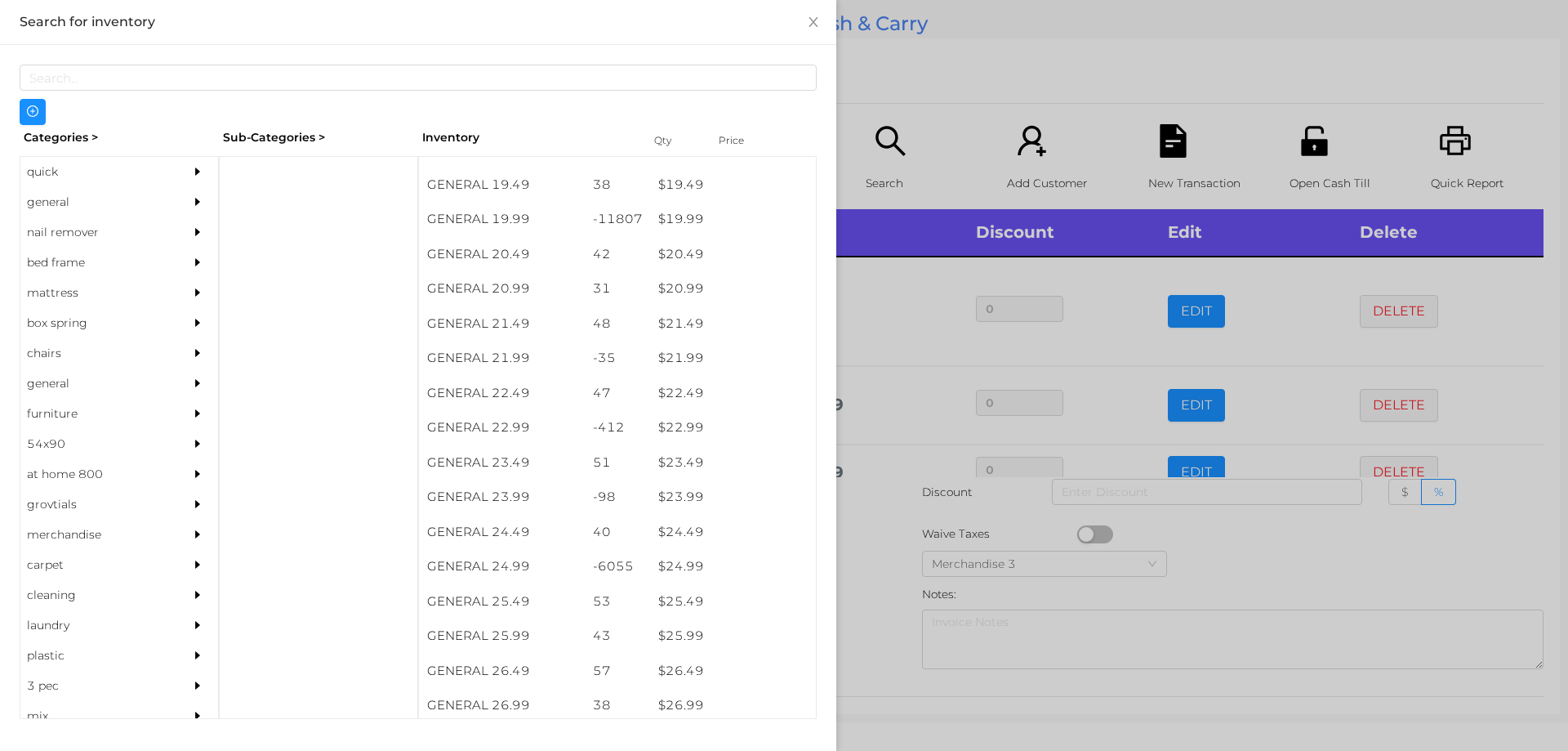
click at [880, 542] on div at bounding box center [784, 375] width 1568 height 751
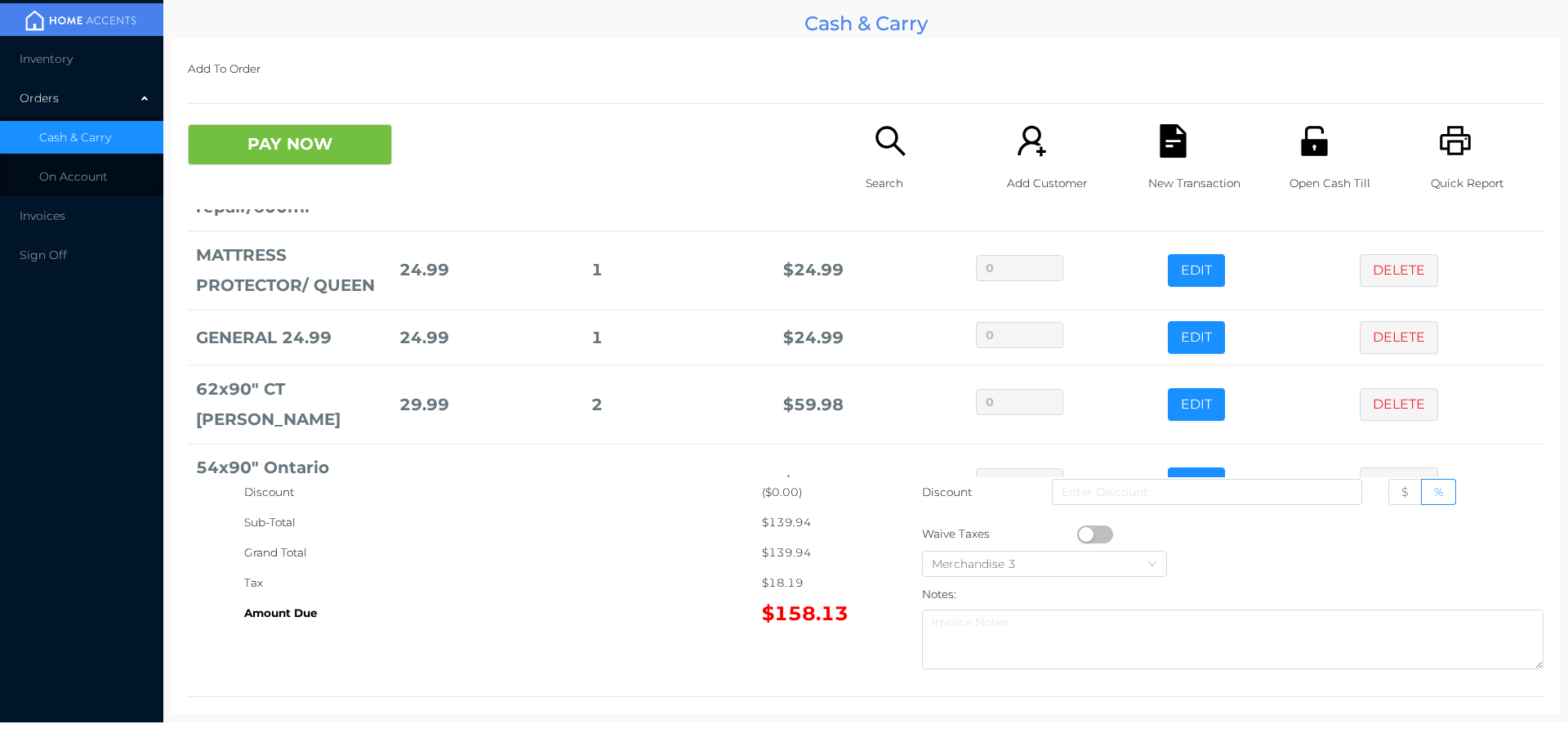
scroll to position [197, 0]
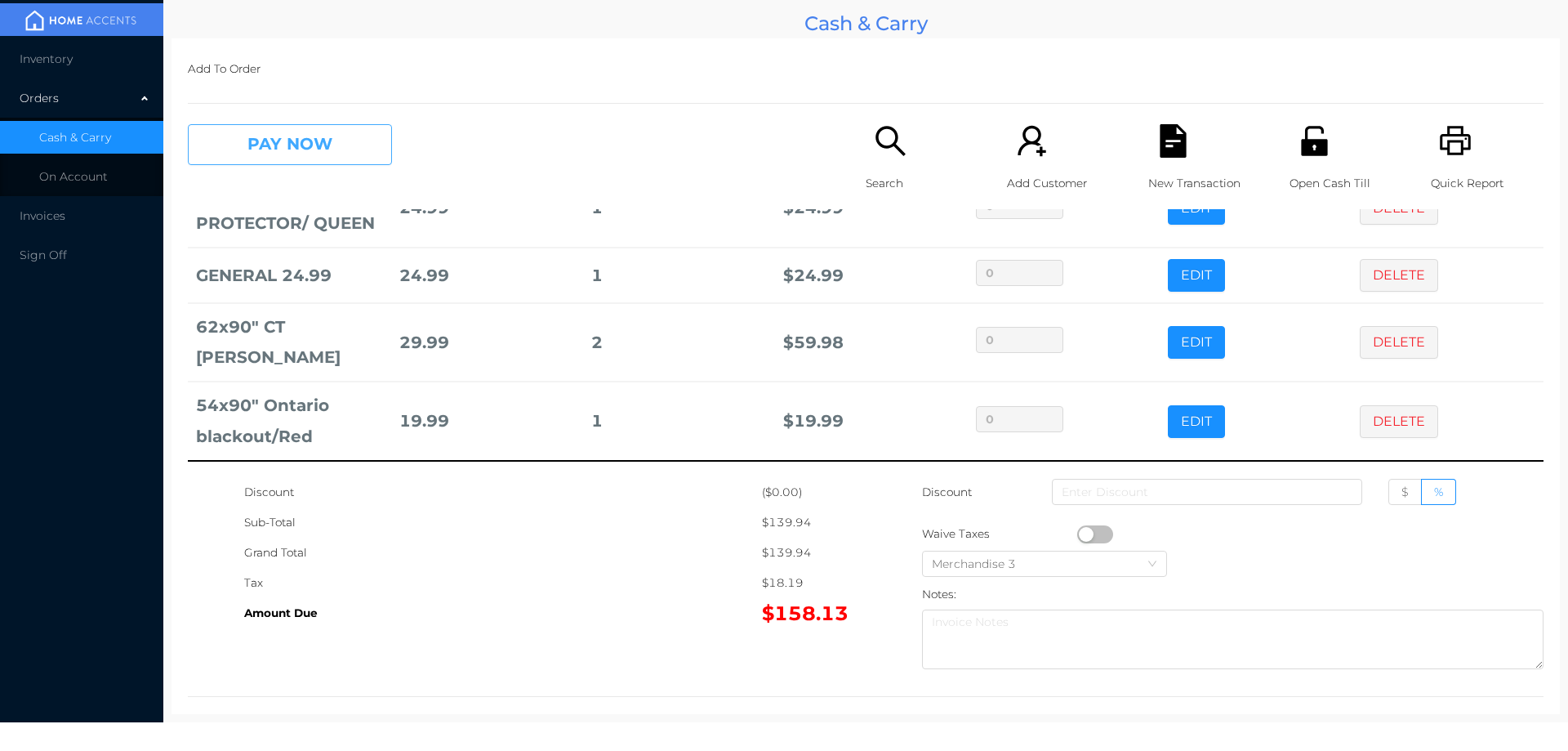
click at [340, 147] on button "PAY NOW" at bounding box center [289, 144] width 204 height 41
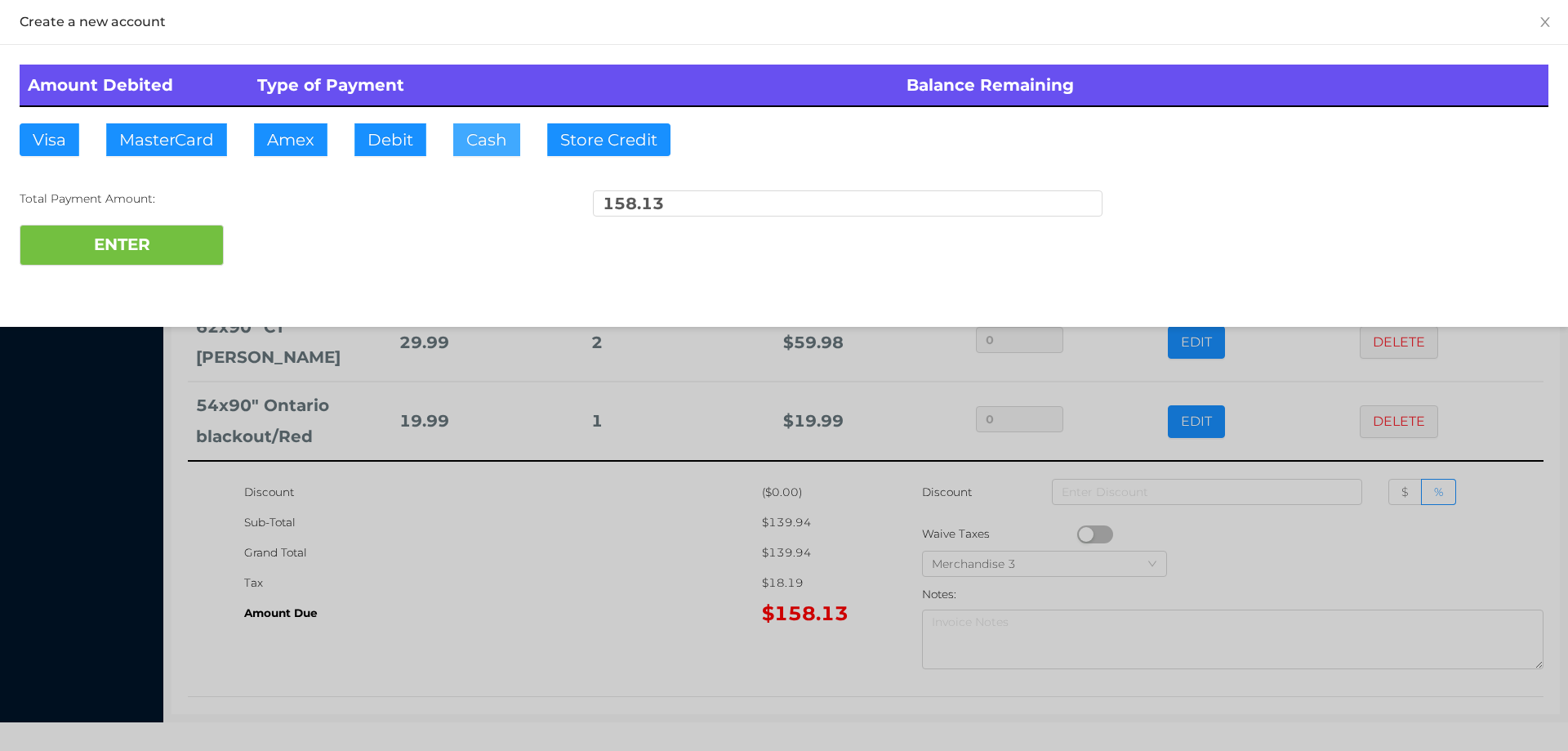
click at [488, 137] on button "Cash" at bounding box center [486, 139] width 67 height 33
type input "160."
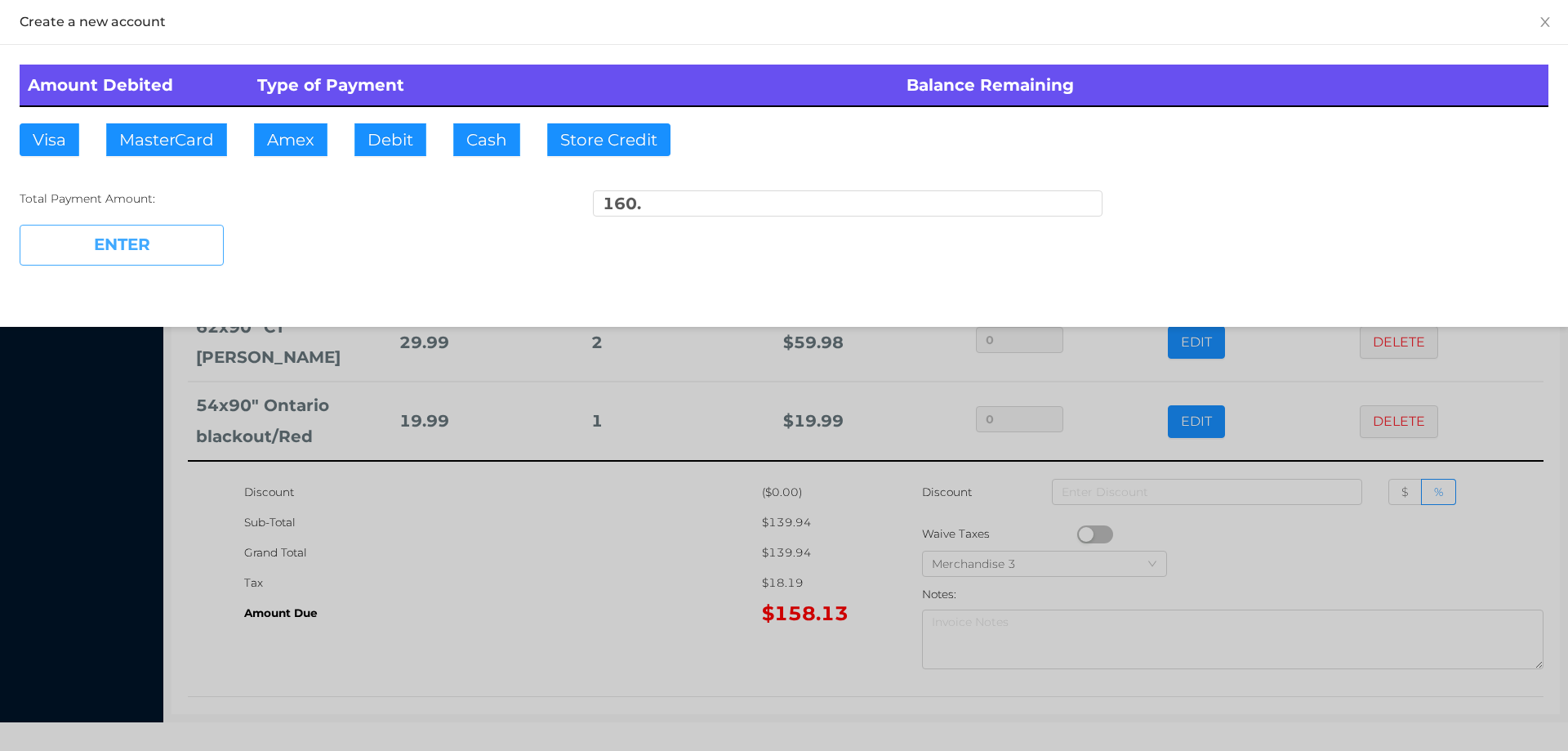
click at [165, 241] on button "ENTER" at bounding box center [121, 245] width 204 height 41
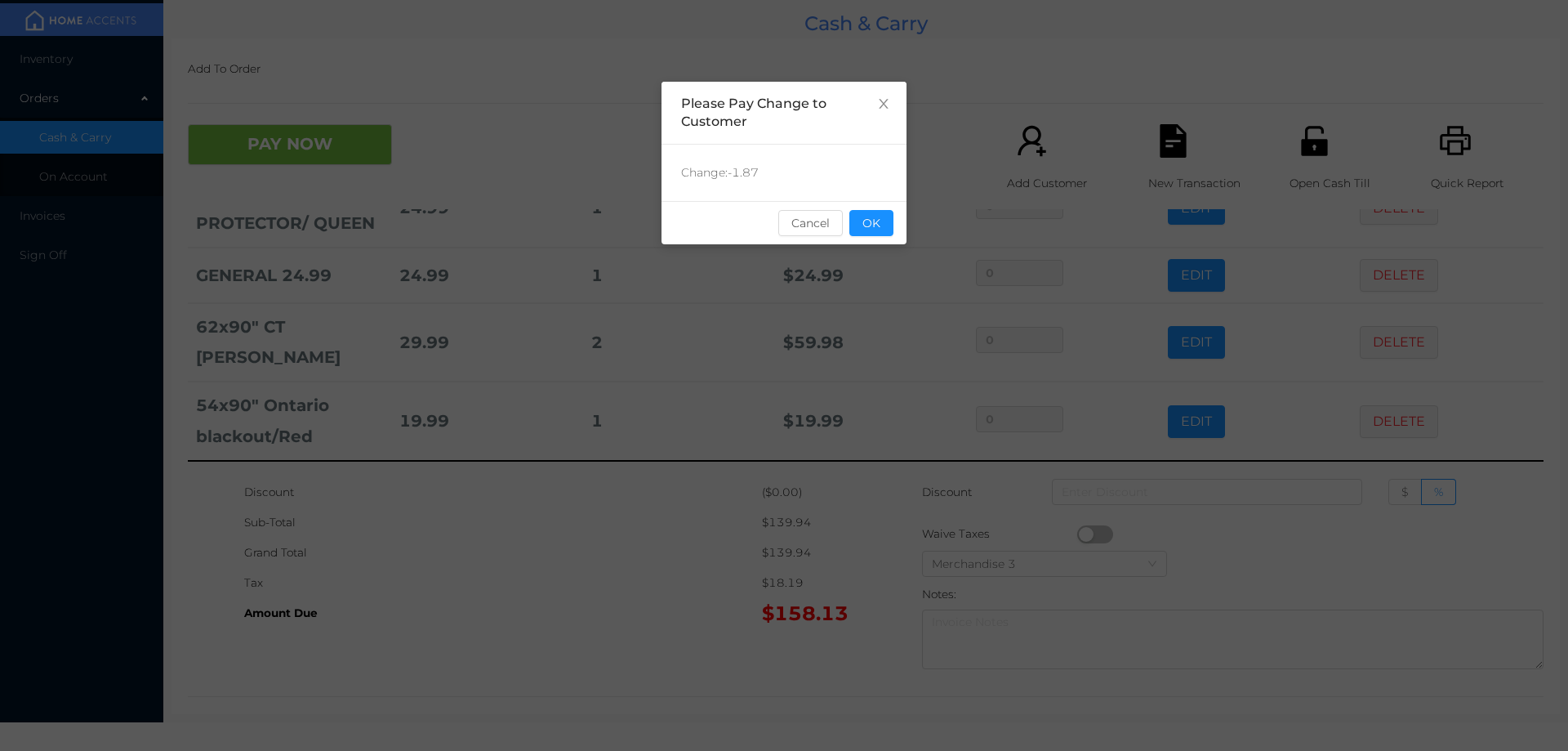
scroll to position [0, 0]
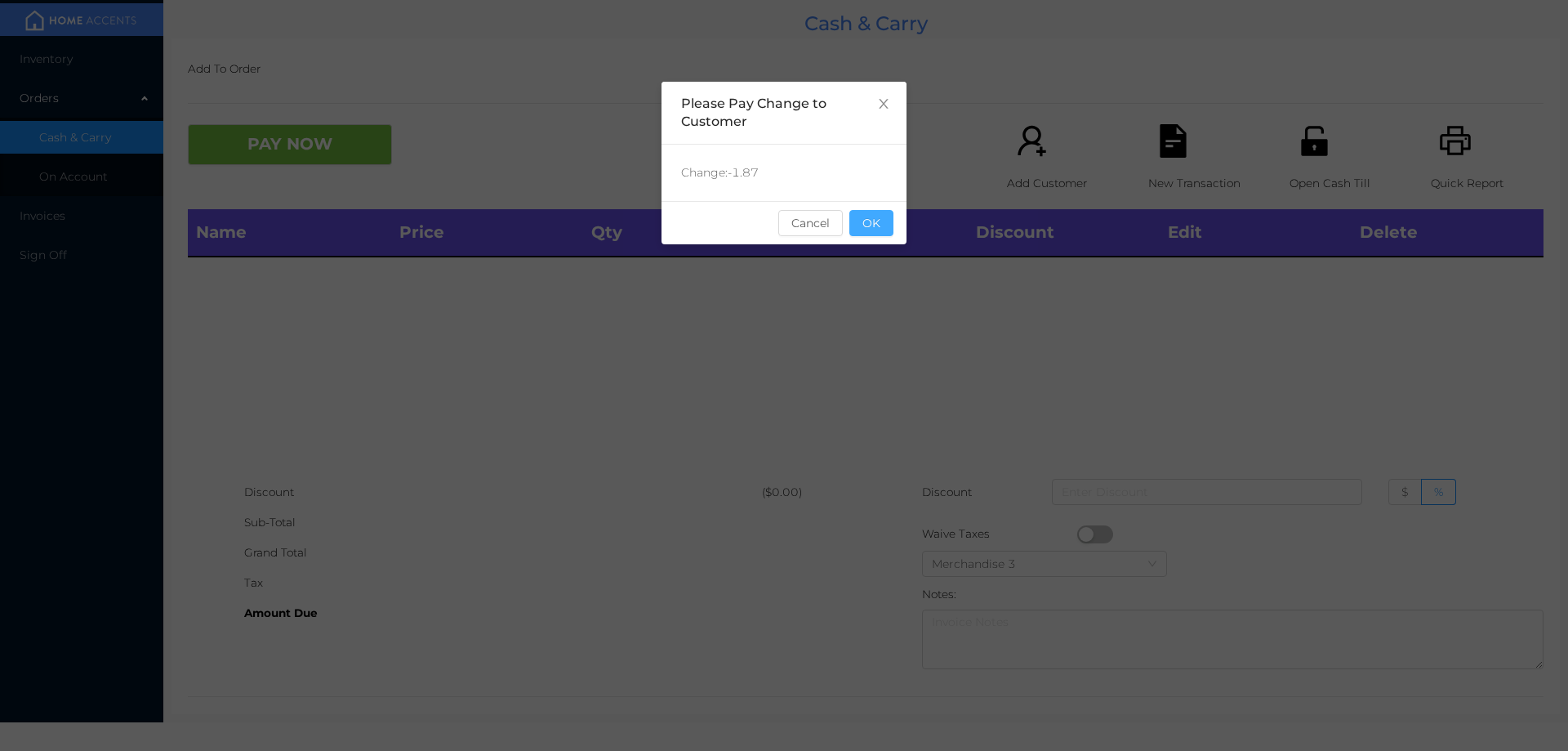
click at [871, 223] on button "OK" at bounding box center [871, 223] width 44 height 26
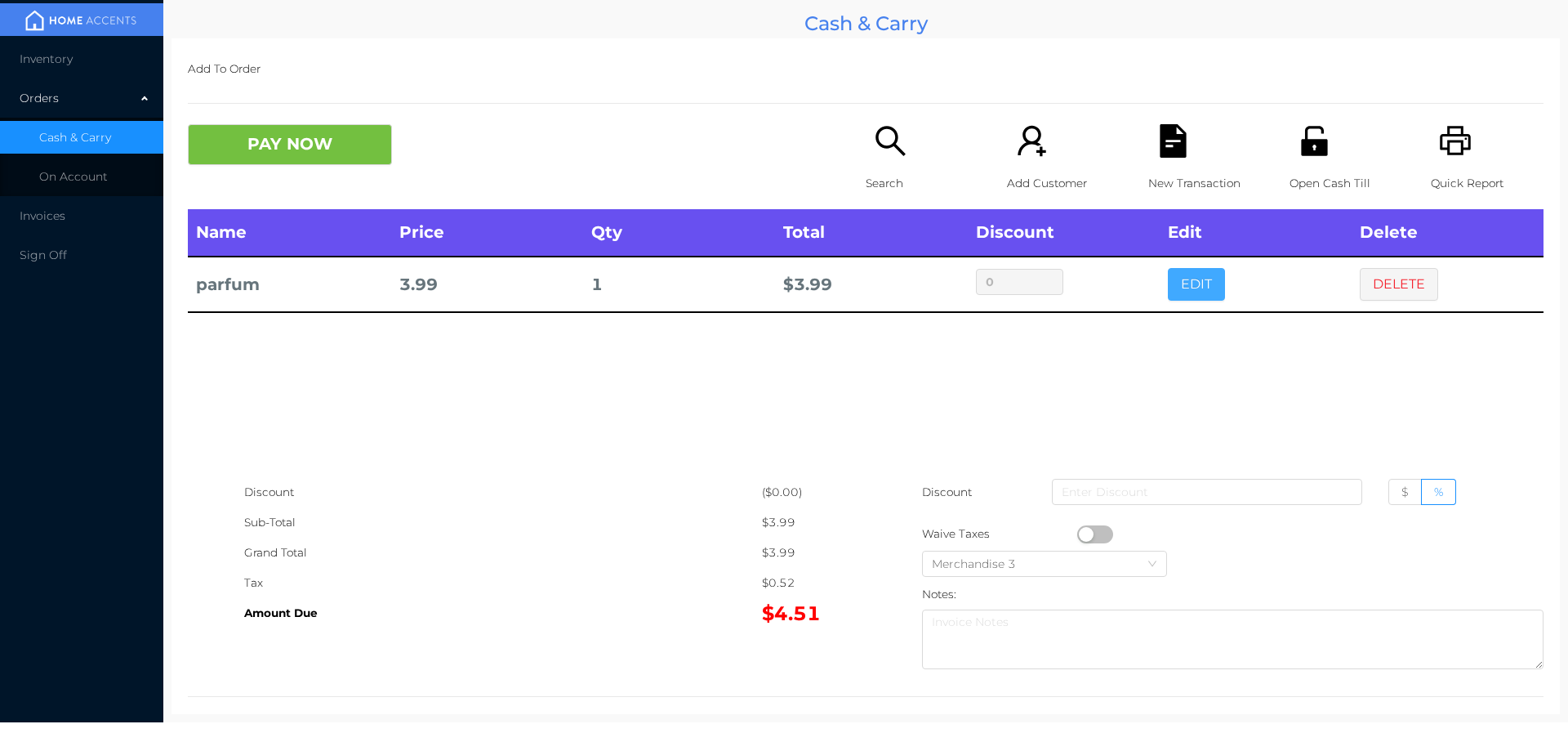
click at [1192, 285] on button "EDIT" at bounding box center [1196, 283] width 57 height 33
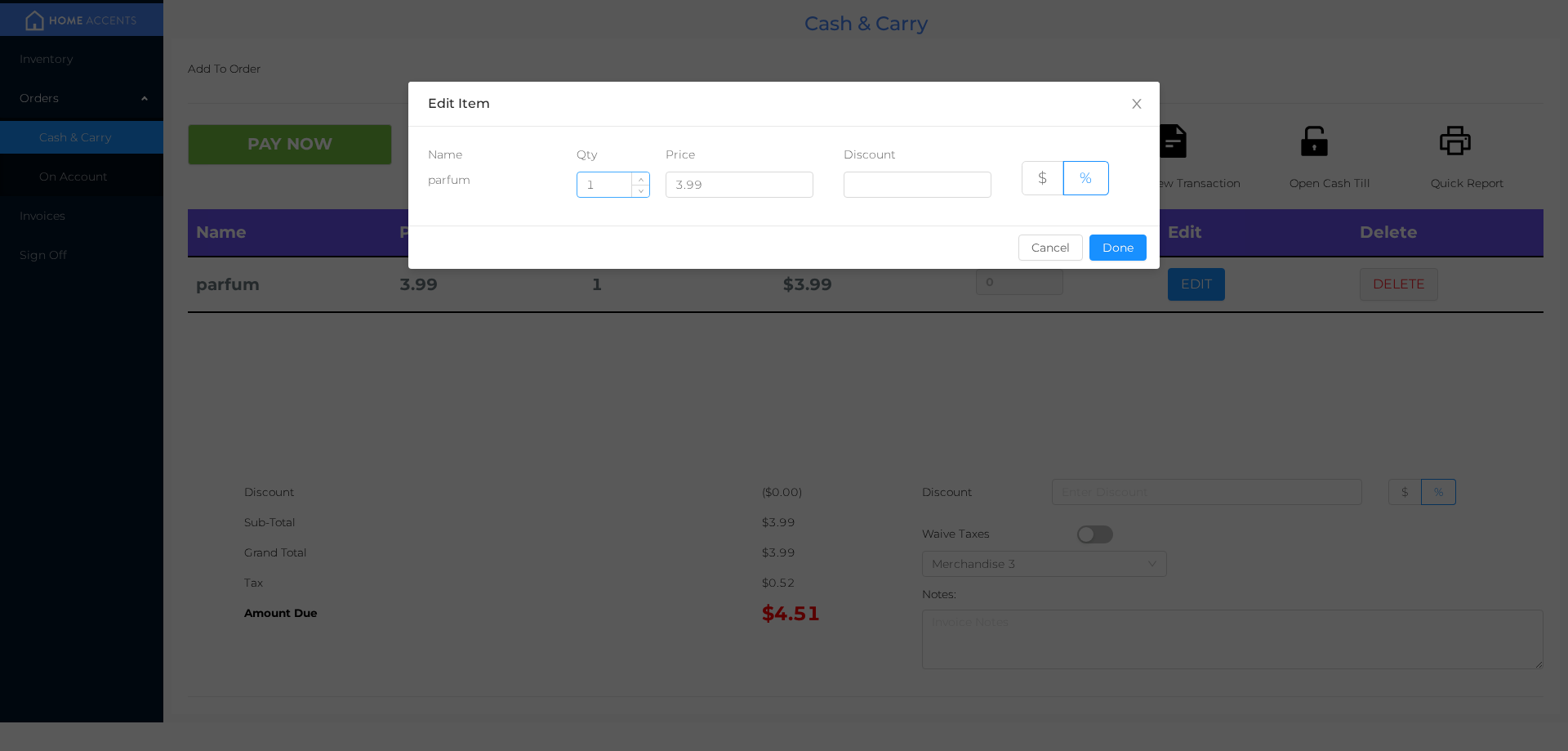
click at [613, 185] on input "1" at bounding box center [613, 184] width 72 height 25
type input "5"
click at [1118, 254] on button "Done" at bounding box center [1118, 248] width 57 height 26
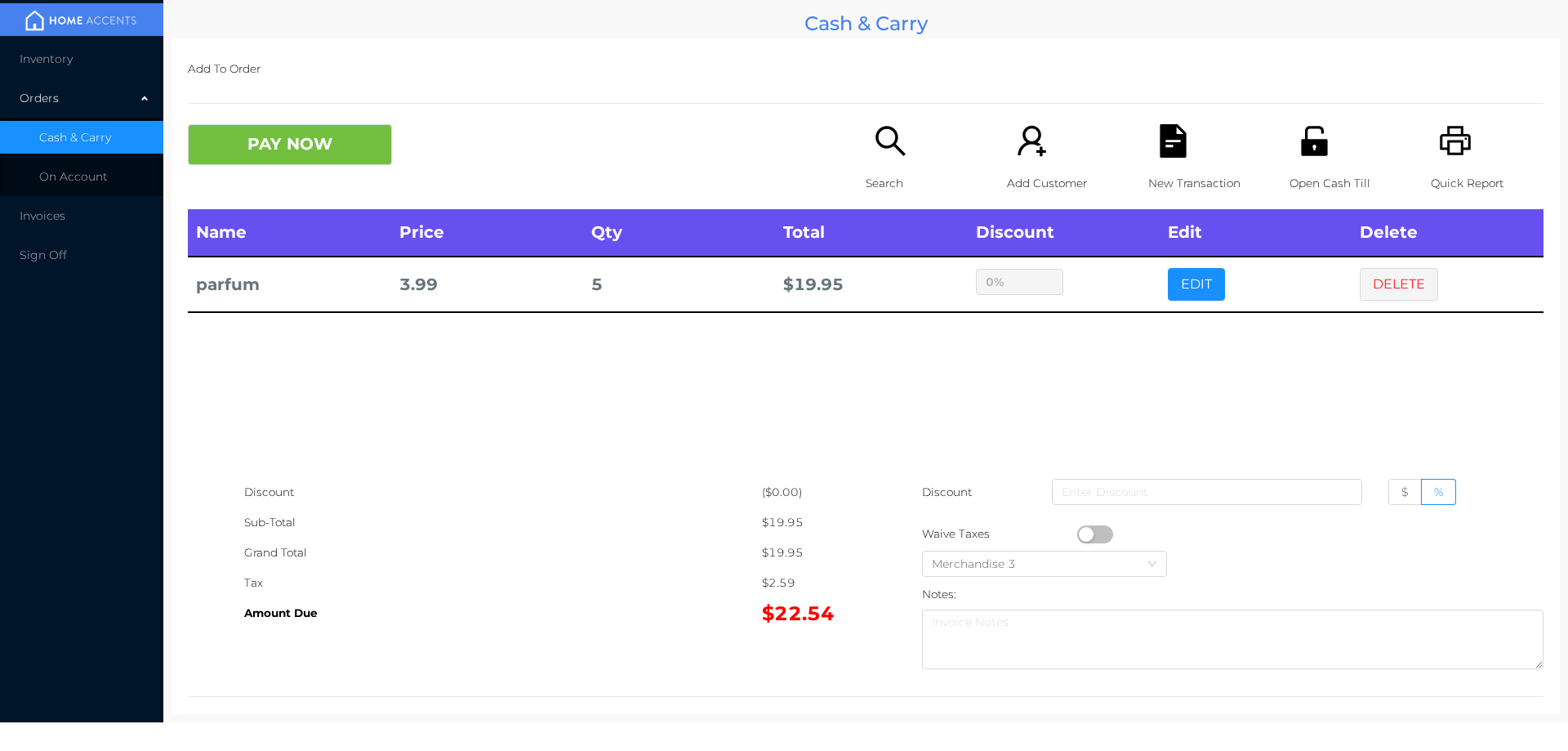
click at [1112, 365] on div "sentinelStart Edit Item Name Qty Price Discount parfum 5 3.99 $ % Cancel Done s…" at bounding box center [784, 375] width 1568 height 751
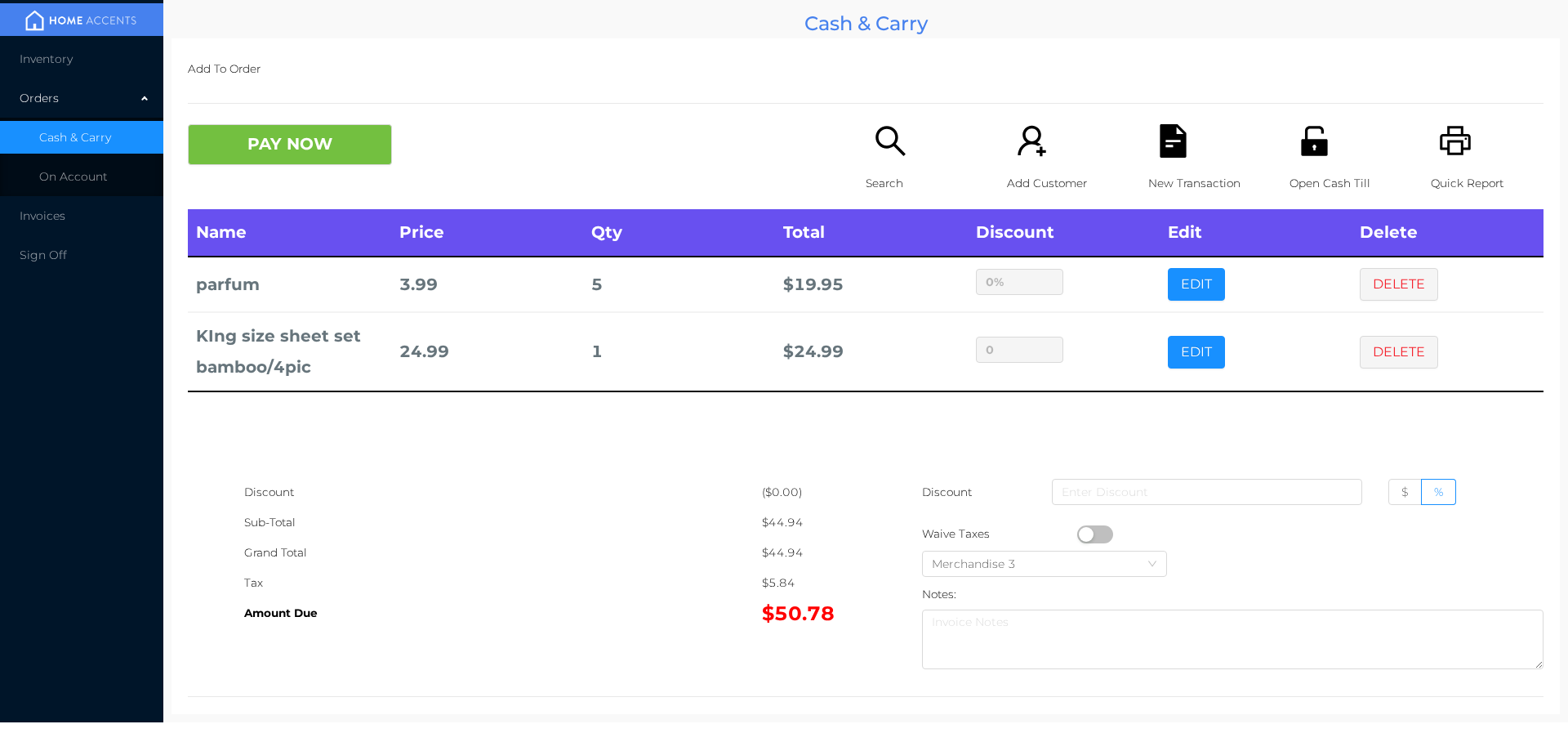
click at [874, 146] on icon "icon: search" at bounding box center [891, 141] width 34 height 34
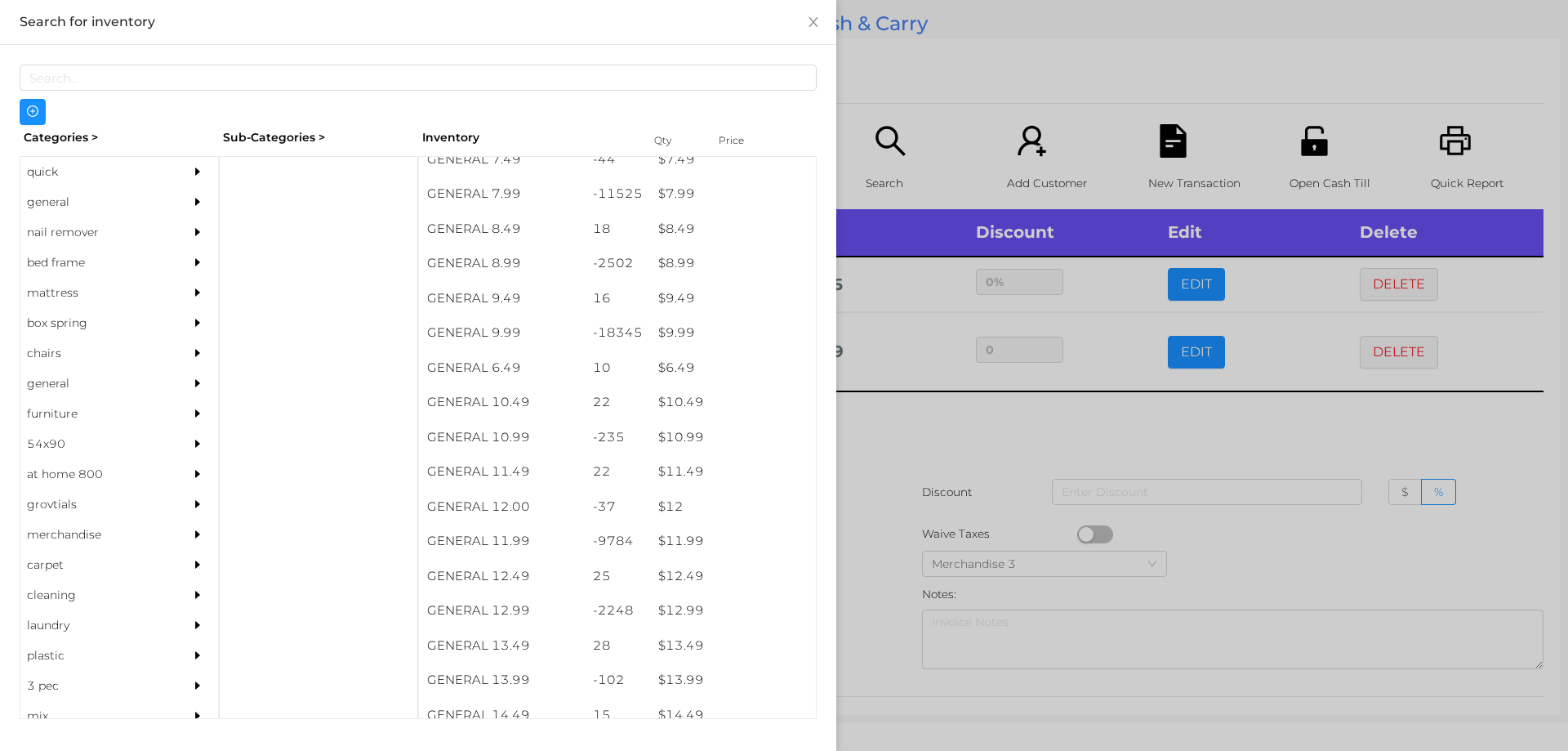
scroll to position [837, 0]
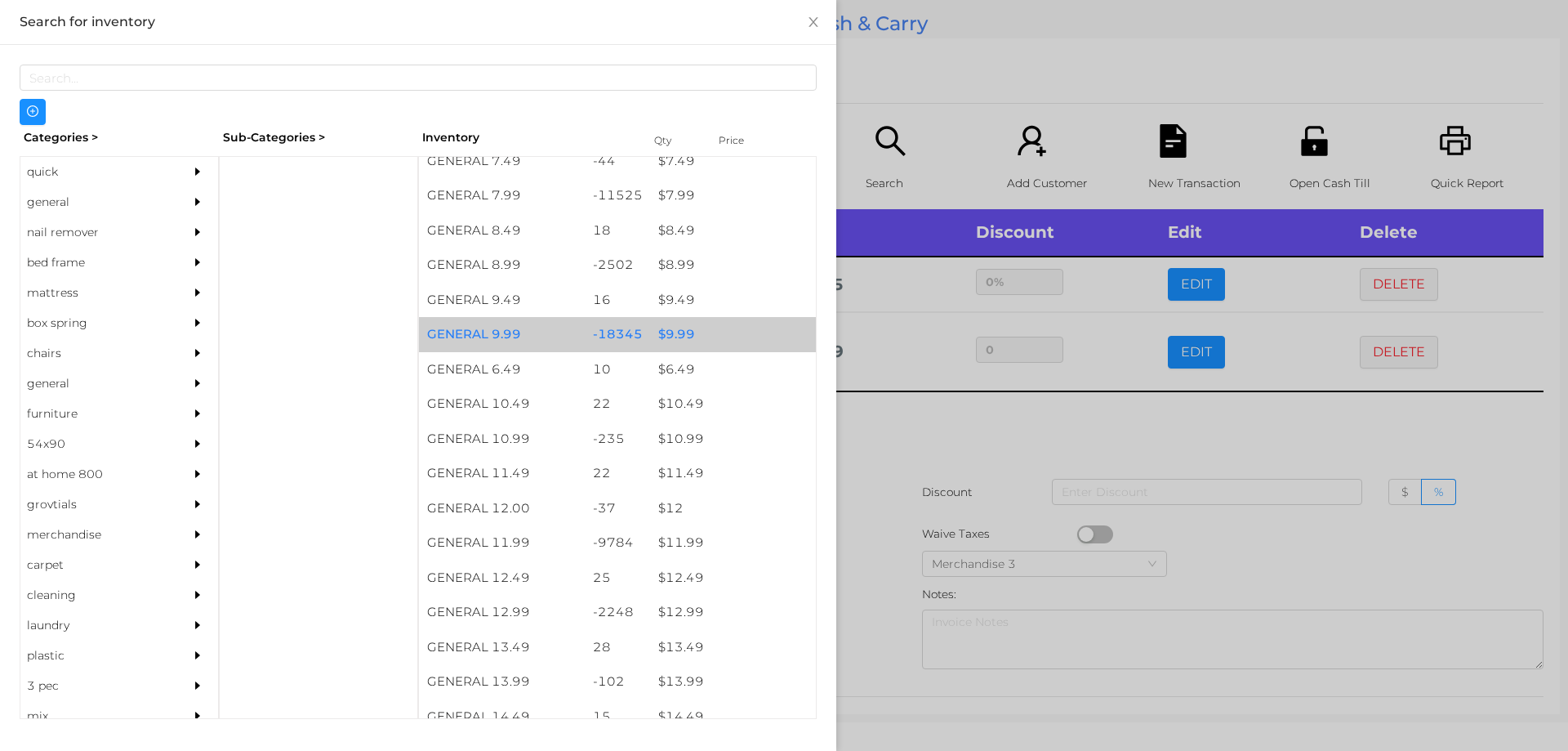
click at [667, 329] on div "$ 9.99" at bounding box center [733, 334] width 166 height 35
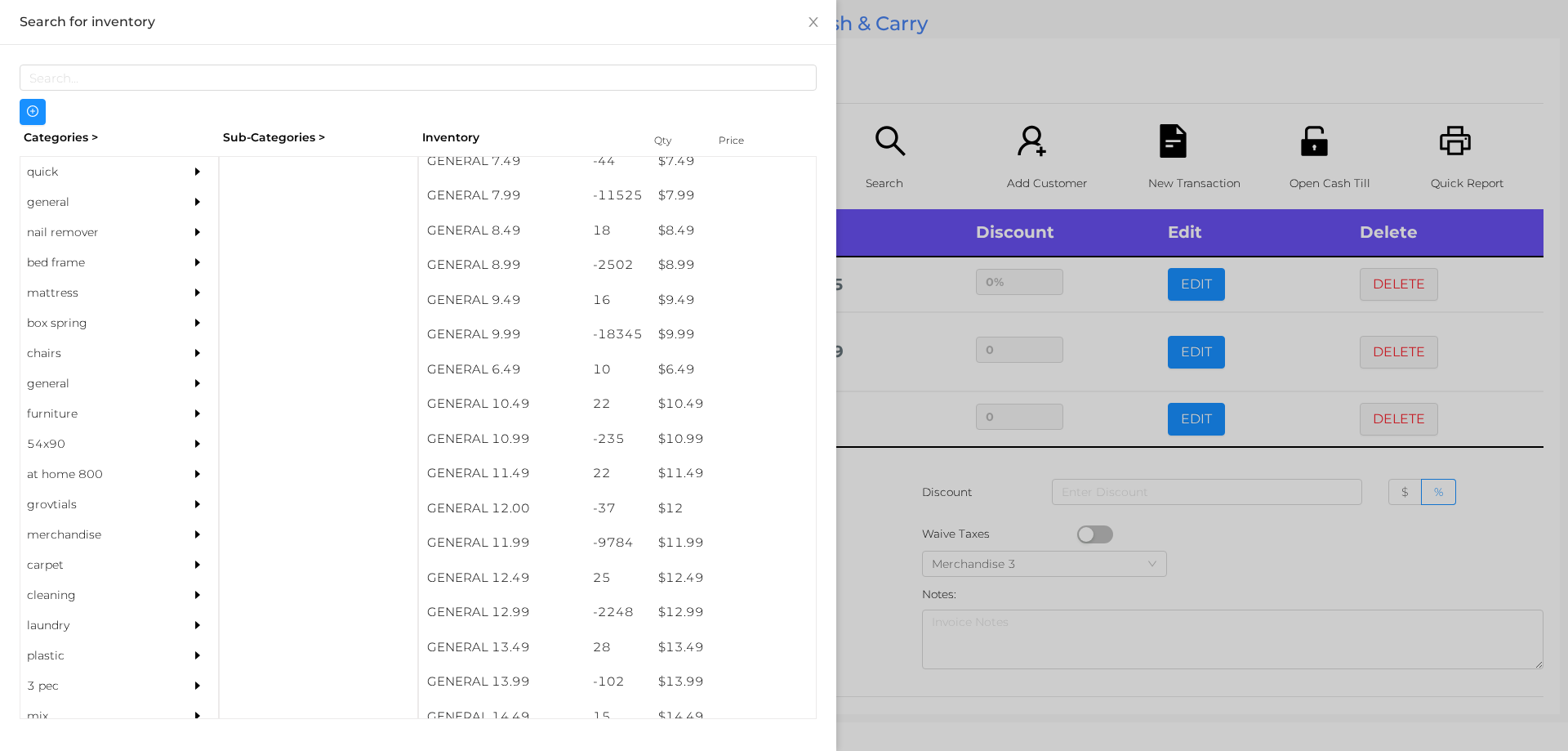
click at [884, 546] on div at bounding box center [784, 375] width 1568 height 751
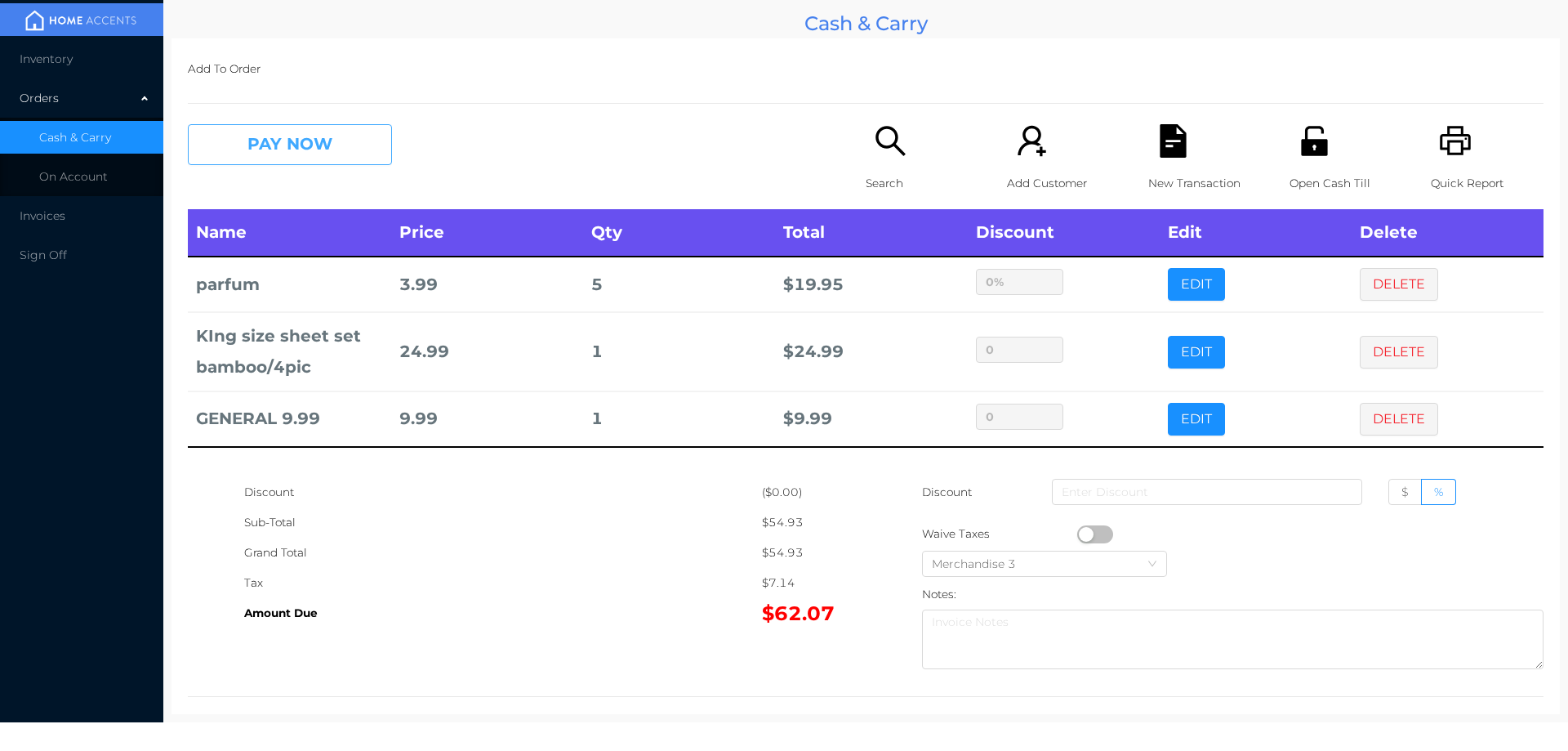
click at [358, 144] on button "PAY NOW" at bounding box center [289, 144] width 204 height 41
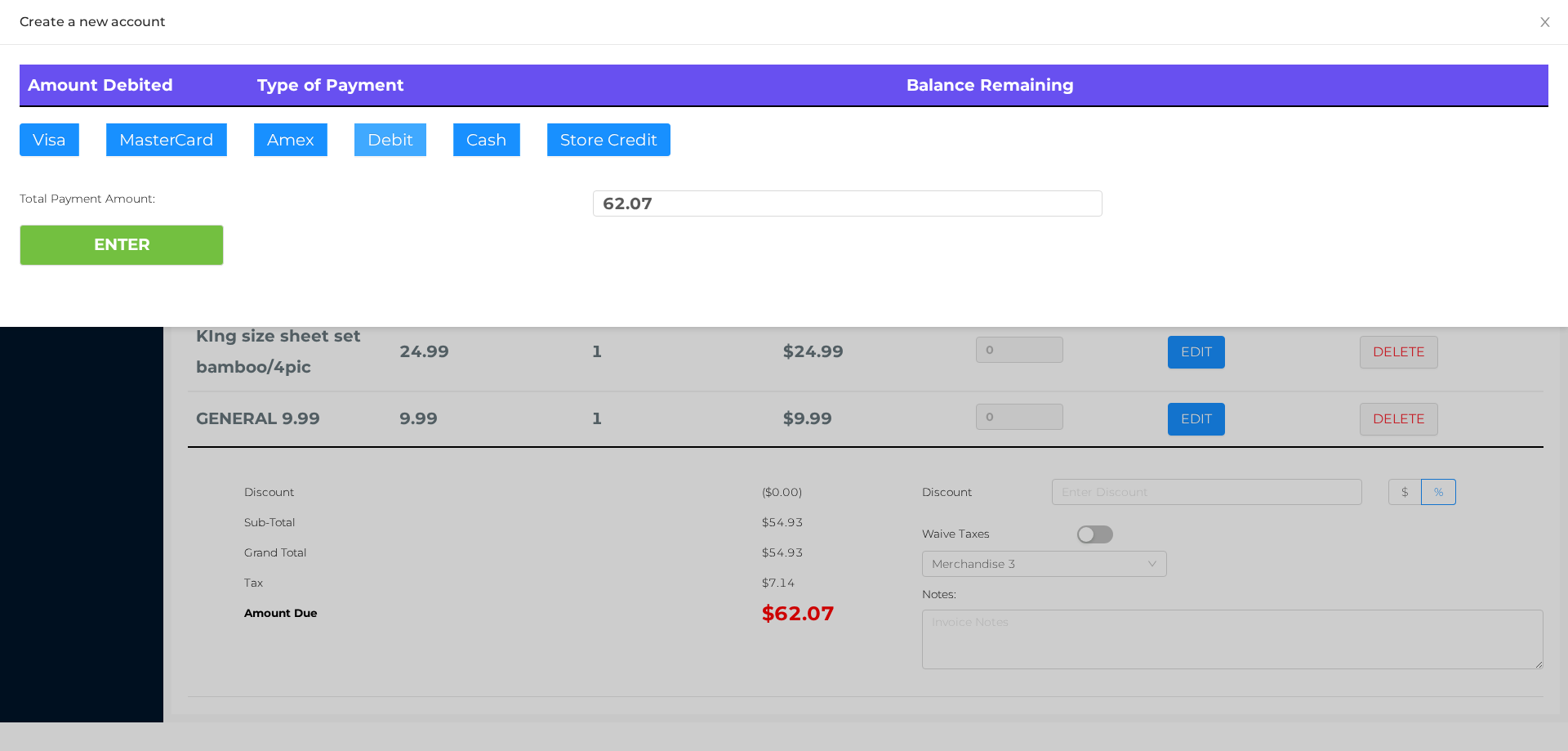
click at [377, 140] on button "Debit" at bounding box center [390, 139] width 72 height 33
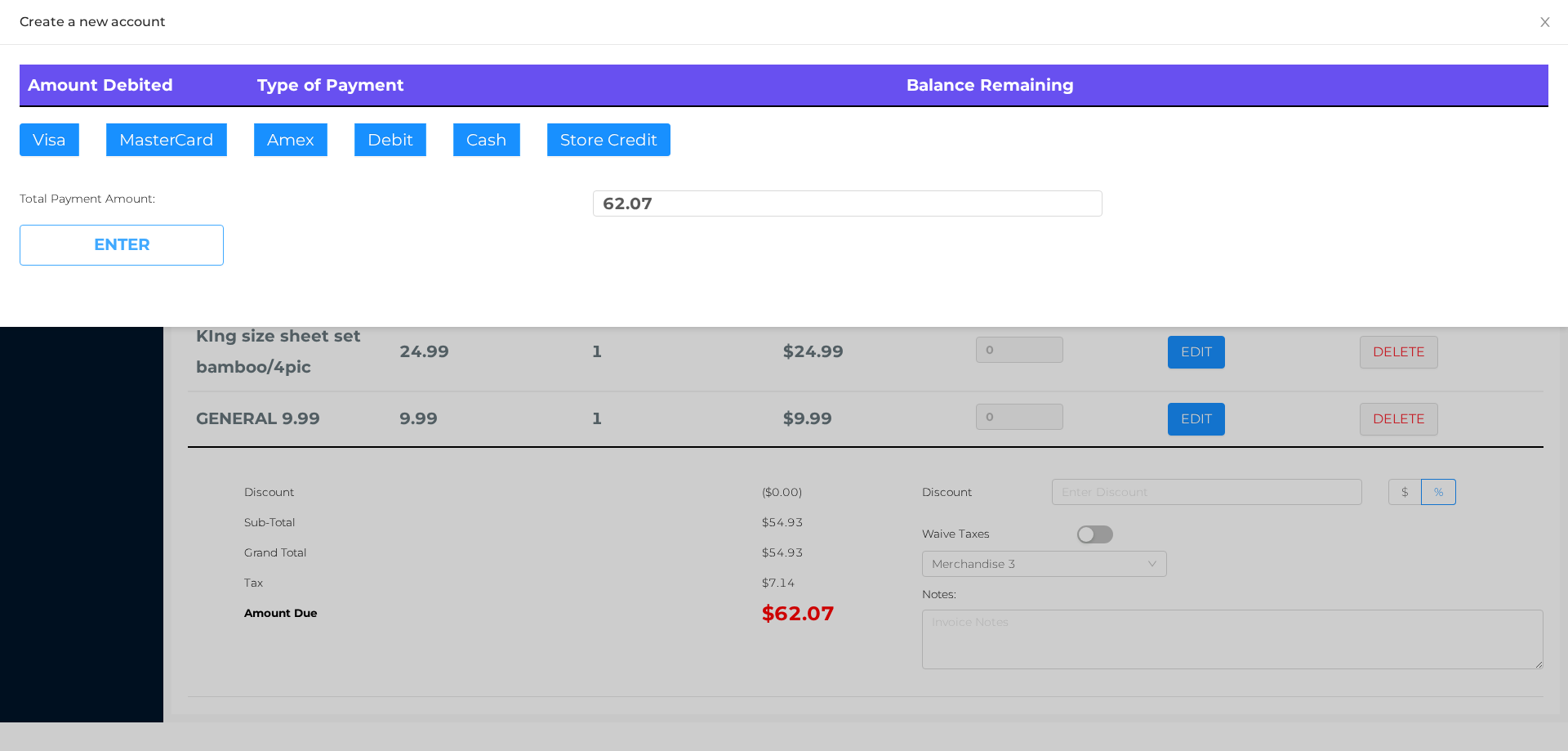
click at [176, 227] on button "ENTER" at bounding box center [121, 245] width 204 height 41
type input "0"
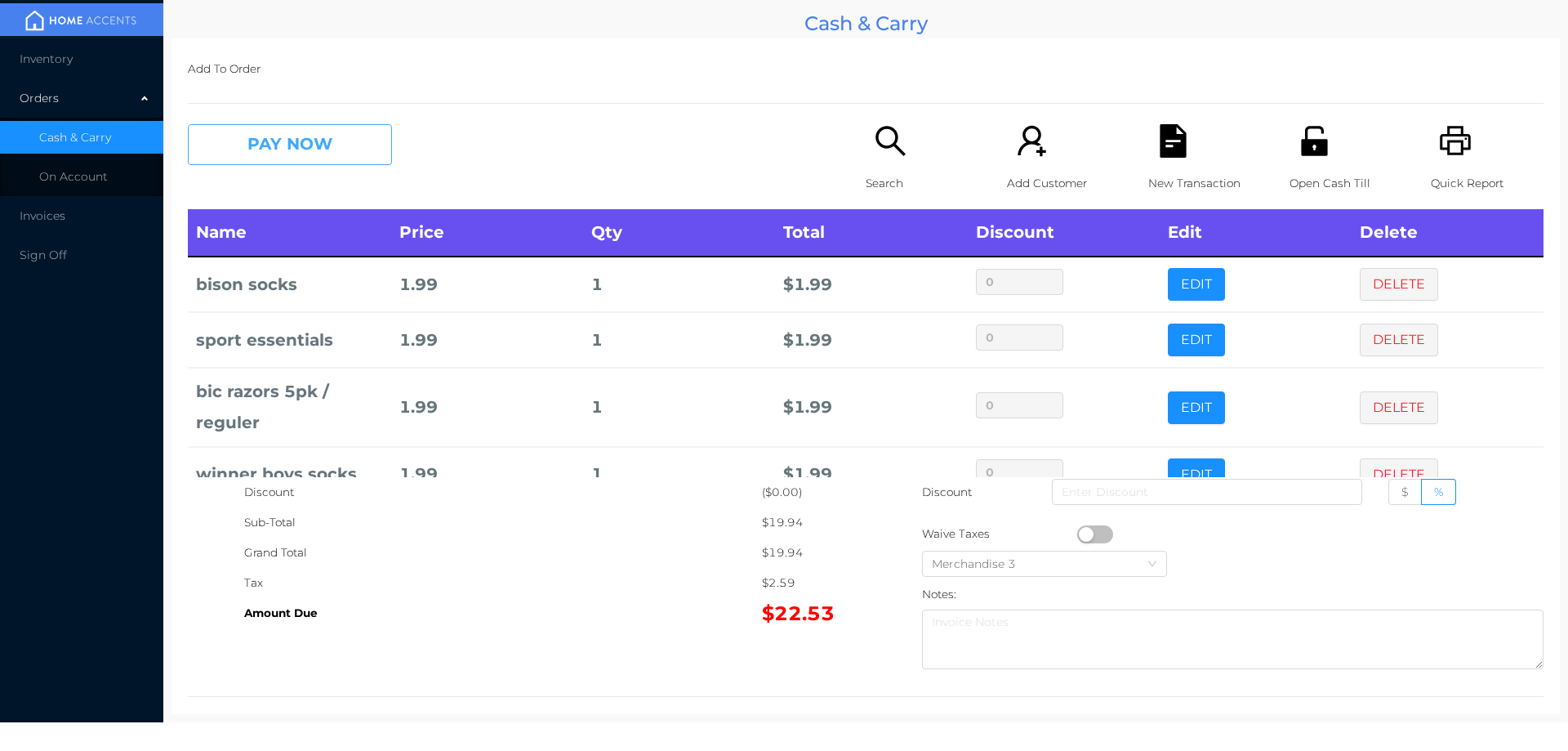
click at [291, 137] on button "PAY NOW" at bounding box center [289, 144] width 204 height 41
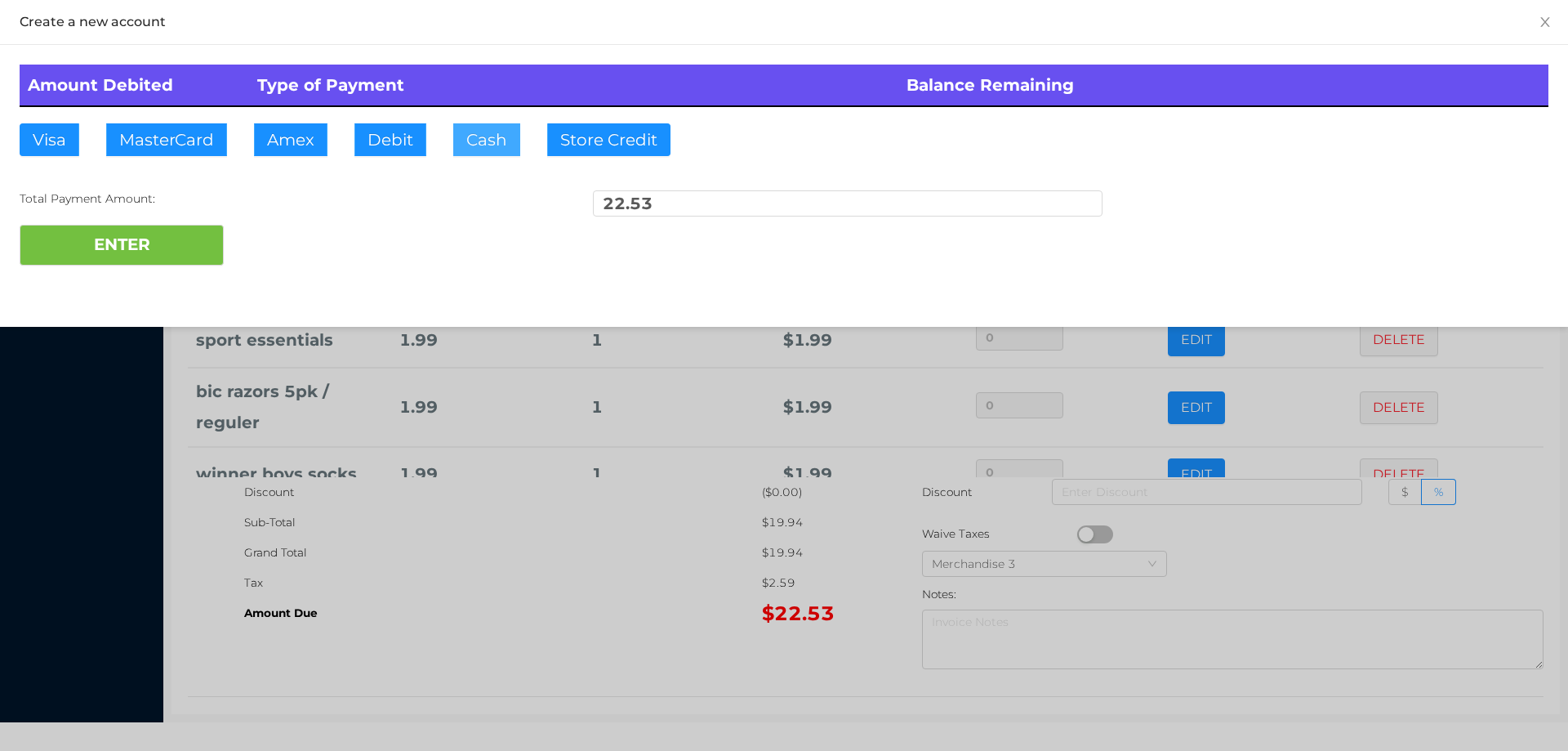
click at [481, 130] on button "Cash" at bounding box center [486, 139] width 67 height 33
type input "25."
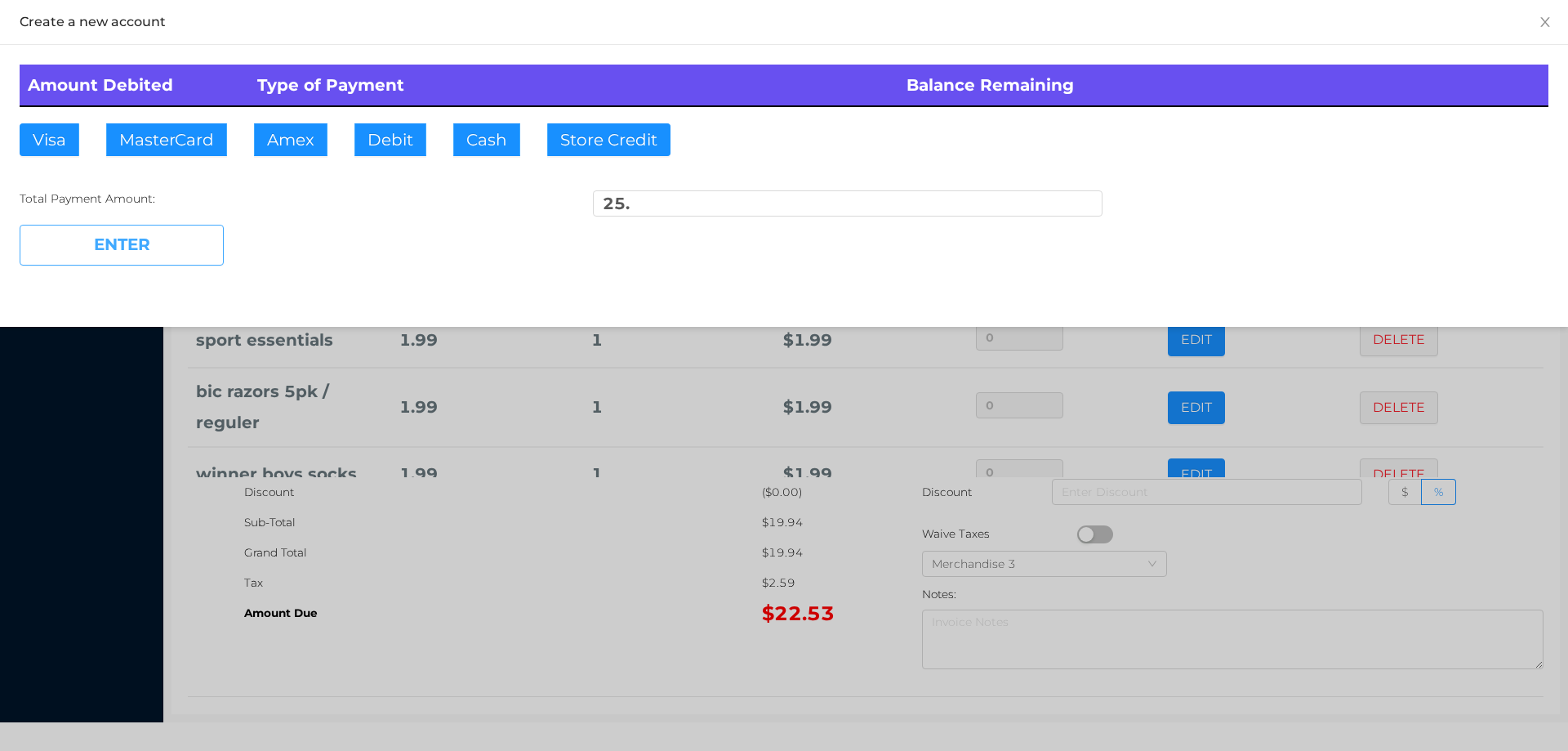
click at [148, 235] on button "ENTER" at bounding box center [121, 245] width 204 height 41
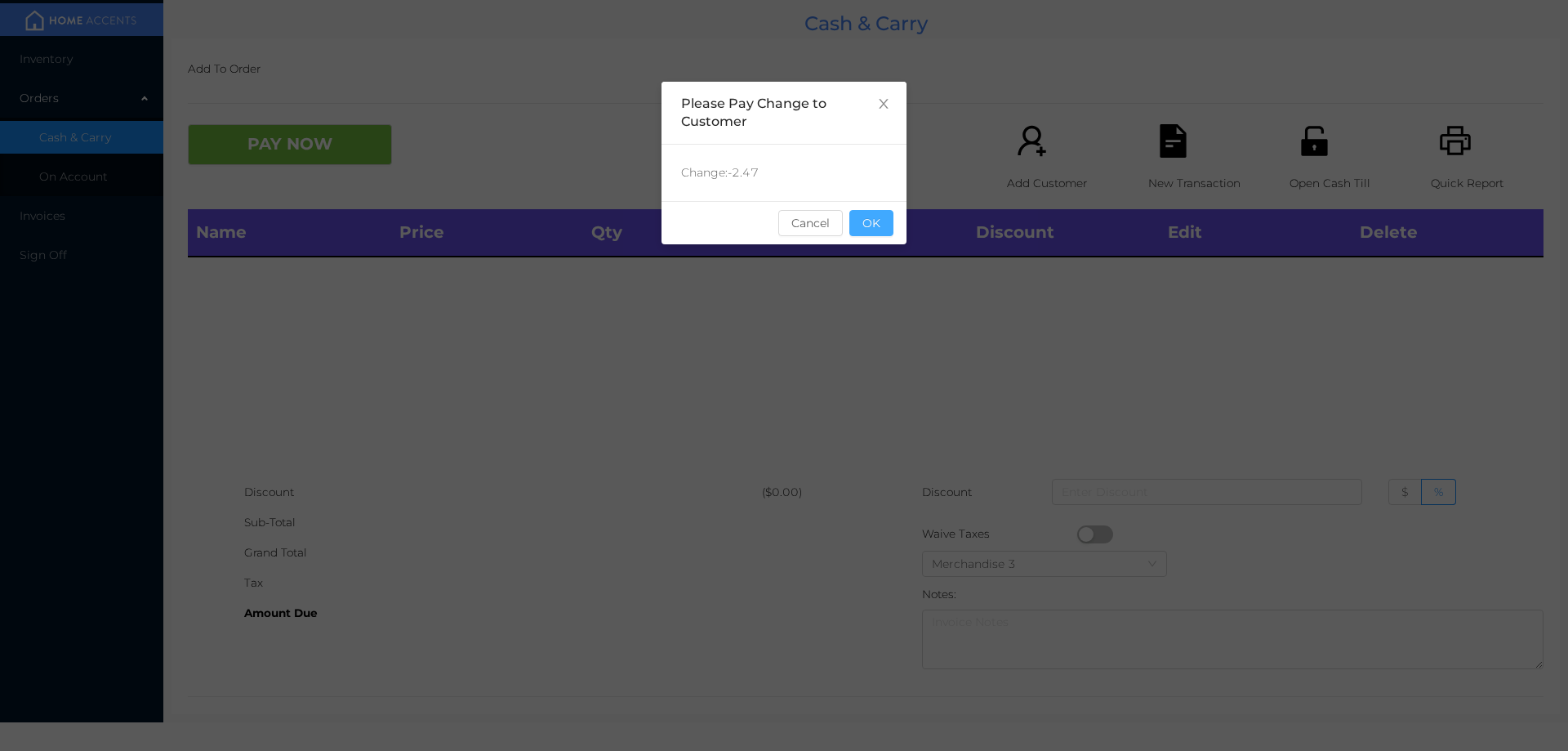
click at [876, 234] on button "OK" at bounding box center [871, 223] width 44 height 26
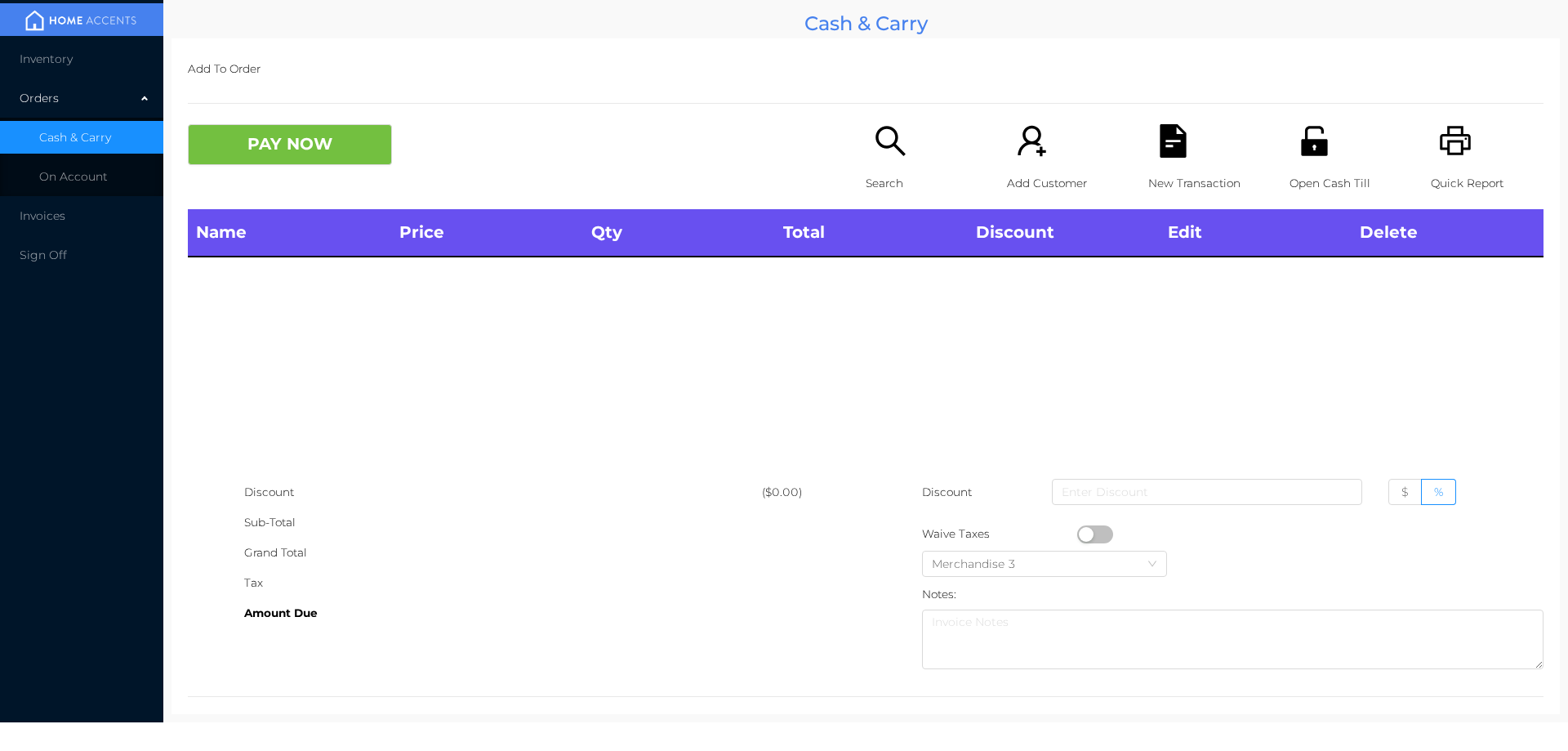
click at [887, 285] on div "Name Price Qty Total Discount Edit Delete" at bounding box center [865, 342] width 1355 height 268
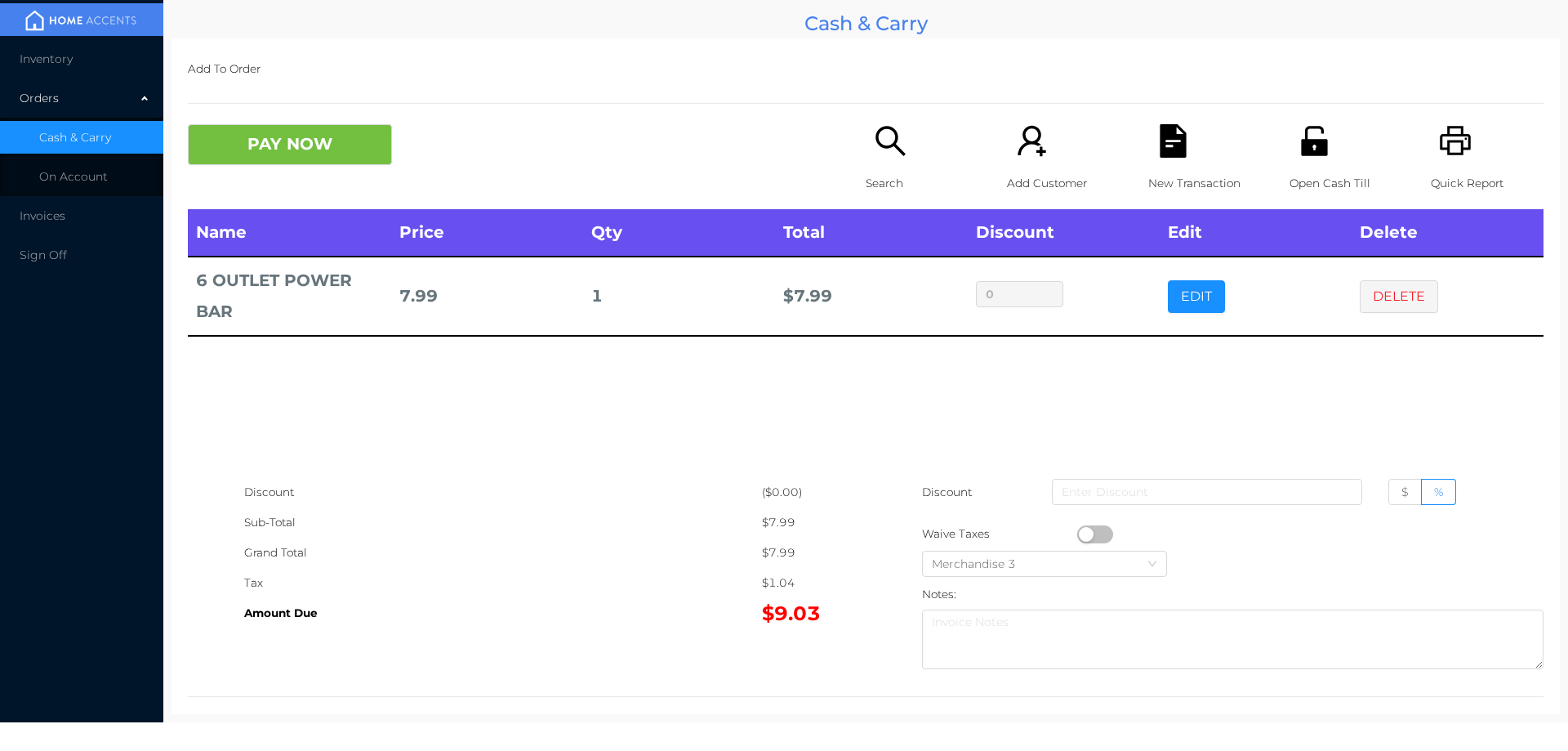
click at [1080, 534] on button "button" at bounding box center [1095, 534] width 36 height 18
click at [249, 150] on button "PAY NOW" at bounding box center [289, 144] width 204 height 41
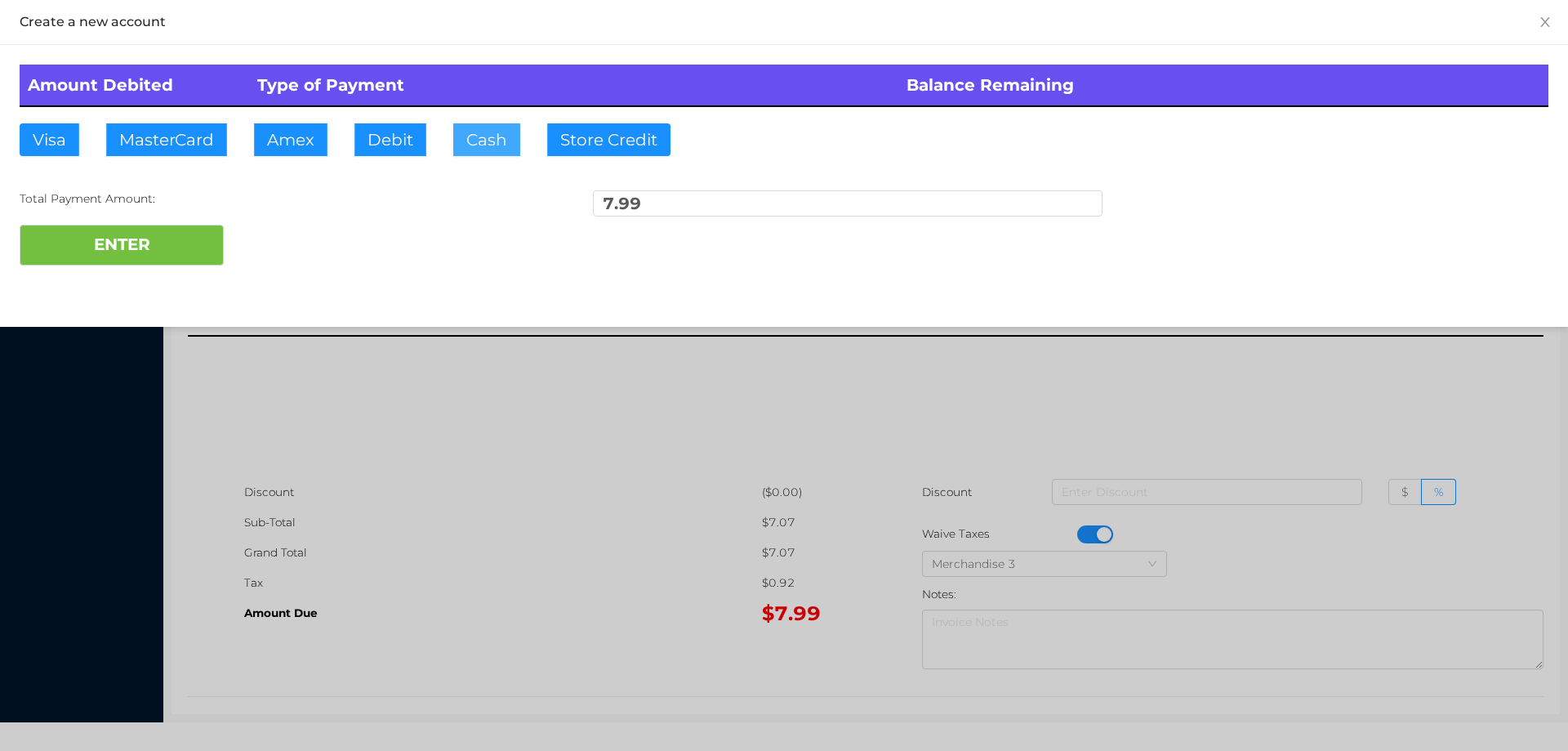
click at [473, 141] on button "Cash" at bounding box center [486, 139] width 67 height 33
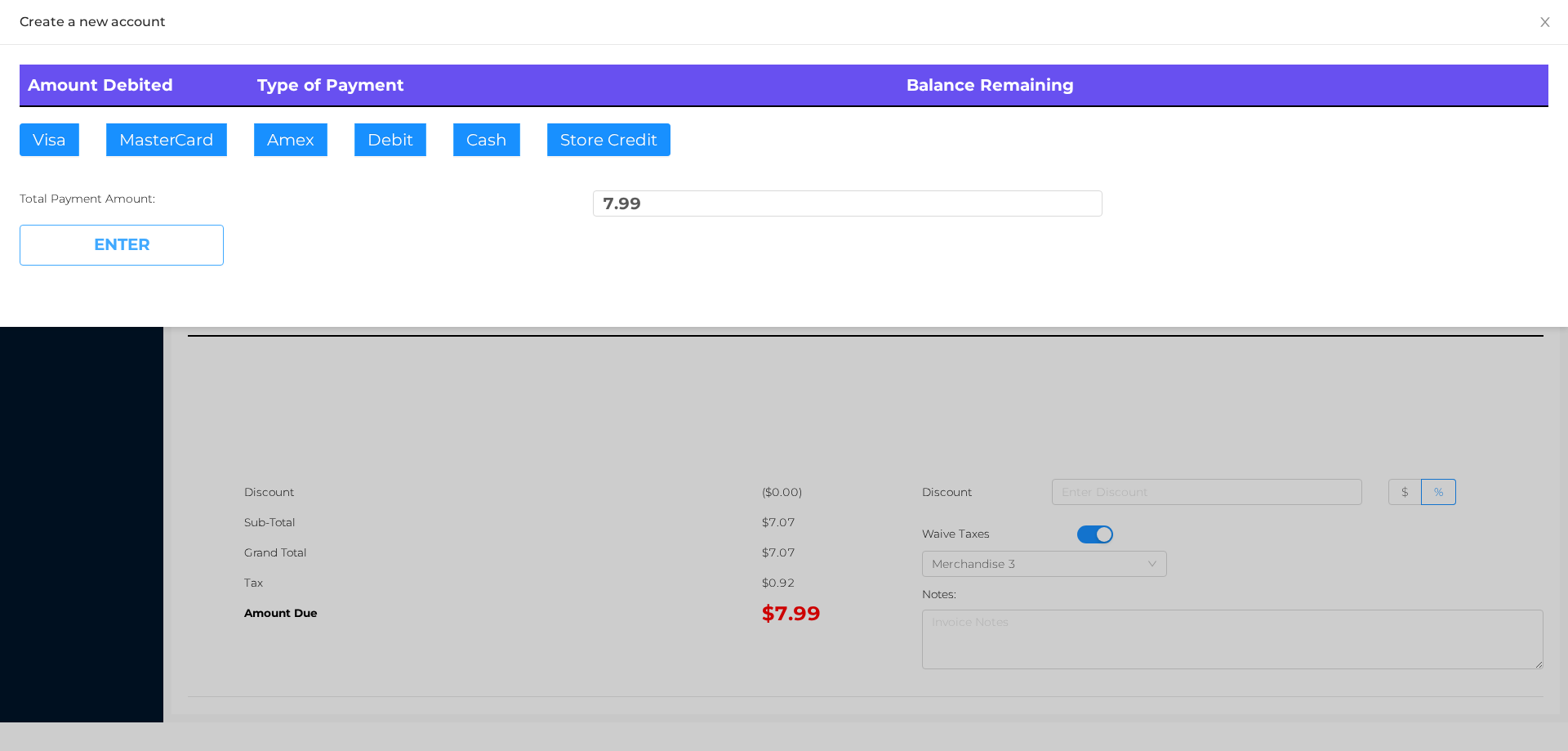
click at [118, 250] on button "ENTER" at bounding box center [121, 245] width 204 height 41
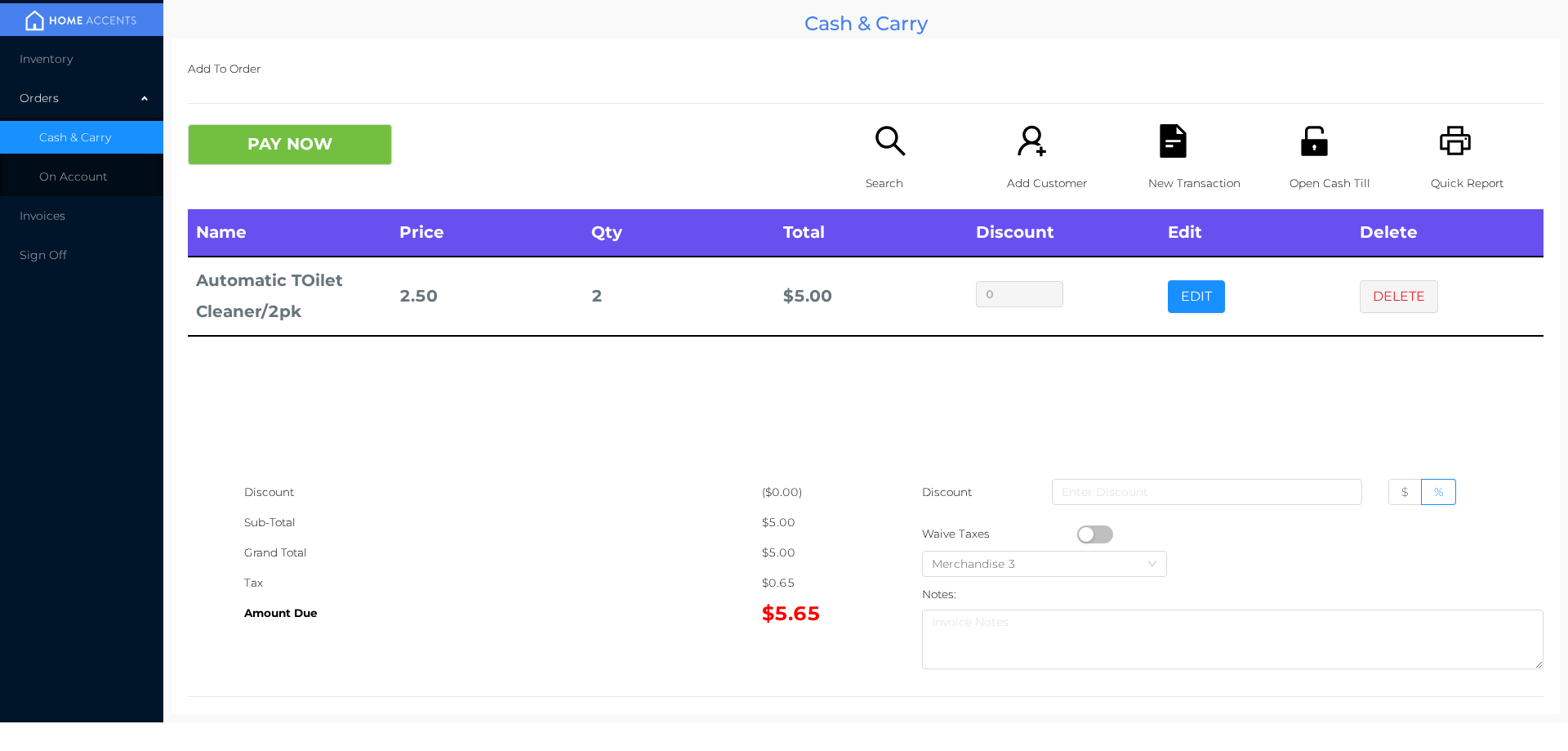
click at [879, 164] on div "Search" at bounding box center [922, 166] width 112 height 85
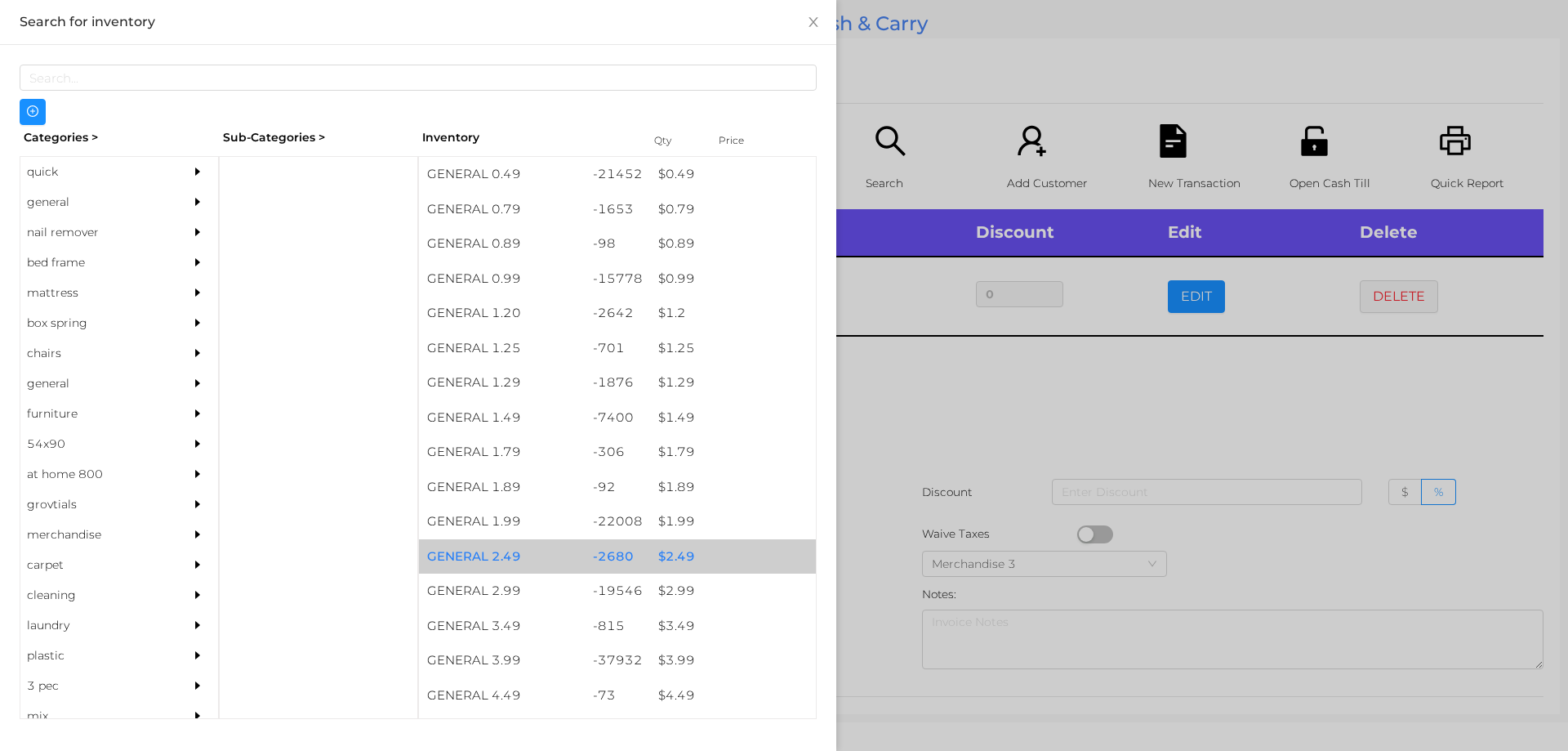
click at [676, 554] on div "$ 2.49" at bounding box center [733, 556] width 166 height 35
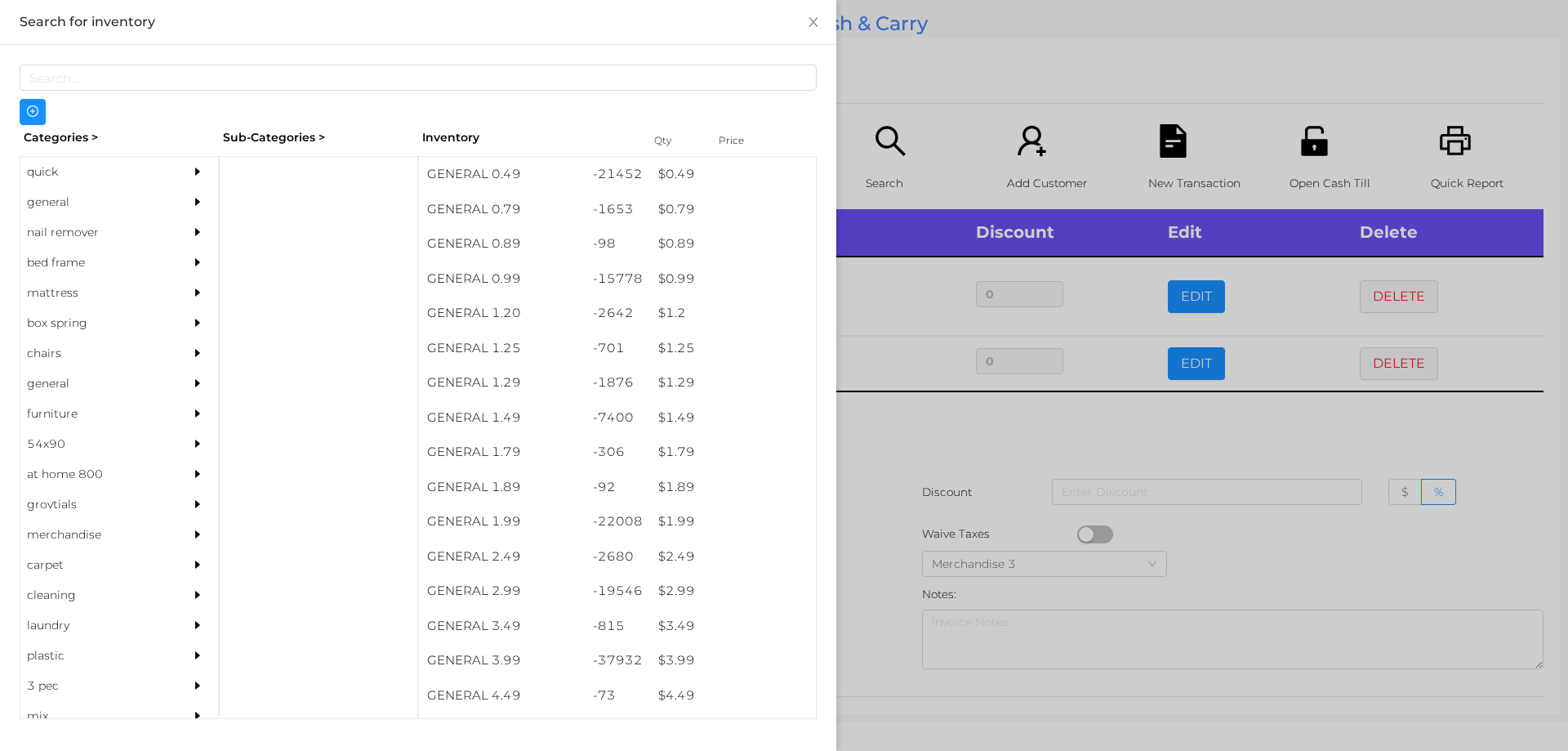
click at [882, 607] on div at bounding box center [784, 375] width 1568 height 751
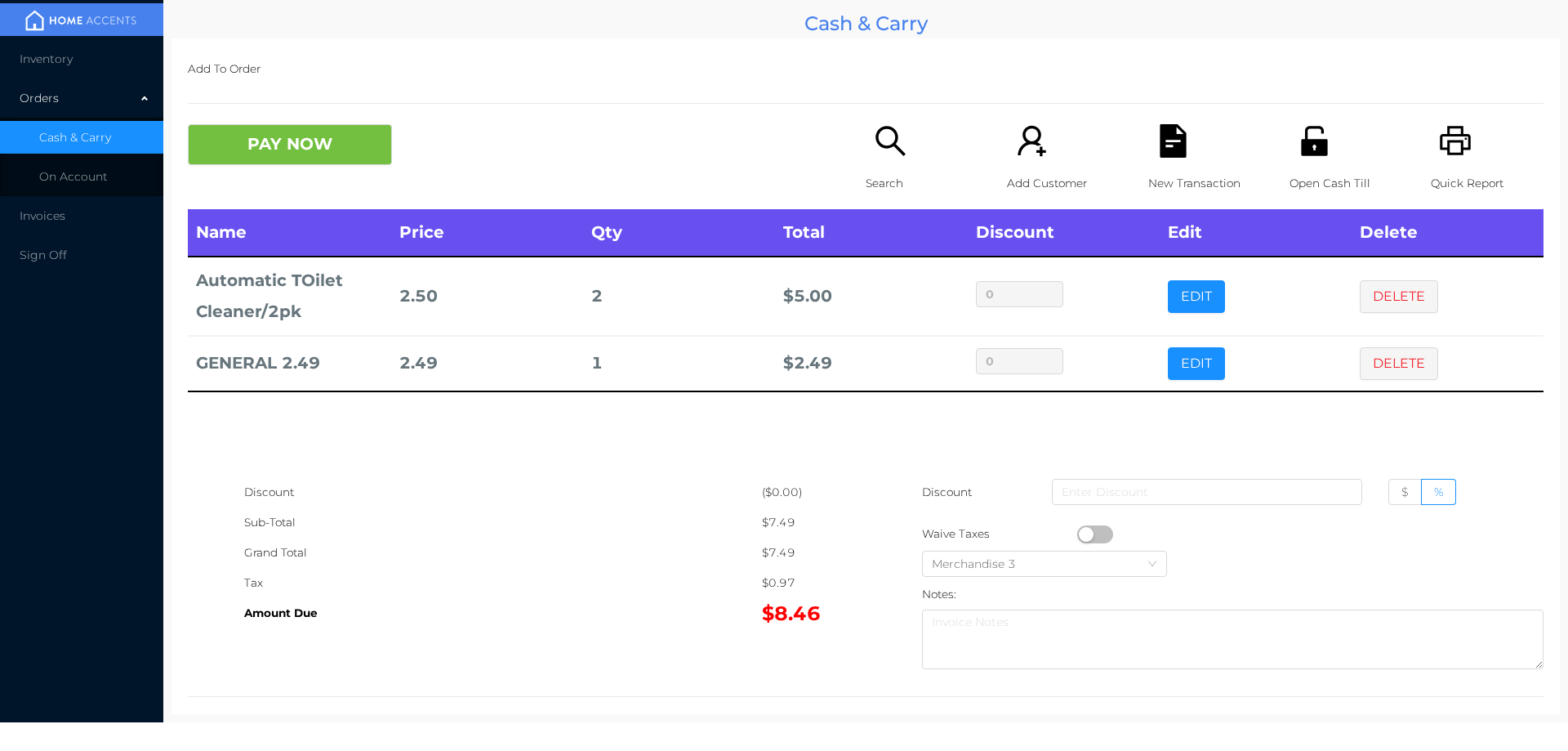
click at [1159, 158] on icon "icon: file-text" at bounding box center [1172, 141] width 26 height 34
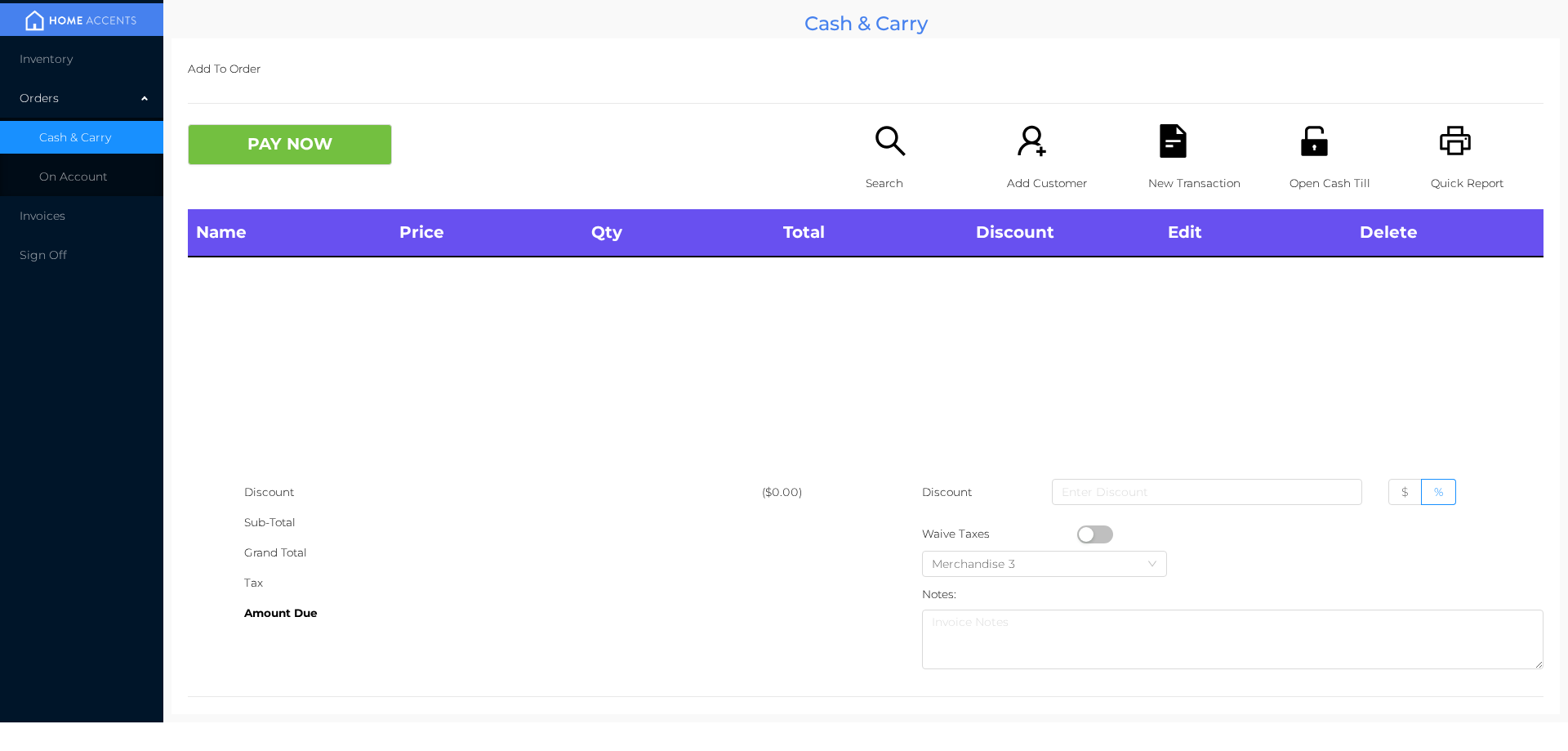
click at [1446, 156] on icon "icon: printer" at bounding box center [1456, 141] width 34 height 34
click at [310, 145] on button "PAY NOW" at bounding box center [289, 144] width 204 height 41
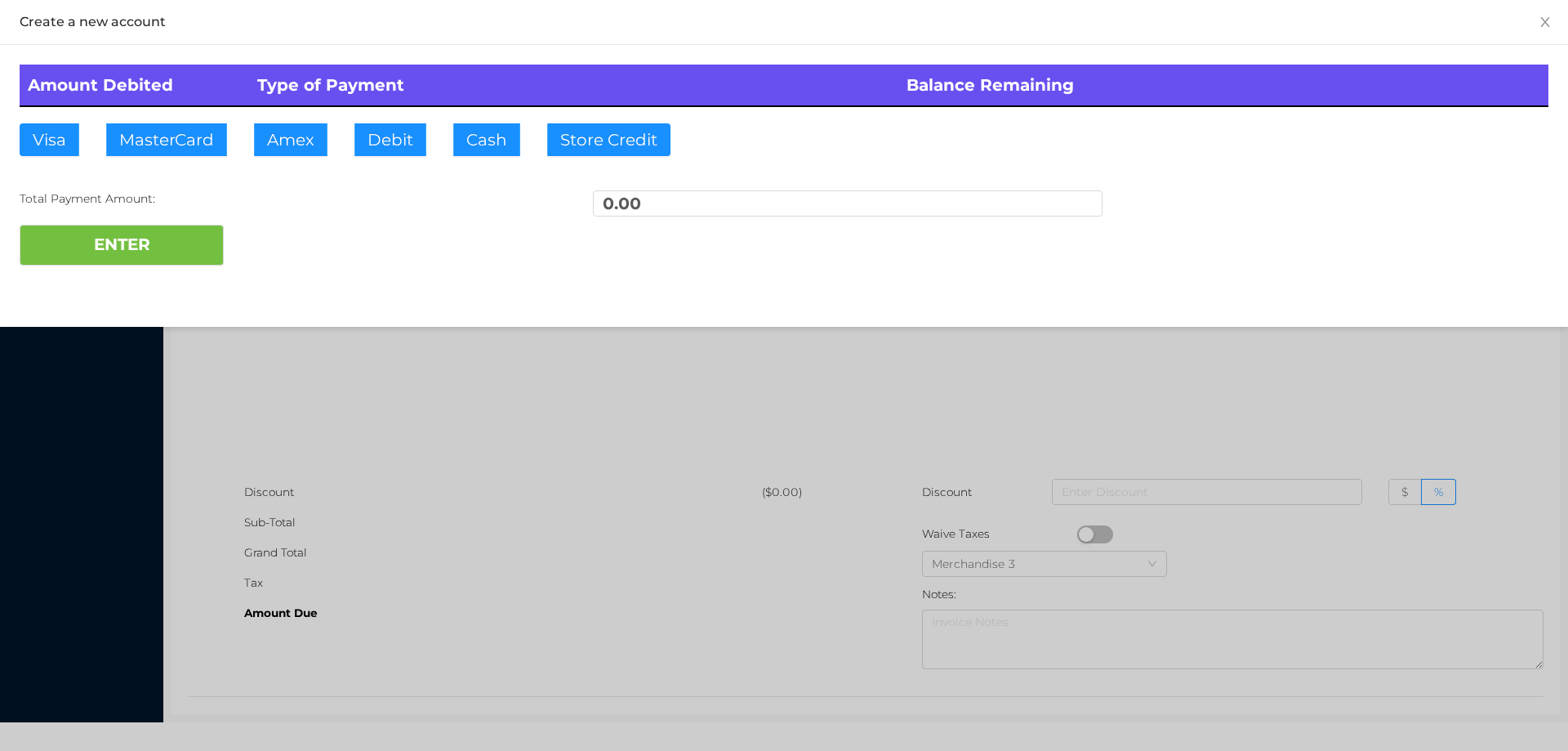
click at [1300, 405] on div at bounding box center [784, 375] width 1568 height 751
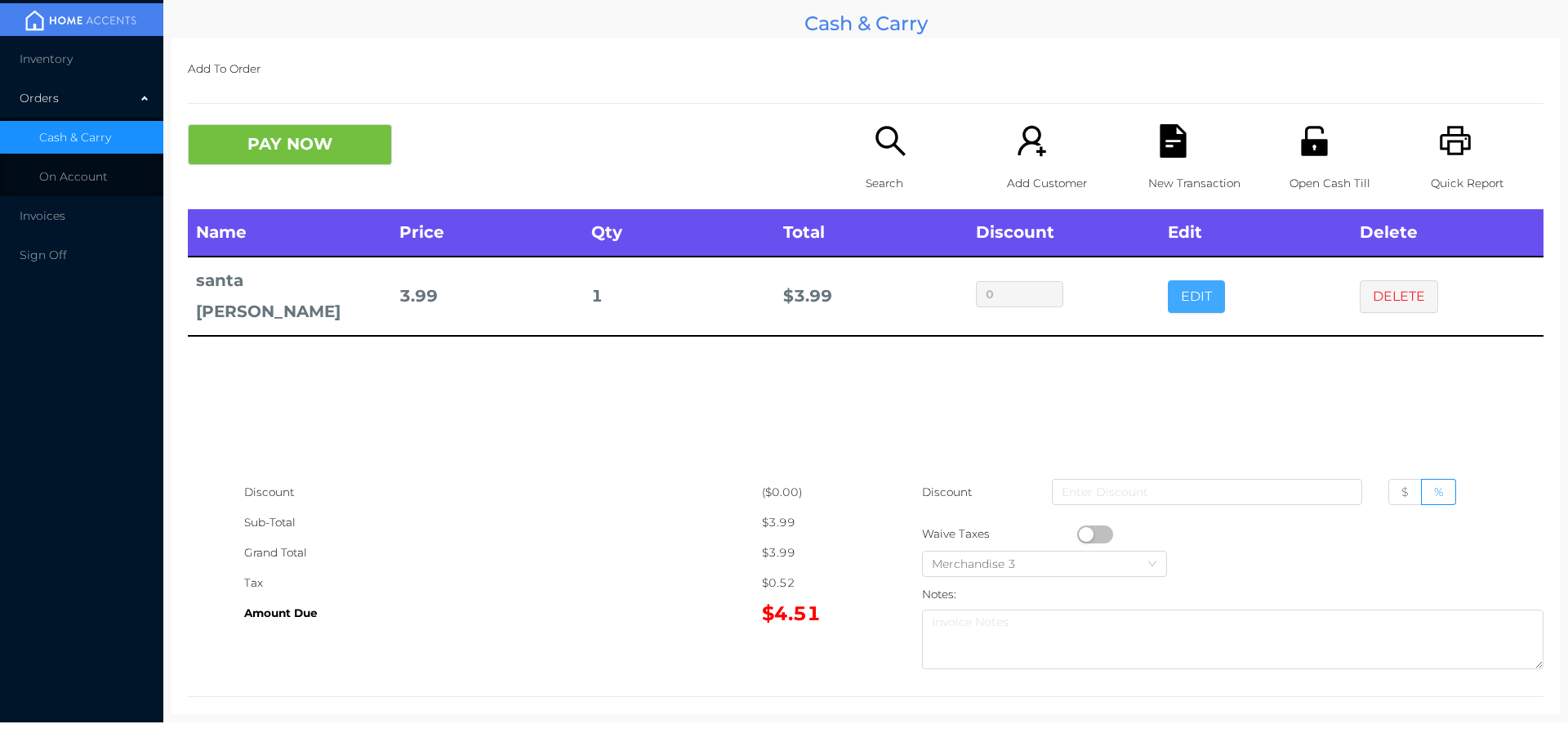
click at [1190, 287] on button "EDIT" at bounding box center [1196, 296] width 57 height 33
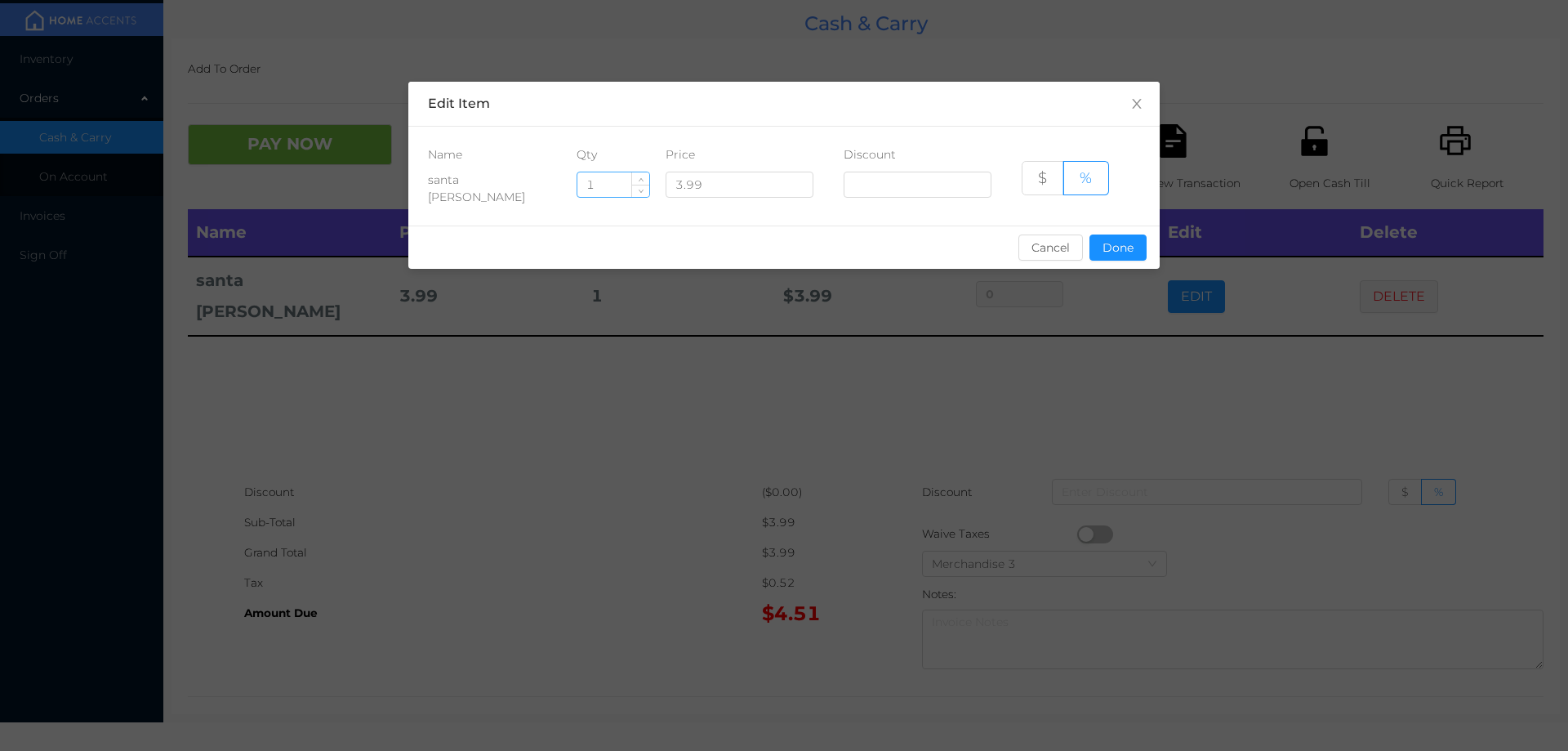
click at [613, 183] on input "1" at bounding box center [613, 184] width 72 height 25
type input "6"
click at [1119, 245] on button "Done" at bounding box center [1118, 248] width 57 height 26
type input "0%"
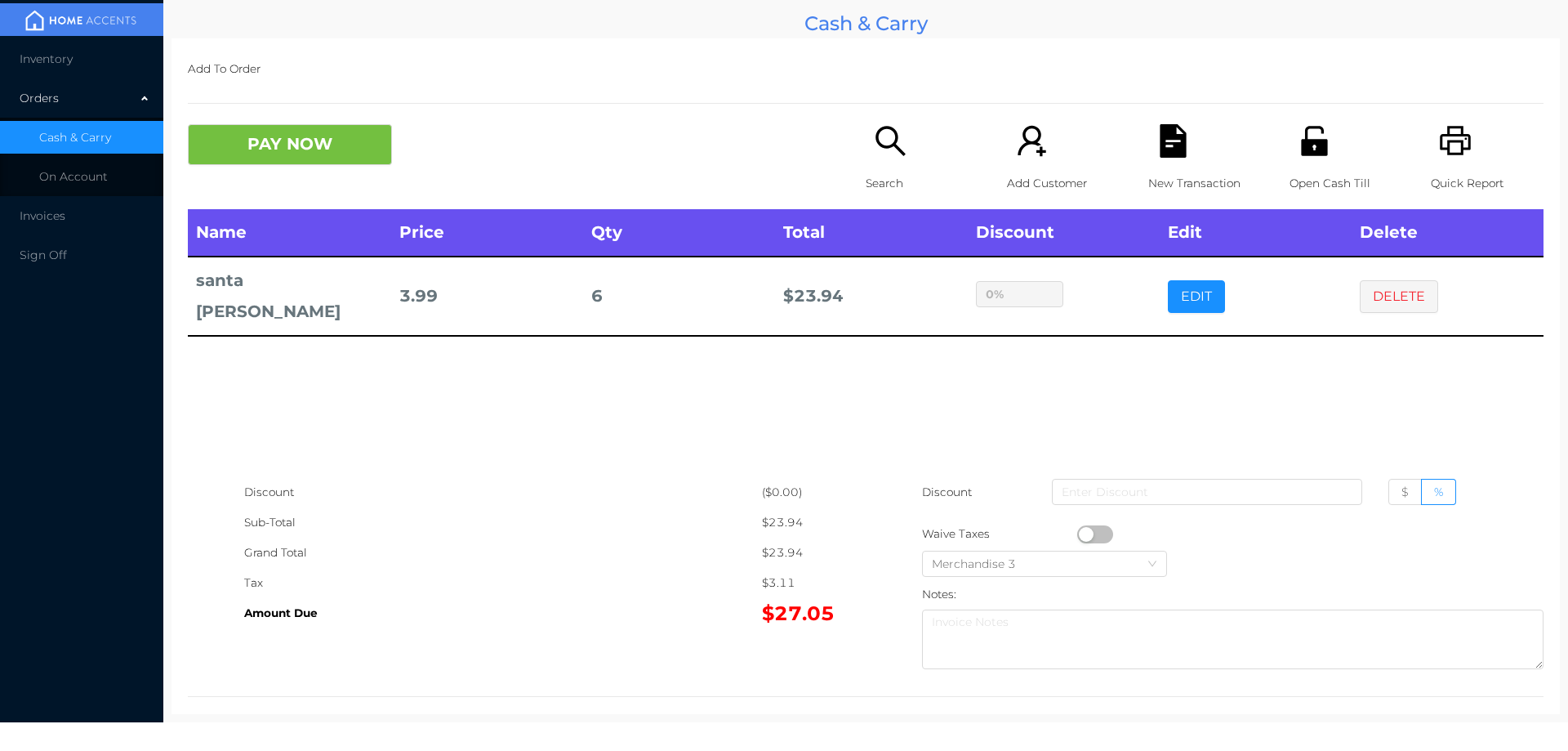
click at [1111, 345] on div "sentinelStart Edit Item Name Qty Price Discount santa clara 6 3.99 $ % Cancel D…" at bounding box center [784, 375] width 1568 height 751
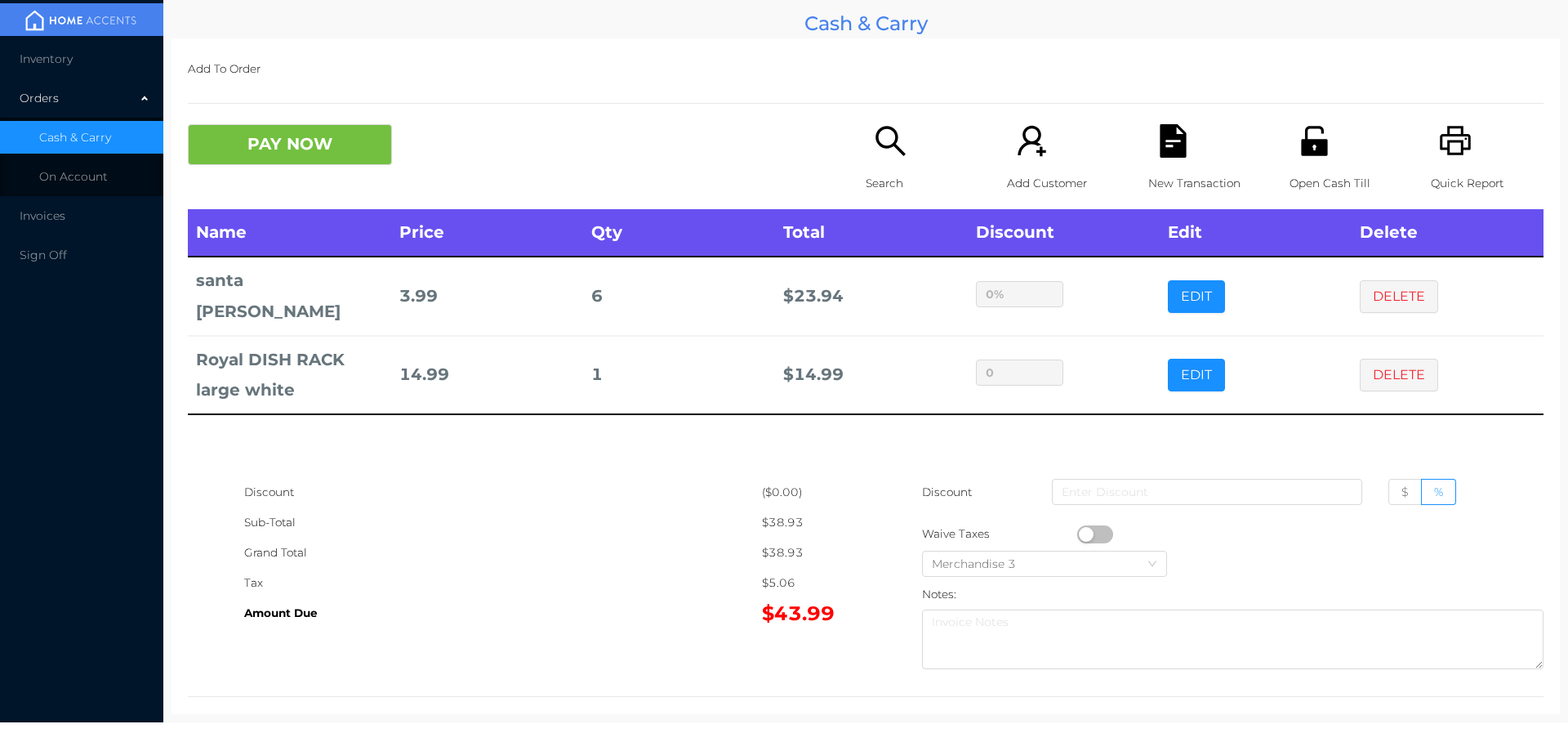
click at [1180, 150] on icon "icon: file-text" at bounding box center [1173, 141] width 34 height 34
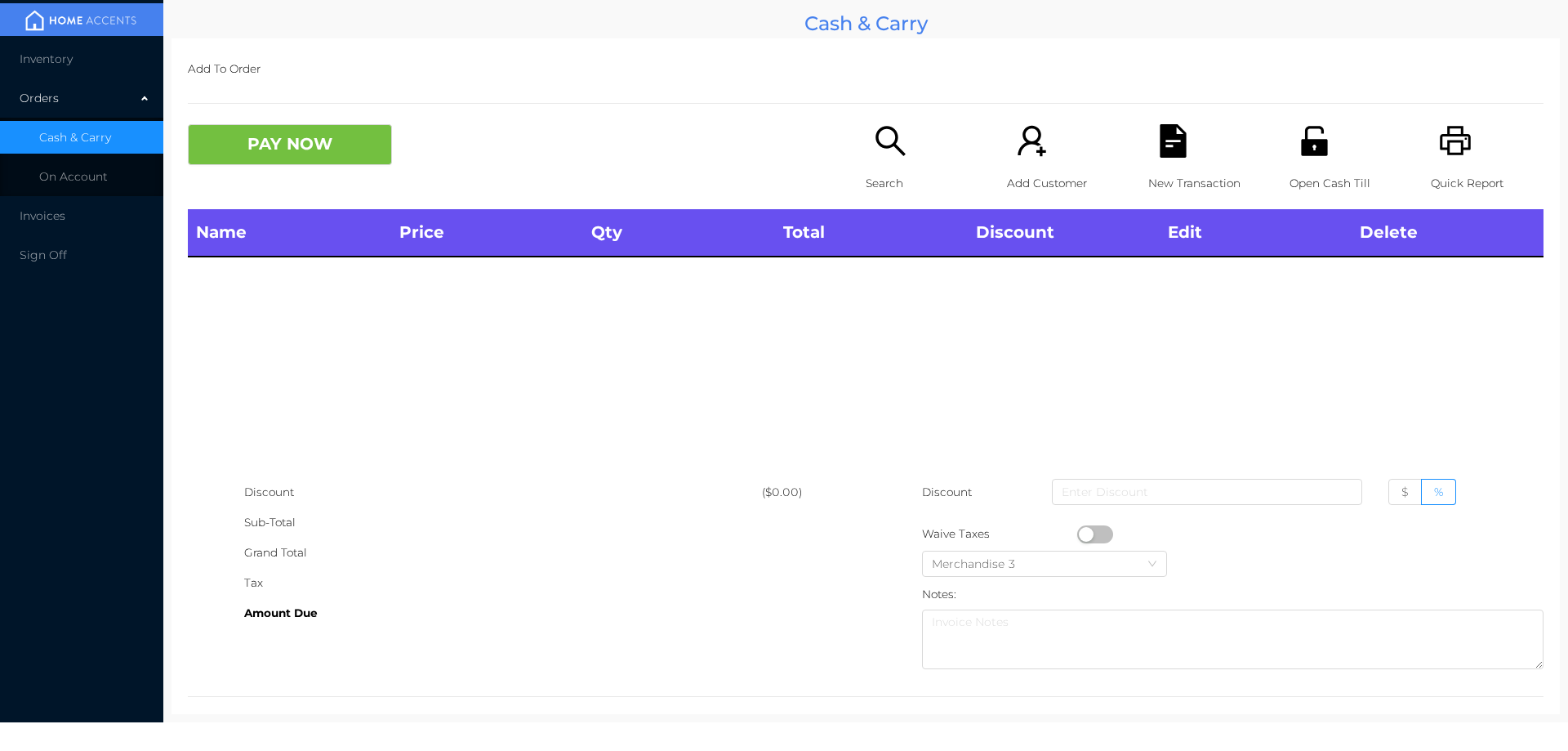
click at [1453, 150] on icon "icon: printer" at bounding box center [1455, 140] width 31 height 30
click at [1148, 147] on div "New Transaction" at bounding box center [1204, 166] width 112 height 85
click at [313, 142] on button "PAY NOW" at bounding box center [289, 144] width 204 height 41
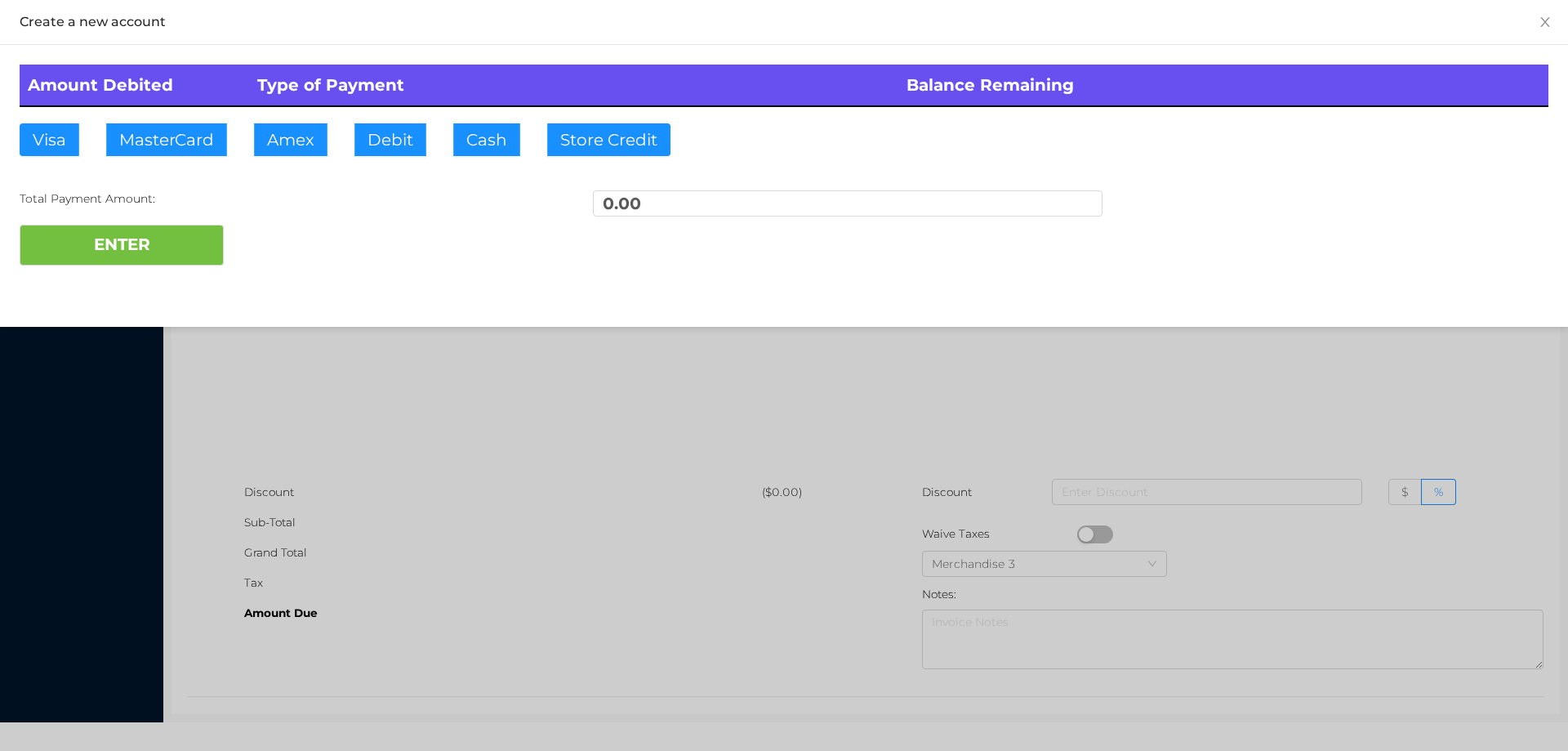
click at [362, 400] on div at bounding box center [784, 375] width 1568 height 751
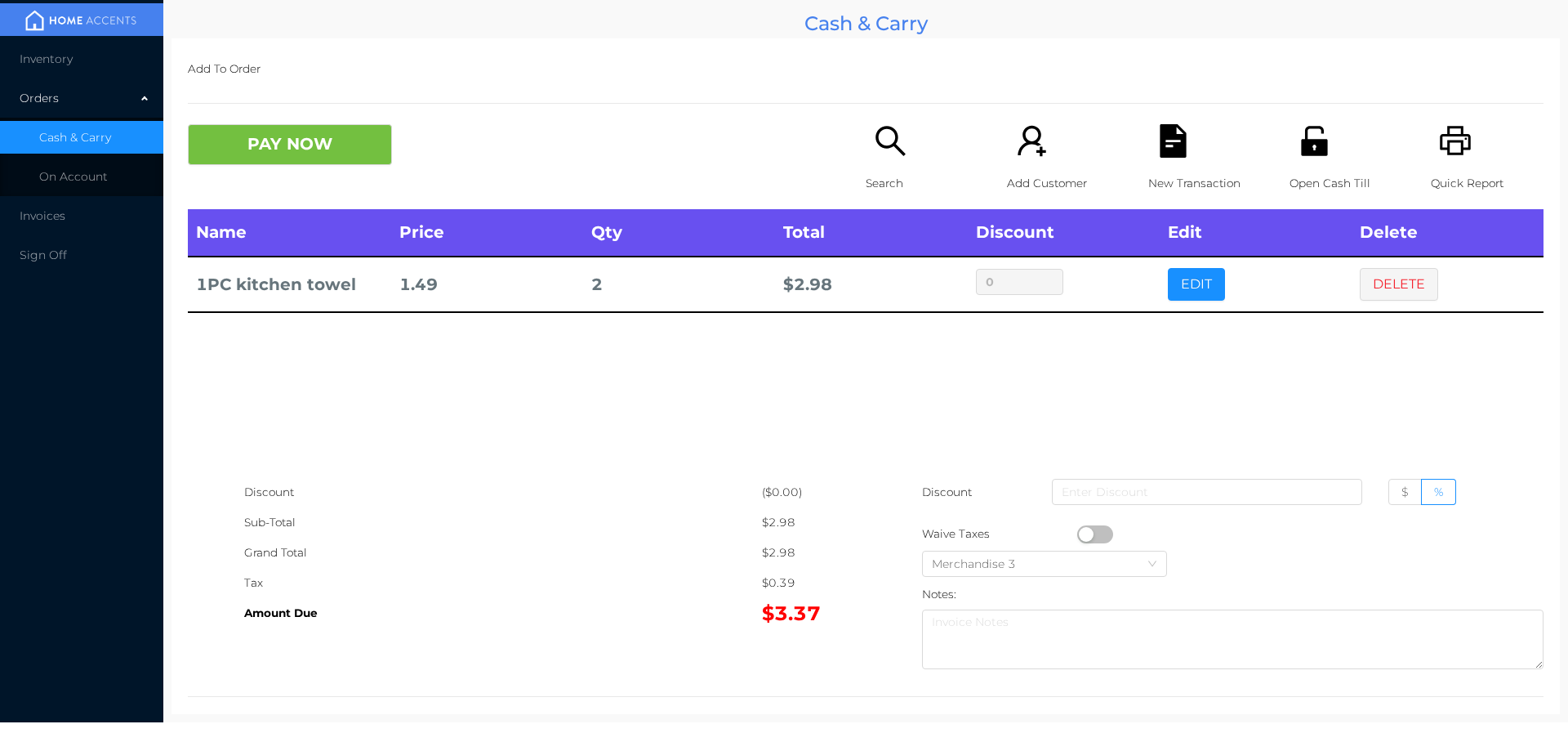
click at [877, 148] on icon "icon: search" at bounding box center [890, 140] width 30 height 30
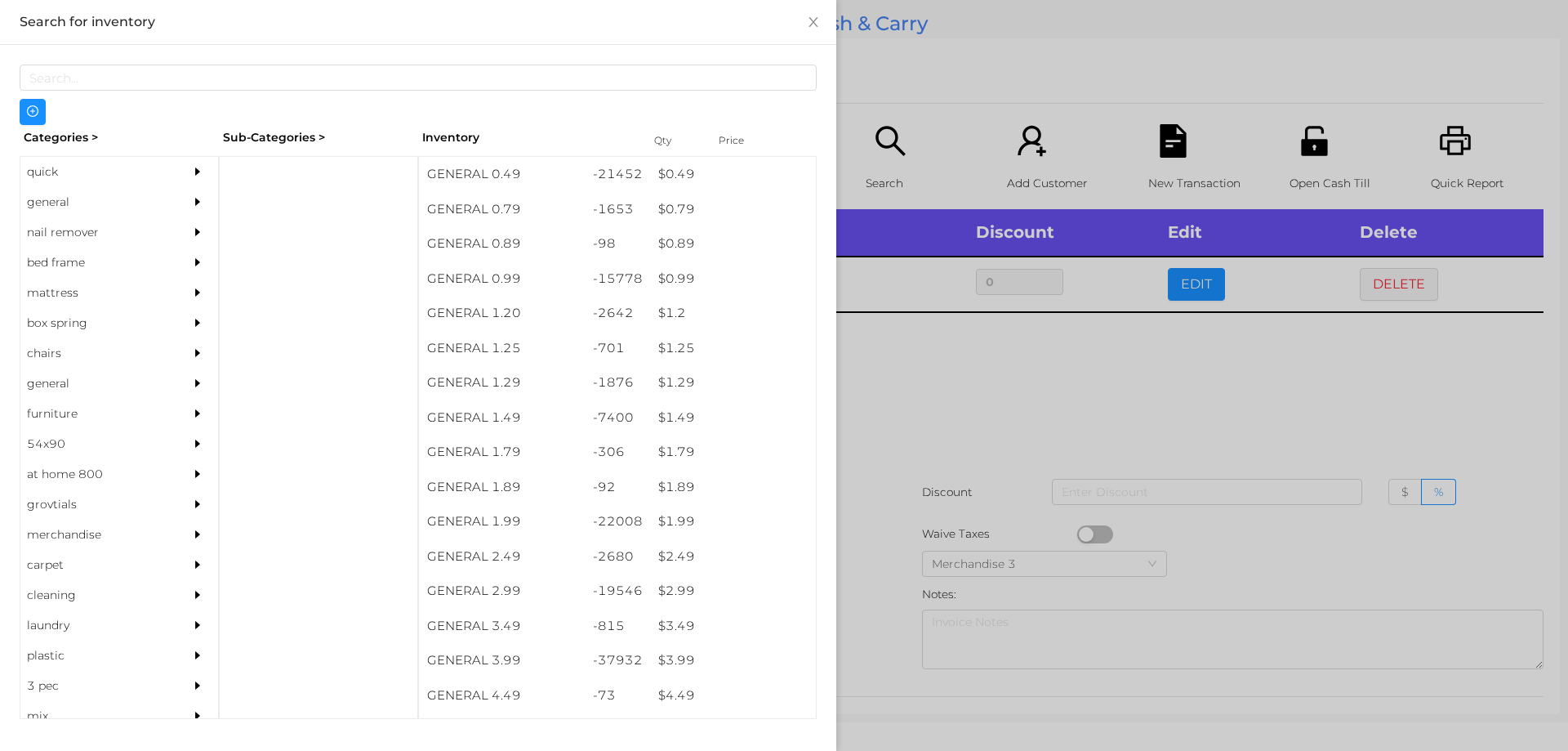
scroll to position [0, 0]
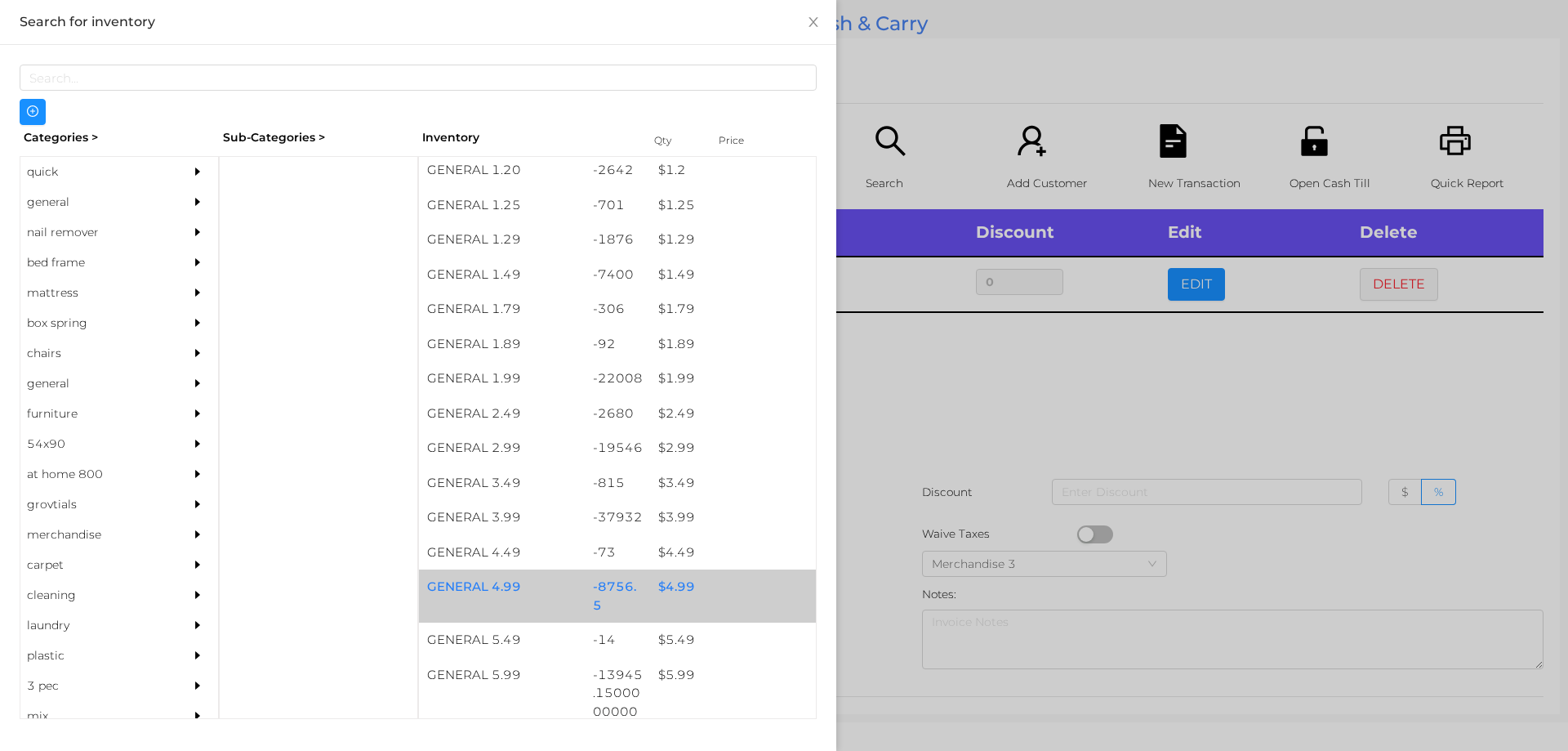
click at [665, 587] on div "$ 4.99" at bounding box center [733, 586] width 166 height 35
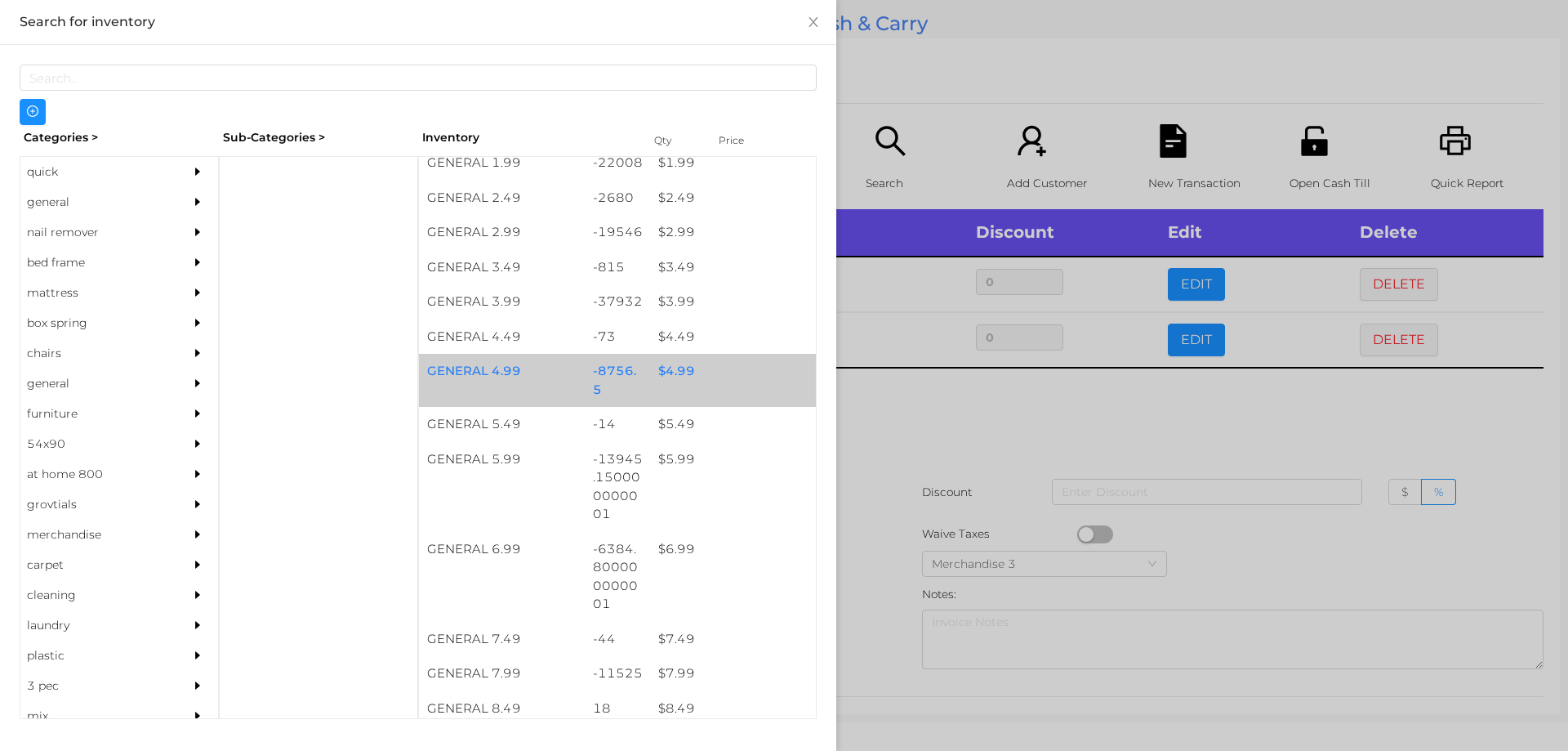
scroll to position [359, 0]
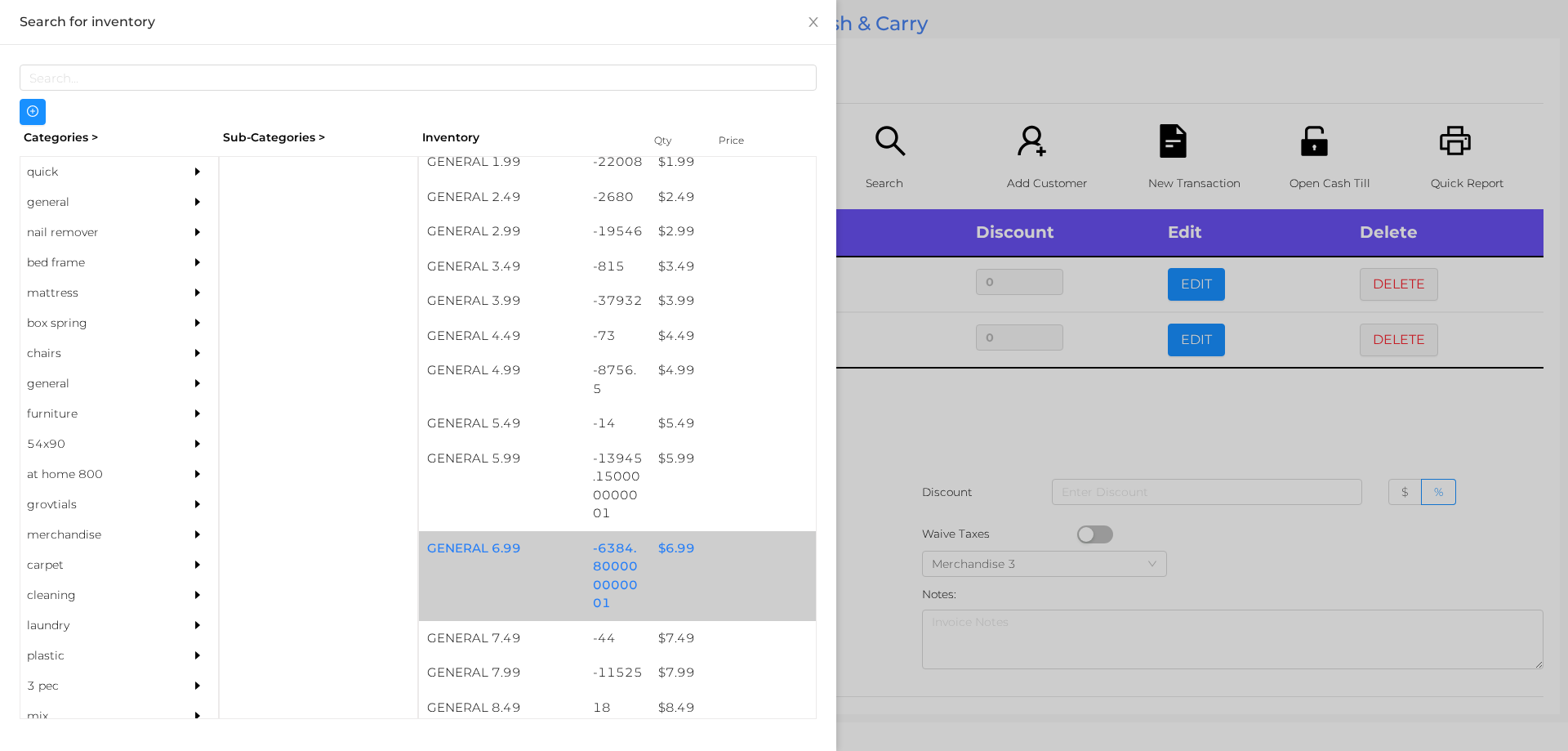
click at [672, 552] on div "$ 6.99" at bounding box center [733, 548] width 166 height 35
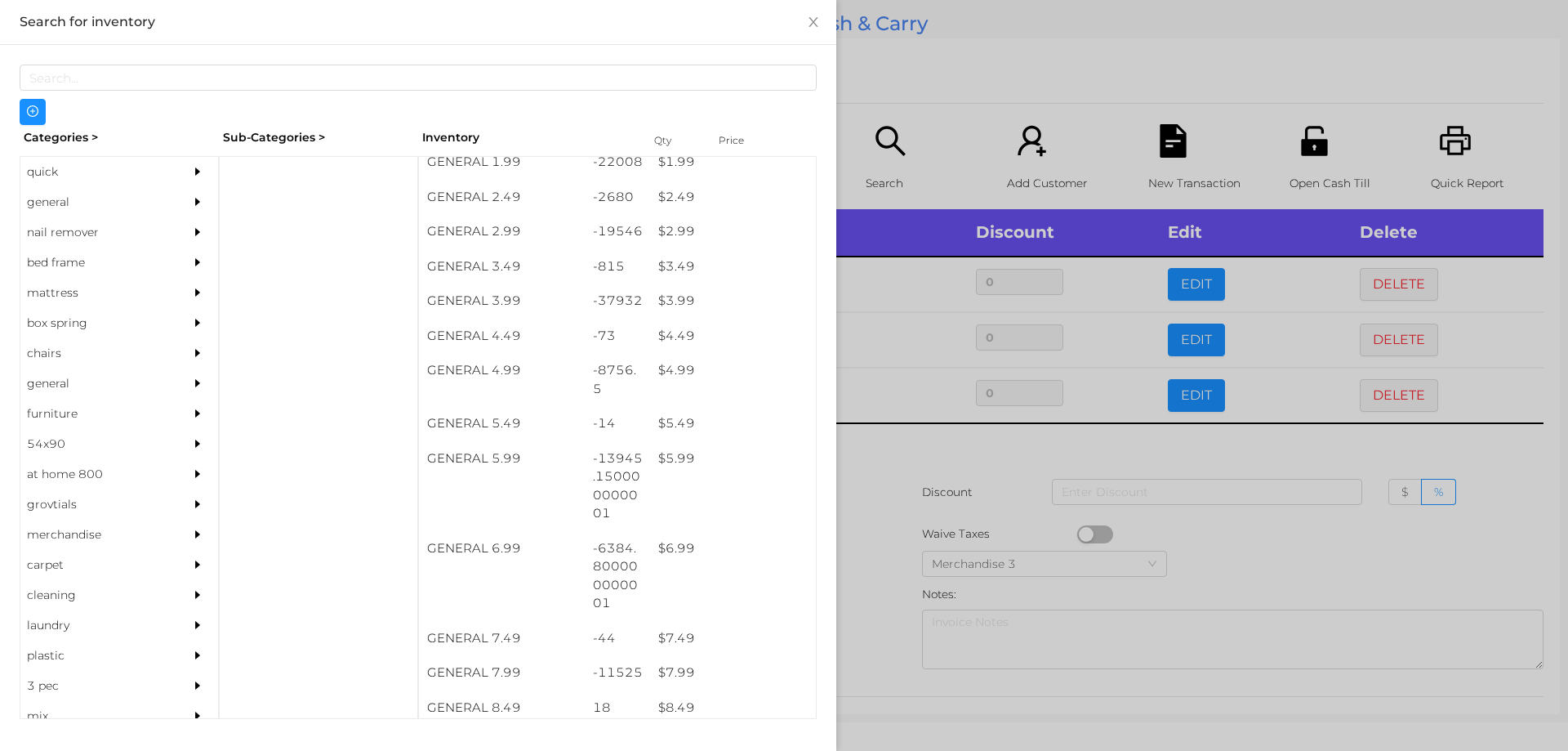
click at [887, 443] on div at bounding box center [784, 375] width 1568 height 751
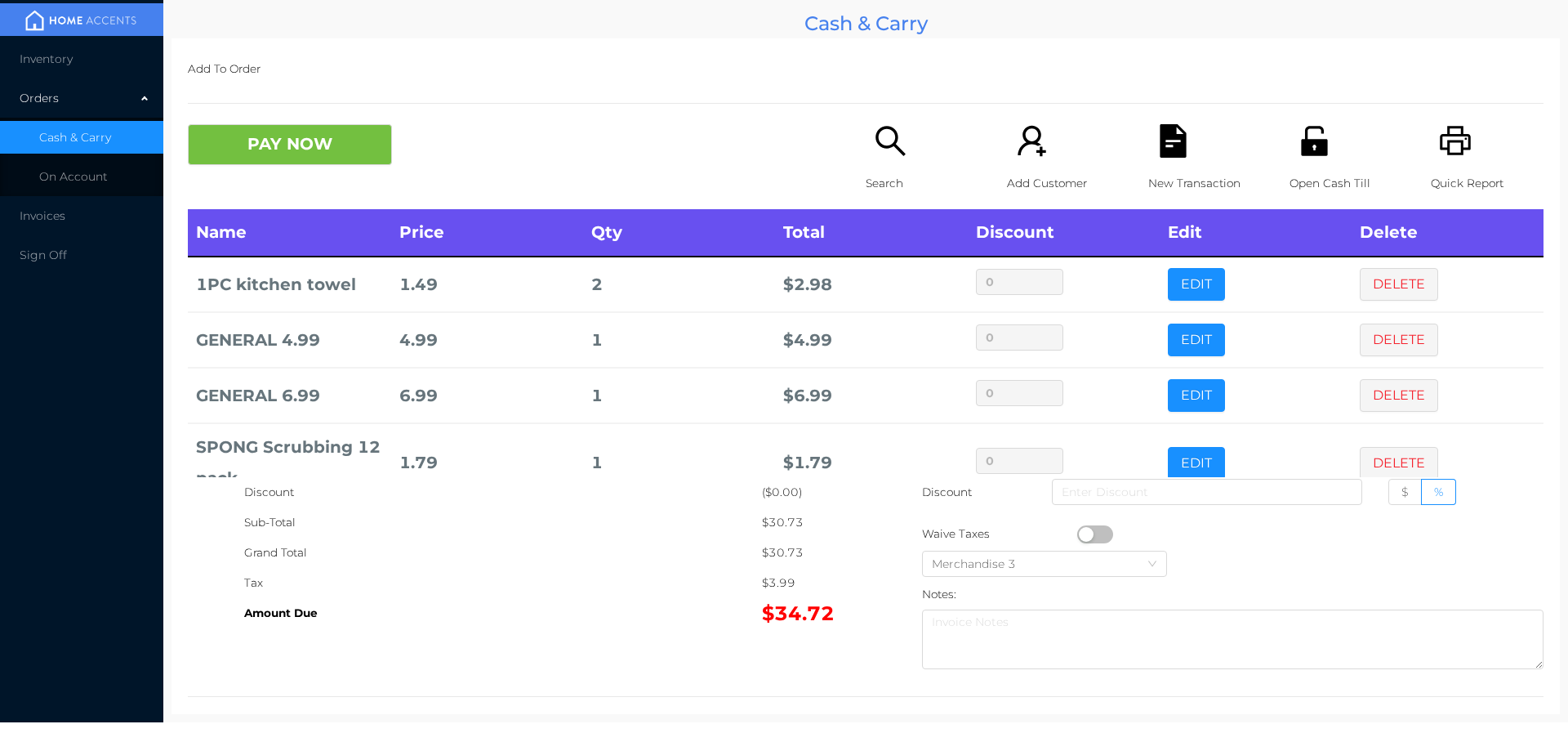
click at [874, 152] on icon "icon: search" at bounding box center [891, 141] width 34 height 34
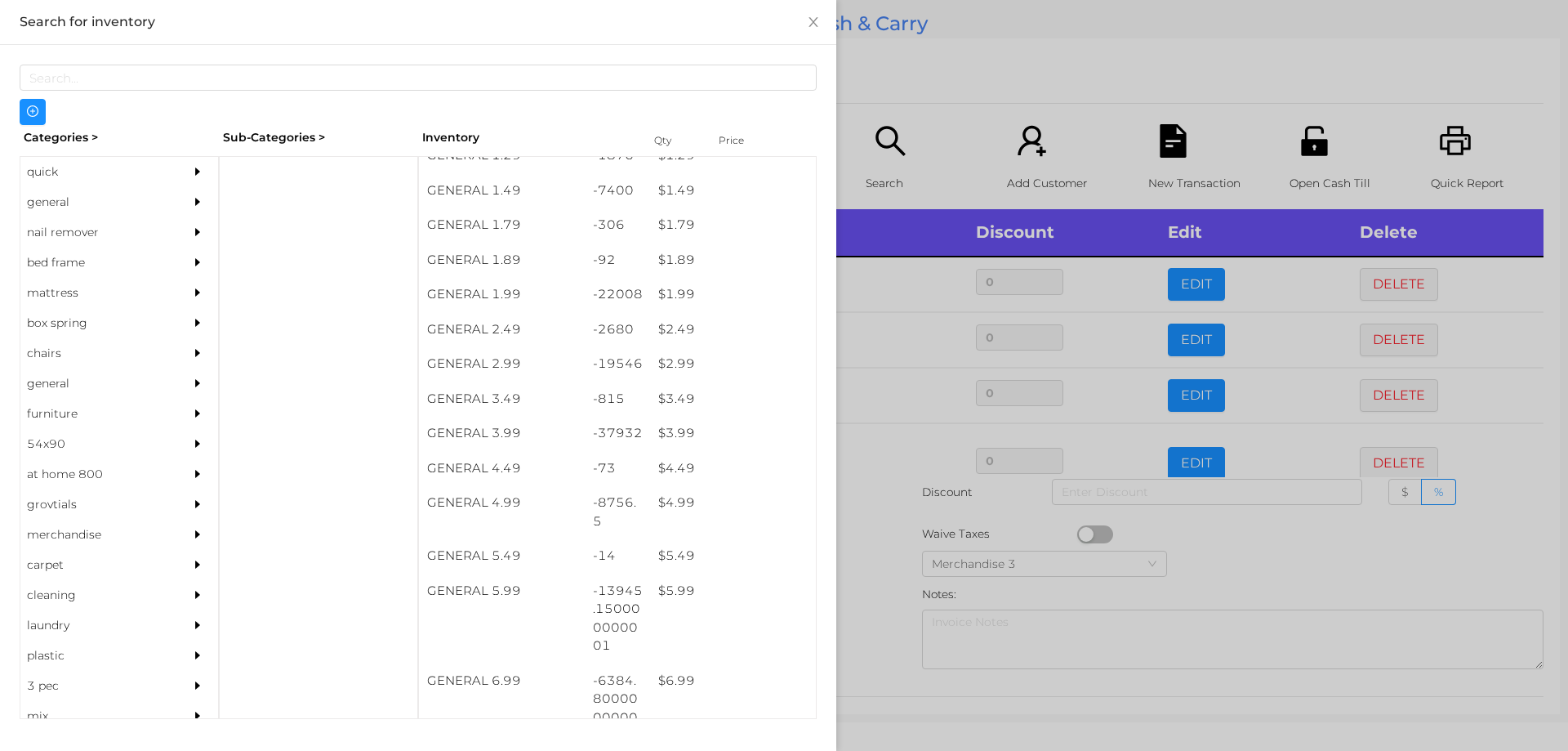
scroll to position [227, 0]
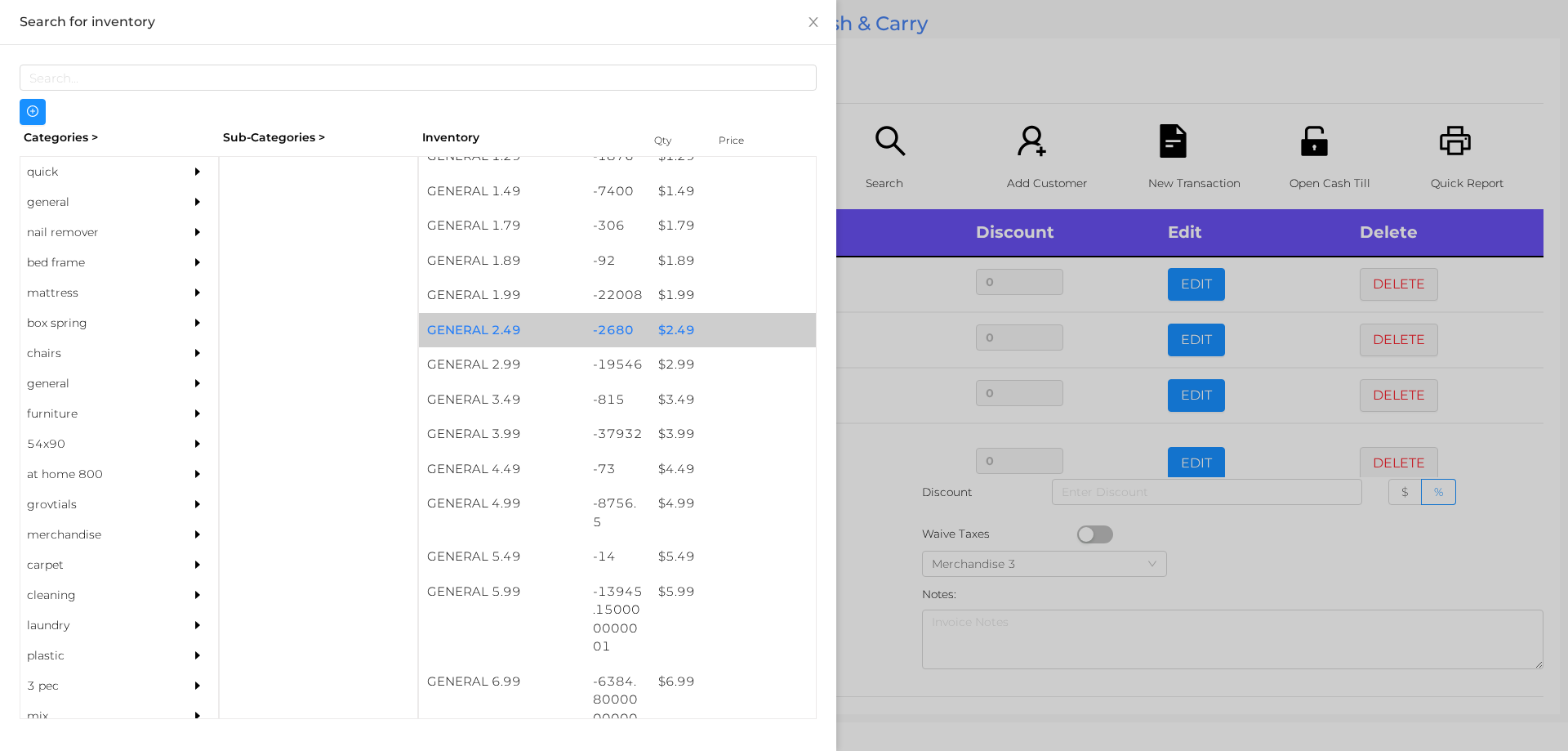
click at [668, 327] on div "$ 2.49" at bounding box center [733, 330] width 166 height 35
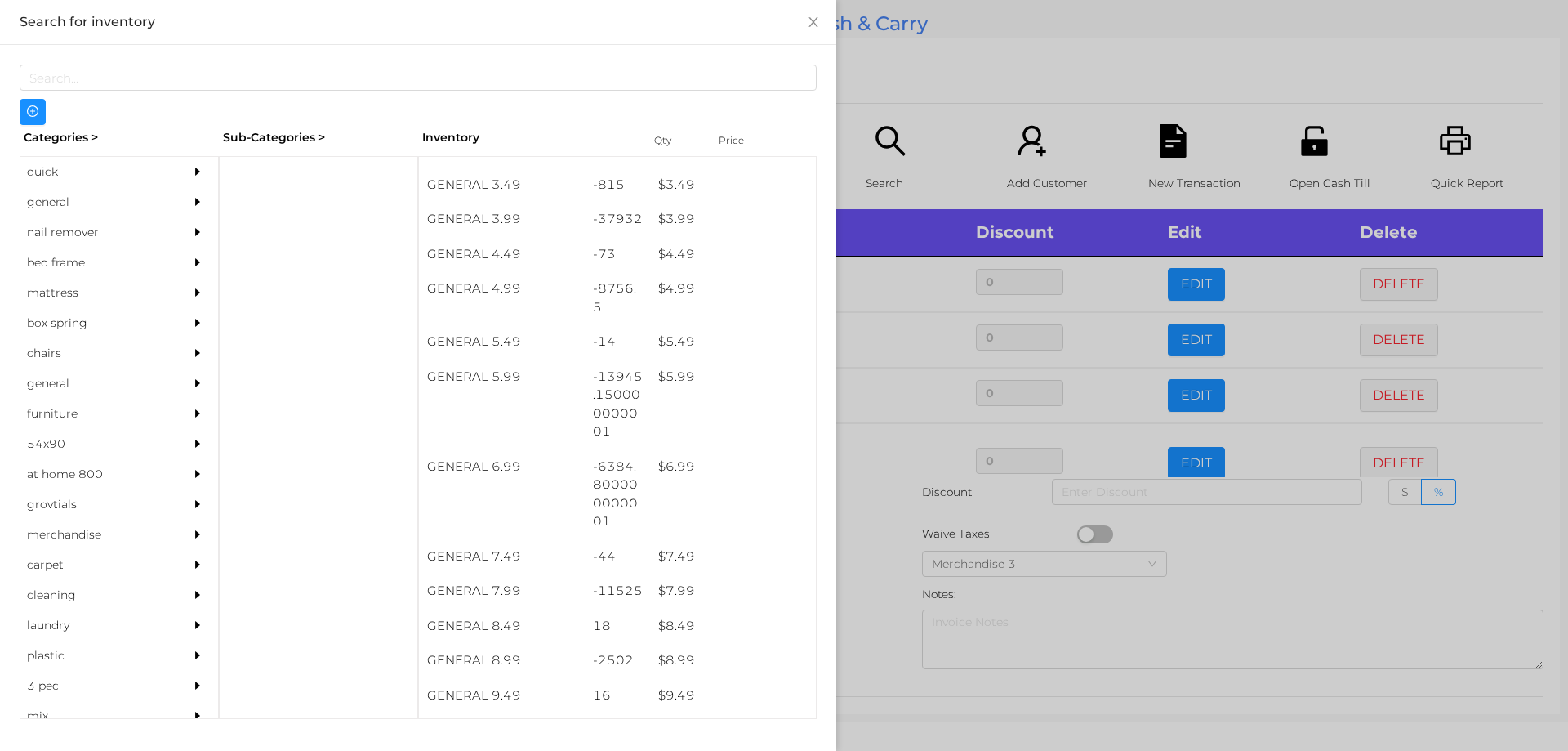
scroll to position [442, 0]
click at [660, 587] on div "$ 7.99" at bounding box center [733, 591] width 166 height 35
click at [879, 597] on div at bounding box center [784, 375] width 1568 height 751
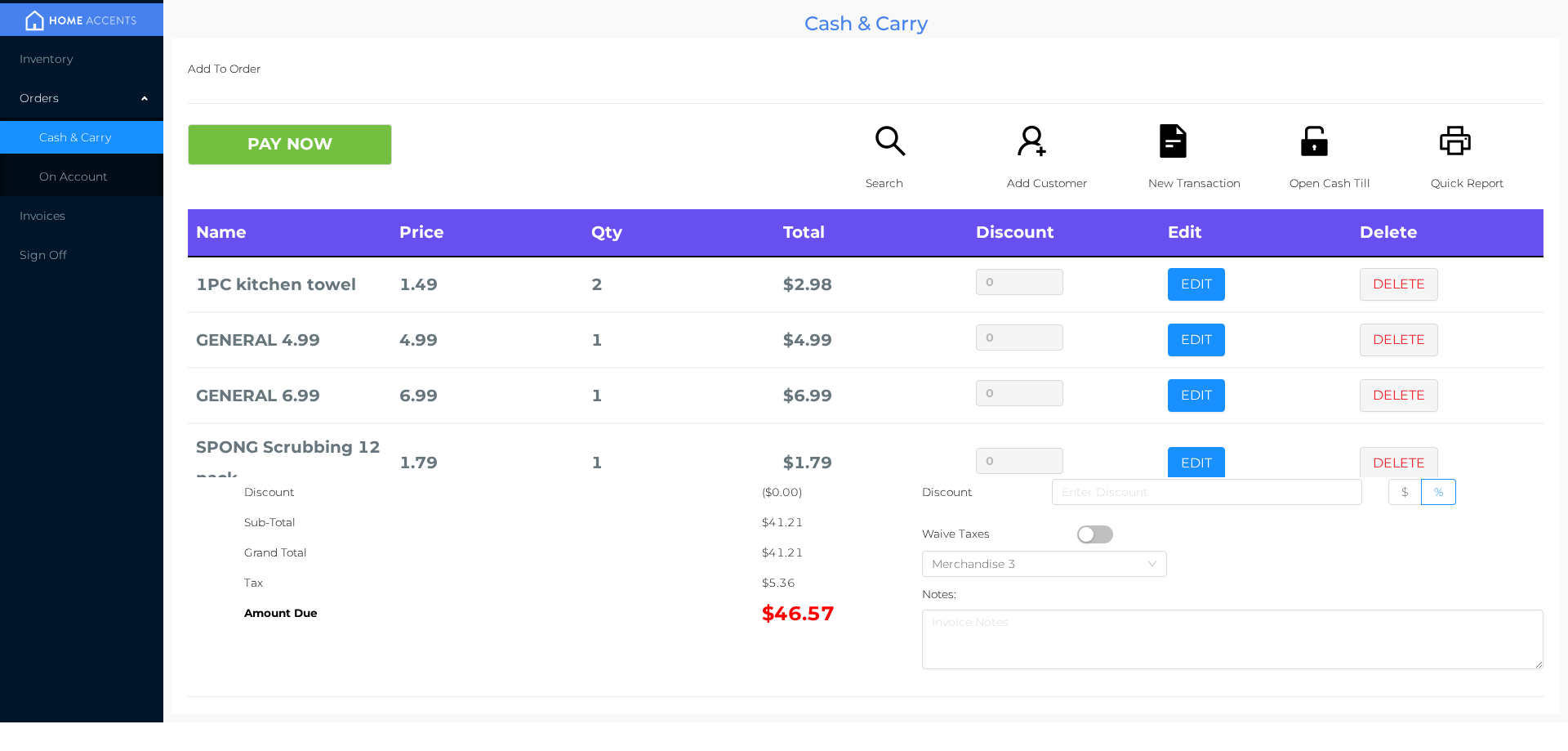
click at [866, 172] on p "Search" at bounding box center [922, 183] width 112 height 30
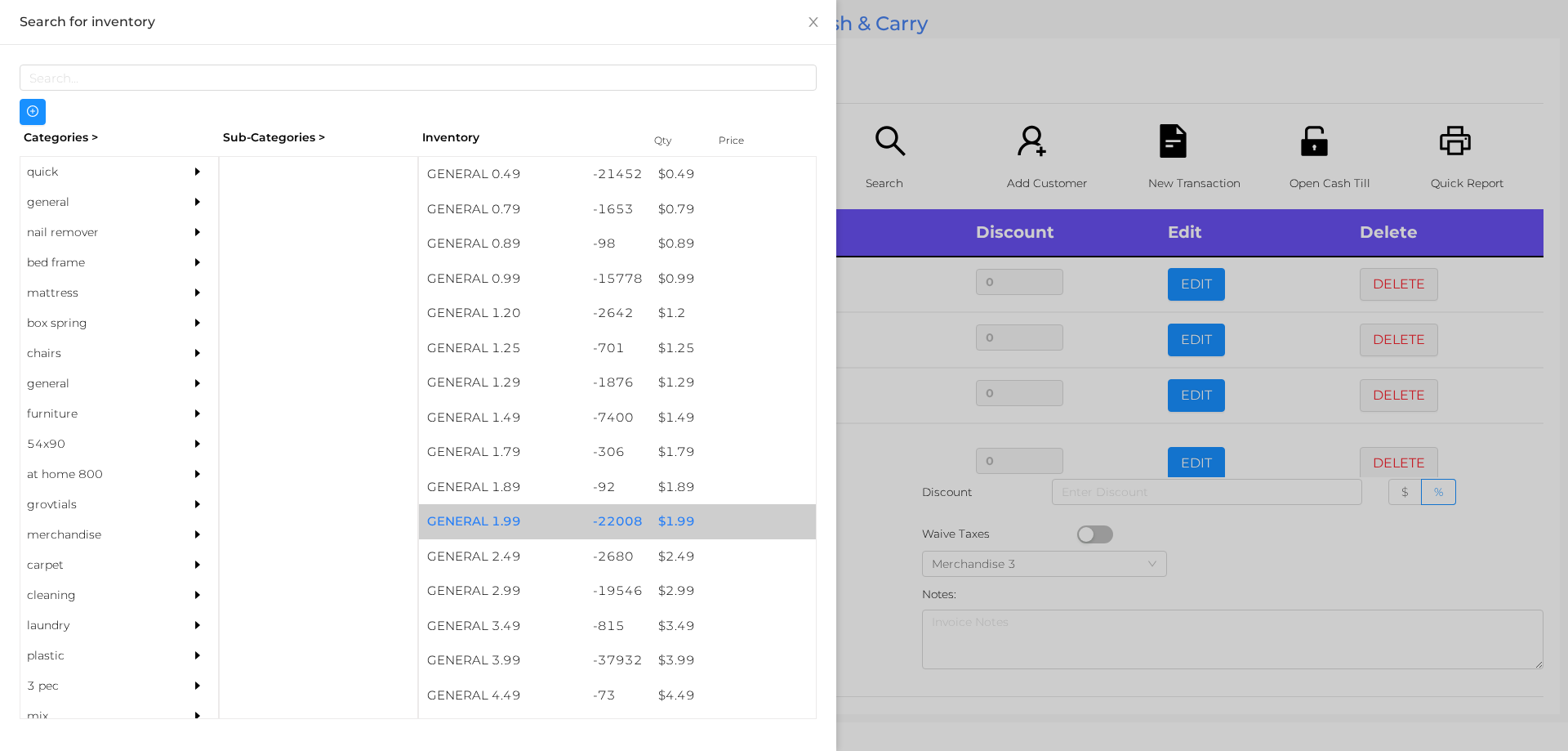
click at [665, 522] on div "$ 1.99" at bounding box center [733, 521] width 166 height 35
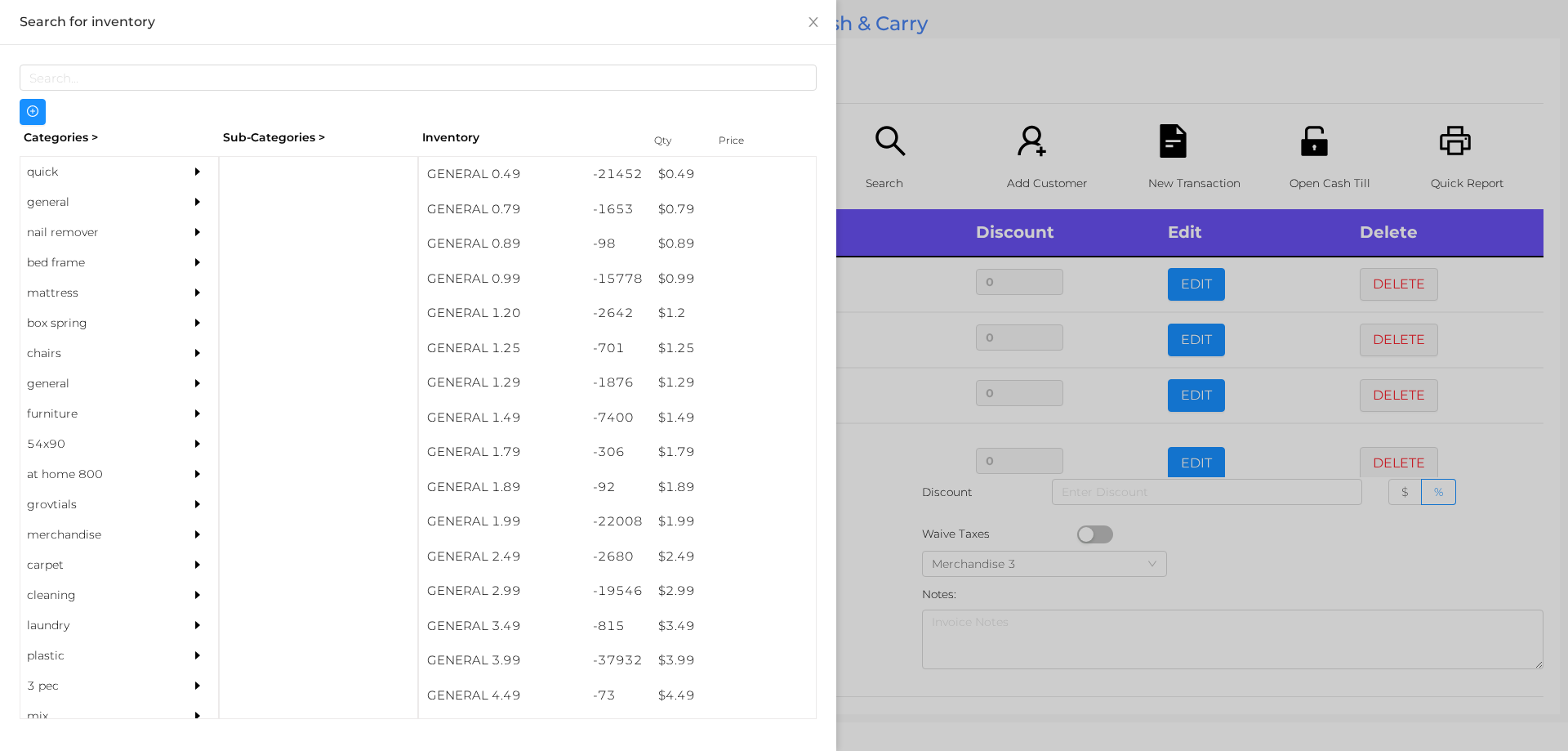
click at [890, 602] on div at bounding box center [784, 375] width 1568 height 751
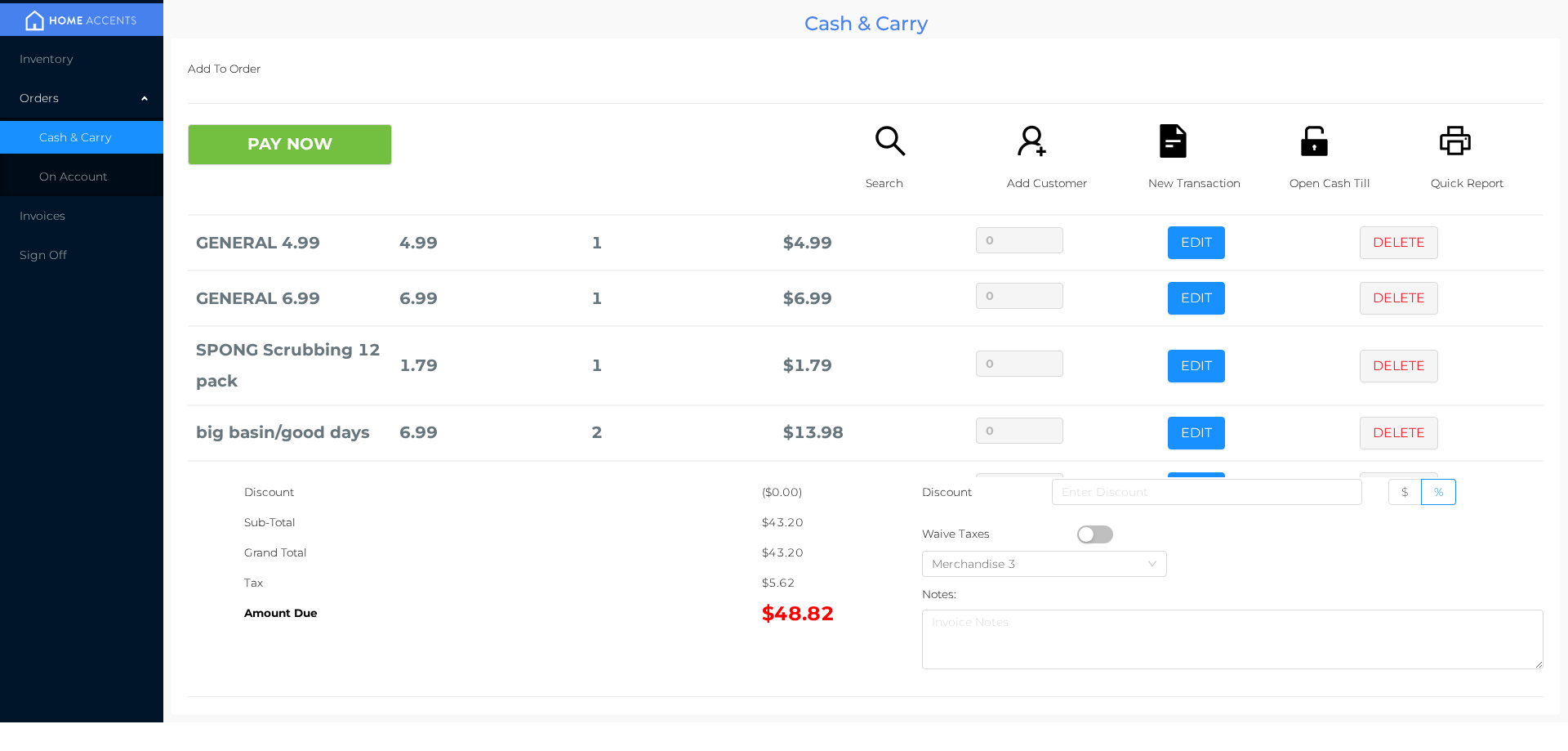
scroll to position [264, 0]
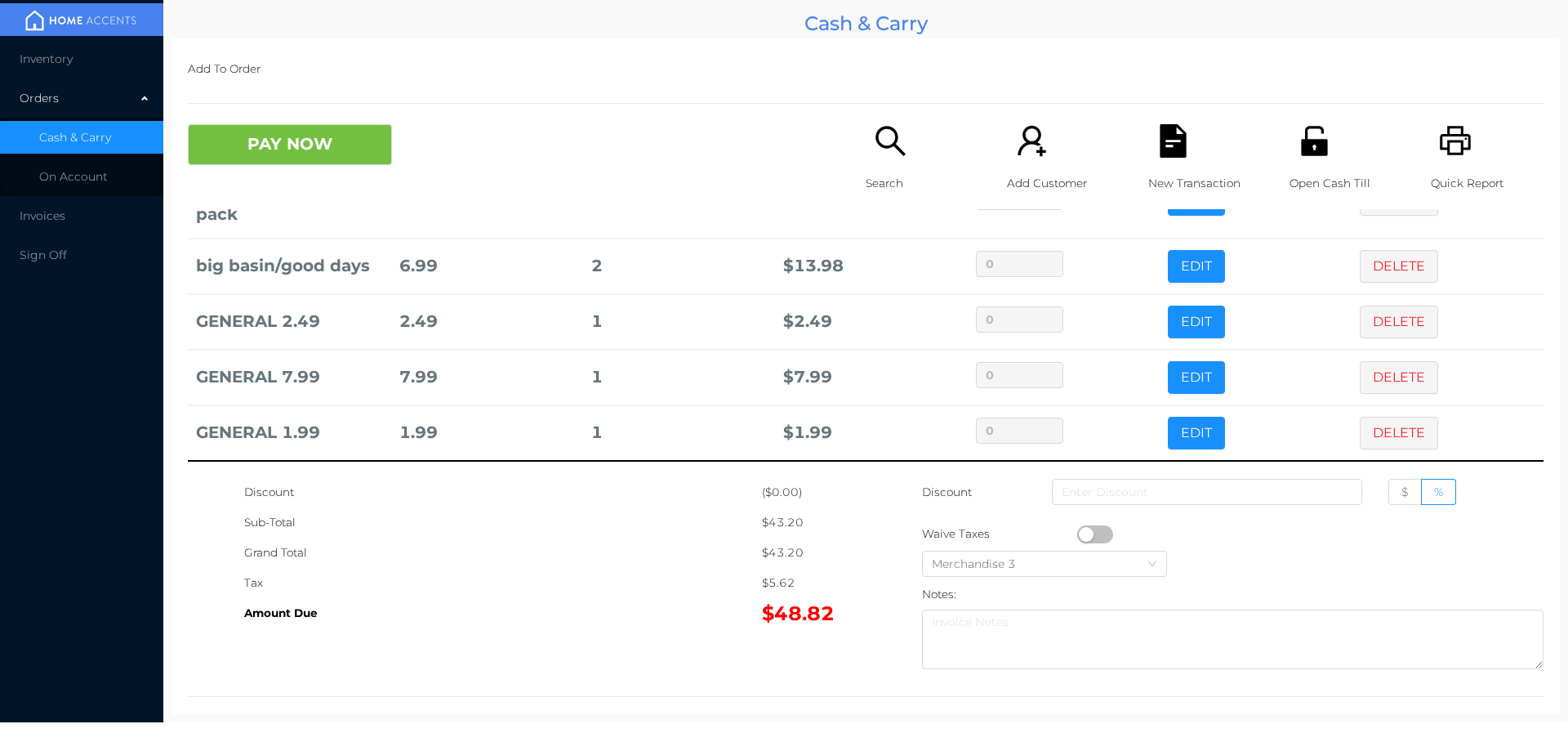
click at [1309, 152] on icon "icon: unlock" at bounding box center [1313, 140] width 26 height 30
click at [247, 142] on button "PAY NOW" at bounding box center [289, 144] width 204 height 41
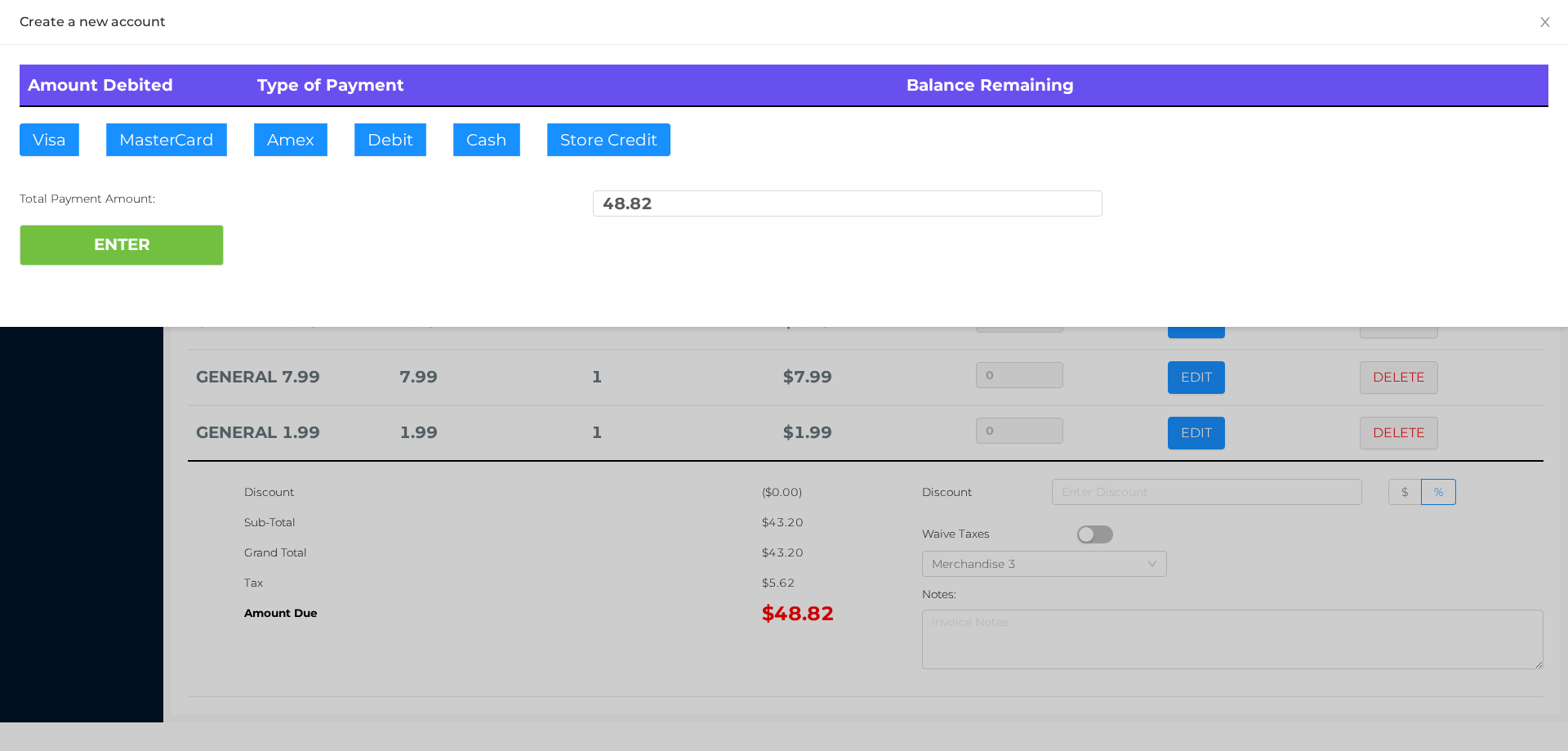
click at [507, 603] on div at bounding box center [784, 375] width 1568 height 751
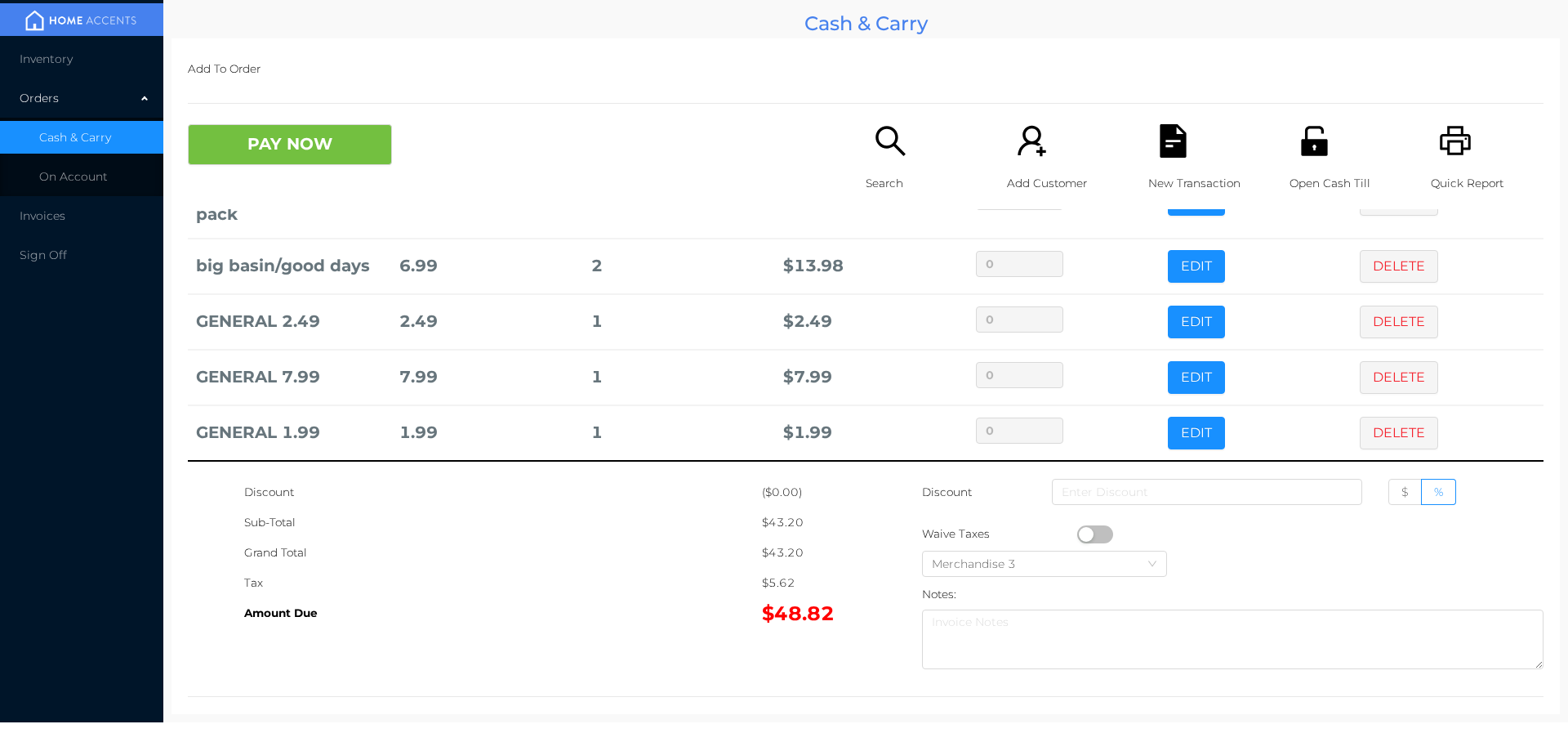
click at [1181, 153] on div "New Transaction" at bounding box center [1204, 166] width 112 height 85
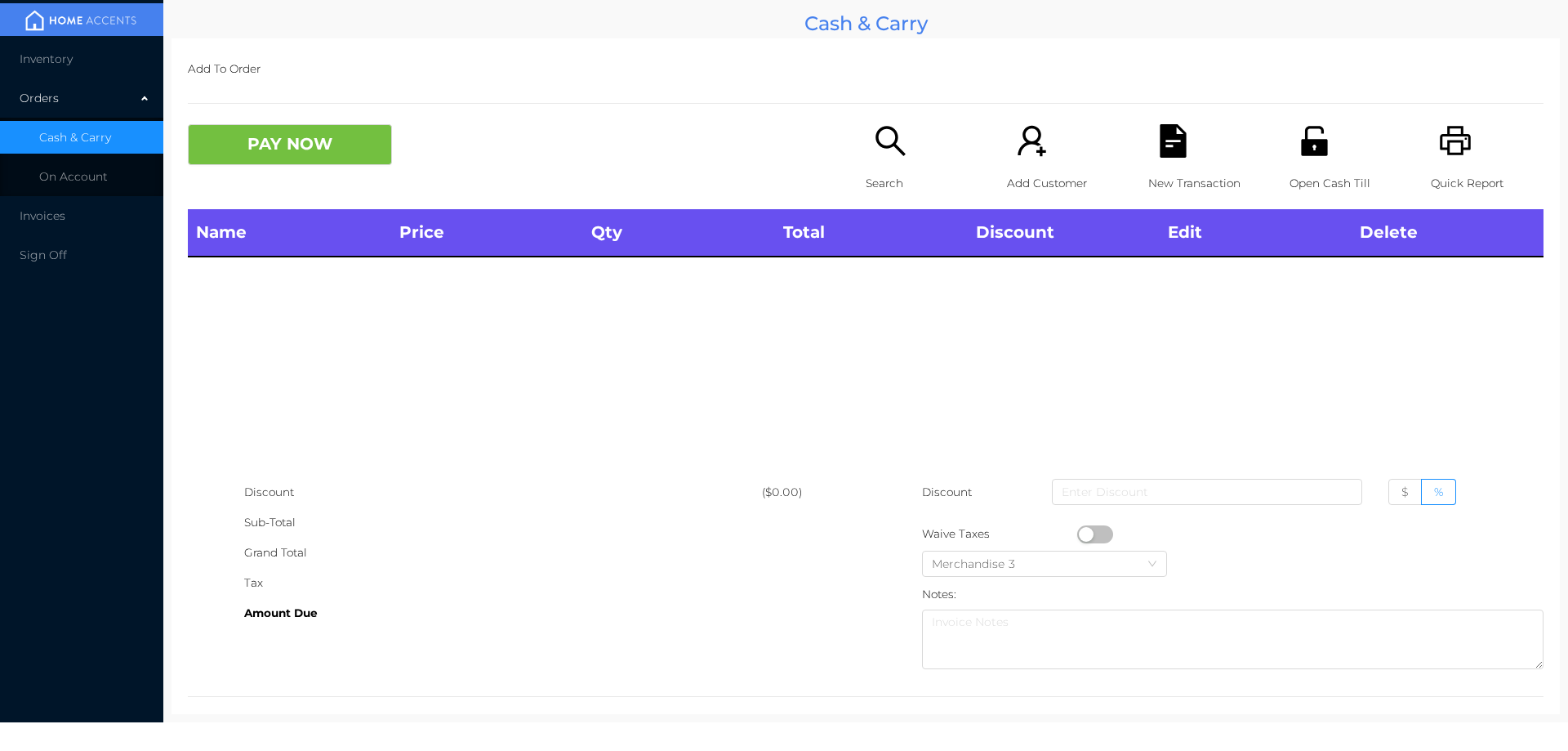
scroll to position [0, 0]
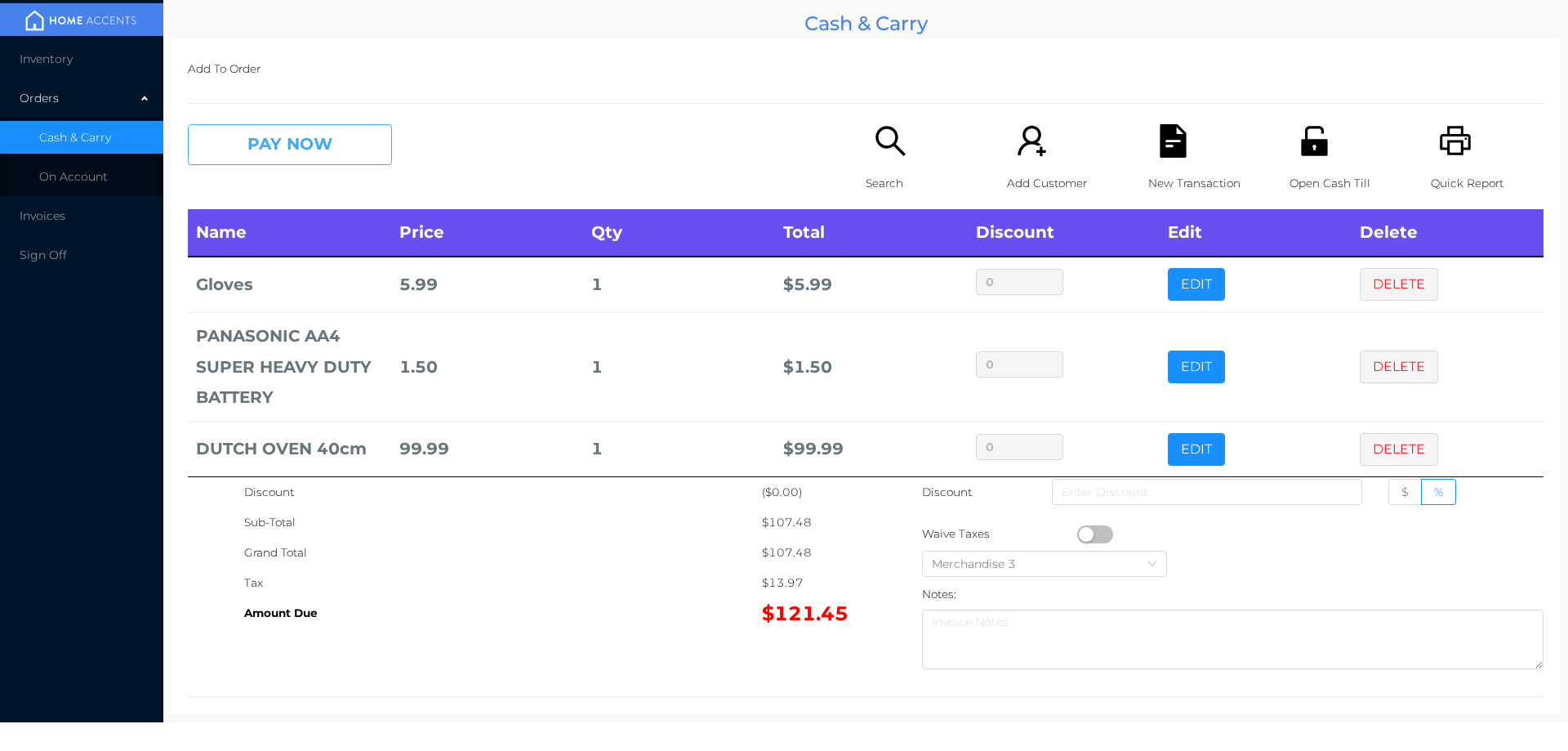
click at [341, 156] on button "PAY NOW" at bounding box center [289, 144] width 204 height 41
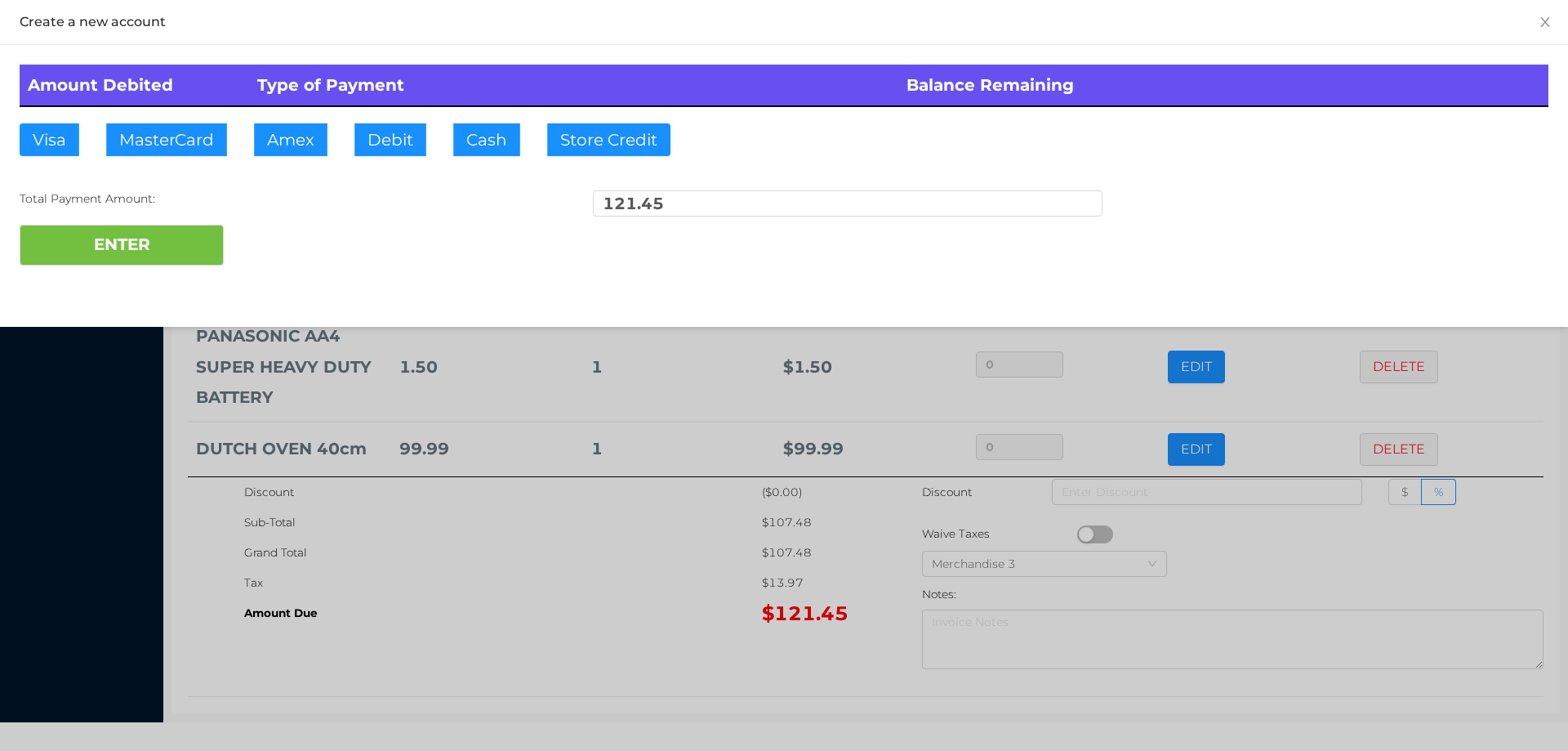
click at [291, 232] on div "ENTER" at bounding box center [784, 245] width 1529 height 41
click at [545, 594] on div at bounding box center [784, 375] width 1568 height 751
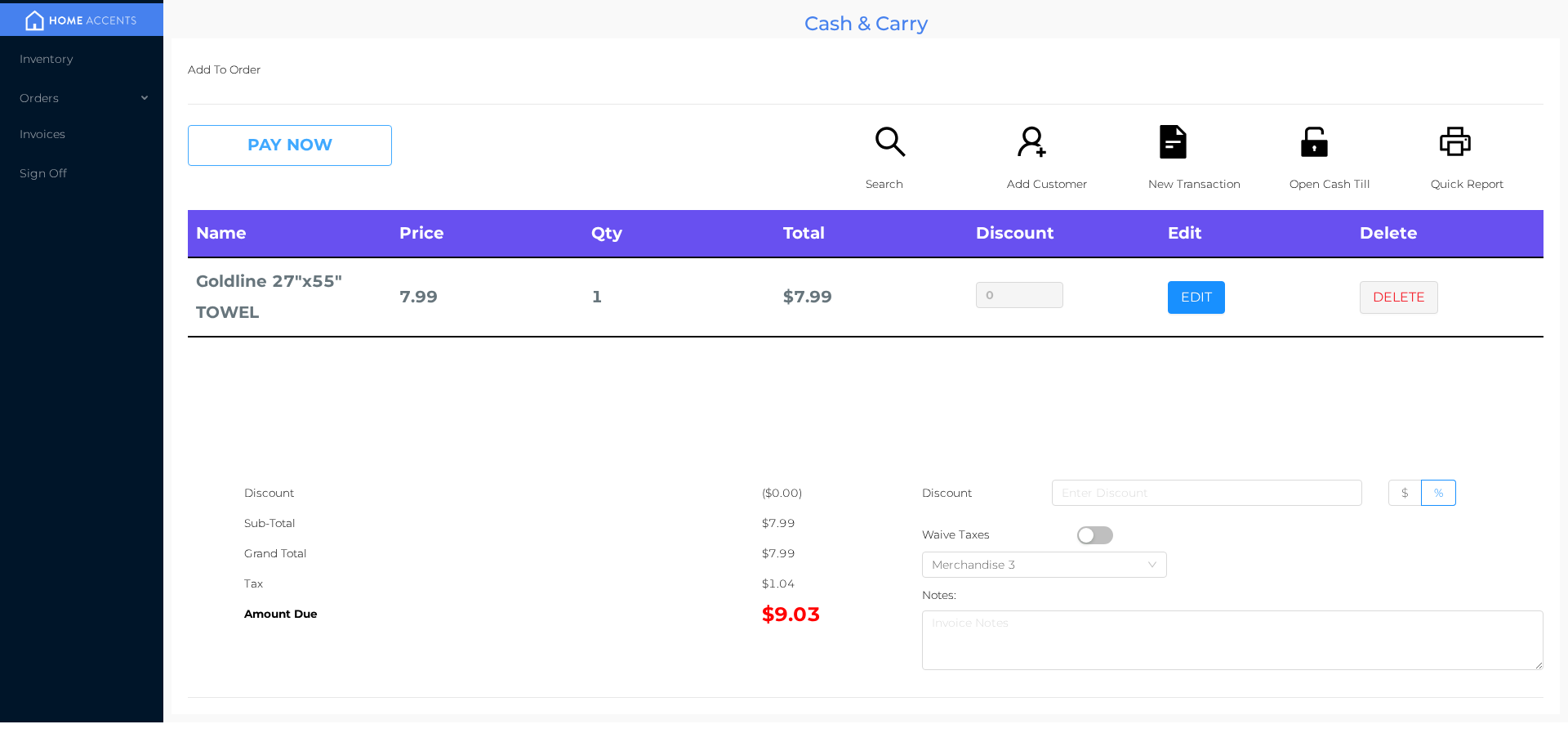
click at [261, 154] on button "PAY NOW" at bounding box center [289, 145] width 204 height 41
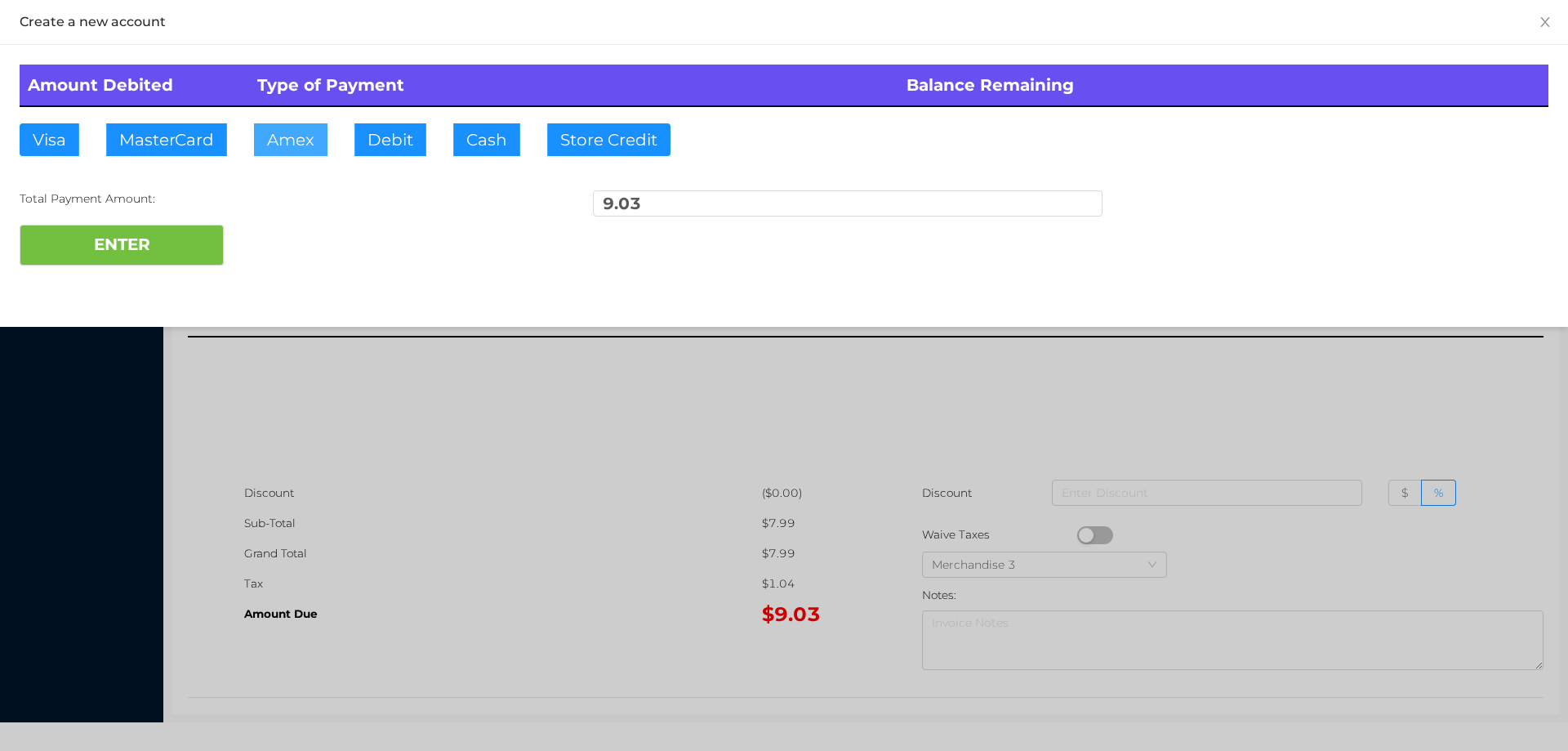
click at [322, 144] on button "Amex" at bounding box center [290, 139] width 74 height 33
click at [468, 500] on div at bounding box center [784, 375] width 1568 height 751
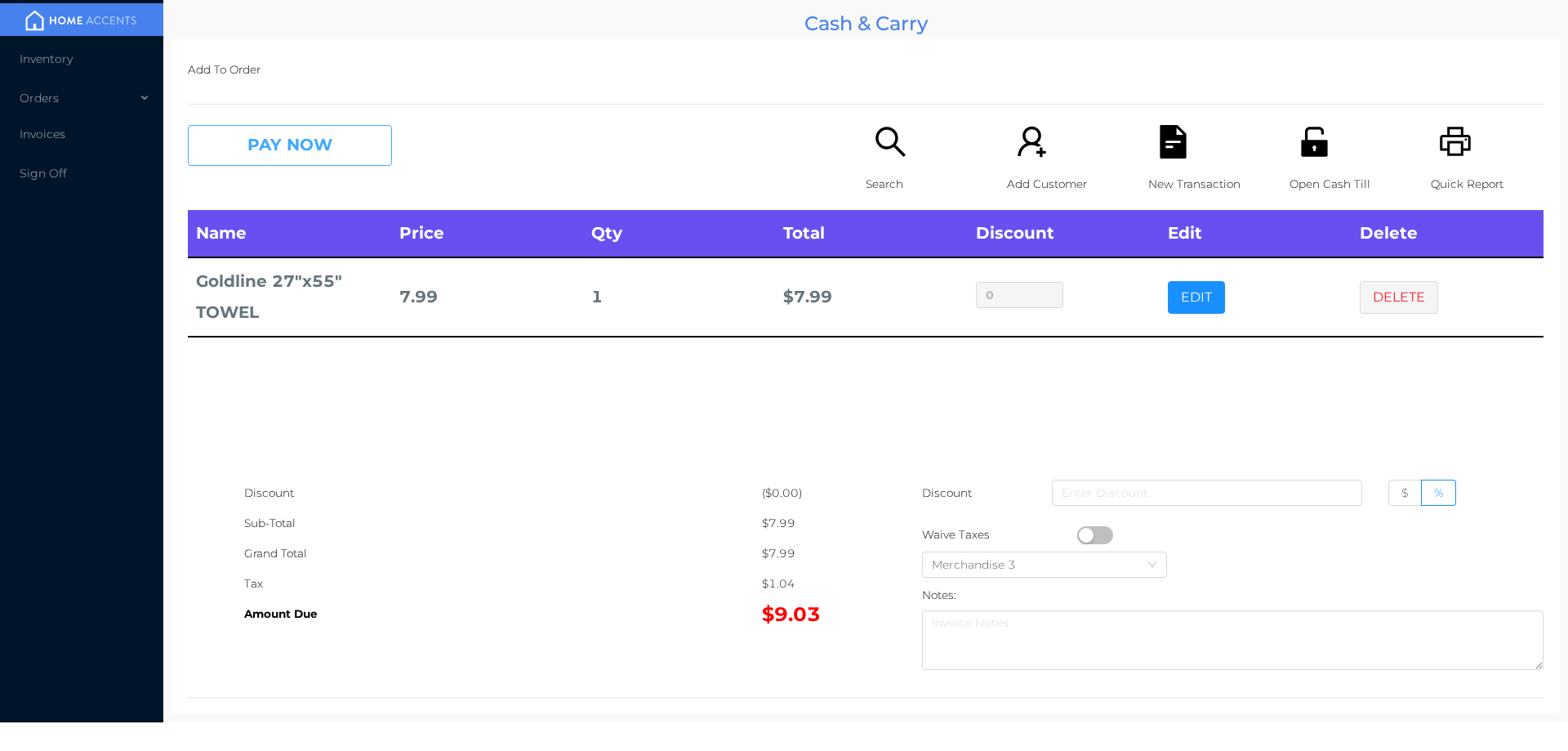
click at [312, 139] on button "PAY NOW" at bounding box center [289, 145] width 204 height 41
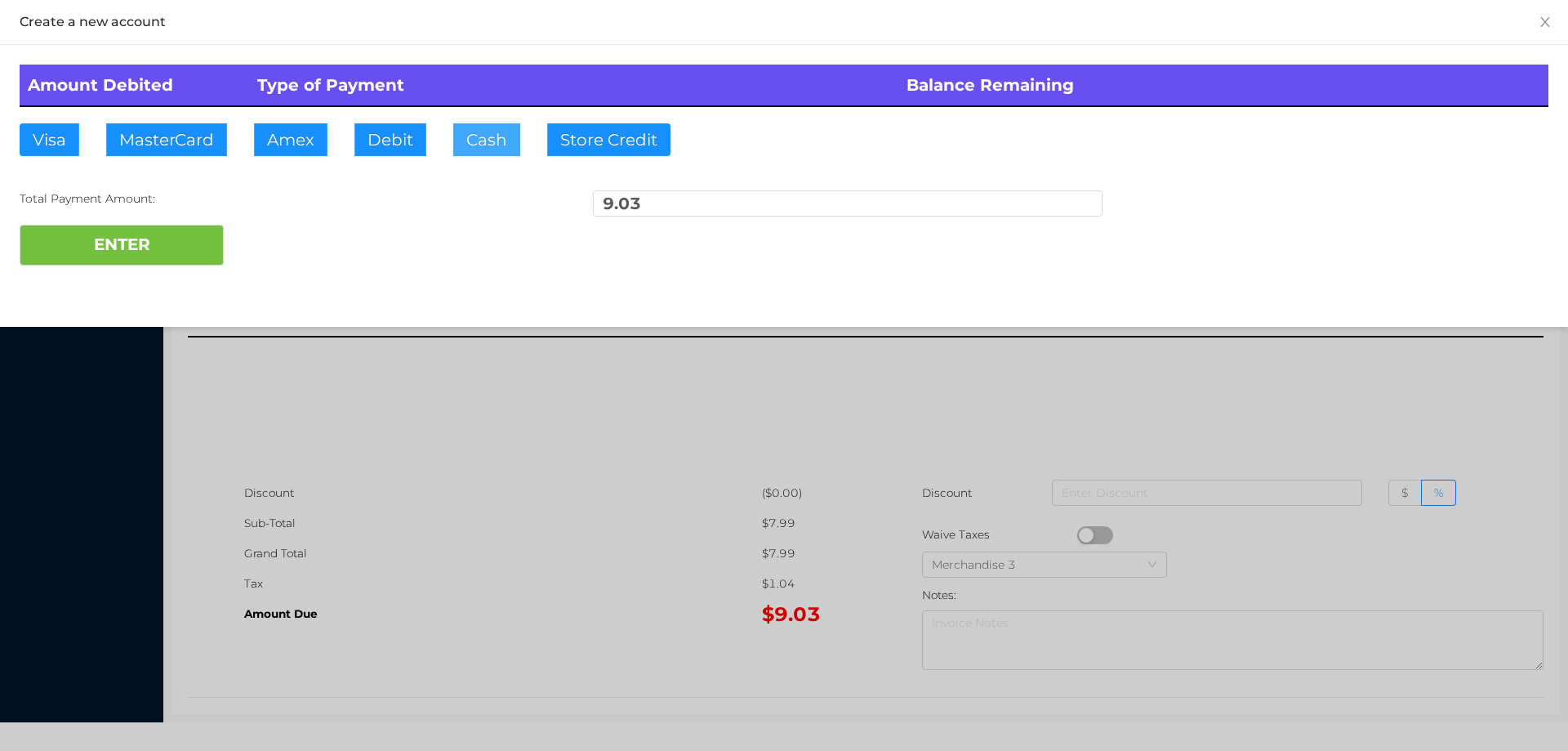
click at [464, 153] on button "Cash" at bounding box center [486, 139] width 67 height 33
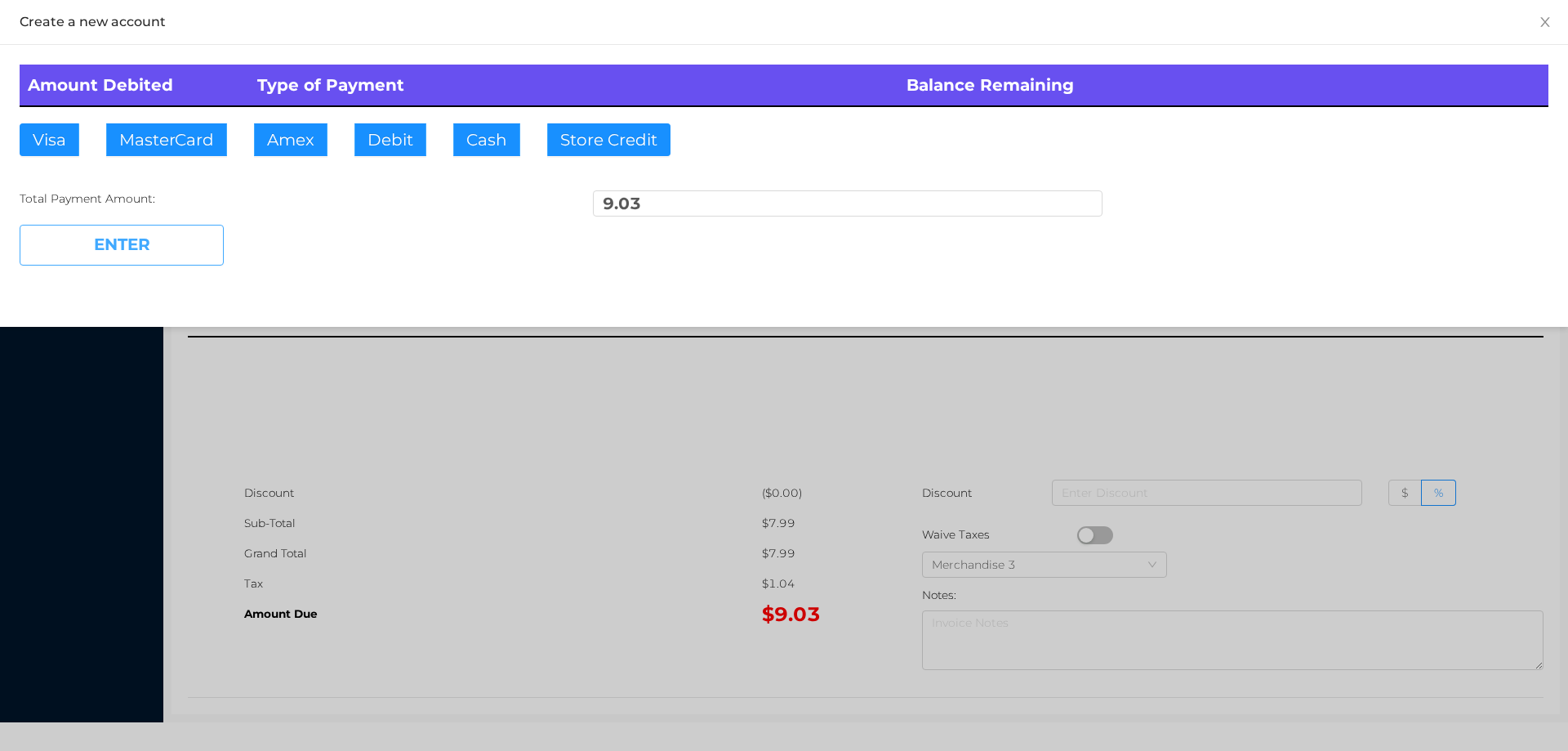
click at [110, 227] on button "ENTER" at bounding box center [121, 245] width 204 height 41
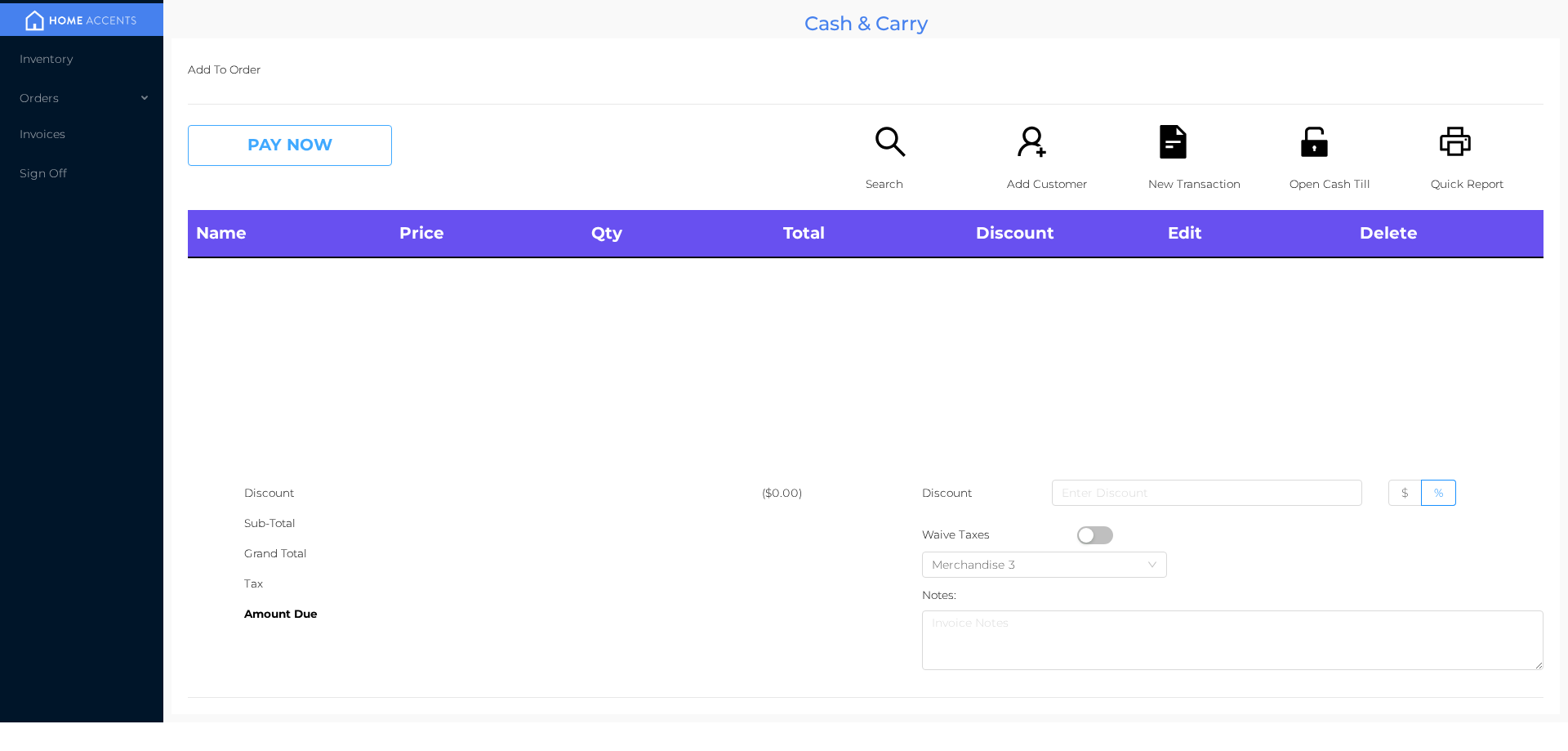
click at [275, 150] on button "PAY NOW" at bounding box center [289, 145] width 204 height 41
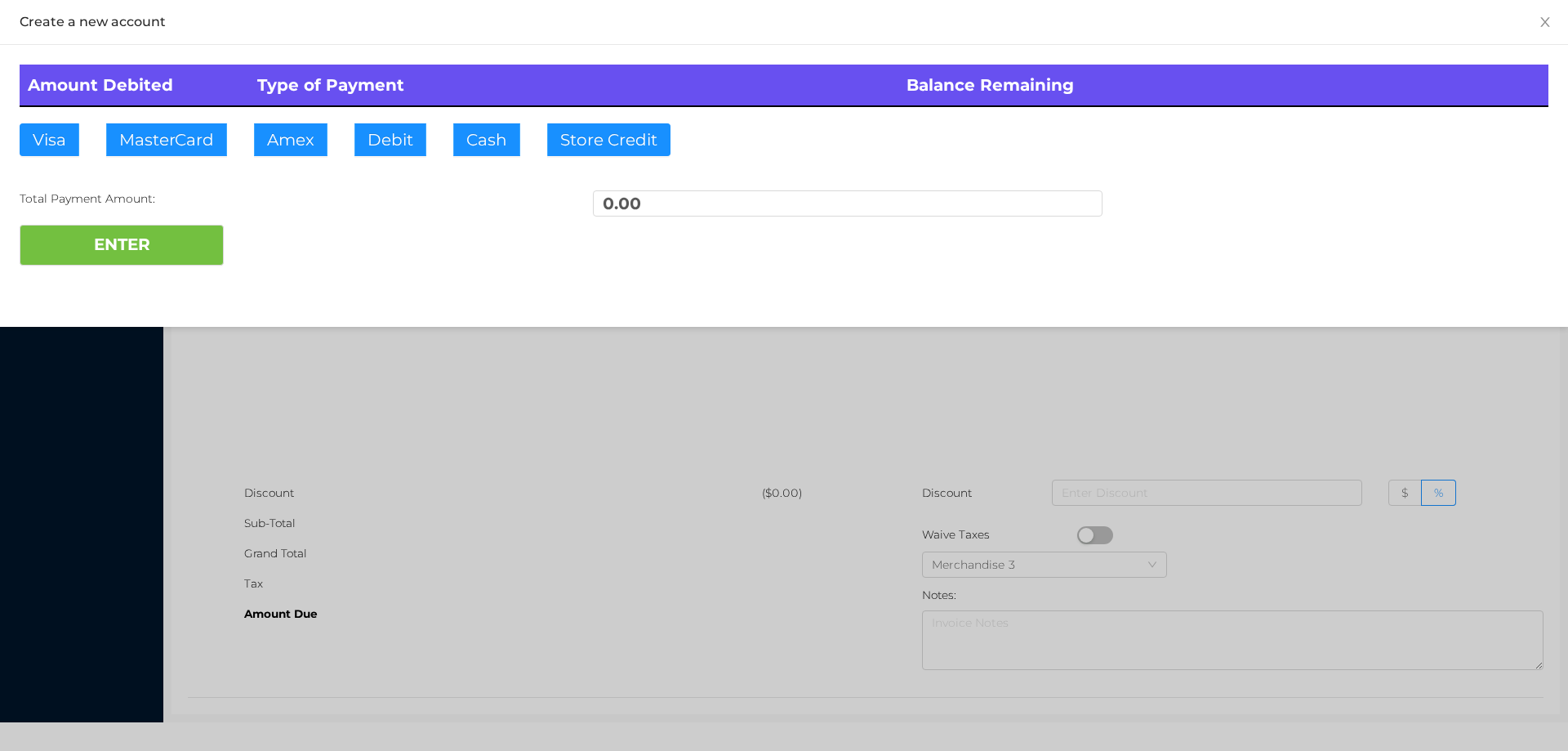
click at [686, 417] on div at bounding box center [784, 375] width 1568 height 751
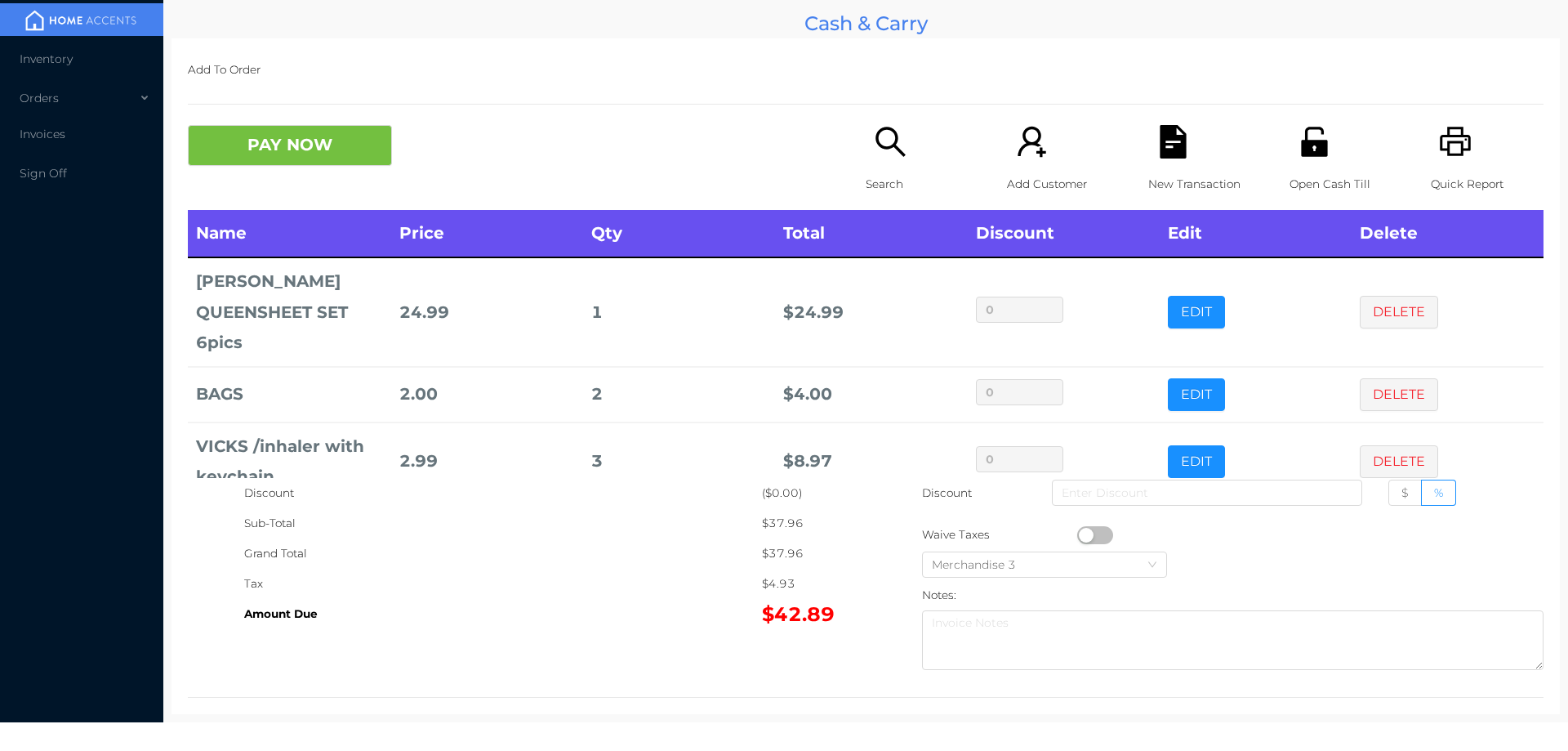
click at [900, 153] on icon "icon: search" at bounding box center [891, 142] width 34 height 34
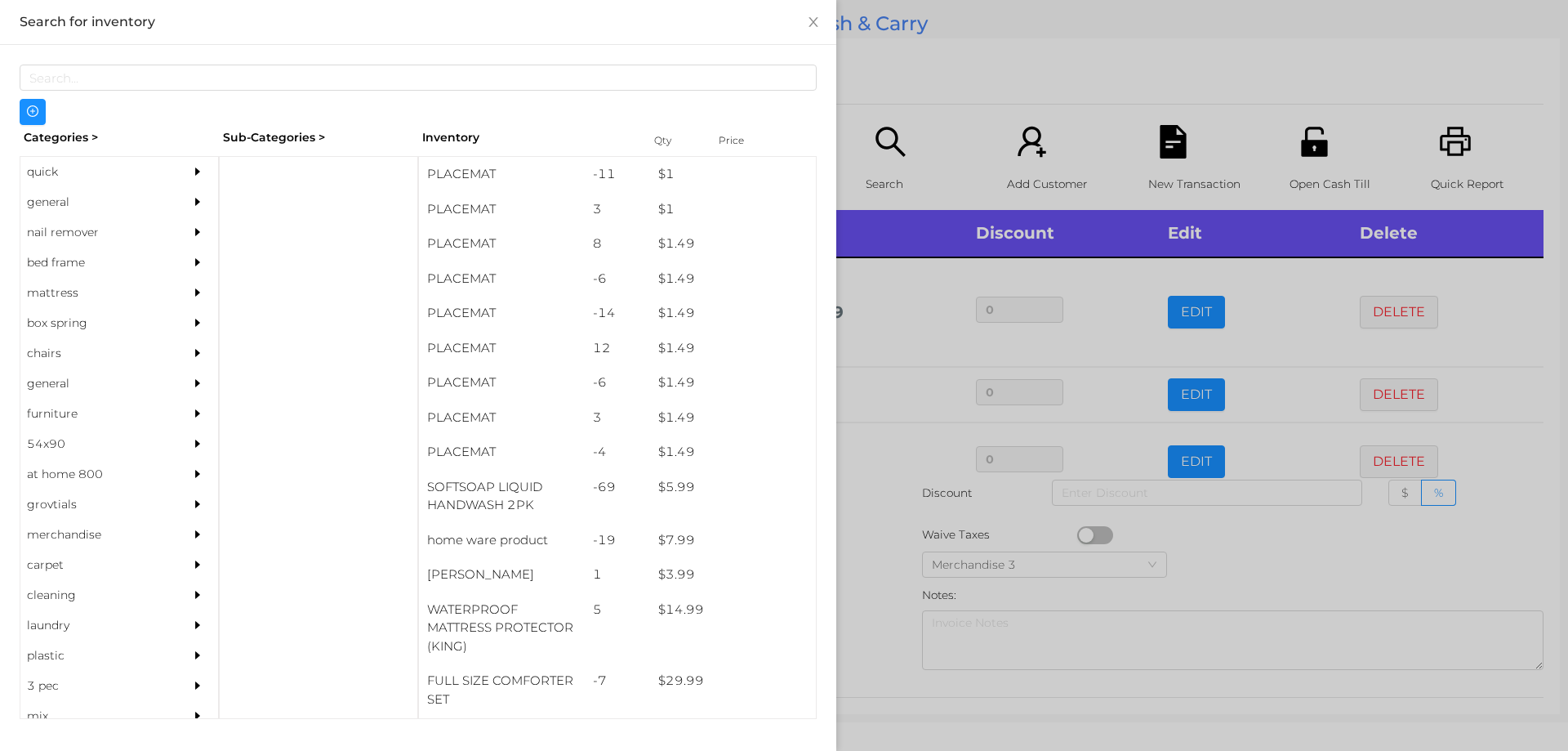
click at [49, 200] on div "general" at bounding box center [94, 202] width 148 height 30
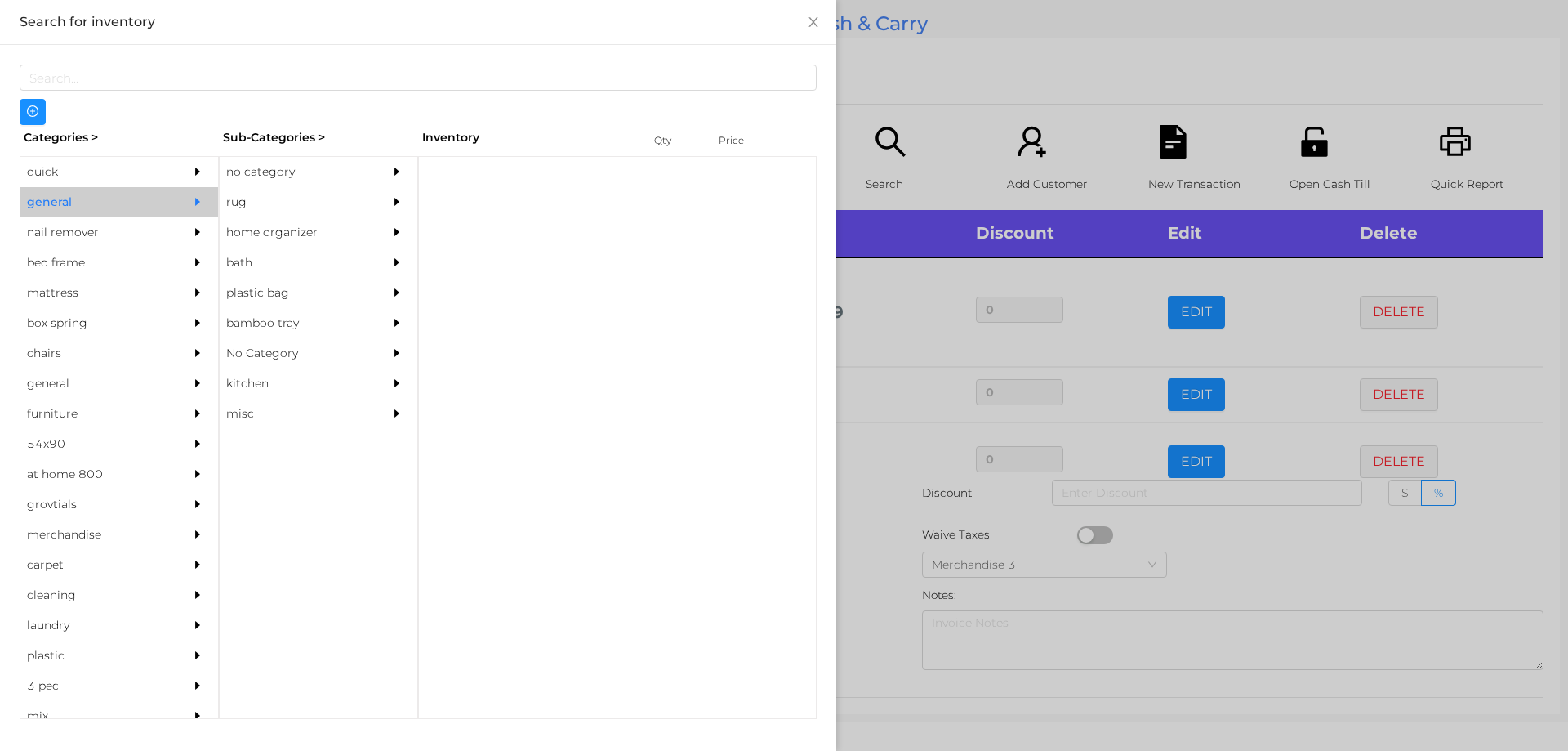
click at [267, 173] on div "no category" at bounding box center [293, 172] width 148 height 30
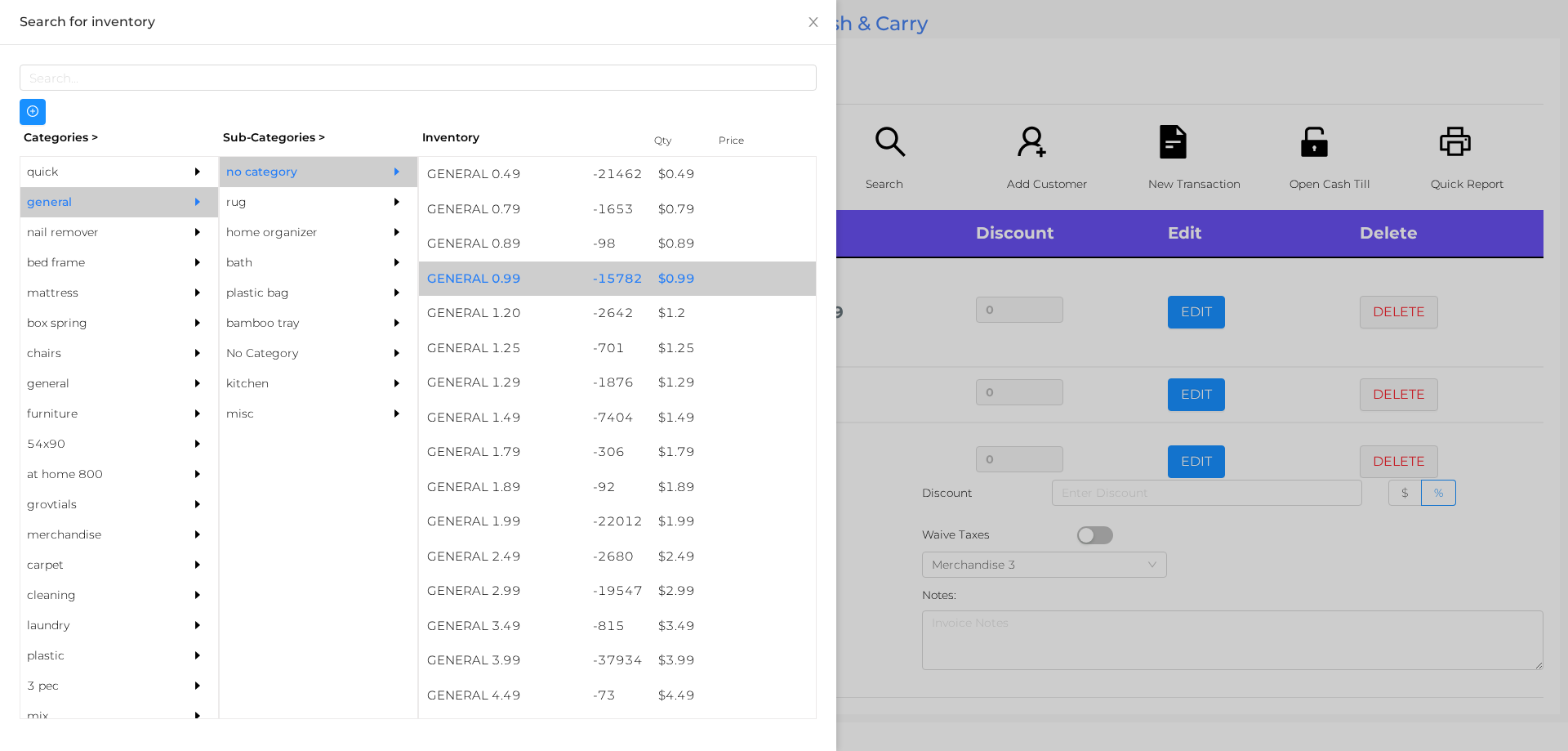
click at [668, 273] on div "$ 0.99" at bounding box center [733, 279] width 166 height 35
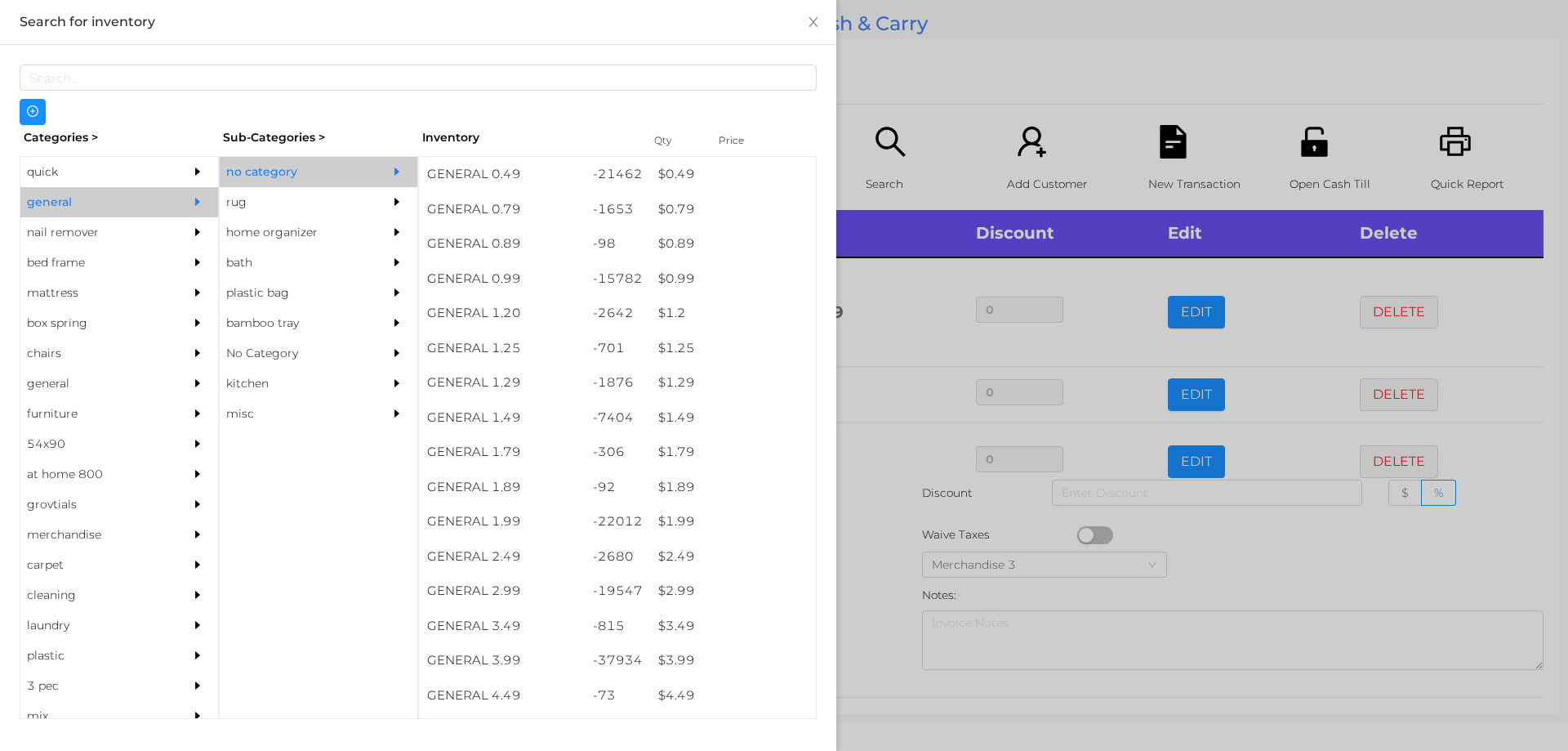
click at [862, 498] on div at bounding box center [784, 375] width 1568 height 751
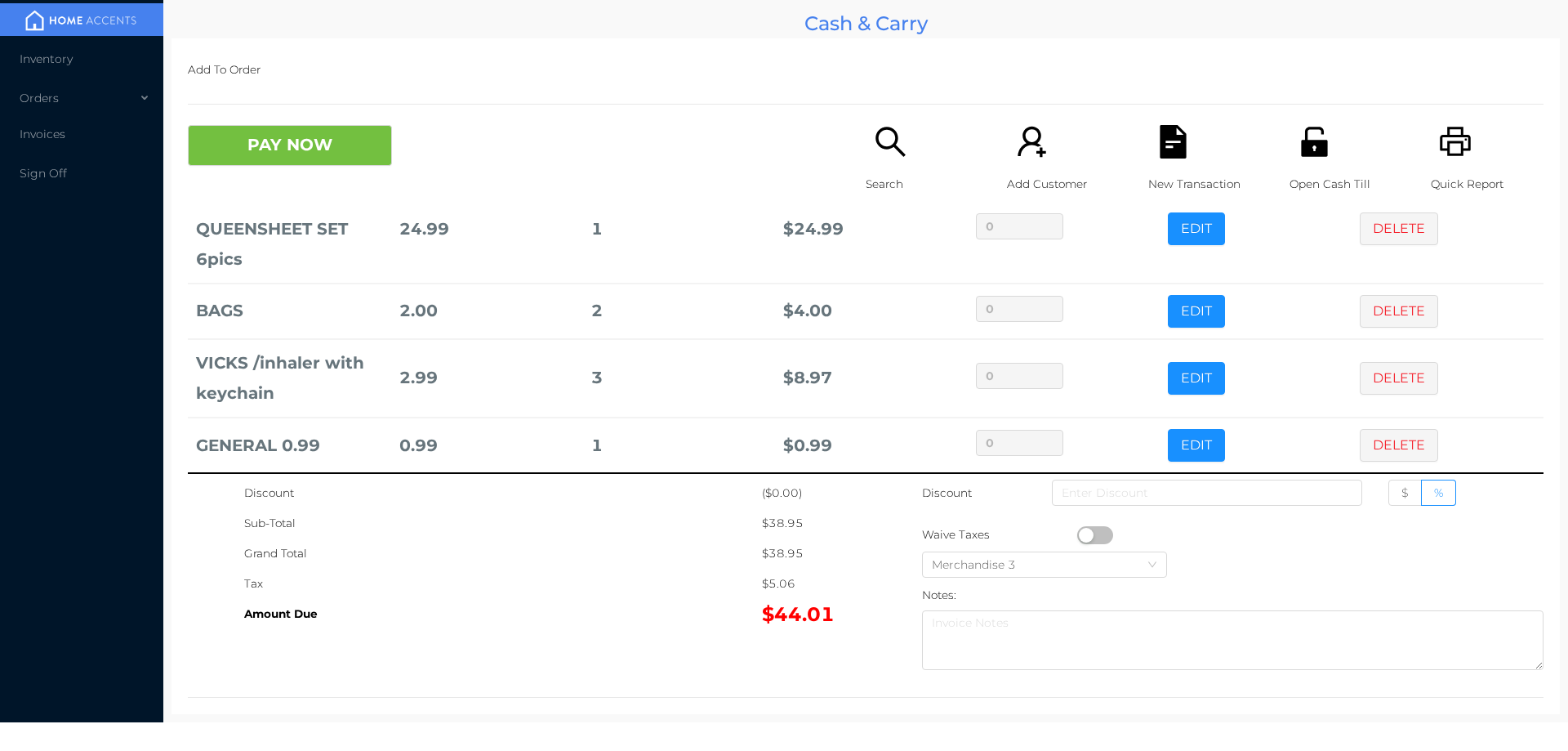
scroll to position [95, 0]
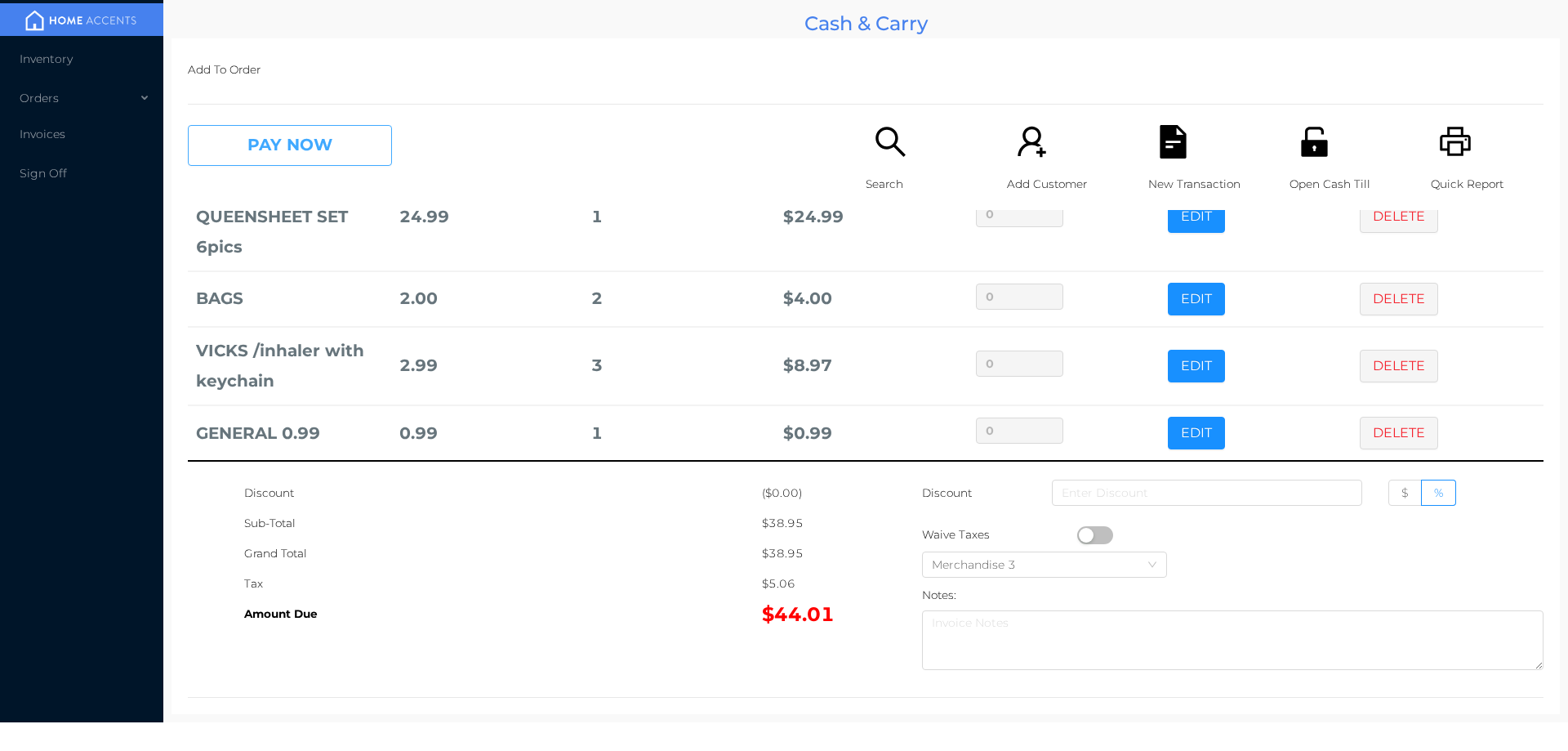
click at [343, 148] on button "PAY NOW" at bounding box center [289, 145] width 204 height 41
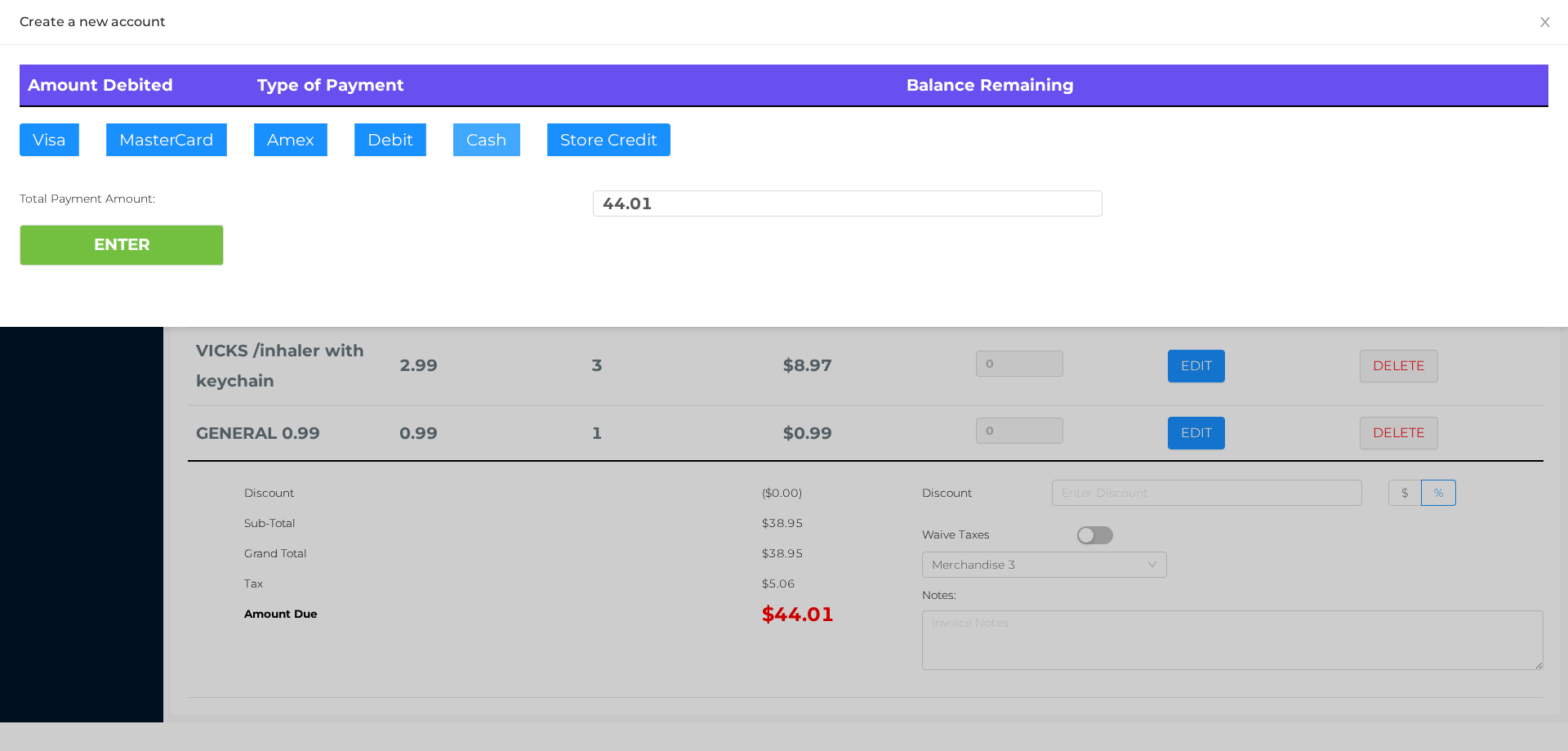
click at [473, 140] on button "Cash" at bounding box center [486, 139] width 67 height 33
type input "50."
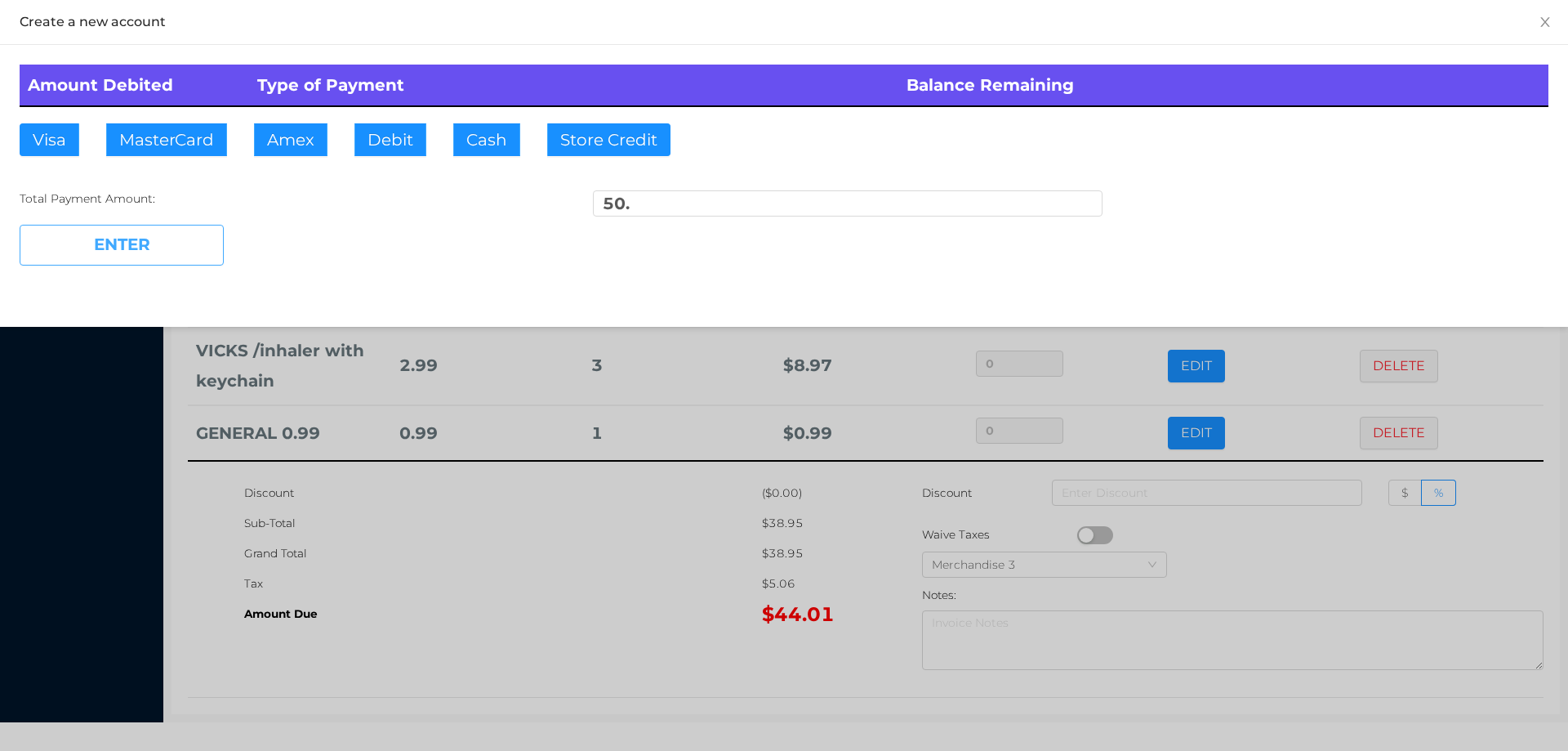
click at [181, 258] on button "ENTER" at bounding box center [121, 245] width 204 height 41
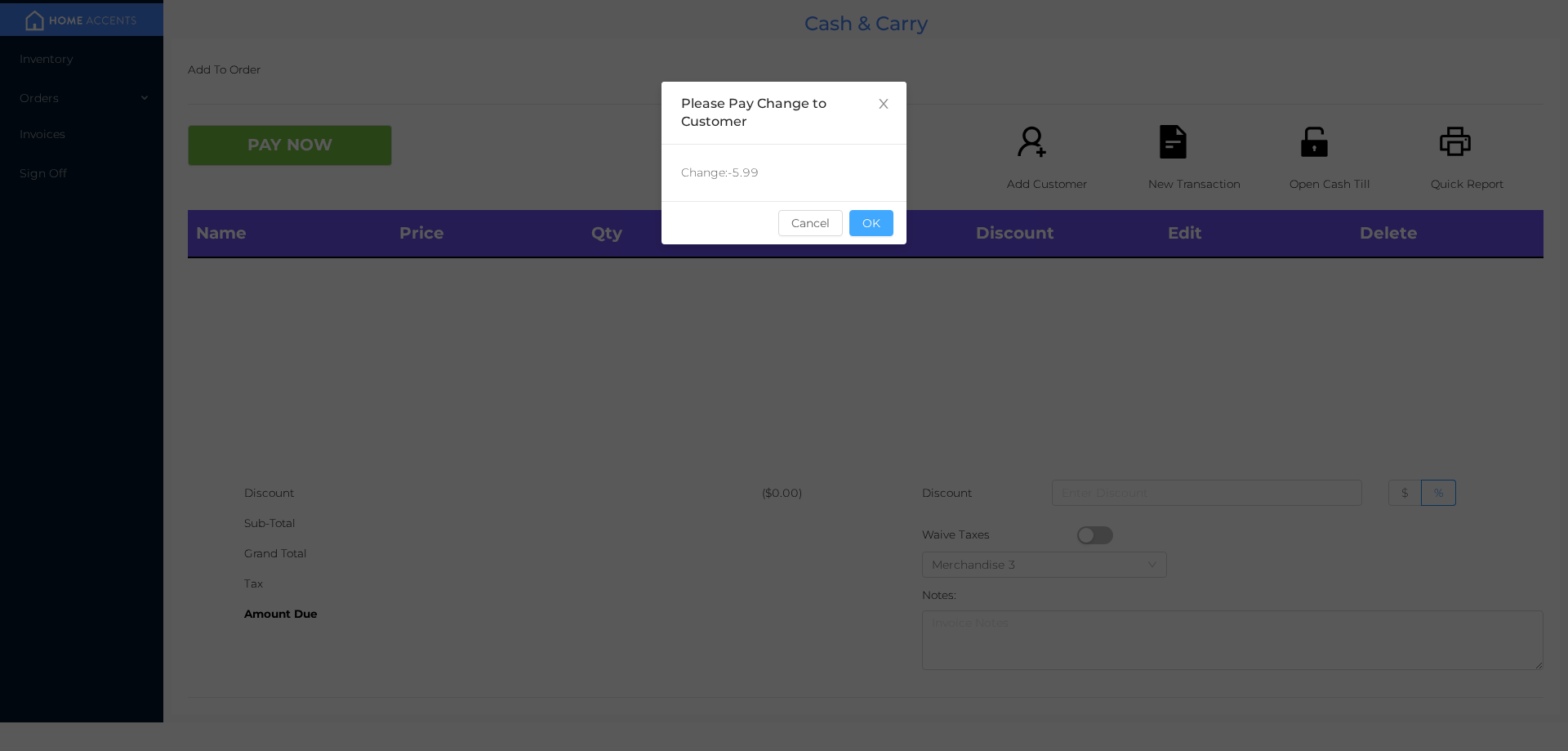
click at [890, 213] on button "OK" at bounding box center [871, 223] width 44 height 26
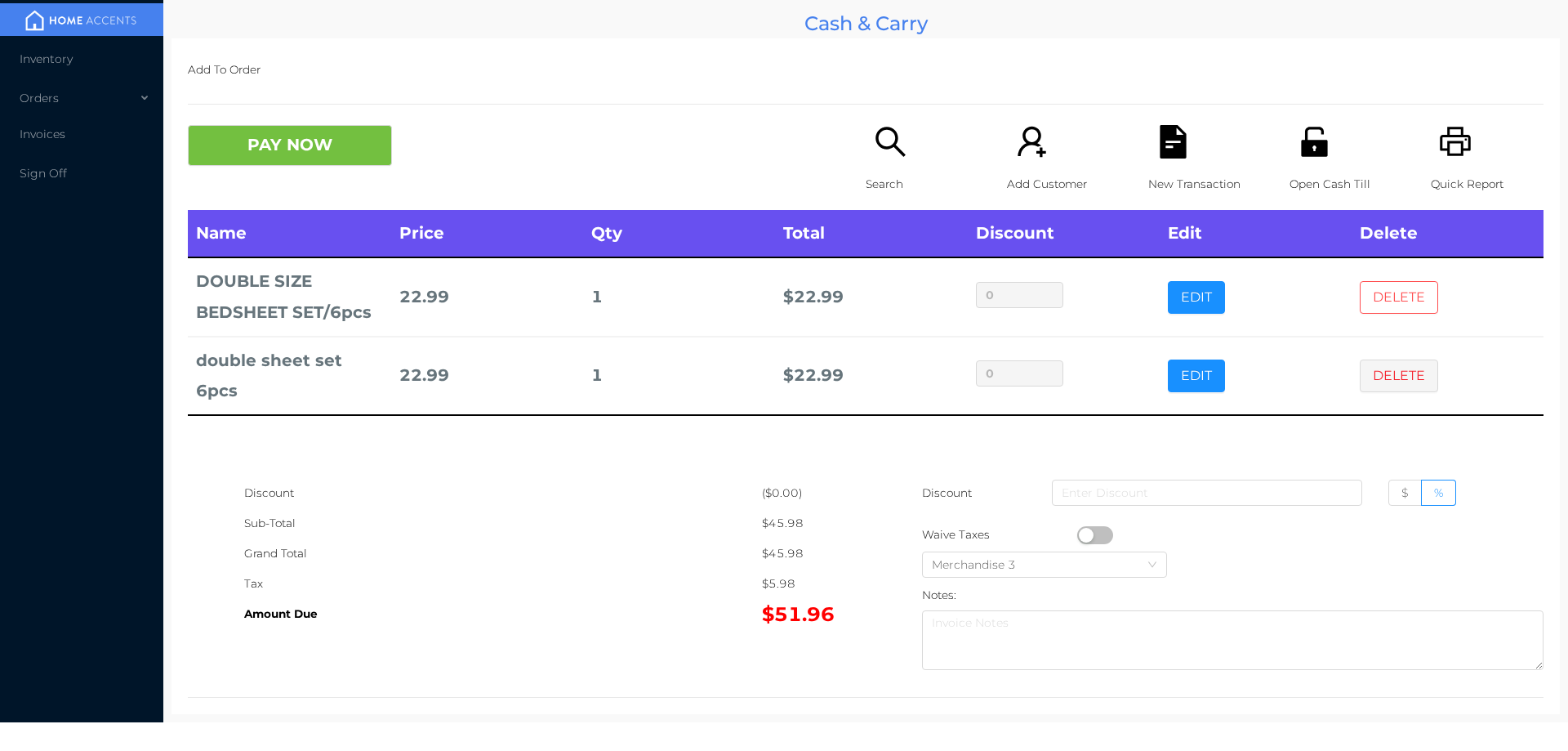
click at [1381, 283] on button "DELETE" at bounding box center [1399, 297] width 79 height 33
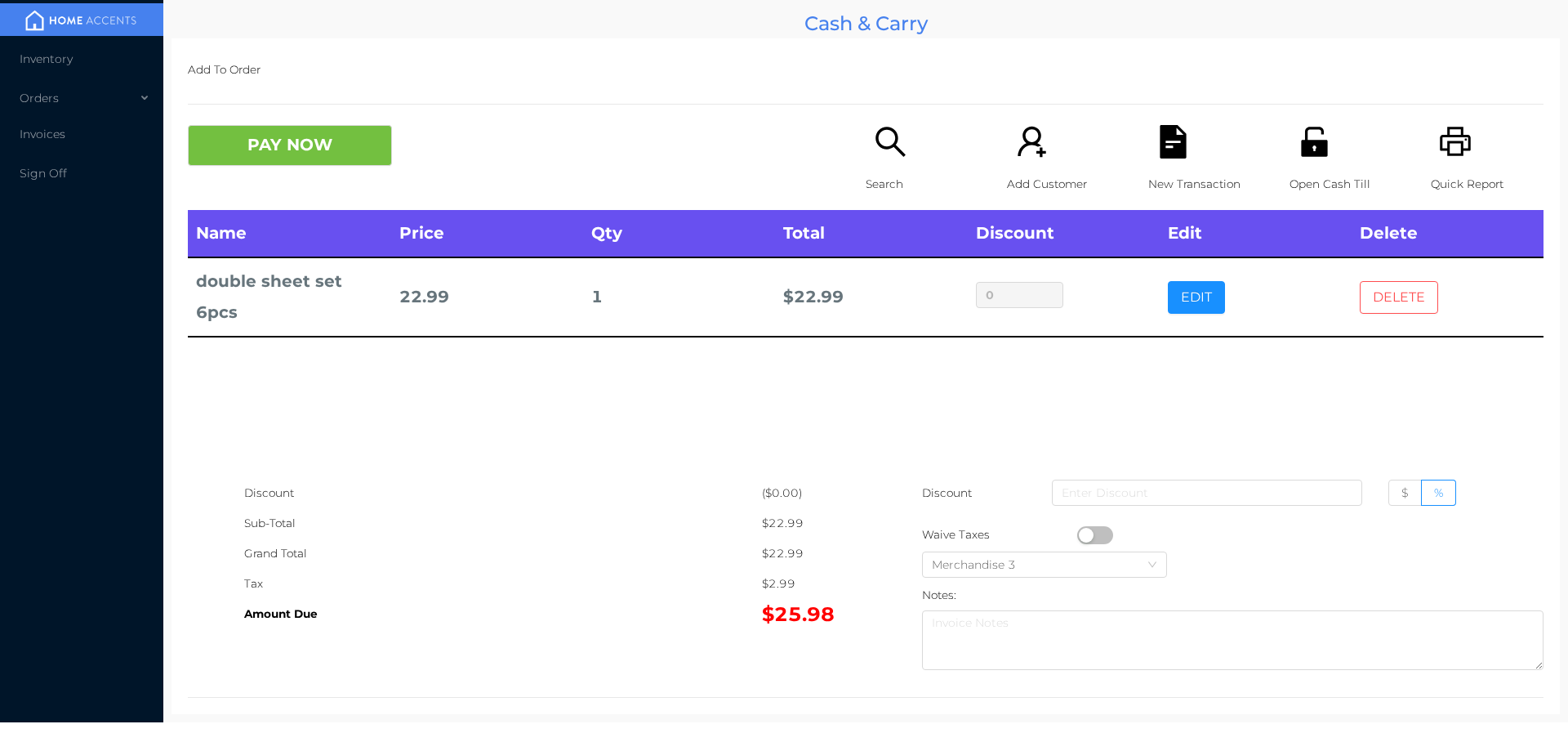
click at [1396, 283] on button "DELETE" at bounding box center [1399, 297] width 79 height 33
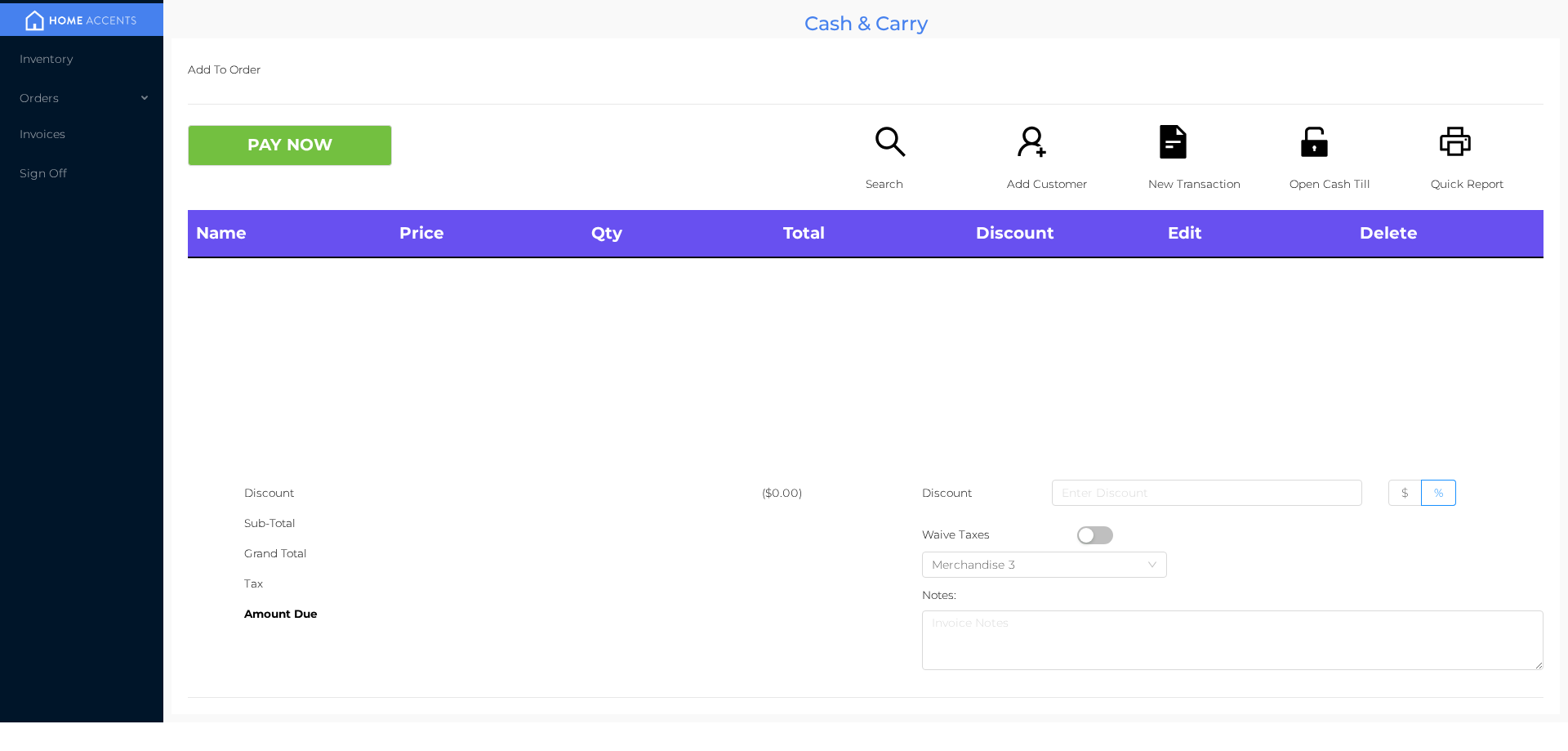
click at [1397, 296] on div "Name Price Qty Total Discount Edit Delete" at bounding box center [865, 343] width 1355 height 268
click at [1306, 147] on icon "icon: unlock" at bounding box center [1314, 142] width 34 height 34
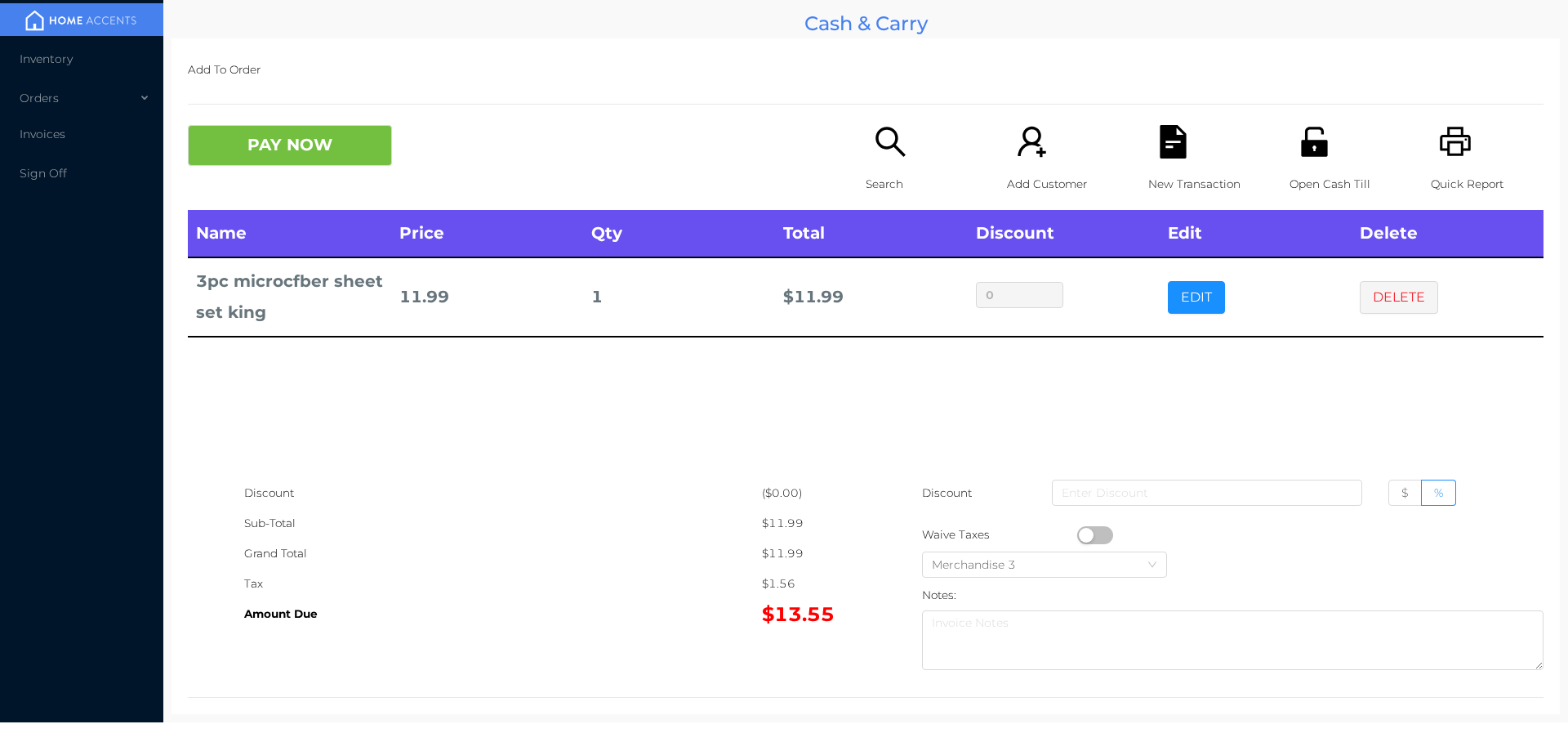
click at [276, 157] on button "PAY NOW" at bounding box center [289, 145] width 204 height 41
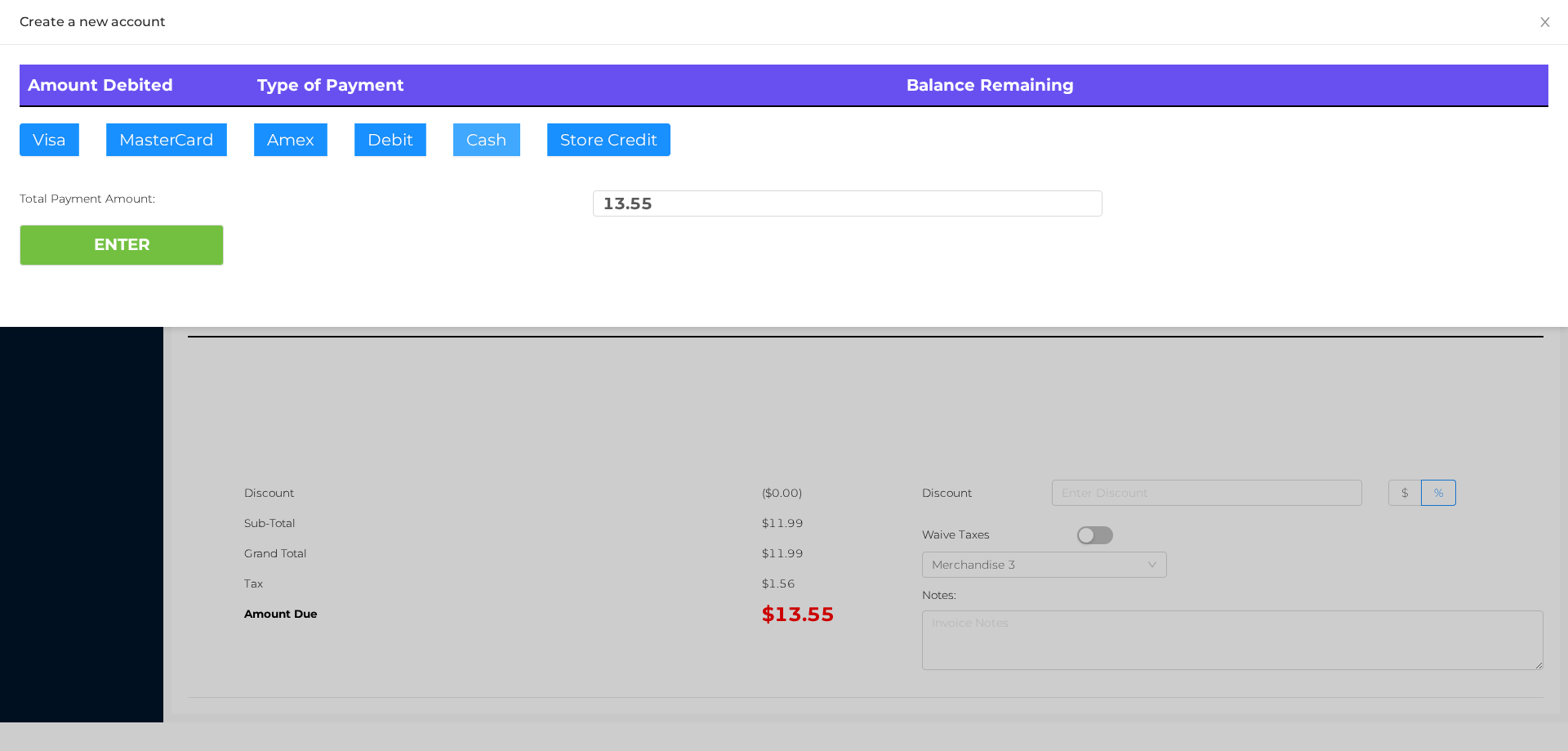
click at [467, 141] on button "Cash" at bounding box center [486, 139] width 67 height 33
type input "50."
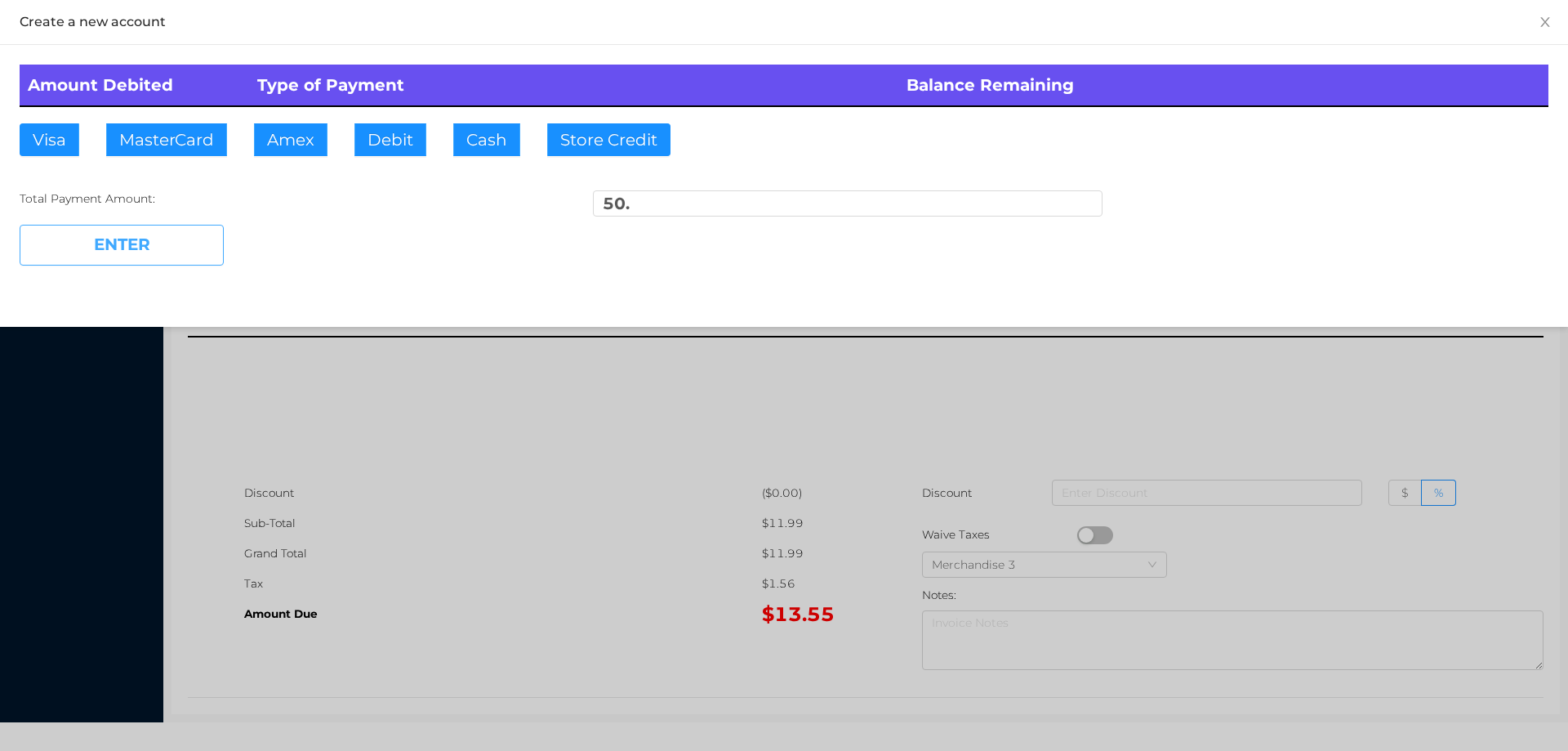
click at [157, 252] on button "ENTER" at bounding box center [121, 245] width 204 height 41
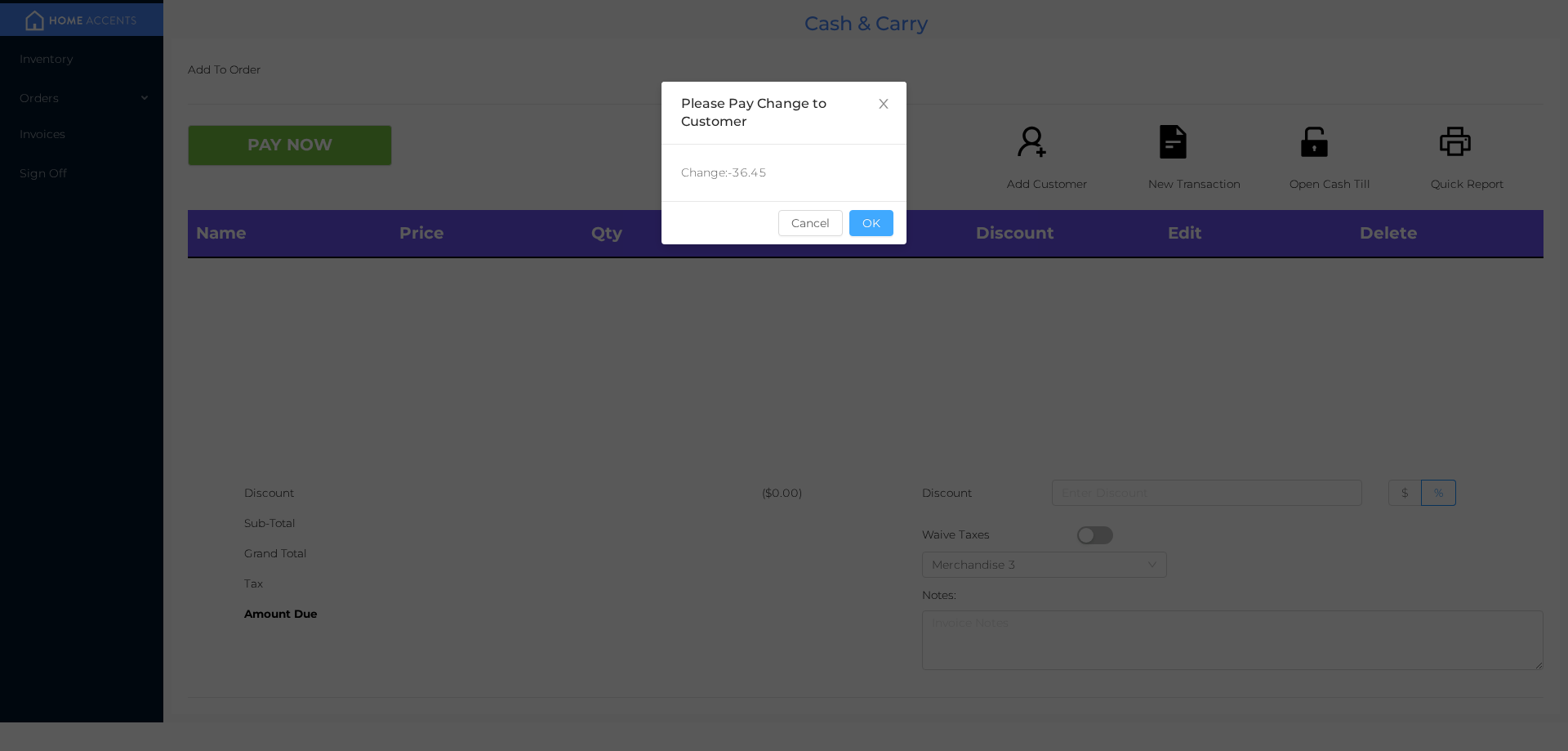
click at [889, 221] on button "OK" at bounding box center [871, 223] width 44 height 26
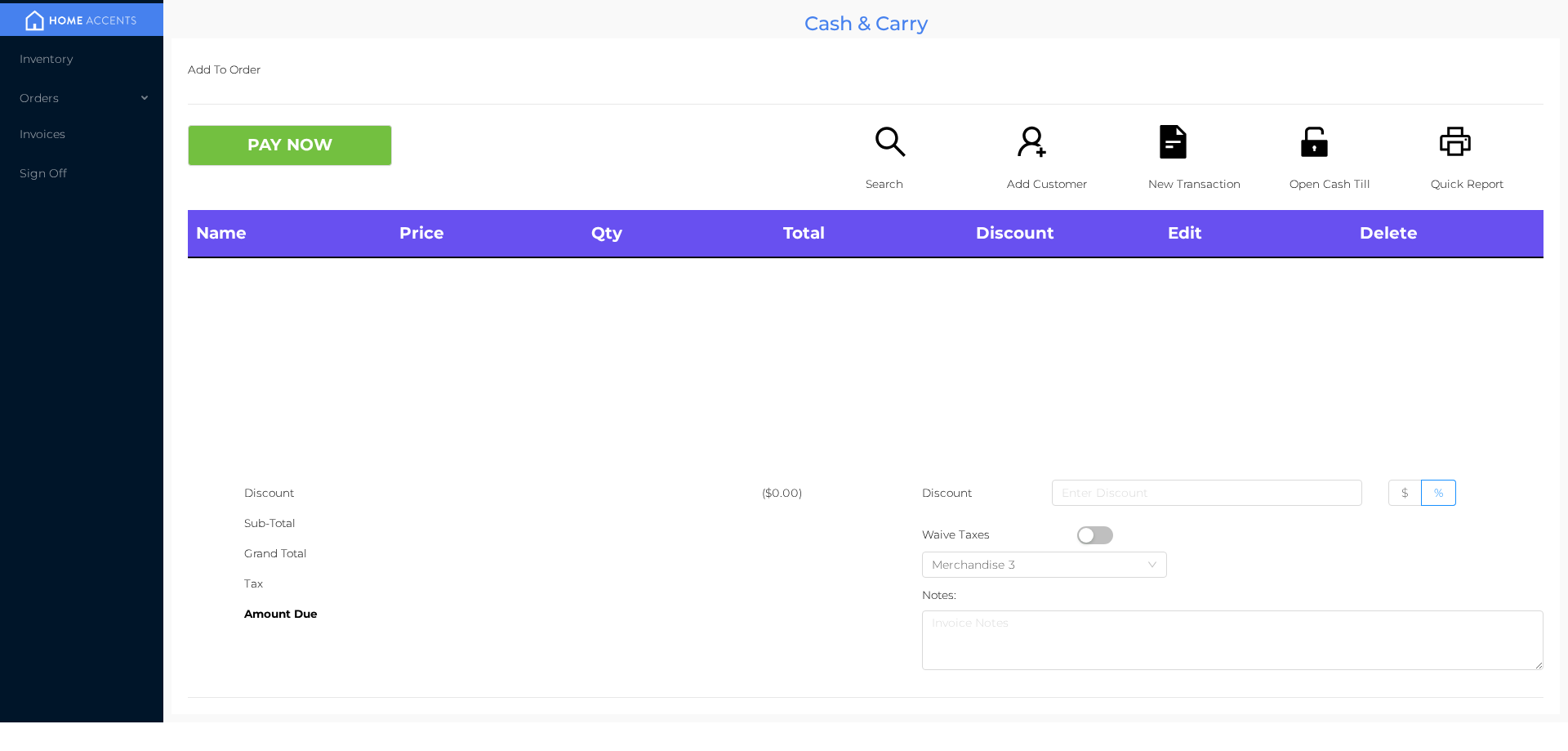
click at [886, 138] on icon "icon: search" at bounding box center [891, 142] width 34 height 34
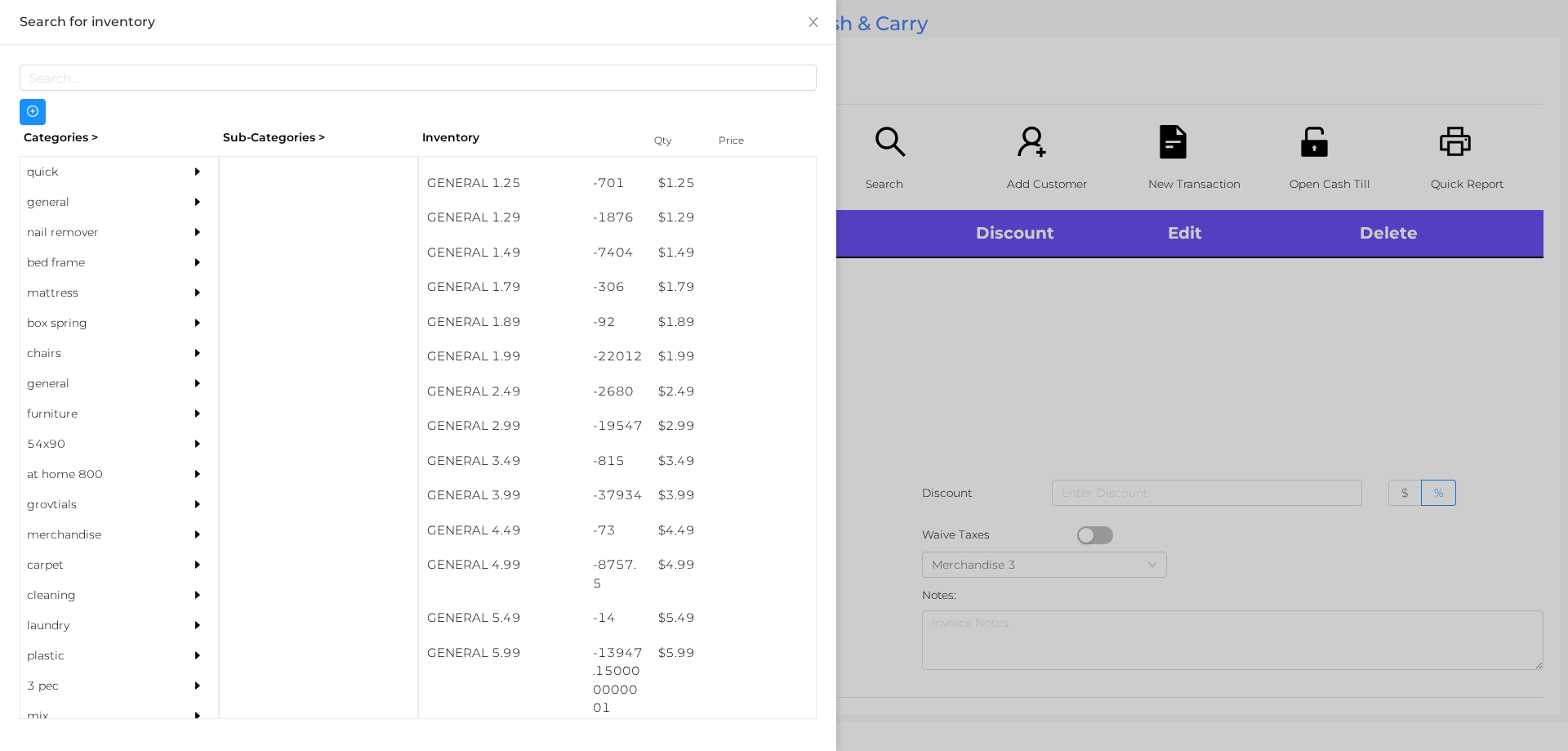
scroll to position [164, 0]
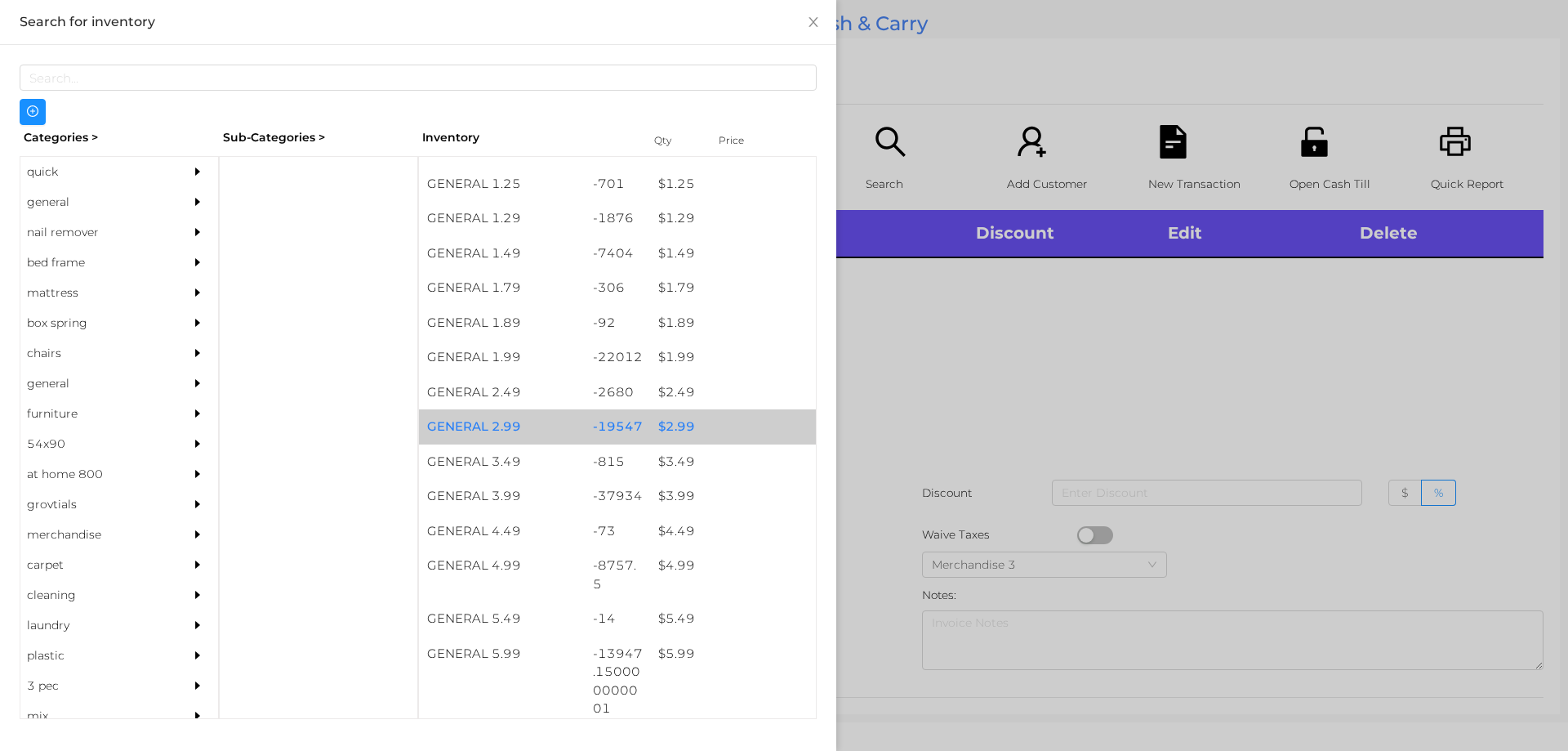
click at [670, 425] on div "$ 2.99" at bounding box center [733, 427] width 166 height 35
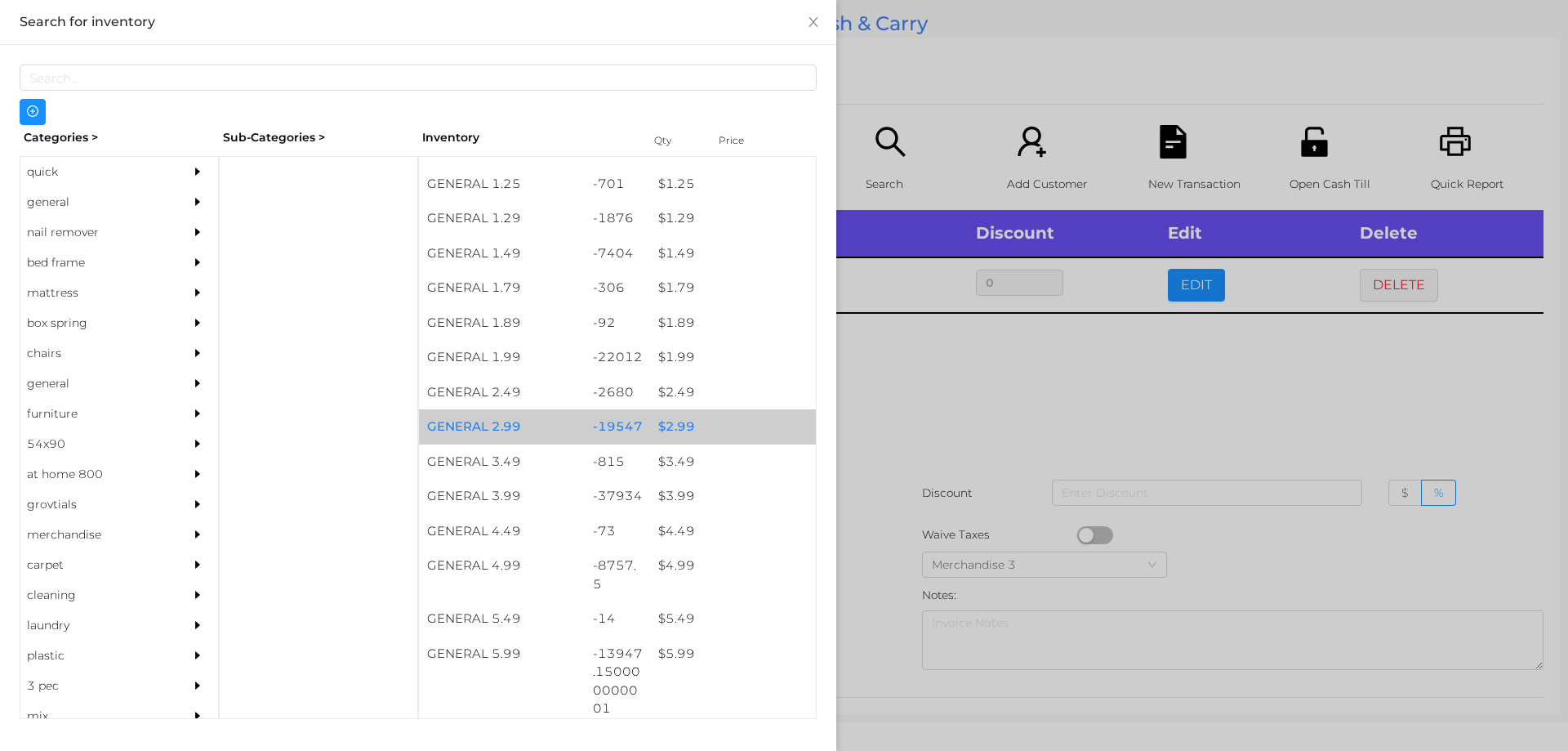
click at [669, 414] on div "$ 2.99" at bounding box center [733, 427] width 166 height 35
click at [682, 419] on div "$ 2.99" at bounding box center [733, 427] width 166 height 35
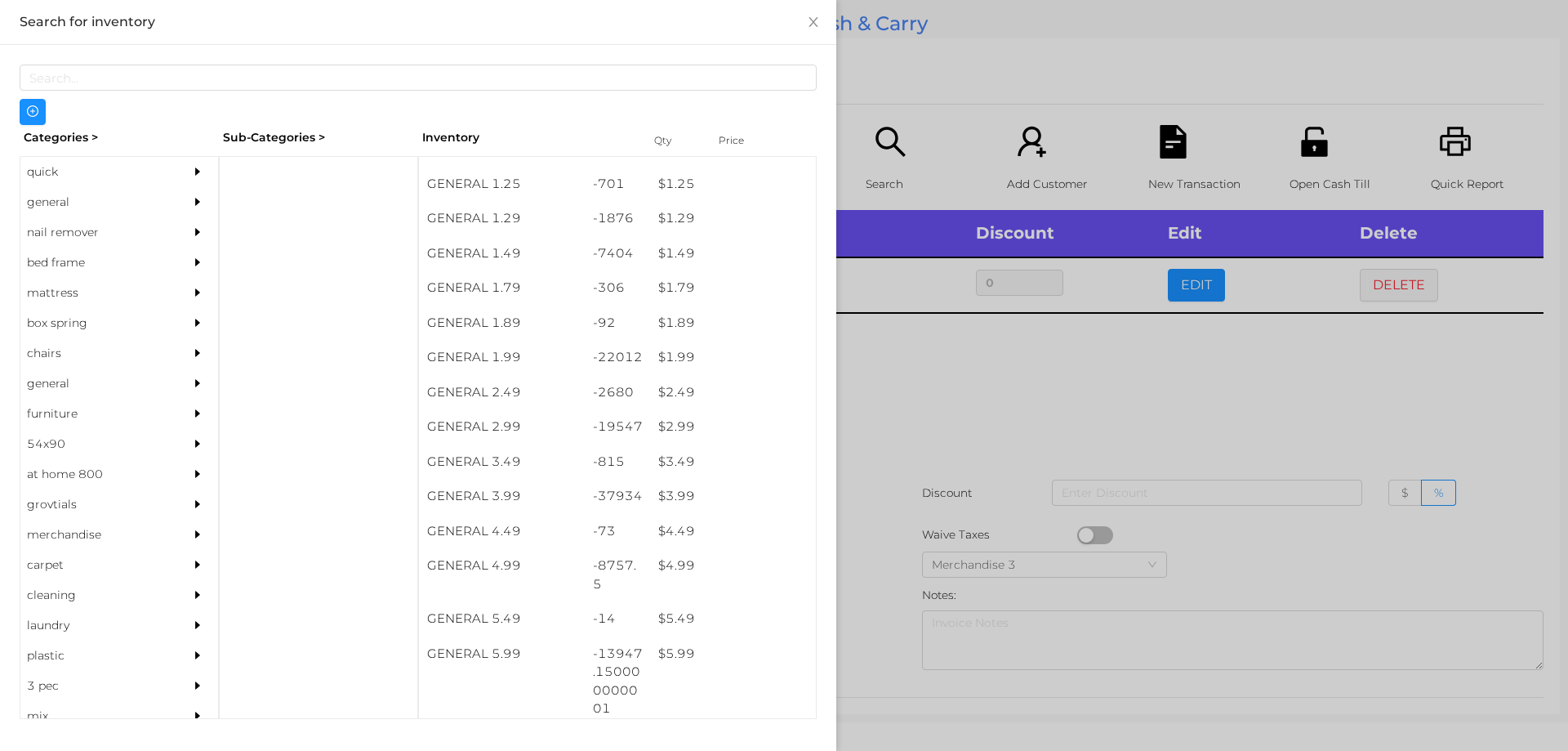
click at [906, 398] on div at bounding box center [784, 375] width 1568 height 751
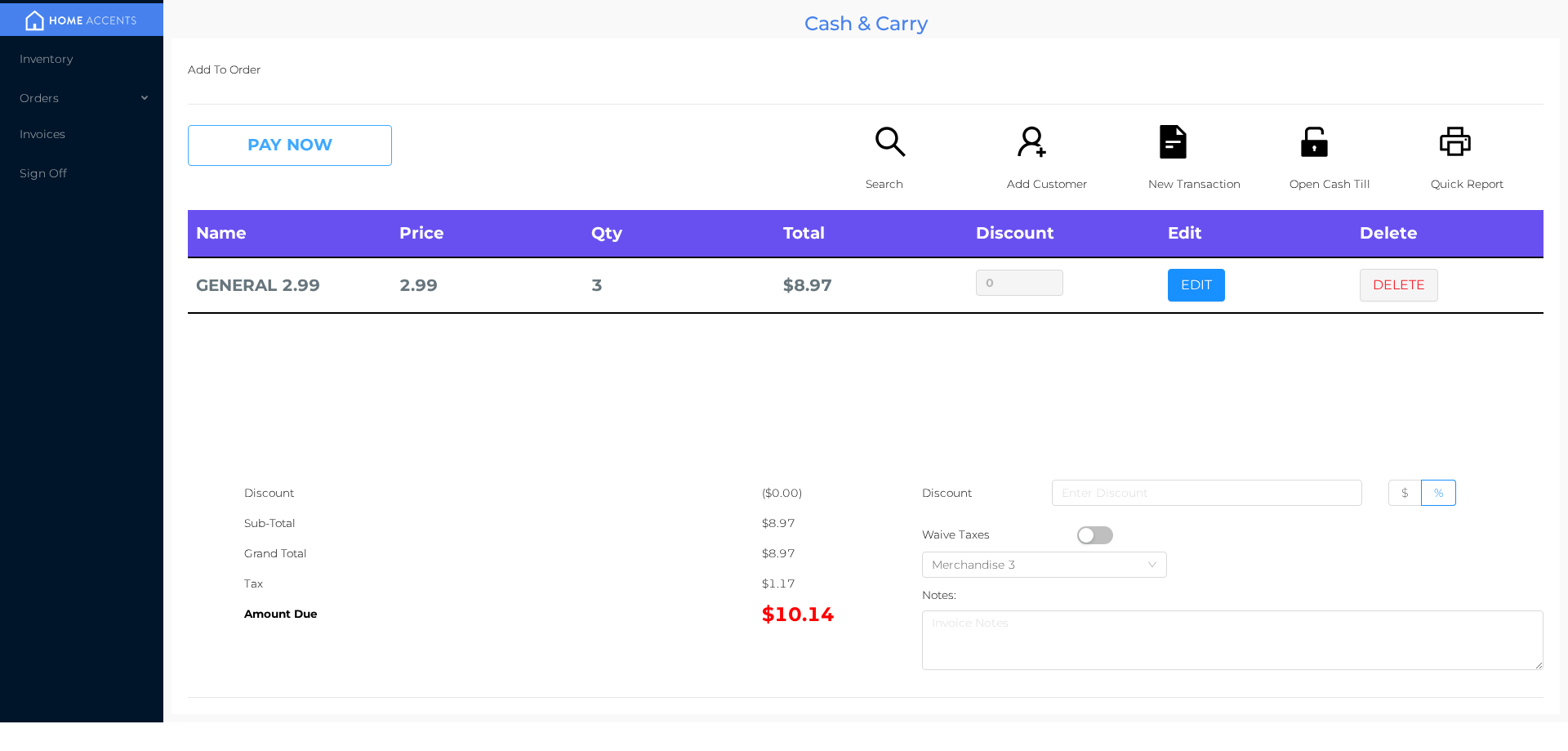
click at [296, 147] on button "PAY NOW" at bounding box center [289, 145] width 204 height 41
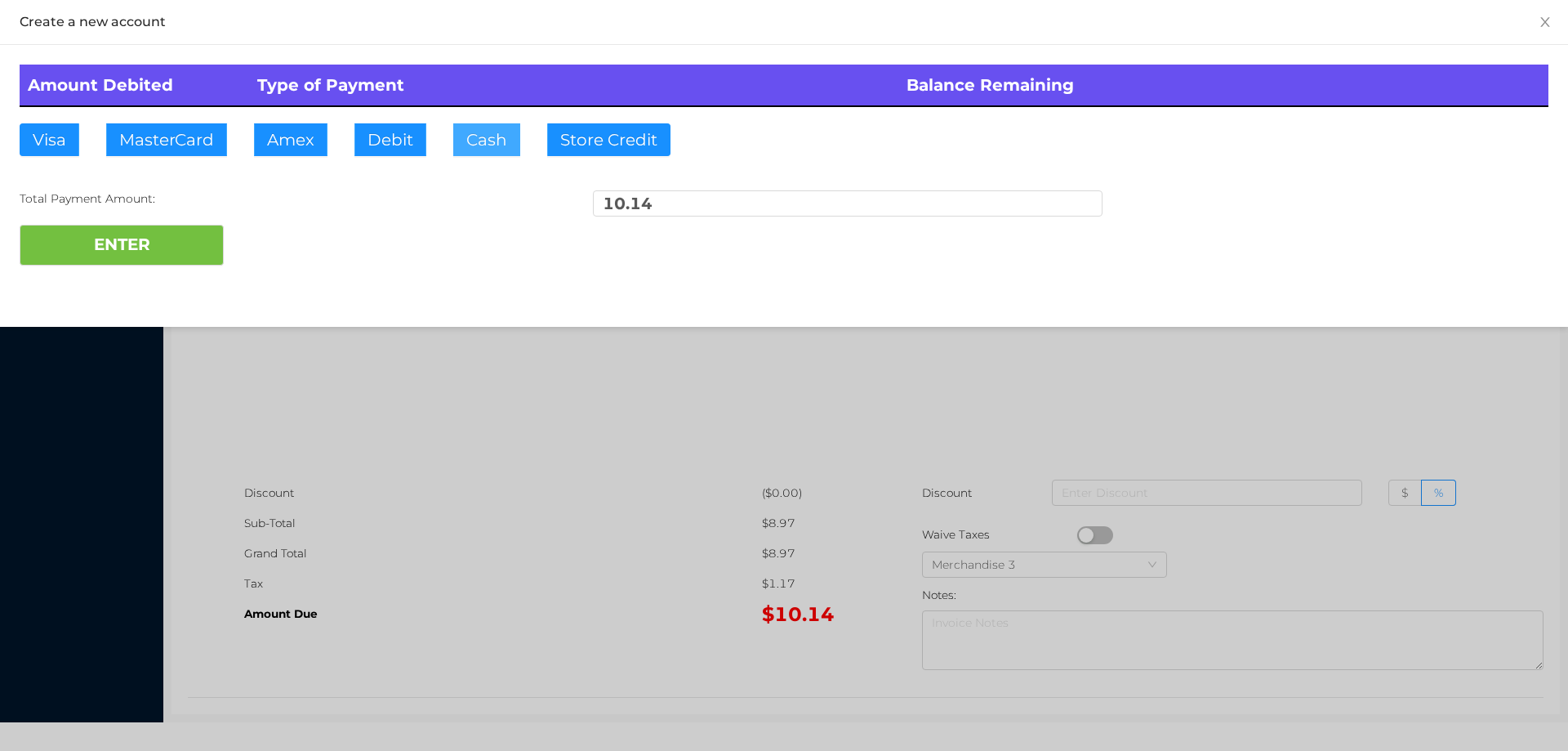
click at [478, 136] on button "Cash" at bounding box center [486, 139] width 67 height 33
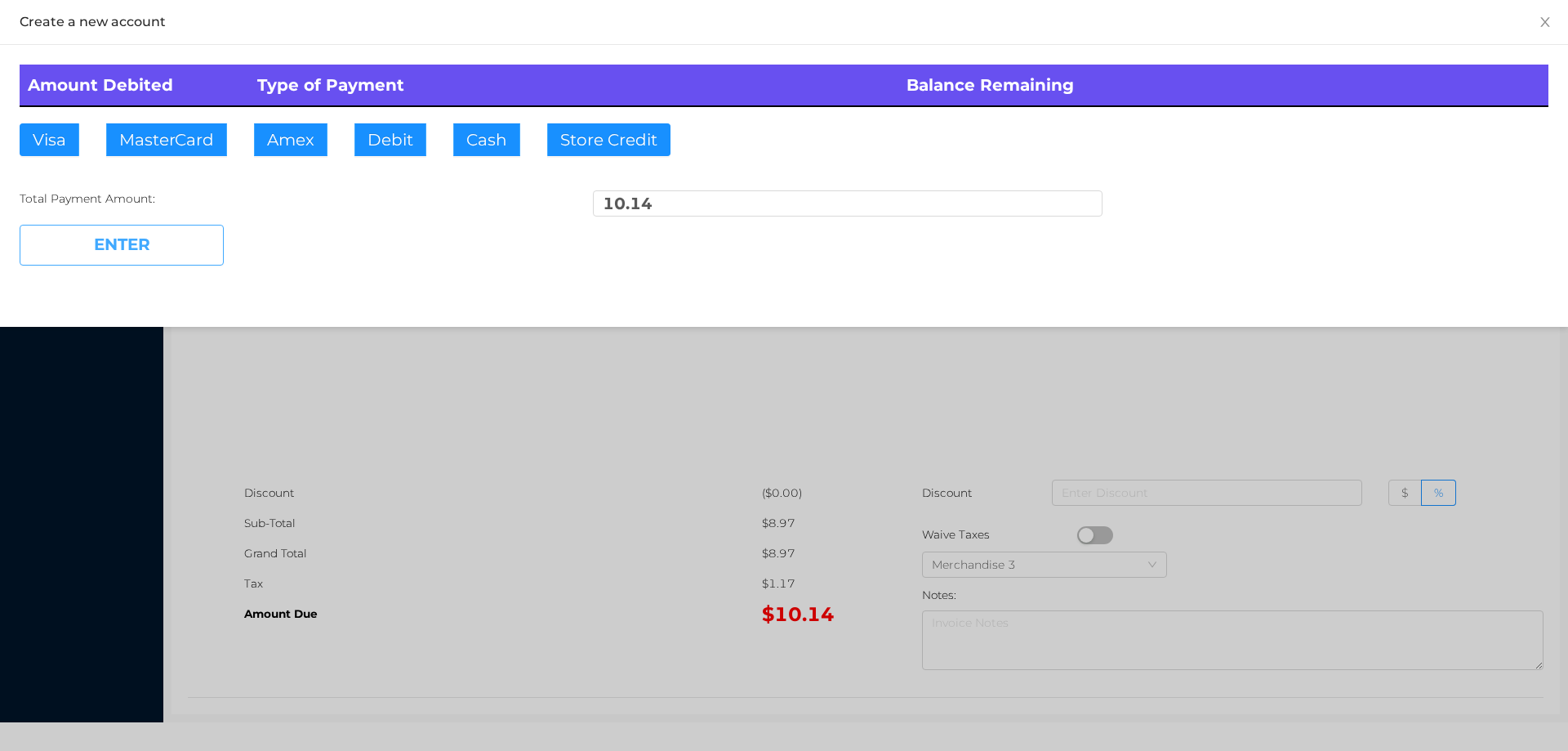
click at [182, 247] on button "ENTER" at bounding box center [121, 245] width 204 height 41
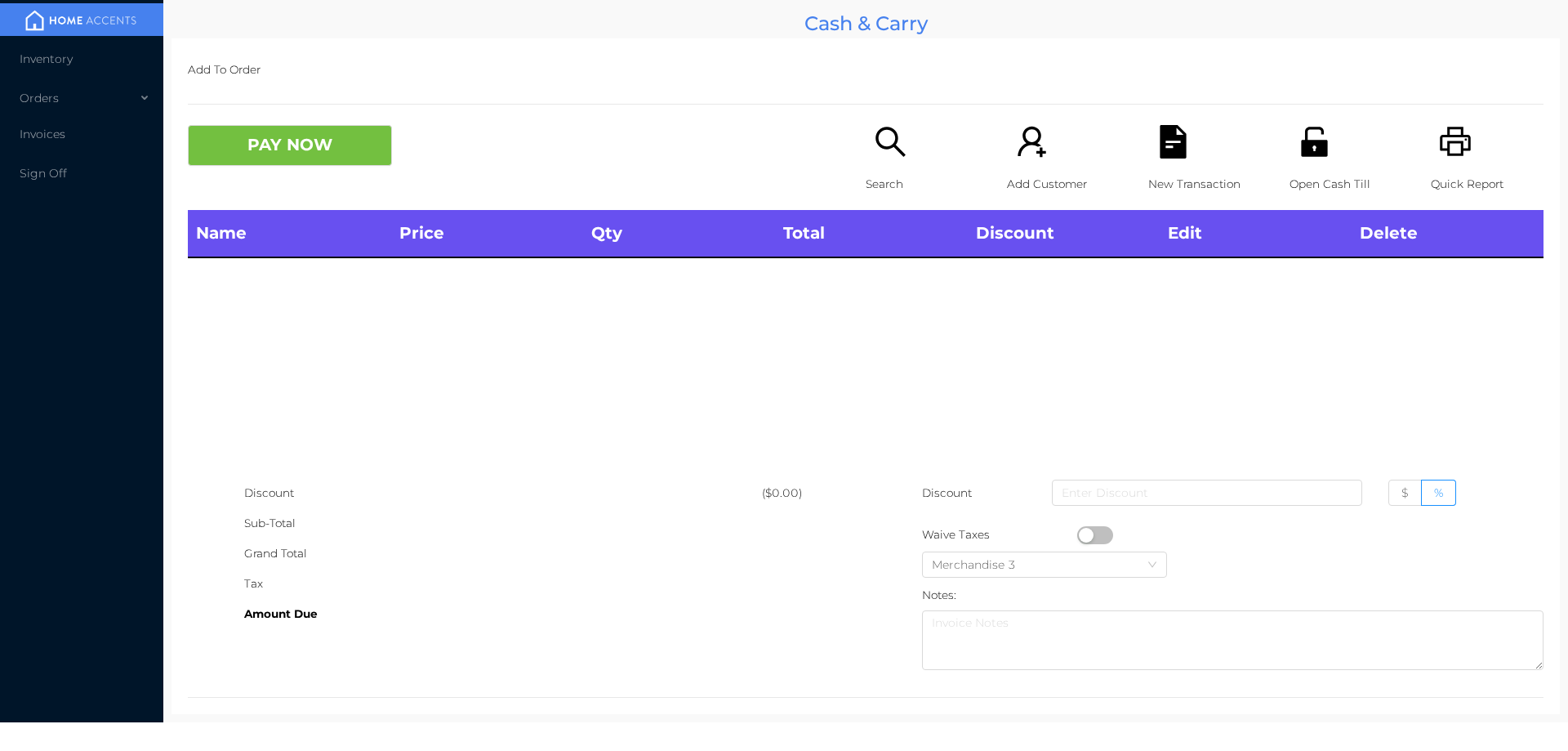
click at [878, 167] on div "Search" at bounding box center [922, 167] width 112 height 85
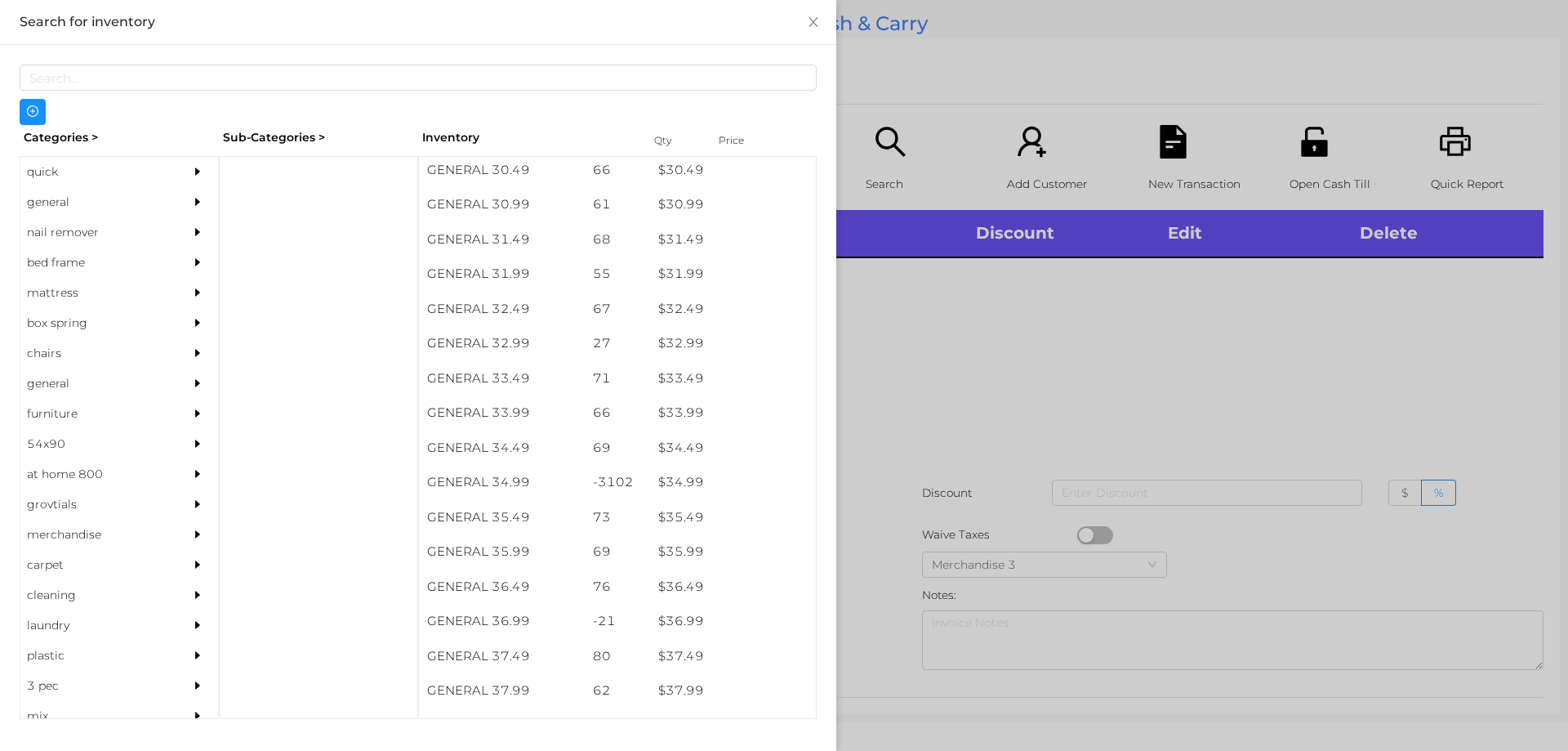
scroll to position [2495, 0]
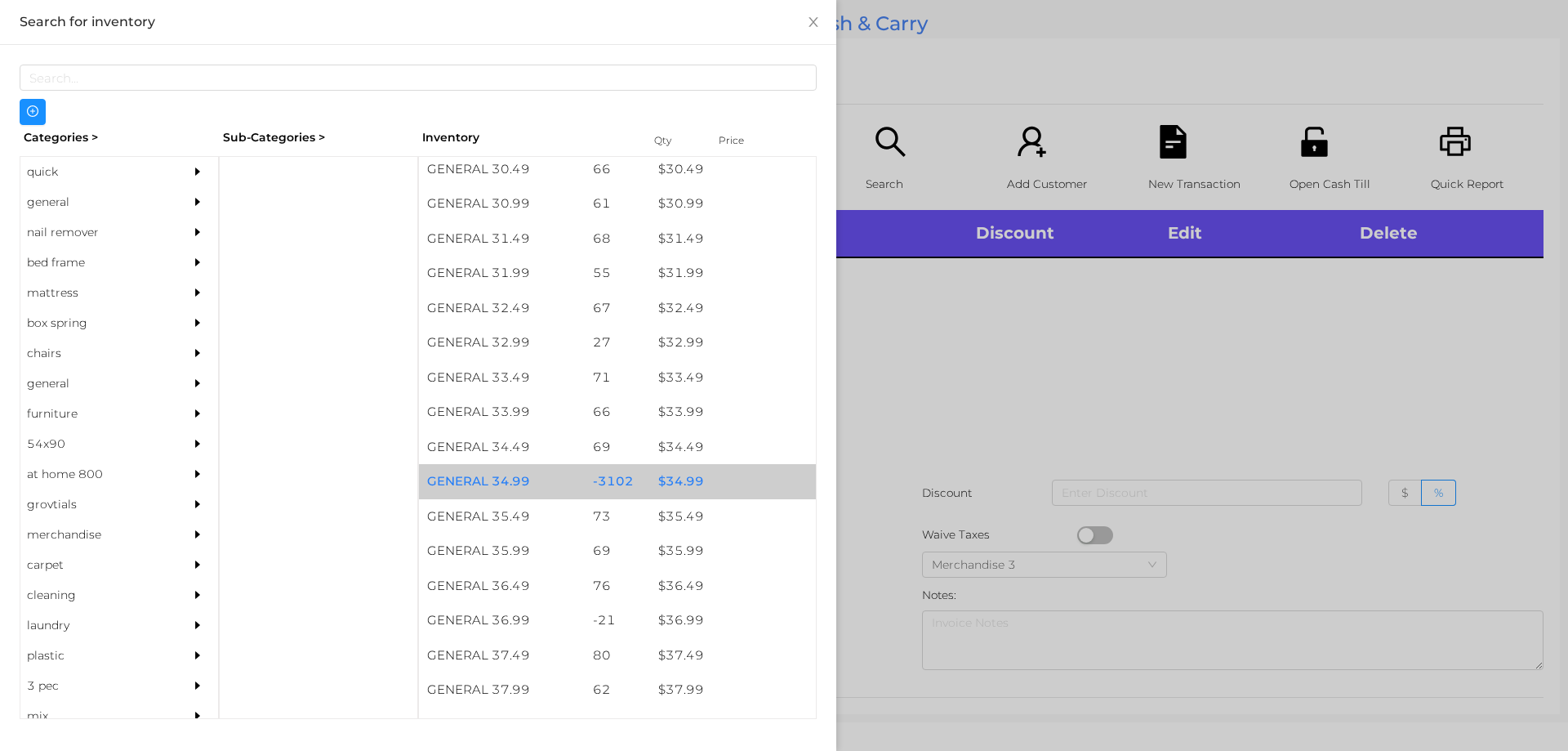
click at [680, 477] on div "$ 34.99" at bounding box center [733, 481] width 166 height 35
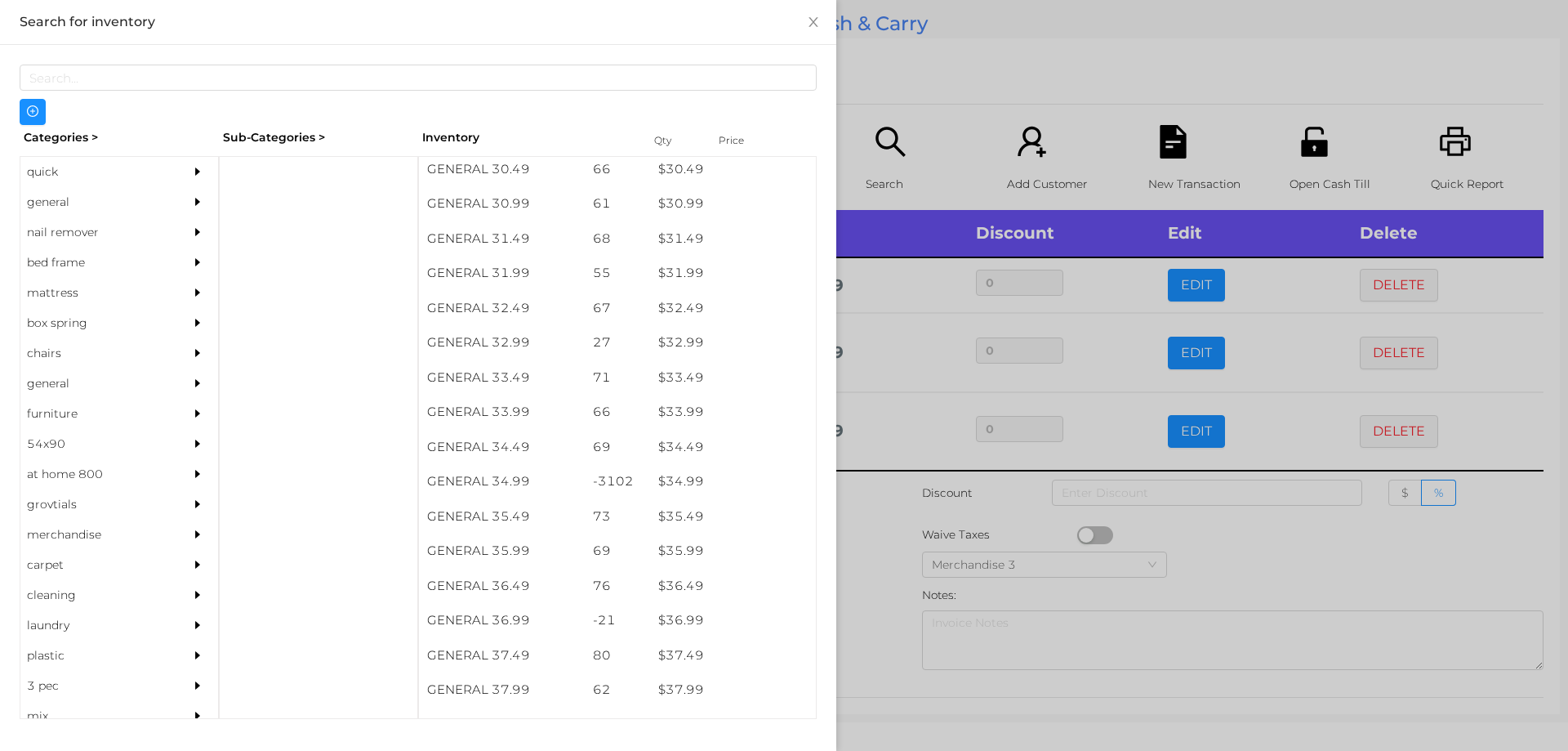
click at [1187, 519] on div at bounding box center [784, 375] width 1568 height 751
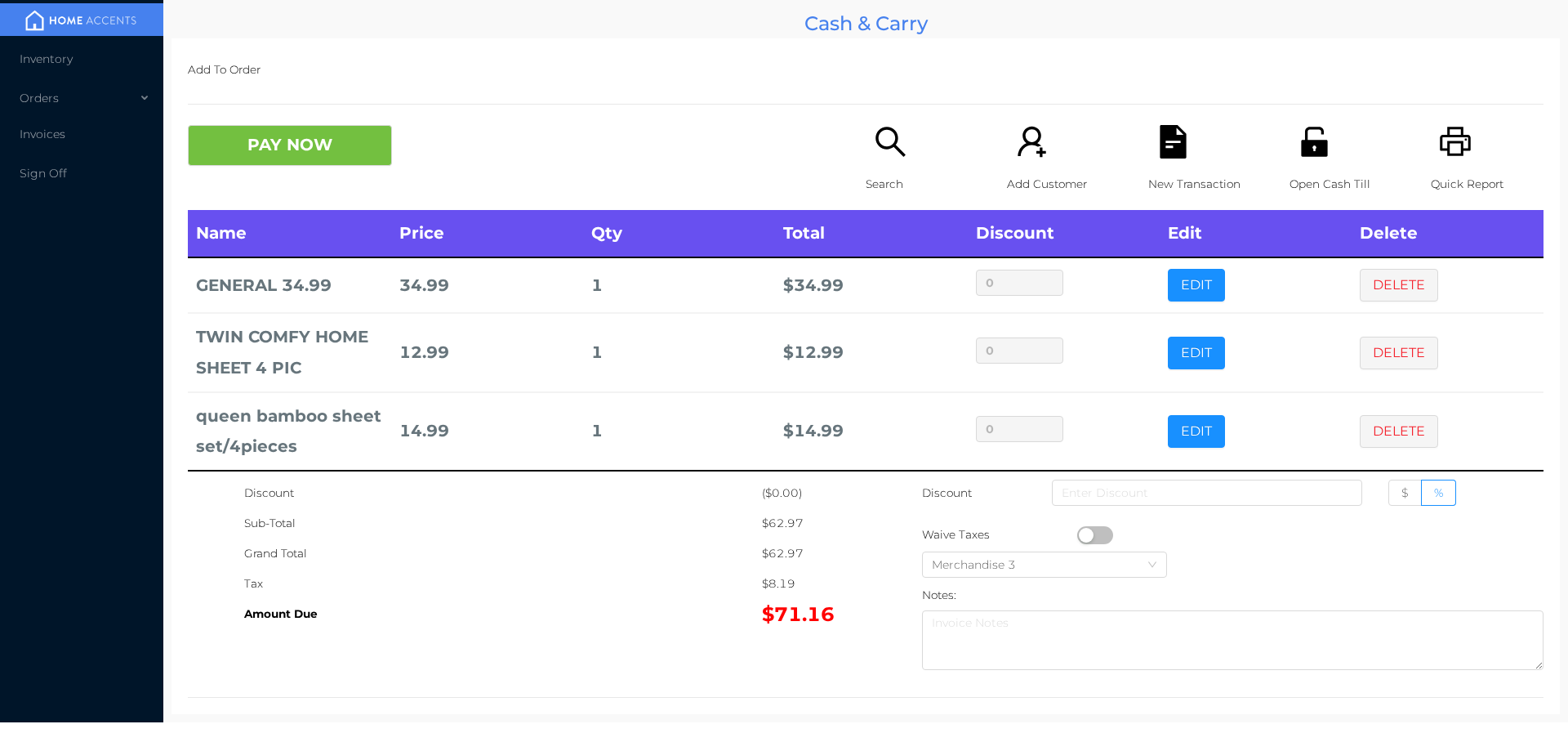
click at [1301, 153] on icon "icon: unlock" at bounding box center [1313, 141] width 26 height 30
click at [339, 148] on button "PAY NOW" at bounding box center [289, 145] width 204 height 41
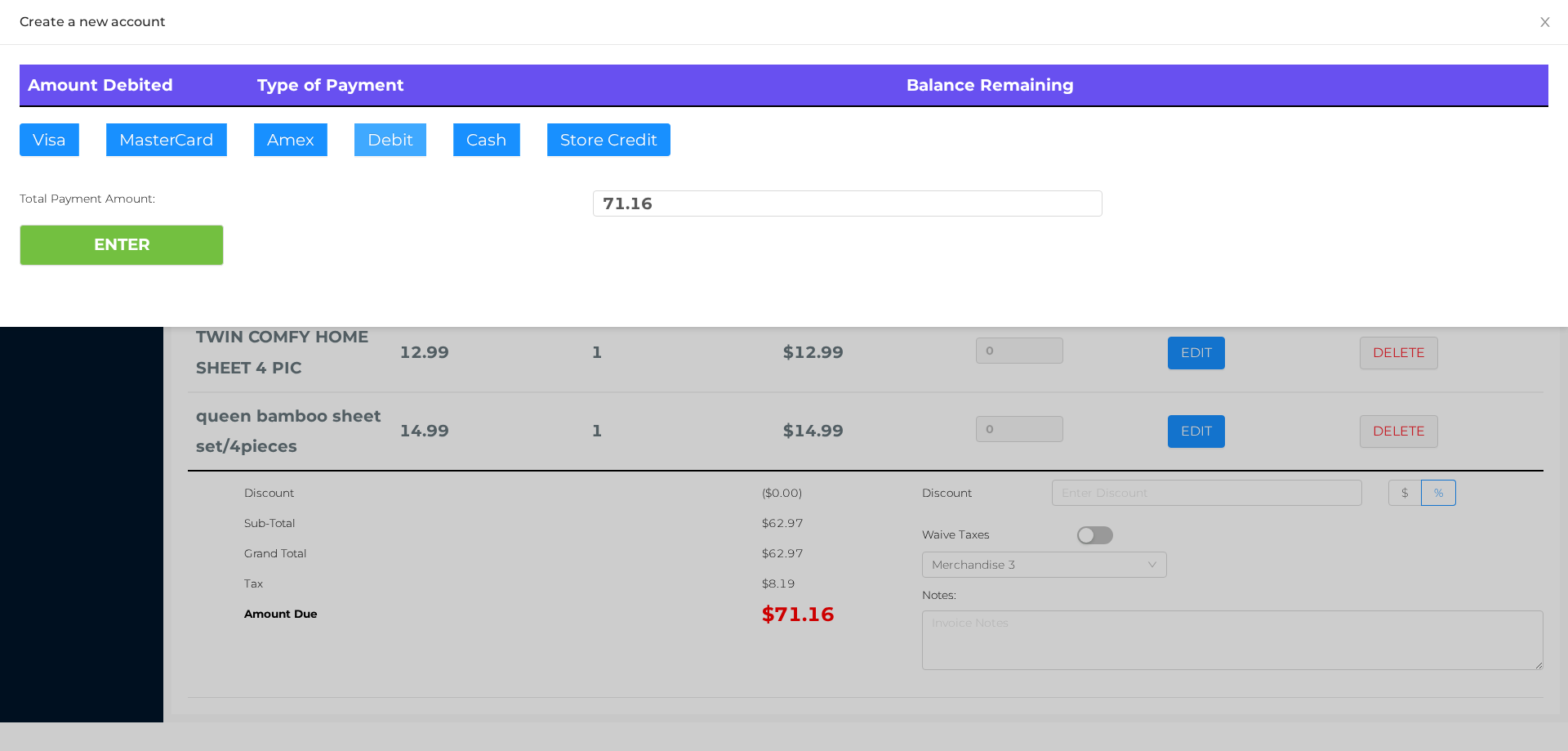
click at [382, 137] on button "Debit" at bounding box center [390, 139] width 72 height 33
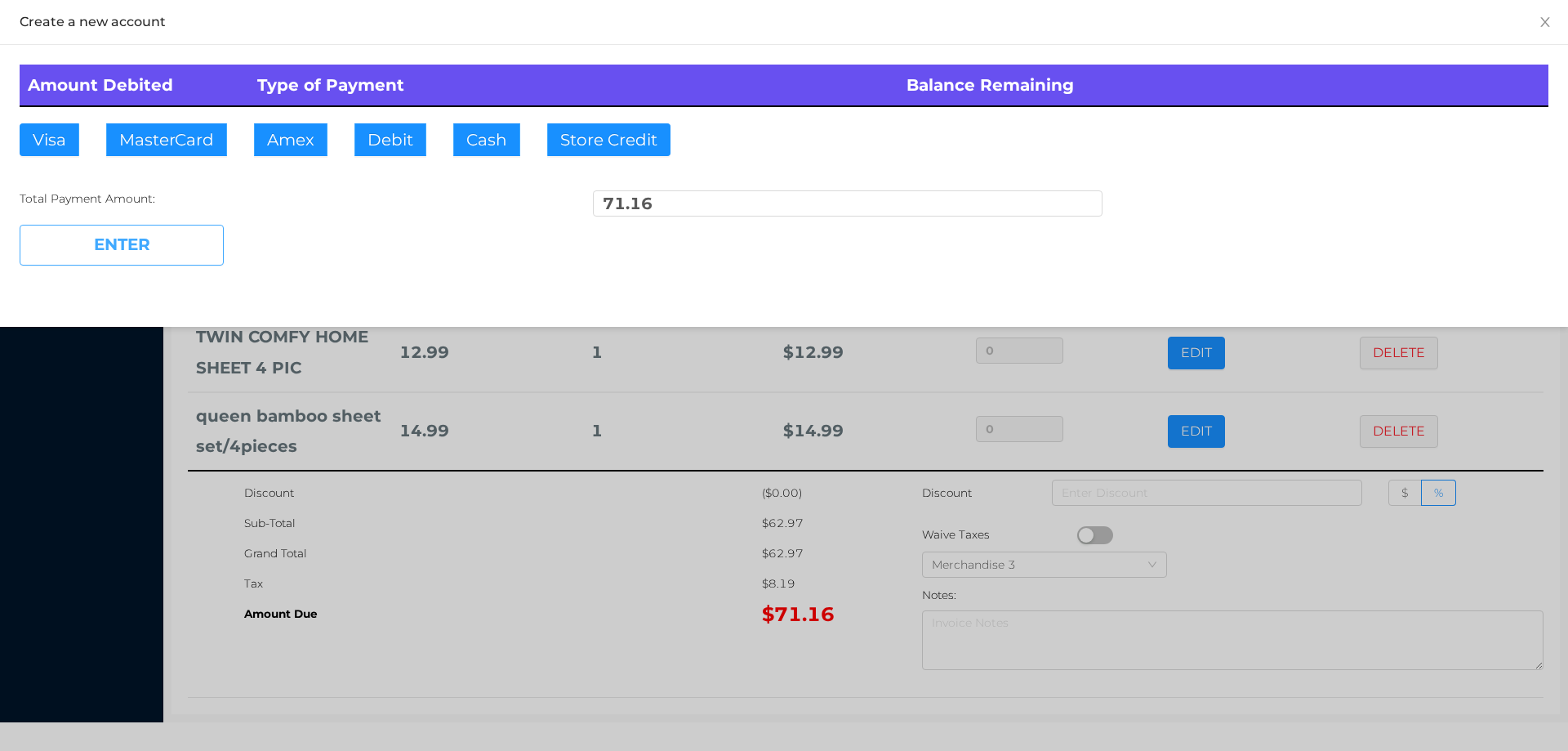
click at [166, 264] on button "ENTER" at bounding box center [121, 245] width 204 height 41
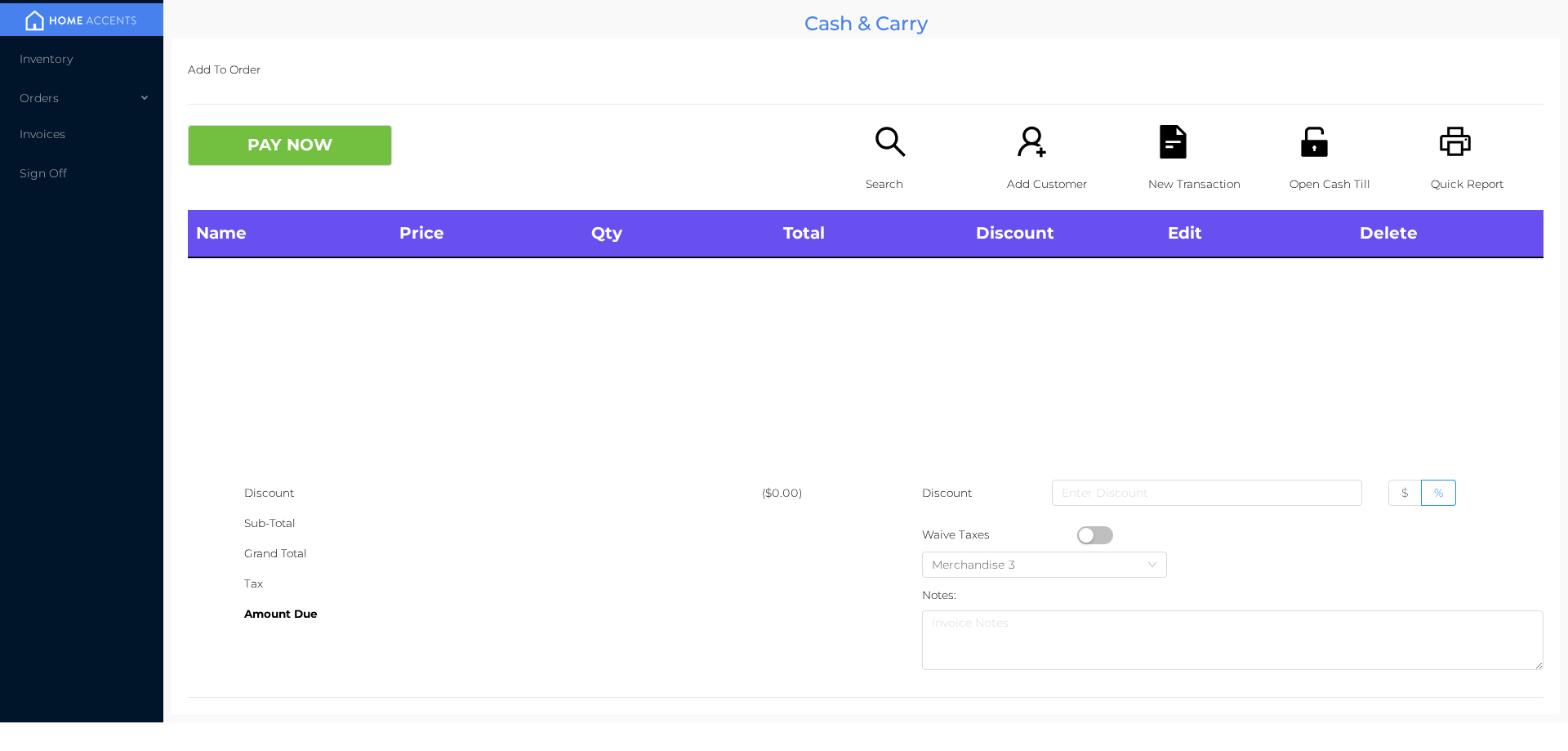
click at [888, 174] on p "Search" at bounding box center [922, 184] width 112 height 30
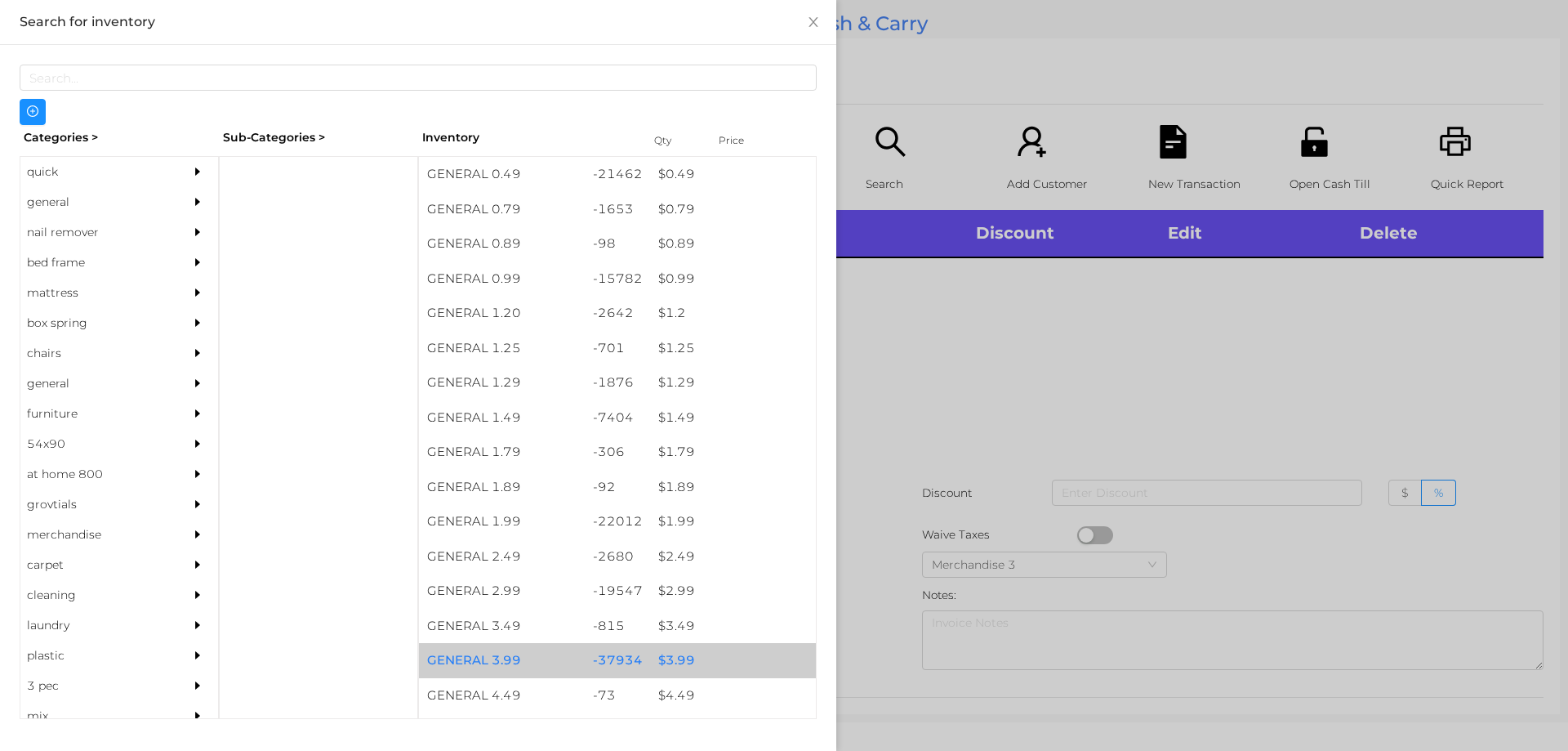
click at [672, 662] on div "$ 3.99" at bounding box center [733, 659] width 166 height 35
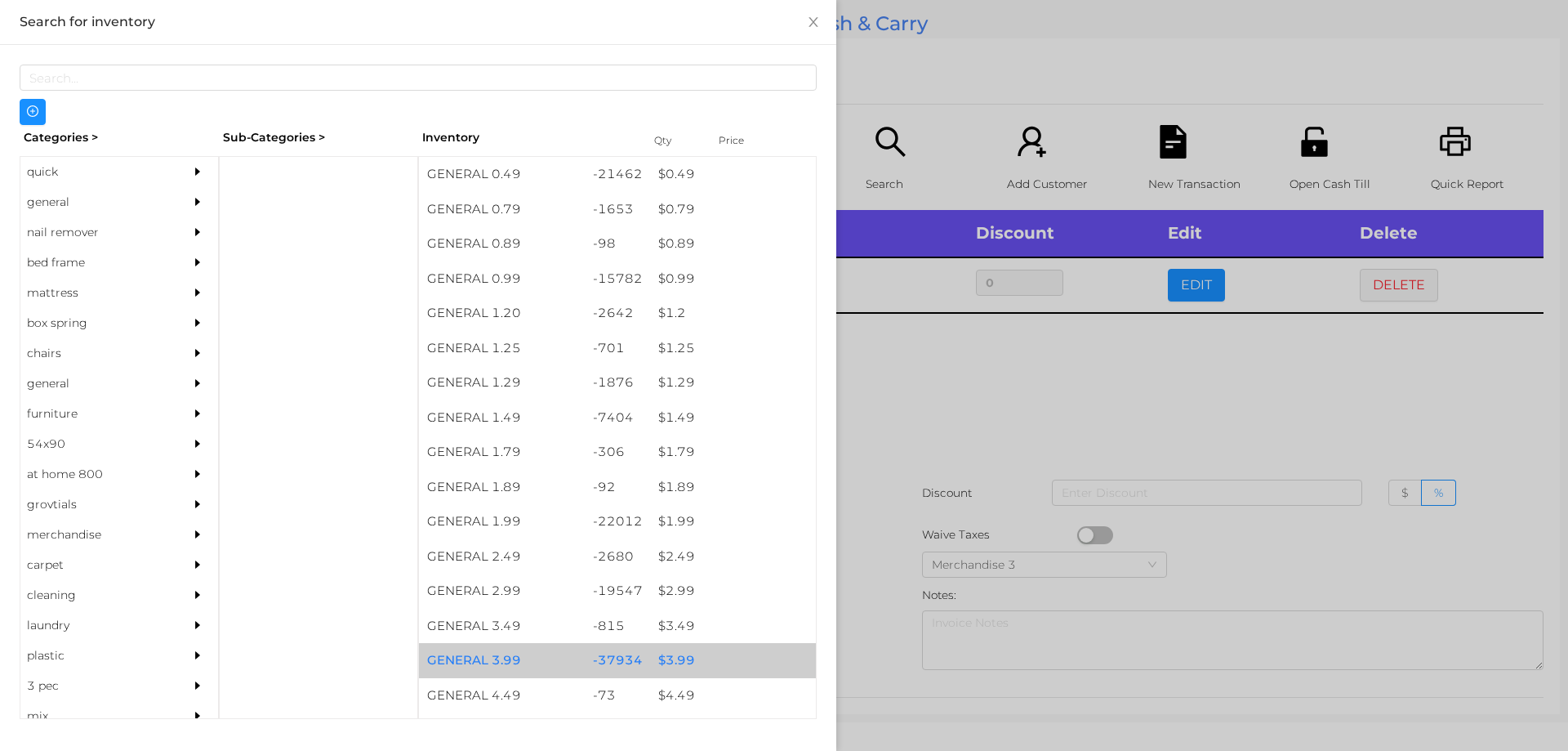
click at [666, 657] on div "$ 3.99" at bounding box center [733, 659] width 166 height 35
click at [672, 660] on div "$ 3.99" at bounding box center [733, 659] width 166 height 35
click at [667, 652] on div "$ 3.99" at bounding box center [733, 659] width 166 height 35
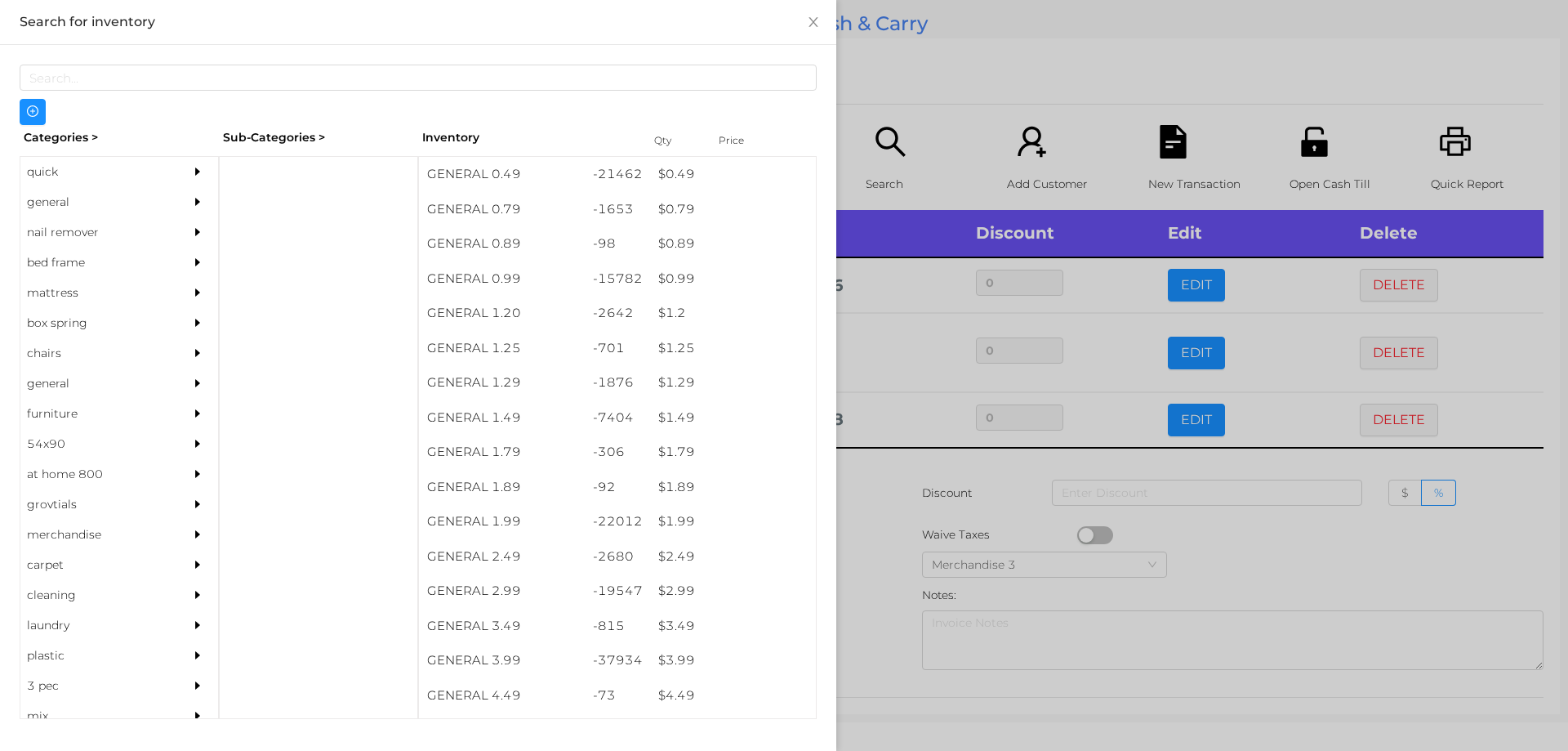
click at [1237, 576] on div at bounding box center [784, 375] width 1568 height 751
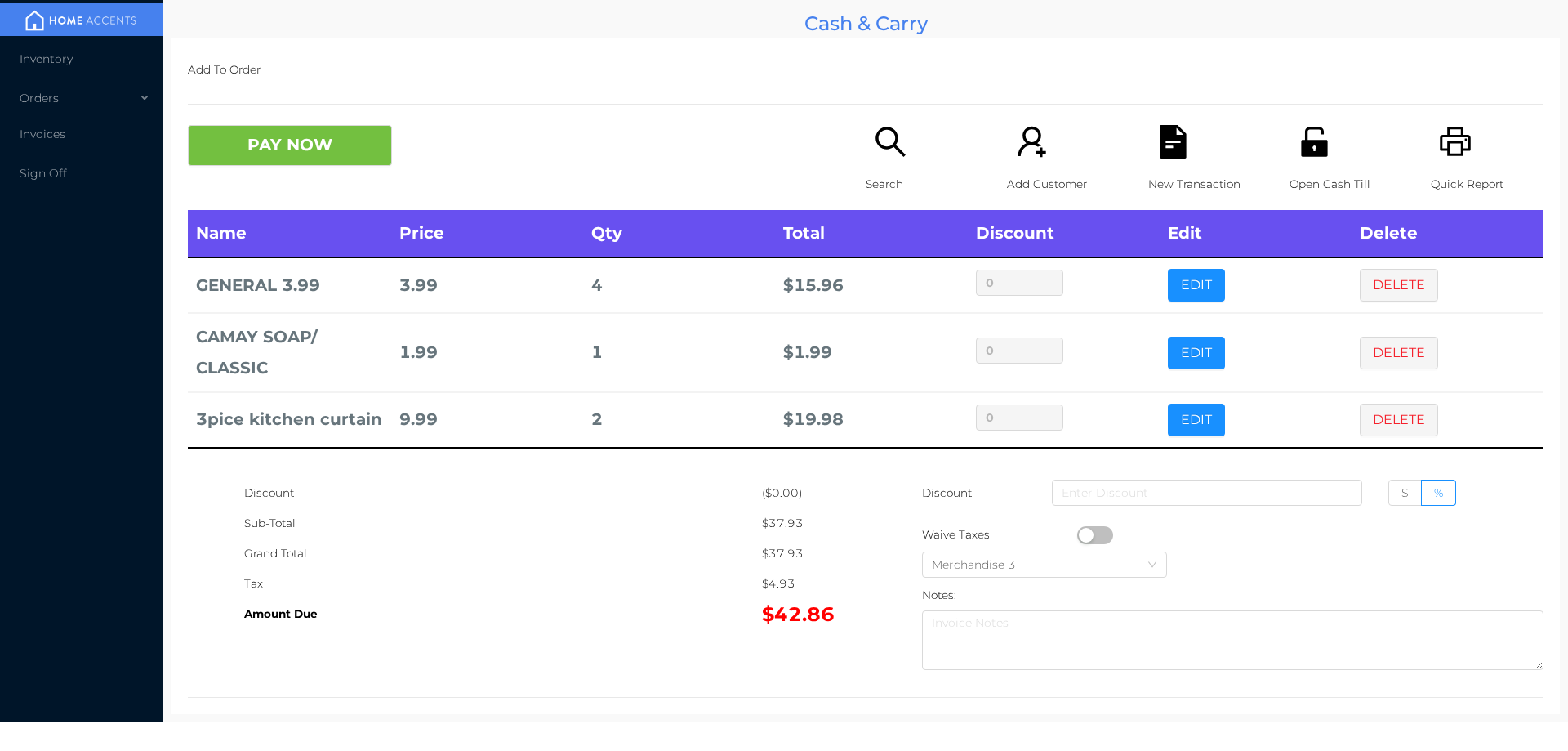
scroll to position [21, 0]
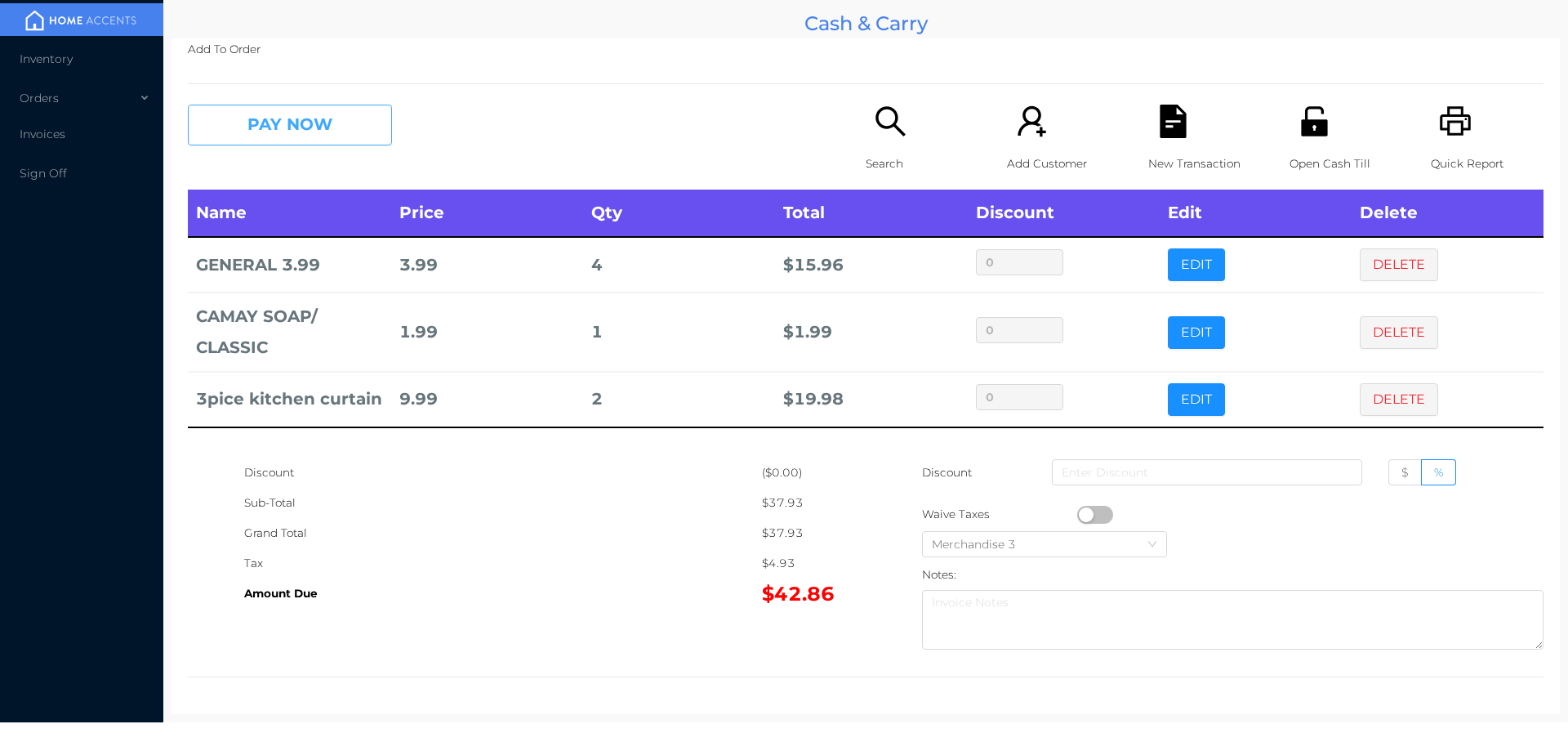
click at [343, 119] on button "PAY NOW" at bounding box center [289, 124] width 204 height 41
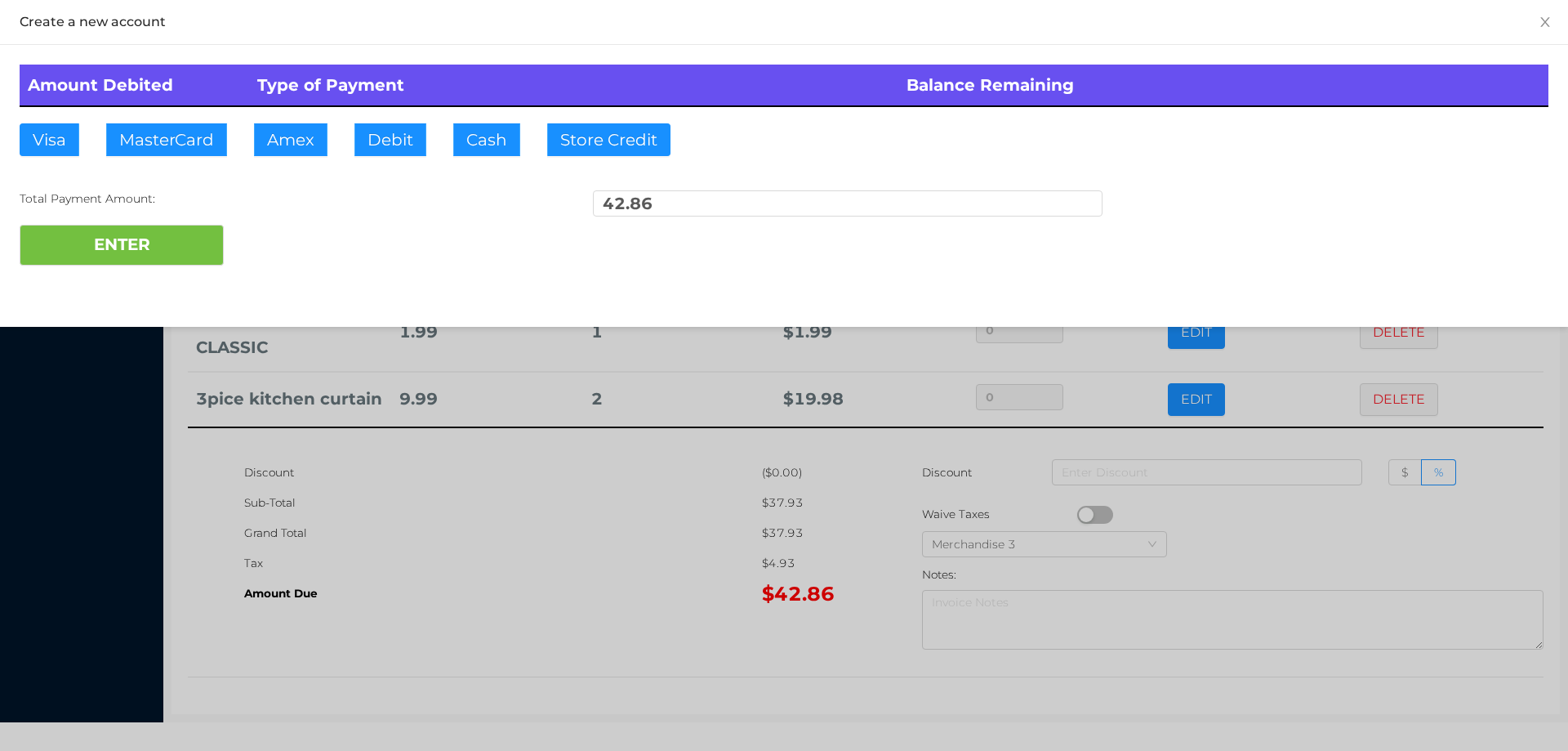
click at [273, 249] on div "ENTER" at bounding box center [784, 245] width 1529 height 41
click at [266, 250] on div "ENTER" at bounding box center [784, 245] width 1529 height 41
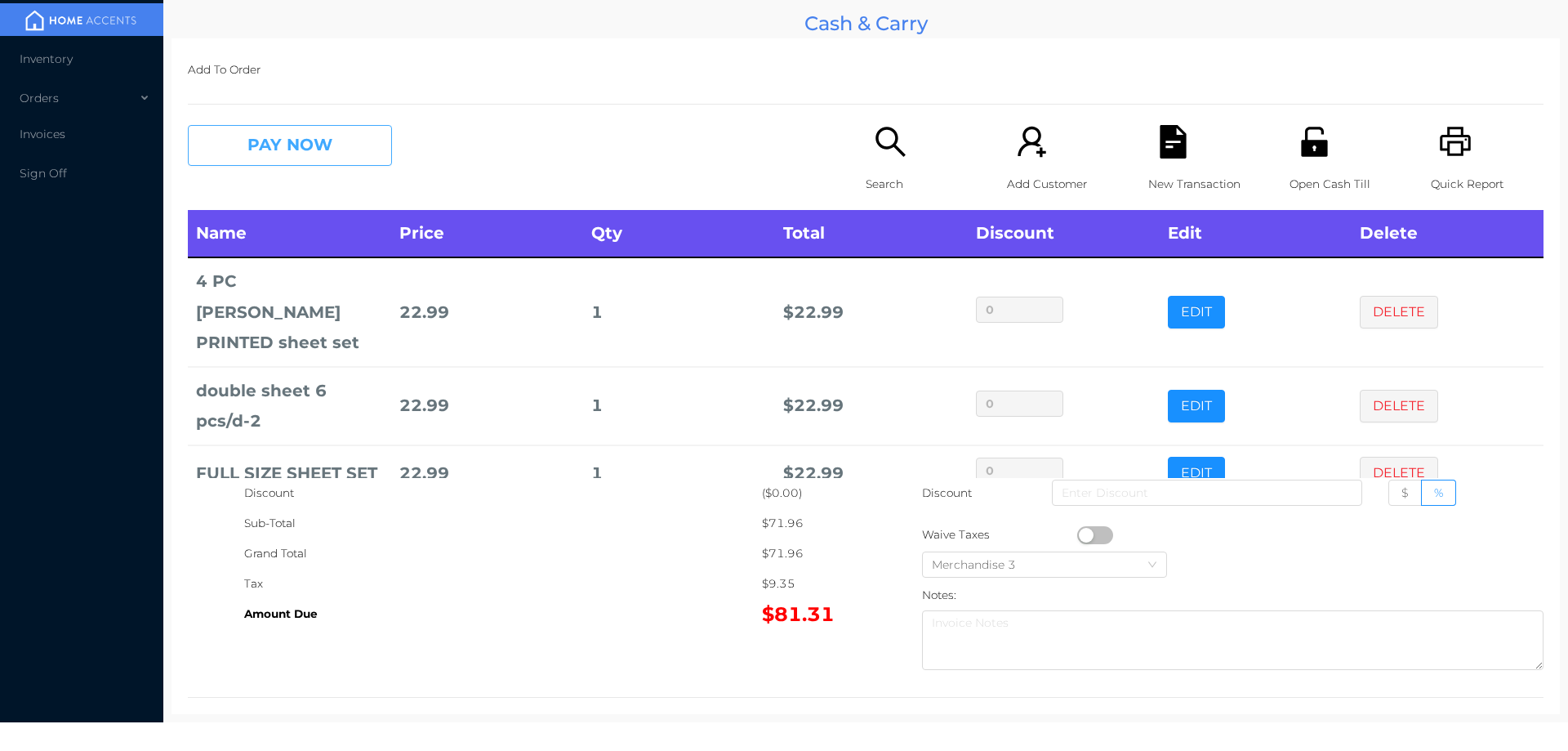
click at [293, 132] on button "PAY NOW" at bounding box center [289, 145] width 204 height 41
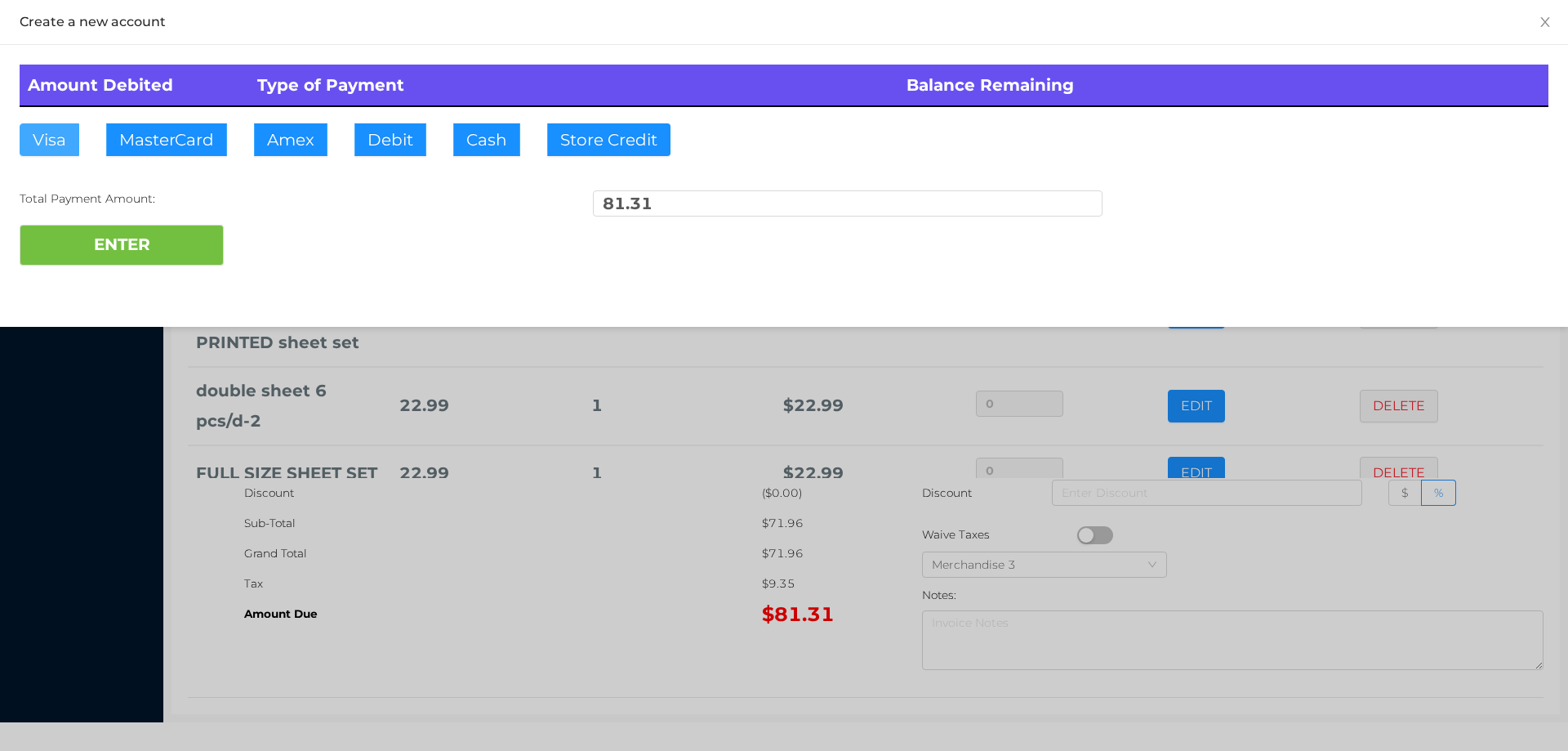
click at [51, 137] on button "Visa" at bounding box center [50, 139] width 60 height 33
click at [93, 251] on button "ENTER" at bounding box center [121, 245] width 204 height 41
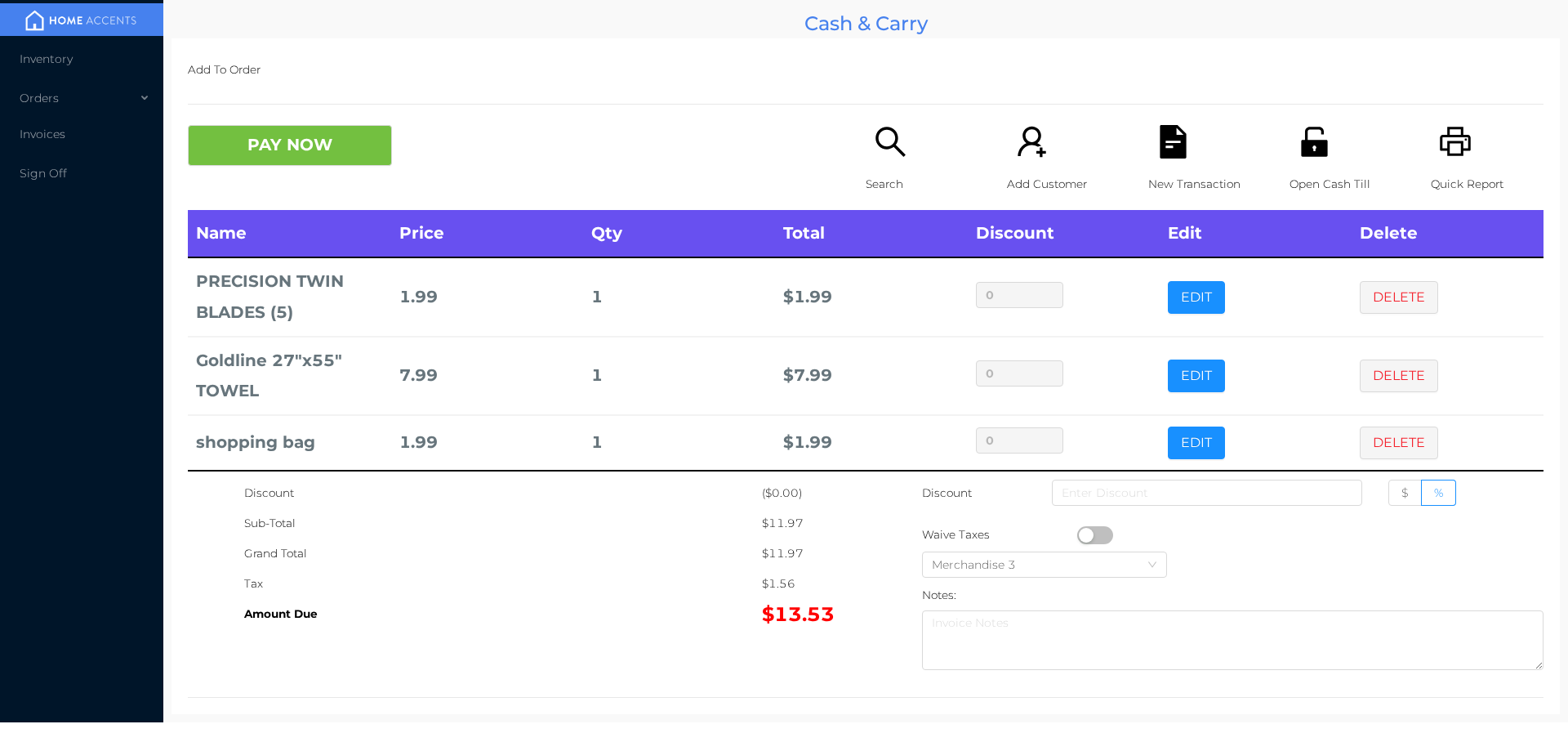
click at [883, 174] on p "Search" at bounding box center [922, 184] width 112 height 30
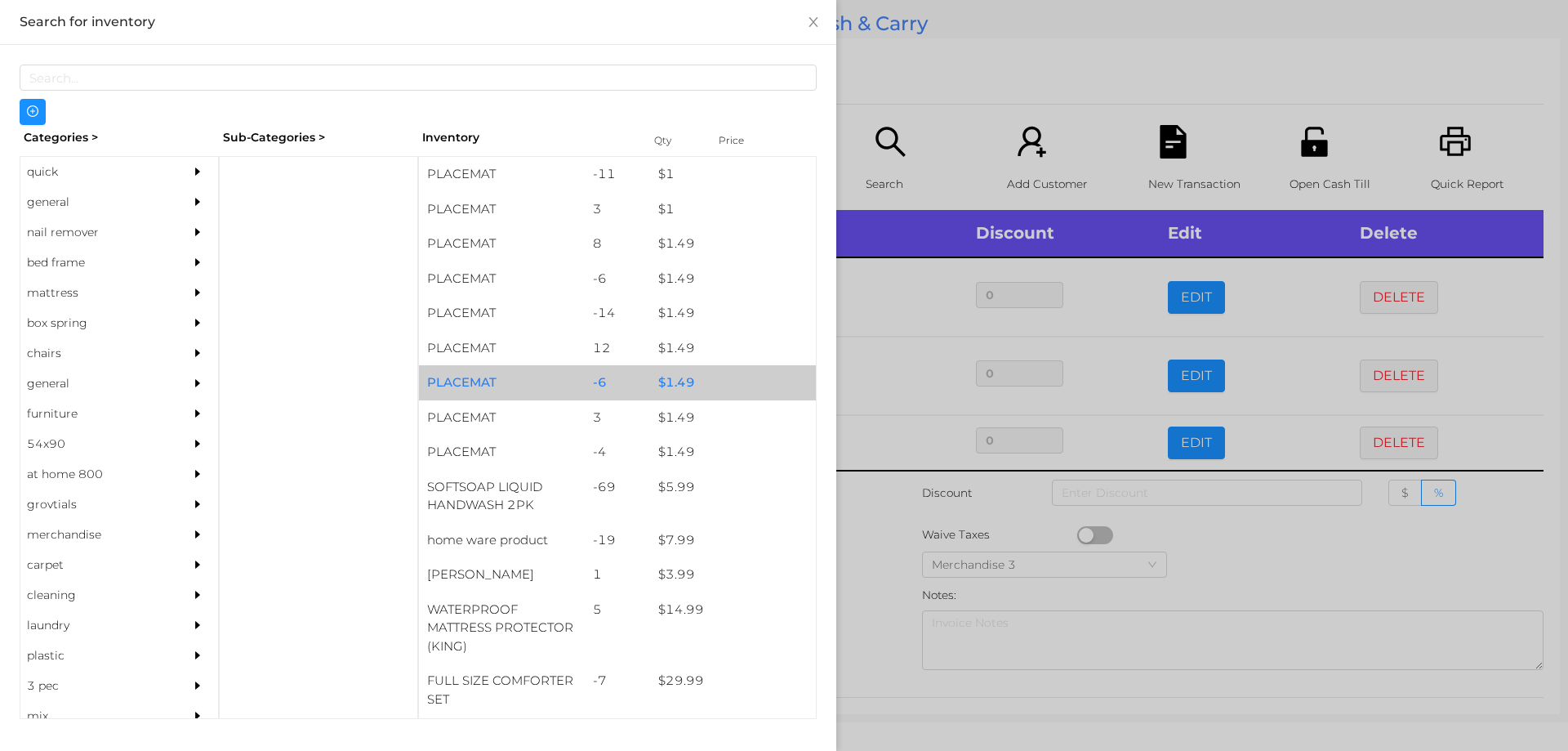
click at [681, 385] on div "$ 1.49" at bounding box center [733, 382] width 166 height 35
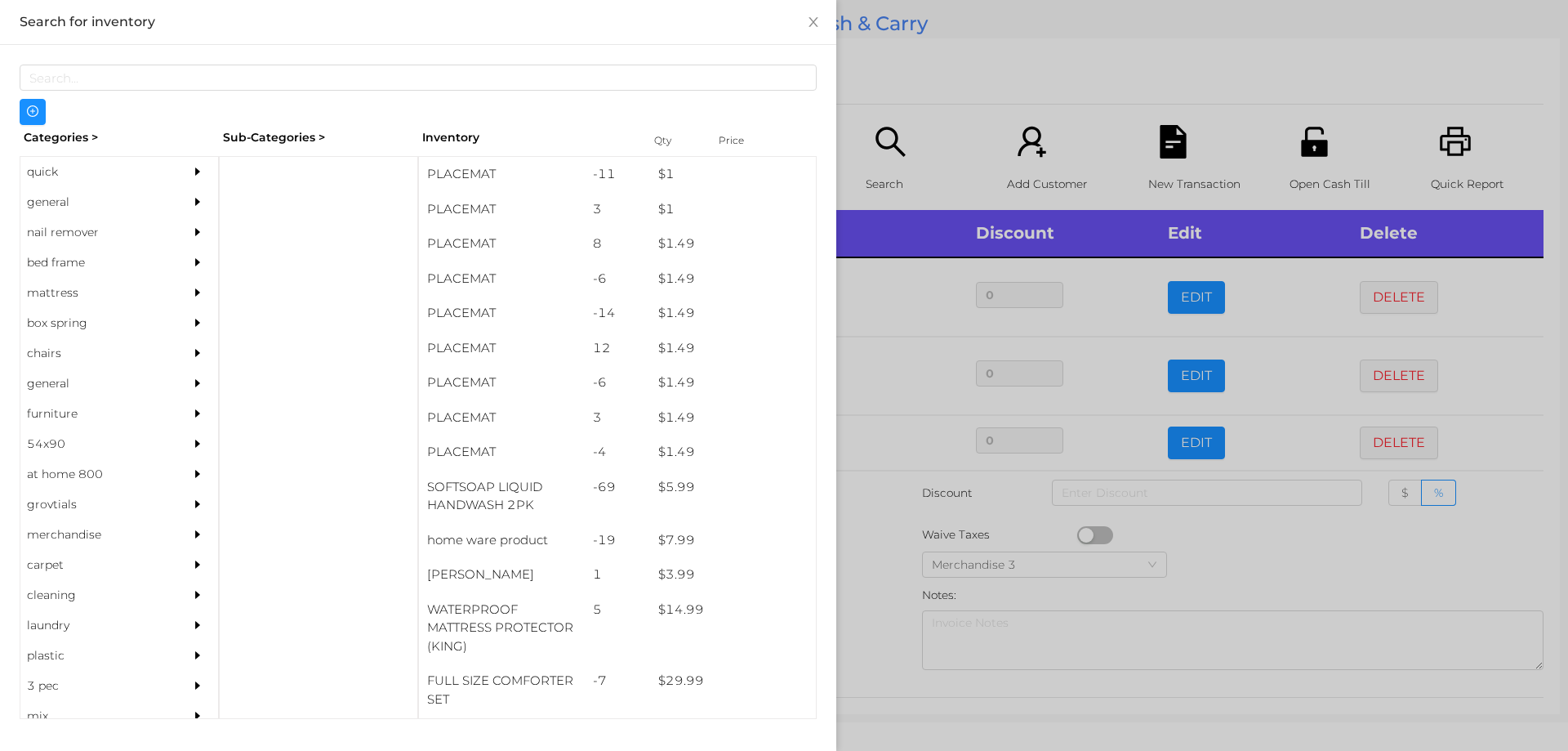
click at [856, 570] on div at bounding box center [784, 375] width 1568 height 751
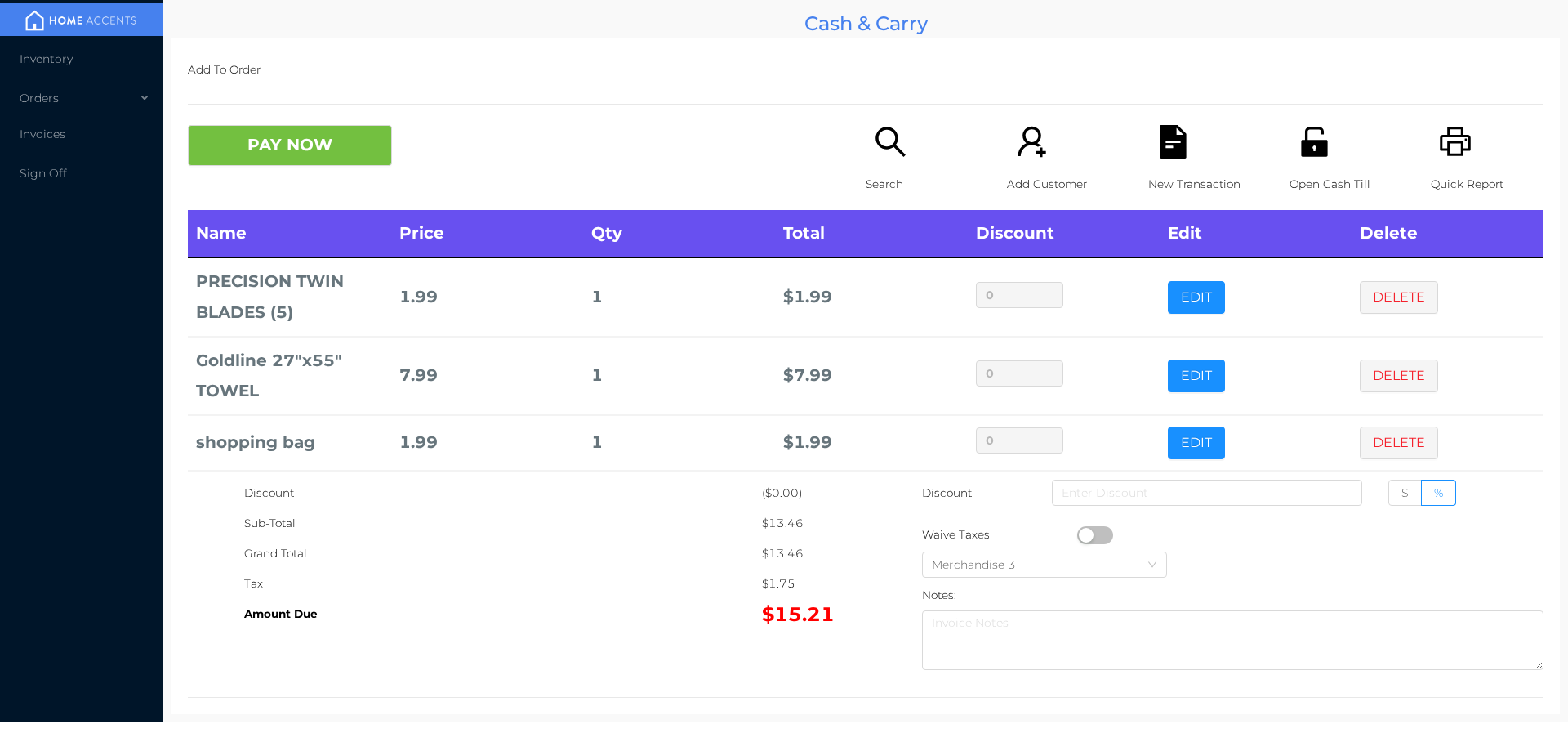
scroll to position [66, 0]
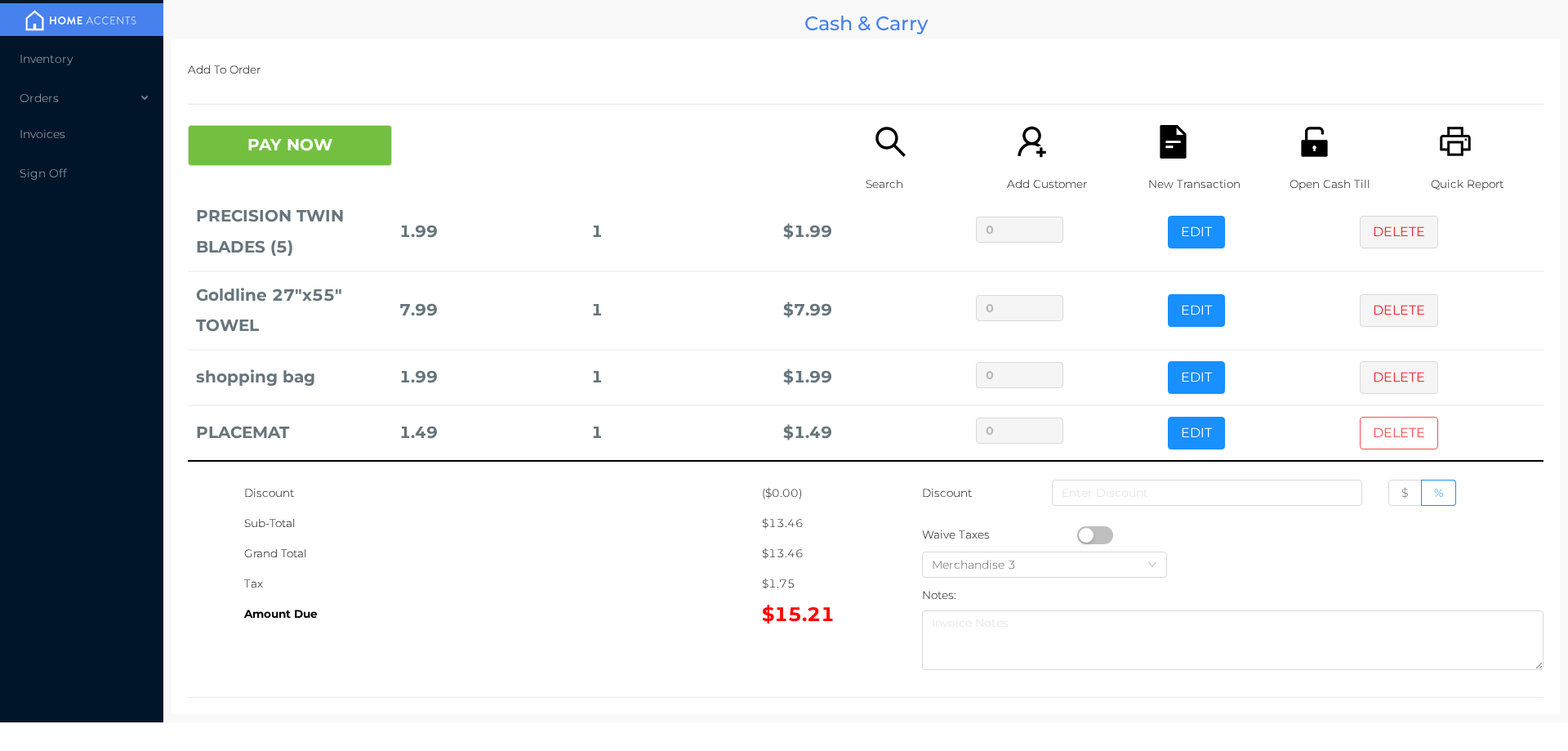
click at [1380, 441] on button "DELETE" at bounding box center [1399, 433] width 79 height 33
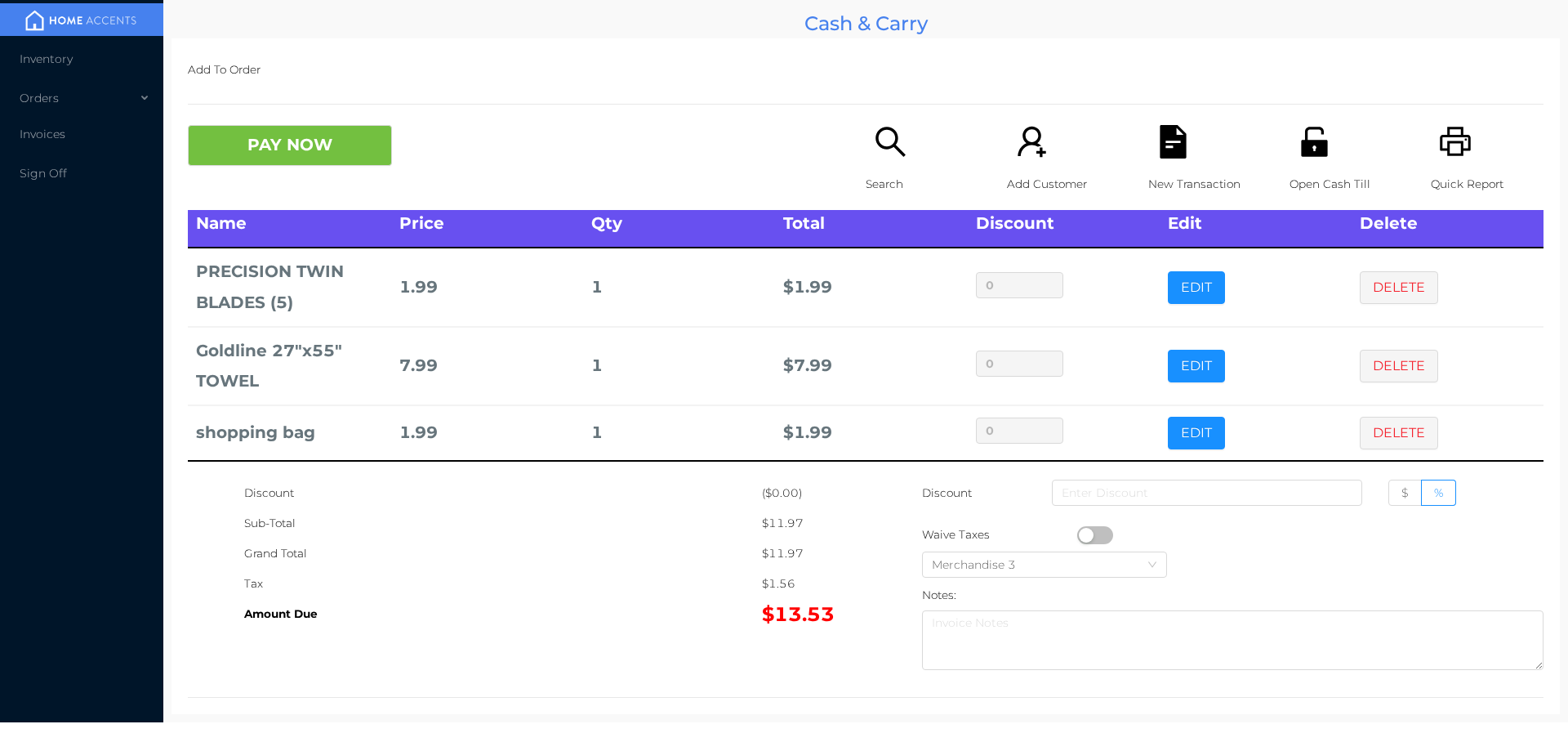
scroll to position [10, 0]
click at [875, 169] on p "Search" at bounding box center [922, 184] width 112 height 30
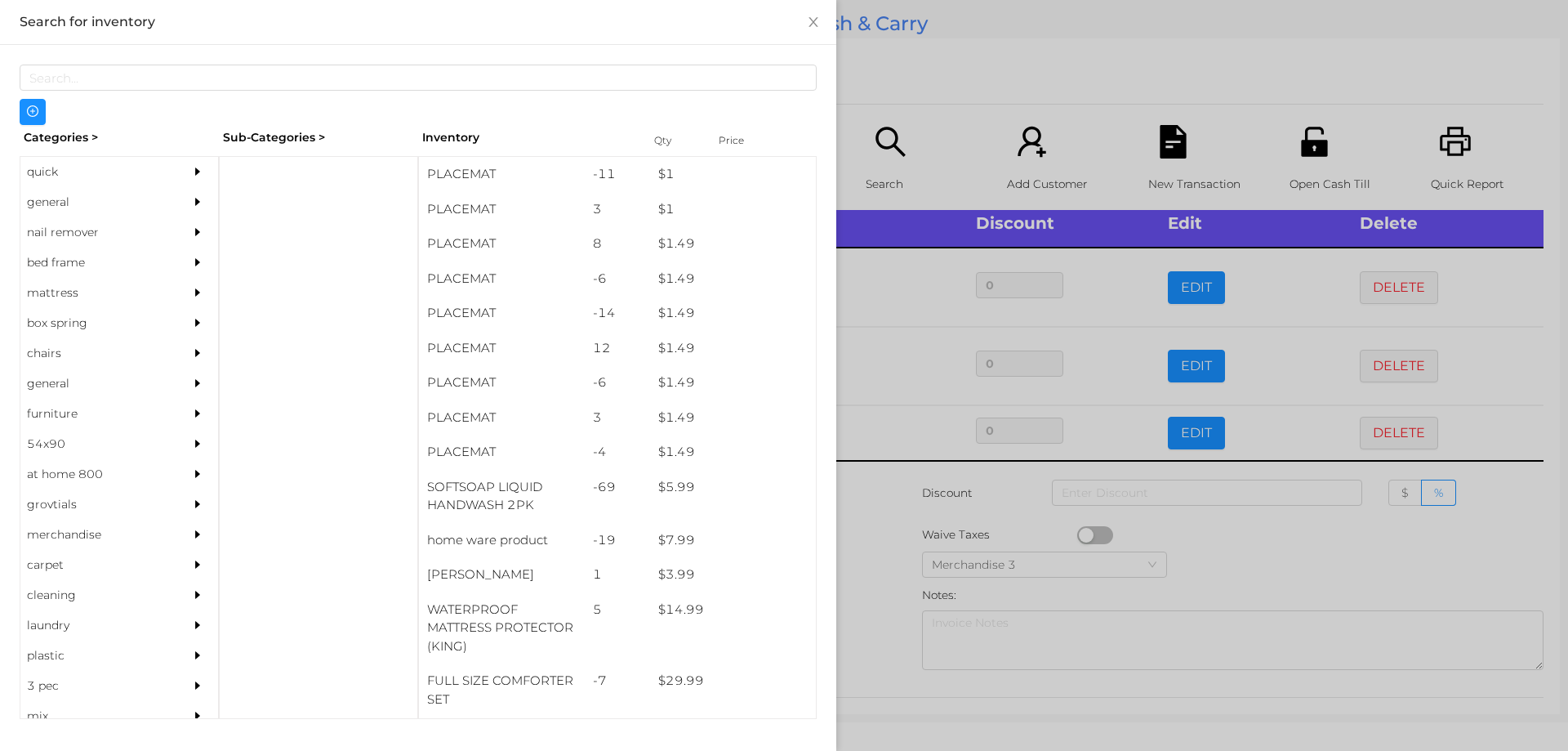
click at [55, 203] on div "general" at bounding box center [94, 202] width 148 height 30
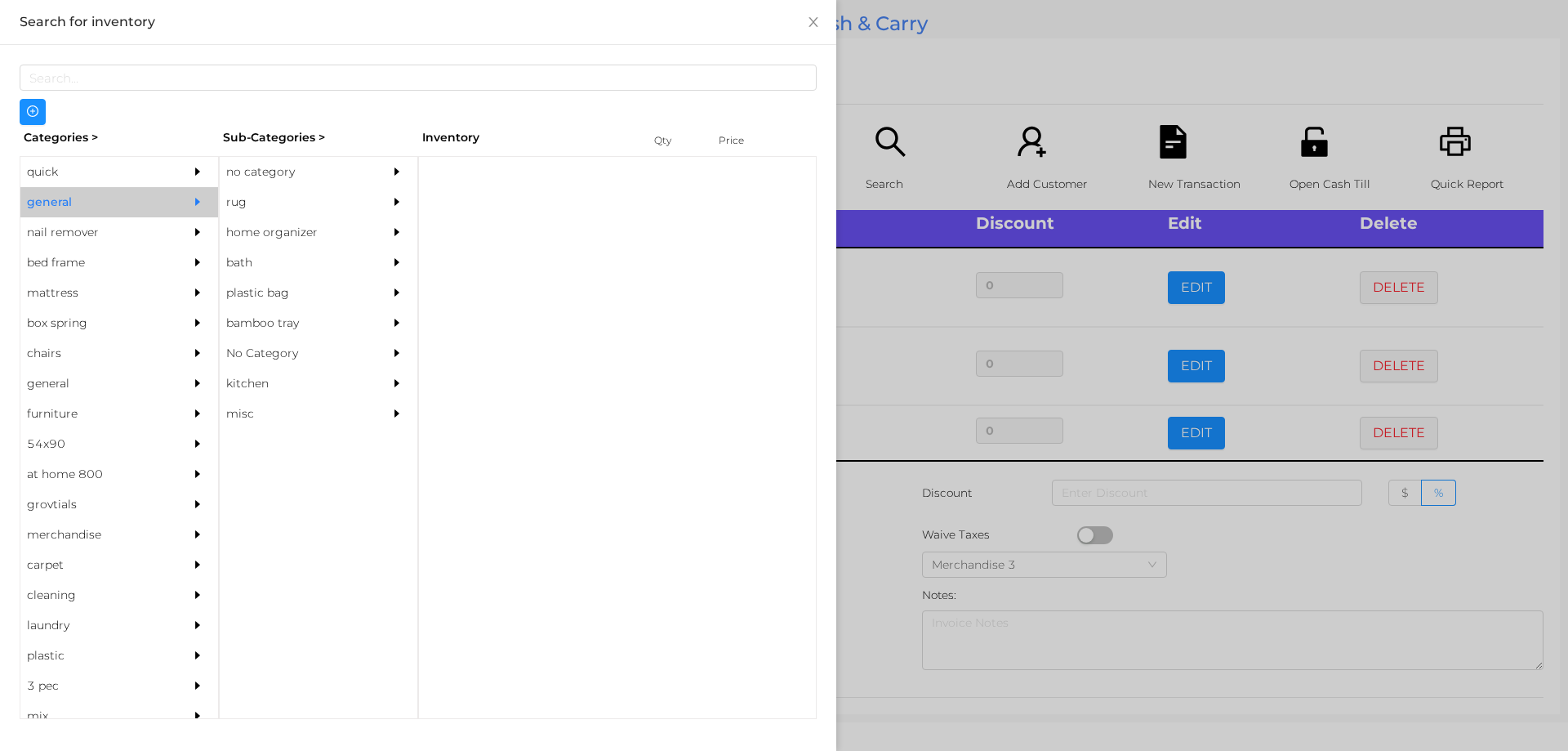
click at [264, 166] on div "no category" at bounding box center [293, 172] width 148 height 30
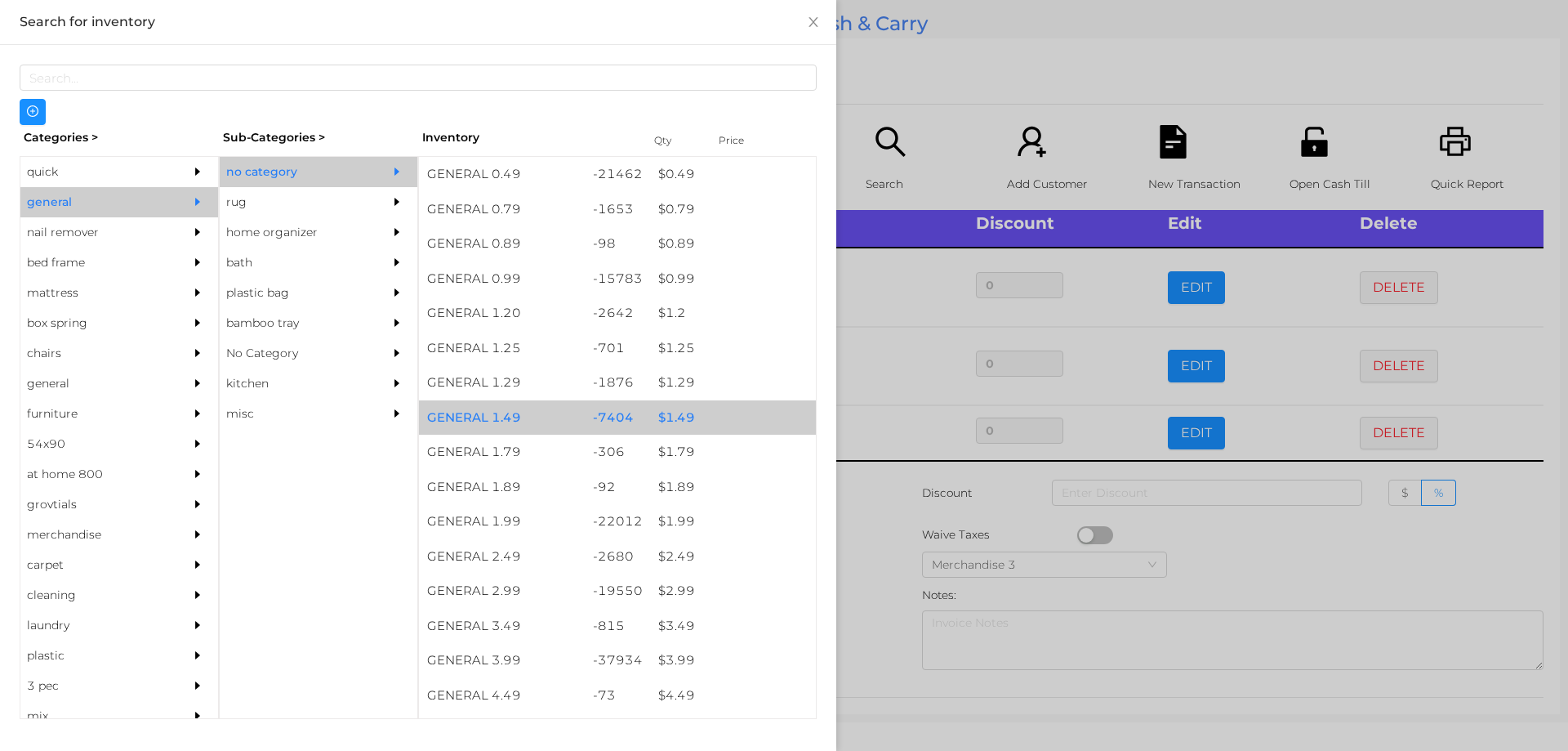
click at [673, 420] on div "$ 1.49" at bounding box center [733, 417] width 166 height 35
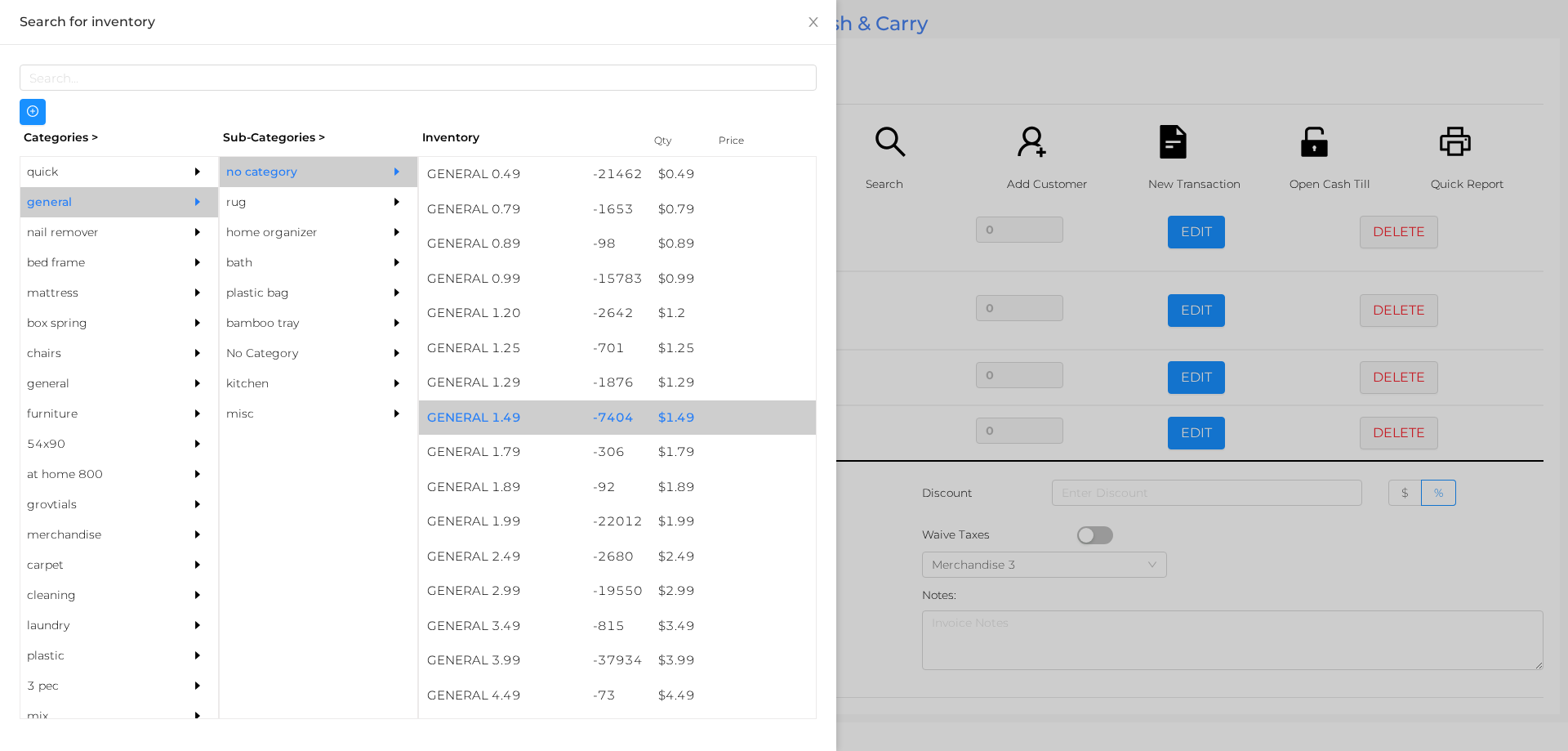
click at [887, 570] on div at bounding box center [784, 375] width 1568 height 751
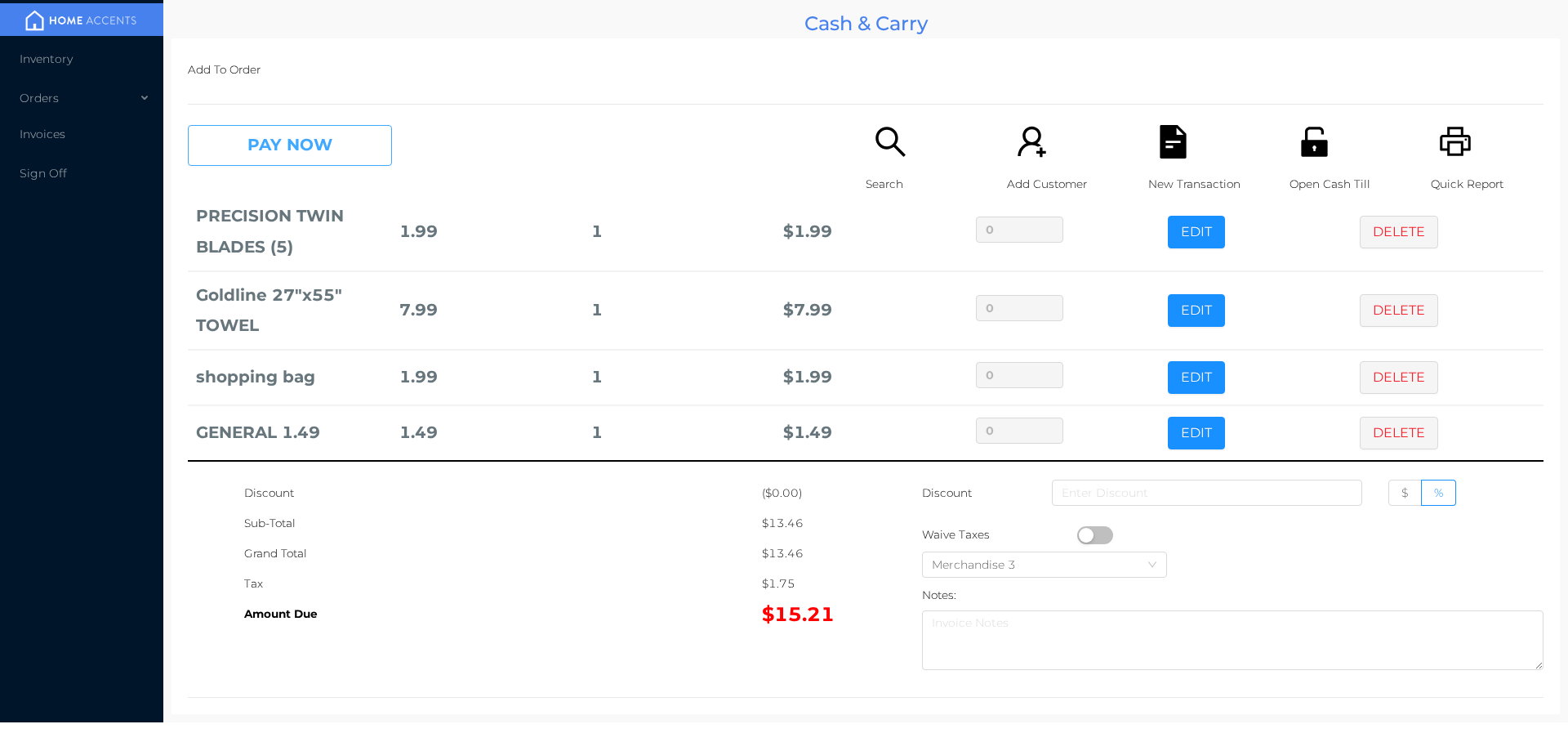
click at [345, 152] on button "PAY NOW" at bounding box center [289, 145] width 204 height 41
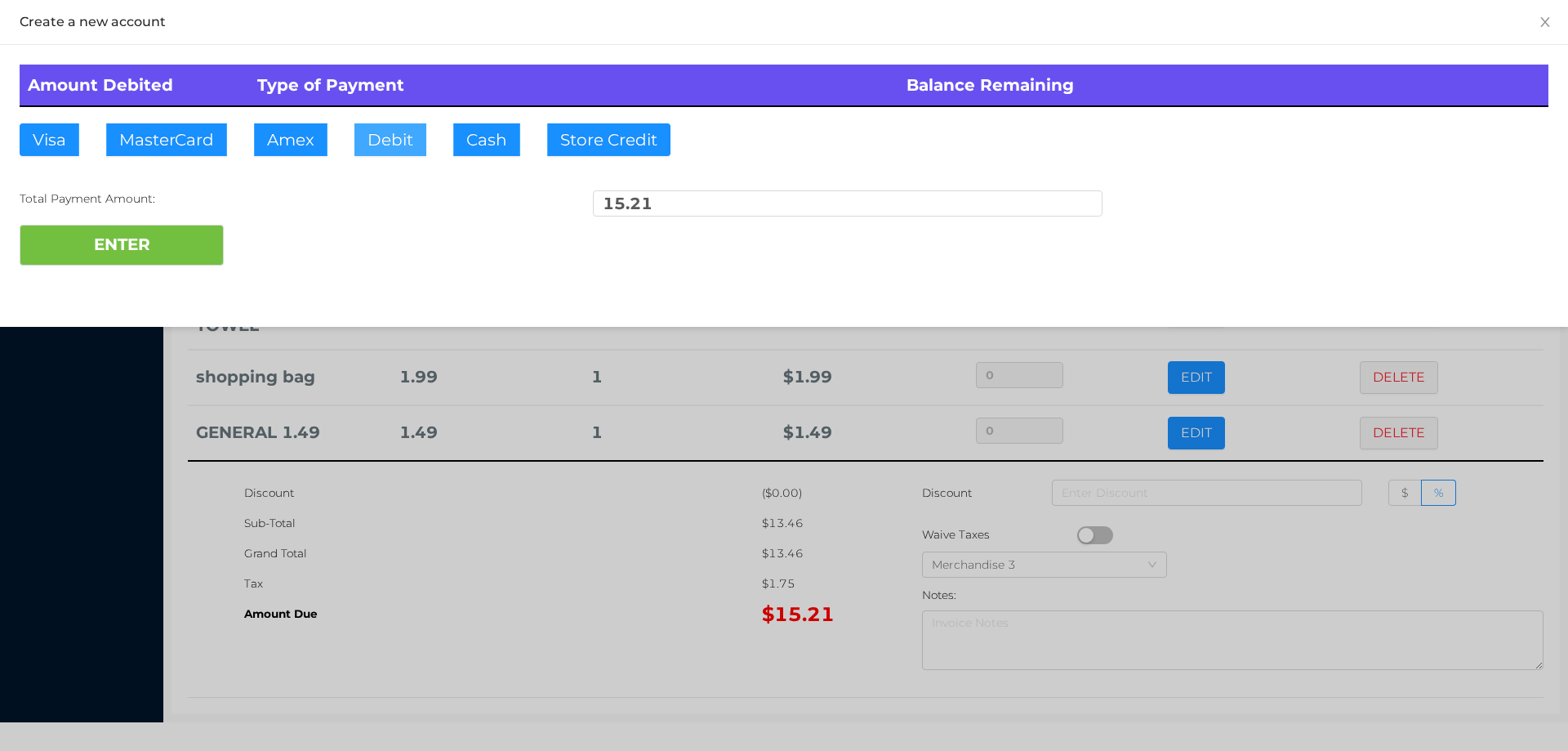
click at [374, 138] on button "Debit" at bounding box center [390, 139] width 72 height 33
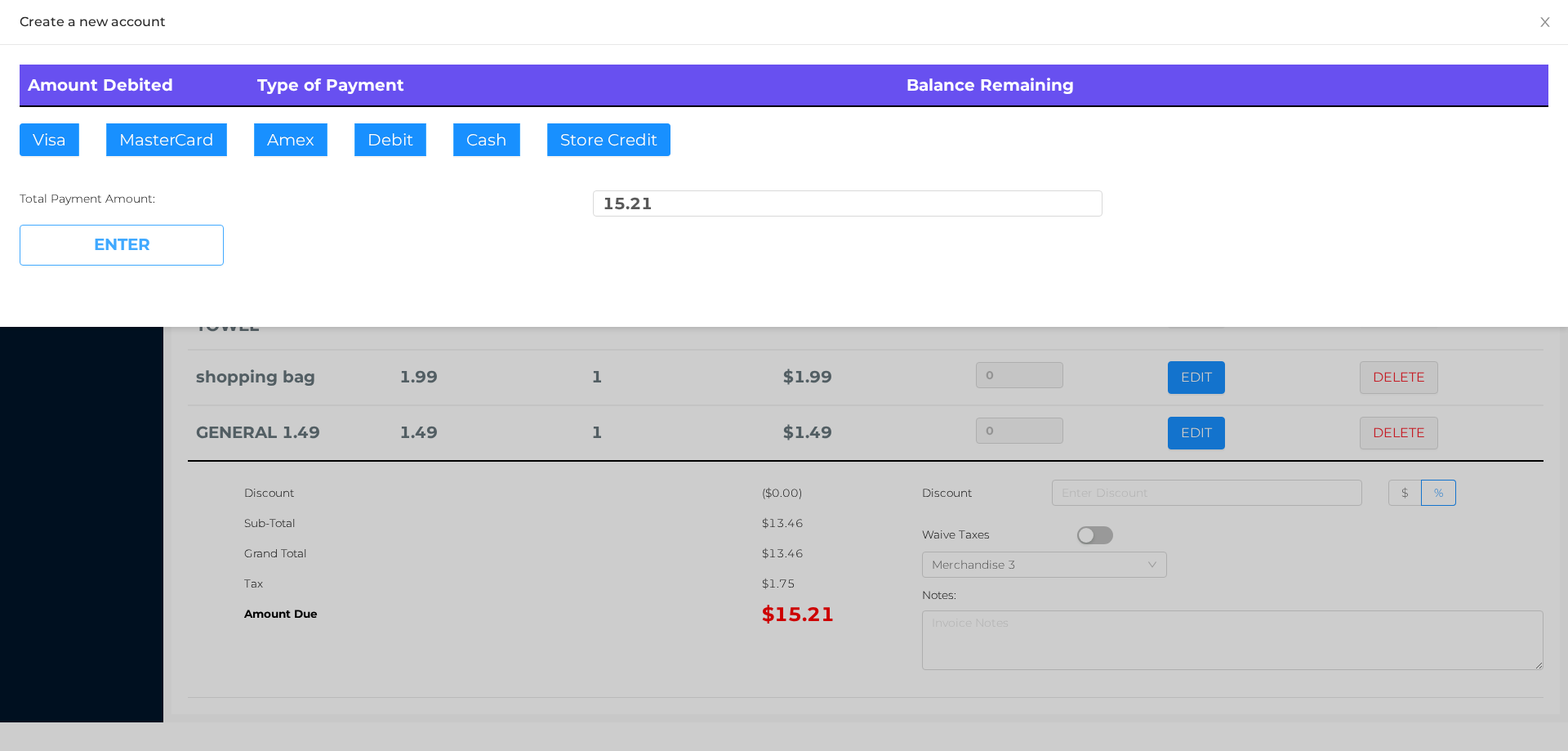
click at [160, 263] on button "ENTER" at bounding box center [121, 245] width 204 height 41
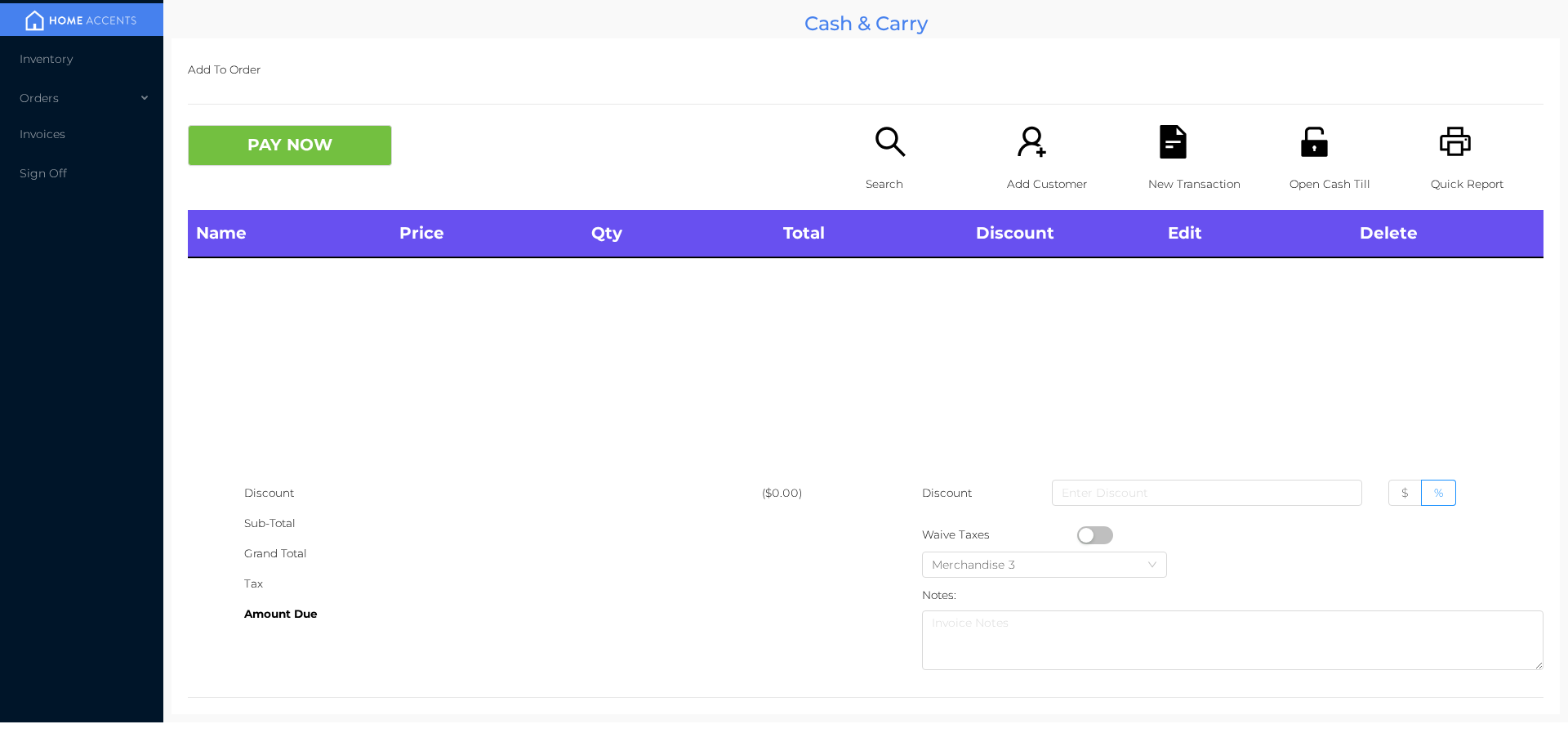
scroll to position [0, 0]
click at [871, 162] on div "Search" at bounding box center [922, 167] width 112 height 85
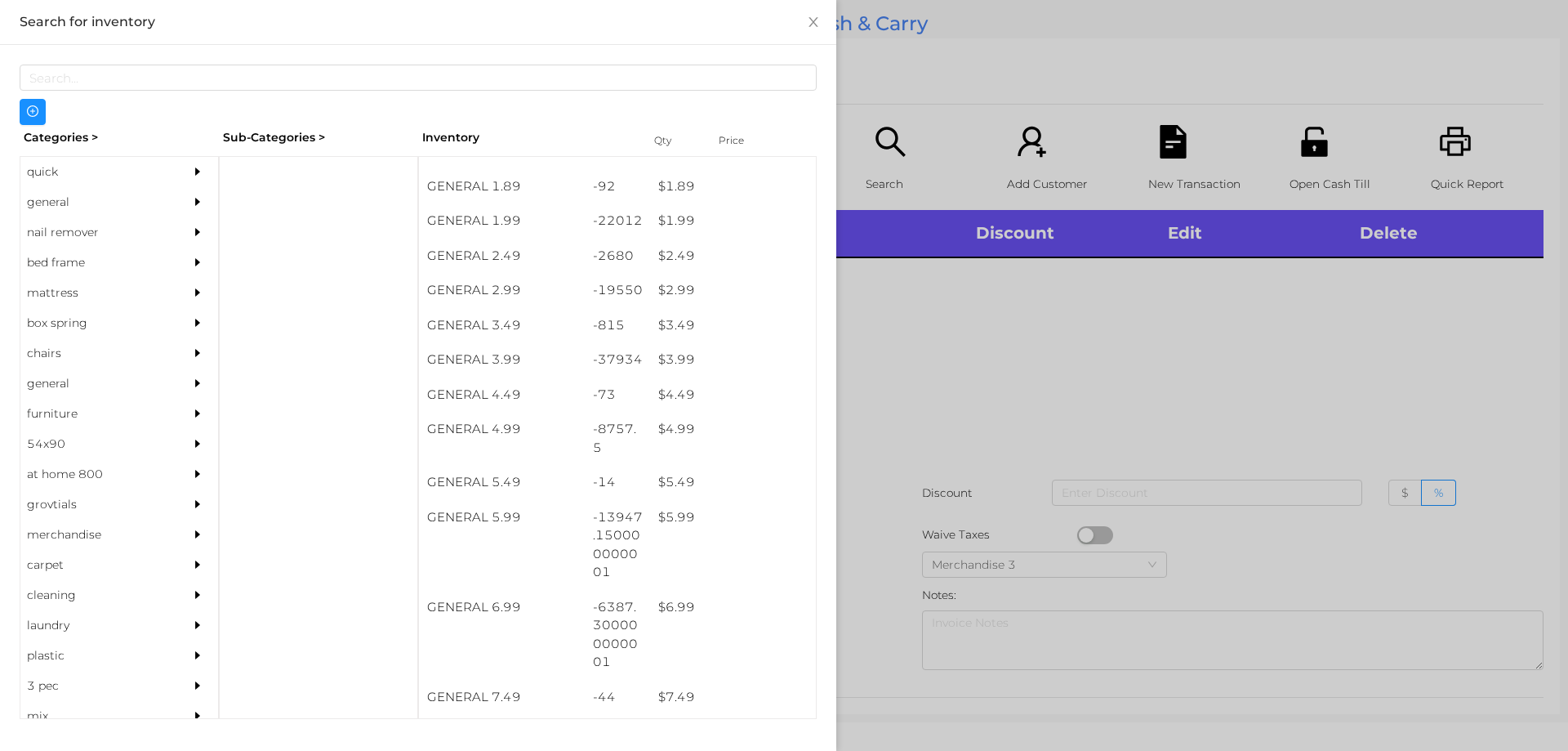
scroll to position [302, 0]
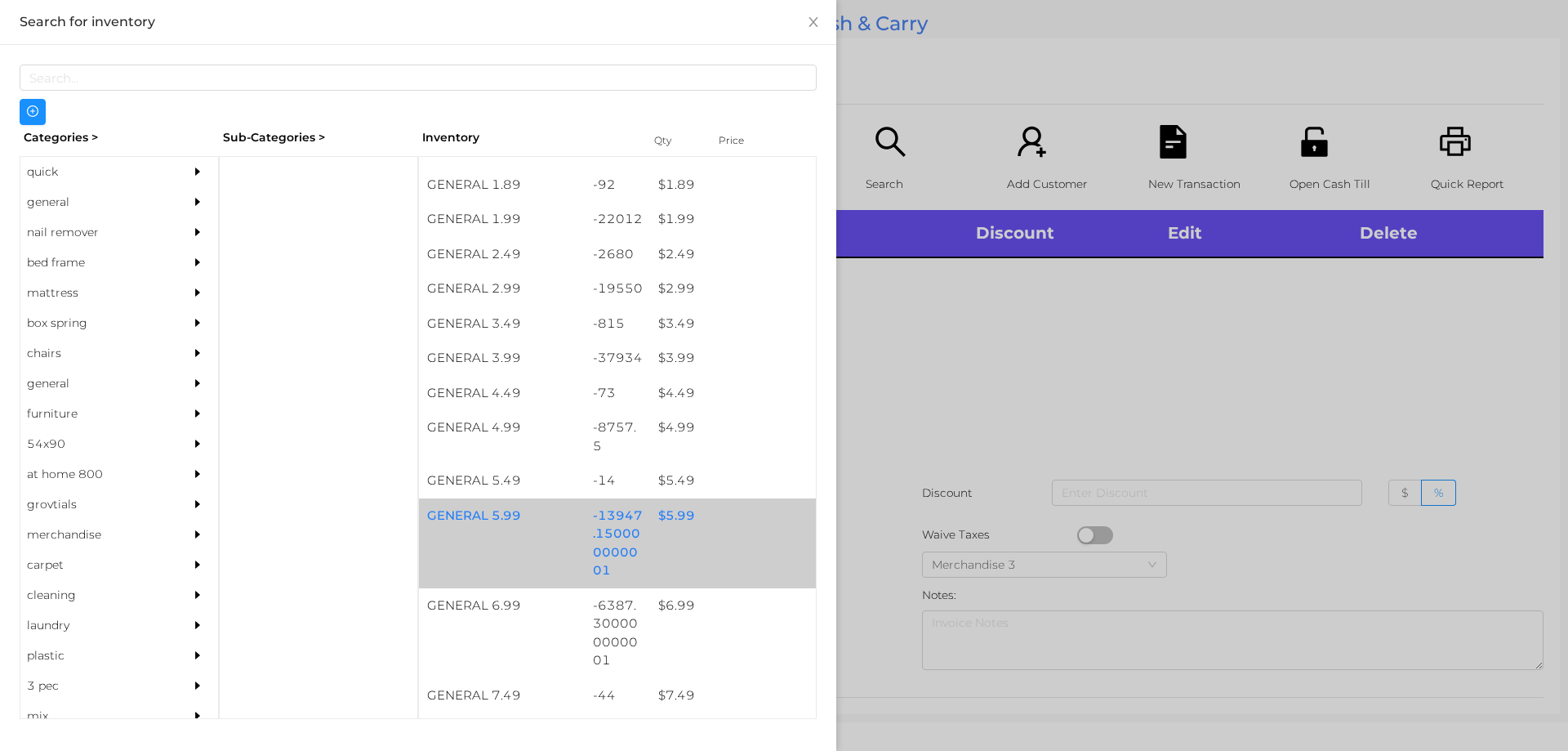
click at [668, 508] on div "$ 5.99" at bounding box center [733, 515] width 166 height 35
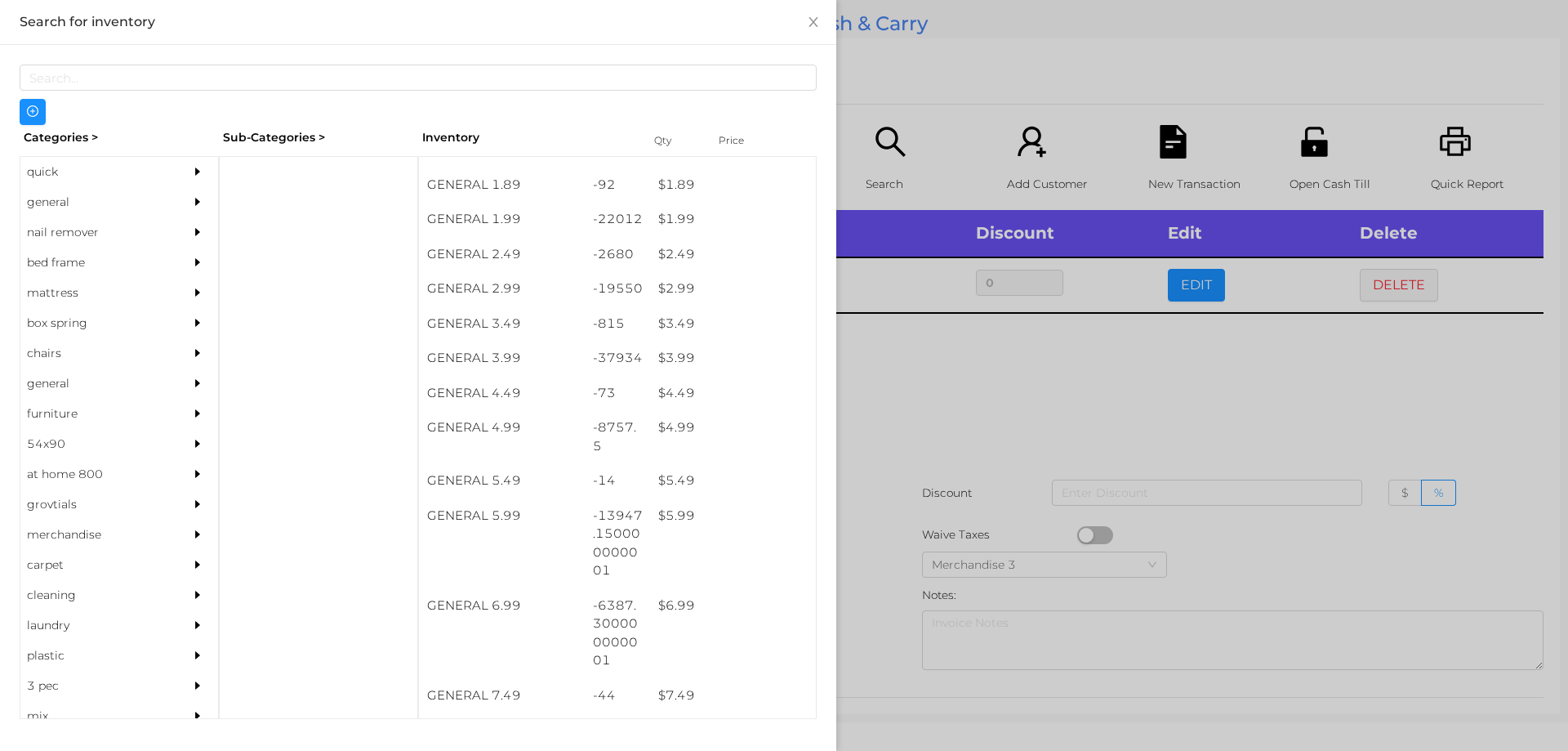
click at [892, 407] on div at bounding box center [784, 375] width 1568 height 751
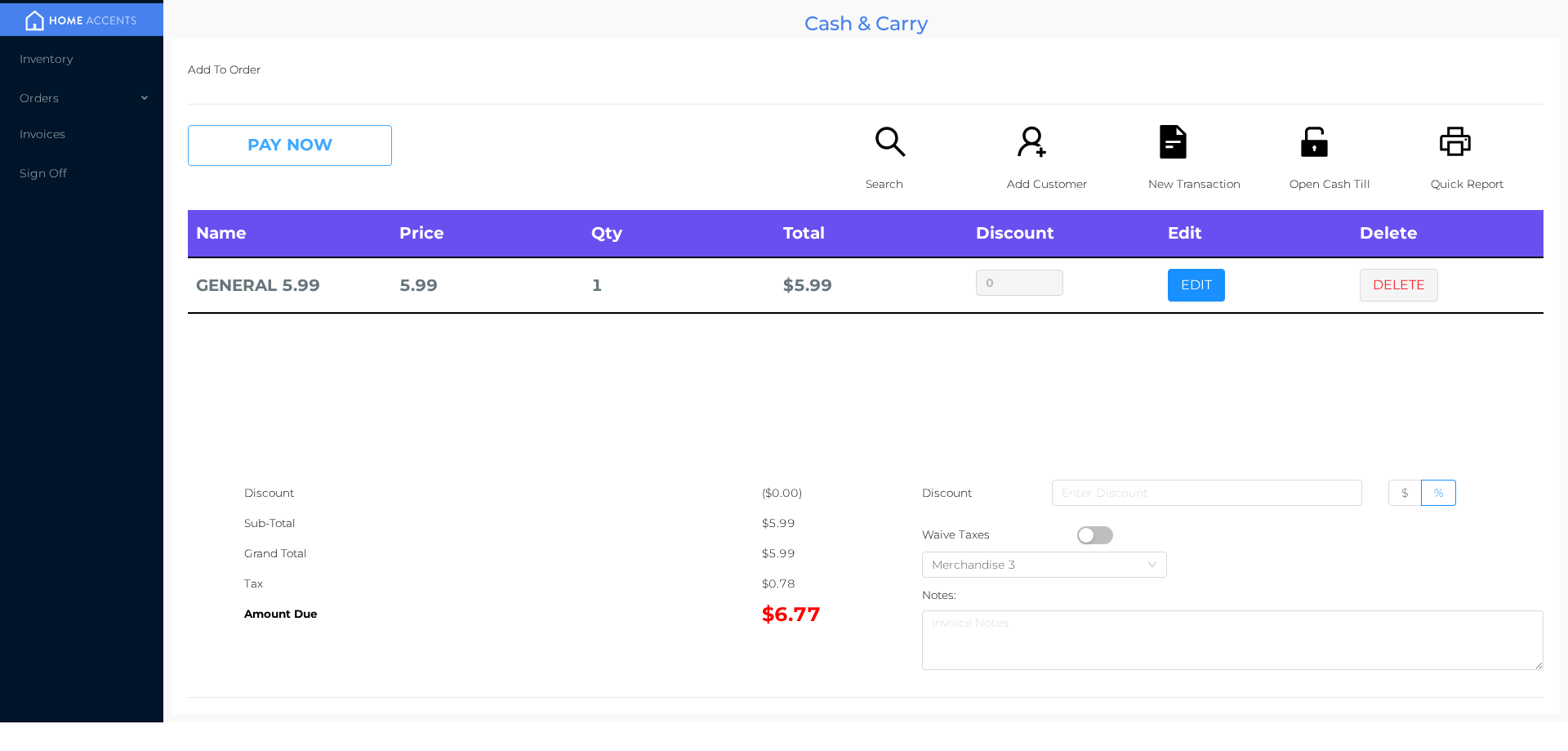
click at [262, 152] on button "PAY NOW" at bounding box center [289, 145] width 204 height 41
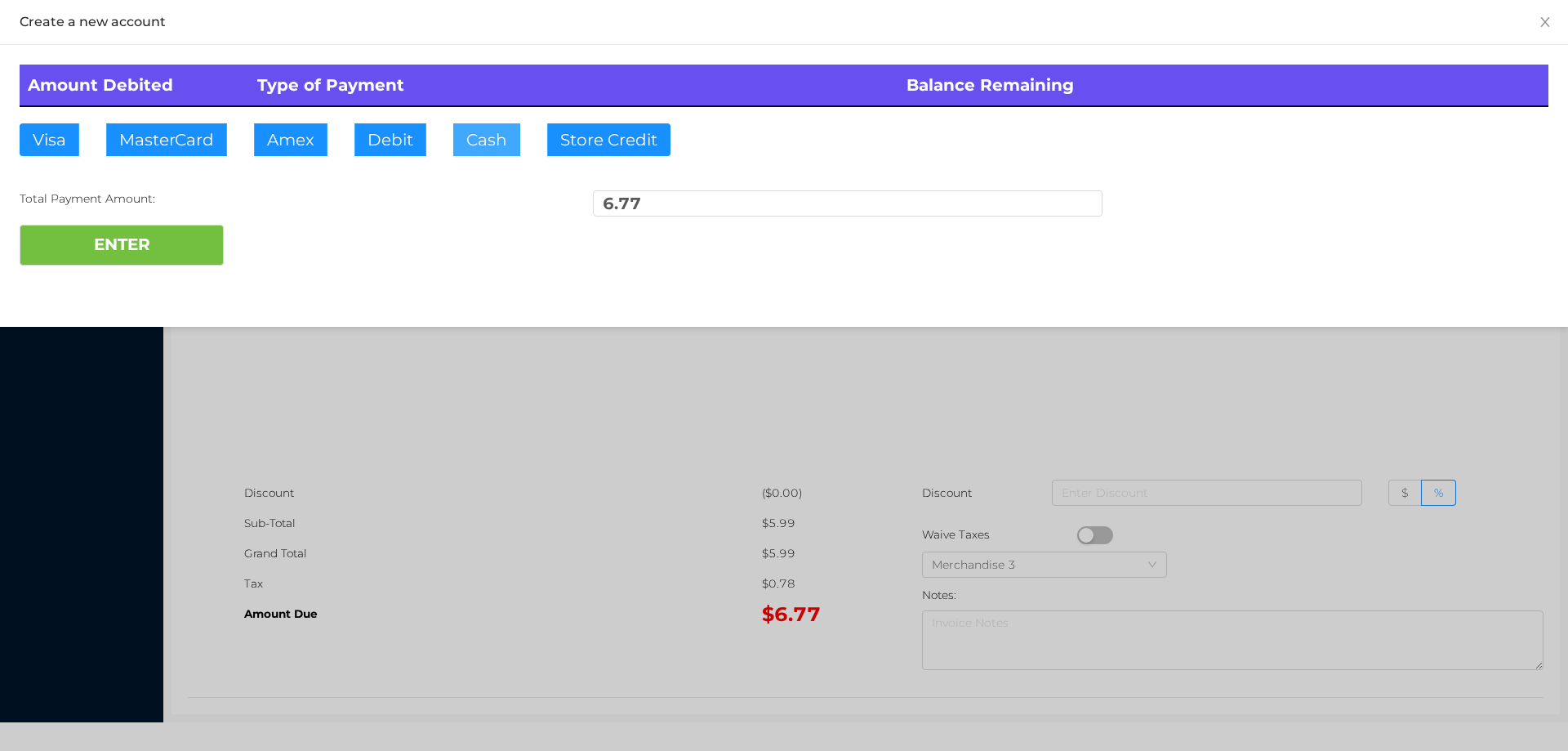
click at [479, 151] on button "Cash" at bounding box center [486, 139] width 67 height 33
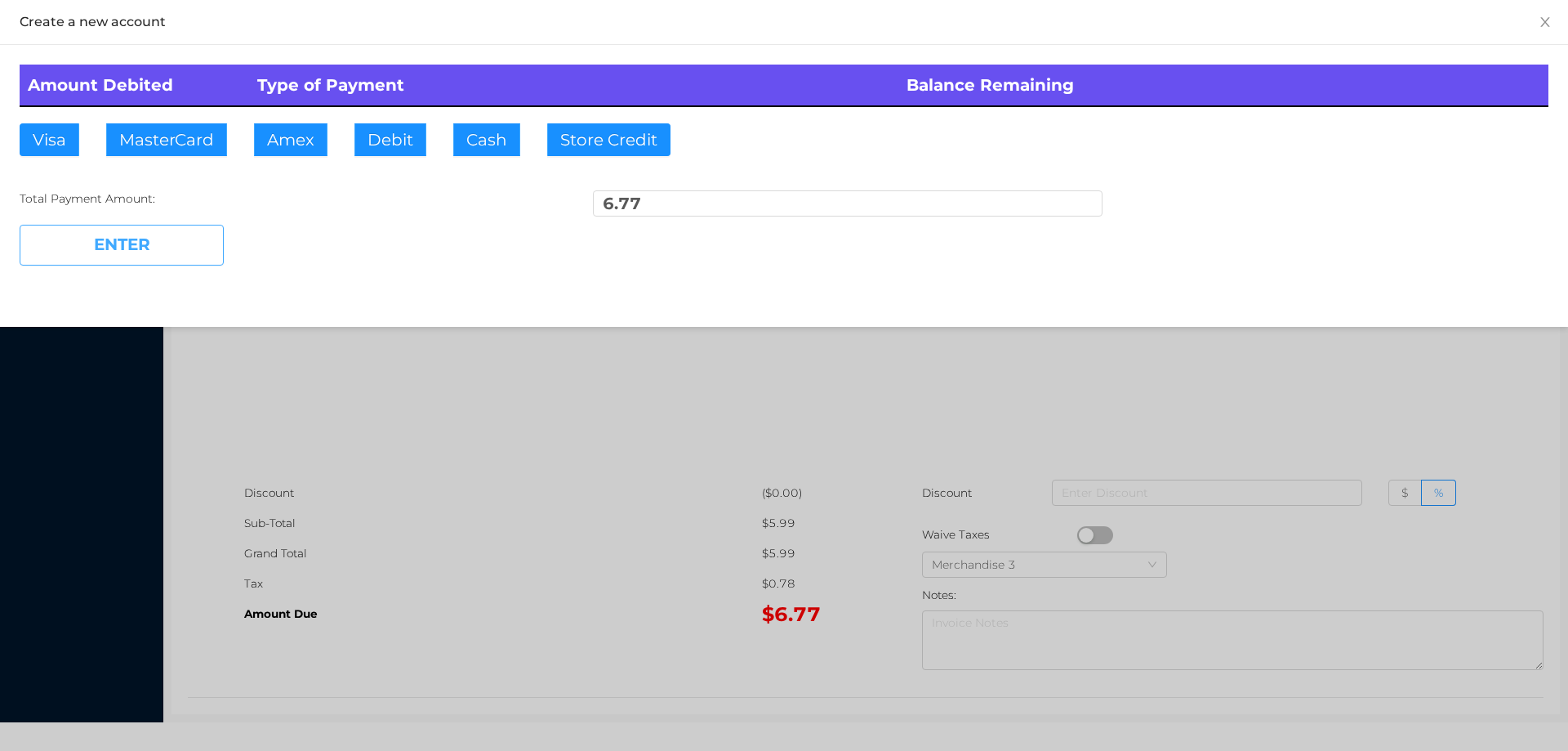
click at [163, 264] on button "ENTER" at bounding box center [121, 245] width 204 height 41
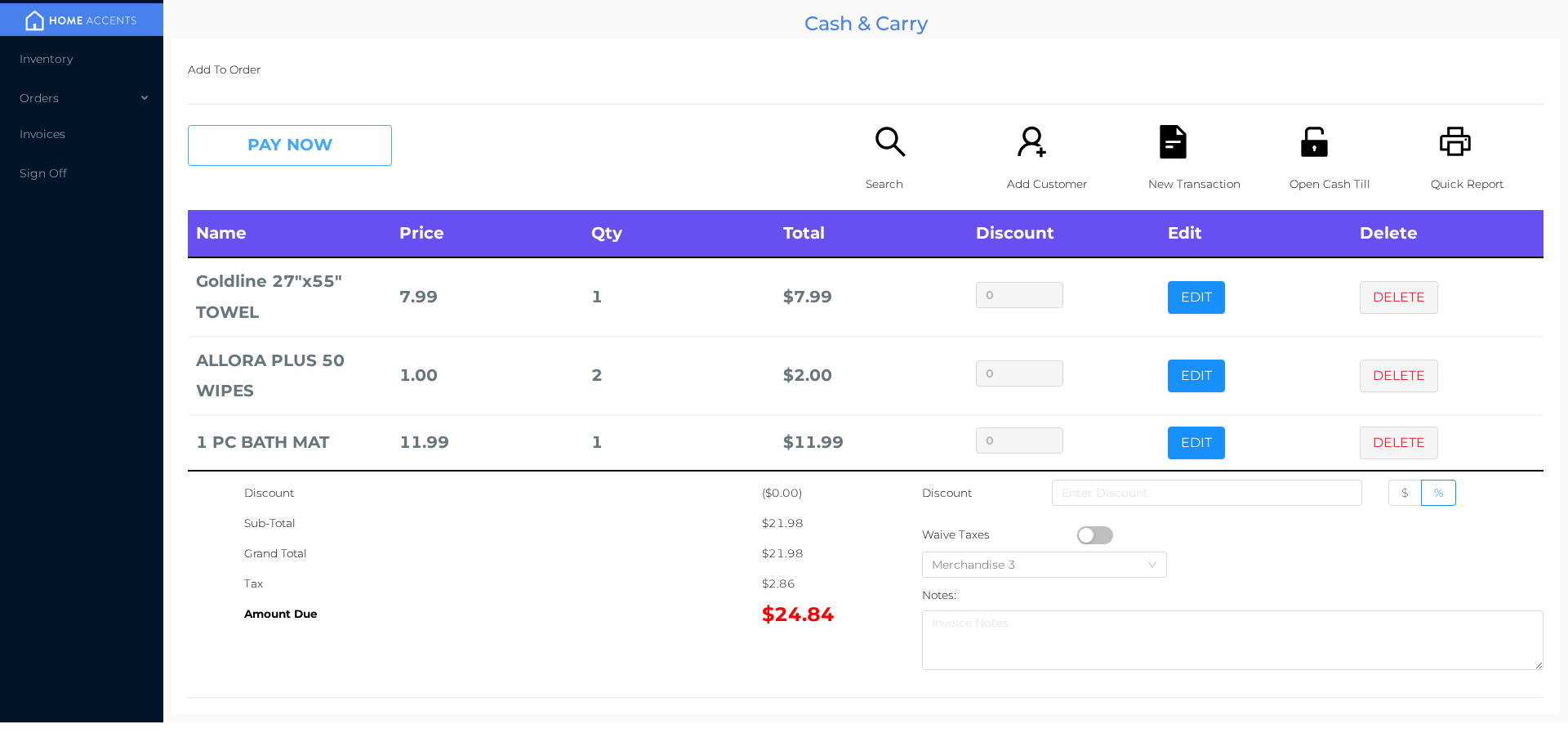
click at [309, 139] on button "PAY NOW" at bounding box center [289, 145] width 204 height 41
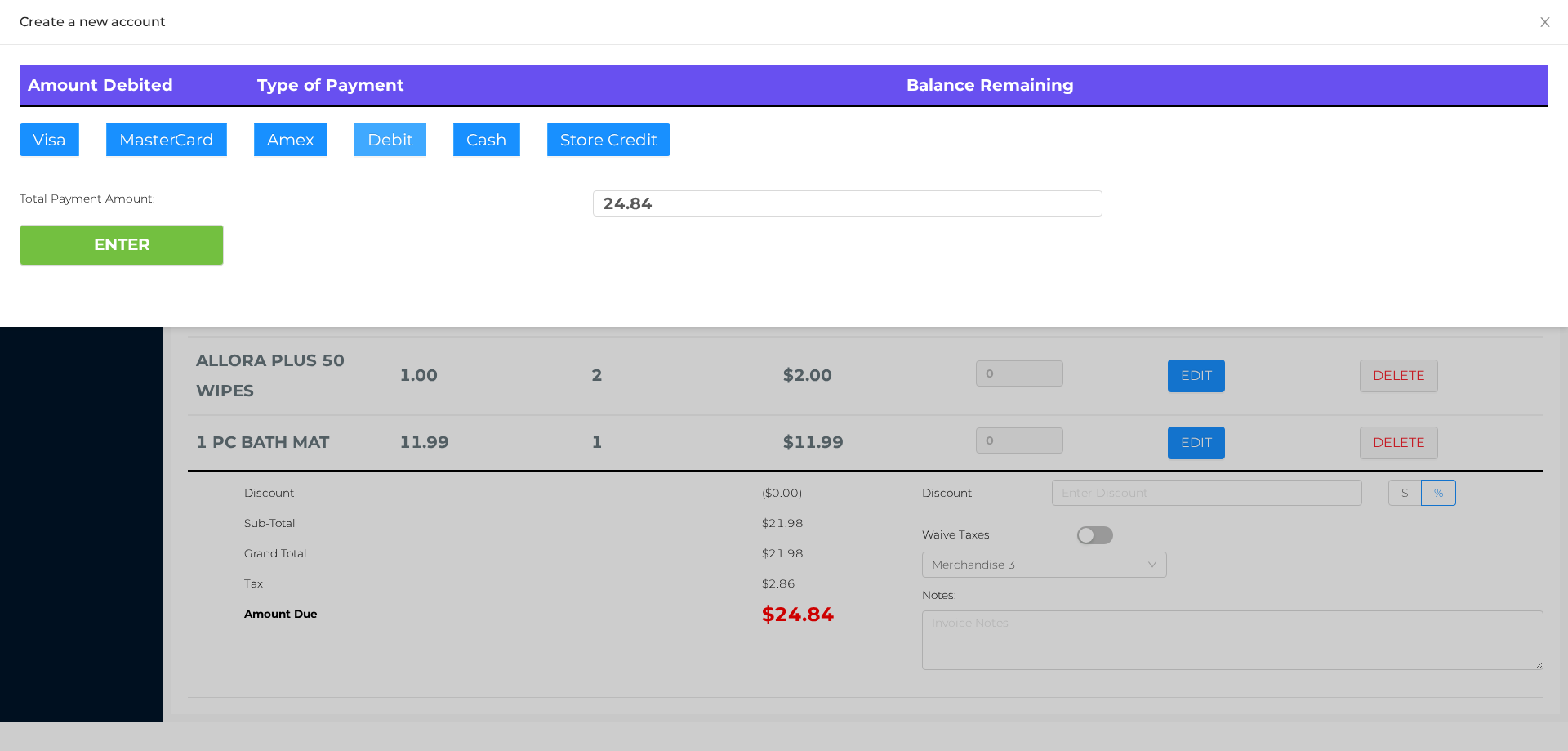
click at [382, 143] on button "Debit" at bounding box center [390, 139] width 72 height 33
click at [290, 245] on div "ENTER" at bounding box center [784, 245] width 1529 height 41
click at [581, 556] on div at bounding box center [784, 375] width 1568 height 751
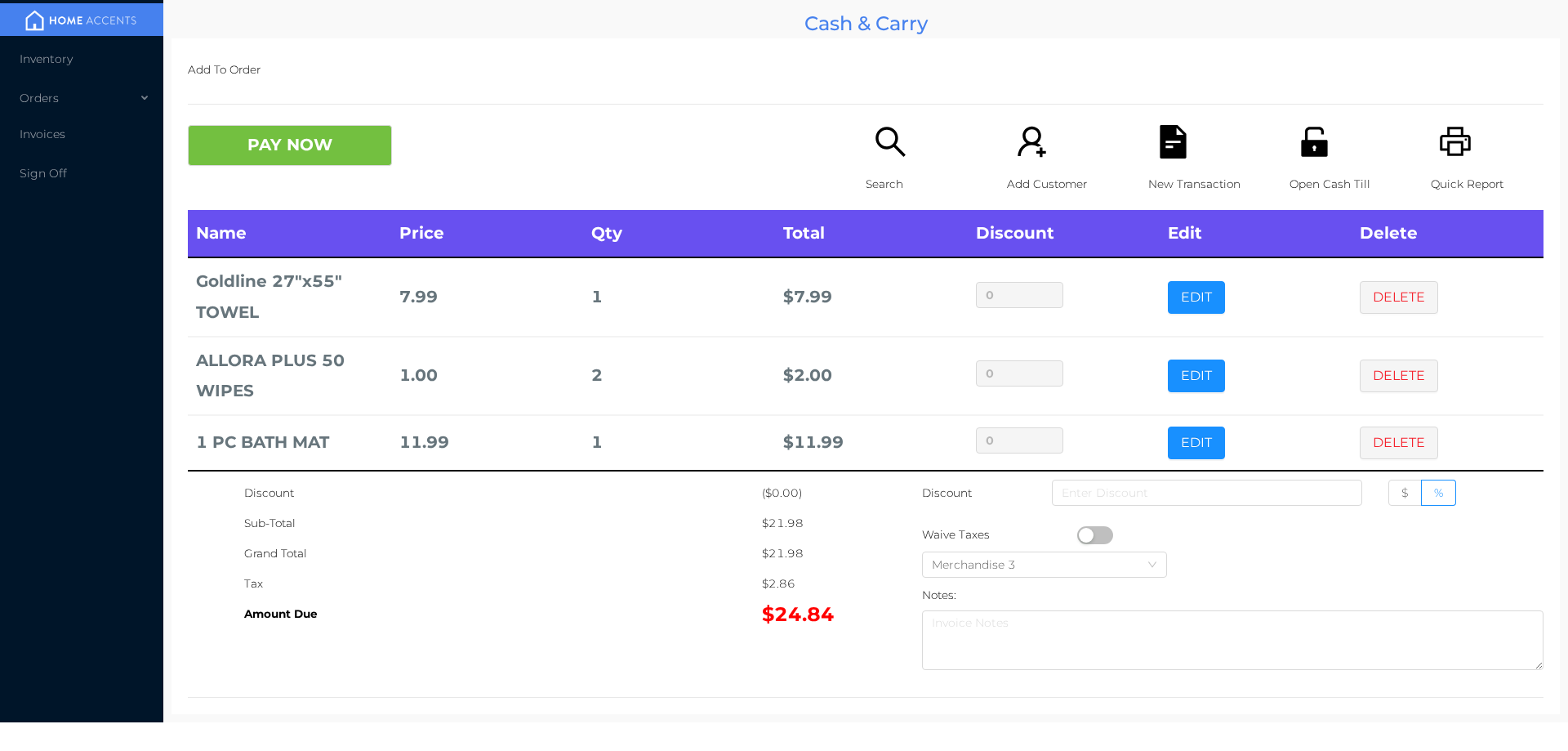
click at [1172, 143] on icon "icon: file-text" at bounding box center [1172, 142] width 26 height 34
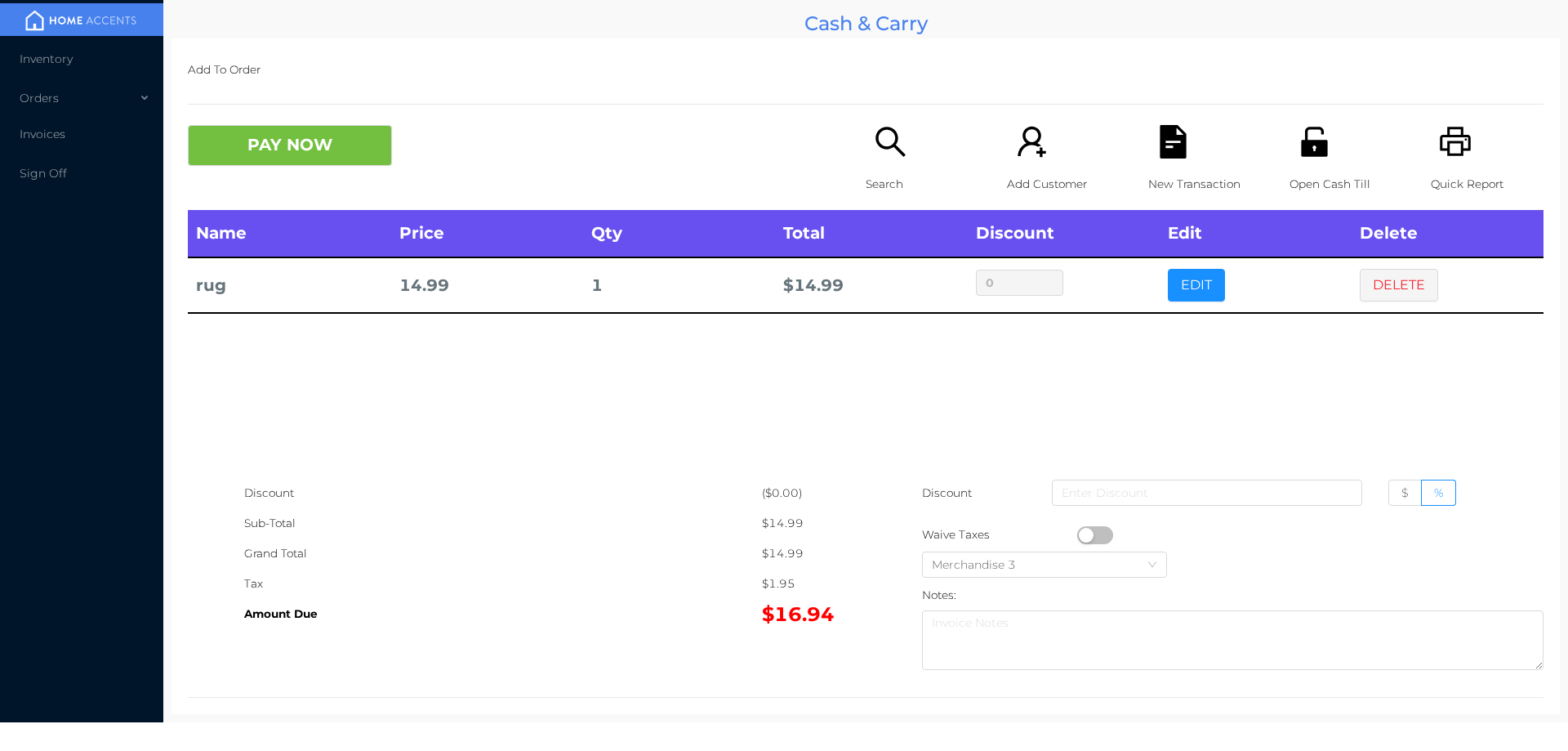
click at [868, 159] on div "Search" at bounding box center [922, 167] width 112 height 85
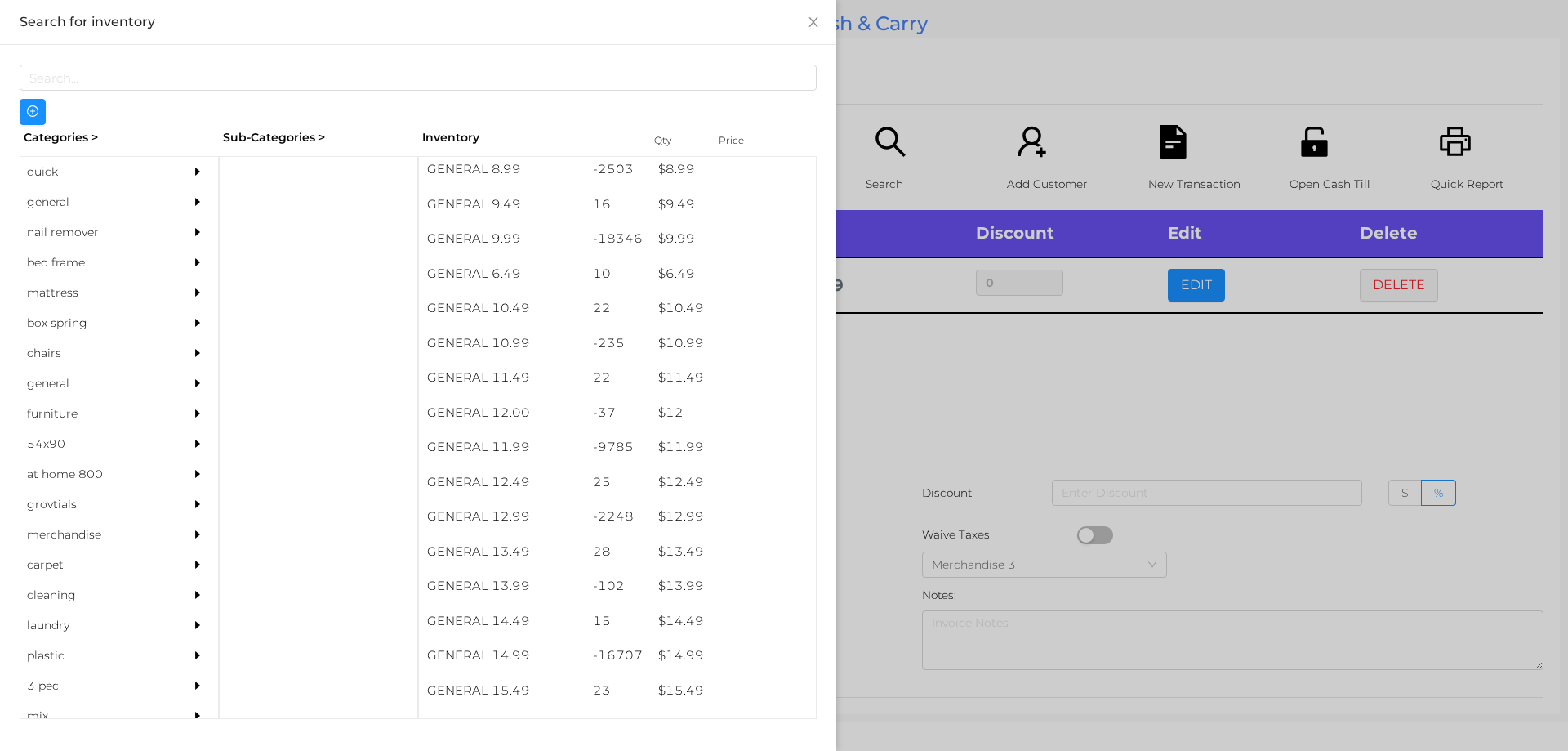
scroll to position [1007, 0]
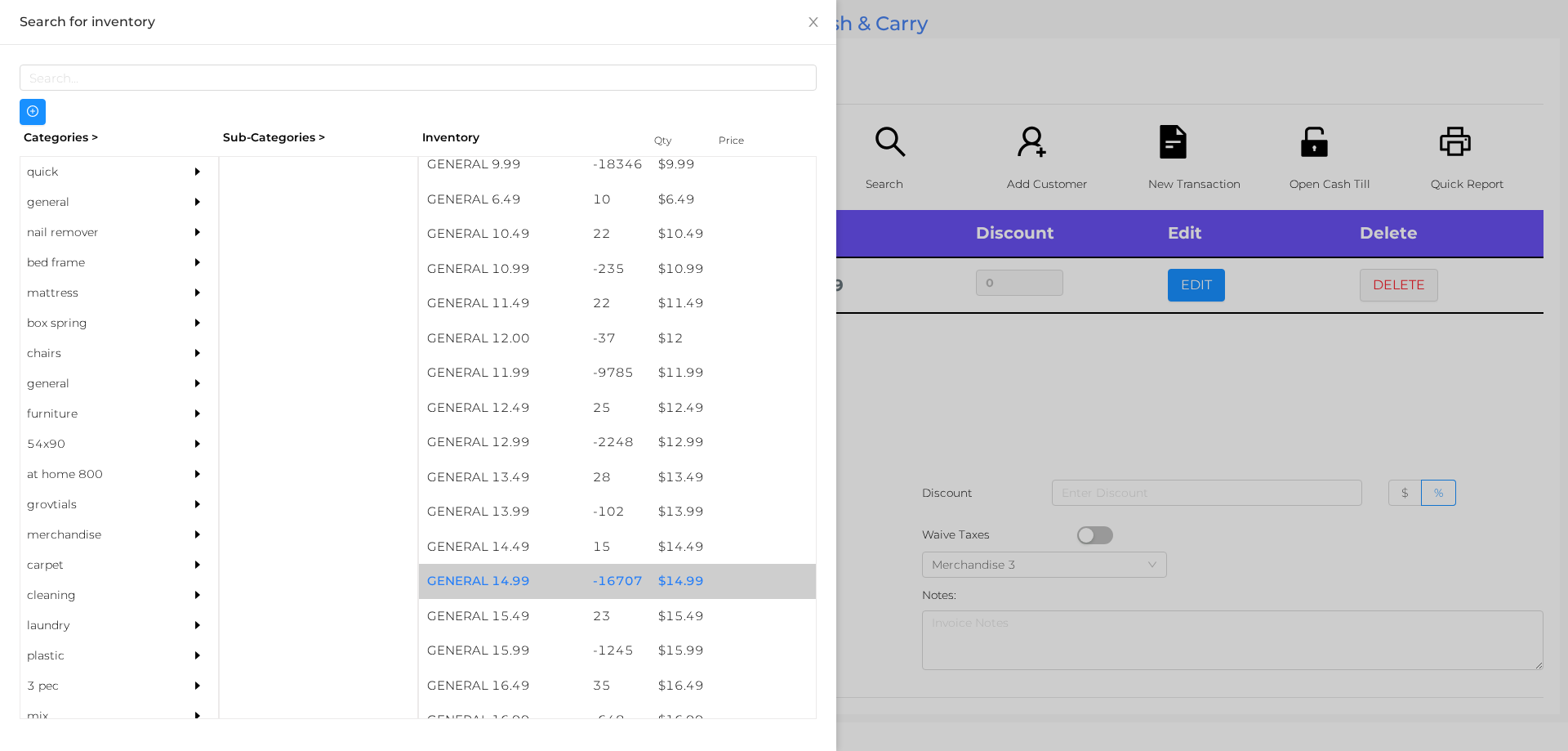
click at [674, 577] on div "$ 14.99" at bounding box center [733, 581] width 166 height 35
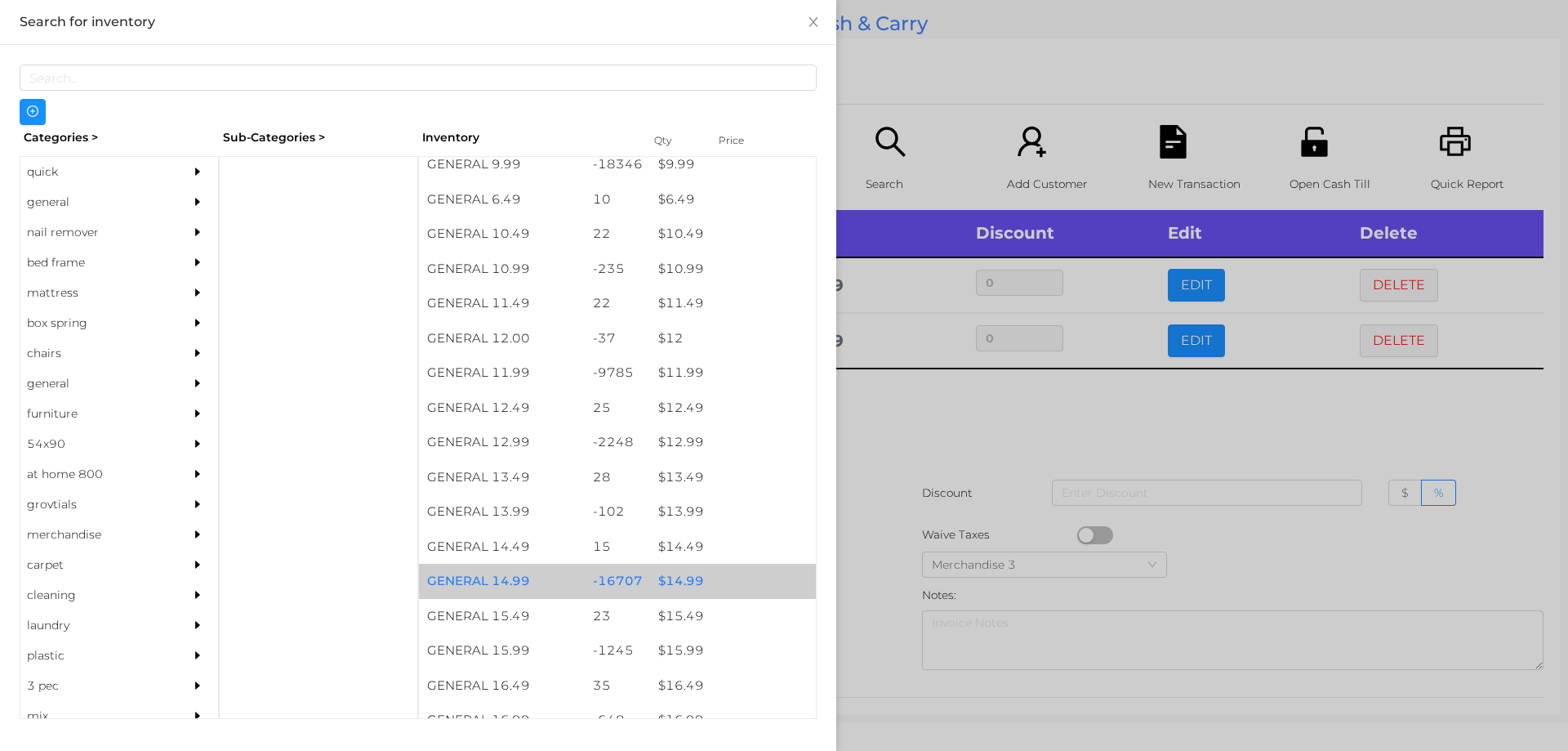
click at [680, 580] on div "$ 14.99" at bounding box center [733, 581] width 166 height 35
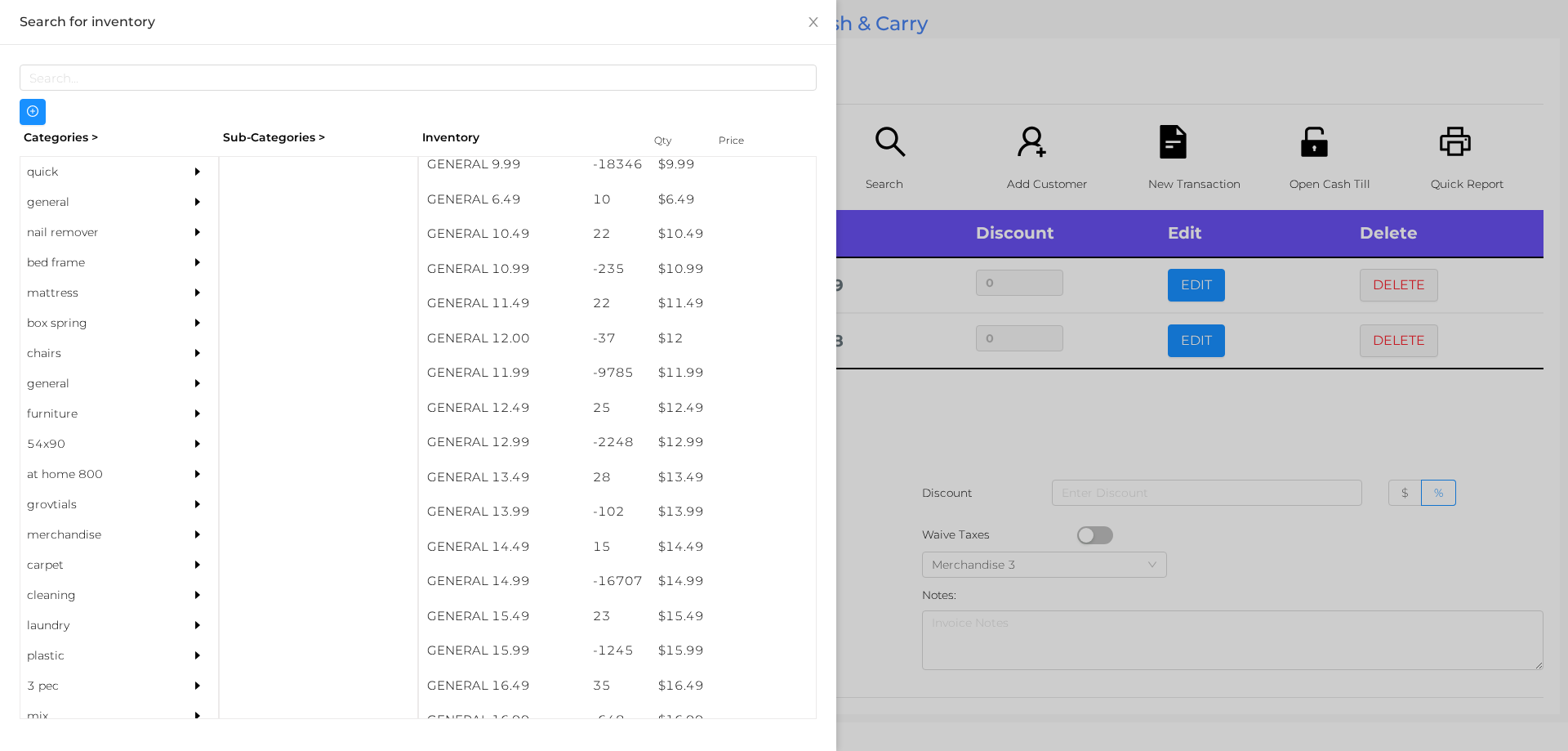
click at [944, 423] on div at bounding box center [784, 375] width 1568 height 751
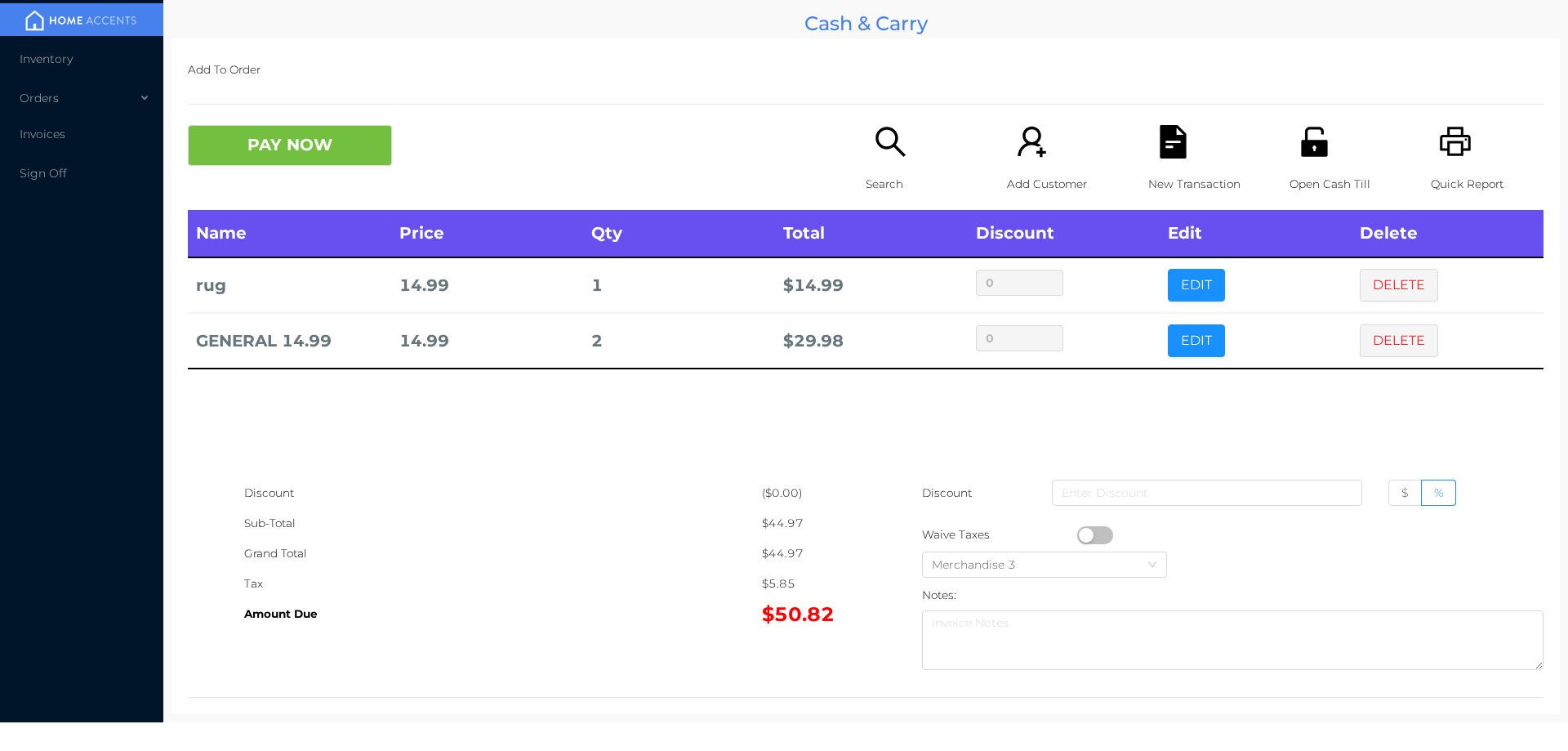
click at [1454, 160] on div "Quick Report" at bounding box center [1486, 167] width 112 height 85
click at [1183, 157] on div "New Transaction" at bounding box center [1204, 167] width 112 height 85
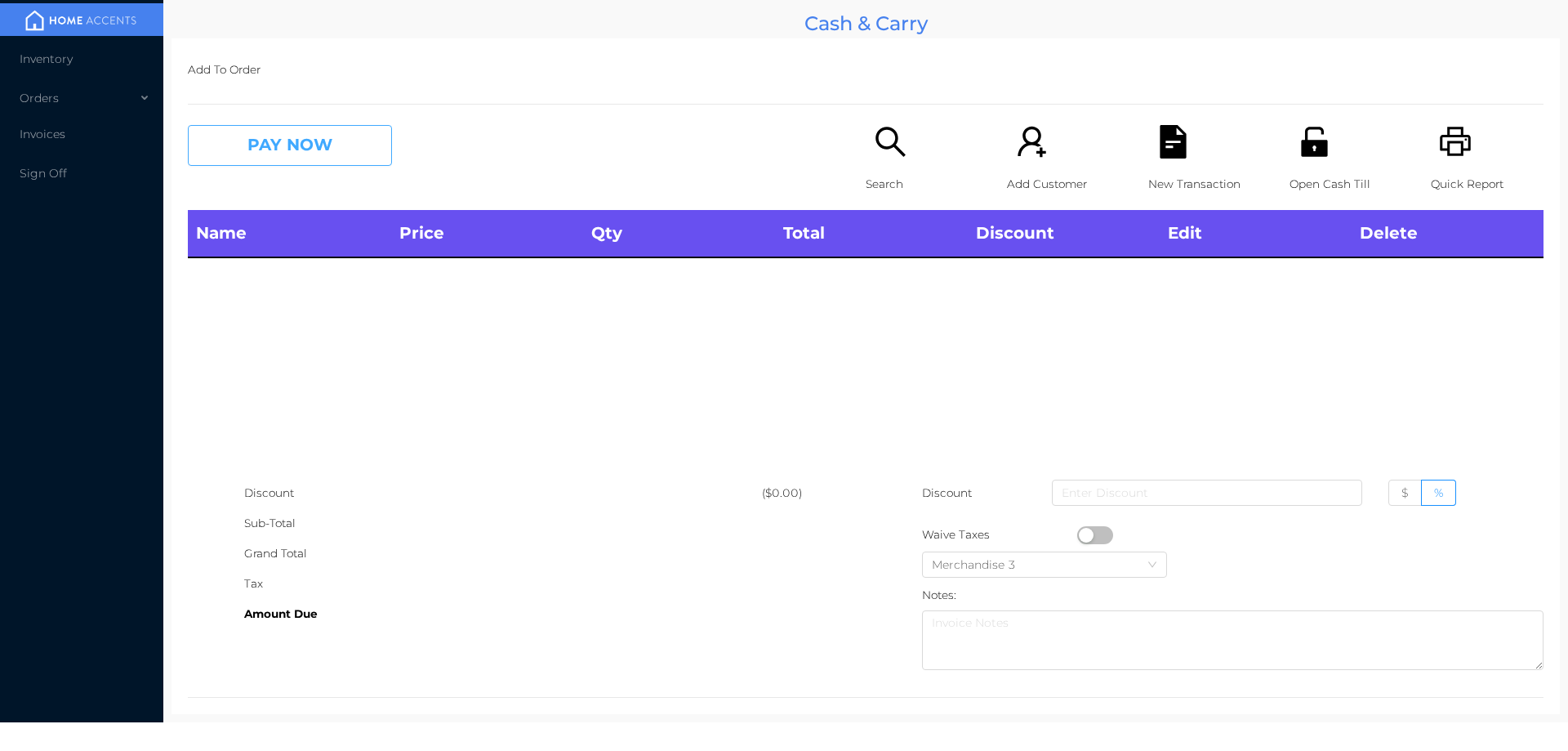
click at [324, 147] on button "PAY NOW" at bounding box center [289, 145] width 204 height 41
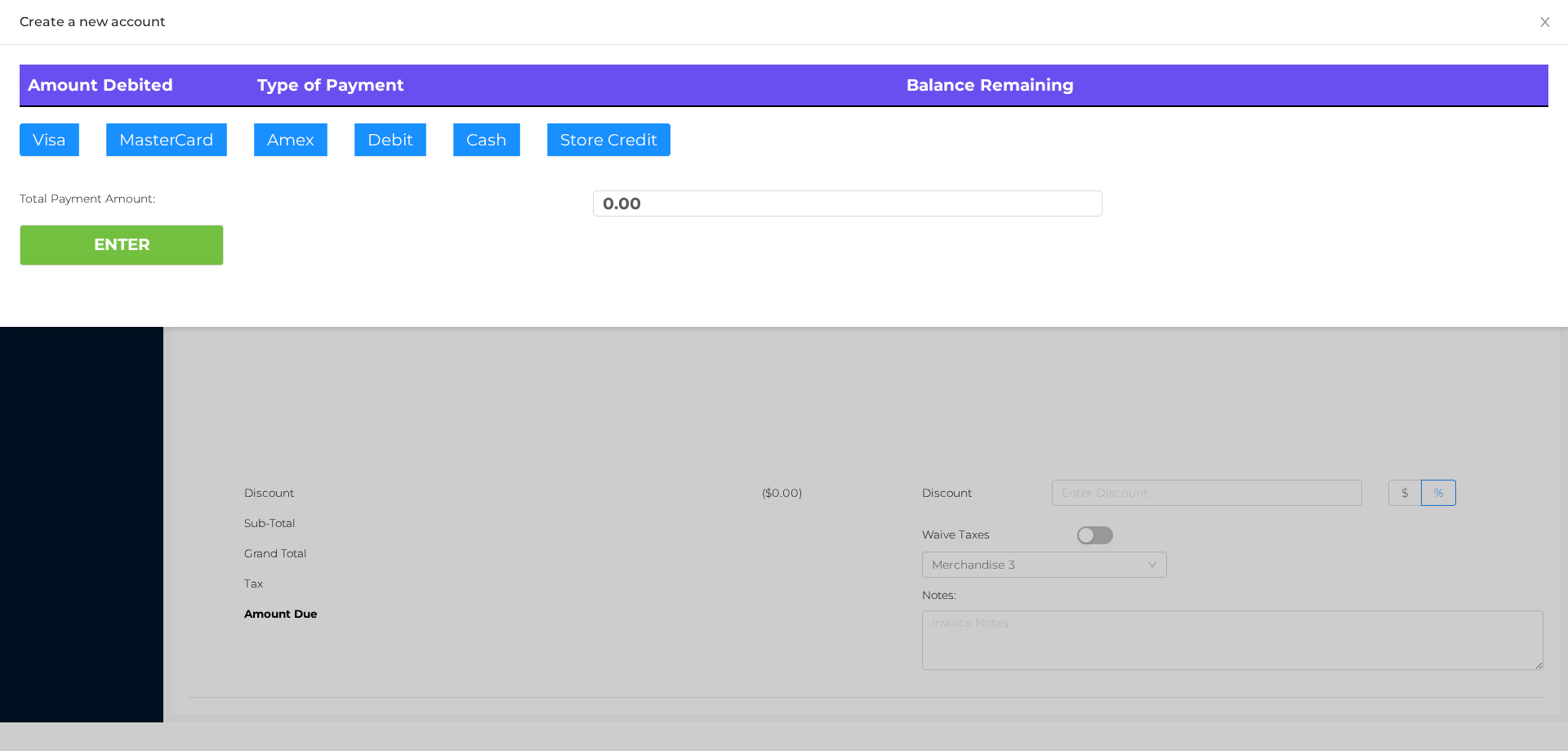
click at [363, 403] on div at bounding box center [784, 375] width 1568 height 751
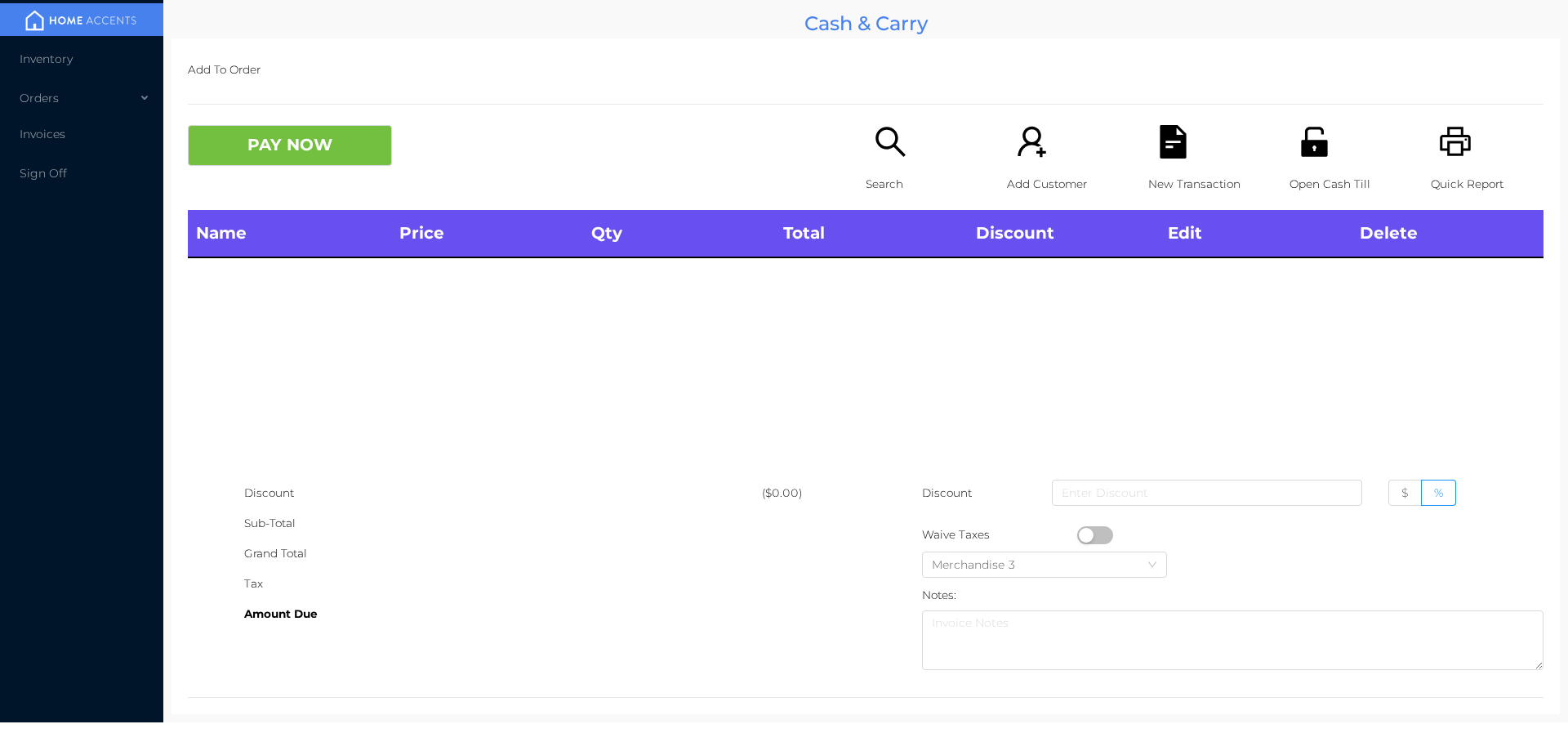
click at [877, 159] on div "Search" at bounding box center [922, 167] width 112 height 85
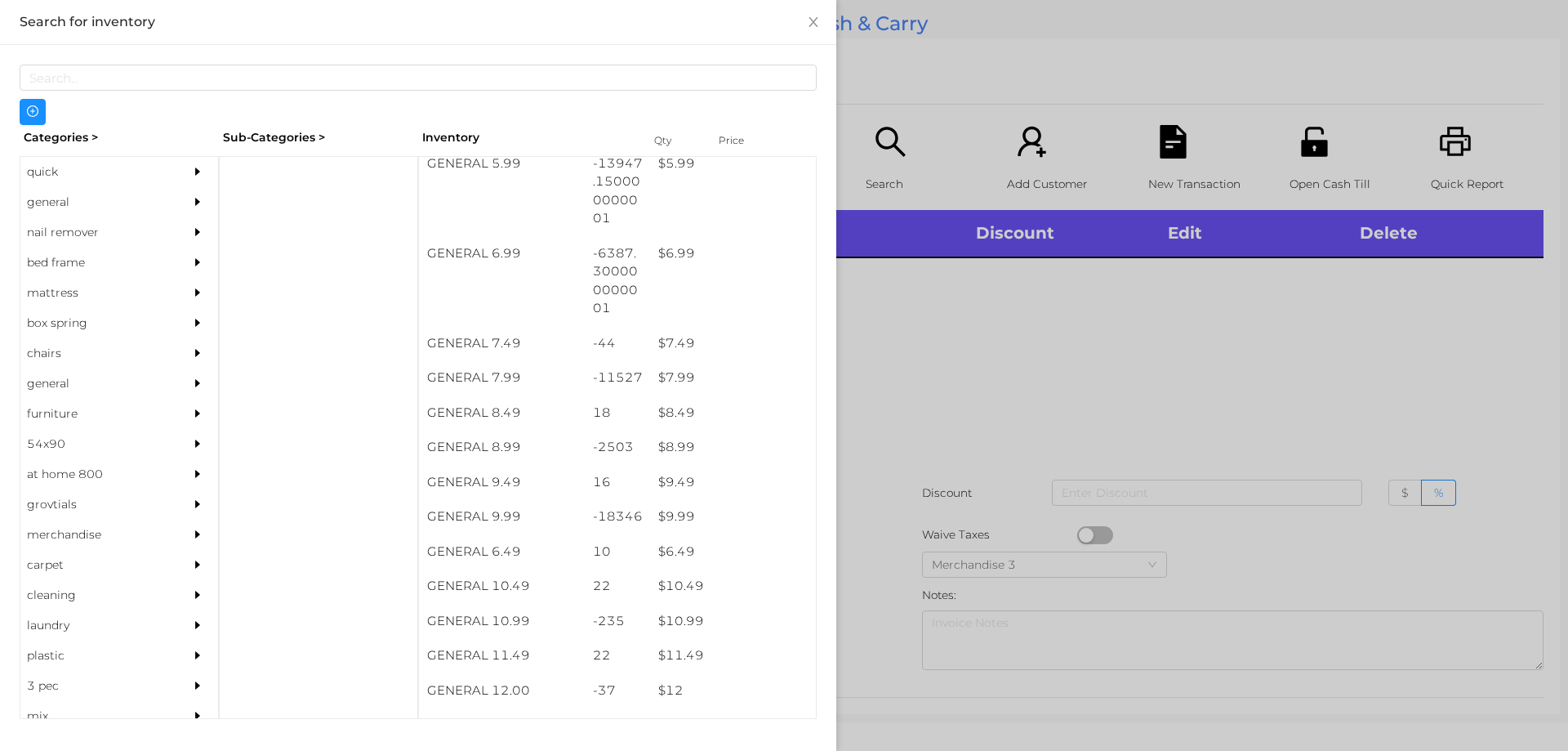
scroll to position [656, 0]
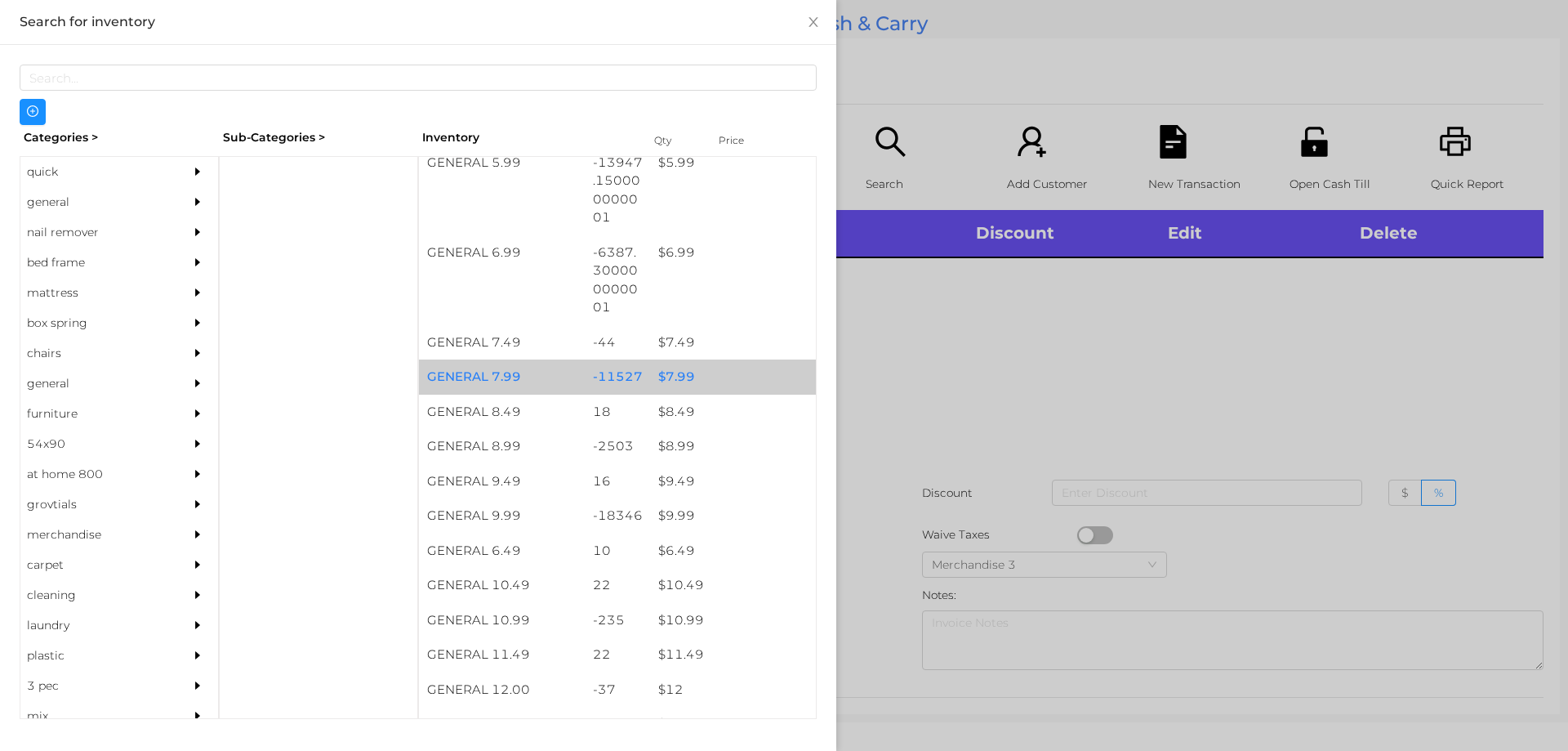
click at [657, 378] on div "$ 7.99" at bounding box center [733, 376] width 166 height 35
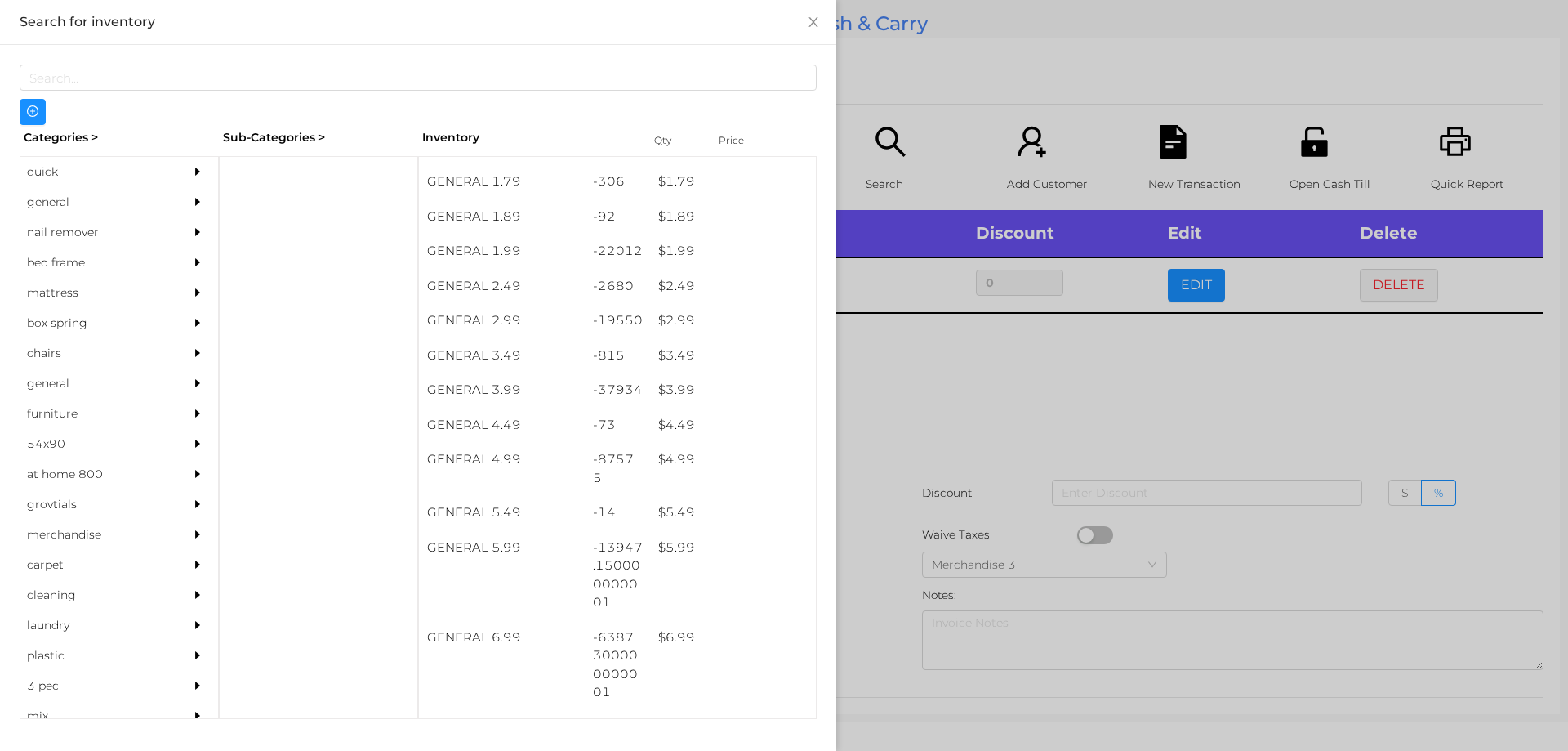
scroll to position [270, 0]
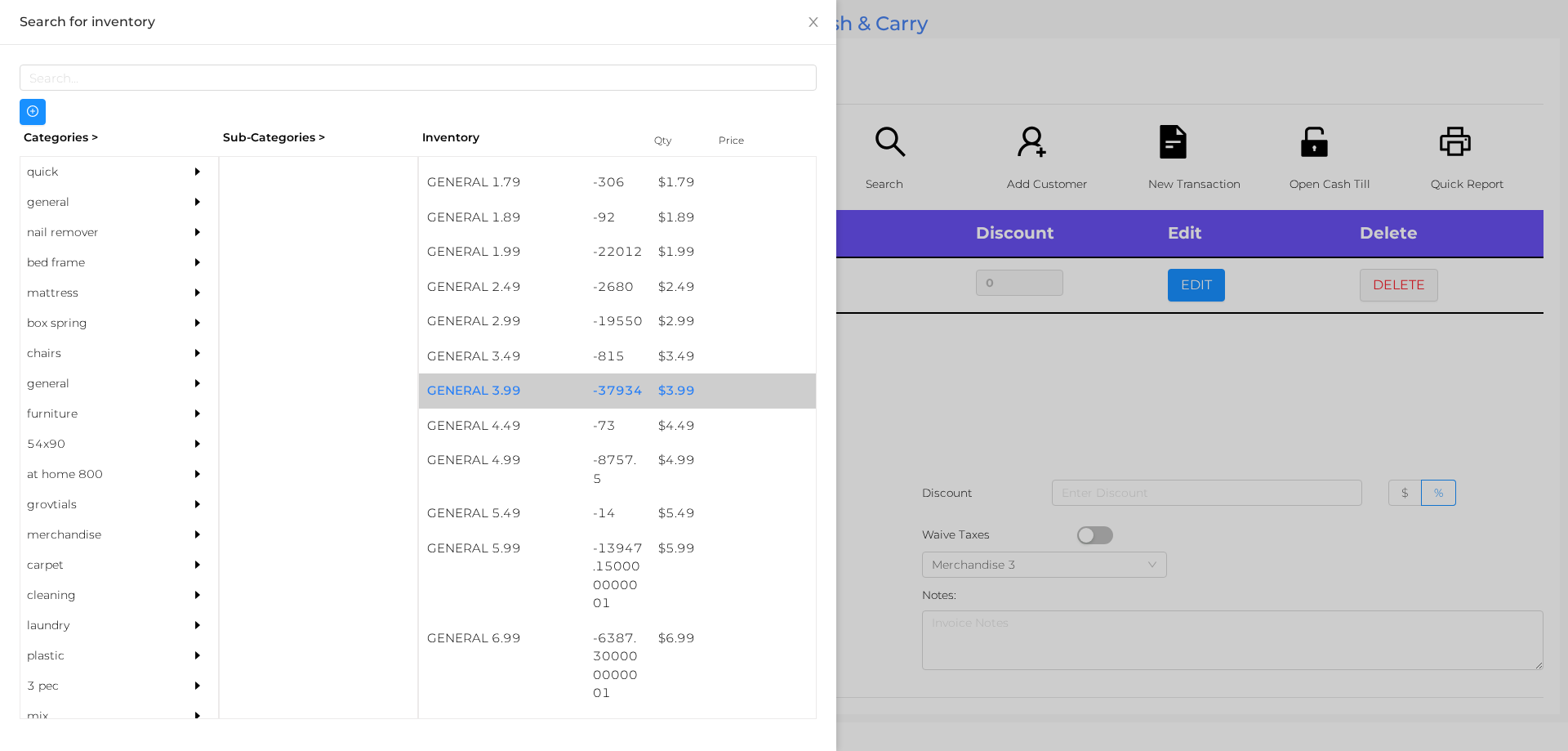
click at [670, 385] on div "$ 3.99" at bounding box center [733, 390] width 166 height 35
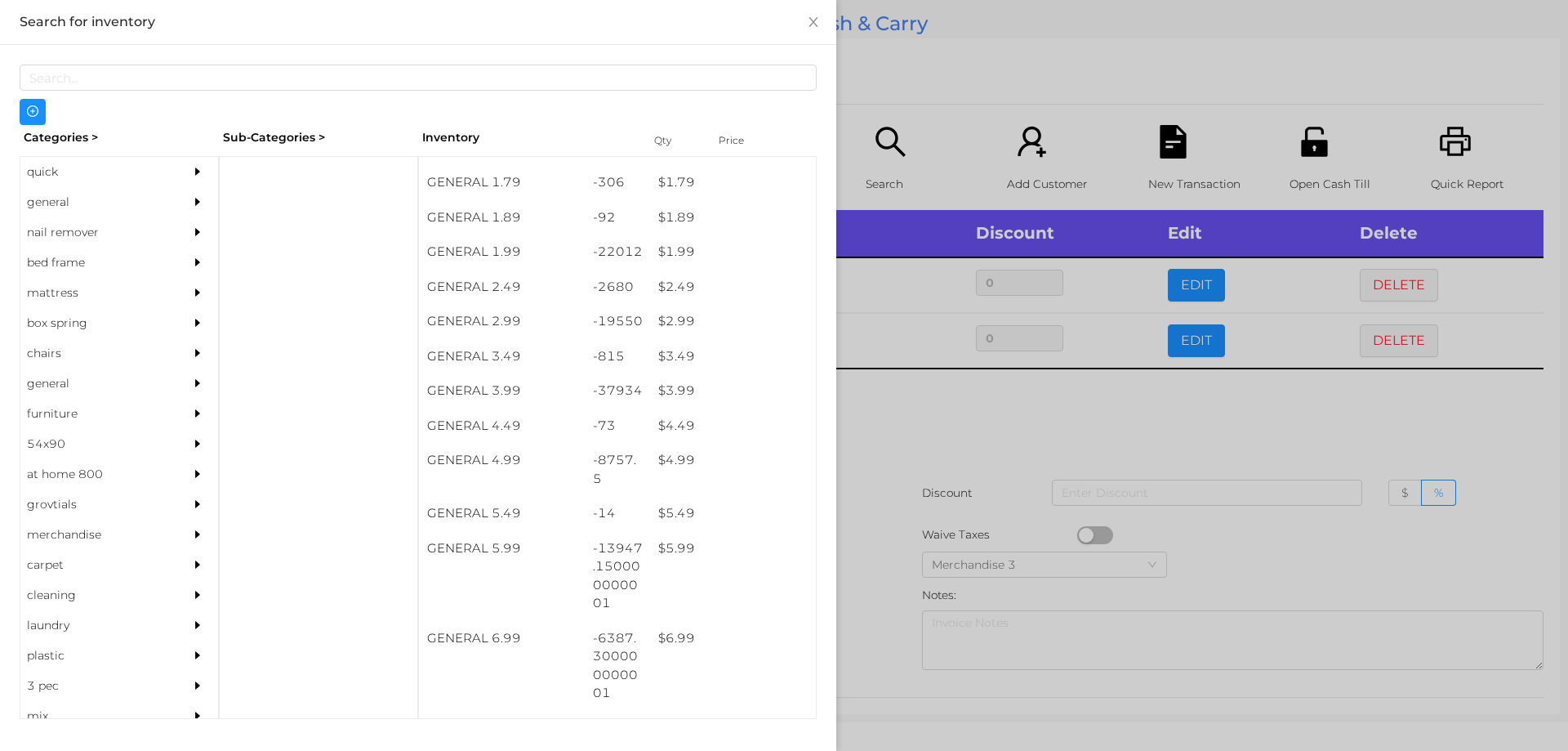
click at [898, 416] on div at bounding box center [784, 375] width 1568 height 751
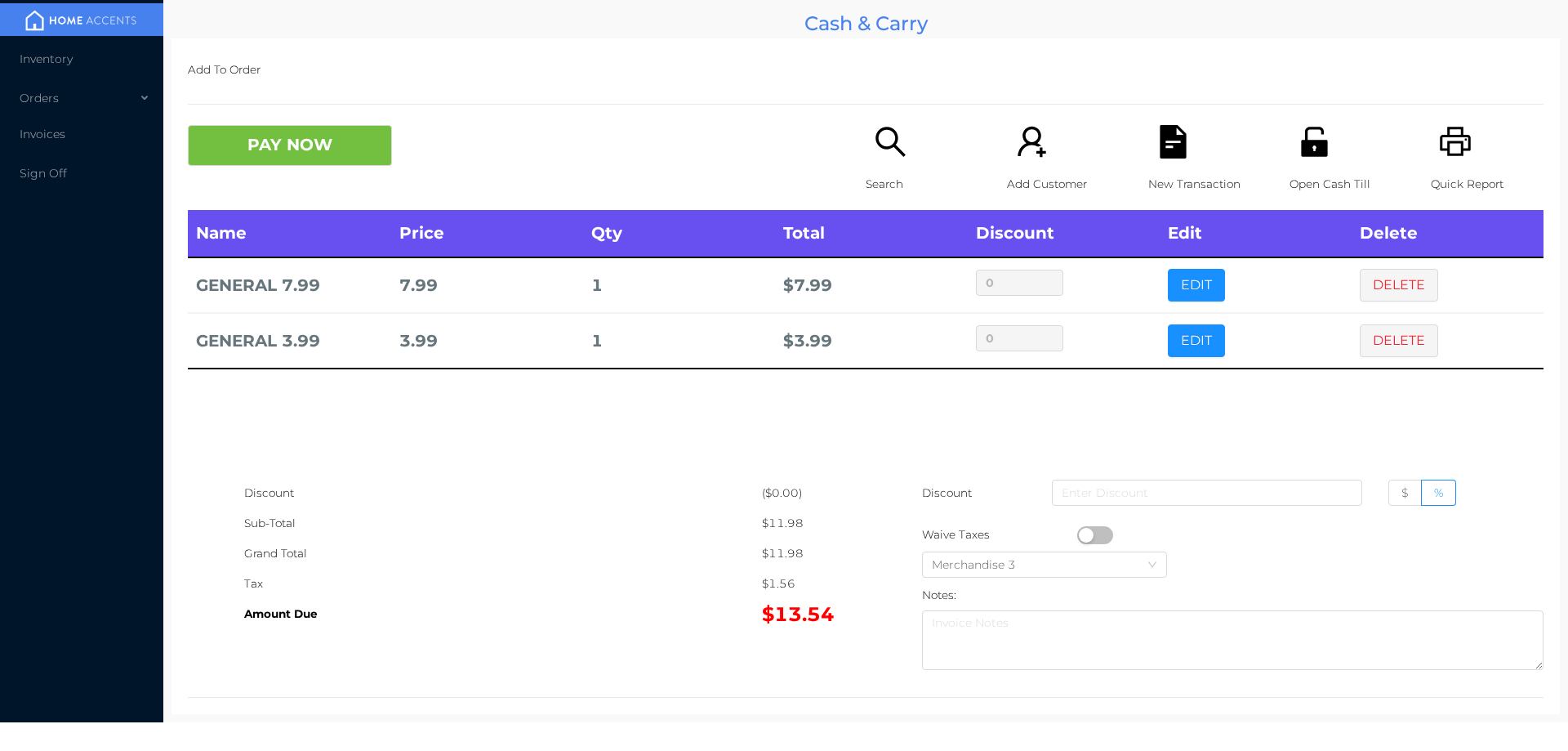
click at [1323, 146] on div "Open Cash Till" at bounding box center [1345, 167] width 112 height 85
click at [346, 182] on div "PAY NOW Search Add Customer New Transaction Open Cash Till Quick Report" at bounding box center [865, 167] width 1355 height 85
click at [316, 131] on button "PAY NOW" at bounding box center [289, 145] width 204 height 41
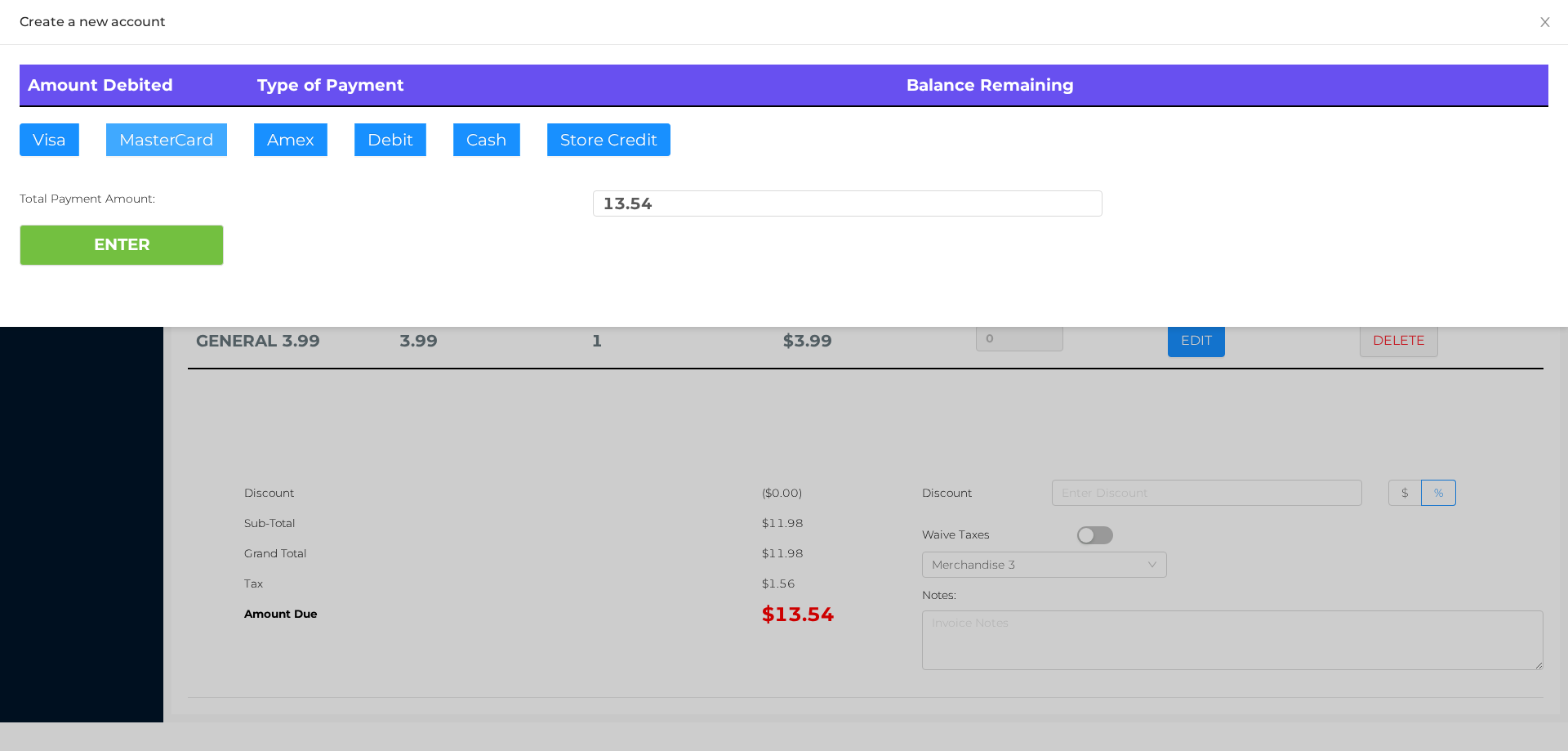
click at [168, 143] on button "MasterCard" at bounding box center [167, 139] width 121 height 33
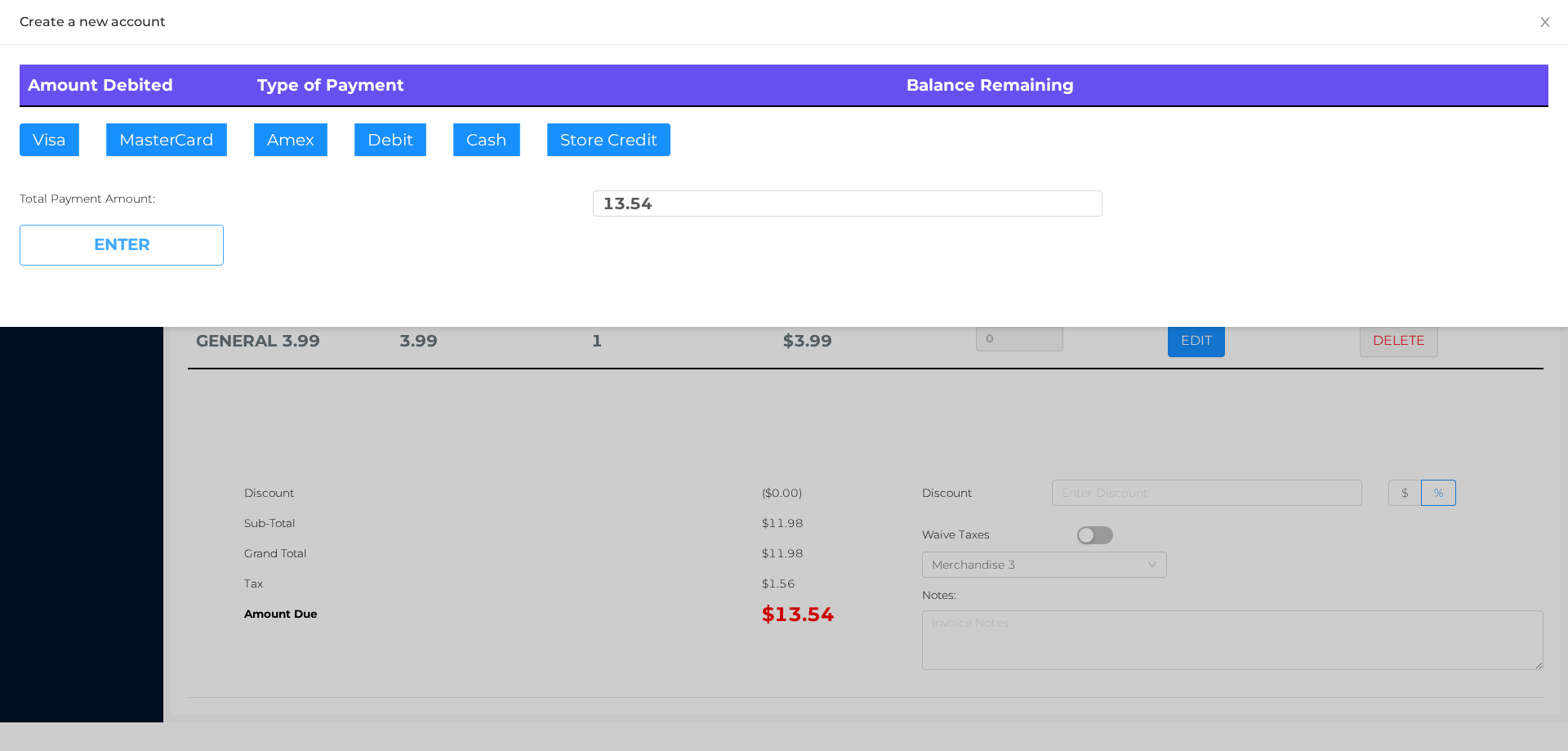
click at [158, 254] on button "ENTER" at bounding box center [121, 245] width 204 height 41
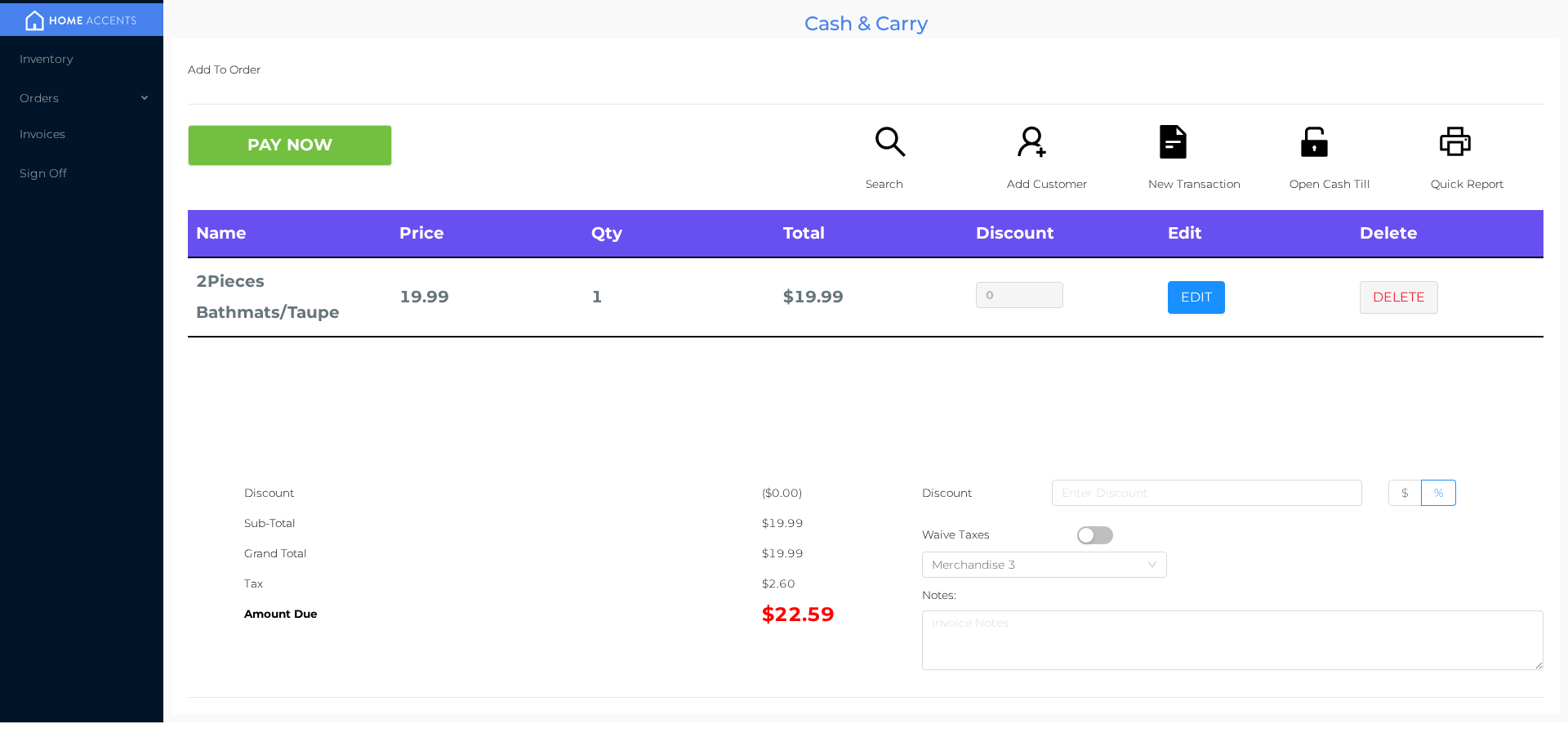
click at [879, 130] on icon "icon: search" at bounding box center [890, 141] width 30 height 30
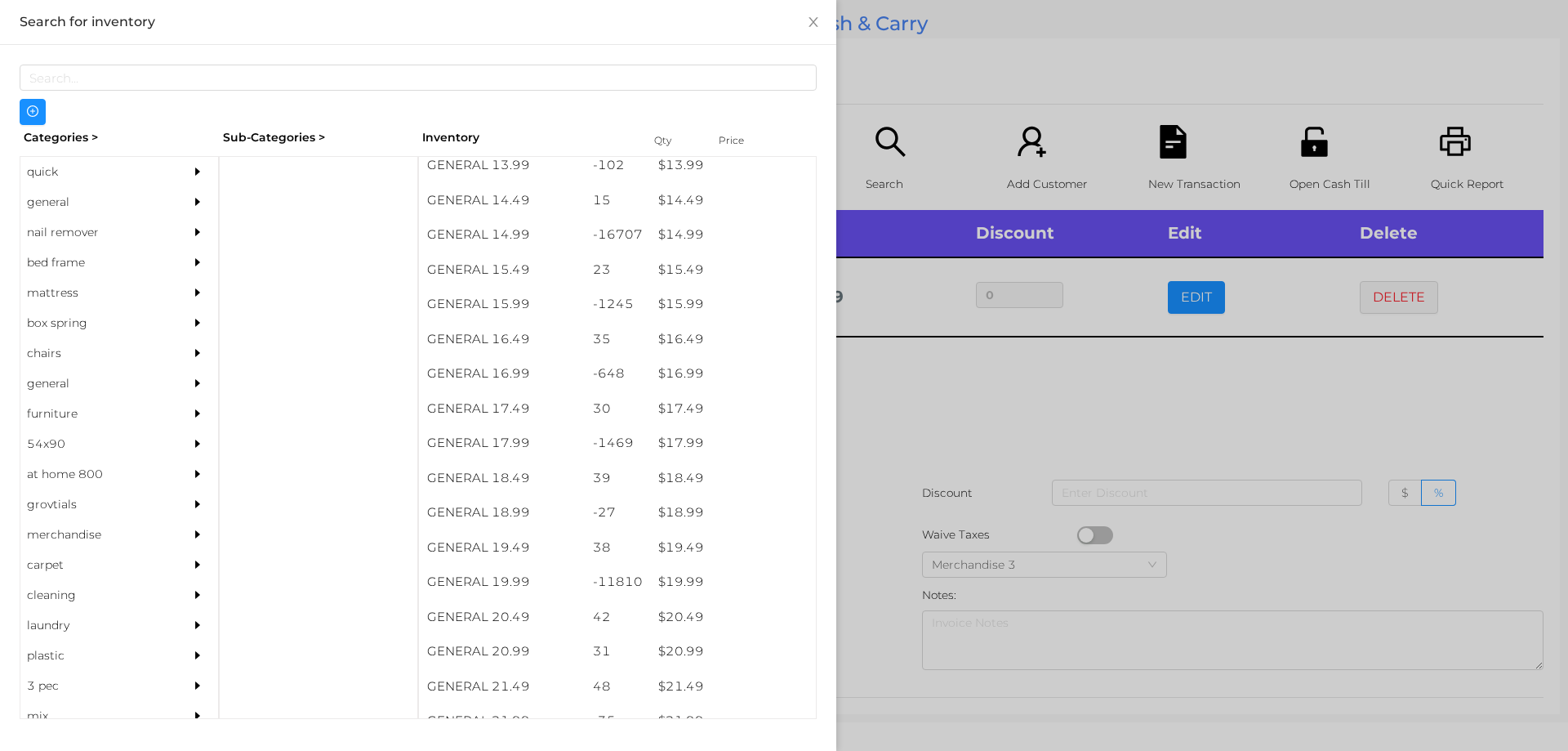
scroll to position [1356, 0]
click at [62, 172] on div "quick" at bounding box center [94, 172] width 148 height 30
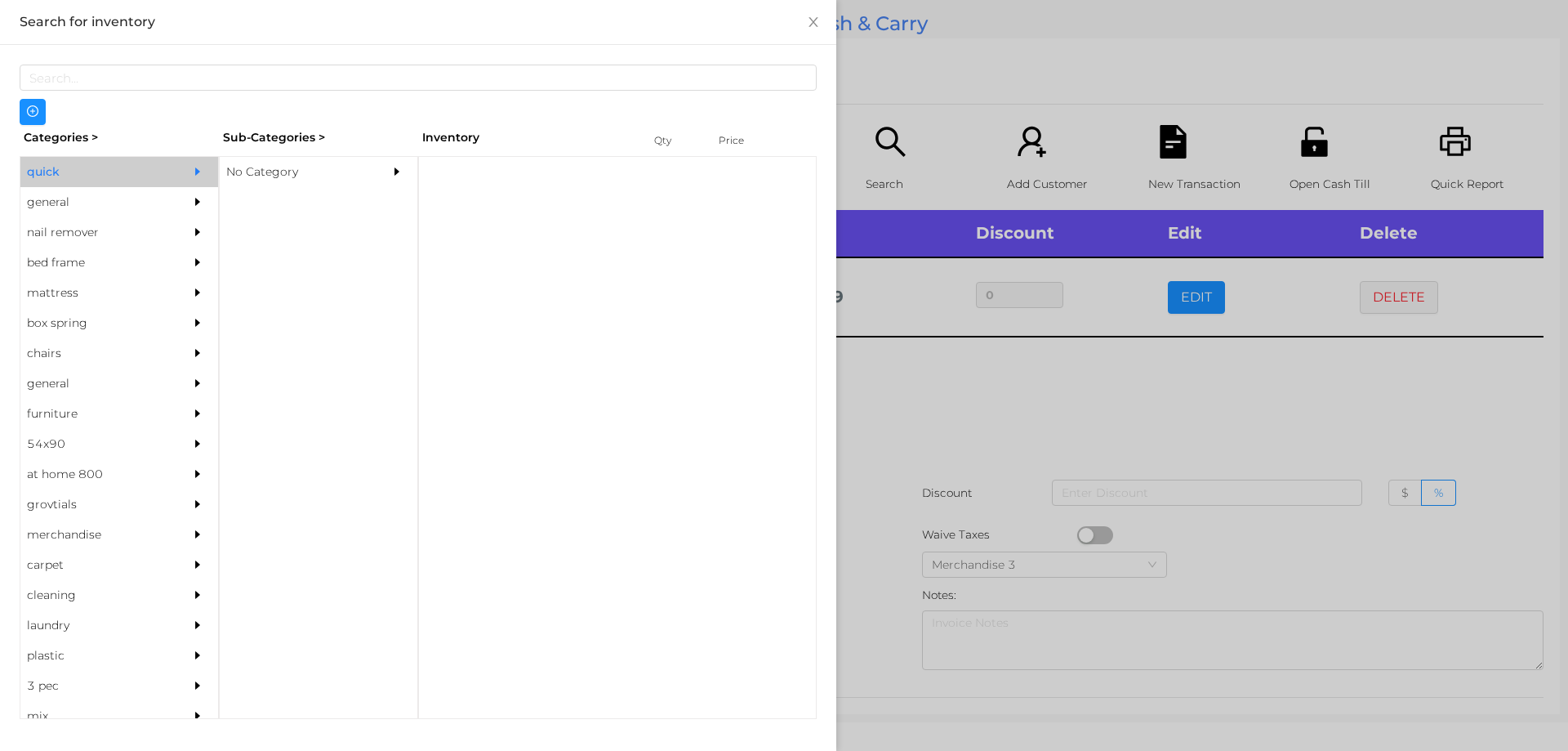
scroll to position [0, 0]
click at [254, 168] on div "No Category" at bounding box center [293, 172] width 148 height 30
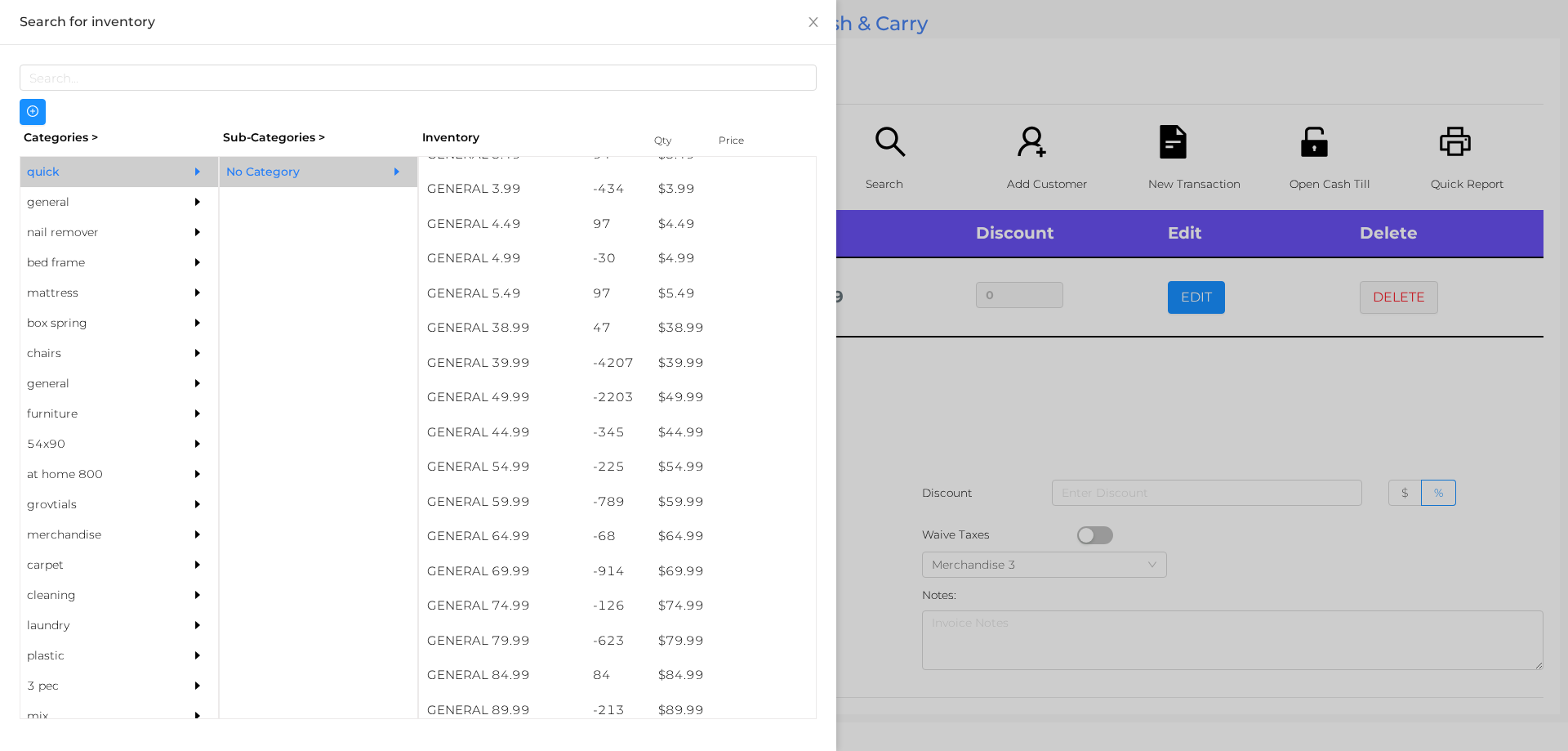
scroll to position [749, 0]
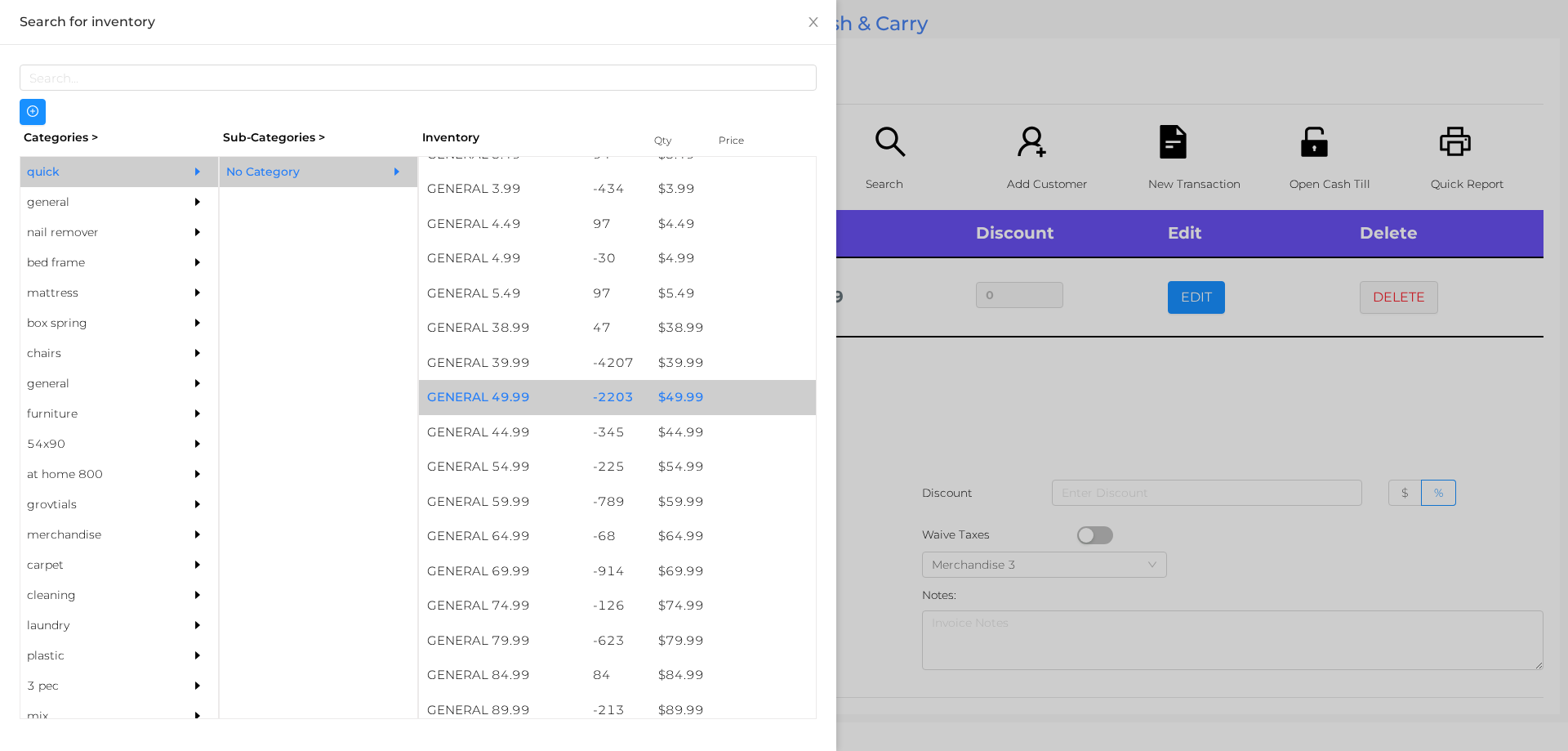
click at [678, 393] on div "$ 49.99" at bounding box center [733, 397] width 166 height 35
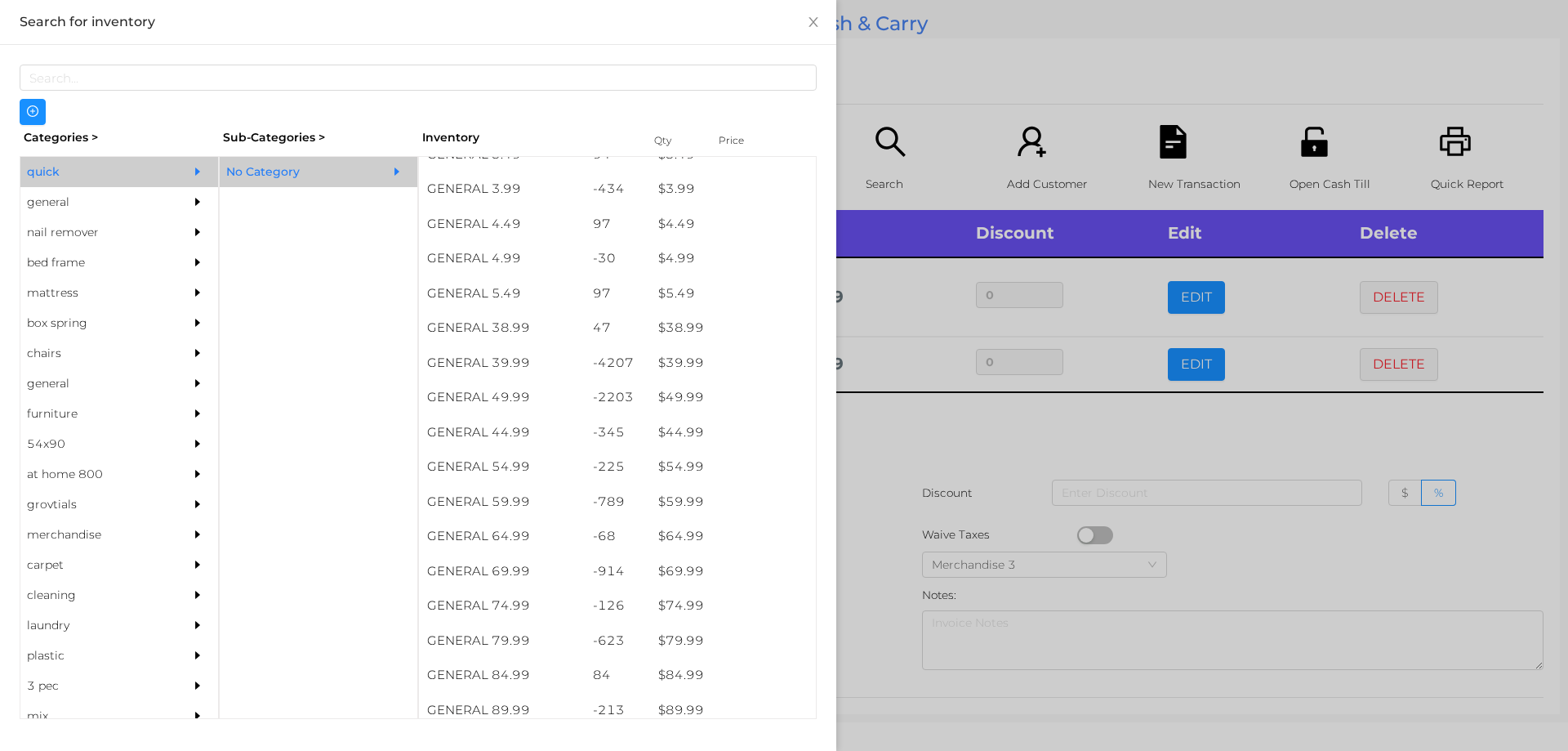
click at [896, 425] on div at bounding box center [784, 375] width 1568 height 751
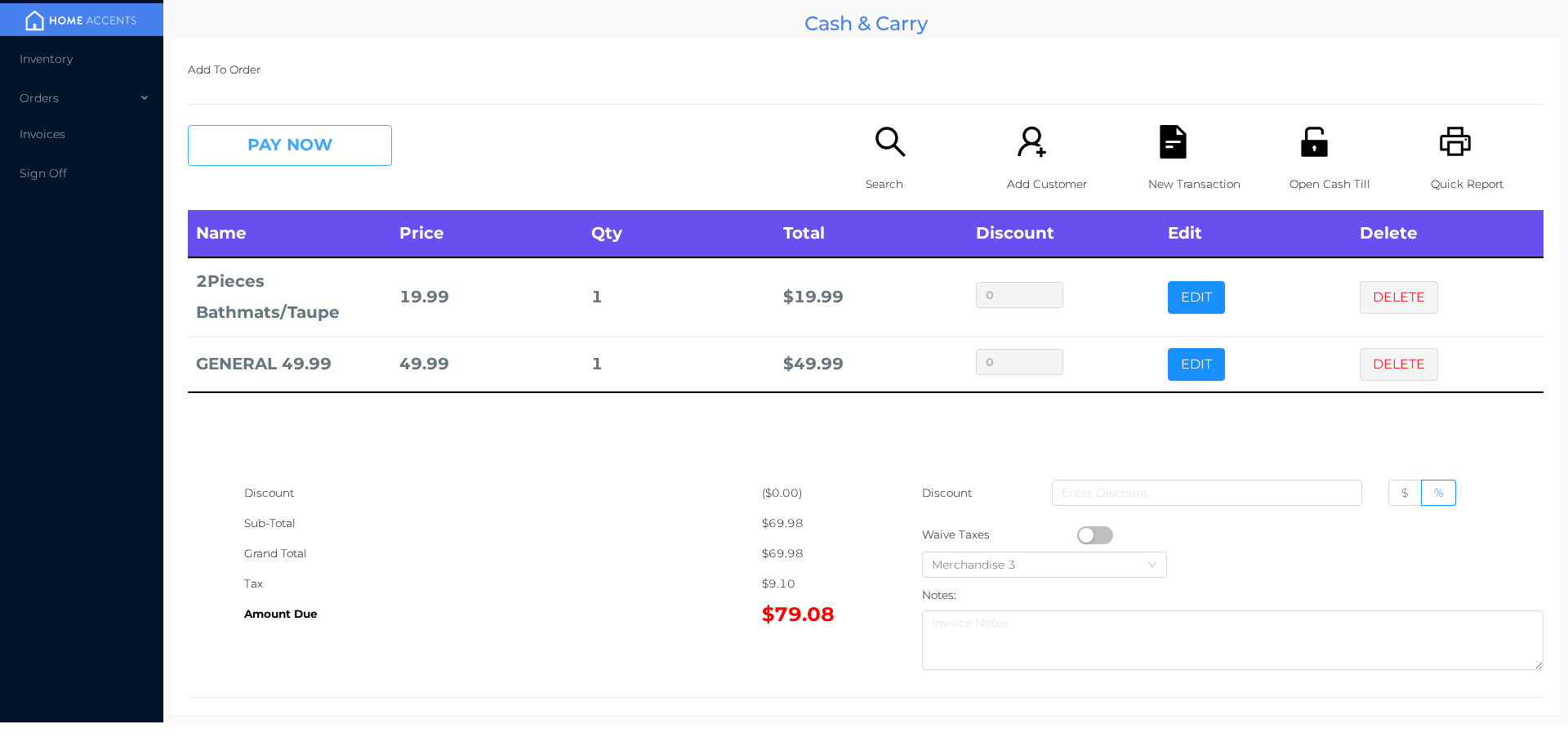
click at [292, 158] on button "PAY NOW" at bounding box center [289, 145] width 204 height 41
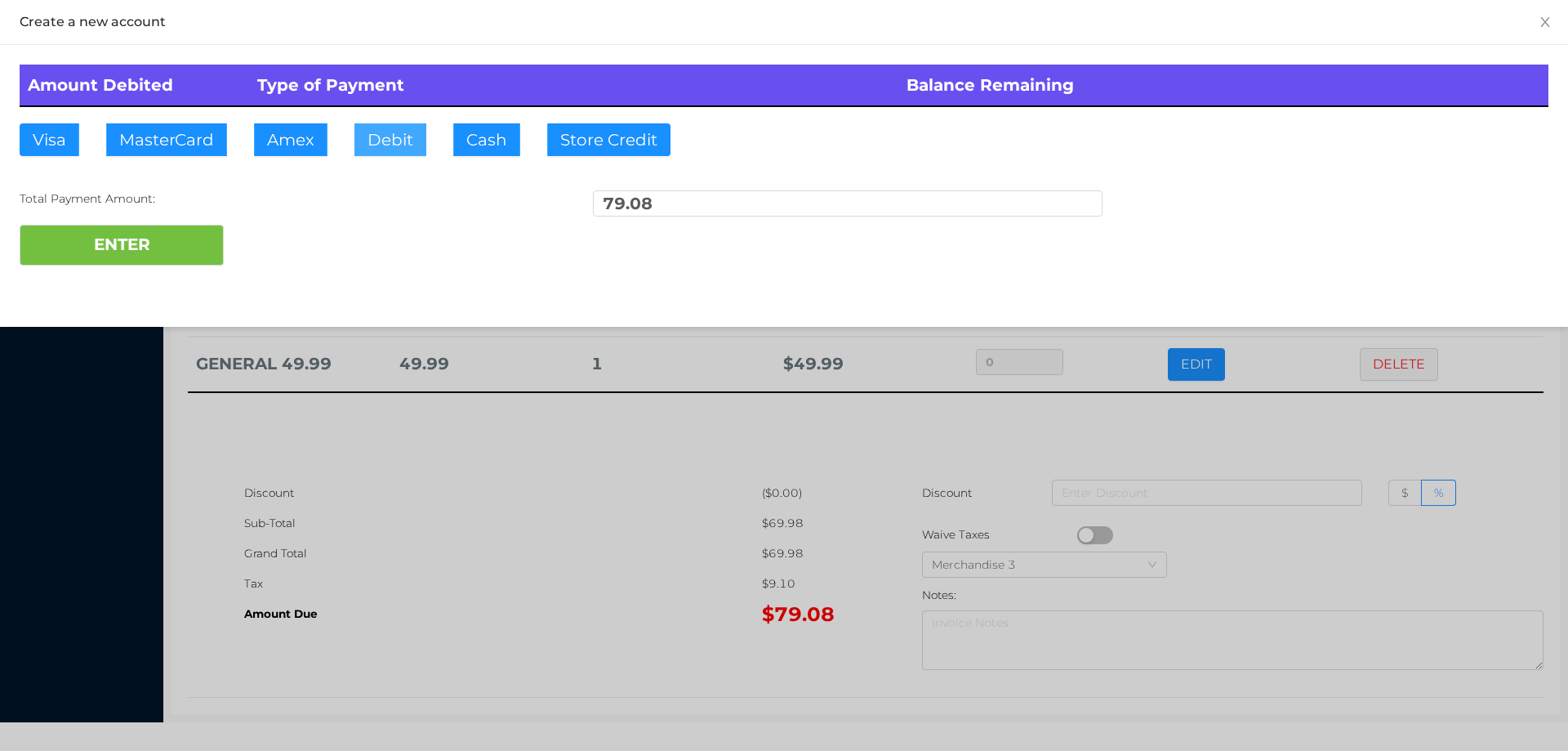
click at [381, 140] on button "Debit" at bounding box center [390, 139] width 72 height 33
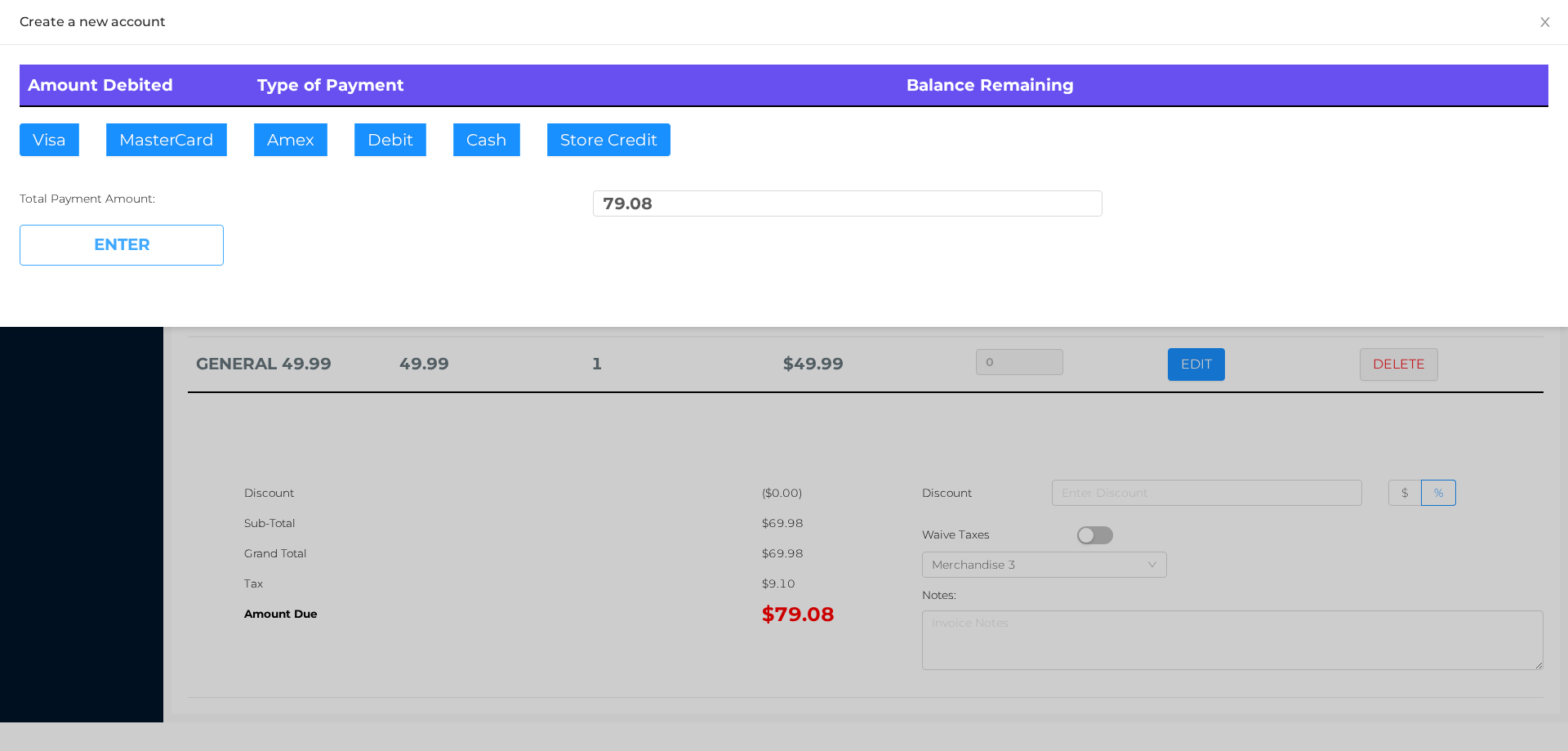
click at [180, 251] on button "ENTER" at bounding box center [121, 245] width 204 height 41
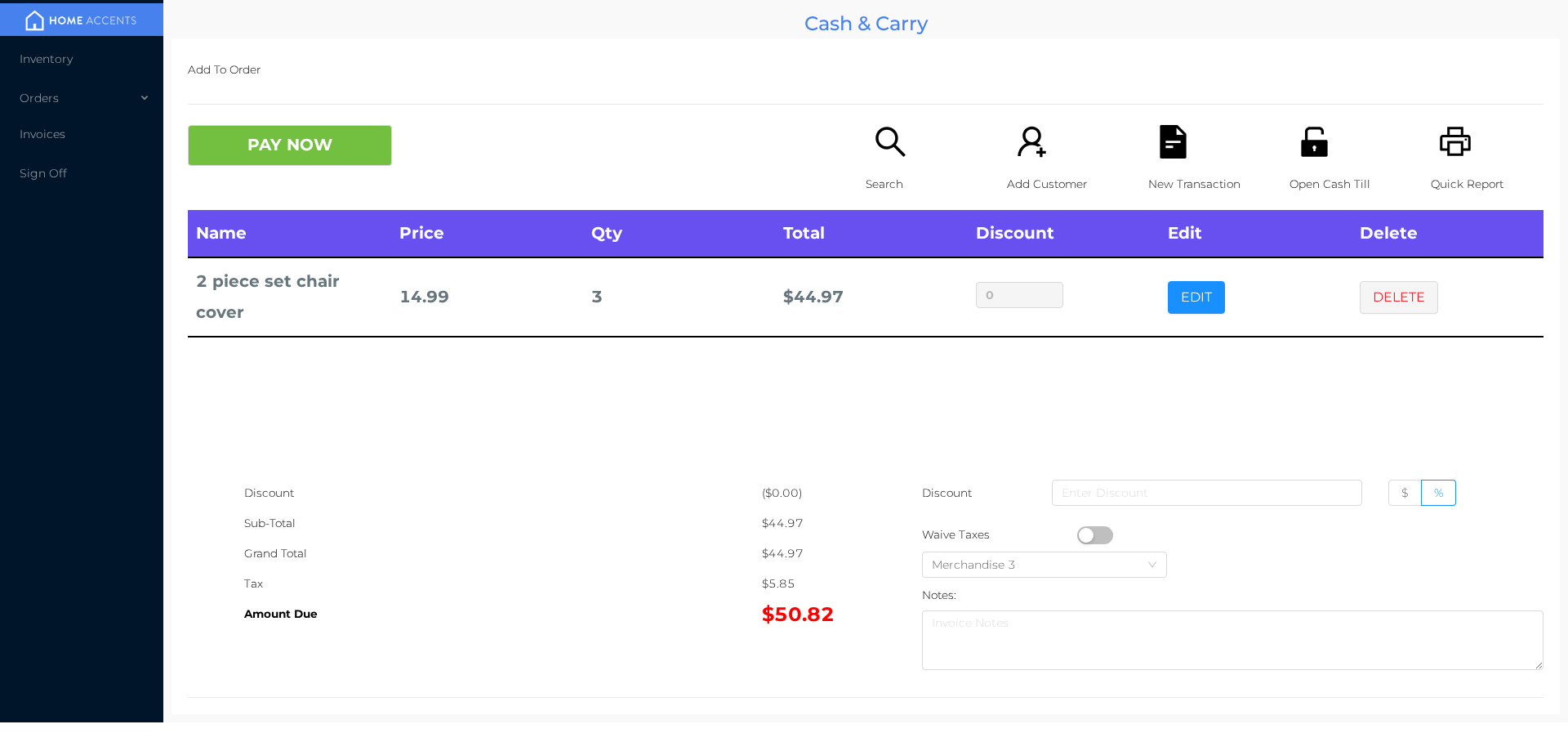
click at [883, 153] on icon "icon: search" at bounding box center [891, 142] width 34 height 34
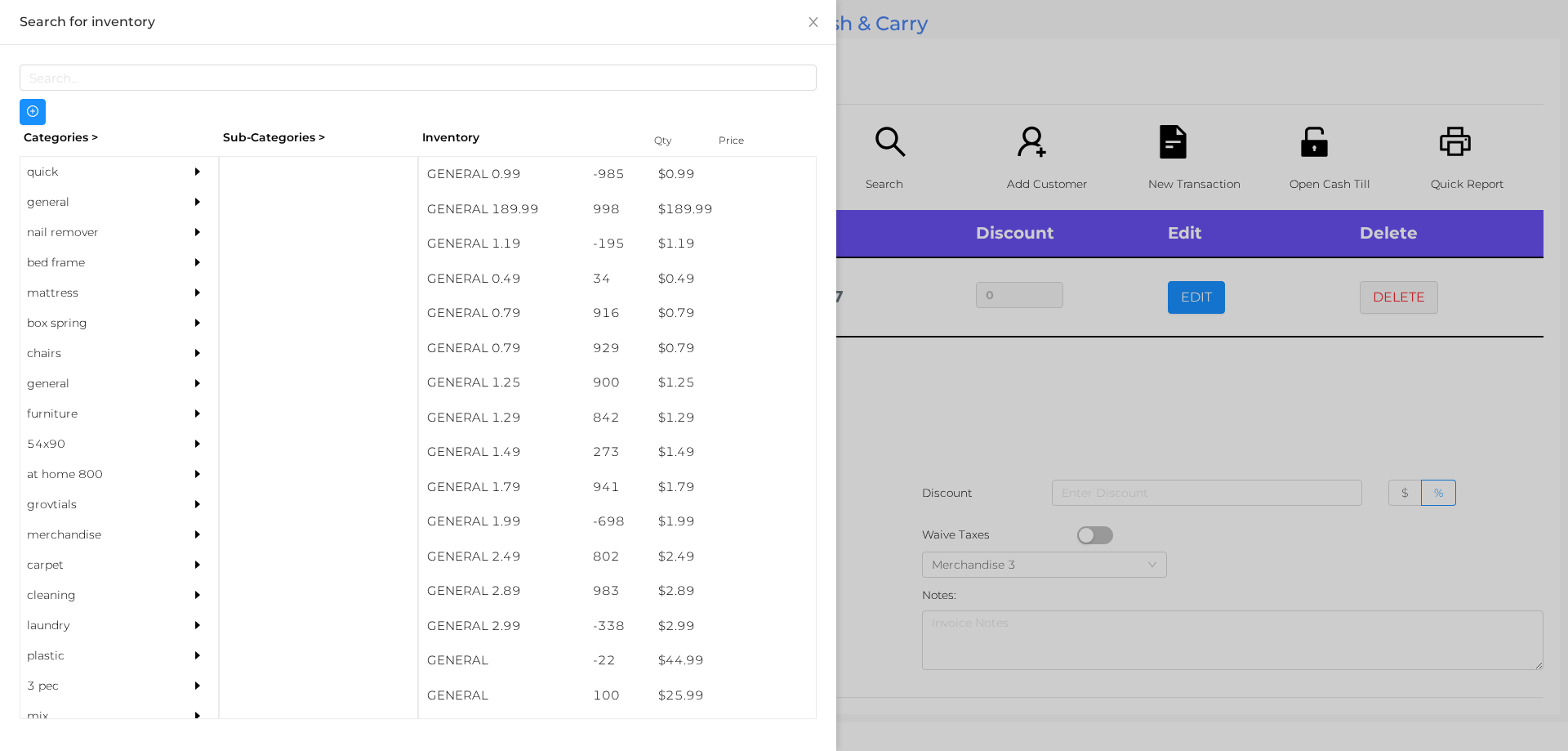
click at [46, 190] on div "general" at bounding box center [94, 202] width 148 height 30
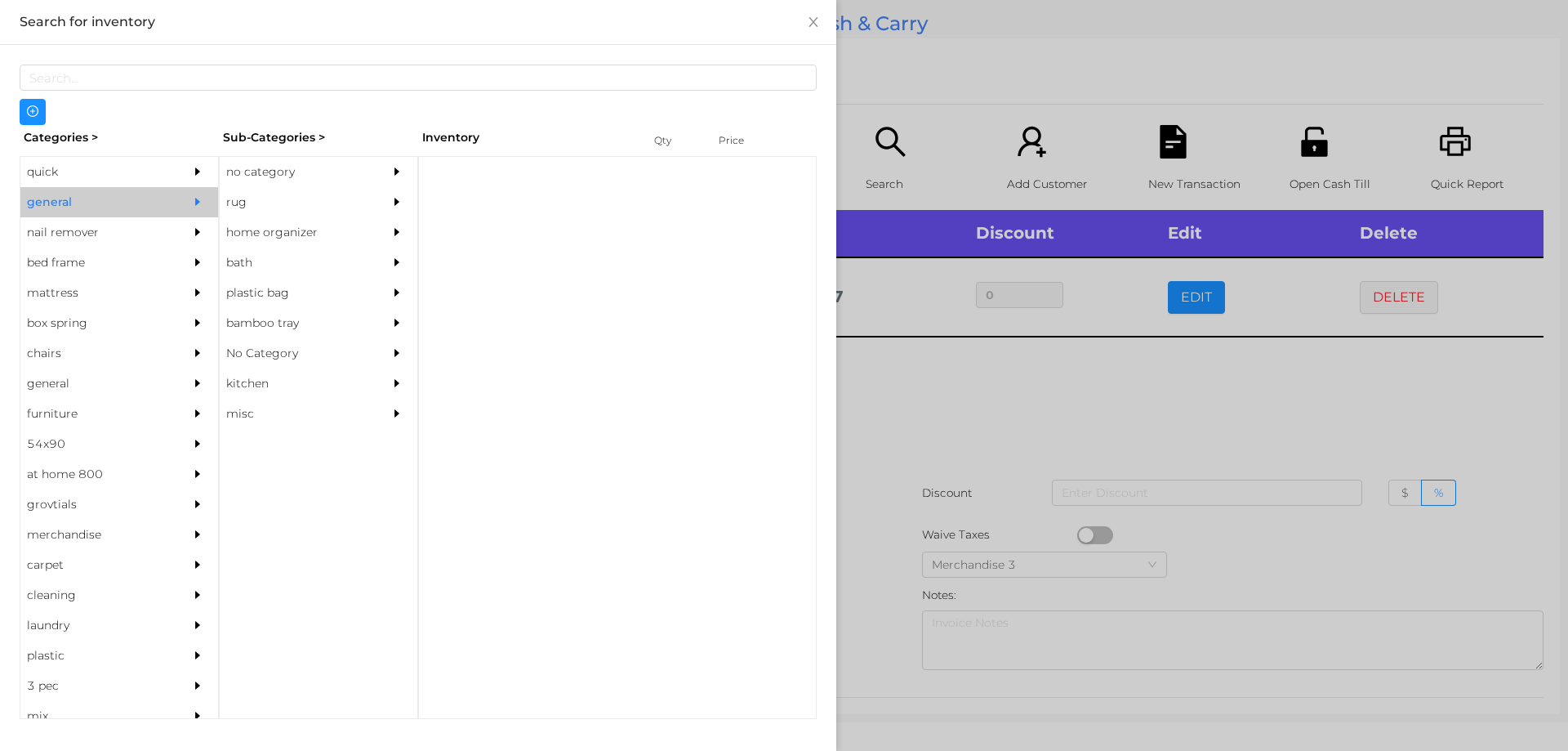
click at [273, 174] on div "no category" at bounding box center [293, 172] width 148 height 30
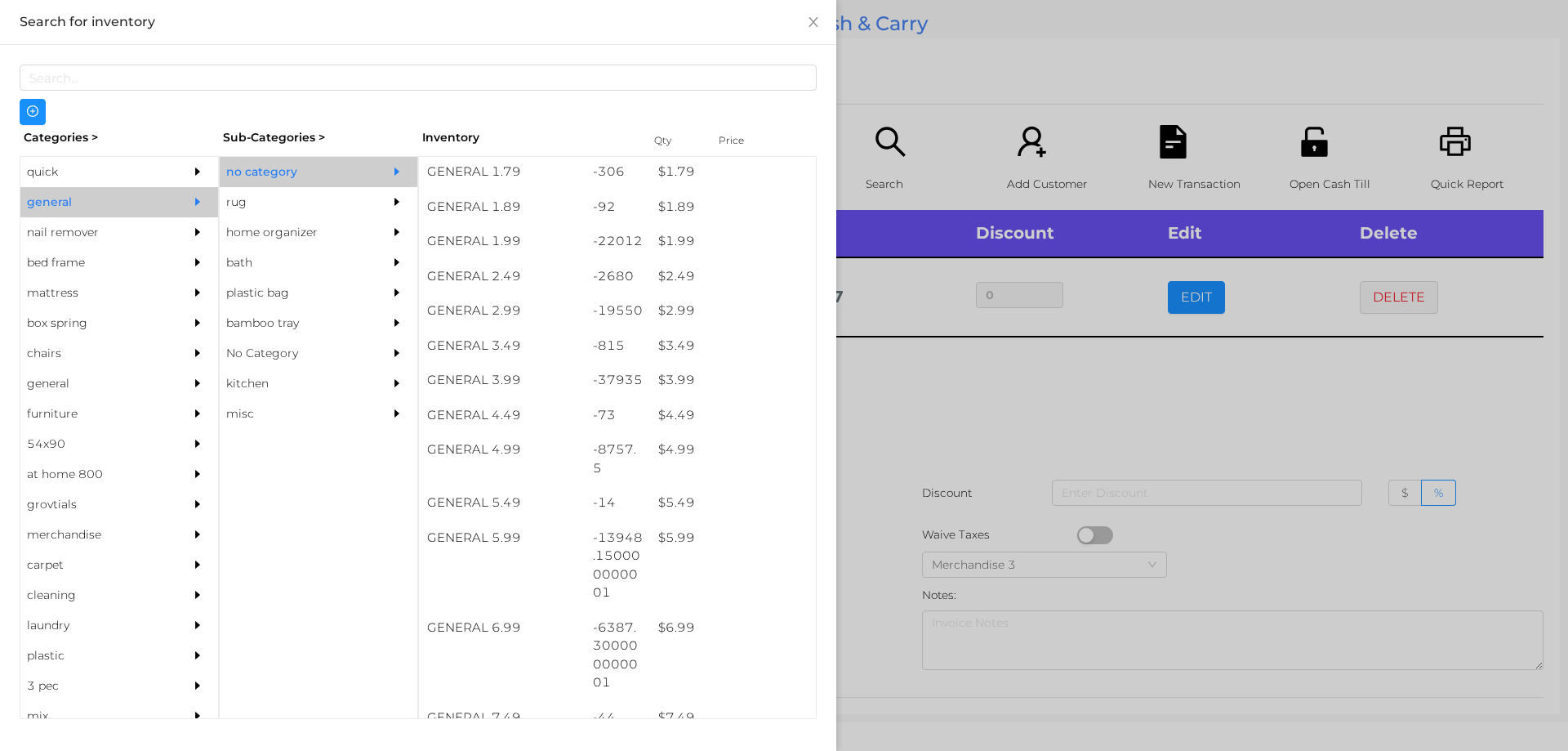
scroll to position [281, 0]
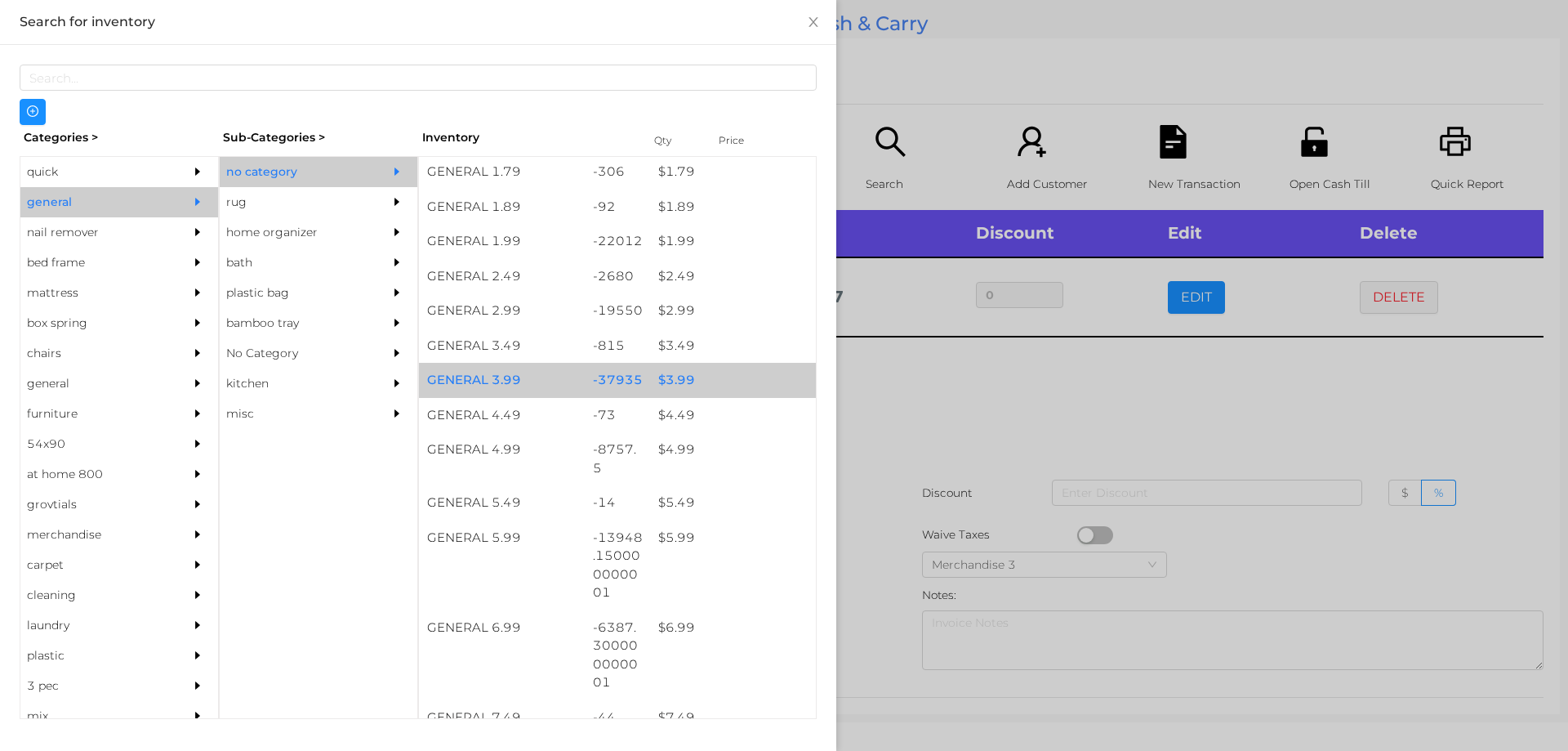
click at [667, 378] on div "$ 3.99" at bounding box center [733, 380] width 166 height 35
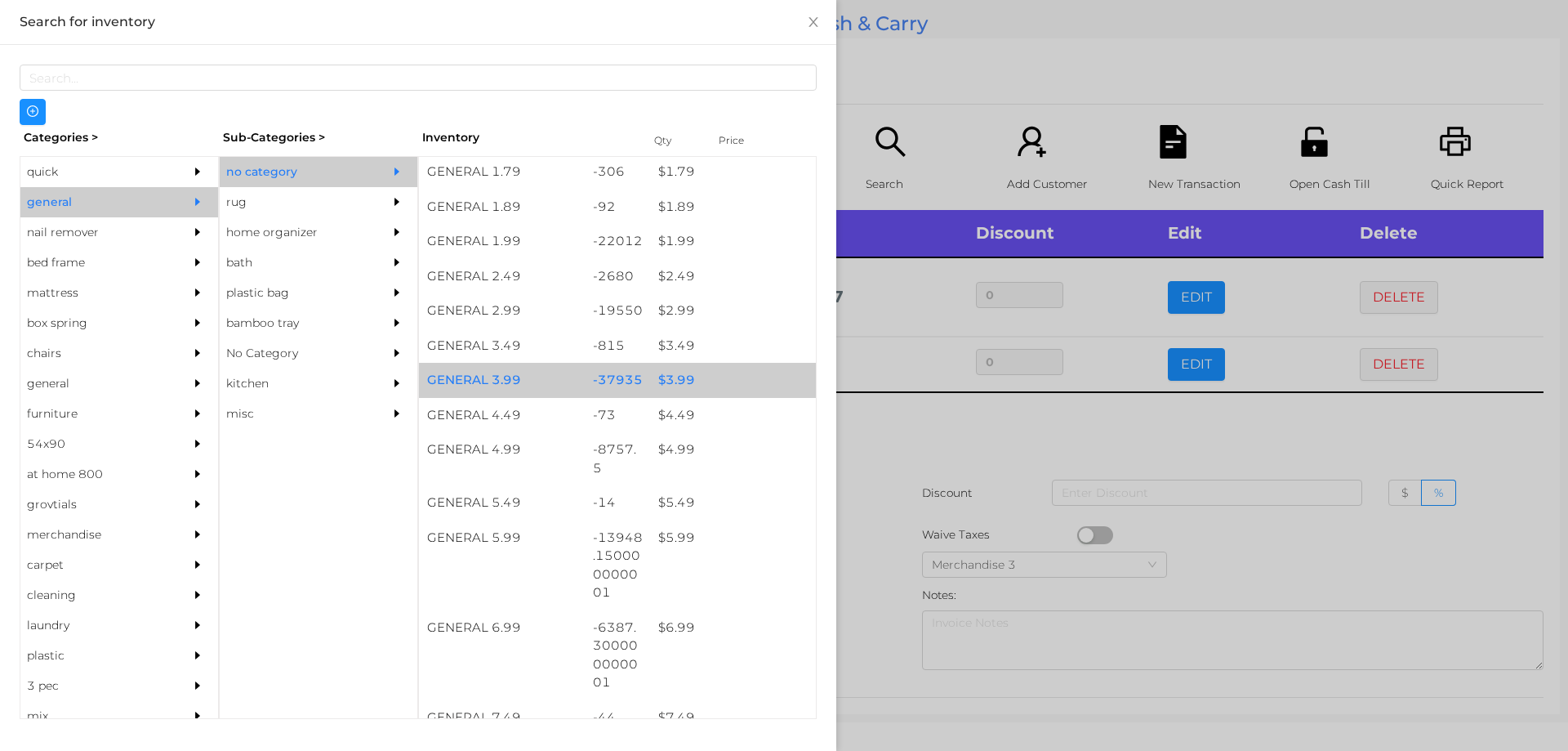
click at [665, 453] on div "$ 4.99" at bounding box center [733, 449] width 166 height 35
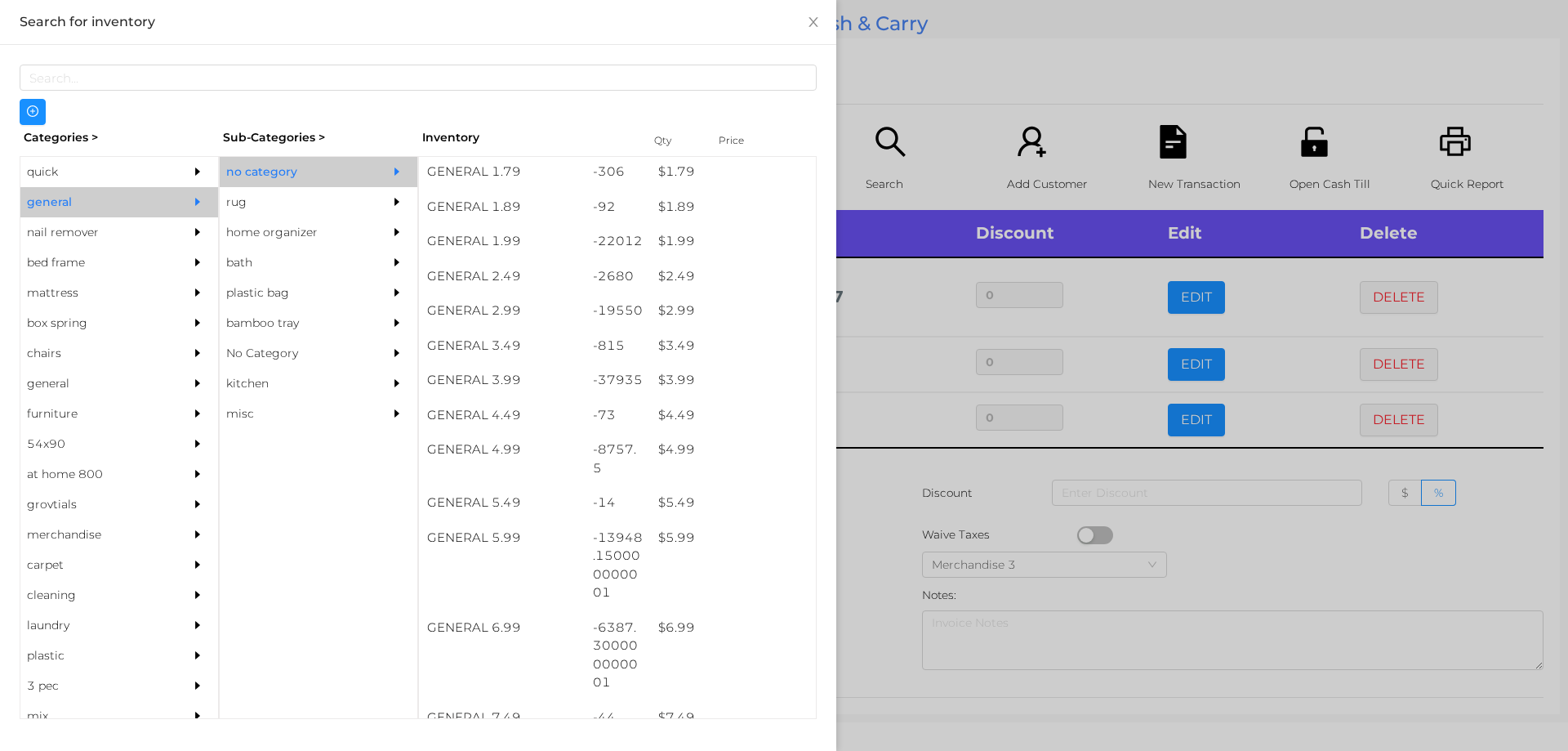
click at [877, 496] on div at bounding box center [784, 375] width 1568 height 751
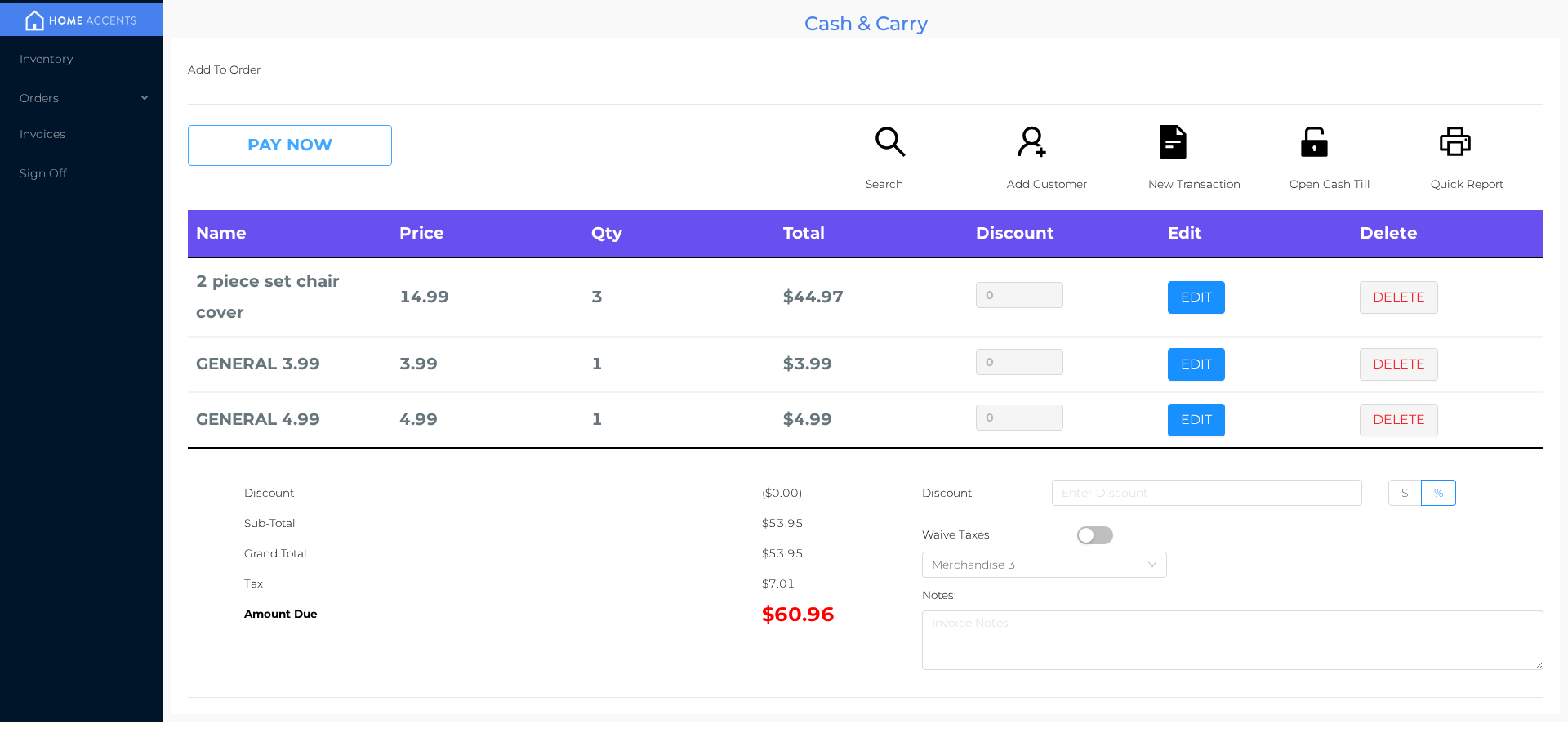
click at [237, 137] on button "PAY NOW" at bounding box center [289, 145] width 204 height 41
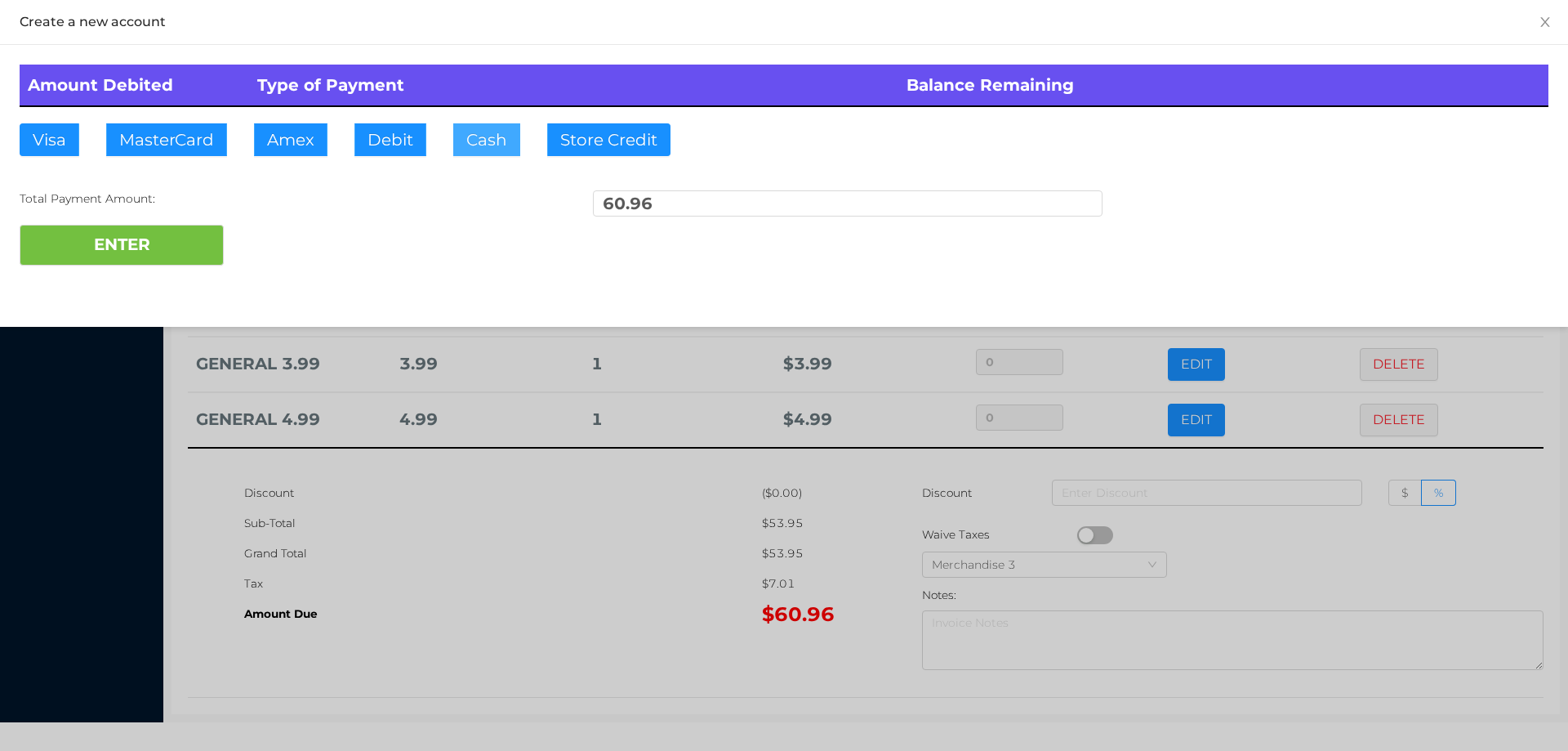
click at [481, 130] on button "Cash" at bounding box center [486, 139] width 67 height 33
type input "100."
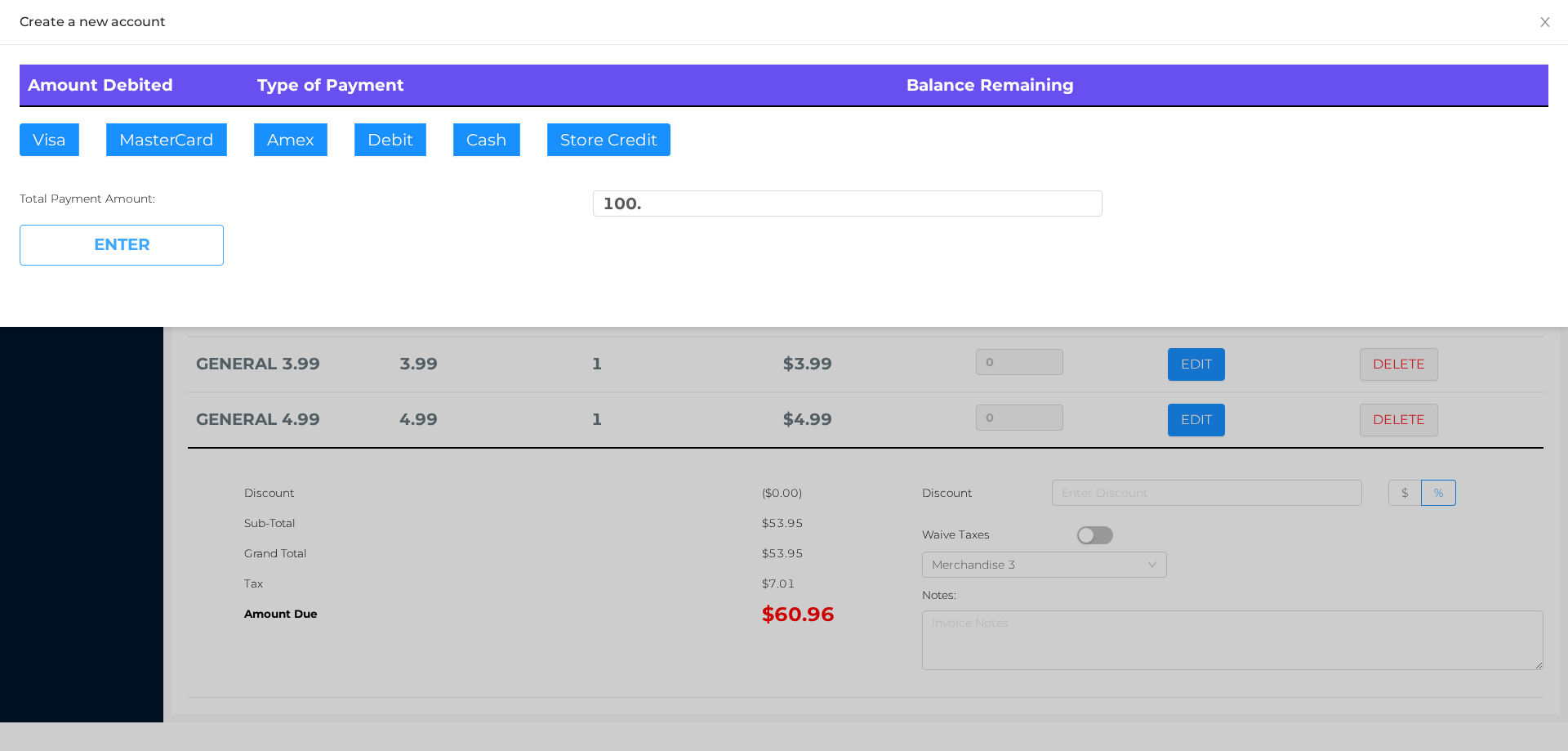
click at [139, 260] on button "ENTER" at bounding box center [121, 245] width 204 height 41
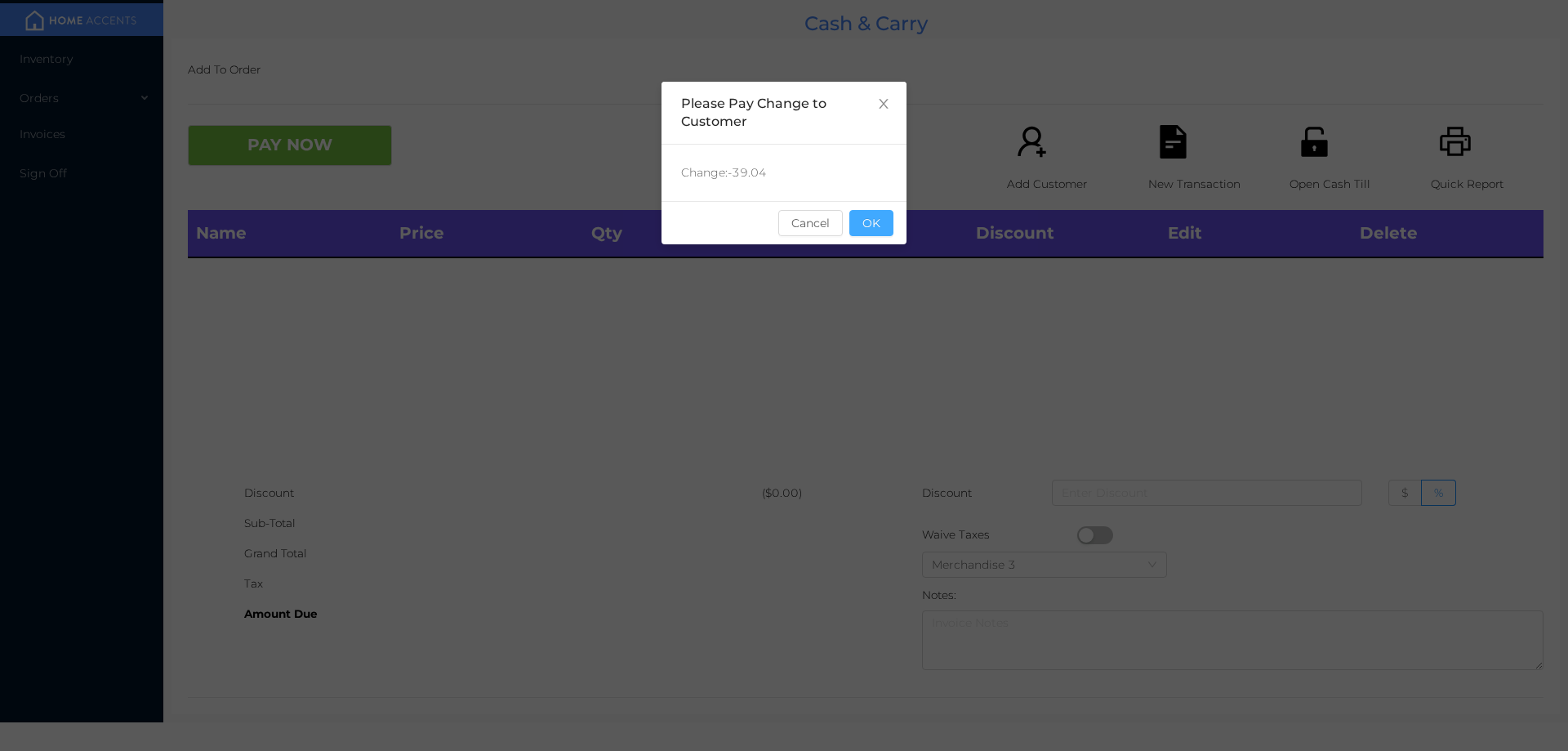
click at [880, 232] on button "OK" at bounding box center [871, 223] width 44 height 26
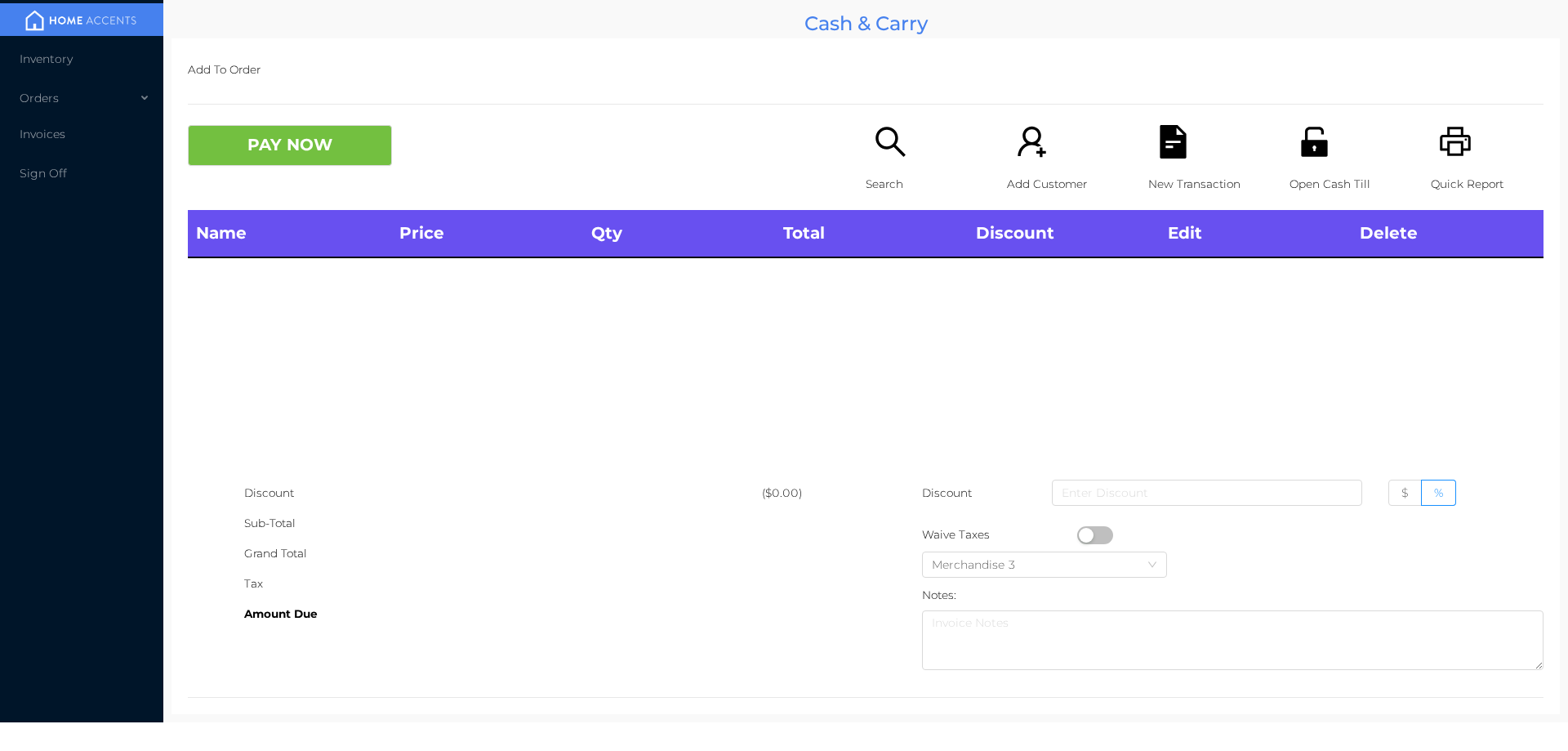
click at [1322, 149] on div "Open Cash Till" at bounding box center [1345, 167] width 112 height 85
click at [881, 158] on icon "icon: search" at bounding box center [891, 142] width 34 height 34
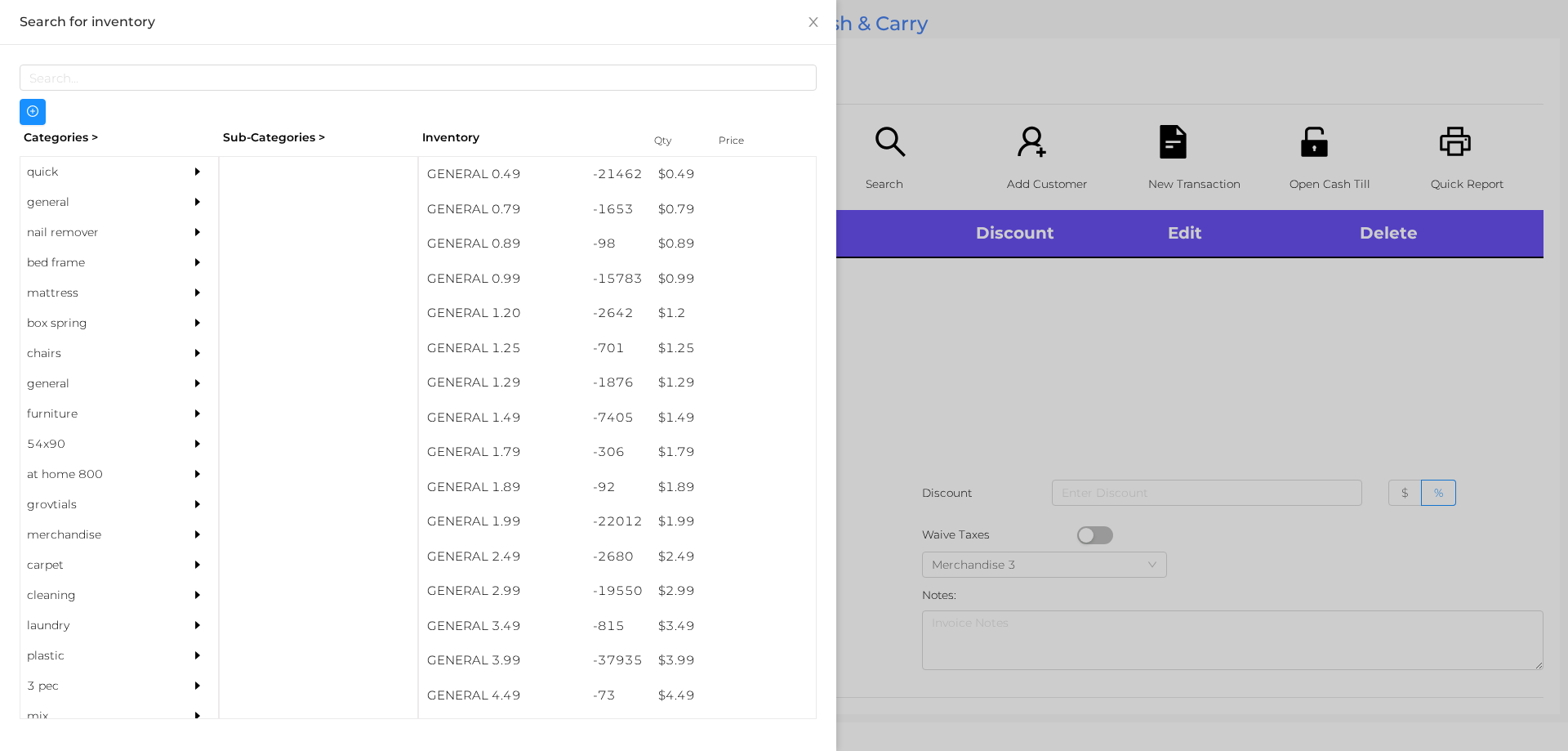
scroll to position [0, 0]
click at [275, 173] on div at bounding box center [318, 438] width 199 height 563
click at [49, 199] on div "general" at bounding box center [94, 202] width 148 height 30
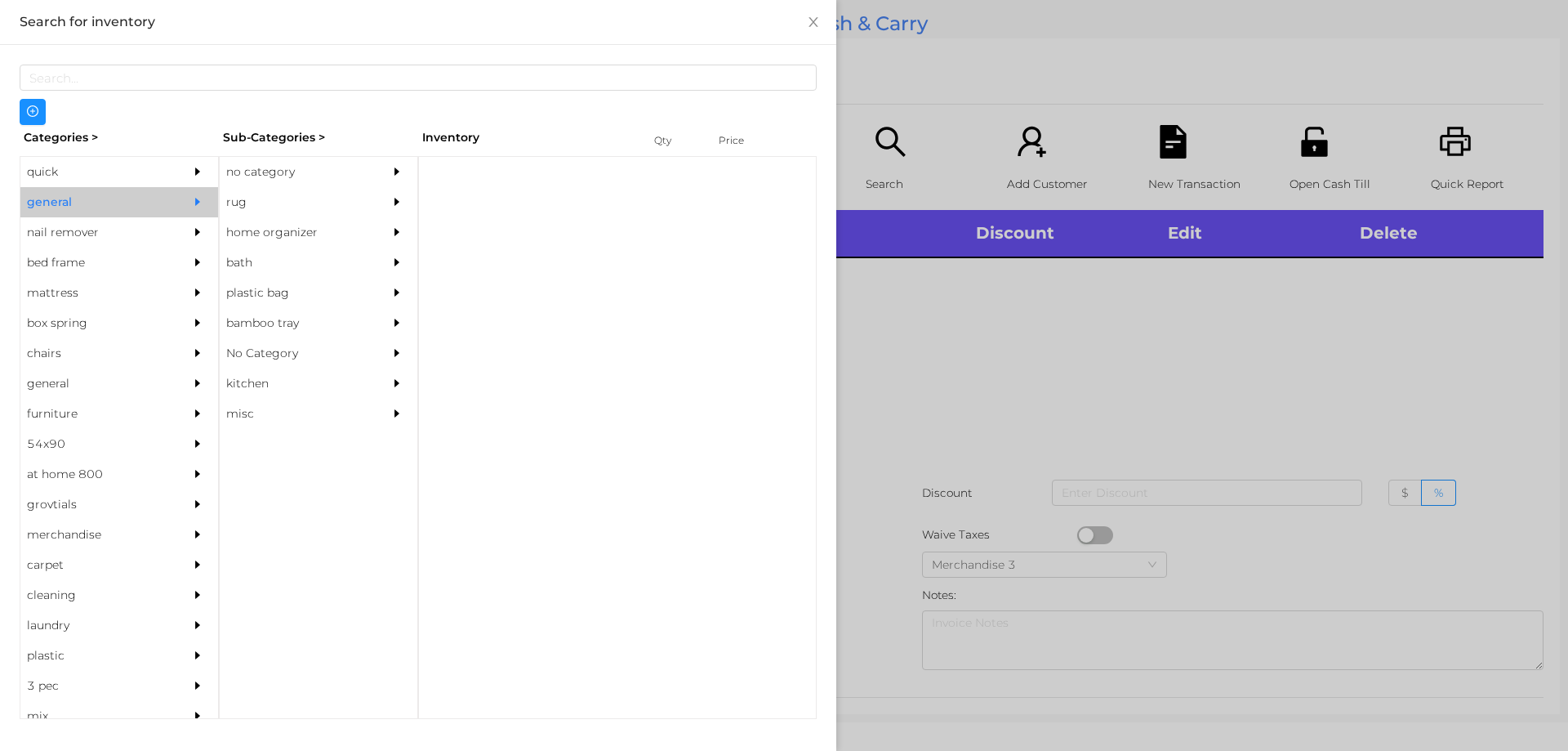
click at [244, 173] on div "no category" at bounding box center [293, 172] width 148 height 30
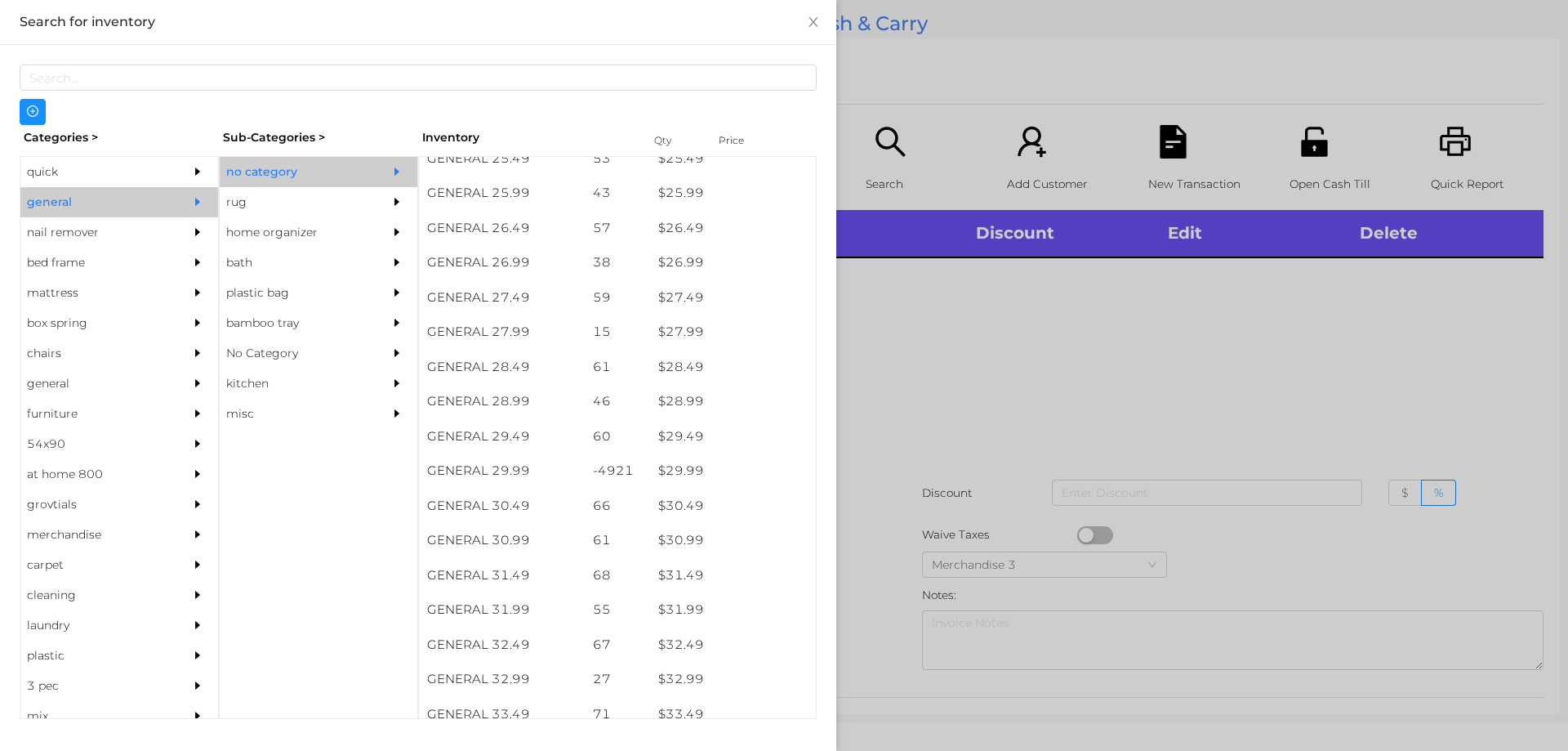
scroll to position [2159, 0]
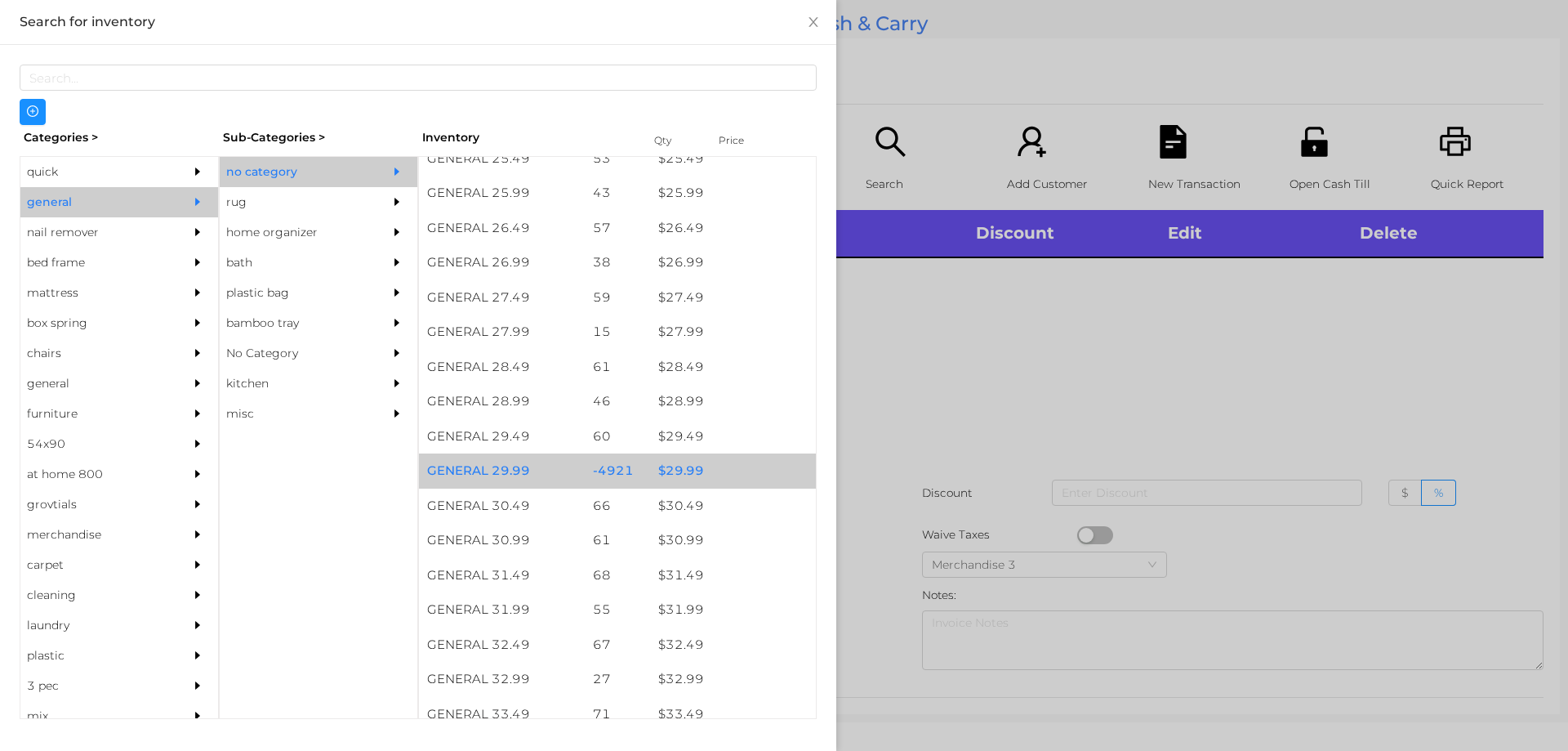
click at [671, 465] on div "$ 29.99" at bounding box center [733, 470] width 166 height 35
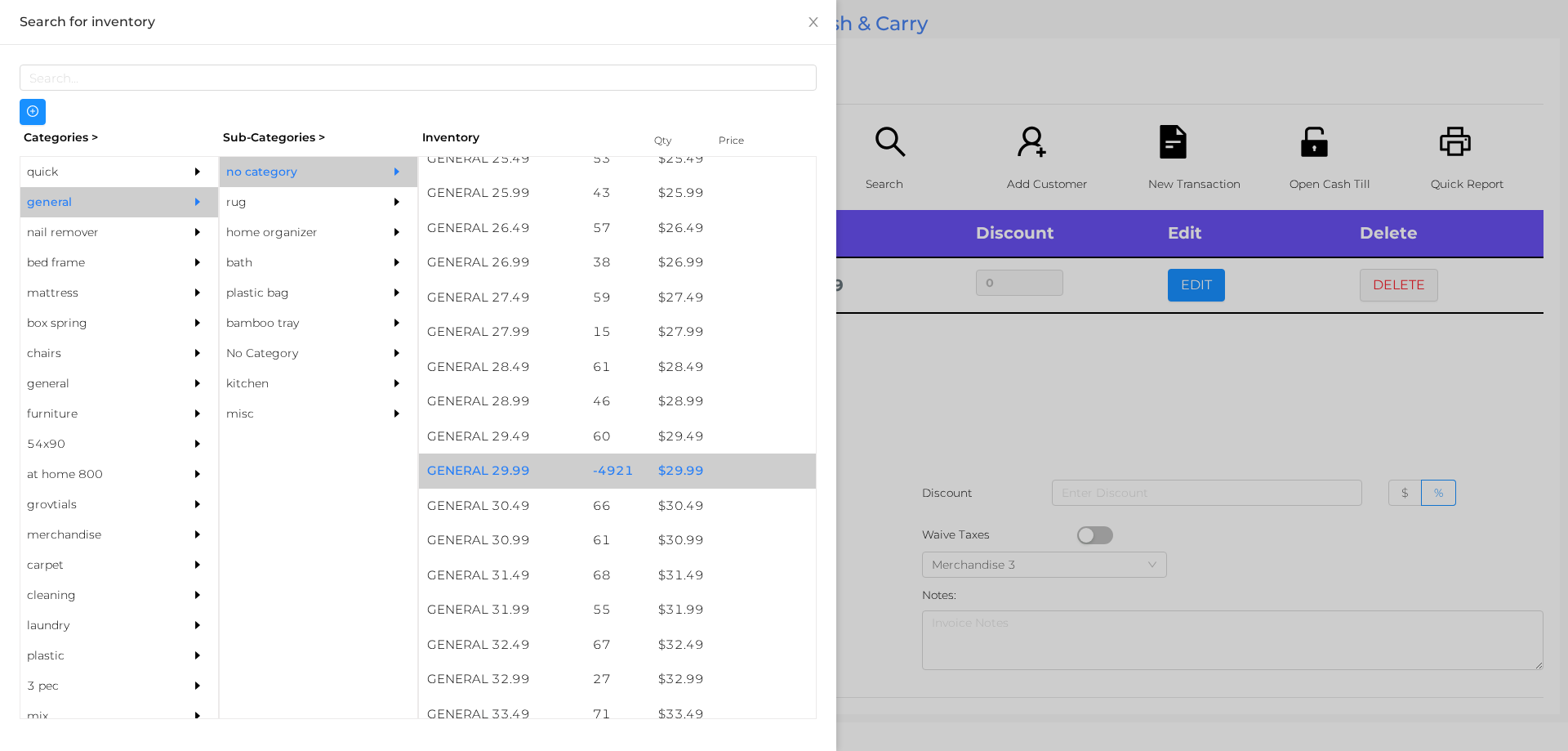
click at [676, 466] on div "$ 29.99" at bounding box center [733, 470] width 166 height 35
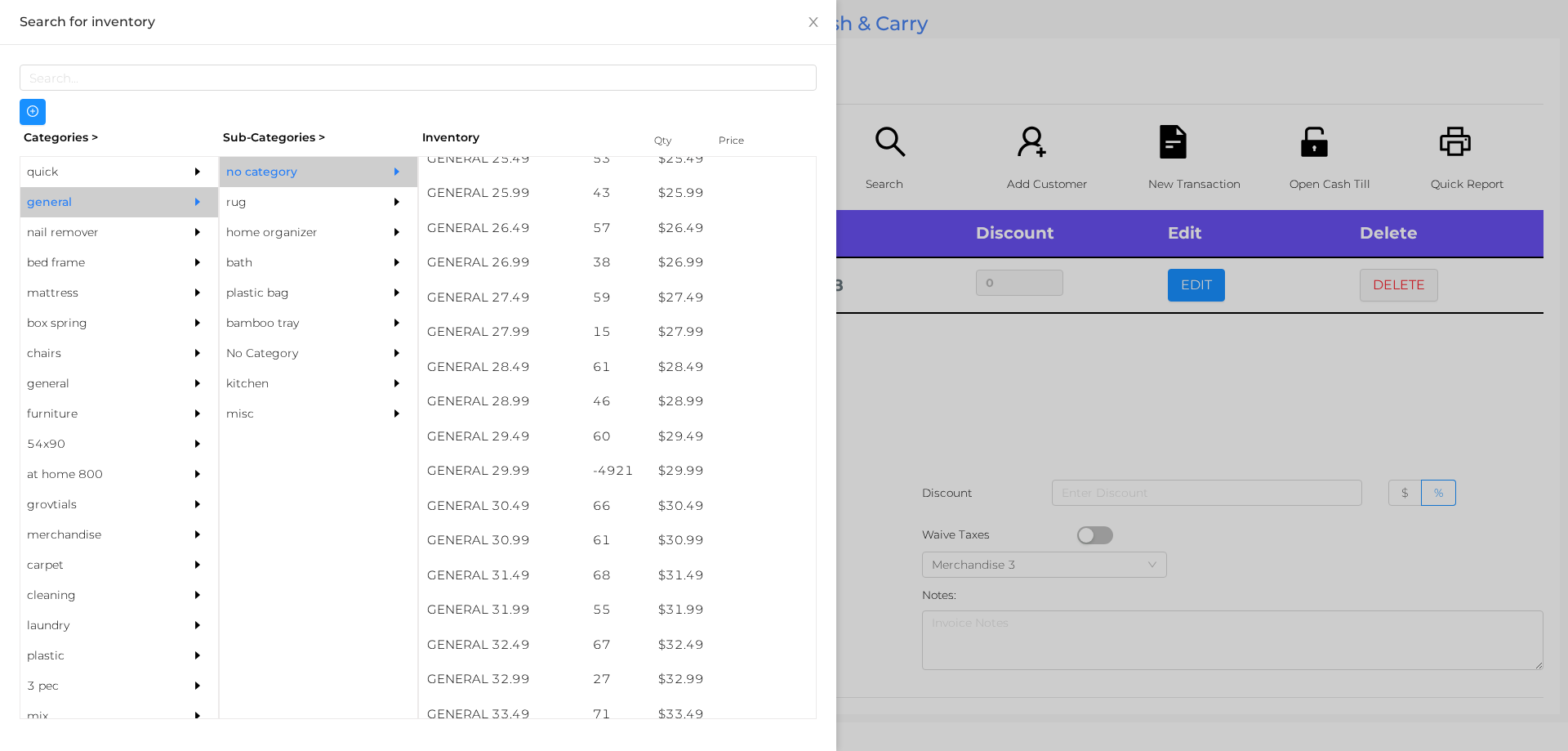
click at [941, 371] on div at bounding box center [784, 375] width 1568 height 751
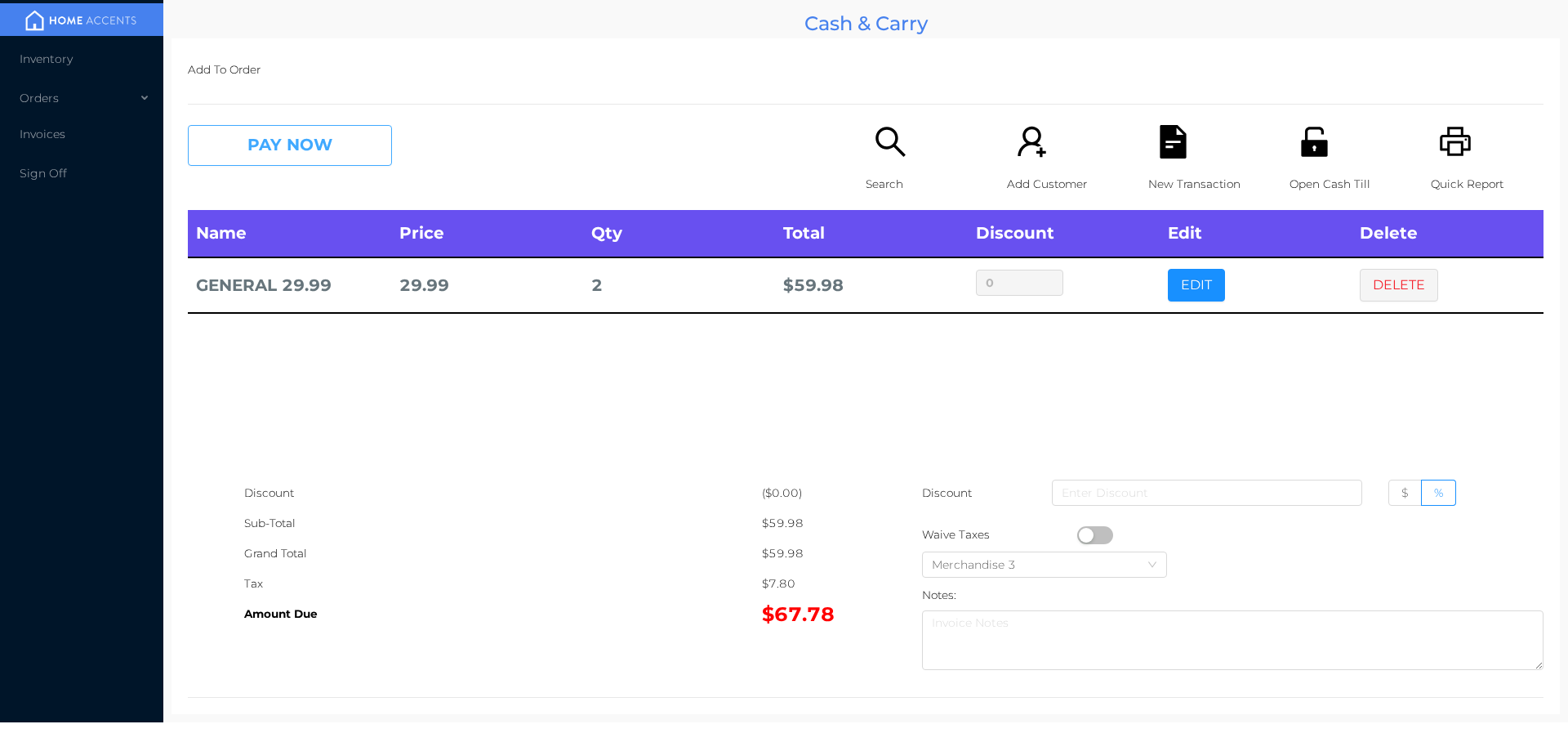
click at [276, 141] on button "PAY NOW" at bounding box center [289, 145] width 204 height 41
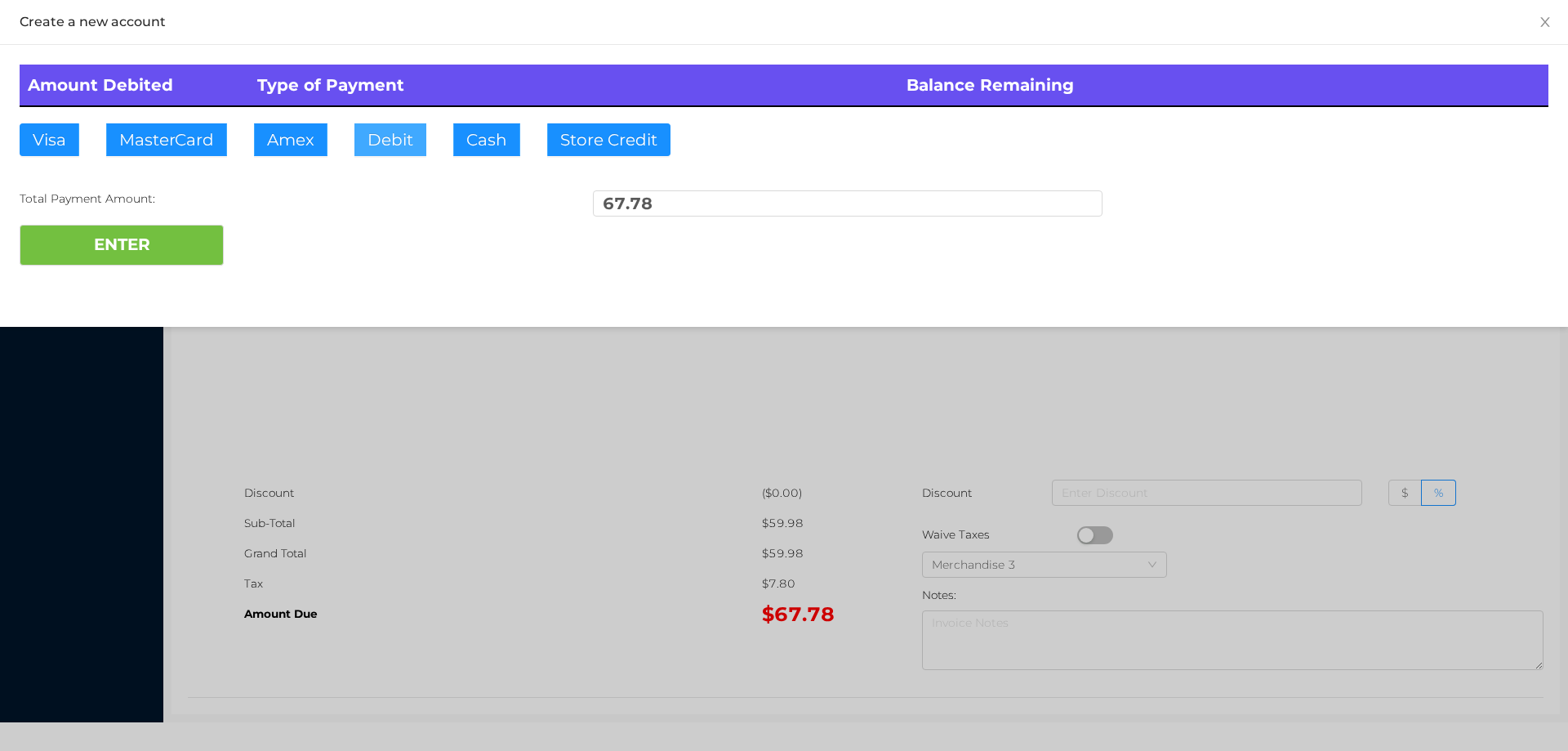
click at [360, 133] on button "Debit" at bounding box center [390, 139] width 72 height 33
type input "100."
click at [382, 467] on div at bounding box center [784, 375] width 1568 height 751
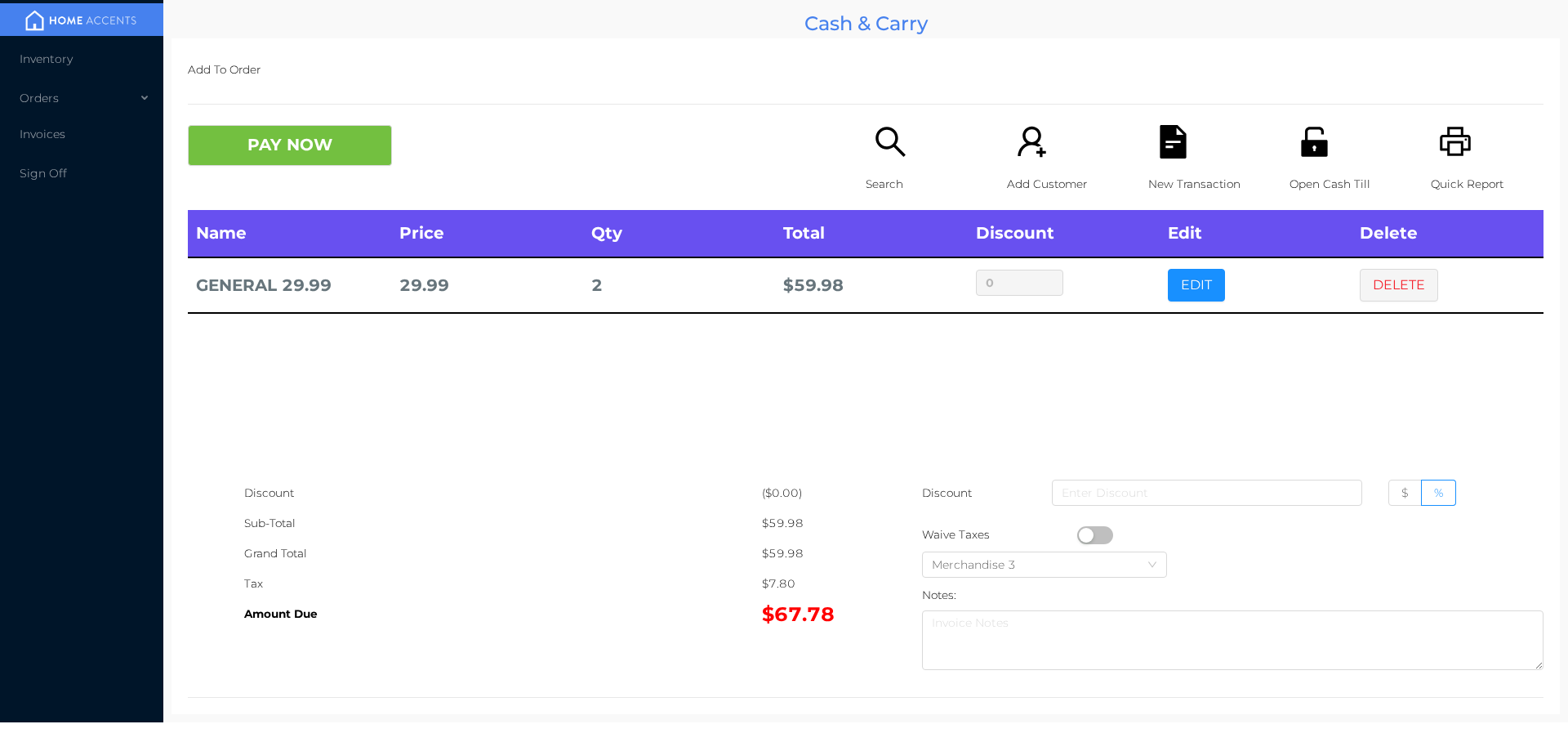
click at [1304, 149] on icon "icon: unlock" at bounding box center [1314, 142] width 34 height 34
click at [304, 148] on button "PAY NOW" at bounding box center [289, 145] width 204 height 41
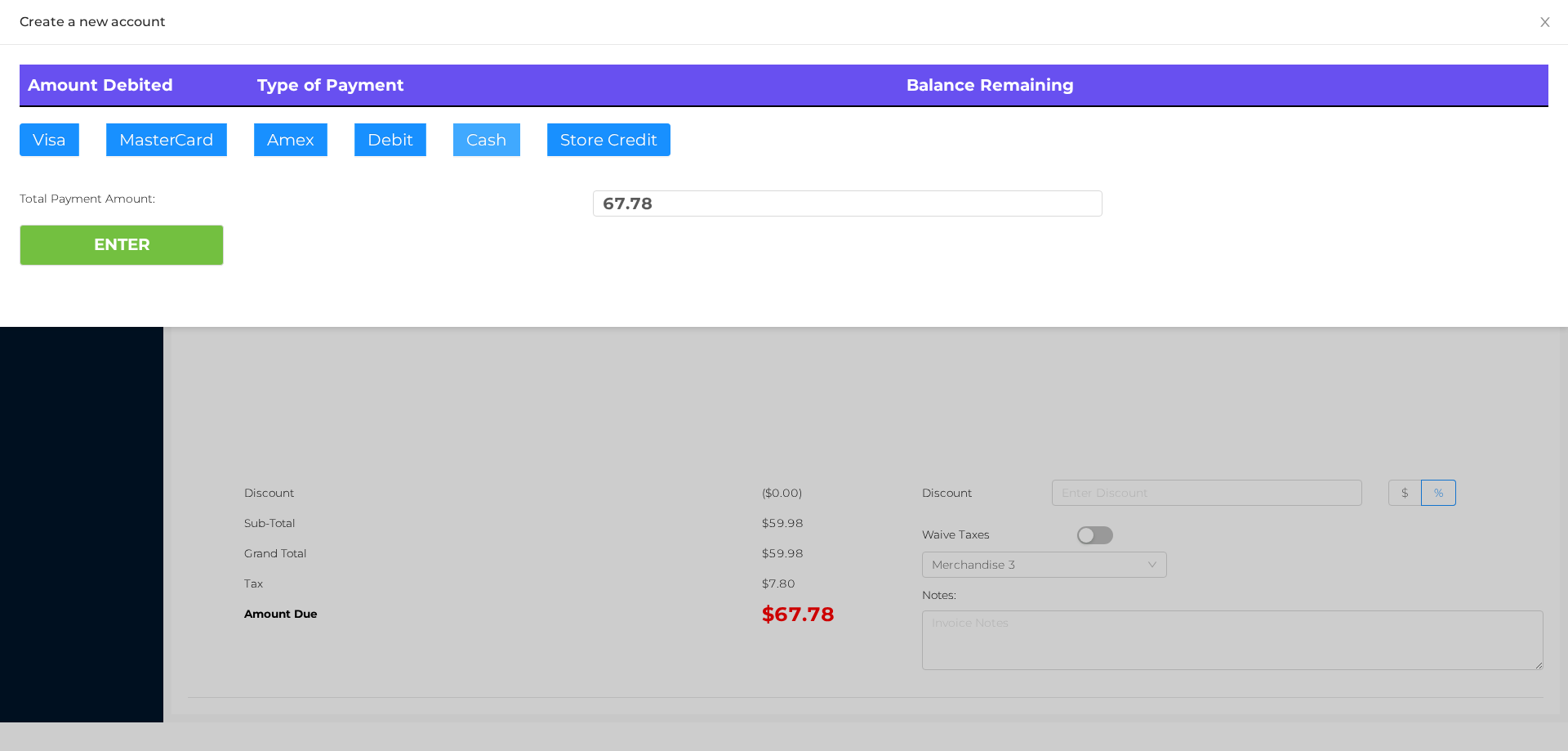
click at [470, 139] on button "Cash" at bounding box center [486, 139] width 67 height 33
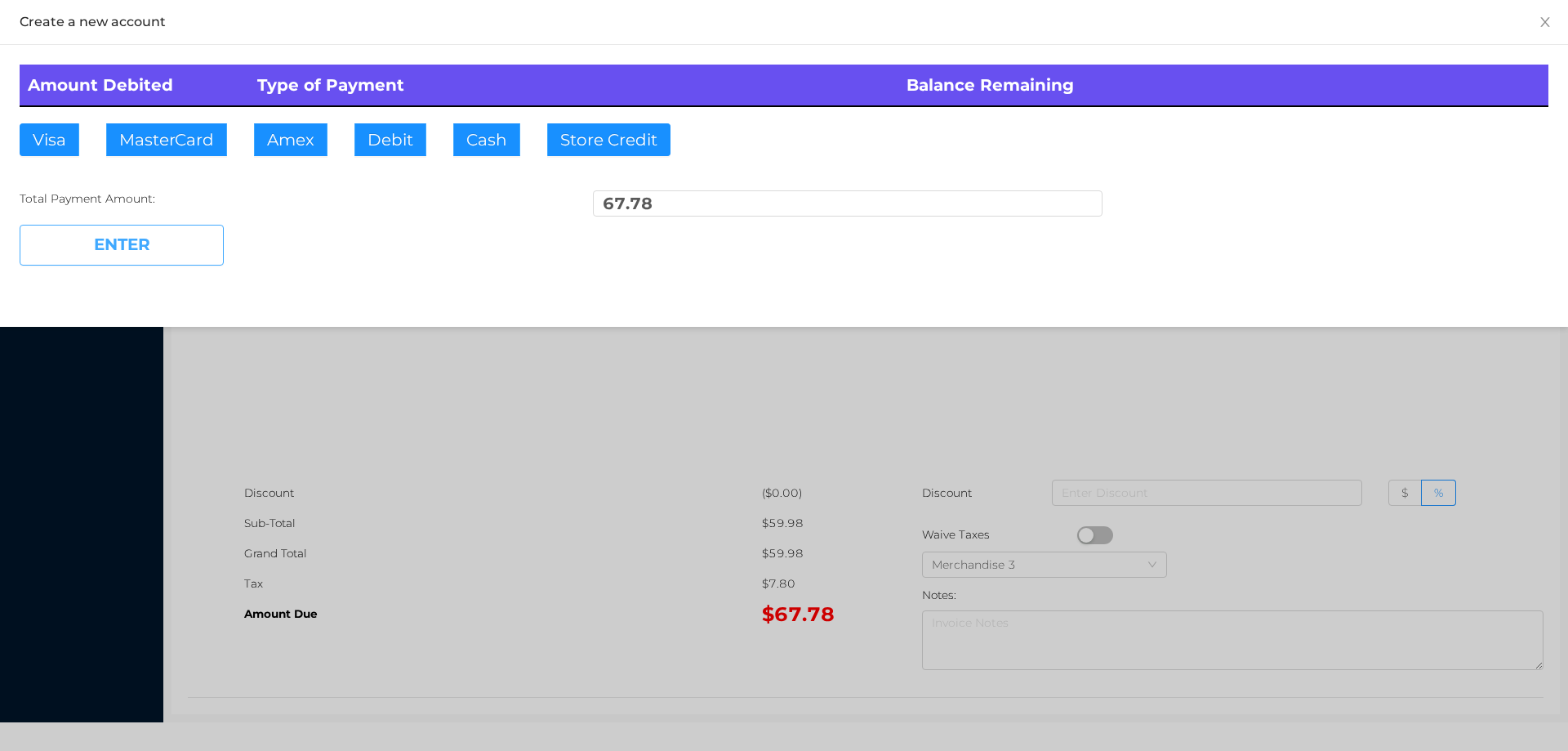
click at [169, 245] on button "ENTER" at bounding box center [121, 245] width 204 height 41
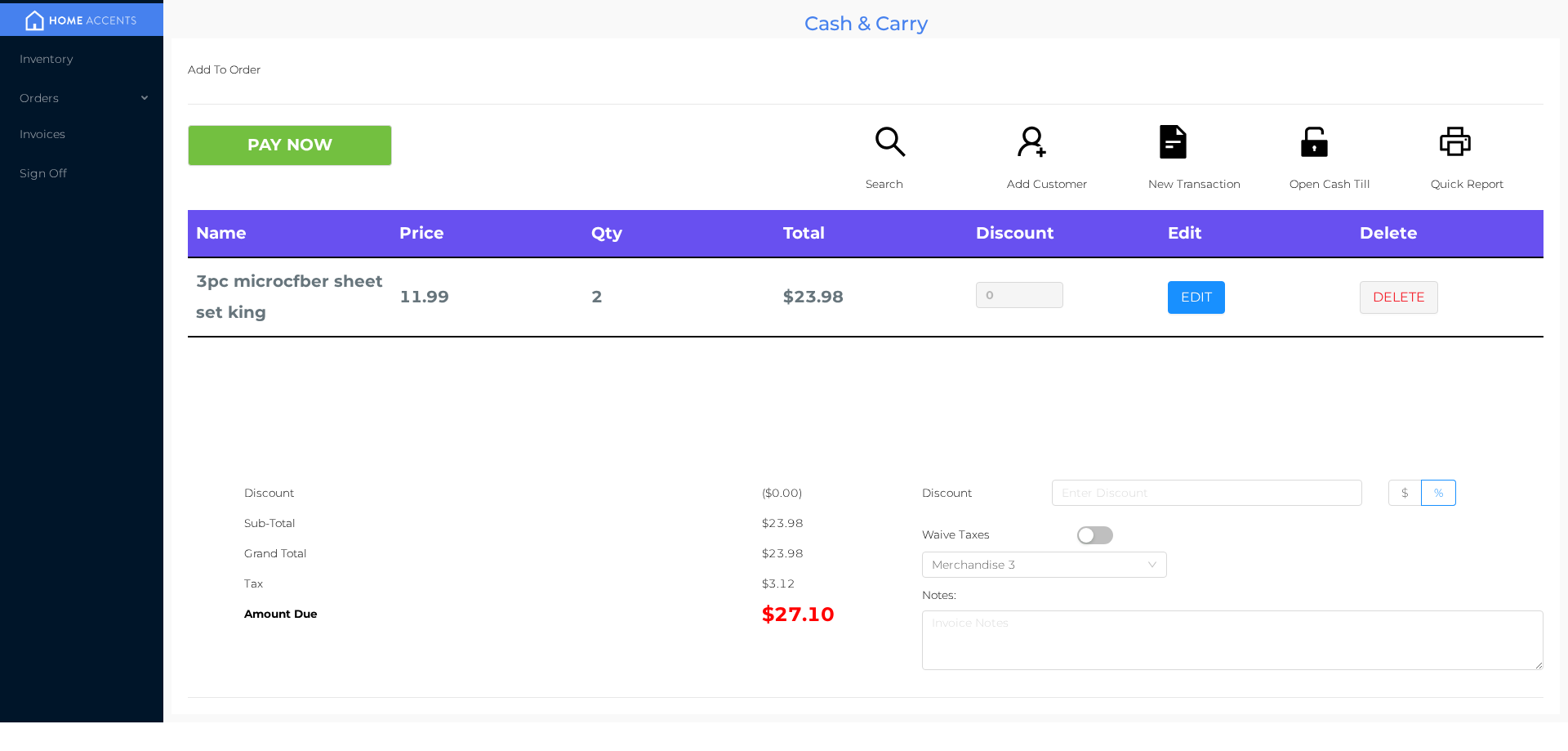
click at [276, 141] on button "PAY NOW" at bounding box center [289, 145] width 204 height 41
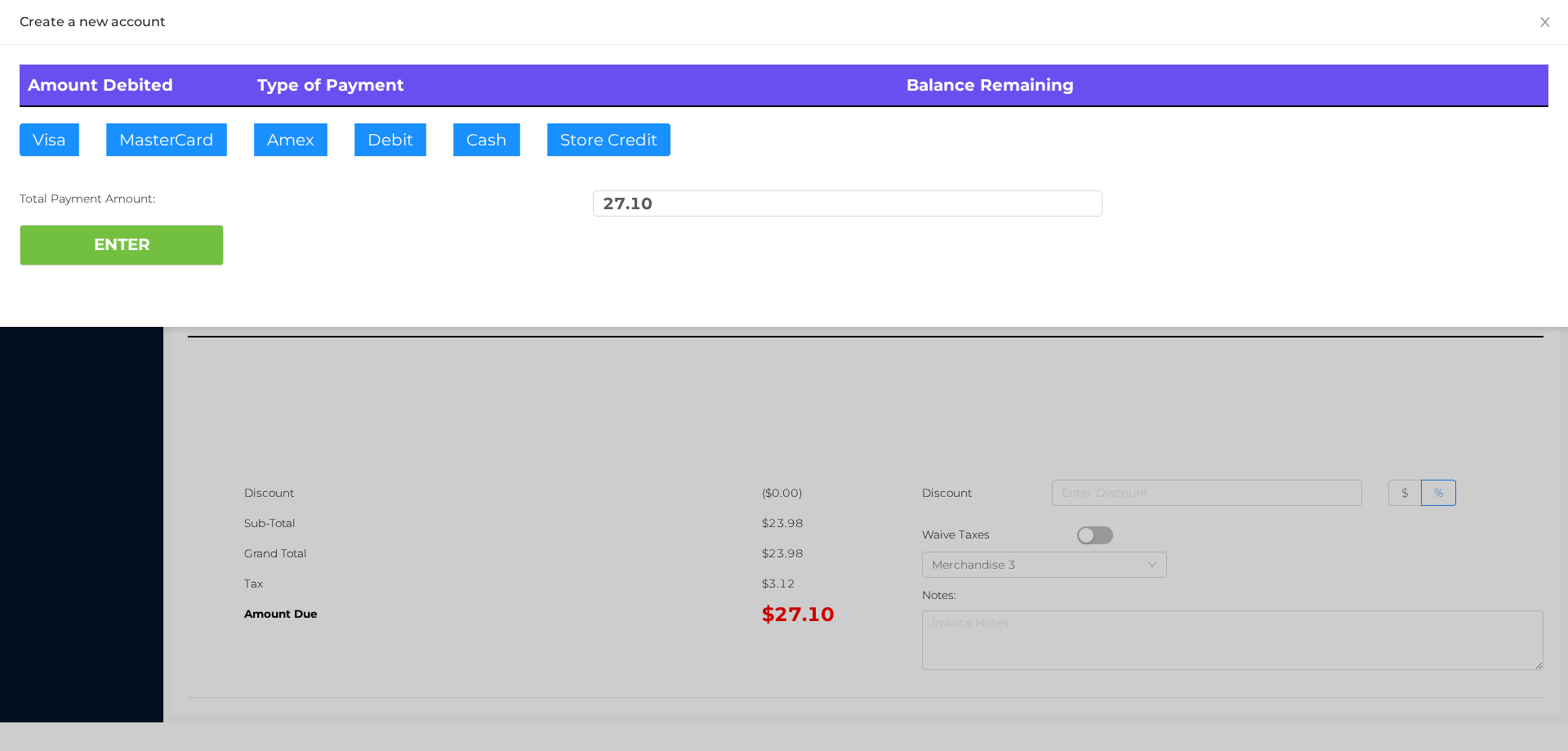
click at [276, 243] on div "ENTER" at bounding box center [784, 245] width 1529 height 41
click at [1198, 401] on div at bounding box center [784, 375] width 1568 height 751
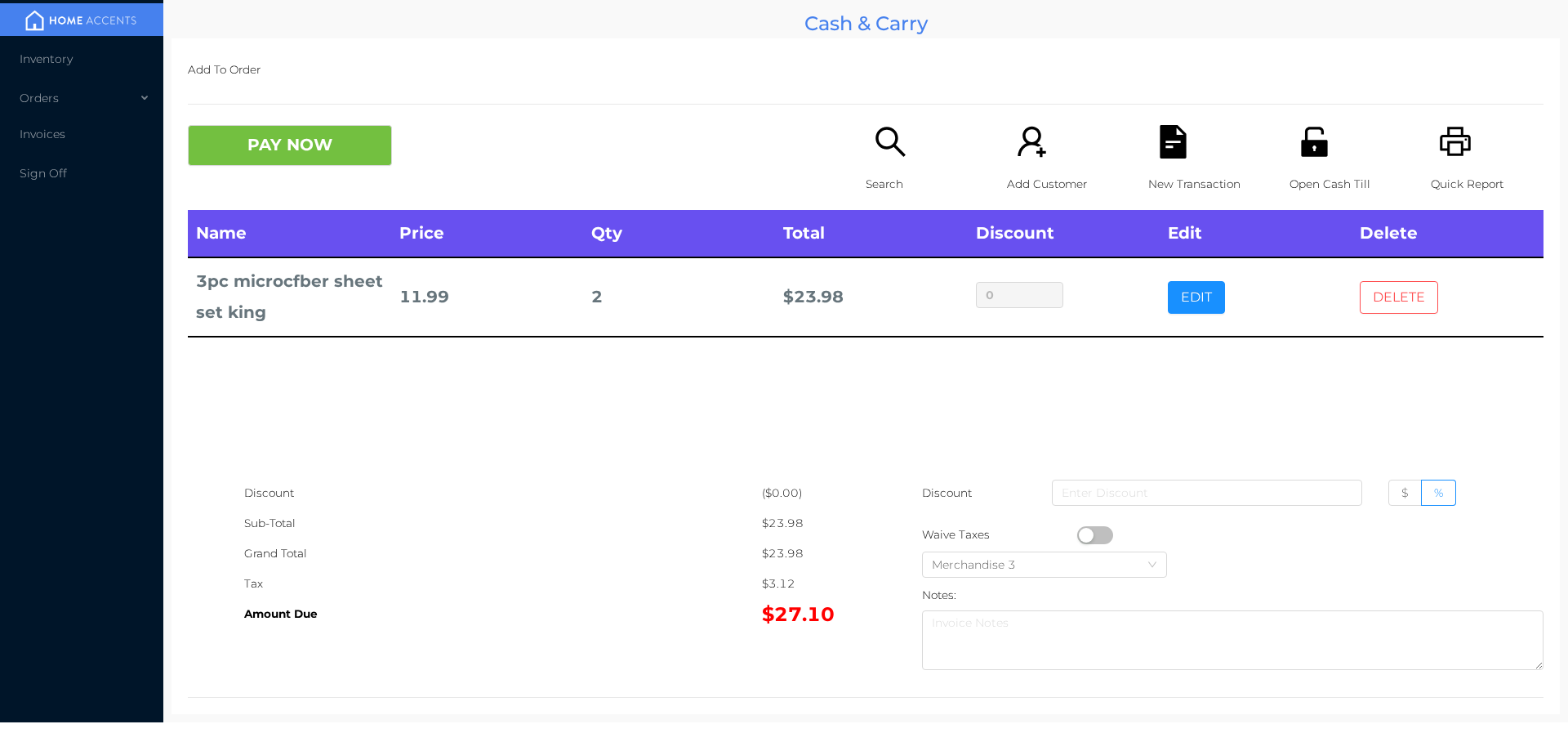
click at [1368, 304] on button "DELETE" at bounding box center [1399, 297] width 79 height 33
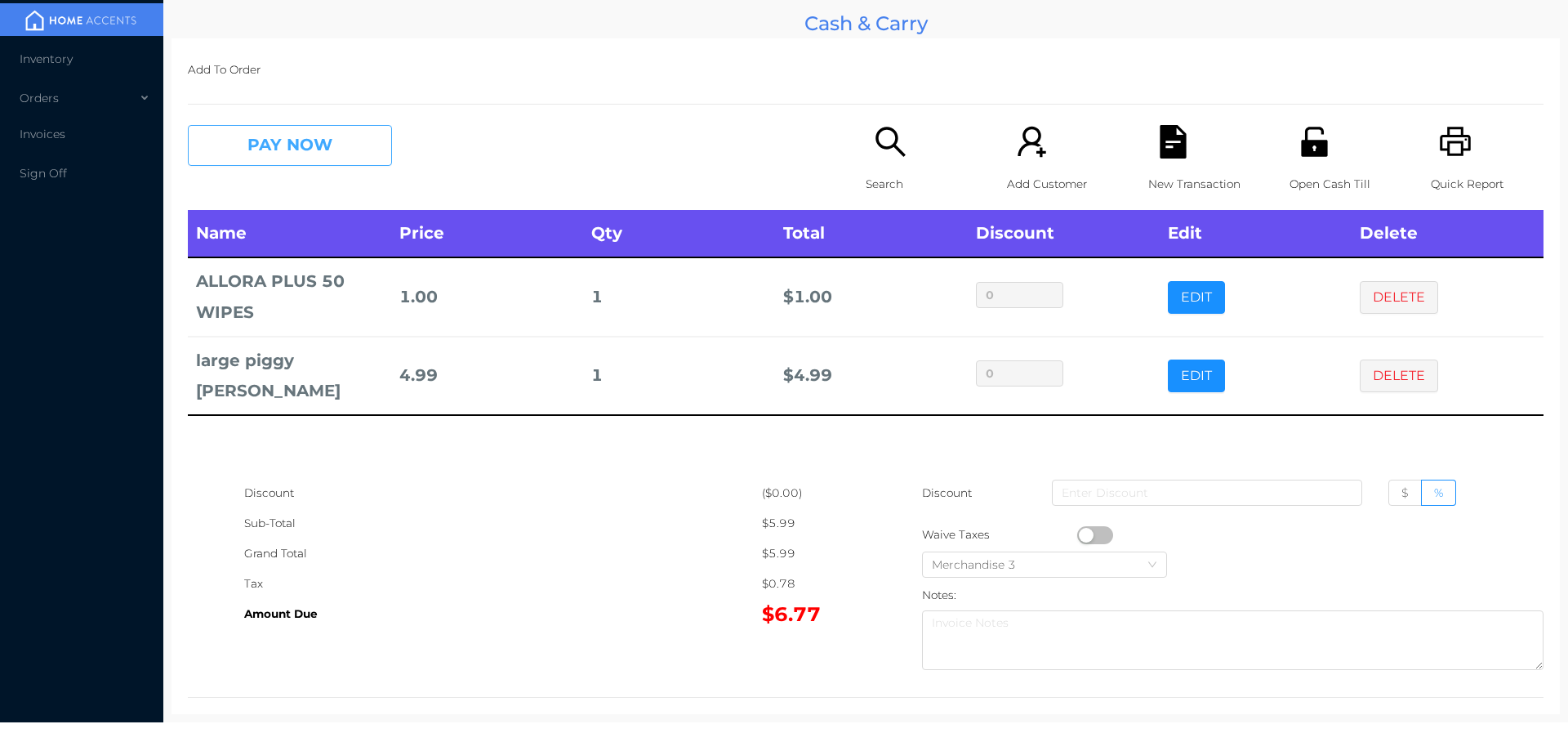
click at [279, 162] on button "PAY NOW" at bounding box center [289, 145] width 204 height 41
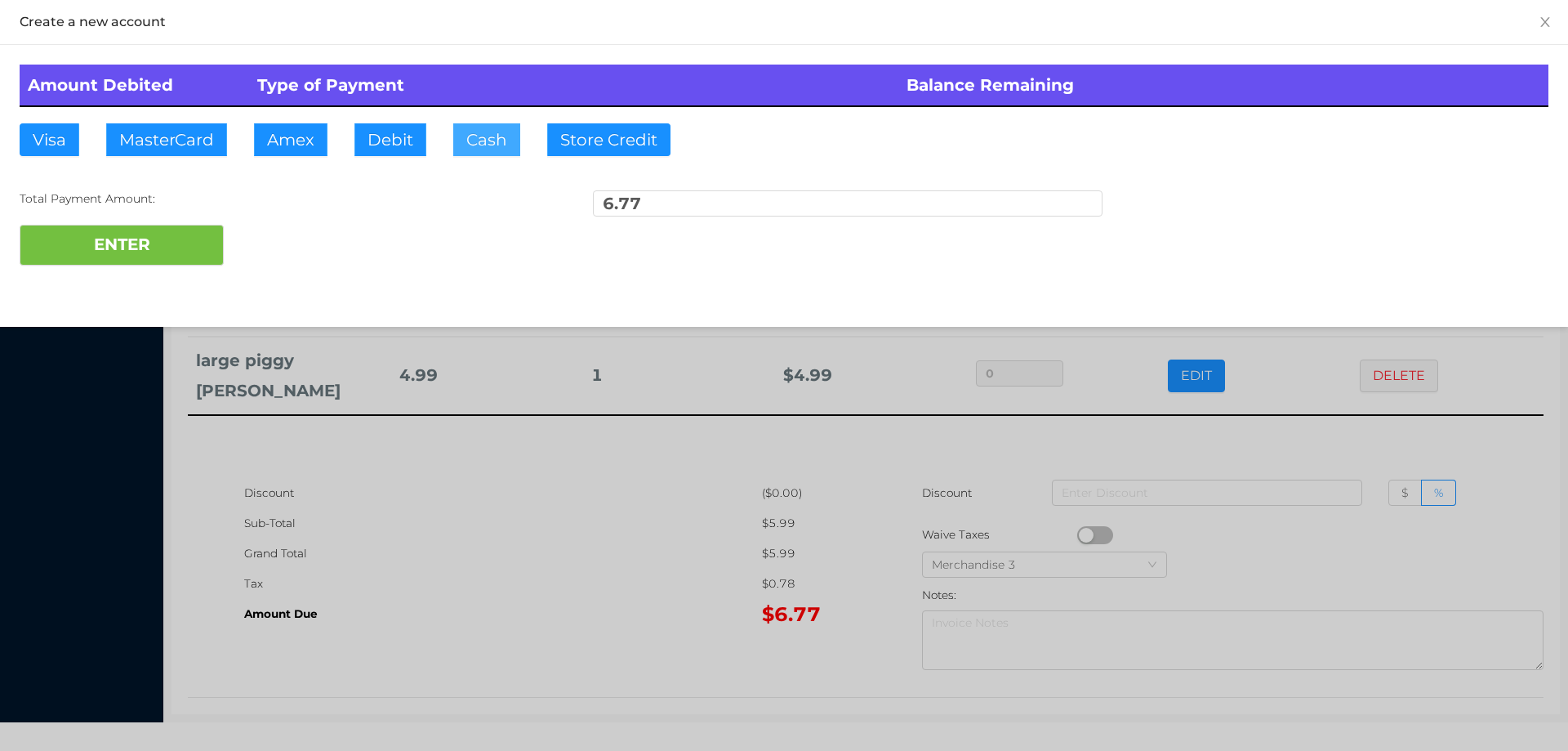
click at [477, 142] on button "Cash" at bounding box center [486, 139] width 67 height 33
type input "7."
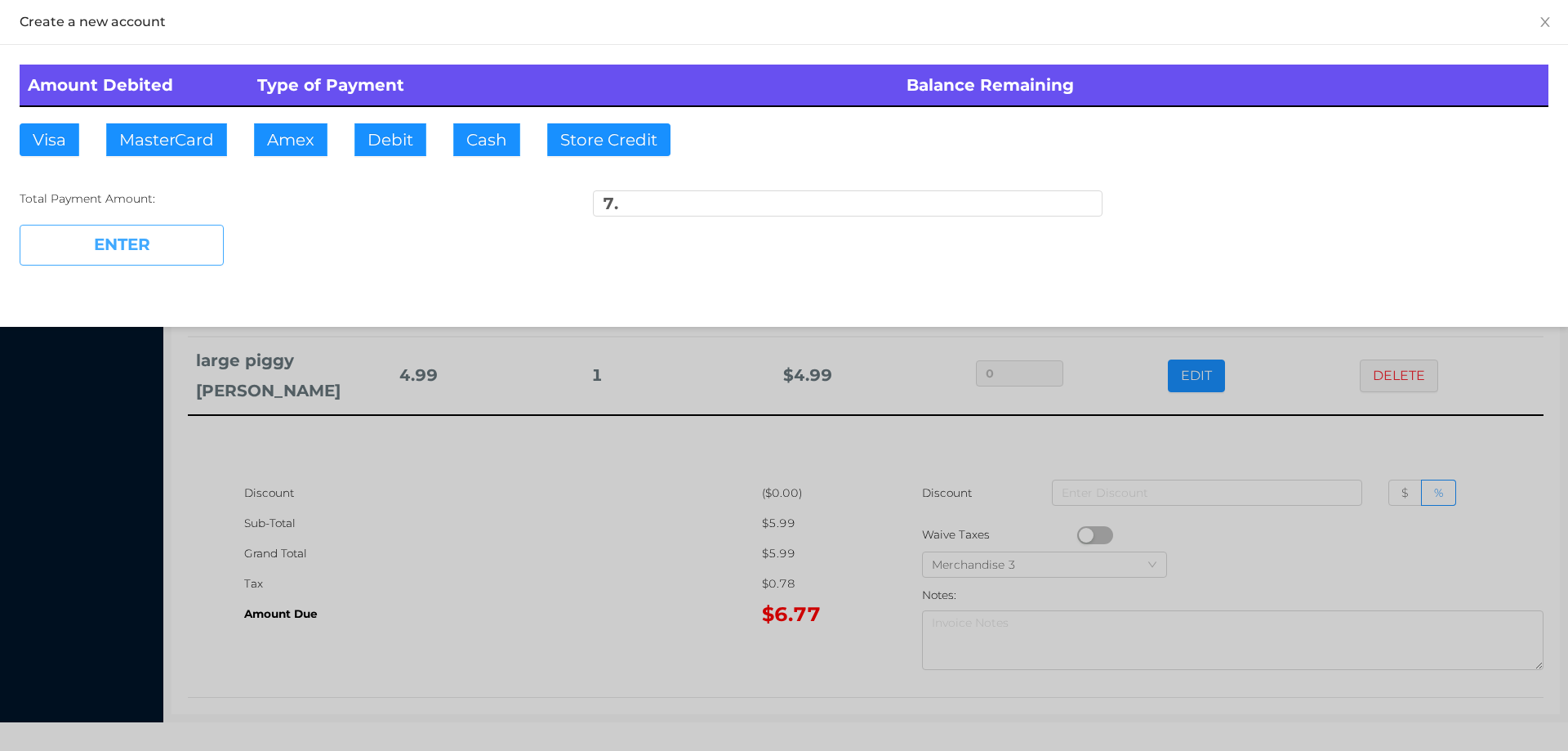
click at [137, 247] on button "ENTER" at bounding box center [121, 245] width 204 height 41
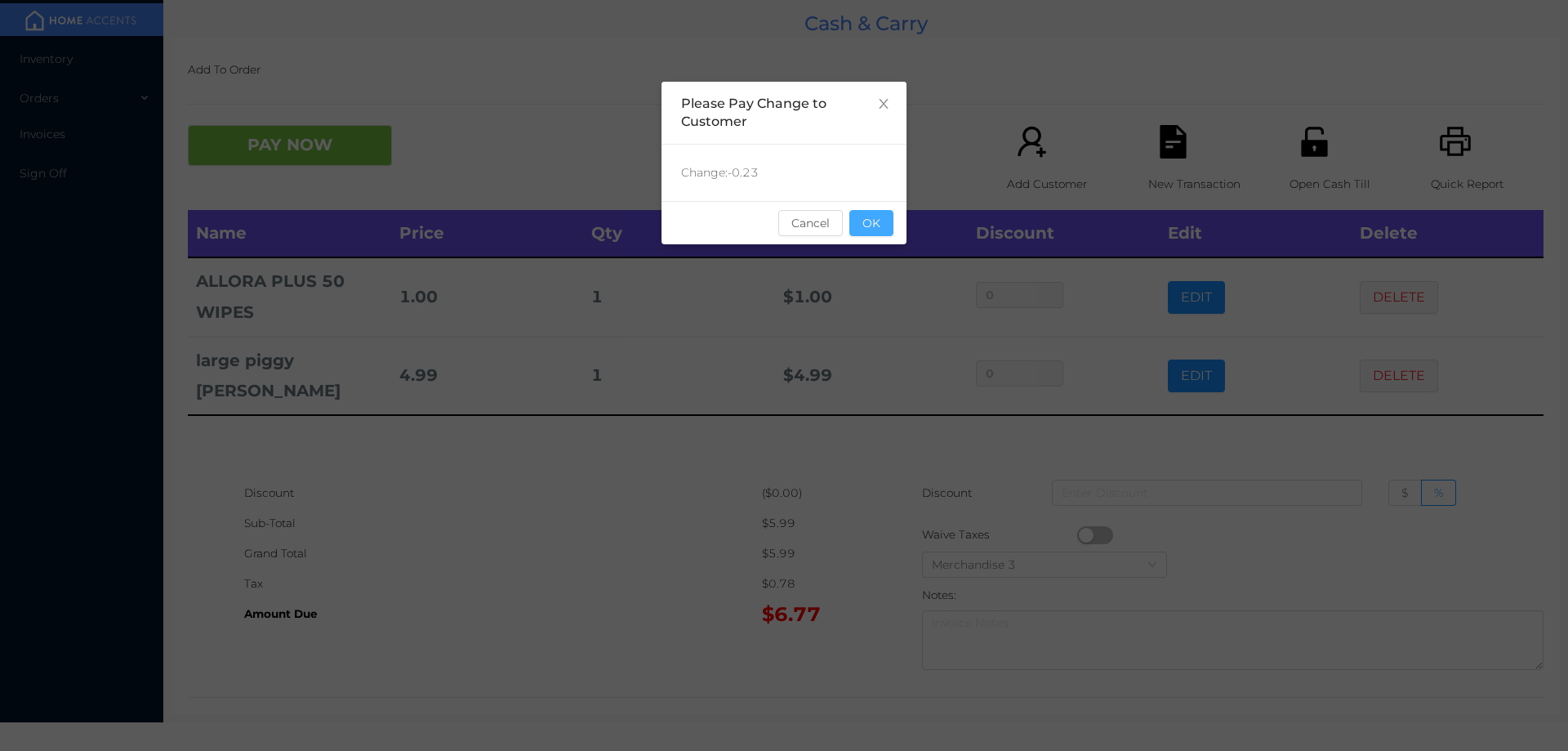
click at [878, 224] on button "OK" at bounding box center [871, 223] width 44 height 26
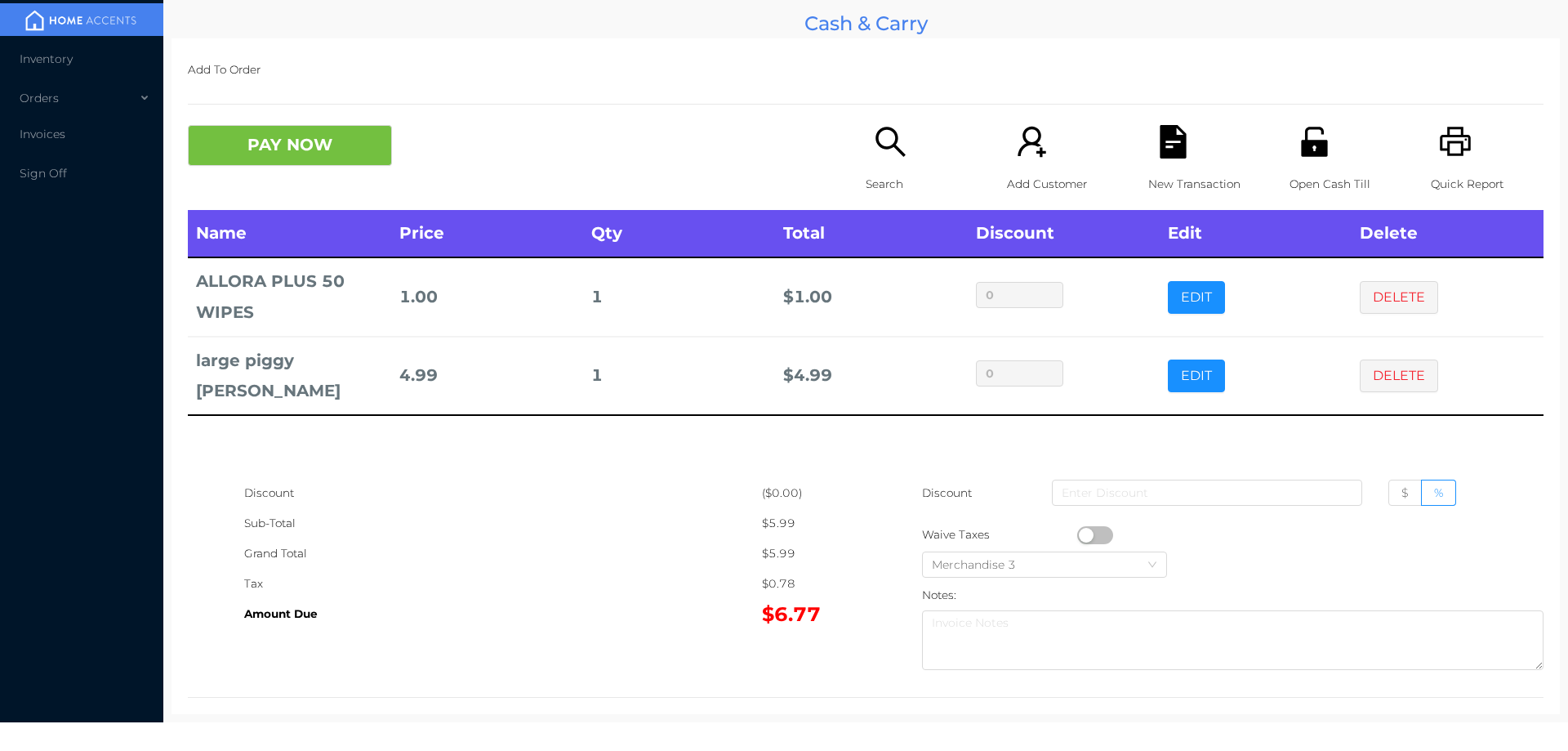
click at [635, 519] on div "Sub-Total" at bounding box center [503, 523] width 518 height 30
click at [1290, 167] on div "Open Cash Till" at bounding box center [1345, 167] width 112 height 85
click at [58, 68] on li "Inventory" at bounding box center [82, 59] width 163 height 33
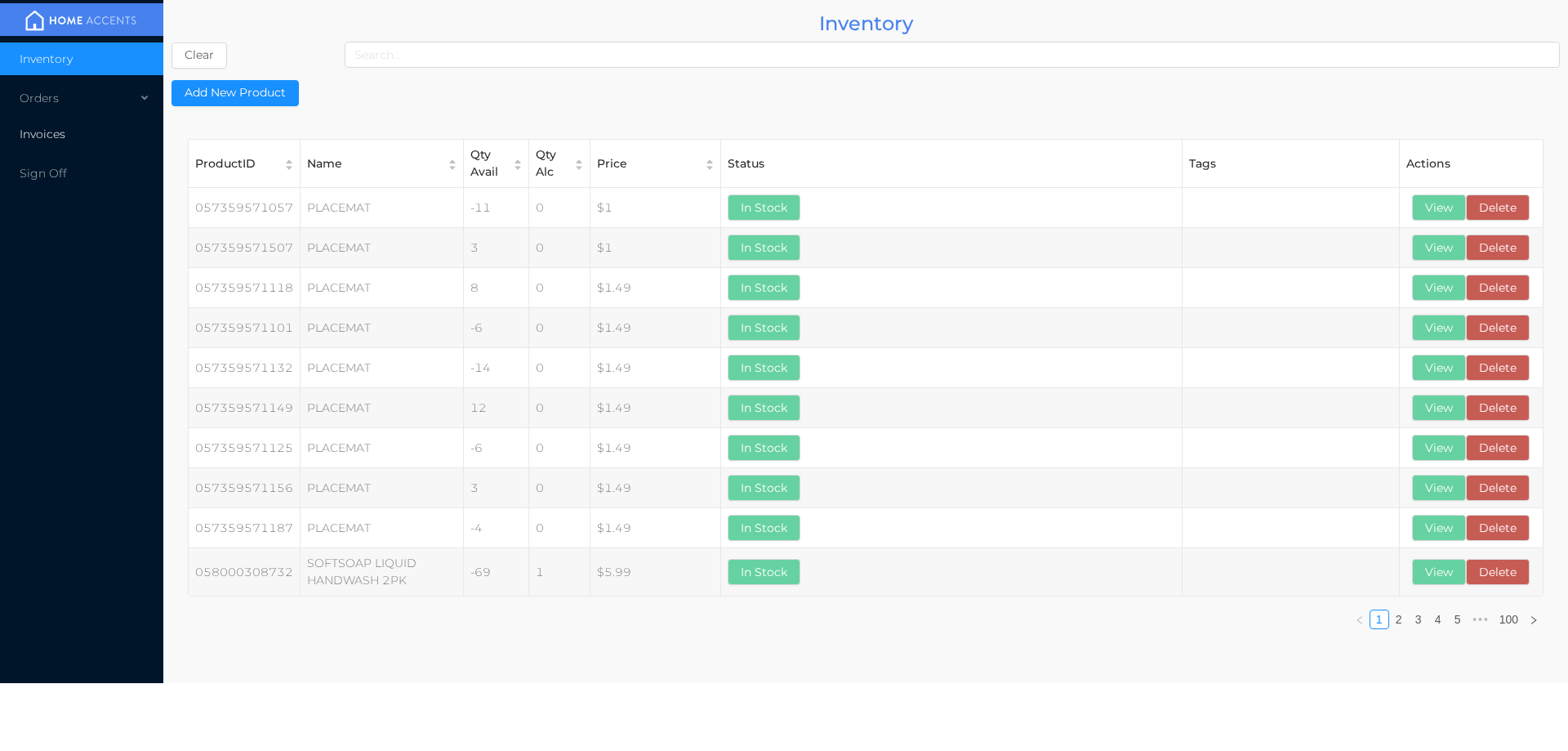
click at [48, 132] on span "Invoices" at bounding box center [43, 133] width 46 height 15
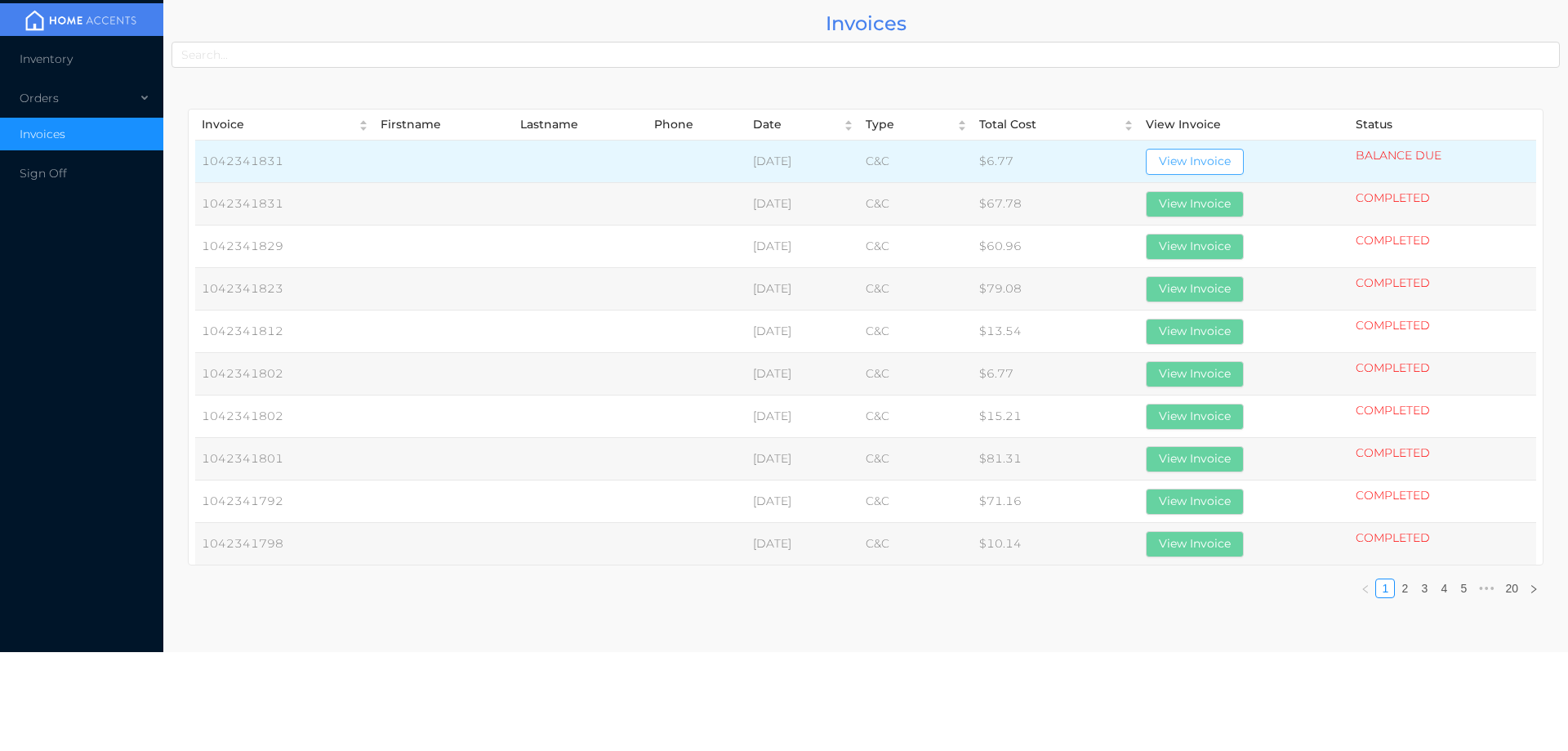
click at [1211, 151] on button "View Invoice" at bounding box center [1194, 161] width 98 height 26
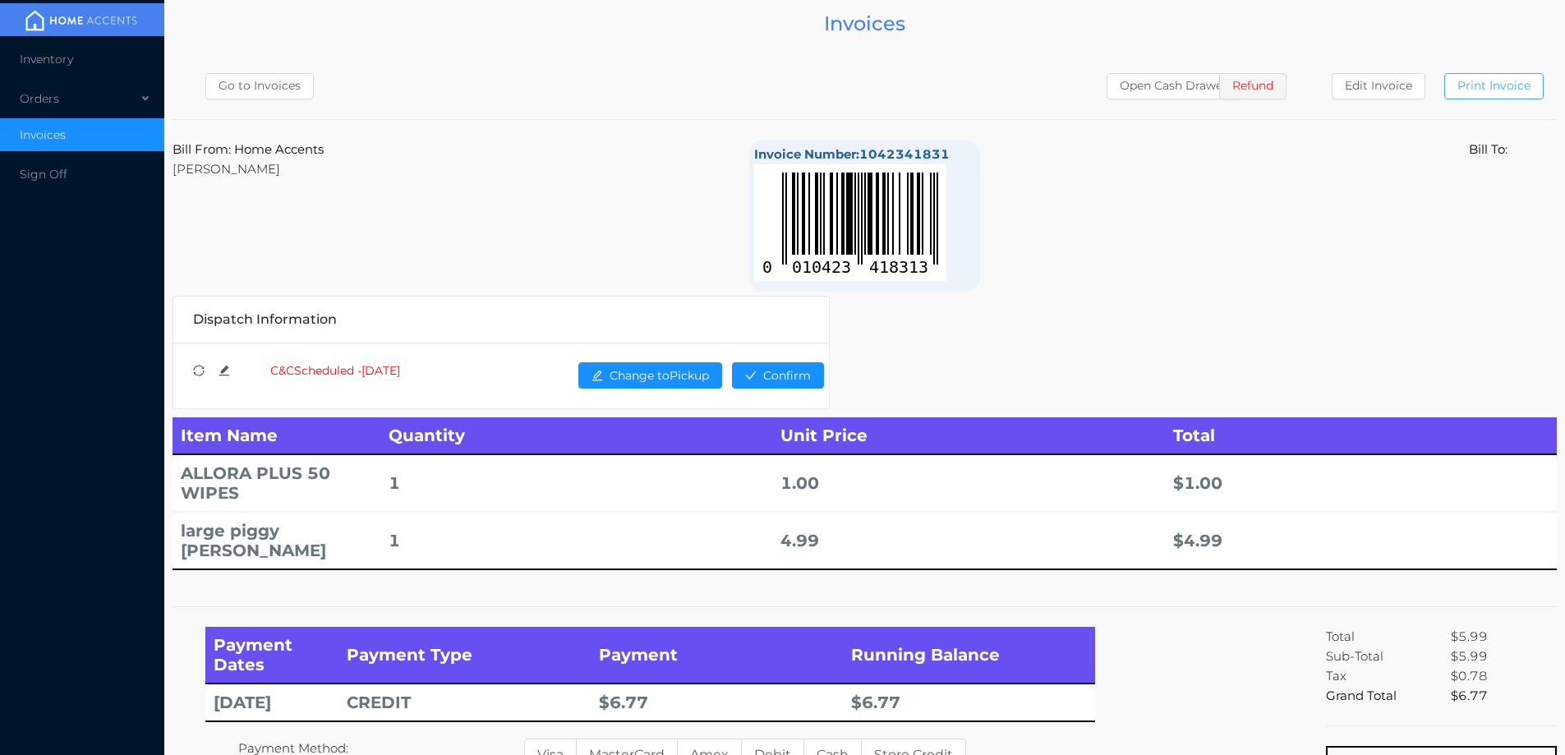
click at [1503, 94] on button "Print Invoice" at bounding box center [1493, 86] width 99 height 26
click at [66, 63] on span "Inventory" at bounding box center [46, 59] width 53 height 15
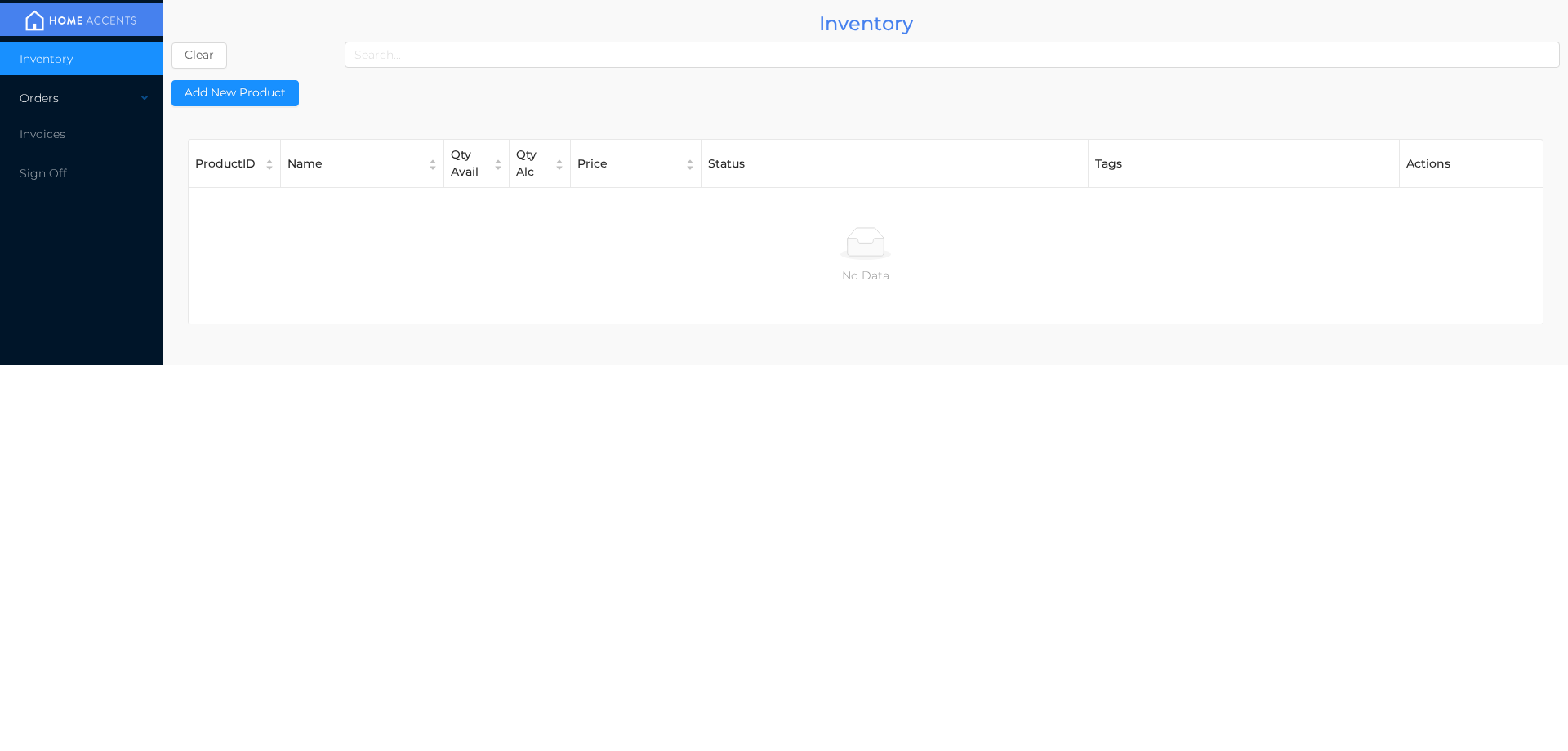
click at [53, 106] on div "Orders" at bounding box center [82, 97] width 163 height 33
click at [71, 53] on span "Inventory" at bounding box center [46, 59] width 53 height 15
click at [85, 134] on span "Cash & Carry" at bounding box center [75, 137] width 72 height 15
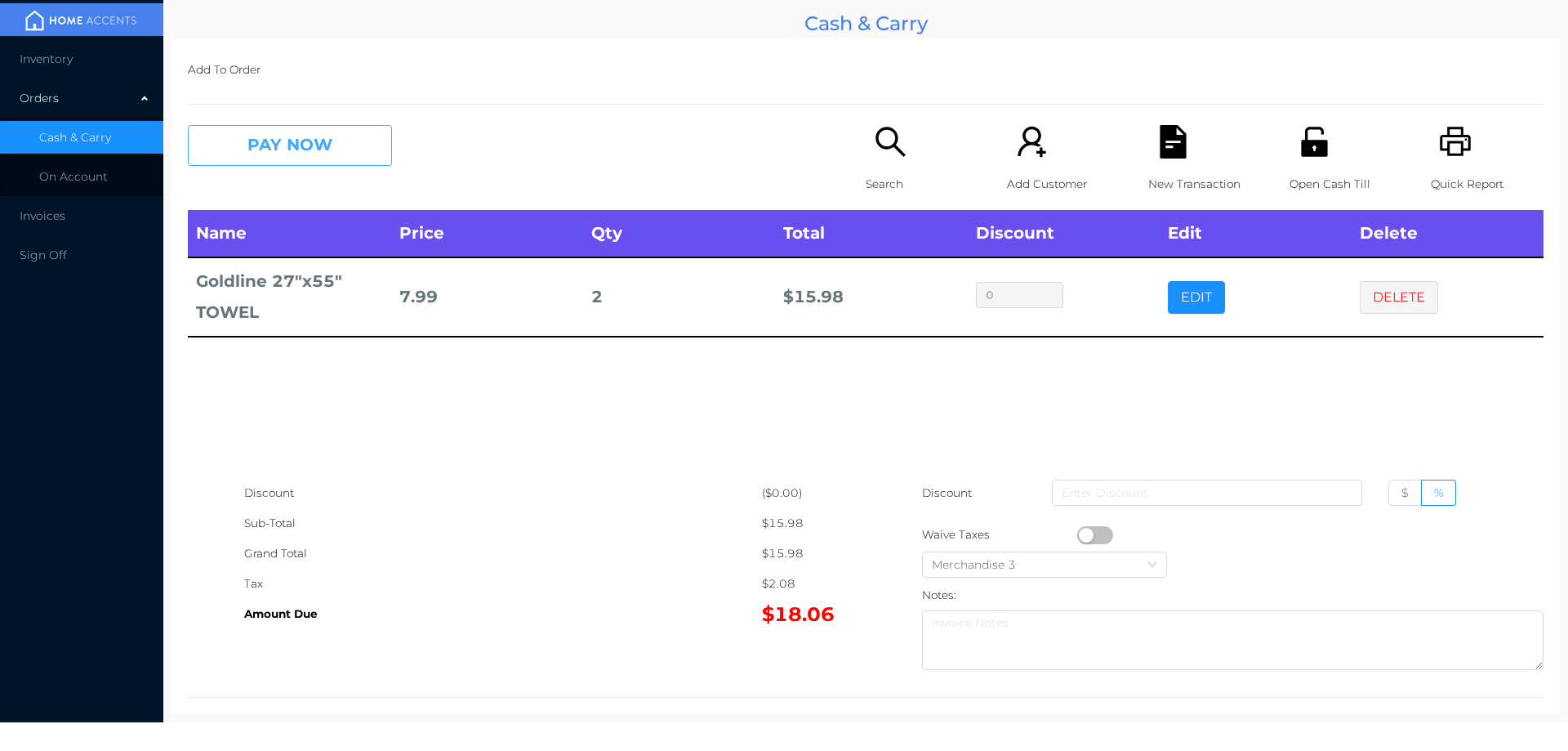
click at [334, 157] on button "PAY NOW" at bounding box center [289, 145] width 204 height 41
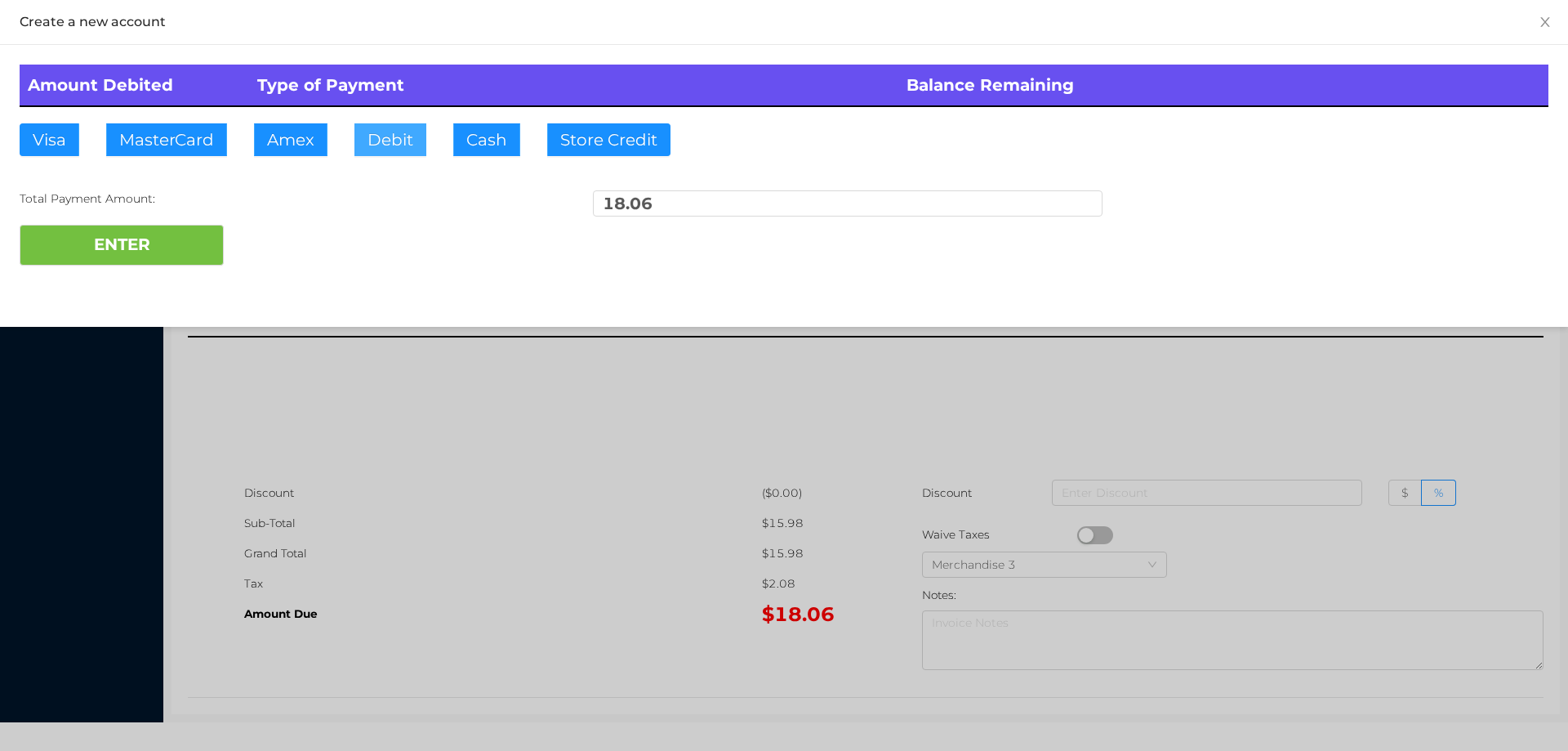
click at [393, 132] on button "Debit" at bounding box center [390, 139] width 72 height 33
click at [275, 251] on div "ENTER" at bounding box center [784, 245] width 1529 height 41
click at [483, 458] on div at bounding box center [784, 375] width 1568 height 751
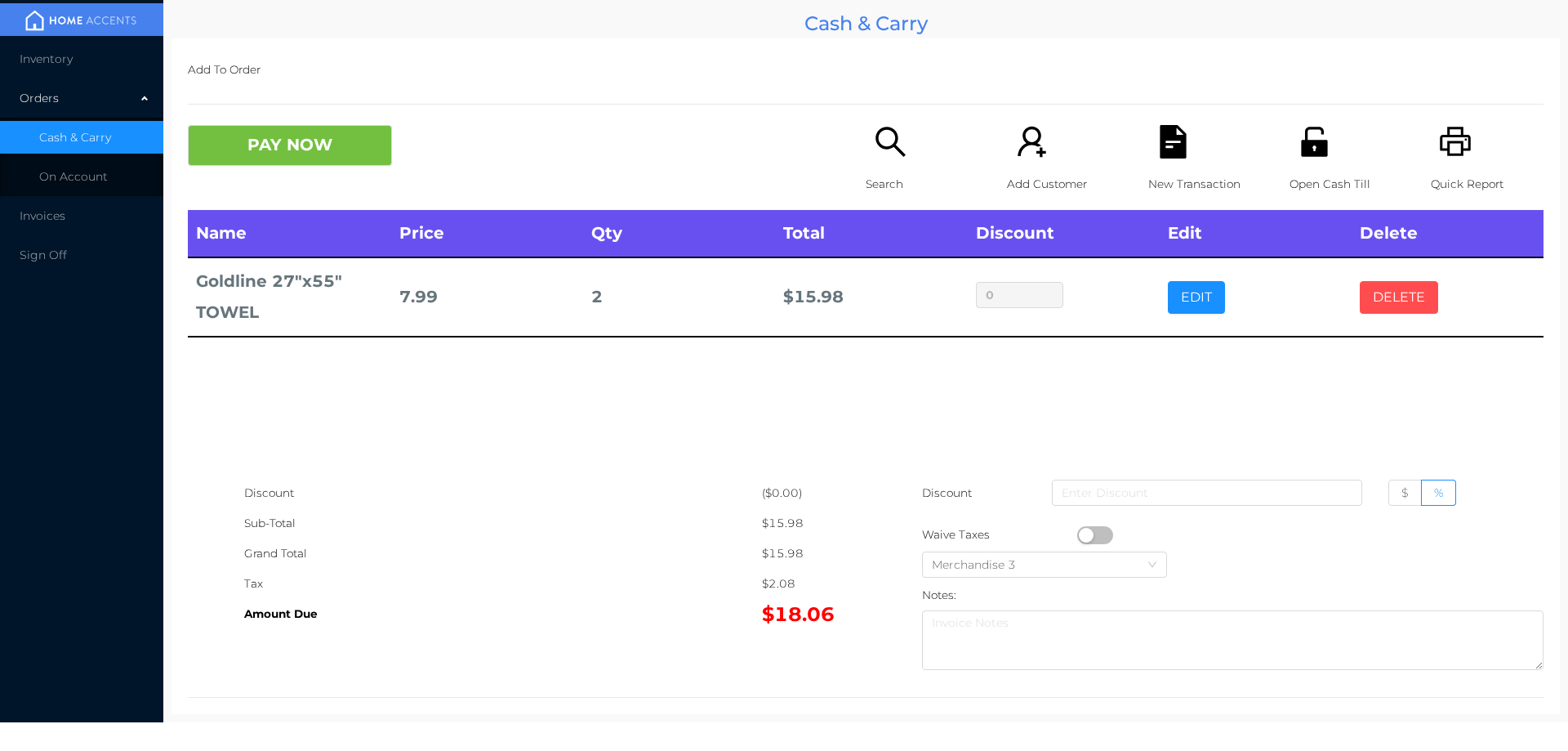
click at [1372, 304] on button "DELETE" at bounding box center [1399, 297] width 79 height 33
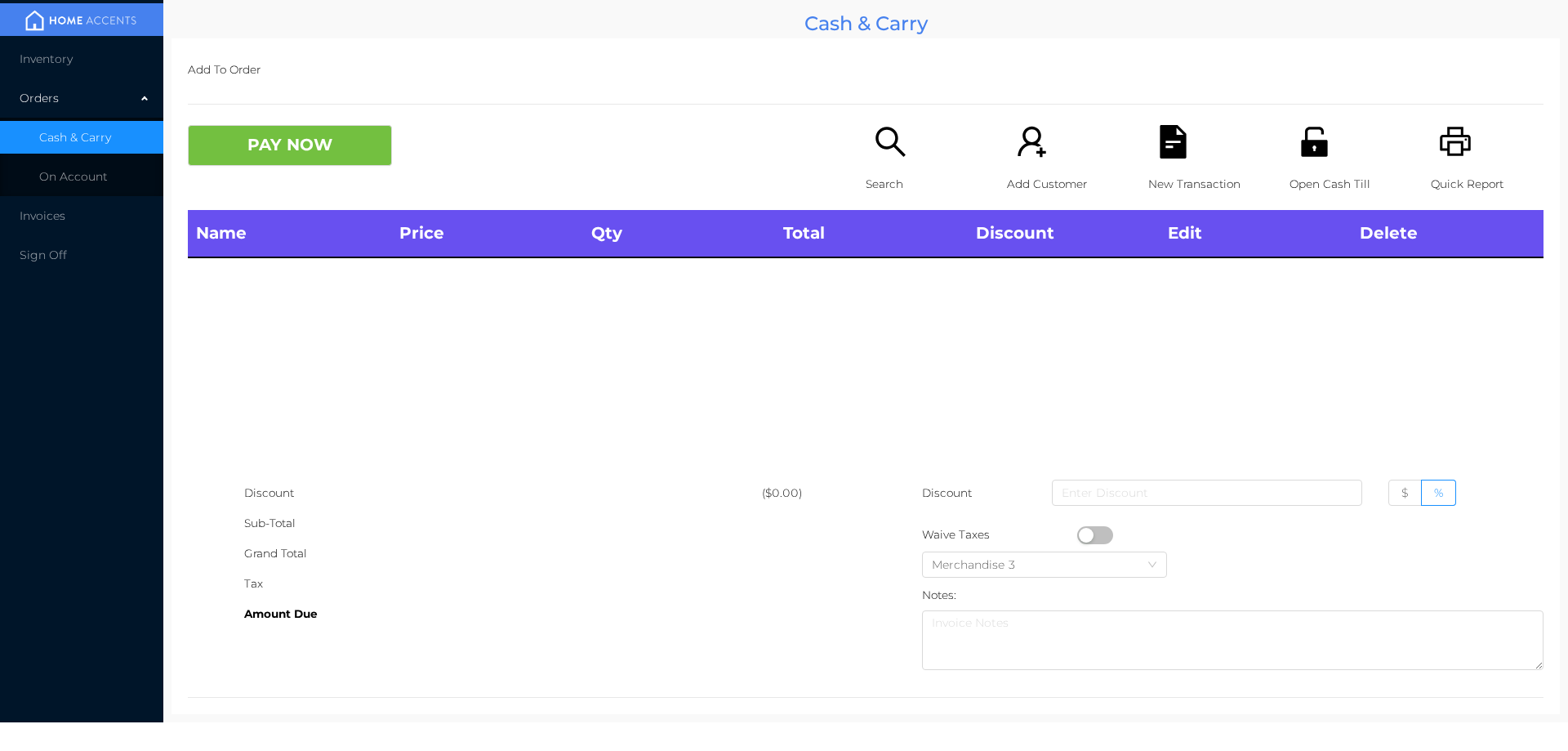
click at [884, 167] on div "Search" at bounding box center [922, 167] width 112 height 85
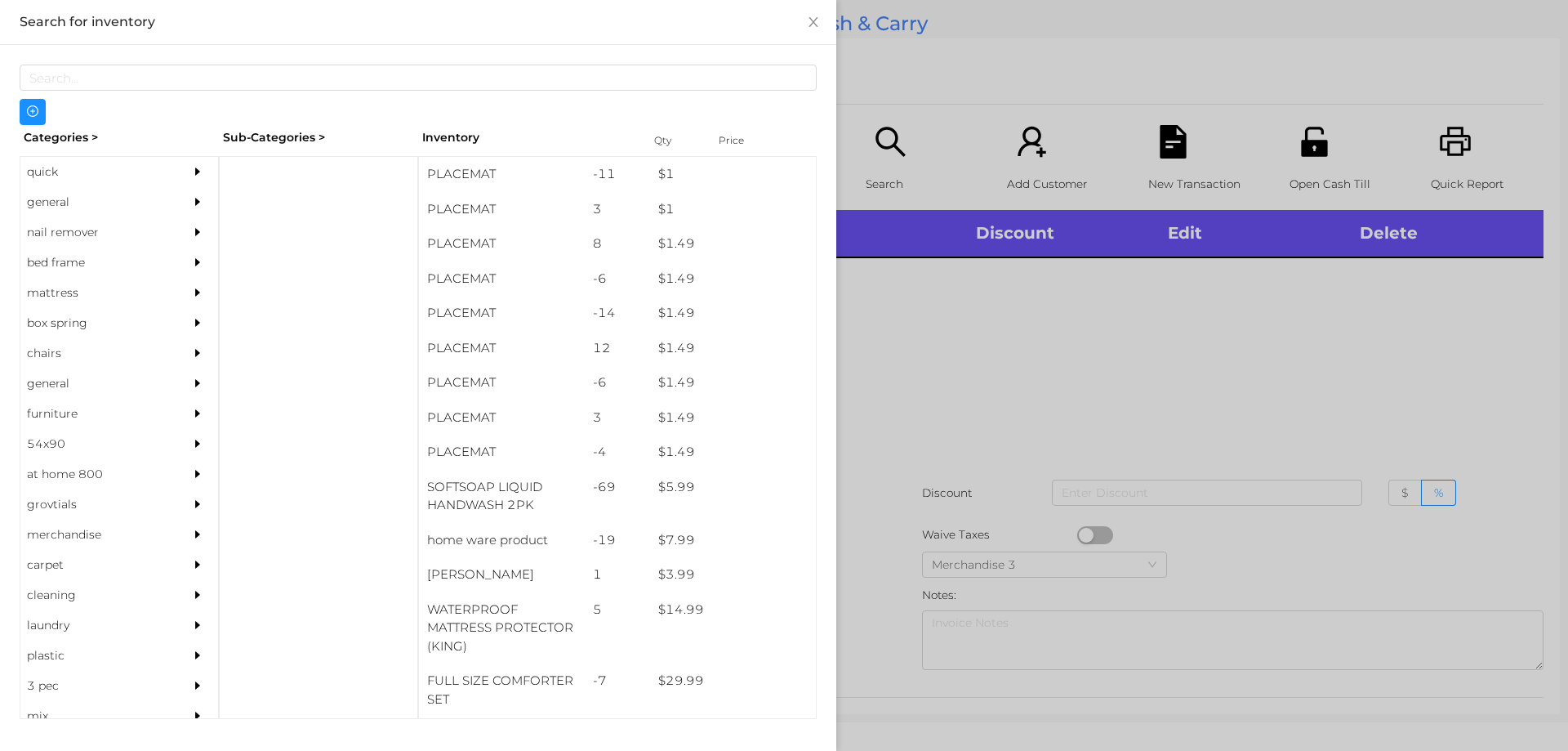
click at [49, 204] on div "general" at bounding box center [94, 202] width 148 height 30
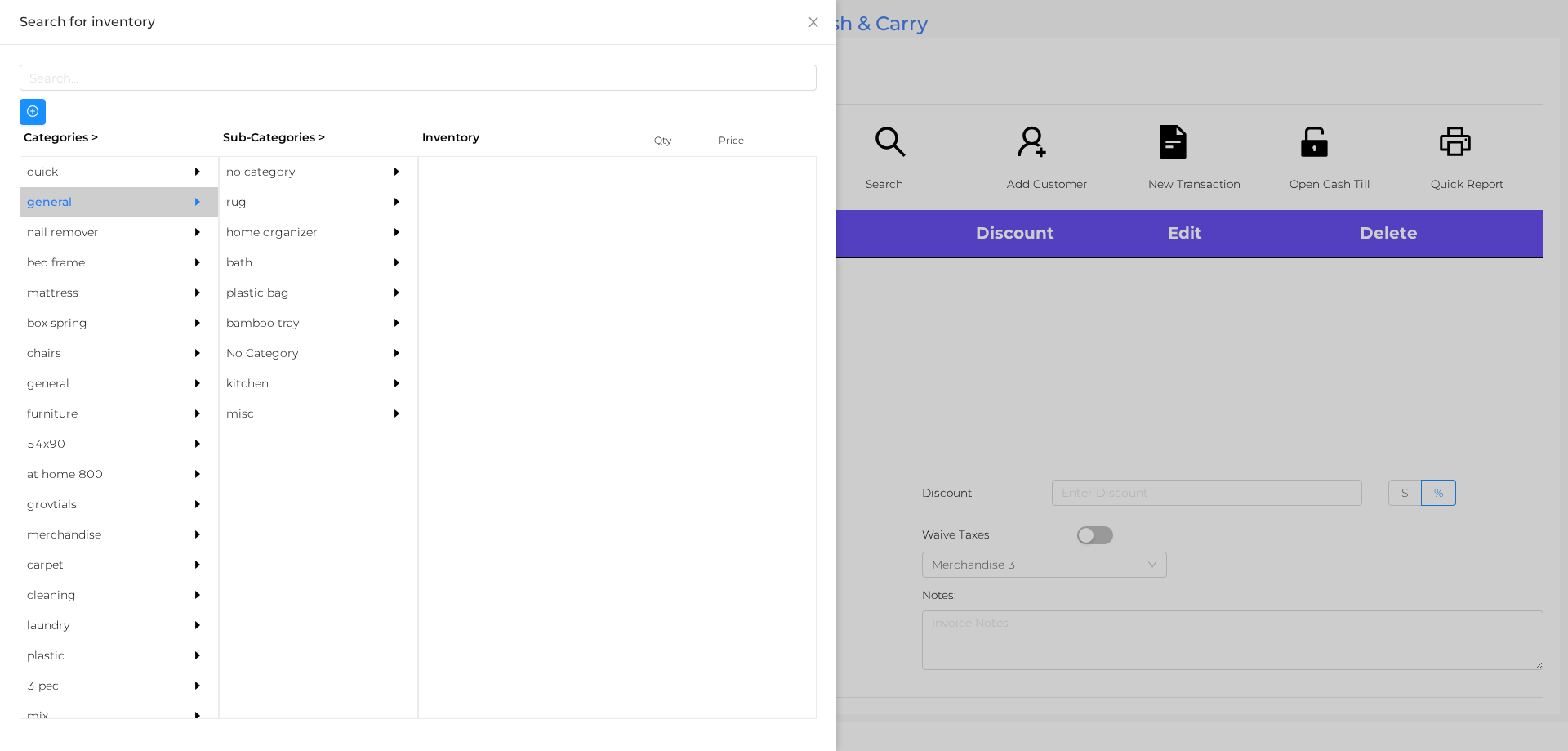
click at [239, 170] on div "no category" at bounding box center [293, 172] width 148 height 30
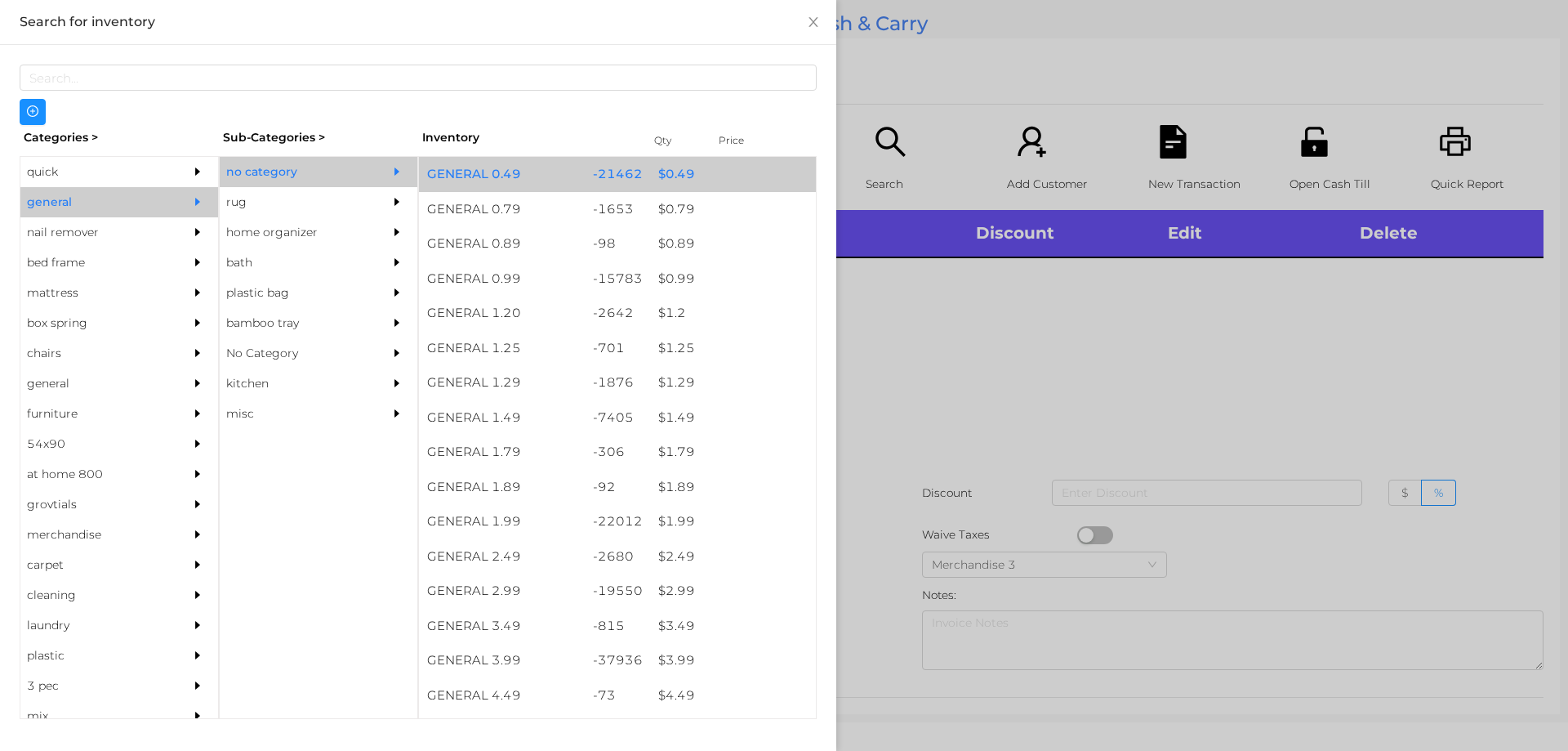
click at [670, 173] on div "$ 0.49" at bounding box center [733, 174] width 166 height 35
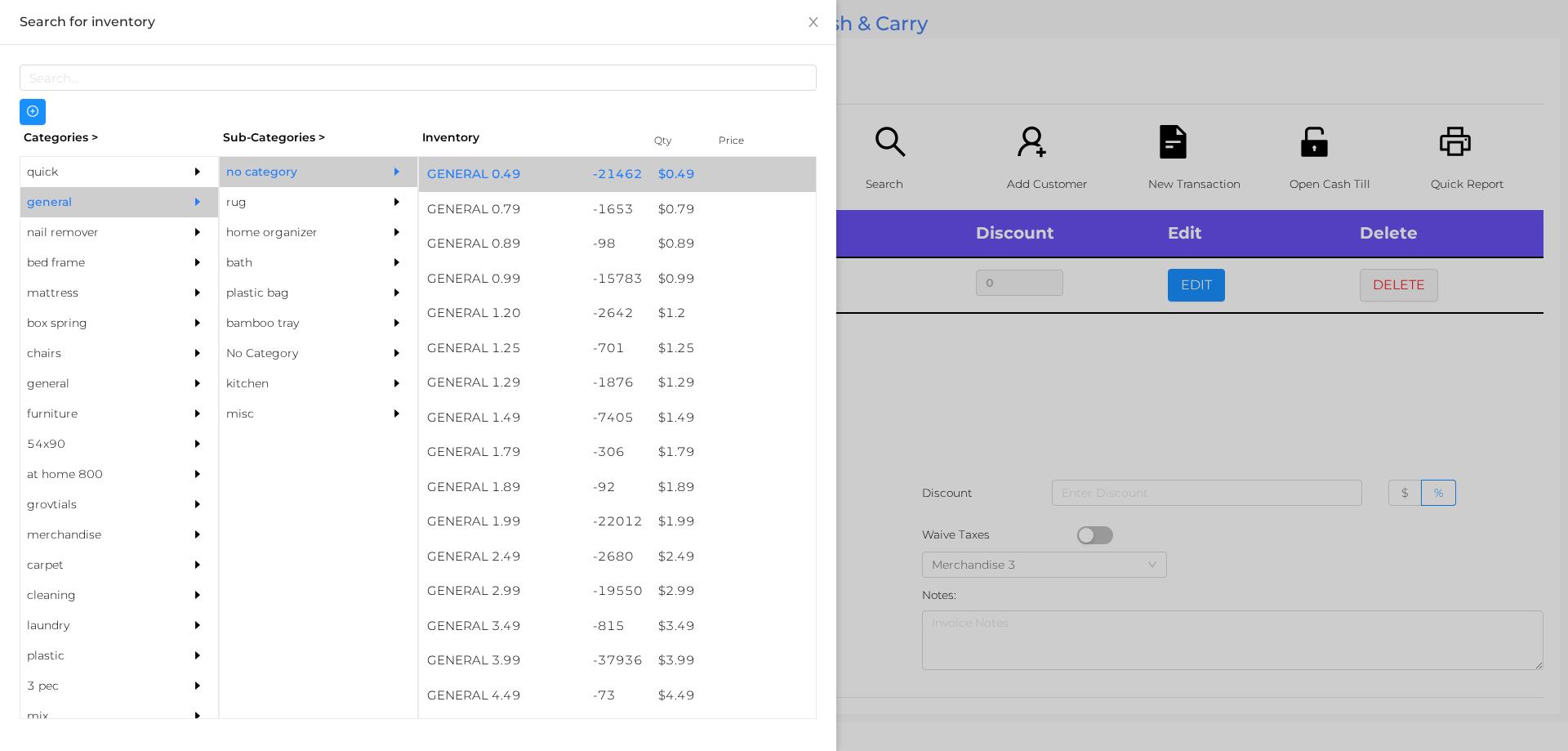
click at [670, 167] on div "$ 0.49" at bounding box center [733, 174] width 166 height 35
click at [678, 171] on div "$ 0.49" at bounding box center [733, 174] width 166 height 35
click at [682, 170] on div "$ 0.49" at bounding box center [733, 174] width 166 height 35
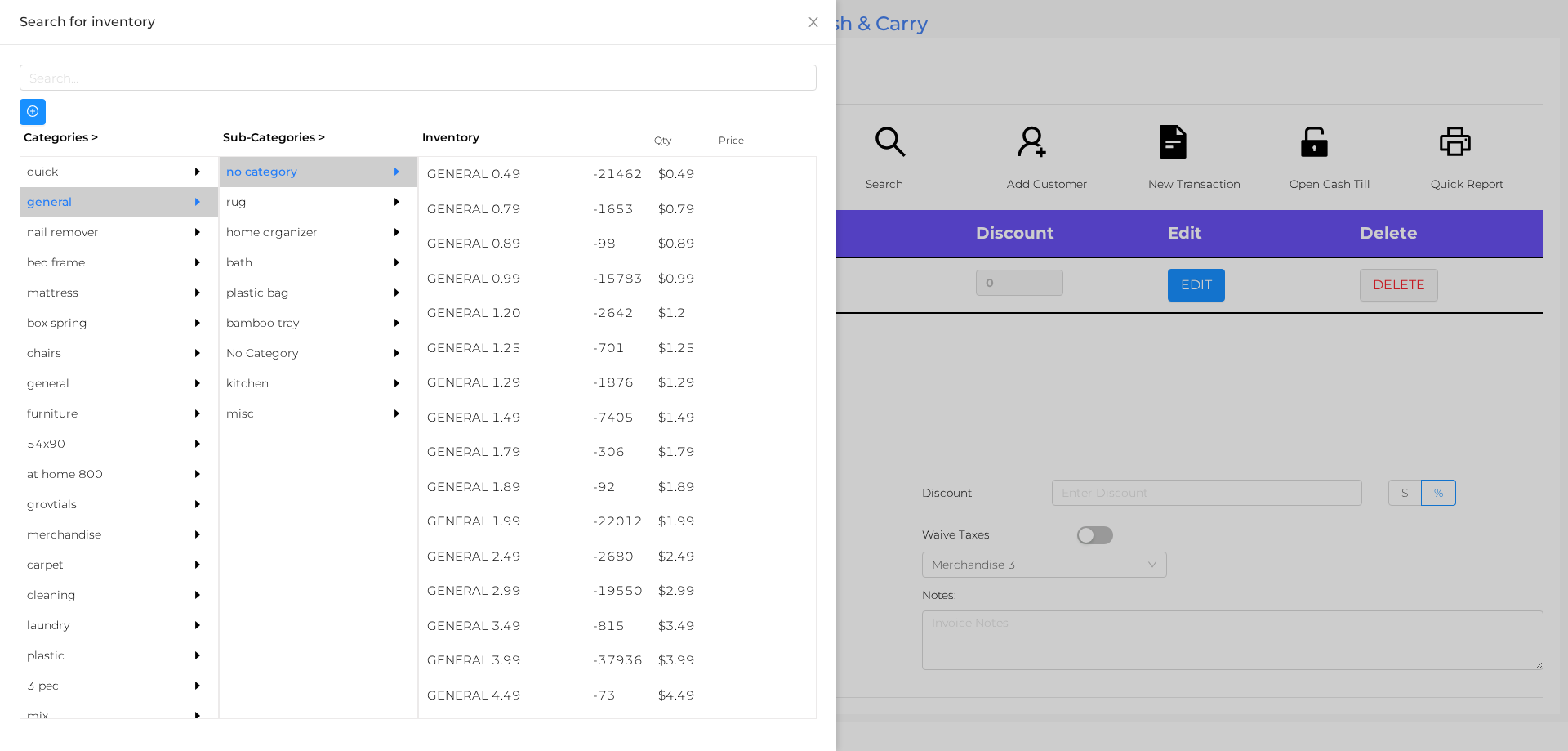
click at [902, 383] on div at bounding box center [784, 375] width 1568 height 751
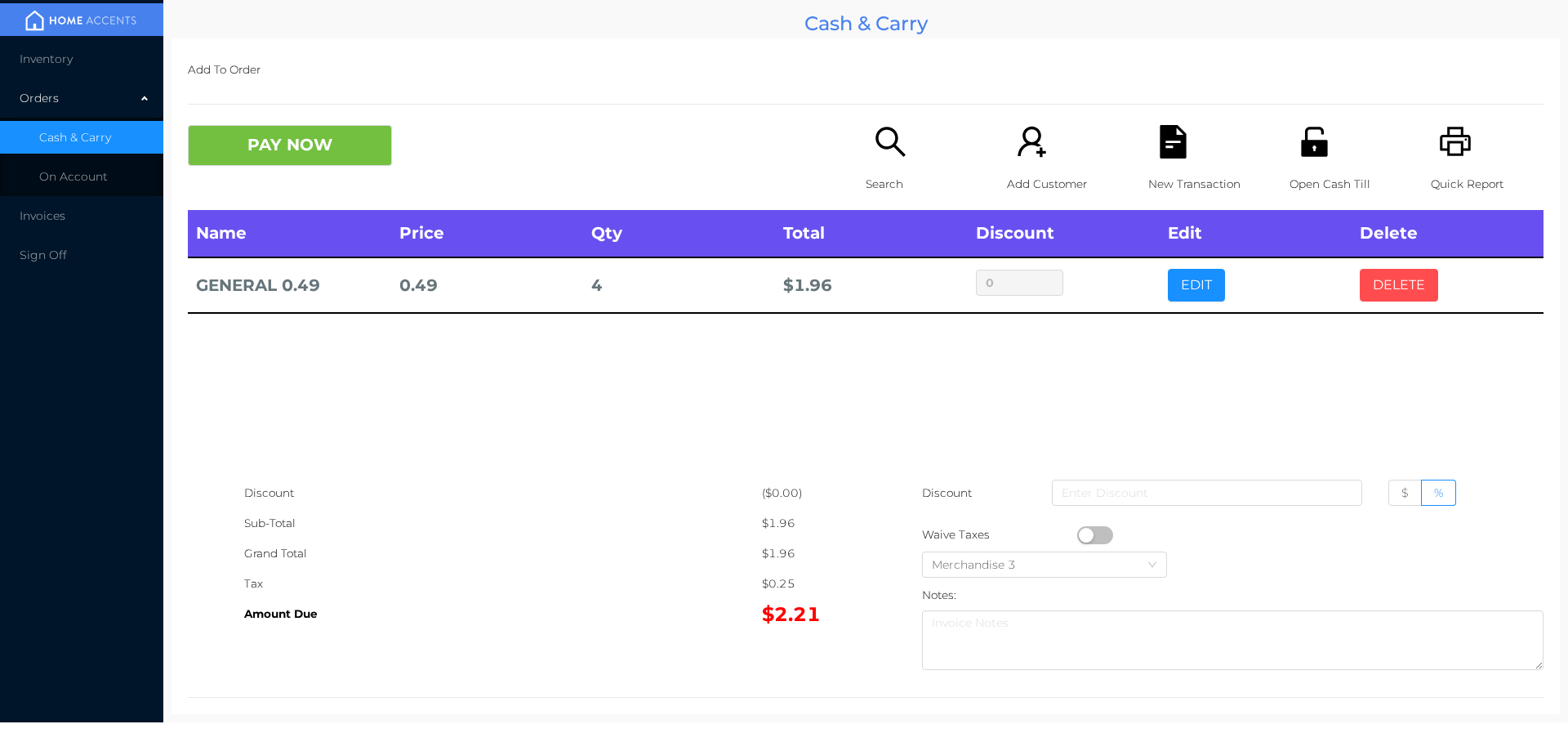
click at [1384, 281] on button "DELETE" at bounding box center [1399, 284] width 79 height 33
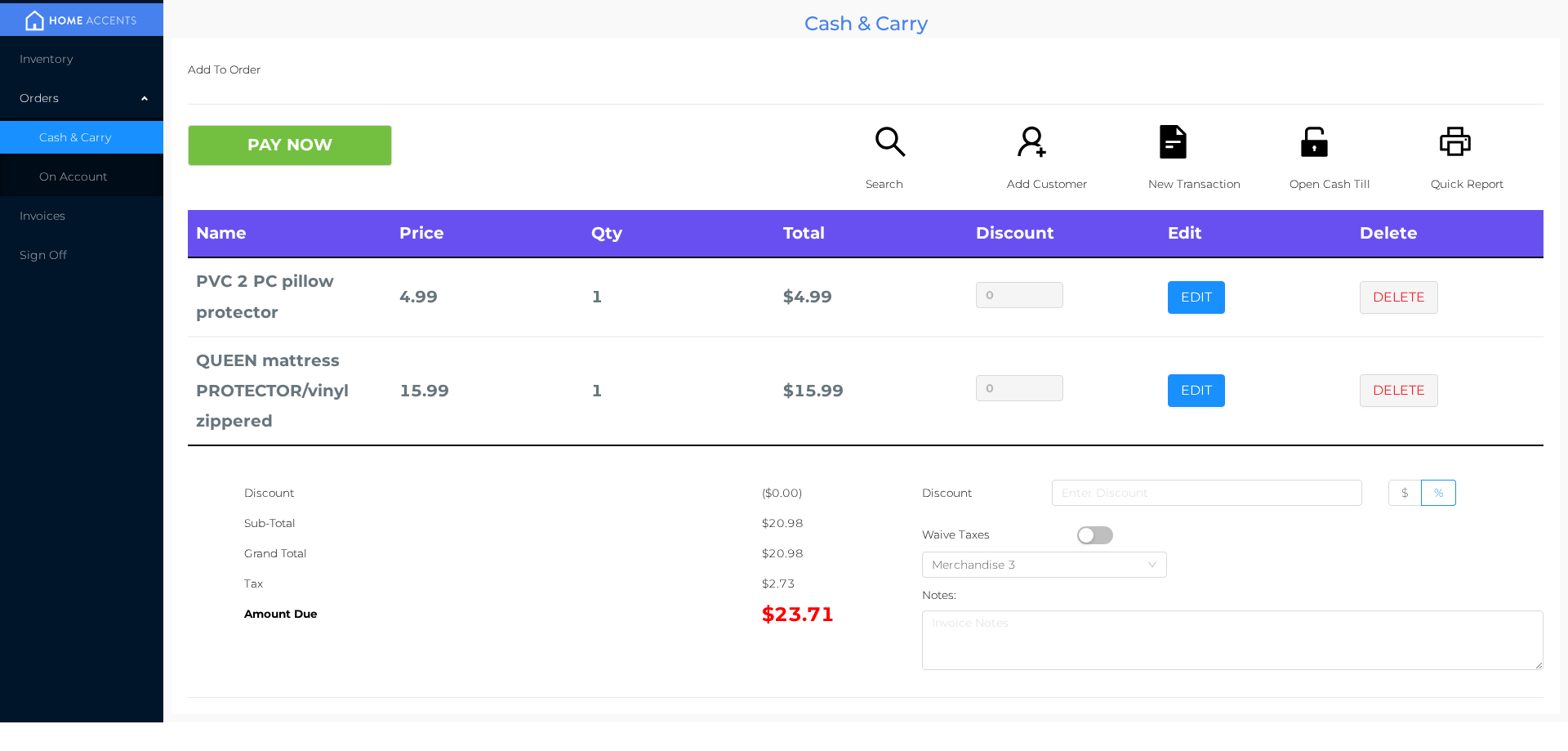
click at [295, 127] on button "PAY NOW" at bounding box center [289, 145] width 204 height 41
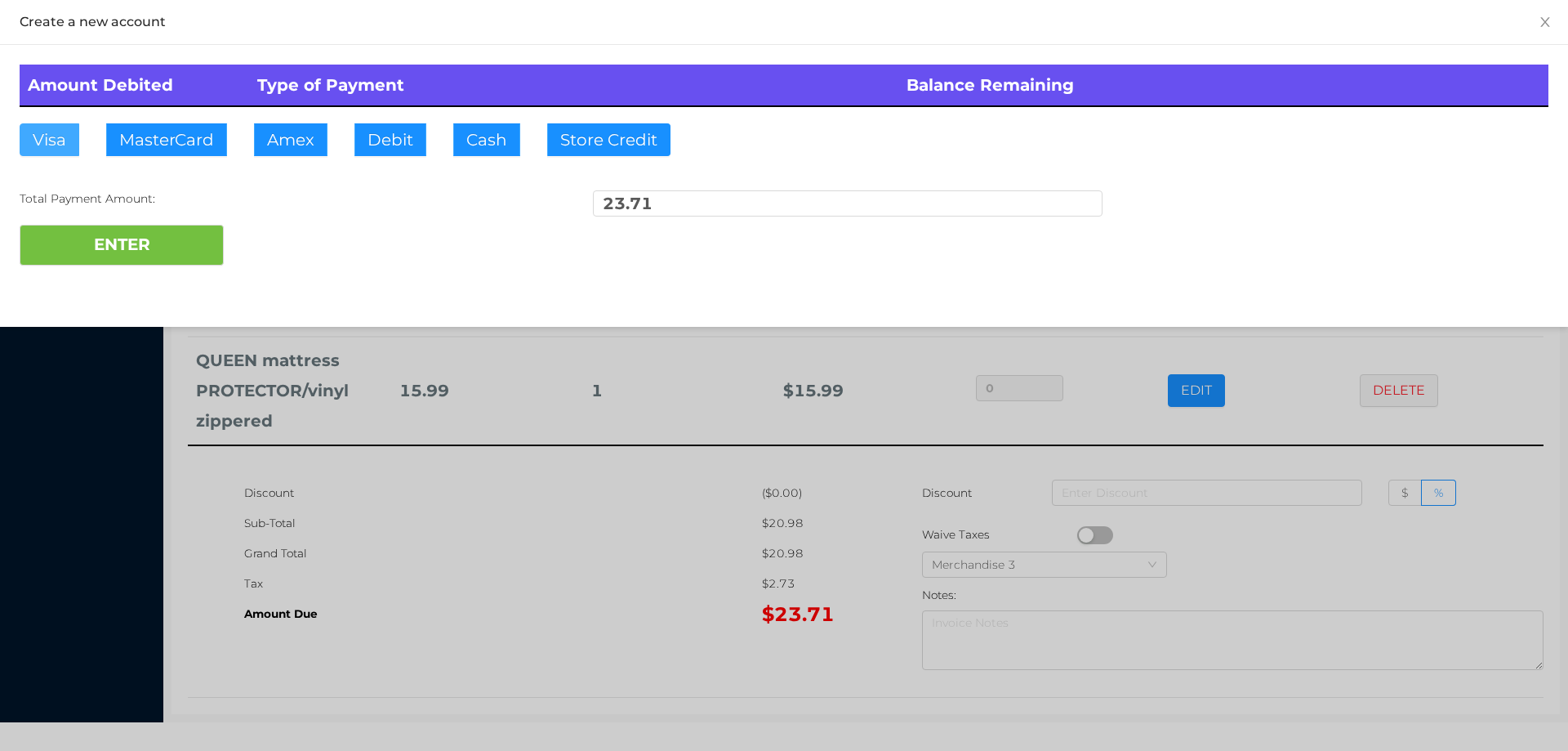
click at [59, 137] on button "Visa" at bounding box center [50, 139] width 60 height 33
click at [309, 243] on div "ENTER" at bounding box center [784, 245] width 1529 height 41
click at [1320, 551] on div at bounding box center [784, 375] width 1568 height 751
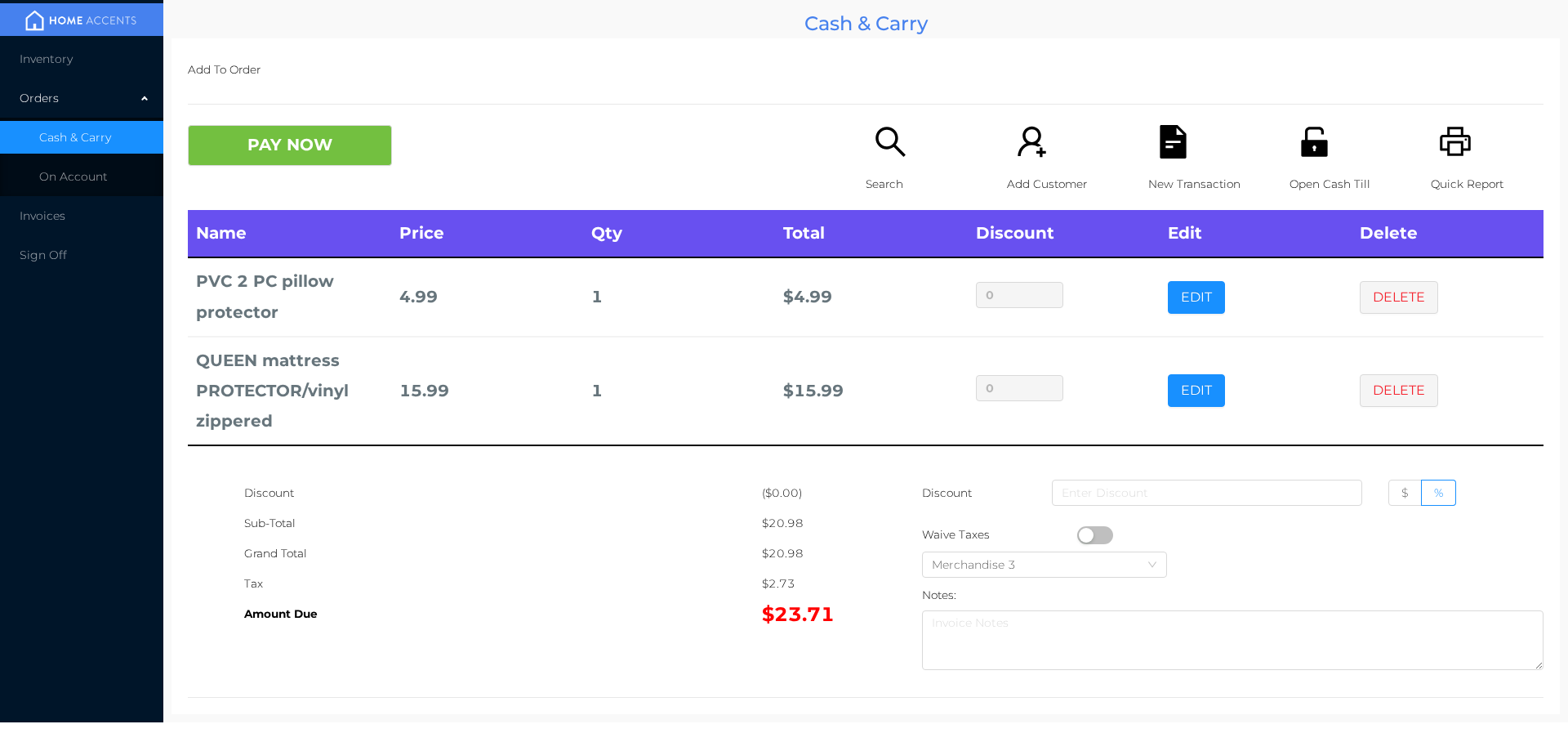
click at [1172, 151] on icon "icon: file-text" at bounding box center [1172, 142] width 26 height 34
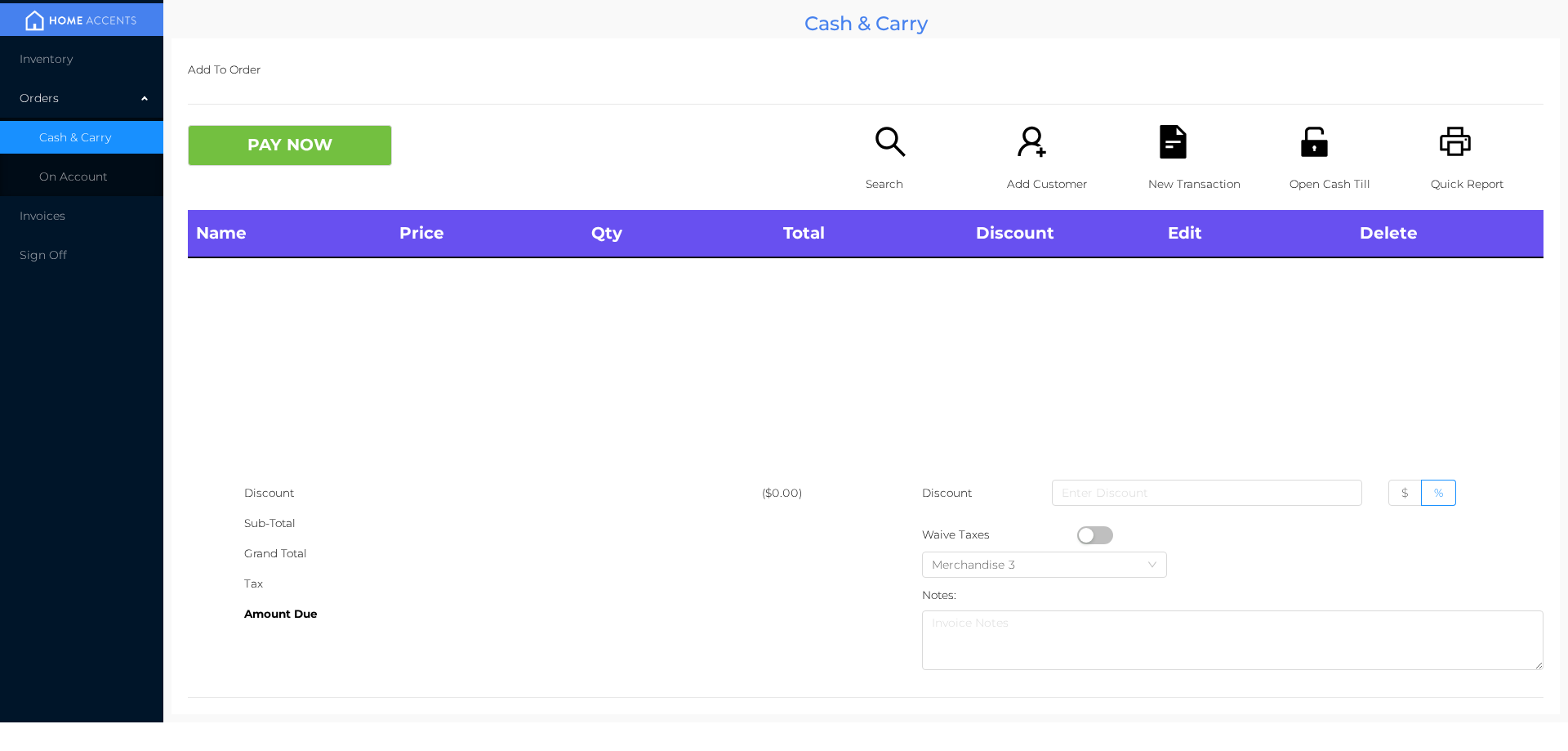
click at [894, 163] on div "Search" at bounding box center [922, 167] width 112 height 85
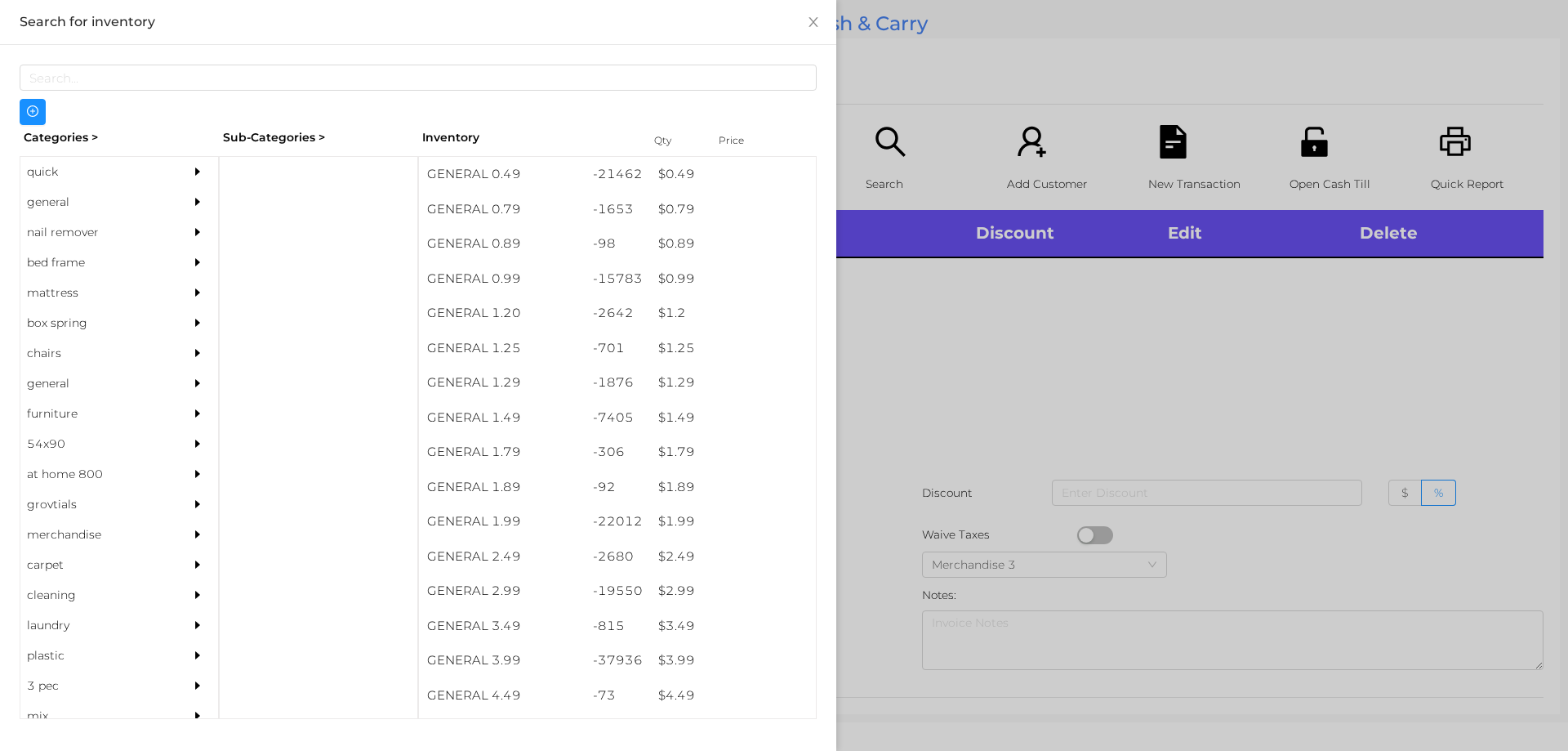
click at [59, 205] on div "general" at bounding box center [94, 202] width 148 height 30
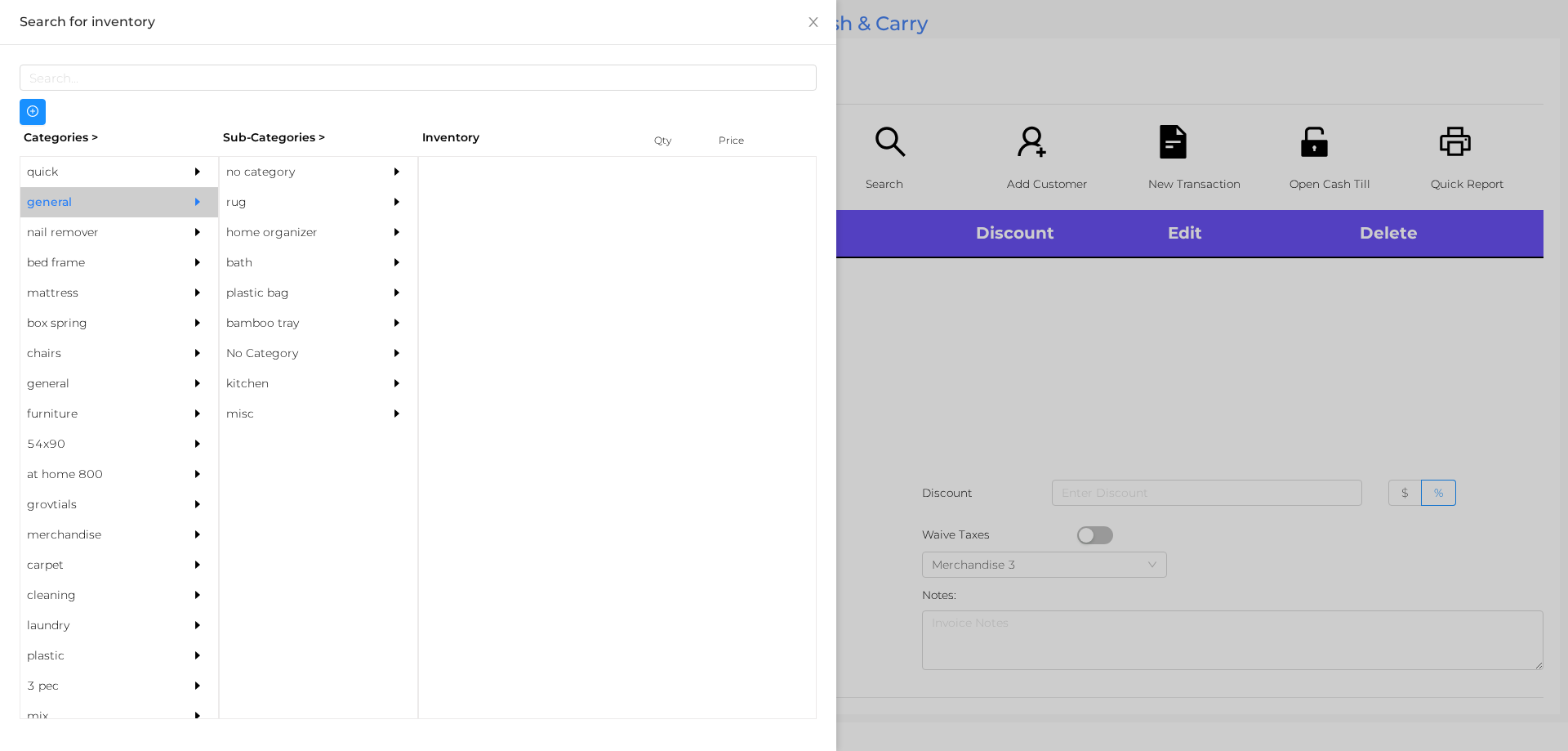
click at [285, 180] on div "no category" at bounding box center [293, 172] width 148 height 30
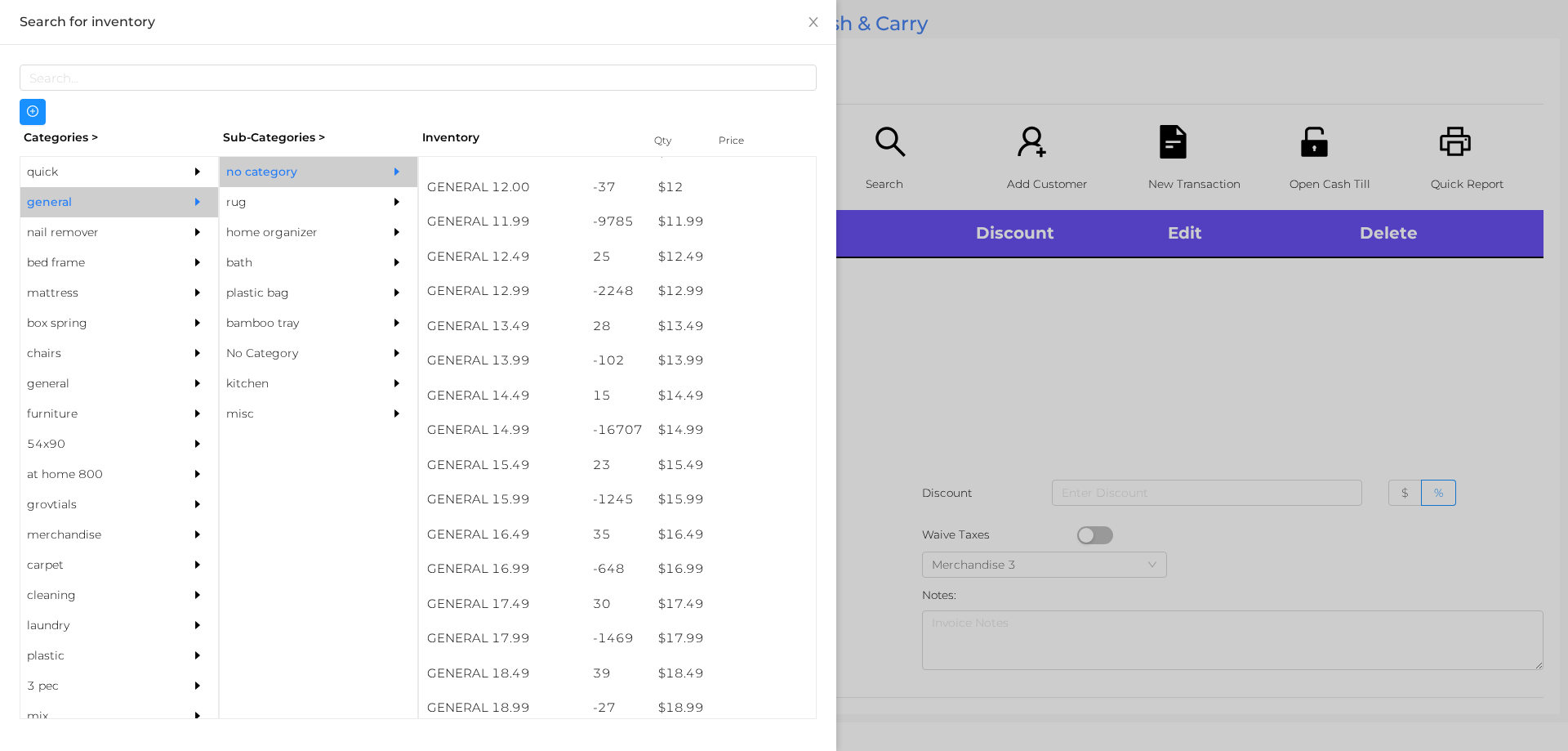
scroll to position [1158, 0]
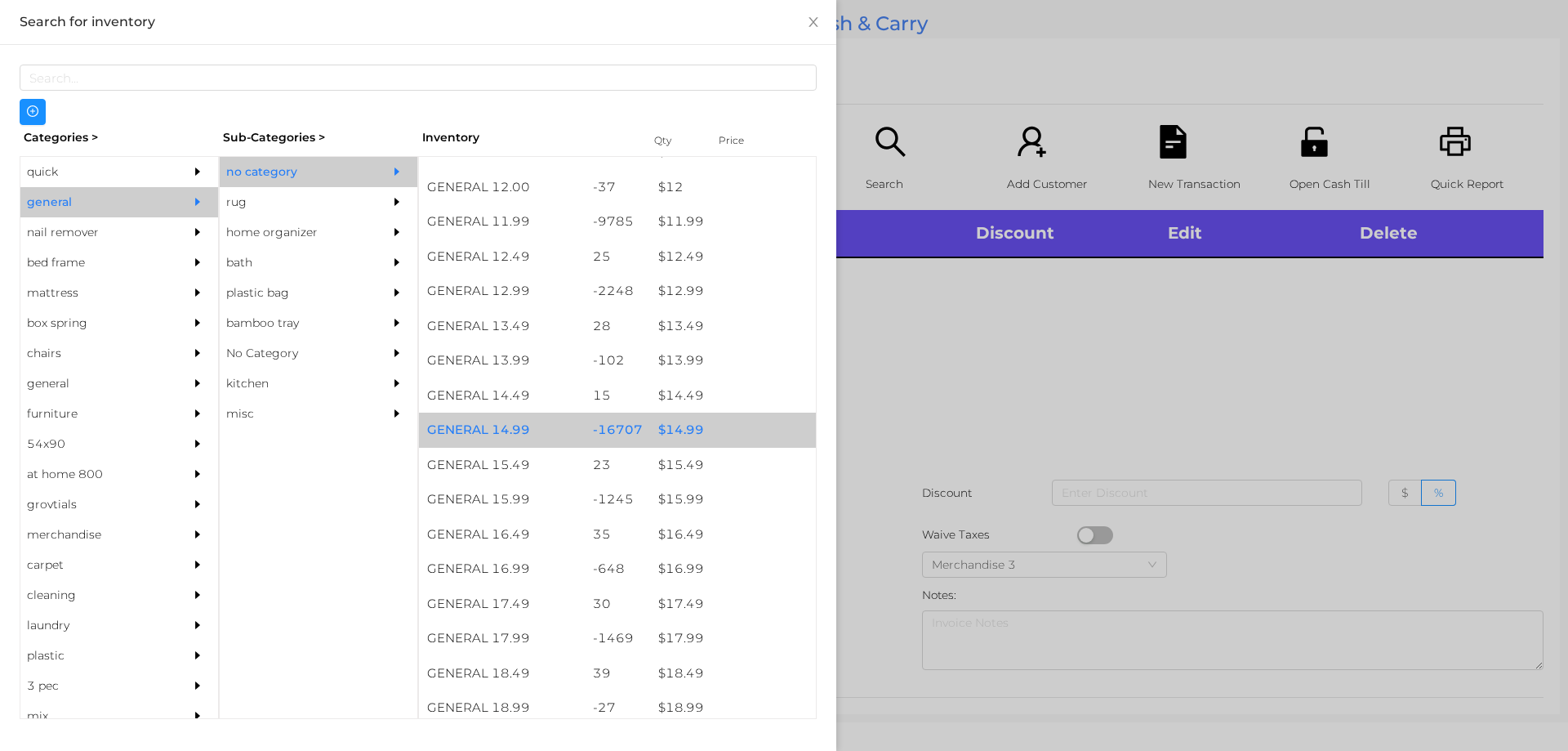
click at [663, 430] on div "$ 14.99" at bounding box center [733, 430] width 166 height 35
click at [676, 428] on div "$ 14.99" at bounding box center [733, 430] width 166 height 35
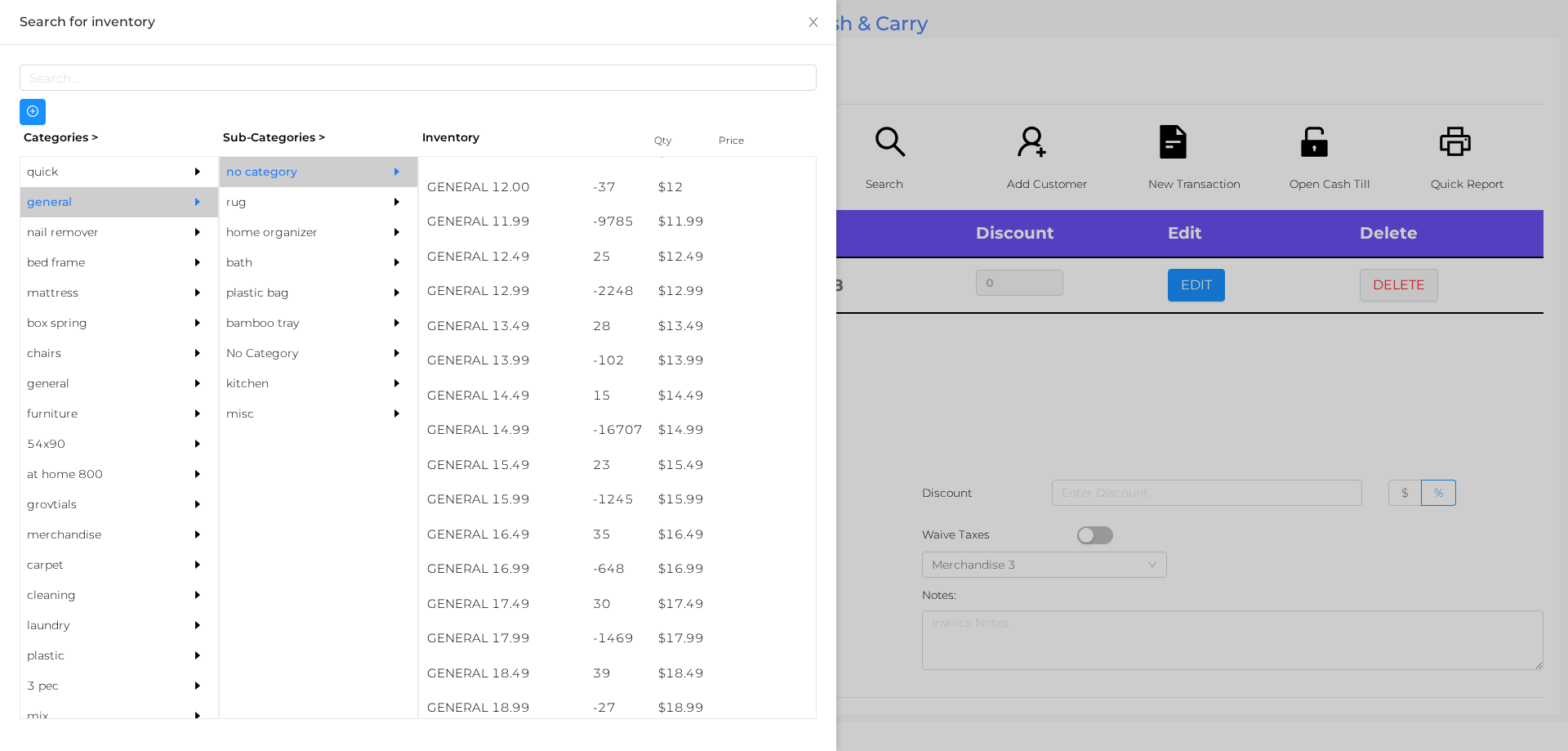
click at [910, 415] on div at bounding box center [784, 375] width 1568 height 751
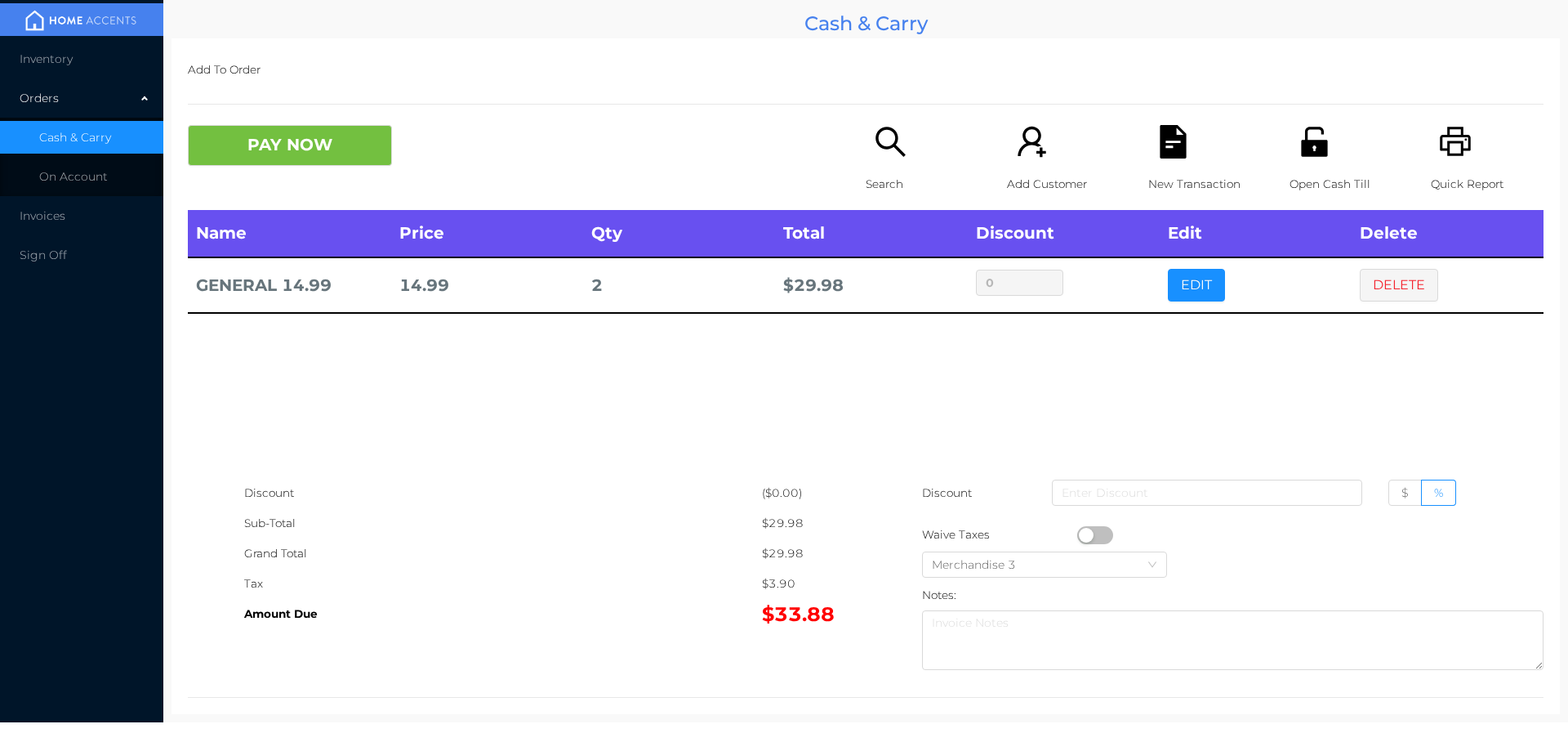
click at [1387, 274] on button "DELETE" at bounding box center [1399, 284] width 79 height 33
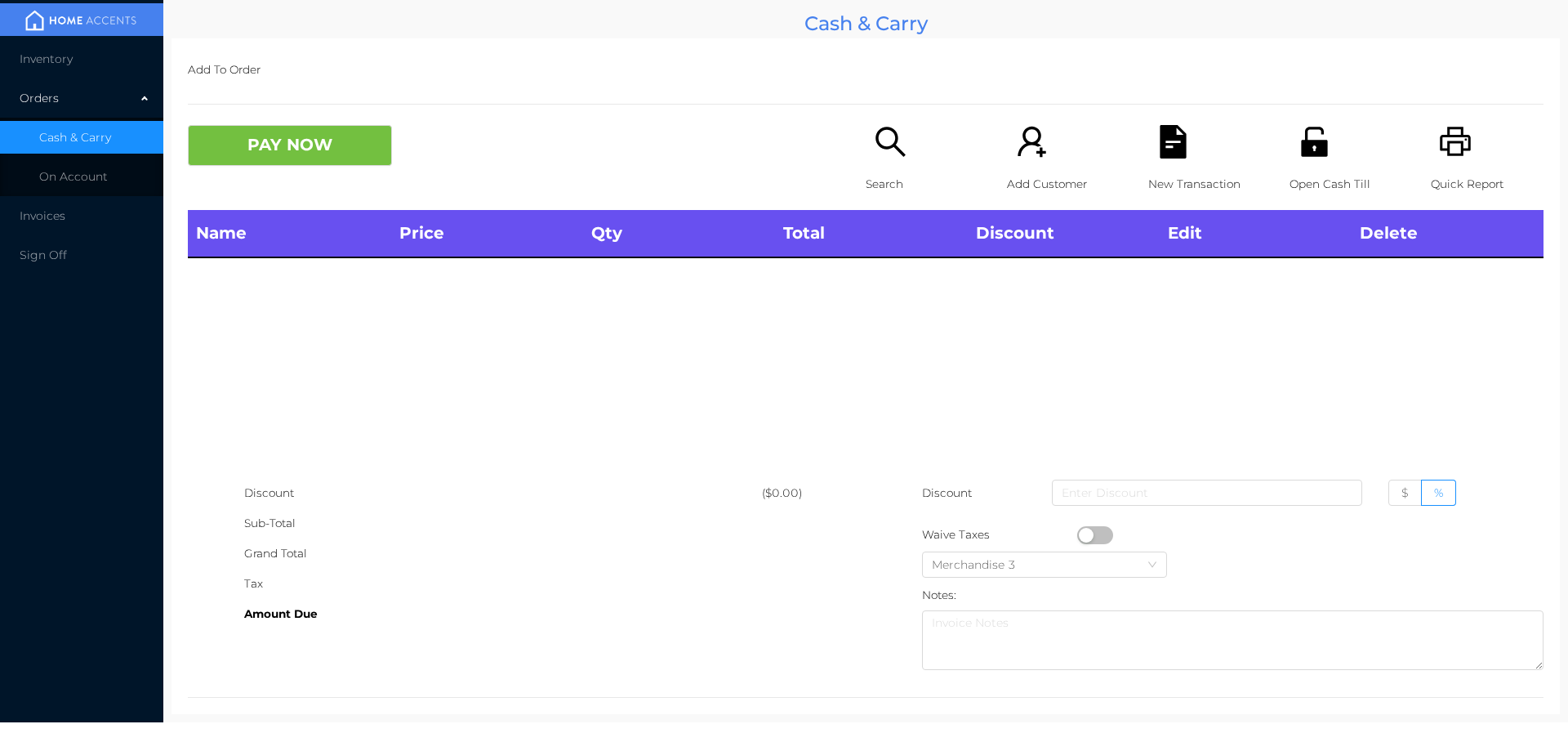
click at [1449, 132] on icon "icon: printer" at bounding box center [1456, 142] width 34 height 34
click at [293, 183] on div "PAY NOW Search Add Customer New Transaction Open Cash Till Quick Report" at bounding box center [865, 167] width 1355 height 85
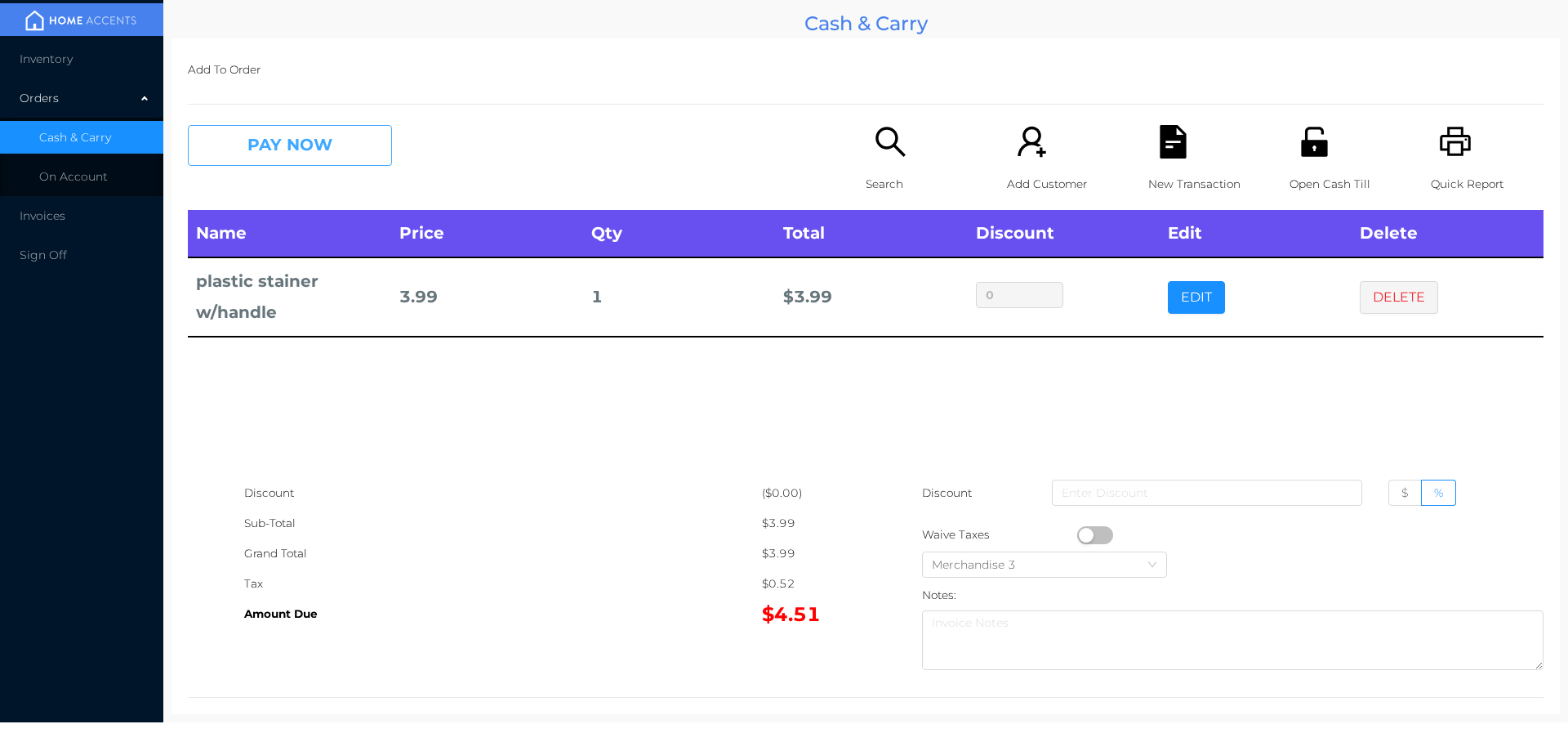
click at [336, 158] on button "PAY NOW" at bounding box center [289, 145] width 204 height 41
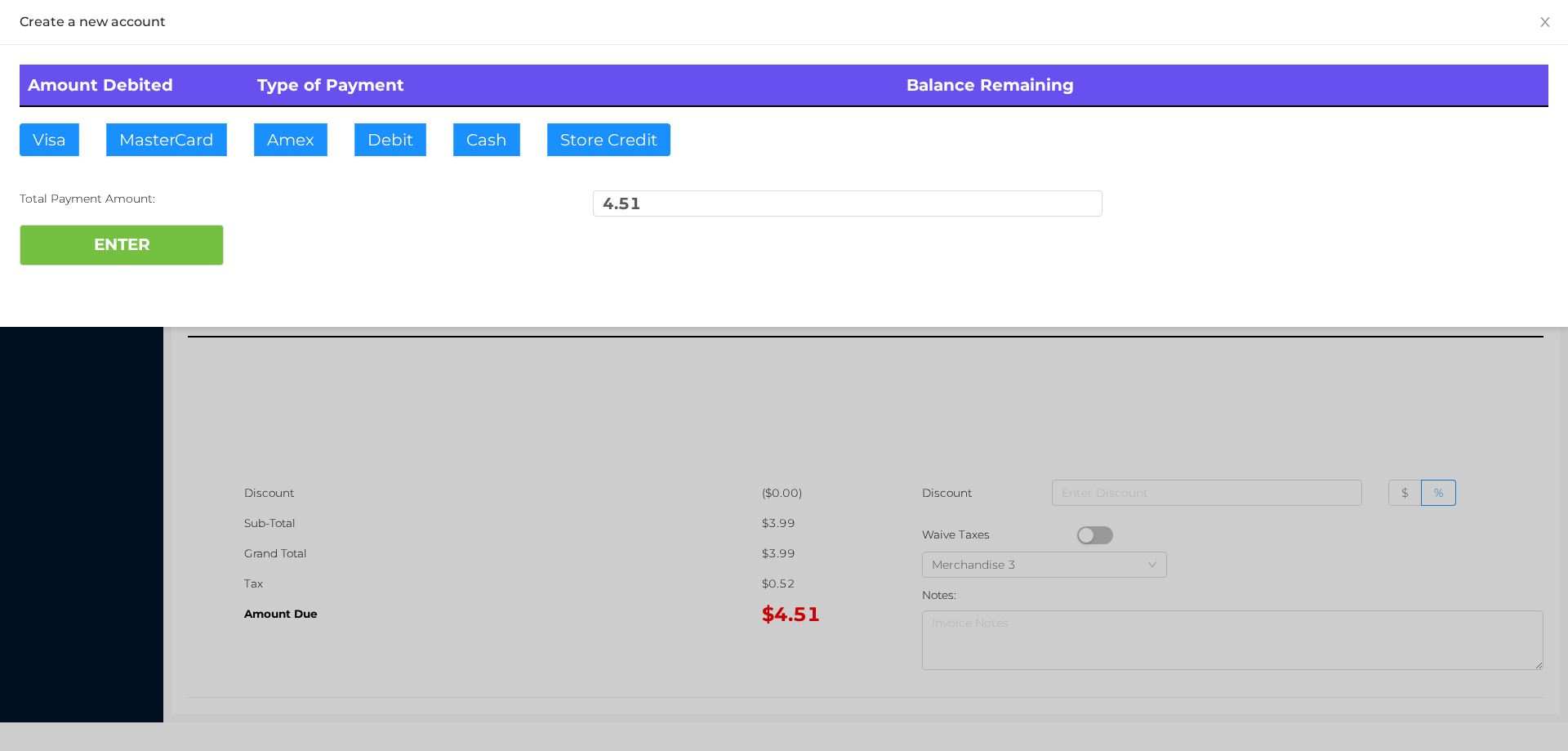
click at [276, 249] on div "ENTER" at bounding box center [784, 245] width 1529 height 41
click at [1429, 409] on div at bounding box center [784, 375] width 1568 height 751
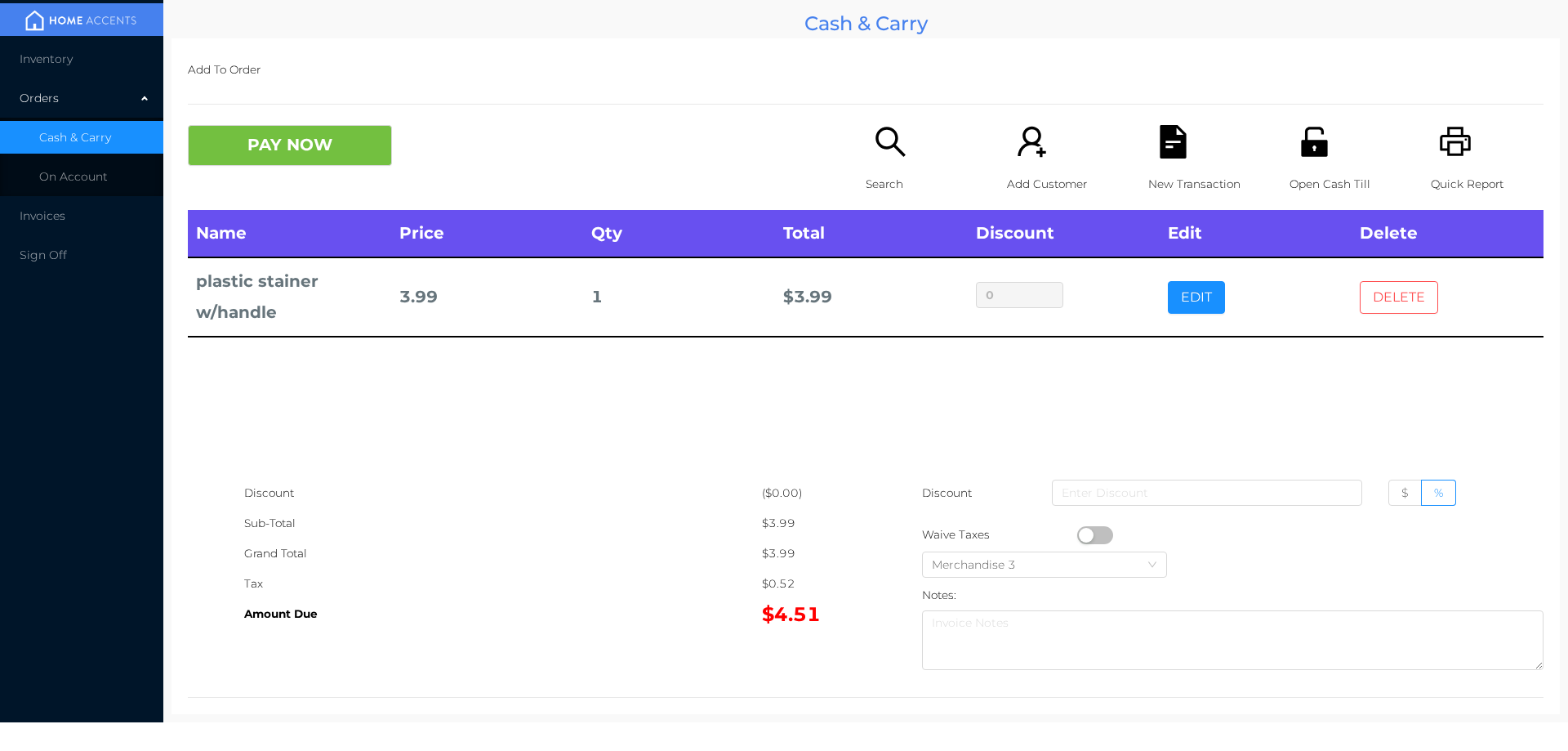
click at [1391, 294] on button "DELETE" at bounding box center [1399, 297] width 79 height 33
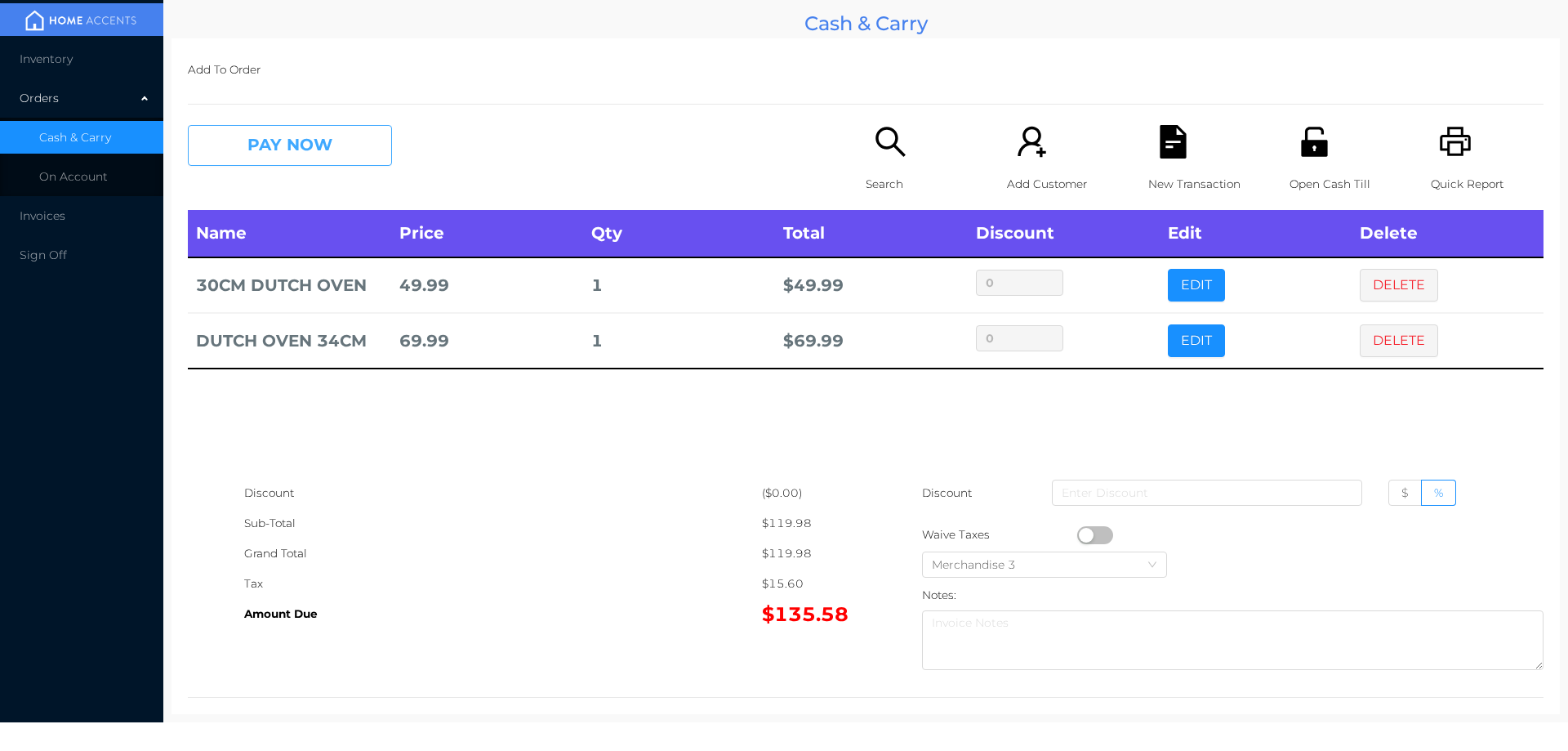
click at [334, 155] on button "PAY NOW" at bounding box center [289, 145] width 204 height 41
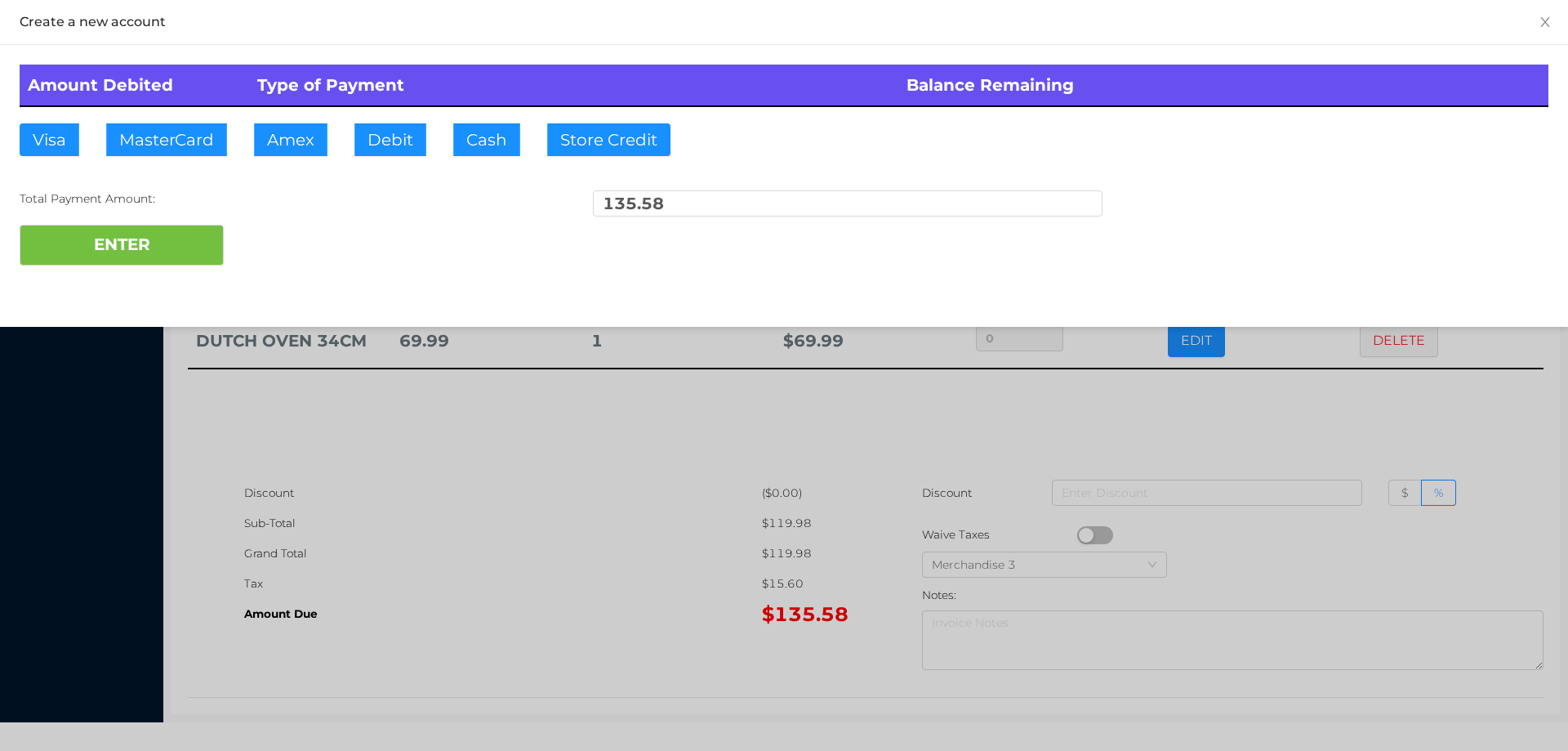
click at [277, 255] on div "ENTER" at bounding box center [784, 245] width 1529 height 41
click at [580, 475] on div at bounding box center [784, 375] width 1568 height 751
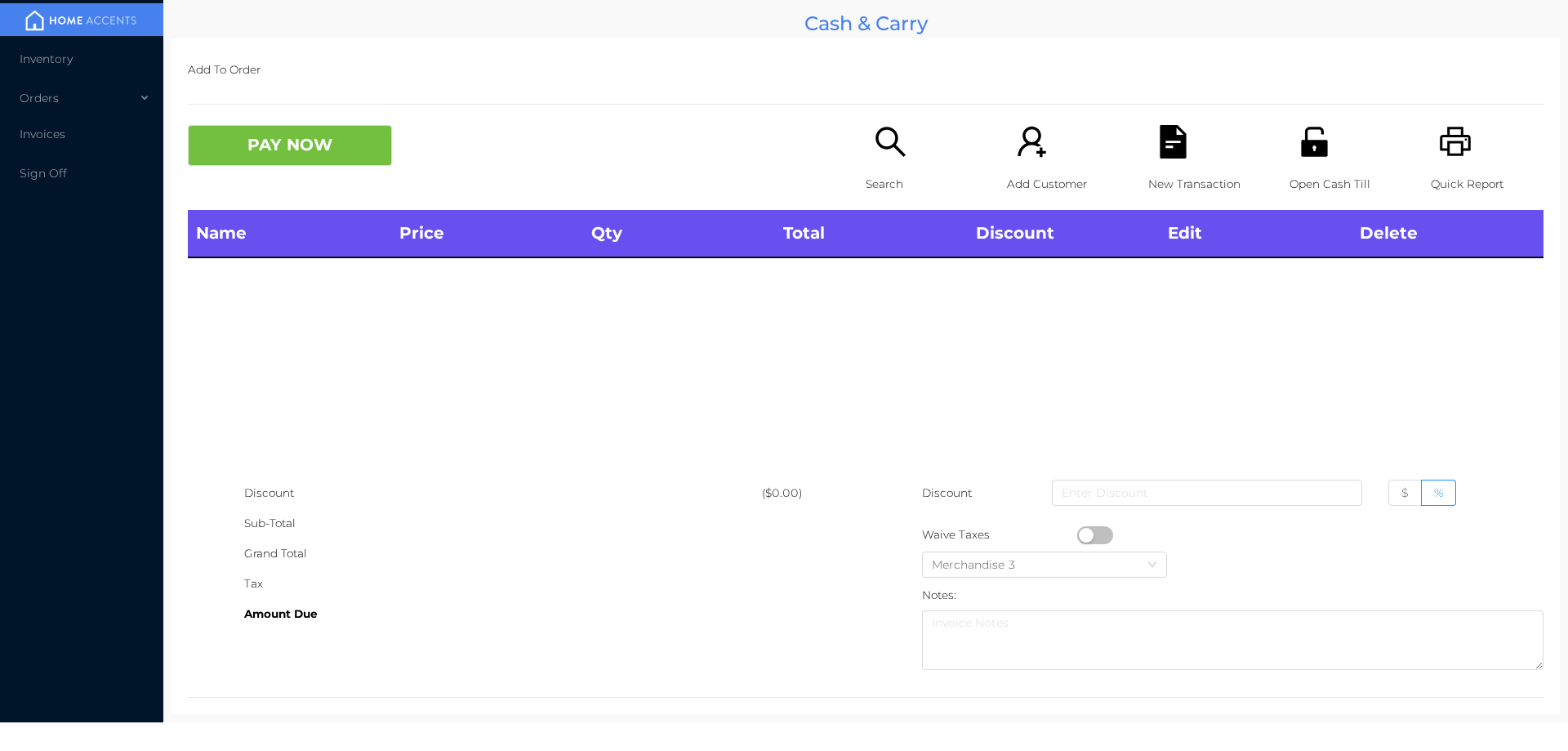
click at [1301, 145] on icon "icon: unlock" at bounding box center [1313, 141] width 26 height 30
click at [879, 167] on div "Search" at bounding box center [922, 167] width 112 height 85
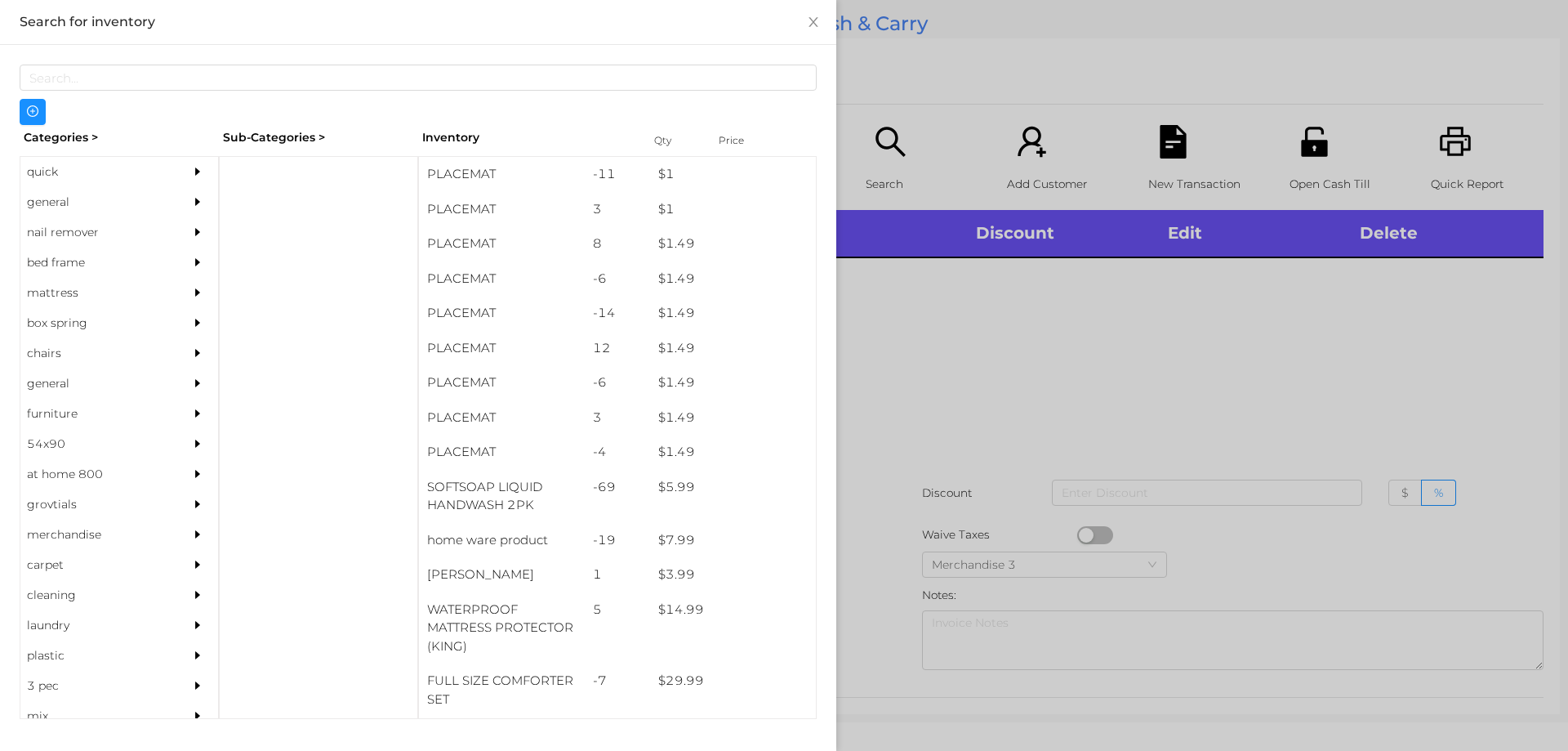
click at [48, 164] on div "quick" at bounding box center [94, 172] width 148 height 30
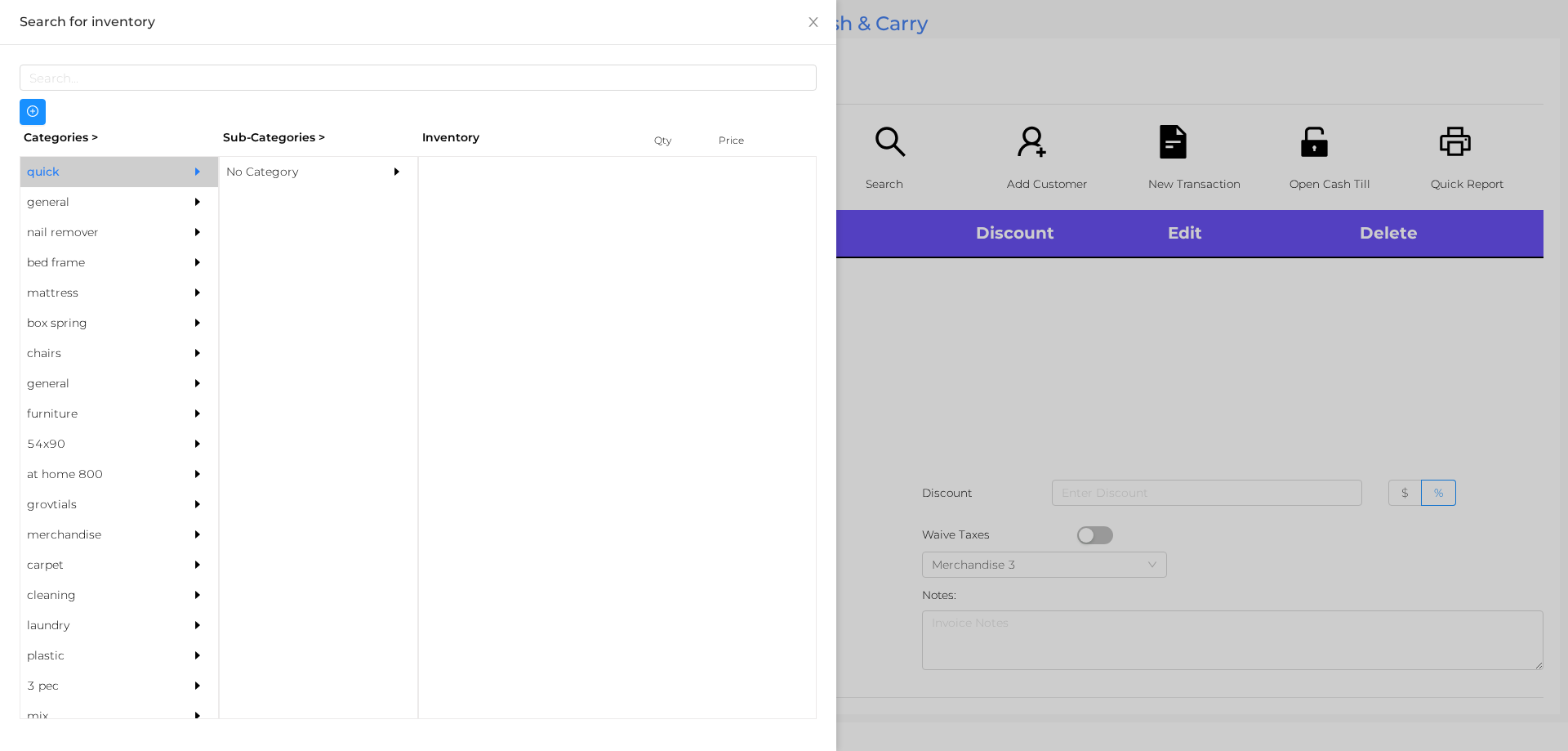
click at [262, 181] on div "No Category" at bounding box center [293, 172] width 148 height 30
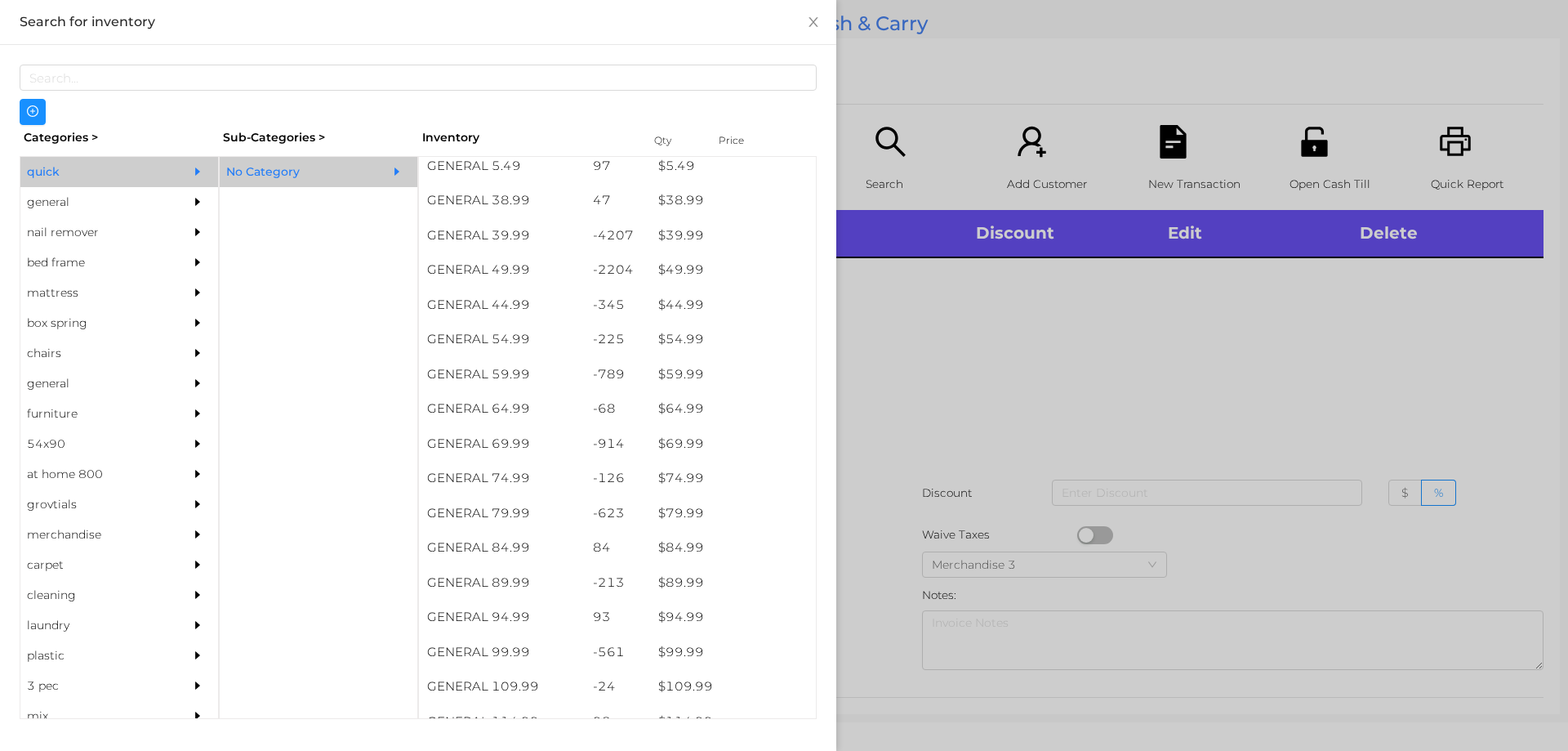
scroll to position [875, 0]
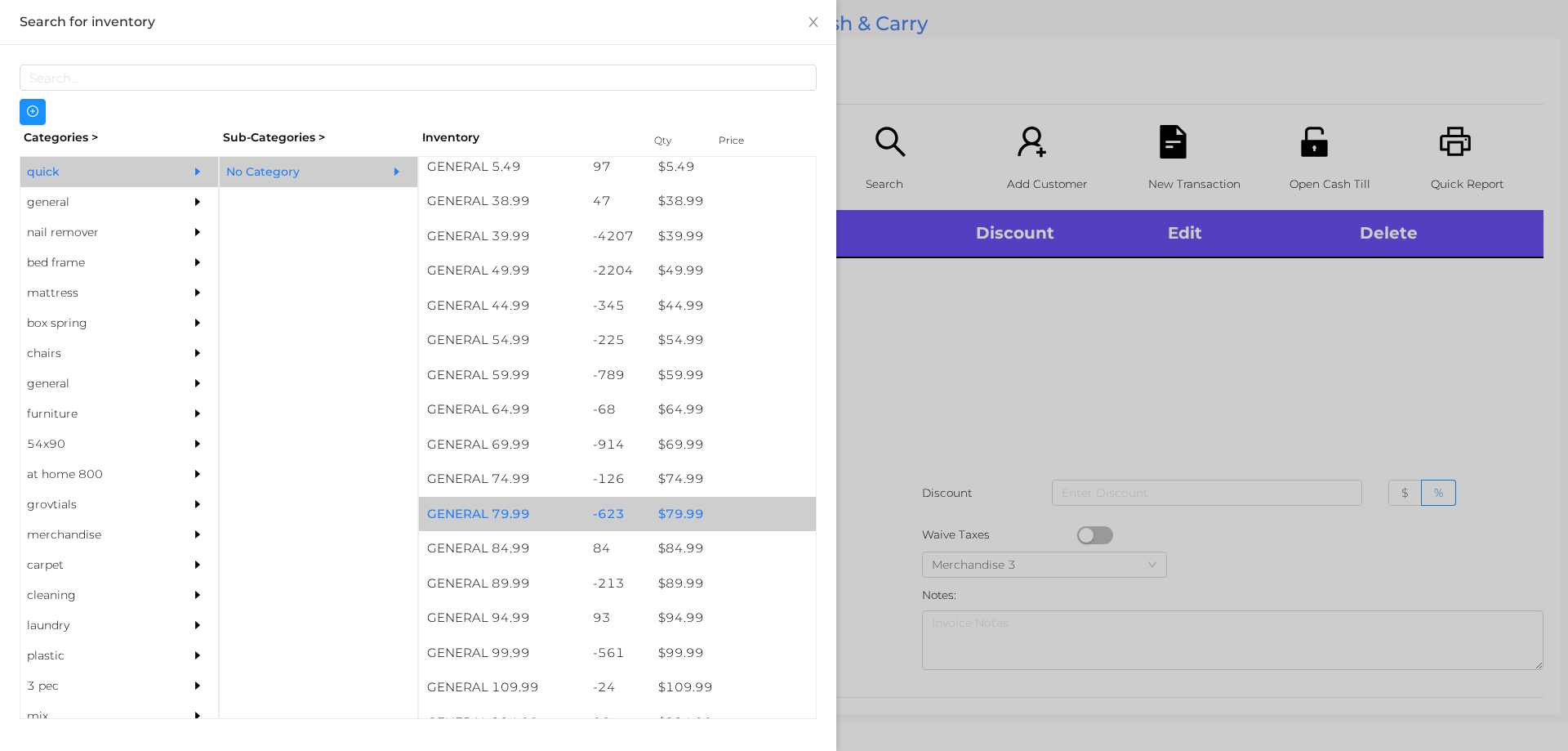
click at [687, 513] on div "$ 79.99" at bounding box center [733, 513] width 166 height 35
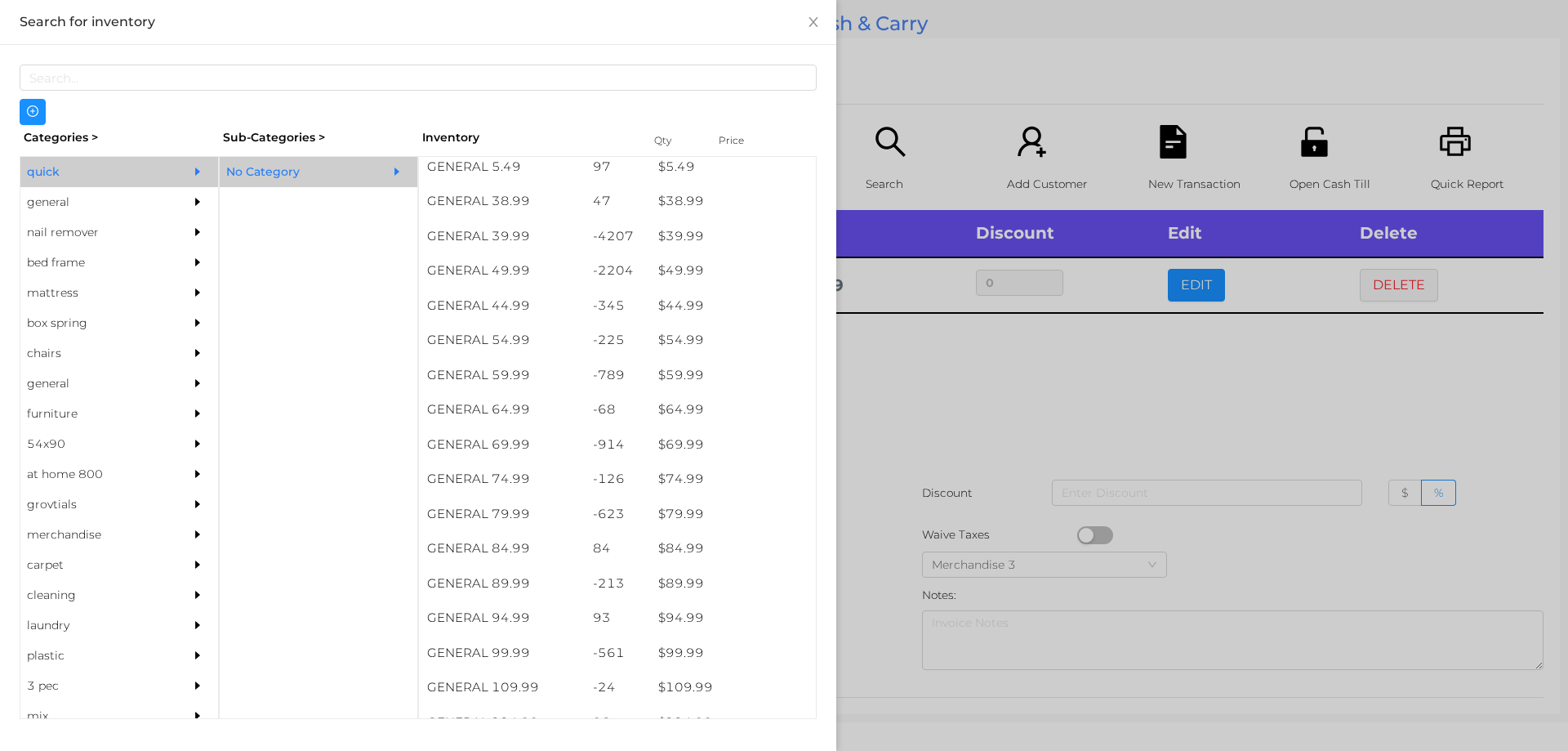
click at [926, 407] on div at bounding box center [784, 375] width 1568 height 751
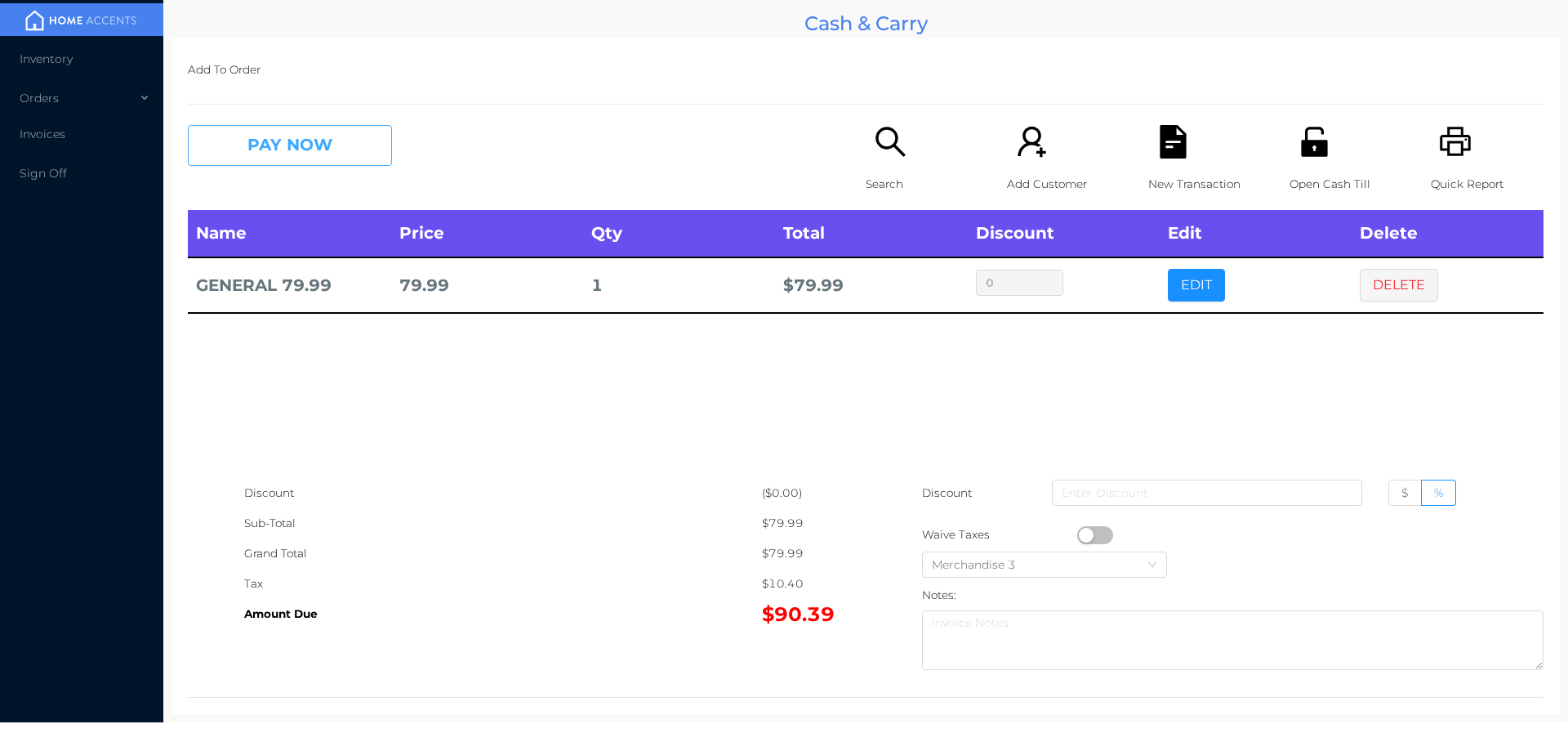
click at [265, 162] on button "PAY NOW" at bounding box center [289, 145] width 204 height 41
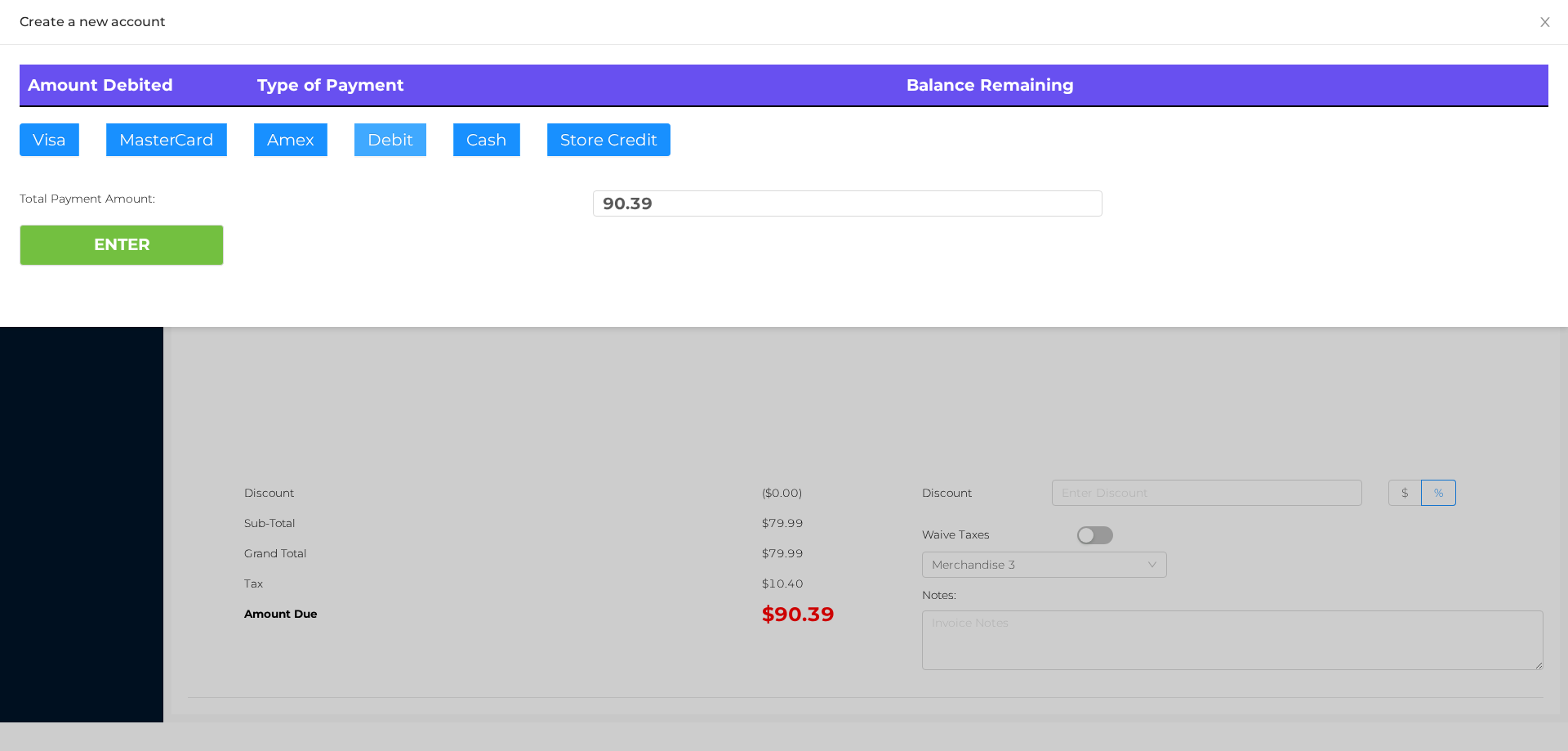
click at [383, 138] on button "Debit" at bounding box center [390, 139] width 72 height 33
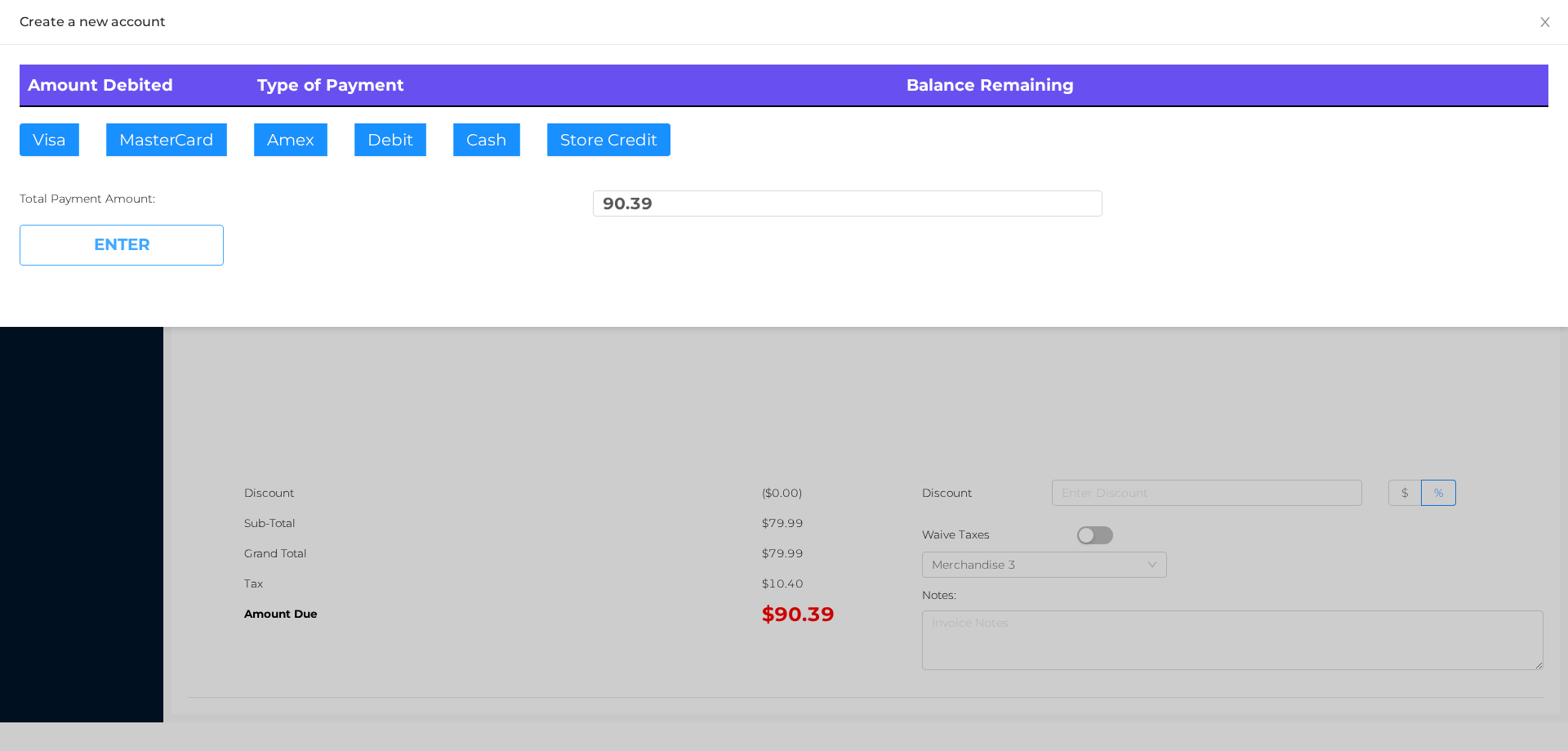
click at [150, 231] on button "ENTER" at bounding box center [121, 245] width 204 height 41
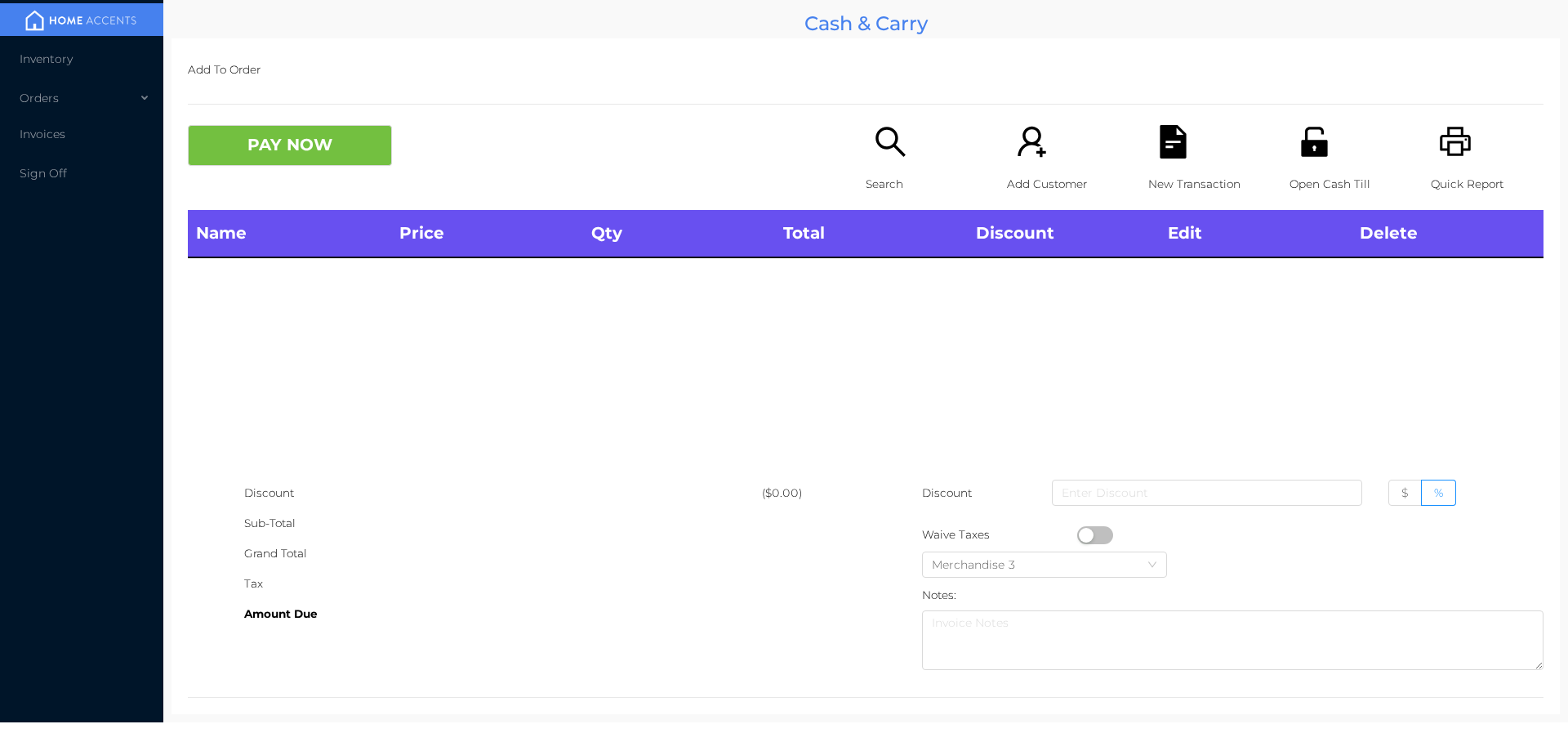
click at [1317, 158] on icon "icon: unlock" at bounding box center [1314, 142] width 34 height 34
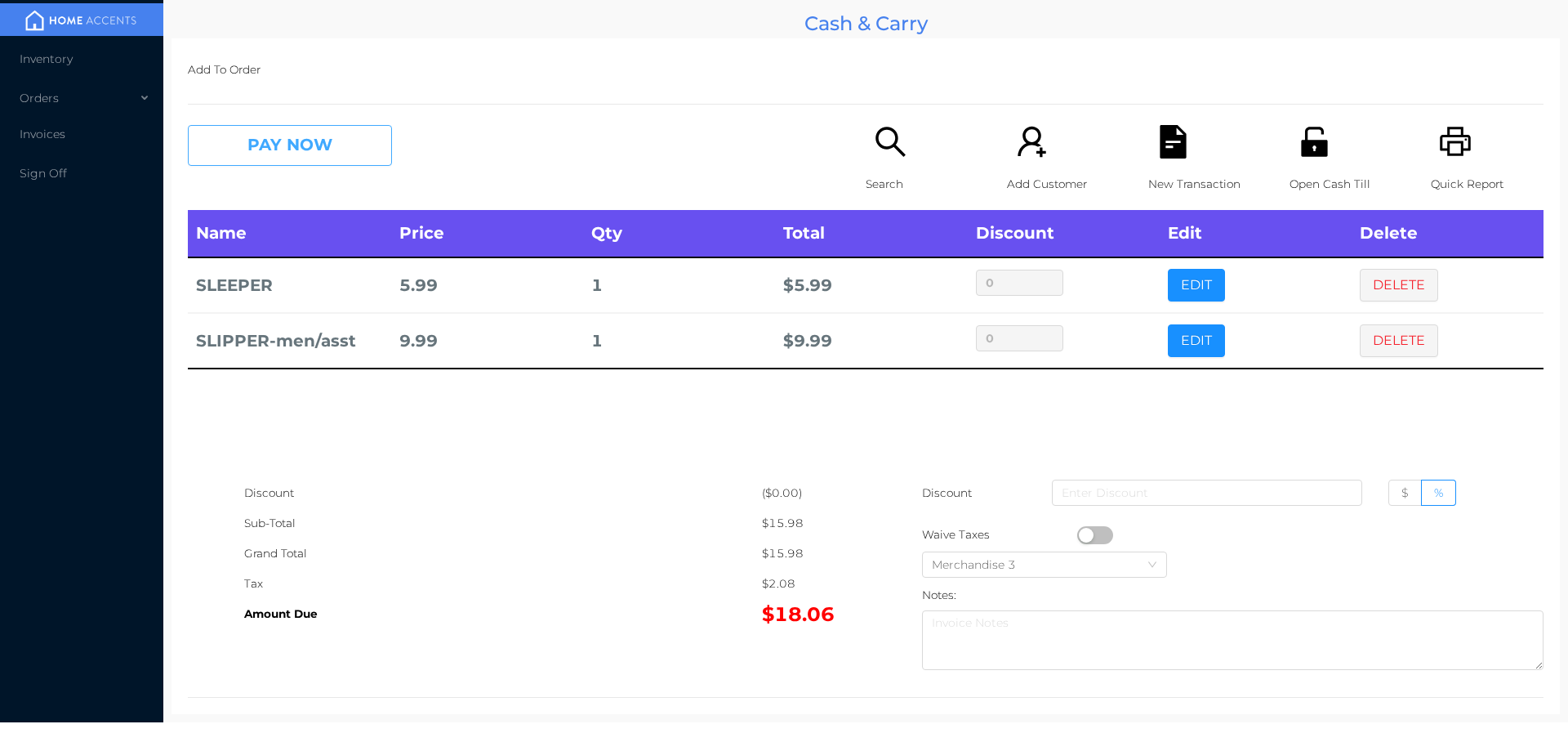
click at [294, 135] on button "PAY NOW" at bounding box center [289, 145] width 204 height 41
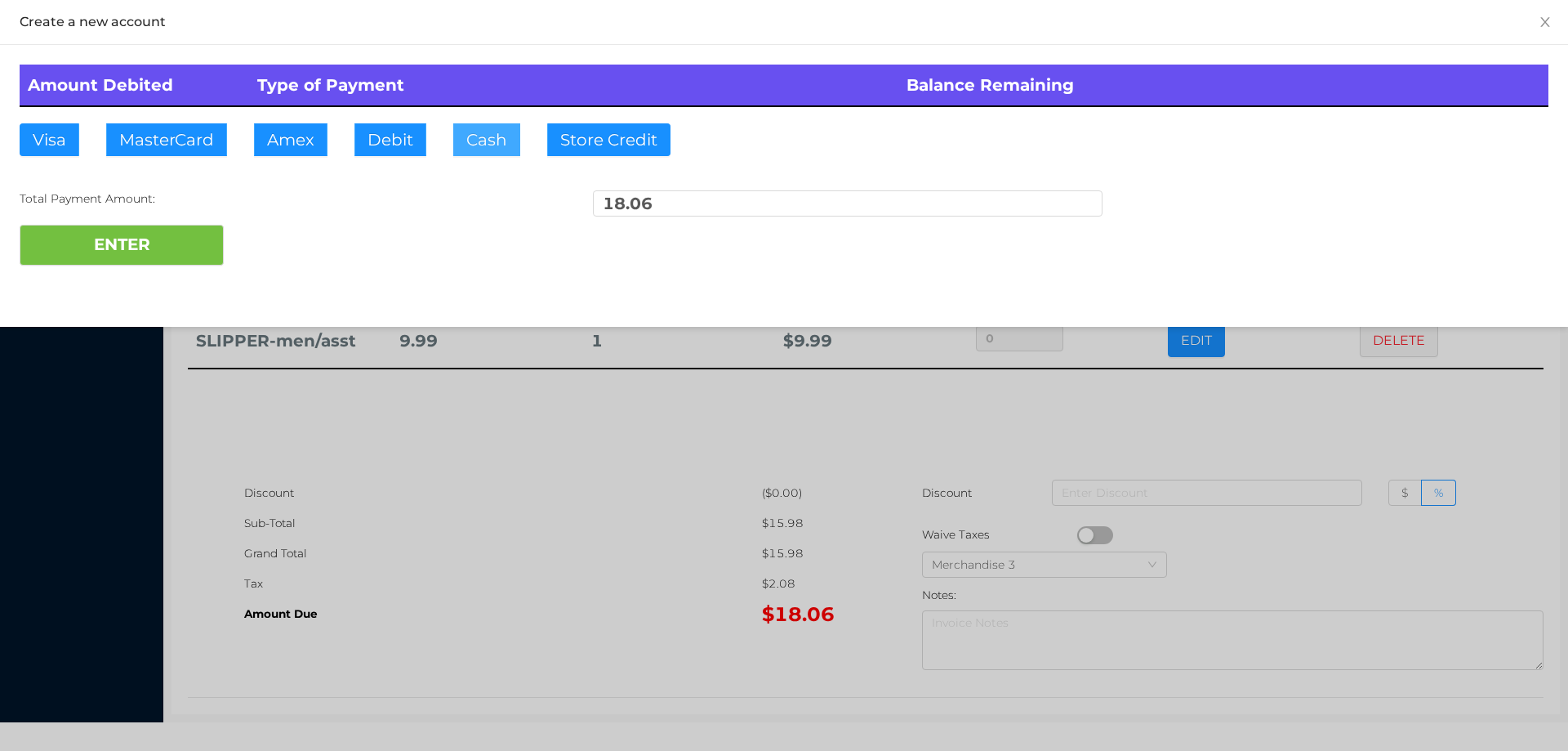
click at [487, 144] on button "Cash" at bounding box center [486, 139] width 67 height 33
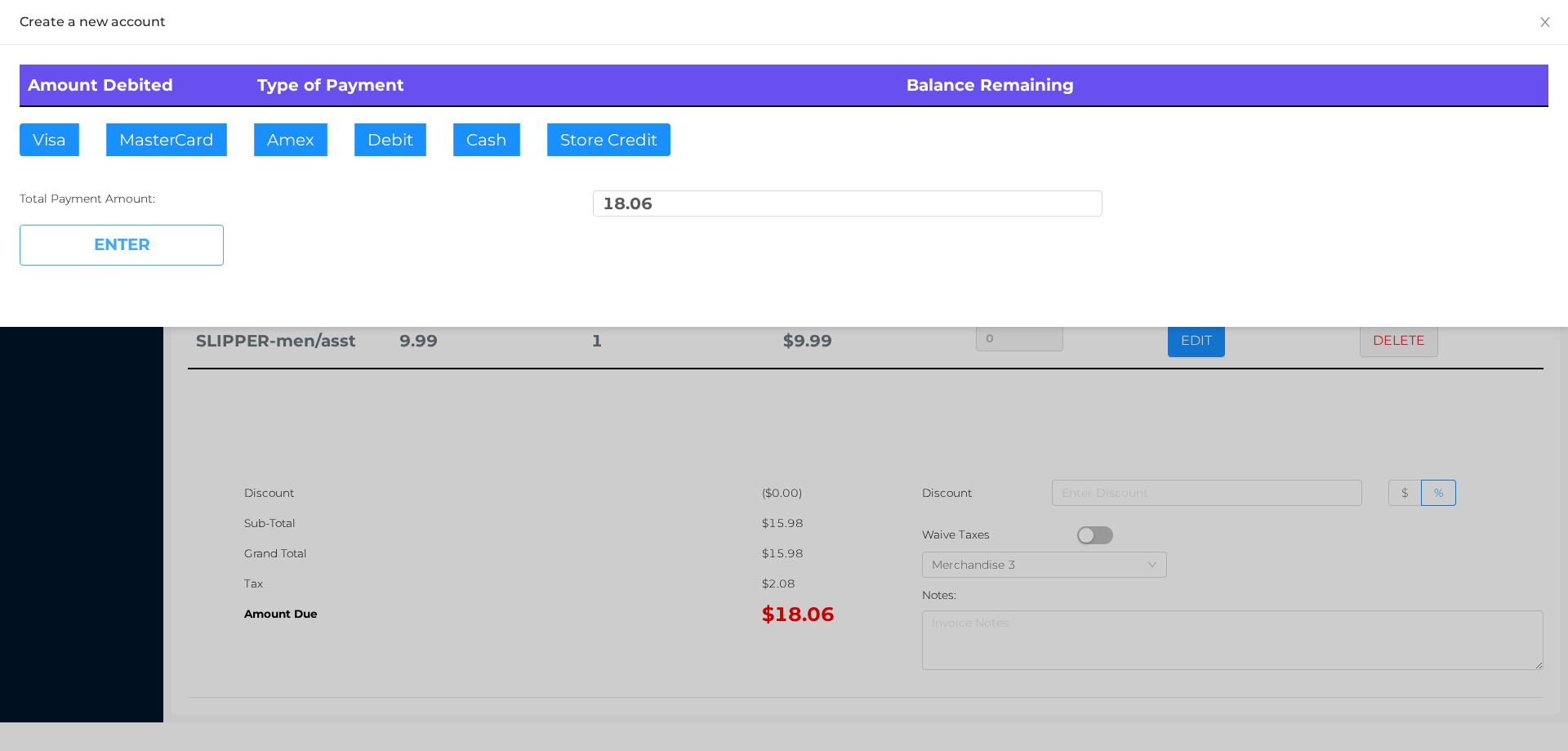
click at [168, 250] on button "ENTER" at bounding box center [121, 245] width 204 height 41
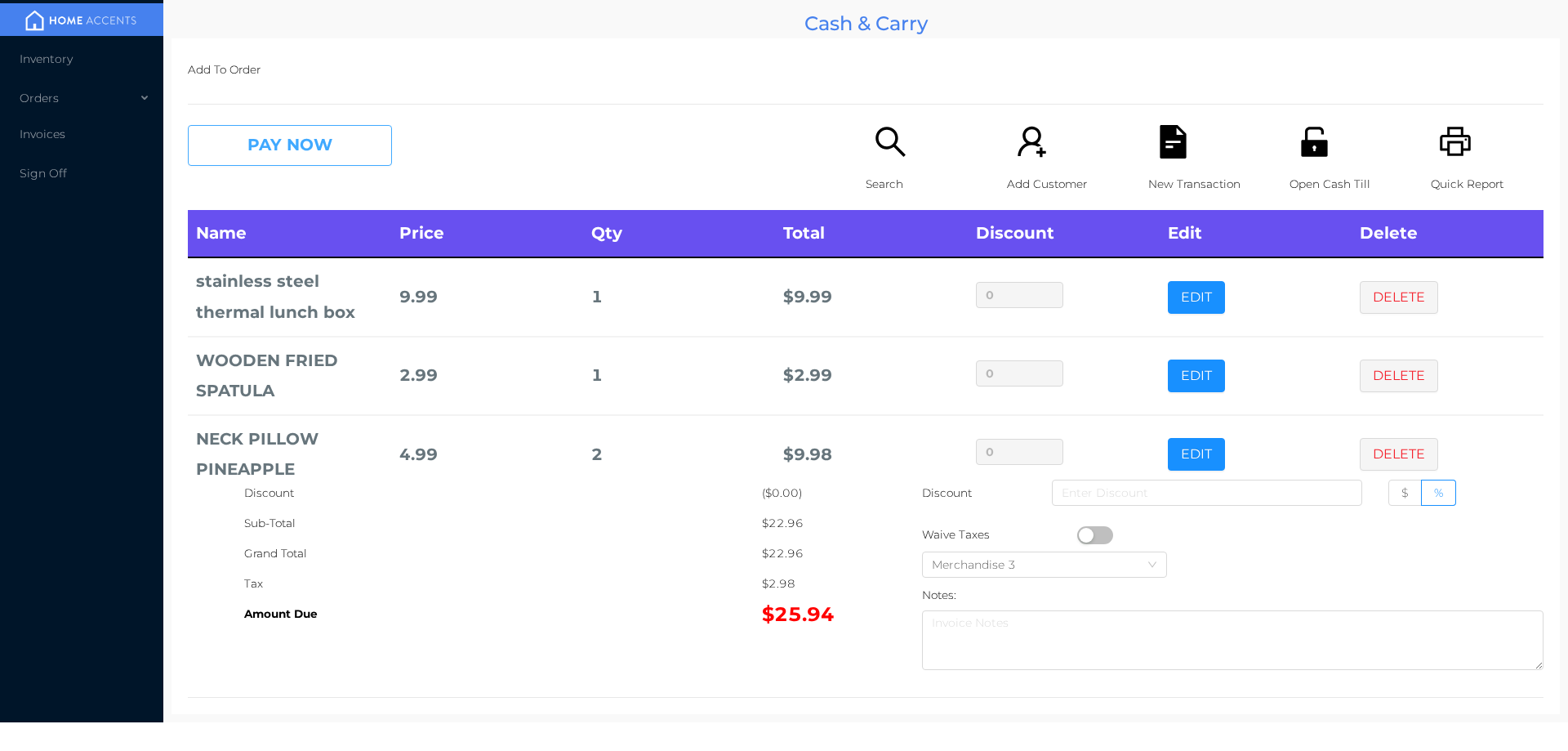
click at [324, 163] on button "PAY NOW" at bounding box center [289, 145] width 204 height 41
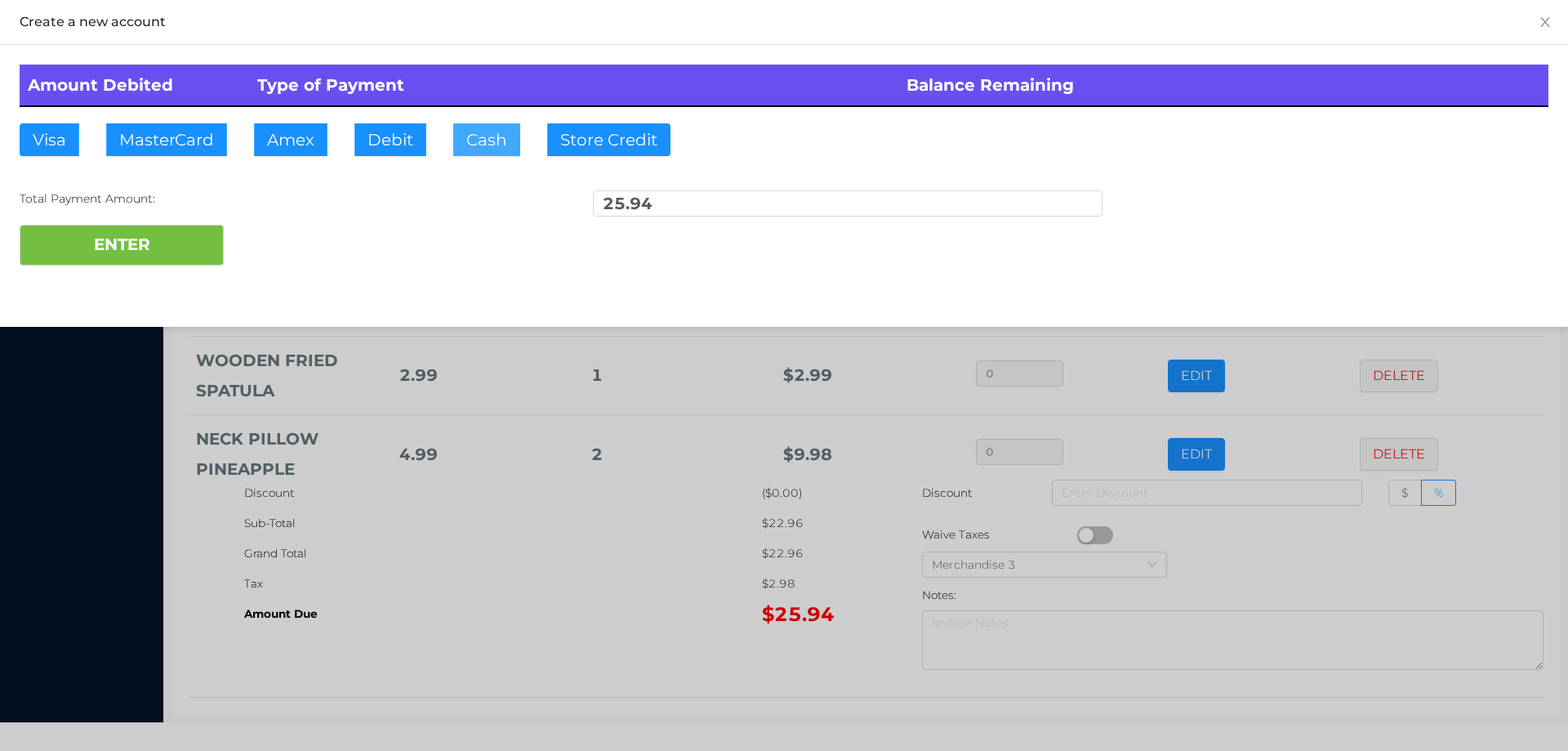
click at [481, 148] on button "Cash" at bounding box center [486, 139] width 67 height 33
type input "41"
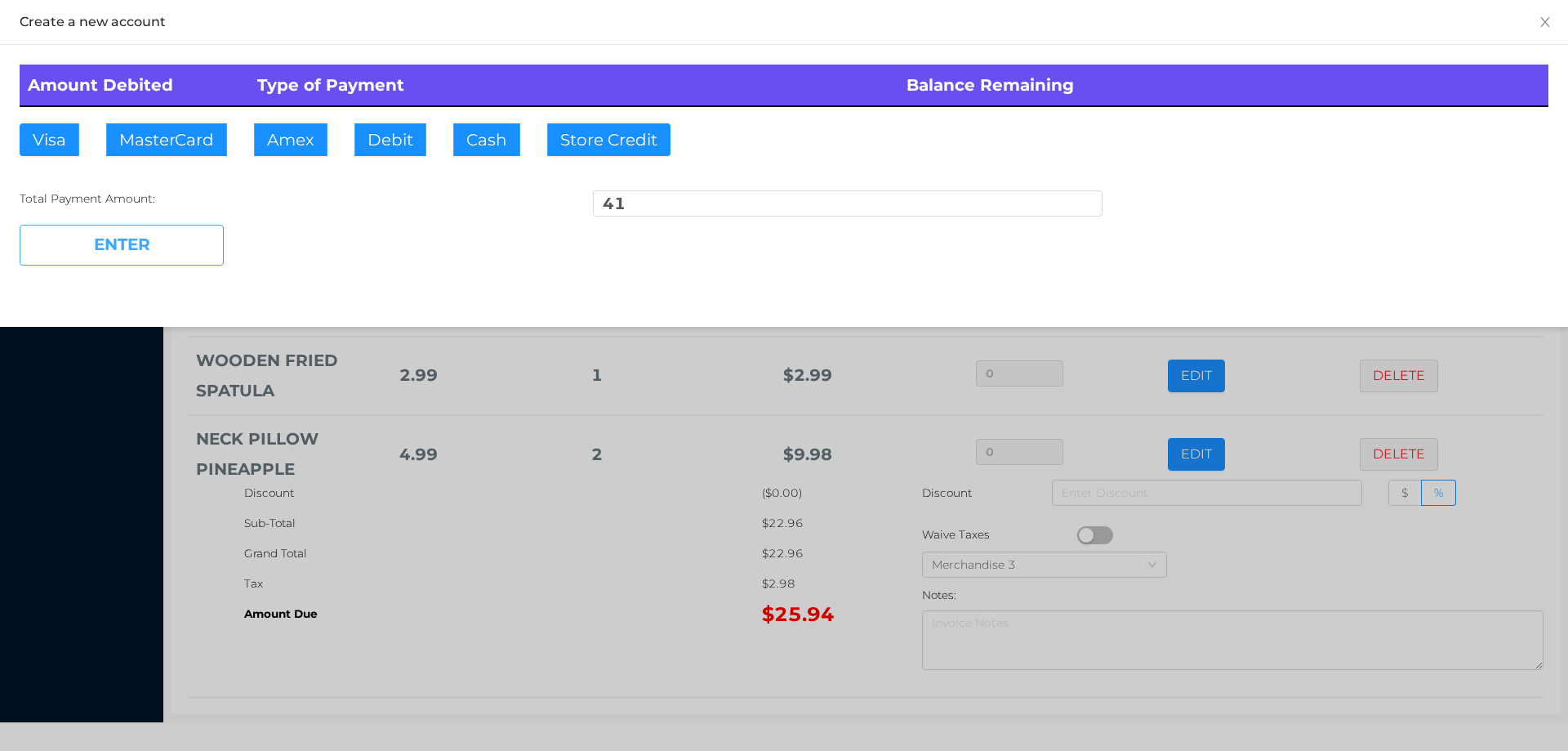
click at [196, 233] on button "ENTER" at bounding box center [121, 245] width 204 height 41
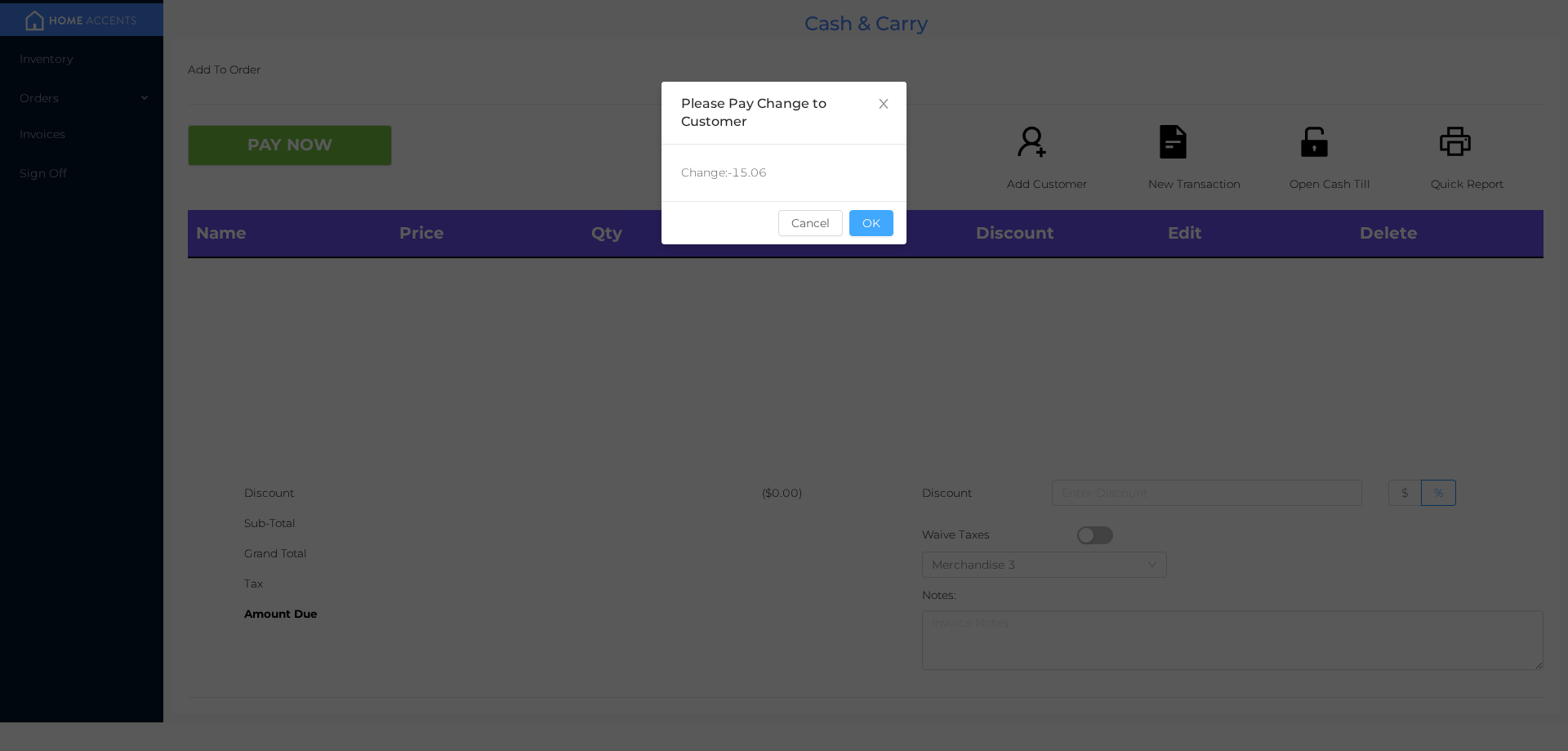
click at [875, 221] on button "OK" at bounding box center [871, 223] width 44 height 26
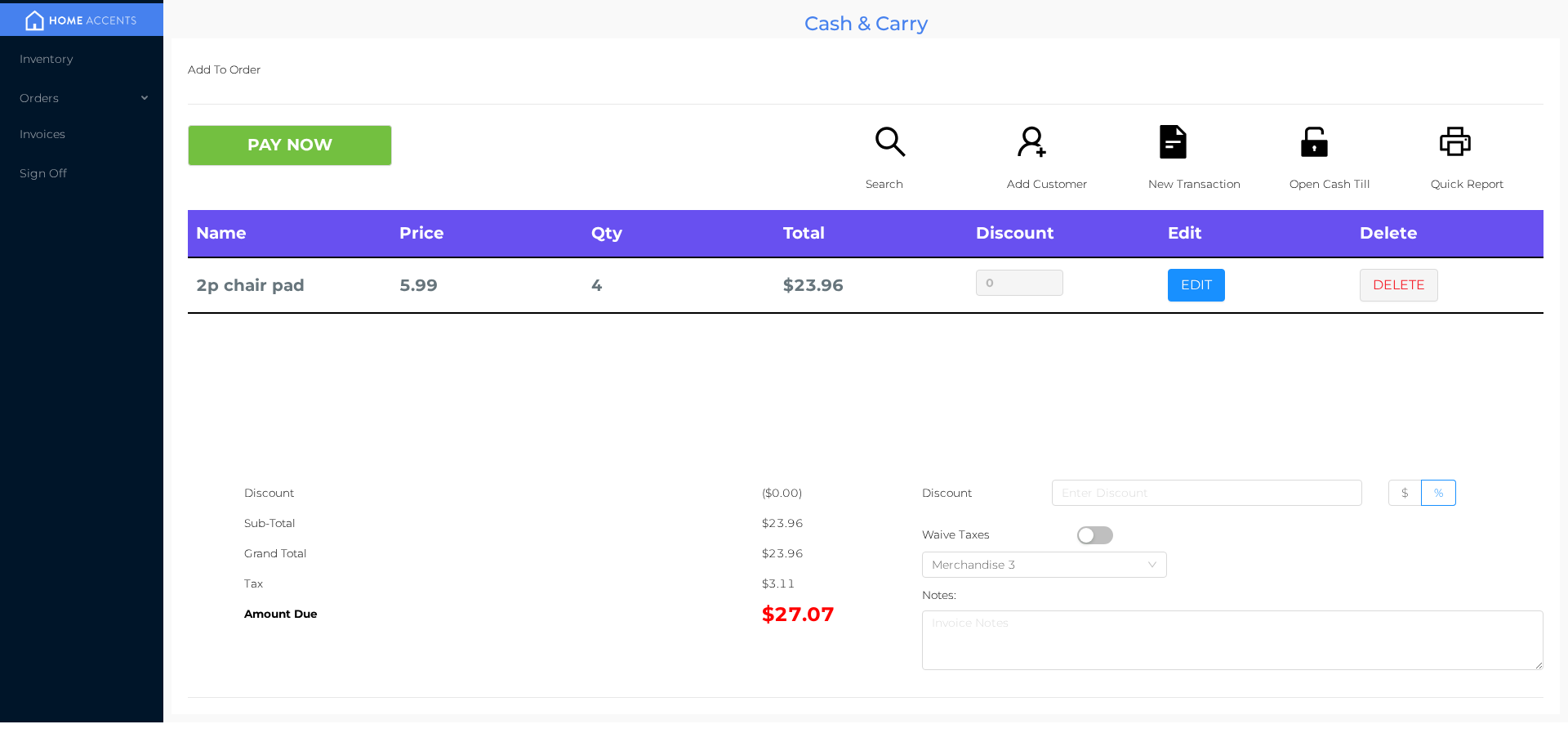
click at [874, 158] on icon "icon: search" at bounding box center [891, 142] width 34 height 34
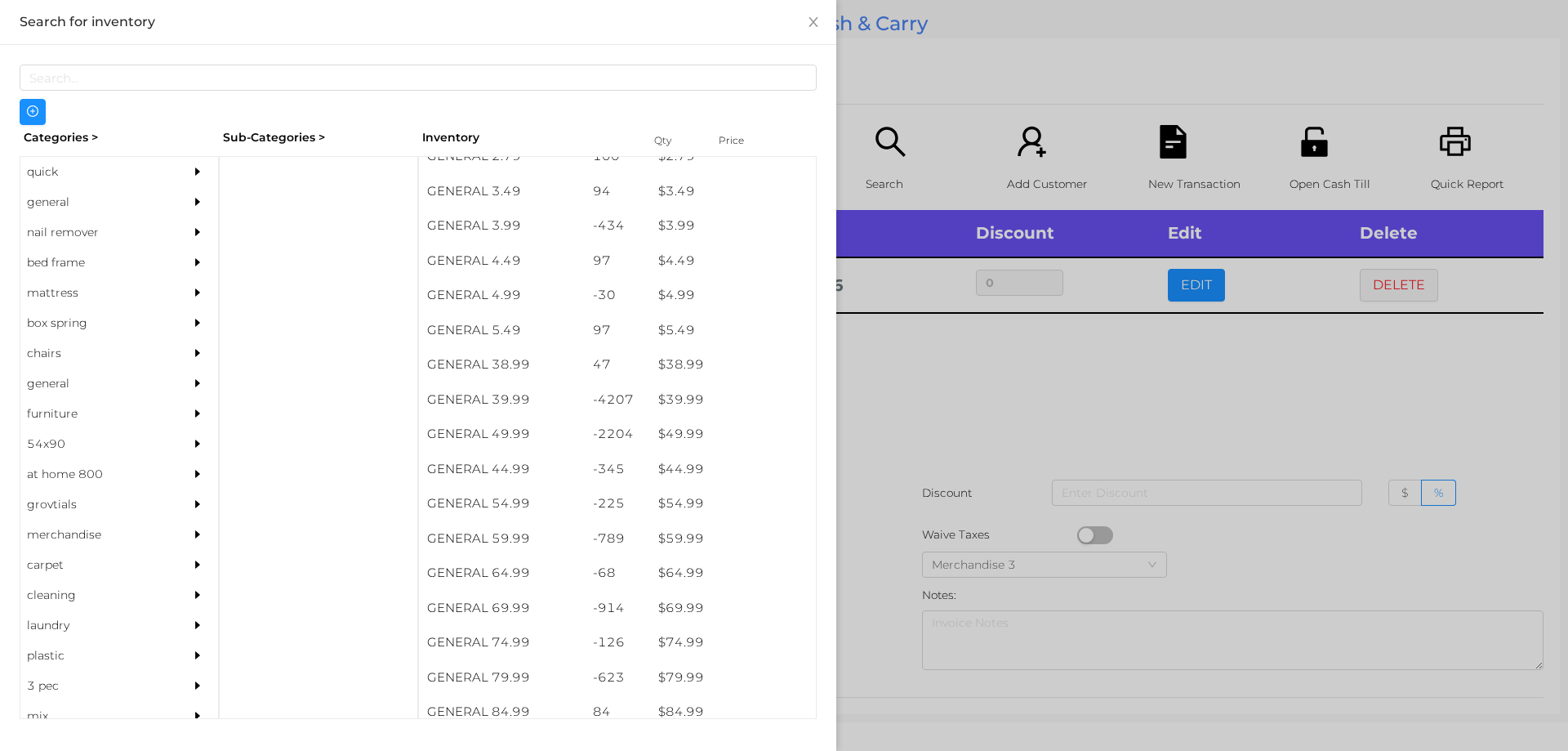
scroll to position [713, 0]
click at [253, 169] on div at bounding box center [318, 438] width 199 height 563
click at [48, 204] on div "general" at bounding box center [94, 202] width 148 height 30
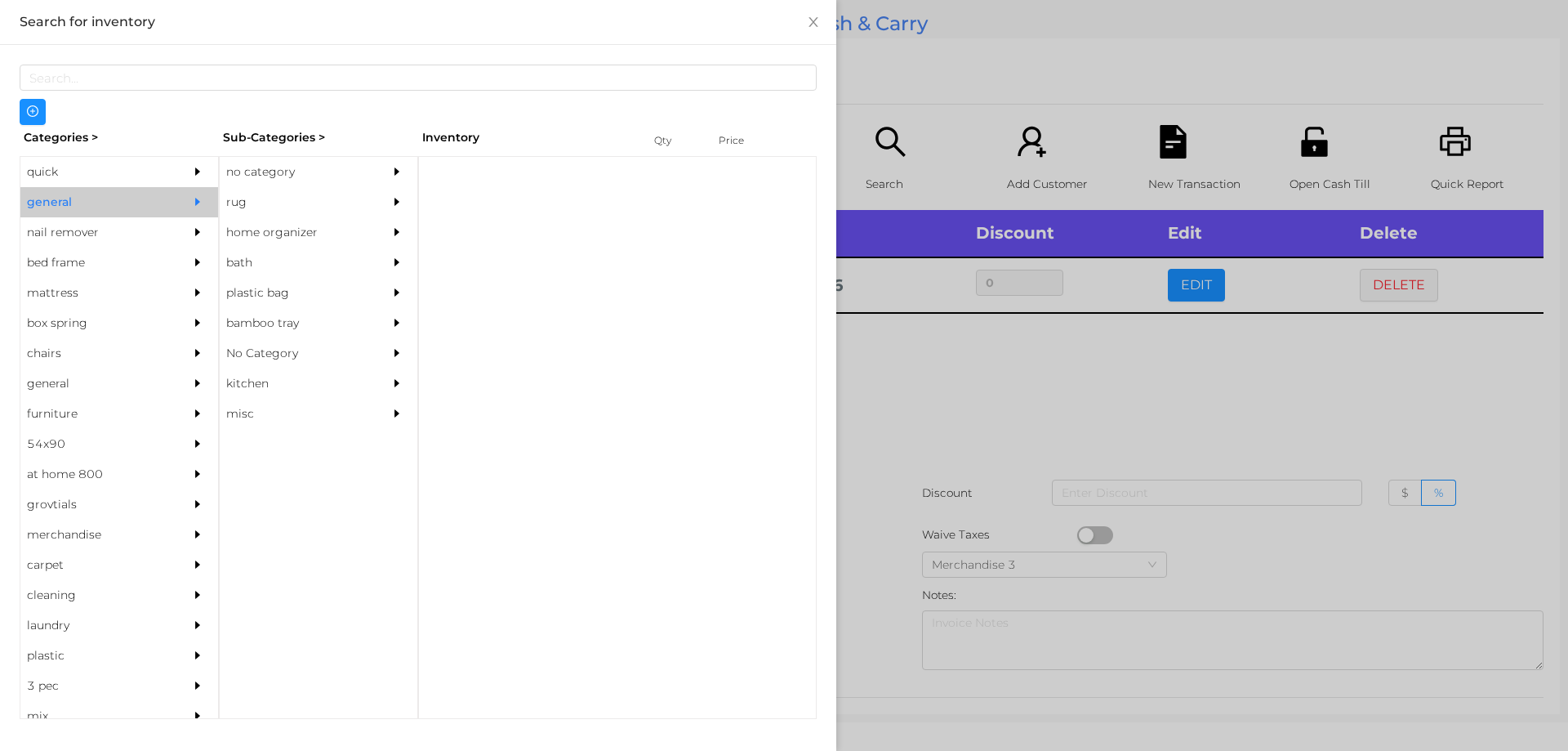
click at [262, 171] on div "no category" at bounding box center [293, 172] width 148 height 30
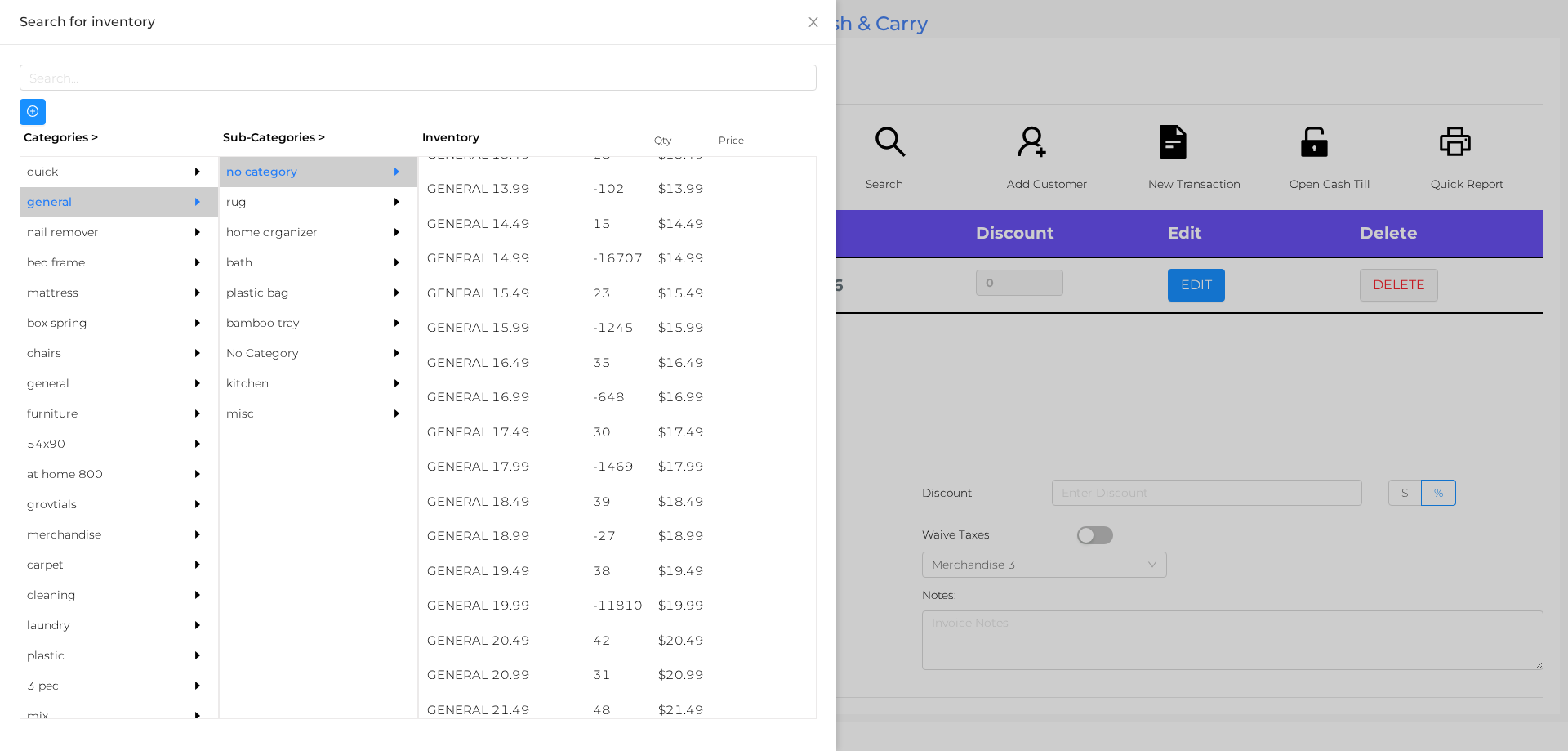
scroll to position [1329, 0]
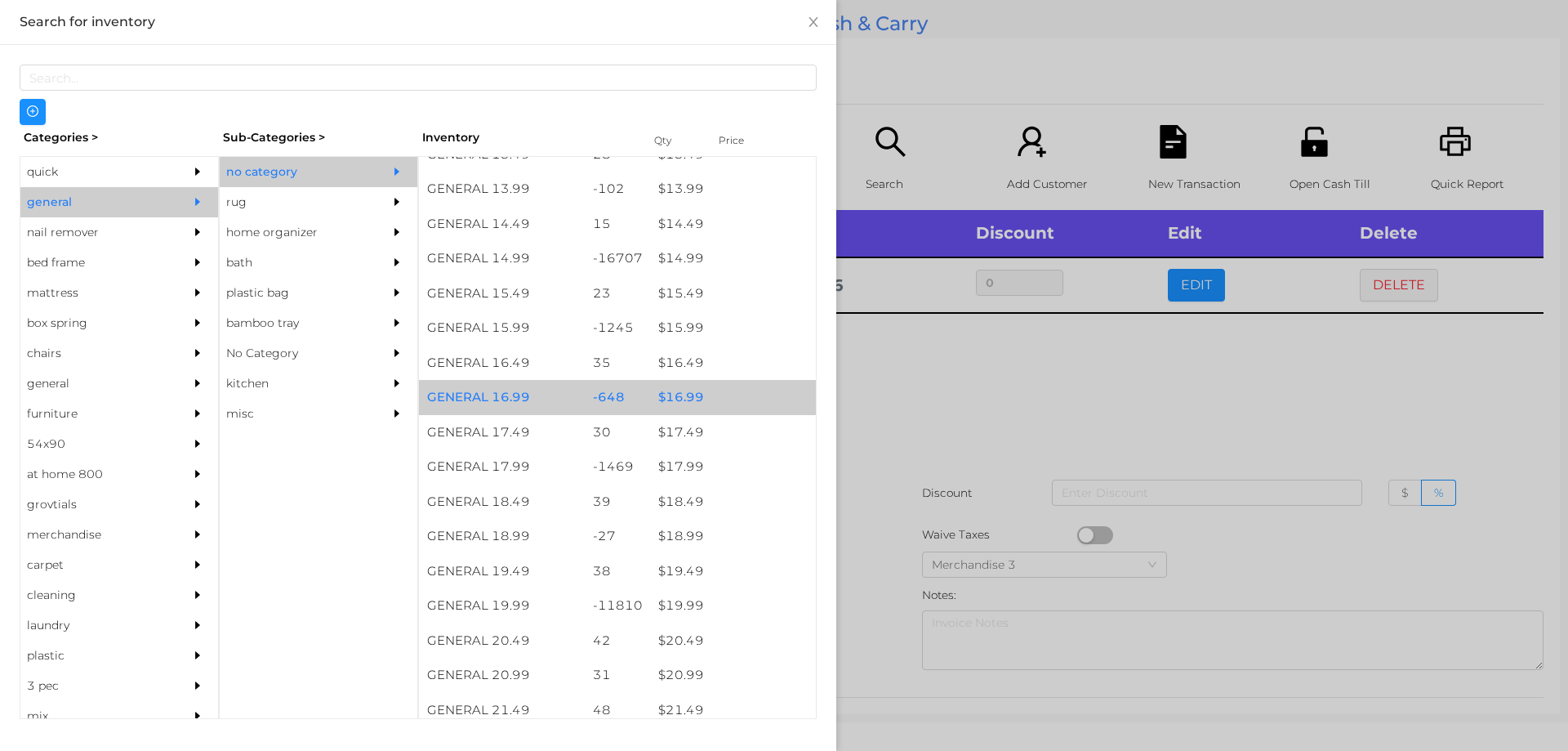
click at [683, 394] on div "$ 16.99" at bounding box center [733, 397] width 166 height 35
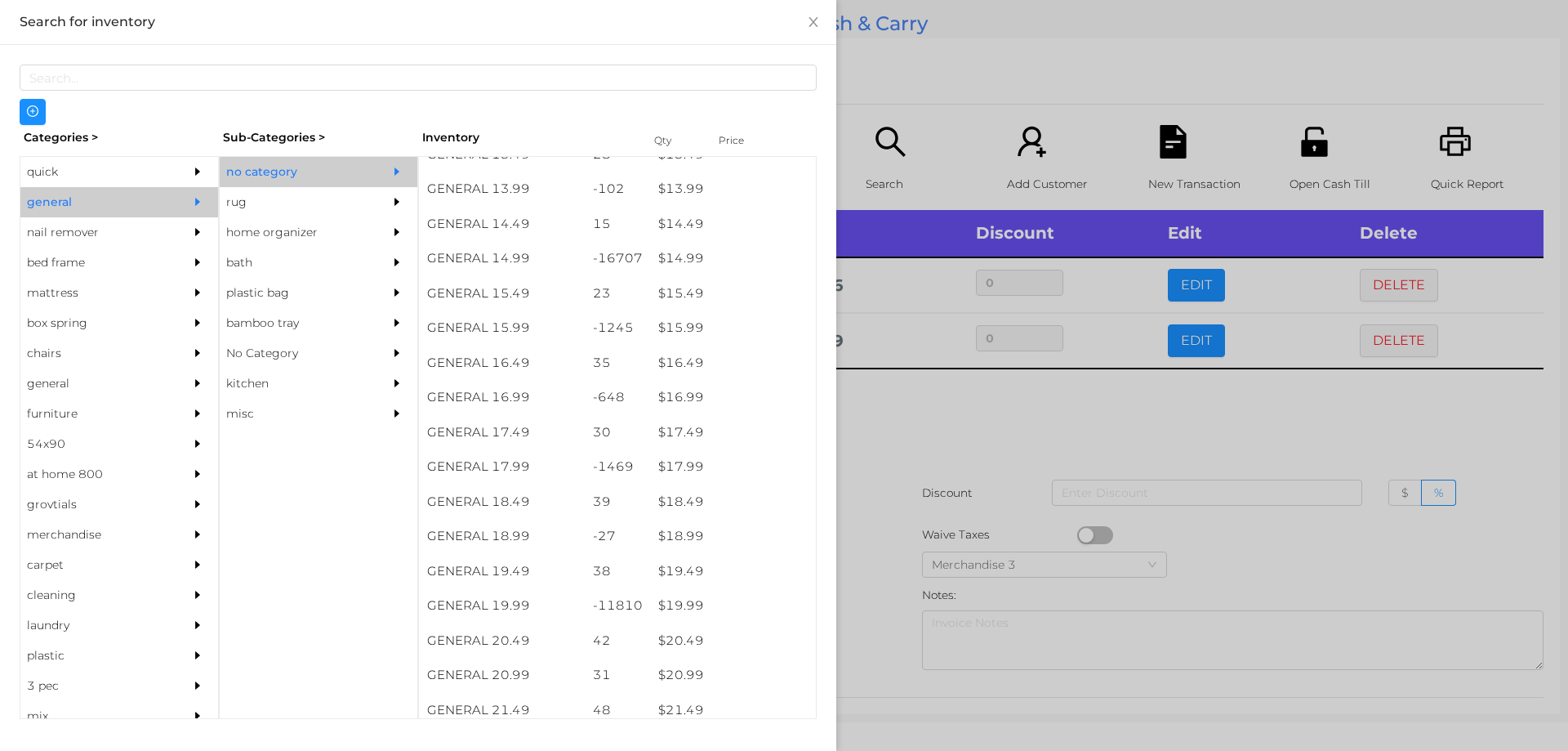
click at [880, 414] on div at bounding box center [784, 375] width 1568 height 751
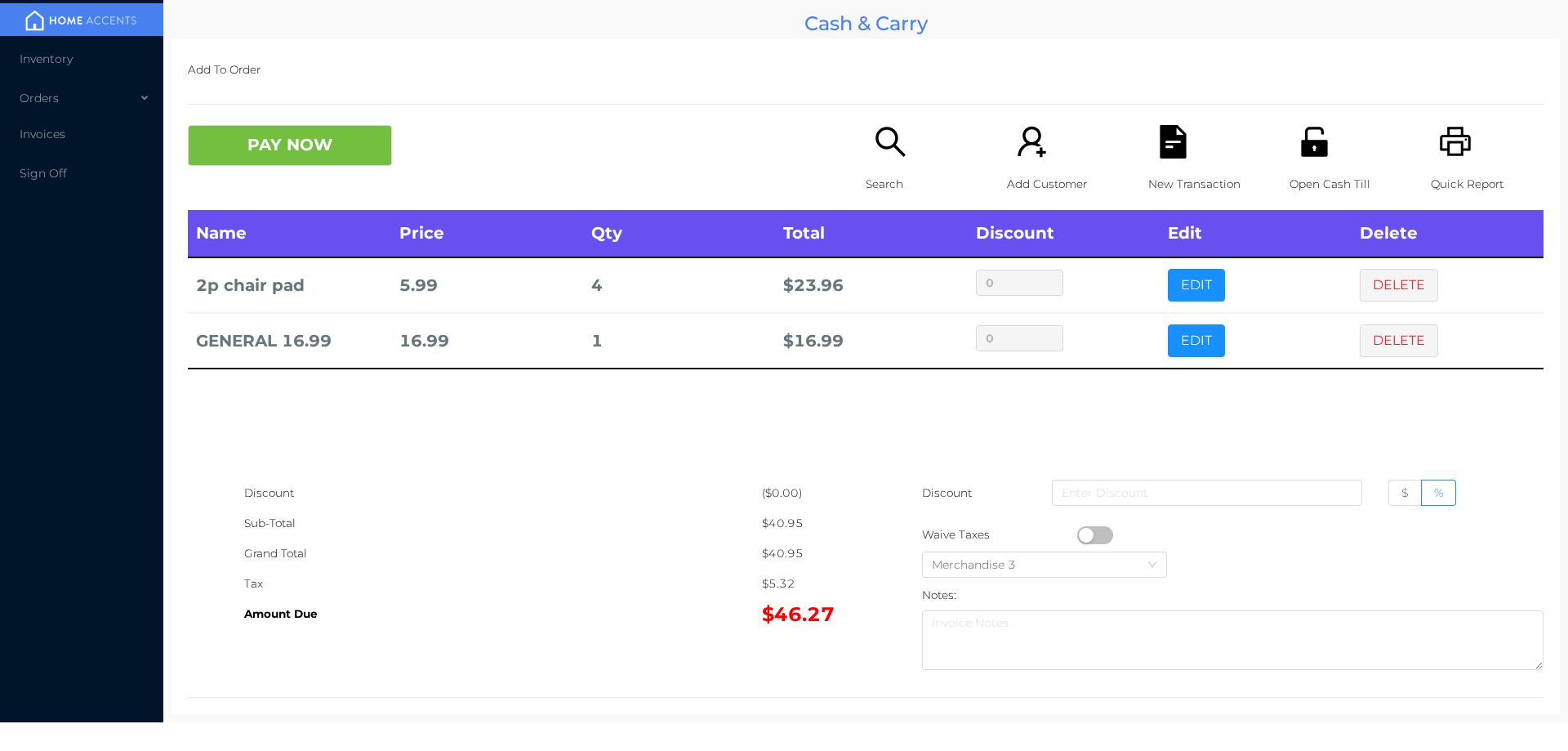
click at [879, 158] on icon "icon: search" at bounding box center [891, 142] width 34 height 34
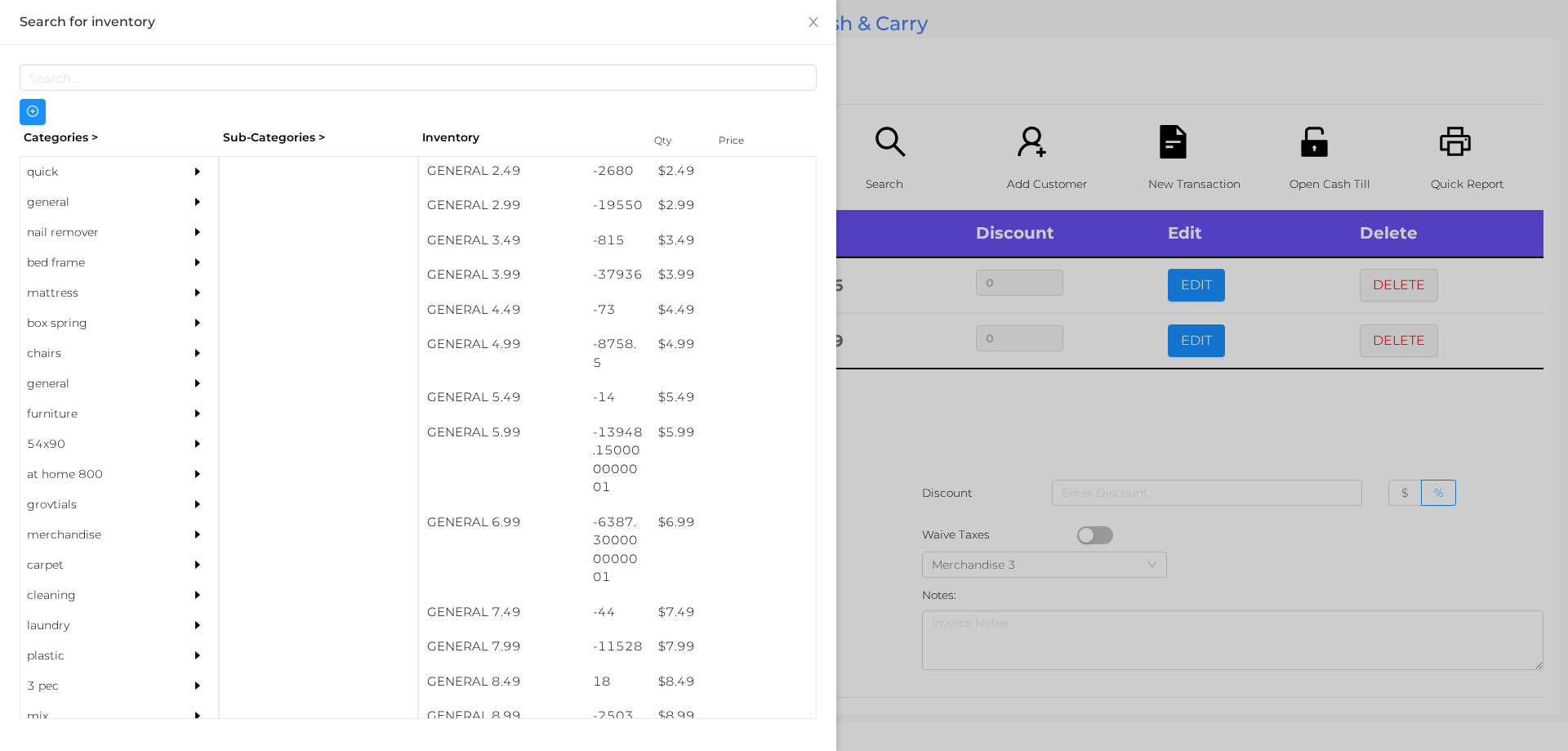
scroll to position [387, 0]
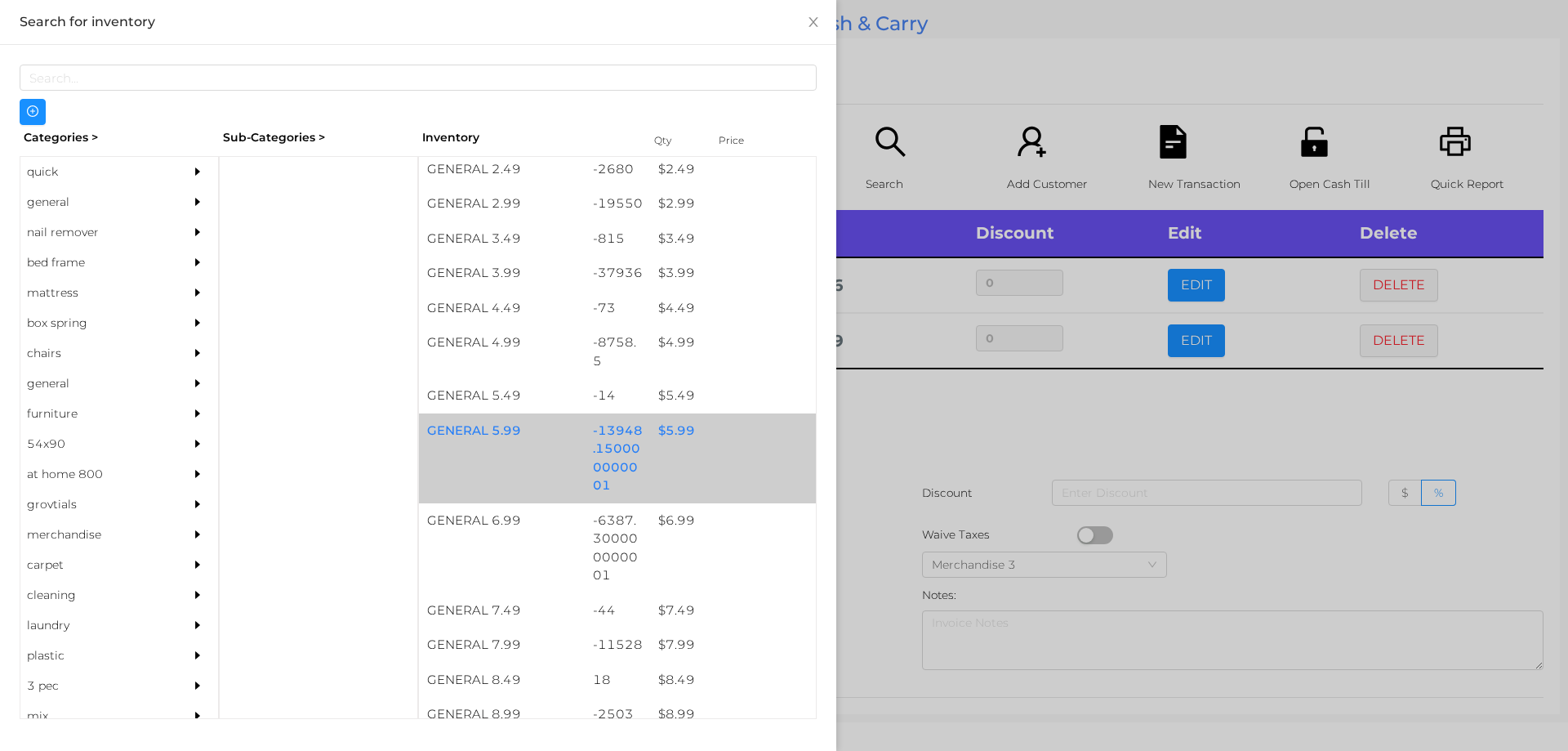
click at [665, 419] on div "$ 5.99" at bounding box center [733, 431] width 166 height 35
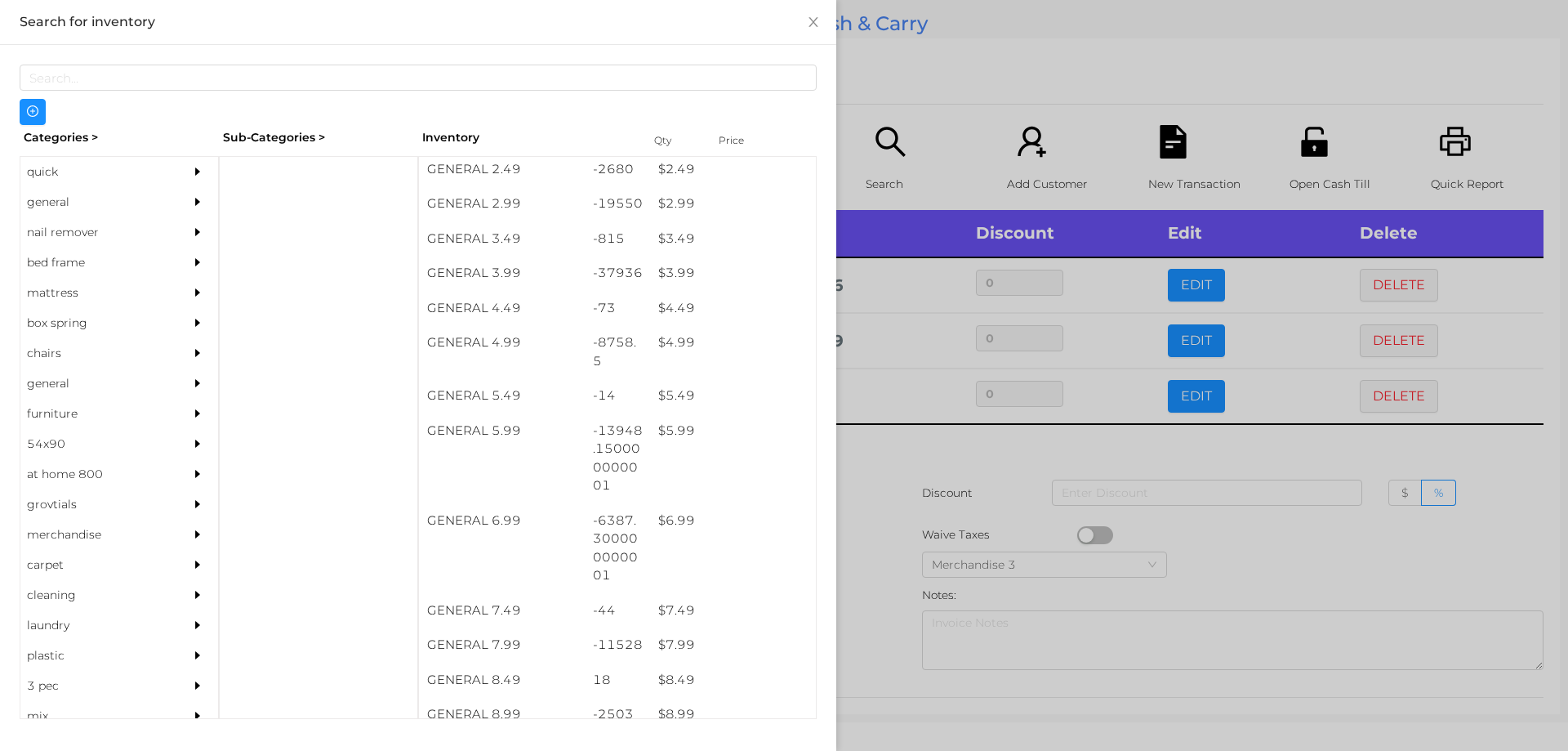
click at [880, 465] on div at bounding box center [784, 375] width 1568 height 751
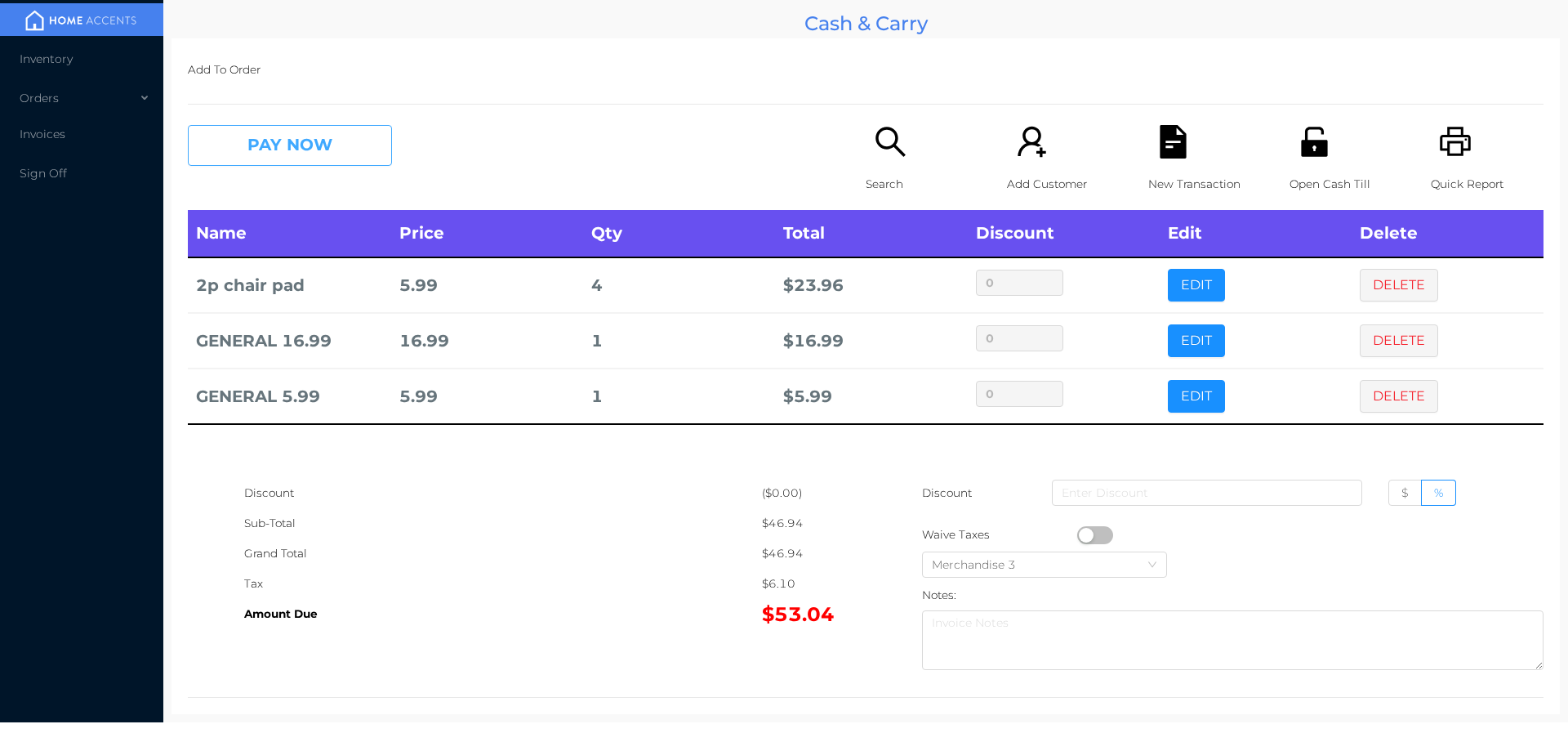
click at [256, 147] on button "PAY NOW" at bounding box center [289, 145] width 204 height 41
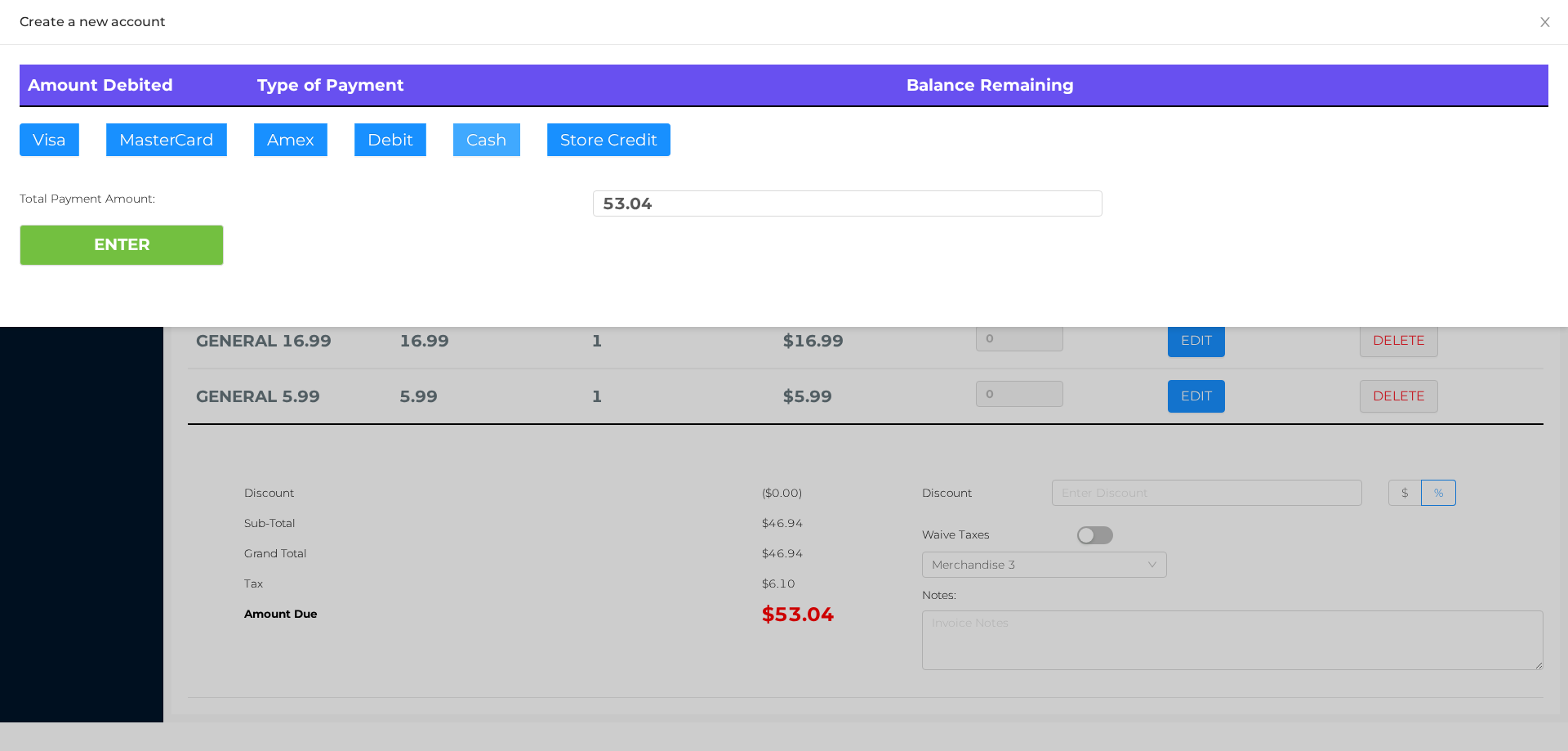
click at [474, 140] on button "Cash" at bounding box center [486, 139] width 67 height 33
type input "60."
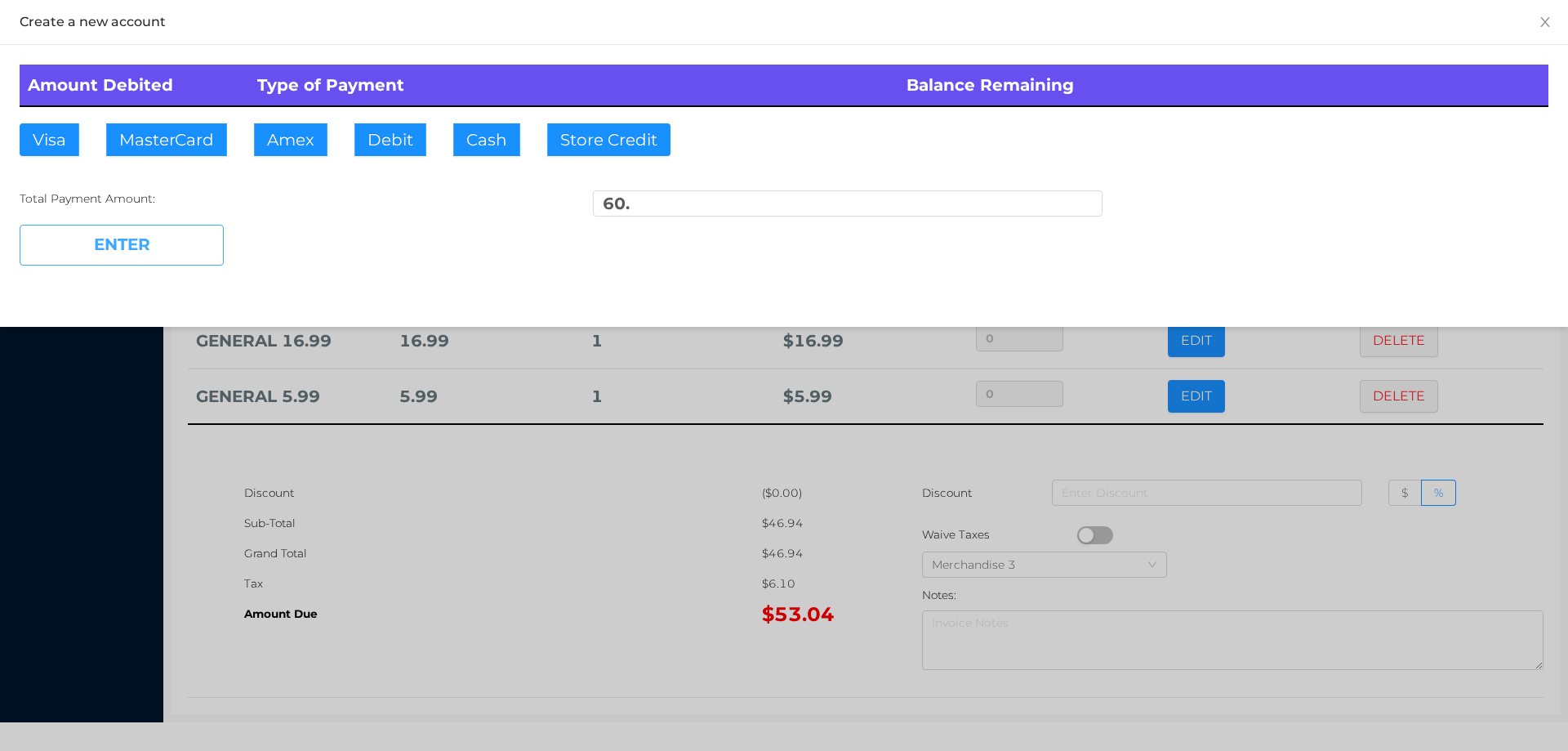
click at [151, 261] on button "ENTER" at bounding box center [121, 245] width 204 height 41
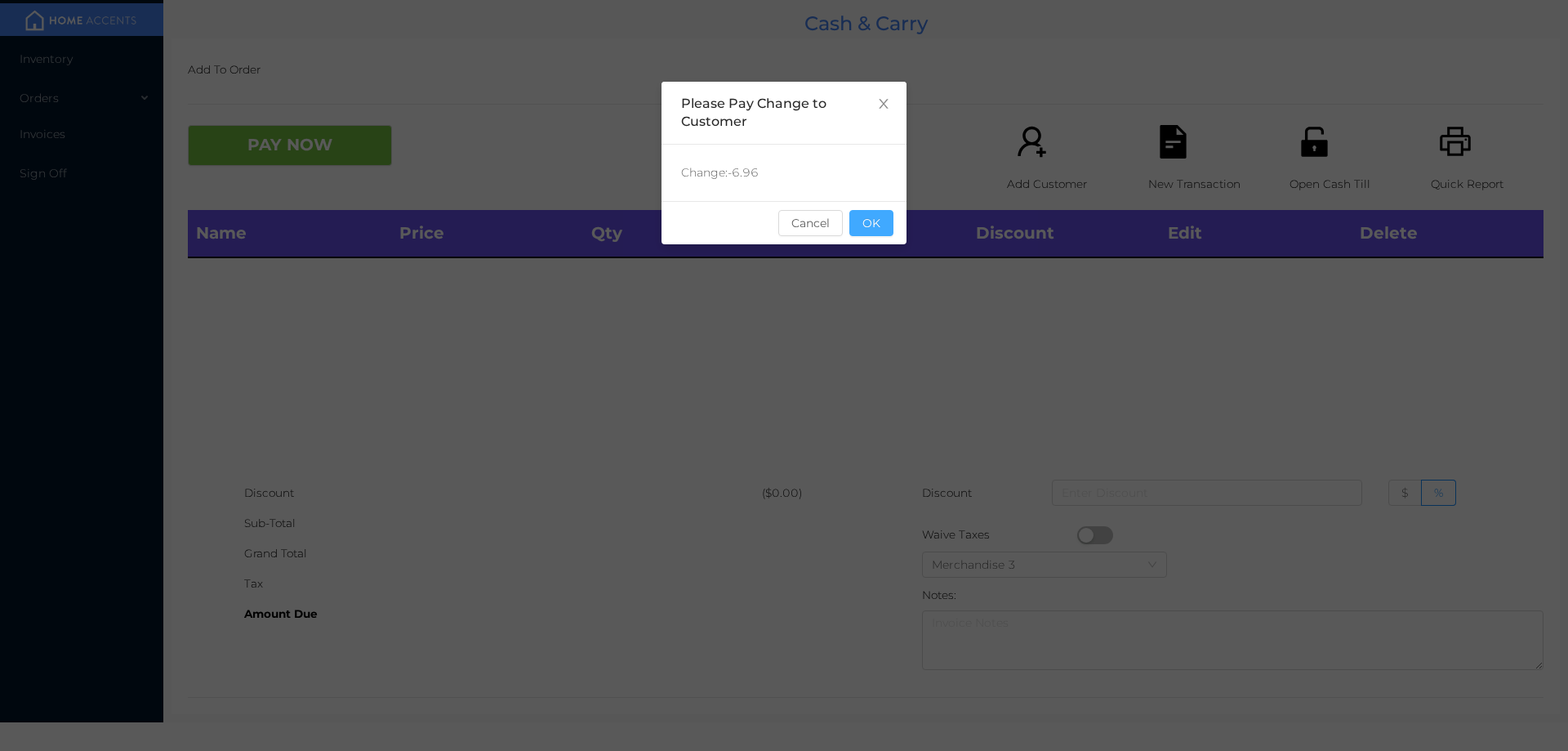
click at [867, 235] on button "OK" at bounding box center [871, 223] width 44 height 26
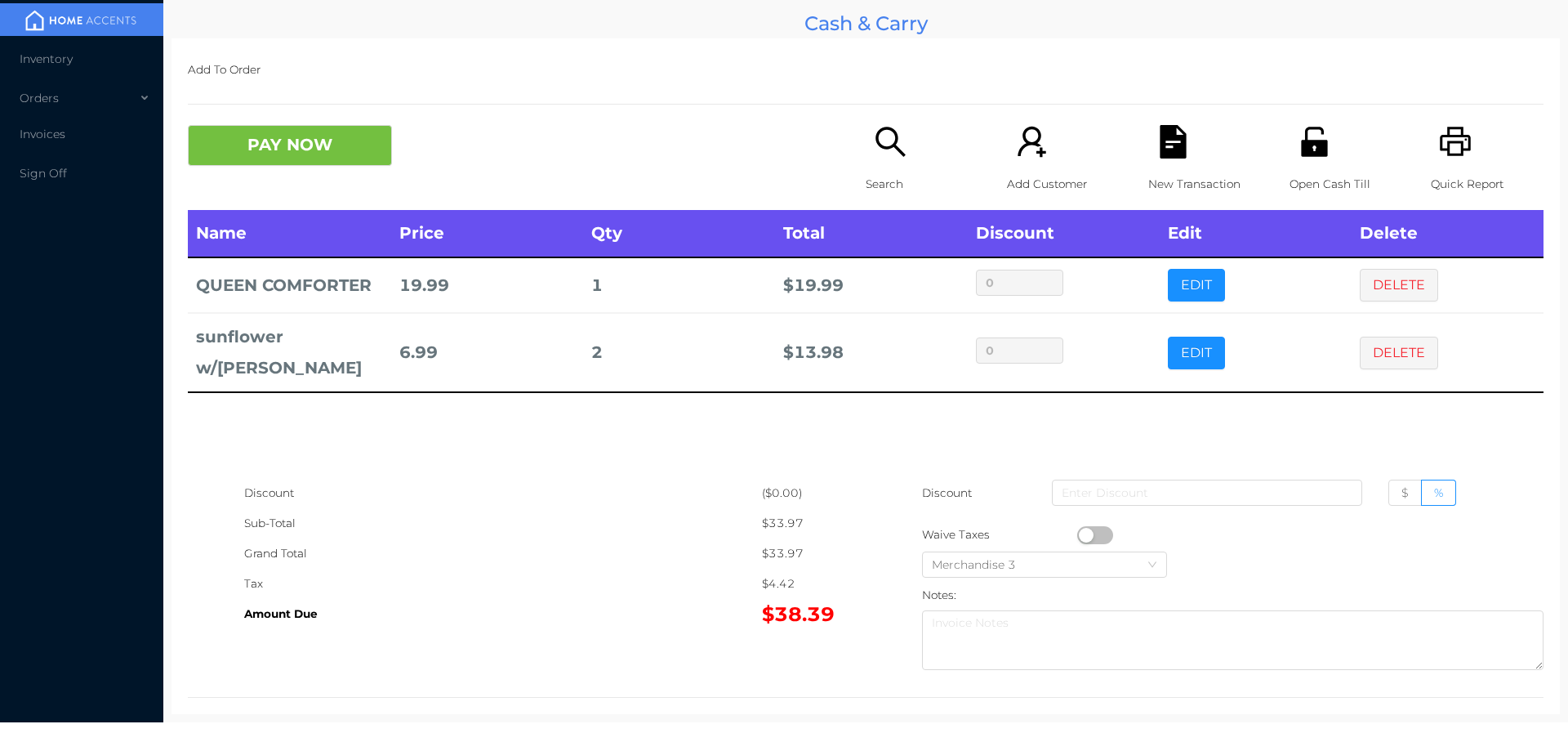
click at [881, 158] on icon "icon: search" at bounding box center [891, 142] width 34 height 34
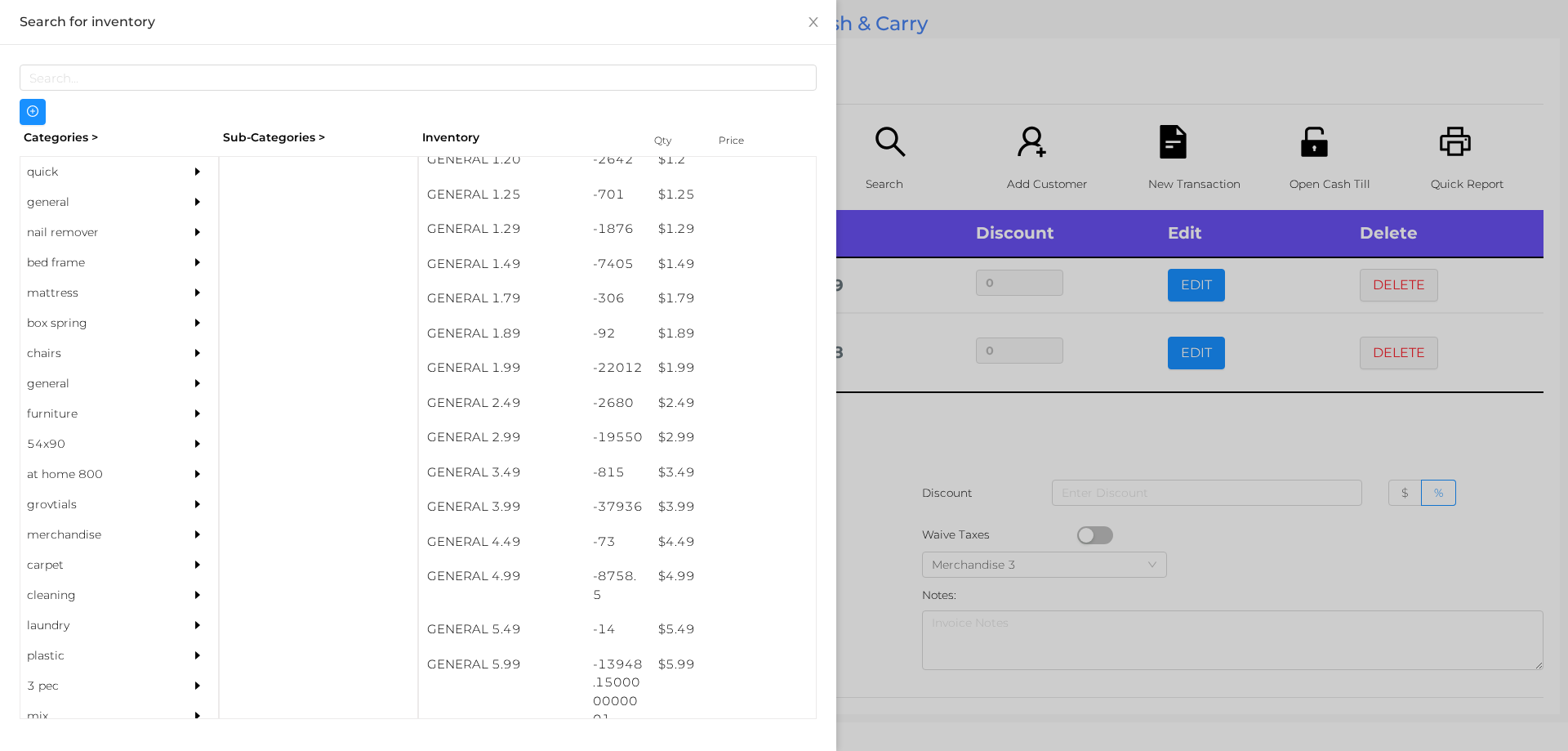
scroll to position [158, 0]
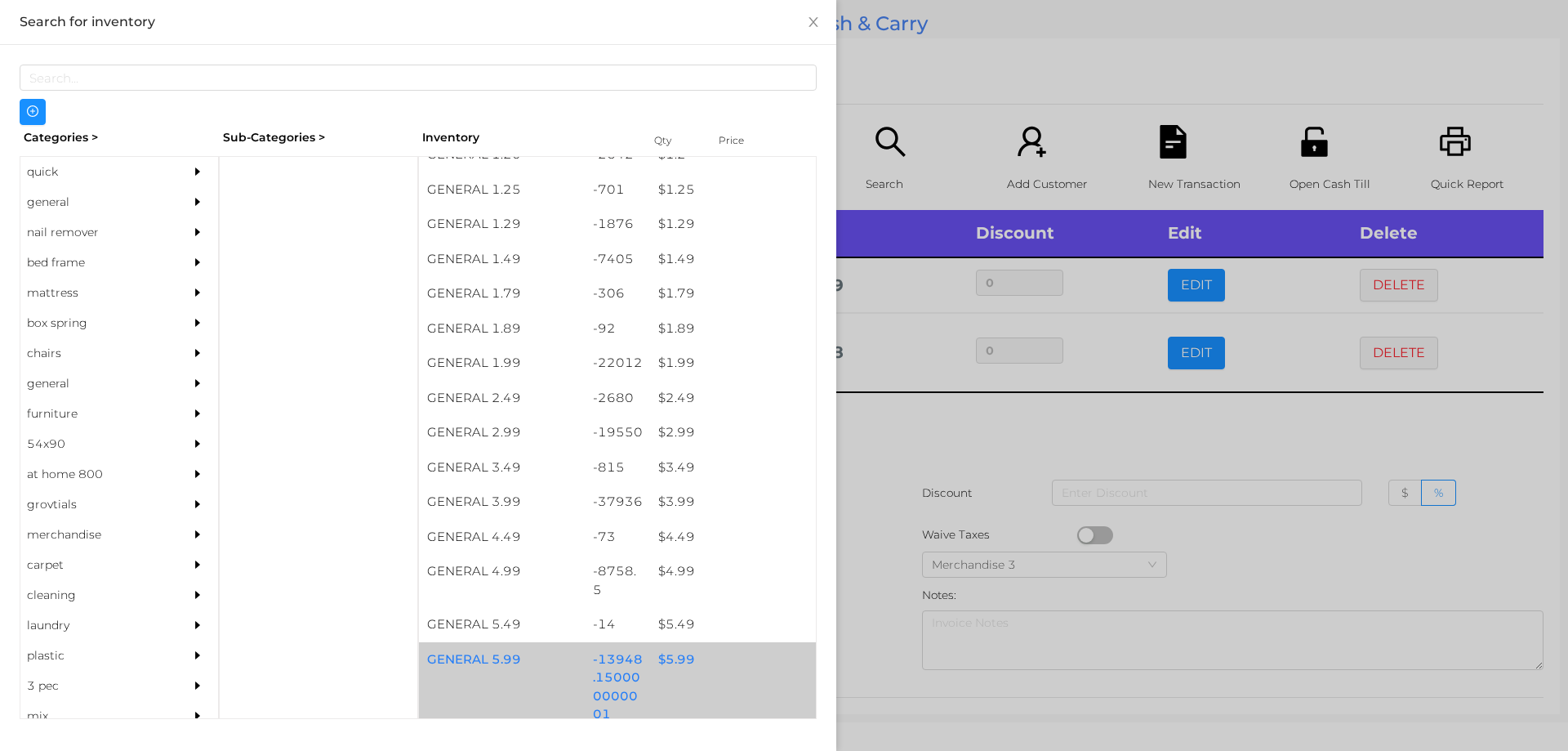
click at [674, 659] on div "$ 5.99" at bounding box center [733, 659] width 166 height 35
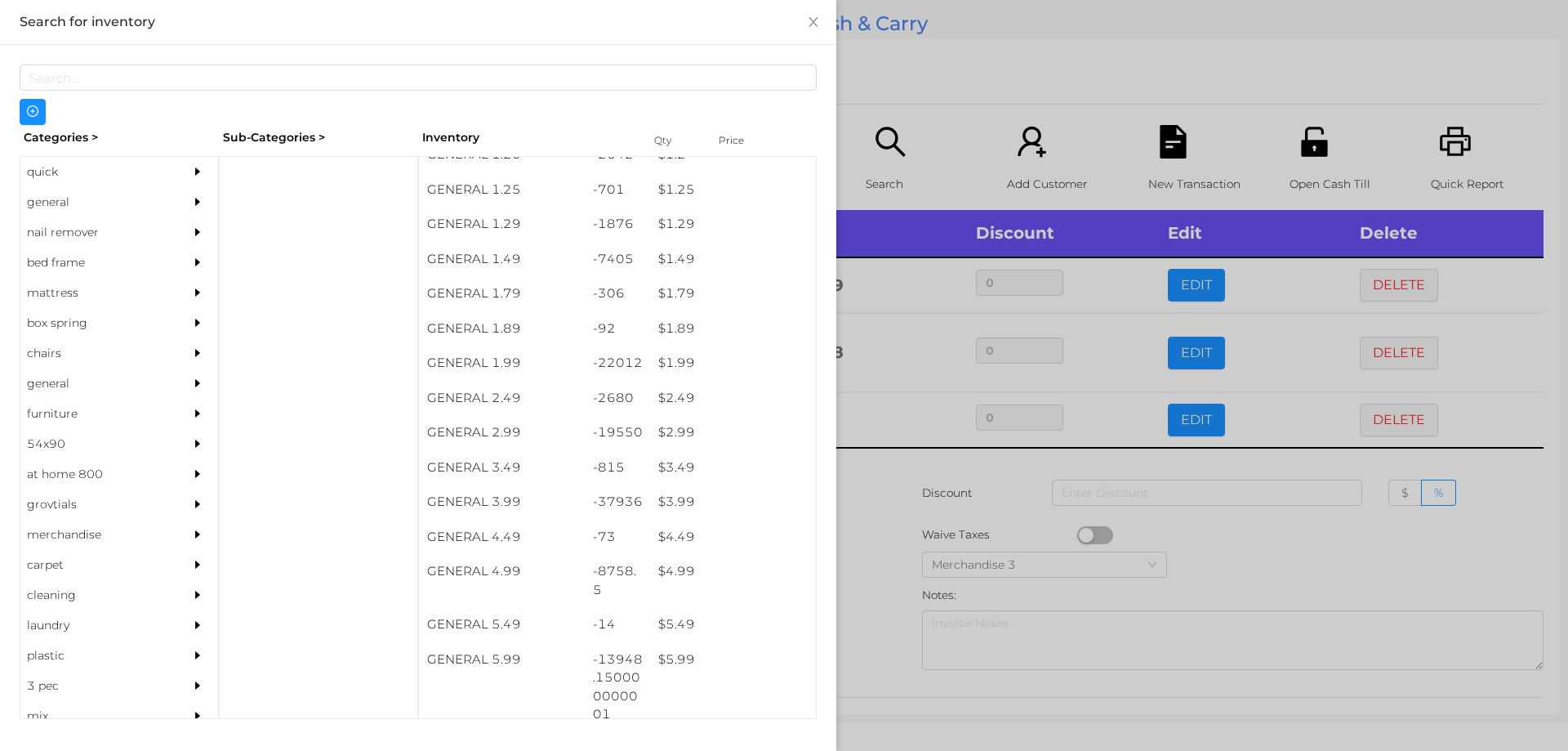
click at [880, 611] on div at bounding box center [784, 375] width 1568 height 751
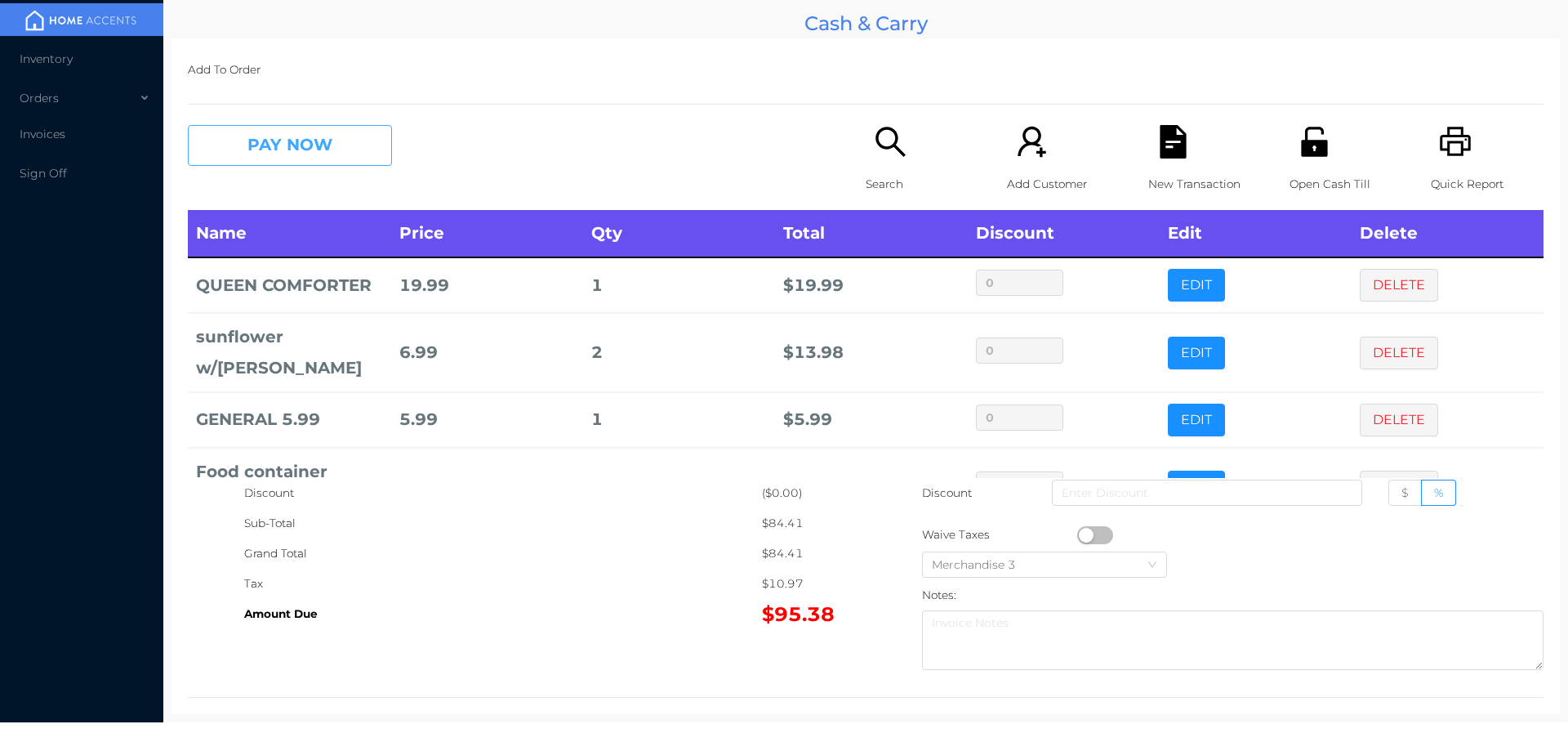
click at [345, 136] on button "PAY NOW" at bounding box center [289, 145] width 204 height 41
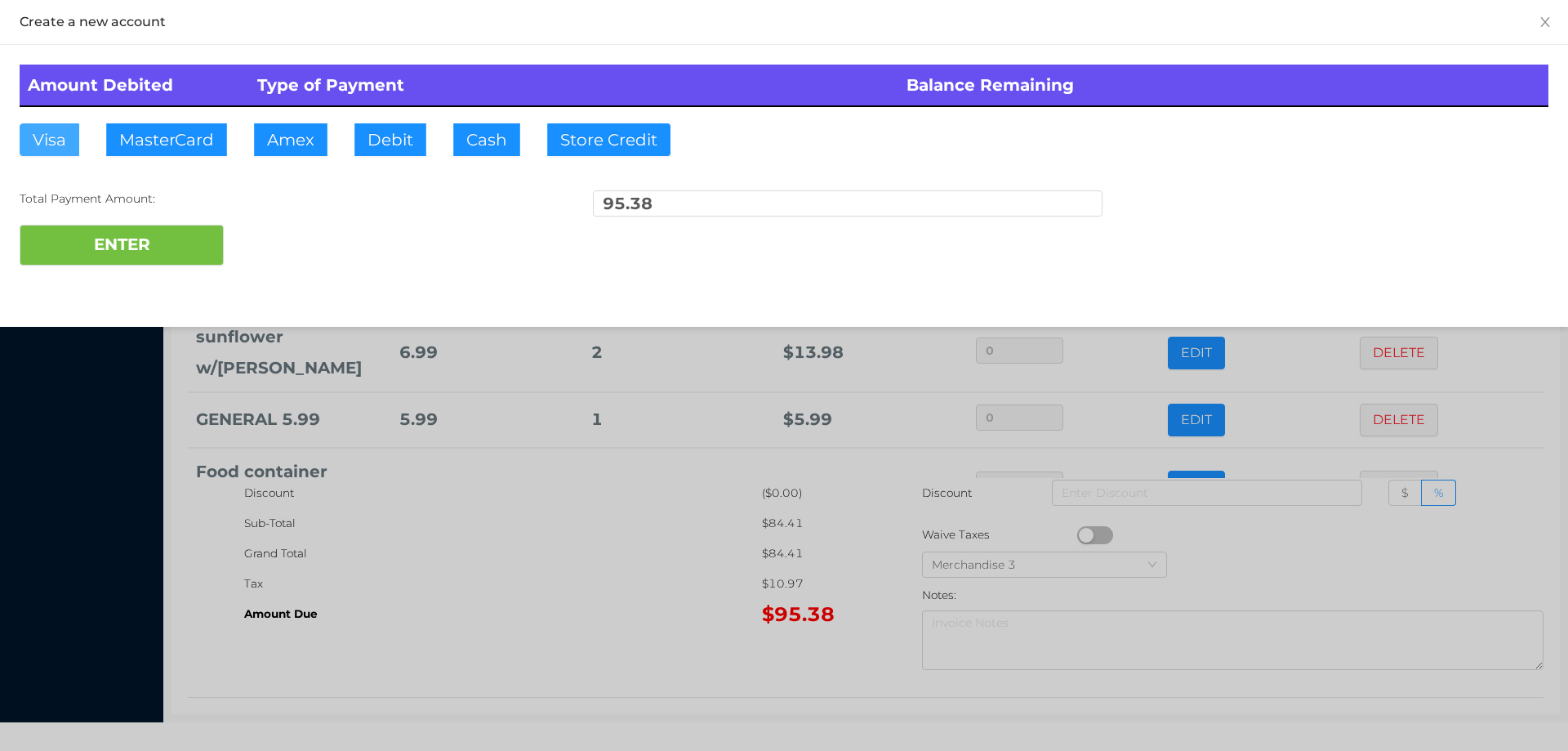
click at [54, 144] on button "Visa" at bounding box center [50, 139] width 60 height 33
click at [98, 253] on button "ENTER" at bounding box center [121, 245] width 204 height 41
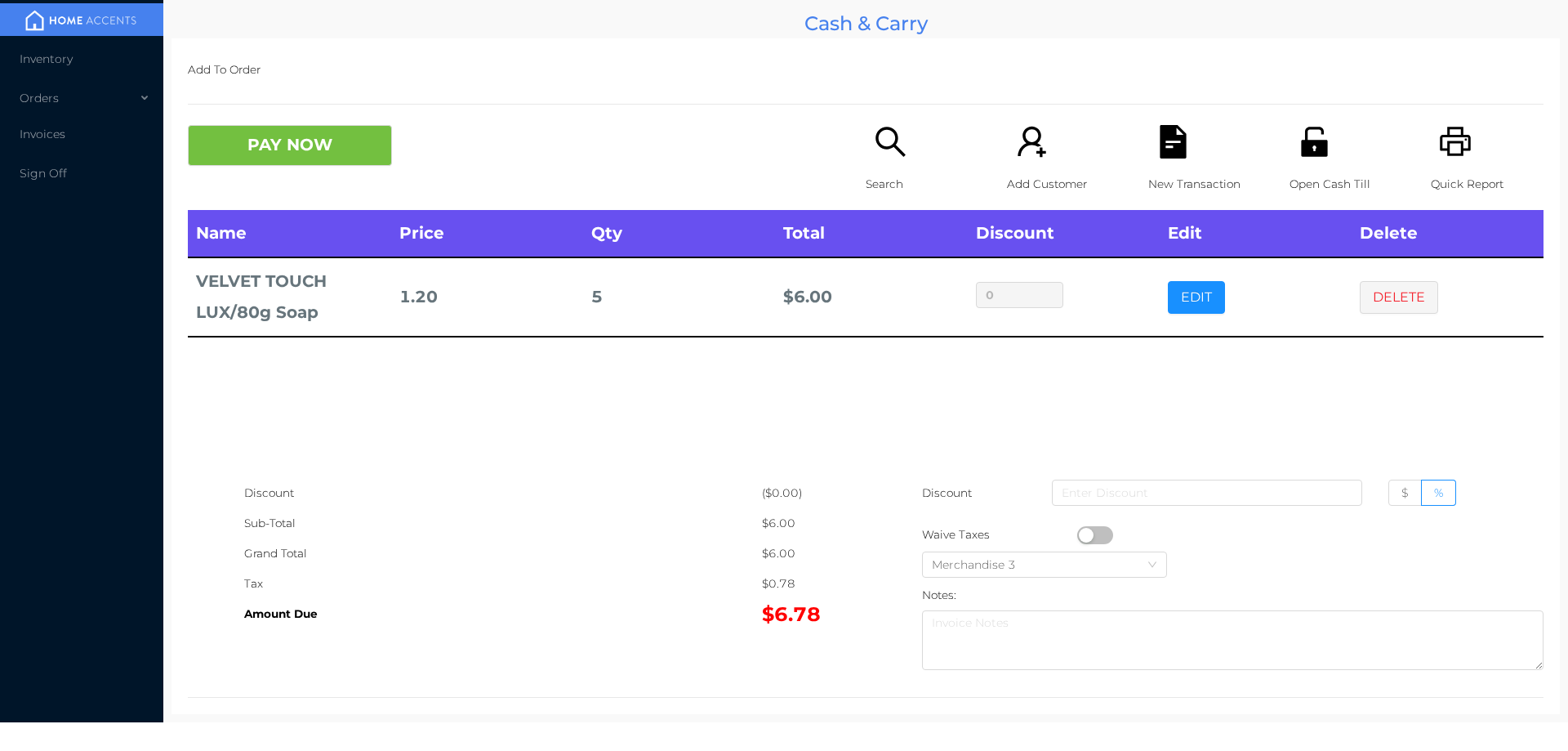
click at [899, 153] on icon "icon: search" at bounding box center [891, 142] width 34 height 34
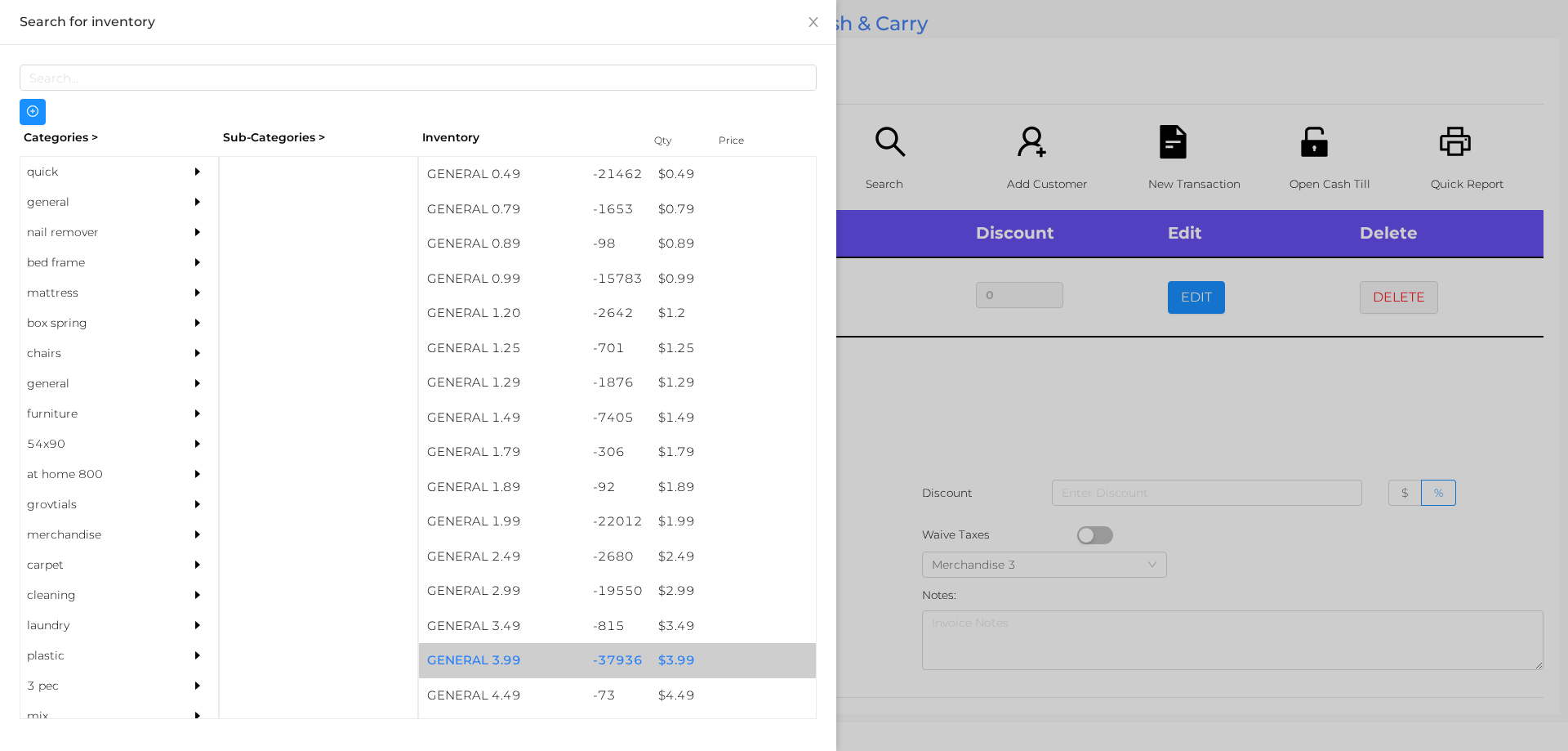
click at [660, 667] on div "$ 3.99" at bounding box center [733, 659] width 166 height 35
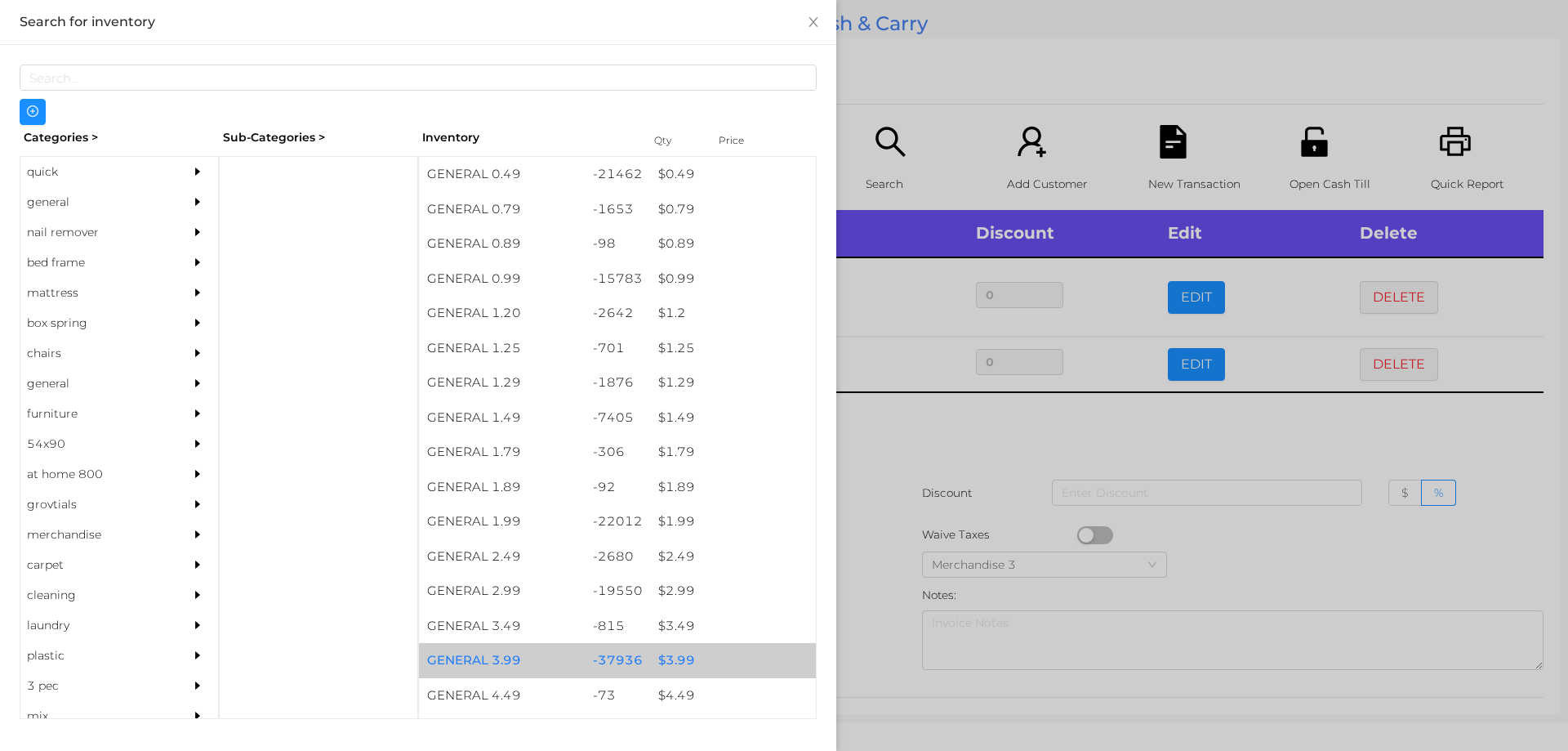
click at [666, 663] on div "$ 3.99" at bounding box center [733, 659] width 166 height 35
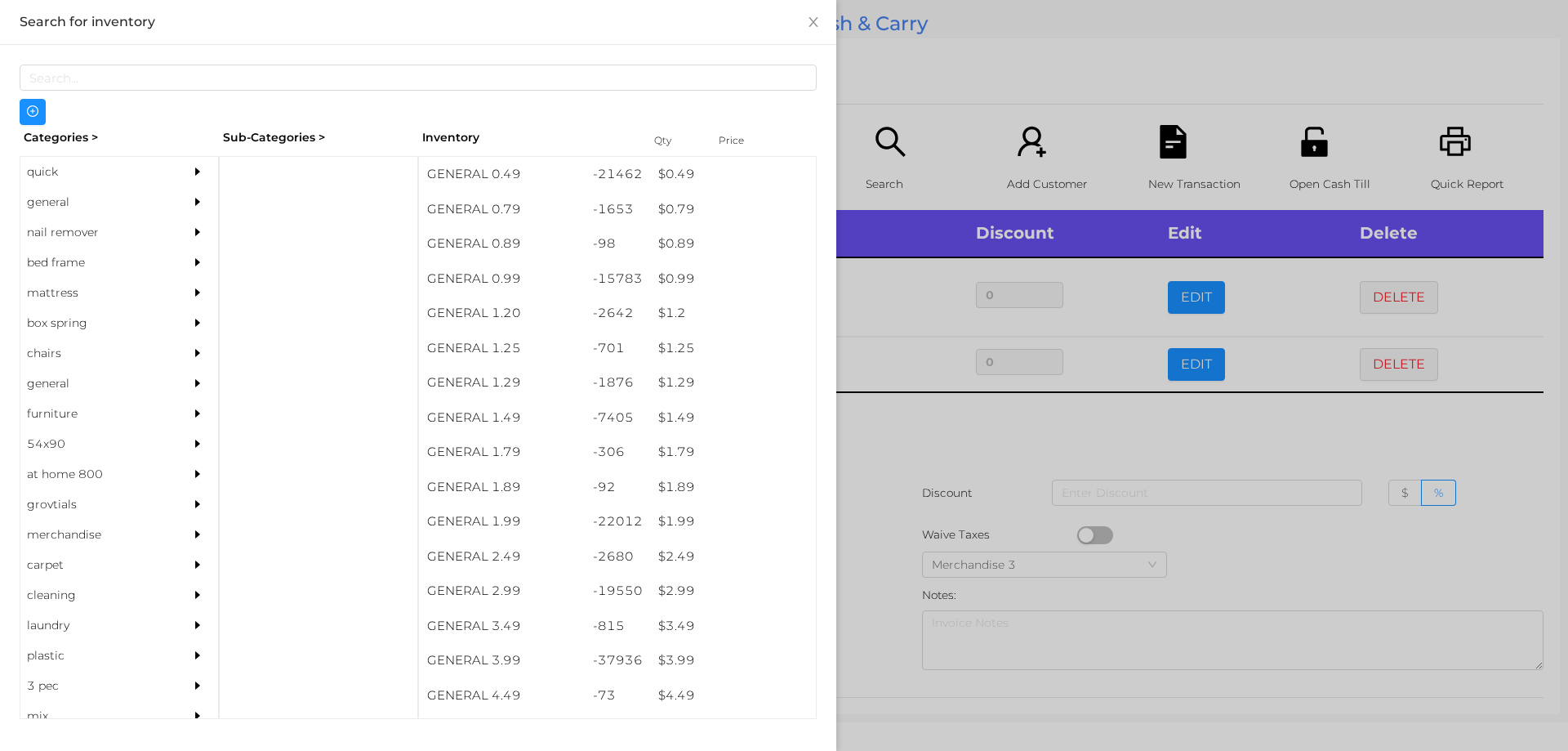
click at [903, 424] on div at bounding box center [784, 375] width 1568 height 751
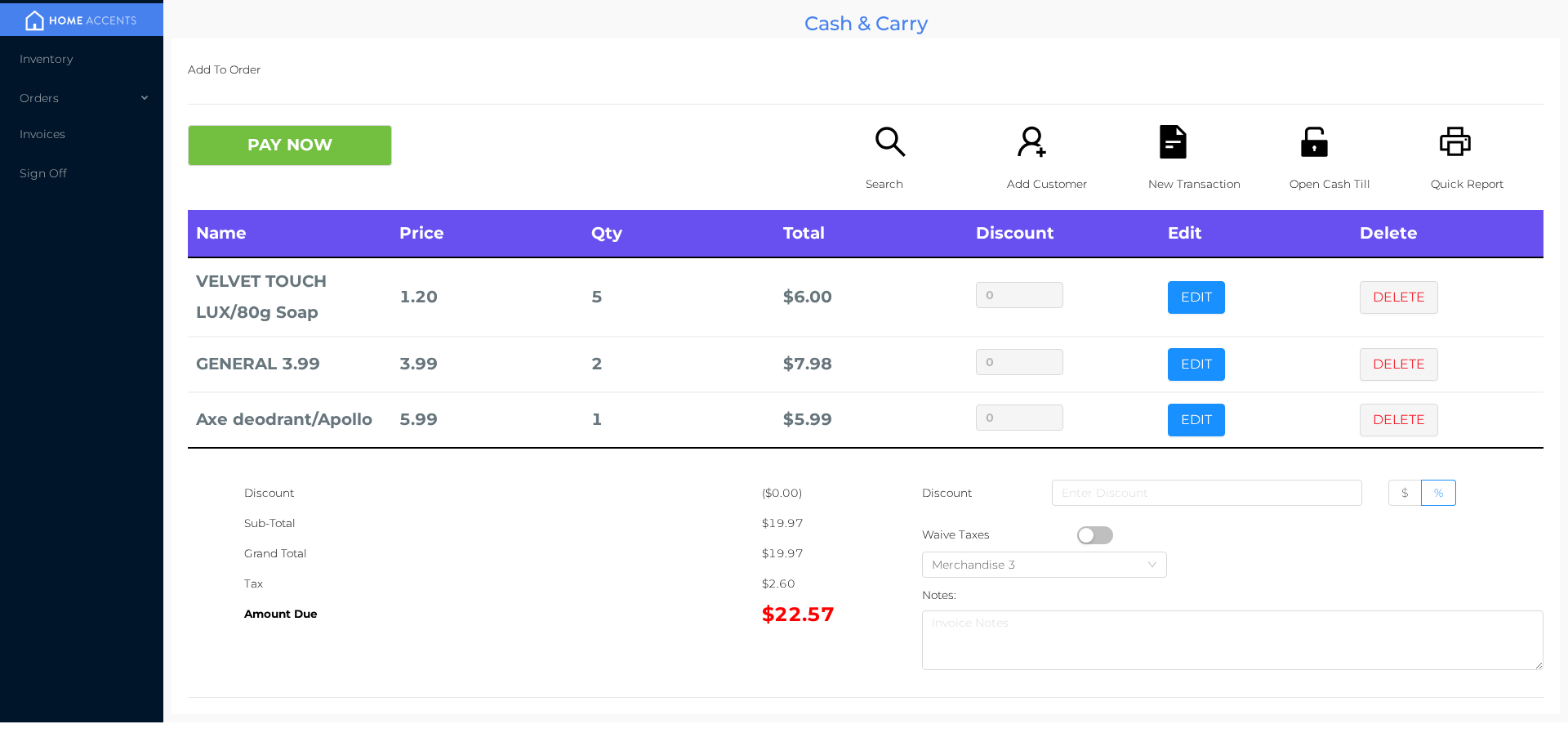
click at [874, 149] on icon "icon: search" at bounding box center [891, 142] width 34 height 34
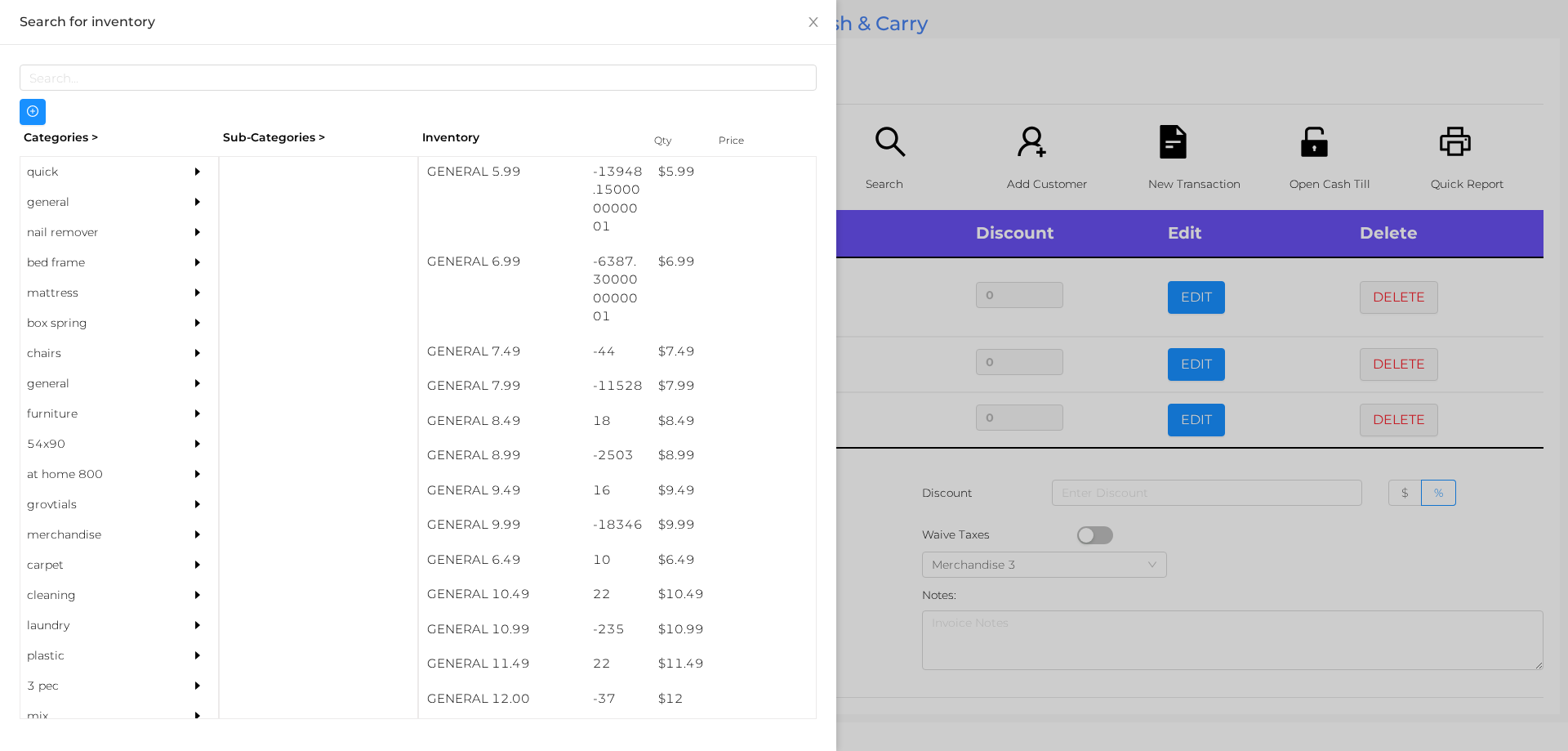
scroll to position [646, 0]
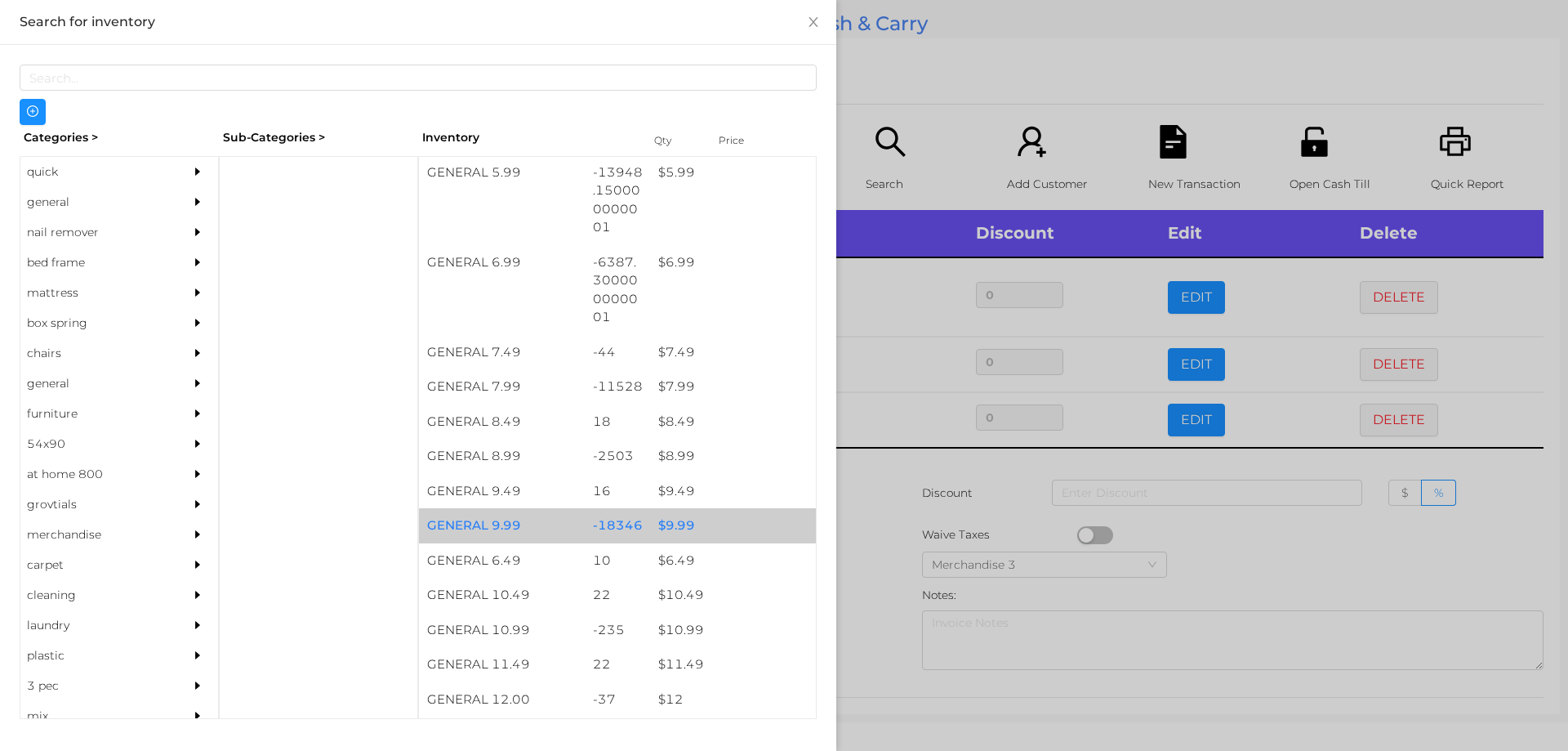
click at [670, 526] on div "$ 9.99" at bounding box center [733, 525] width 166 height 35
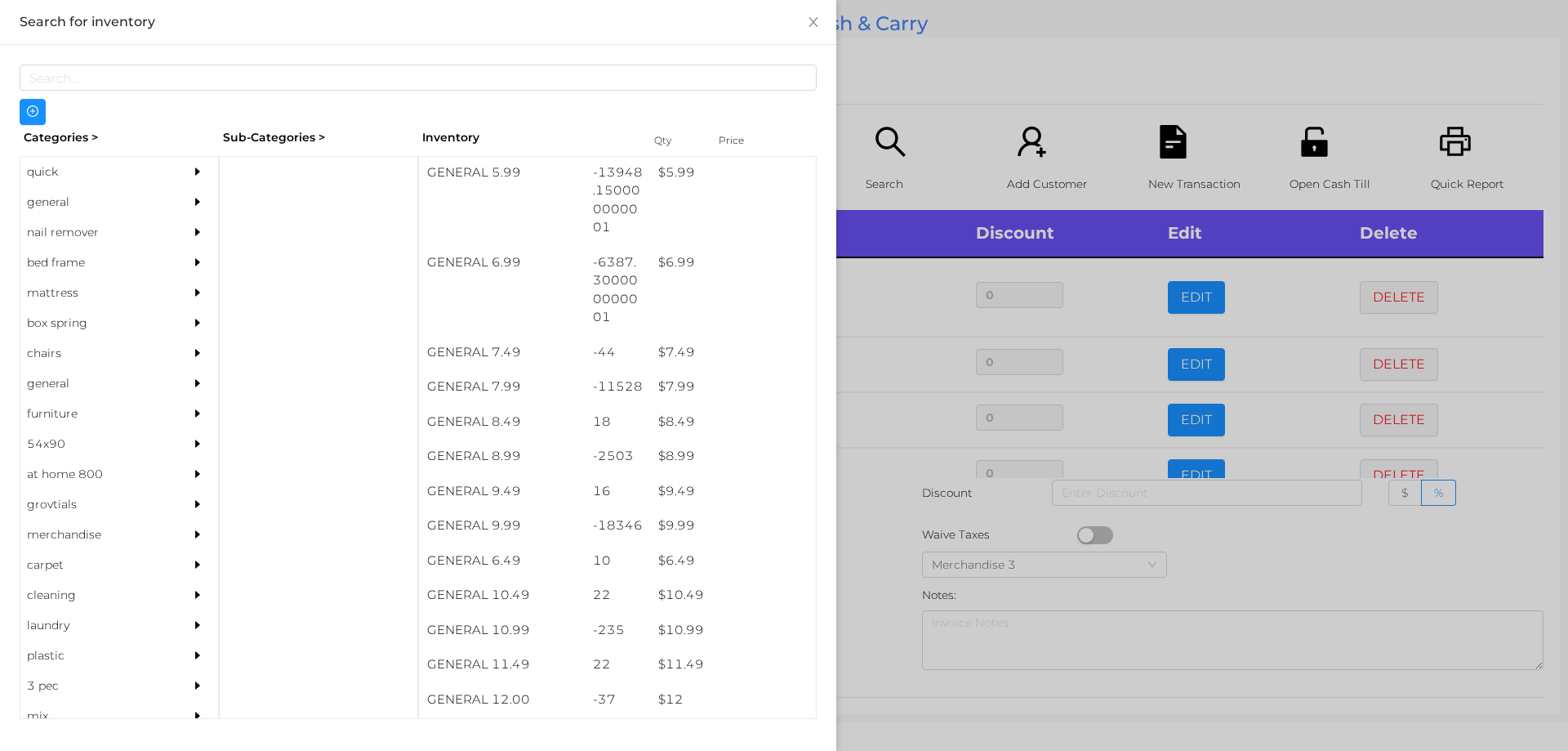
click at [867, 533] on div at bounding box center [784, 375] width 1568 height 751
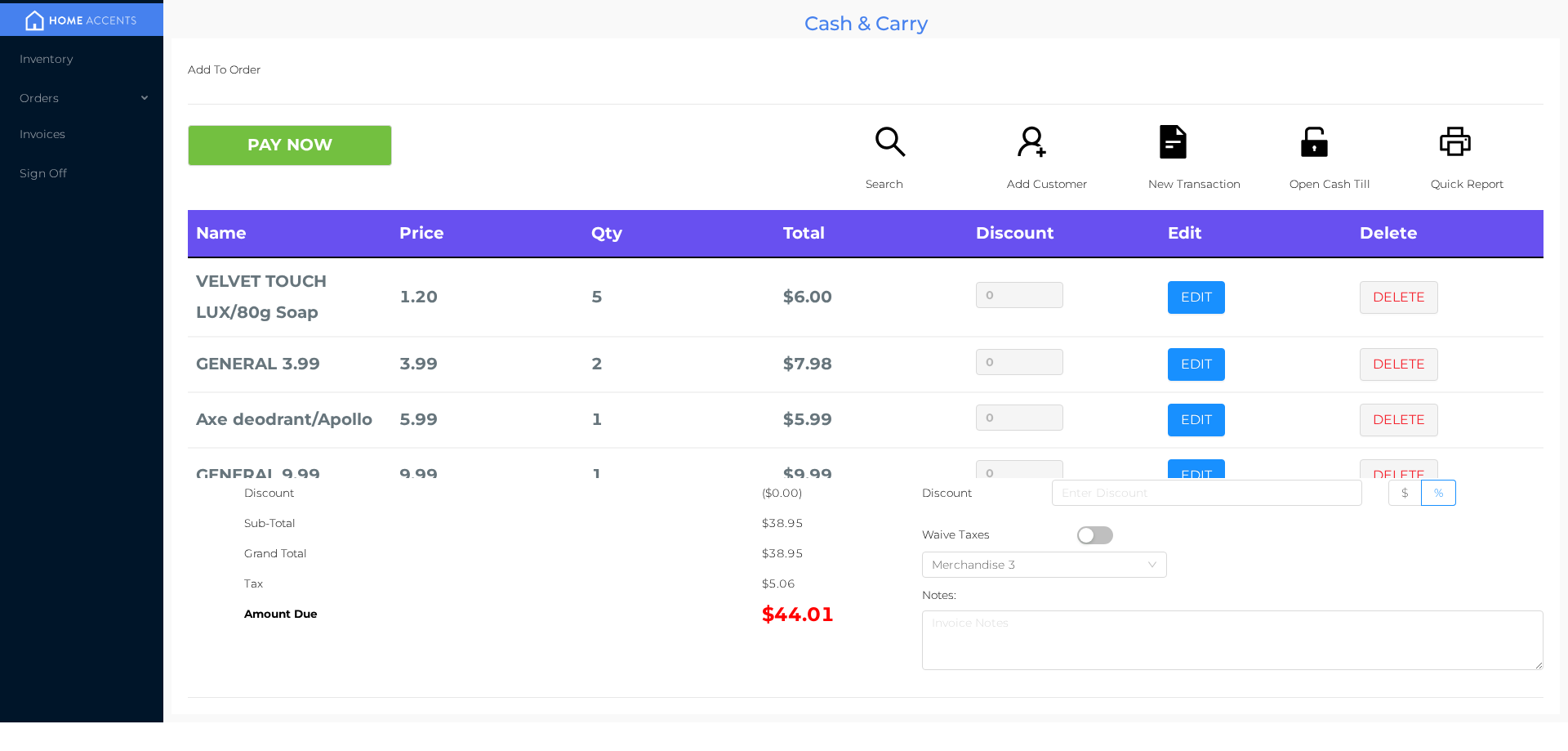
click at [899, 157] on icon "icon: search" at bounding box center [891, 142] width 34 height 34
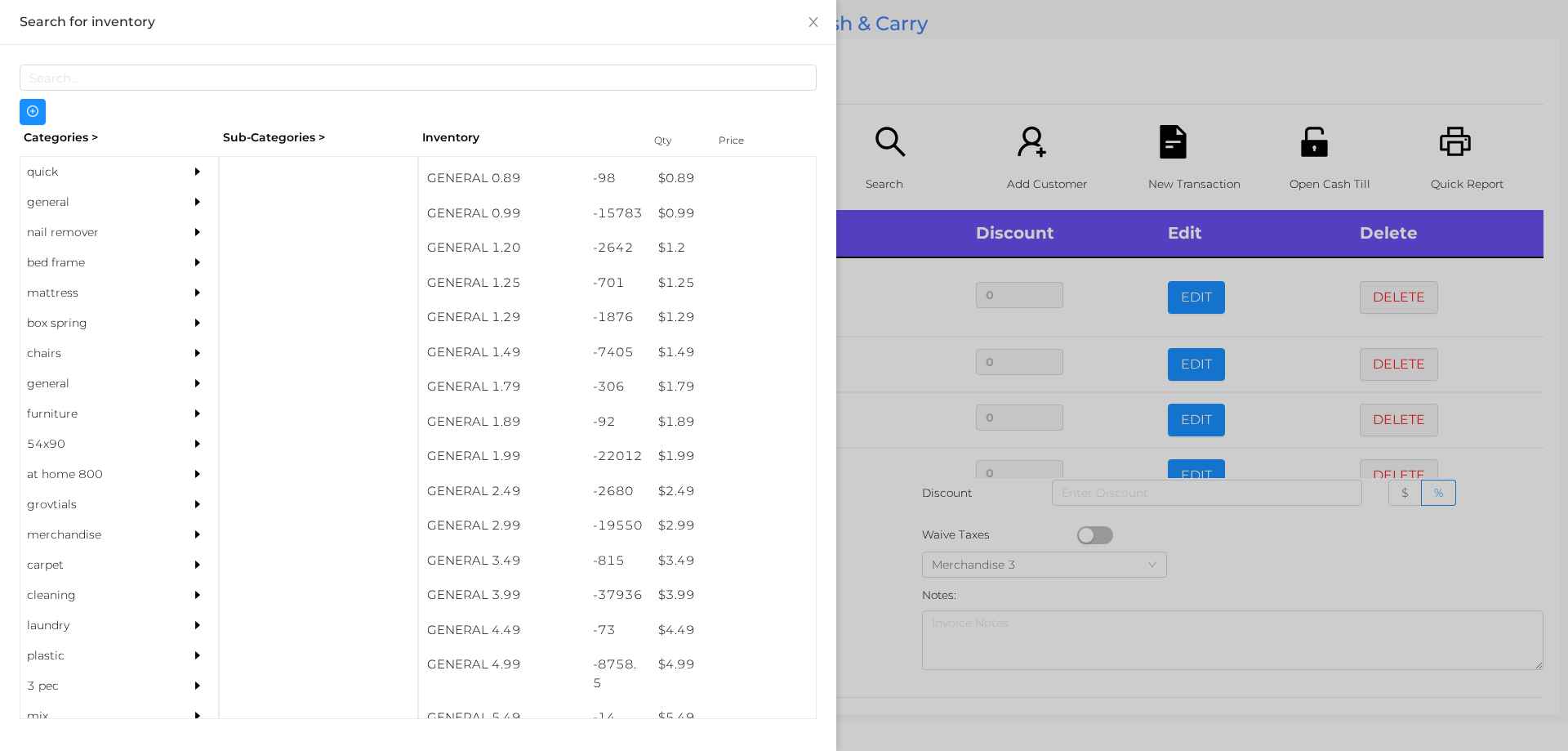
scroll to position [65, 0]
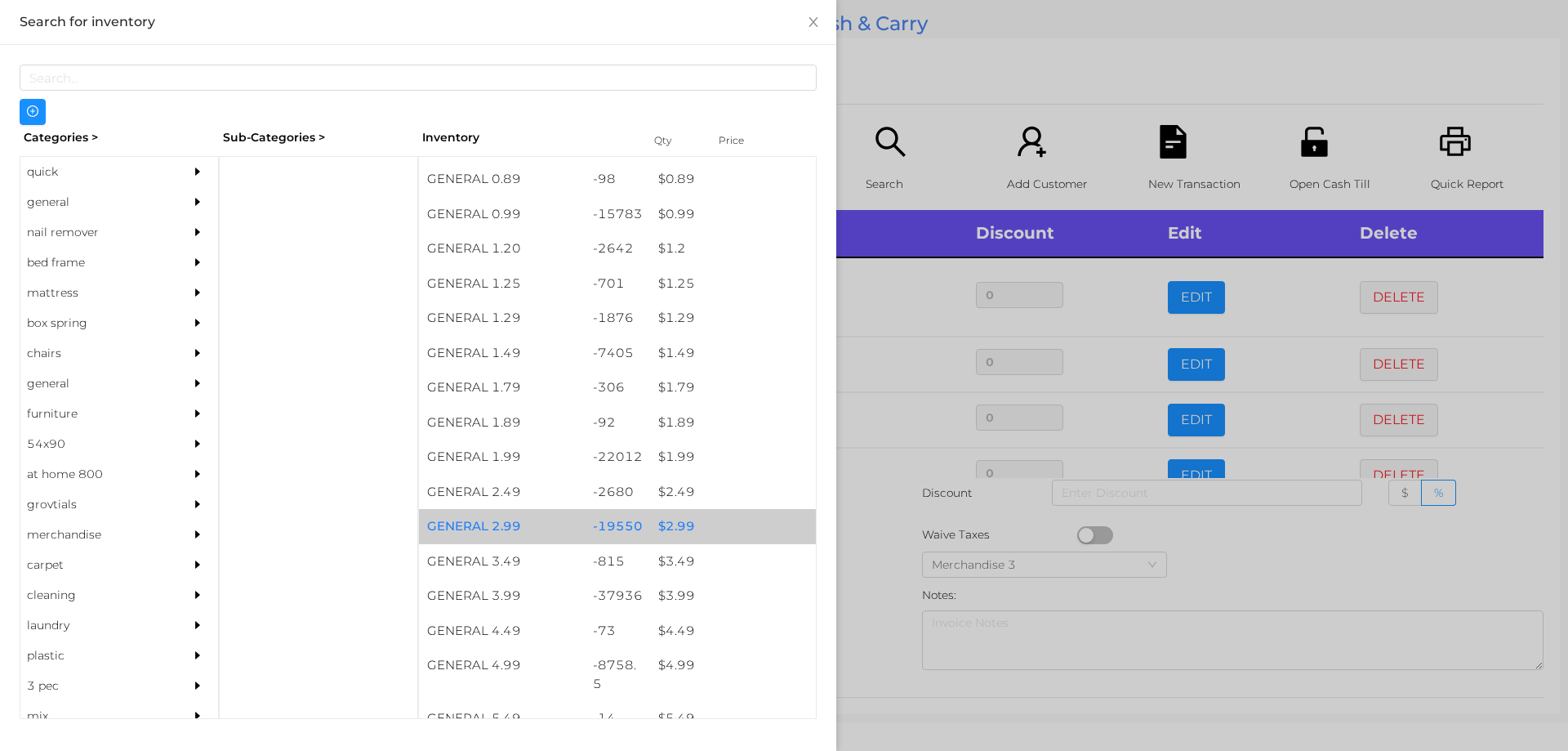
click at [674, 526] on div "$ 2.99" at bounding box center [733, 526] width 166 height 35
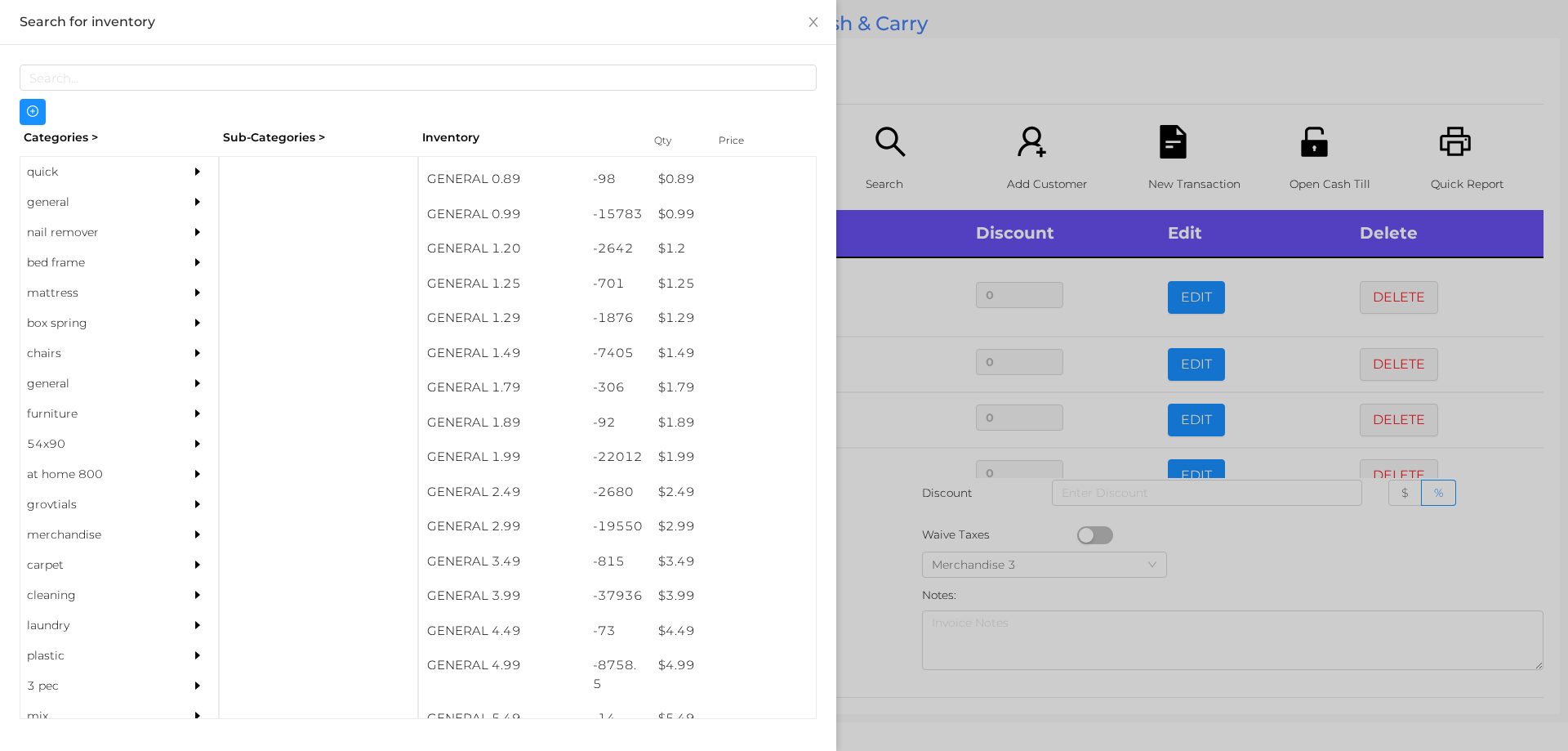
click at [875, 568] on div at bounding box center [784, 375] width 1568 height 751
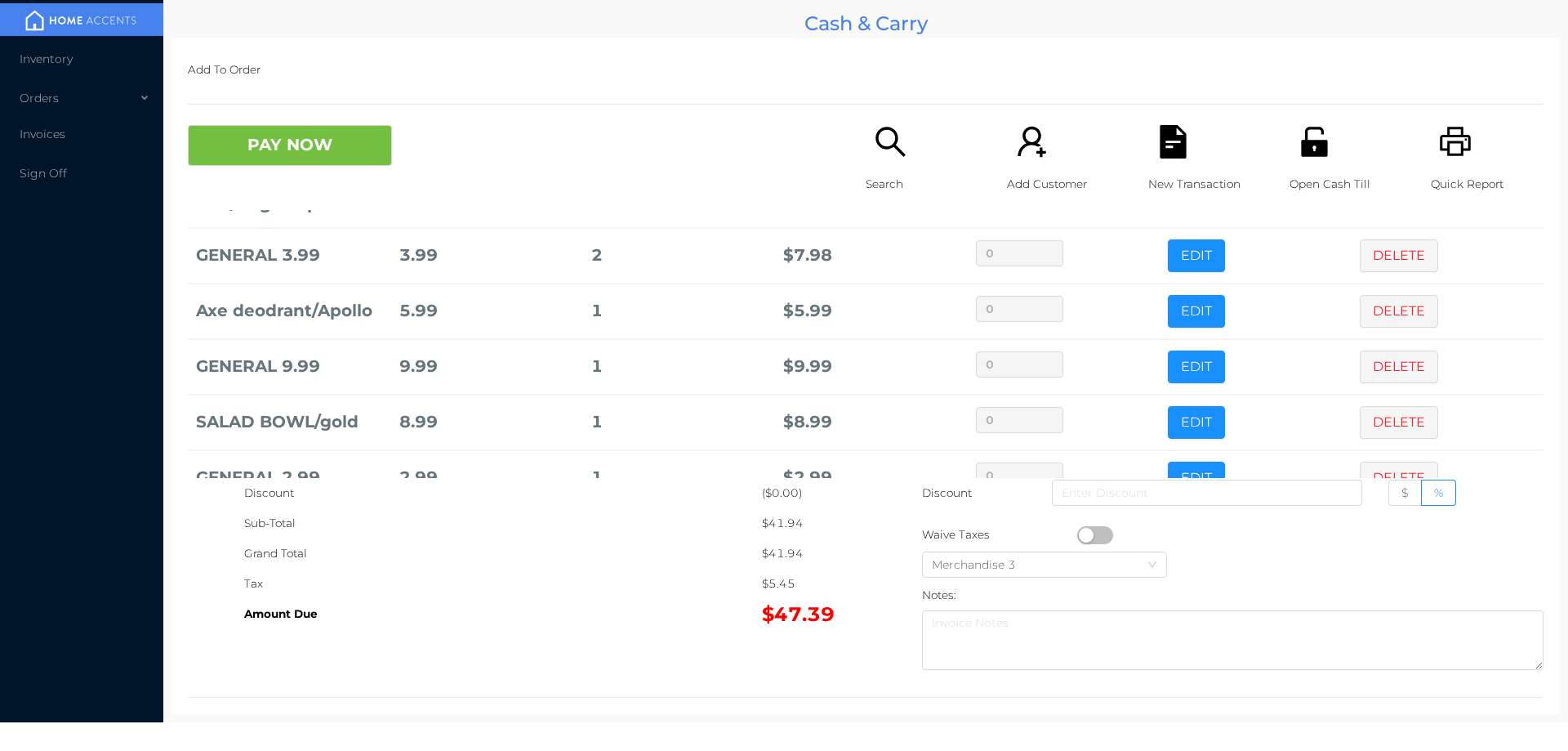
scroll to position [153, 0]
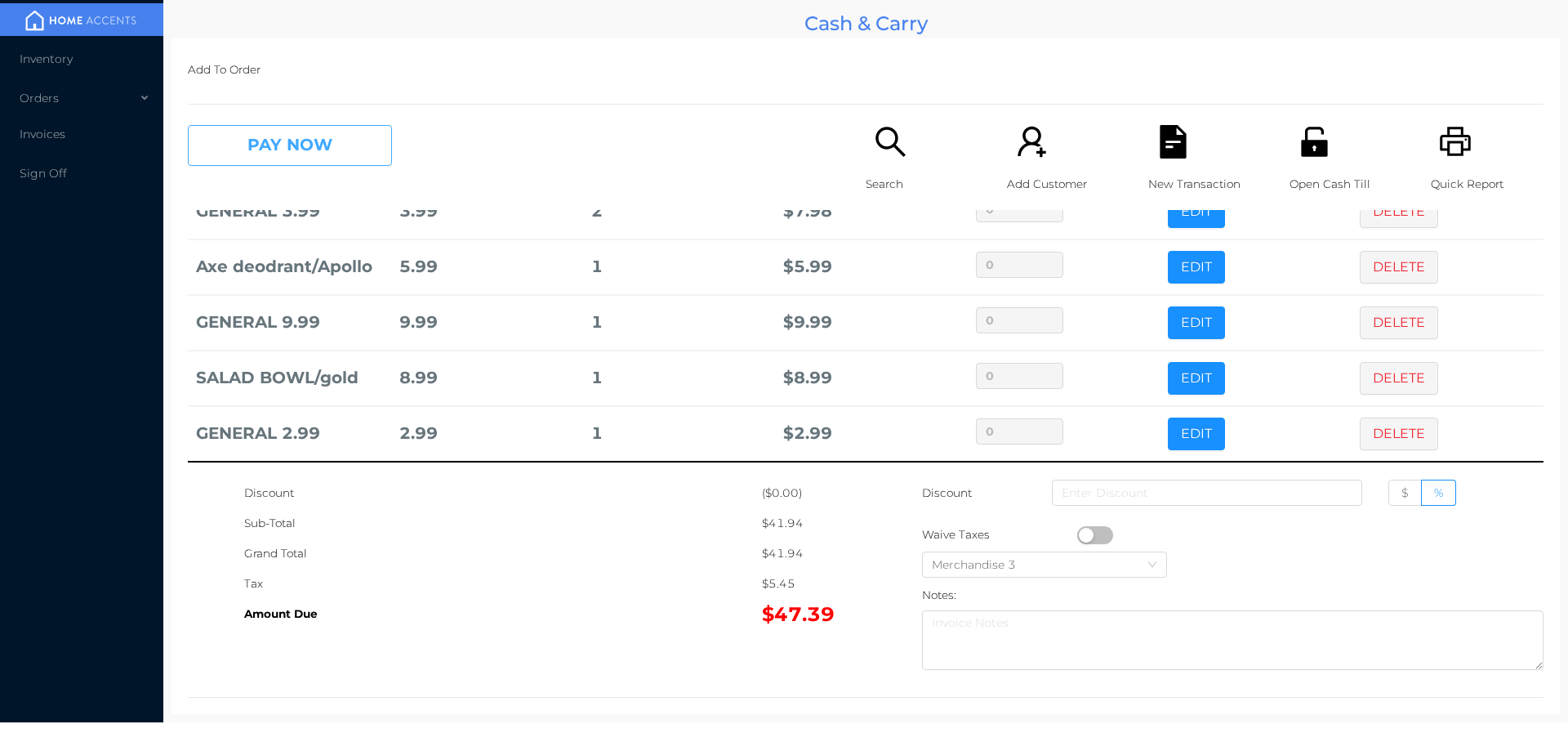
click at [237, 128] on button "PAY NOW" at bounding box center [289, 145] width 204 height 41
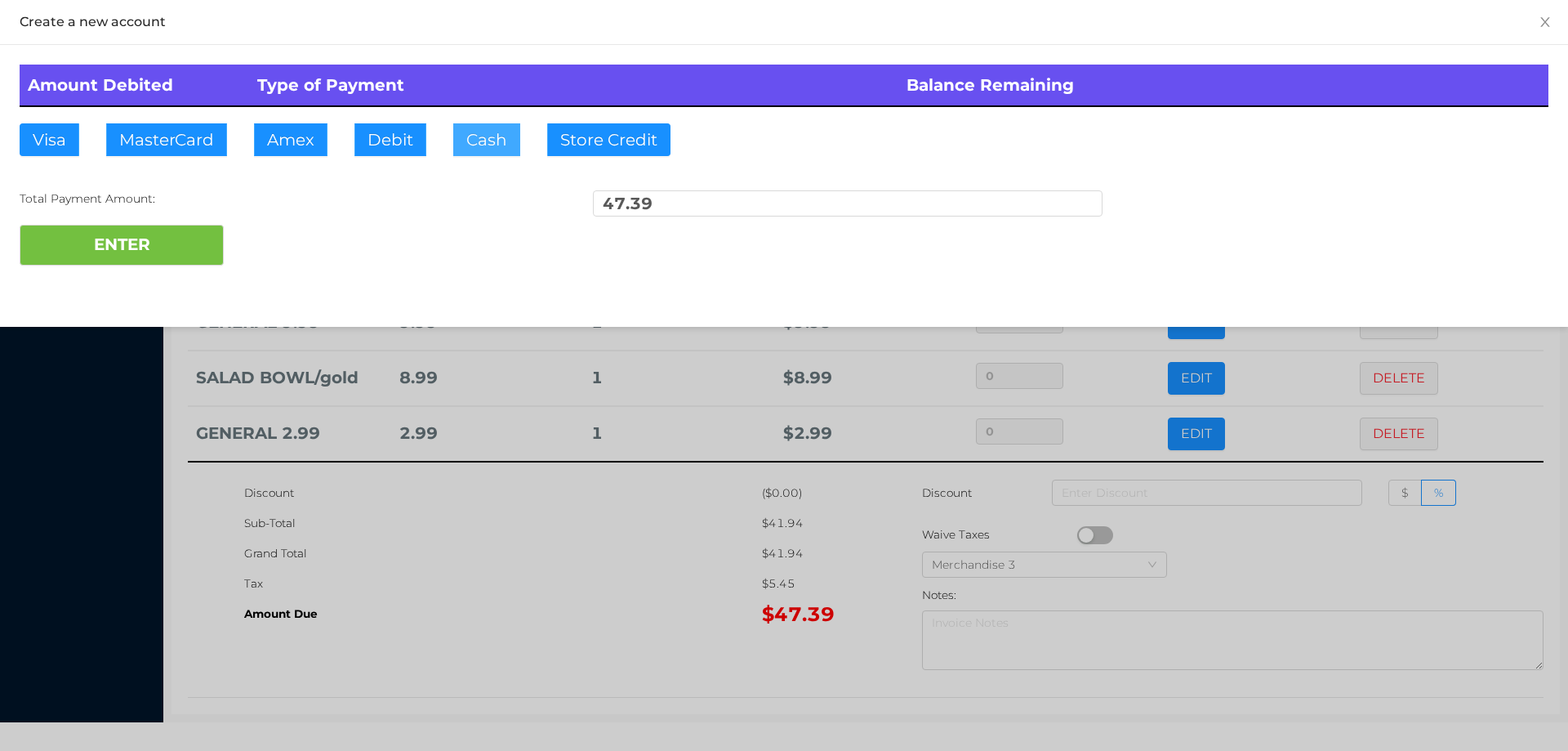
click at [460, 138] on button "Cash" at bounding box center [486, 139] width 67 height 33
type input "50.3"
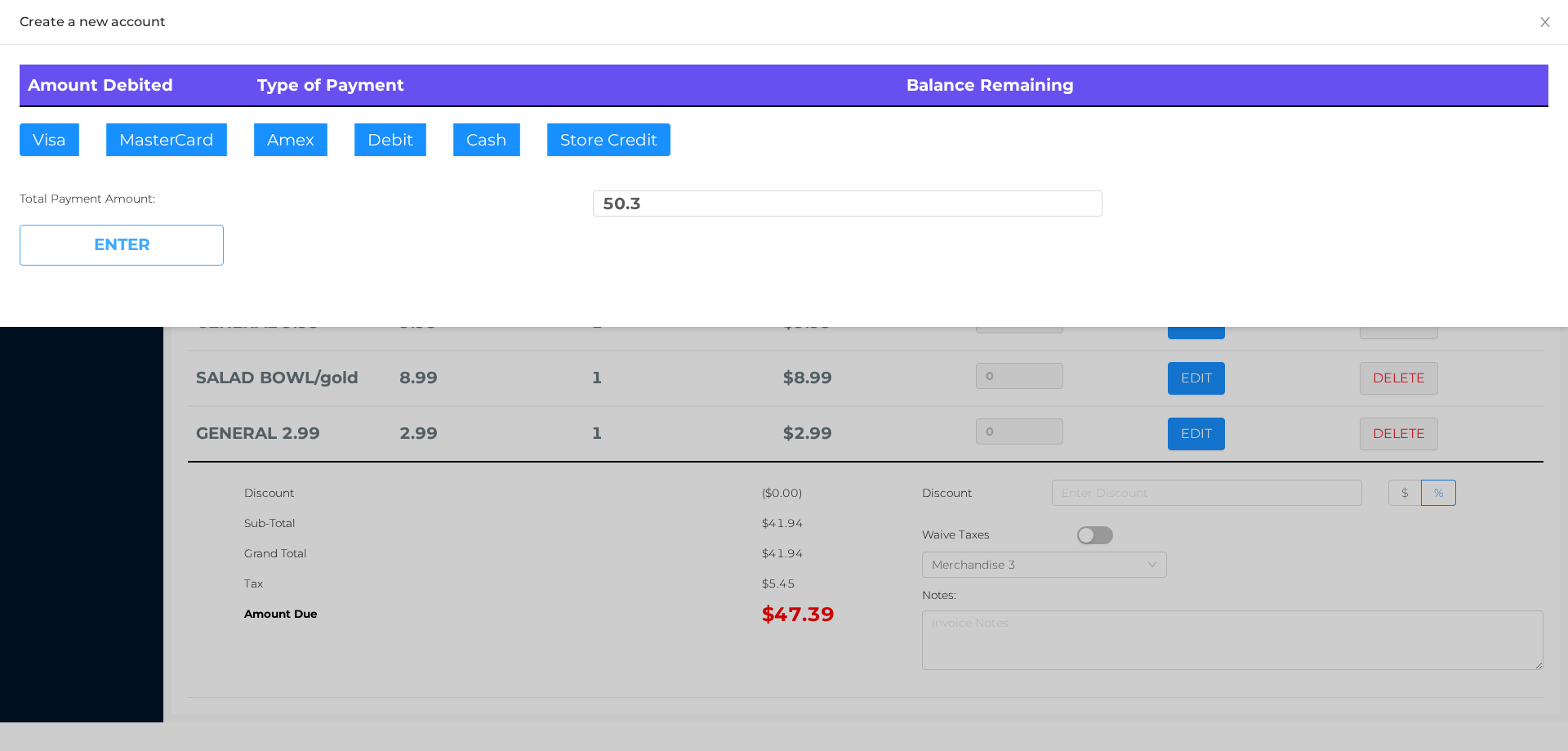
click at [158, 238] on button "ENTER" at bounding box center [121, 245] width 204 height 41
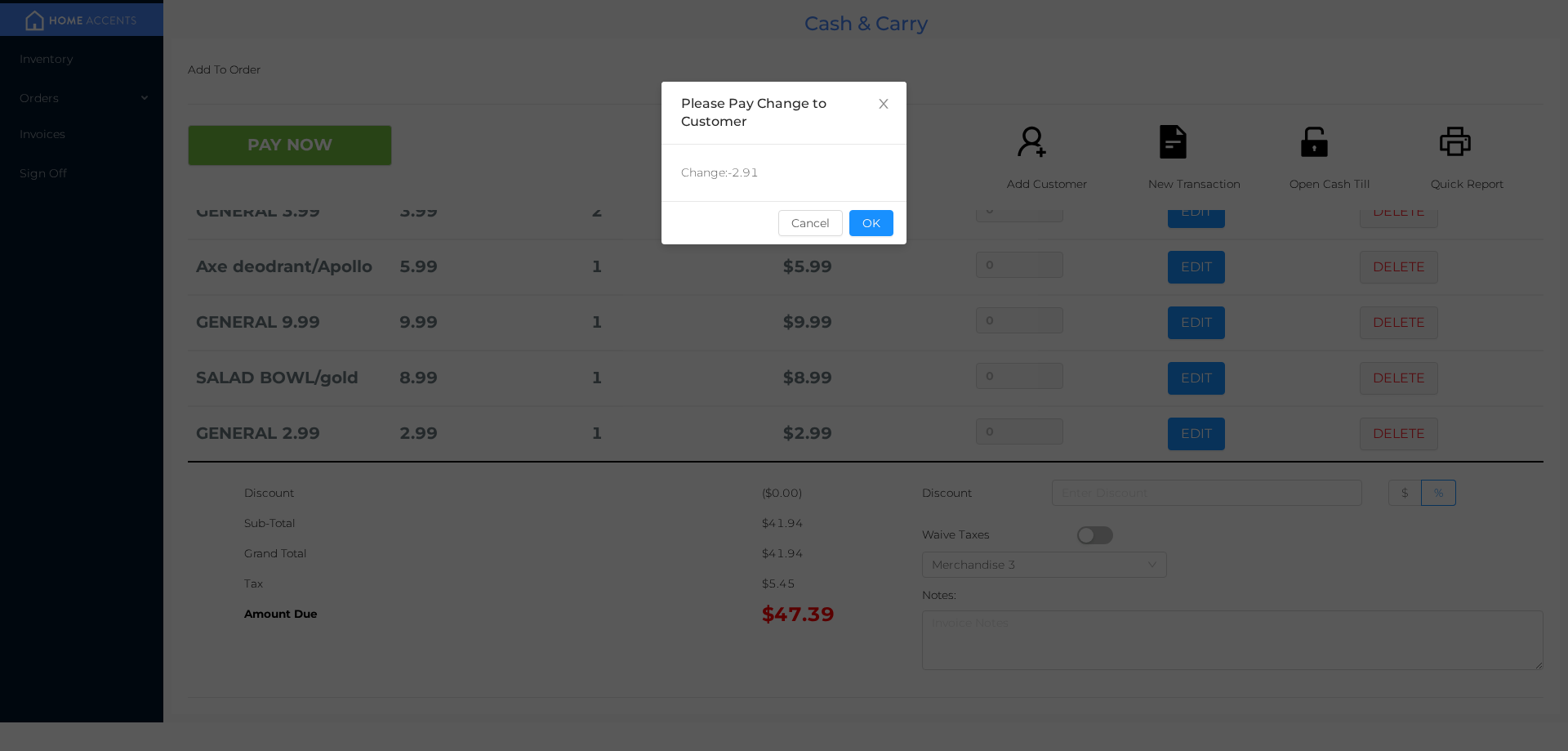
scroll to position [0, 0]
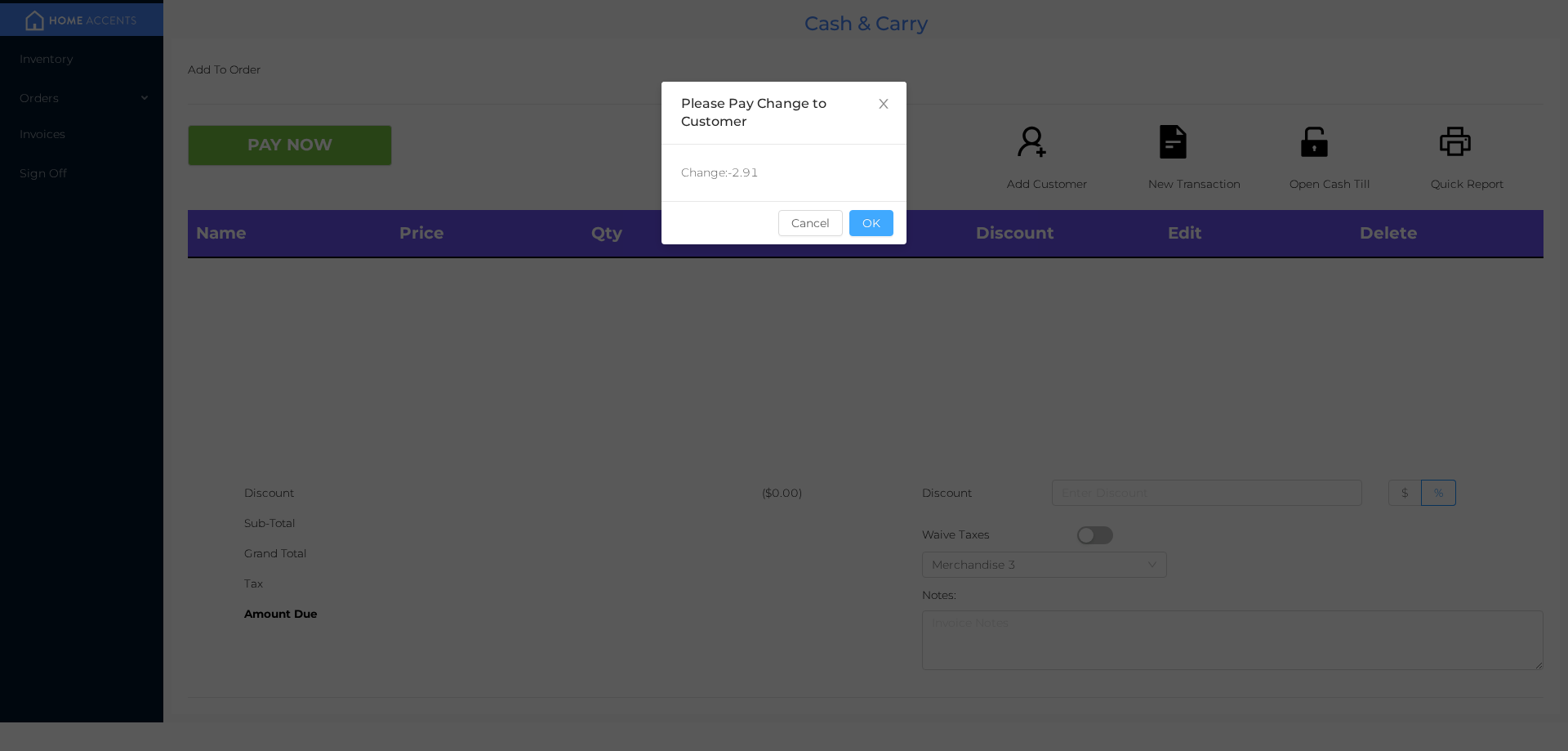
click at [880, 212] on button "OK" at bounding box center [871, 223] width 44 height 26
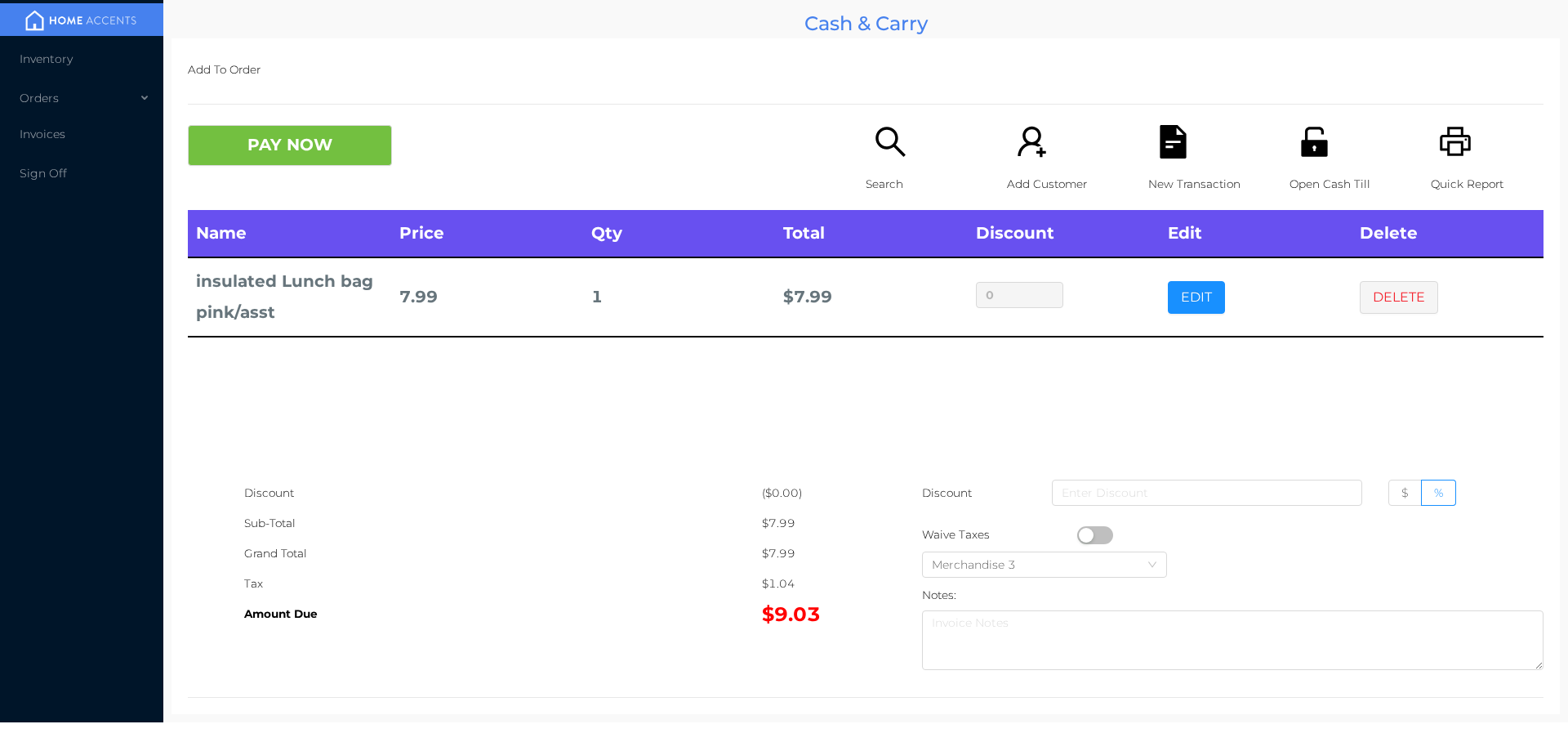
click at [885, 170] on p "Search" at bounding box center [922, 184] width 112 height 30
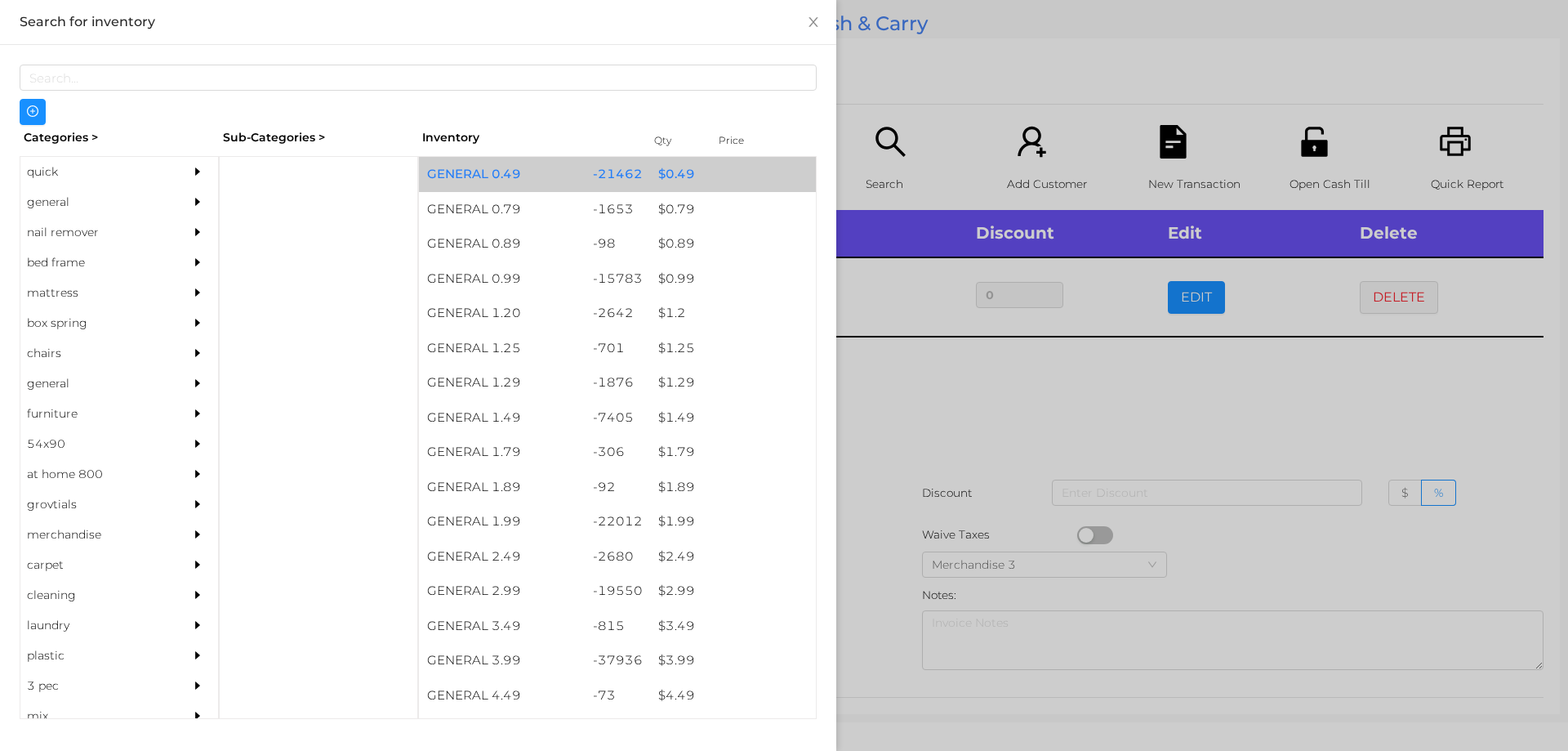
click at [674, 173] on div "$ 0.49" at bounding box center [733, 174] width 166 height 35
click at [667, 170] on div "$ 0.49" at bounding box center [733, 174] width 166 height 35
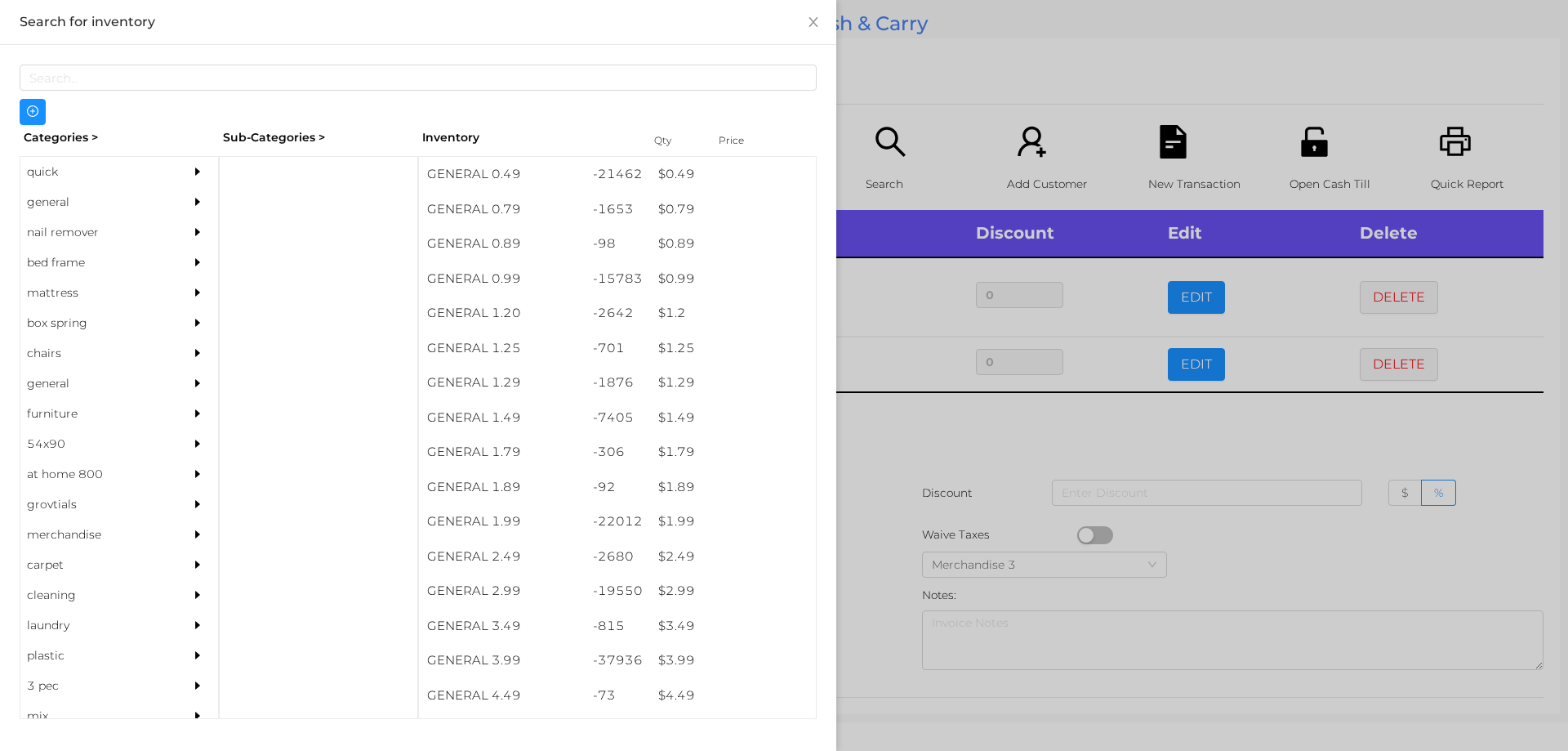
click at [898, 432] on div at bounding box center [784, 375] width 1568 height 751
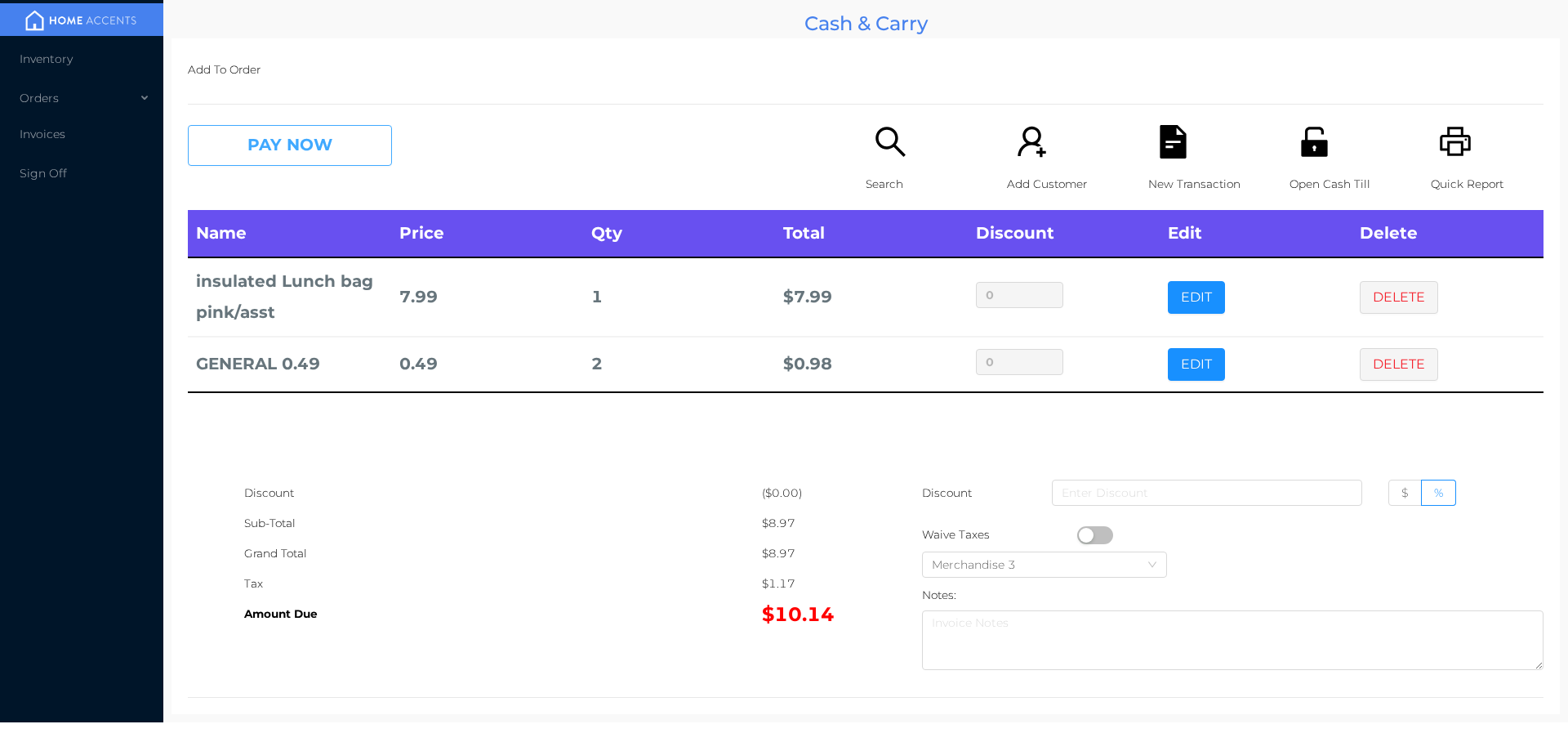
click at [272, 146] on button "PAY NOW" at bounding box center [289, 145] width 204 height 41
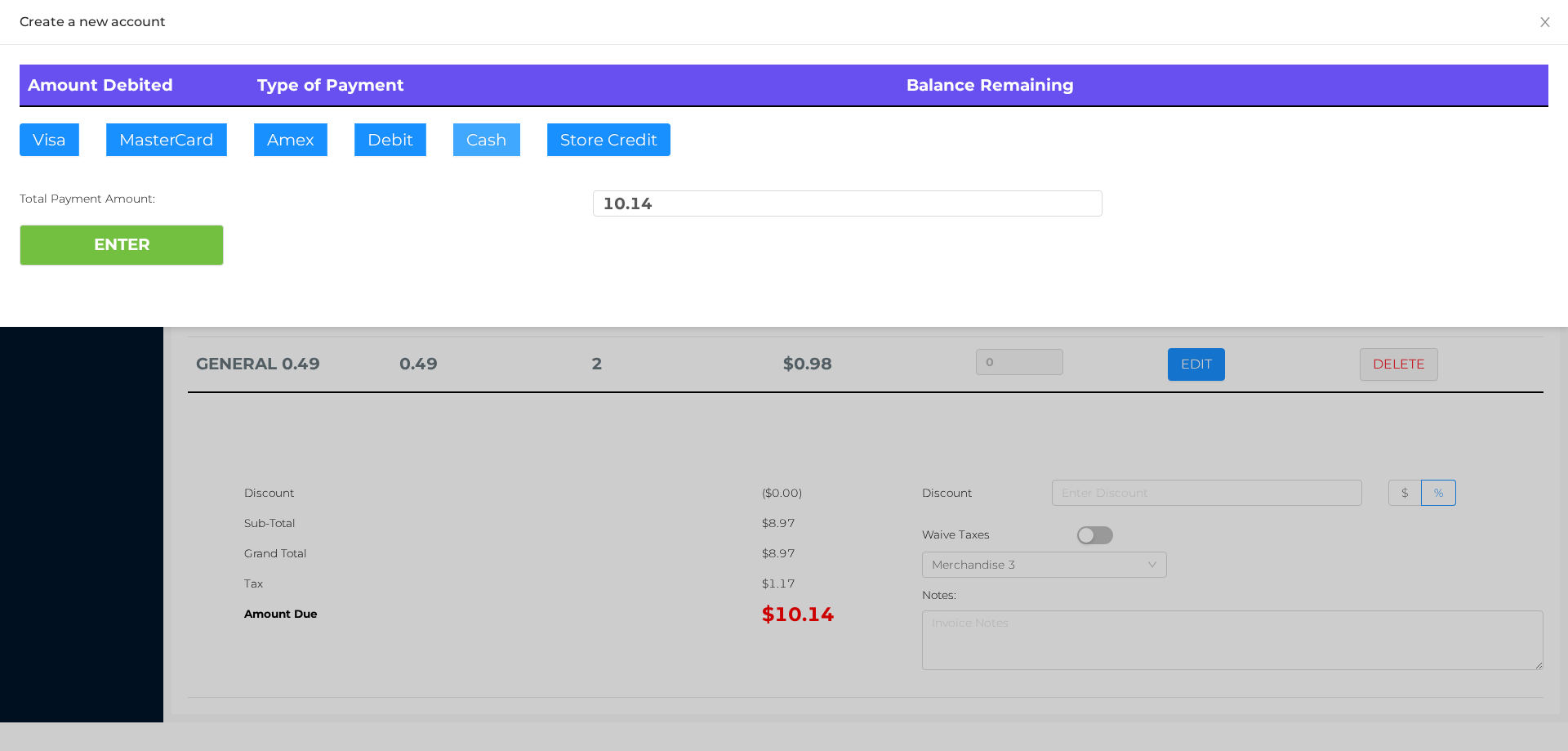
click at [487, 125] on button "Cash" at bounding box center [486, 139] width 67 height 33
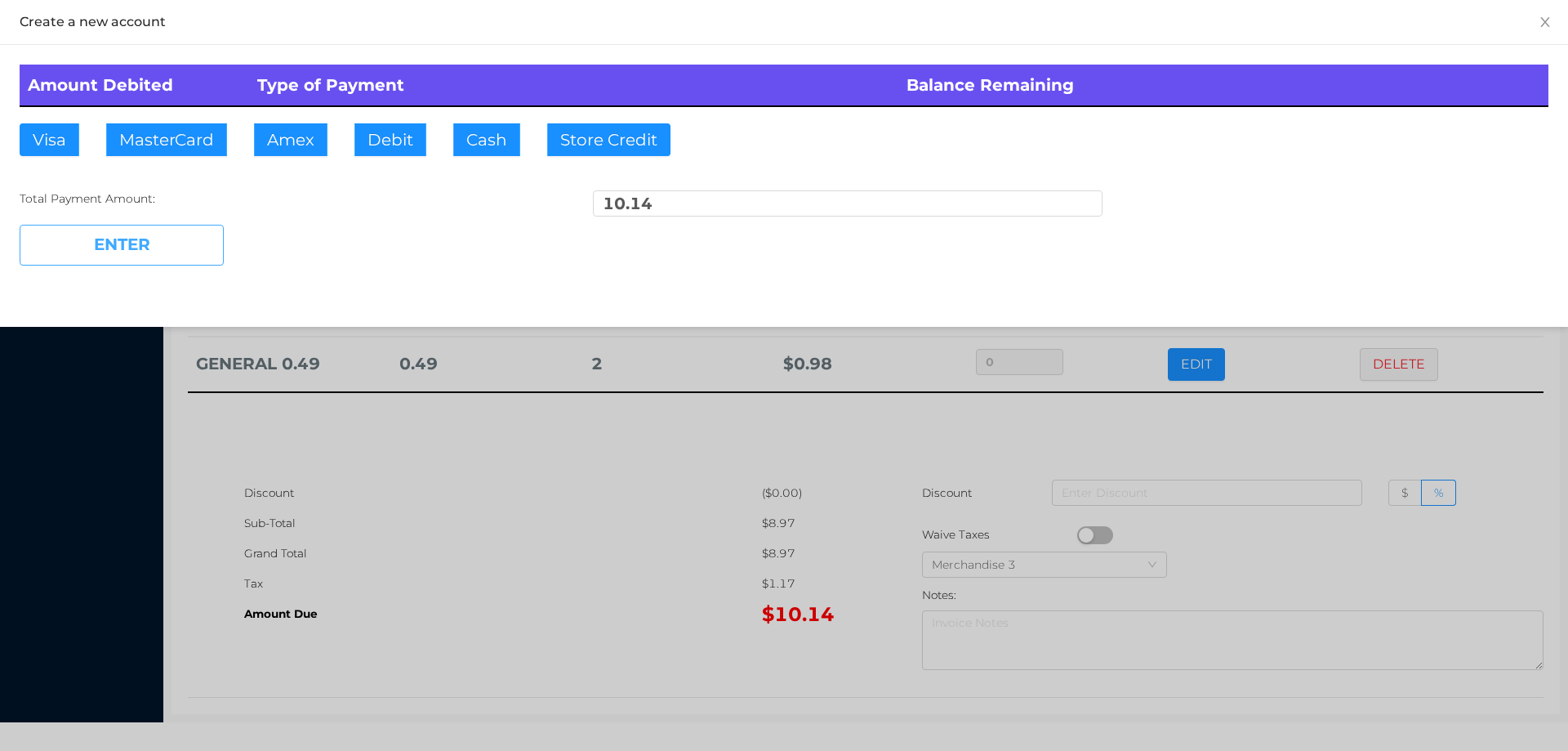
click at [149, 260] on button "ENTER" at bounding box center [121, 245] width 204 height 41
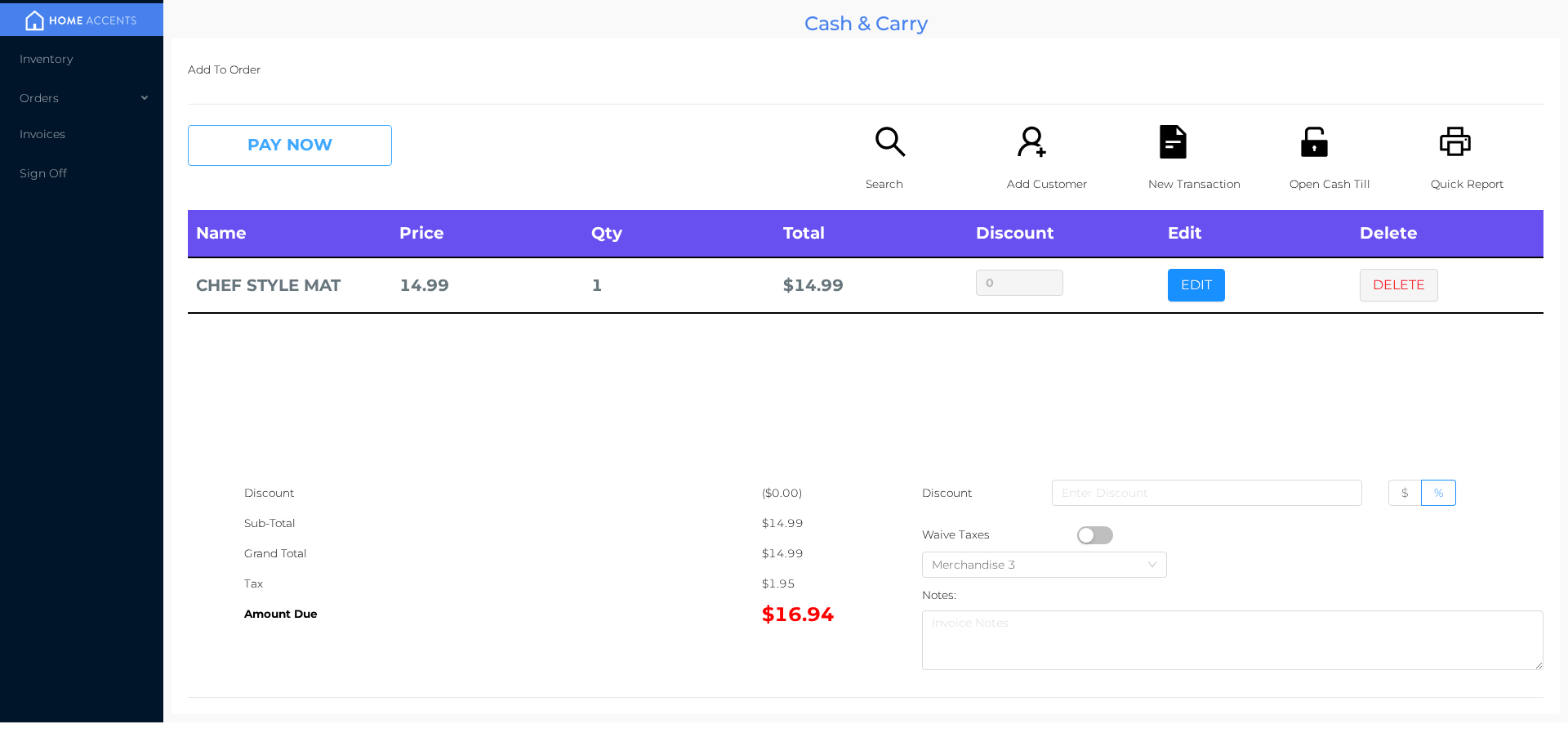
click at [294, 138] on button "PAY NOW" at bounding box center [289, 145] width 204 height 41
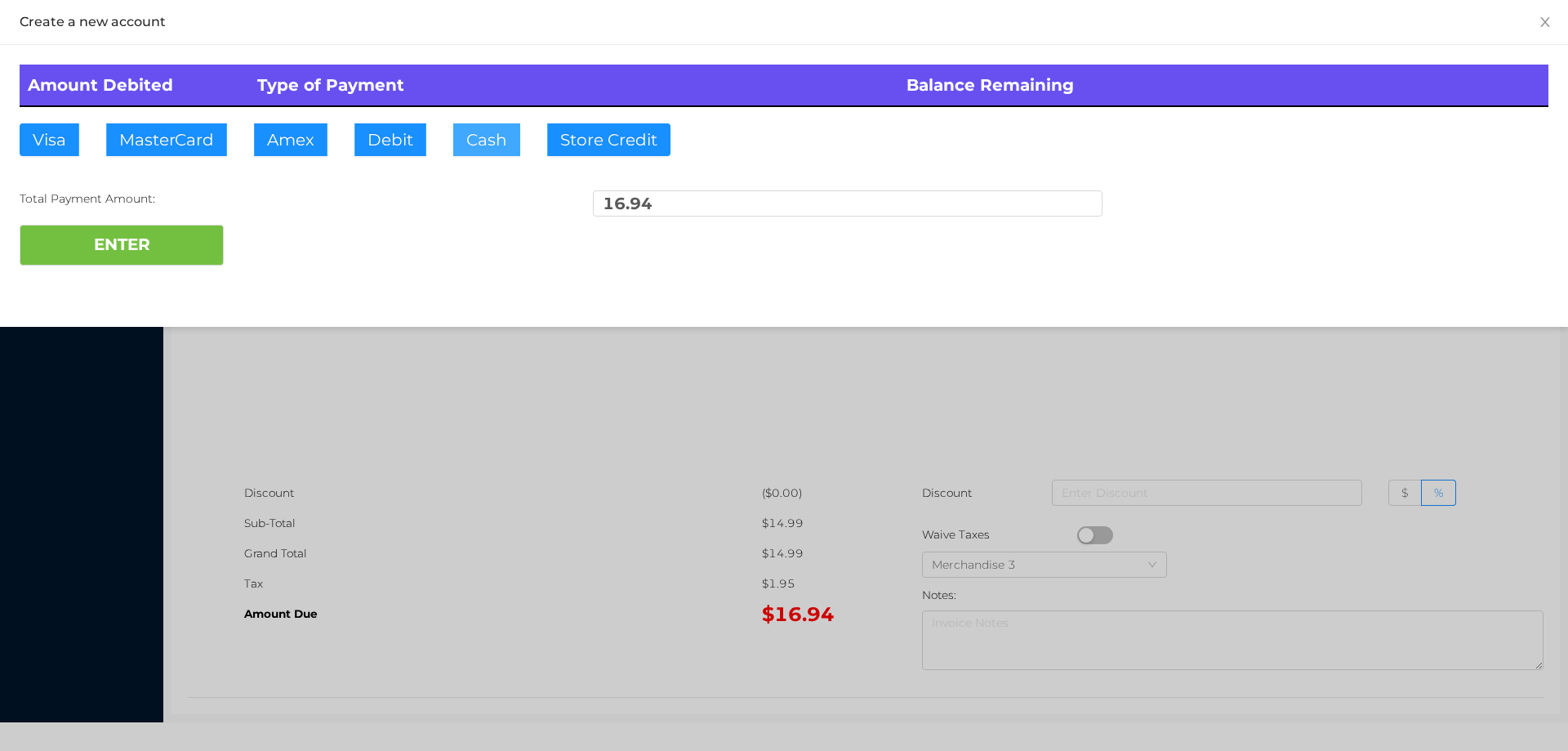
click at [491, 135] on button "Cash" at bounding box center [486, 139] width 67 height 33
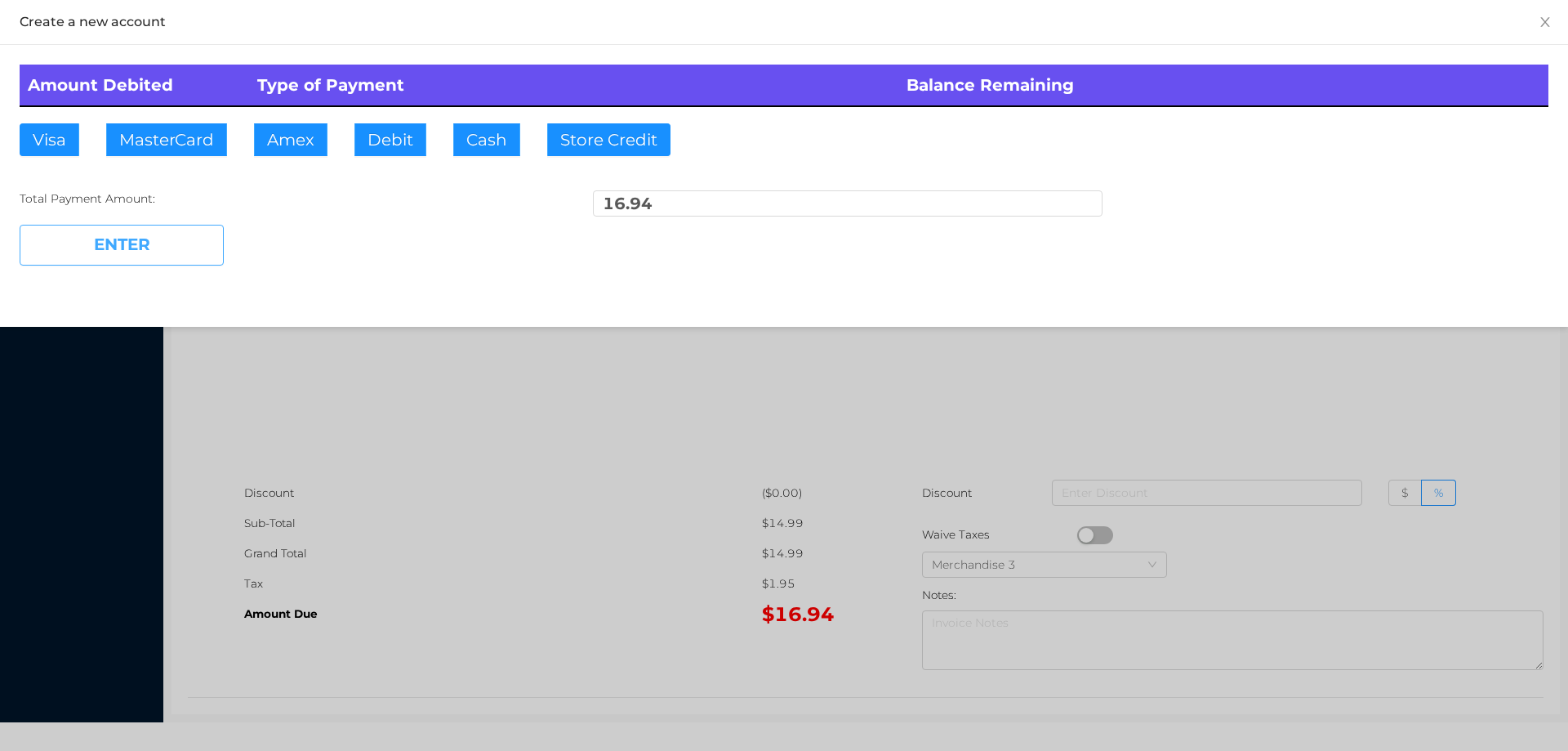
click at [136, 245] on button "ENTER" at bounding box center [121, 245] width 204 height 41
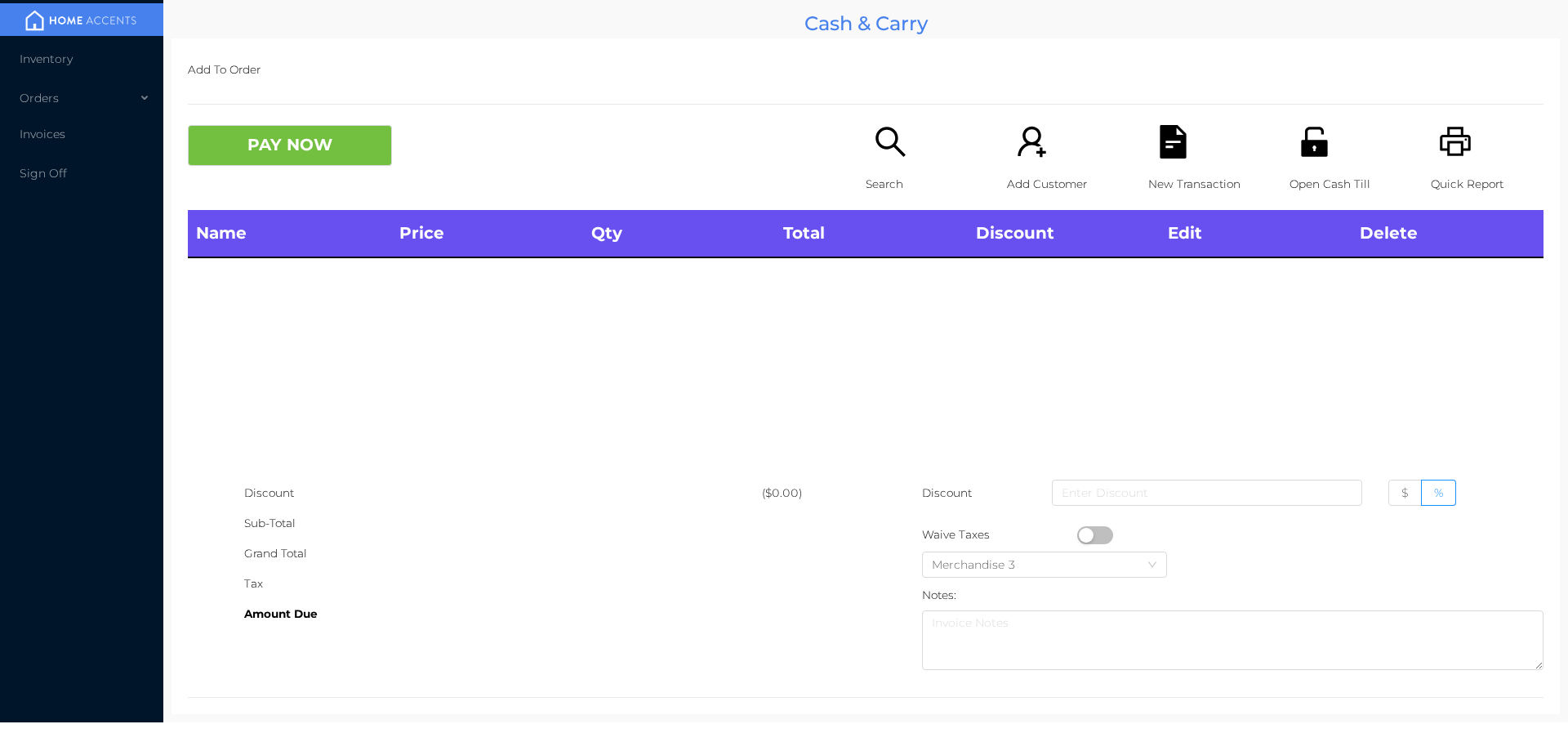
click at [1309, 154] on icon "icon: unlock" at bounding box center [1313, 141] width 26 height 30
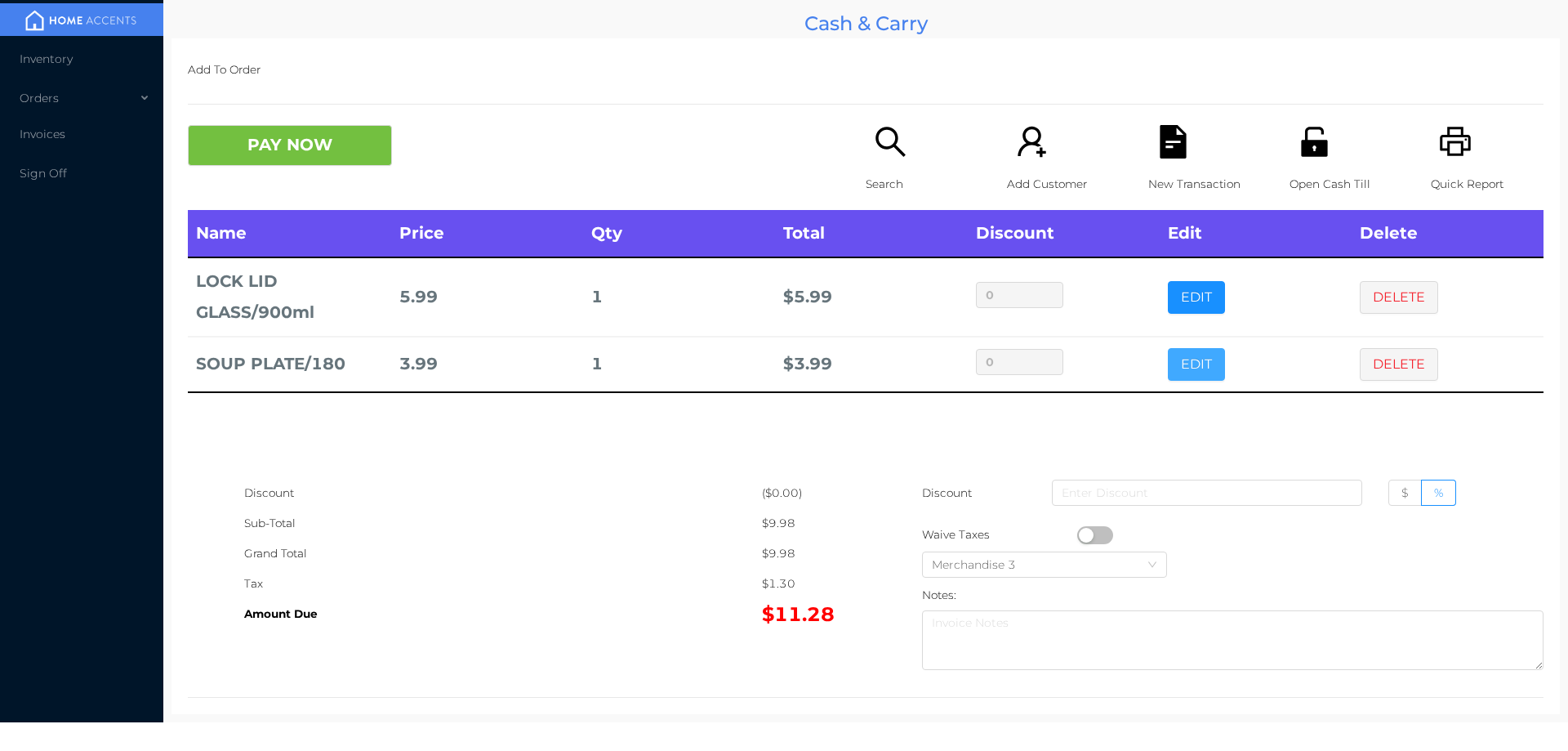
click at [1182, 376] on button "EDIT" at bounding box center [1196, 364] width 57 height 33
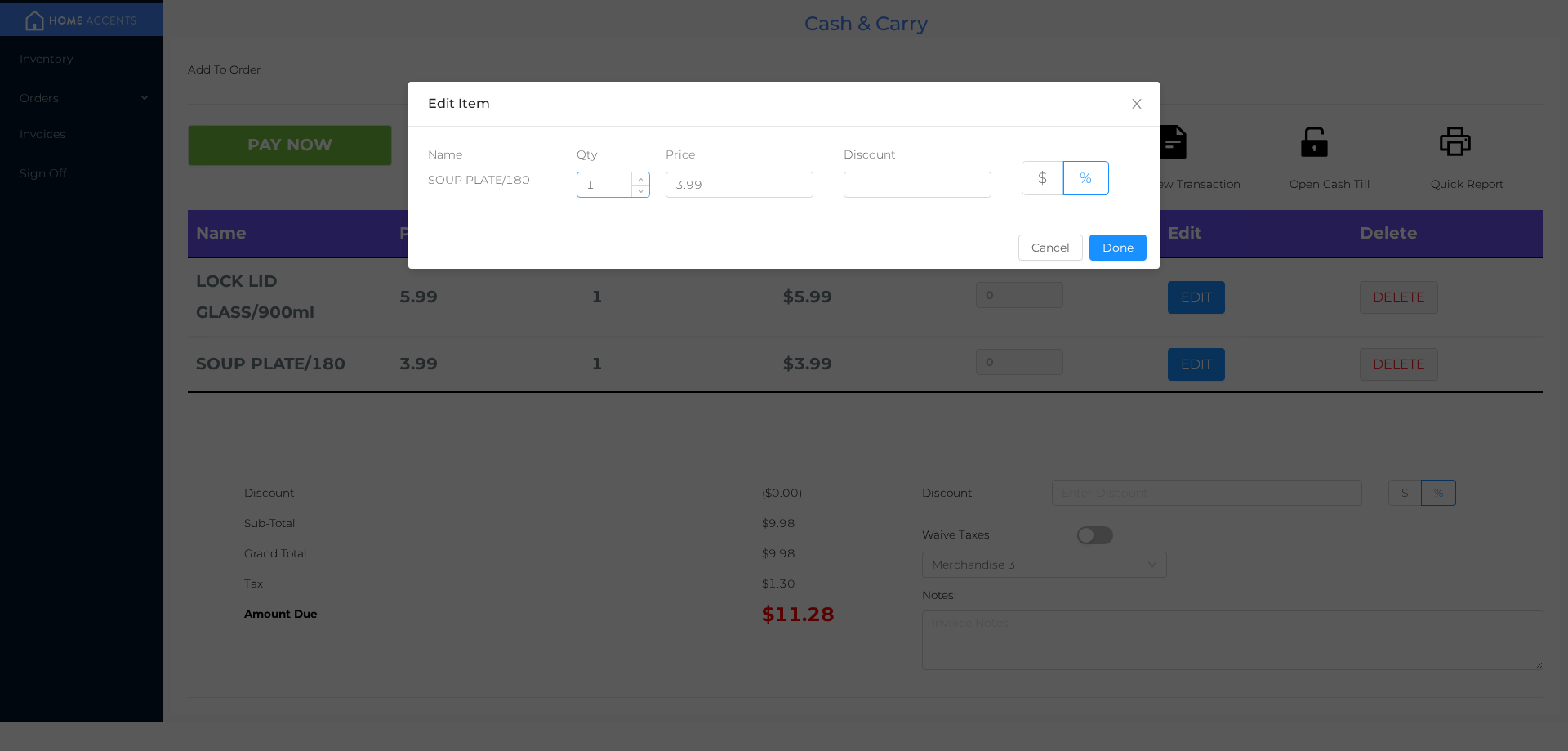
click at [601, 187] on input "1" at bounding box center [613, 184] width 72 height 25
type input "4"
click at [1118, 256] on button "Done" at bounding box center [1118, 248] width 57 height 26
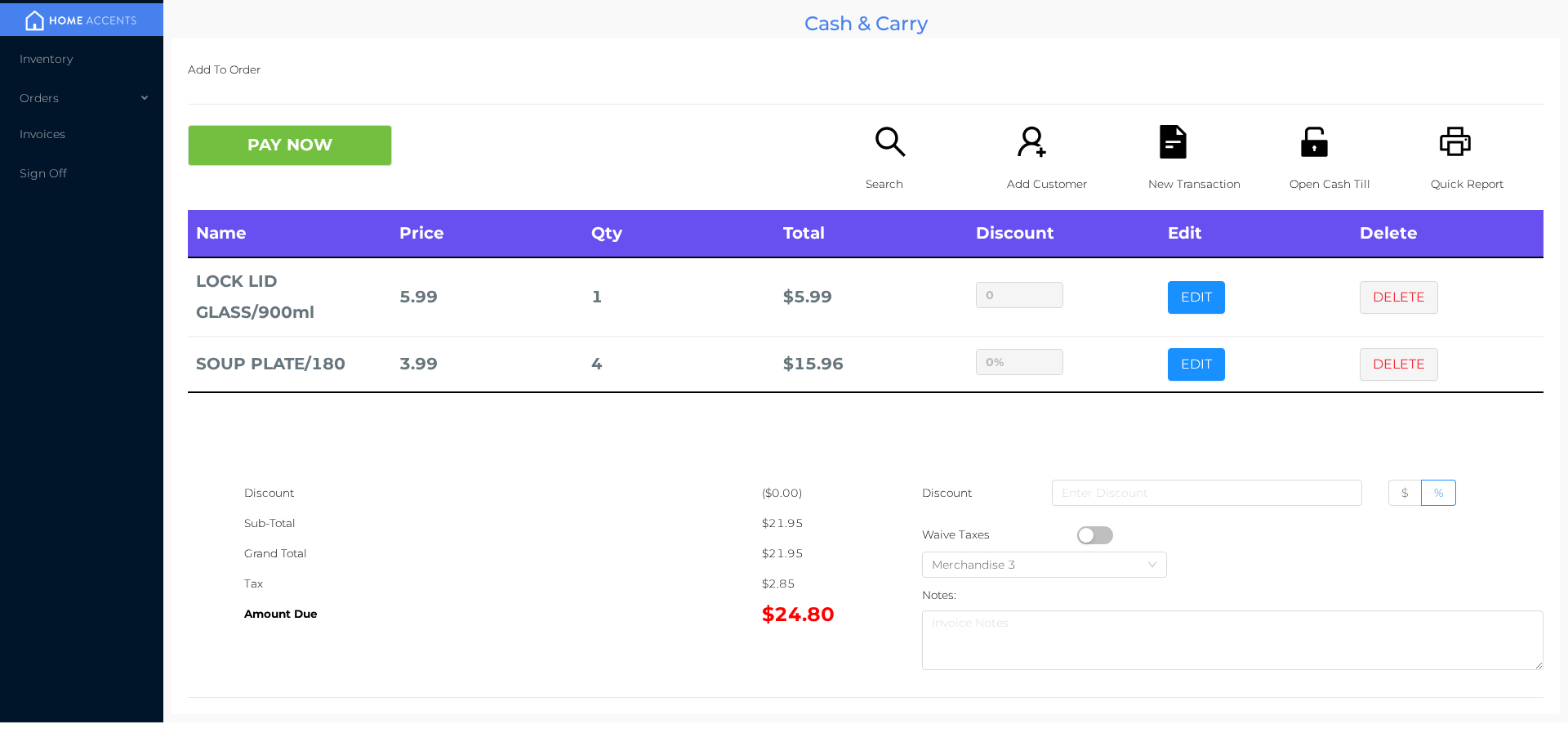
click at [944, 457] on div "Name Price Qty Total Discount Edit Delete LOCK LID GLASS/900ml 5.99 1 $ 5.99 0 …" at bounding box center [865, 343] width 1355 height 268
click at [299, 142] on button "PAY NOW" at bounding box center [289, 145] width 204 height 41
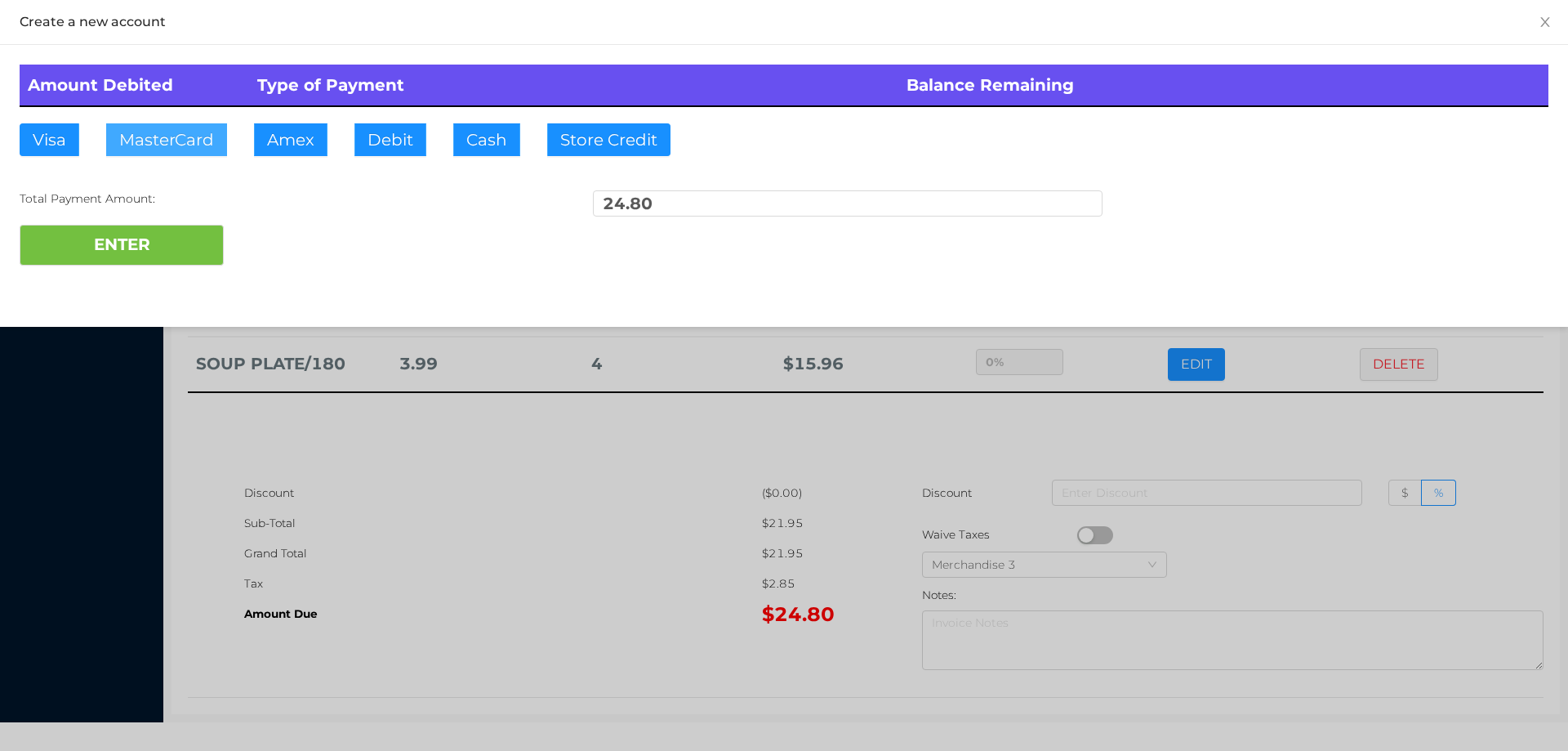
click at [167, 149] on button "MasterCard" at bounding box center [167, 139] width 121 height 33
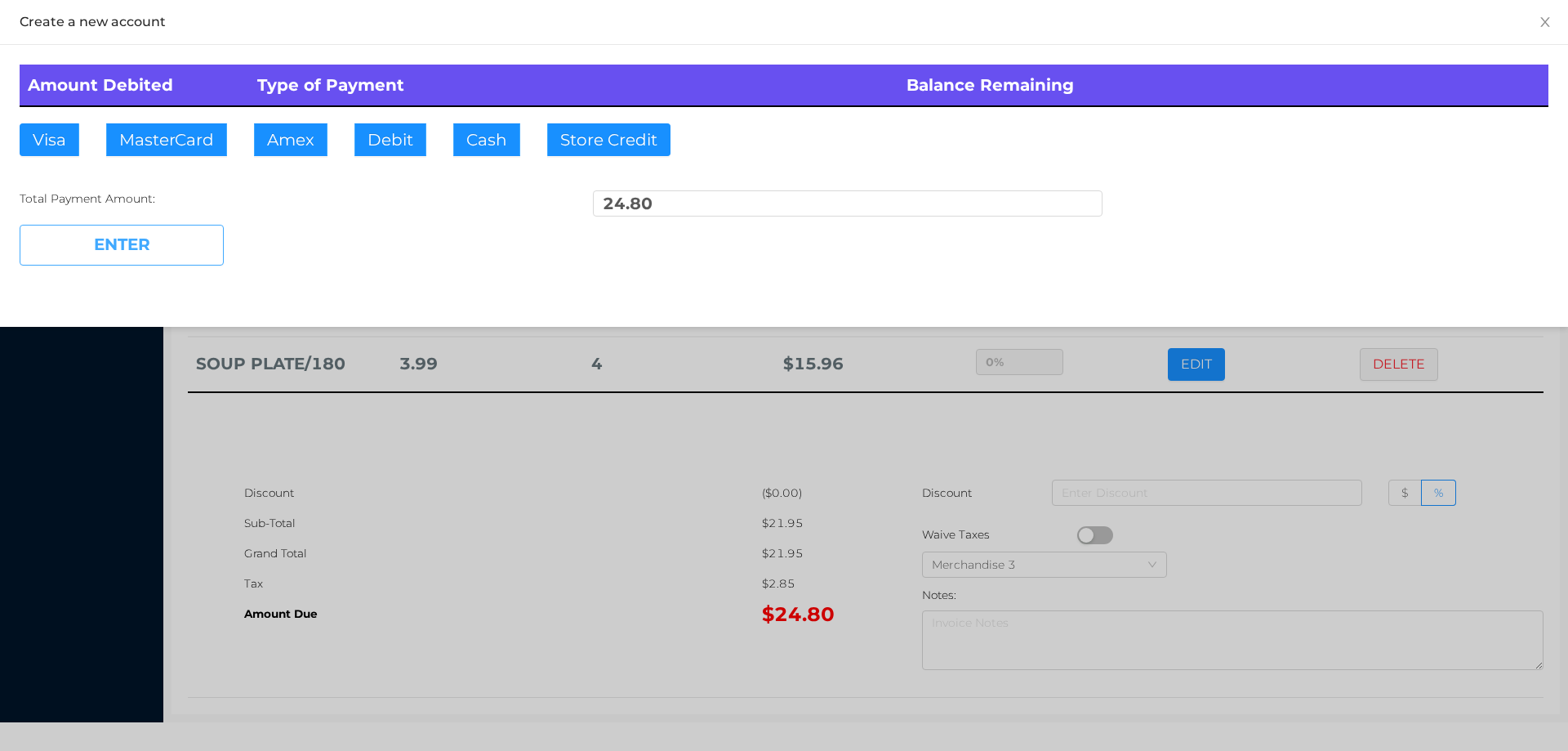
click at [149, 254] on button "ENTER" at bounding box center [121, 245] width 204 height 41
type input "0"
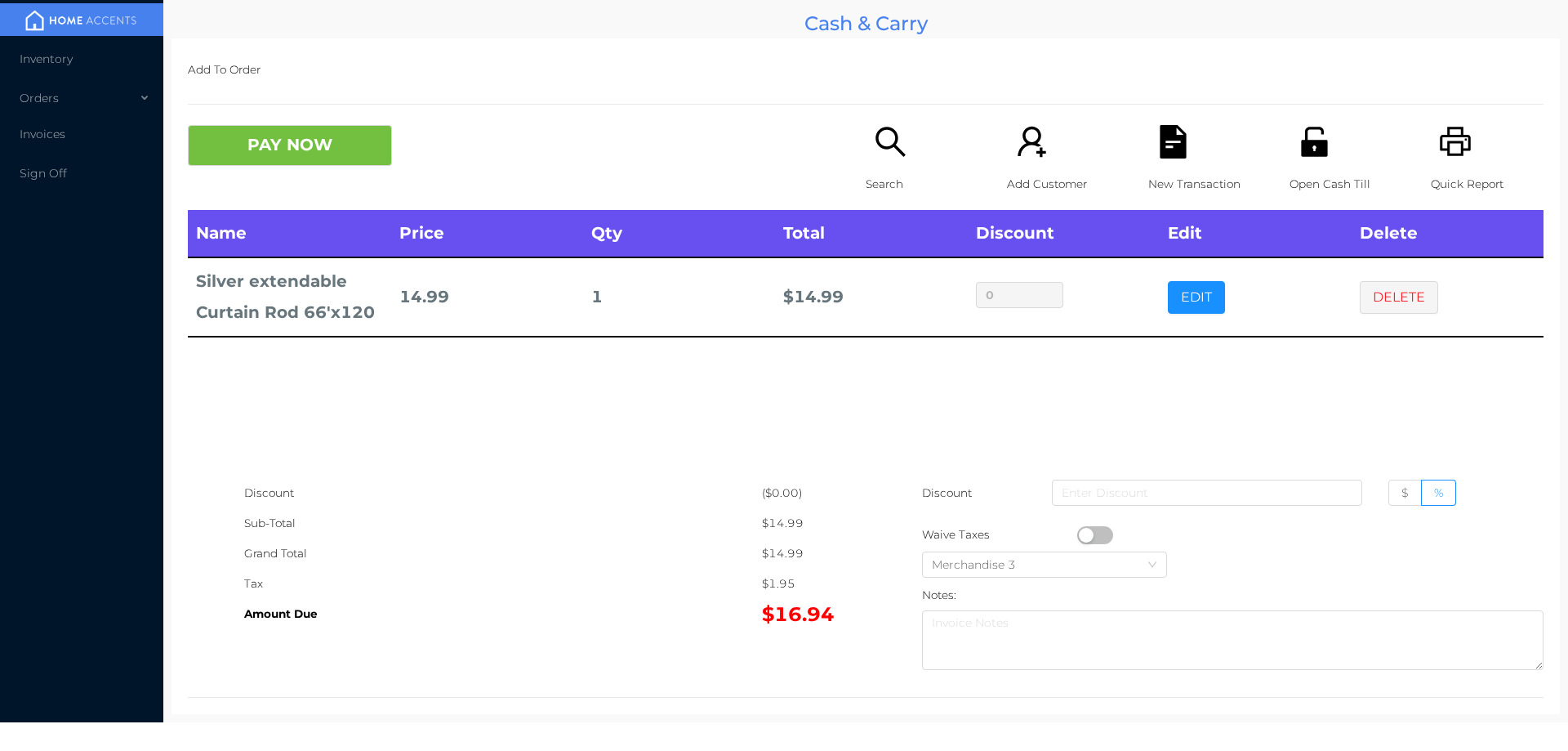
click at [898, 155] on icon "icon: search" at bounding box center [890, 141] width 30 height 30
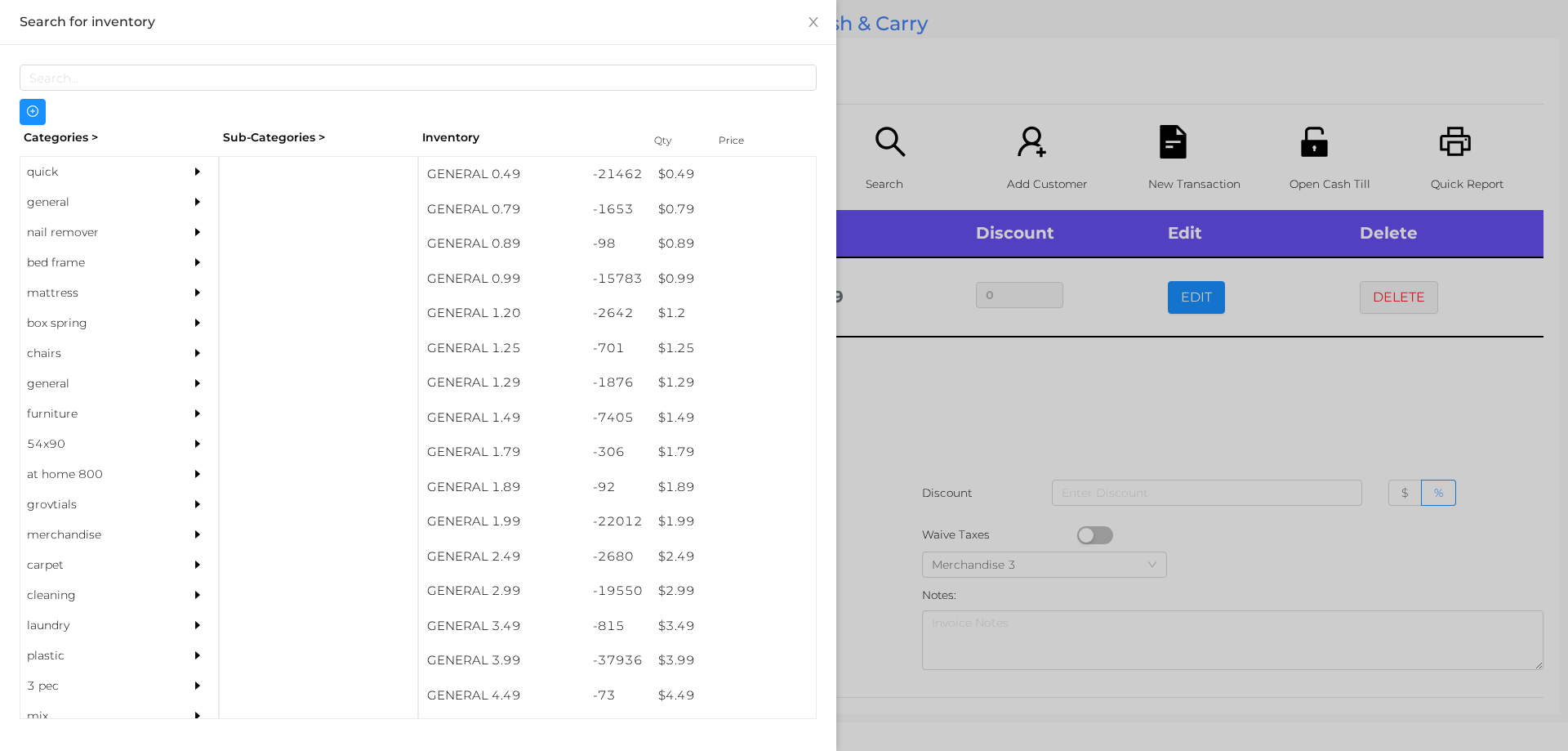
click at [45, 170] on div "quick" at bounding box center [94, 172] width 148 height 30
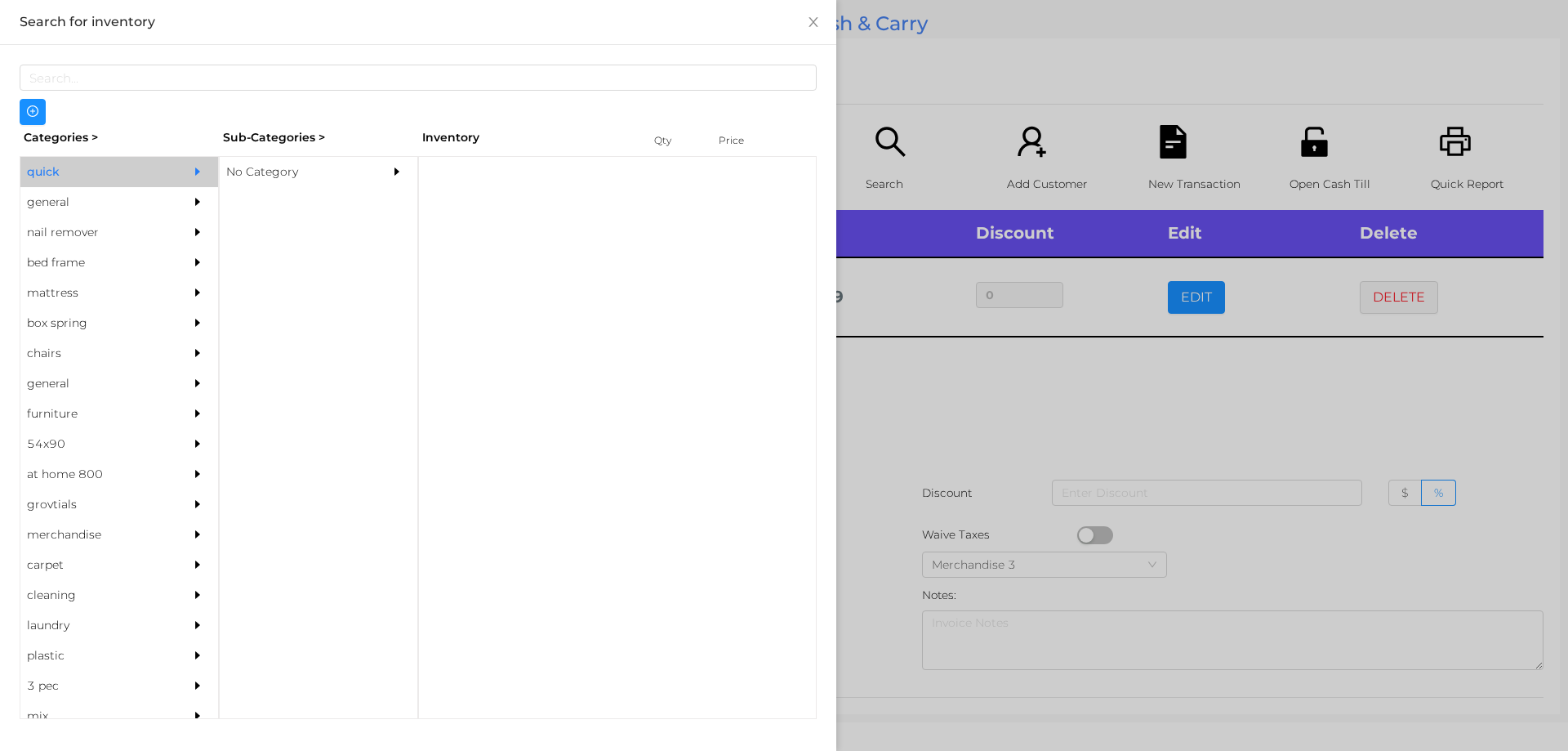
click at [276, 171] on div "No Category" at bounding box center [293, 172] width 148 height 30
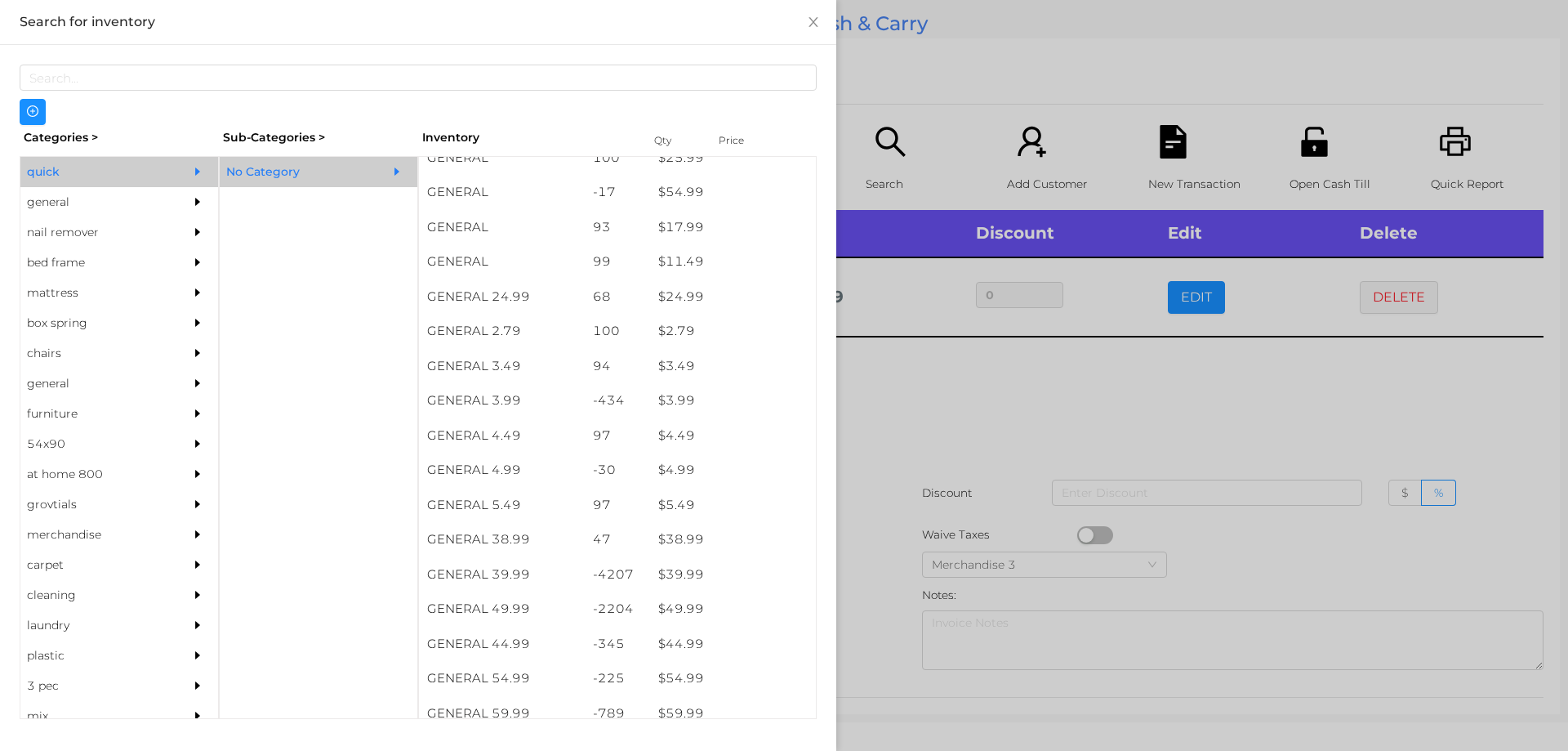
scroll to position [537, 0]
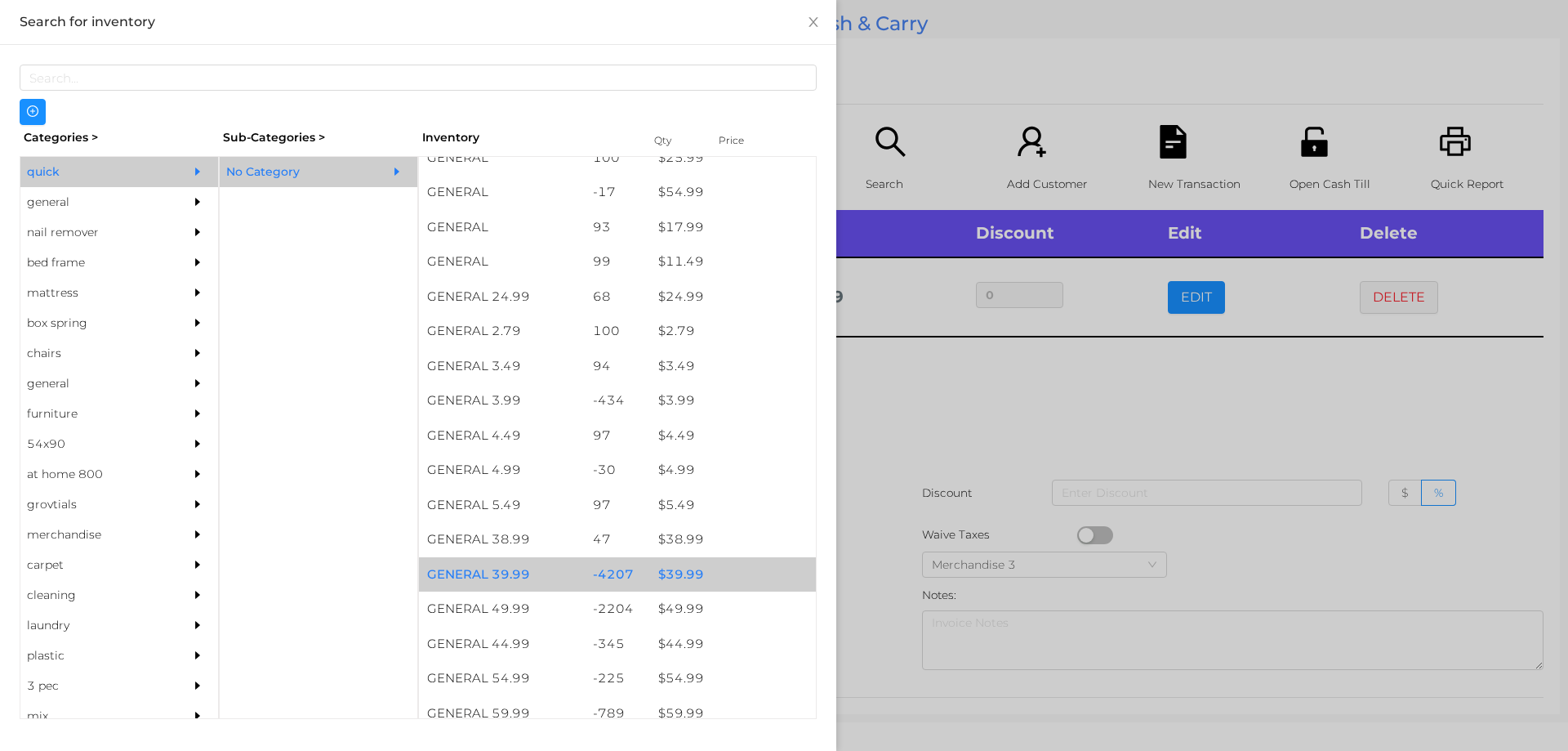
click at [670, 576] on div "$ 39.99" at bounding box center [733, 574] width 166 height 35
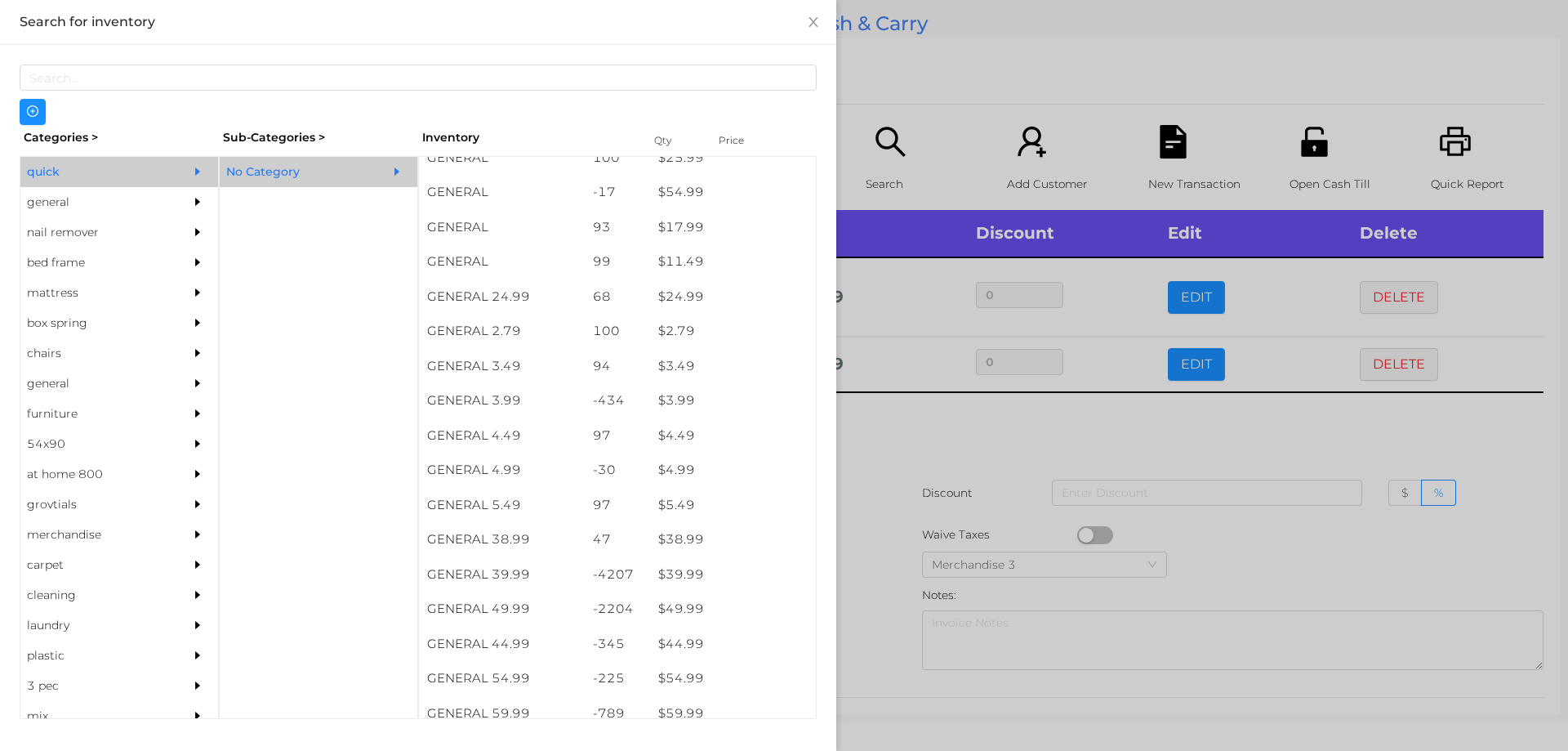
click at [900, 426] on div at bounding box center [784, 375] width 1568 height 751
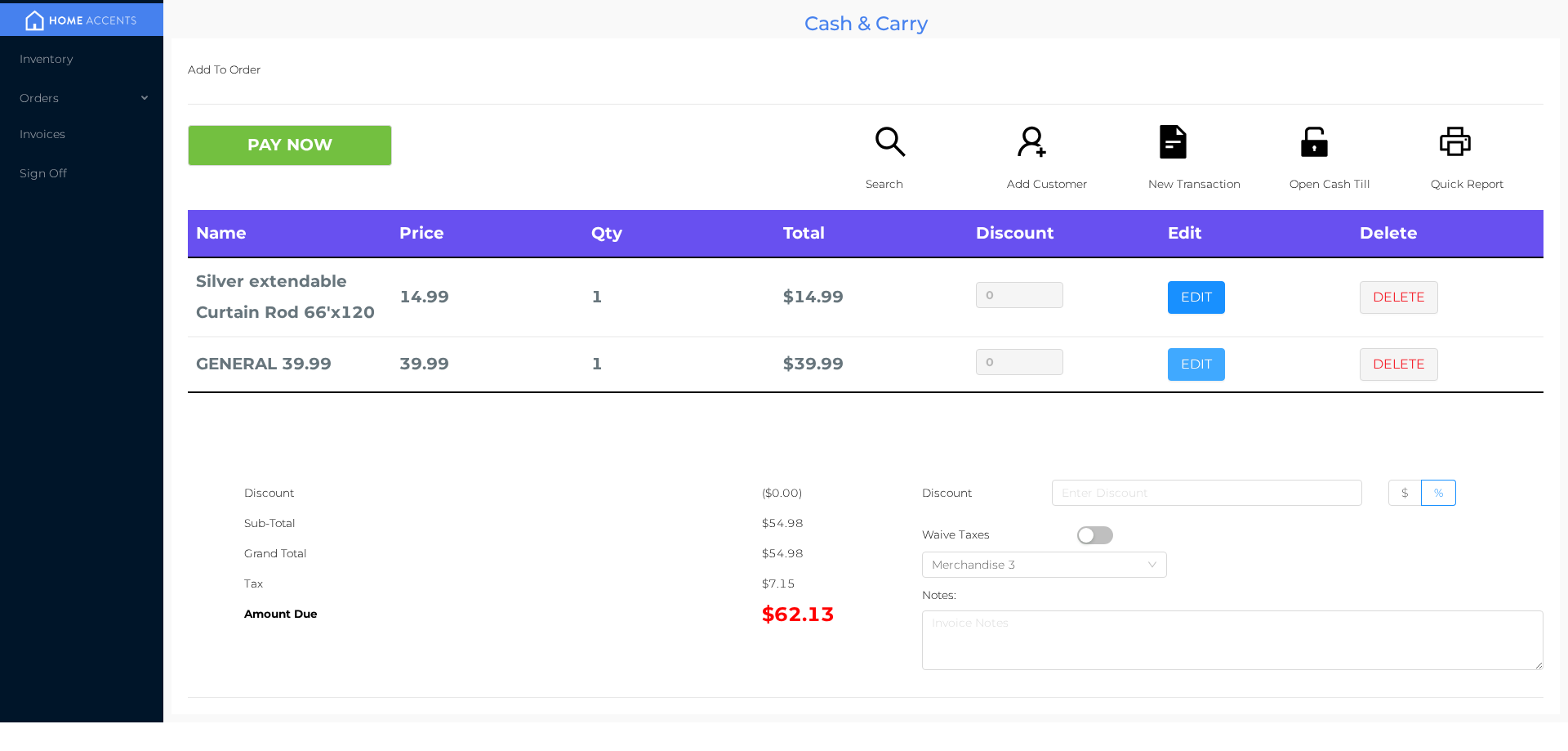
click at [1184, 348] on button "EDIT" at bounding box center [1196, 364] width 57 height 33
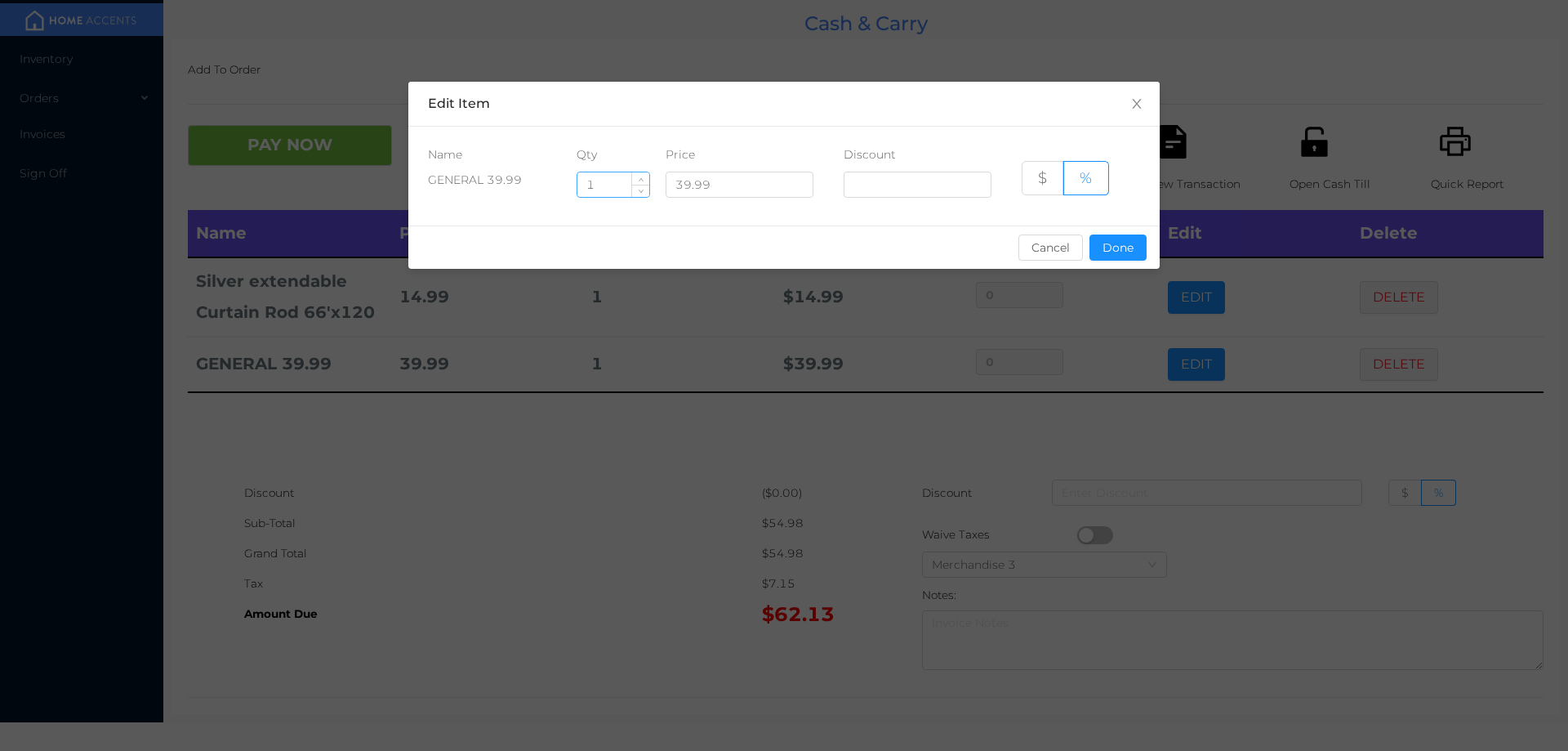
click at [603, 186] on input "1" at bounding box center [613, 184] width 72 height 25
type input "2"
click at [1099, 258] on button "Done" at bounding box center [1118, 248] width 57 height 26
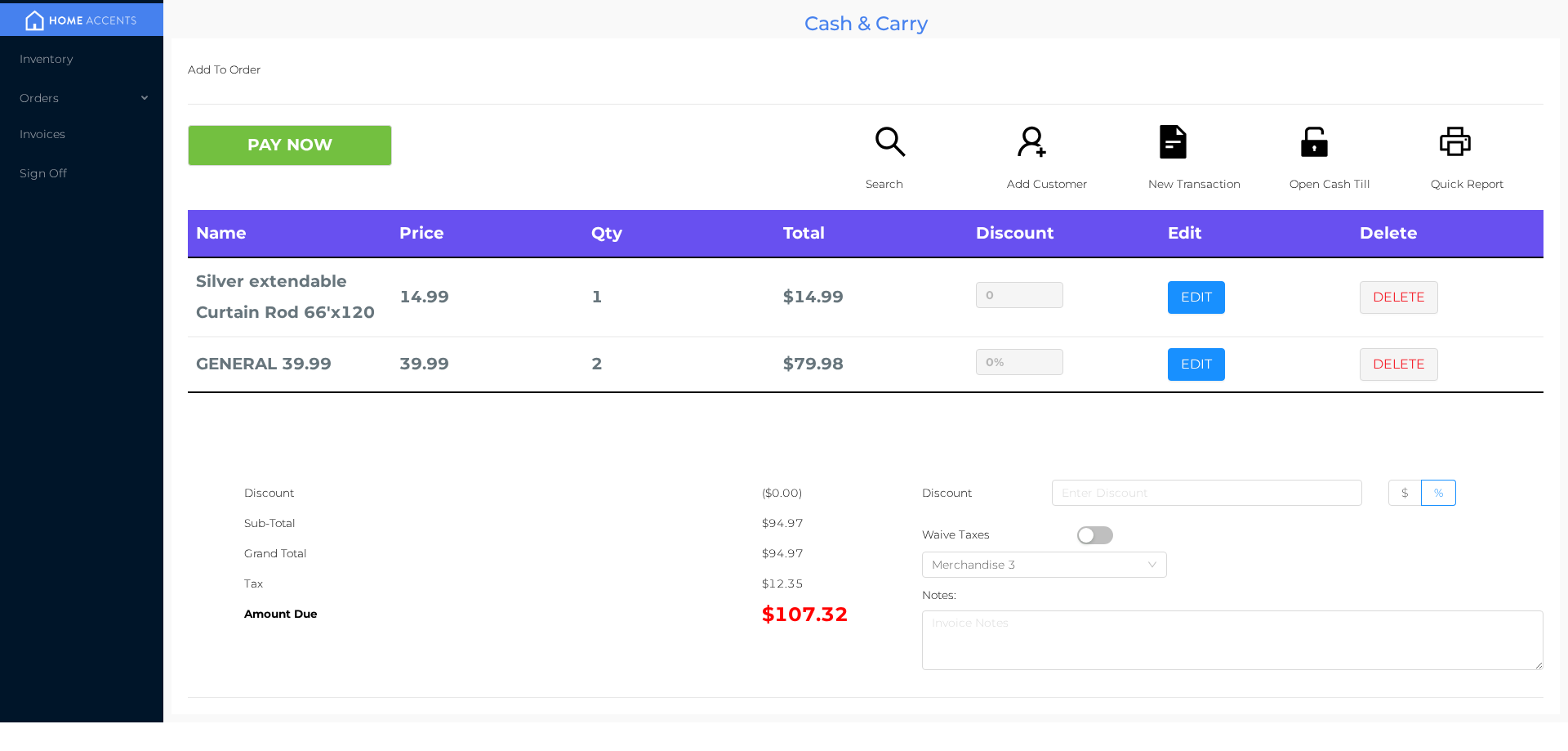
click at [1060, 417] on div "sentinelStart Edit Item Name Qty Price Discount GENERAL 39.99 2 39.99 $ % Cance…" at bounding box center [784, 375] width 1568 height 751
click at [325, 162] on button "PAY NOW" at bounding box center [289, 145] width 204 height 41
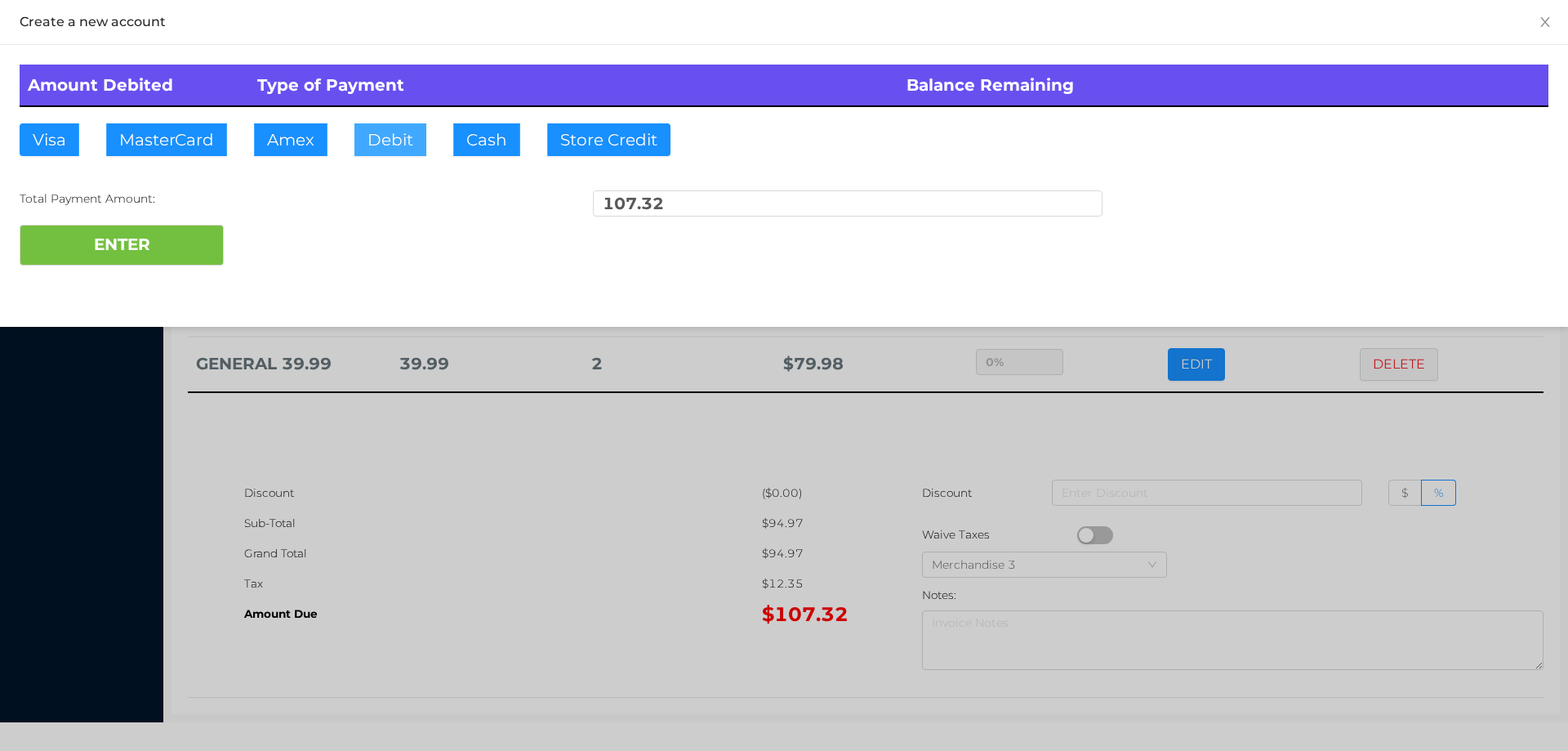
click at [389, 141] on button "Debit" at bounding box center [390, 139] width 72 height 33
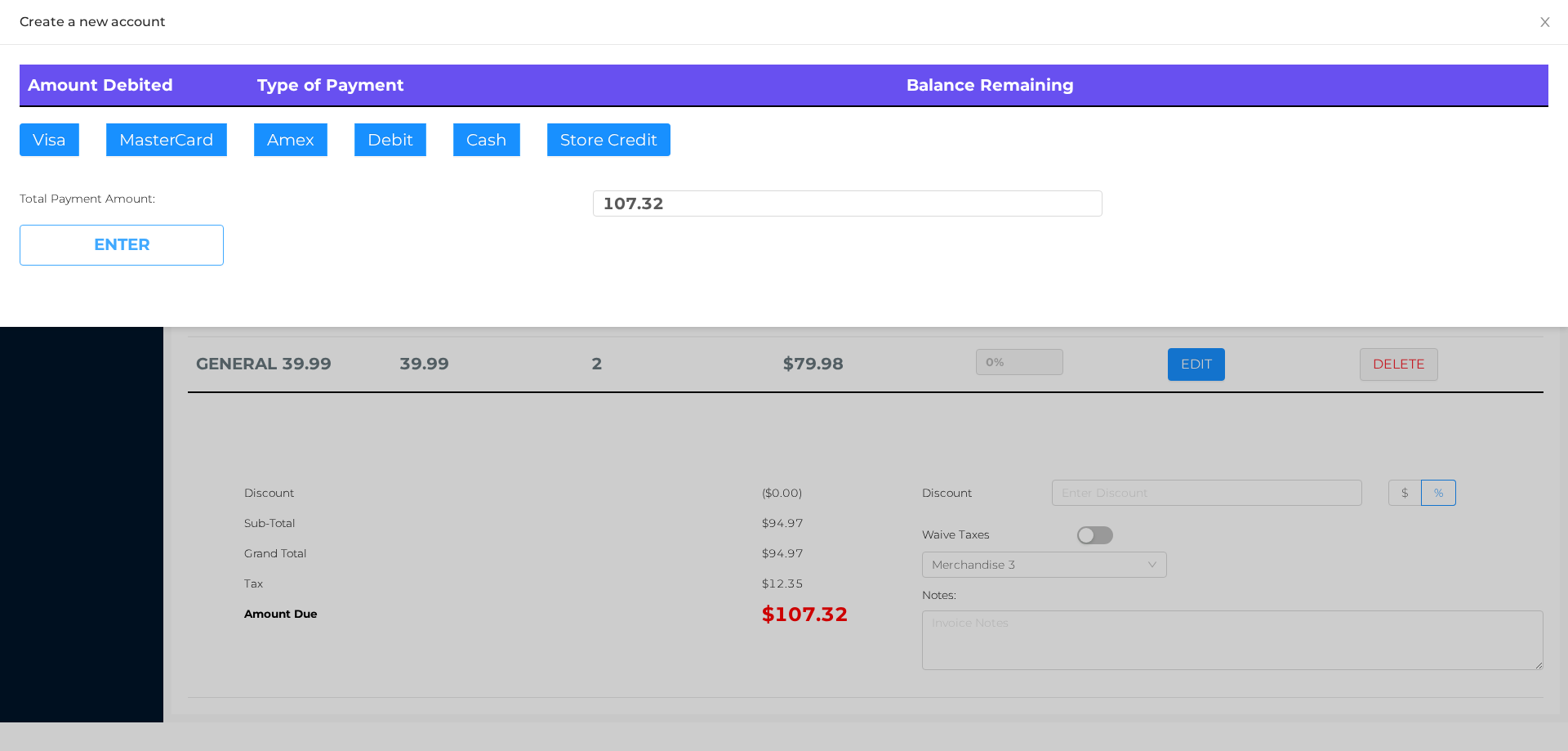
click at [185, 240] on button "ENTER" at bounding box center [121, 245] width 204 height 41
type input "0"
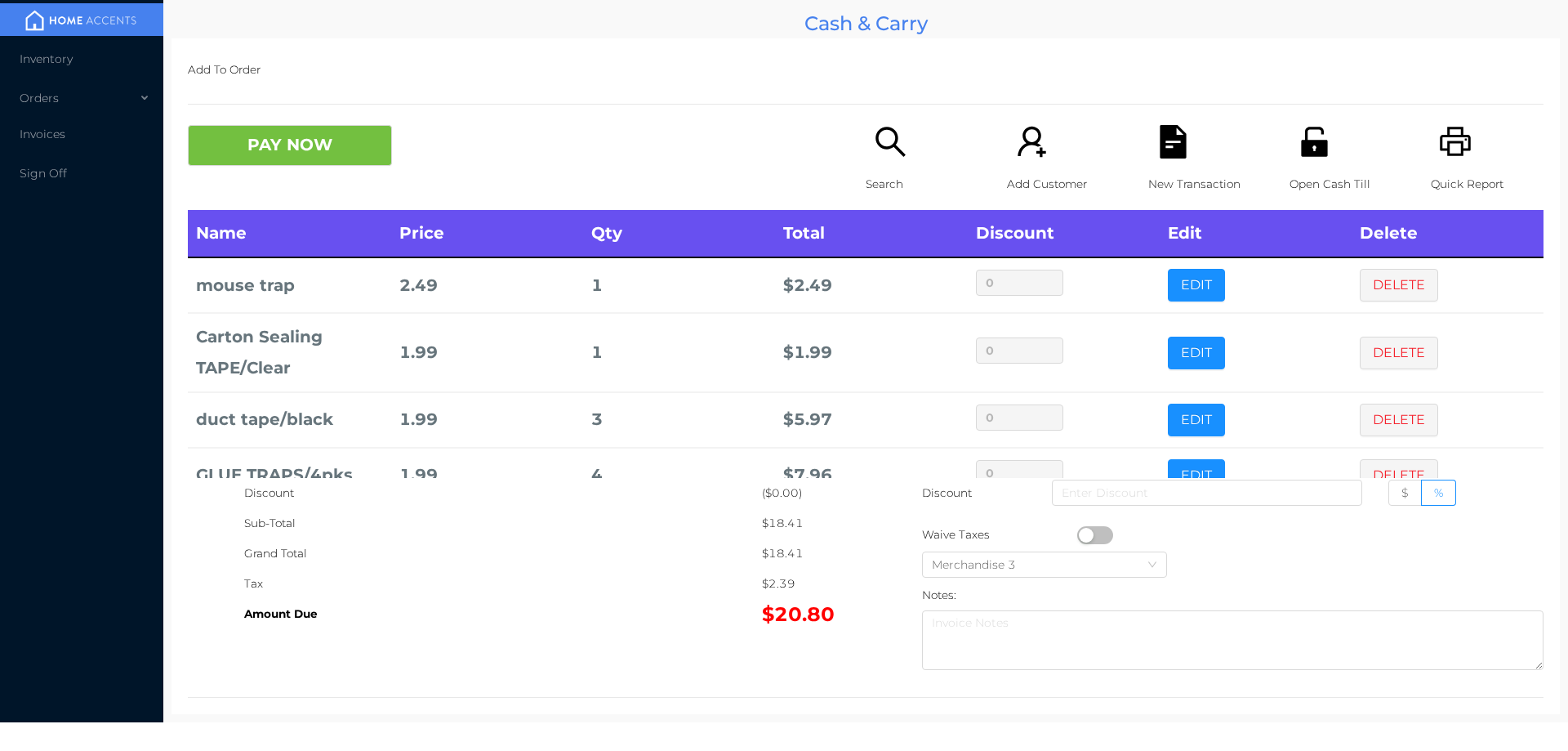
click at [877, 154] on icon "icon: search" at bounding box center [891, 142] width 34 height 34
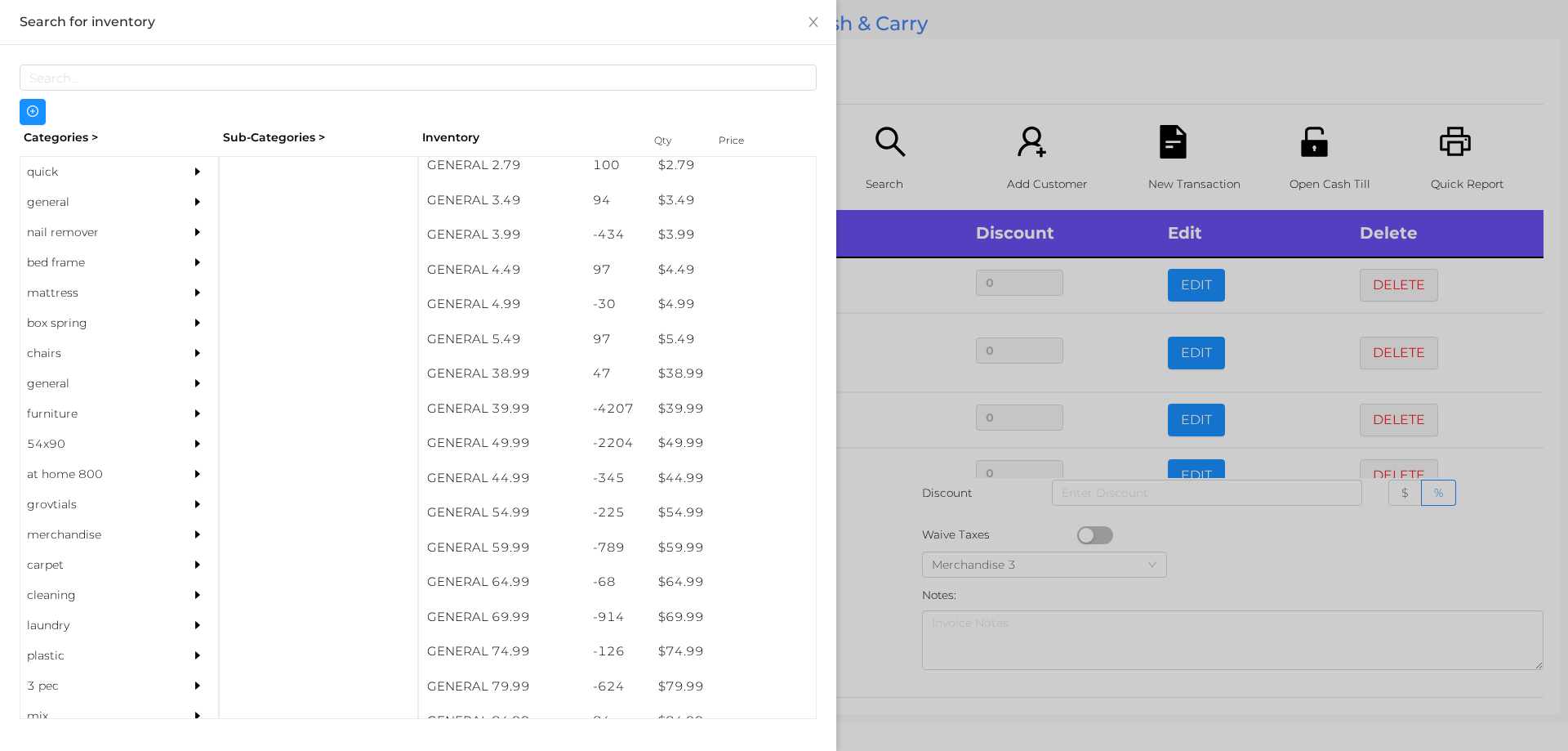
scroll to position [703, 0]
click at [67, 197] on div "general" at bounding box center [94, 202] width 148 height 30
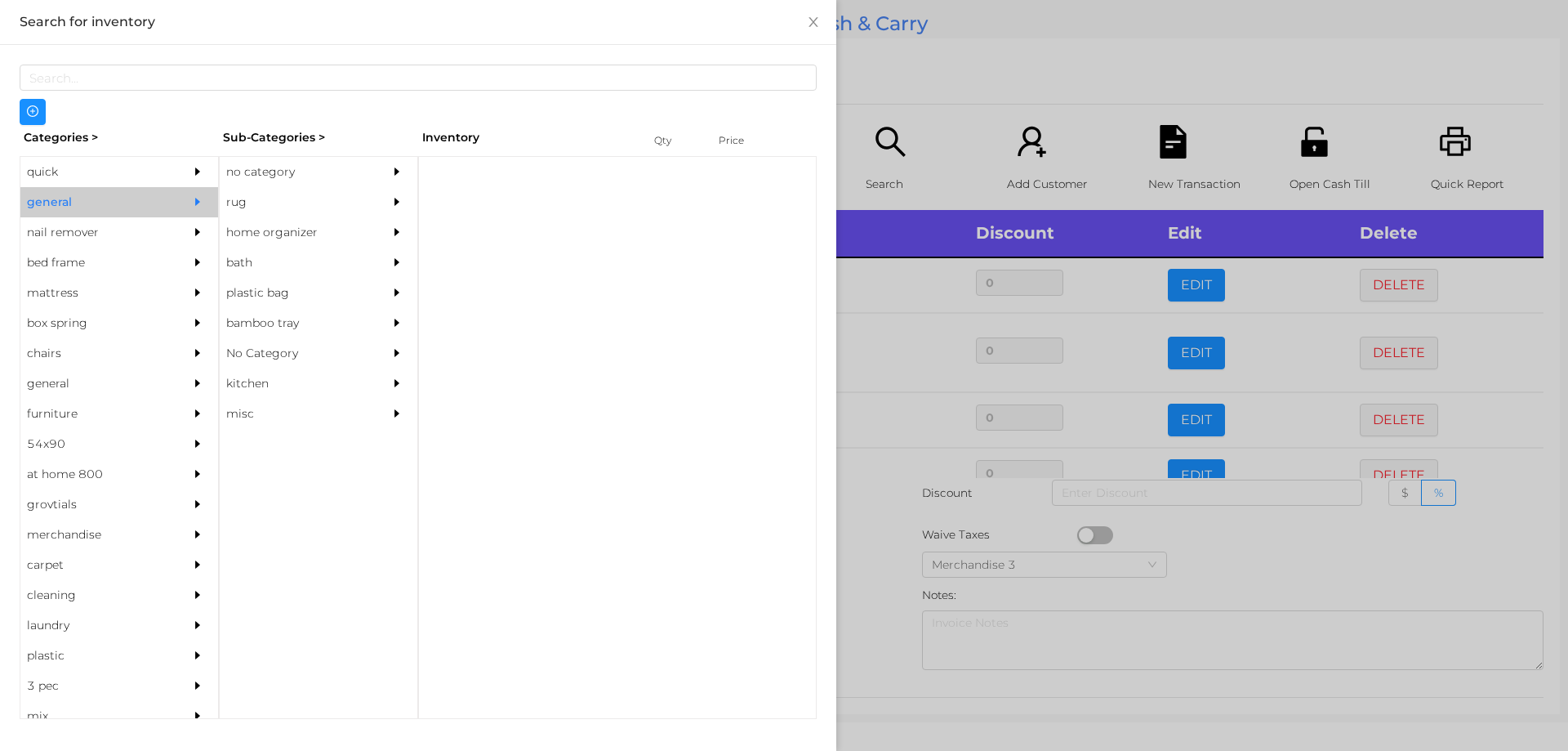
scroll to position [0, 0]
click at [250, 172] on div "no category" at bounding box center [293, 172] width 148 height 30
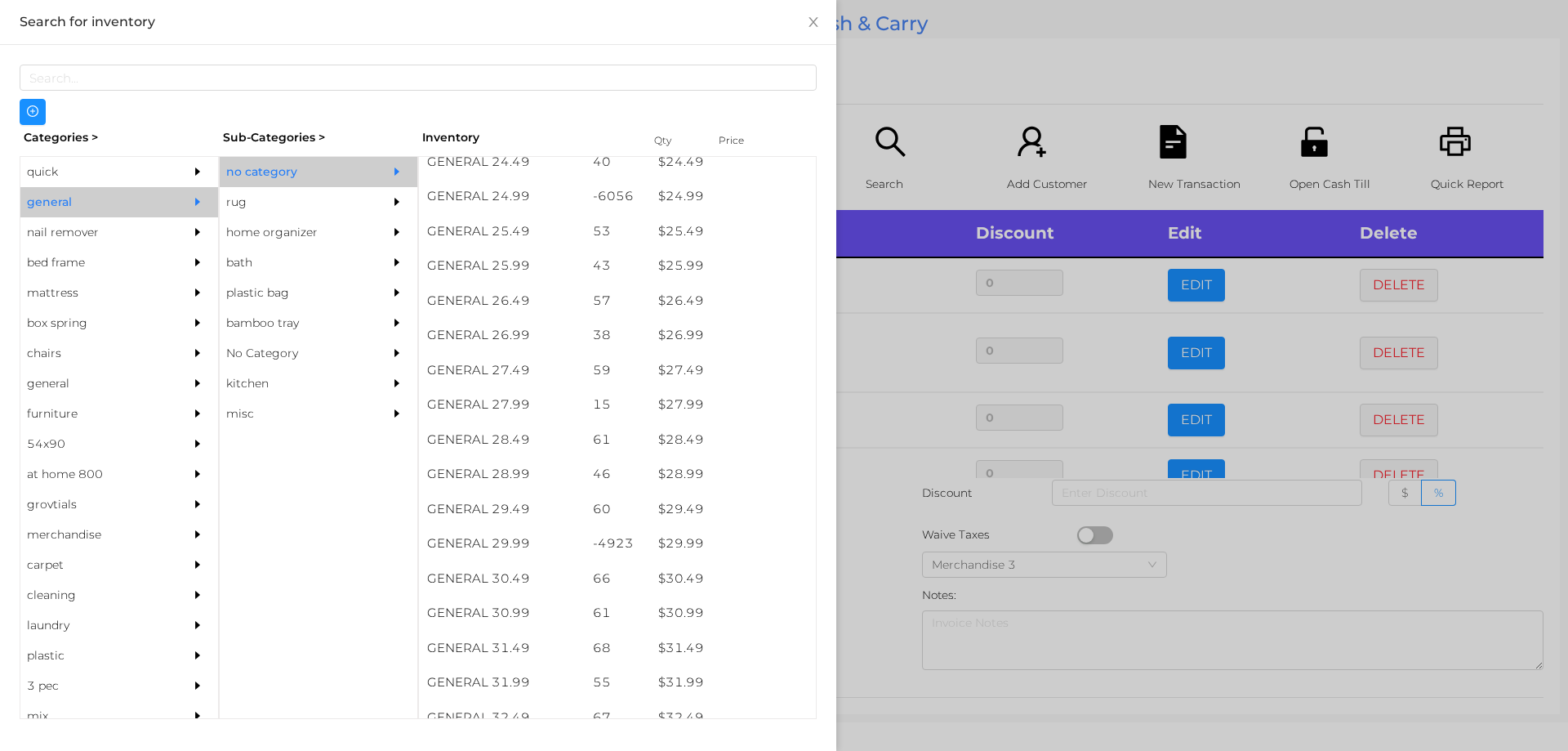
scroll to position [2100, 0]
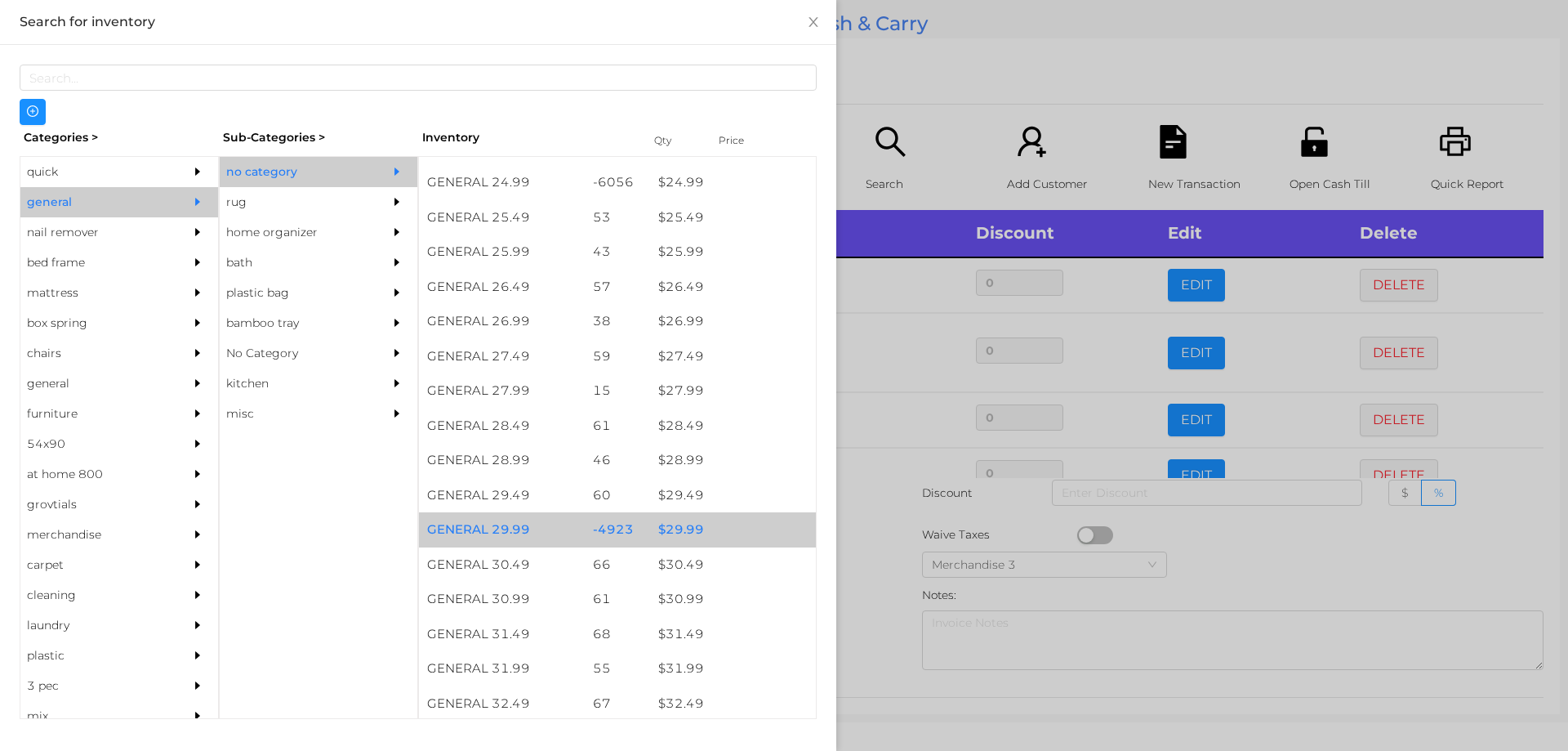
click at [683, 517] on div "$ 29.99" at bounding box center [733, 529] width 166 height 35
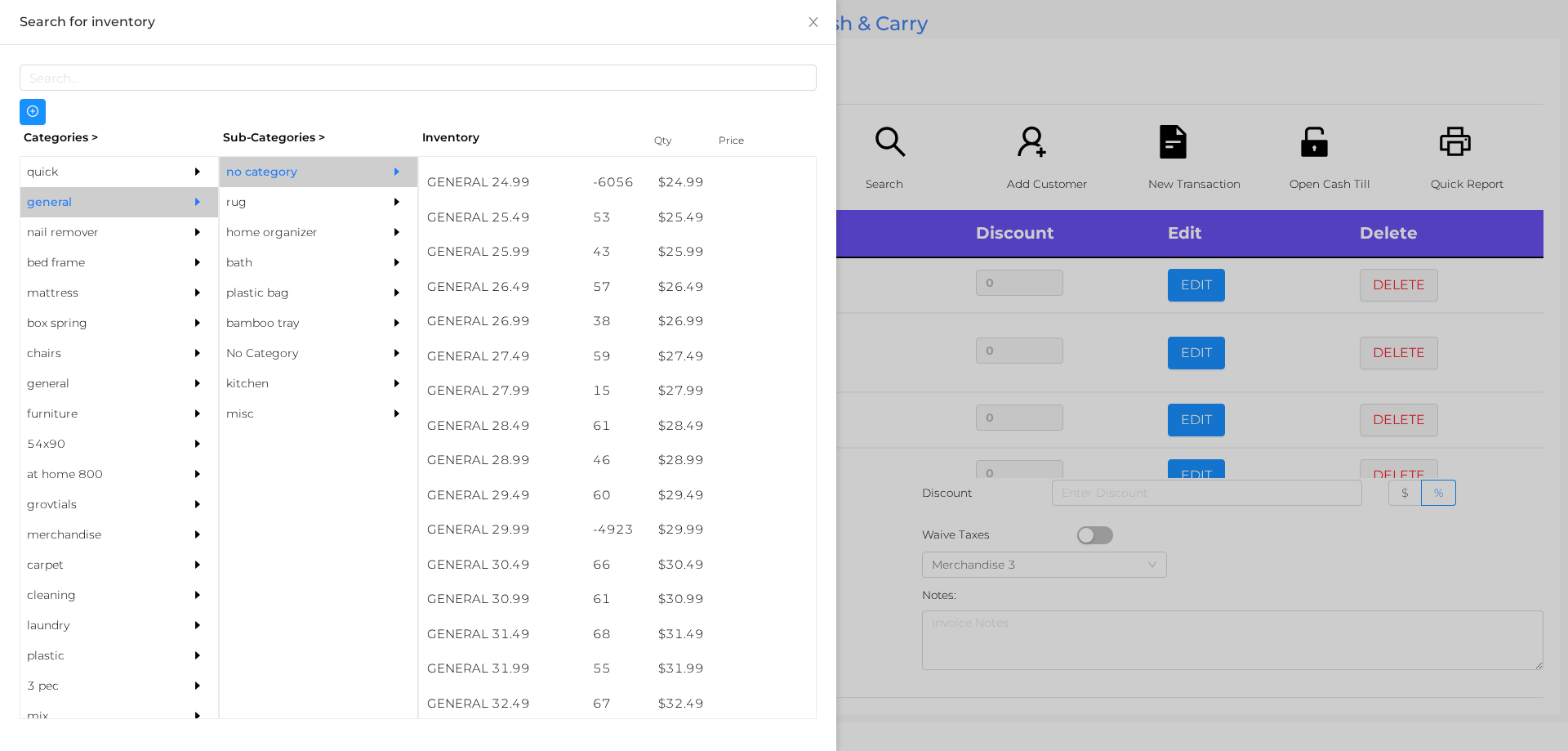
click at [875, 544] on div at bounding box center [784, 375] width 1568 height 751
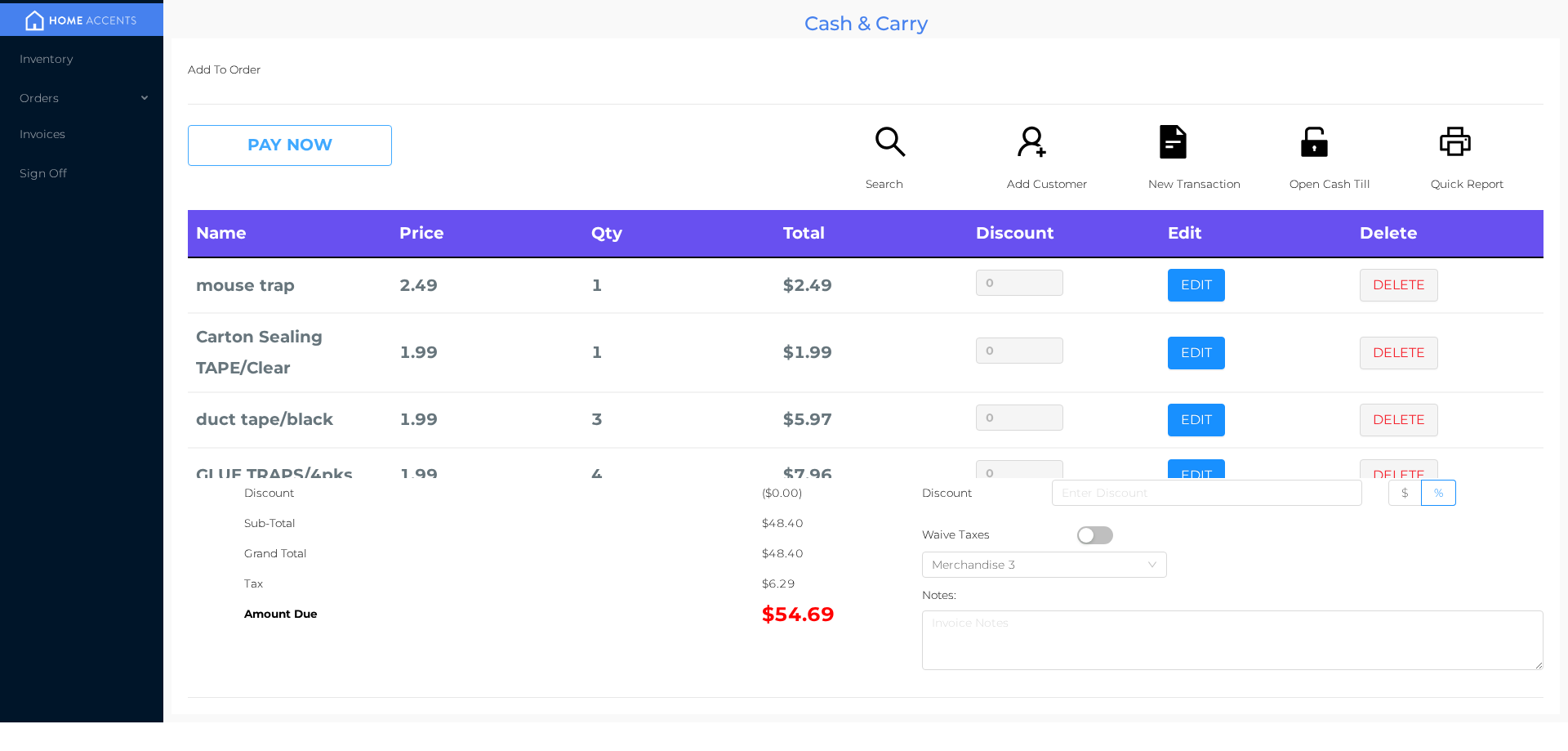
click at [265, 146] on button "PAY NOW" at bounding box center [289, 145] width 204 height 41
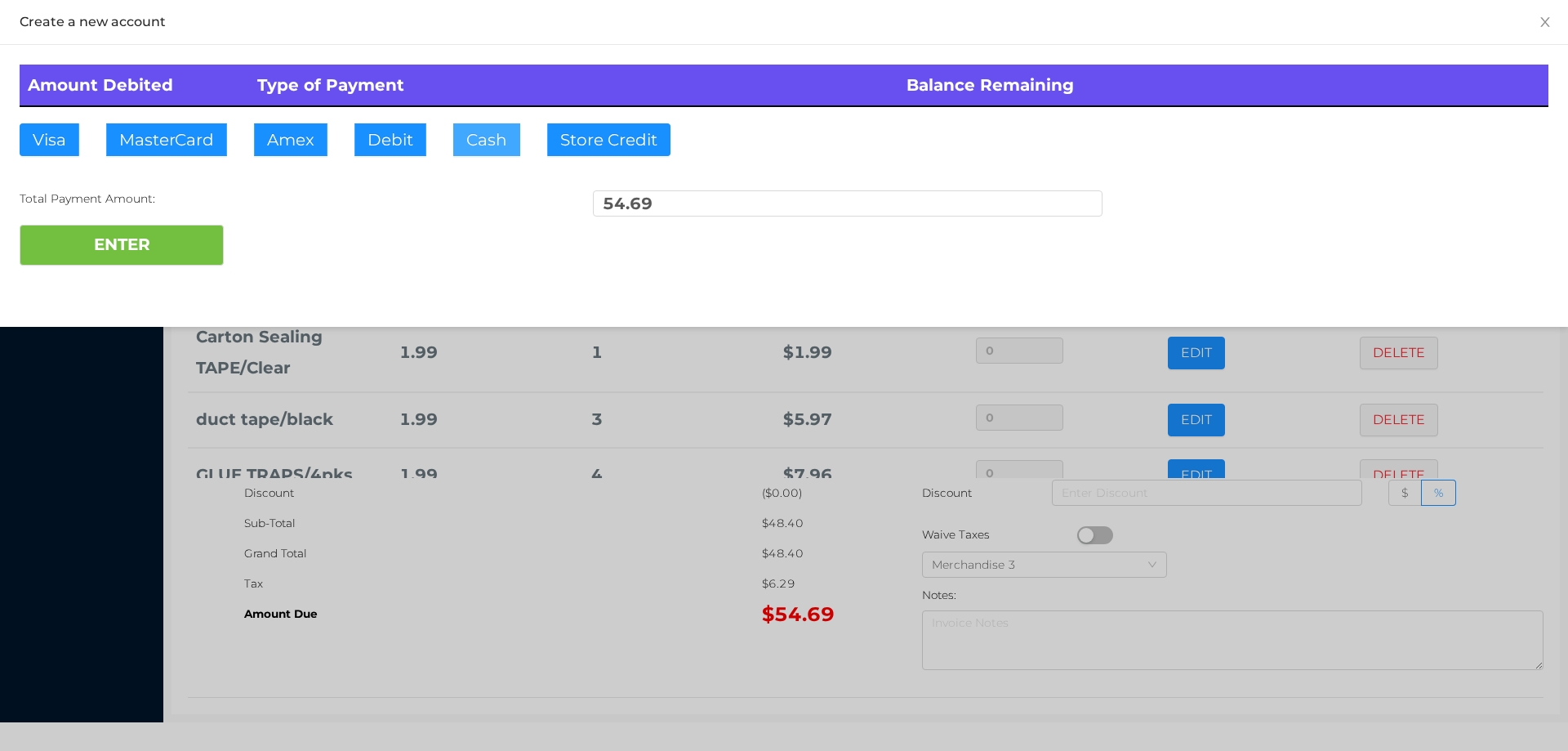
click at [471, 135] on button "Cash" at bounding box center [486, 139] width 67 height 33
type input "55."
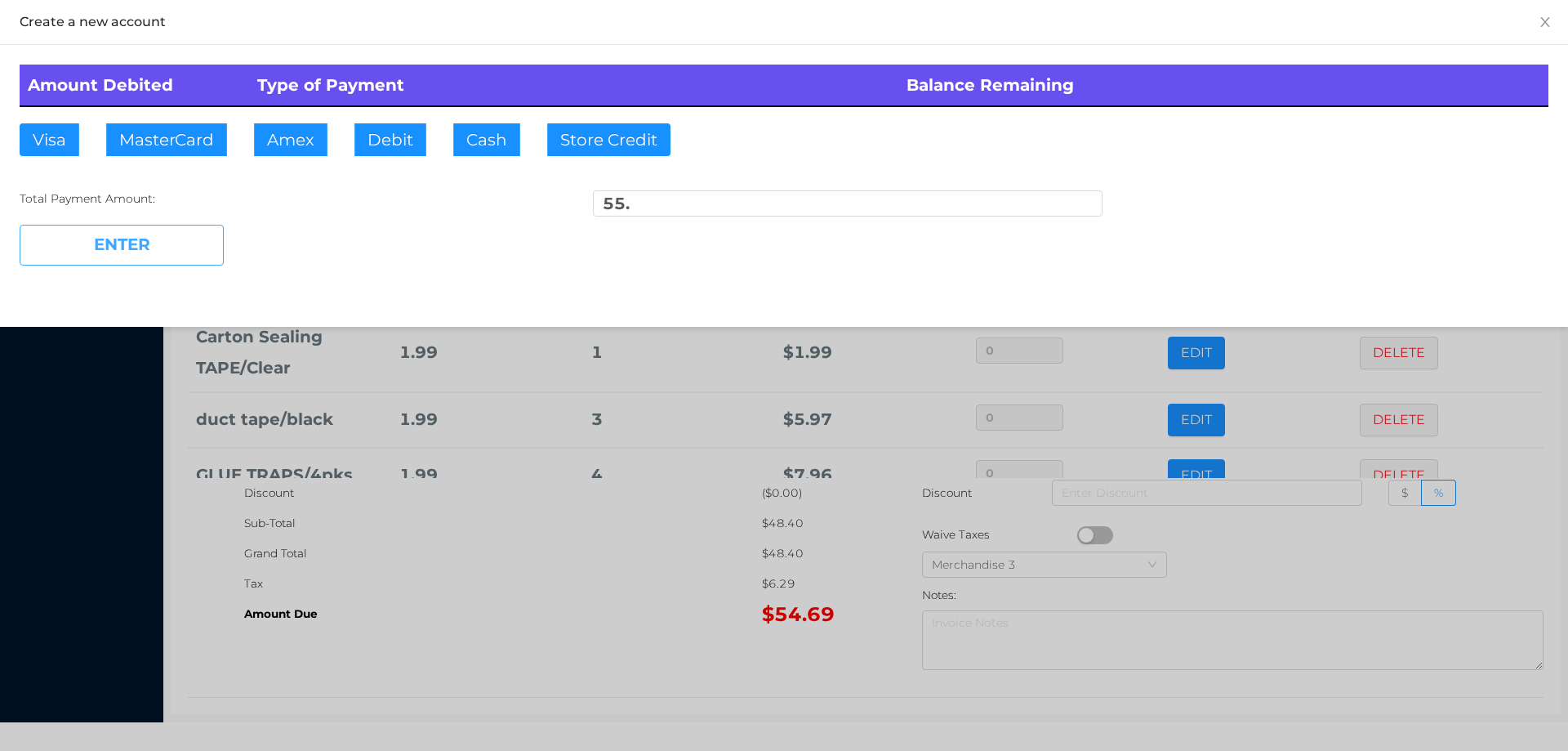
click at [150, 259] on button "ENTER" at bounding box center [121, 245] width 204 height 41
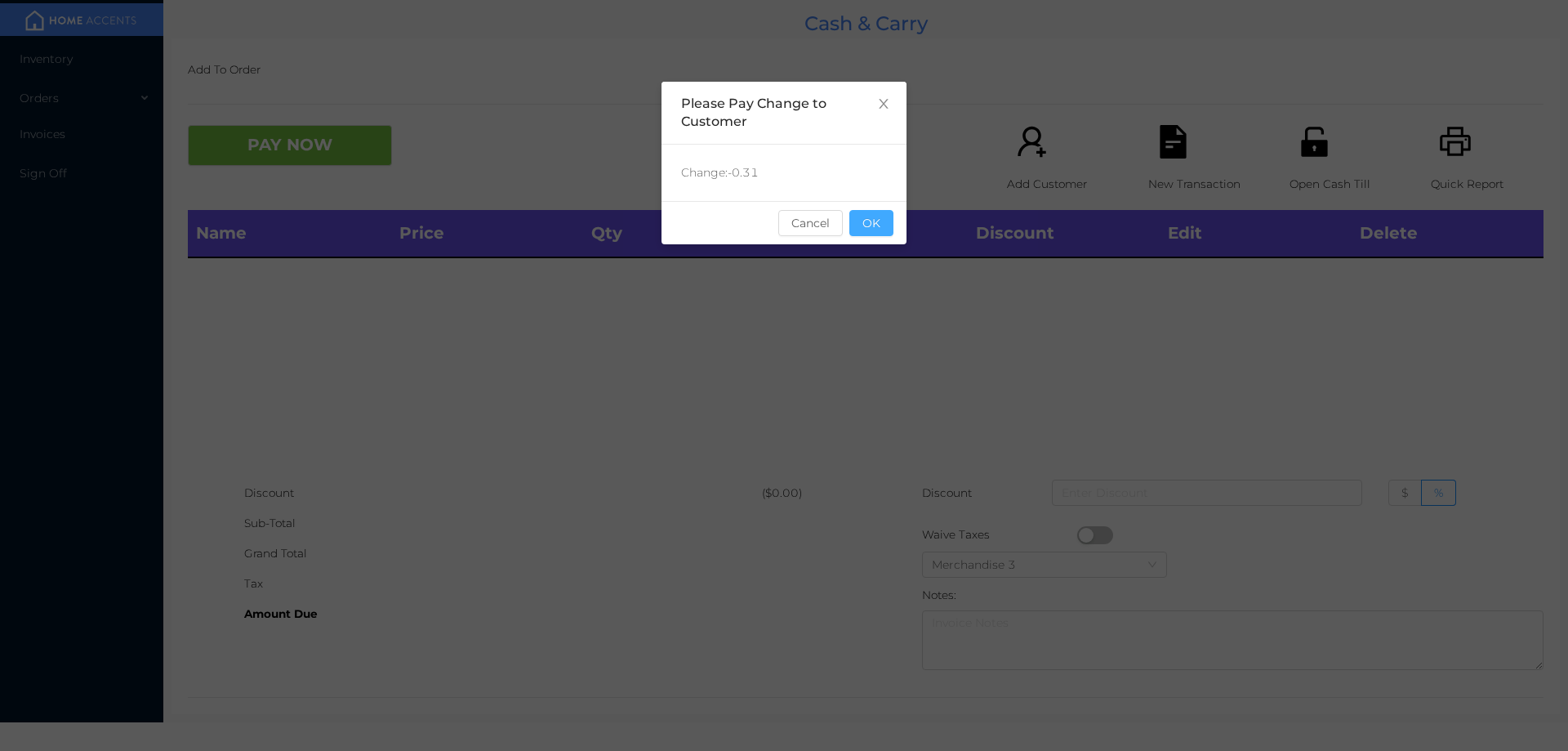
click at [882, 230] on button "OK" at bounding box center [871, 223] width 44 height 26
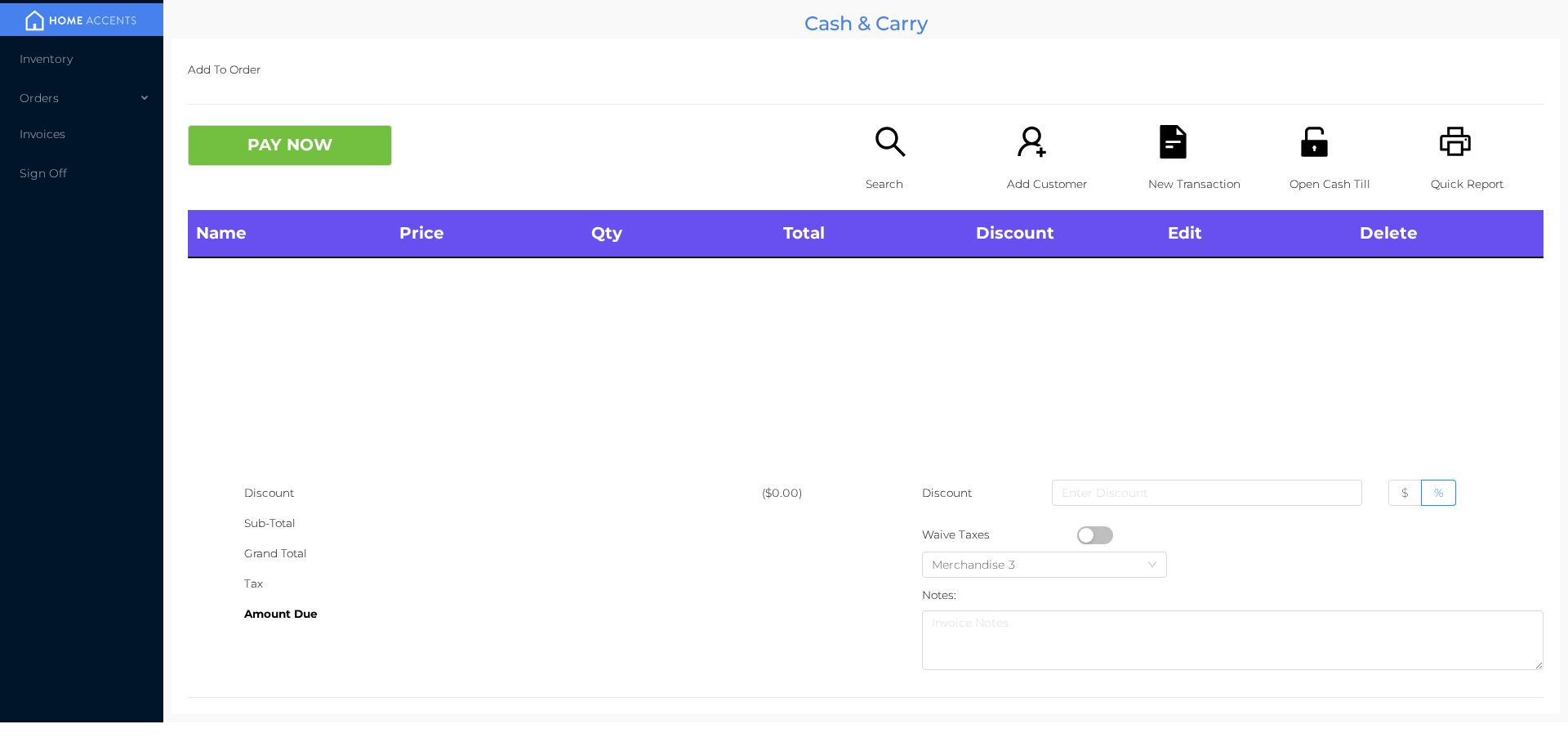
click at [885, 155] on icon "icon: search" at bounding box center [891, 142] width 34 height 34
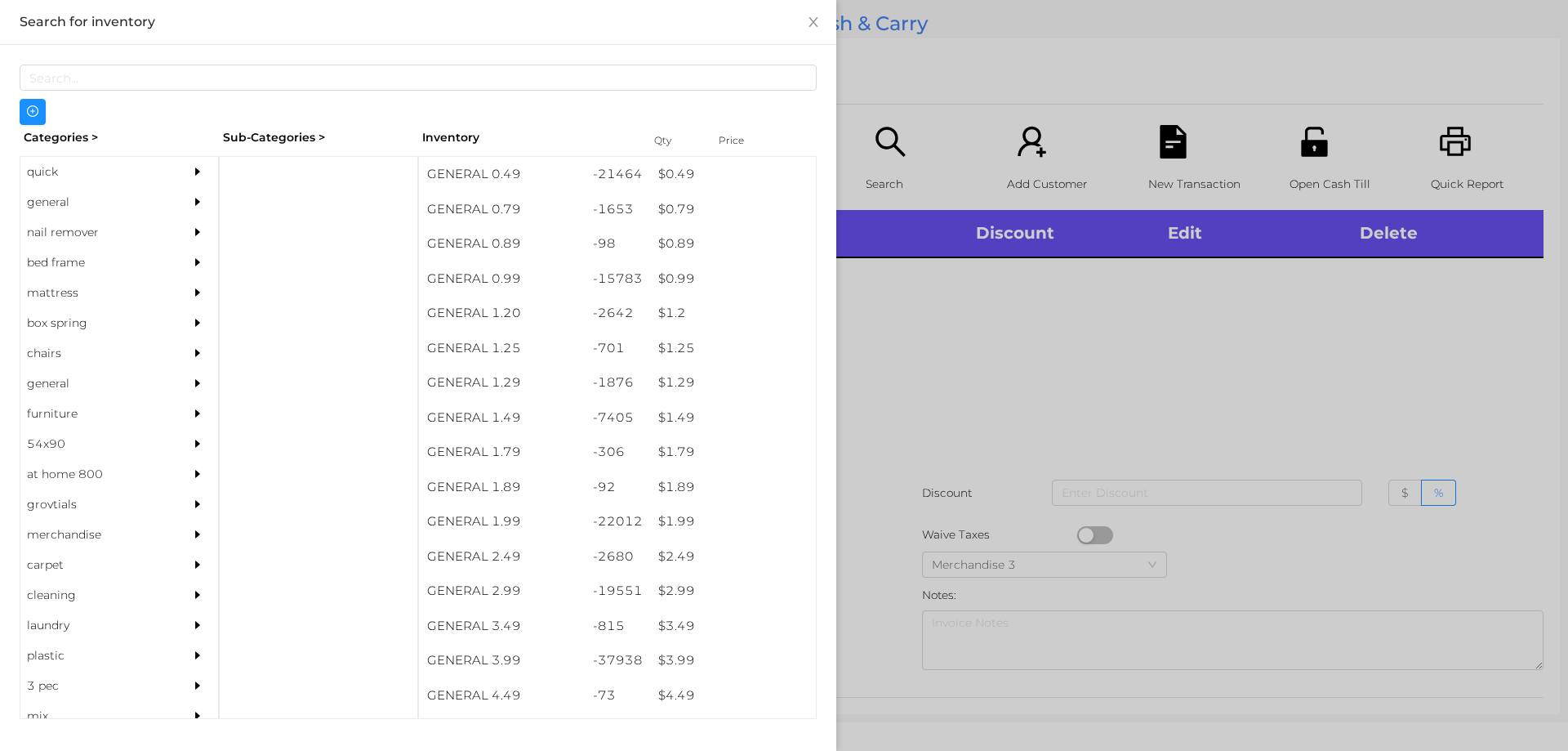
click at [49, 180] on div "quick" at bounding box center [94, 172] width 148 height 30
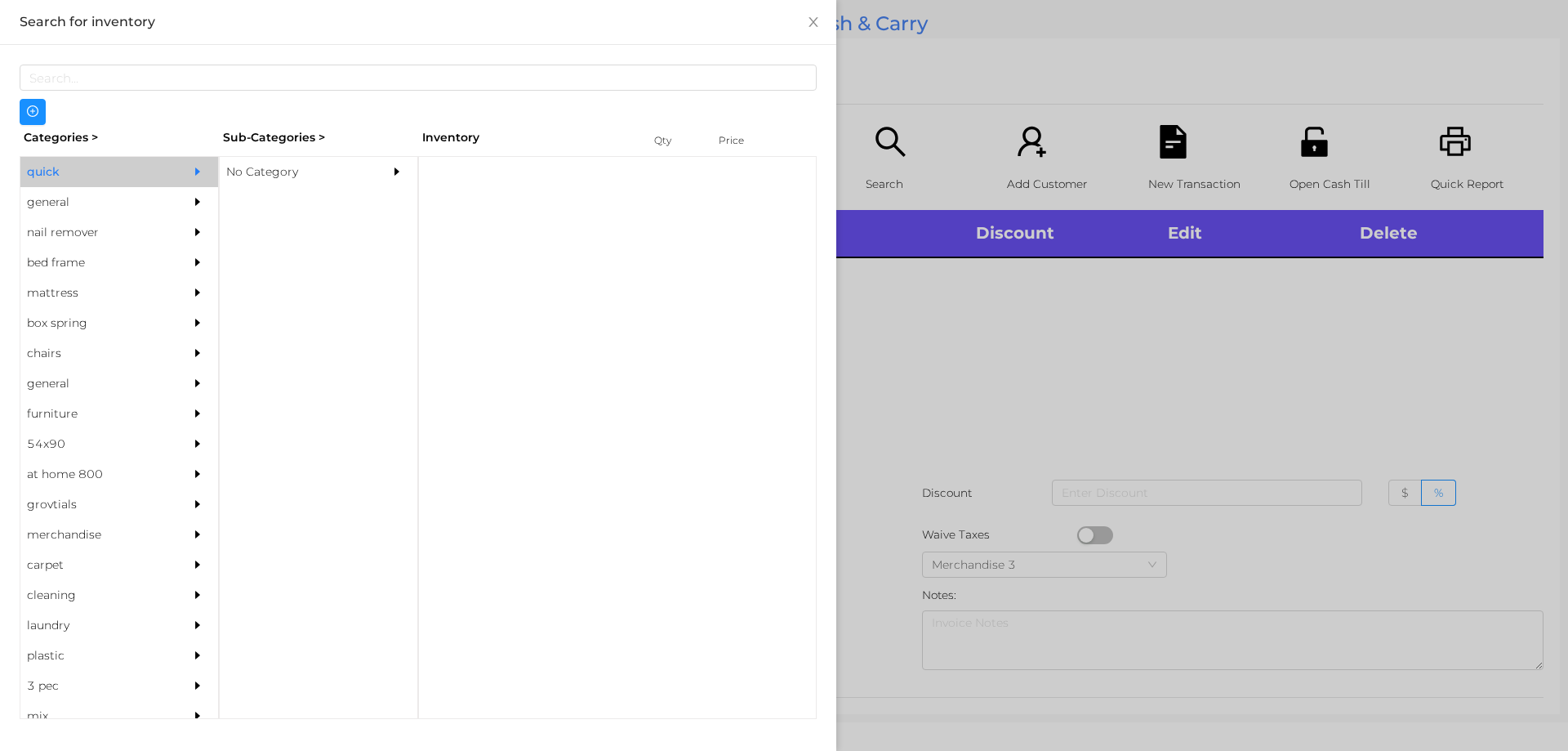
click at [264, 176] on div "No Category" at bounding box center [293, 172] width 148 height 30
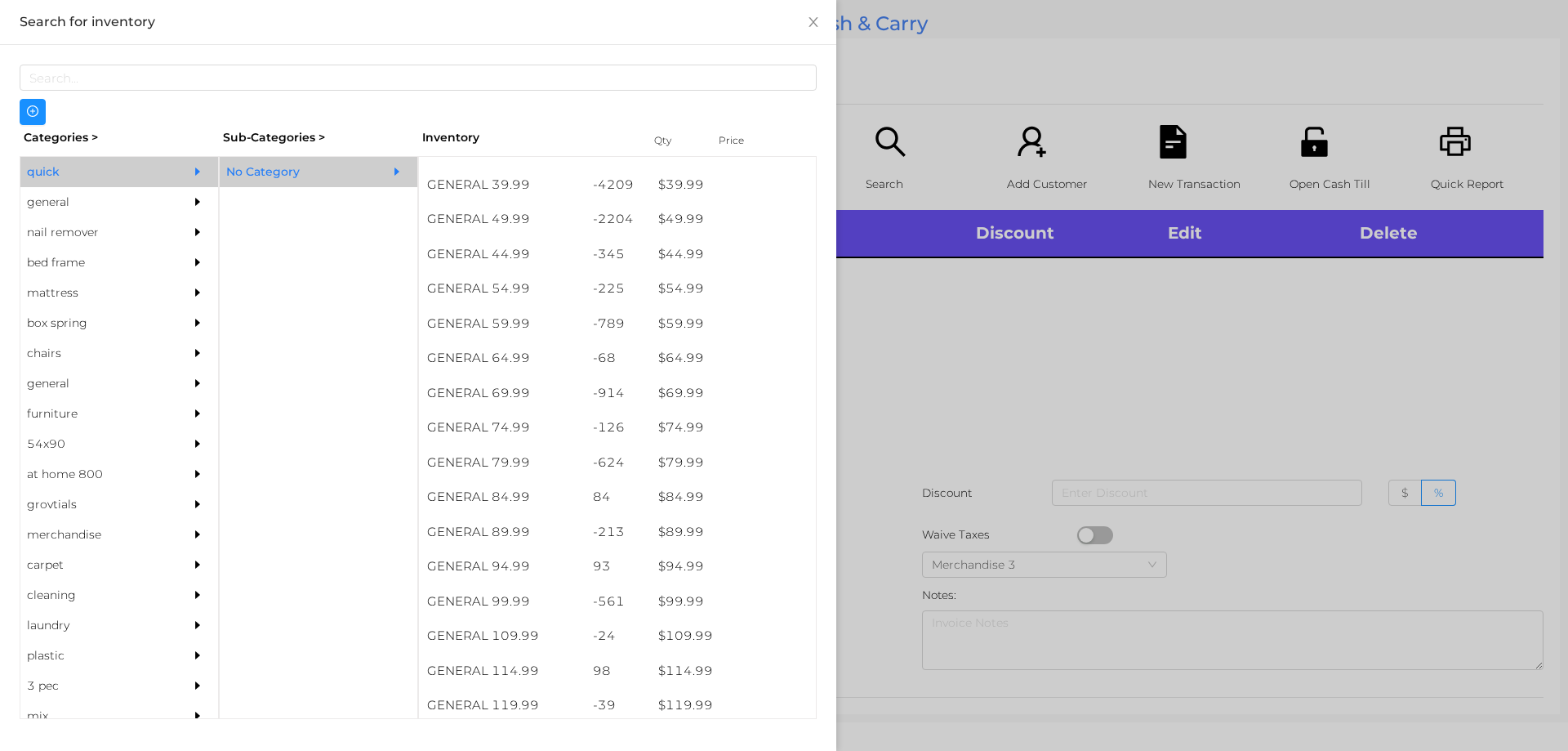
scroll to position [926, 0]
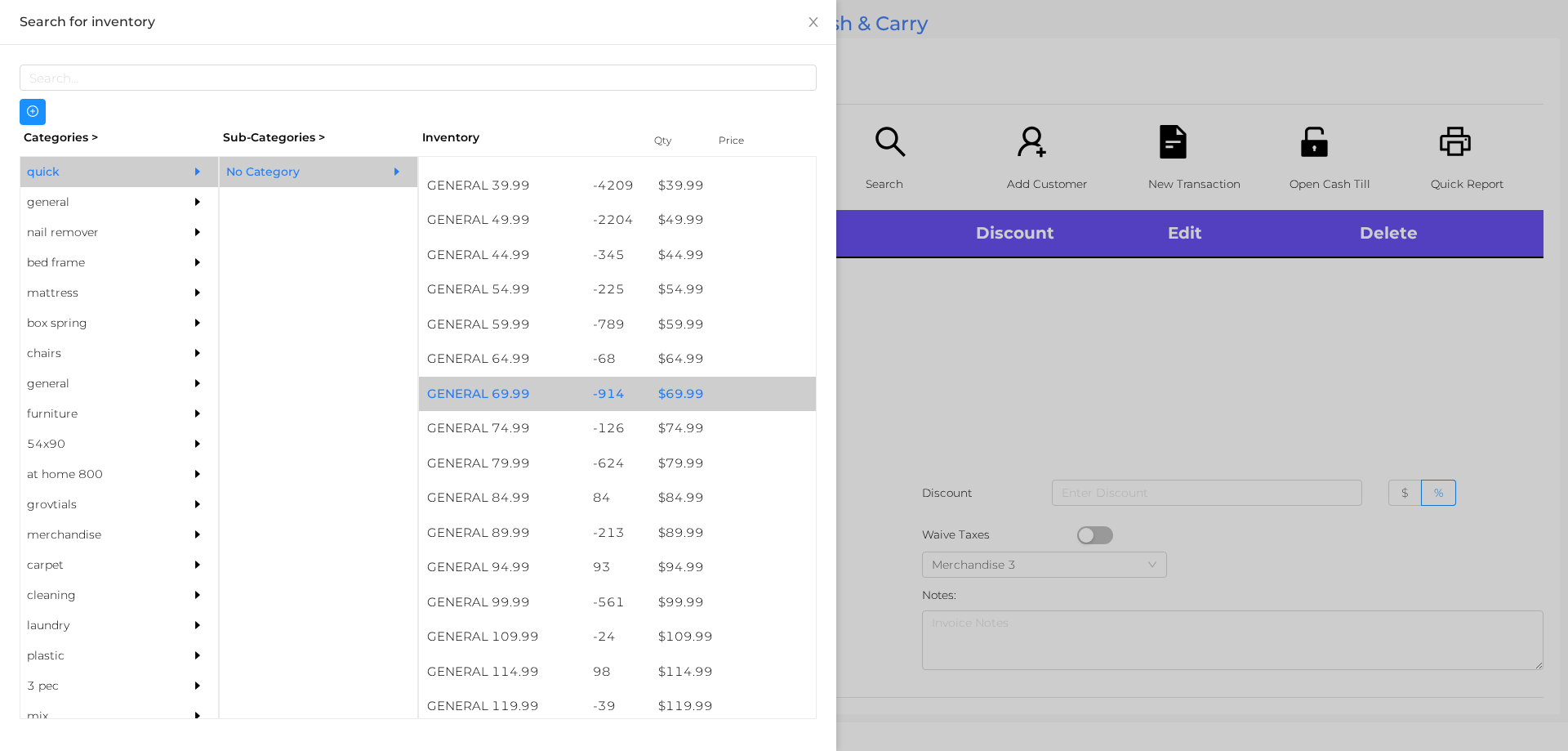
click at [680, 400] on div "$ 69.99" at bounding box center [733, 394] width 166 height 35
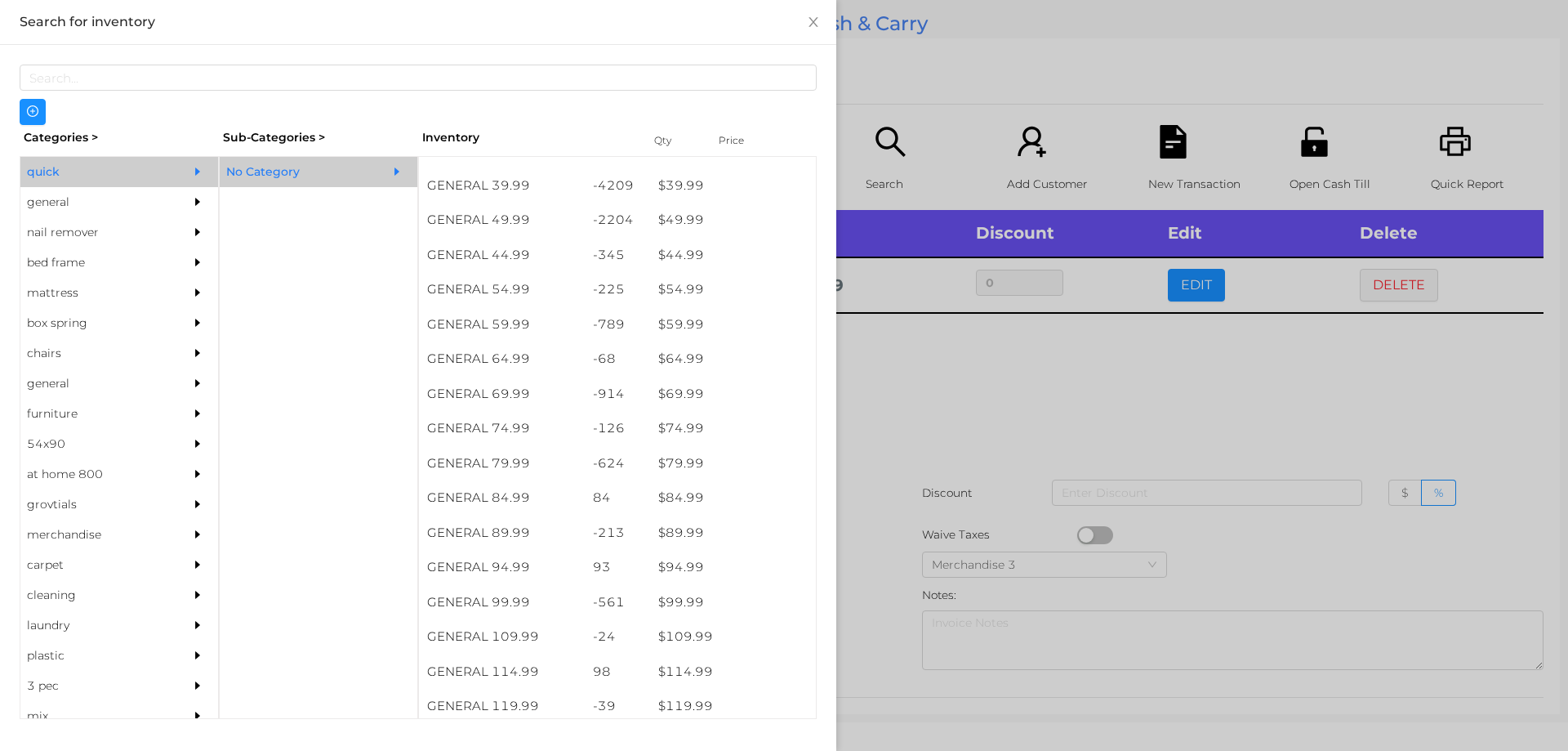
click at [942, 399] on div at bounding box center [784, 375] width 1568 height 751
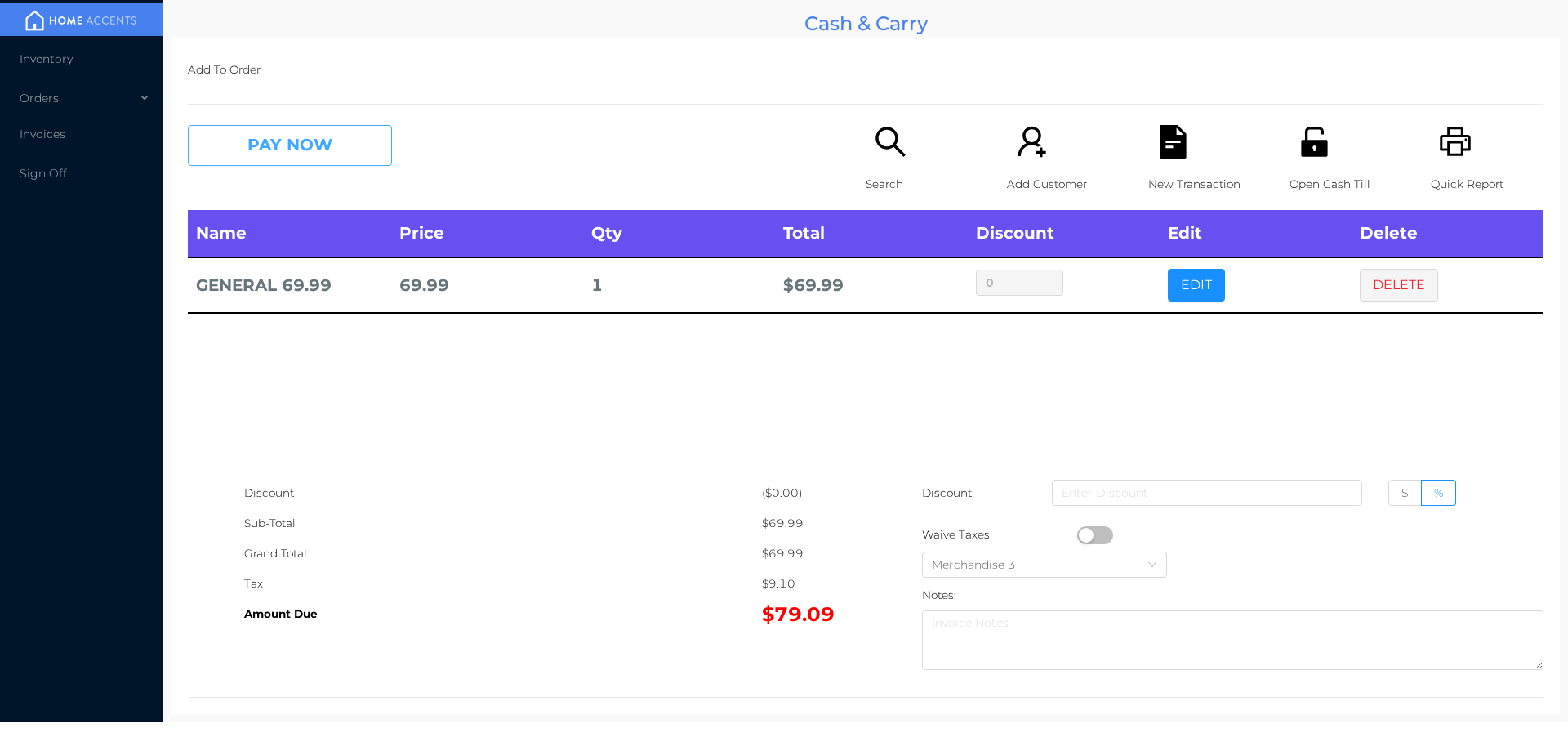
click at [318, 151] on button "PAY NOW" at bounding box center [289, 145] width 204 height 41
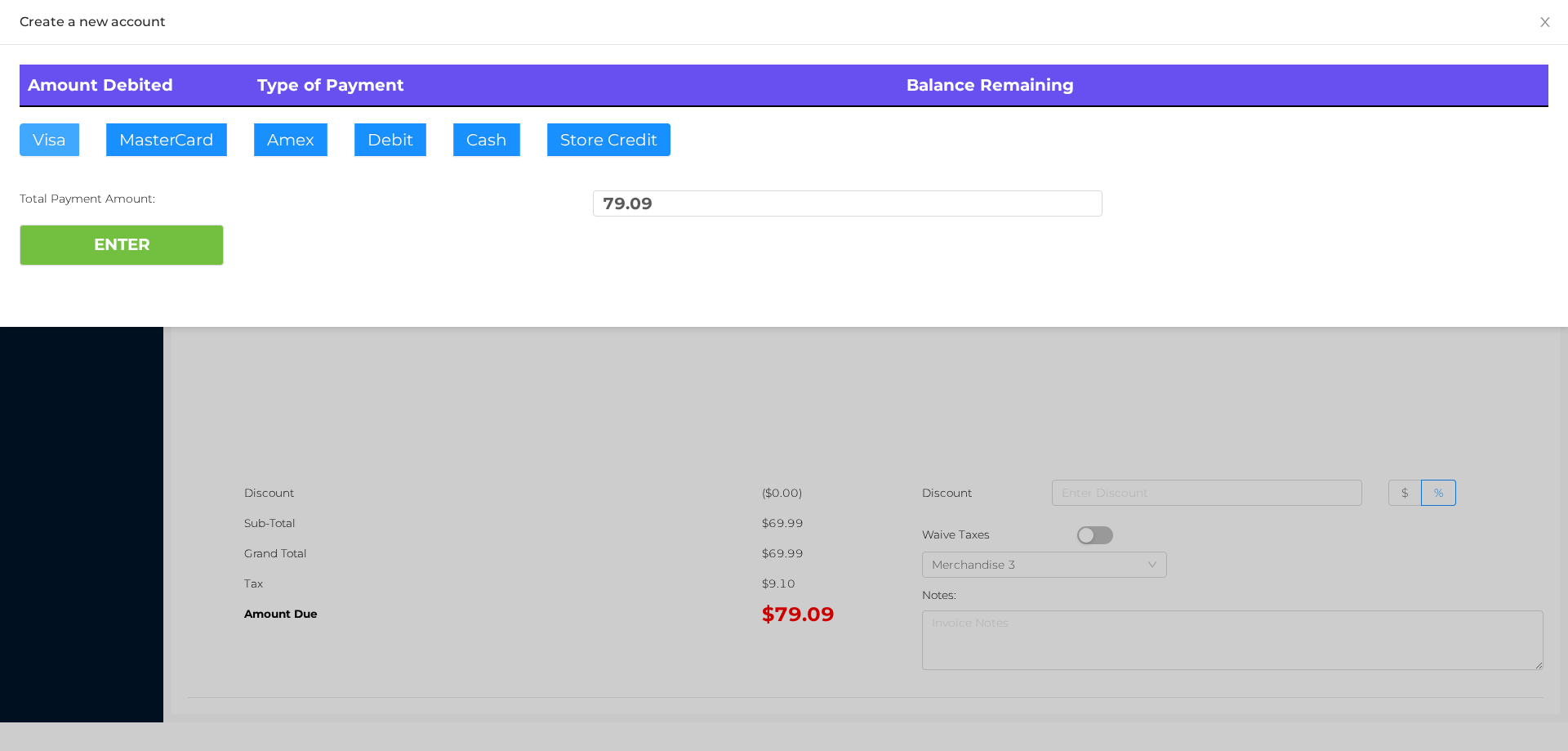
click at [52, 136] on button "Visa" at bounding box center [50, 139] width 60 height 33
click at [85, 235] on button "ENTER" at bounding box center [121, 245] width 204 height 41
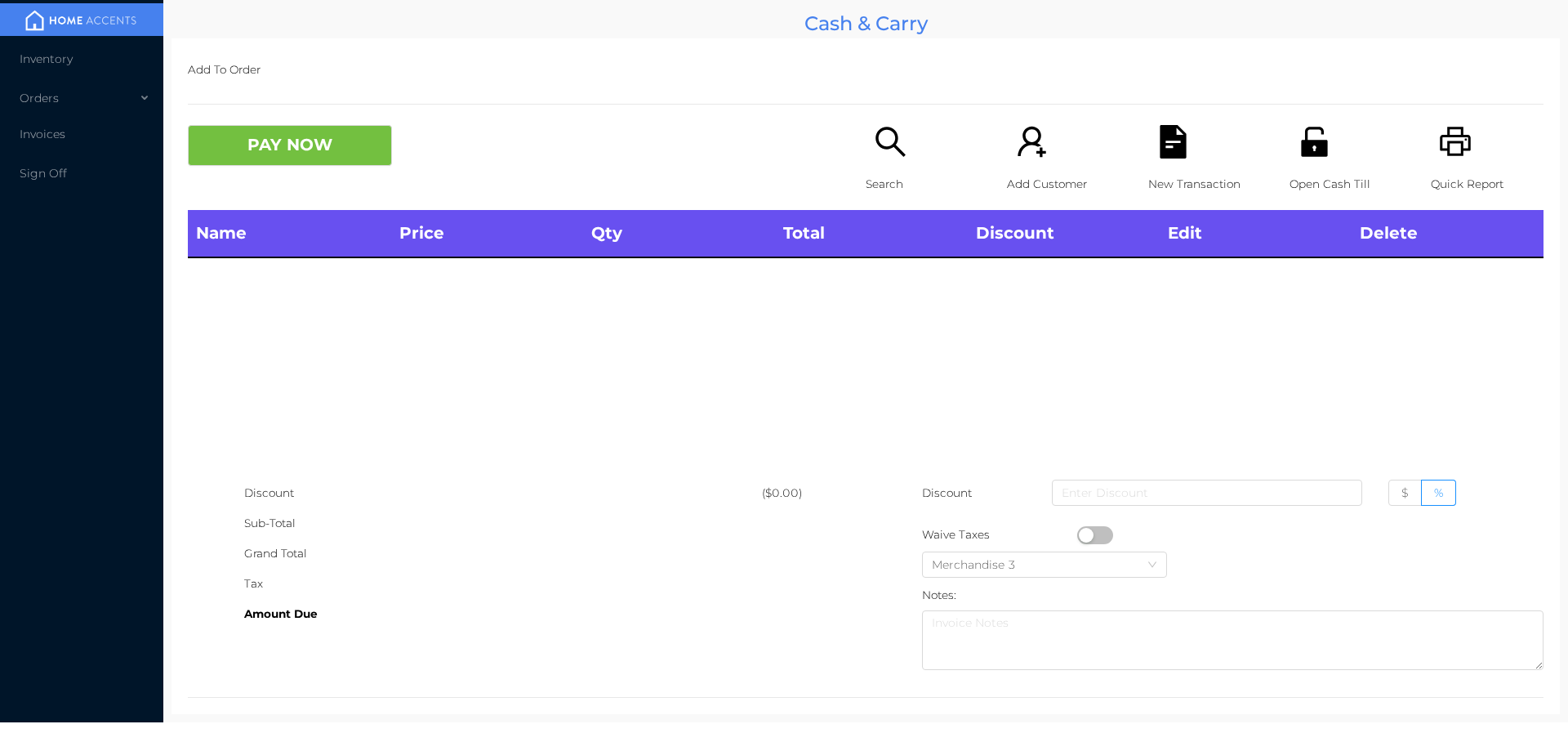
click at [876, 140] on icon "icon: search" at bounding box center [891, 142] width 34 height 34
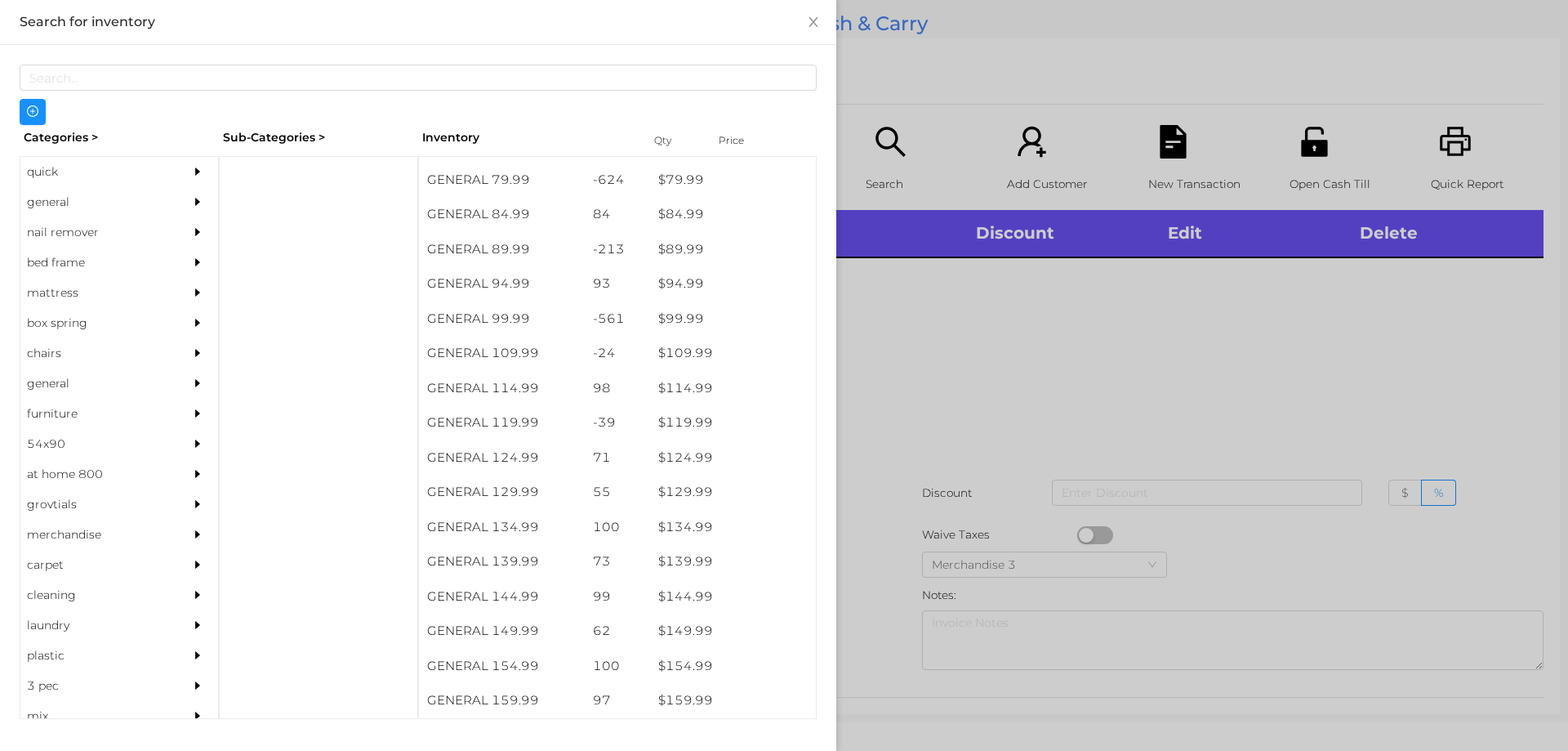
scroll to position [1214, 0]
click at [262, 163] on div at bounding box center [318, 438] width 199 height 563
click at [56, 204] on div "general" at bounding box center [94, 202] width 148 height 30
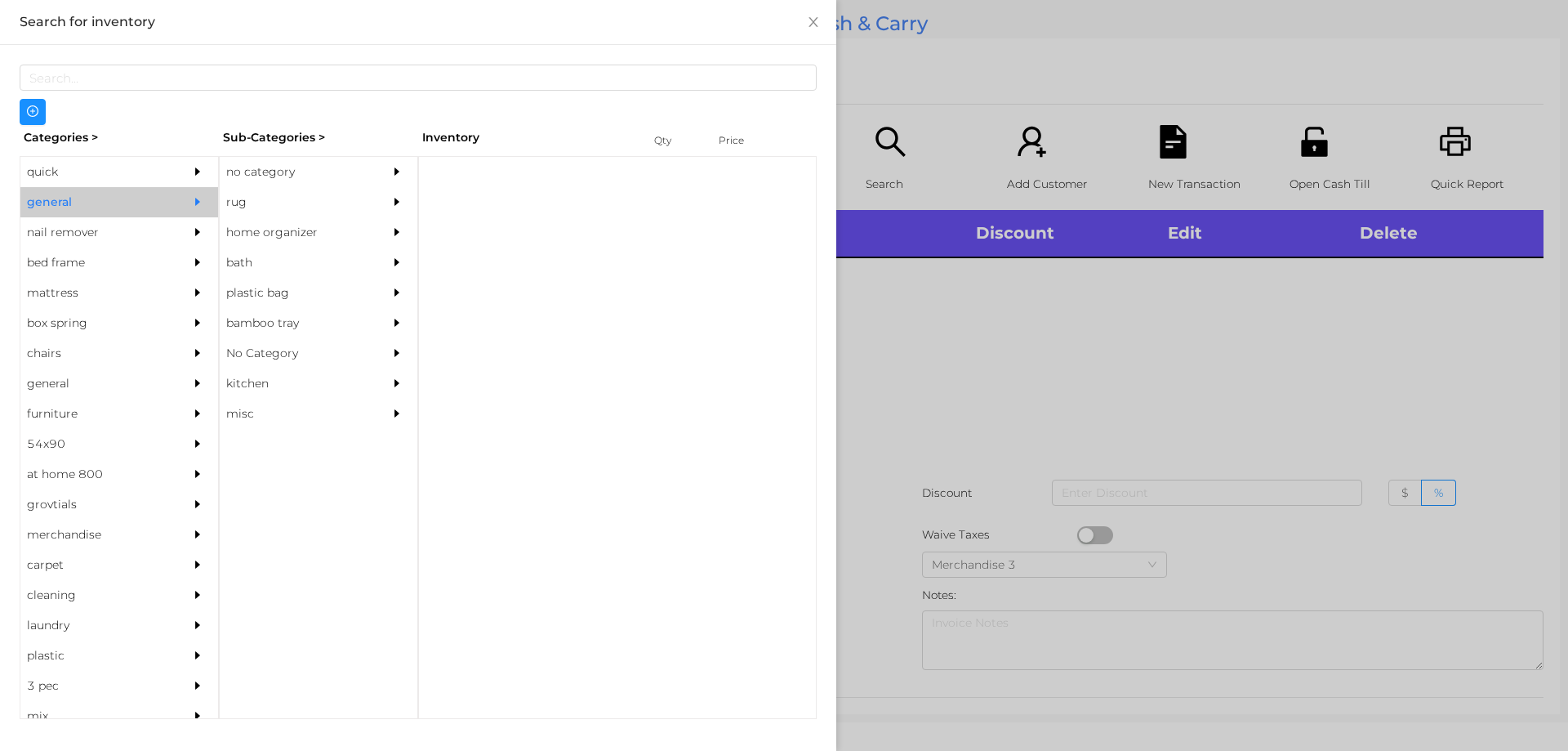
click at [270, 174] on div "no category" at bounding box center [293, 172] width 148 height 30
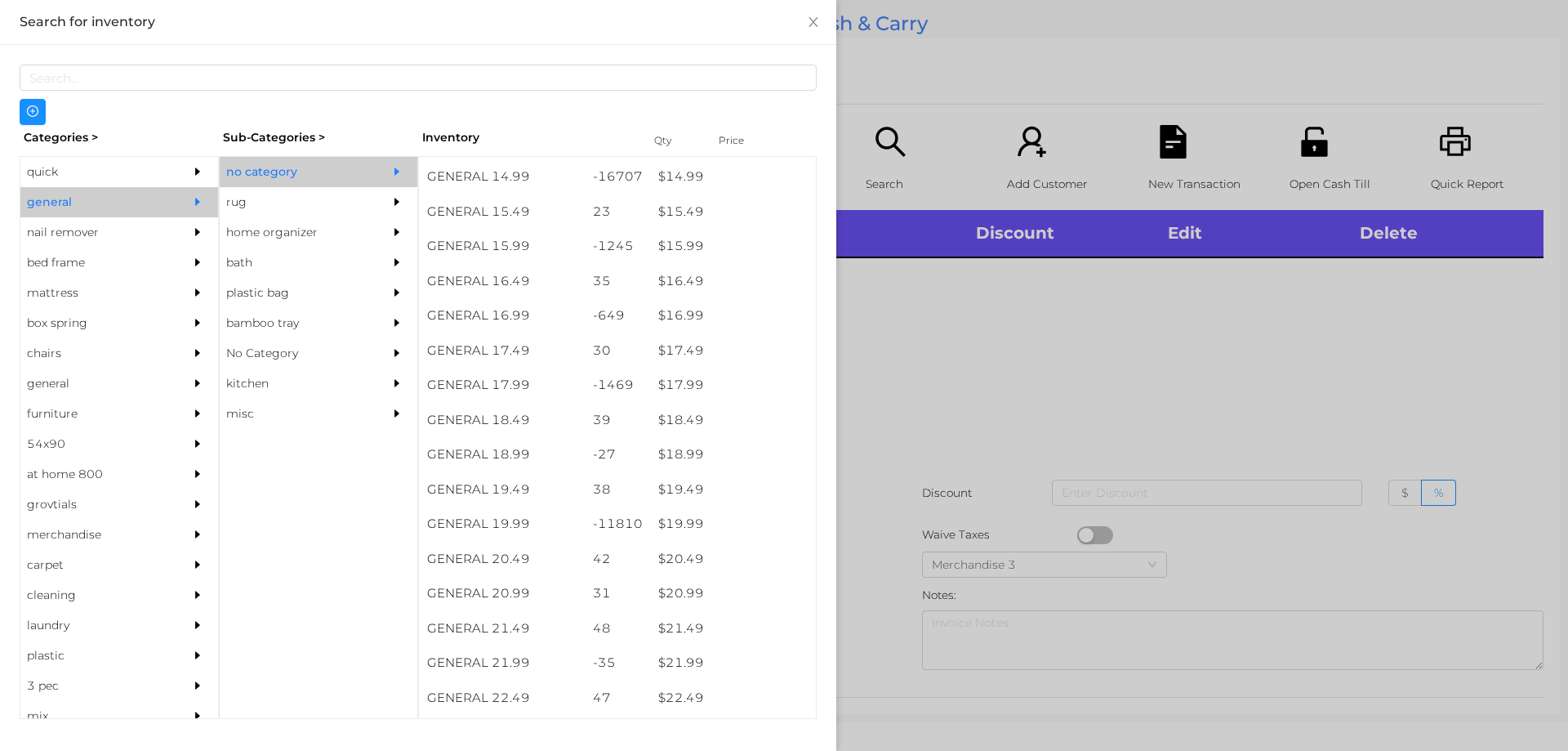
scroll to position [1410, 0]
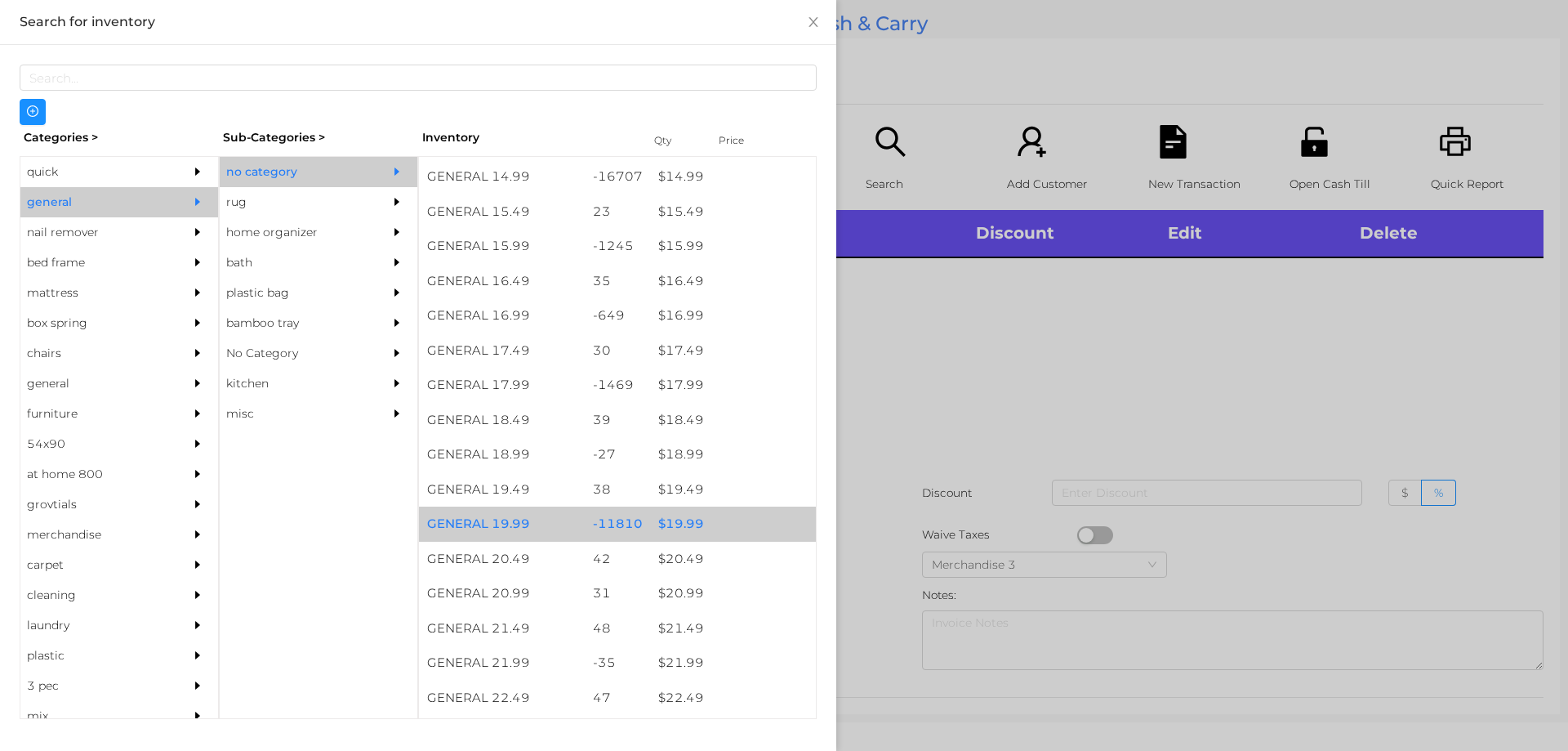
click at [677, 529] on div "$ 19.99" at bounding box center [733, 523] width 166 height 35
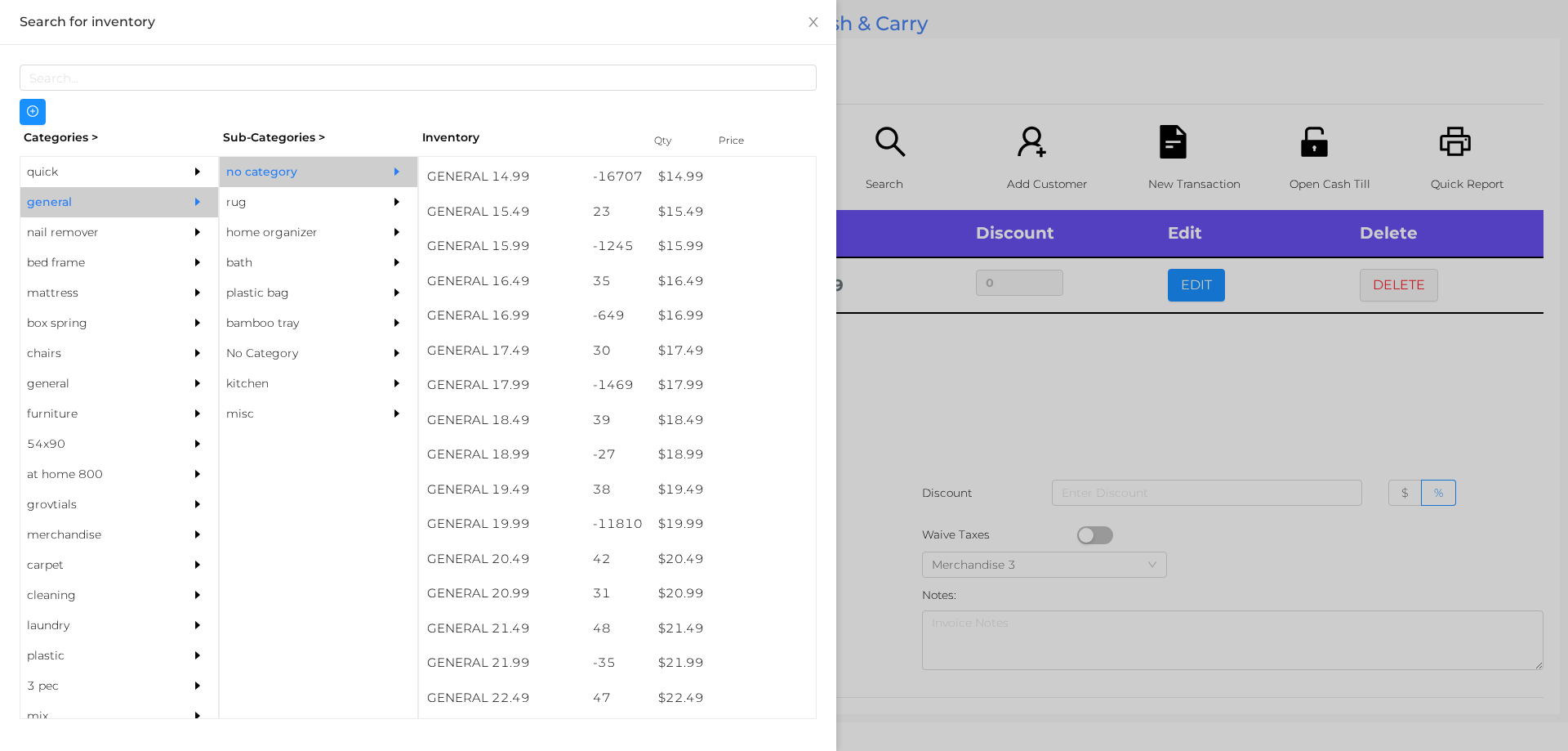
click at [914, 422] on div at bounding box center [784, 375] width 1568 height 751
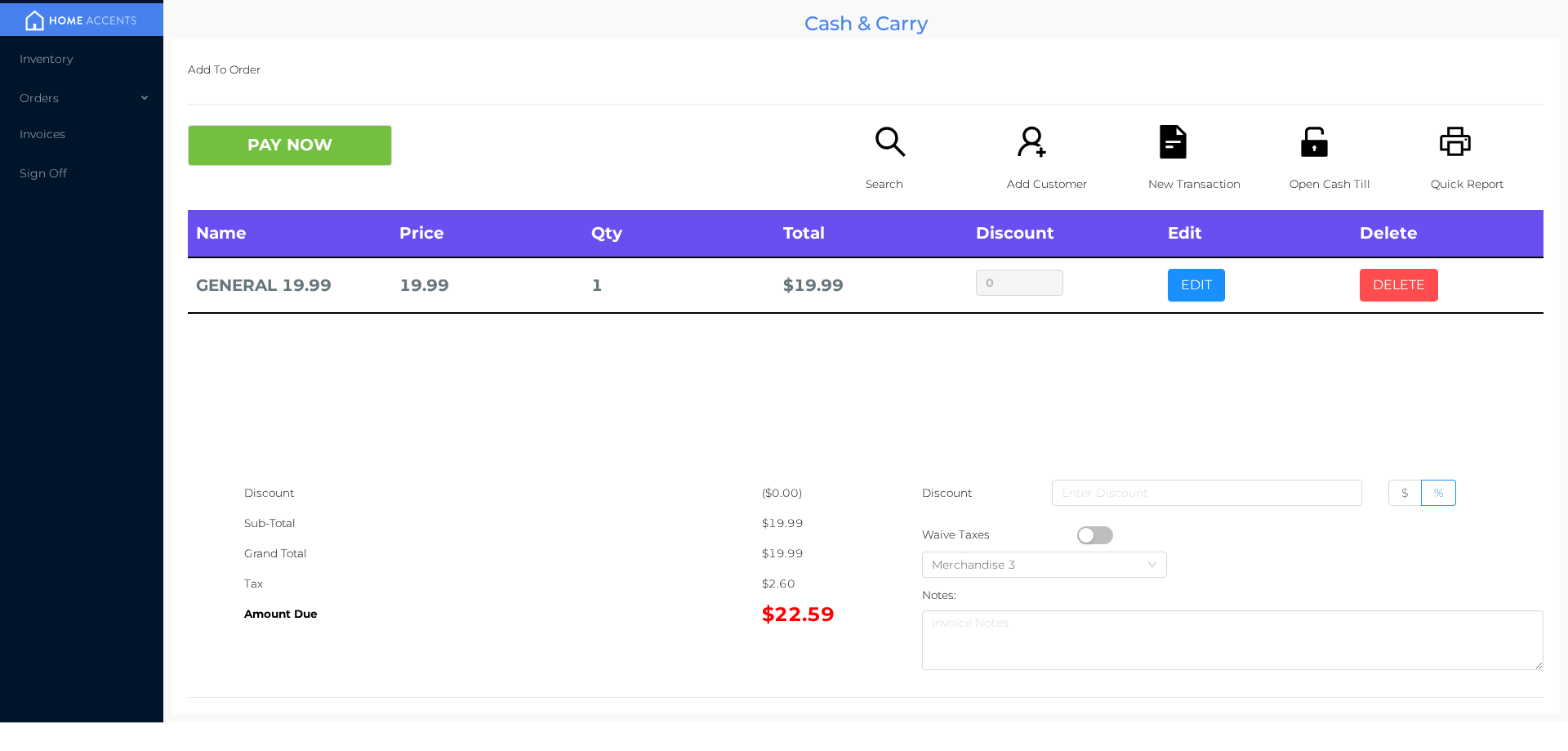
click at [1378, 290] on button "DELETE" at bounding box center [1399, 284] width 79 height 33
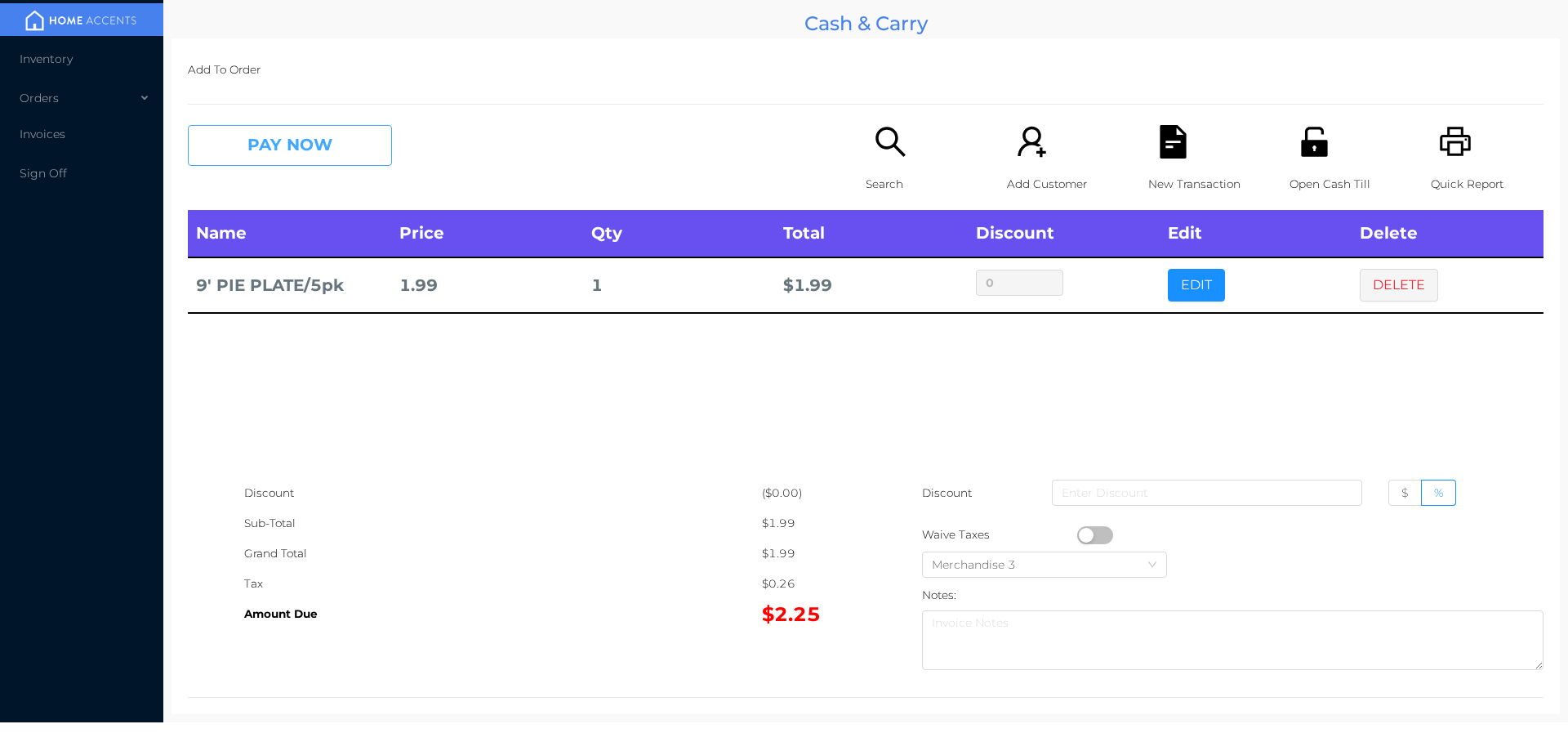
click at [238, 158] on button "PAY NOW" at bounding box center [289, 145] width 204 height 41
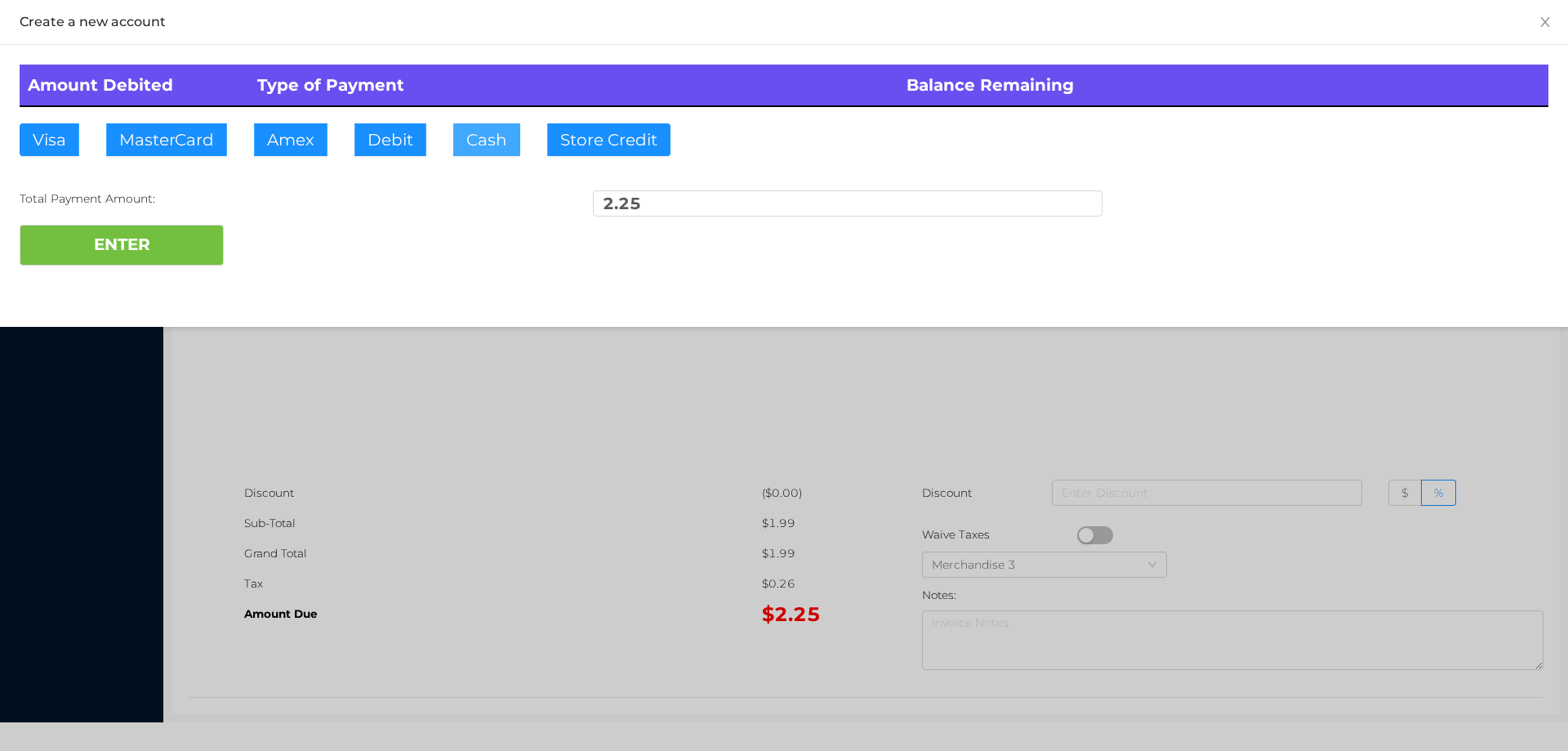
click at [471, 150] on button "Cash" at bounding box center [486, 139] width 67 height 33
type input "5."
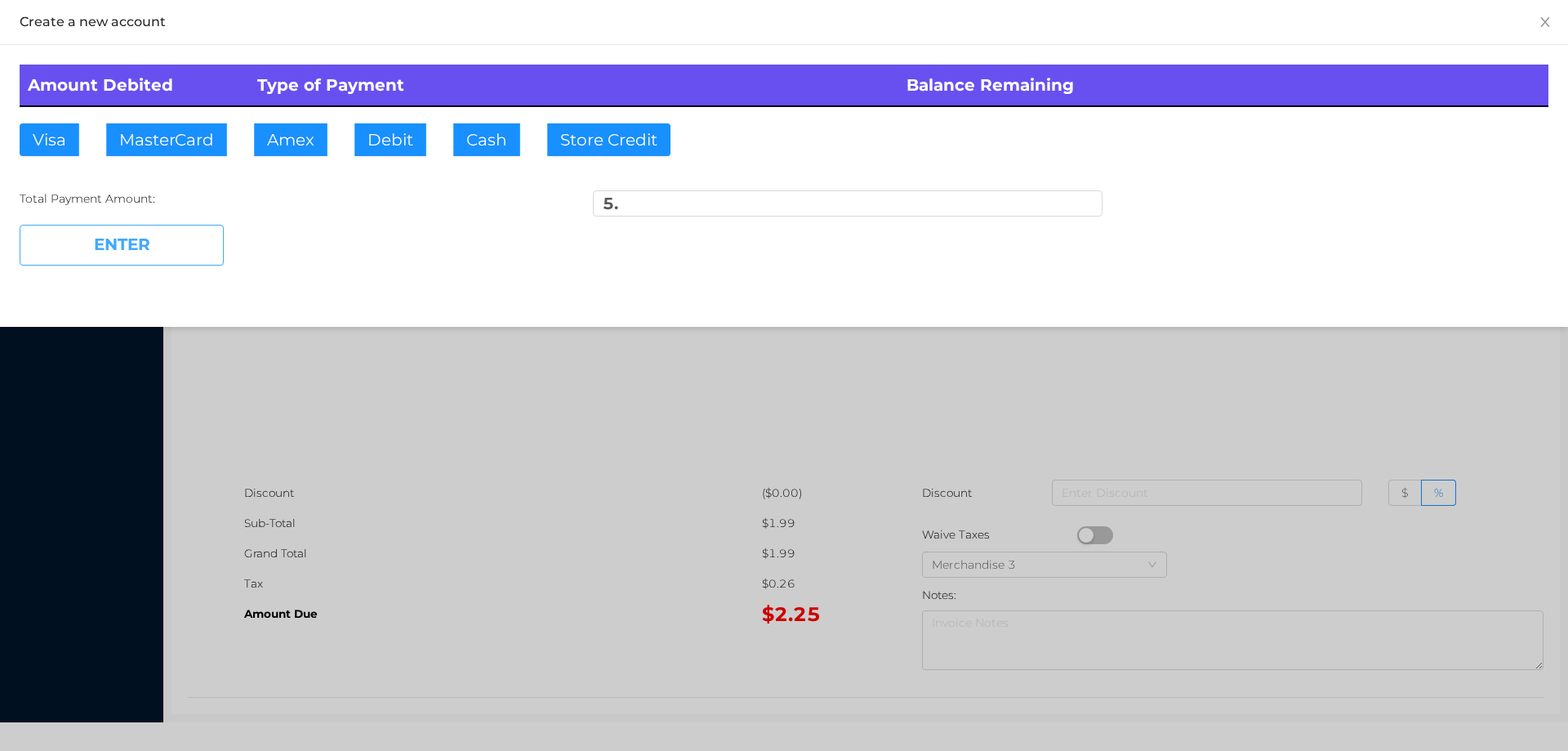
click at [184, 240] on button "ENTER" at bounding box center [121, 245] width 204 height 41
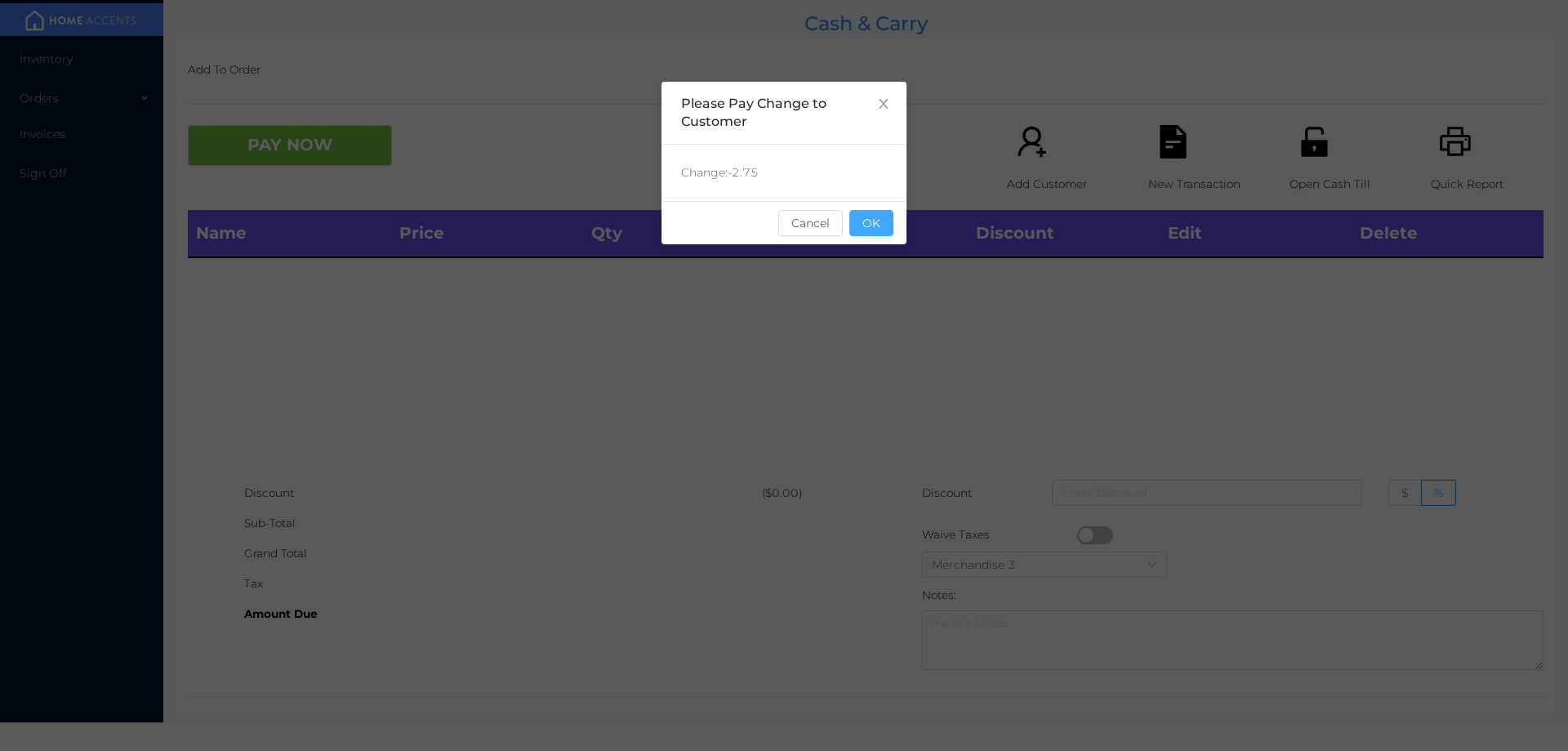
click at [876, 217] on button "OK" at bounding box center [871, 223] width 44 height 26
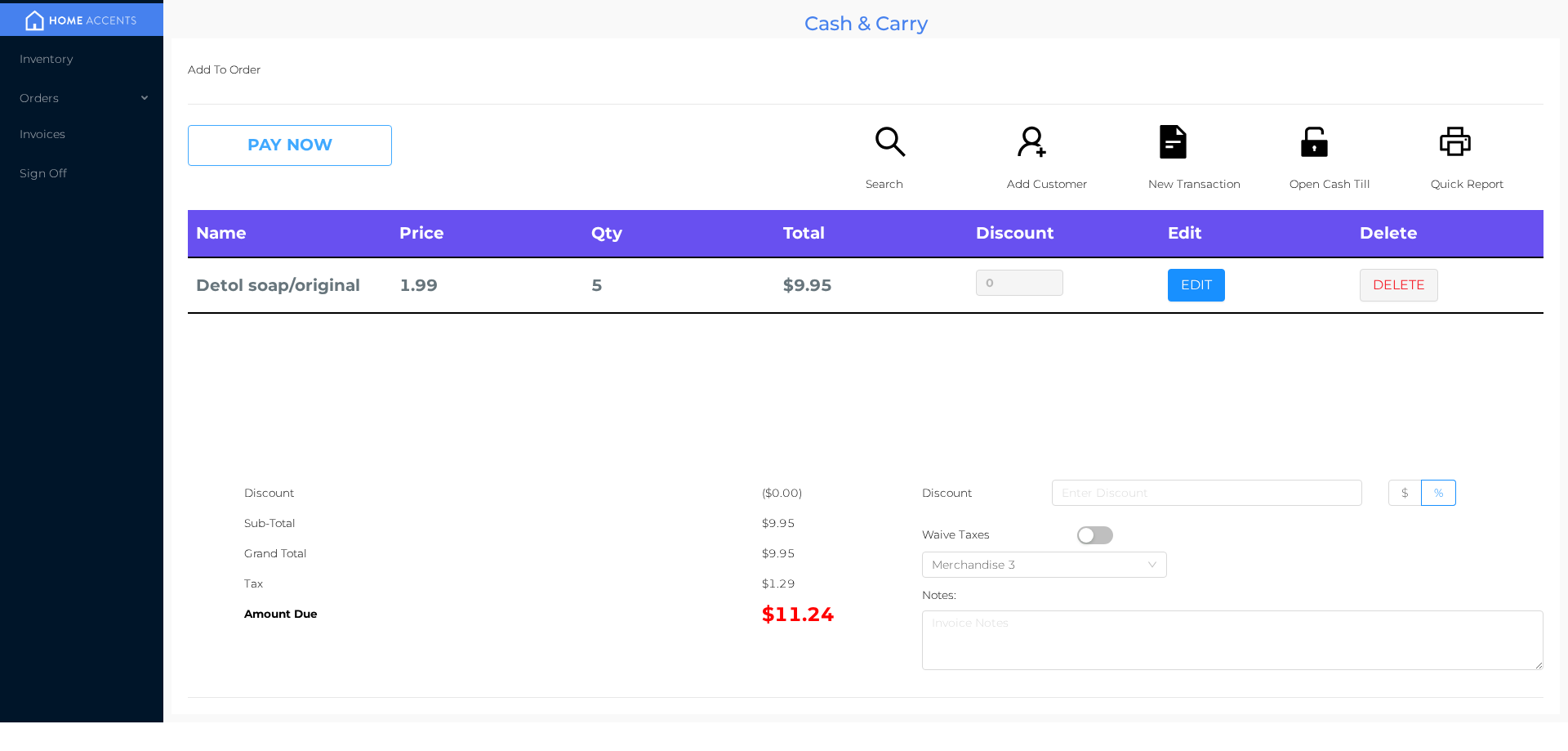
click at [331, 150] on button "PAY NOW" at bounding box center [289, 145] width 204 height 41
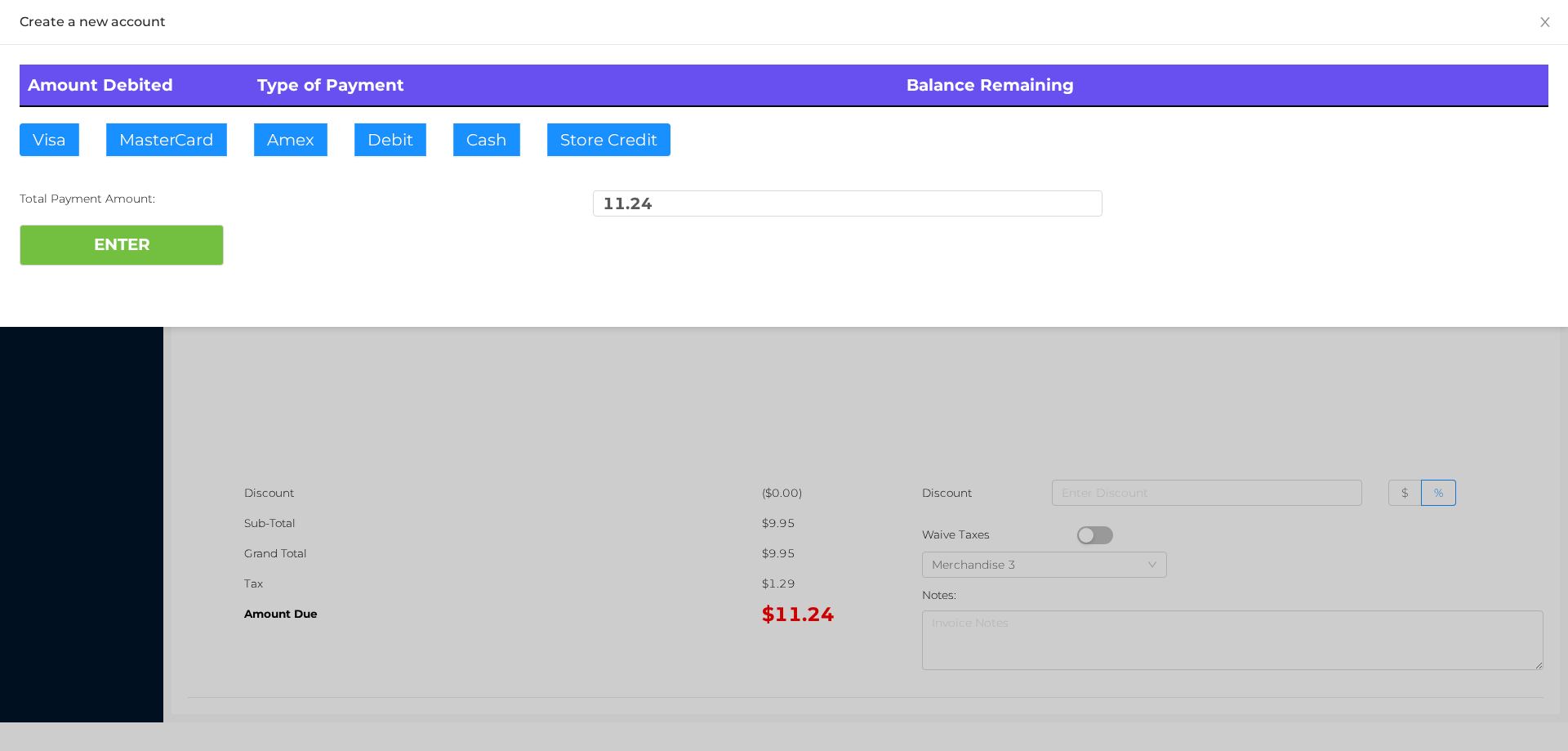
click at [275, 237] on div "ENTER" at bounding box center [784, 245] width 1529 height 41
click at [197, 242] on button "ENTER" at bounding box center [121, 245] width 204 height 41
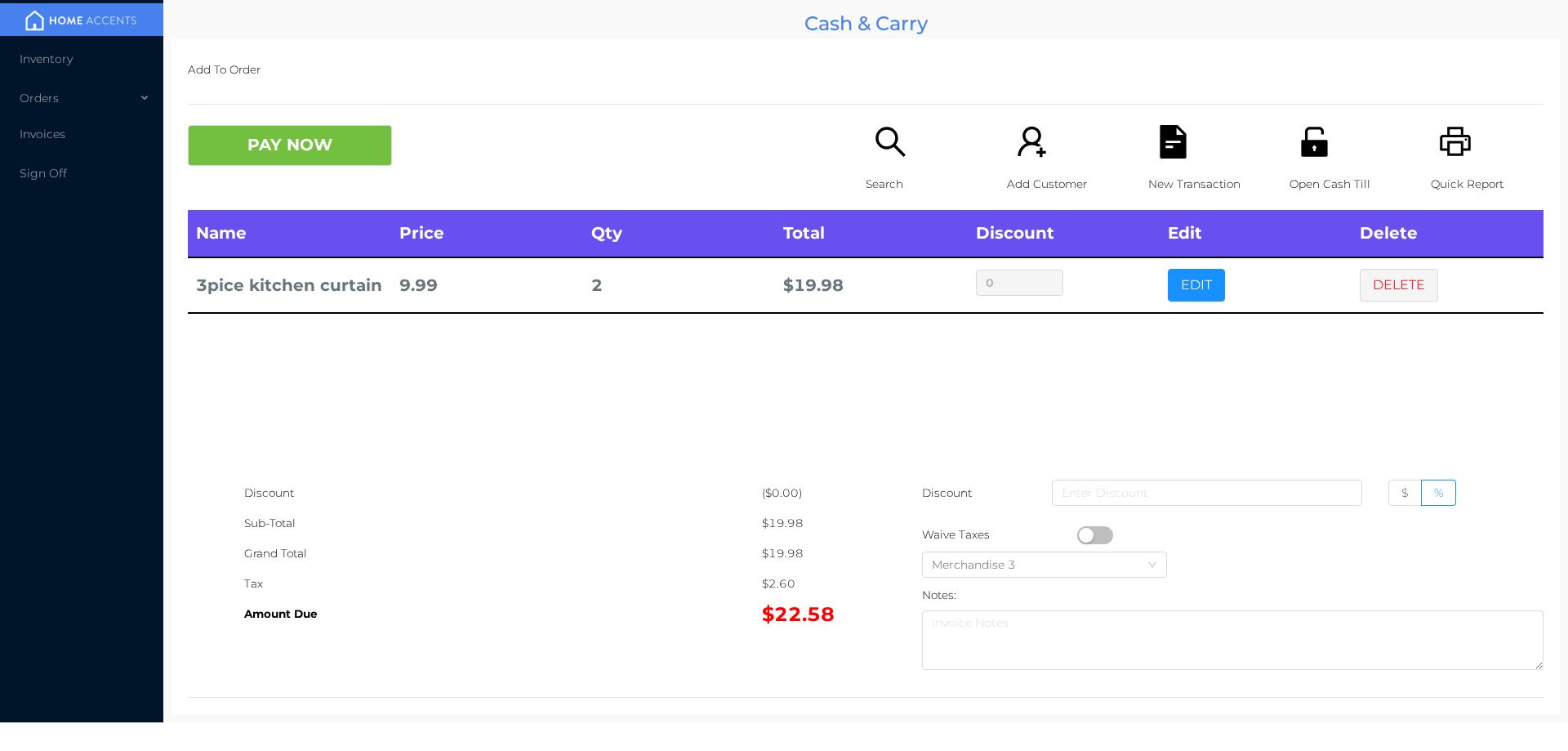
click at [874, 158] on icon "icon: search" at bounding box center [891, 142] width 34 height 34
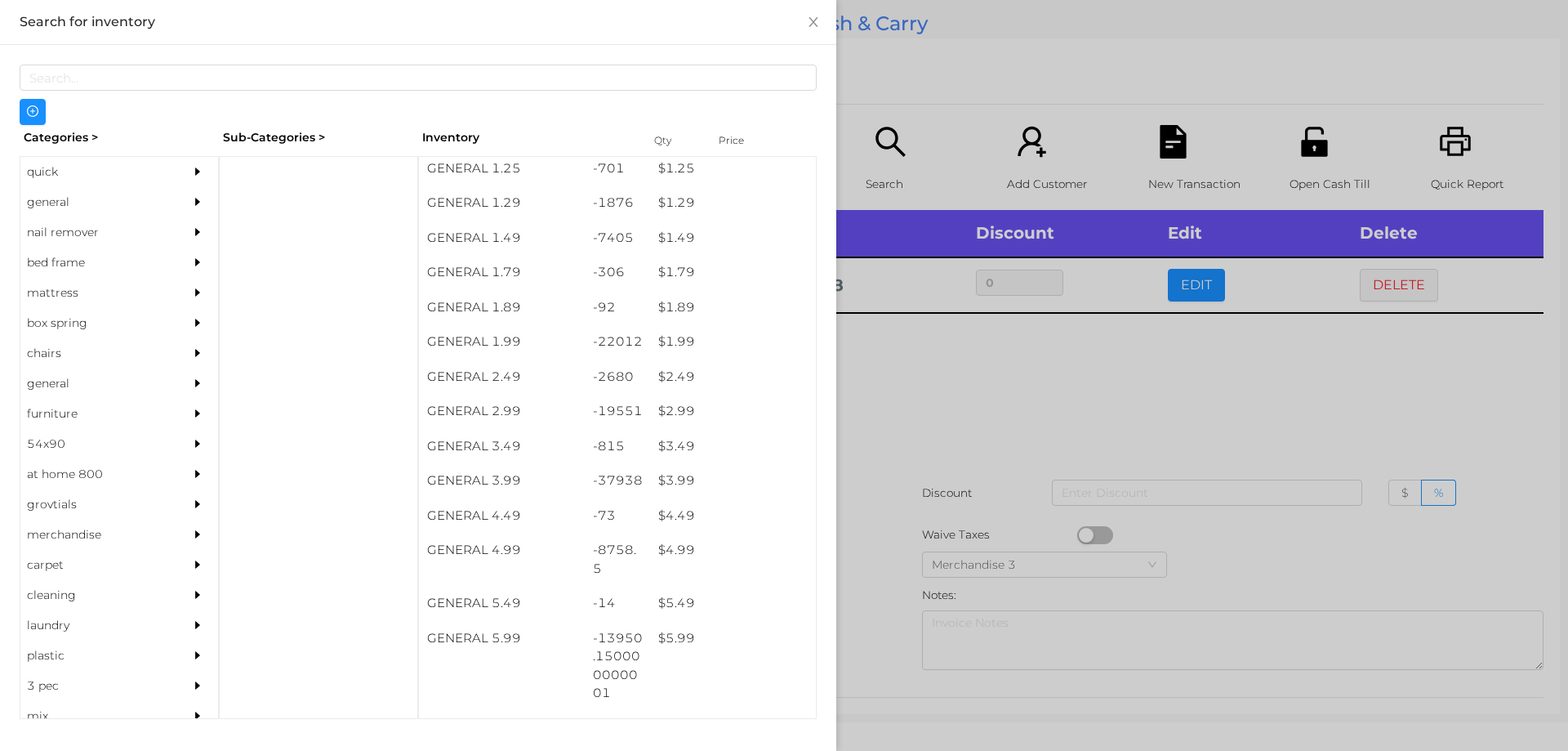
scroll to position [179, 0]
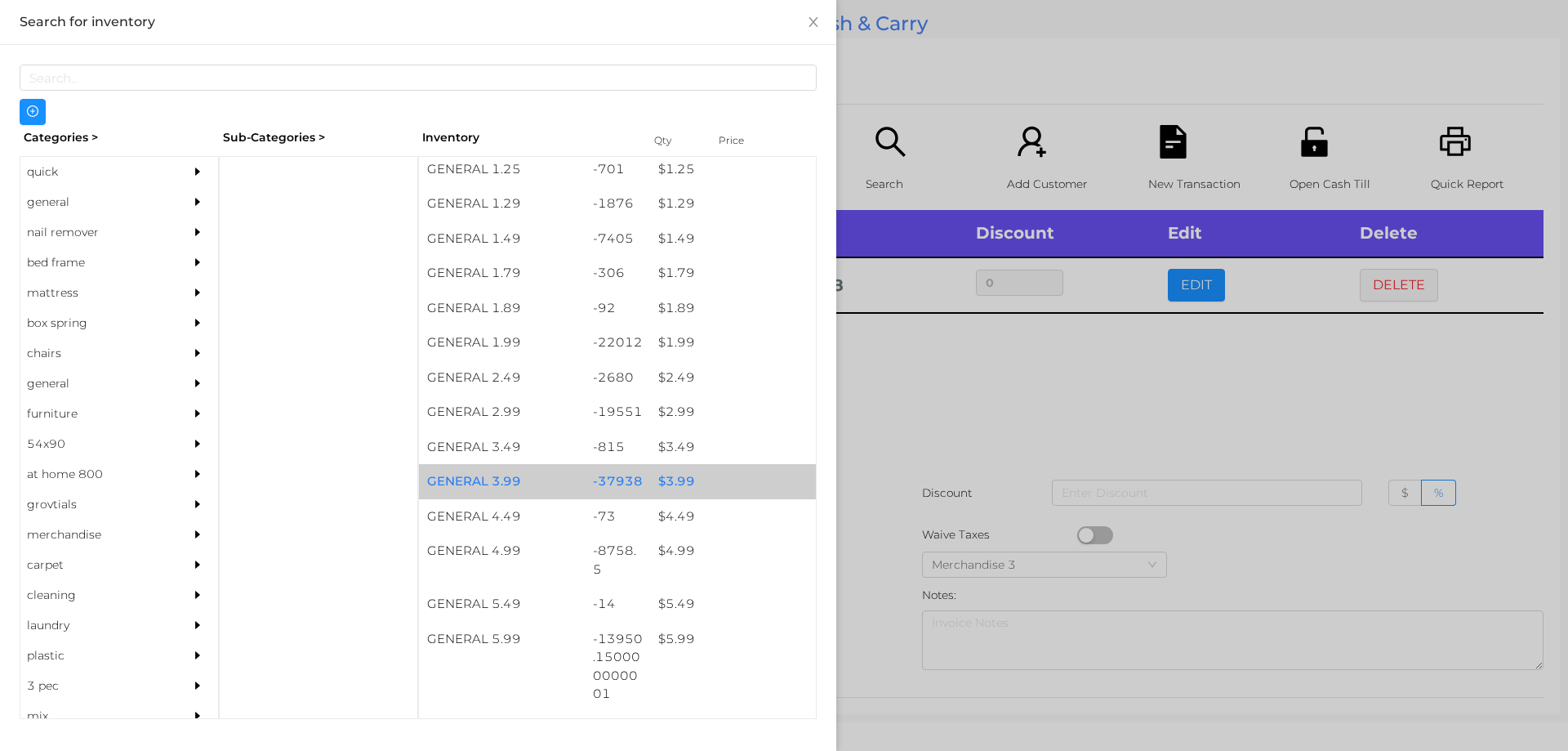
click at [683, 473] on div "$ 3.99" at bounding box center [733, 481] width 166 height 35
click at [691, 470] on div "$ 3.99" at bounding box center [733, 481] width 166 height 35
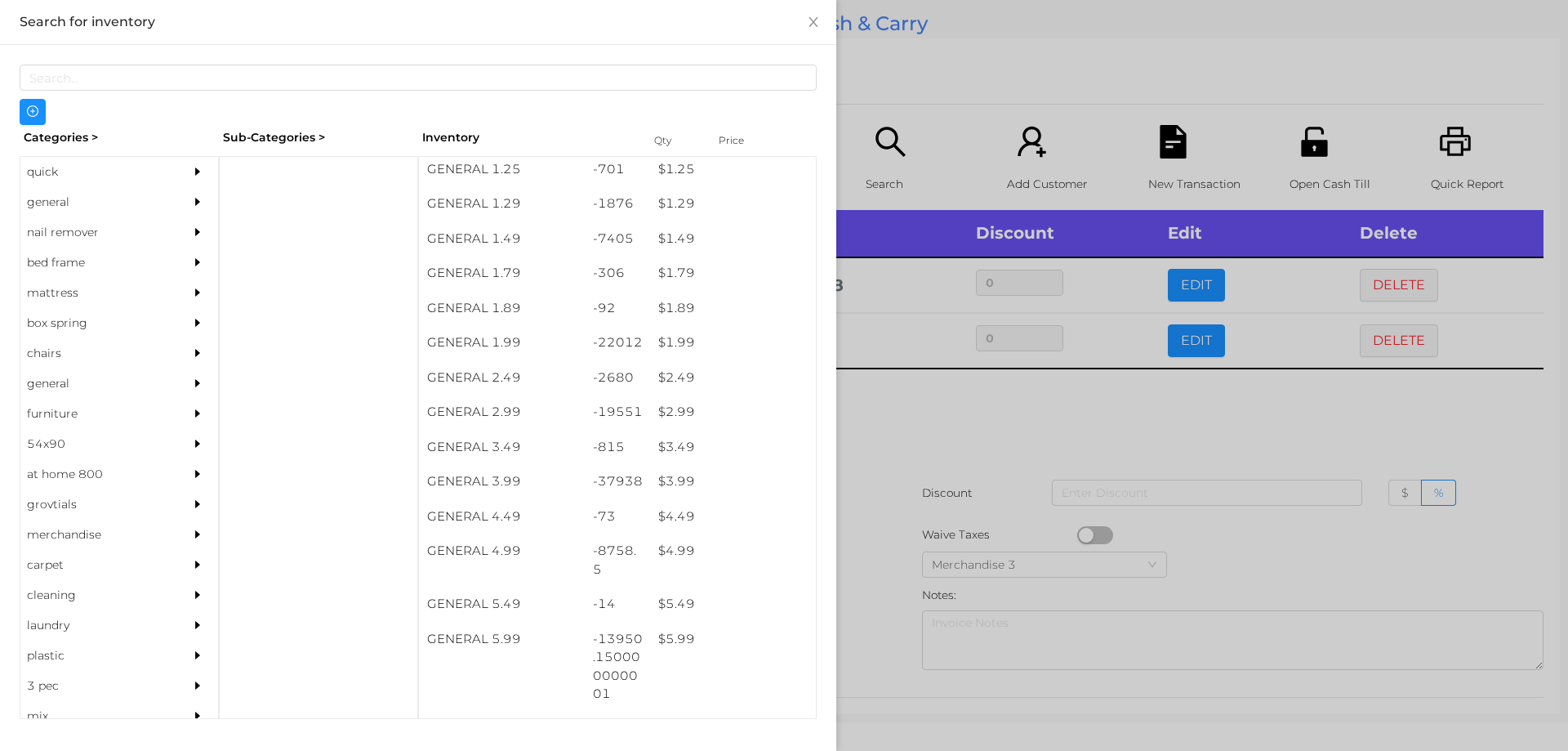
click at [907, 434] on div at bounding box center [784, 375] width 1568 height 751
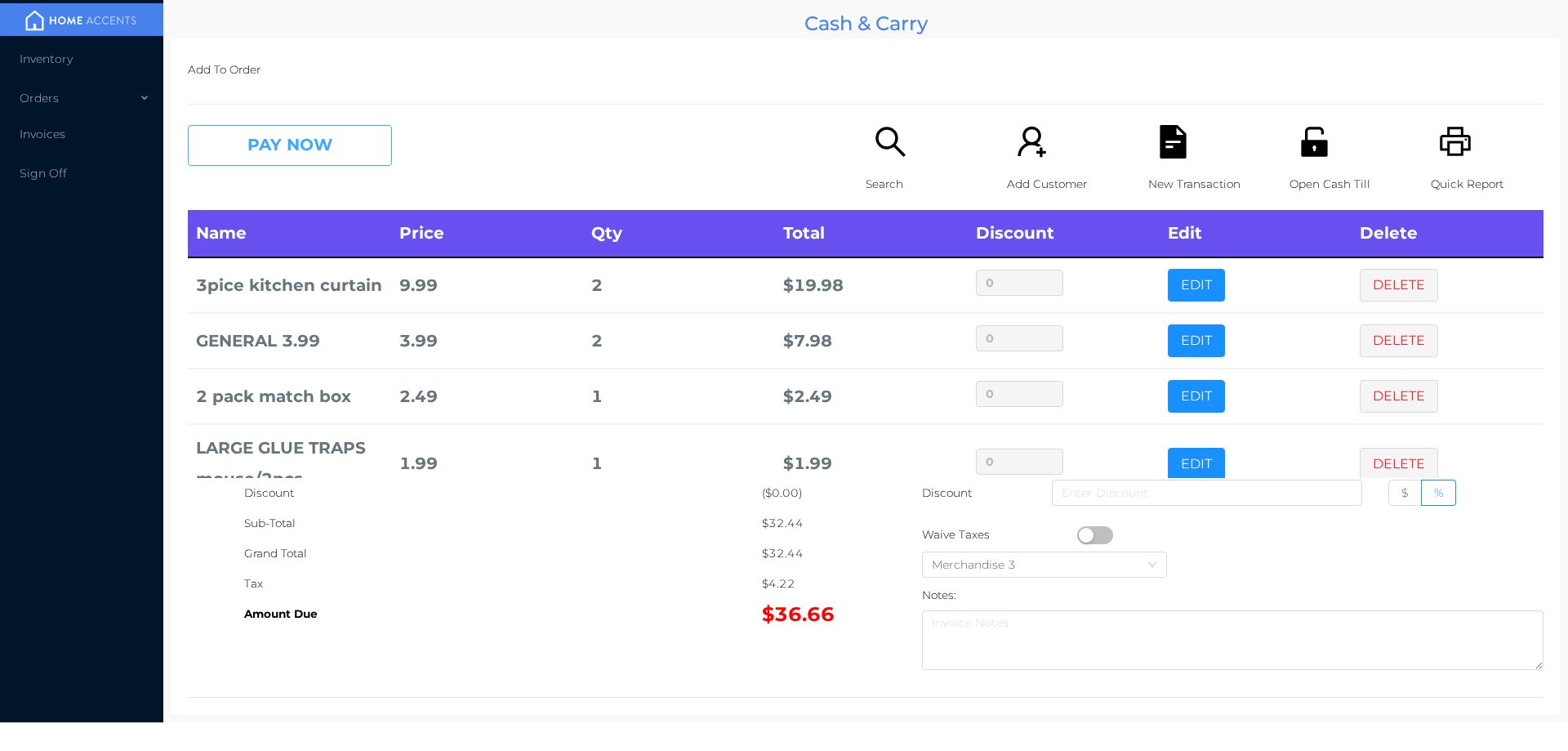
click at [327, 146] on button "PAY NOW" at bounding box center [289, 145] width 204 height 41
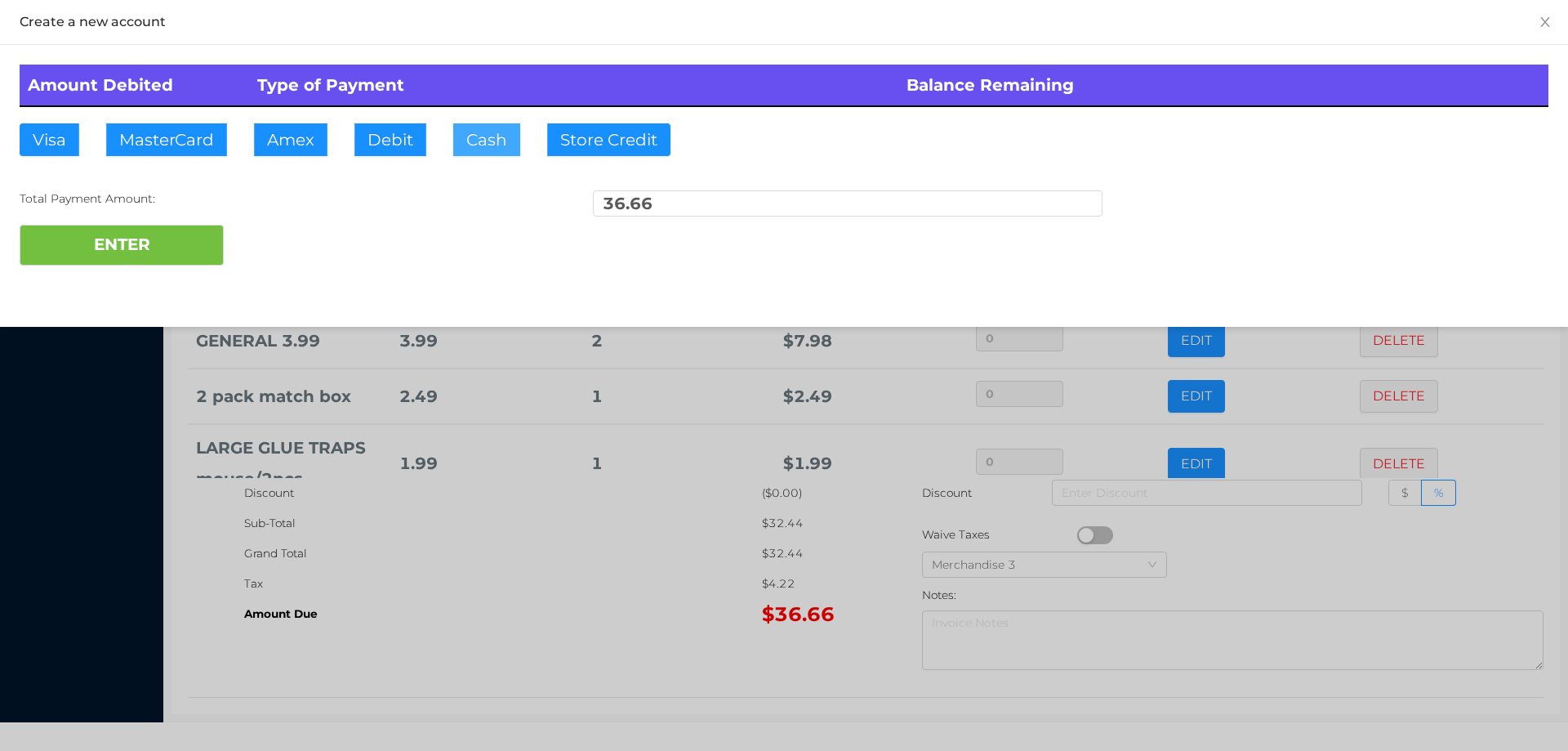
click at [453, 144] on button "Cash" at bounding box center [486, 139] width 67 height 33
type input "100."
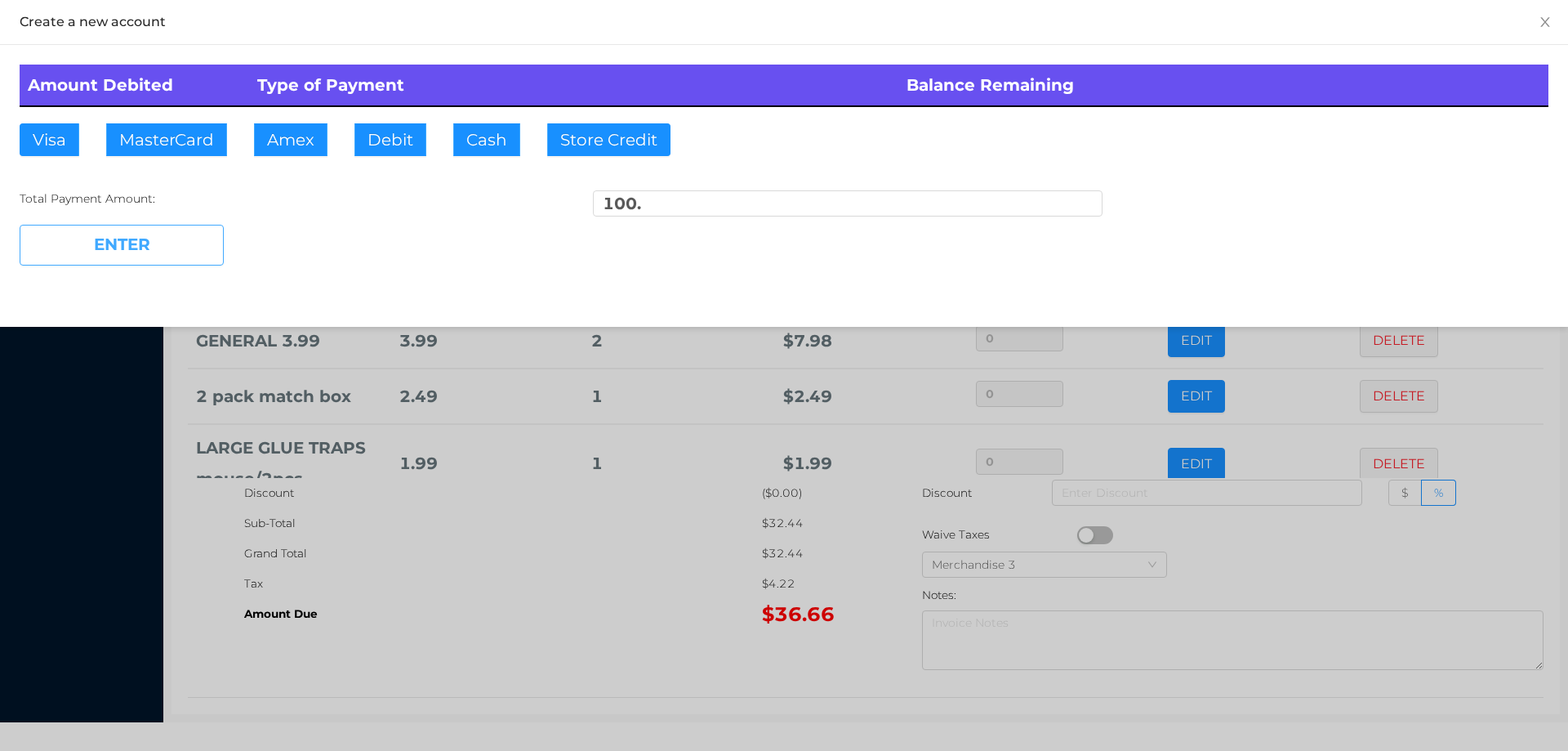
click at [190, 261] on button "ENTER" at bounding box center [121, 245] width 204 height 41
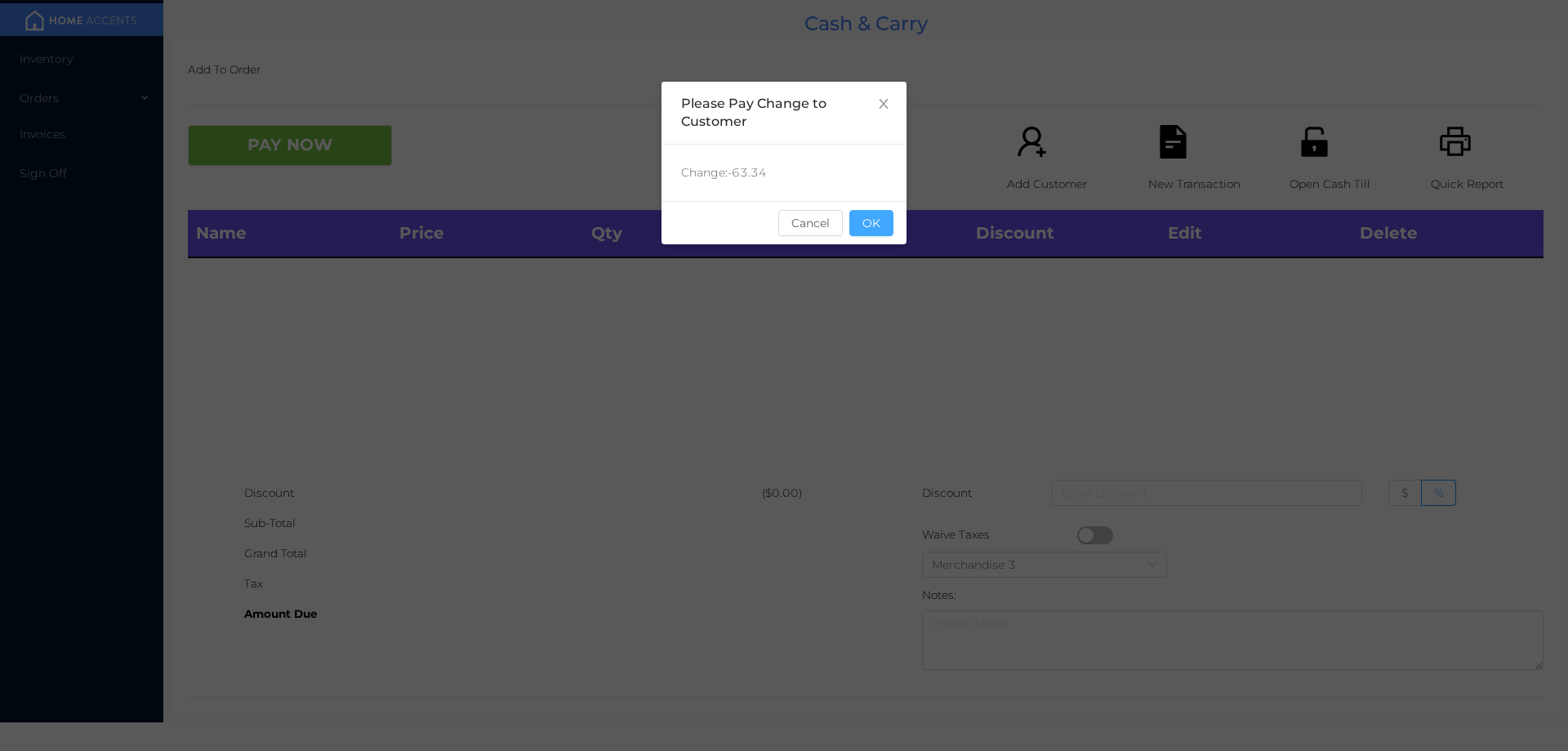
click at [871, 230] on button "OK" at bounding box center [871, 223] width 44 height 26
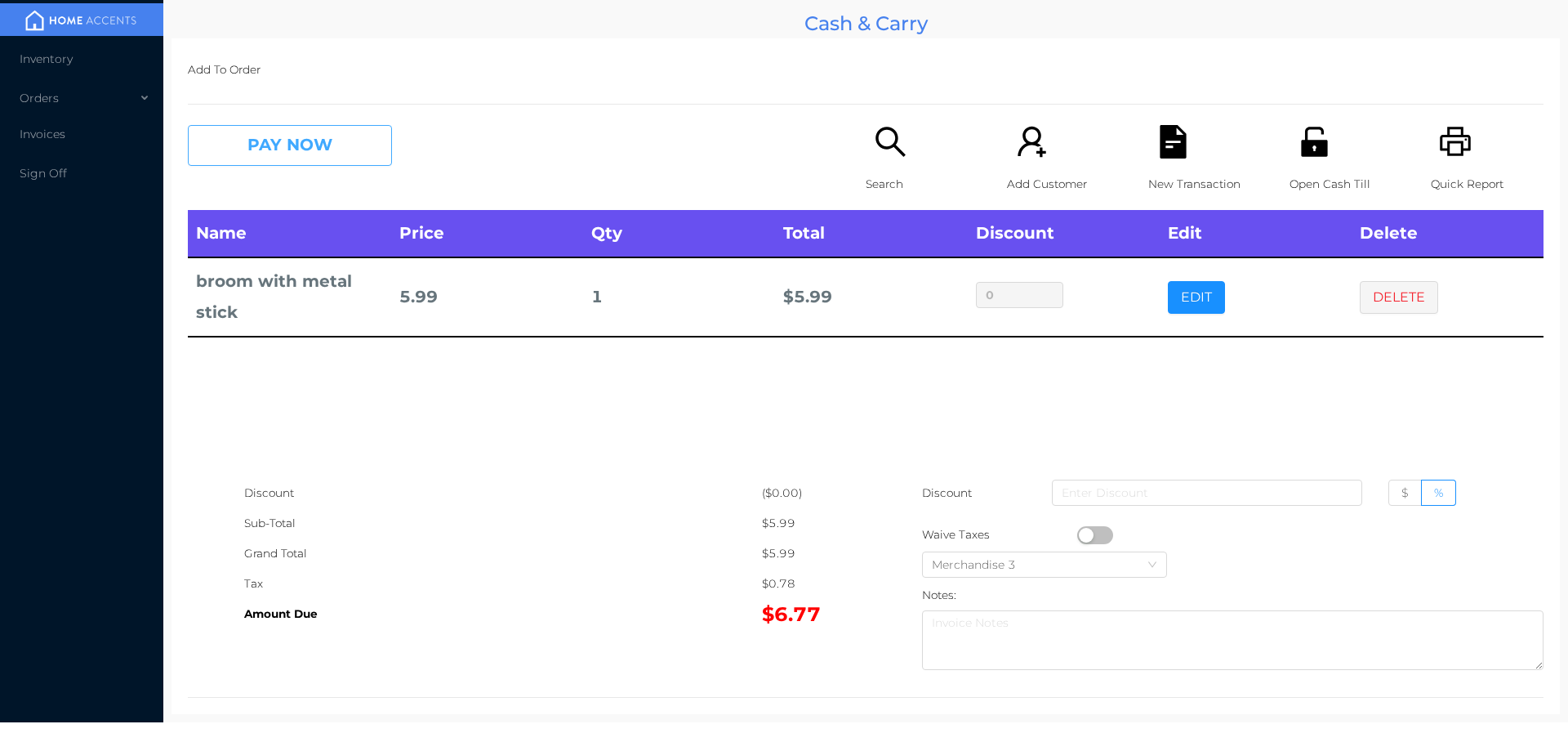
click at [290, 158] on button "PAY NOW" at bounding box center [289, 145] width 204 height 41
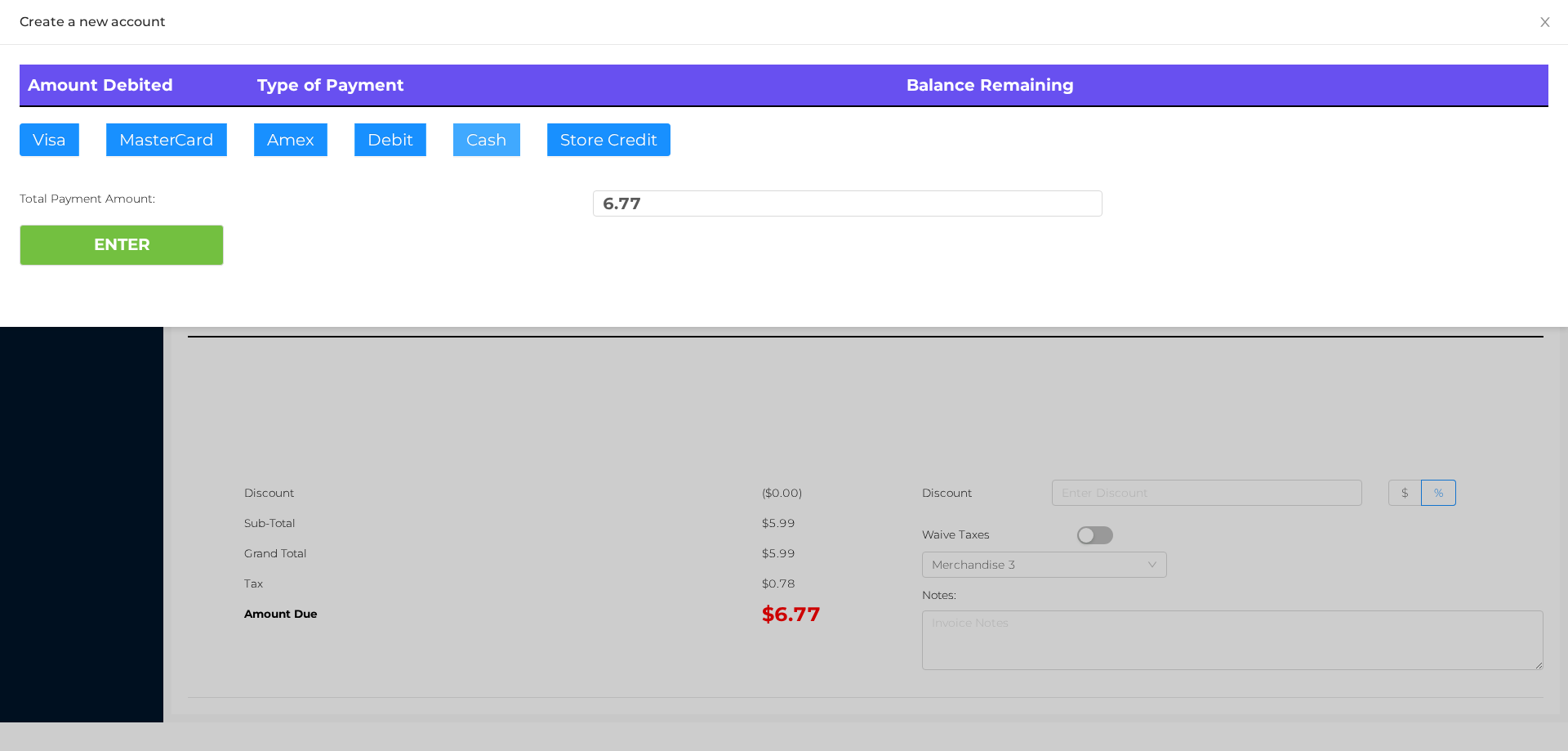
click at [477, 140] on button "Cash" at bounding box center [486, 139] width 67 height 33
type input "20."
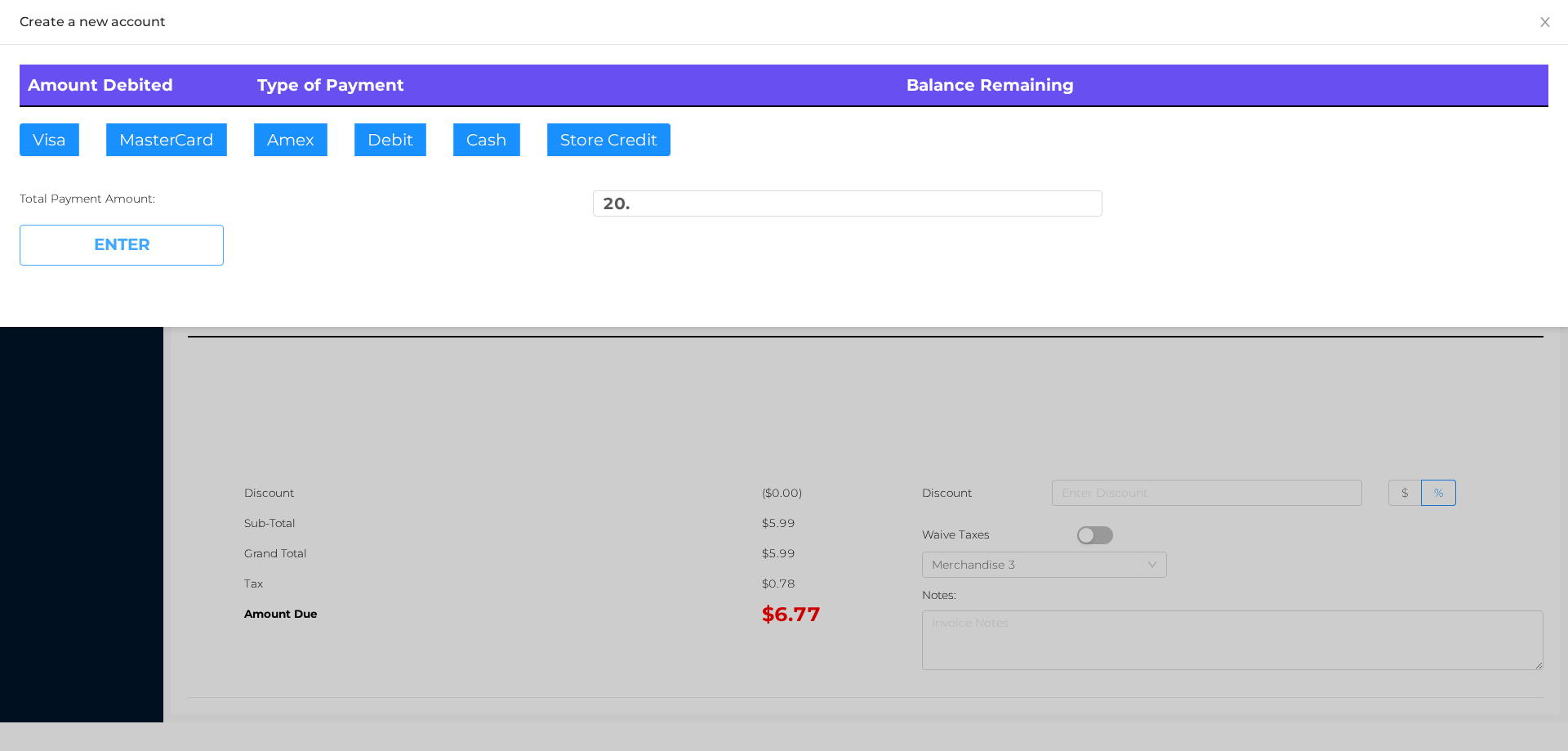
click at [179, 258] on button "ENTER" at bounding box center [121, 245] width 204 height 41
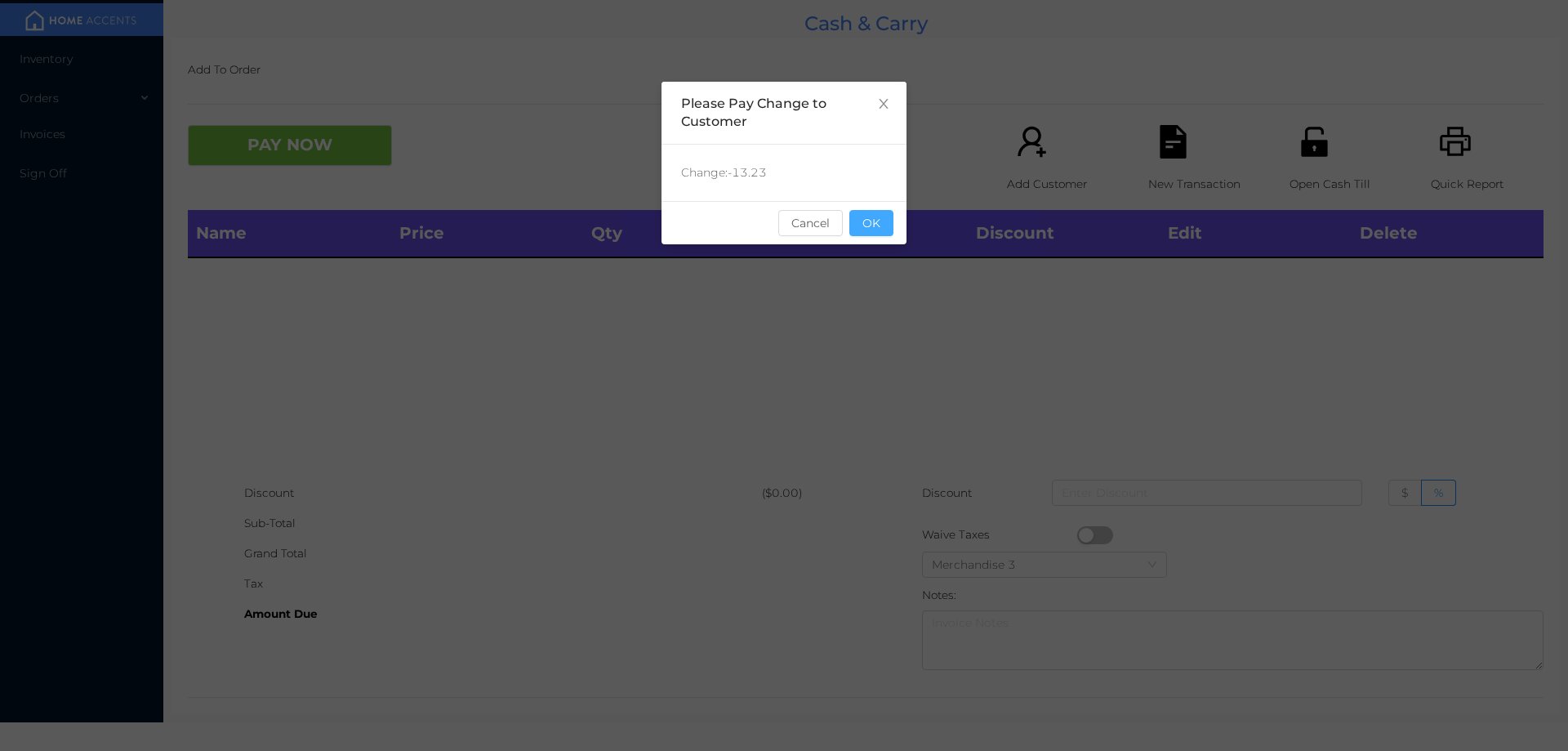
click at [881, 223] on button "OK" at bounding box center [871, 223] width 44 height 26
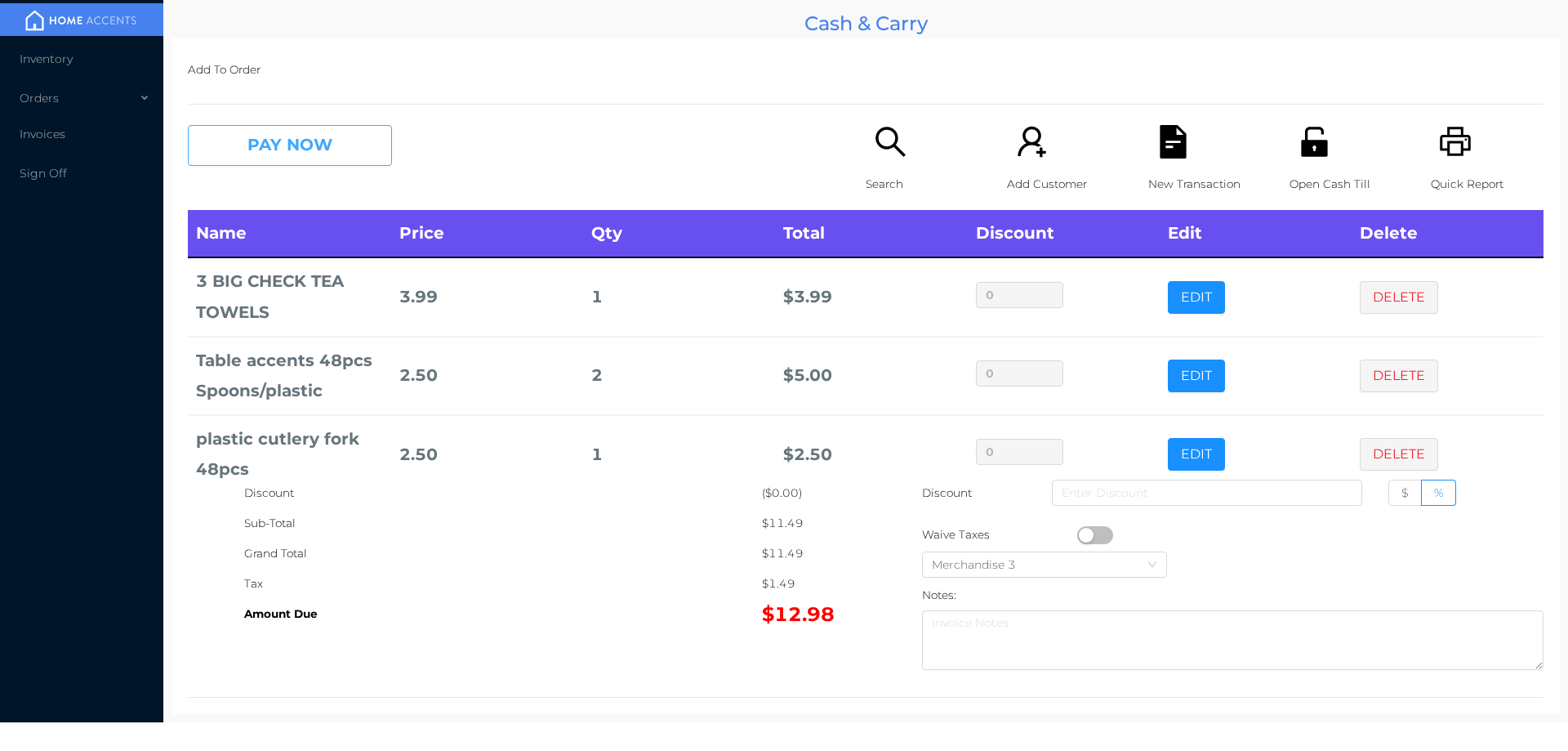
click at [276, 151] on button "PAY NOW" at bounding box center [289, 145] width 204 height 41
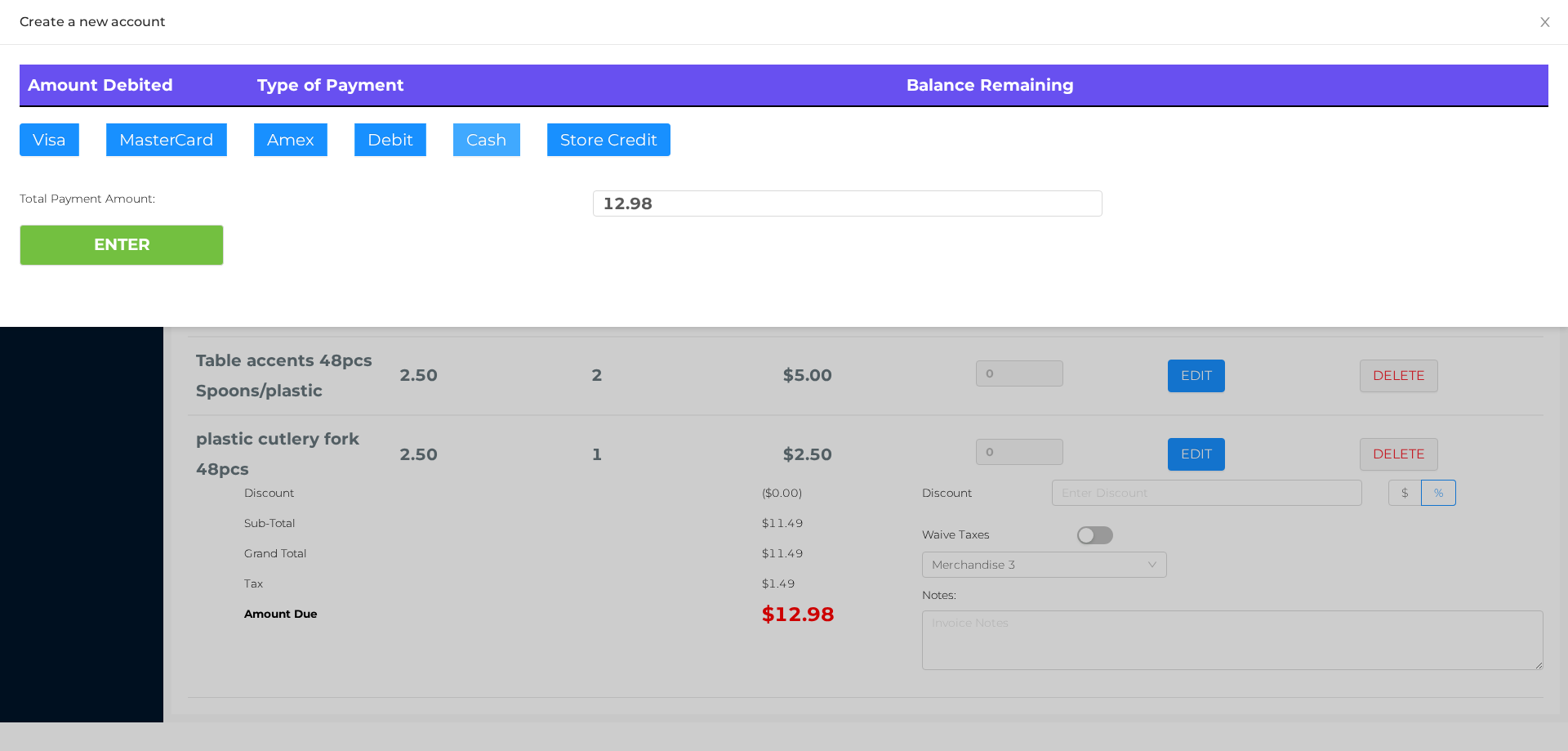
click at [453, 131] on button "Cash" at bounding box center [486, 139] width 67 height 33
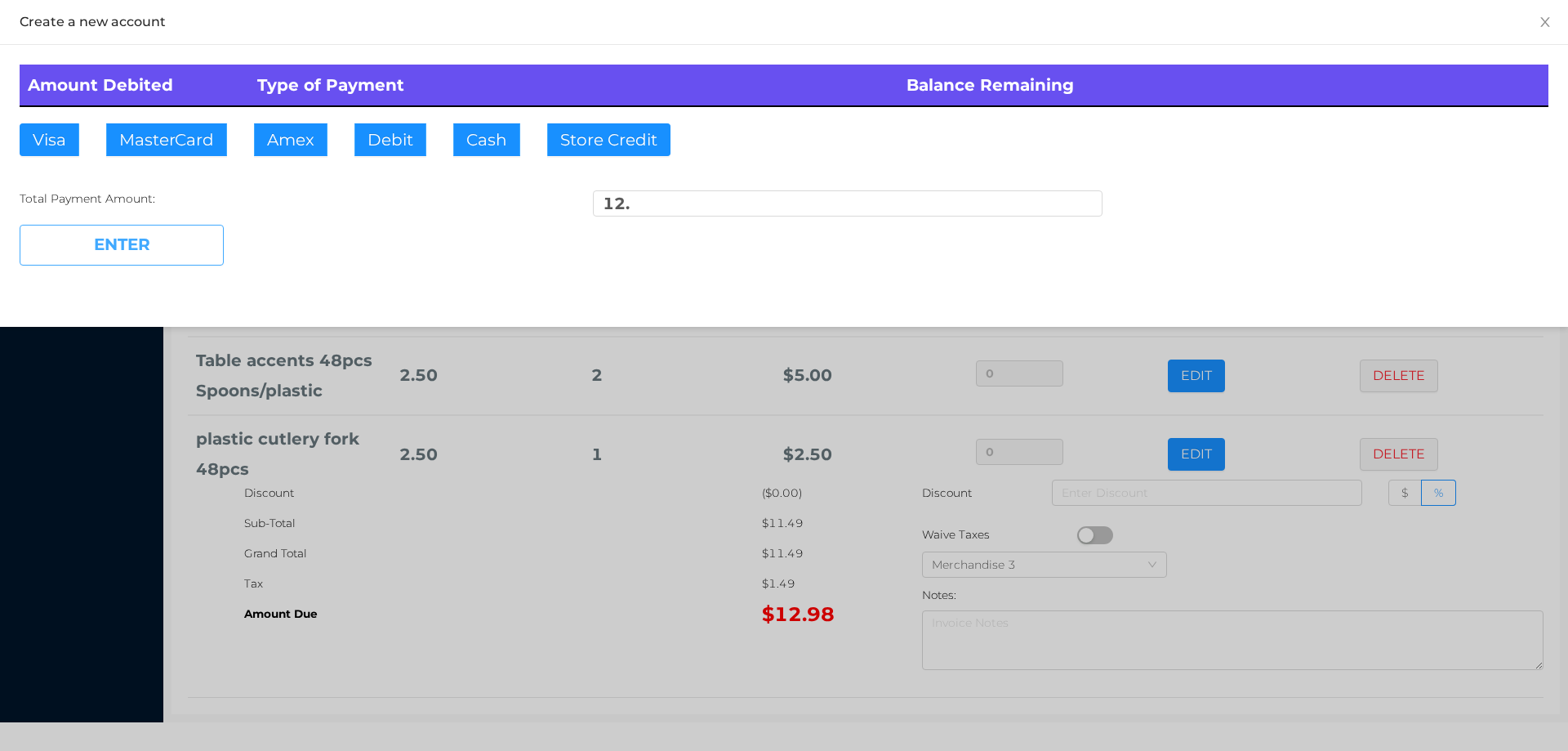
click at [163, 236] on button "ENTER" at bounding box center [121, 245] width 204 height 41
type input "0.98"
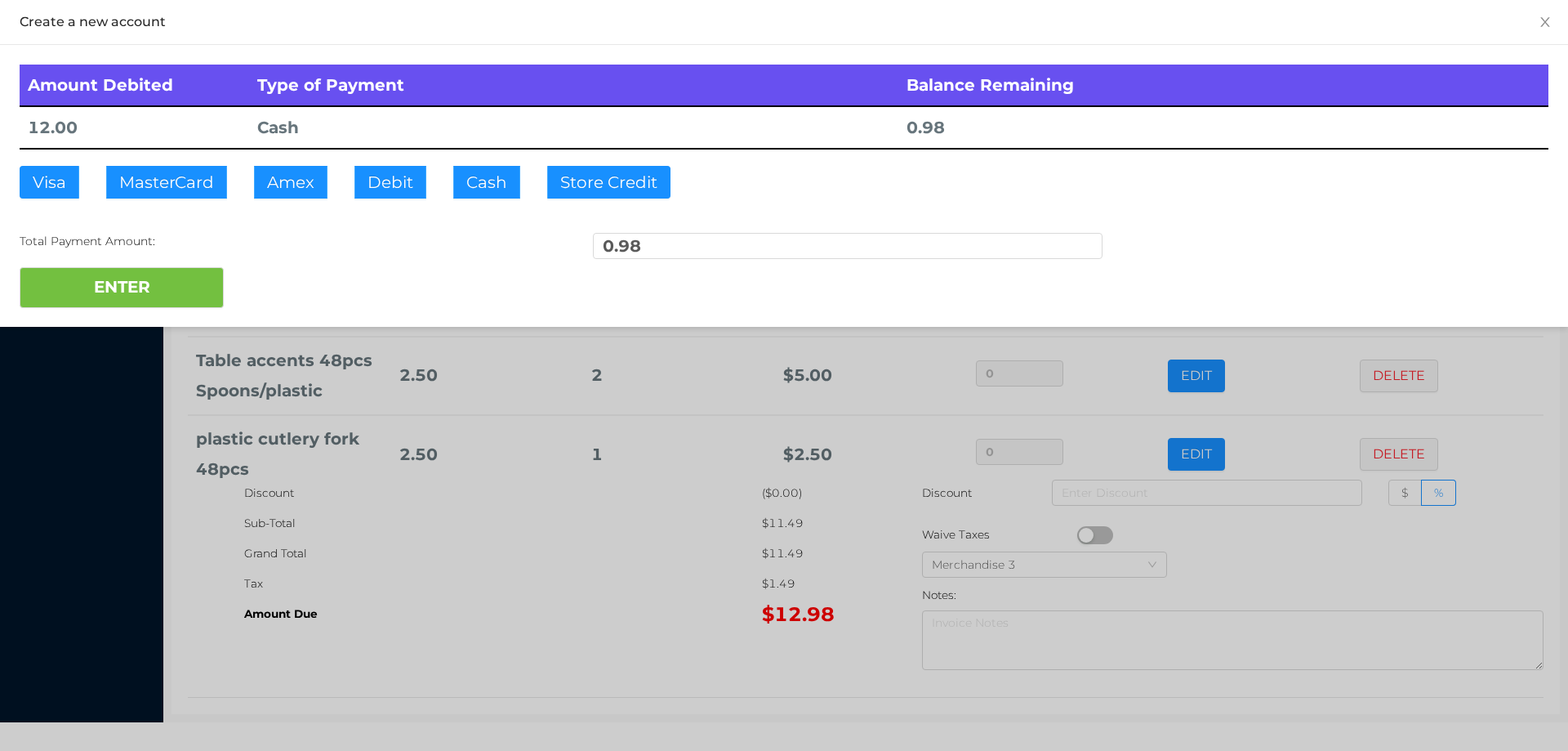
click at [534, 592] on div at bounding box center [784, 375] width 1568 height 751
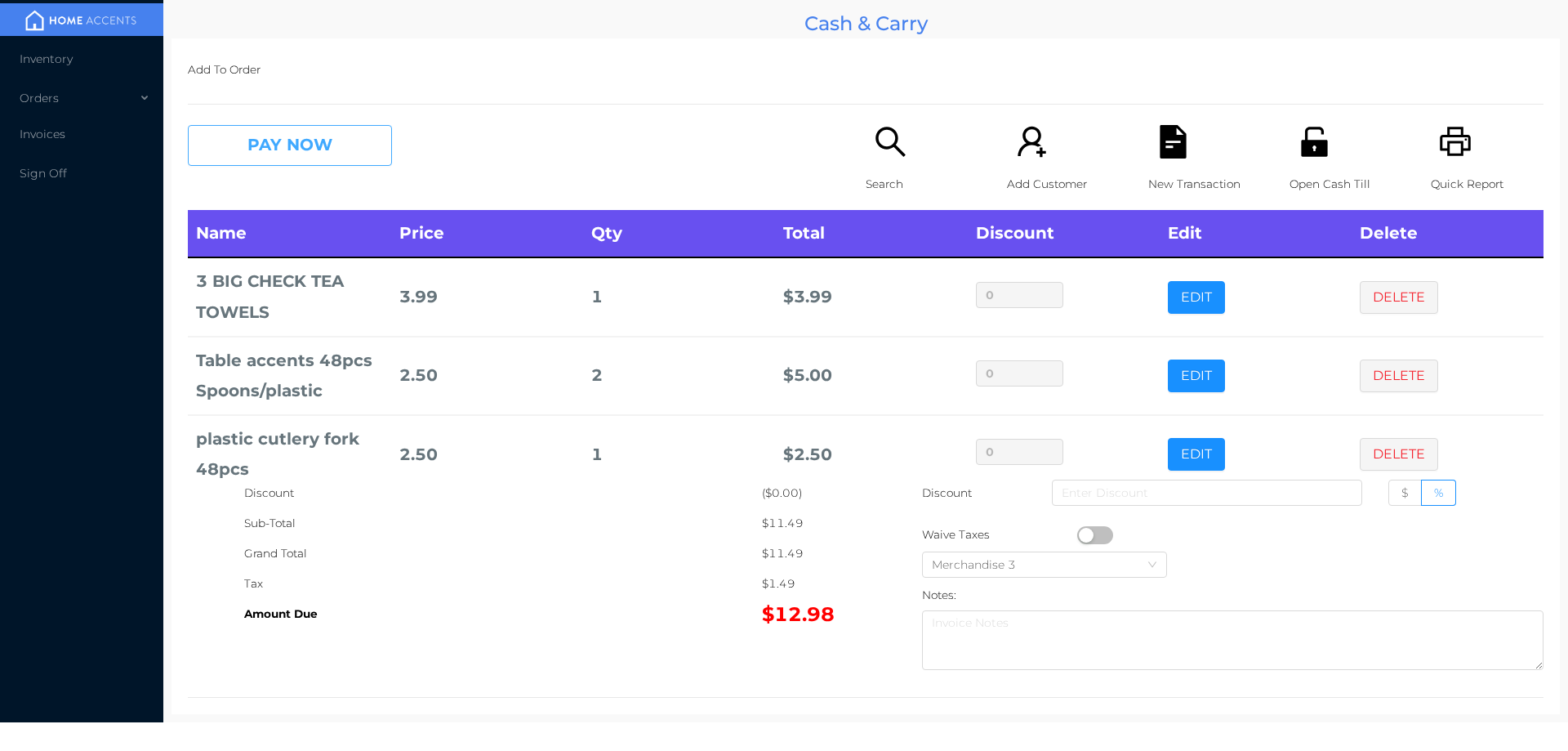
click at [310, 137] on button "PAY NOW" at bounding box center [289, 145] width 204 height 41
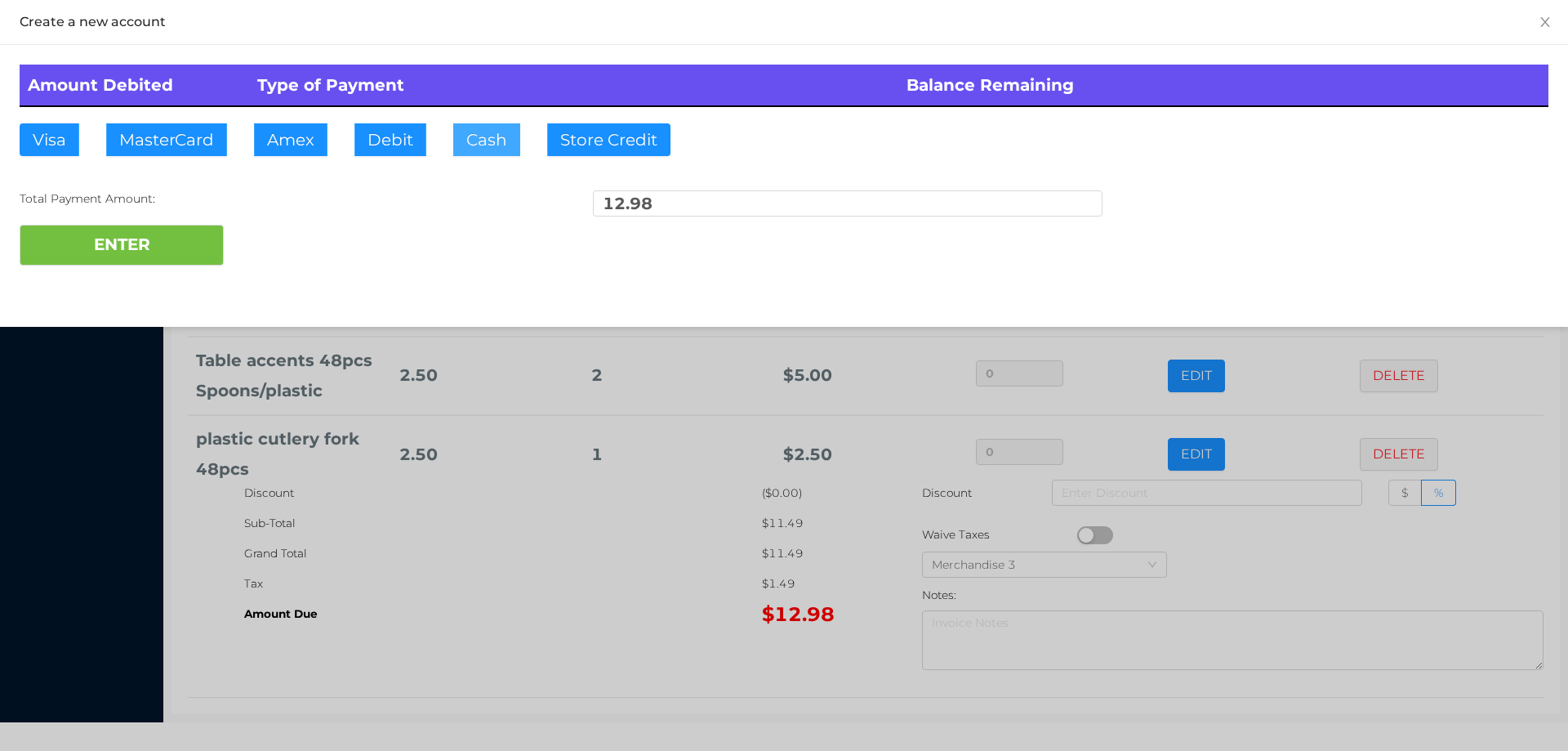
click at [482, 153] on button "Cash" at bounding box center [486, 139] width 67 height 33
type input "15."
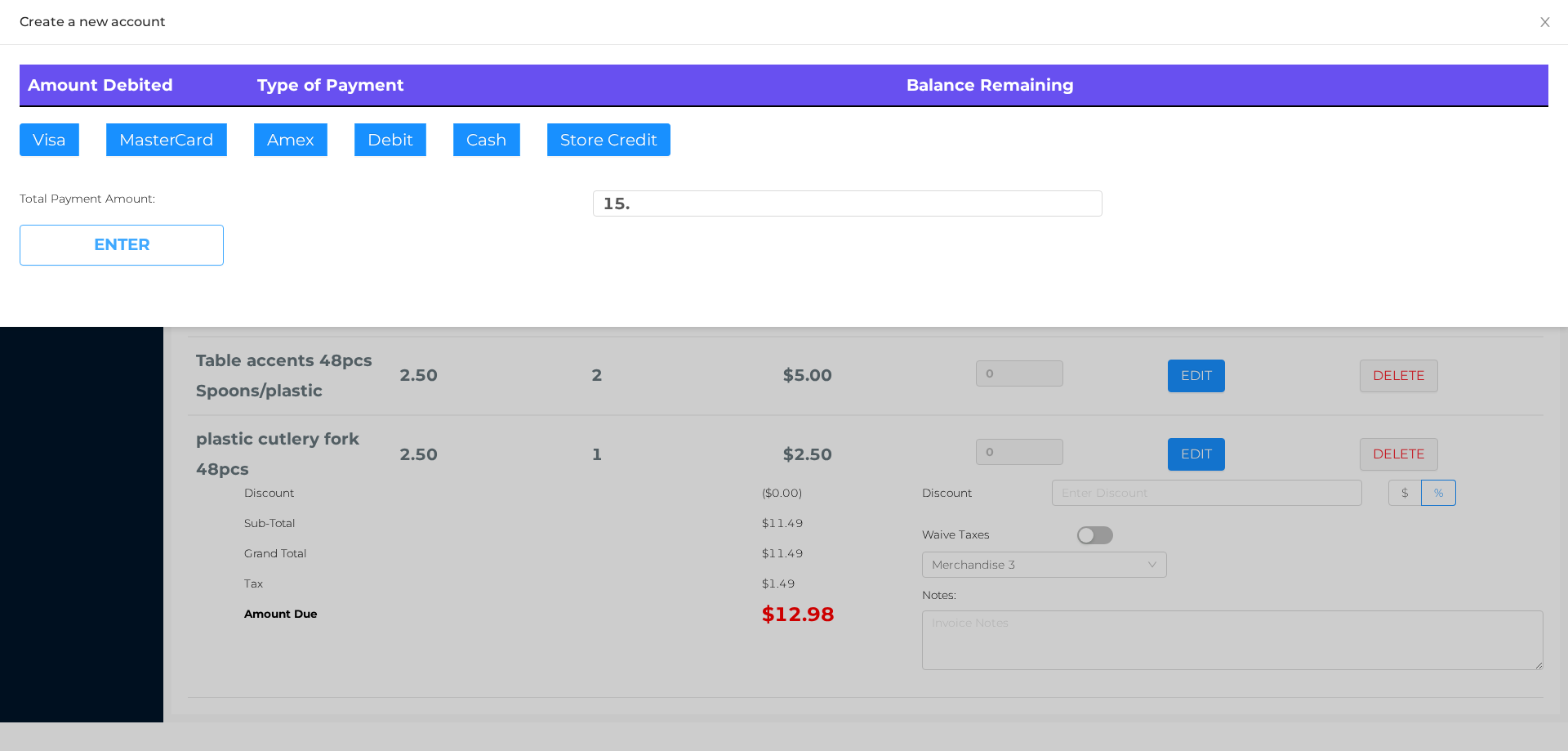
click at [121, 231] on button "ENTER" at bounding box center [121, 245] width 204 height 41
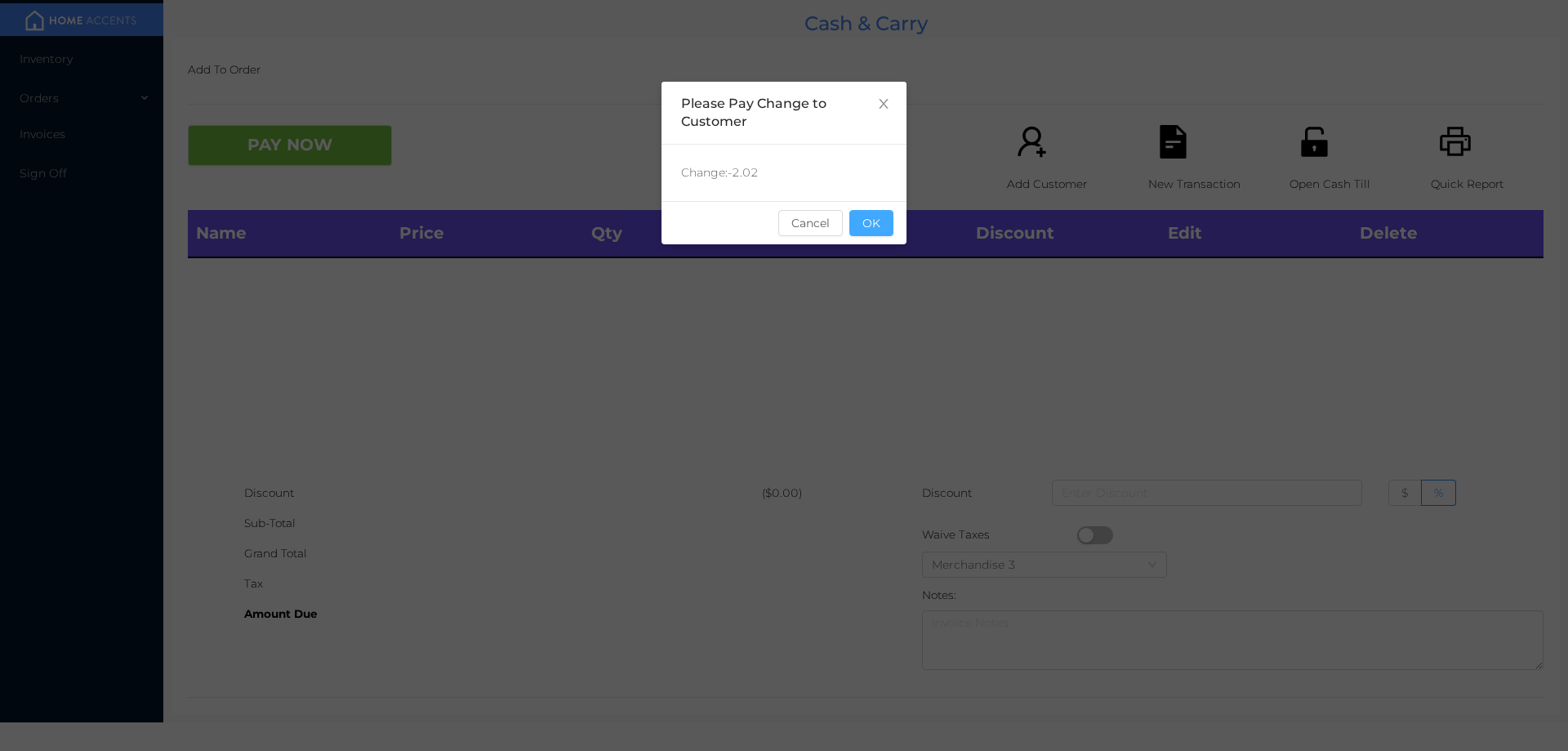
click at [862, 235] on button "OK" at bounding box center [871, 223] width 44 height 26
click at [872, 287] on div "Name Price Qty Total Discount Edit Delete" at bounding box center [865, 343] width 1355 height 268
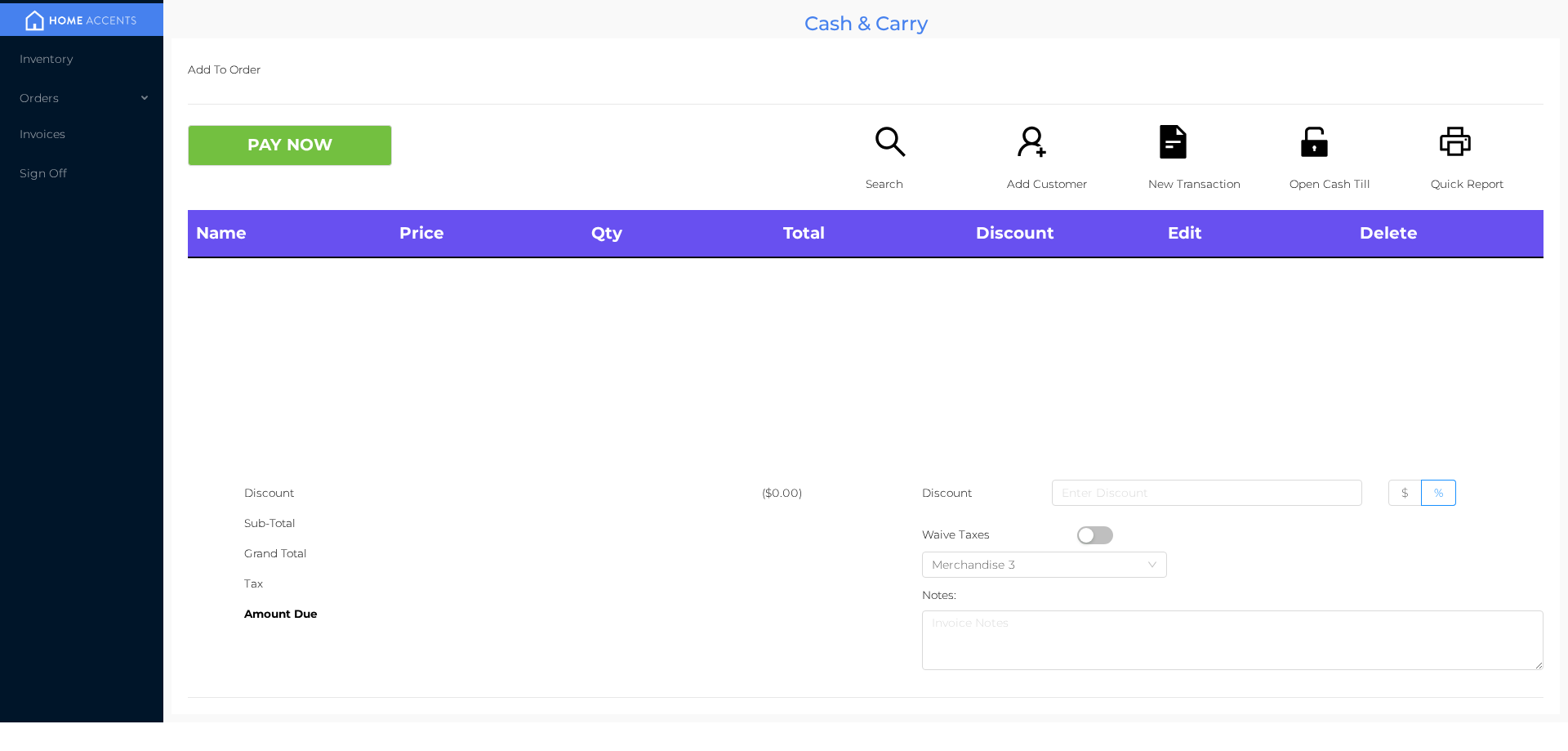
click at [902, 162] on div "Search" at bounding box center [922, 167] width 112 height 85
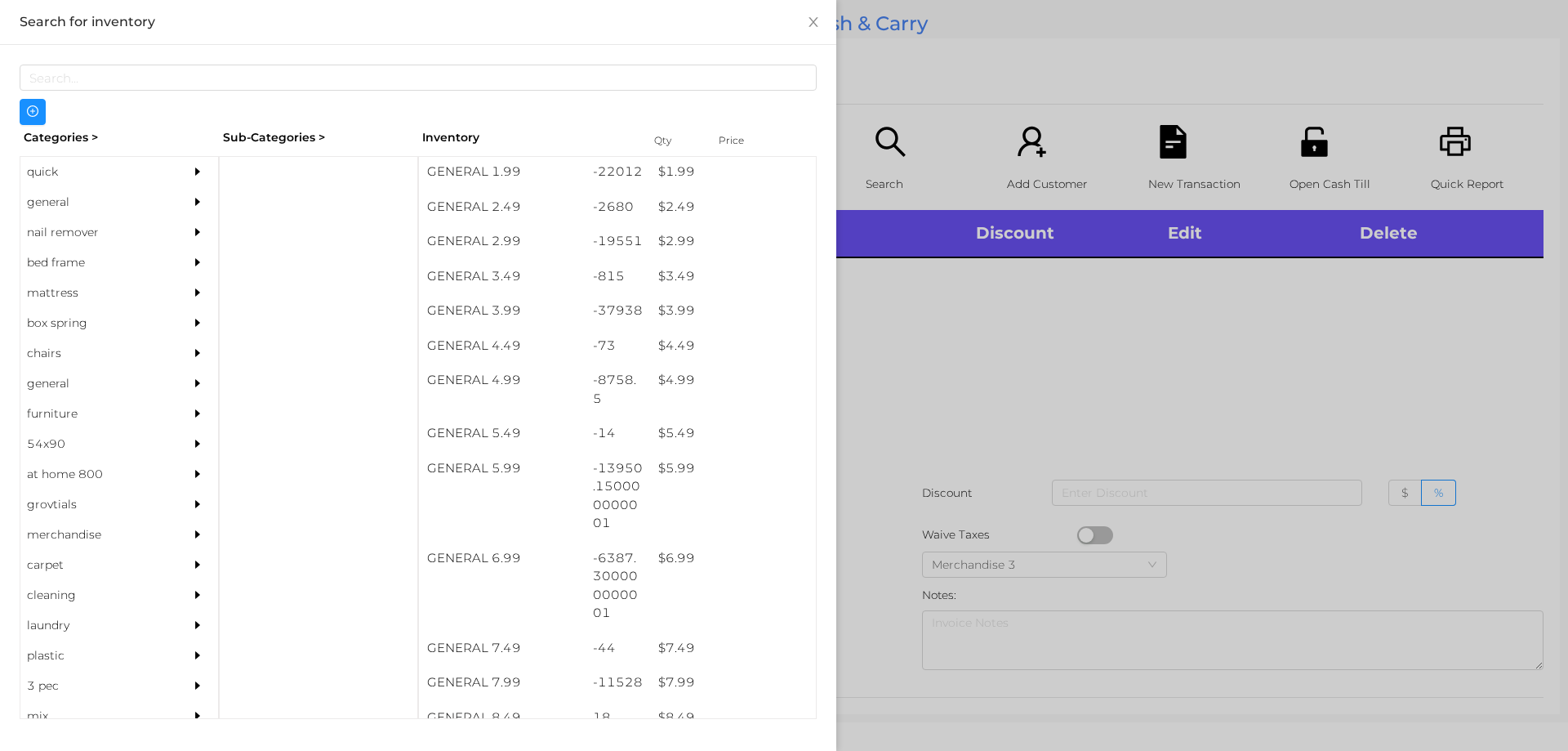
scroll to position [376, 0]
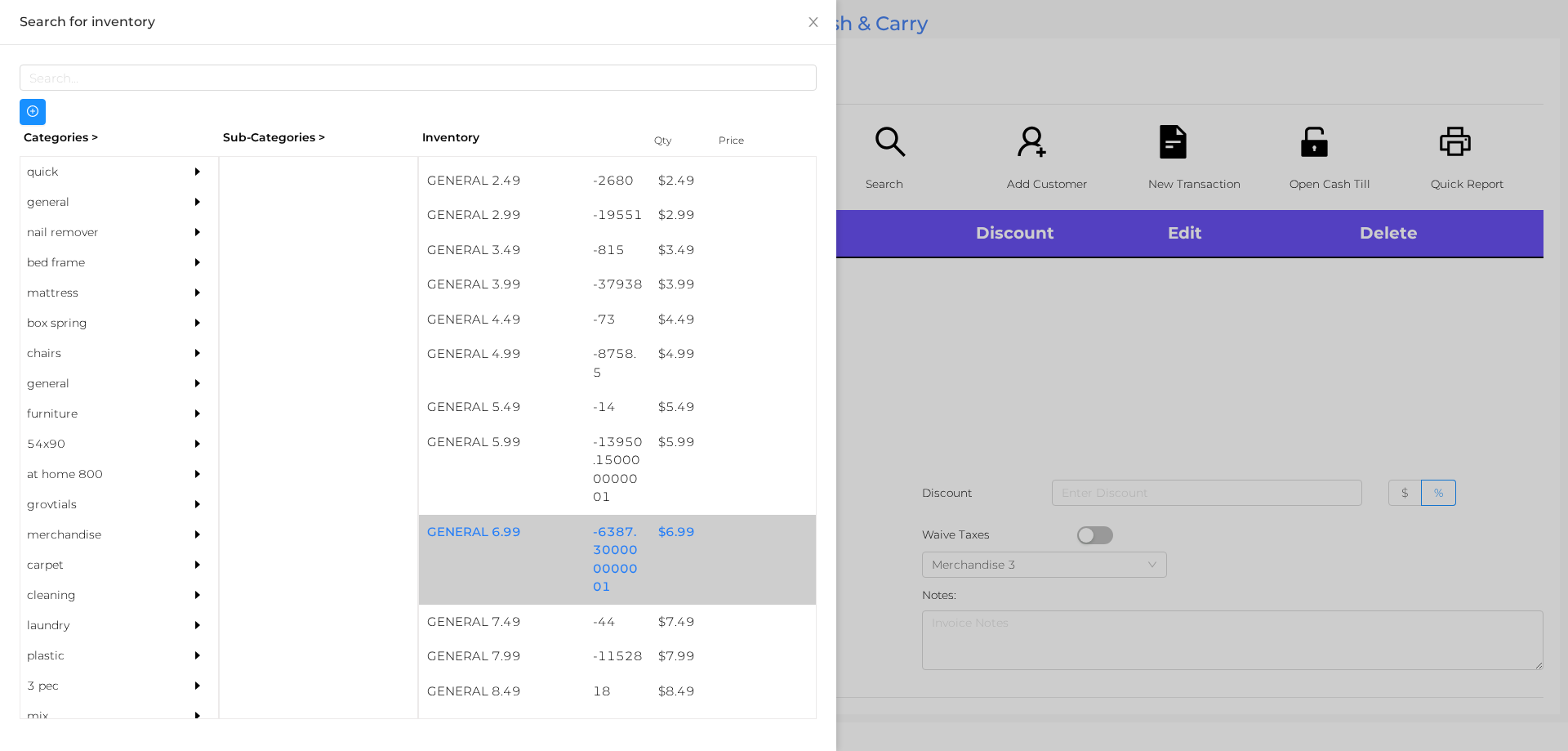
click at [679, 523] on div "$ 6.99" at bounding box center [733, 531] width 166 height 35
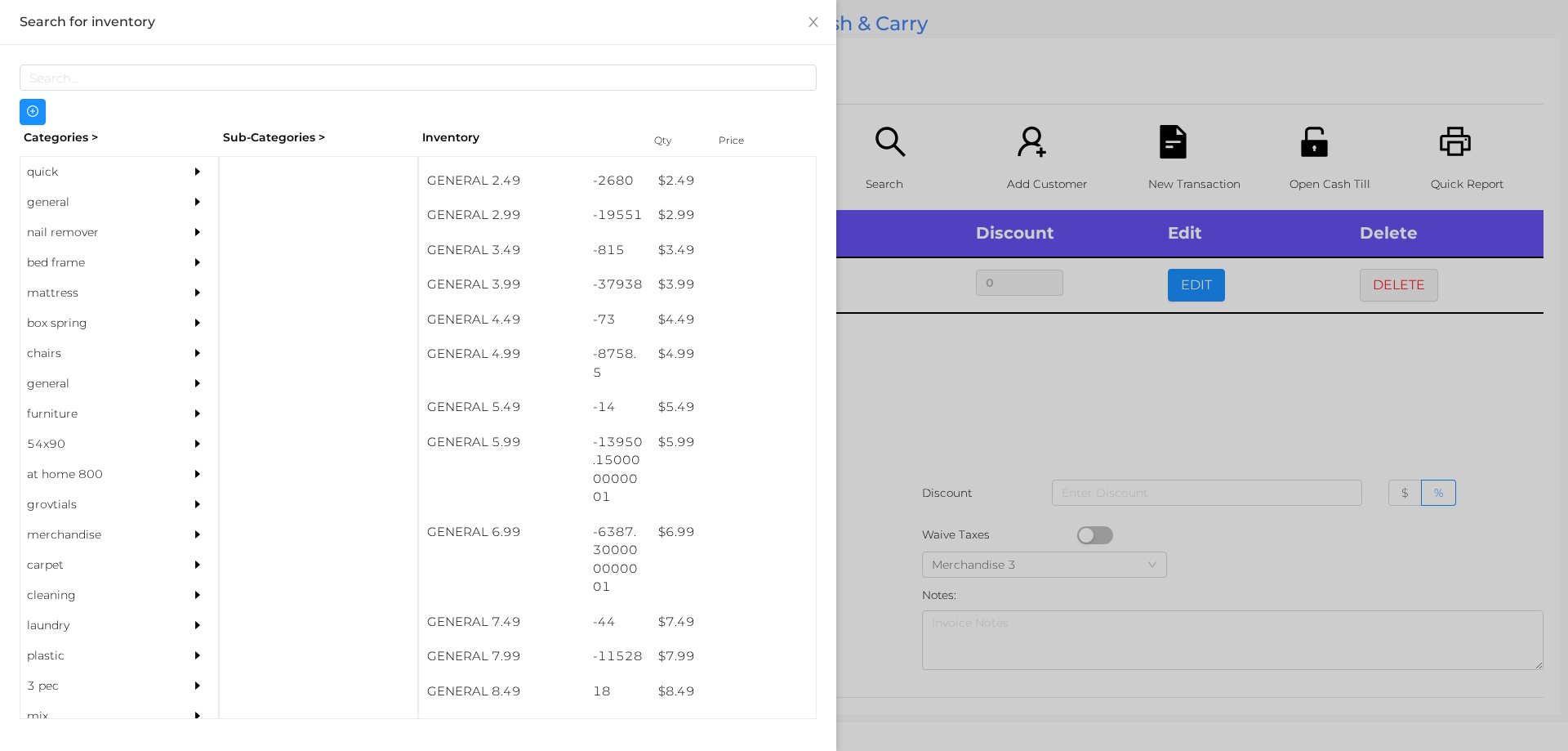
click at [1198, 271] on div at bounding box center [784, 375] width 1568 height 751
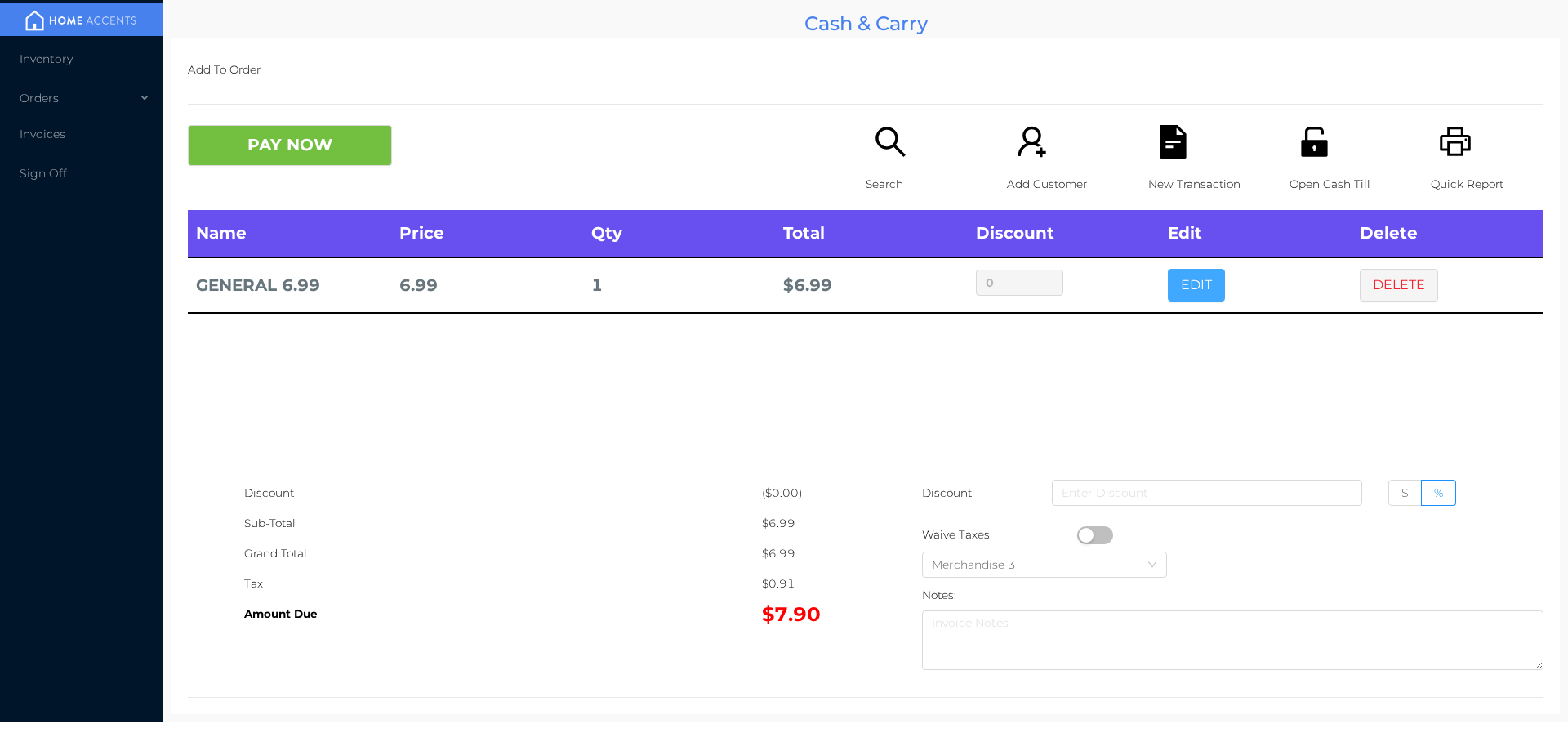
click at [1181, 295] on button "EDIT" at bounding box center [1196, 284] width 57 height 33
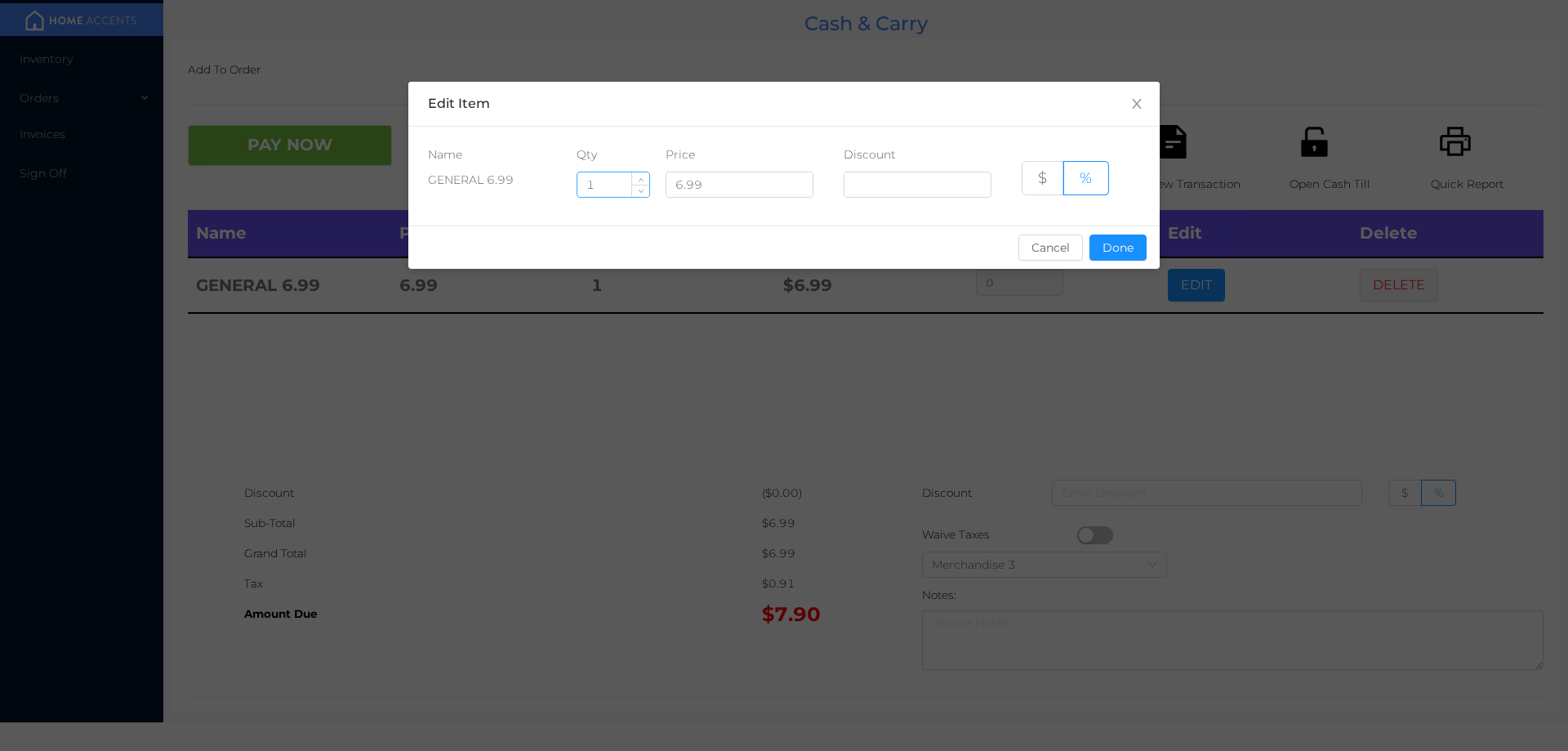
click at [605, 185] on input "1" at bounding box center [613, 184] width 72 height 25
type input "1.5"
click at [1110, 239] on button "Done" at bounding box center [1118, 248] width 57 height 26
type input "0%"
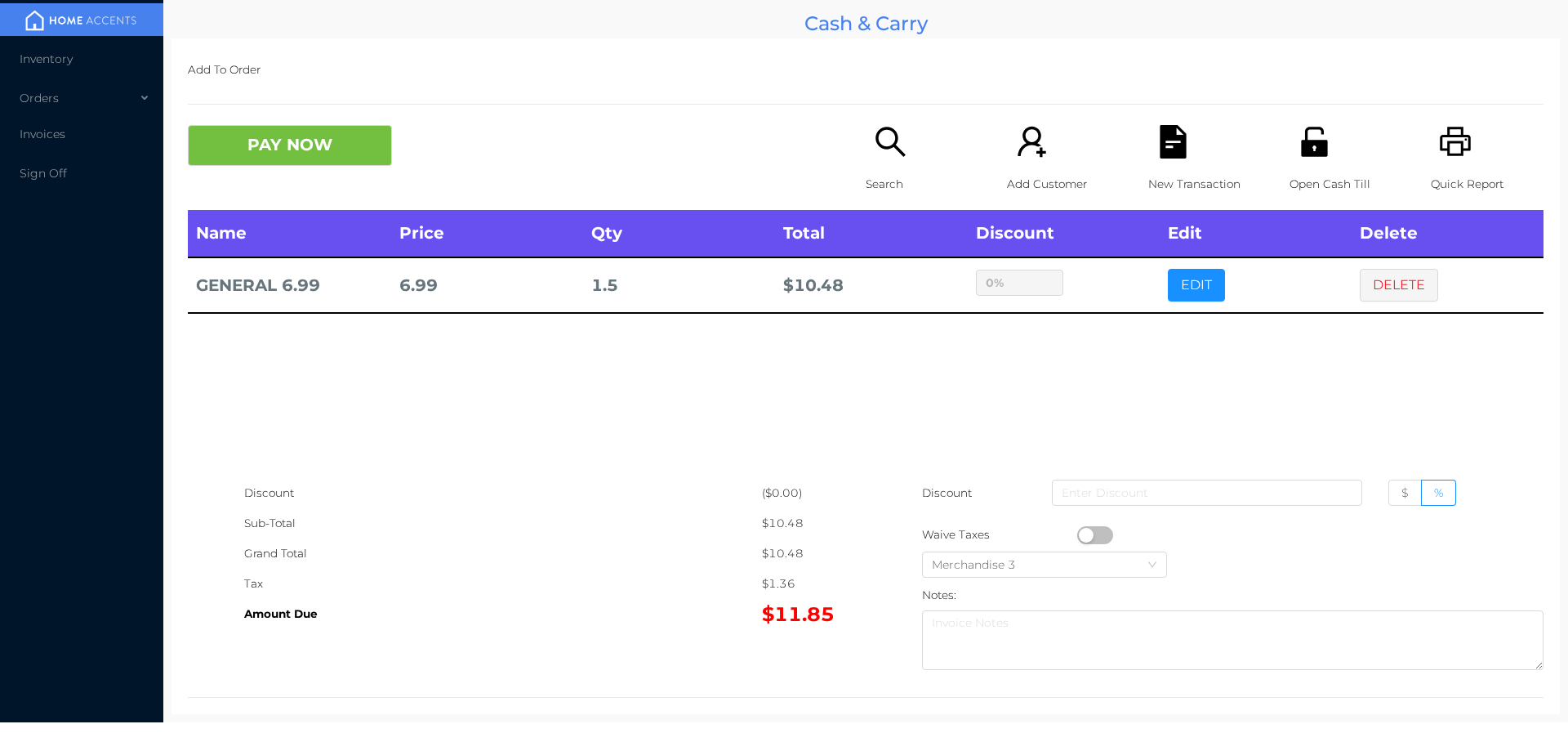
click at [1127, 350] on div "sentinelStart Edit Item Name Qty Price Discount GENERAL 6.99 1.5 6.99 $ % Cance…" at bounding box center [784, 375] width 1568 height 751
click at [880, 154] on icon "icon: search" at bounding box center [891, 142] width 34 height 34
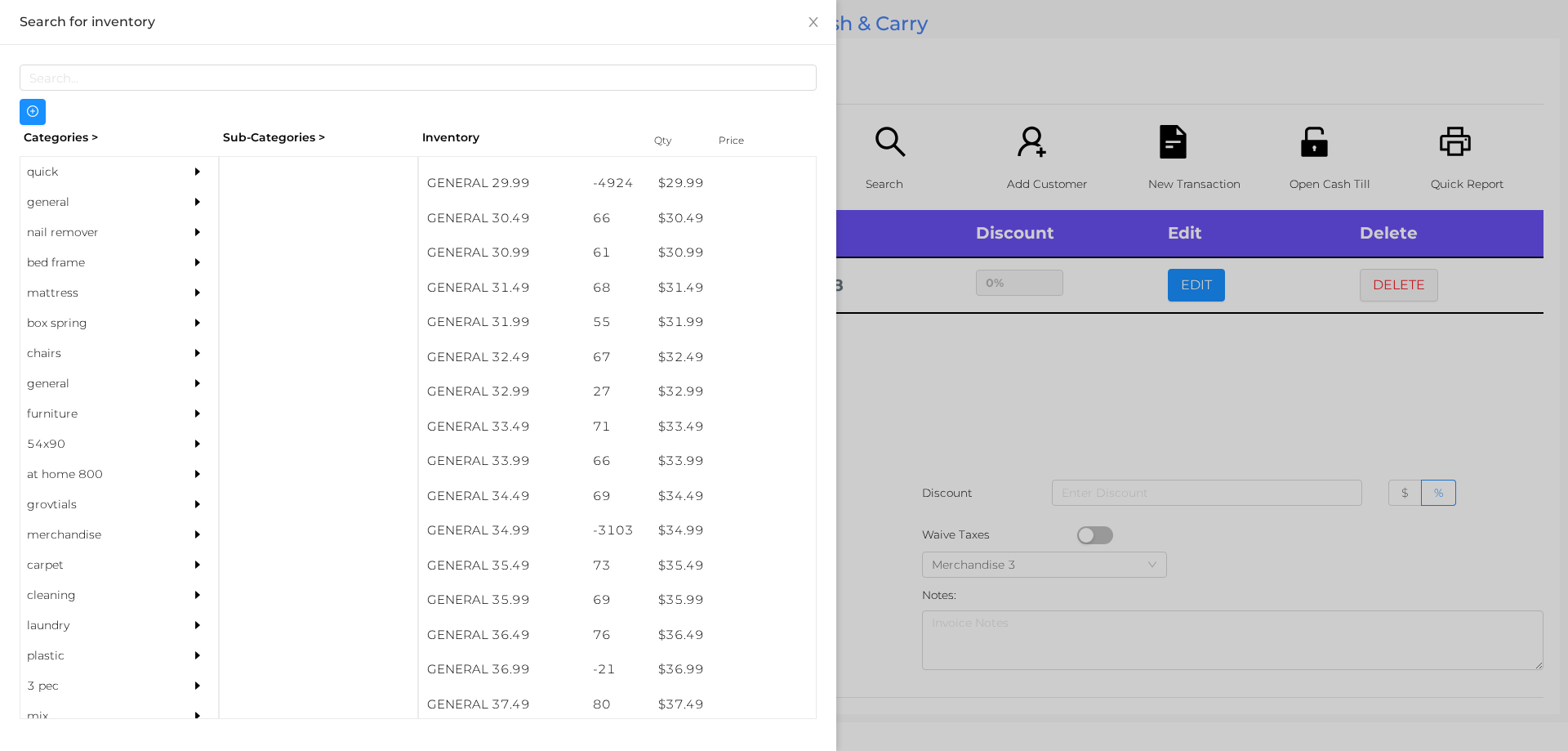
scroll to position [2447, 0]
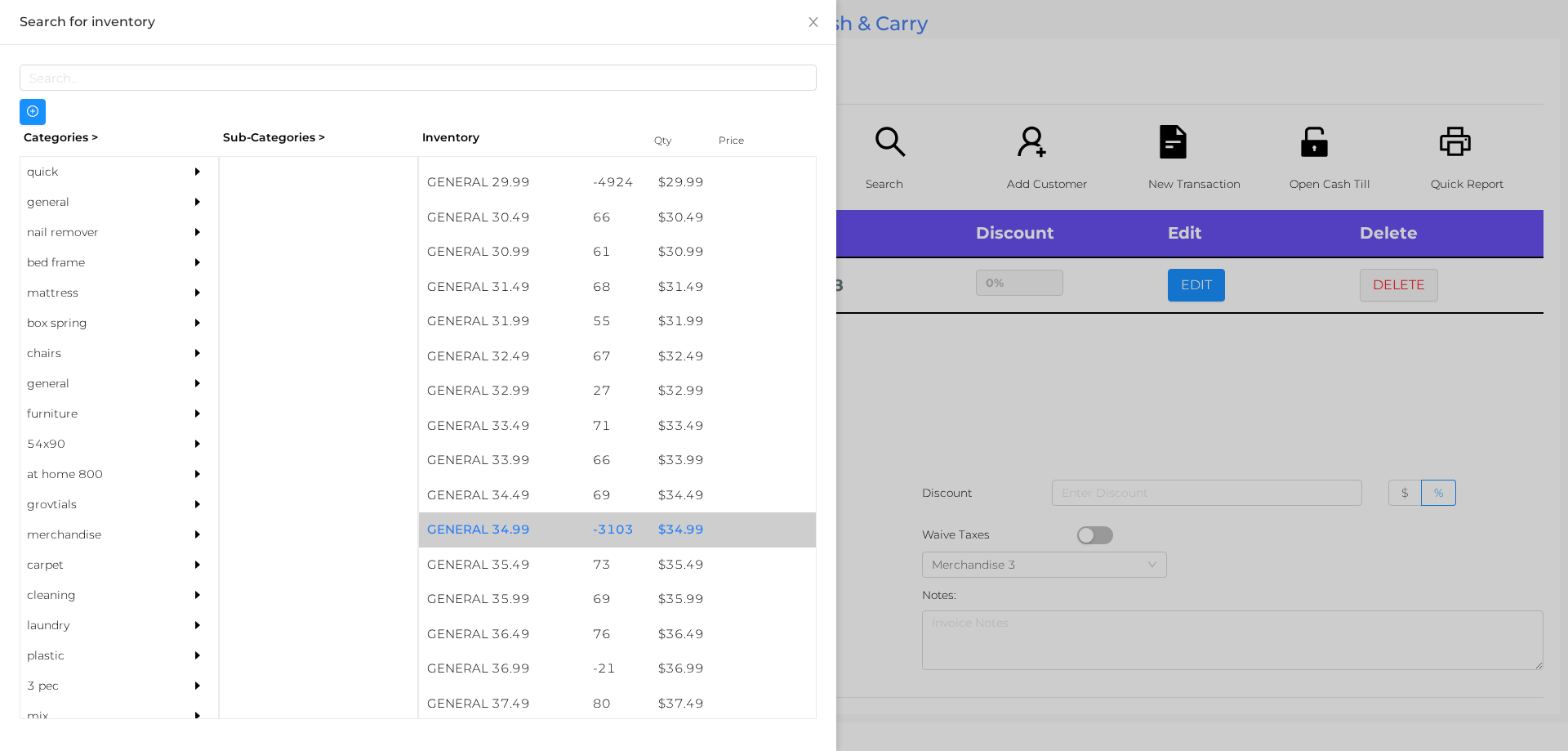
click at [671, 529] on div "$ 34.99" at bounding box center [733, 529] width 166 height 35
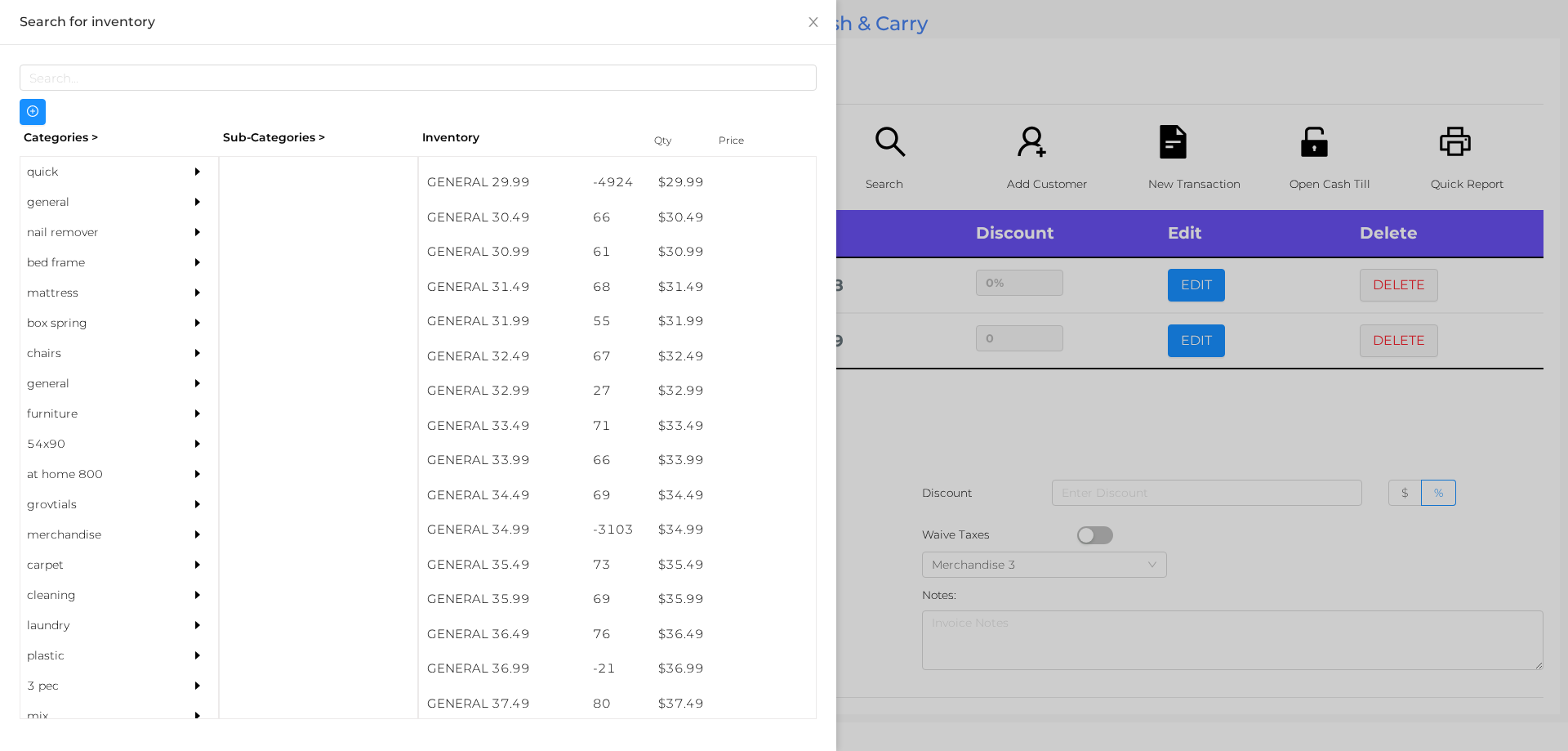
click at [875, 502] on div at bounding box center [784, 375] width 1568 height 751
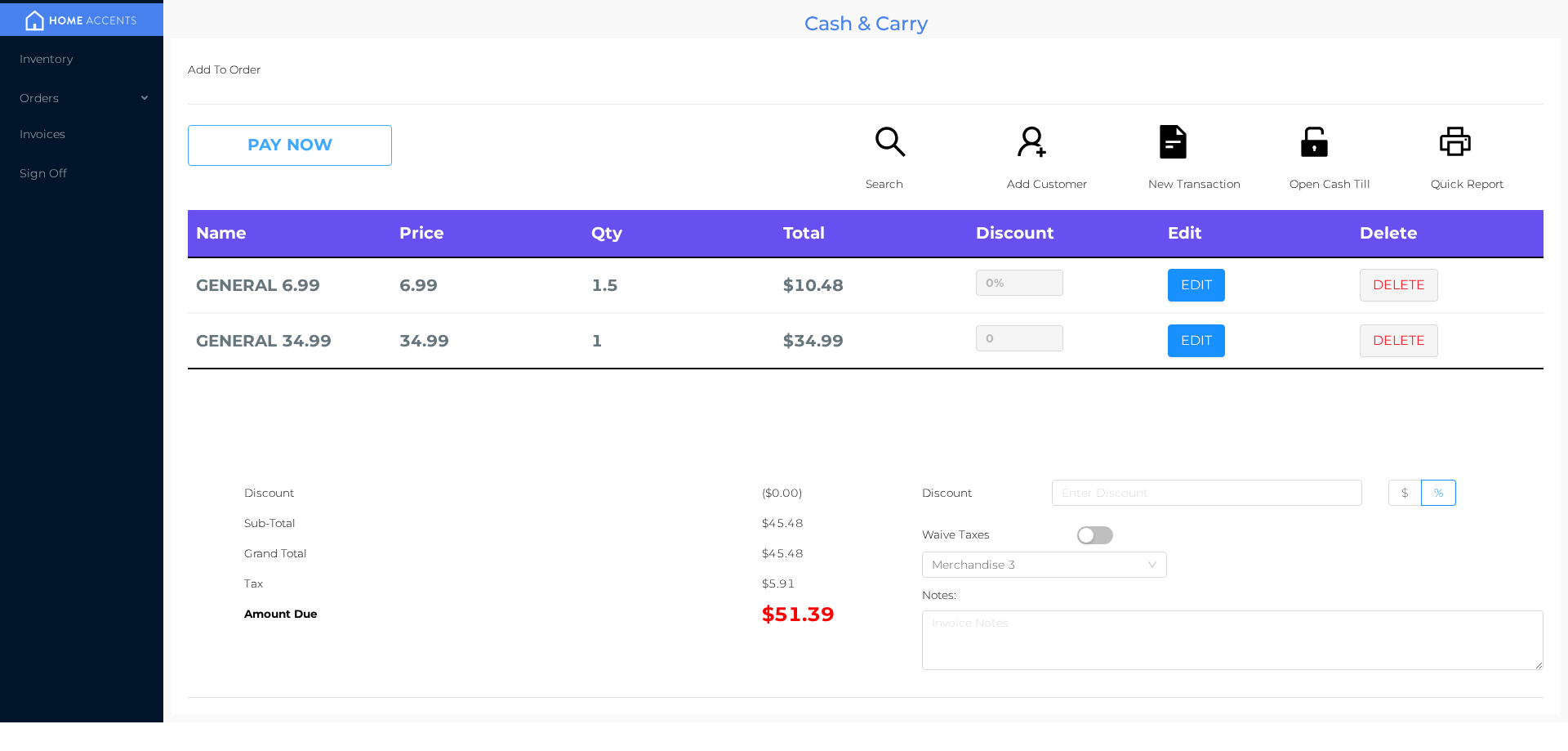
click at [319, 149] on button "PAY NOW" at bounding box center [289, 145] width 204 height 41
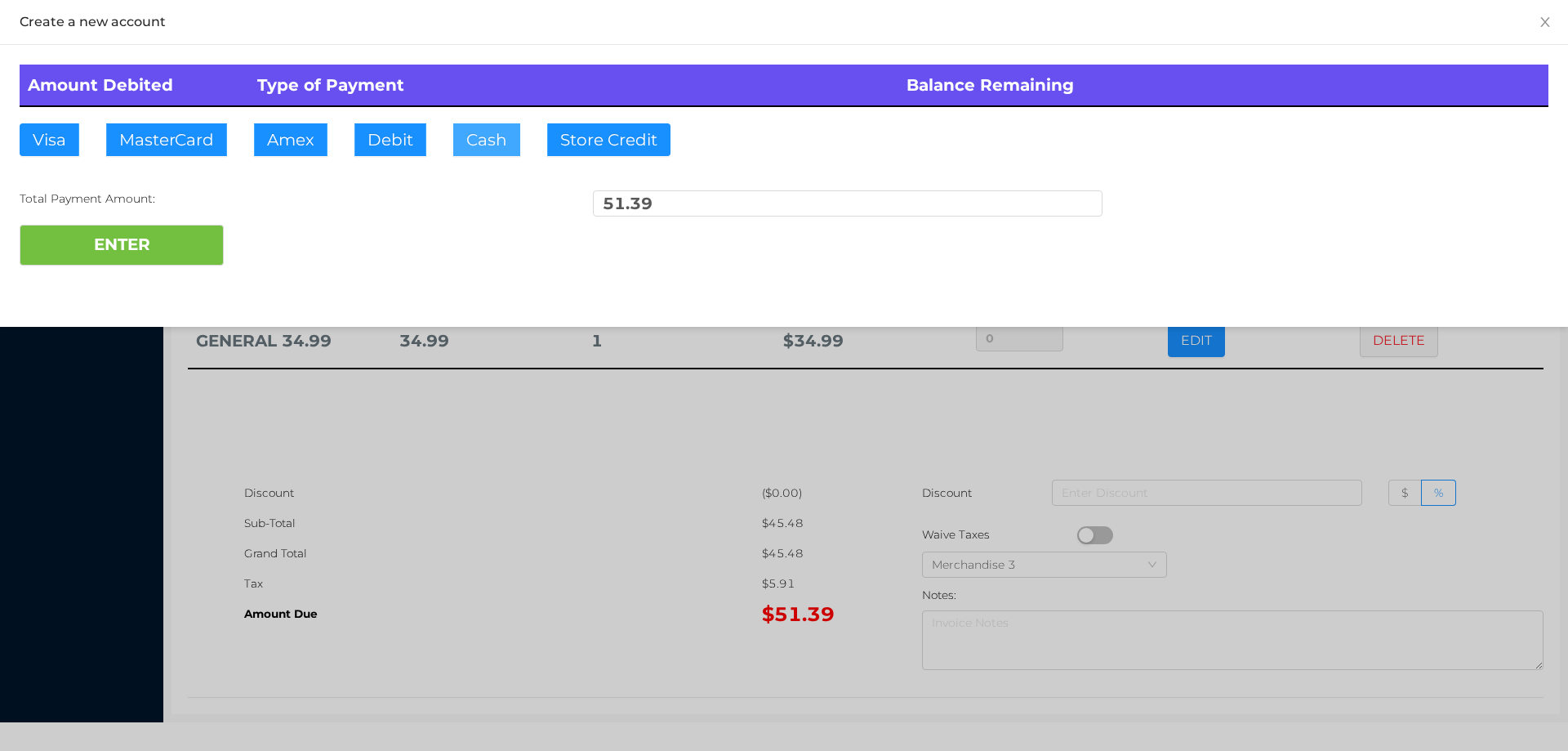
click at [490, 137] on button "Cash" at bounding box center [486, 139] width 67 height 33
type input "100."
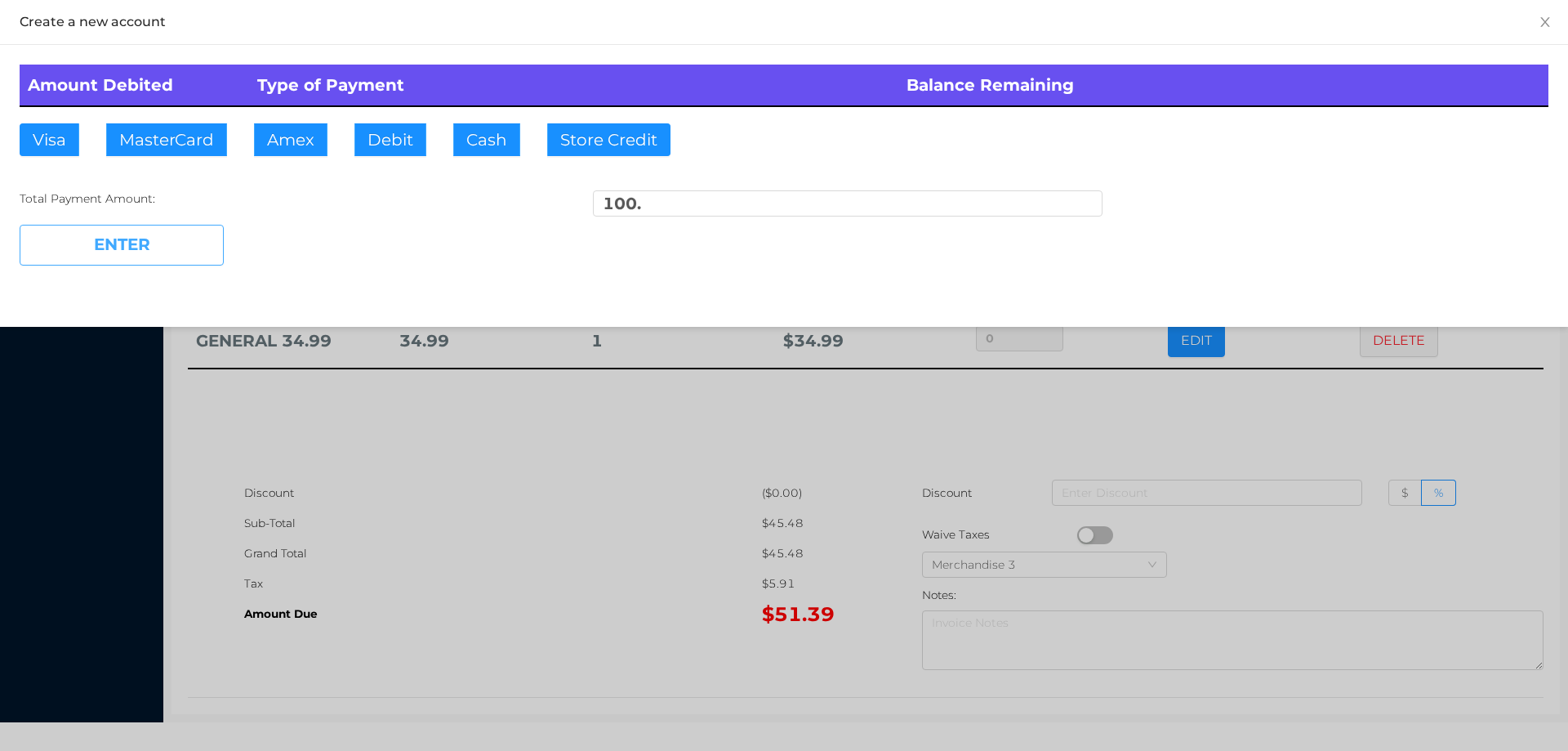
click at [147, 230] on button "ENTER" at bounding box center [121, 245] width 204 height 41
type input "0"
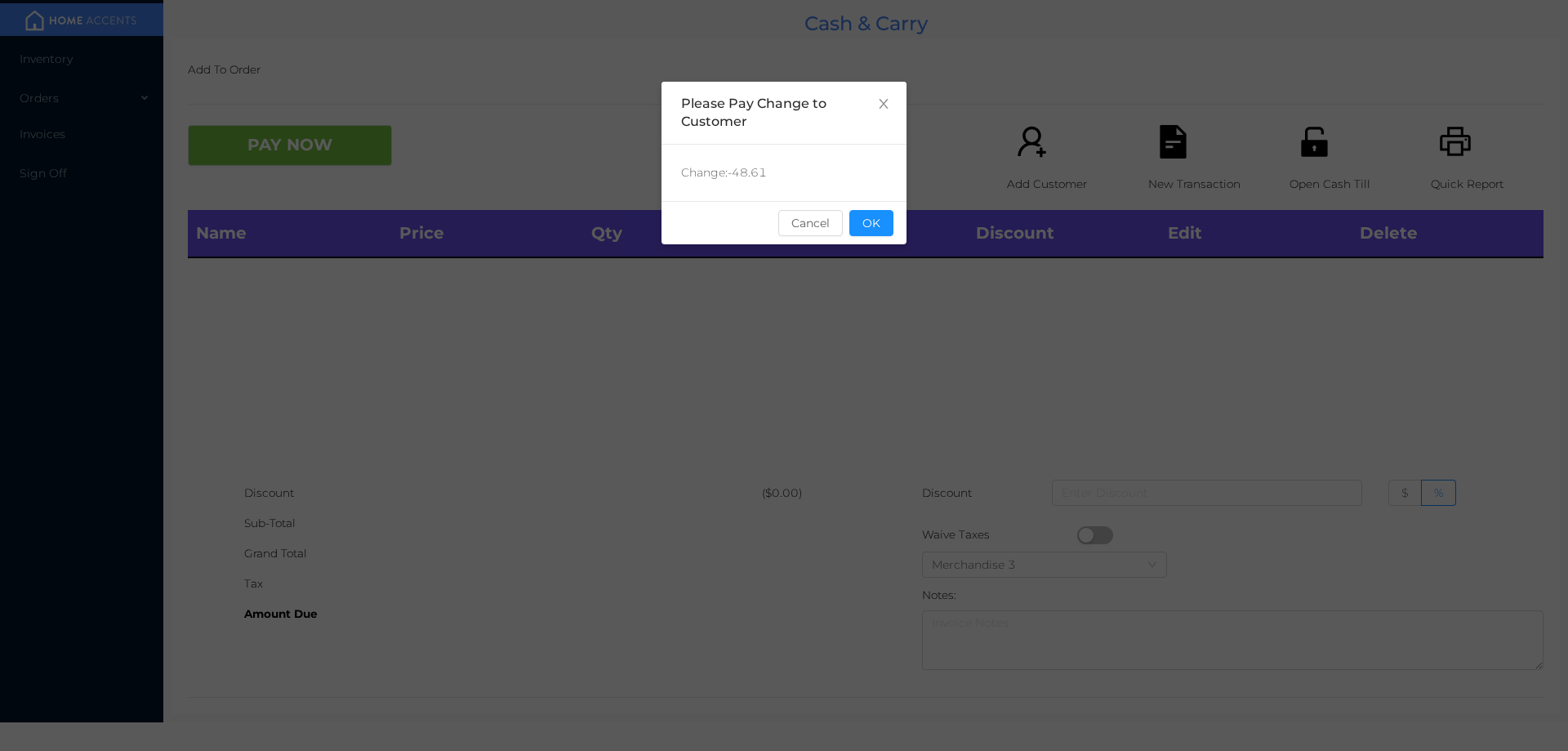
click at [880, 223] on button "OK" at bounding box center [871, 223] width 44 height 26
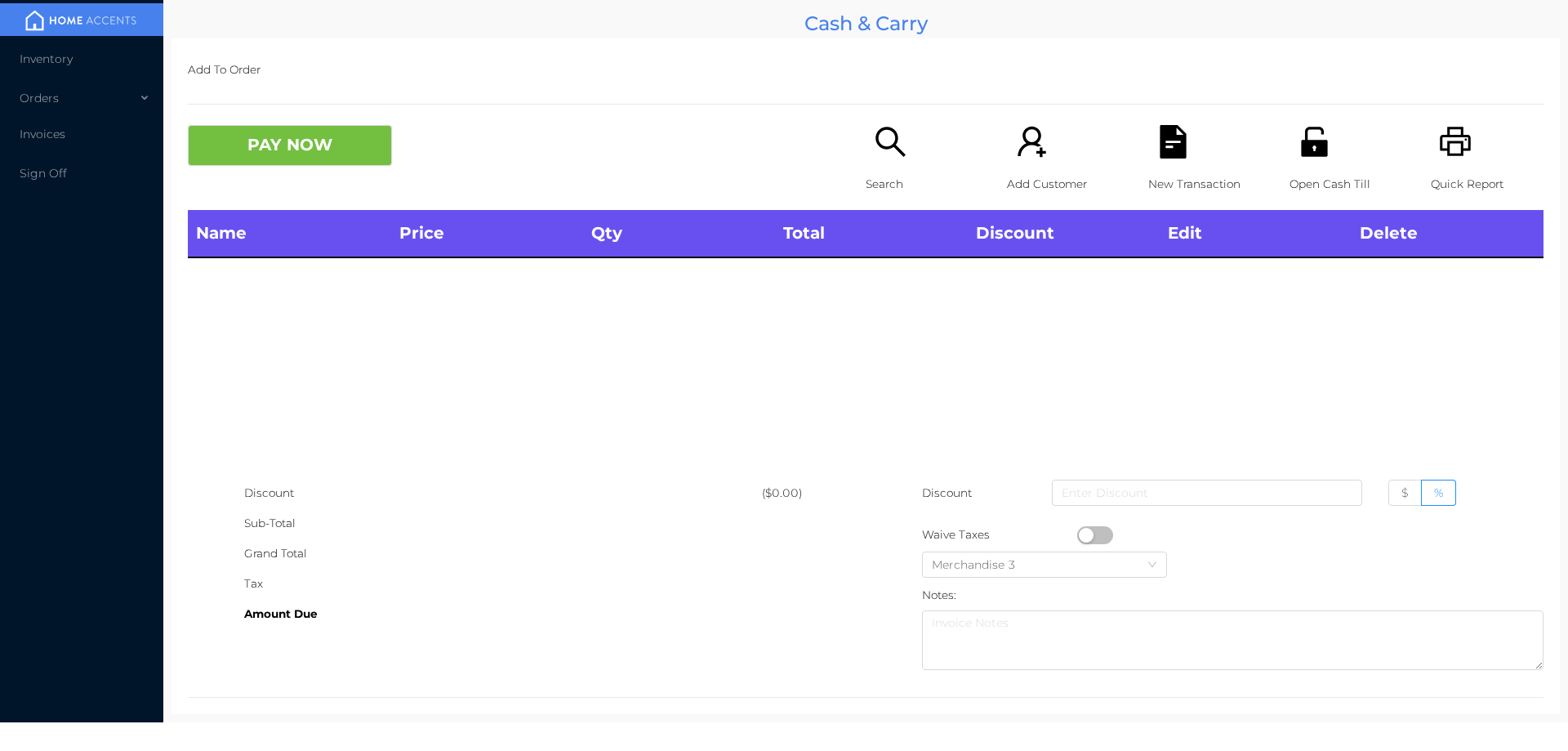
click at [866, 162] on div "Search" at bounding box center [922, 167] width 112 height 85
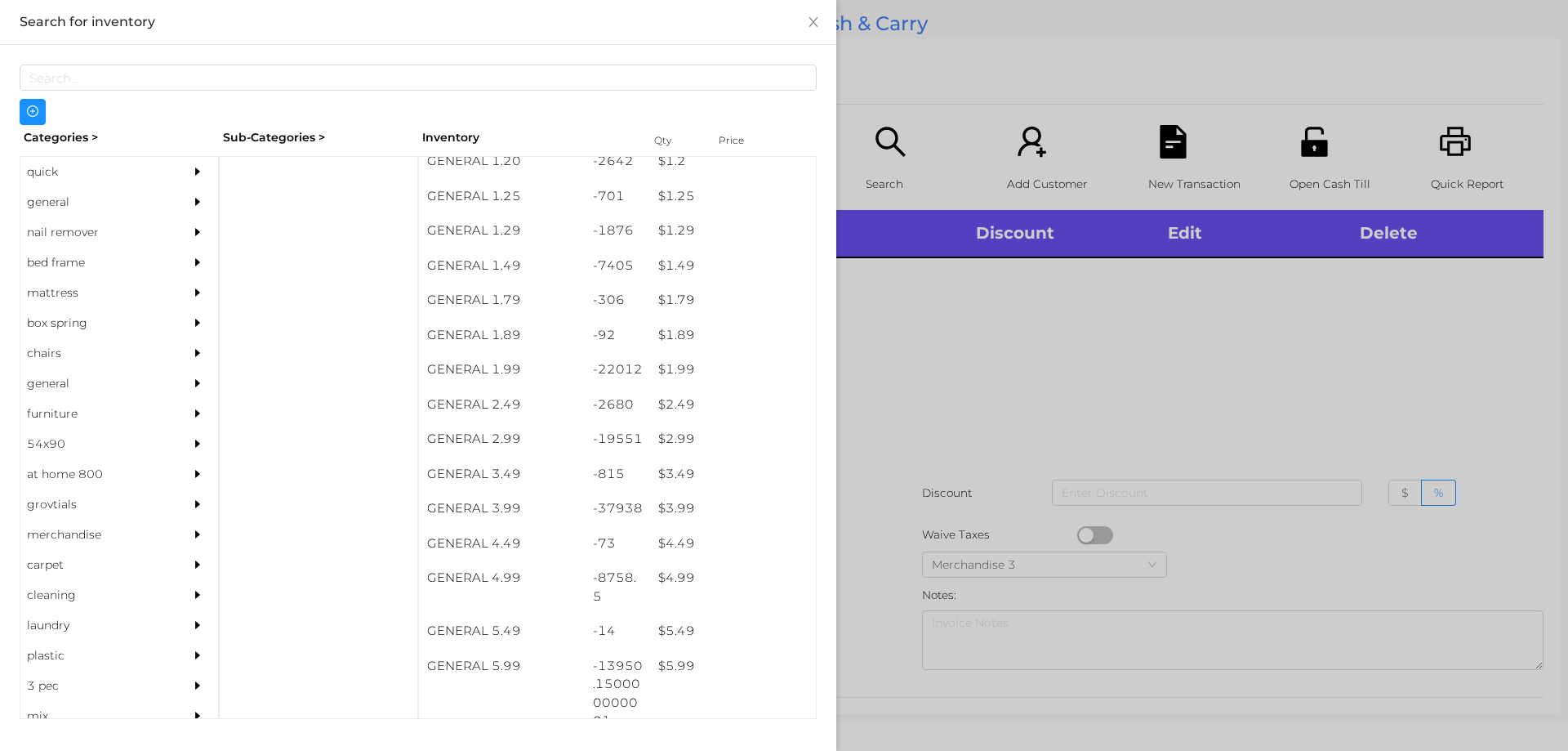
scroll to position [150, 0]
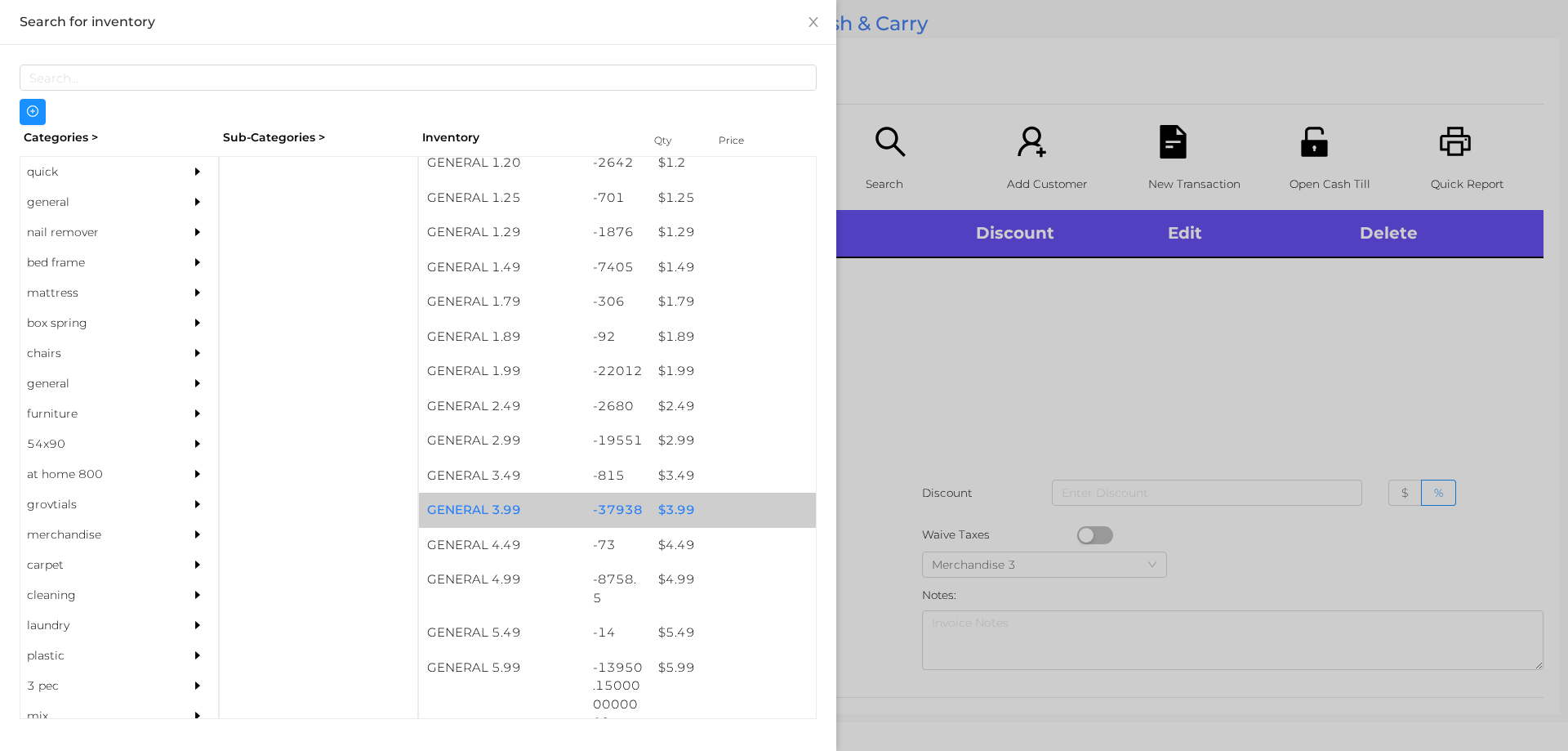
click at [669, 500] on div "$ 3.99" at bounding box center [733, 509] width 166 height 35
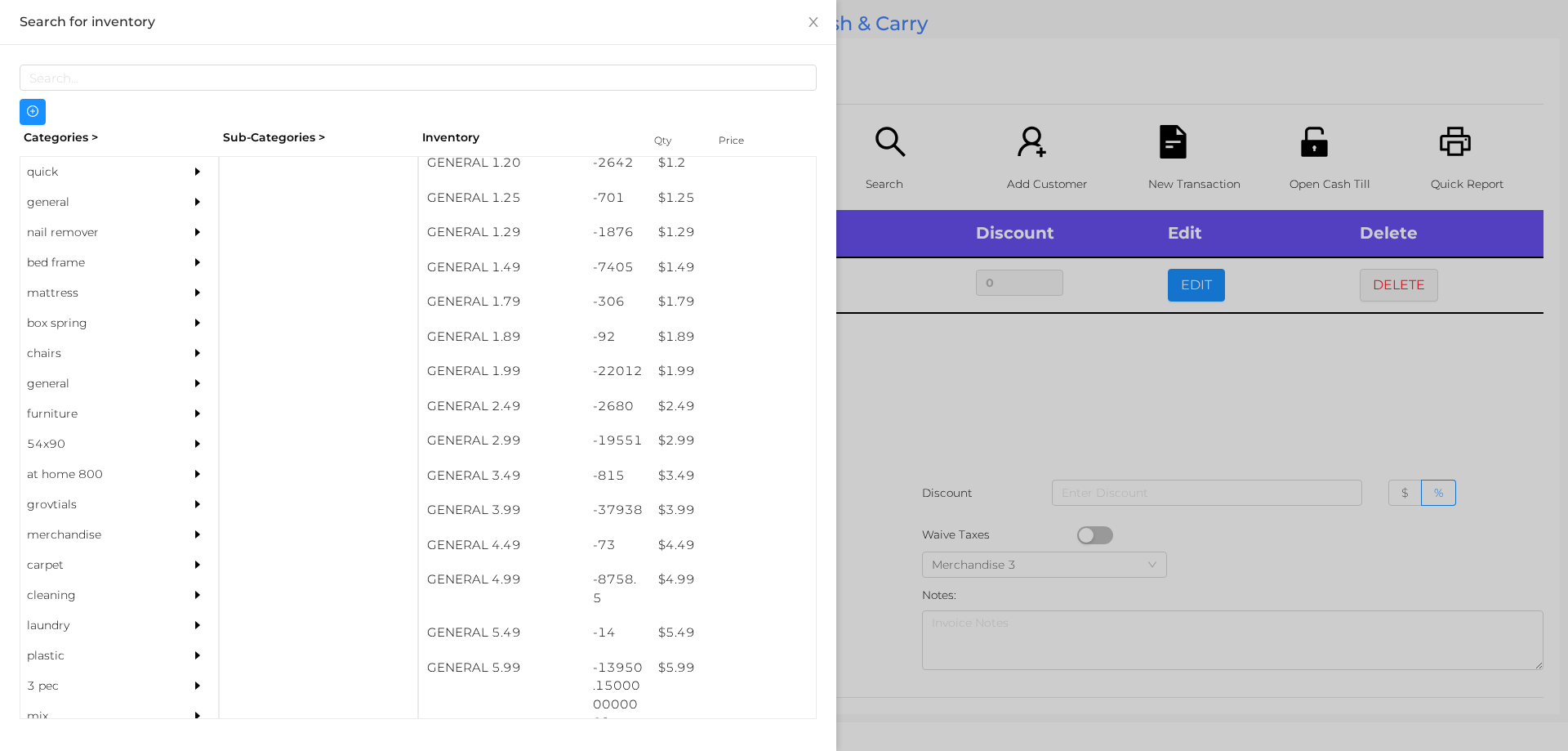
click at [905, 393] on div at bounding box center [784, 375] width 1568 height 751
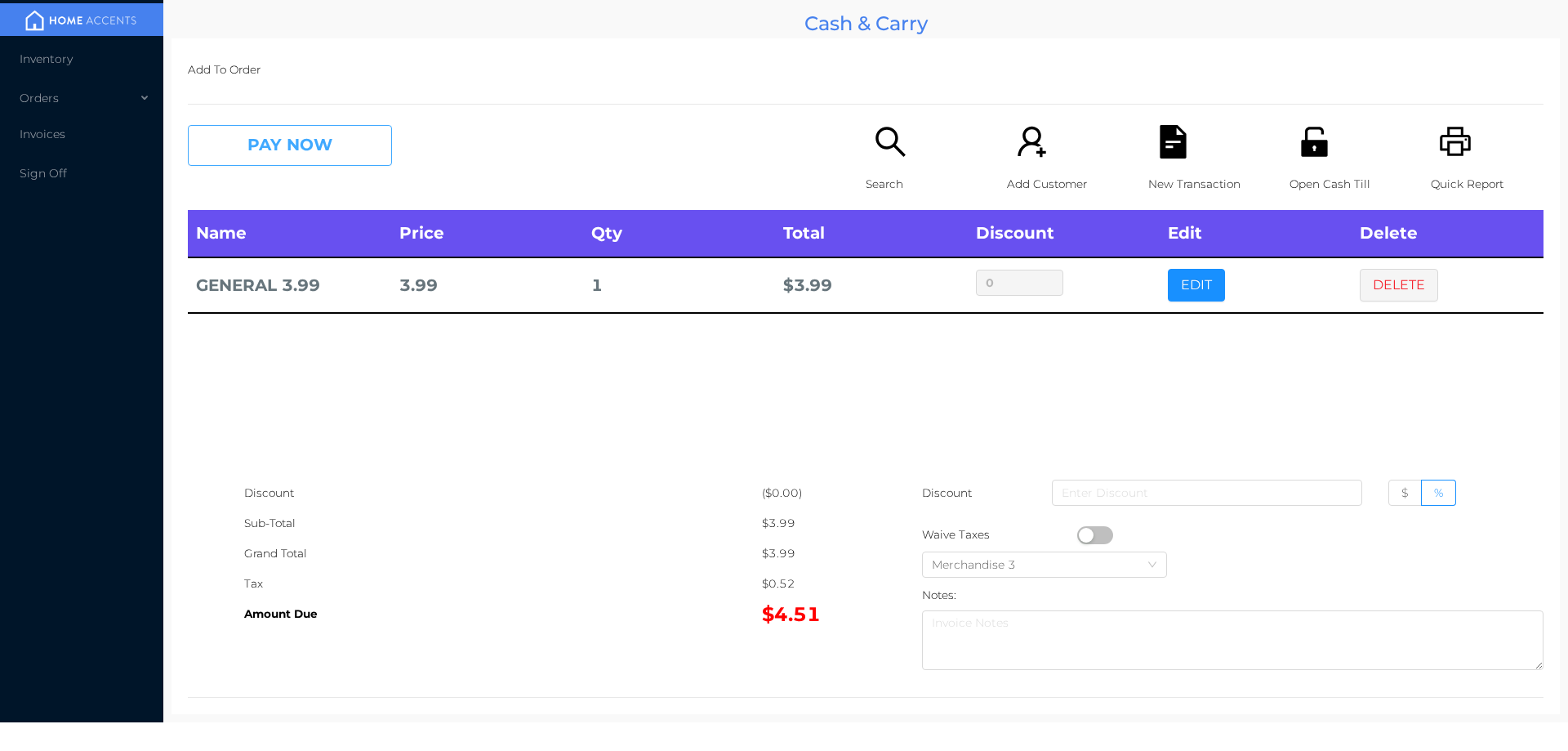
click at [362, 141] on button "PAY NOW" at bounding box center [289, 145] width 204 height 41
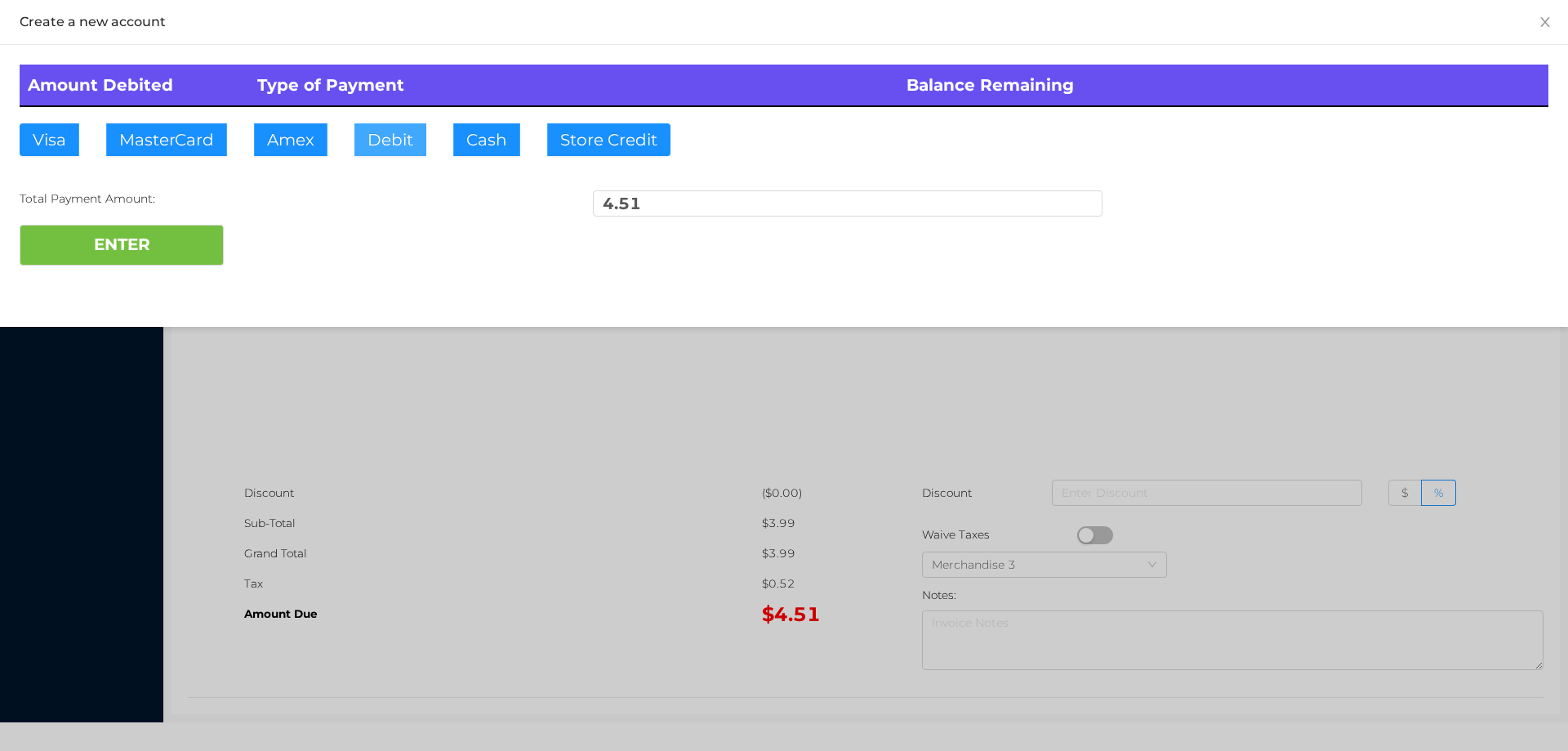
click at [400, 130] on button "Debit" at bounding box center [390, 139] width 72 height 33
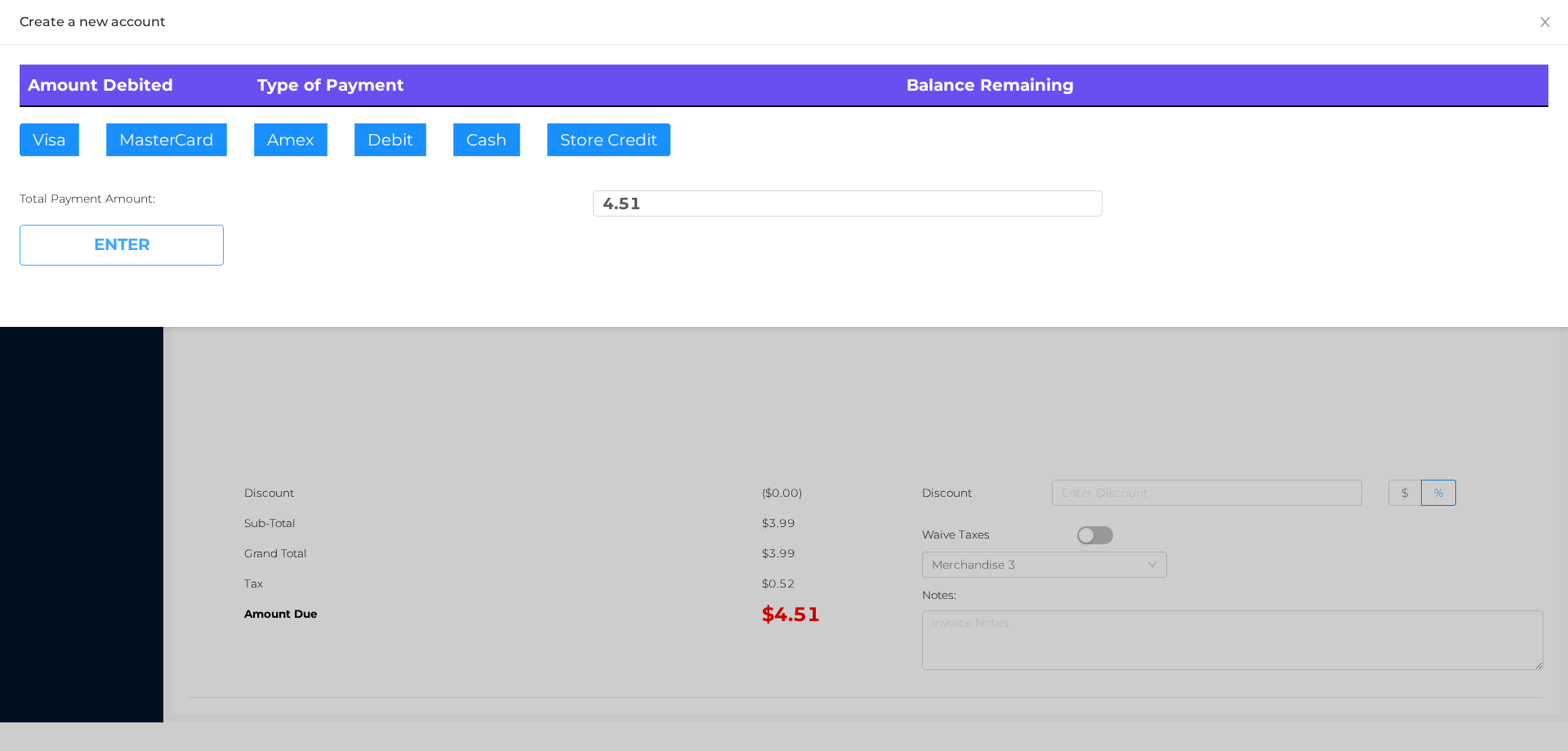
click at [177, 231] on button "ENTER" at bounding box center [121, 245] width 204 height 41
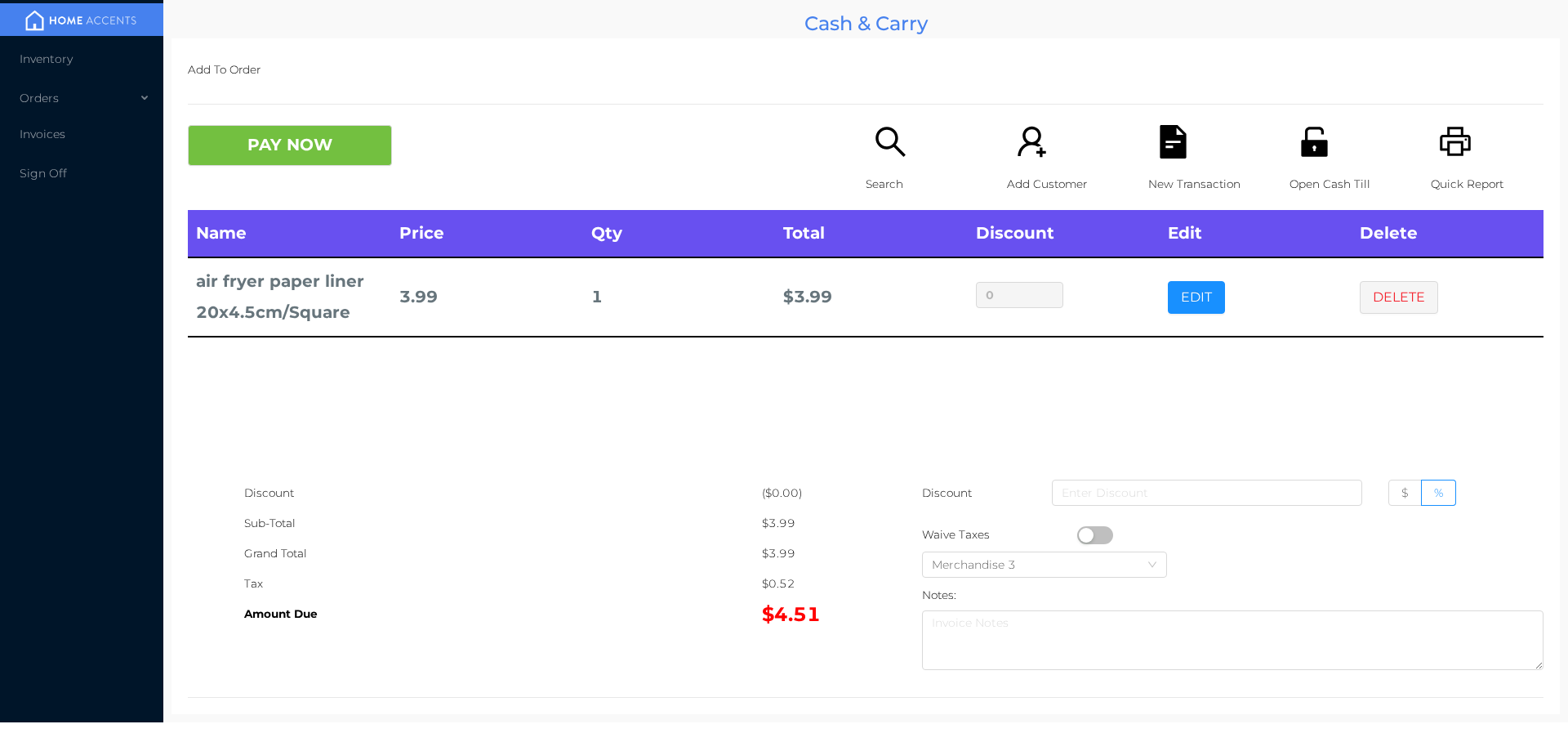
click at [896, 158] on icon "icon: search" at bounding box center [891, 142] width 34 height 34
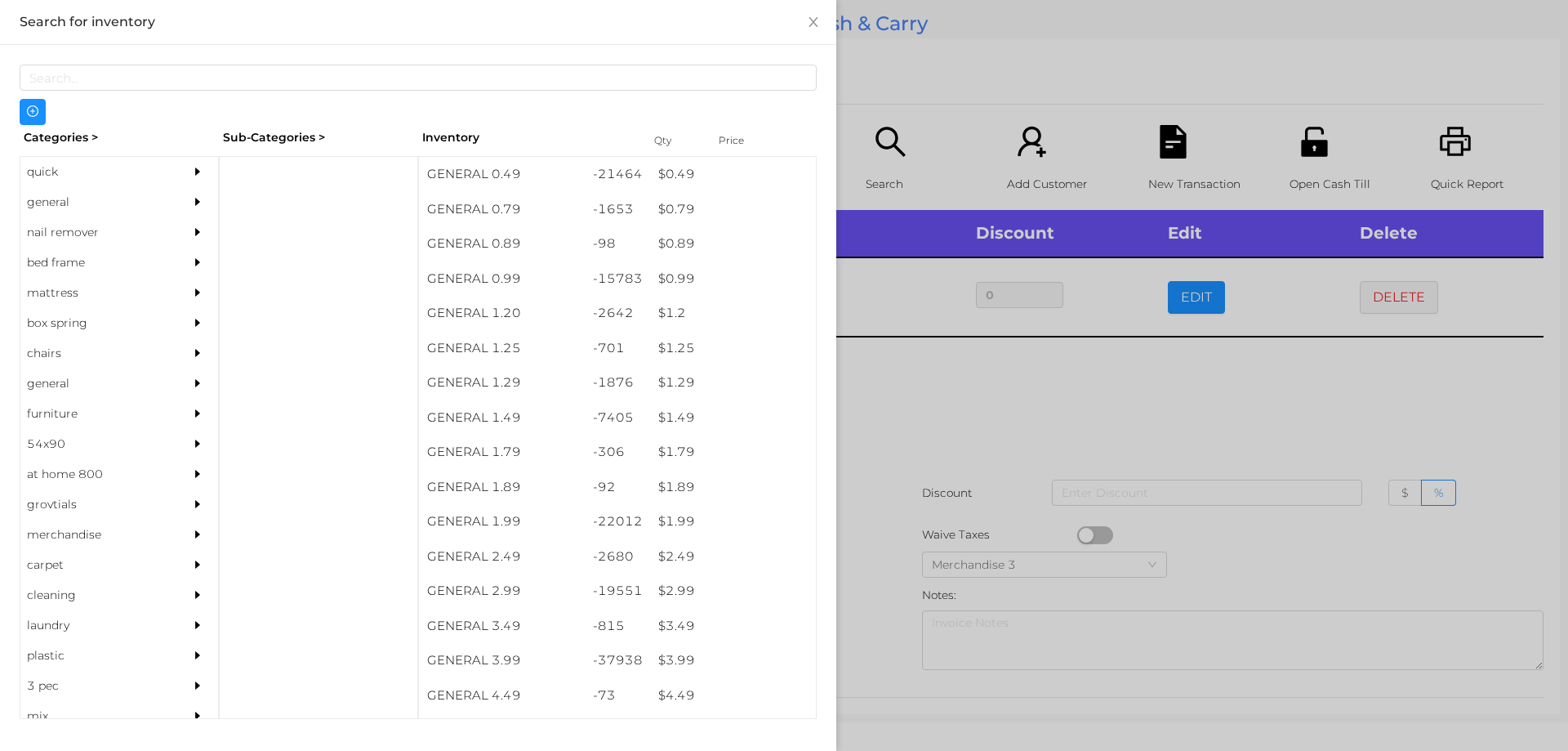
click at [52, 171] on div "quick" at bounding box center [94, 172] width 148 height 30
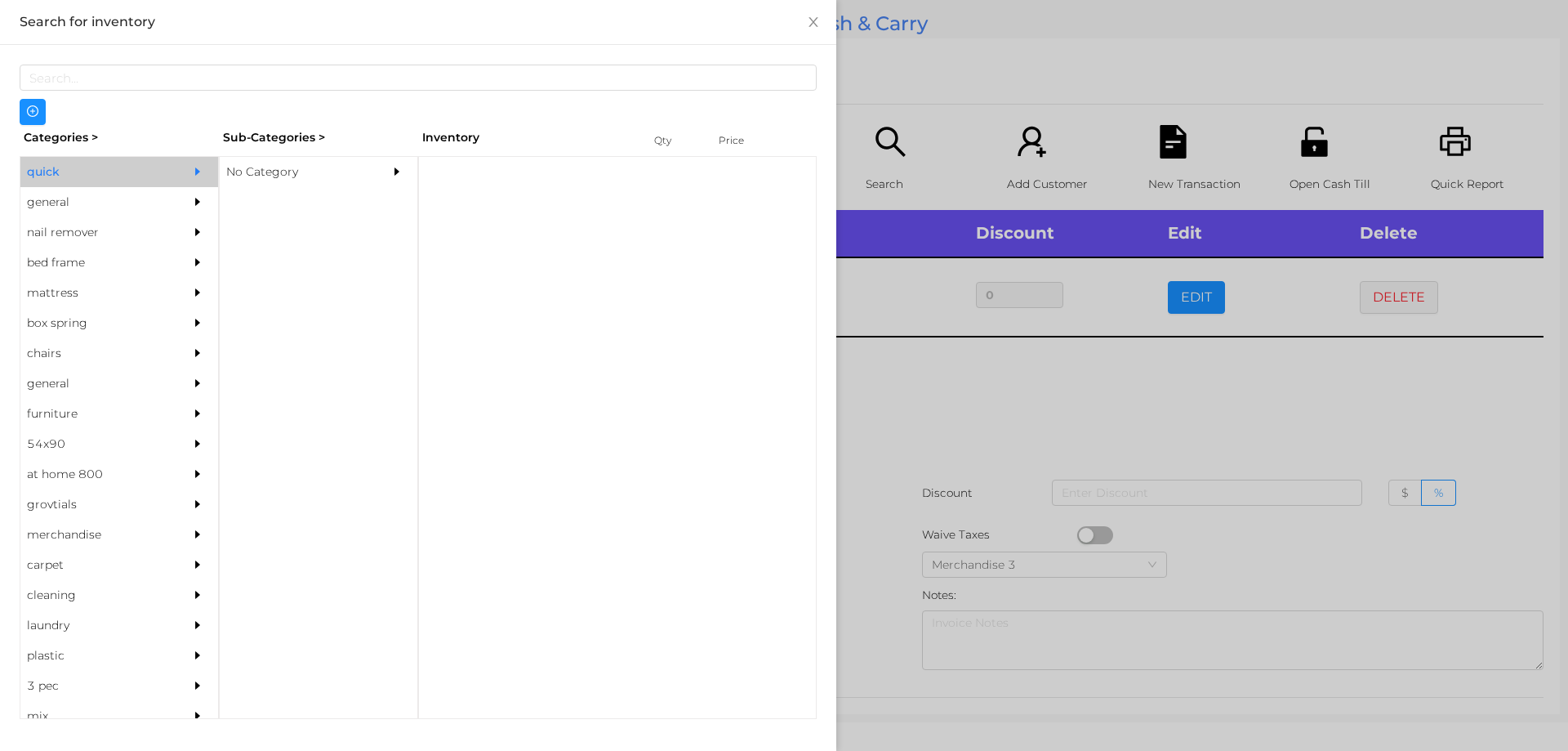
click at [262, 171] on div "No Category" at bounding box center [293, 172] width 148 height 30
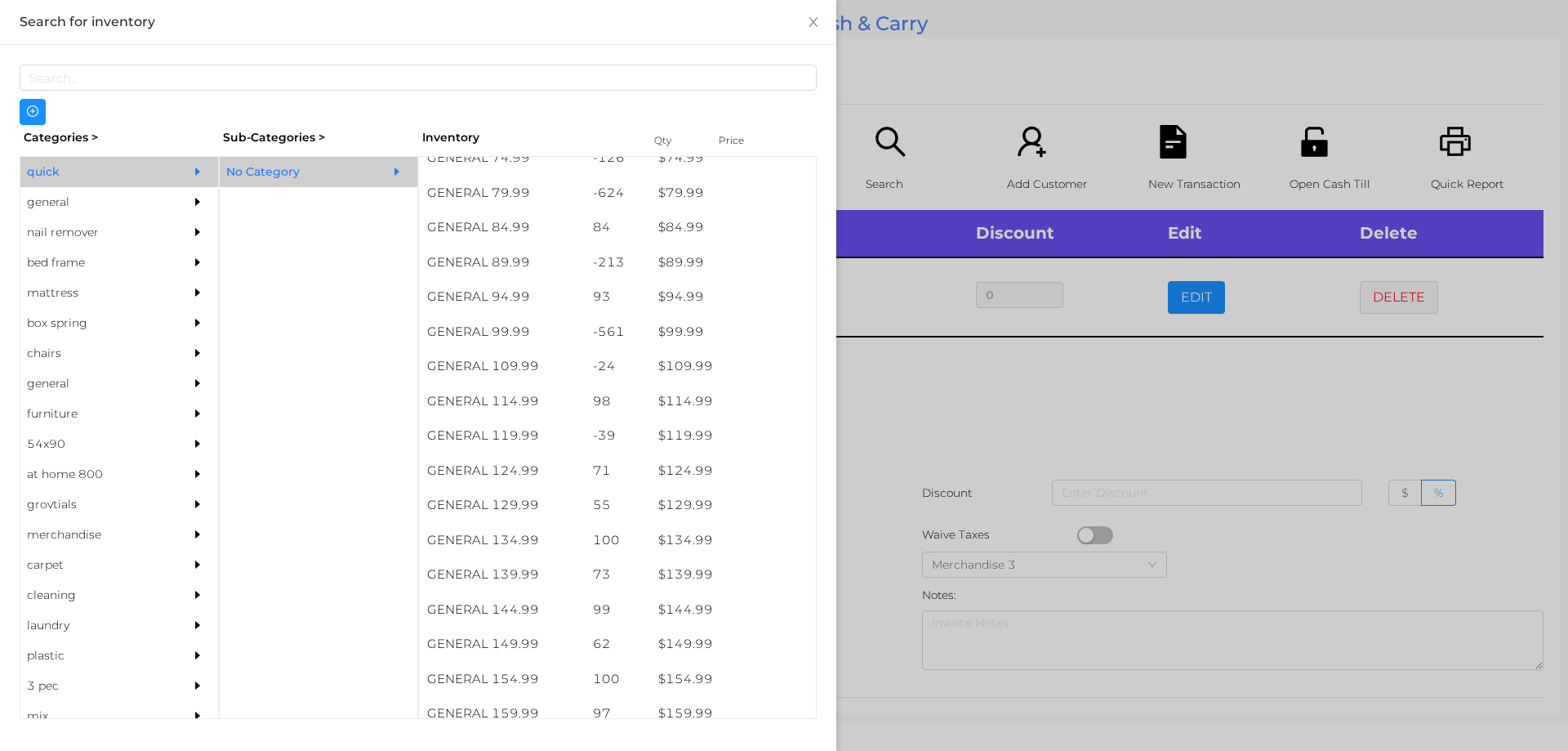
scroll to position [1198, 0]
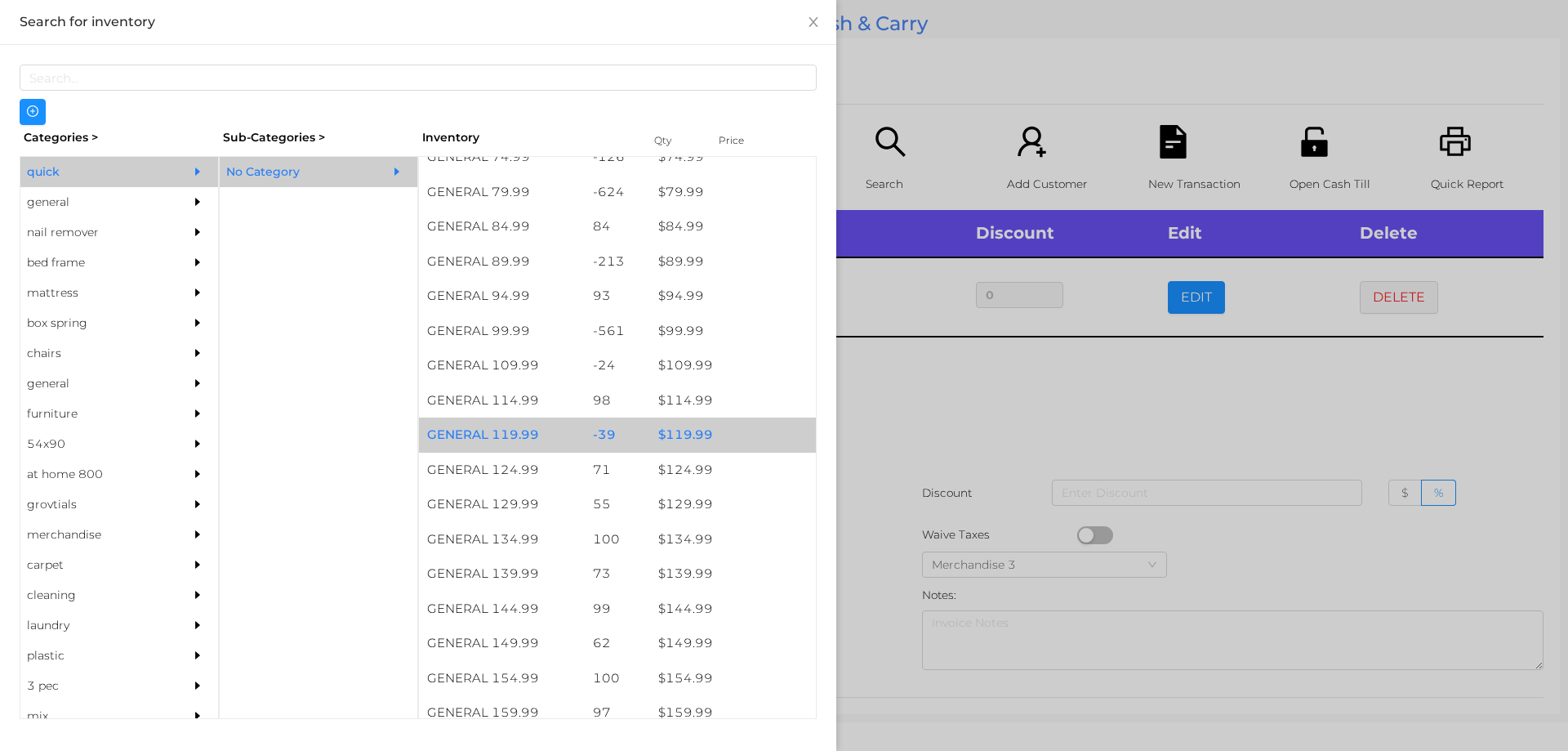
click at [685, 436] on div "$ 119.99" at bounding box center [733, 435] width 166 height 35
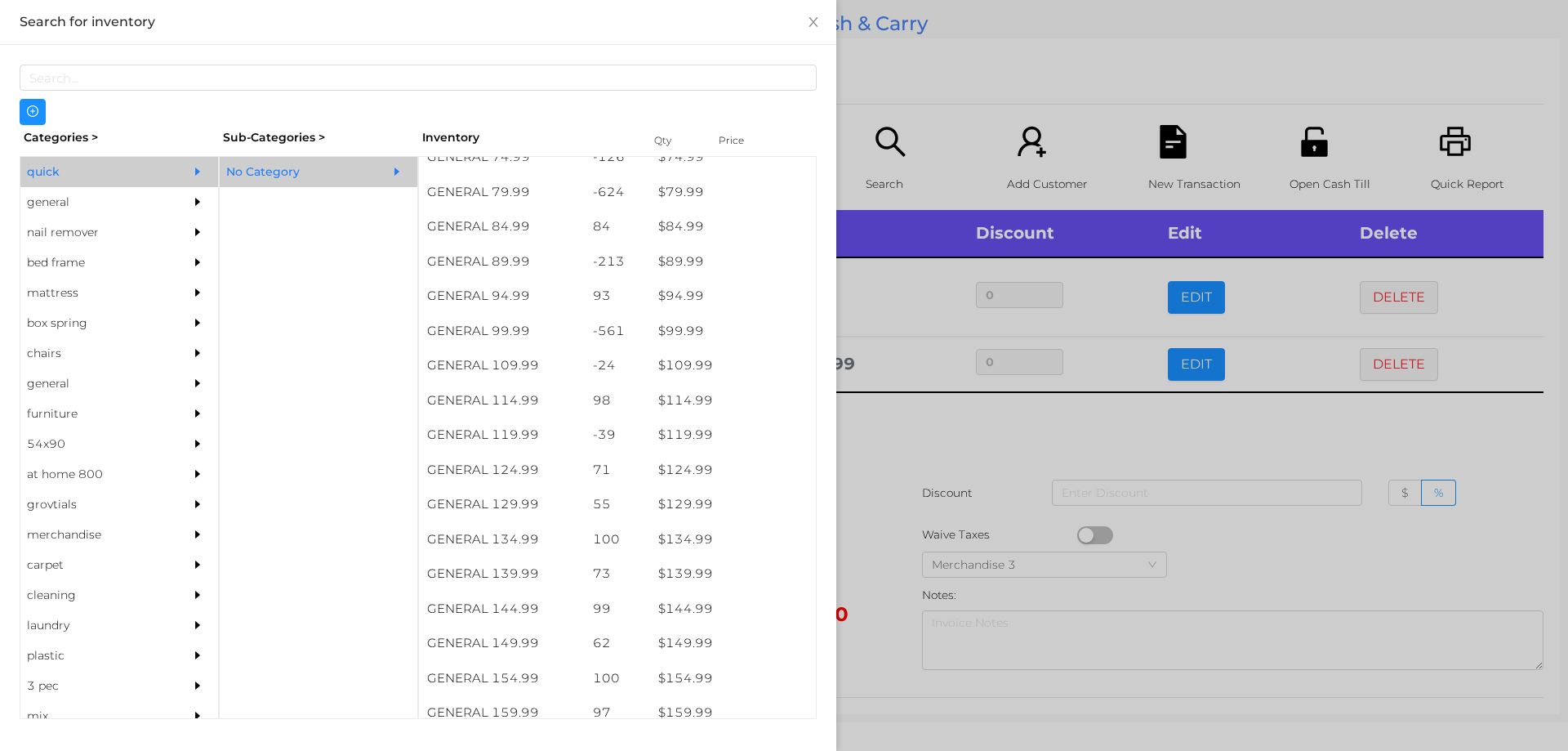
click at [894, 465] on div at bounding box center [784, 375] width 1568 height 751
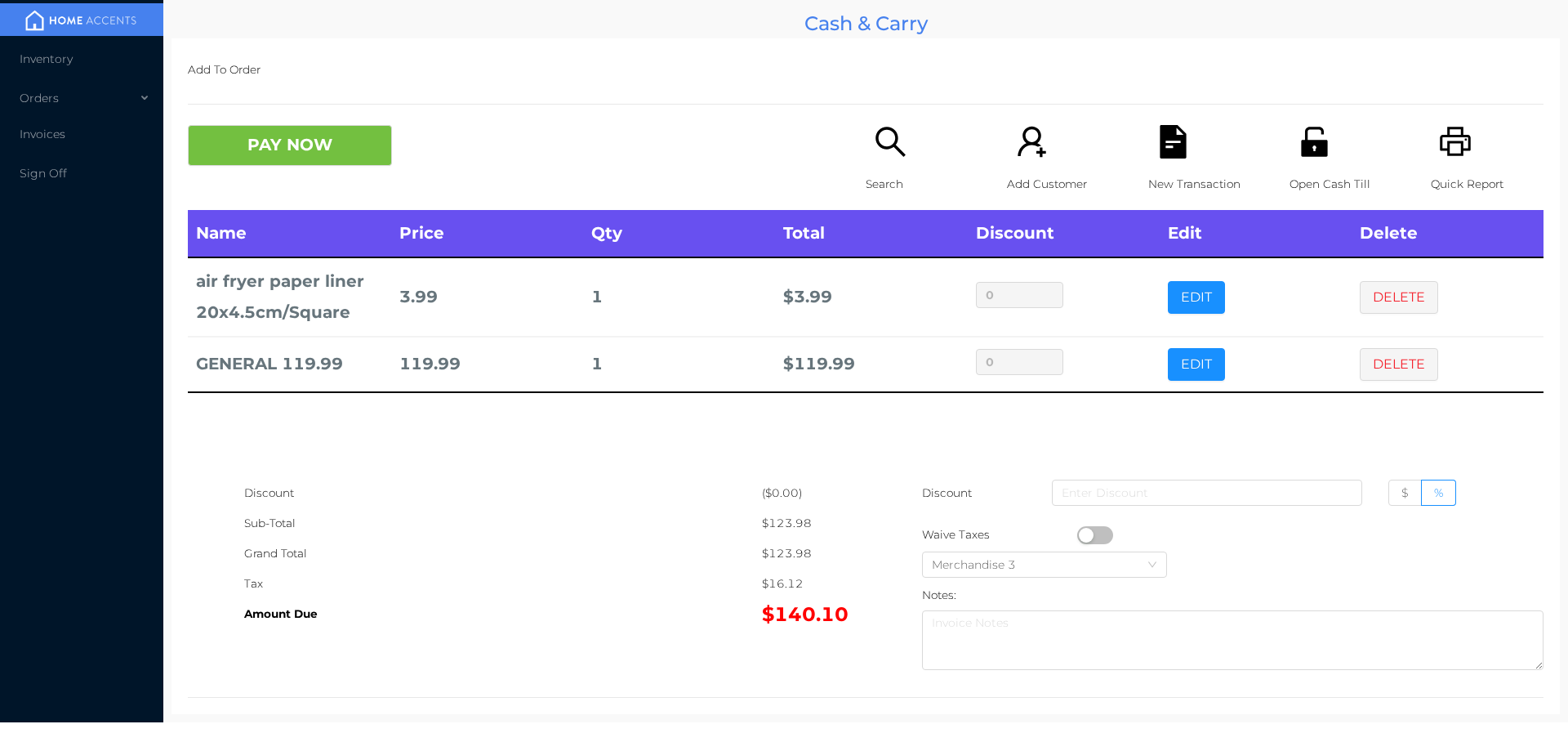
click at [1450, 159] on div "Quick Report" at bounding box center [1486, 167] width 112 height 85
click at [334, 142] on button "PAY NOW" at bounding box center [289, 145] width 204 height 41
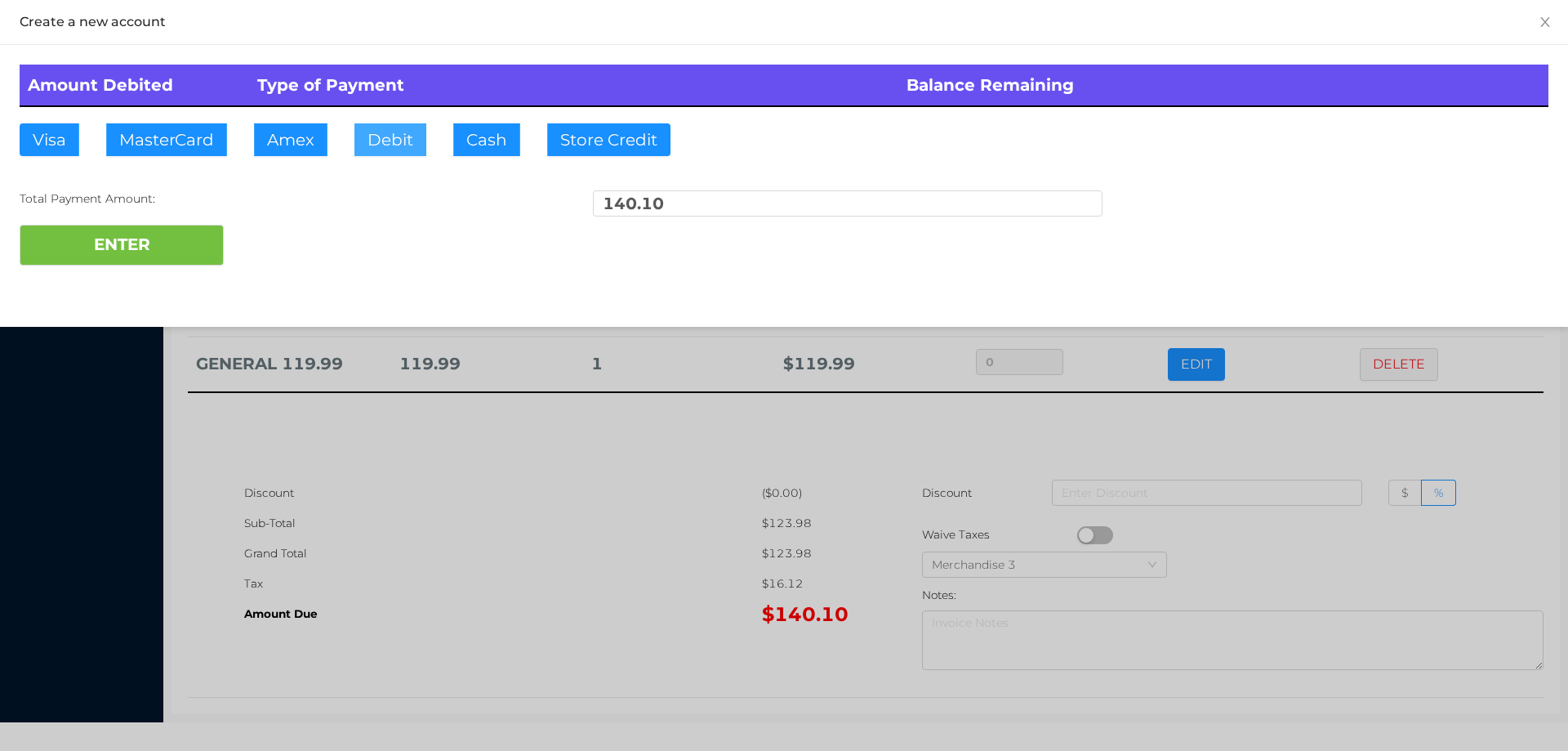
click at [399, 125] on button "Debit" at bounding box center [390, 139] width 72 height 33
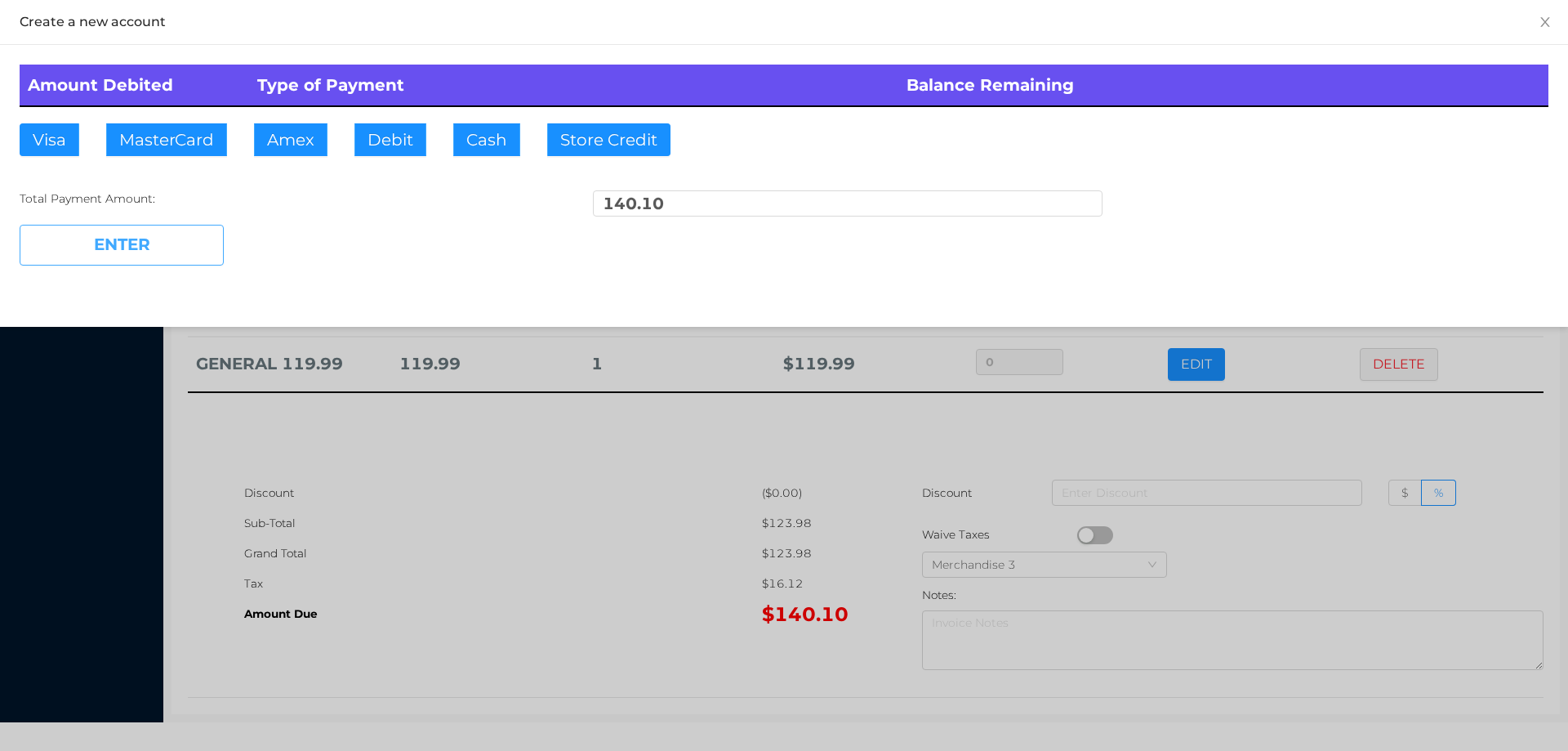
click at [190, 244] on button "ENTER" at bounding box center [121, 245] width 204 height 41
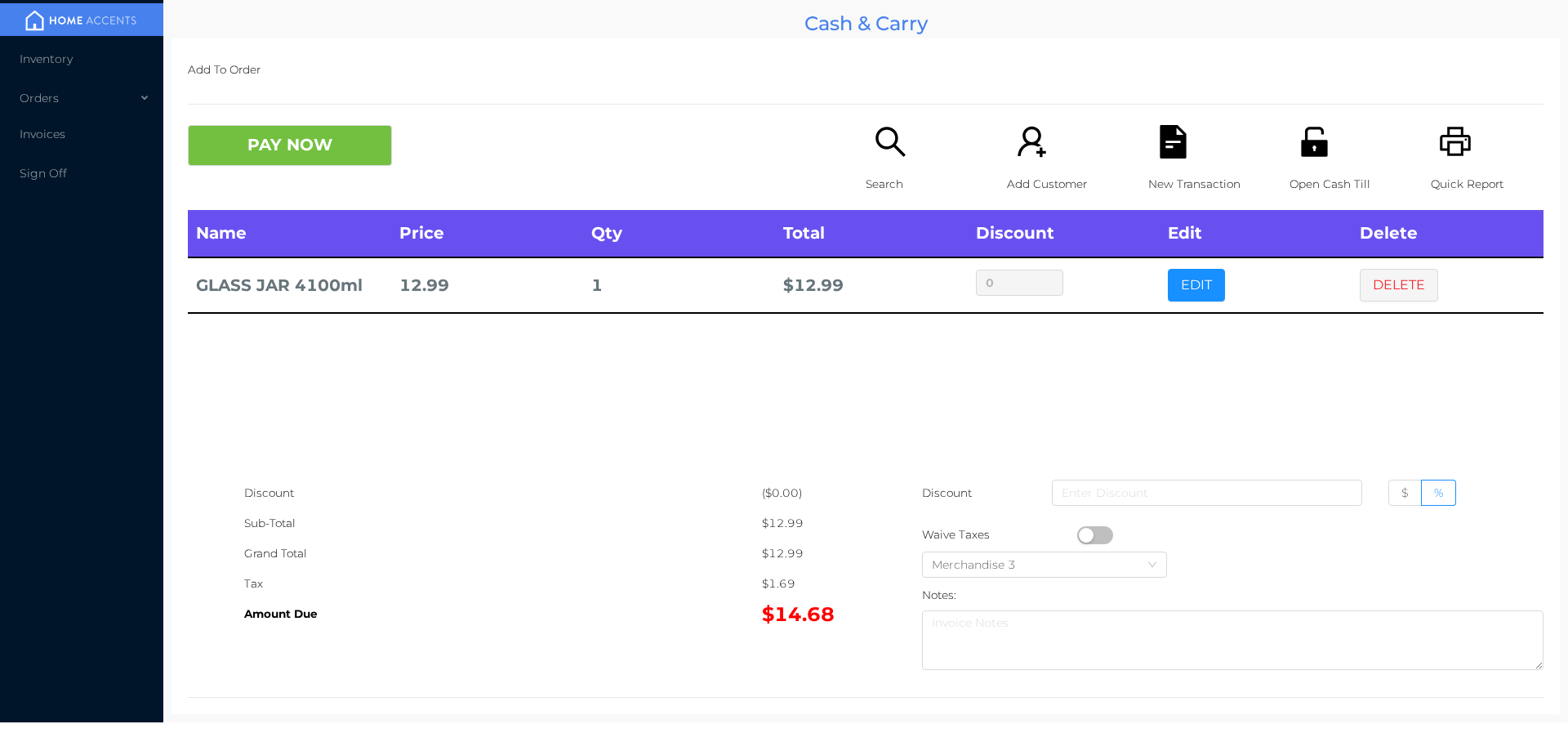
click at [247, 135] on button "PAY NOW" at bounding box center [289, 145] width 204 height 41
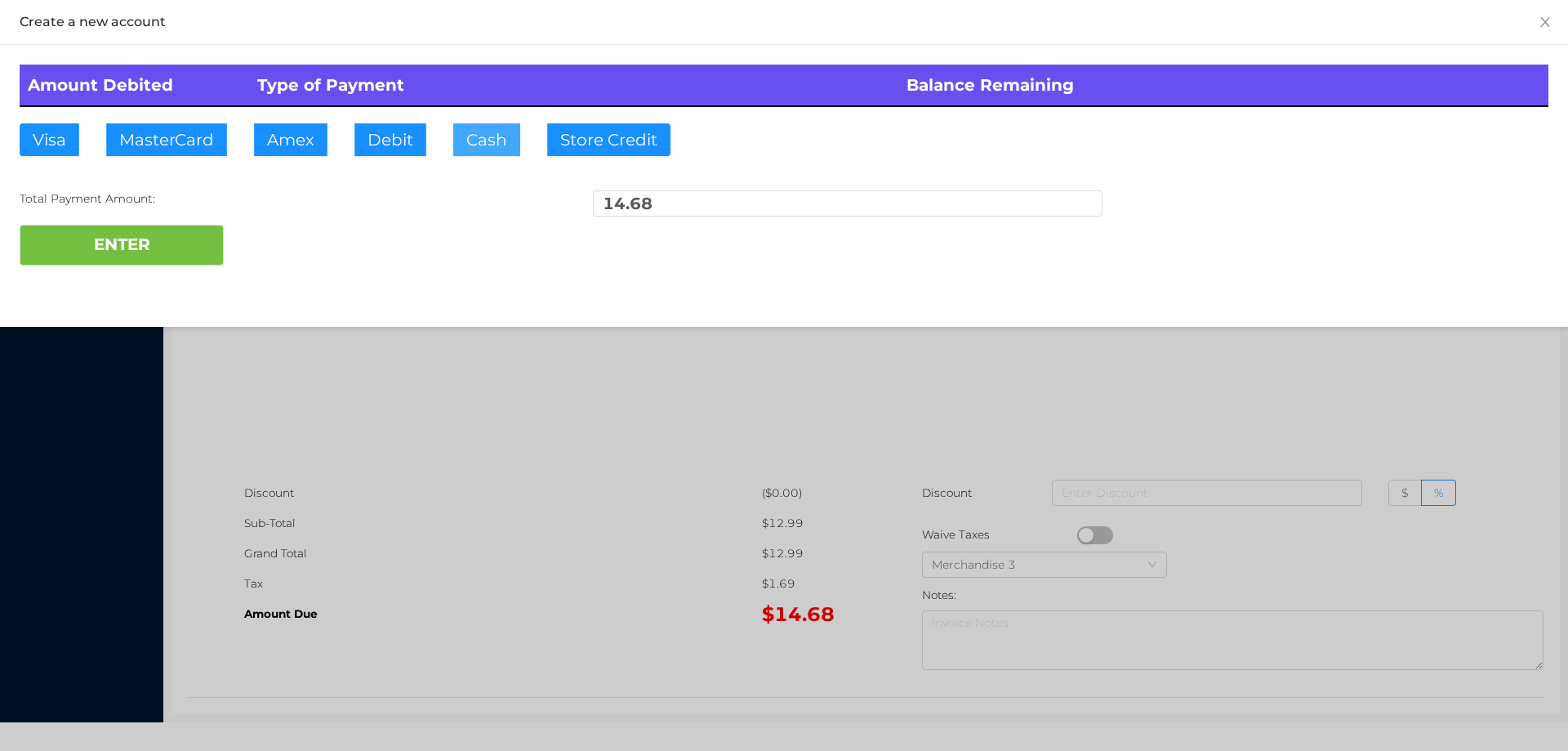
click at [470, 137] on button "Cash" at bounding box center [486, 139] width 67 height 33
type input "20."
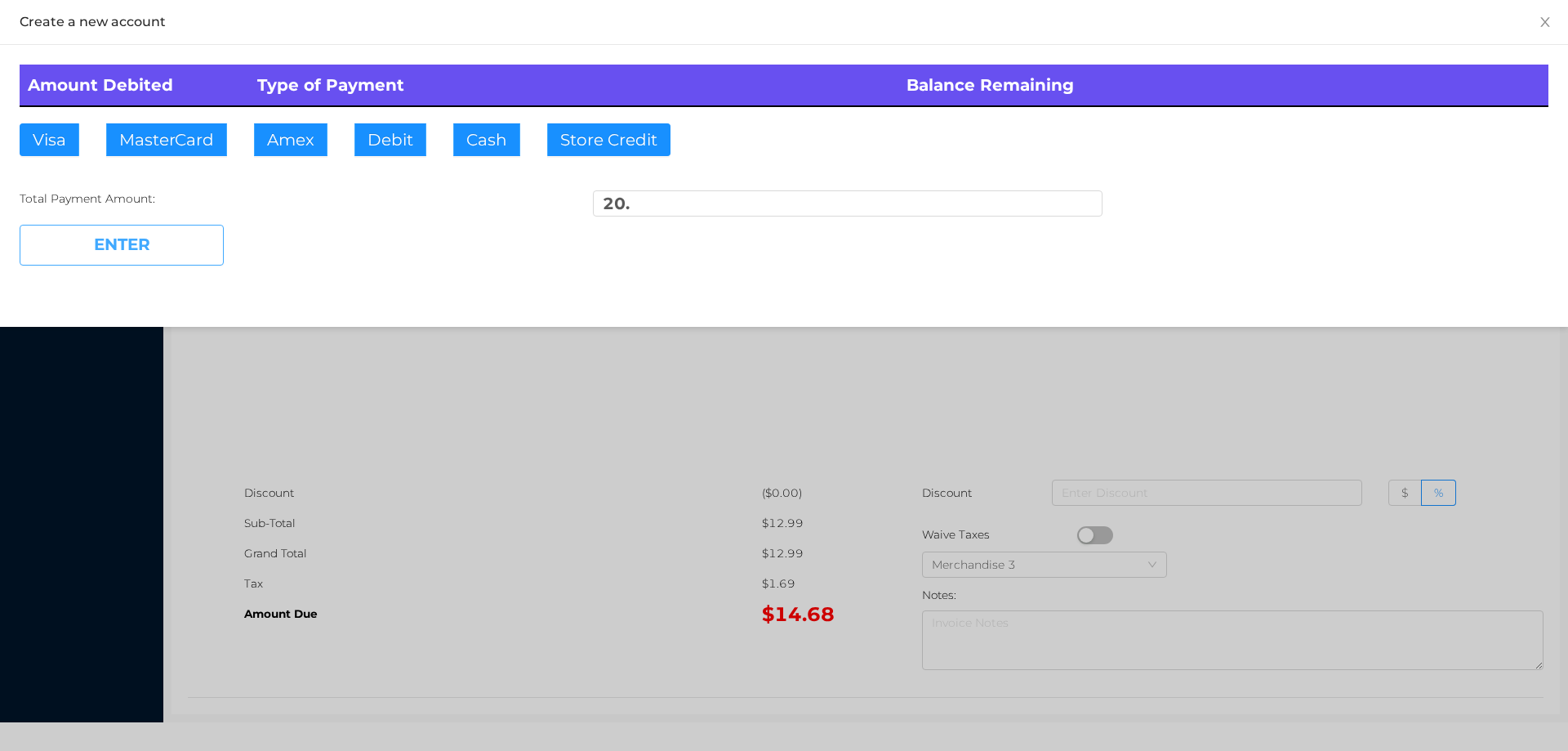
click at [139, 264] on button "ENTER" at bounding box center [121, 245] width 204 height 41
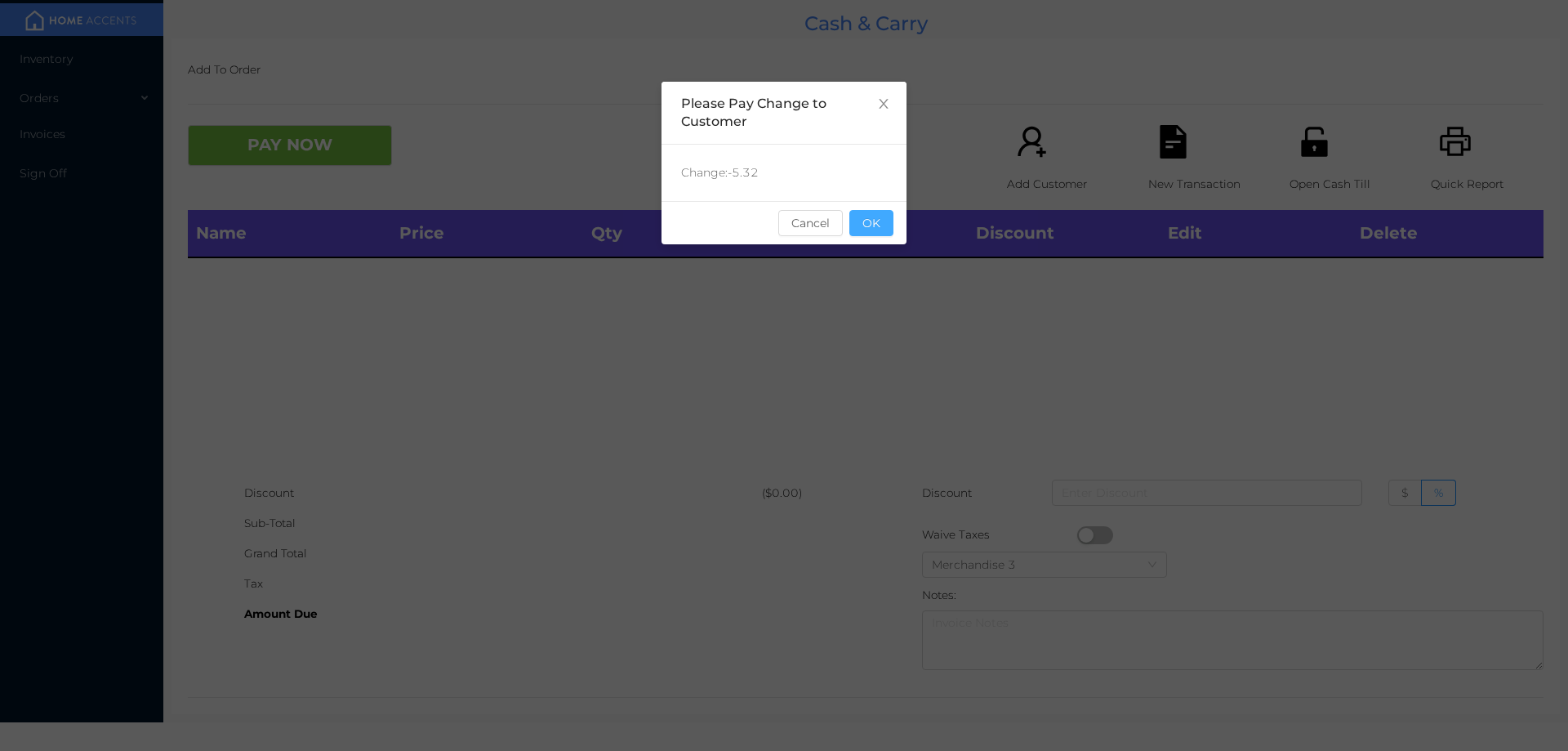
click at [883, 222] on button "OK" at bounding box center [871, 223] width 44 height 26
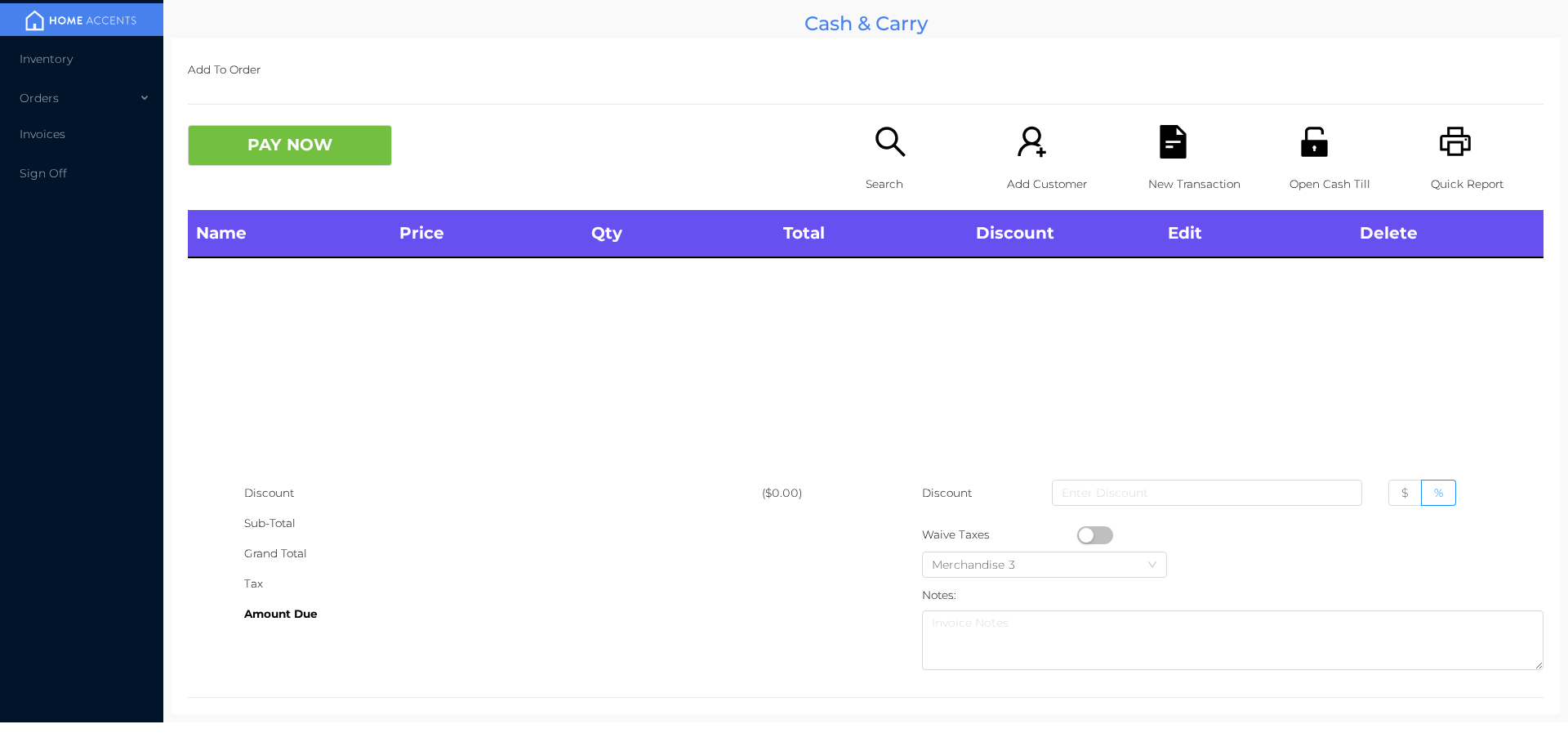
click at [1310, 149] on icon "icon: unlock" at bounding box center [1313, 141] width 26 height 30
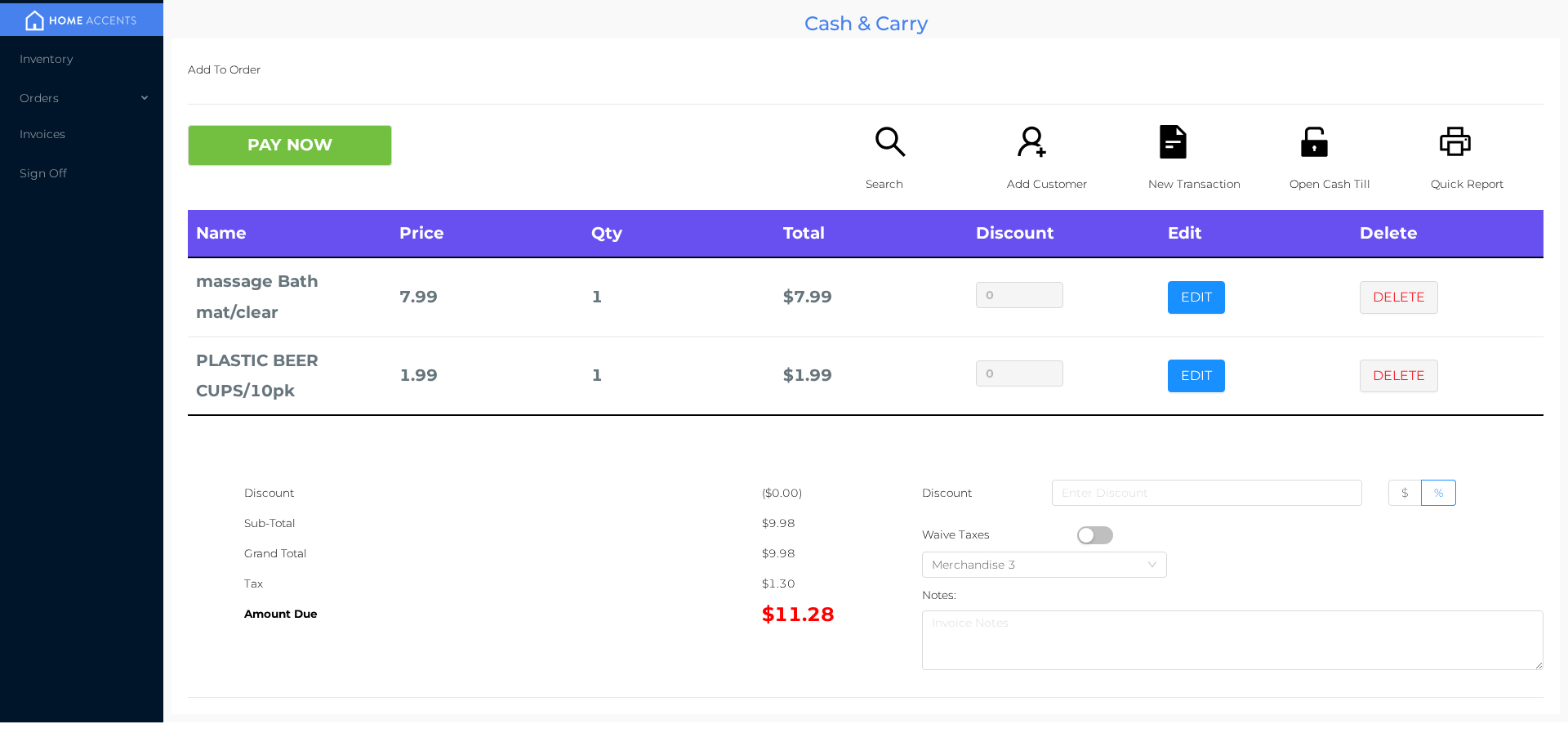
click at [887, 165] on div "Search" at bounding box center [922, 167] width 112 height 85
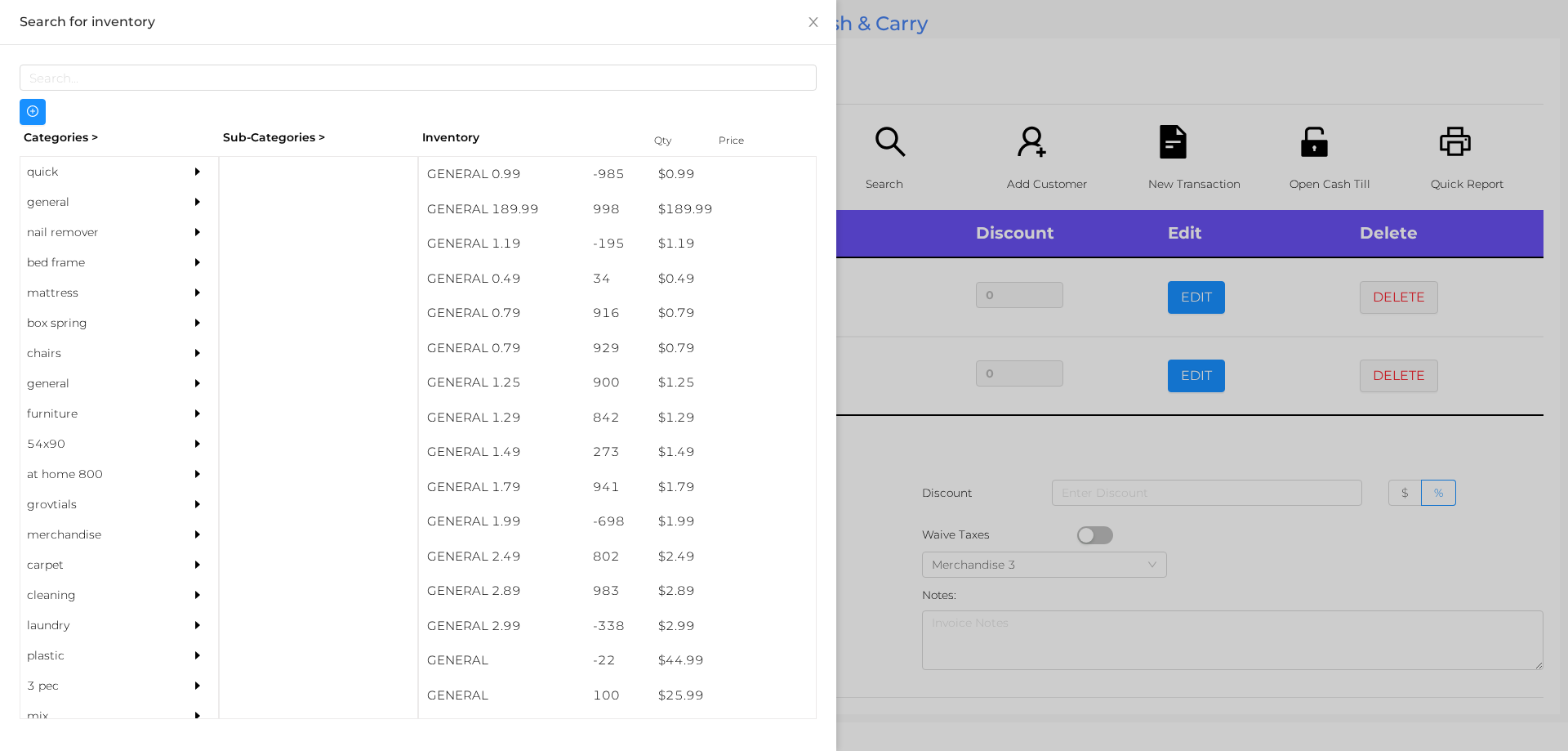
click at [52, 200] on div "general" at bounding box center [94, 202] width 148 height 30
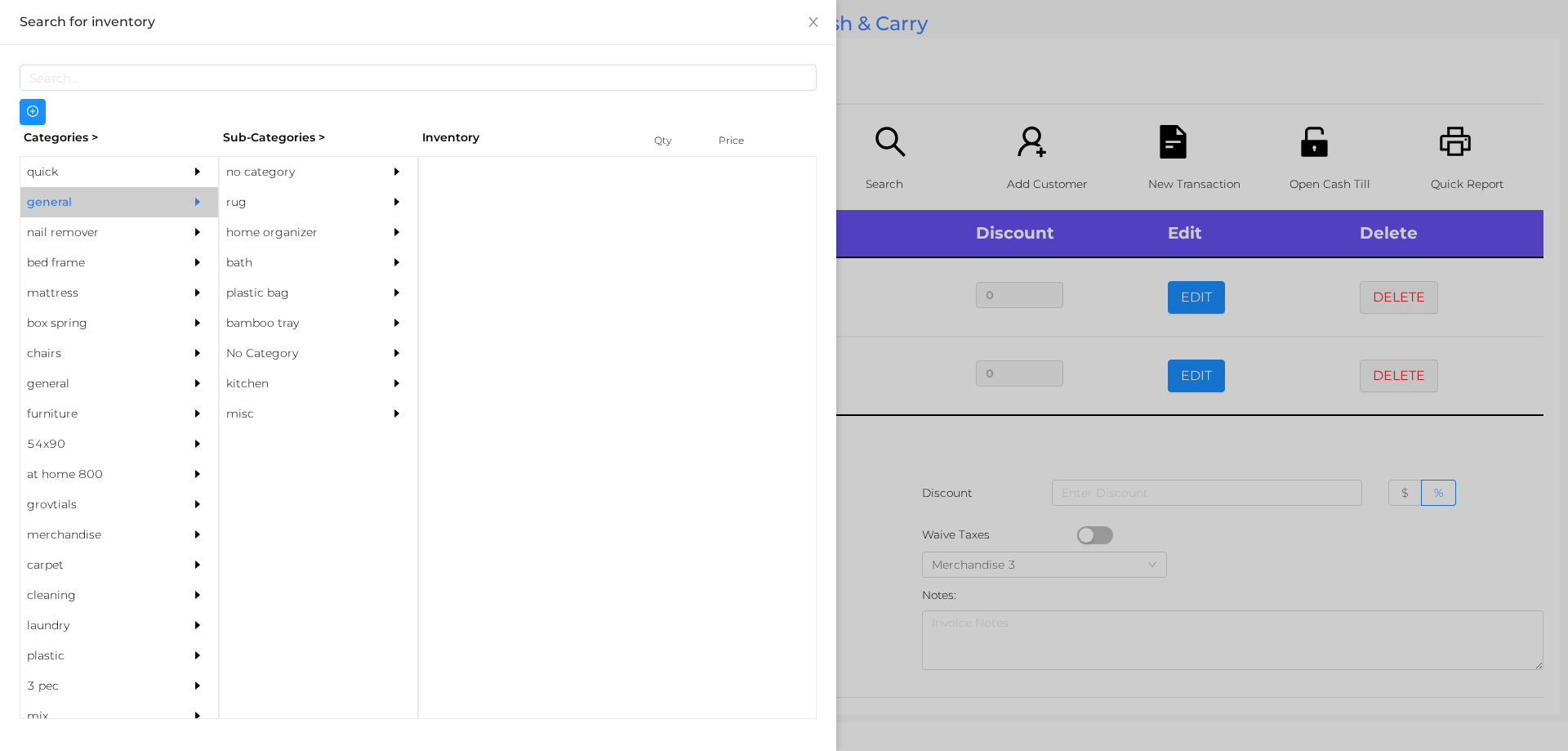
click at [271, 159] on div "no category" at bounding box center [293, 172] width 148 height 30
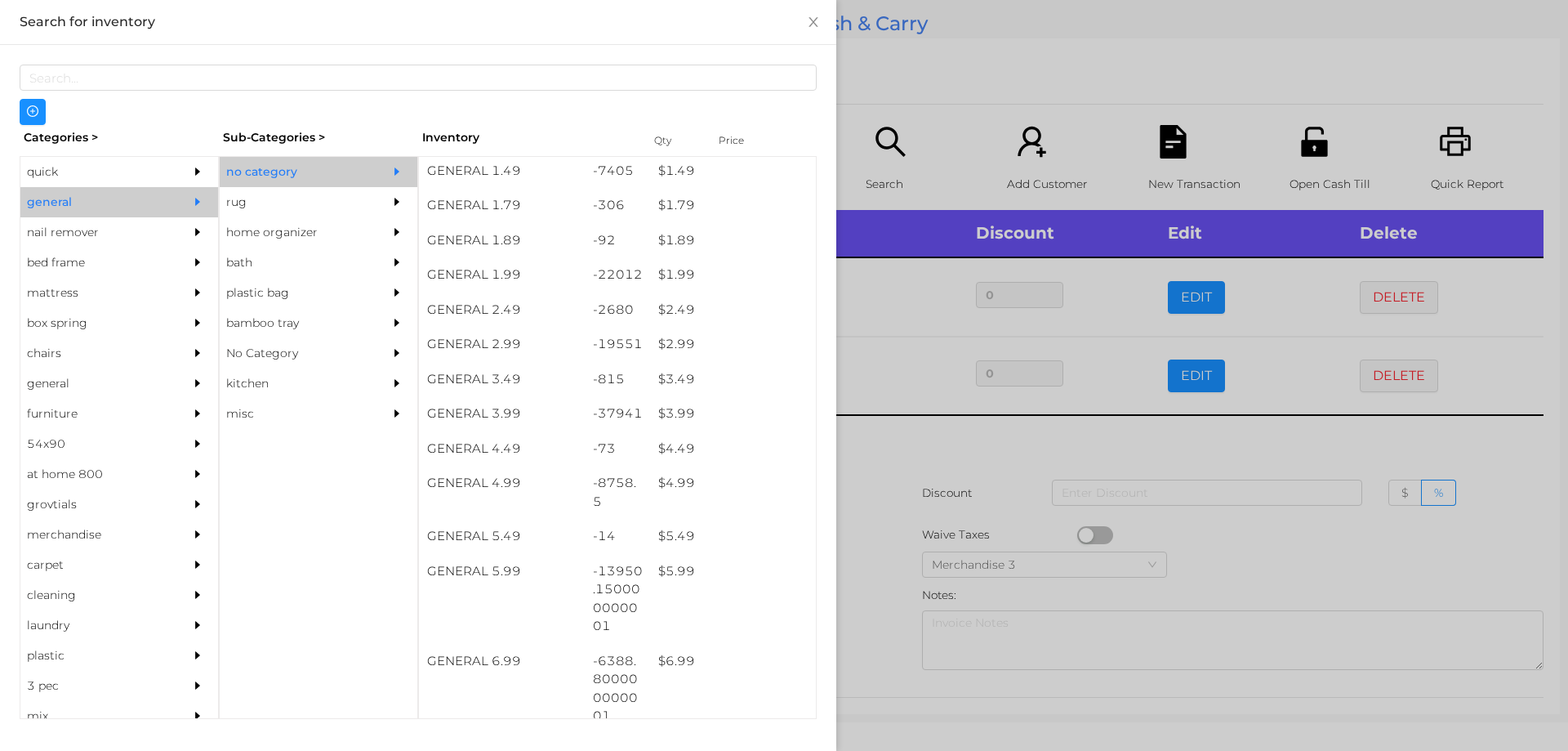
scroll to position [247, 0]
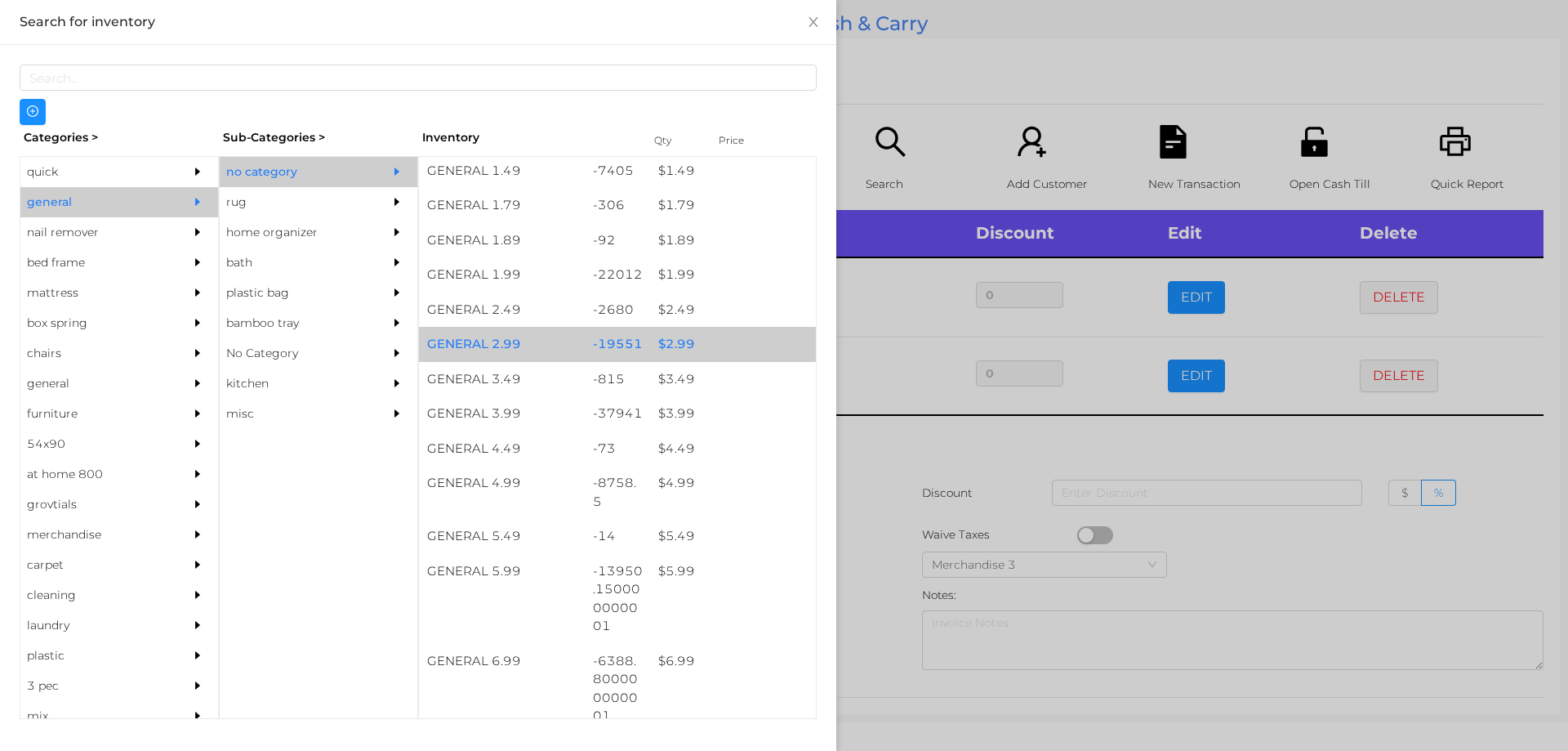
click at [679, 344] on div "$ 2.99" at bounding box center [733, 344] width 166 height 35
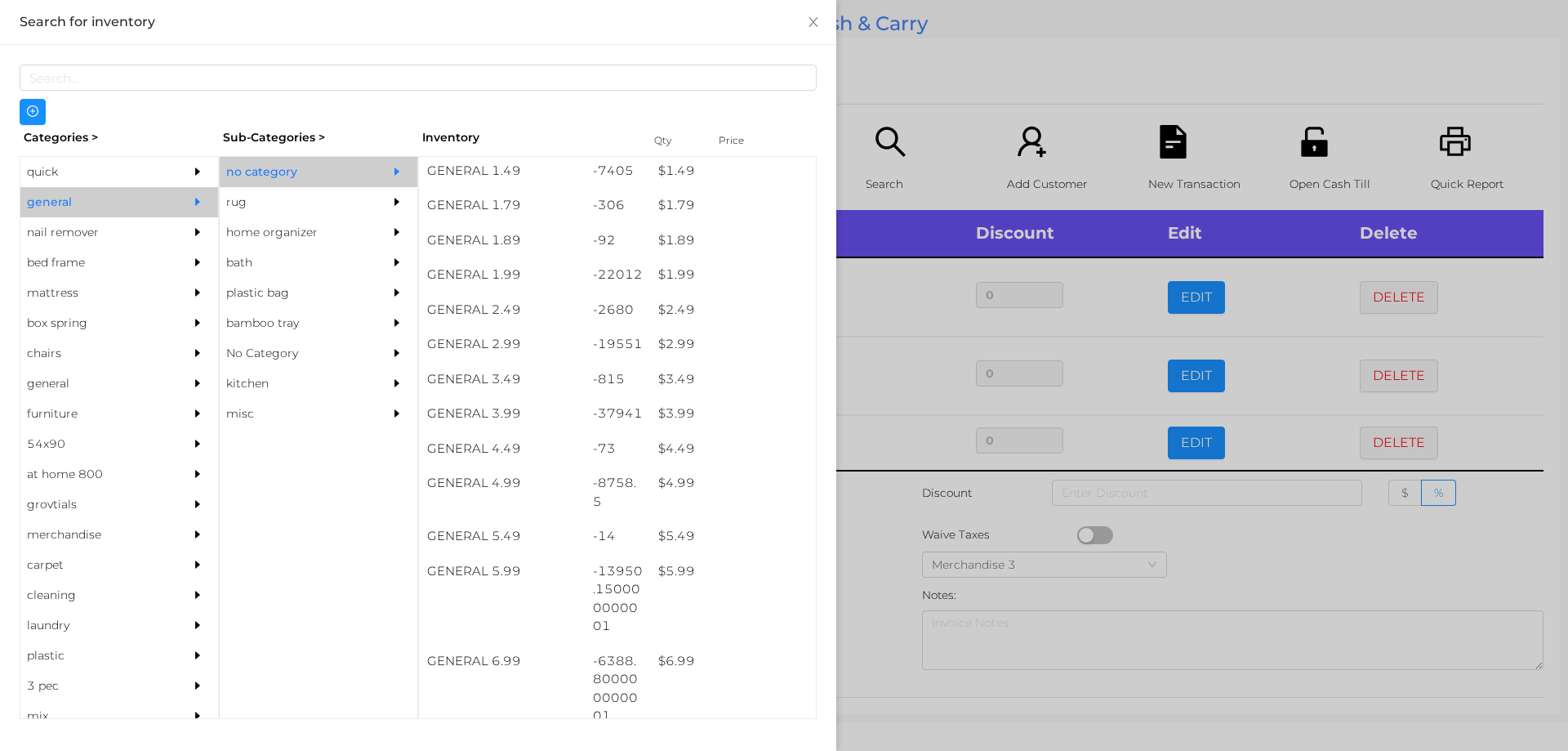
click at [874, 484] on div at bounding box center [784, 375] width 1568 height 751
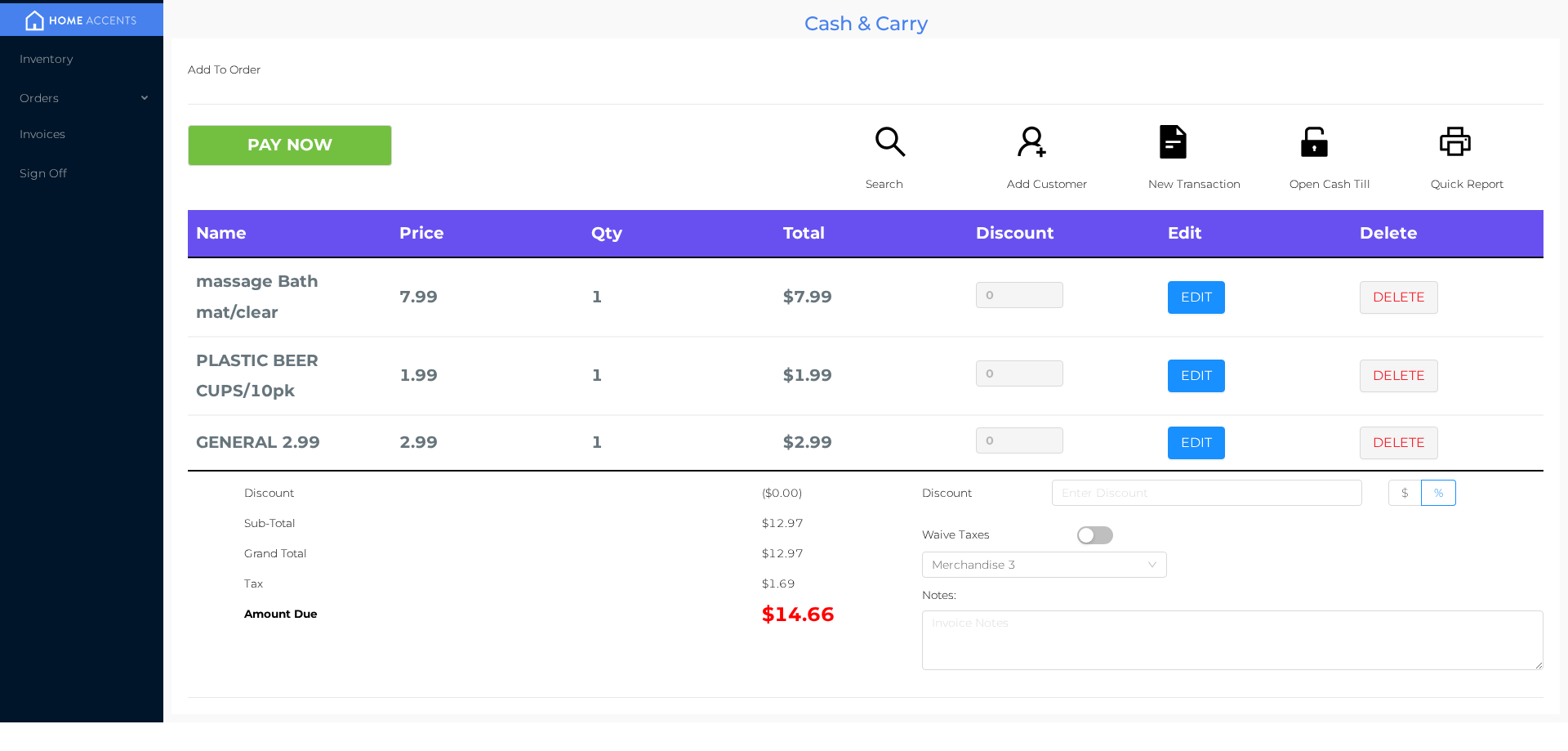
click at [1291, 163] on div "Open Cash Till" at bounding box center [1345, 167] width 112 height 85
click at [327, 150] on button "PAY NOW" at bounding box center [289, 145] width 204 height 41
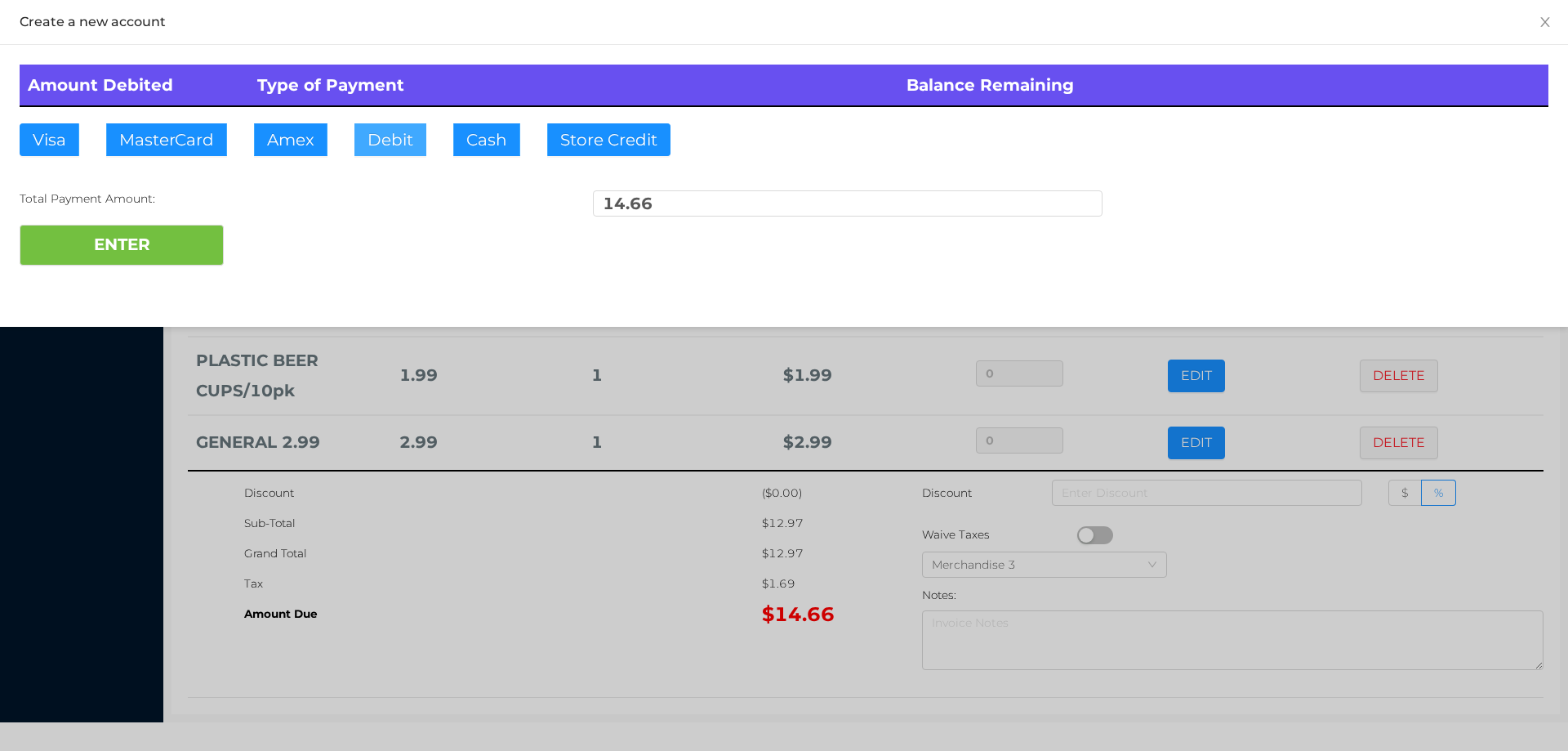
click at [395, 135] on button "Debit" at bounding box center [390, 139] width 72 height 33
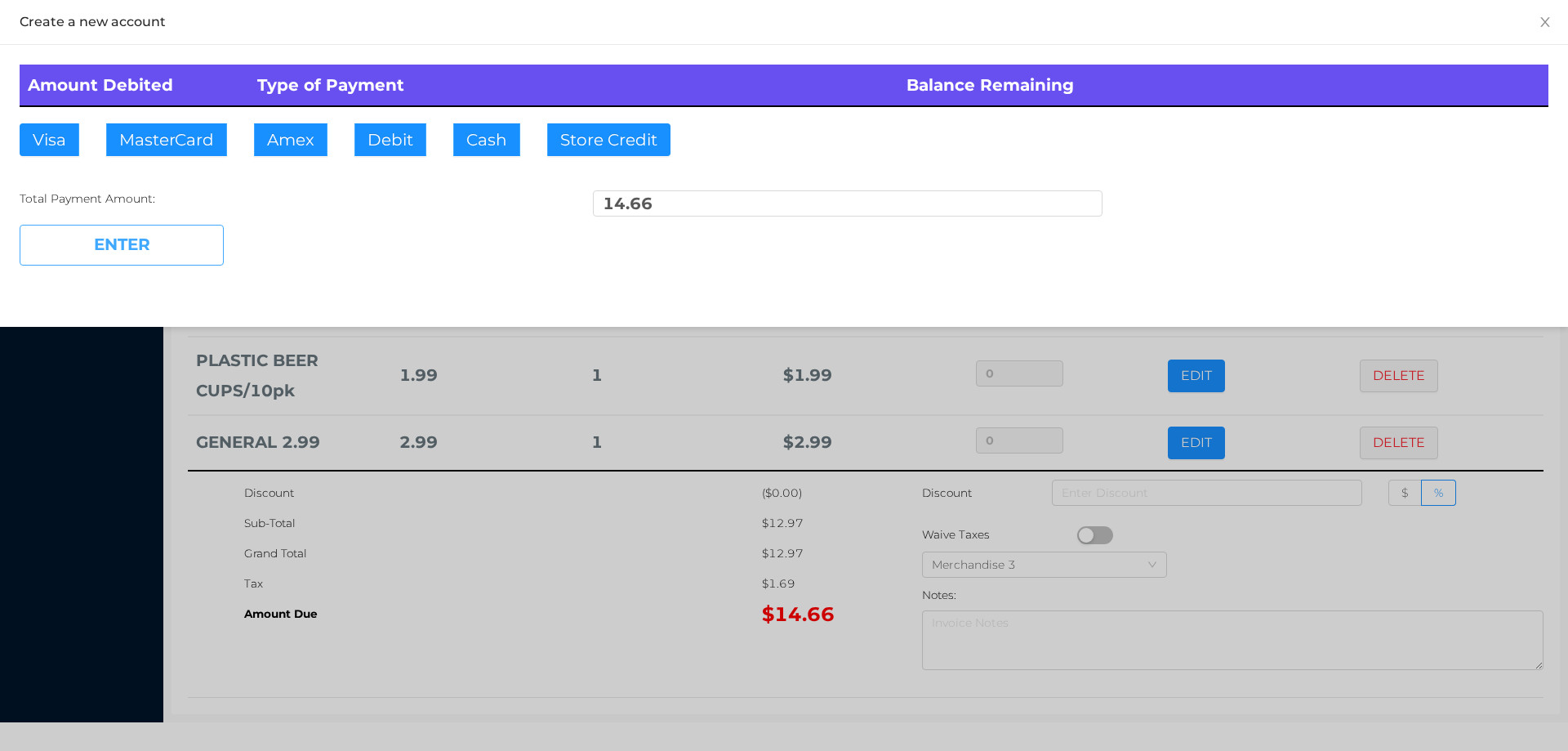
click at [175, 236] on button "ENTER" at bounding box center [121, 245] width 204 height 41
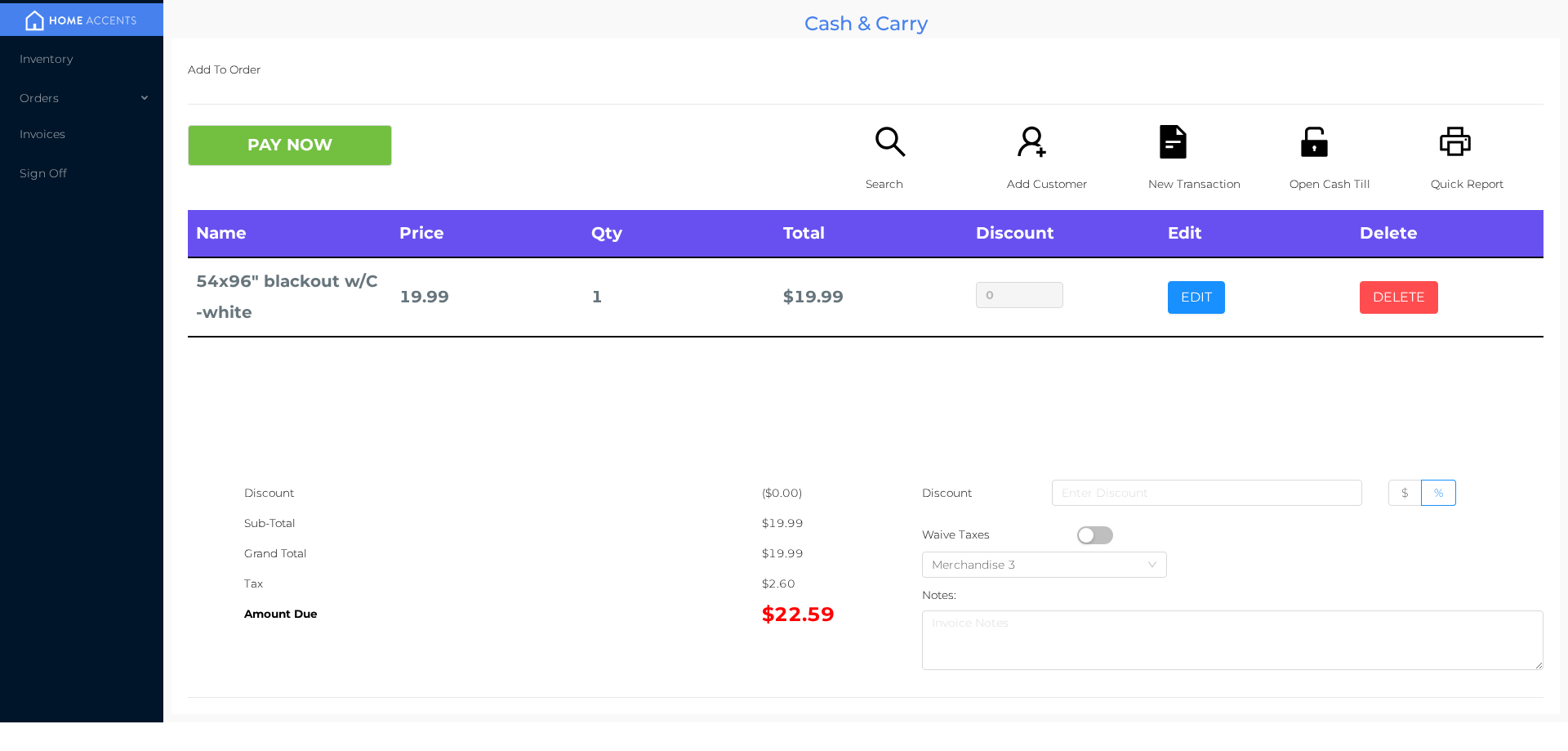
click at [1402, 295] on button "DELETE" at bounding box center [1399, 297] width 79 height 33
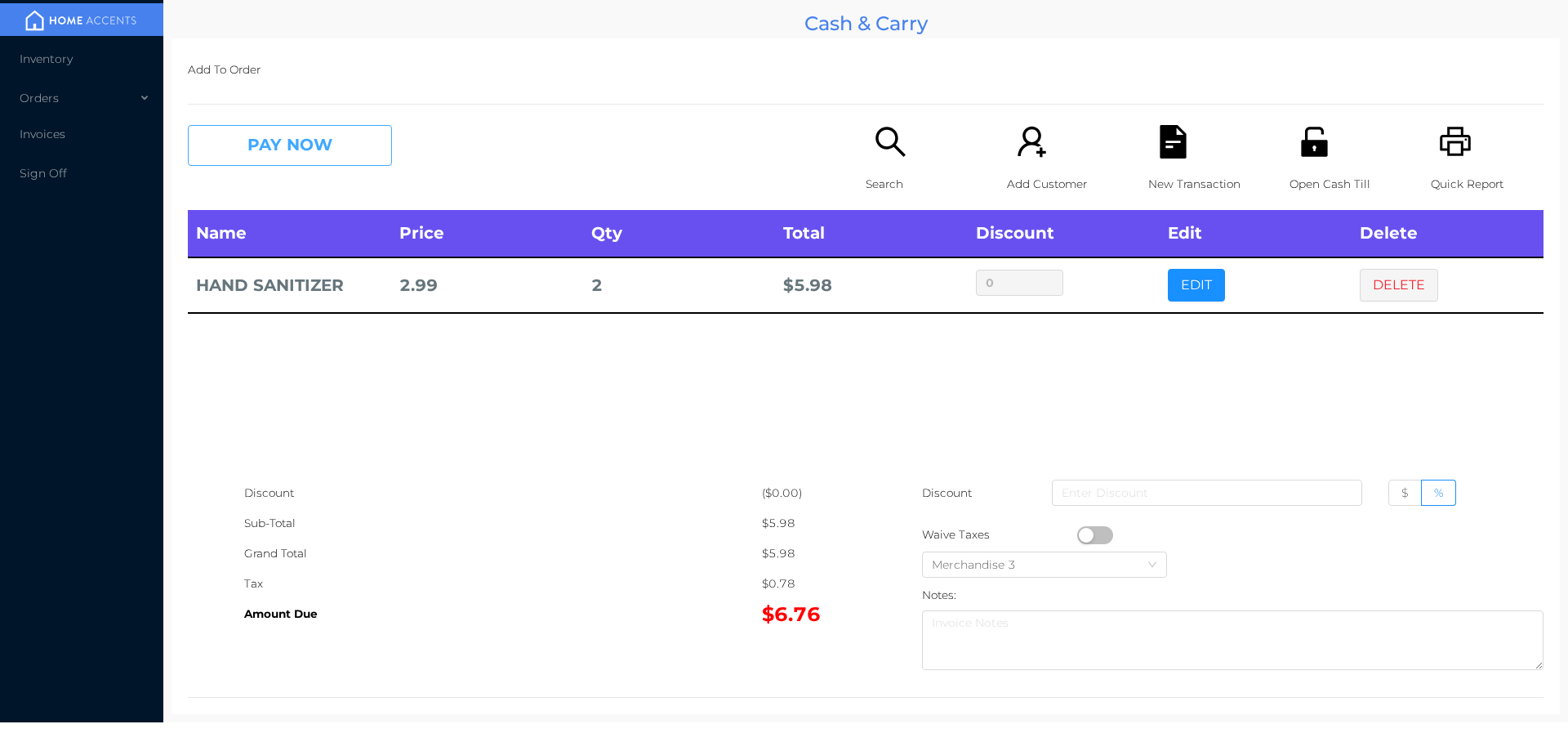
click at [315, 151] on button "PAY NOW" at bounding box center [289, 145] width 204 height 41
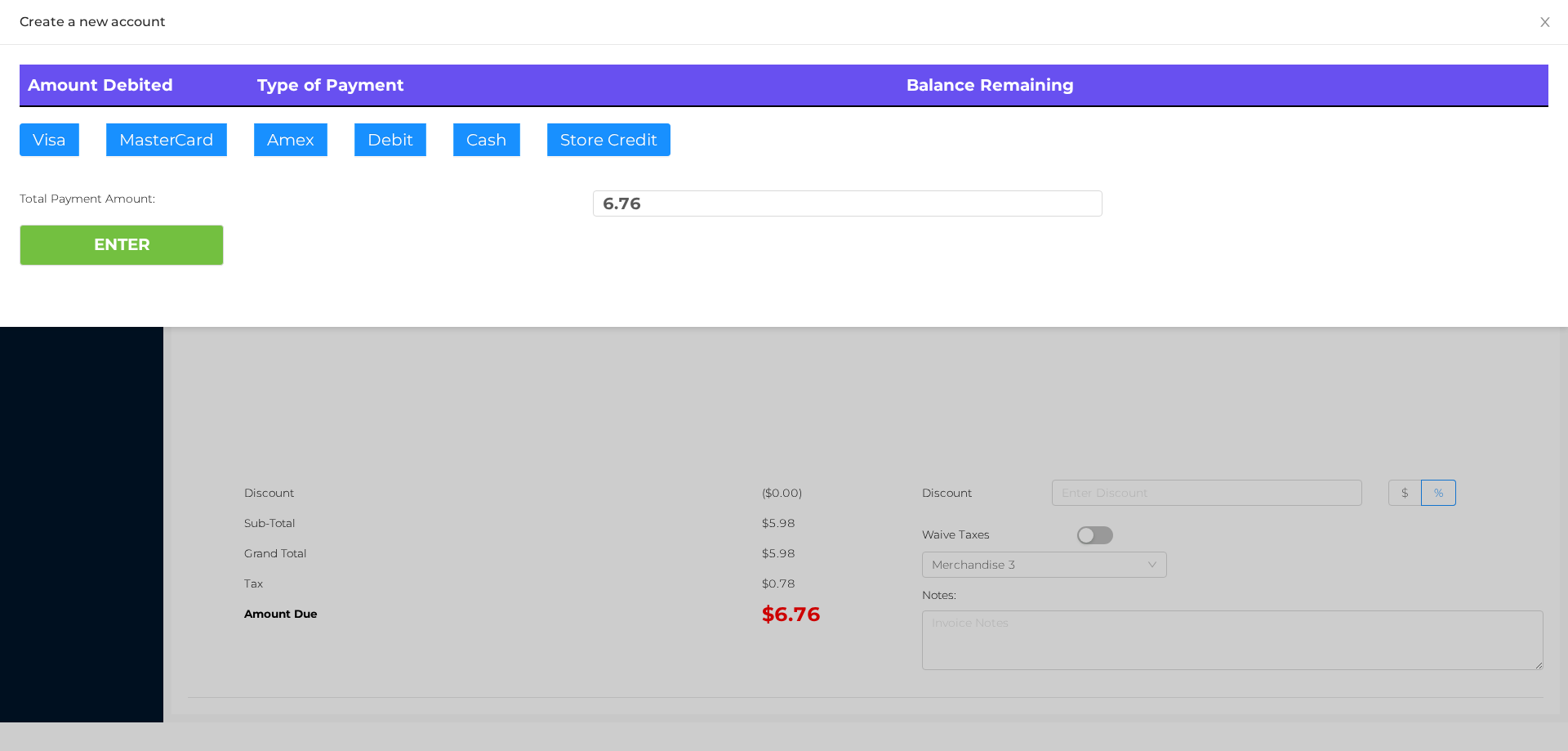
click at [308, 248] on div "ENTER" at bounding box center [784, 245] width 1529 height 41
click at [1324, 437] on div at bounding box center [784, 375] width 1568 height 751
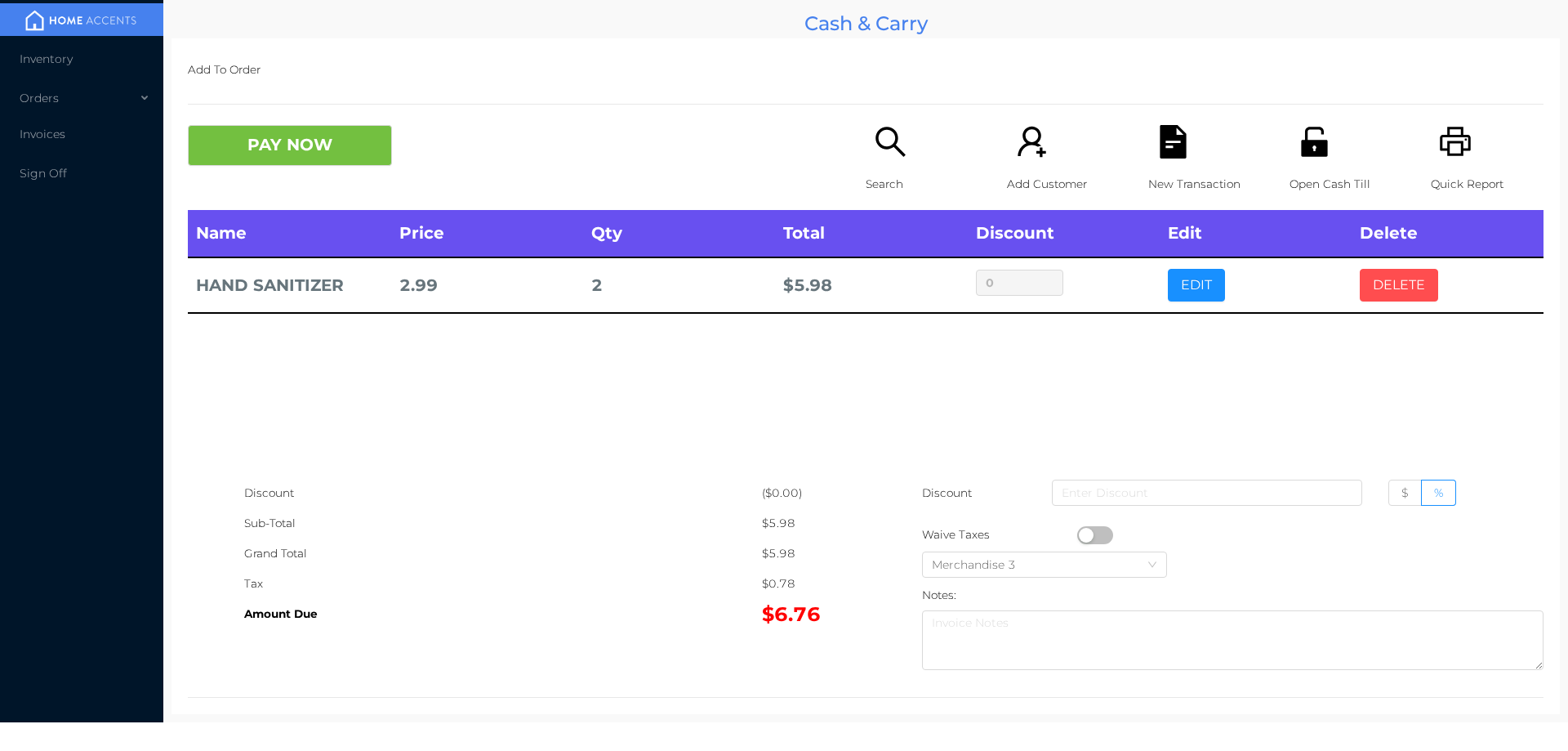
click at [1406, 291] on button "DELETE" at bounding box center [1399, 284] width 79 height 33
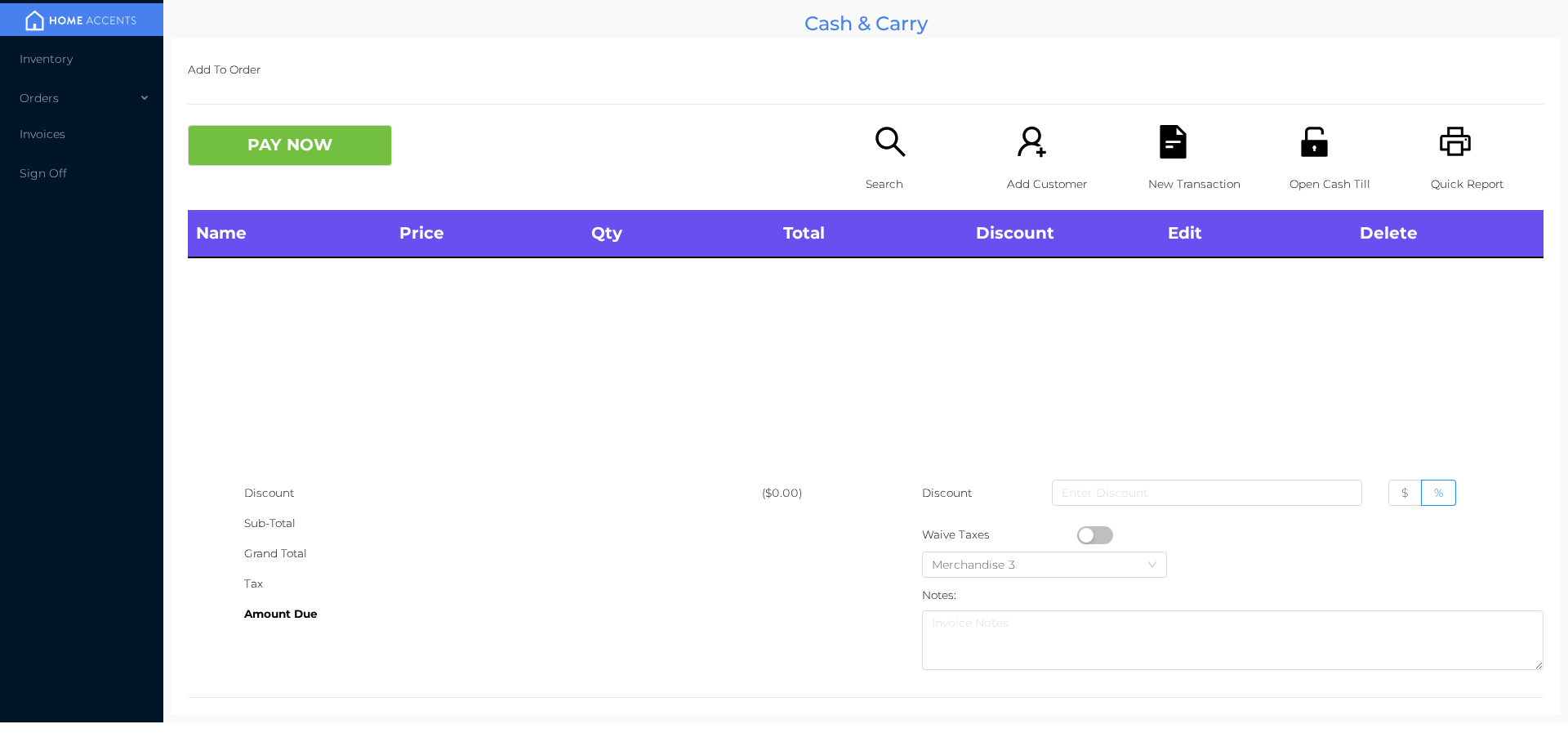
click at [874, 152] on icon "icon: search" at bounding box center [891, 142] width 34 height 34
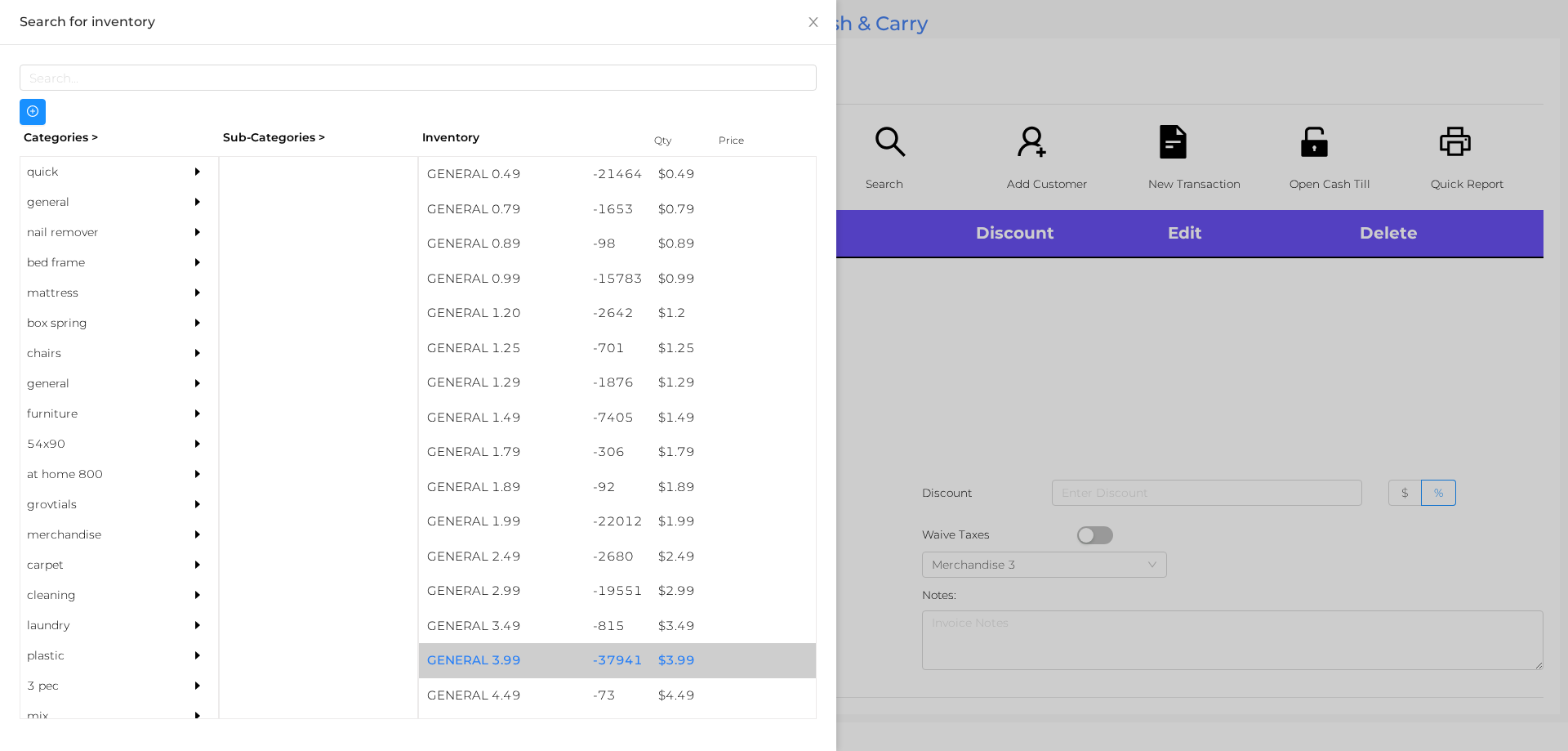
click at [673, 660] on div "$ 3.99" at bounding box center [733, 659] width 166 height 35
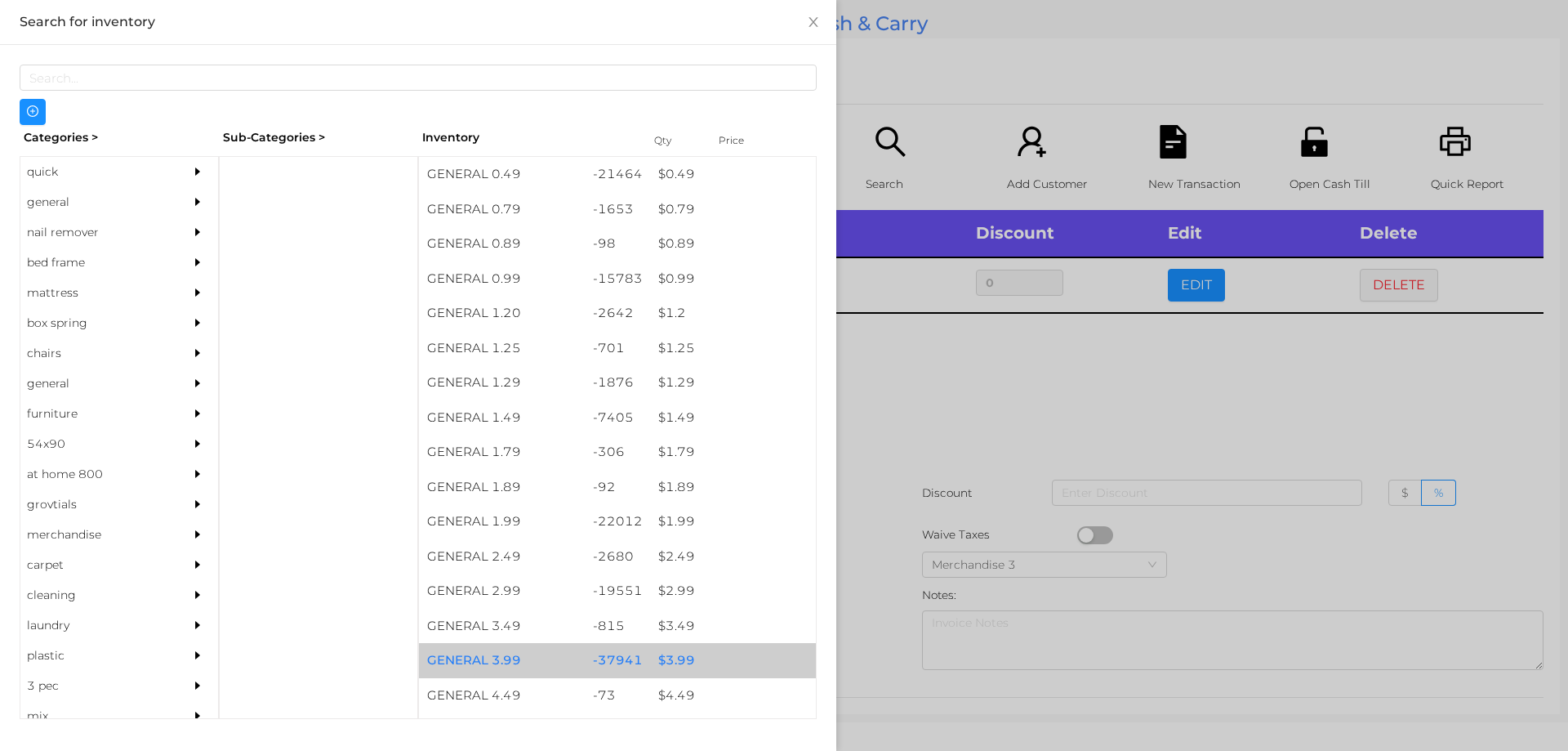
click at [682, 657] on div "$ 3.99" at bounding box center [733, 659] width 166 height 35
click at [683, 652] on div "$ 3.99" at bounding box center [733, 659] width 166 height 35
click at [701, 659] on div "$ 3.99" at bounding box center [733, 659] width 166 height 35
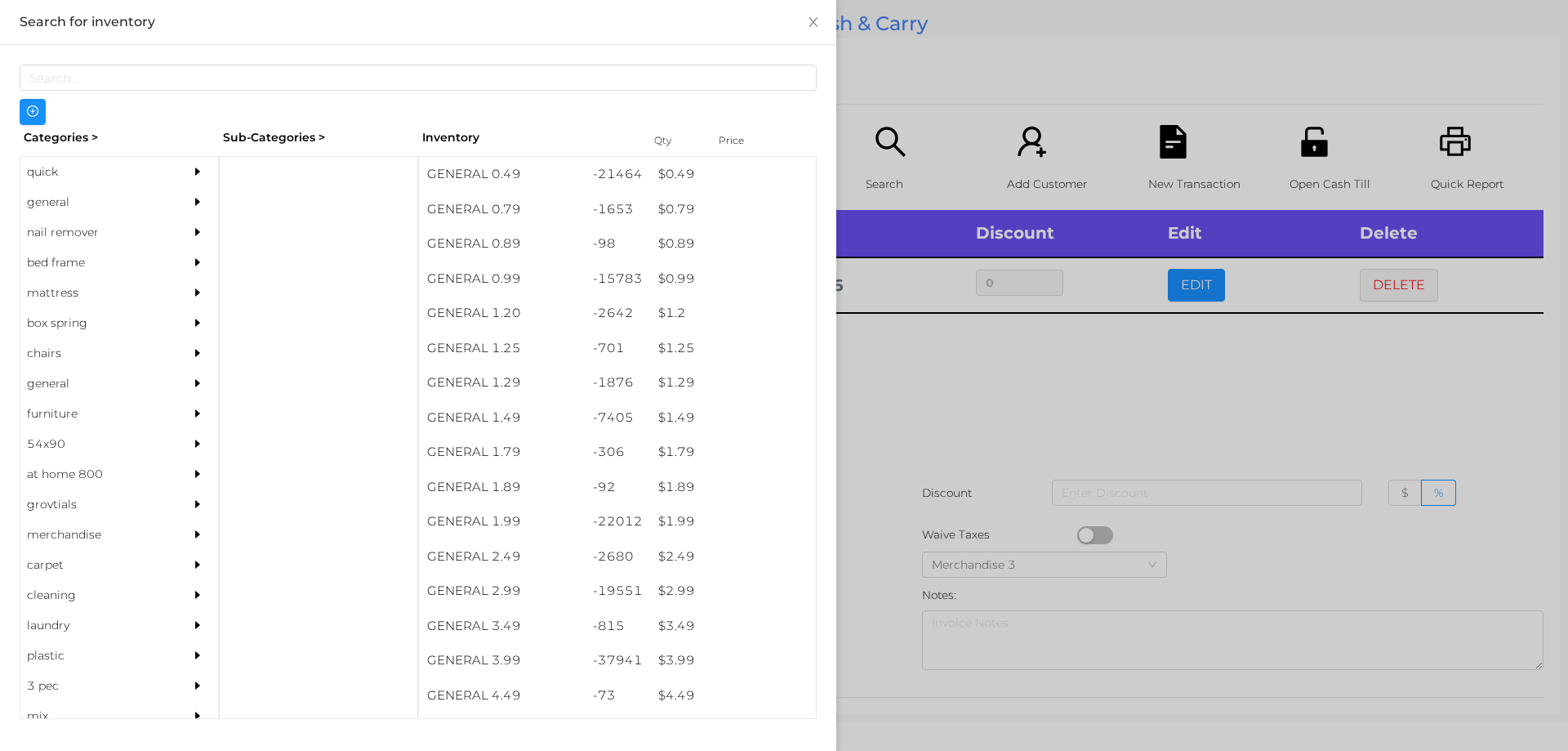
click at [894, 602] on div at bounding box center [784, 375] width 1568 height 751
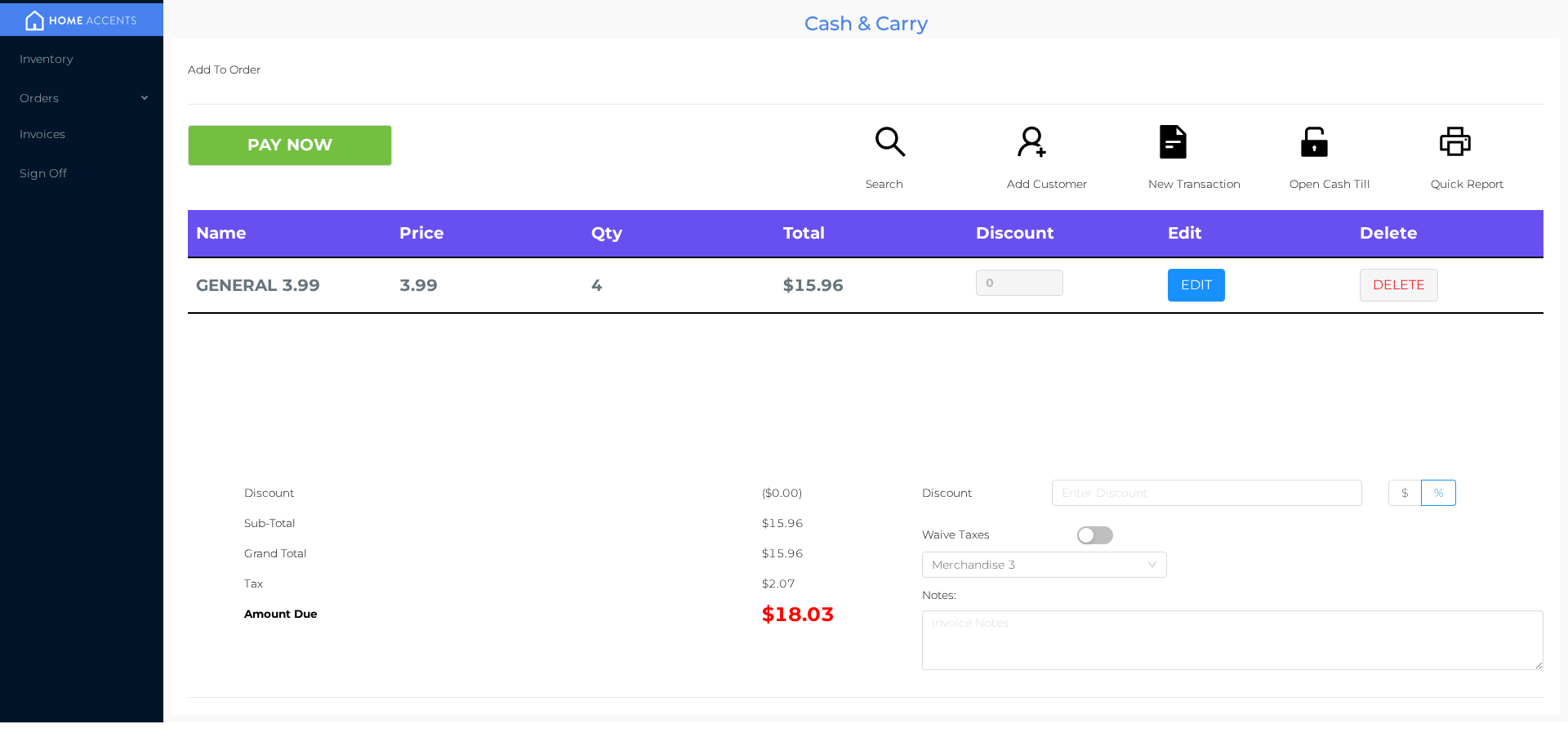
click at [277, 165] on button "PAY NOW" at bounding box center [289, 145] width 204 height 41
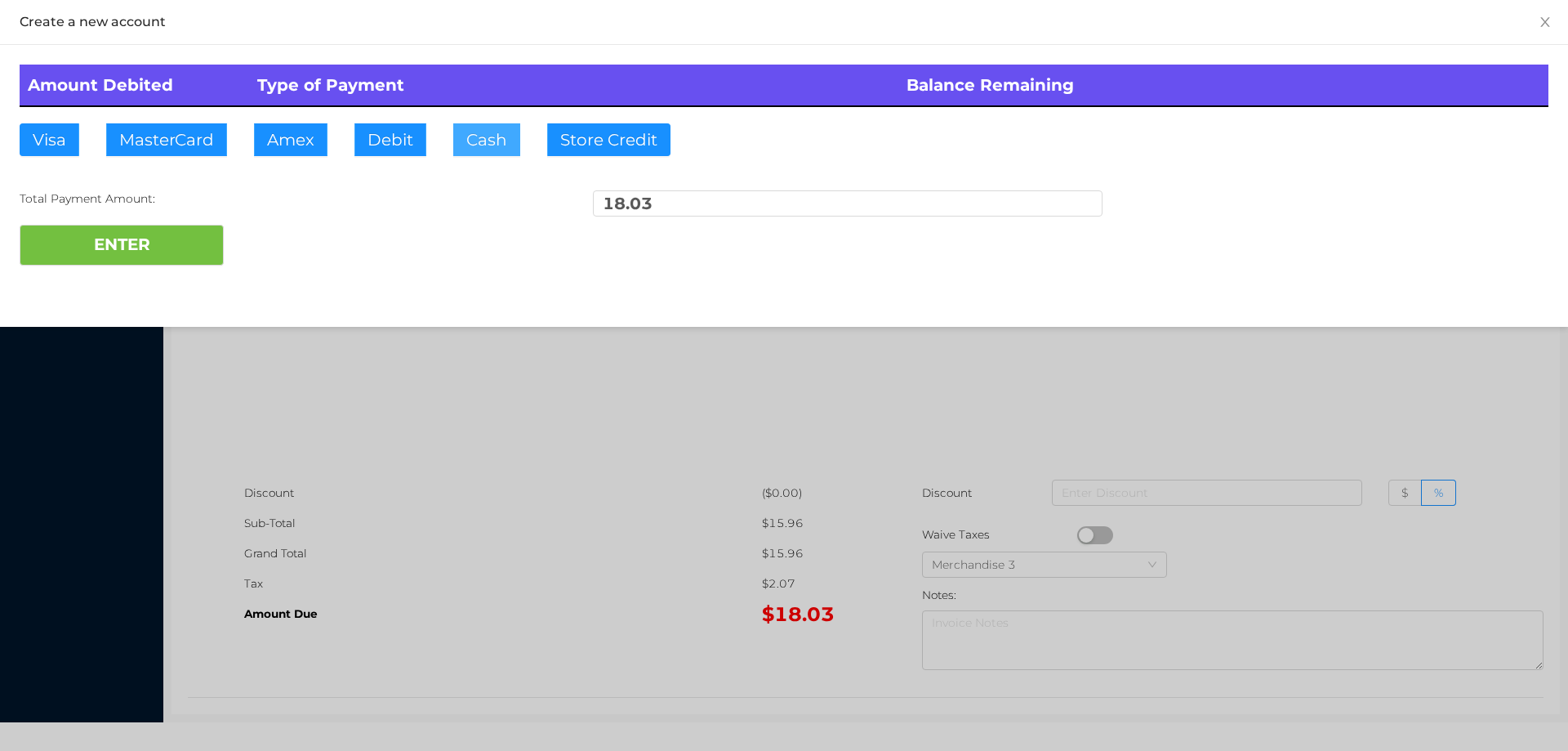
click at [470, 154] on button "Cash" at bounding box center [486, 139] width 67 height 33
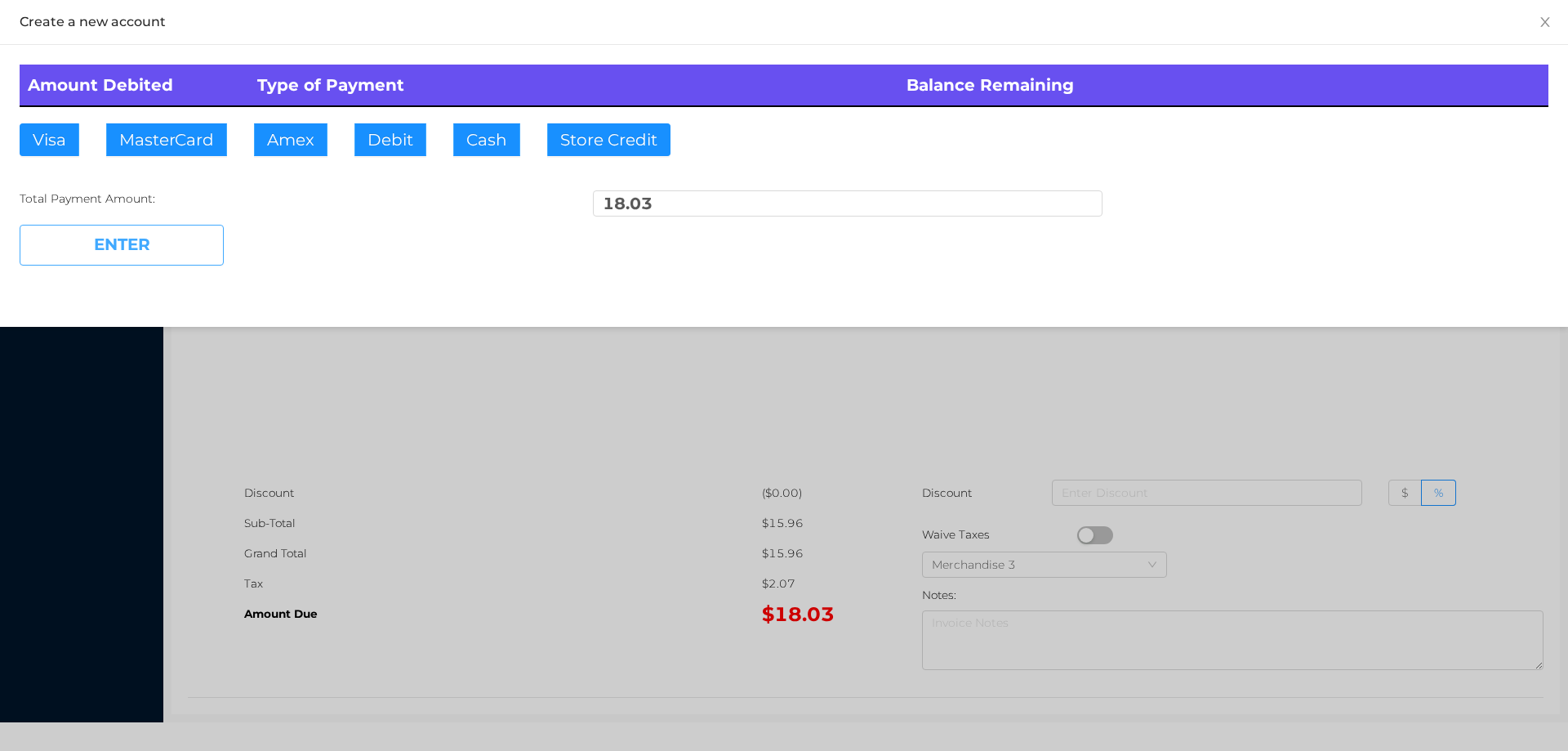
click at [160, 241] on button "ENTER" at bounding box center [121, 245] width 204 height 41
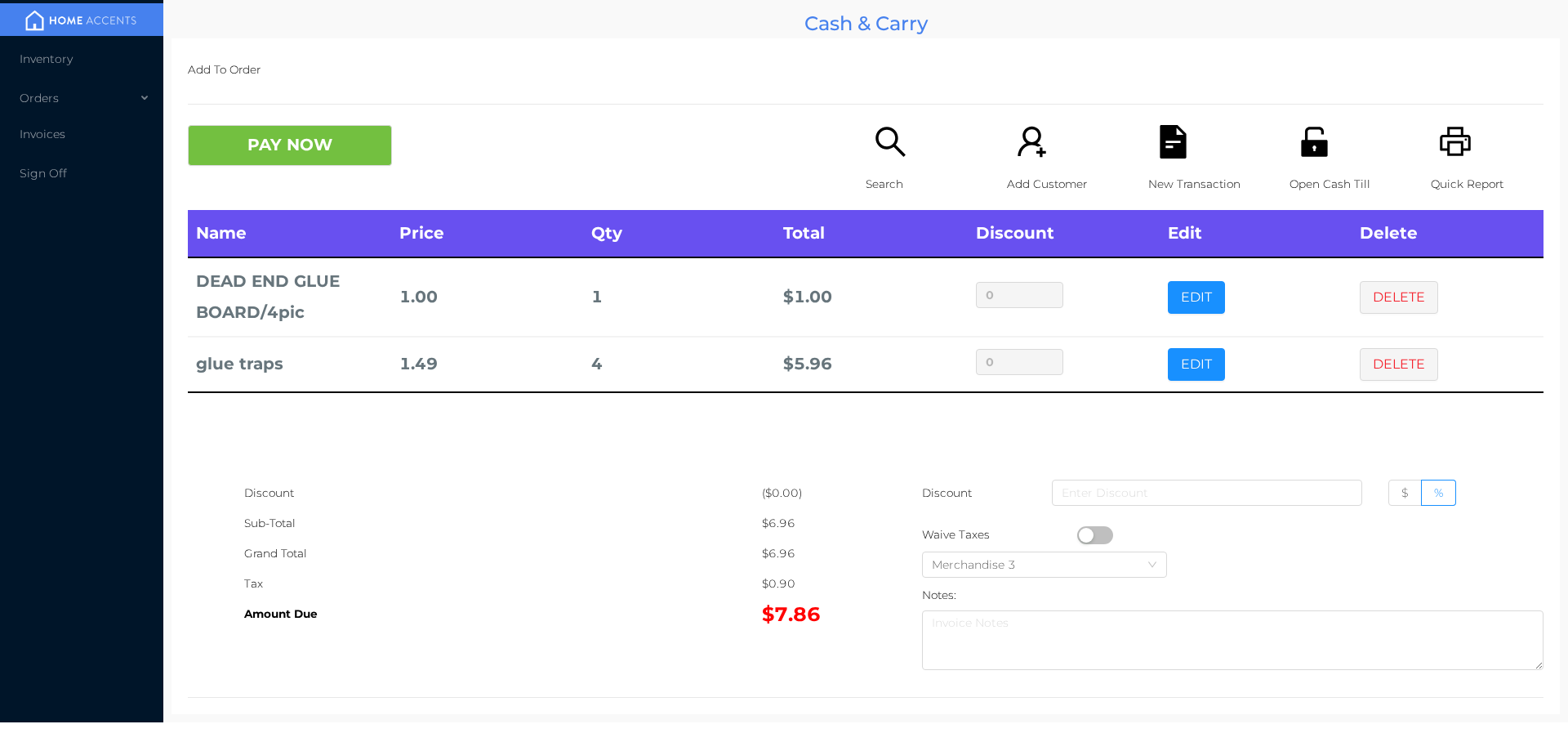
click at [896, 161] on div "Search" at bounding box center [922, 167] width 112 height 85
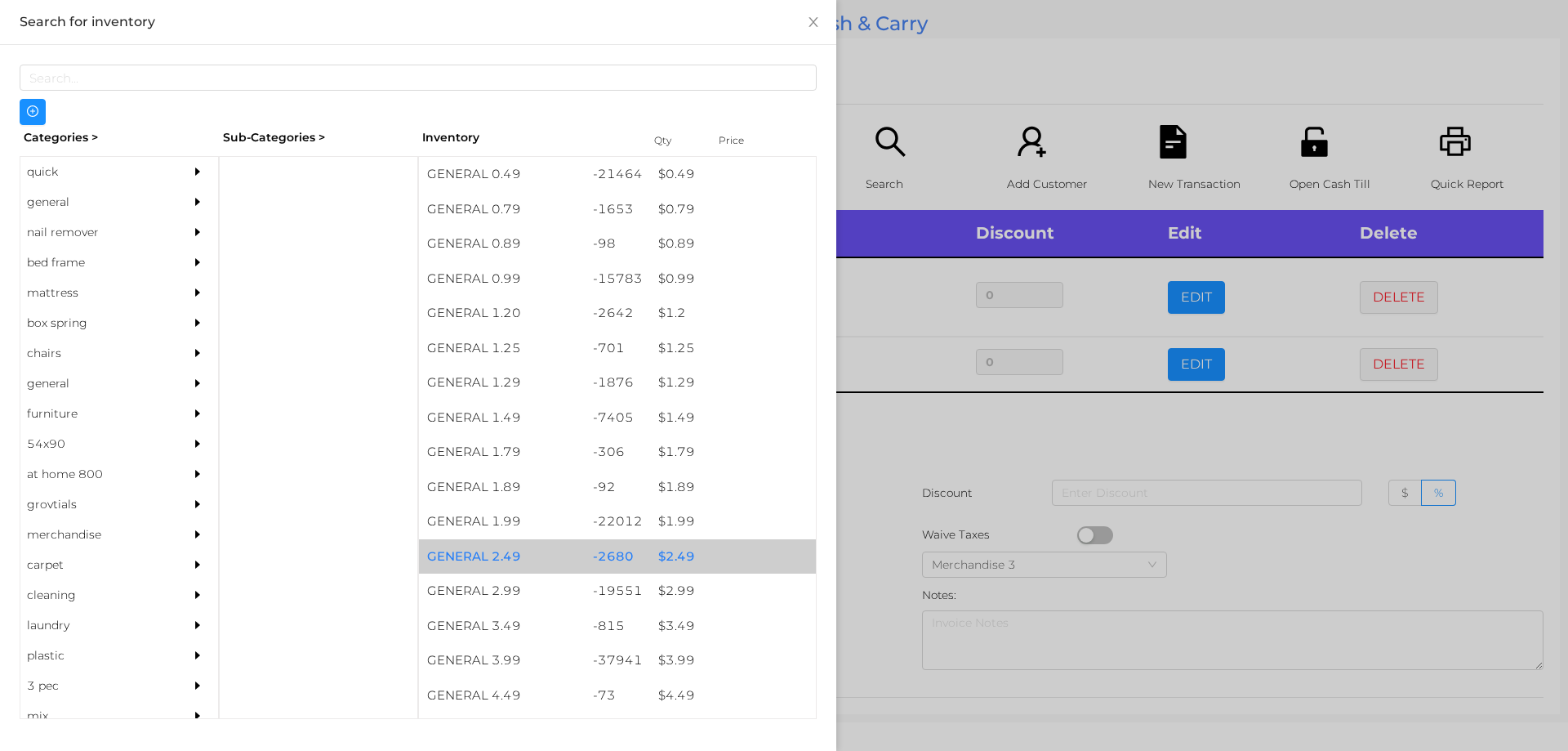
click at [652, 555] on div "$ 2.49" at bounding box center [733, 556] width 166 height 35
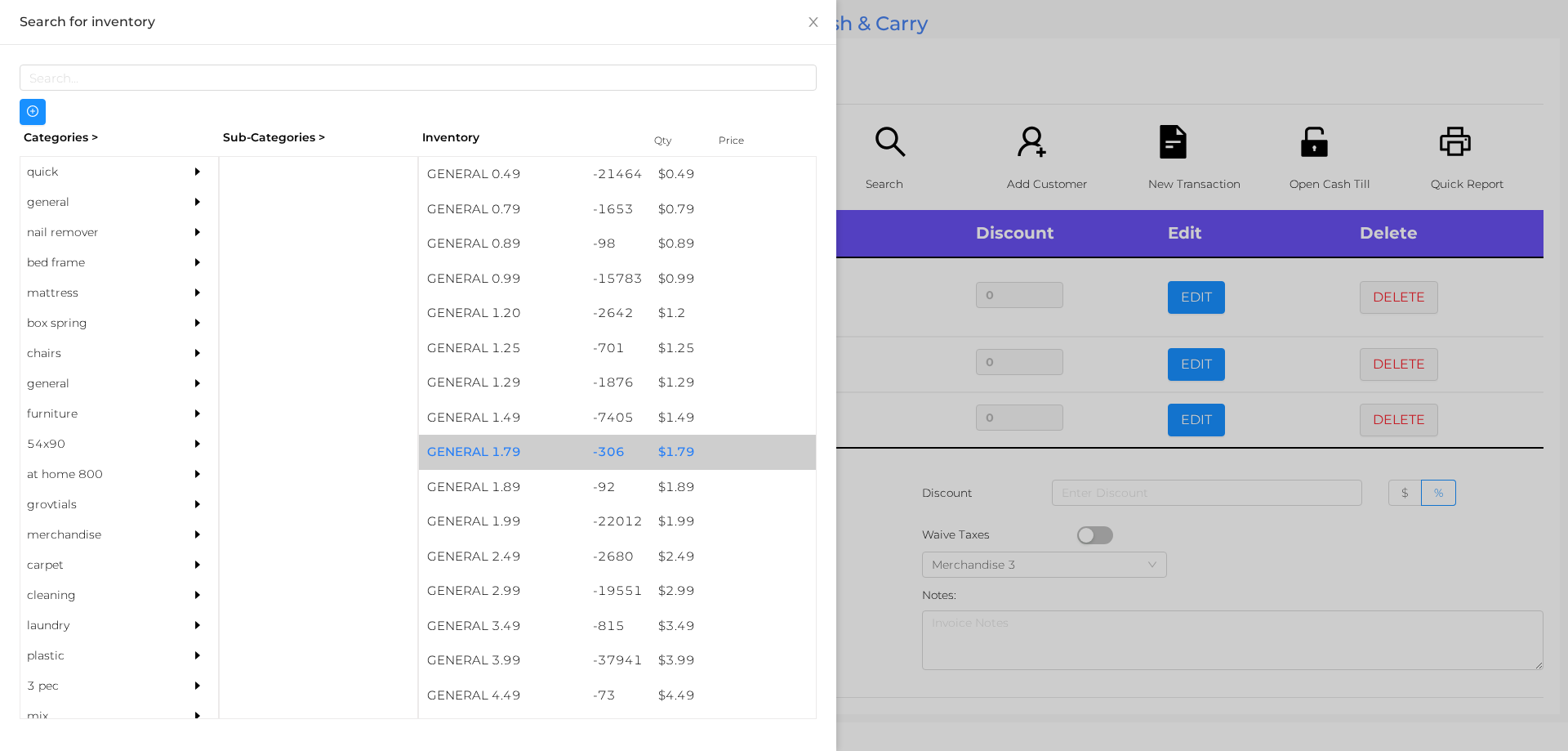
click at [674, 451] on div "$ 1.79" at bounding box center [733, 452] width 166 height 35
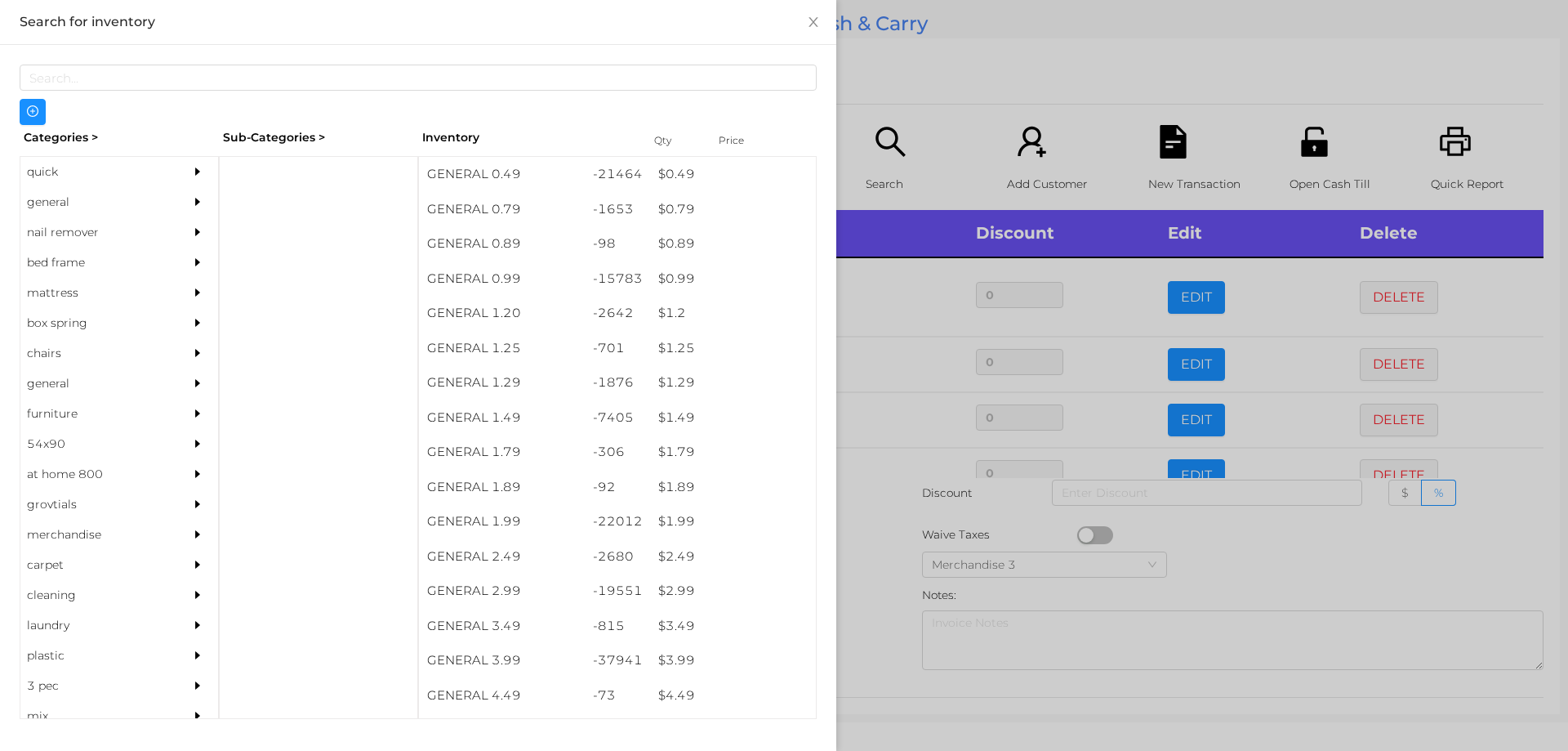
click at [860, 574] on div at bounding box center [784, 375] width 1568 height 751
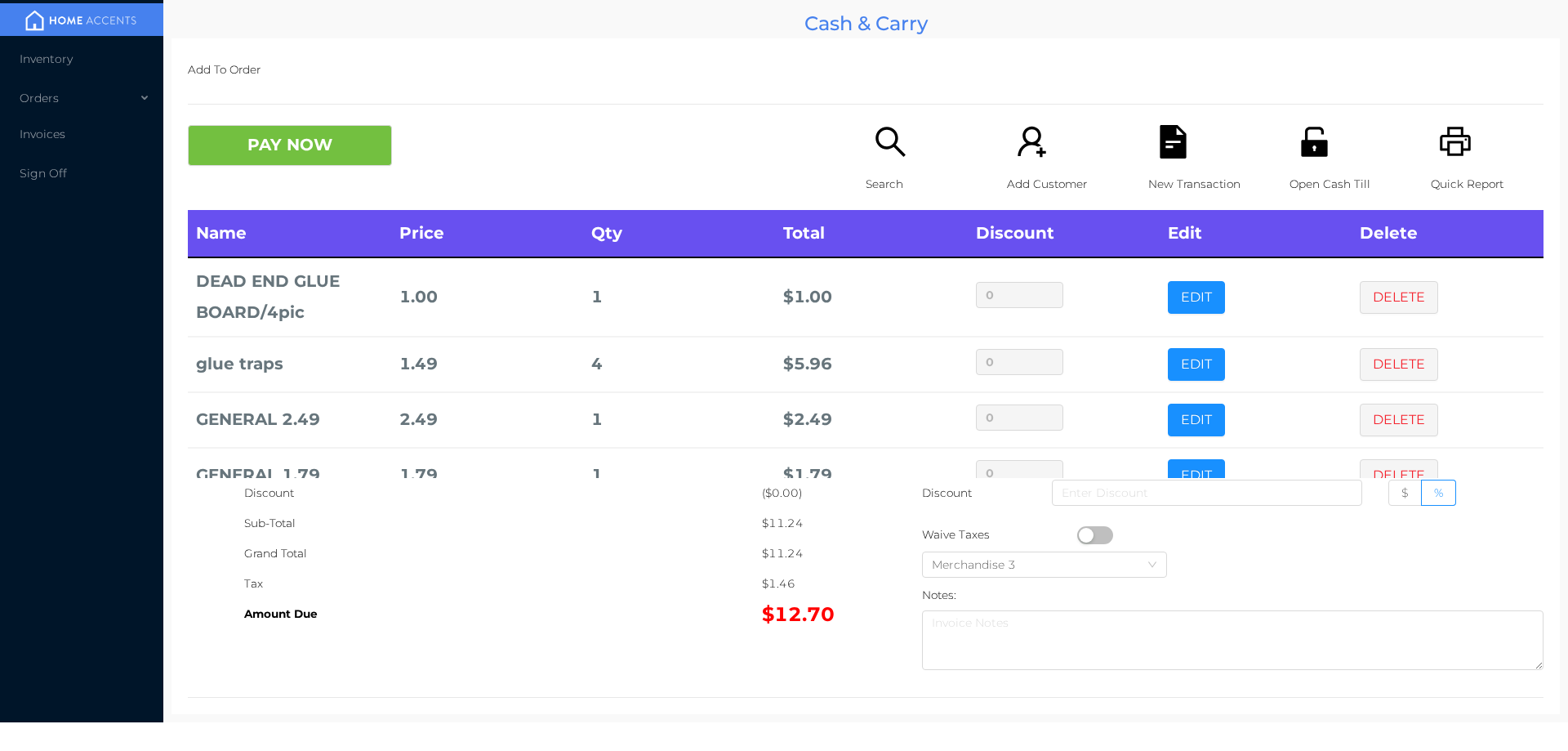
click at [1458, 162] on div "Quick Report" at bounding box center [1486, 167] width 112 height 85
click at [1161, 167] on div "New Transaction" at bounding box center [1204, 167] width 112 height 85
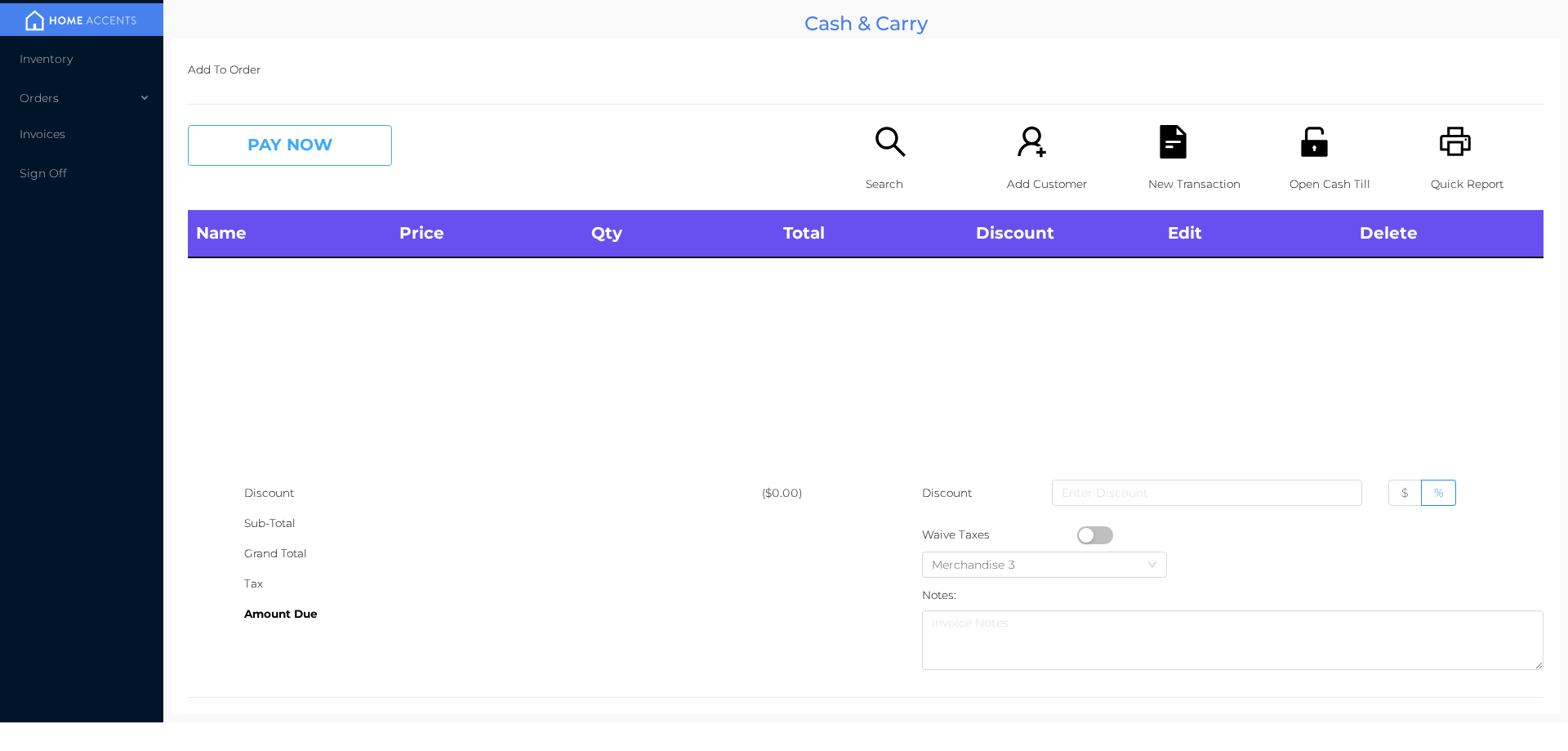
click at [303, 156] on button "PAY NOW" at bounding box center [289, 145] width 204 height 41
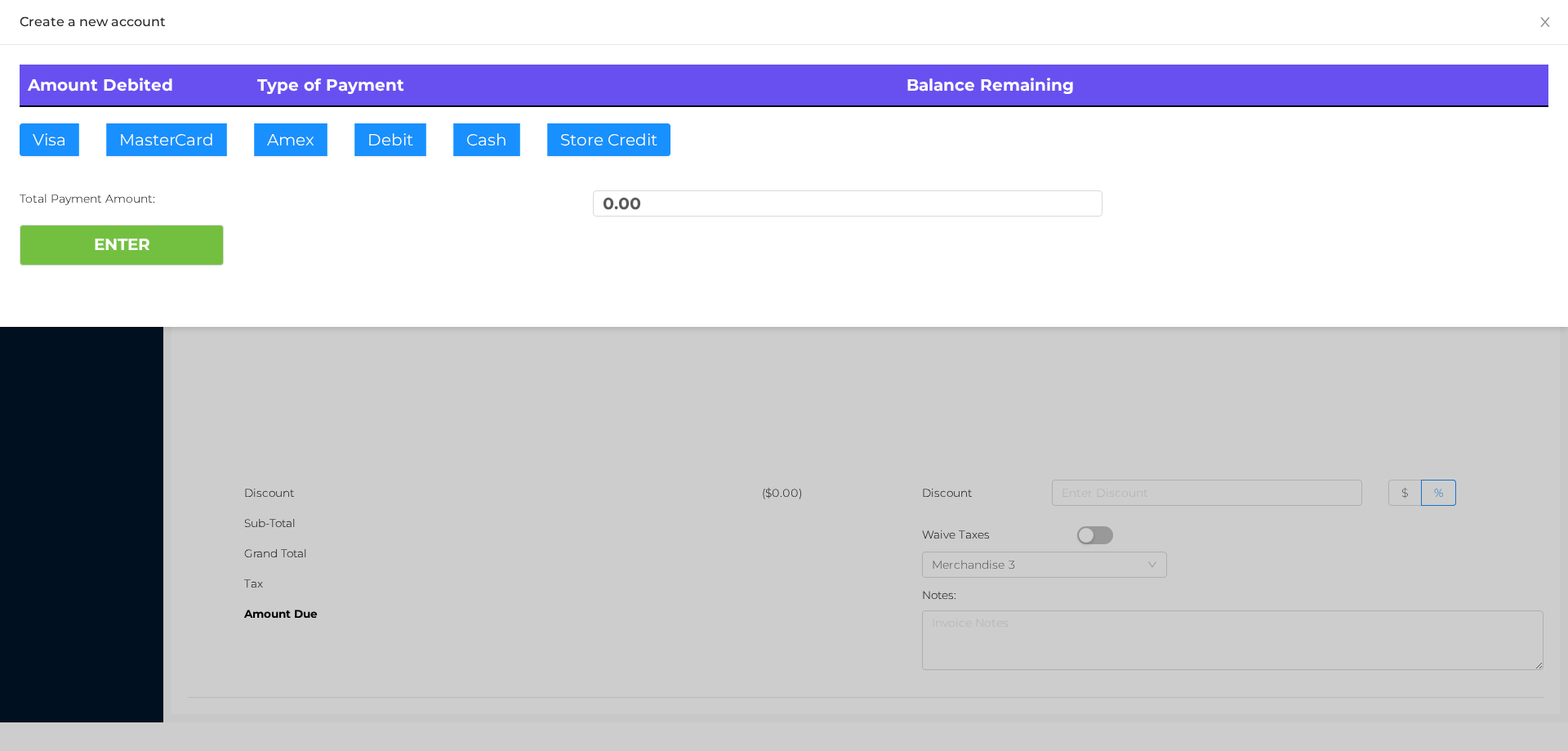
click at [383, 382] on div at bounding box center [784, 375] width 1568 height 751
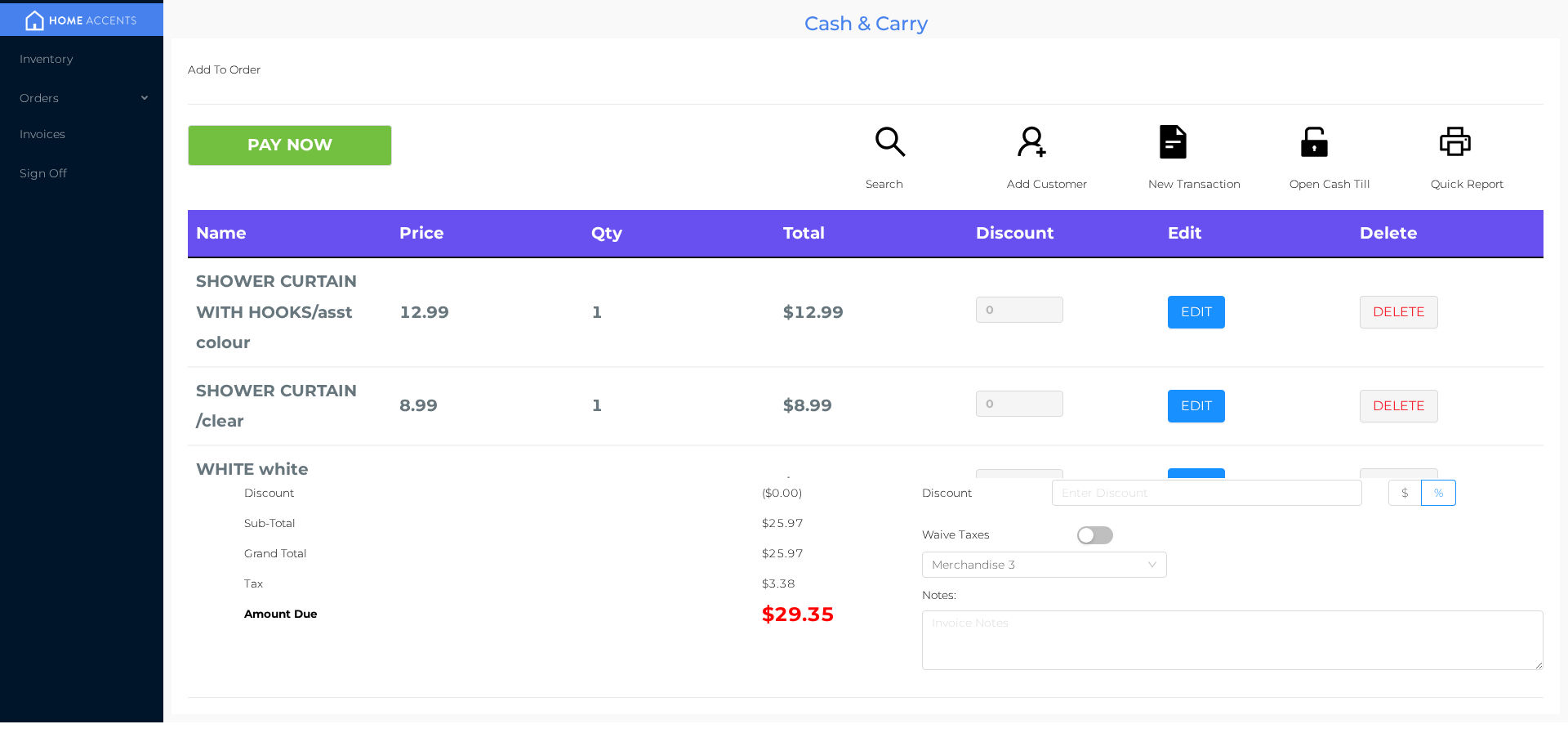
click at [894, 180] on p "Search" at bounding box center [922, 184] width 112 height 30
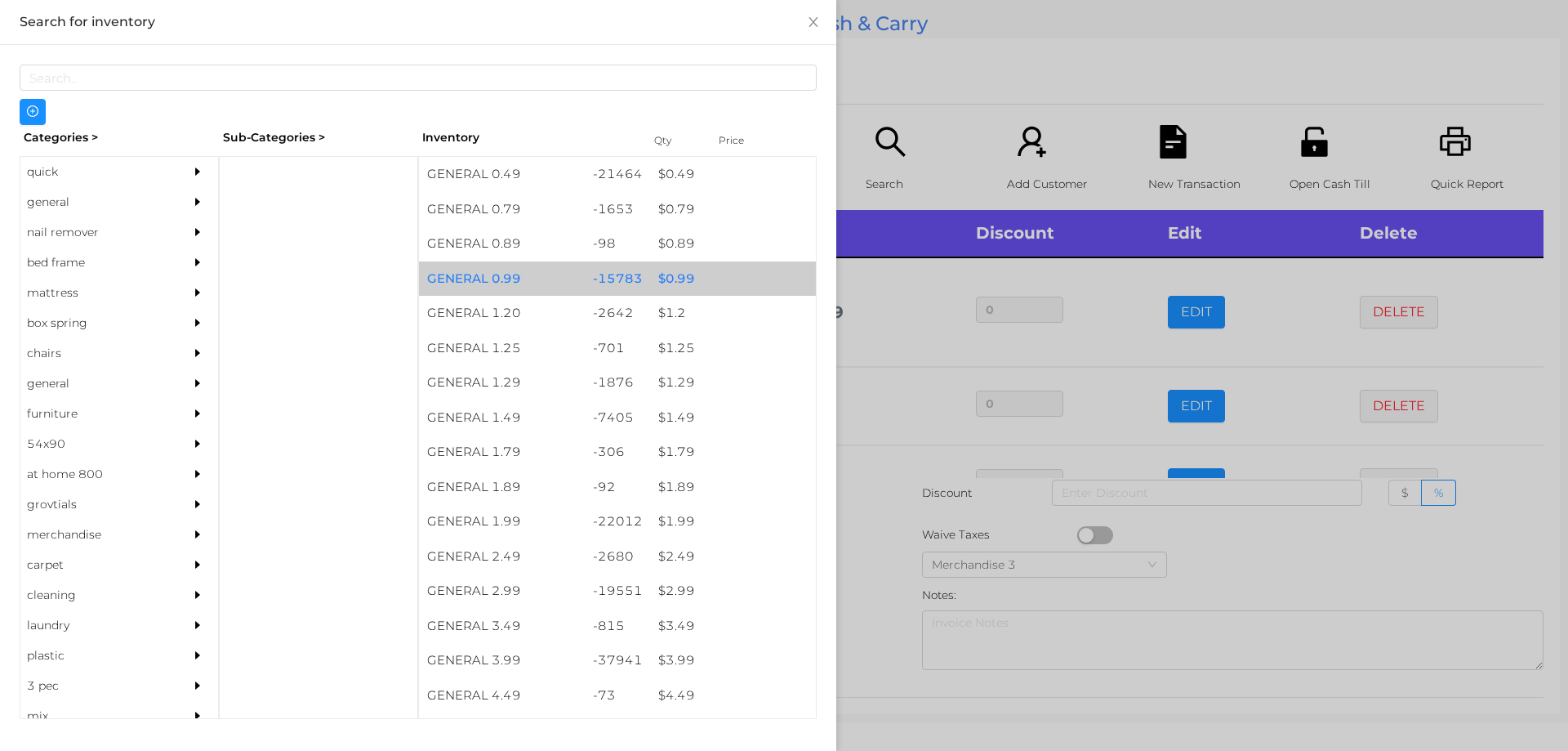
click at [670, 273] on div "$ 0.99" at bounding box center [733, 279] width 166 height 35
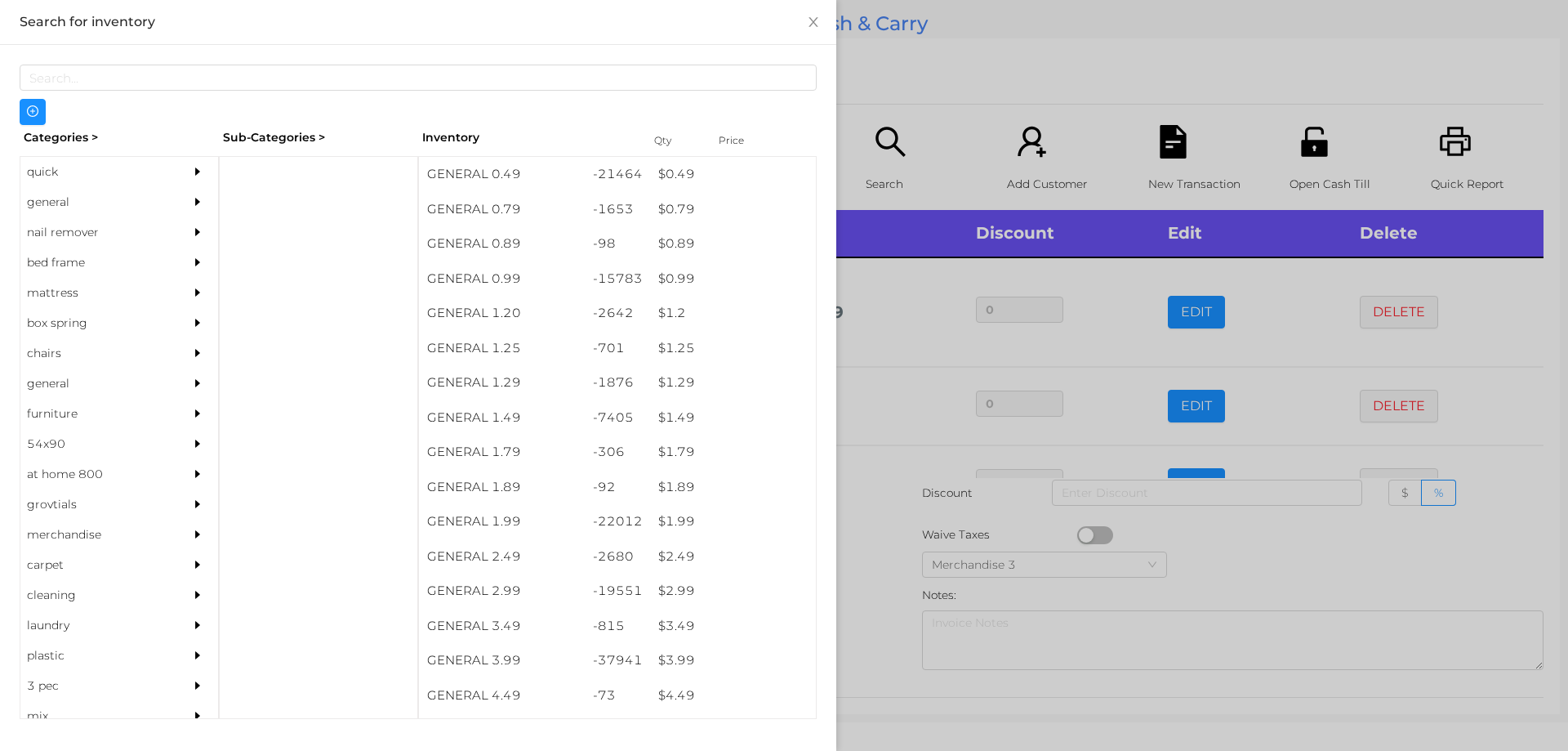
click at [889, 526] on div at bounding box center [784, 375] width 1568 height 751
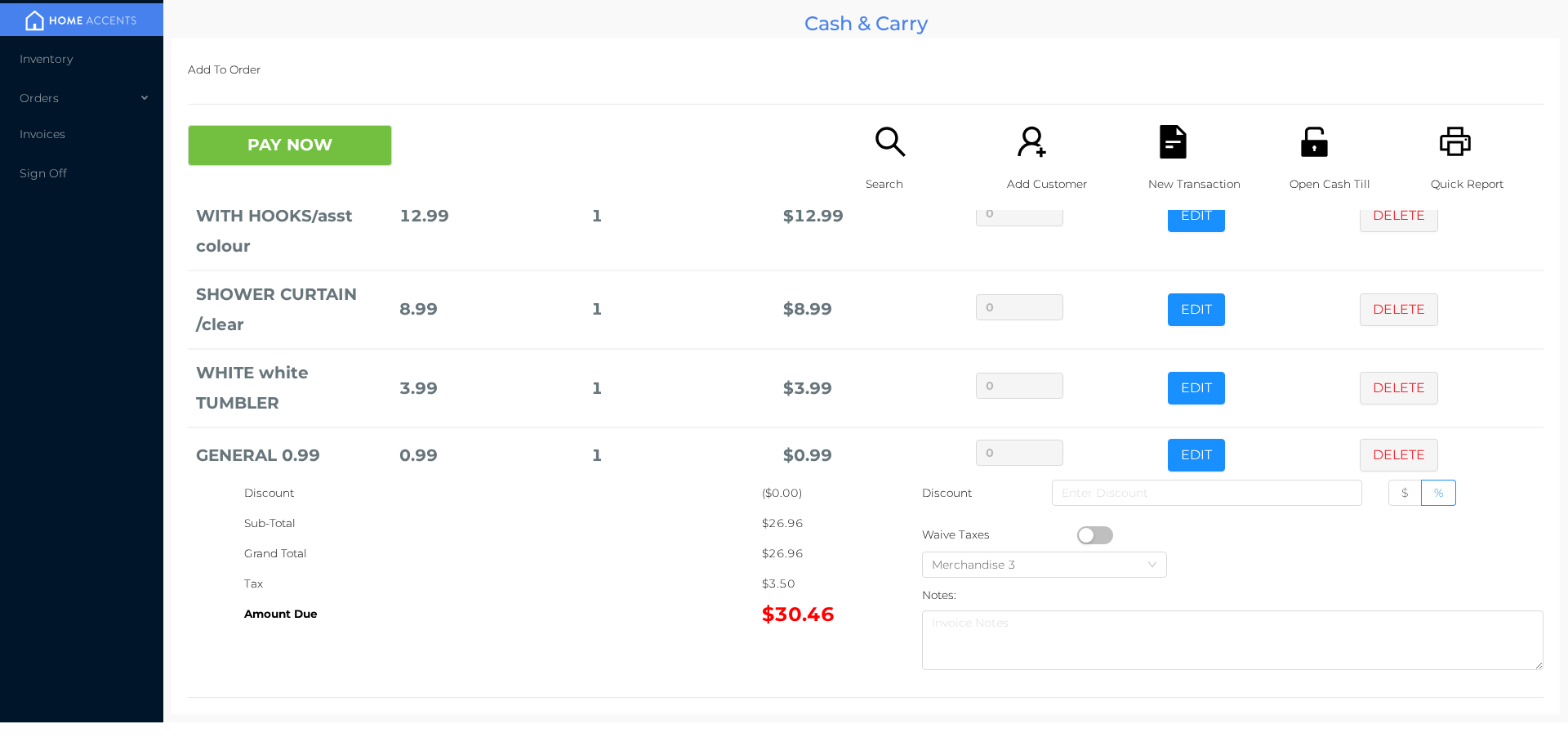
scroll to position [118, 0]
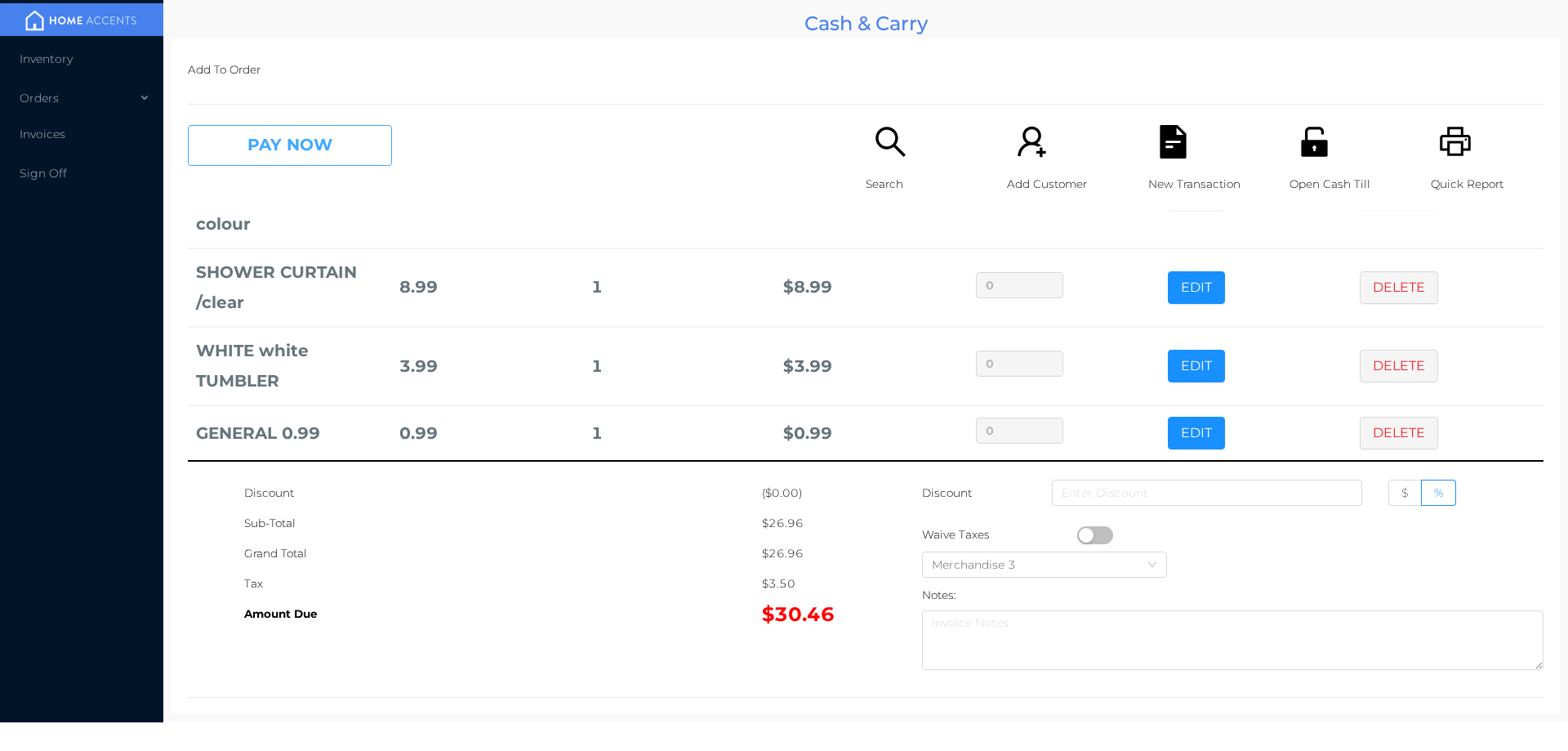
click at [305, 130] on button "PAY NOW" at bounding box center [289, 145] width 204 height 41
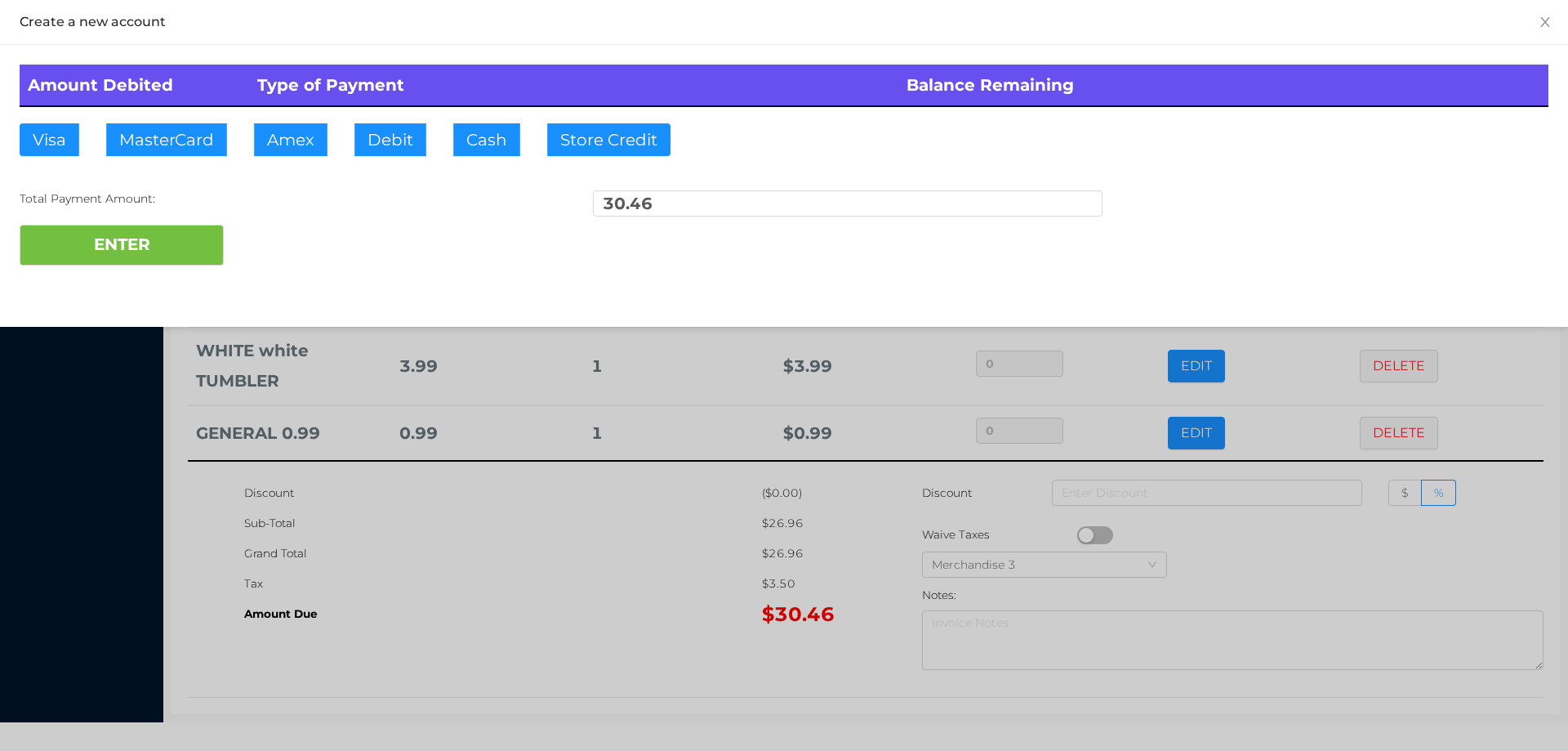
click at [281, 226] on div "ENTER" at bounding box center [784, 245] width 1529 height 41
click at [130, 239] on button "ENTER" at bounding box center [121, 245] width 204 height 41
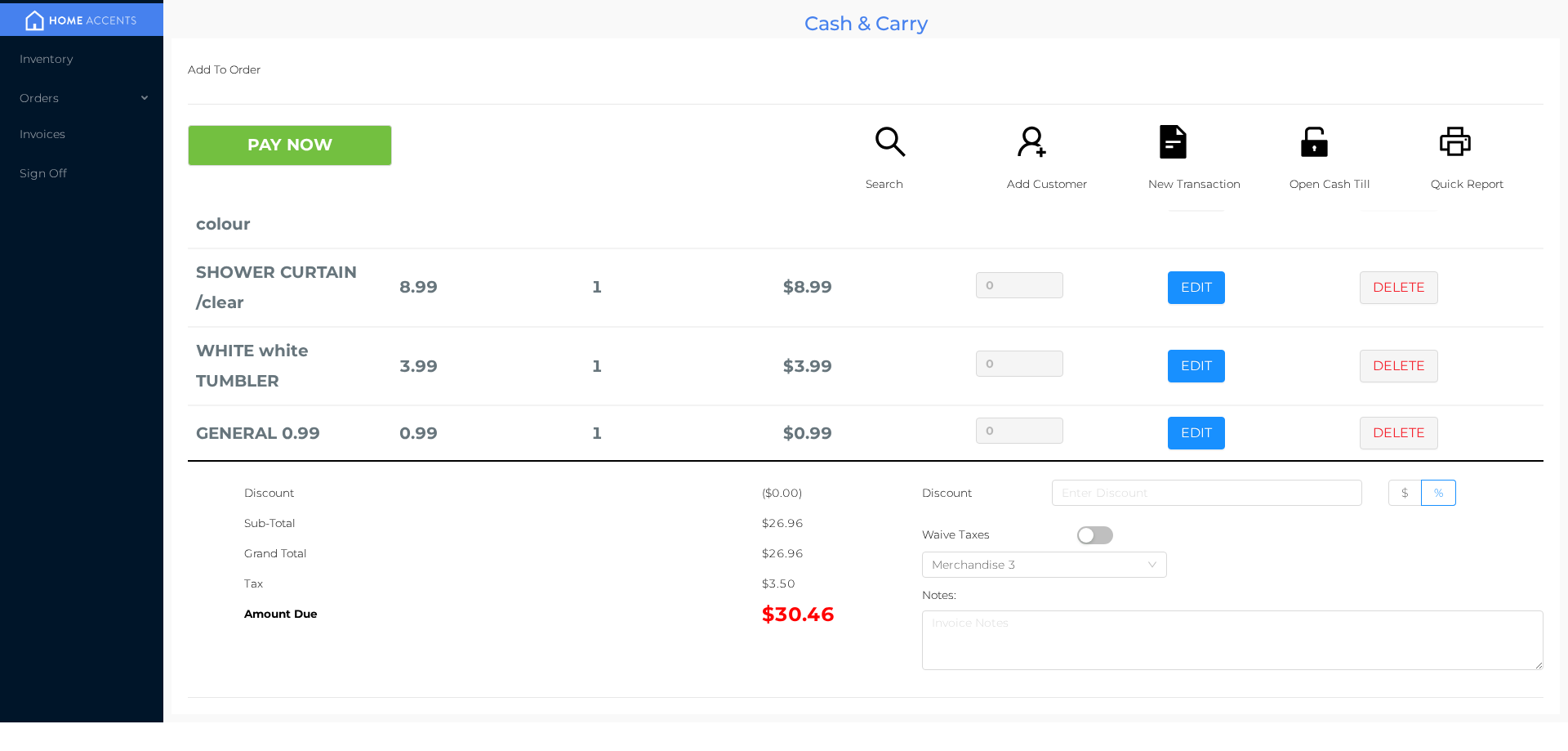
scroll to position [0, 0]
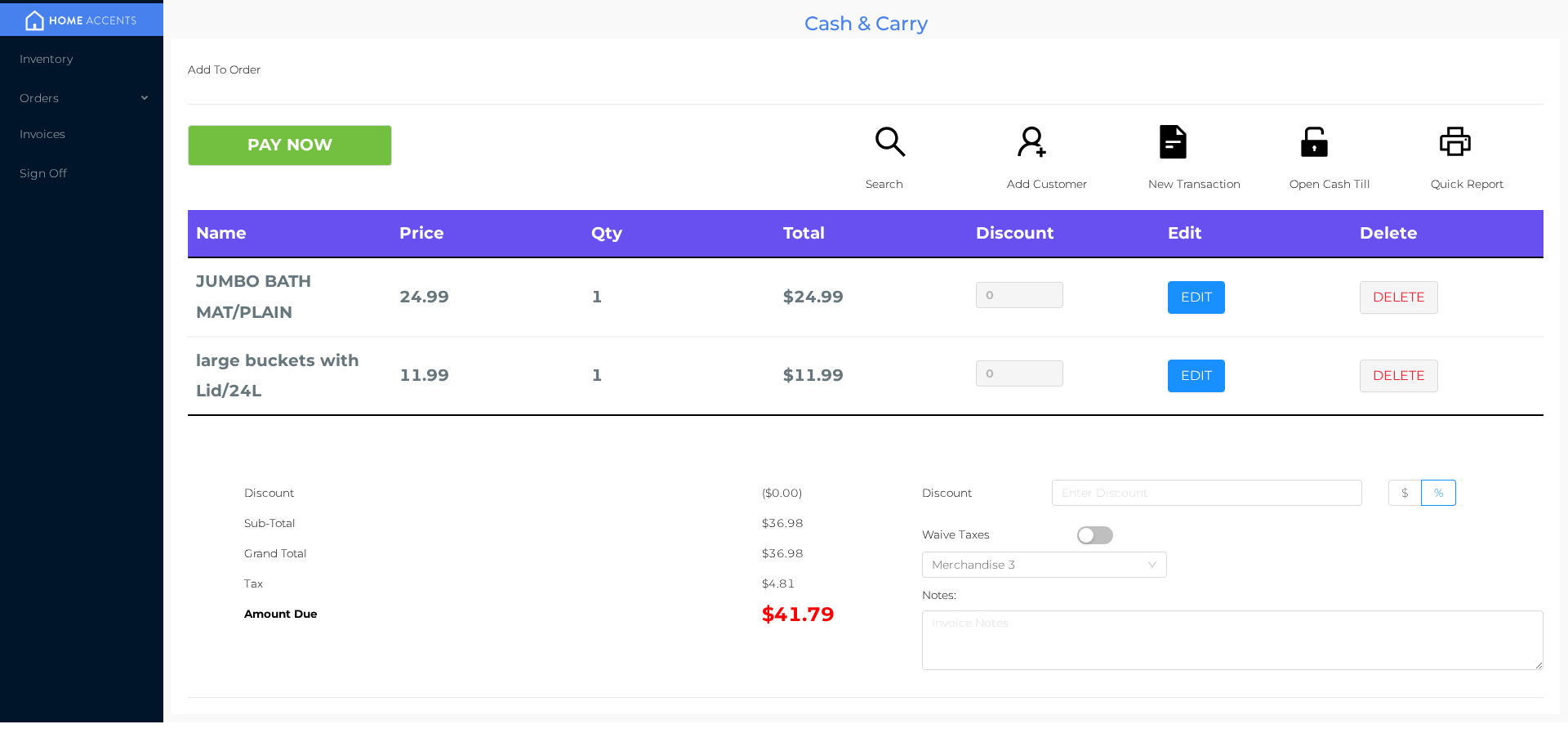
click at [889, 157] on icon "icon: search" at bounding box center [891, 142] width 34 height 34
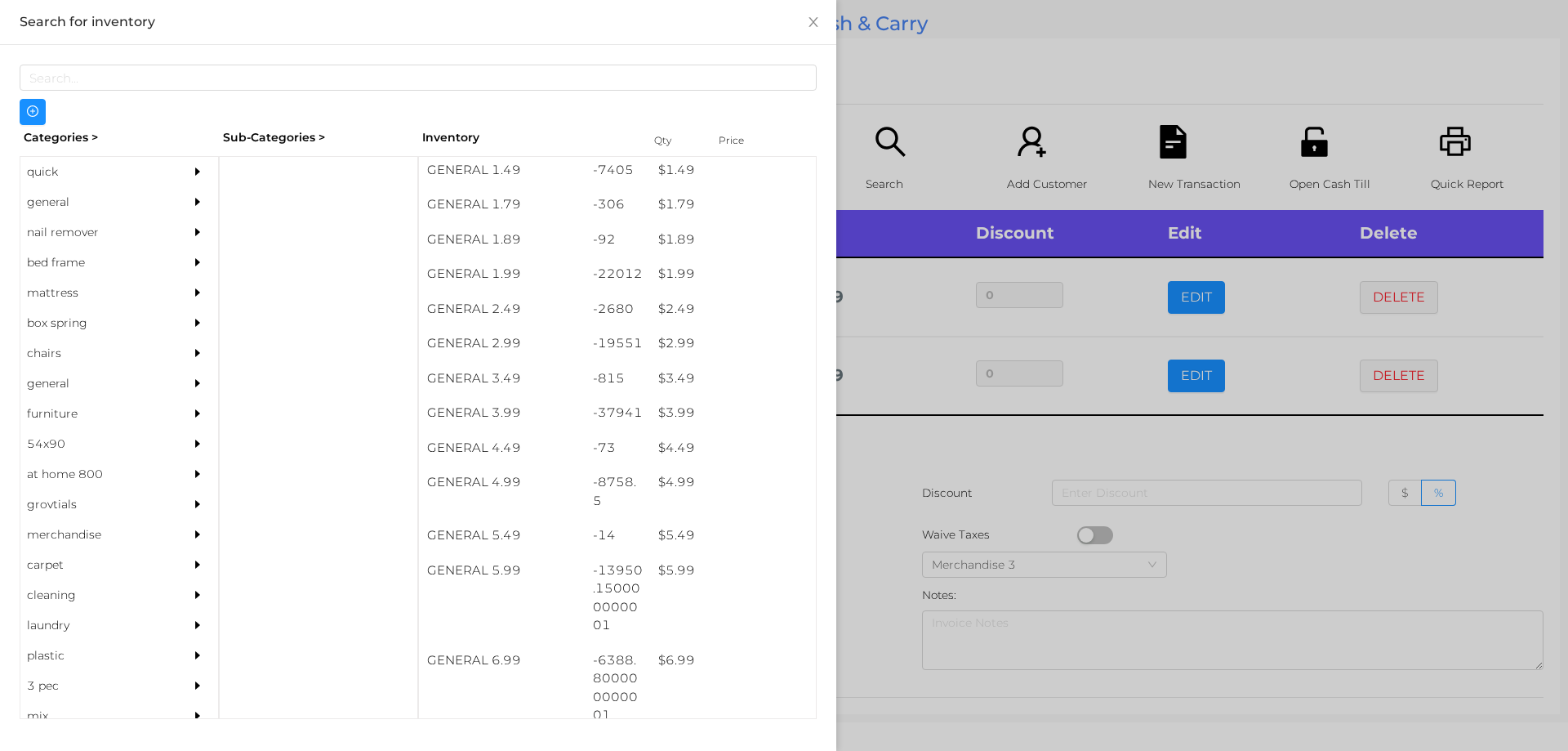
scroll to position [248, 0]
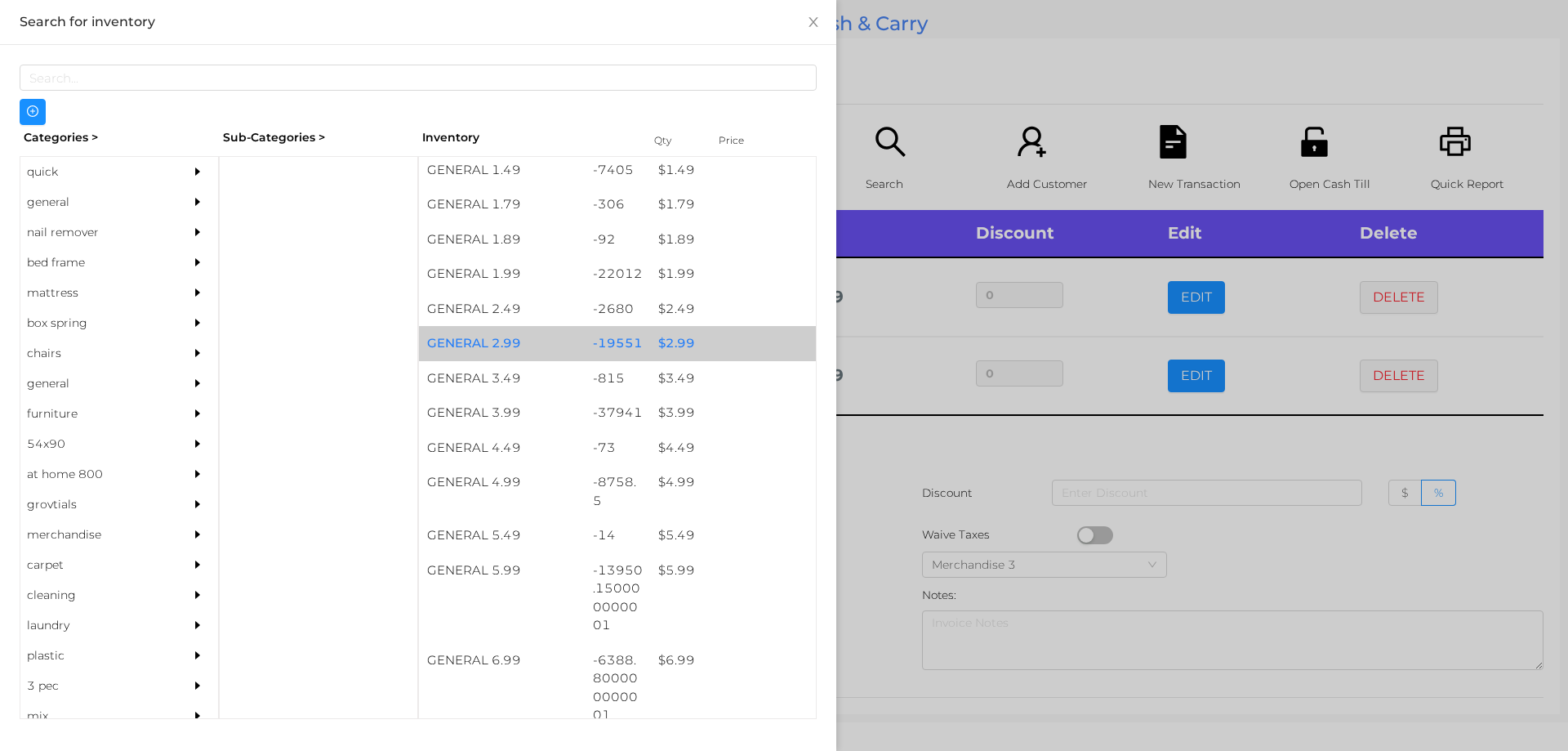
click at [663, 336] on div "$ 2.99" at bounding box center [733, 343] width 166 height 35
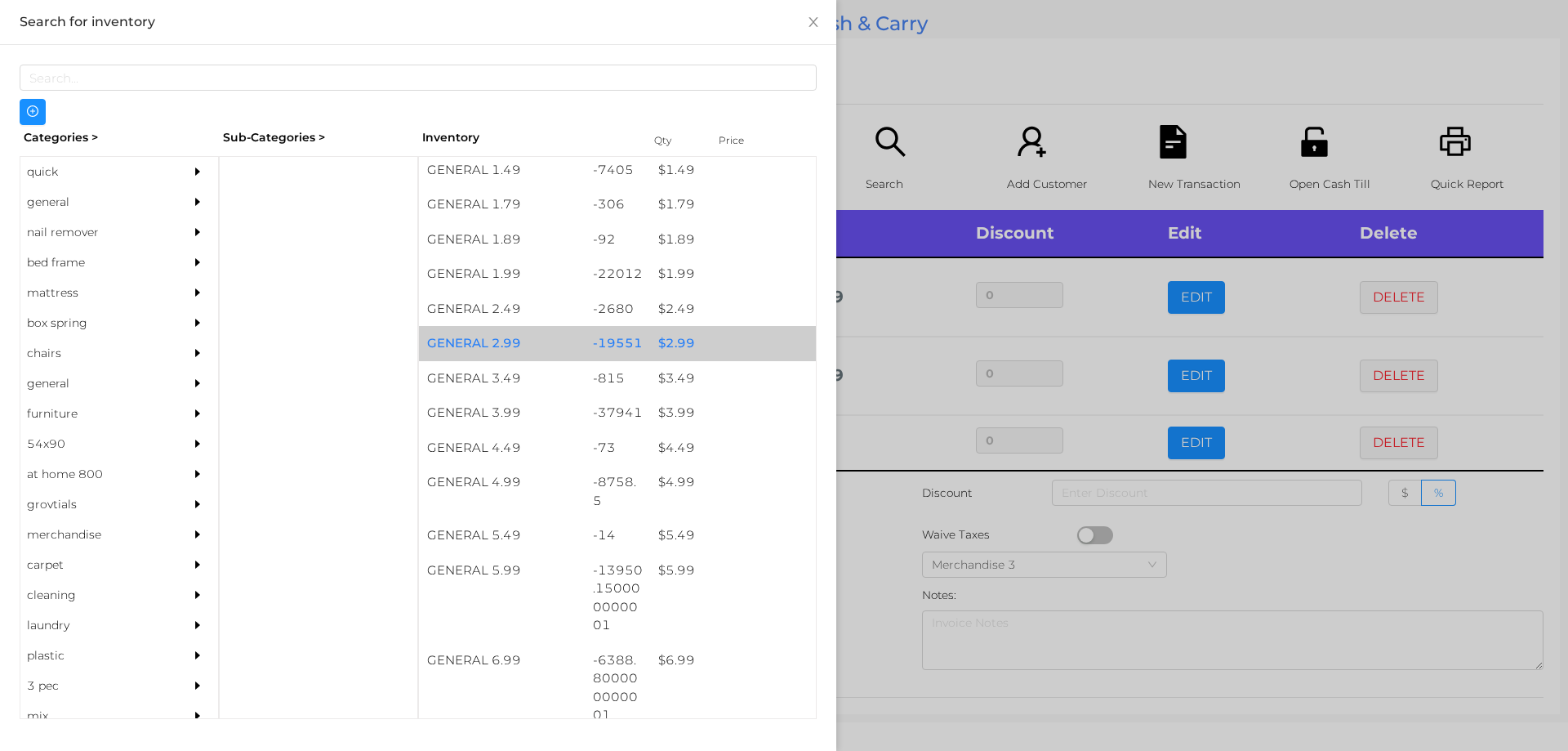
click at [668, 335] on div "$ 2.99" at bounding box center [733, 343] width 166 height 35
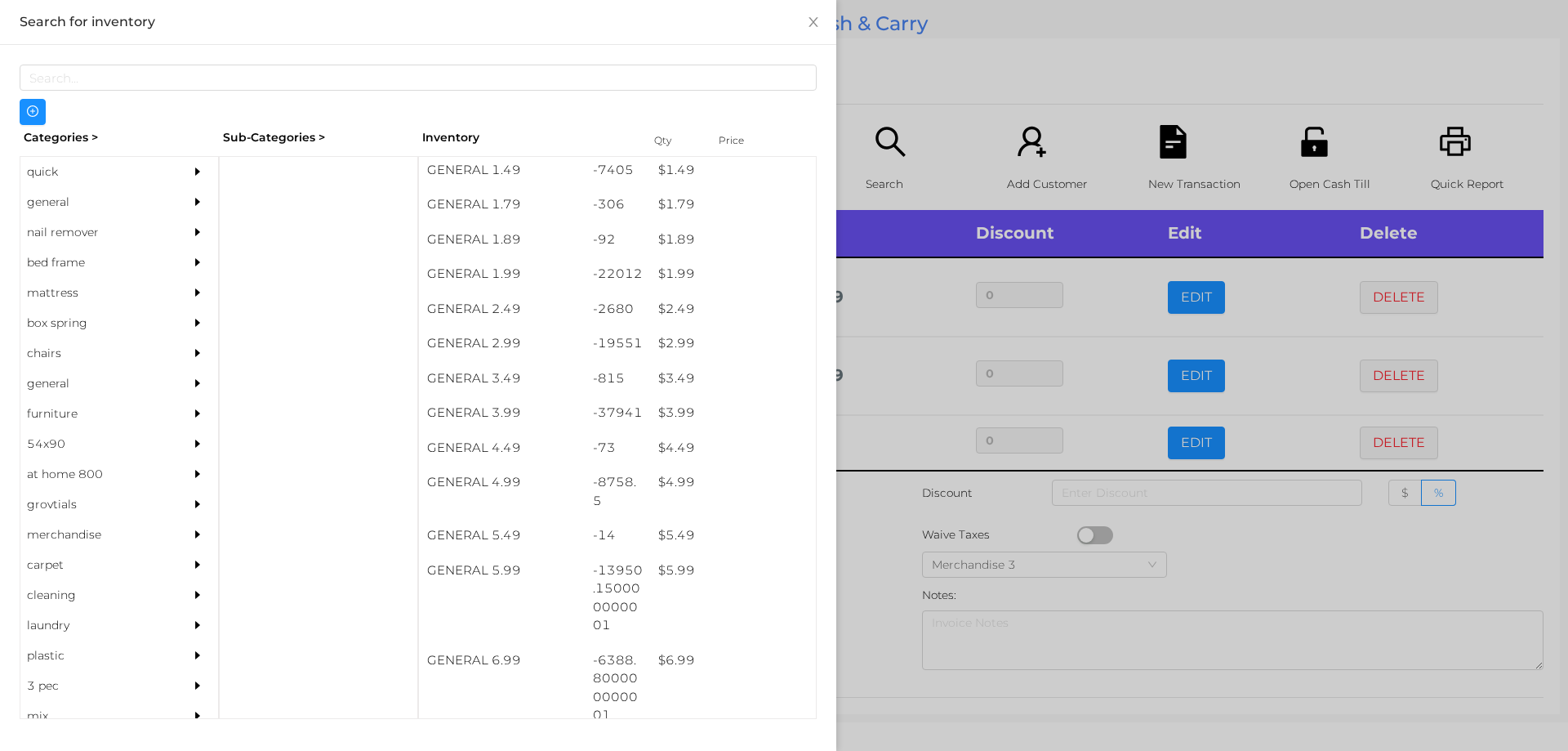
click at [866, 483] on div at bounding box center [784, 375] width 1568 height 751
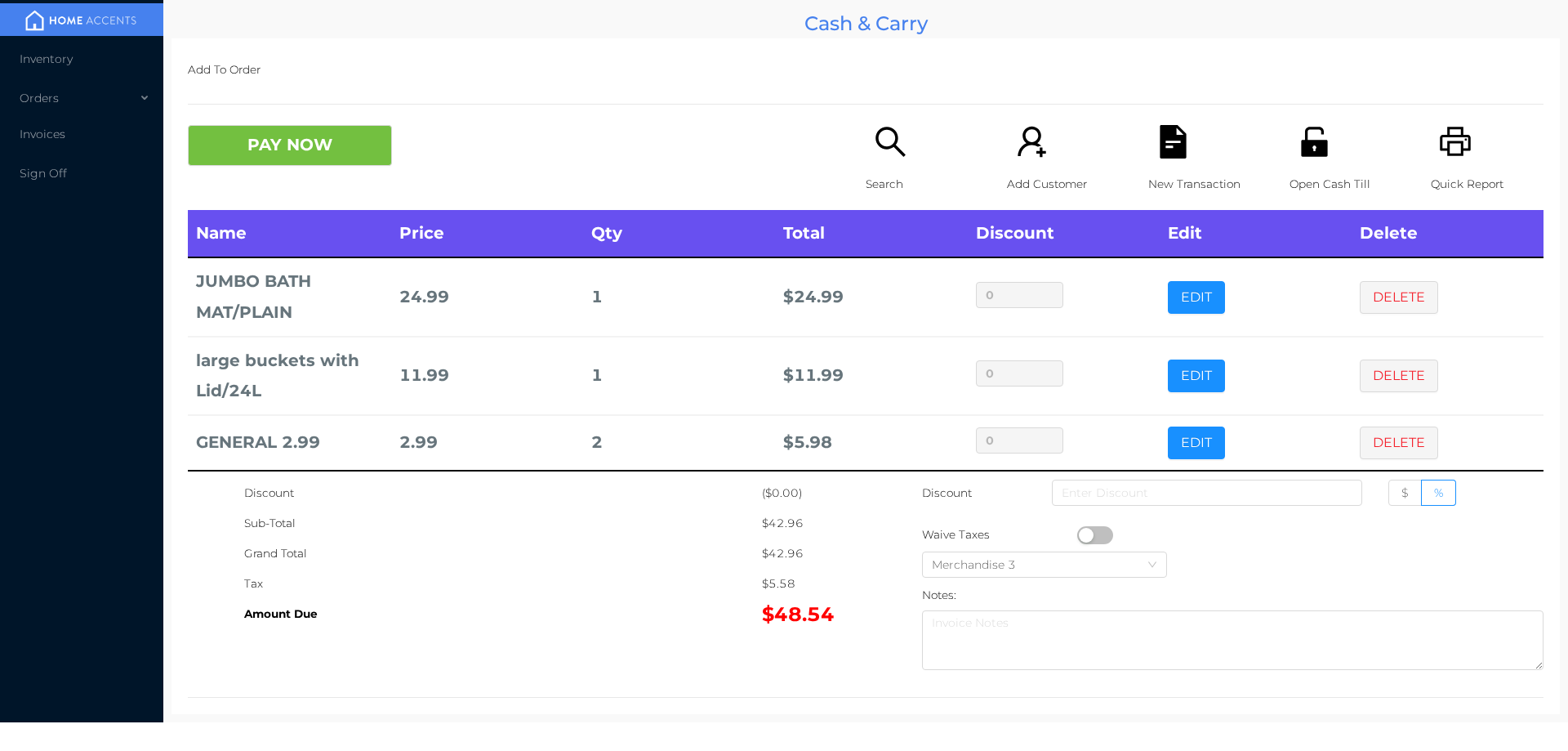
click at [1168, 144] on icon "icon: file-text" at bounding box center [1172, 142] width 26 height 34
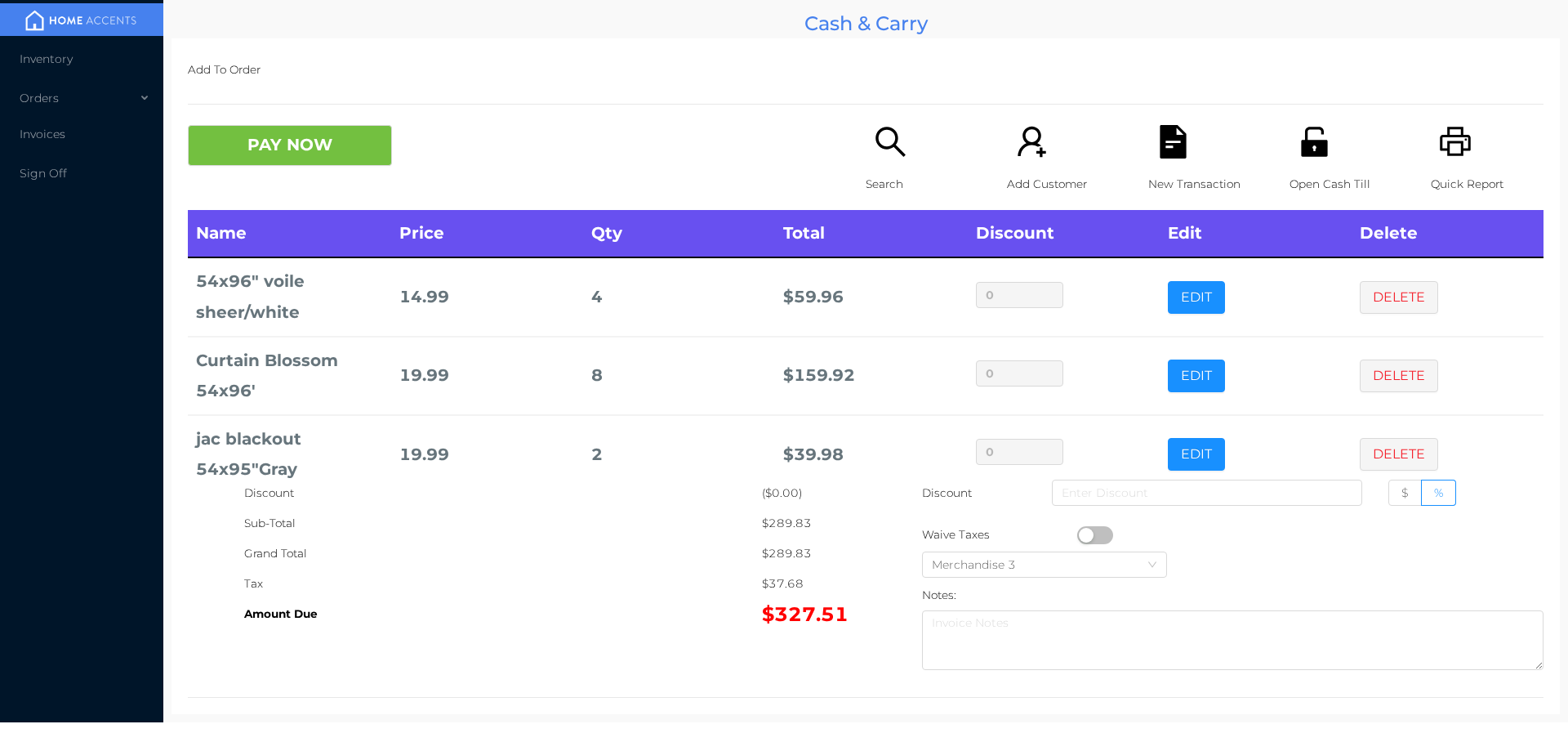
scroll to position [111, 0]
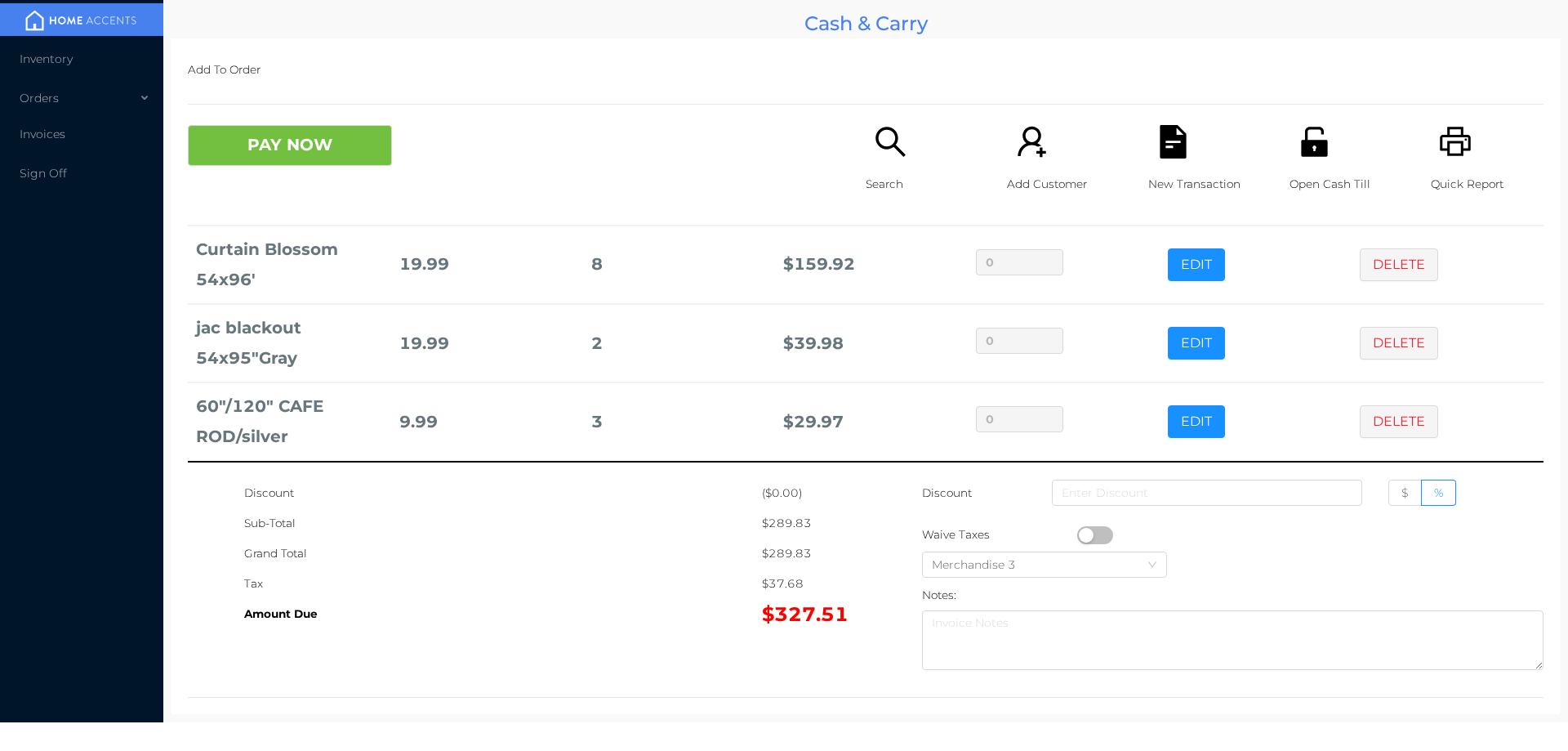
click at [269, 159] on button "PAY NOW" at bounding box center [289, 145] width 204 height 41
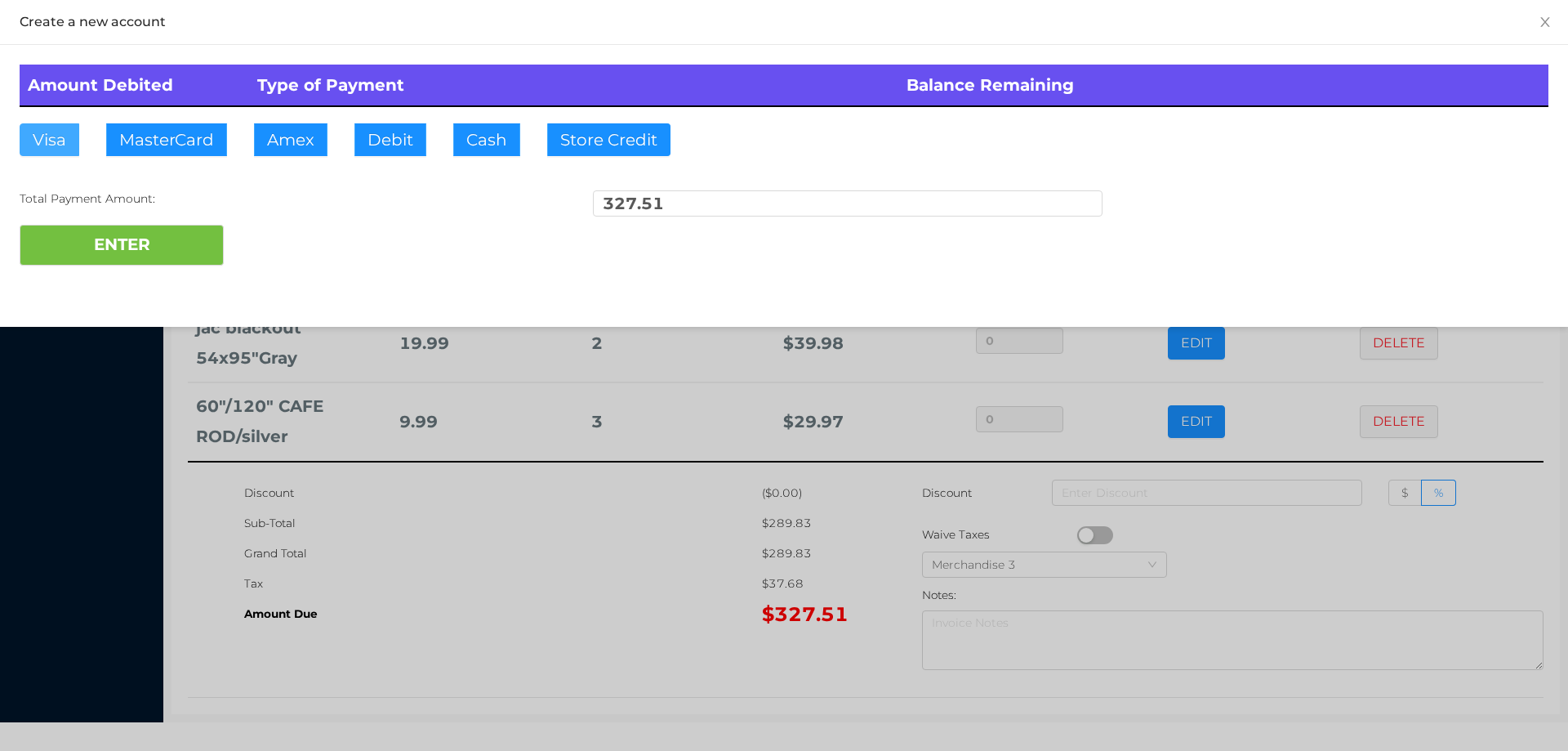
click at [60, 143] on button "Visa" at bounding box center [50, 139] width 60 height 33
click at [104, 258] on button "ENTER" at bounding box center [121, 245] width 204 height 41
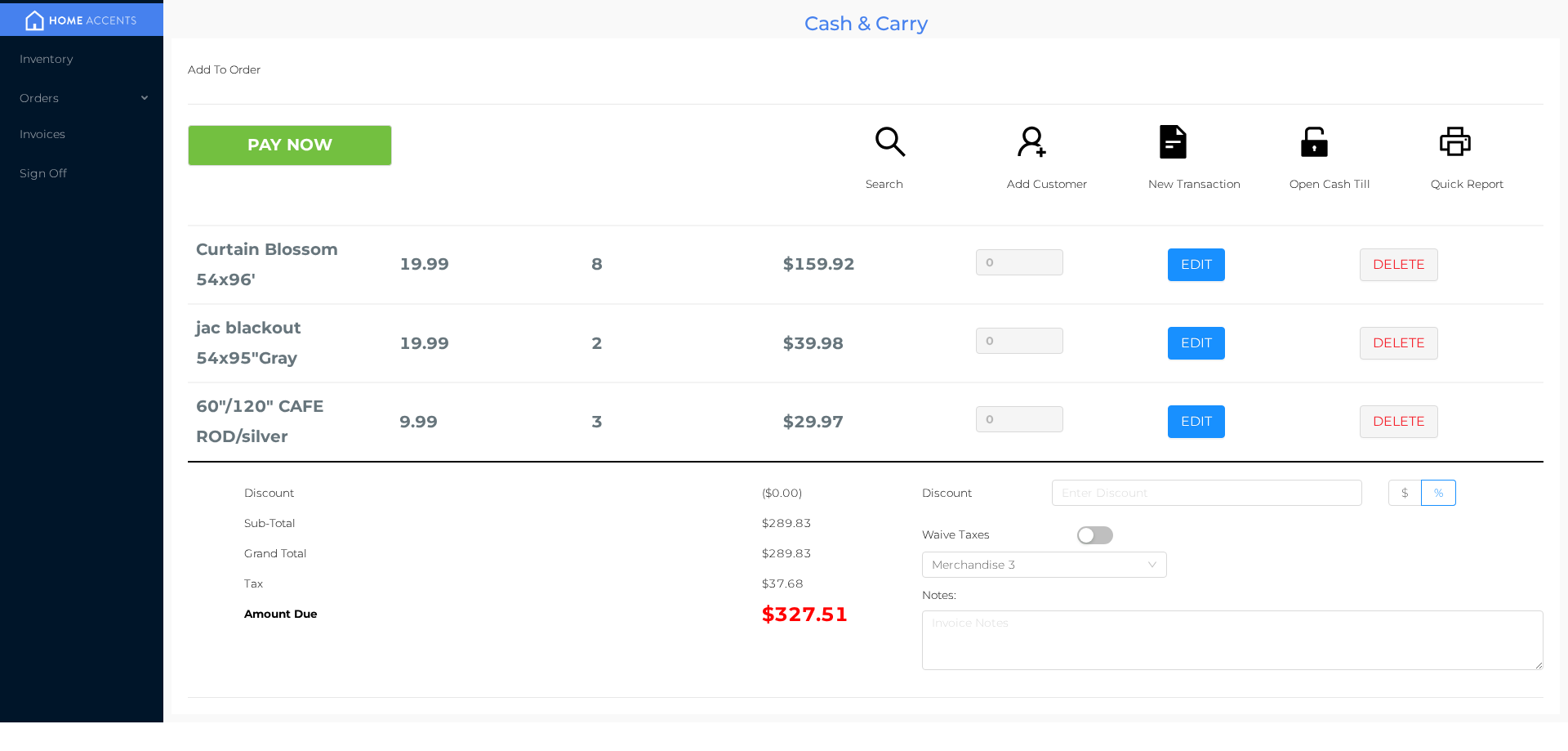
scroll to position [0, 0]
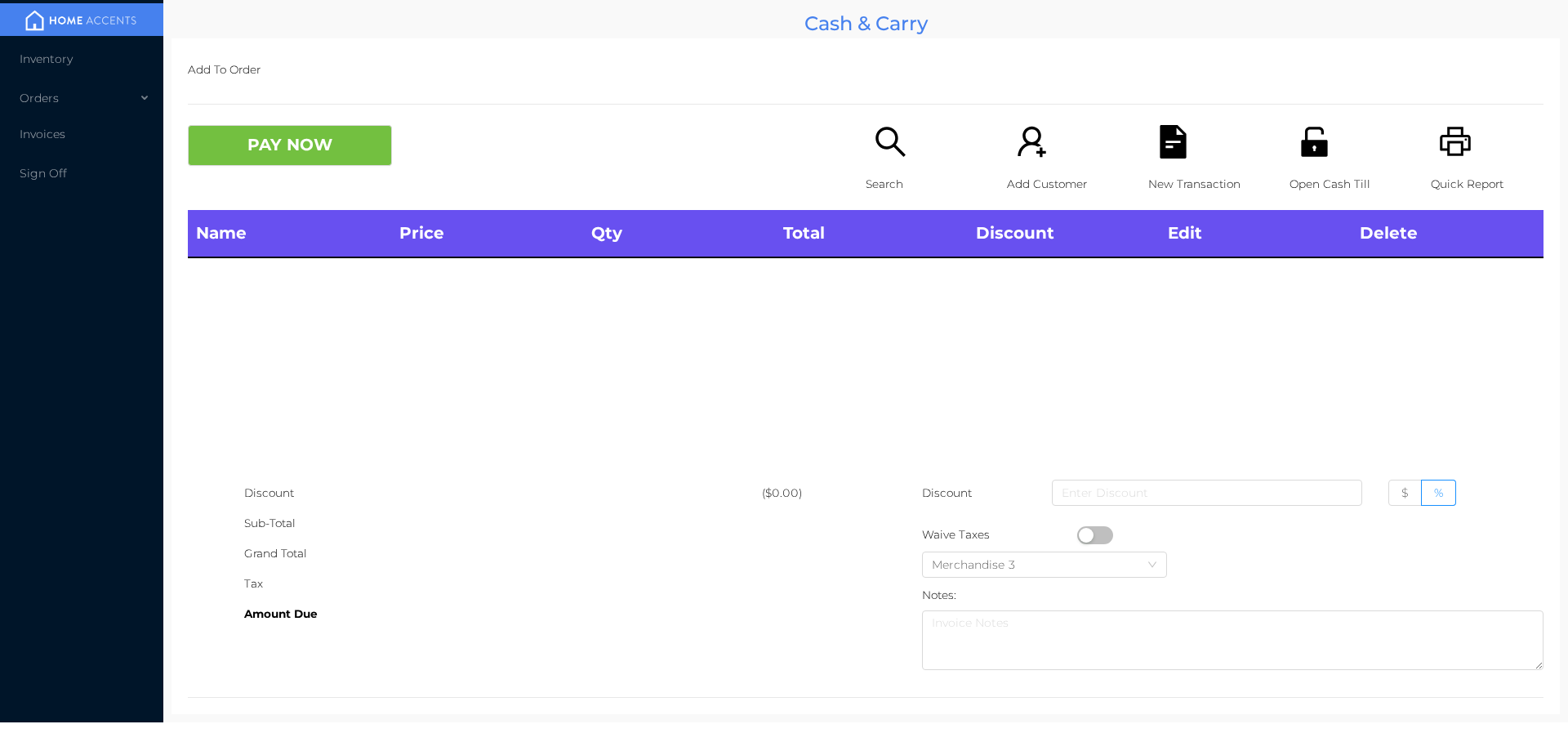
click at [880, 180] on p "Search" at bounding box center [922, 184] width 112 height 30
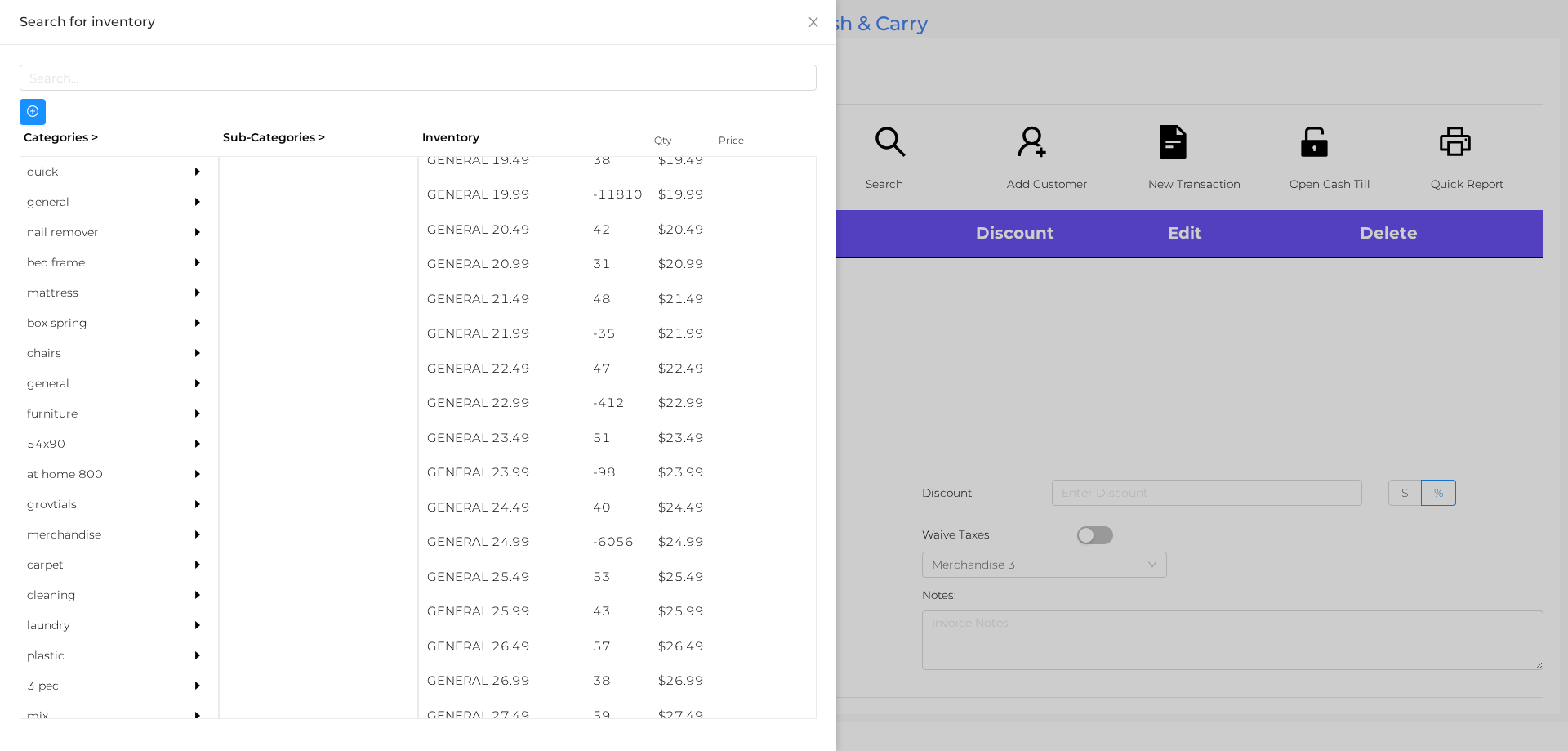
scroll to position [1741, 0]
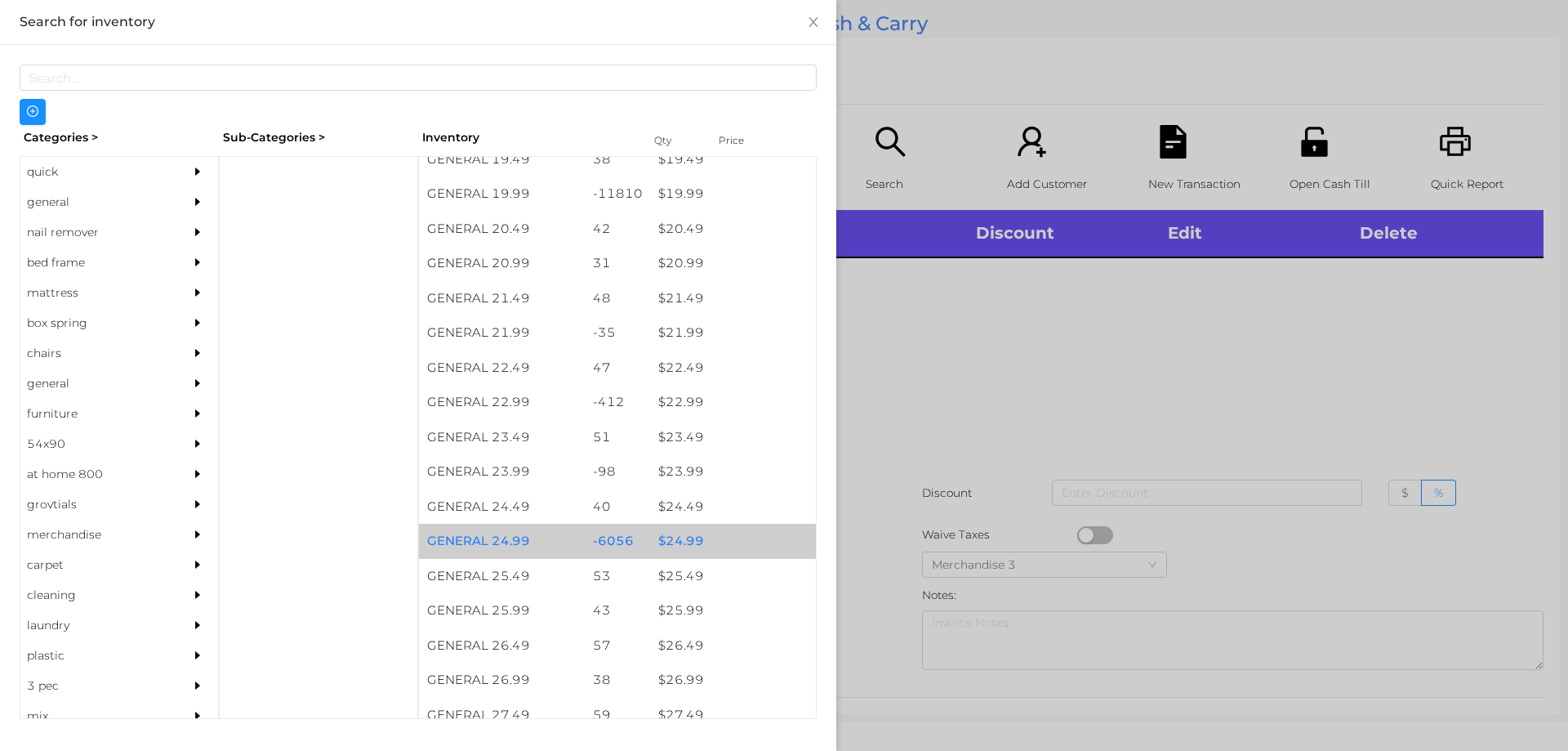
click at [670, 539] on div "$ 24.99" at bounding box center [733, 540] width 166 height 35
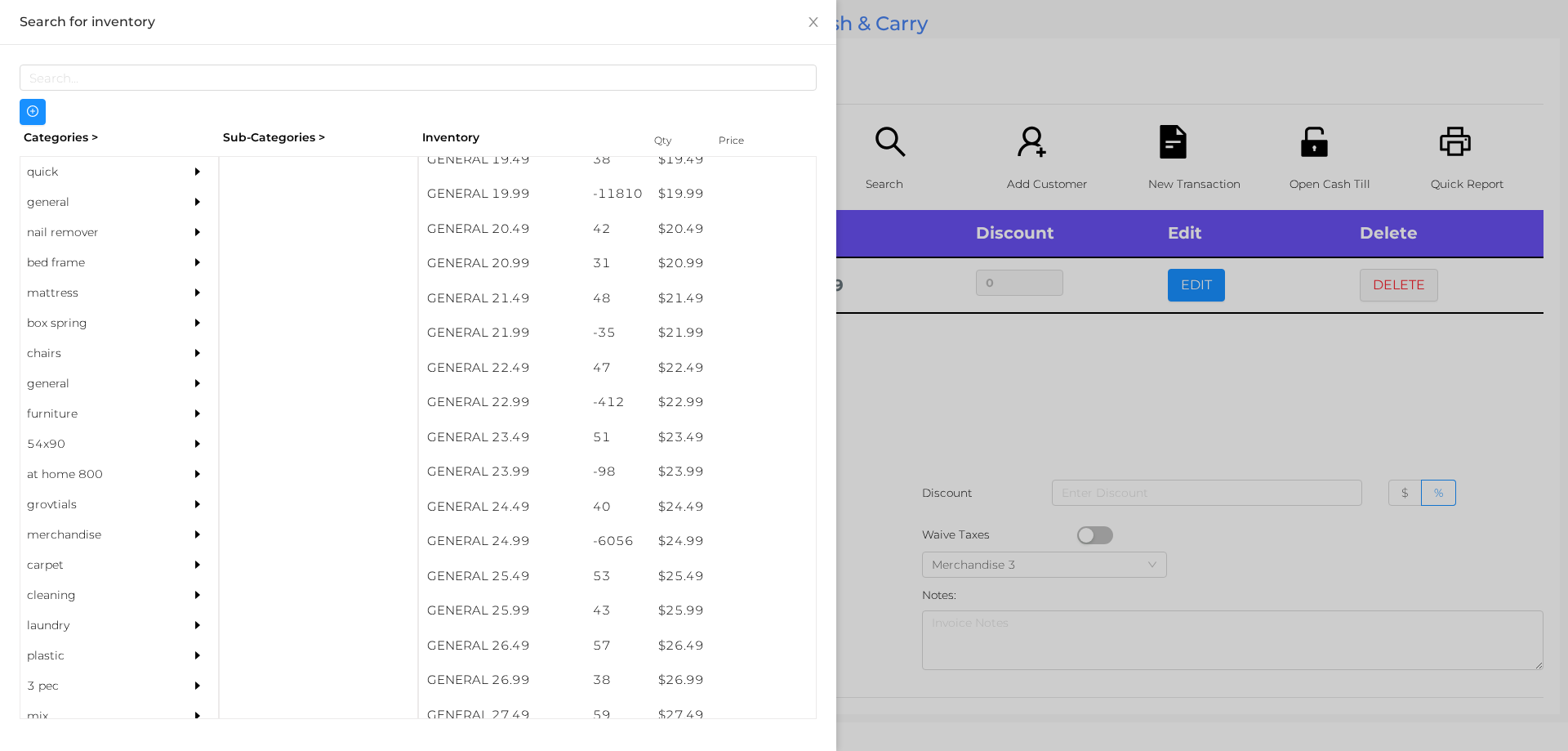
click at [944, 396] on div at bounding box center [784, 375] width 1568 height 751
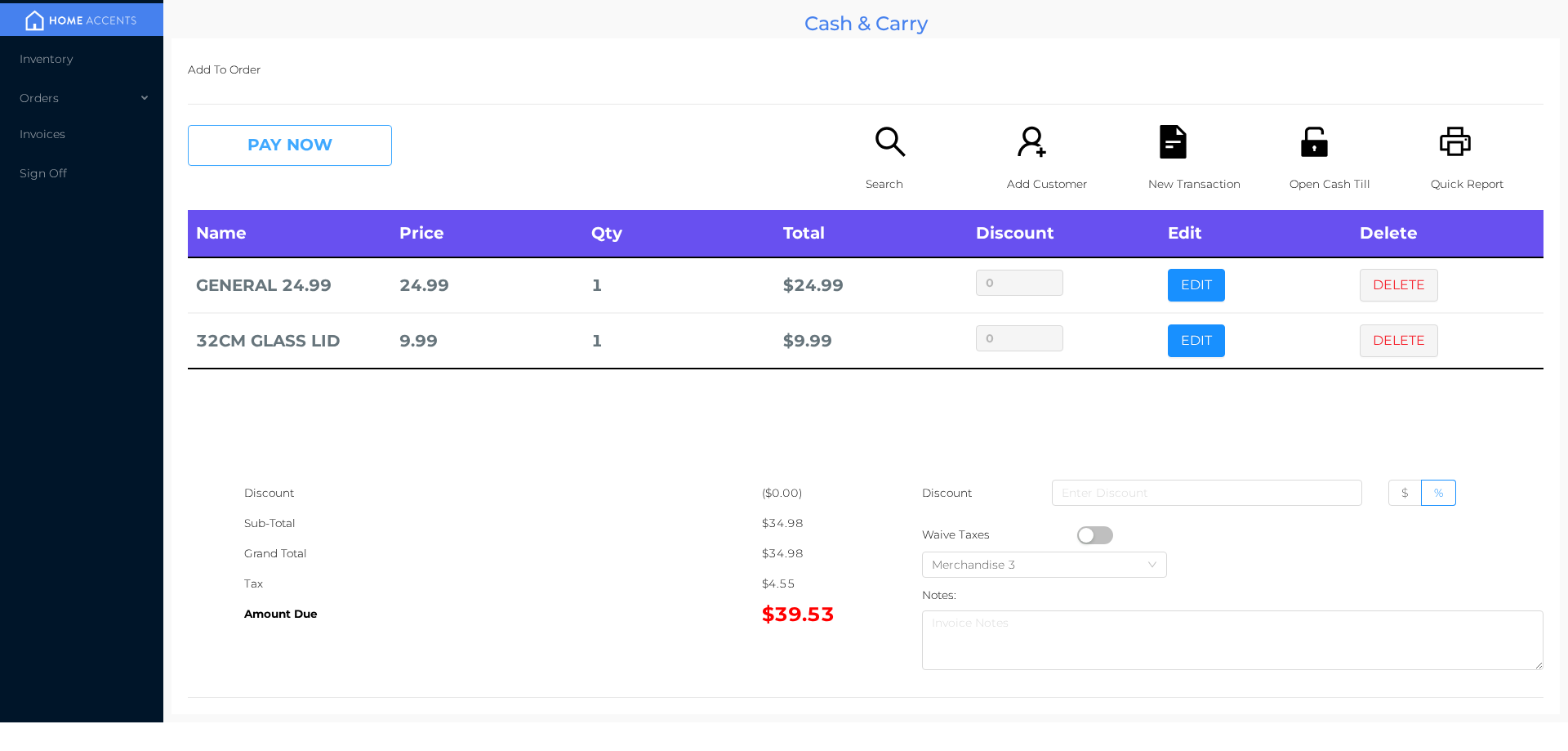
click at [261, 137] on button "PAY NOW" at bounding box center [289, 145] width 204 height 41
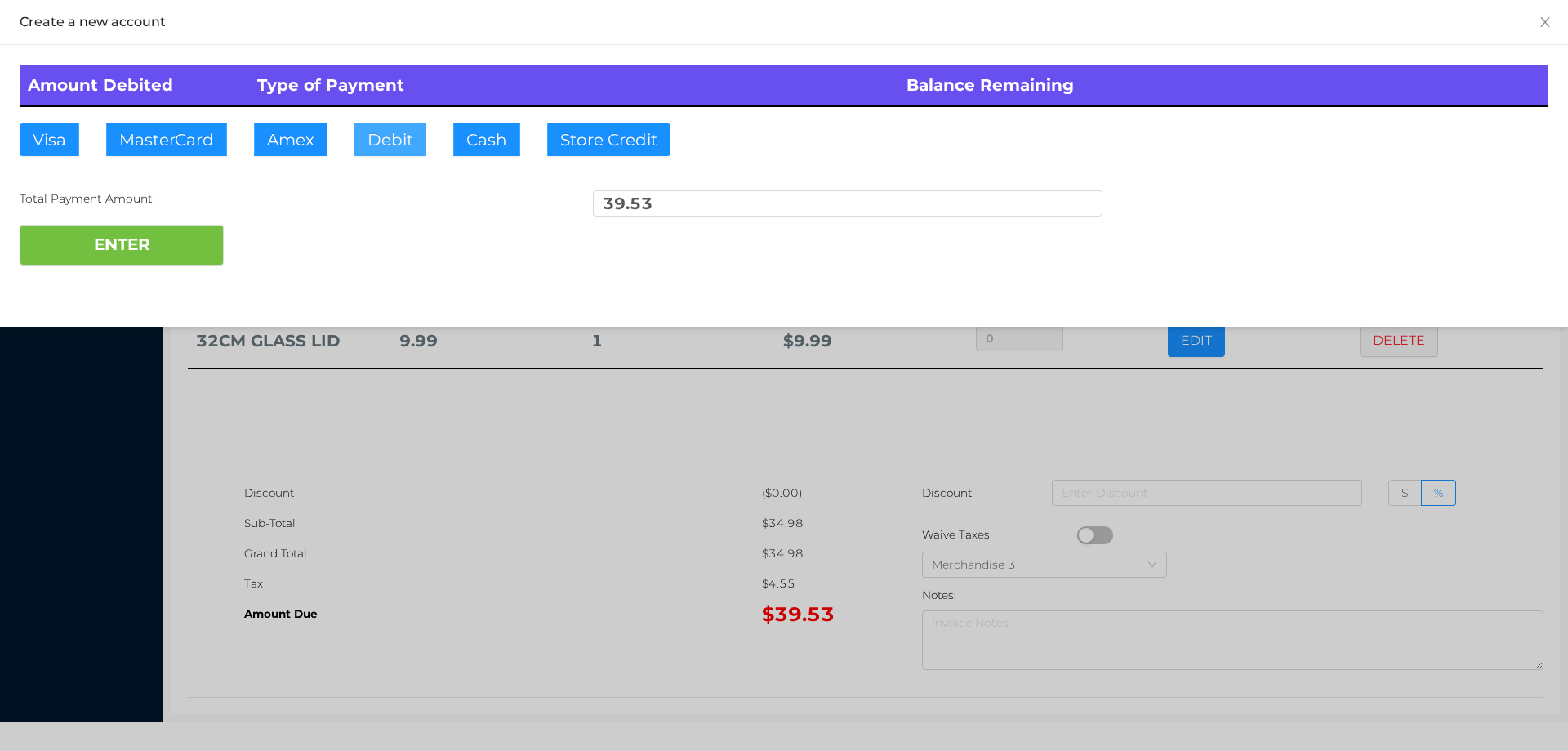
click at [390, 139] on button "Debit" at bounding box center [390, 139] width 72 height 33
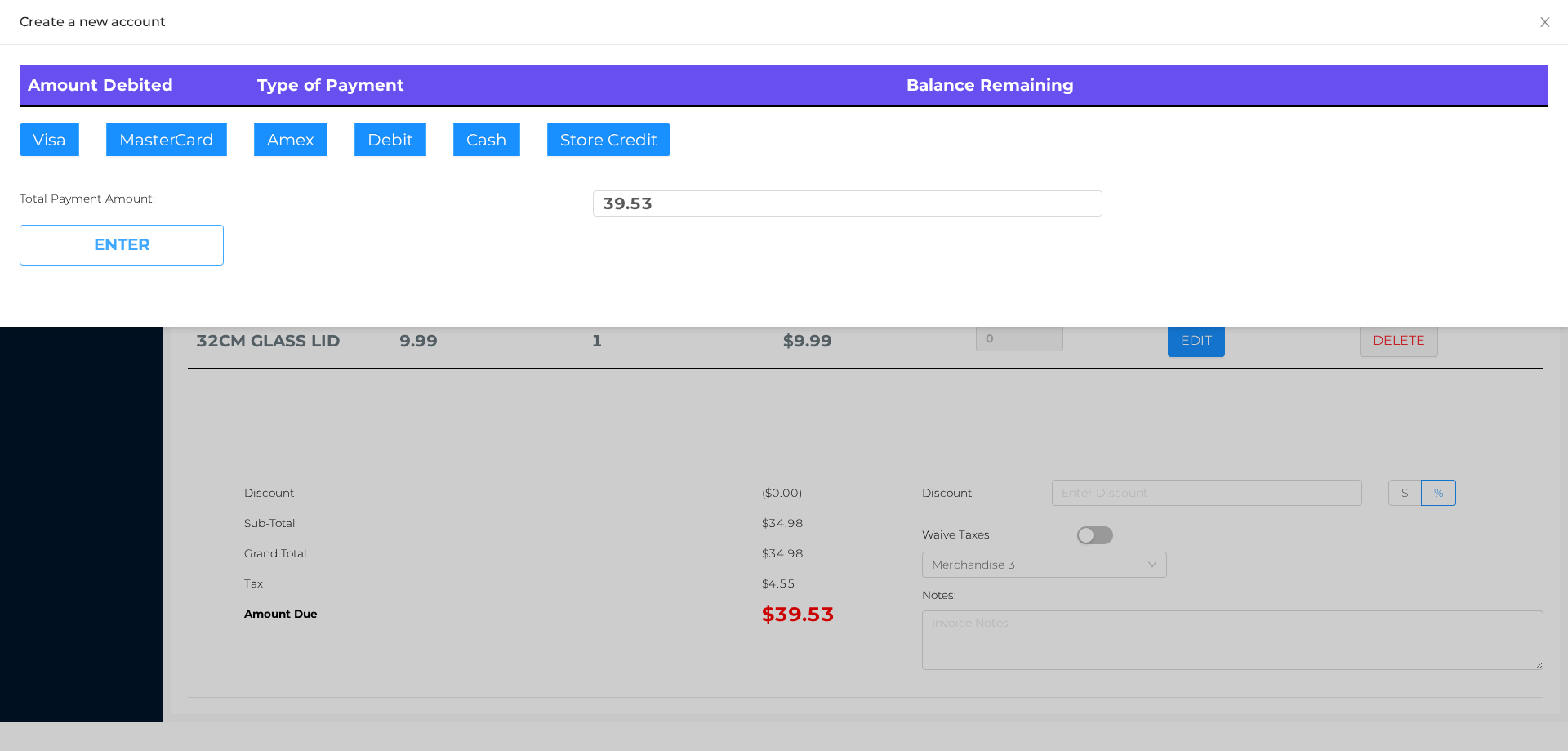
click at [184, 255] on button "ENTER" at bounding box center [121, 245] width 204 height 41
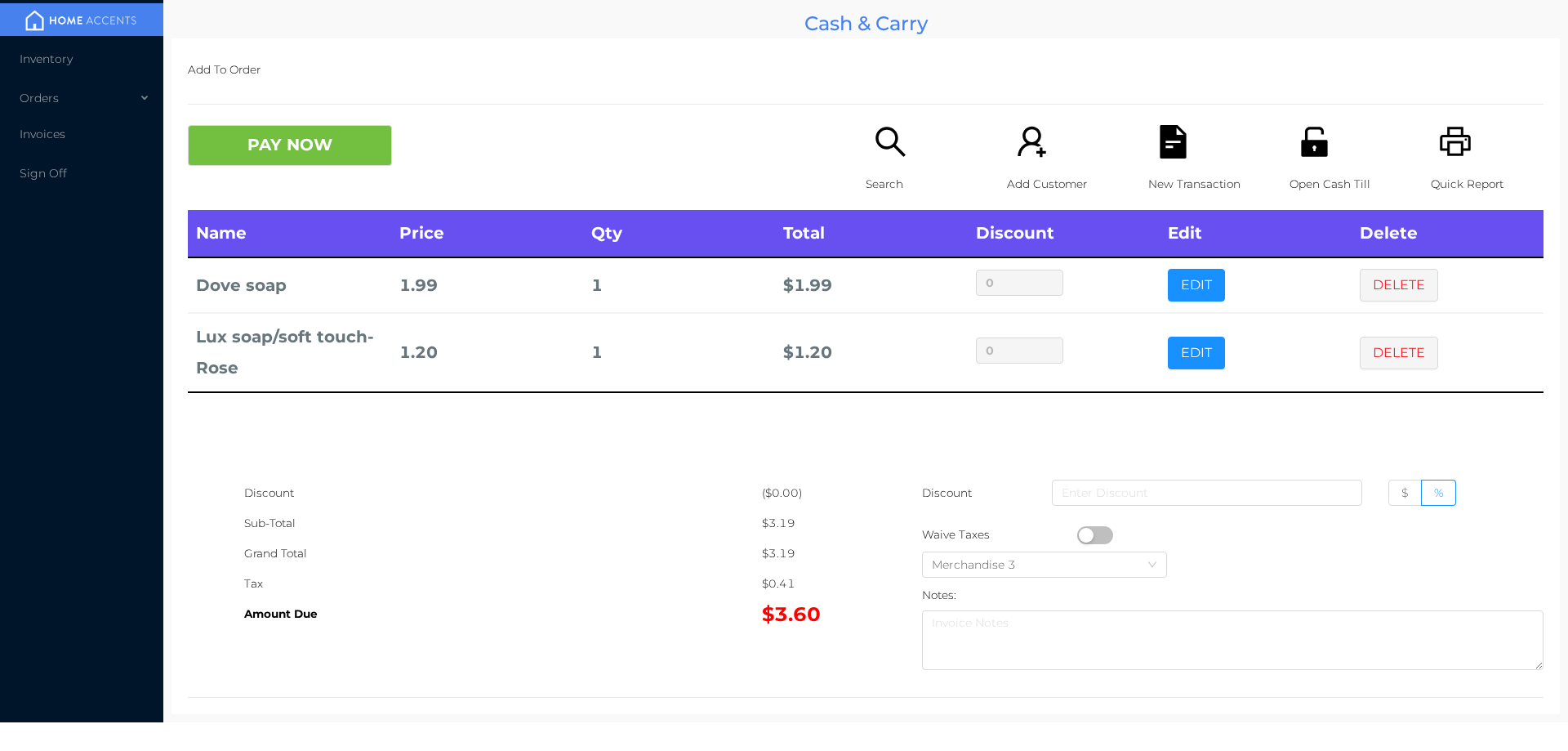
click at [875, 153] on icon "icon: search" at bounding box center [891, 142] width 34 height 34
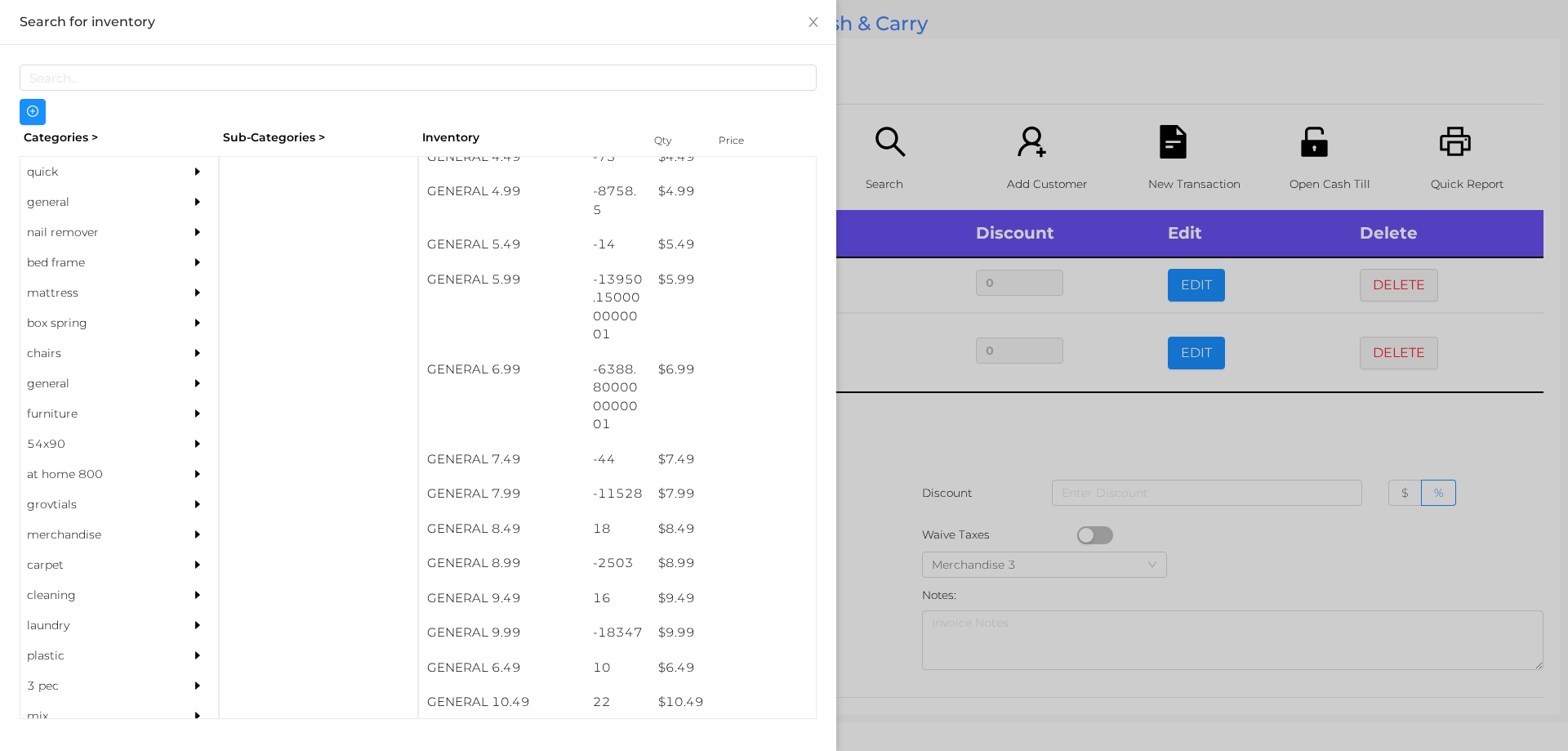
scroll to position [552, 0]
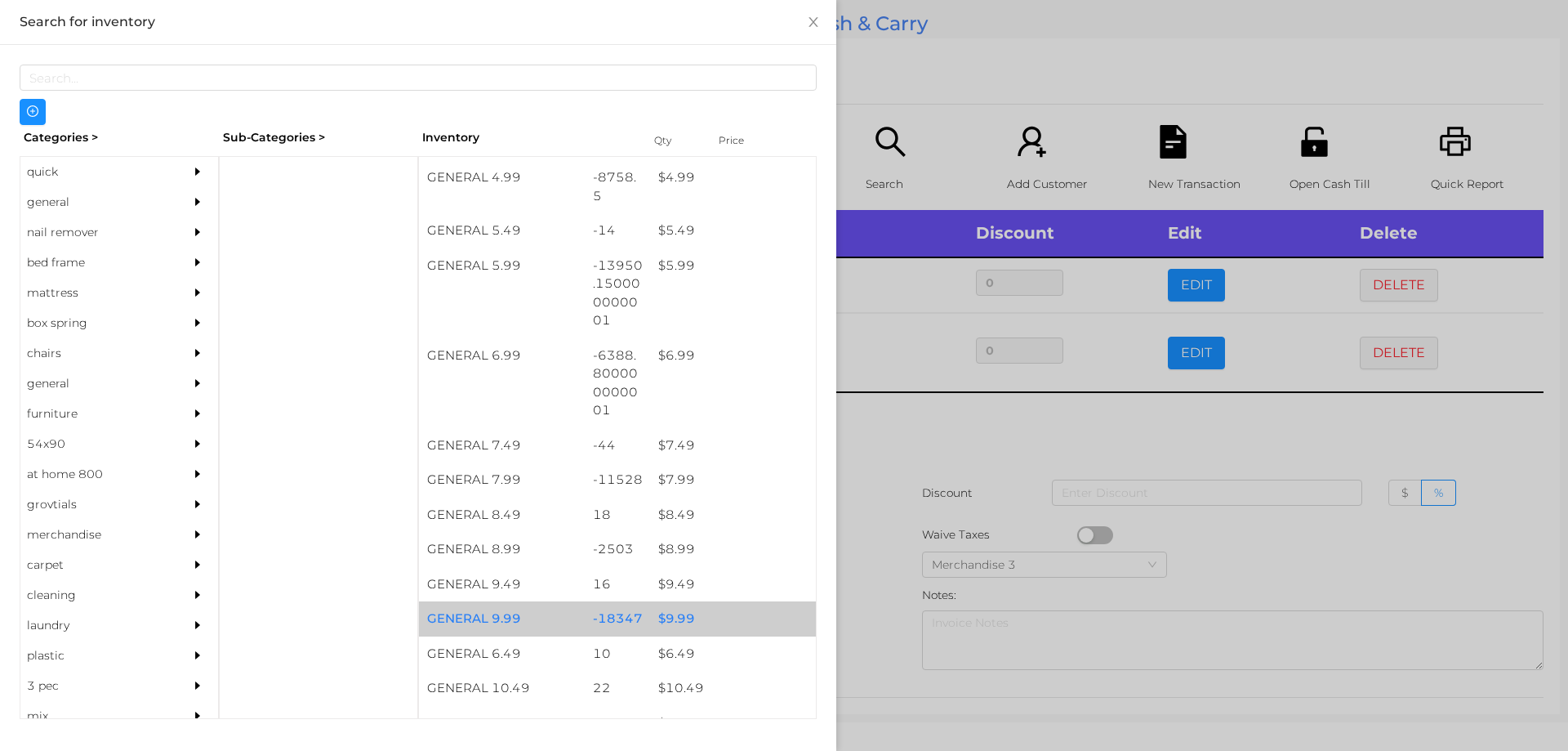
click at [665, 620] on div "$ 9.99" at bounding box center [733, 619] width 166 height 35
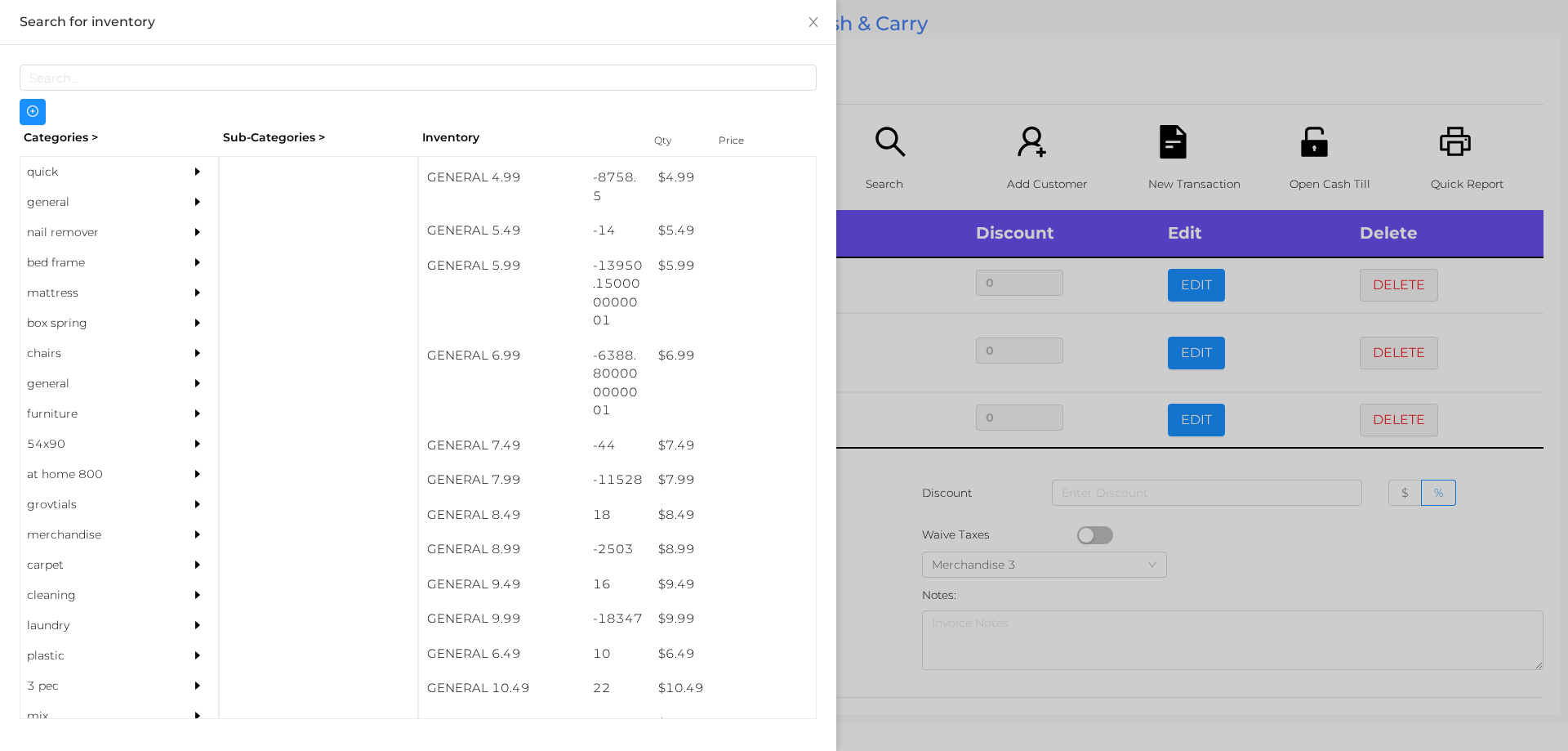
click at [885, 522] on div at bounding box center [784, 375] width 1568 height 751
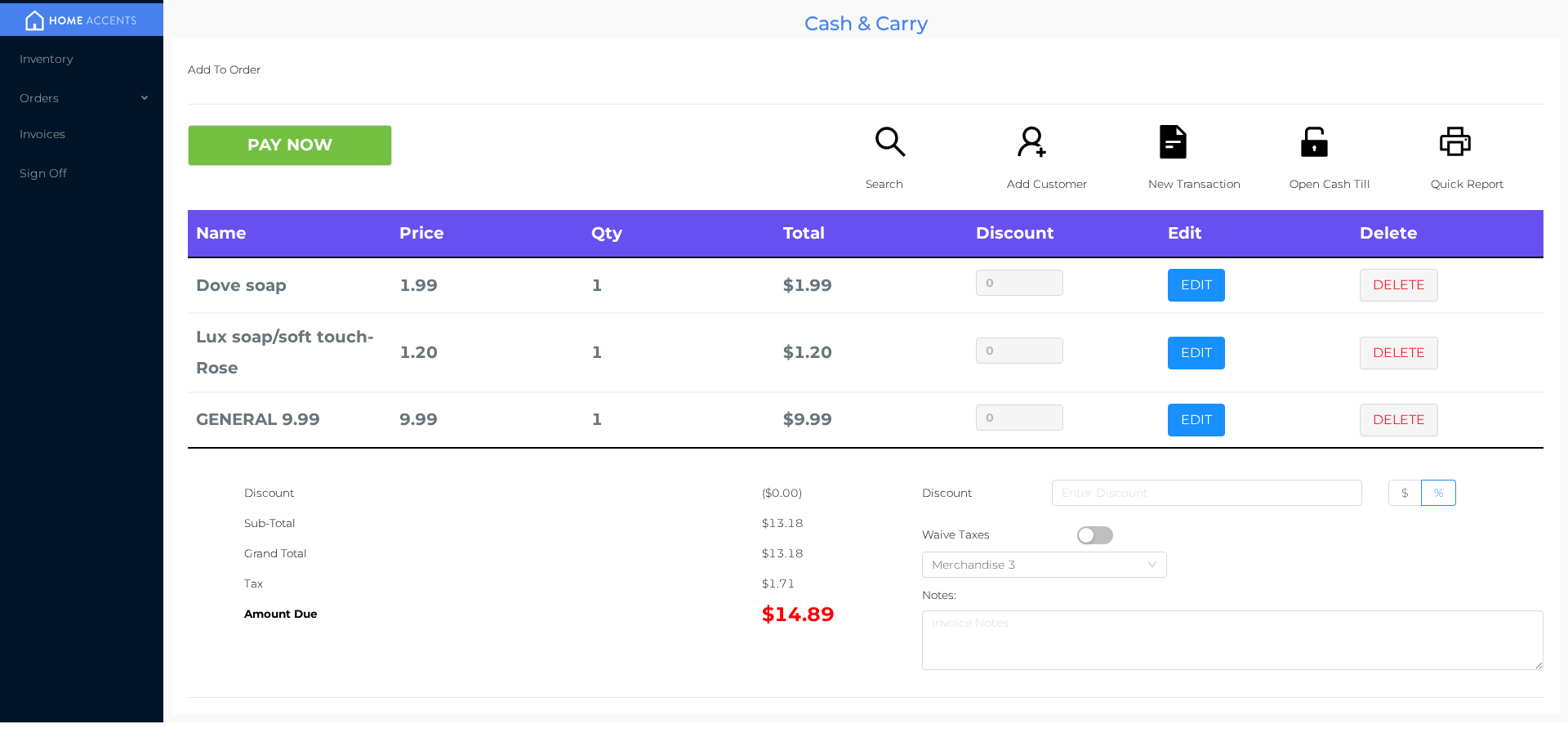
click at [875, 138] on icon "icon: search" at bounding box center [890, 141] width 30 height 30
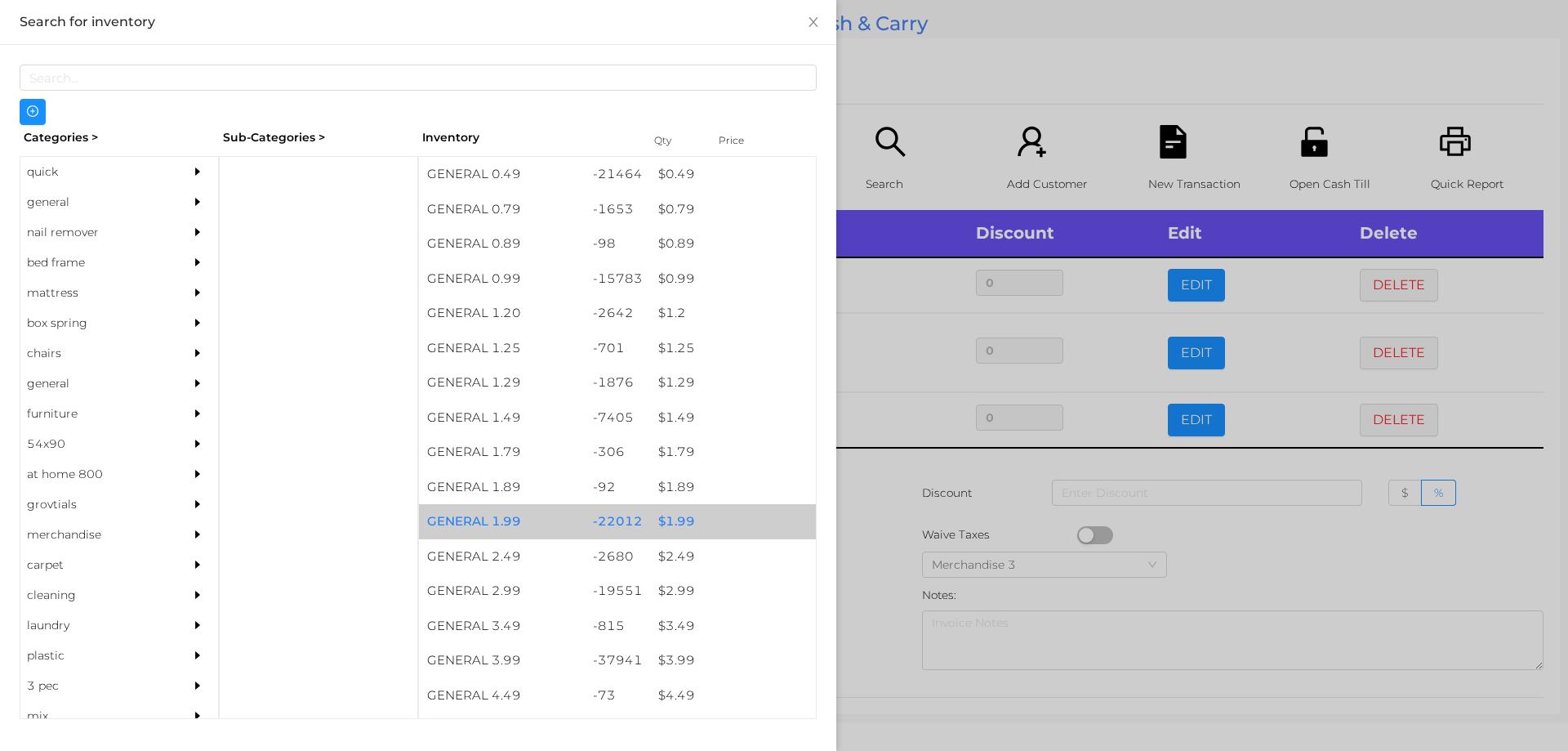
click at [661, 519] on div "$ 1.99" at bounding box center [733, 521] width 166 height 35
click at [663, 523] on div "$ 1.99" at bounding box center [733, 521] width 166 height 35
click at [670, 523] on div "$ 1.99" at bounding box center [733, 521] width 166 height 35
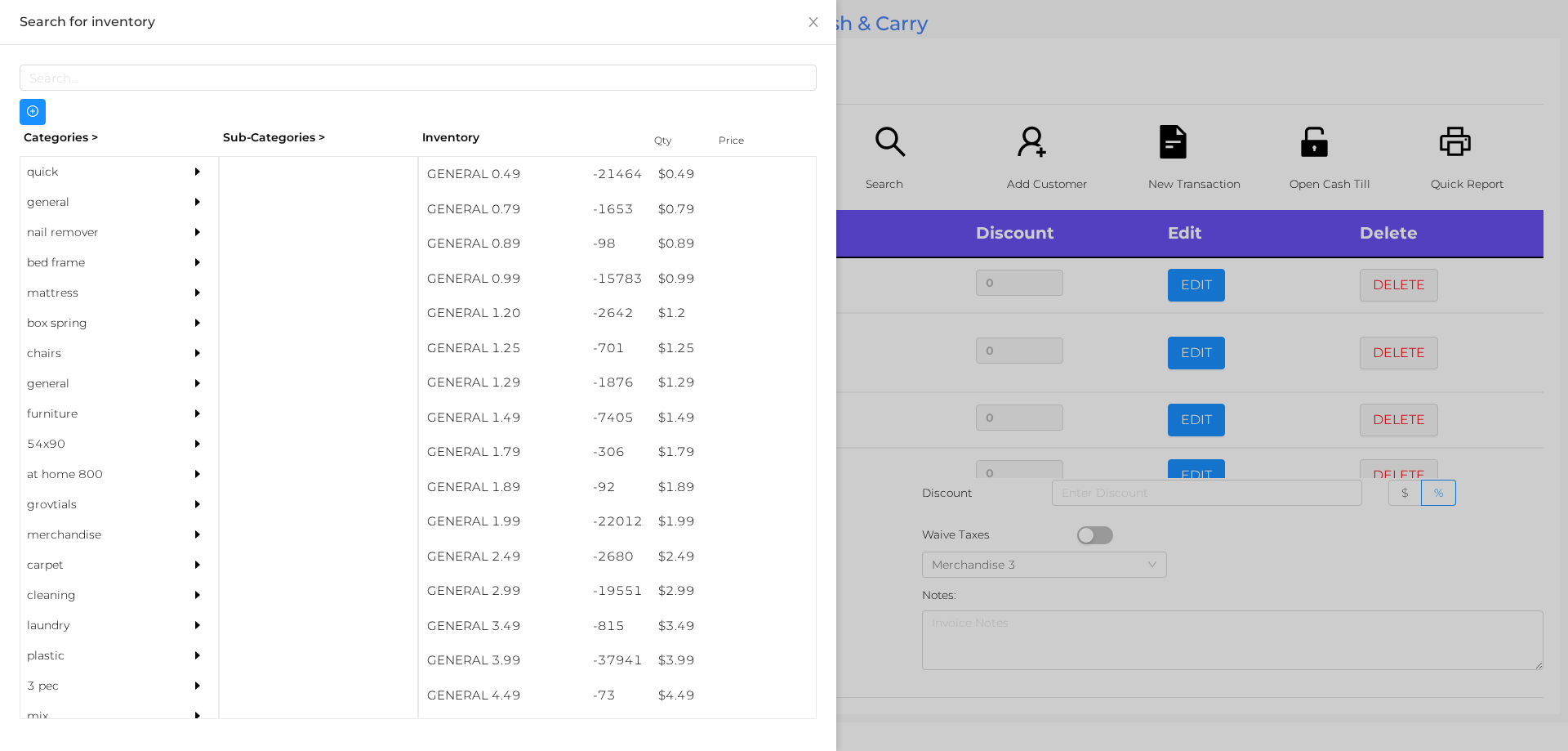
click at [869, 551] on div at bounding box center [784, 375] width 1568 height 751
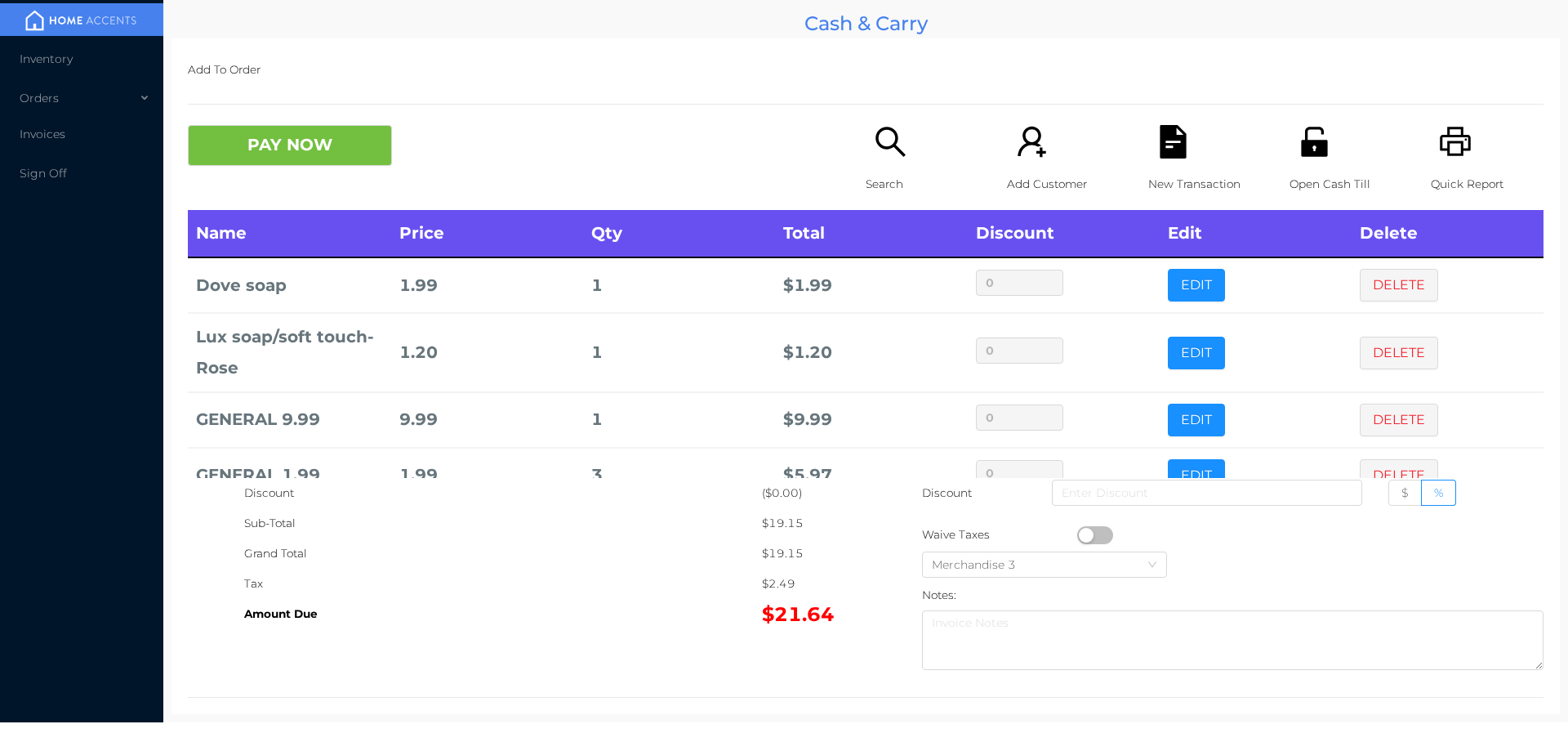
click at [1170, 139] on icon "icon: file-text" at bounding box center [1172, 142] width 26 height 34
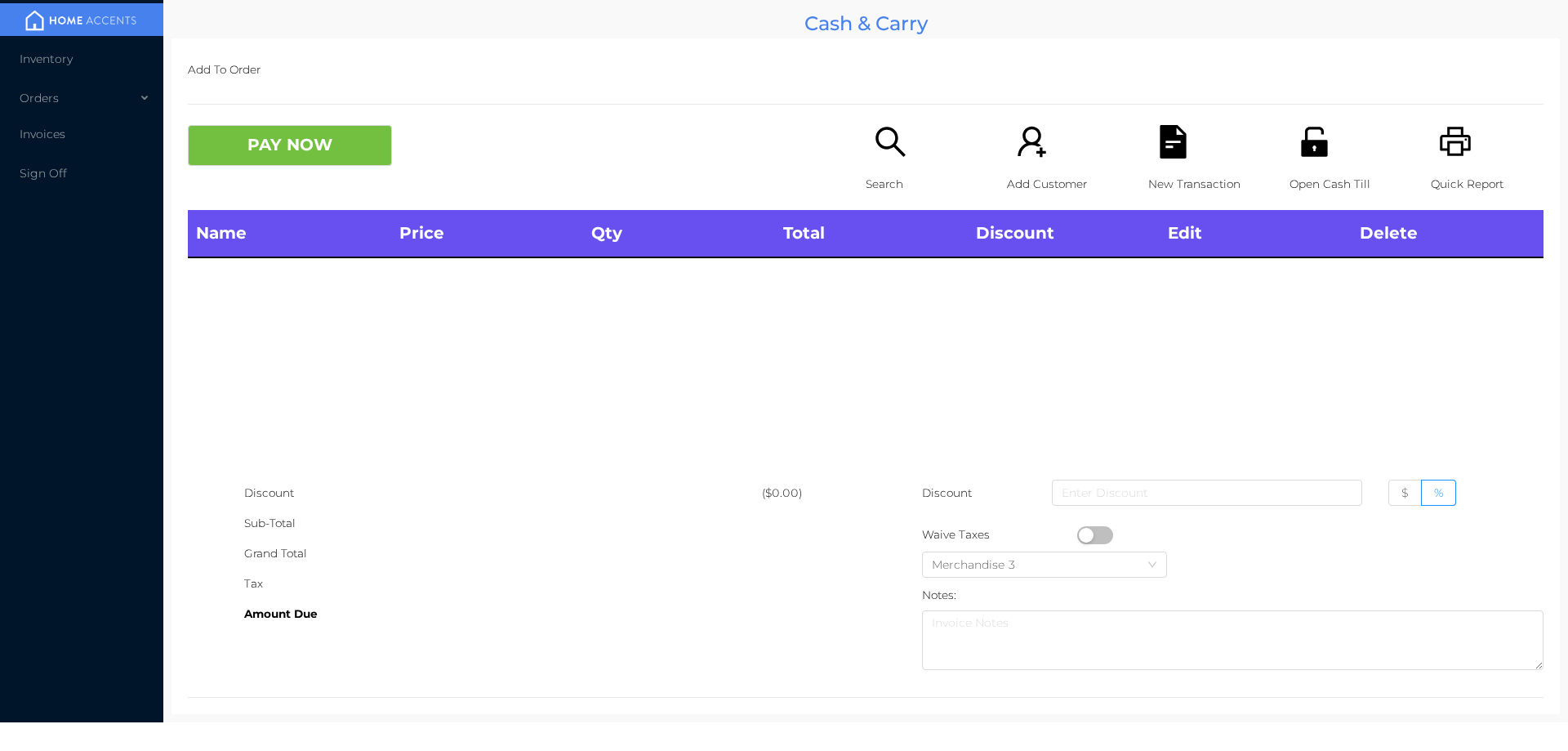
click at [1457, 171] on p "Quick Report" at bounding box center [1486, 184] width 112 height 30
click at [1163, 162] on div "New Transaction" at bounding box center [1204, 167] width 112 height 85
click at [283, 145] on button "PAY NOW" at bounding box center [289, 145] width 204 height 41
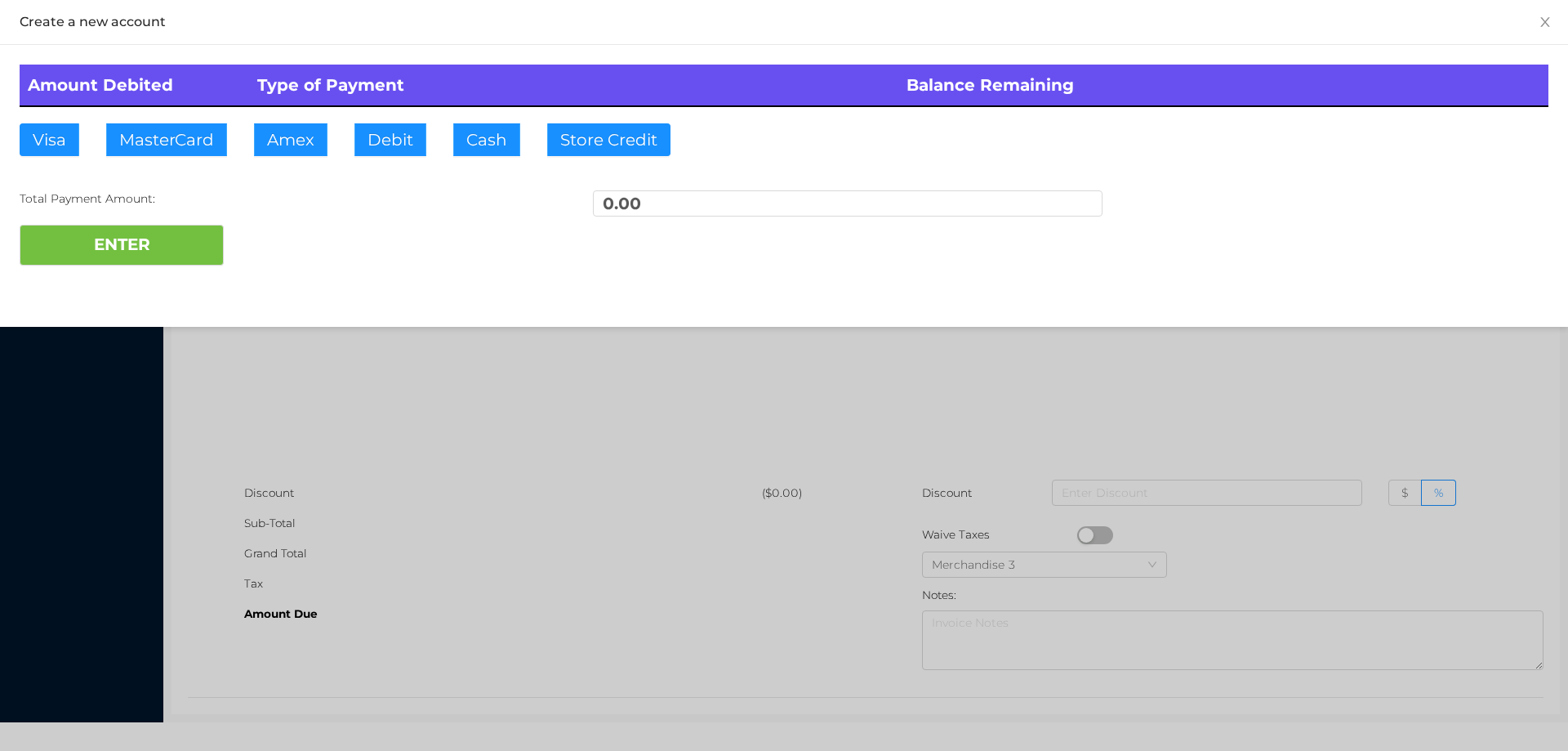
click at [350, 443] on div at bounding box center [784, 375] width 1568 height 751
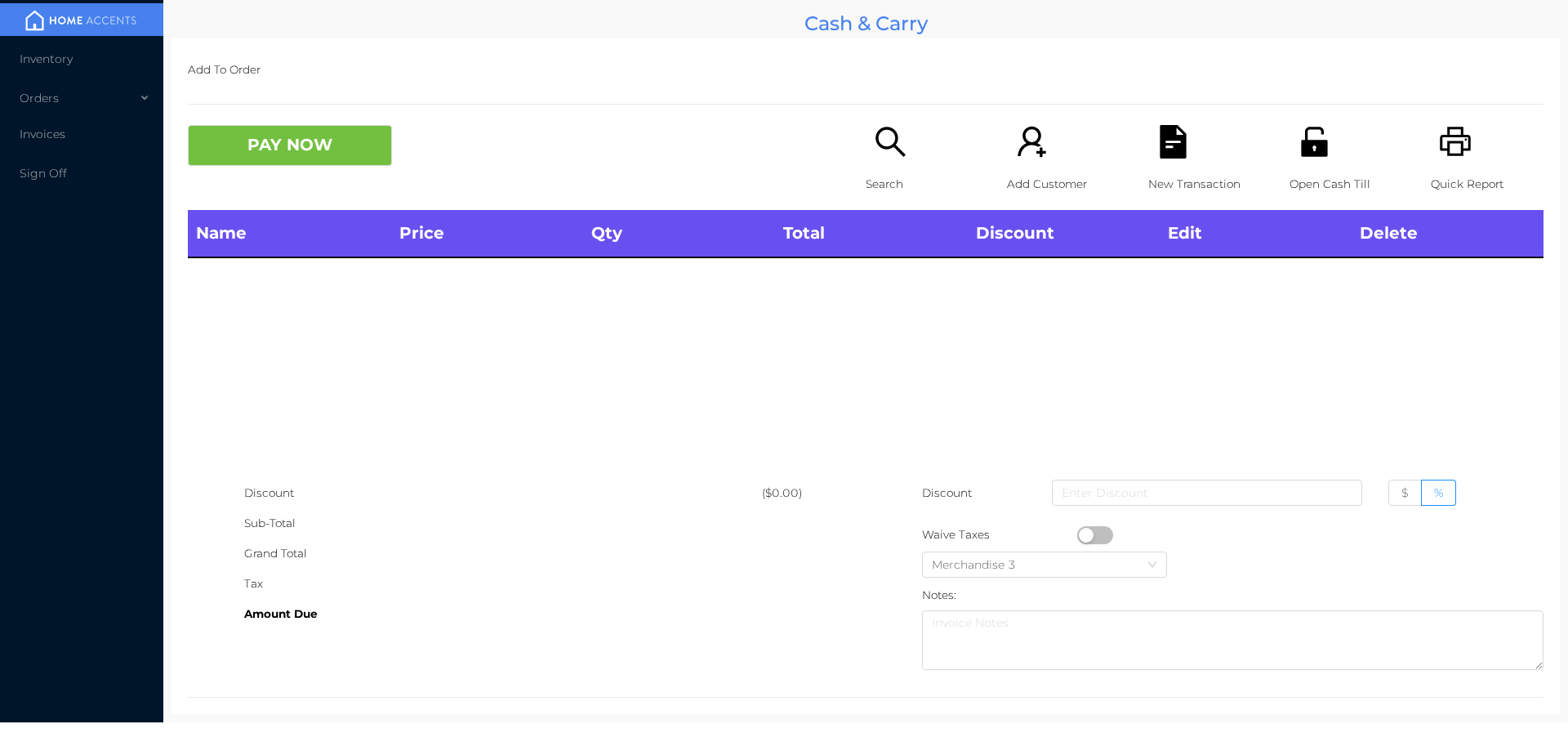
click at [881, 154] on icon "icon: search" at bounding box center [891, 142] width 34 height 34
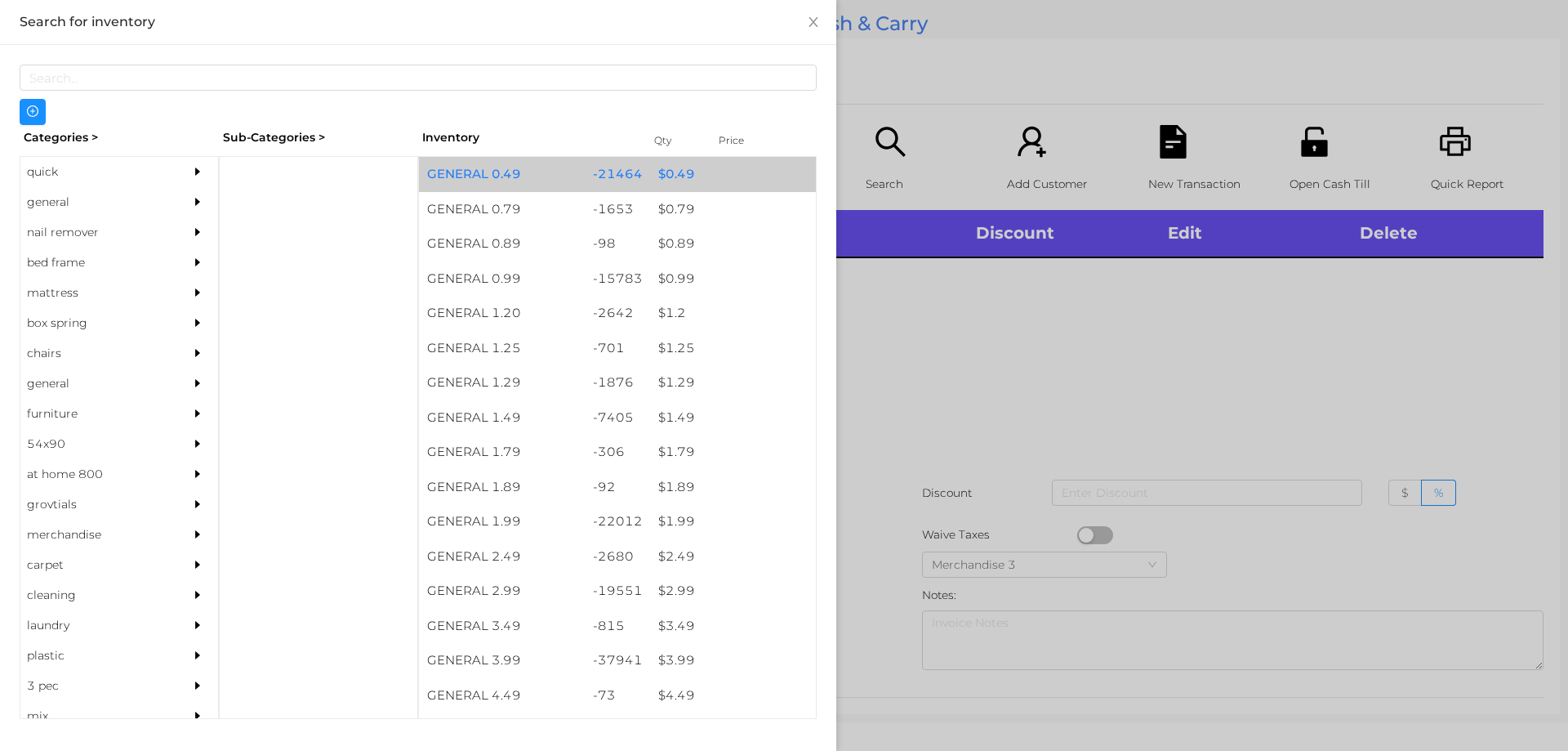
click at [656, 178] on div "$ 0.49" at bounding box center [733, 174] width 166 height 35
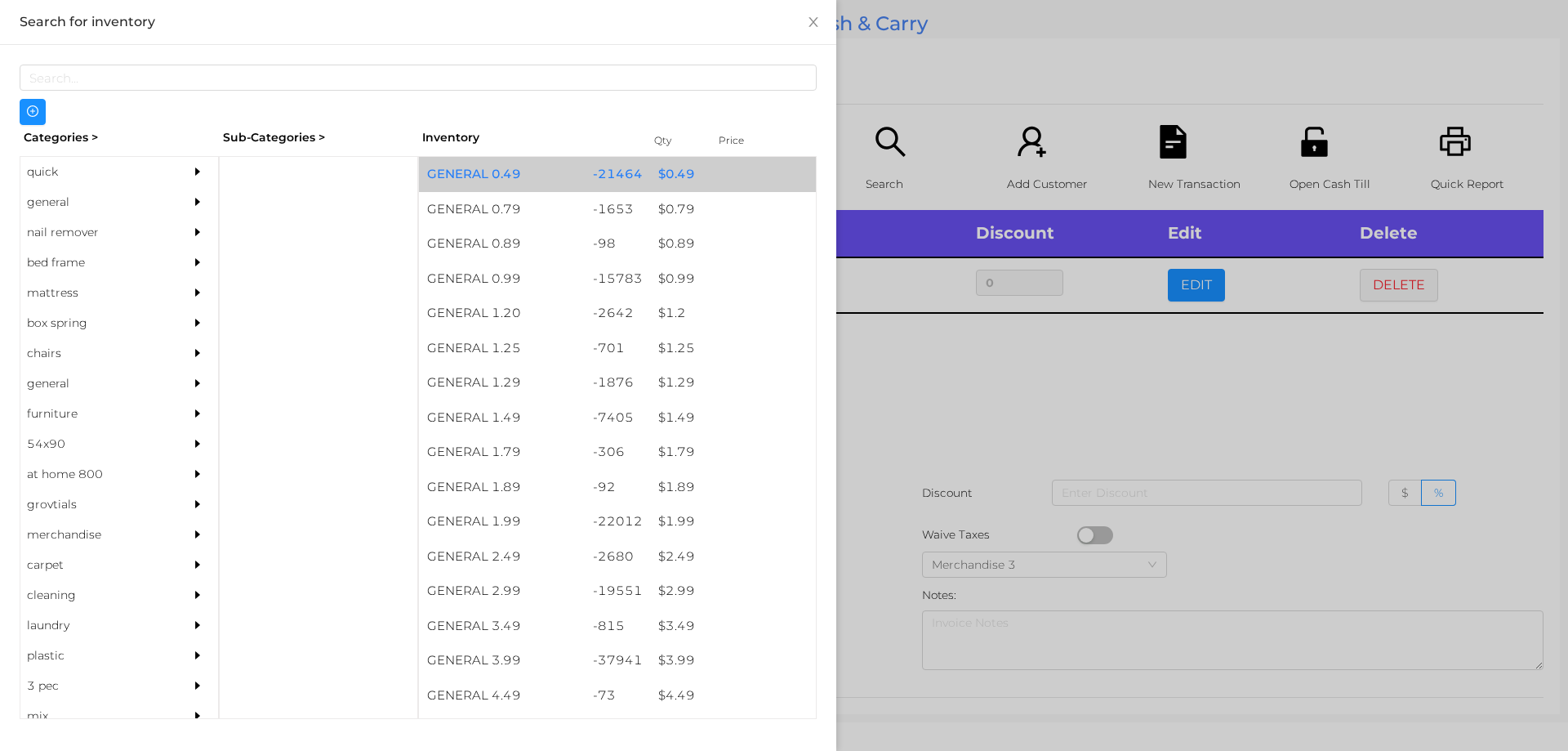
click at [650, 173] on div "$ 0.49" at bounding box center [733, 174] width 166 height 35
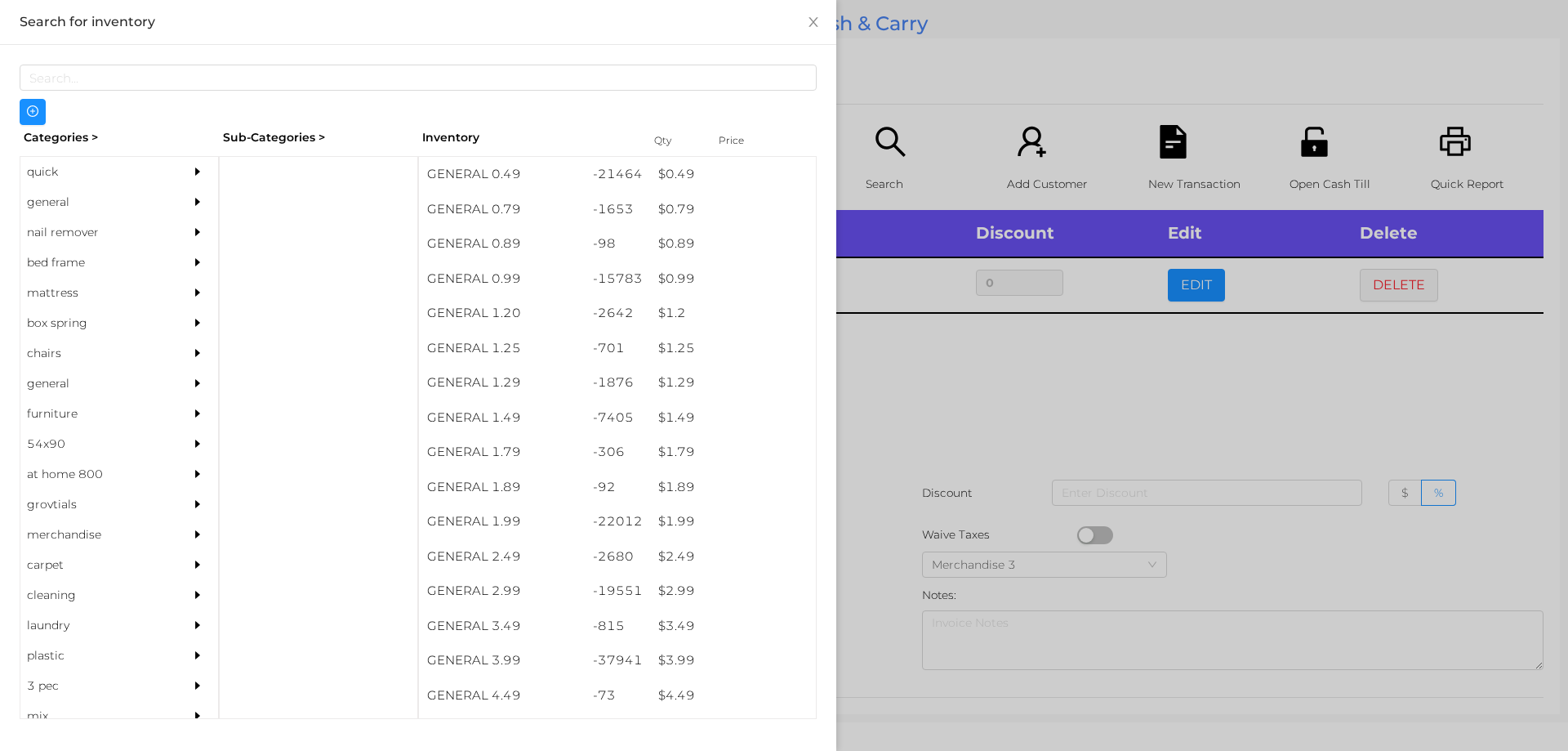
click at [912, 372] on div at bounding box center [784, 375] width 1568 height 751
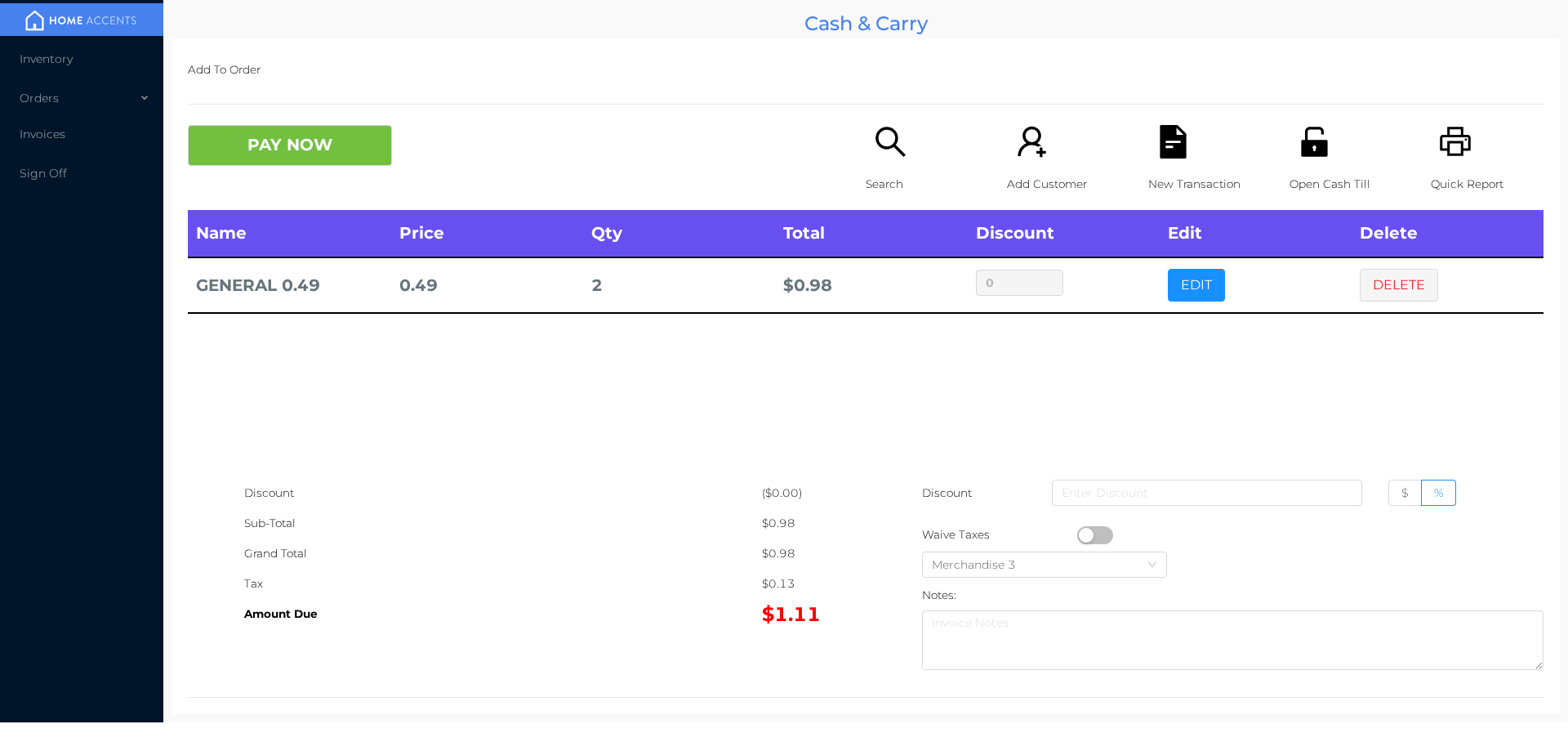
click at [280, 145] on button "PAY NOW" at bounding box center [289, 145] width 204 height 41
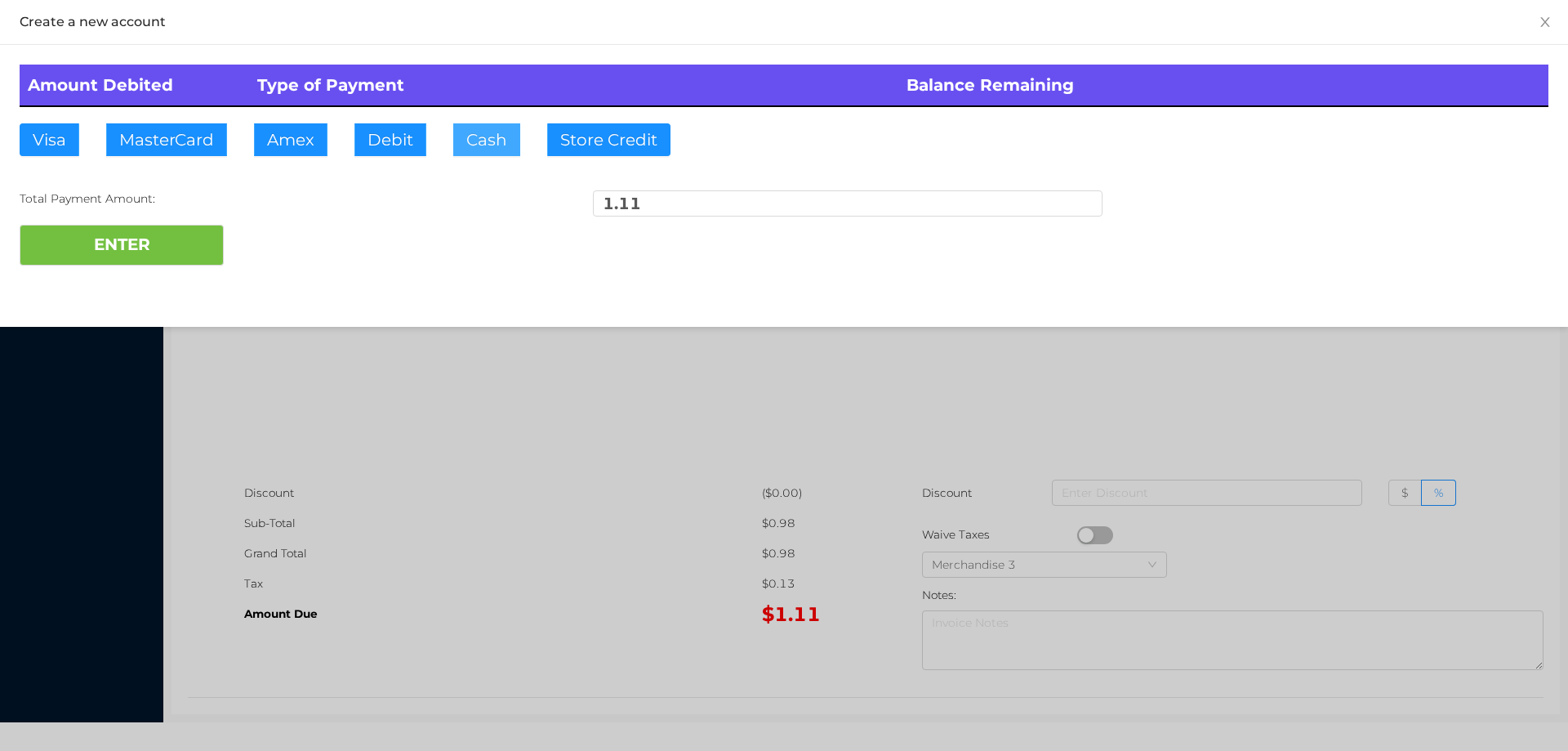
click at [472, 126] on button "Cash" at bounding box center [486, 139] width 67 height 33
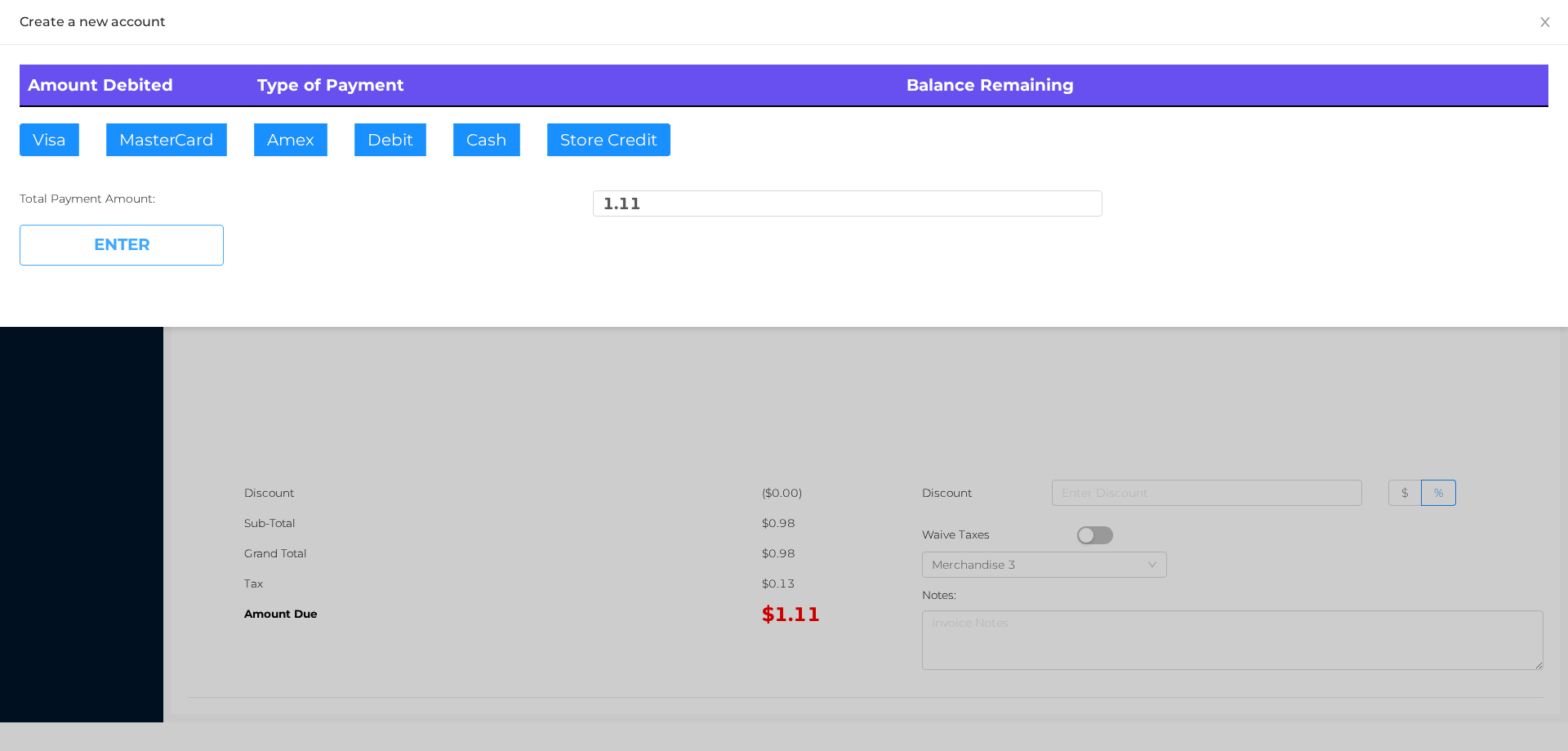
click at [135, 253] on button "ENTER" at bounding box center [121, 245] width 204 height 41
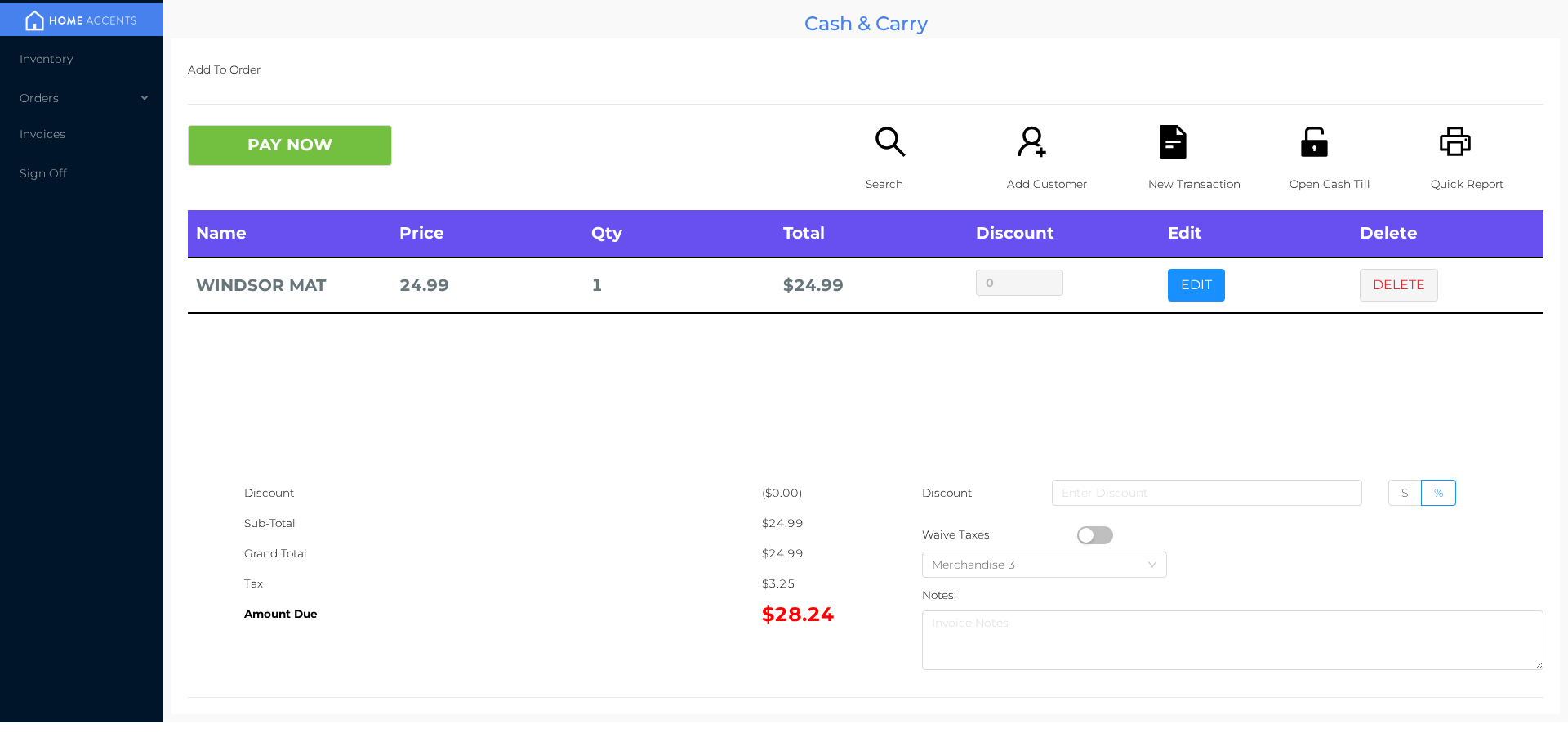
click at [879, 160] on div "Search" at bounding box center [922, 167] width 112 height 85
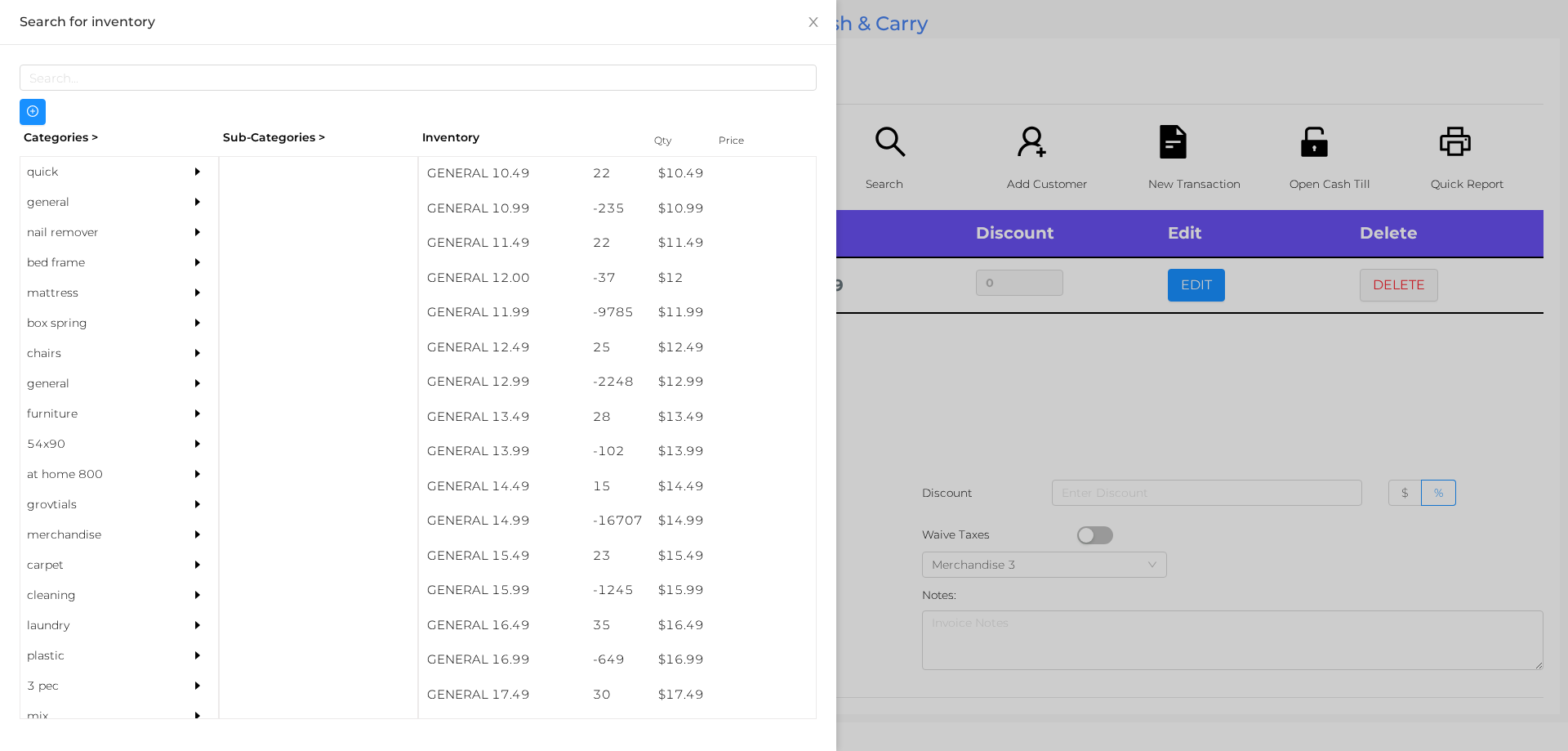
scroll to position [1067, 0]
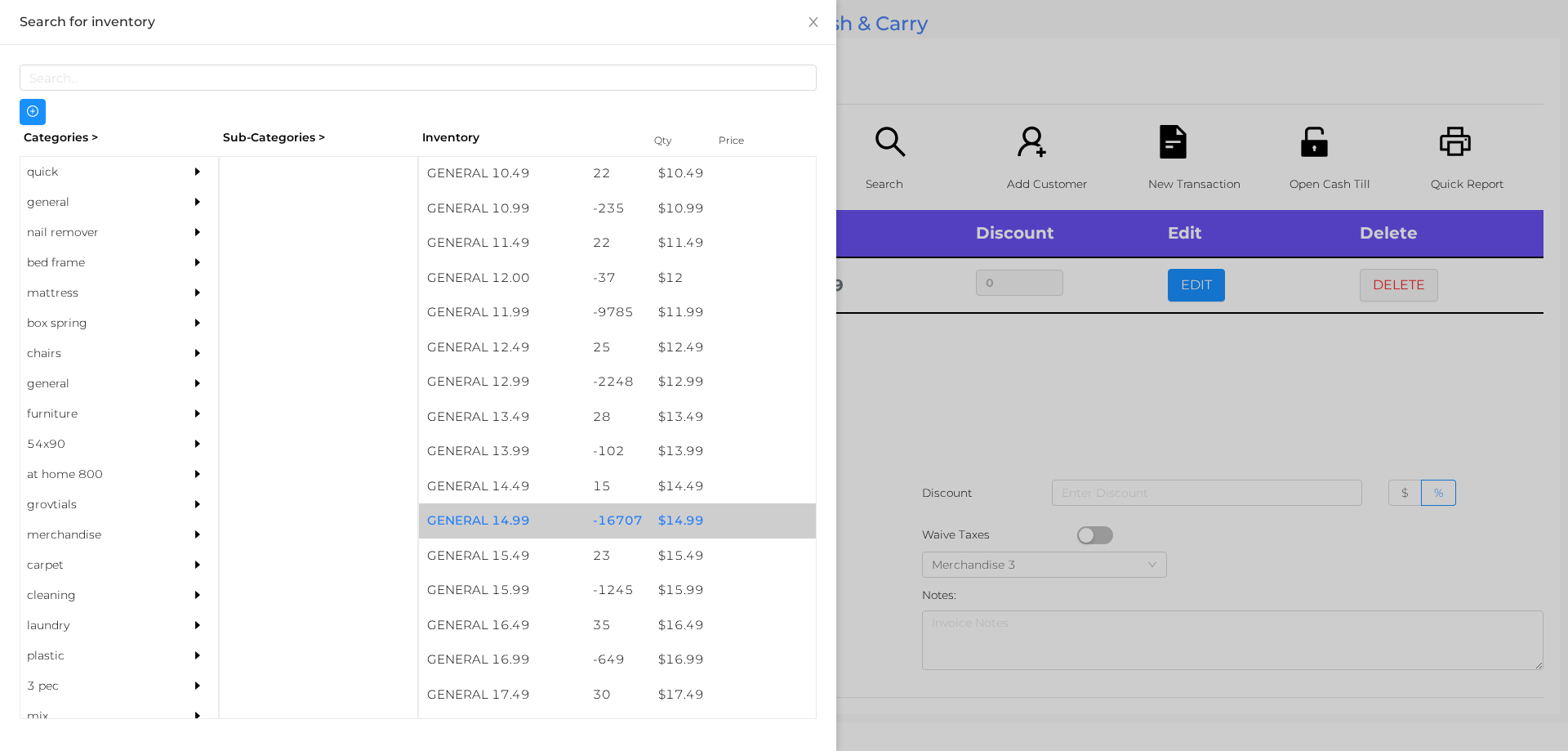
click at [680, 524] on div "$ 14.99" at bounding box center [733, 520] width 166 height 35
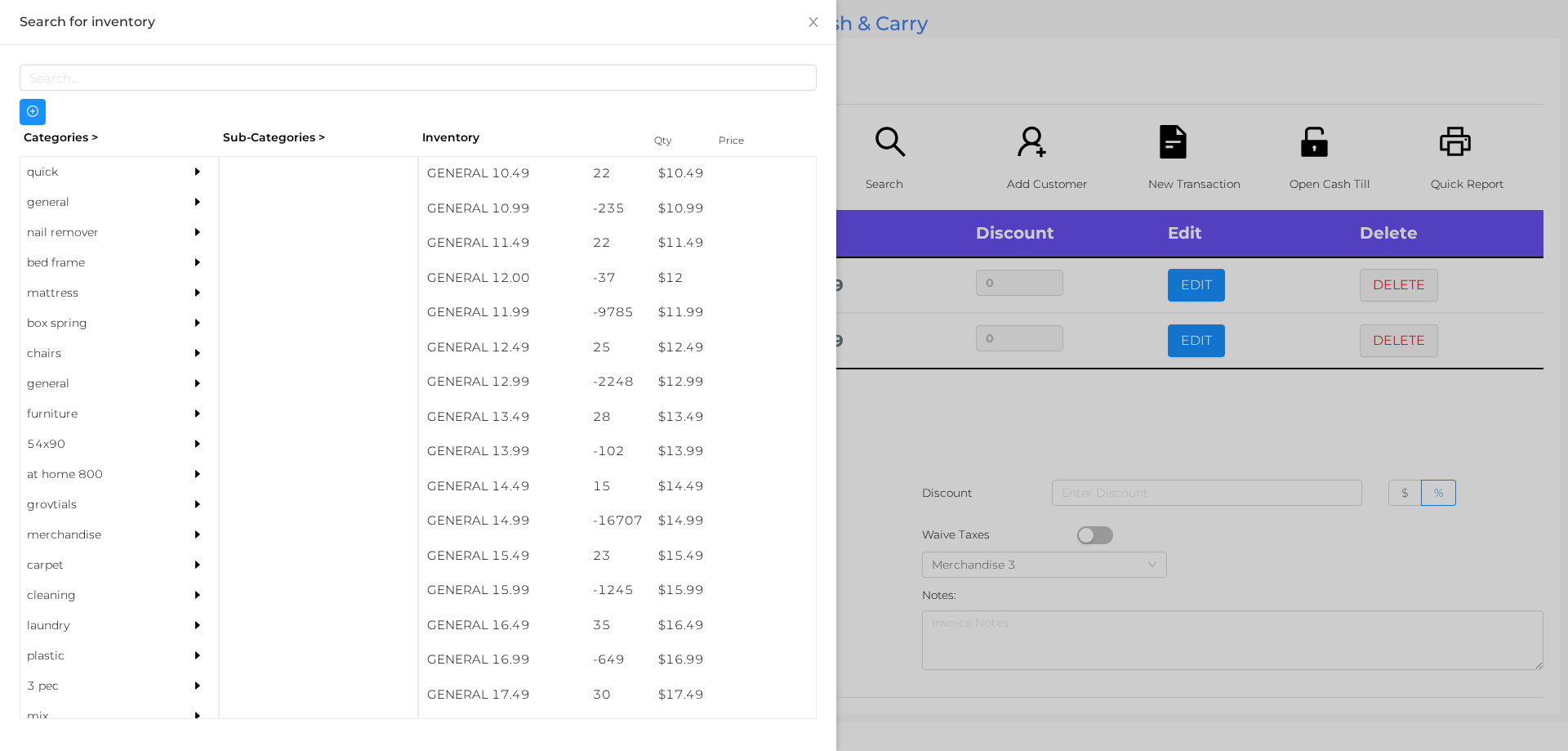
click at [867, 452] on div at bounding box center [784, 375] width 1568 height 751
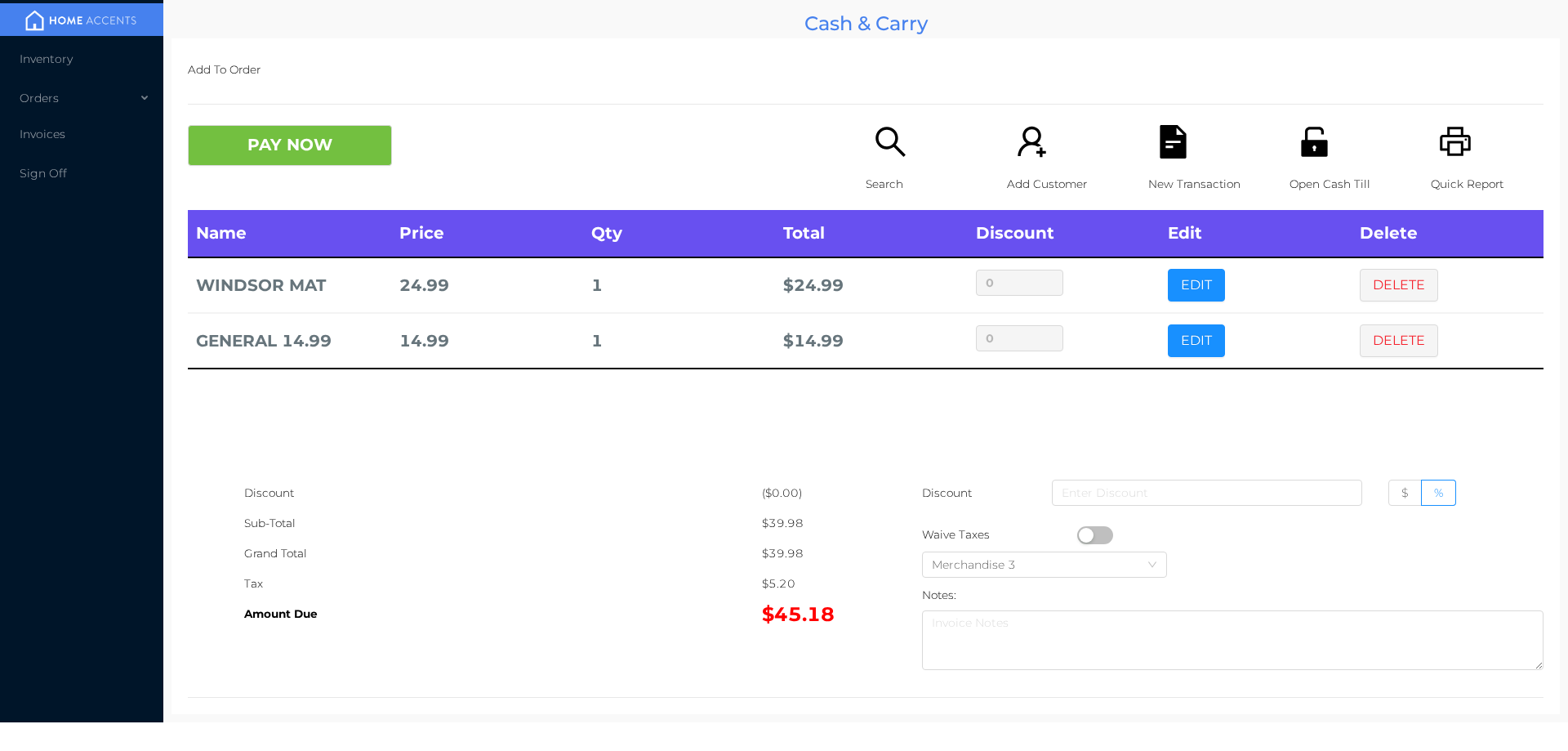
click at [866, 180] on p "Search" at bounding box center [922, 184] width 112 height 30
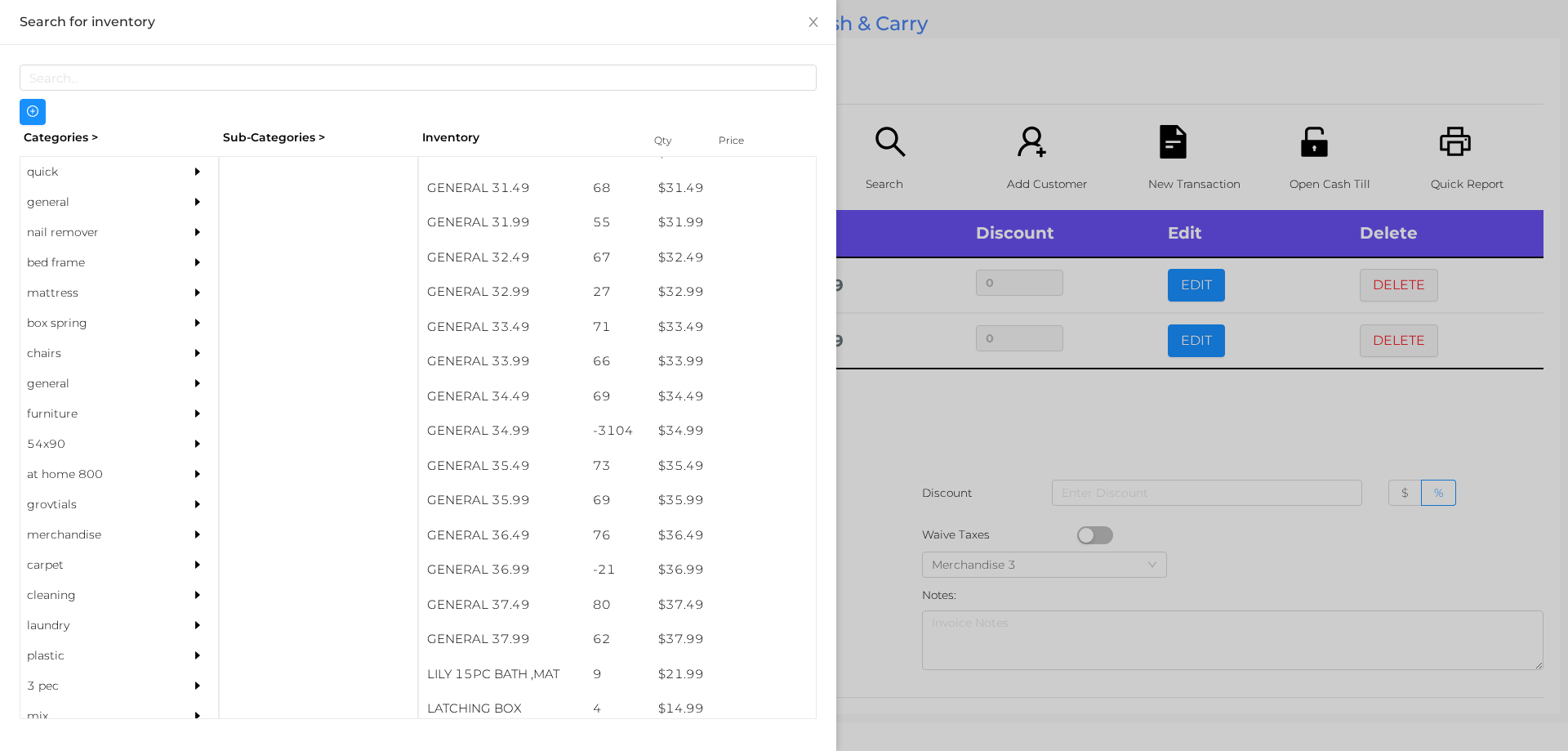
scroll to position [2545, 0]
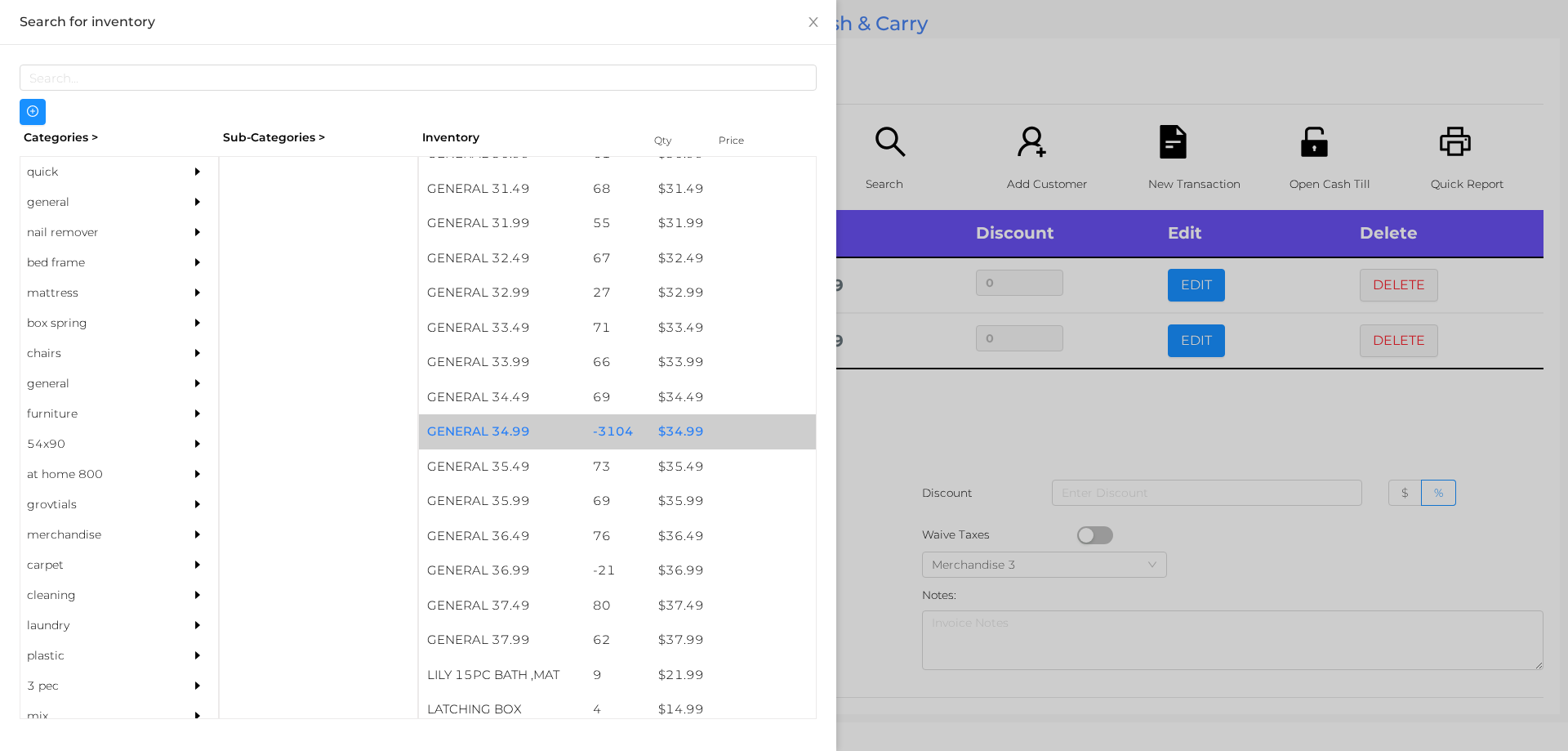
click at [688, 435] on div "$ 34.99" at bounding box center [733, 431] width 166 height 35
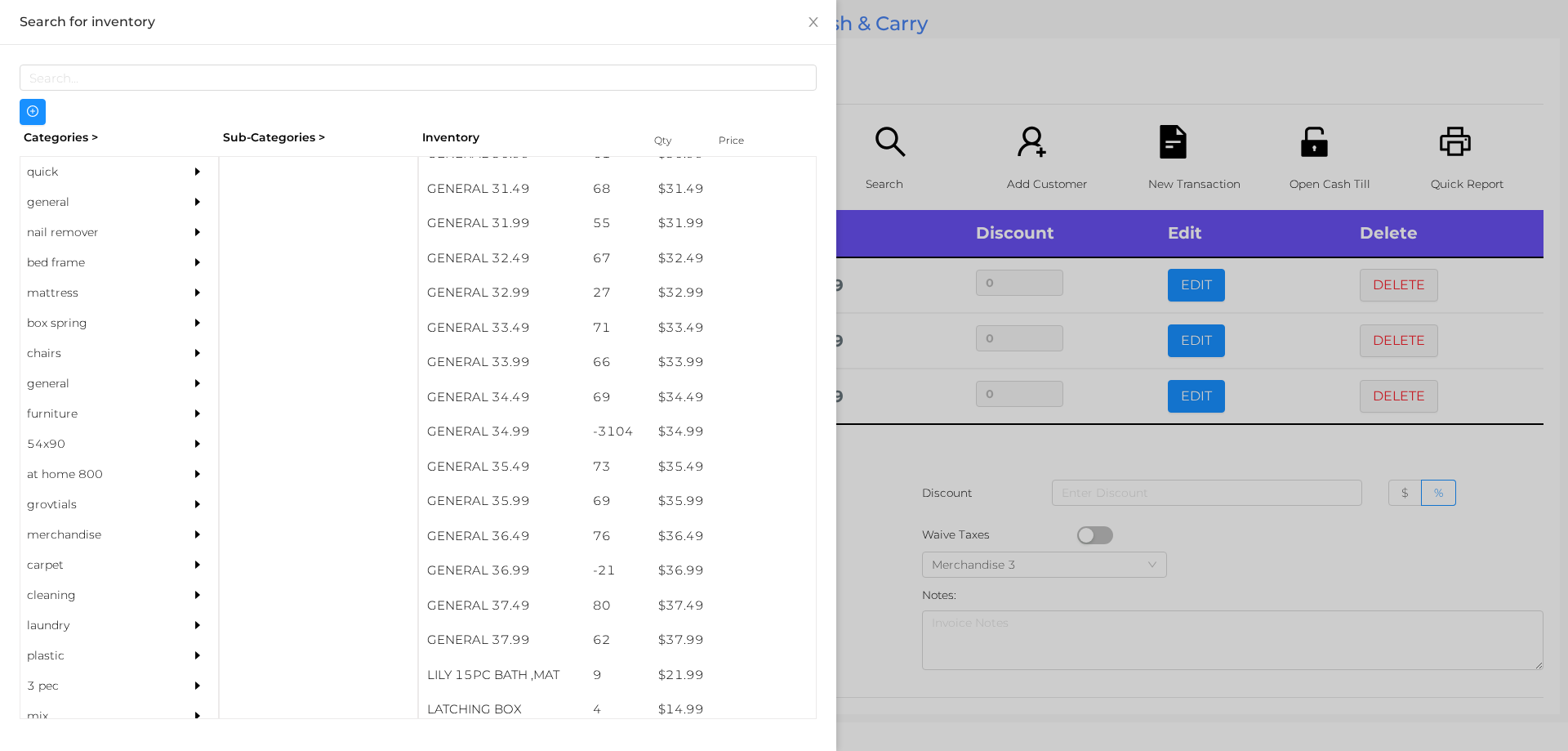
click at [851, 491] on div at bounding box center [784, 375] width 1568 height 751
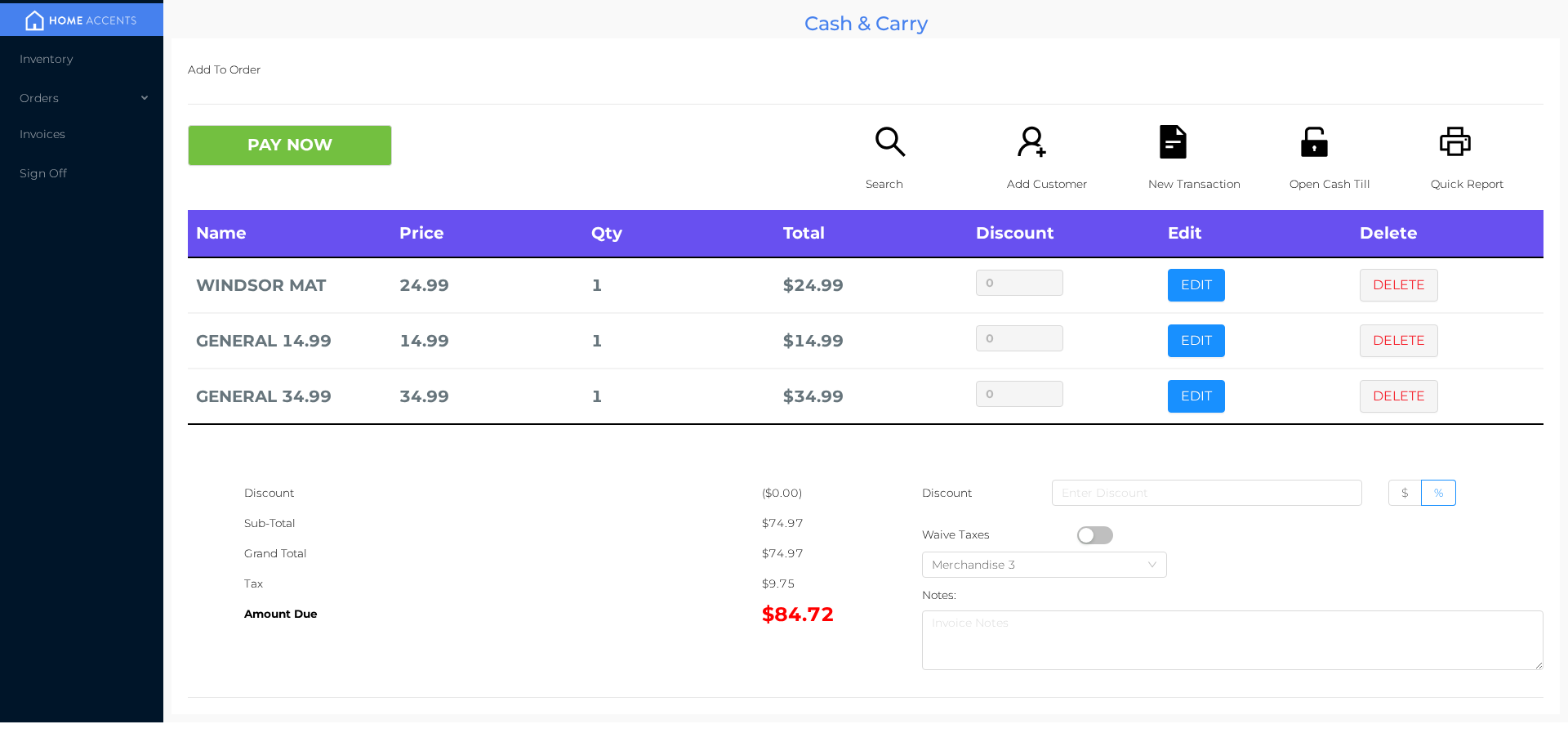
click at [877, 172] on p "Search" at bounding box center [922, 184] width 112 height 30
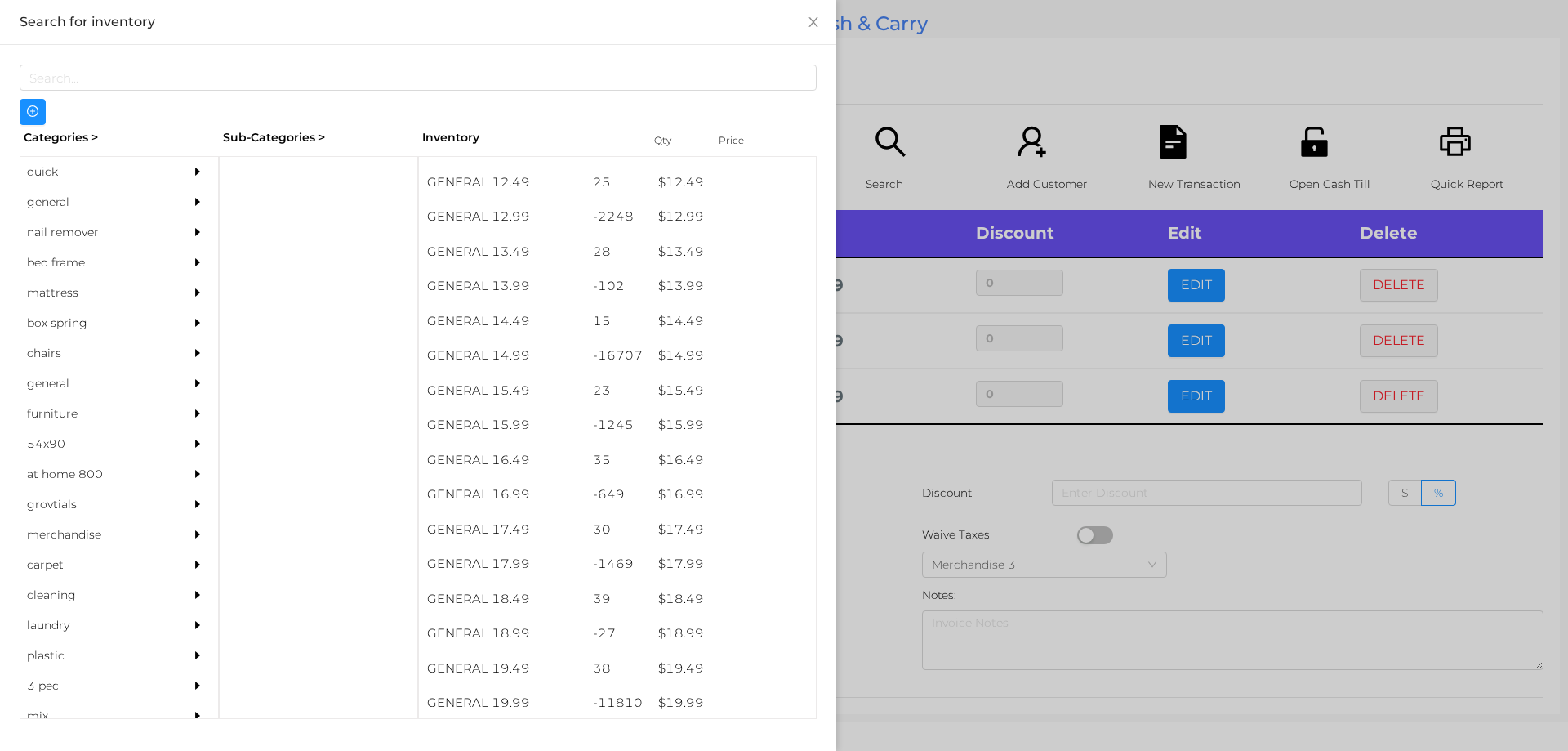
scroll to position [1232, 0]
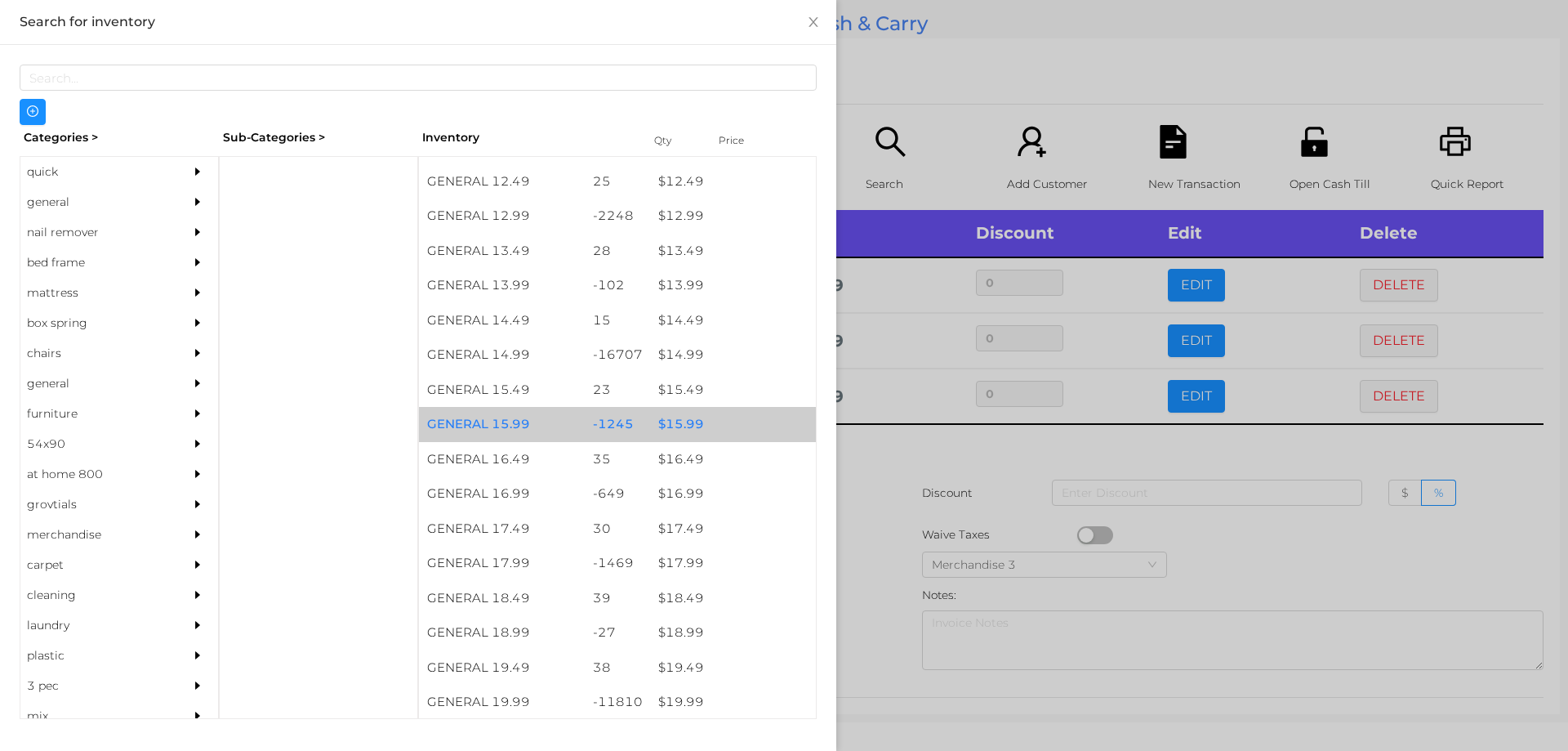
click at [669, 428] on div "$ 15.99" at bounding box center [733, 424] width 166 height 35
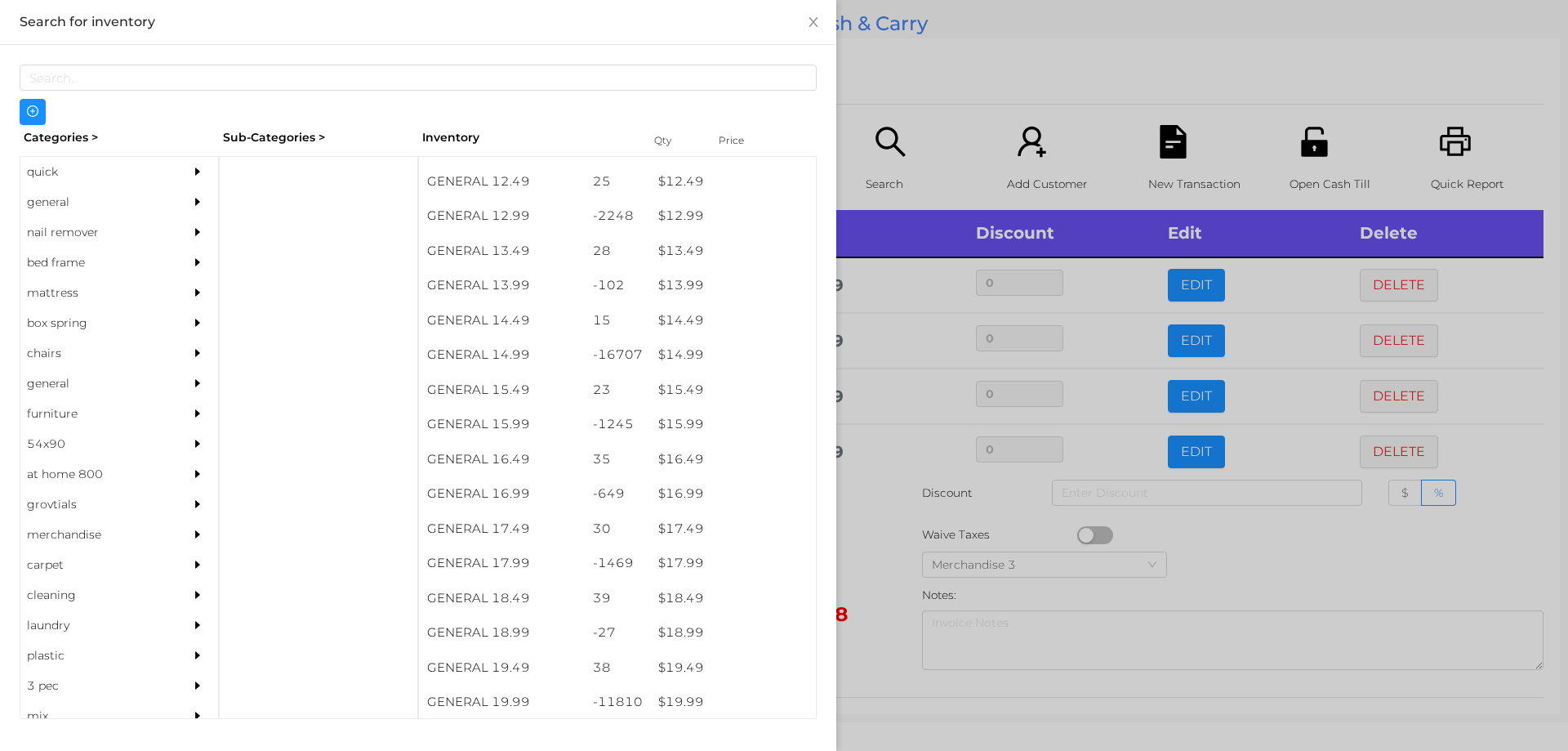
click at [879, 572] on div at bounding box center [784, 375] width 1568 height 751
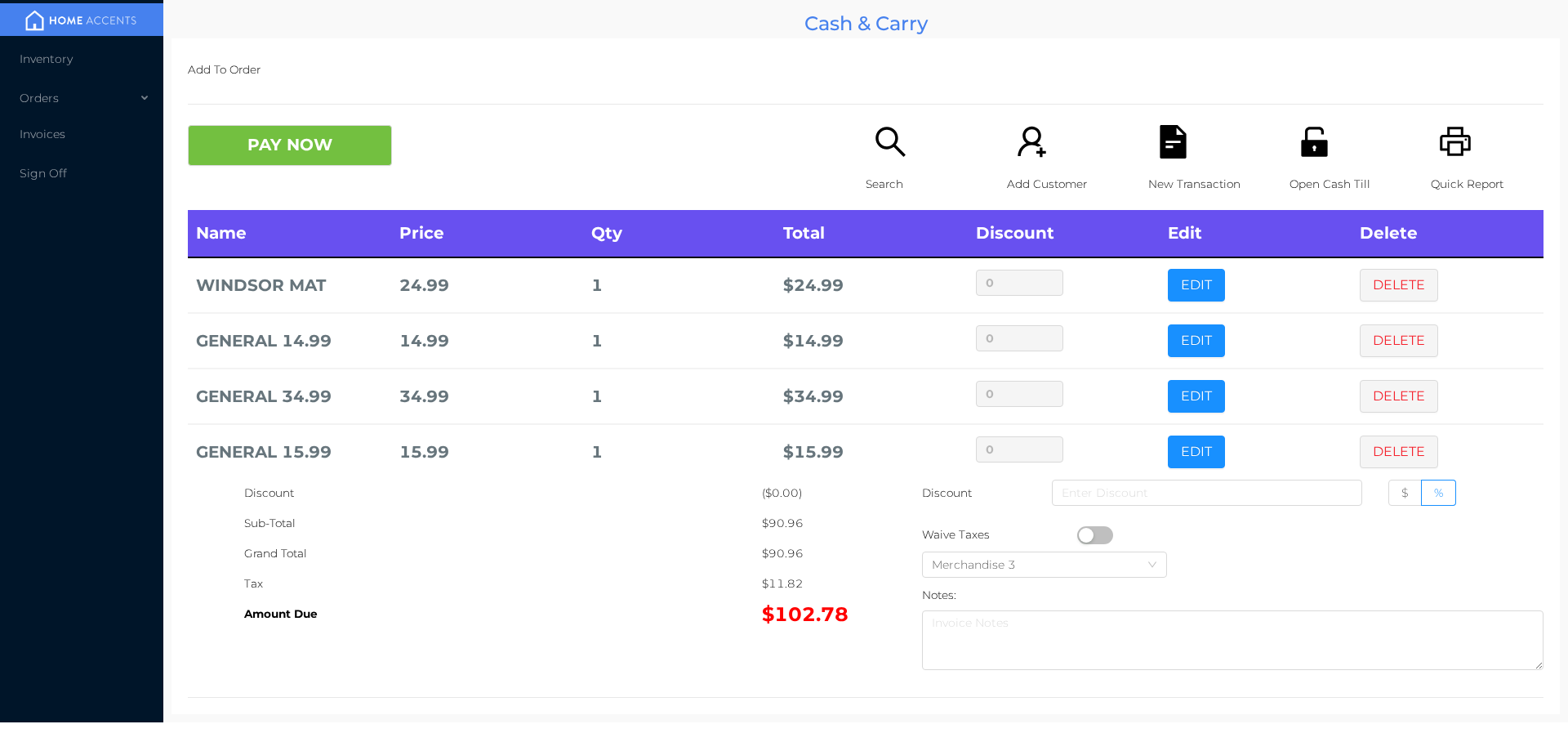
click at [1431, 139] on div "Quick Report" at bounding box center [1486, 167] width 112 height 85
click at [278, 140] on button "PAY NOW" at bounding box center [289, 145] width 204 height 41
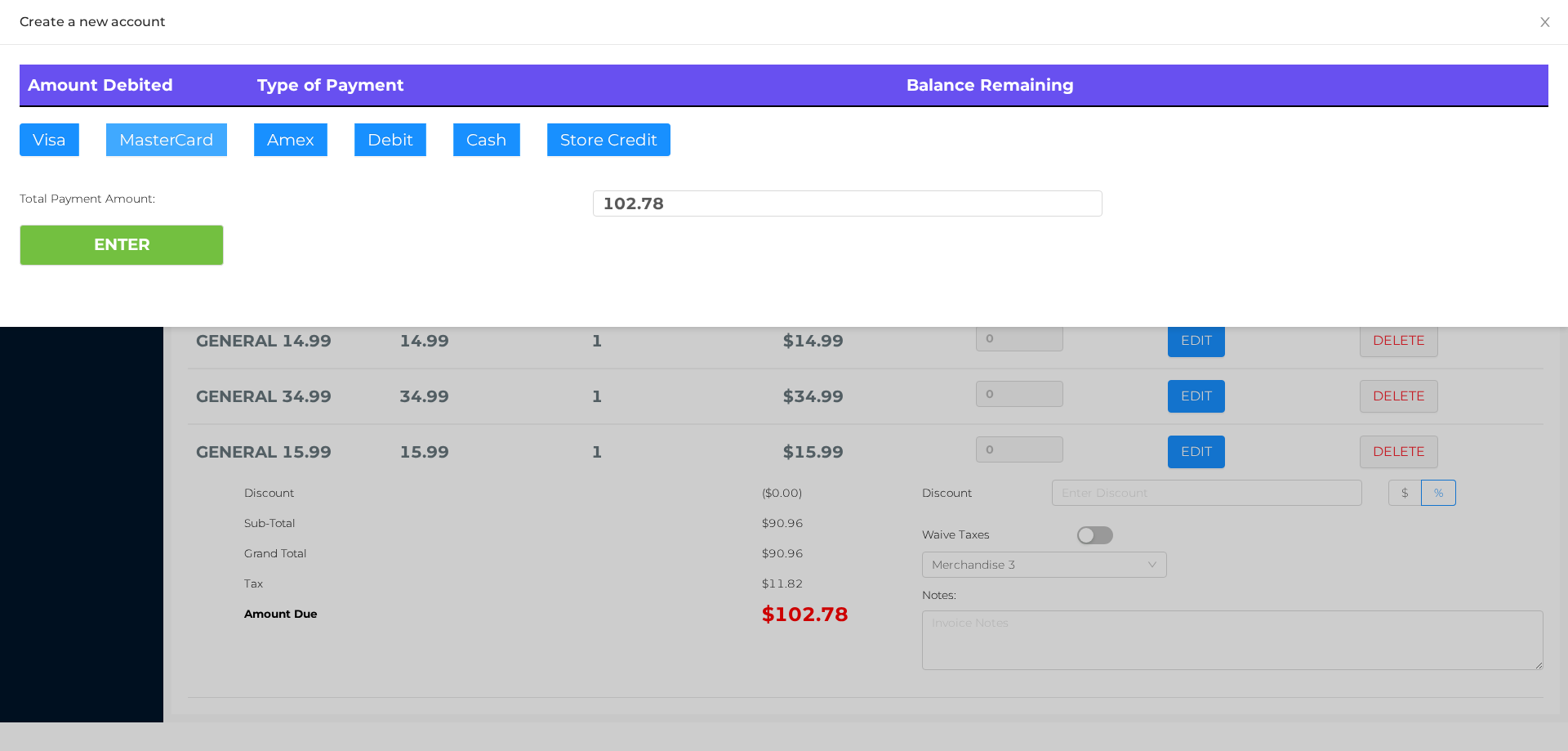
click at [165, 141] on button "MasterCard" at bounding box center [167, 139] width 121 height 33
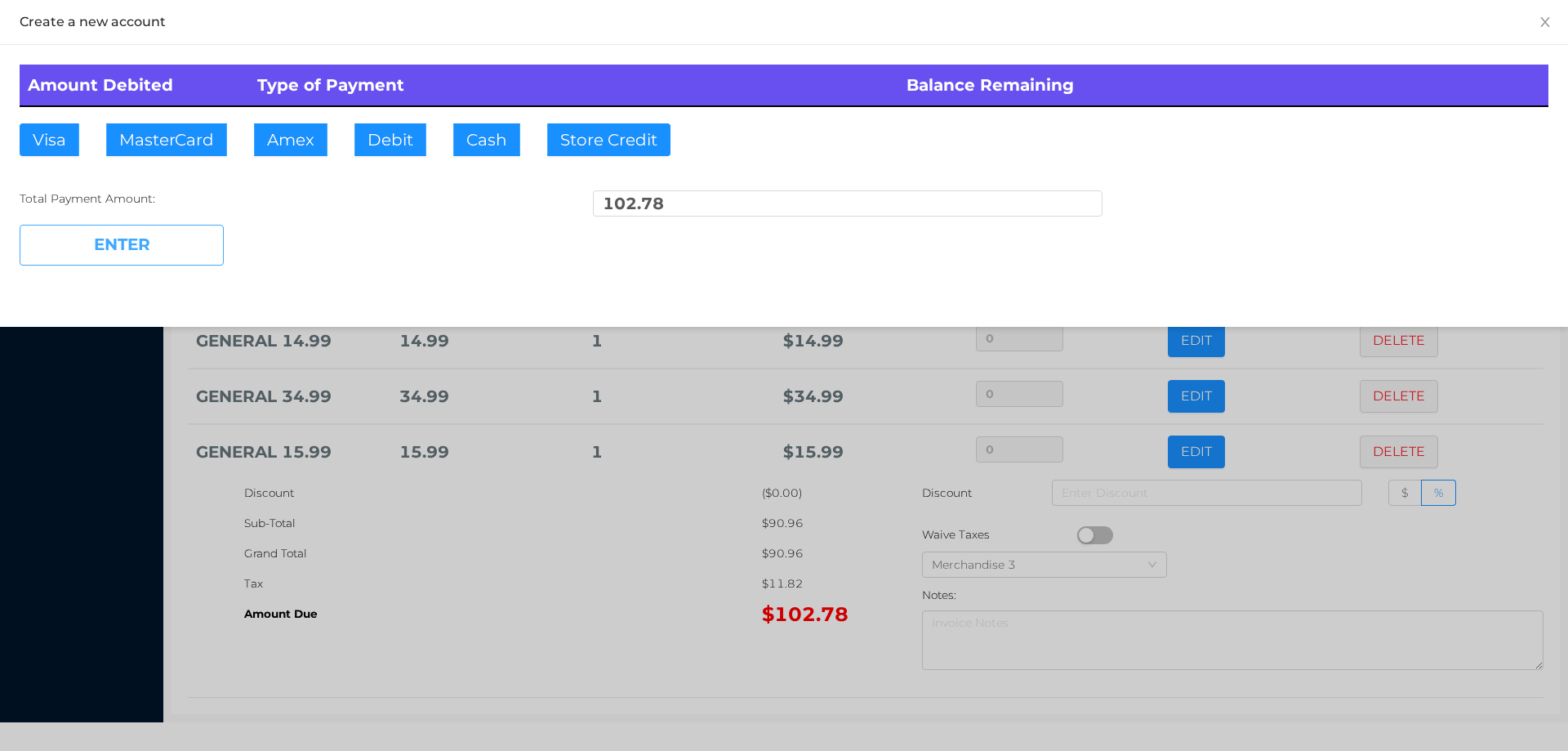
click at [130, 259] on button "ENTER" at bounding box center [121, 245] width 204 height 41
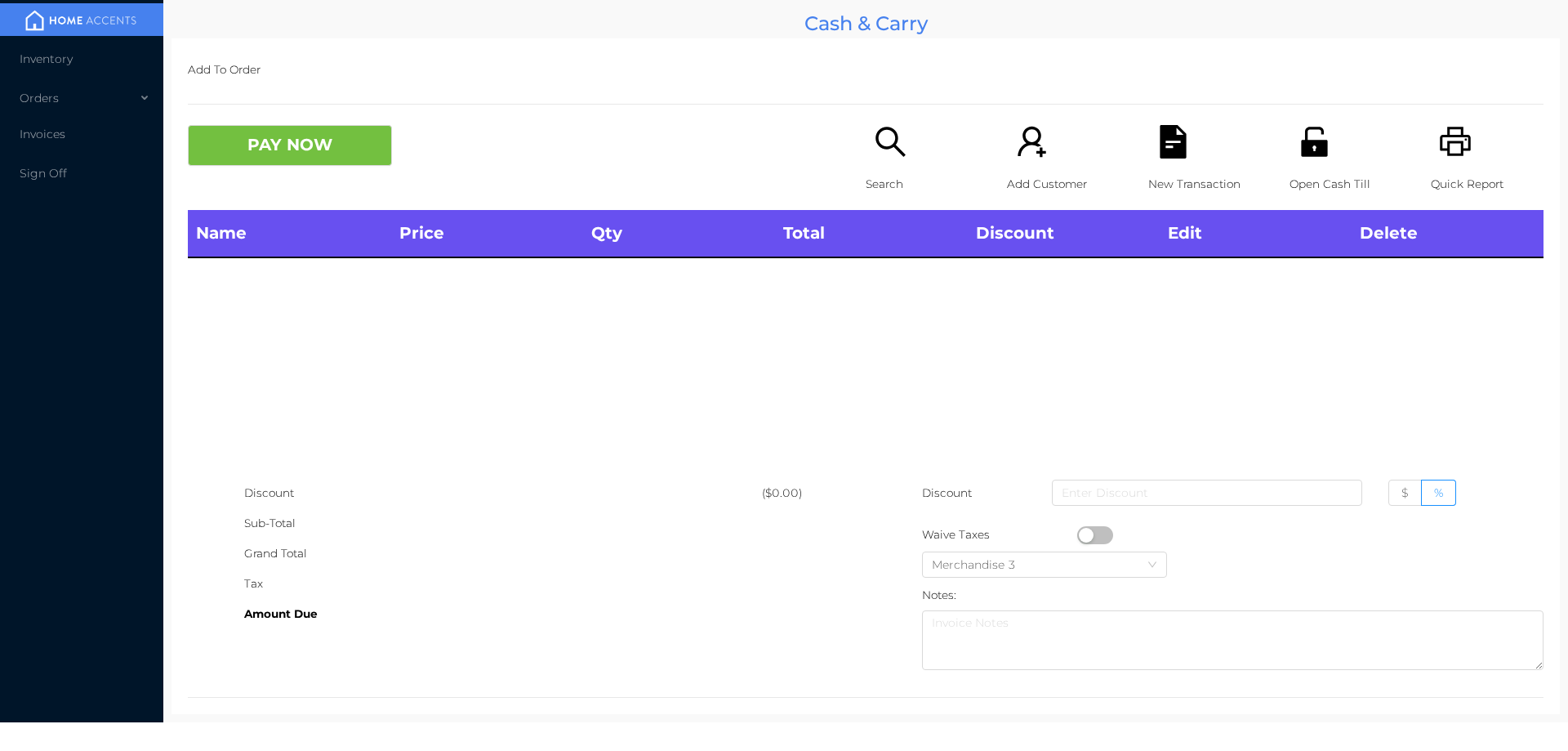
click at [886, 142] on icon "icon: search" at bounding box center [891, 142] width 34 height 34
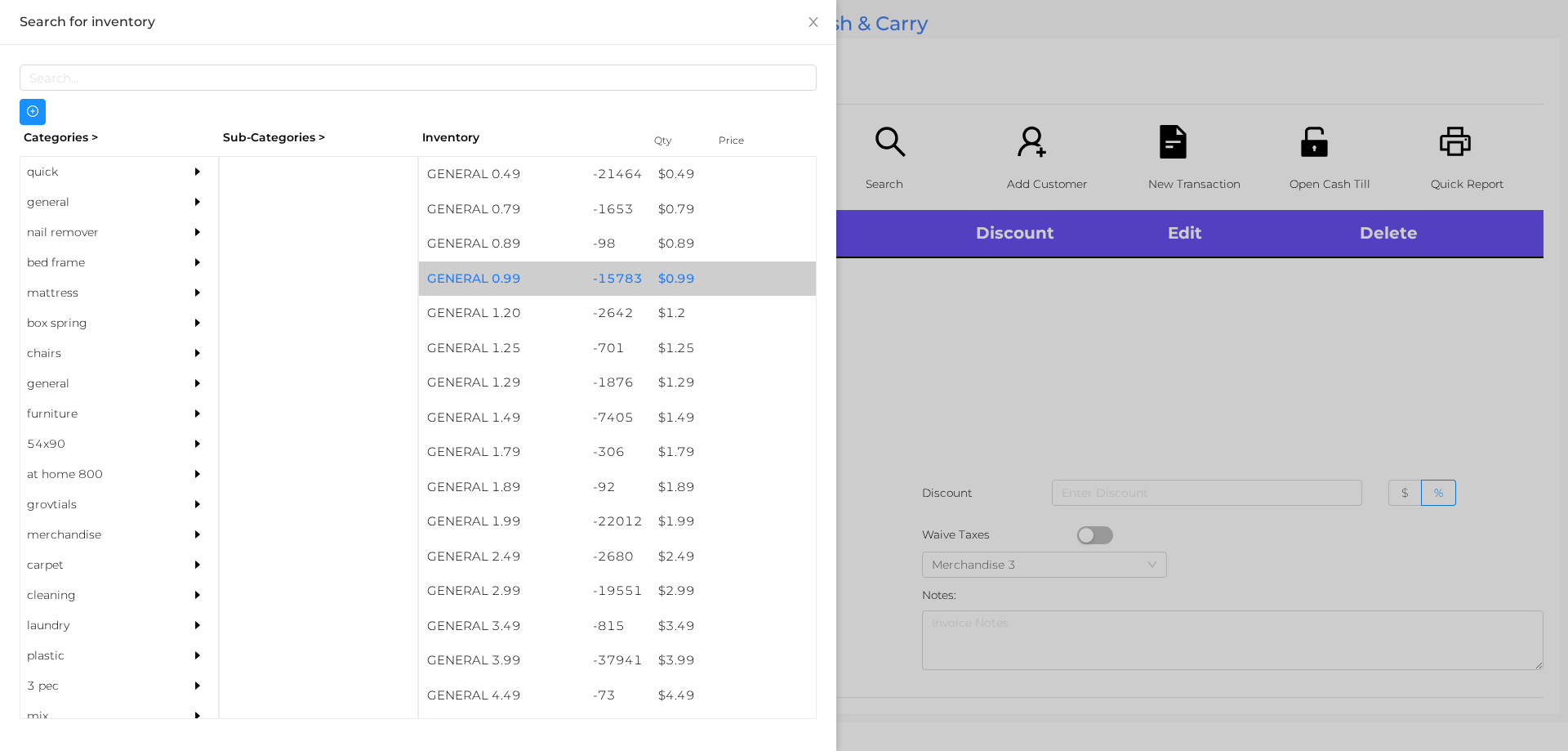
click at [674, 282] on div "$ 0.99" at bounding box center [733, 279] width 166 height 35
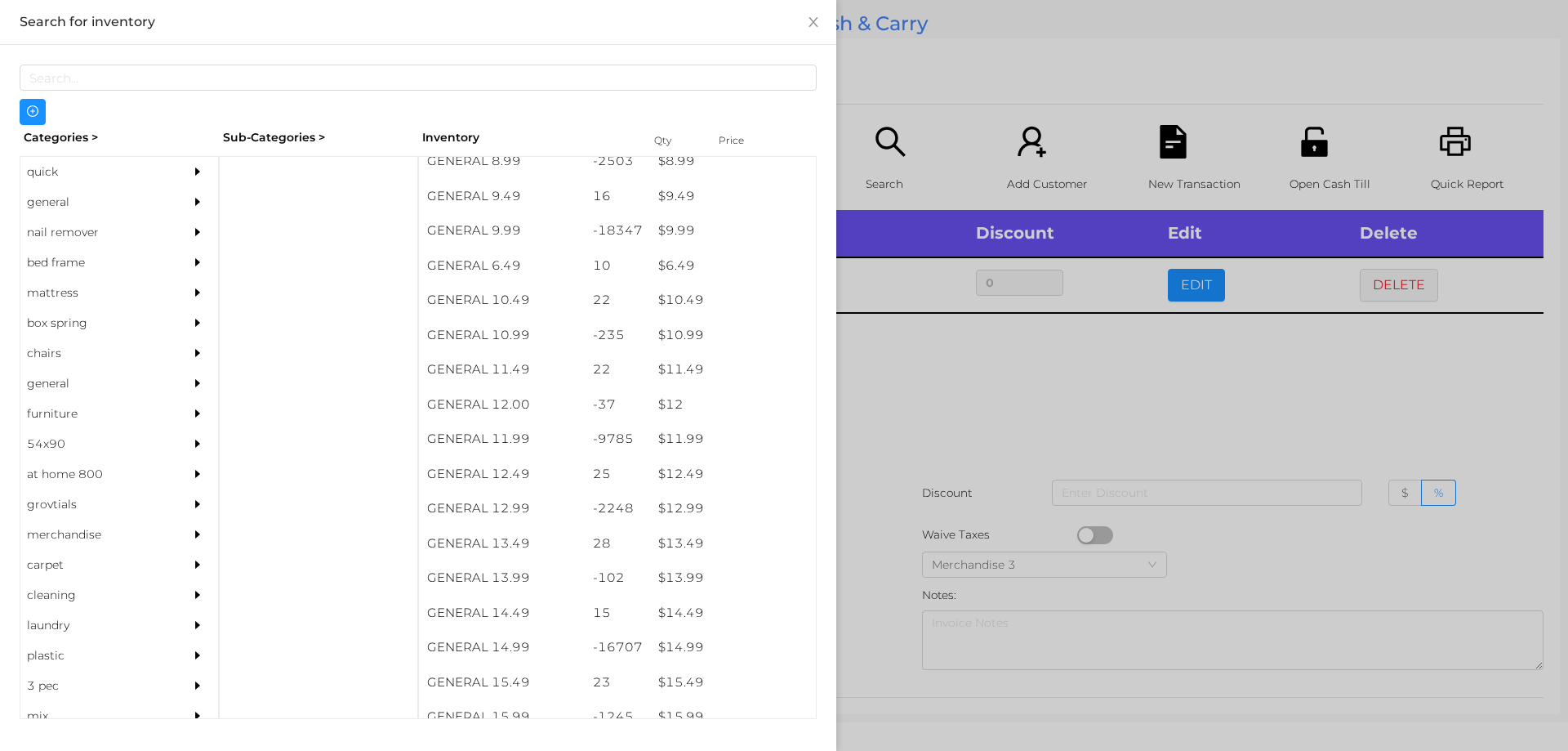
scroll to position [944, 0]
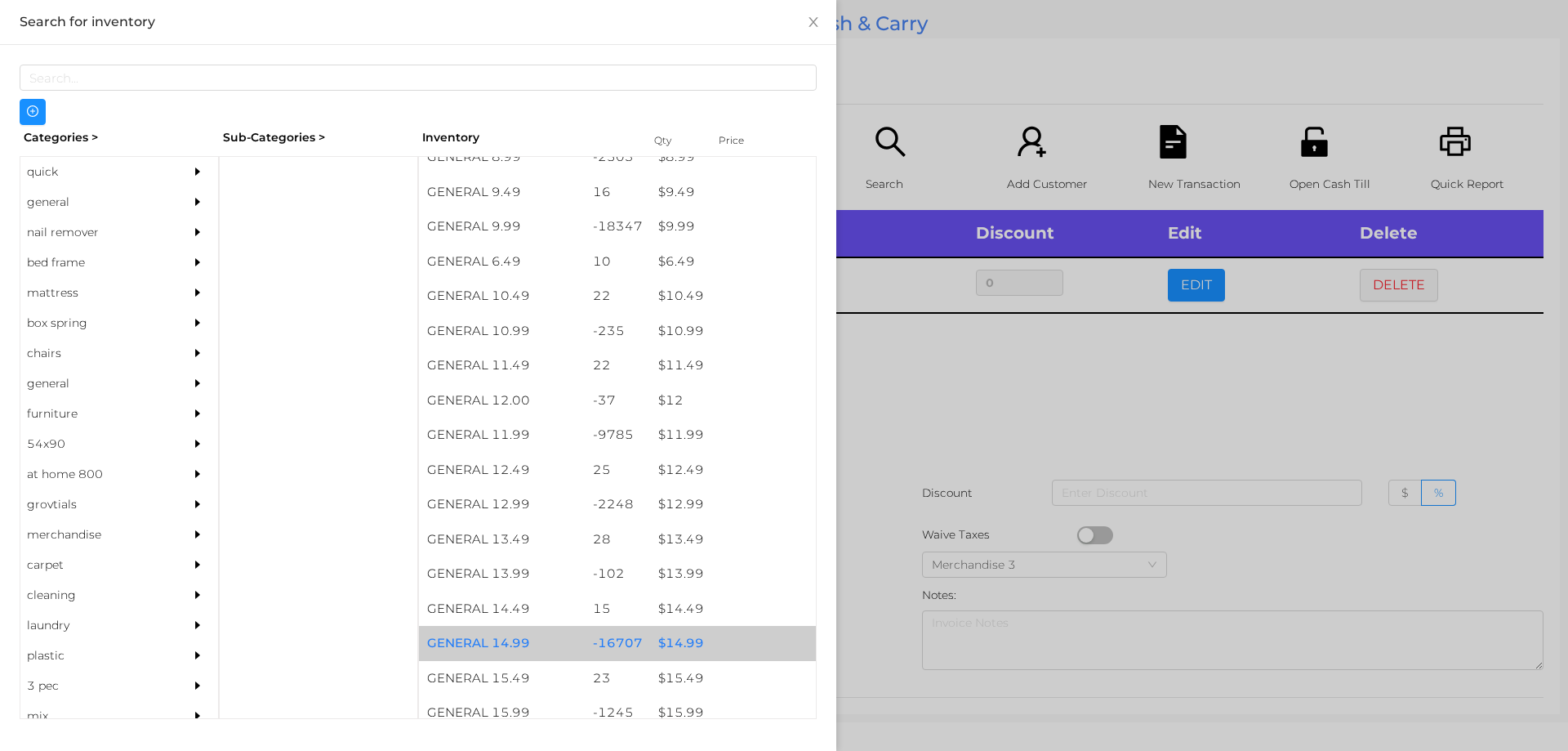
click at [678, 646] on div "$ 14.99" at bounding box center [733, 643] width 166 height 35
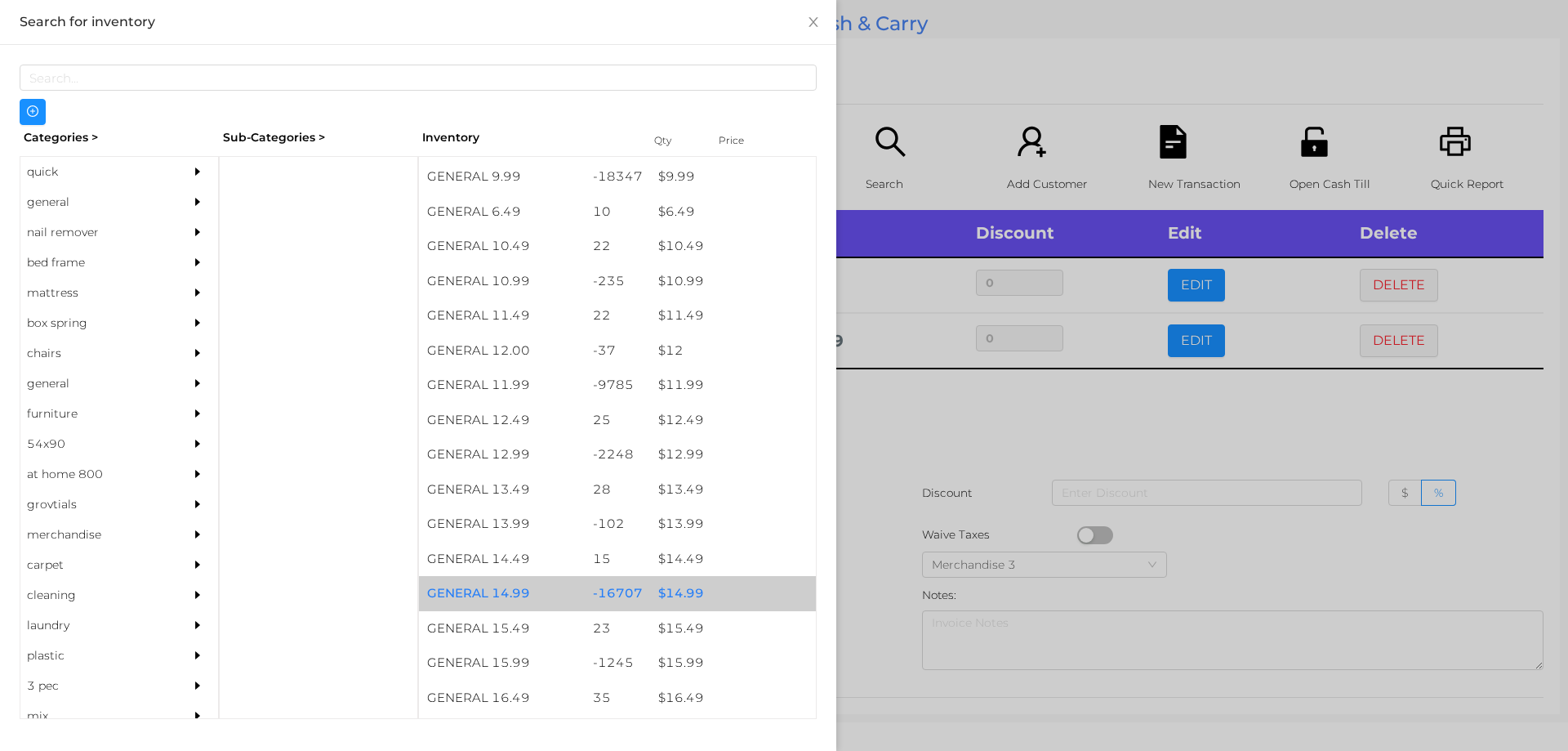
scroll to position [995, 0]
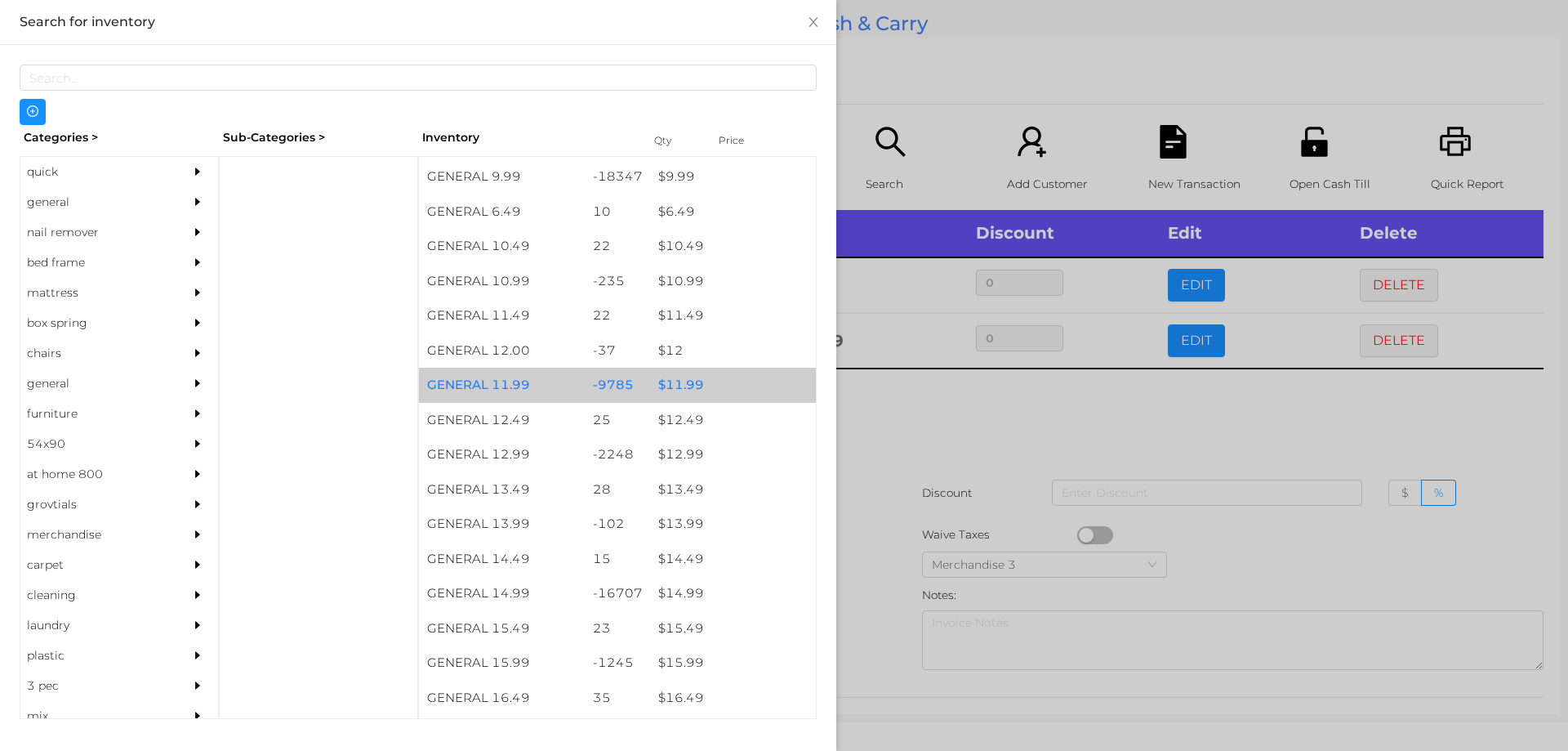
click at [680, 383] on div "$ 11.99" at bounding box center [733, 385] width 166 height 35
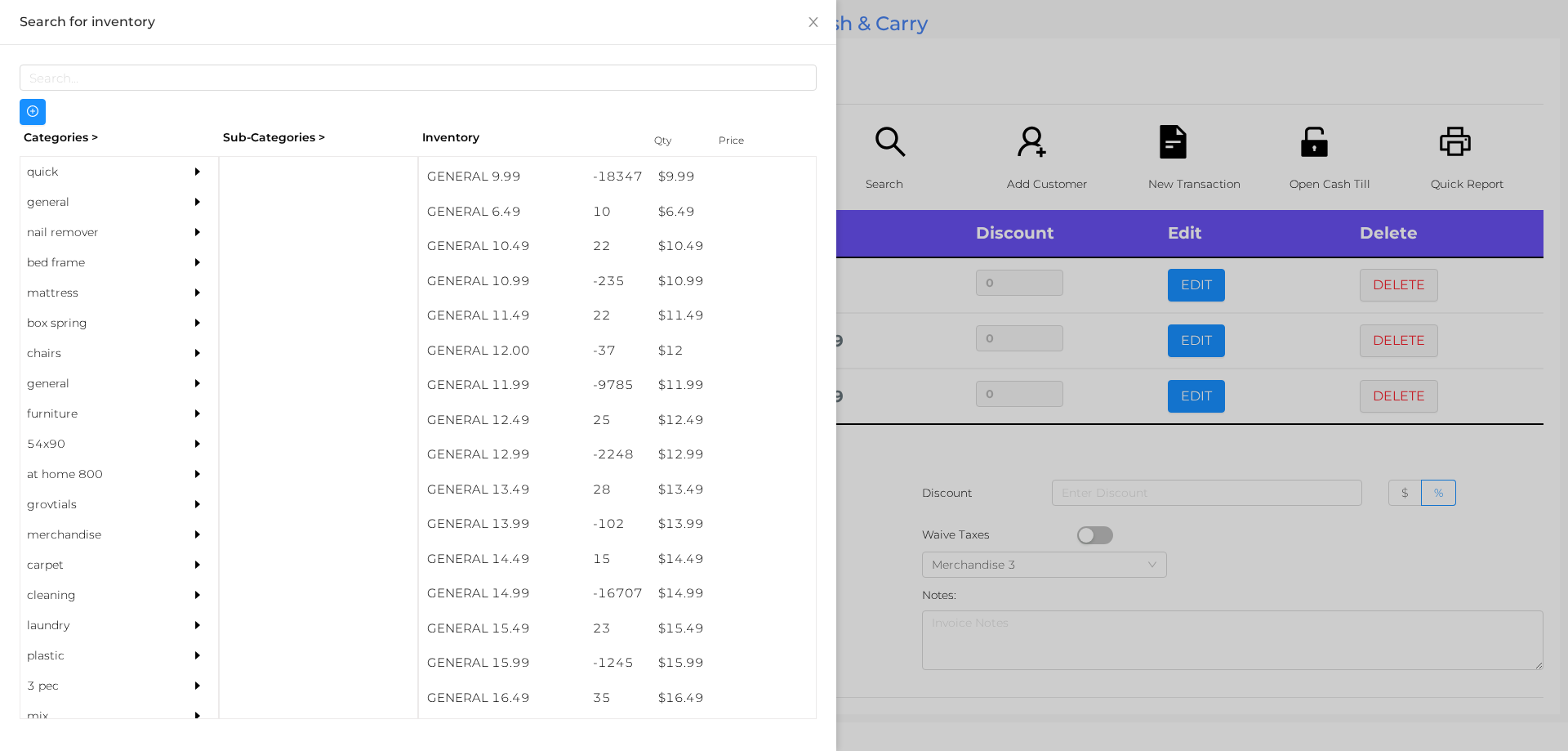
click at [896, 499] on div at bounding box center [784, 375] width 1568 height 751
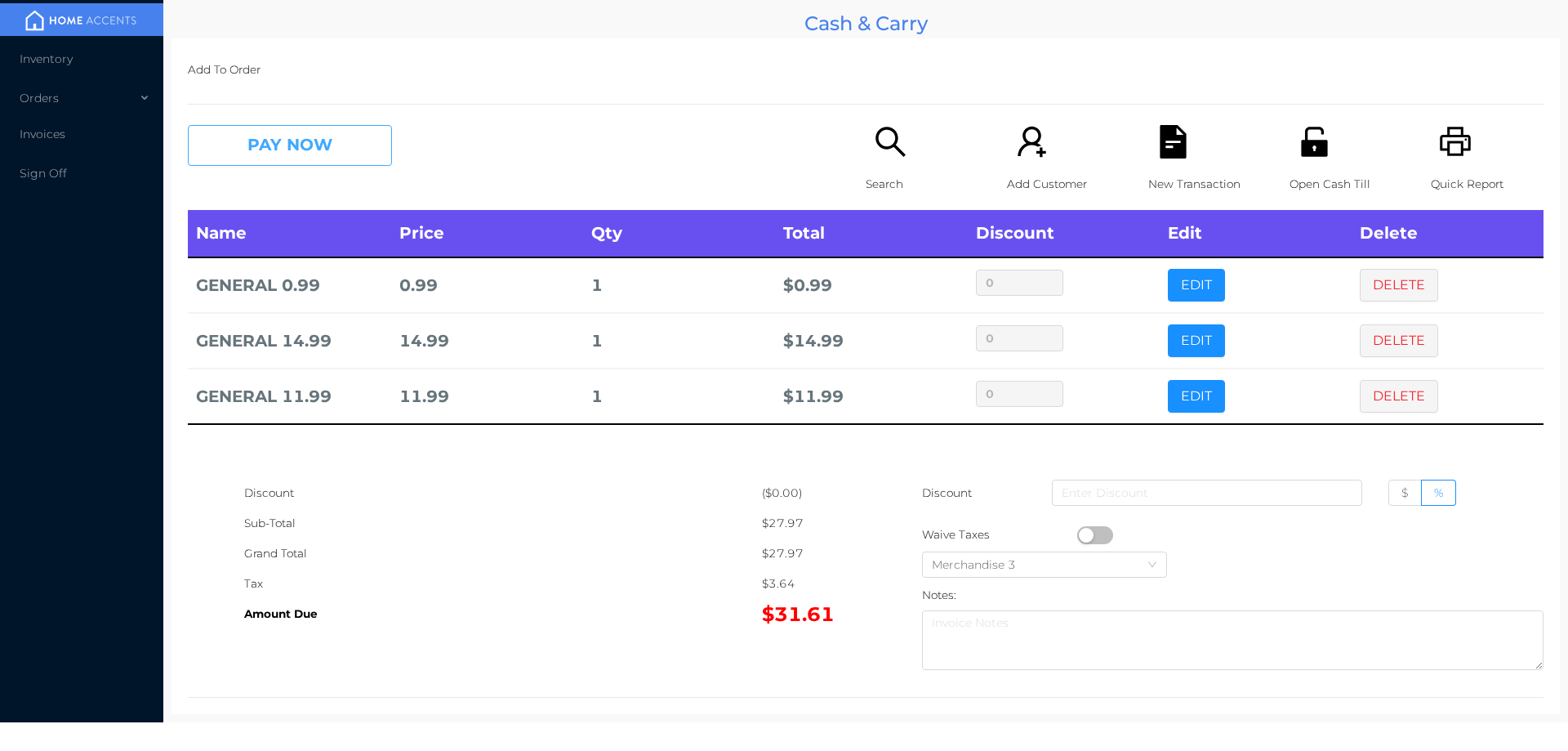
click at [282, 158] on button "PAY NOW" at bounding box center [289, 145] width 204 height 41
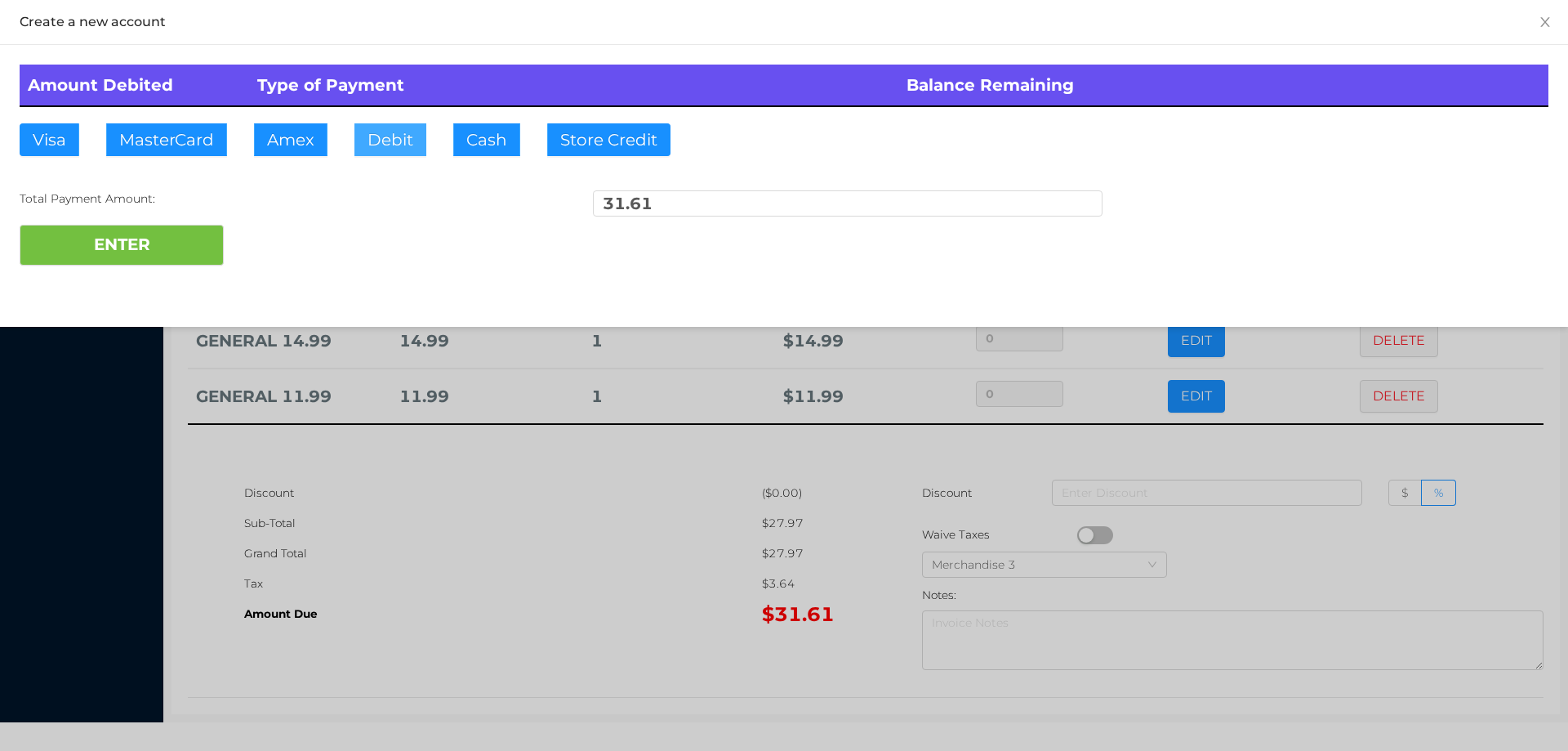
click at [391, 135] on button "Debit" at bounding box center [390, 139] width 72 height 33
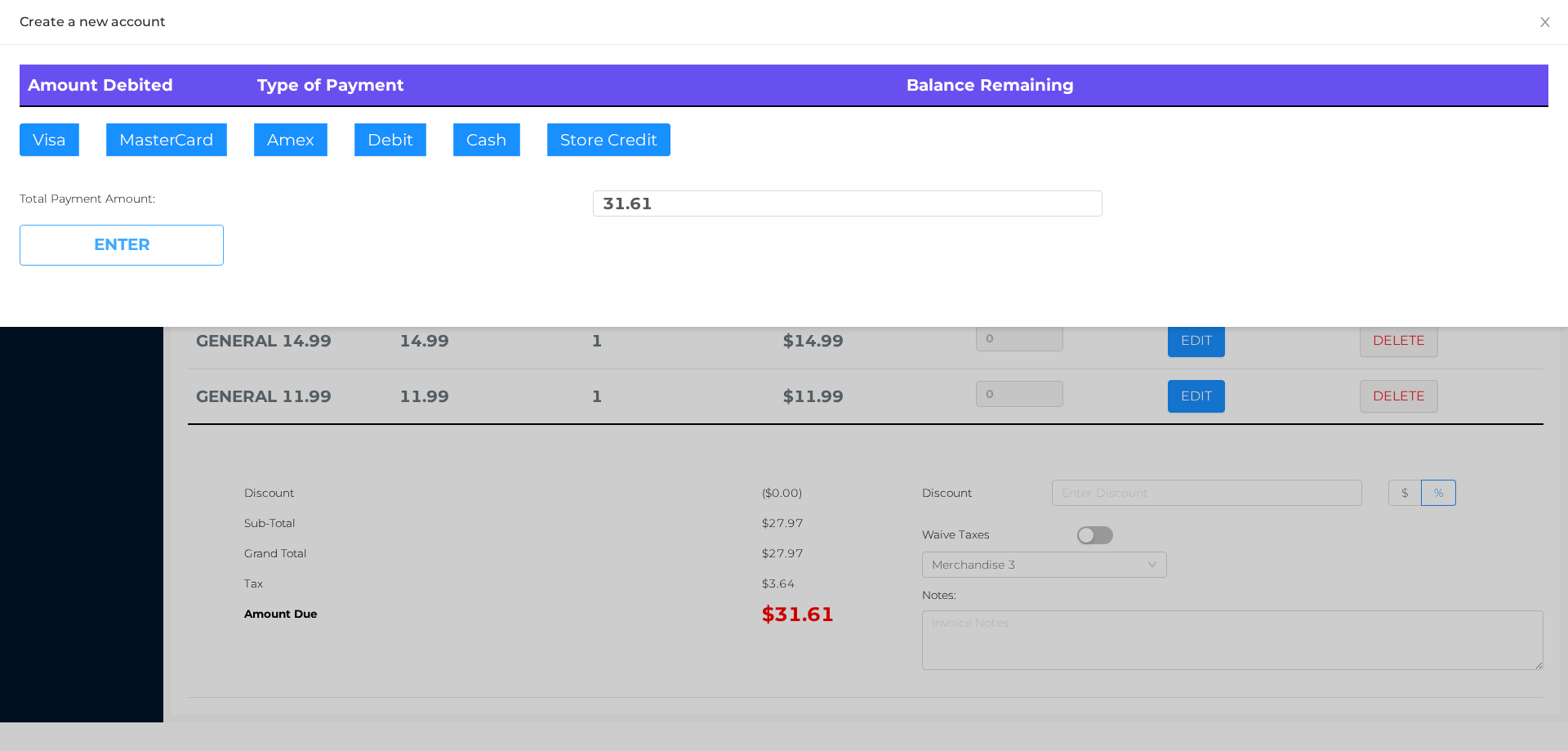
click at [157, 251] on button "ENTER" at bounding box center [121, 245] width 204 height 41
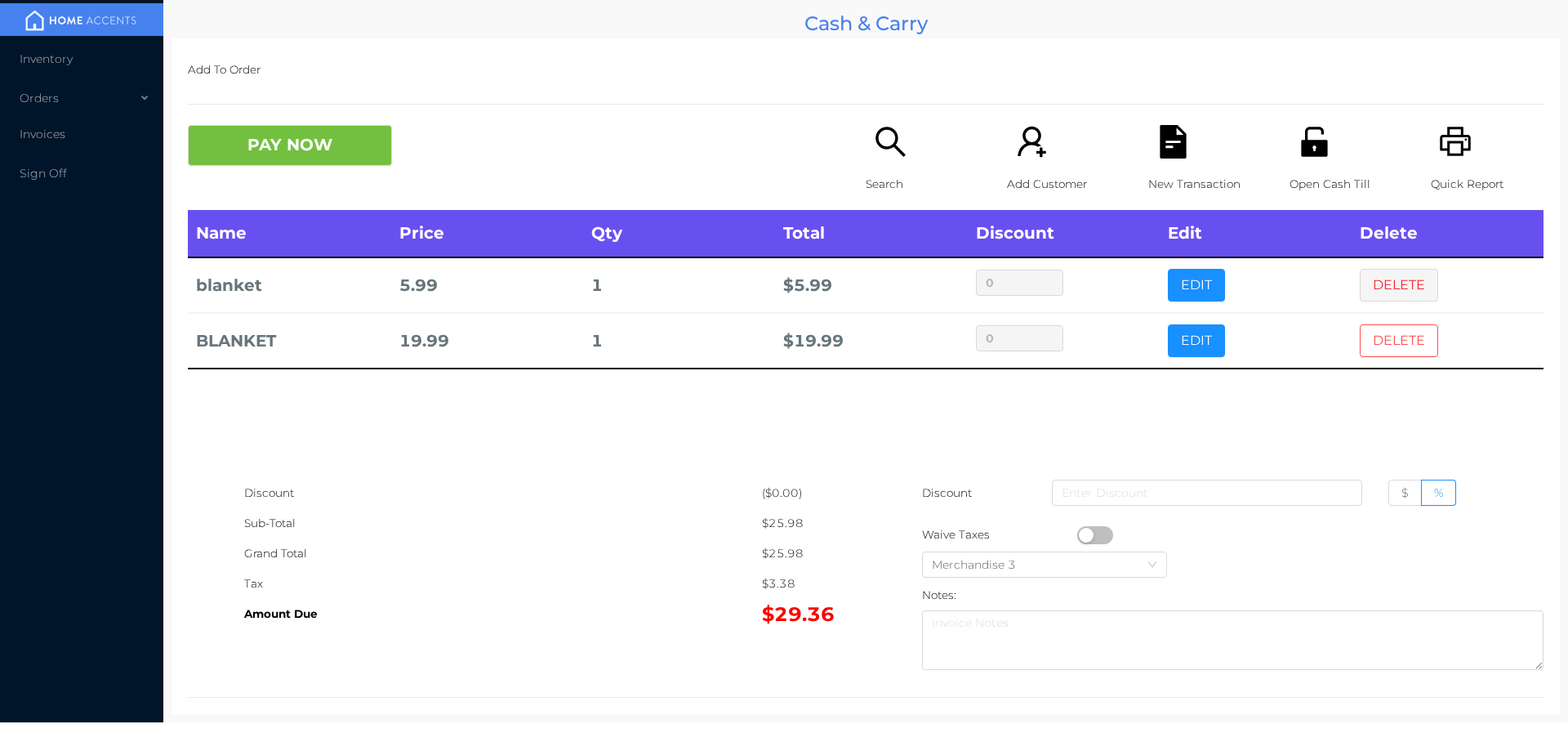
click at [1362, 345] on button "DELETE" at bounding box center [1399, 340] width 79 height 33
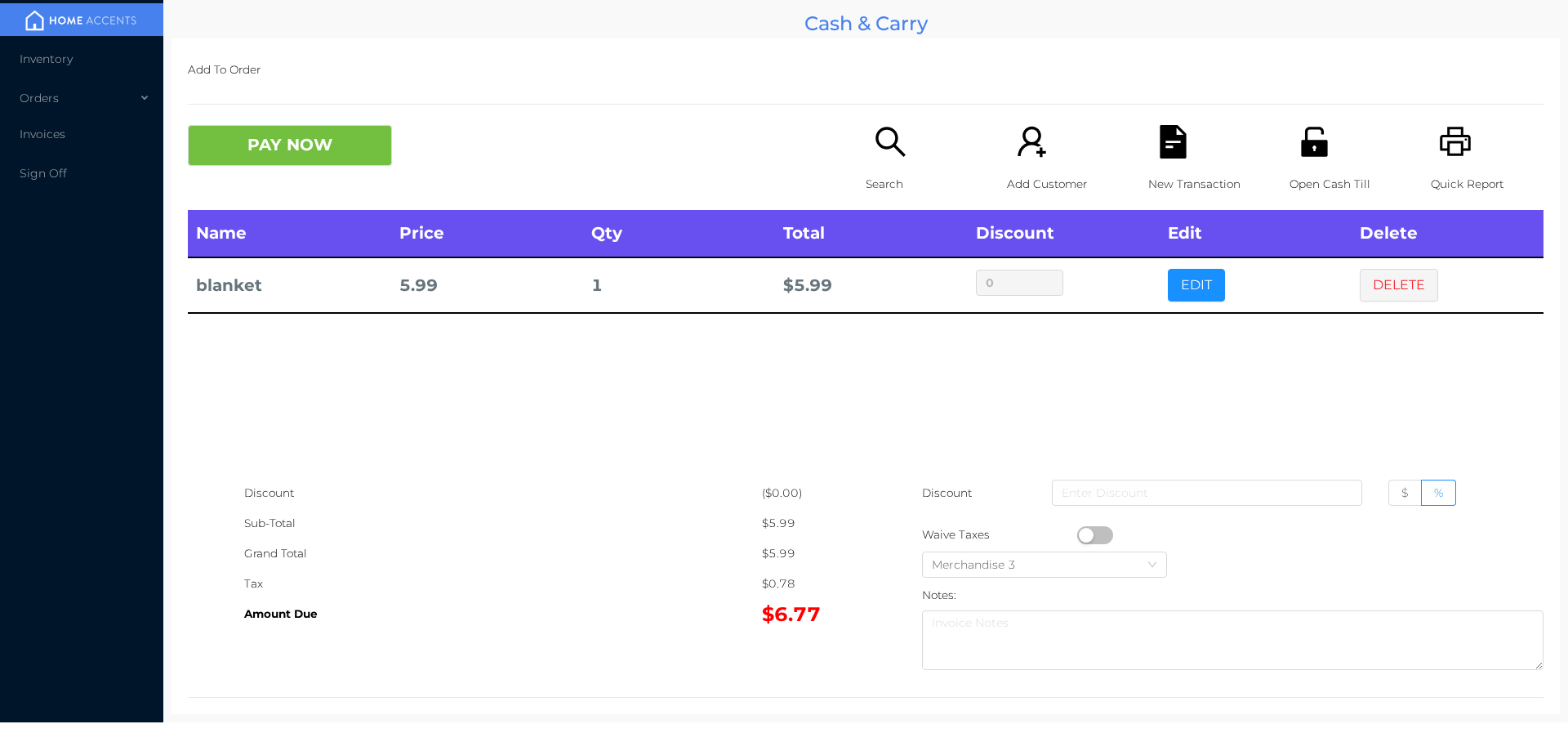
click at [882, 167] on div "Search" at bounding box center [922, 167] width 112 height 85
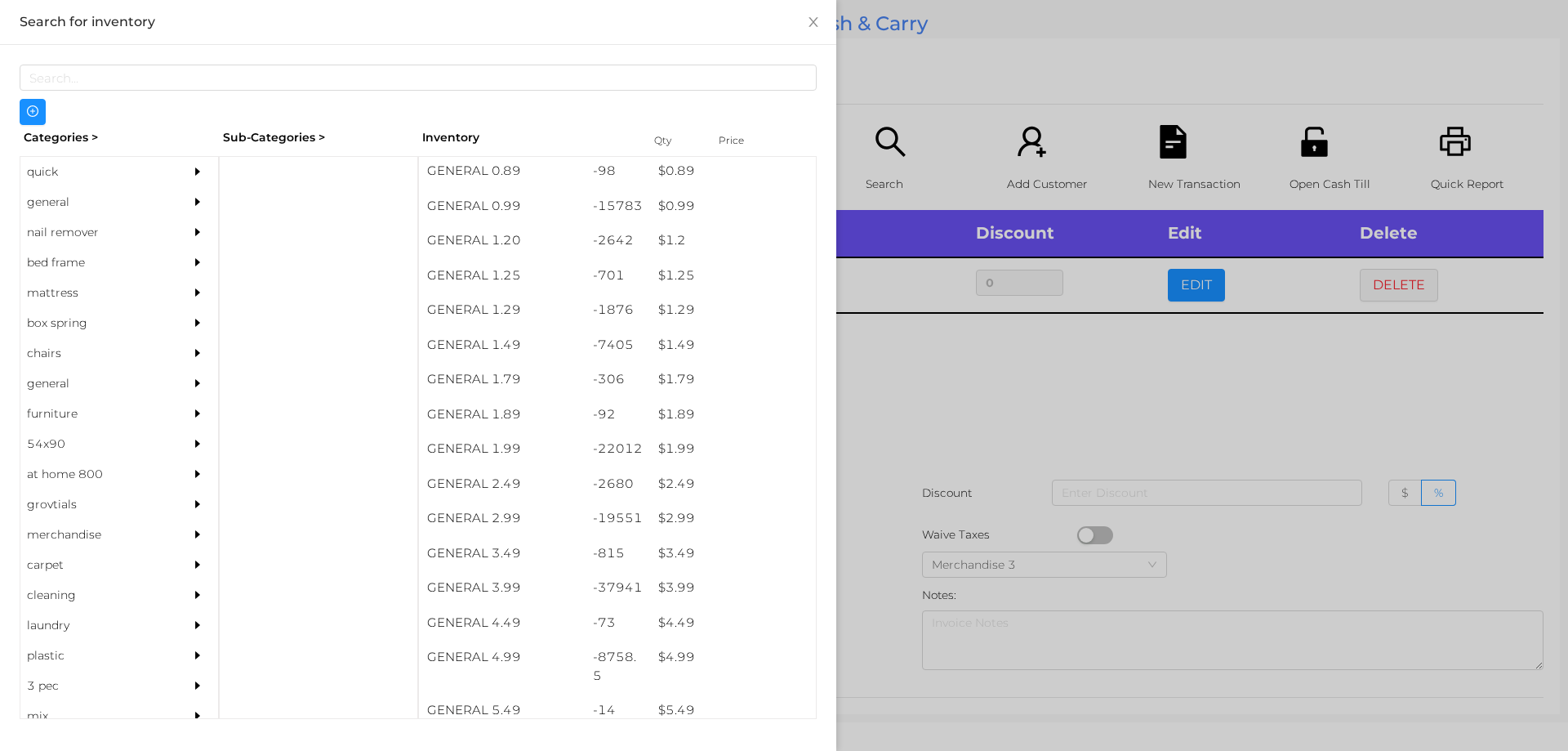
scroll to position [72, 0]
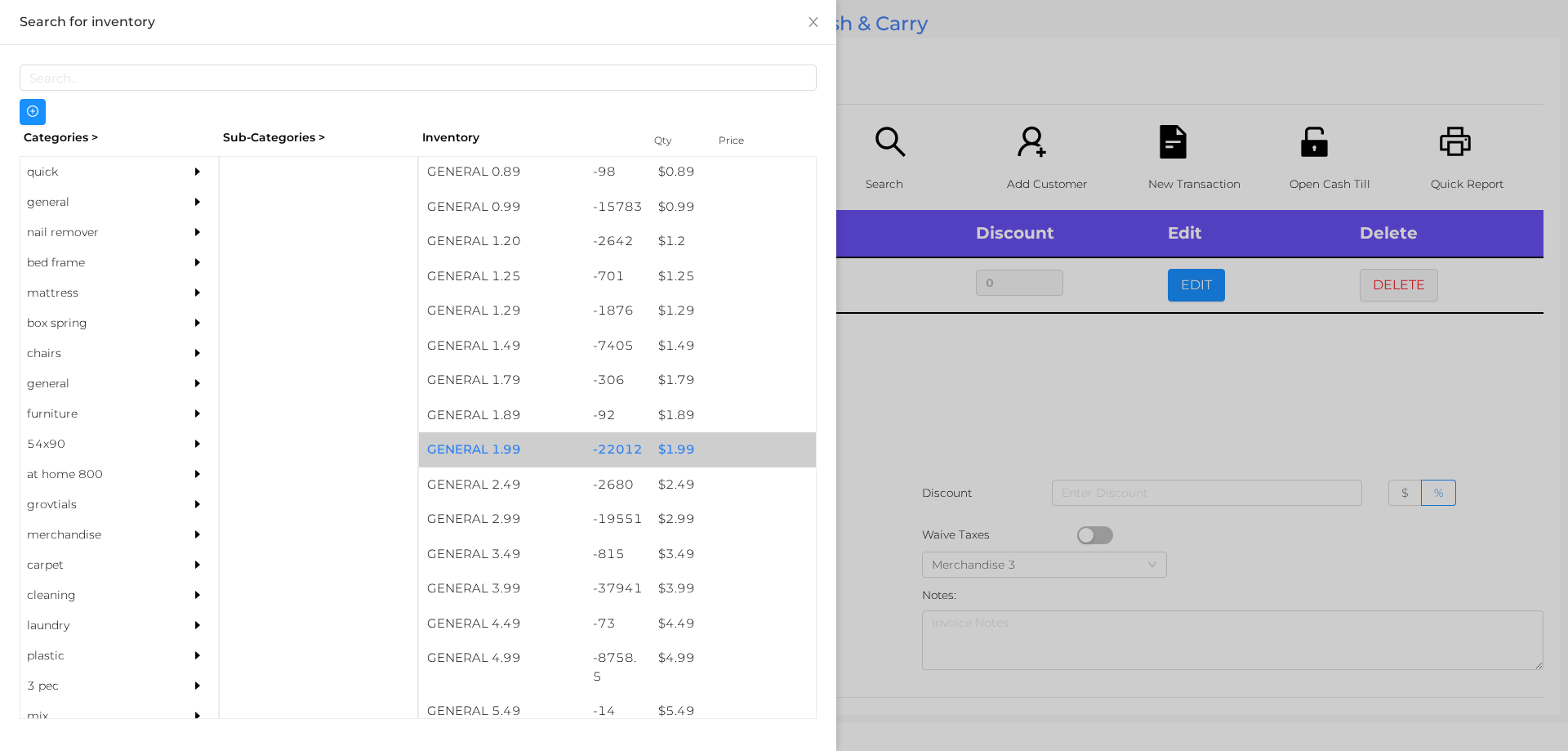
click at [670, 451] on div "$ 1.99" at bounding box center [733, 449] width 166 height 35
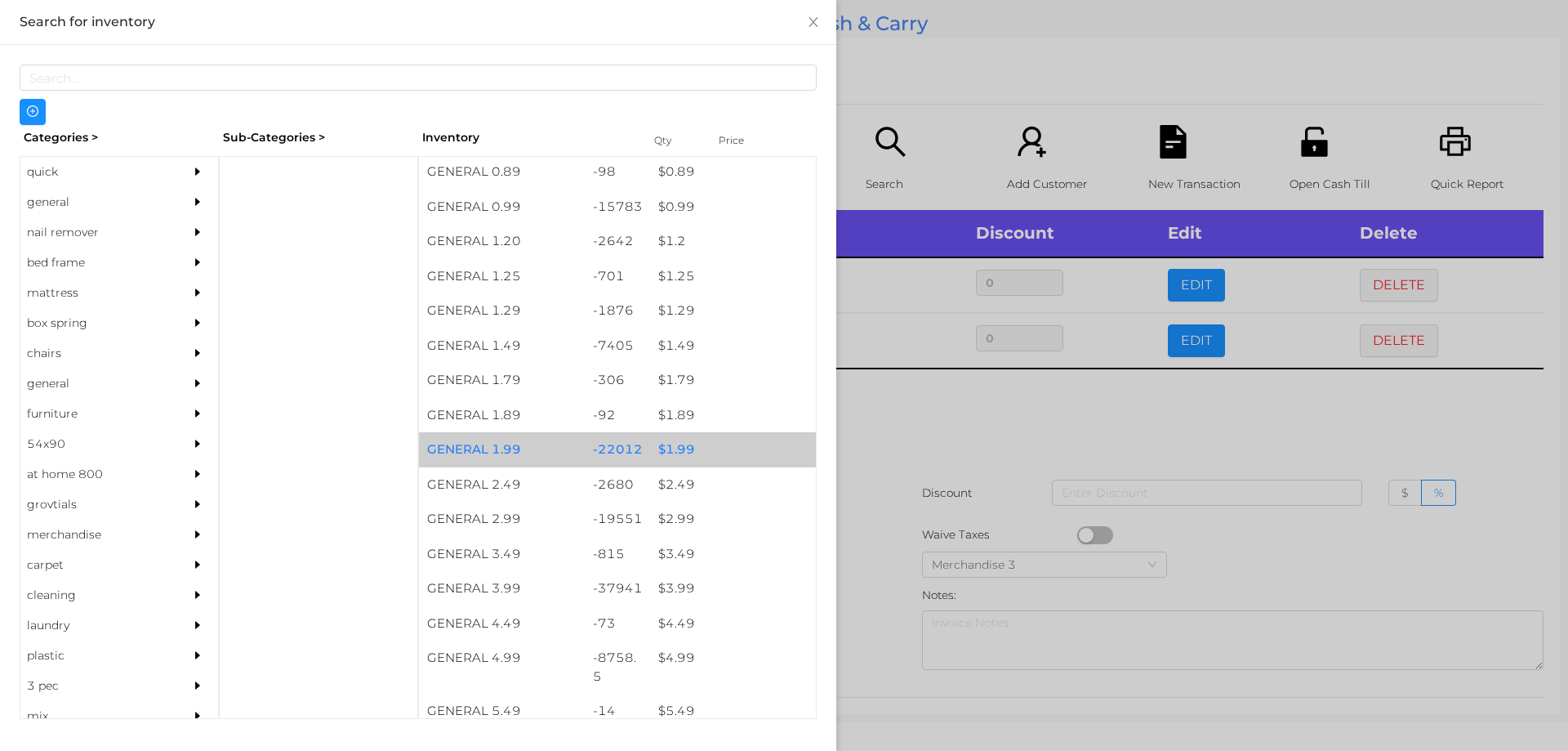
click at [677, 443] on div "$ 1.99" at bounding box center [733, 449] width 166 height 35
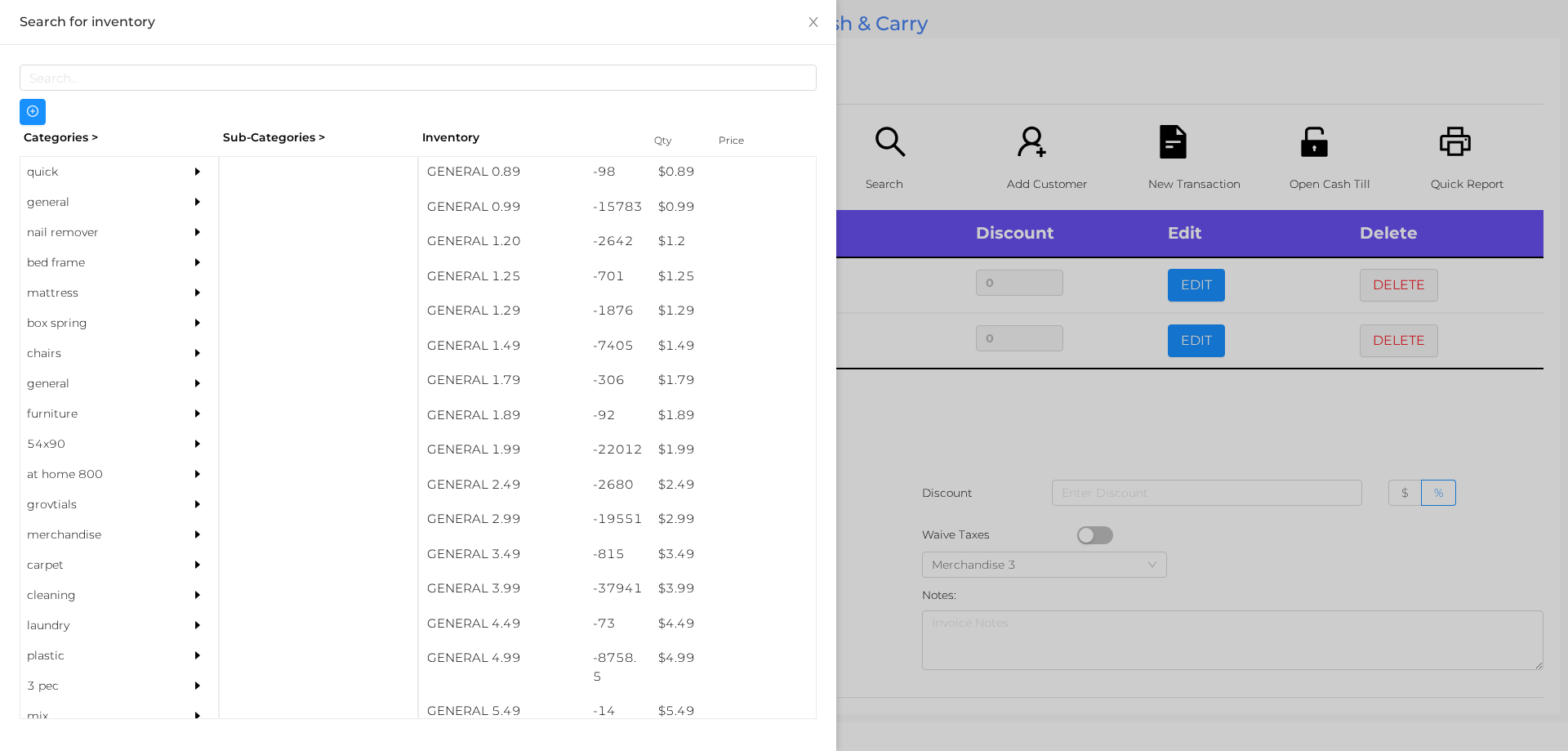
click at [897, 409] on div at bounding box center [784, 375] width 1568 height 751
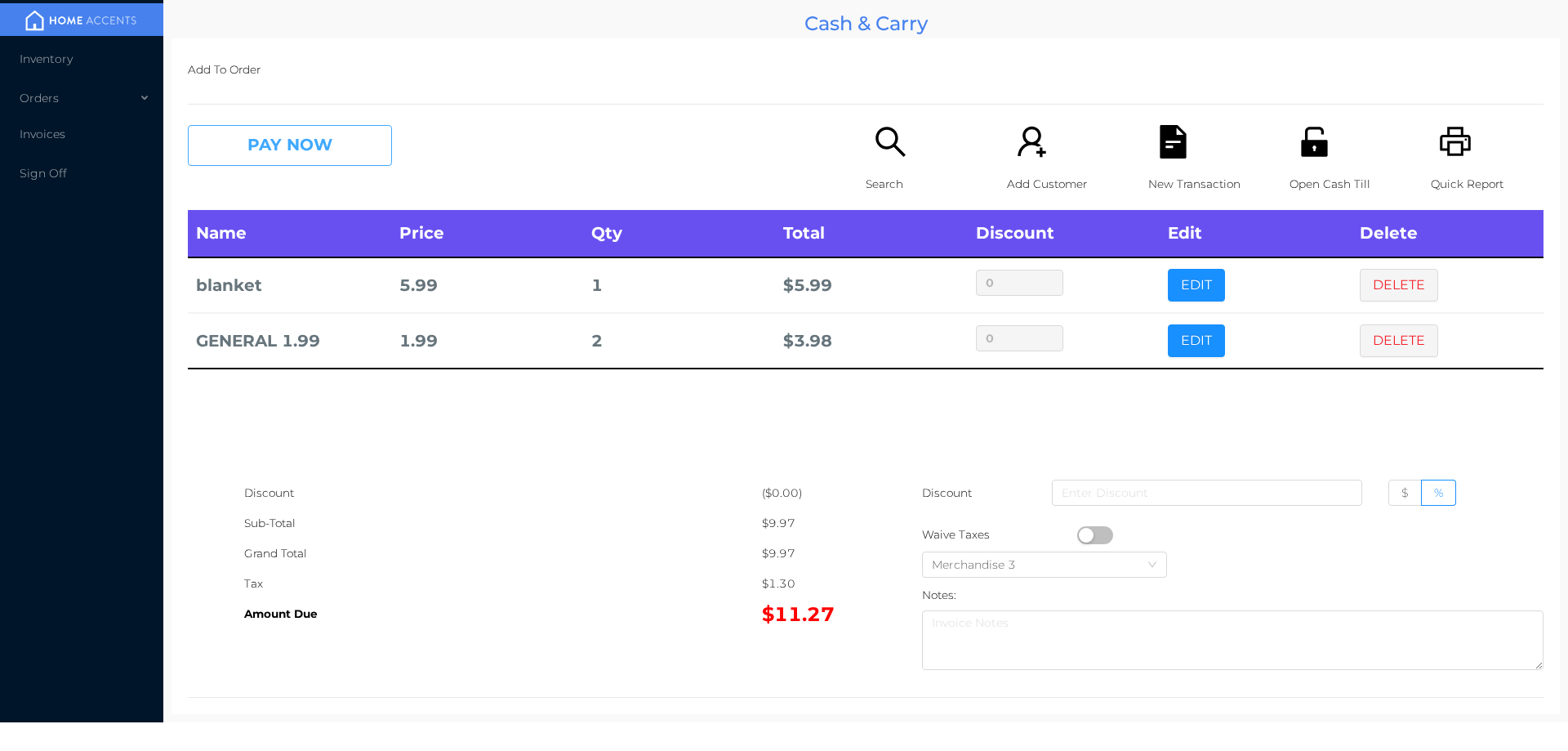
click at [329, 158] on button "PAY NOW" at bounding box center [289, 145] width 204 height 41
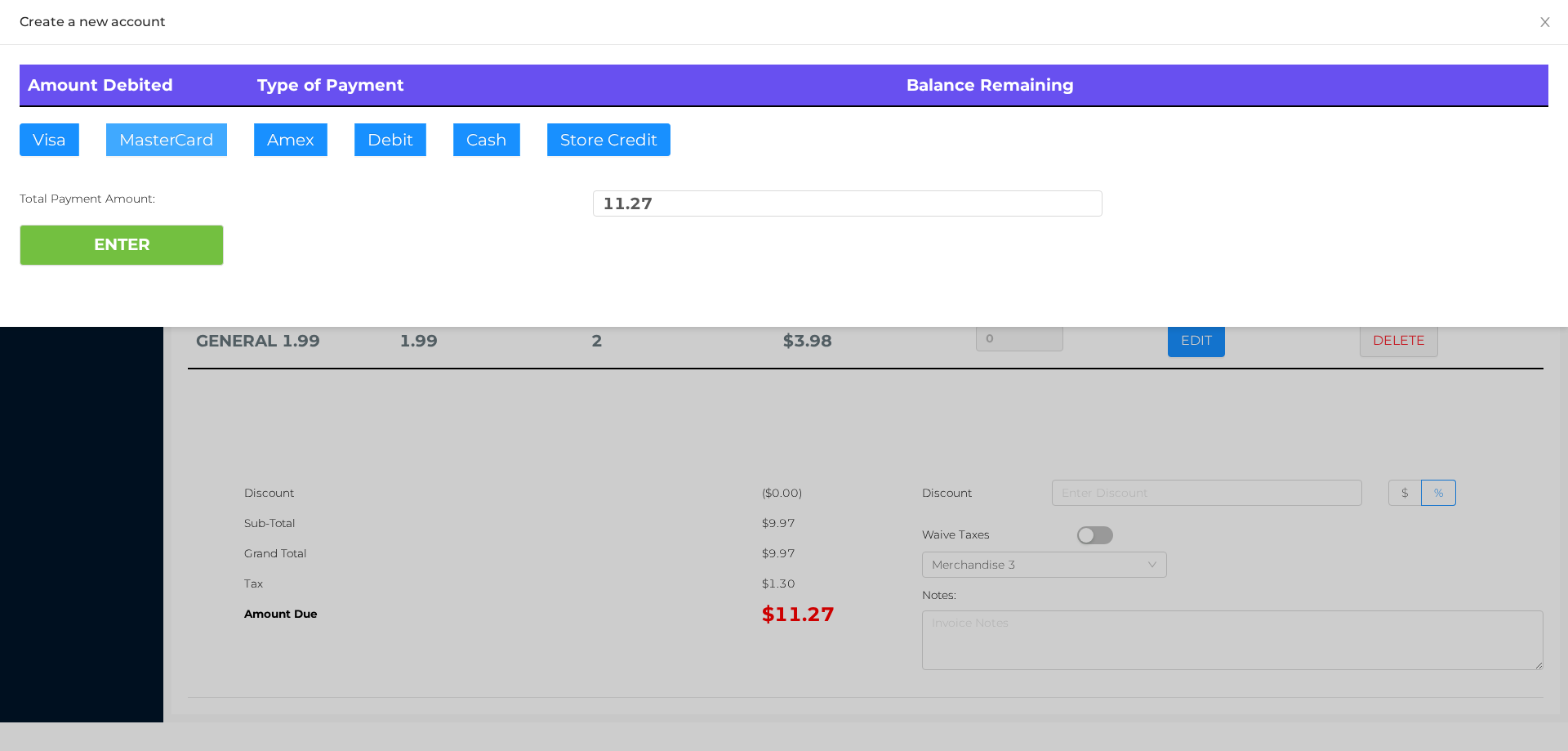
click at [167, 139] on button "MasterCard" at bounding box center [167, 139] width 121 height 33
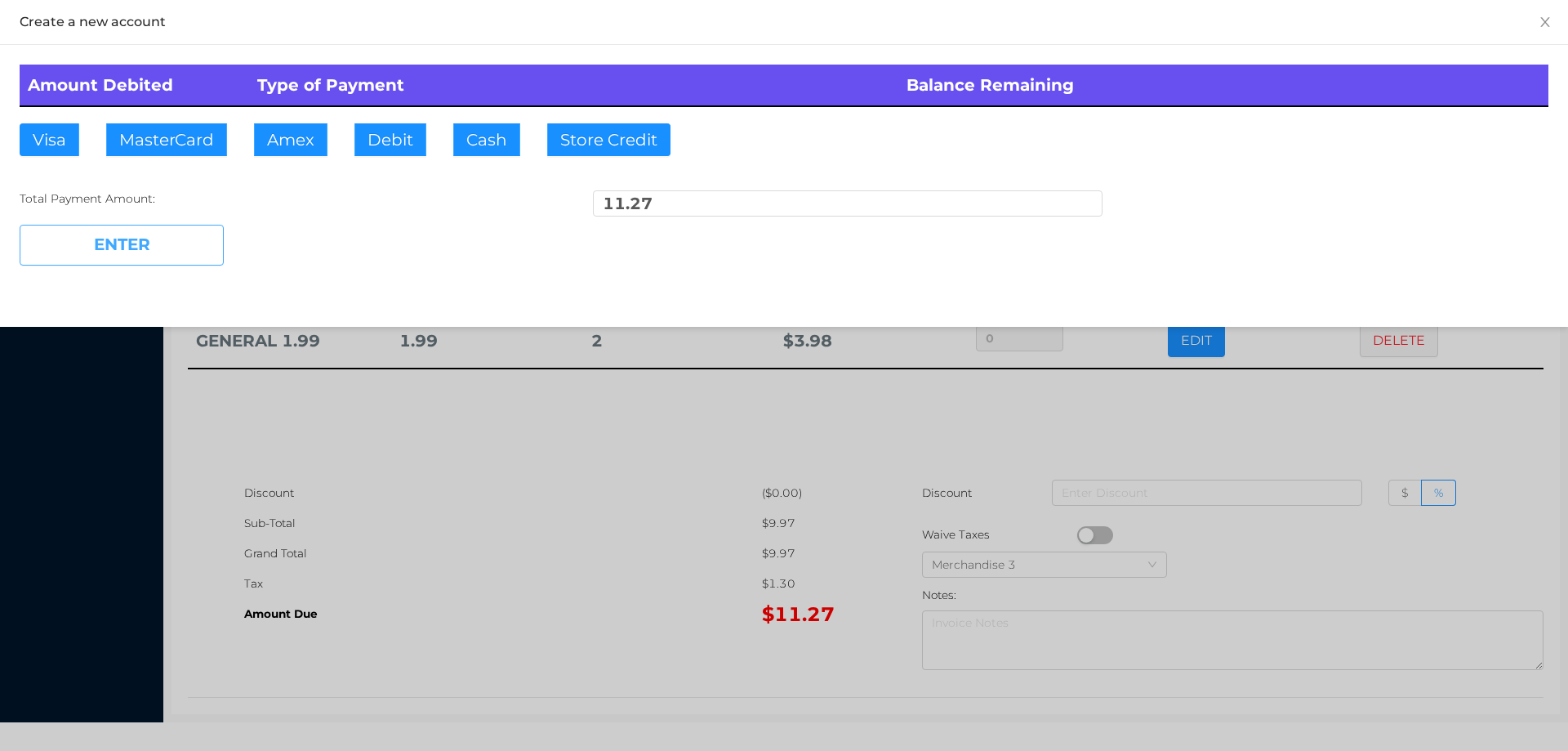
click at [185, 243] on button "ENTER" at bounding box center [121, 245] width 204 height 41
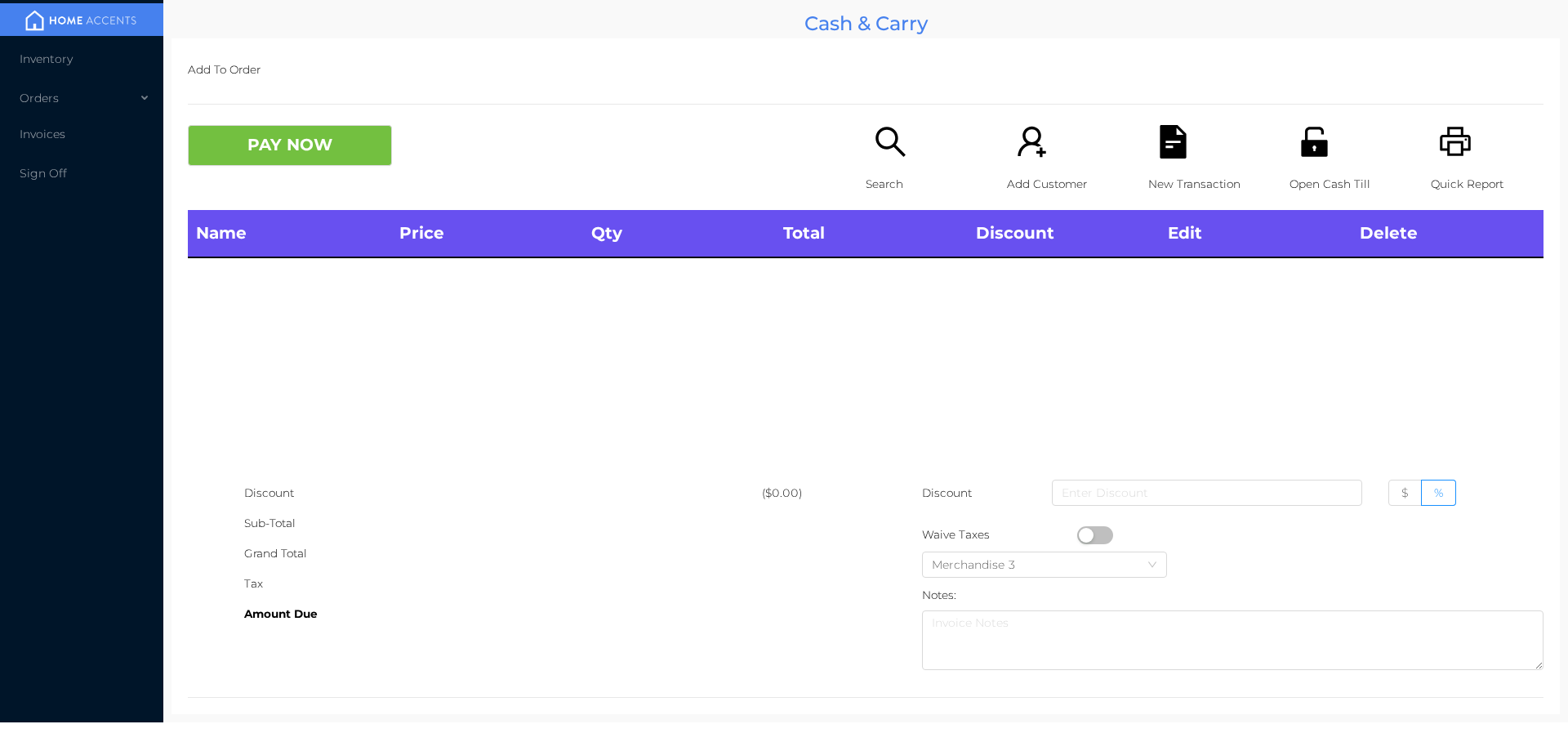
click at [886, 162] on div "Search" at bounding box center [922, 167] width 112 height 85
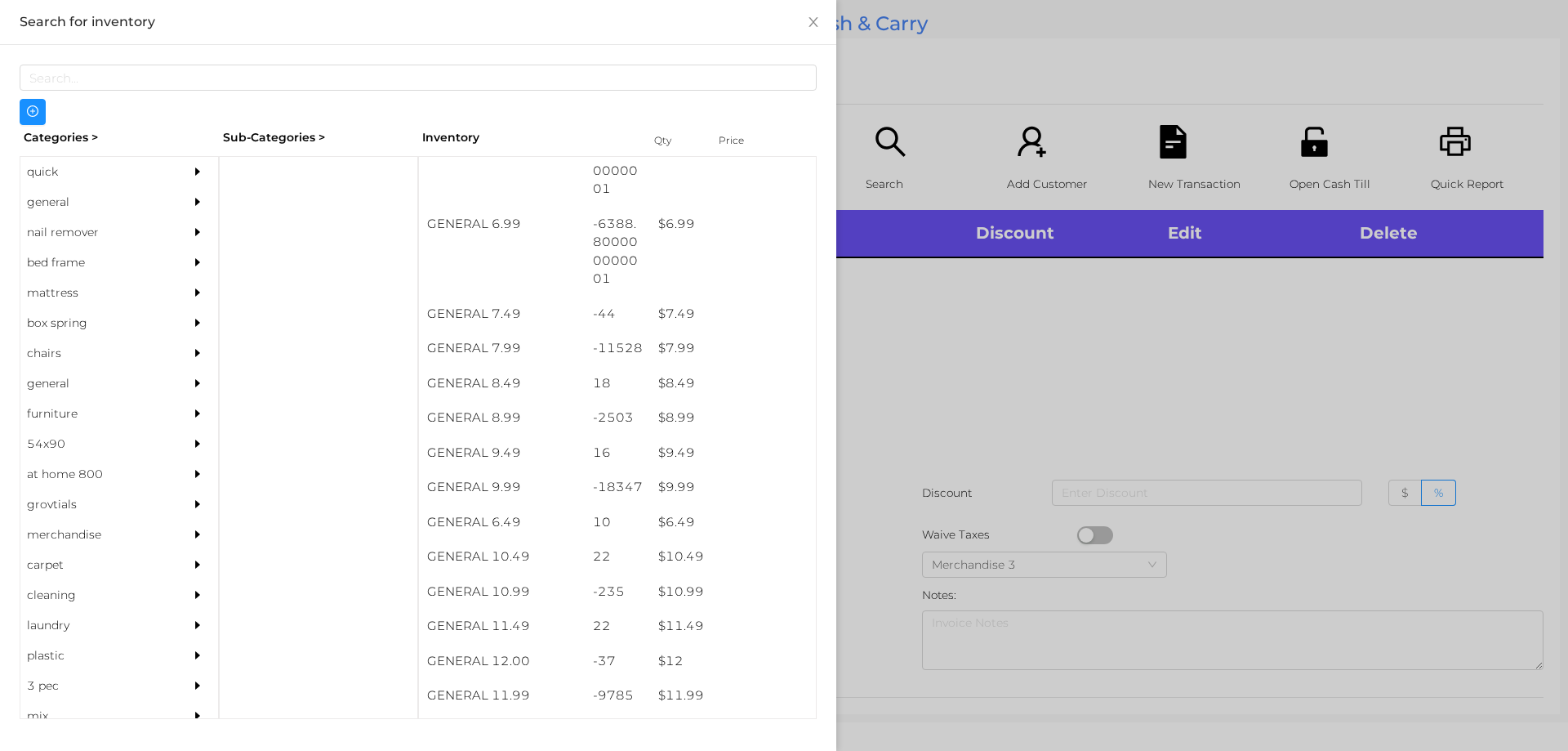
scroll to position [683, 0]
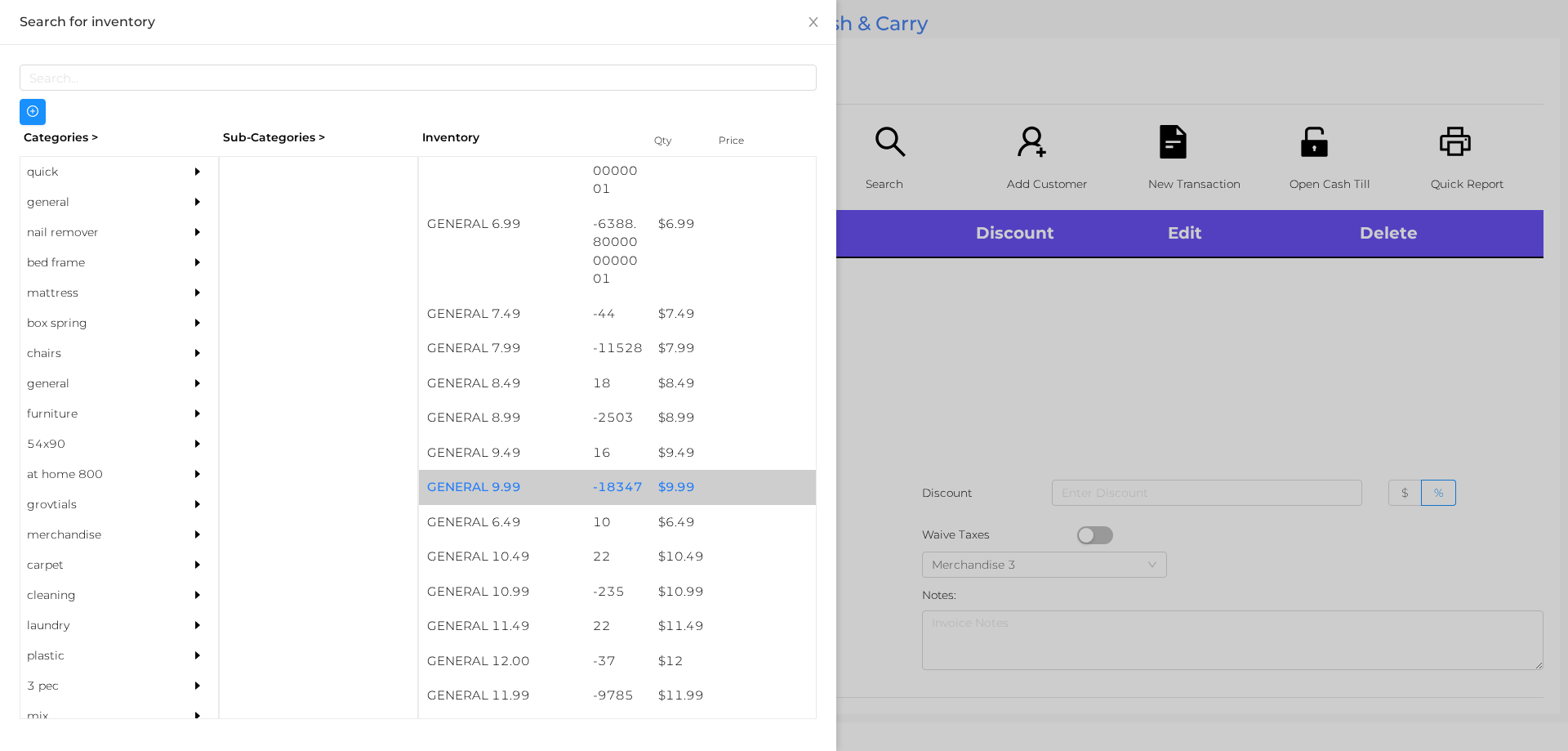
click at [673, 488] on div "$ 9.99" at bounding box center [733, 486] width 166 height 35
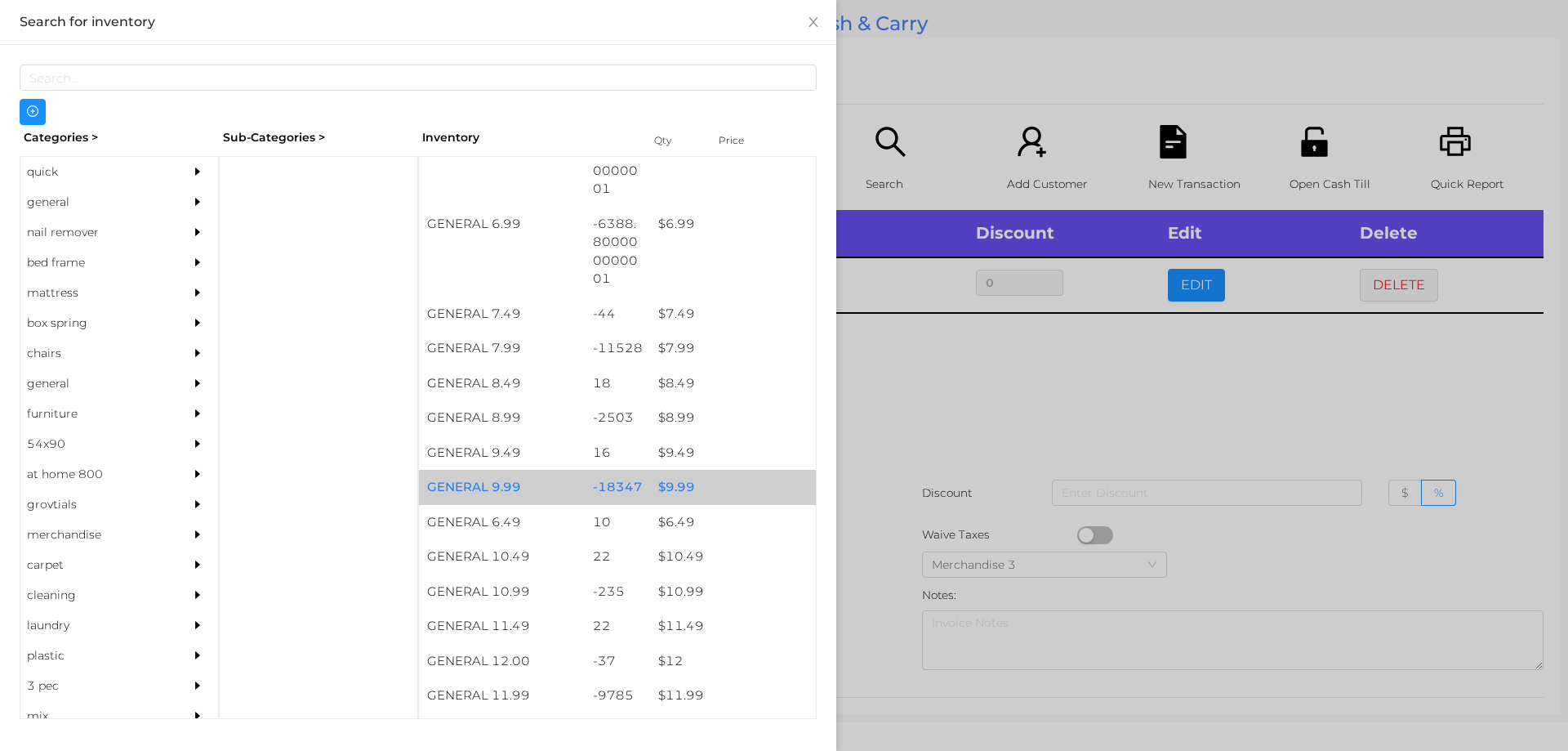
click at [665, 488] on div "$ 9.99" at bounding box center [733, 486] width 166 height 35
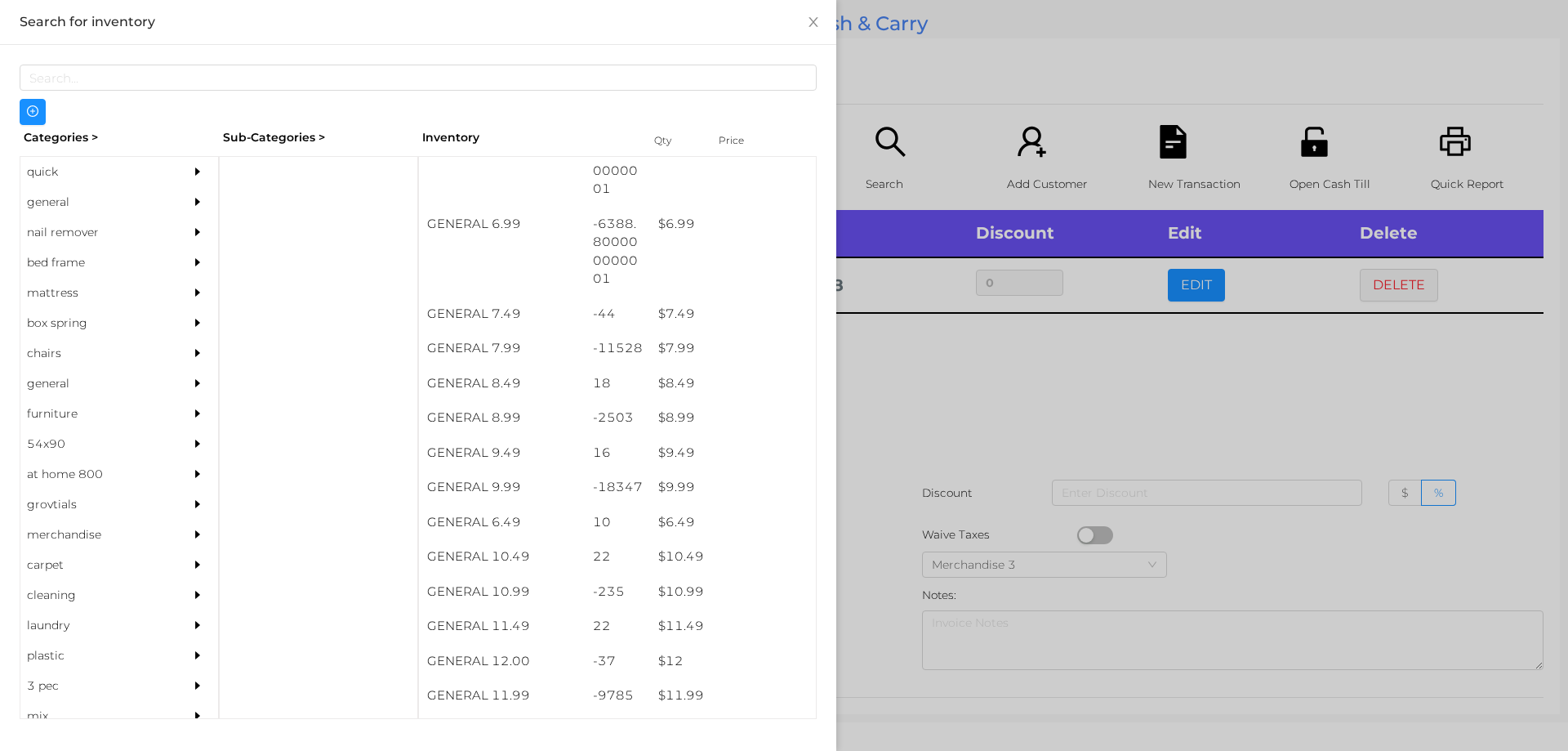
click at [971, 381] on div at bounding box center [784, 375] width 1568 height 751
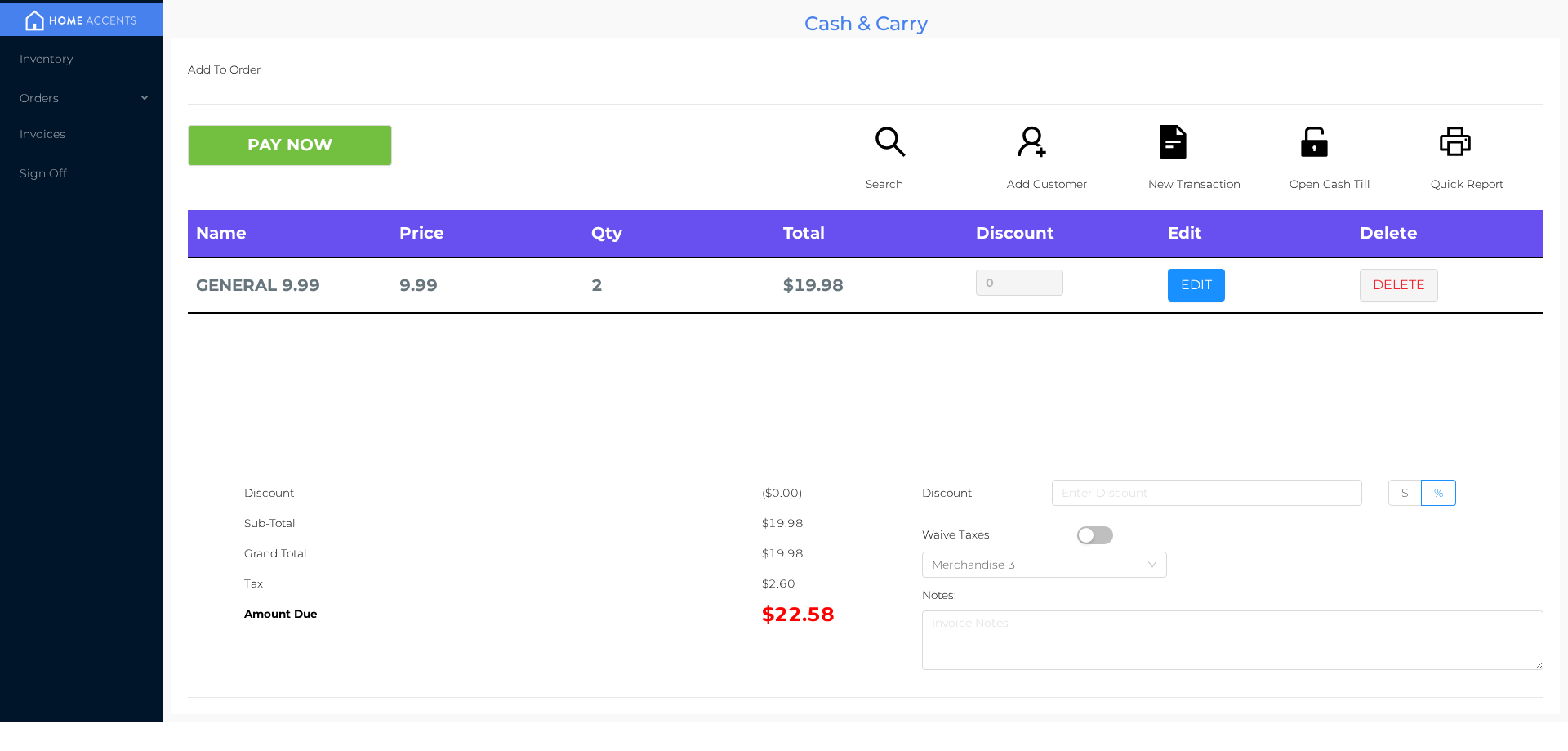
click at [874, 148] on icon "icon: search" at bounding box center [891, 142] width 34 height 34
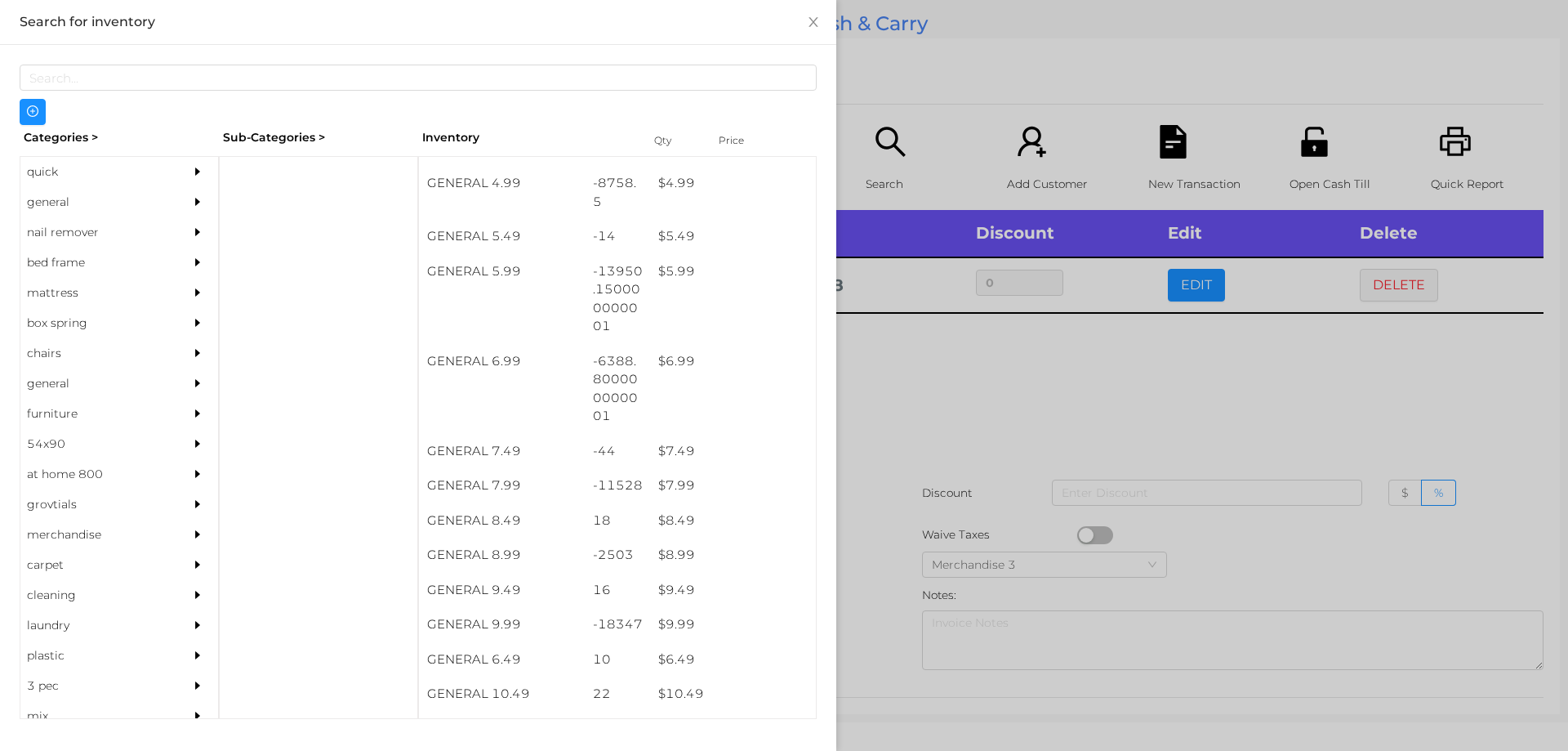
scroll to position [625, 0]
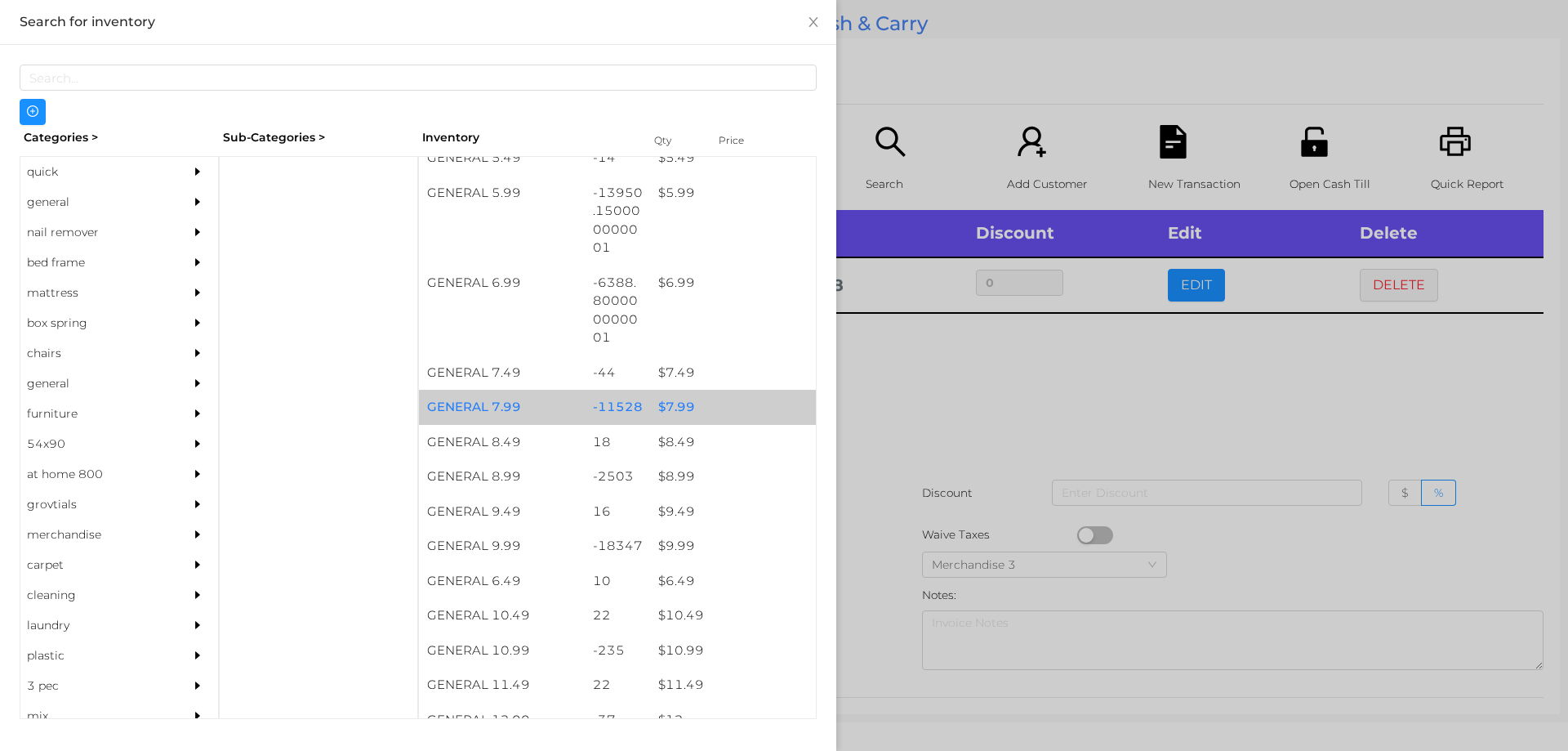
click at [674, 406] on div "$ 7.99" at bounding box center [733, 407] width 166 height 35
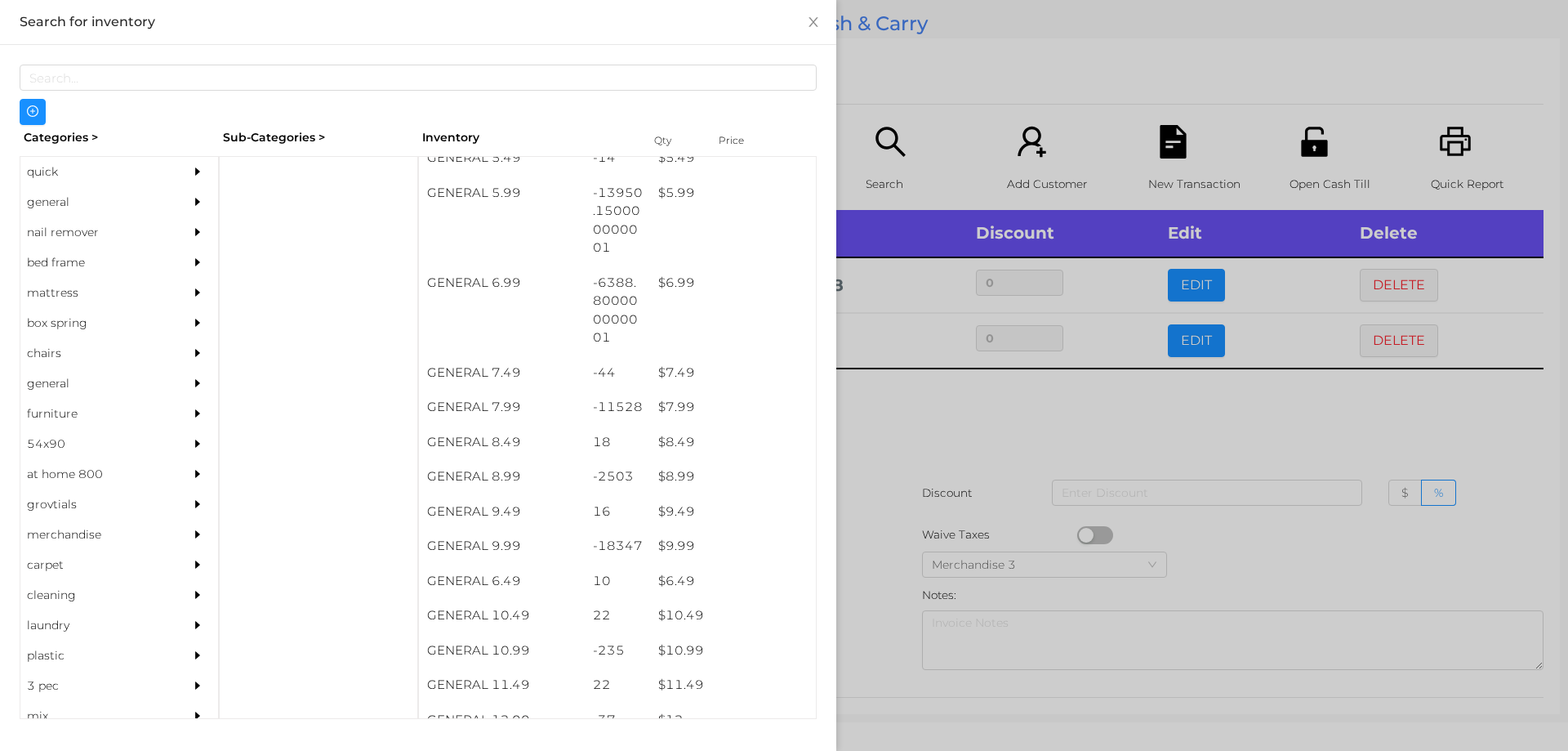
click at [989, 416] on div at bounding box center [784, 375] width 1568 height 751
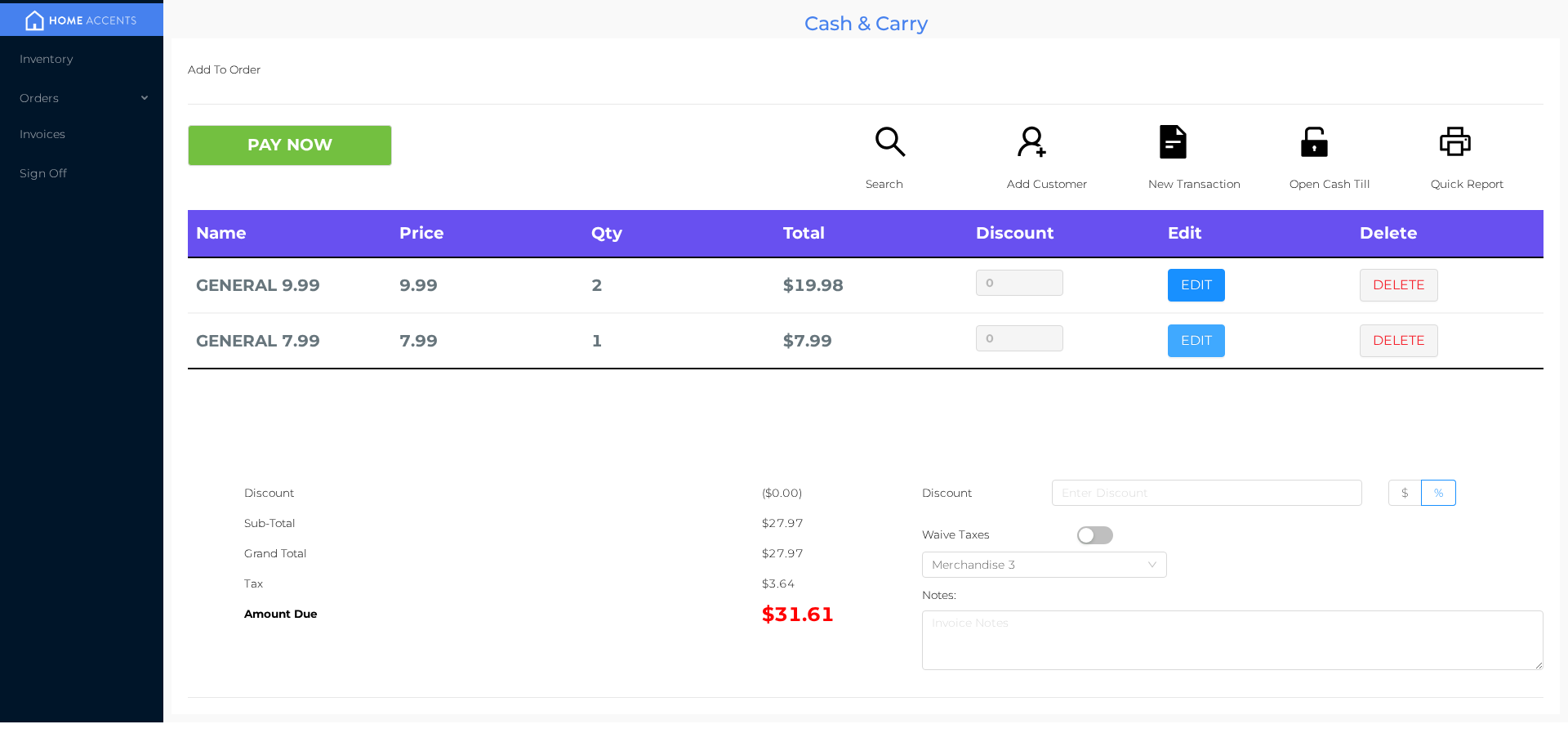
click at [1186, 340] on button "EDIT" at bounding box center [1196, 340] width 57 height 33
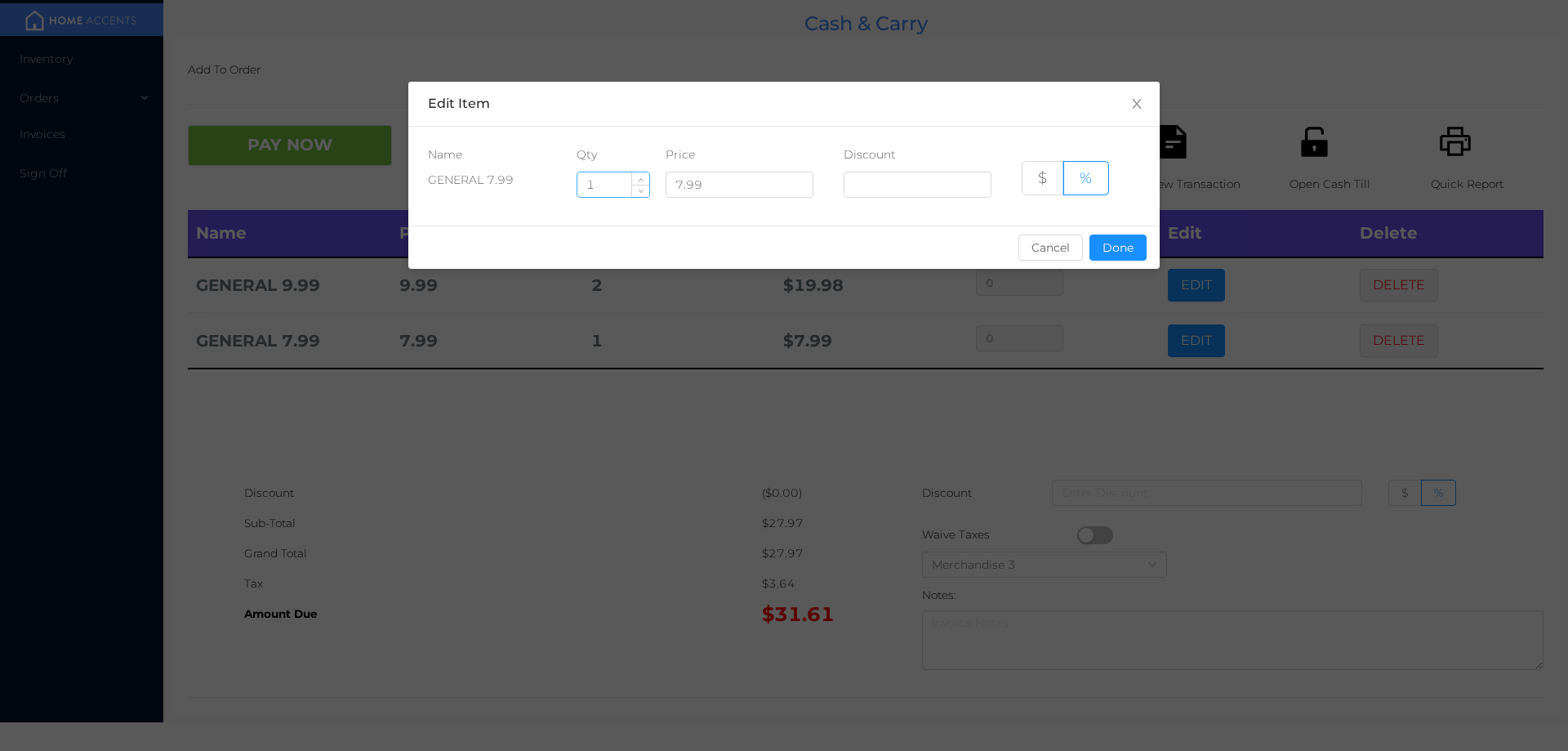
click at [619, 188] on input "1" at bounding box center [613, 184] width 72 height 25
type input "2"
click at [1113, 244] on button "Done" at bounding box center [1118, 248] width 57 height 26
type input "0%"
click at [1115, 405] on div "sentinelStart Edit Item Name Qty Price Discount GENERAL 7.99 2 7.99 $ % Cancel …" at bounding box center [784, 375] width 1568 height 751
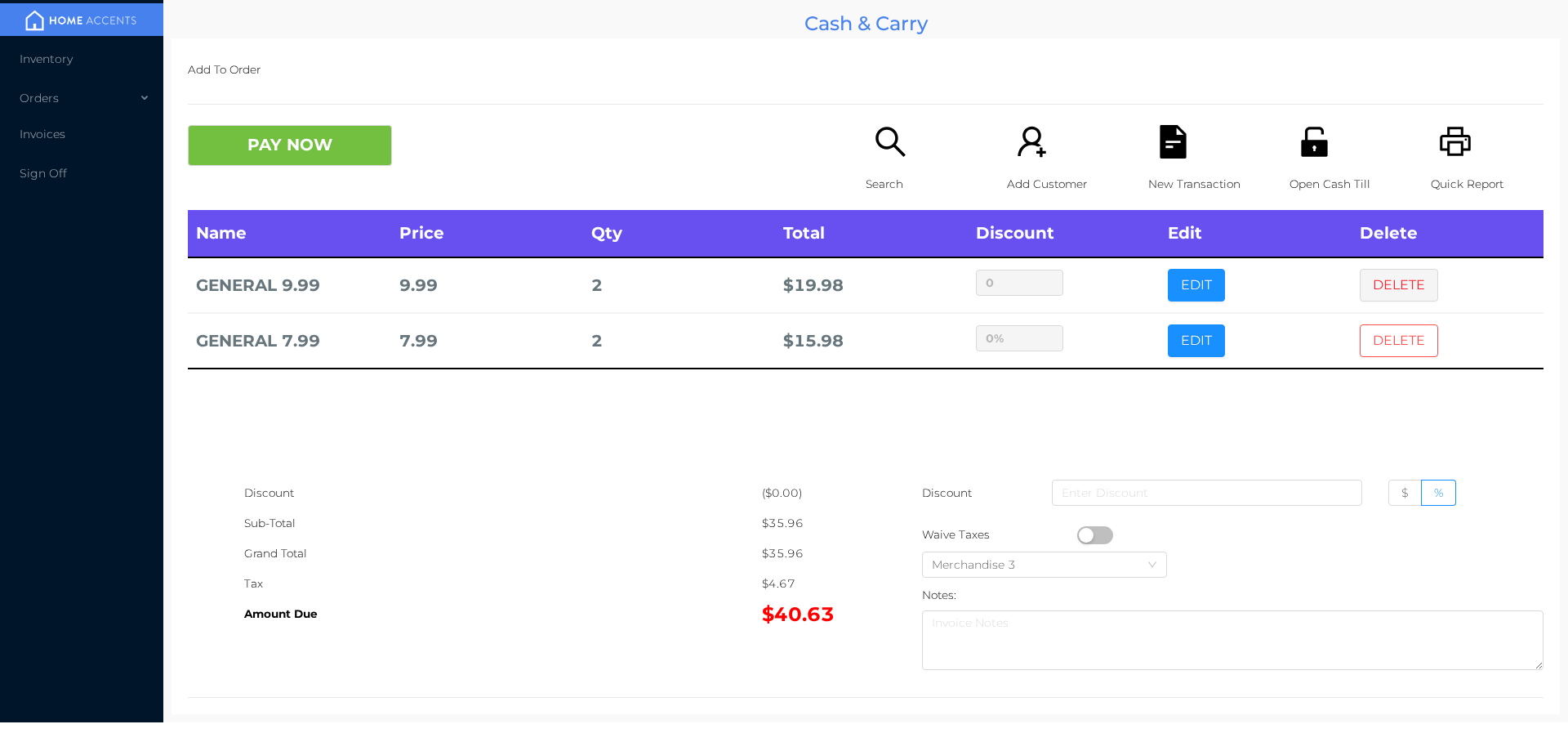
click at [1391, 338] on button "DELETE" at bounding box center [1399, 340] width 79 height 33
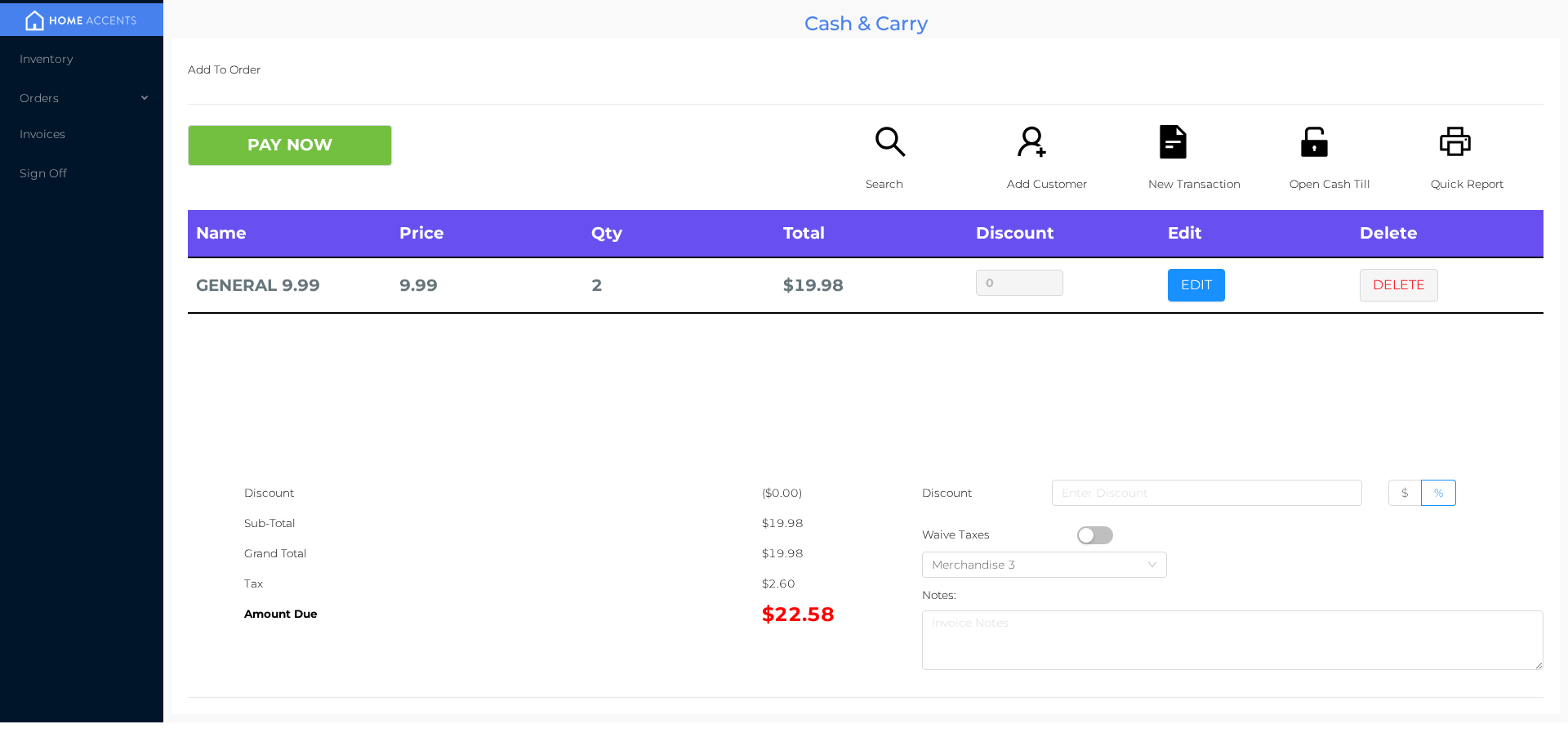
click at [888, 157] on icon "icon: search" at bounding box center [891, 142] width 34 height 34
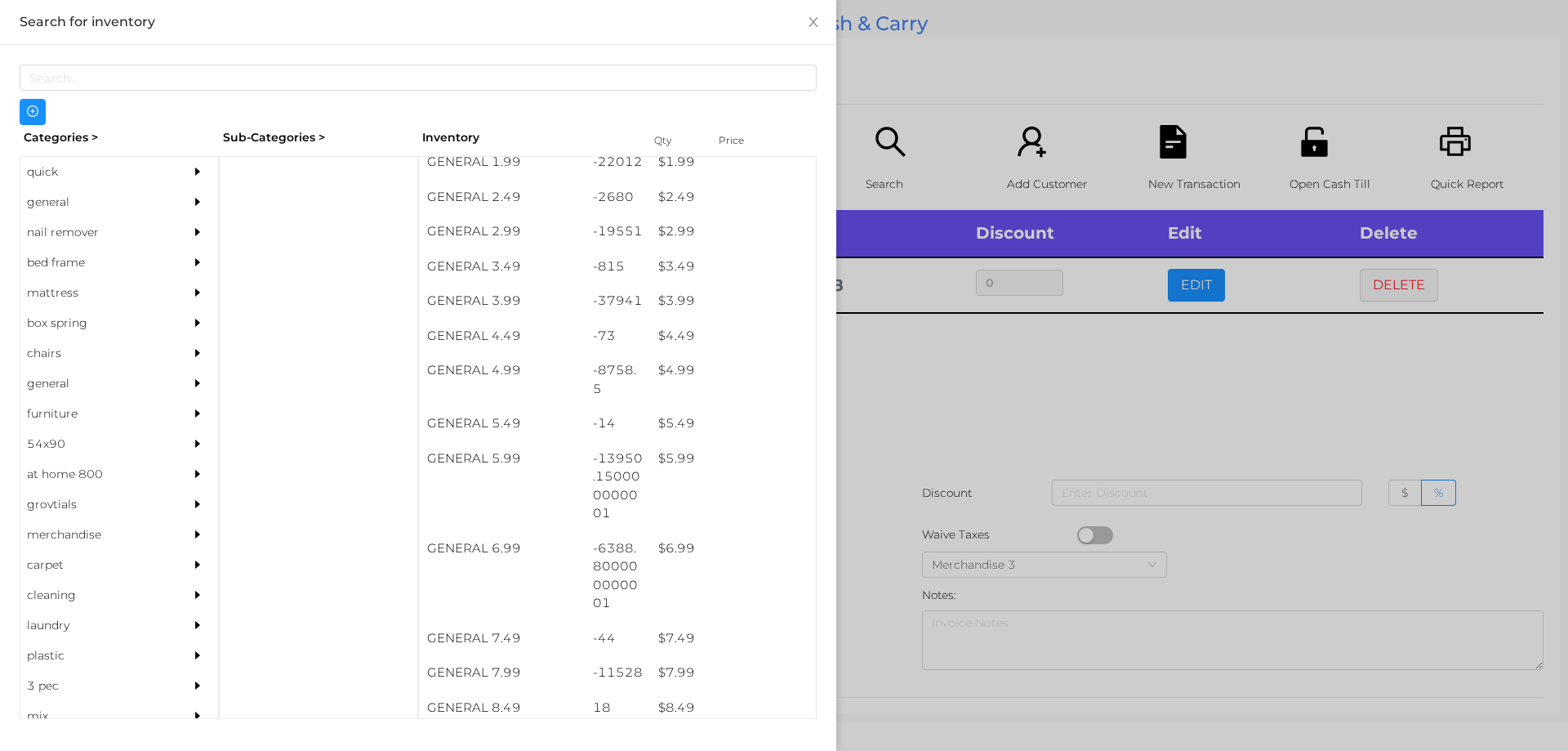
scroll to position [375, 0]
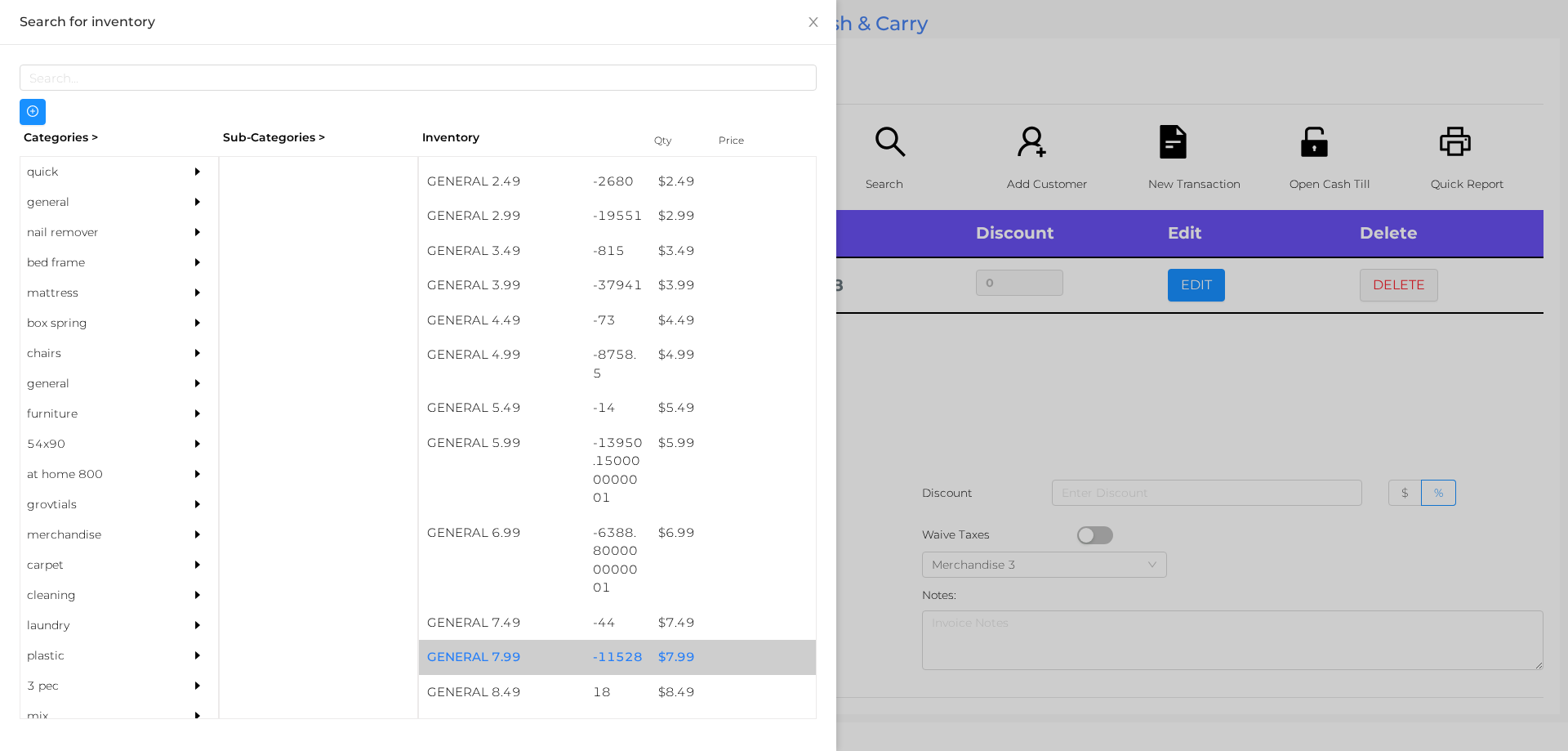
click at [670, 660] on div "$ 7.99" at bounding box center [733, 657] width 166 height 35
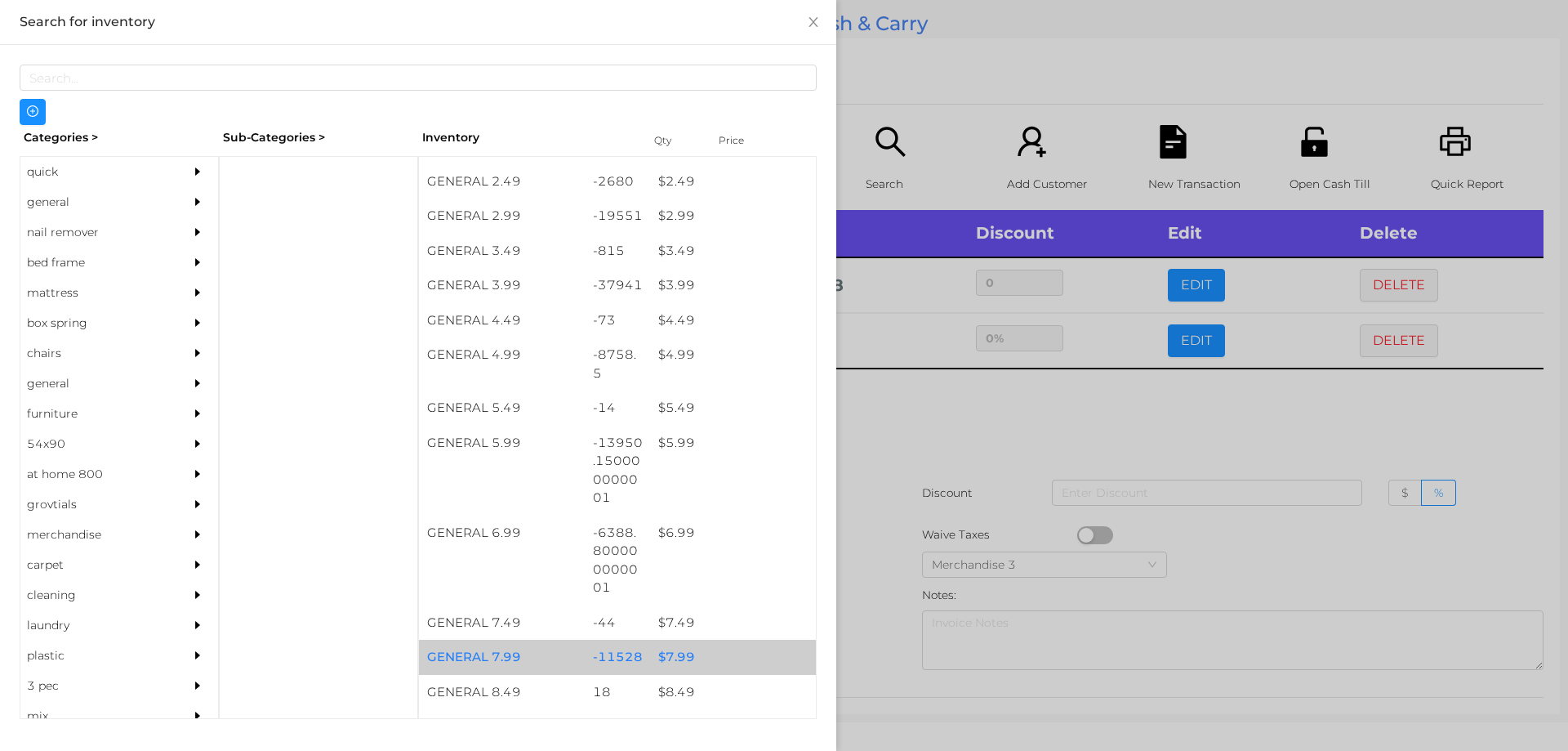
click at [676, 655] on div "$ 7.99" at bounding box center [733, 657] width 166 height 35
click at [682, 660] on div "$ 7.99" at bounding box center [733, 657] width 166 height 35
click at [688, 656] on div "$ 7.99" at bounding box center [733, 657] width 166 height 35
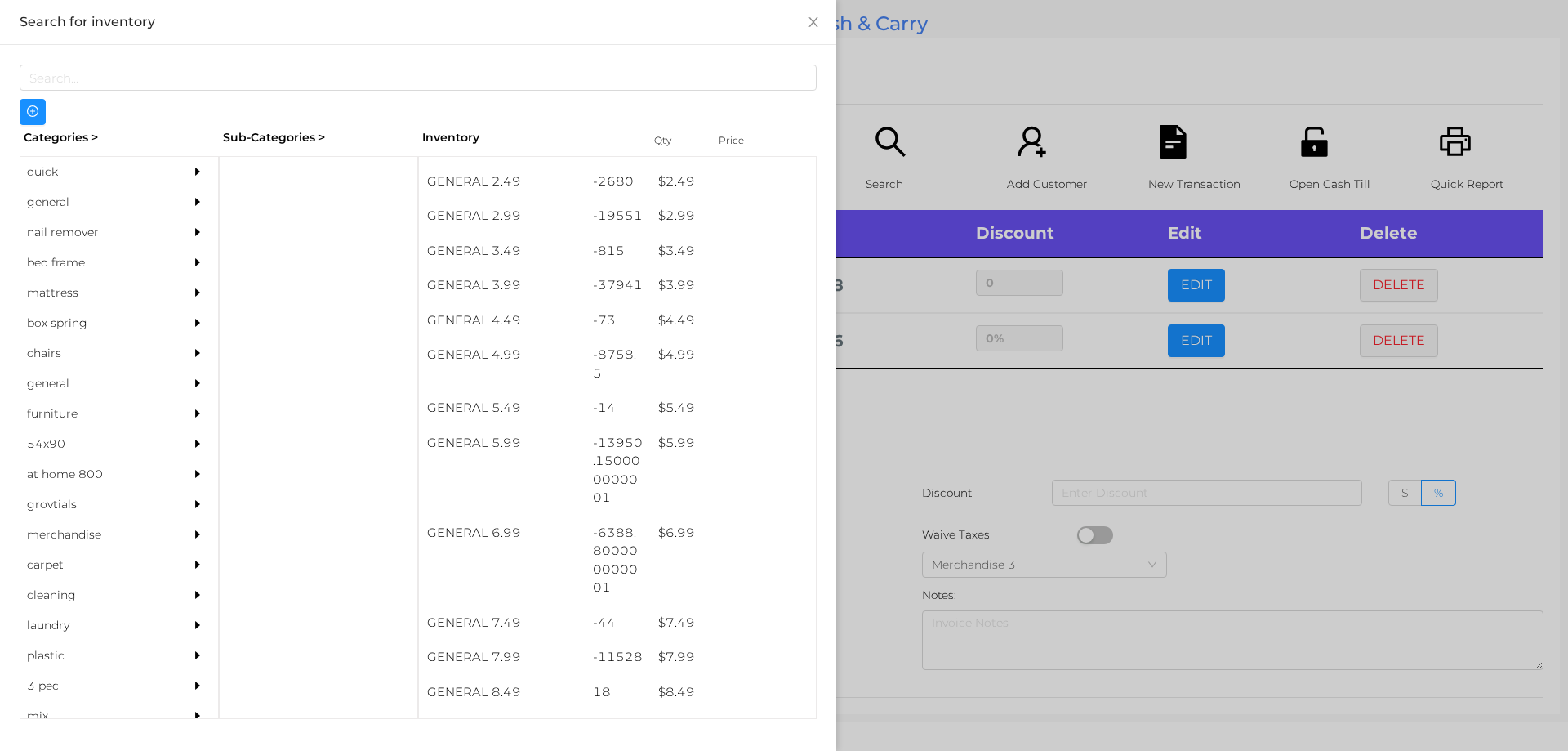
click at [899, 420] on div at bounding box center [784, 375] width 1568 height 751
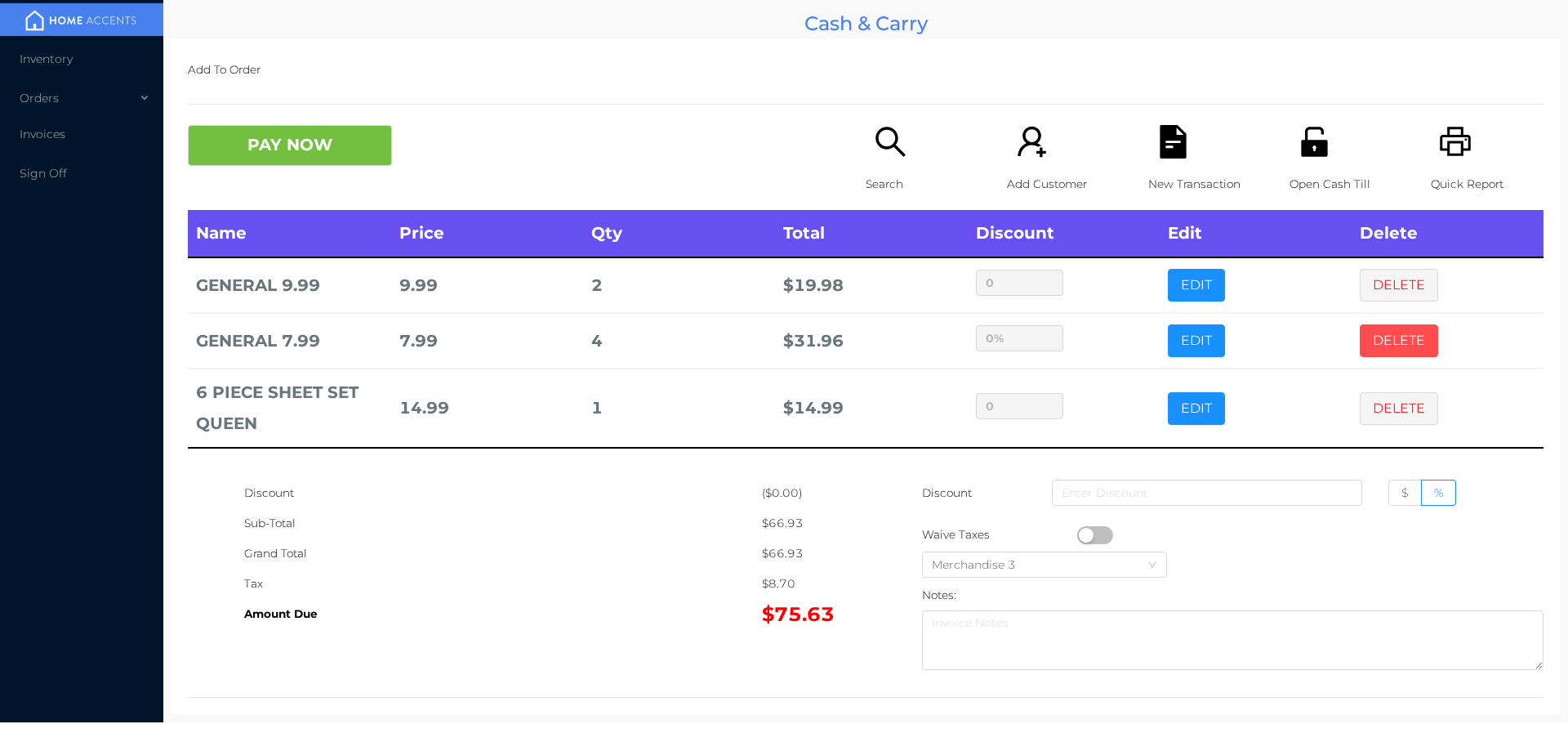
click at [1396, 334] on button "DELETE" at bounding box center [1399, 340] width 79 height 33
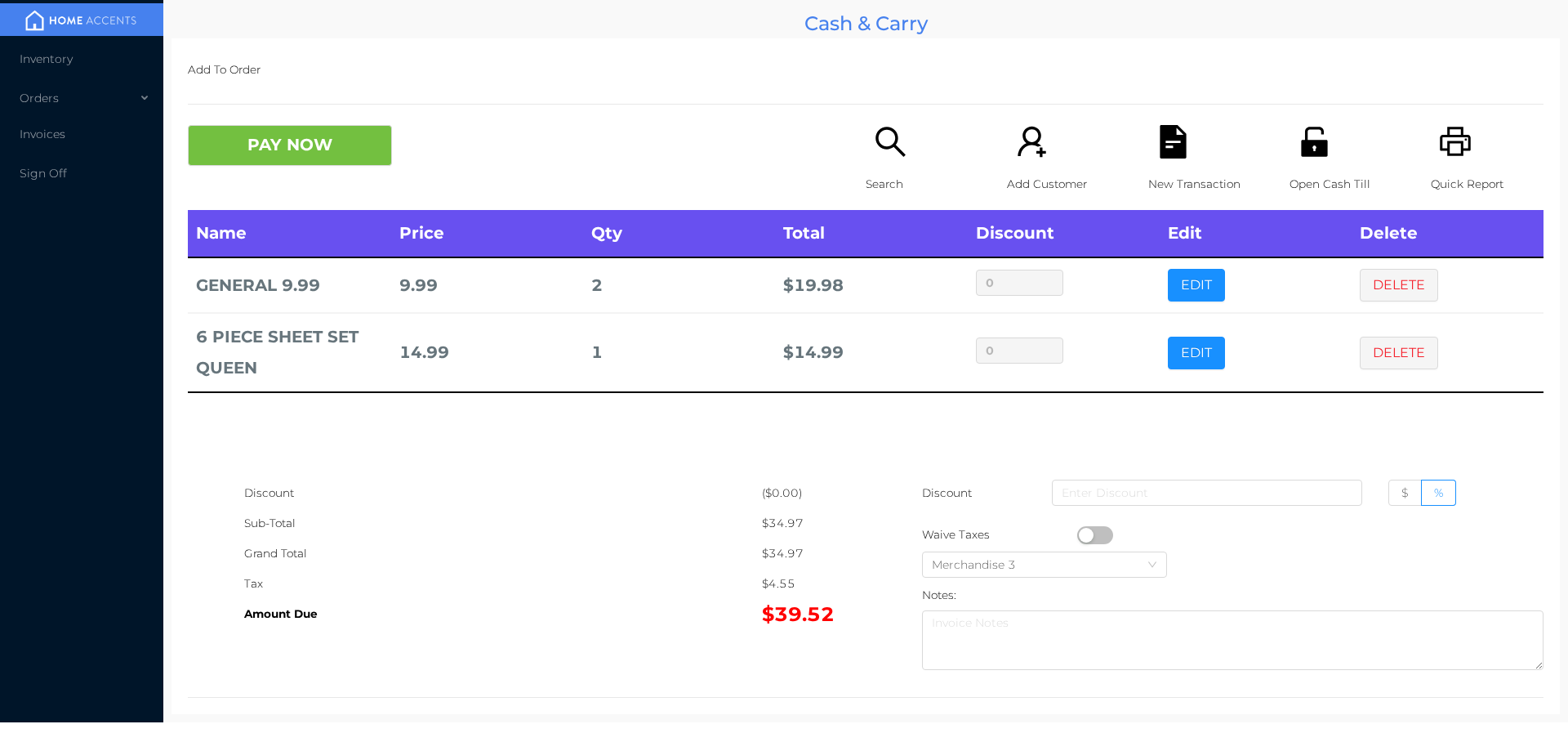
click at [885, 159] on div "Search" at bounding box center [922, 167] width 112 height 85
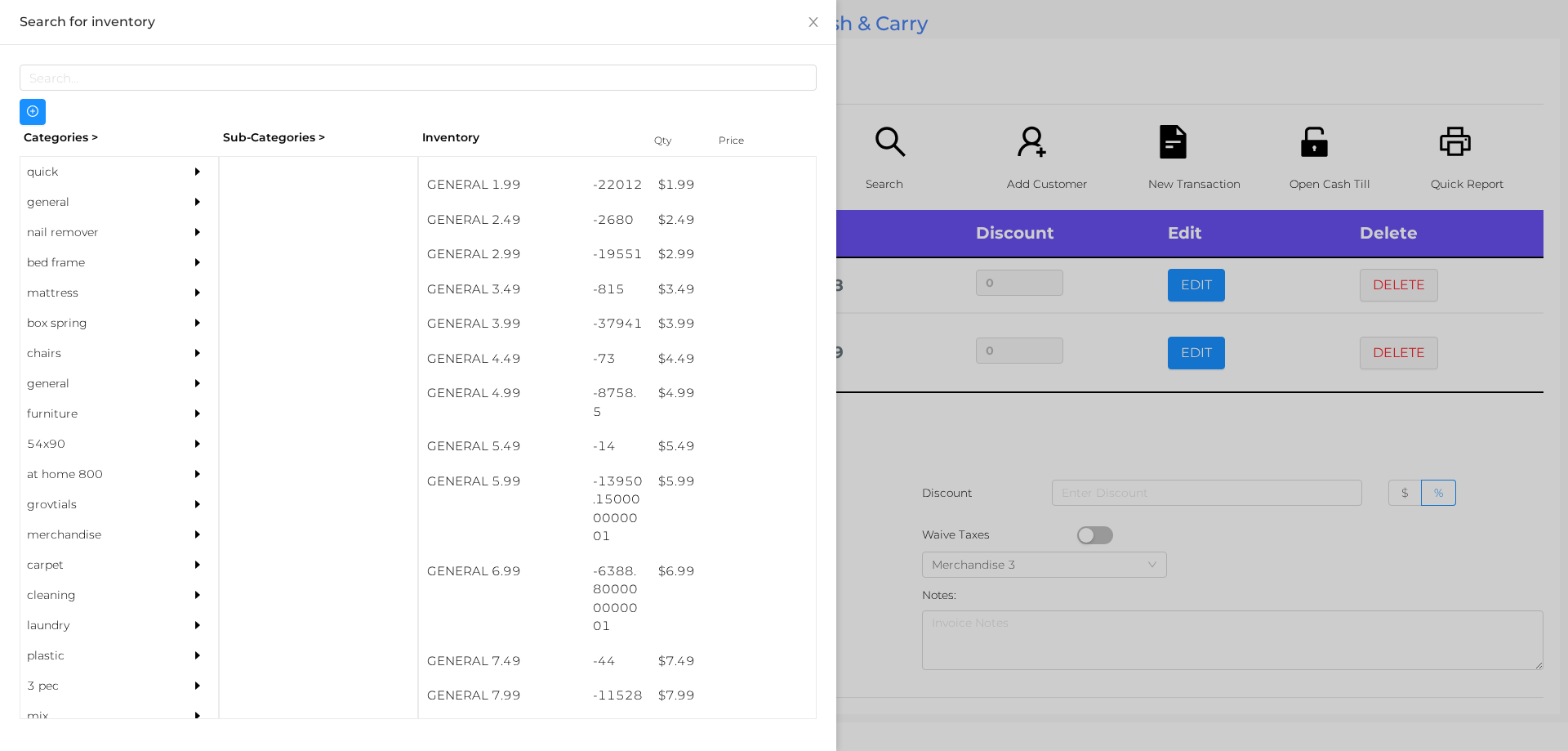
scroll to position [337, 0]
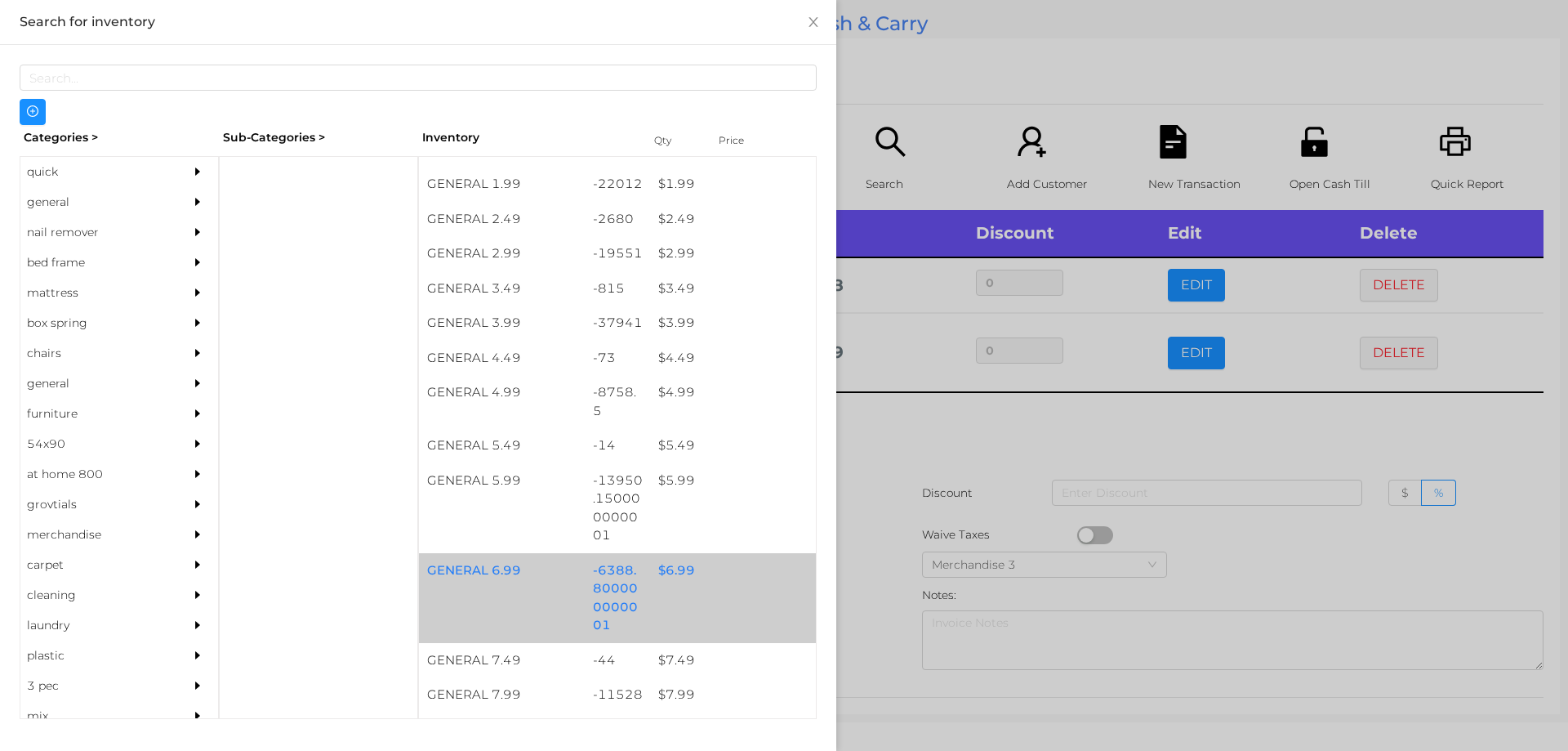
click at [677, 575] on div "$ 6.99" at bounding box center [733, 570] width 166 height 35
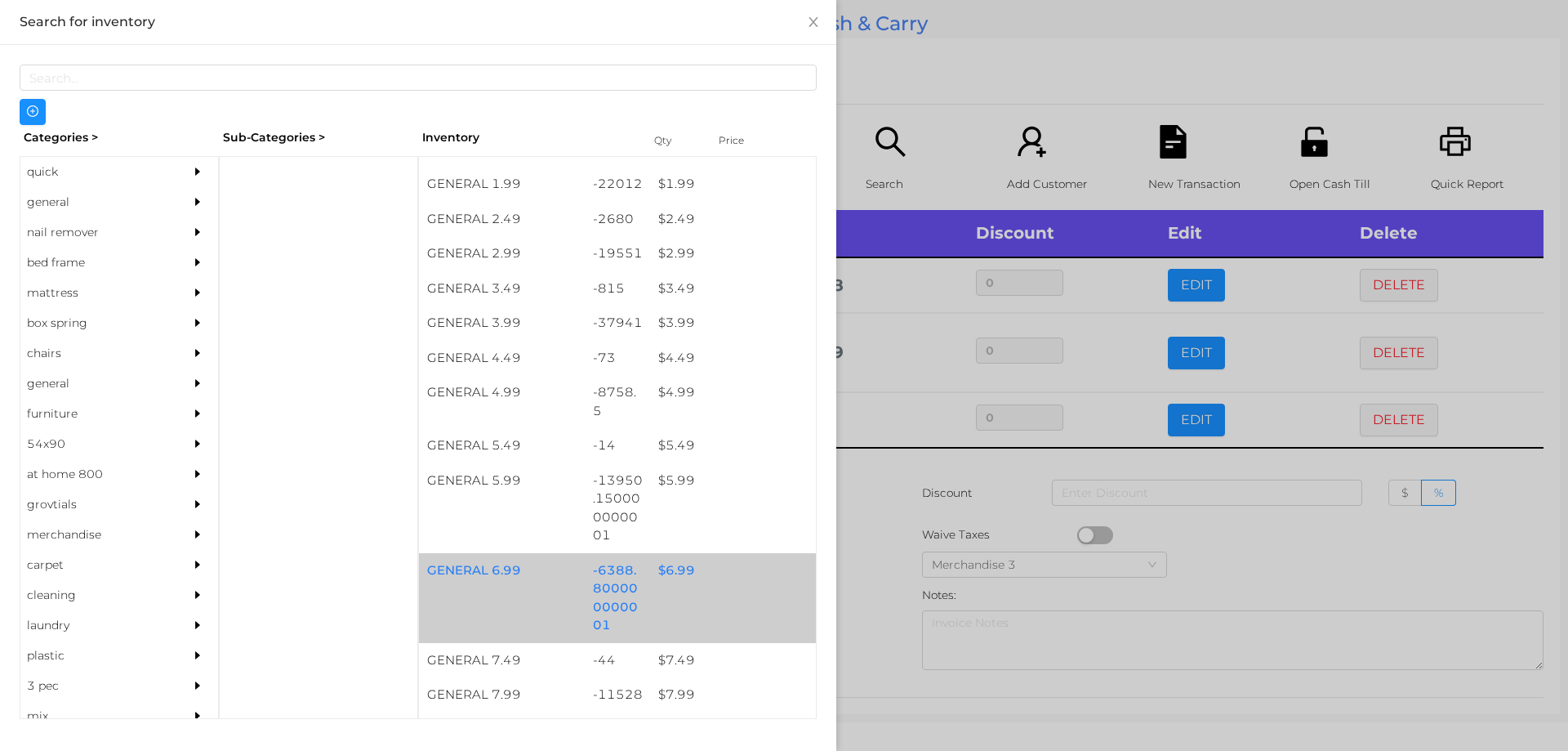
click at [672, 580] on div "$ 6.99" at bounding box center [733, 570] width 166 height 35
click at [673, 575] on div "$ 6.99" at bounding box center [733, 570] width 166 height 35
click at [665, 576] on div "$ 6.99" at bounding box center [733, 570] width 166 height 35
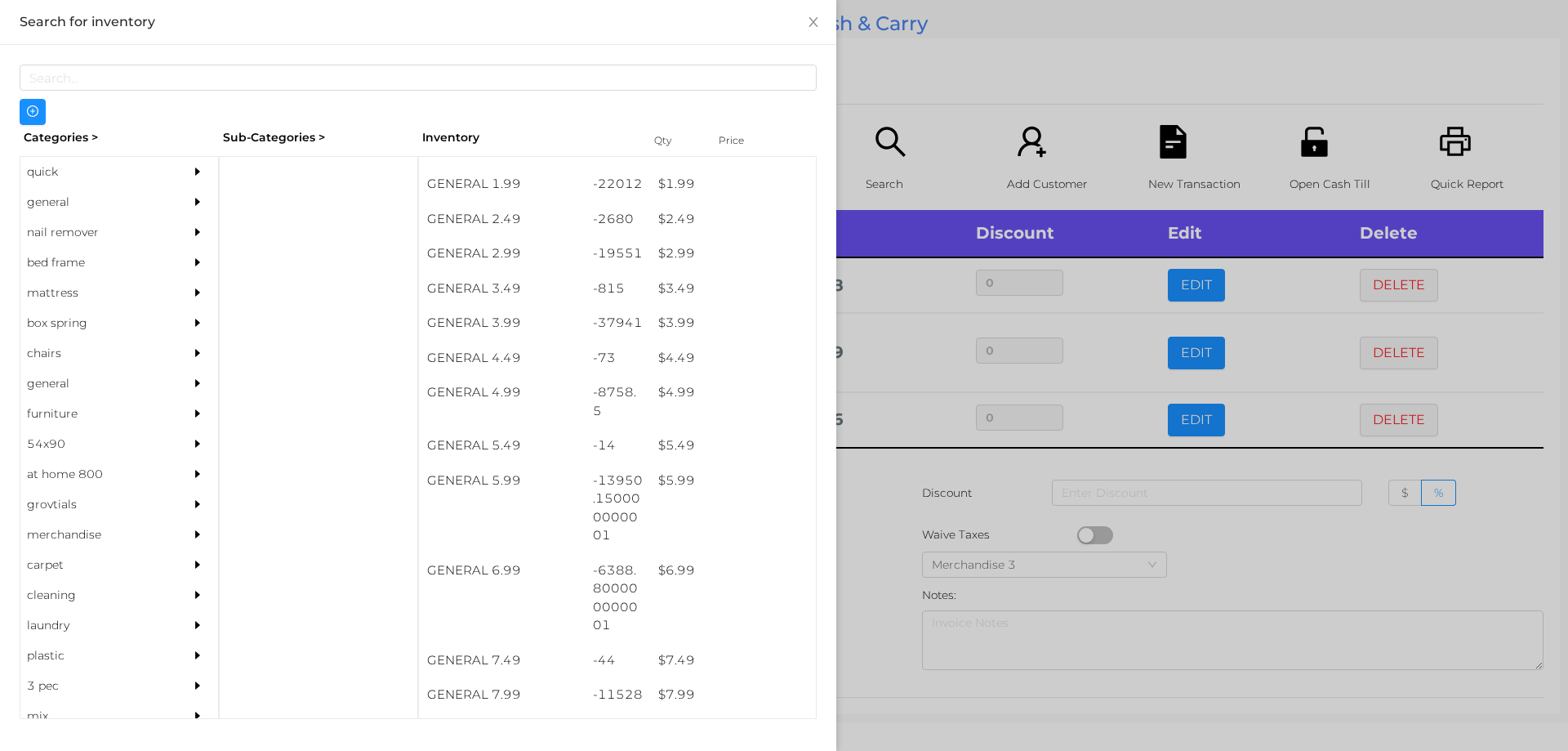
click at [880, 516] on div at bounding box center [784, 375] width 1568 height 751
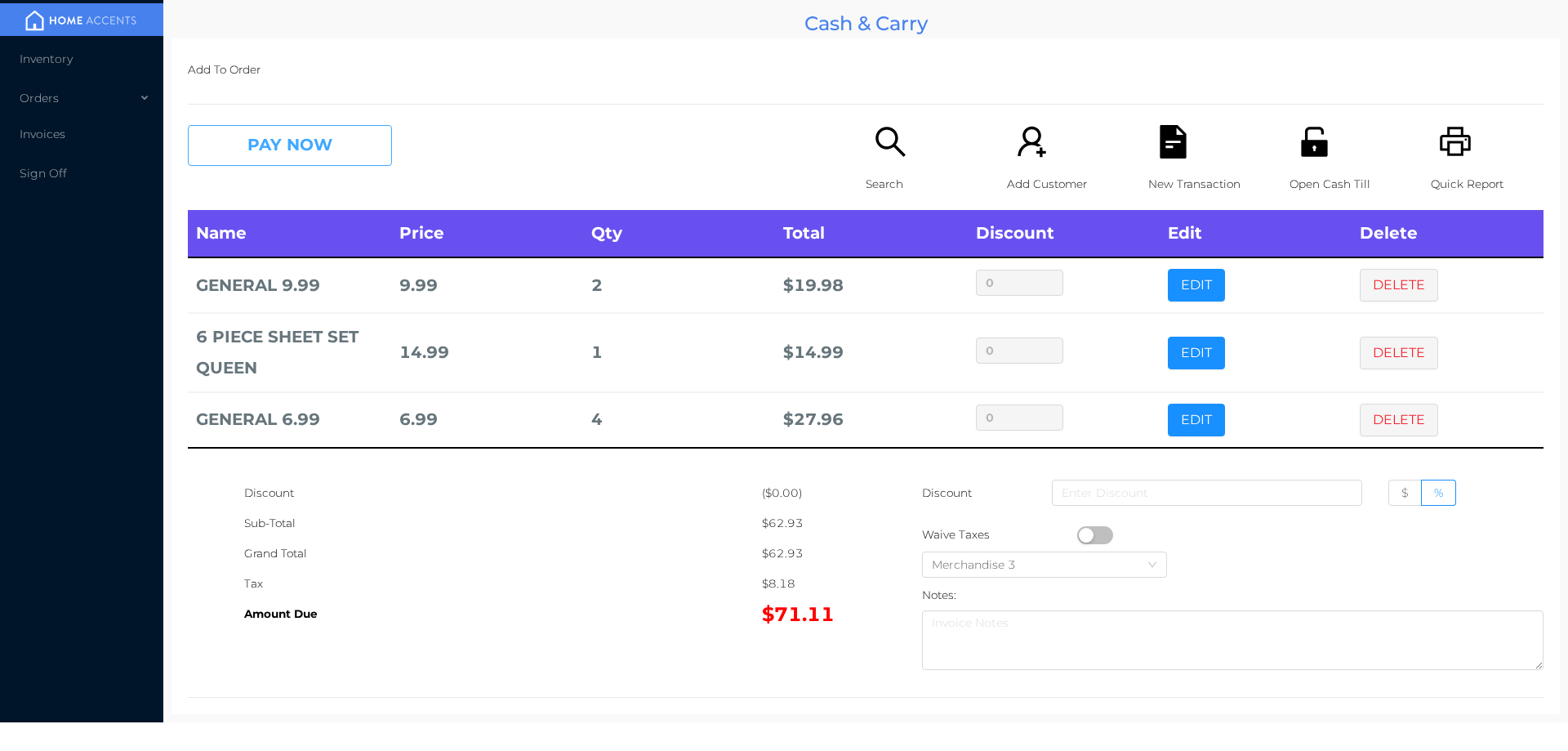
click at [315, 155] on button "PAY NOW" at bounding box center [289, 145] width 204 height 41
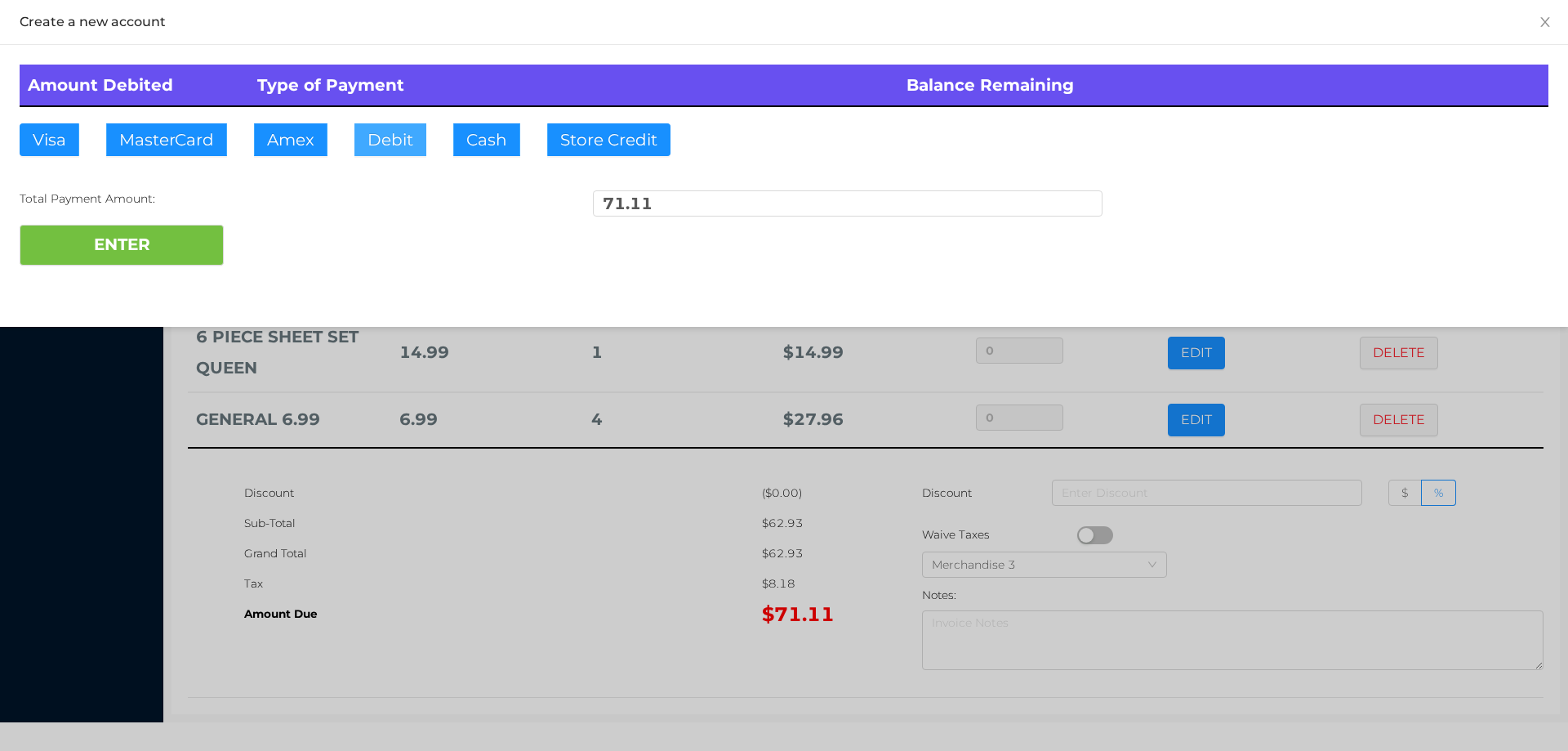
click at [377, 129] on button "Debit" at bounding box center [390, 139] width 72 height 33
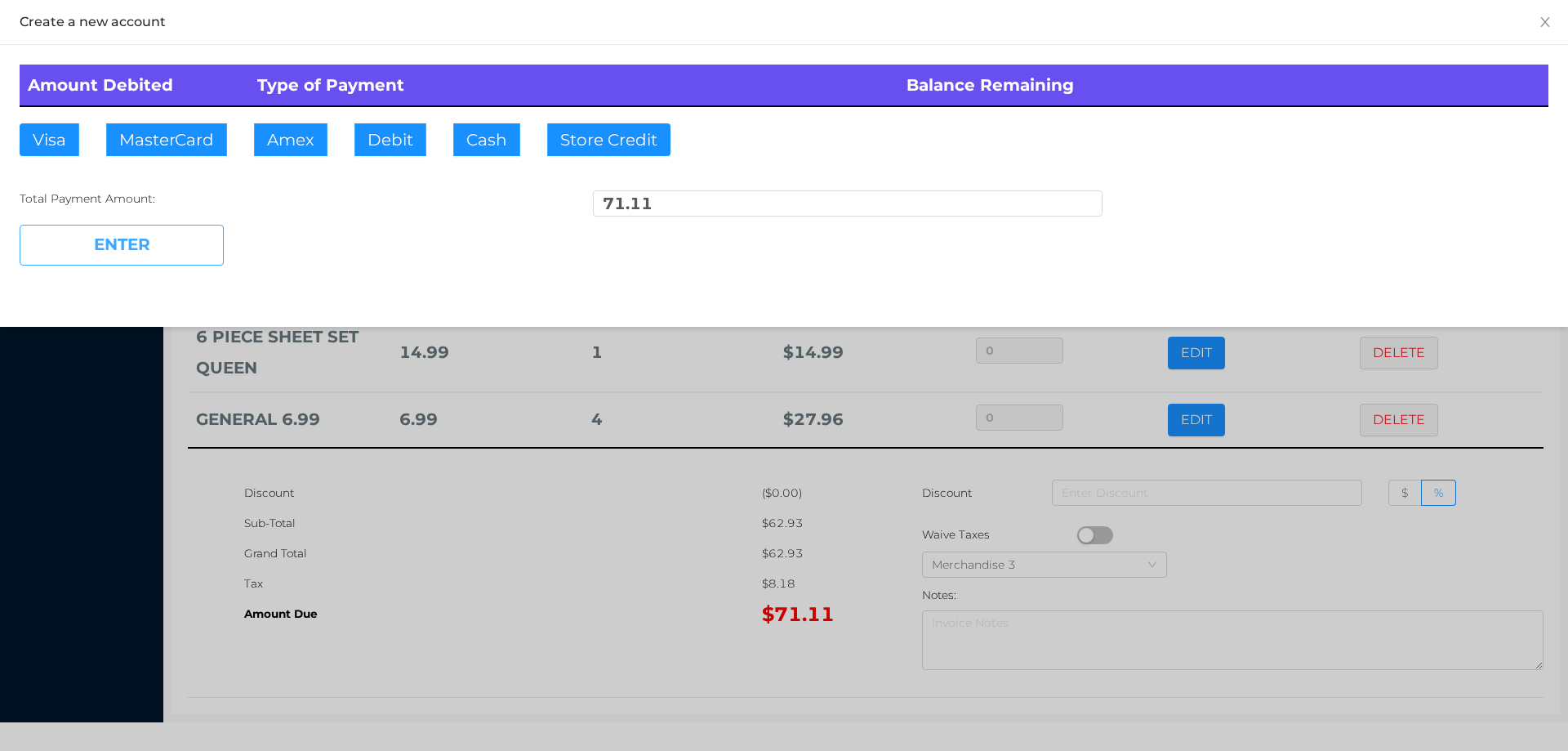
click at [162, 254] on button "ENTER" at bounding box center [121, 245] width 204 height 41
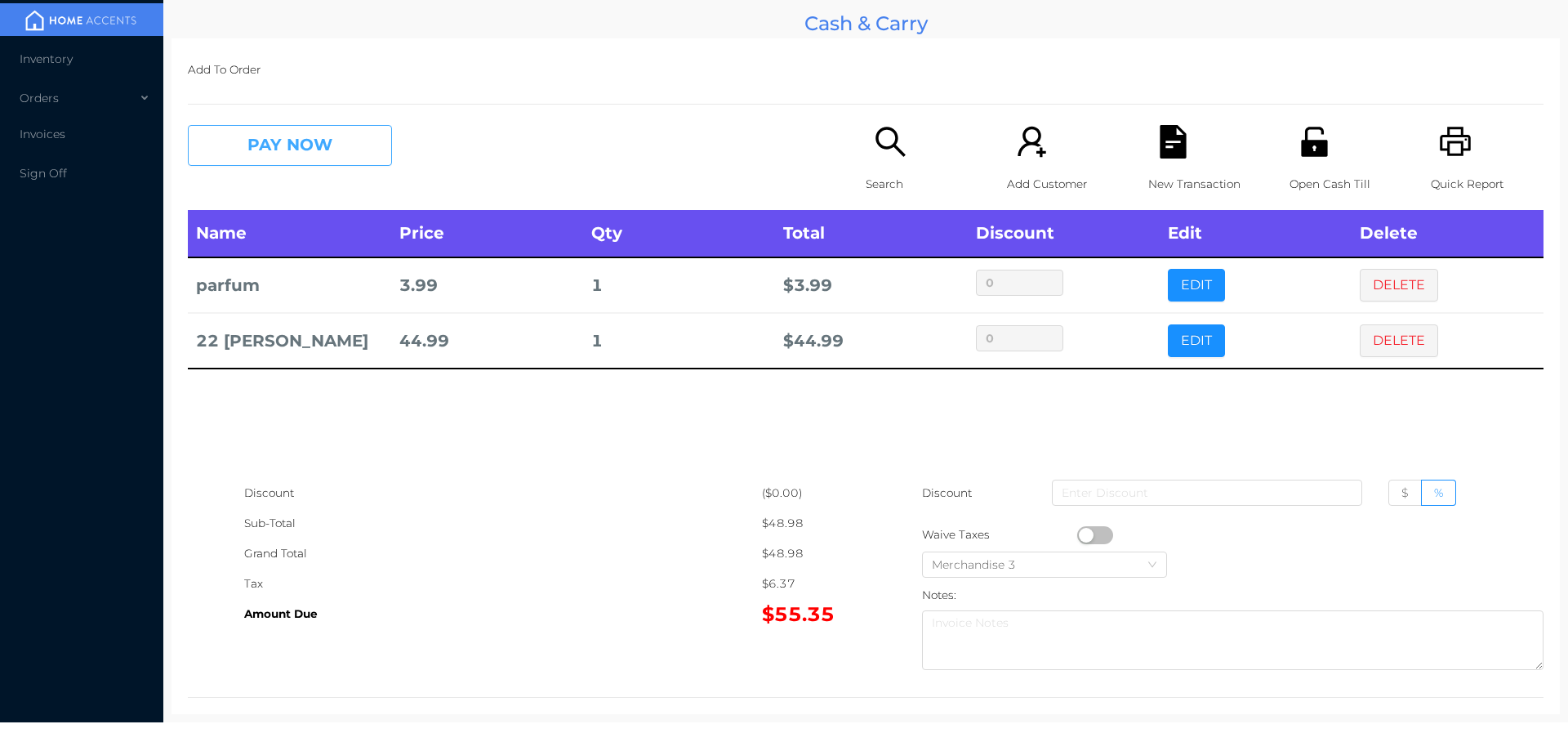
click at [254, 139] on button "PAY NOW" at bounding box center [289, 145] width 204 height 41
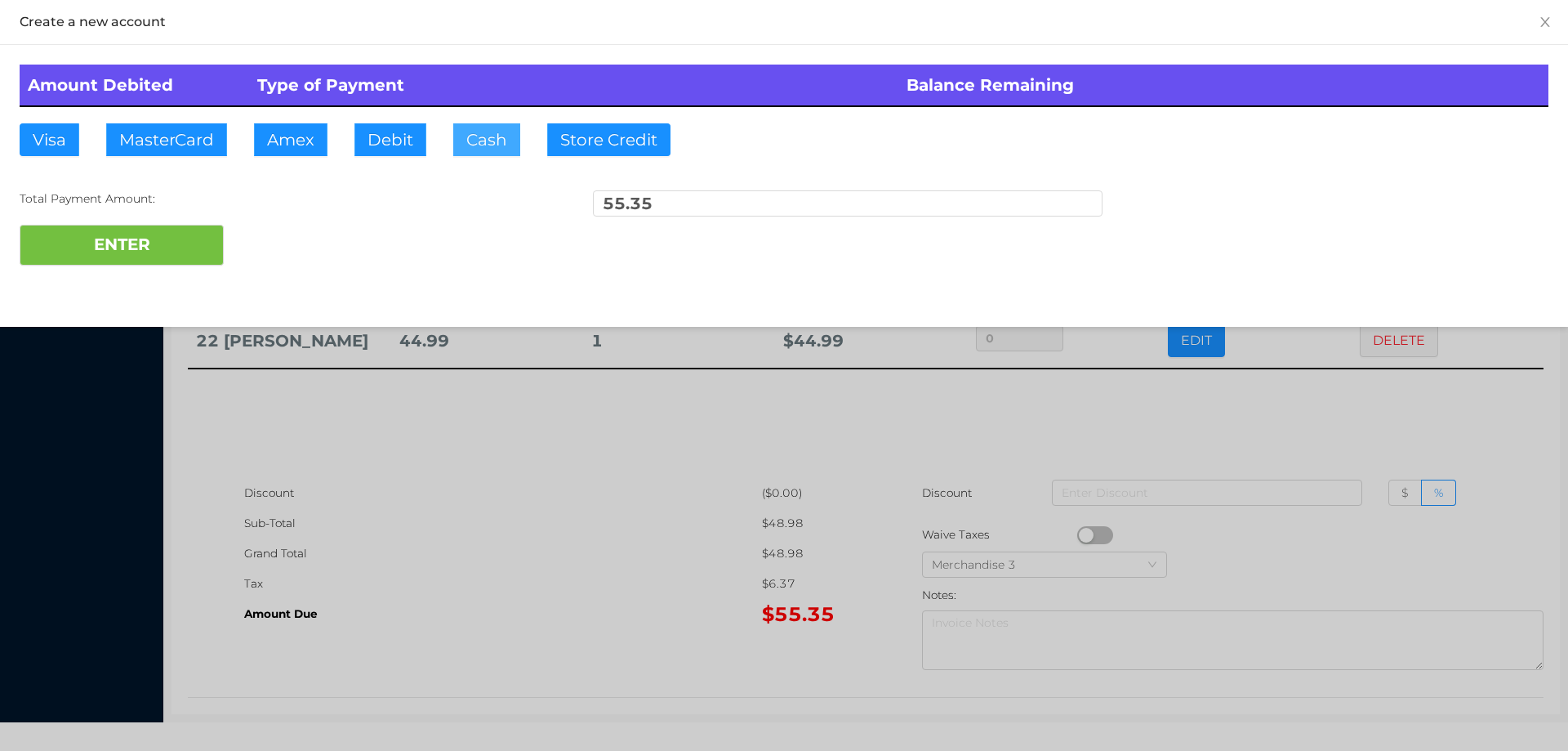
click at [477, 137] on button "Cash" at bounding box center [486, 139] width 67 height 33
type input "100."
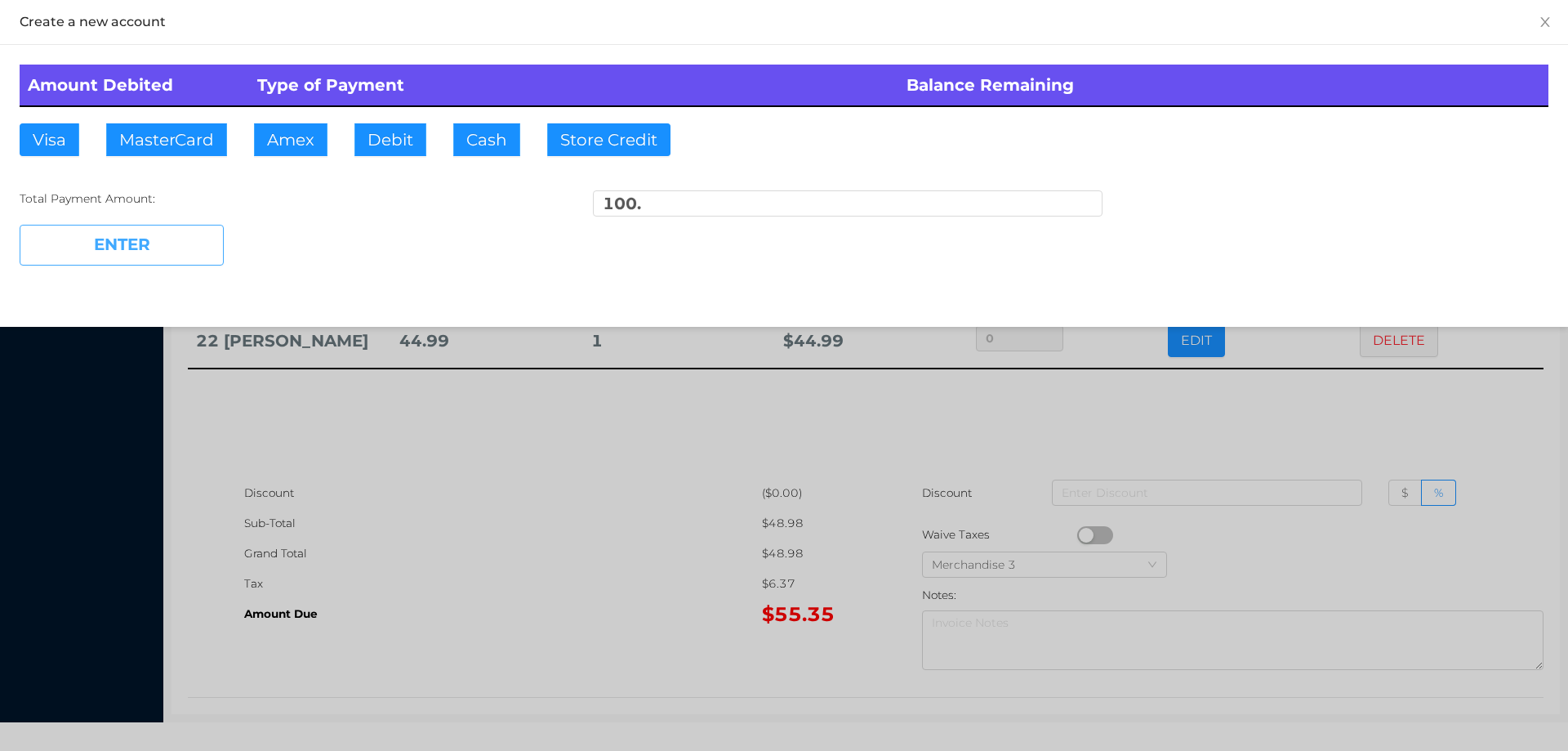
click at [176, 238] on button "ENTER" at bounding box center [121, 245] width 204 height 41
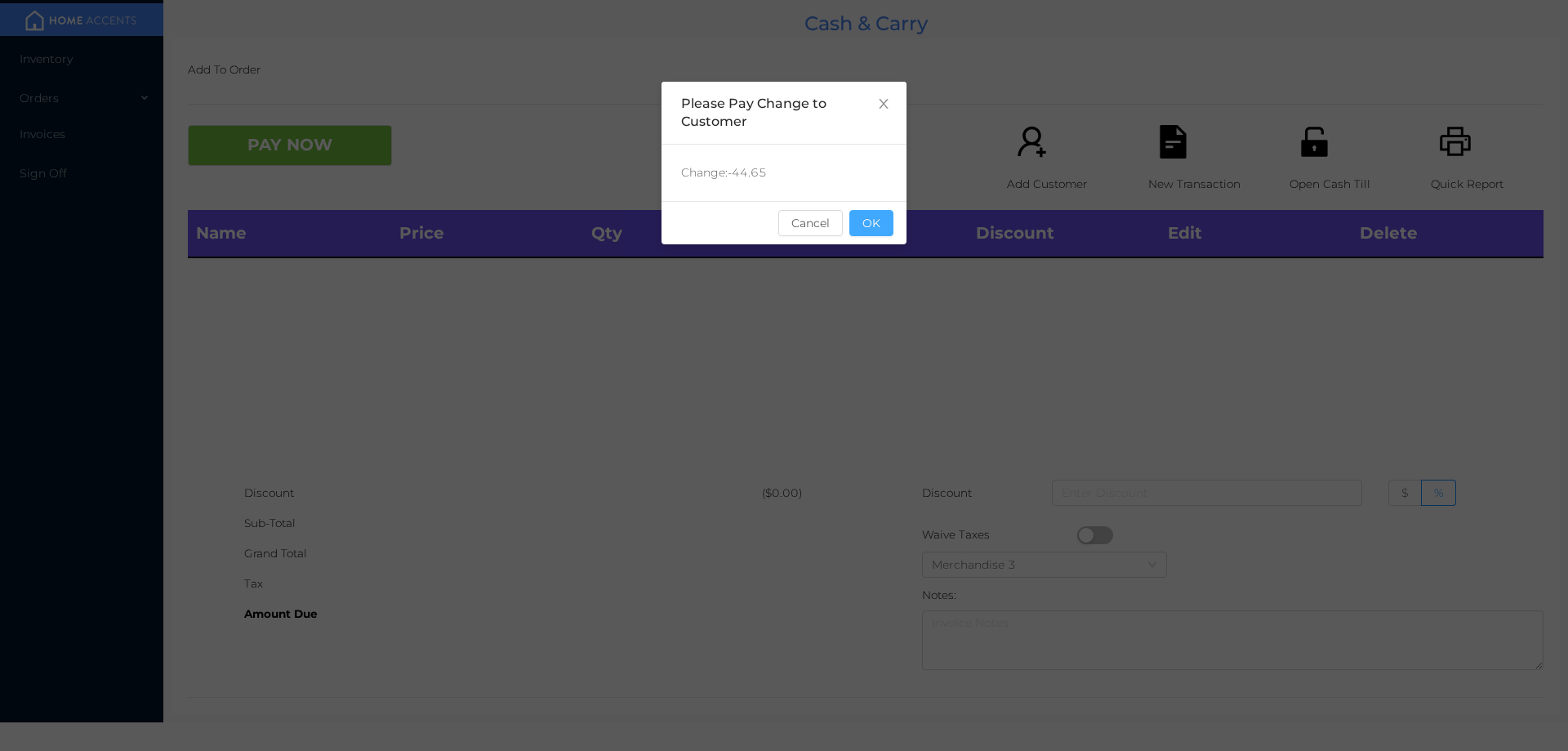
click at [857, 212] on button "OK" at bounding box center [871, 223] width 44 height 26
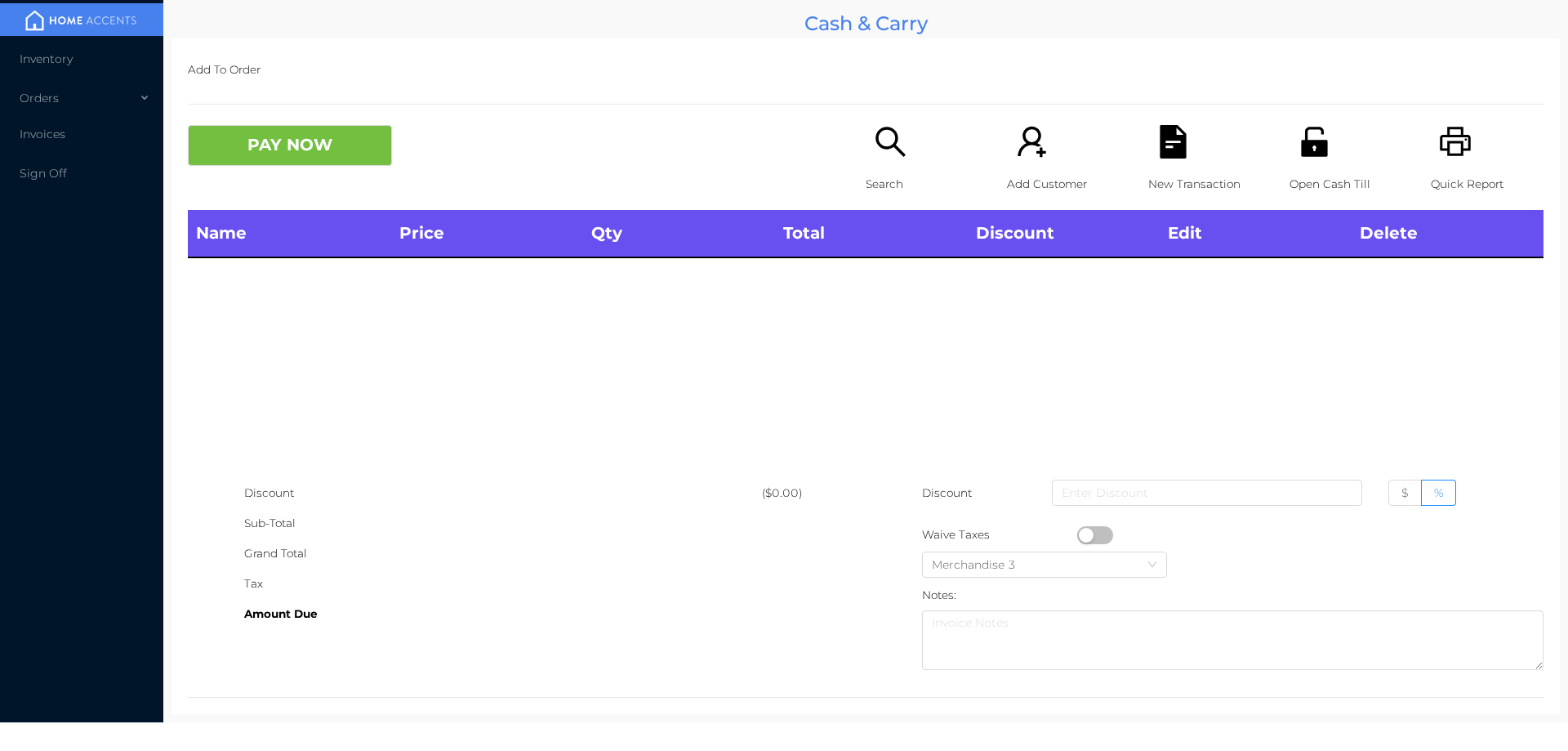
click at [883, 160] on div "Search" at bounding box center [922, 167] width 112 height 85
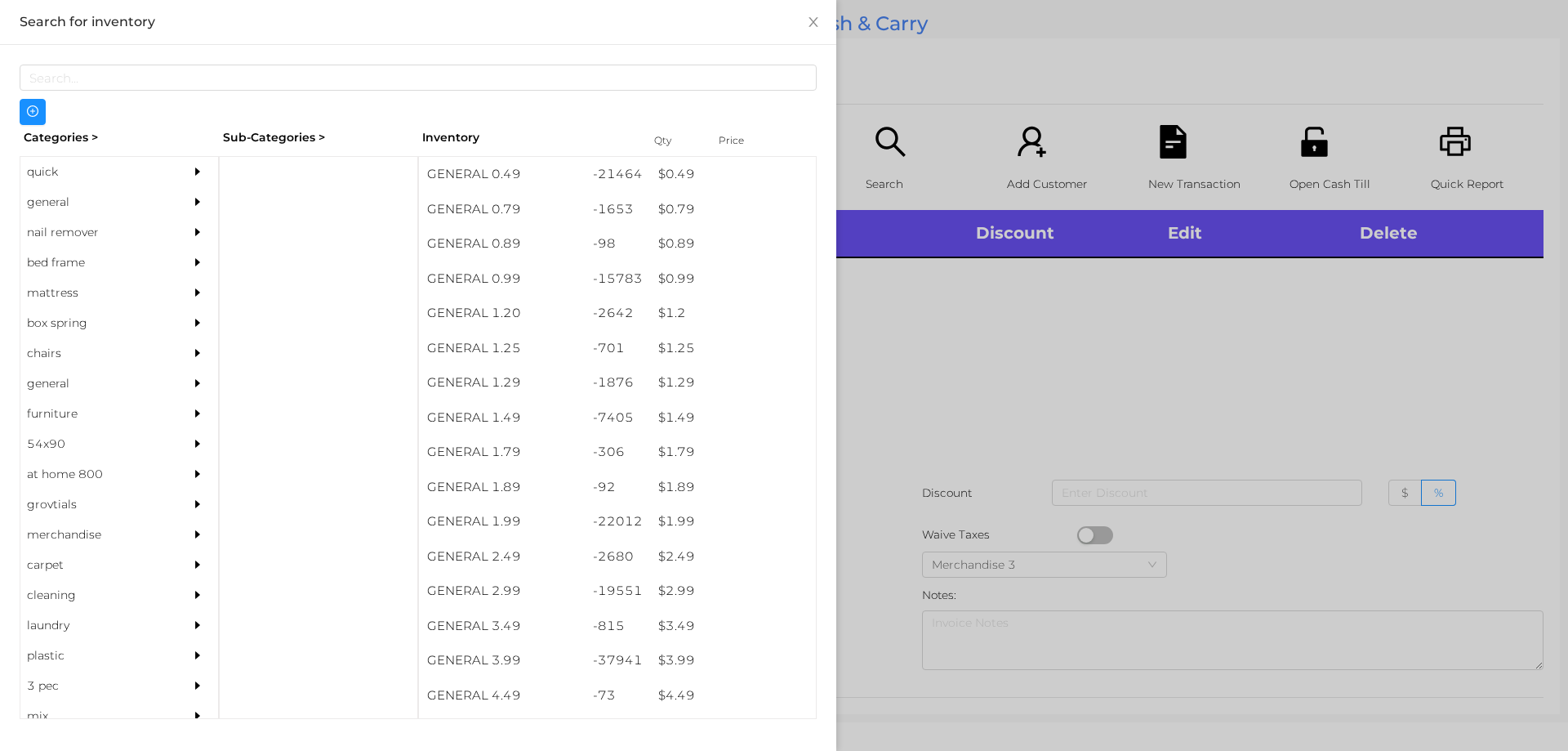
click at [48, 176] on div "quick" at bounding box center [94, 172] width 148 height 30
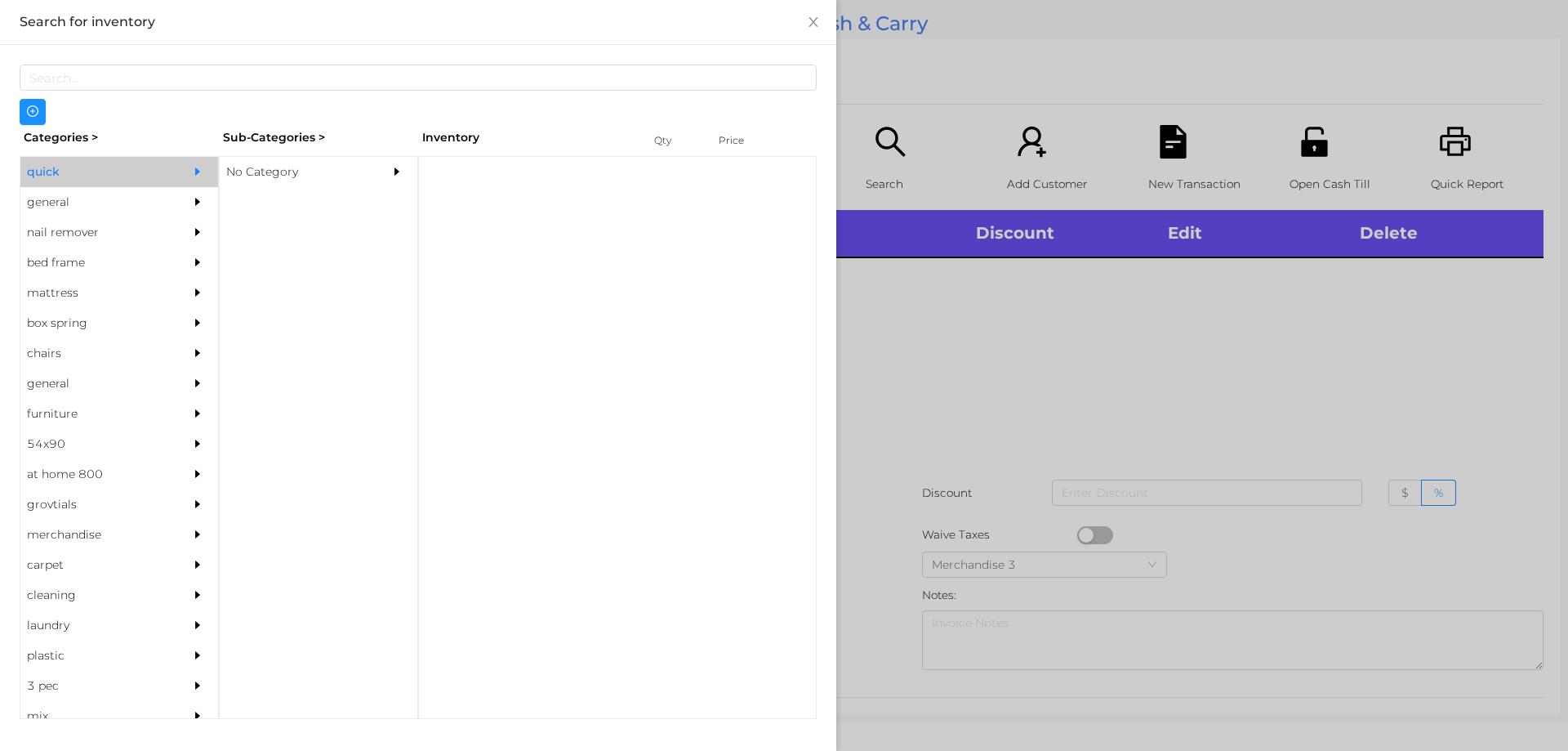
click at [269, 176] on div "No Category" at bounding box center [293, 172] width 148 height 30
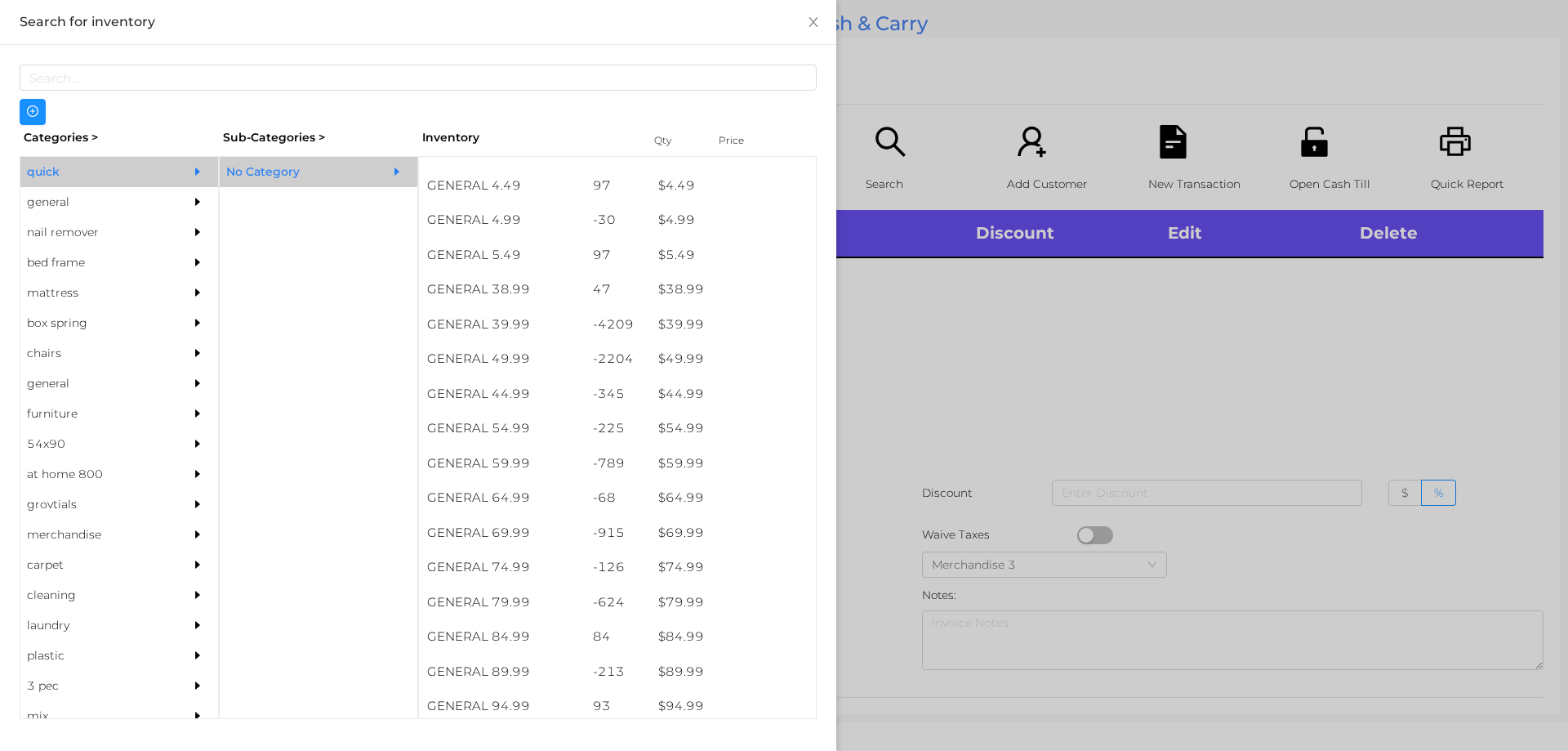
scroll to position [788, 0]
click at [680, 363] on div "$ 49.99" at bounding box center [733, 358] width 166 height 35
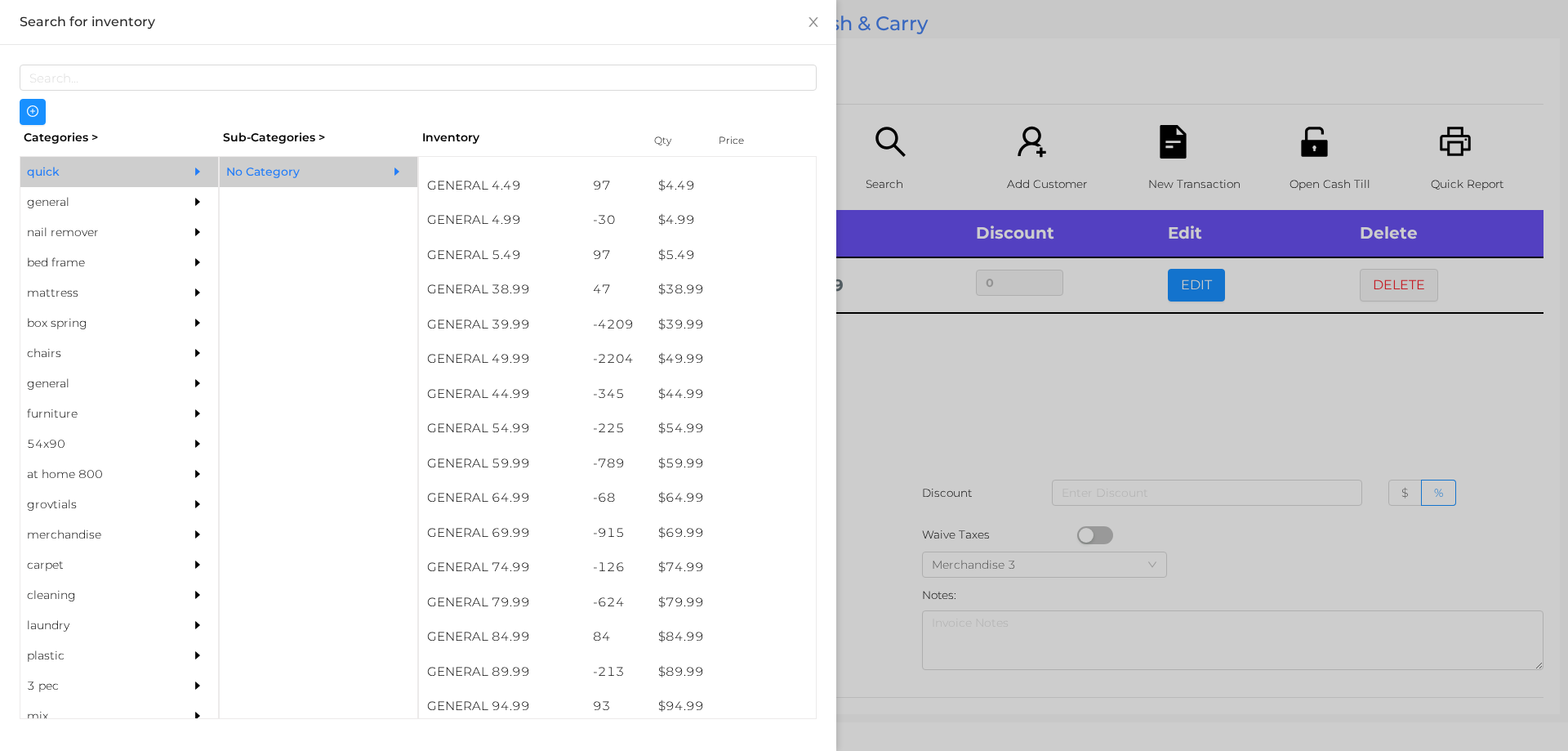
click at [902, 380] on div at bounding box center [784, 375] width 1568 height 751
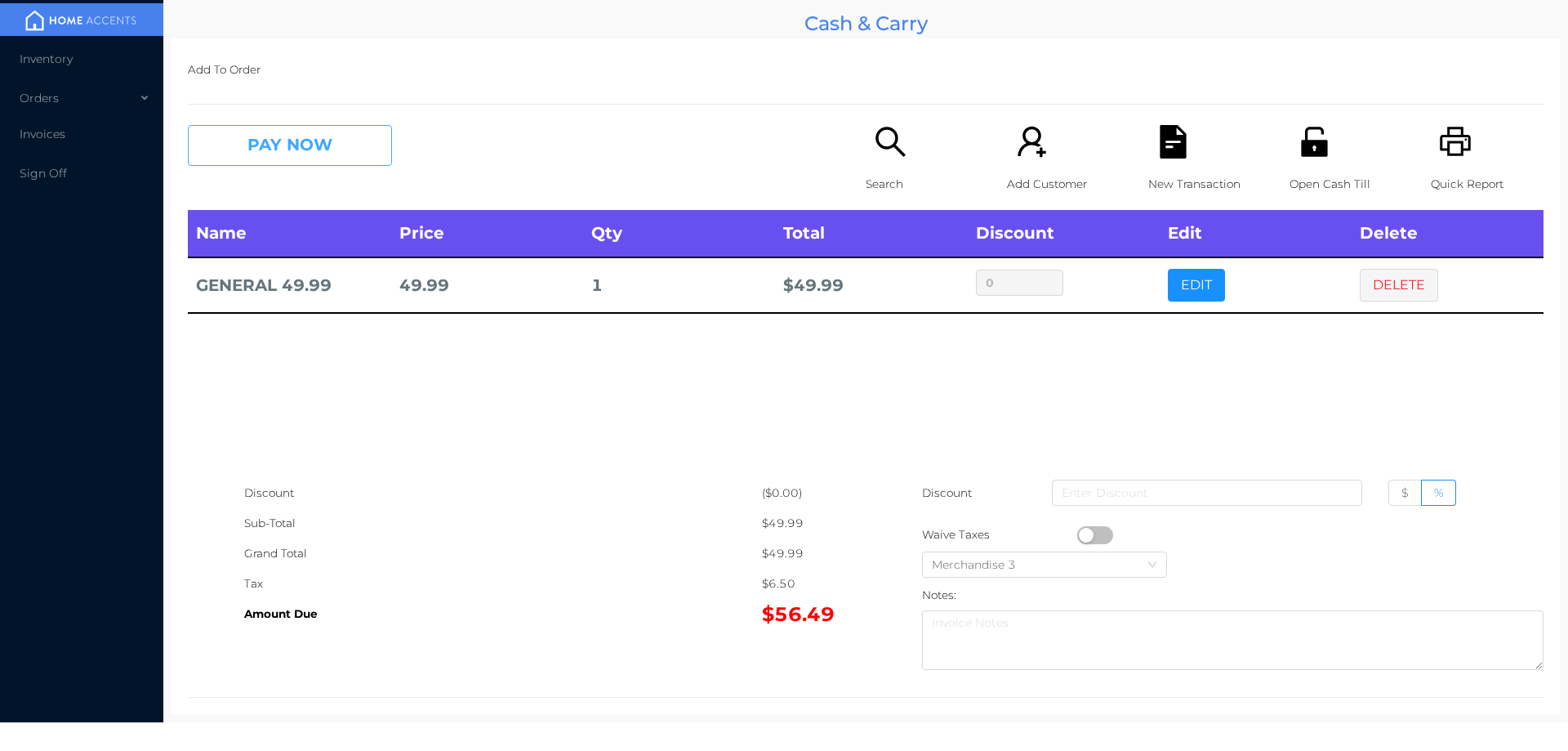
click at [278, 158] on button "PAY NOW" at bounding box center [289, 145] width 204 height 41
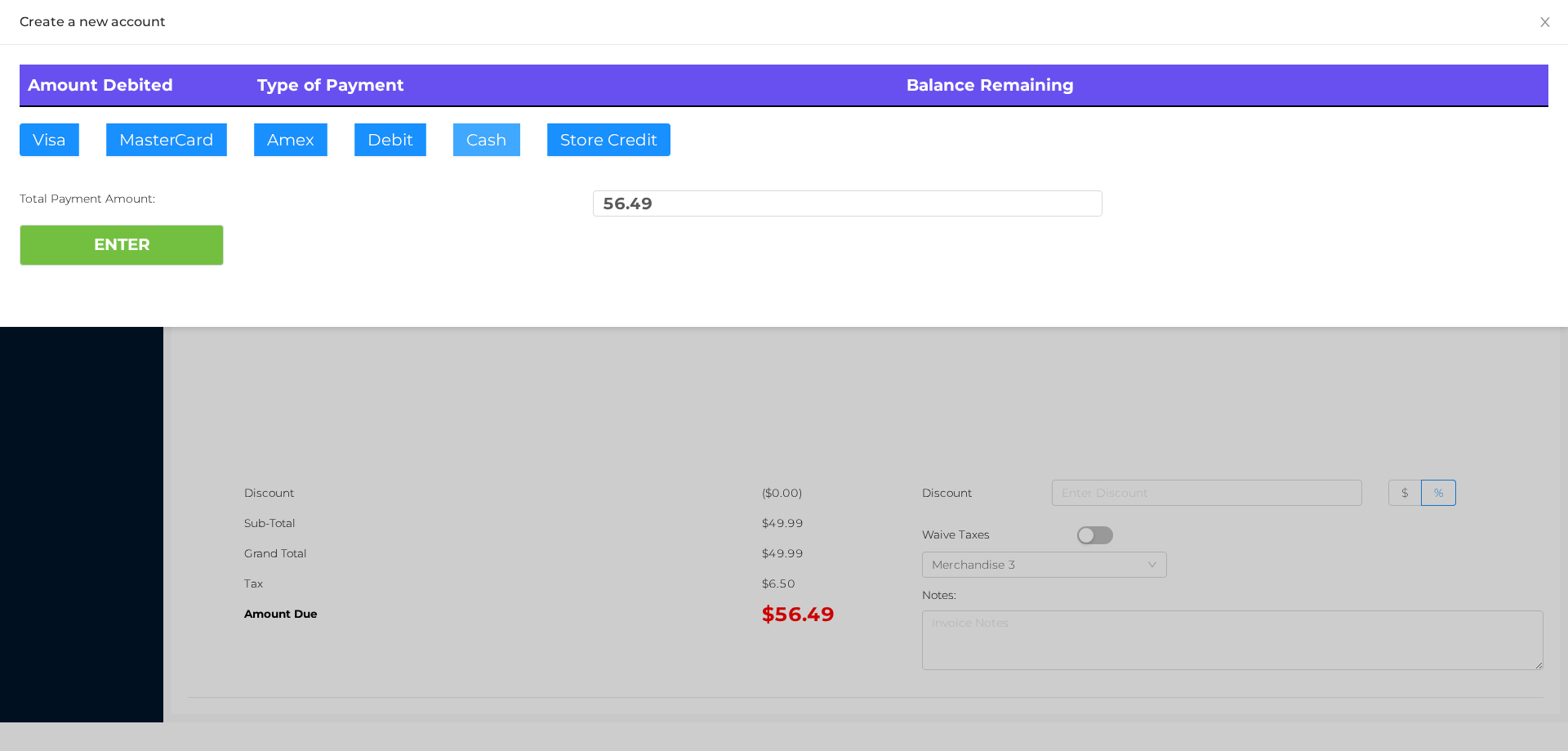
click at [473, 138] on button "Cash" at bounding box center [486, 139] width 67 height 33
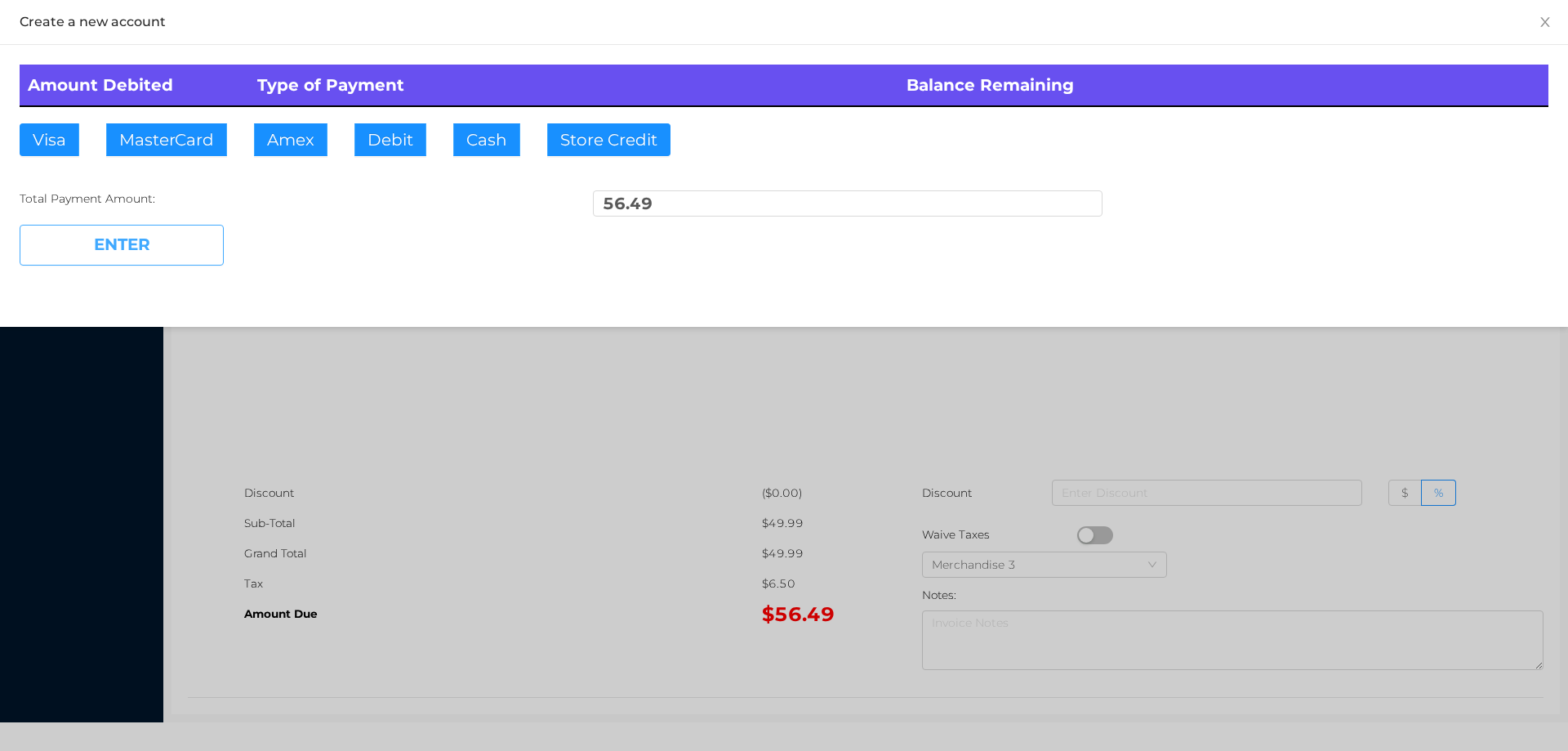
click at [162, 257] on button "ENTER" at bounding box center [121, 245] width 204 height 41
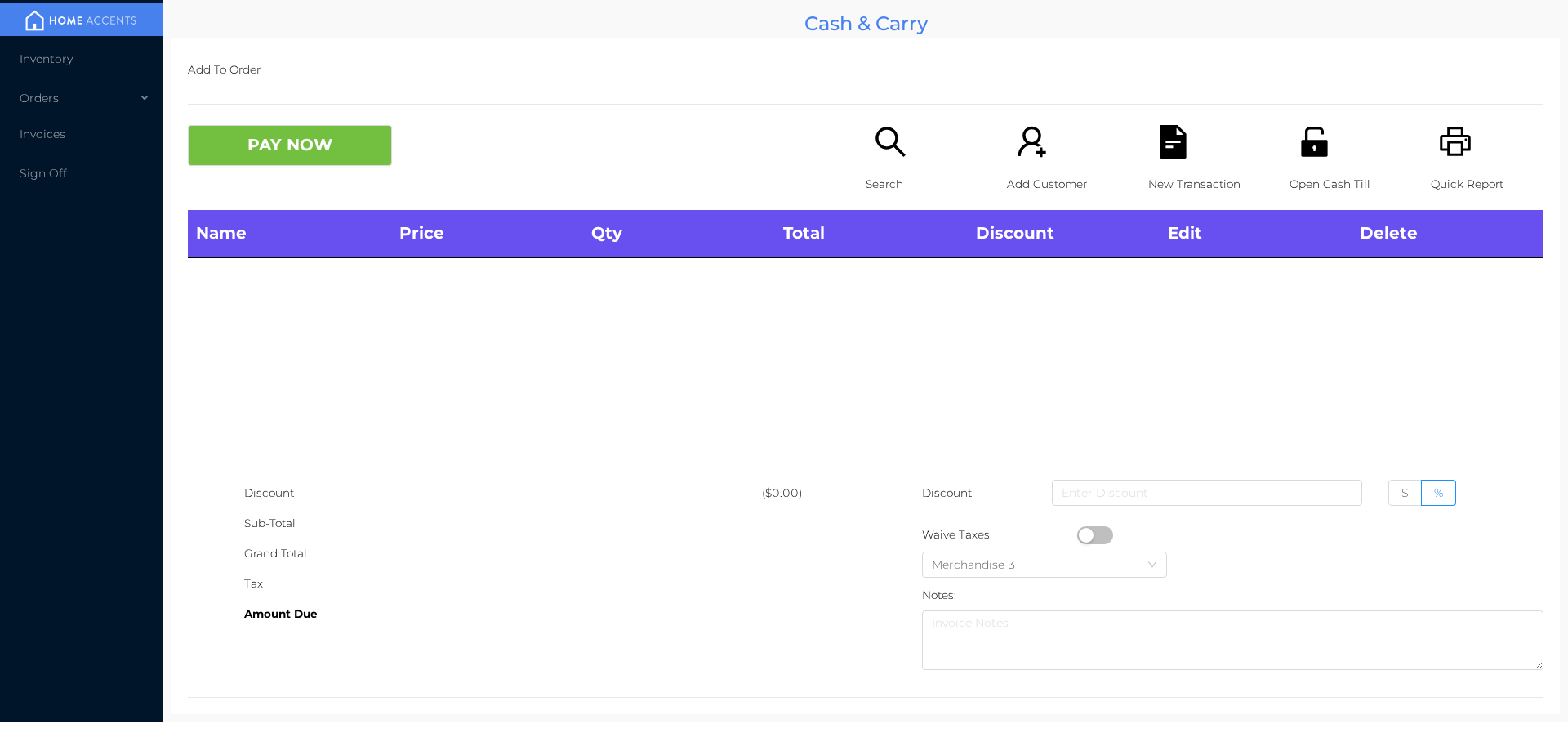
click at [876, 176] on p "Search" at bounding box center [922, 184] width 112 height 30
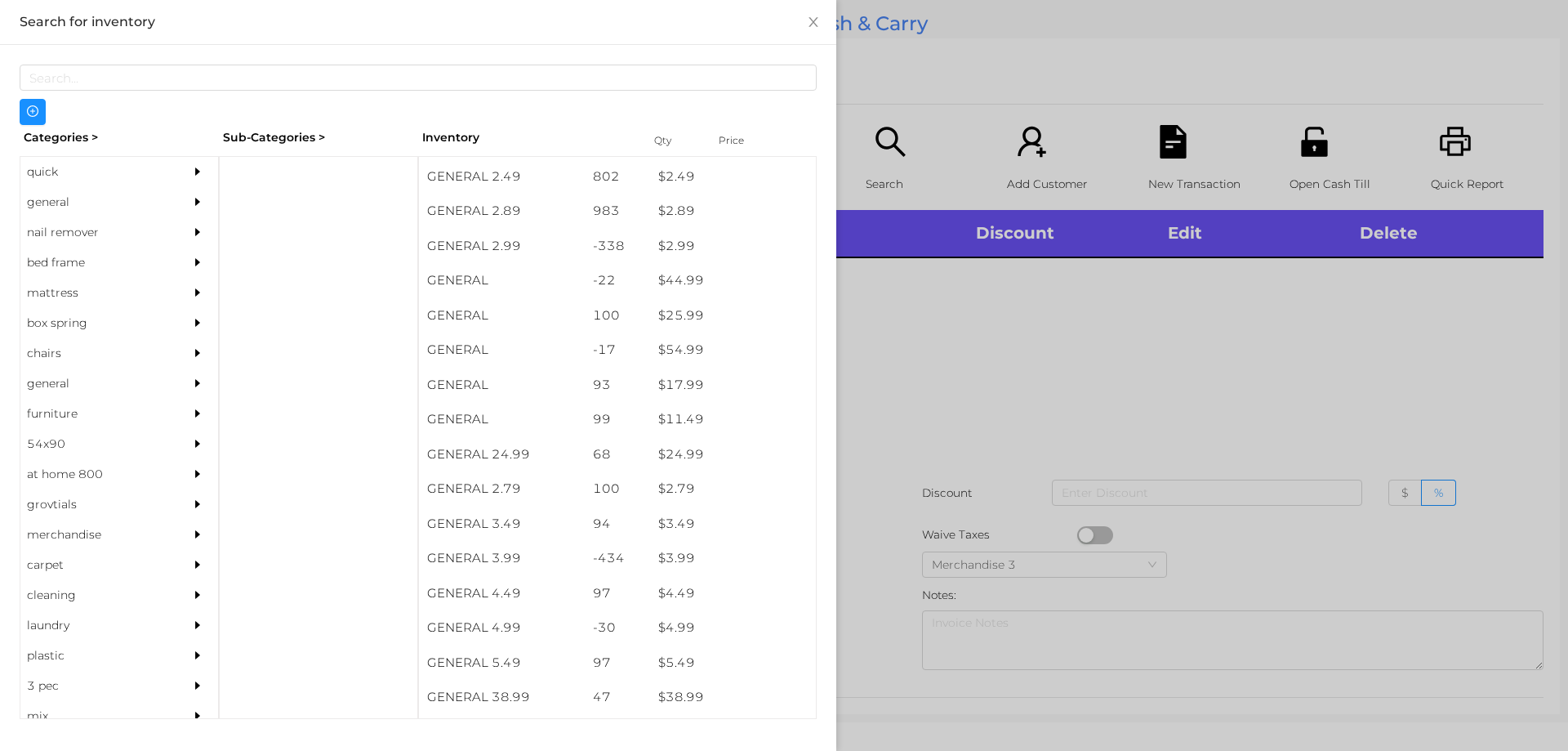
scroll to position [451, 0]
click at [50, 207] on div "general" at bounding box center [94, 202] width 148 height 30
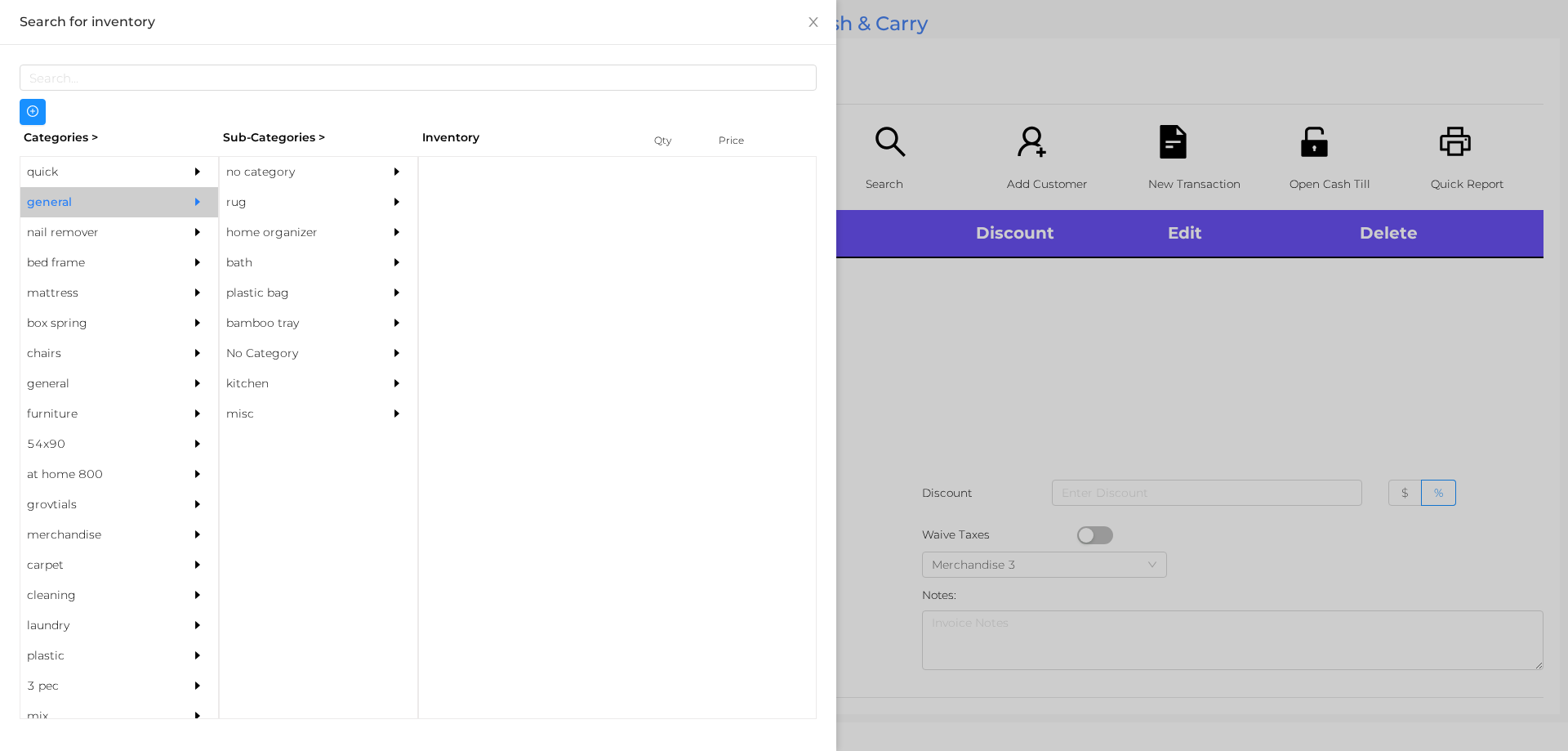
scroll to position [0, 0]
click at [250, 177] on div "no category" at bounding box center [293, 172] width 148 height 30
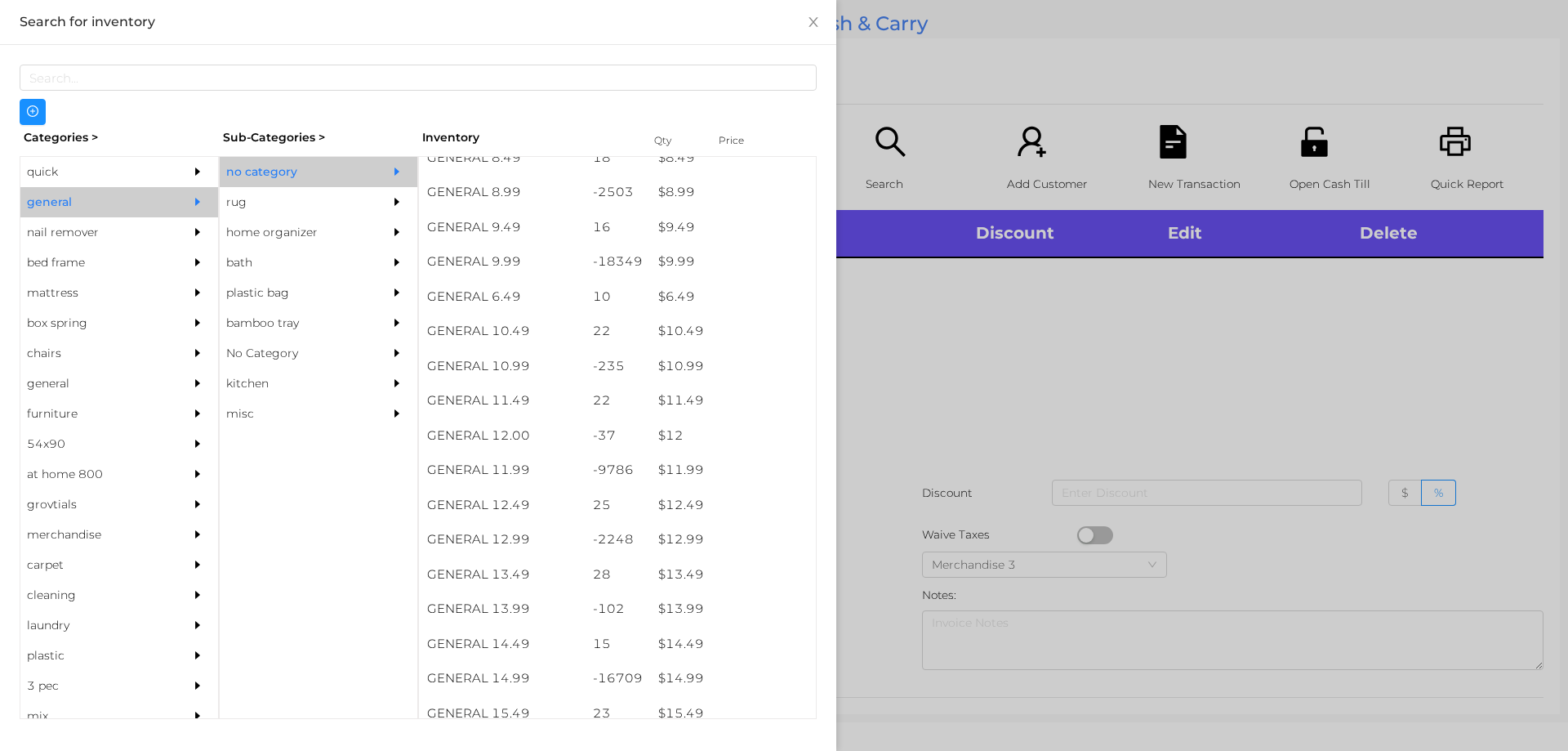
scroll to position [908, 0]
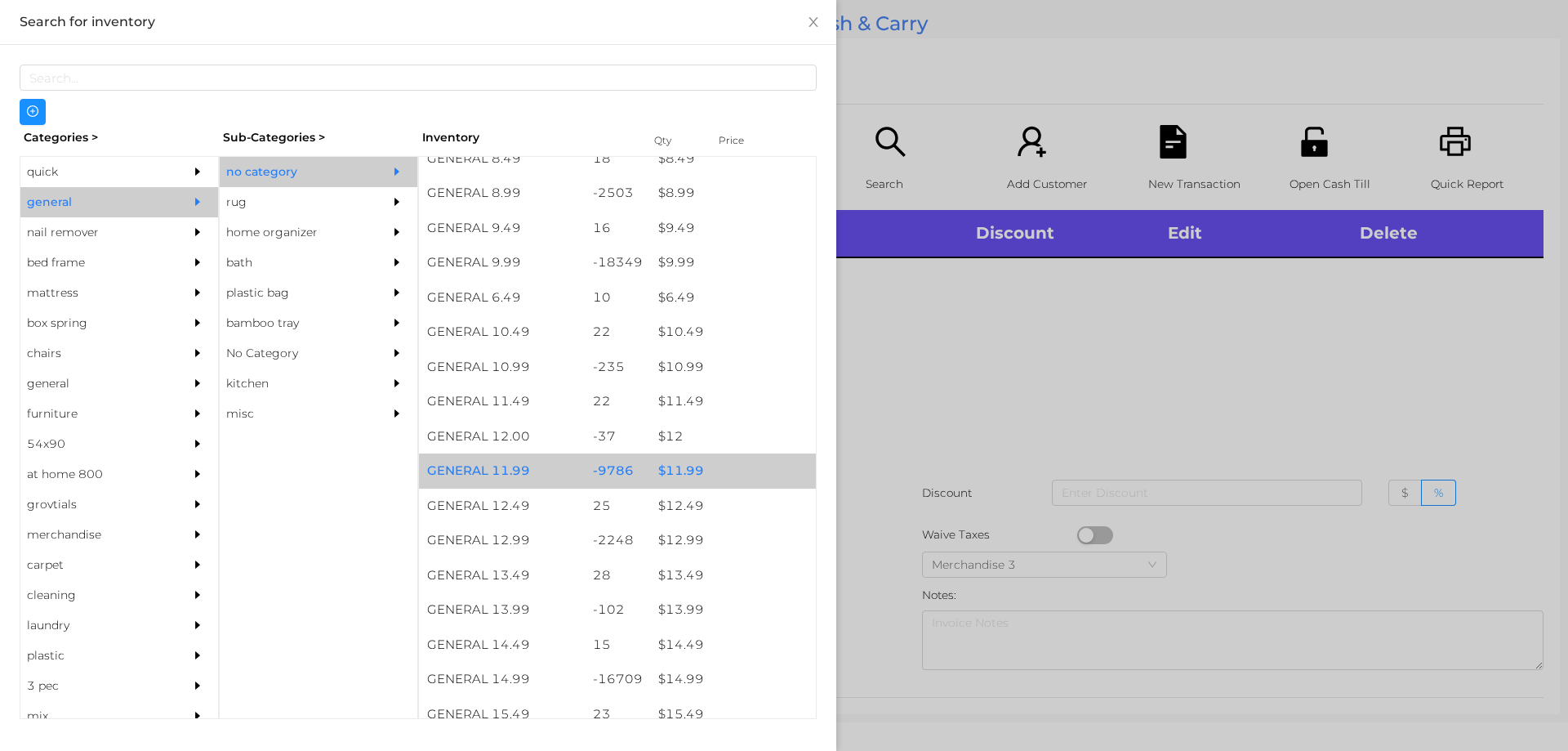
click at [670, 471] on div "$ 11.99" at bounding box center [733, 470] width 166 height 35
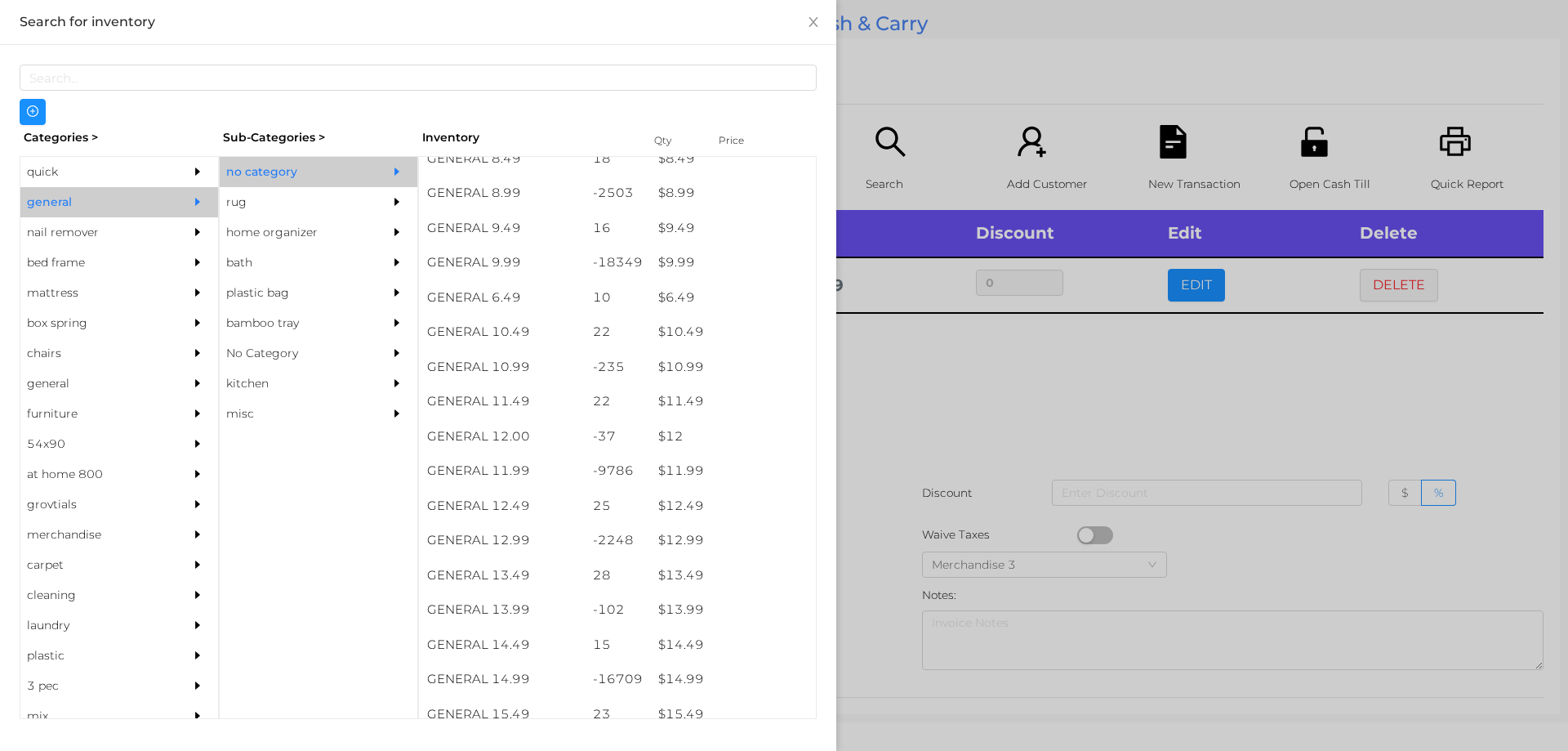
click at [926, 399] on div at bounding box center [784, 375] width 1568 height 751
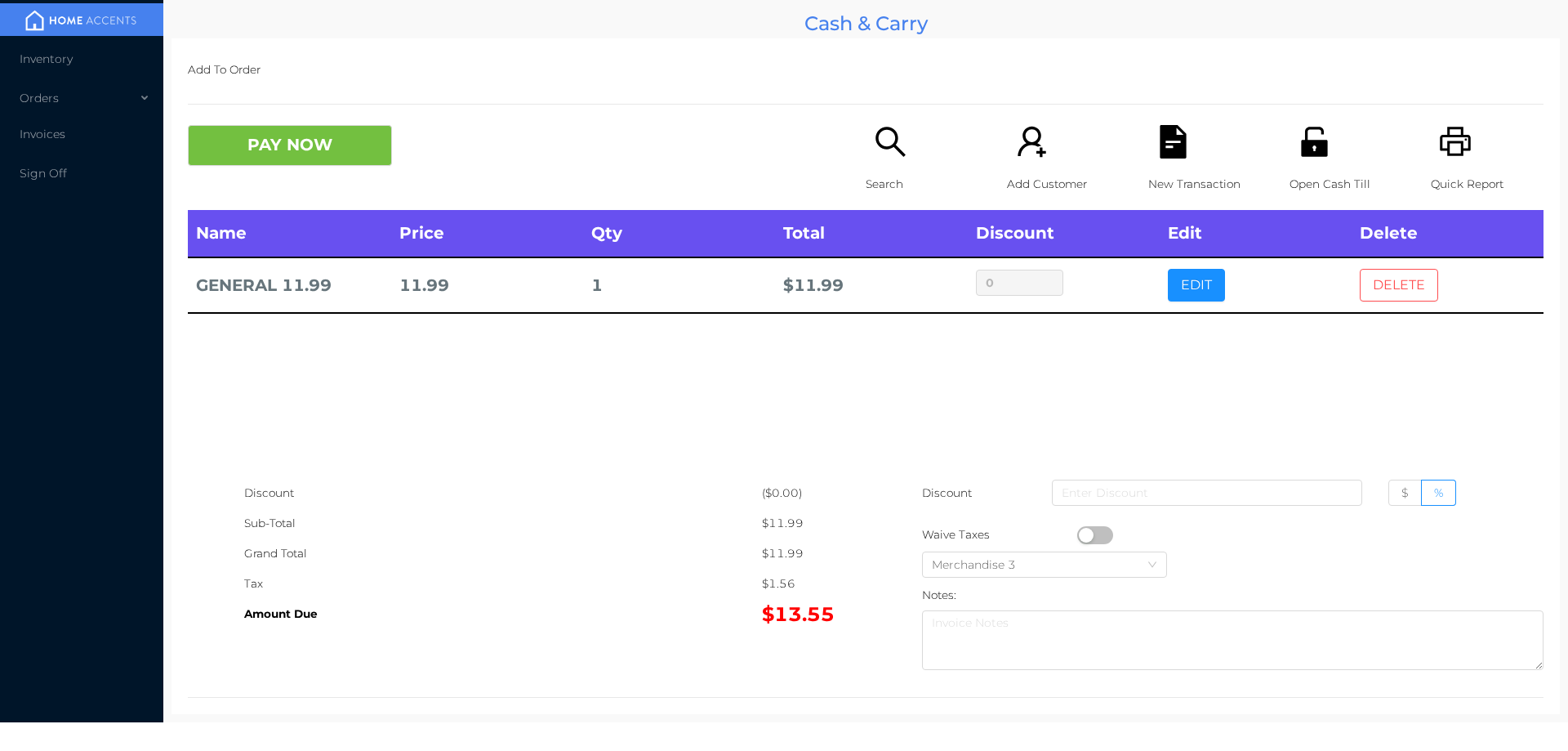
click at [1395, 273] on button "DELETE" at bounding box center [1399, 284] width 79 height 33
click at [1439, 158] on icon "icon: printer" at bounding box center [1456, 142] width 34 height 34
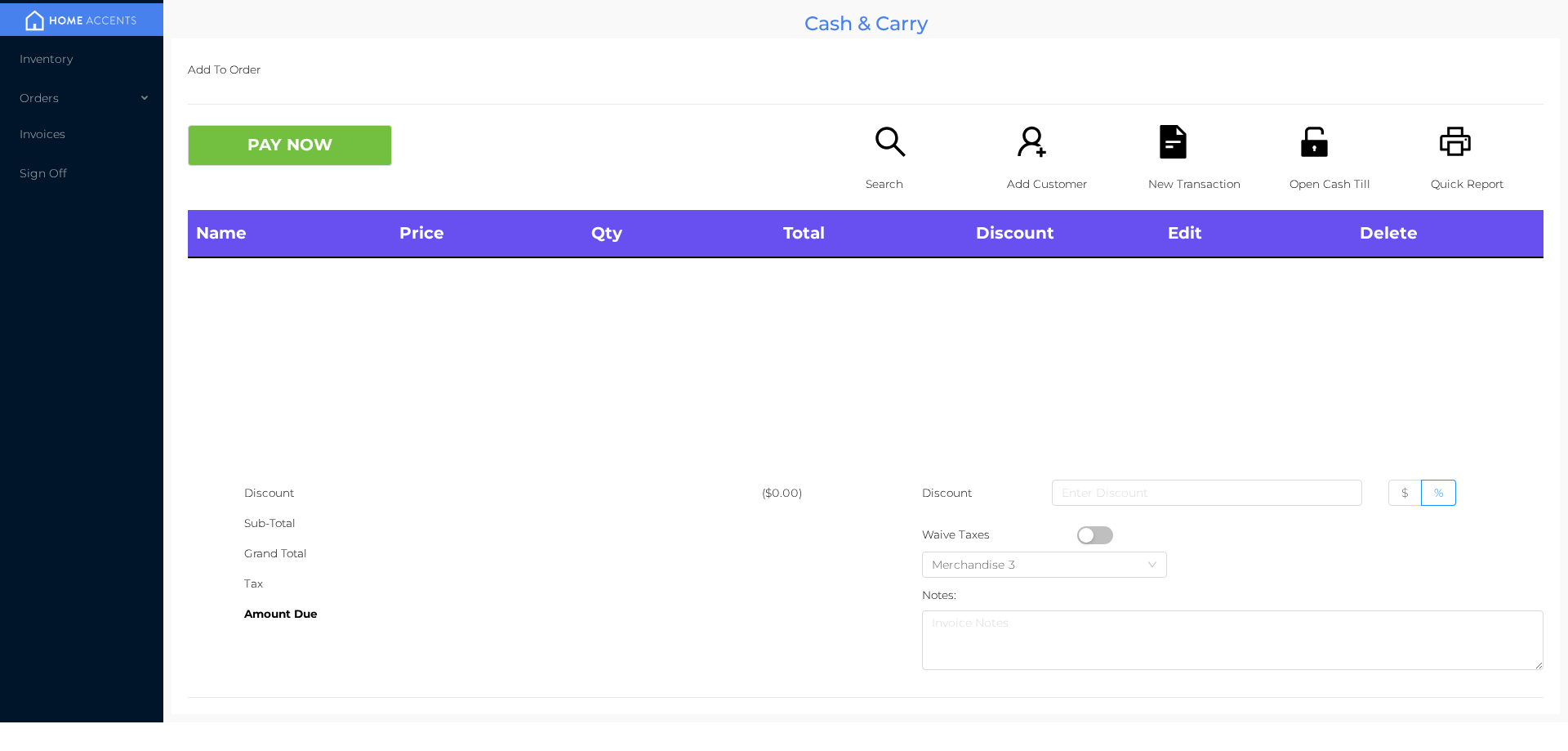
click at [313, 111] on div "Add To Order PAY NOW Search Add Customer New Transaction Open Cash Till Quick R…" at bounding box center [865, 376] width 1388 height 675
click at [406, 371] on div "Name Price Qty Total Discount Edit Delete" at bounding box center [865, 343] width 1355 height 268
click at [882, 159] on div "Search" at bounding box center [922, 167] width 112 height 85
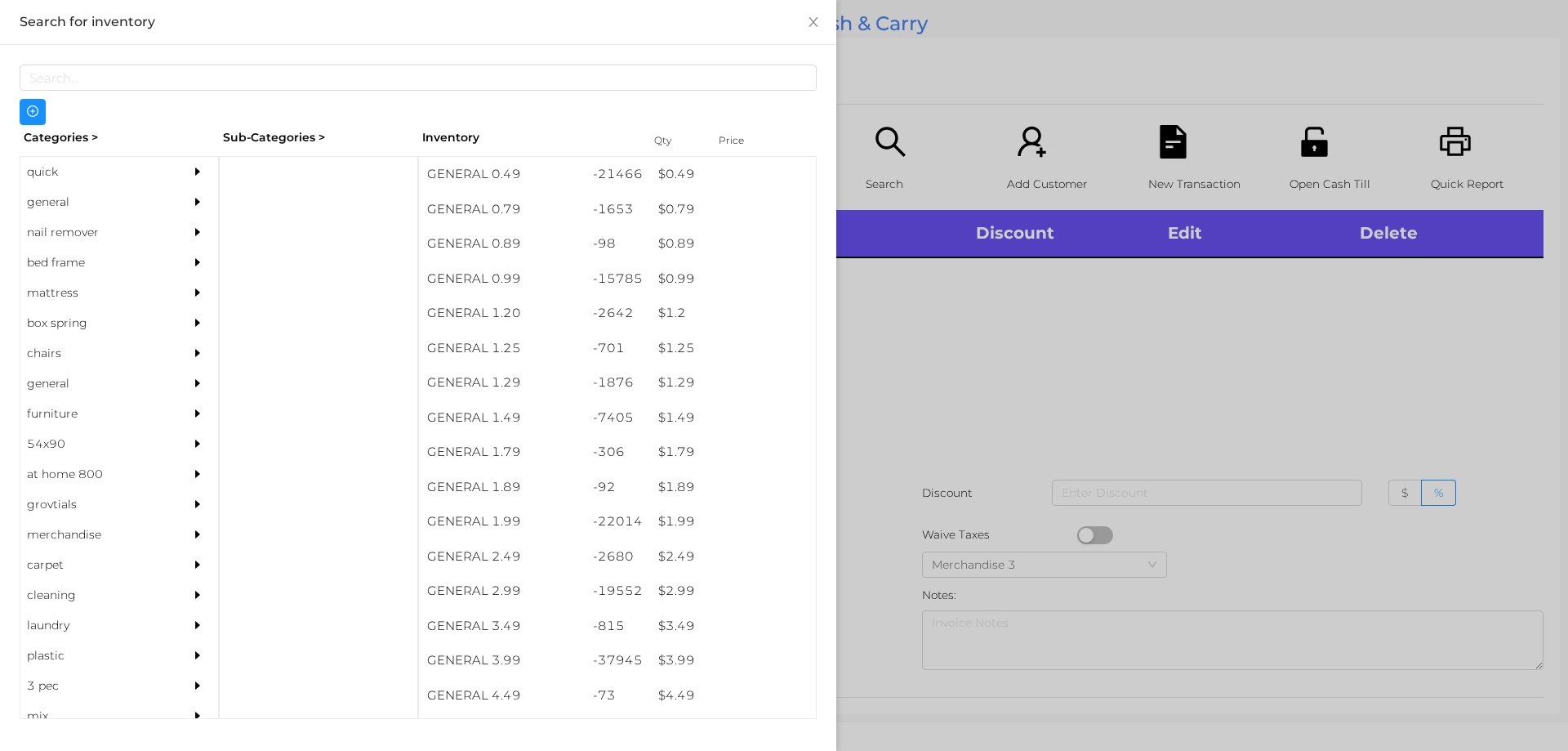
click at [963, 313] on div at bounding box center [784, 375] width 1568 height 751
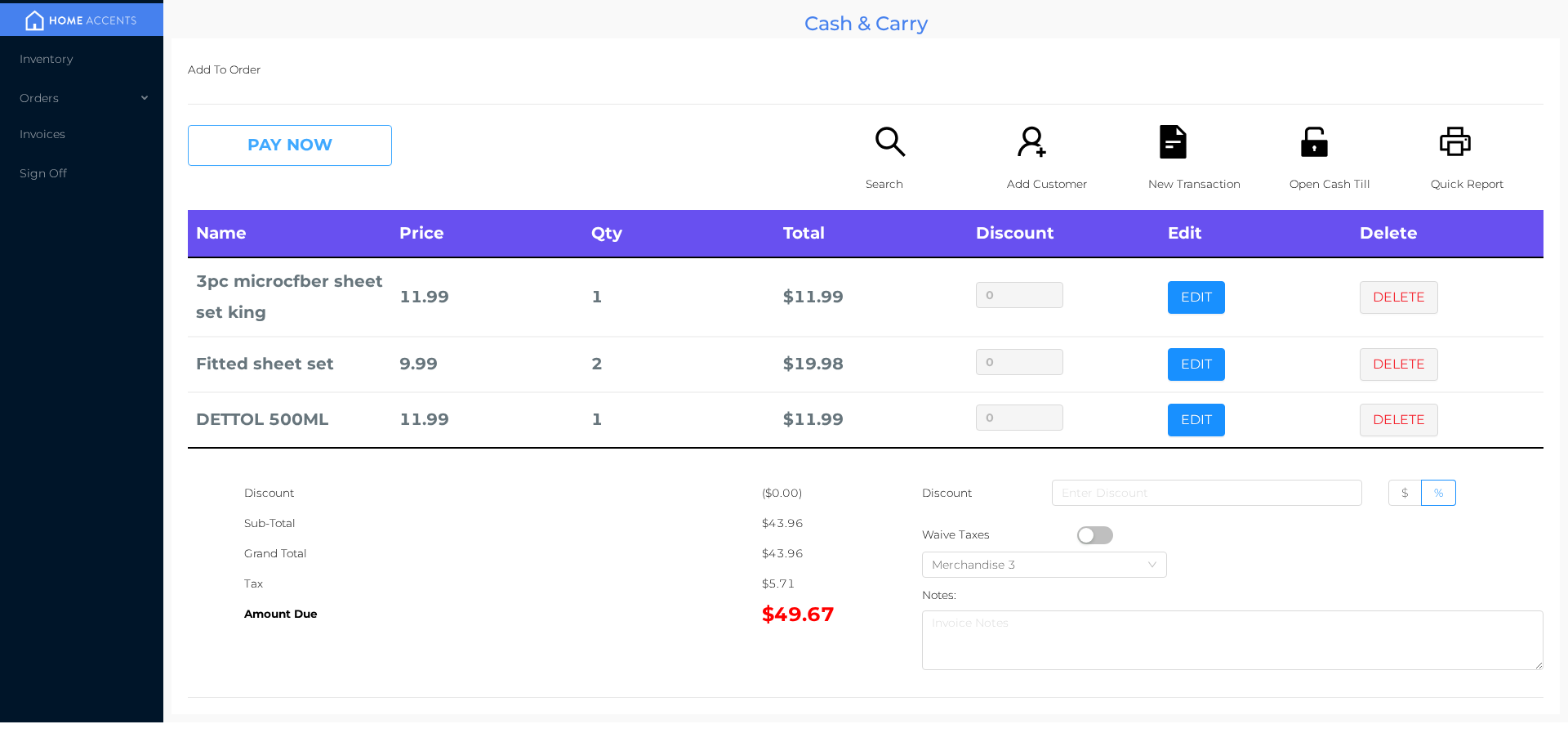
click at [312, 150] on button "PAY NOW" at bounding box center [289, 145] width 204 height 41
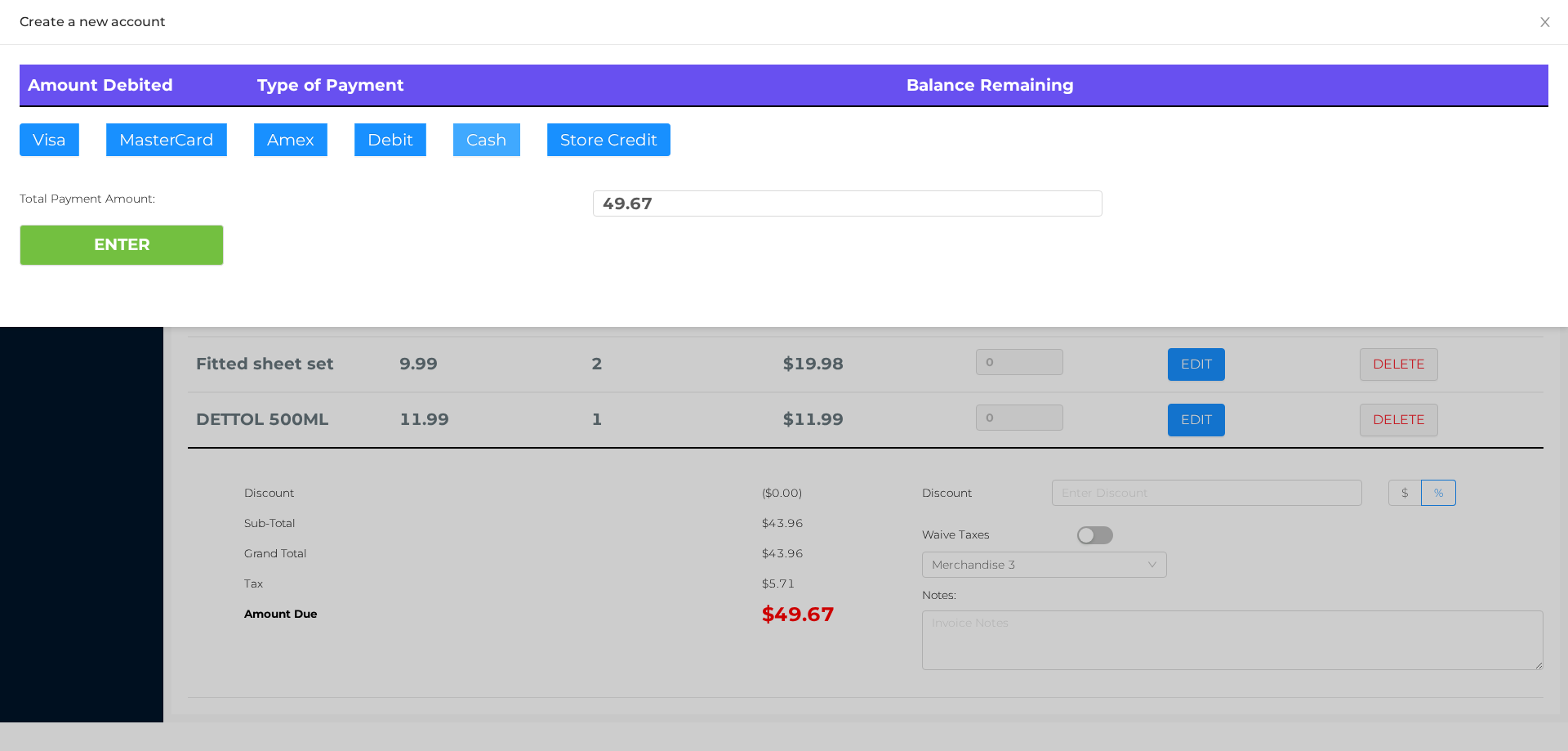
click at [484, 140] on button "Cash" at bounding box center [486, 139] width 67 height 33
type input "100."
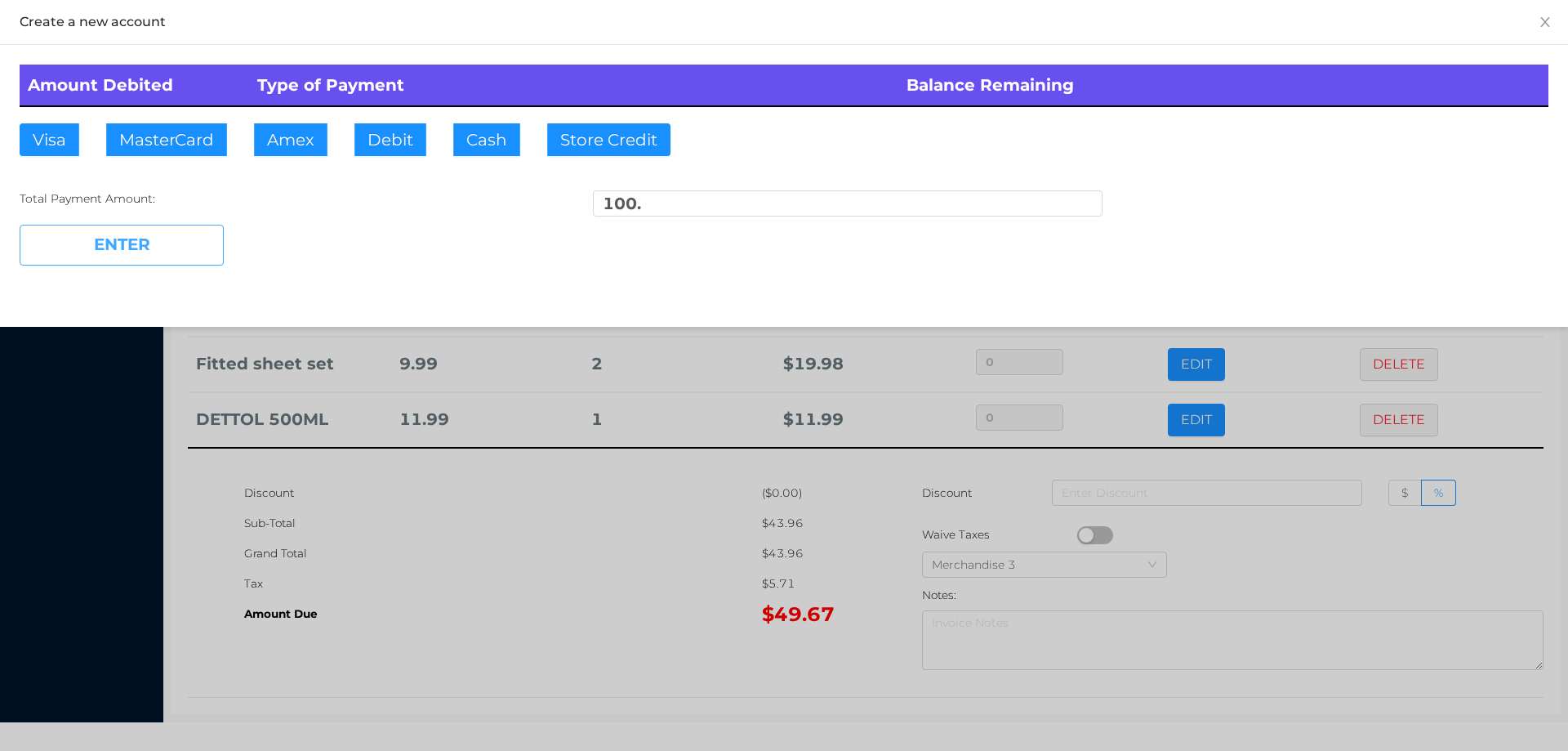
click at [192, 245] on button "ENTER" at bounding box center [121, 245] width 204 height 41
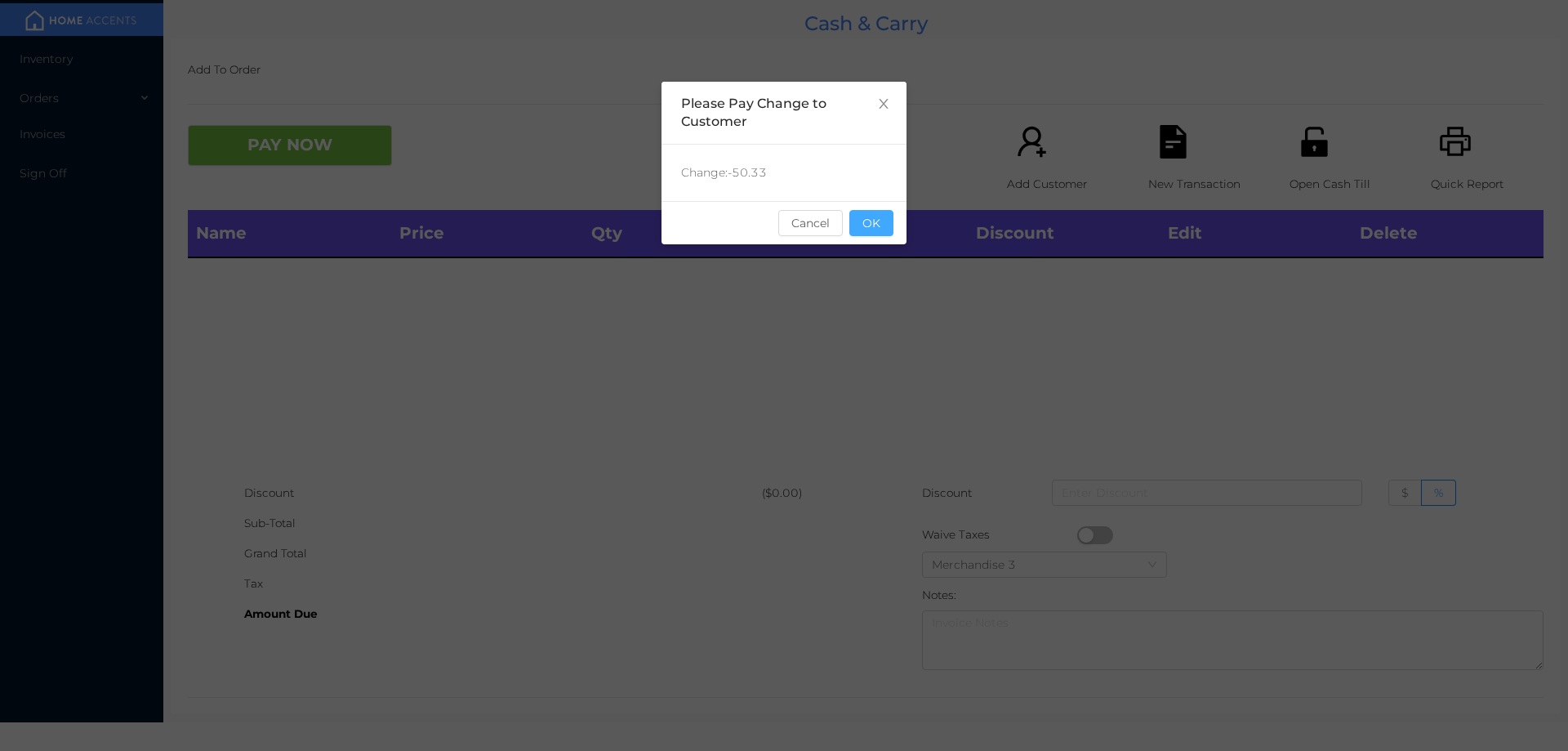
click at [880, 231] on button "OK" at bounding box center [871, 223] width 44 height 26
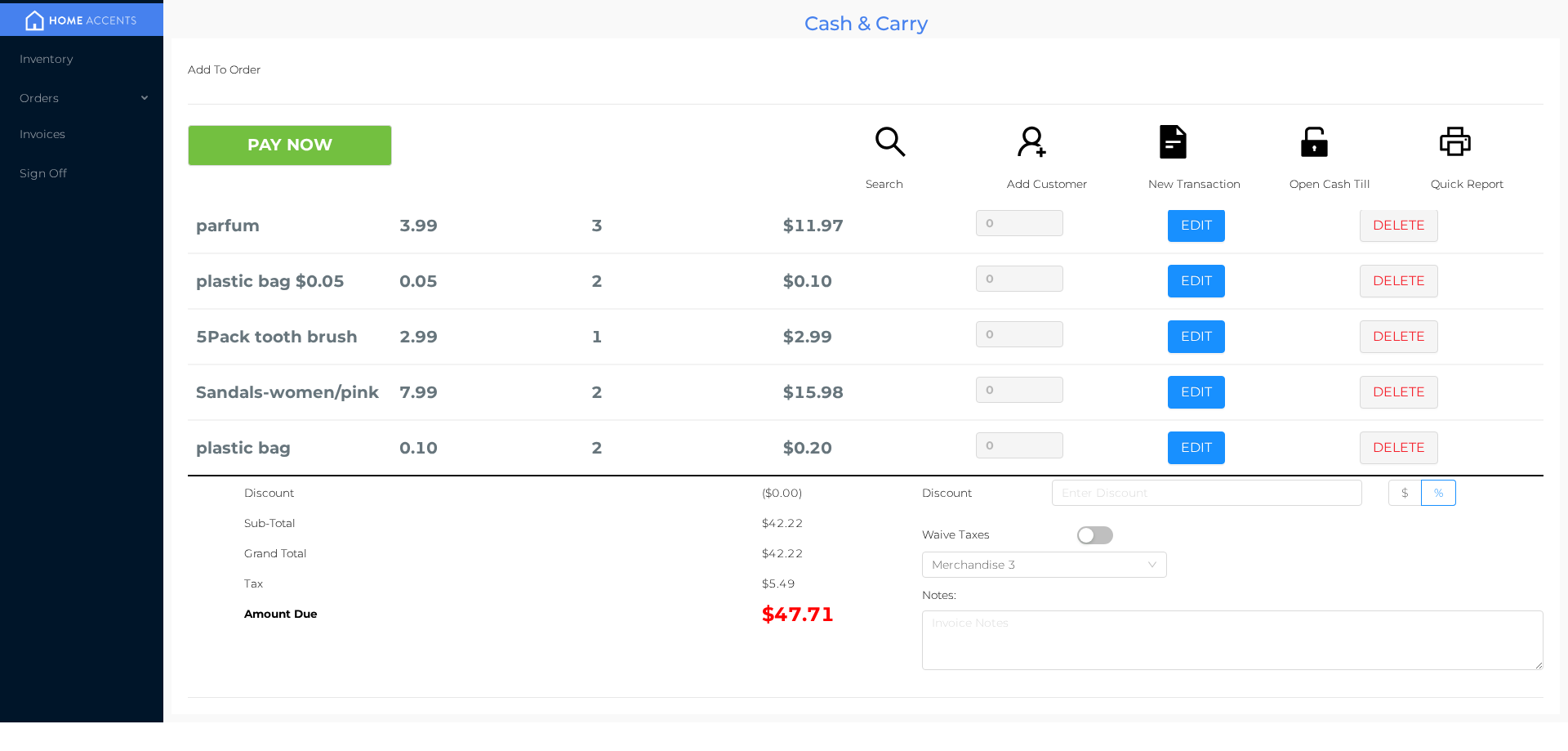
scroll to position [208, 0]
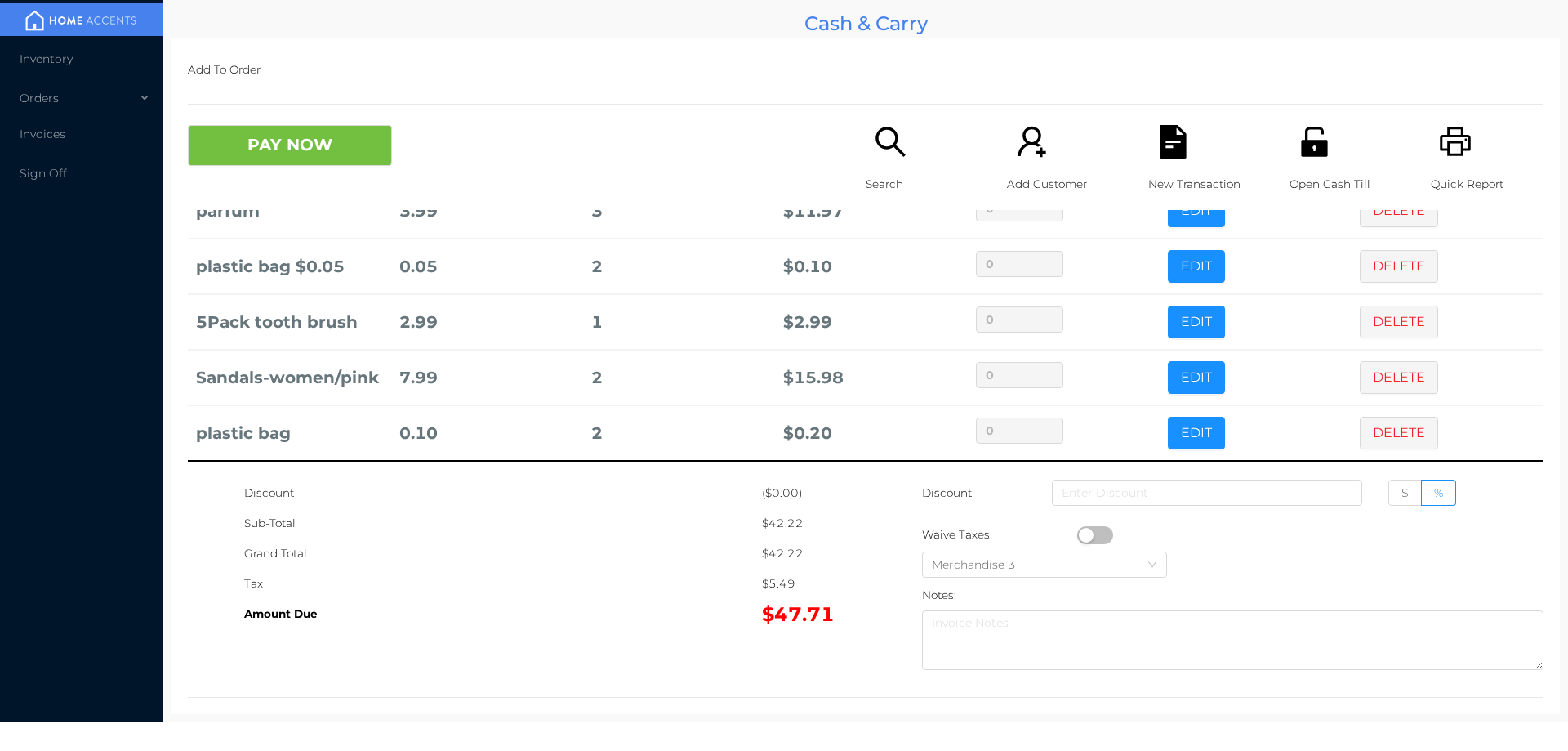
click at [889, 173] on p "Search" at bounding box center [922, 184] width 112 height 30
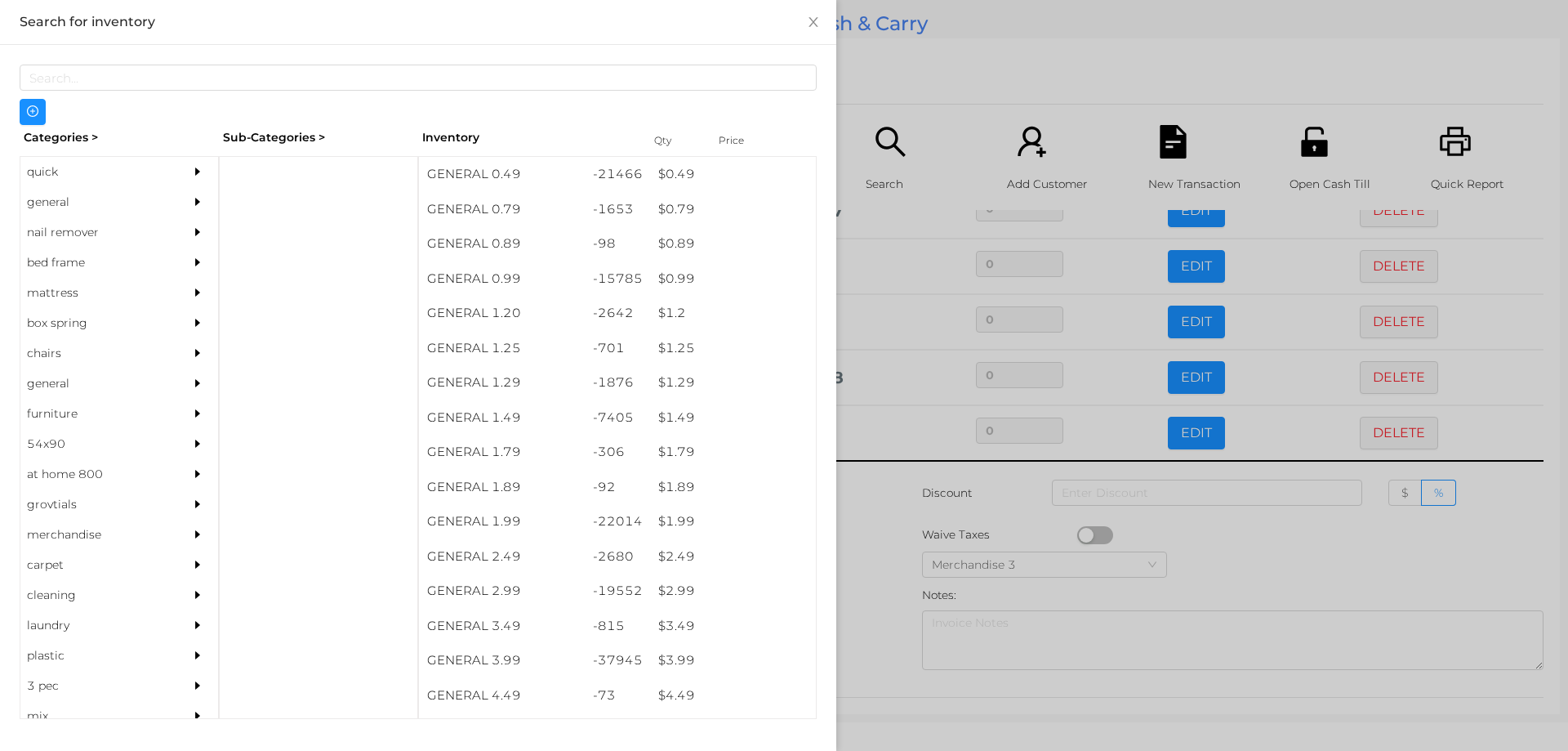
scroll to position [0, 0]
click at [49, 208] on div "general" at bounding box center [94, 202] width 148 height 30
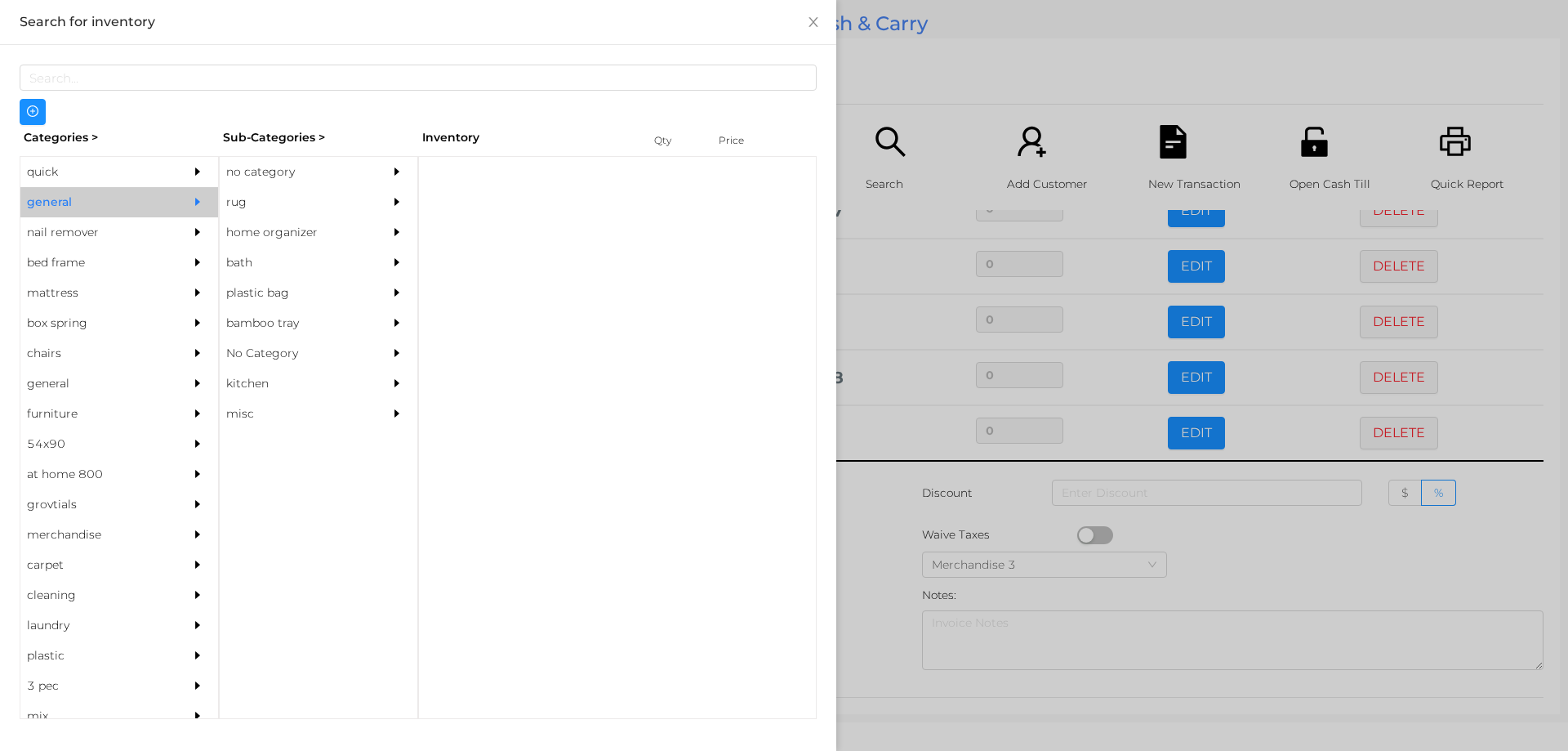
click at [271, 161] on div "no category" at bounding box center [293, 172] width 148 height 30
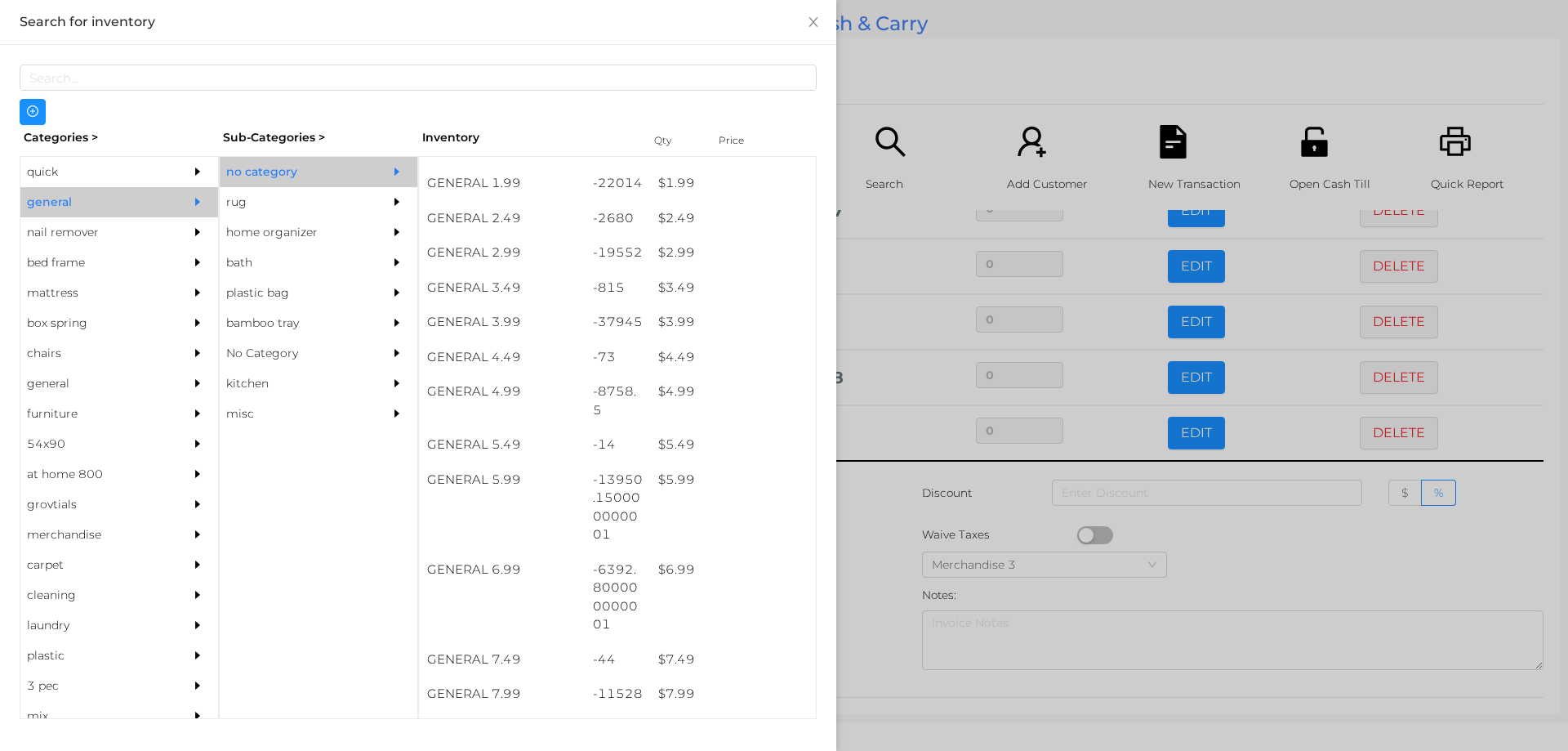
scroll to position [346, 0]
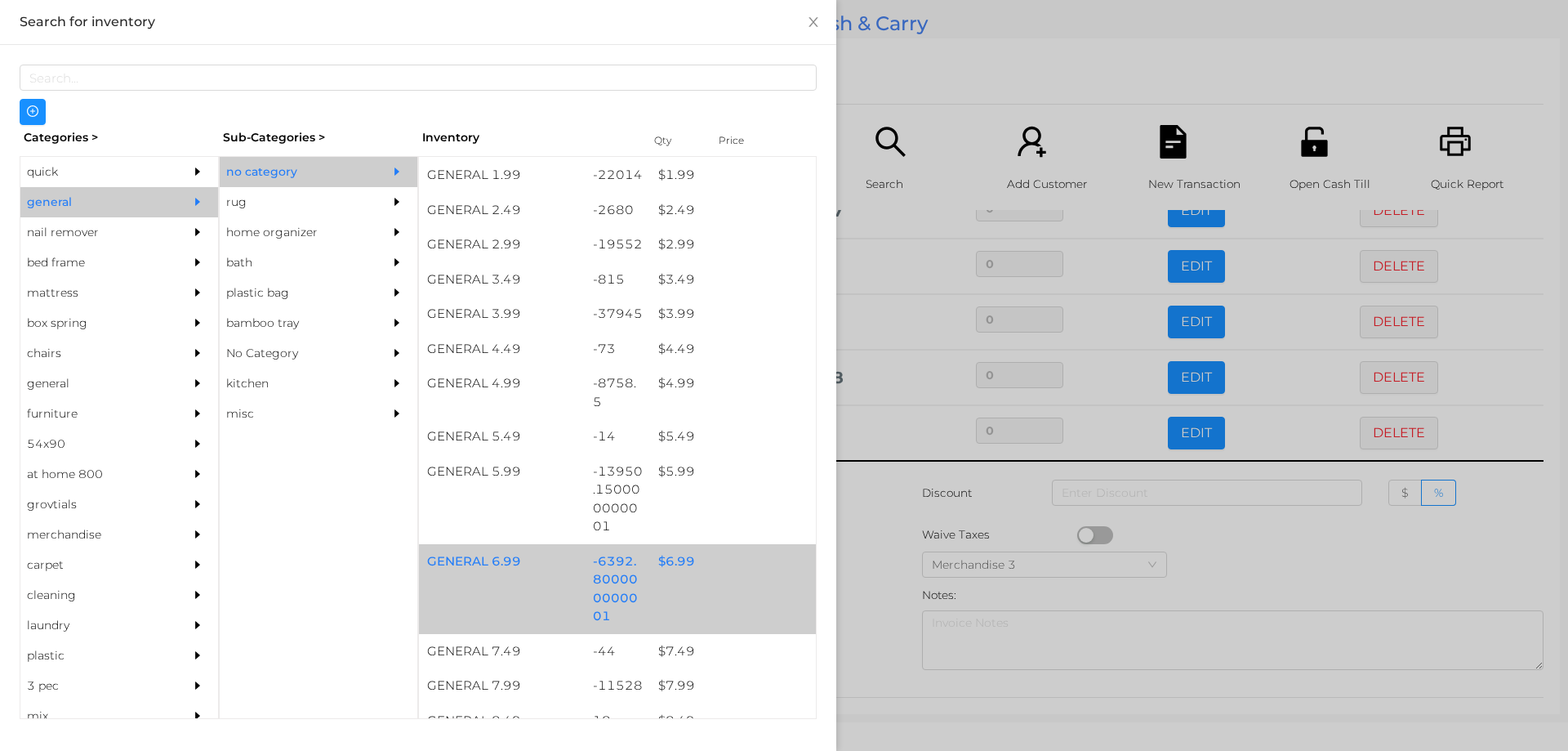
click at [669, 569] on div "$ 6.99" at bounding box center [733, 561] width 166 height 35
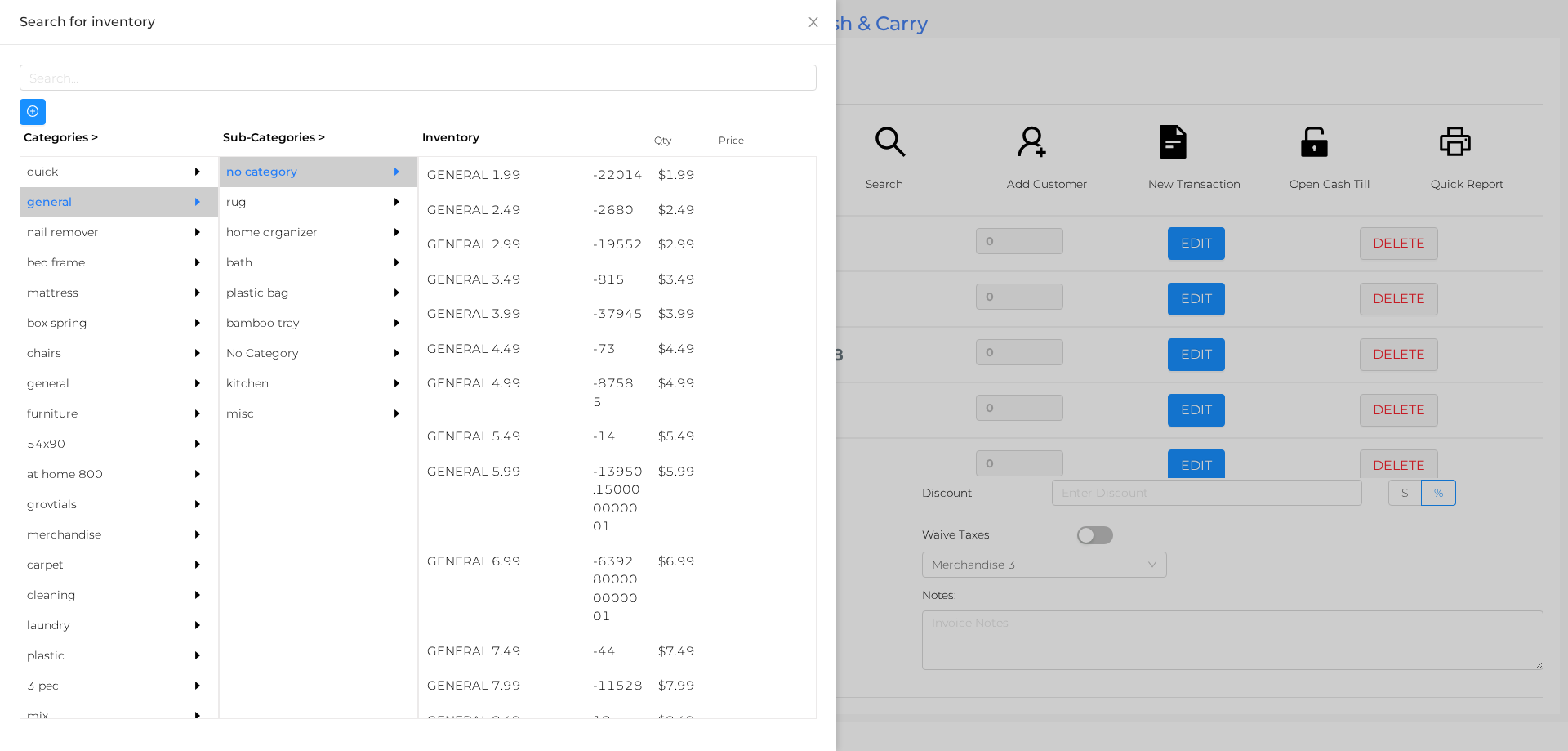
click at [864, 595] on div at bounding box center [784, 375] width 1568 height 751
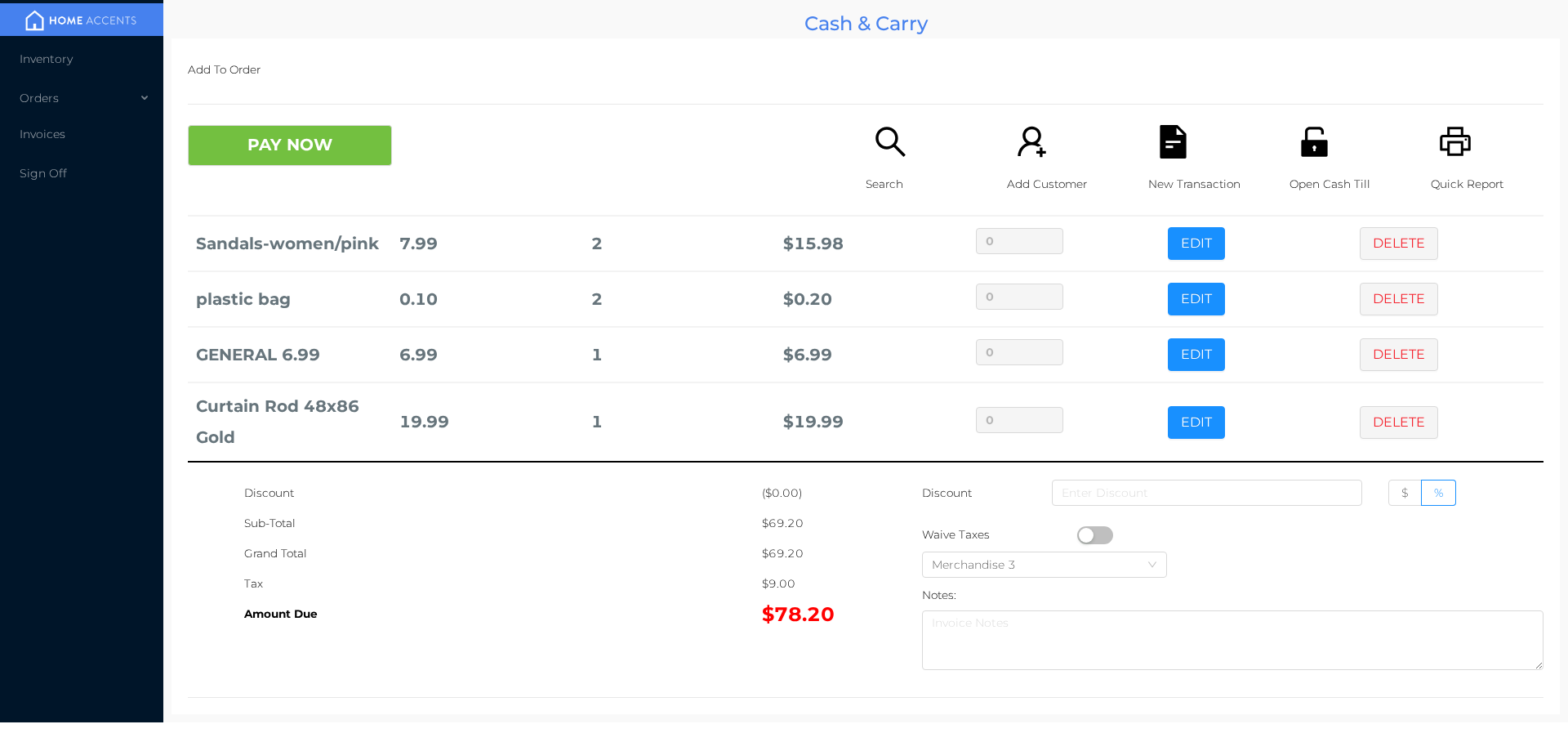
scroll to position [343, 0]
click at [885, 154] on icon "icon: search" at bounding box center [891, 142] width 34 height 34
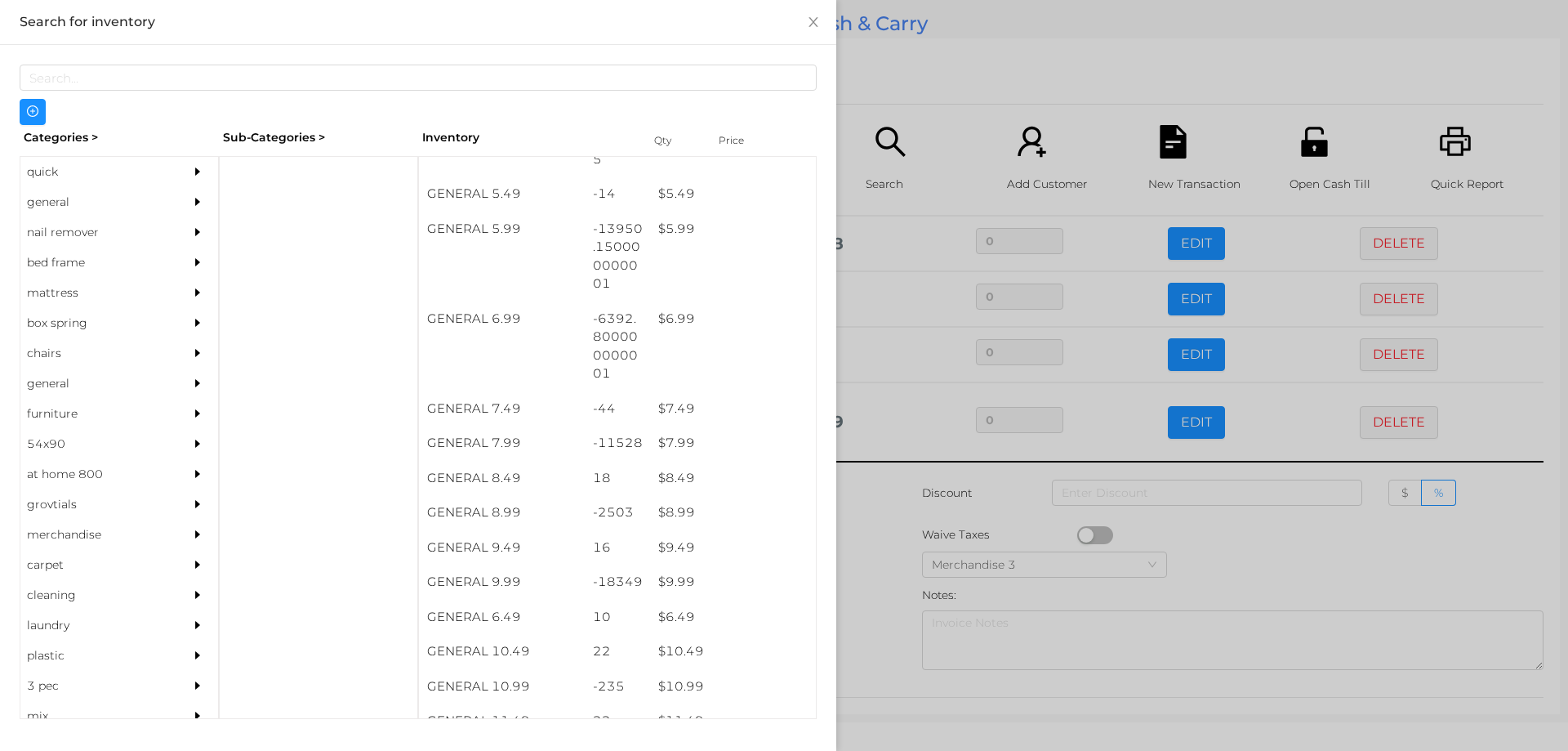
scroll to position [581, 0]
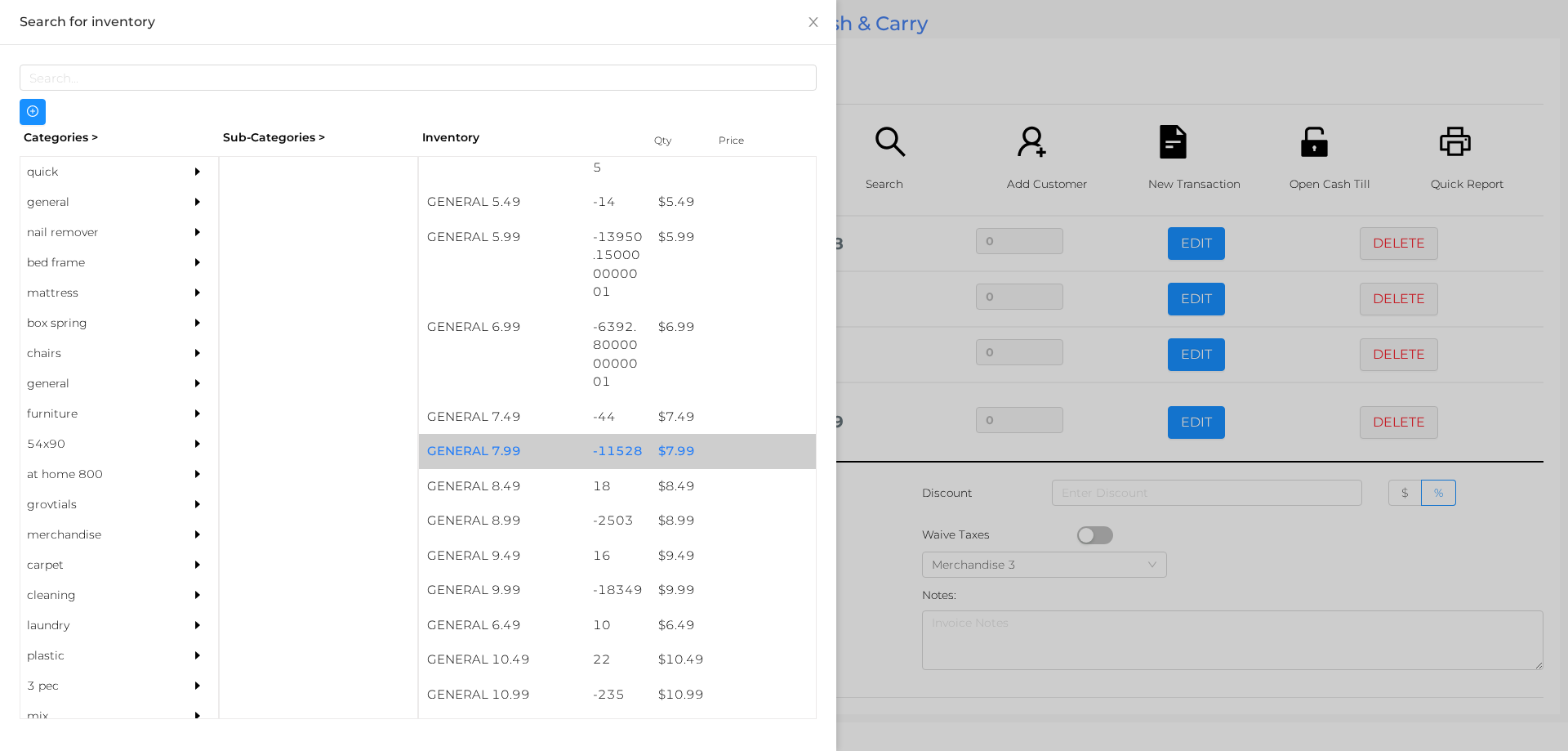
click at [657, 453] on div "$ 7.99" at bounding box center [733, 451] width 166 height 35
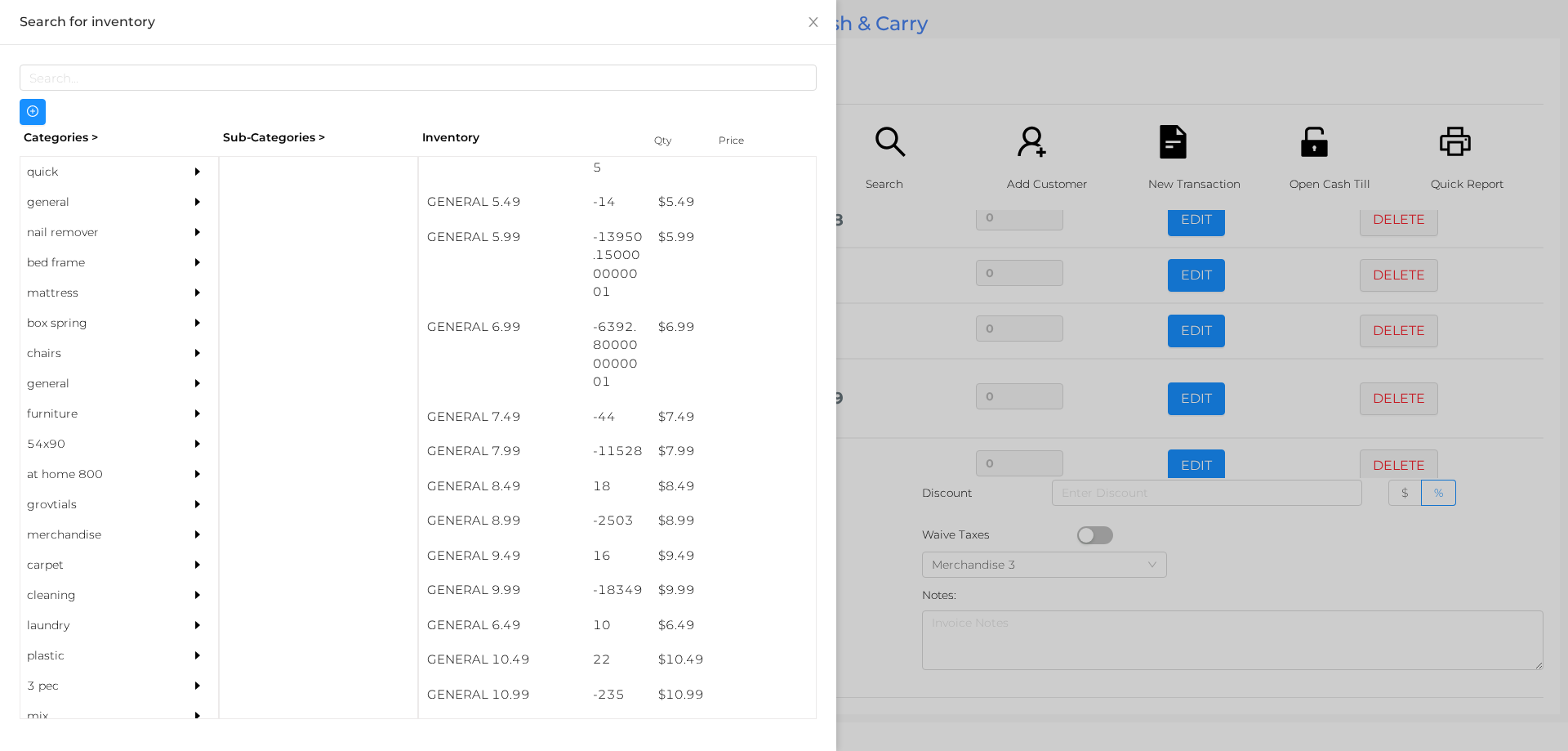
click at [865, 569] on div at bounding box center [784, 375] width 1568 height 751
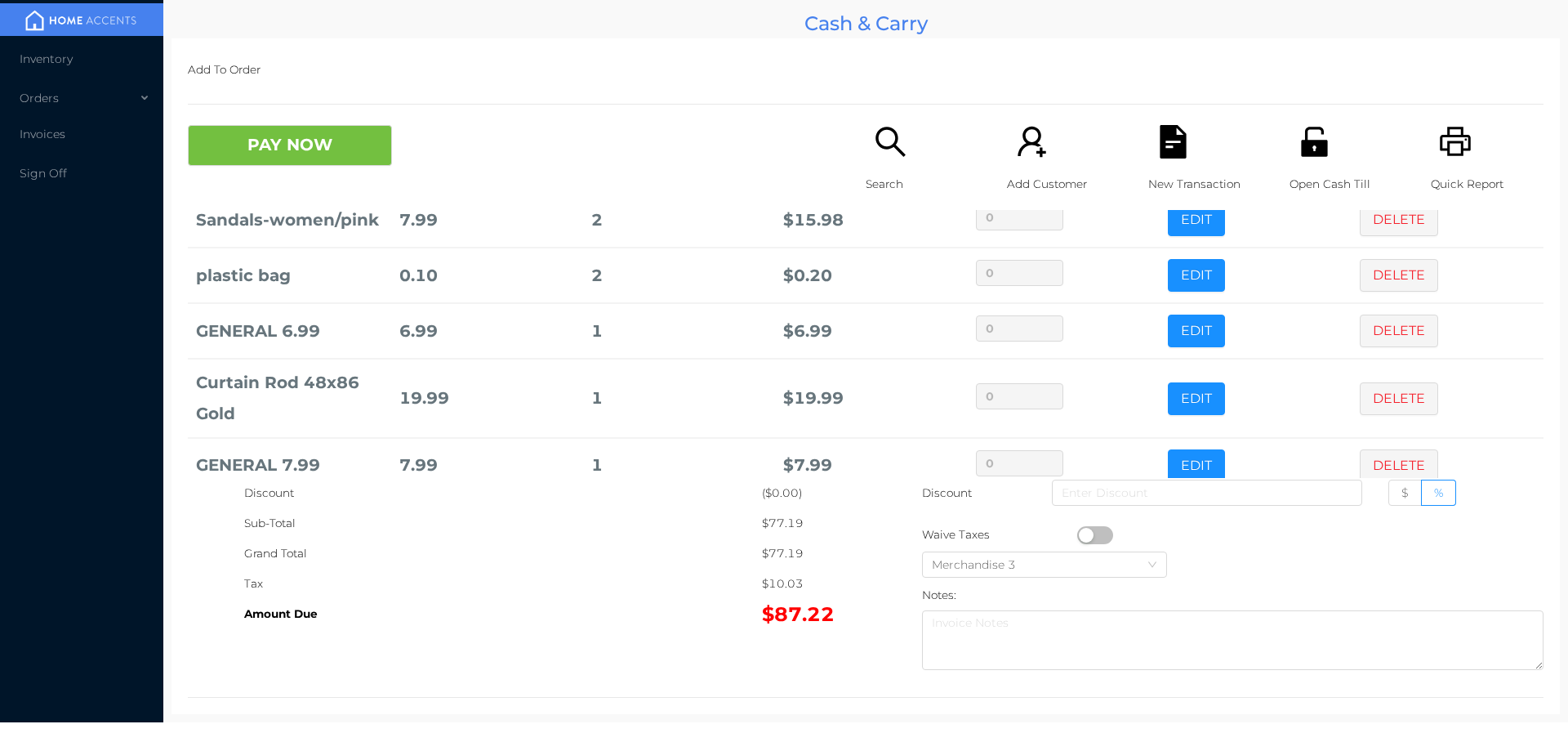
scroll to position [399, 0]
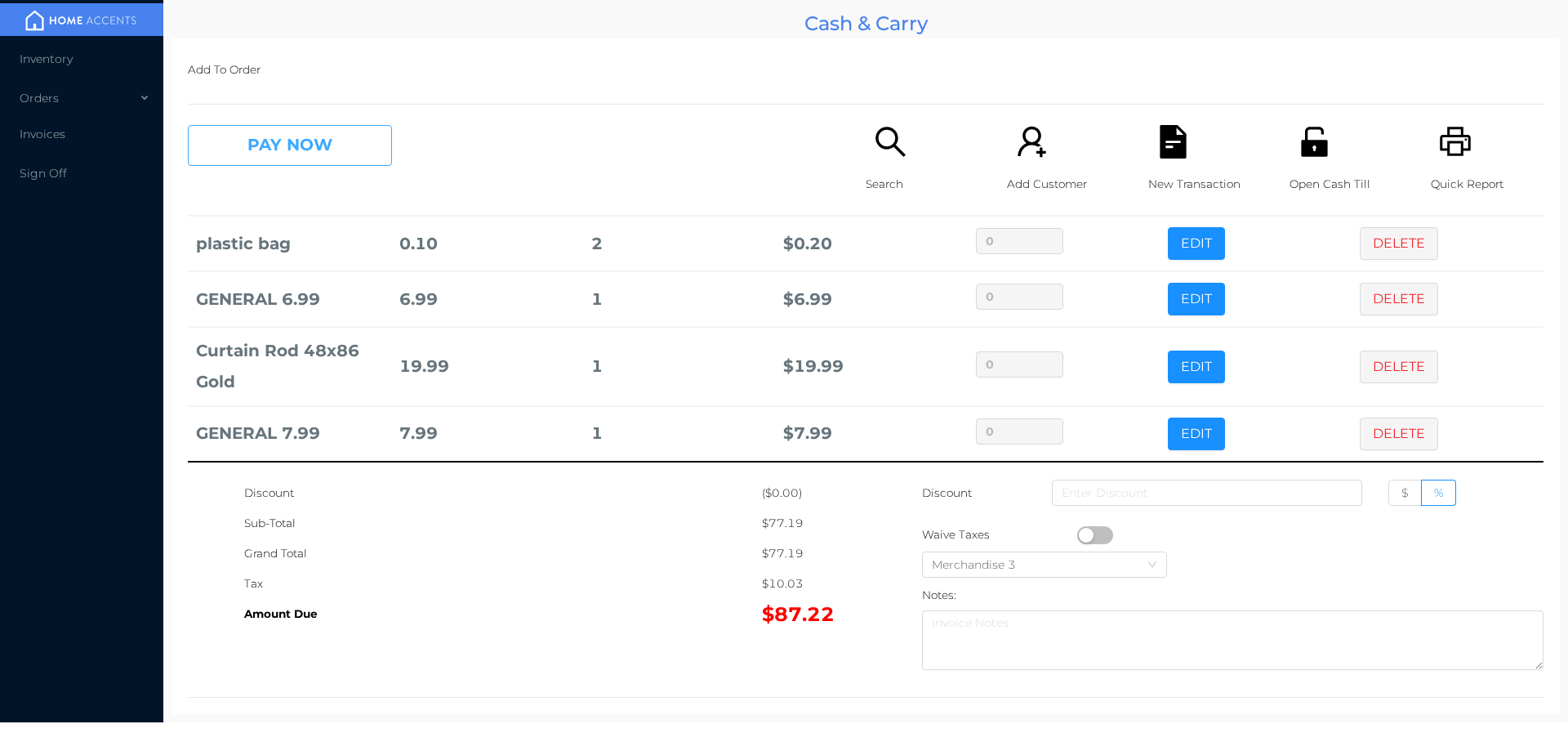
click at [320, 149] on button "PAY NOW" at bounding box center [289, 145] width 204 height 41
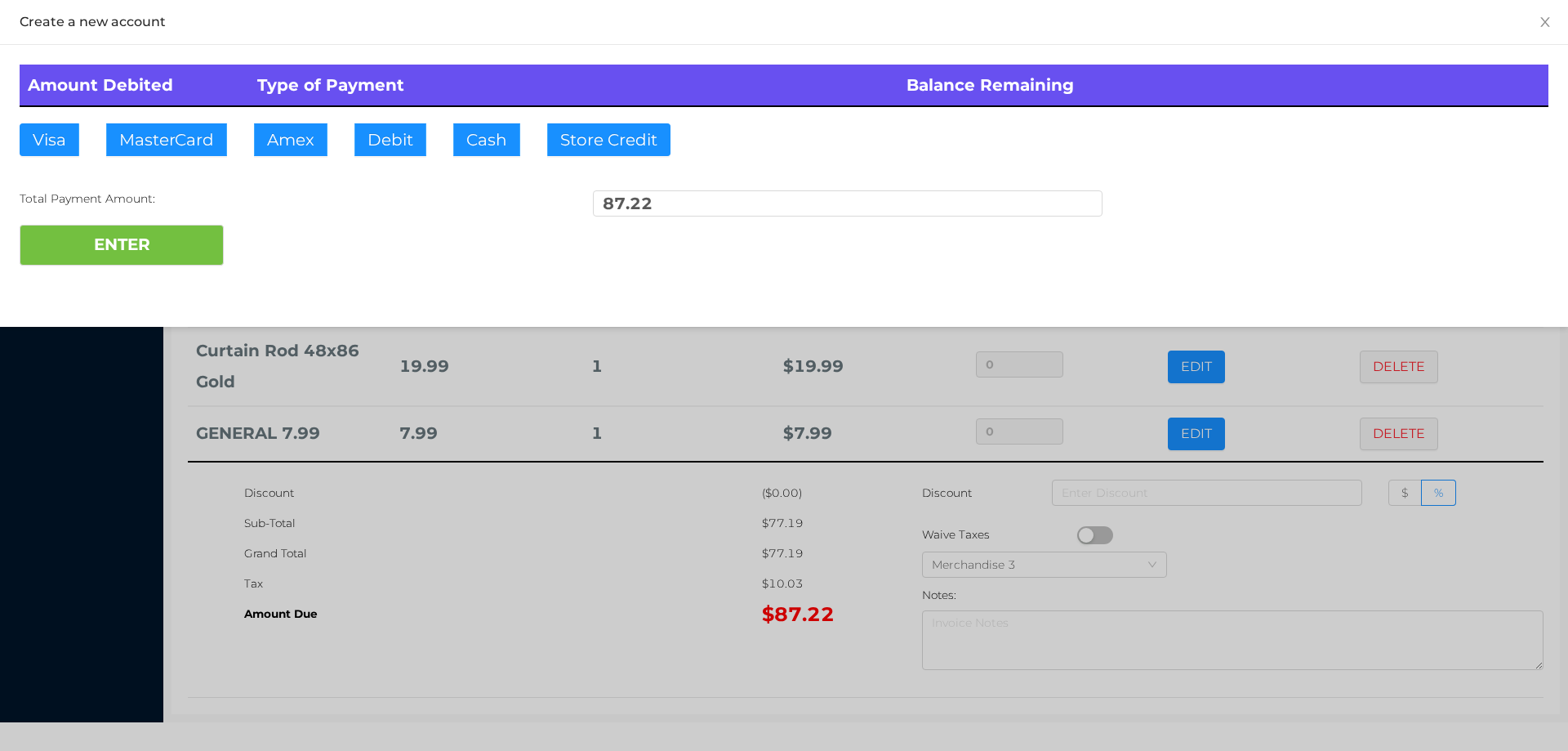
click at [465, 558] on div at bounding box center [784, 375] width 1568 height 751
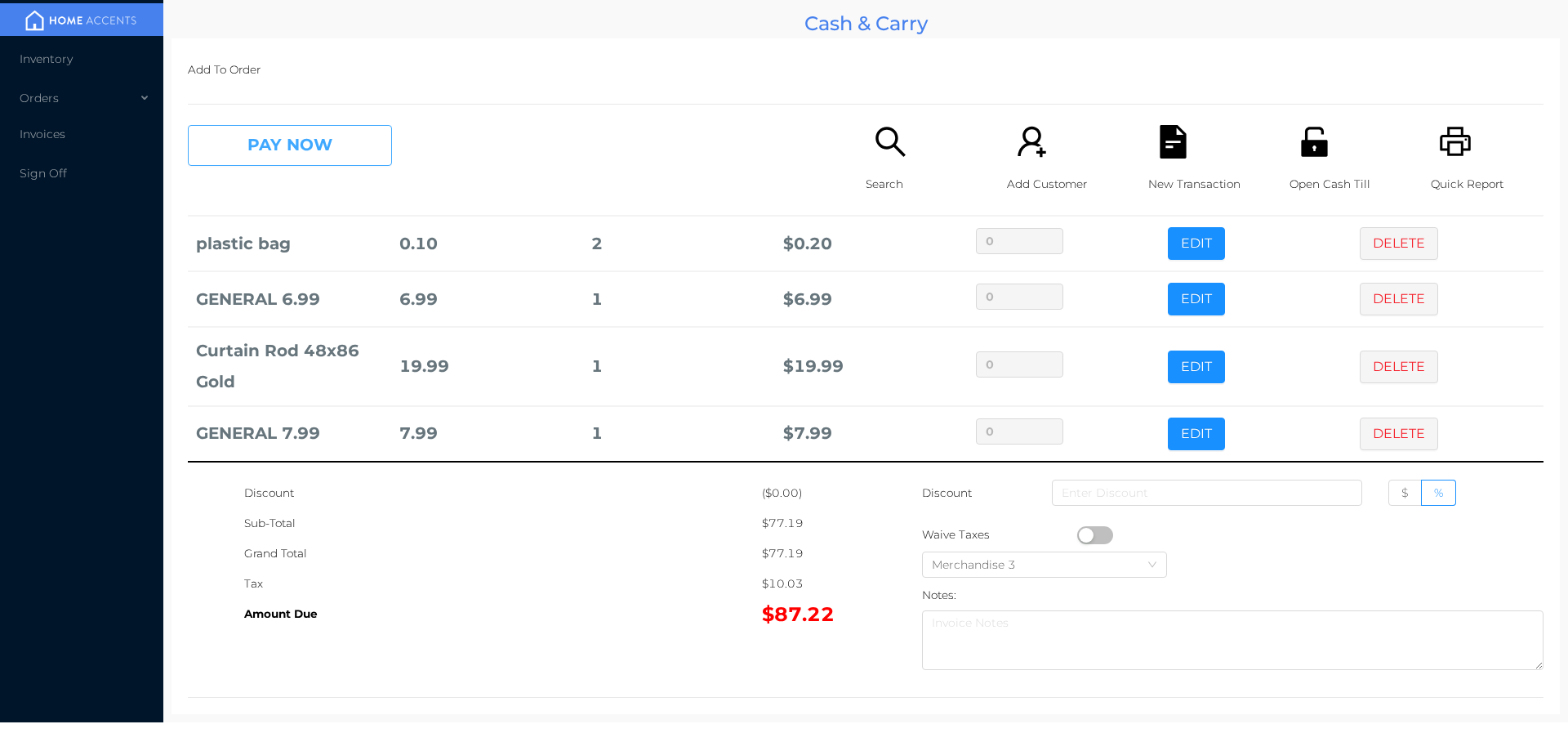
click at [332, 142] on button "PAY NOW" at bounding box center [289, 145] width 204 height 41
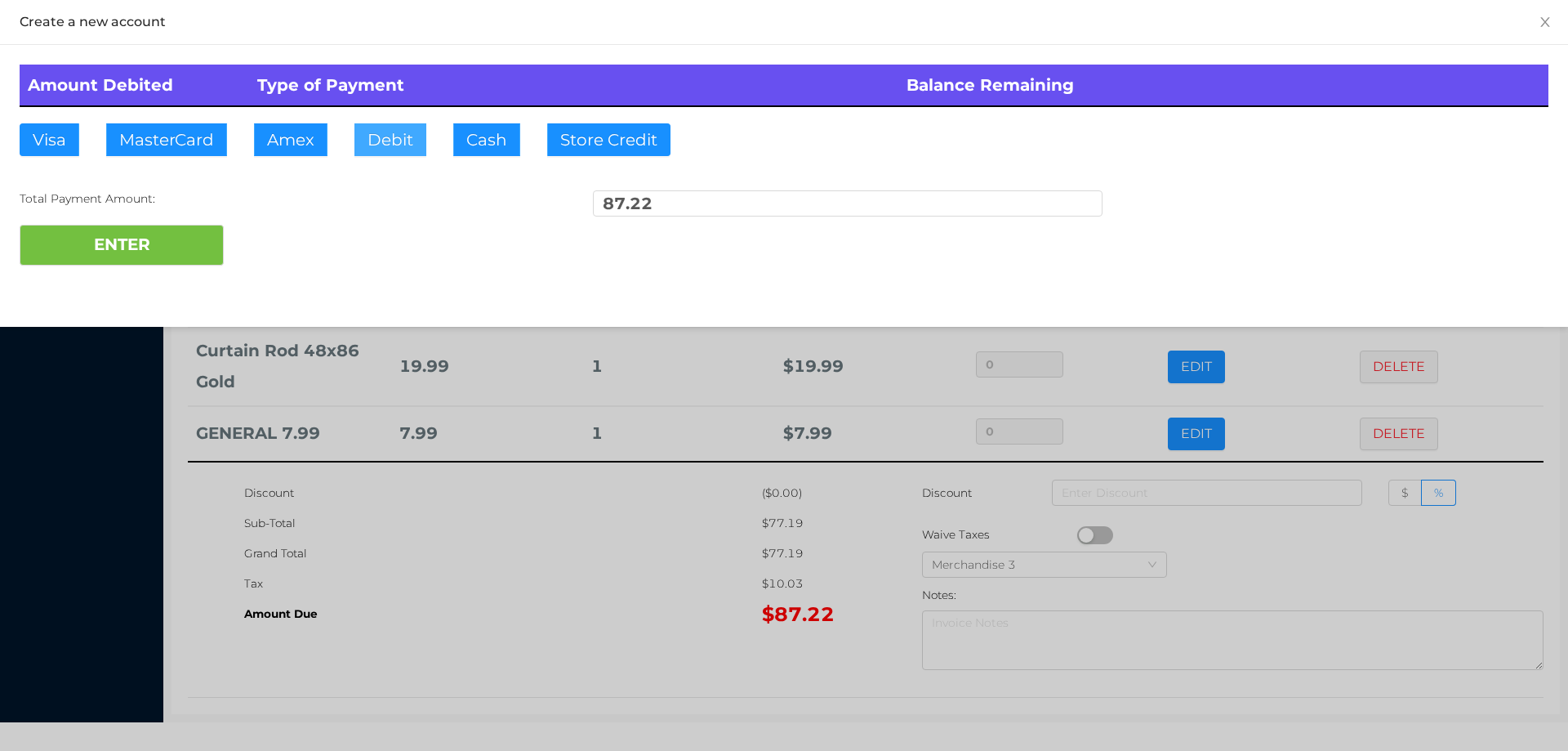
click at [387, 133] on button "Debit" at bounding box center [390, 139] width 72 height 33
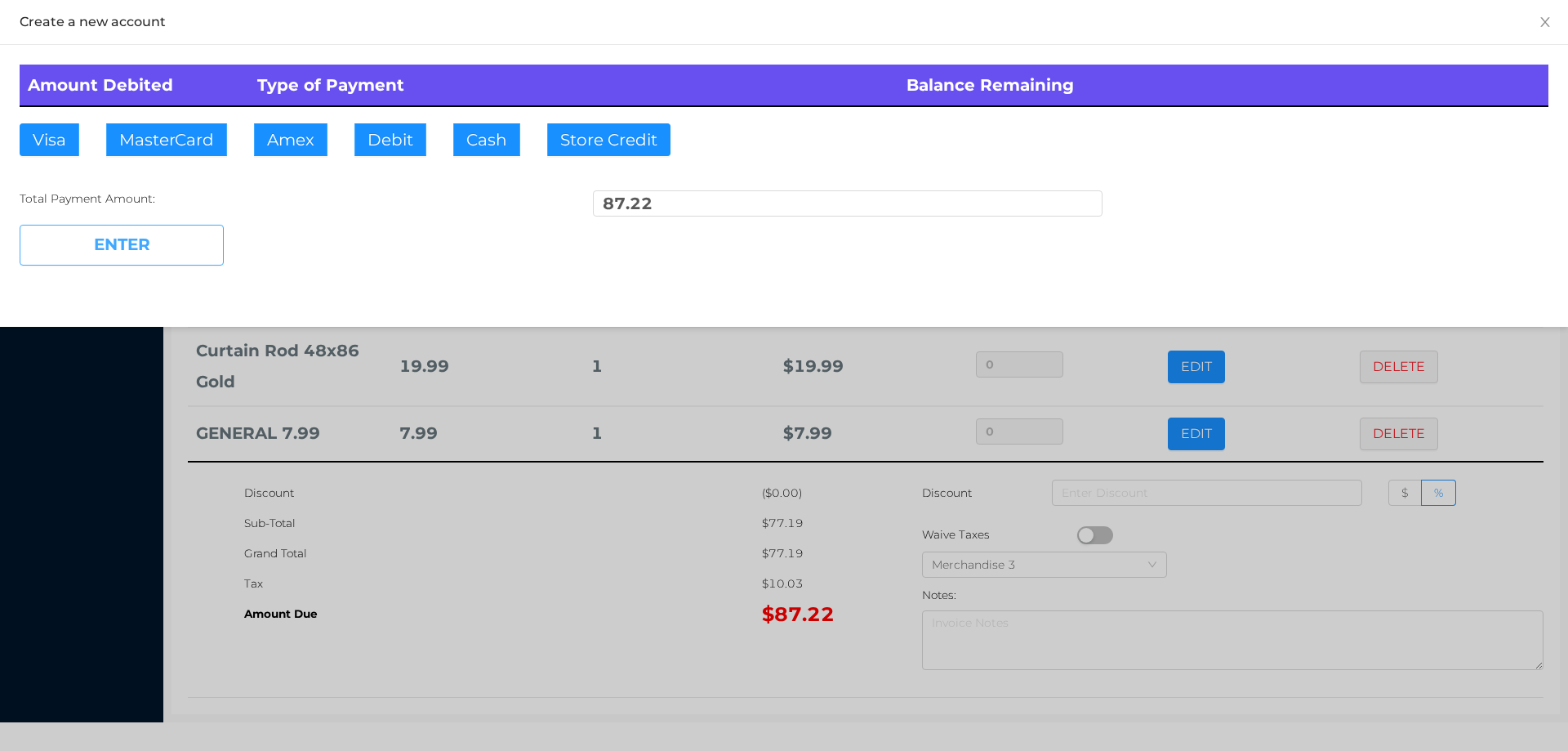
click at [168, 258] on button "ENTER" at bounding box center [121, 245] width 204 height 41
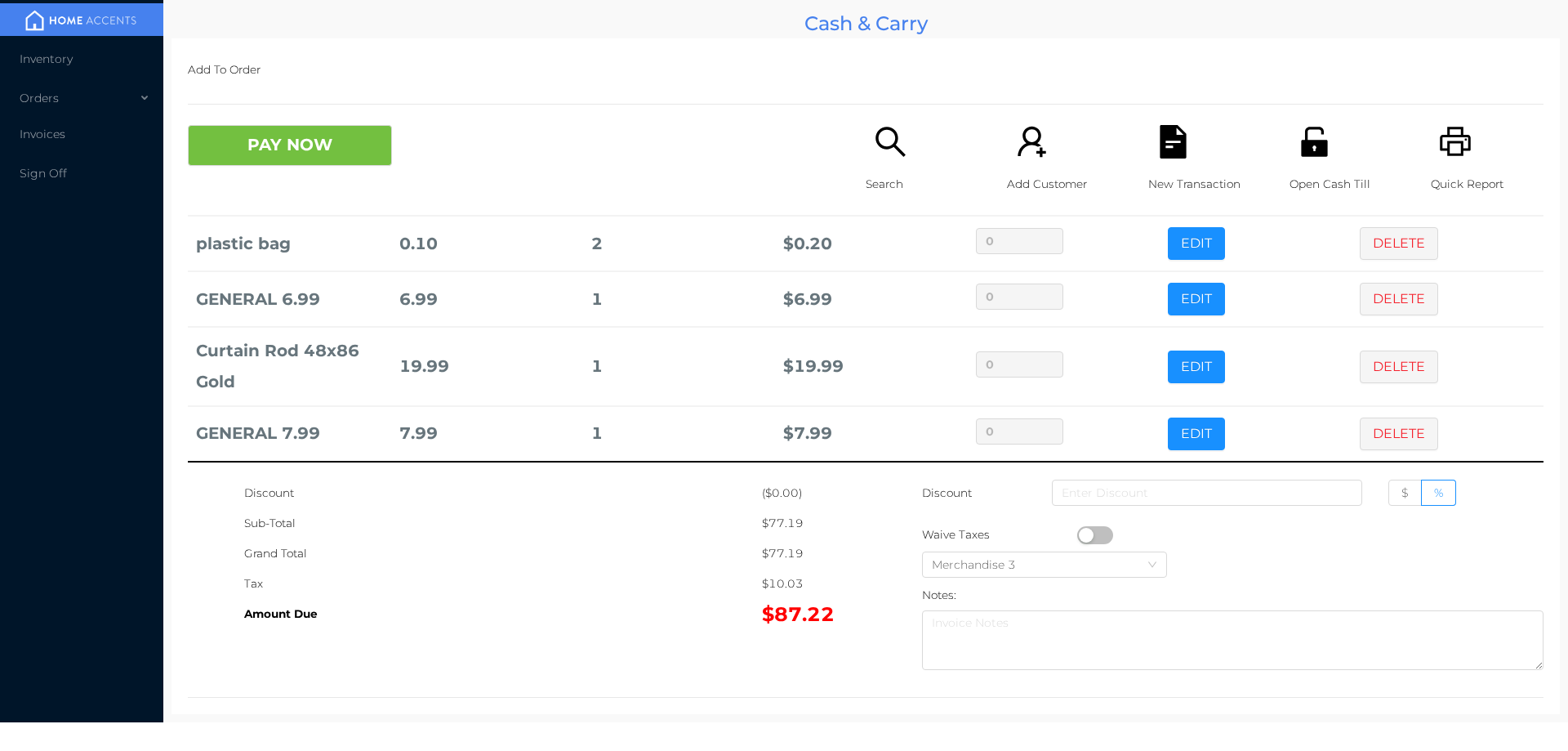
scroll to position [0, 0]
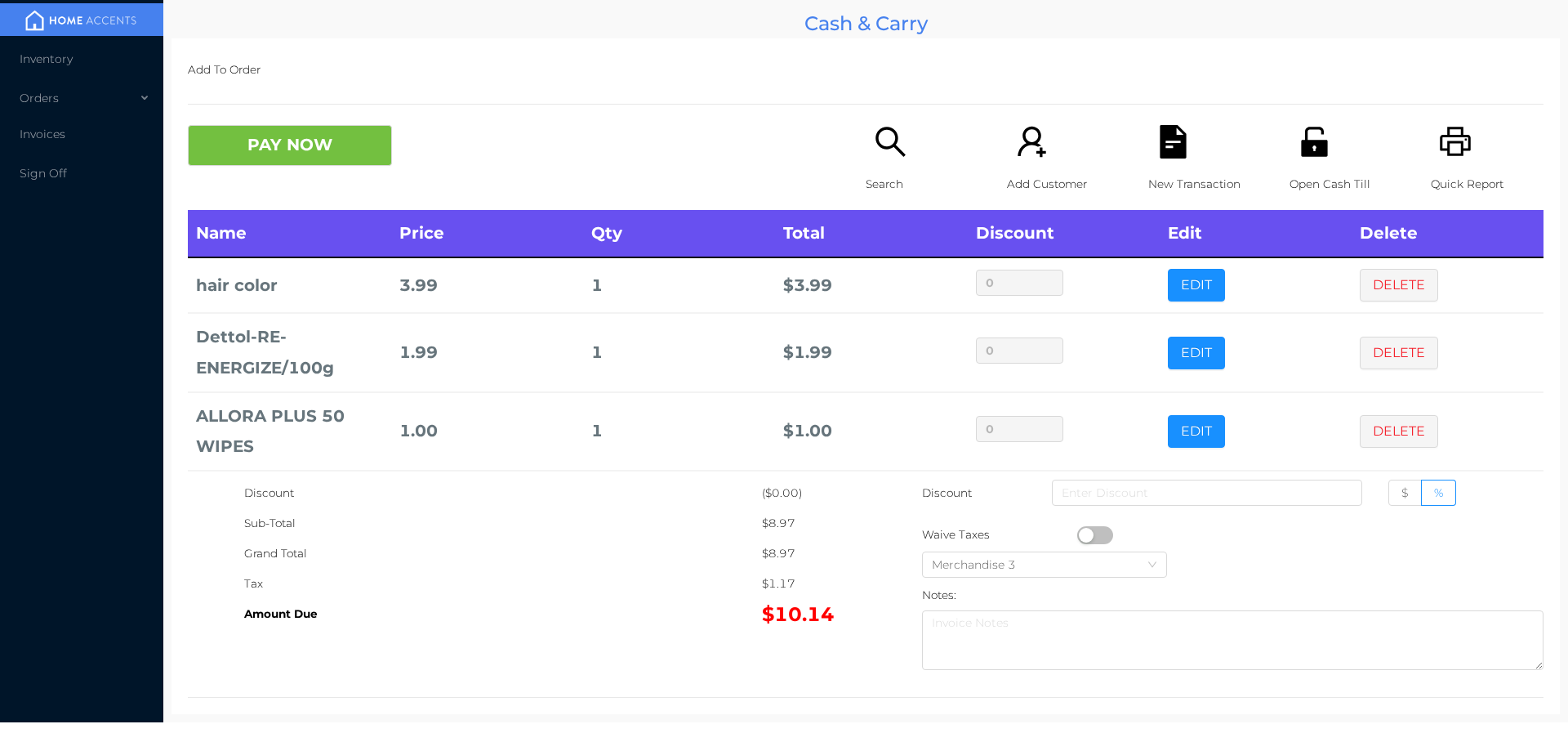
click at [868, 167] on div "Search" at bounding box center [922, 167] width 112 height 85
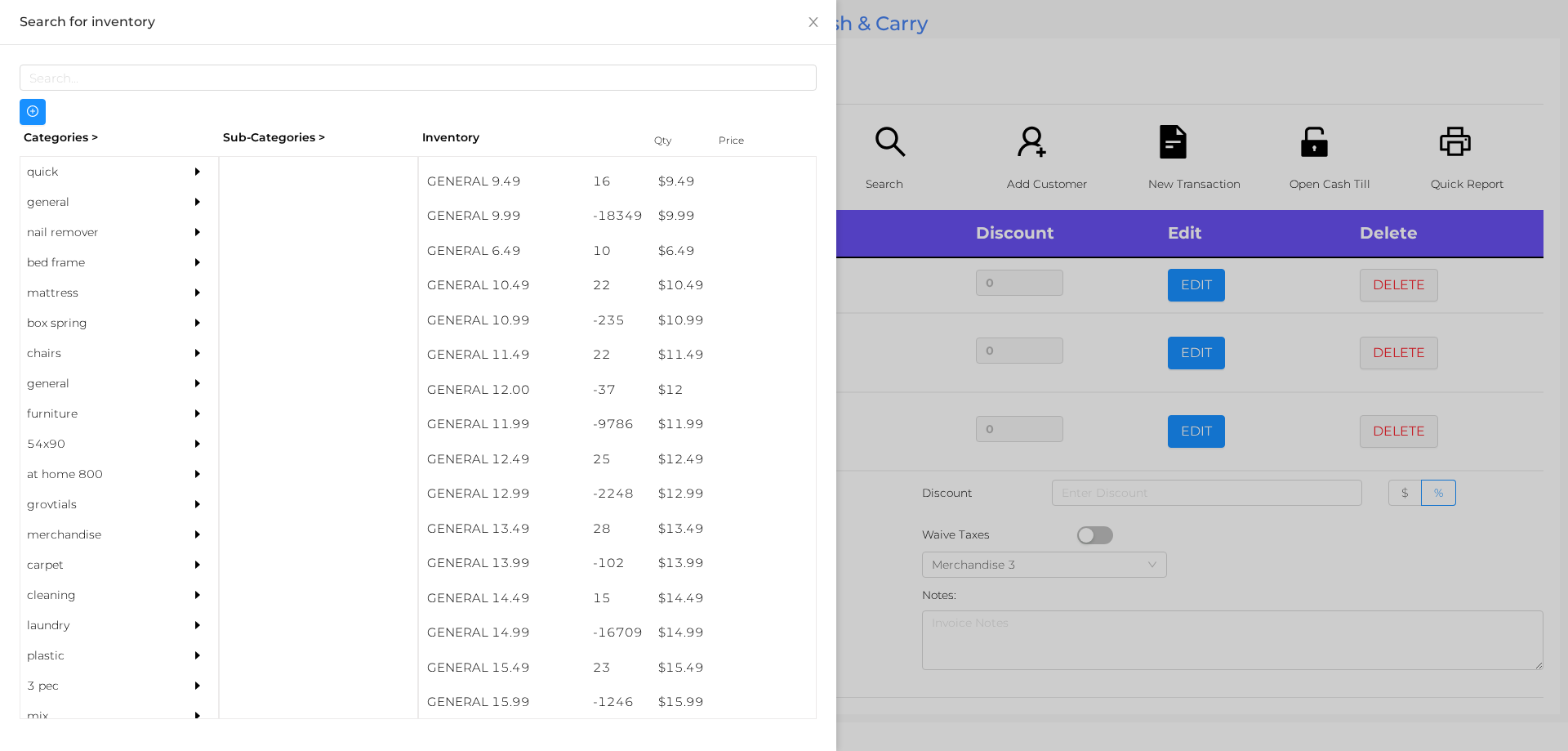
scroll to position [956, 0]
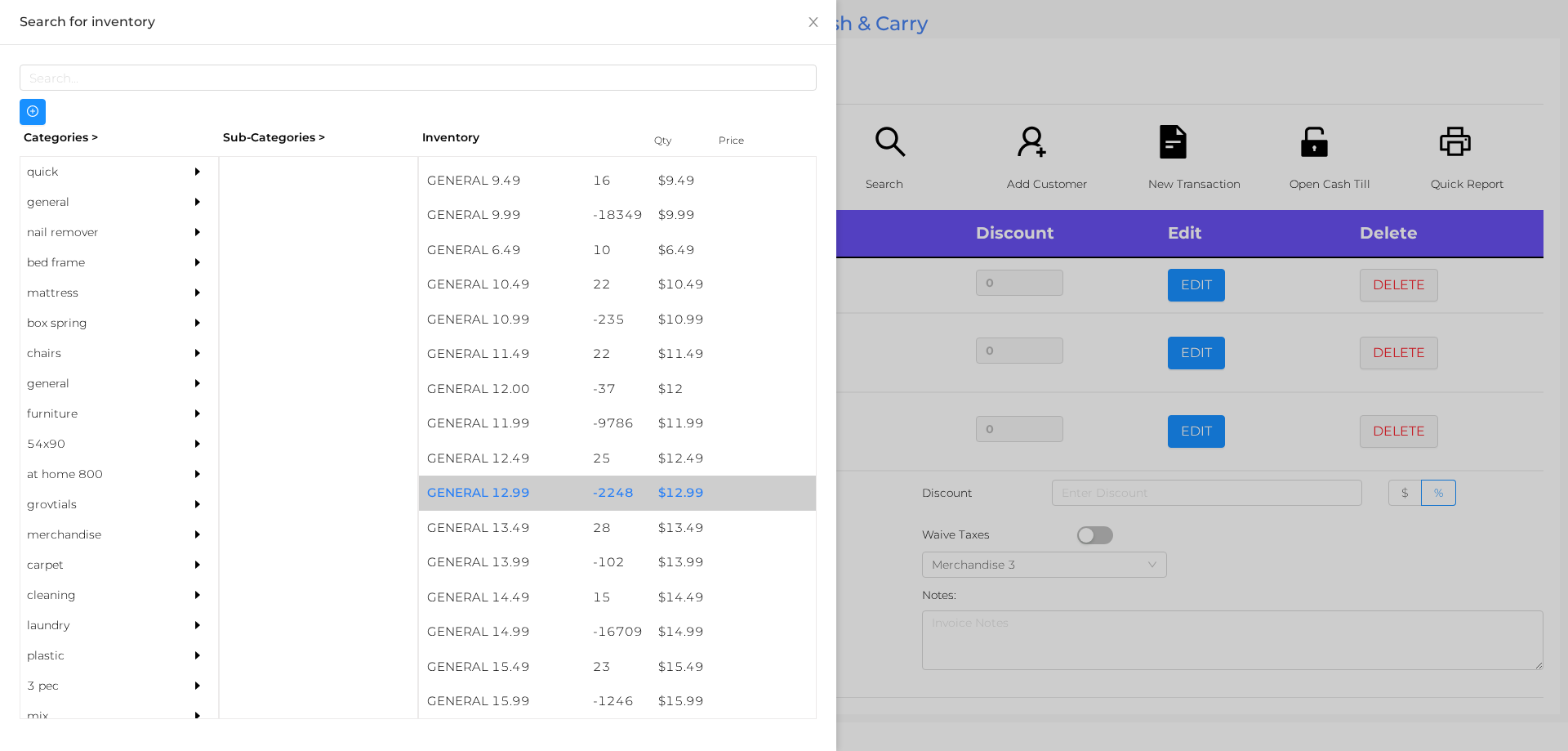
click at [675, 493] on div "$ 12.99" at bounding box center [733, 492] width 166 height 35
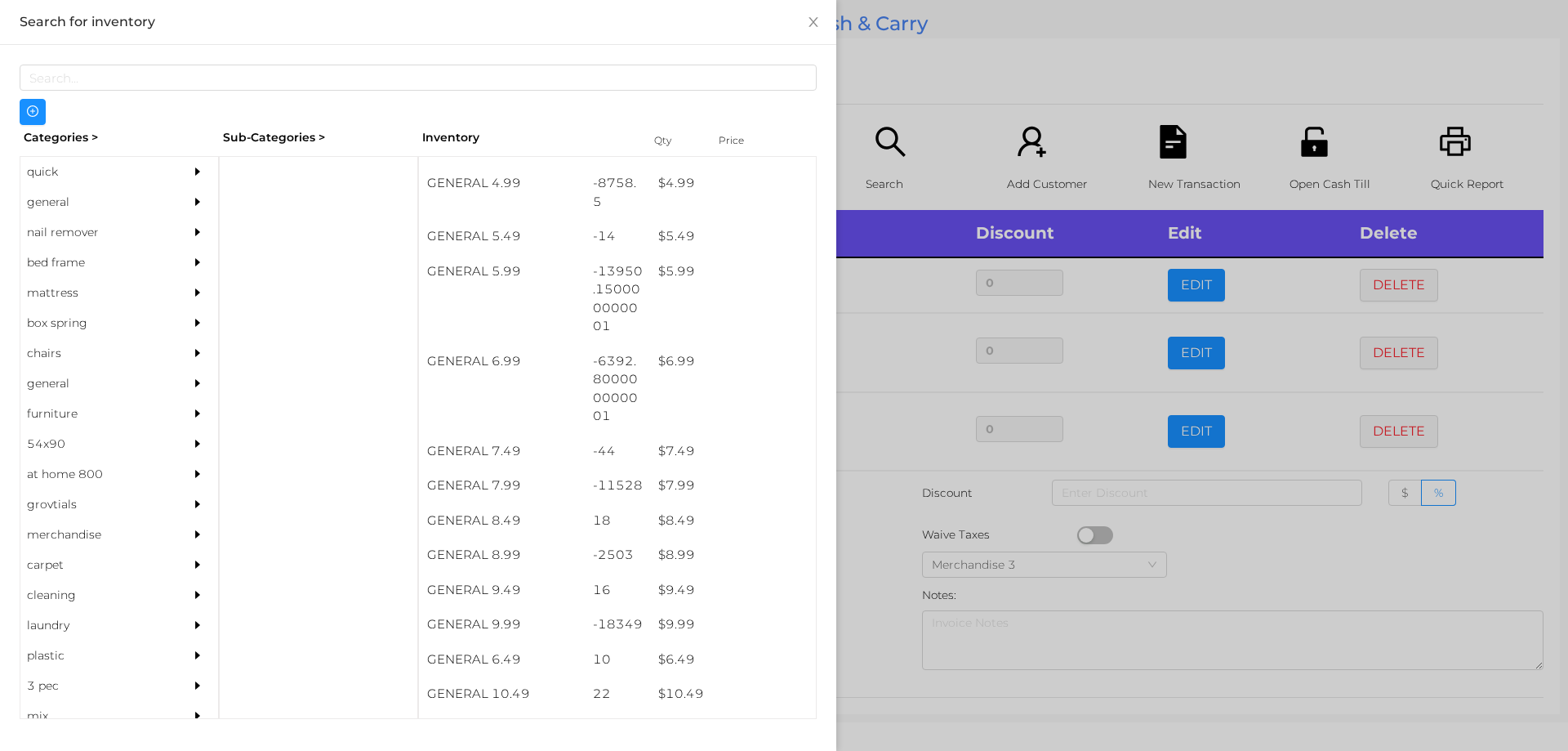
scroll to position [534, 0]
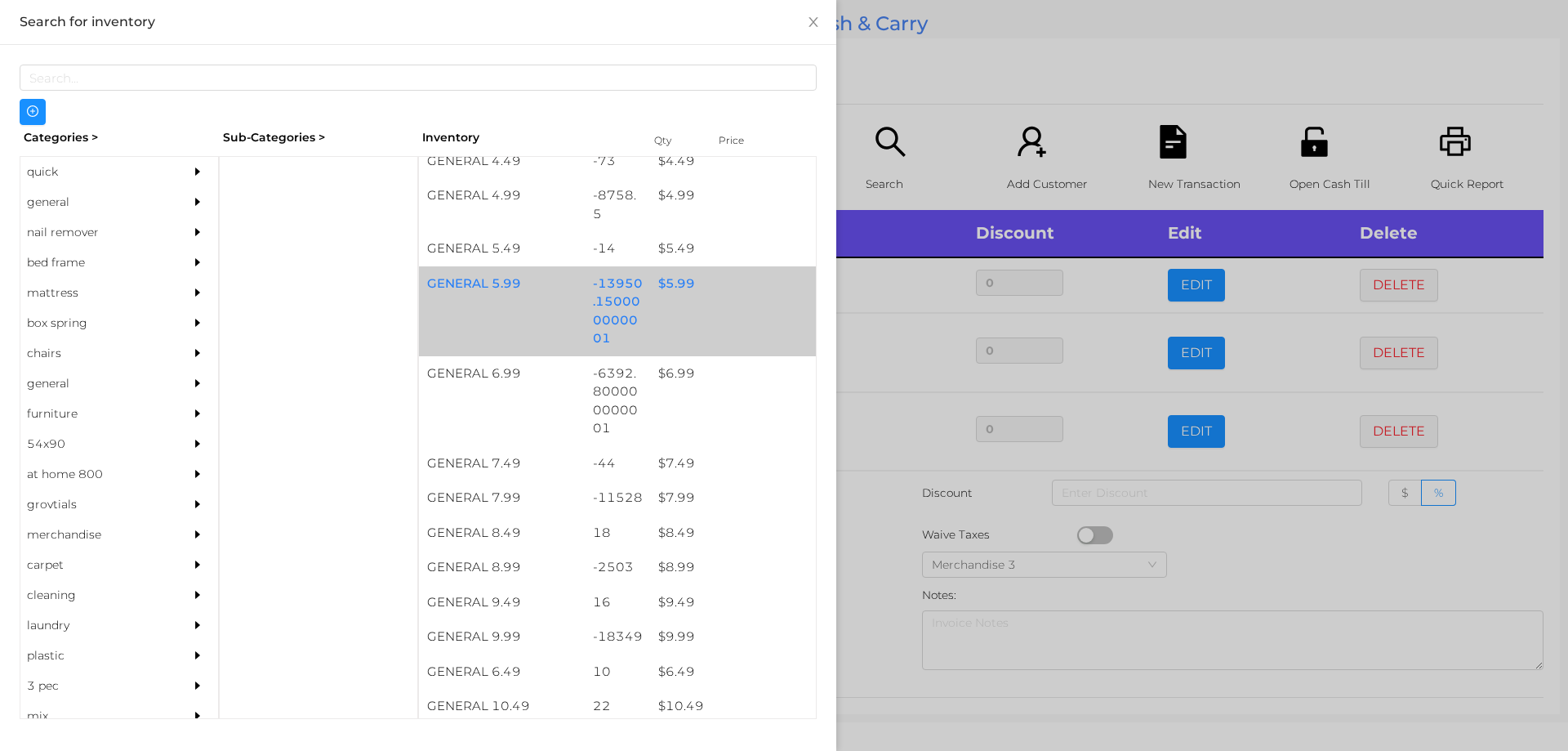
click at [670, 287] on div "$ 5.99" at bounding box center [733, 283] width 166 height 35
click at [883, 582] on div at bounding box center [784, 375] width 1568 height 751
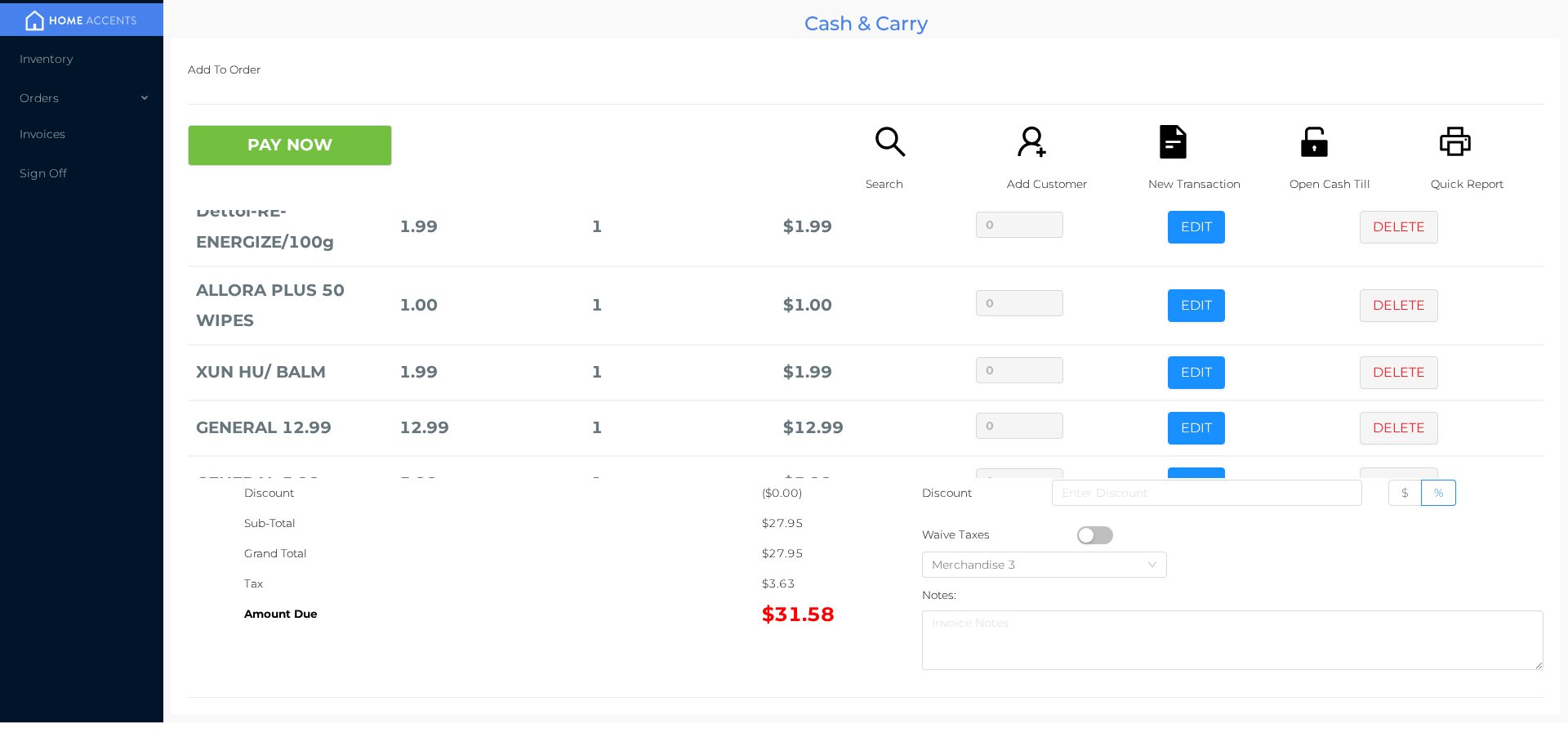
scroll to position [176, 0]
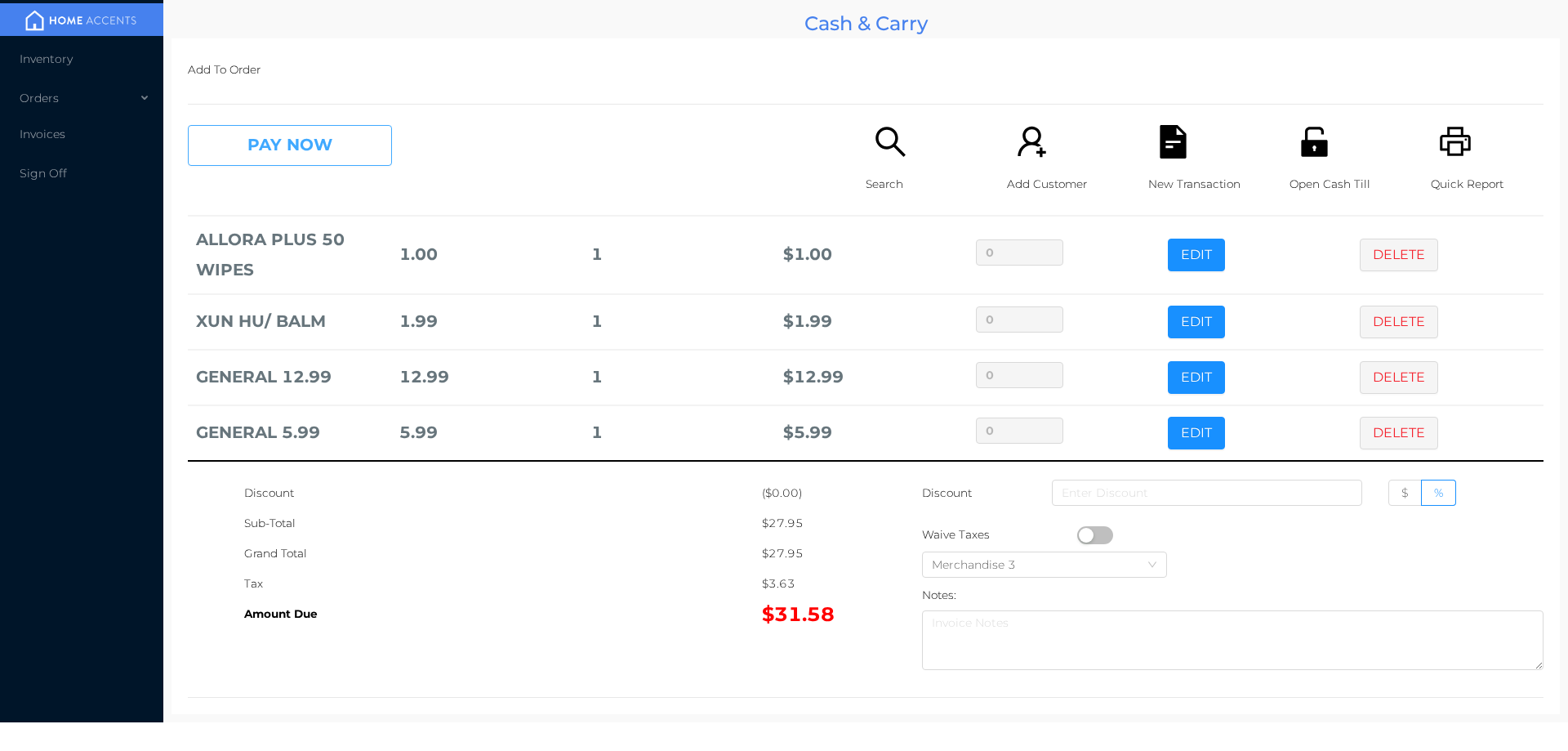
click at [328, 150] on button "PAY NOW" at bounding box center [289, 145] width 204 height 41
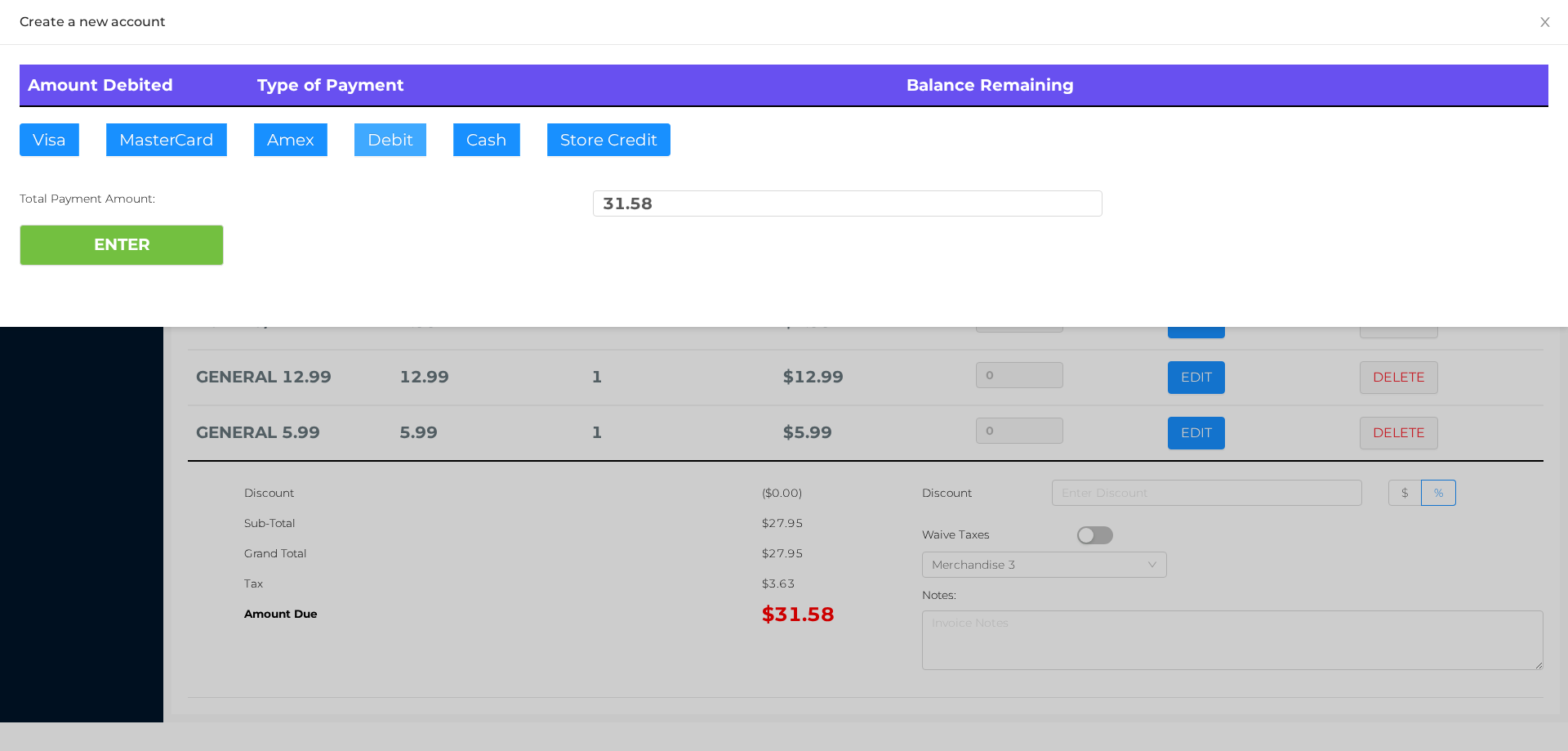
click at [373, 149] on button "Debit" at bounding box center [390, 139] width 72 height 33
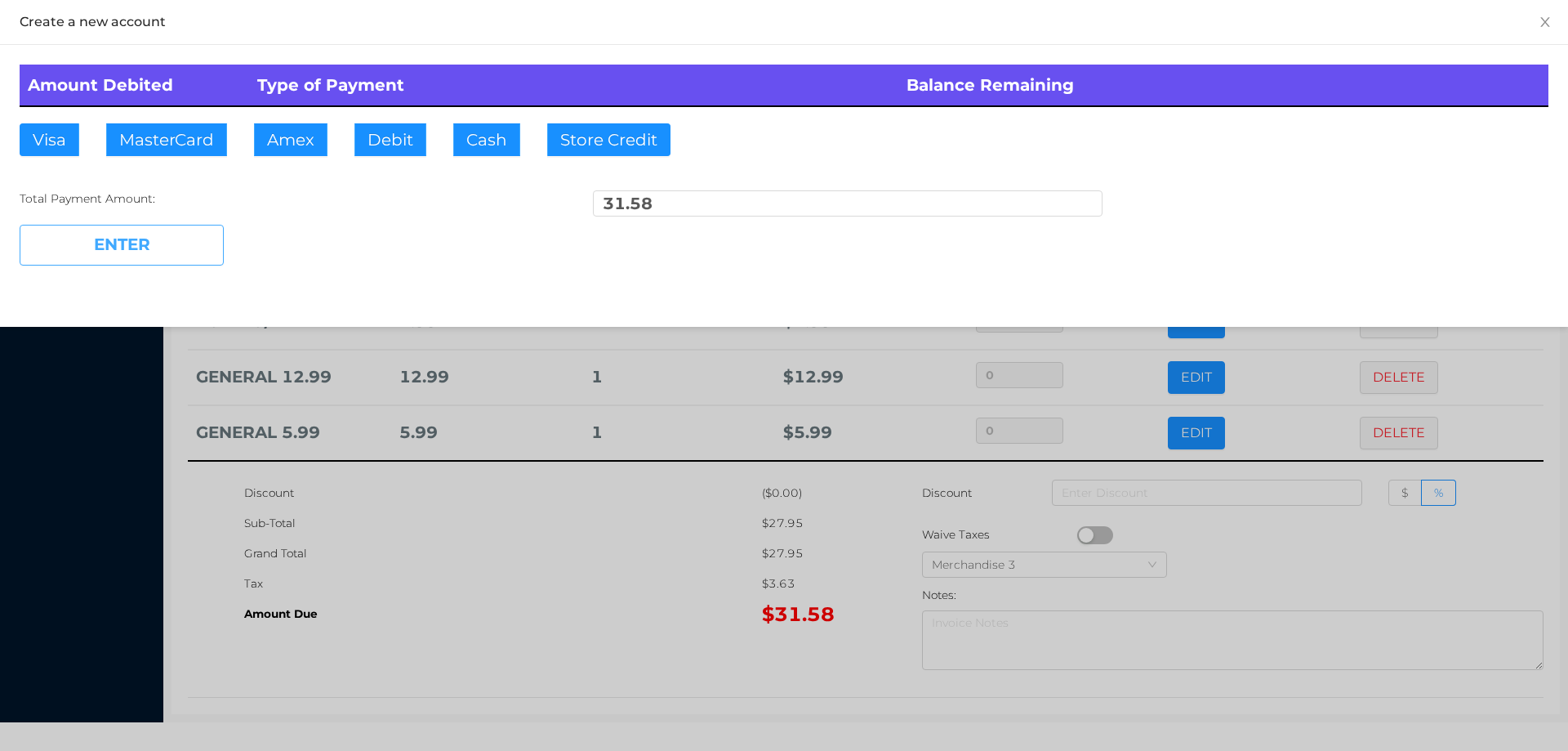
click at [190, 241] on button "ENTER" at bounding box center [121, 245] width 204 height 41
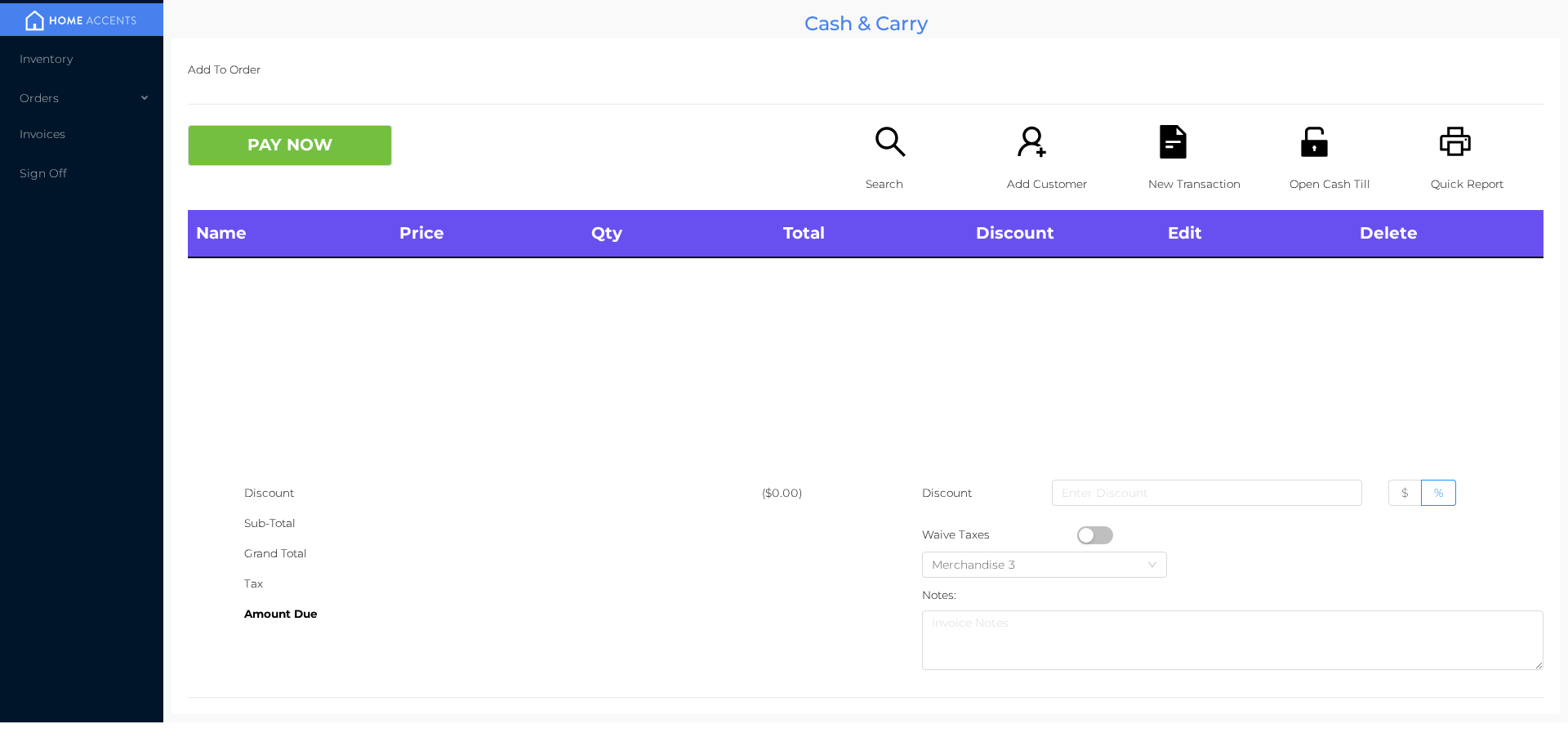
scroll to position [0, 0]
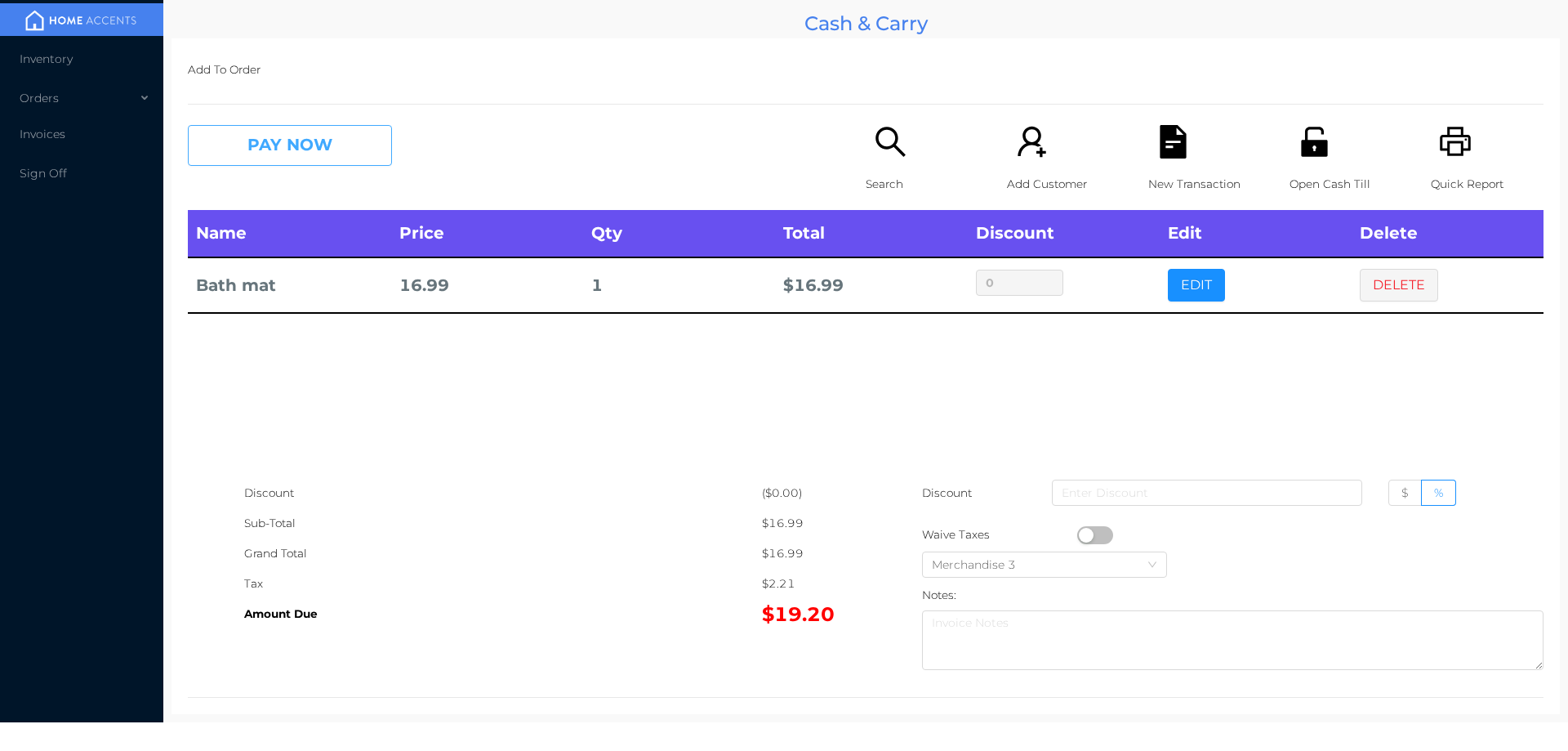
click at [322, 143] on button "PAY NOW" at bounding box center [289, 145] width 204 height 41
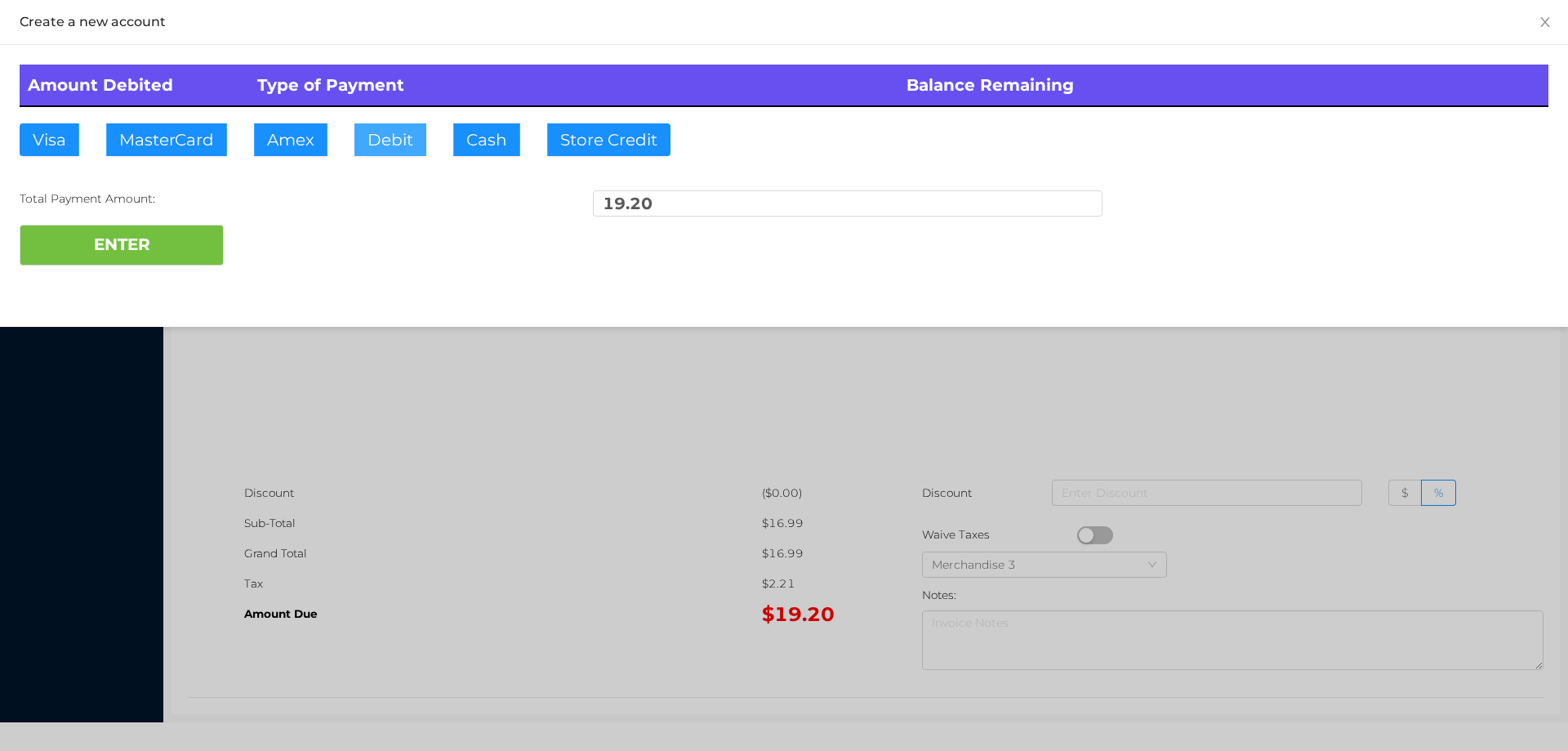
click at [388, 144] on button "Debit" at bounding box center [390, 139] width 72 height 33
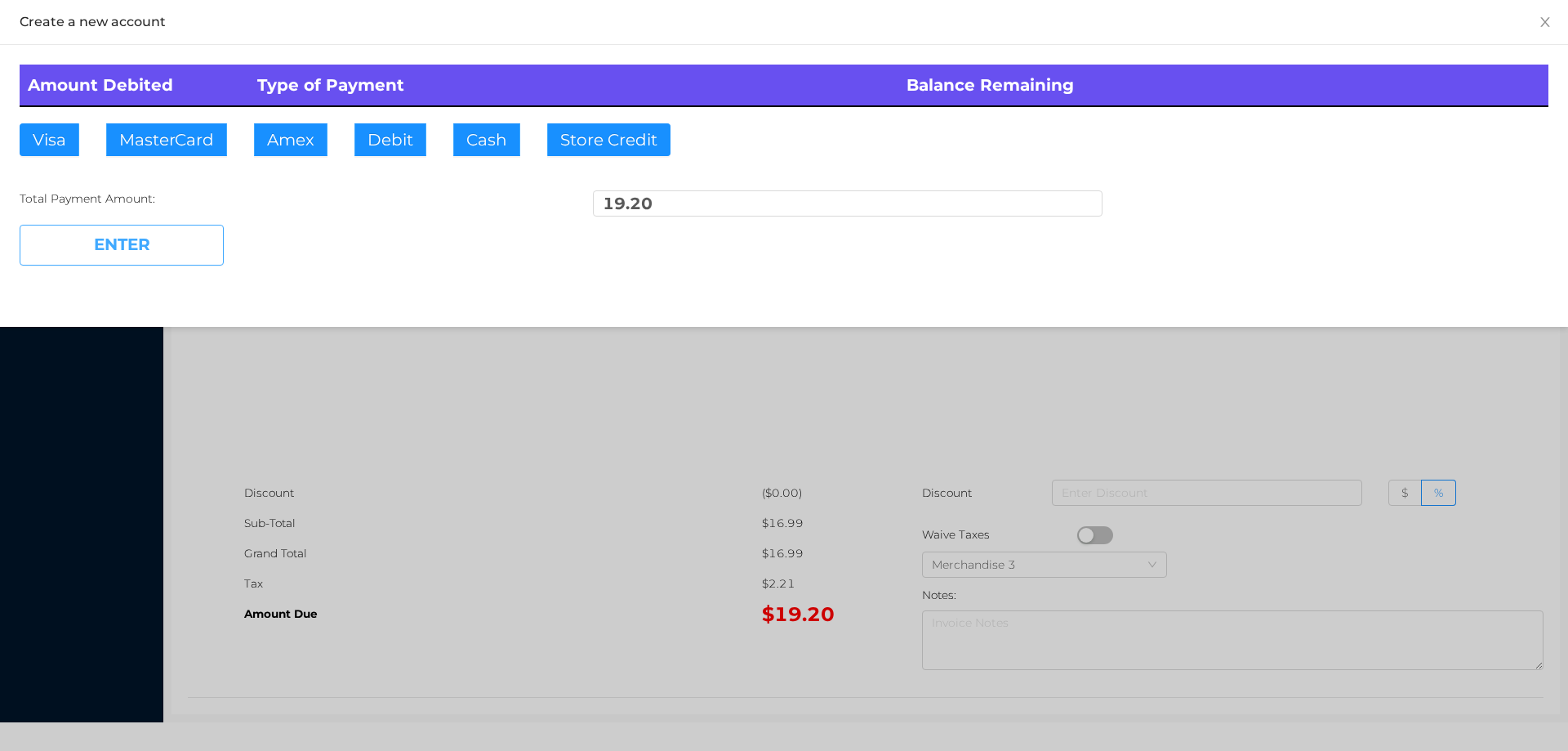
click at [189, 240] on button "ENTER" at bounding box center [121, 245] width 204 height 41
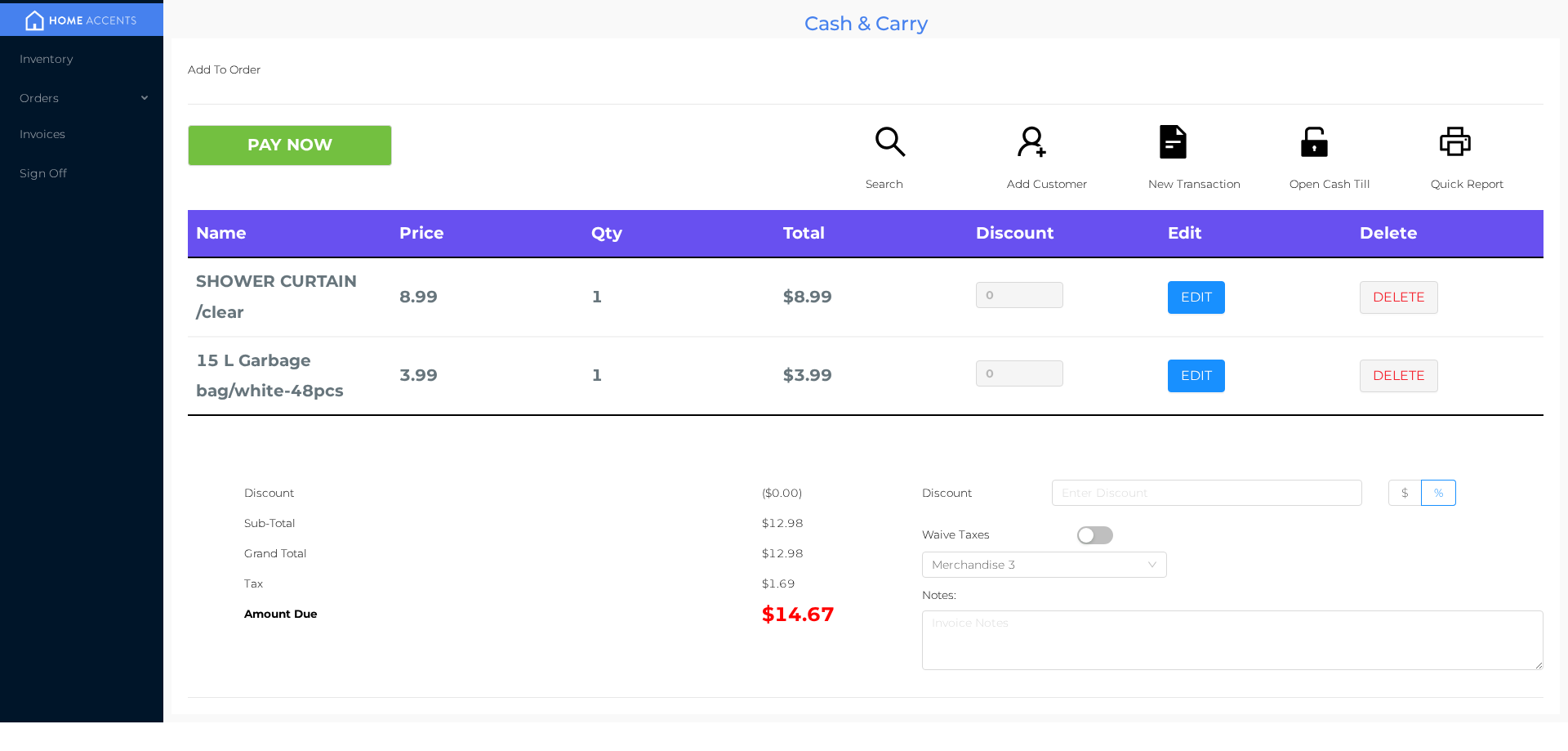
click at [1176, 153] on icon "icon: file-text" at bounding box center [1172, 142] width 26 height 34
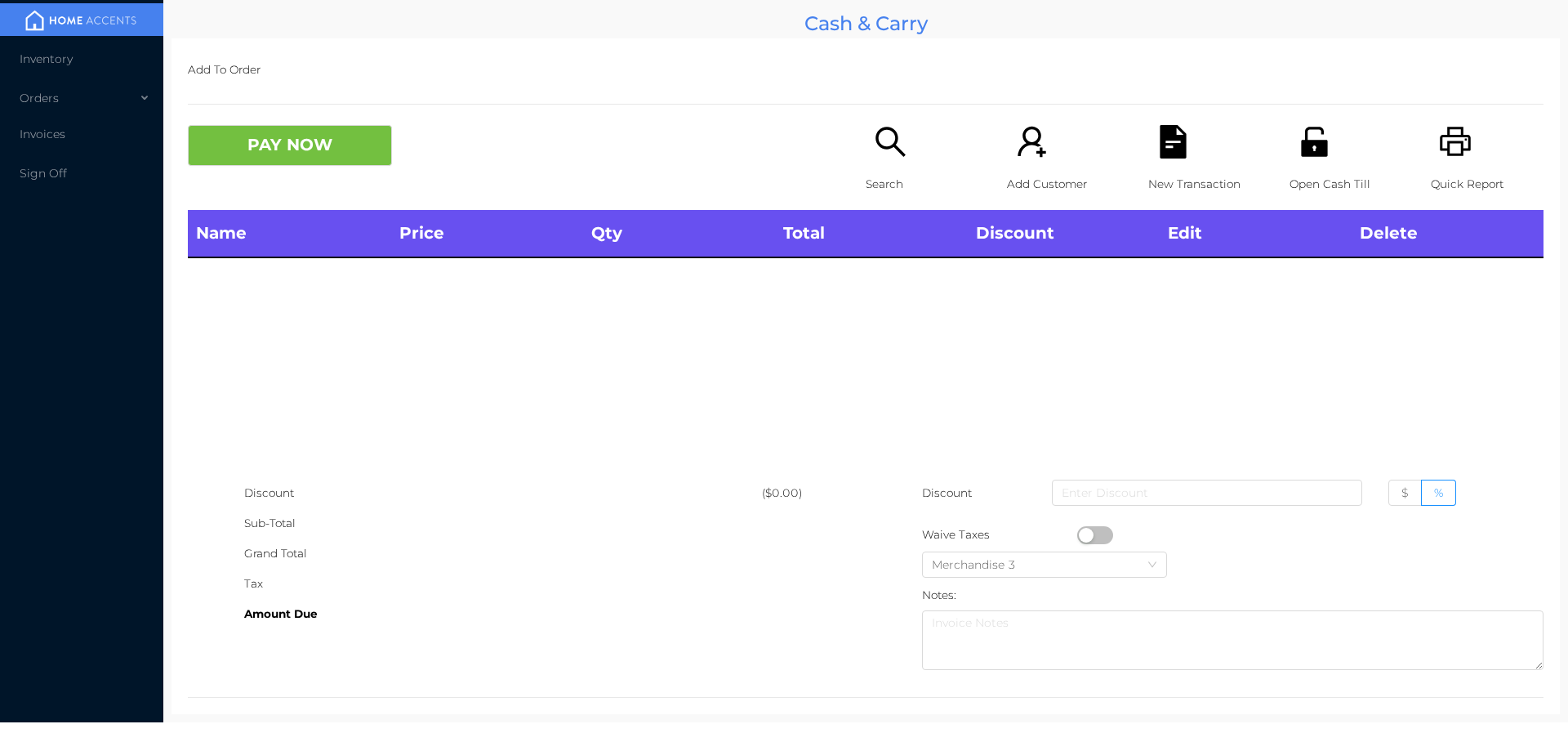
click at [1186, 149] on div "New Transaction" at bounding box center [1204, 167] width 112 height 85
click at [1446, 176] on p "Quick Report" at bounding box center [1486, 184] width 112 height 30
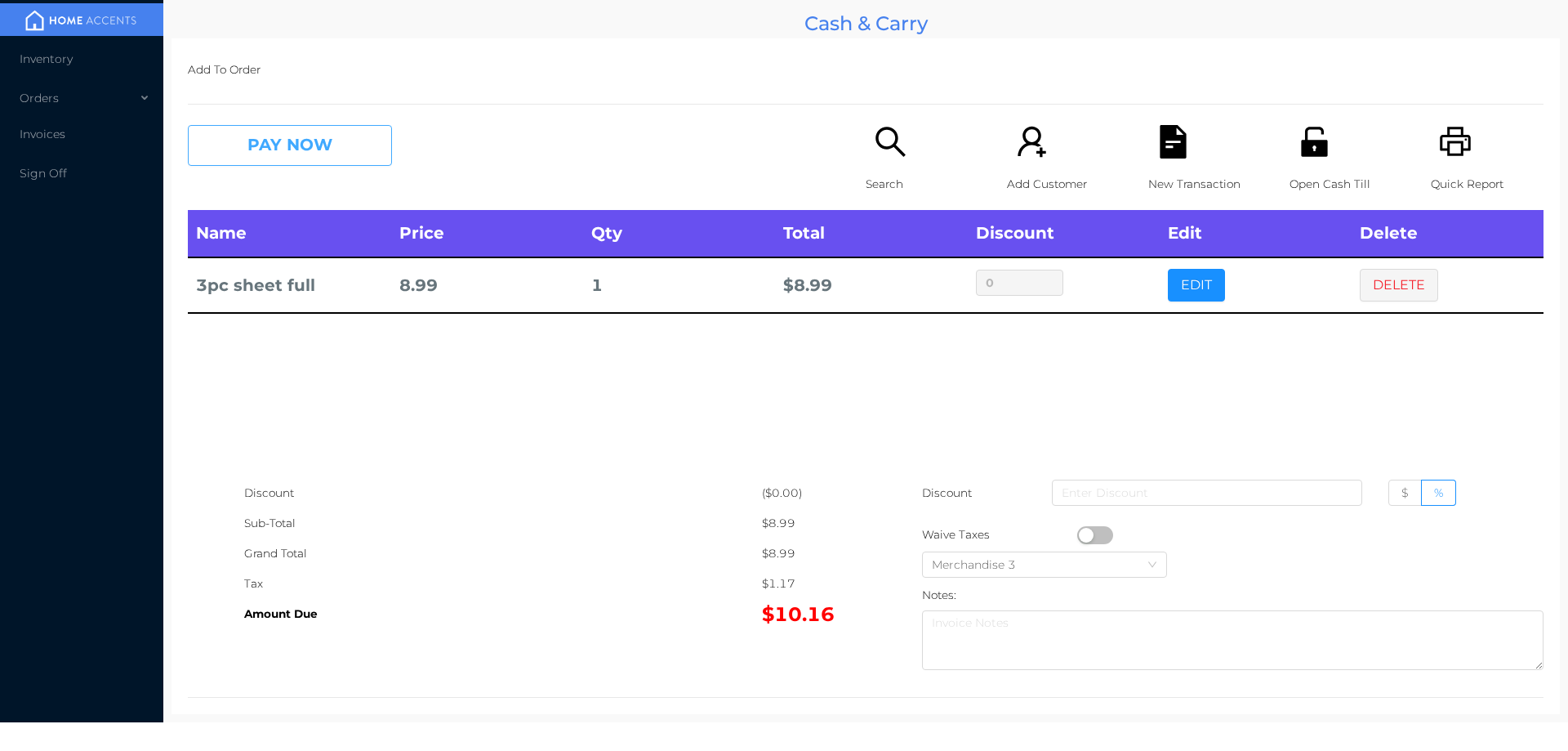
click at [326, 140] on button "PAY NOW" at bounding box center [289, 145] width 204 height 41
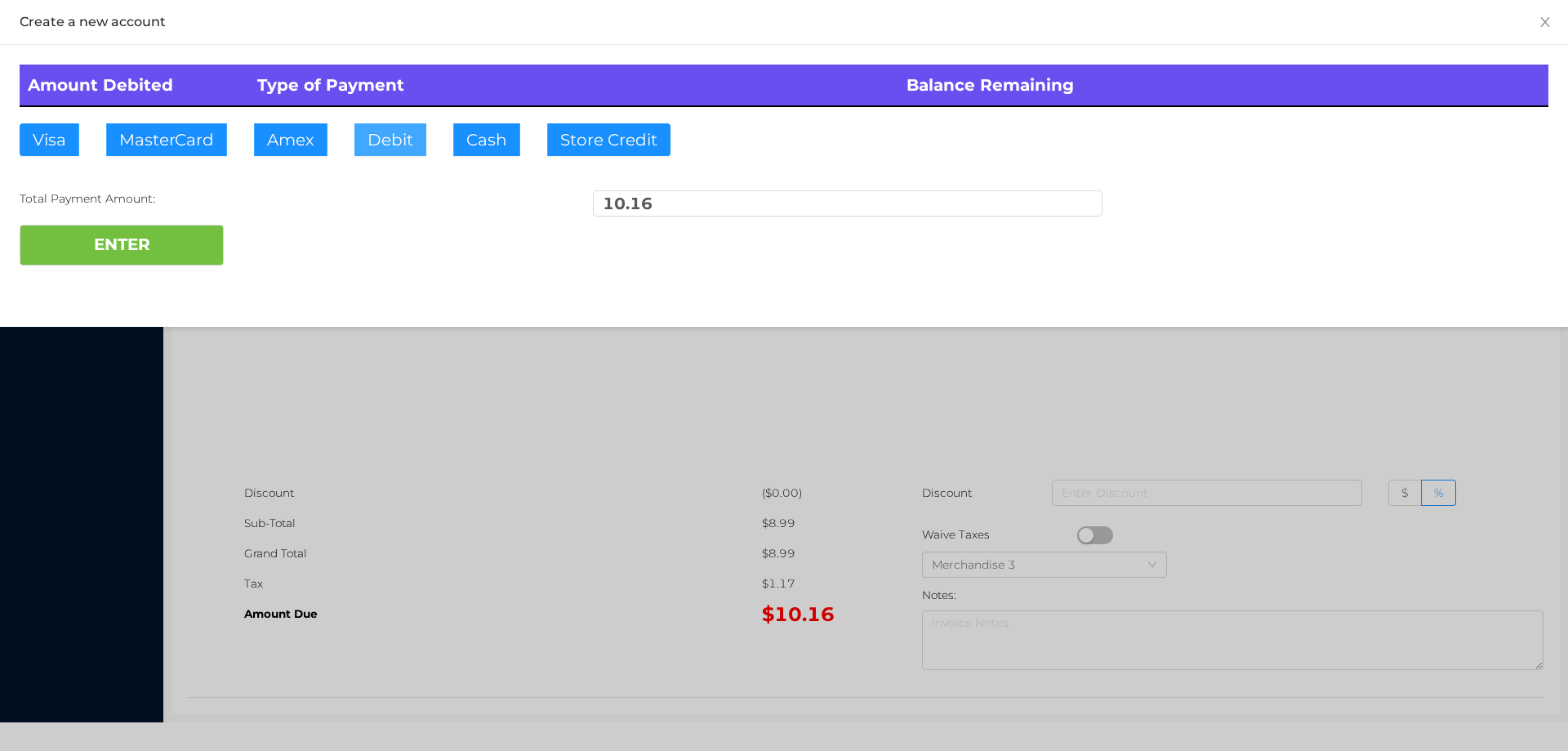
click at [396, 144] on button "Debit" at bounding box center [390, 139] width 72 height 33
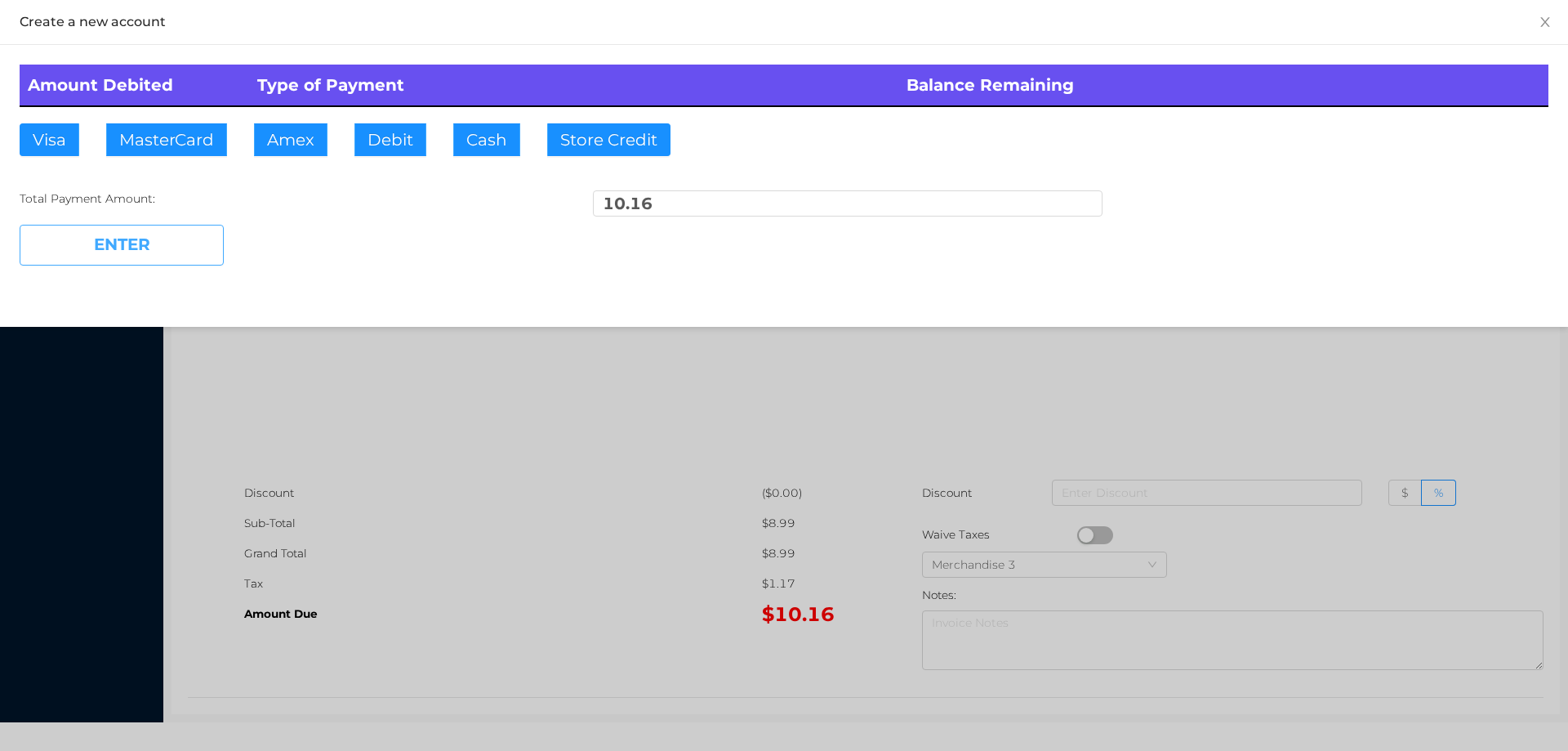
click at [158, 241] on button "ENTER" at bounding box center [121, 245] width 204 height 41
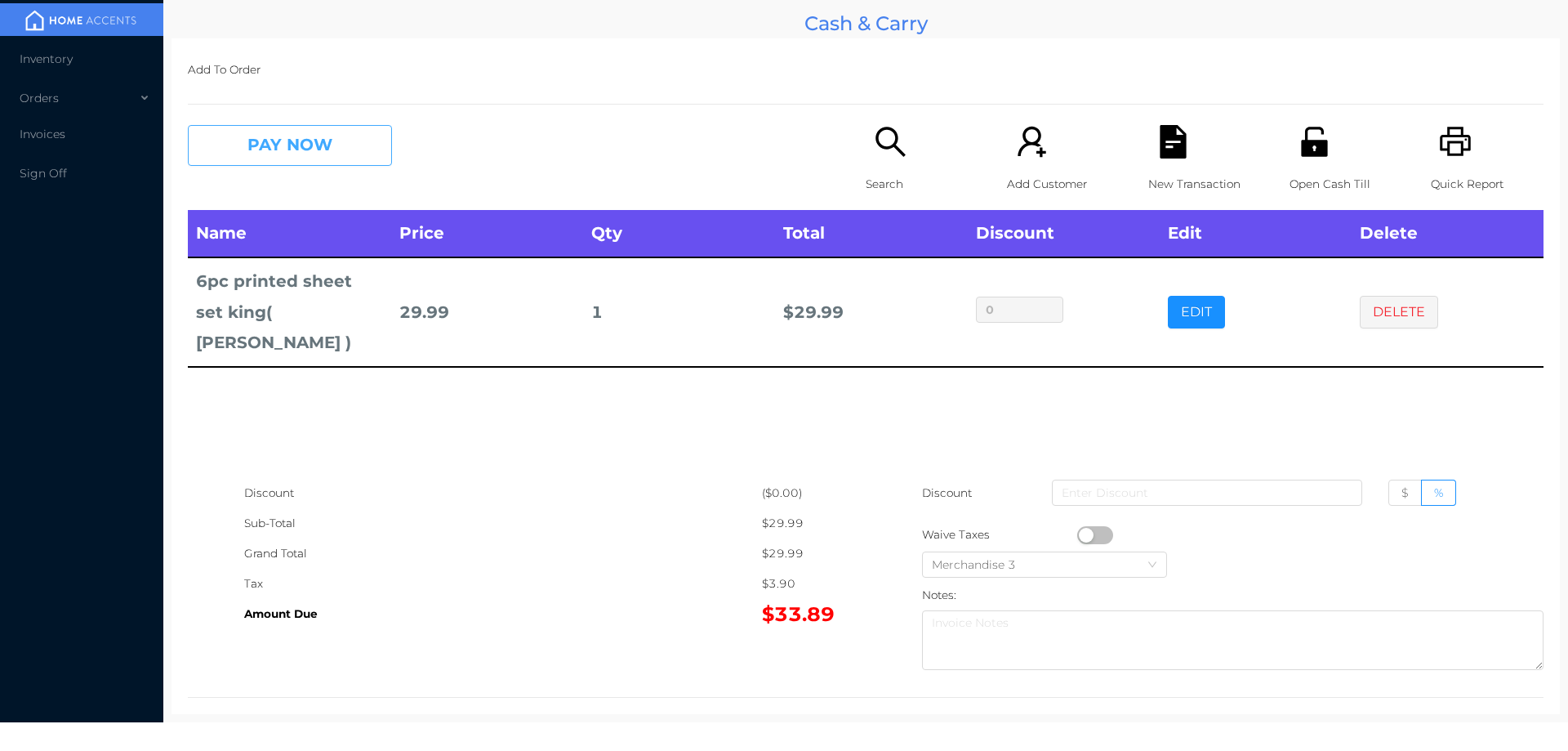
click at [327, 127] on button "PAY NOW" at bounding box center [289, 145] width 204 height 41
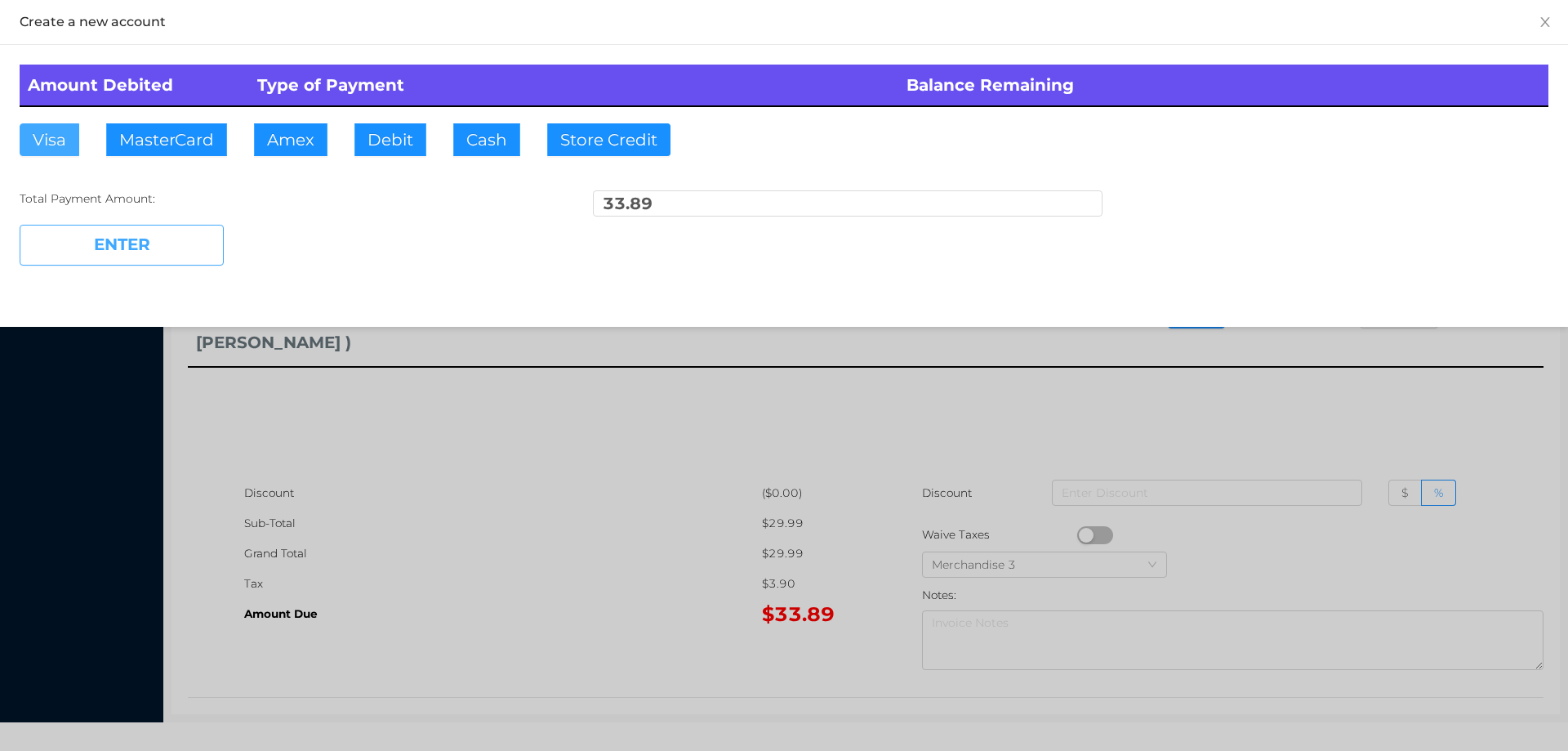
click at [47, 140] on button "Visa" at bounding box center [50, 139] width 60 height 33
click at [103, 257] on button "ENTER" at bounding box center [121, 245] width 204 height 41
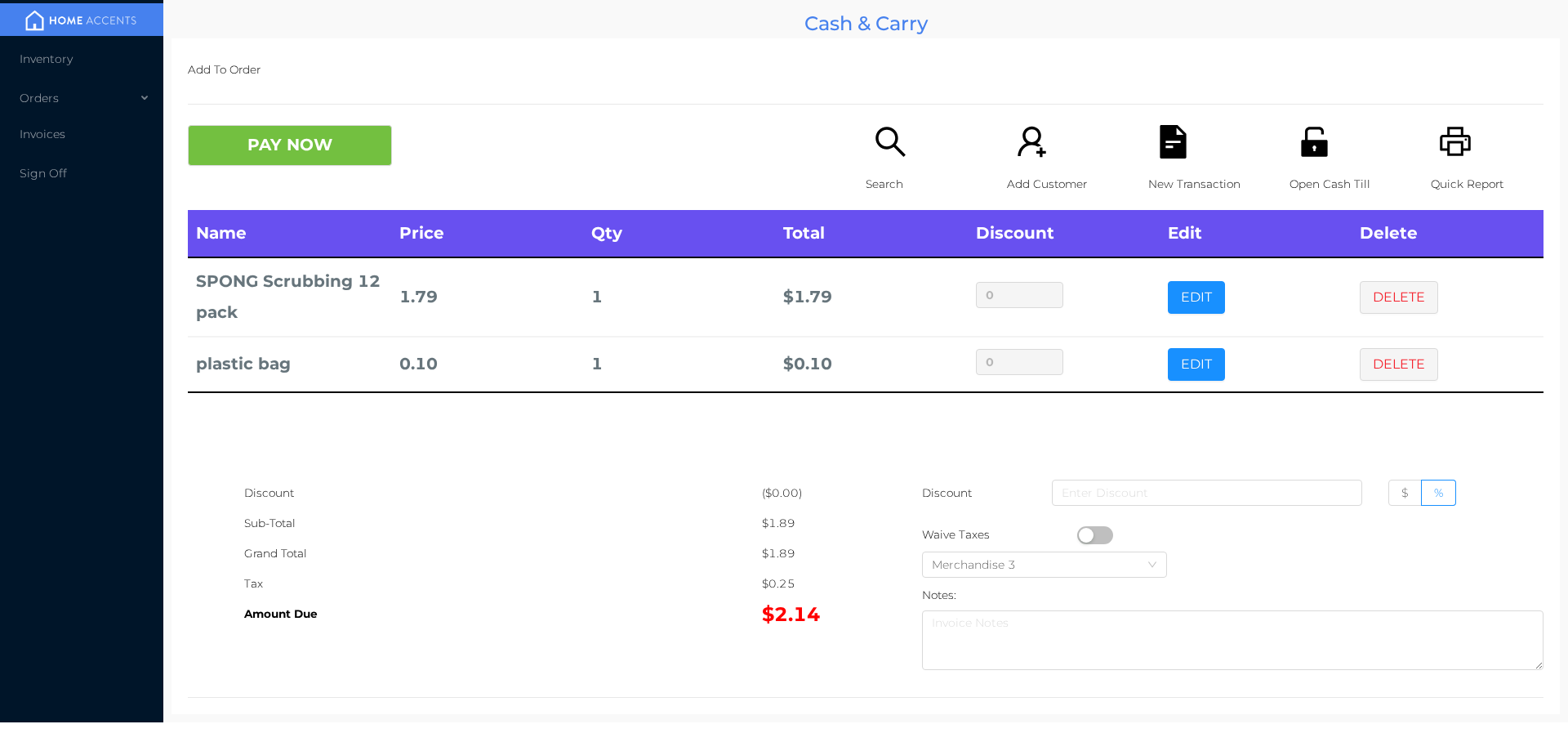
click at [877, 171] on p "Search" at bounding box center [922, 184] width 112 height 30
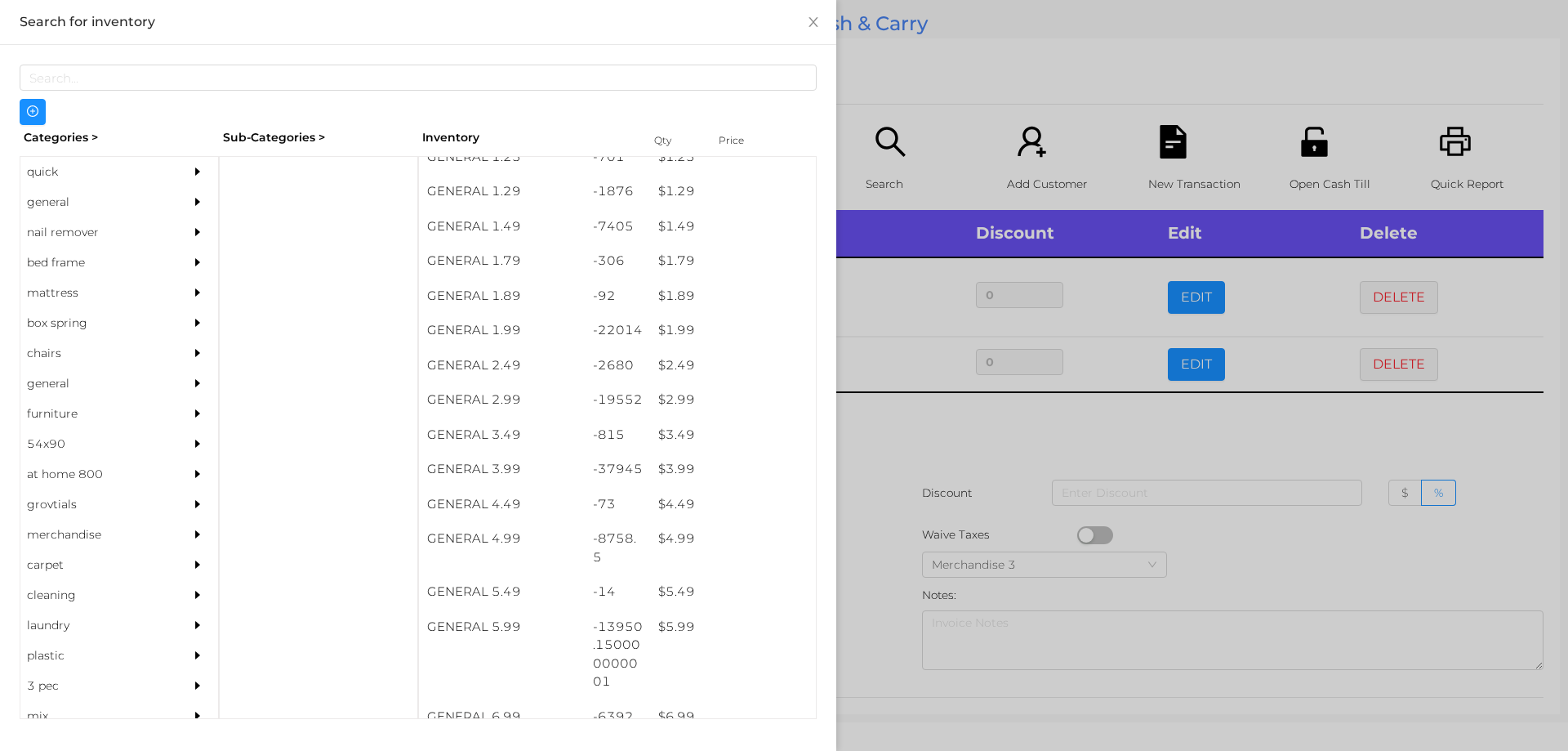
scroll to position [220, 0]
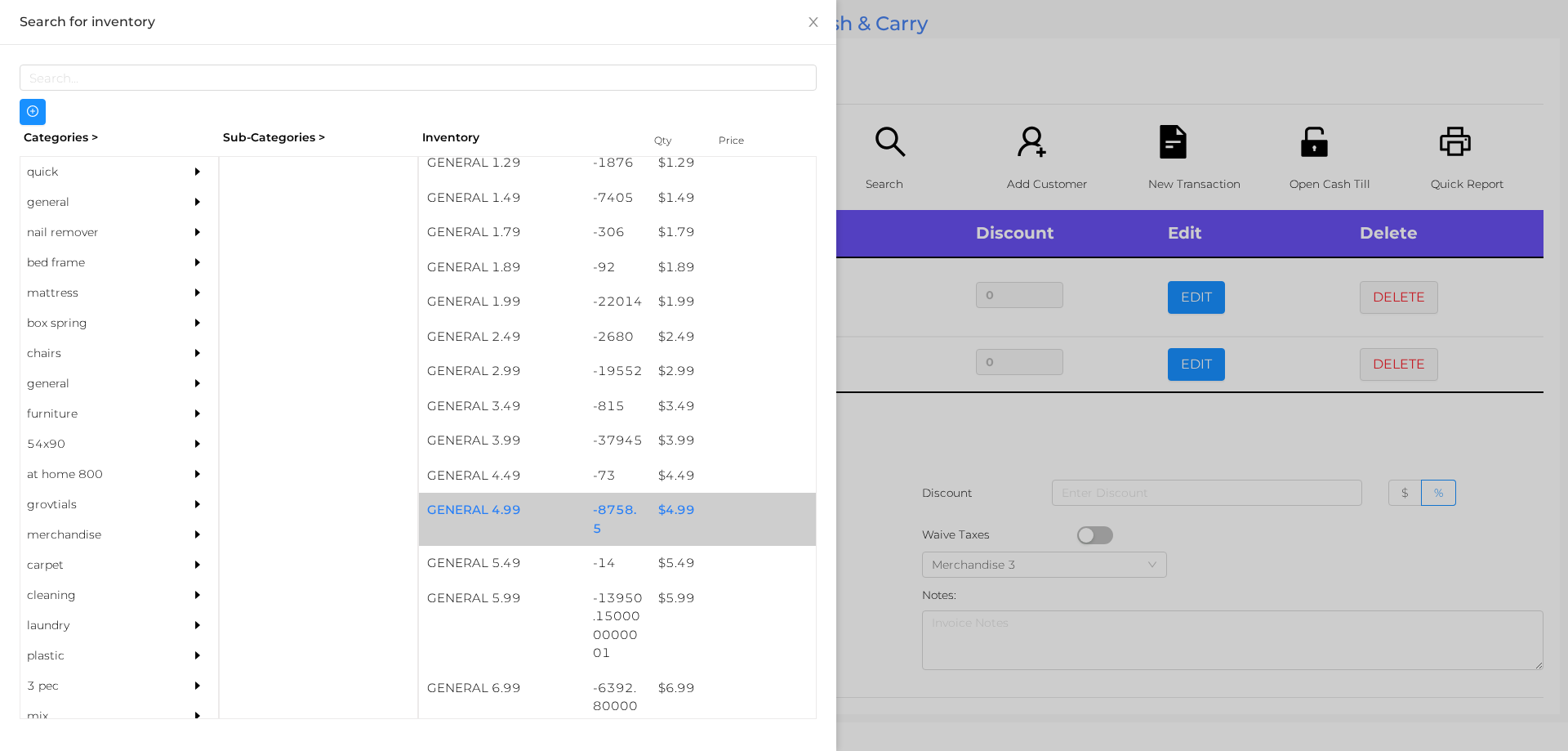
click at [671, 512] on div "$ 4.99" at bounding box center [733, 509] width 166 height 35
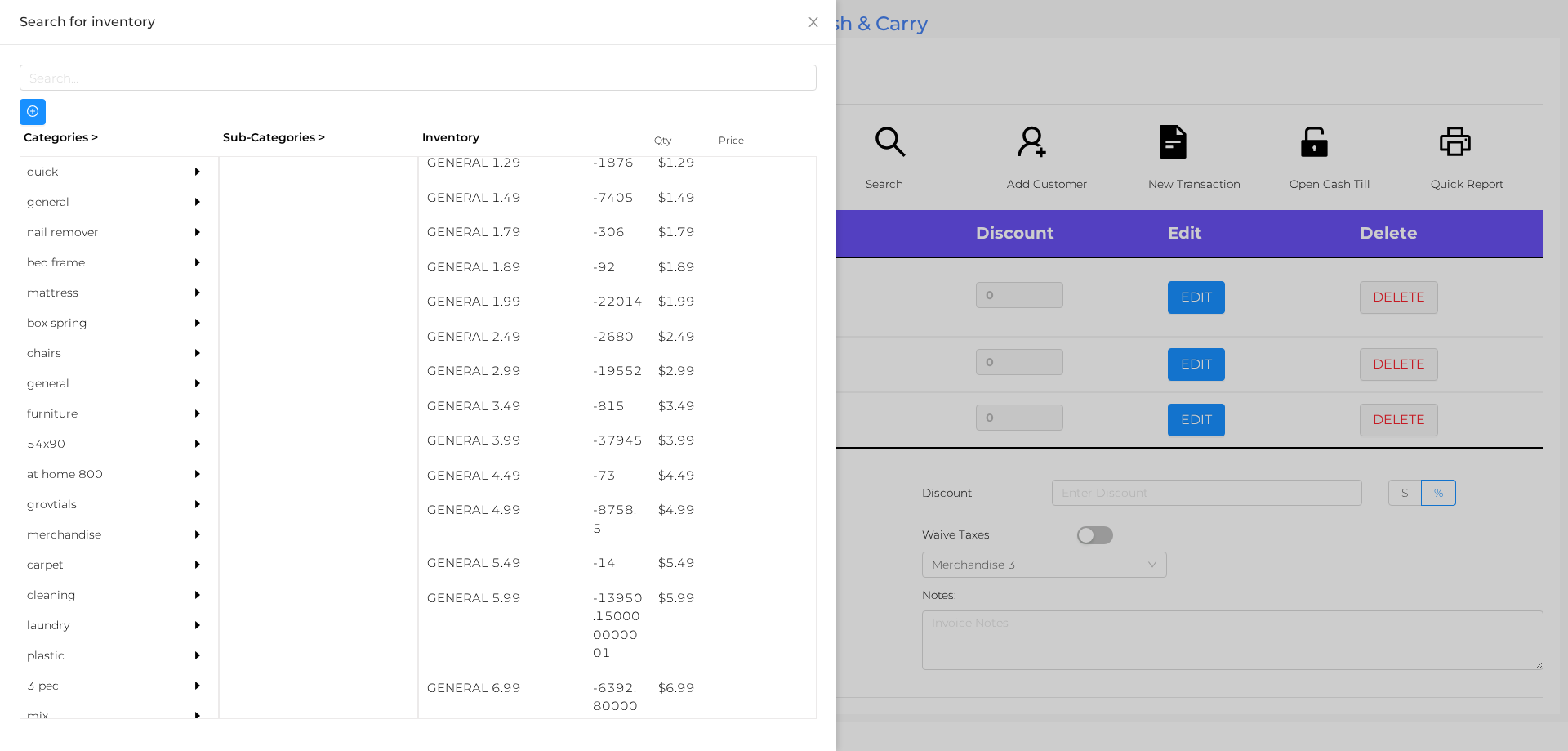
click at [861, 528] on div at bounding box center [784, 375] width 1568 height 751
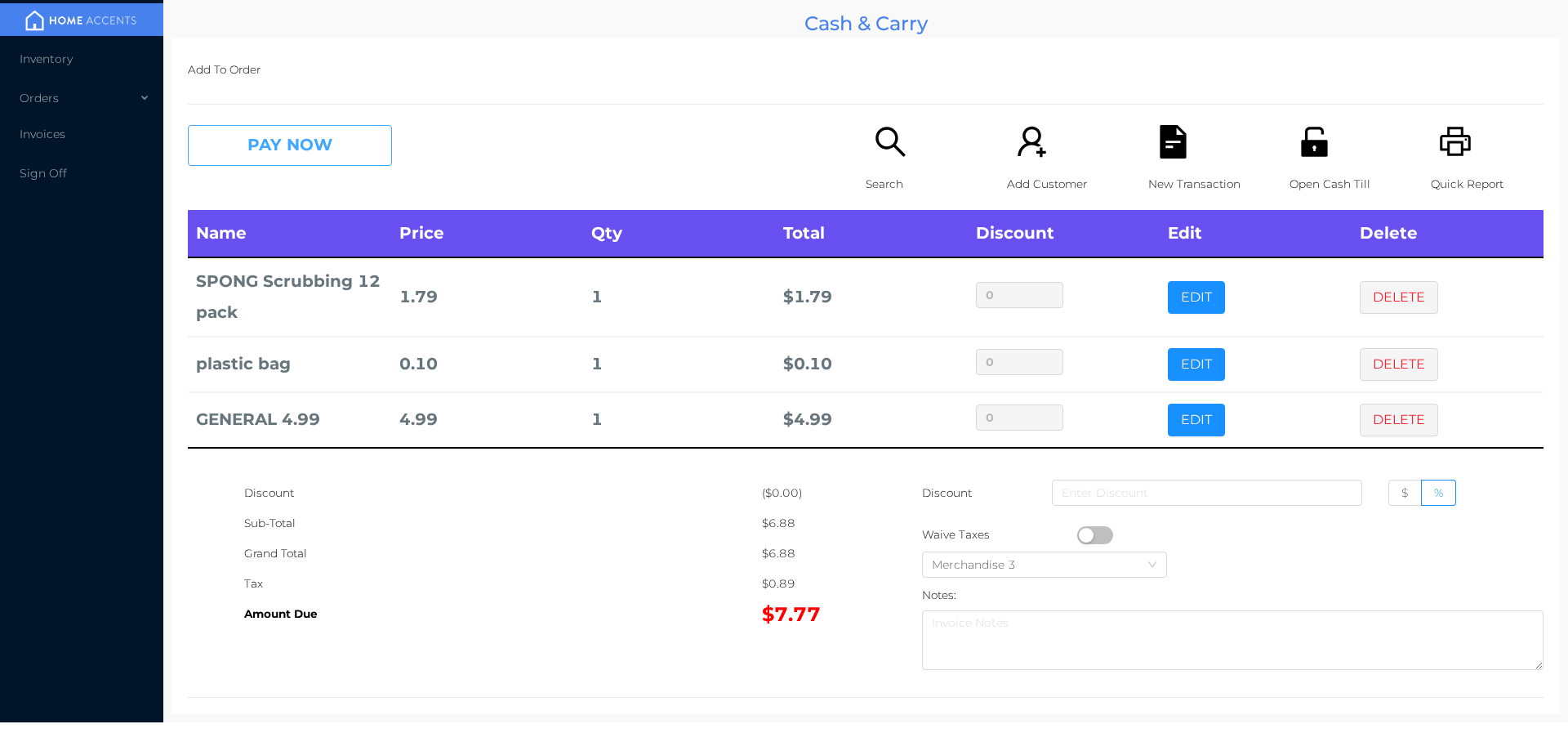
click at [276, 146] on button "PAY NOW" at bounding box center [289, 145] width 204 height 41
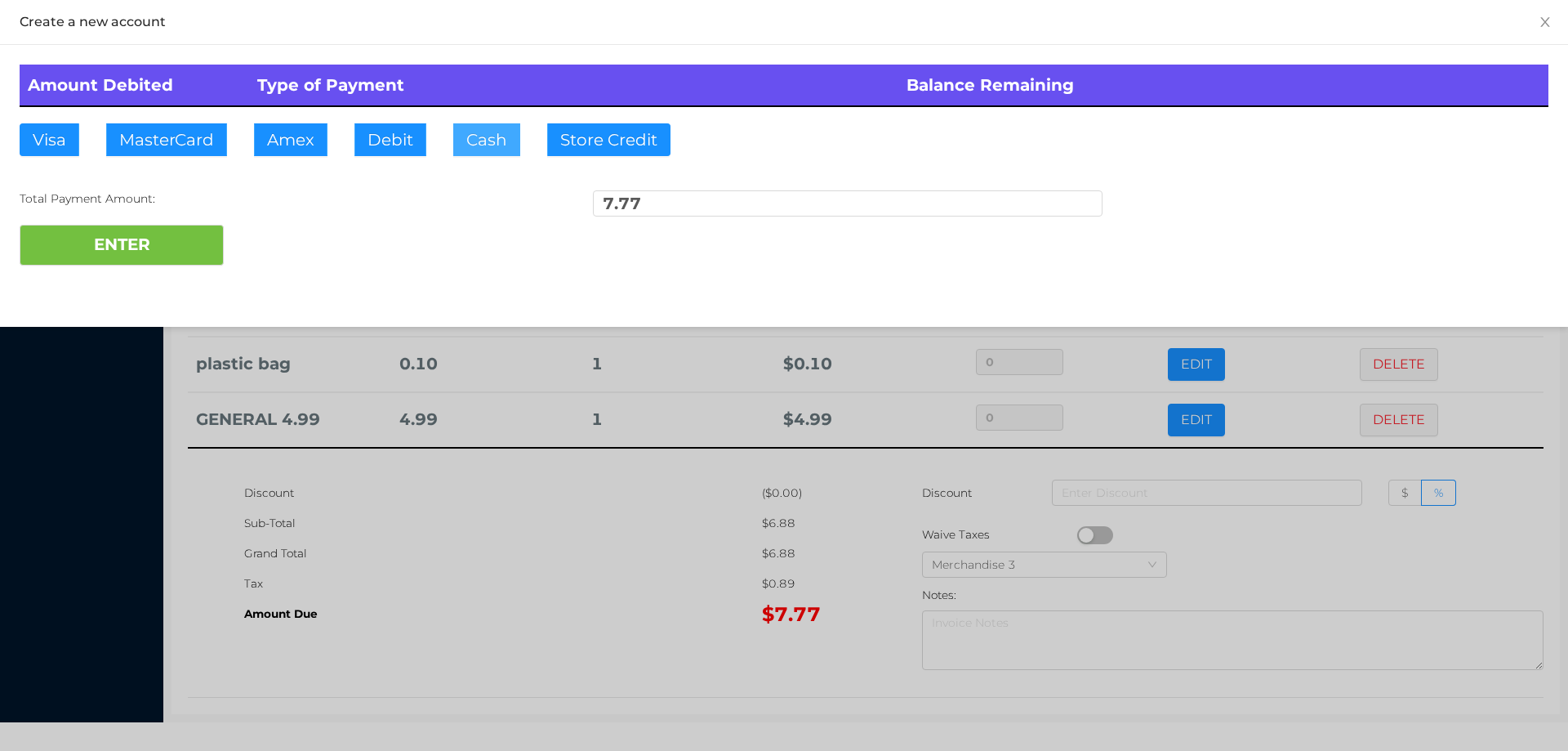
click at [477, 137] on button "Cash" at bounding box center [486, 139] width 67 height 33
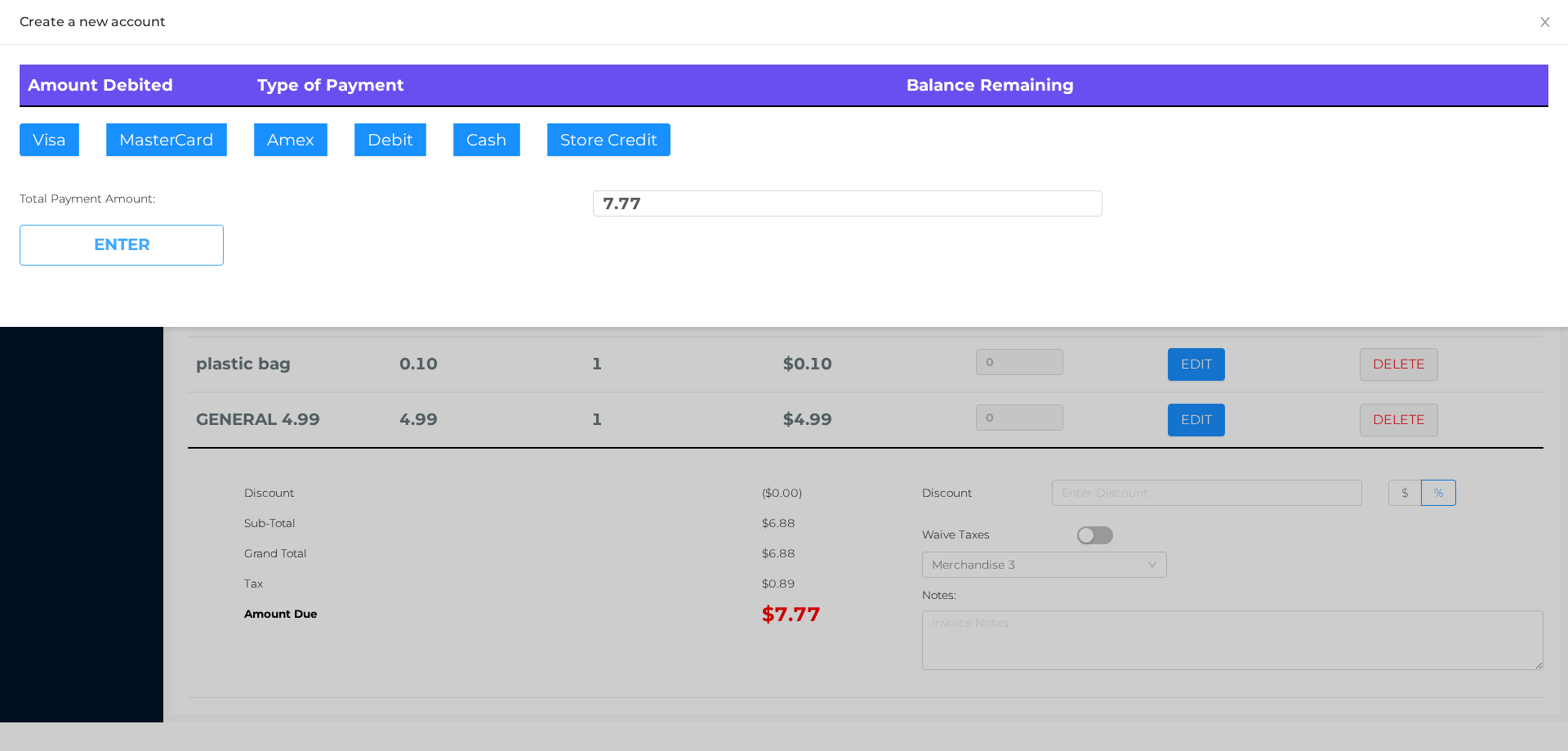
click at [124, 259] on button "ENTER" at bounding box center [121, 245] width 204 height 41
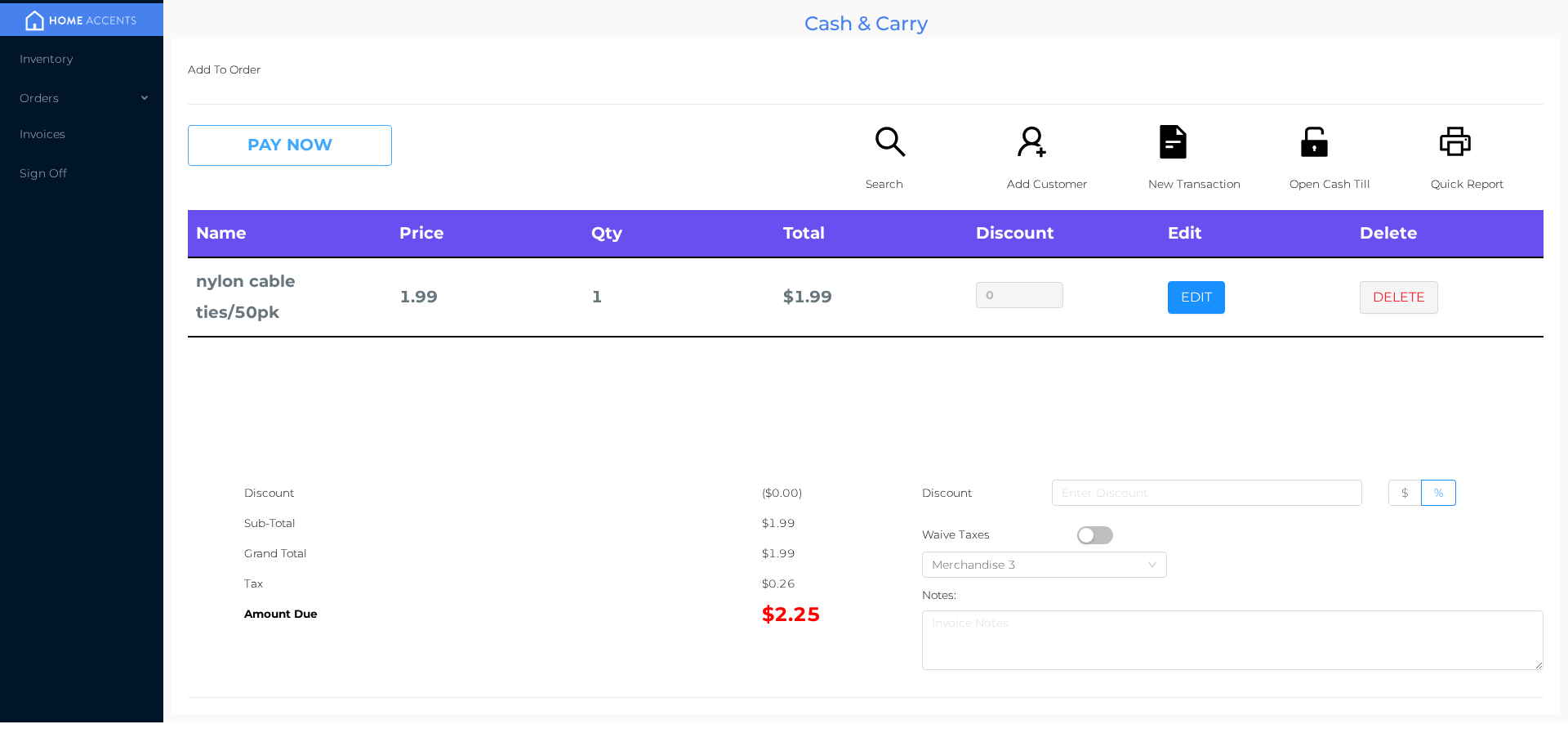
click at [290, 163] on button "PAY NOW" at bounding box center [289, 145] width 204 height 41
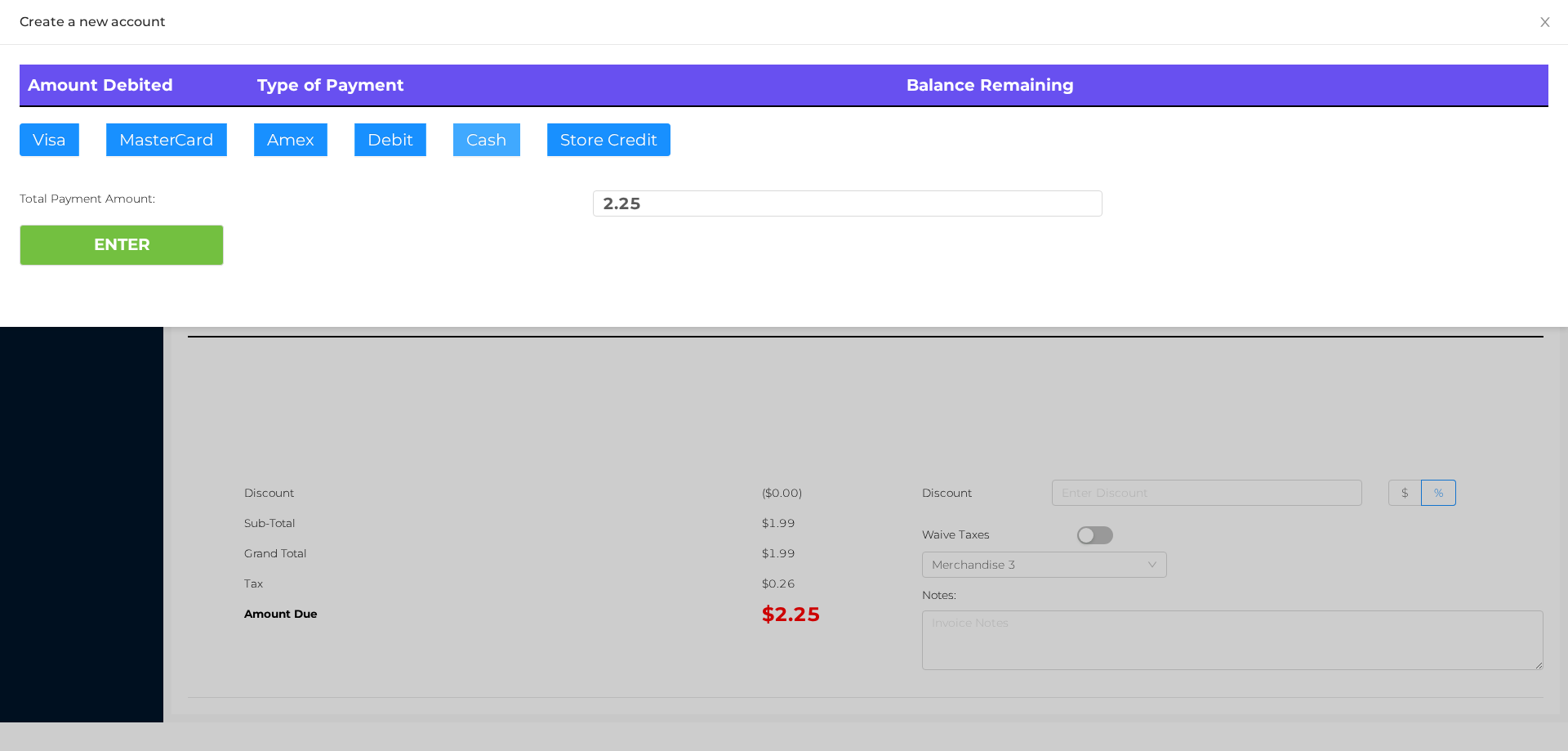
click at [482, 148] on button "Cash" at bounding box center [486, 139] width 67 height 33
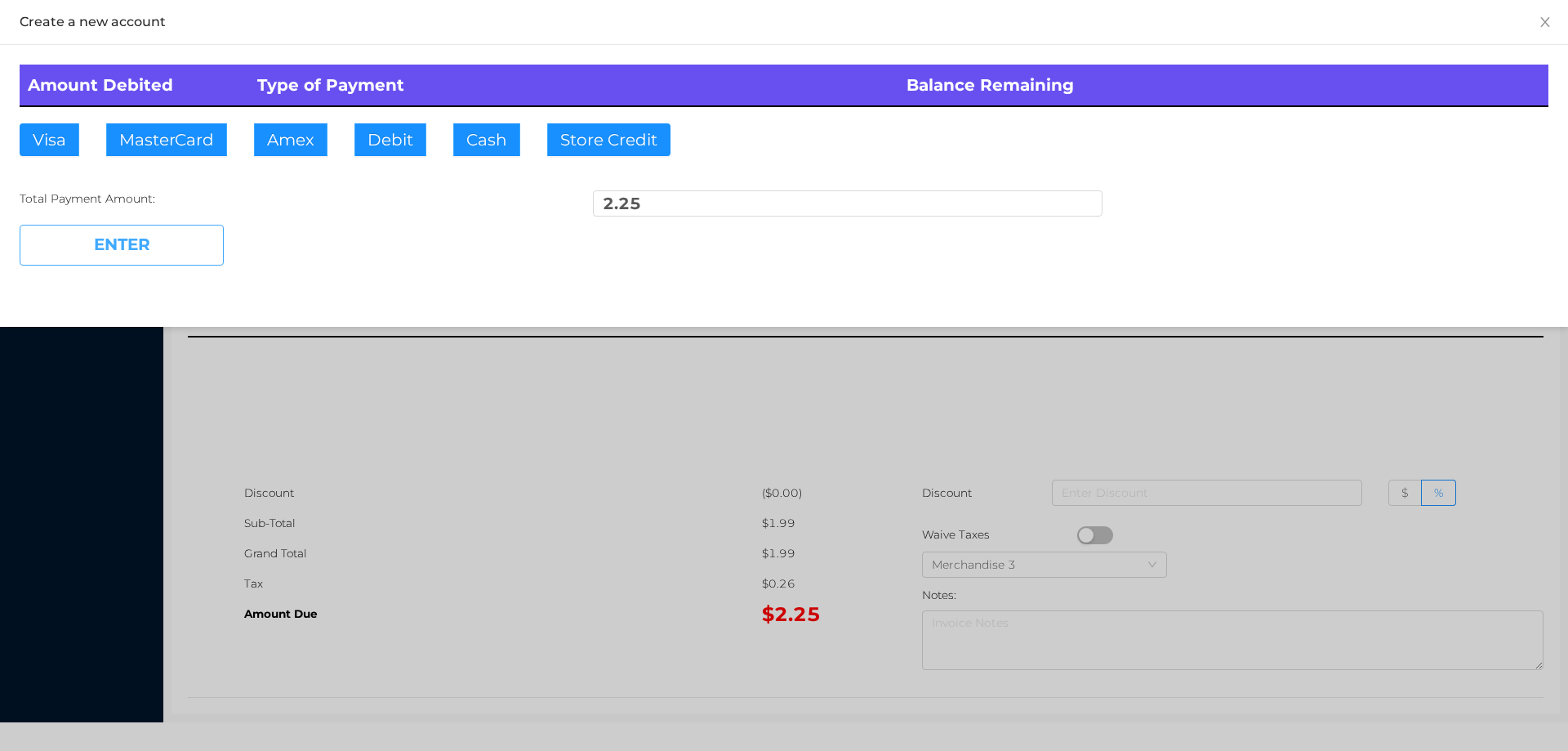
click at [144, 263] on button "ENTER" at bounding box center [121, 245] width 204 height 41
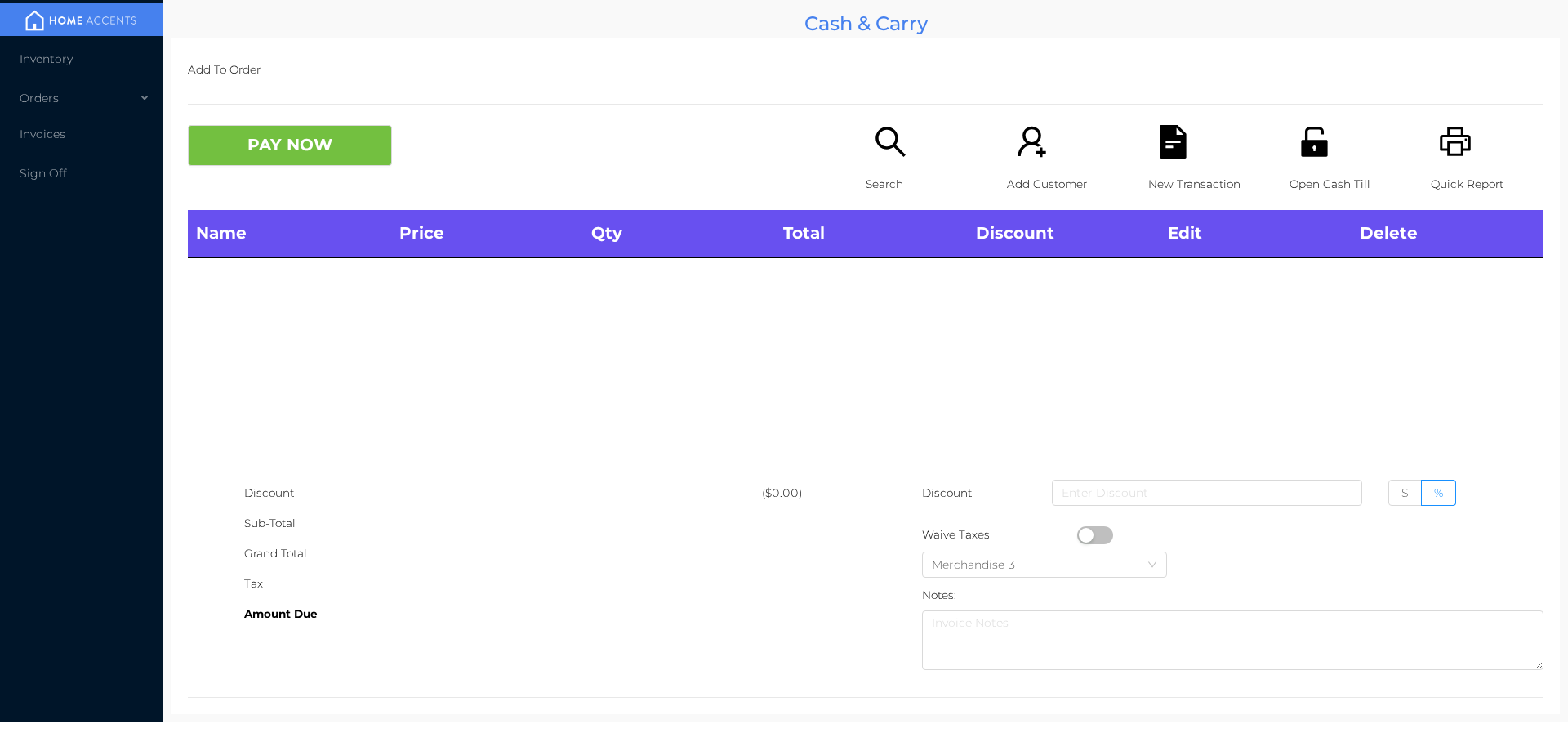
click at [879, 157] on icon "icon: search" at bounding box center [891, 142] width 34 height 34
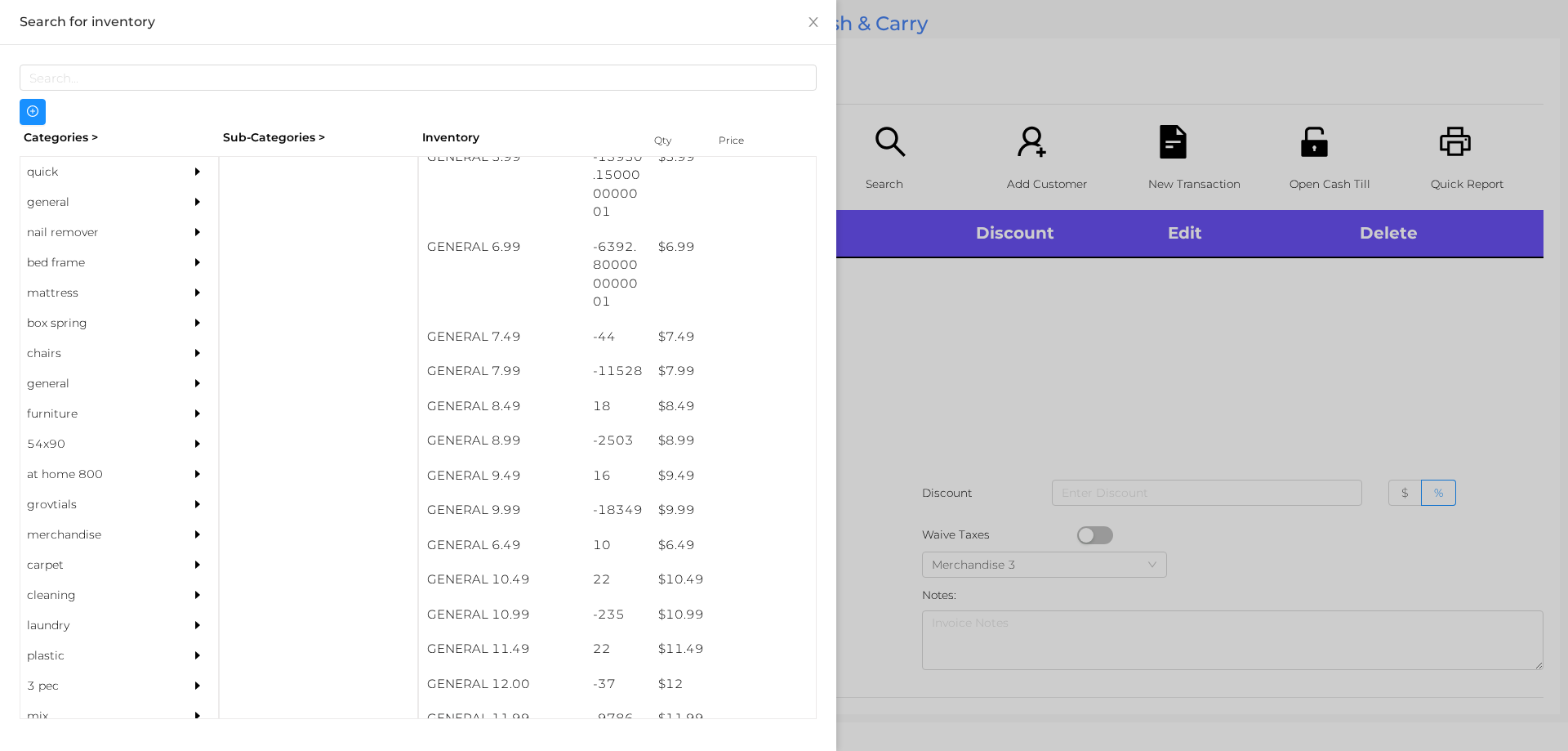
scroll to position [693, 0]
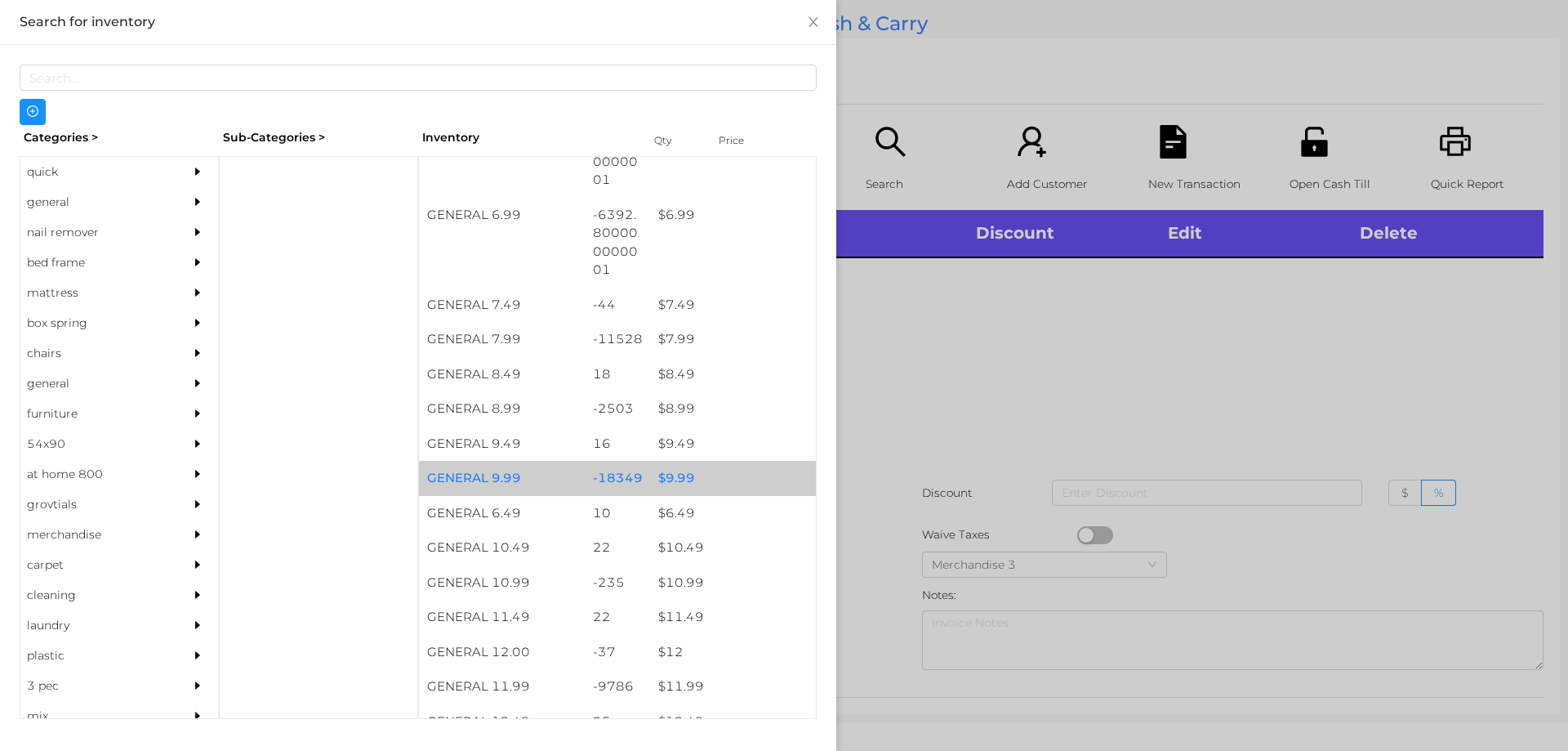
click at [664, 486] on div "$ 9.99" at bounding box center [733, 477] width 166 height 35
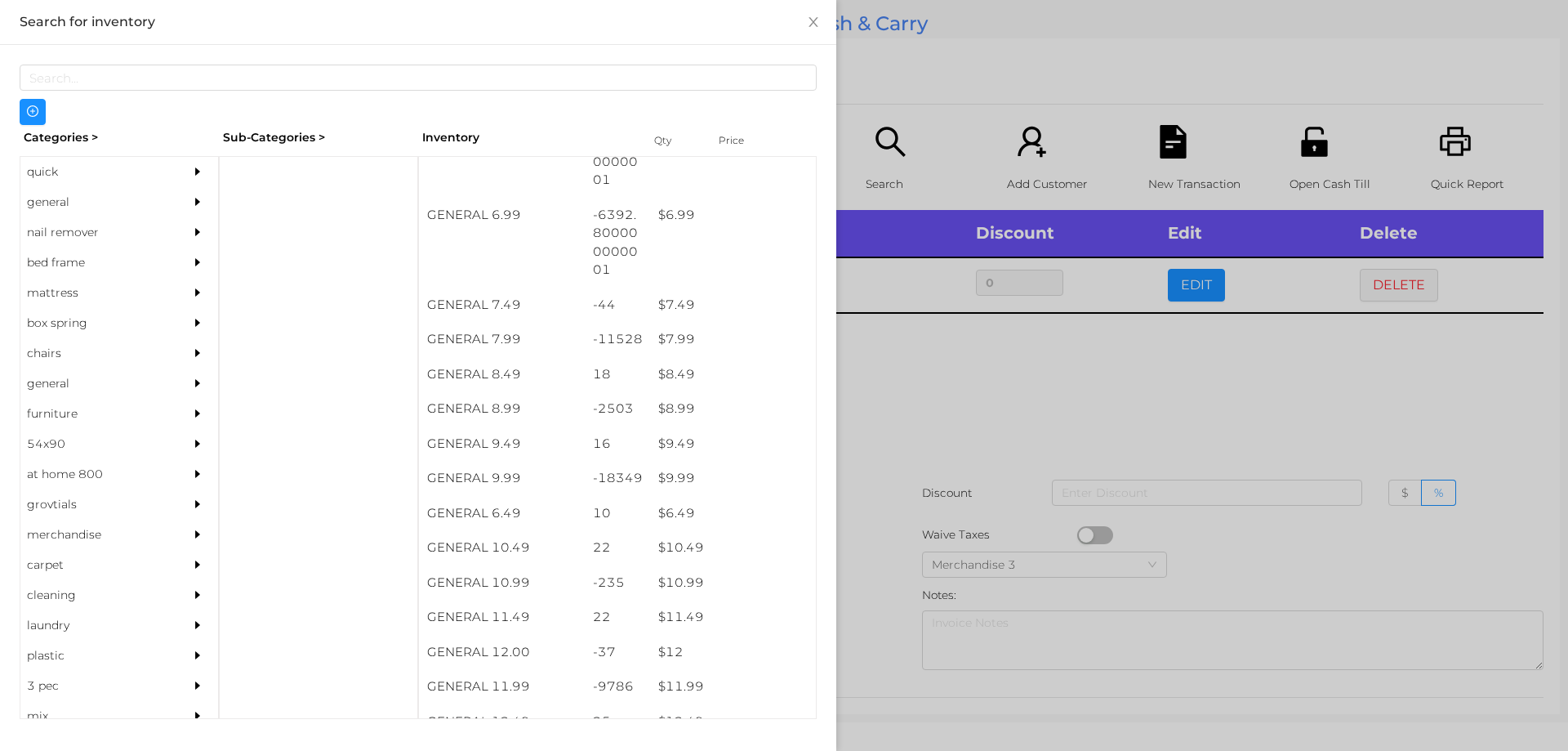
click at [901, 419] on div at bounding box center [784, 375] width 1568 height 751
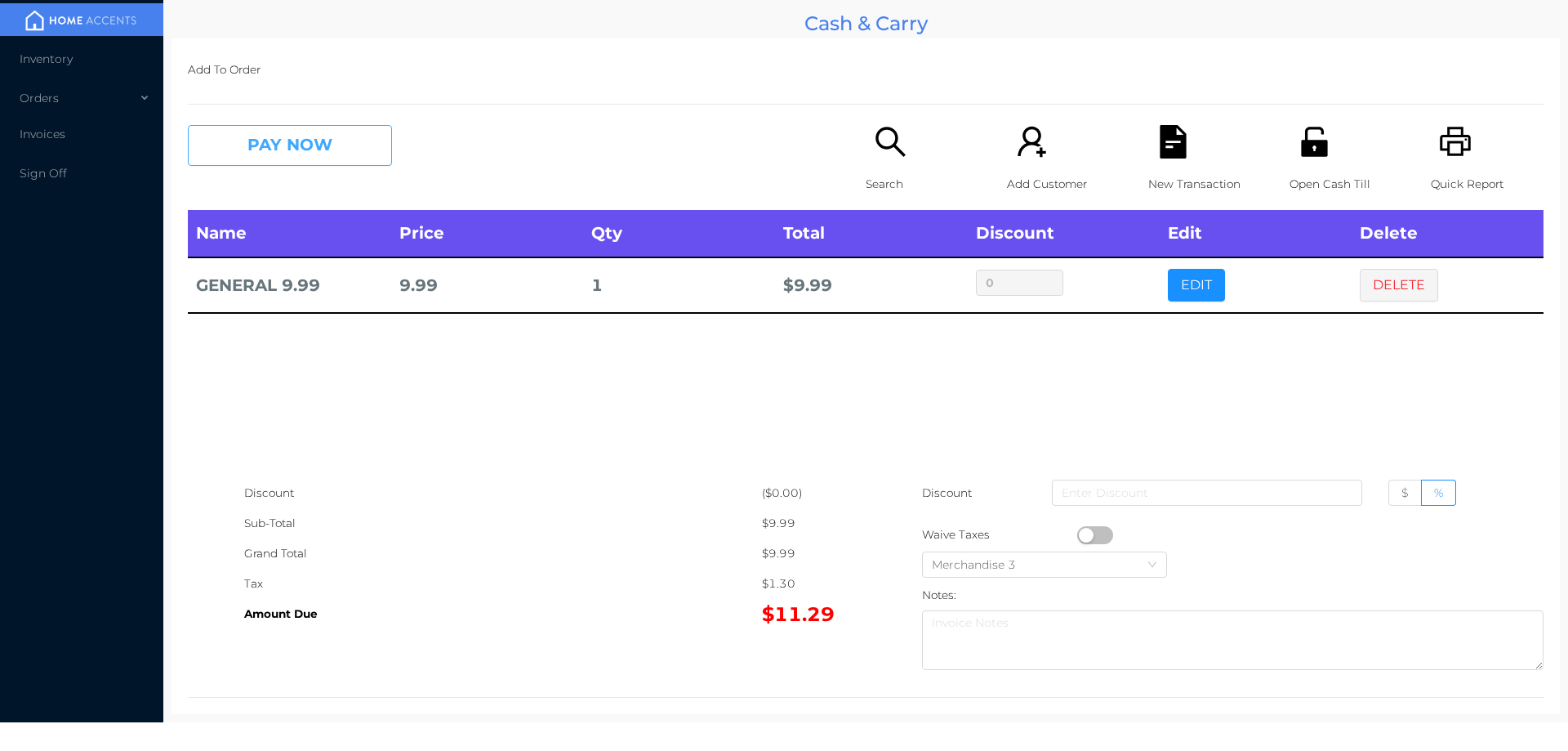
click at [339, 159] on button "PAY NOW" at bounding box center [289, 145] width 204 height 41
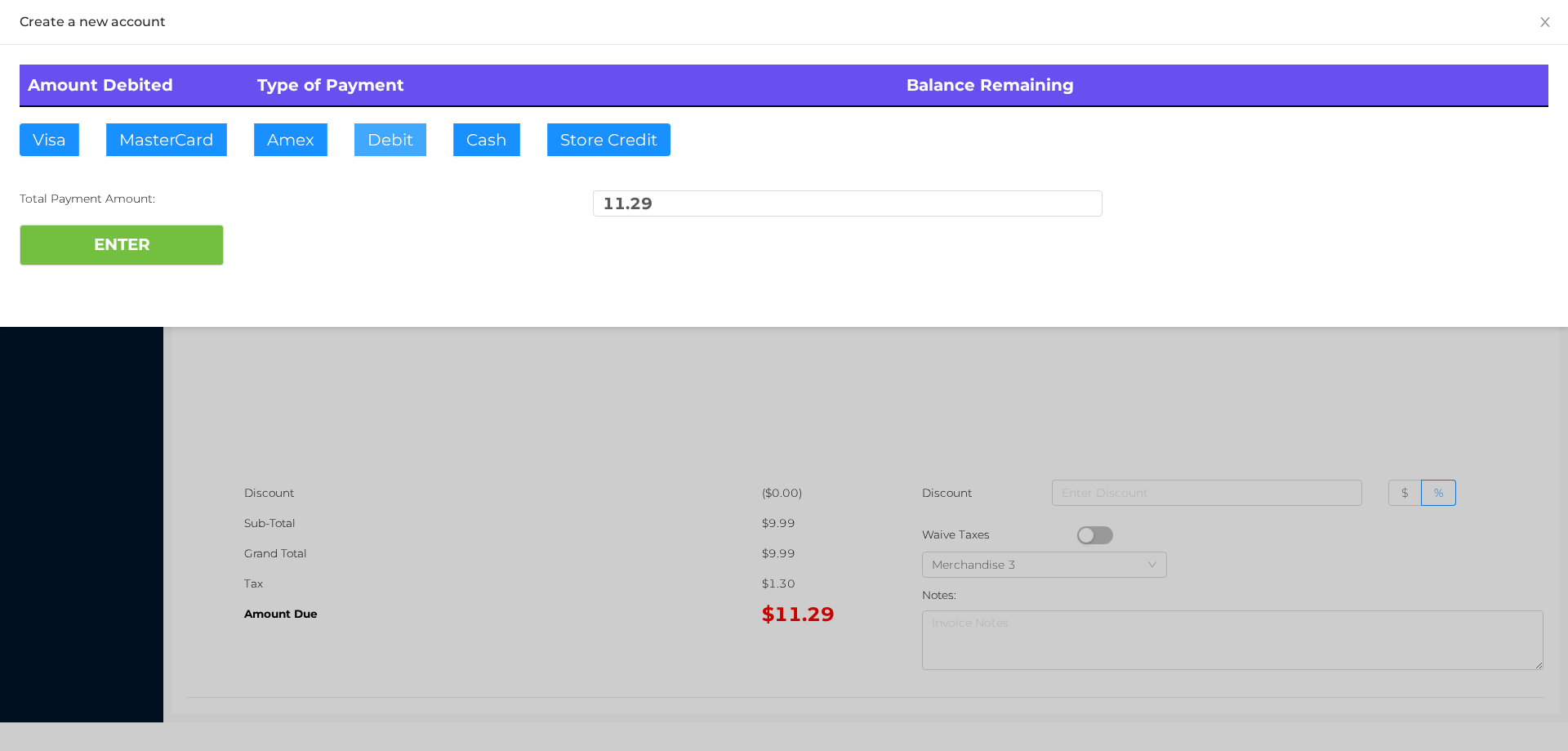
click at [379, 139] on button "Debit" at bounding box center [390, 139] width 72 height 33
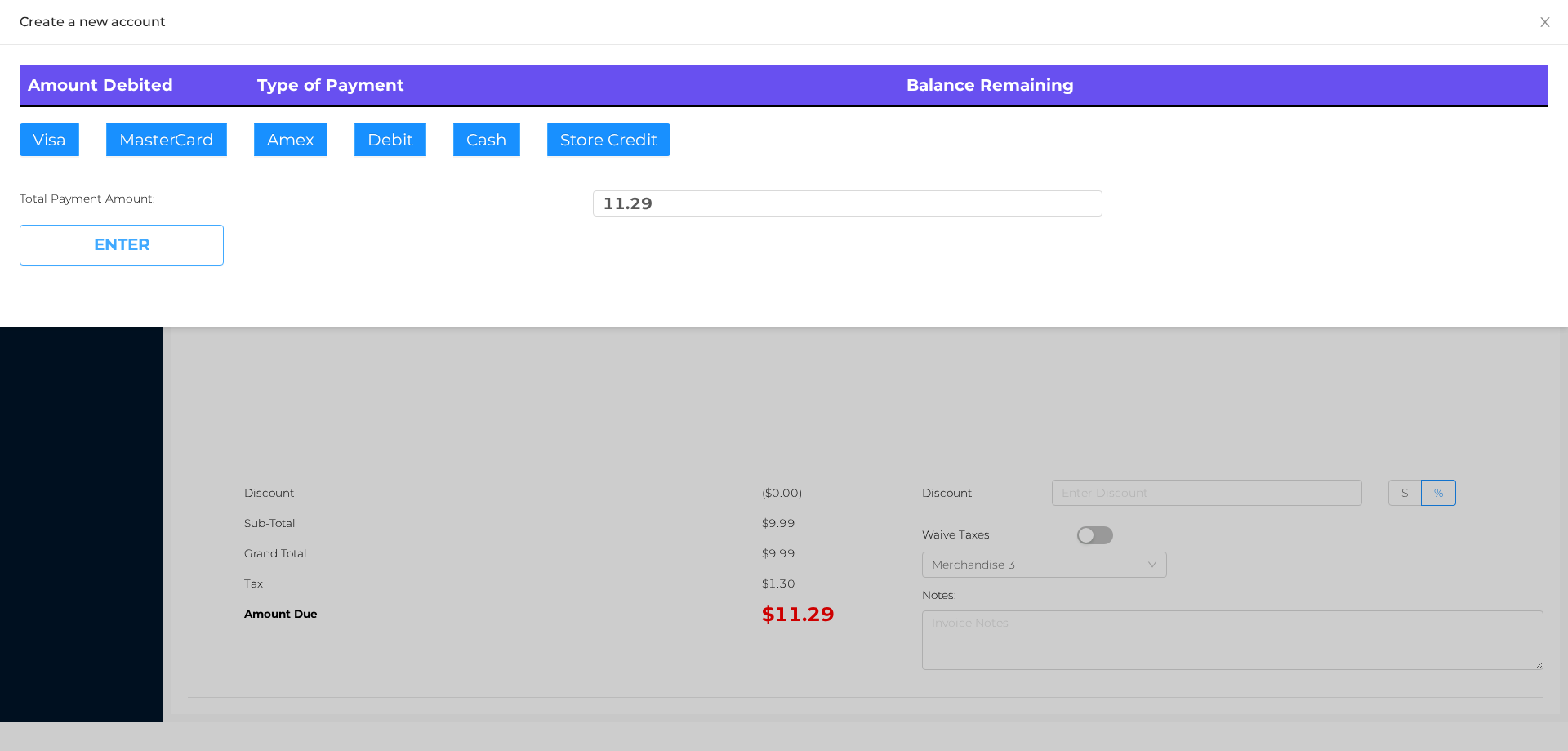
click at [162, 250] on button "ENTER" at bounding box center [121, 245] width 204 height 41
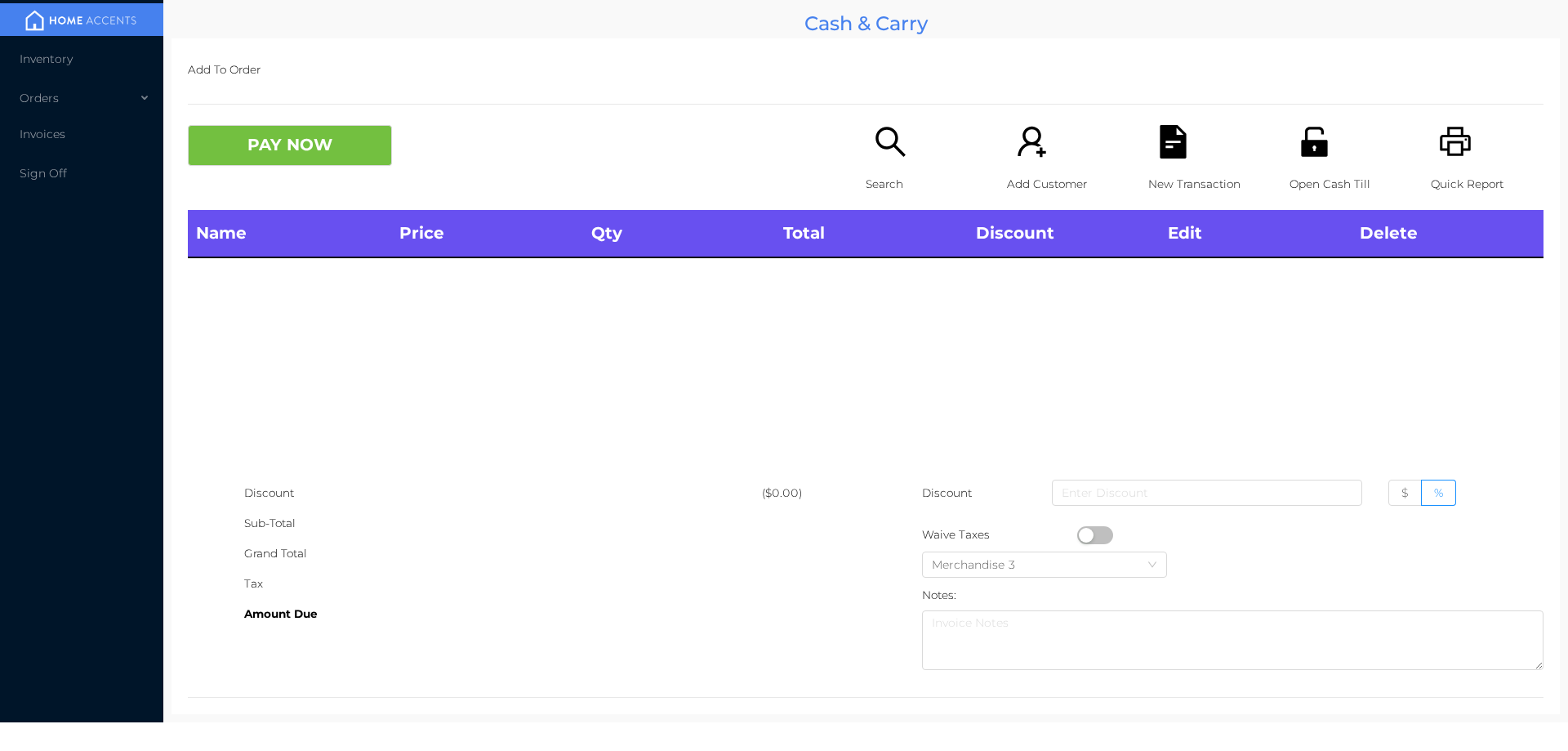
click at [873, 177] on p "Search" at bounding box center [922, 184] width 112 height 30
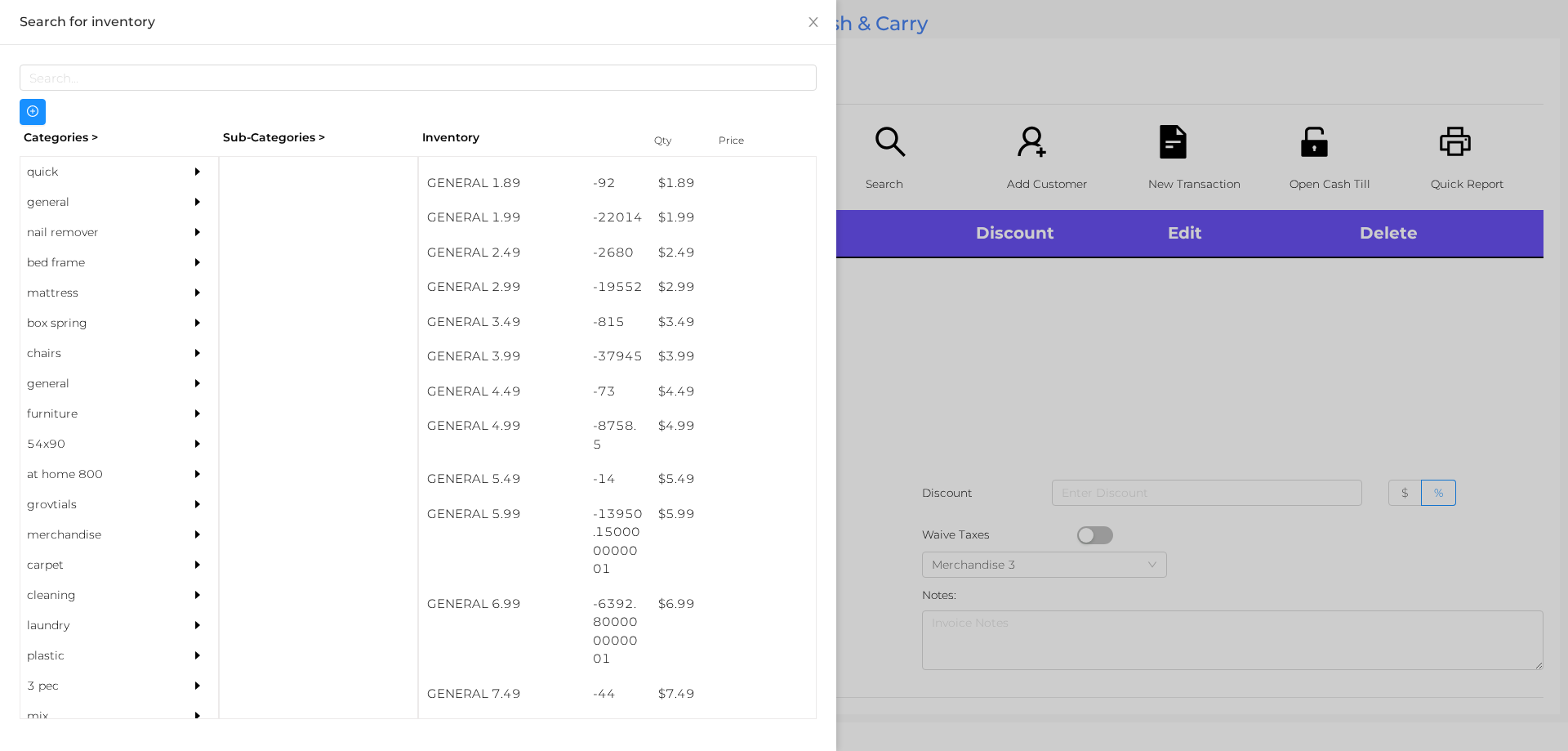
scroll to position [318, 0]
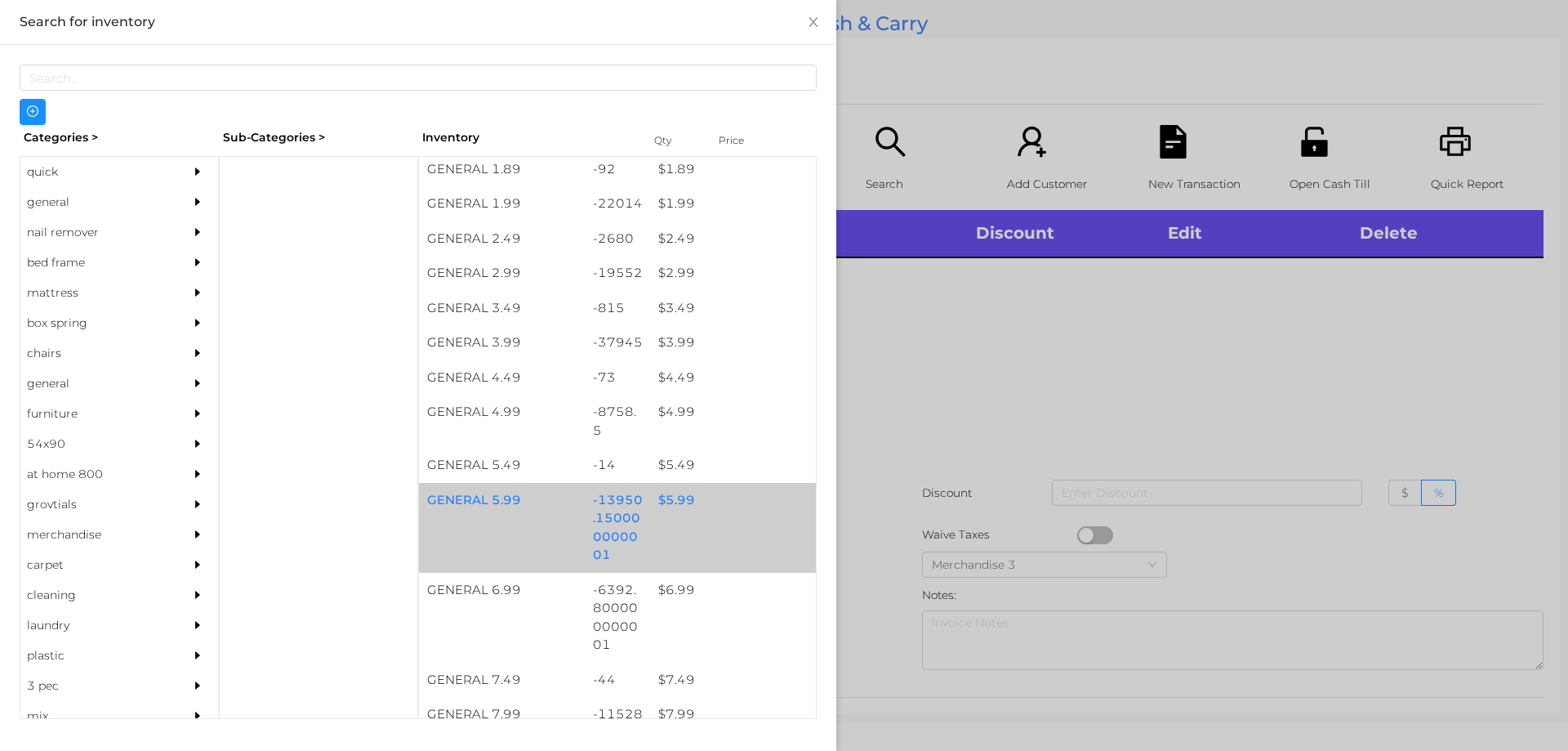
click at [671, 500] on div "$ 5.99" at bounding box center [733, 499] width 166 height 35
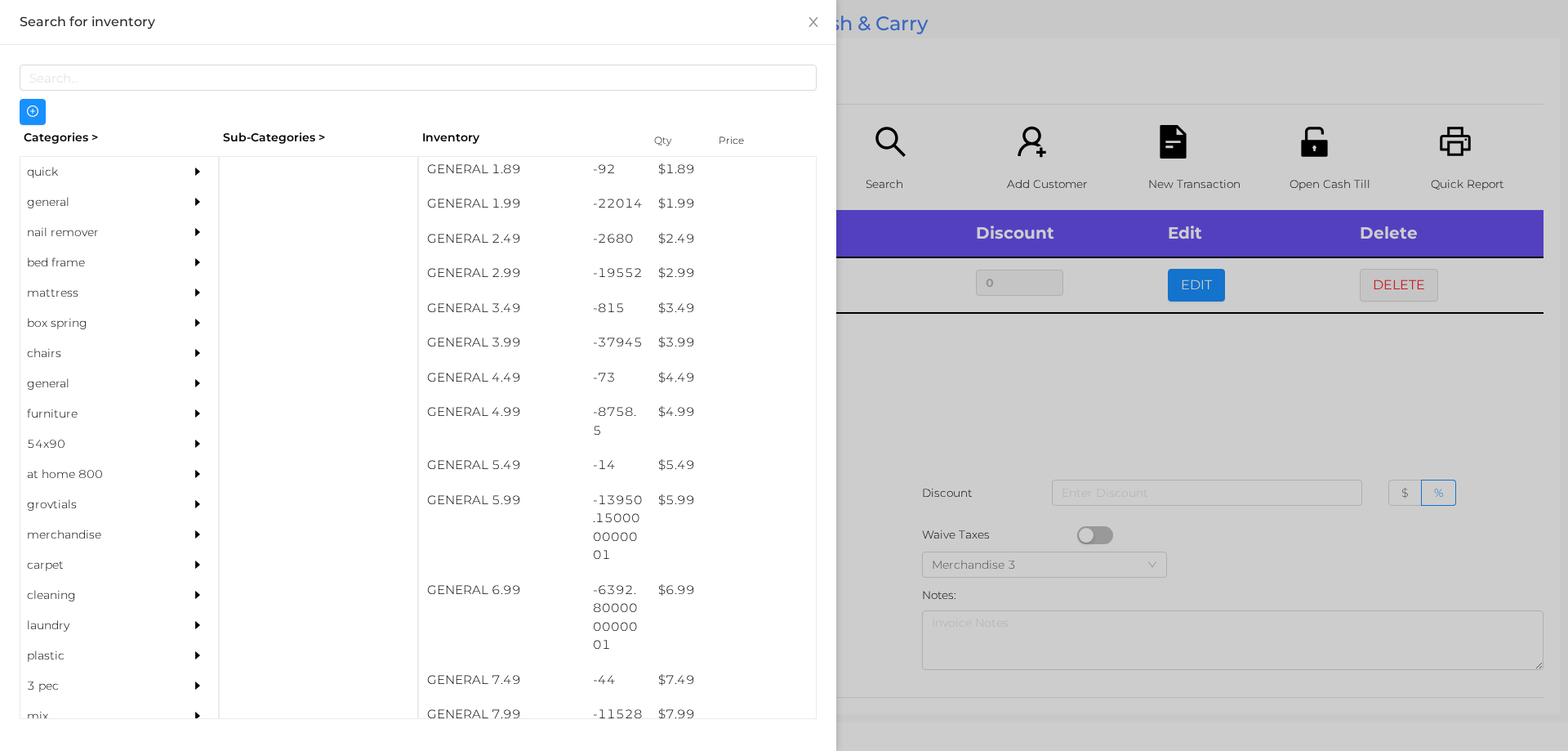
click at [935, 391] on div at bounding box center [784, 375] width 1568 height 751
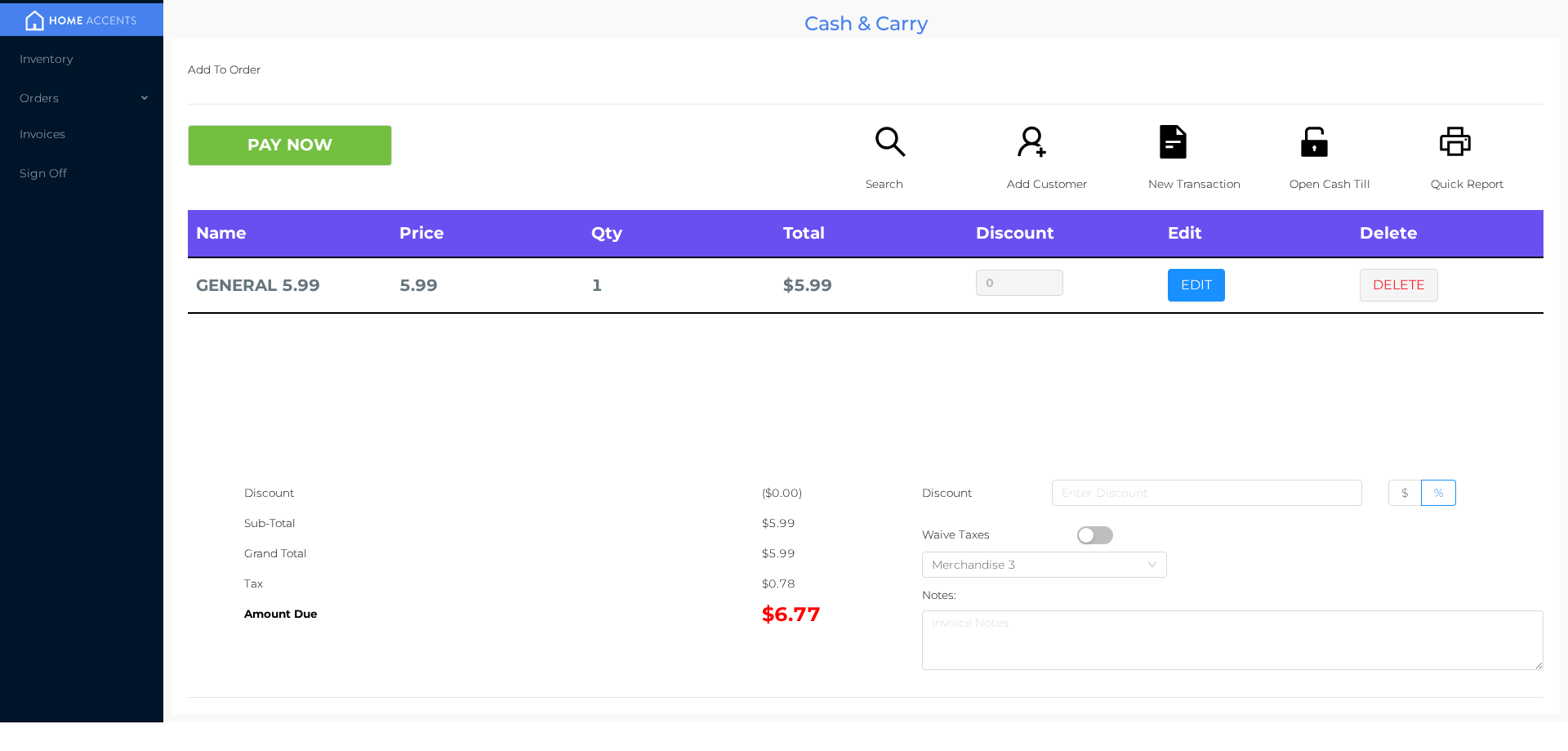
click at [871, 176] on p "Search" at bounding box center [922, 184] width 112 height 30
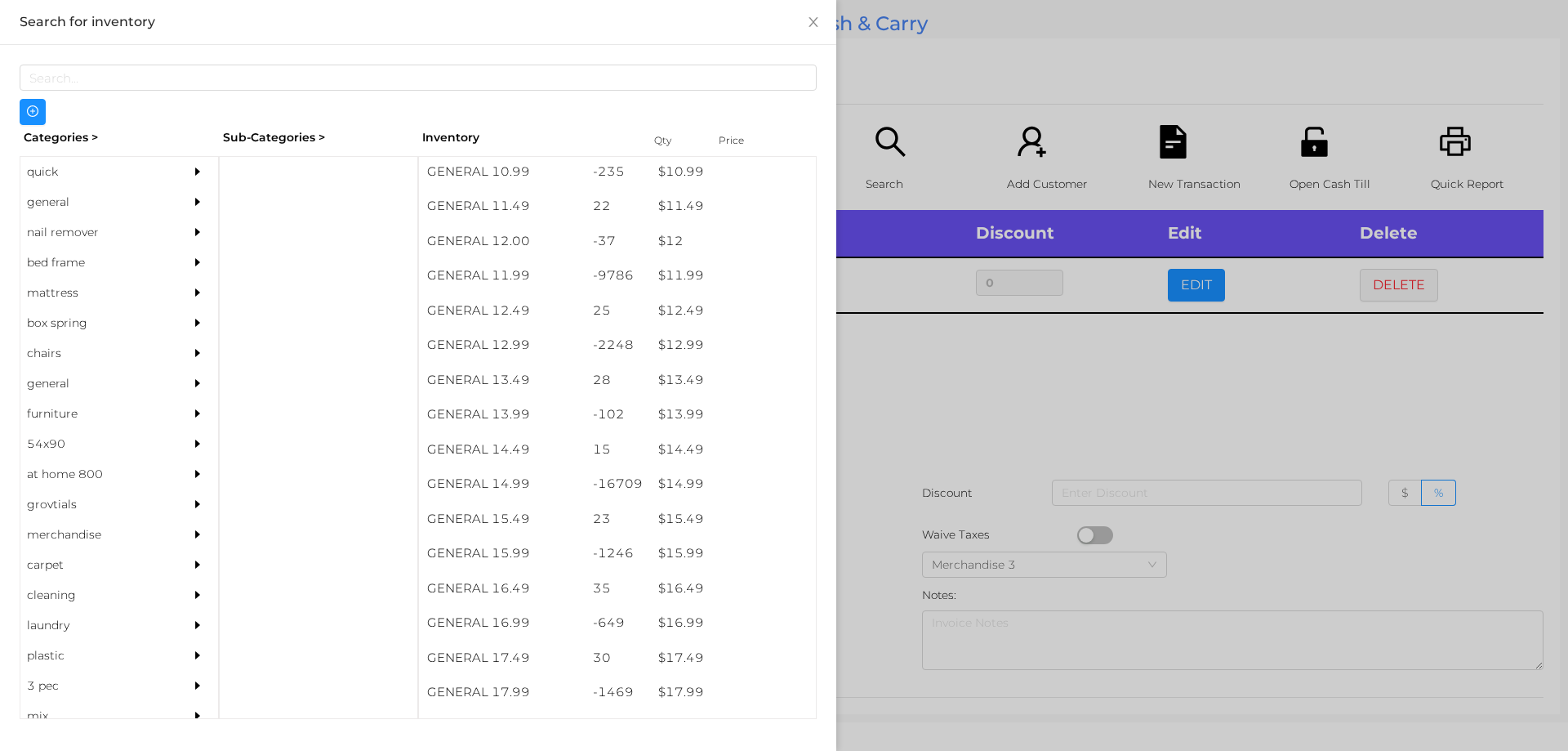
scroll to position [1109, 0]
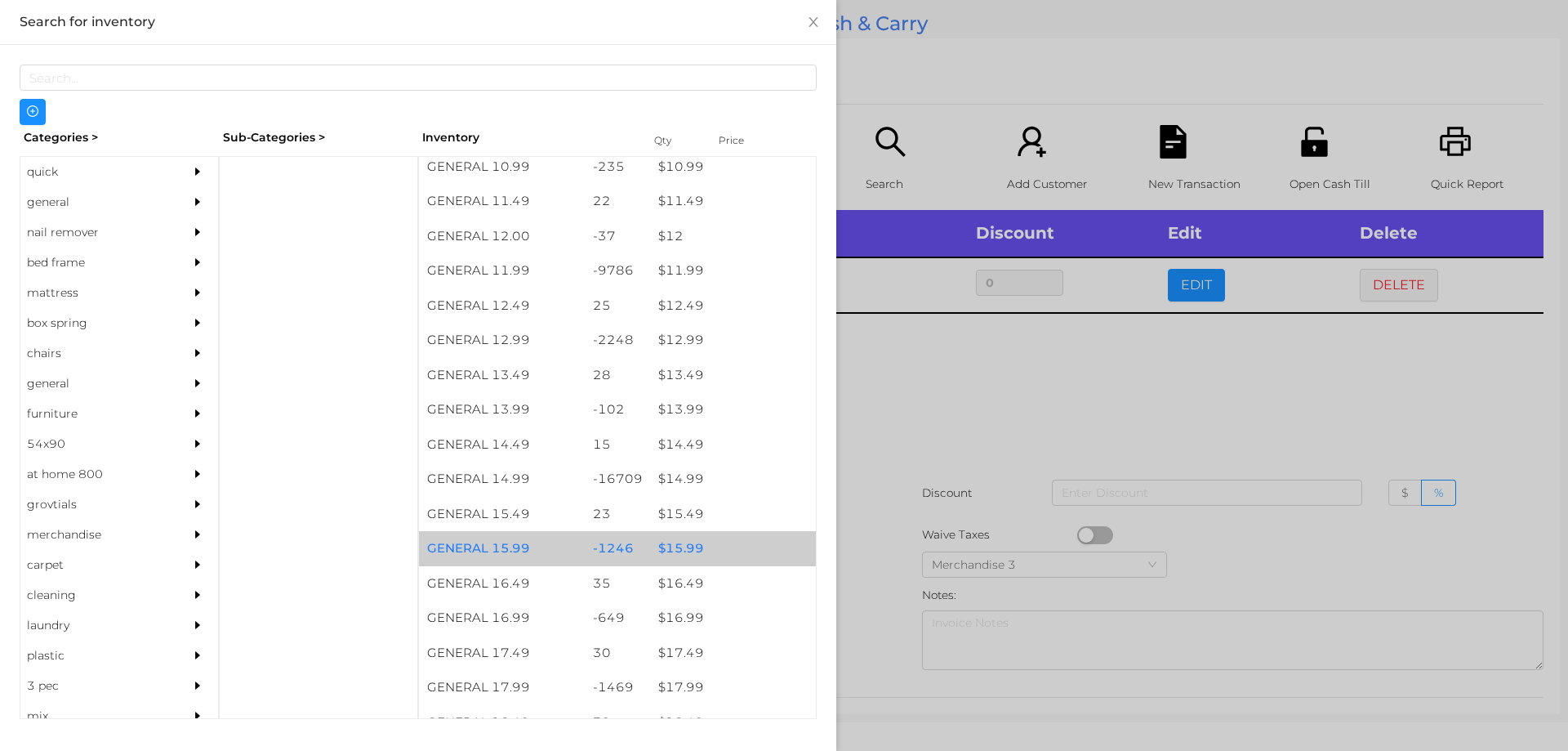
click at [688, 556] on div "$ 15.99" at bounding box center [733, 548] width 166 height 35
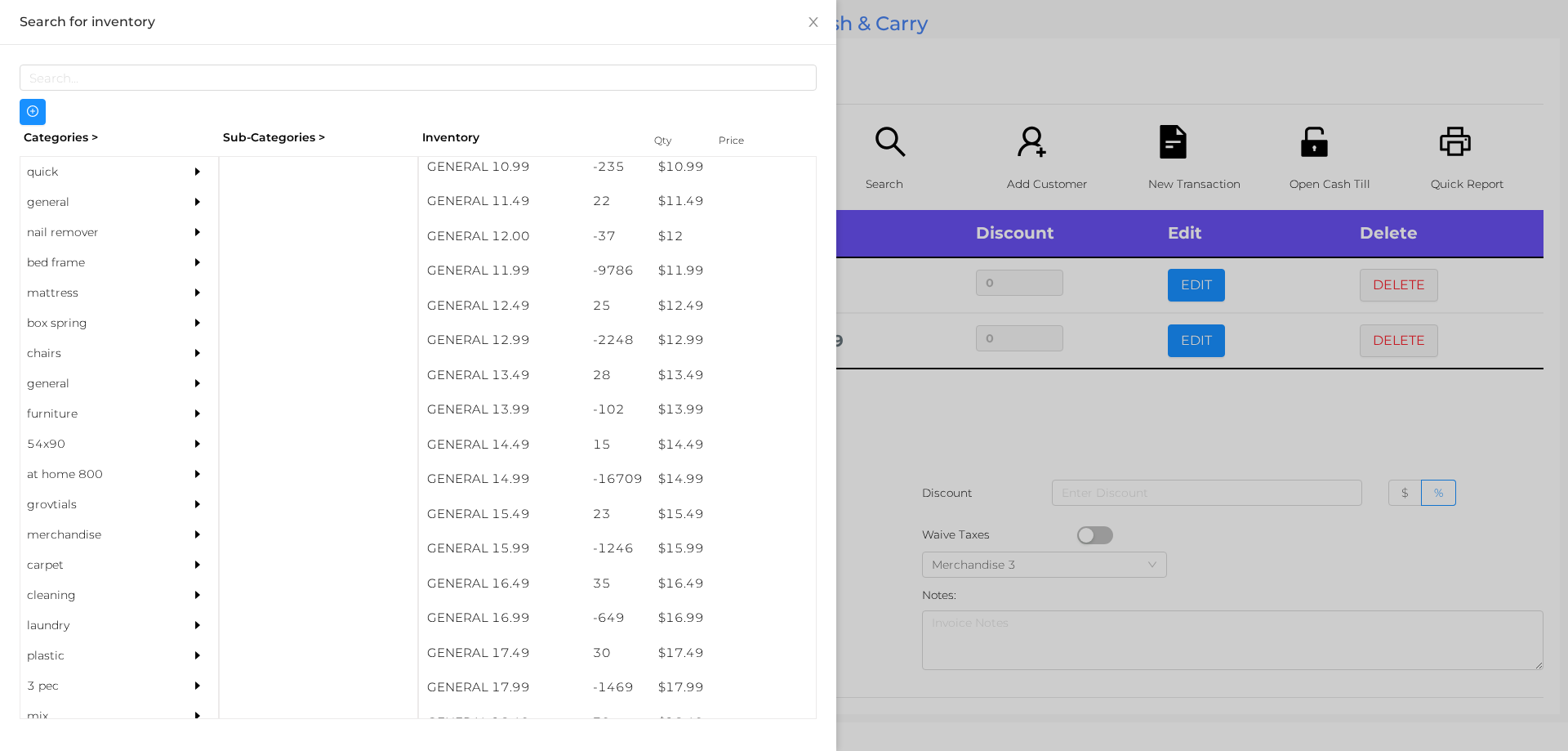
click at [883, 530] on div at bounding box center [784, 375] width 1568 height 751
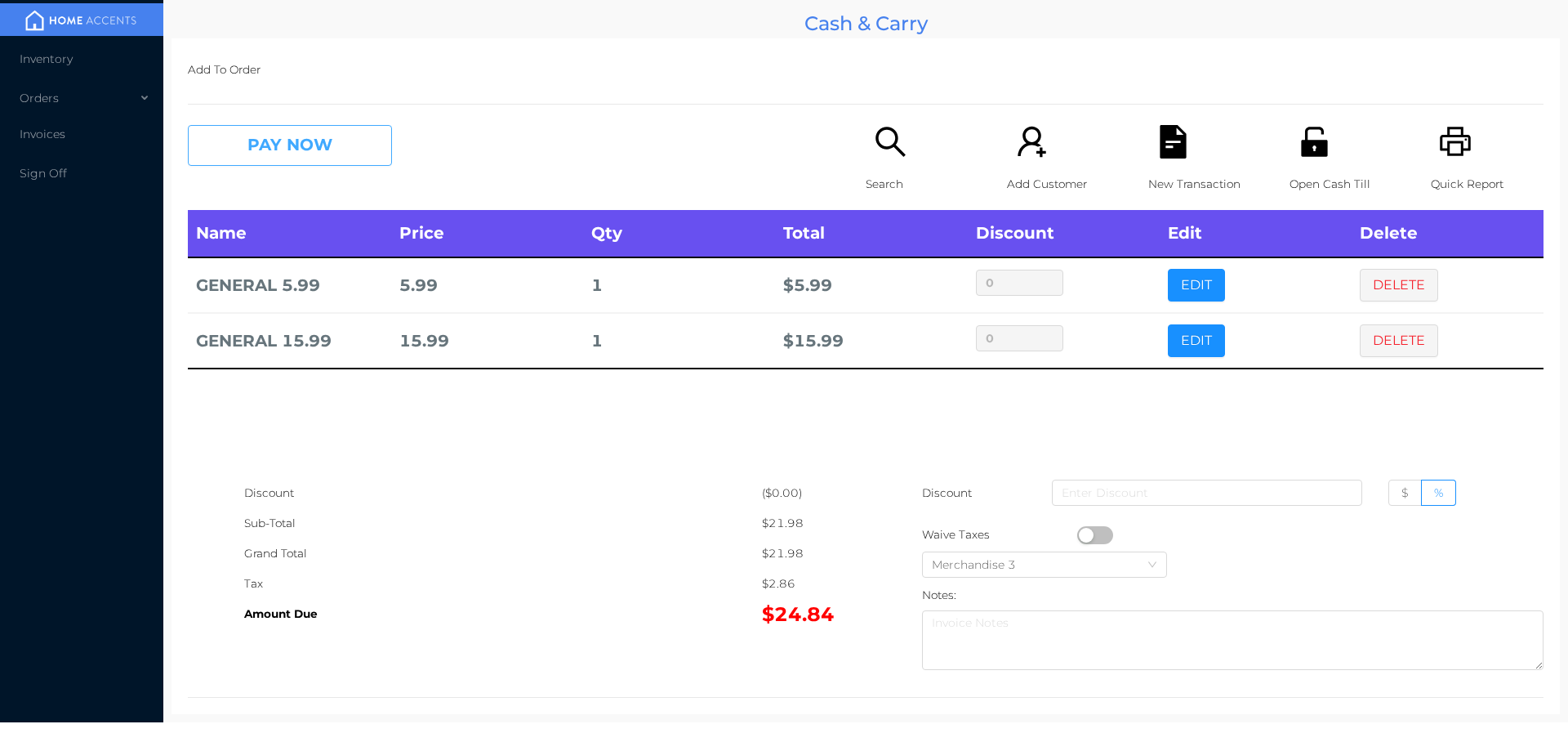
click at [306, 139] on button "PAY NOW" at bounding box center [289, 145] width 204 height 41
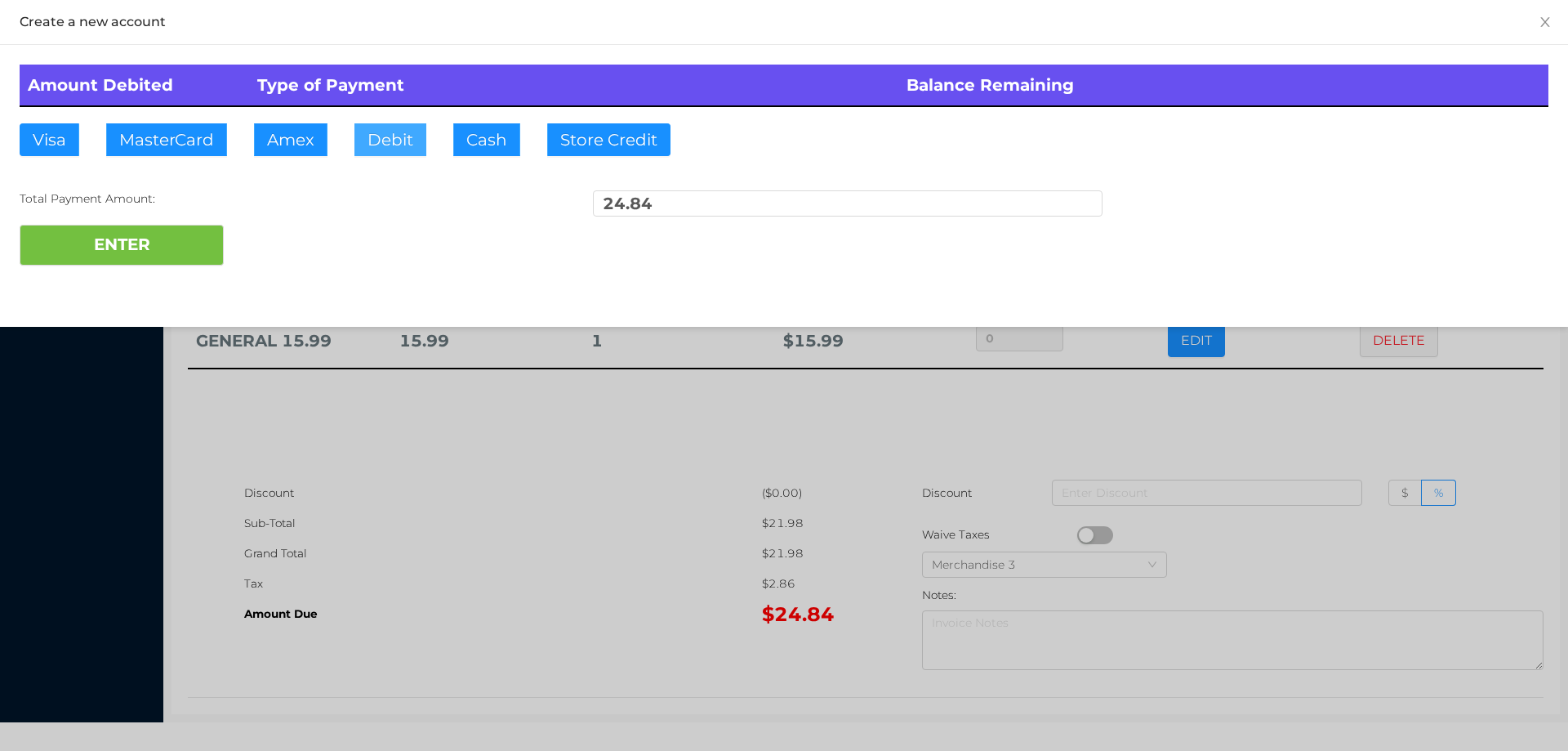
click at [385, 141] on button "Debit" at bounding box center [390, 139] width 72 height 33
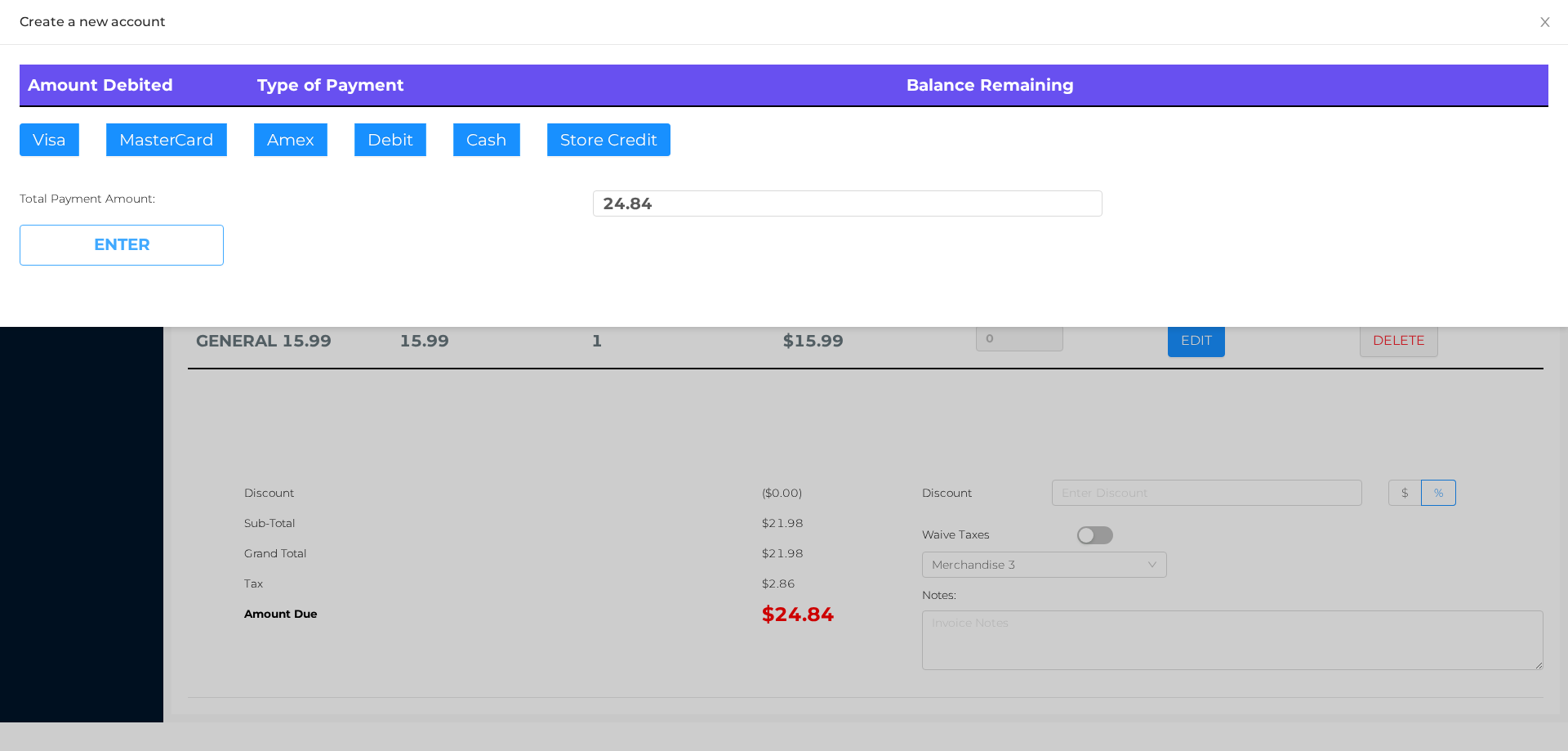
click at [167, 250] on button "ENTER" at bounding box center [121, 245] width 204 height 41
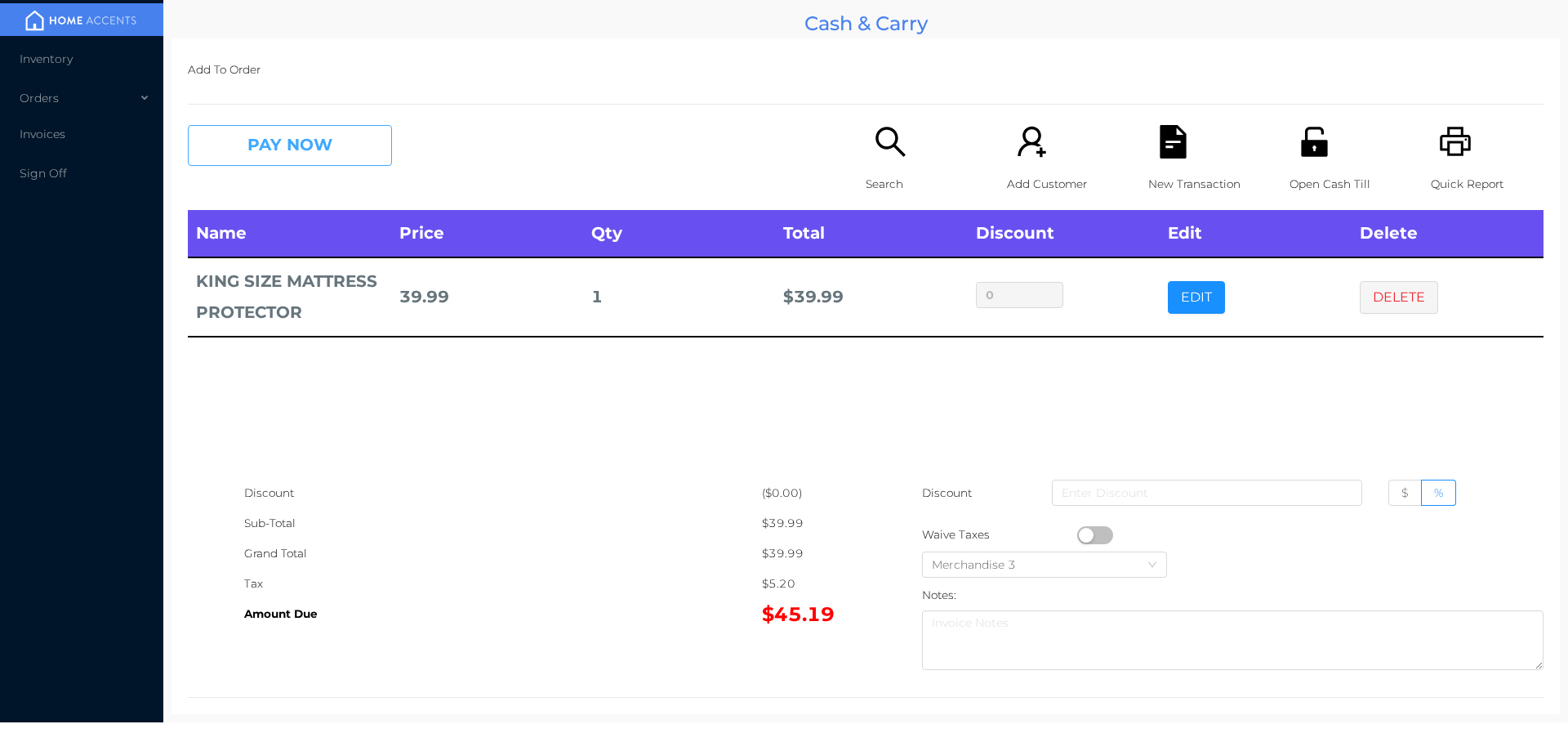
click at [332, 153] on button "PAY NOW" at bounding box center [289, 145] width 204 height 41
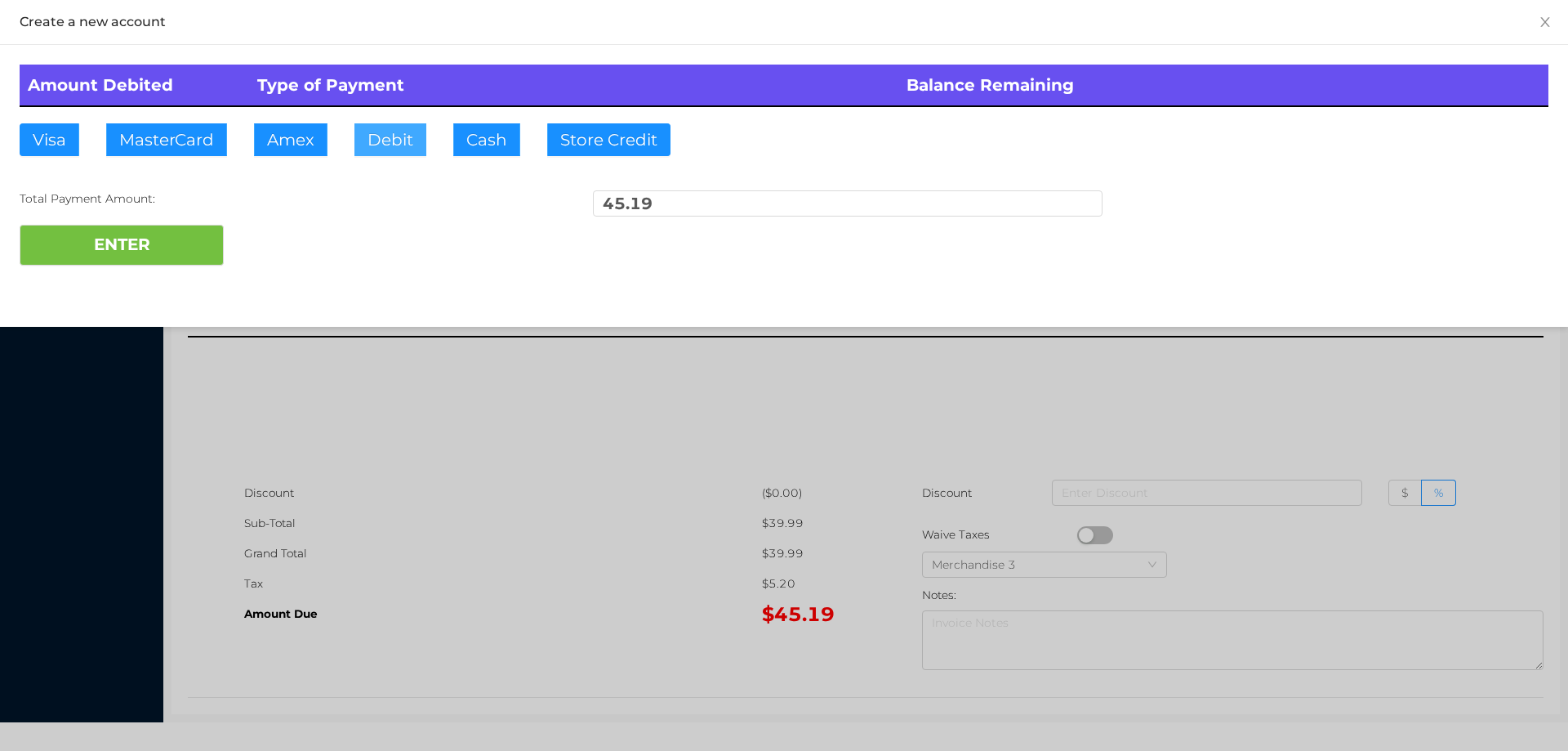
click at [372, 146] on button "Debit" at bounding box center [390, 139] width 72 height 33
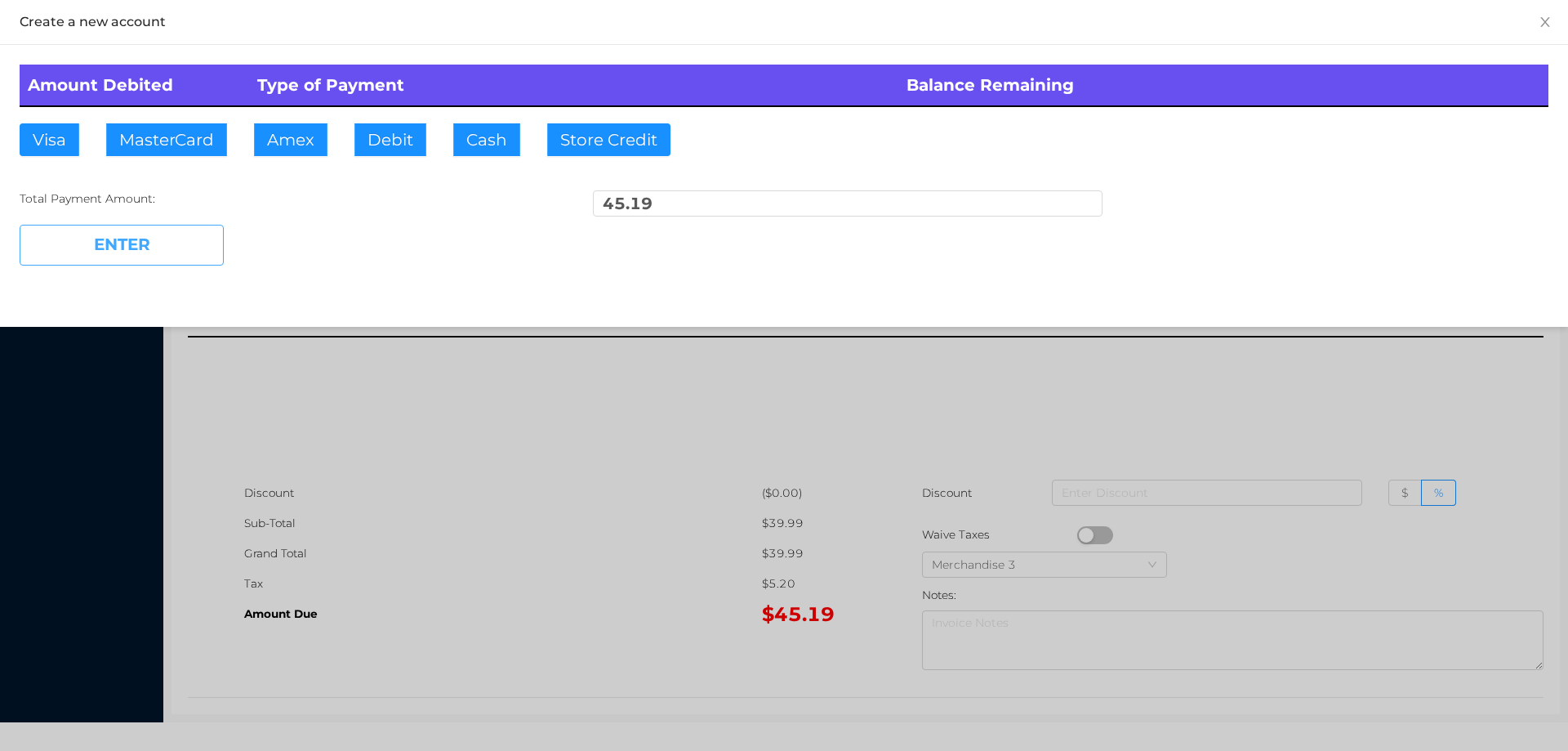
click at [190, 256] on button "ENTER" at bounding box center [121, 245] width 204 height 41
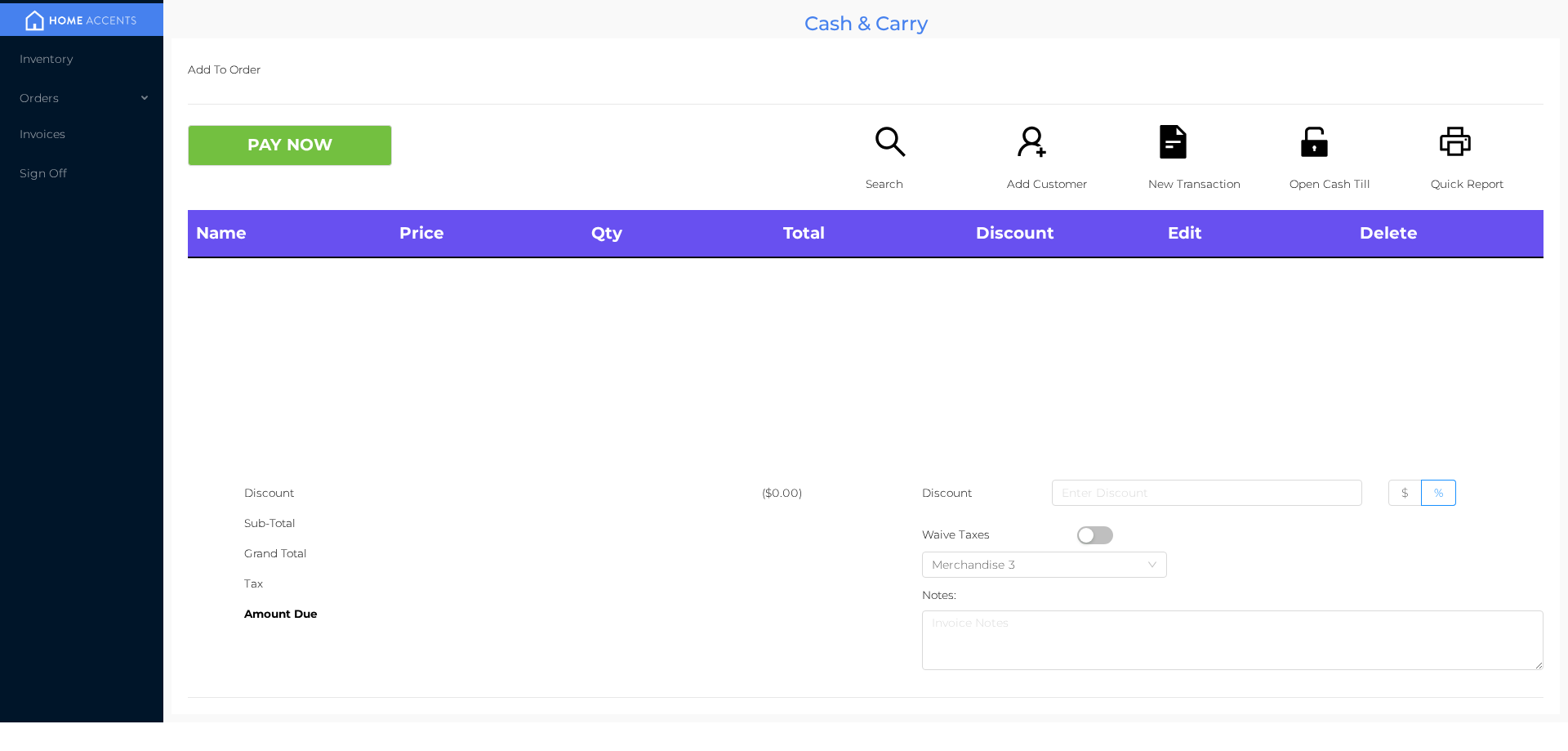
click at [881, 170] on p "Search" at bounding box center [922, 184] width 112 height 30
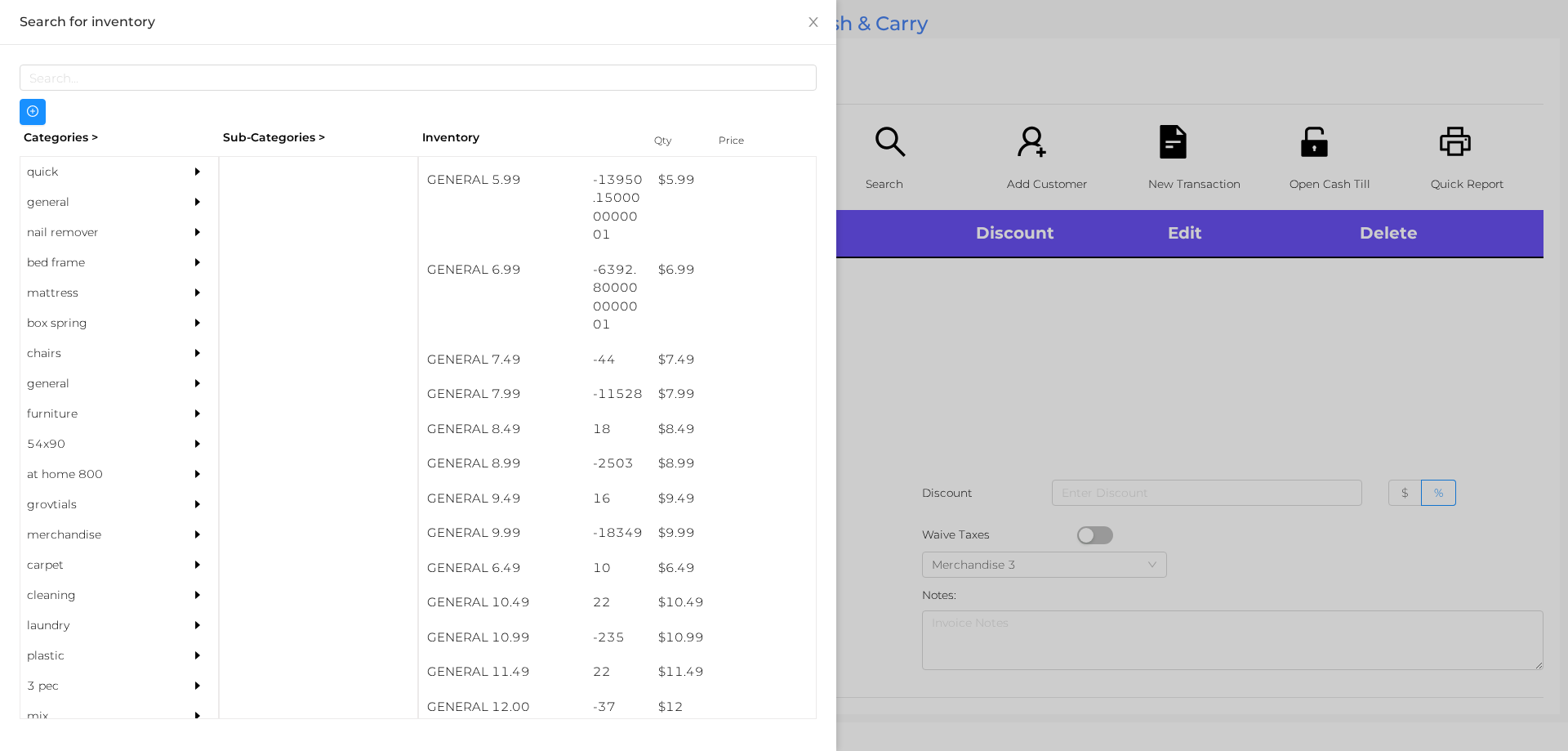
scroll to position [648, 0]
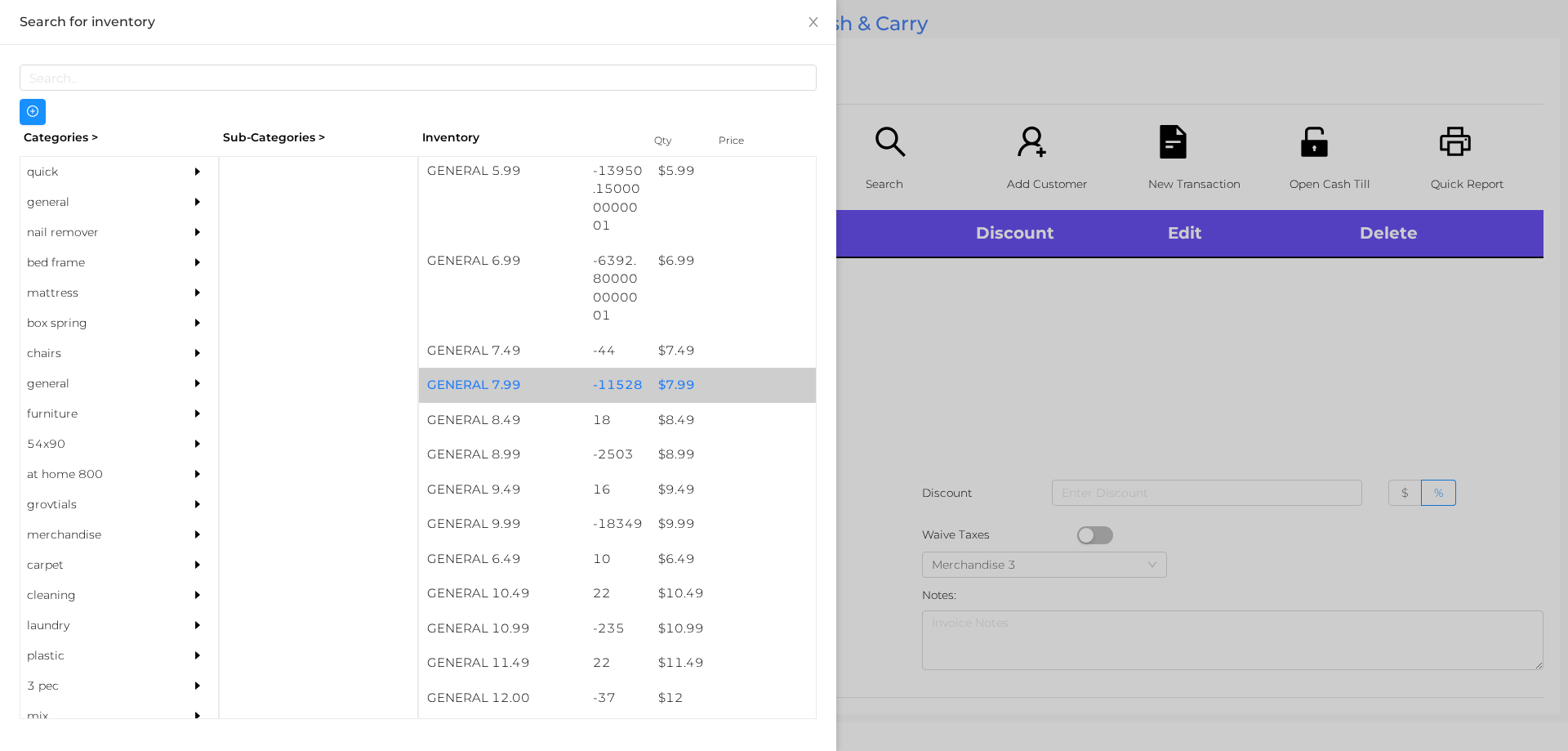
click at [667, 373] on div "$ 7.99" at bounding box center [733, 385] width 166 height 35
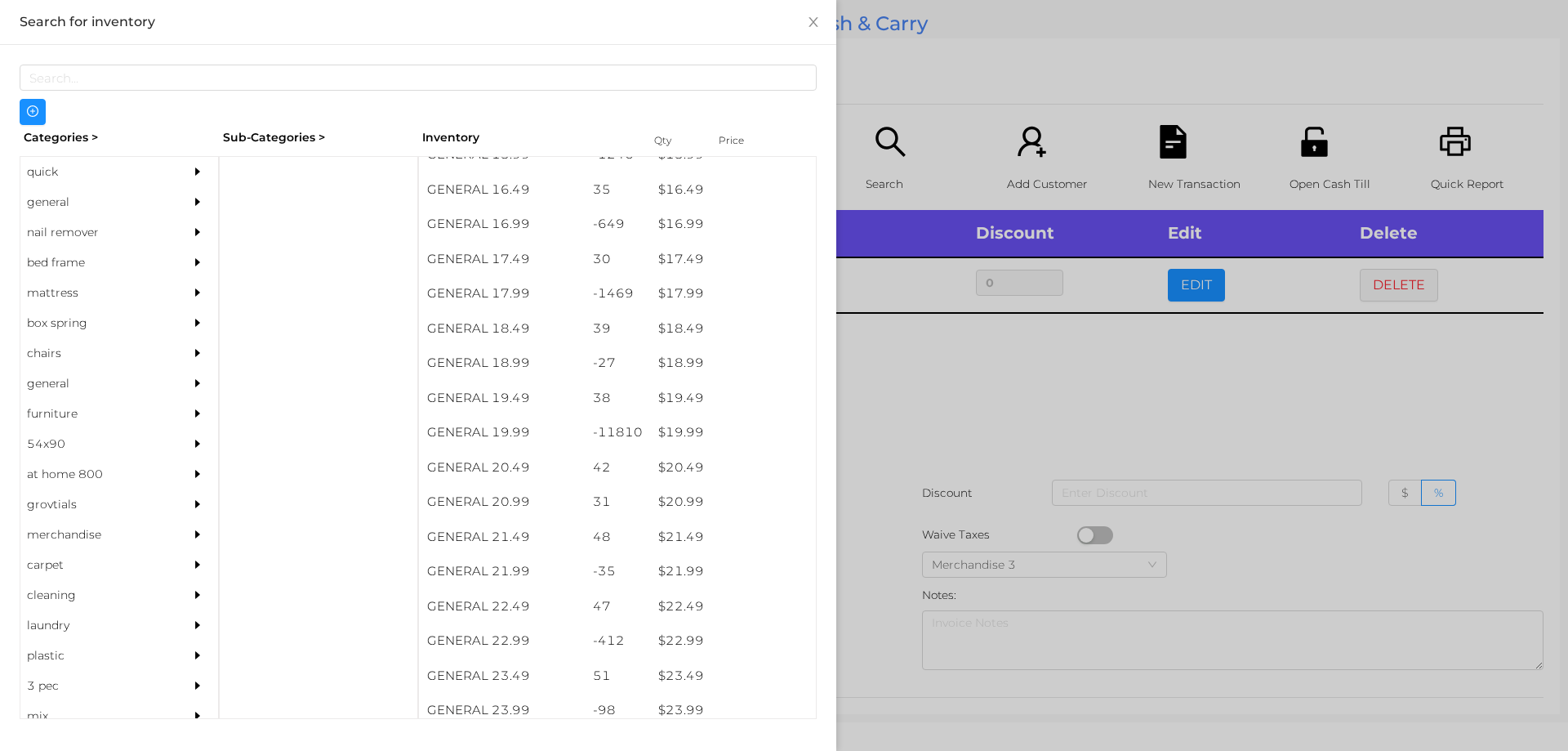
scroll to position [1505, 0]
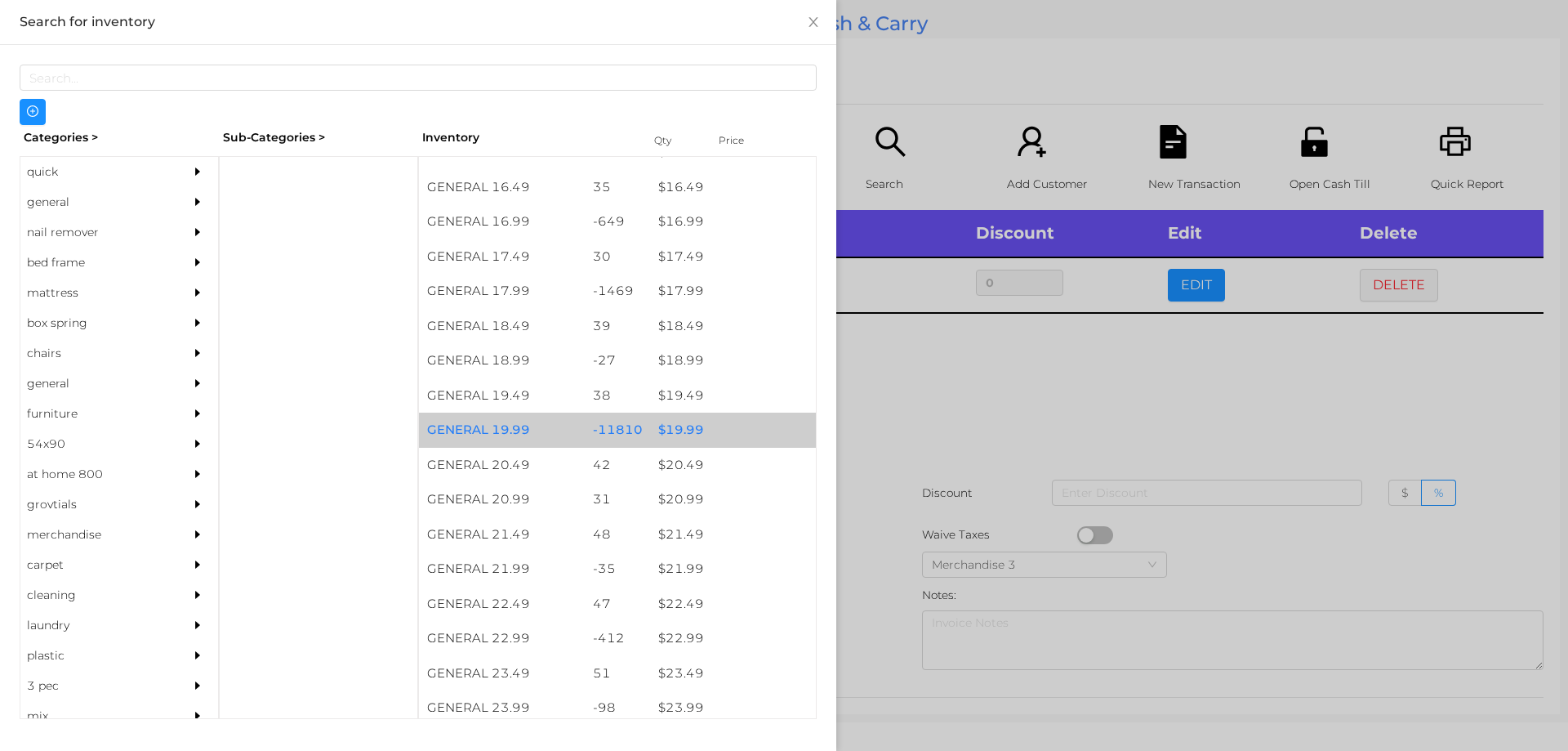
click at [668, 432] on div "$ 19.99" at bounding box center [733, 430] width 166 height 35
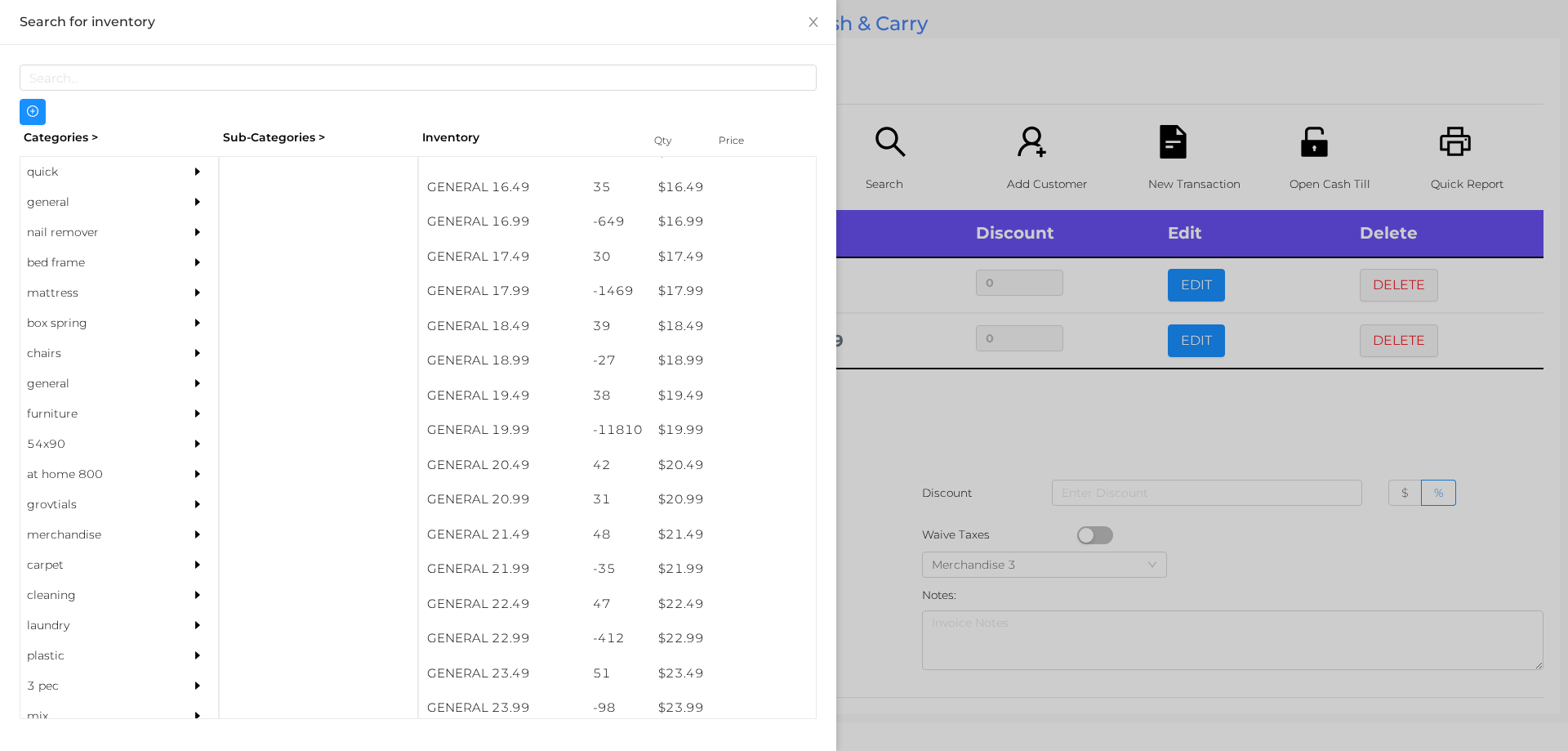
click at [852, 434] on div at bounding box center [784, 375] width 1568 height 751
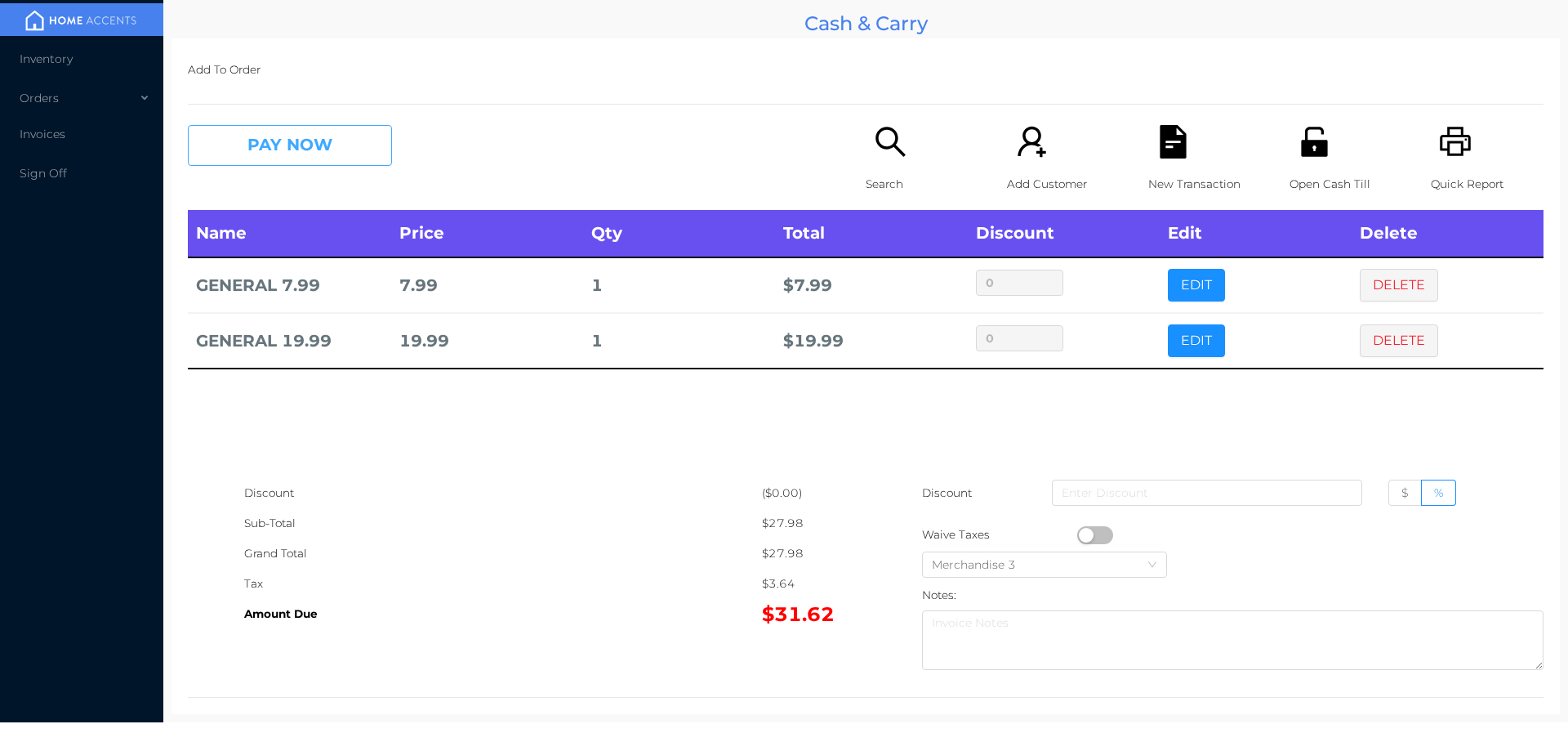
click at [338, 143] on button "PAY NOW" at bounding box center [289, 145] width 204 height 41
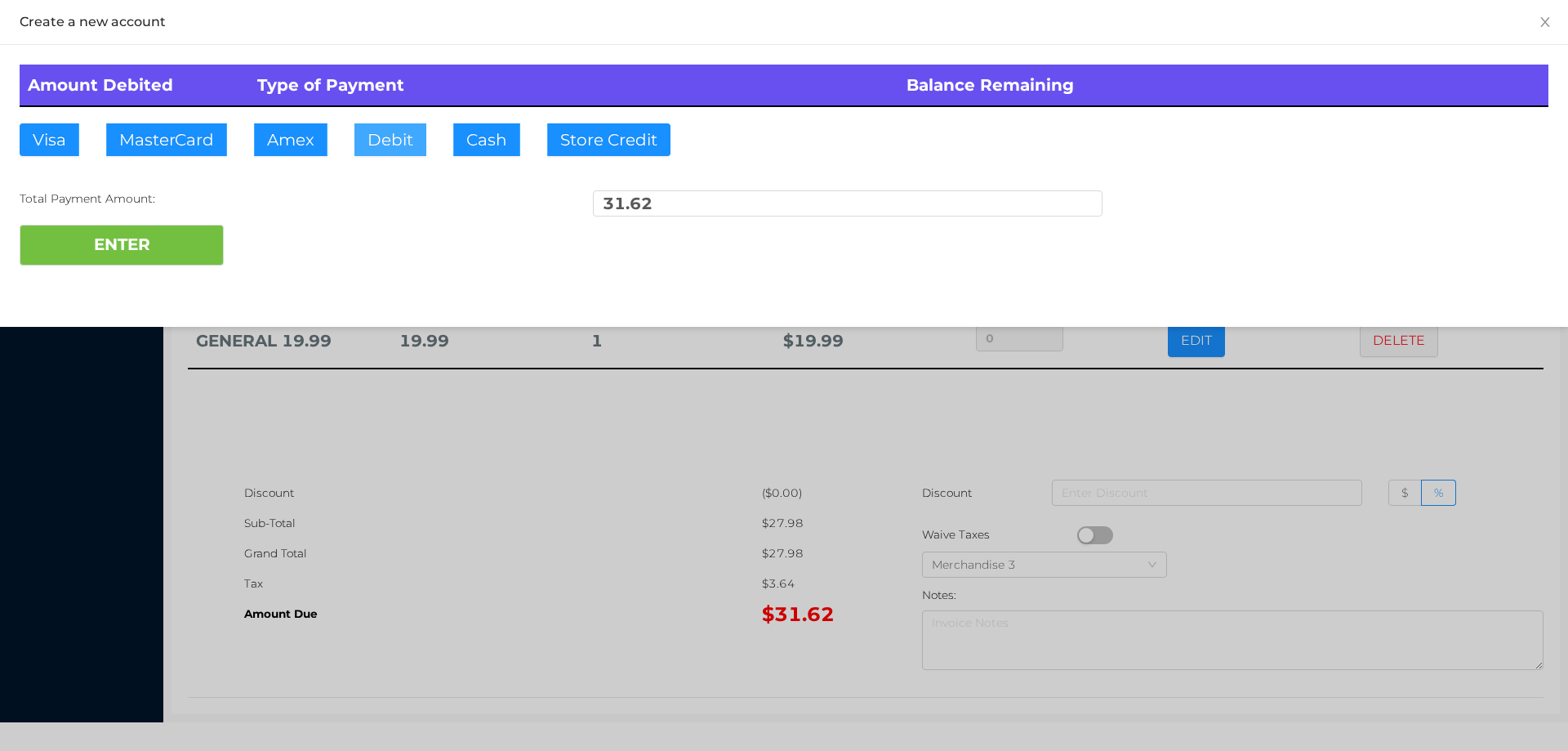
click at [382, 139] on button "Debit" at bounding box center [390, 139] width 72 height 33
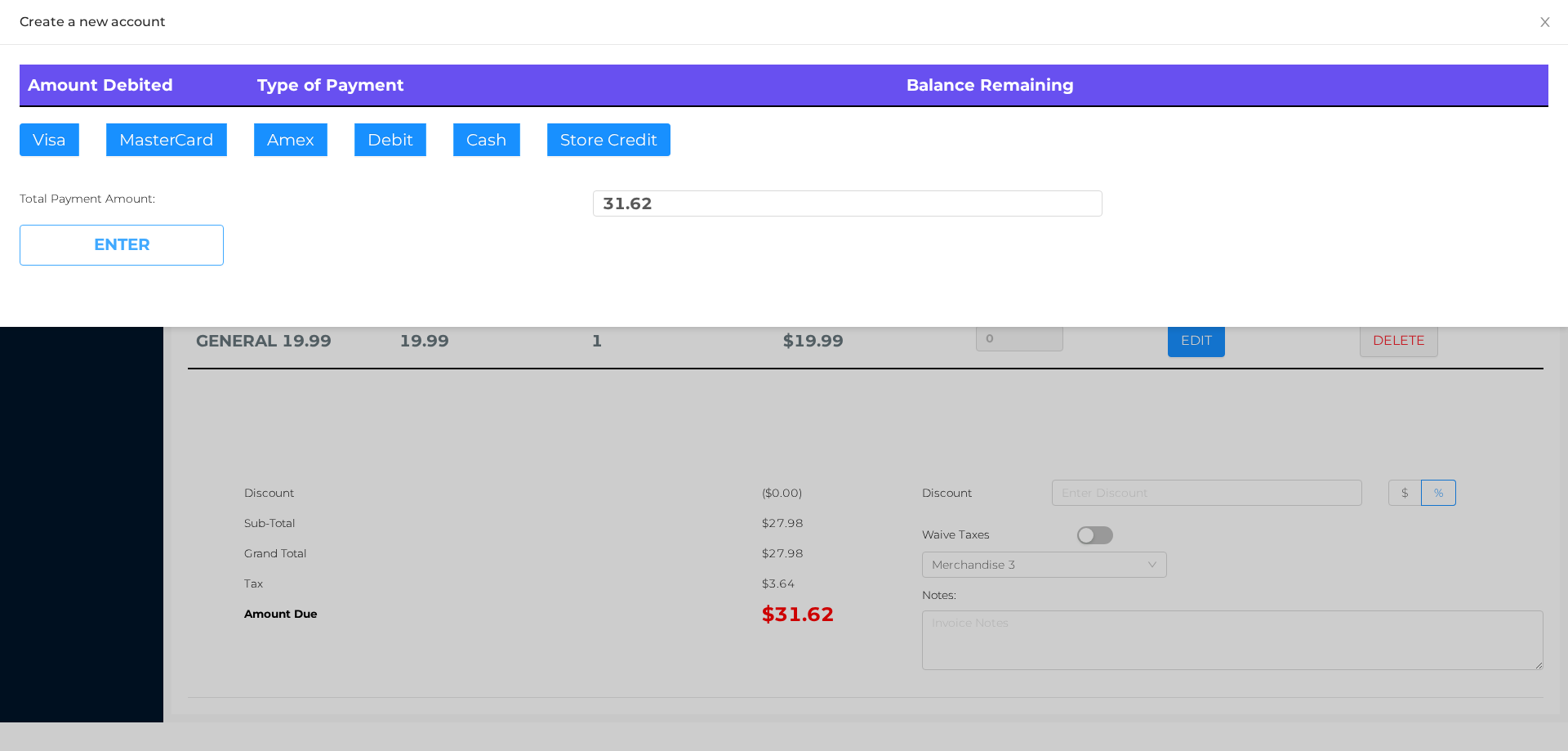
click at [158, 240] on button "ENTER" at bounding box center [121, 245] width 204 height 41
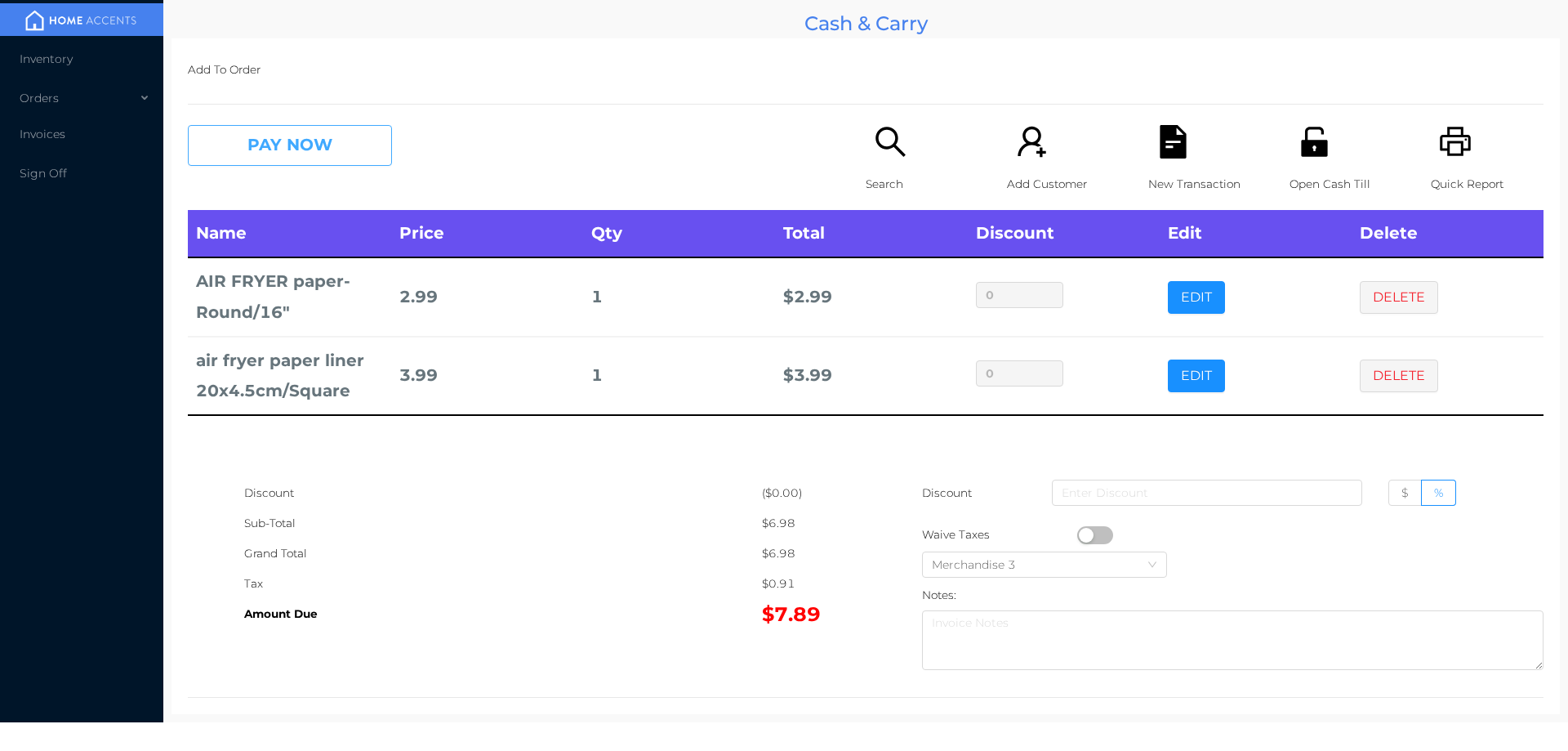
click at [241, 148] on button "PAY NOW" at bounding box center [289, 145] width 204 height 41
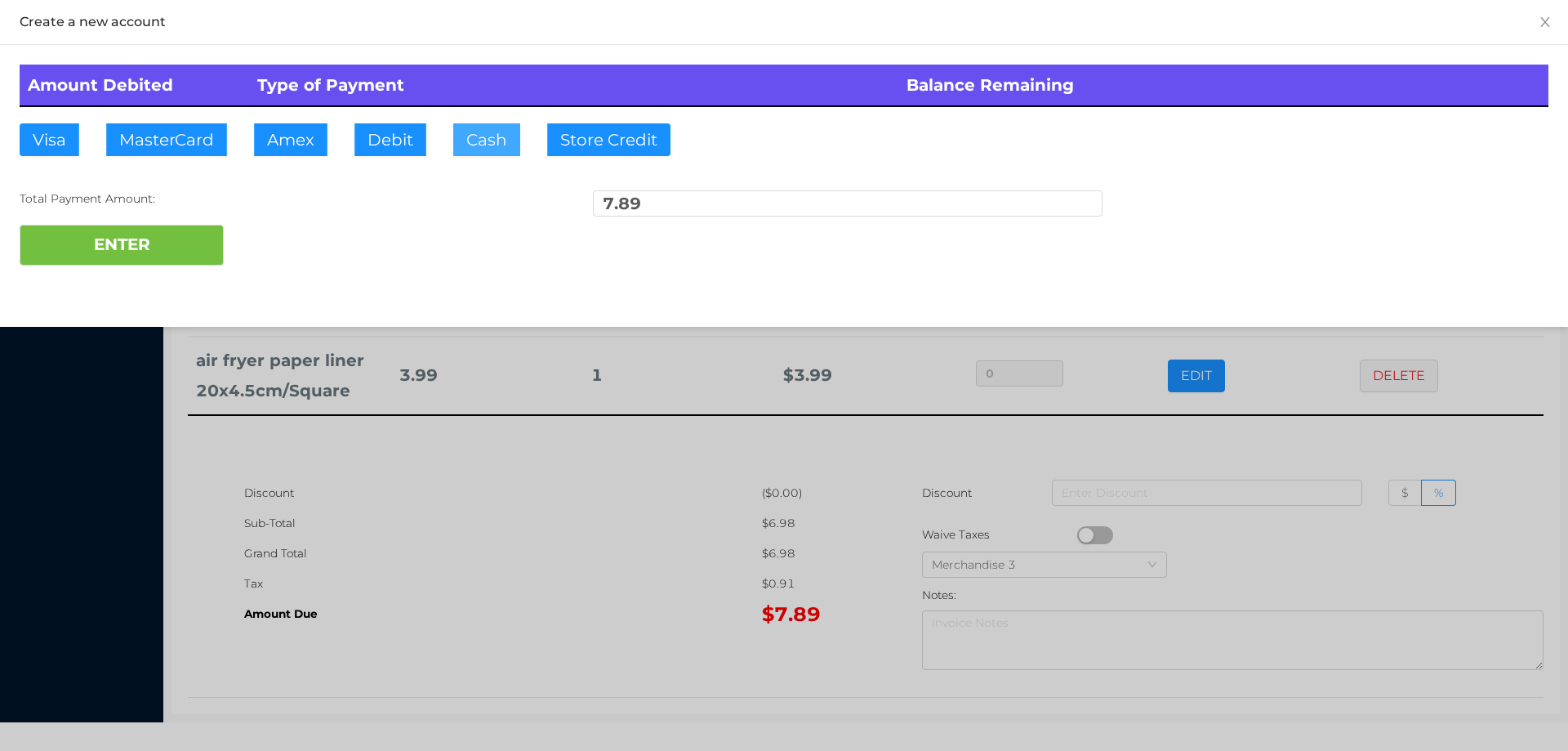
click at [481, 135] on button "Cash" at bounding box center [486, 139] width 67 height 33
type input "10."
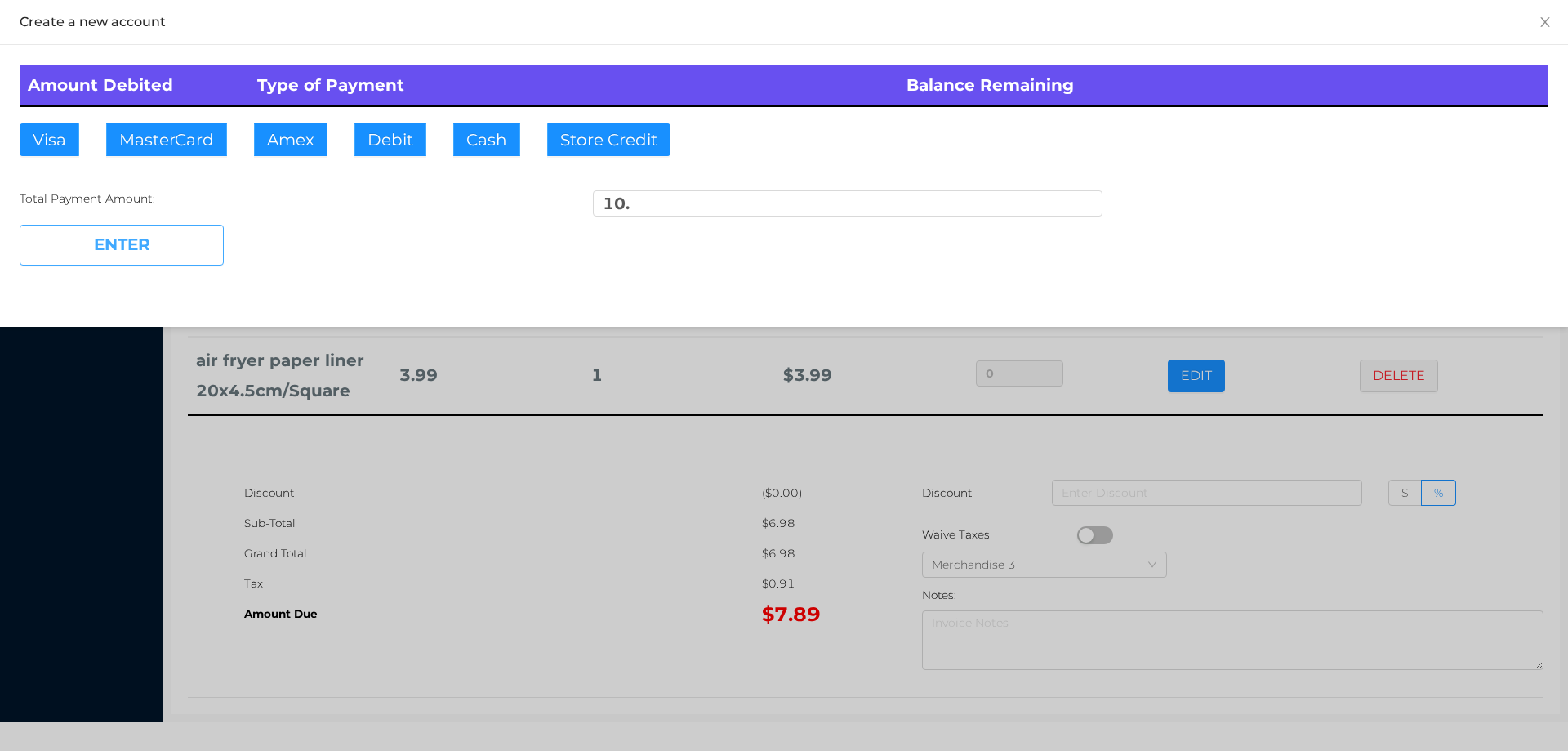
click at [155, 239] on button "ENTER" at bounding box center [121, 245] width 204 height 41
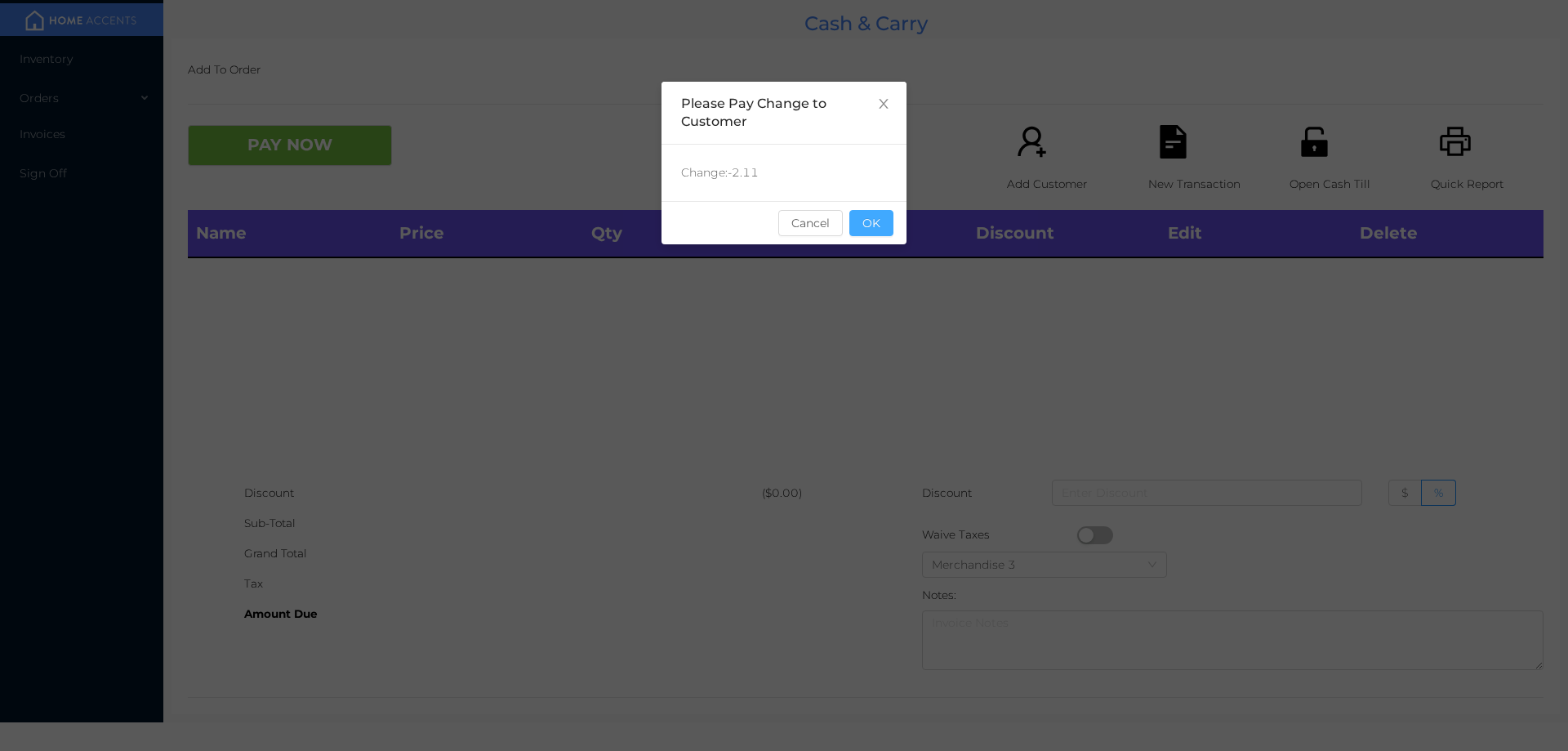
click at [869, 233] on button "OK" at bounding box center [871, 223] width 44 height 26
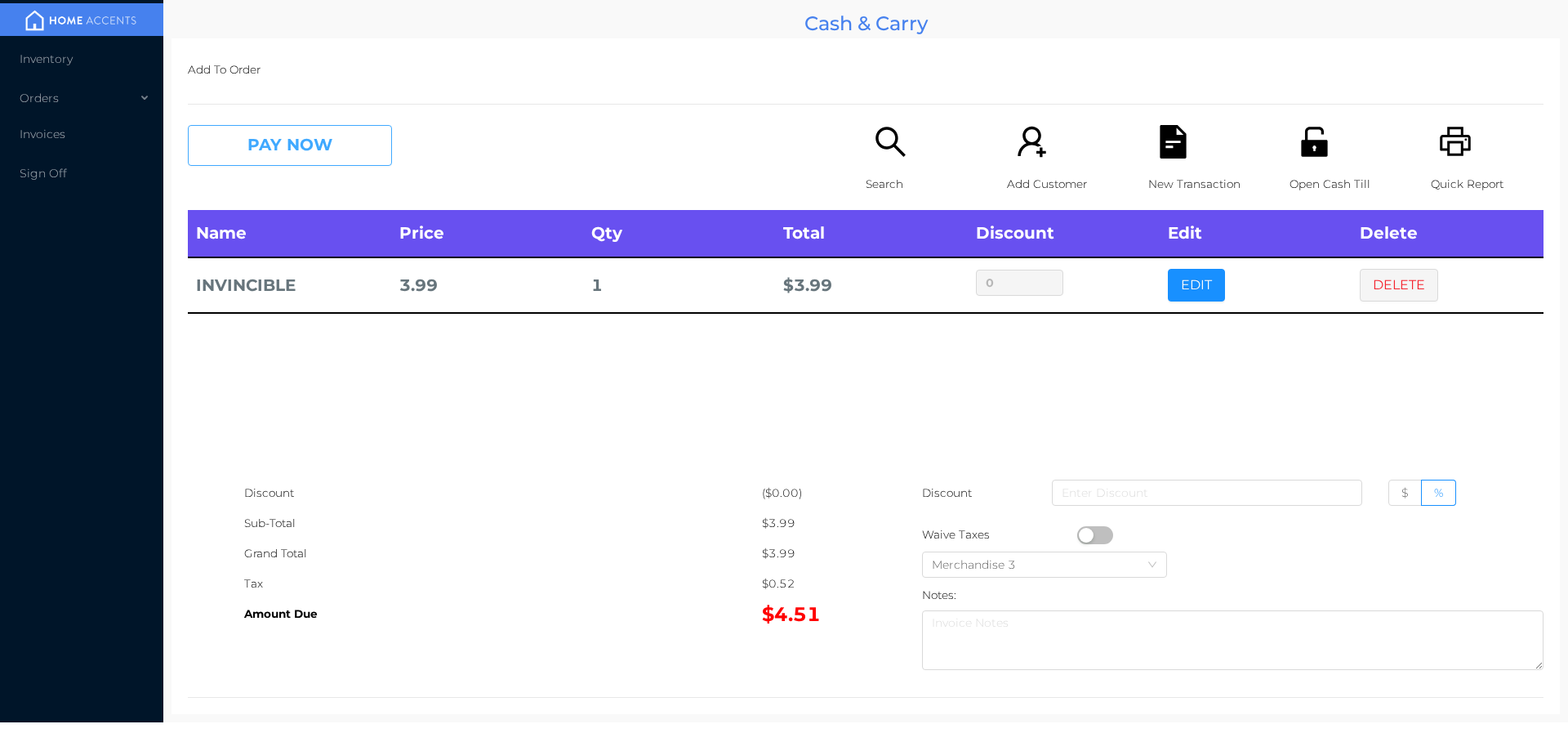
click at [262, 143] on button "PAY NOW" at bounding box center [289, 145] width 204 height 41
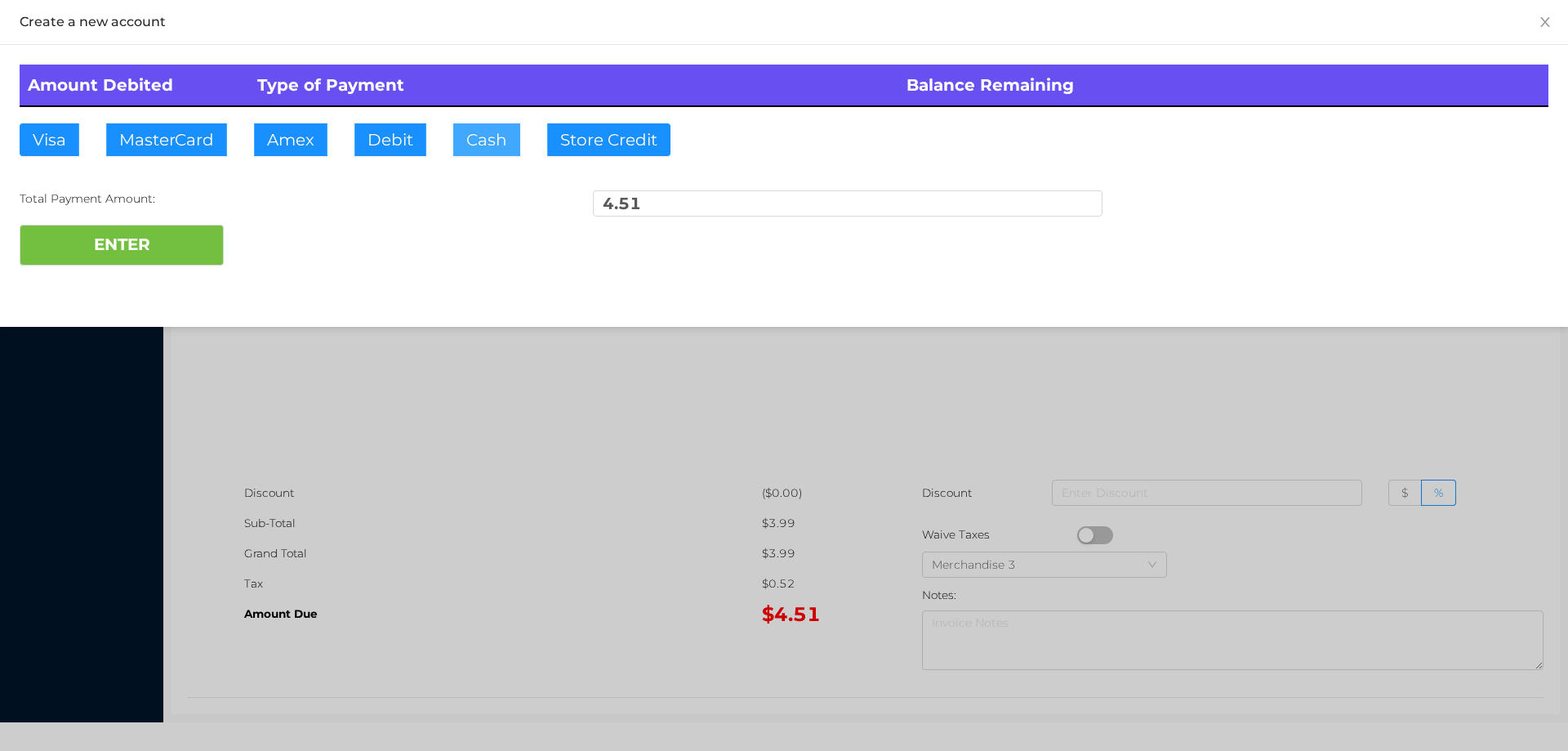
click at [487, 135] on button "Cash" at bounding box center [486, 139] width 67 height 33
type input "5."
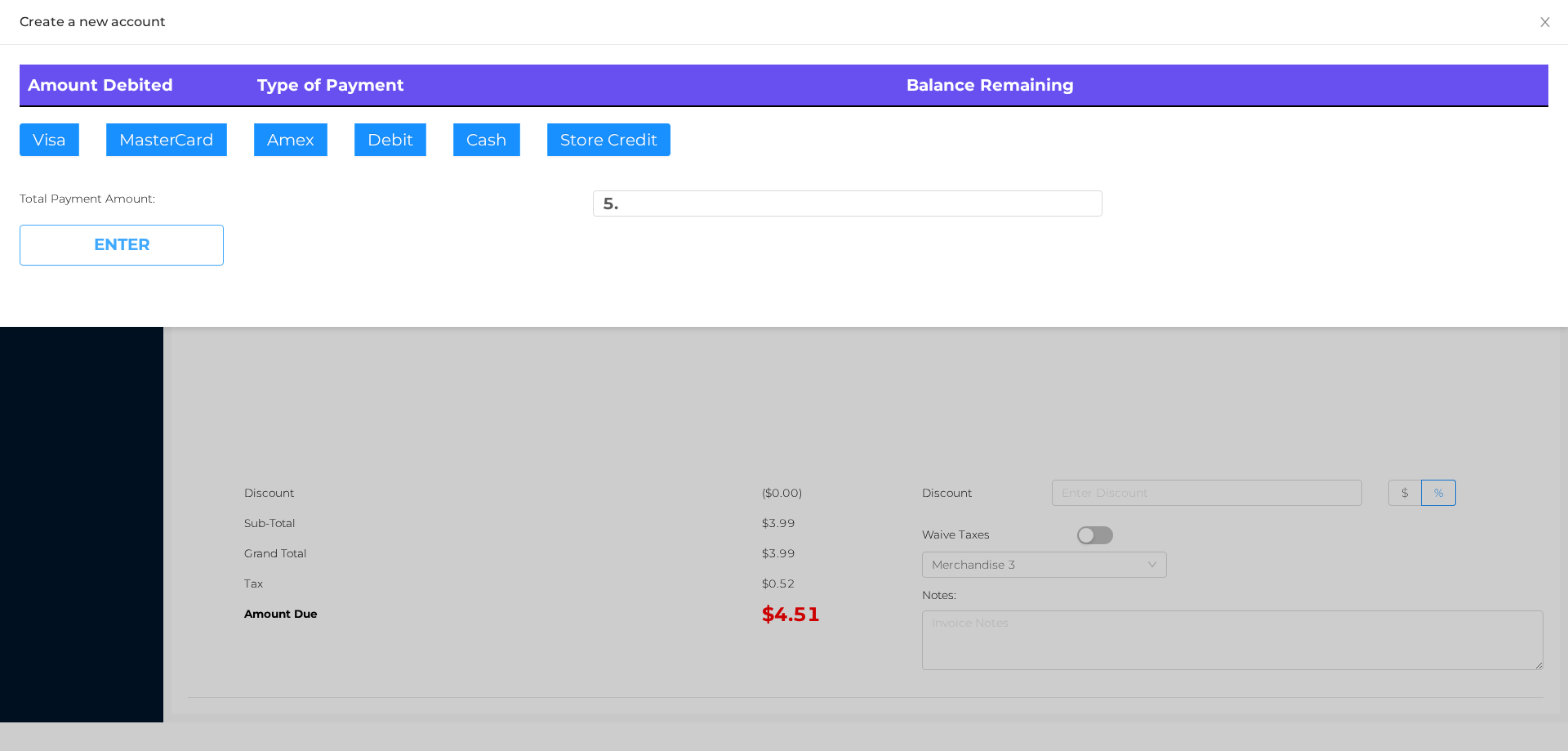
click at [64, 265] on button "ENTER" at bounding box center [121, 245] width 204 height 41
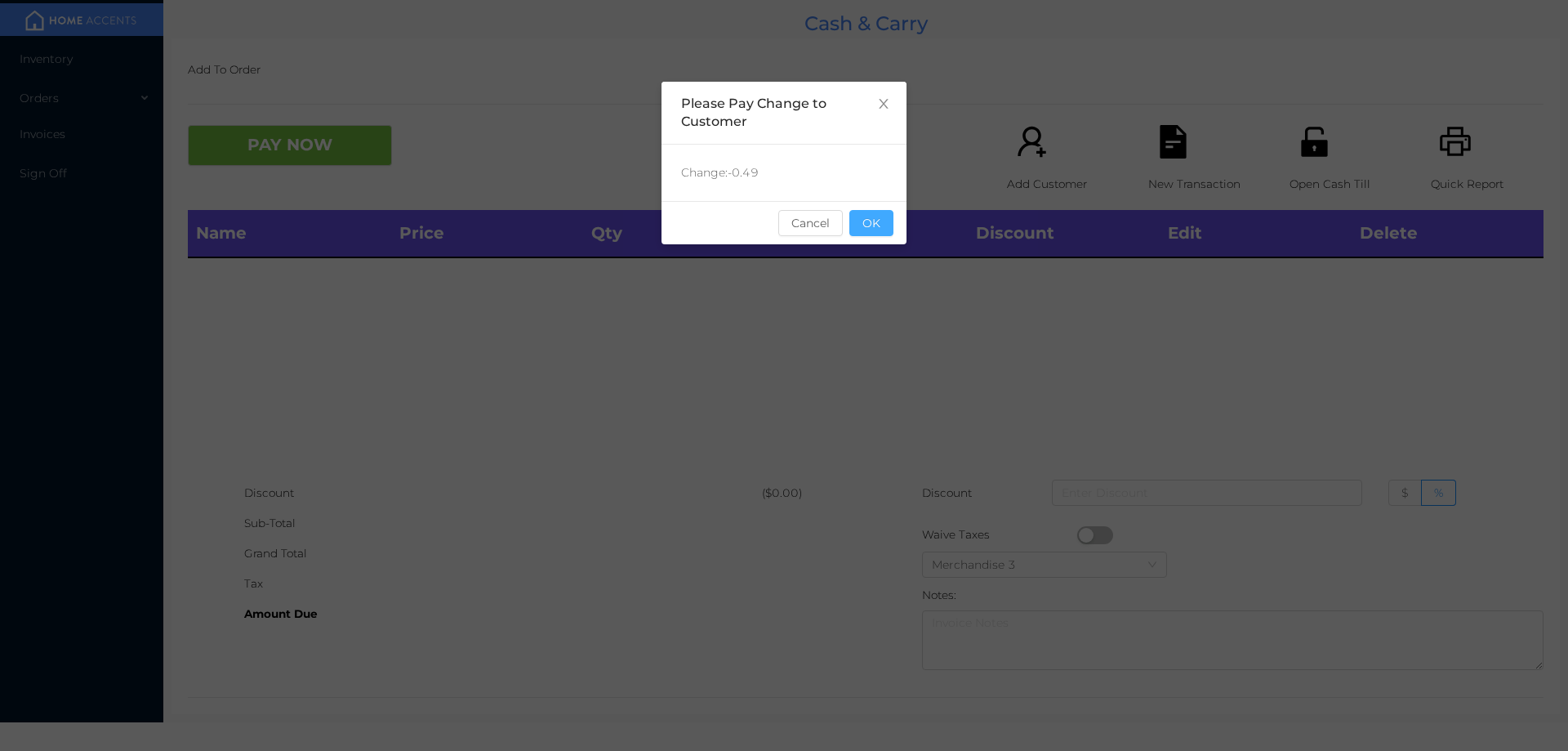
click at [884, 222] on button "OK" at bounding box center [871, 223] width 44 height 26
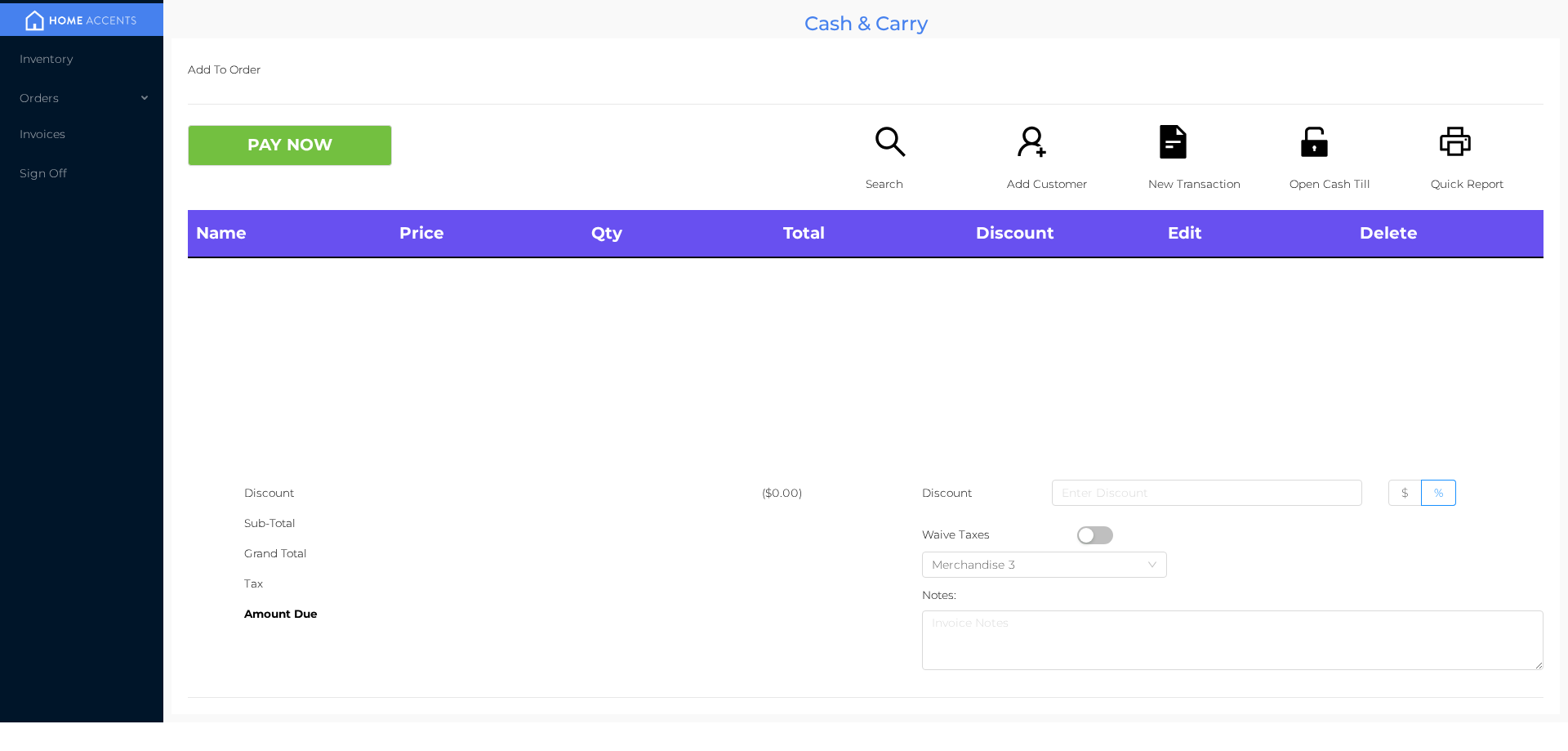
click at [1434, 174] on p "Quick Report" at bounding box center [1486, 184] width 112 height 30
click at [889, 150] on icon "icon: search" at bounding box center [891, 142] width 34 height 34
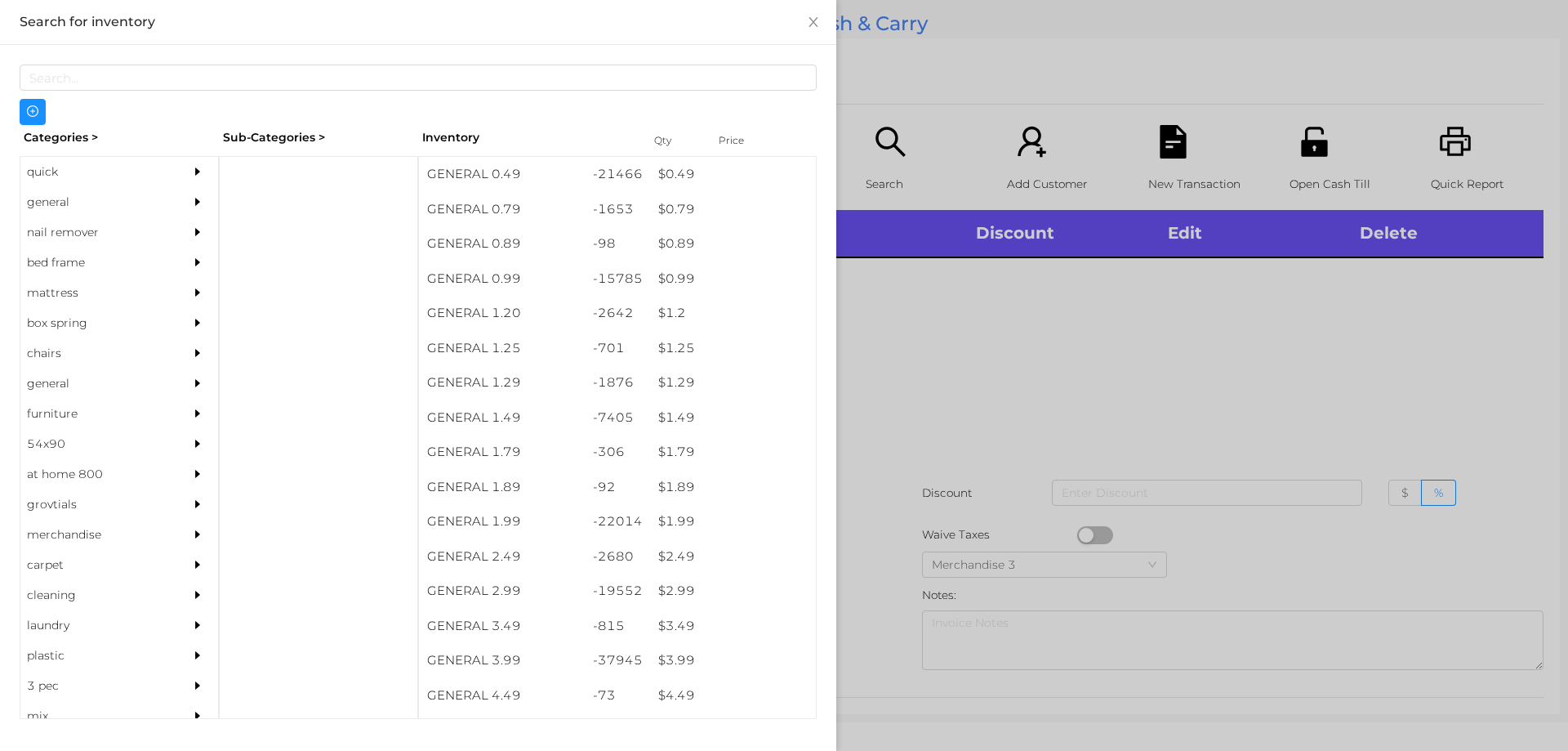
click at [49, 201] on div "general" at bounding box center [94, 202] width 148 height 30
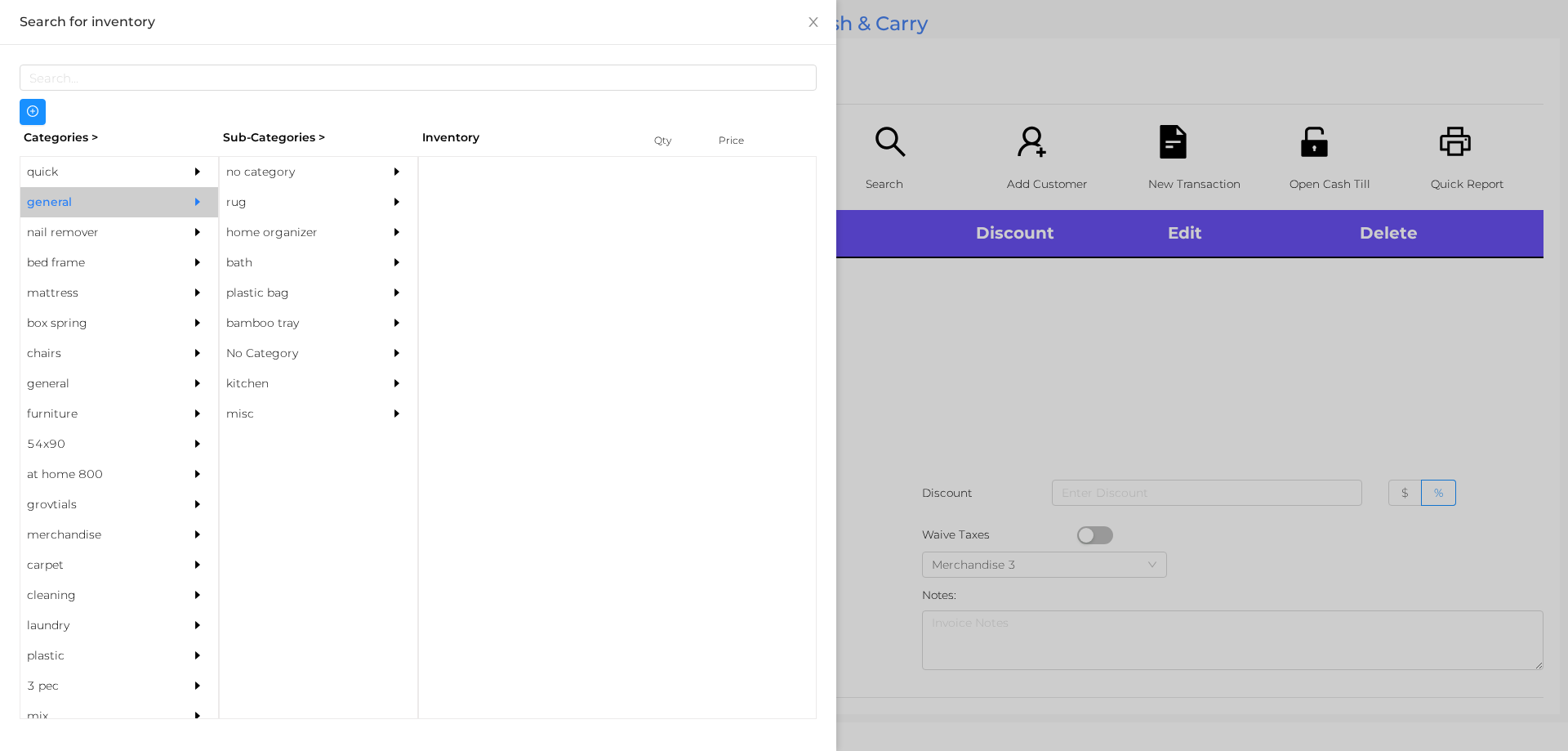
click at [276, 172] on div "no category" at bounding box center [293, 172] width 148 height 30
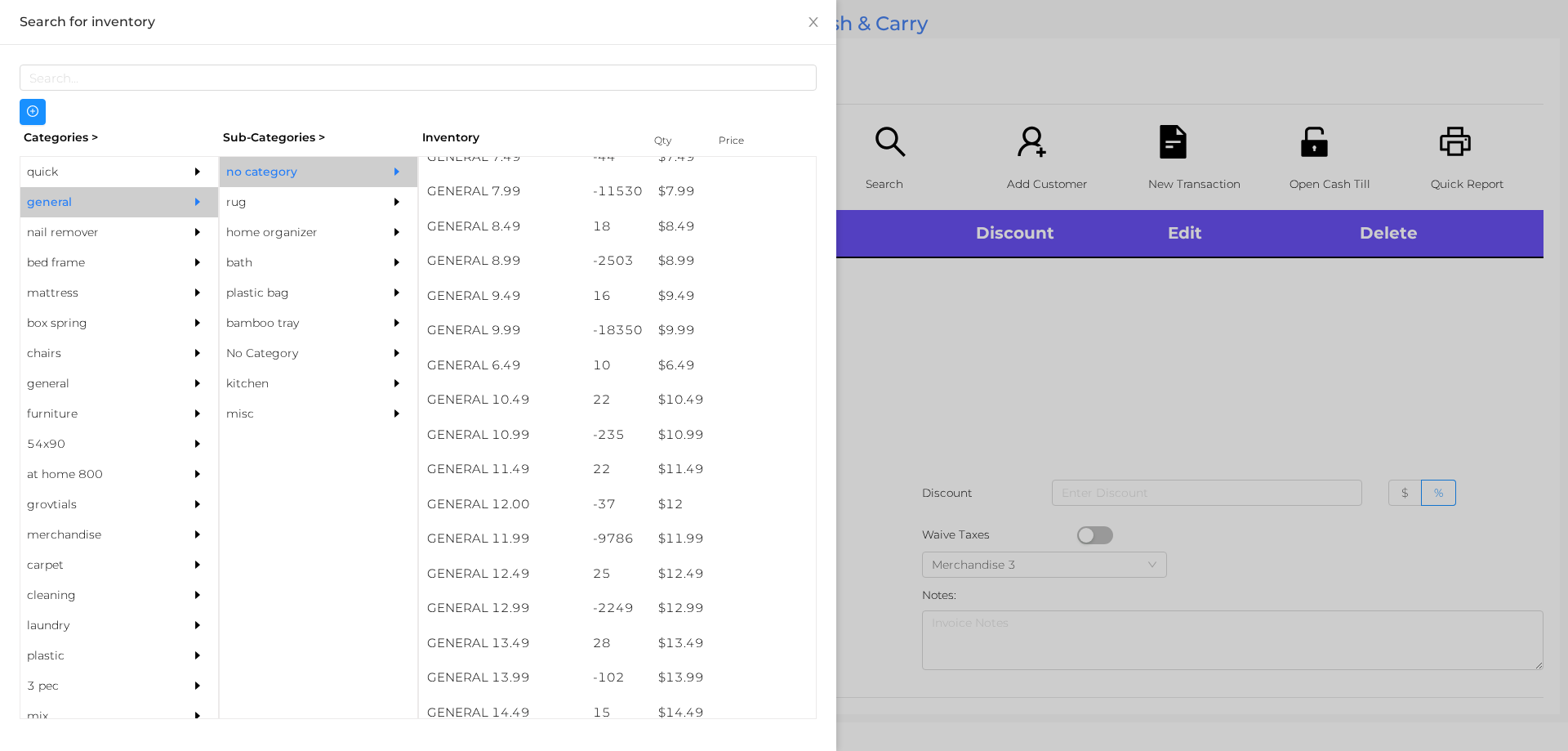
scroll to position [842, 0]
click at [674, 541] on div "$ 11.99" at bounding box center [733, 537] width 166 height 35
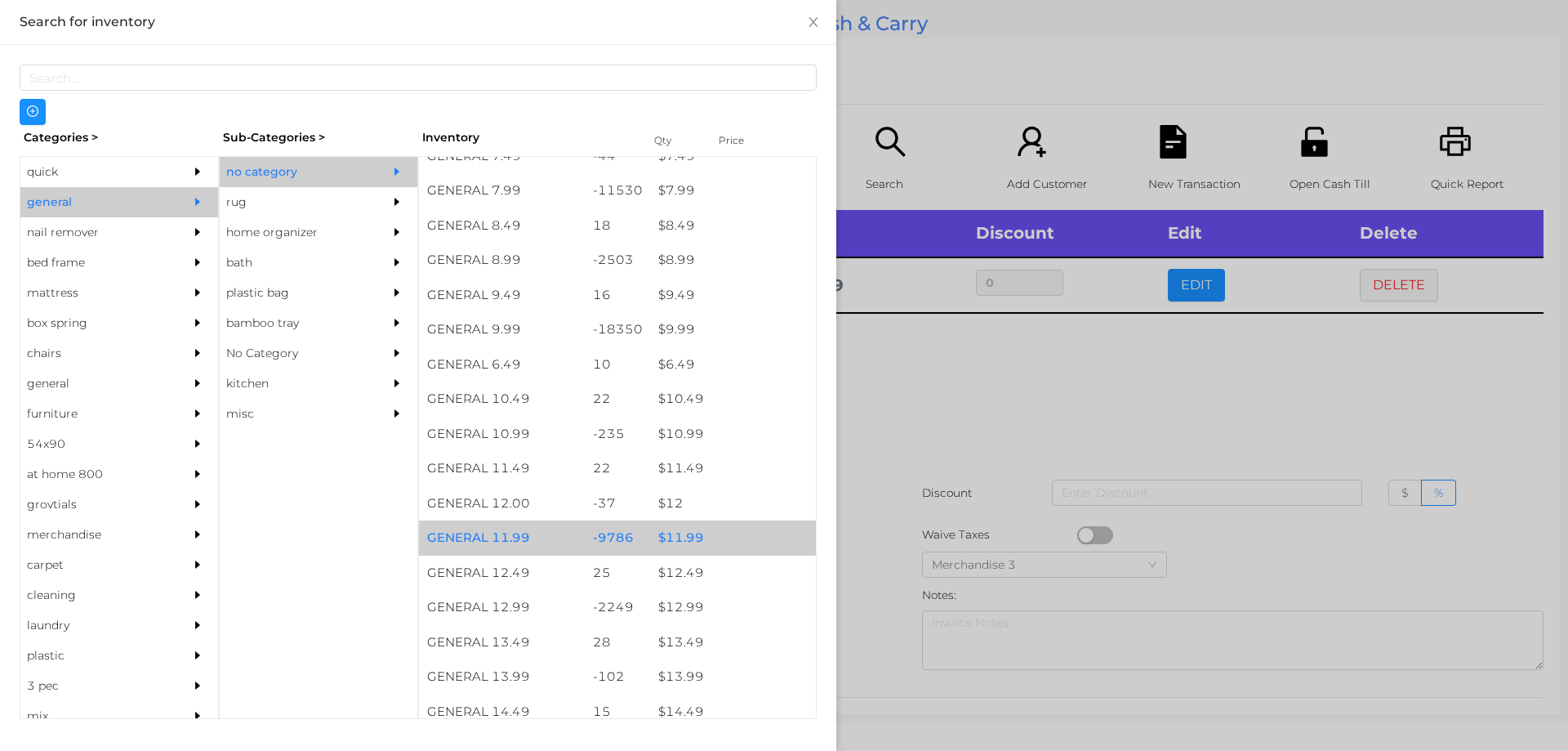
click at [680, 541] on div "$ 11.99" at bounding box center [733, 537] width 166 height 35
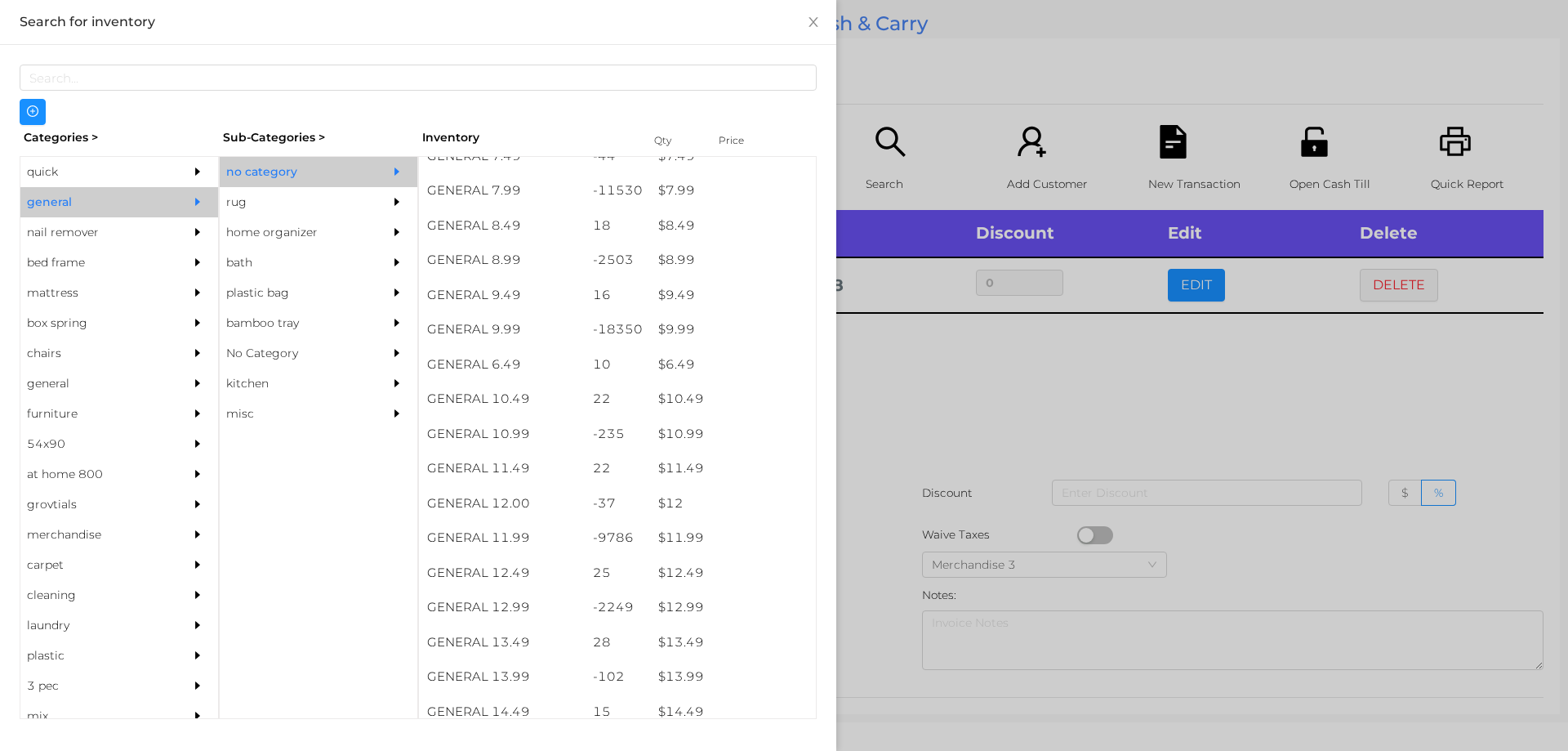
click at [931, 421] on div at bounding box center [784, 375] width 1568 height 751
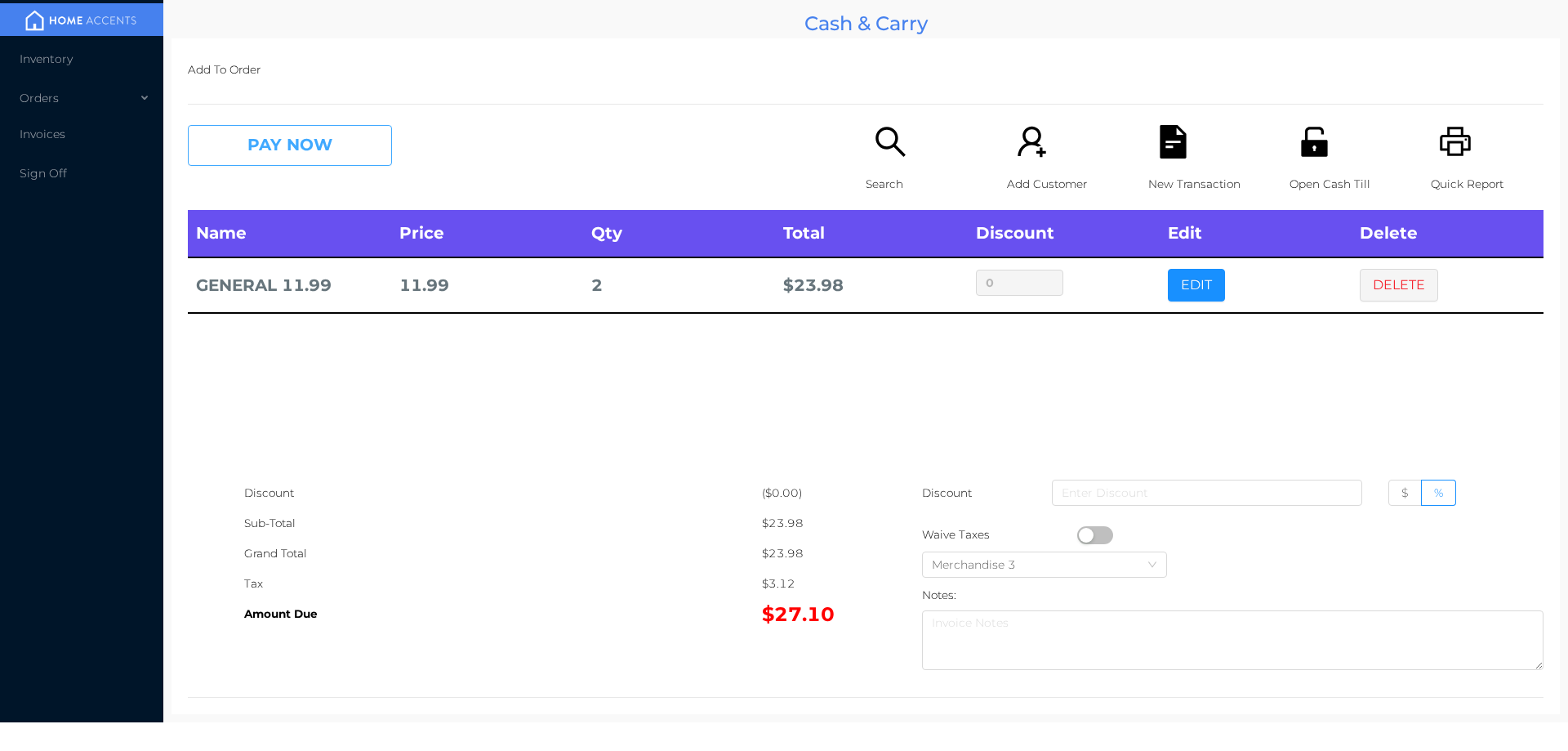
click at [339, 157] on button "PAY NOW" at bounding box center [289, 145] width 204 height 41
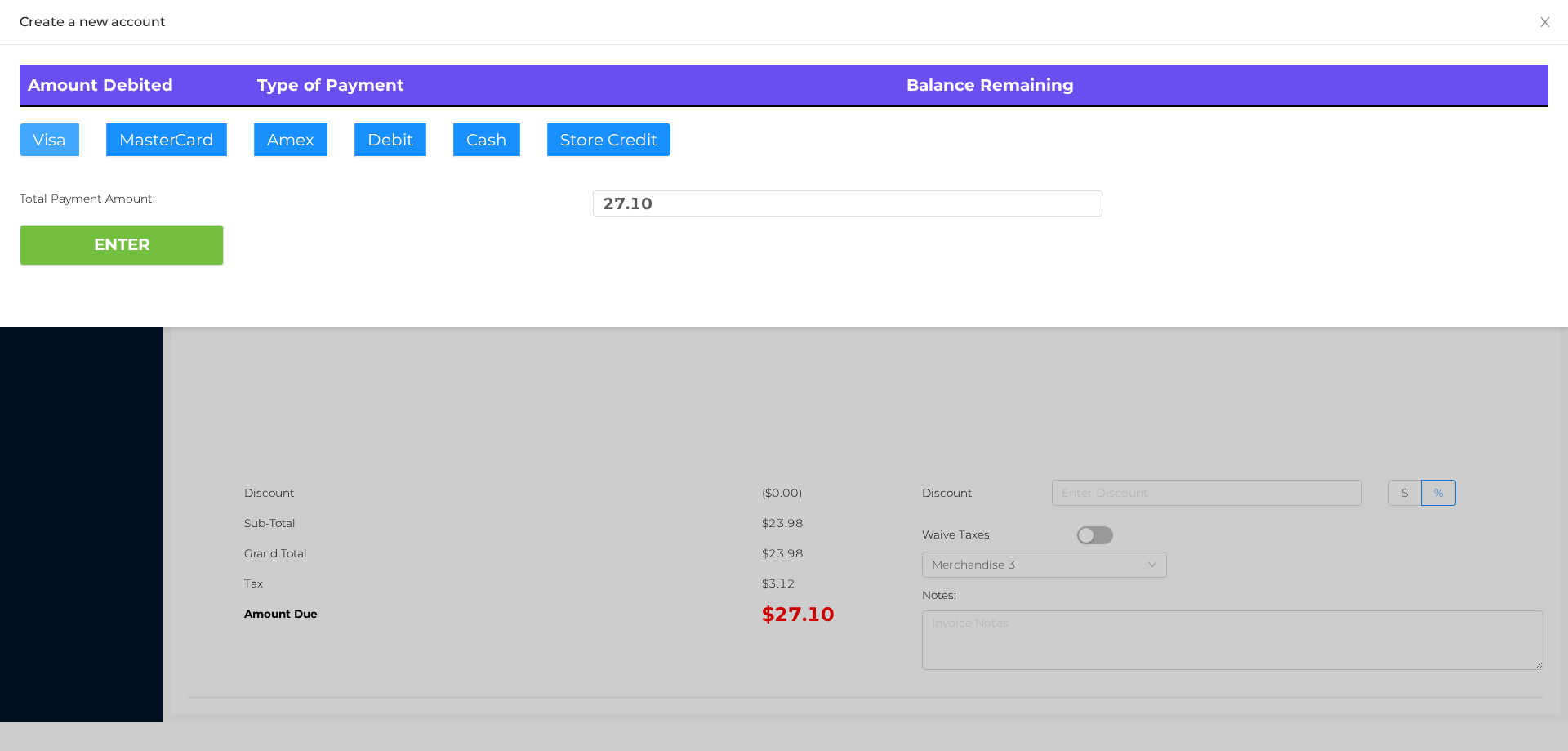
click at [56, 148] on button "Visa" at bounding box center [50, 139] width 60 height 33
click at [125, 259] on button "ENTER" at bounding box center [121, 245] width 204 height 41
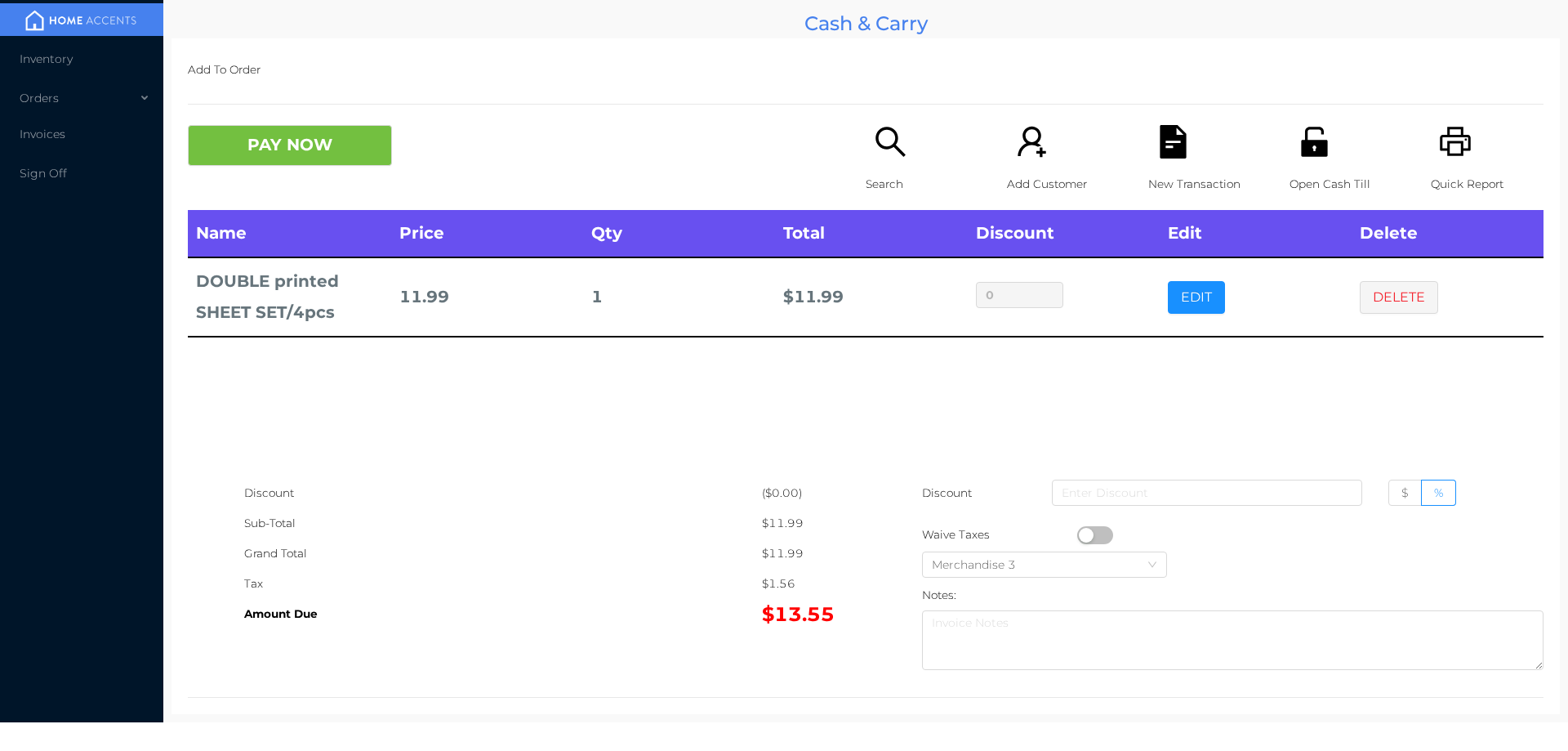
click at [294, 148] on button "PAY NOW" at bounding box center [289, 145] width 204 height 41
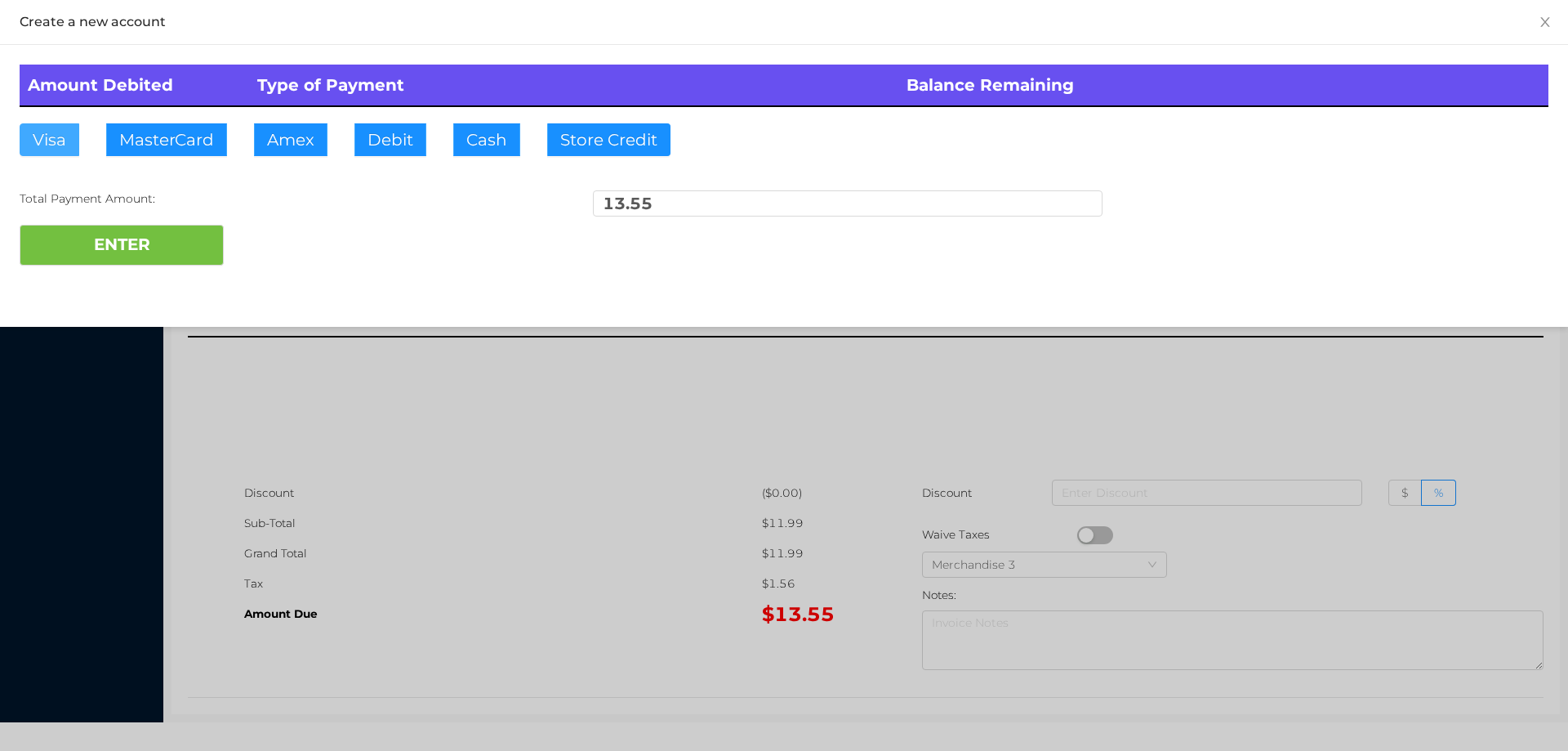
click at [53, 148] on button "Visa" at bounding box center [50, 139] width 60 height 33
click at [158, 233] on button "ENTER" at bounding box center [121, 245] width 204 height 41
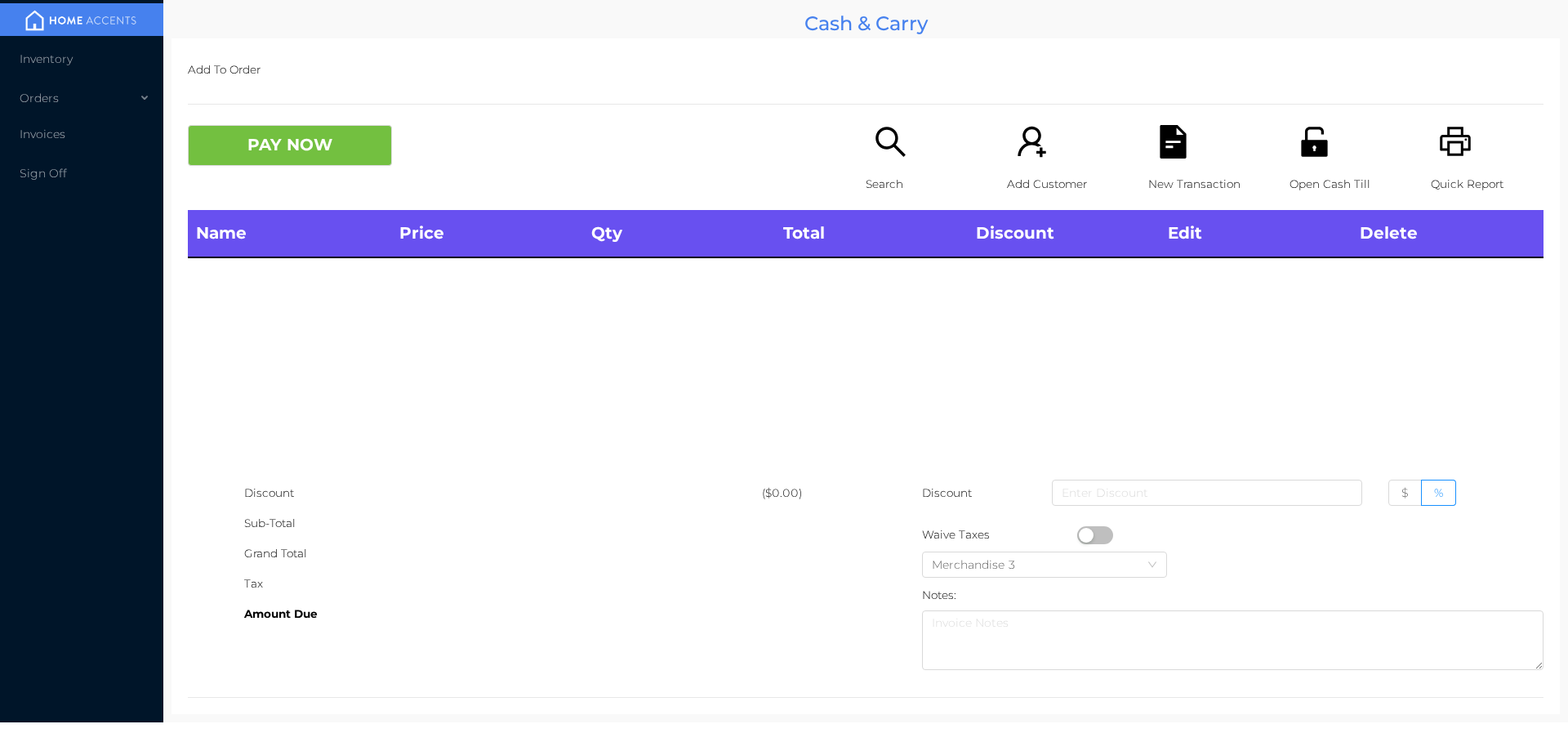
click at [900, 154] on icon "icon: search" at bounding box center [891, 142] width 34 height 34
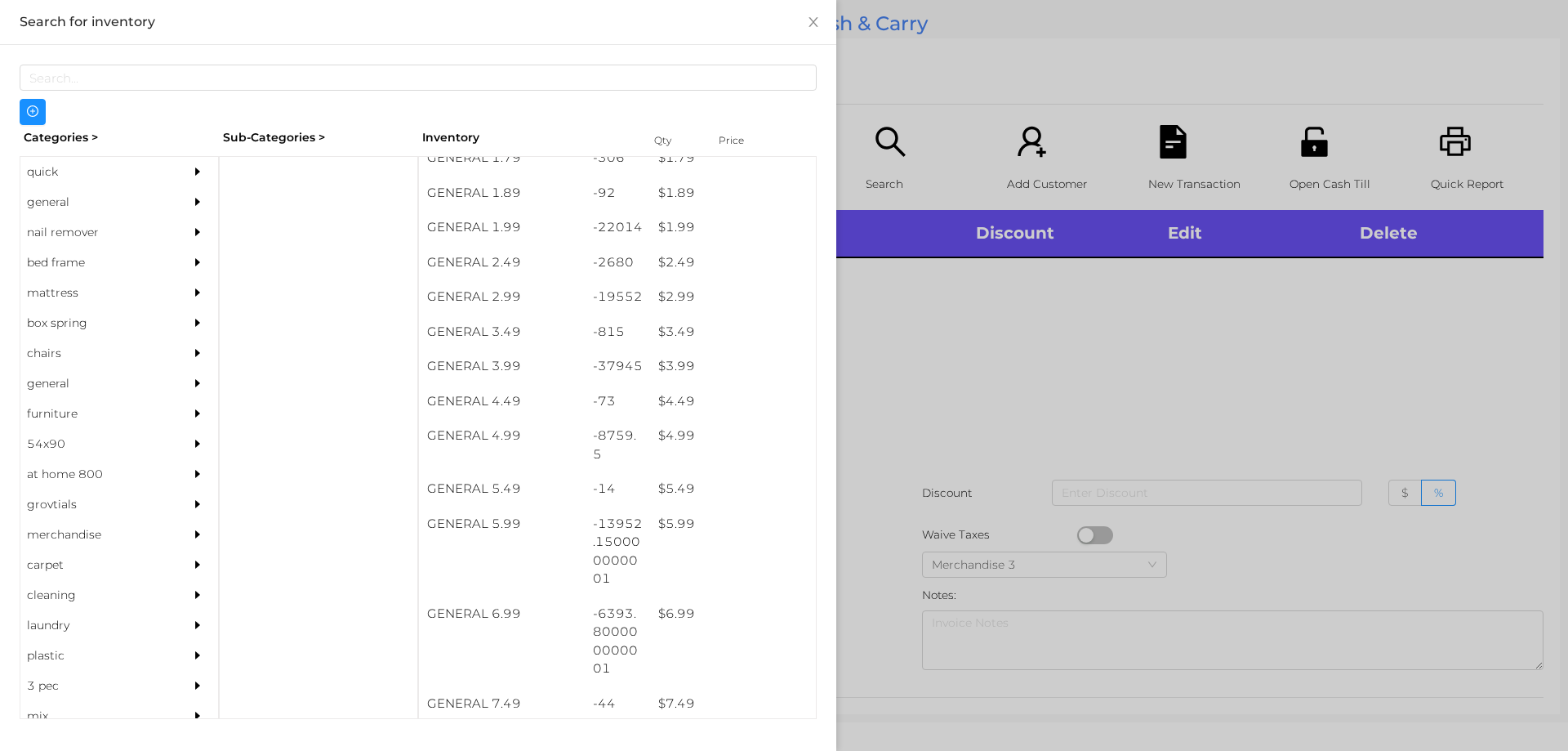
scroll to position [294, 0]
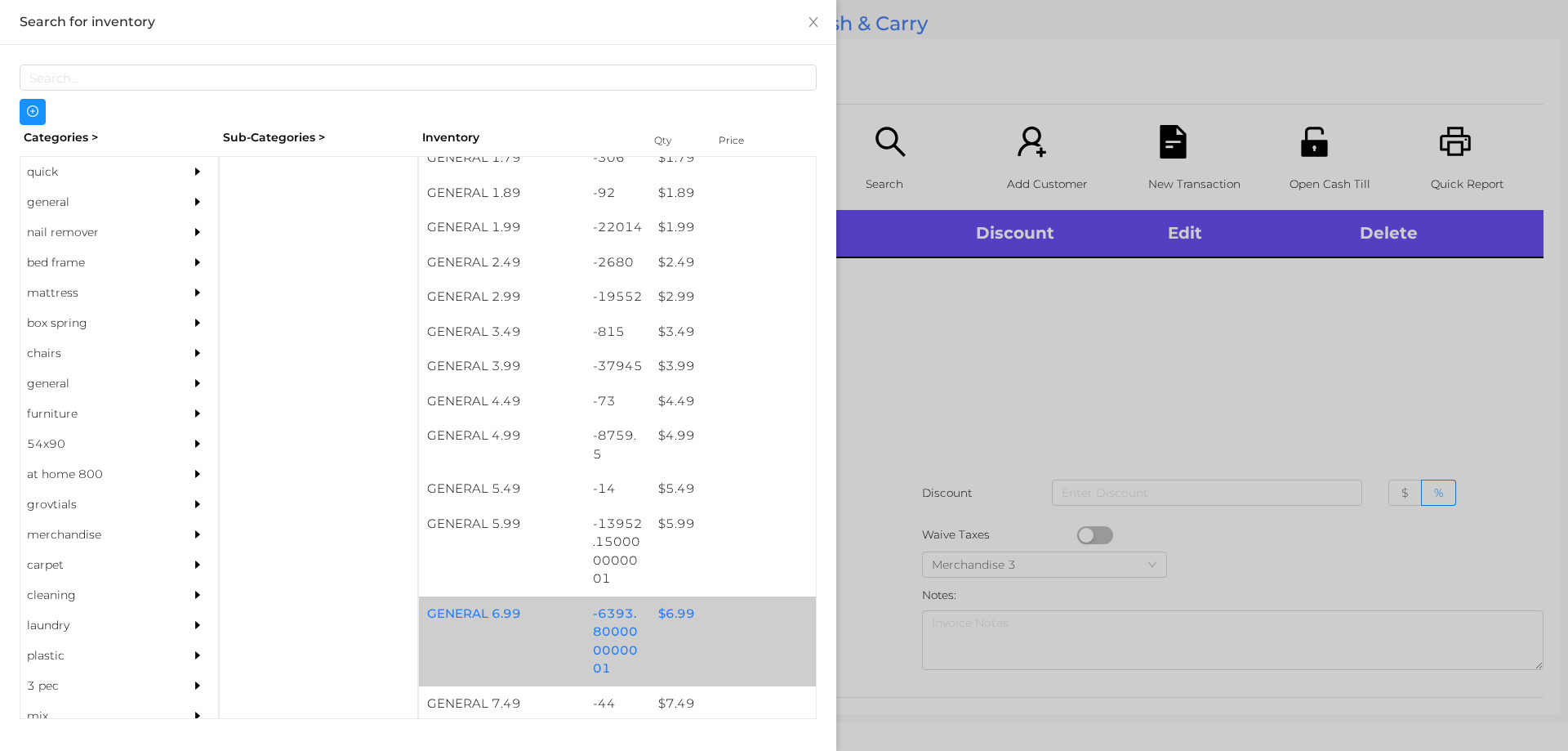
click at [667, 617] on div "$ 6.99" at bounding box center [733, 614] width 166 height 35
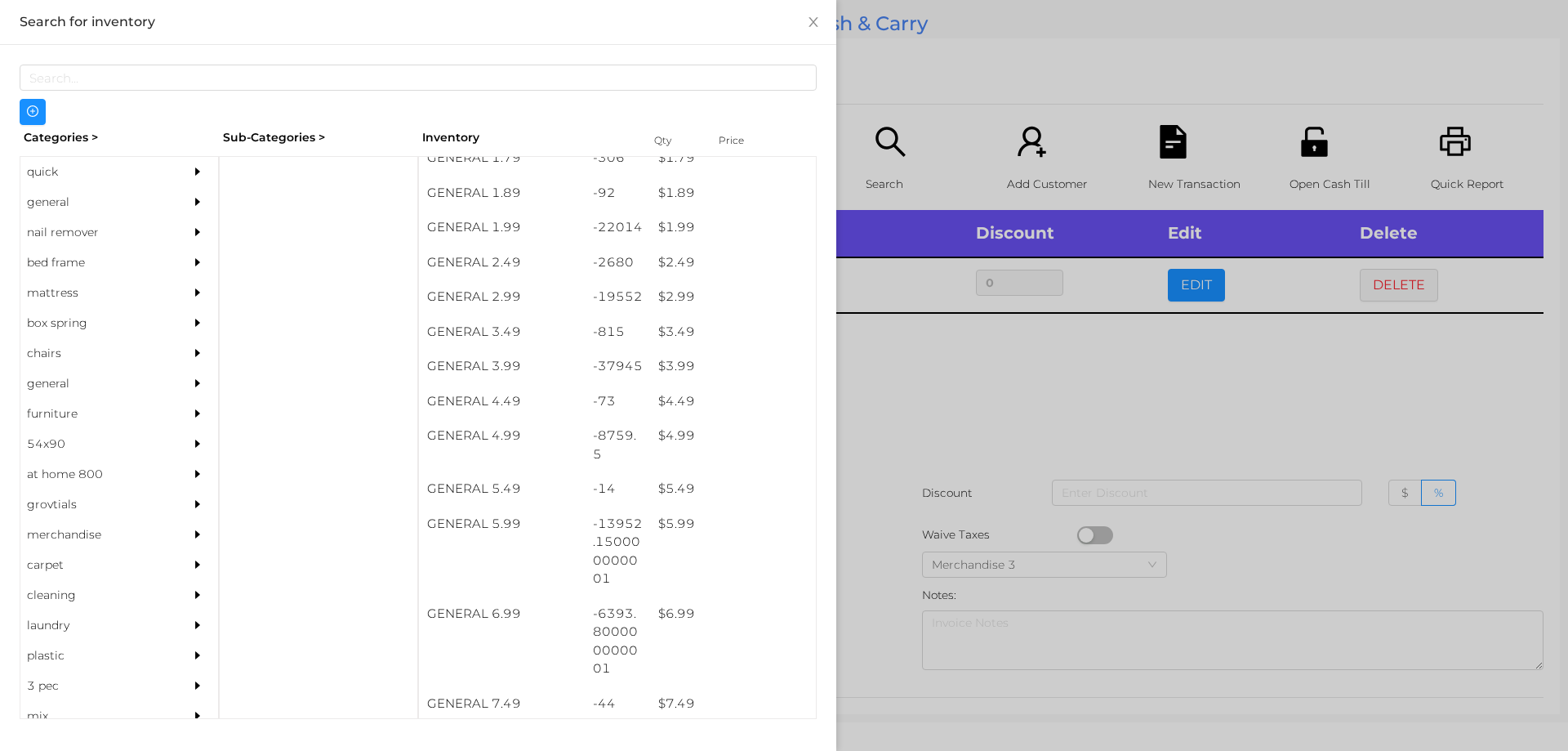
click at [1132, 415] on div at bounding box center [784, 375] width 1568 height 751
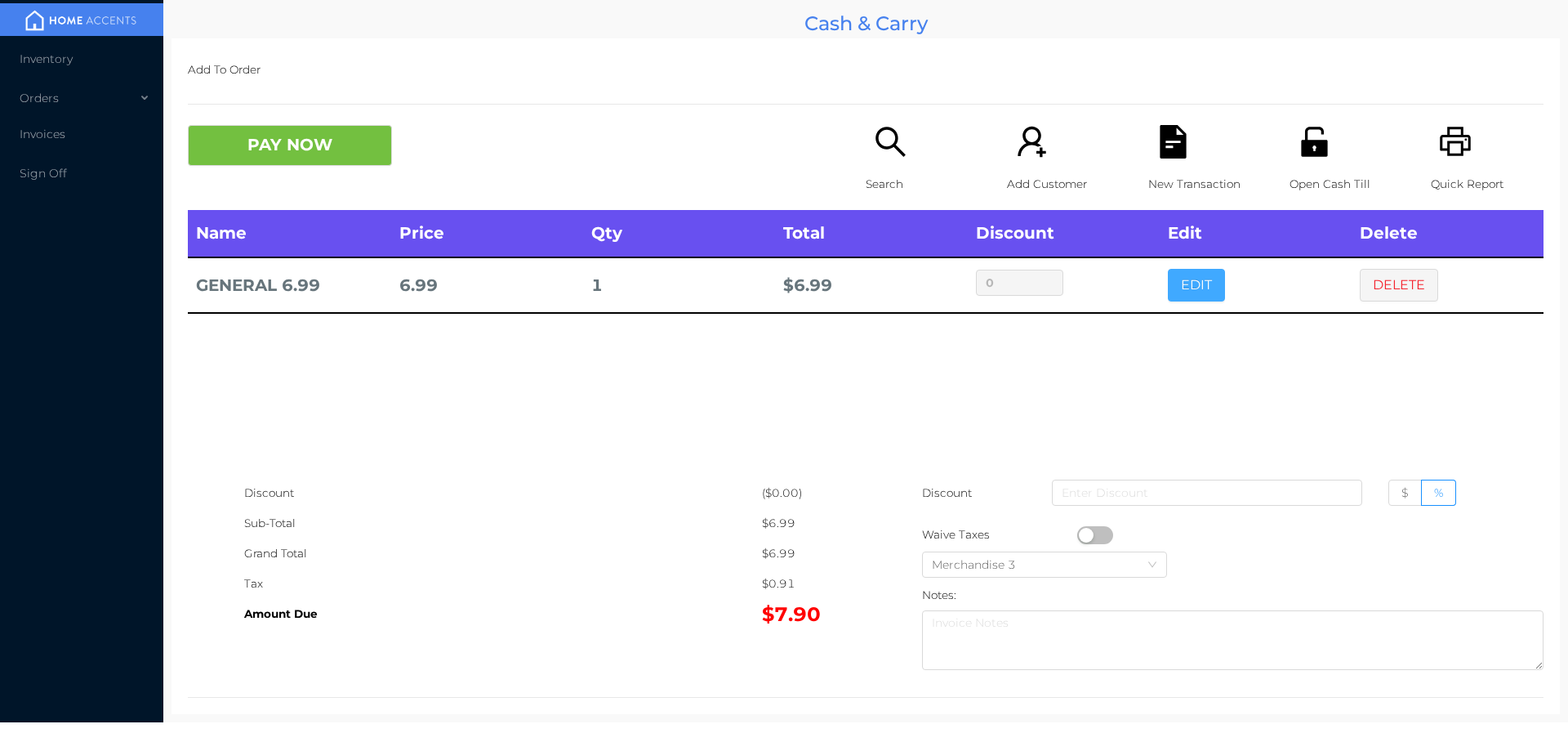
click at [1168, 290] on button "EDIT" at bounding box center [1196, 284] width 57 height 33
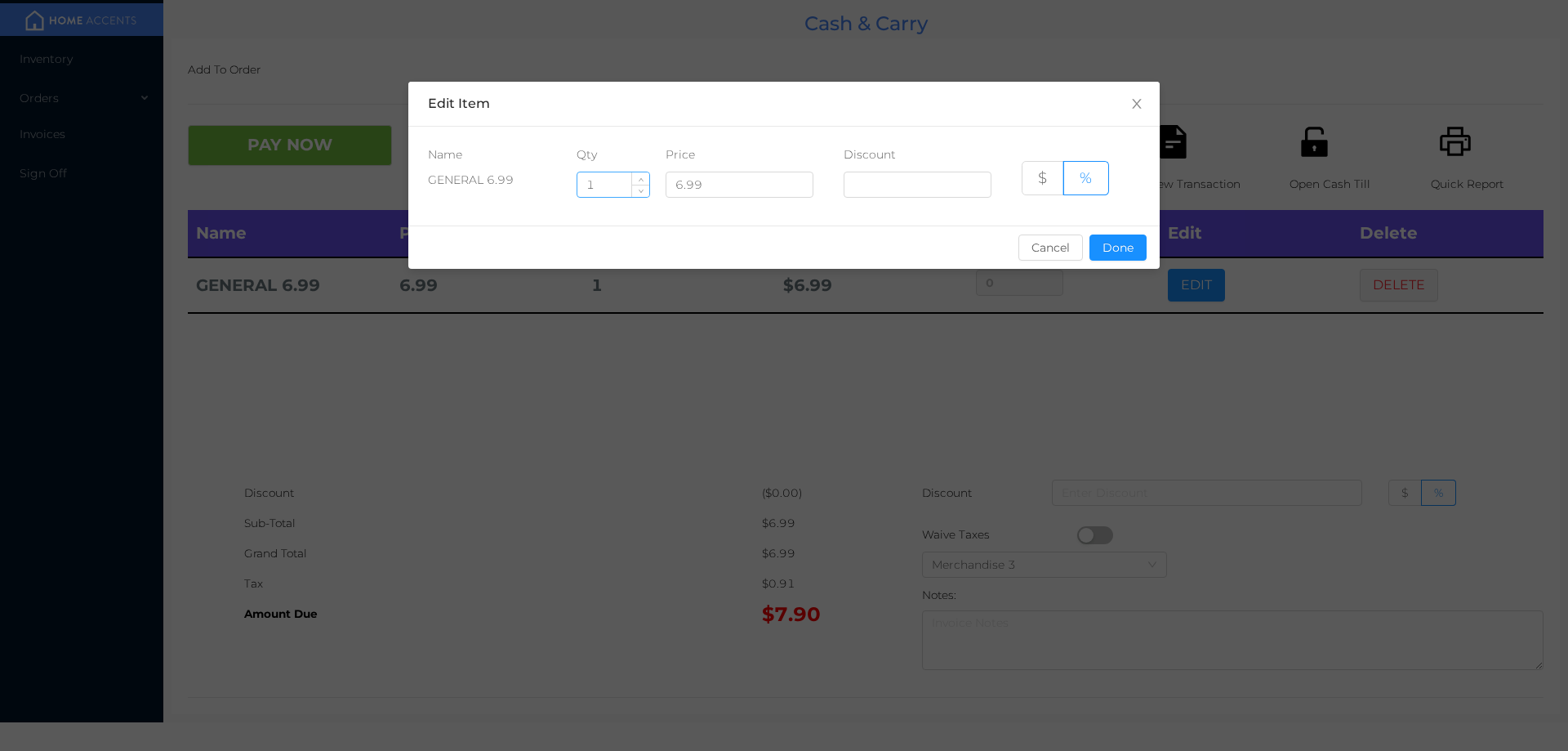
click at [602, 185] on input "1" at bounding box center [613, 184] width 72 height 25
type input "1.5"
click at [1121, 257] on button "Done" at bounding box center [1118, 248] width 57 height 26
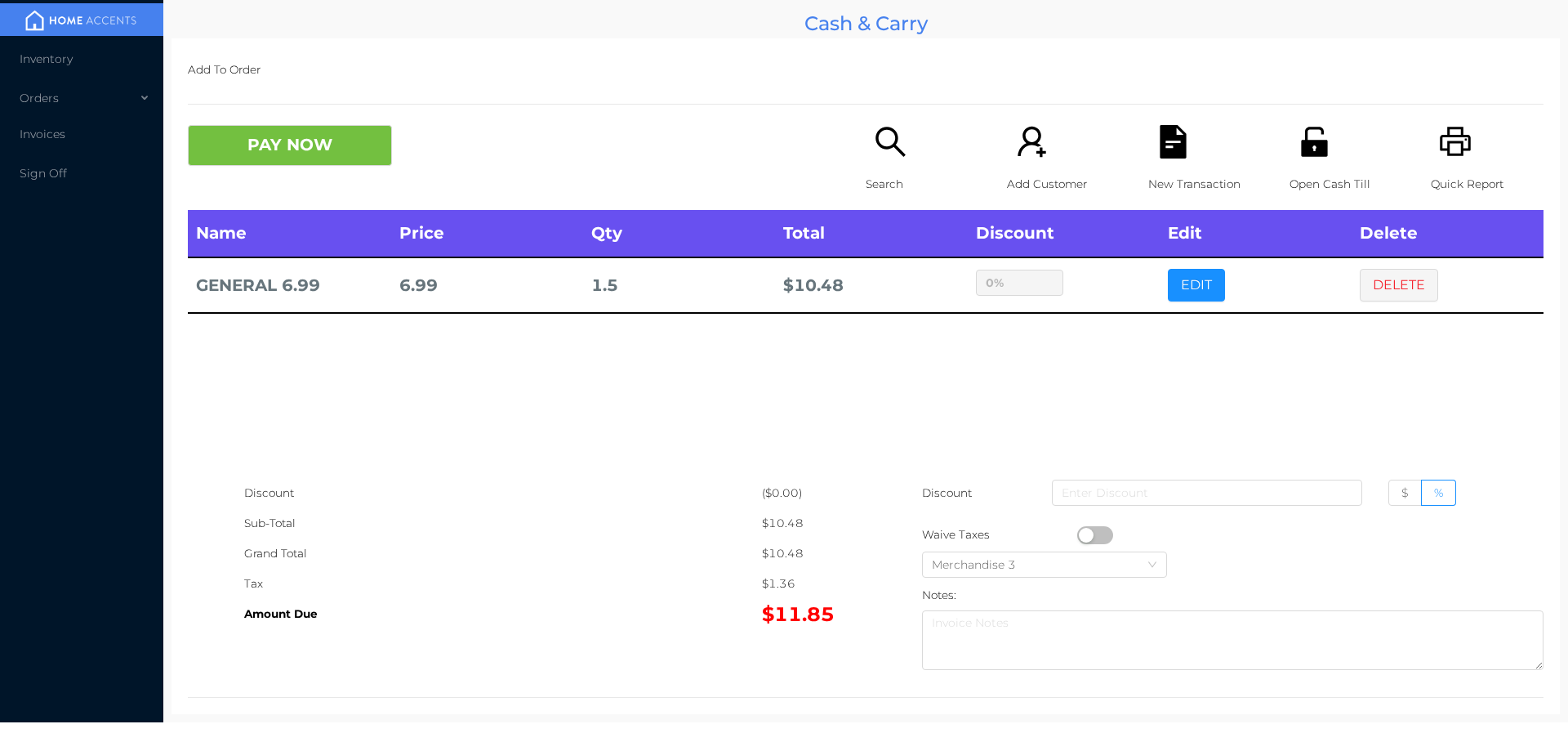
click at [1038, 406] on div "sentinelStart Edit Item Name Qty Price Discount GENERAL 6.99 1.5 6.99 $ % Cance…" at bounding box center [784, 375] width 1568 height 751
click at [1093, 553] on div "Merchandise 3" at bounding box center [1044, 564] width 226 height 25
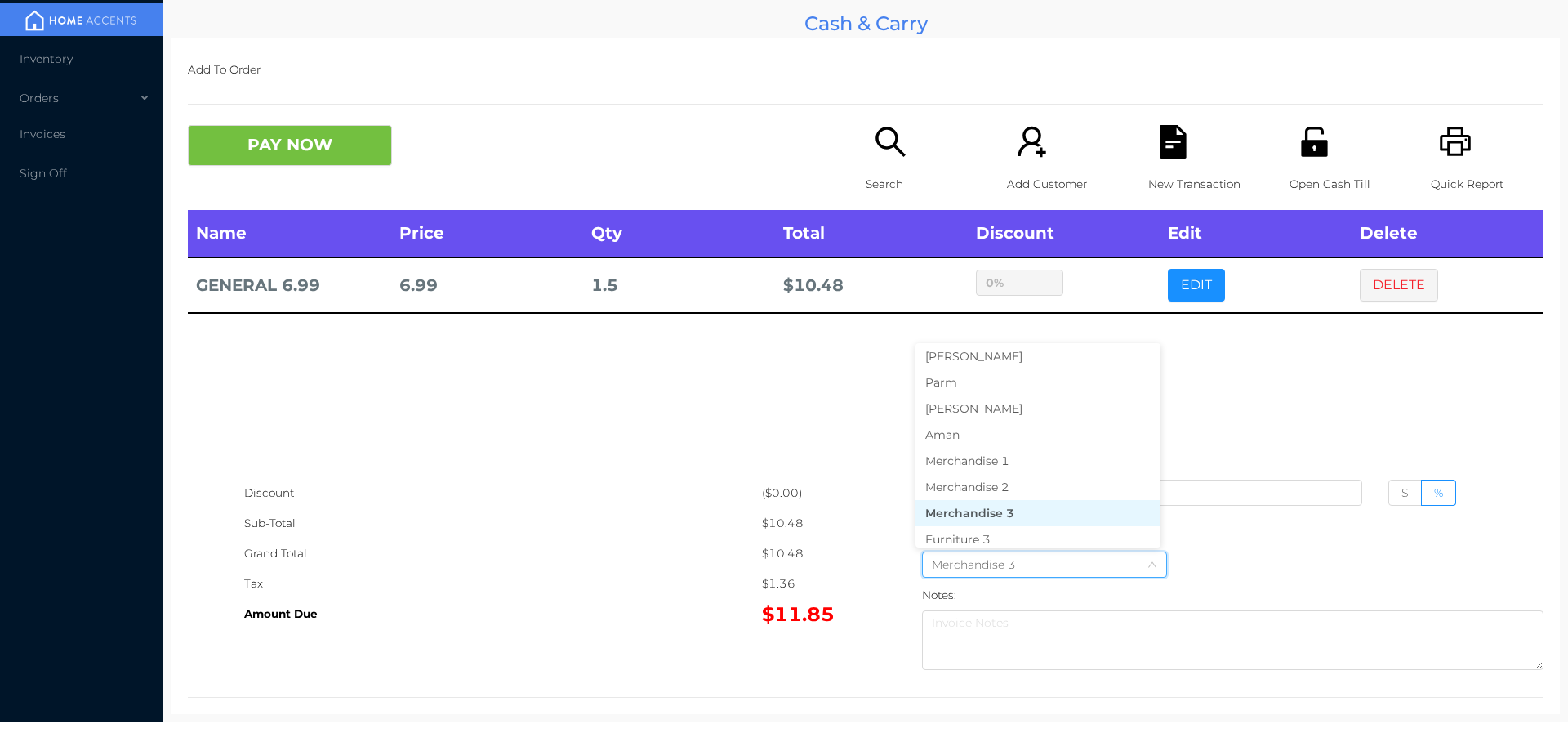
click at [561, 520] on div "Sub-Total" at bounding box center [503, 523] width 518 height 30
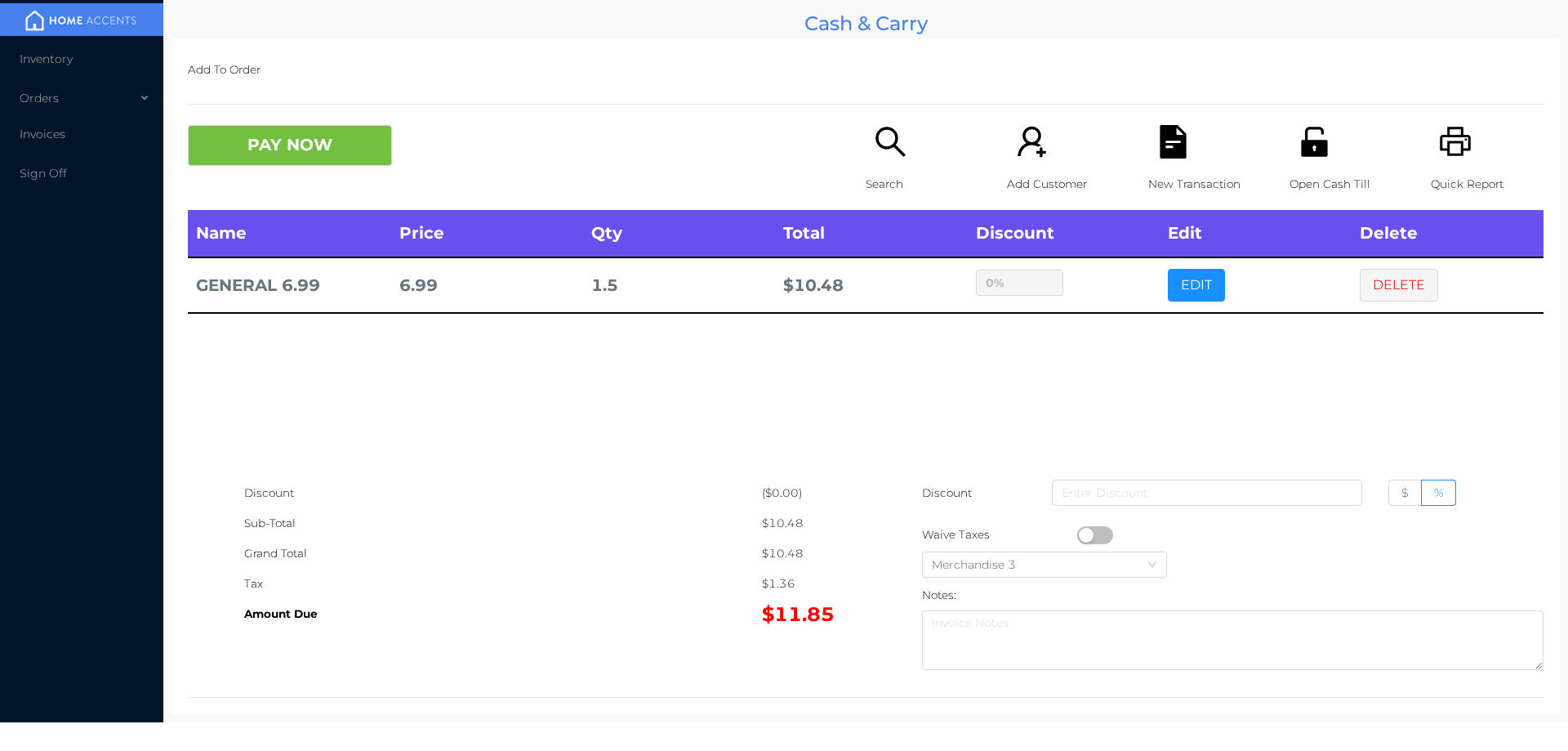
click at [1086, 535] on button "button" at bounding box center [1095, 535] width 36 height 18
click at [293, 156] on button "PAY NOW" at bounding box center [289, 145] width 204 height 41
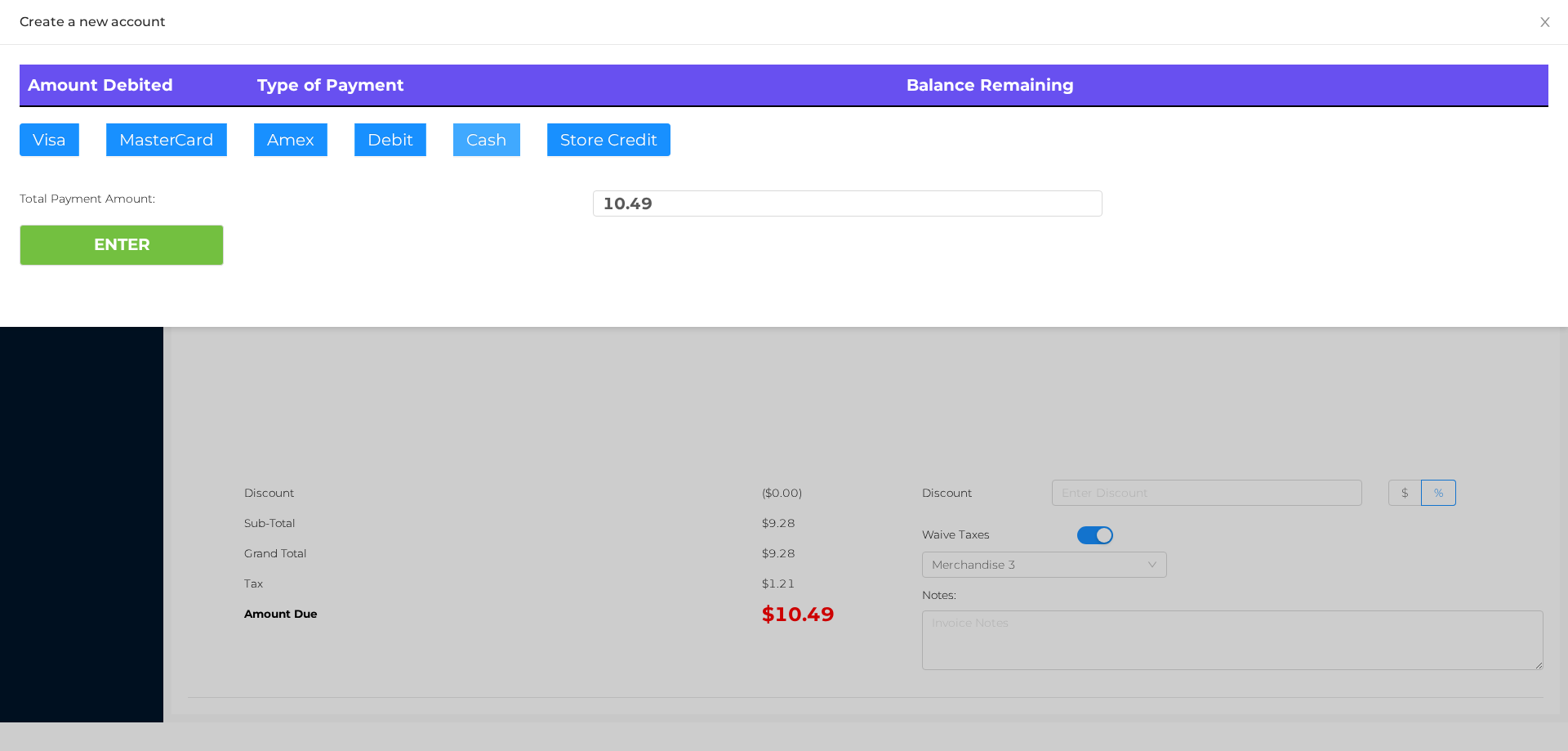
click at [474, 140] on button "Cash" at bounding box center [486, 139] width 67 height 33
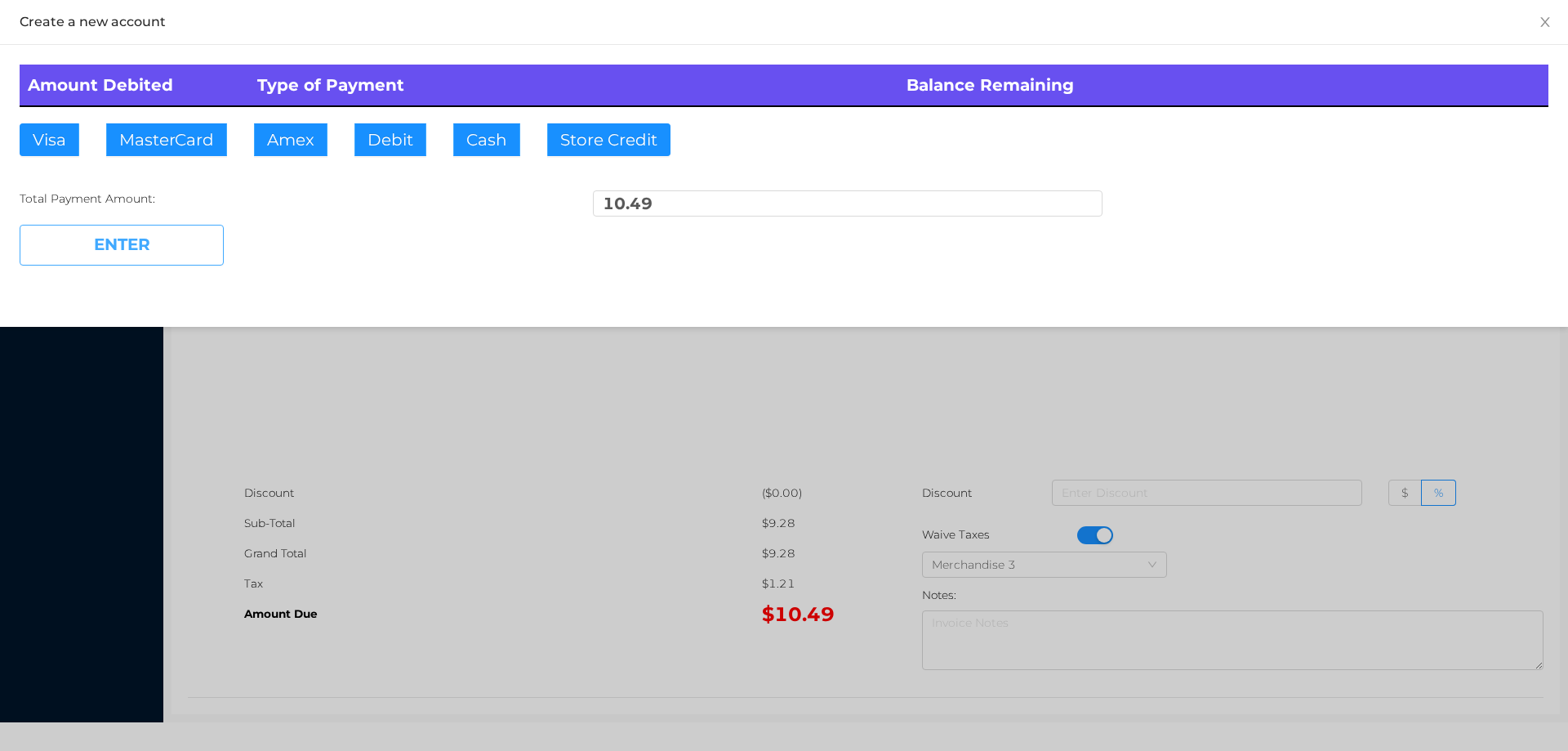
click at [130, 249] on button "ENTER" at bounding box center [121, 245] width 204 height 41
type input "0"
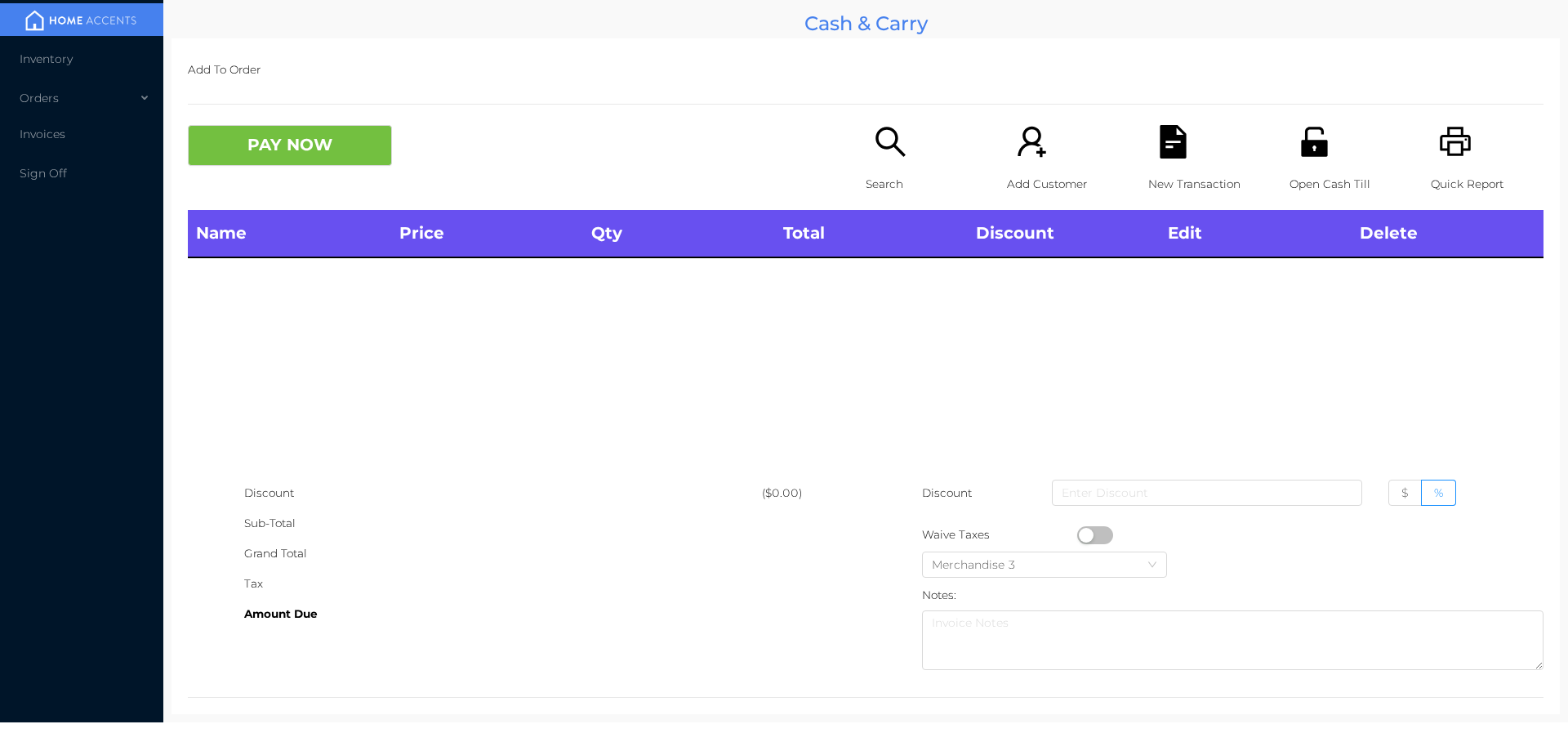
click at [879, 175] on p "Search" at bounding box center [922, 184] width 112 height 30
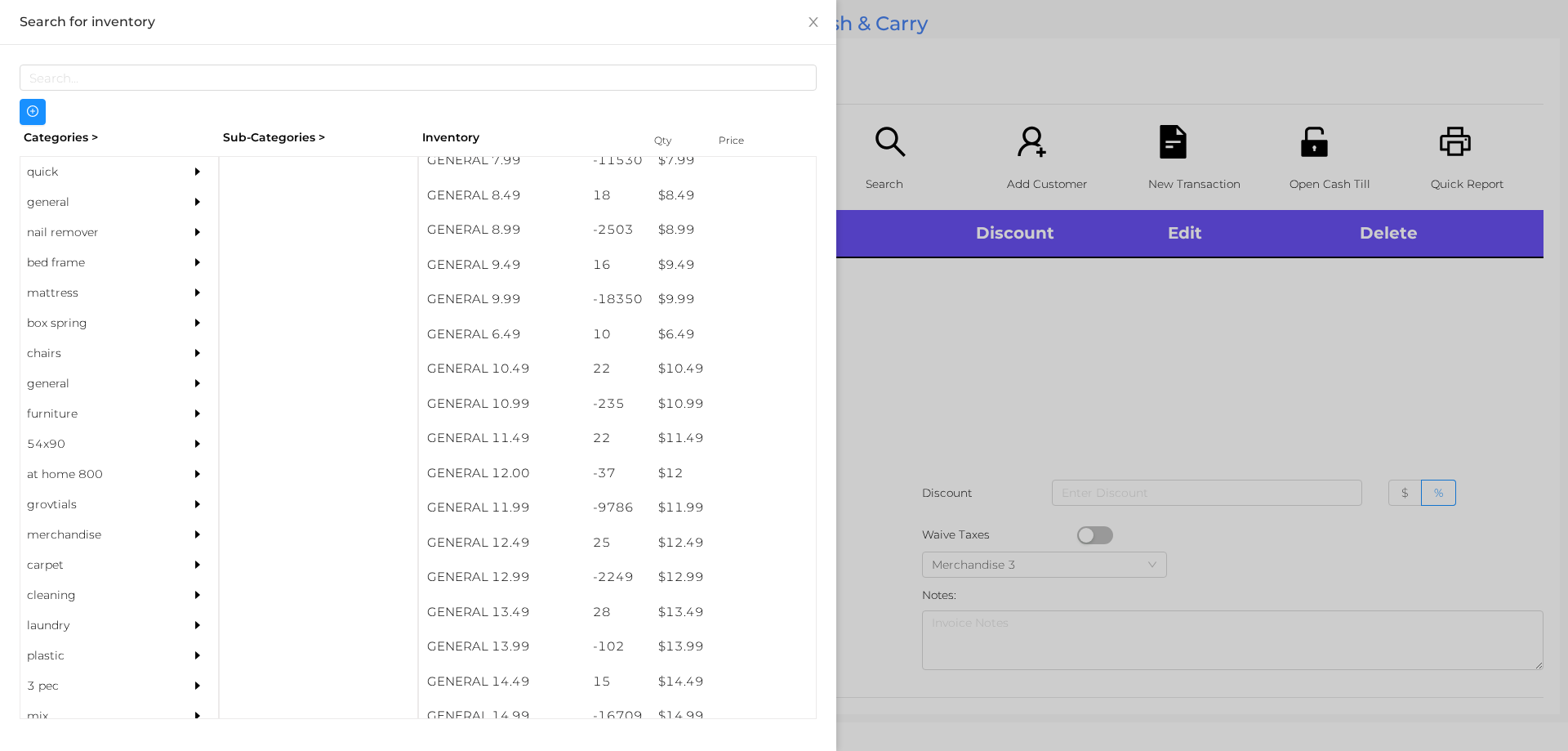
scroll to position [845, 0]
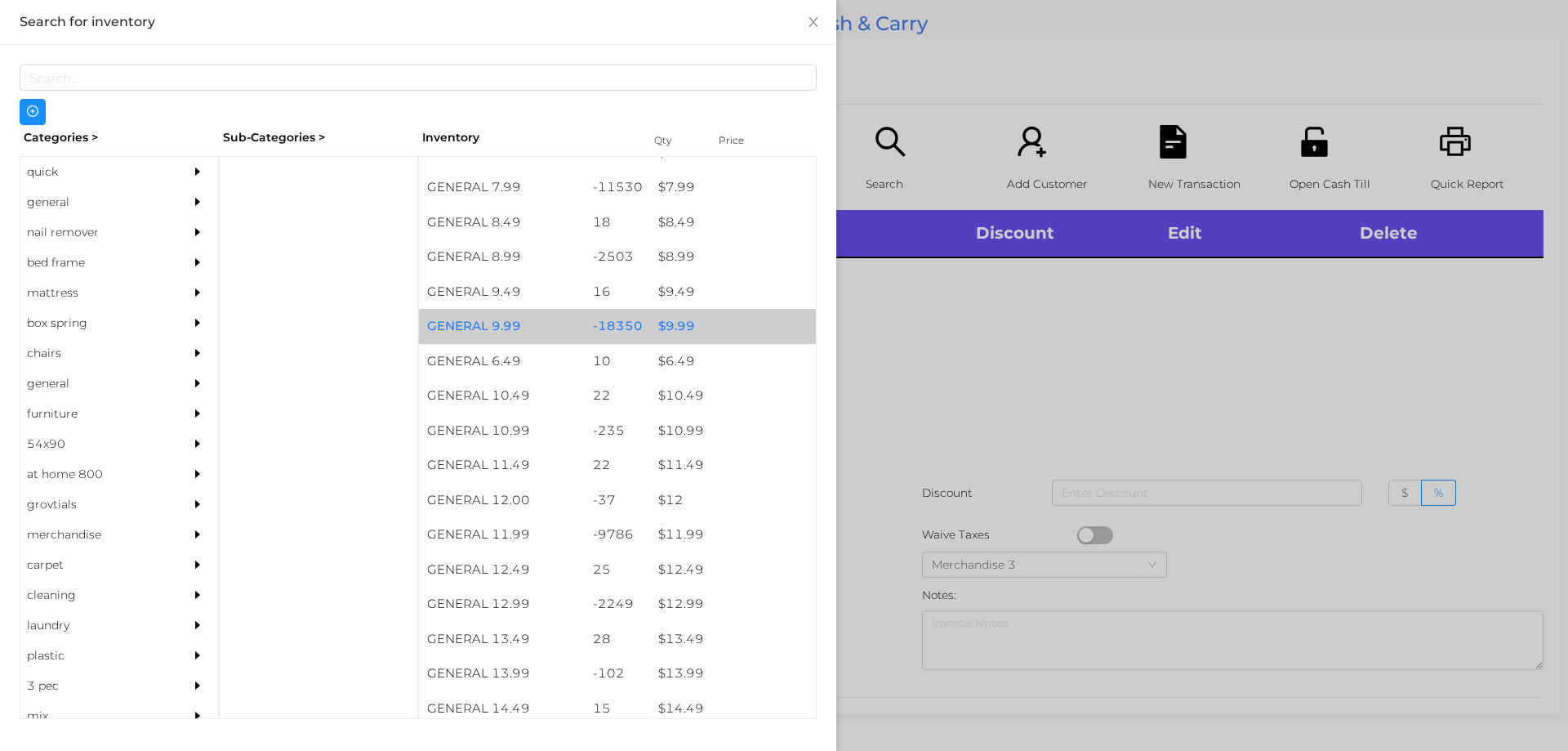
click at [671, 315] on div "$ 9.99" at bounding box center [733, 325] width 166 height 35
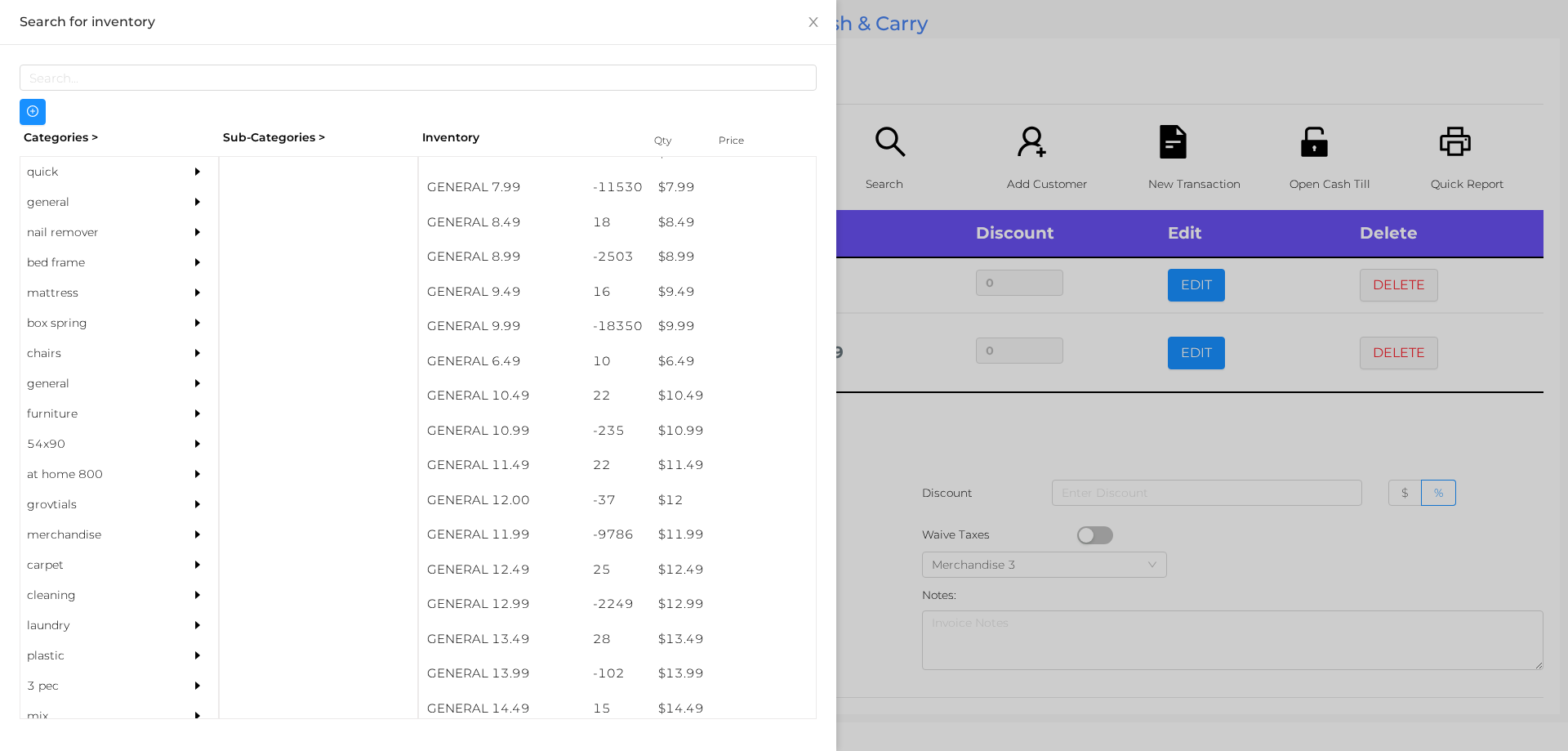
click at [973, 425] on div at bounding box center [784, 375] width 1568 height 751
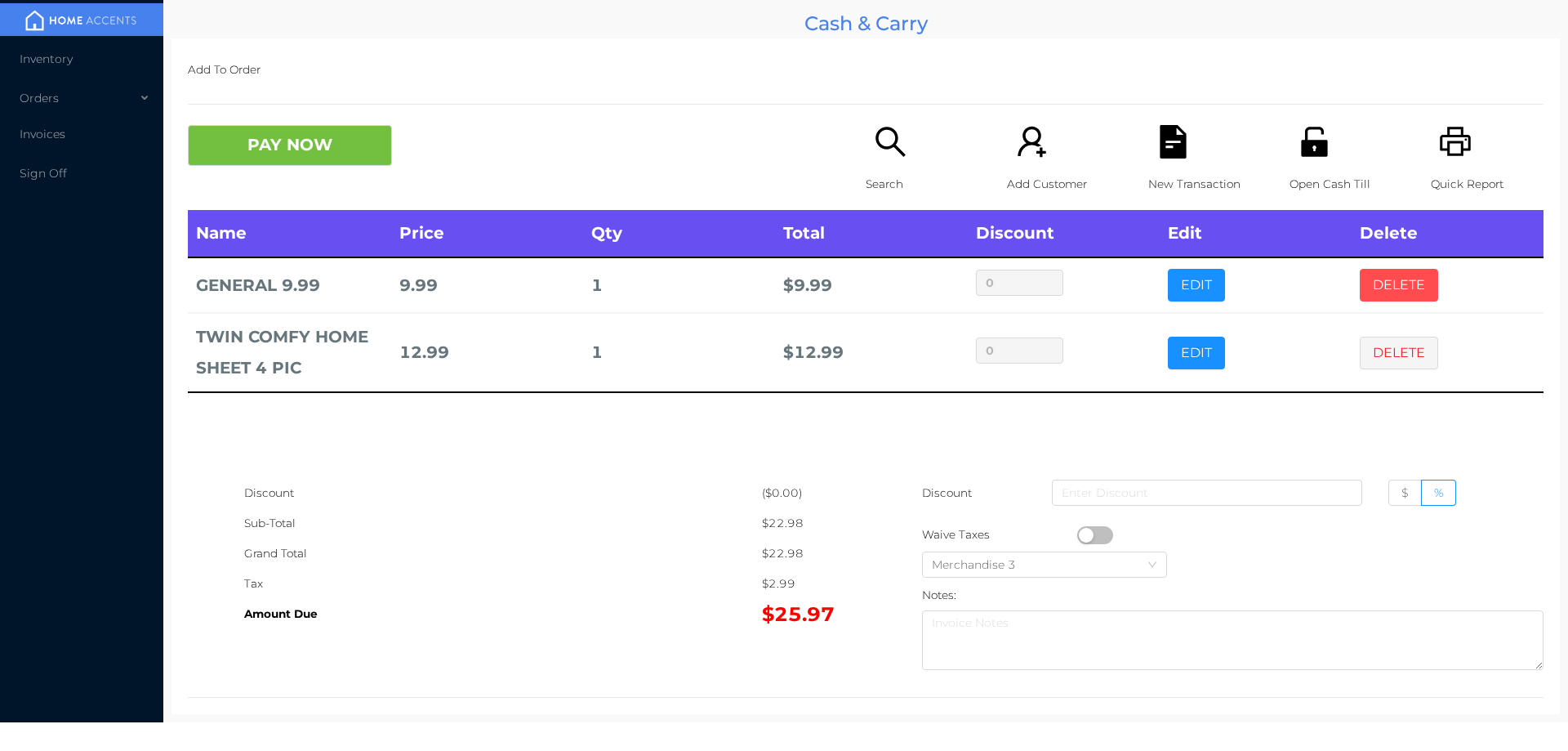
click at [1392, 282] on button "DELETE" at bounding box center [1399, 284] width 79 height 33
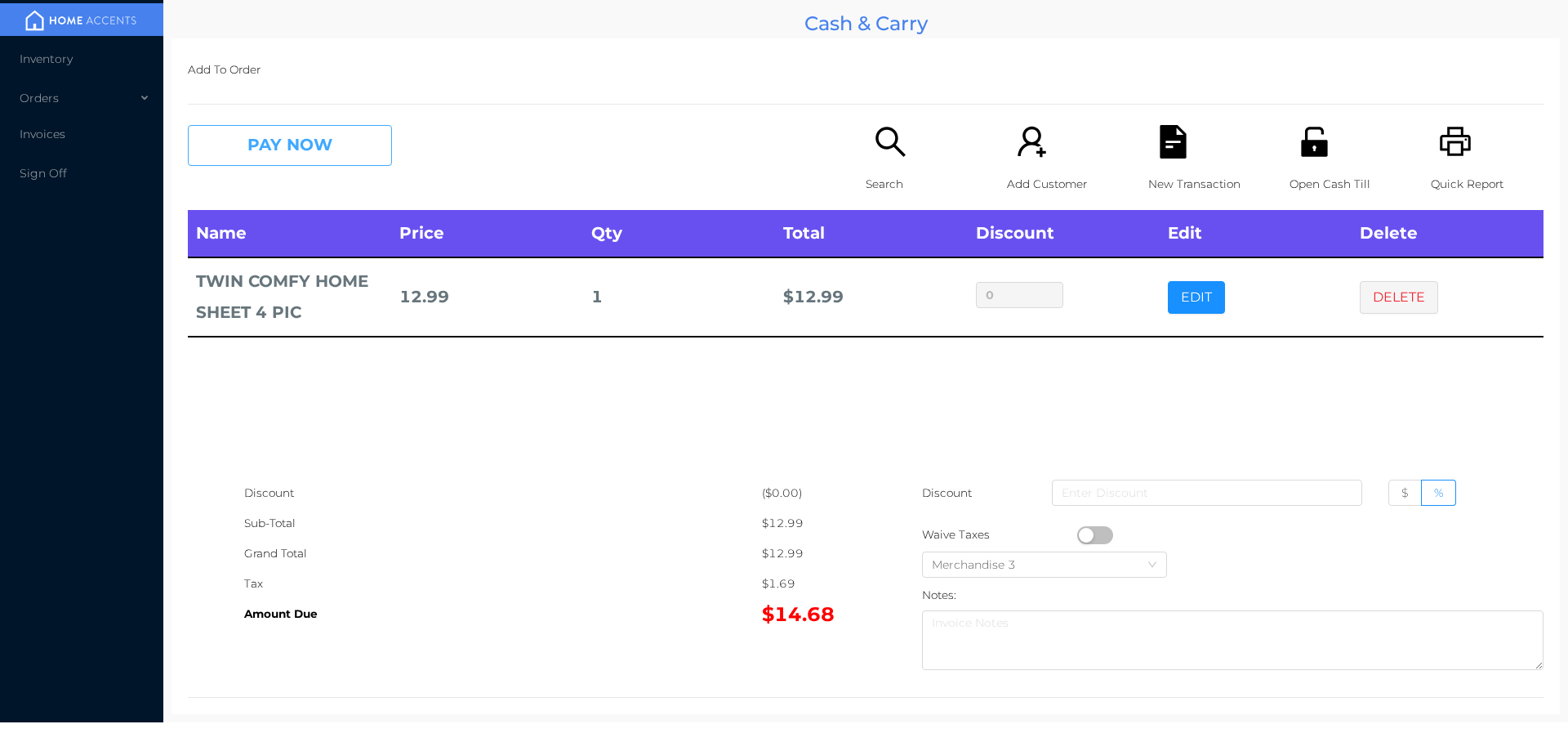
click at [276, 144] on button "PAY NOW" at bounding box center [289, 145] width 204 height 41
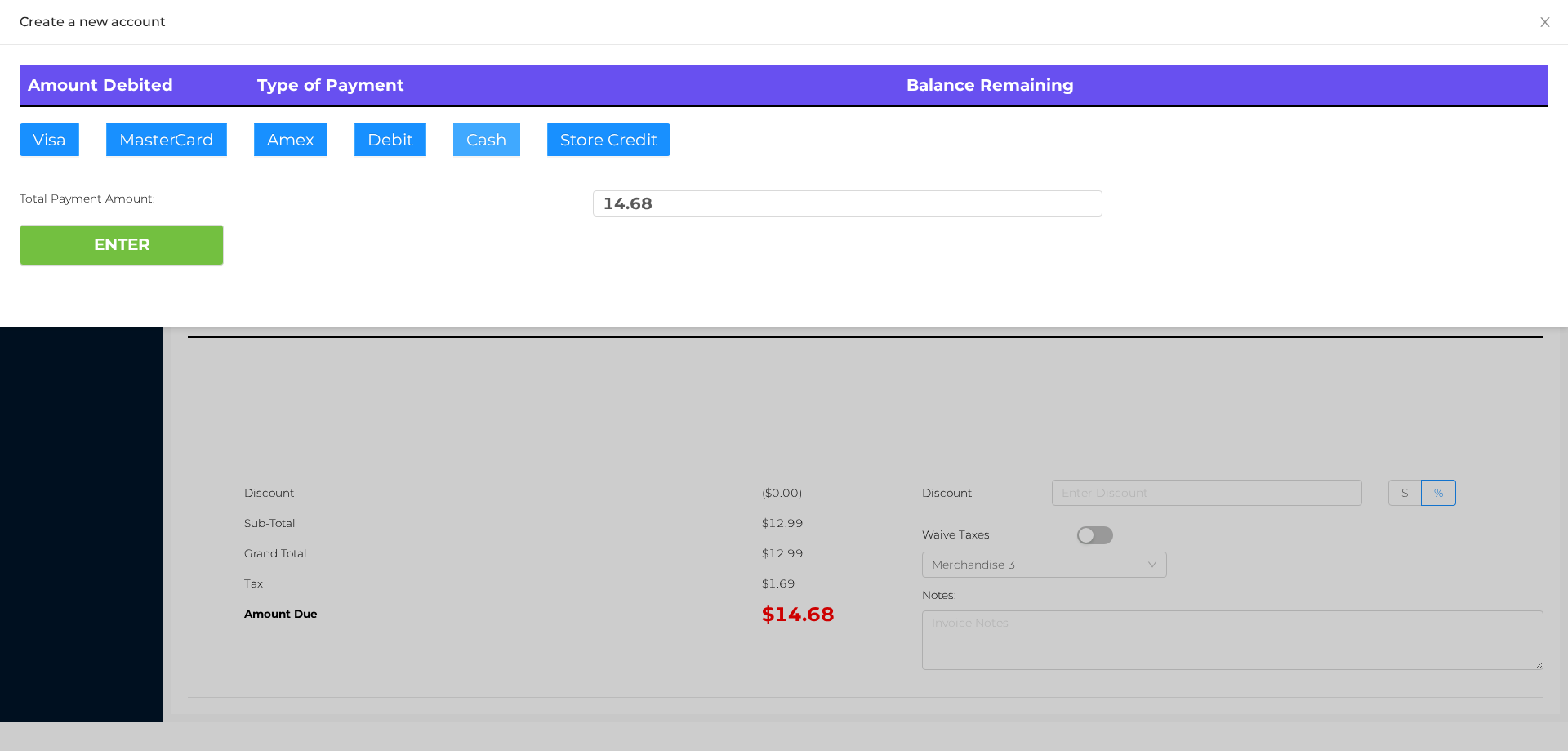
click at [476, 141] on button "Cash" at bounding box center [486, 139] width 67 height 33
type input "20"
click at [514, 461] on div at bounding box center [784, 375] width 1568 height 751
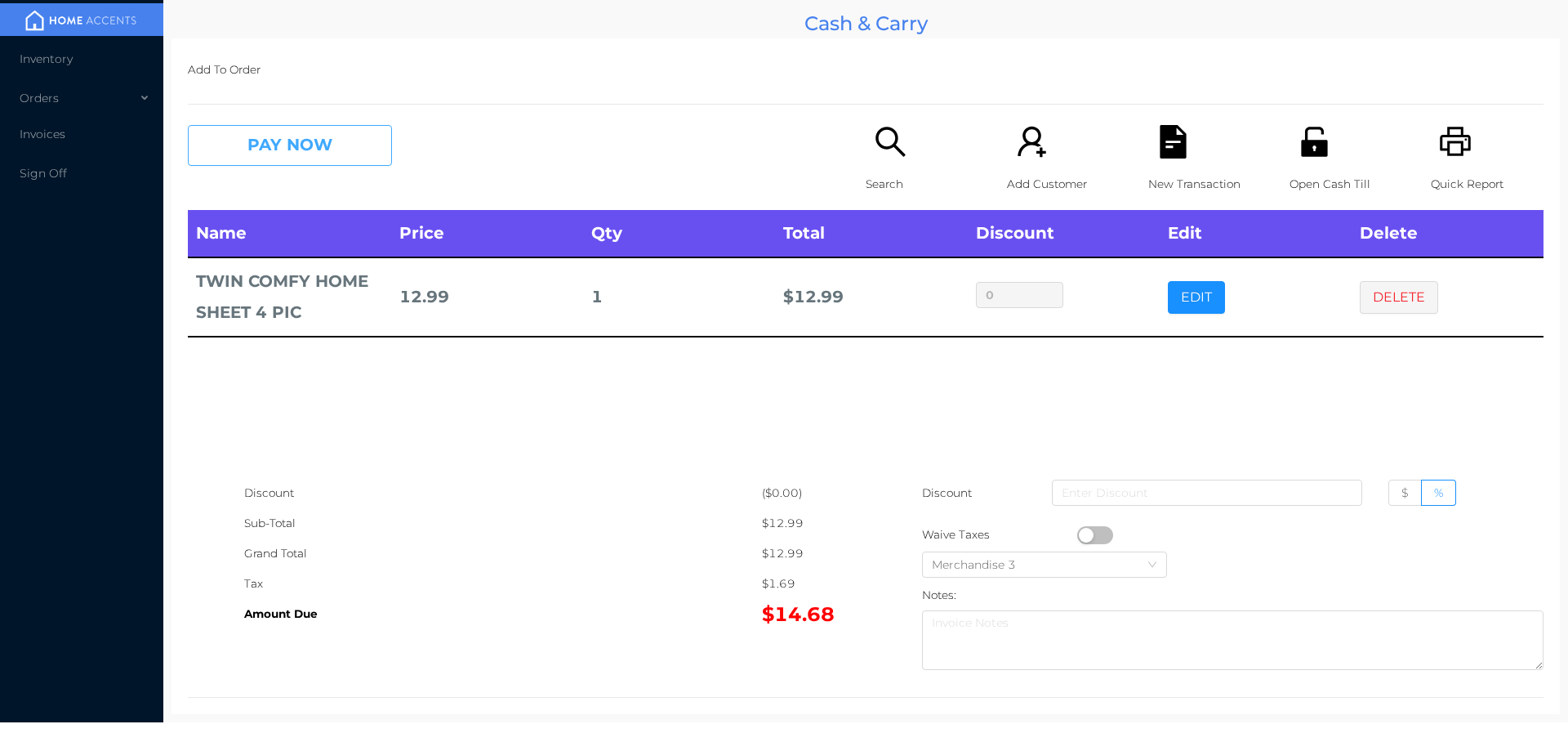
click at [297, 148] on button "PAY NOW" at bounding box center [289, 145] width 204 height 41
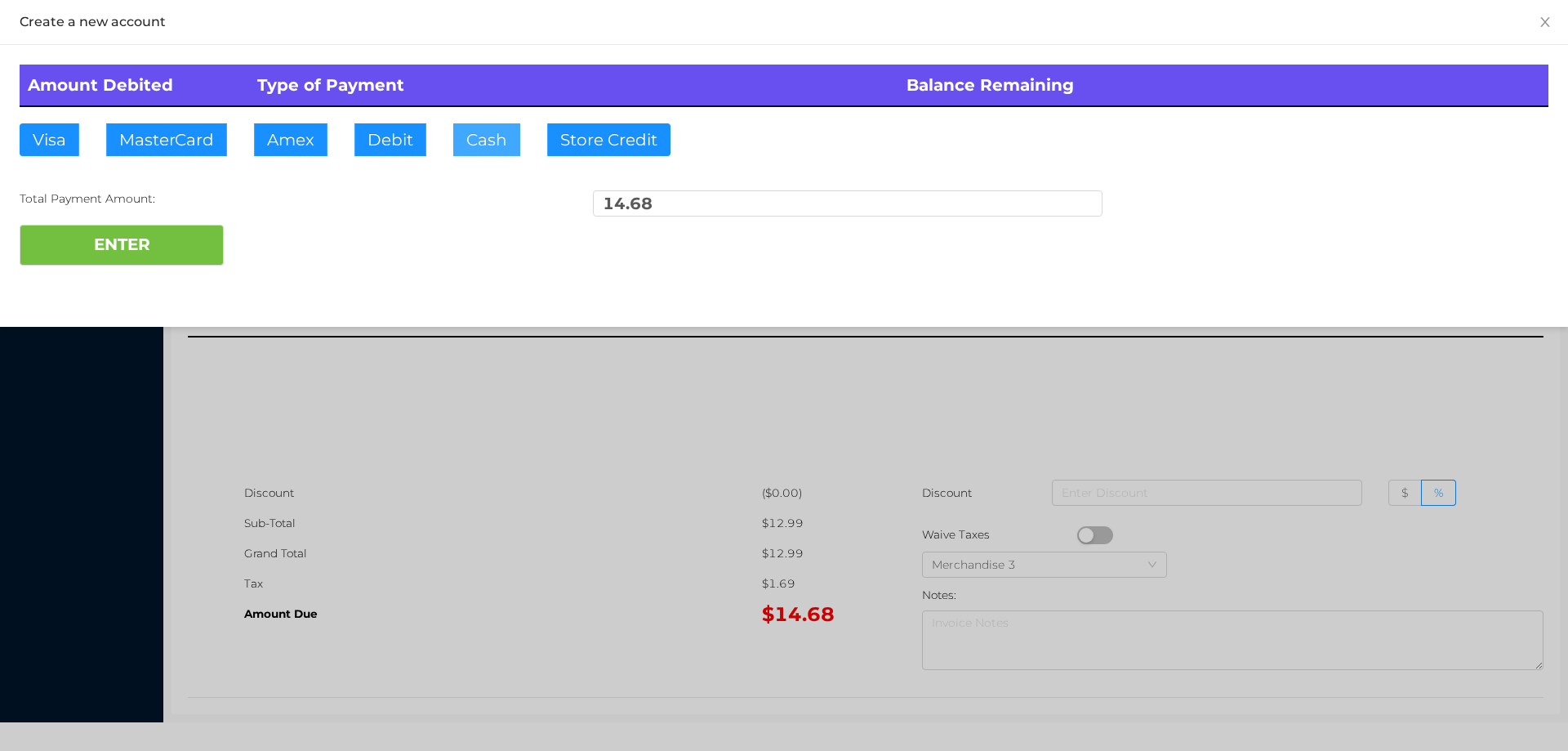
click at [467, 144] on button "Cash" at bounding box center [486, 139] width 67 height 33
type input "20."
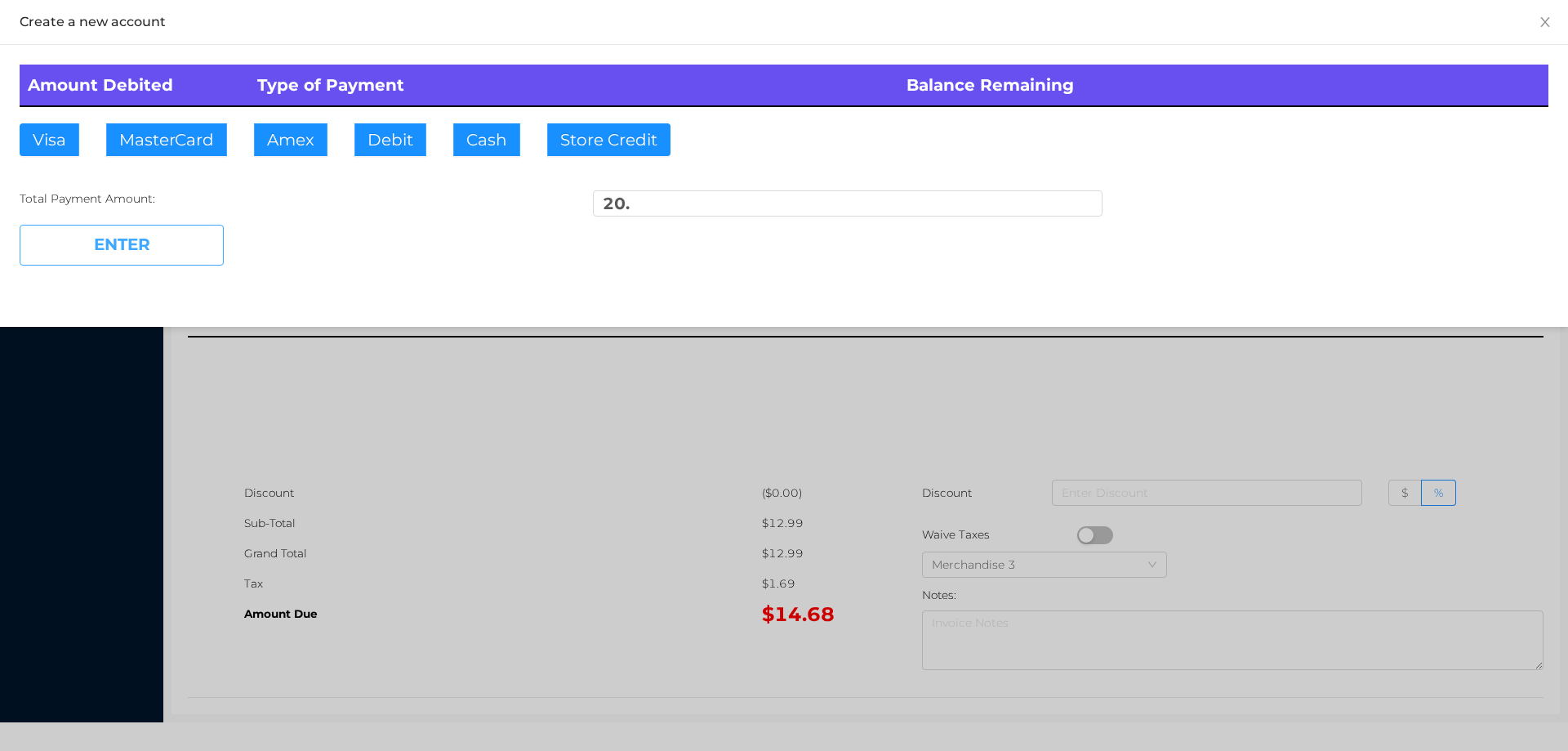
click at [191, 237] on button "ENTER" at bounding box center [121, 245] width 204 height 41
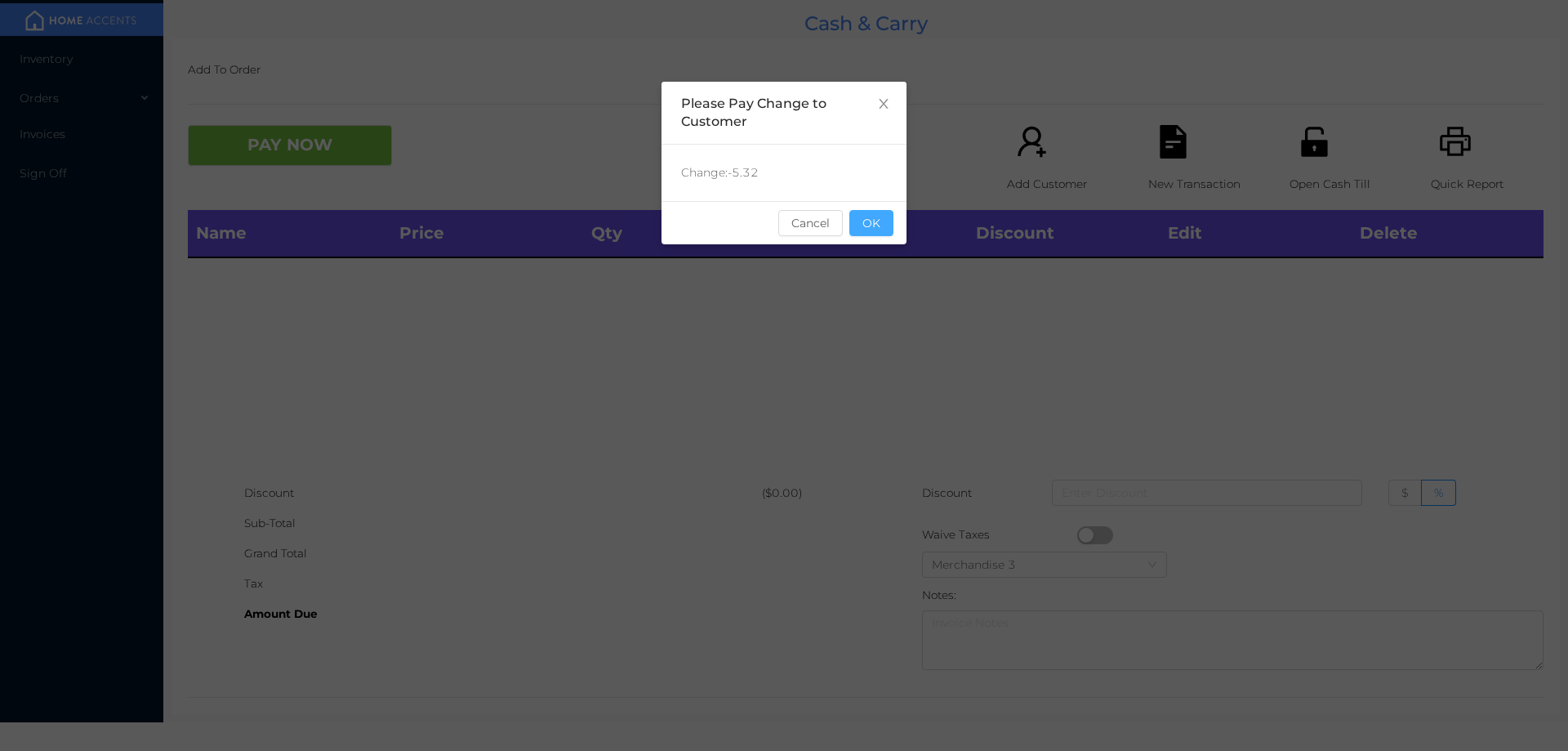
click at [872, 214] on button "OK" at bounding box center [871, 223] width 44 height 26
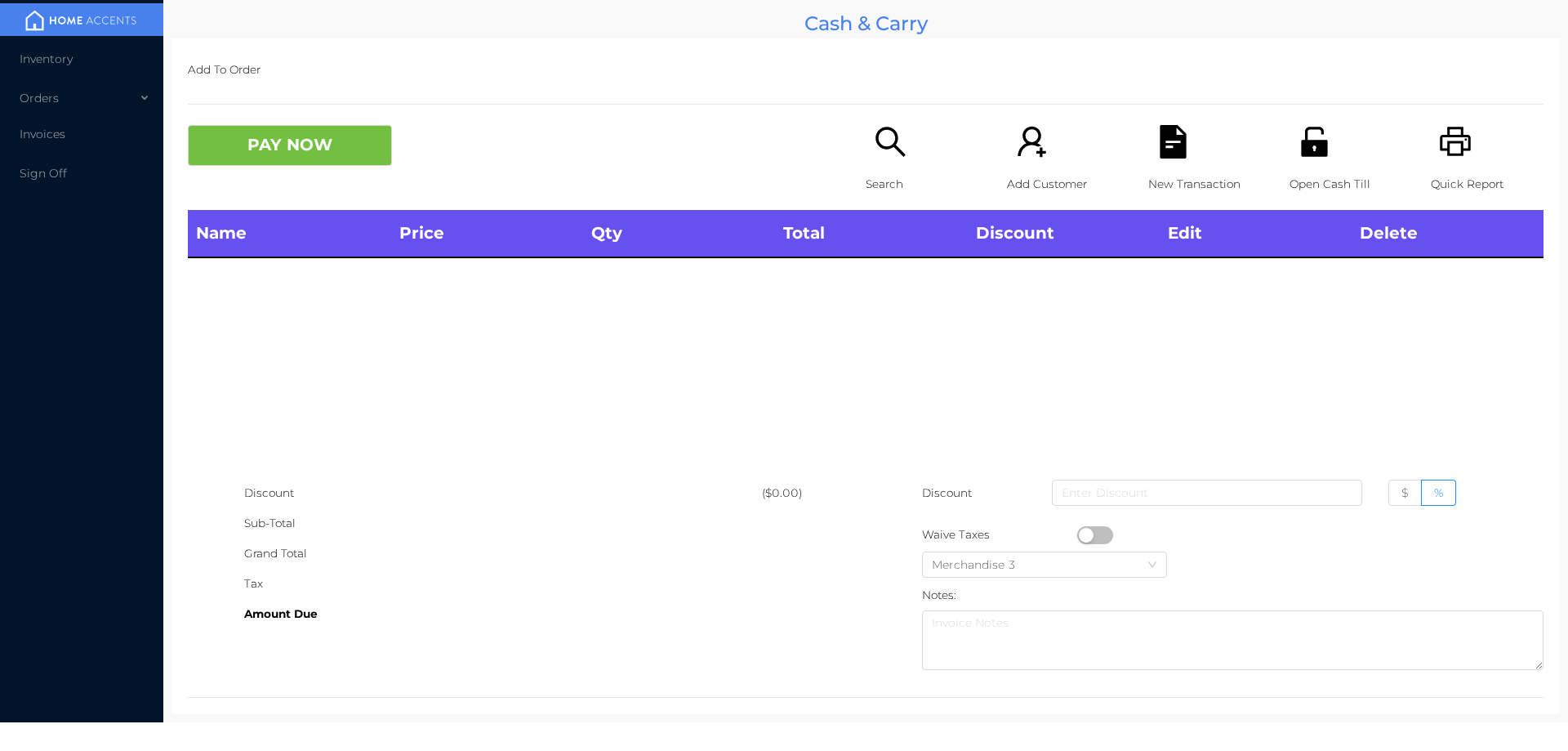
click at [885, 152] on icon "icon: search" at bounding box center [891, 142] width 34 height 34
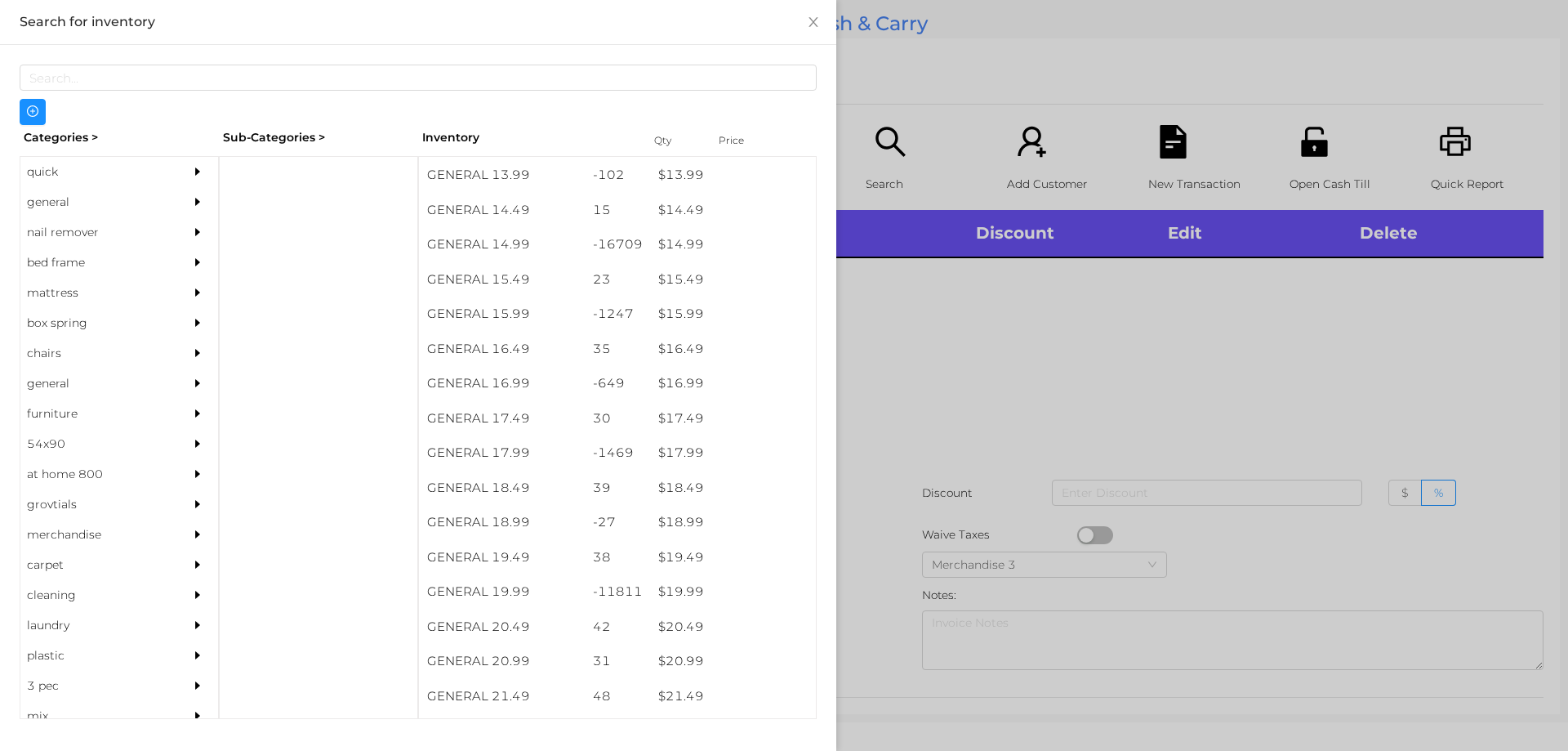
scroll to position [1344, 0]
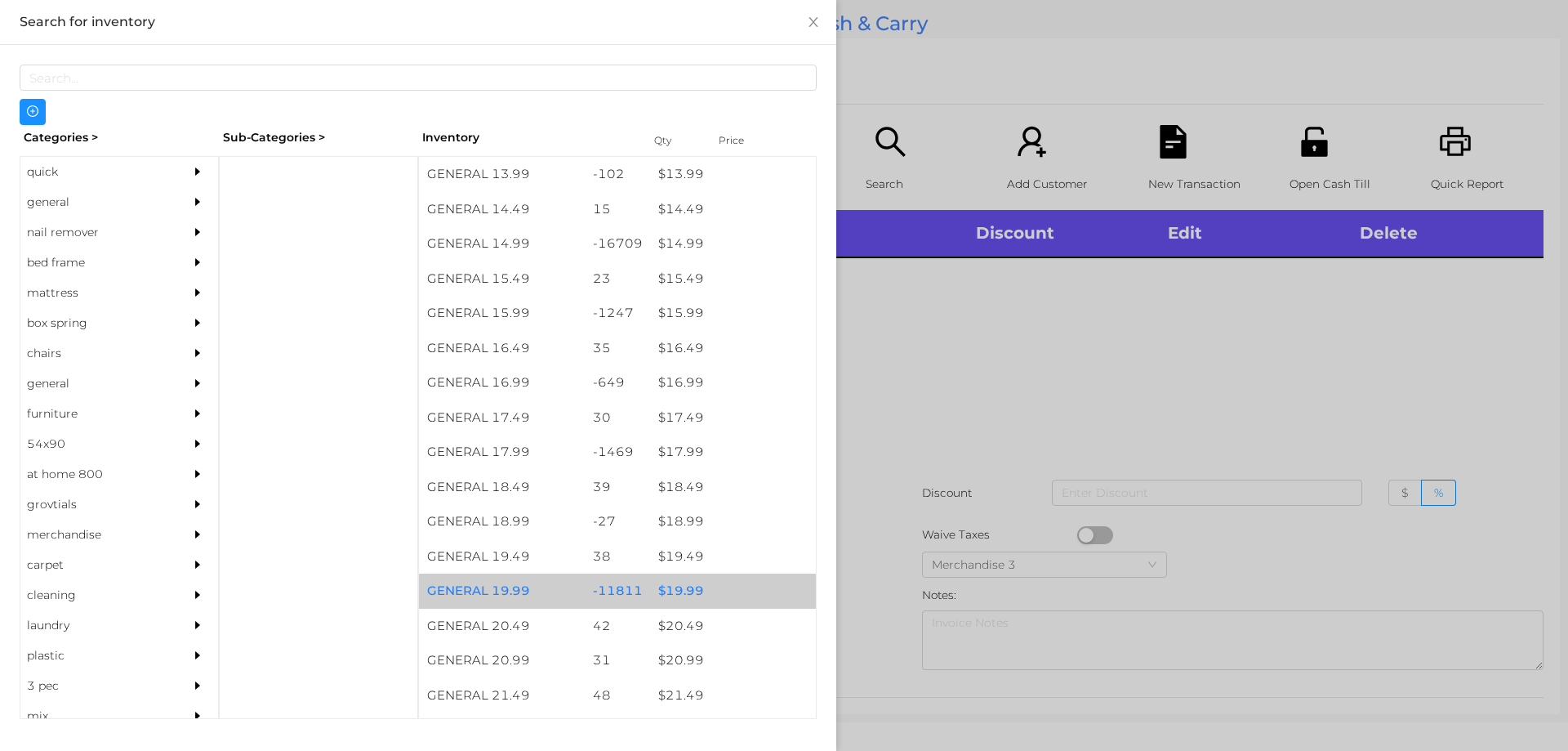
click at [670, 592] on div "$ 19.99" at bounding box center [733, 591] width 166 height 35
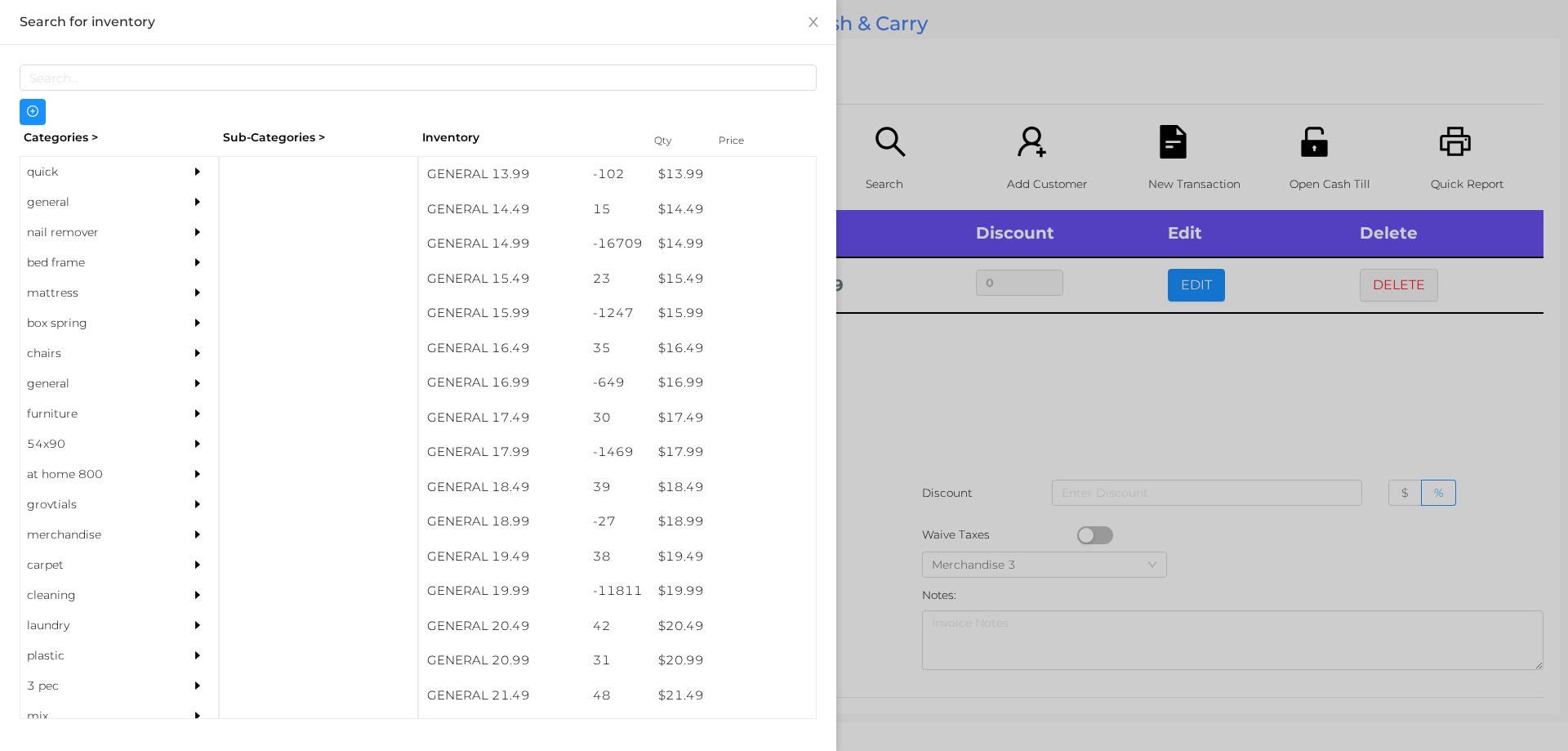
click at [917, 408] on div at bounding box center [784, 375] width 1568 height 751
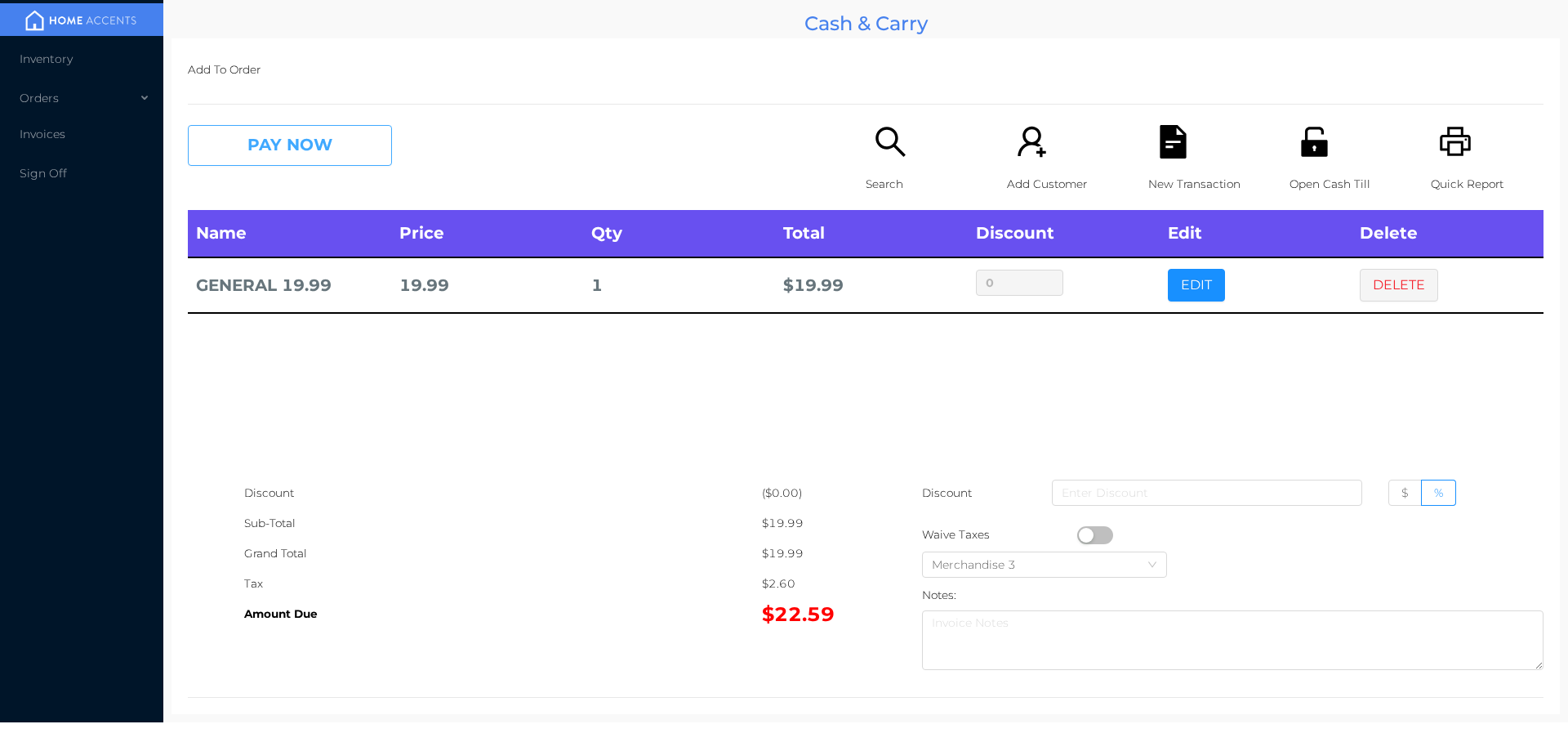
click at [331, 139] on button "PAY NOW" at bounding box center [289, 145] width 204 height 41
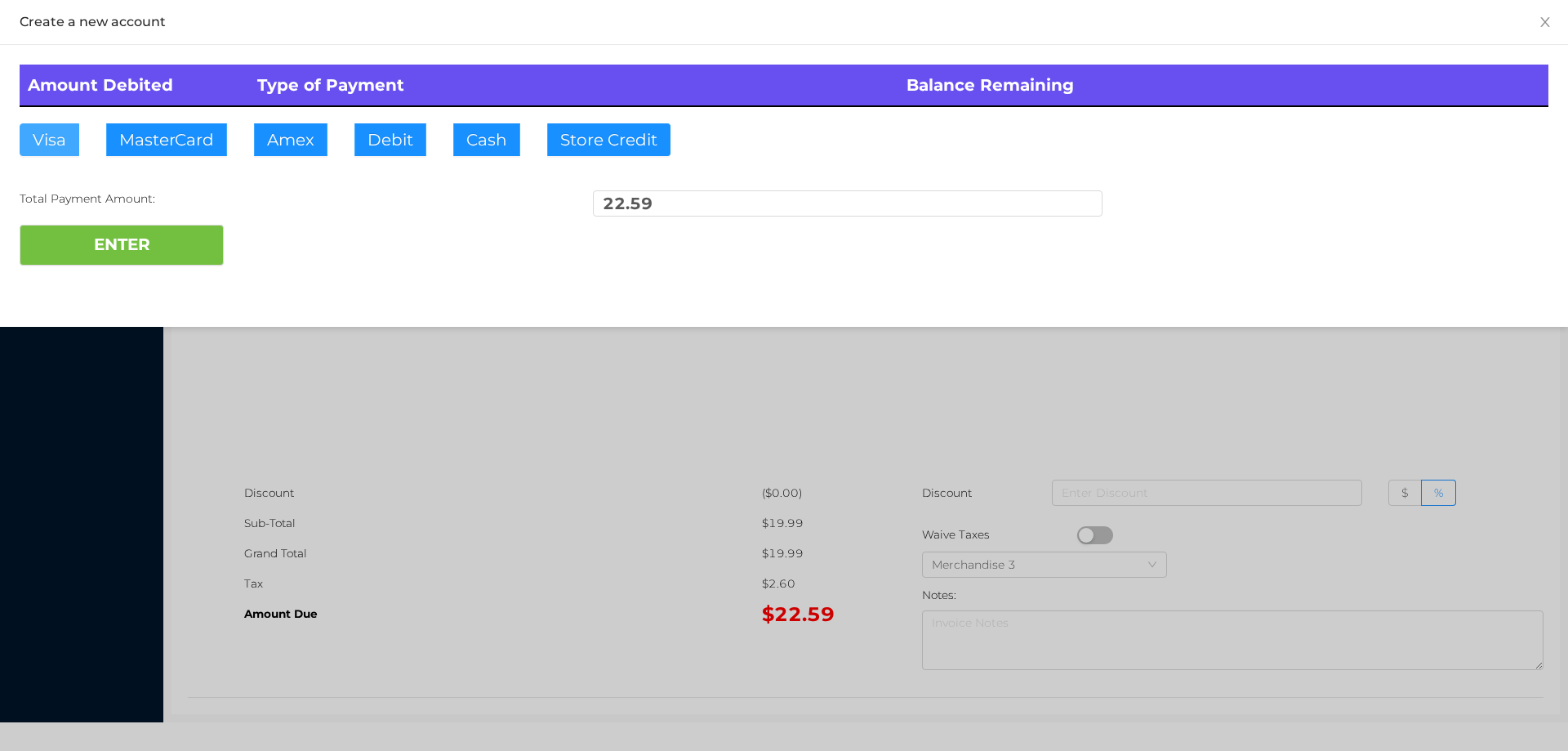
click at [51, 137] on button "Visa" at bounding box center [50, 139] width 60 height 33
click at [119, 259] on button "ENTER" at bounding box center [121, 245] width 204 height 41
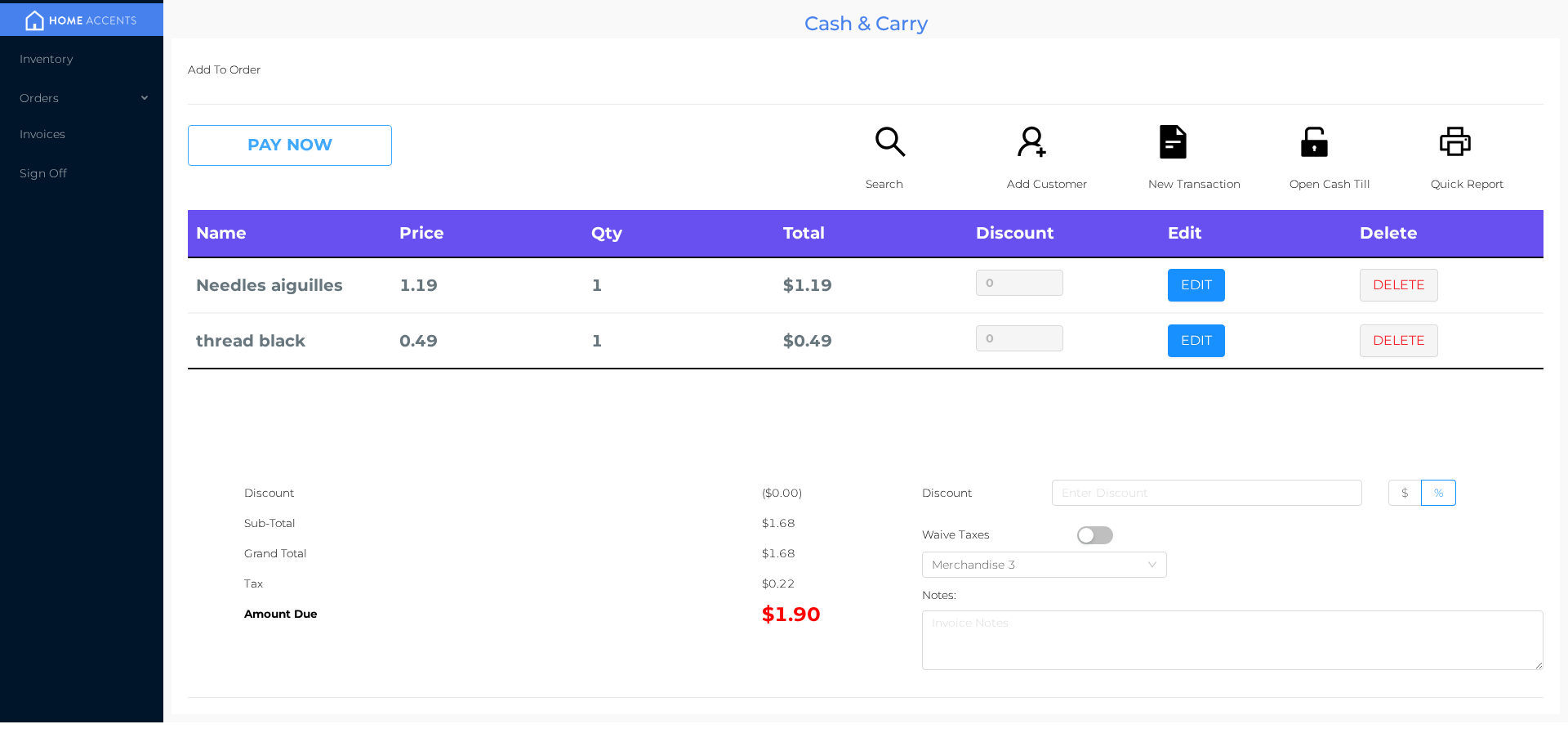
click at [267, 147] on button "PAY NOW" at bounding box center [289, 145] width 204 height 41
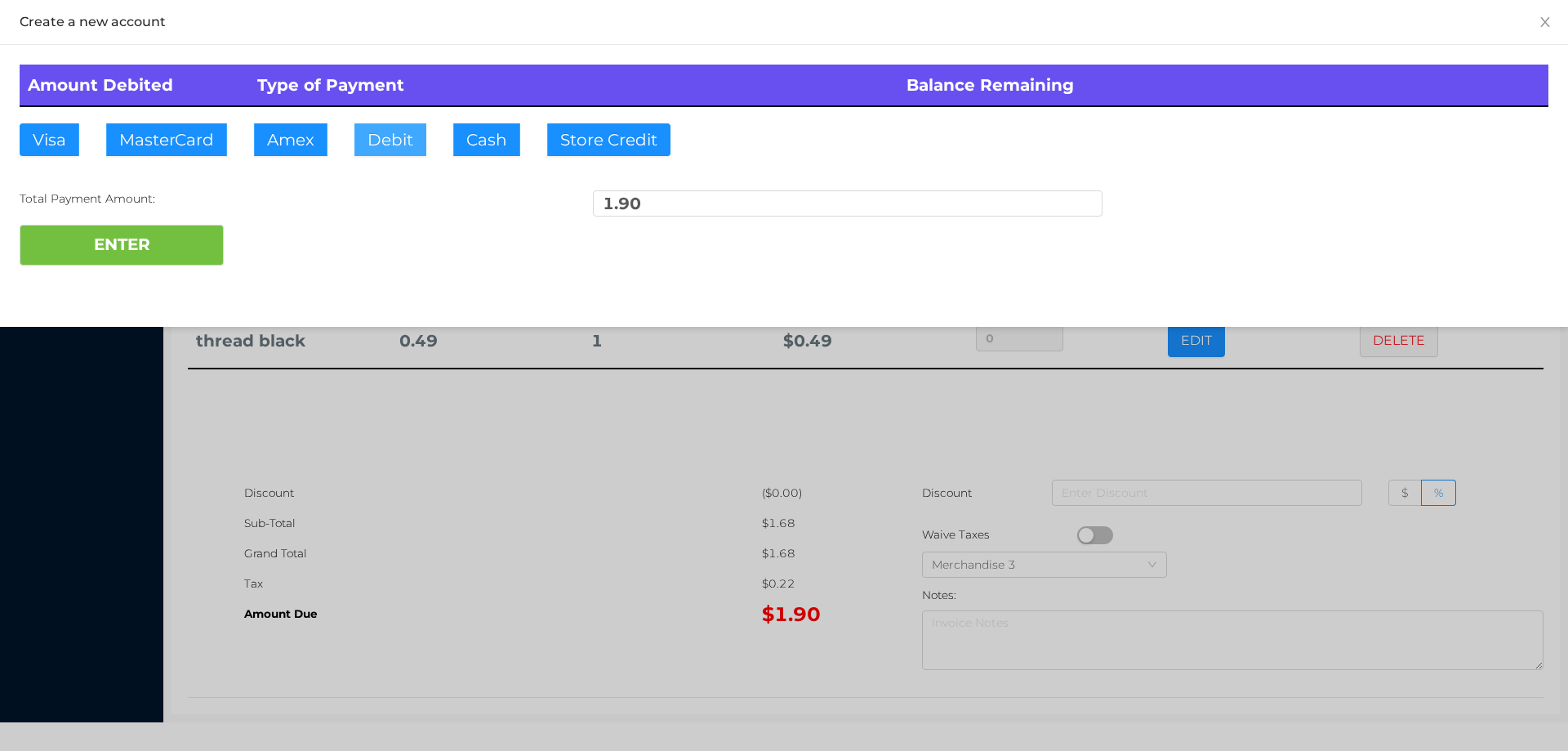
click at [385, 135] on button "Debit" at bounding box center [390, 139] width 72 height 33
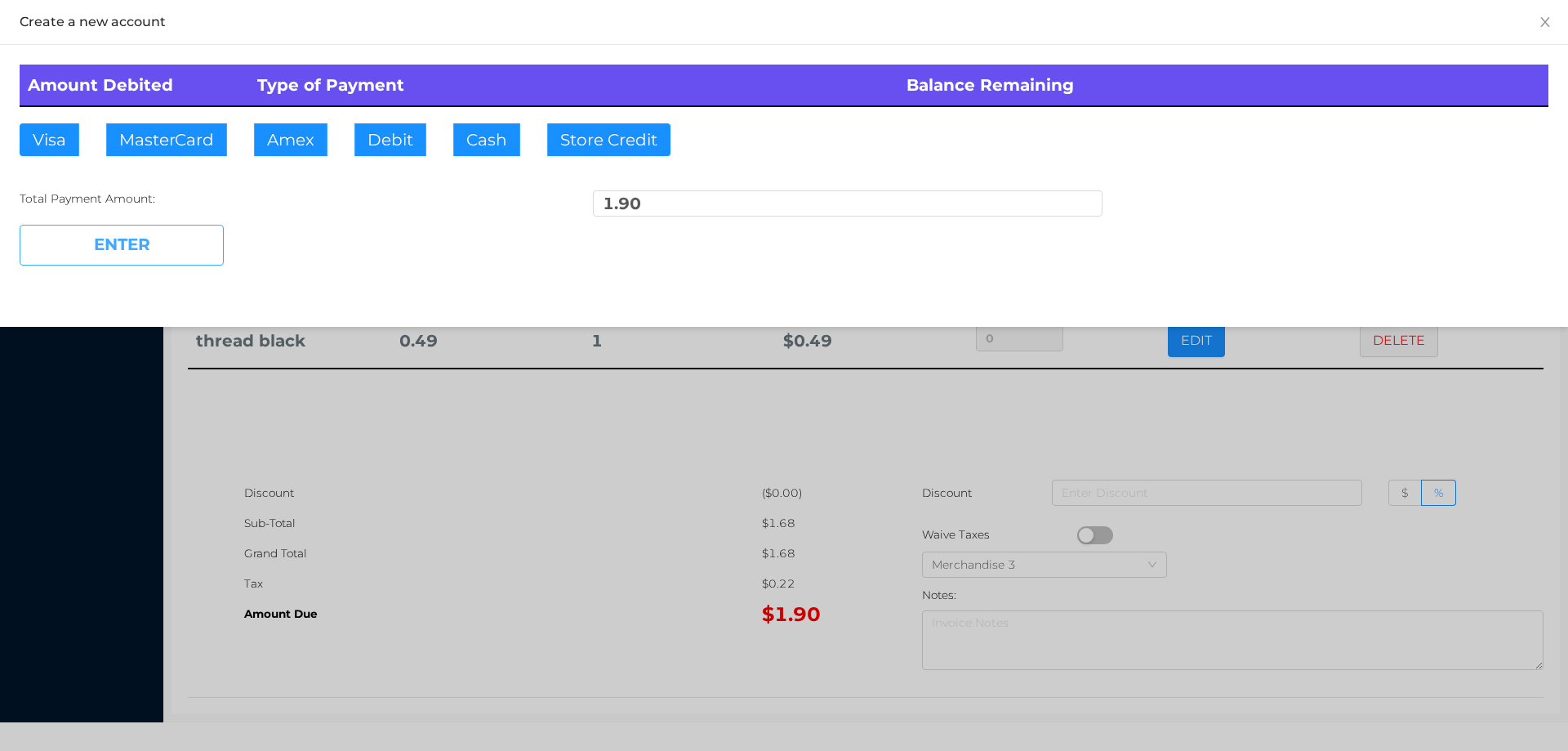
click at [128, 251] on button "ENTER" at bounding box center [121, 245] width 204 height 41
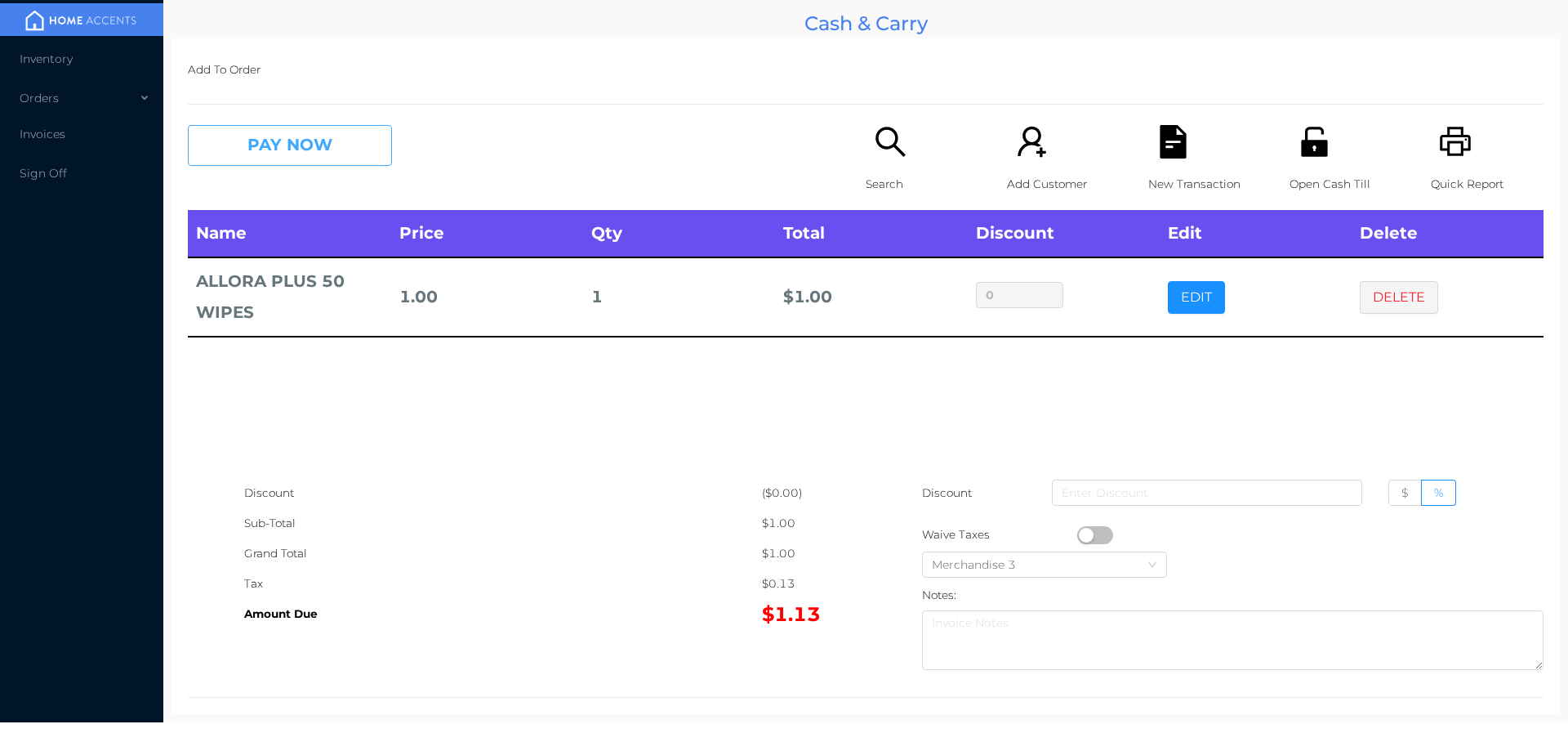
click at [235, 135] on button "PAY NOW" at bounding box center [289, 145] width 204 height 41
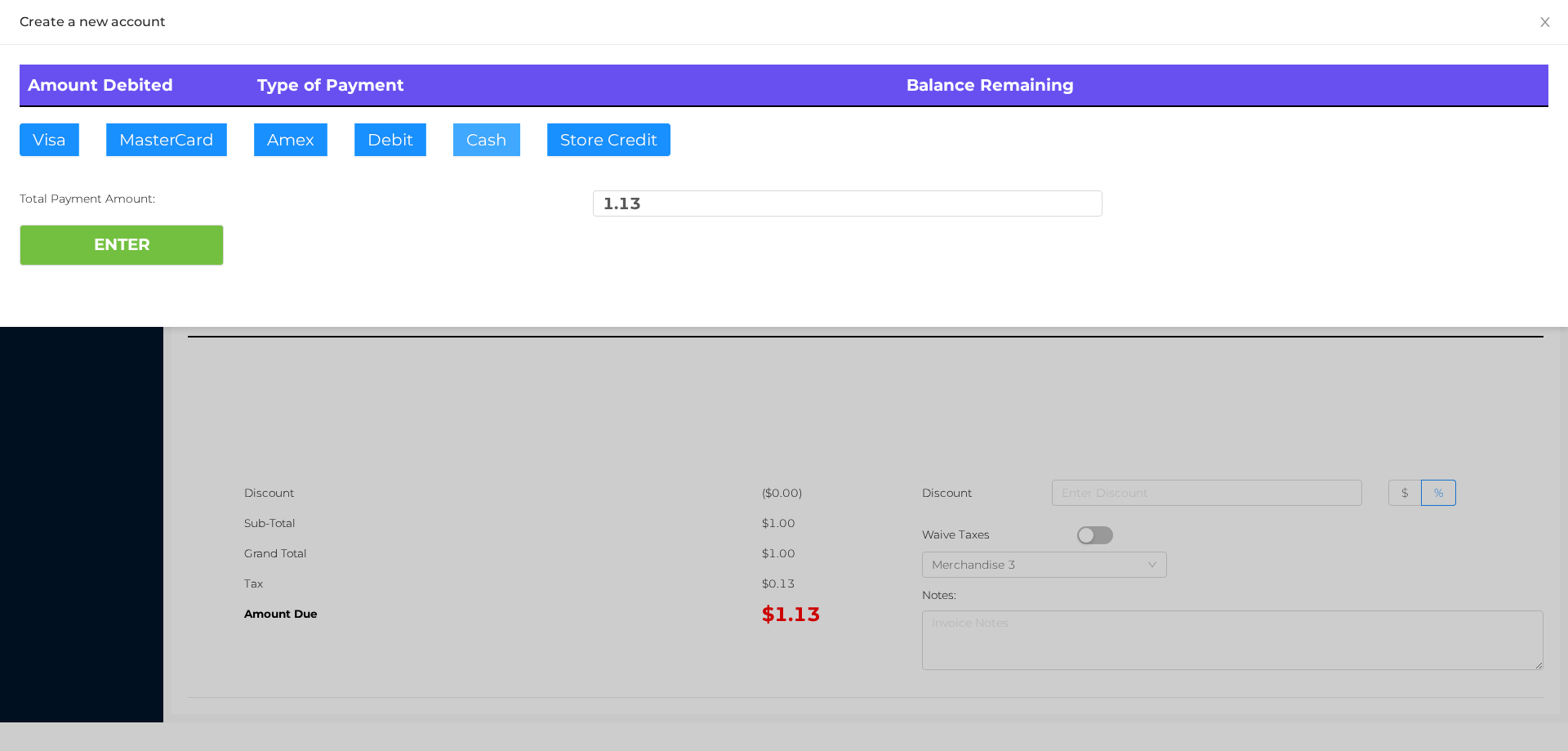
click at [481, 129] on button "Cash" at bounding box center [486, 139] width 67 height 33
type input "2."
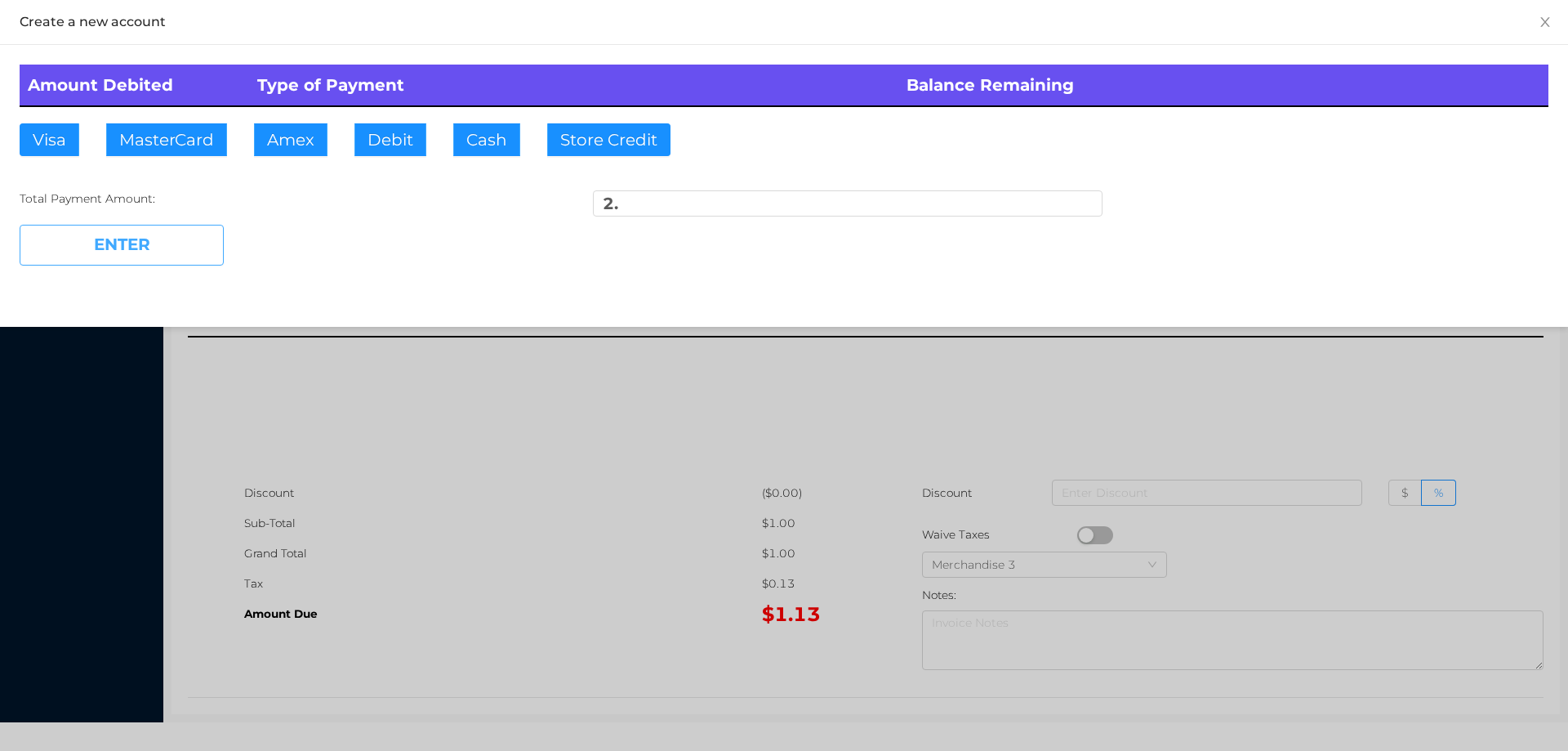
click at [127, 238] on button "ENTER" at bounding box center [121, 245] width 204 height 41
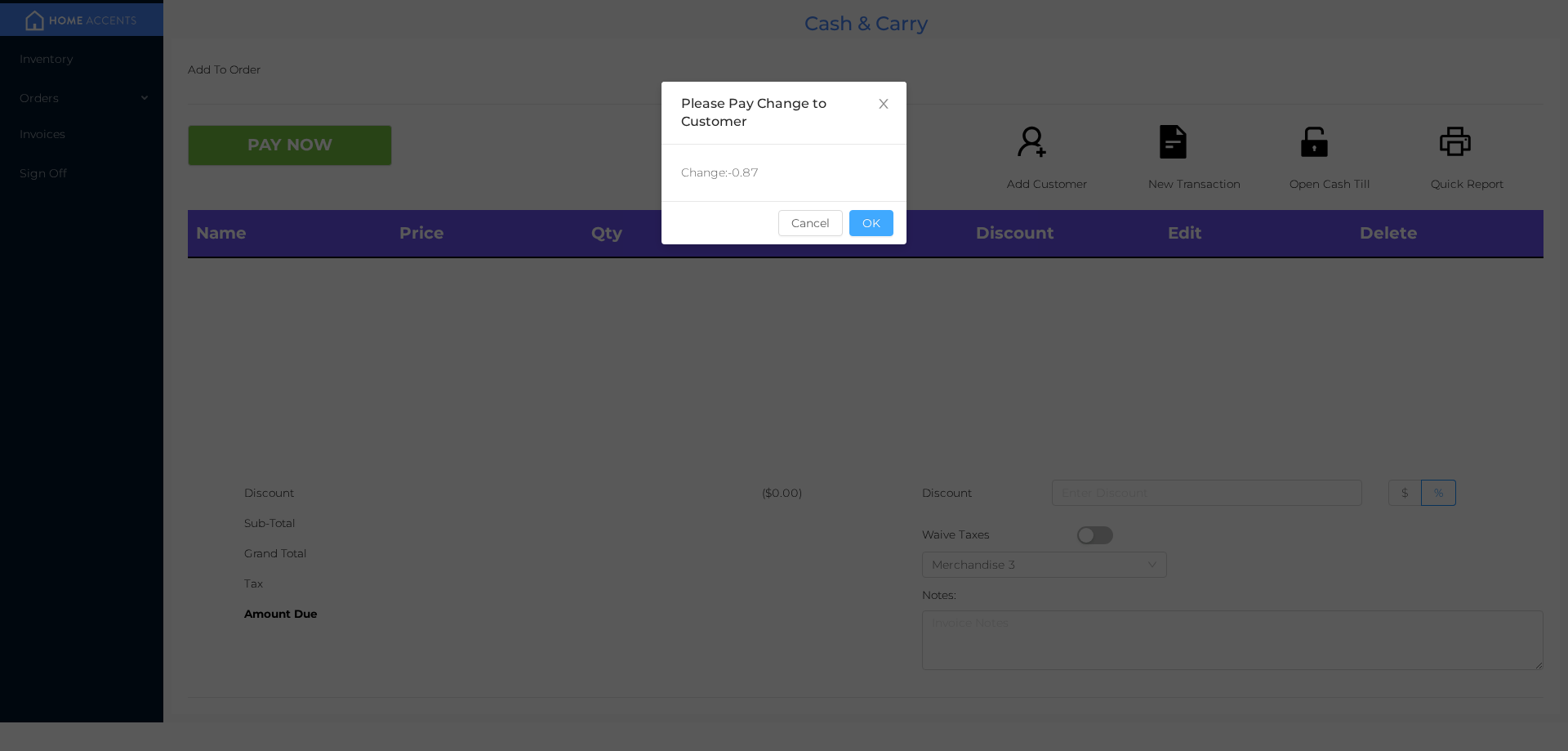
click at [884, 223] on button "OK" at bounding box center [871, 223] width 44 height 26
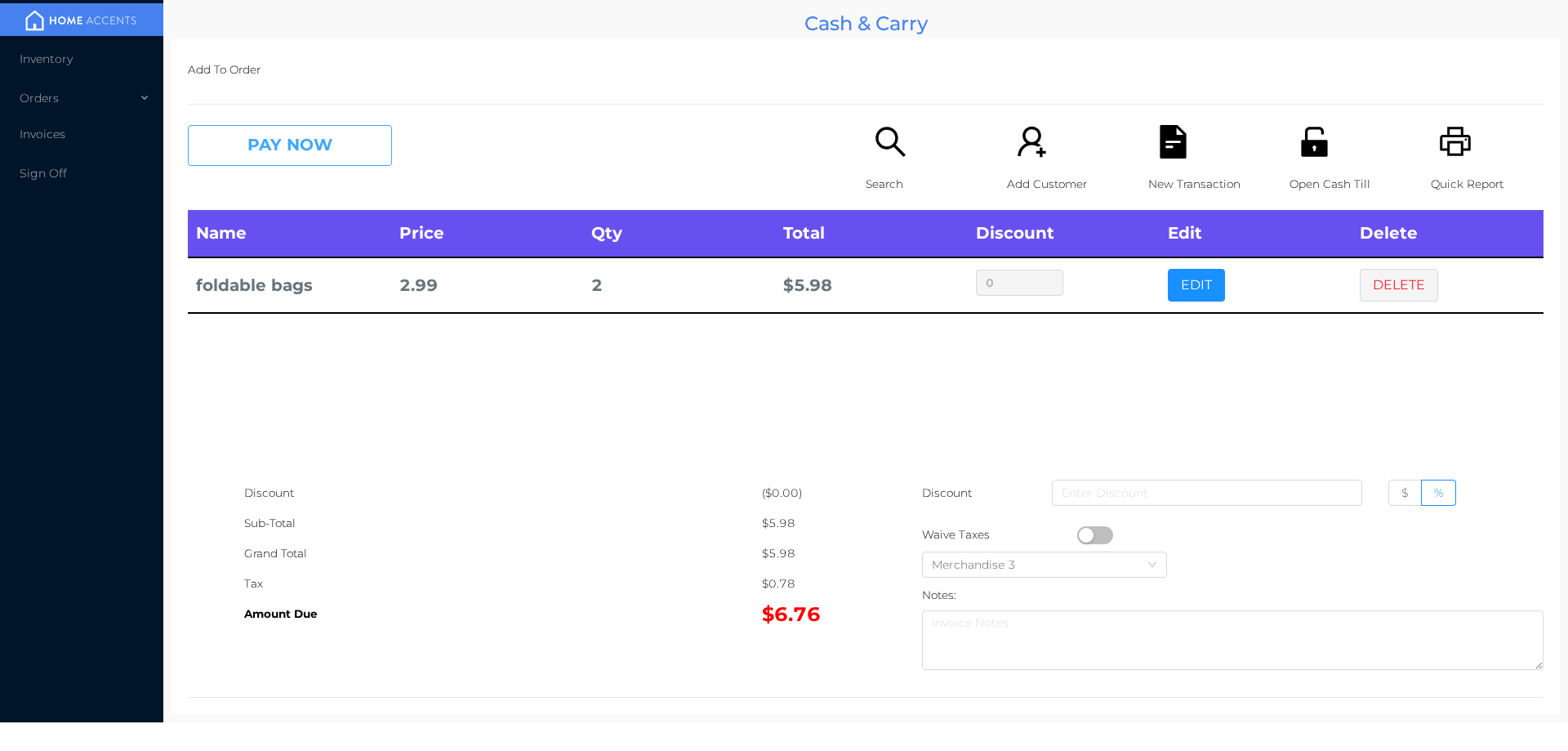
click at [235, 127] on button "PAY NOW" at bounding box center [289, 145] width 204 height 41
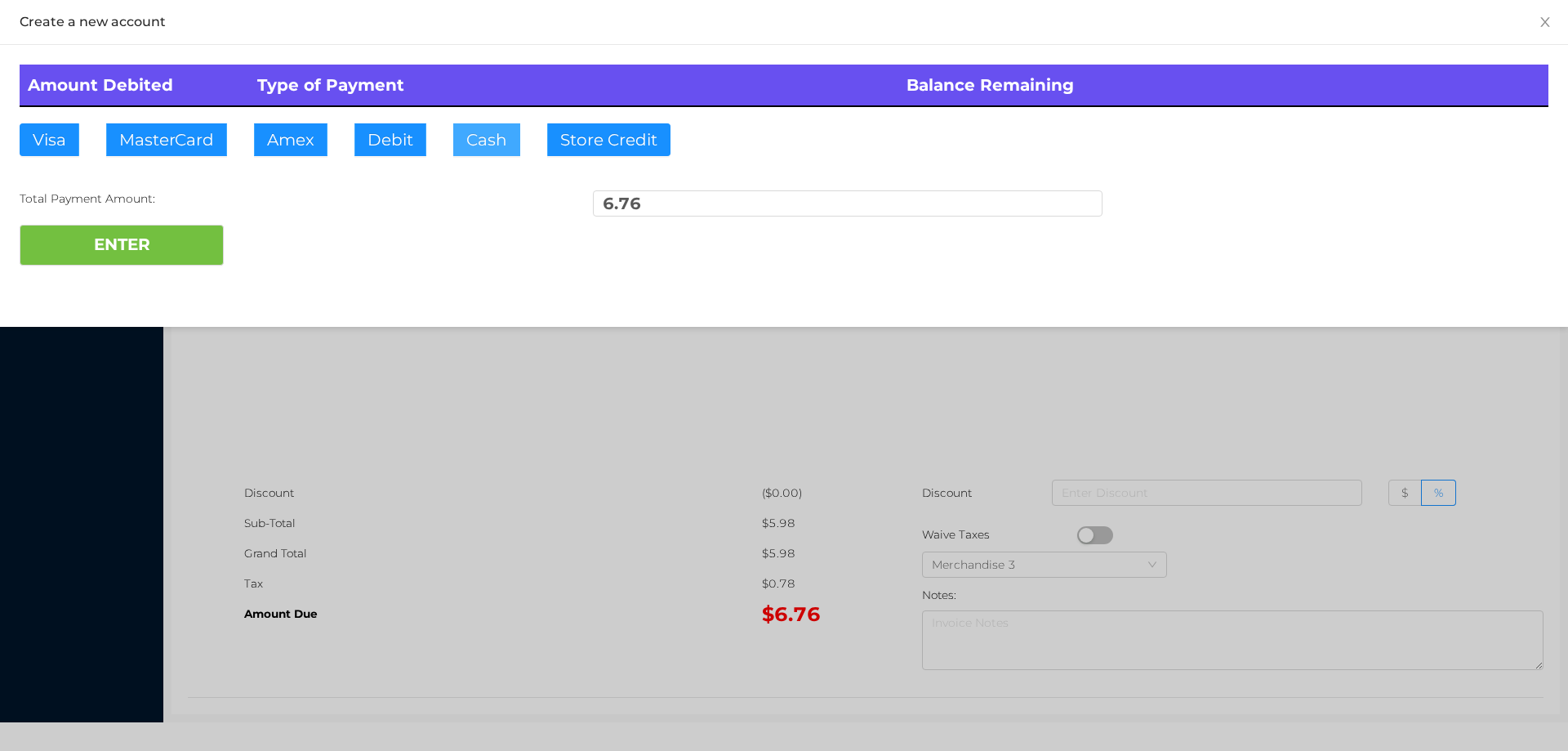
click at [480, 146] on button "Cash" at bounding box center [486, 139] width 67 height 33
type input "10."
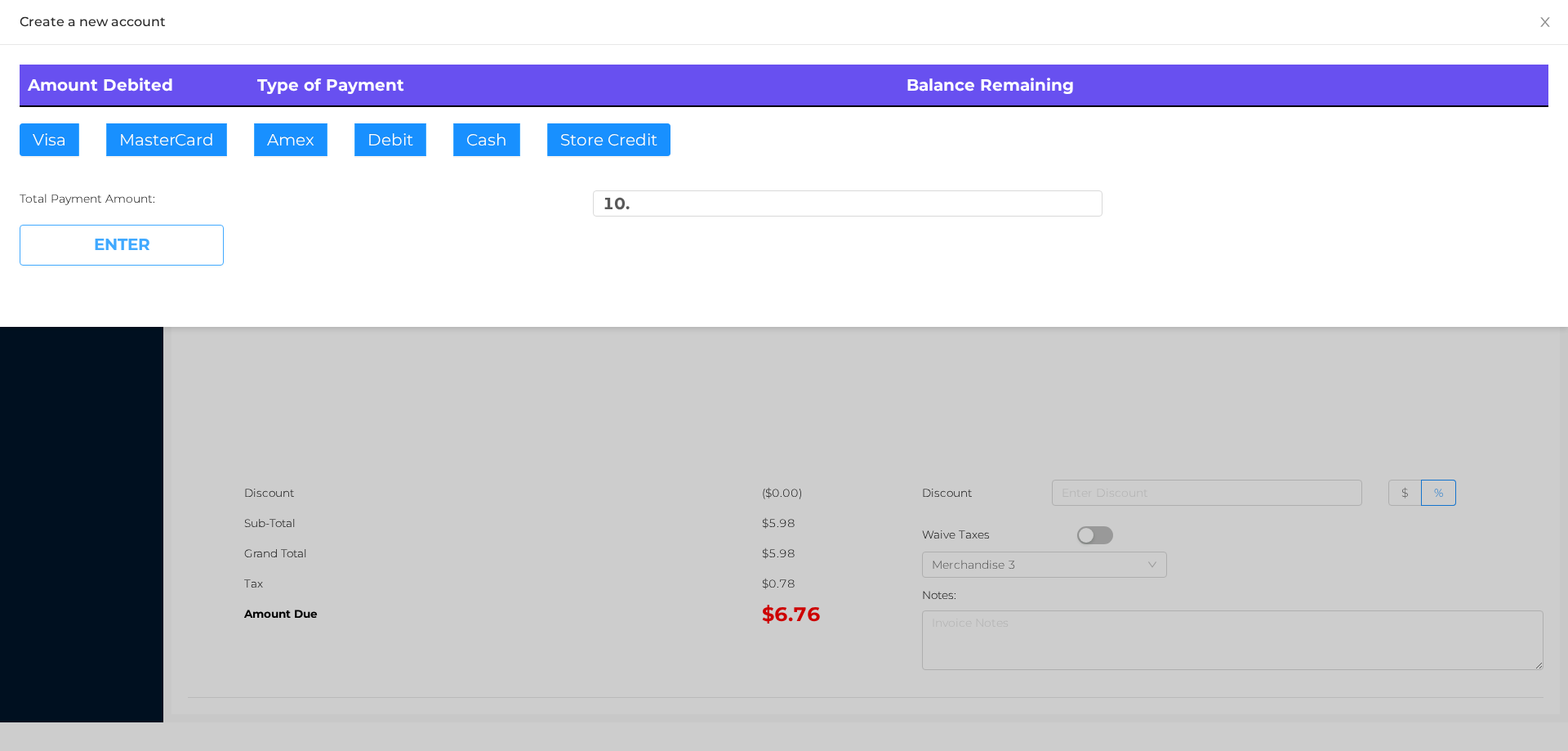
click at [151, 263] on button "ENTER" at bounding box center [121, 245] width 204 height 41
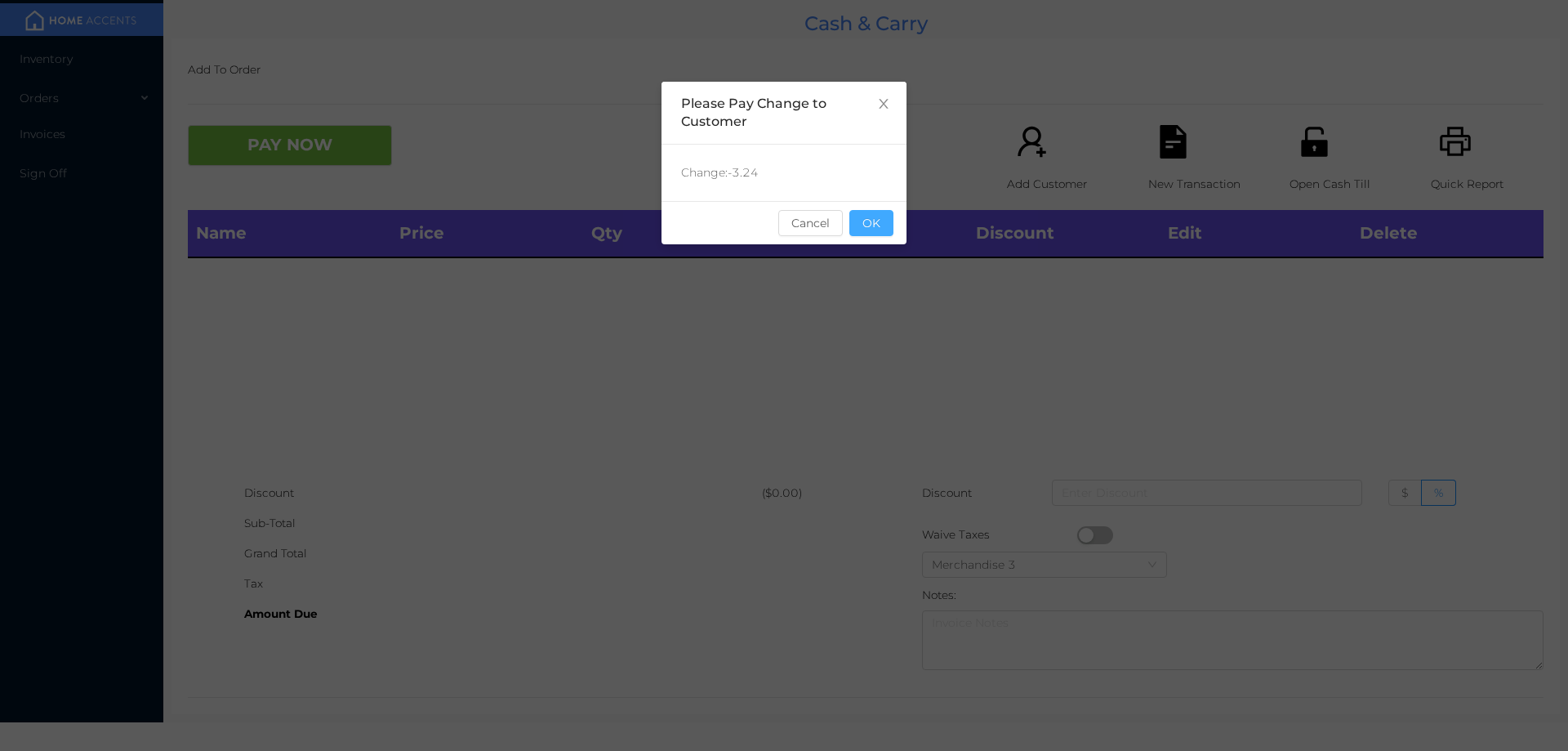
click at [866, 226] on button "OK" at bounding box center [871, 223] width 44 height 26
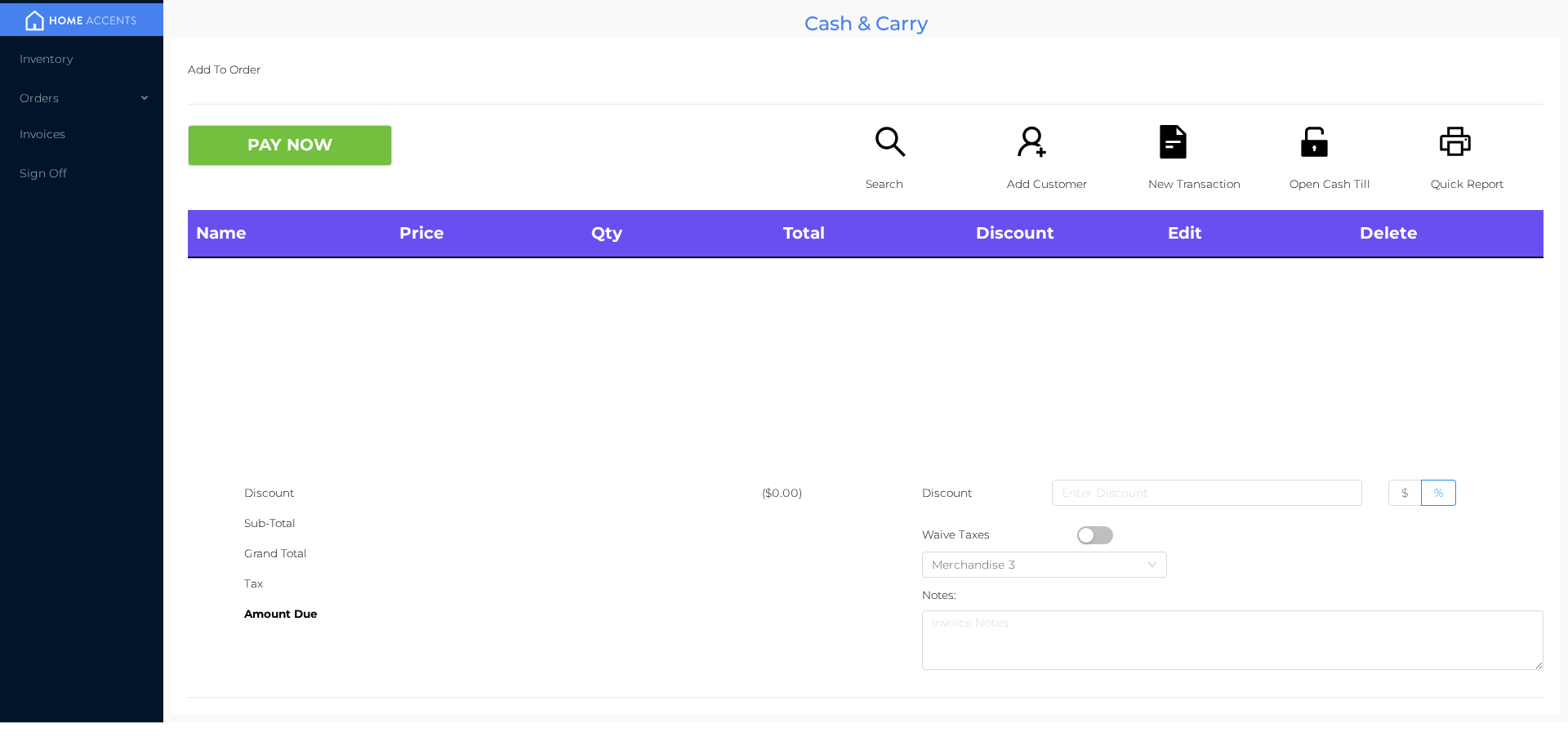
click at [866, 185] on p "Search" at bounding box center [922, 184] width 112 height 30
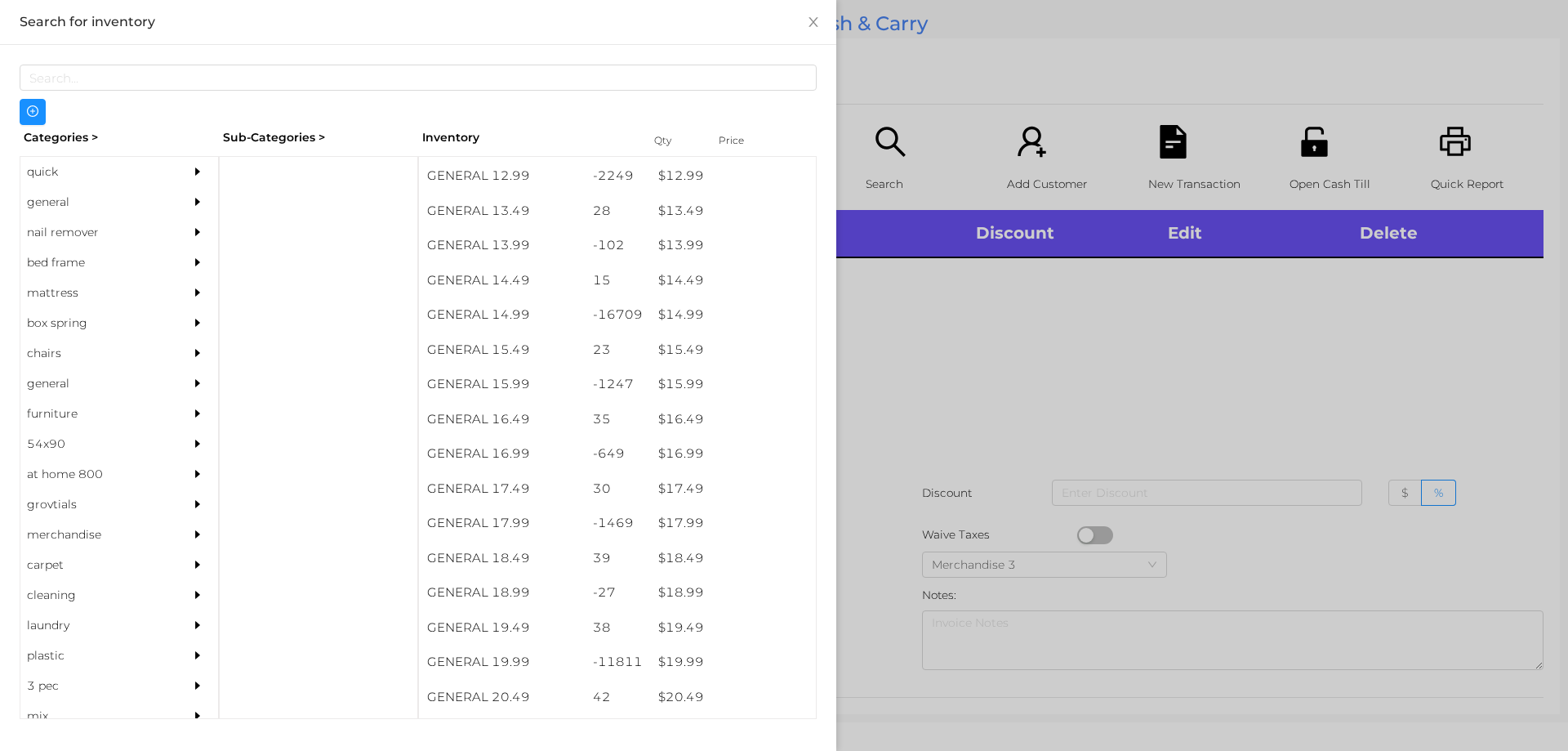
scroll to position [1291, 0]
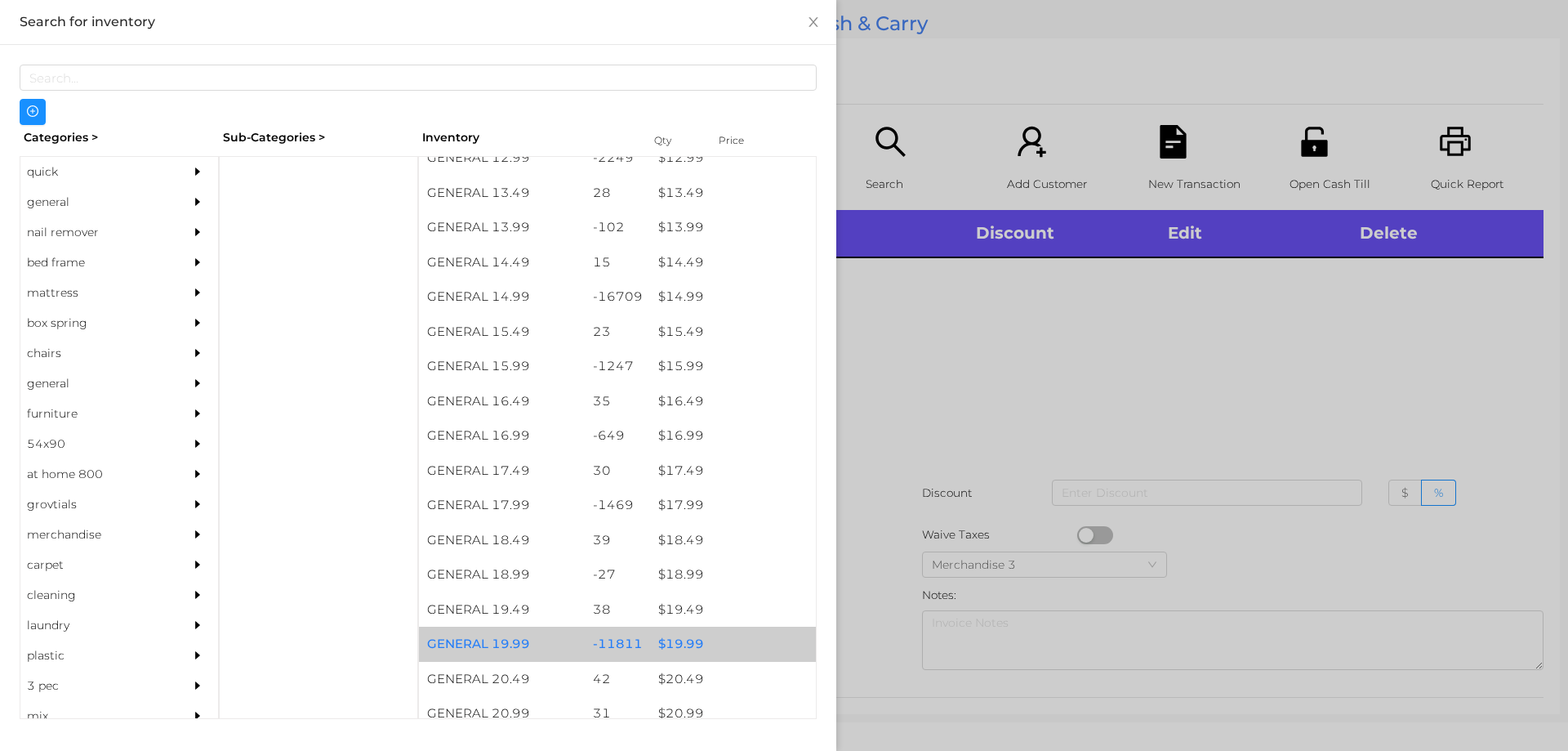
click at [674, 644] on div "$ 19.99" at bounding box center [733, 644] width 166 height 35
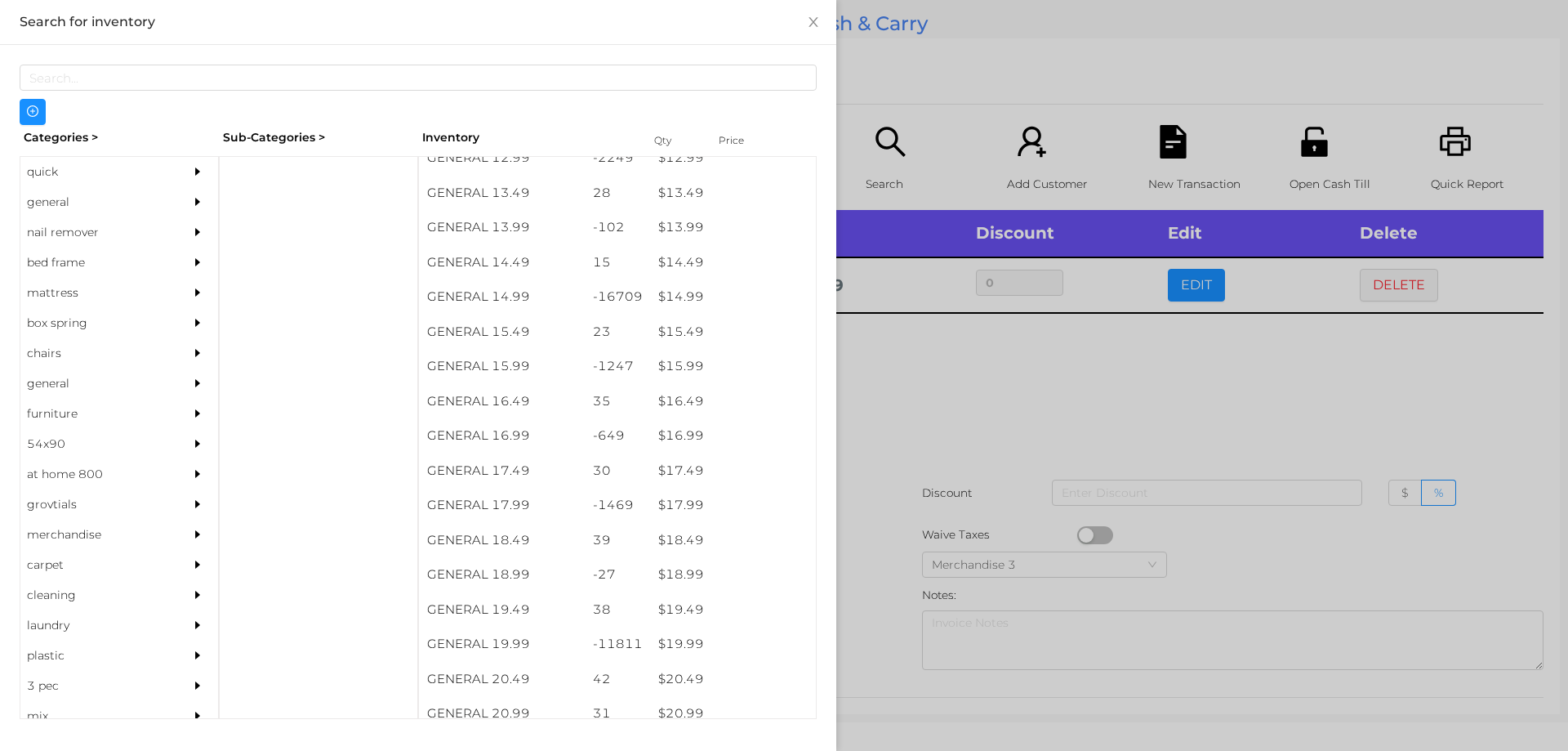
click at [871, 574] on div at bounding box center [784, 375] width 1568 height 751
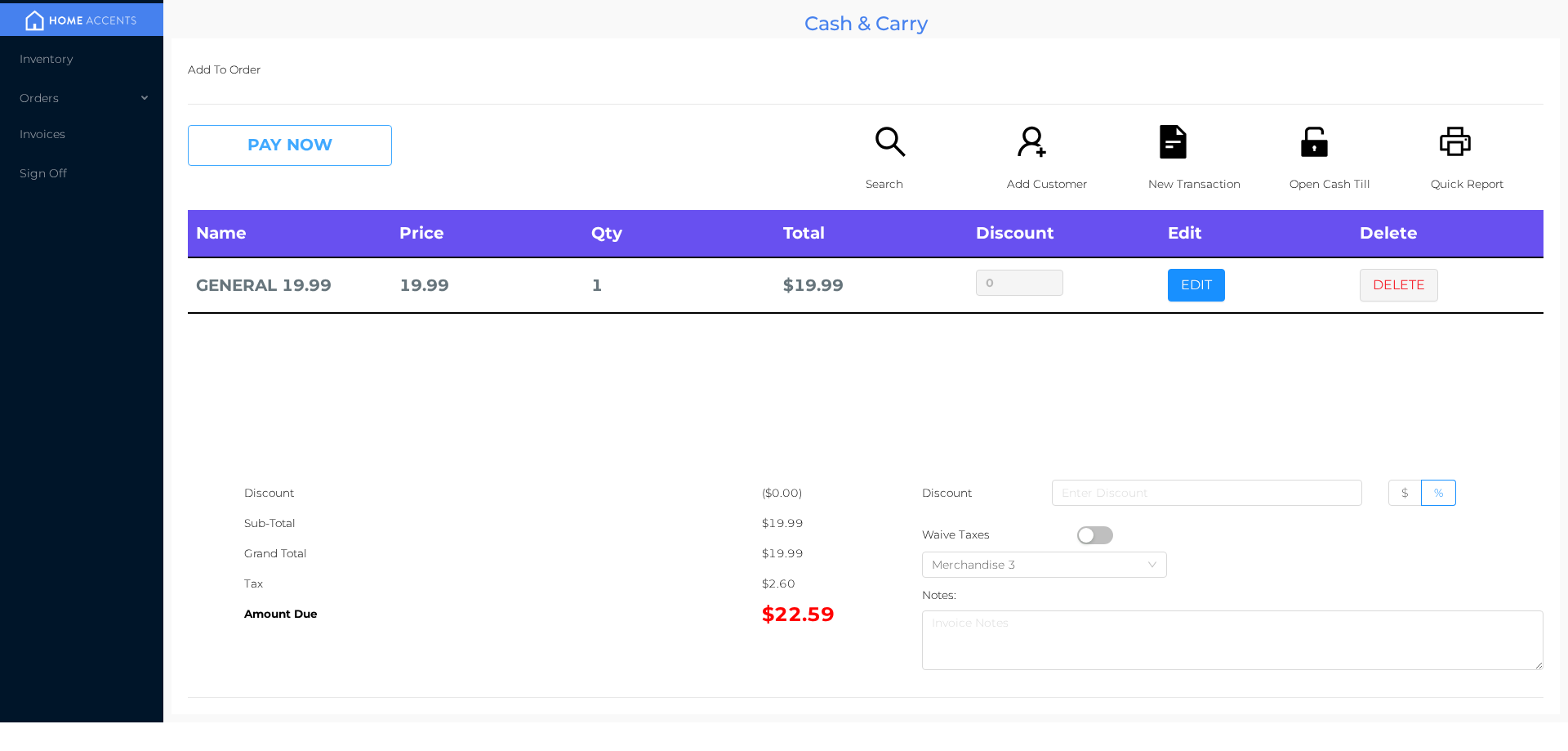
click at [282, 146] on button "PAY NOW" at bounding box center [289, 145] width 204 height 41
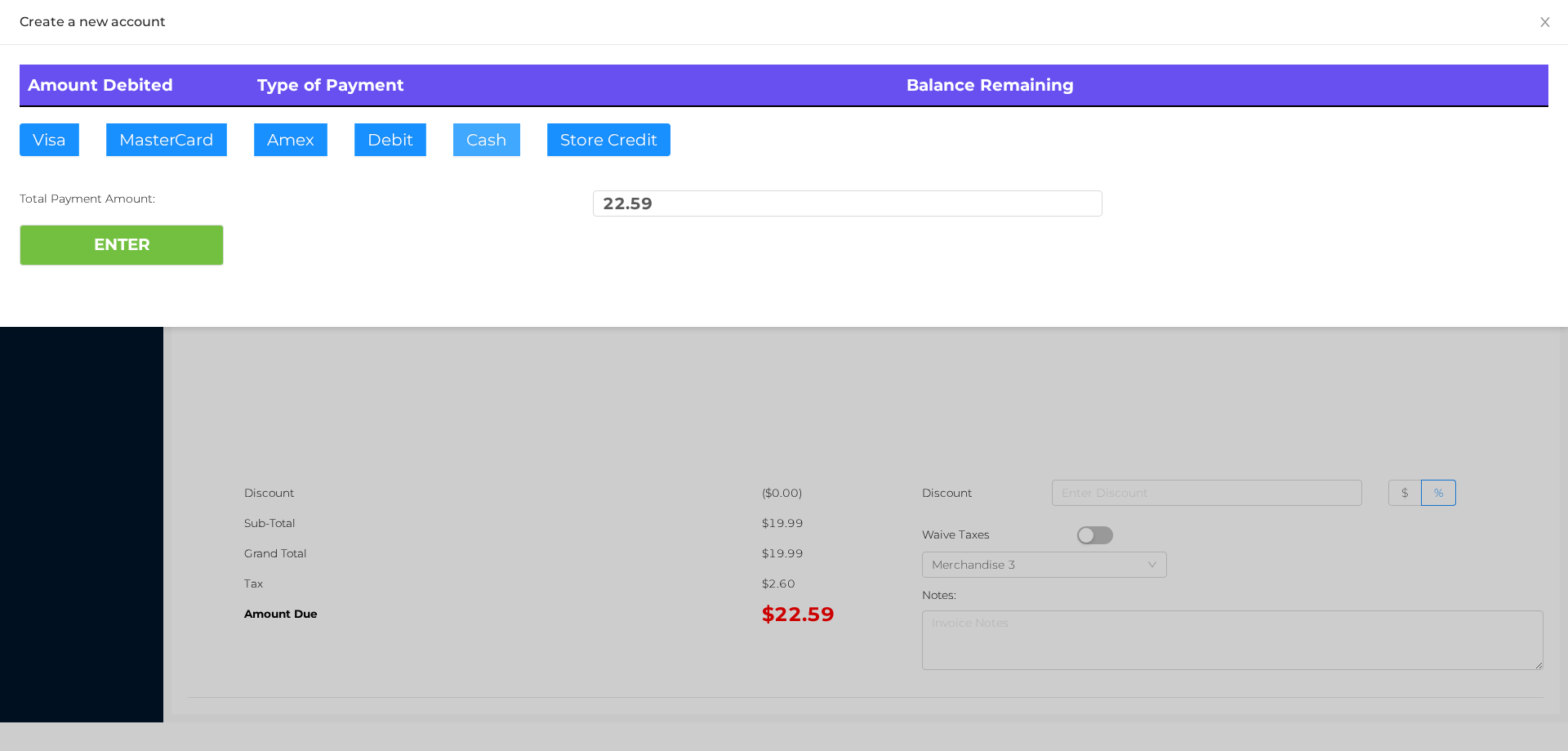
click at [474, 130] on button "Cash" at bounding box center [486, 139] width 67 height 33
type input "25."
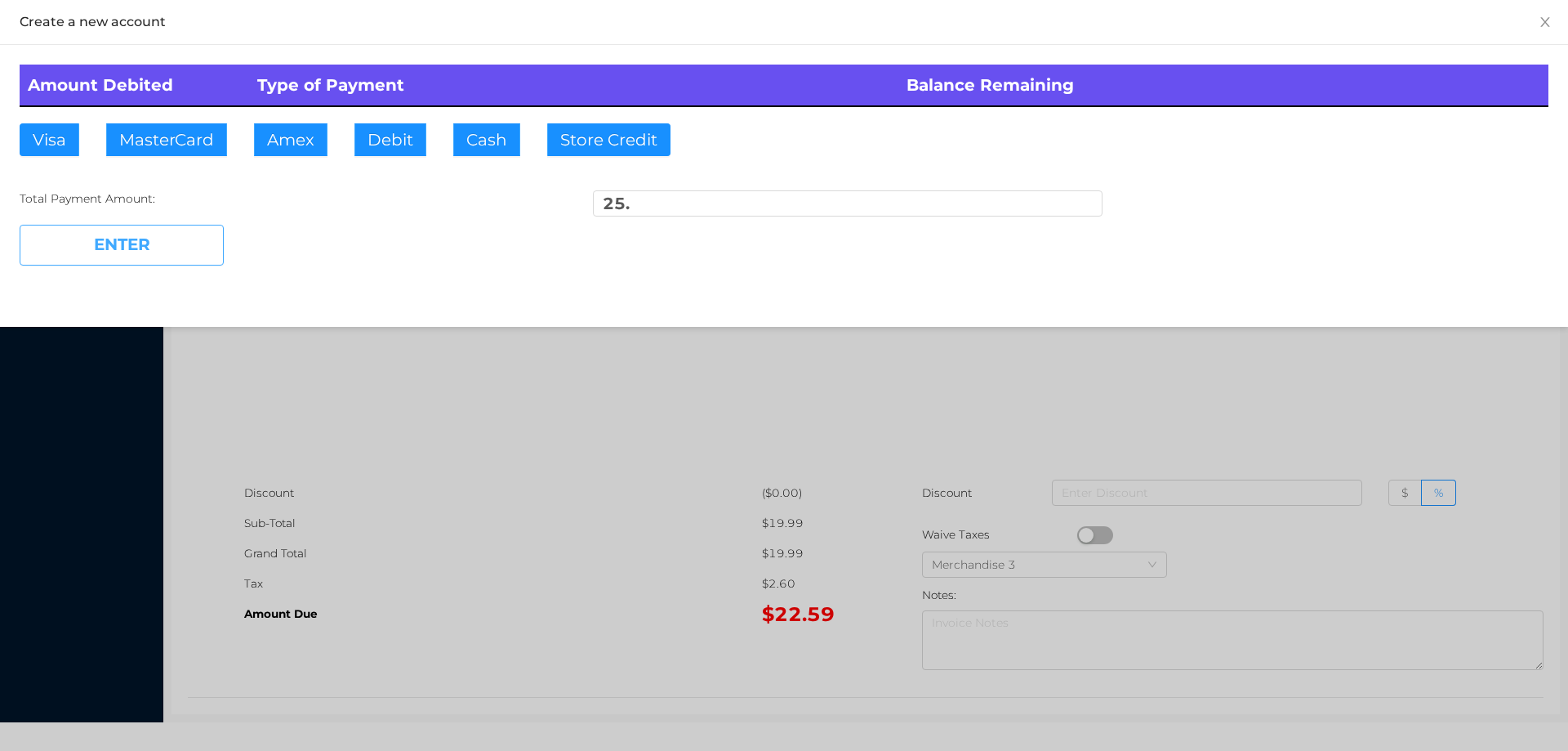
click at [125, 263] on button "ENTER" at bounding box center [121, 245] width 204 height 41
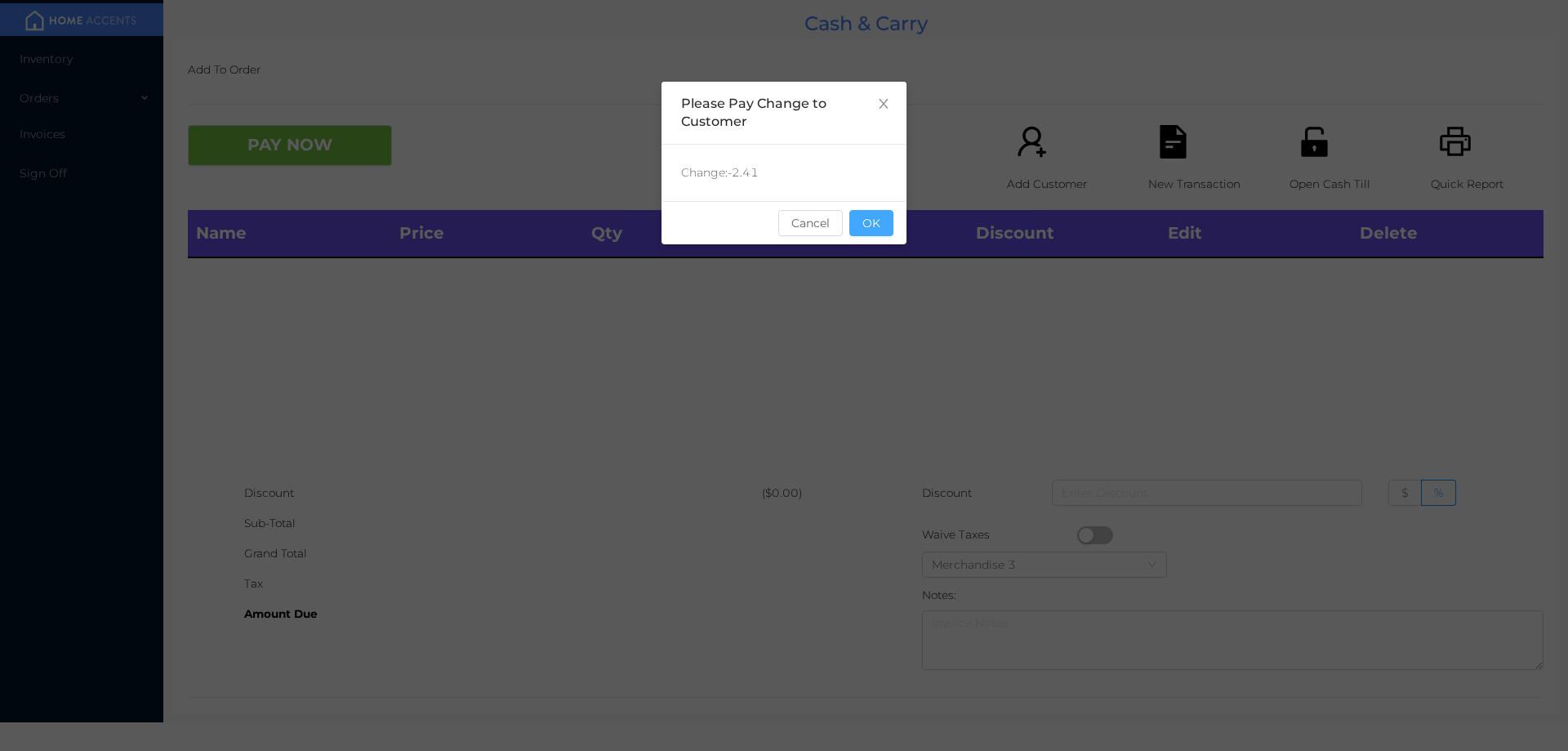
click at [866, 216] on button "OK" at bounding box center [871, 223] width 44 height 26
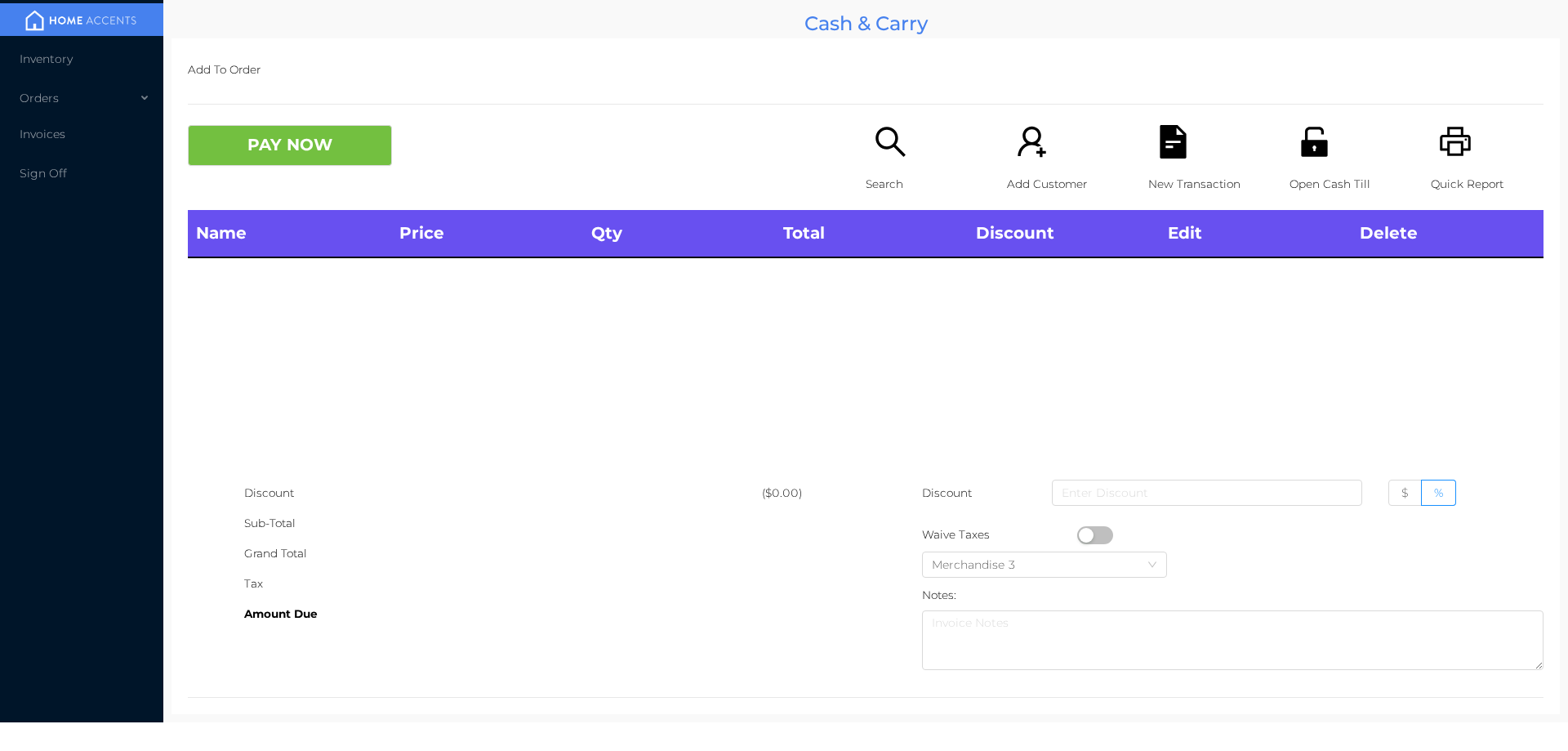
click at [874, 135] on icon "icon: search" at bounding box center [891, 142] width 34 height 34
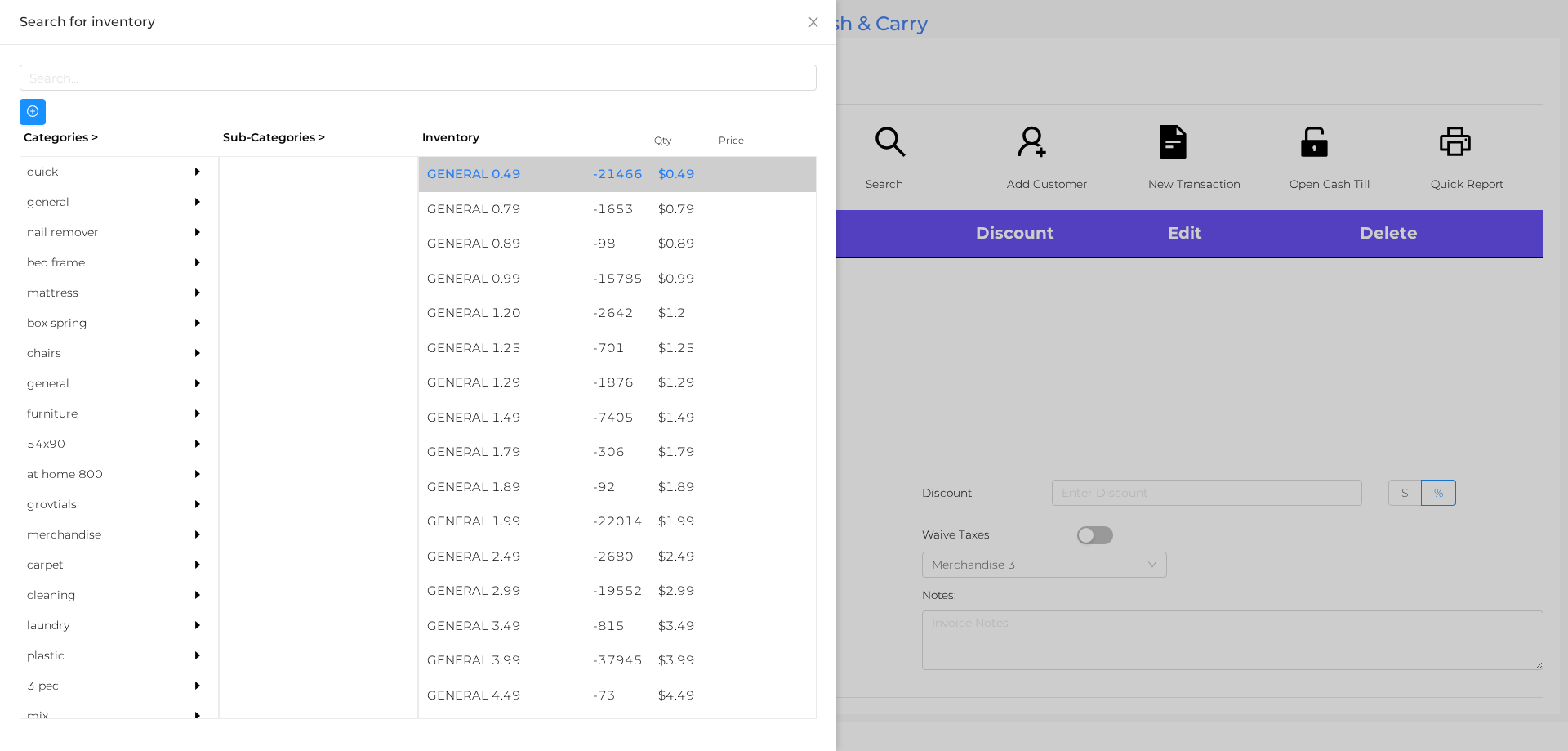
click at [680, 184] on div "$ 0.49" at bounding box center [733, 174] width 166 height 35
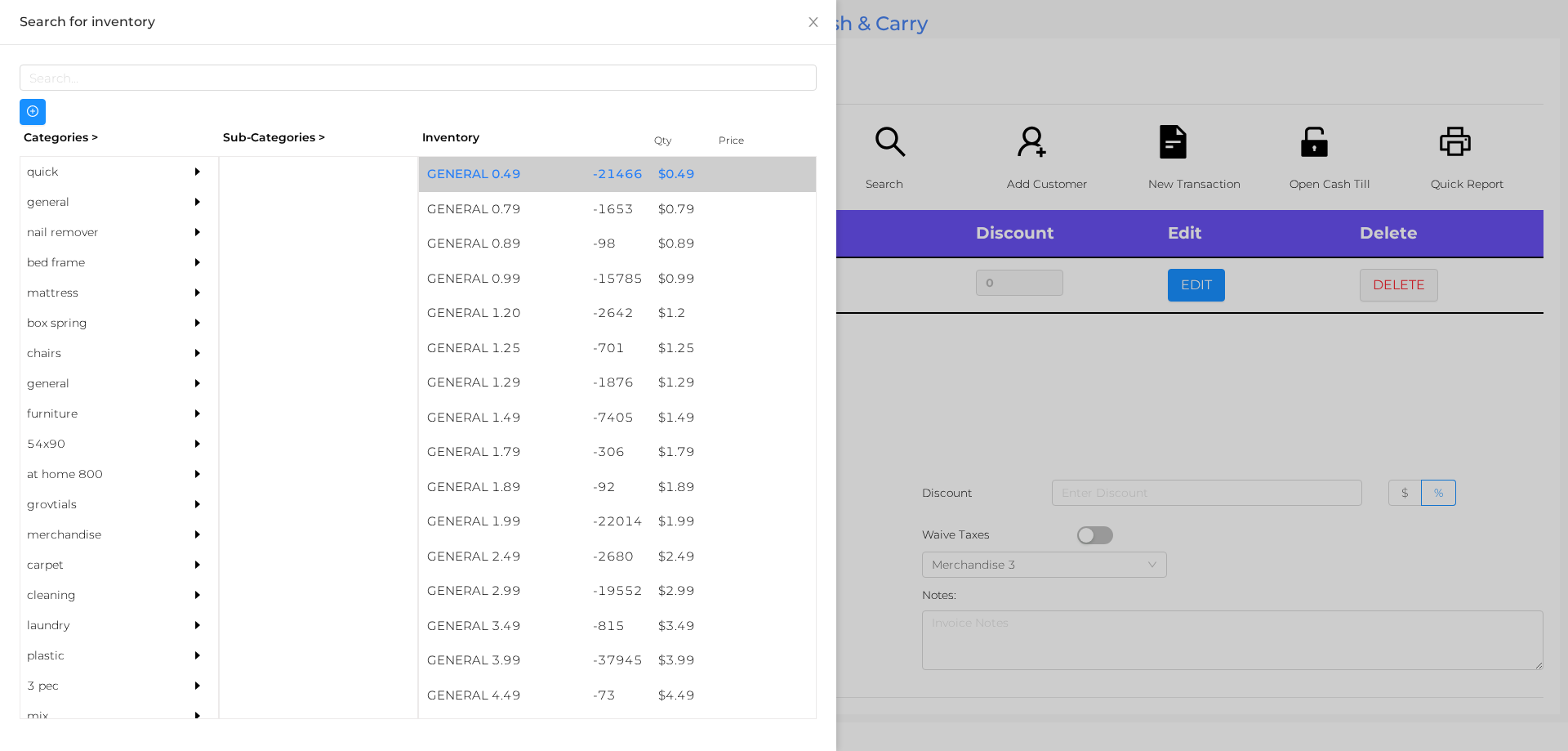
click at [683, 183] on div "$ 0.49" at bounding box center [733, 174] width 166 height 35
click at [686, 181] on div "$ 0.49" at bounding box center [733, 174] width 166 height 35
click at [681, 181] on div "$ 0.49" at bounding box center [733, 174] width 166 height 35
click at [687, 179] on div "$ 0.49" at bounding box center [733, 174] width 166 height 35
click at [686, 176] on div "$ 0.49" at bounding box center [733, 174] width 166 height 35
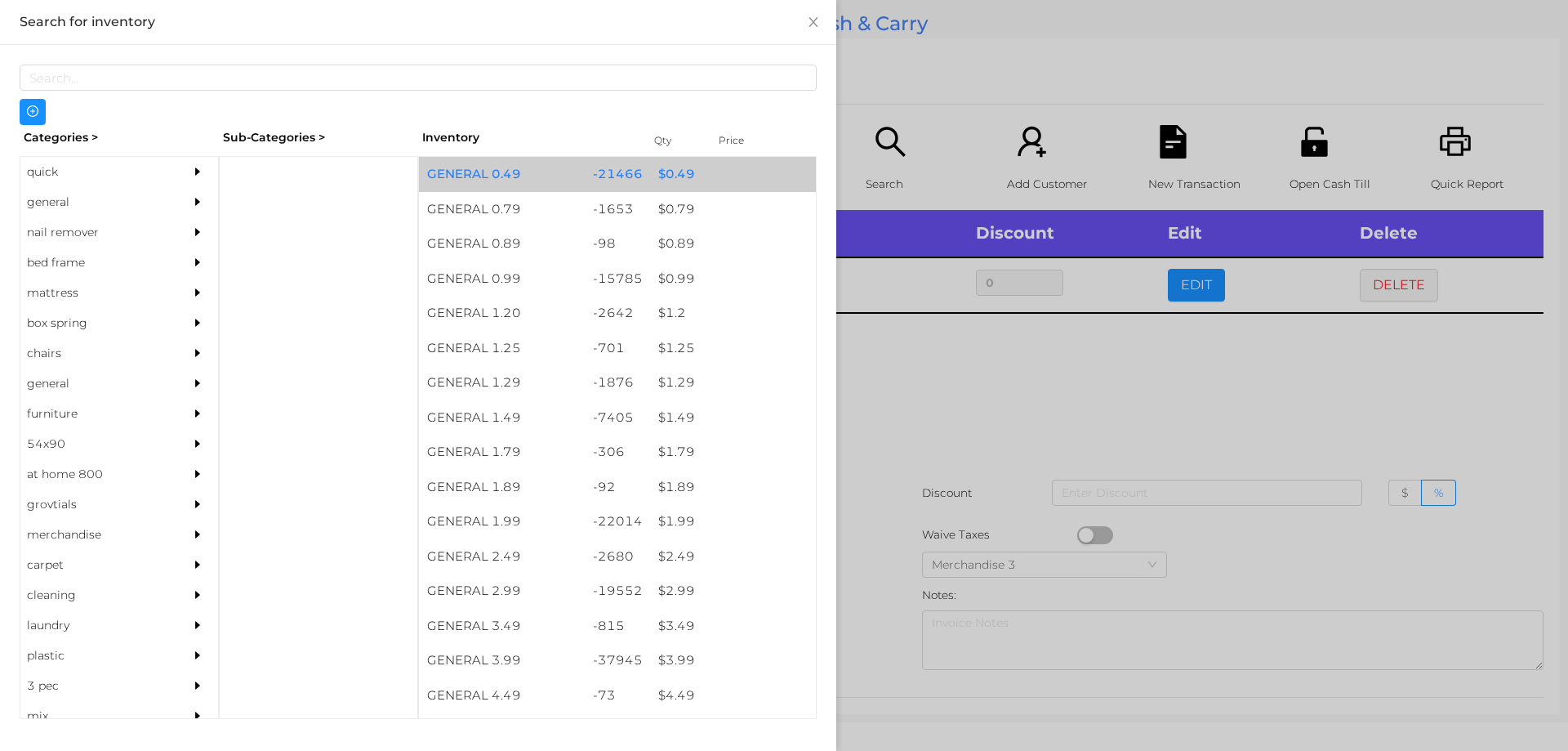
click at [689, 175] on div "$ 0.49" at bounding box center [733, 174] width 166 height 35
click at [688, 180] on div "$ 0.49" at bounding box center [733, 174] width 166 height 35
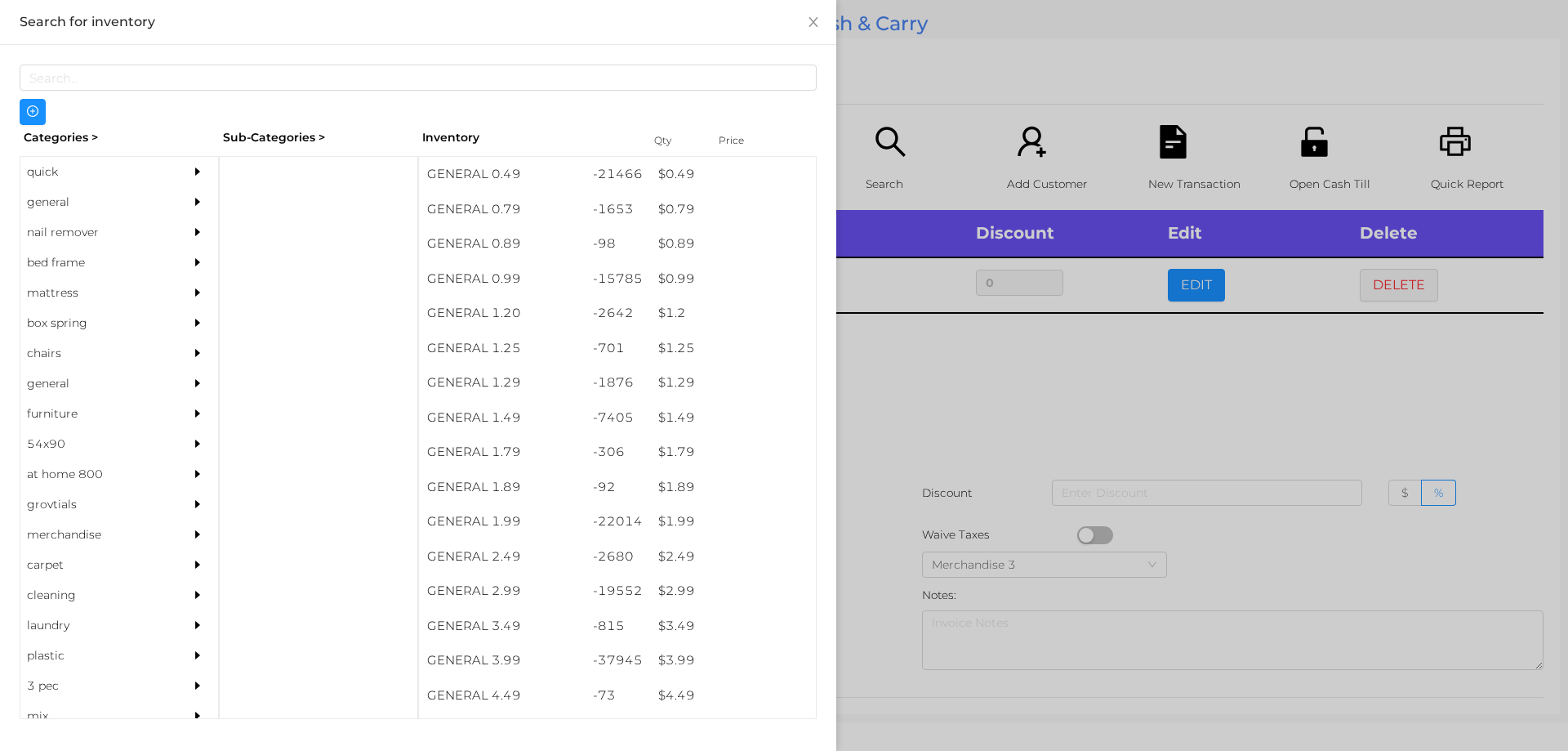
click at [919, 439] on div at bounding box center [784, 375] width 1568 height 751
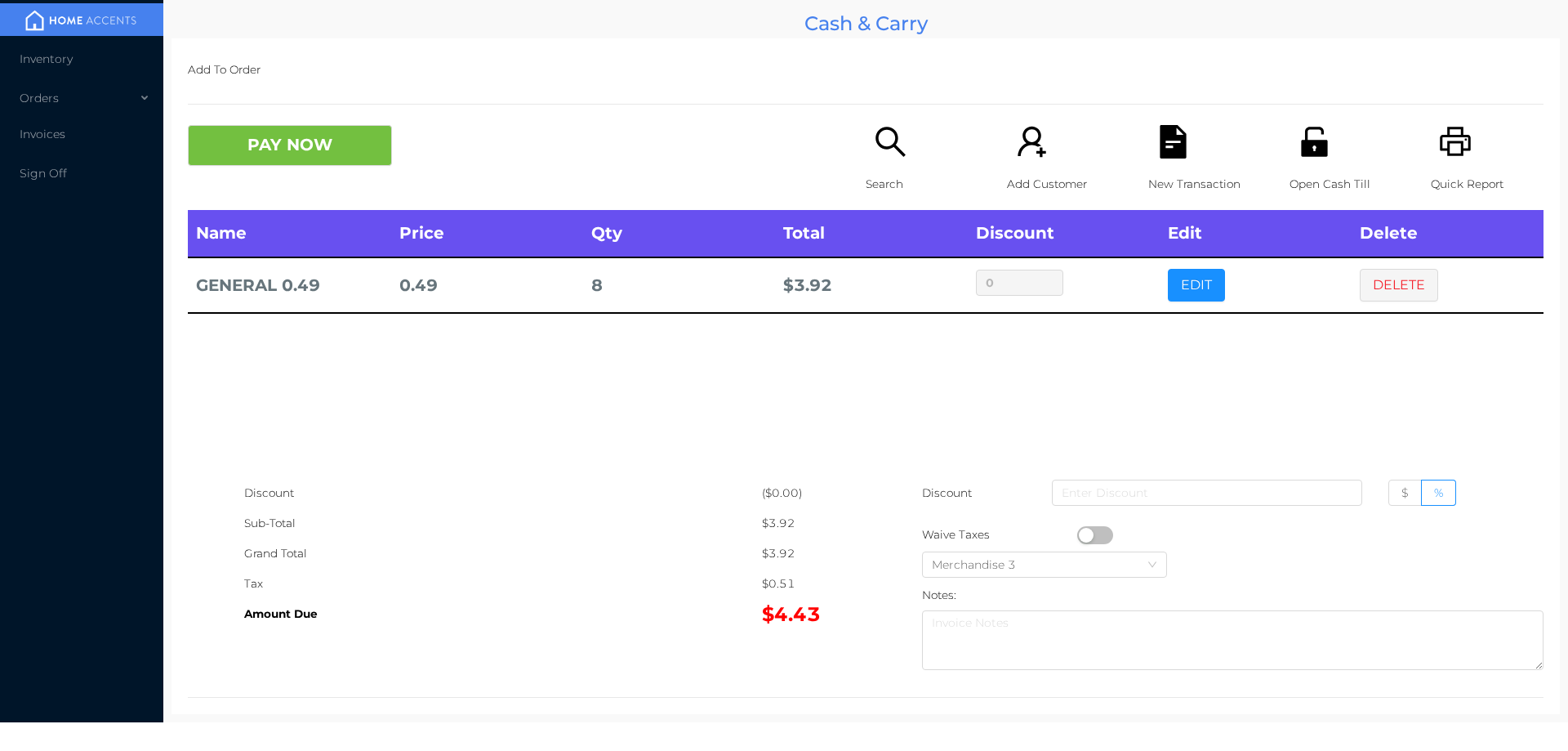
click at [312, 148] on button "PAY NOW" at bounding box center [289, 145] width 204 height 41
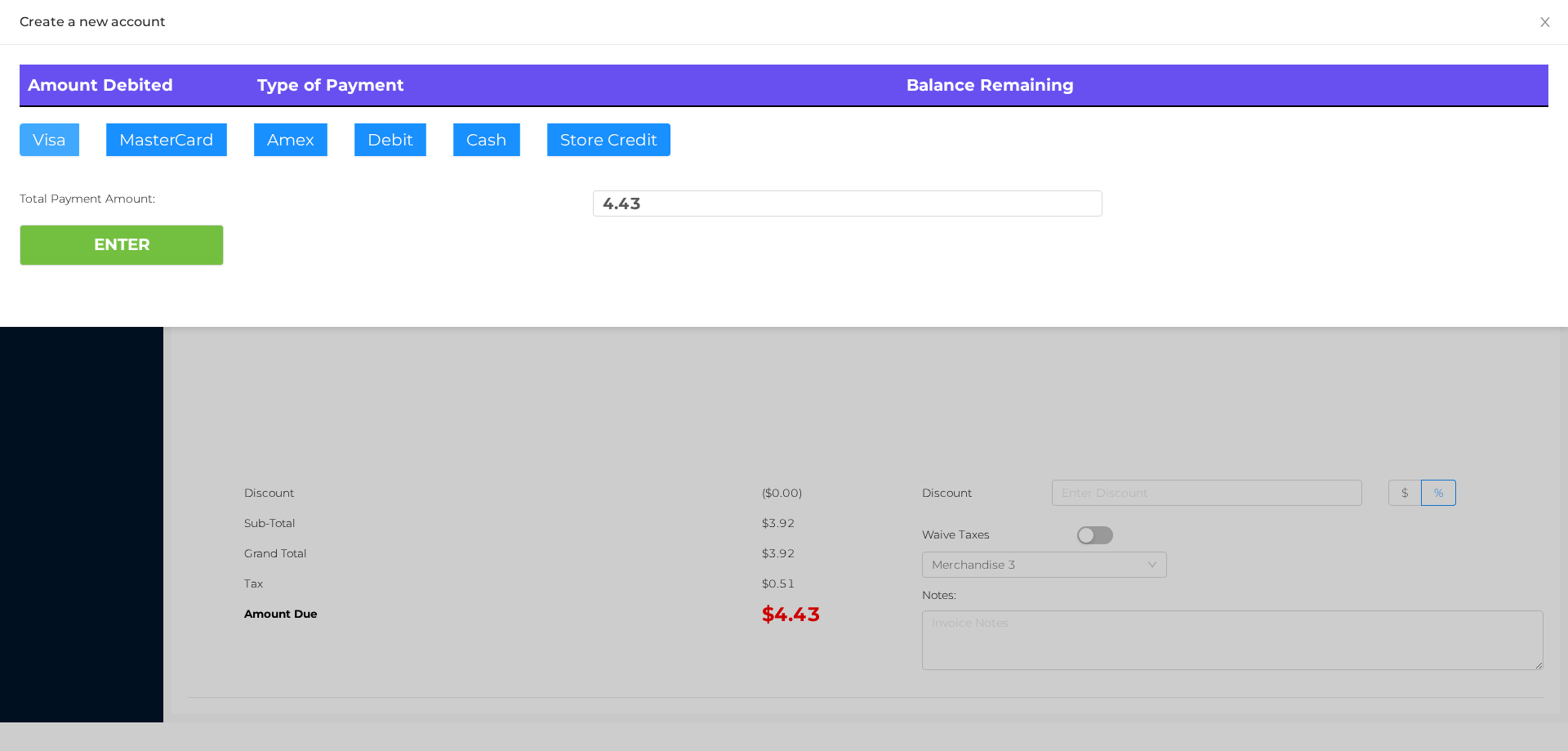
click at [48, 139] on button "Visa" at bounding box center [50, 139] width 60 height 33
click at [108, 231] on button "ENTER" at bounding box center [121, 245] width 204 height 41
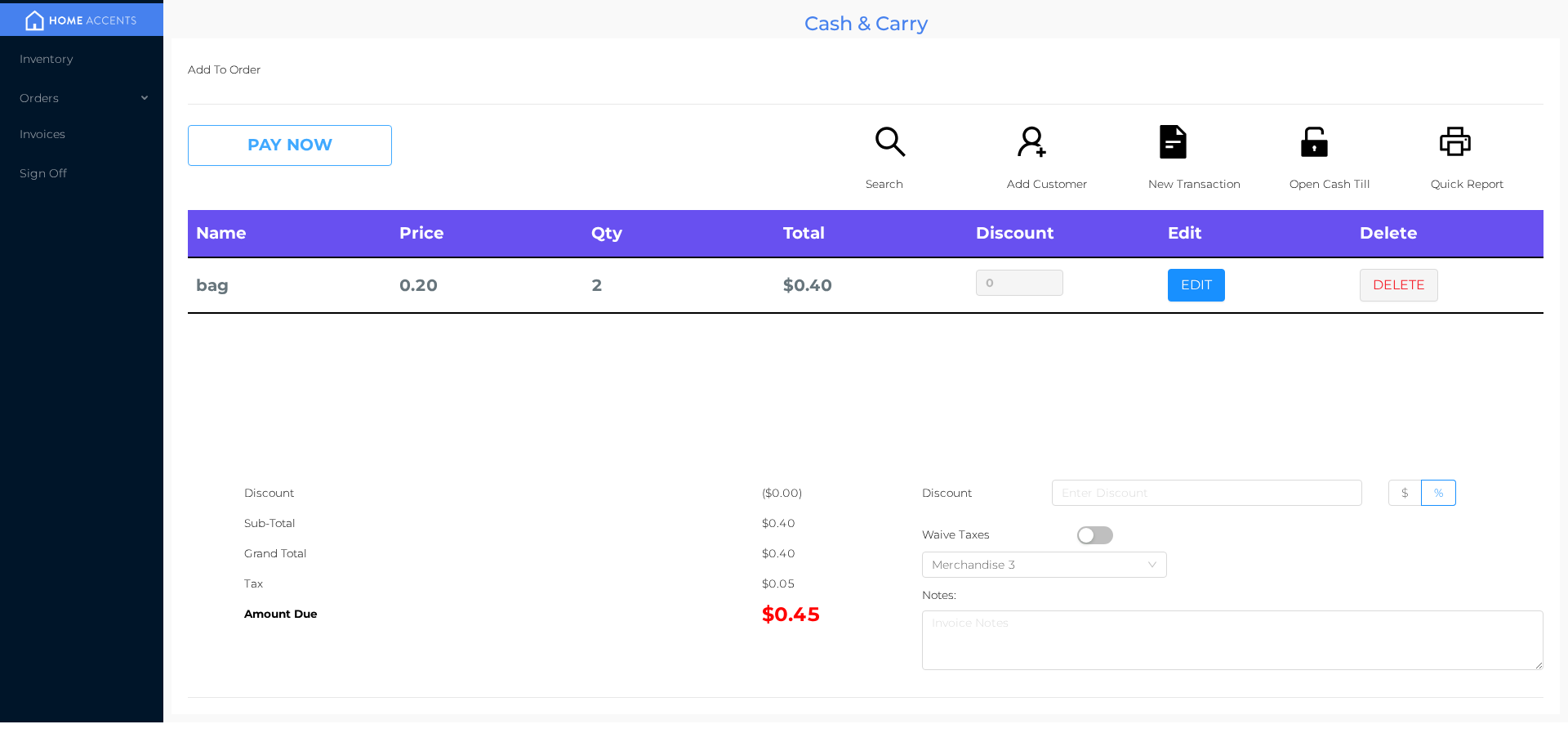
click at [274, 153] on button "PAY NOW" at bounding box center [289, 145] width 204 height 41
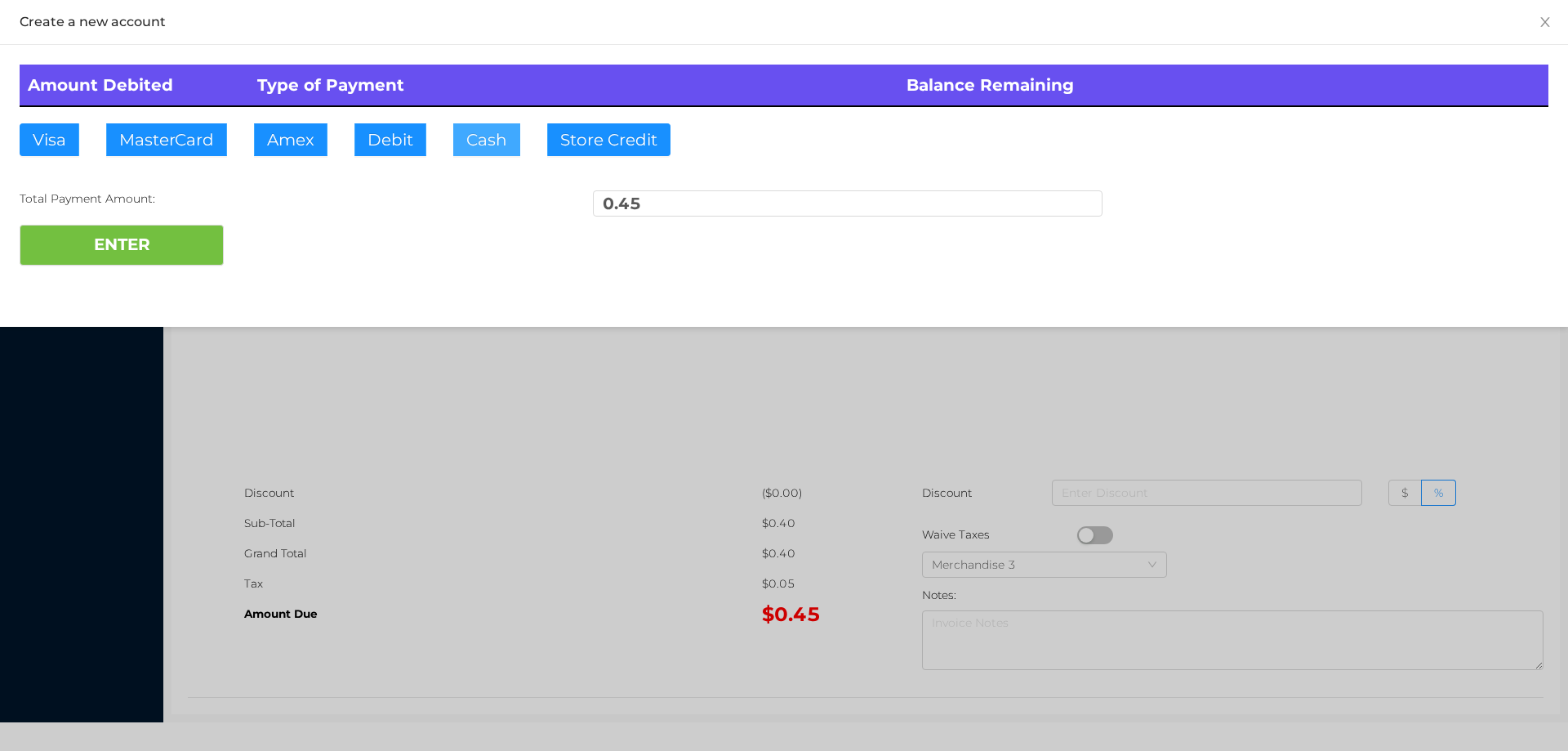
click at [464, 146] on button "Cash" at bounding box center [486, 139] width 67 height 33
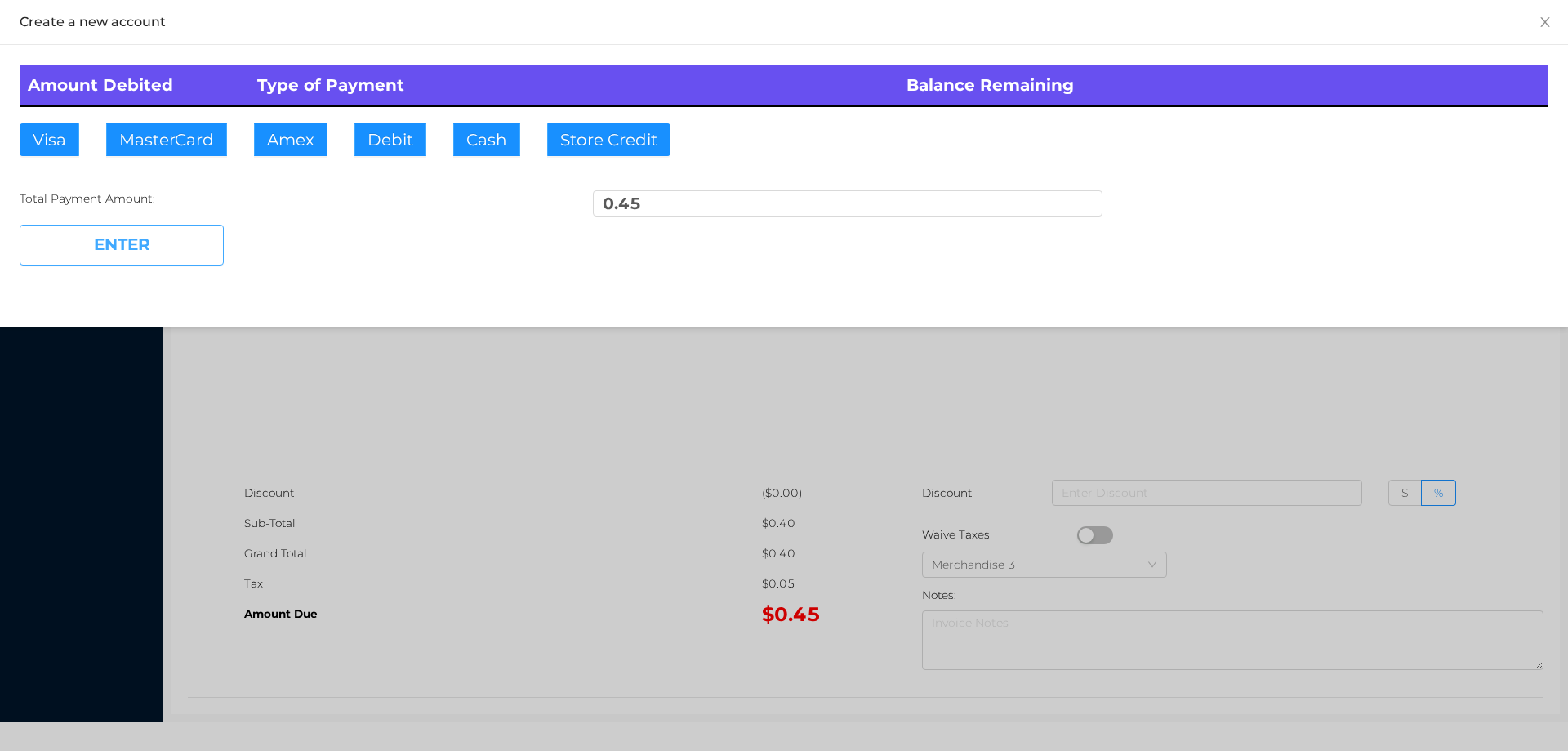
click at [139, 253] on button "ENTER" at bounding box center [121, 245] width 204 height 41
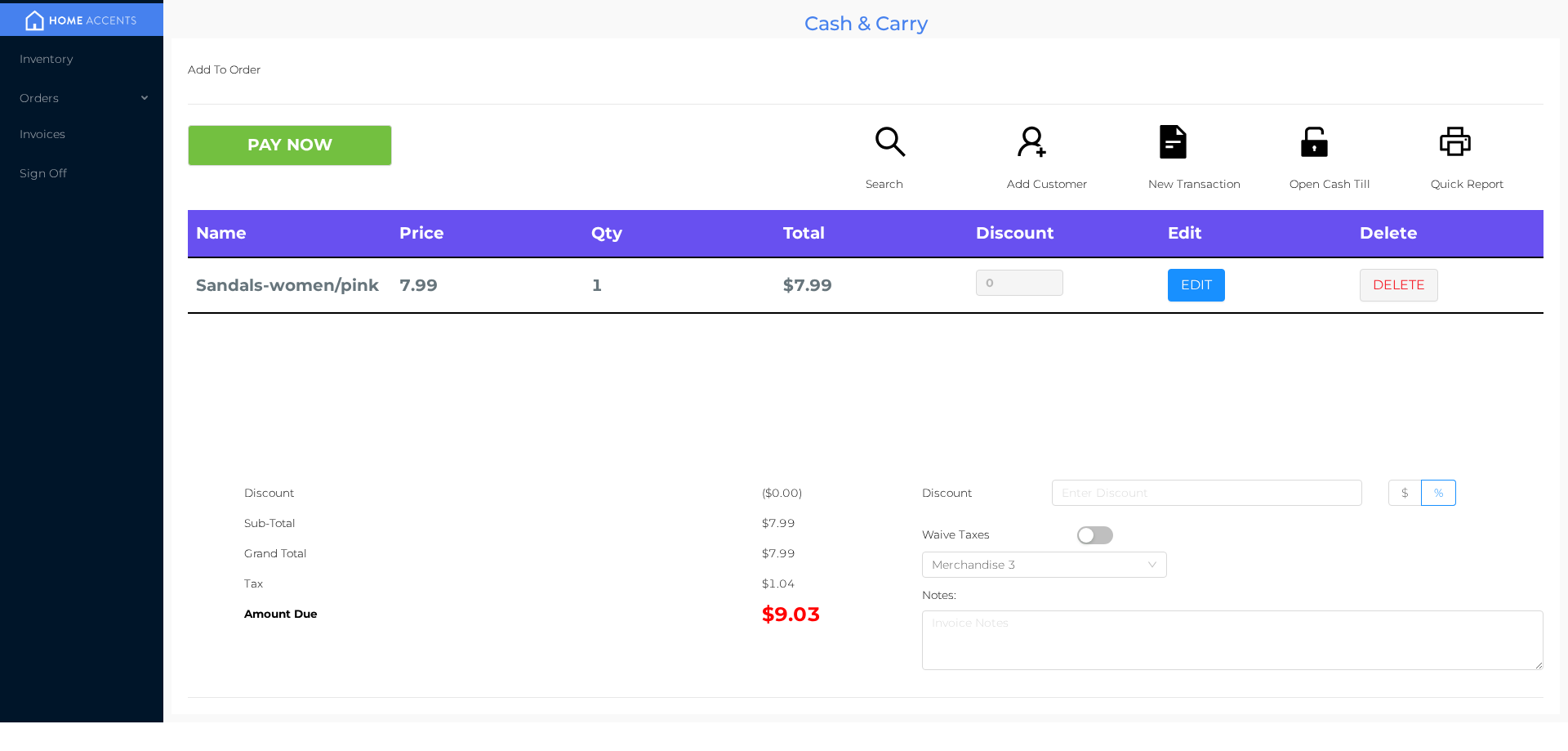
click at [898, 161] on div "Search" at bounding box center [922, 167] width 112 height 85
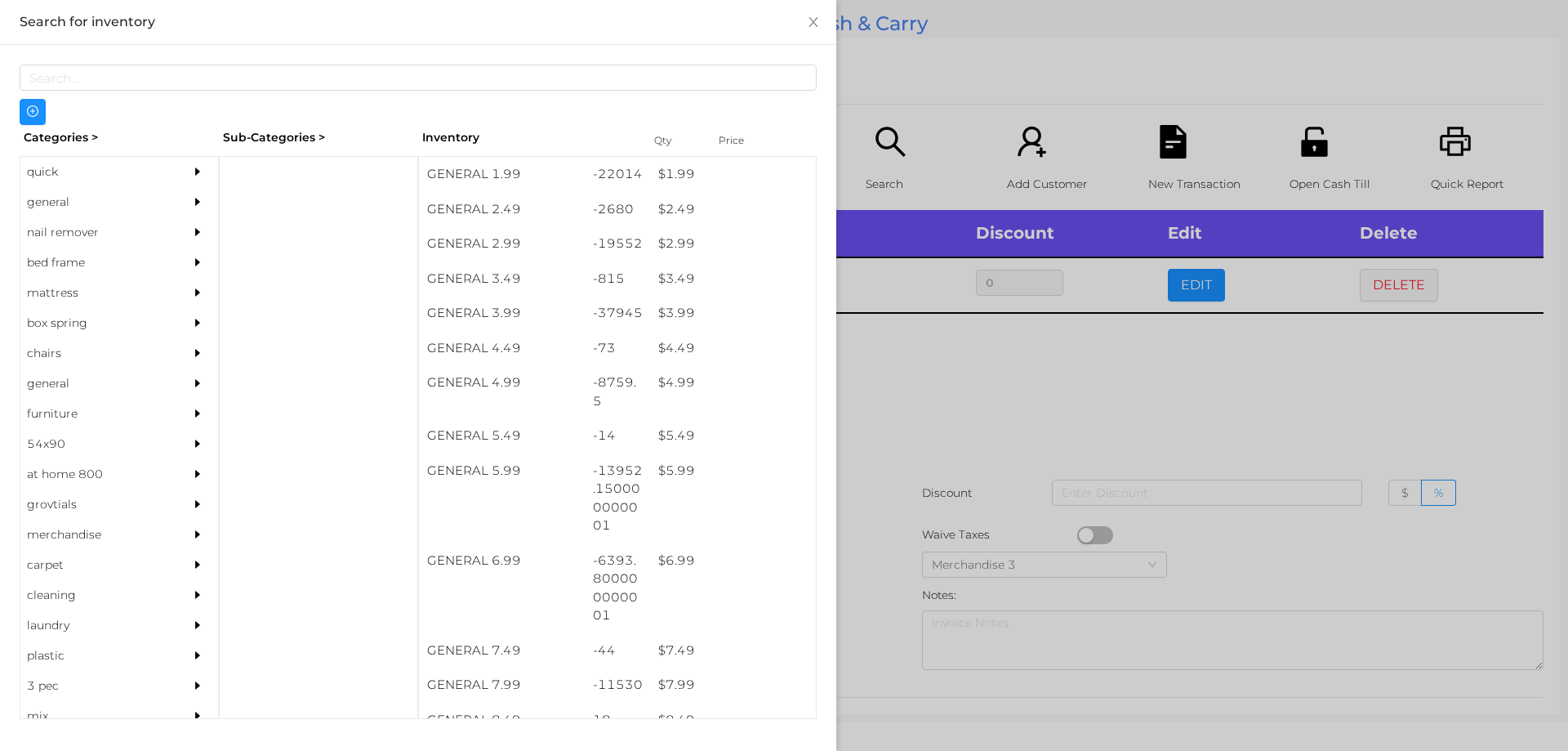
scroll to position [349, 0]
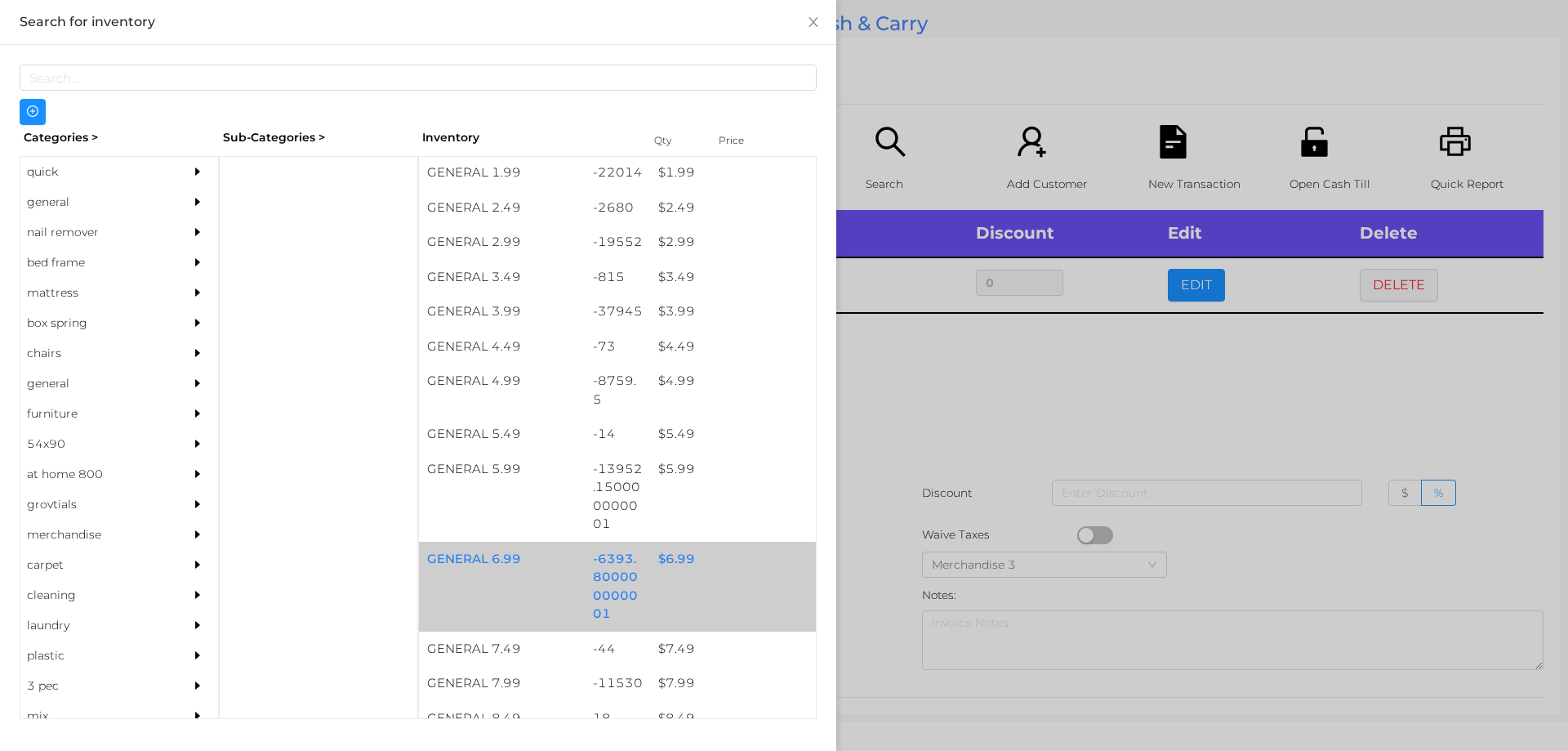
click at [654, 561] on div "$ 6.99" at bounding box center [733, 559] width 166 height 35
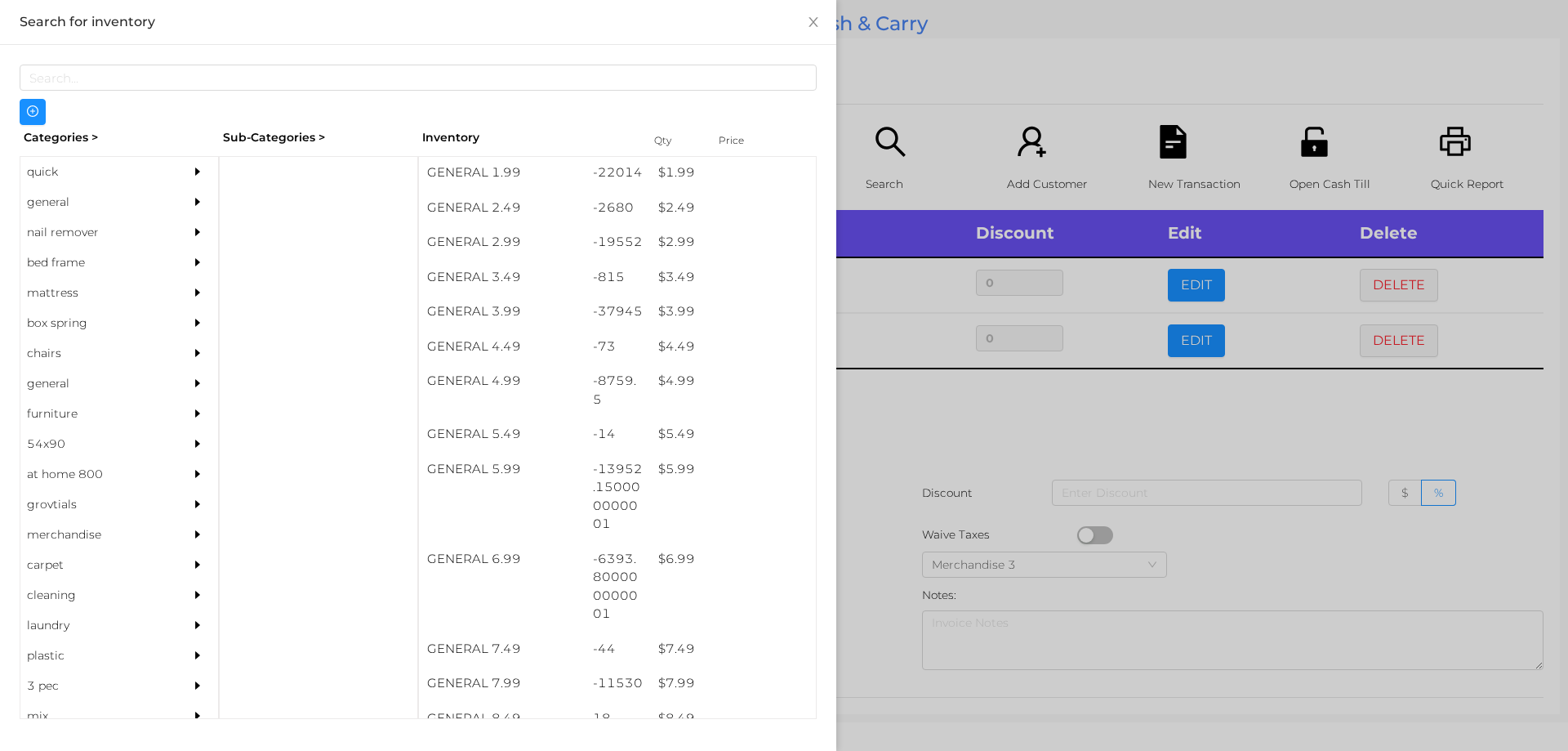
click at [868, 589] on div at bounding box center [784, 375] width 1568 height 751
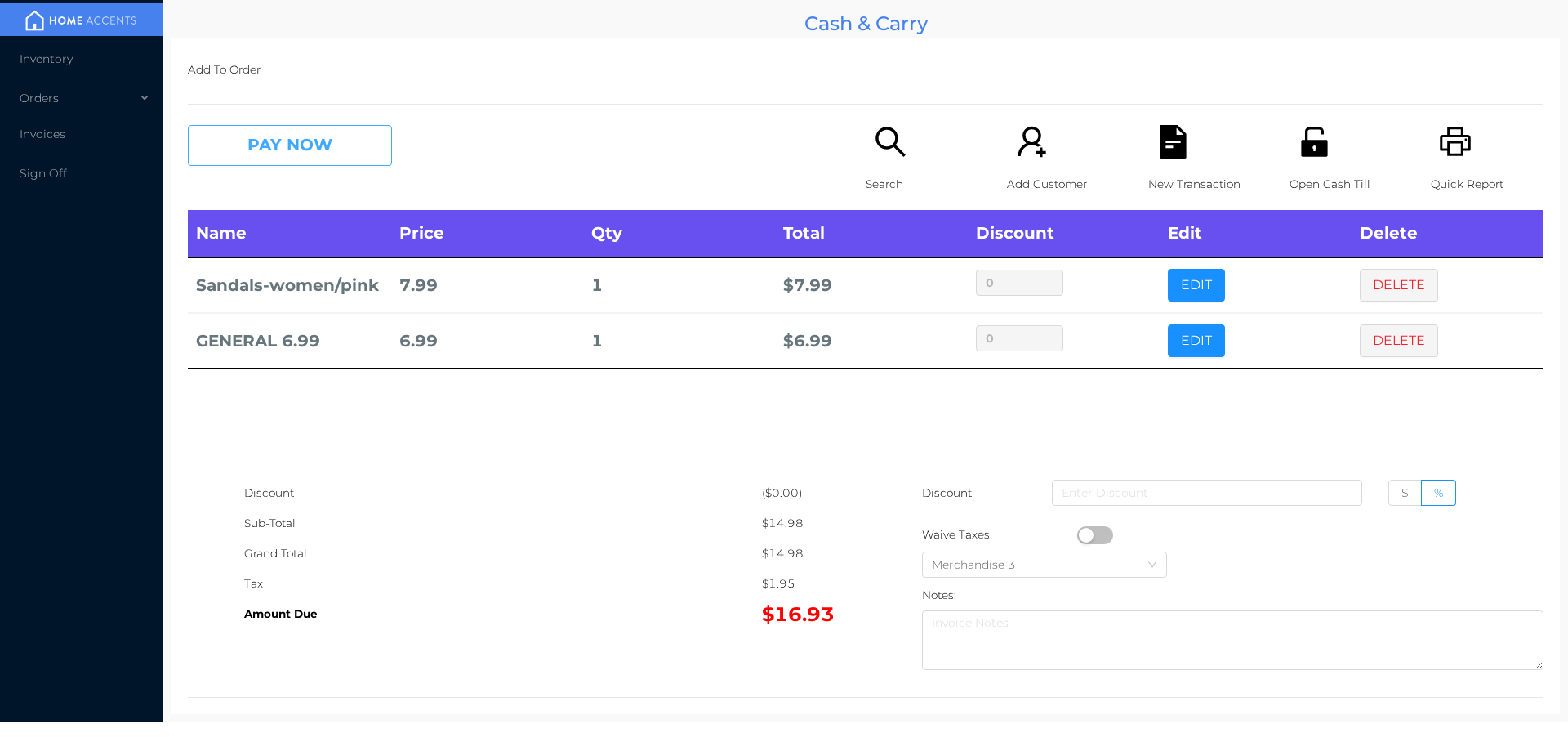
click at [331, 158] on button "PAY NOW" at bounding box center [289, 145] width 204 height 41
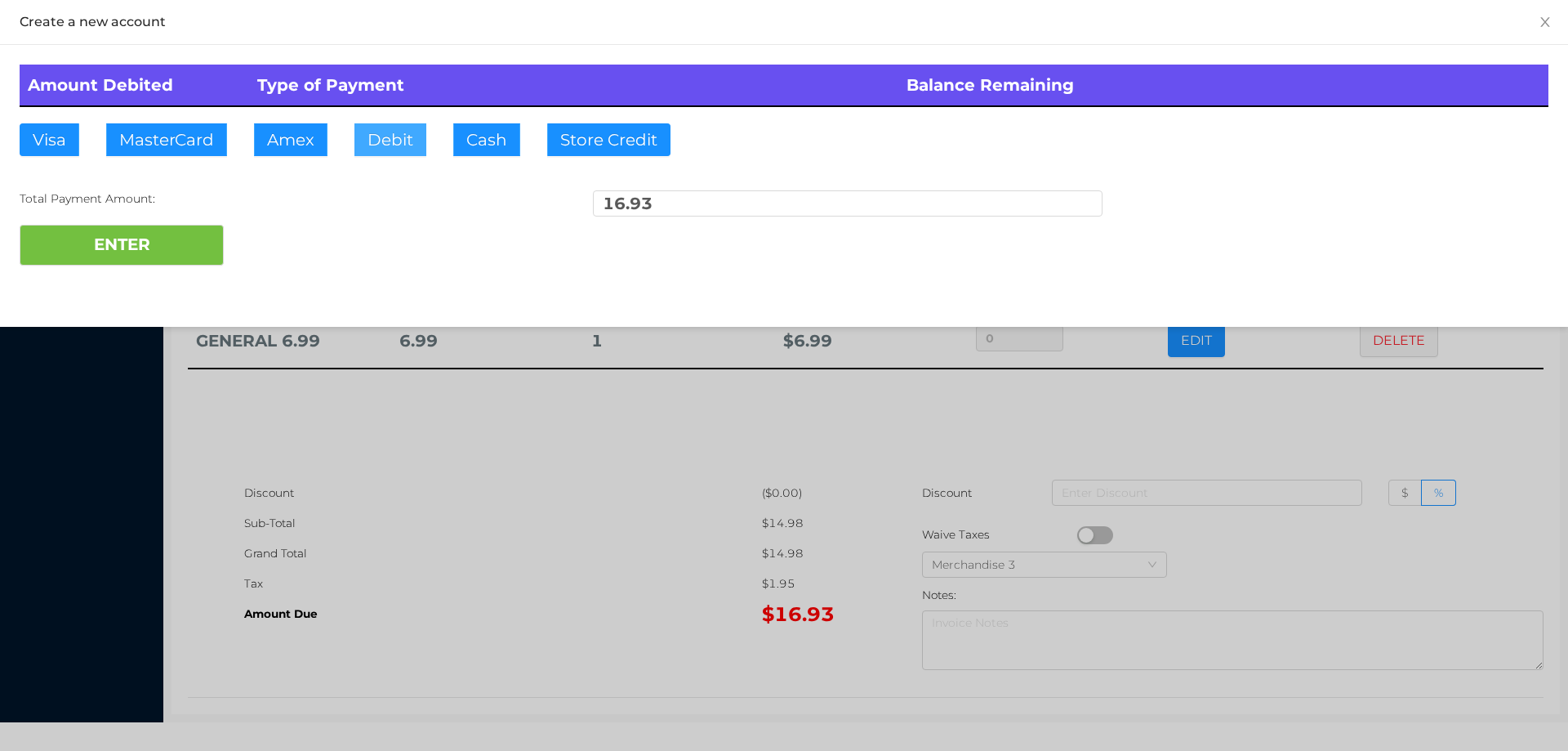
click at [391, 135] on button "Debit" at bounding box center [390, 139] width 72 height 33
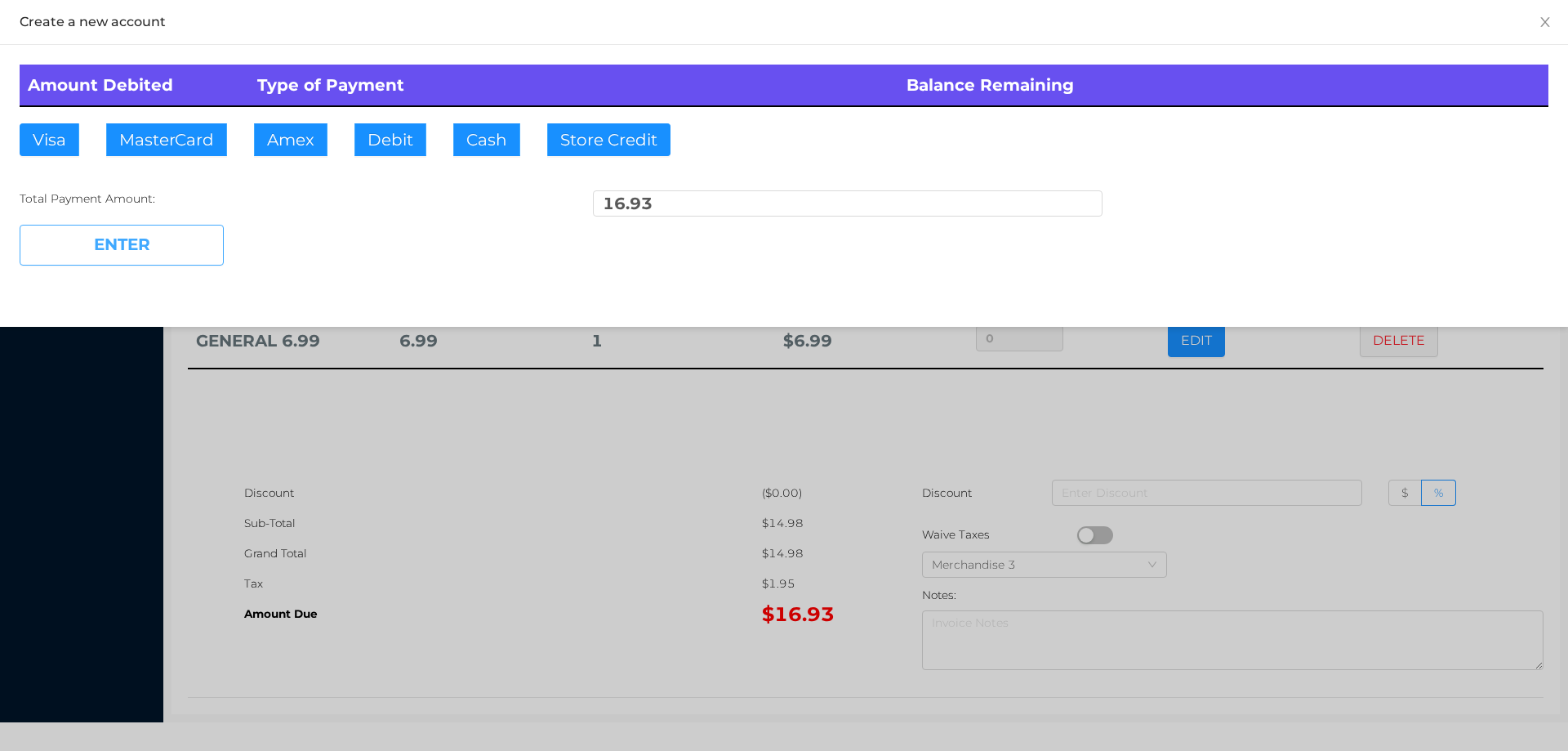
click at [185, 245] on button "ENTER" at bounding box center [121, 245] width 204 height 41
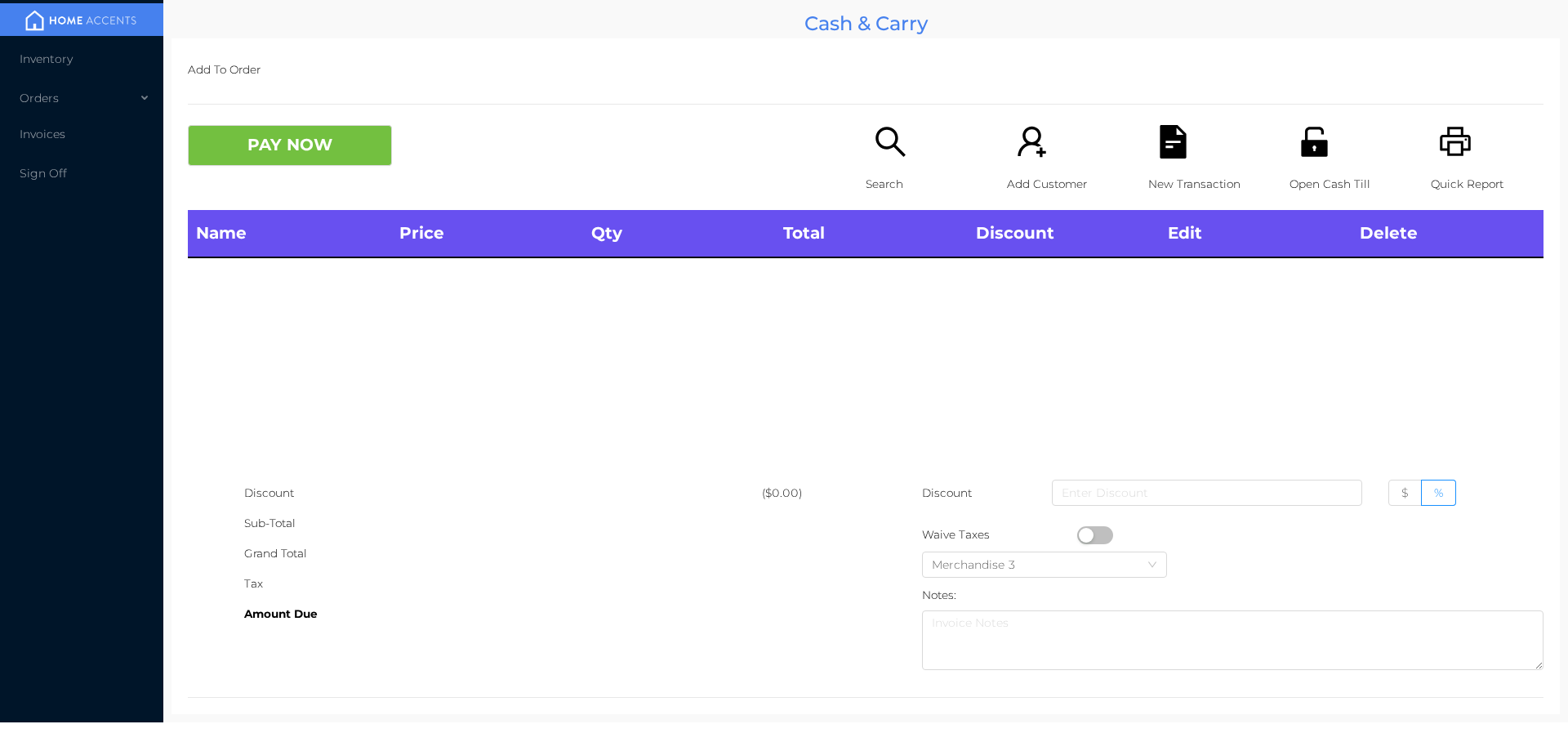
click at [885, 156] on icon "icon: search" at bounding box center [891, 142] width 34 height 34
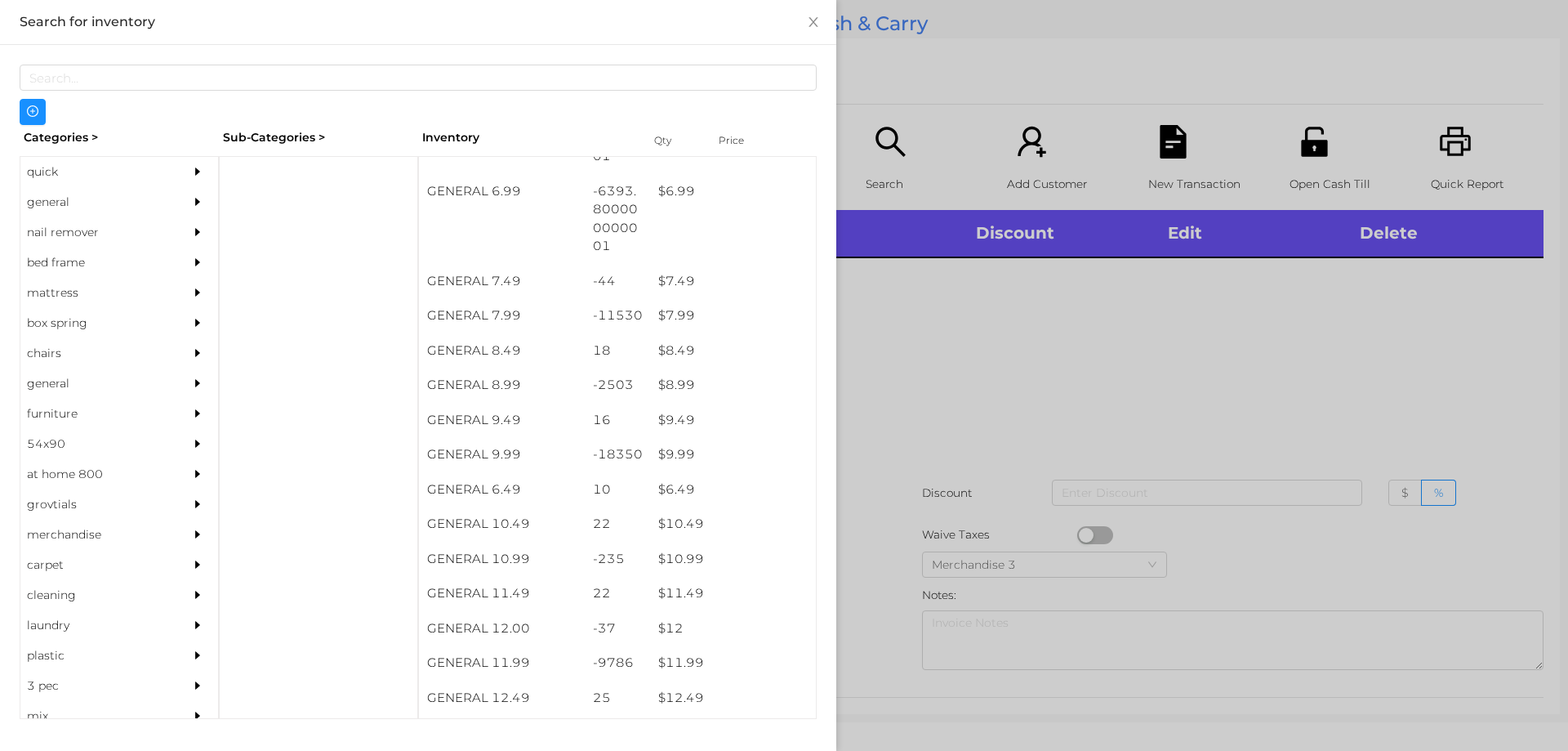
scroll to position [726, 0]
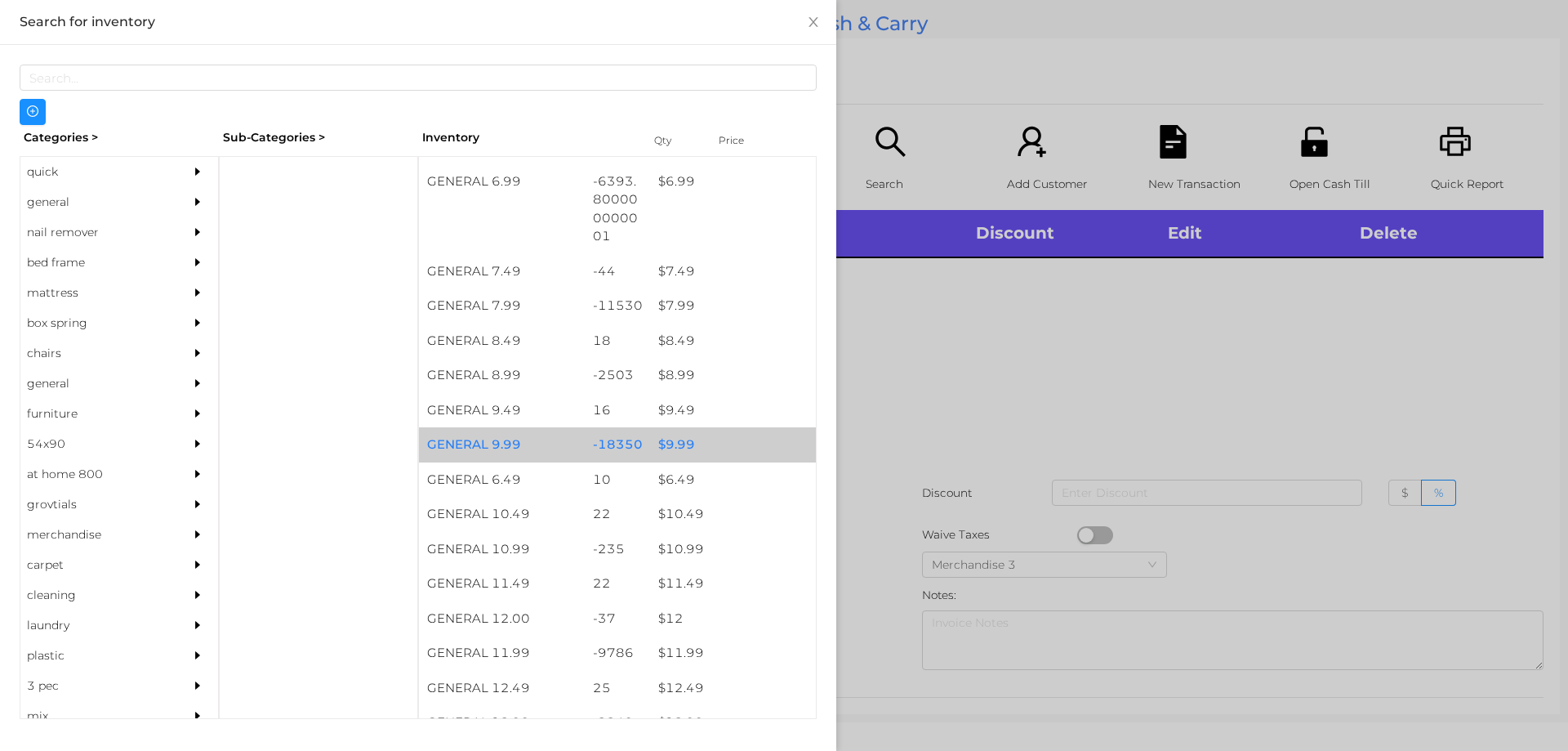
click at [668, 443] on div "$ 9.99" at bounding box center [733, 445] width 166 height 35
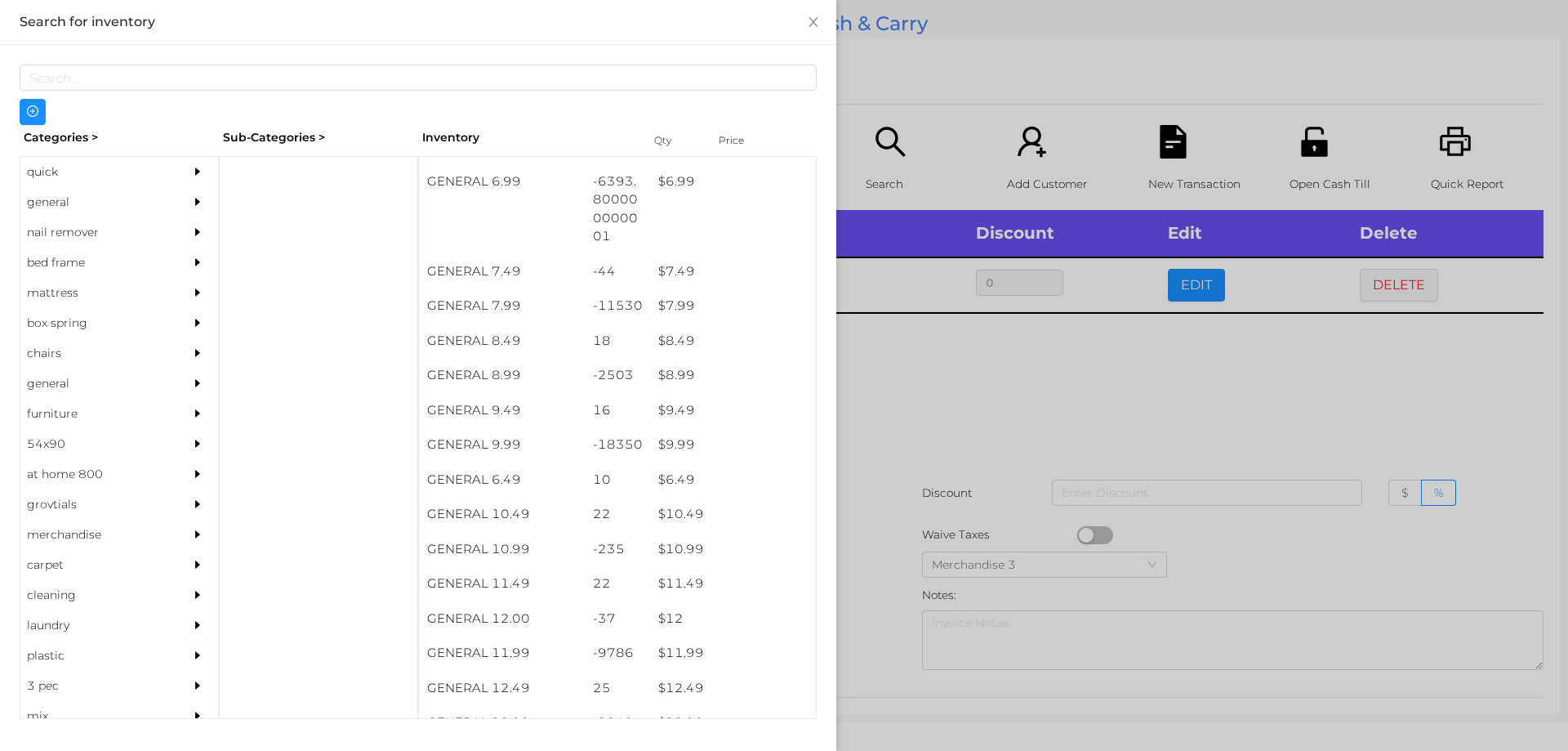
click at [890, 396] on div at bounding box center [784, 375] width 1568 height 751
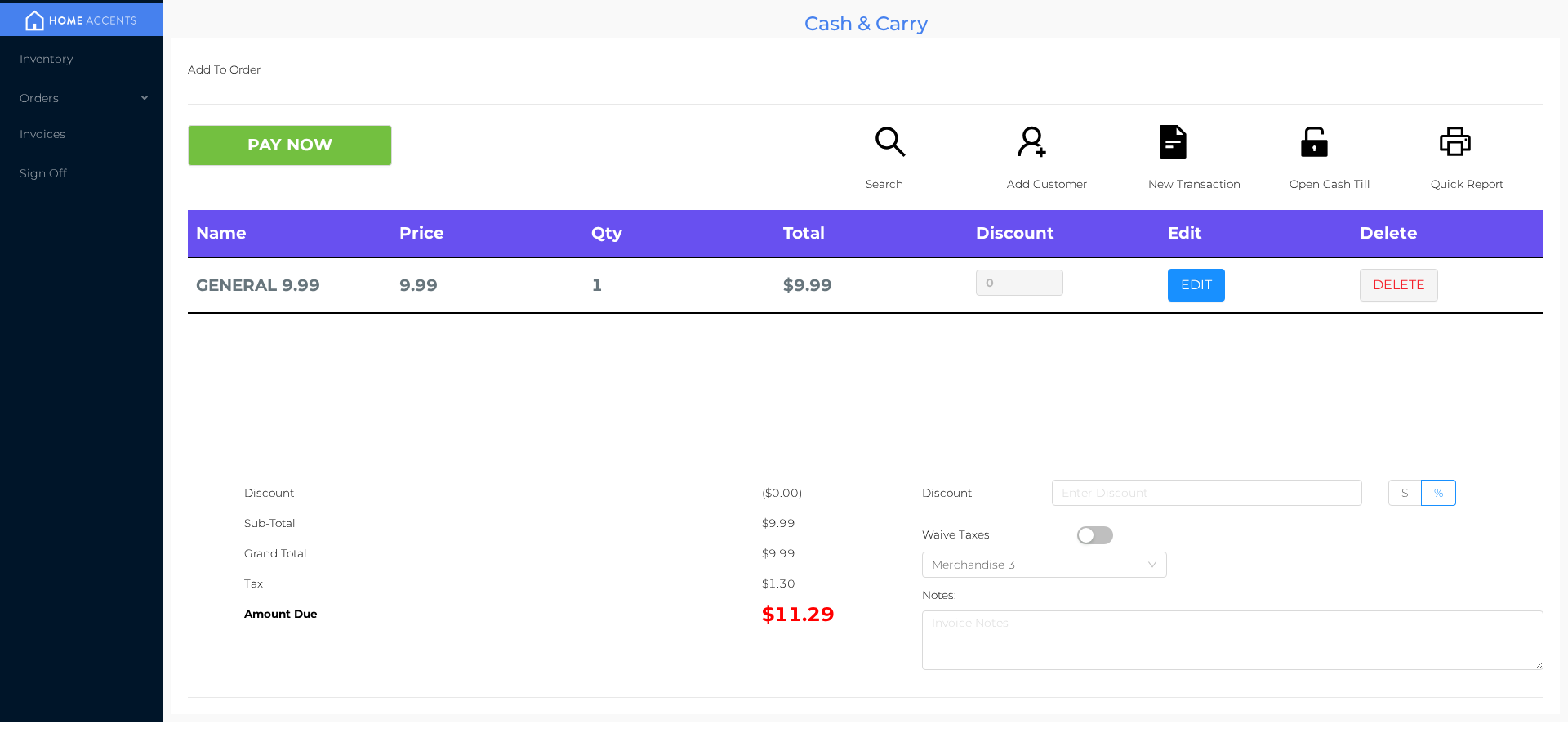
click at [880, 165] on div "Search" at bounding box center [922, 167] width 112 height 85
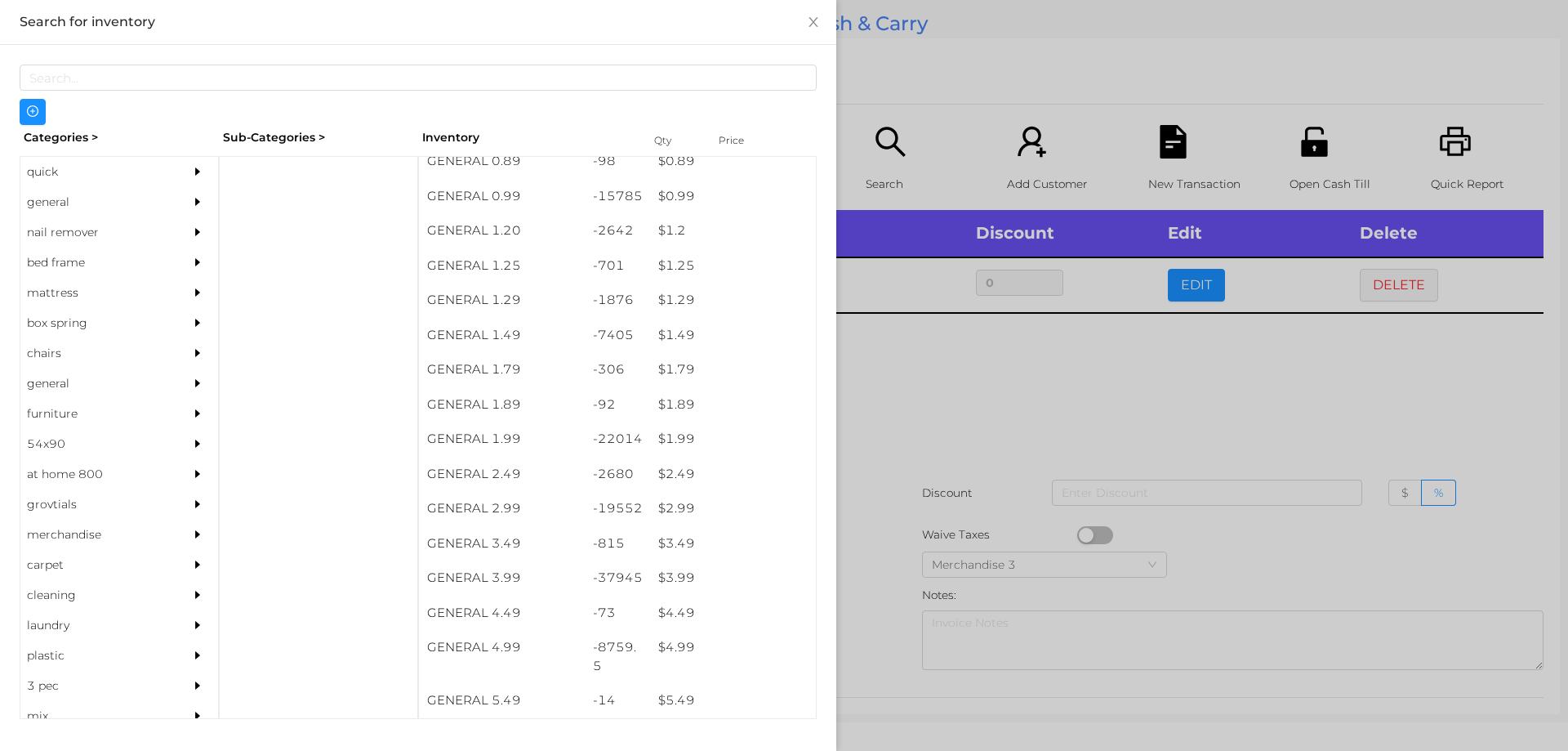
scroll to position [119, 0]
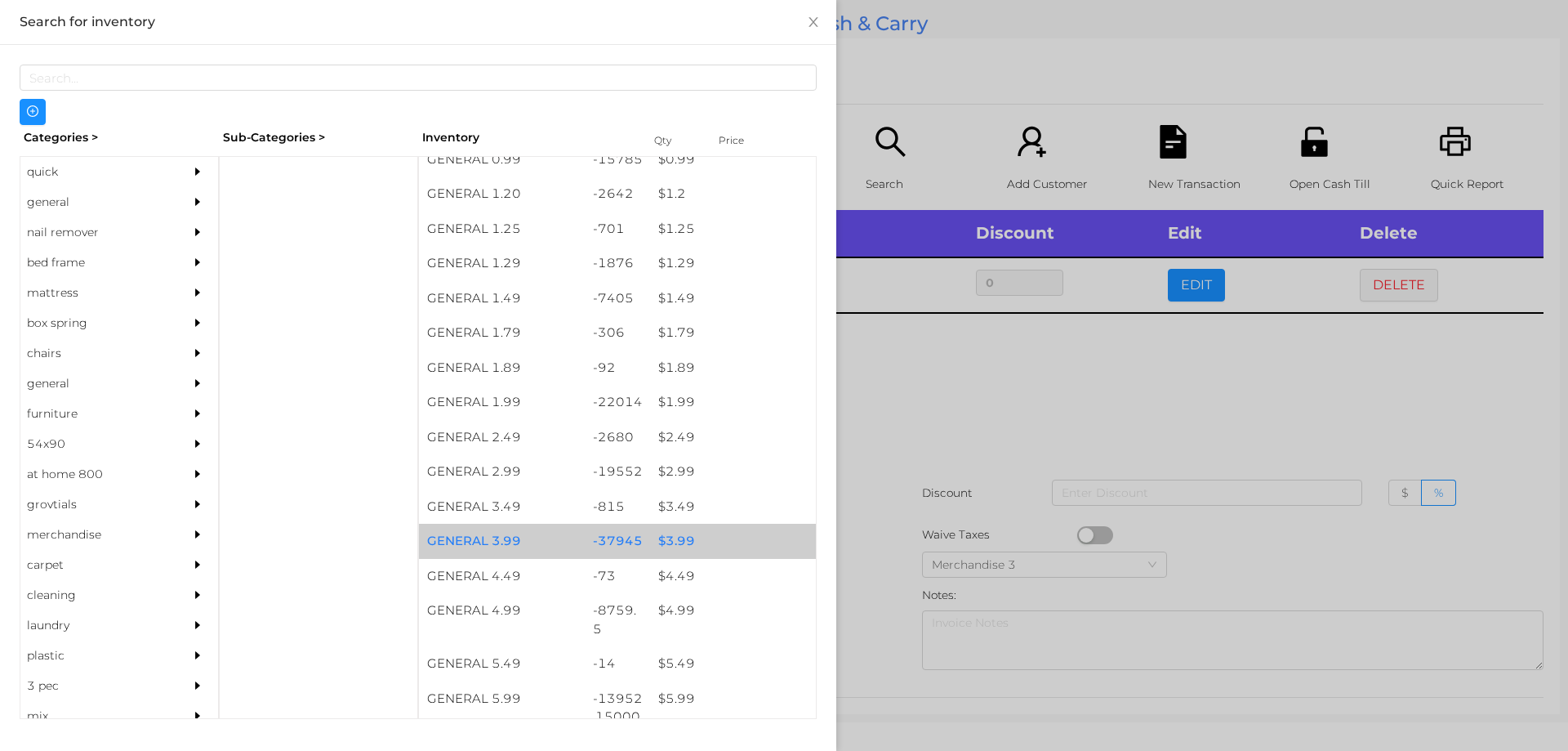
click at [674, 549] on div "$ 3.99" at bounding box center [733, 540] width 166 height 35
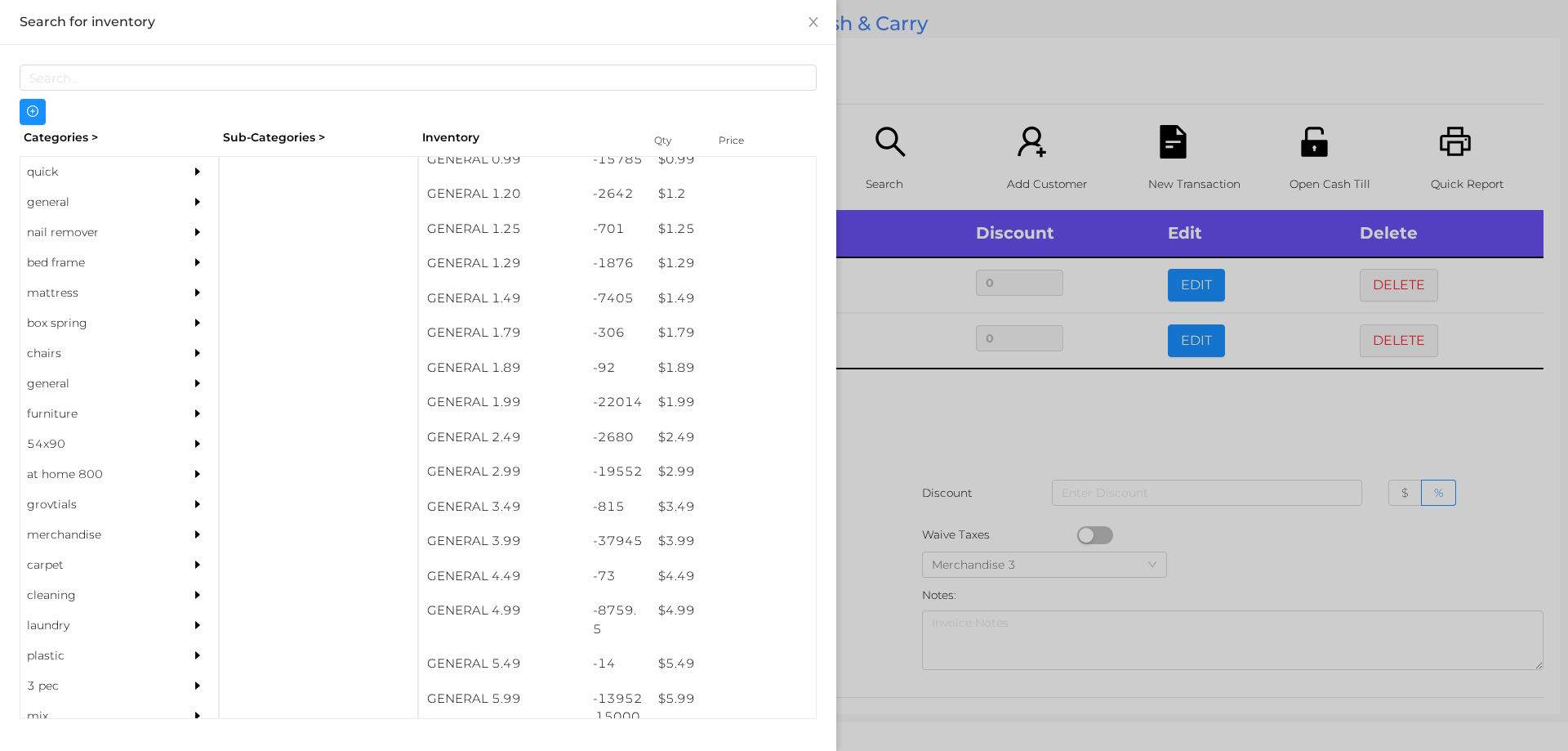
click at [885, 561] on div at bounding box center [784, 375] width 1568 height 751
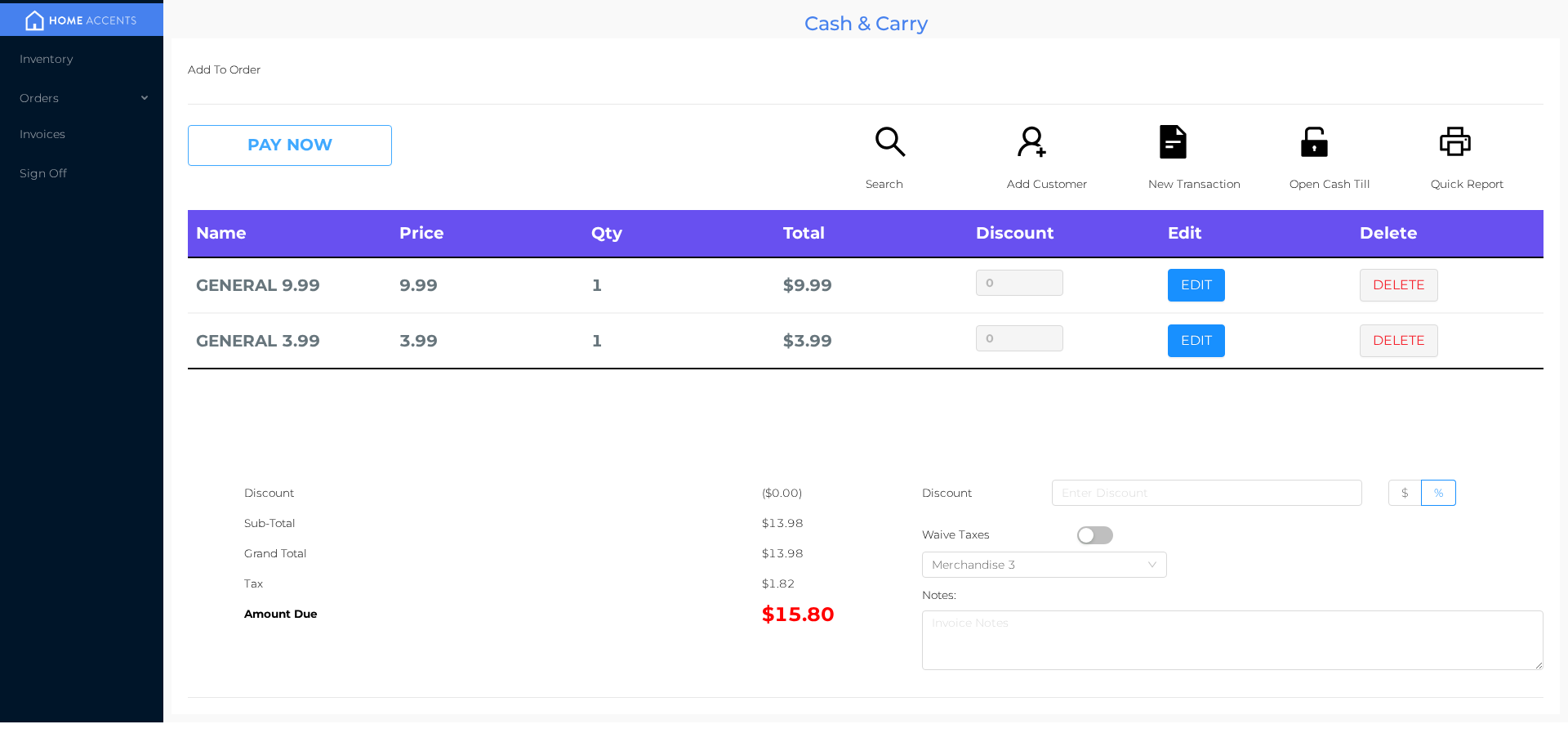
click at [280, 152] on button "PAY NOW" at bounding box center [289, 145] width 204 height 41
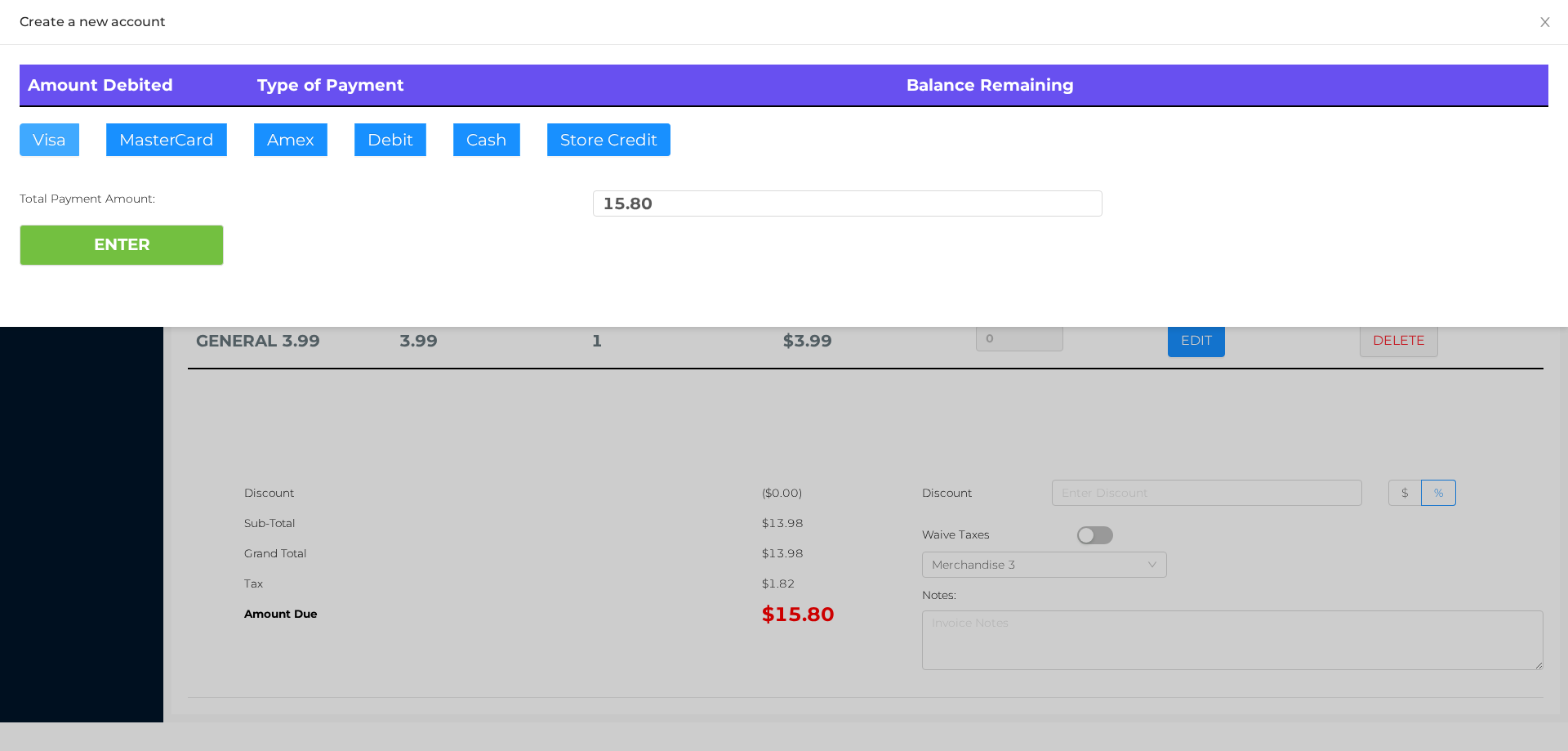
click at [52, 146] on button "Visa" at bounding box center [50, 139] width 60 height 33
click at [101, 230] on button "ENTER" at bounding box center [121, 245] width 204 height 41
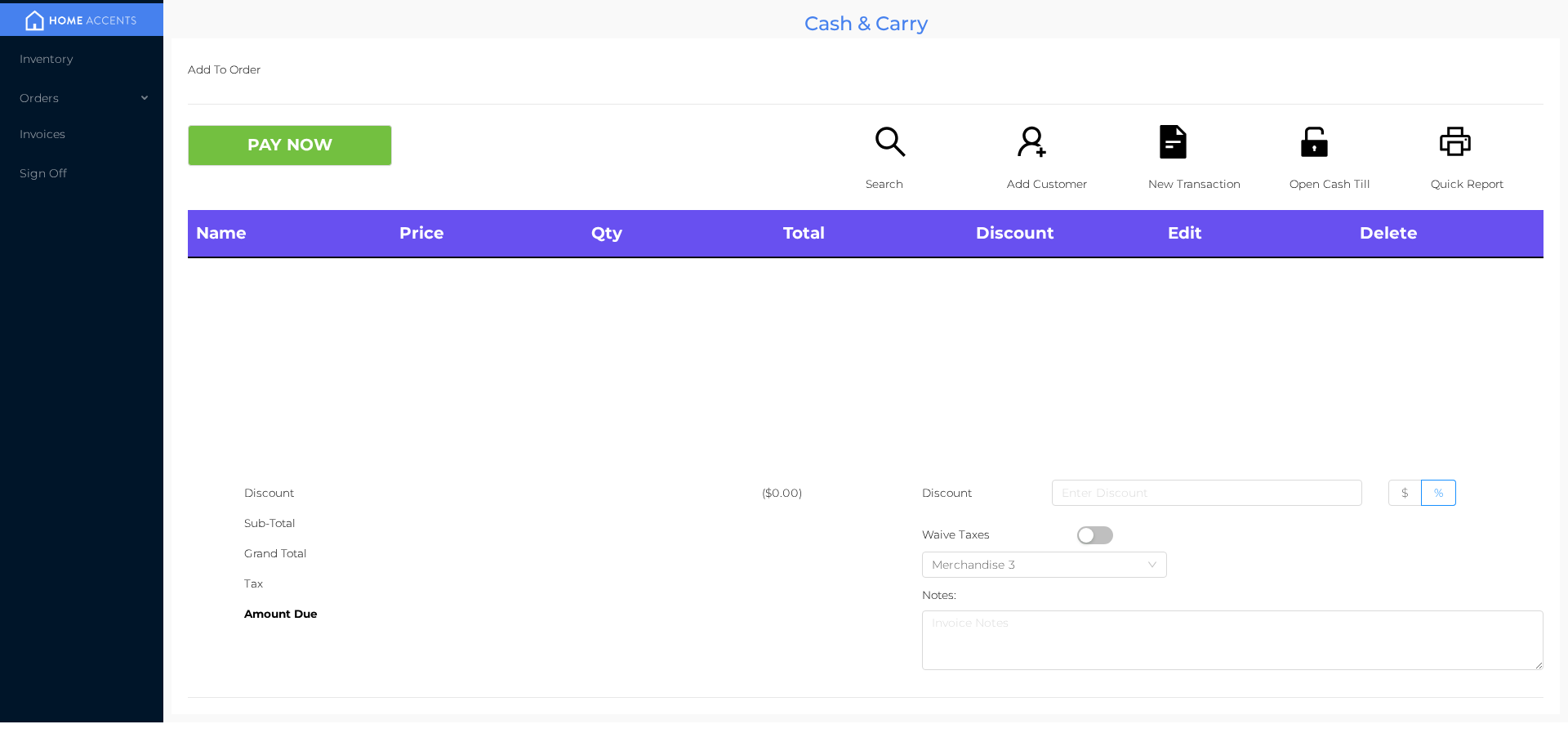
click at [889, 162] on div "Search" at bounding box center [922, 167] width 112 height 85
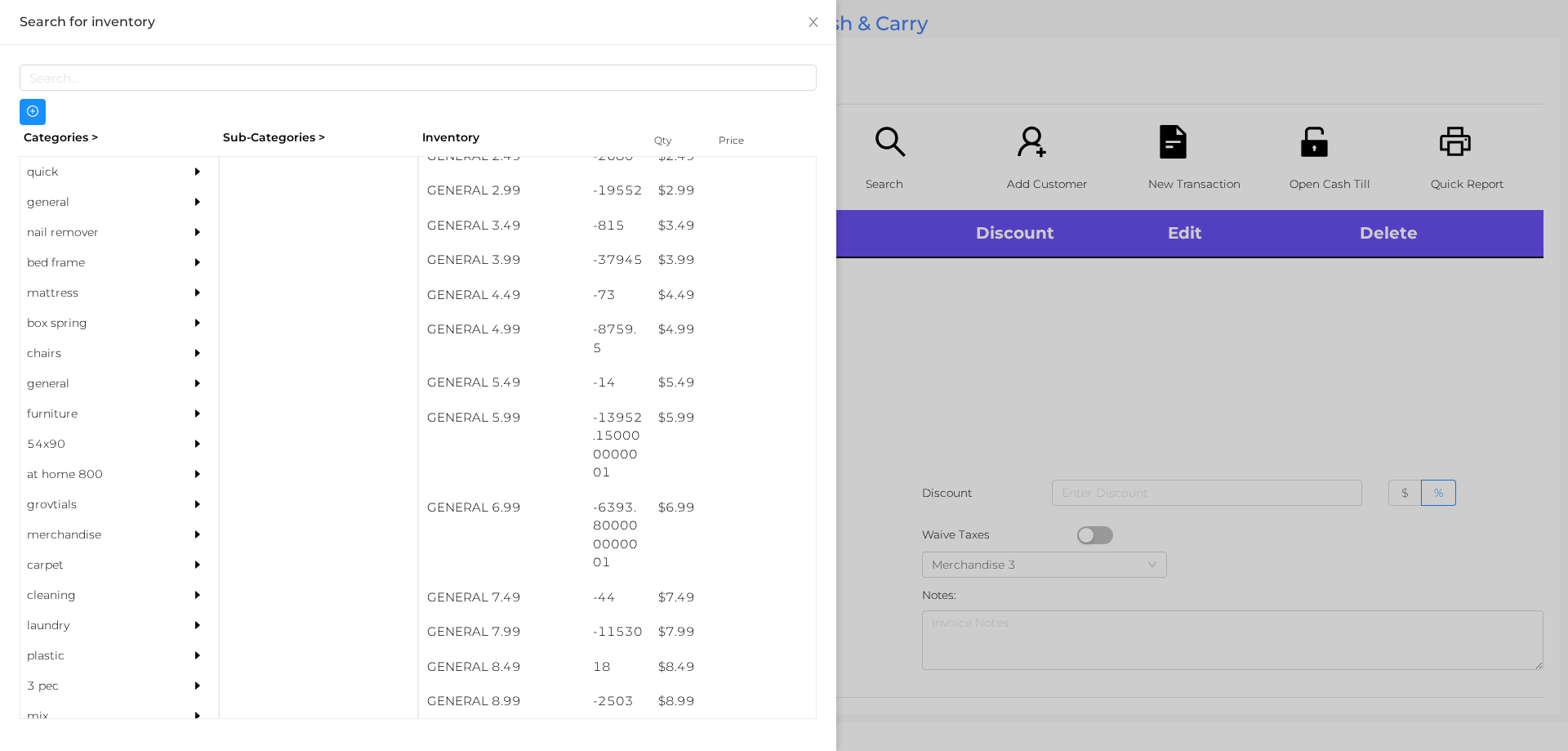
scroll to position [405, 0]
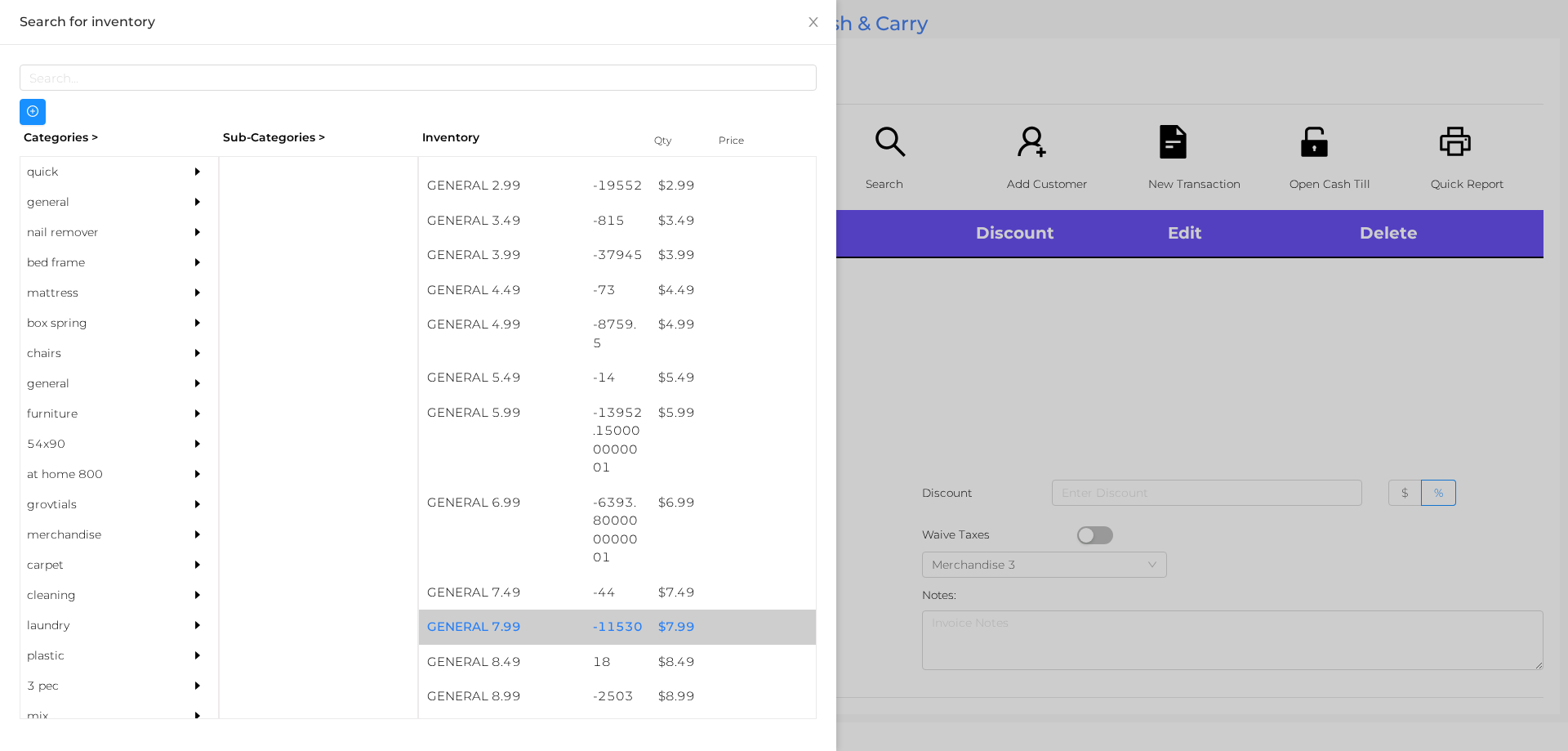
click at [681, 627] on div "$ 7.99" at bounding box center [733, 627] width 166 height 35
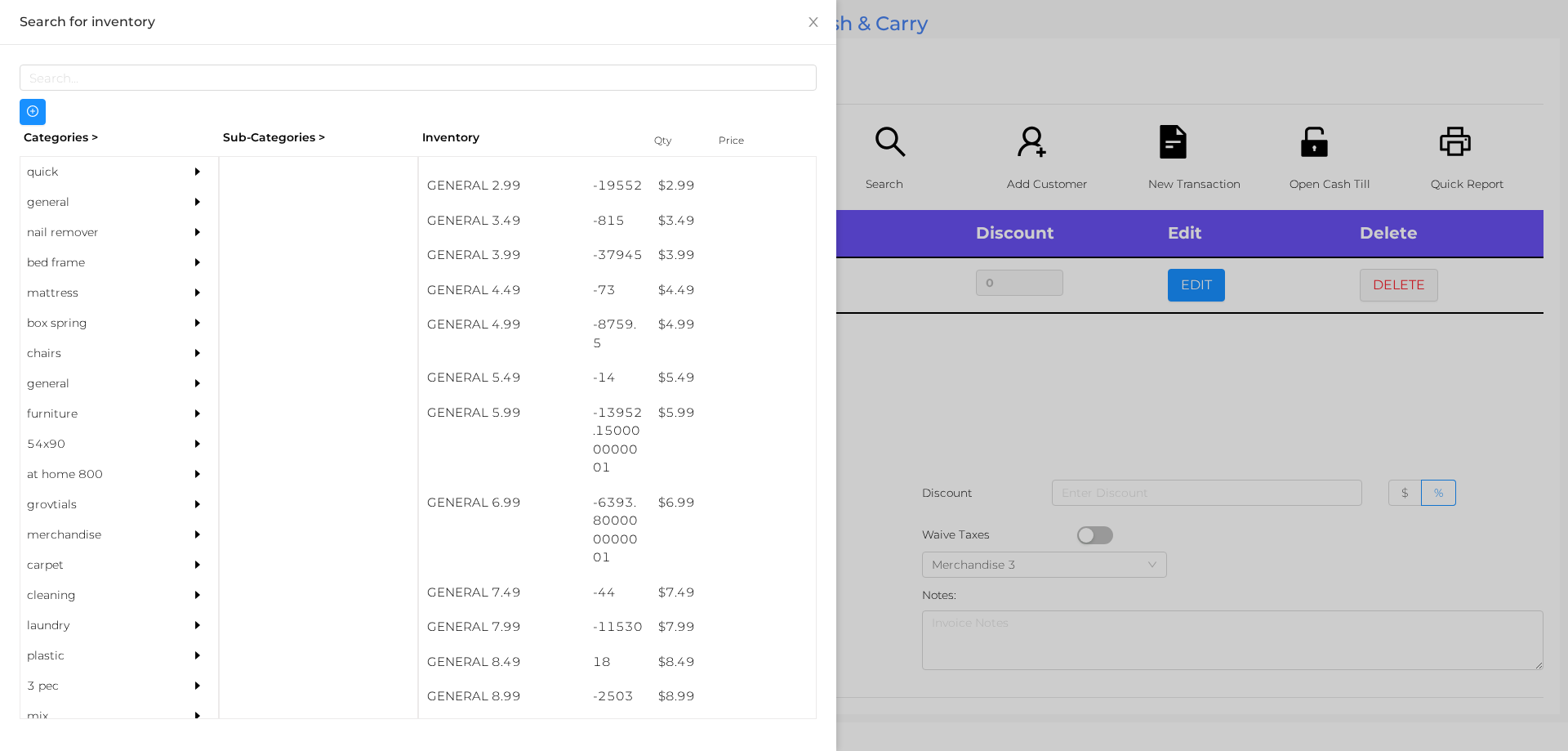
click at [905, 400] on div at bounding box center [784, 375] width 1568 height 751
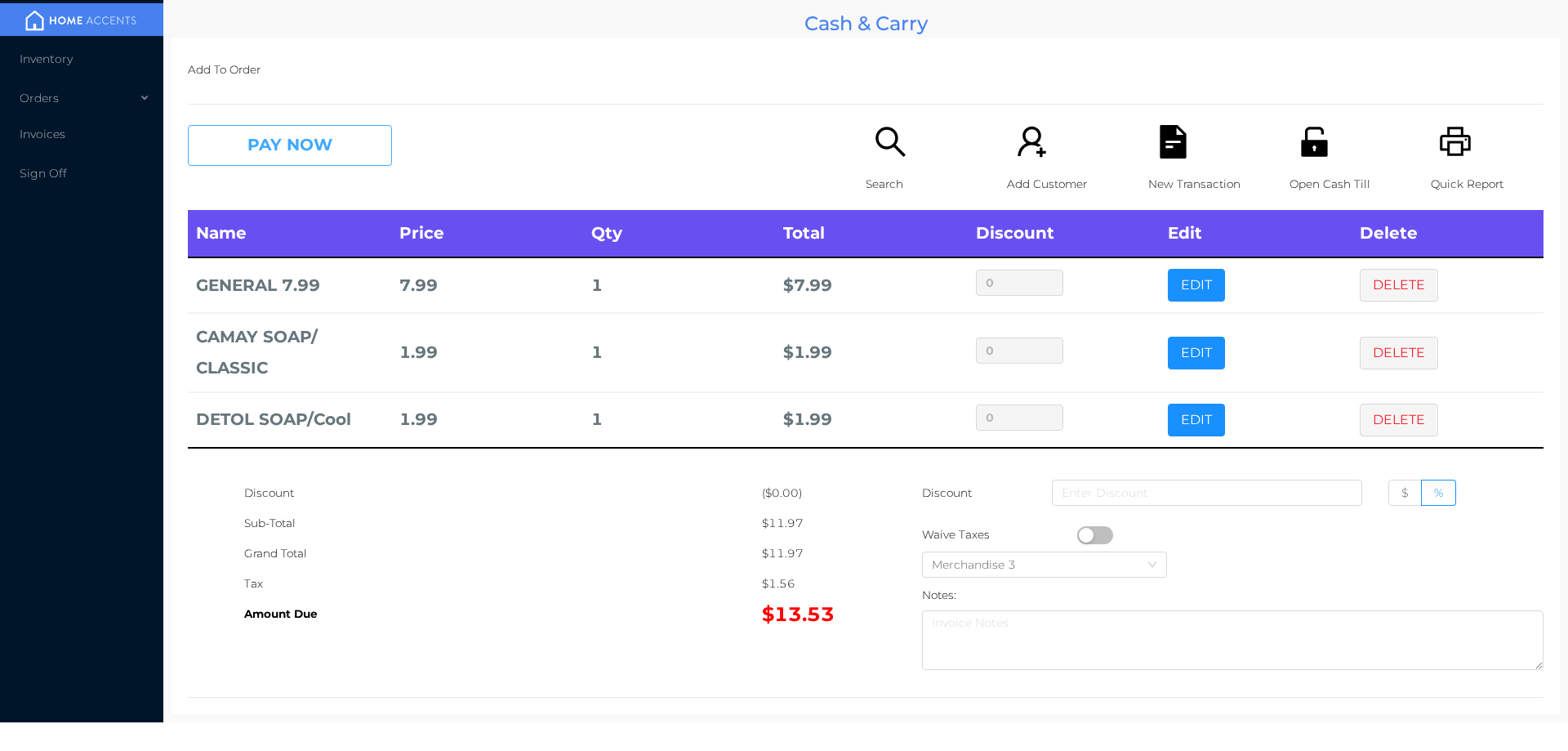
click at [308, 141] on button "PAY NOW" at bounding box center [289, 145] width 204 height 41
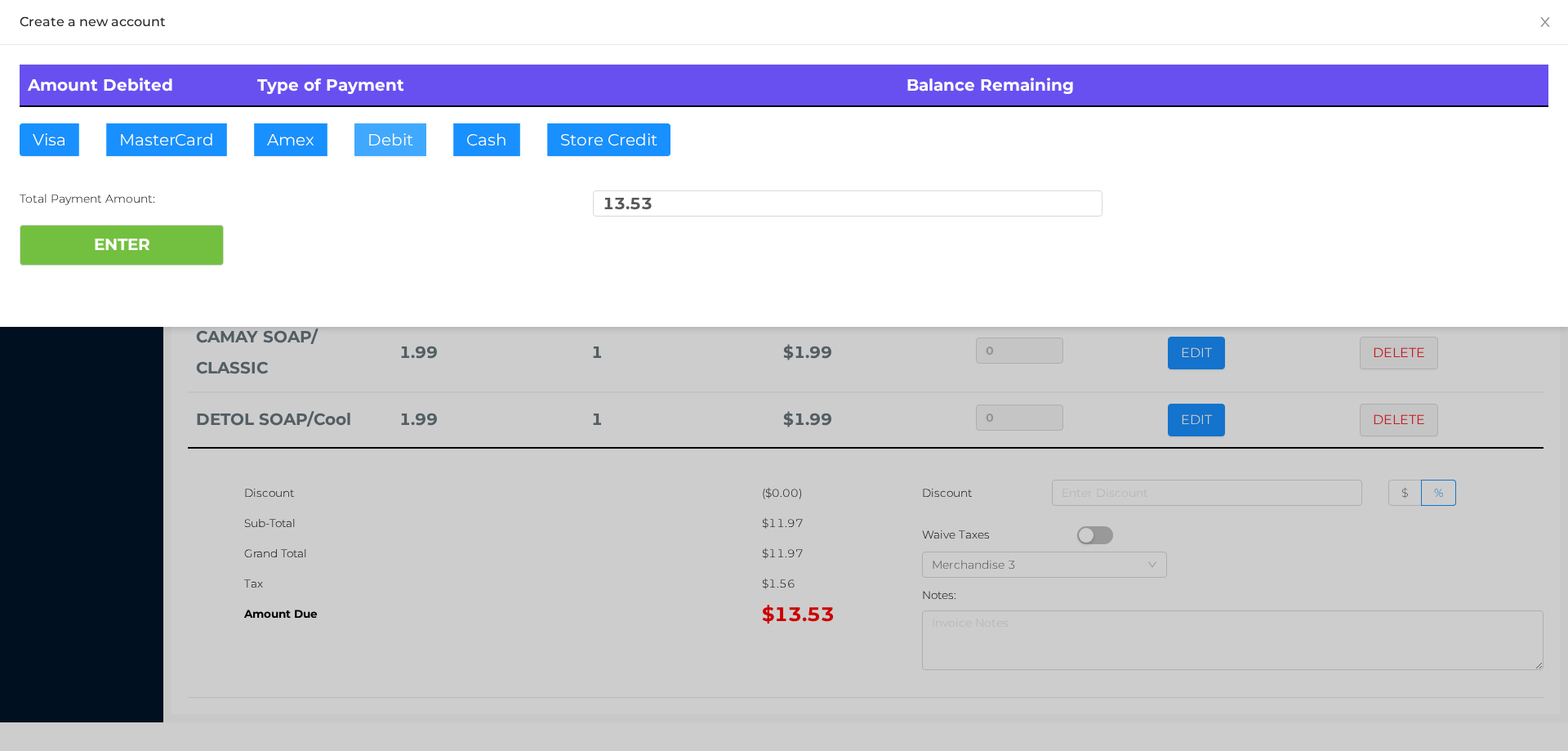
click at [358, 144] on button "Debit" at bounding box center [390, 139] width 72 height 33
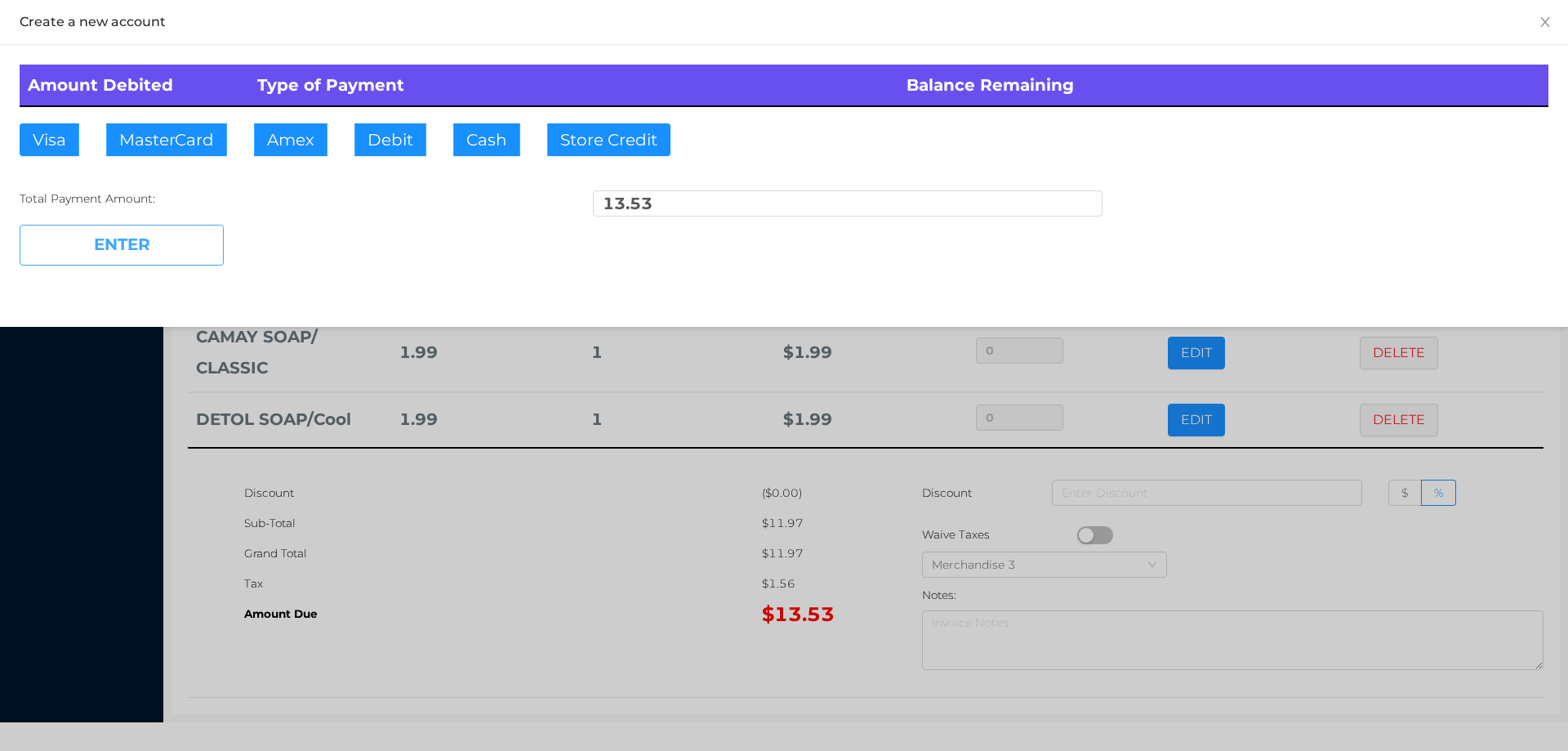
click at [146, 253] on button "ENTER" at bounding box center [121, 245] width 204 height 41
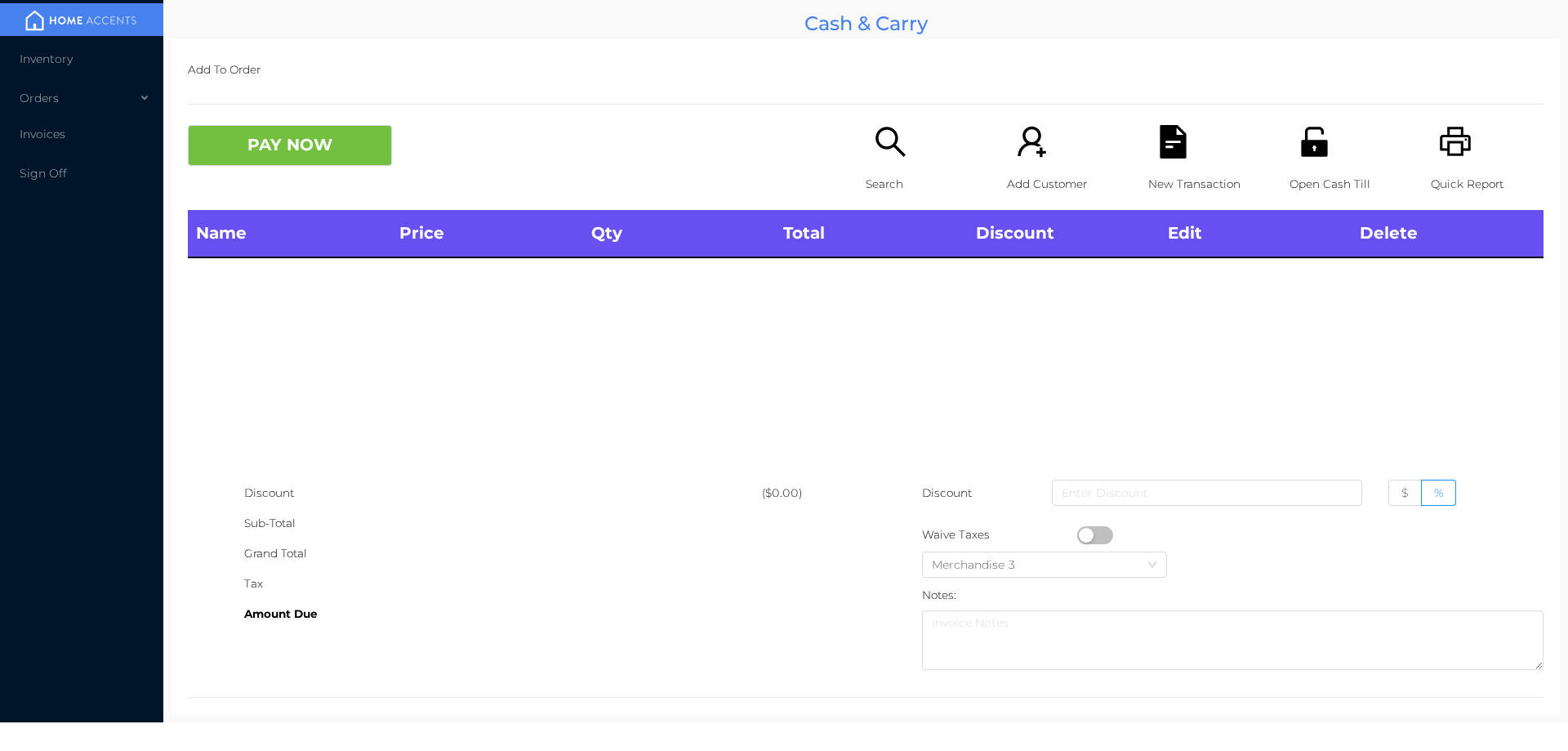
click at [1450, 171] on p "Quick Report" at bounding box center [1486, 184] width 112 height 30
